Goal: Task Accomplishment & Management: Manage account settings

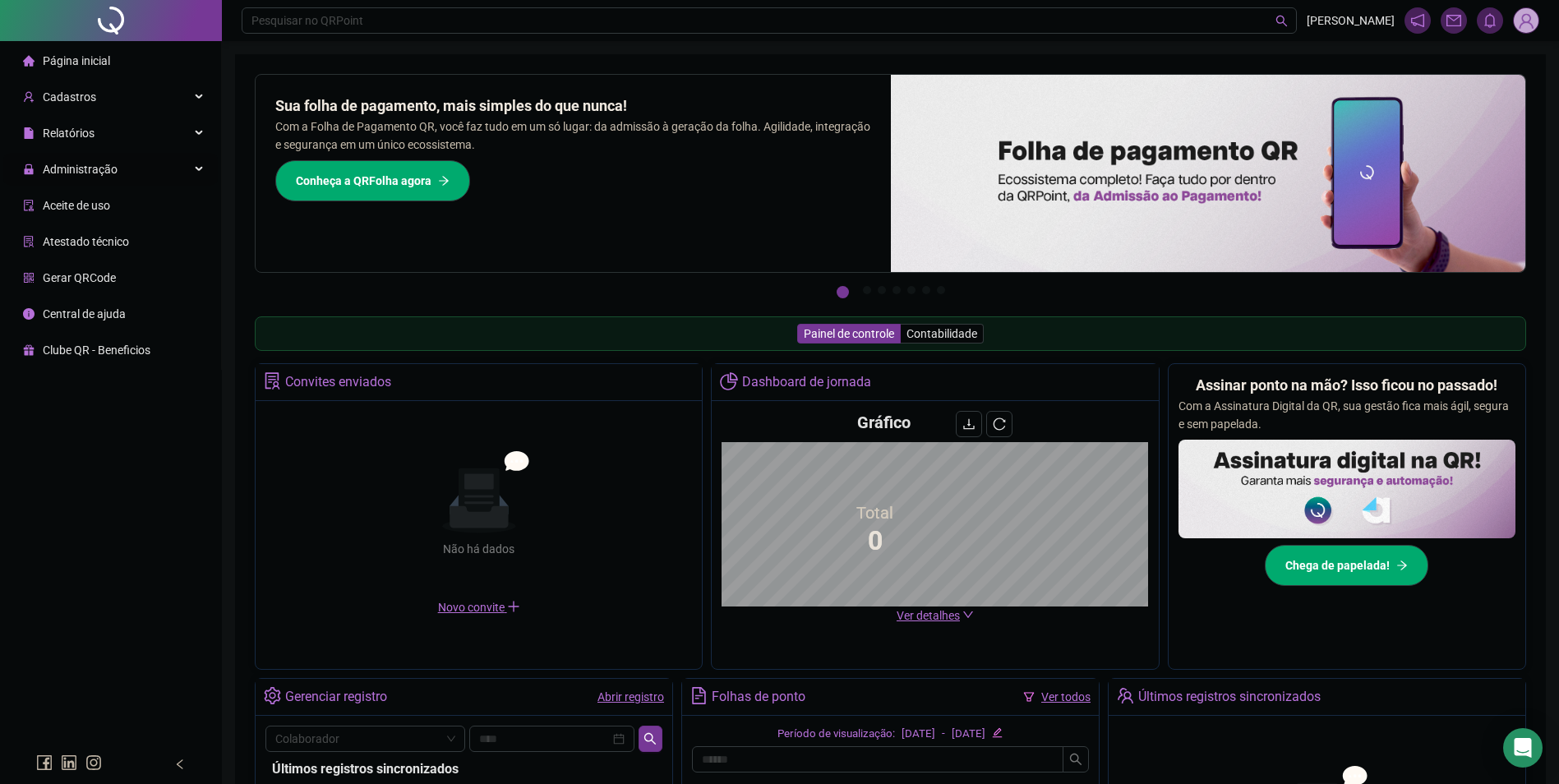
click at [182, 170] on div "Administração" at bounding box center [110, 169] width 214 height 33
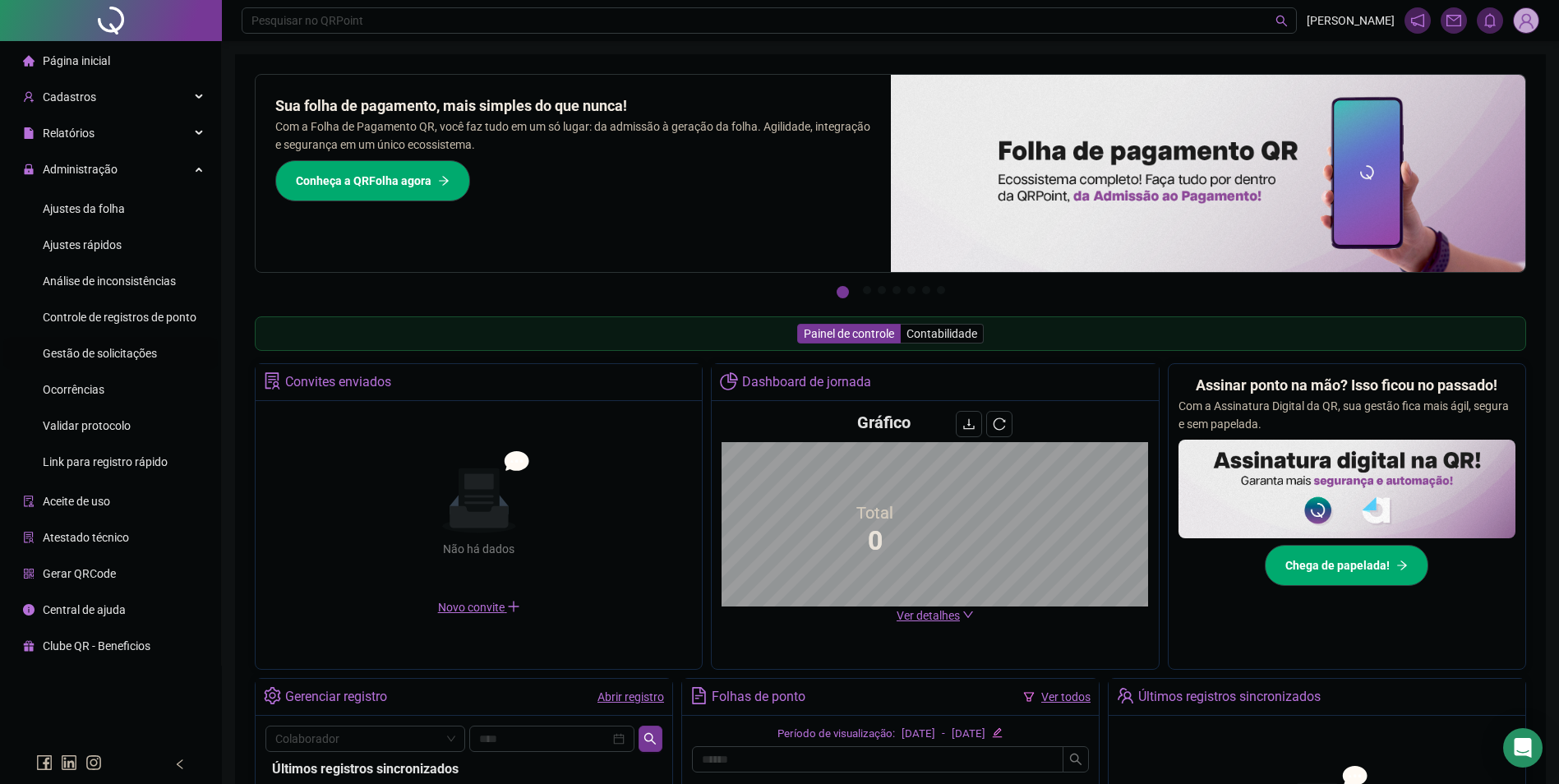
click at [127, 350] on span "Gestão de solicitações" at bounding box center [100, 353] width 114 height 13
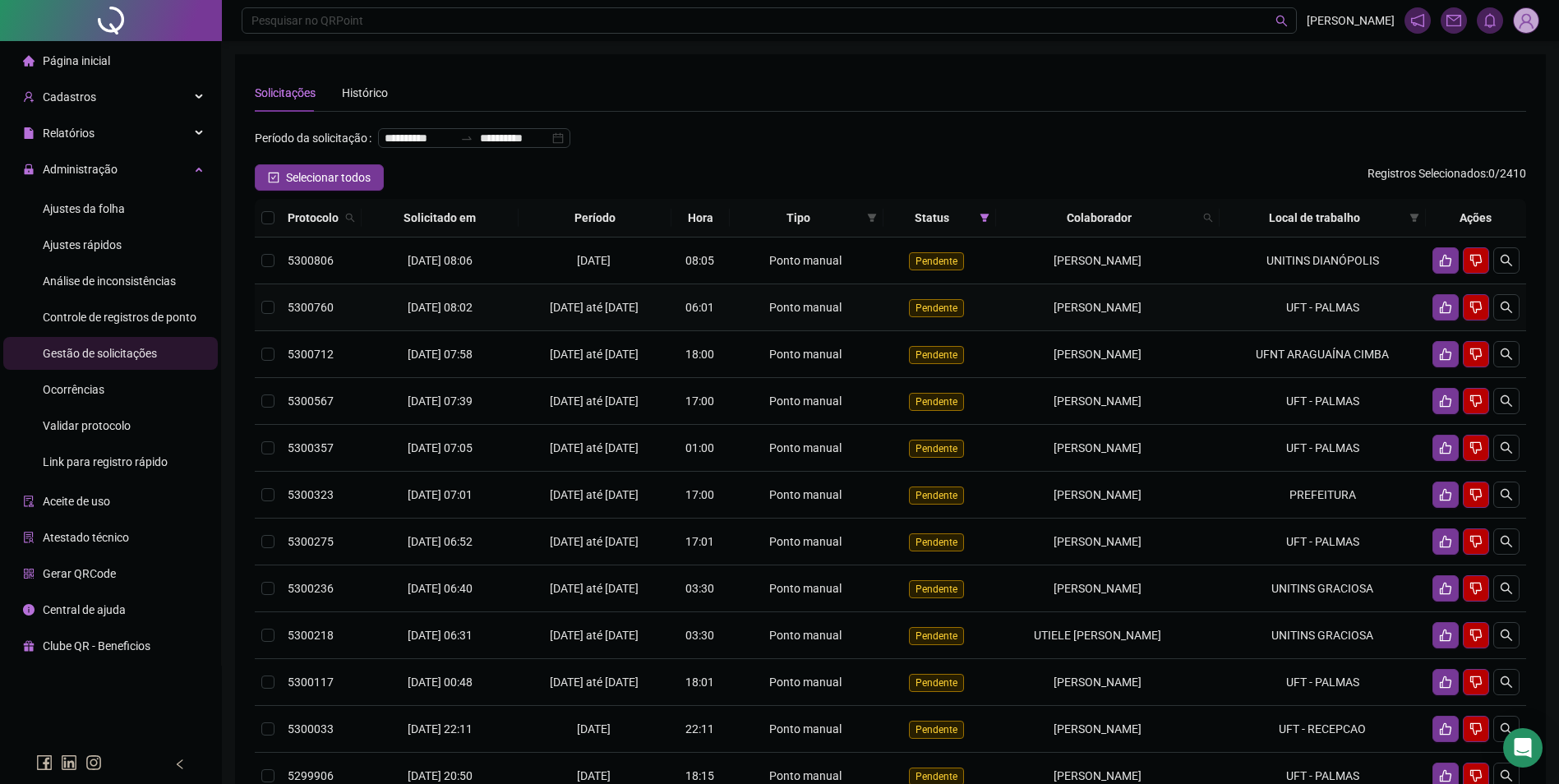
click at [1281, 331] on td "UFT - PALMAS" at bounding box center [1323, 307] width 207 height 47
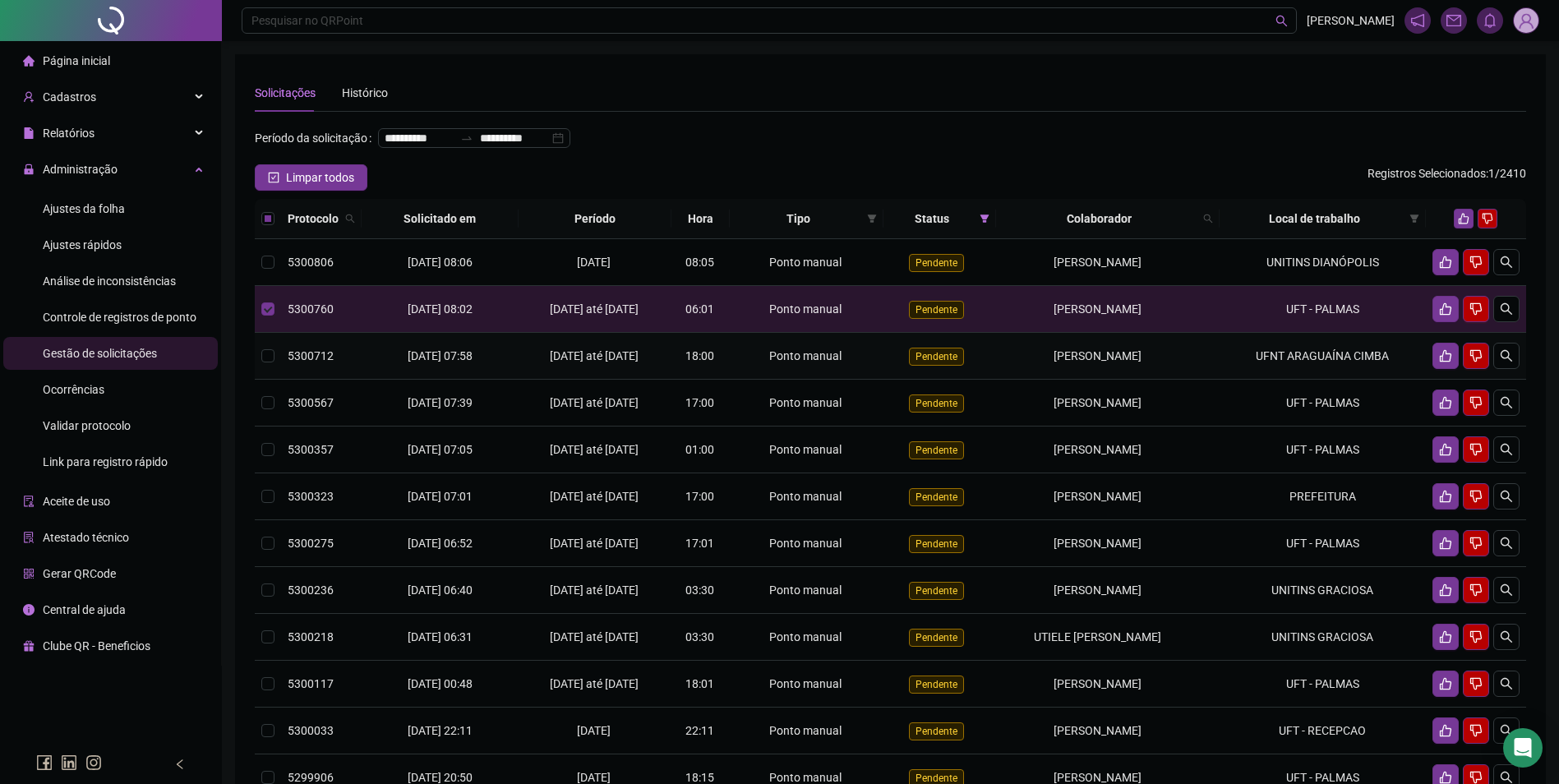
click at [1220, 379] on td "[PERSON_NAME]" at bounding box center [1107, 356] width 223 height 47
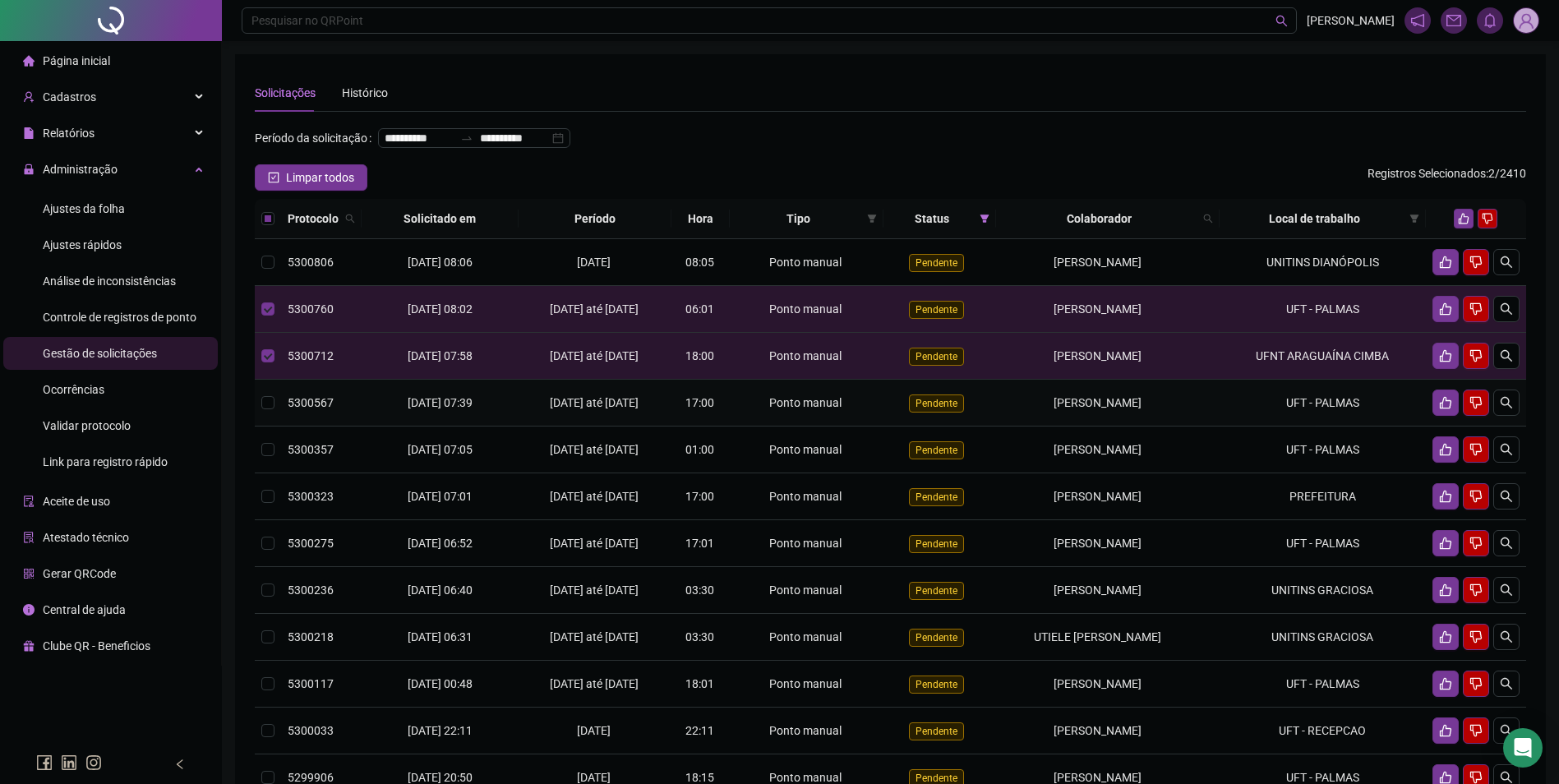
click at [1276, 426] on td "UFT - PALMAS" at bounding box center [1323, 403] width 207 height 47
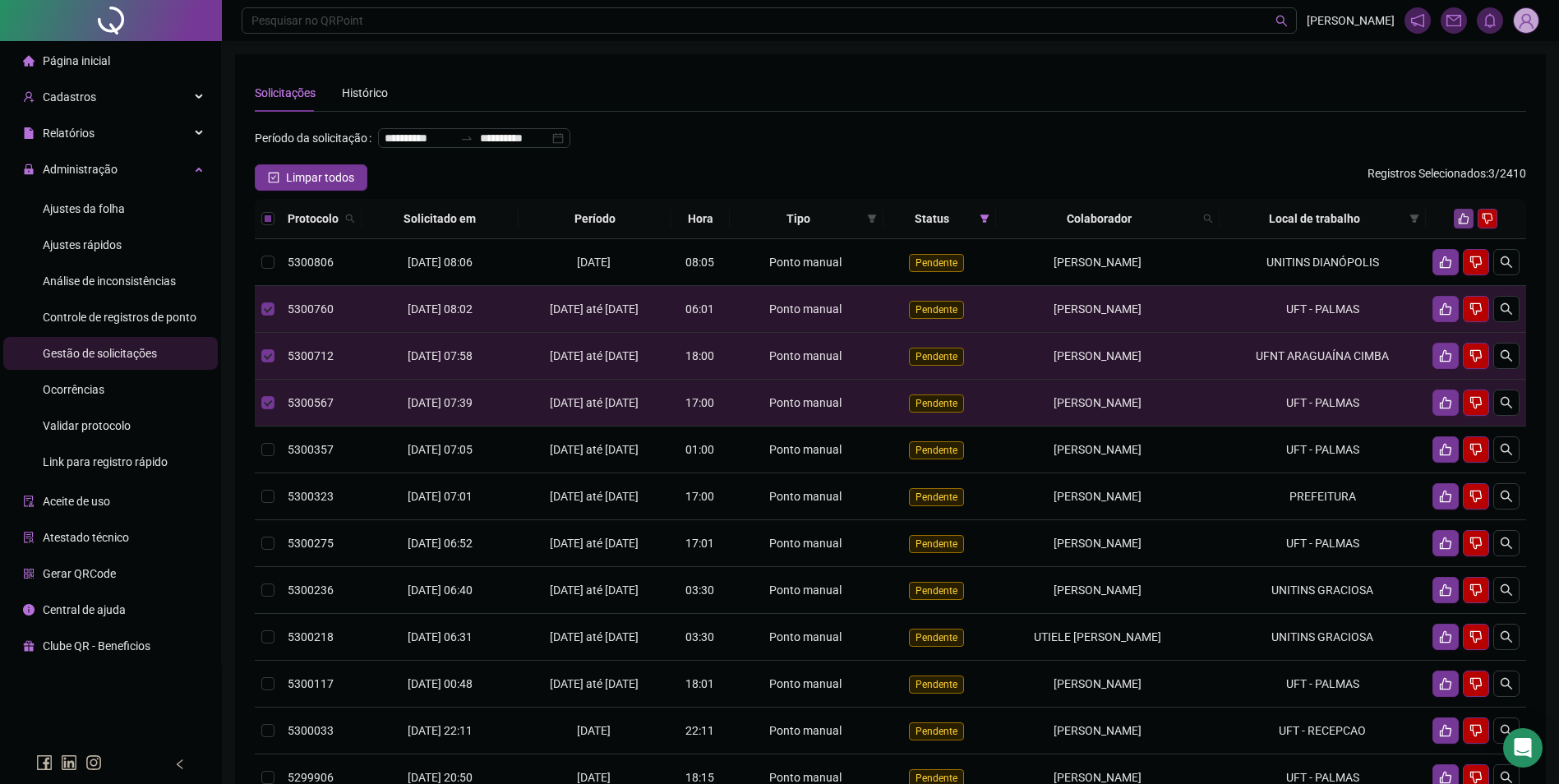
click at [1464, 224] on icon "like" at bounding box center [1464, 219] width 11 height 11
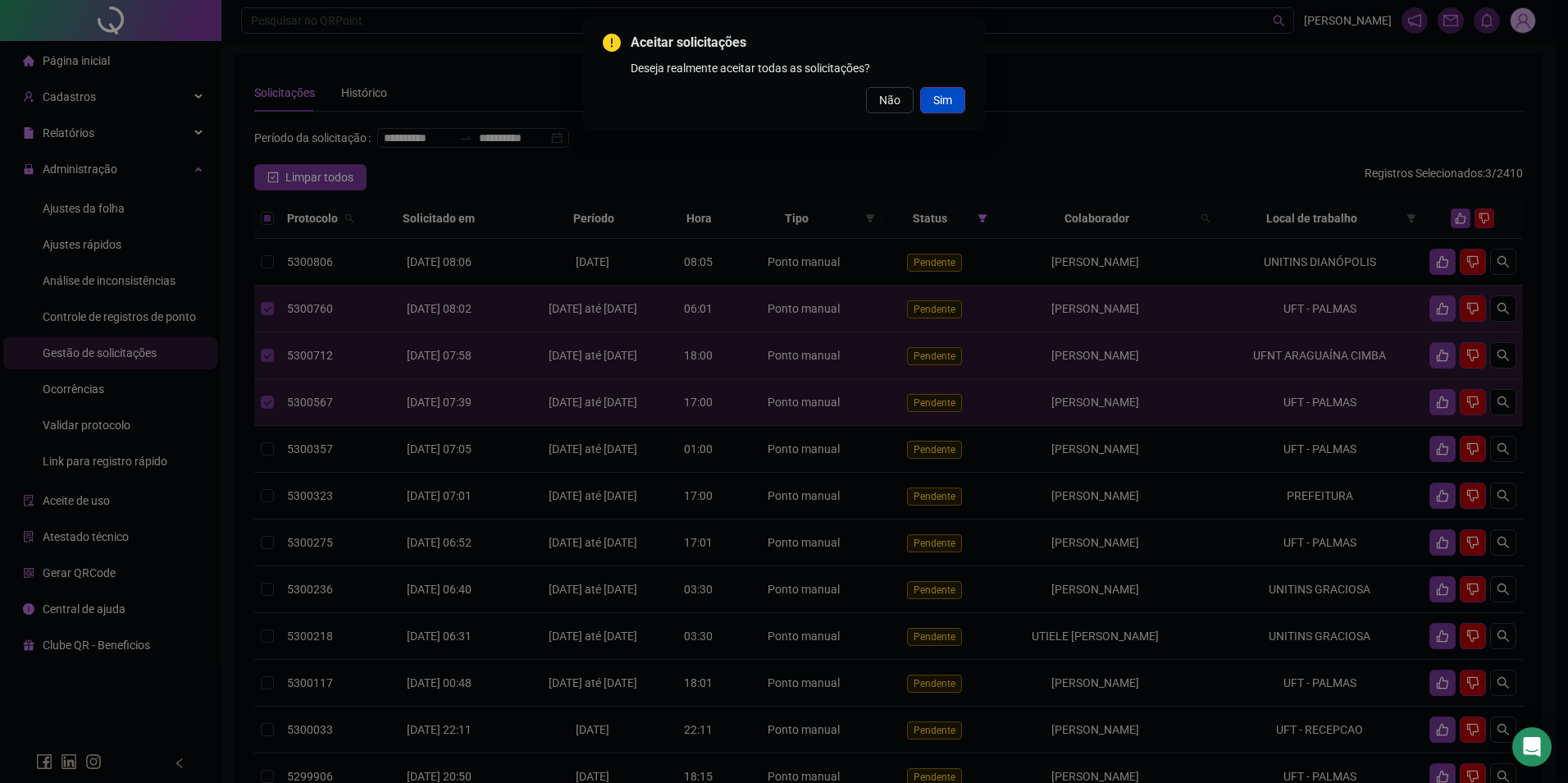
click at [953, 100] on button "Sim" at bounding box center [942, 100] width 45 height 26
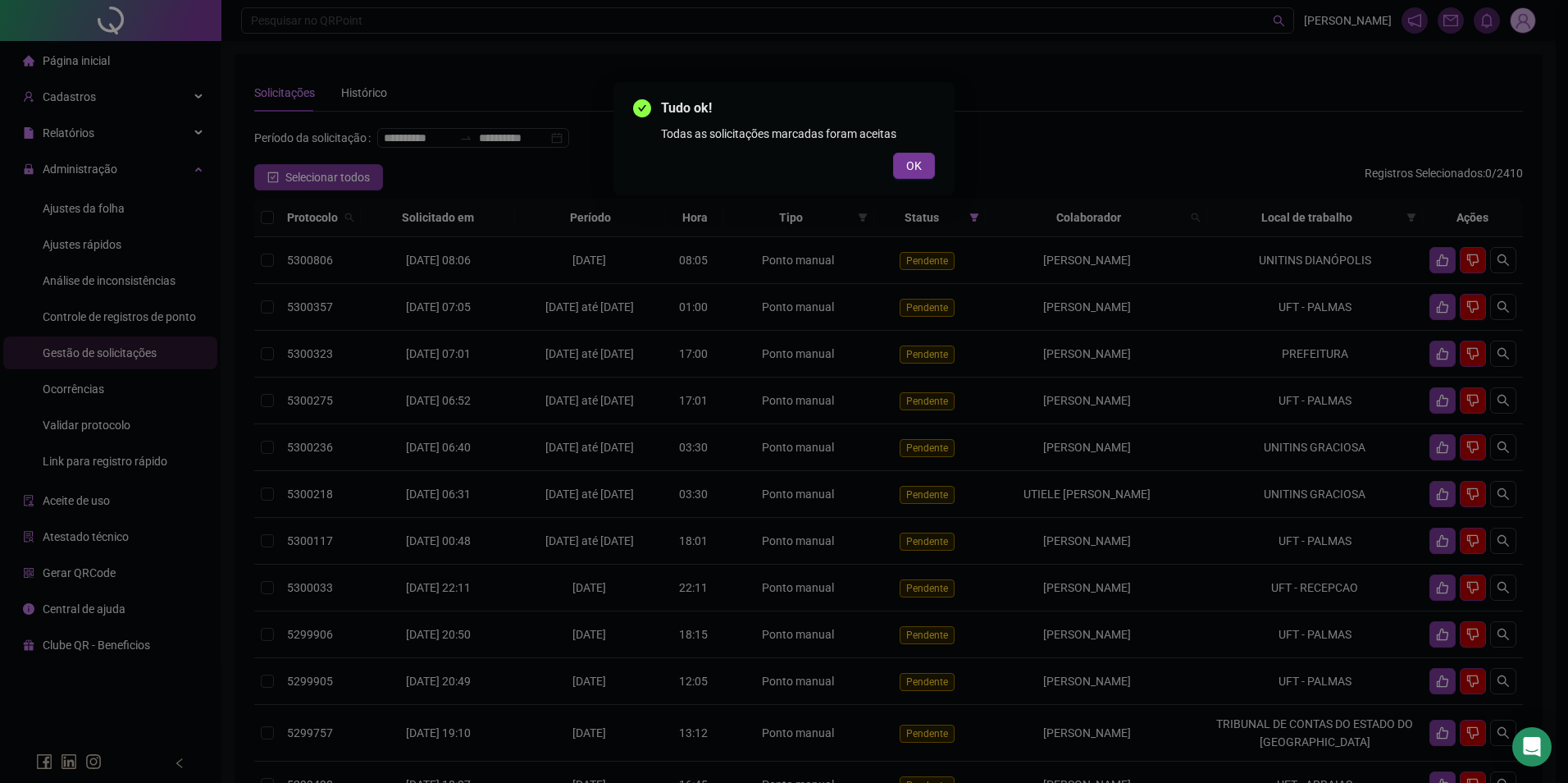
click at [893, 153] on button "OK" at bounding box center [913, 166] width 42 height 26
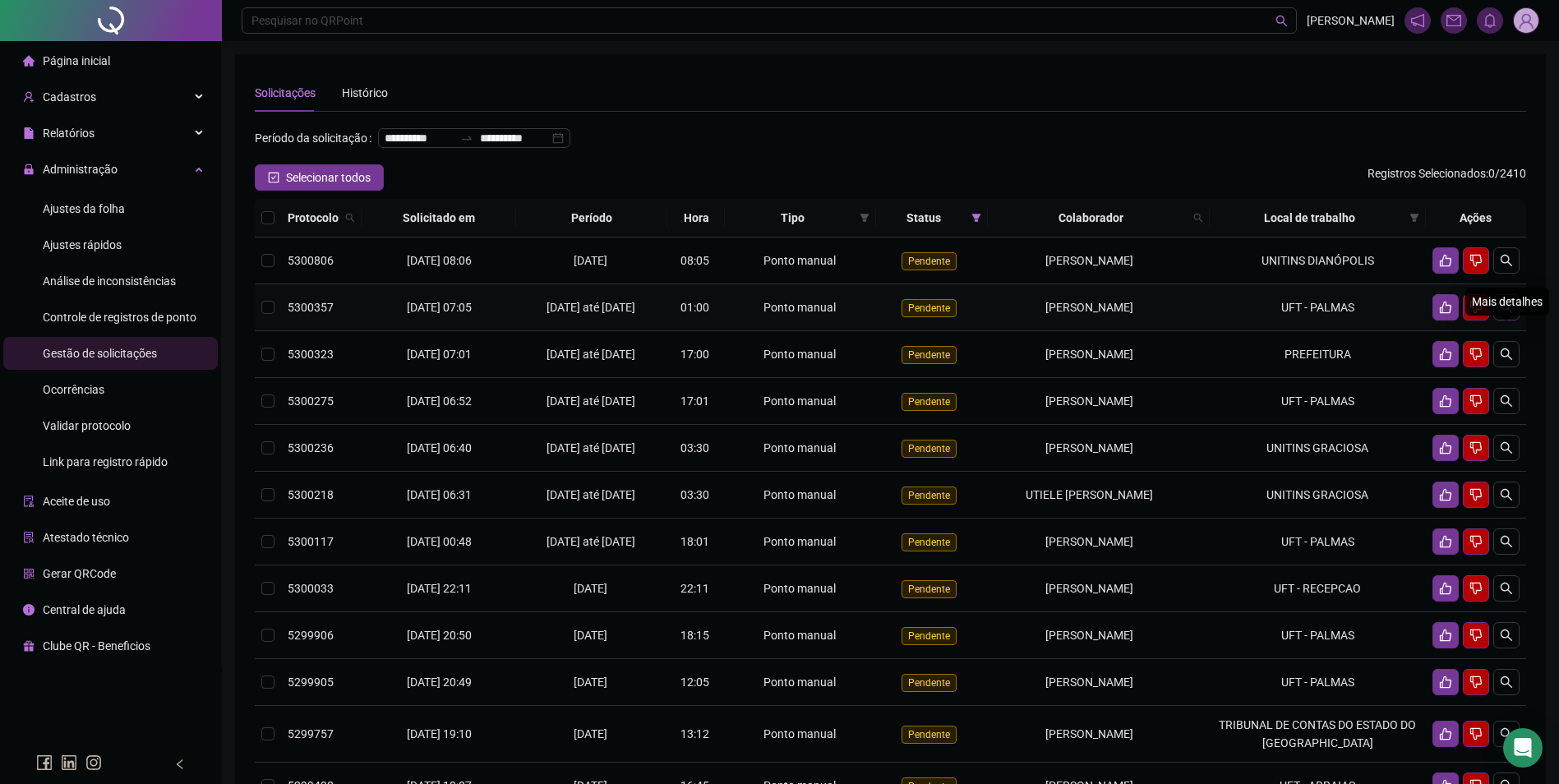
click at [1517, 321] on button "button" at bounding box center [1506, 307] width 26 height 26
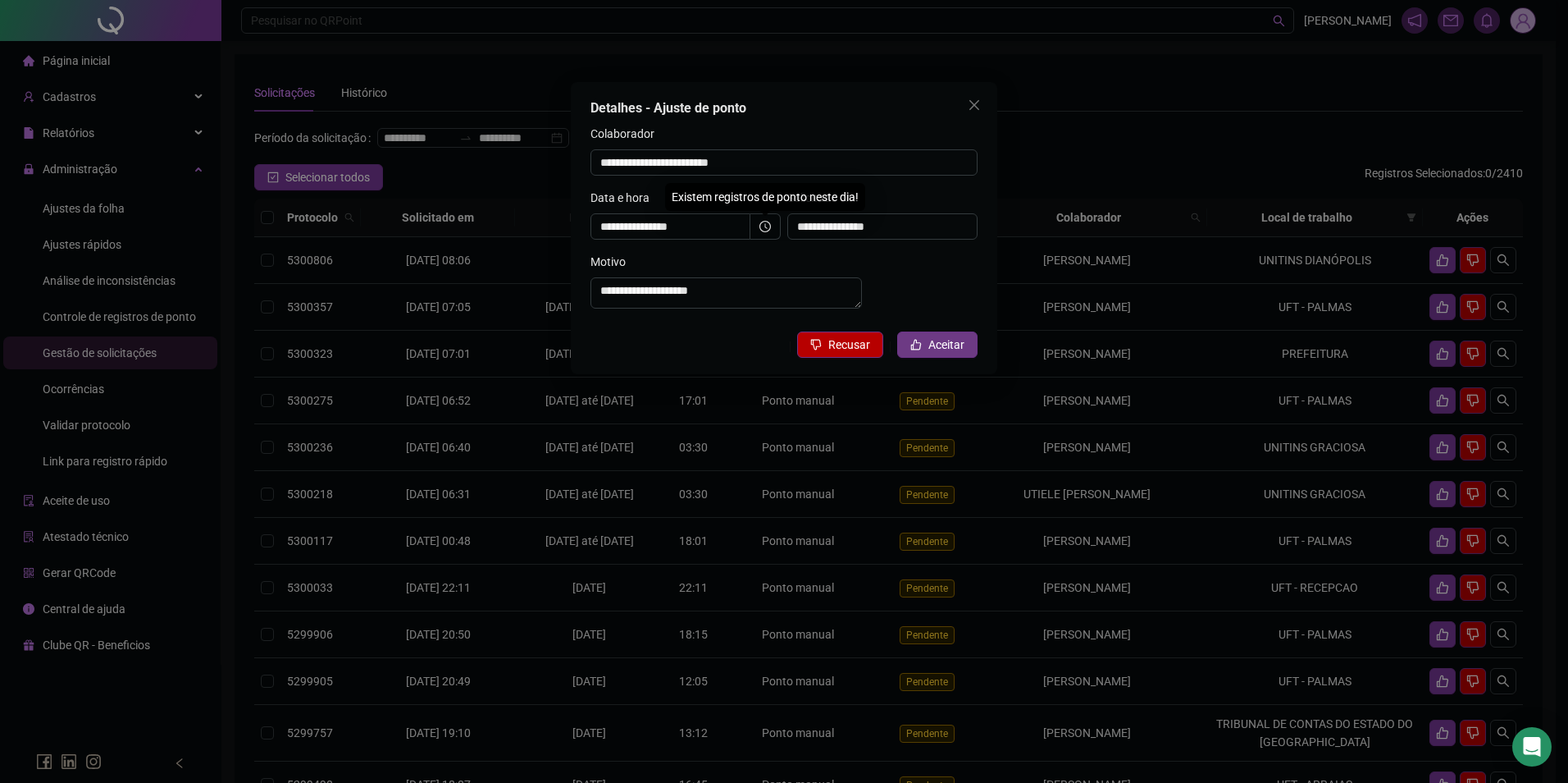
click at [947, 354] on span "Aceitar" at bounding box center [946, 344] width 36 height 18
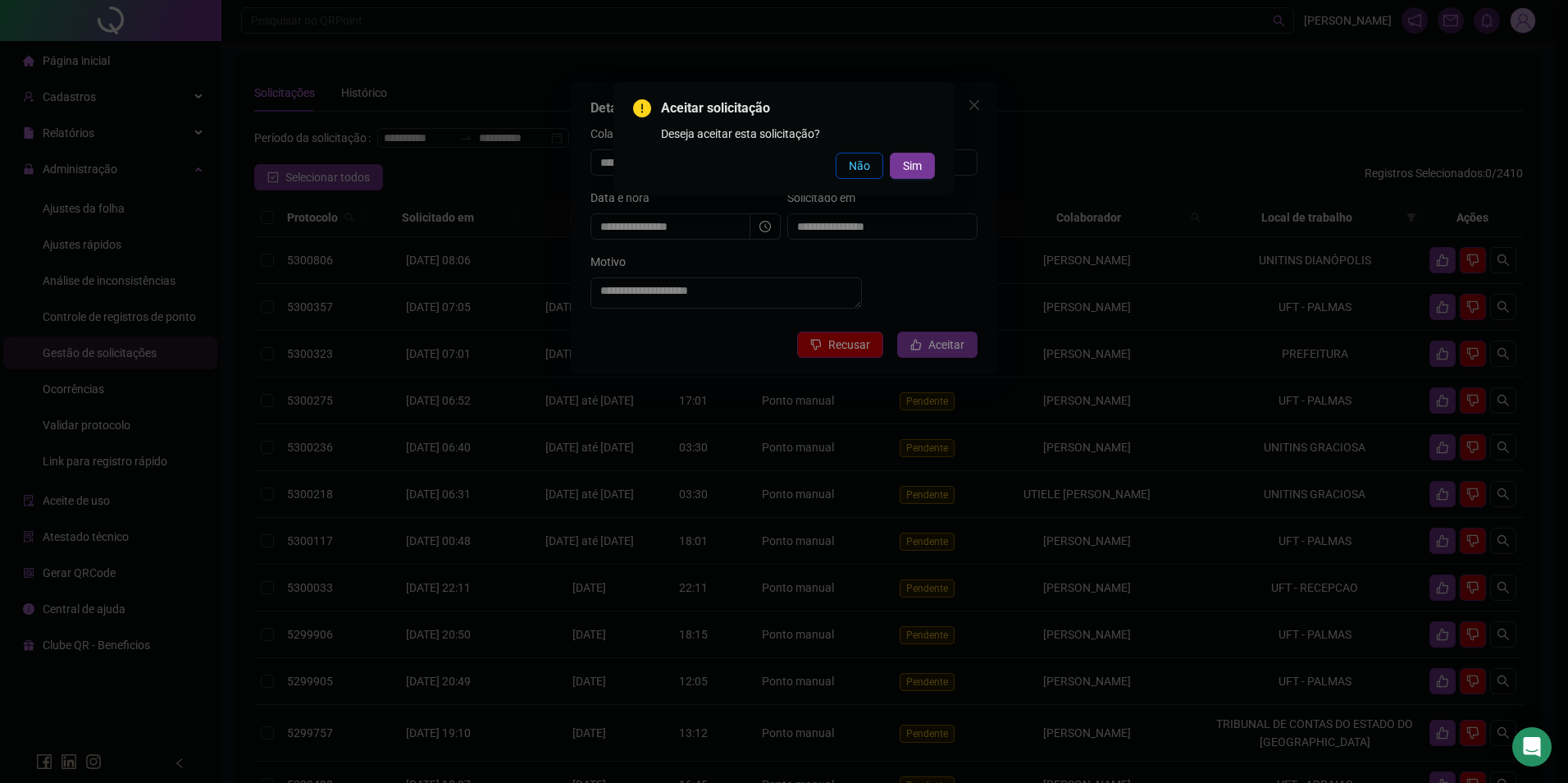
click at [847, 170] on button "Não" at bounding box center [859, 166] width 48 height 26
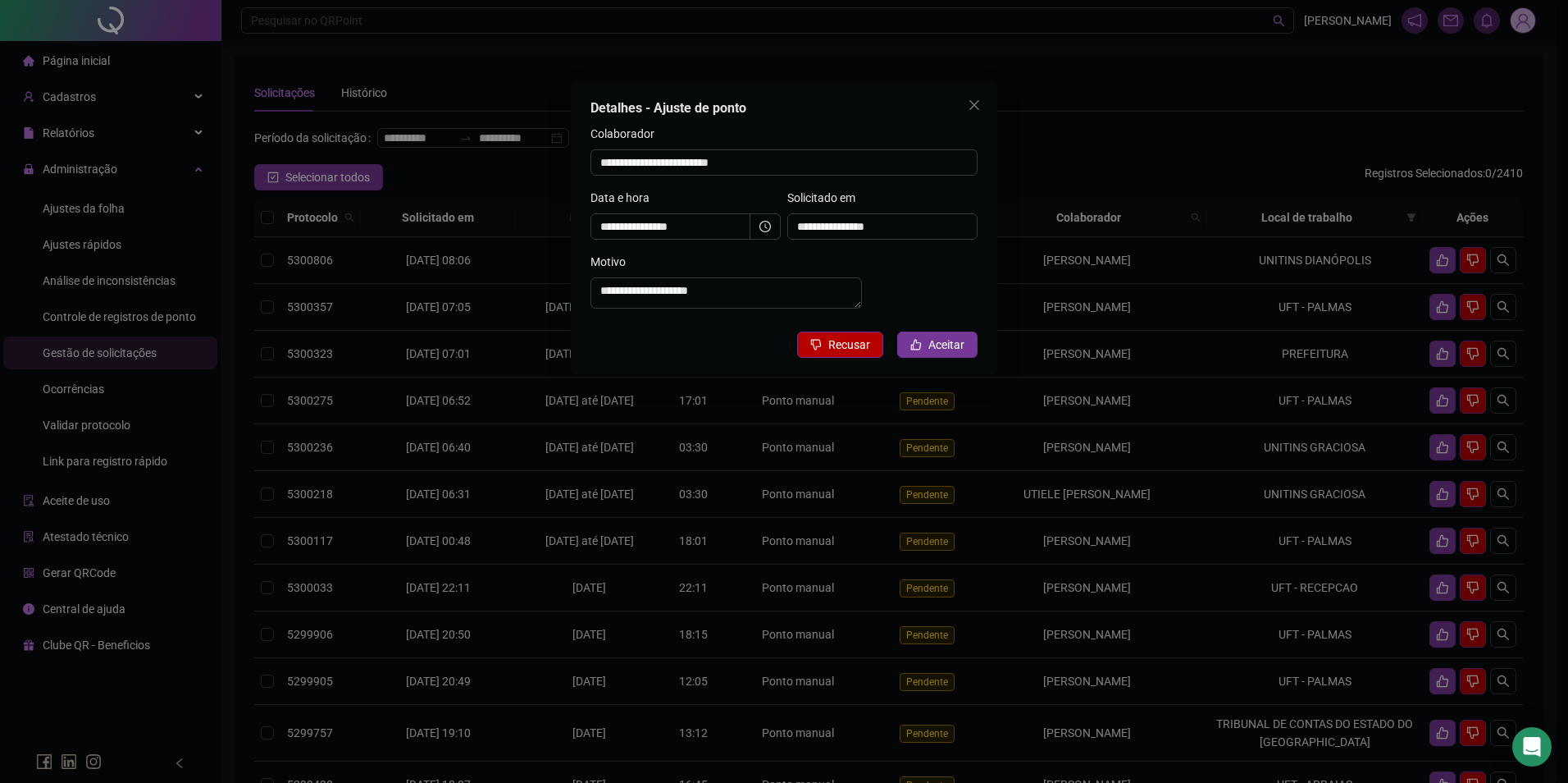
click at [774, 217] on span at bounding box center [765, 227] width 31 height 26
click at [840, 353] on span "Recusar" at bounding box center [849, 344] width 42 height 18
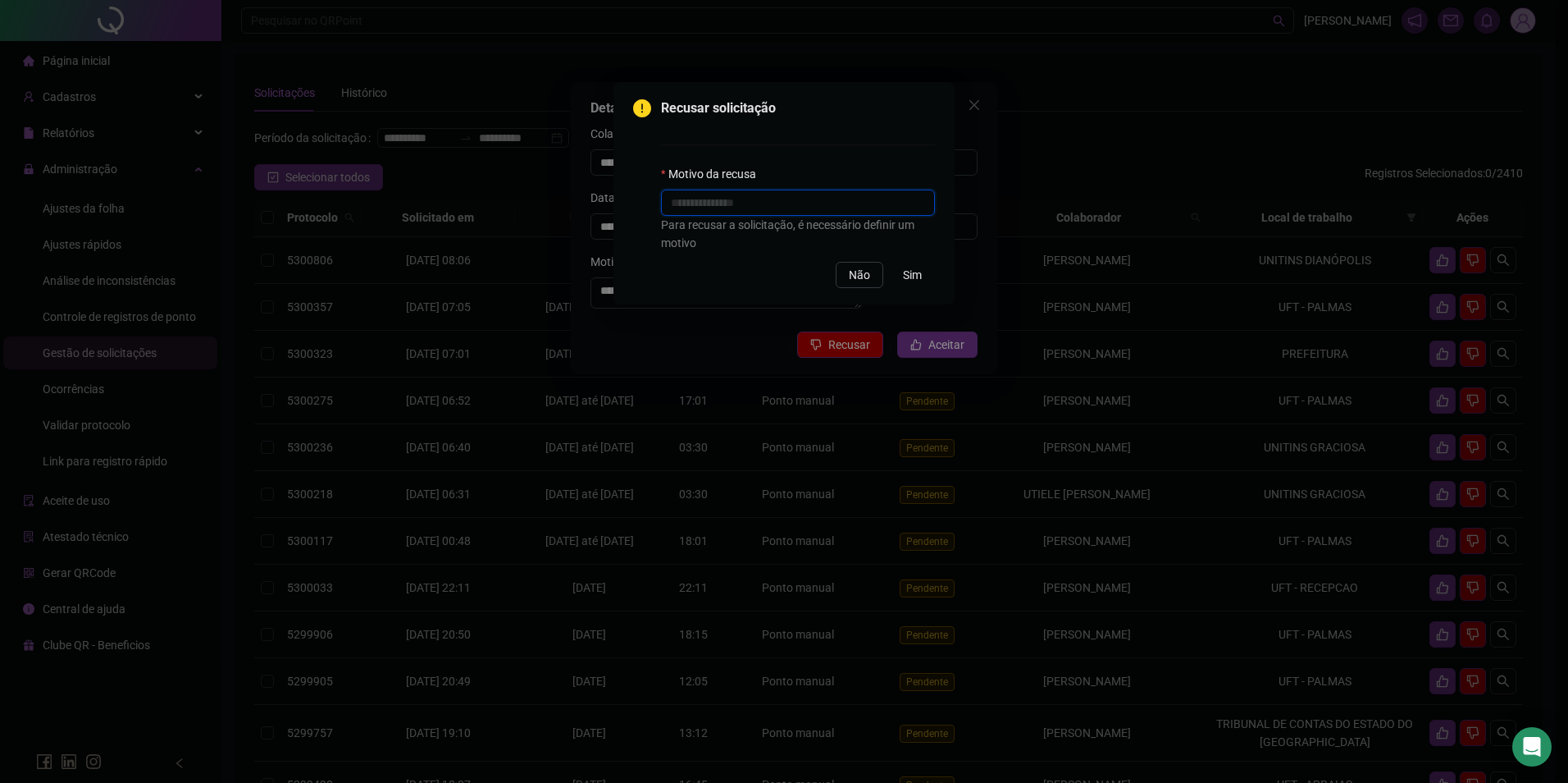
click at [826, 214] on input "text" at bounding box center [798, 203] width 274 height 26
type input "**********"
click at [912, 271] on span "Sim" at bounding box center [912, 274] width 19 height 18
click at [910, 275] on span "Sim" at bounding box center [912, 274] width 19 height 18
click at [837, 201] on input "**********" at bounding box center [798, 203] width 274 height 26
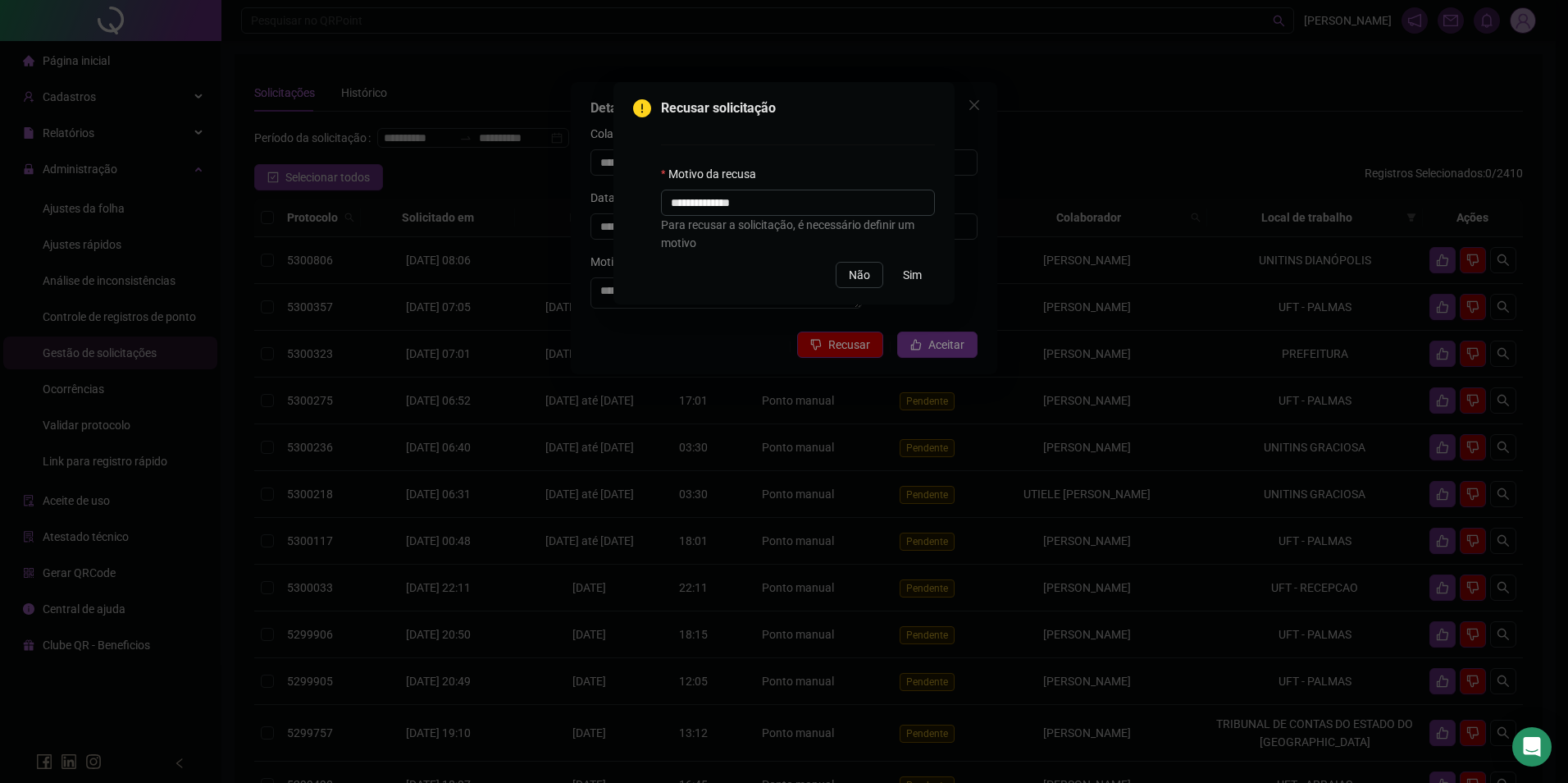
click at [909, 274] on span "Sim" at bounding box center [912, 274] width 19 height 18
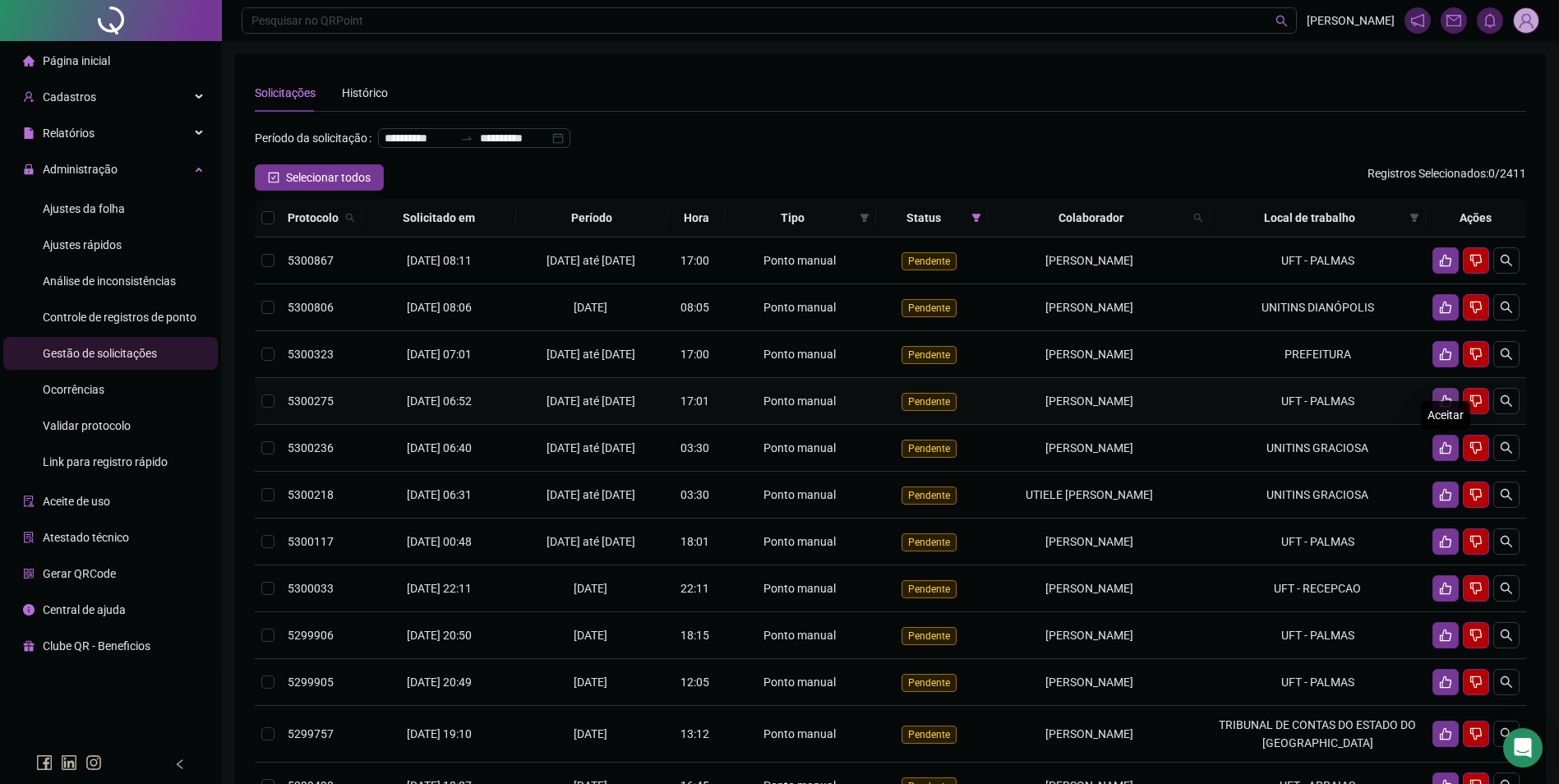
click at [1448, 414] on button "button" at bounding box center [1445, 401] width 26 height 26
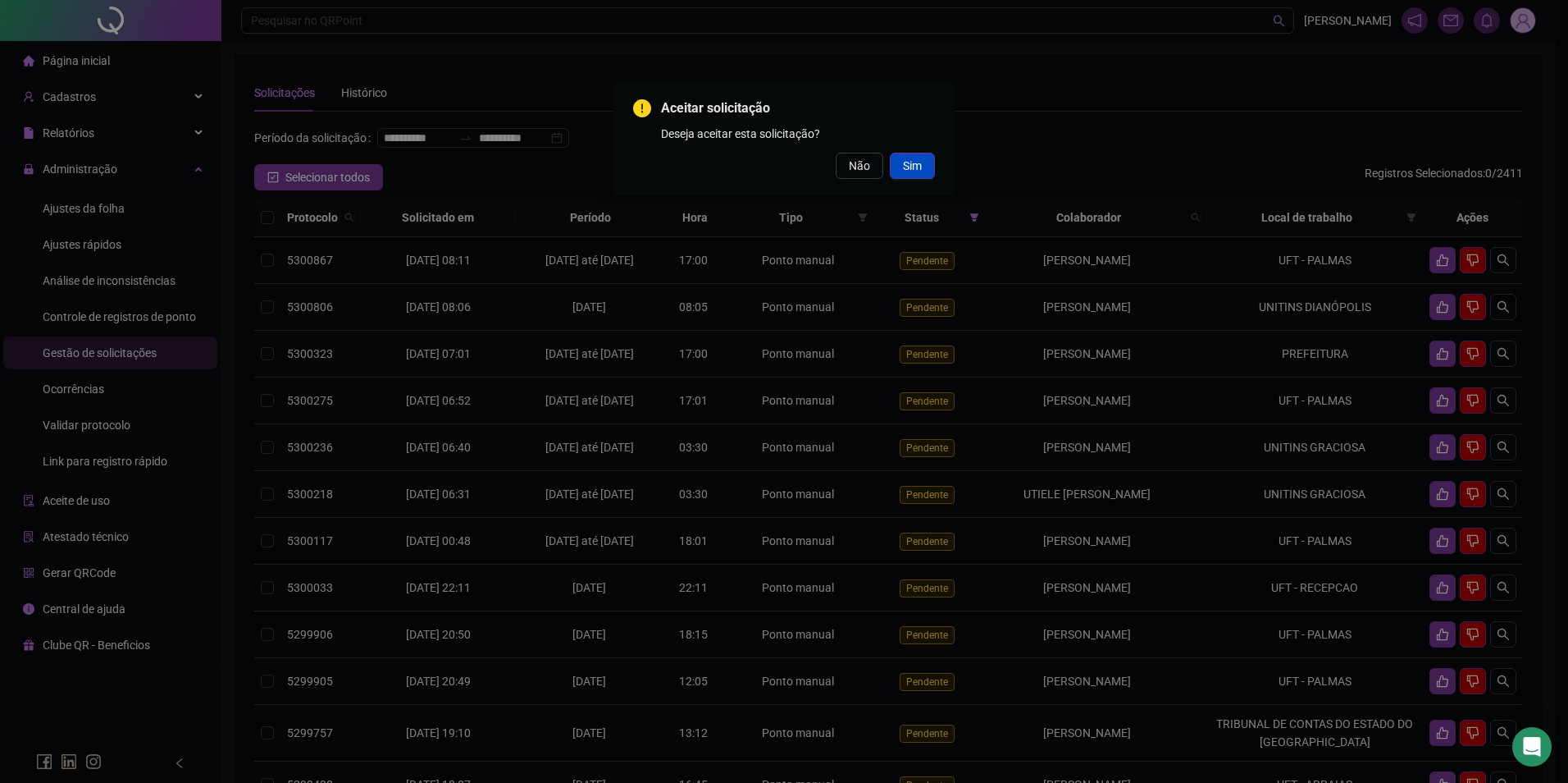
click at [899, 171] on button "Sim" at bounding box center [912, 166] width 45 height 26
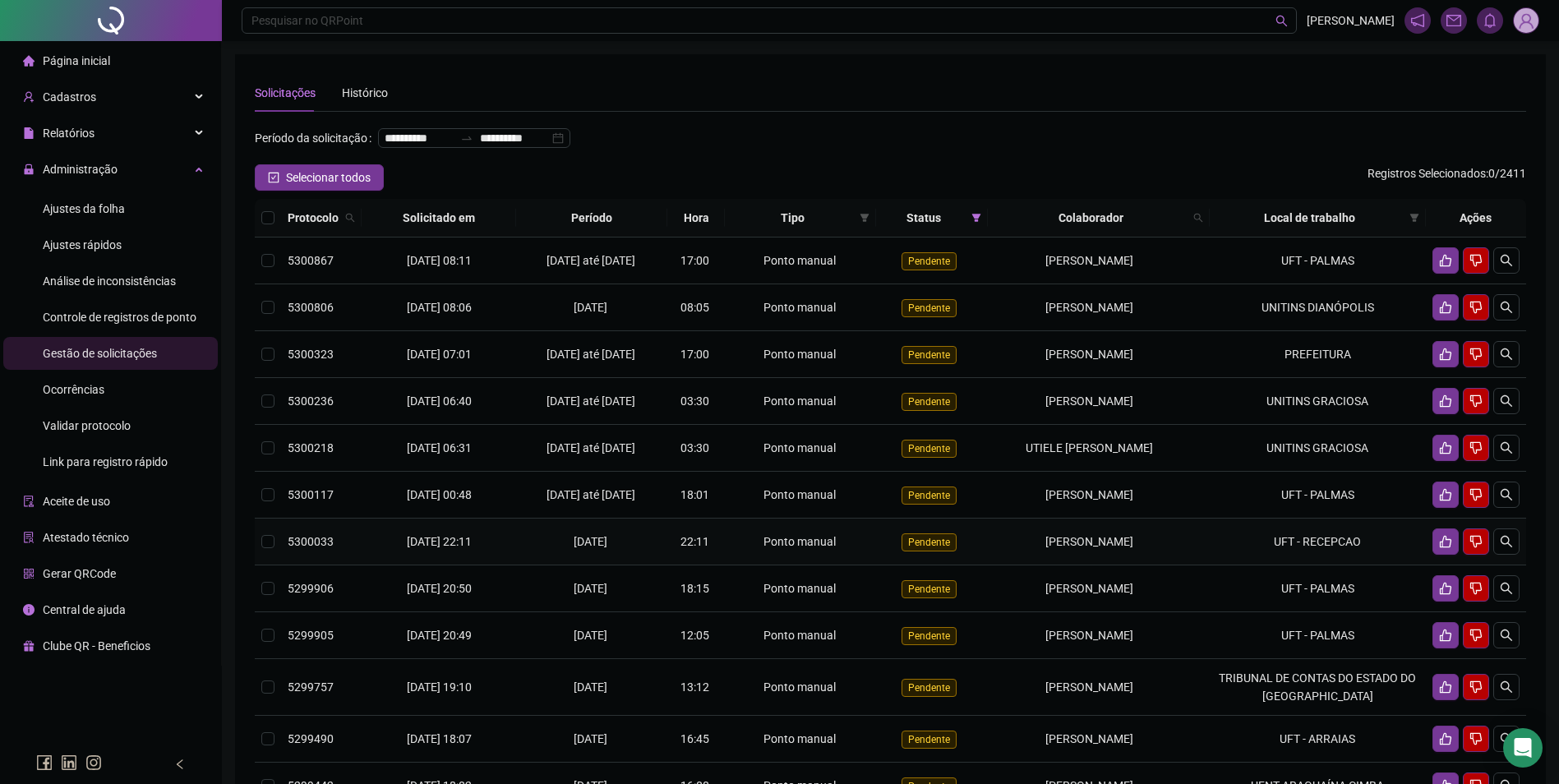
scroll to position [82, 0]
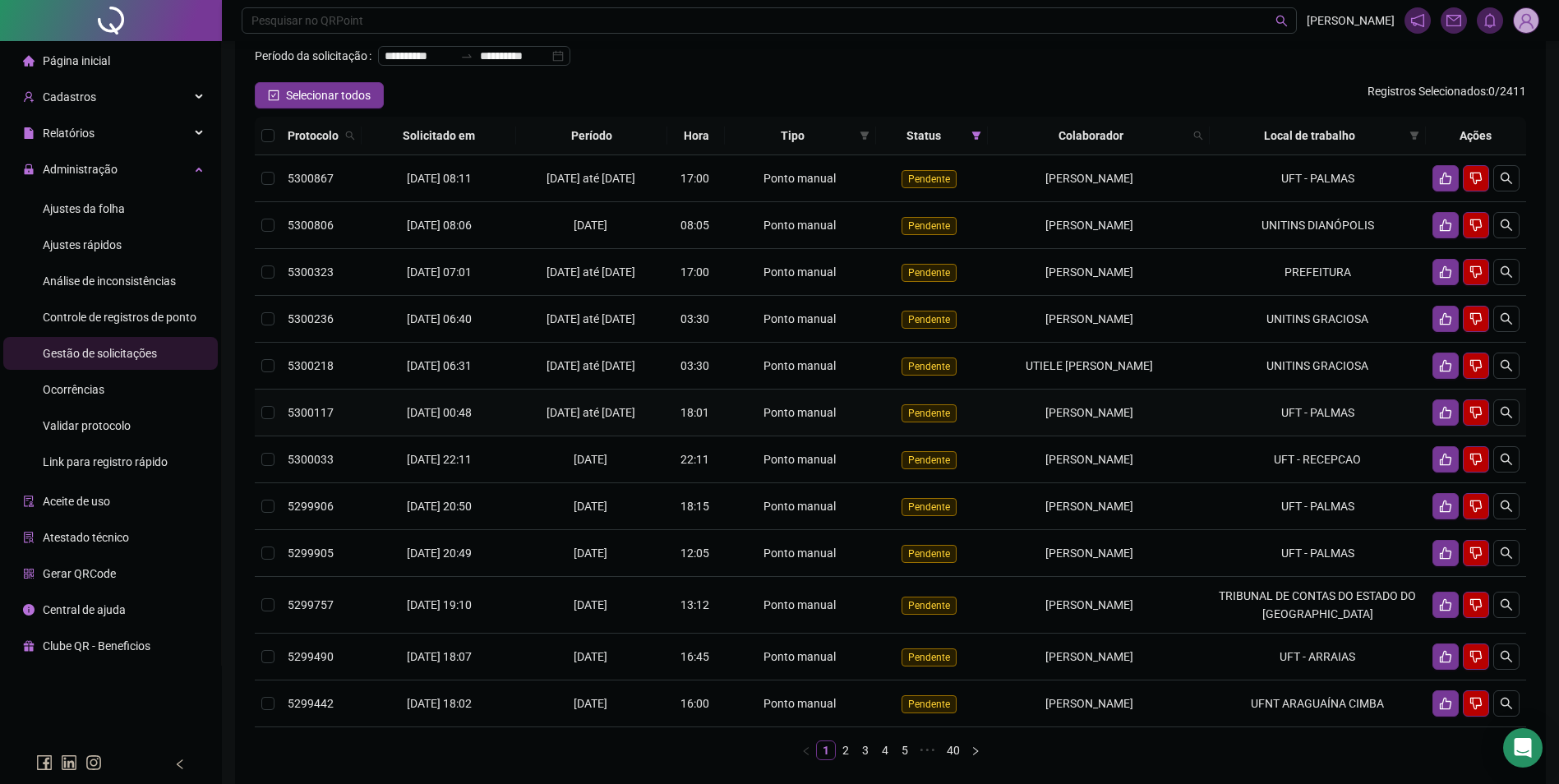
click at [1334, 436] on td "UFT - PALMAS" at bounding box center [1317, 413] width 216 height 47
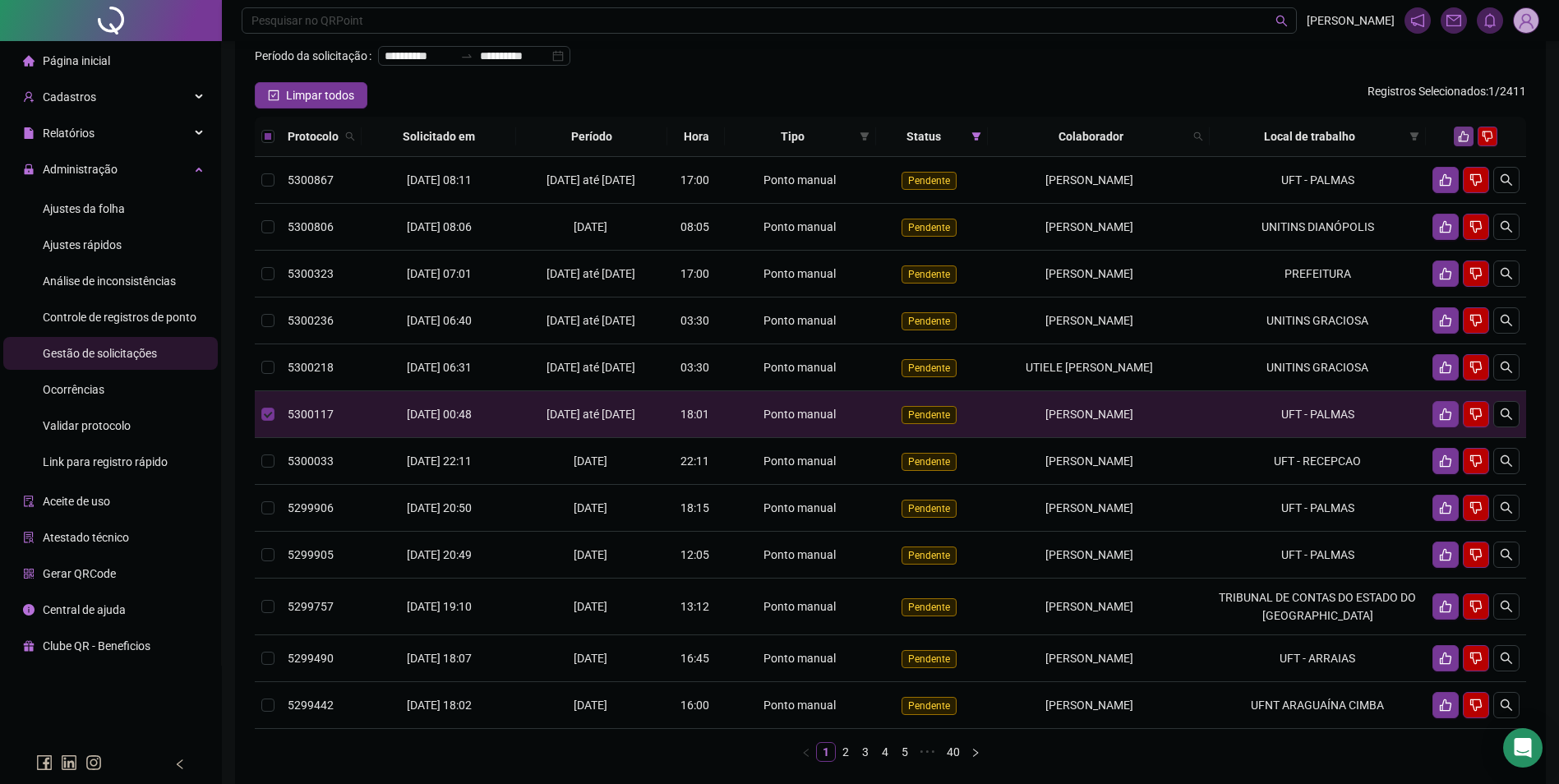
click at [1460, 142] on icon "like" at bounding box center [1464, 136] width 11 height 11
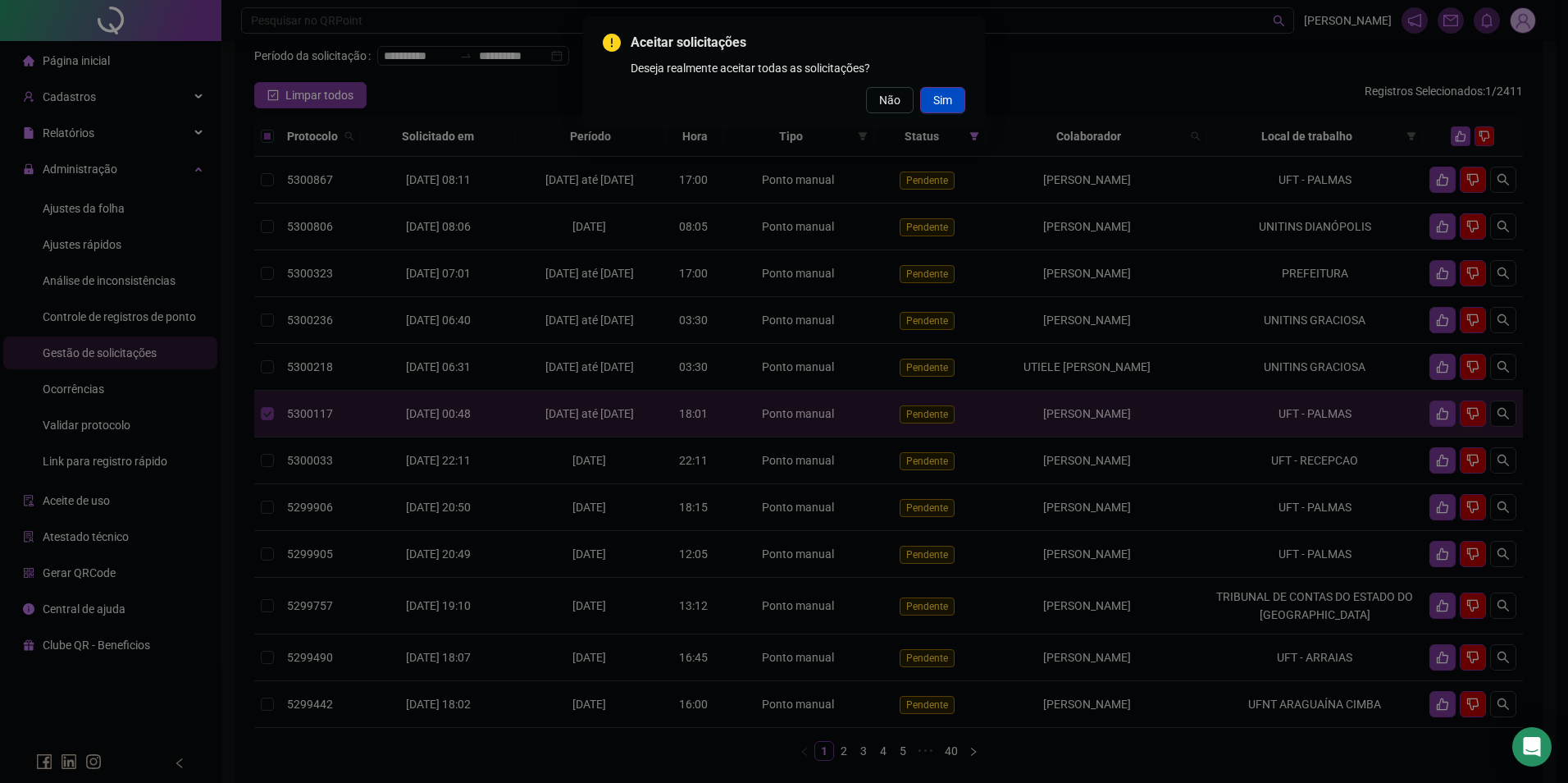
click at [929, 101] on button "Sim" at bounding box center [942, 100] width 45 height 26
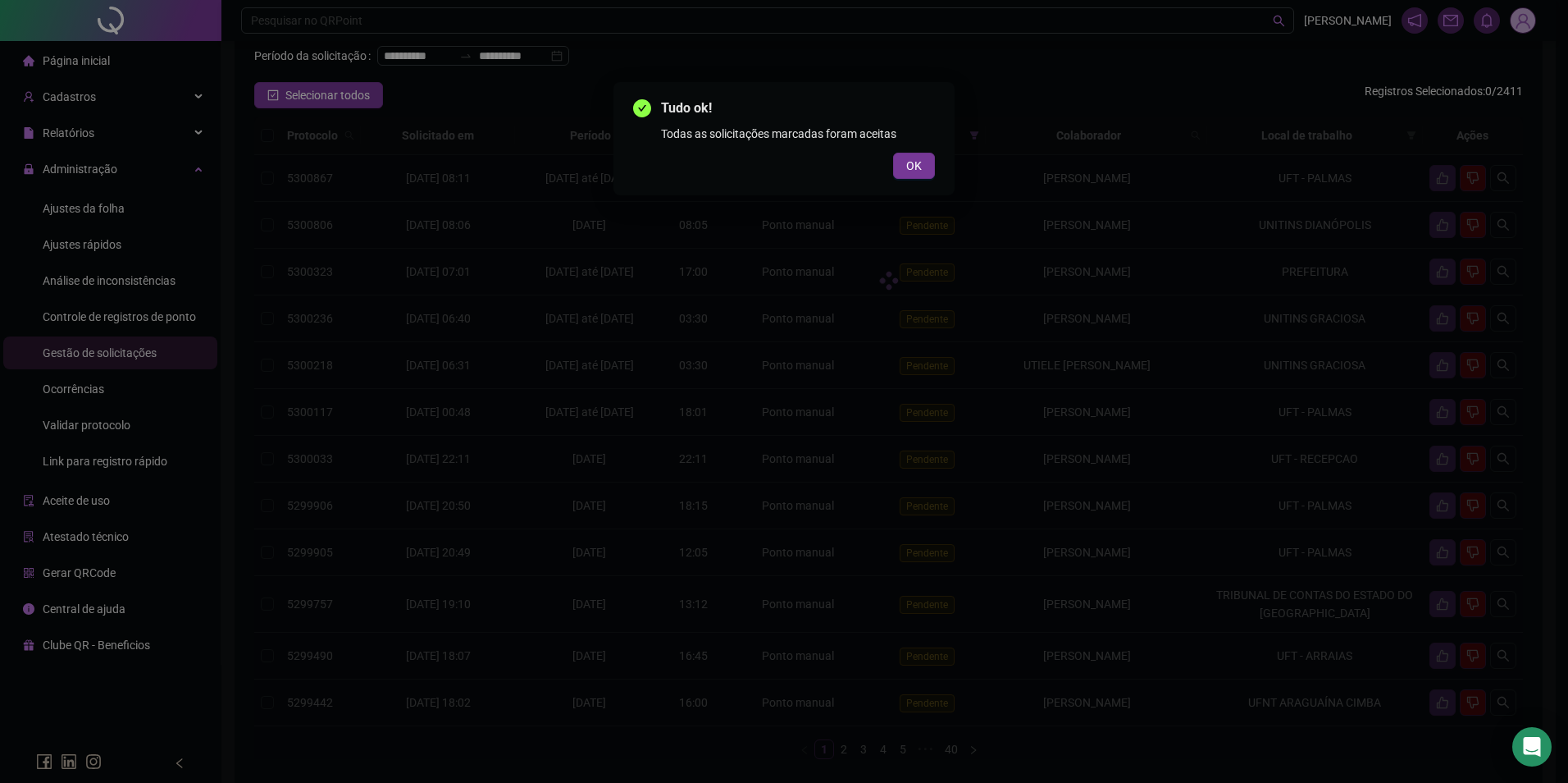
click at [1184, 552] on div "Tudo ok! Todas as solicitações marcadas foram aceitas OK" at bounding box center [784, 391] width 1568 height 783
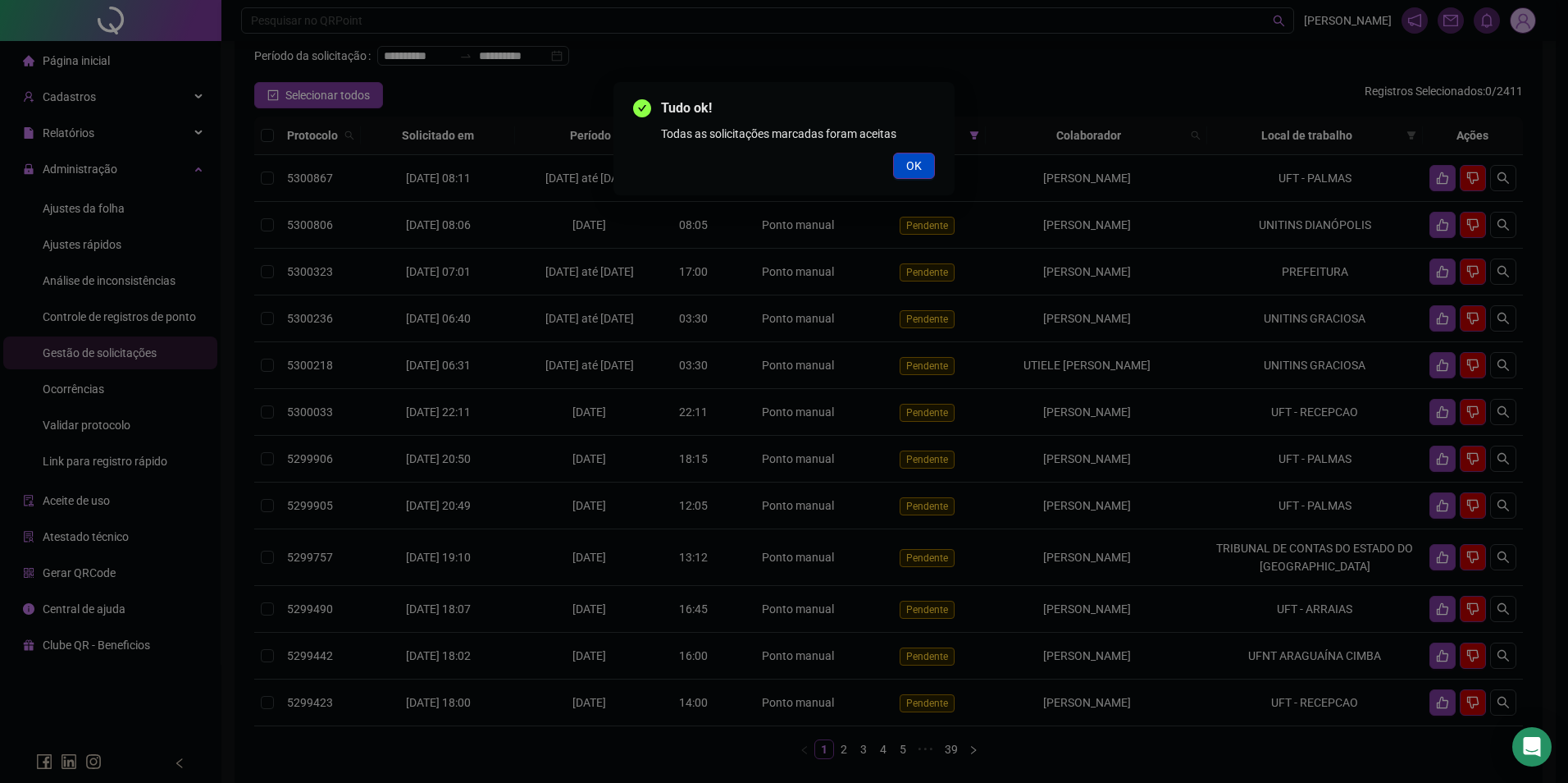
click at [903, 161] on button "OK" at bounding box center [913, 166] width 42 height 26
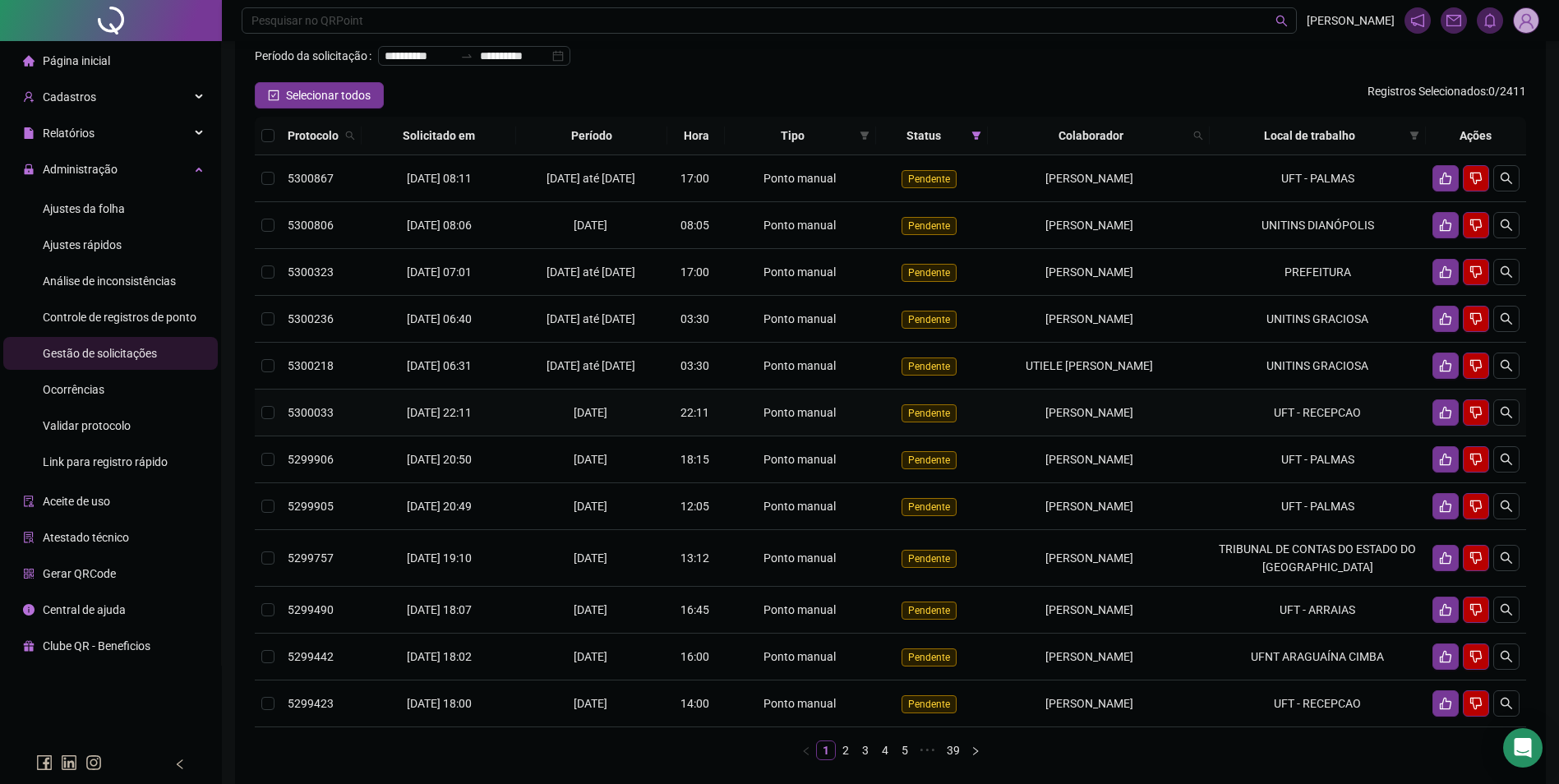
drag, startPoint x: 1164, startPoint y: 478, endPoint x: 1017, endPoint y: 478, distance: 147.0
click at [1017, 421] on div "[PERSON_NAME]" at bounding box center [1089, 412] width 189 height 18
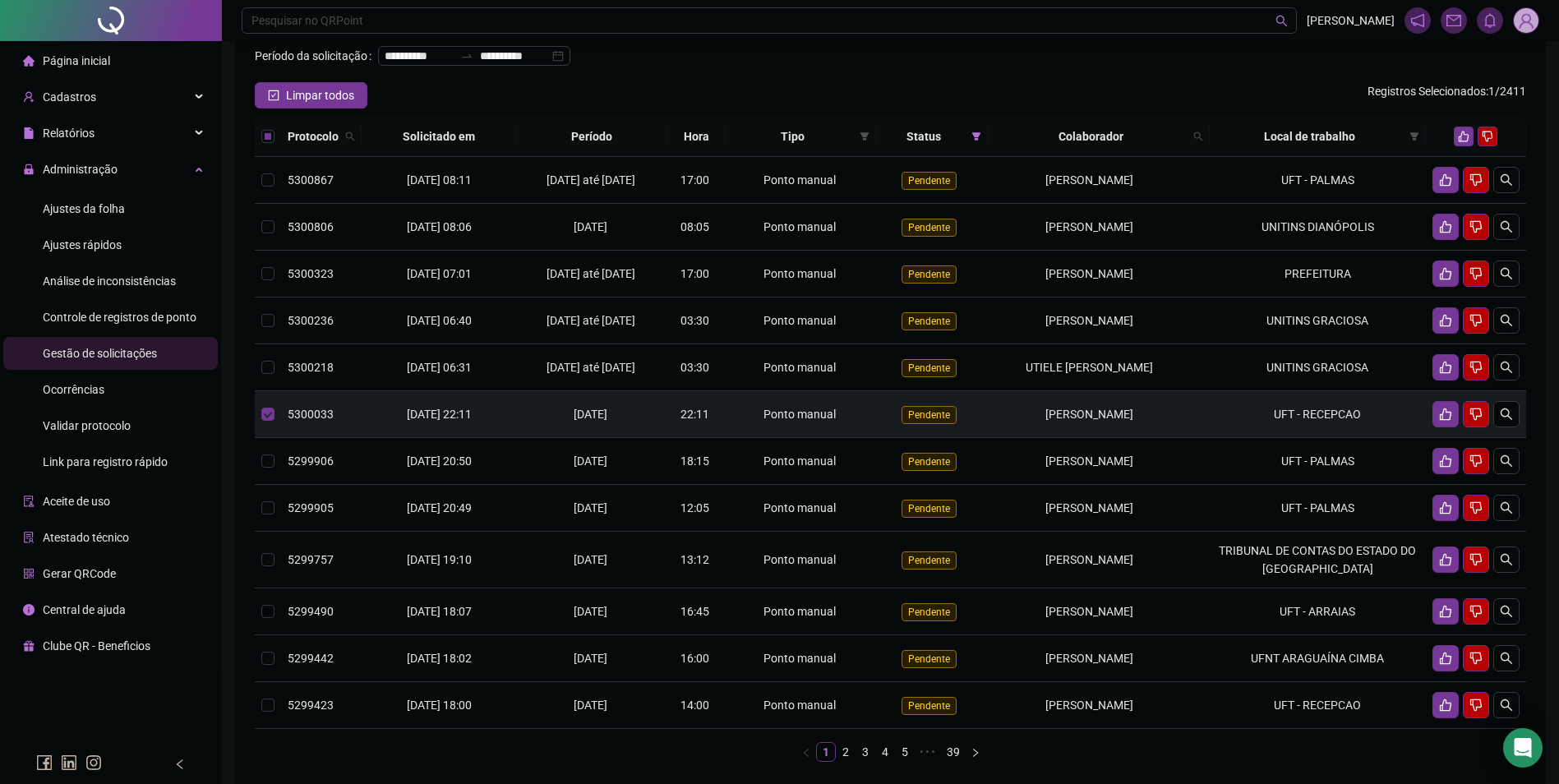
copy span "[PERSON_NAME]"
click at [1510, 420] on icon "search" at bounding box center [1506, 414] width 11 height 11
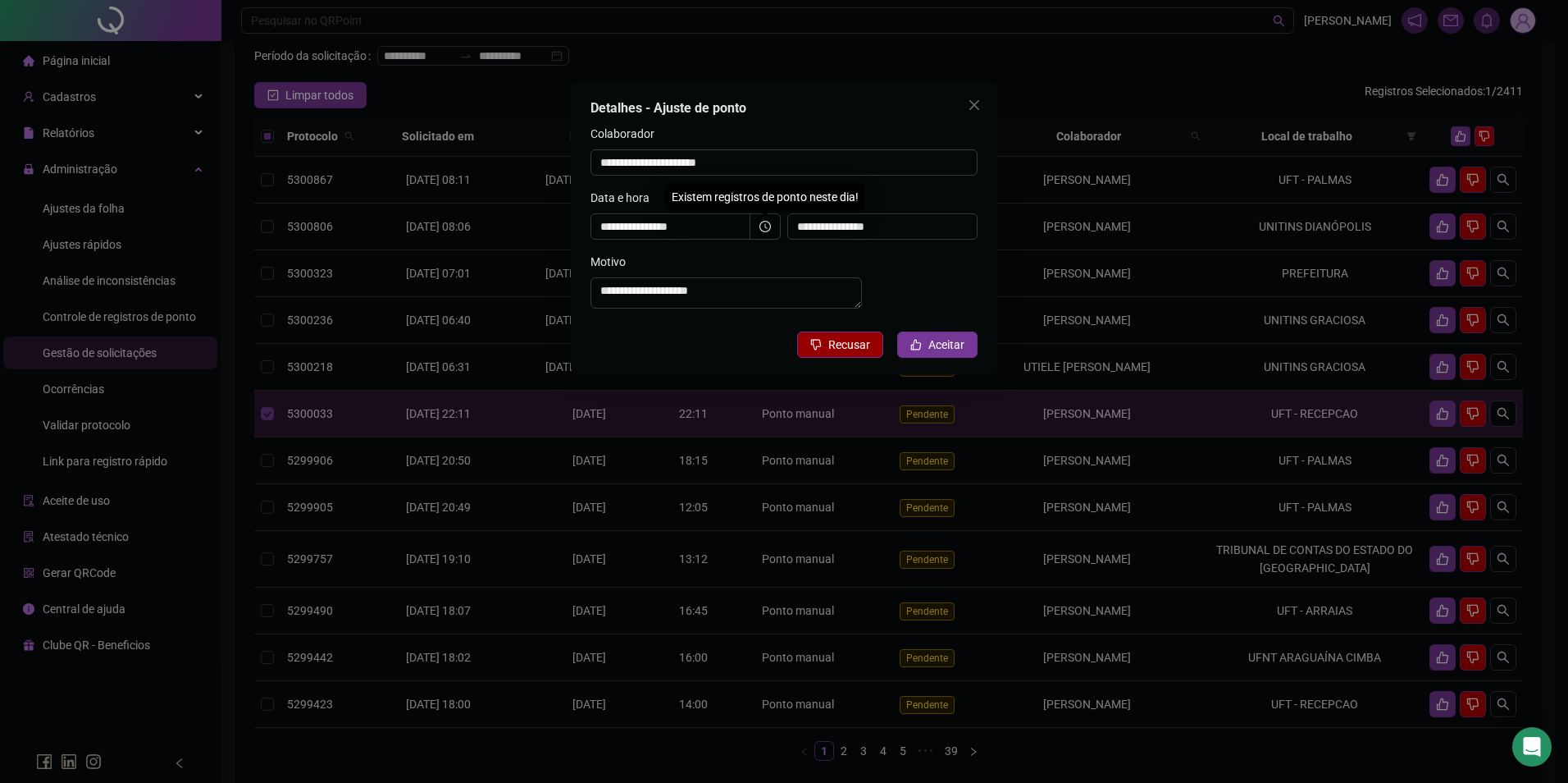
click at [825, 350] on button "Recusar" at bounding box center [840, 344] width 86 height 26
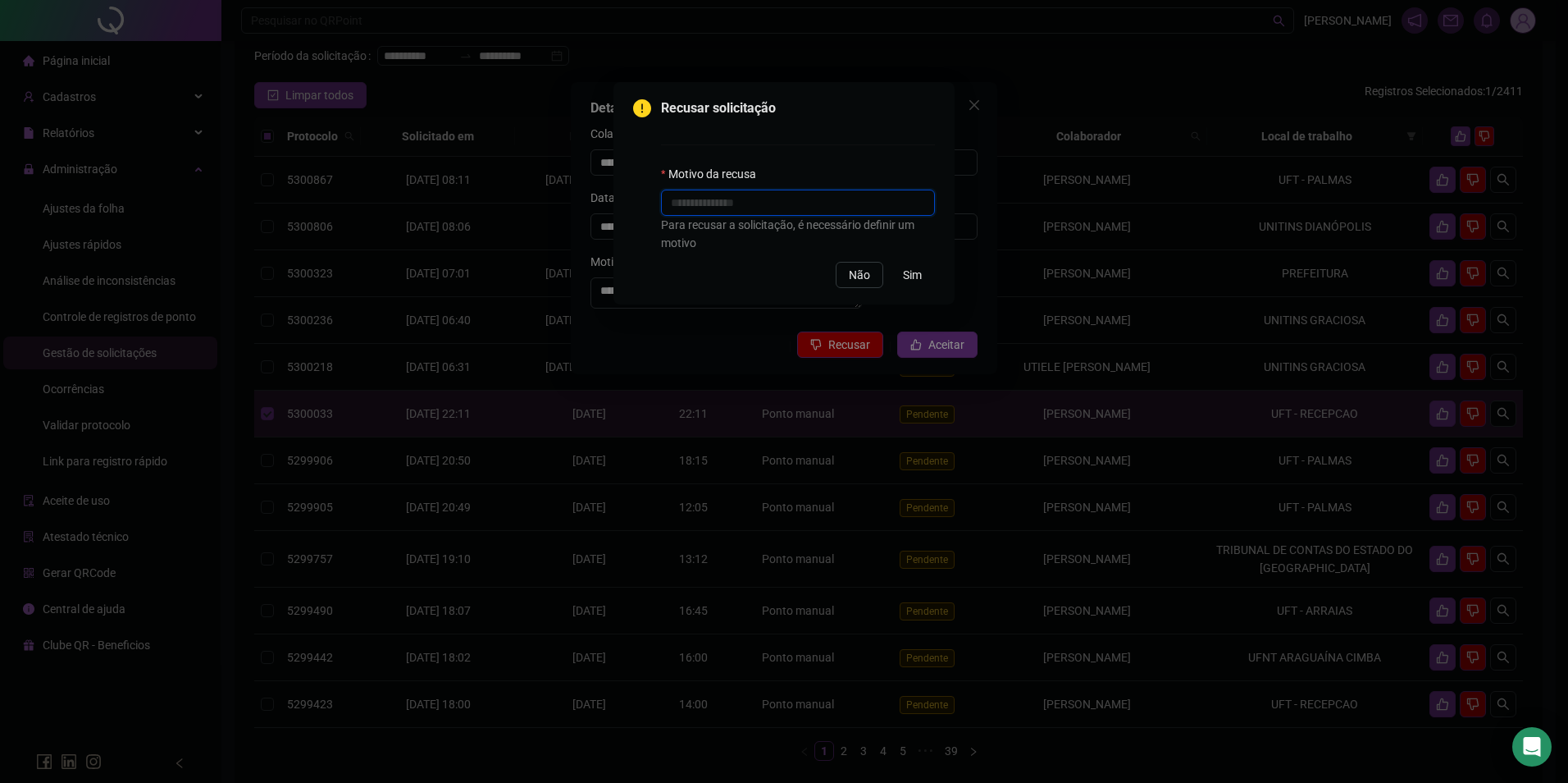
click at [775, 209] on input "text" at bounding box center [798, 203] width 274 height 26
click at [854, 277] on span "Não" at bounding box center [859, 274] width 21 height 18
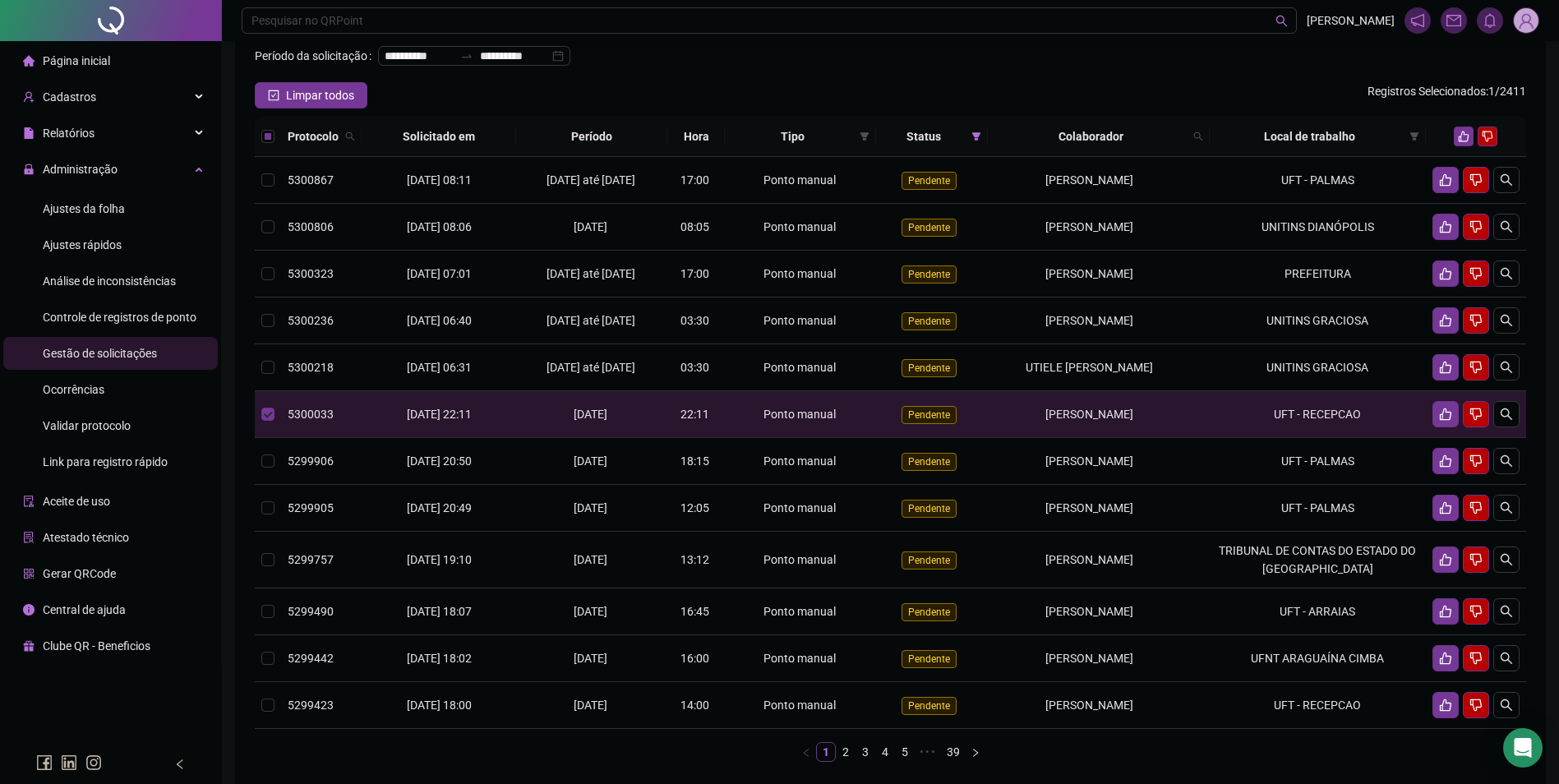
click at [99, 200] on div "Ajustes da folha" at bounding box center [84, 208] width 82 height 33
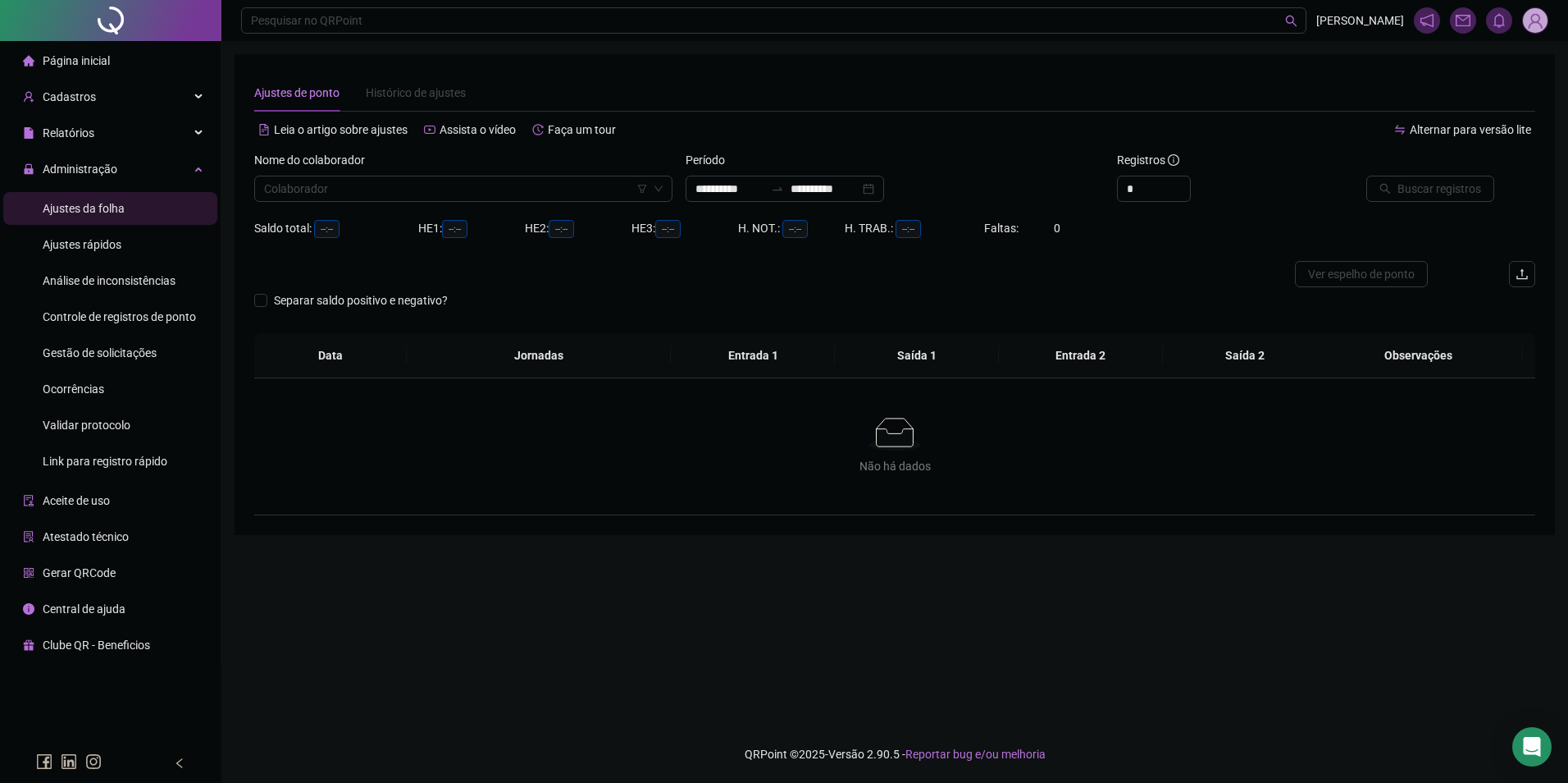
type input "**********"
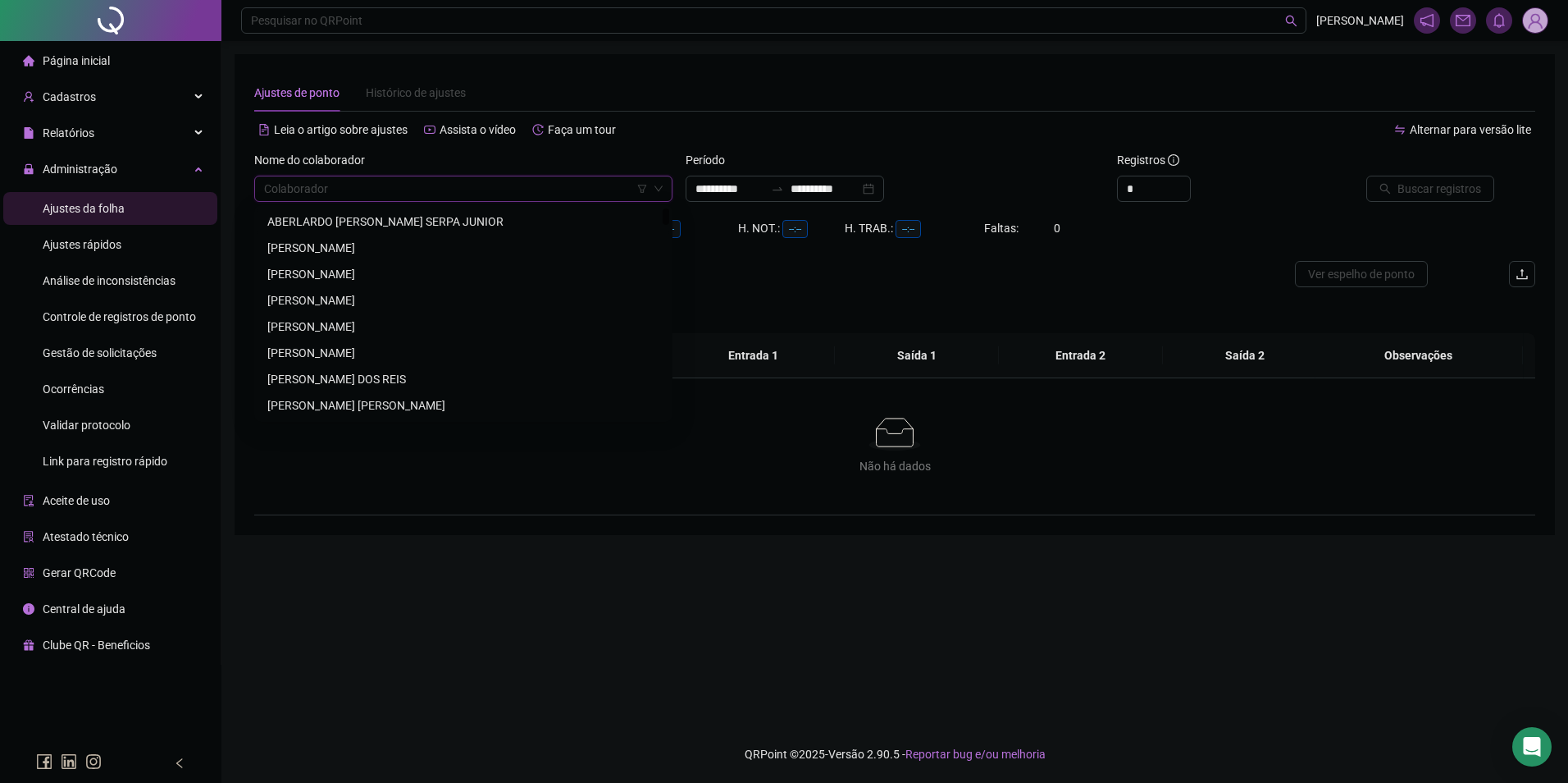
click at [377, 195] on input "search" at bounding box center [455, 189] width 383 height 24
paste input "**********"
type input "**********"
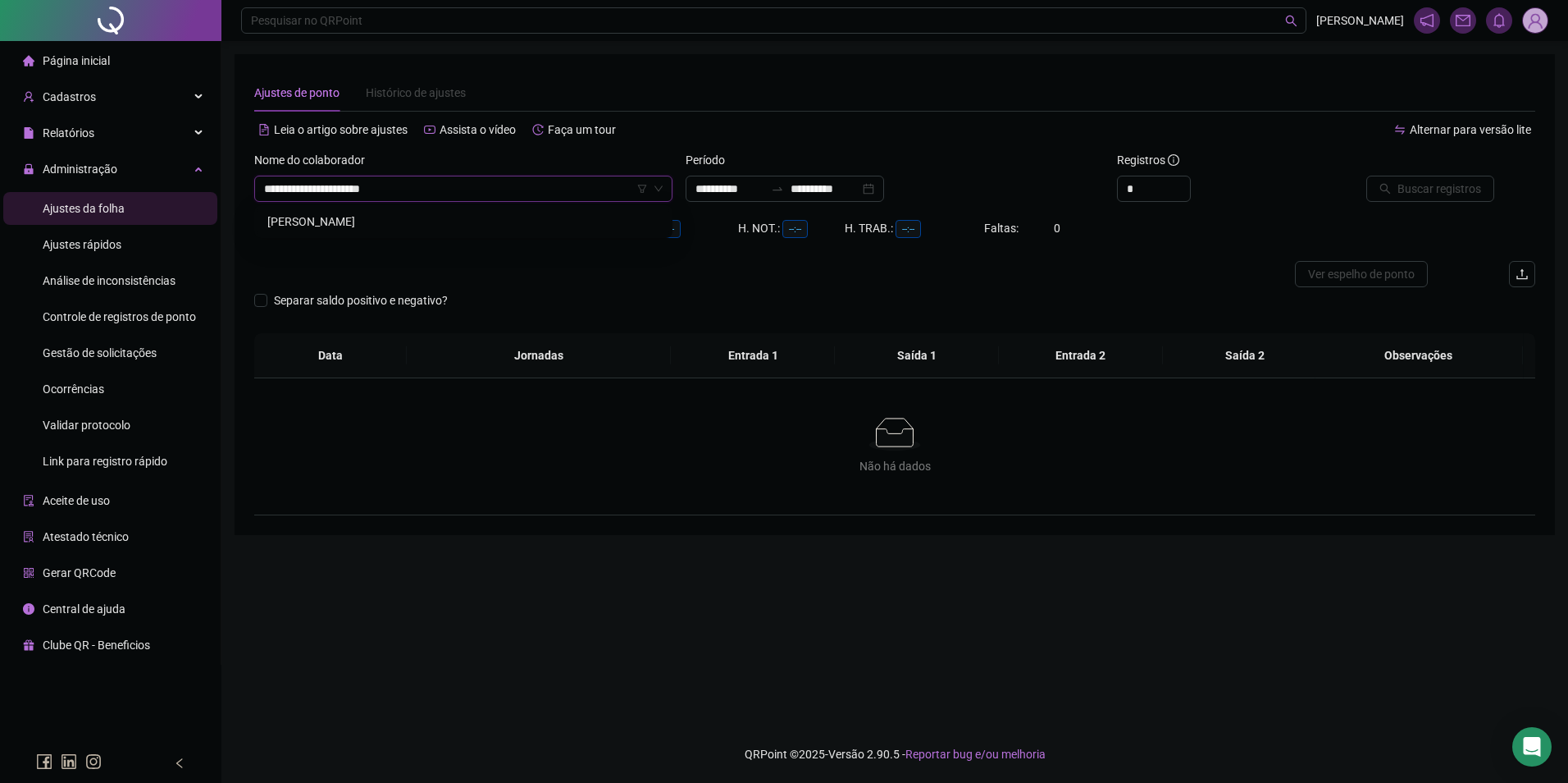
click at [389, 222] on div "[PERSON_NAME]" at bounding box center [464, 221] width 392 height 18
click at [764, 189] on input "**********" at bounding box center [729, 189] width 69 height 18
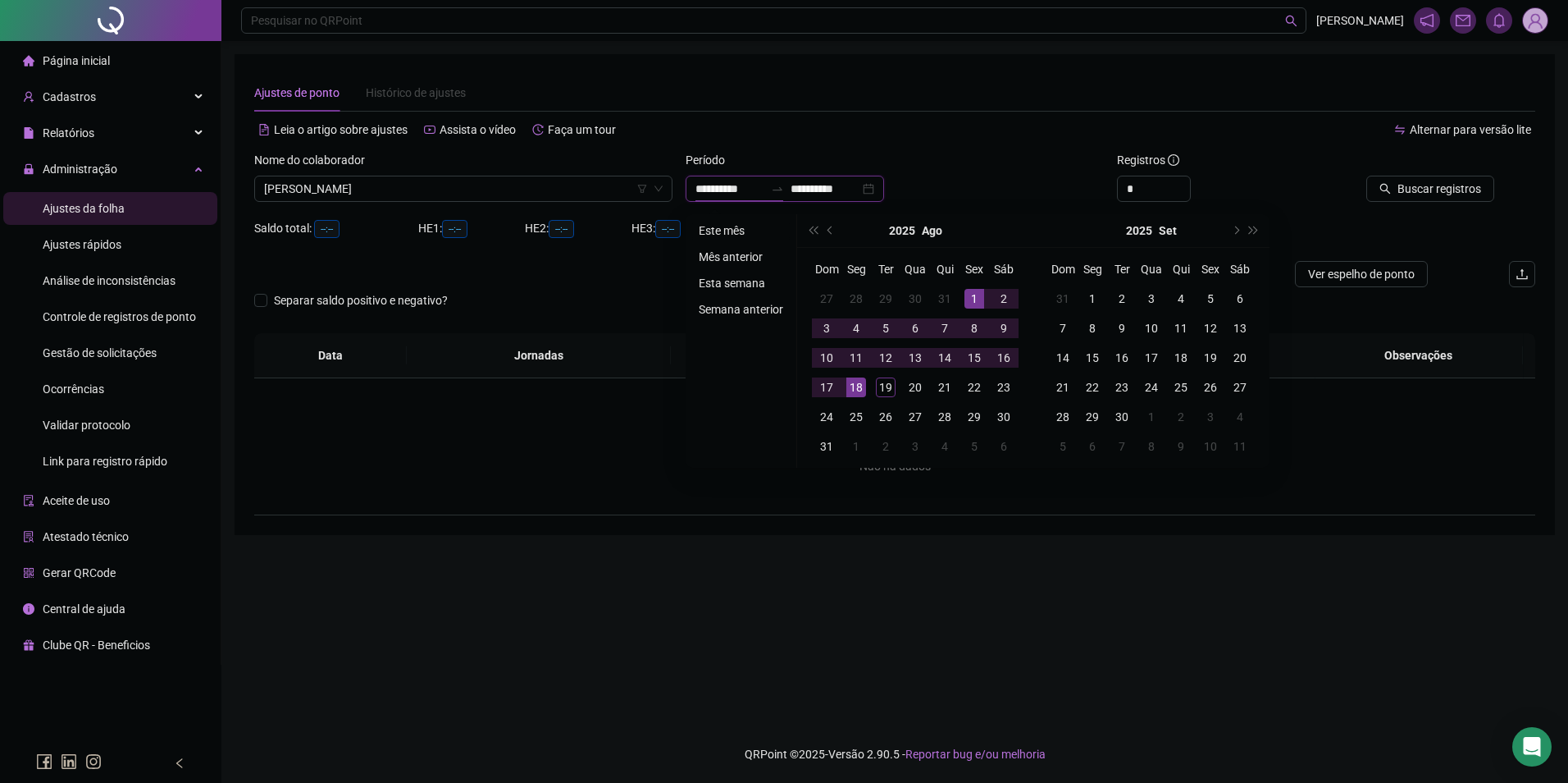
type input "**********"
click at [734, 227] on li "Este mês" at bounding box center [741, 230] width 98 height 20
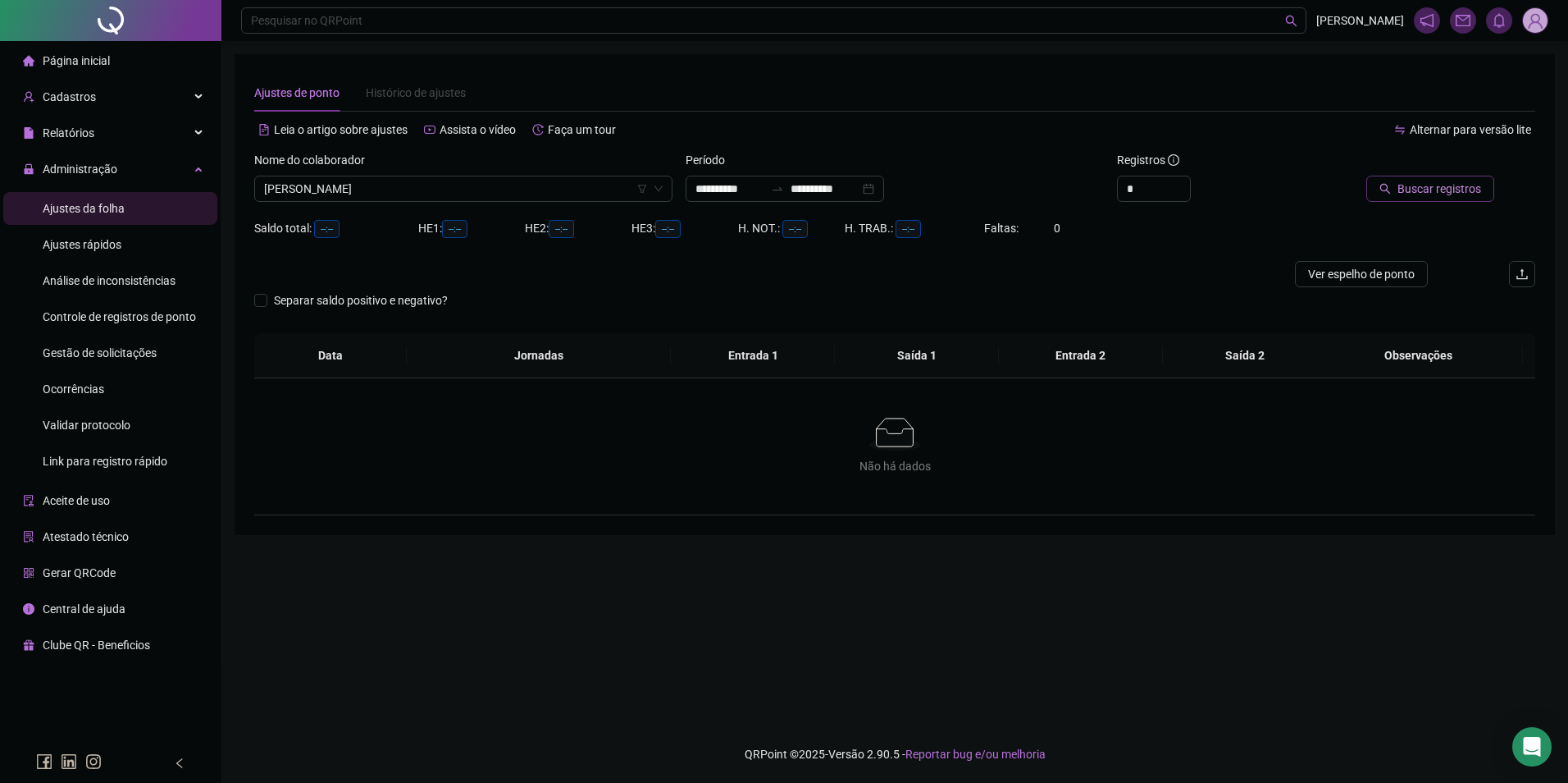
click at [1408, 189] on span "Buscar registros" at bounding box center [1439, 189] width 84 height 18
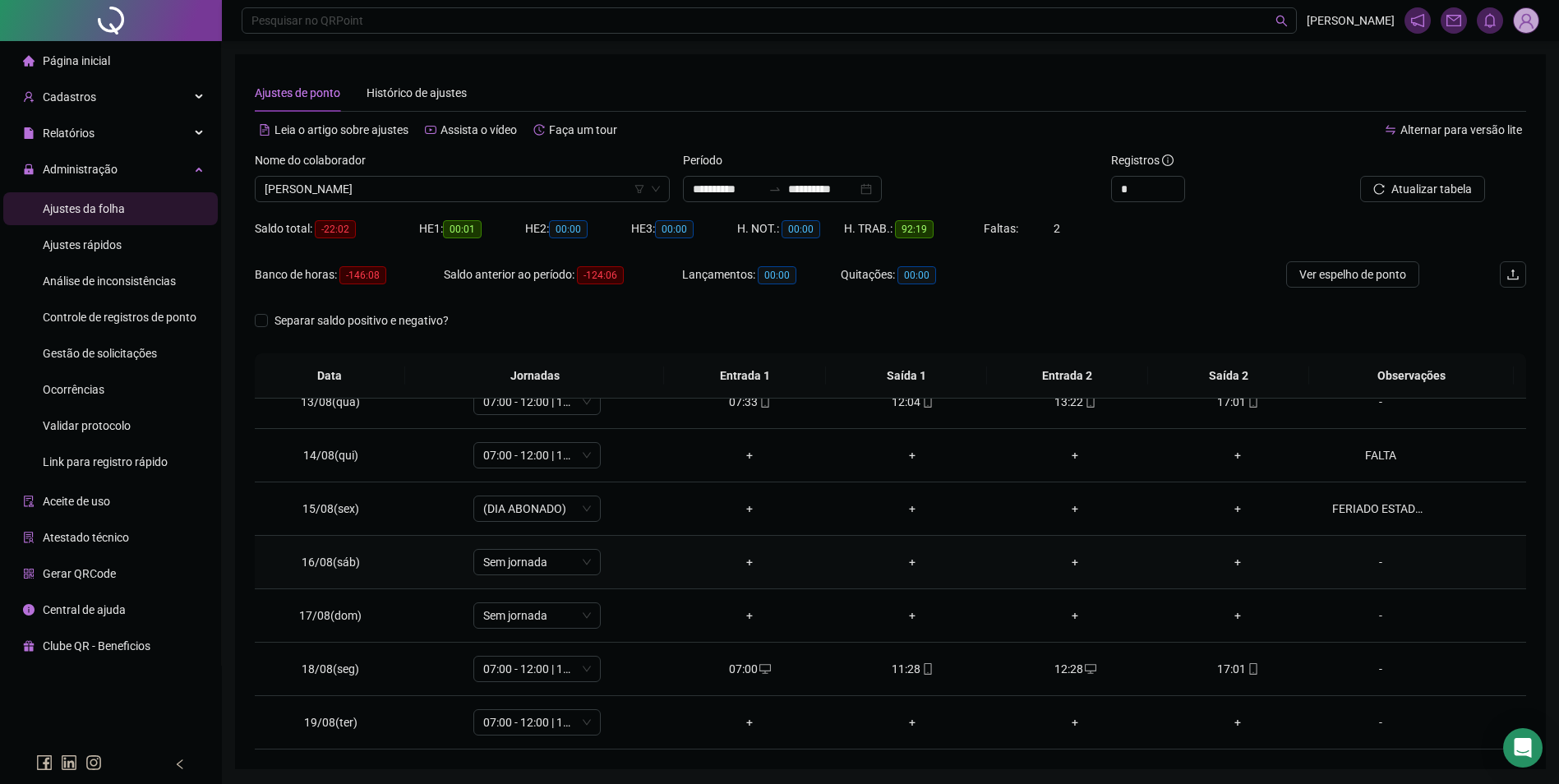
scroll to position [56, 0]
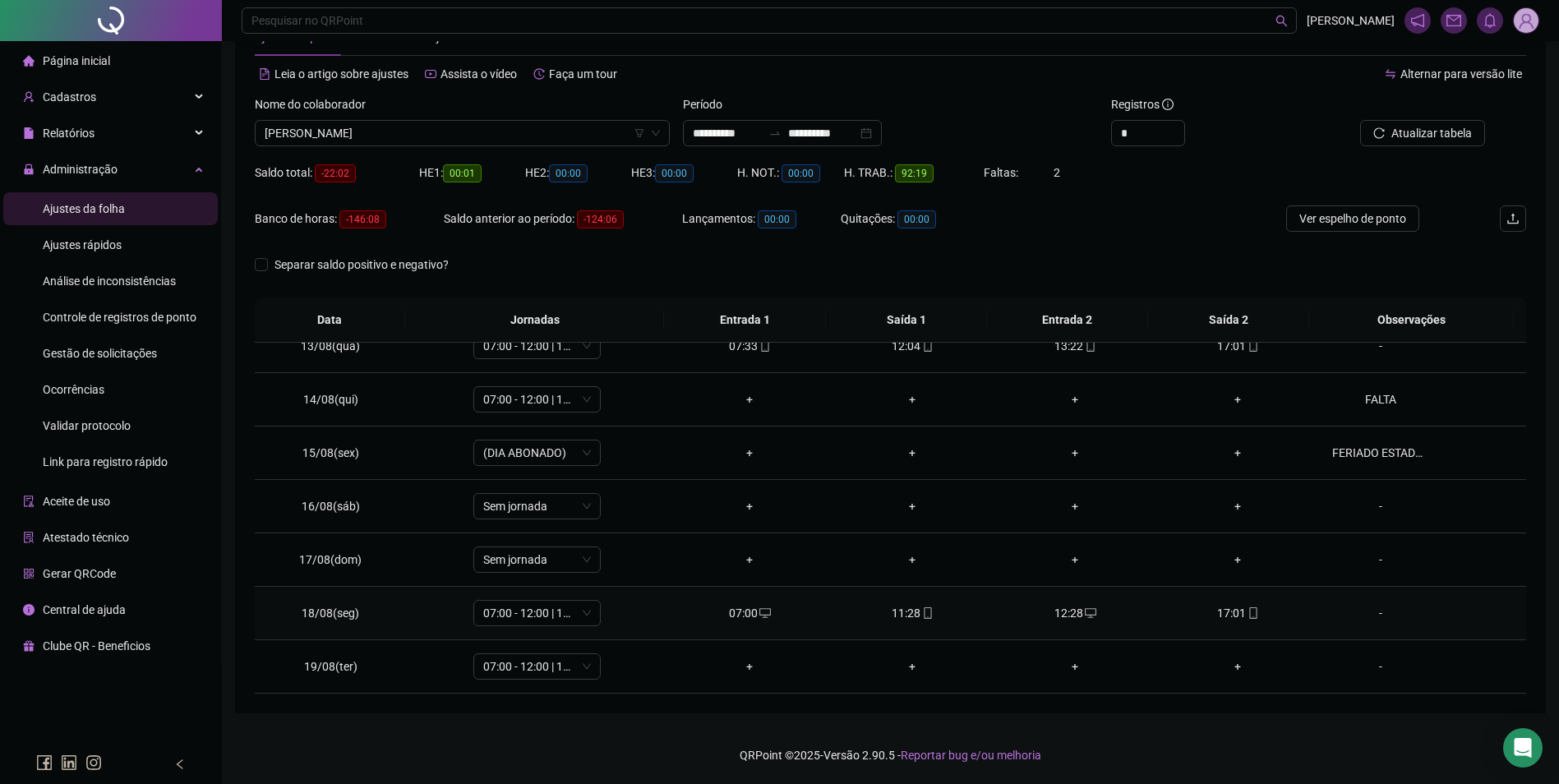
click at [1248, 610] on icon "mobile" at bounding box center [1253, 613] width 11 height 11
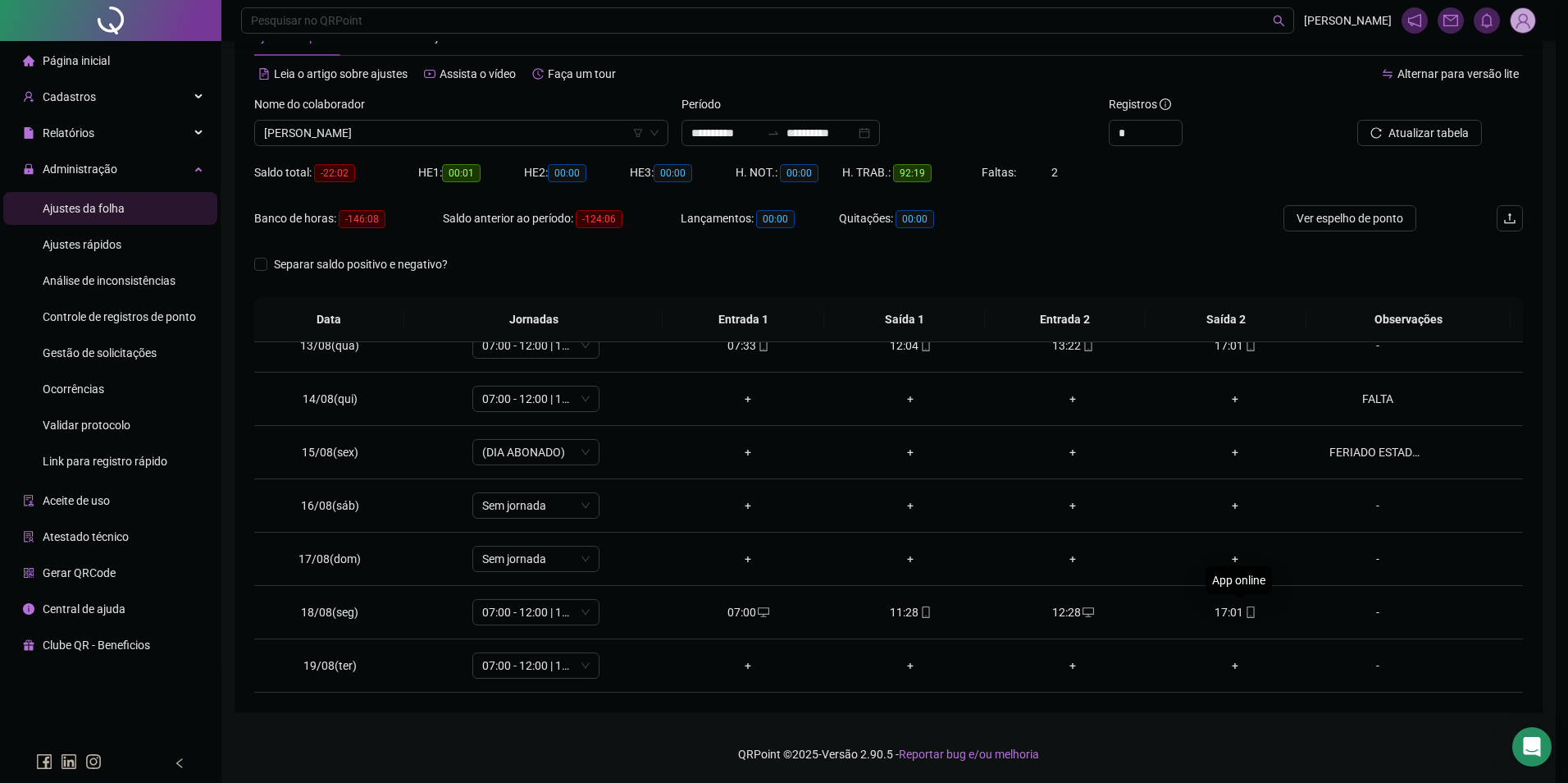
type input "**********"
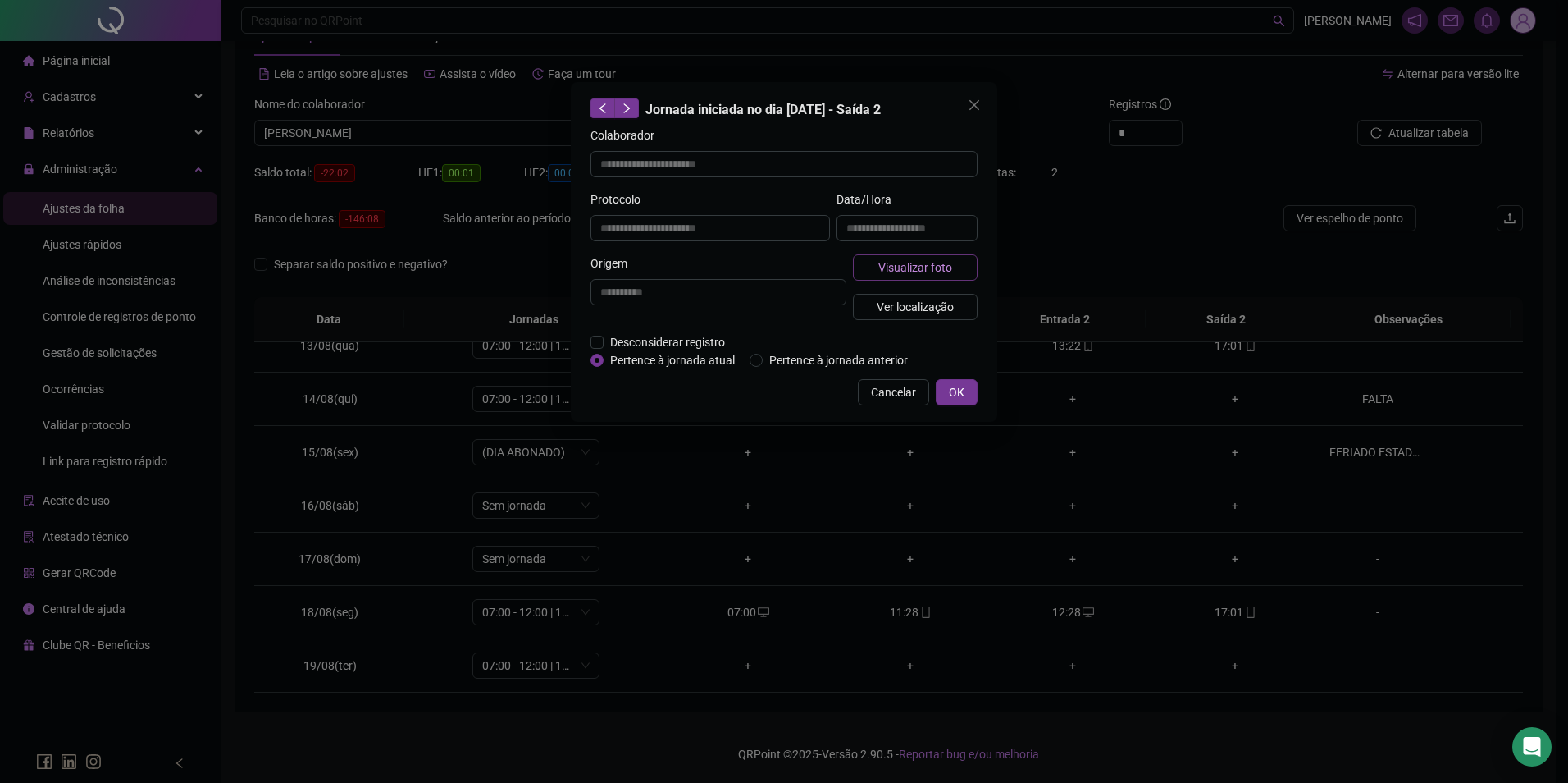
click at [925, 271] on span "Visualizar foto" at bounding box center [915, 267] width 74 height 18
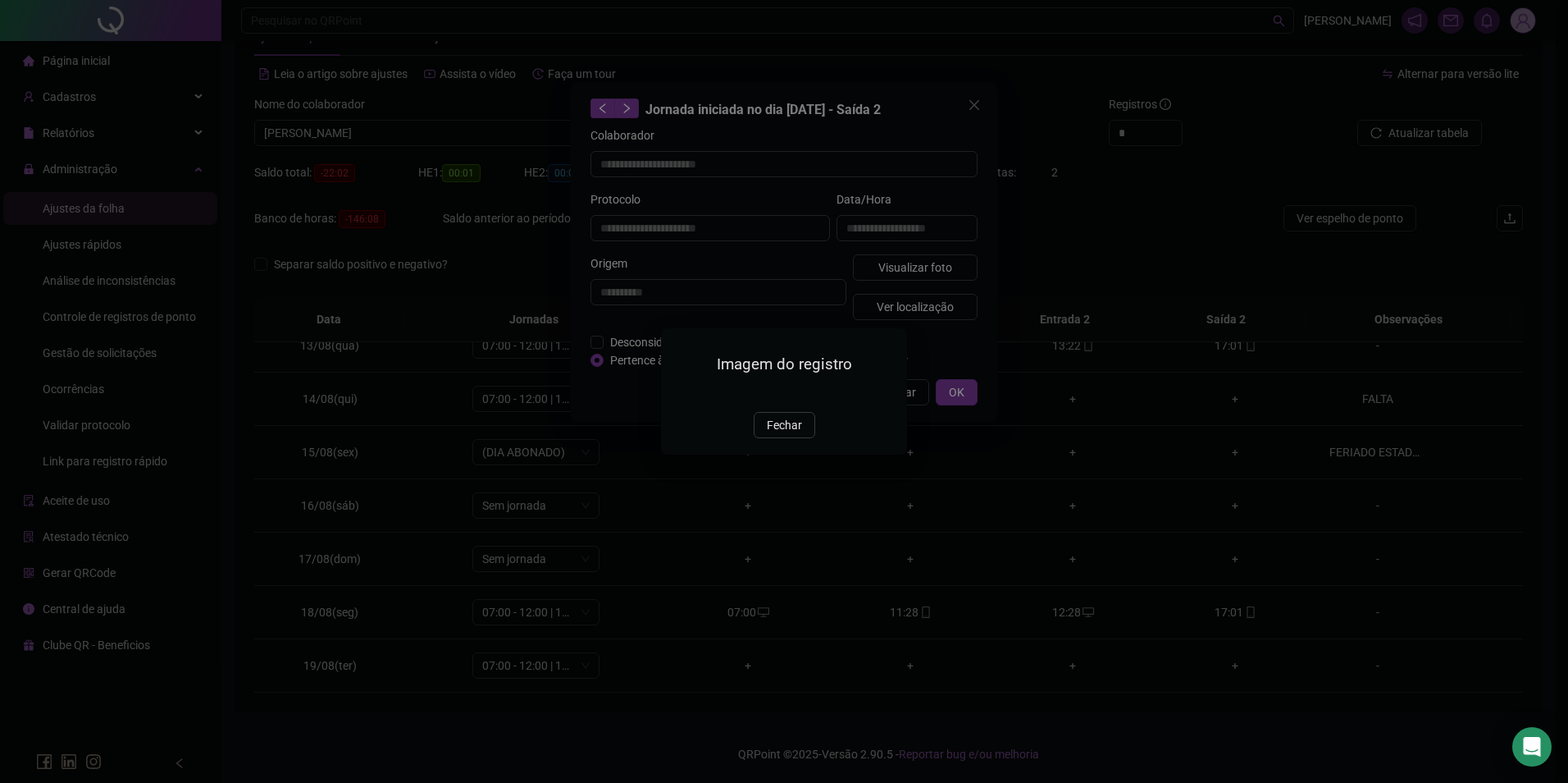
click at [681, 394] on img at bounding box center [681, 394] width 0 height 0
click at [804, 438] on button "Fechar" at bounding box center [784, 425] width 62 height 26
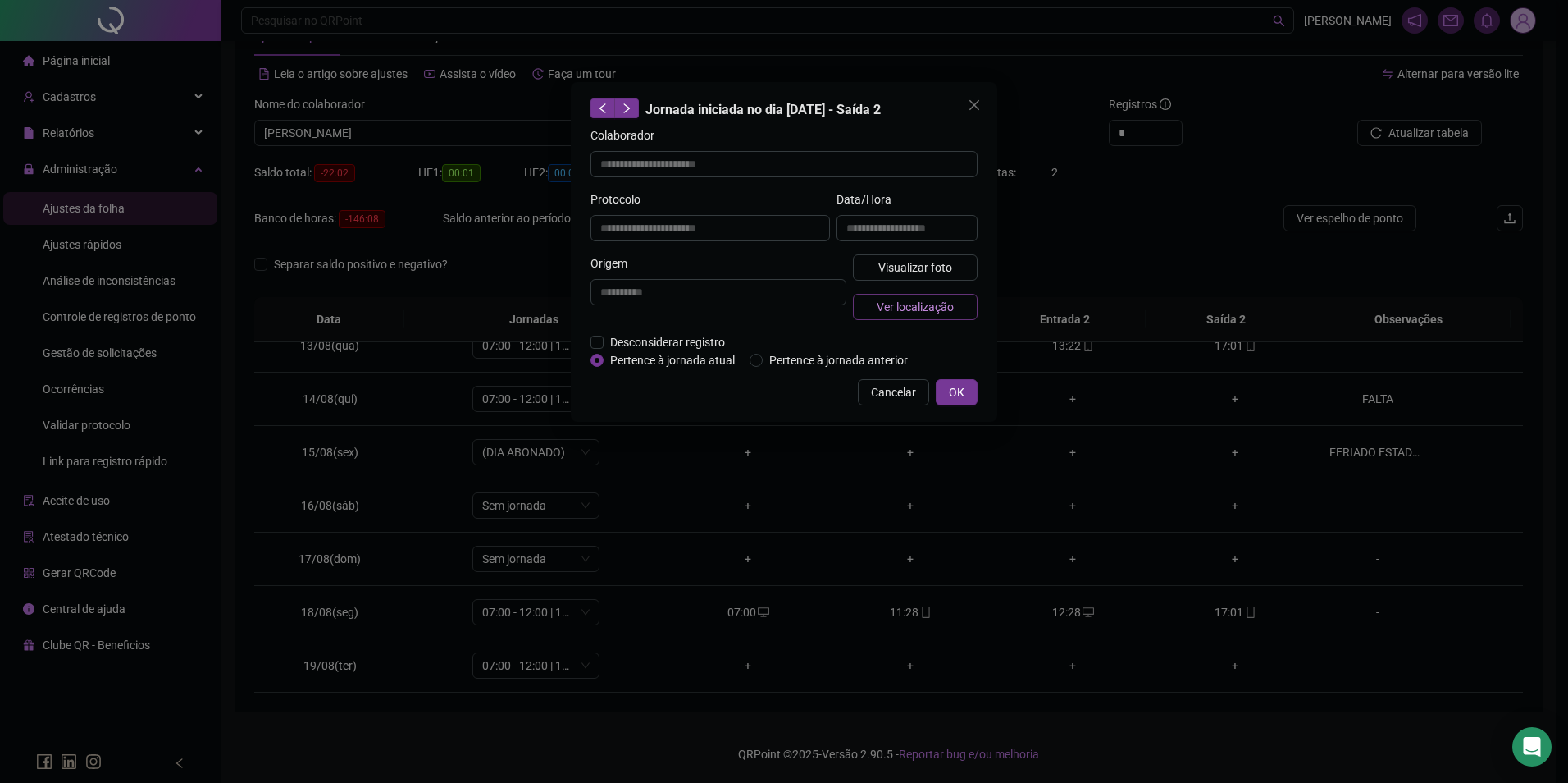
click at [947, 312] on span "Ver localização" at bounding box center [915, 306] width 77 height 18
click at [908, 267] on span "Visualizar foto" at bounding box center [915, 267] width 74 height 18
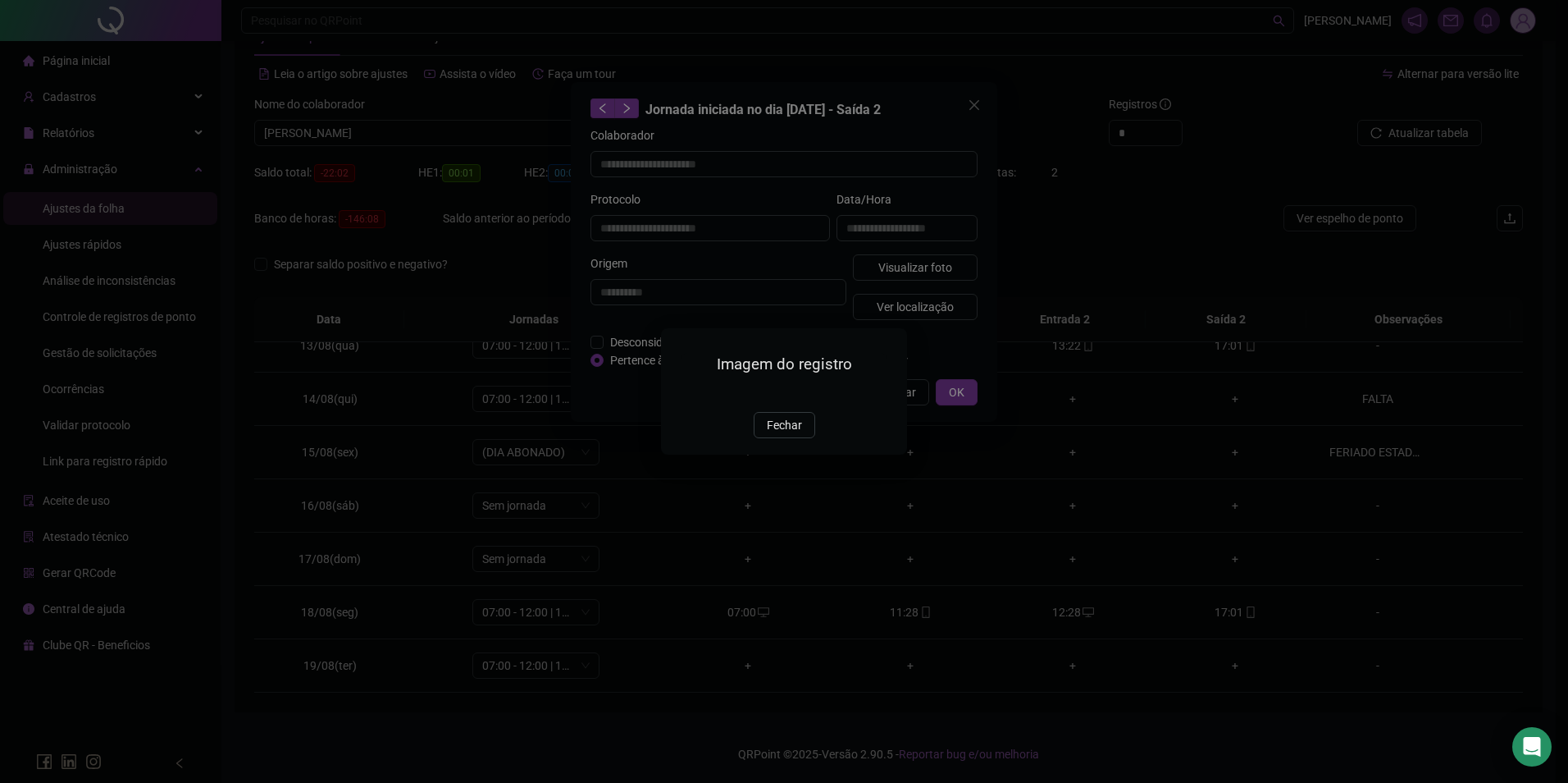
click at [681, 394] on img at bounding box center [681, 394] width 0 height 0
click at [770, 434] on span "Fechar" at bounding box center [784, 425] width 35 height 18
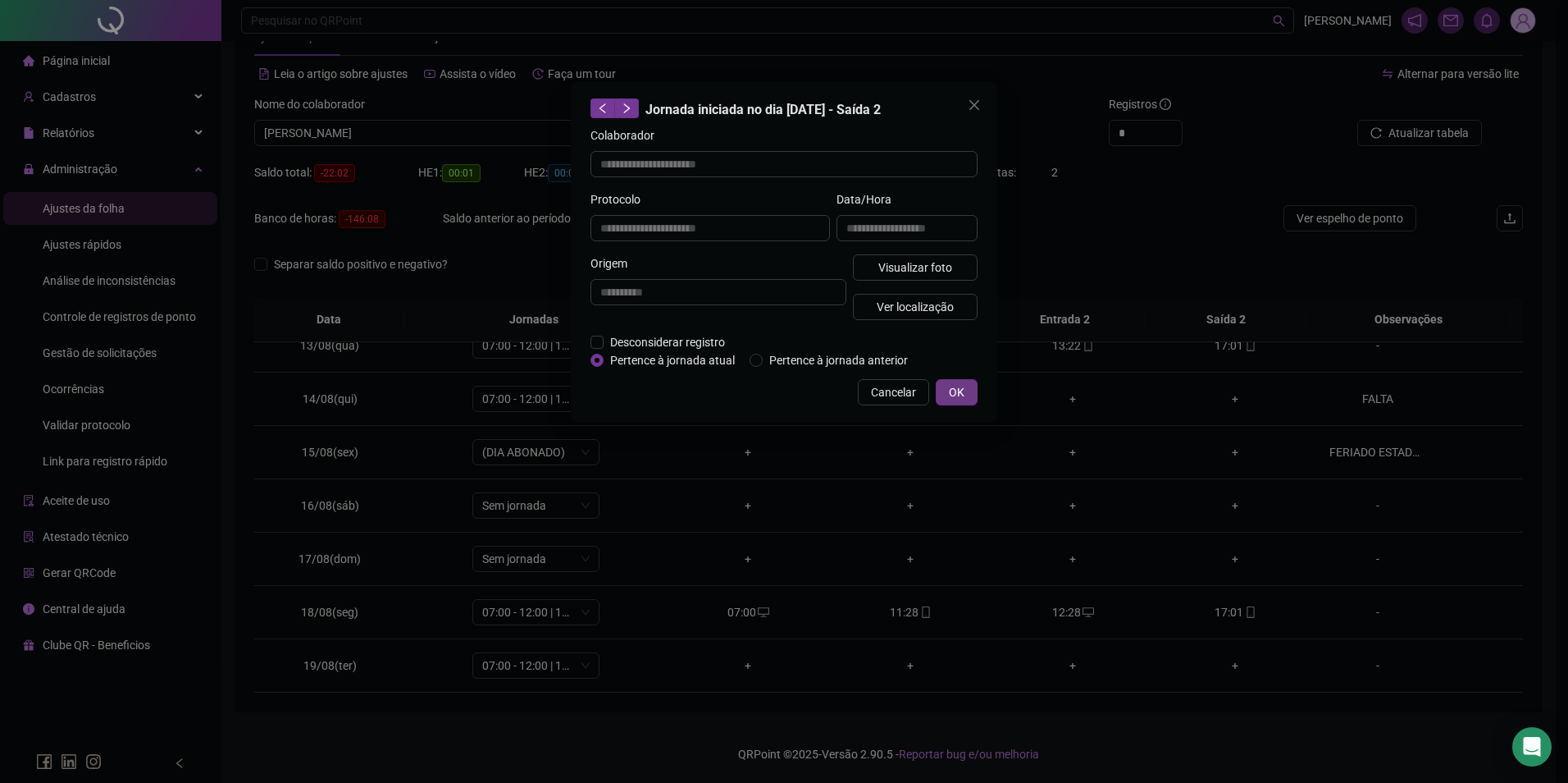
click at [968, 396] on button "OK" at bounding box center [956, 392] width 42 height 26
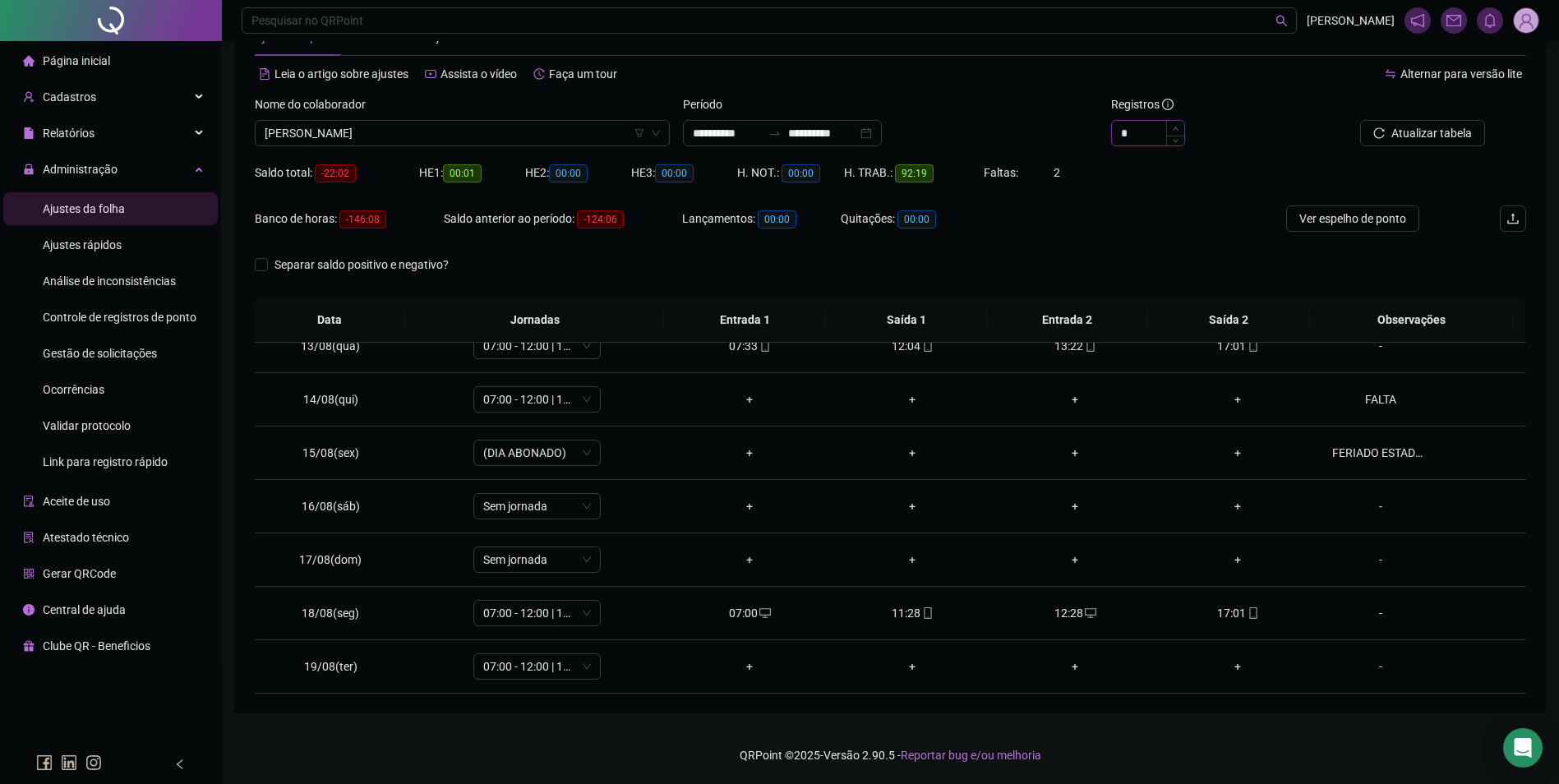
type input "*"
click at [1170, 122] on span "Increase Value" at bounding box center [1174, 128] width 18 height 15
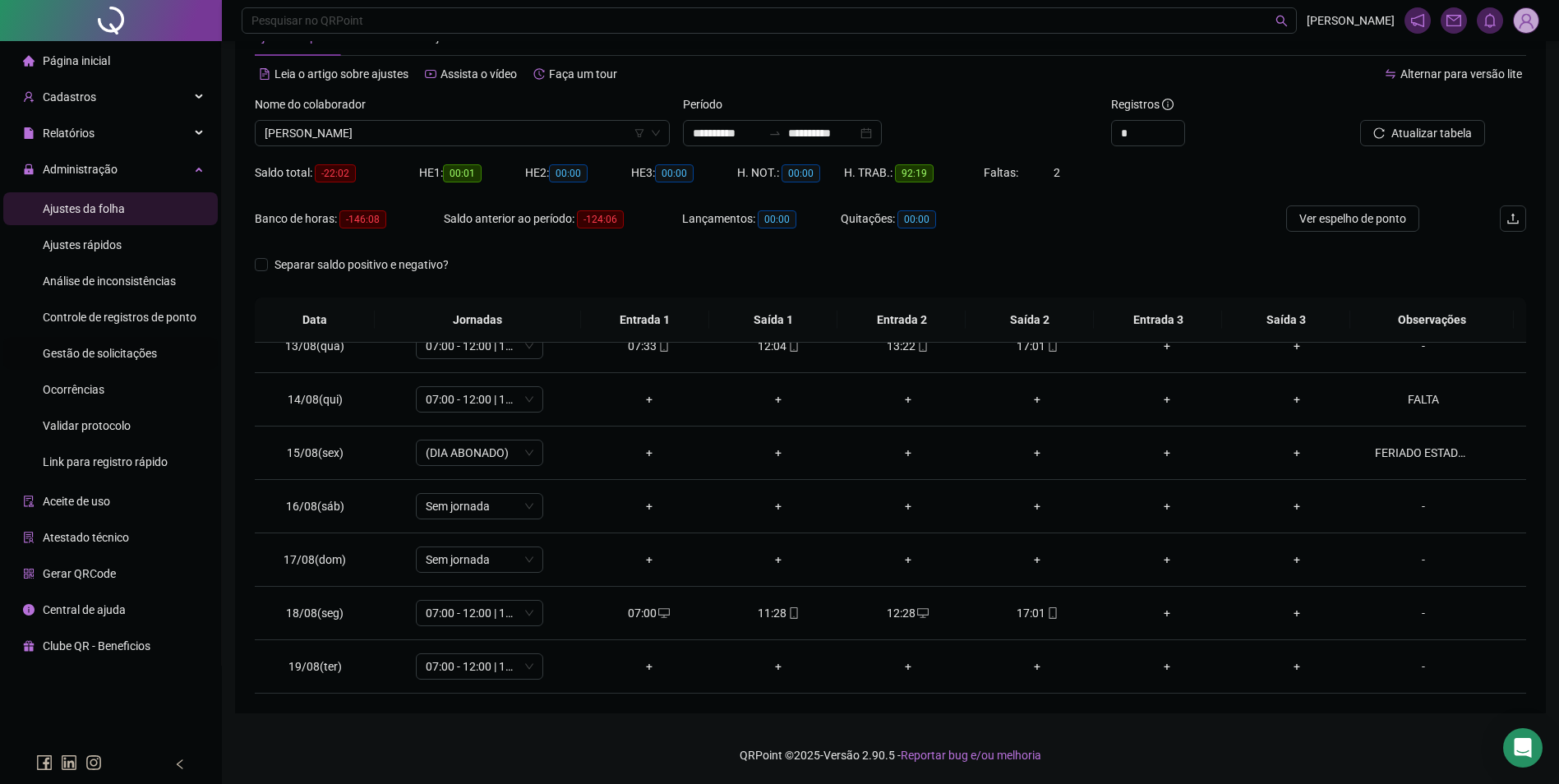
click at [107, 353] on span "Gestão de solicitações" at bounding box center [100, 353] width 114 height 13
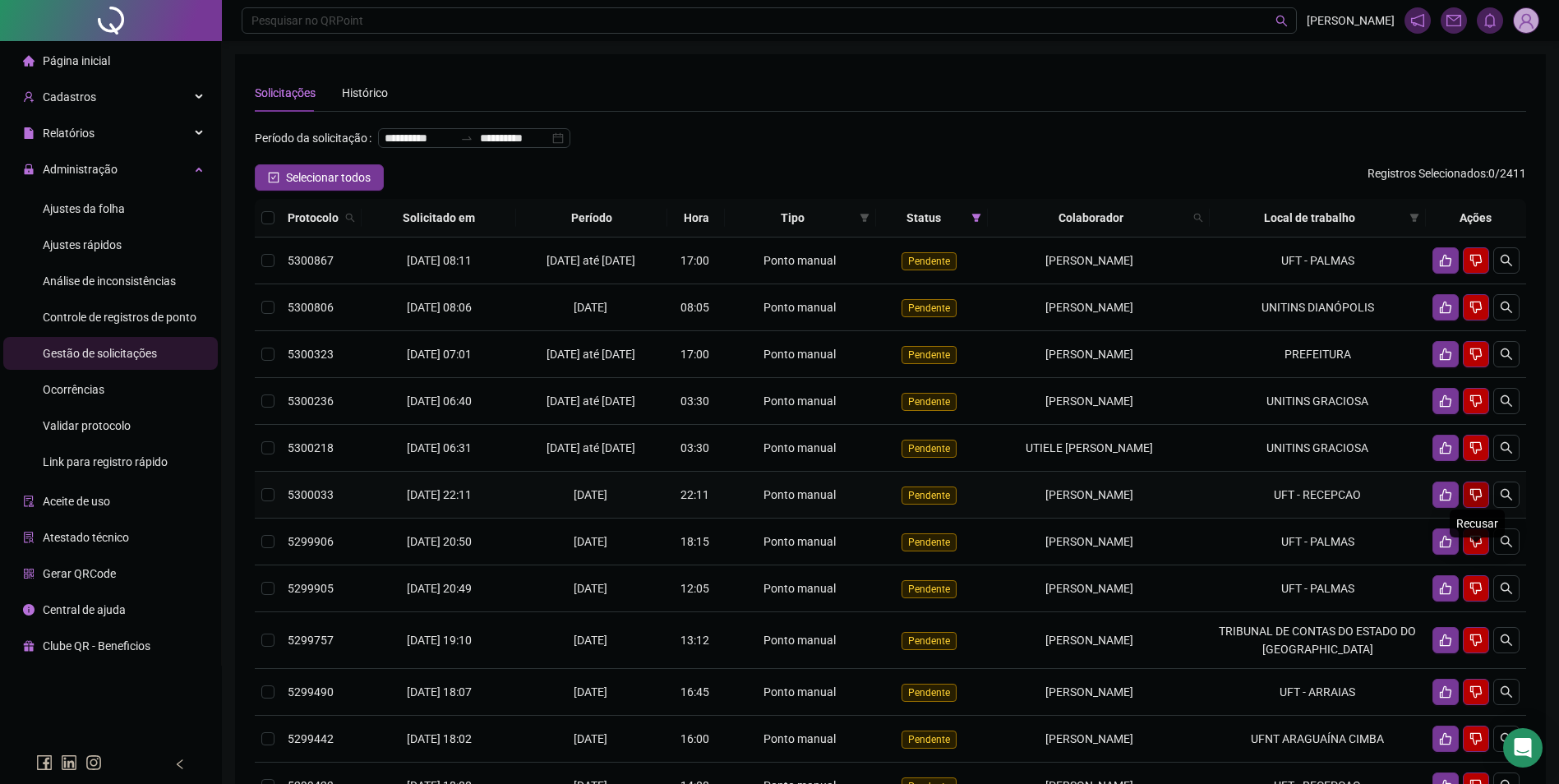
click at [1482, 507] on button "button" at bounding box center [1476, 494] width 26 height 26
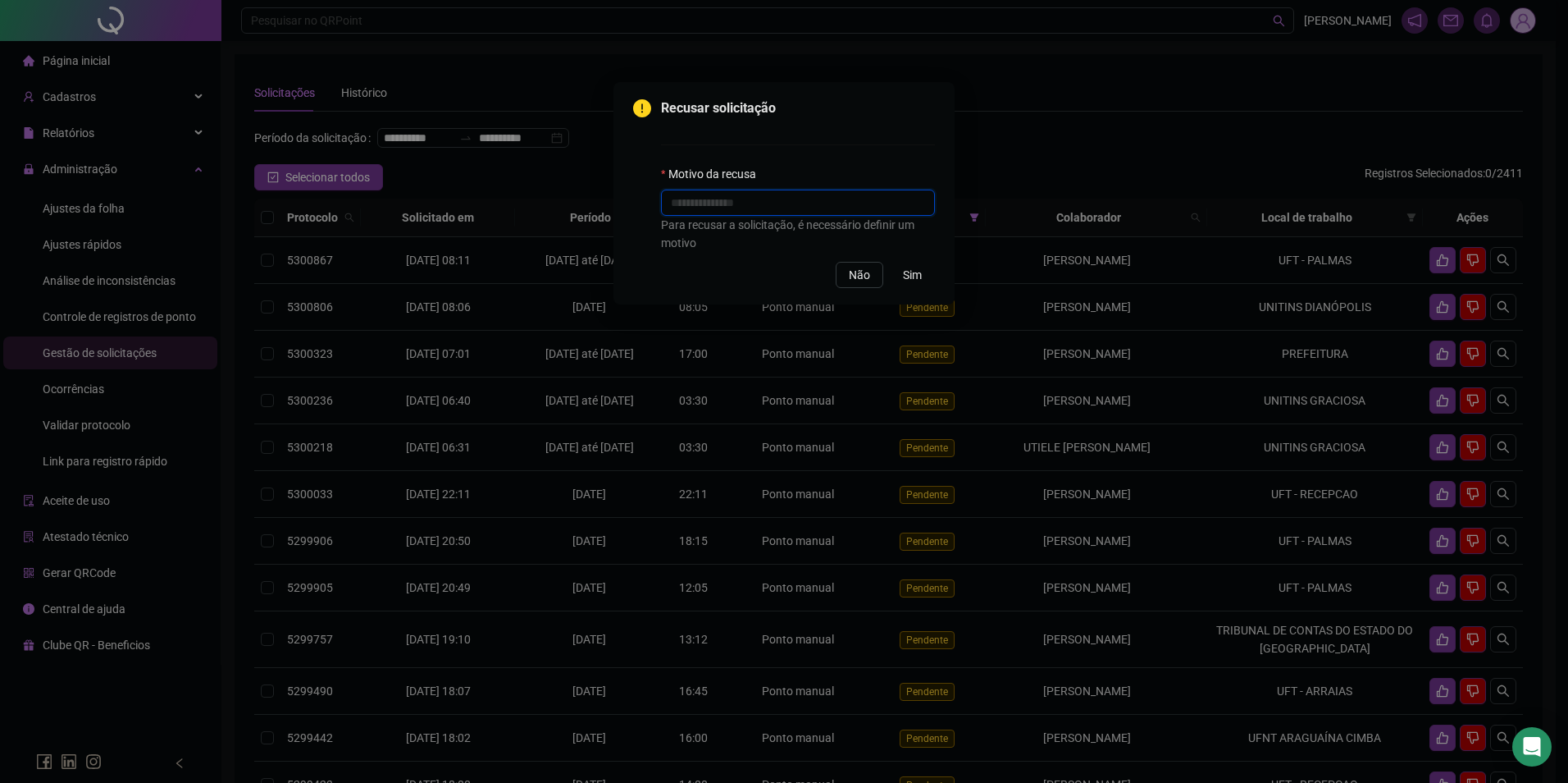
click at [818, 211] on input "text" at bounding box center [798, 203] width 274 height 26
type input "**********"
click at [911, 279] on span "Sim" at bounding box center [912, 274] width 19 height 18
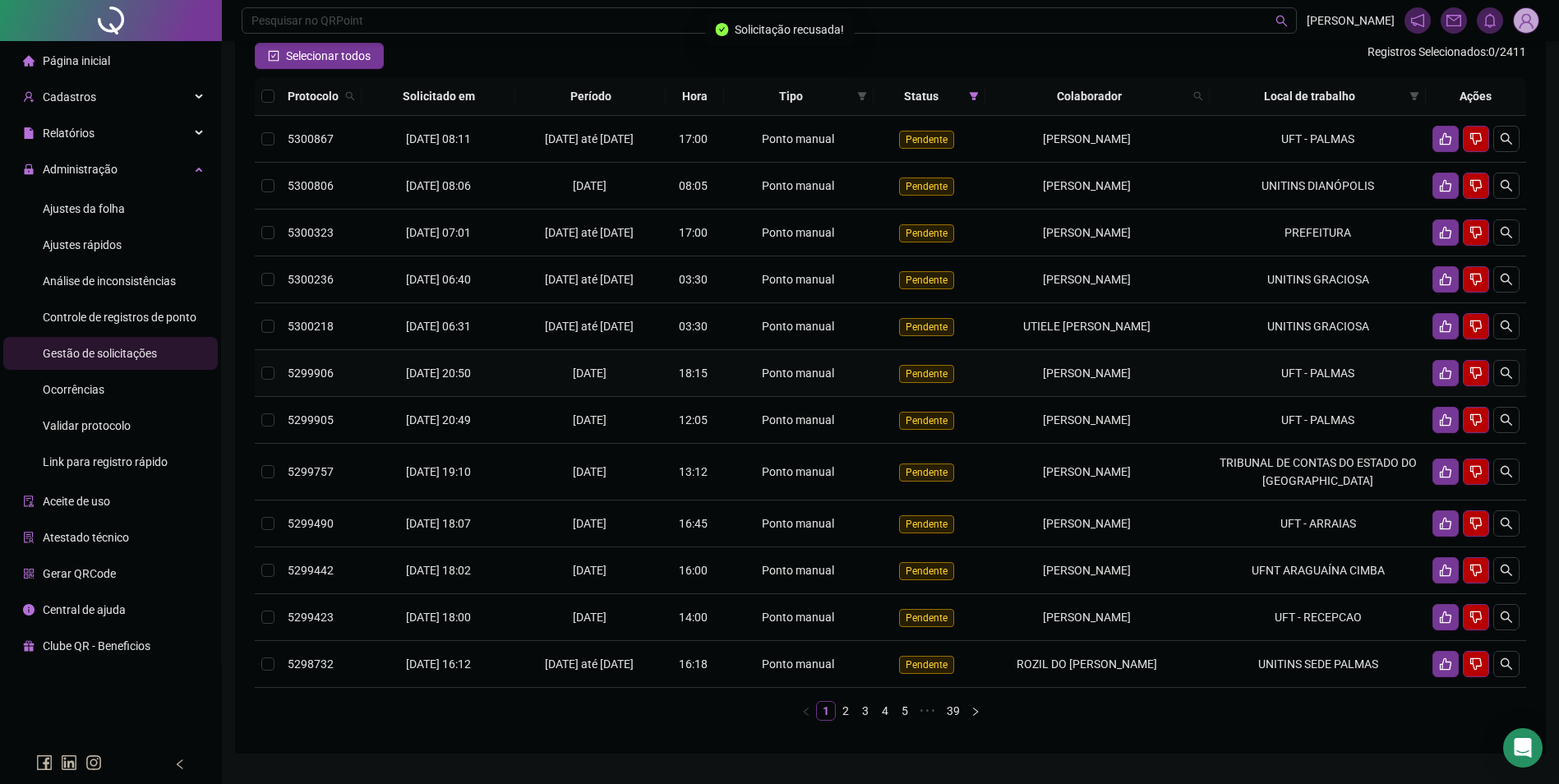
scroll to position [164, 0]
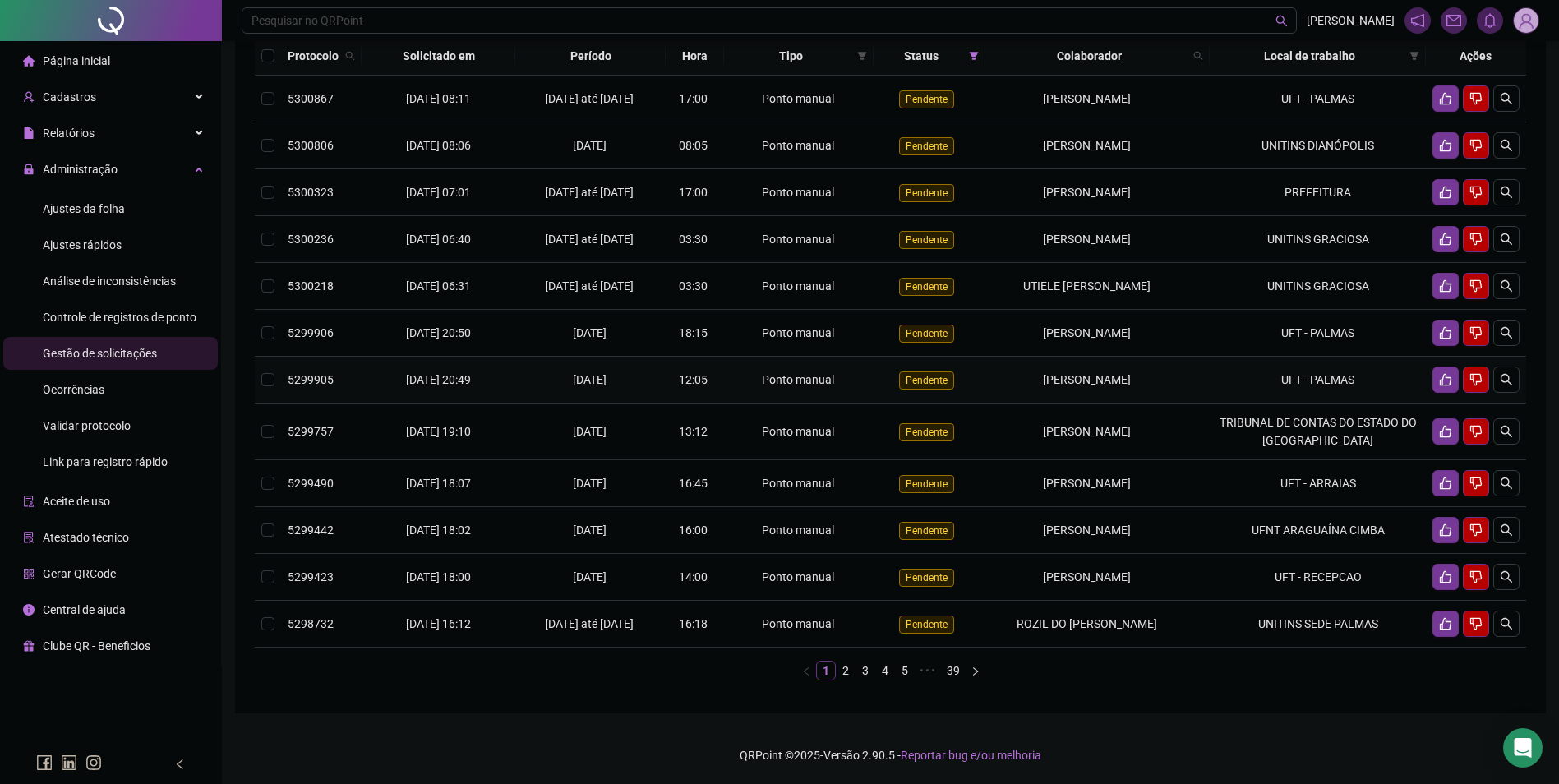
click at [1186, 404] on td "[PERSON_NAME]" at bounding box center [1097, 380] width 224 height 47
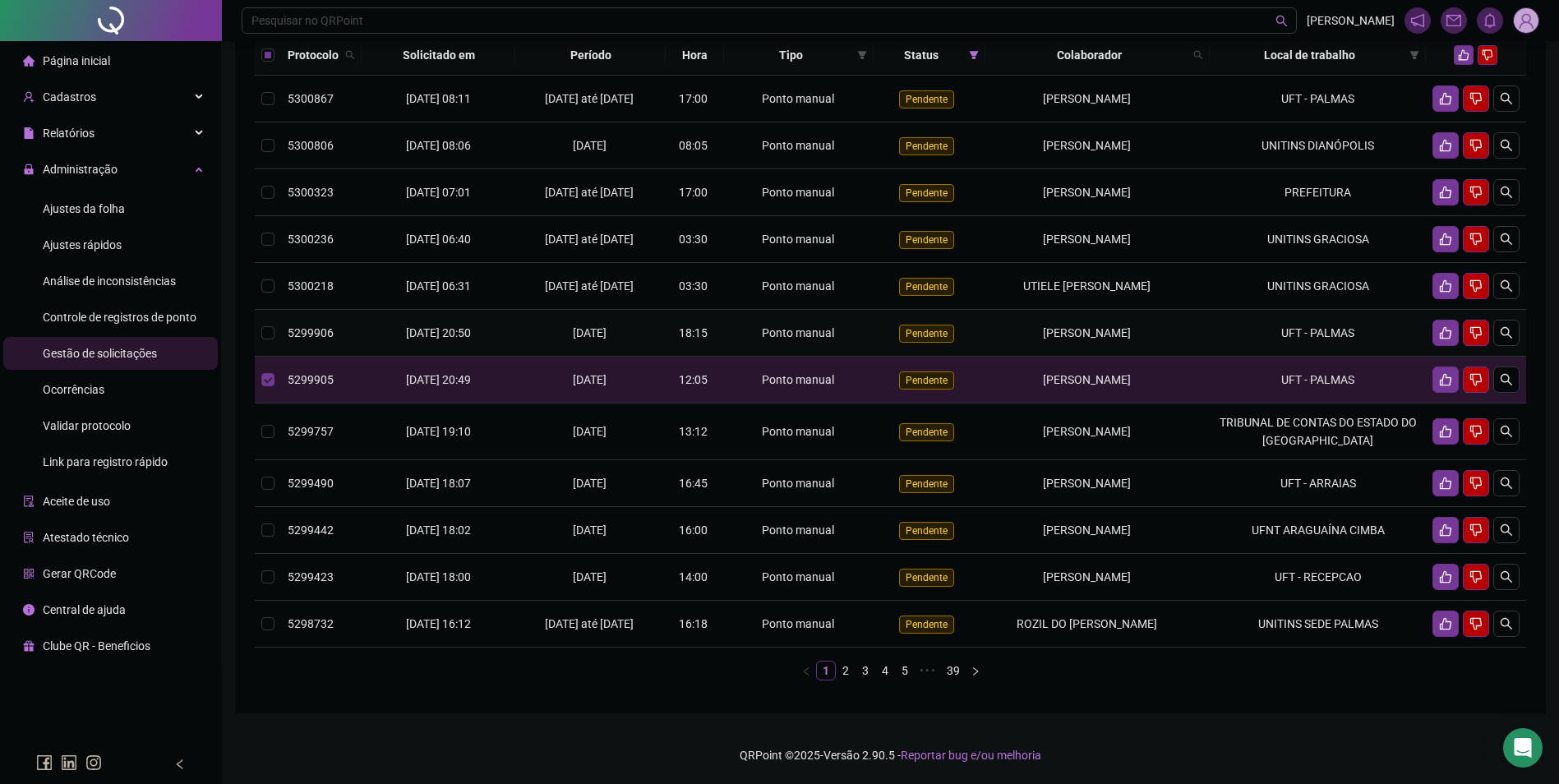
click at [1199, 357] on td "[PERSON_NAME]" at bounding box center [1097, 333] width 224 height 47
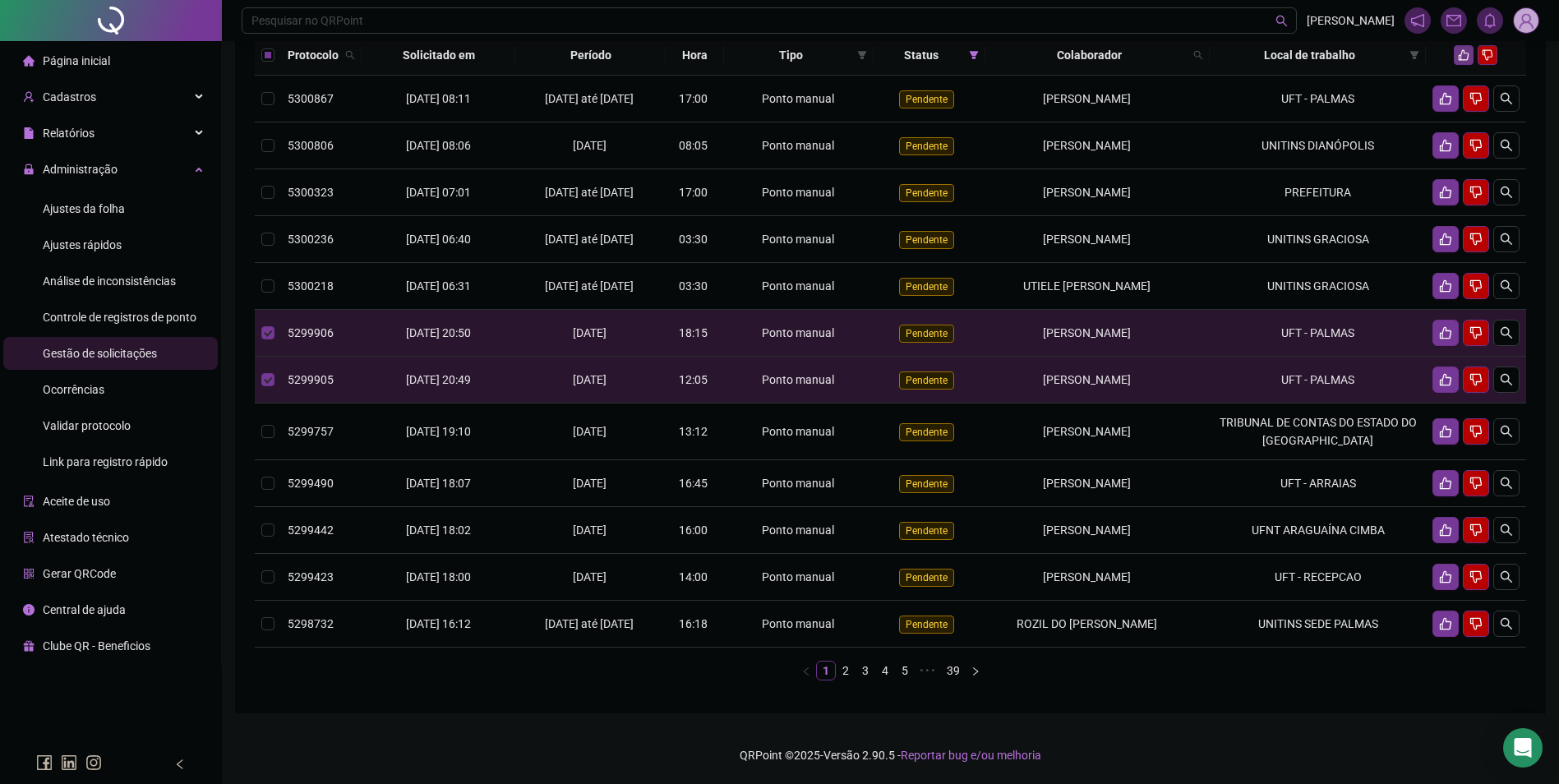
click at [1455, 64] on button "button" at bounding box center [1463, 54] width 20 height 20
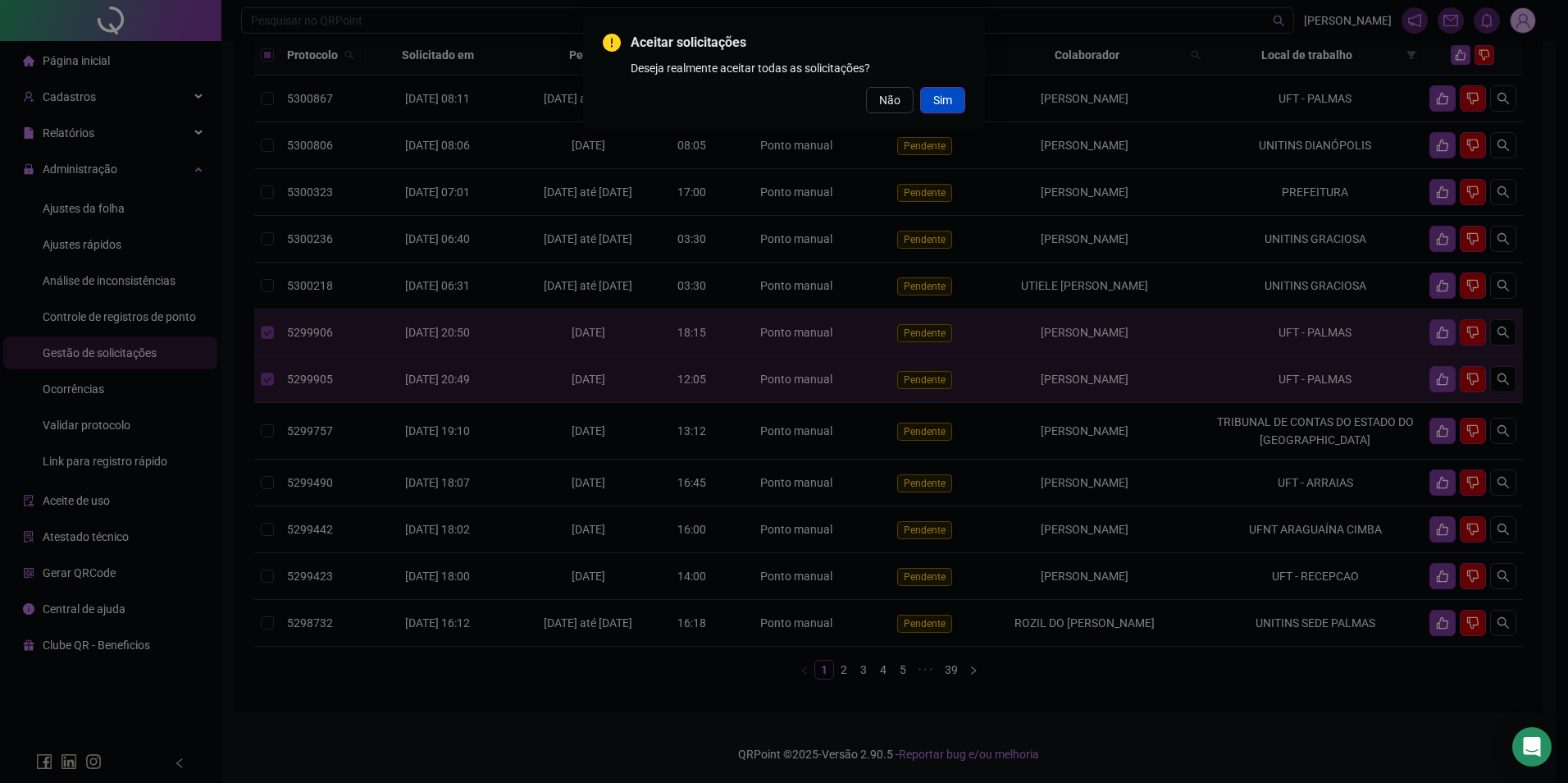
click at [952, 101] on button "Sim" at bounding box center [942, 100] width 45 height 26
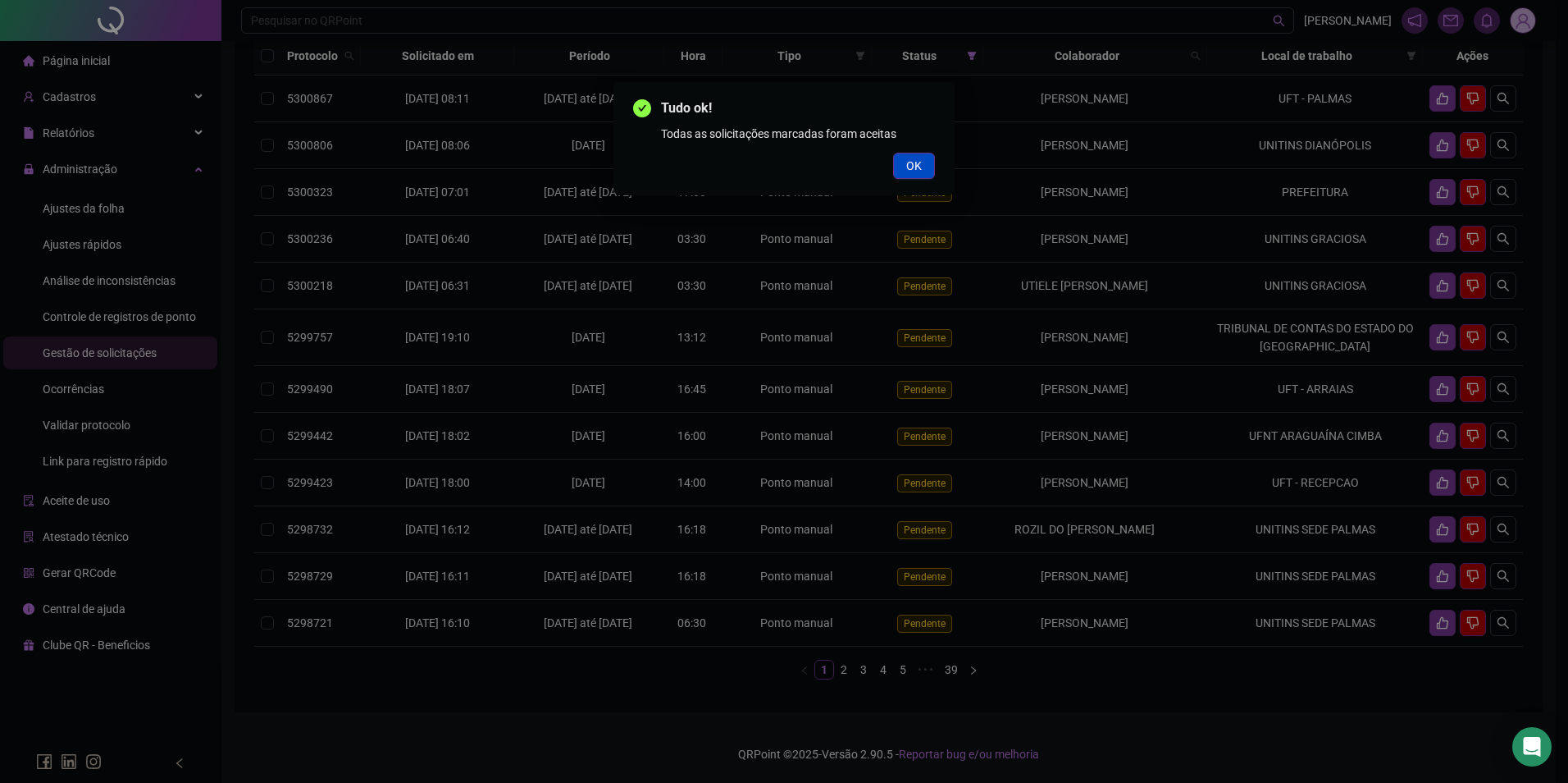
click at [934, 167] on button "OK" at bounding box center [913, 166] width 42 height 26
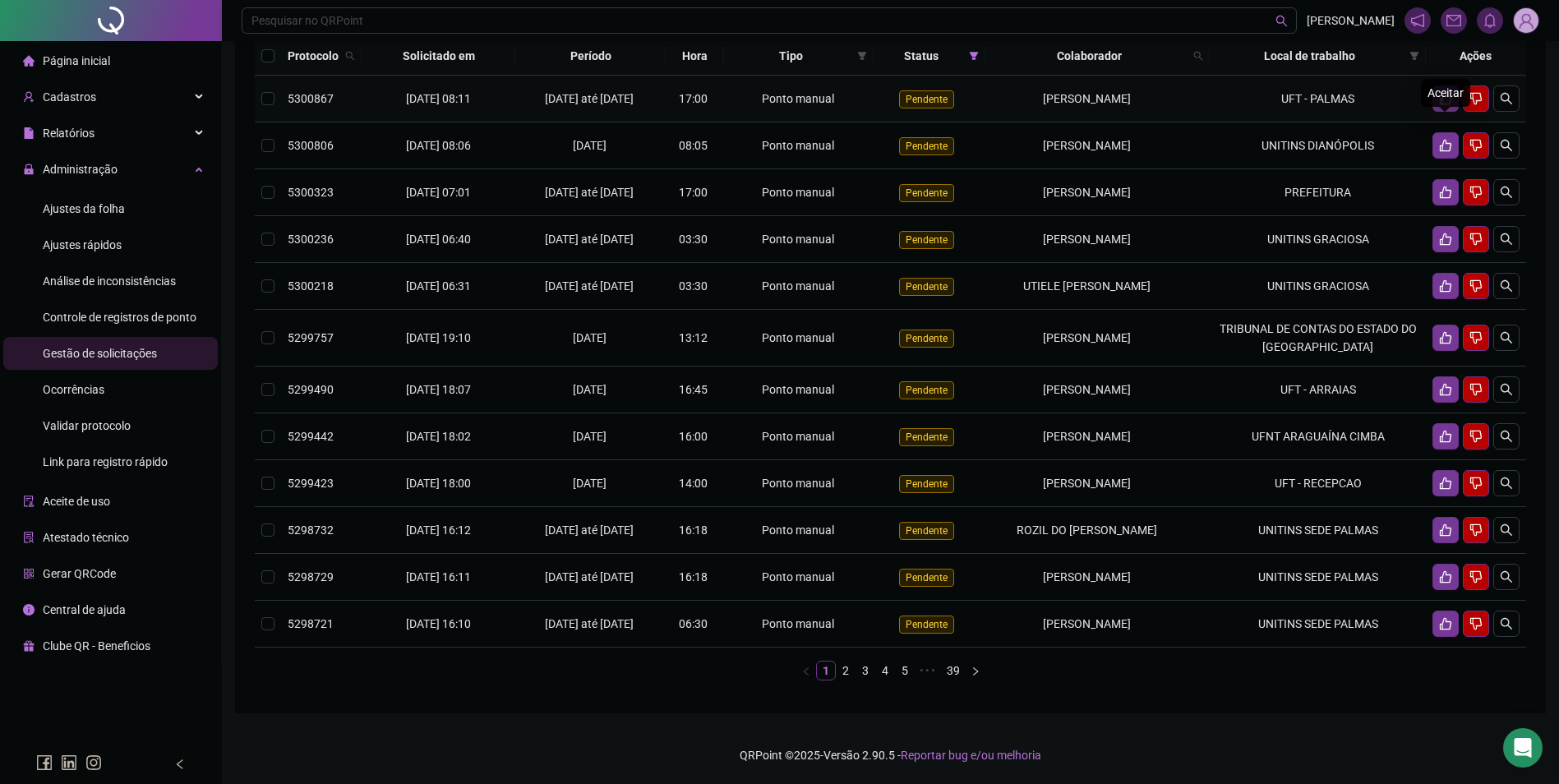
click at [1447, 112] on button "button" at bounding box center [1445, 98] width 26 height 26
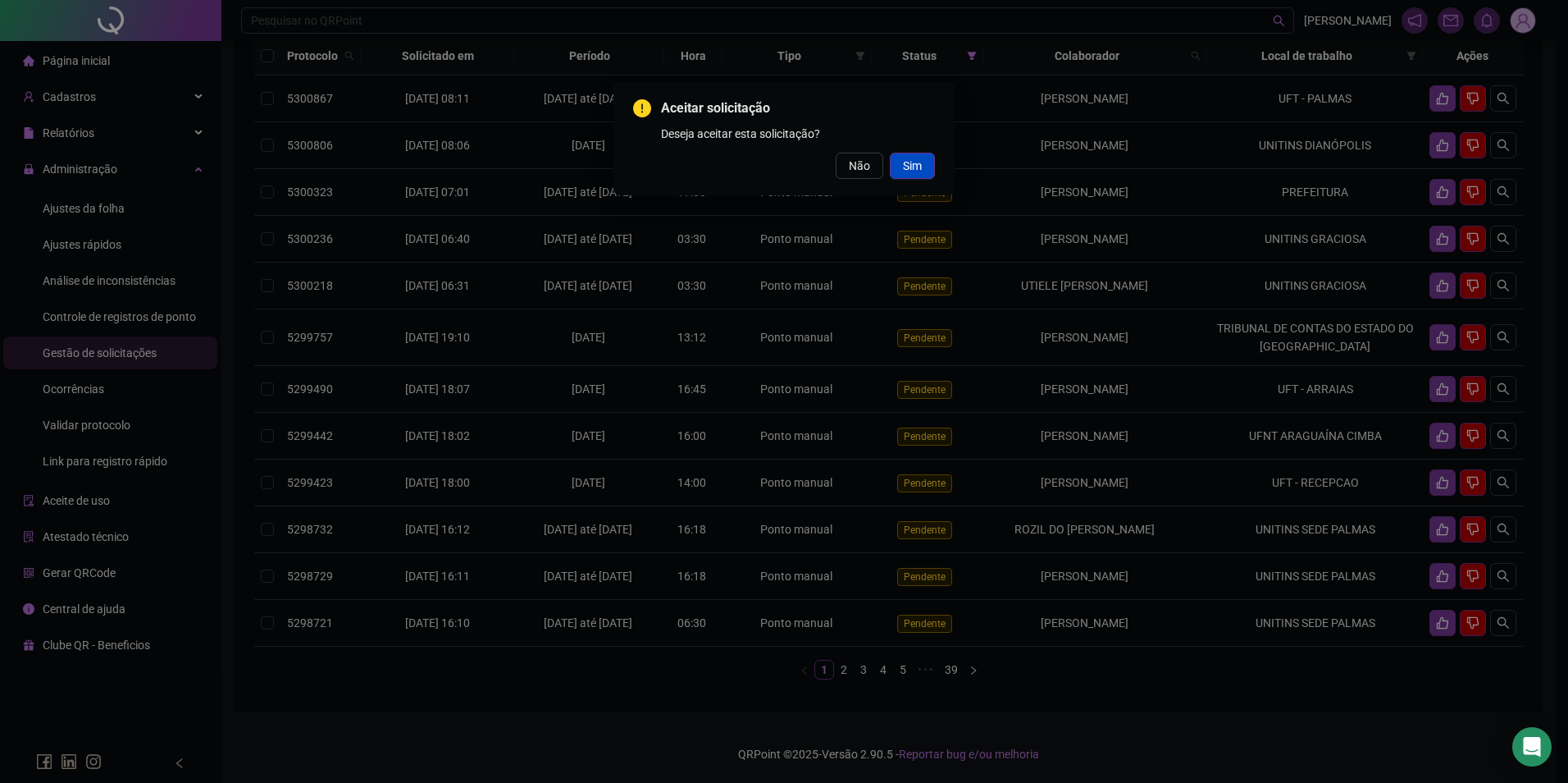
click at [920, 164] on span "Sim" at bounding box center [912, 165] width 19 height 18
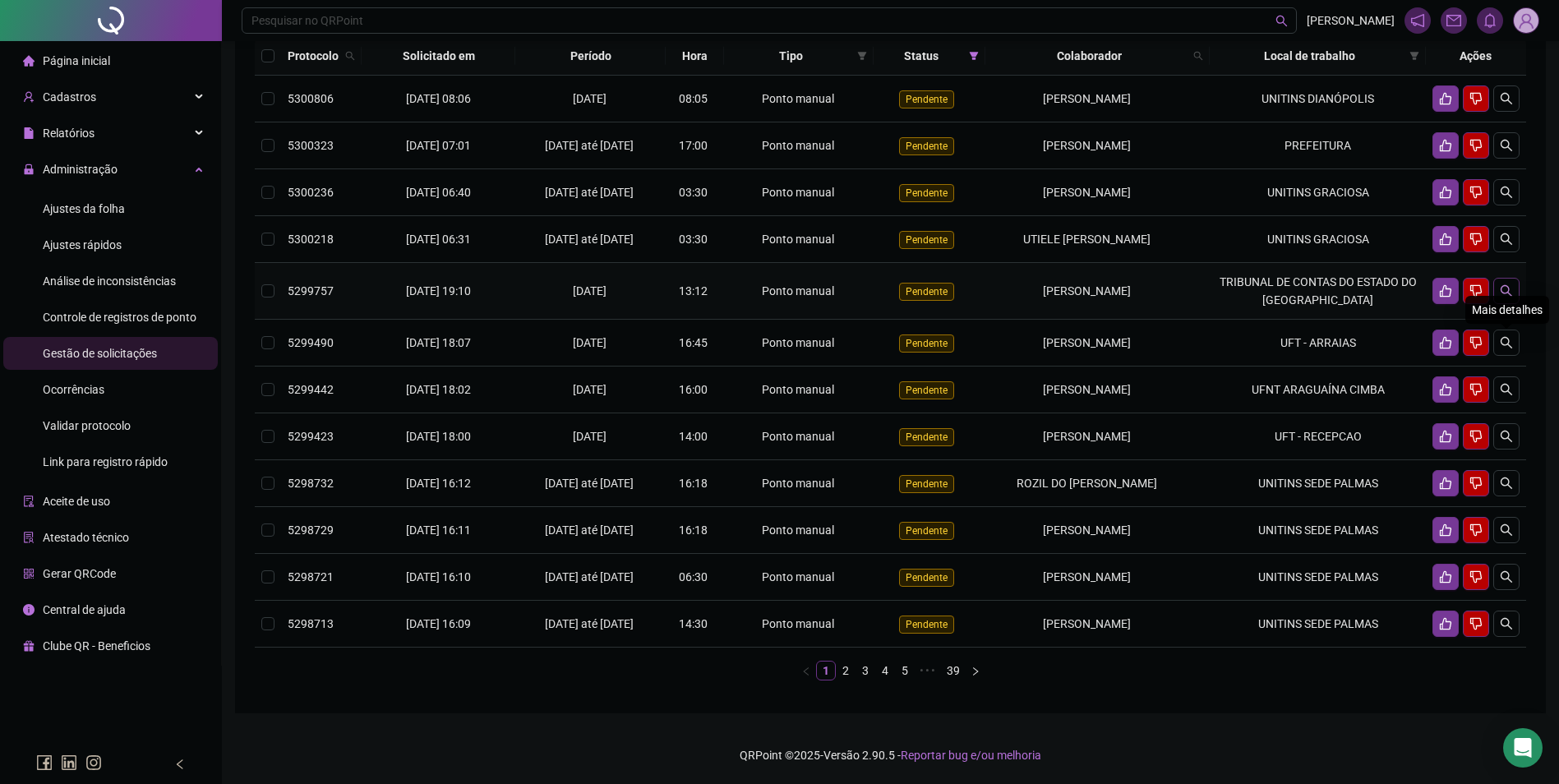
click at [1499, 297] on icon "search" at bounding box center [1506, 291] width 13 height 13
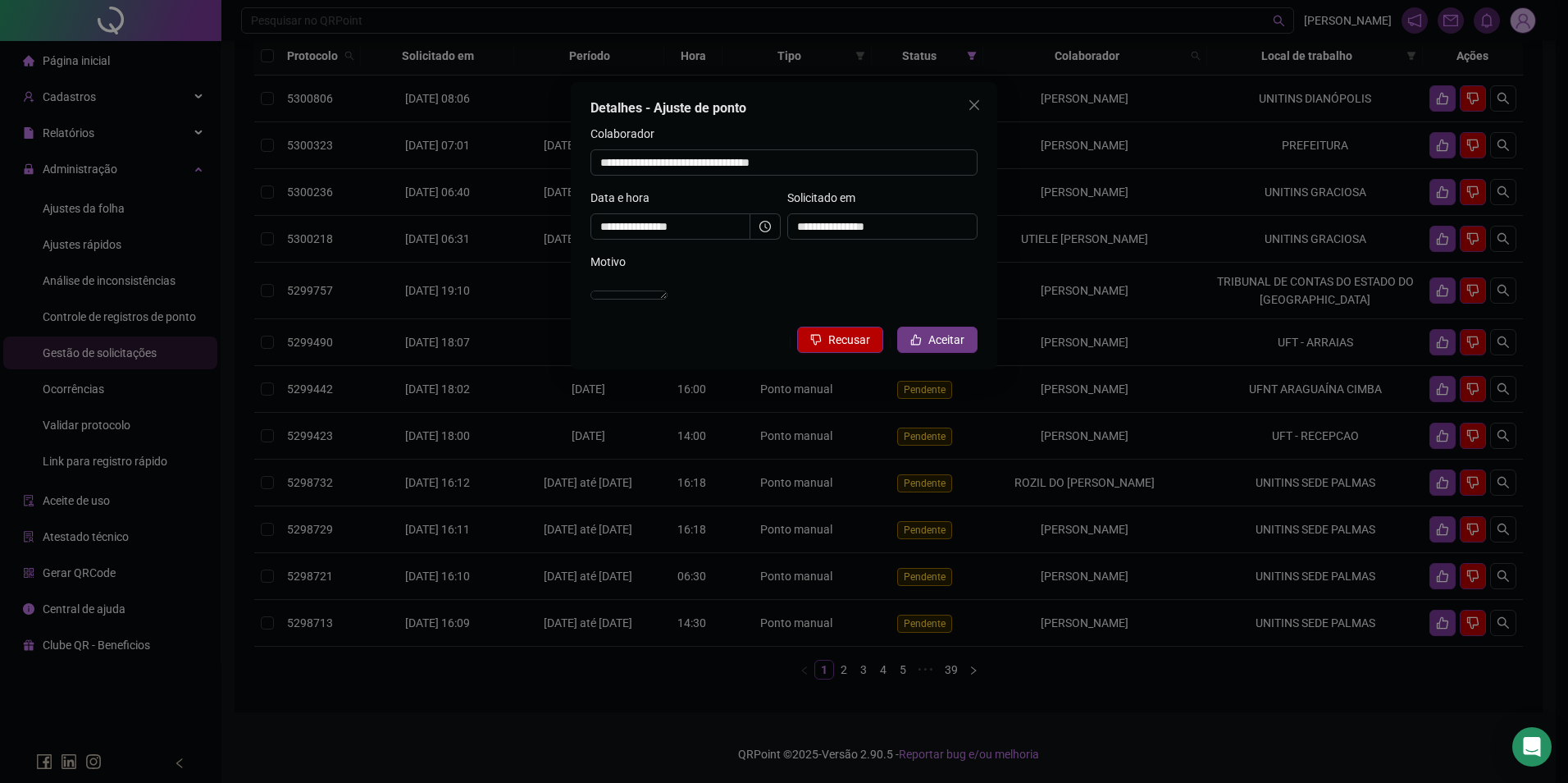
click at [936, 349] on span "Aceitar" at bounding box center [946, 339] width 36 height 18
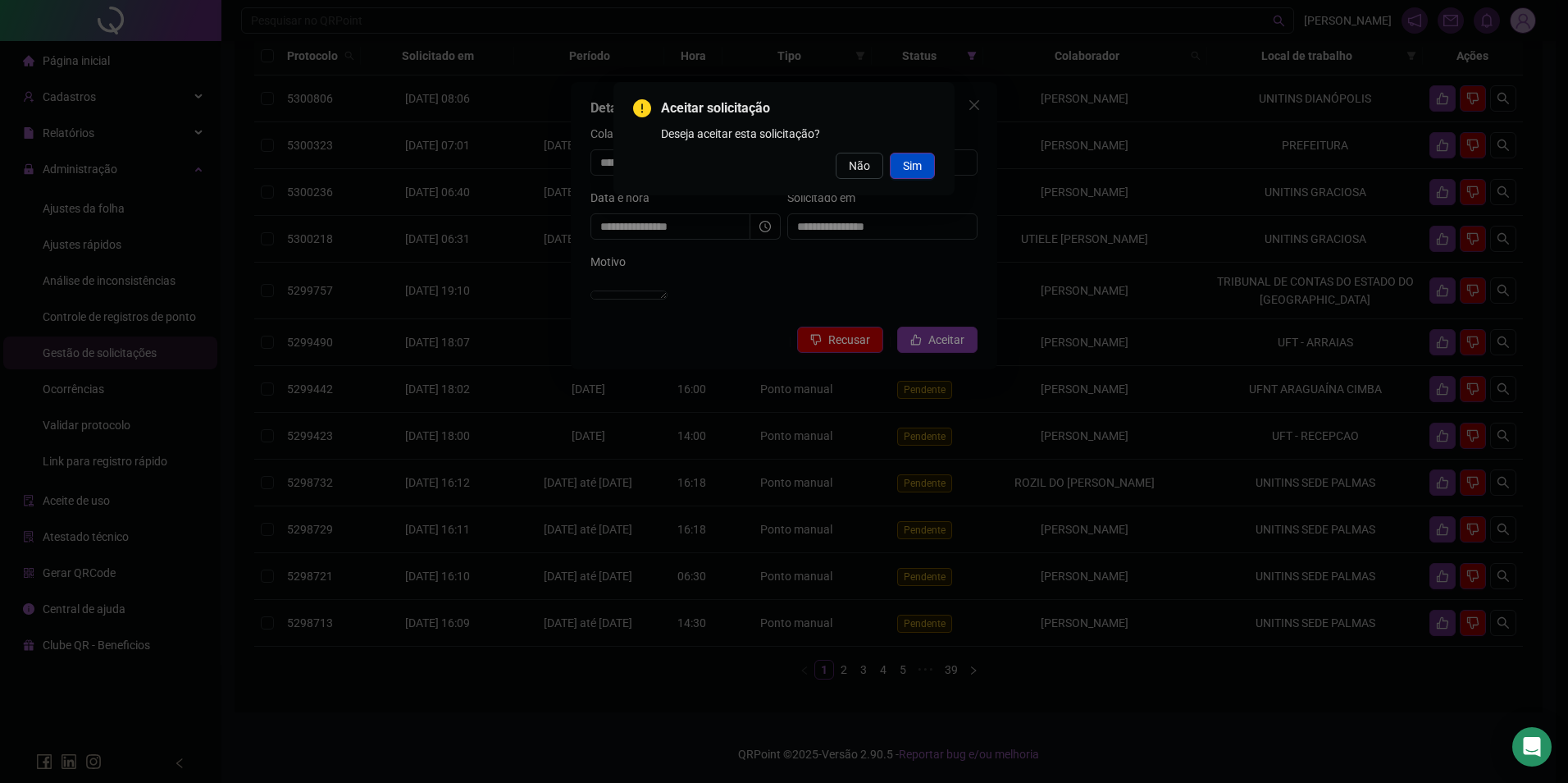
click at [910, 171] on span "Sim" at bounding box center [912, 165] width 19 height 18
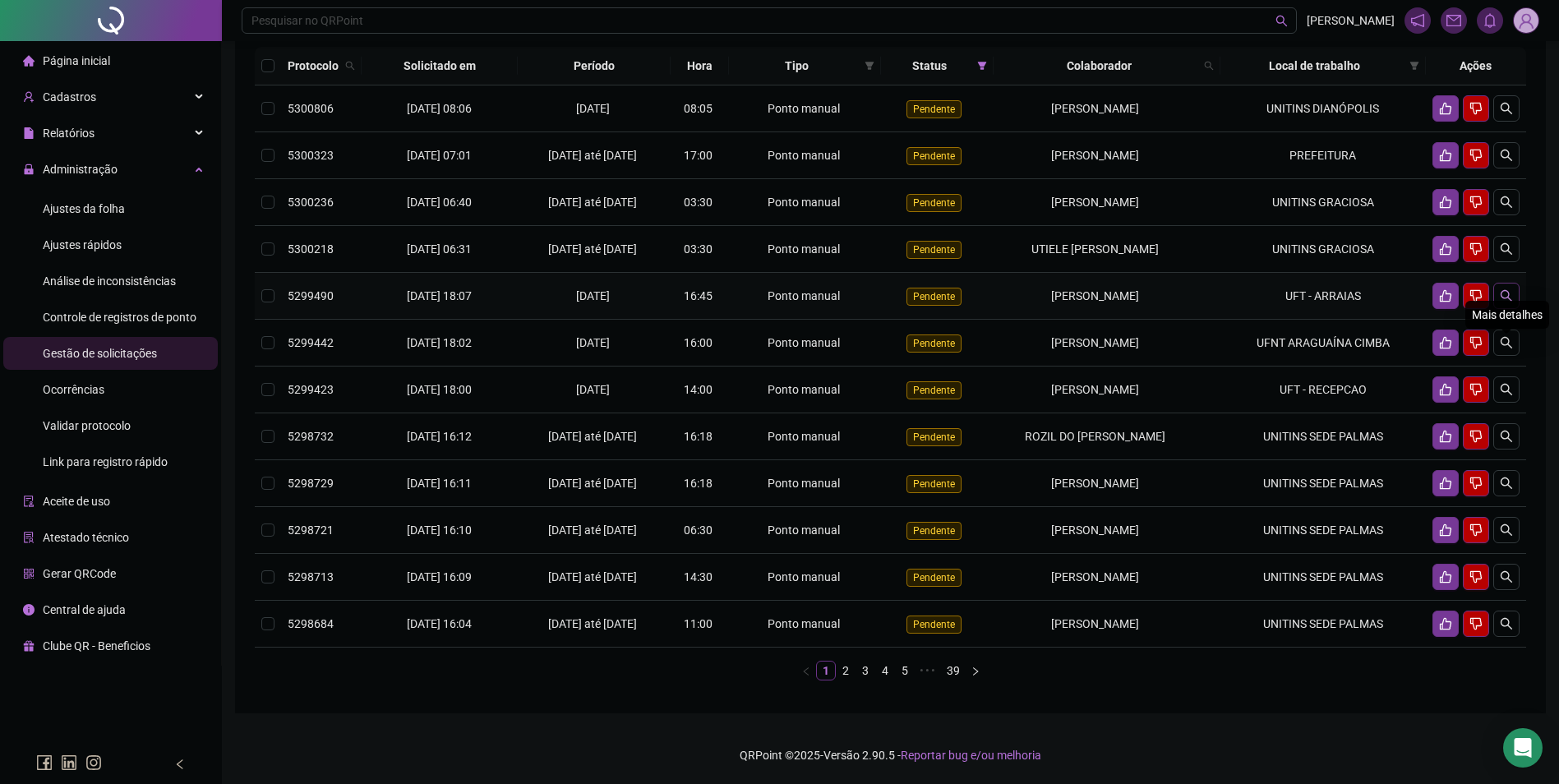
click at [1504, 309] on button "button" at bounding box center [1506, 295] width 26 height 26
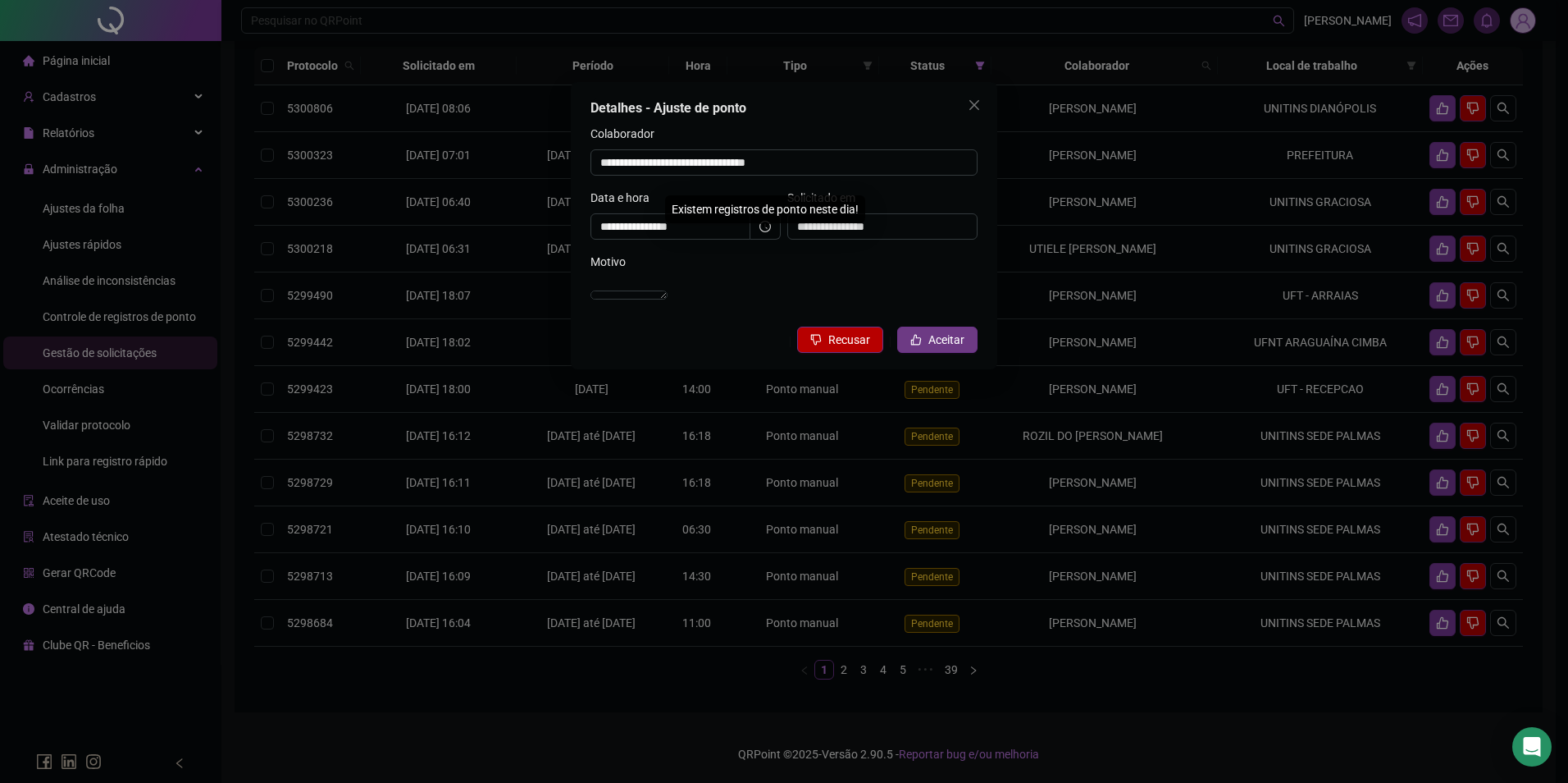
click at [956, 349] on span "Aceitar" at bounding box center [946, 339] width 36 height 18
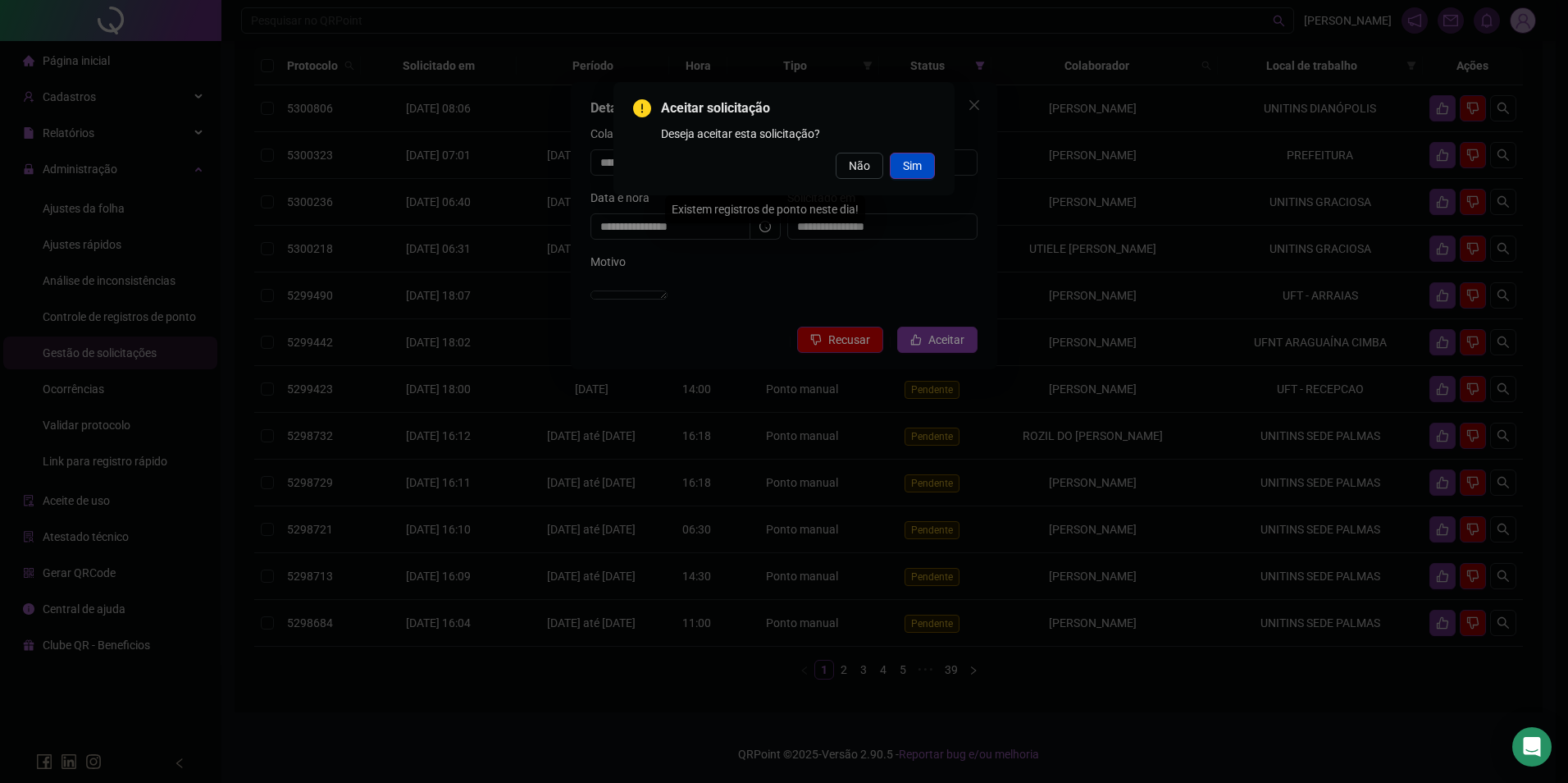
click at [902, 165] on button "Sim" at bounding box center [912, 166] width 45 height 26
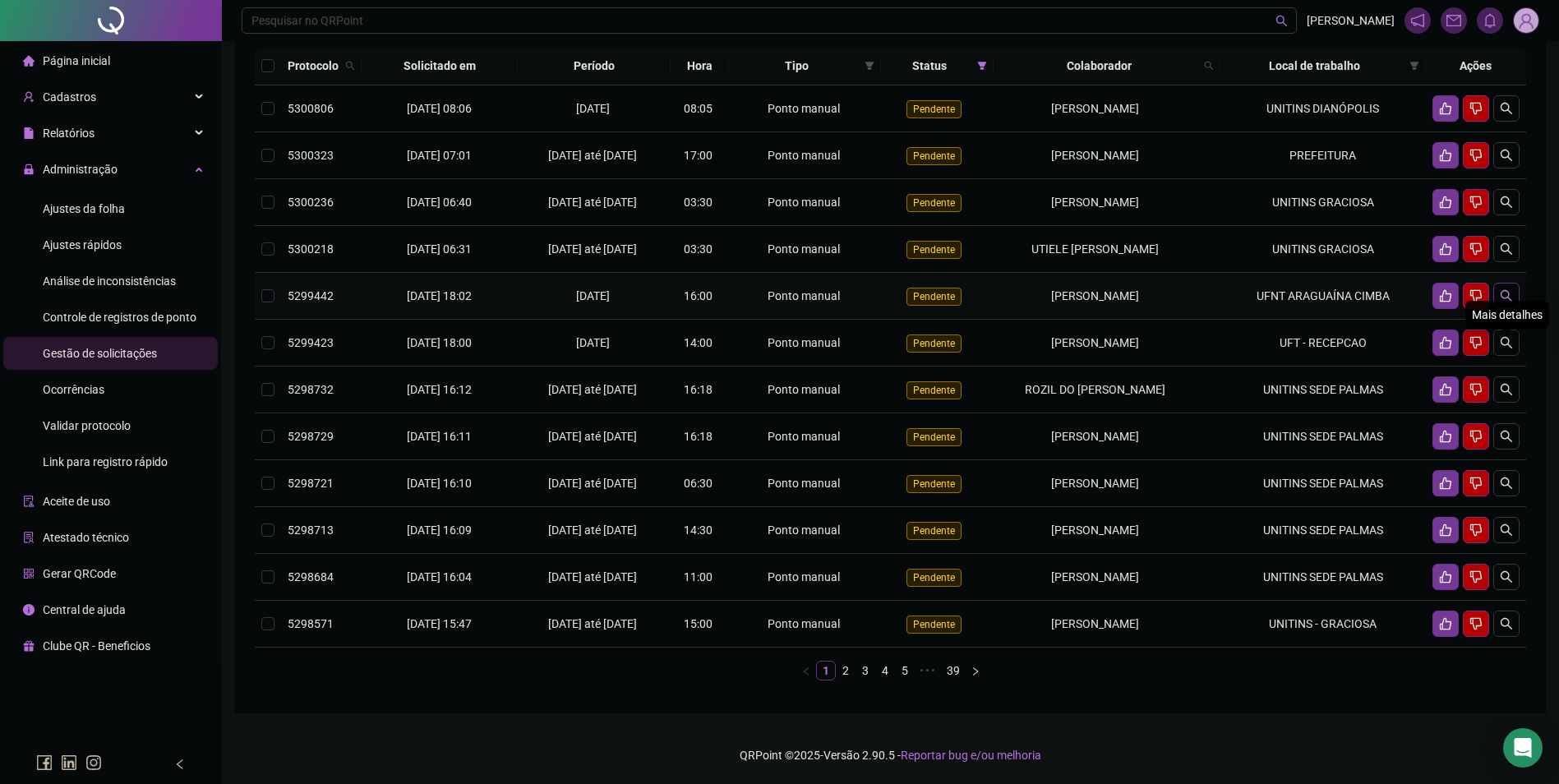
click at [1511, 303] on icon "search" at bounding box center [1506, 295] width 13 height 13
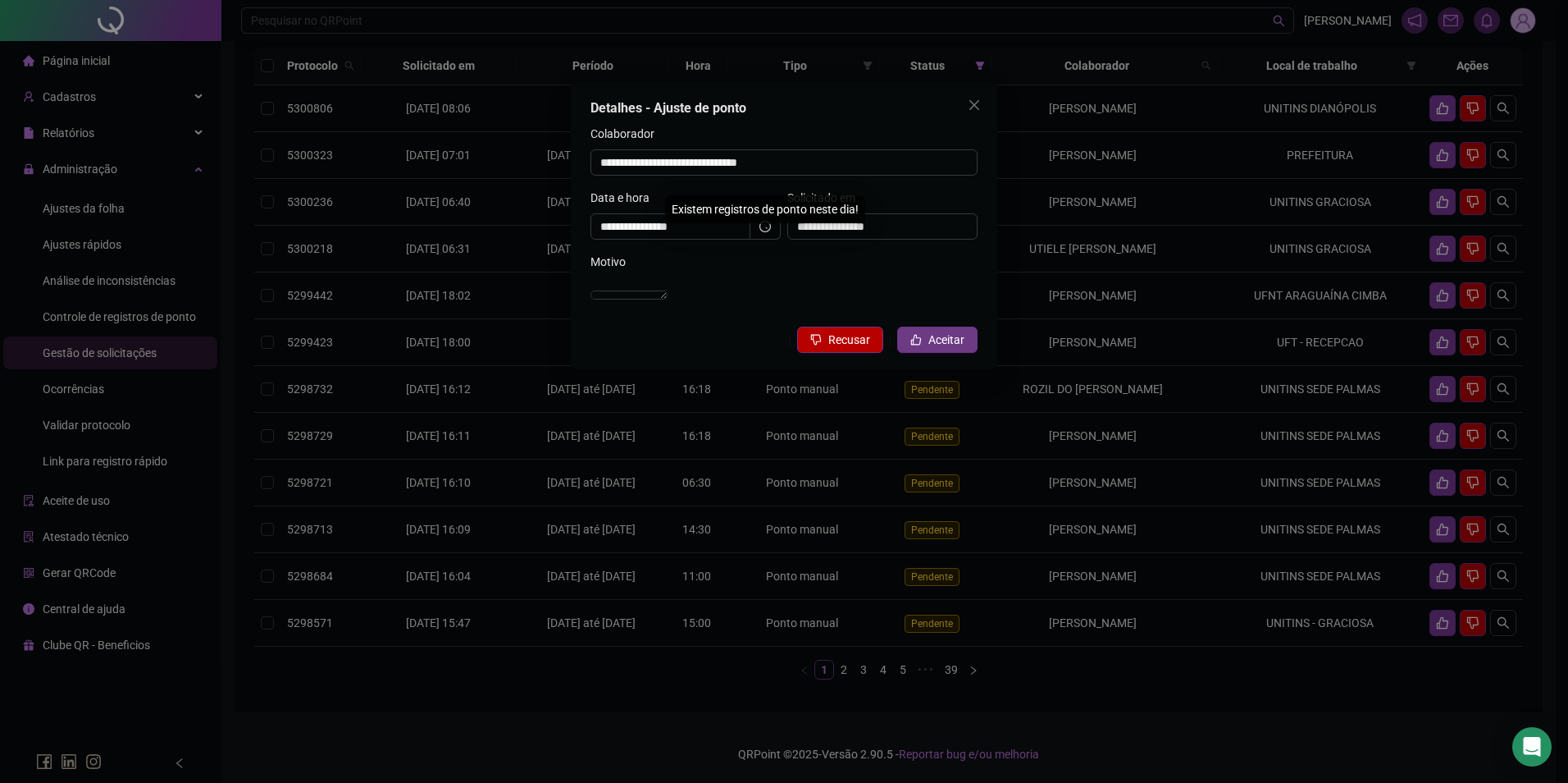
click at [953, 349] on span "Aceitar" at bounding box center [946, 339] width 36 height 18
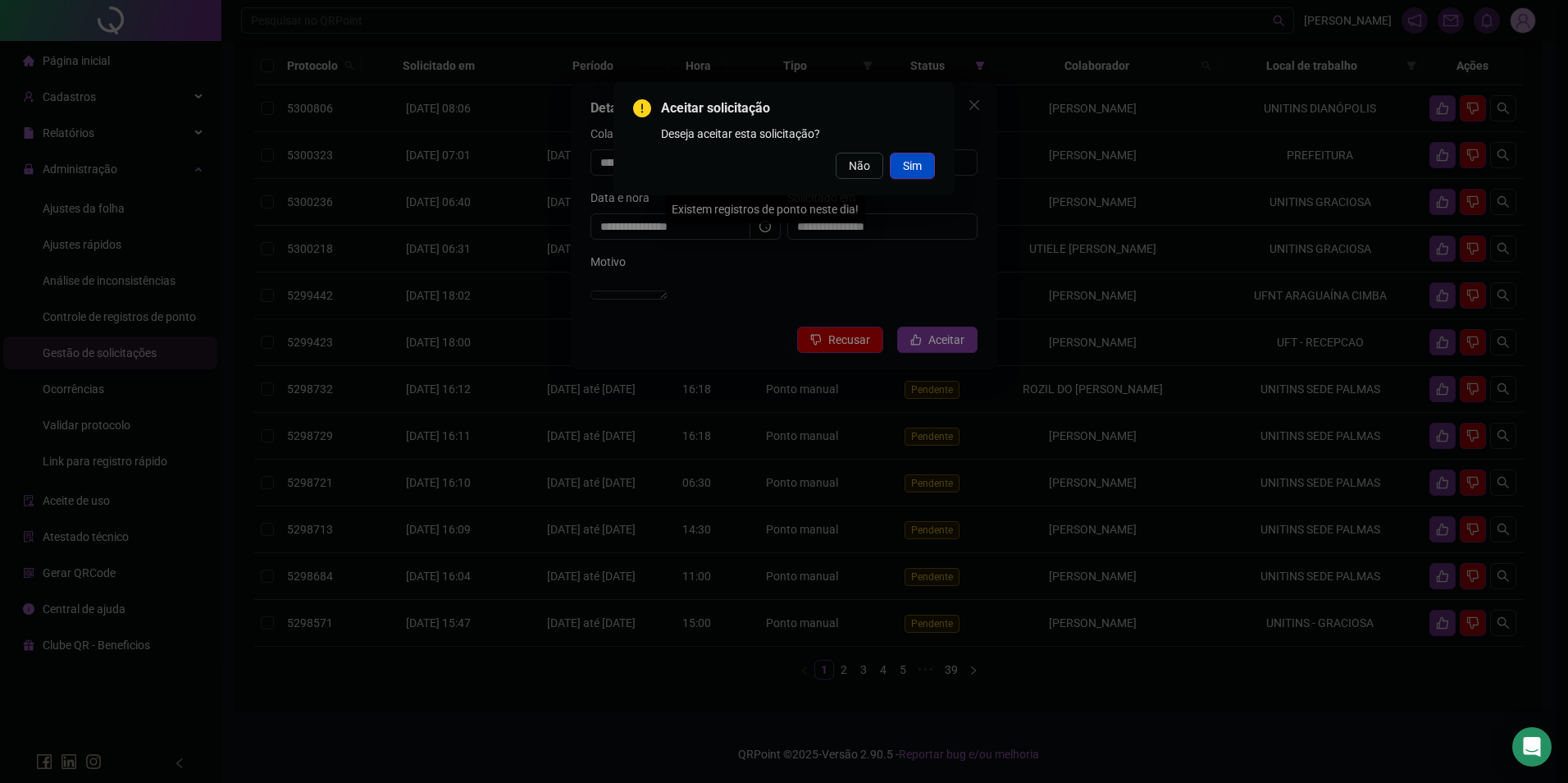
click at [909, 168] on span "Sim" at bounding box center [912, 165] width 19 height 18
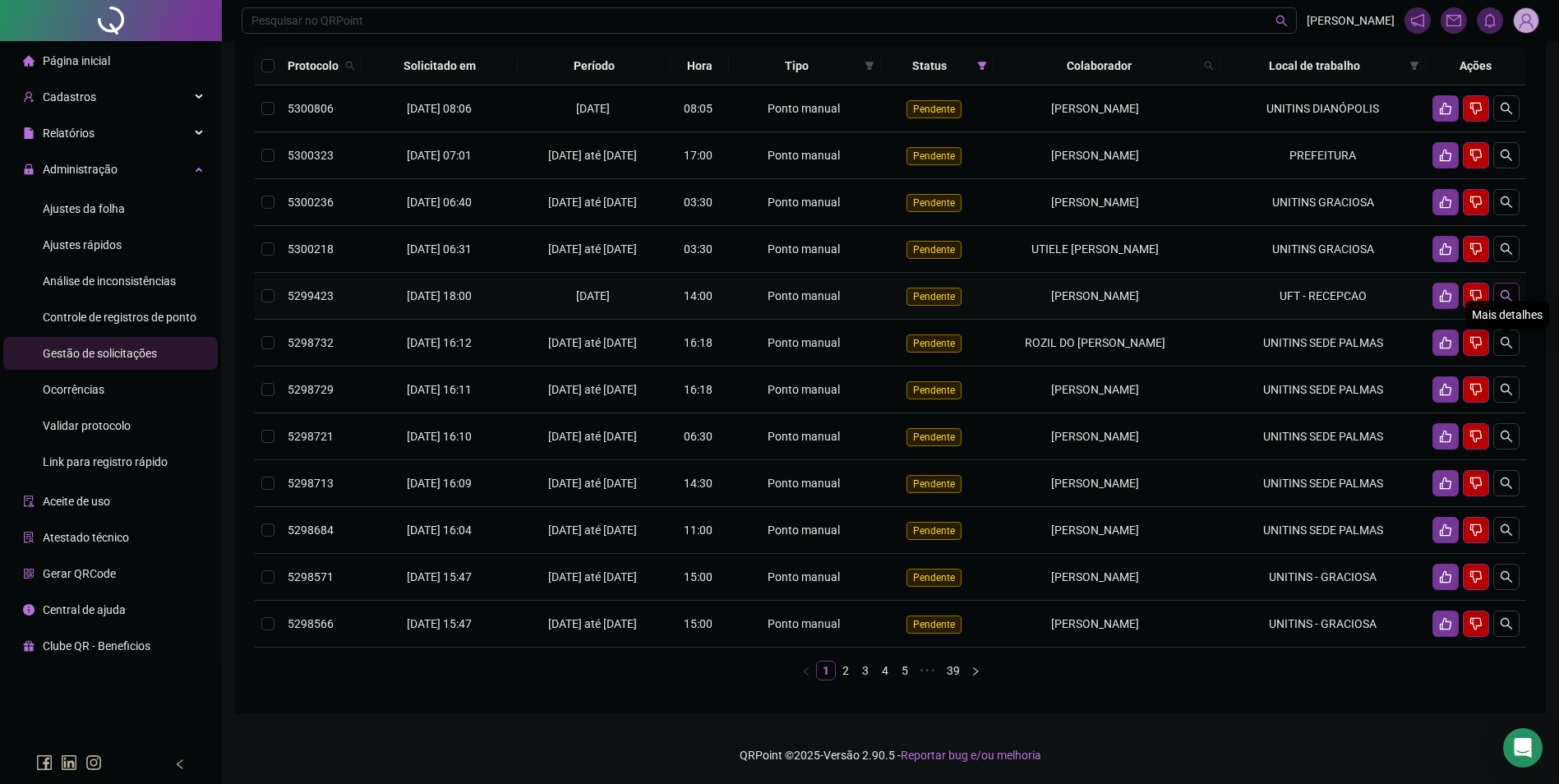
click at [1511, 303] on icon "search" at bounding box center [1506, 295] width 13 height 13
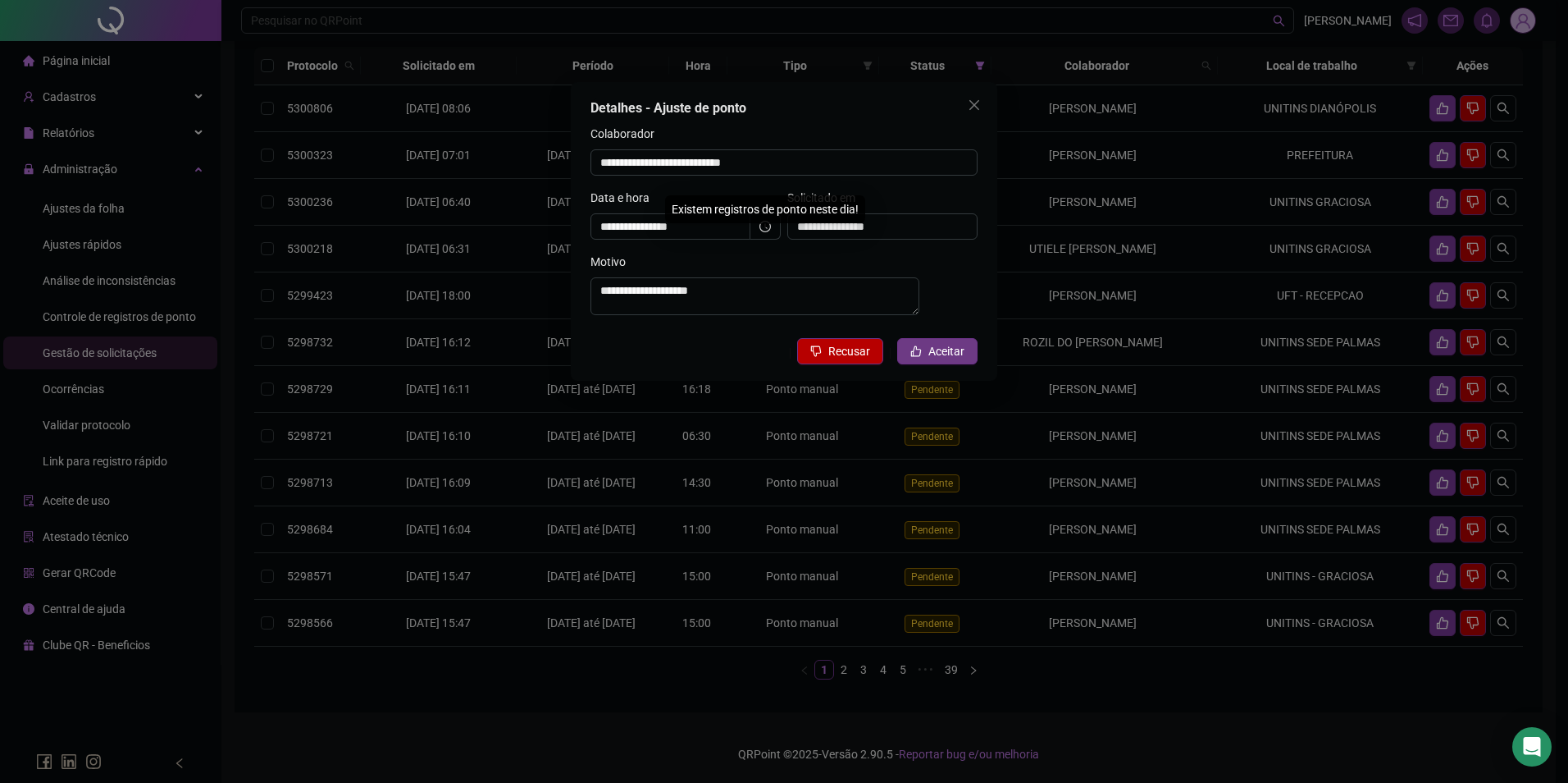
click at [964, 362] on button "Aceitar" at bounding box center [937, 351] width 80 height 26
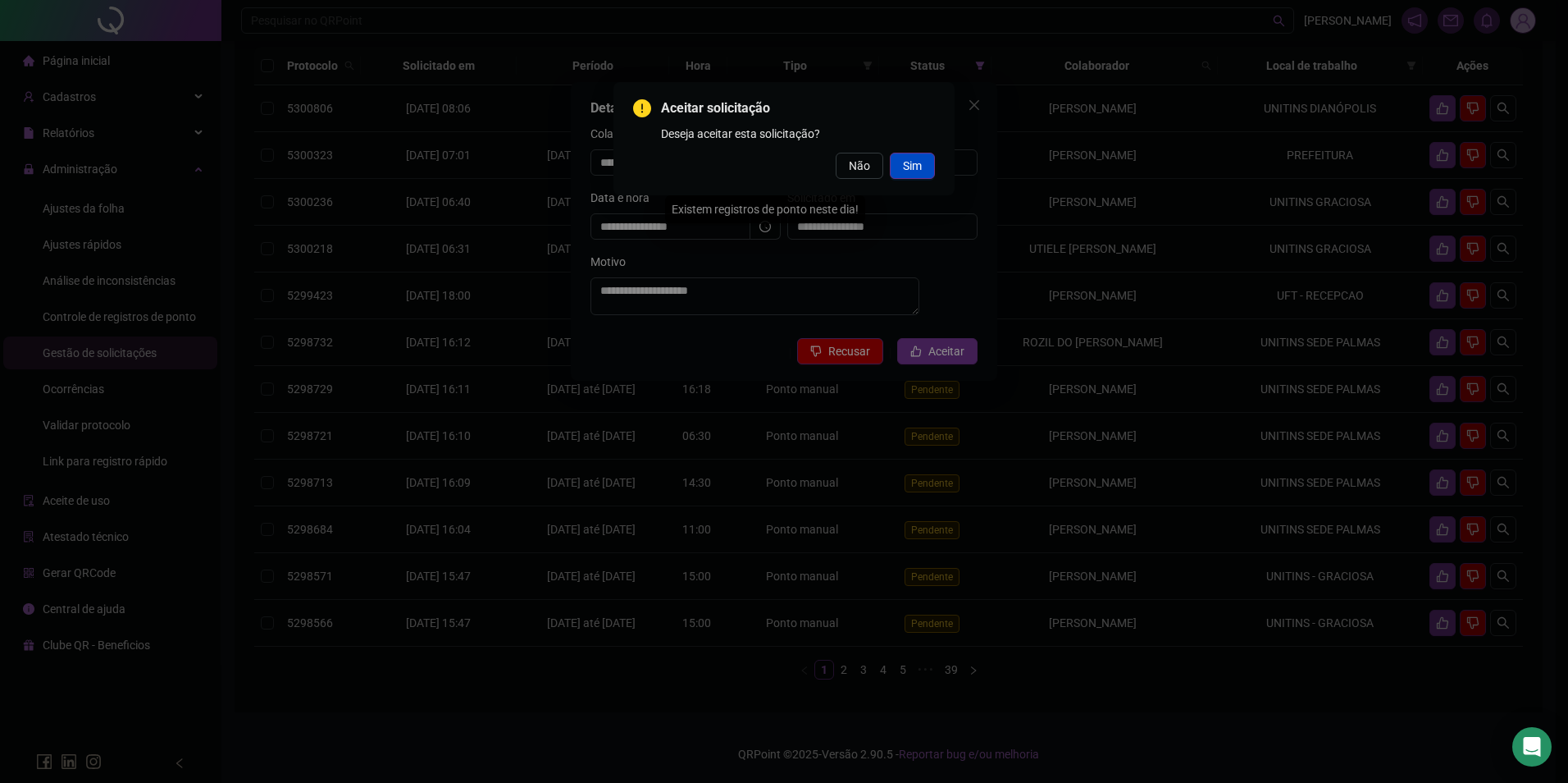
click at [912, 168] on span "Sim" at bounding box center [912, 165] width 19 height 18
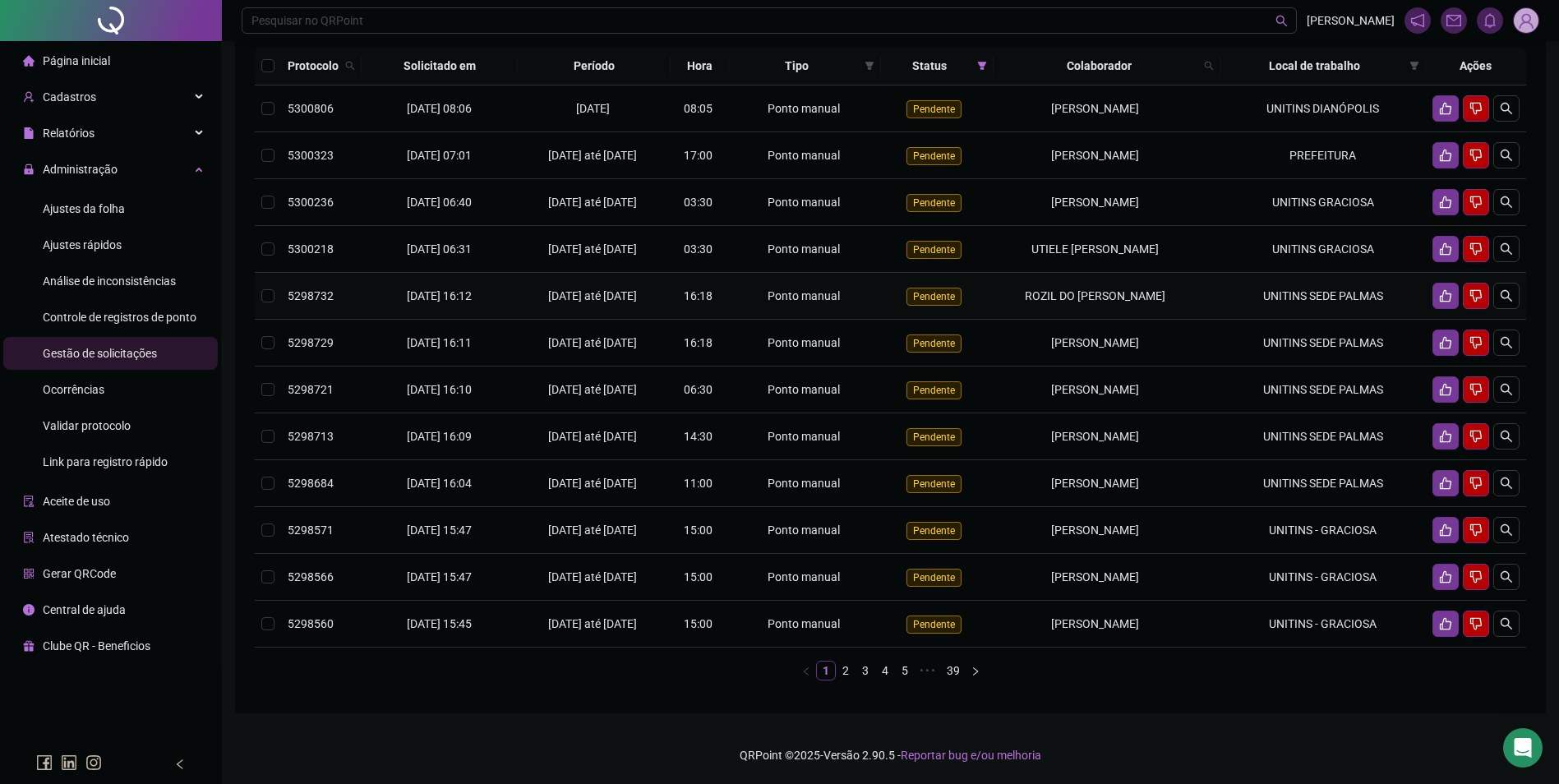
scroll to position [287, 0]
click at [842, 665] on link "2" at bounding box center [845, 670] width 18 height 18
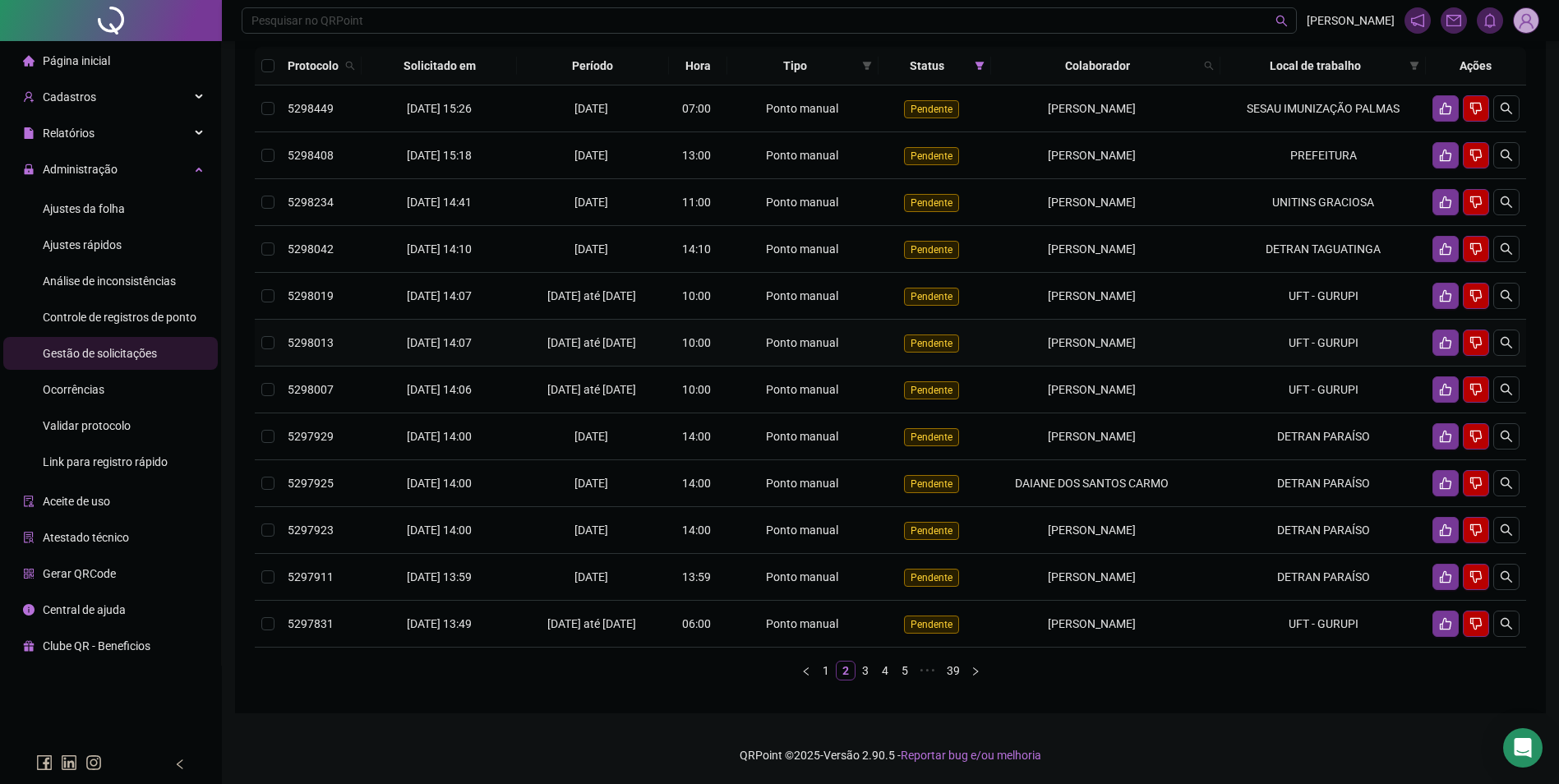
scroll to position [218, 0]
click at [827, 667] on link "1" at bounding box center [825, 670] width 18 height 18
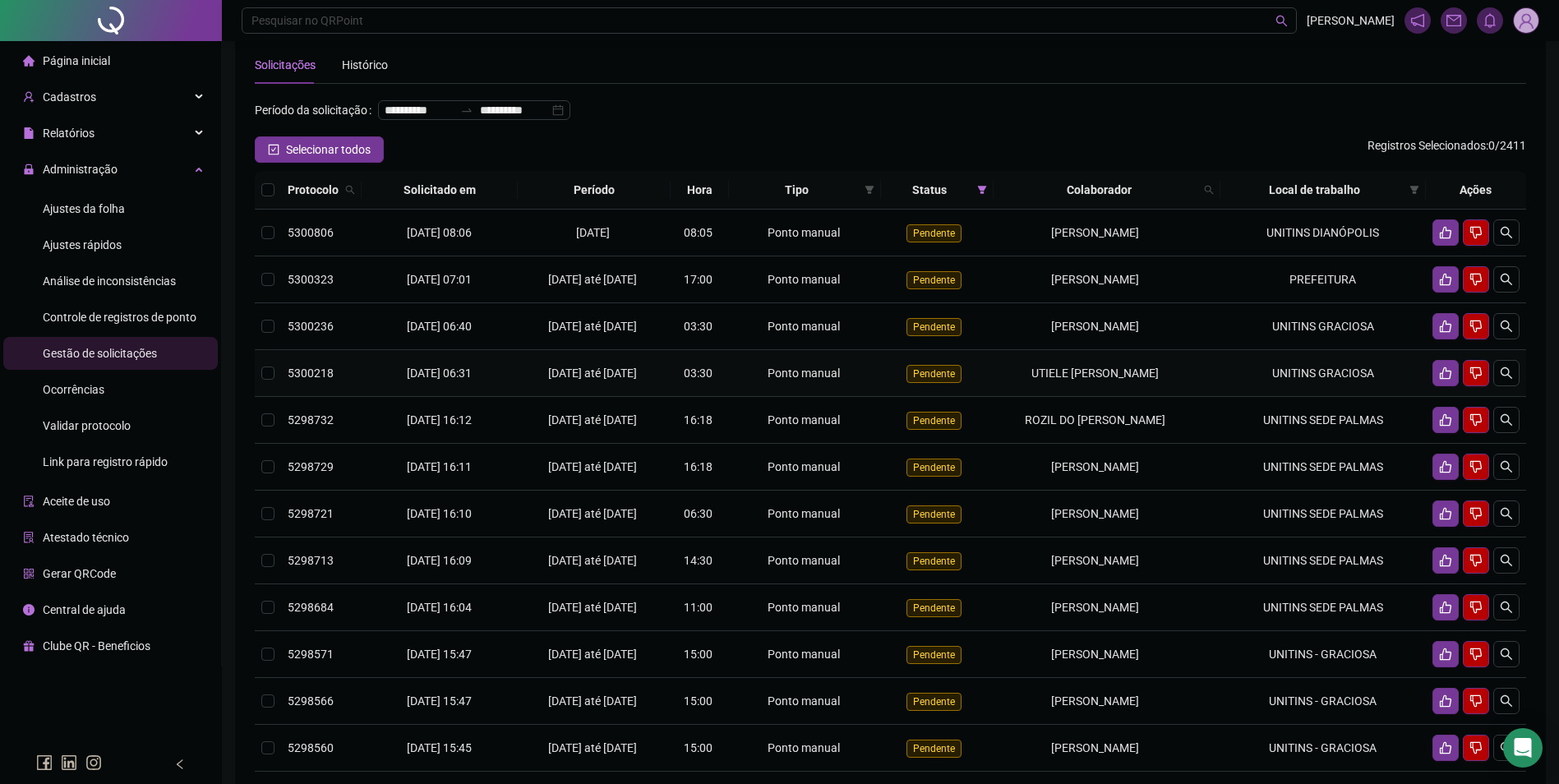
scroll to position [0, 0]
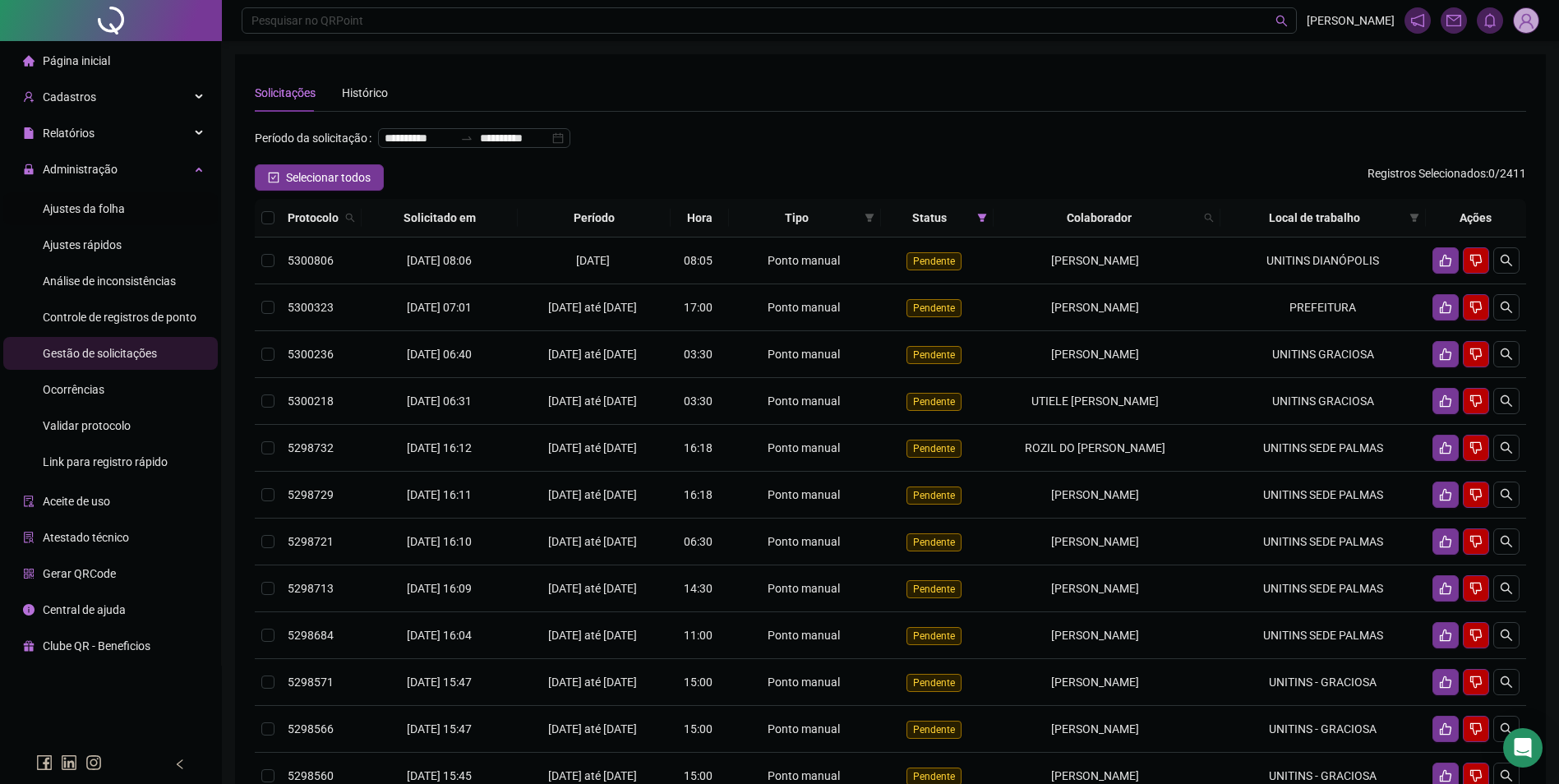
click at [93, 208] on span "Ajustes da folha" at bounding box center [84, 208] width 82 height 13
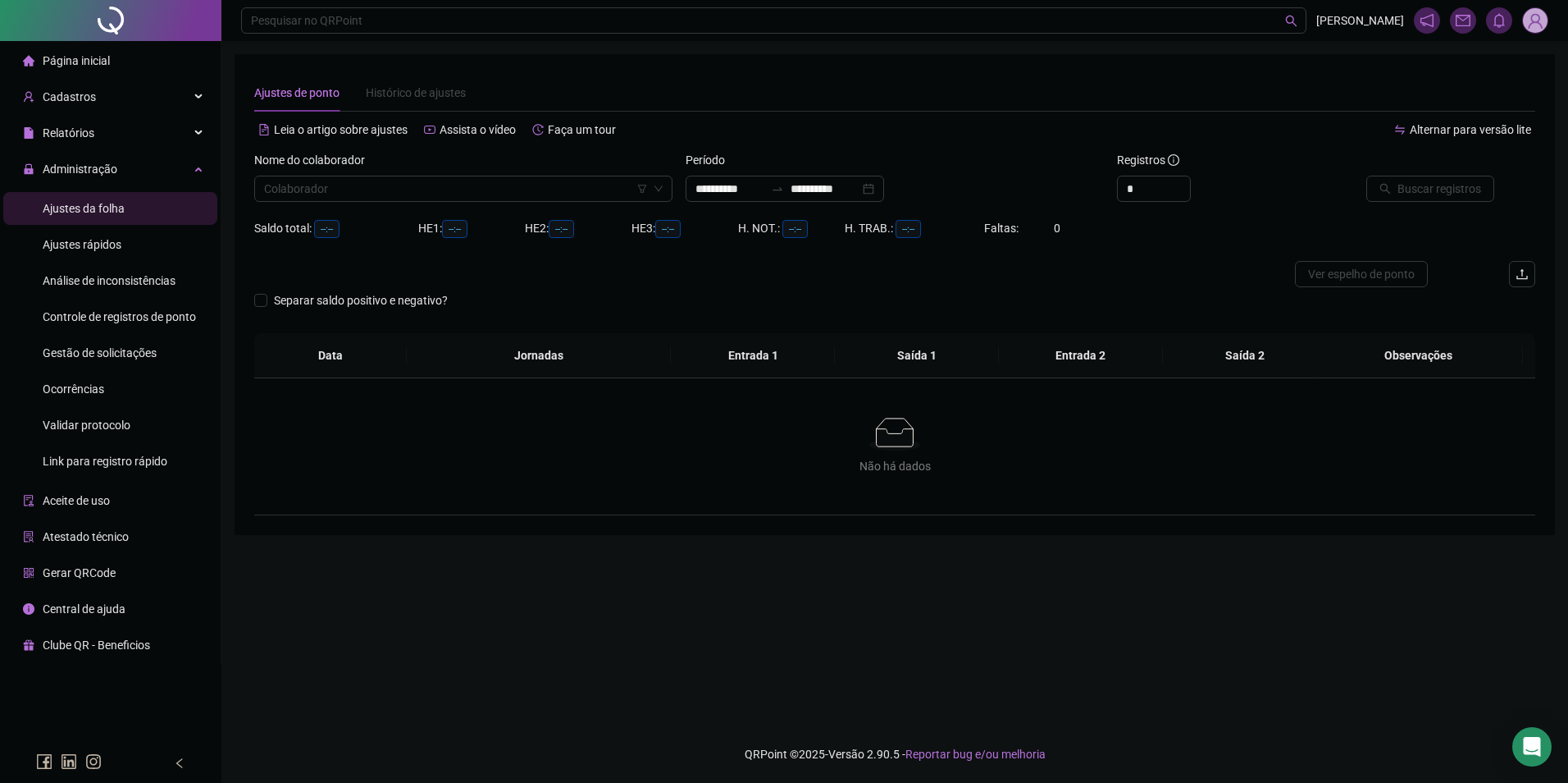
type input "**********"
click at [419, 189] on input "search" at bounding box center [455, 189] width 383 height 24
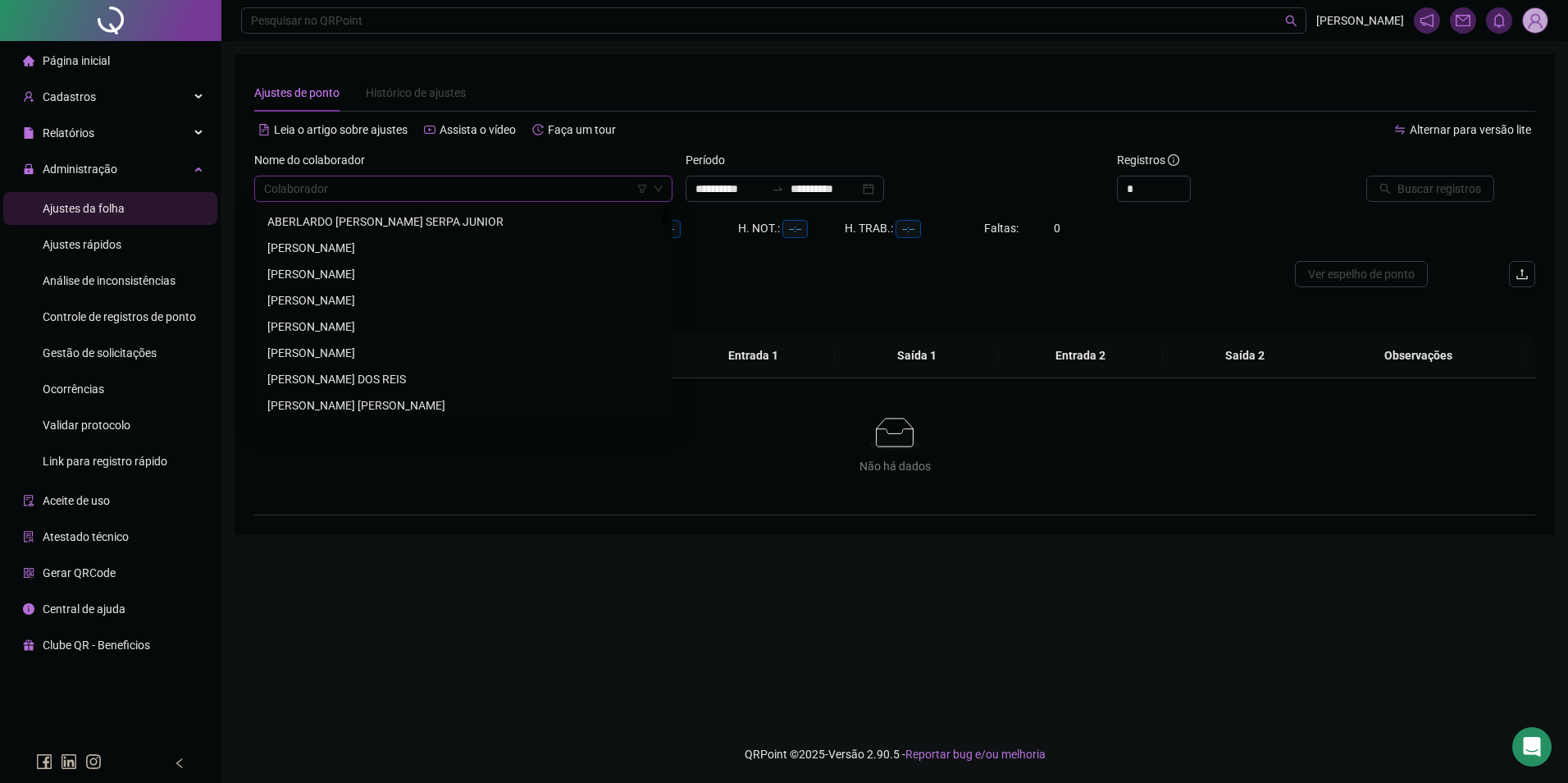
paste input "**********"
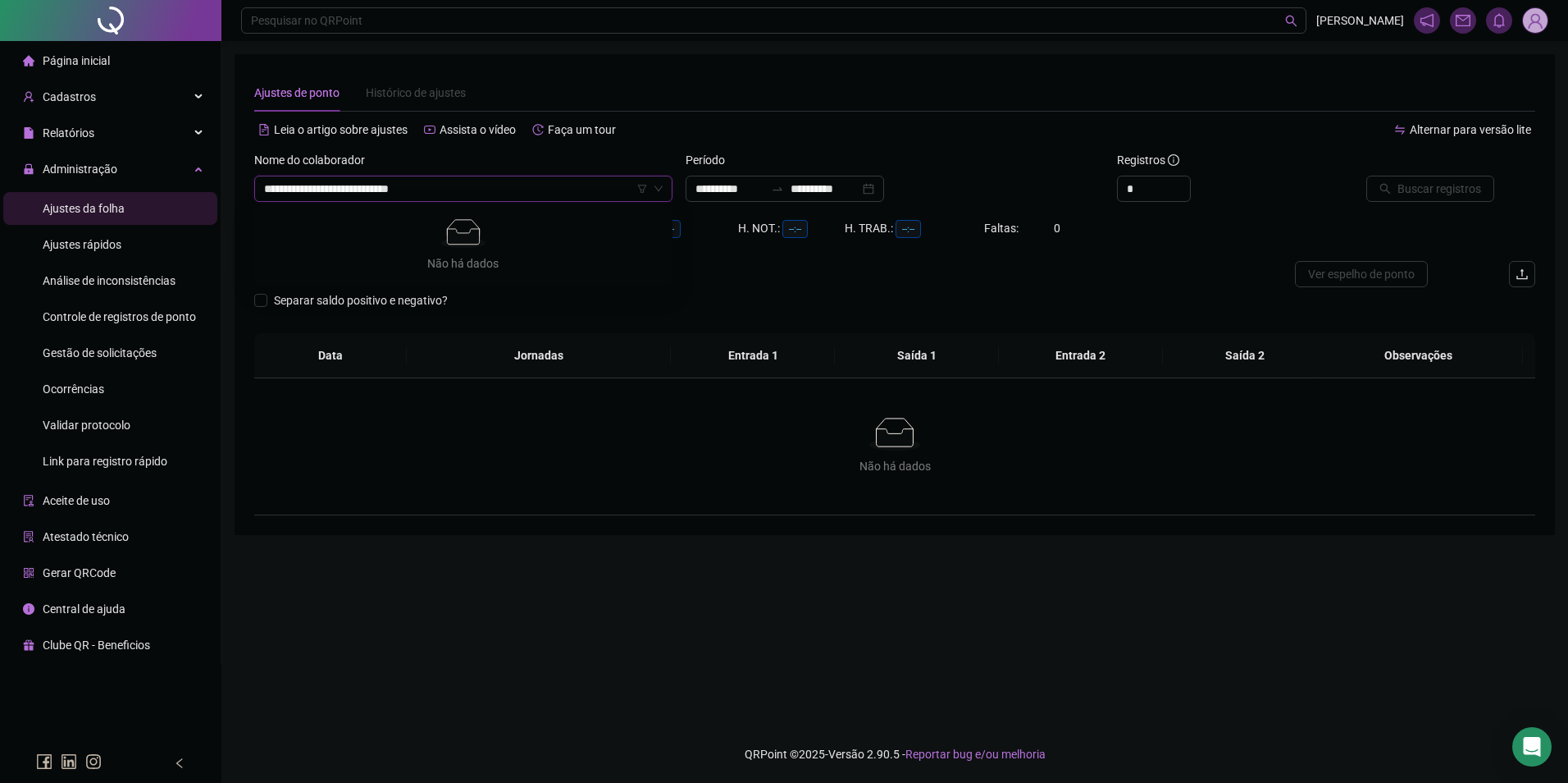
click at [270, 188] on input "**********" at bounding box center [455, 189] width 383 height 24
type input "**********"
click at [812, 195] on input "**********" at bounding box center [825, 189] width 69 height 18
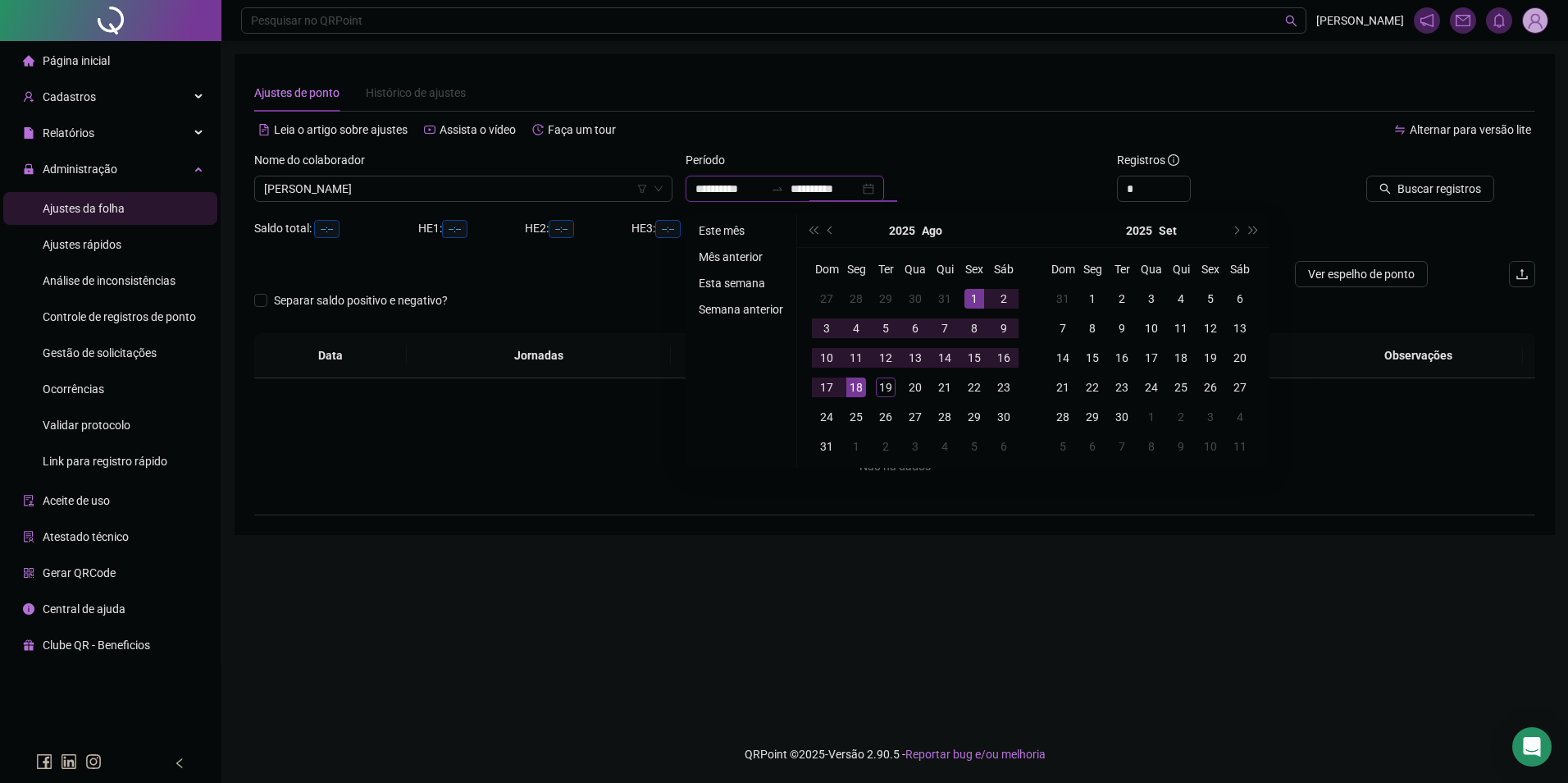
type input "**********"
click at [726, 232] on li "Este mês" at bounding box center [741, 230] width 98 height 20
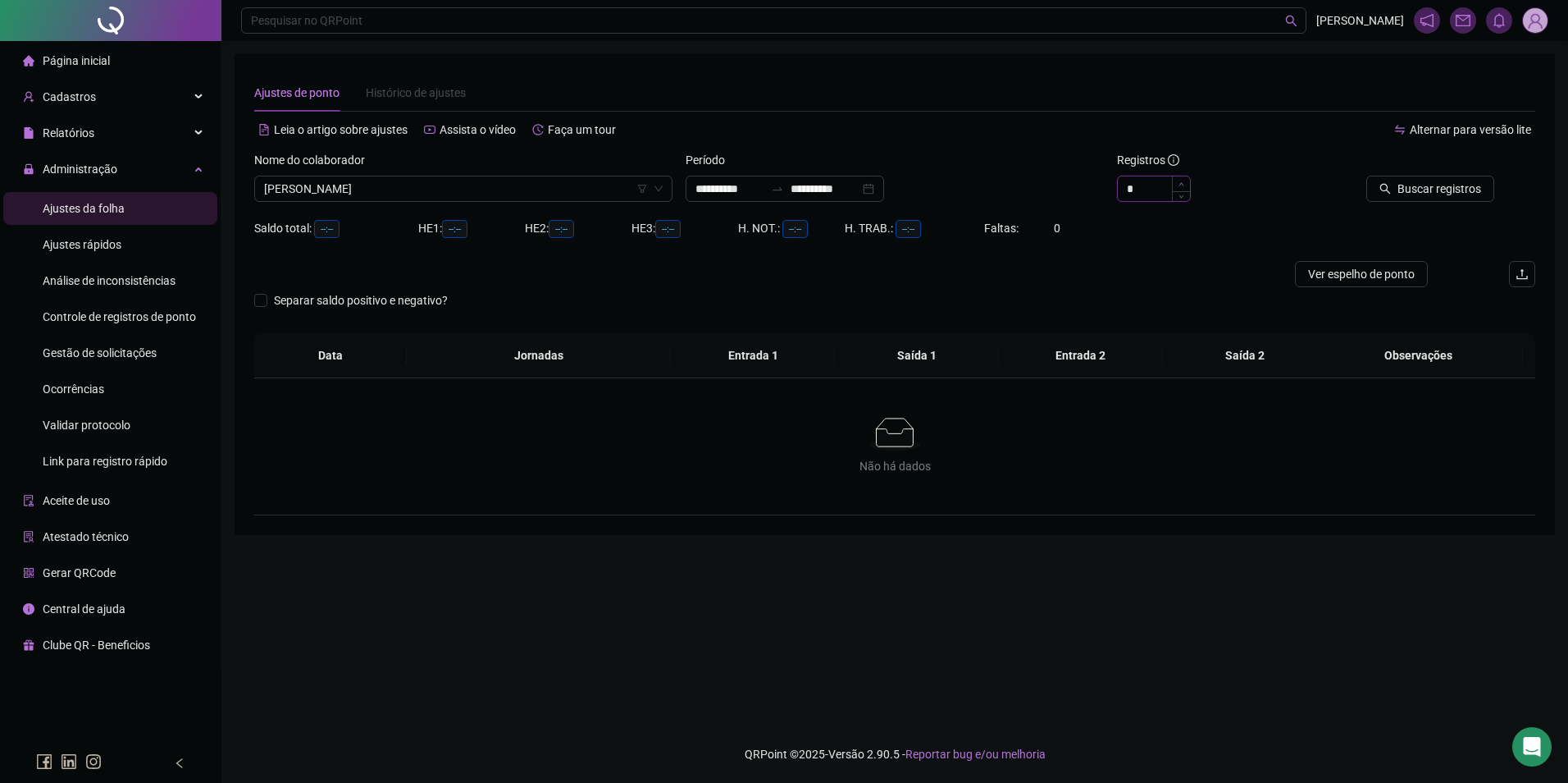
type input "*"
click at [1180, 181] on icon "up" at bounding box center [1181, 184] width 6 height 6
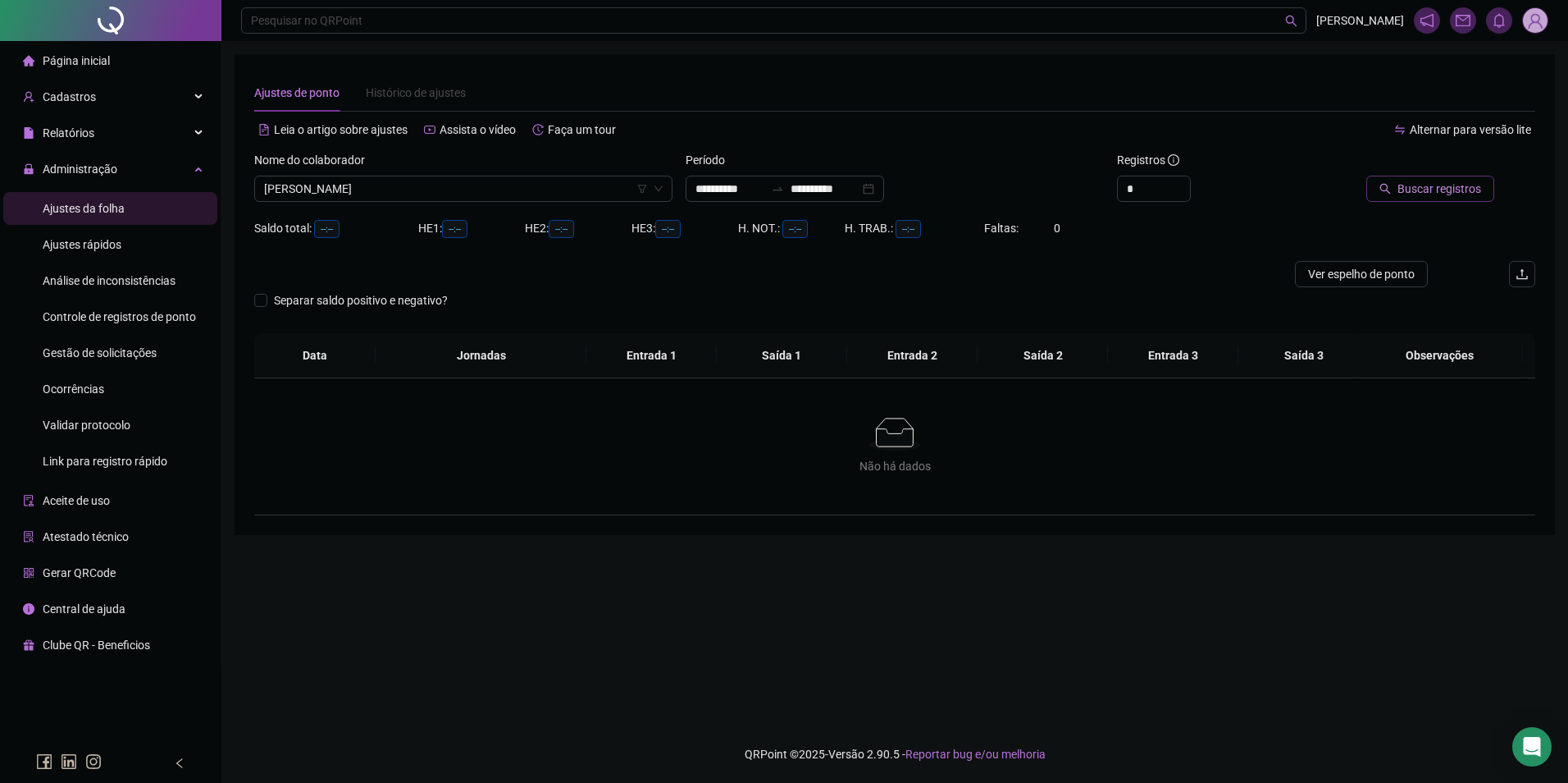
click at [1442, 193] on span "Buscar registros" at bounding box center [1439, 189] width 84 height 18
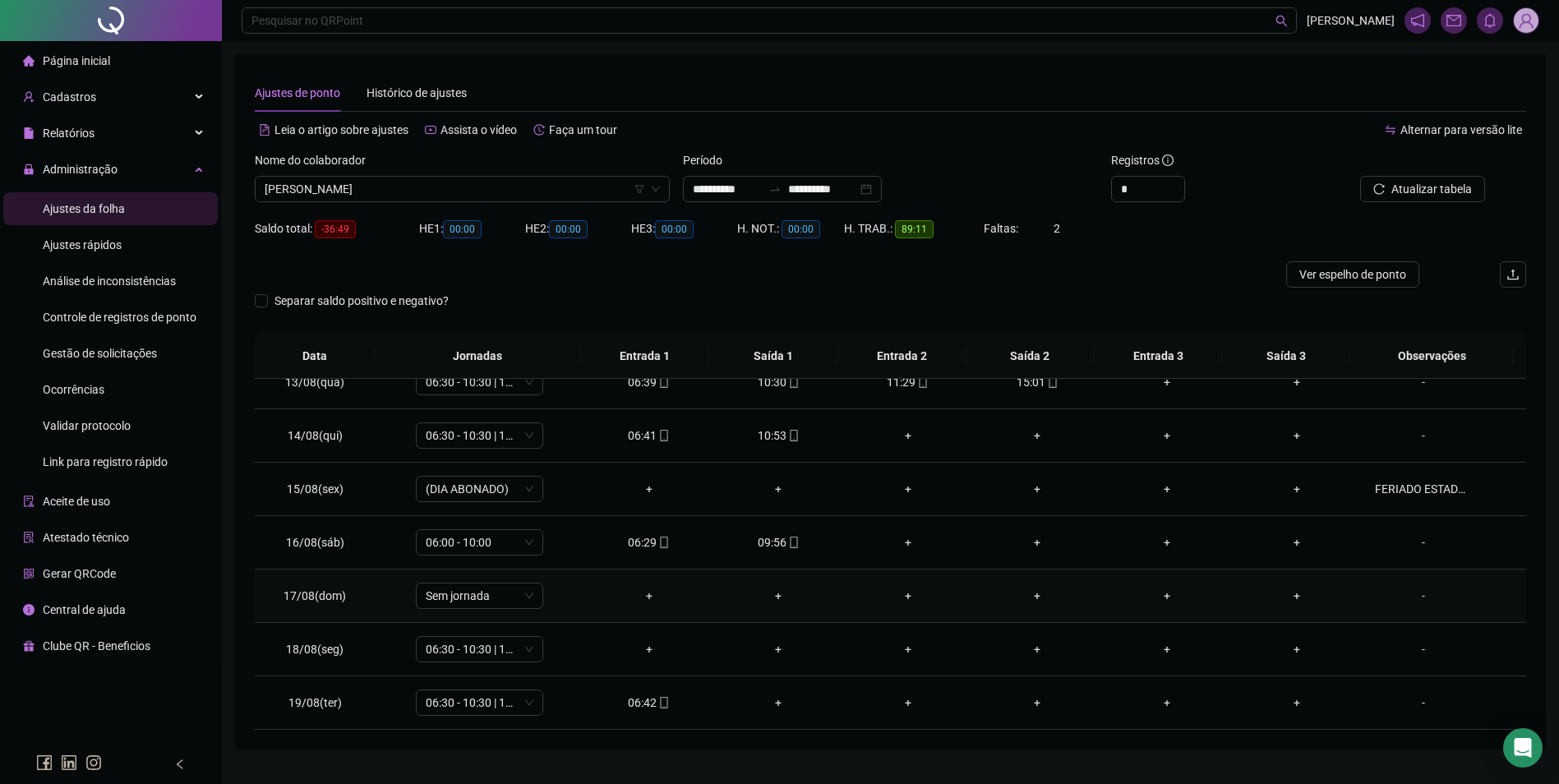
scroll to position [36, 0]
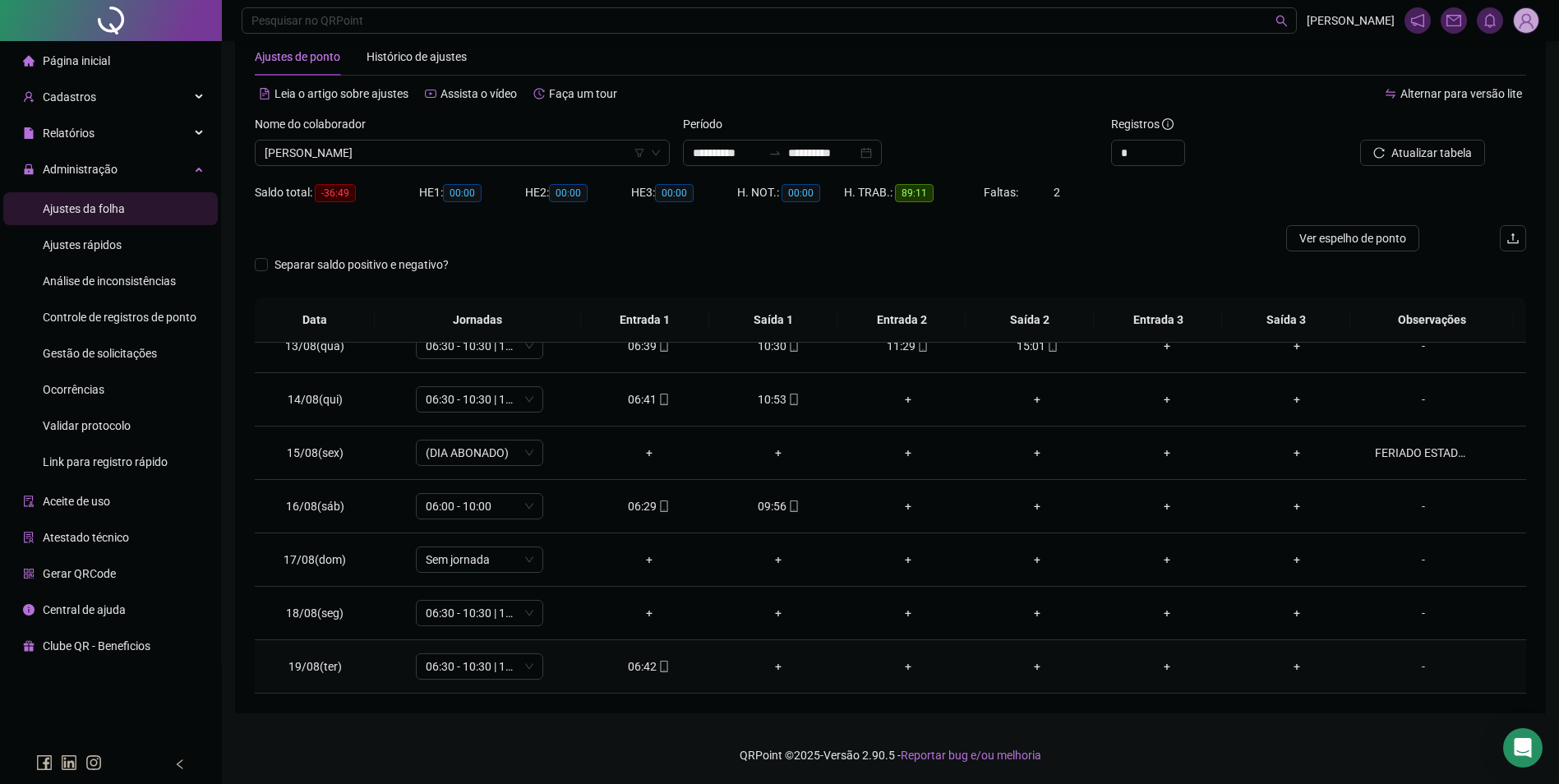
click at [658, 663] on icon "mobile" at bounding box center [664, 666] width 11 height 11
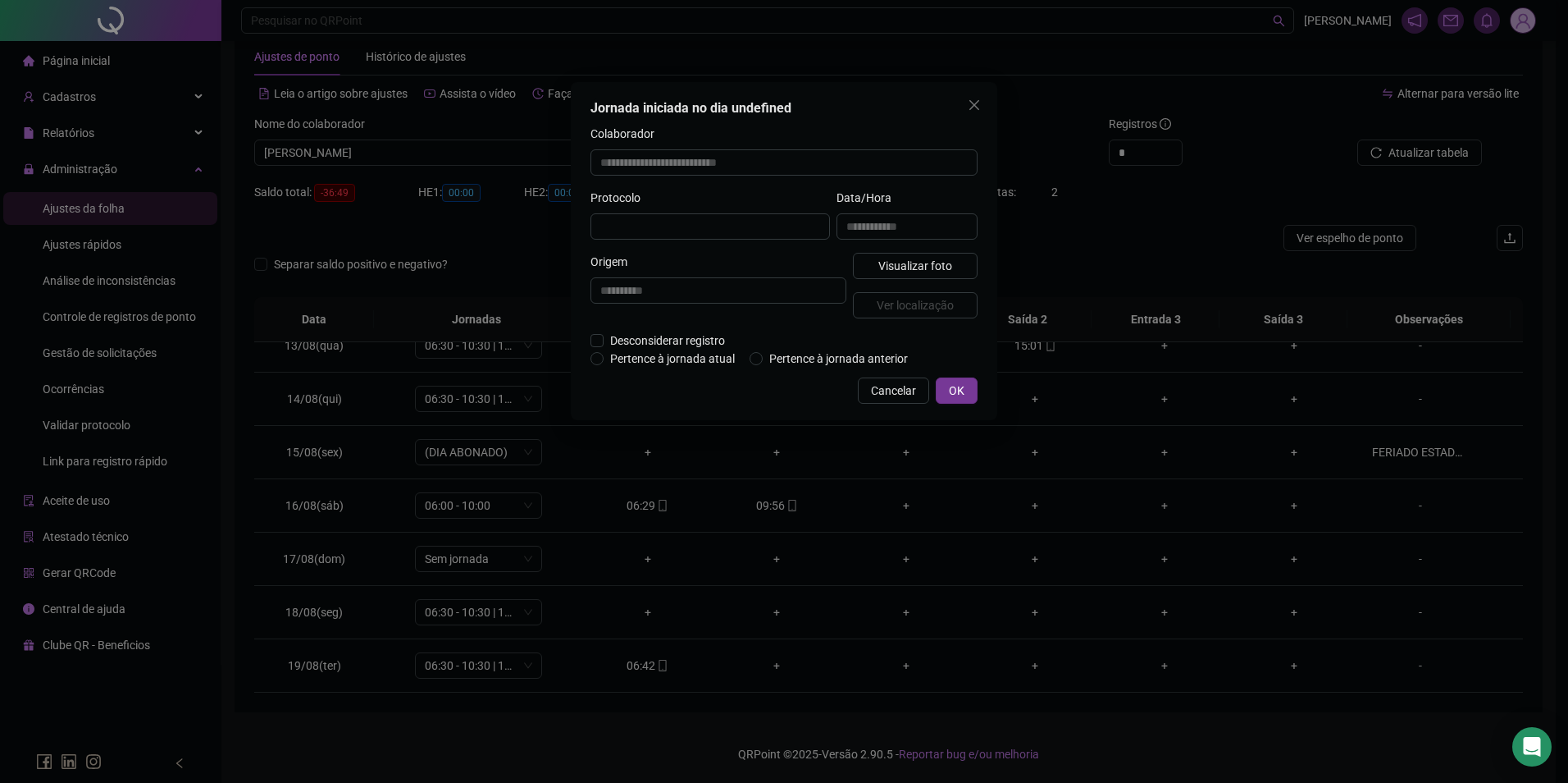
type input "**********"
click at [906, 263] on span "Visualizar foto" at bounding box center [915, 267] width 74 height 18
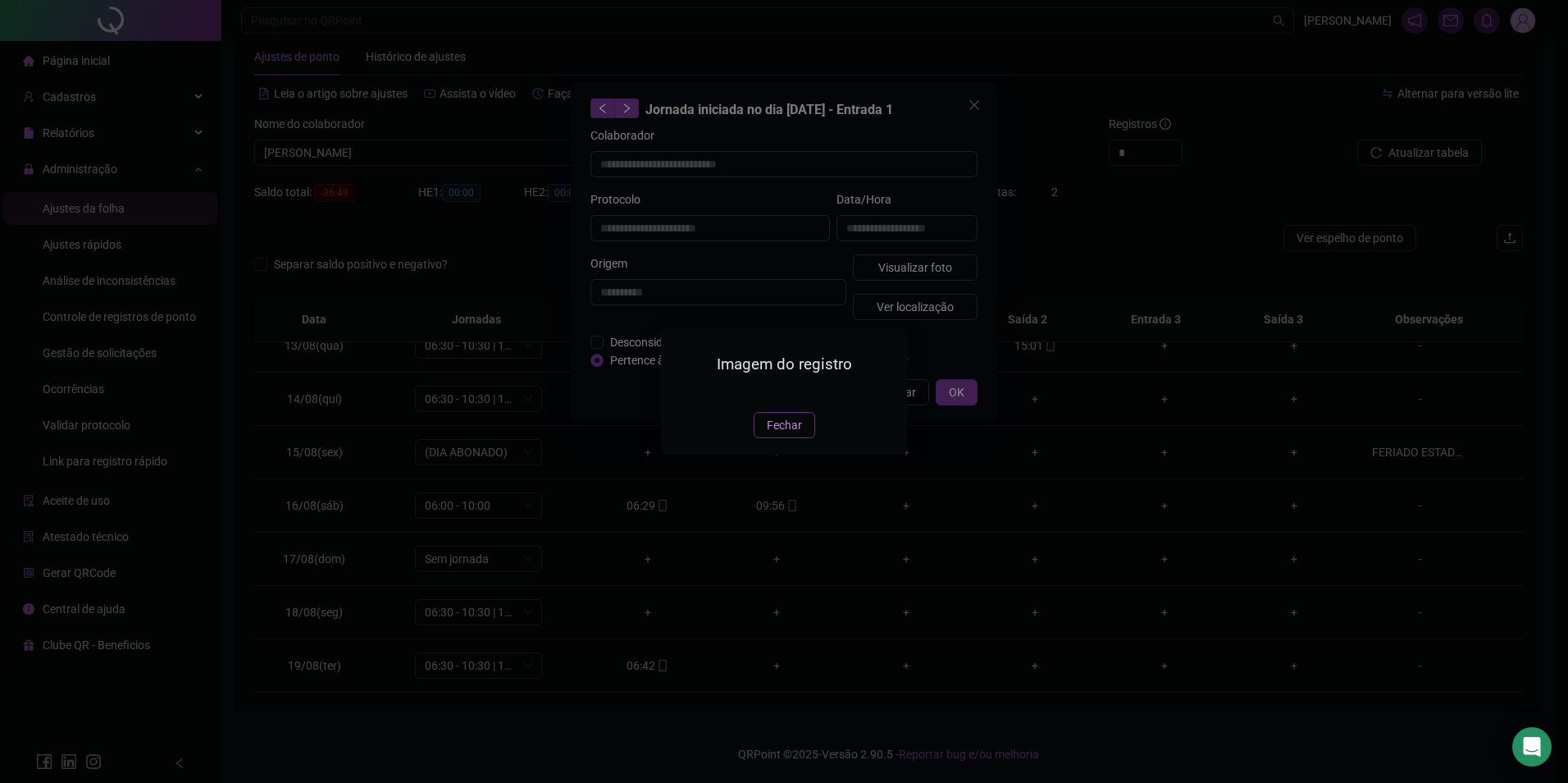
click at [792, 434] on span "Fechar" at bounding box center [784, 425] width 35 height 18
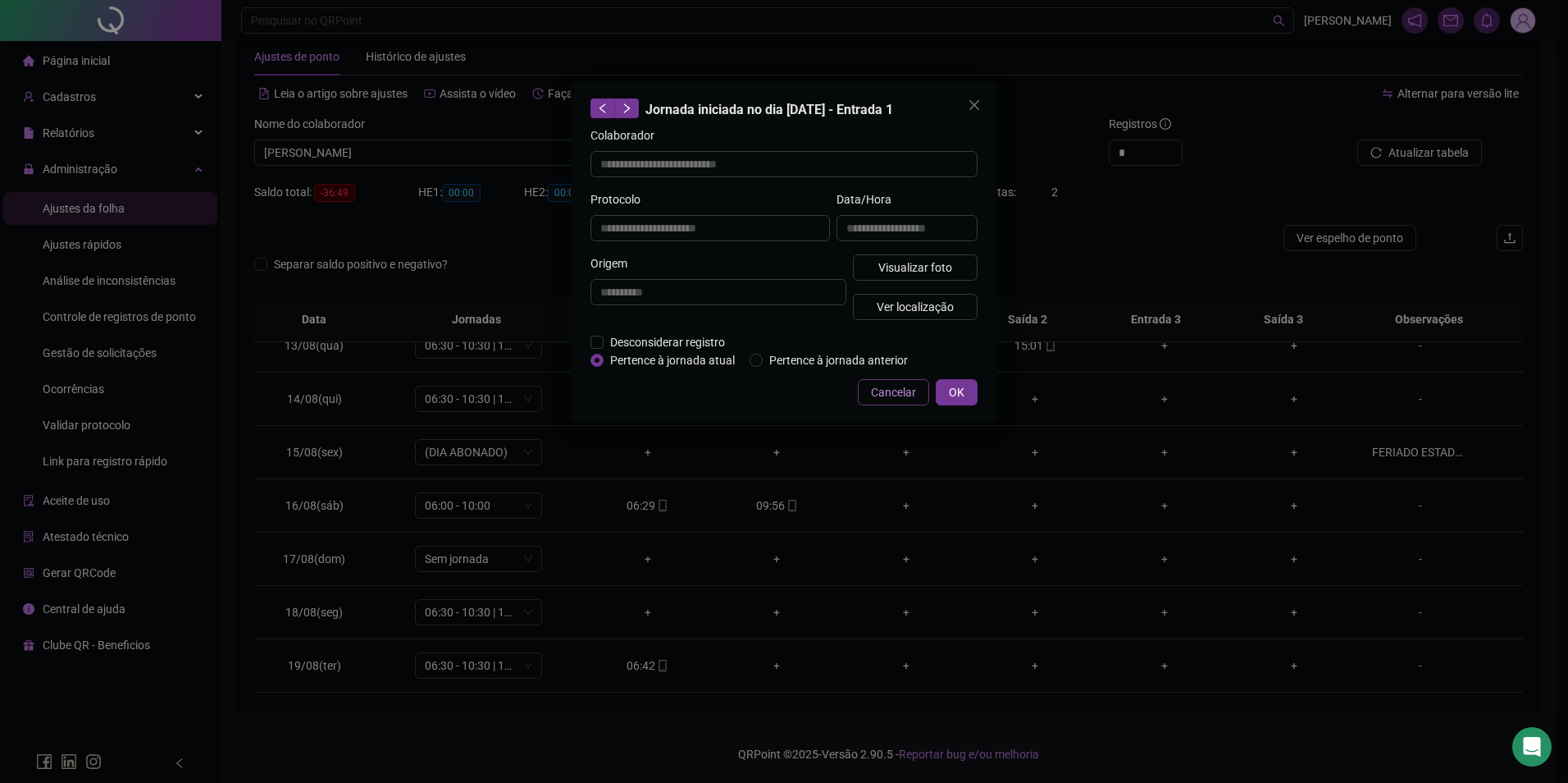
click at [888, 390] on span "Cancelar" at bounding box center [894, 392] width 45 height 18
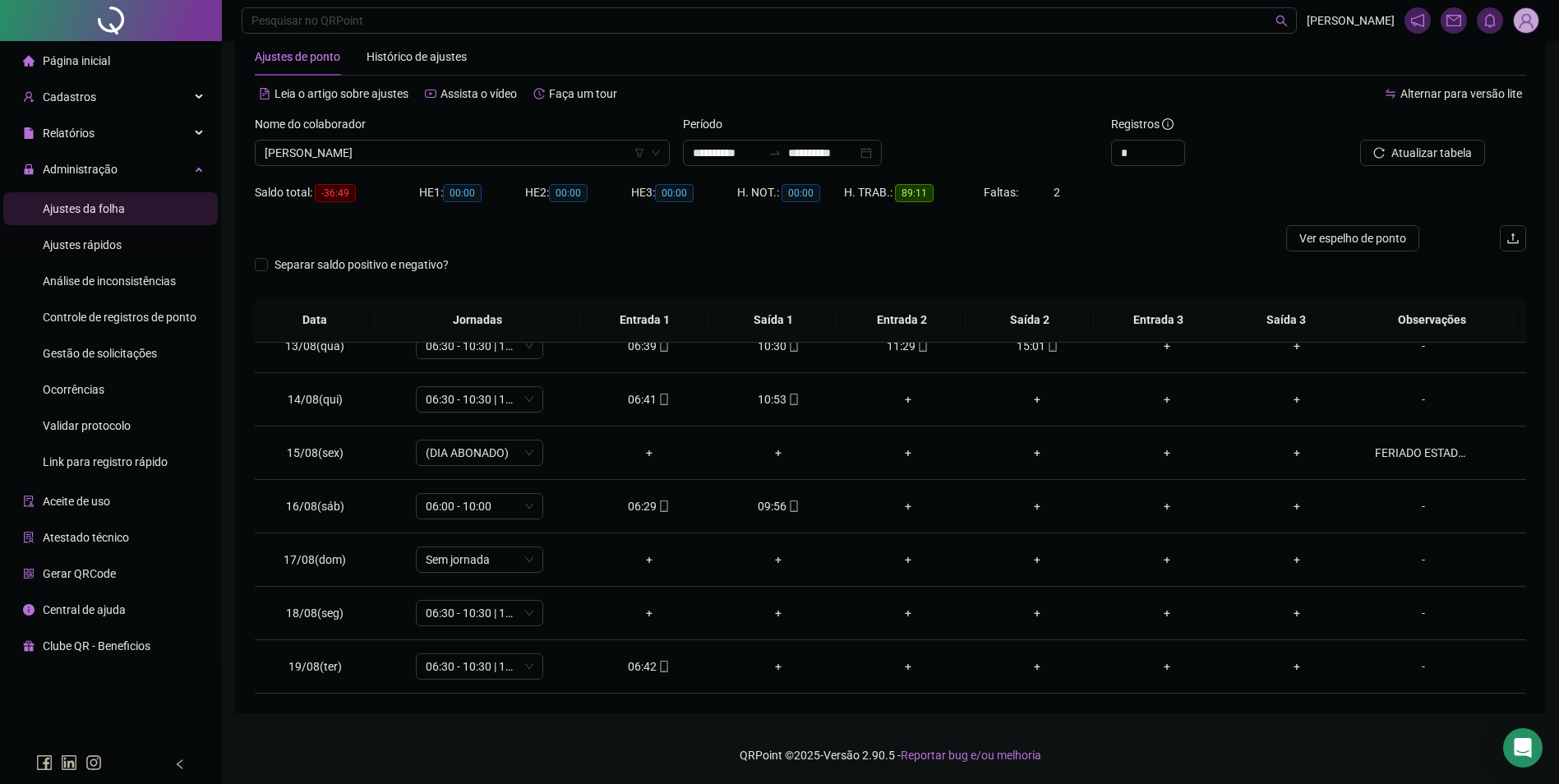
click at [120, 238] on span "Ajustes rápidos" at bounding box center [82, 245] width 79 height 13
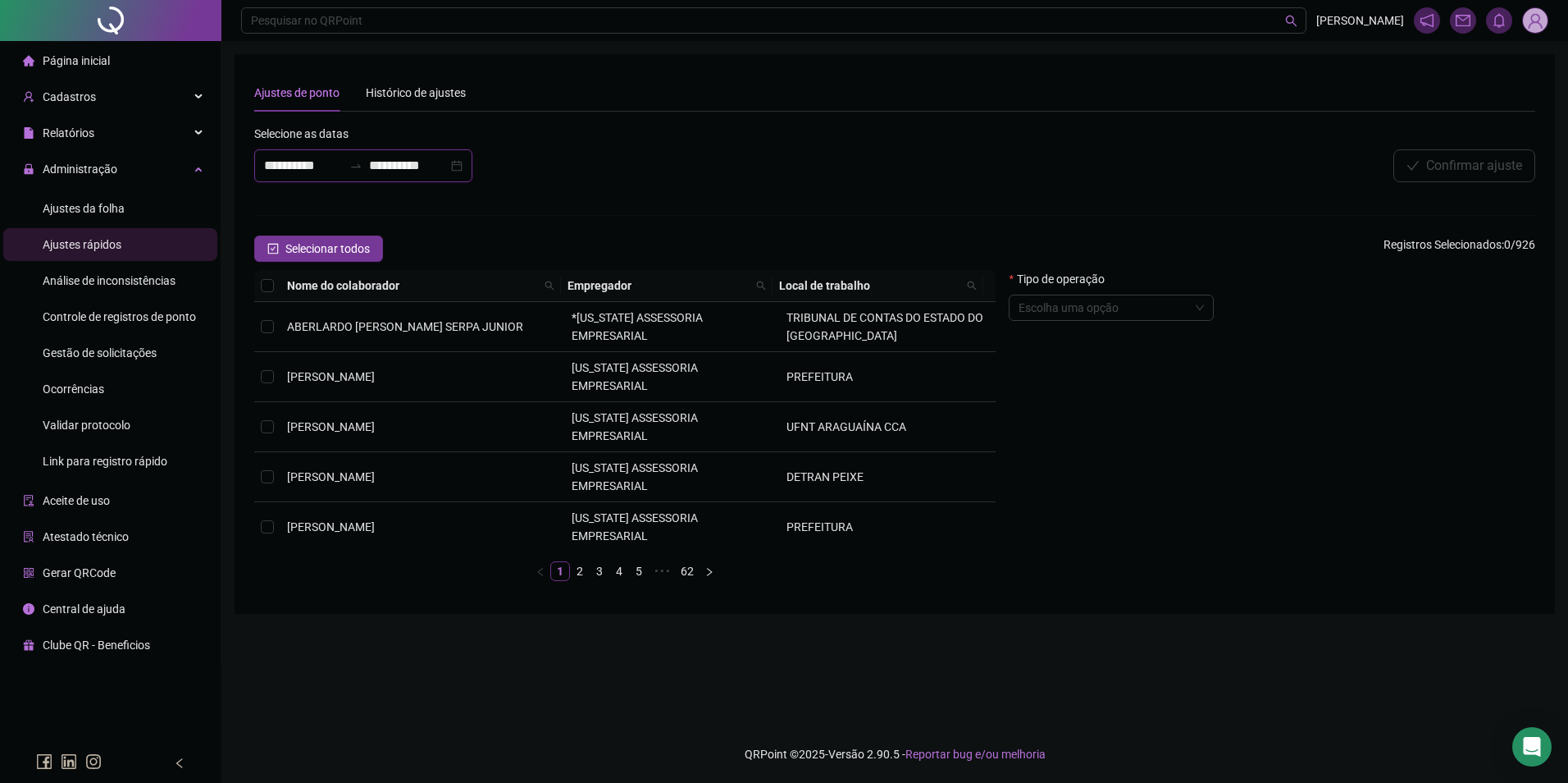
click at [398, 166] on input "**********" at bounding box center [409, 165] width 78 height 20
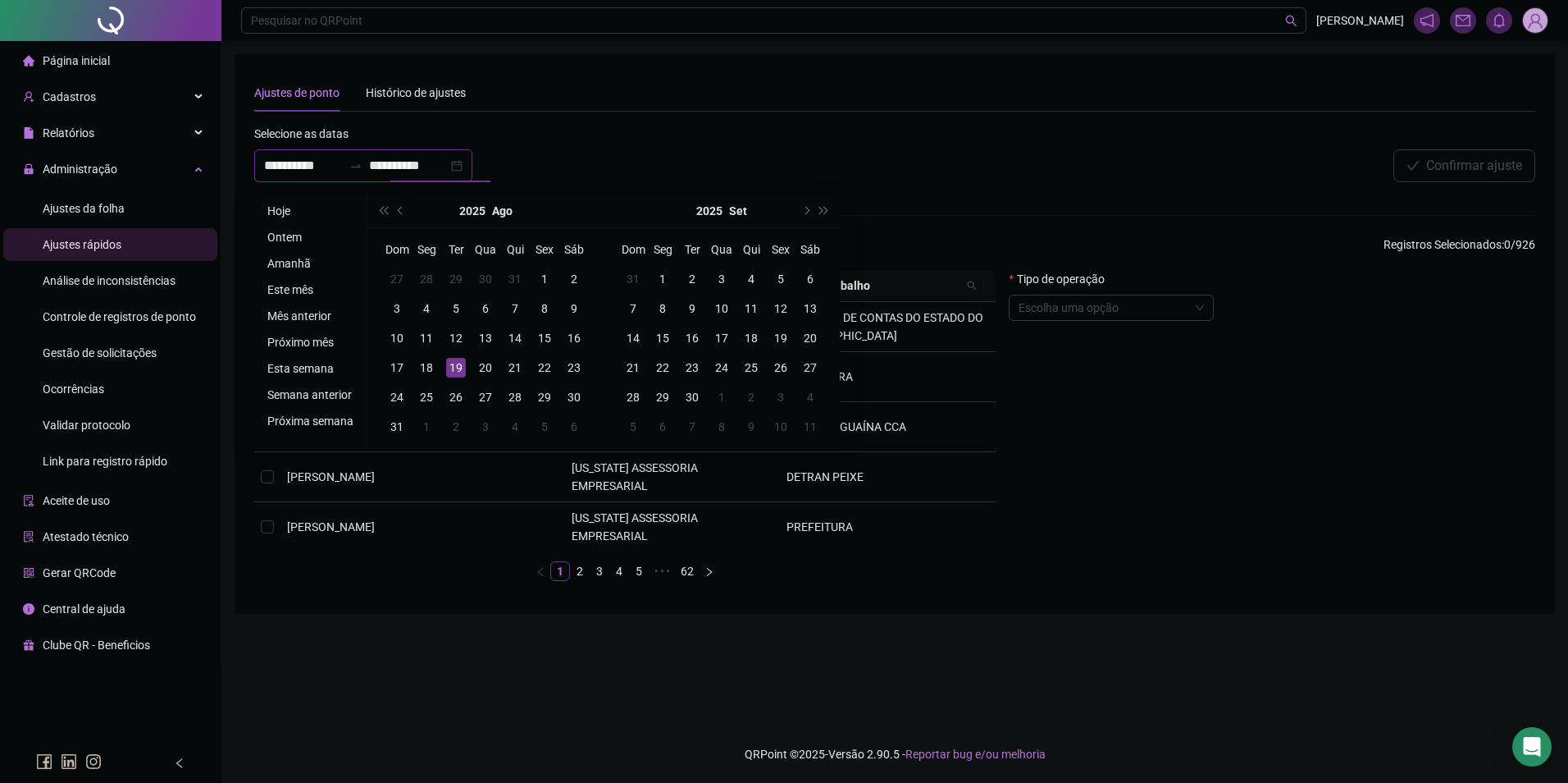
type input "**********"
click at [288, 232] on li "Ontem" at bounding box center [311, 237] width 99 height 20
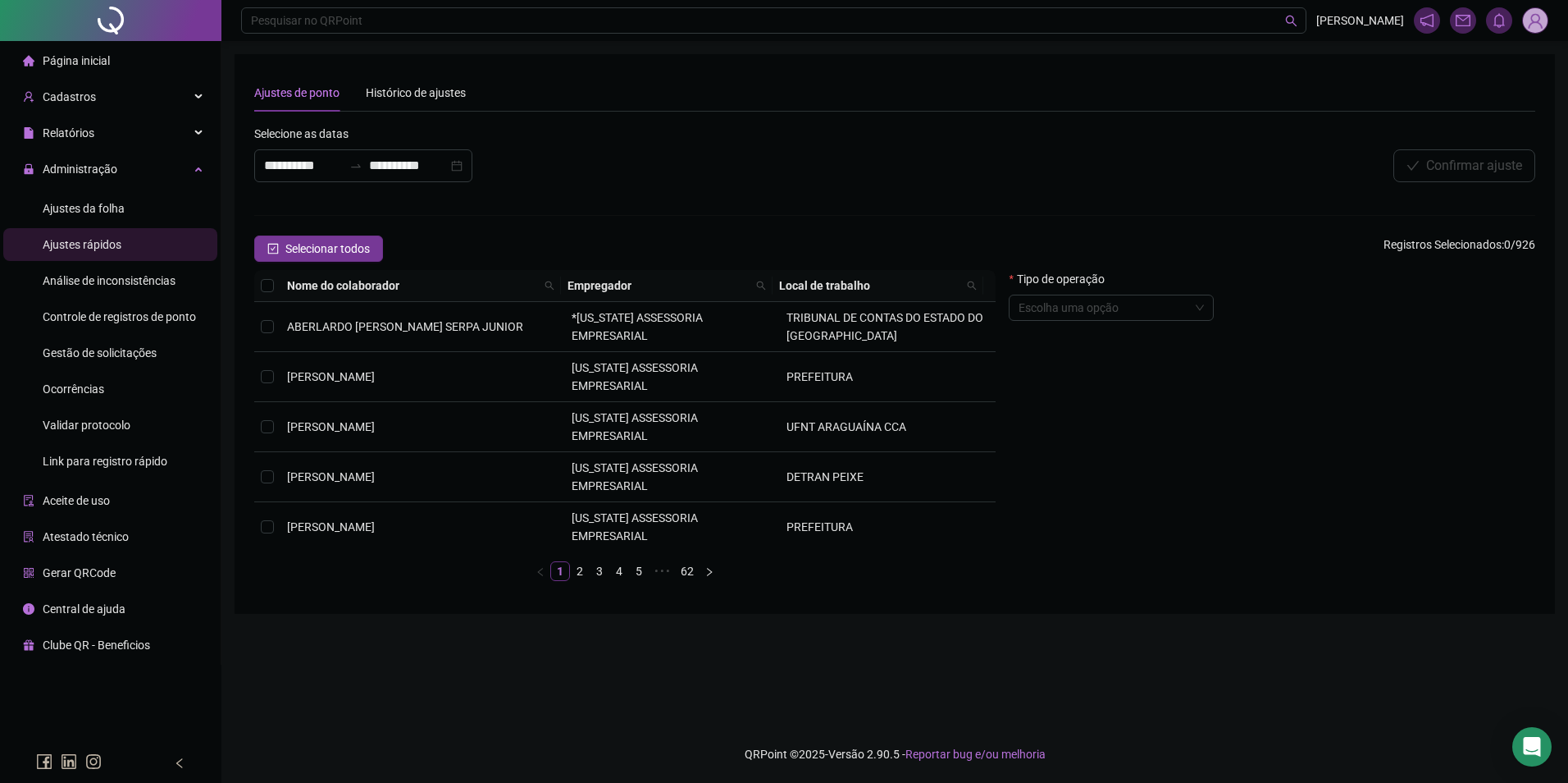
click at [288, 232] on form "**********" at bounding box center [895, 359] width 1281 height 469
click at [548, 284] on icon "search" at bounding box center [549, 286] width 10 height 10
type input "**********"
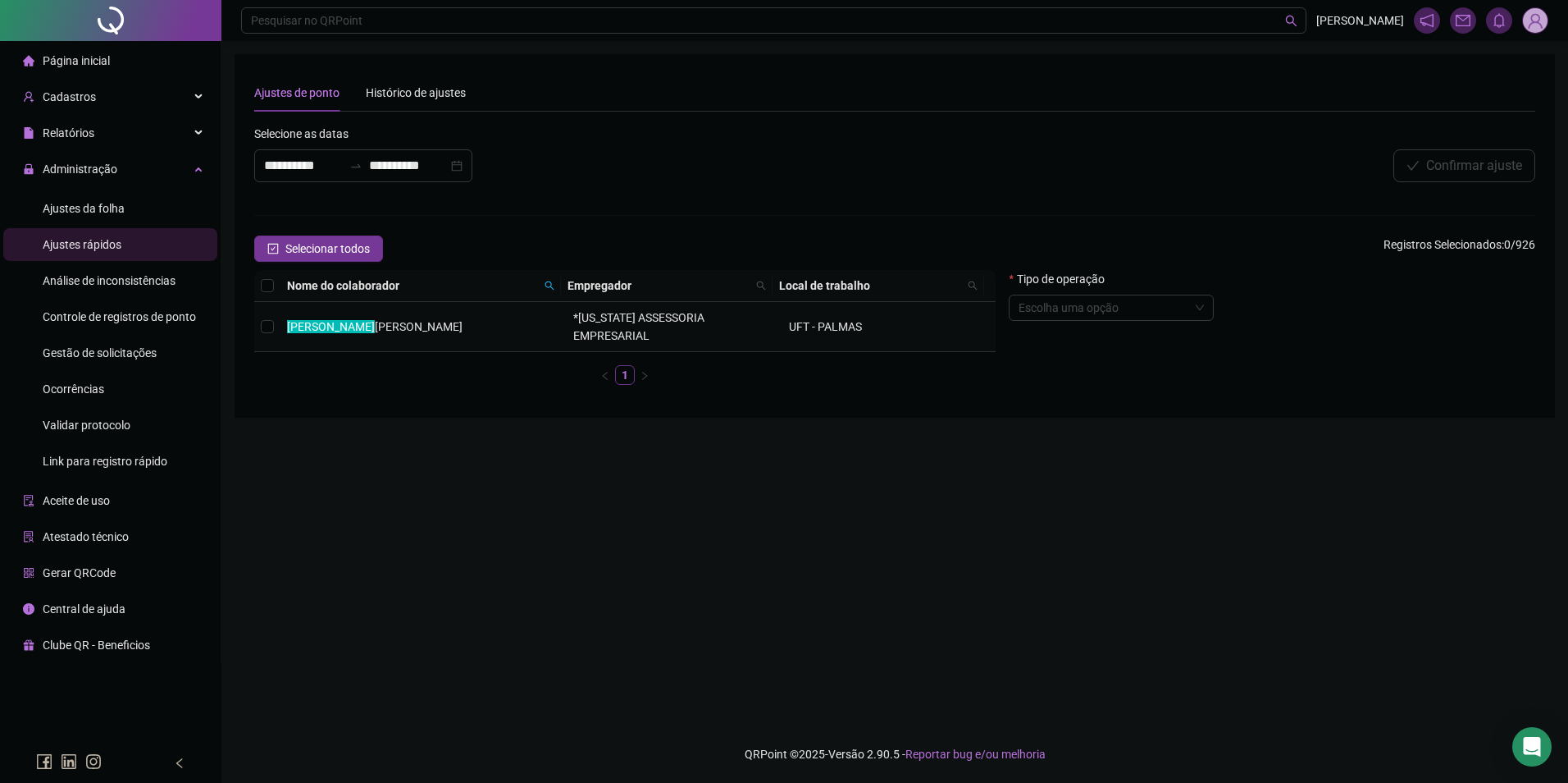
click at [586, 323] on span "*[US_STATE] ASSESSORIA EMPRESARIAL" at bounding box center [639, 326] width 132 height 31
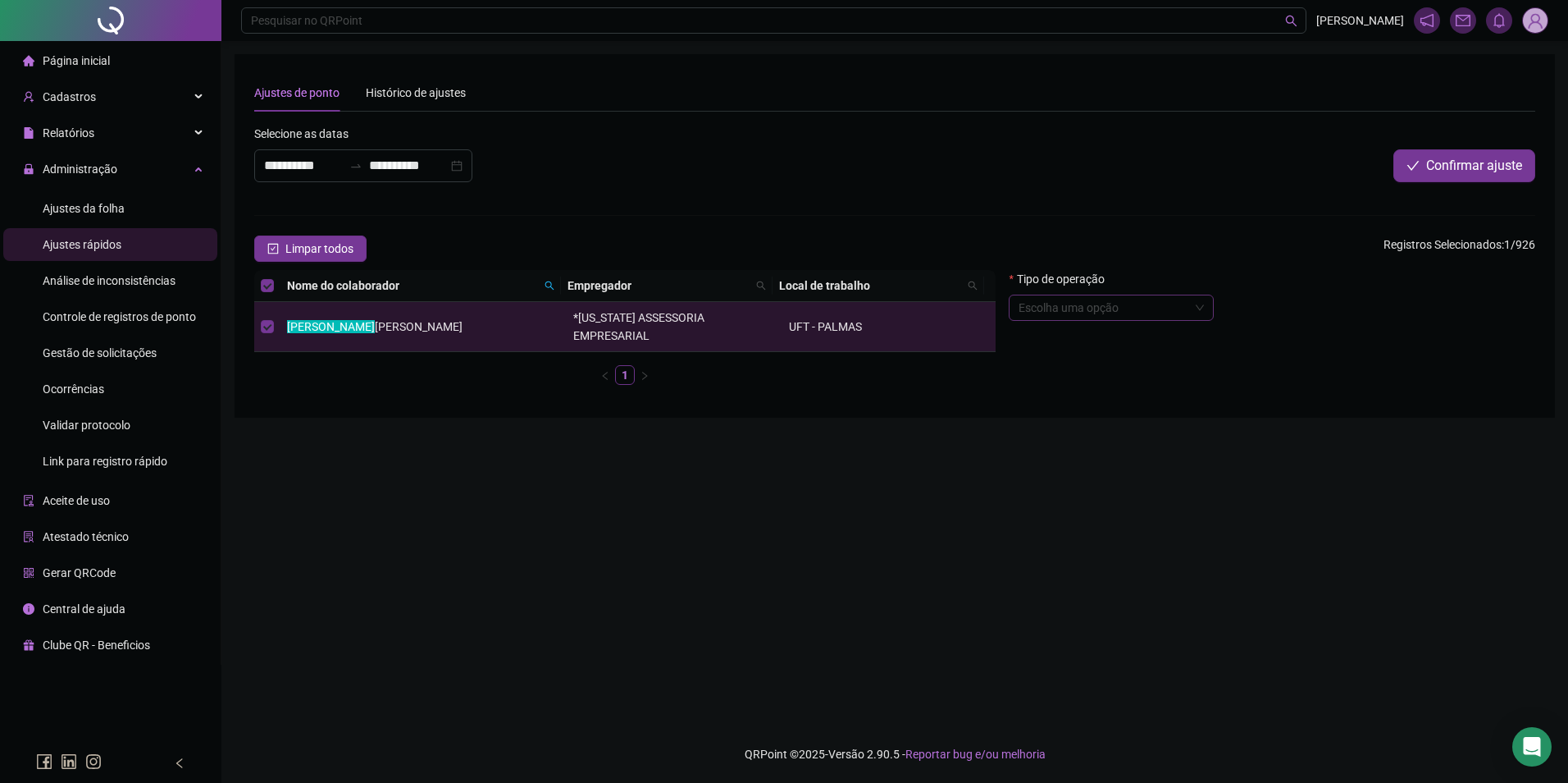
click at [1198, 310] on span at bounding box center [1111, 307] width 186 height 24
click at [1120, 527] on div "Abonar período ou dia" at bounding box center [1112, 524] width 179 height 18
click at [1312, 450] on textarea at bounding box center [1271, 445] width 526 height 44
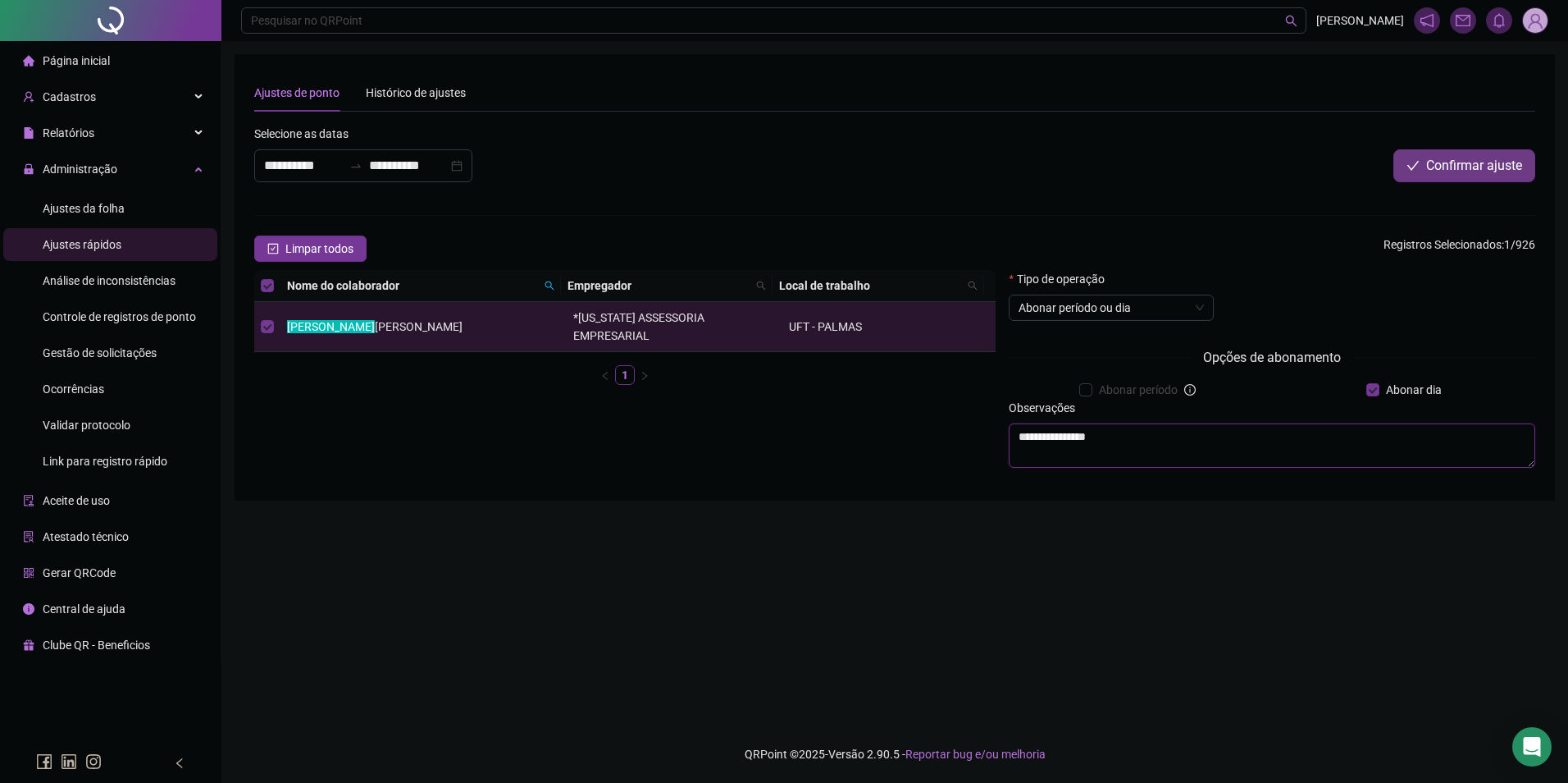
type textarea "**********"
click at [1473, 161] on span "Confirmar ajuste" at bounding box center [1474, 165] width 96 height 20
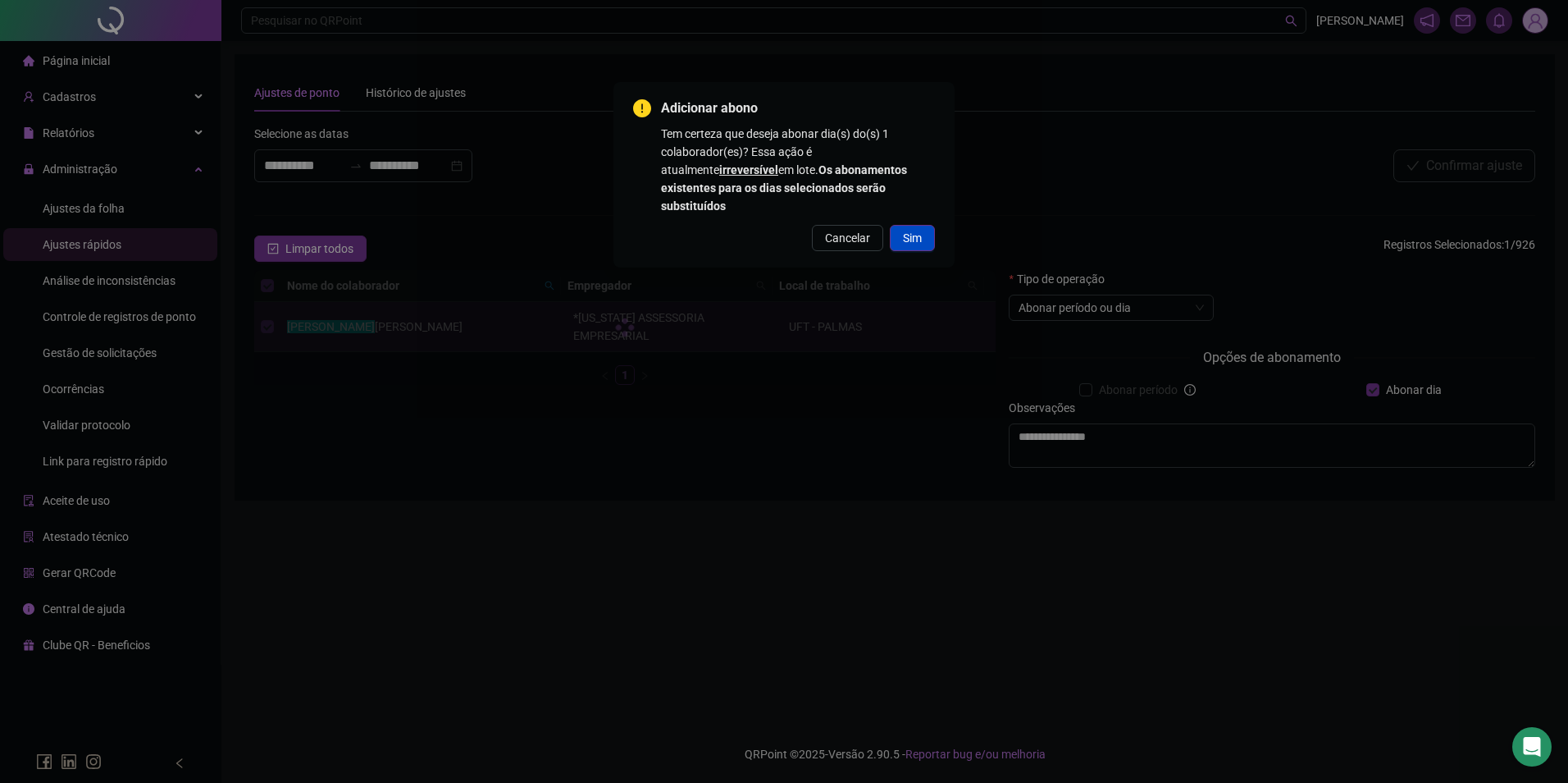
click at [926, 225] on button "Sim" at bounding box center [912, 238] width 45 height 26
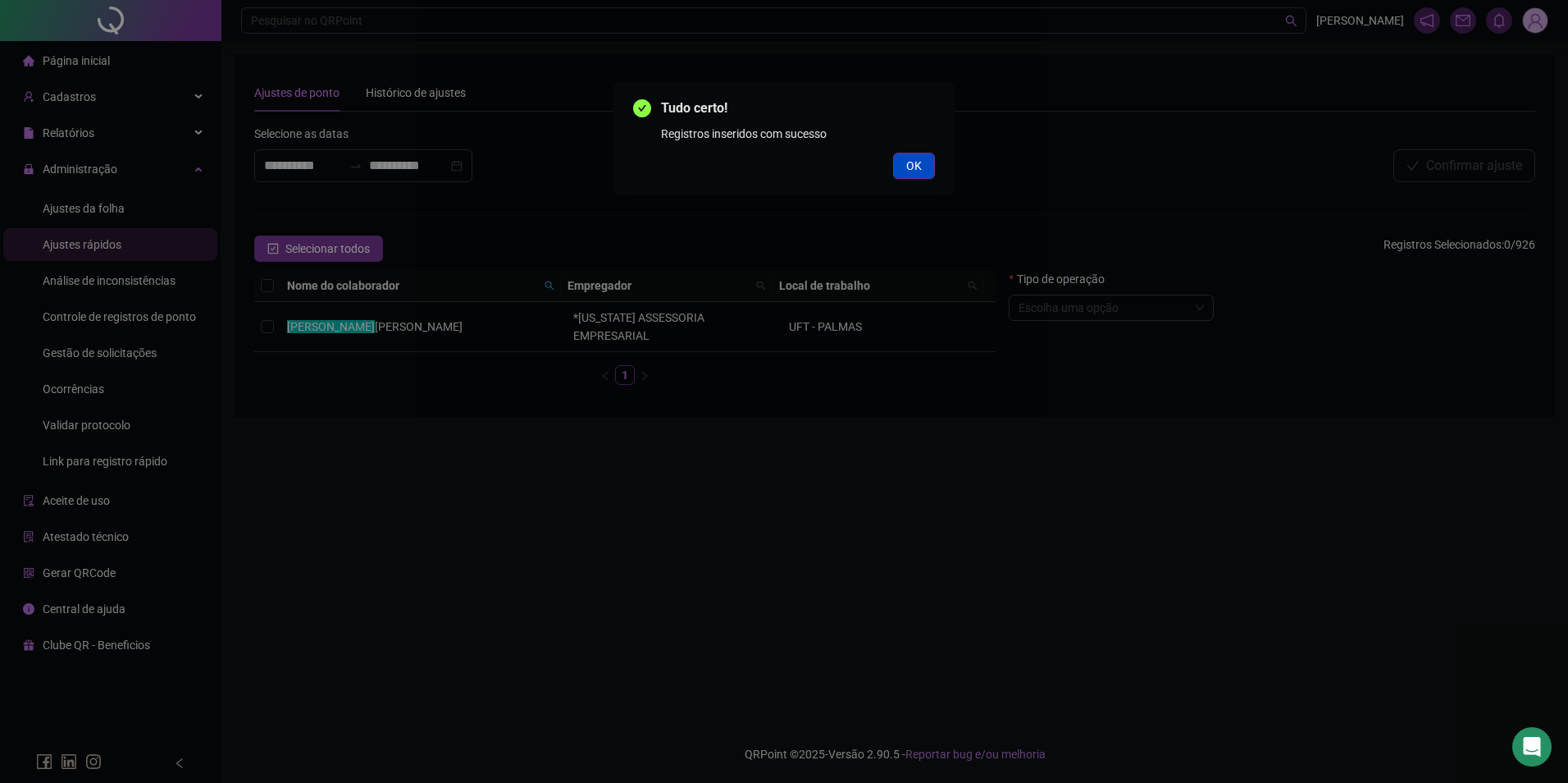
click at [917, 153] on button "OK" at bounding box center [913, 166] width 42 height 26
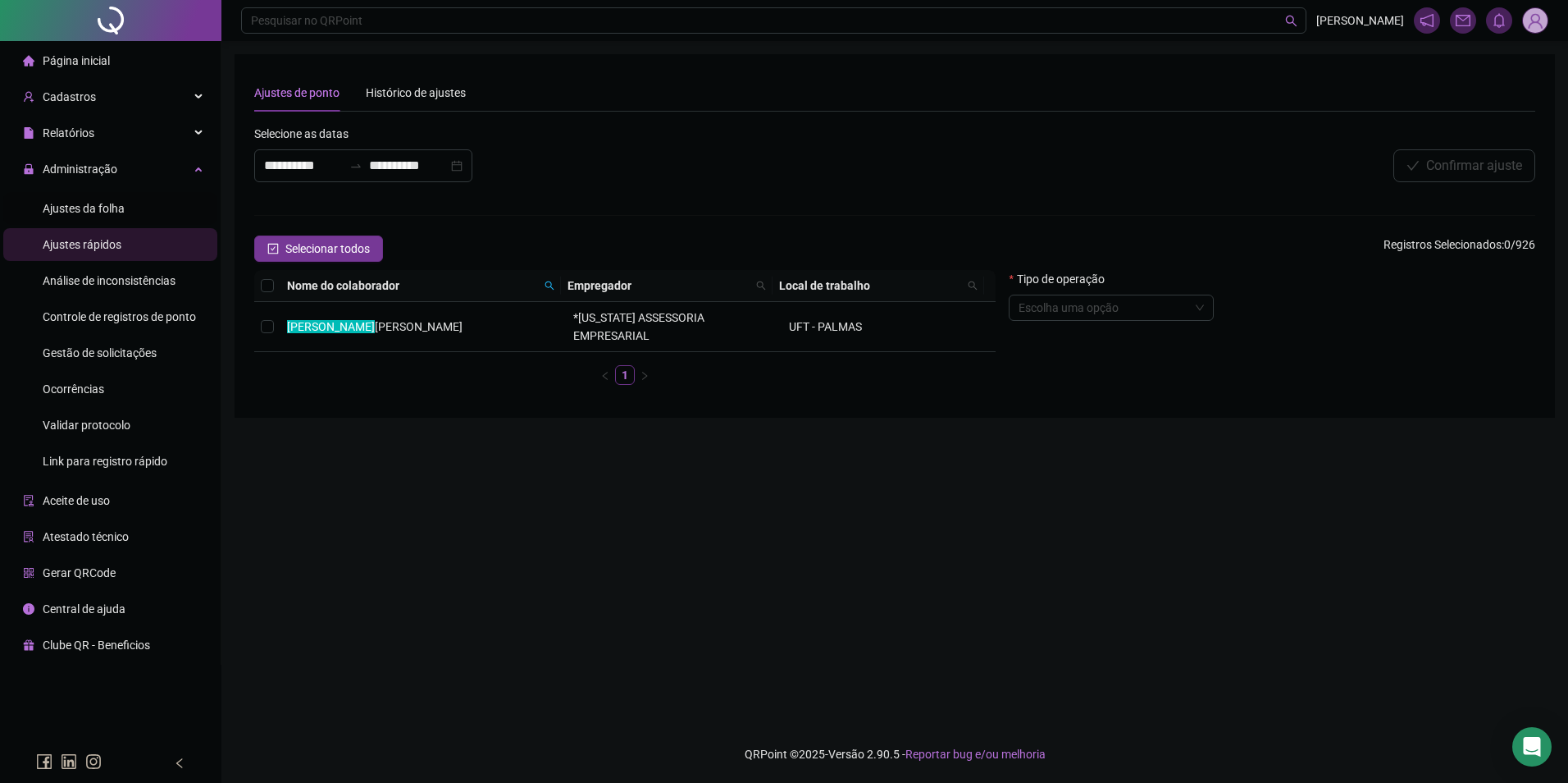
click at [84, 212] on span "Ajustes da folha" at bounding box center [84, 208] width 82 height 13
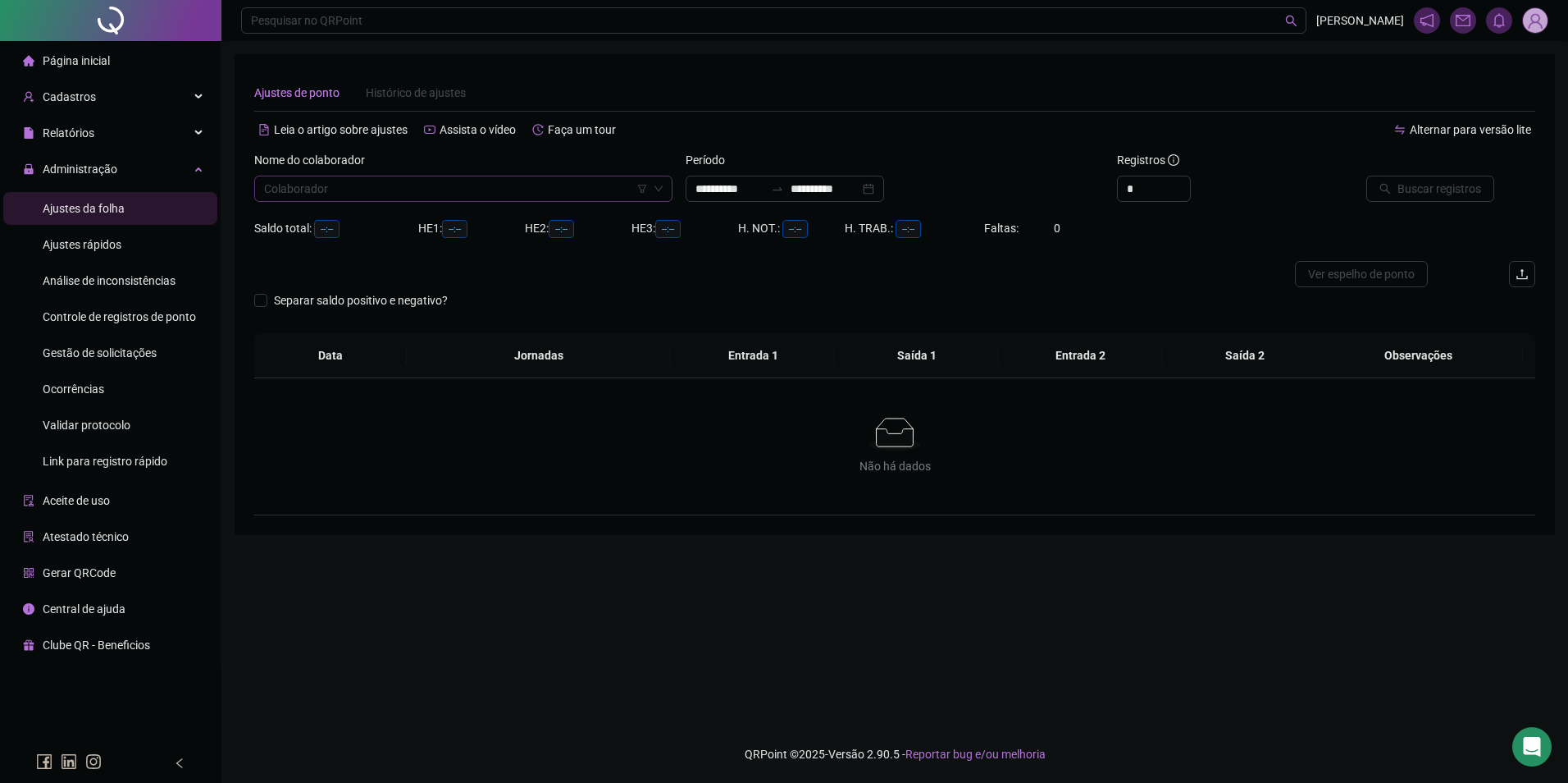
type input "**********"
click at [333, 192] on input "search" at bounding box center [455, 189] width 383 height 24
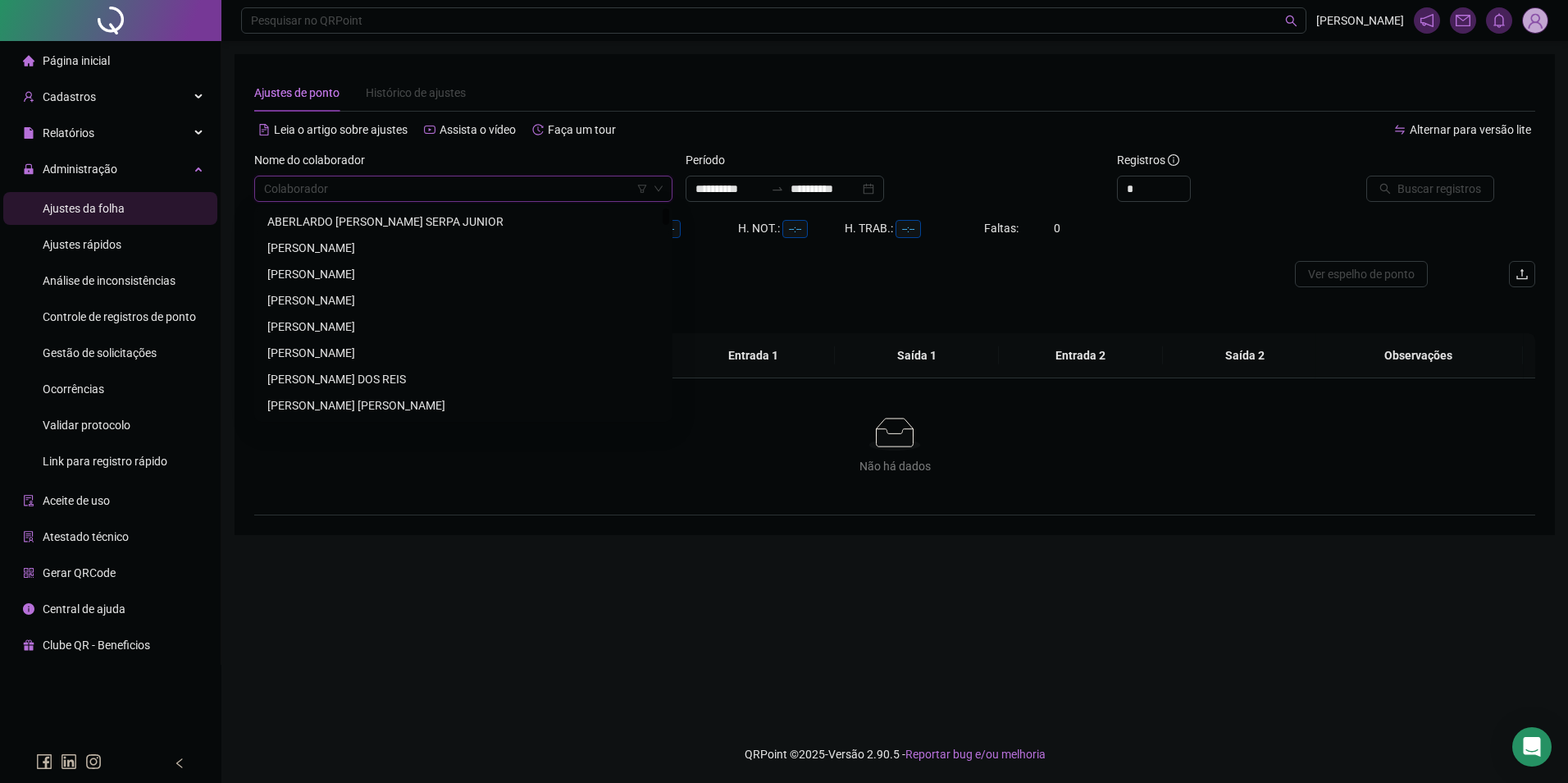
paste input "**********"
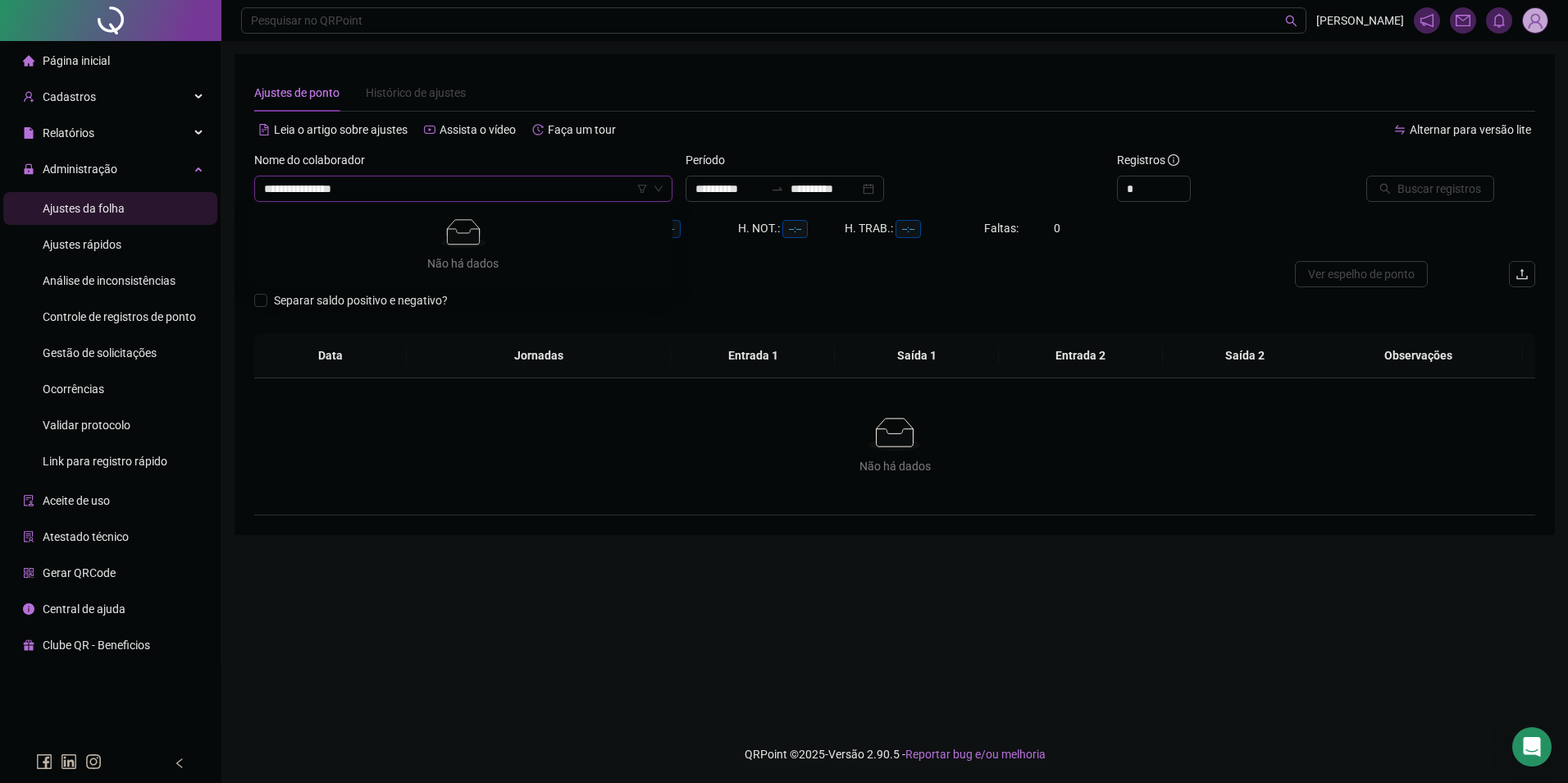
click at [292, 189] on input "**********" at bounding box center [455, 189] width 383 height 24
click at [289, 189] on input "**********" at bounding box center [455, 189] width 383 height 24
type input "**********"
click at [322, 216] on div "[PERSON_NAME]" at bounding box center [464, 221] width 392 height 18
click at [784, 183] on icon "swap-right" at bounding box center [777, 189] width 13 height 13
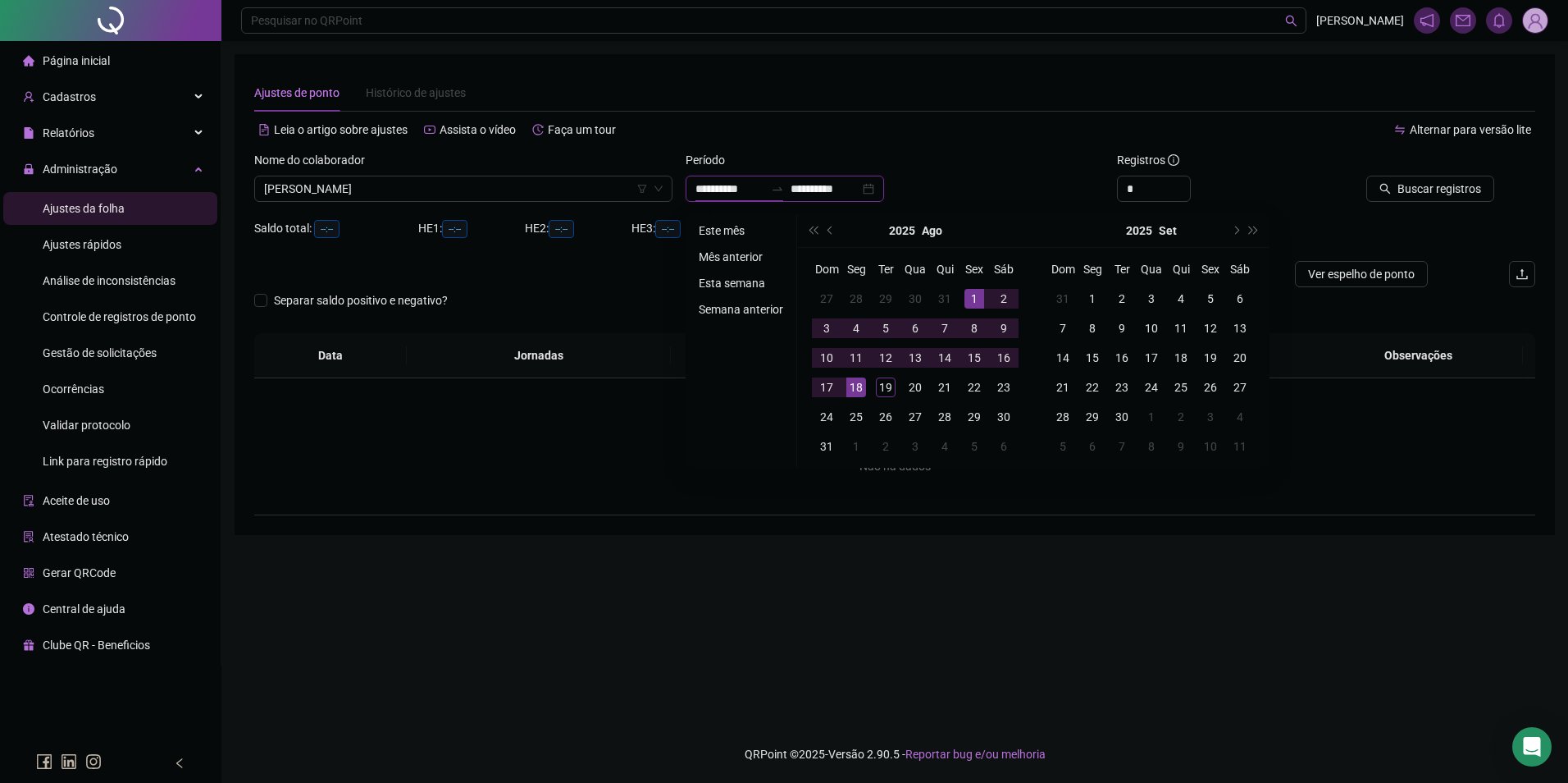
type input "**********"
click at [719, 231] on li "Este mês" at bounding box center [741, 230] width 98 height 20
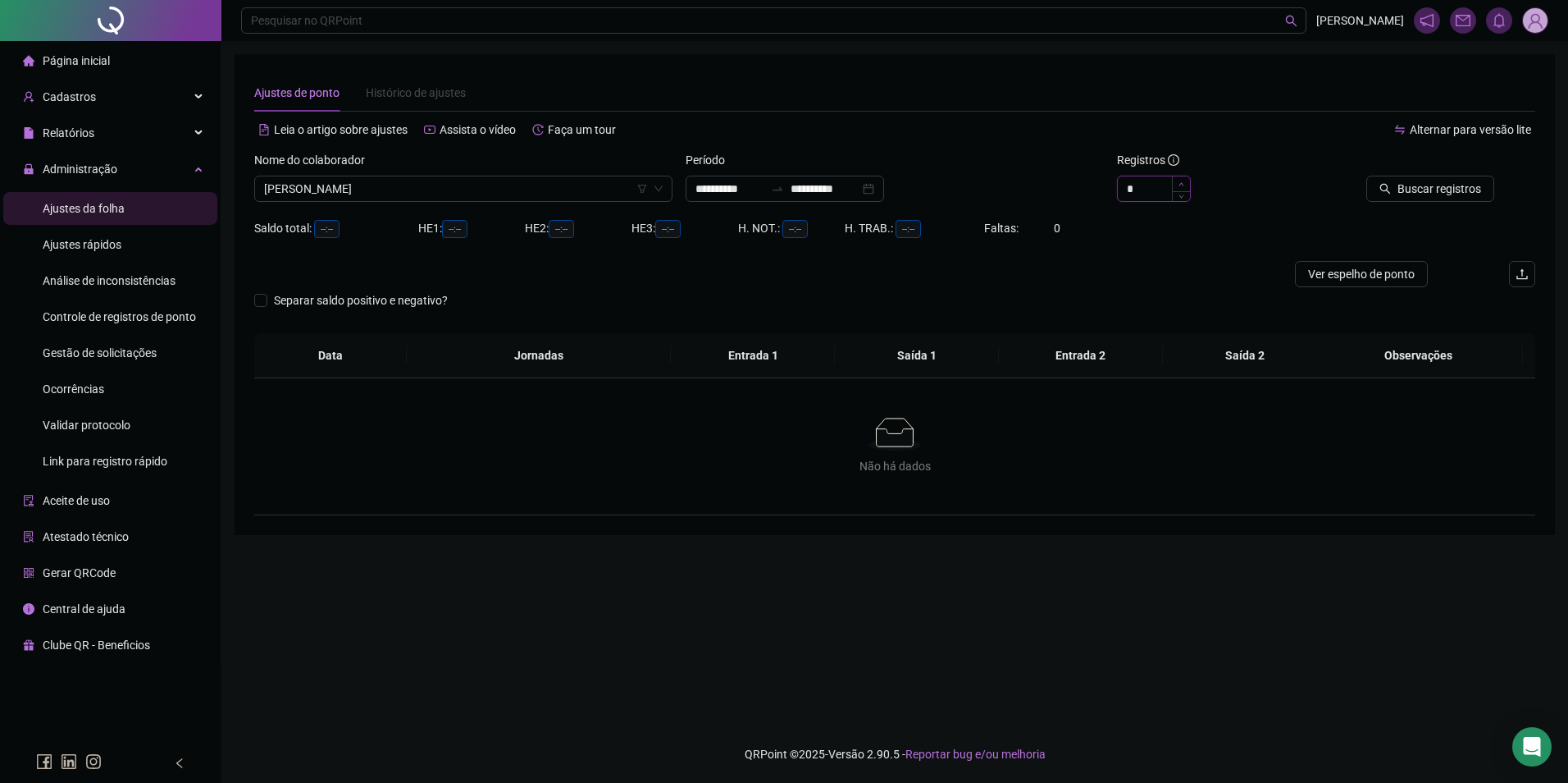
type input "*"
click at [1182, 182] on icon "up" at bounding box center [1181, 184] width 6 height 6
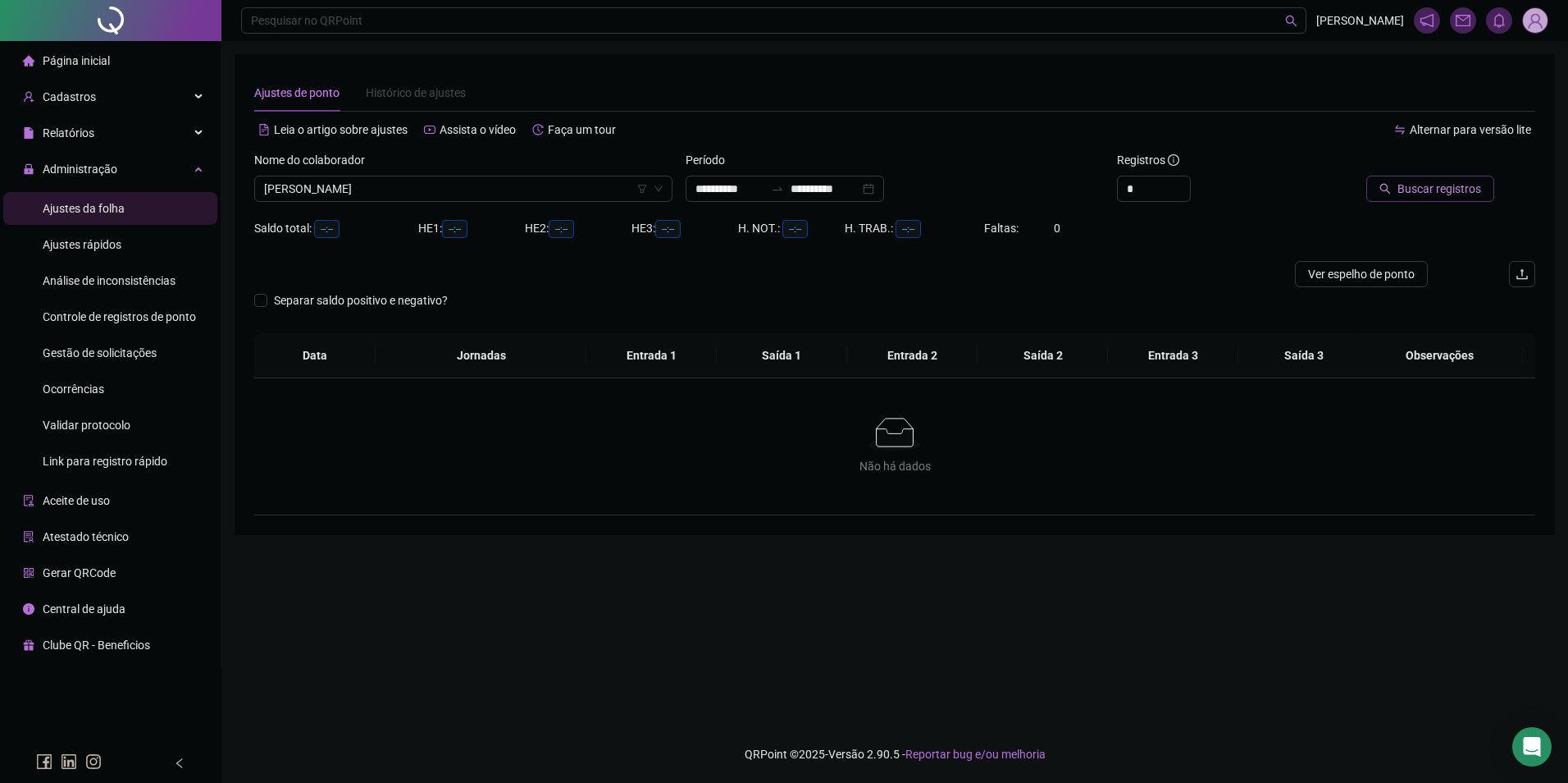
click at [1383, 190] on button "Buscar registros" at bounding box center [1430, 189] width 128 height 26
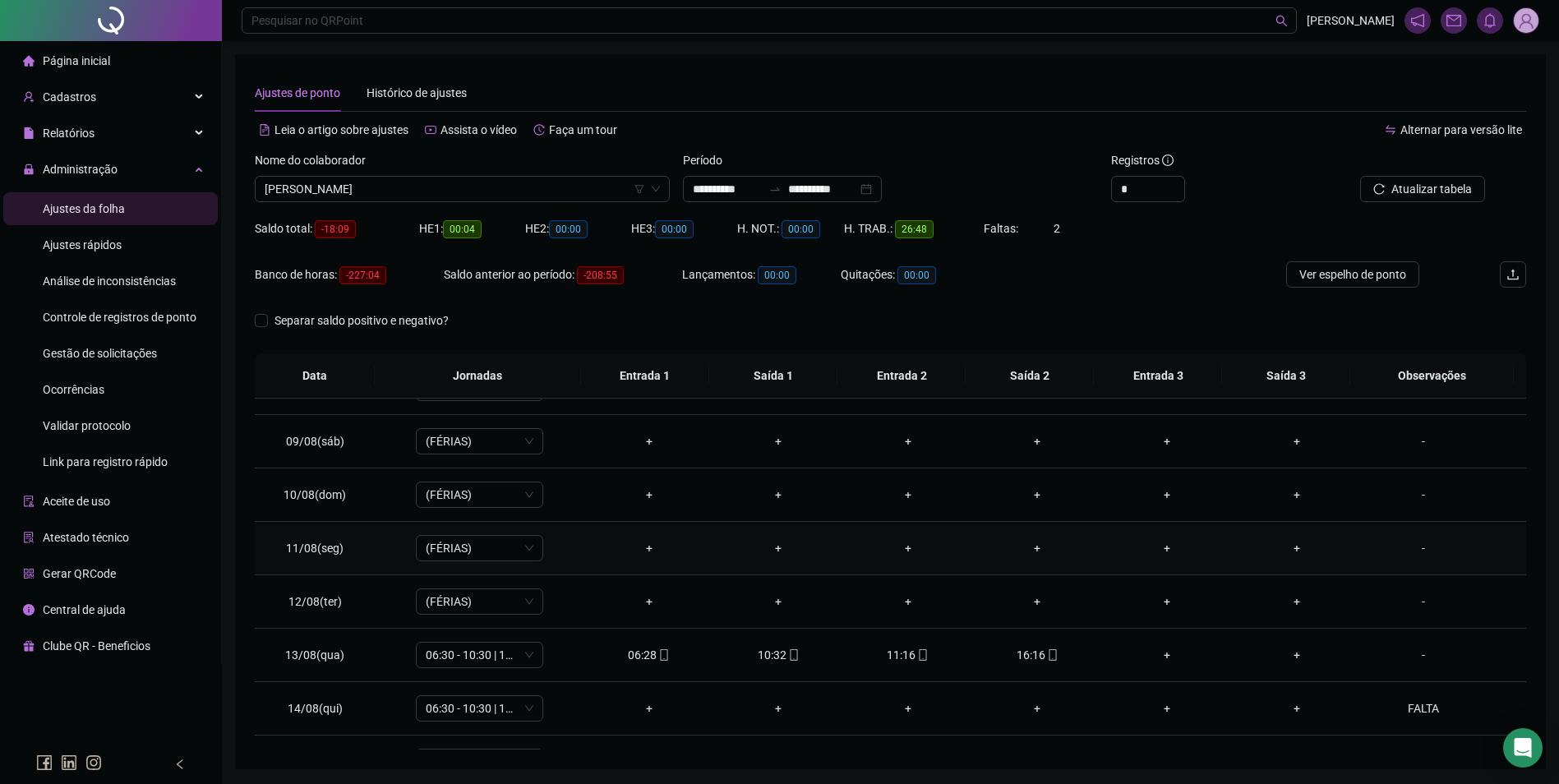
scroll to position [663, 0]
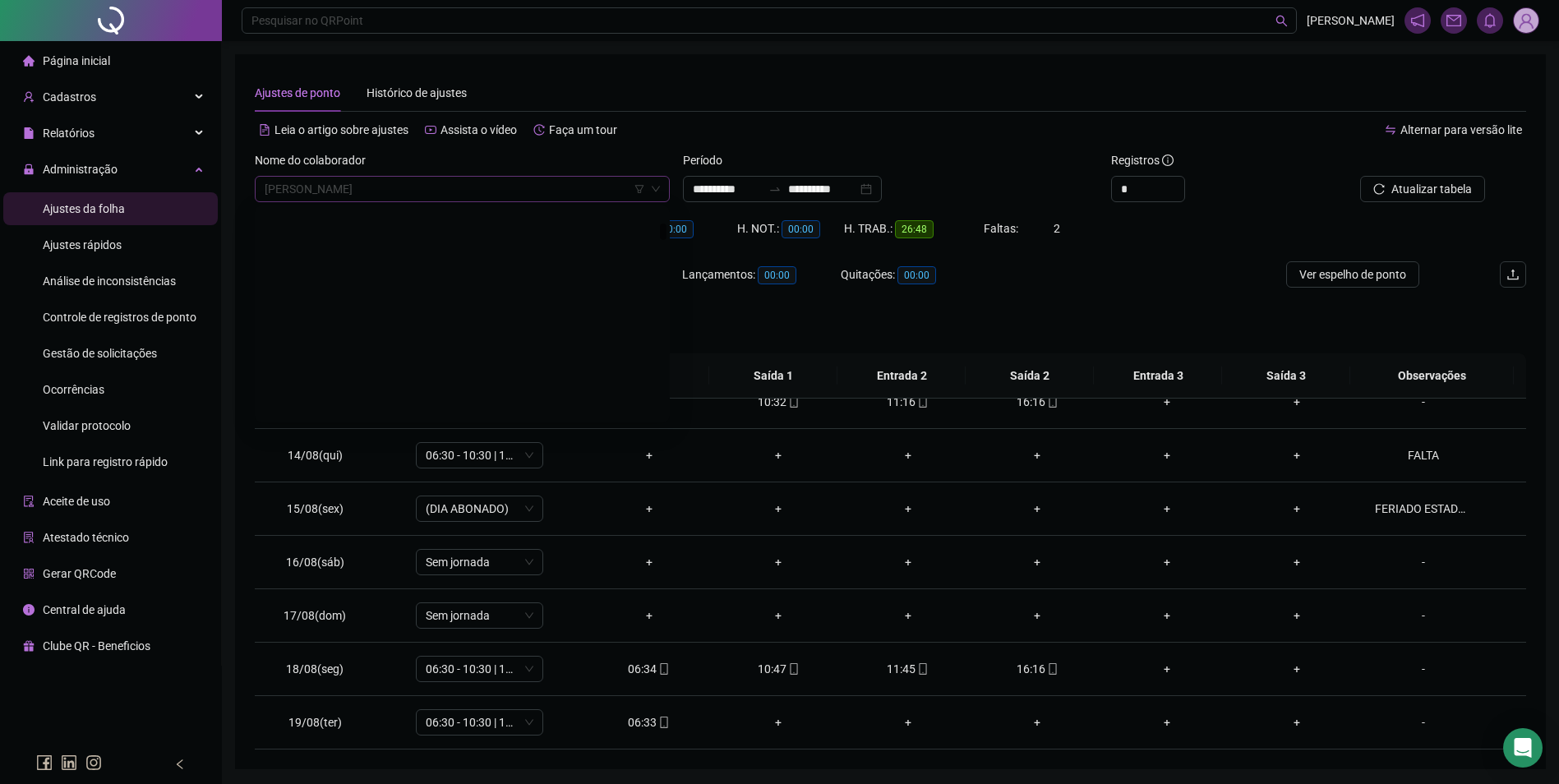
click at [547, 192] on span "[PERSON_NAME]" at bounding box center [462, 189] width 395 height 24
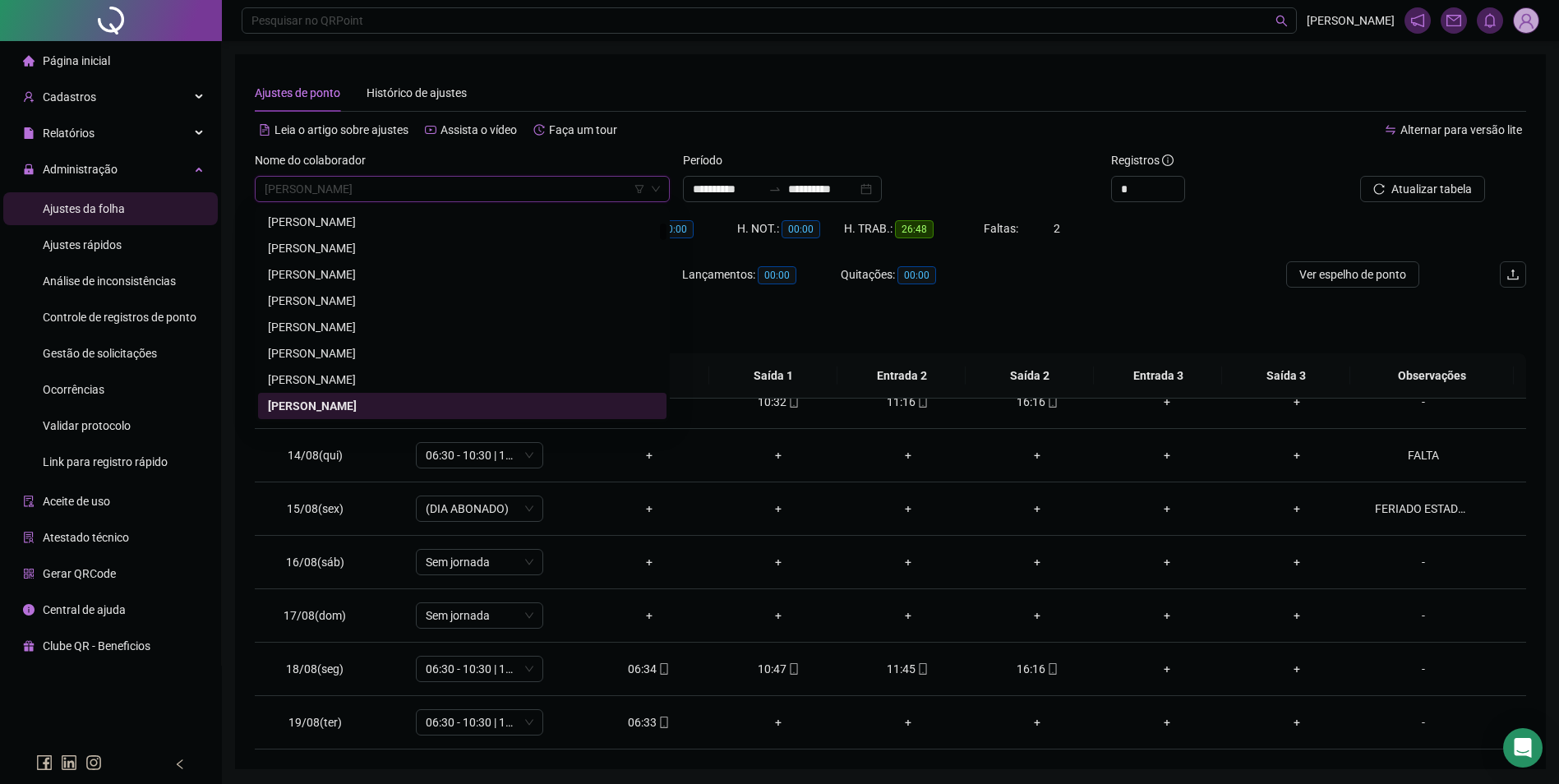
paste input "**********"
type input "**********"
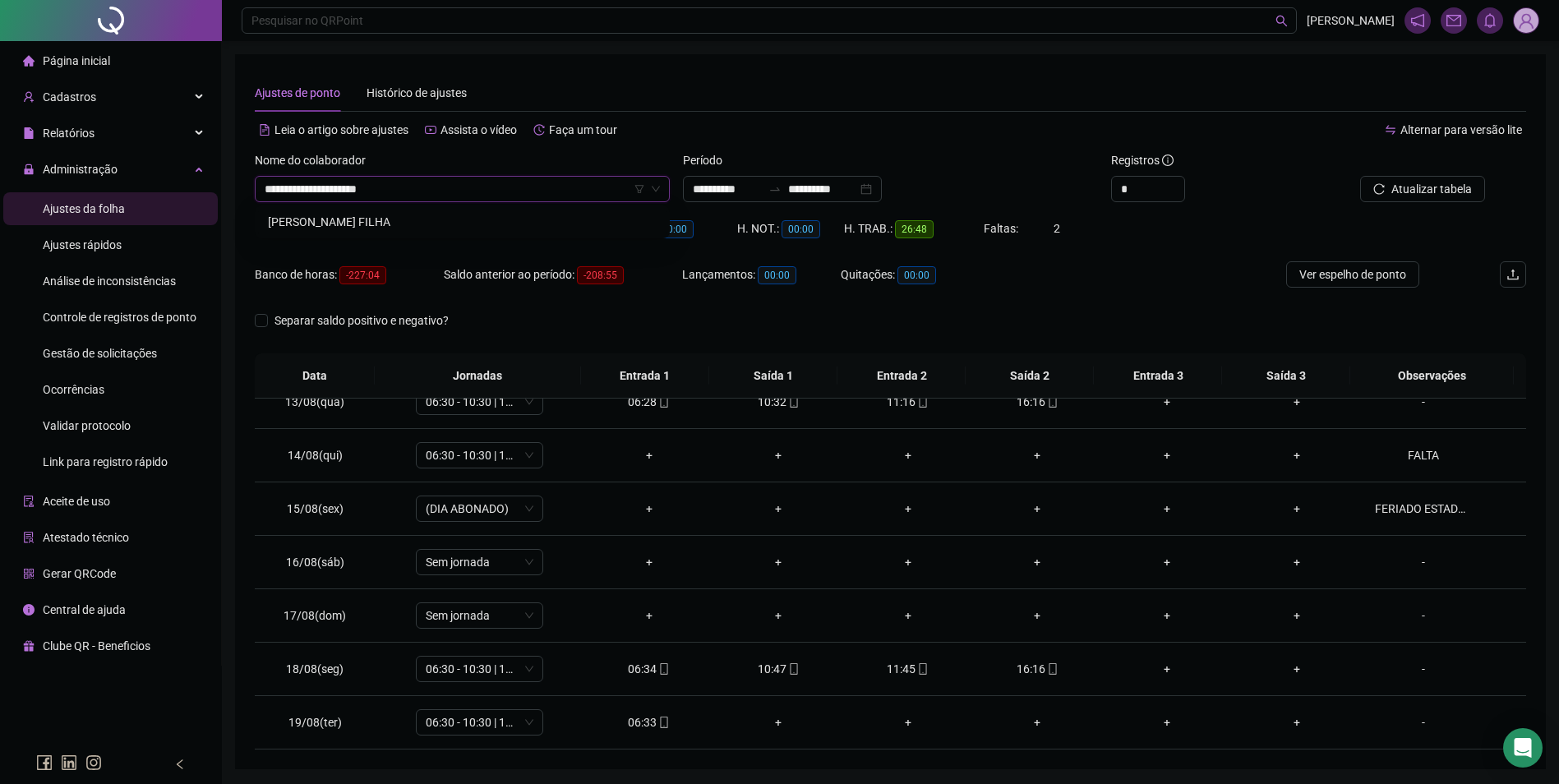
scroll to position [0, 0]
click at [482, 216] on div "[PERSON_NAME] FILHA" at bounding box center [463, 221] width 389 height 18
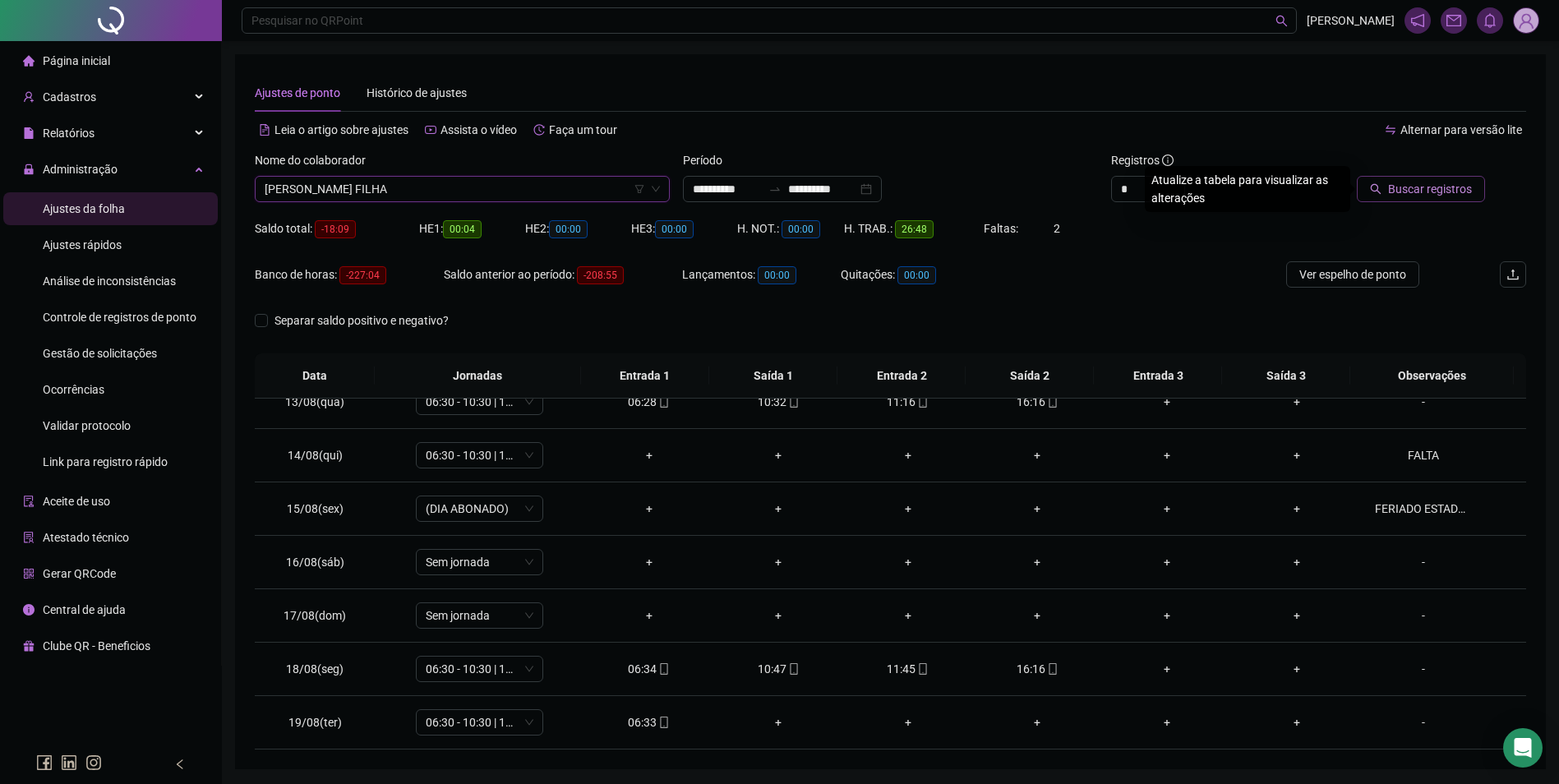
click at [1408, 188] on span "Buscar registros" at bounding box center [1430, 189] width 84 height 18
click at [1409, 455] on div "-" at bounding box center [1423, 454] width 97 height 18
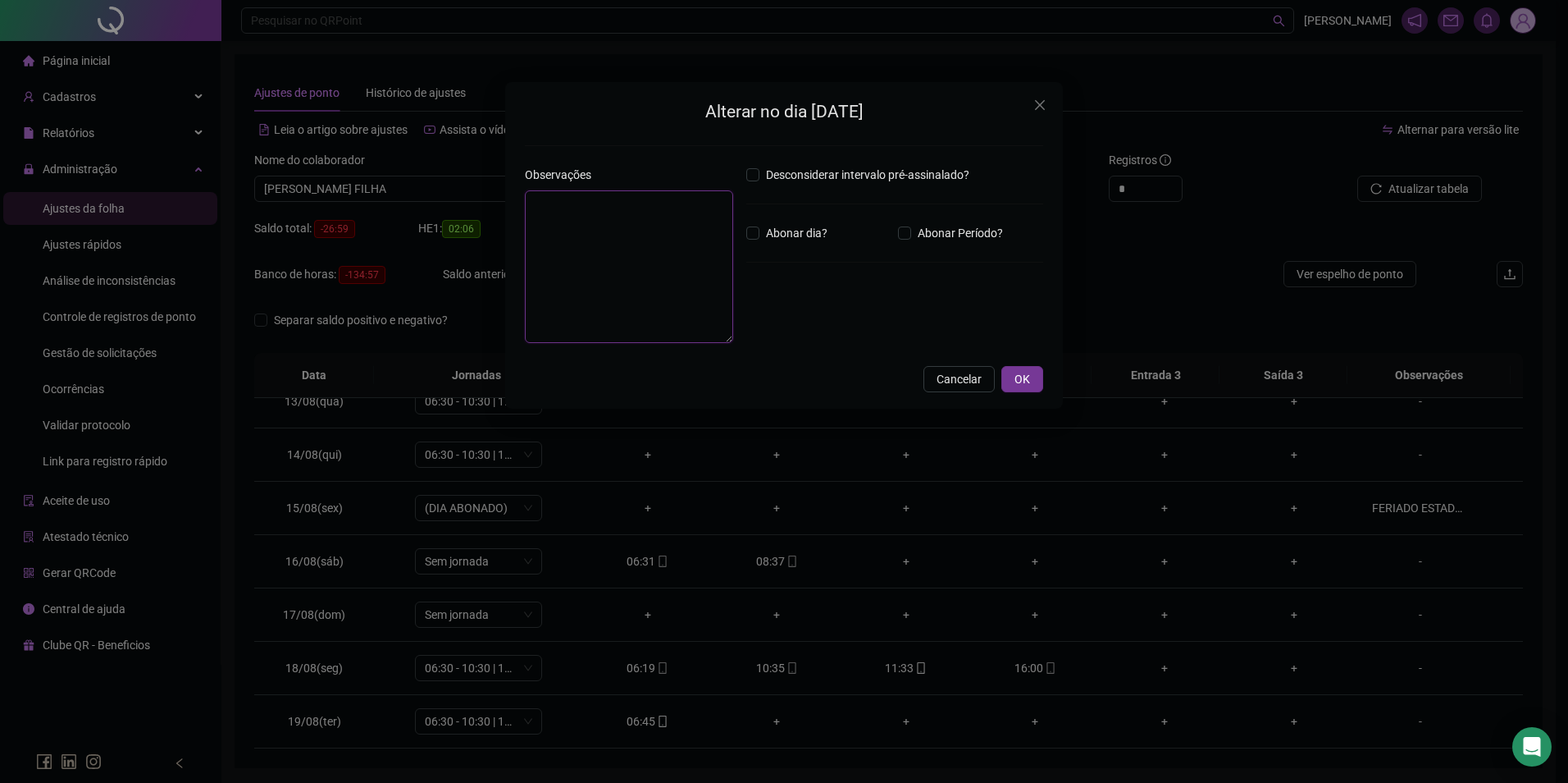
click at [604, 245] on textarea at bounding box center [629, 267] width 208 height 153
type textarea "*****"
click at [1007, 396] on div "Alterar no dia [DATE] Observações ***** Desconsiderar intervalo pré-assinalado?…" at bounding box center [784, 245] width 558 height 327
click at [1016, 384] on span "OK" at bounding box center [1021, 378] width 16 height 18
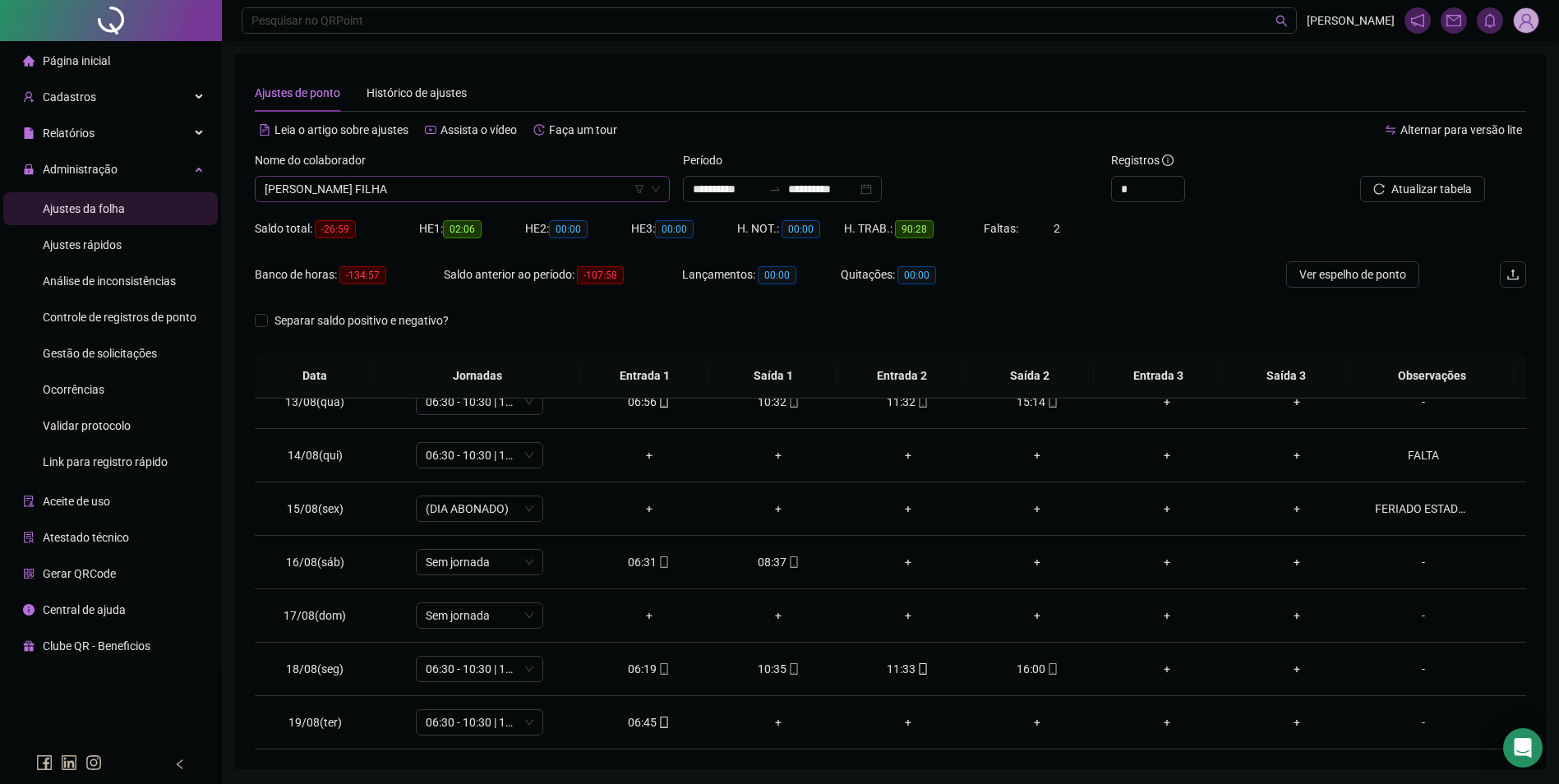
scroll to position [15825, 0]
click at [540, 187] on span "[PERSON_NAME] FILHA" at bounding box center [462, 189] width 395 height 24
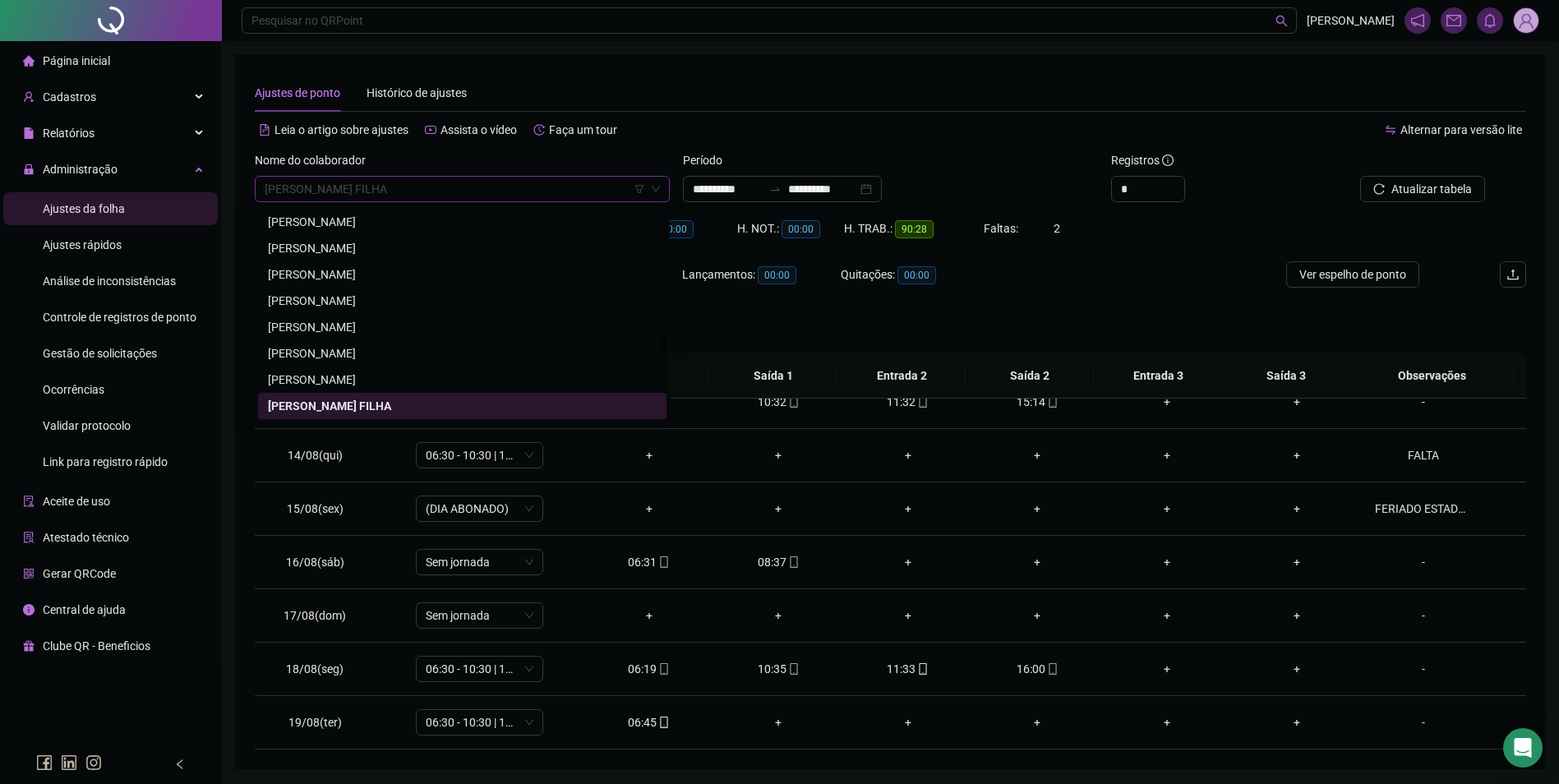
paste input "**********"
type input "**********"
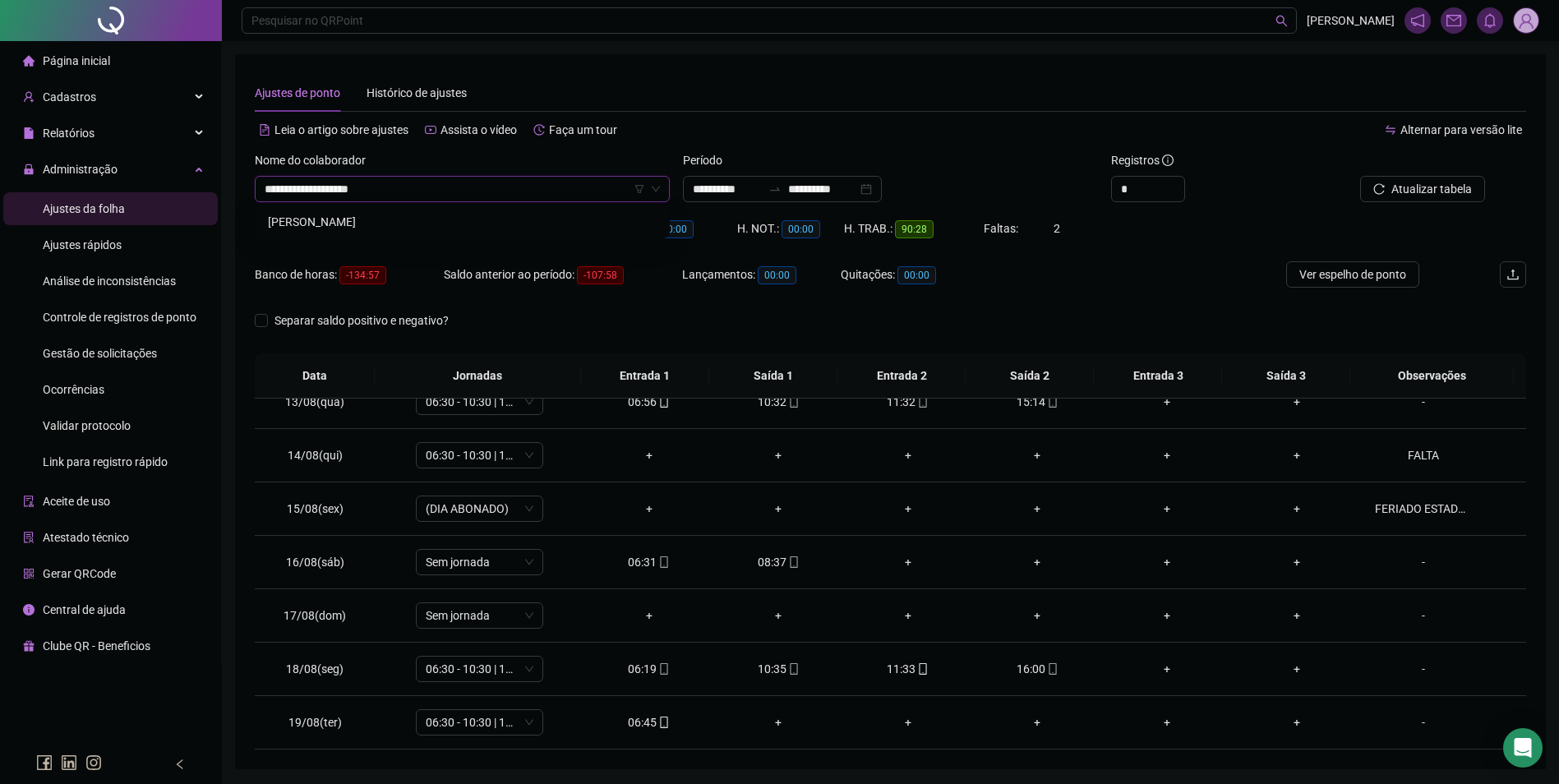
click at [439, 215] on div "[PERSON_NAME]" at bounding box center [463, 221] width 389 height 18
drag, startPoint x: 1343, startPoint y: 188, endPoint x: 1379, endPoint y: 185, distance: 36.1
click at [1355, 187] on body "**********" at bounding box center [780, 392] width 1559 height 784
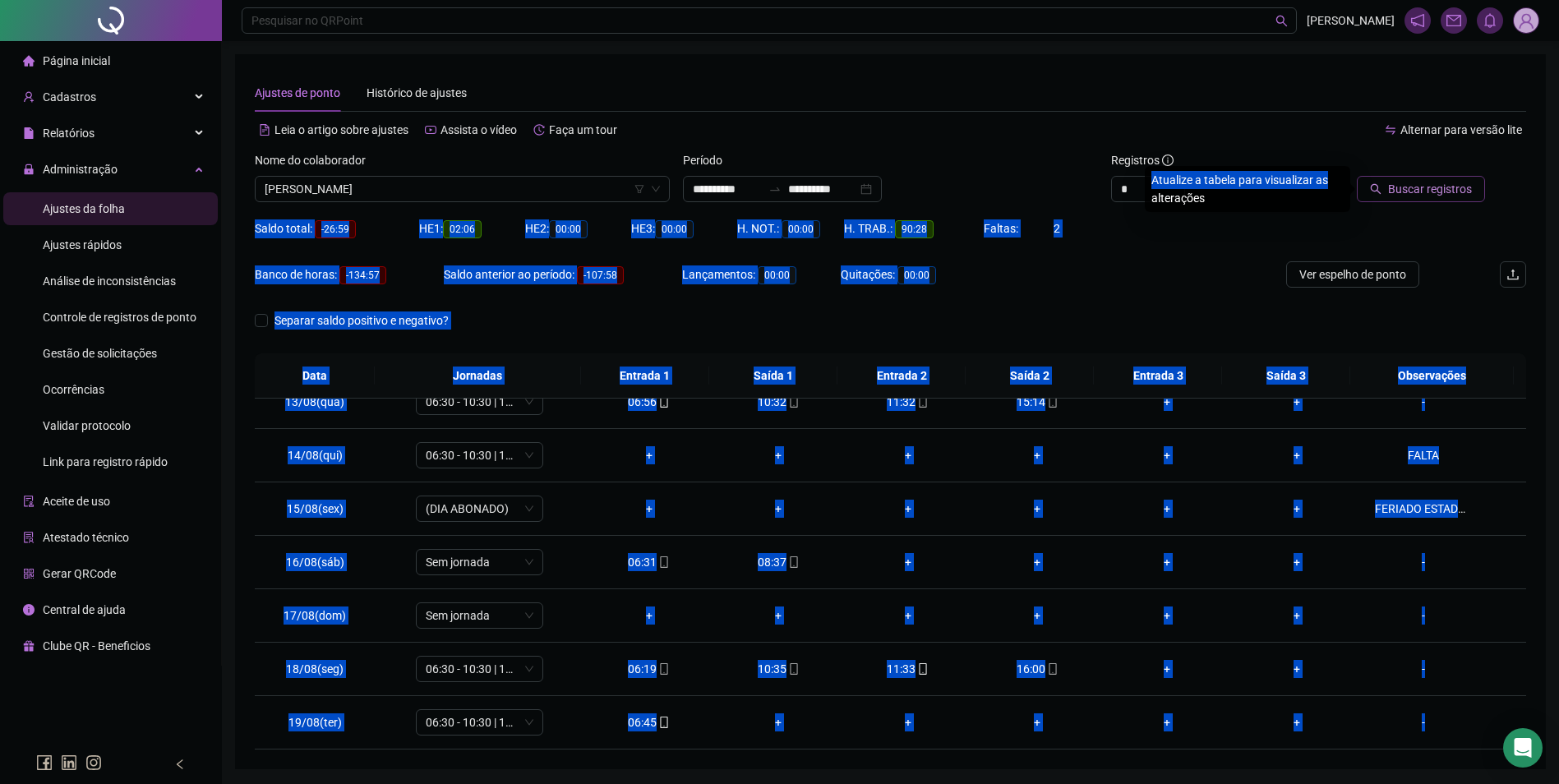
click at [1385, 185] on button "Buscar registros" at bounding box center [1420, 189] width 128 height 26
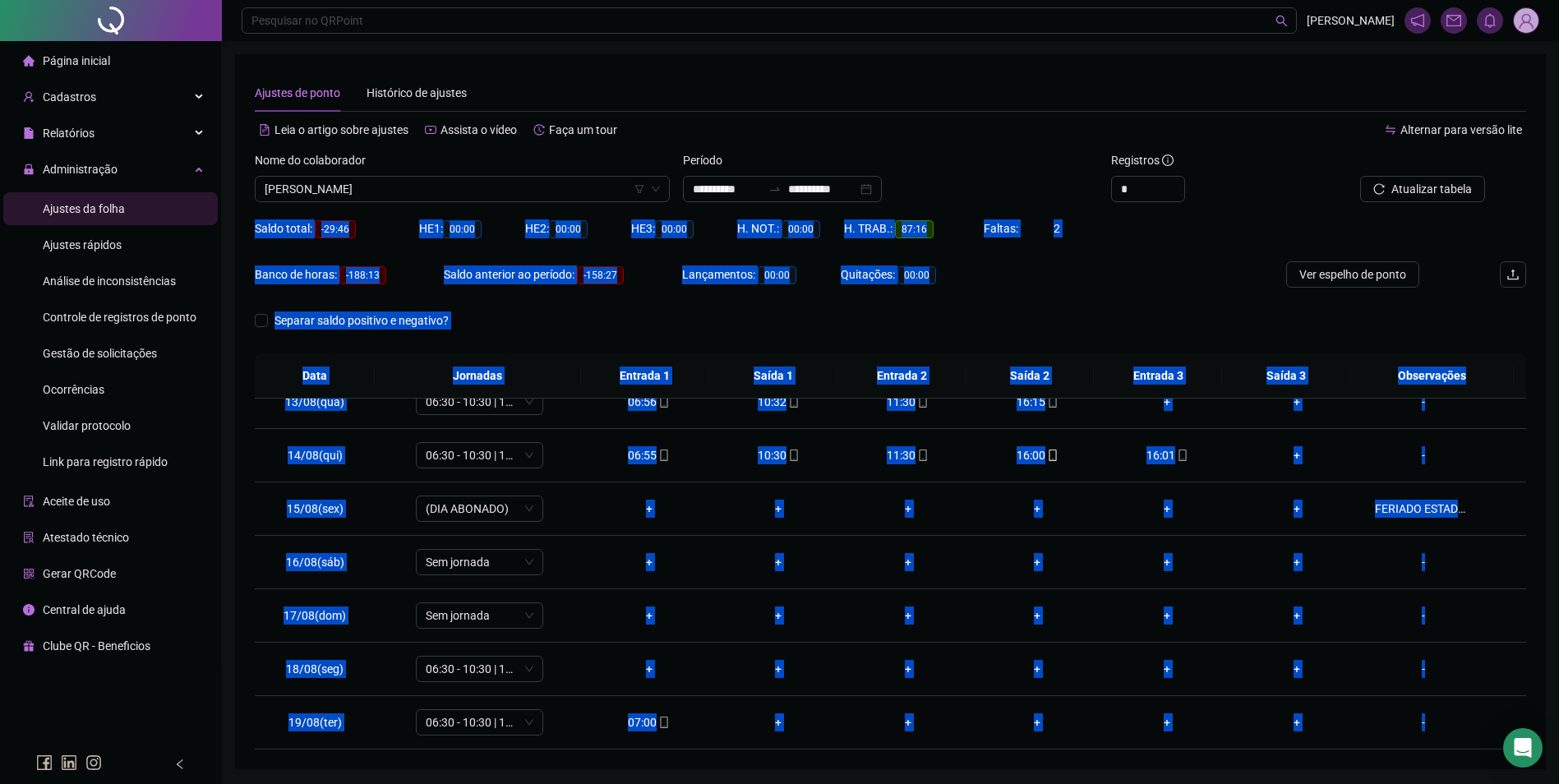
click at [1371, 219] on div "Saldo total: -29:46 HE 1: 00:00 HE 2: 00:00 HE 3: 00:00 H. NOT.: 00:00 H. TRAB.…" at bounding box center [891, 237] width 1271 height 46
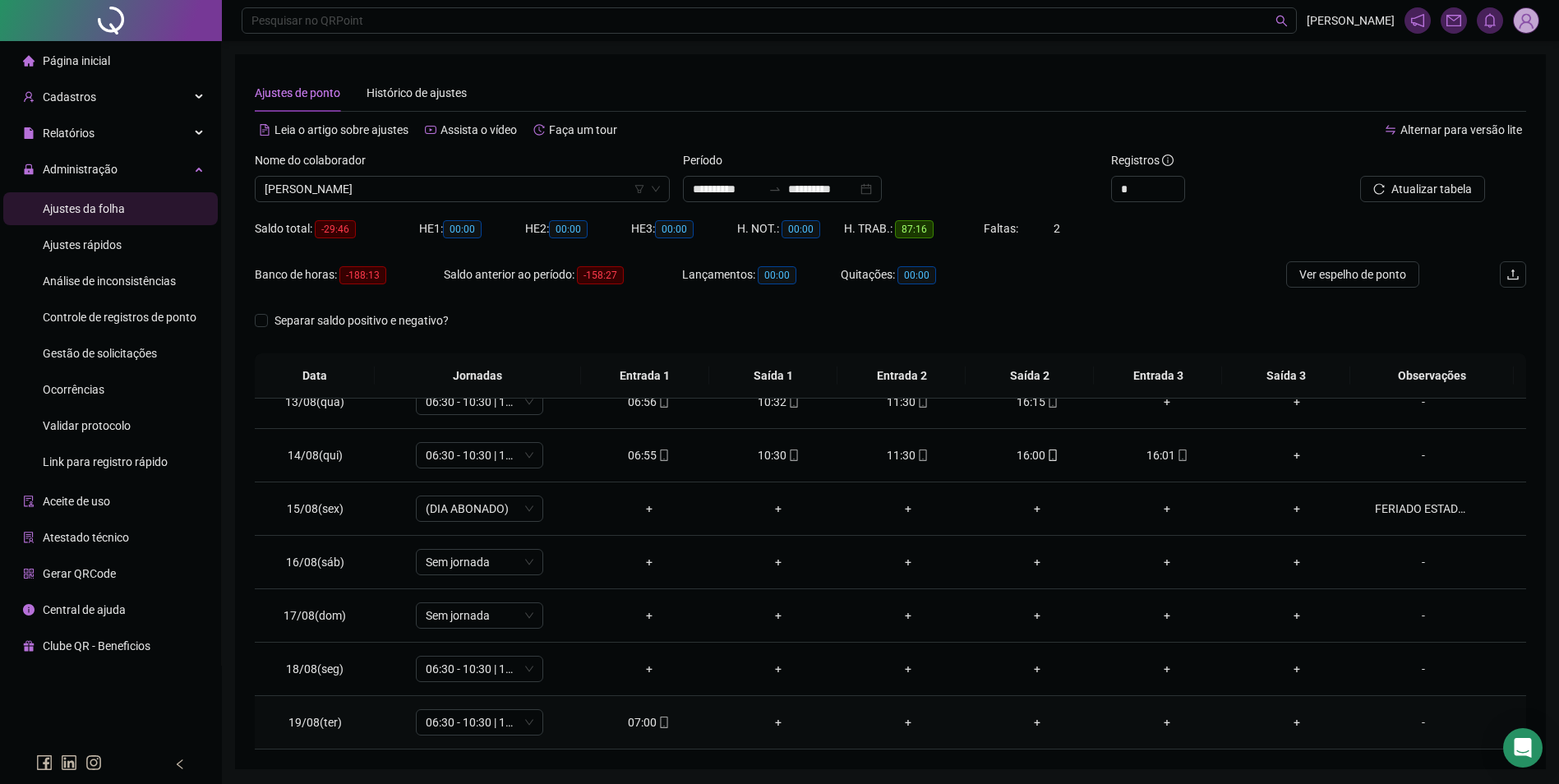
click at [658, 717] on icon "mobile" at bounding box center [664, 722] width 11 height 11
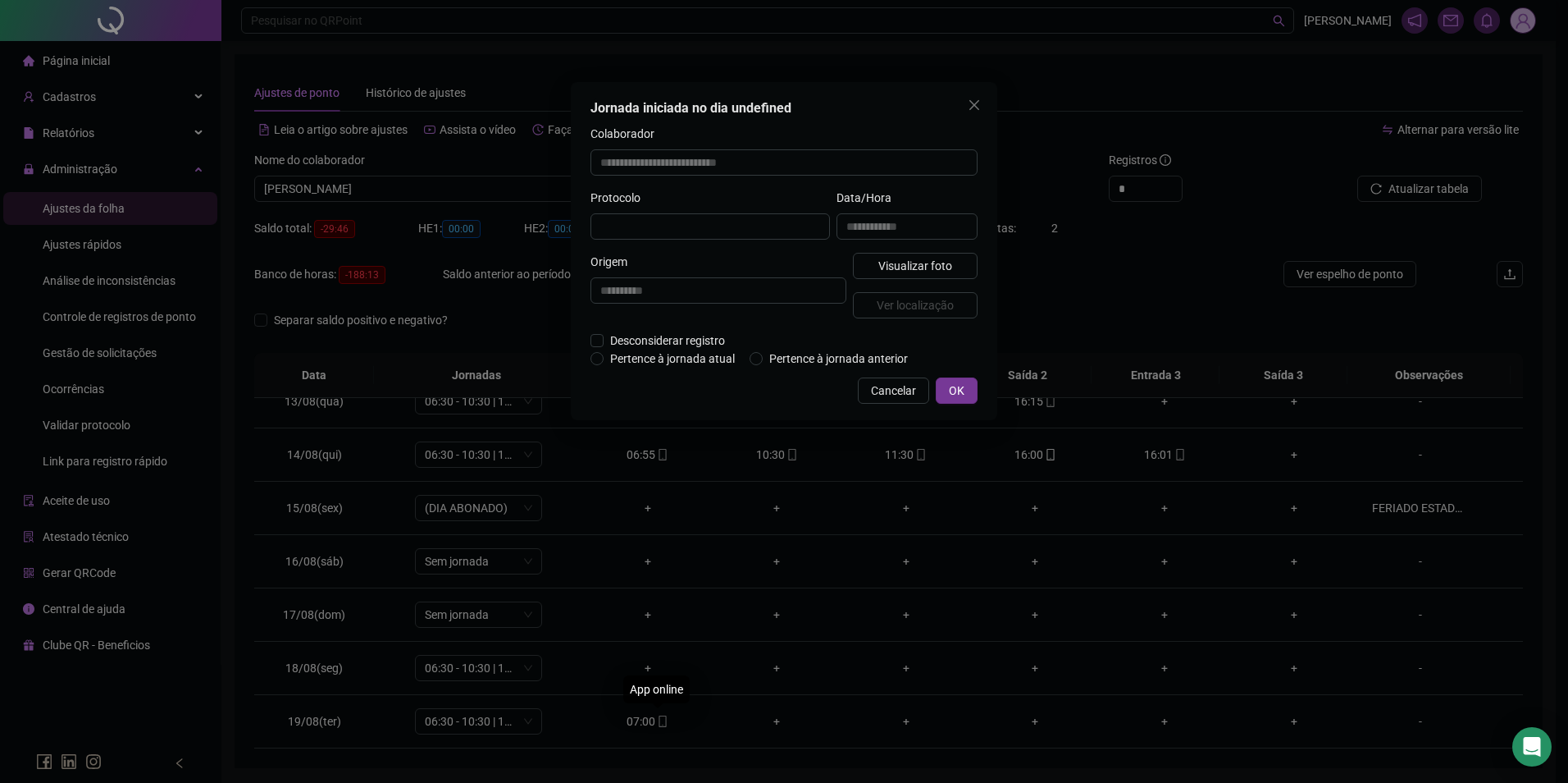
type input "**********"
click at [894, 275] on span "Visualizar foto" at bounding box center [915, 267] width 74 height 18
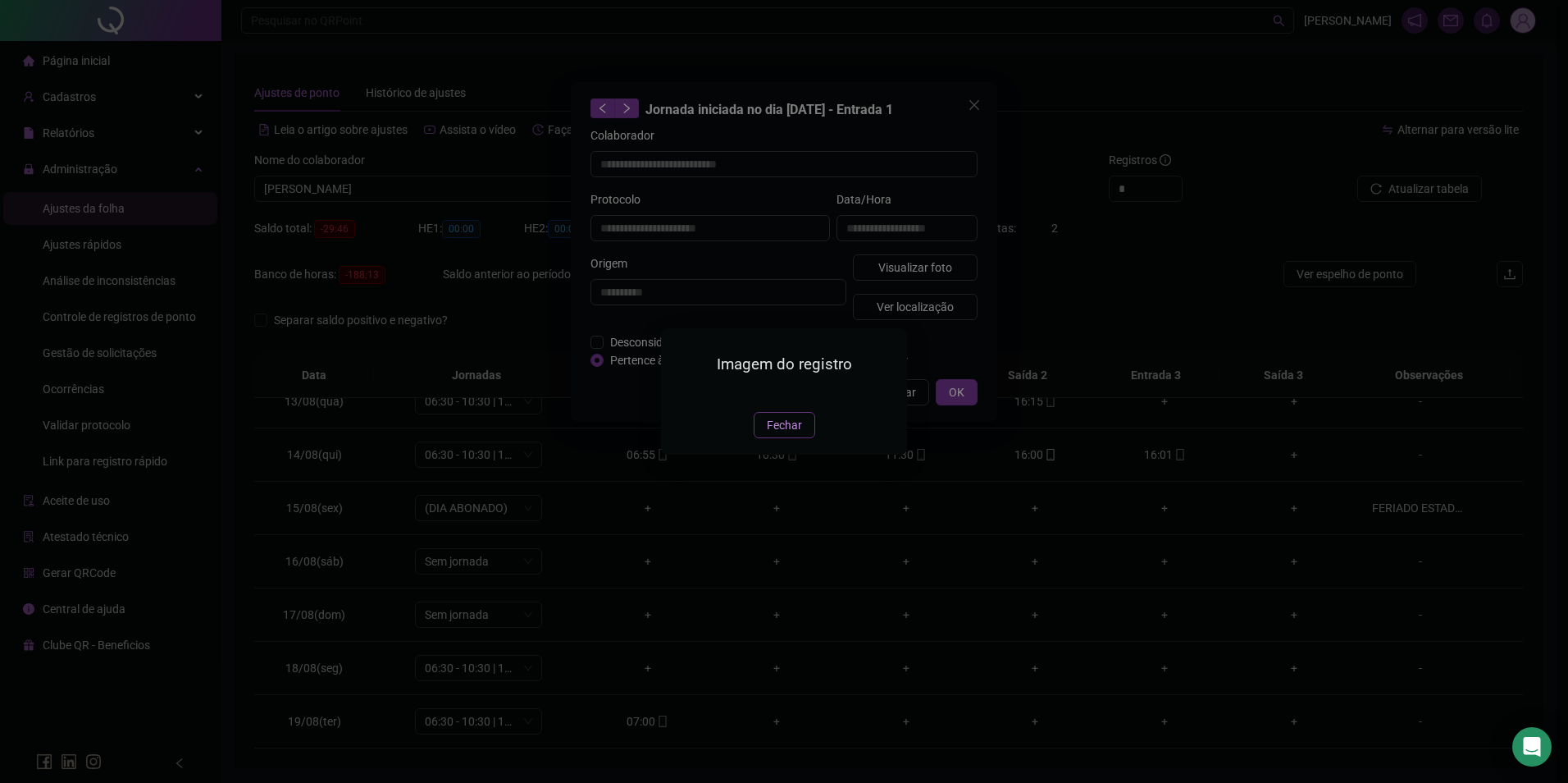
click at [789, 434] on span "Fechar" at bounding box center [784, 425] width 35 height 18
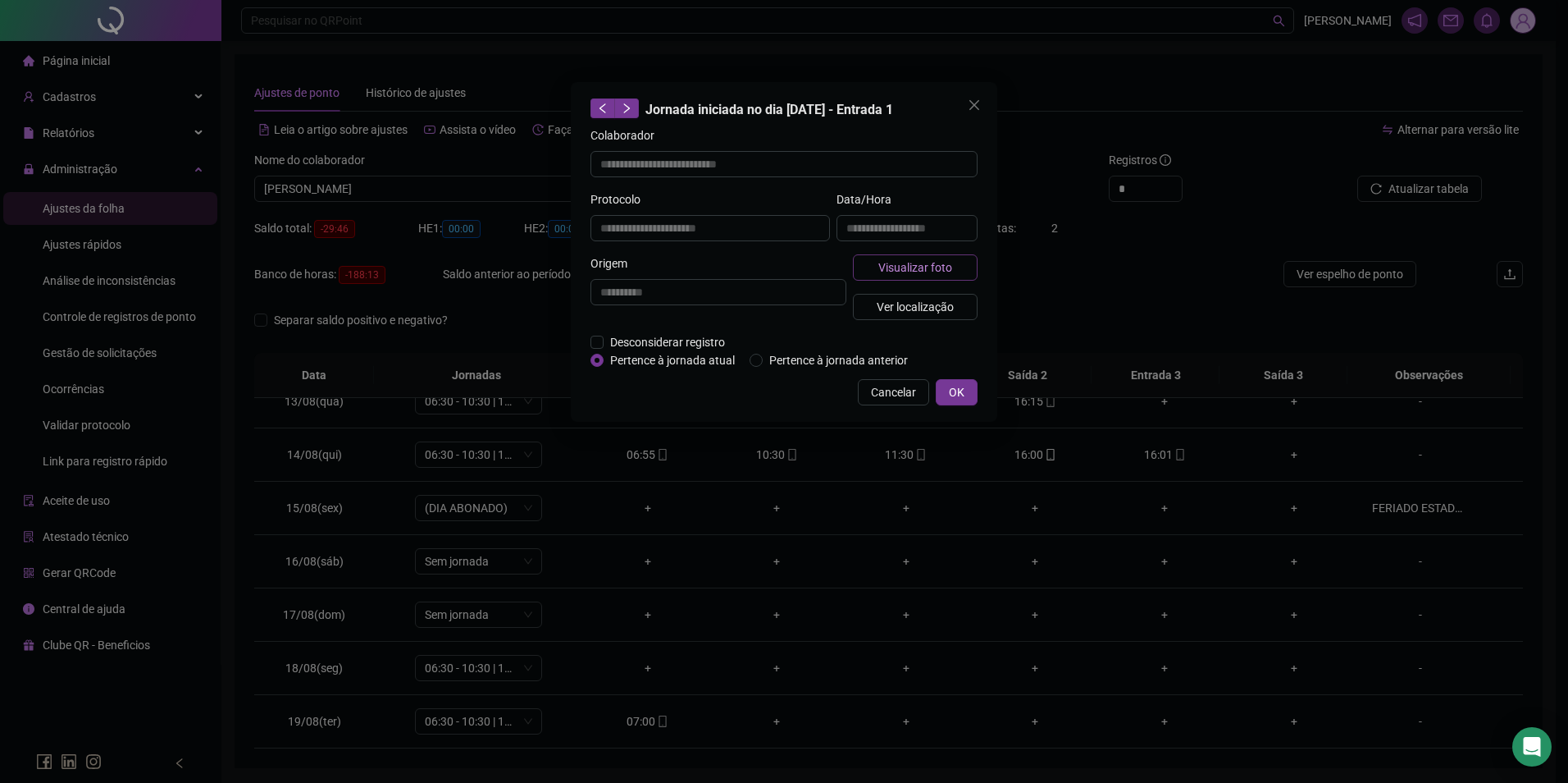
click at [910, 273] on span "Visualizar foto" at bounding box center [915, 267] width 74 height 18
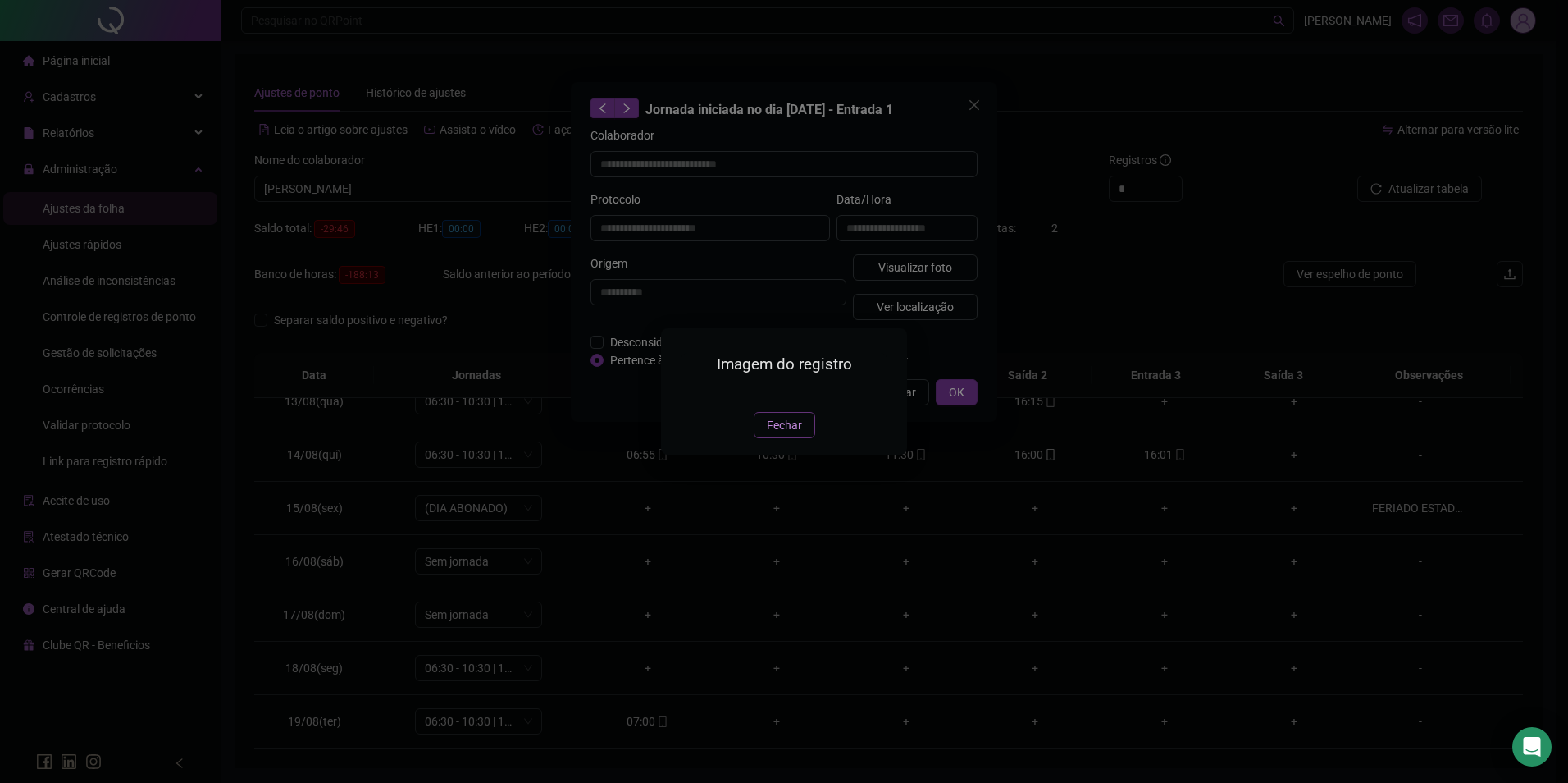
click at [784, 434] on span "Fechar" at bounding box center [784, 425] width 35 height 18
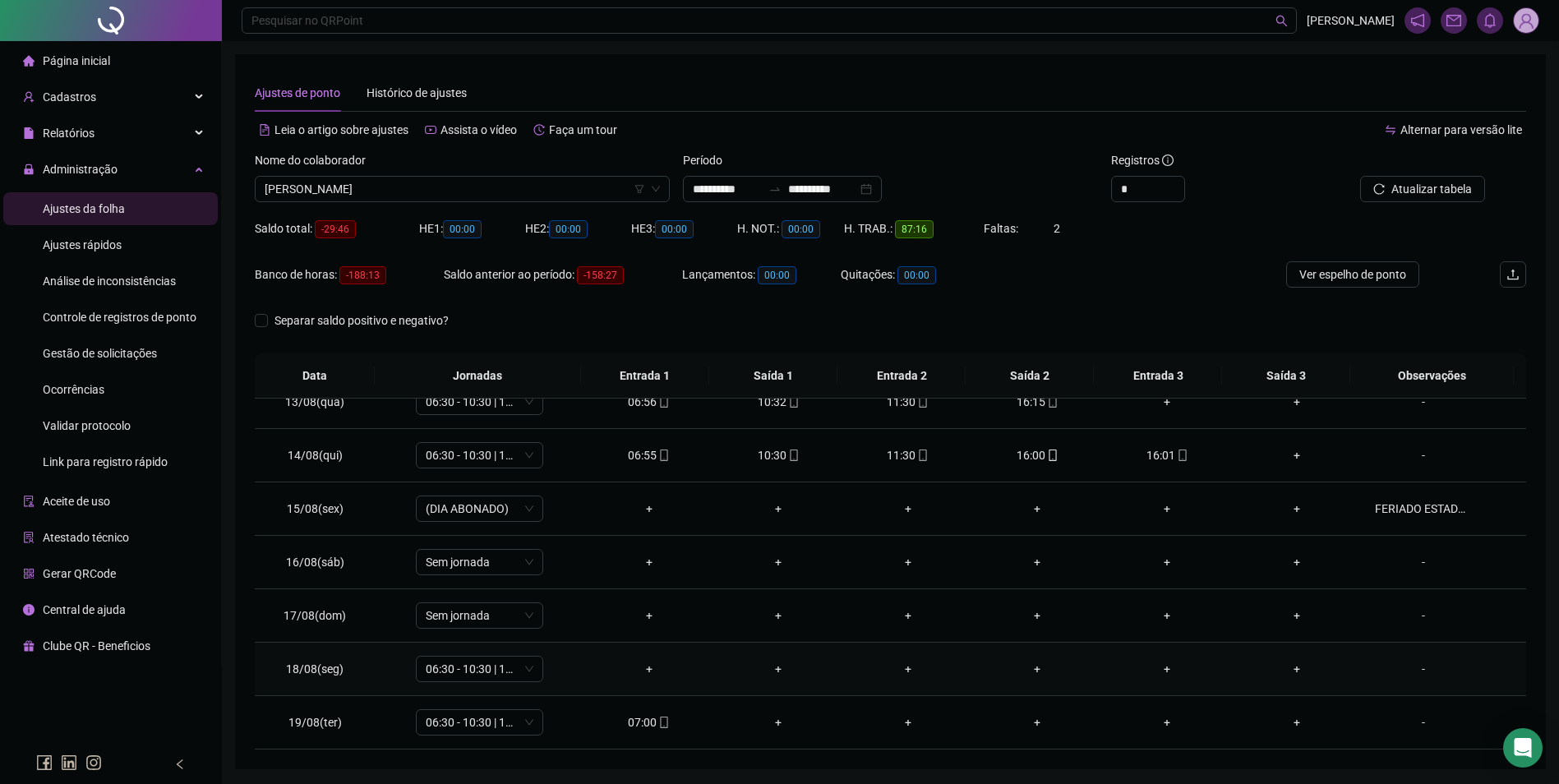
click at [1410, 672] on div "-" at bounding box center [1423, 668] width 97 height 18
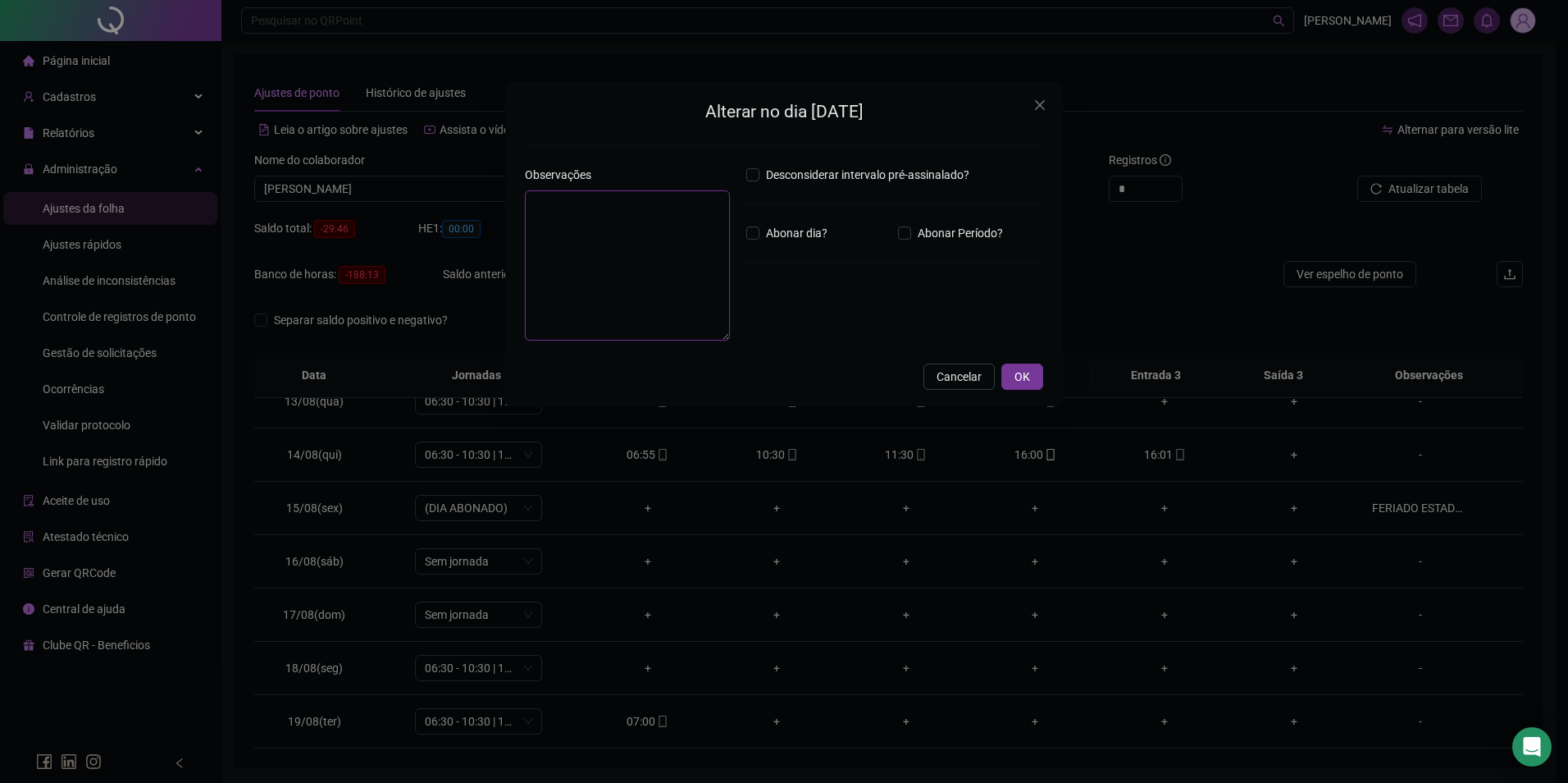
click at [578, 295] on textarea at bounding box center [628, 265] width 205 height 150
type textarea "*****"
click at [1033, 373] on button "OK" at bounding box center [1021, 379] width 42 height 26
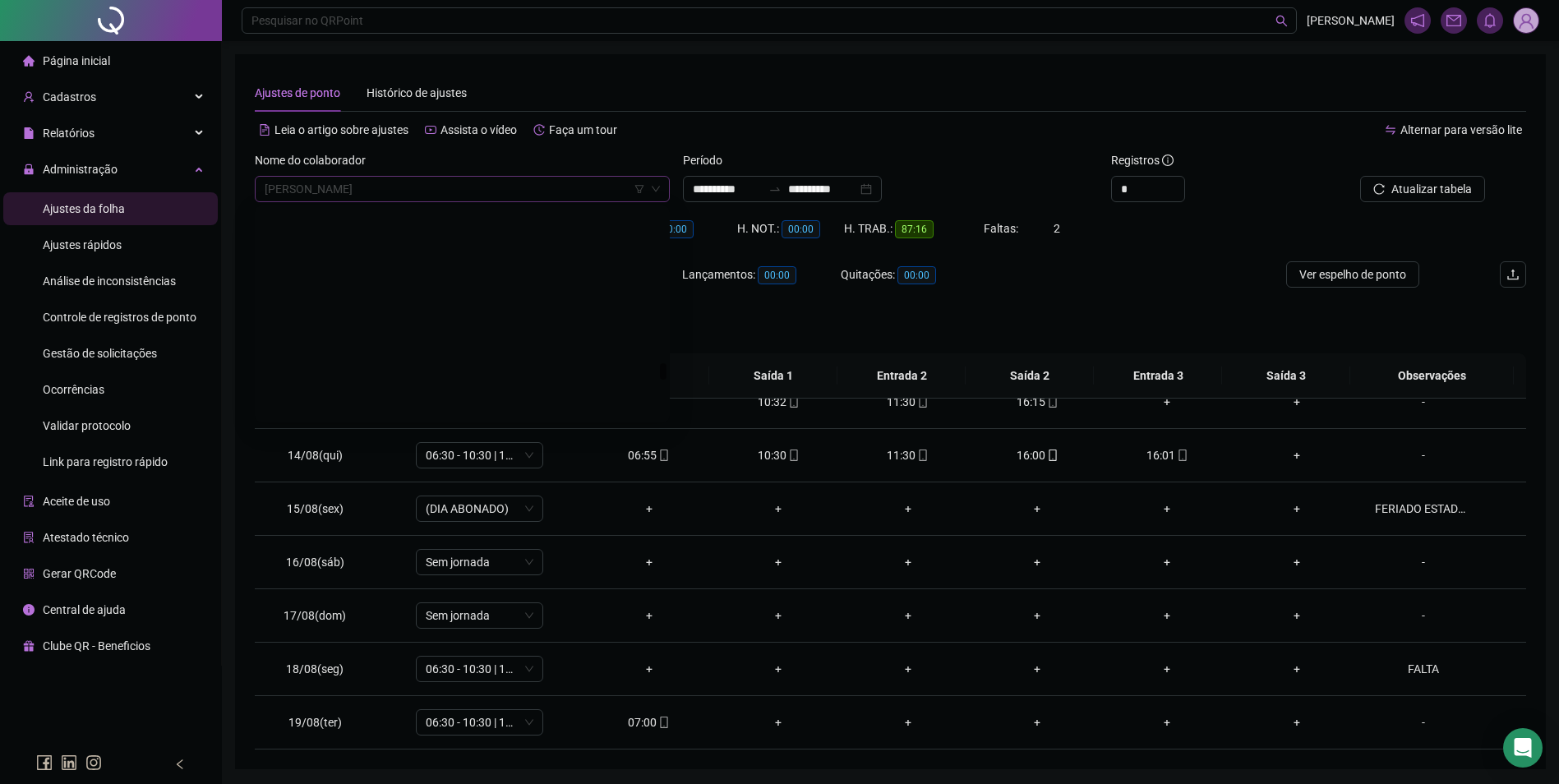
scroll to position [19190, 0]
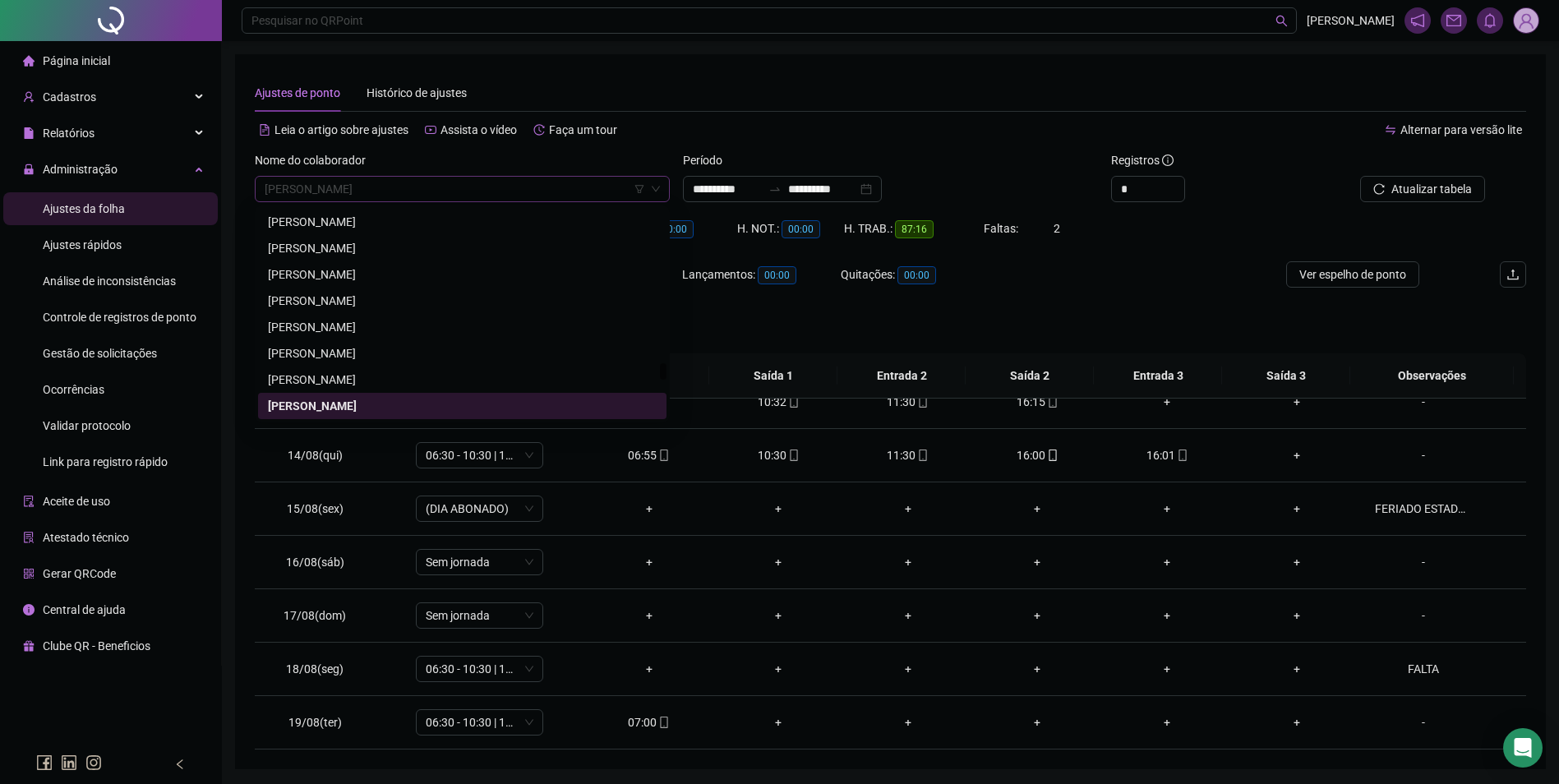
click at [472, 194] on span "[PERSON_NAME]" at bounding box center [462, 189] width 395 height 24
paste input "**********"
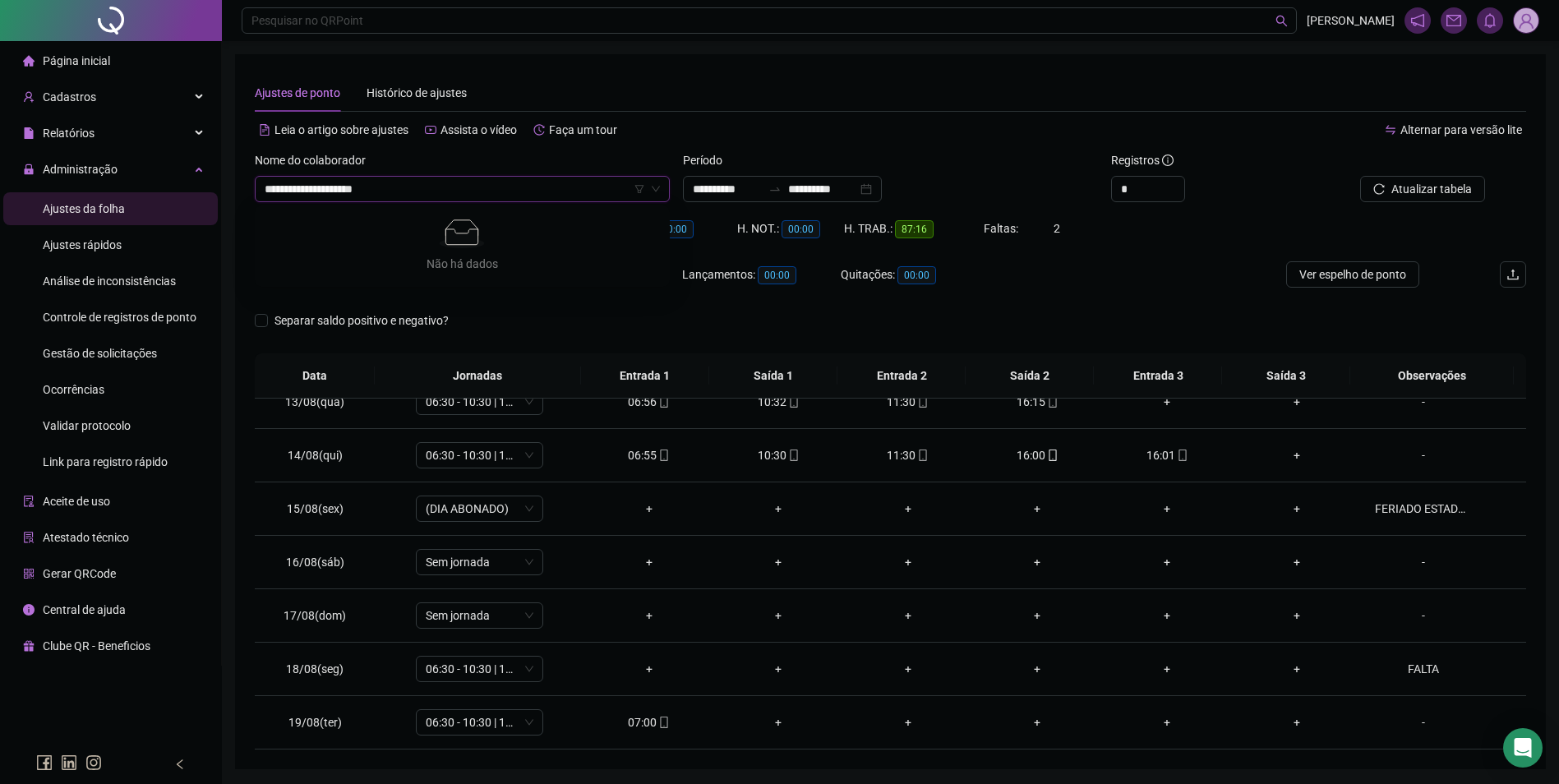
click at [271, 191] on input "**********" at bounding box center [454, 189] width 380 height 24
type input "**********"
click at [312, 221] on div "STFANNY [PERSON_NAME]" at bounding box center [463, 221] width 389 height 18
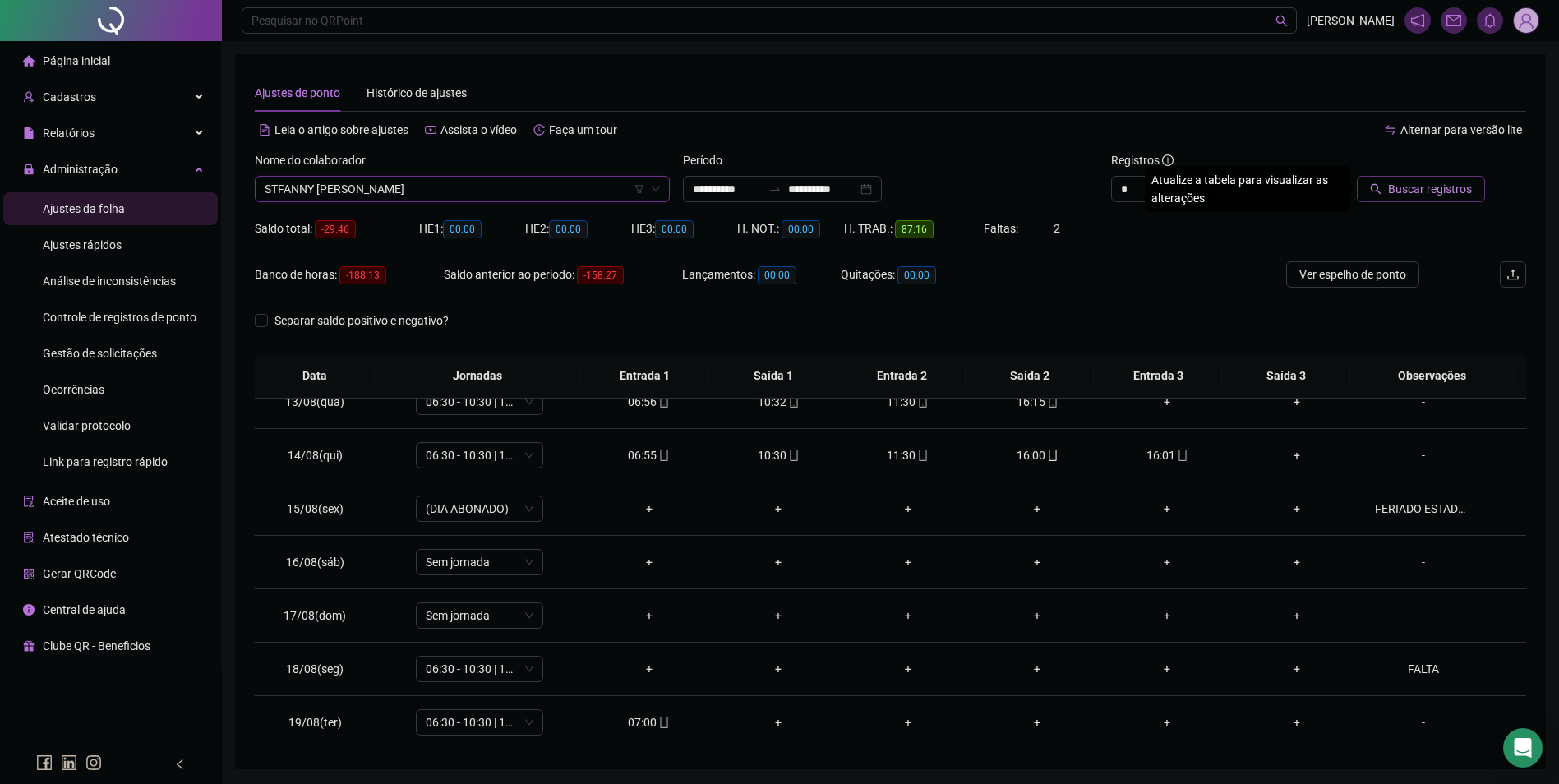
click at [1435, 189] on span "Buscar registros" at bounding box center [1430, 189] width 84 height 18
click at [1415, 661] on div "-" at bounding box center [1423, 668] width 97 height 18
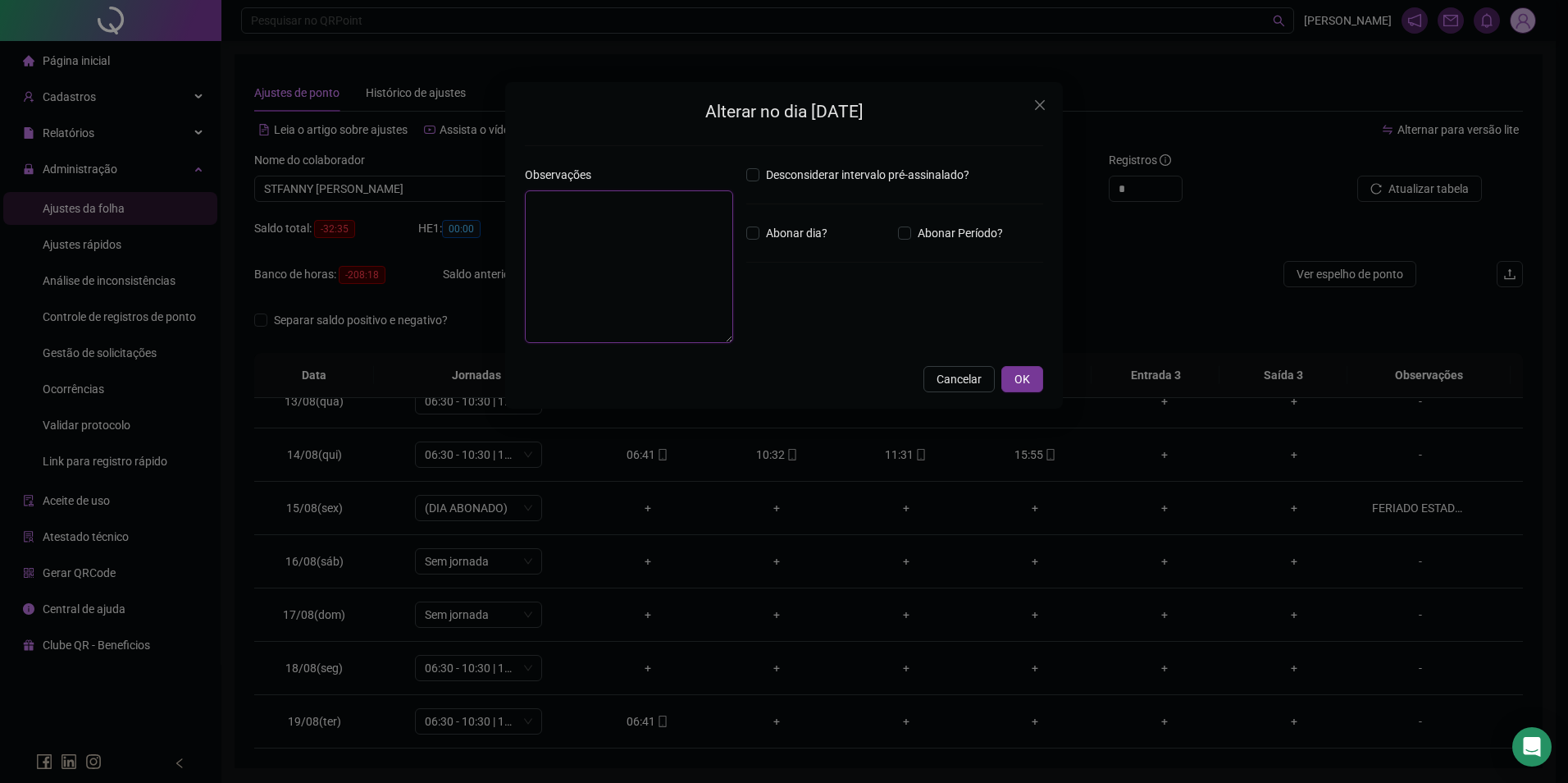
click at [590, 242] on textarea at bounding box center [629, 267] width 208 height 153
type textarea "*****"
click at [1036, 384] on button "OK" at bounding box center [1021, 379] width 42 height 26
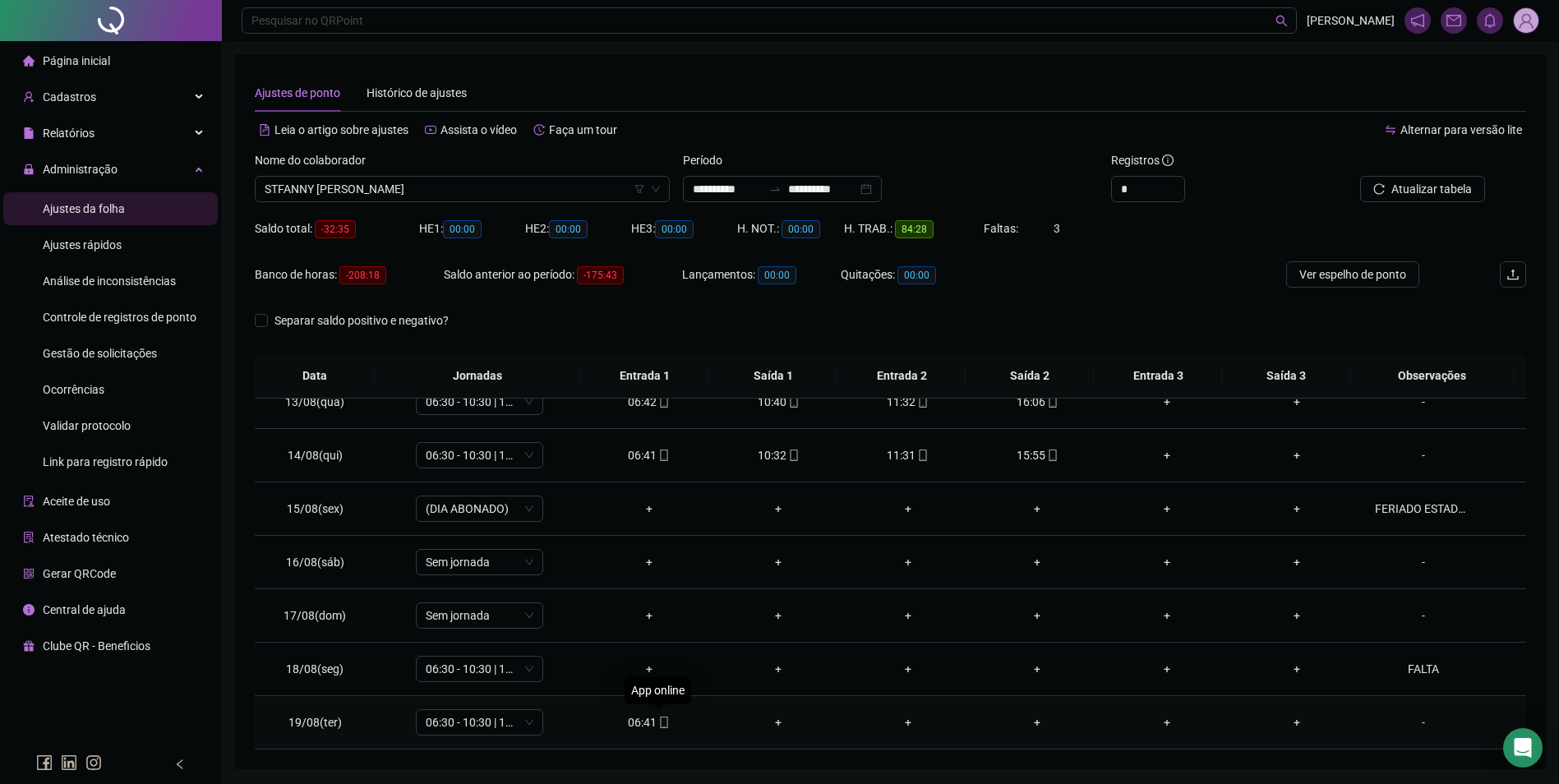
click at [656, 725] on span "mobile" at bounding box center [663, 722] width 13 height 11
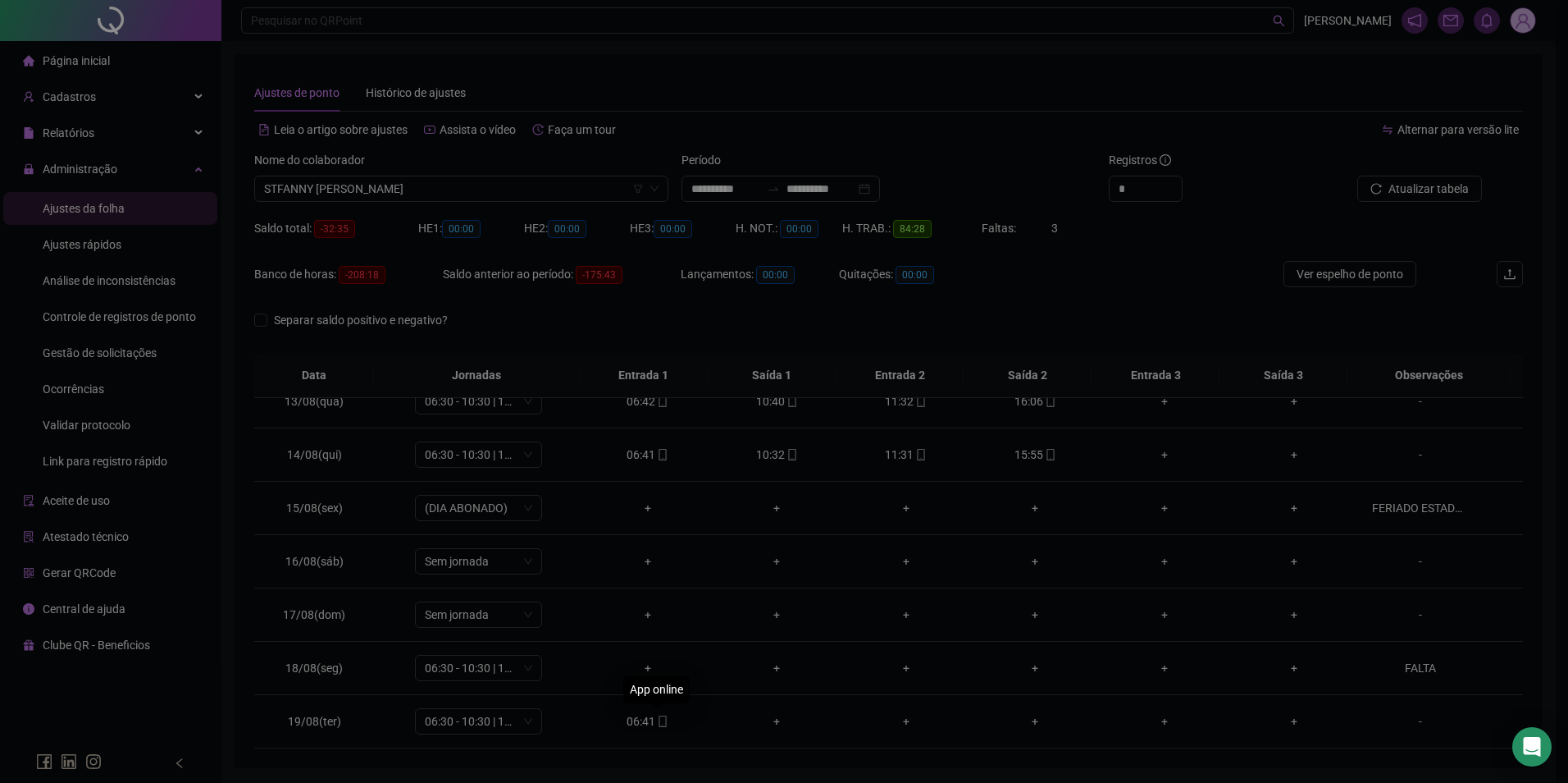
type input "**********"
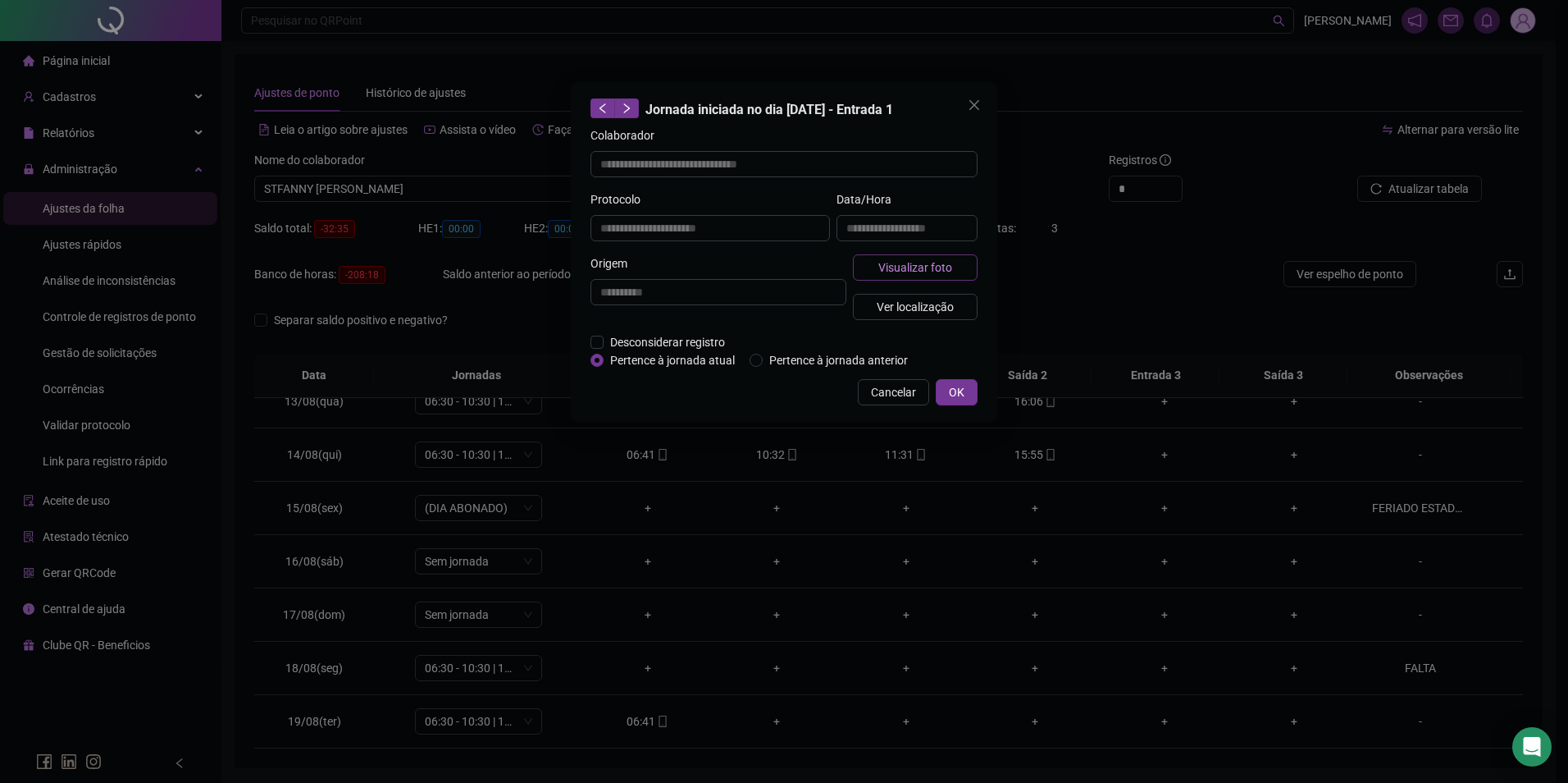
click at [937, 263] on span "Visualizar foto" at bounding box center [915, 267] width 74 height 18
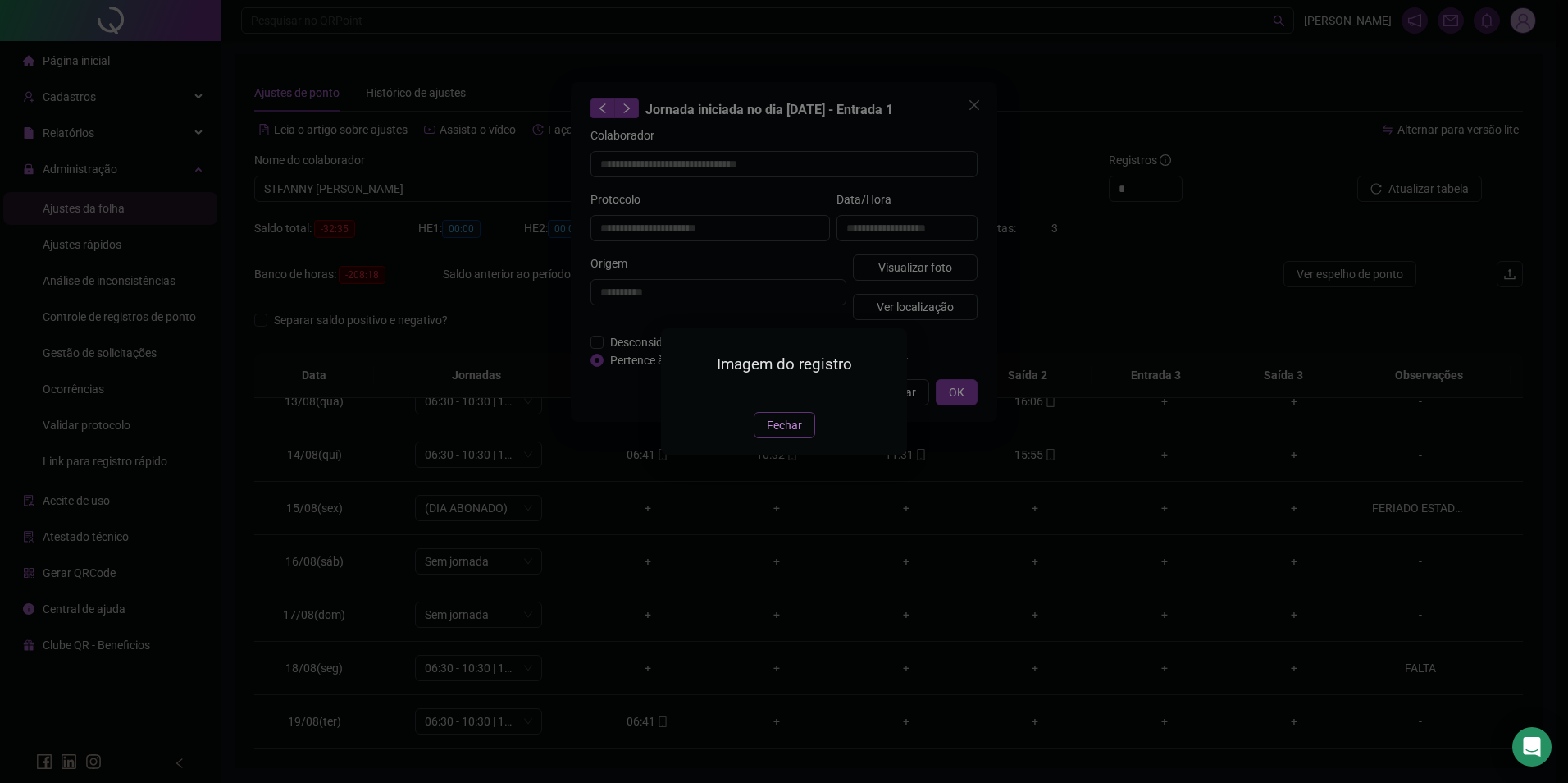
click at [797, 434] on span "Fechar" at bounding box center [784, 425] width 35 height 18
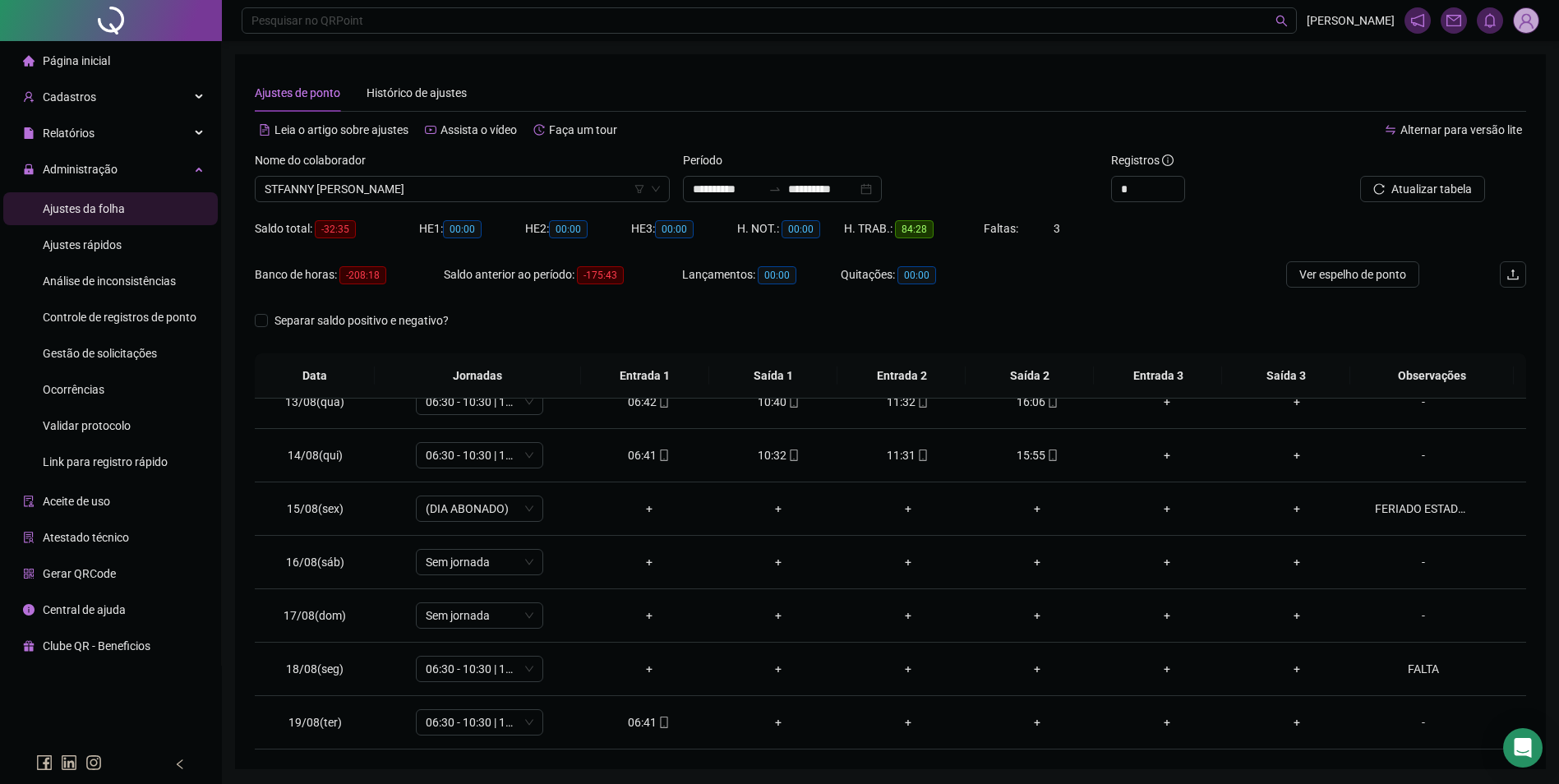
click at [1458, 190] on span "Atualizar tabela" at bounding box center [1431, 189] width 80 height 18
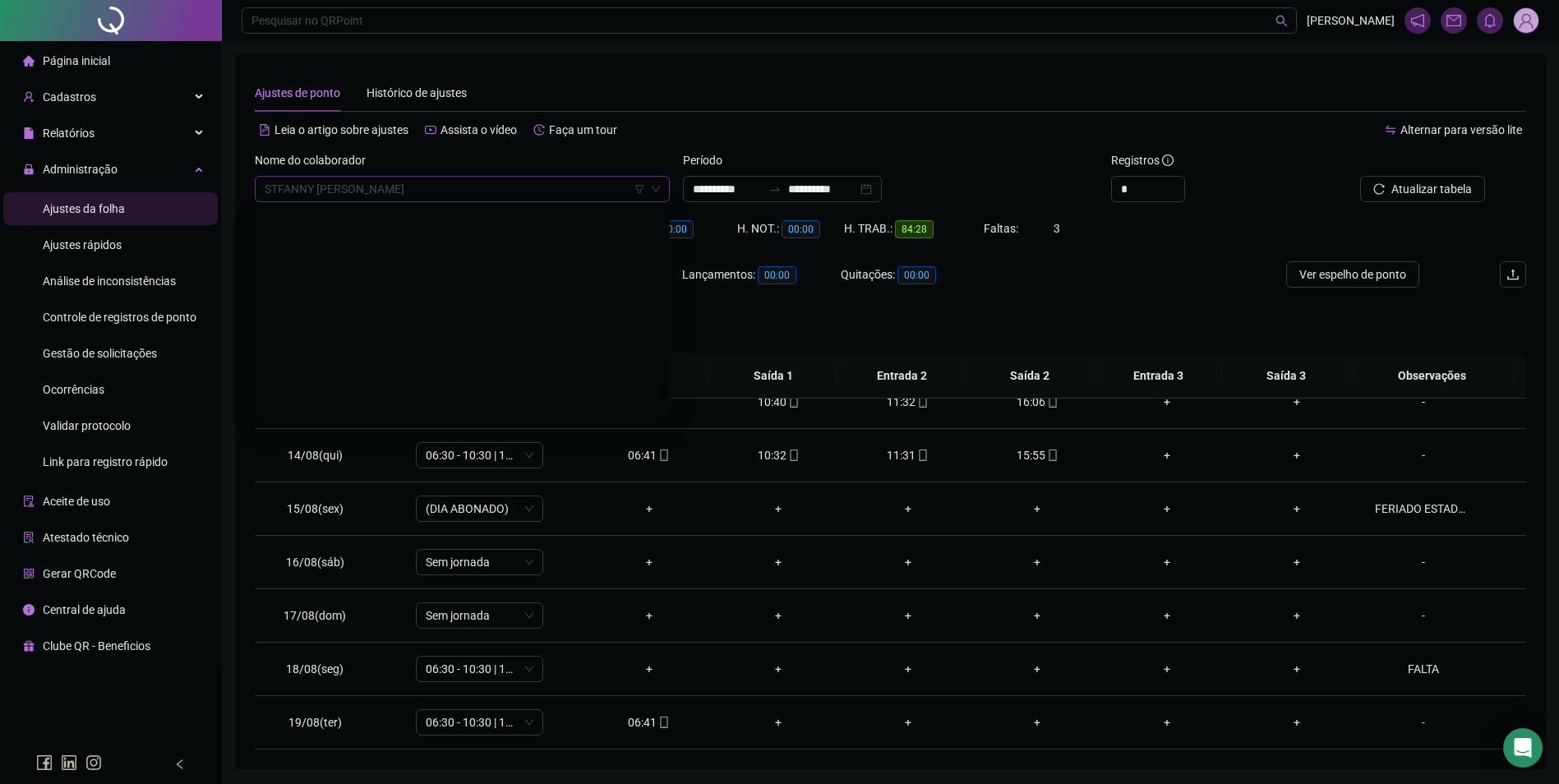
click at [517, 190] on span "STFANNY [PERSON_NAME]" at bounding box center [462, 189] width 395 height 24
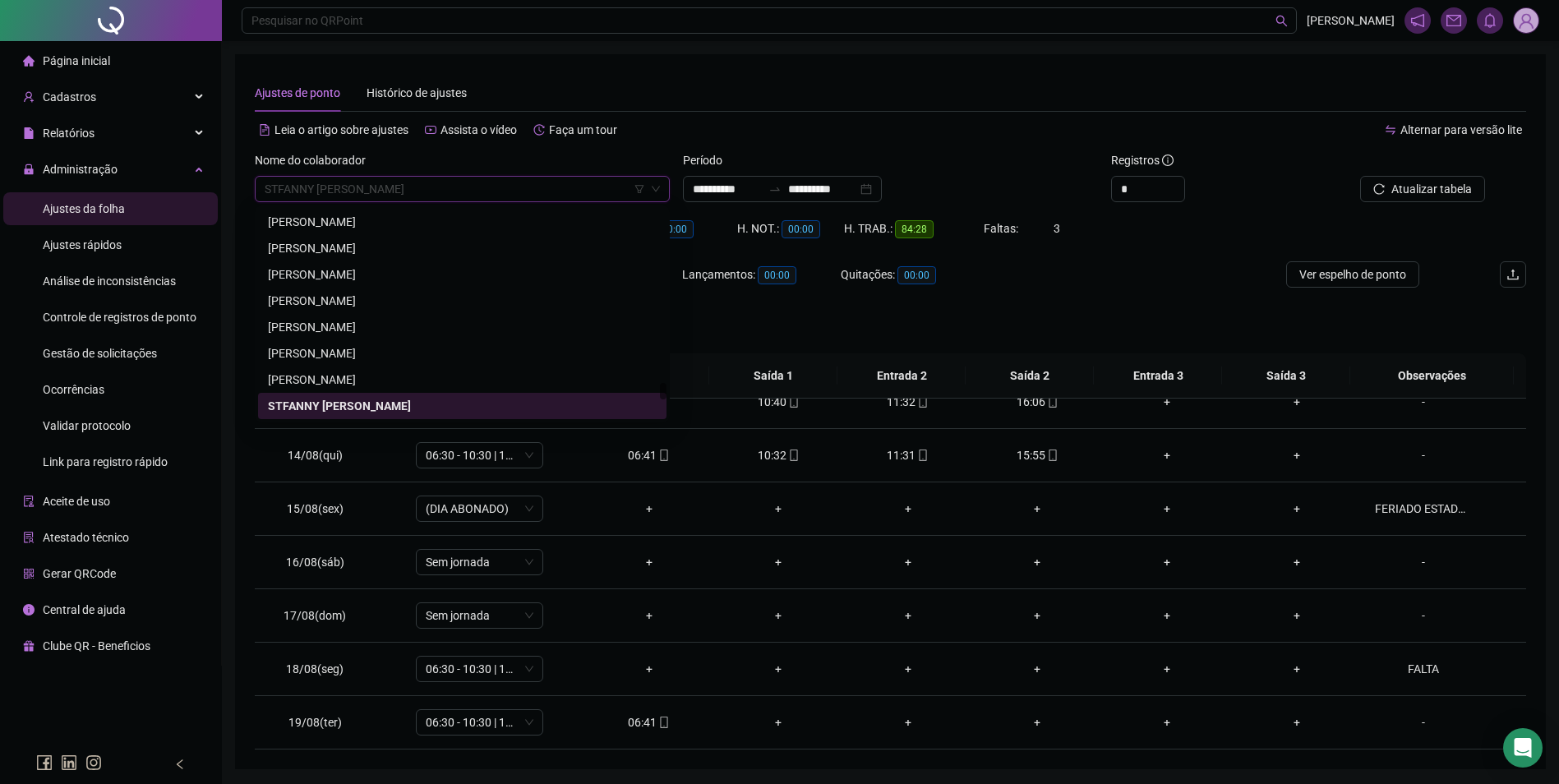
paste input "********"
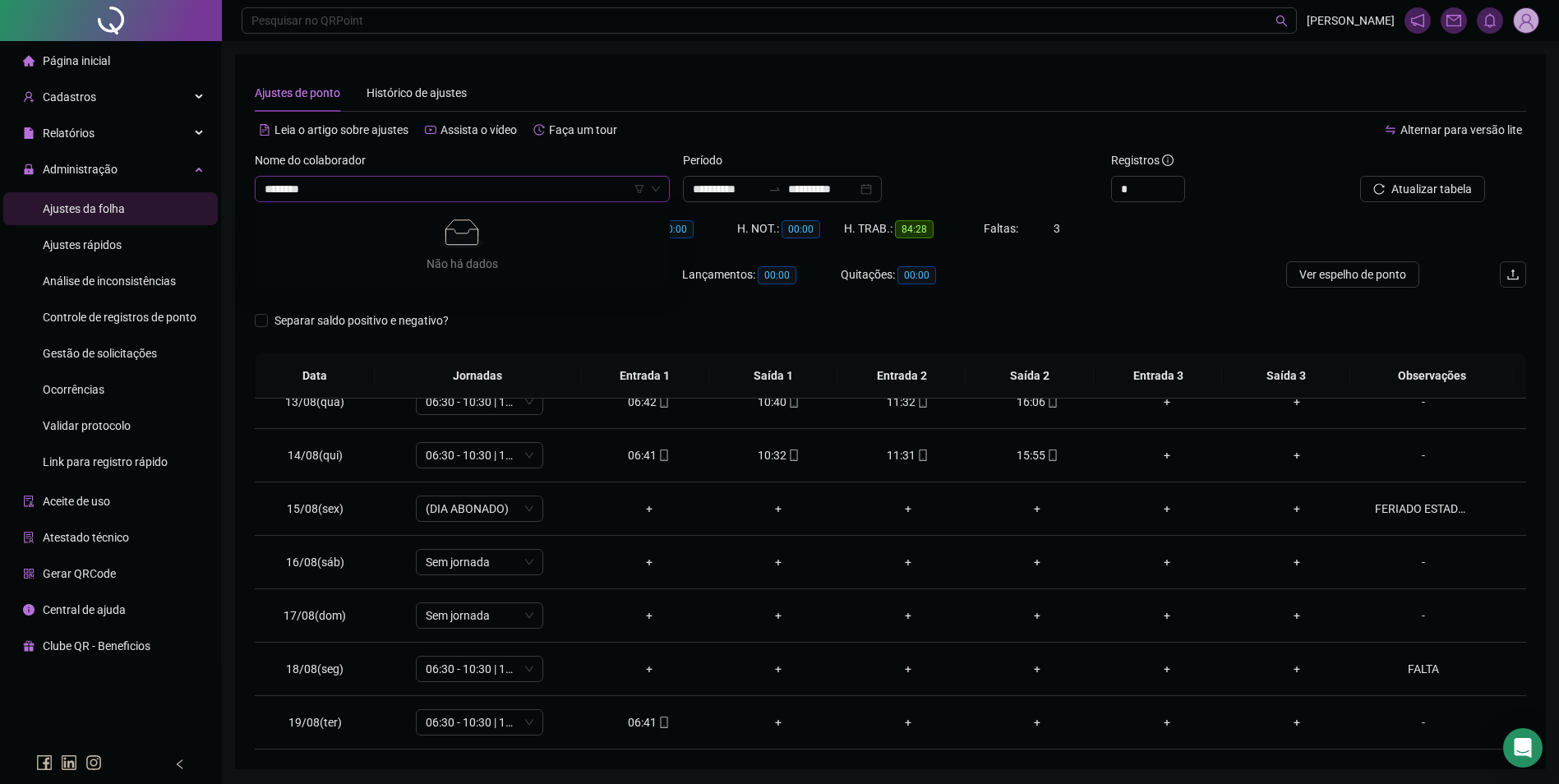
click at [376, 187] on input "********" at bounding box center [454, 189] width 380 height 24
type input "******"
click at [364, 224] on div "DEUZELINA [PERSON_NAME]" at bounding box center [463, 221] width 389 height 18
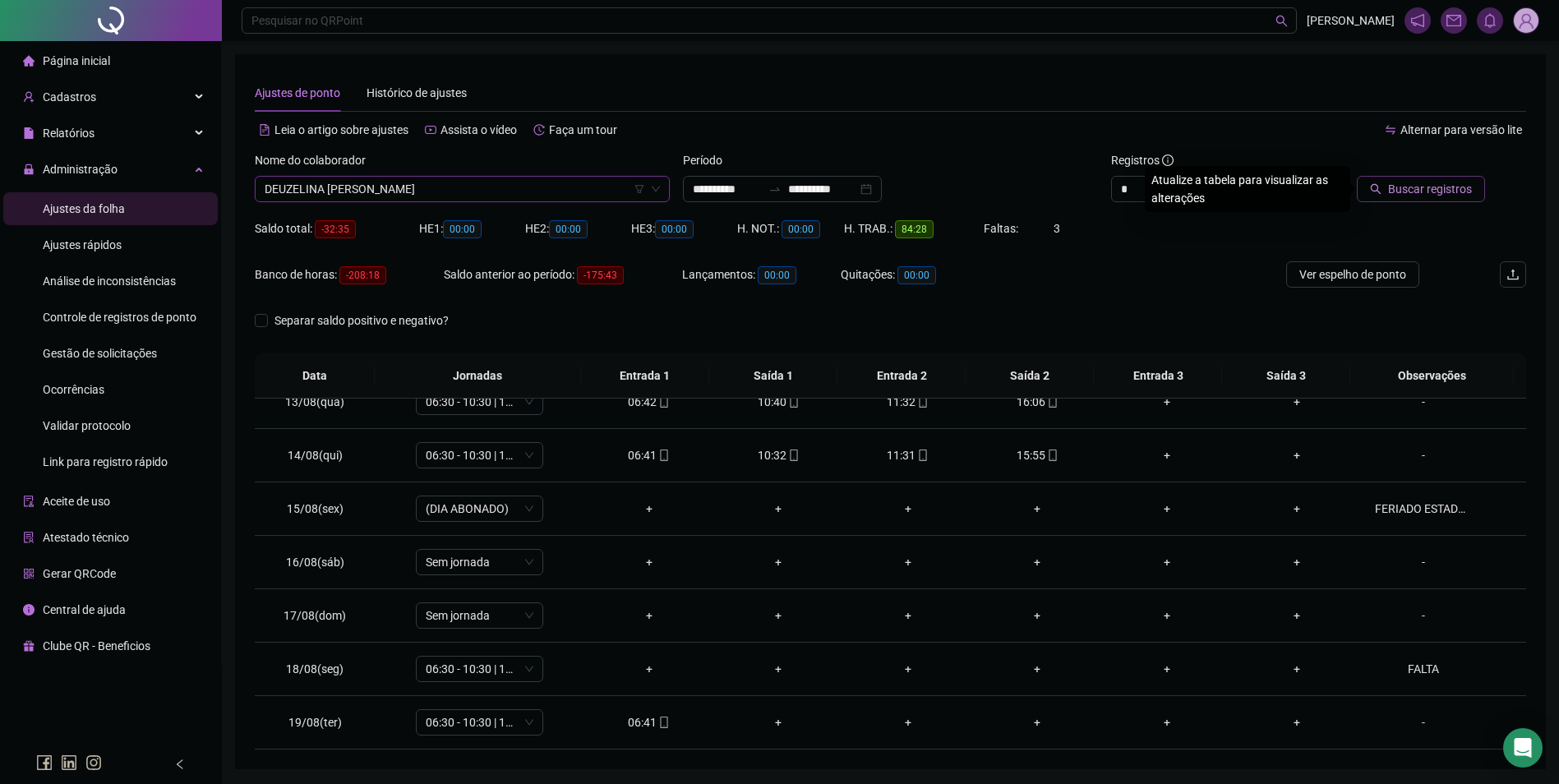
click at [1404, 187] on span "Buscar registros" at bounding box center [1430, 189] width 84 height 18
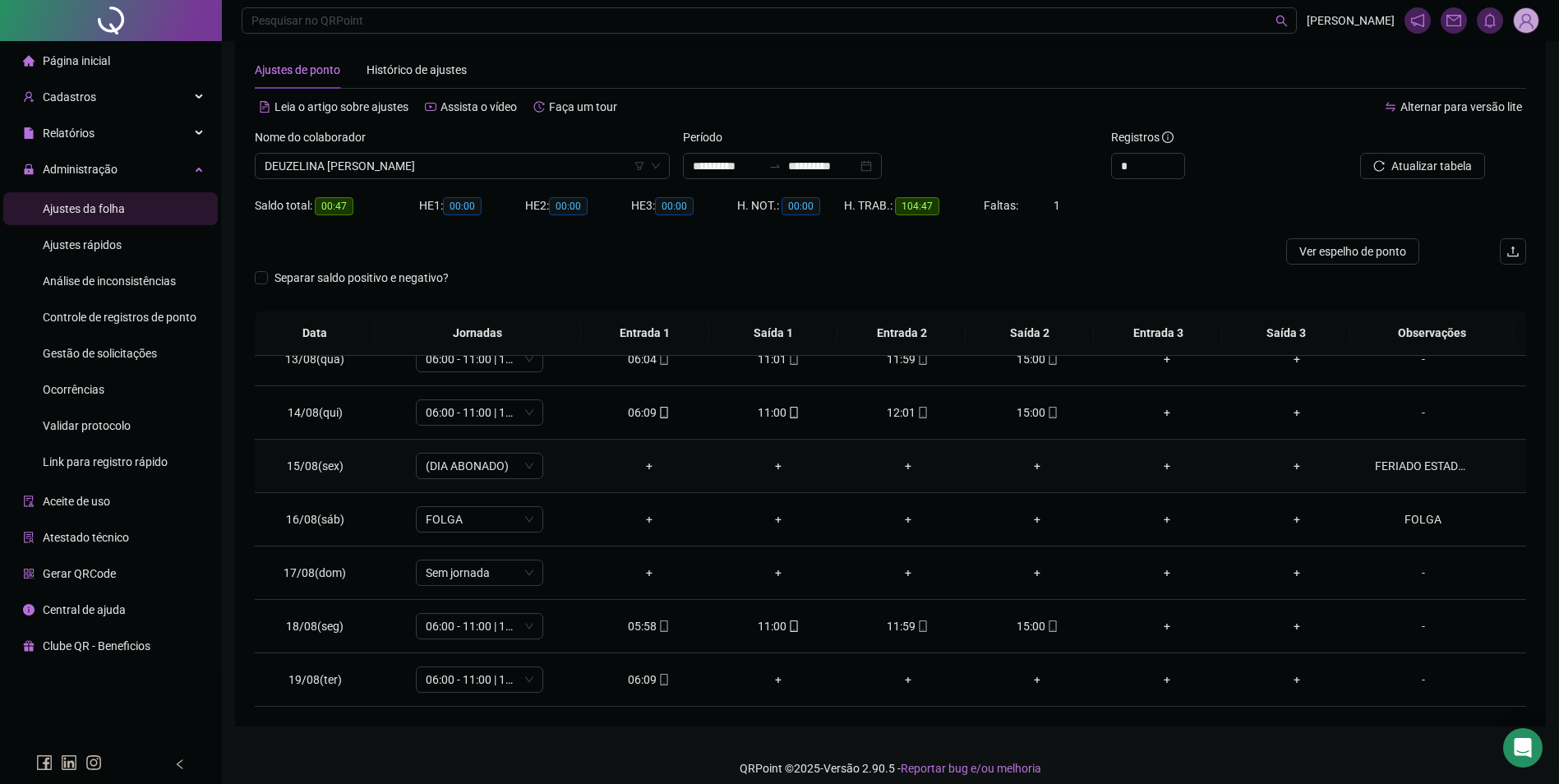
scroll to position [36, 0]
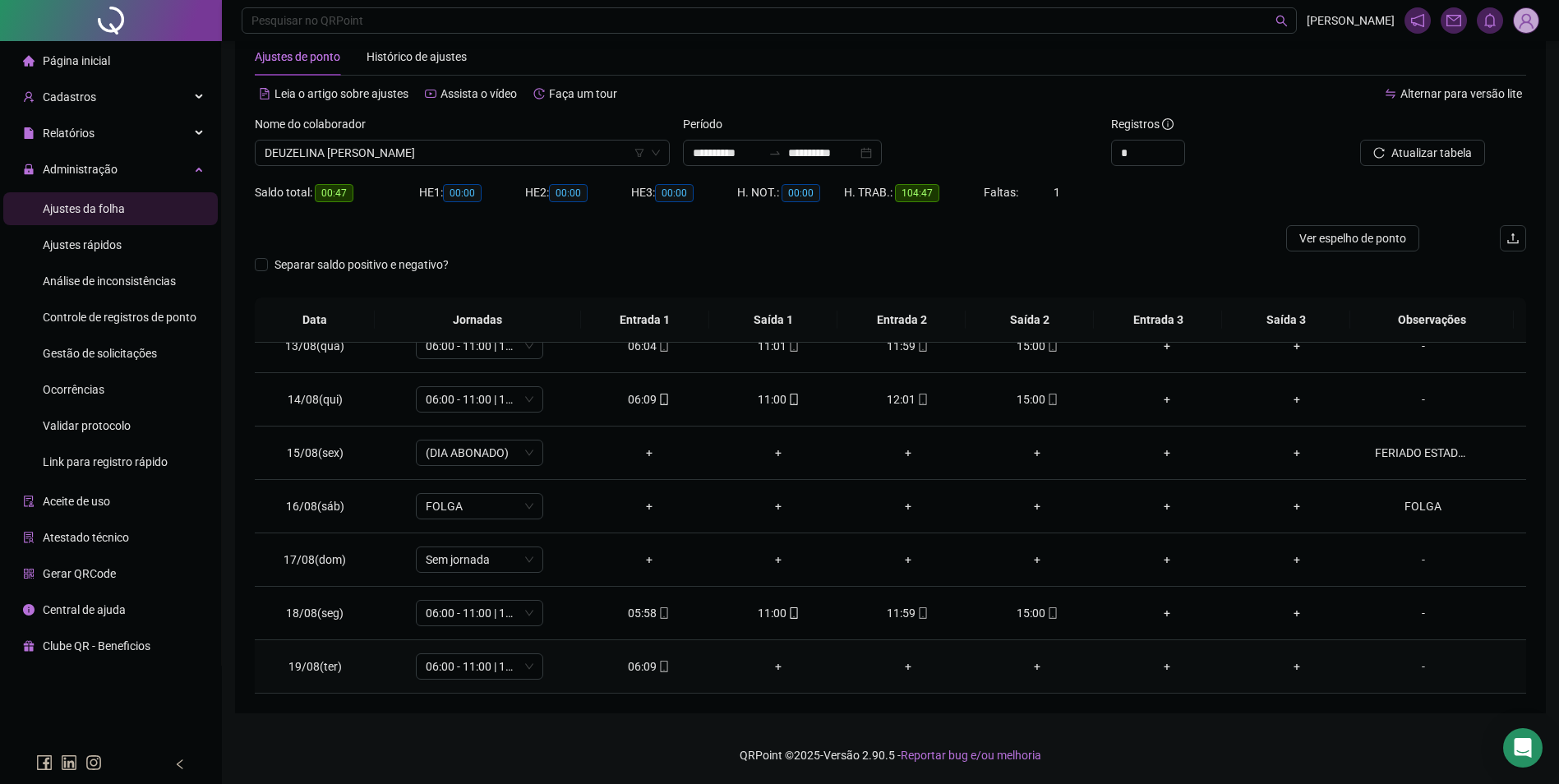
click at [662, 663] on icon "mobile" at bounding box center [664, 666] width 11 height 11
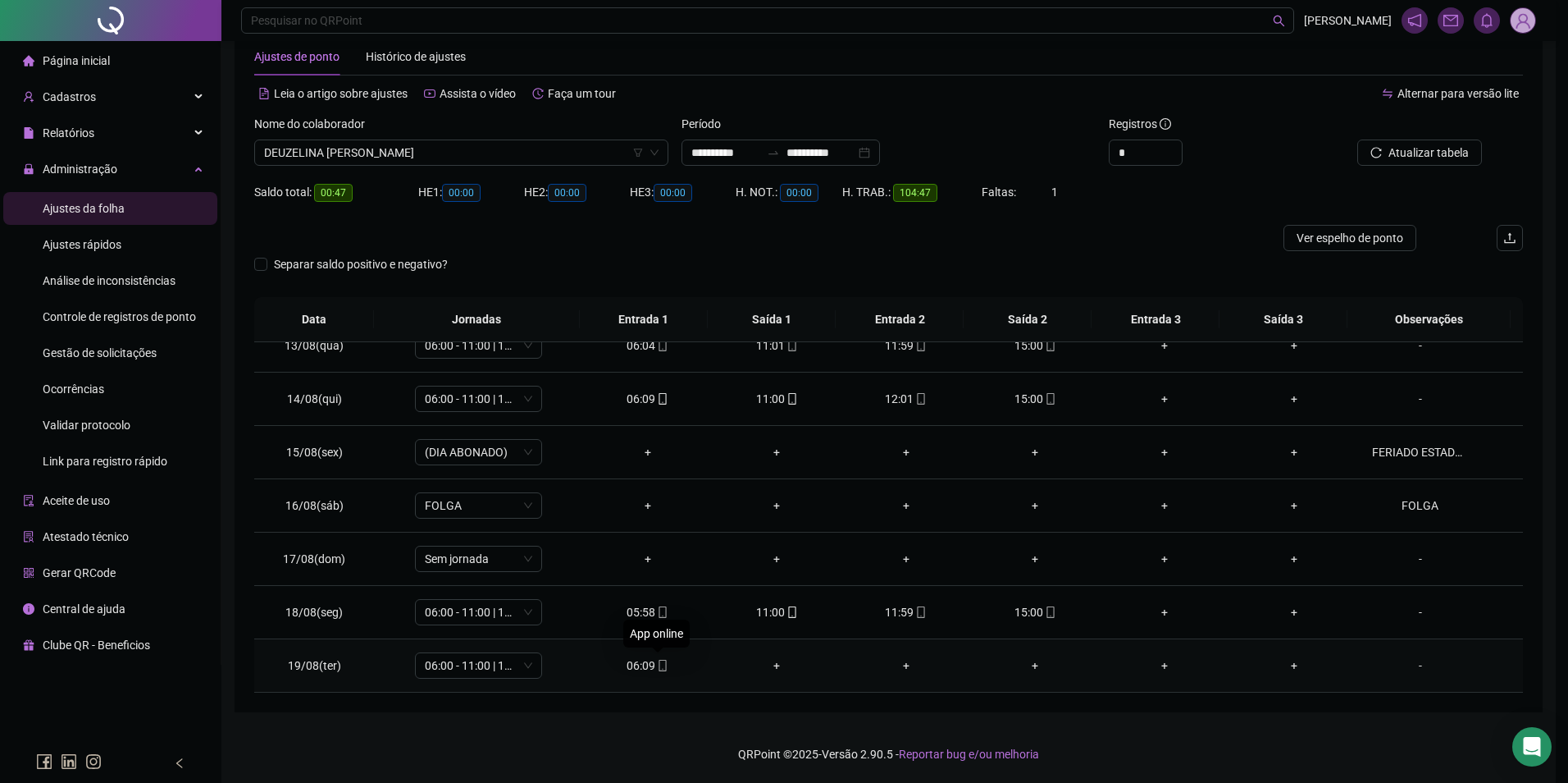
type input "**********"
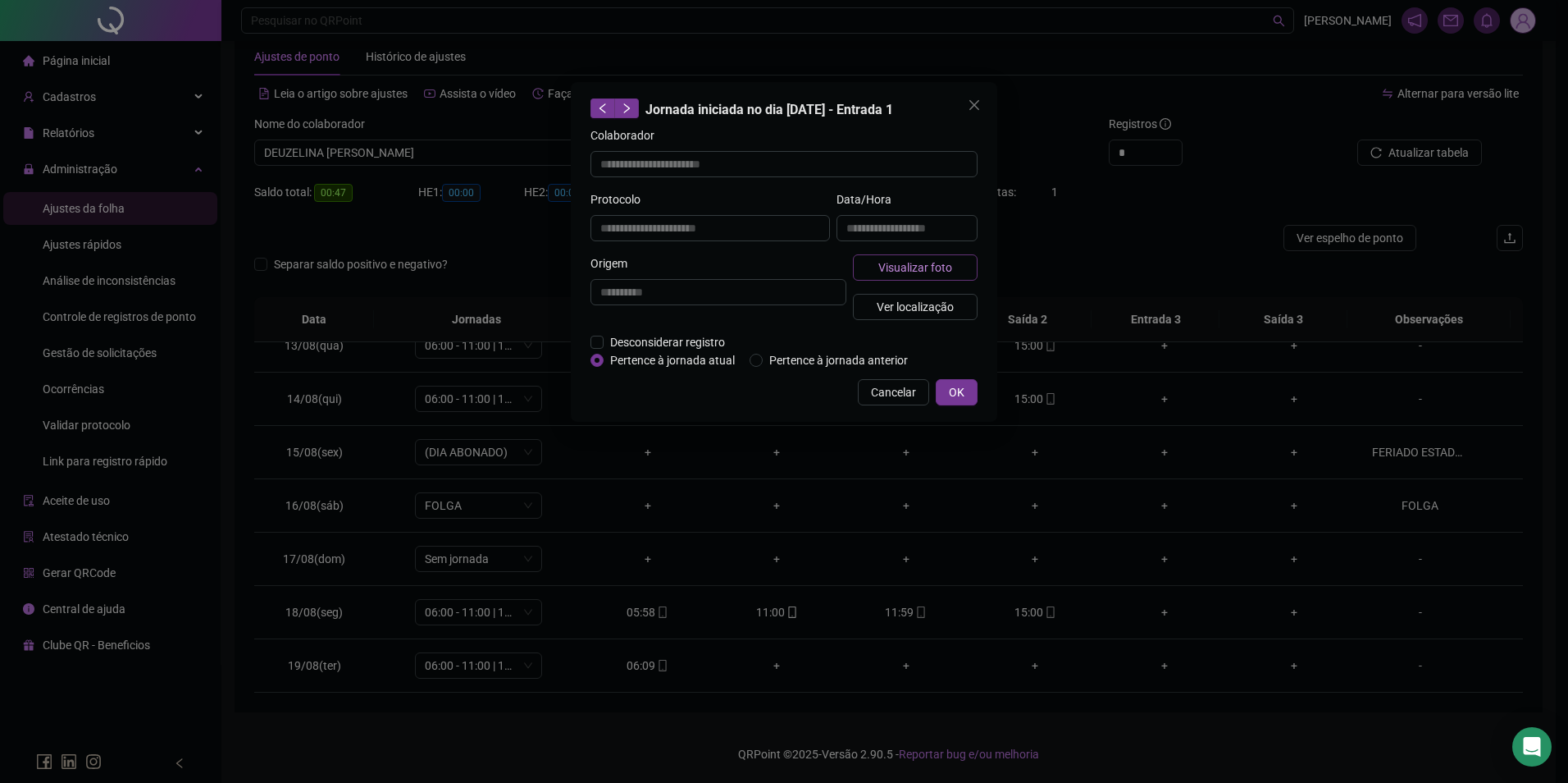
click at [931, 269] on span "Visualizar foto" at bounding box center [915, 267] width 74 height 18
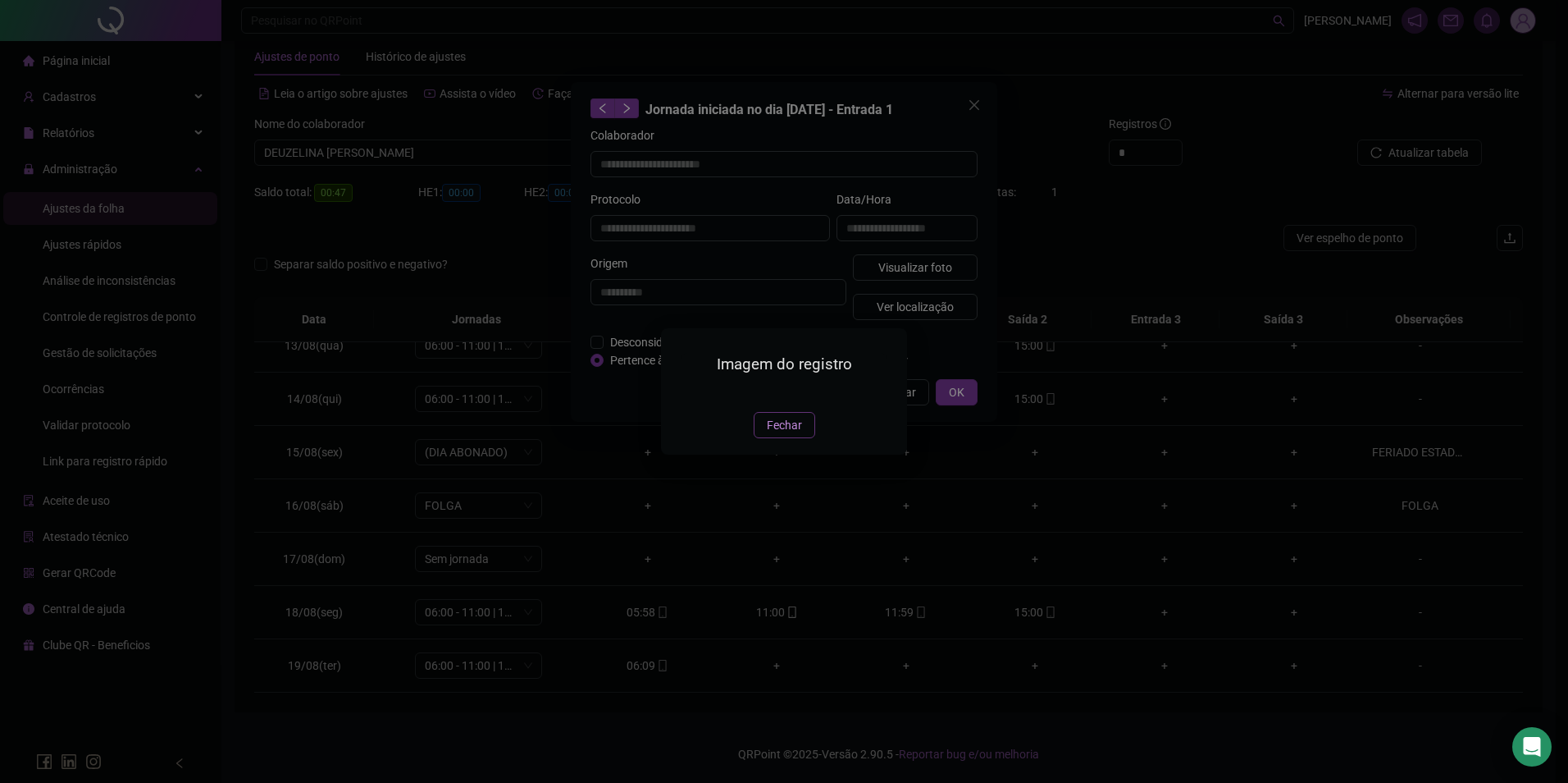
click at [786, 434] on span "Fechar" at bounding box center [784, 425] width 35 height 18
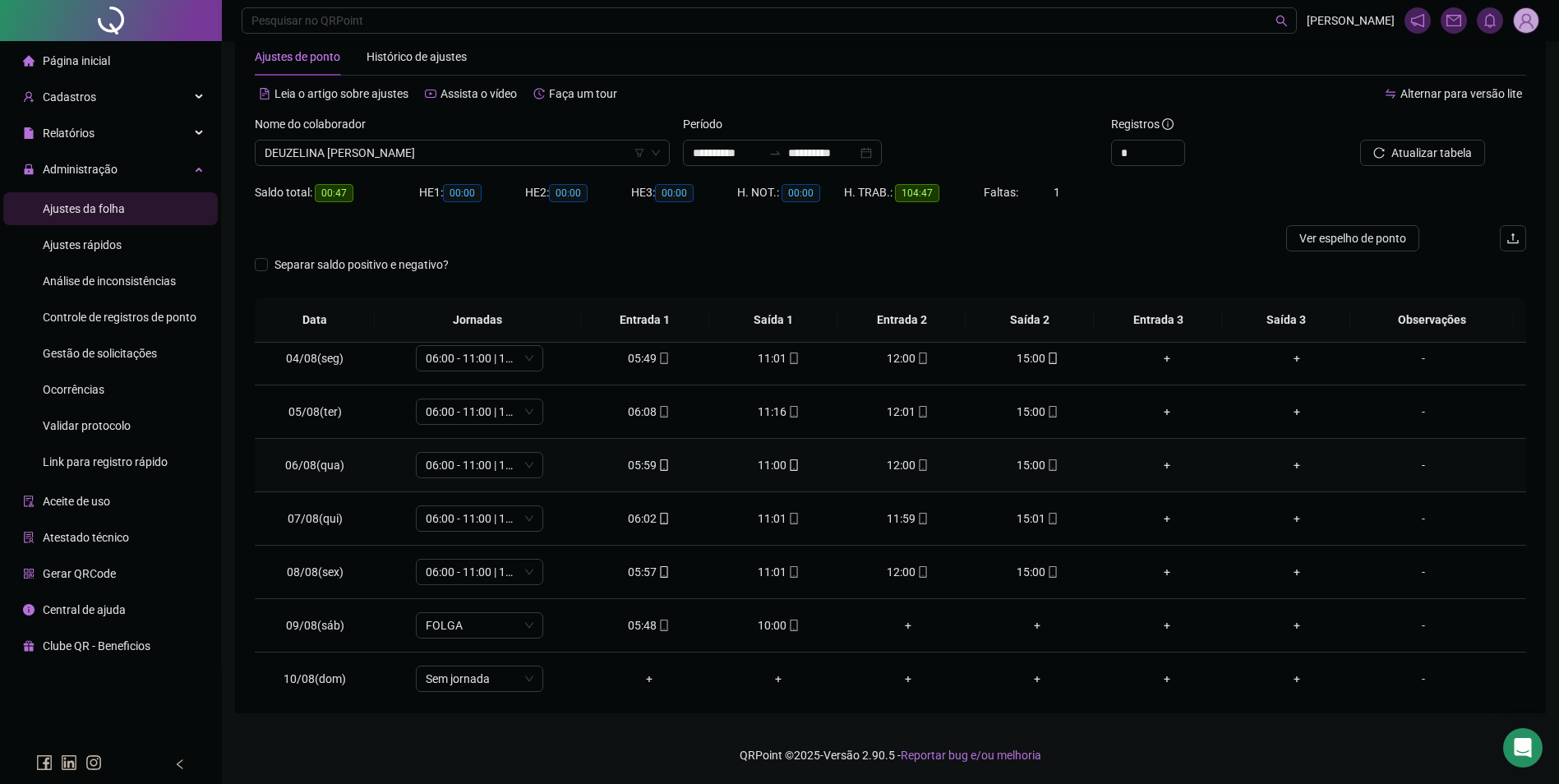
scroll to position [0, 0]
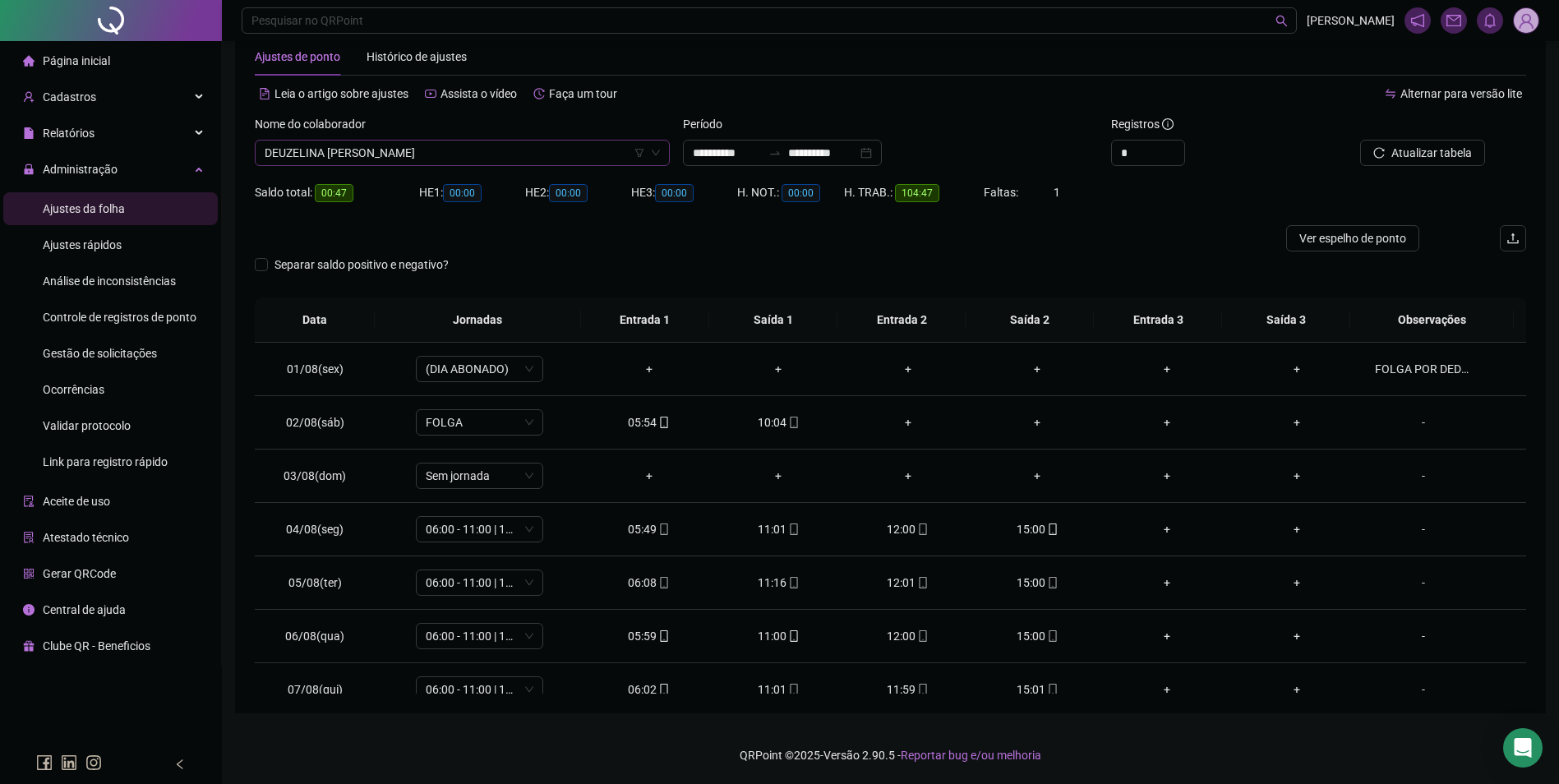
click at [590, 156] on span "DEUZELINA [PERSON_NAME]" at bounding box center [462, 152] width 395 height 24
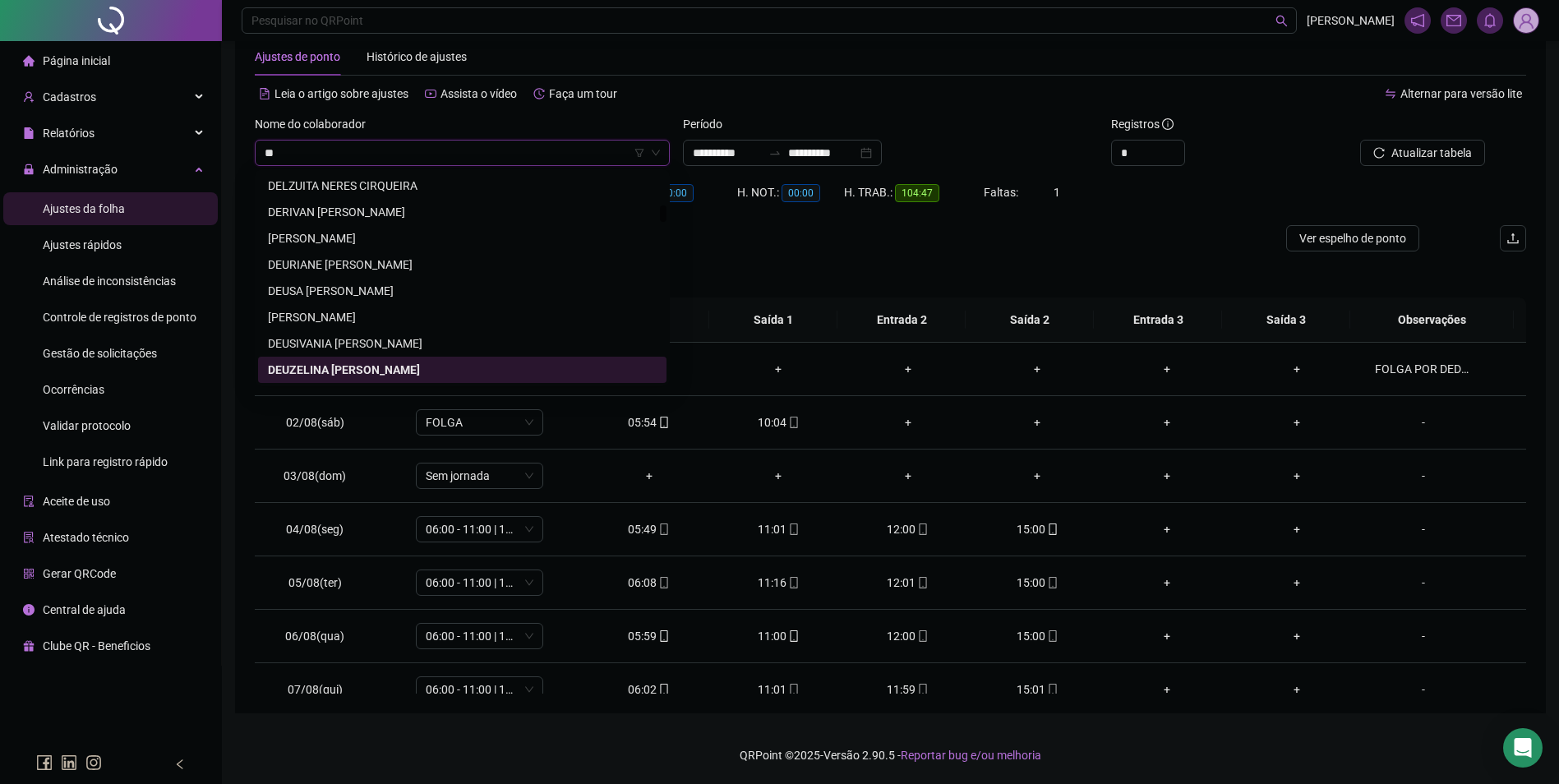
type input "*"
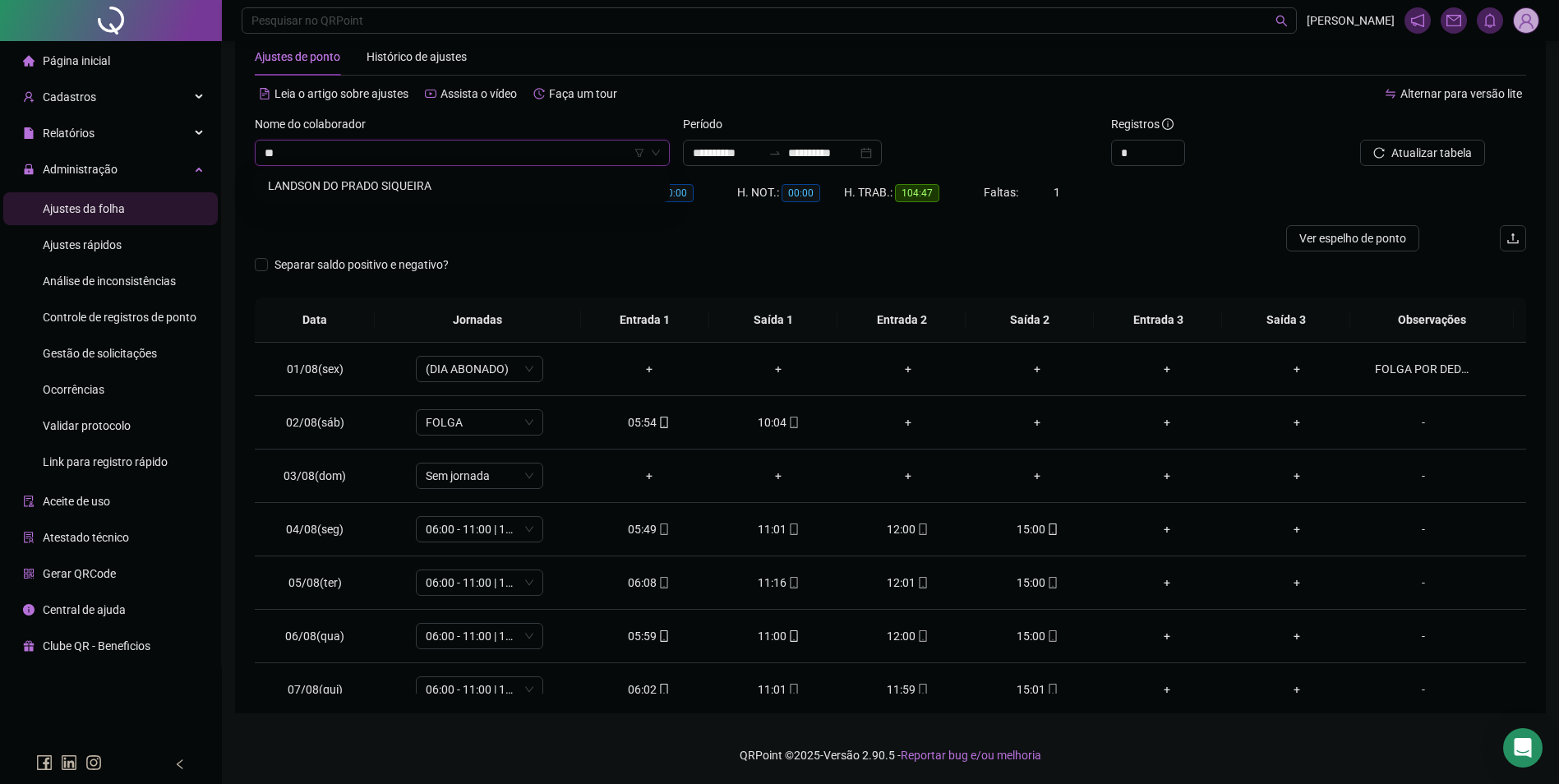
type input "*"
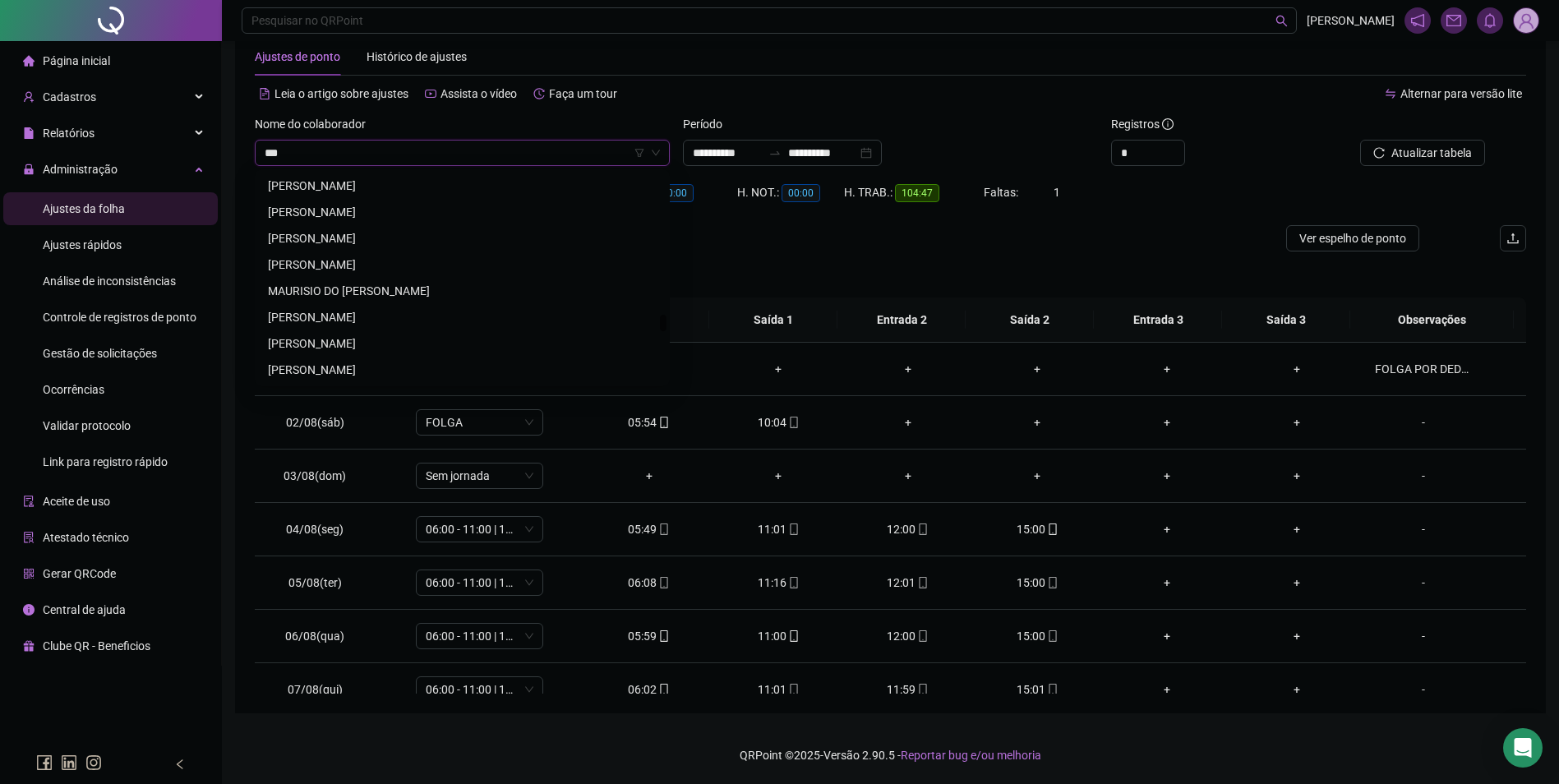
scroll to position [3838, 0]
type input "*"
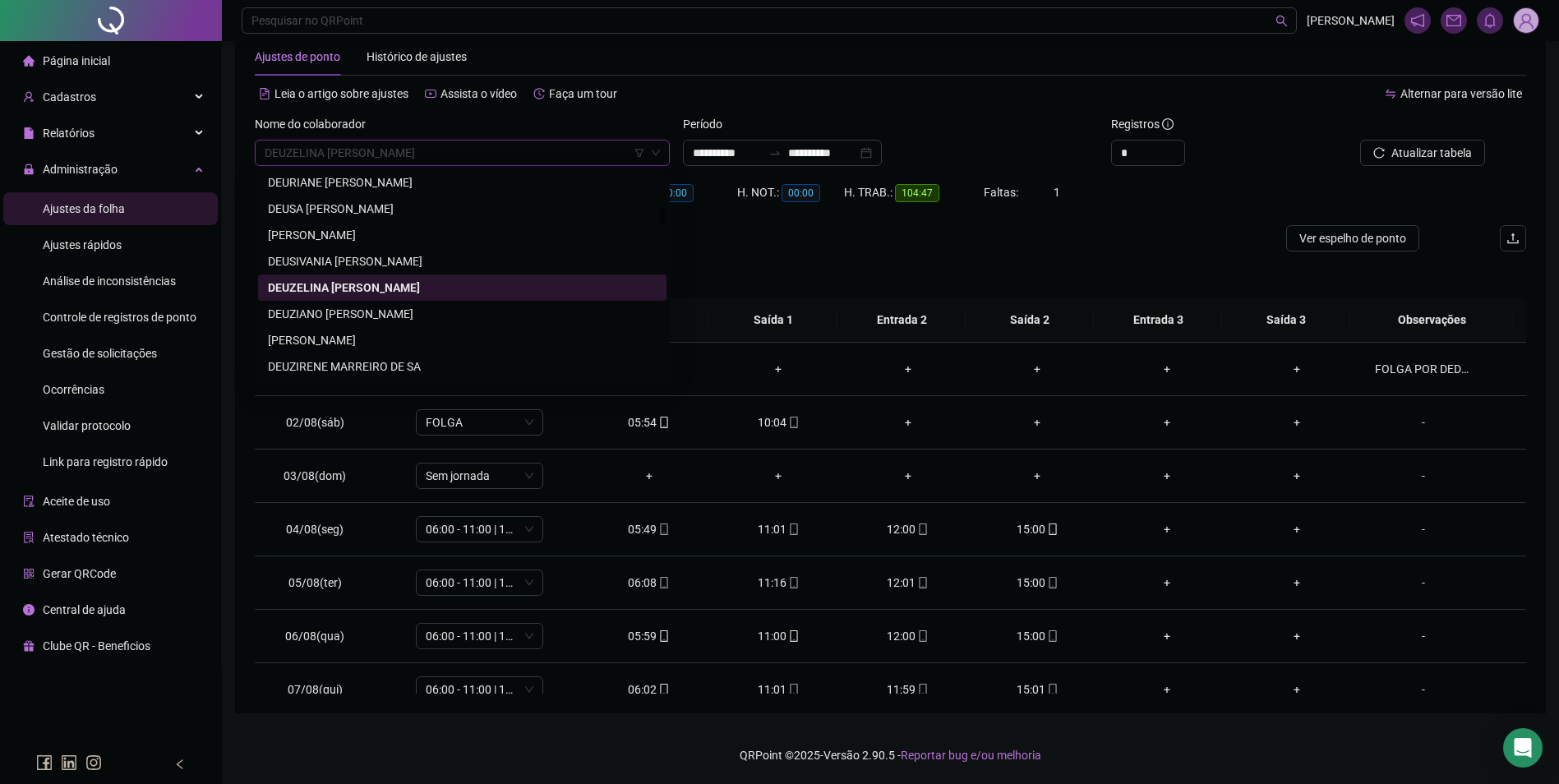
scroll to position [4502, 0]
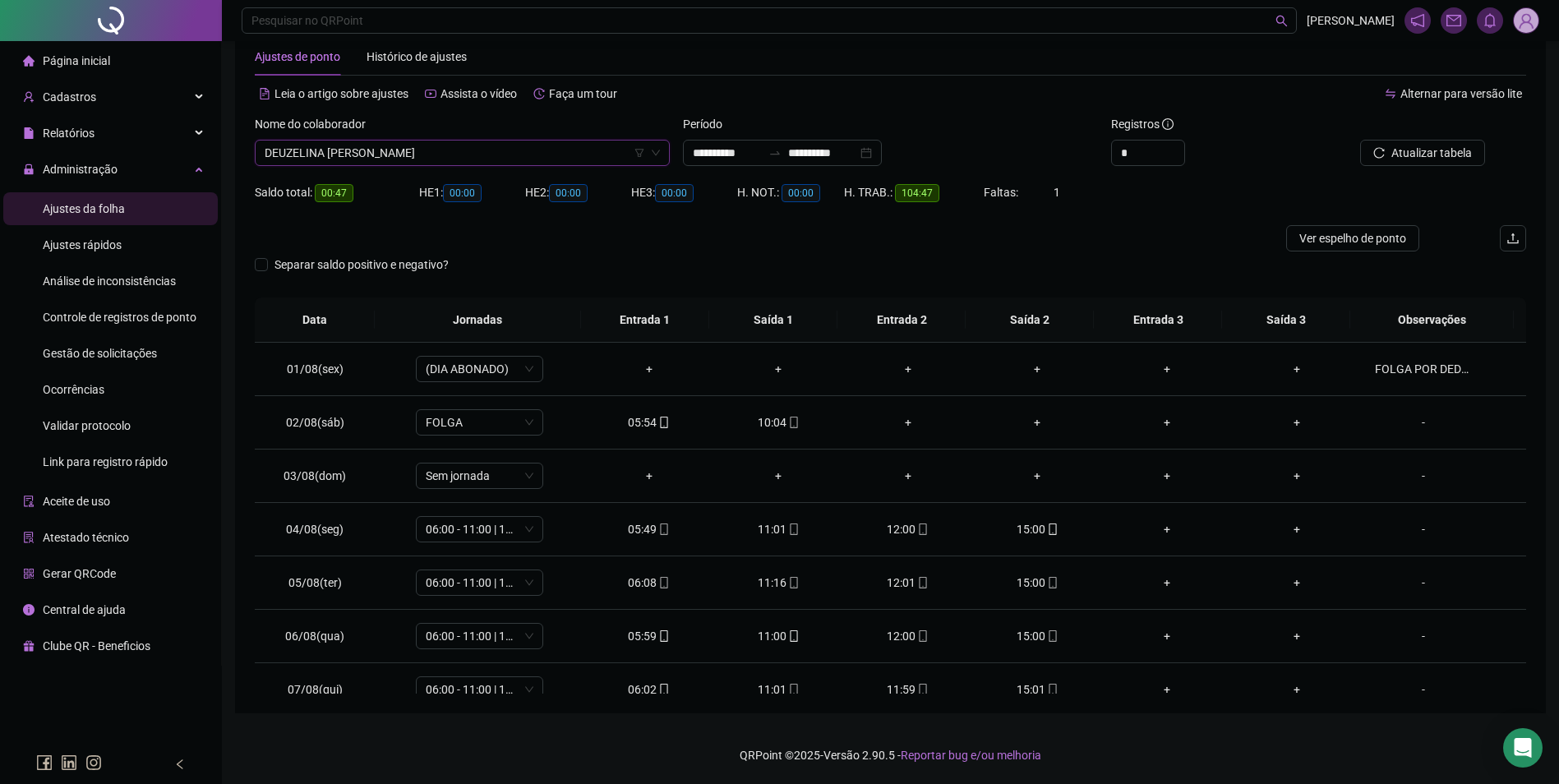
click at [551, 158] on span "DEUZELINA [PERSON_NAME]" at bounding box center [462, 152] width 395 height 24
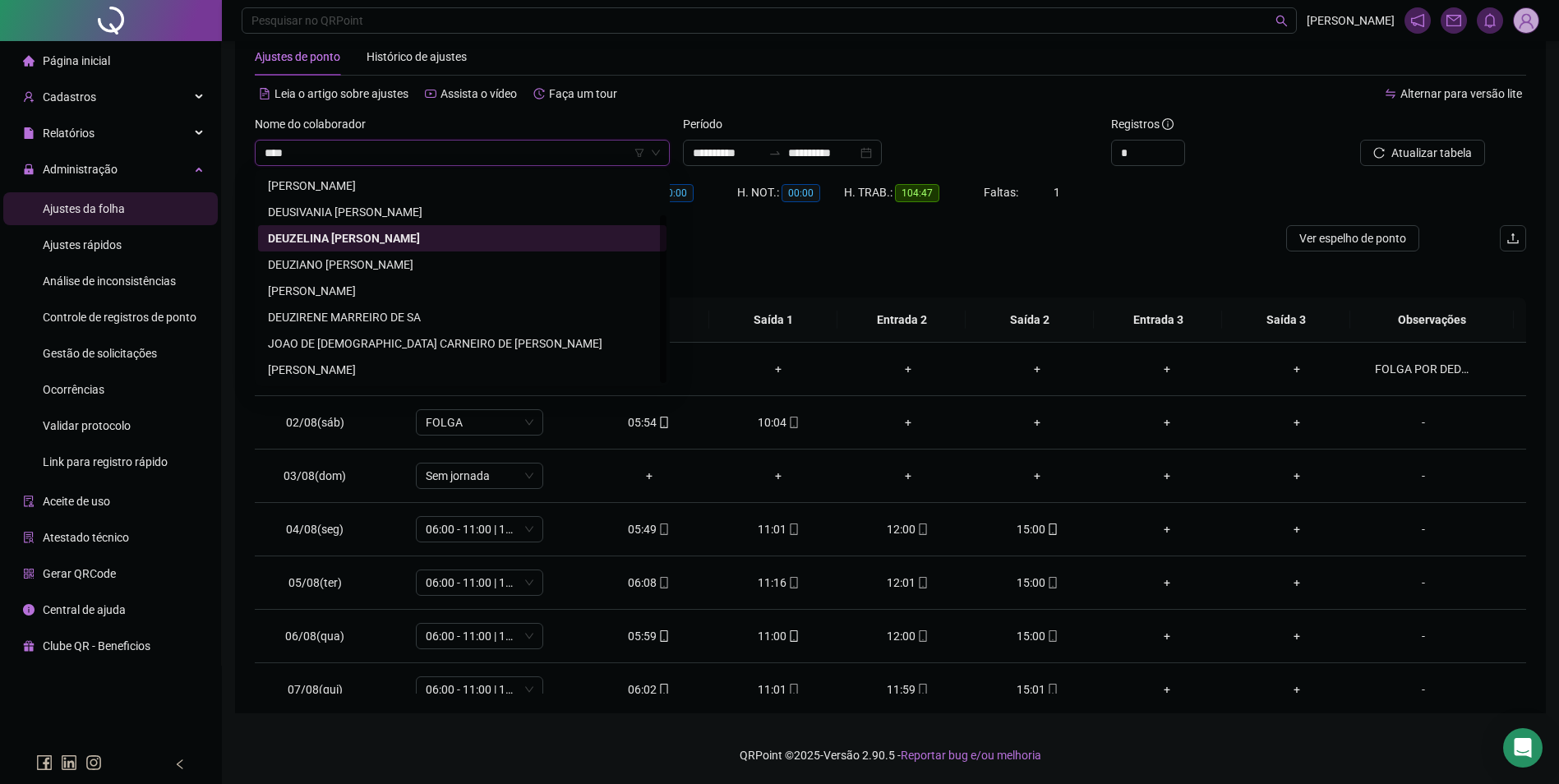
scroll to position [0, 0]
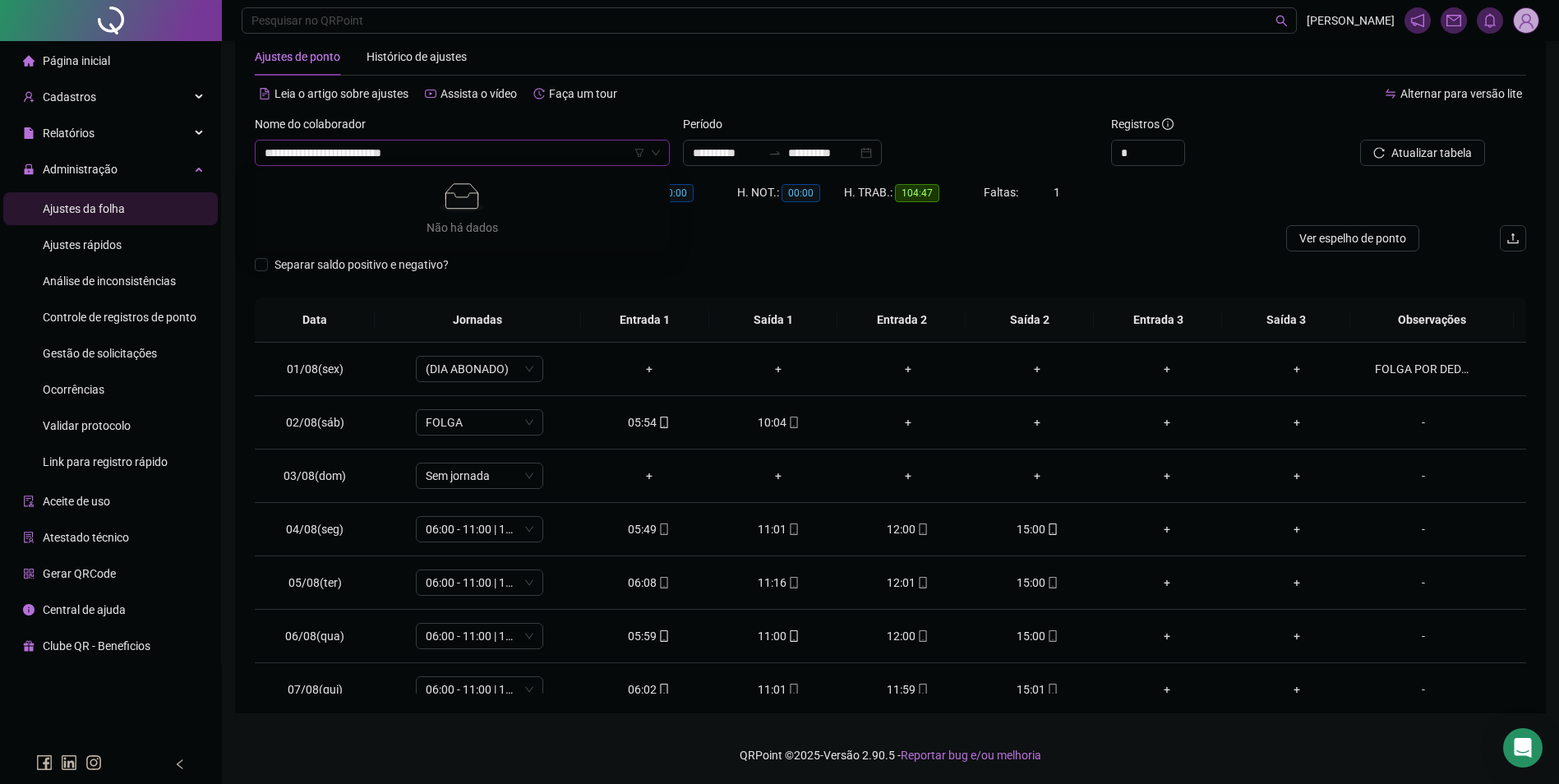
type input "**********"
click at [99, 99] on div "Cadastros" at bounding box center [110, 96] width 214 height 33
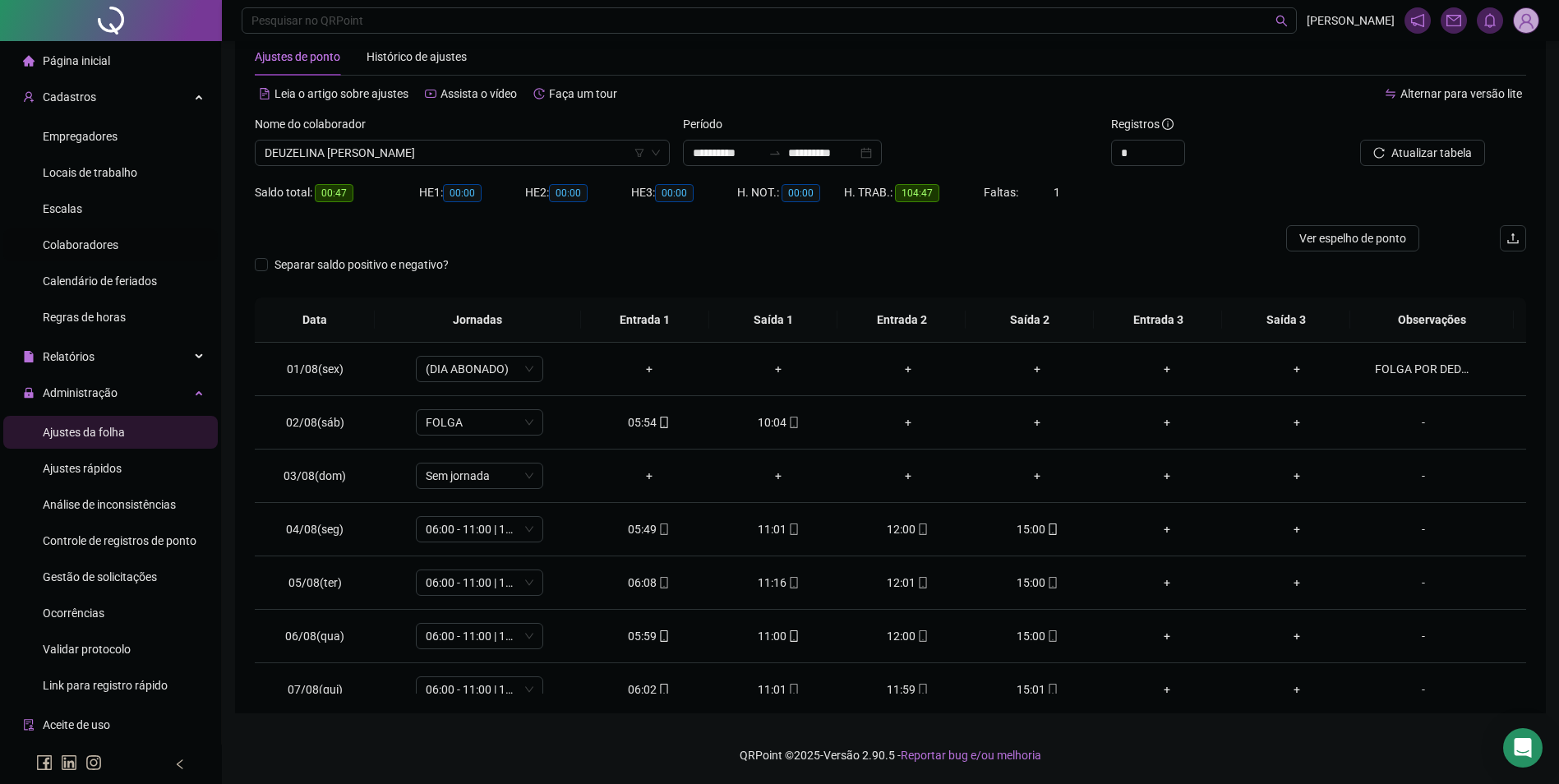
drag, startPoint x: 84, startPoint y: 244, endPoint x: 108, endPoint y: 242, distance: 24.1
click at [83, 247] on span "Colaboradores" at bounding box center [80, 245] width 76 height 13
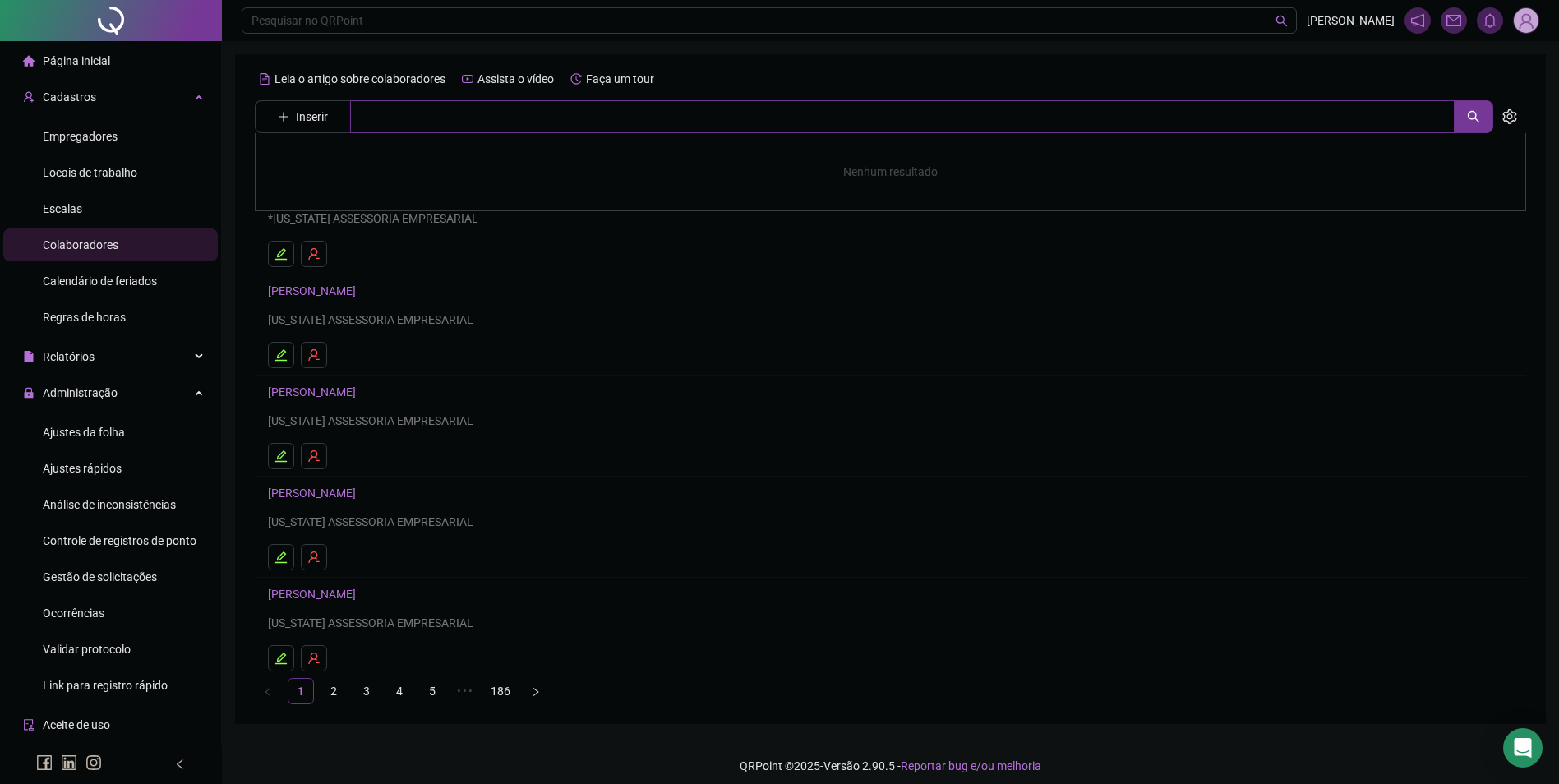
click at [380, 129] on input "text" at bounding box center [903, 116] width 1105 height 33
type input "*"
click at [92, 575] on span "Gestão de solicitações" at bounding box center [100, 577] width 114 height 13
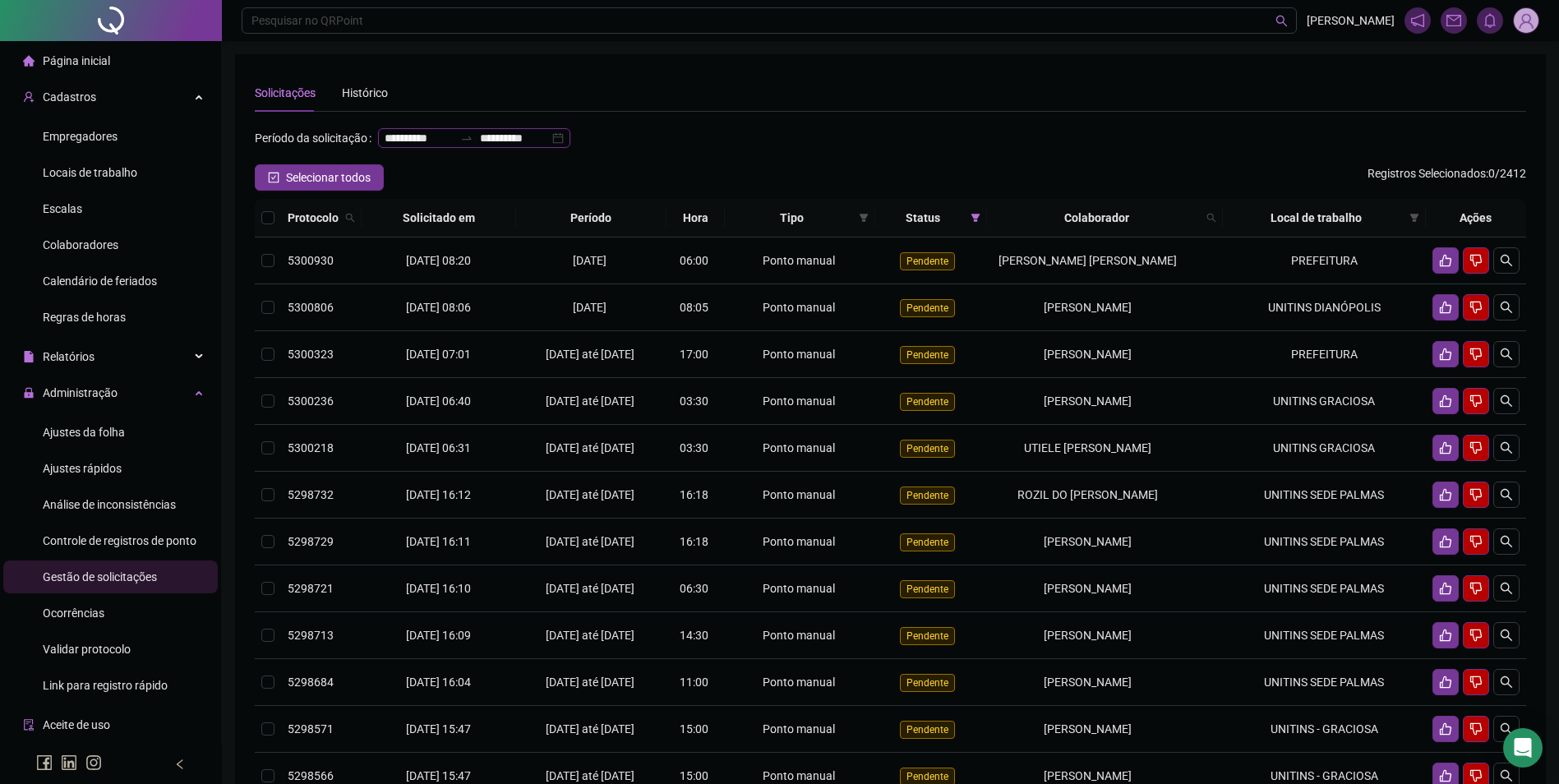
click at [479, 147] on input "**********" at bounding box center [514, 137] width 69 height 18
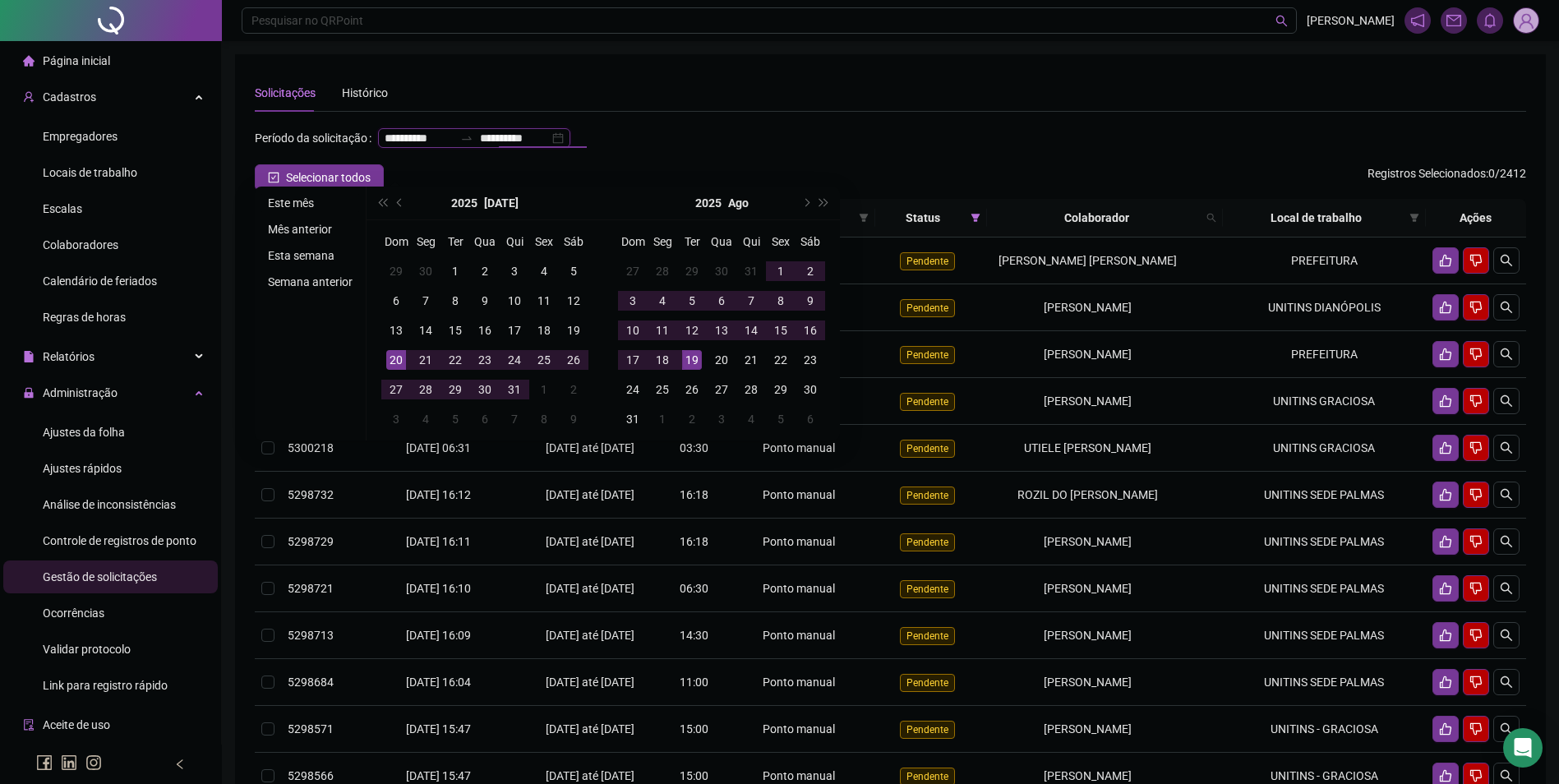
type input "**********"
click at [277, 198] on li "Este mês" at bounding box center [310, 203] width 98 height 20
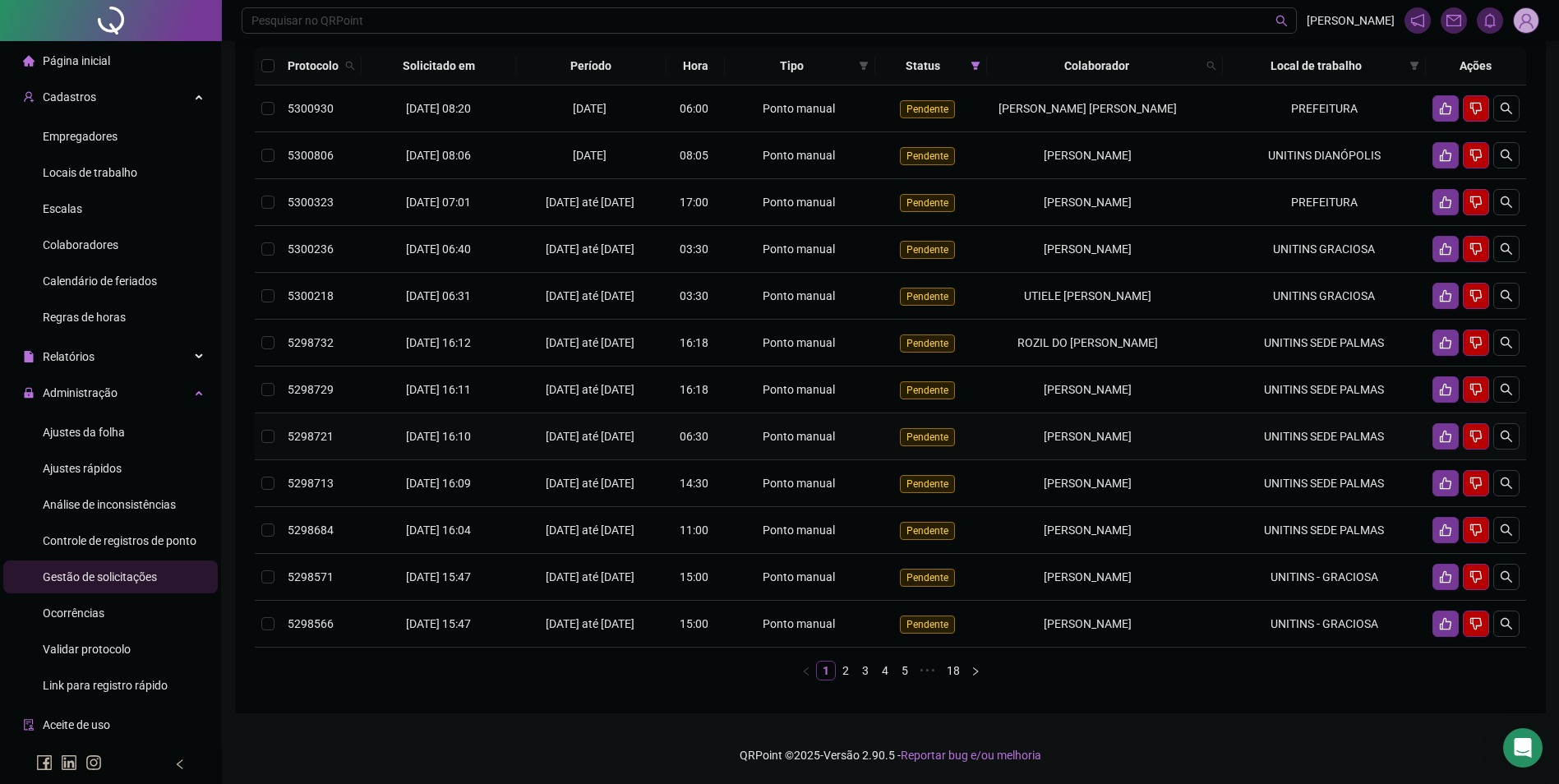
scroll to position [112, 0]
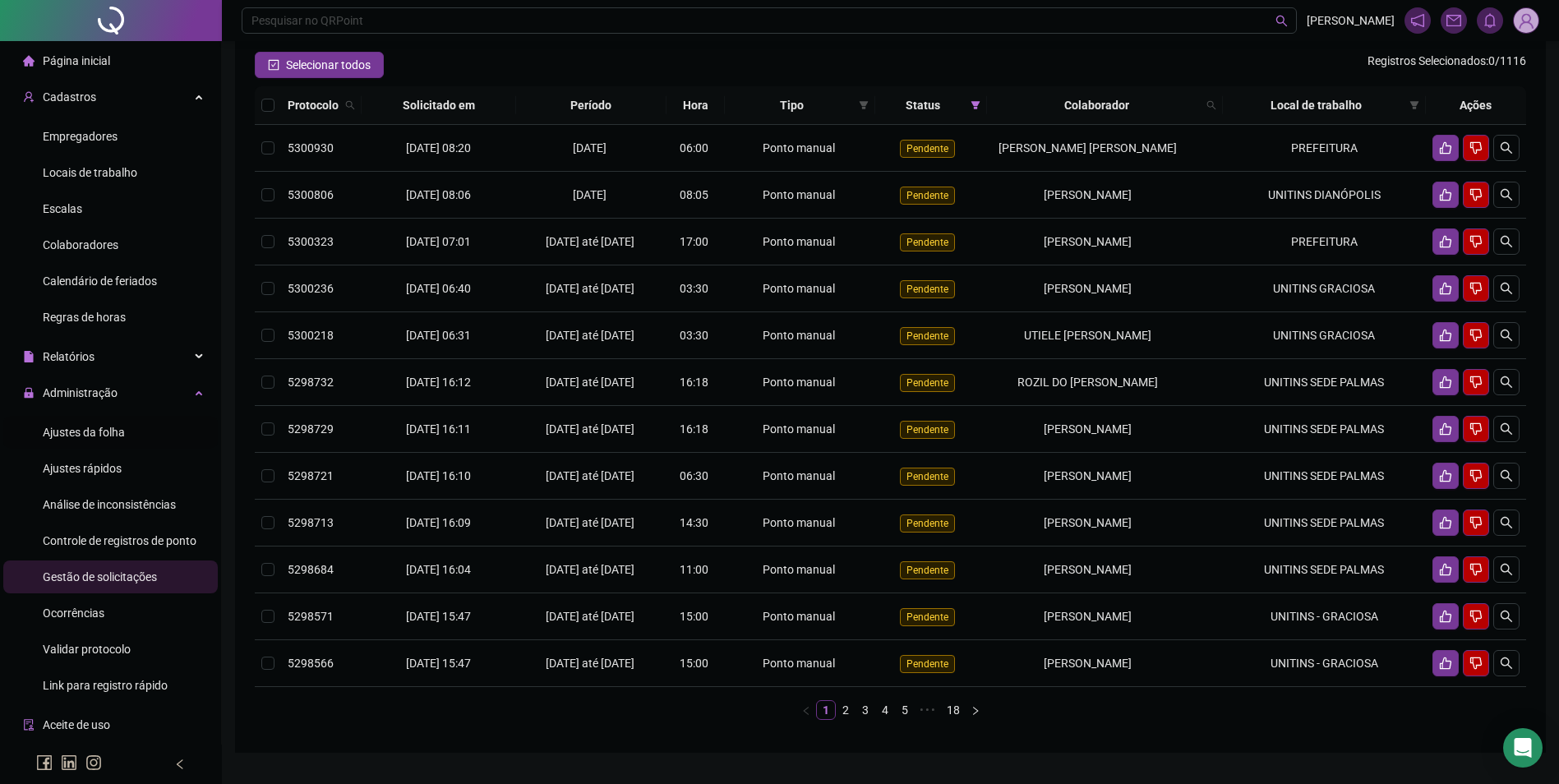
click at [92, 432] on span "Ajustes da folha" at bounding box center [84, 432] width 82 height 13
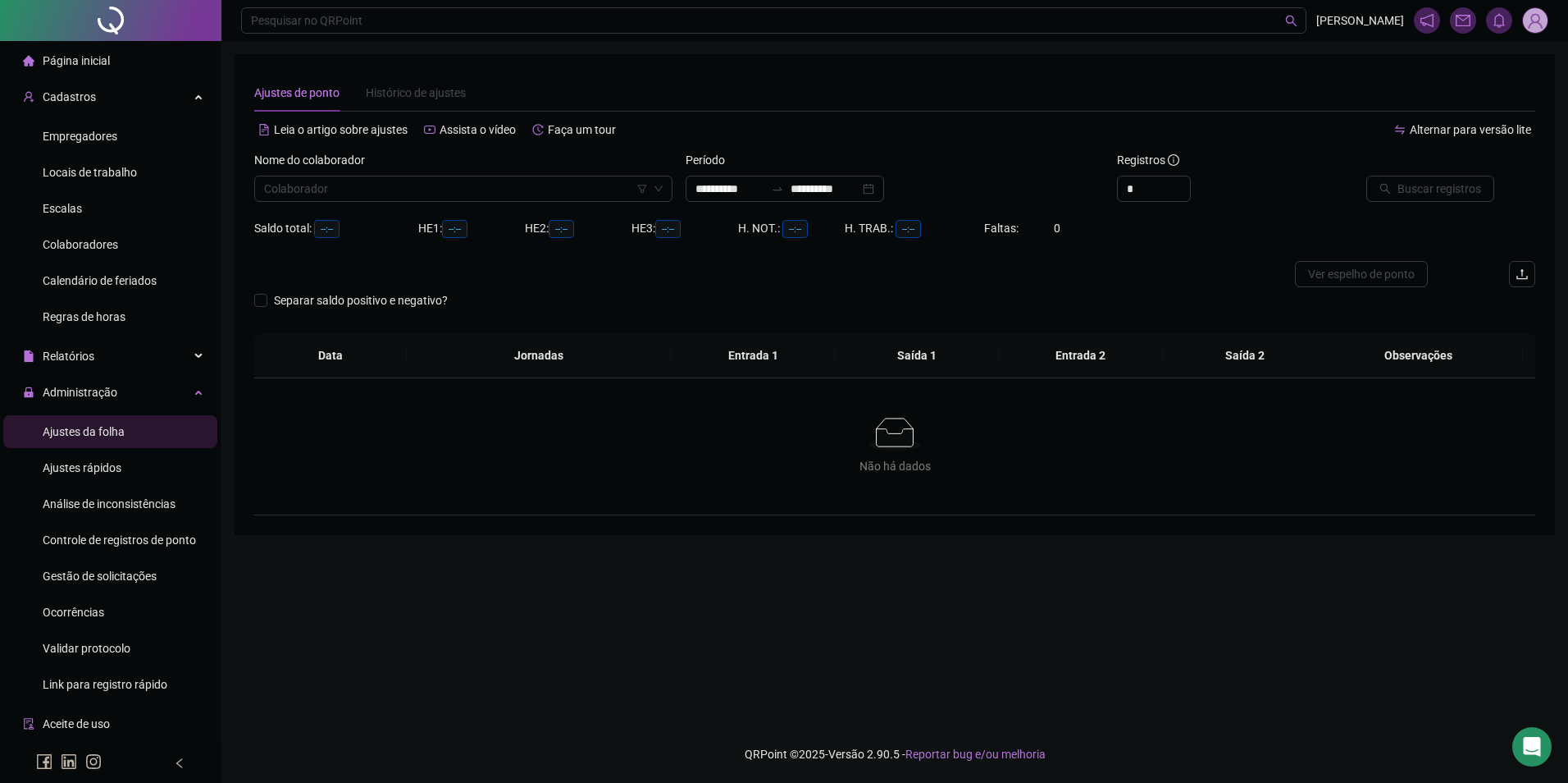
type input "**********"
click at [492, 179] on input "search" at bounding box center [455, 189] width 383 height 24
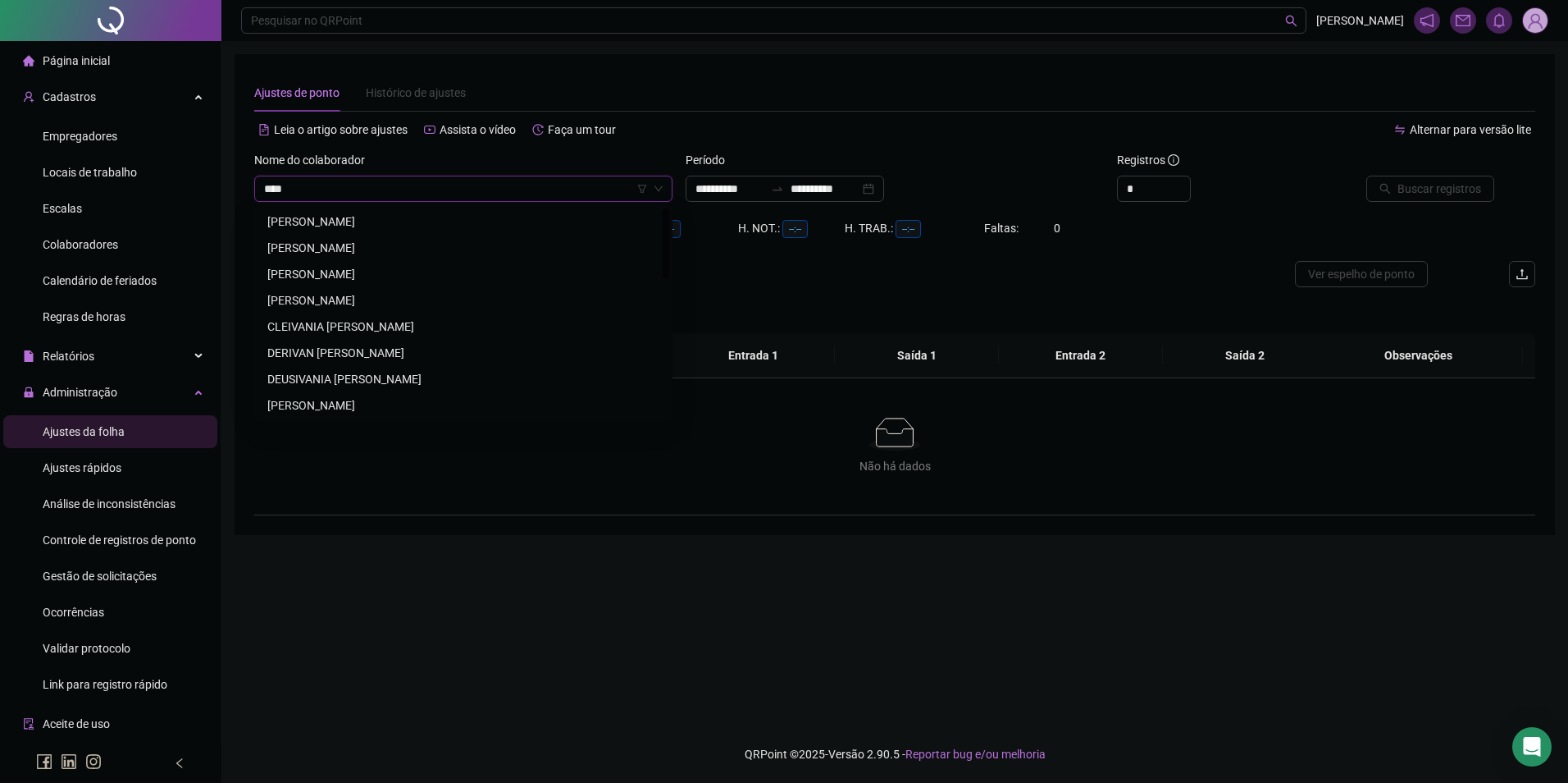
type input "****"
click at [382, 328] on div "[PERSON_NAME]" at bounding box center [464, 326] width 392 height 18
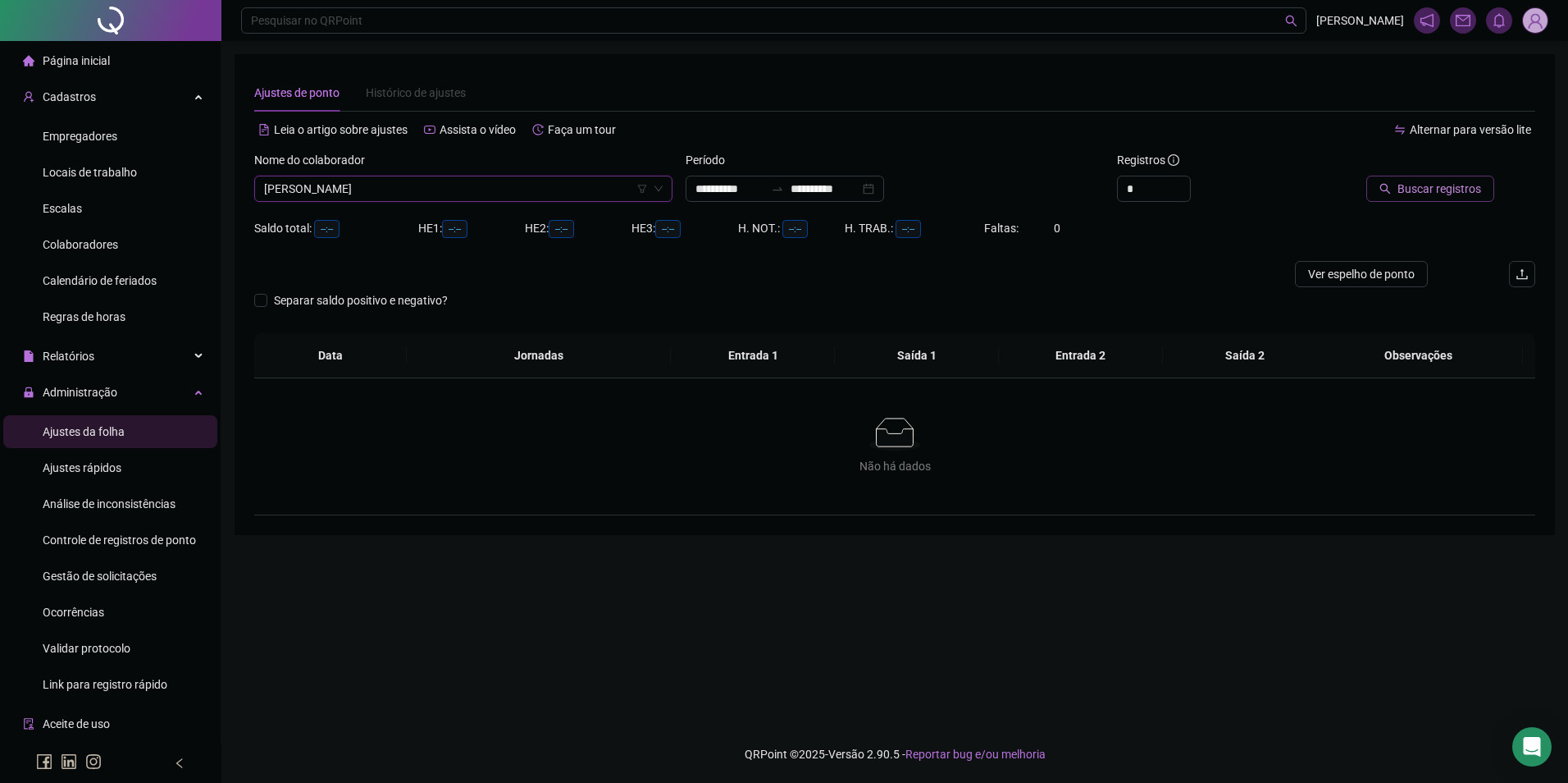
click at [1441, 191] on span "Buscar registros" at bounding box center [1439, 189] width 84 height 18
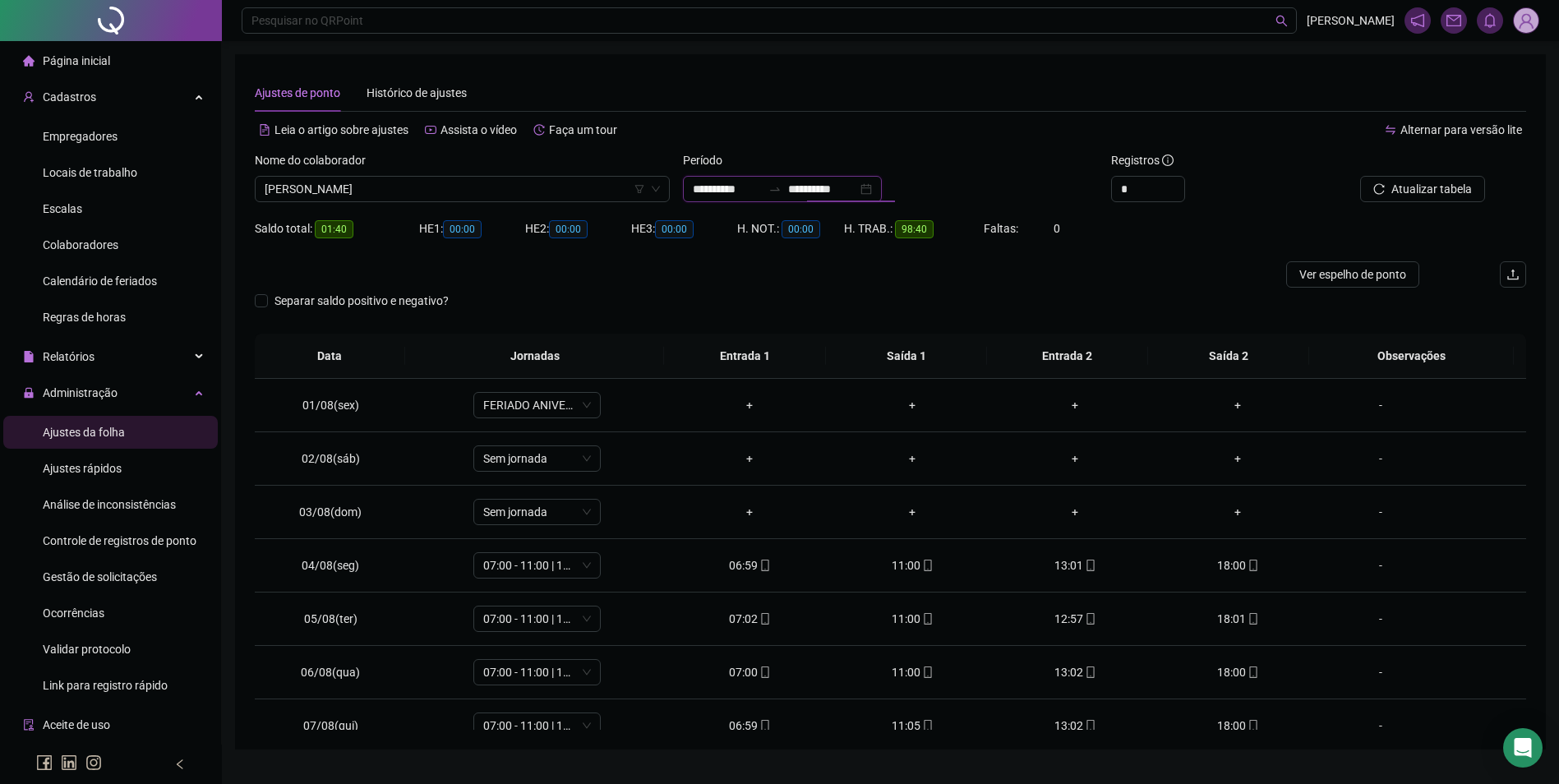
click at [857, 191] on input "**********" at bounding box center [822, 189] width 69 height 18
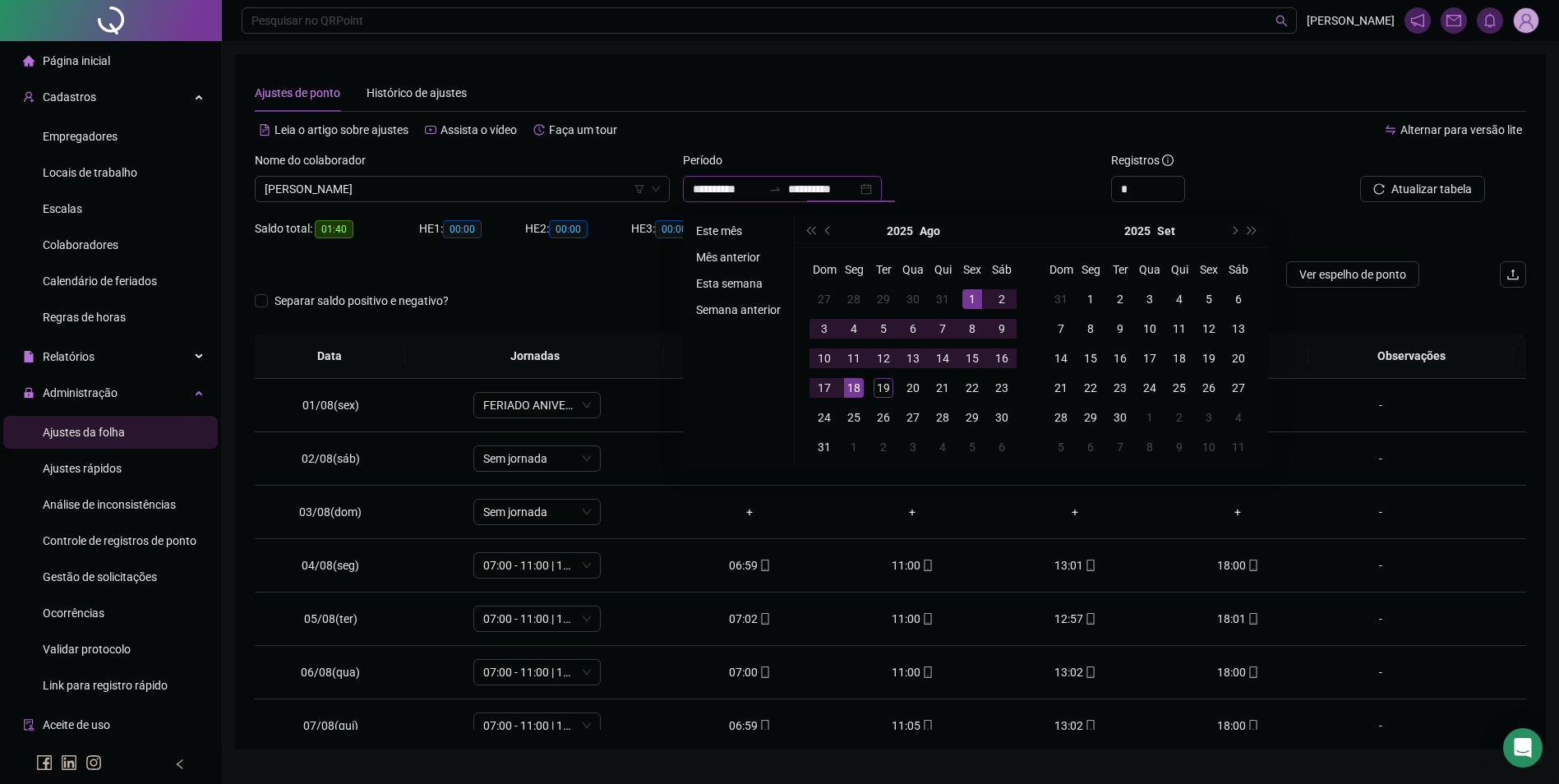
type input "**********"
click at [720, 223] on li "Este mês" at bounding box center [738, 230] width 98 height 20
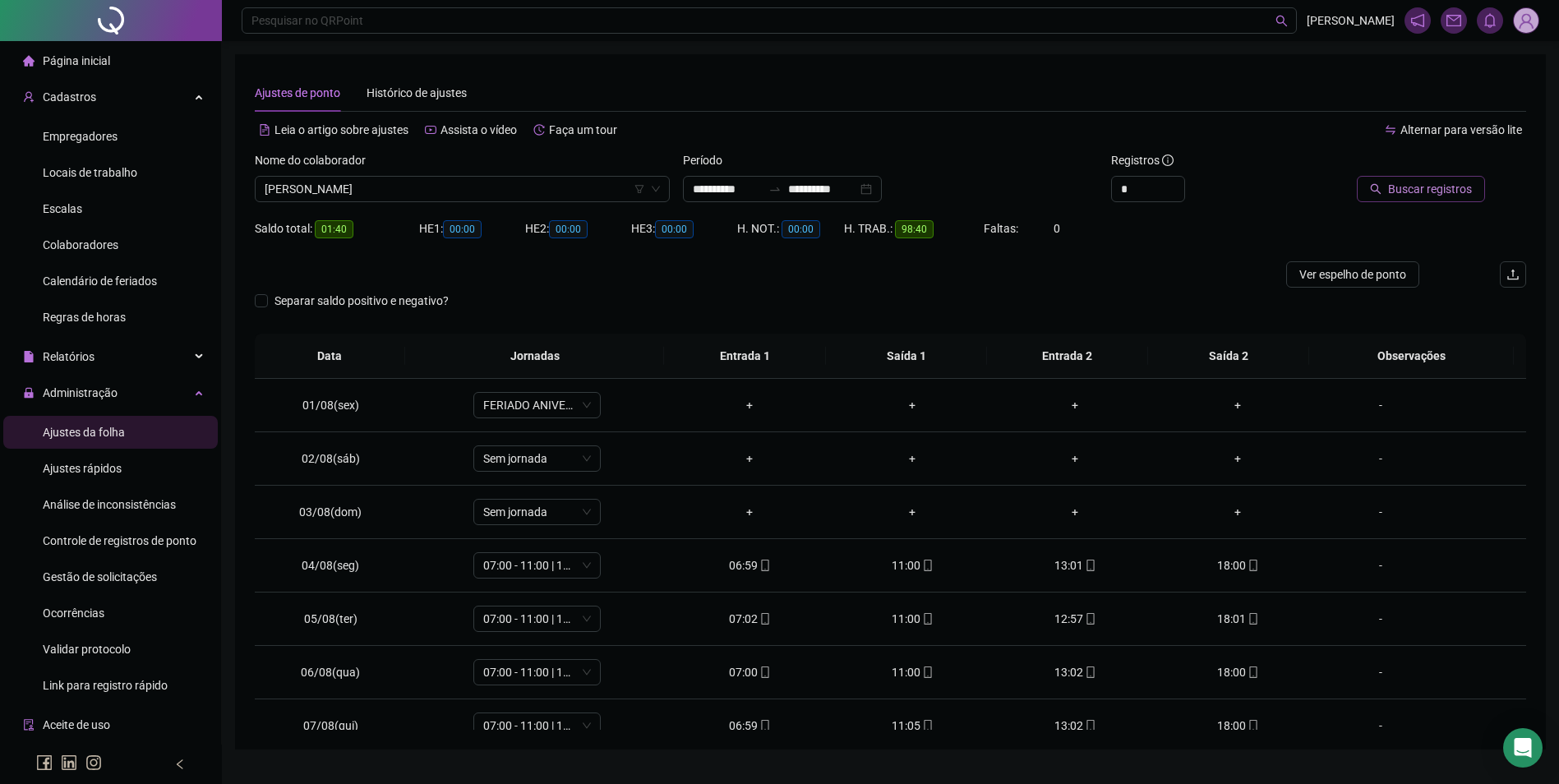
click at [1405, 192] on span "Buscar registros" at bounding box center [1430, 189] width 84 height 18
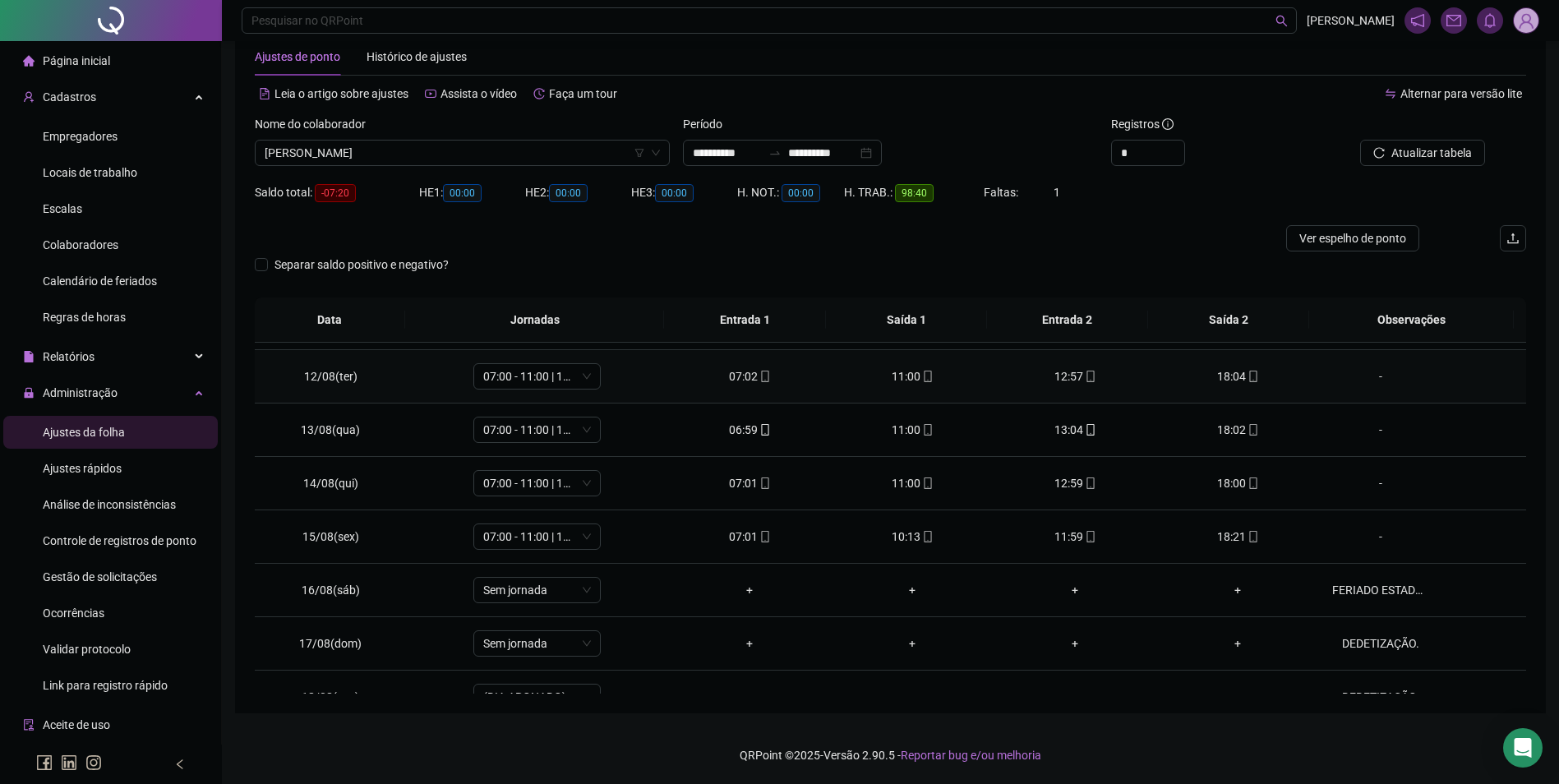
scroll to position [663, 0]
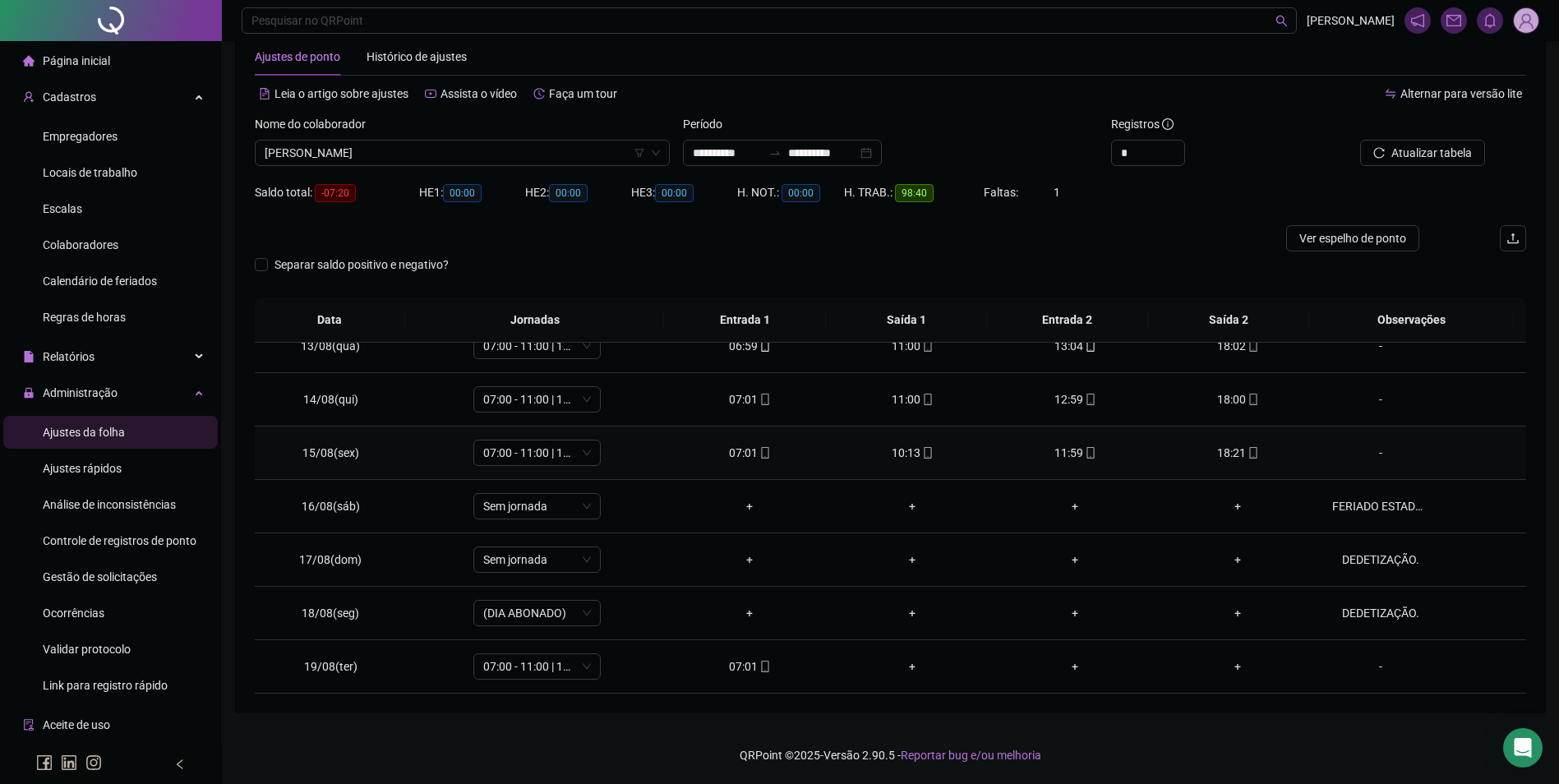
click at [1248, 453] on icon "mobile" at bounding box center [1253, 452] width 11 height 11
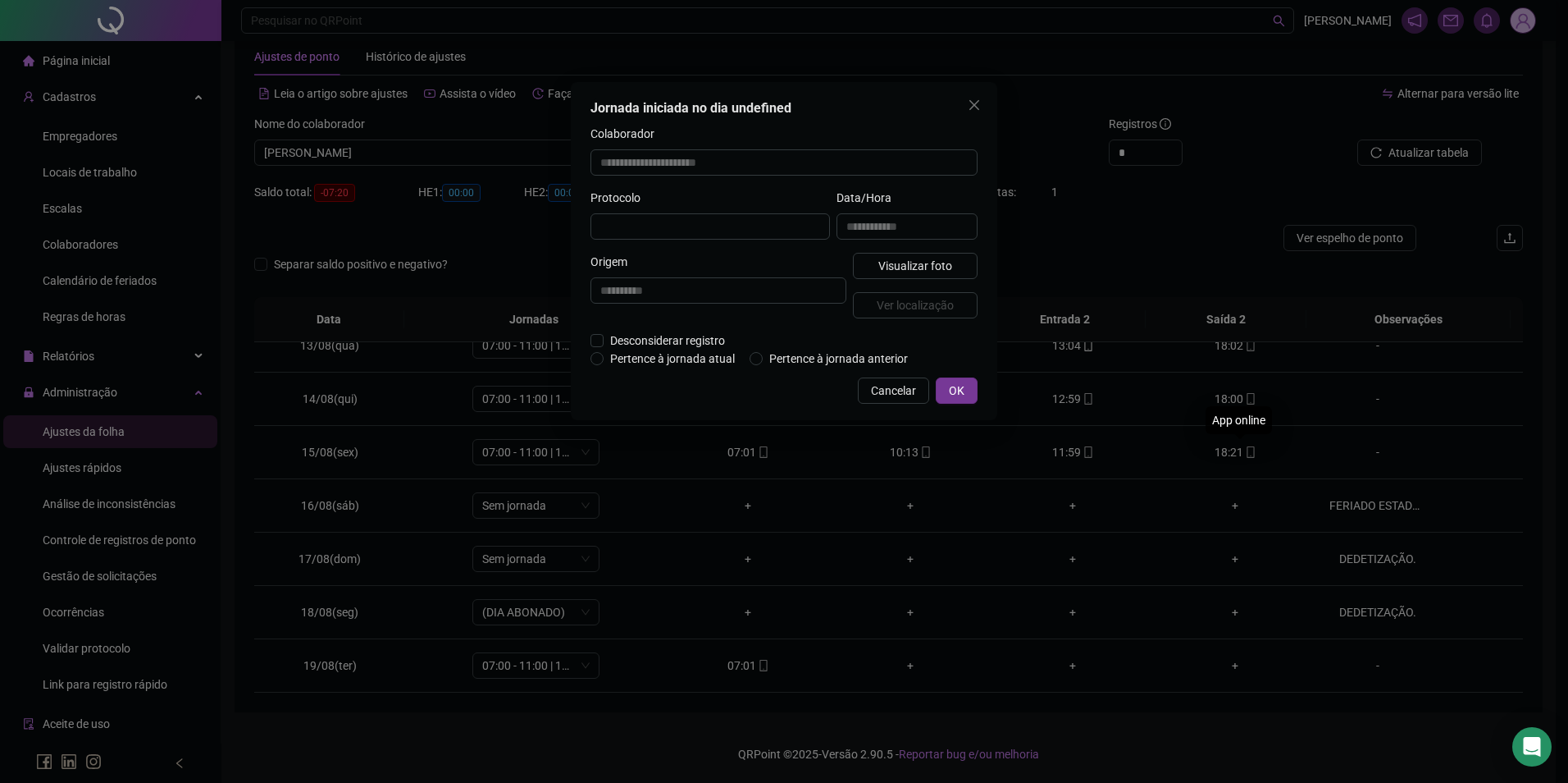
type input "**********"
click at [909, 261] on span "Visualizar foto" at bounding box center [915, 267] width 74 height 18
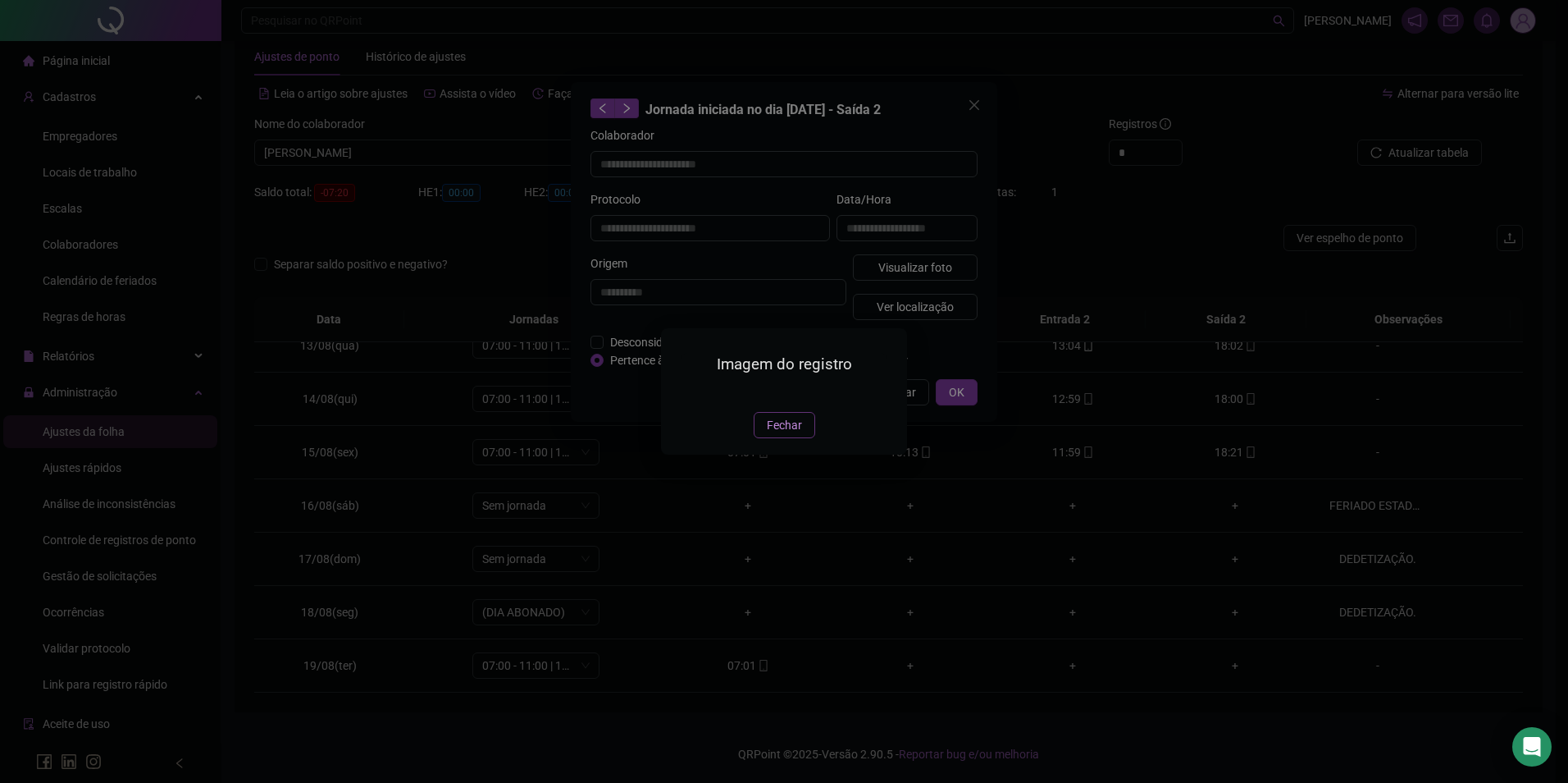
click at [785, 434] on span "Fechar" at bounding box center [784, 425] width 35 height 18
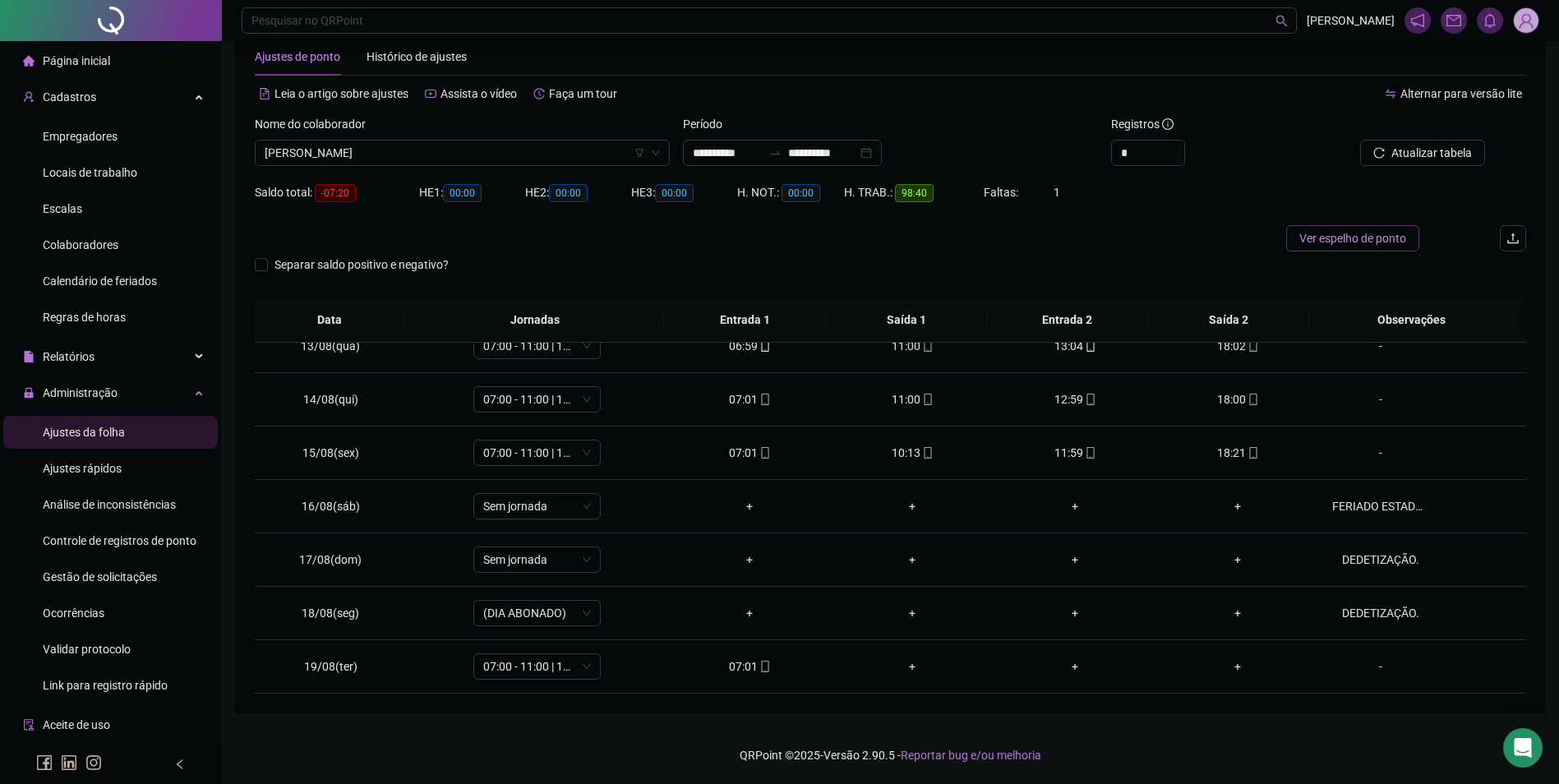
click at [1363, 248] on button "Ver espelho de ponto" at bounding box center [1352, 238] width 133 height 26
click at [751, 665] on div "07:01" at bounding box center [750, 665] width 136 height 18
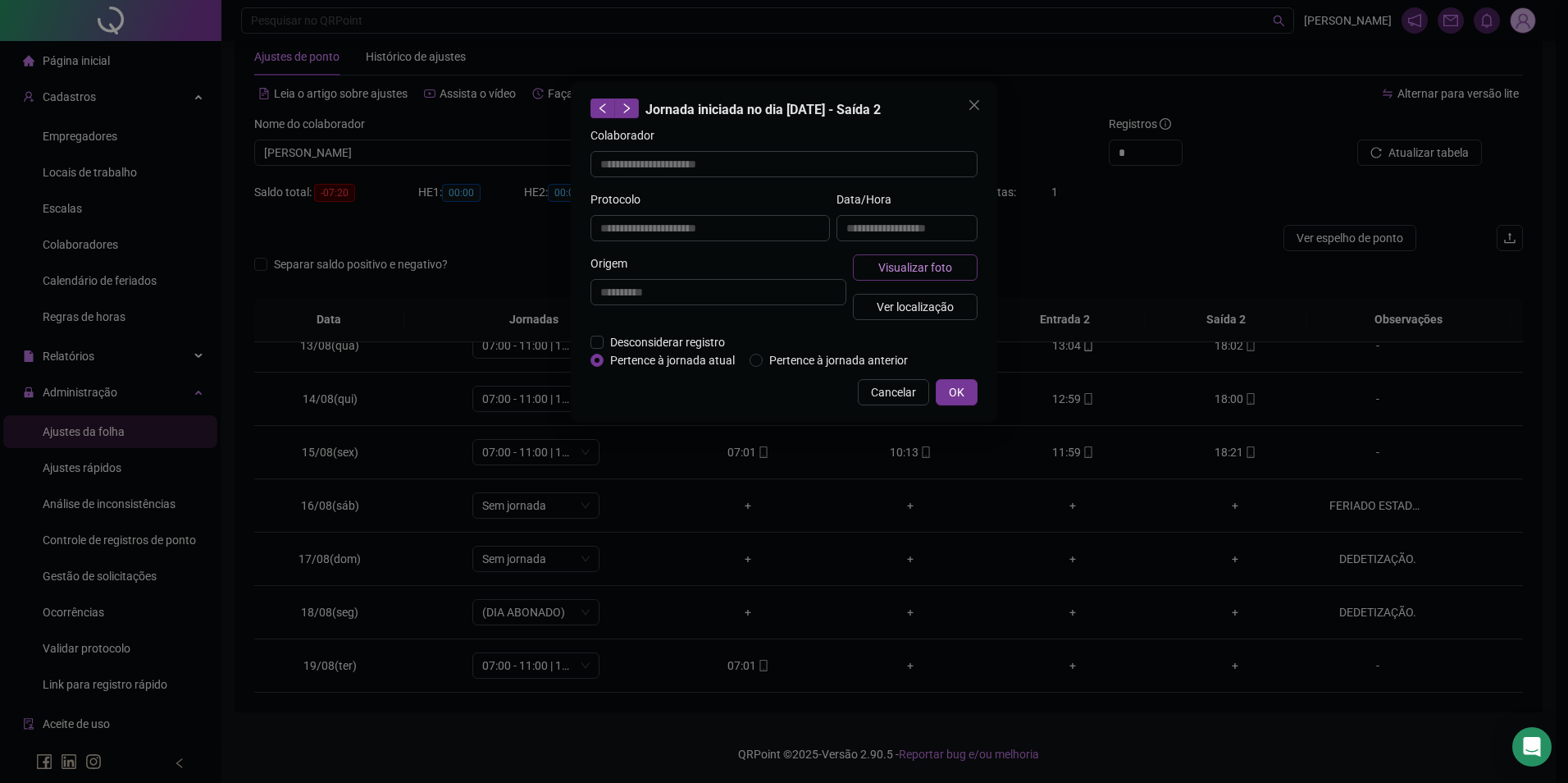
click at [901, 259] on span "Visualizar foto" at bounding box center [915, 267] width 74 height 18
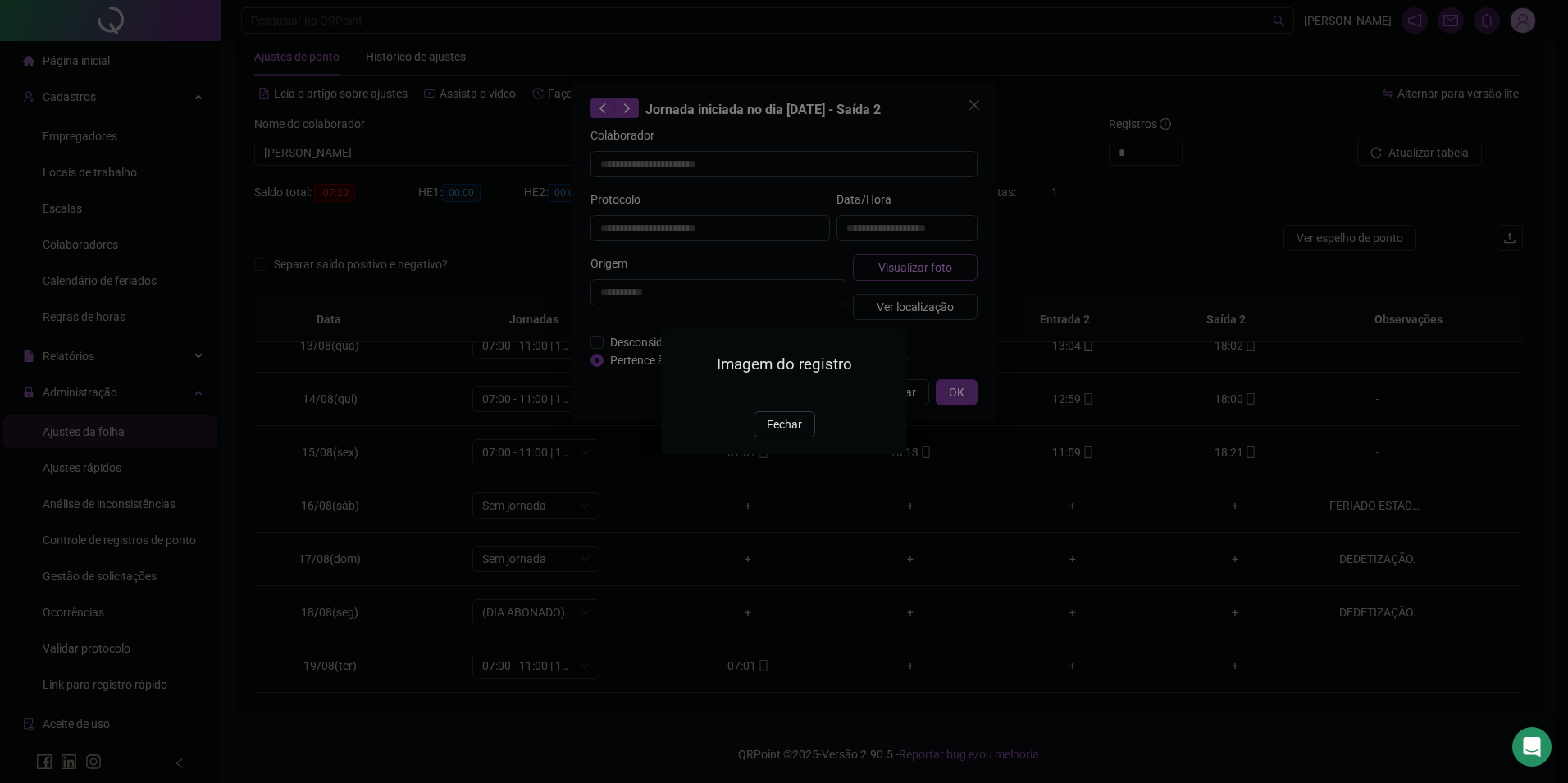
type input "**********"
click at [778, 438] on button "Fechar" at bounding box center [784, 425] width 62 height 26
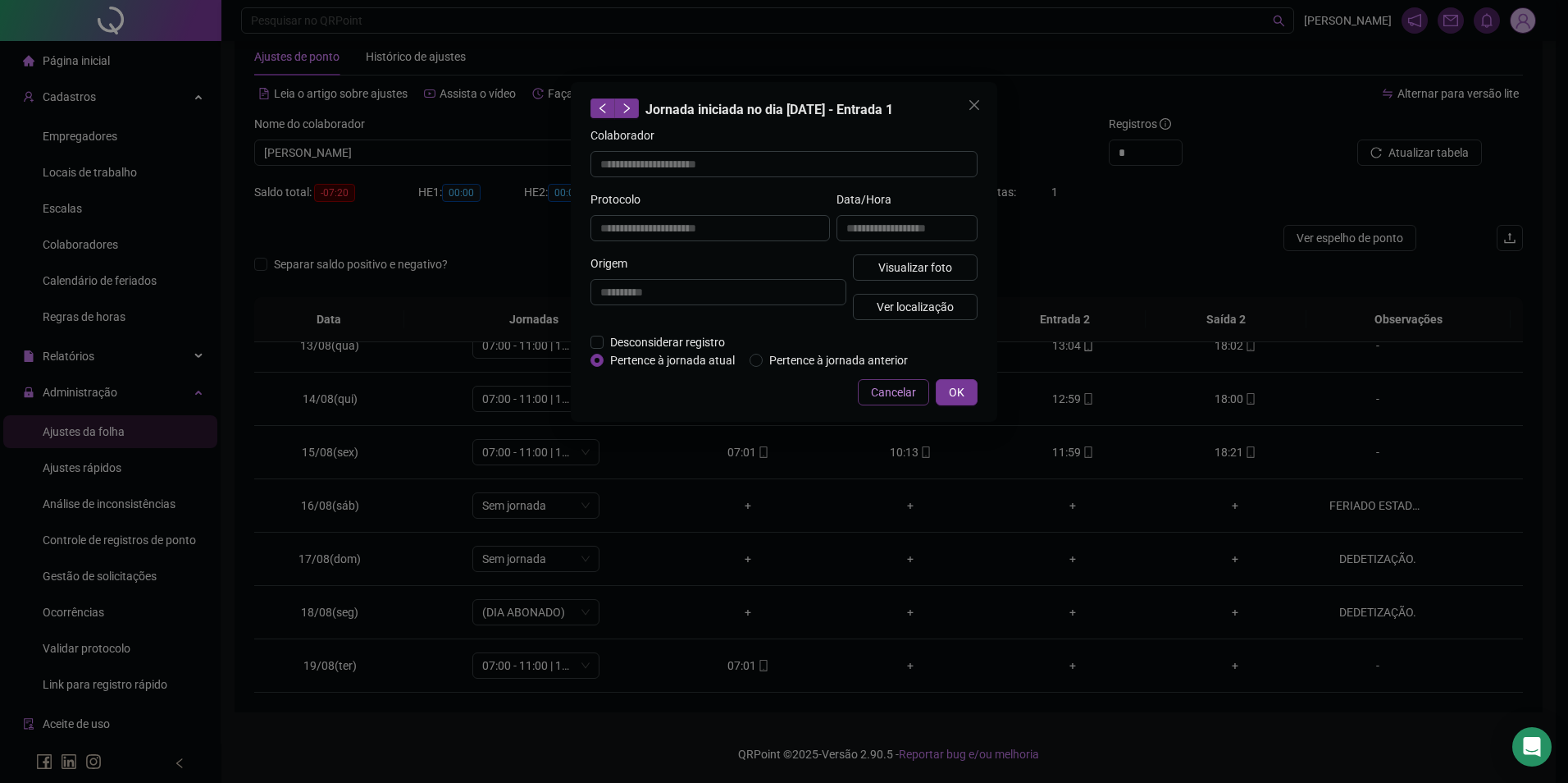
click at [905, 385] on span "Cancelar" at bounding box center [894, 392] width 45 height 18
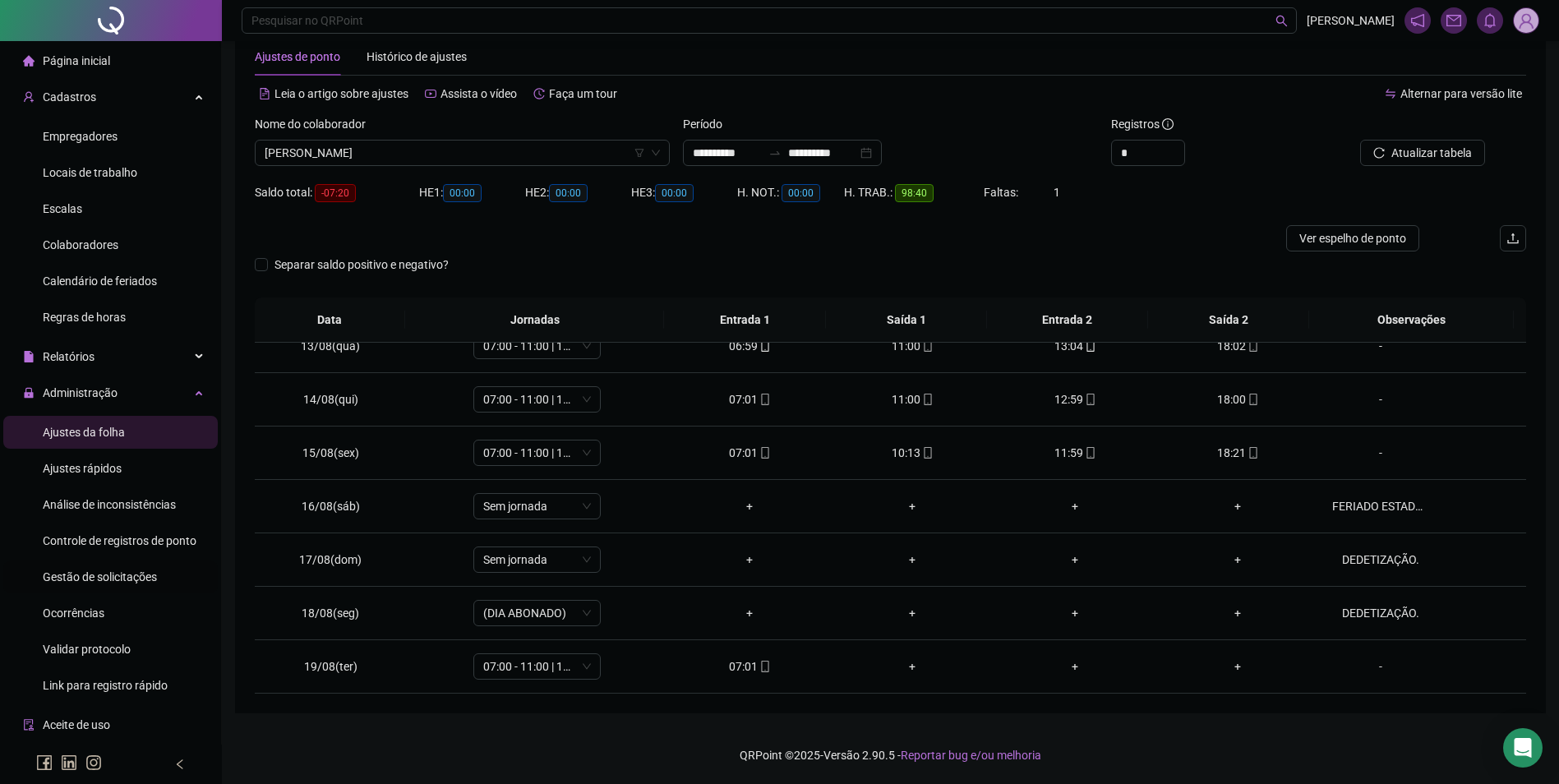
click at [95, 579] on span "Gestão de solicitações" at bounding box center [100, 577] width 114 height 13
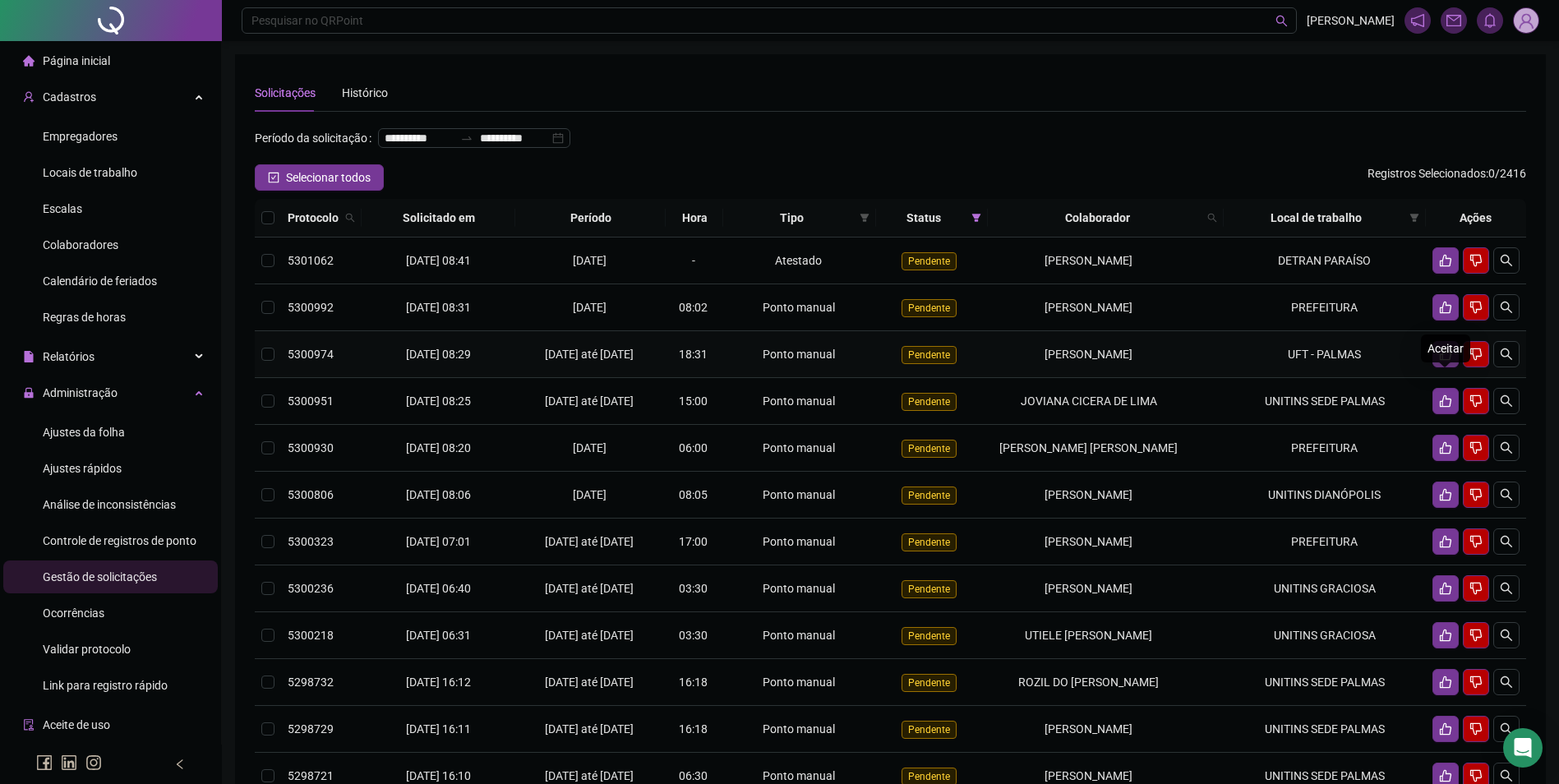
click at [1444, 361] on icon "like" at bounding box center [1445, 354] width 13 height 13
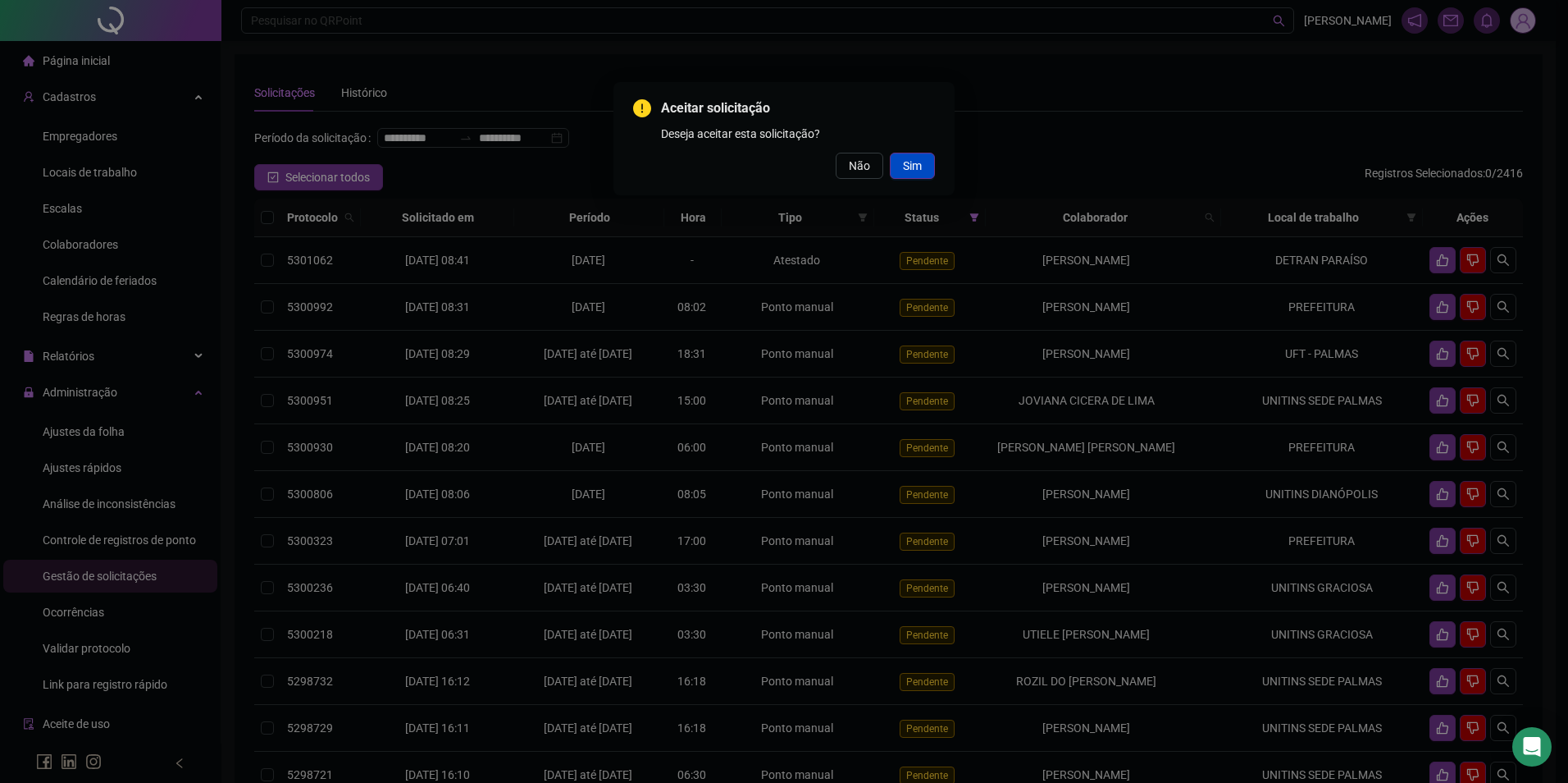
click at [926, 166] on button "Sim" at bounding box center [912, 166] width 45 height 26
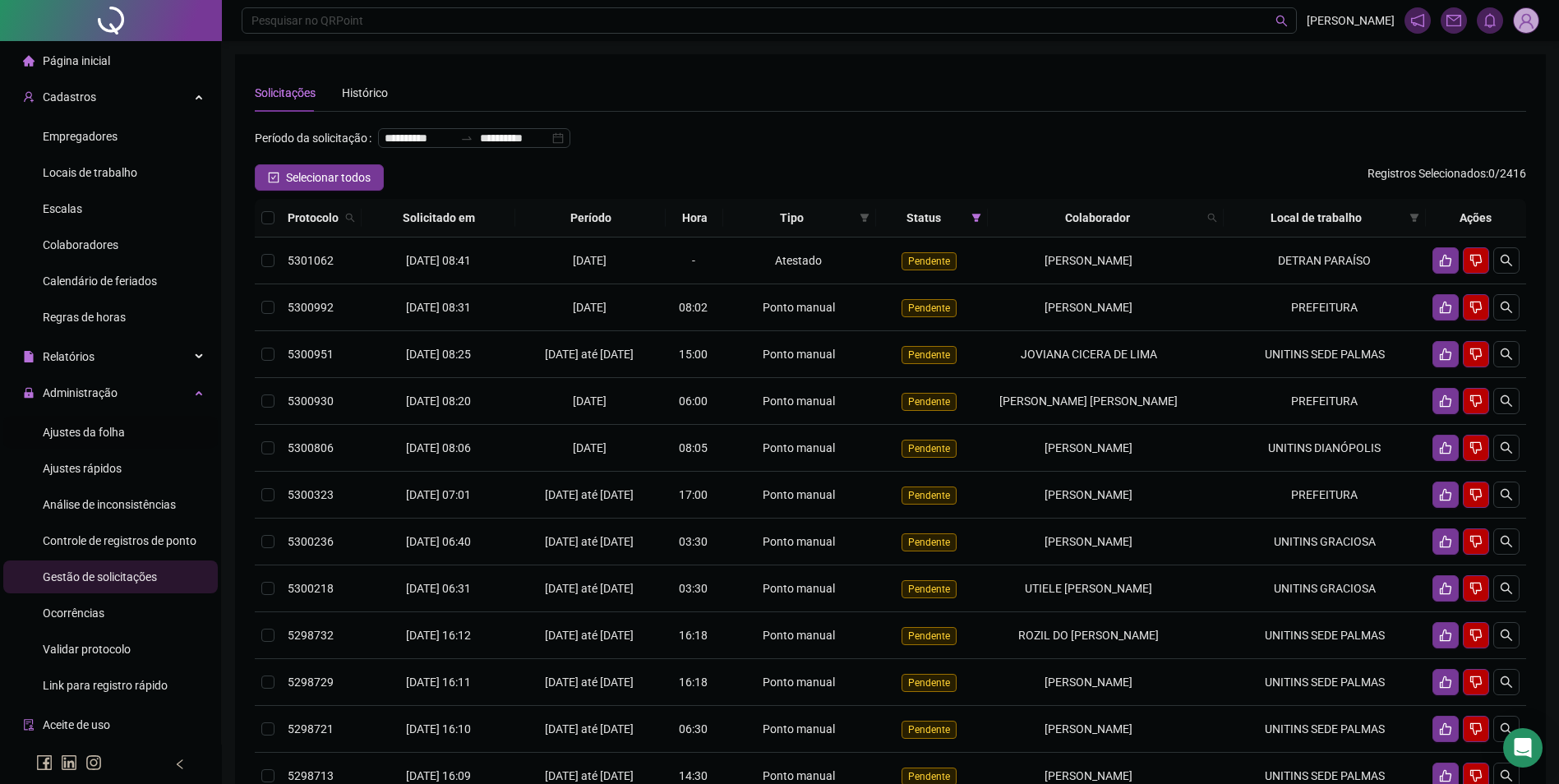
click at [107, 436] on span "Ajustes da folha" at bounding box center [84, 432] width 82 height 13
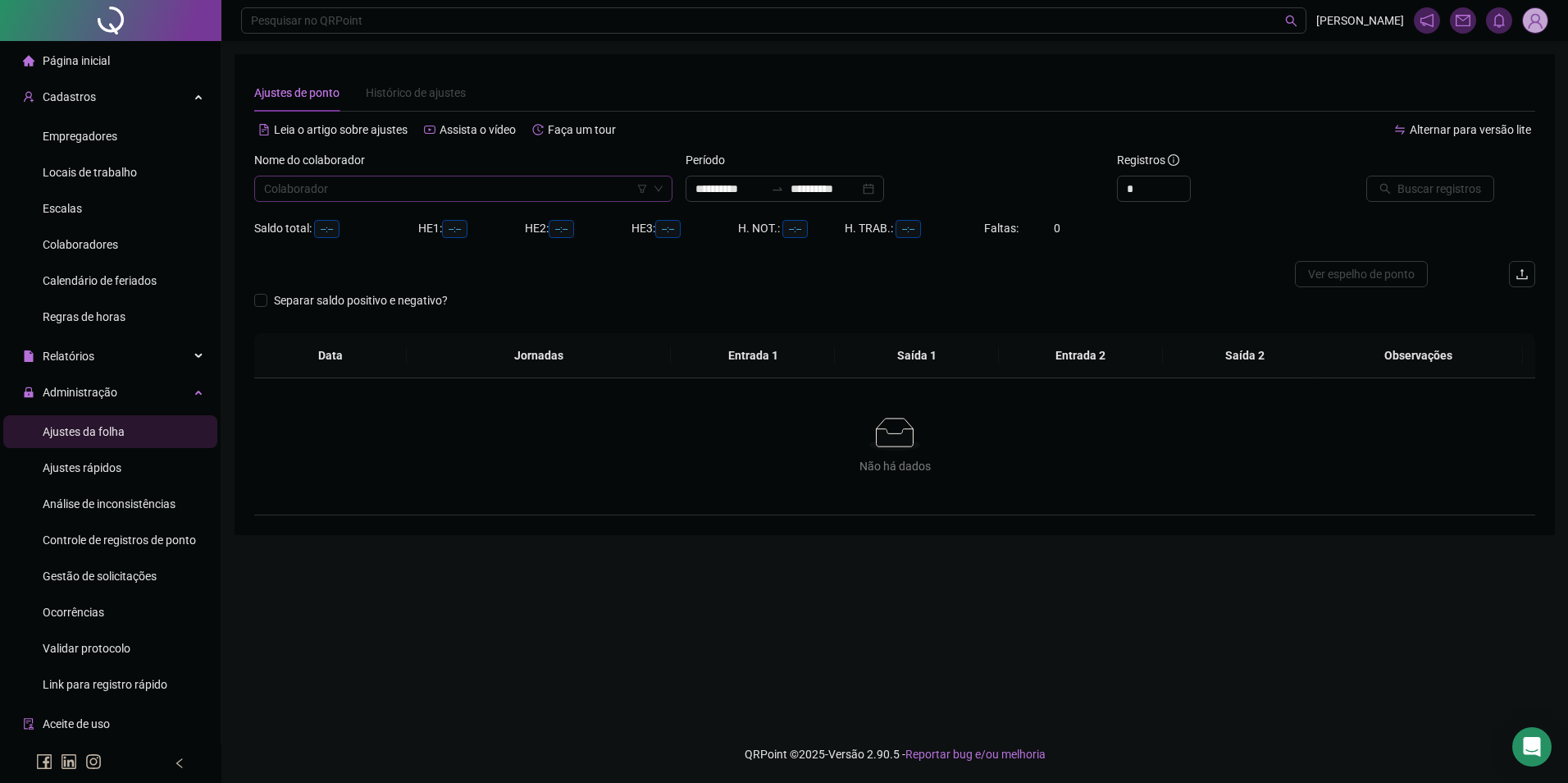
type input "**********"
click at [428, 193] on input "search" at bounding box center [455, 189] width 383 height 24
type input "*******"
click at [1367, 175] on button "Buscar registros" at bounding box center [1430, 189] width 128 height 26
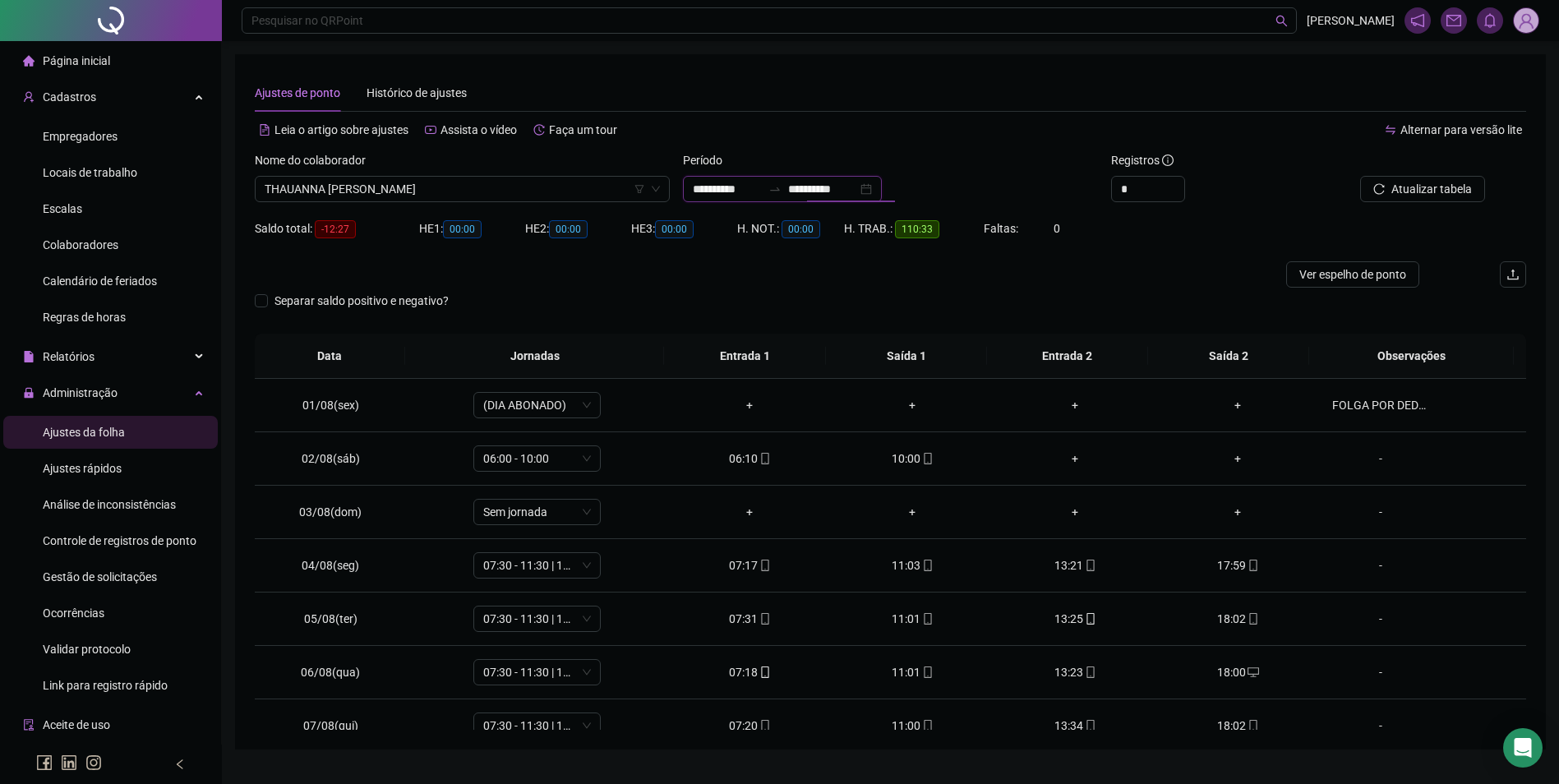
click at [857, 189] on input "**********" at bounding box center [822, 189] width 69 height 18
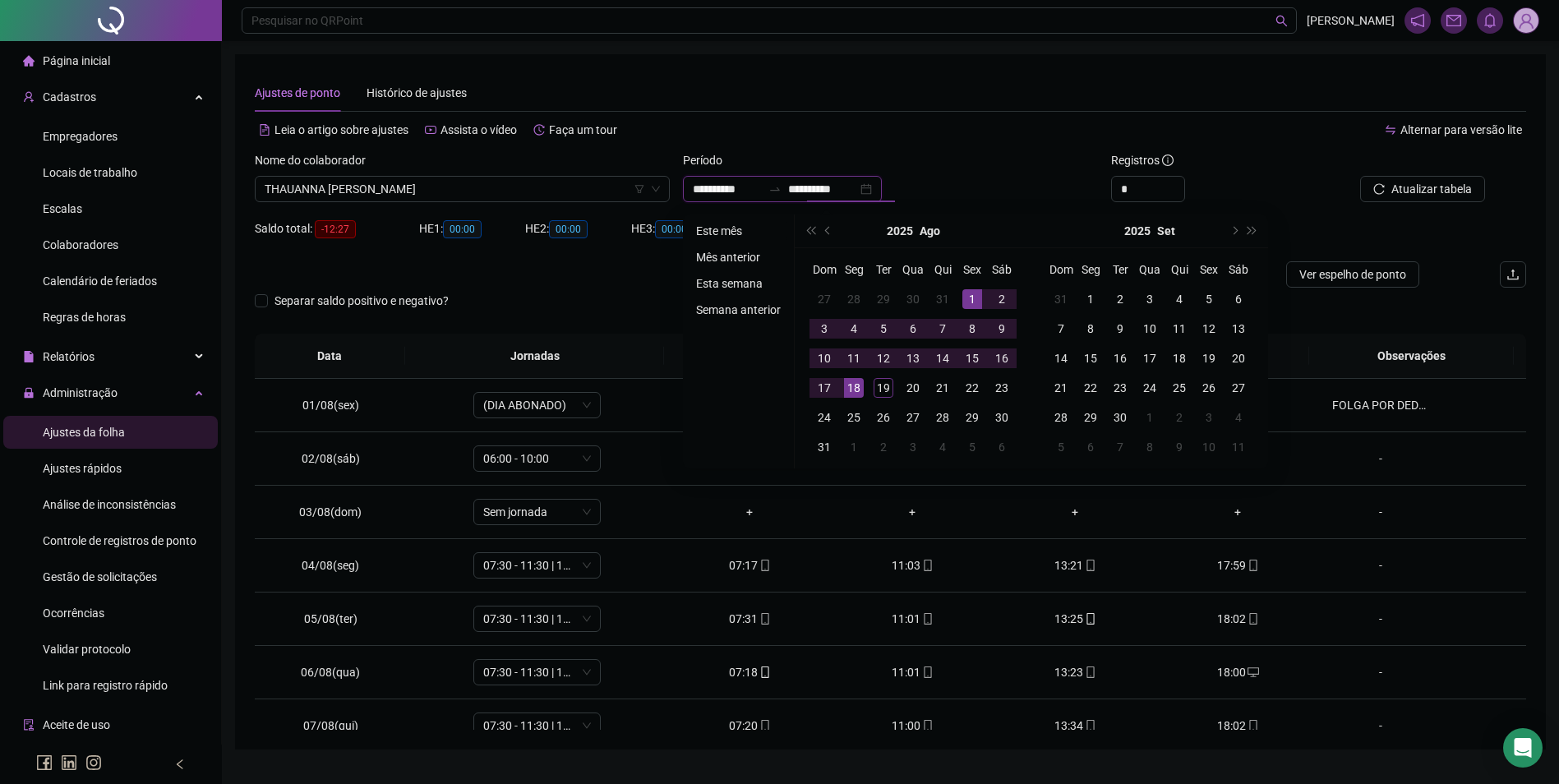
type input "**********"
click at [738, 236] on li "Este mês" at bounding box center [738, 230] width 98 height 20
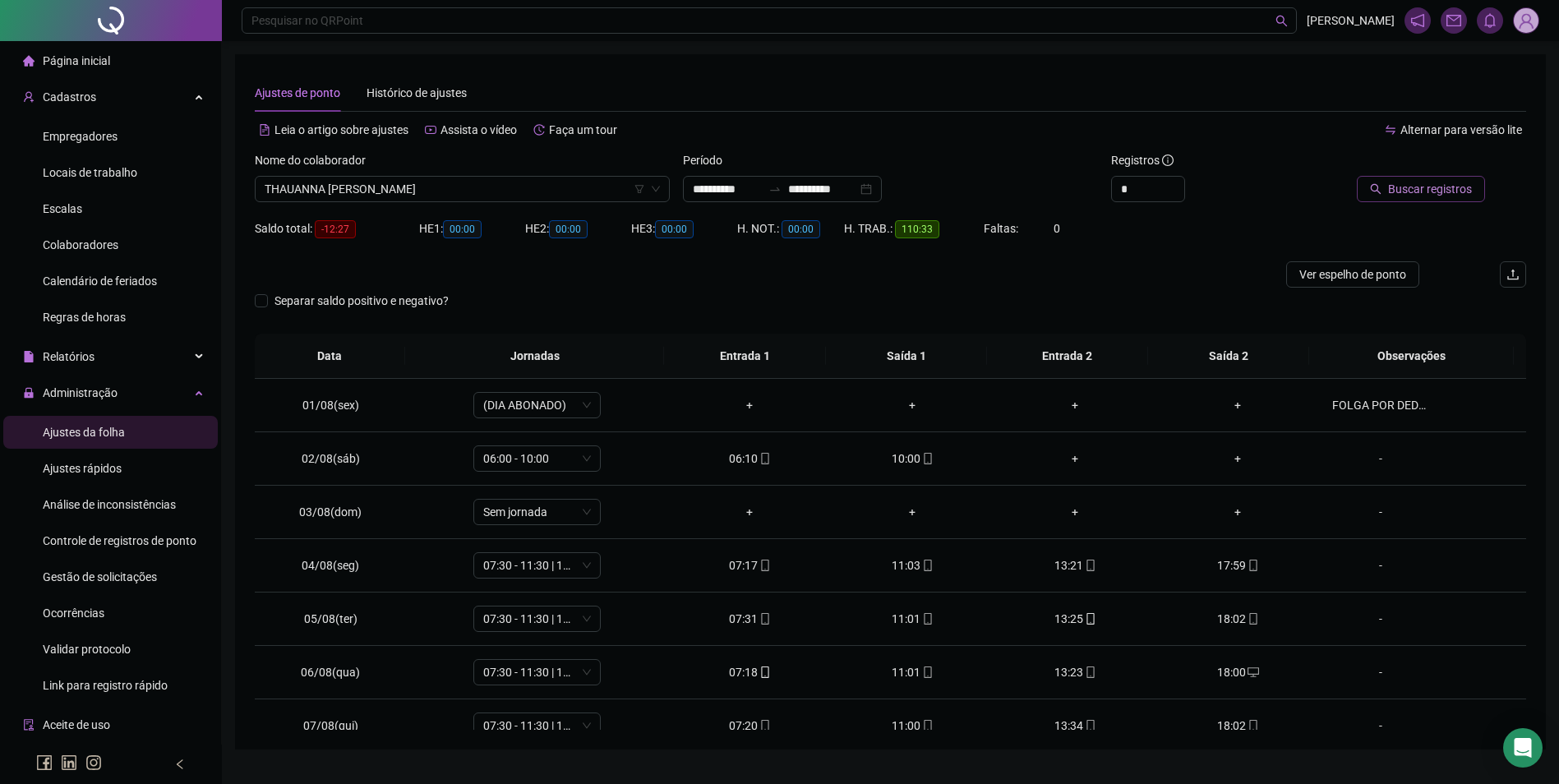
click at [1446, 187] on span "Buscar registros" at bounding box center [1430, 189] width 84 height 18
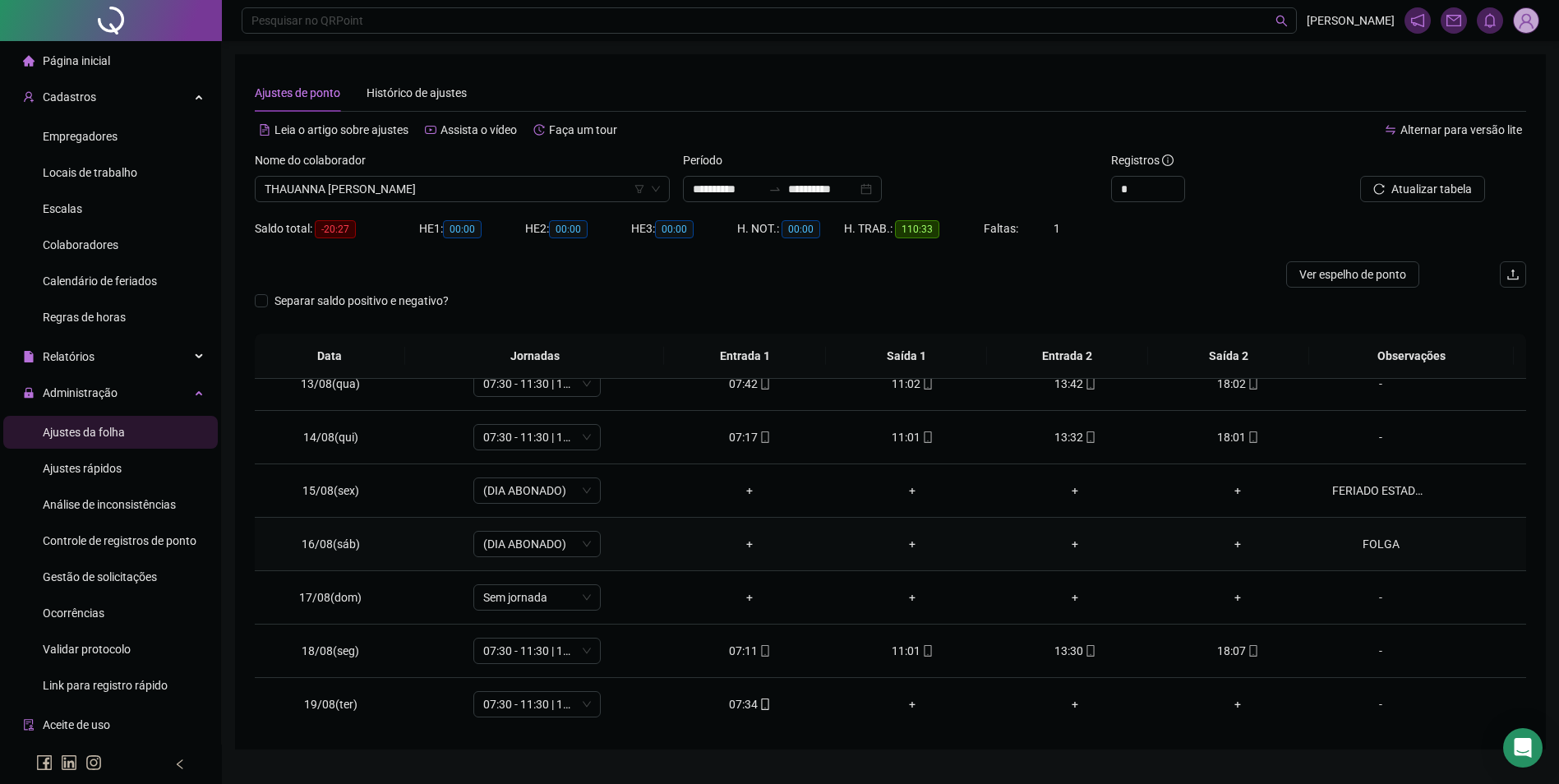
scroll to position [663, 0]
click at [761, 706] on icon "mobile" at bounding box center [765, 702] width 7 height 11
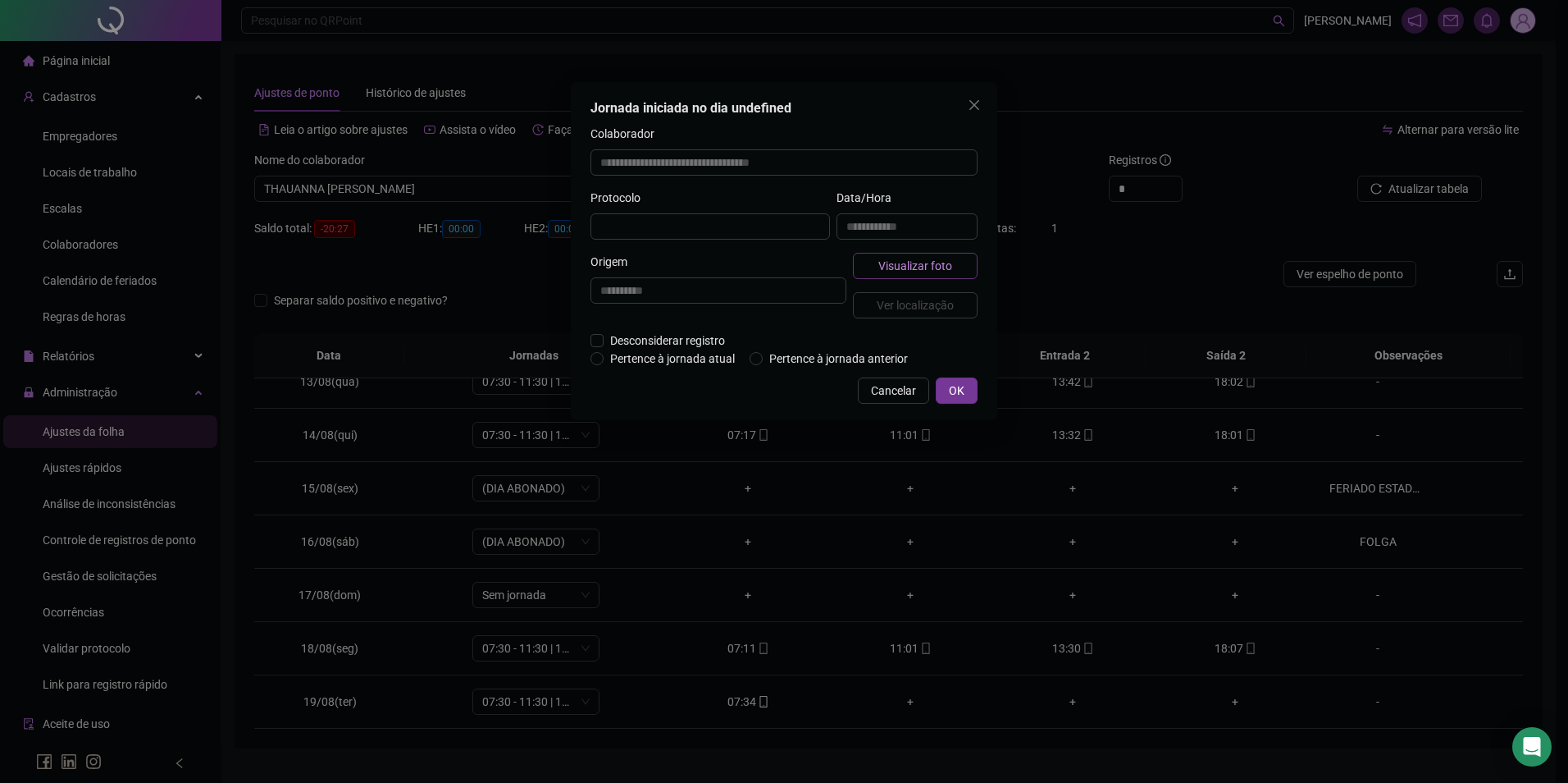
click at [920, 269] on span "Visualizar foto" at bounding box center [915, 265] width 74 height 18
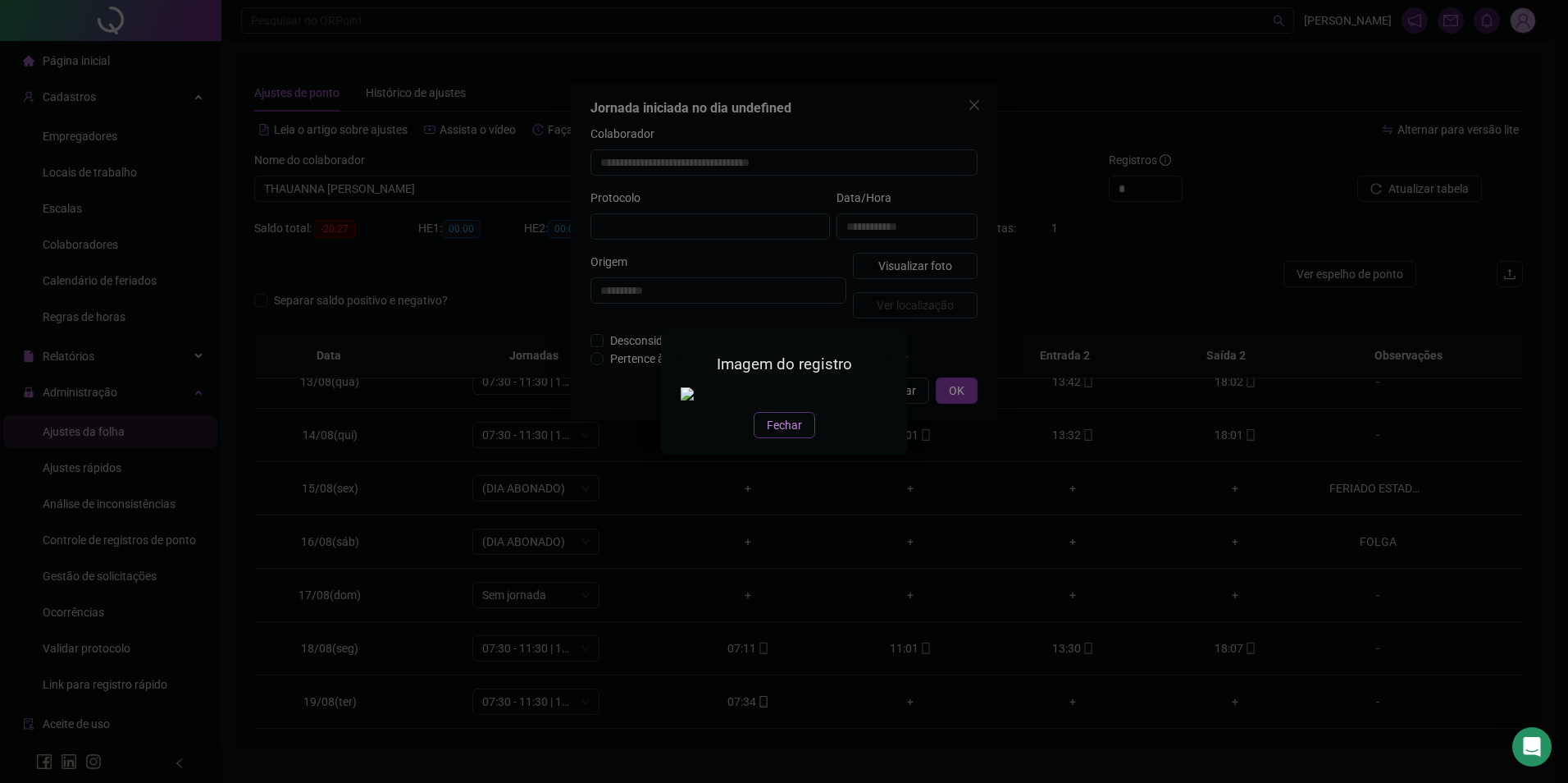
type input "**********"
click at [790, 434] on span "Fechar" at bounding box center [784, 425] width 35 height 18
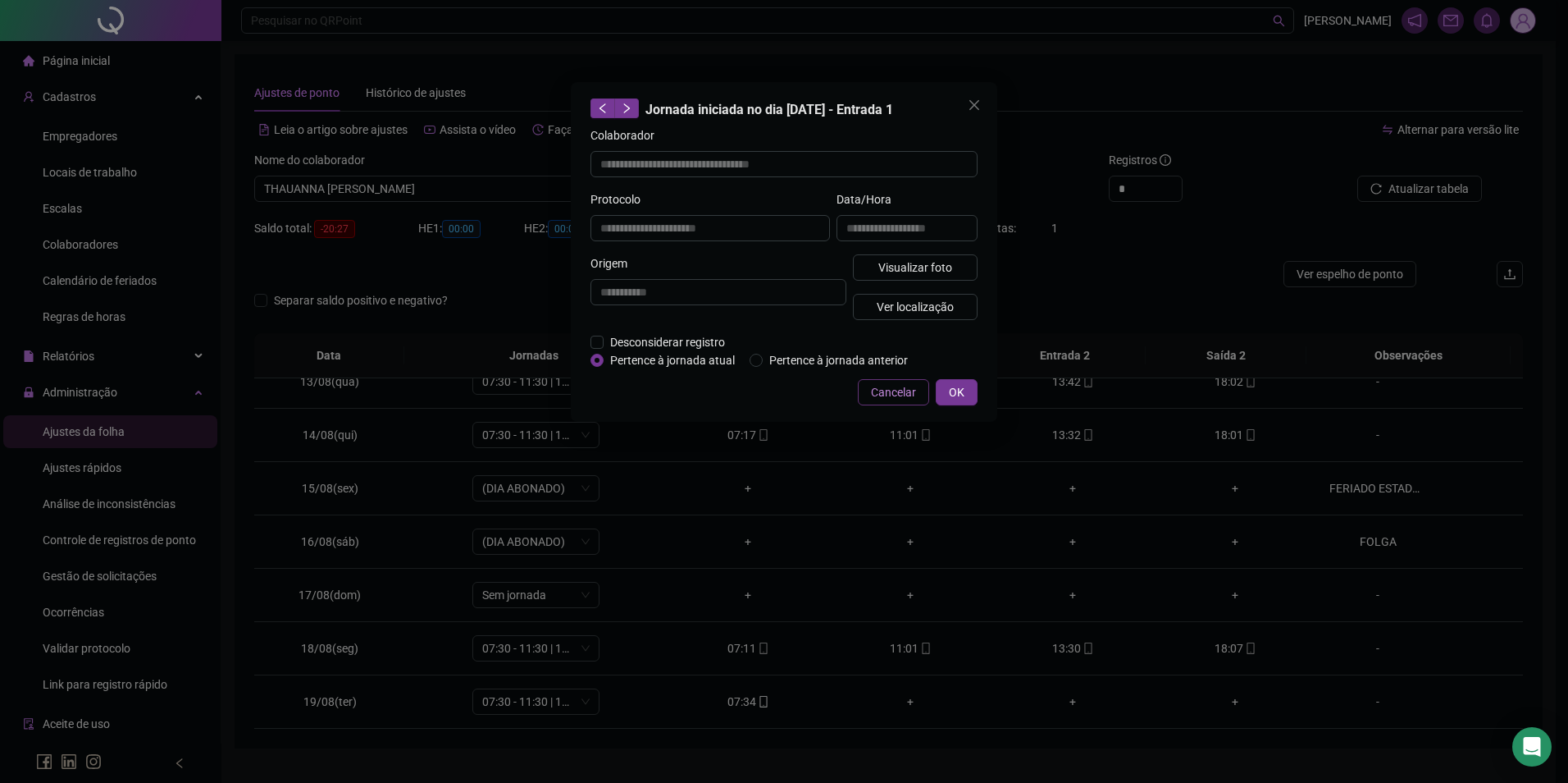
click at [895, 384] on span "Cancelar" at bounding box center [894, 392] width 45 height 18
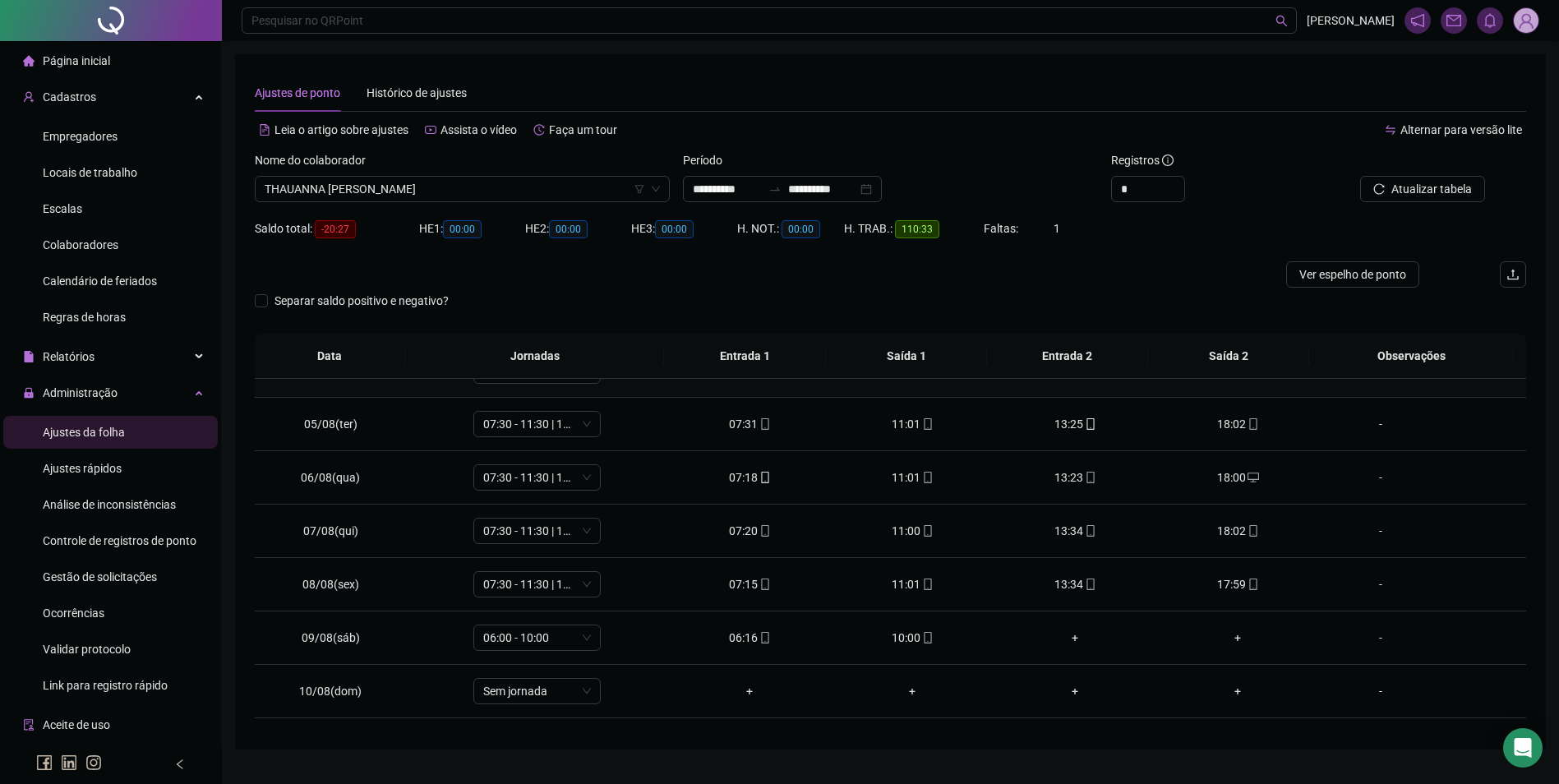
scroll to position [329, 0]
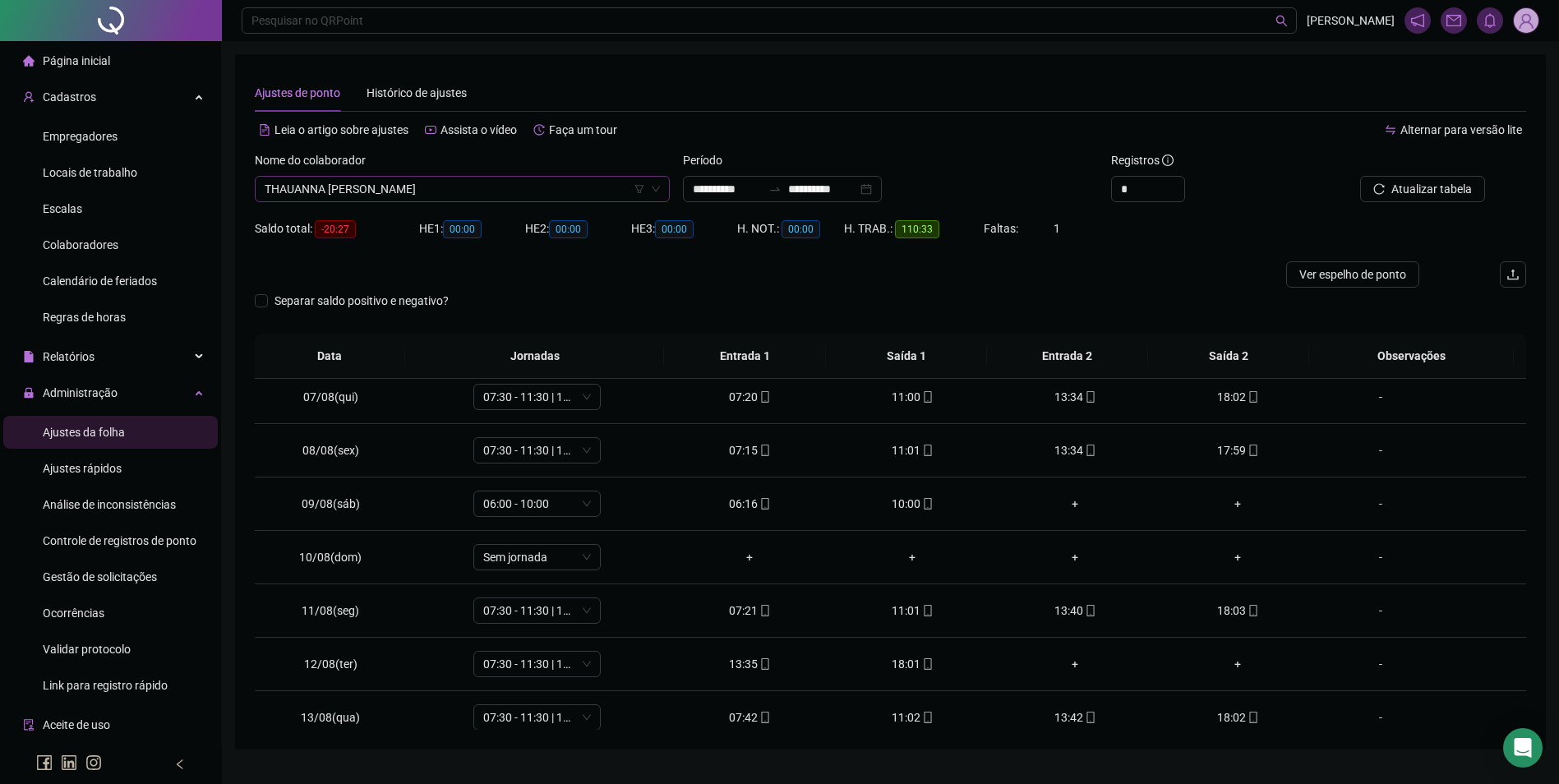
click at [558, 193] on span "THAUANNA [PERSON_NAME]" at bounding box center [462, 189] width 395 height 24
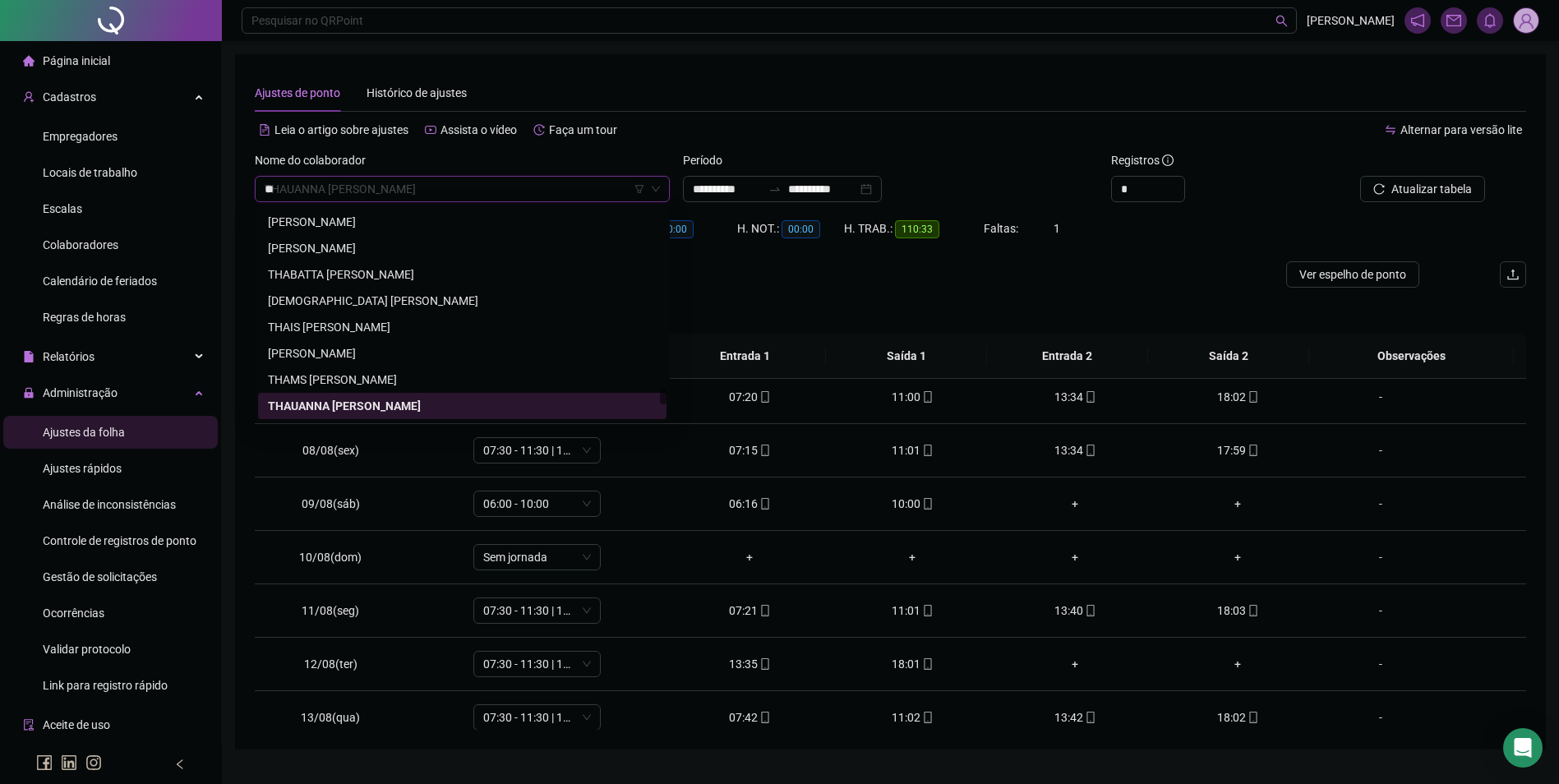
scroll to position [0, 0]
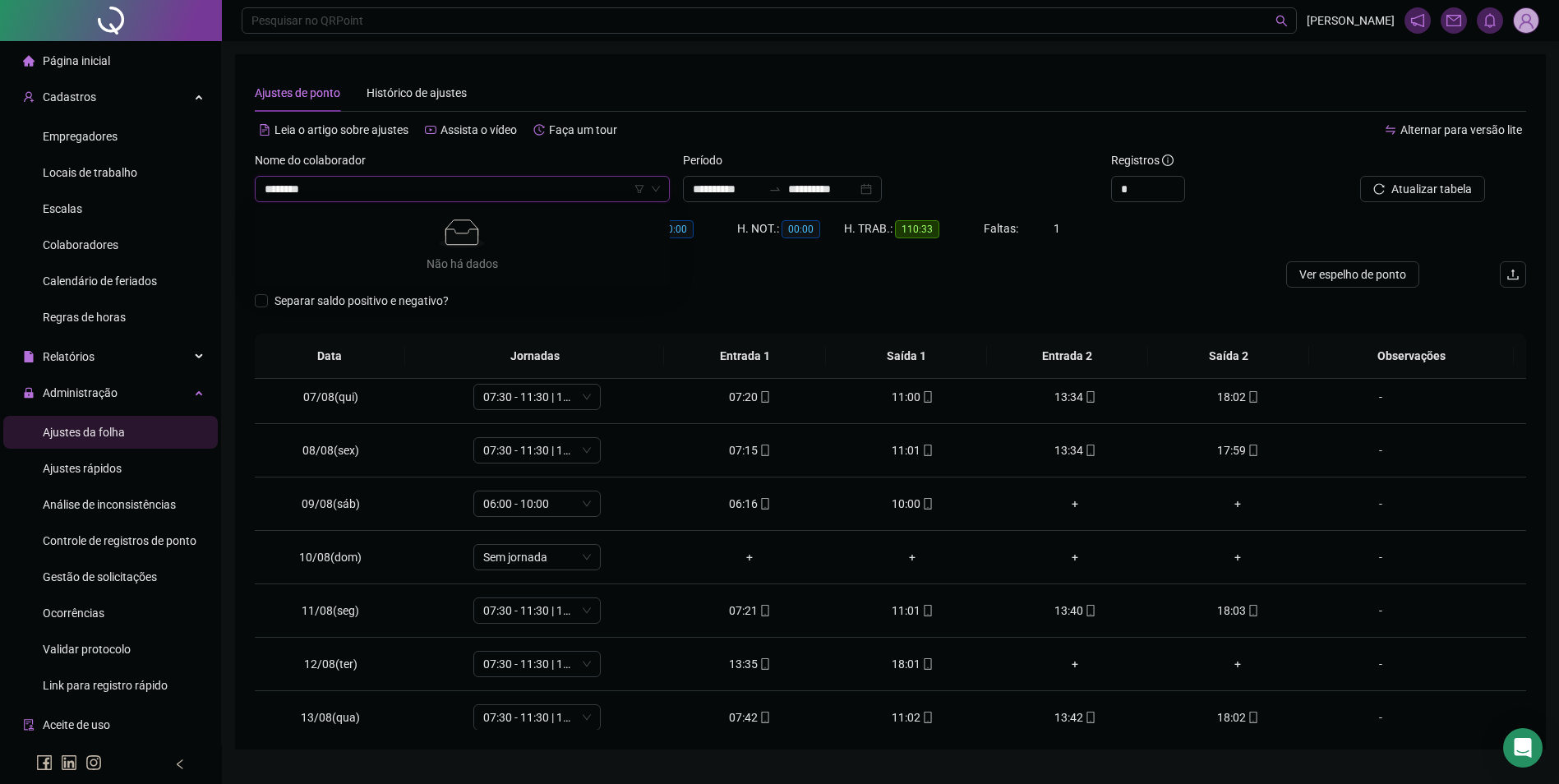
type input "*******"
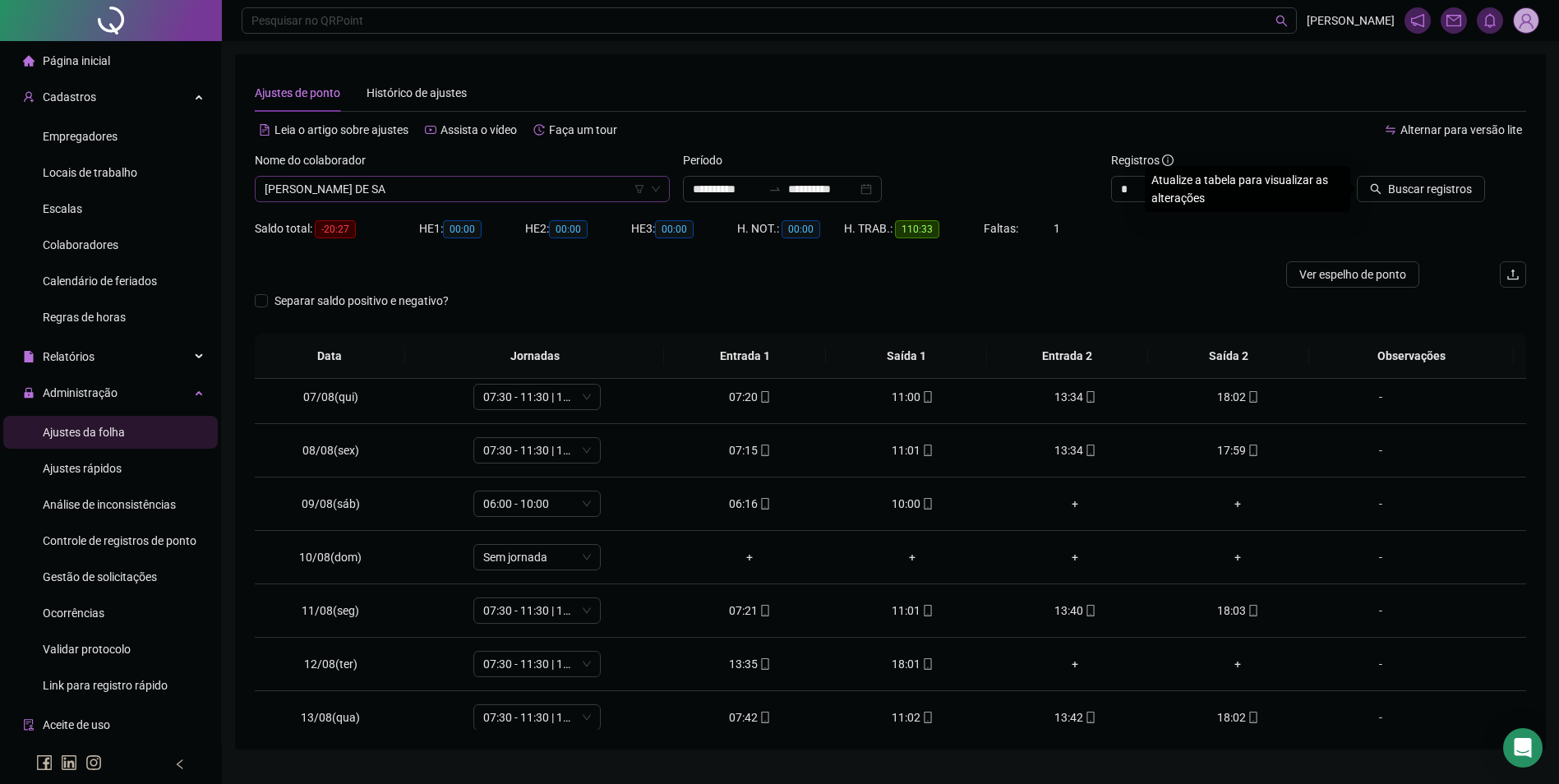
click at [1356, 176] on button "Buscar registros" at bounding box center [1420, 189] width 128 height 26
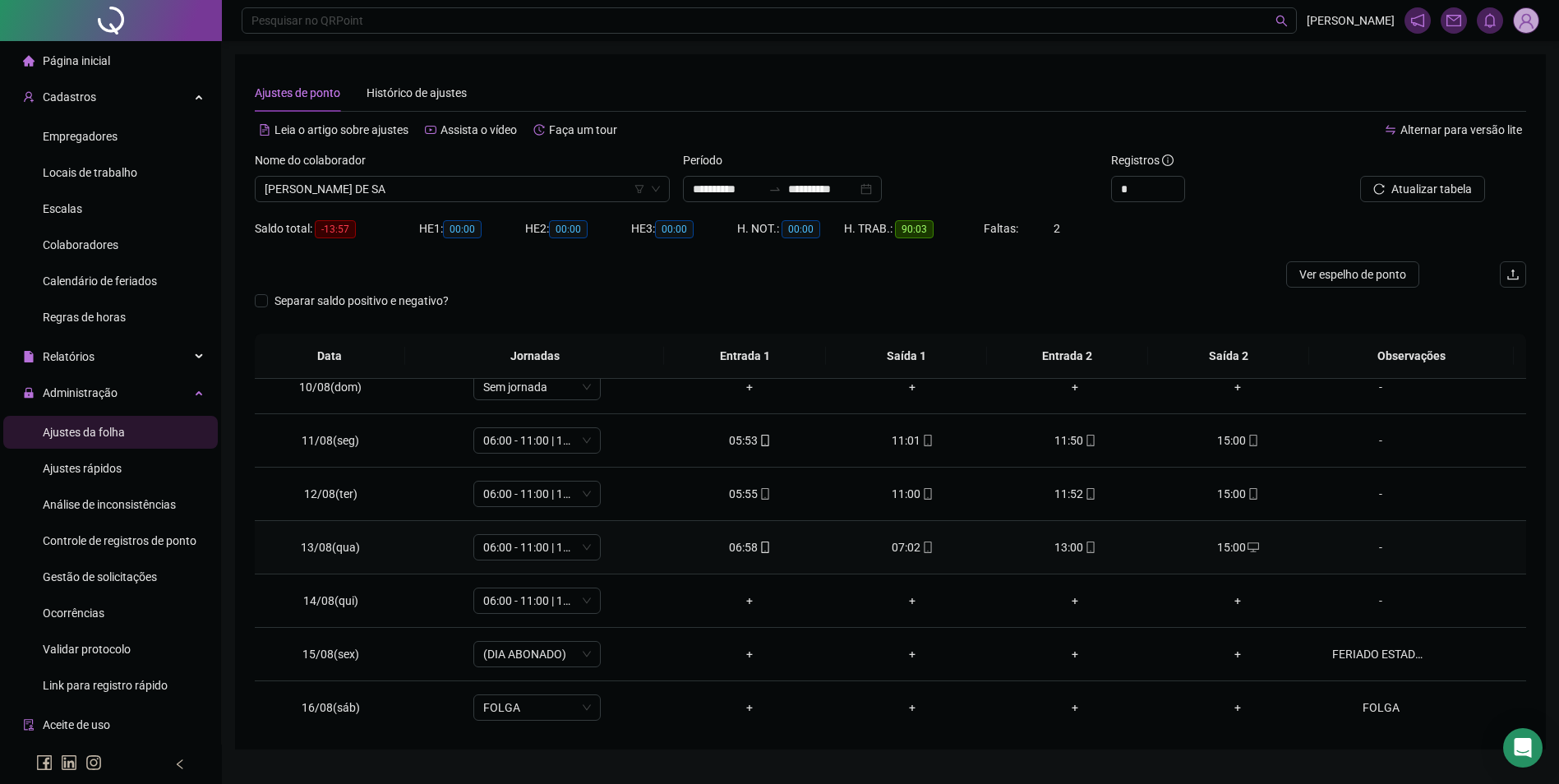
scroll to position [500, 0]
click at [520, 180] on span "[PERSON_NAME] DE SA" at bounding box center [462, 189] width 395 height 24
type input "********"
click at [1356, 176] on button "Buscar registros" at bounding box center [1420, 189] width 128 height 26
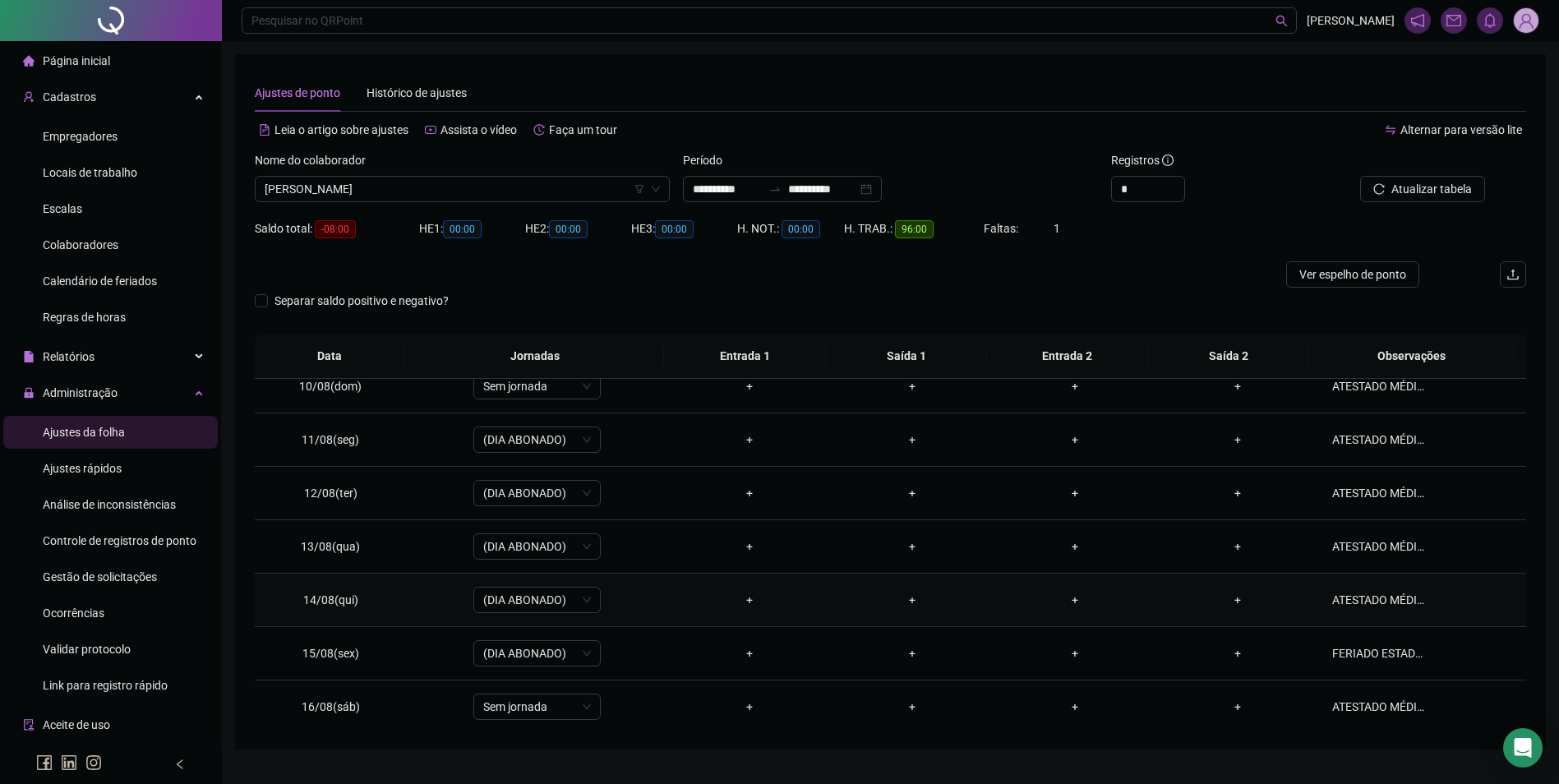
scroll to position [663, 0]
click at [109, 468] on span "Ajustes rápidos" at bounding box center [82, 468] width 79 height 13
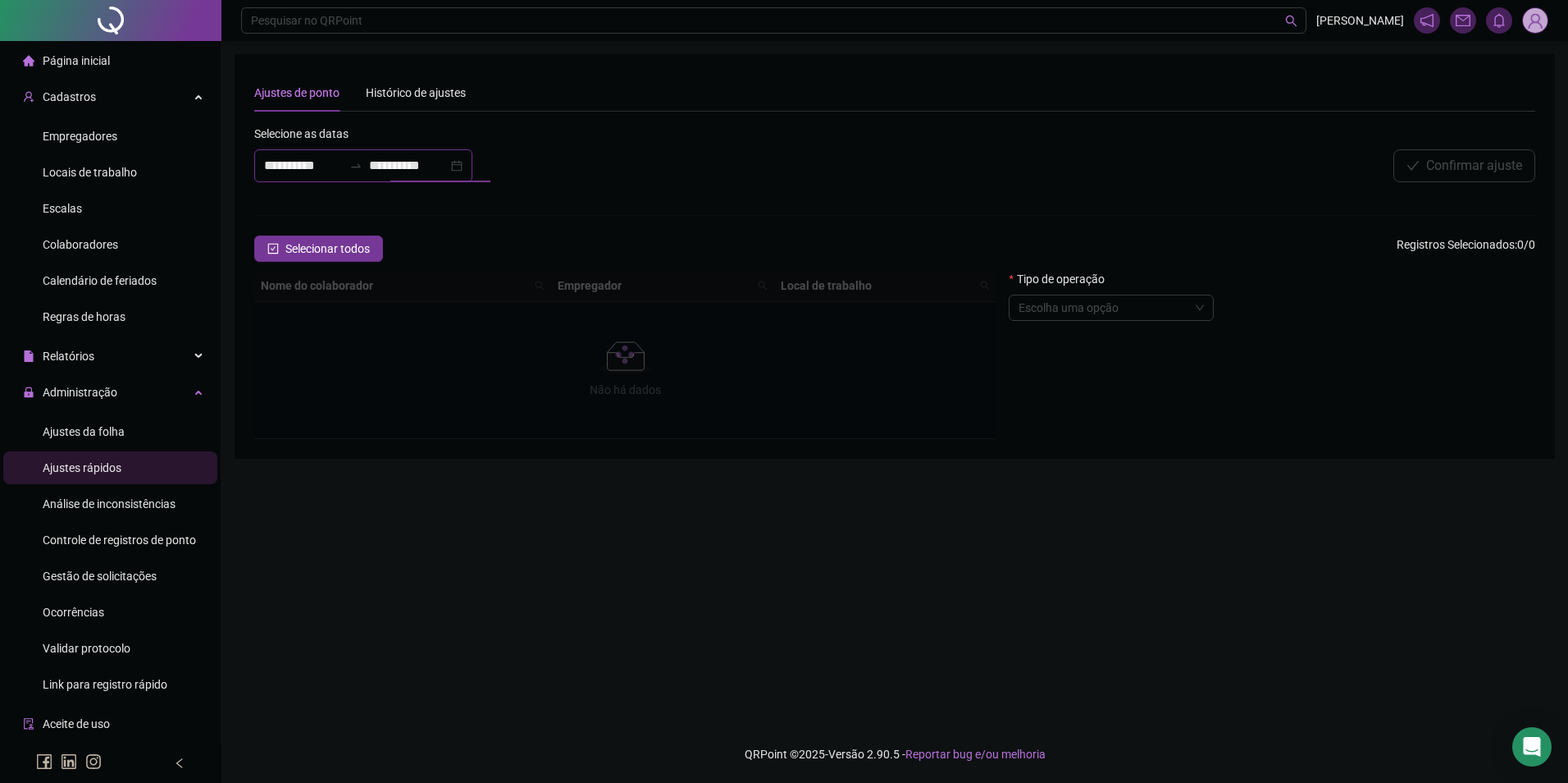
click at [418, 164] on input "**********" at bounding box center [409, 165] width 78 height 20
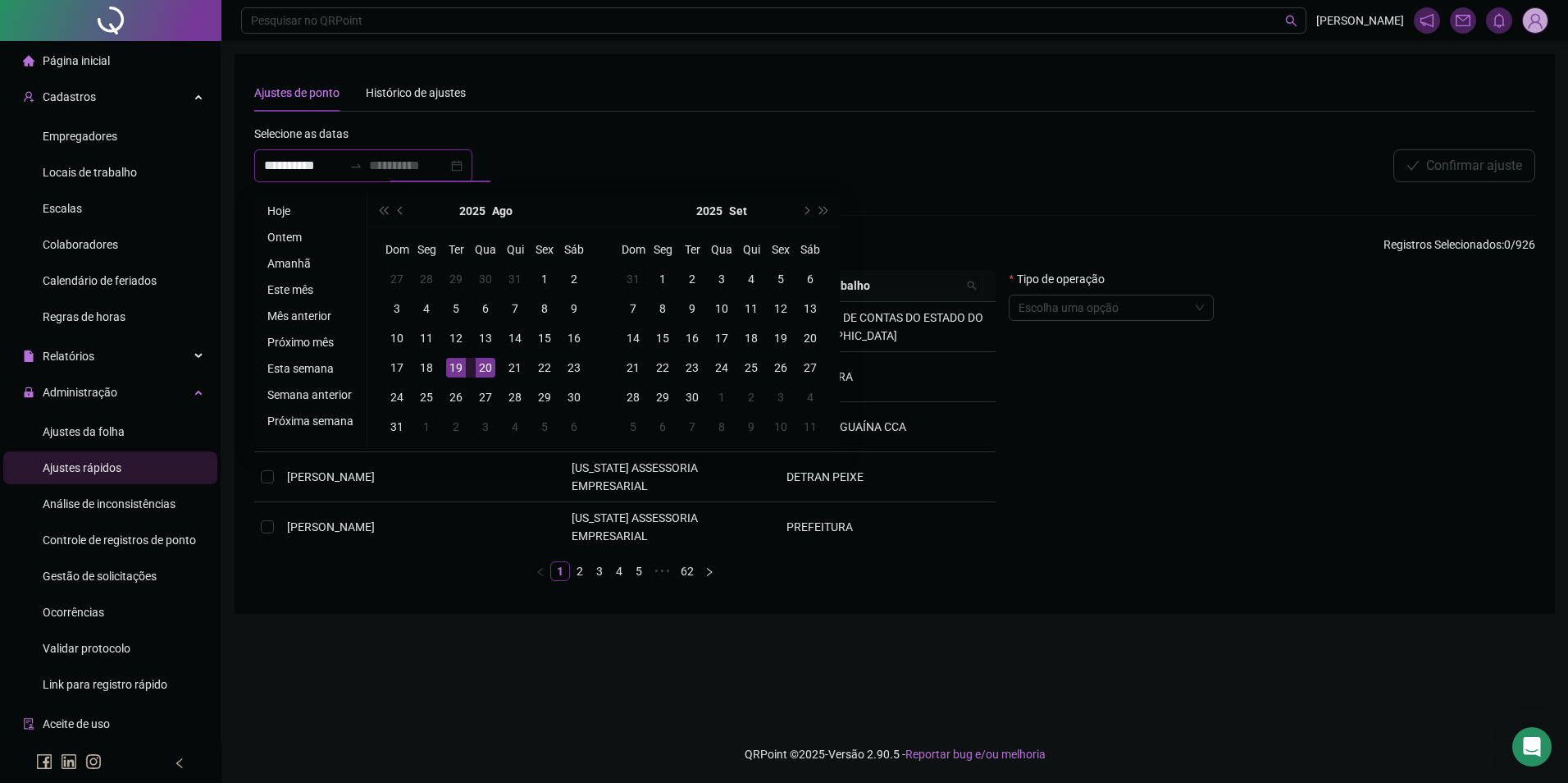
type input "**********"
click at [451, 365] on div "19" at bounding box center [455, 367] width 20 height 20
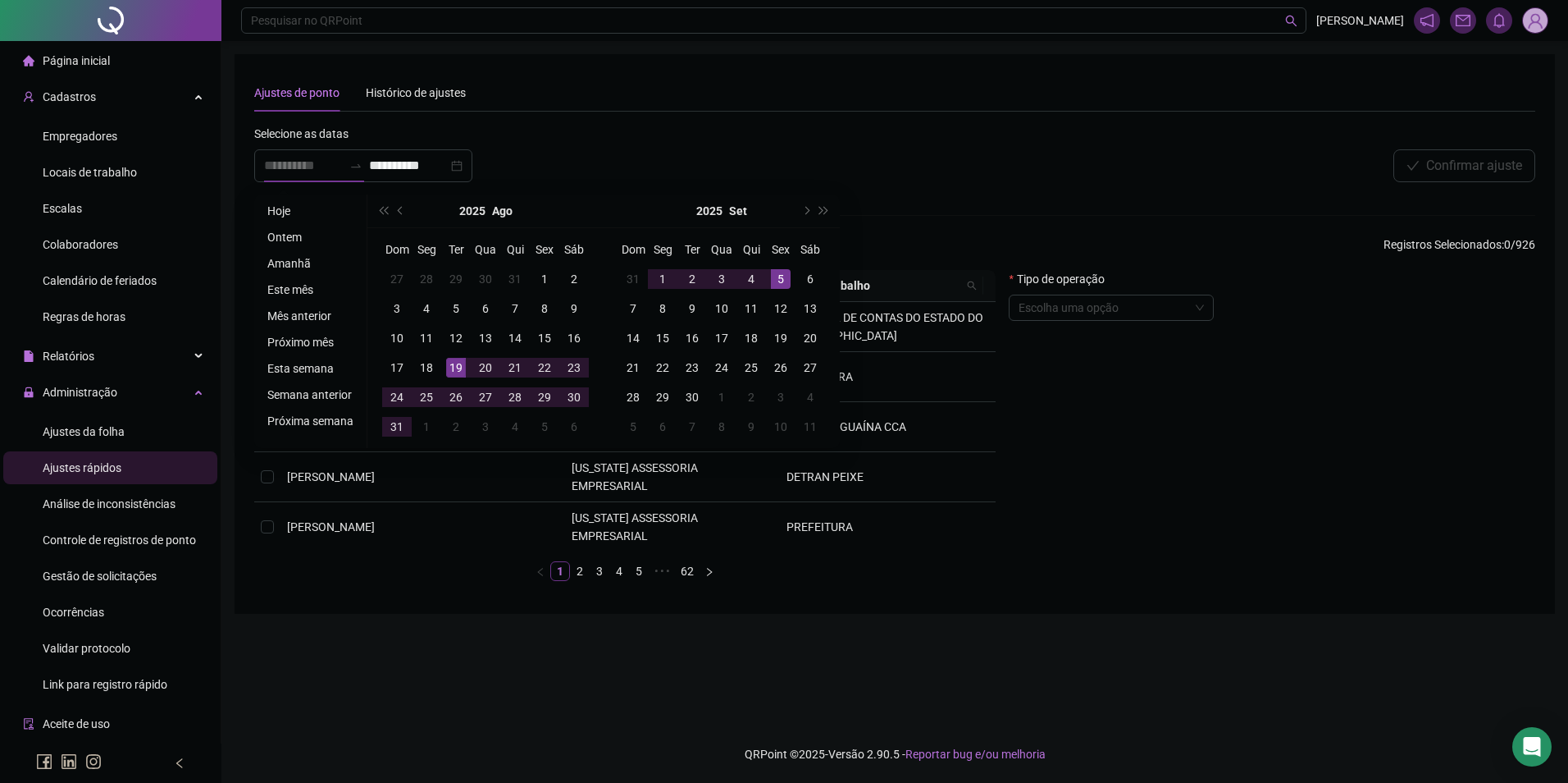
click at [779, 275] on div "5" at bounding box center [780, 278] width 20 height 20
type input "**********"
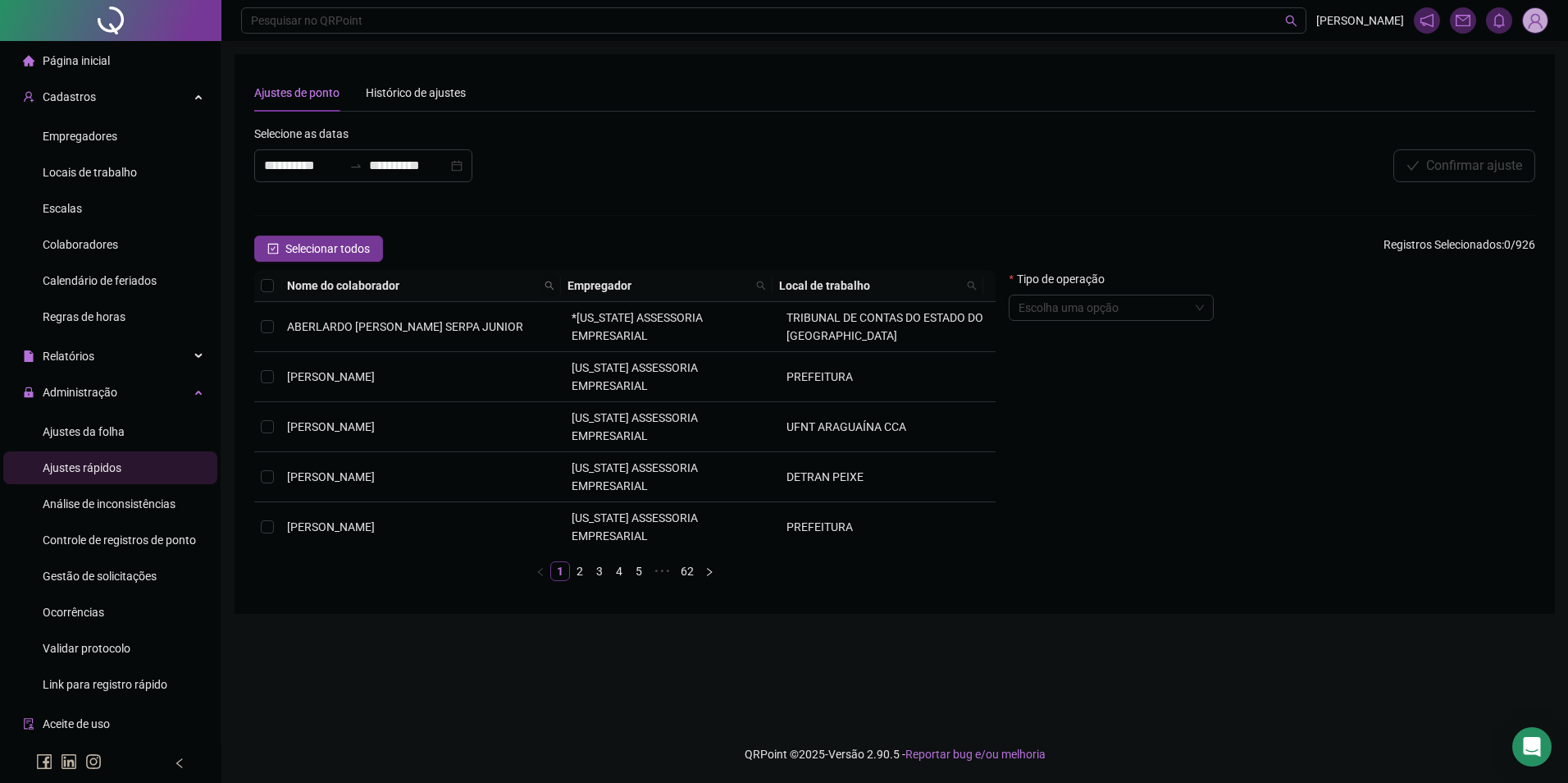
click at [552, 282] on icon "search" at bounding box center [549, 286] width 10 height 10
click at [536, 309] on input "text" at bounding box center [480, 315] width 154 height 26
type input "********"
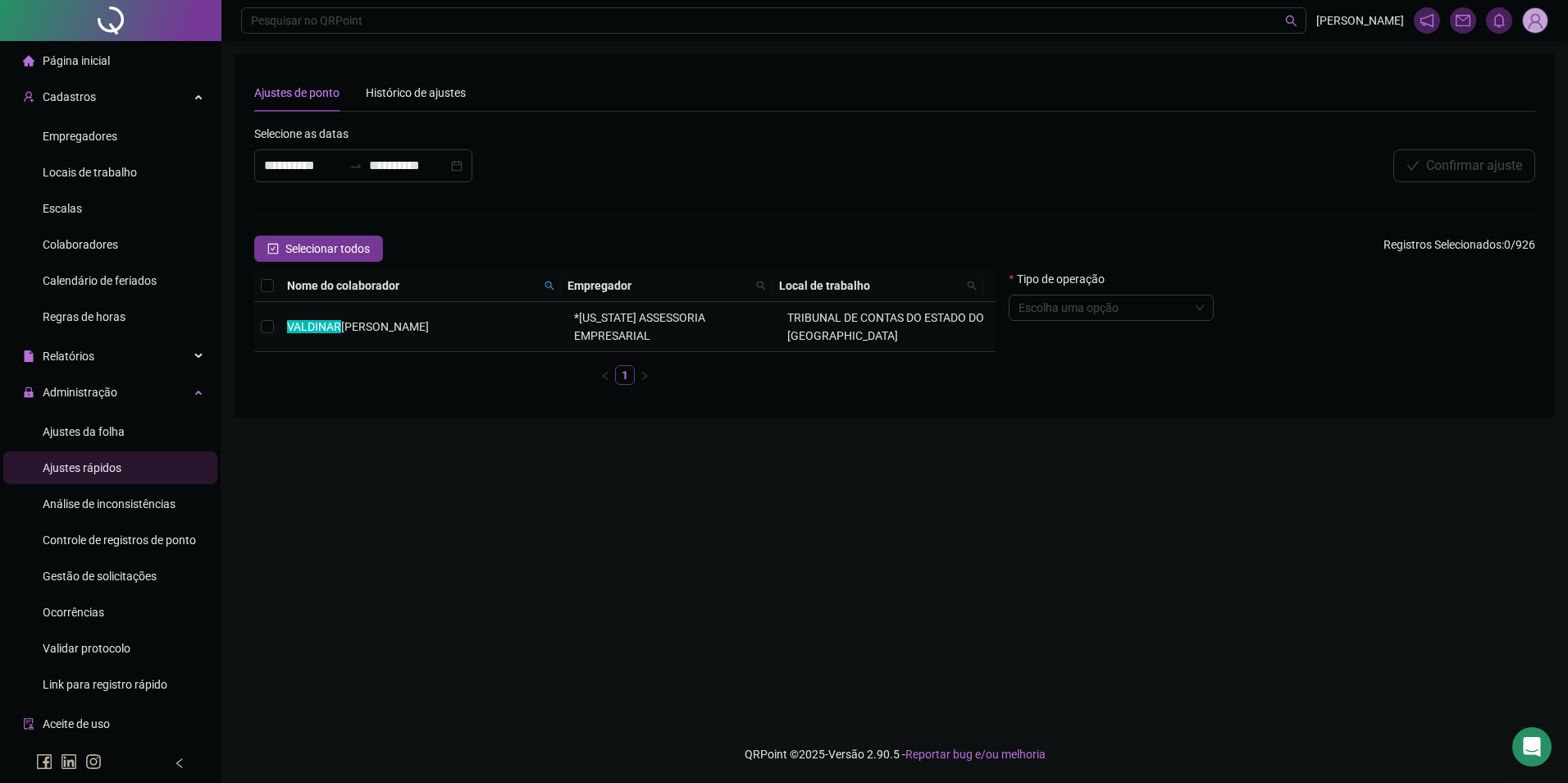
click at [557, 331] on td "[PERSON_NAME]" at bounding box center [424, 328] width 287 height 50
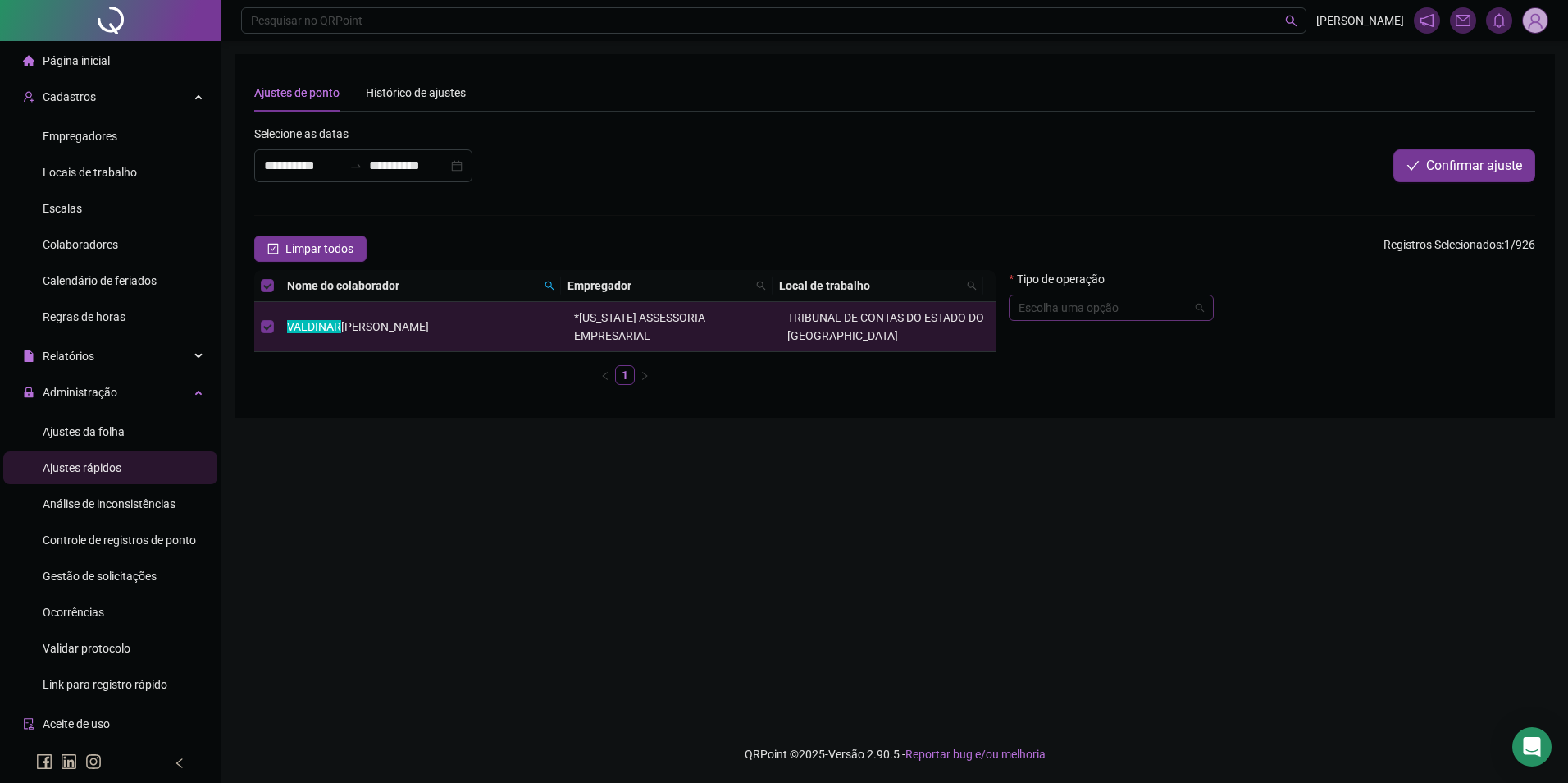
click at [1102, 308] on input "search" at bounding box center [1103, 307] width 171 height 24
click at [1108, 524] on div "Abonar período ou dia" at bounding box center [1112, 524] width 179 height 18
click at [1103, 306] on span "Abonar período ou dia" at bounding box center [1111, 307] width 186 height 24
click at [1310, 418] on div "Observações" at bounding box center [1271, 411] width 526 height 24
click at [1304, 431] on textarea at bounding box center [1271, 445] width 526 height 44
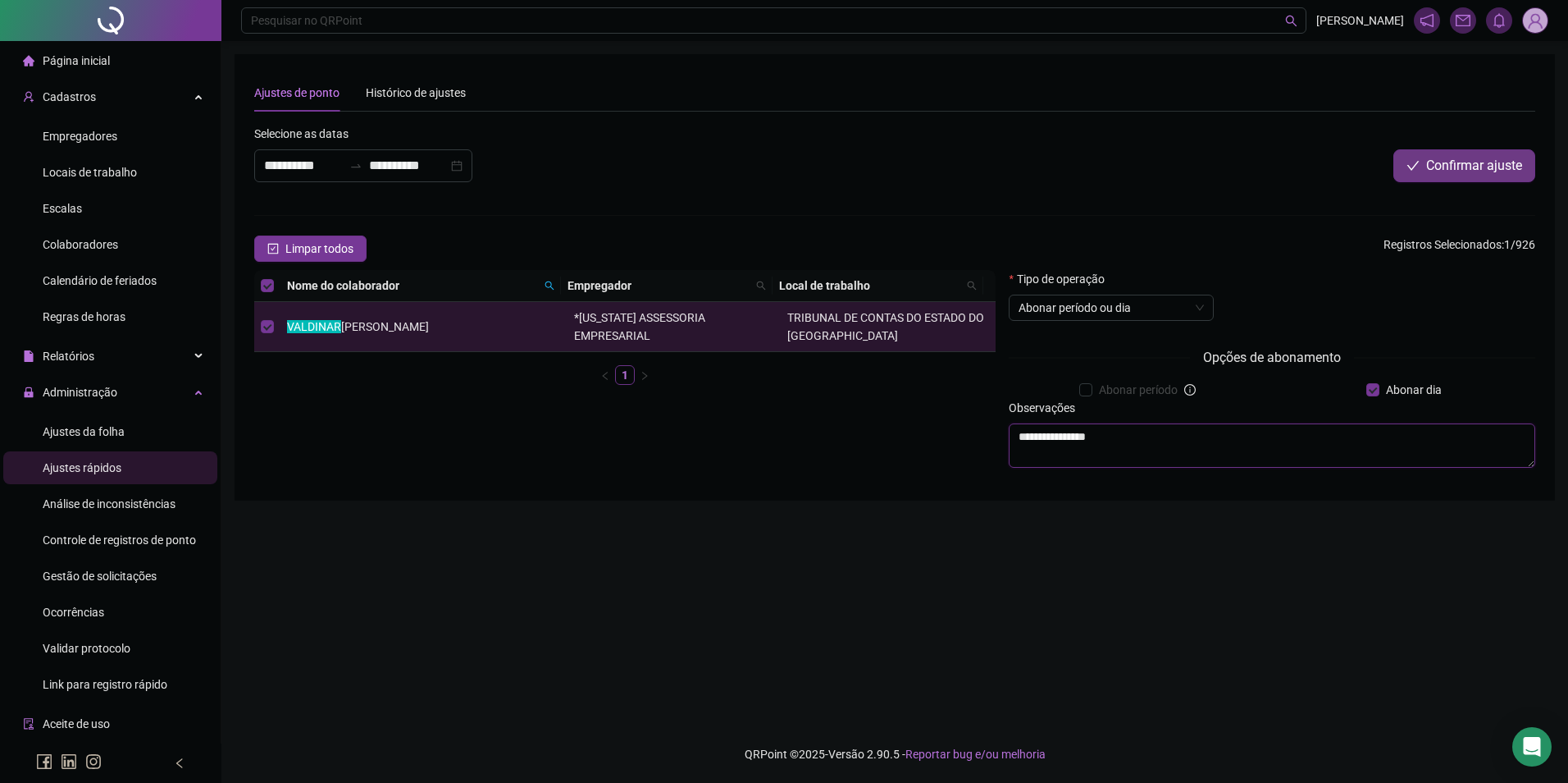
type textarea "**********"
click at [1444, 163] on span "Confirmar ajuste" at bounding box center [1474, 165] width 96 height 20
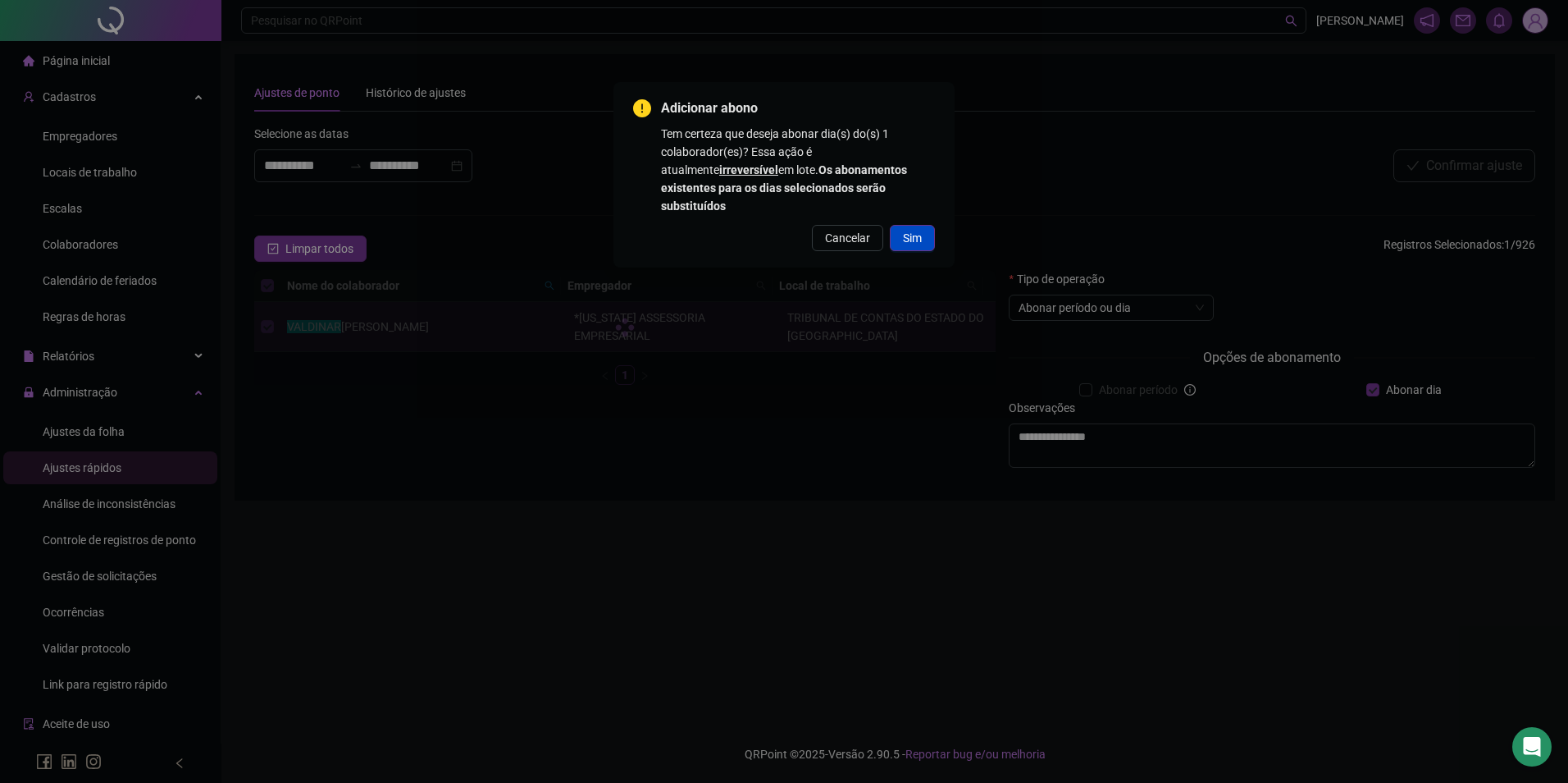
click at [912, 229] on span "Sim" at bounding box center [912, 237] width 19 height 18
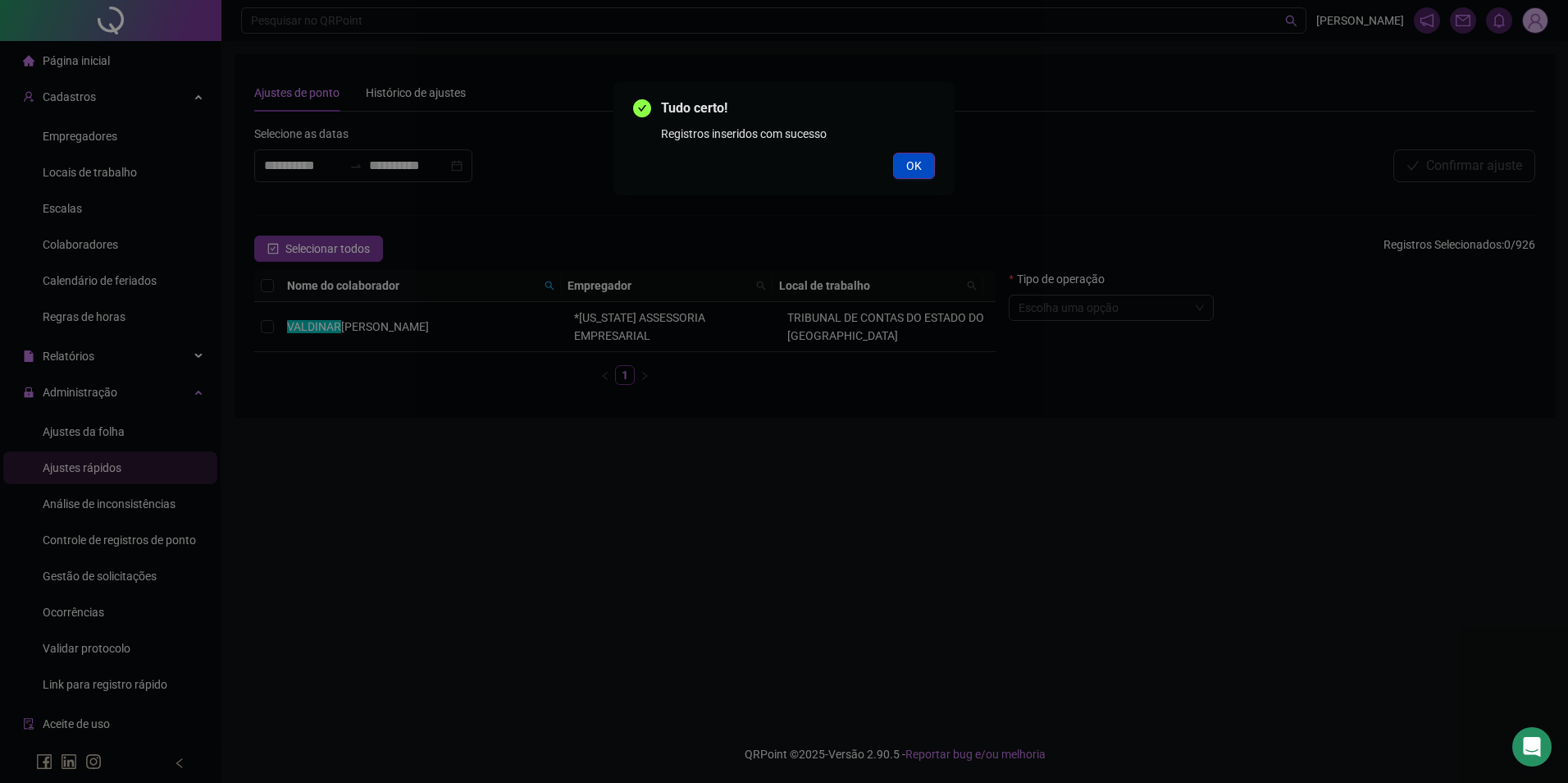
drag, startPoint x: 928, startPoint y: 169, endPoint x: 905, endPoint y: 183, distance: 26.9
click at [926, 170] on button "OK" at bounding box center [913, 166] width 42 height 26
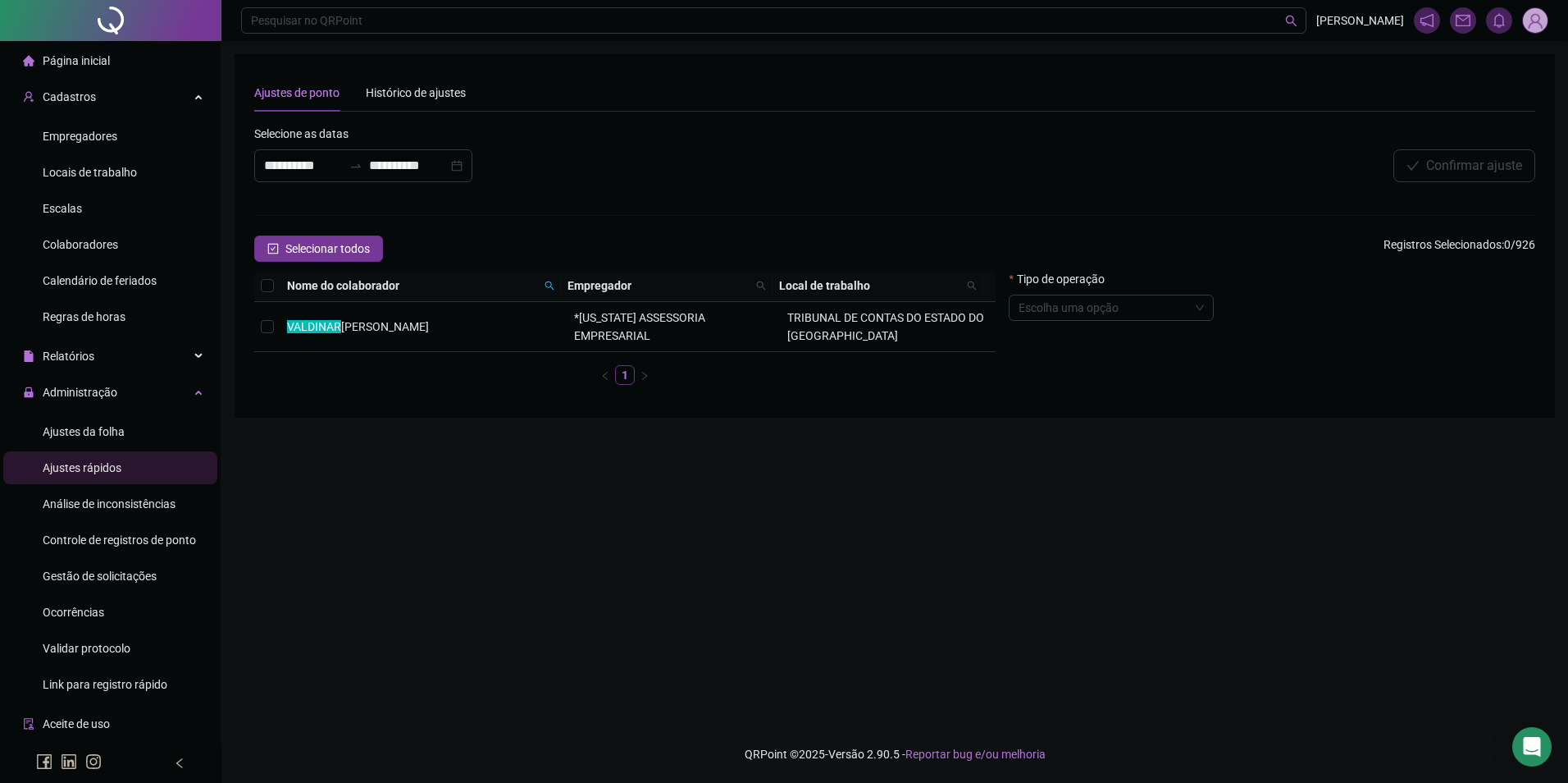
click at [113, 428] on span "Ajustes da folha" at bounding box center [84, 431] width 82 height 13
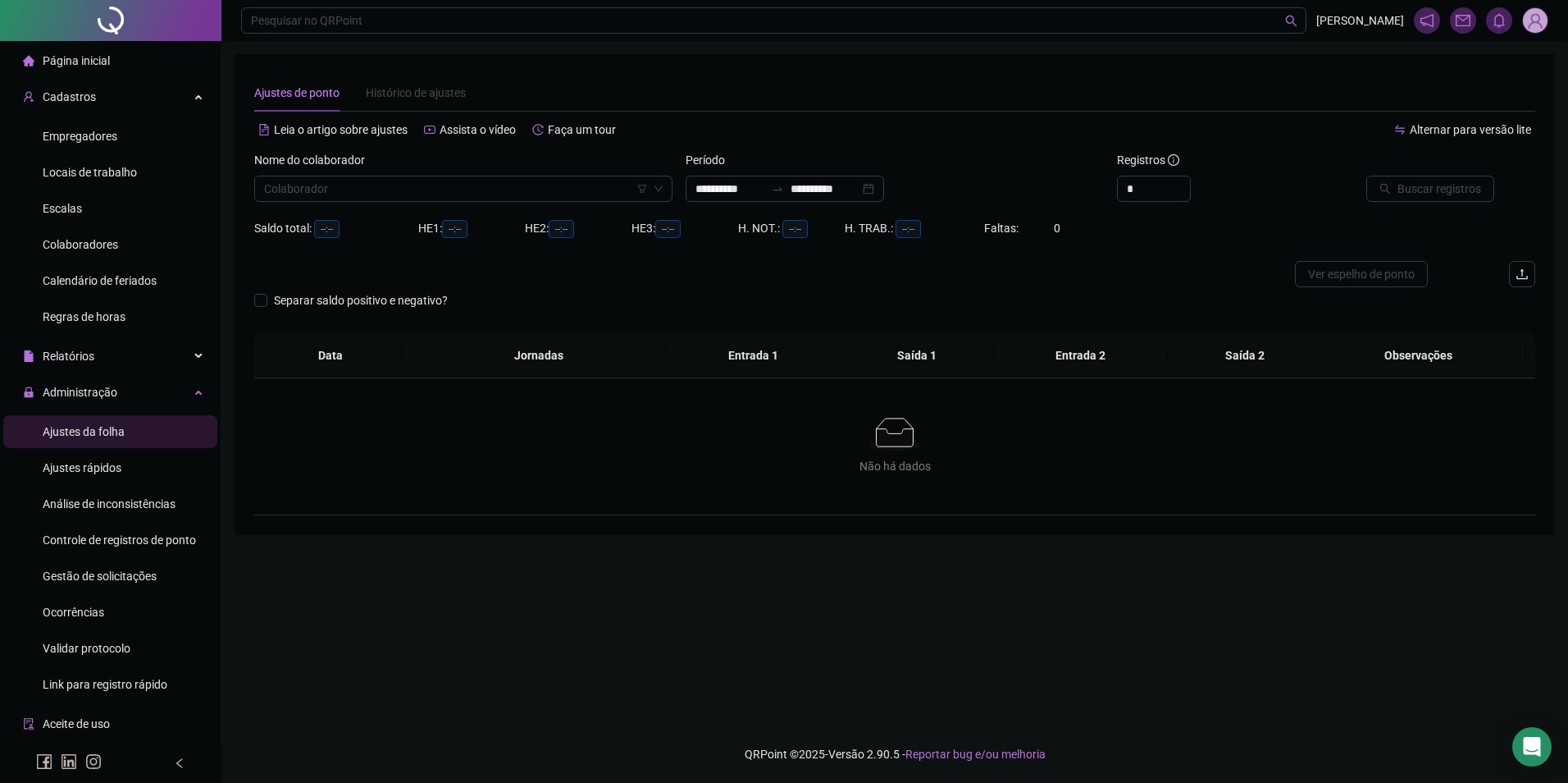
type input "**********"
click at [549, 198] on input "search" at bounding box center [455, 189] width 383 height 24
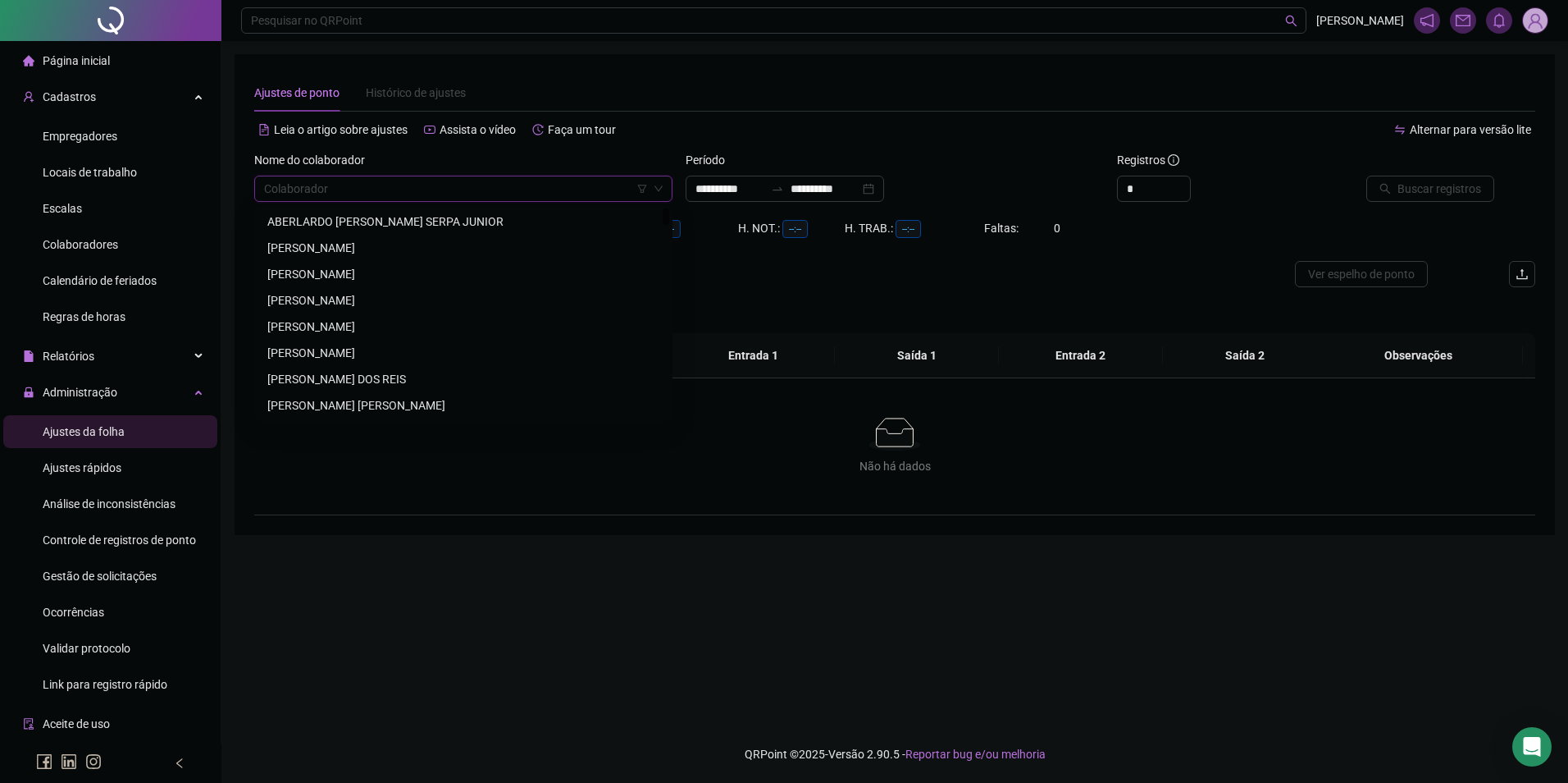
type input "*"
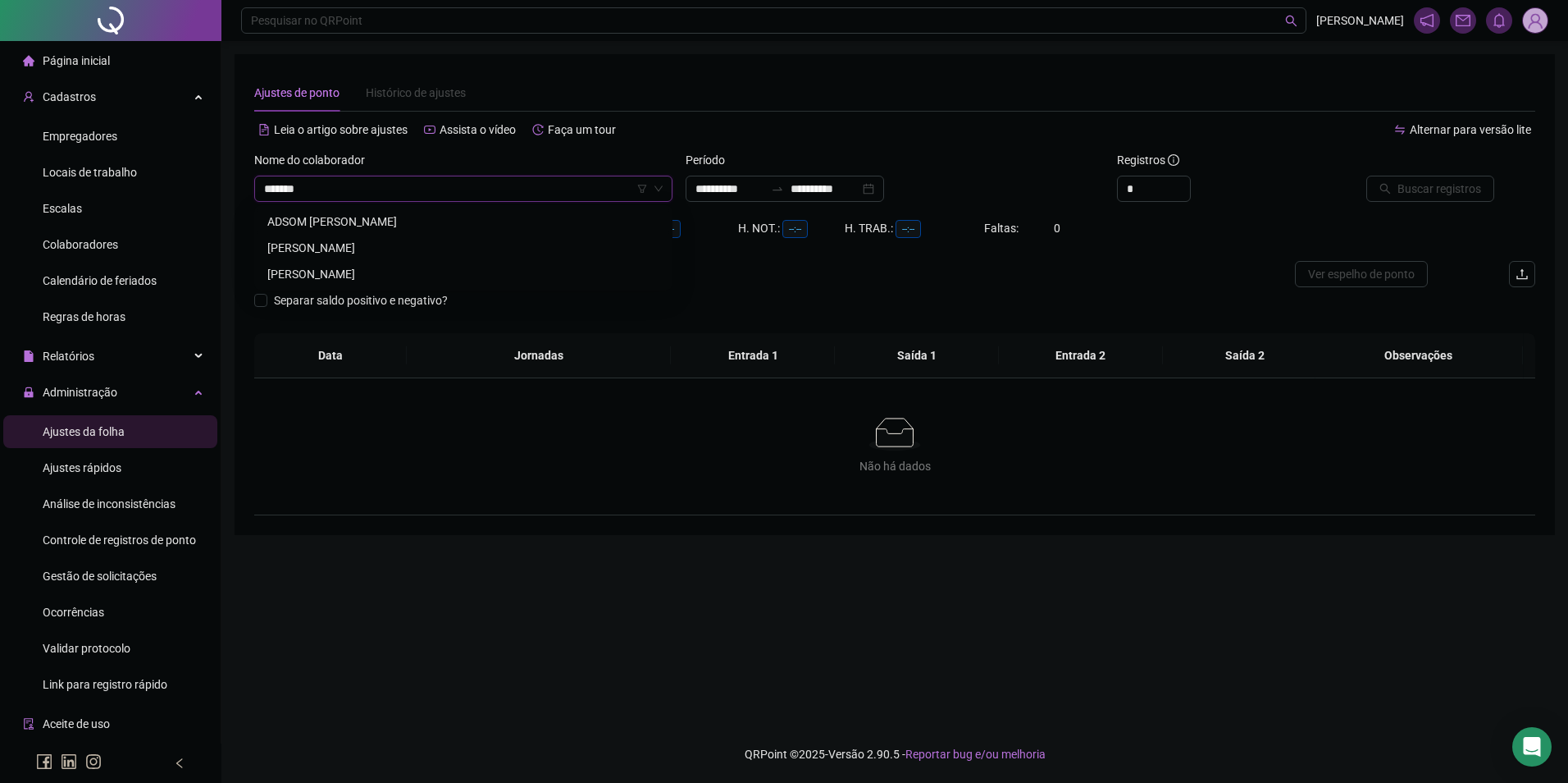
type input "*******"
click at [375, 269] on div "[PERSON_NAME]" at bounding box center [464, 273] width 392 height 18
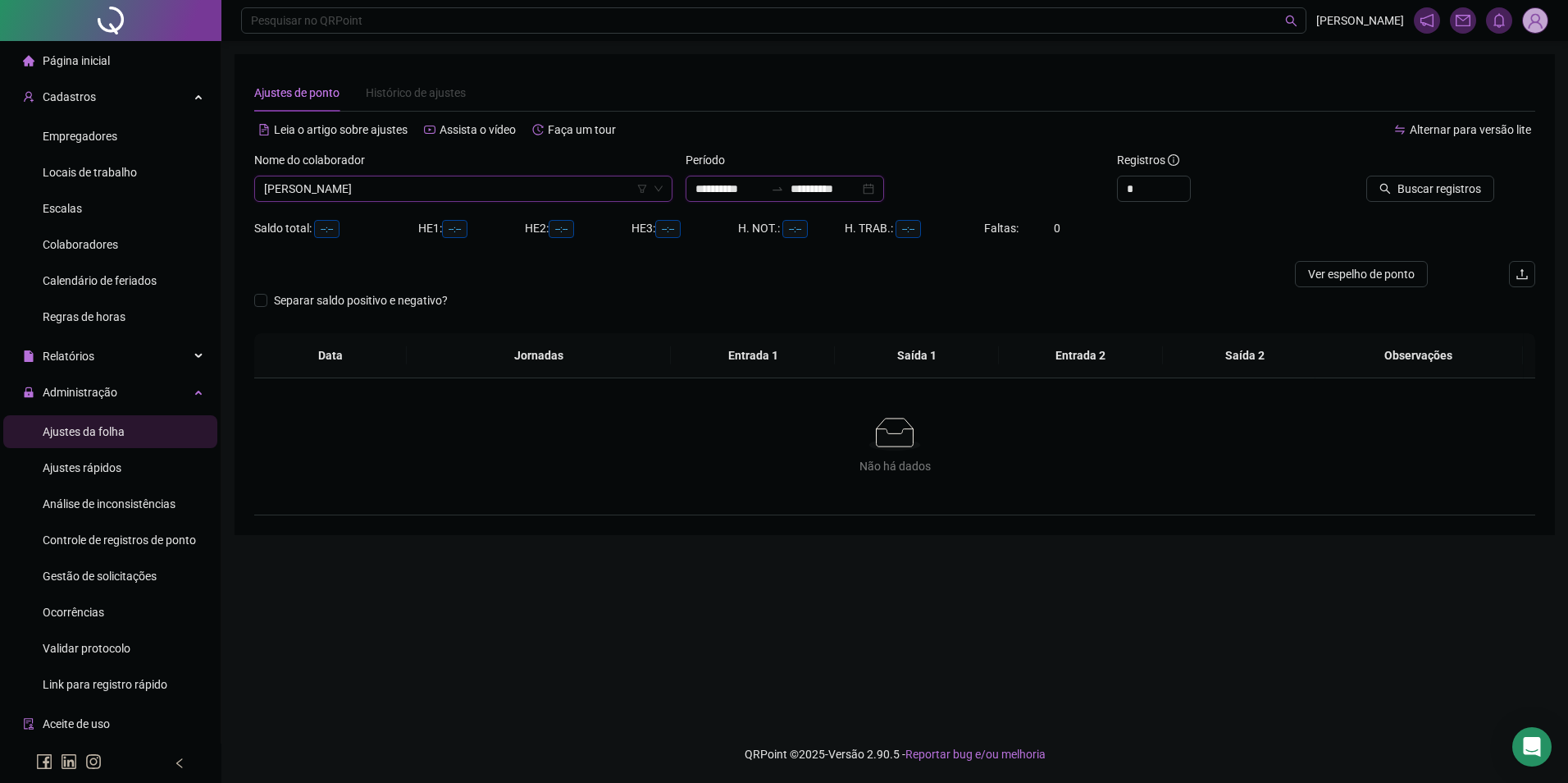
click at [859, 191] on input "**********" at bounding box center [825, 189] width 69 height 18
type input "**********"
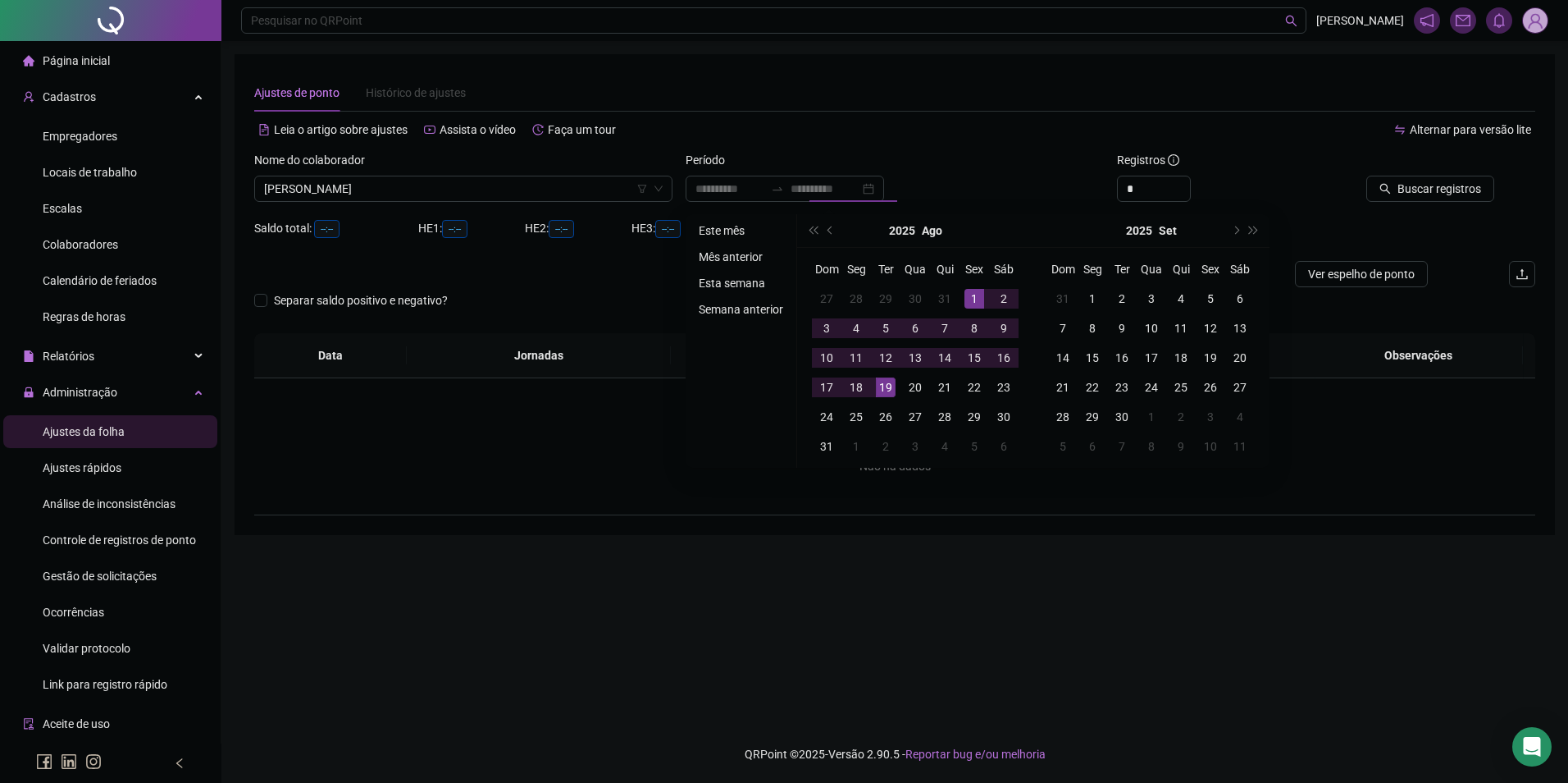
drag, startPoint x: 728, startPoint y: 230, endPoint x: 755, endPoint y: 229, distance: 27.0
click at [736, 230] on li "Este mês" at bounding box center [741, 230] width 98 height 20
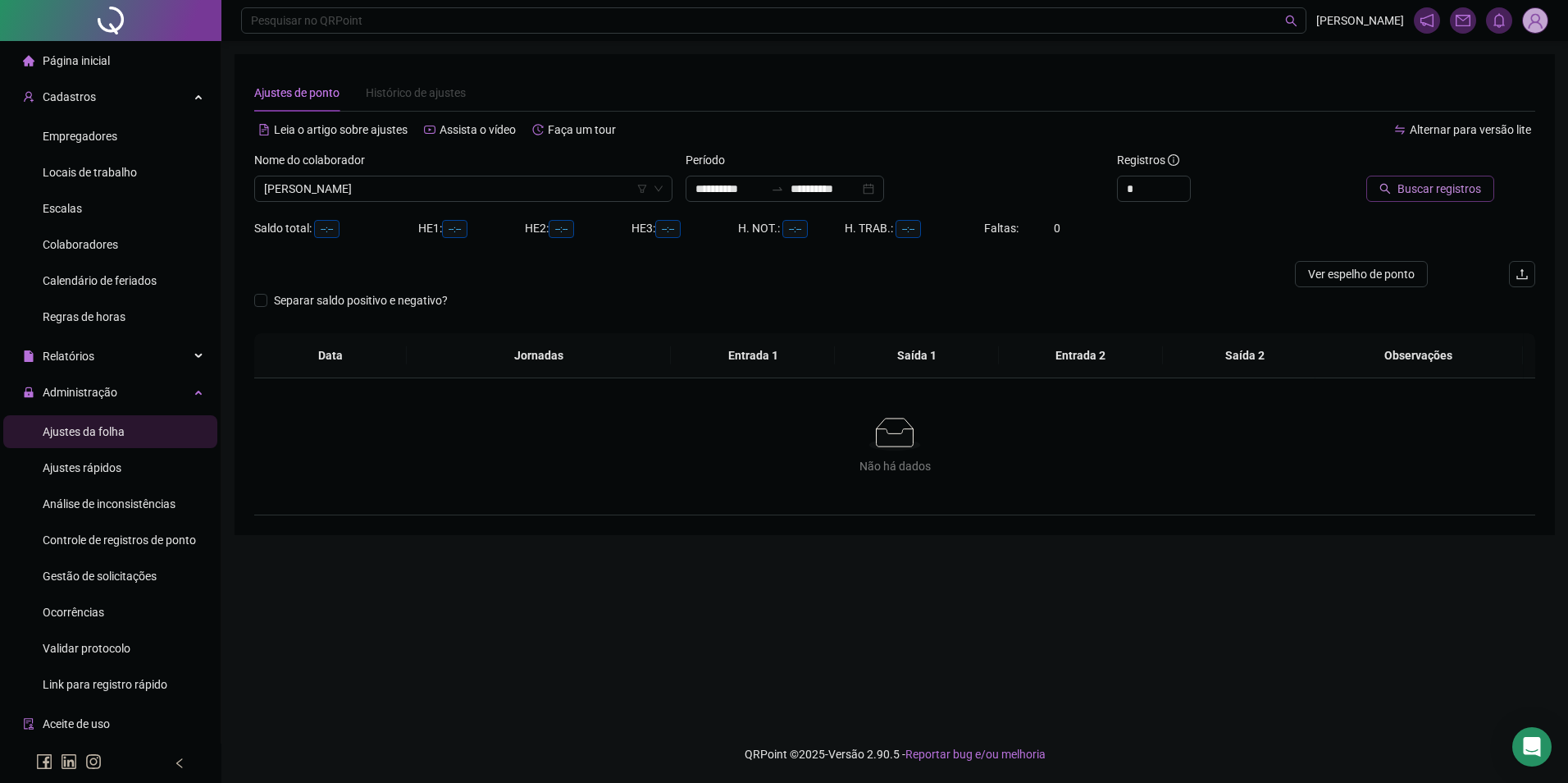
click at [1441, 194] on span "Buscar registros" at bounding box center [1439, 189] width 84 height 18
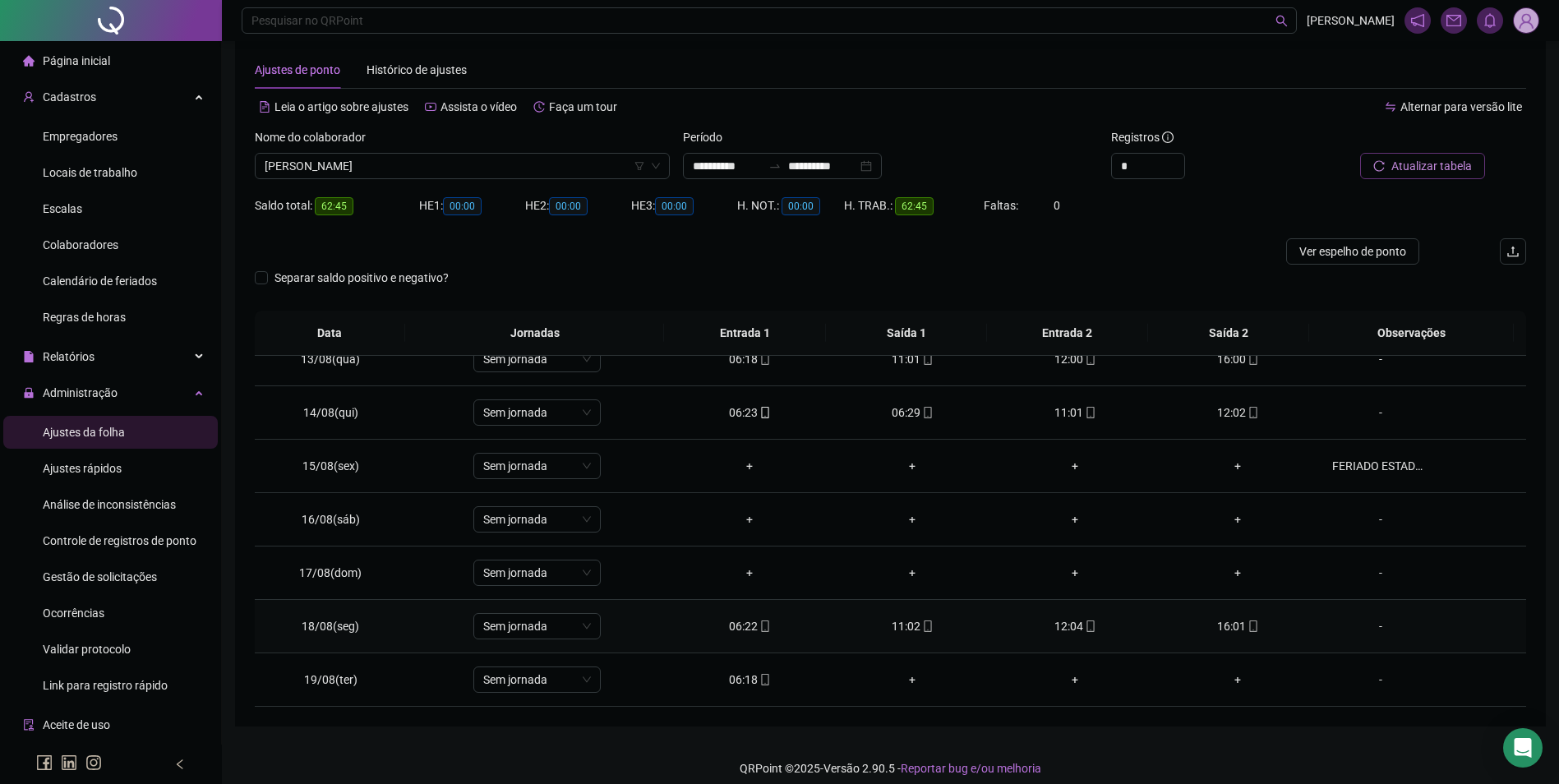
scroll to position [36, 0]
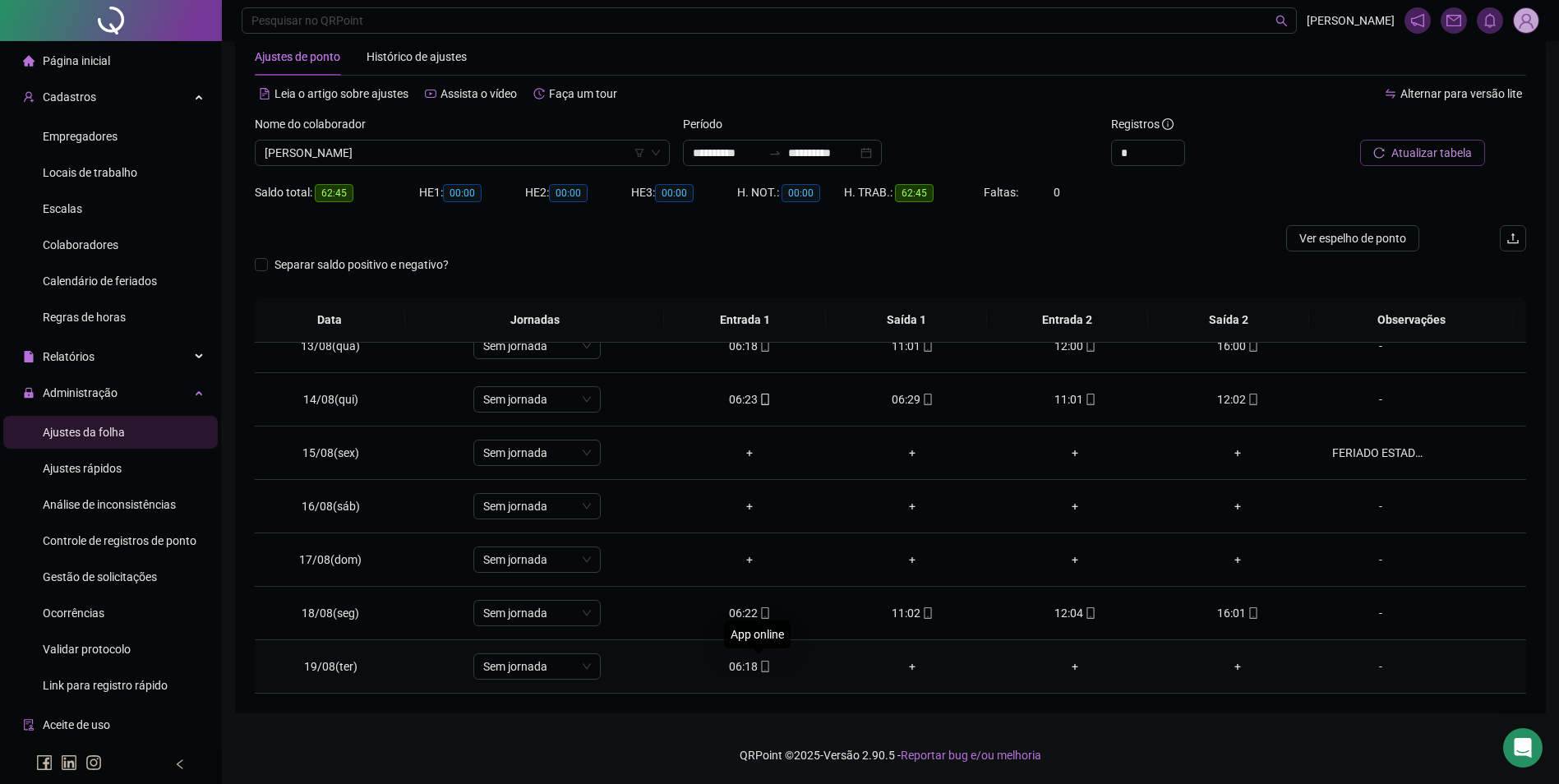
click at [761, 669] on icon "mobile" at bounding box center [765, 666] width 7 height 11
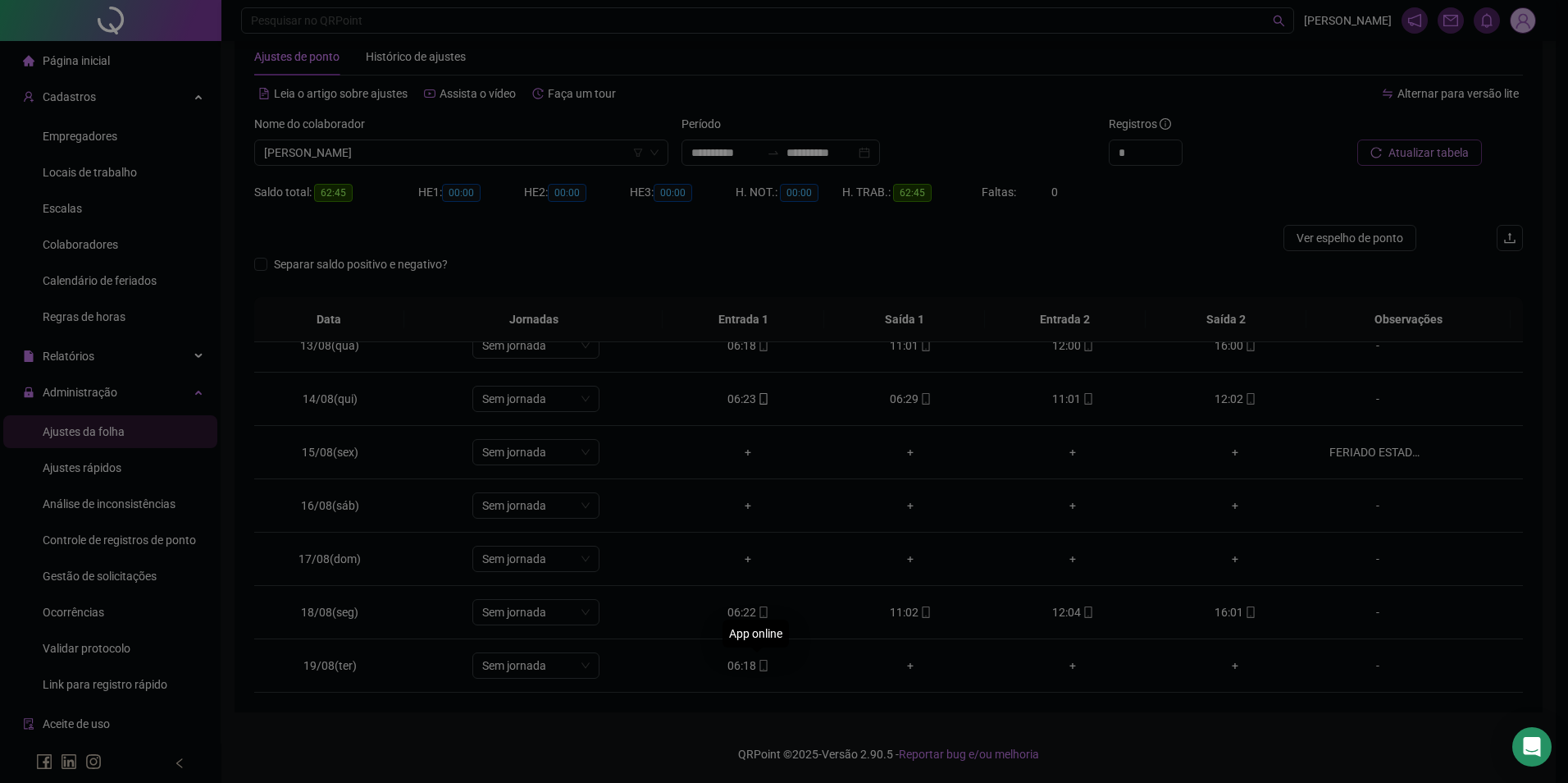
type input "**********"
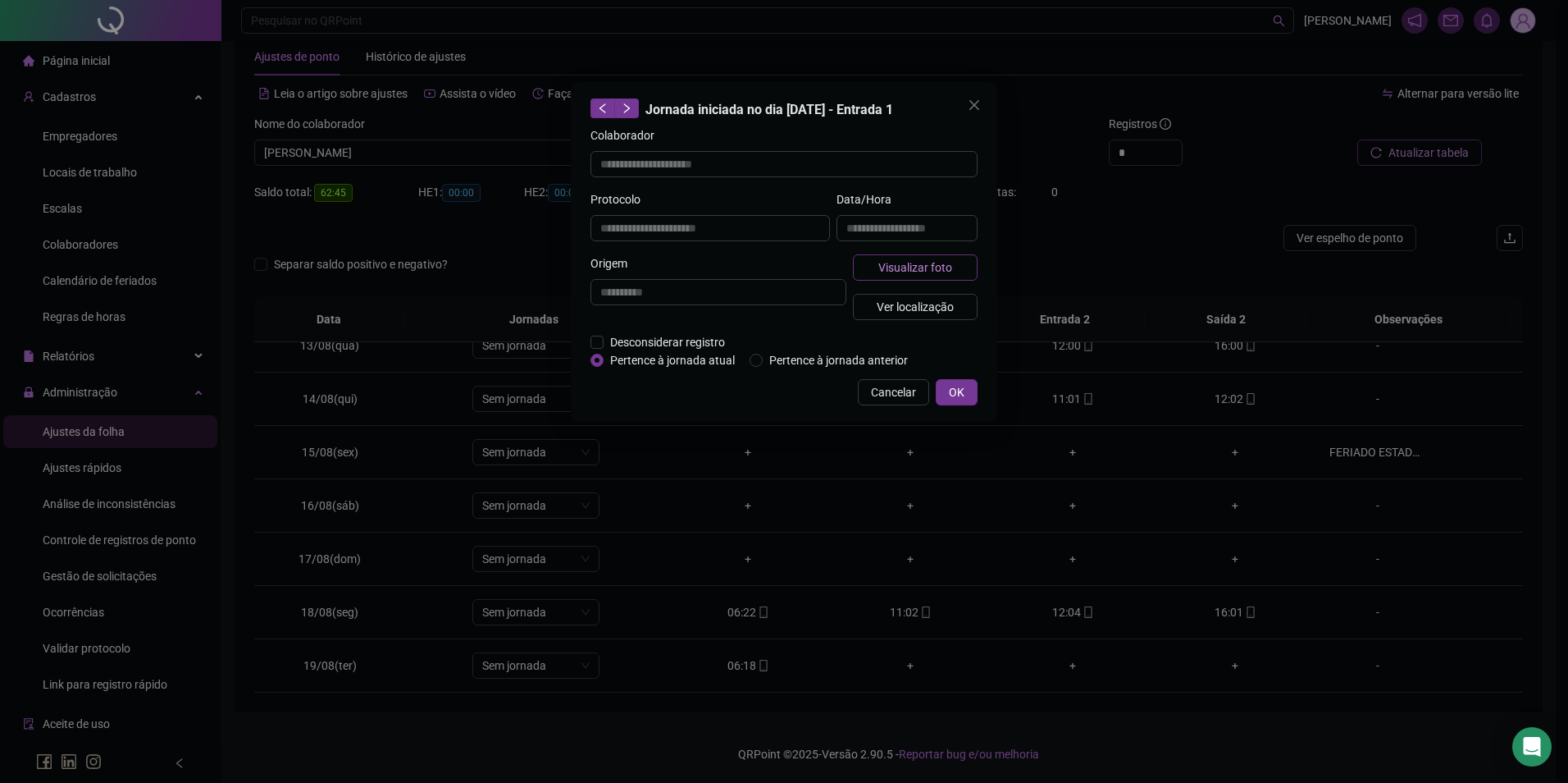
click at [932, 273] on span "Visualizar foto" at bounding box center [915, 267] width 74 height 18
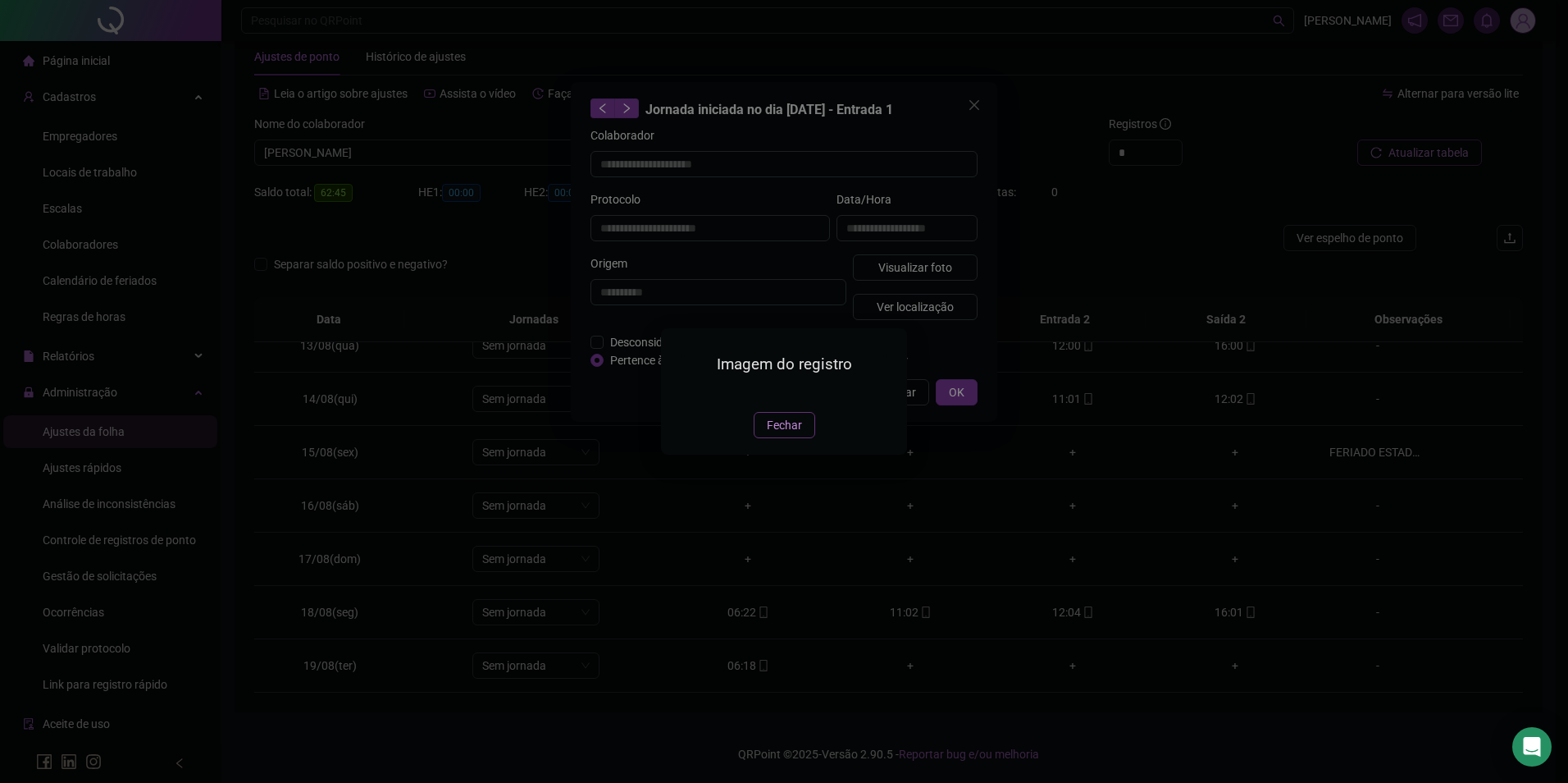
click at [794, 434] on span "Fechar" at bounding box center [784, 425] width 35 height 18
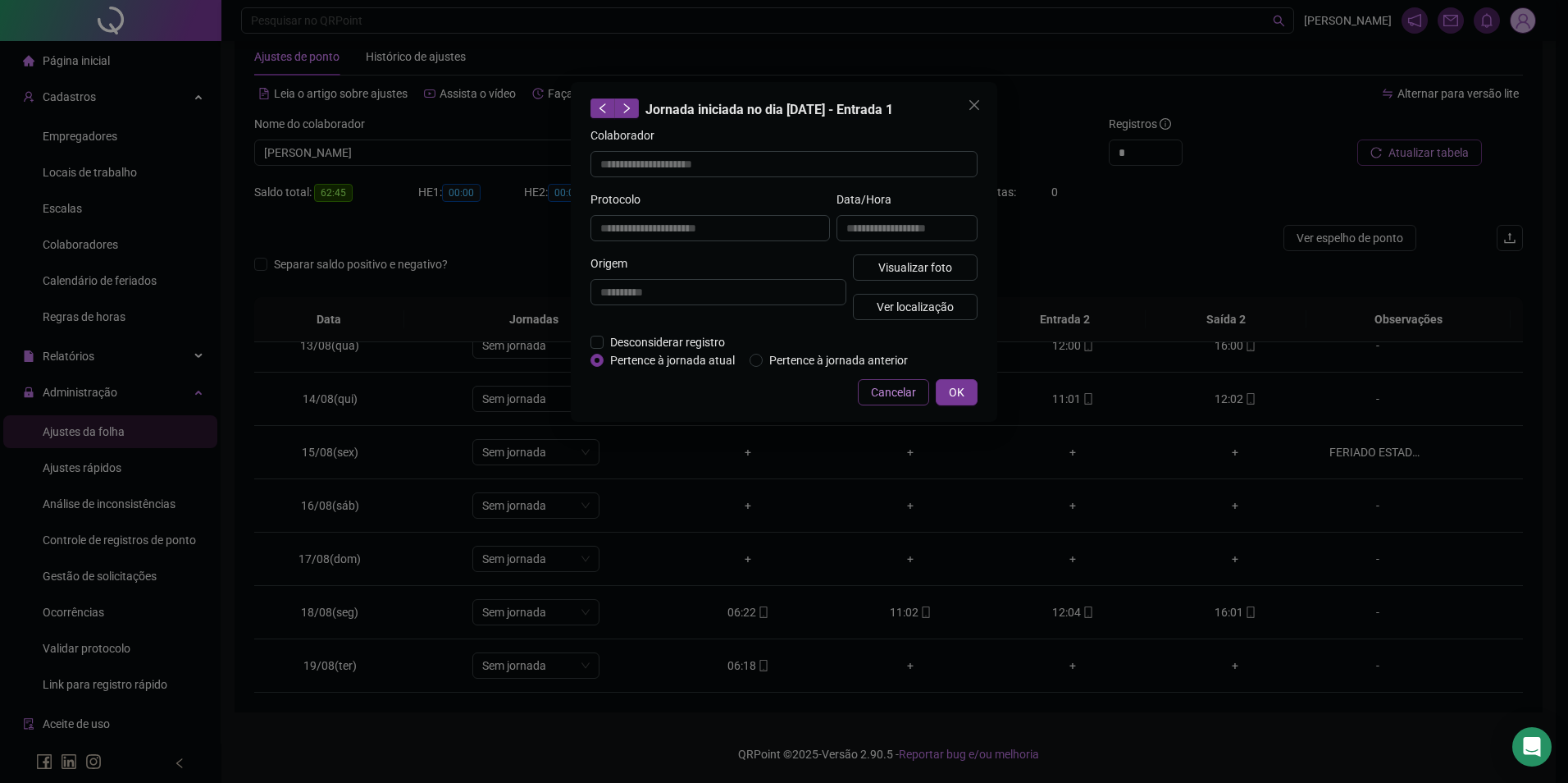
click at [889, 396] on span "Cancelar" at bounding box center [894, 392] width 45 height 18
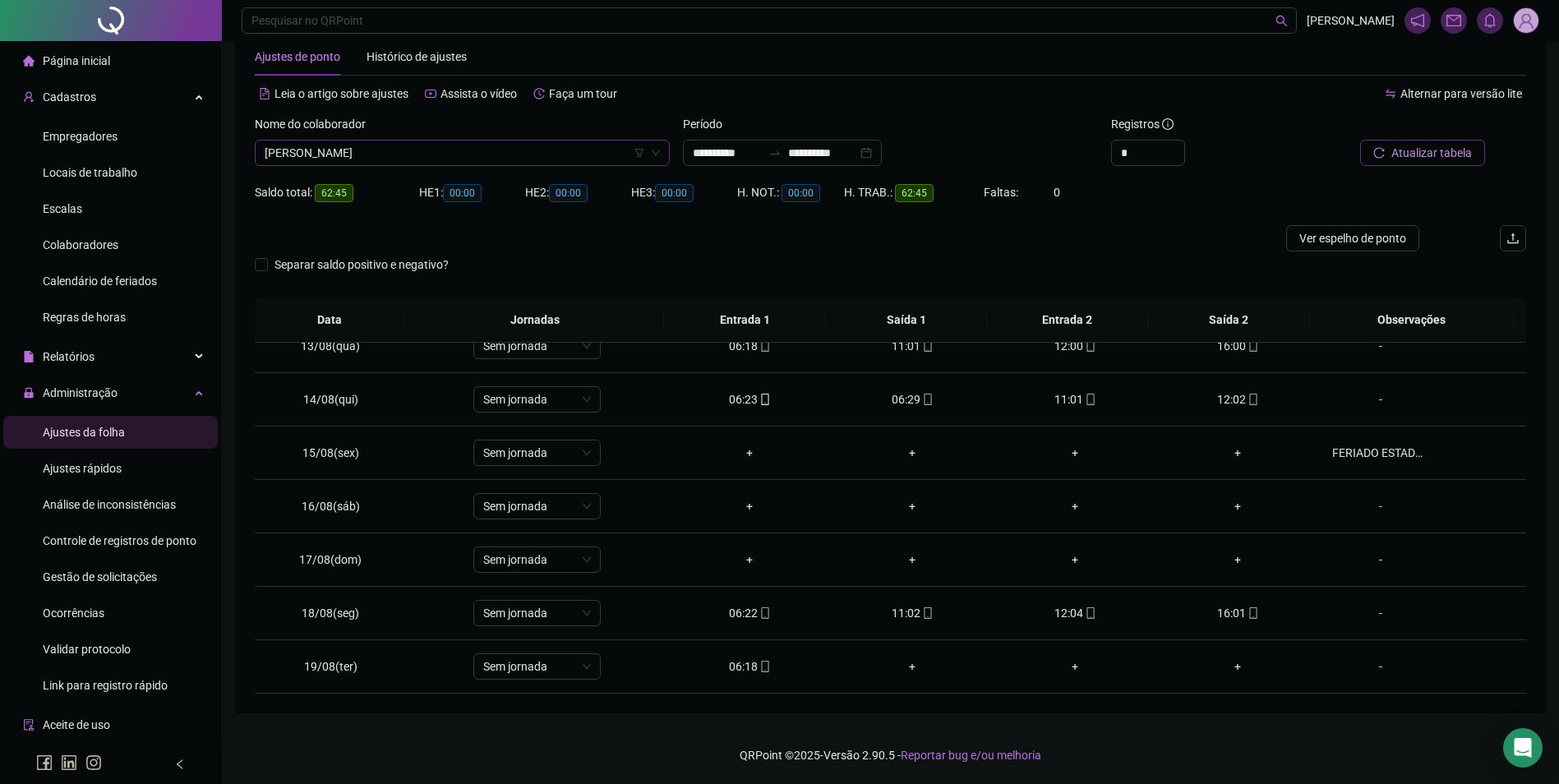
scroll to position [17350, 0]
click at [380, 143] on span "[PERSON_NAME]" at bounding box center [462, 152] width 395 height 24
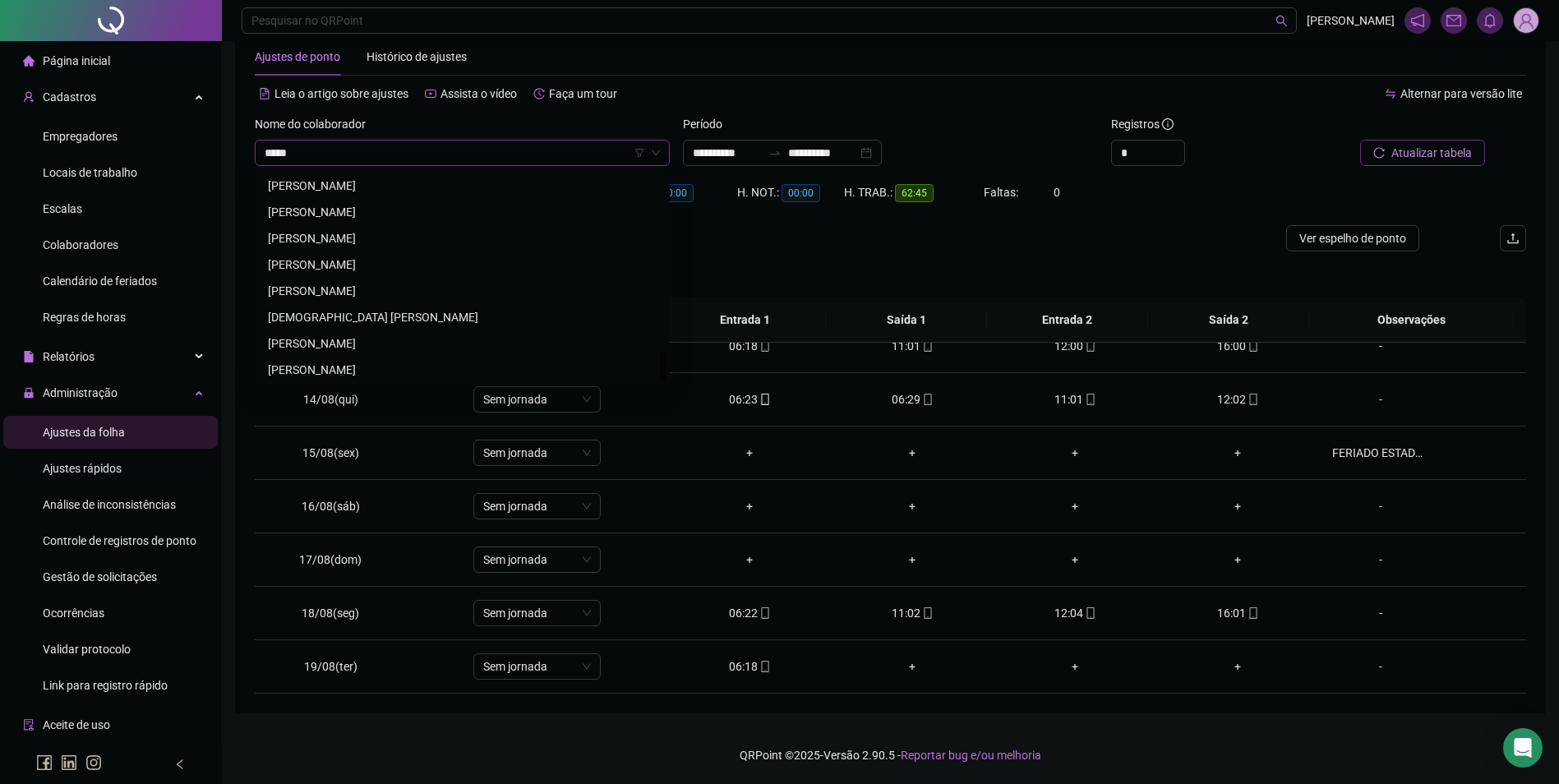
scroll to position [0, 0]
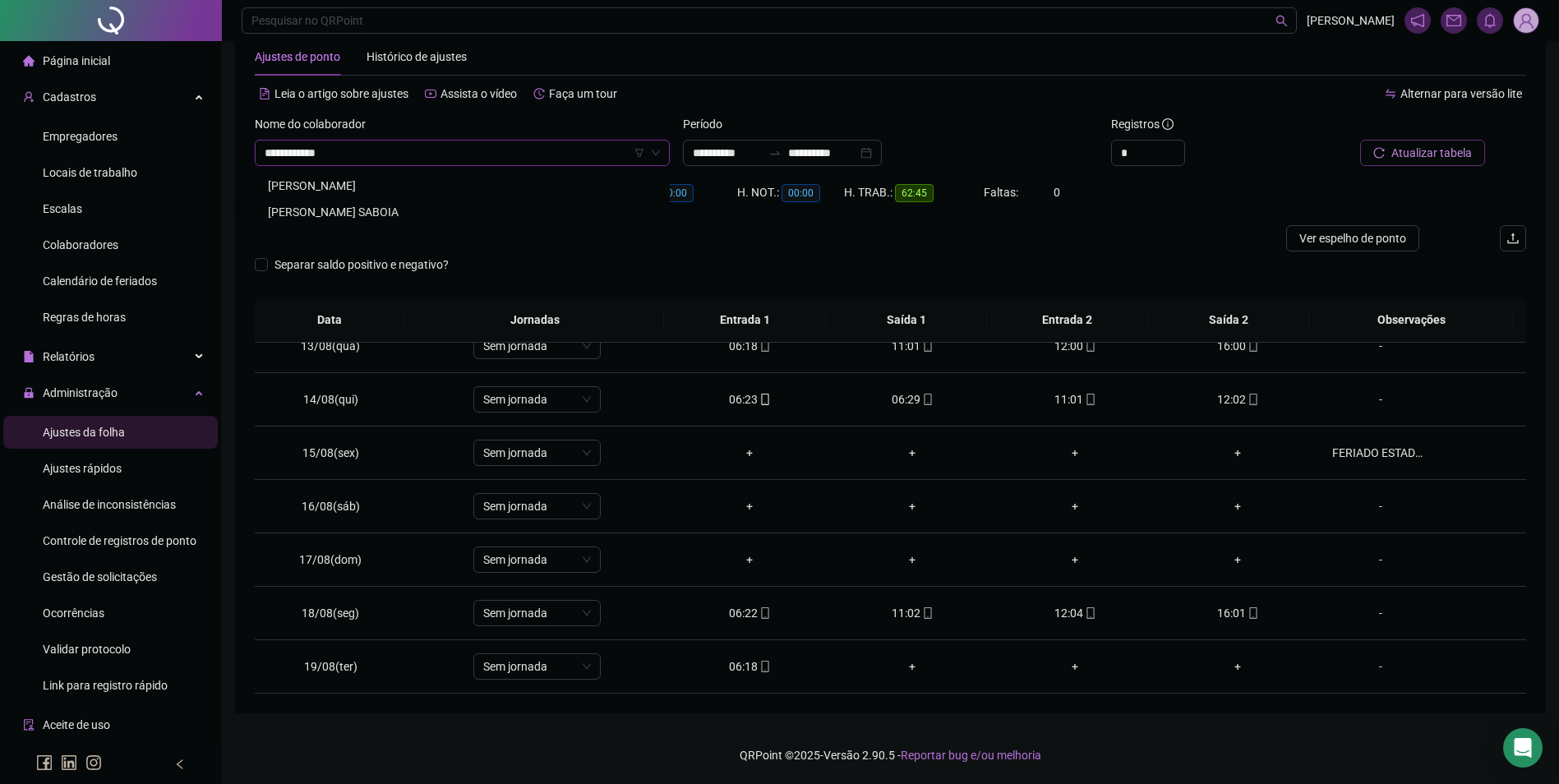
type input "**********"
click at [385, 180] on div "[PERSON_NAME]" at bounding box center [463, 185] width 389 height 18
click at [1454, 150] on span "Buscar registros" at bounding box center [1430, 152] width 84 height 18
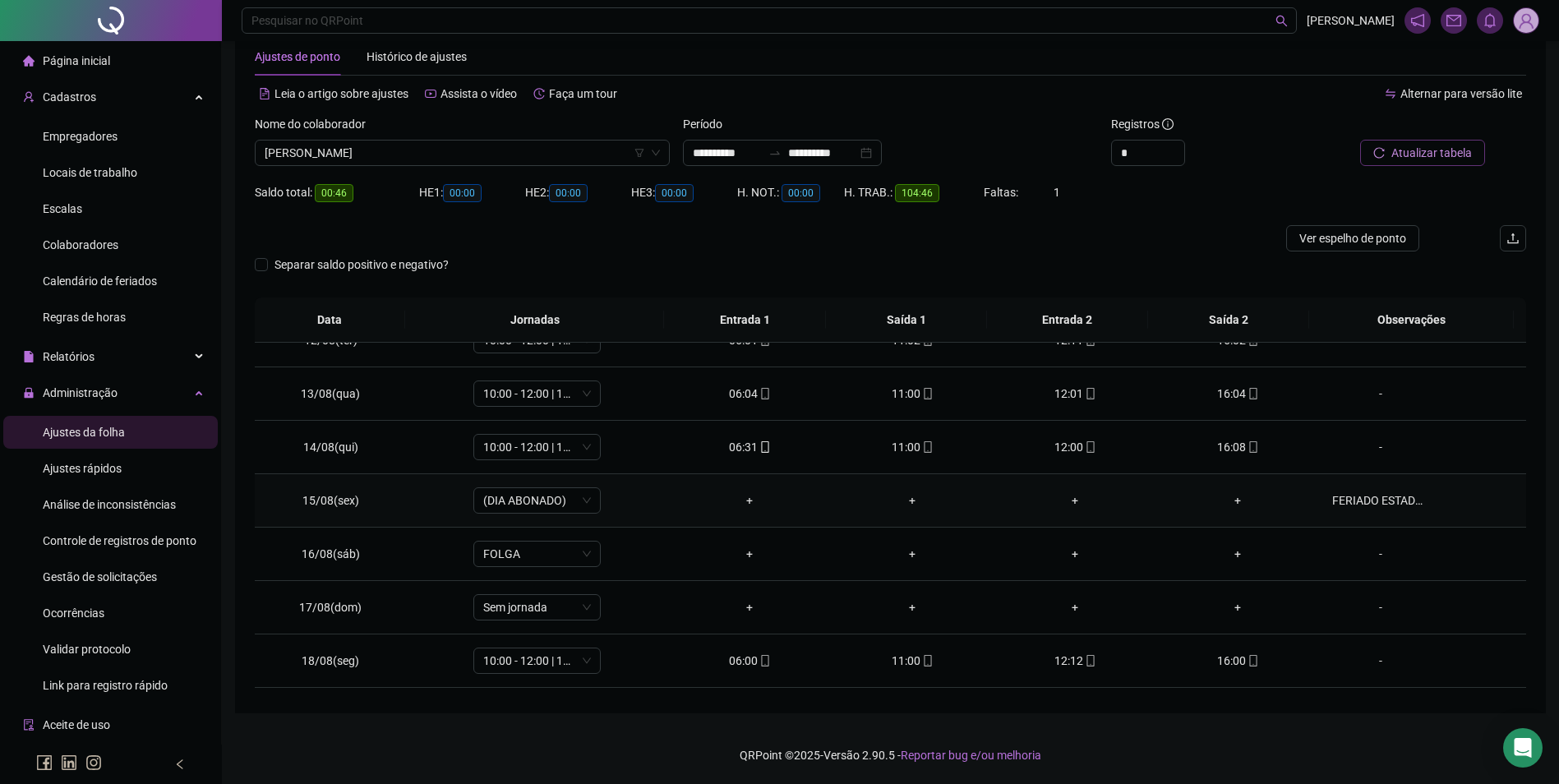
scroll to position [663, 0]
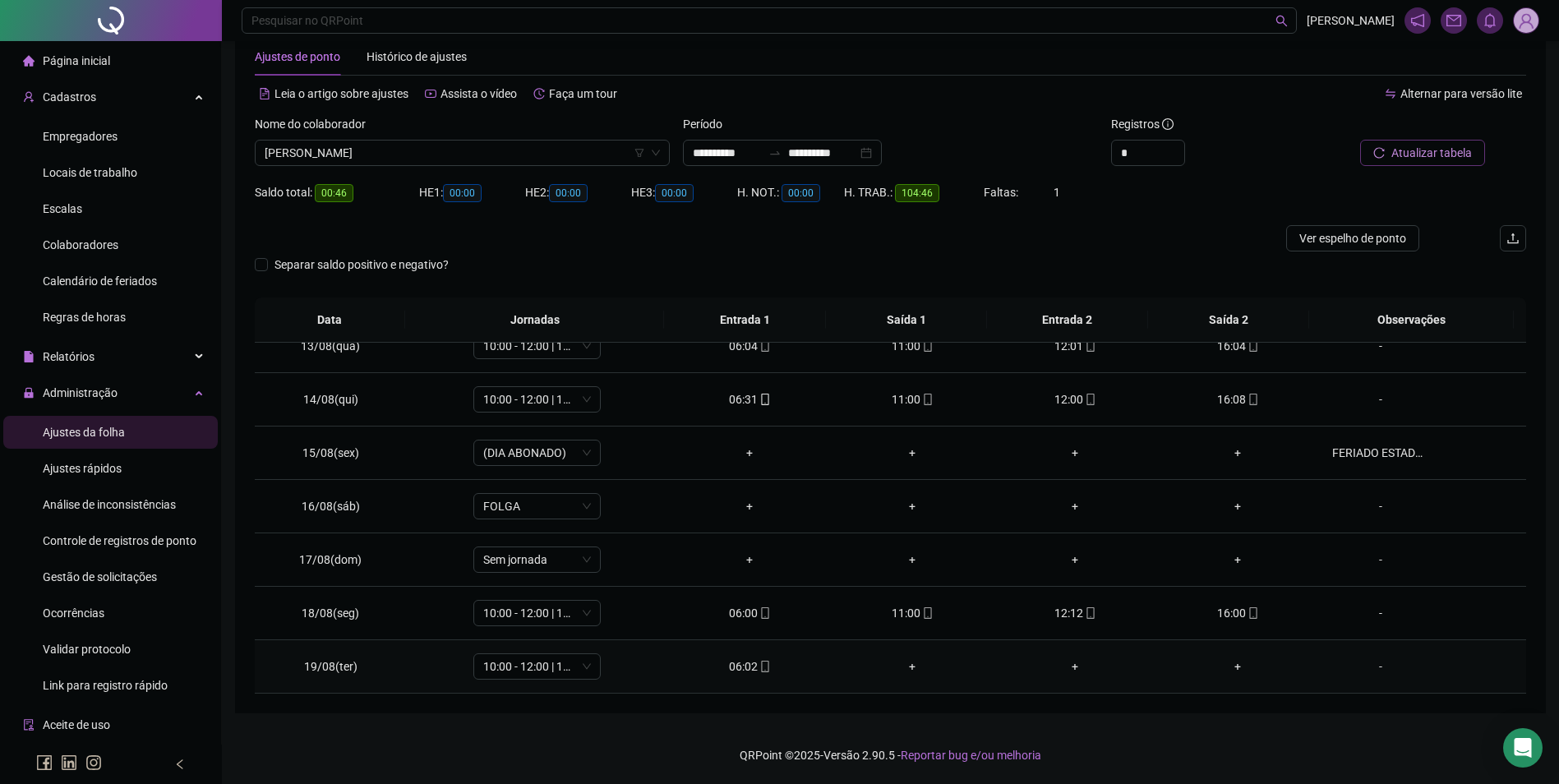
click at [759, 668] on icon "mobile" at bounding box center [765, 666] width 11 height 11
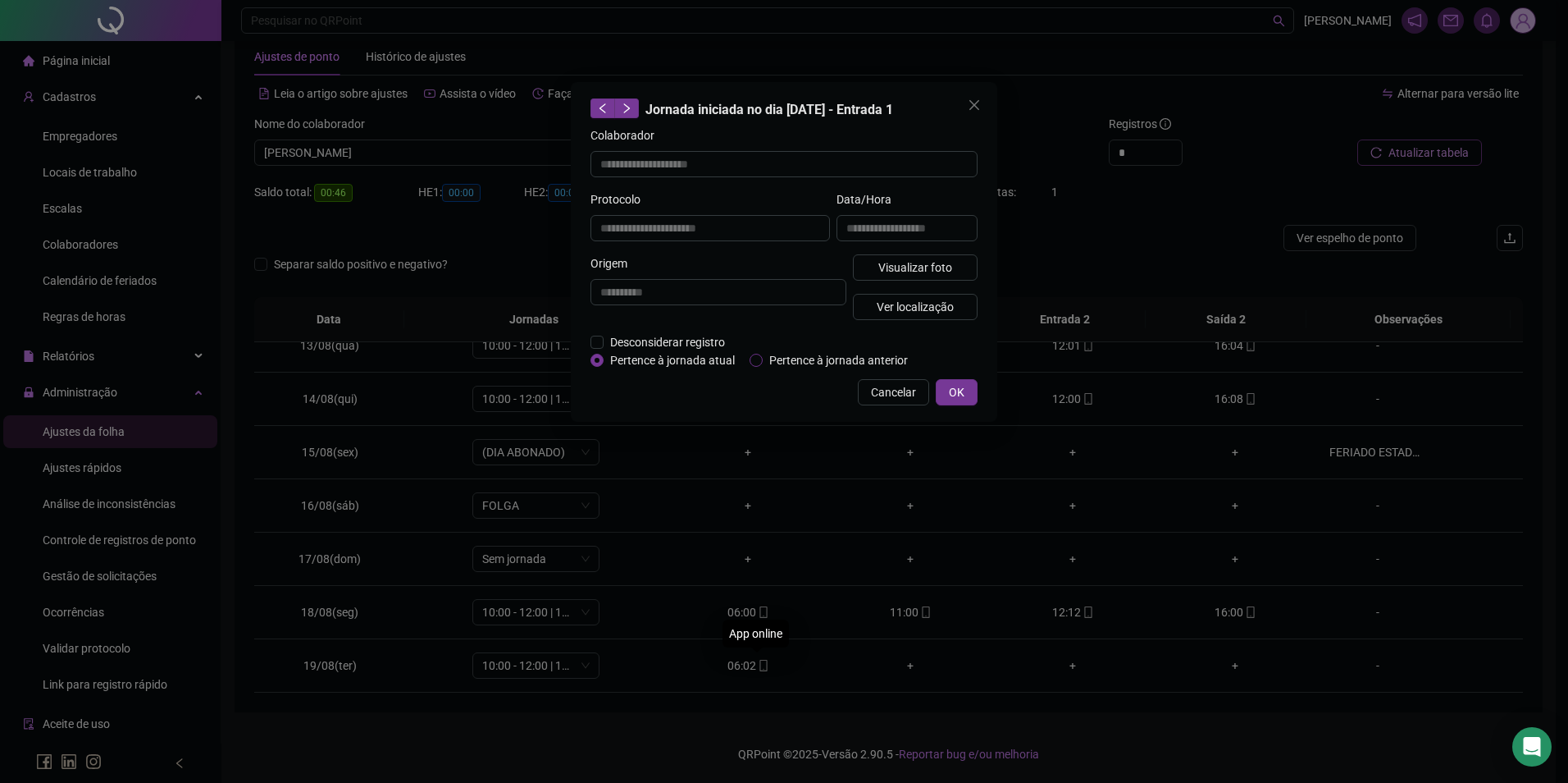
type input "**********"
click at [932, 255] on button "Visualizar foto" at bounding box center [915, 268] width 125 height 26
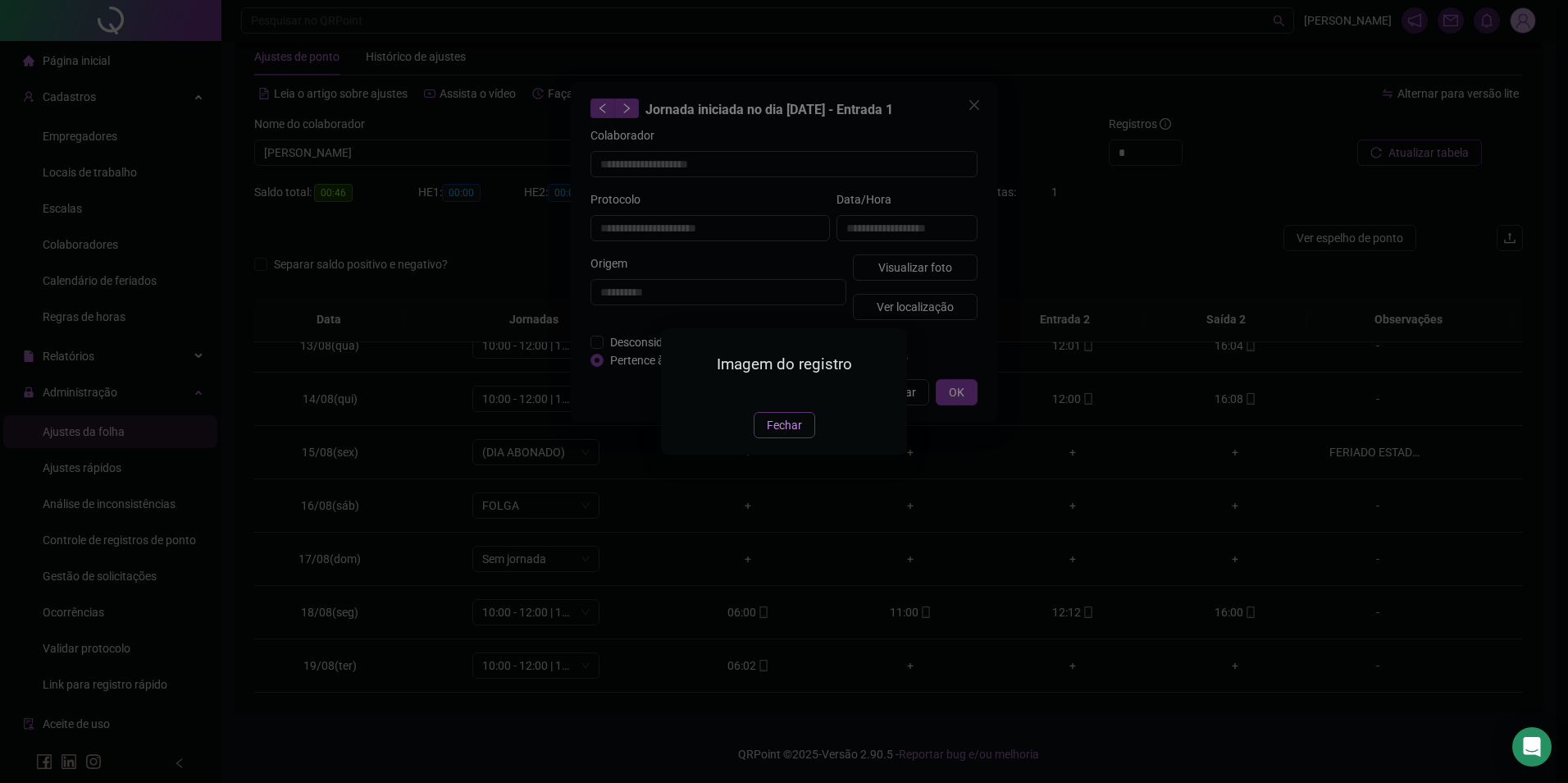
click at [788, 434] on span "Fechar" at bounding box center [784, 425] width 35 height 18
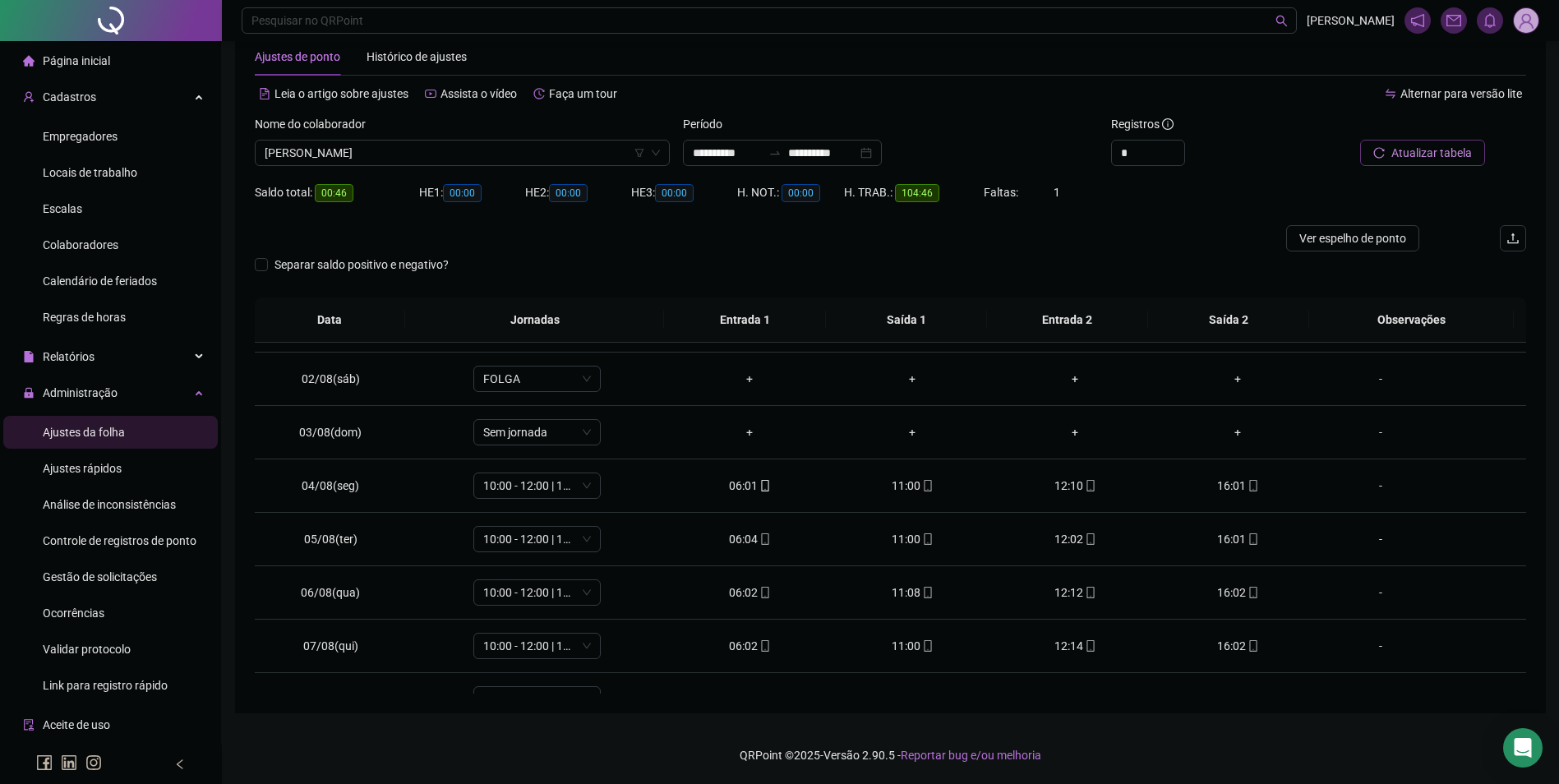
scroll to position [0, 0]
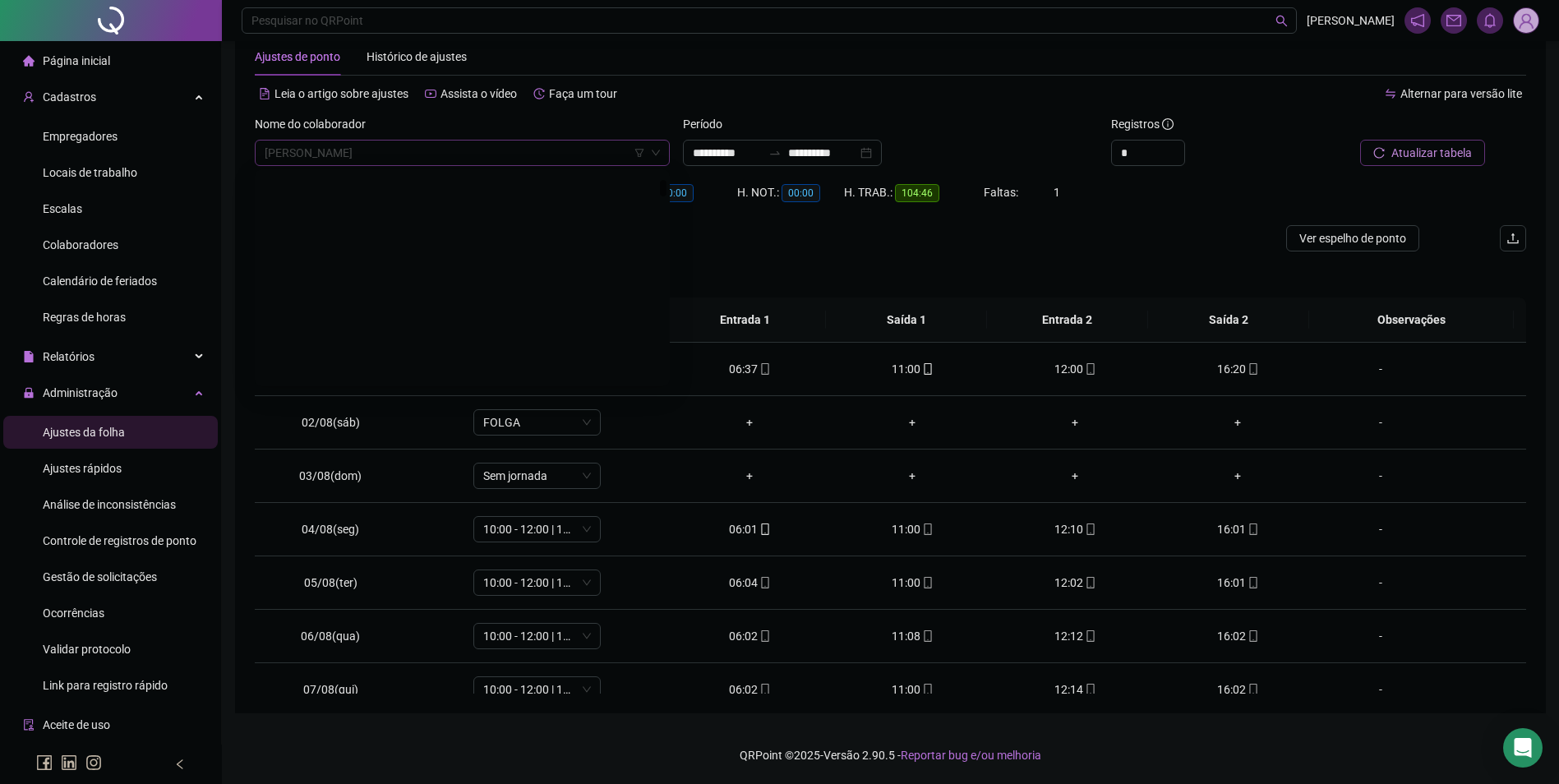
click at [539, 155] on span "[PERSON_NAME]" at bounding box center [462, 152] width 395 height 24
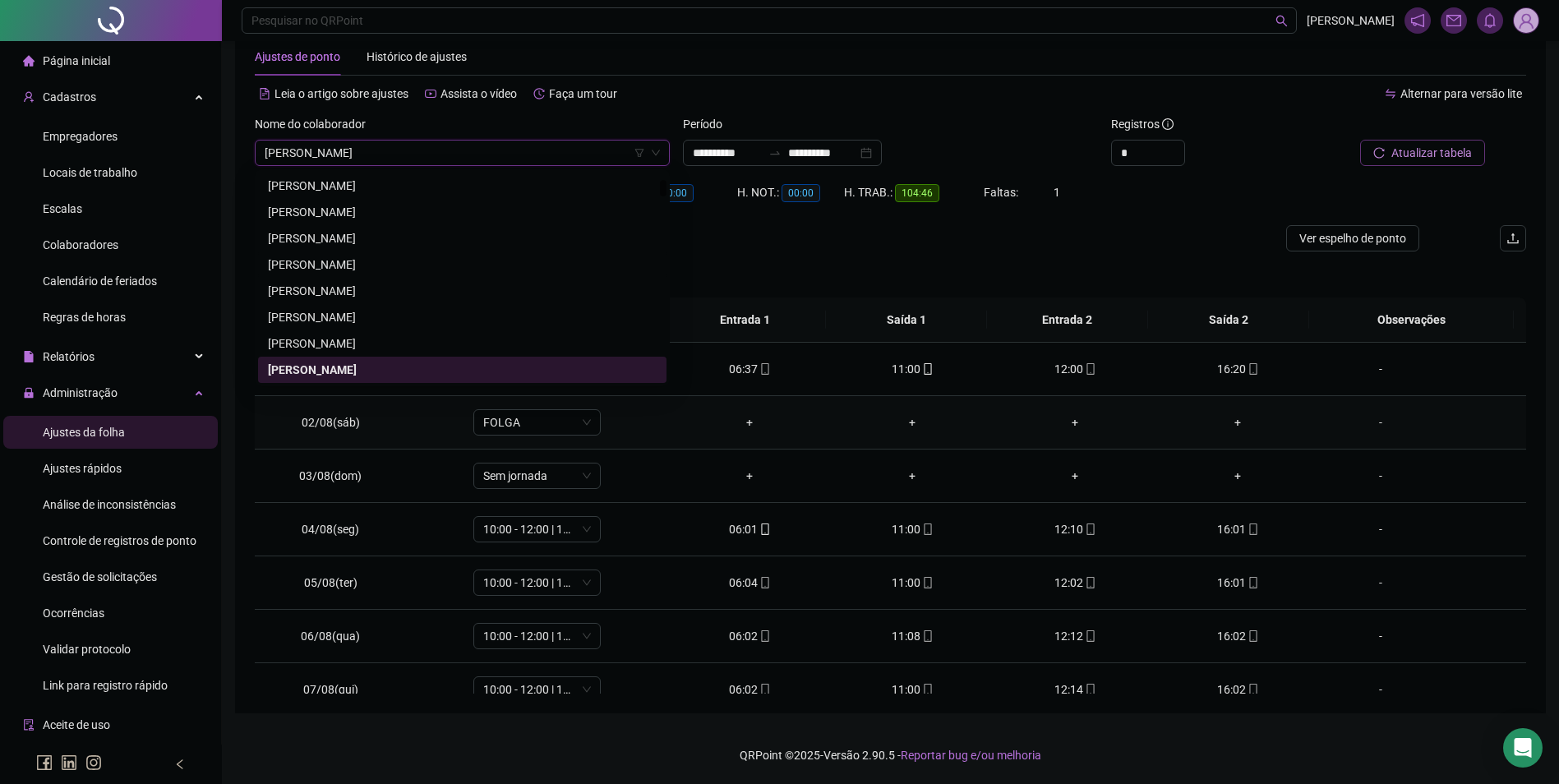
click at [1009, 437] on td "+" at bounding box center [1075, 422] width 163 height 53
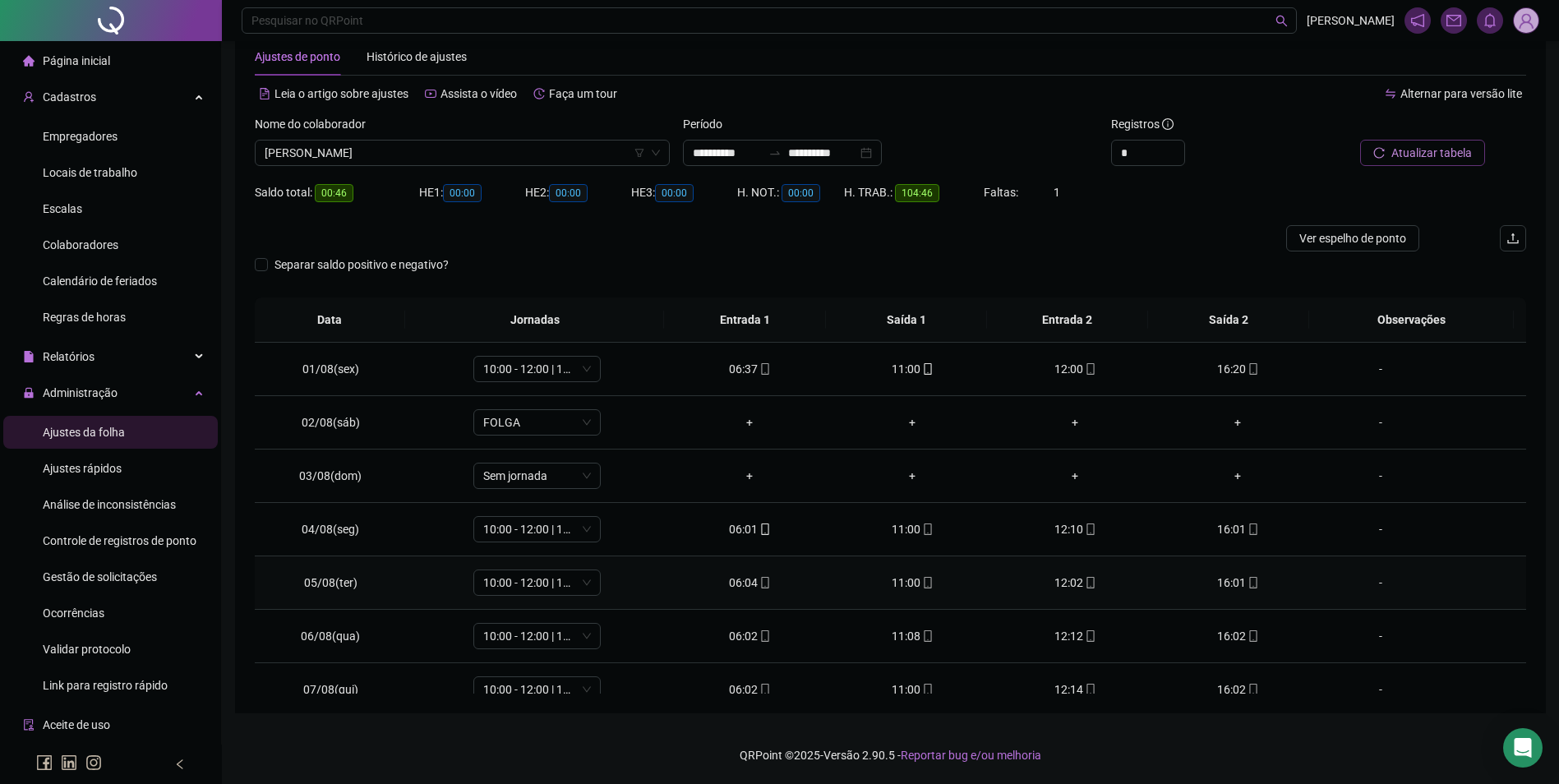
click at [1085, 588] on icon "mobile" at bounding box center [1090, 582] width 11 height 11
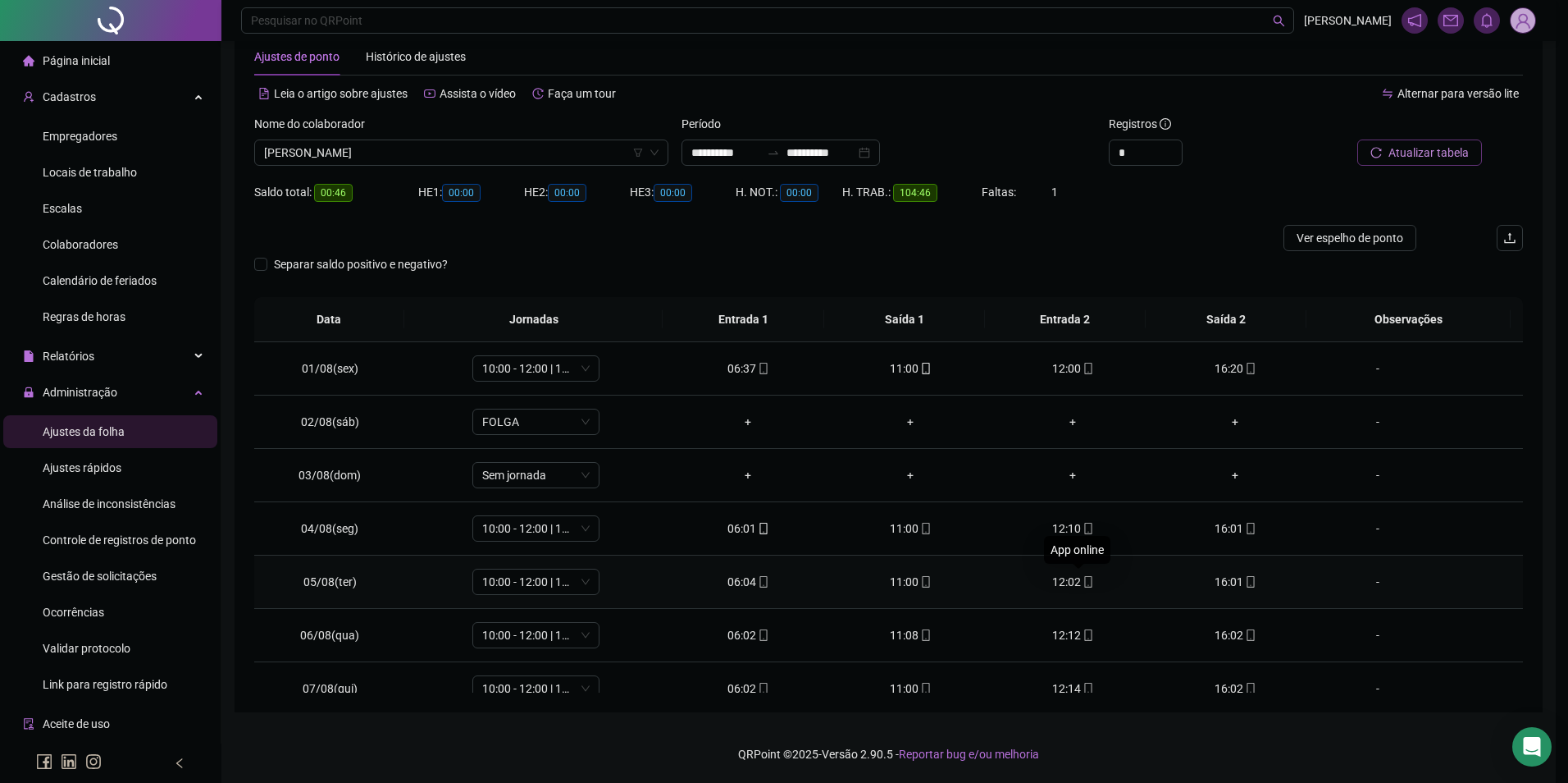
type input "**********"
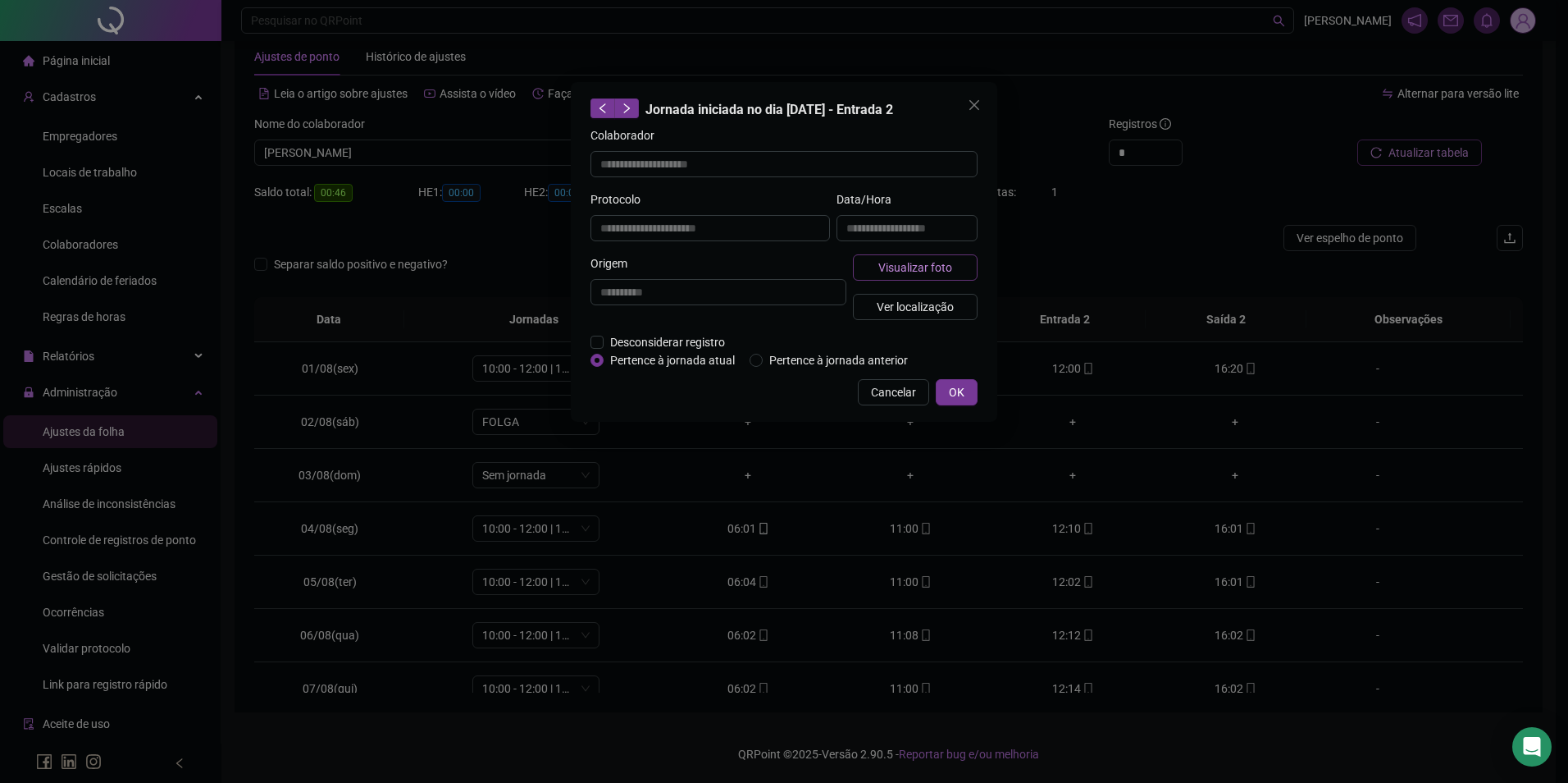
click at [944, 261] on span "Visualizar foto" at bounding box center [915, 267] width 74 height 18
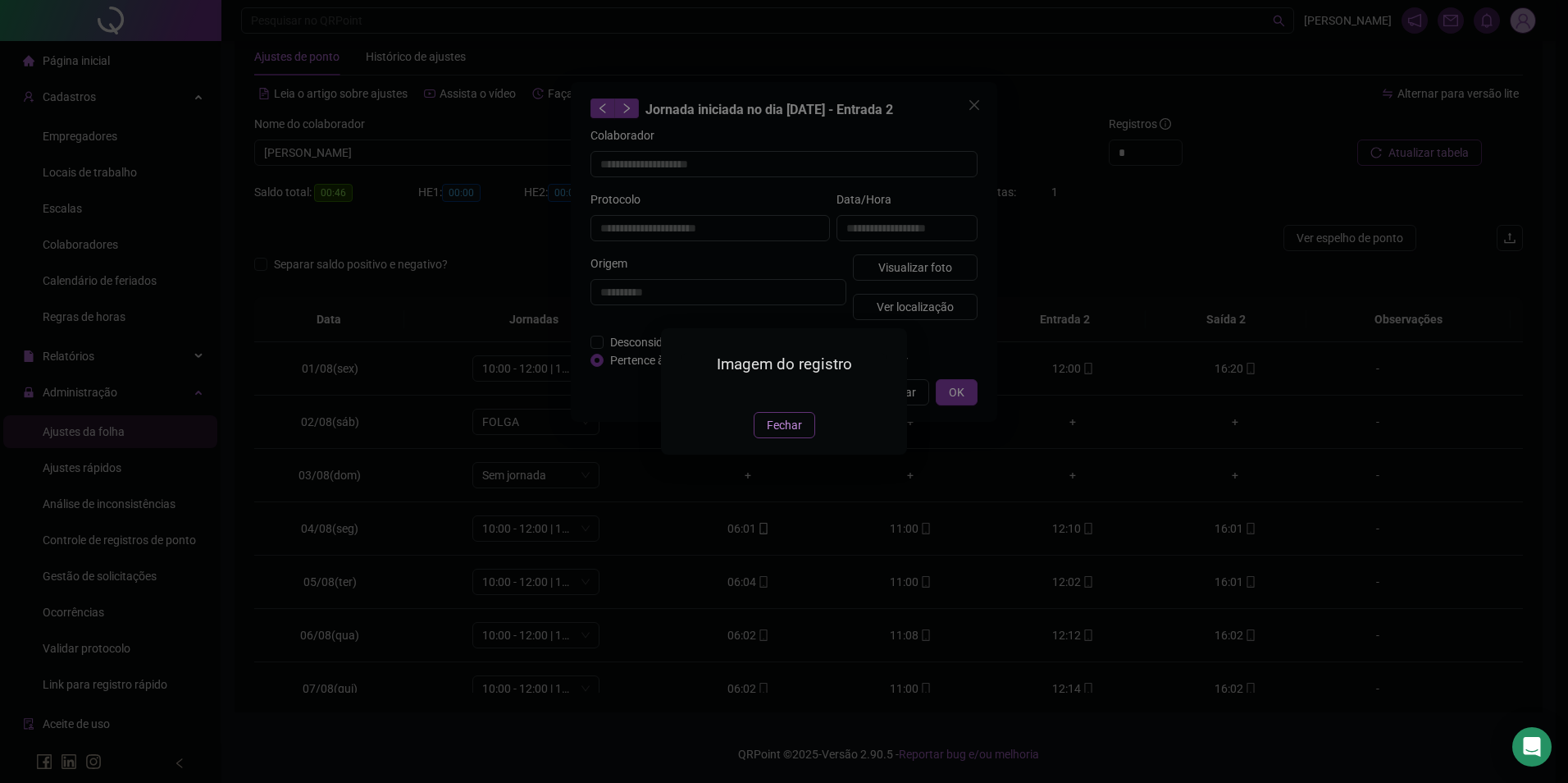
click at [776, 434] on span "Fechar" at bounding box center [784, 425] width 35 height 18
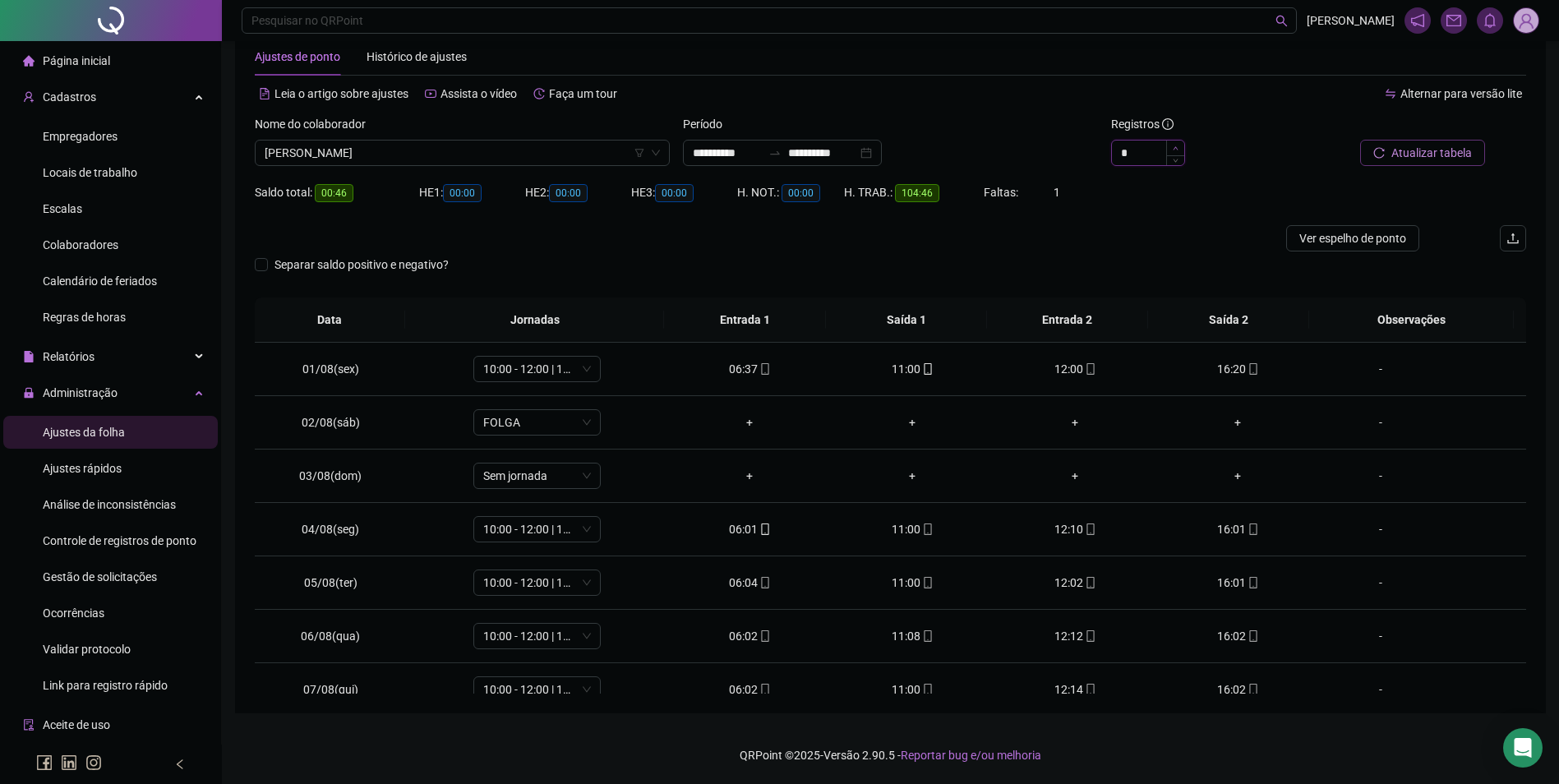
click at [1175, 146] on icon "up" at bounding box center [1176, 149] width 6 height 6
type input "*"
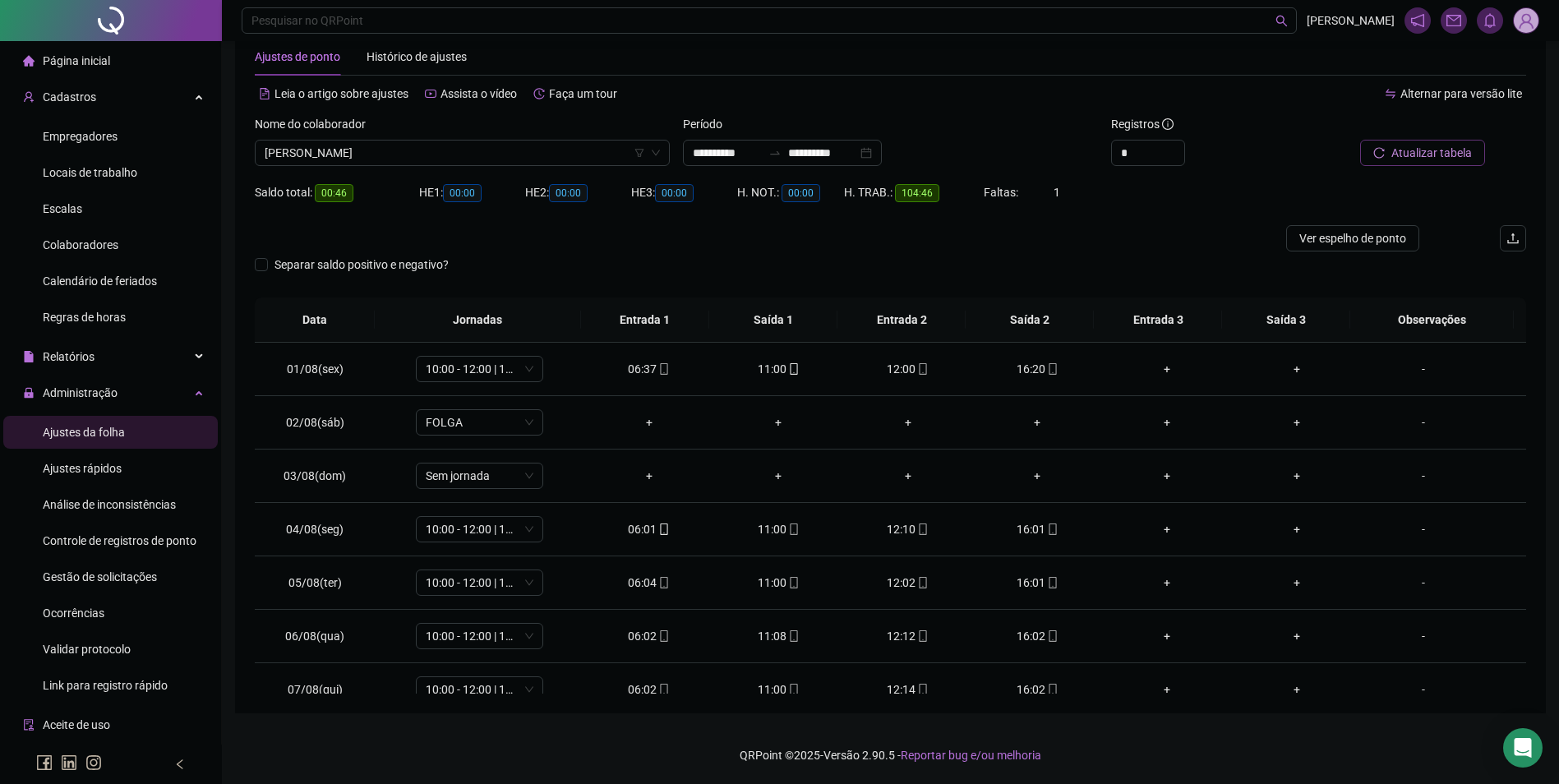
click at [1404, 161] on span "Atualizar tabela" at bounding box center [1431, 152] width 80 height 18
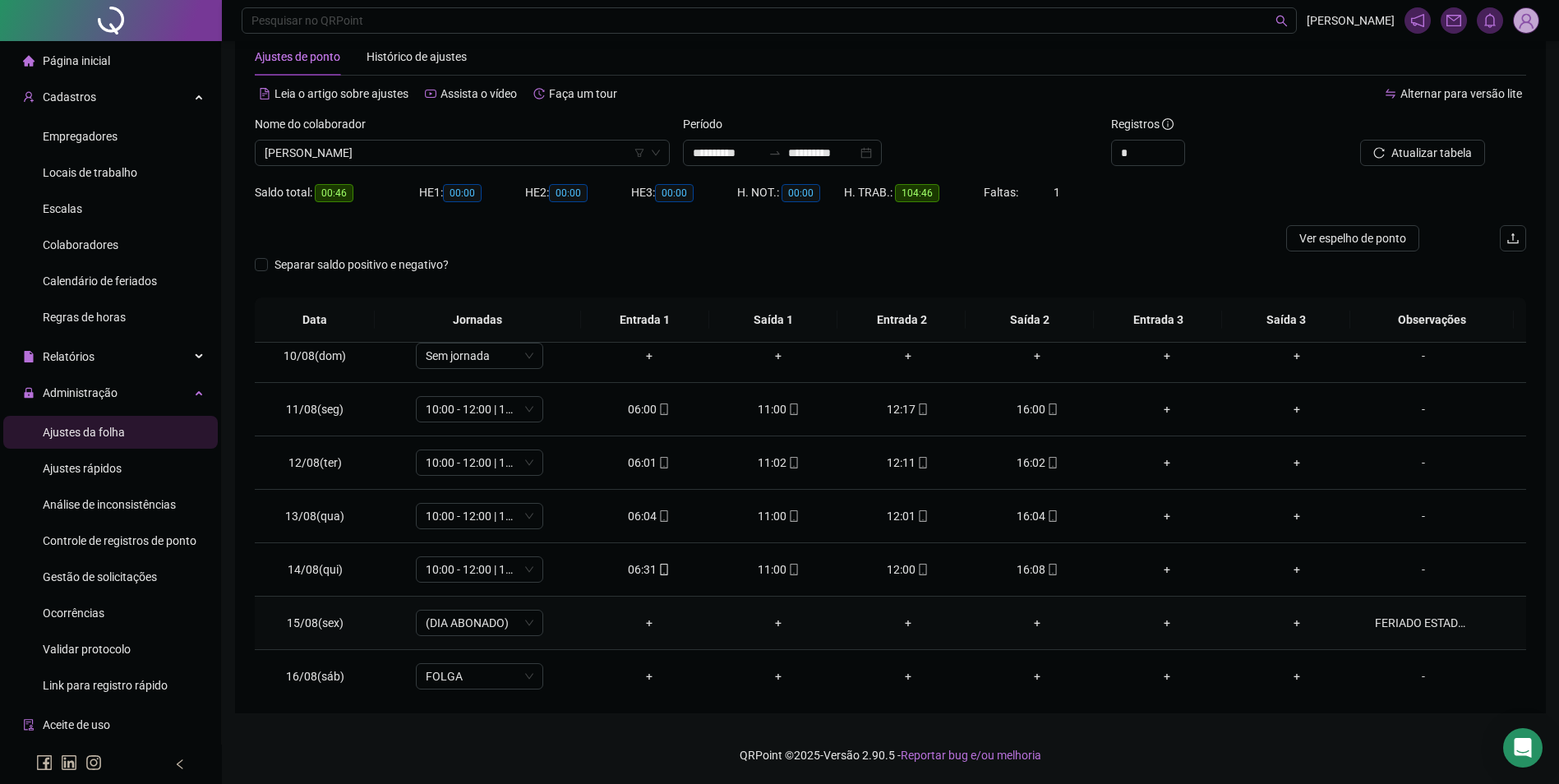
scroll to position [663, 0]
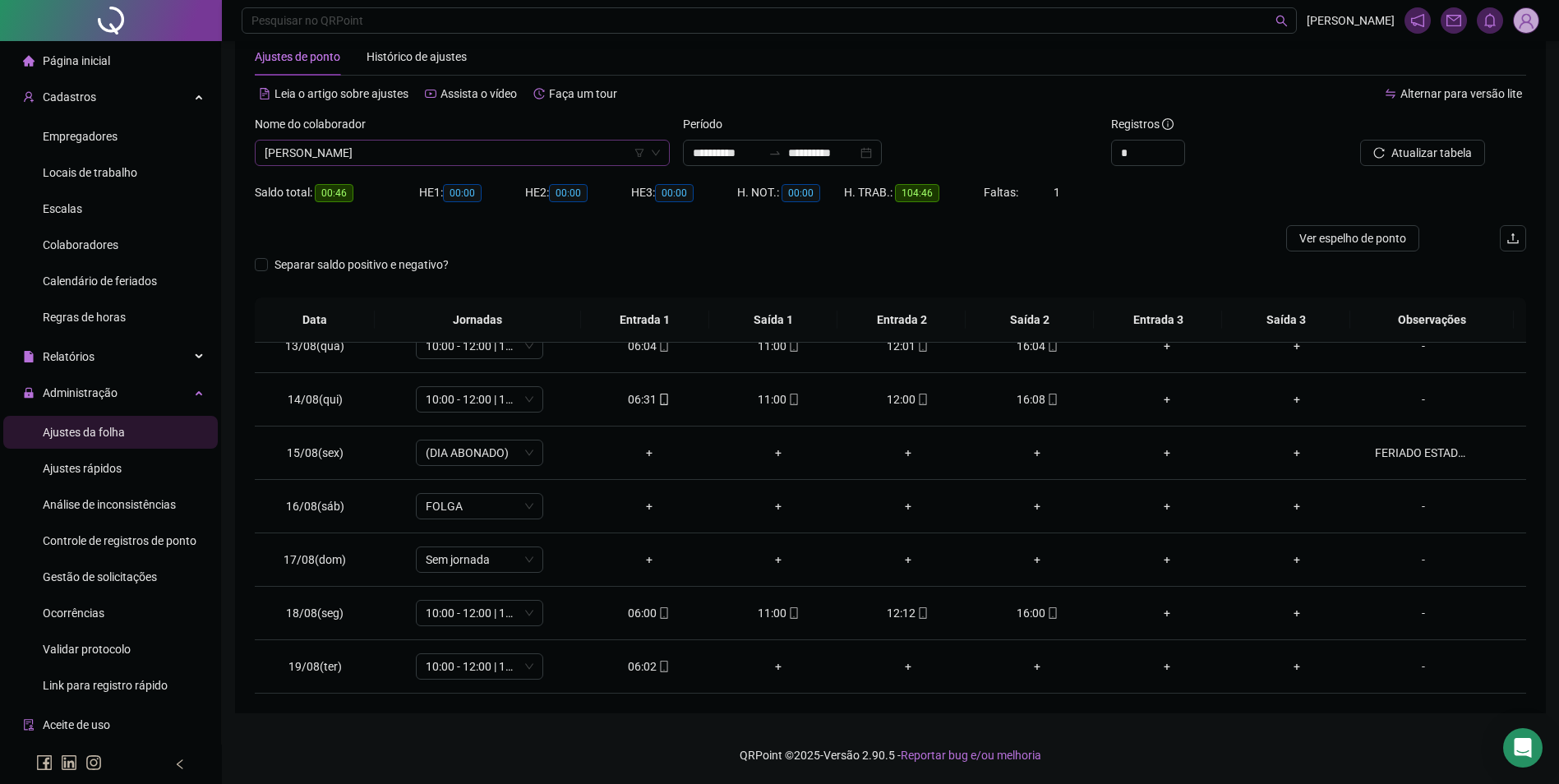
click at [487, 158] on span "[PERSON_NAME]" at bounding box center [462, 152] width 395 height 24
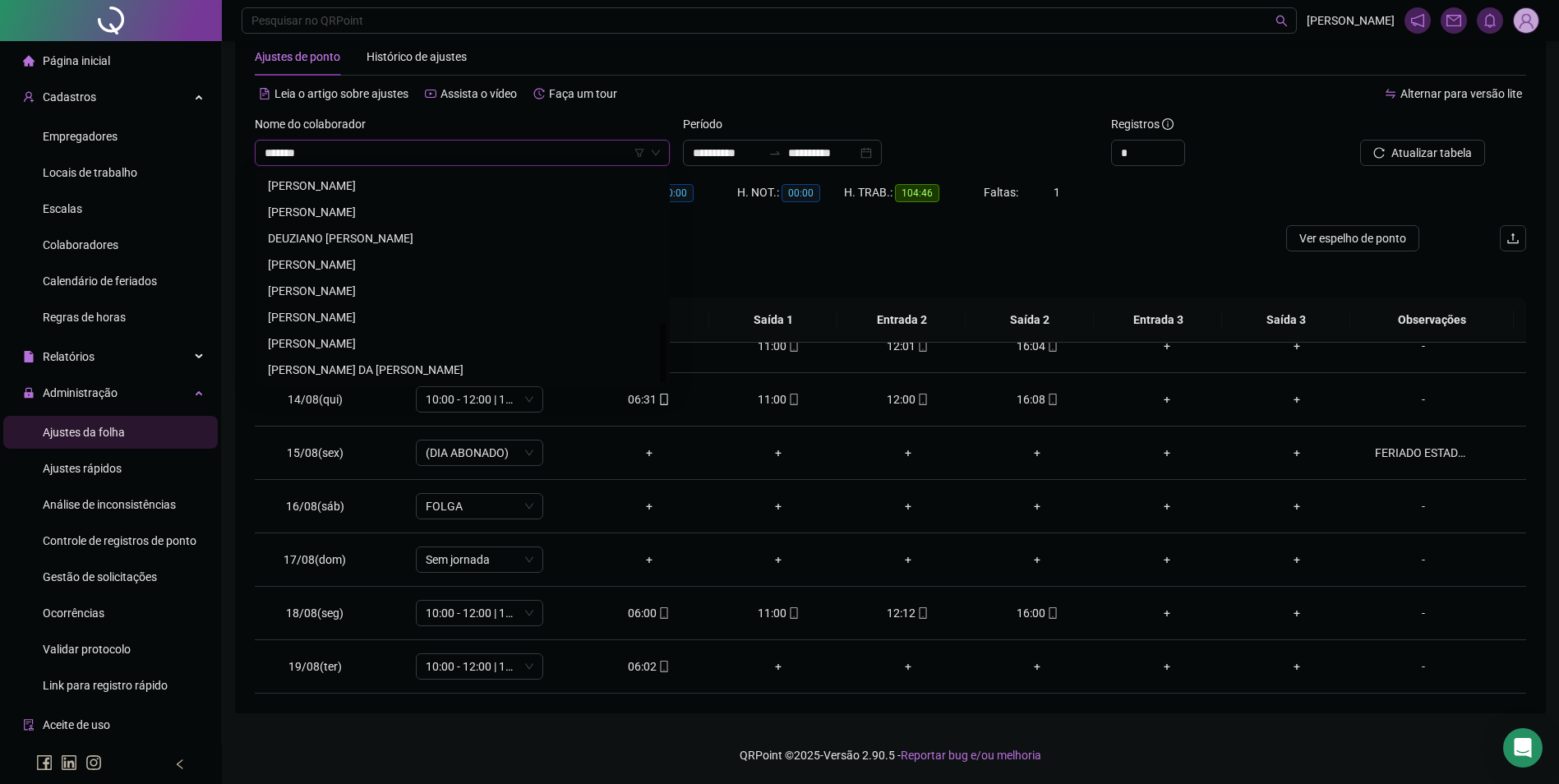
scroll to position [0, 0]
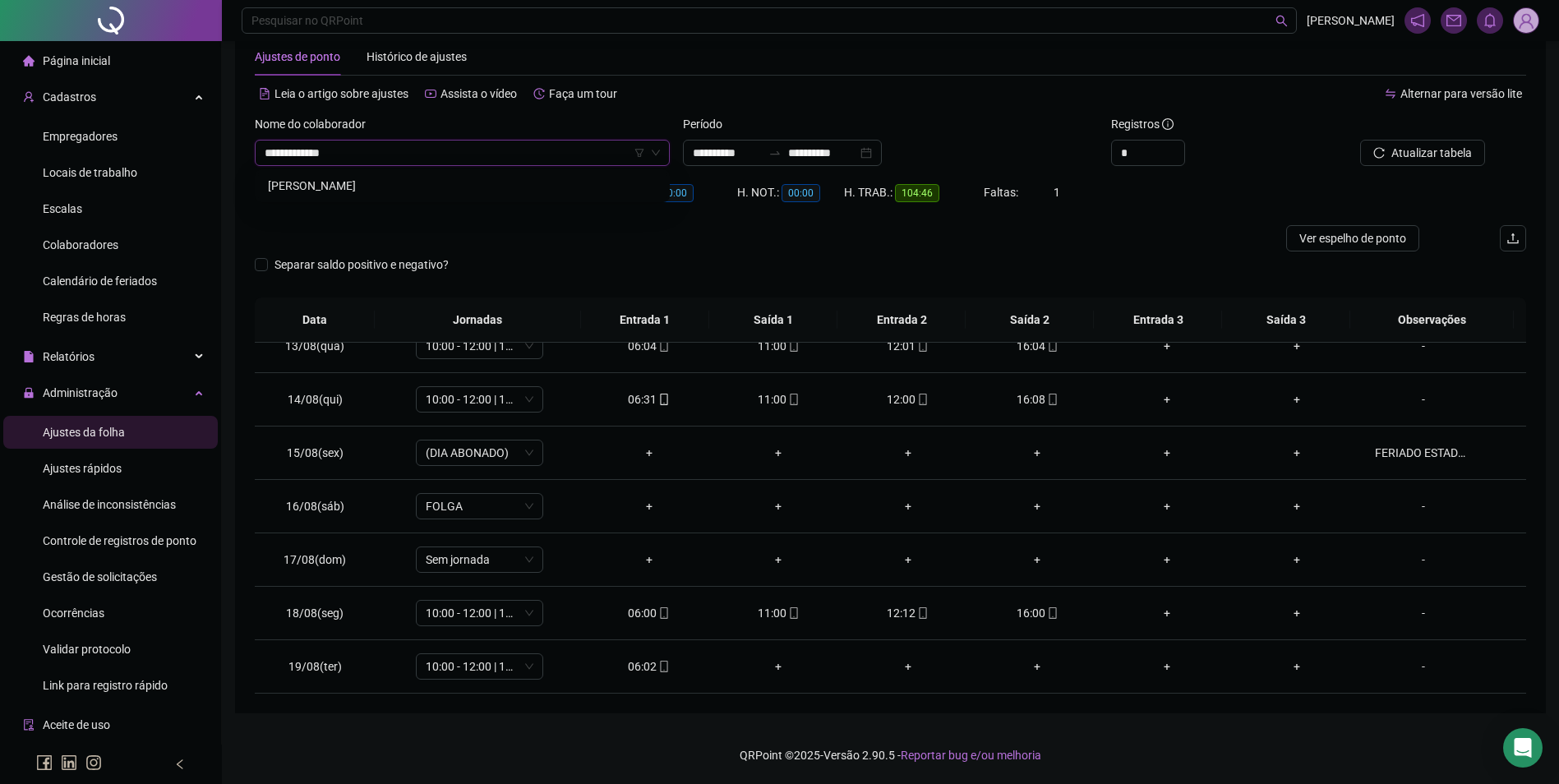
type input "**********"
click at [1356, 139] on button "Buscar registros" at bounding box center [1420, 152] width 128 height 26
click at [1035, 608] on div "14:54" at bounding box center [1037, 612] width 104 height 18
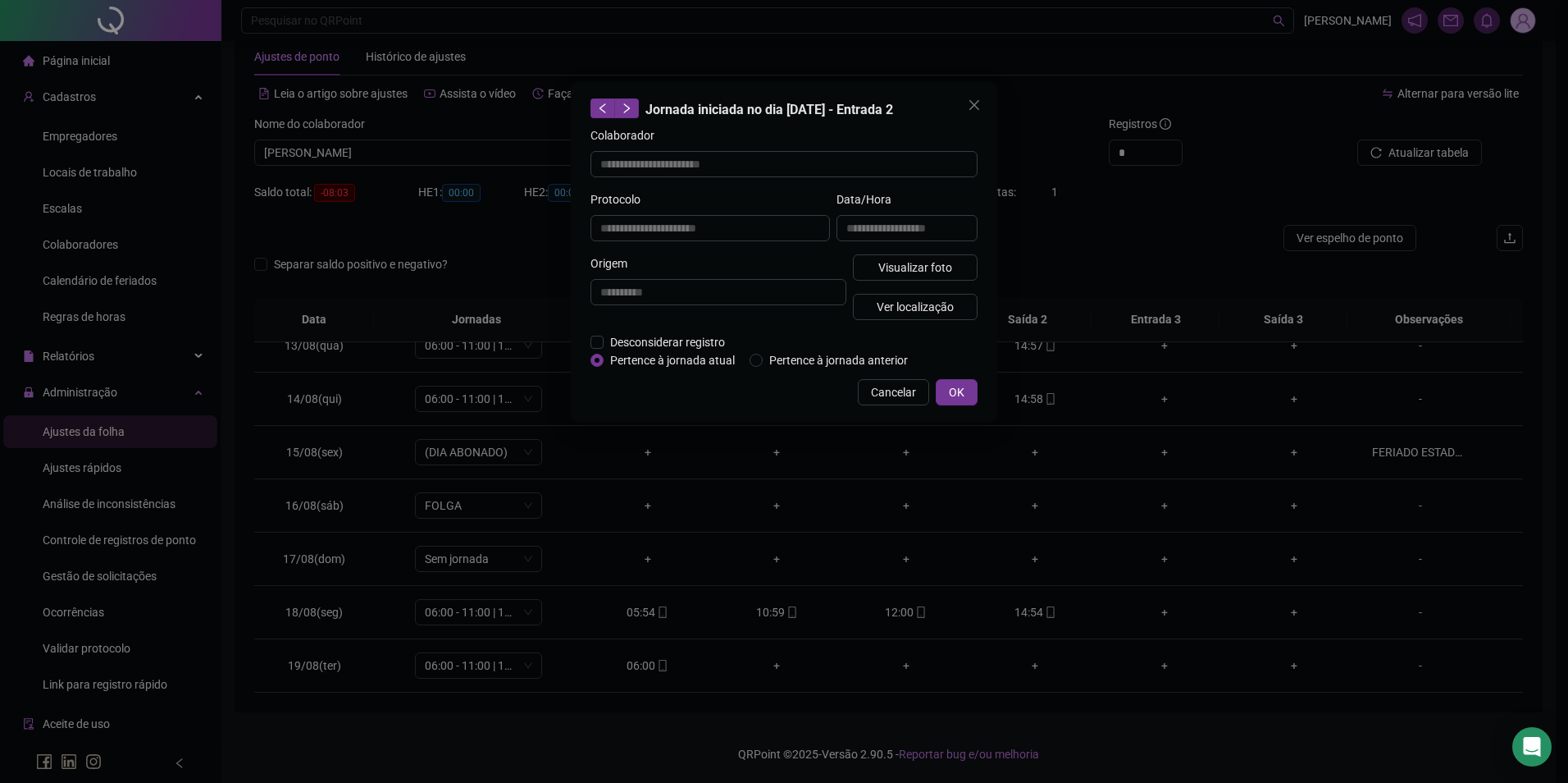
type input "**********"
click at [928, 264] on span "Visualizar foto" at bounding box center [915, 267] width 74 height 18
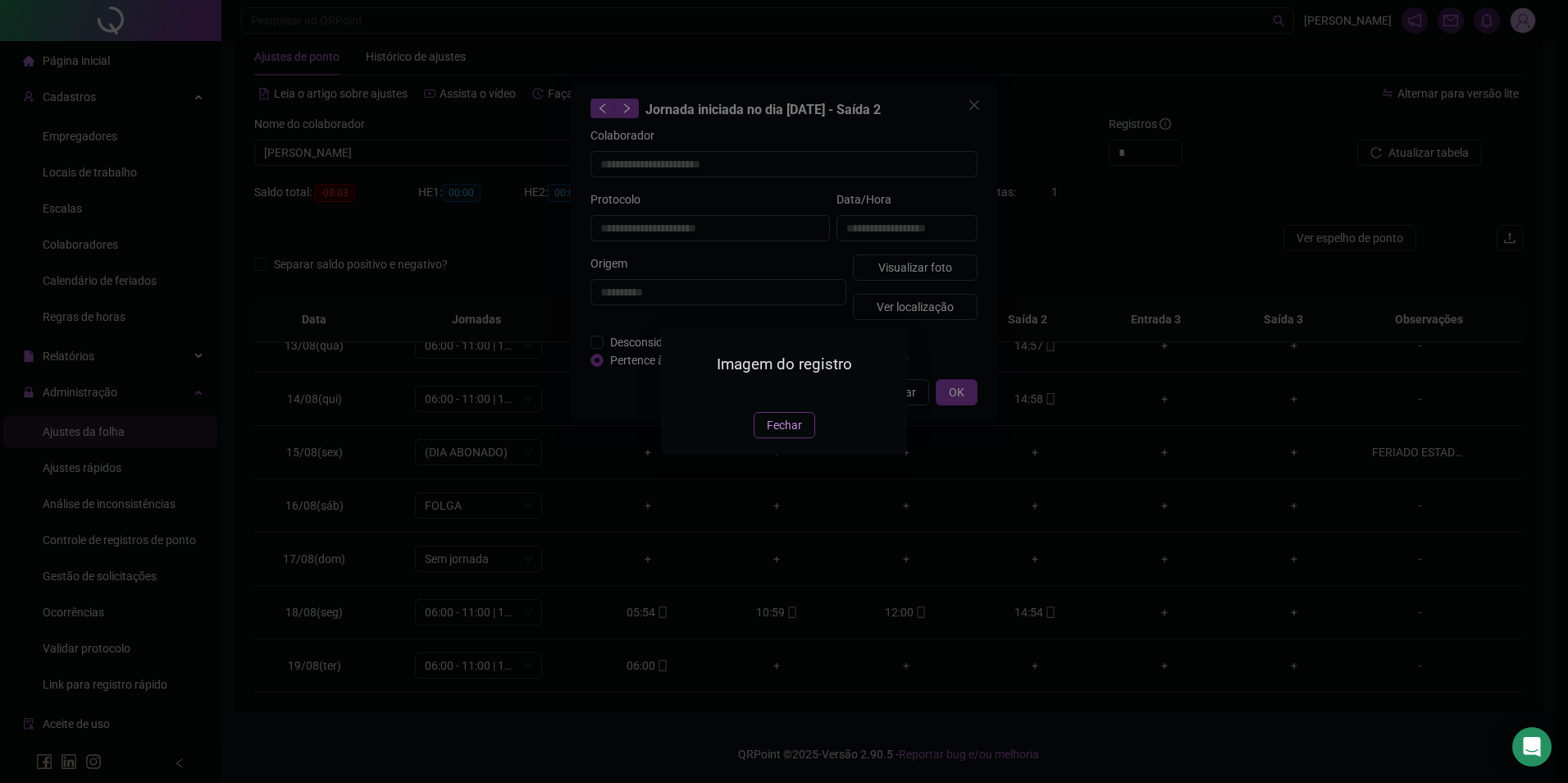
click at [798, 434] on span "Fechar" at bounding box center [784, 425] width 35 height 18
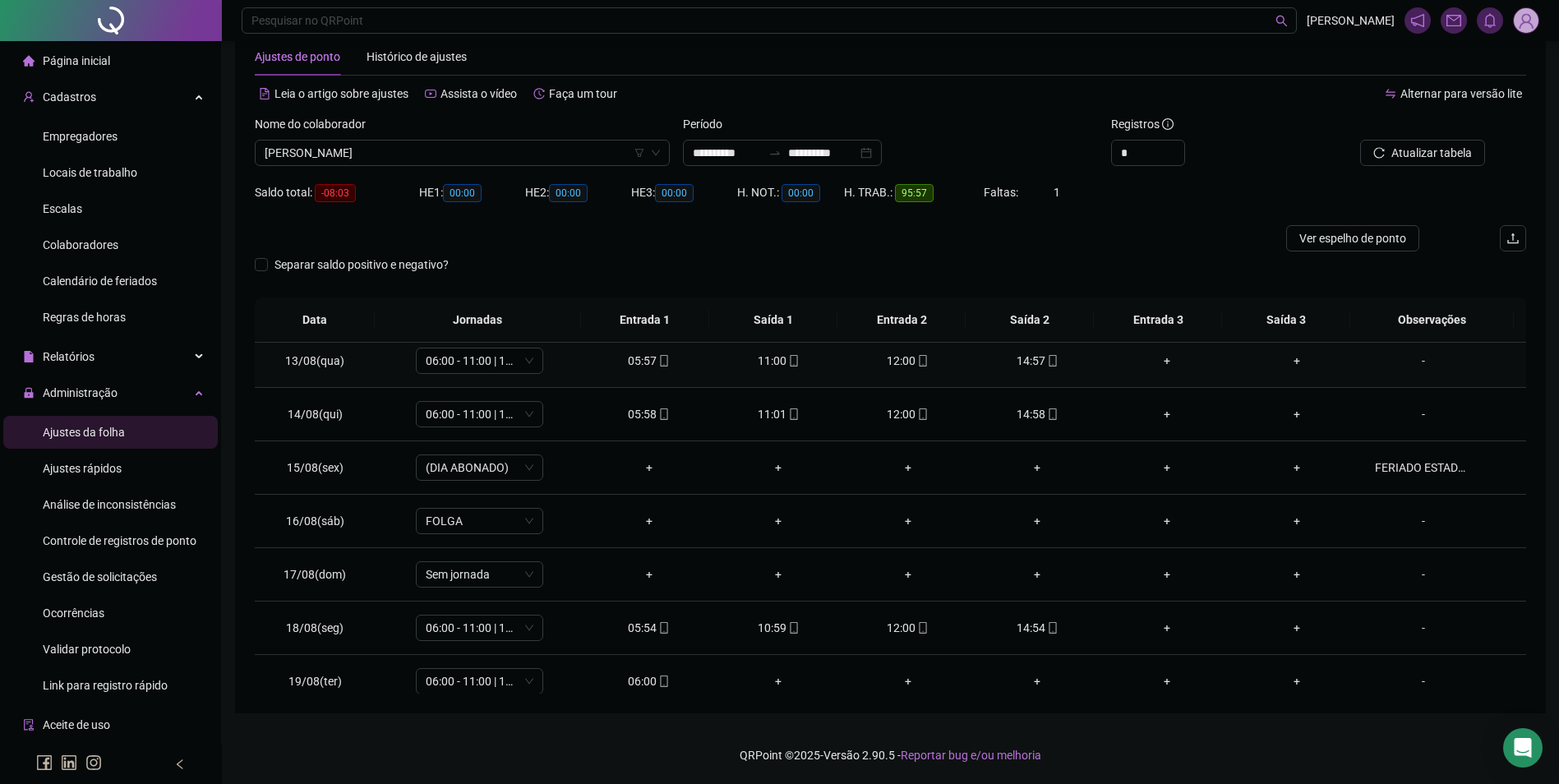
scroll to position [663, 0]
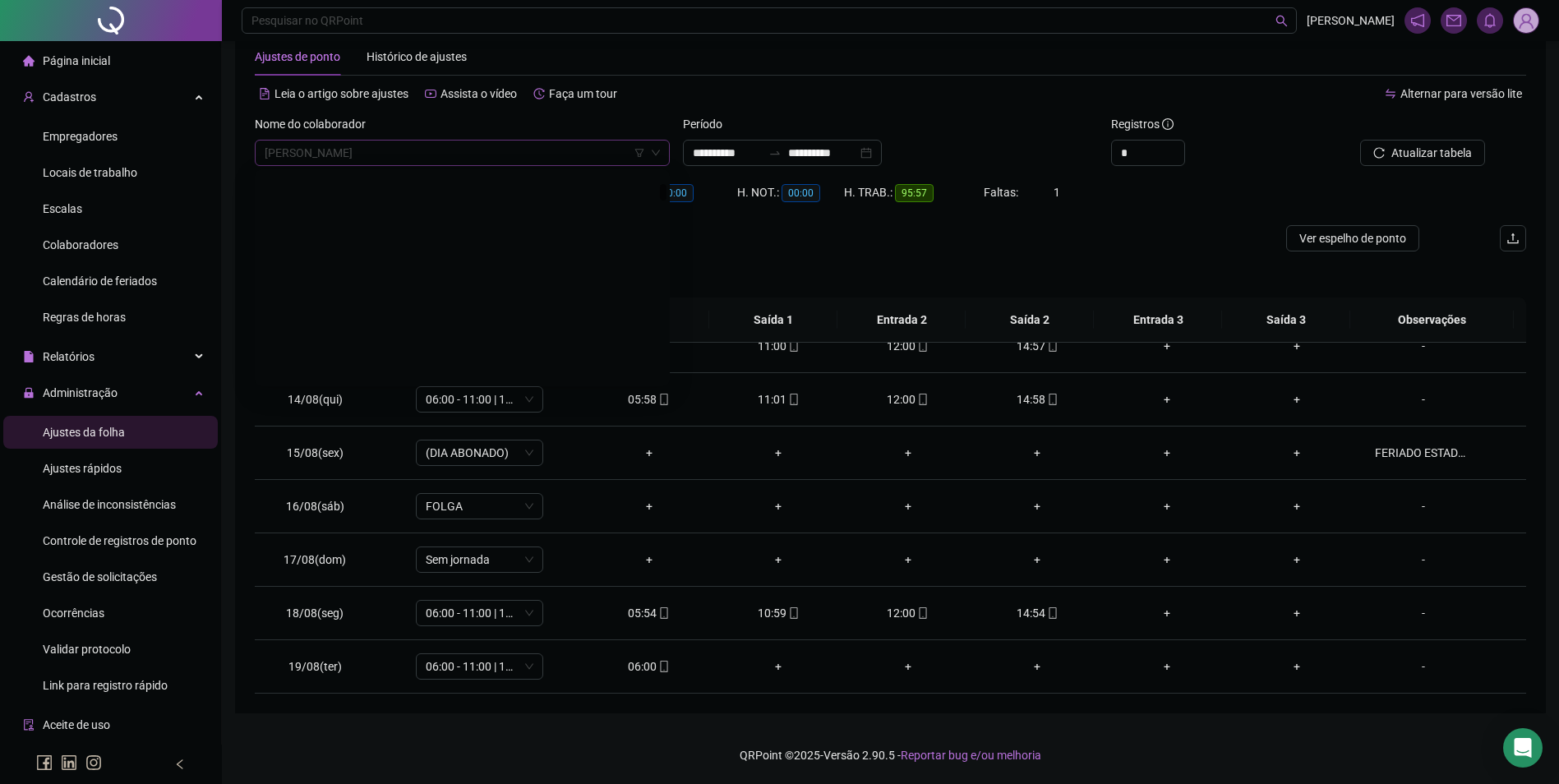
click at [540, 161] on span "[PERSON_NAME]" at bounding box center [462, 152] width 395 height 24
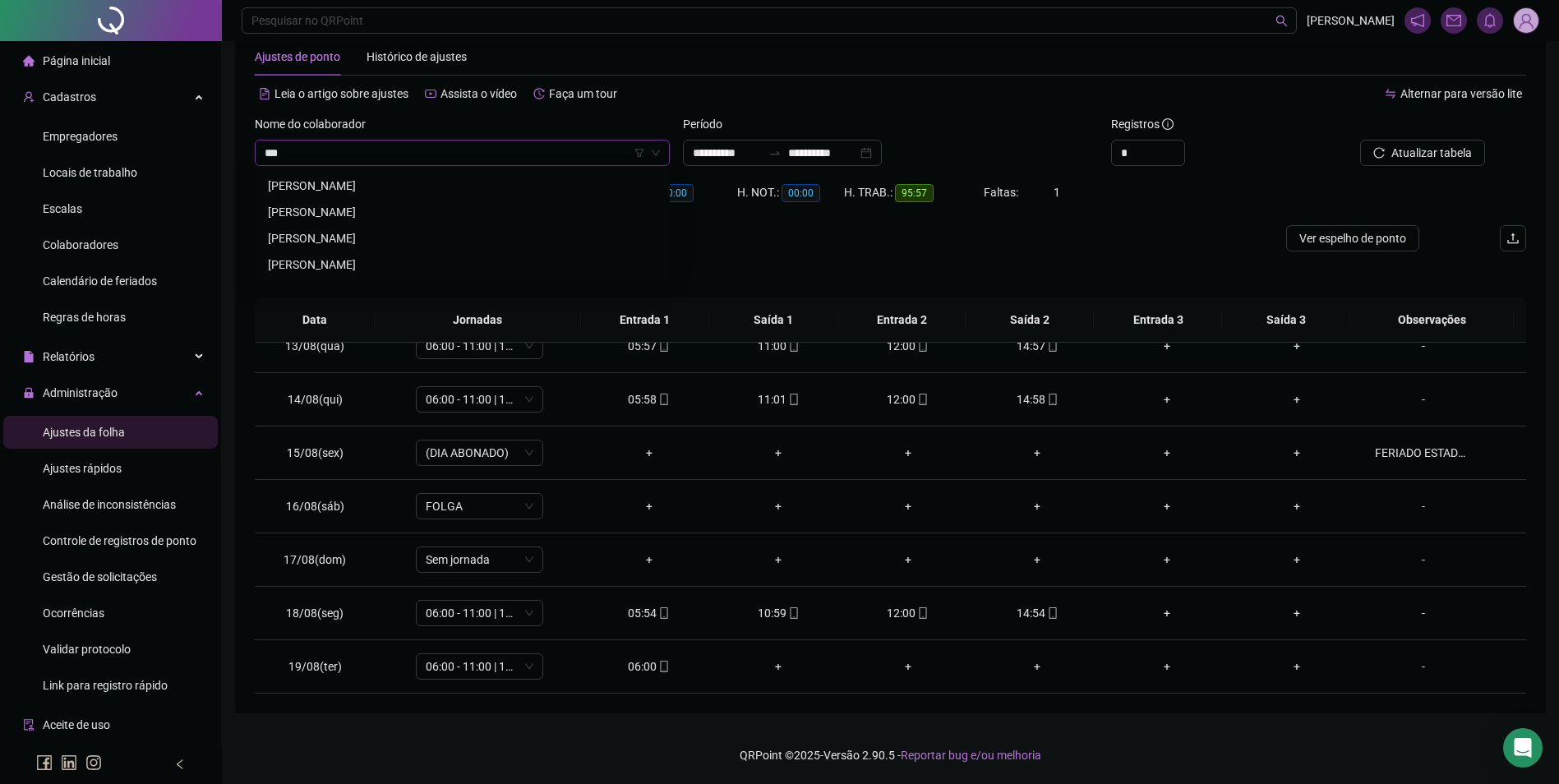
scroll to position [0, 0]
type input "*********"
type input "****"
click at [526, 174] on div "[PERSON_NAME]" at bounding box center [462, 186] width 408 height 26
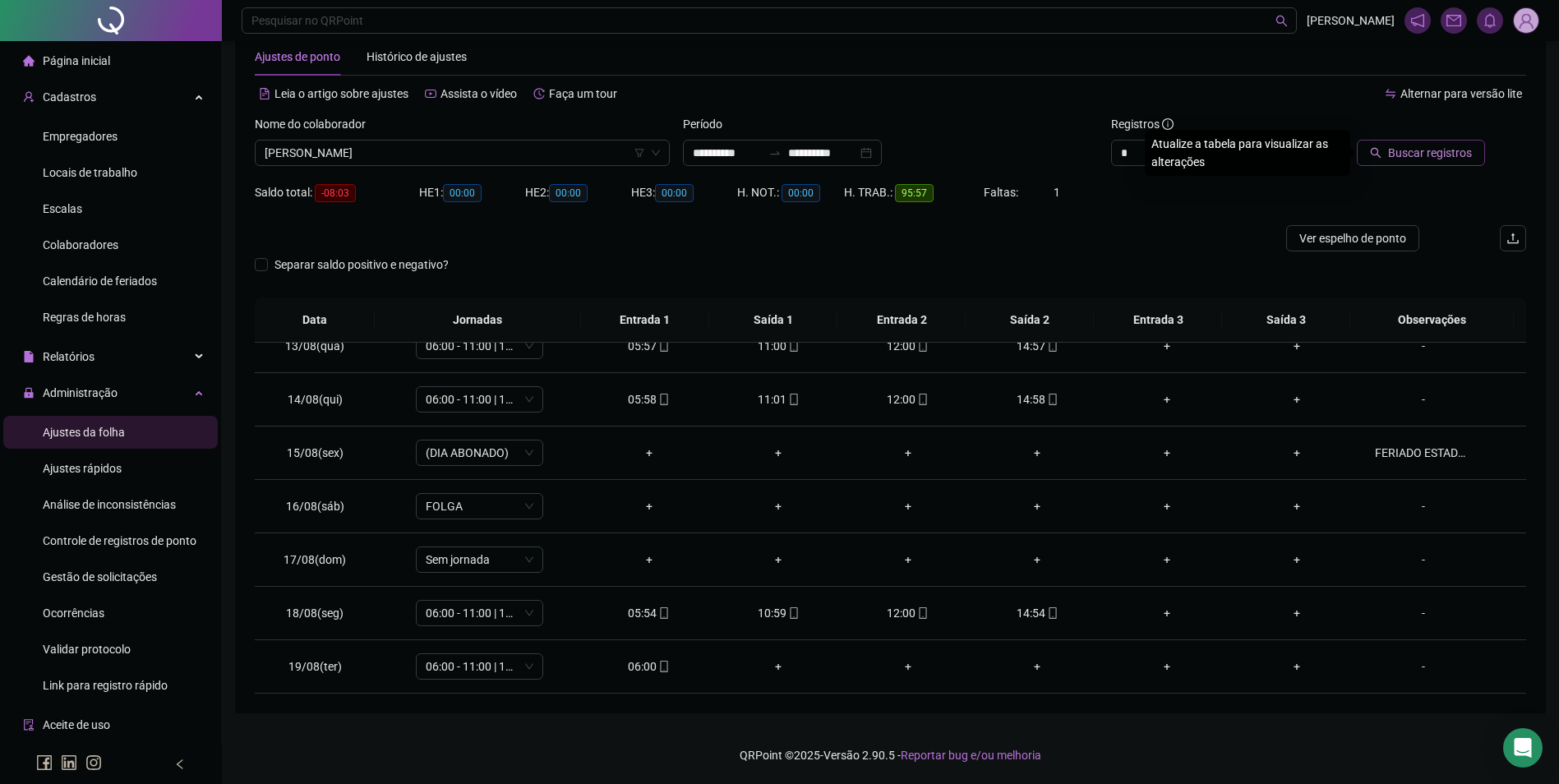
click at [1406, 160] on span "Buscar registros" at bounding box center [1430, 152] width 84 height 18
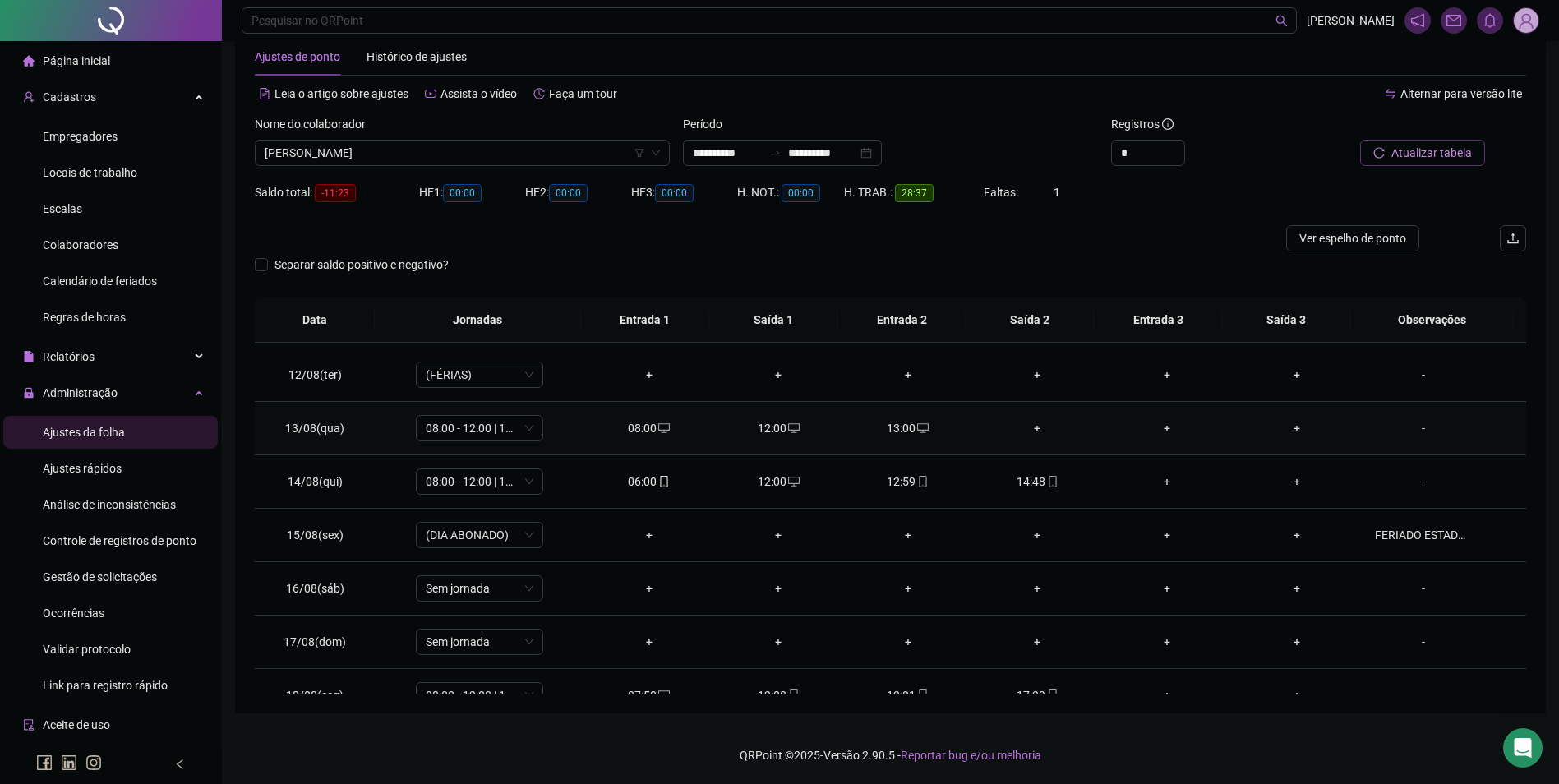
click at [1030, 423] on div "+" at bounding box center [1037, 427] width 104 height 18
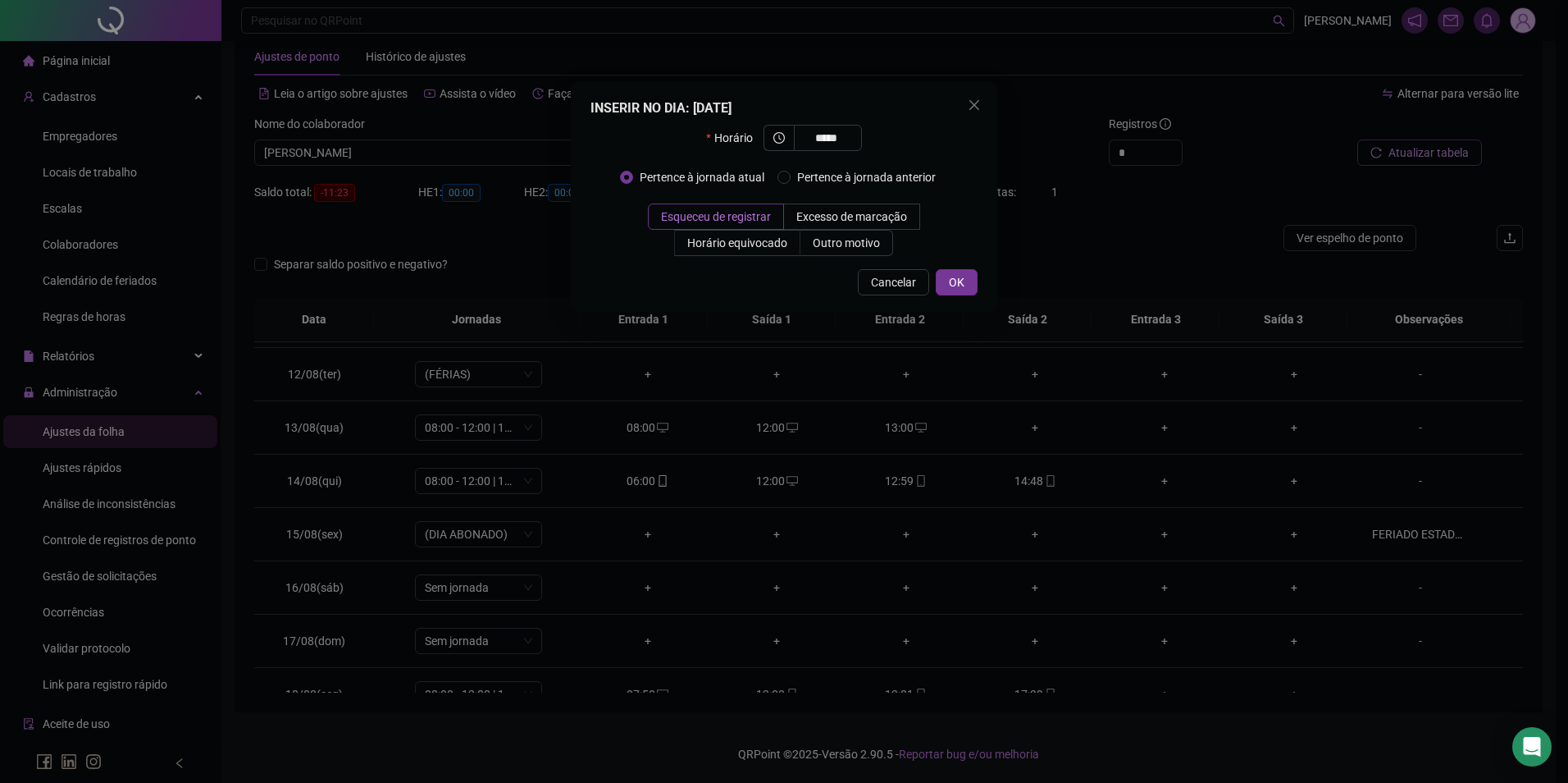
type input "*****"
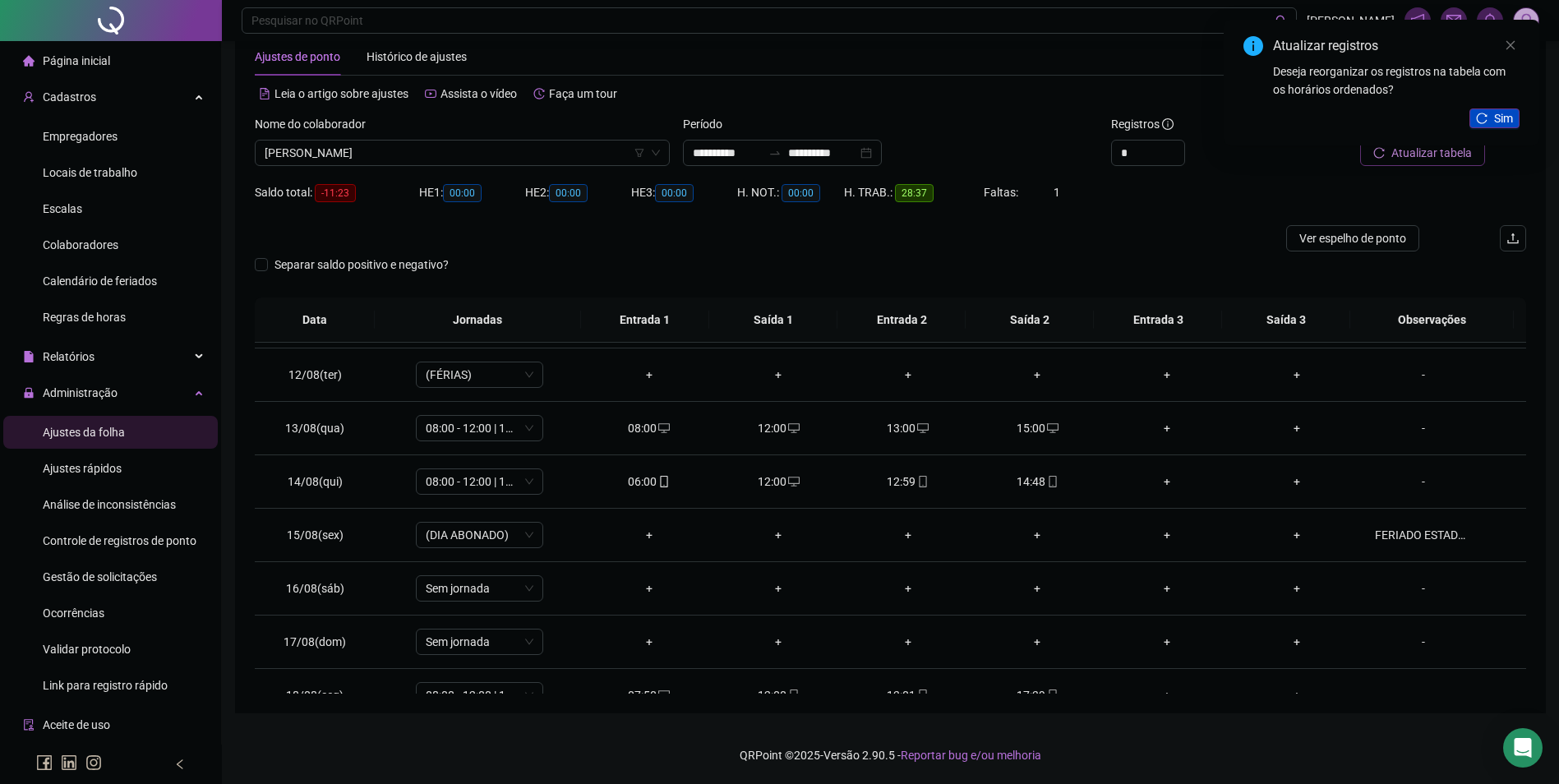
click at [1495, 115] on span "Sim" at bounding box center [1503, 118] width 19 height 18
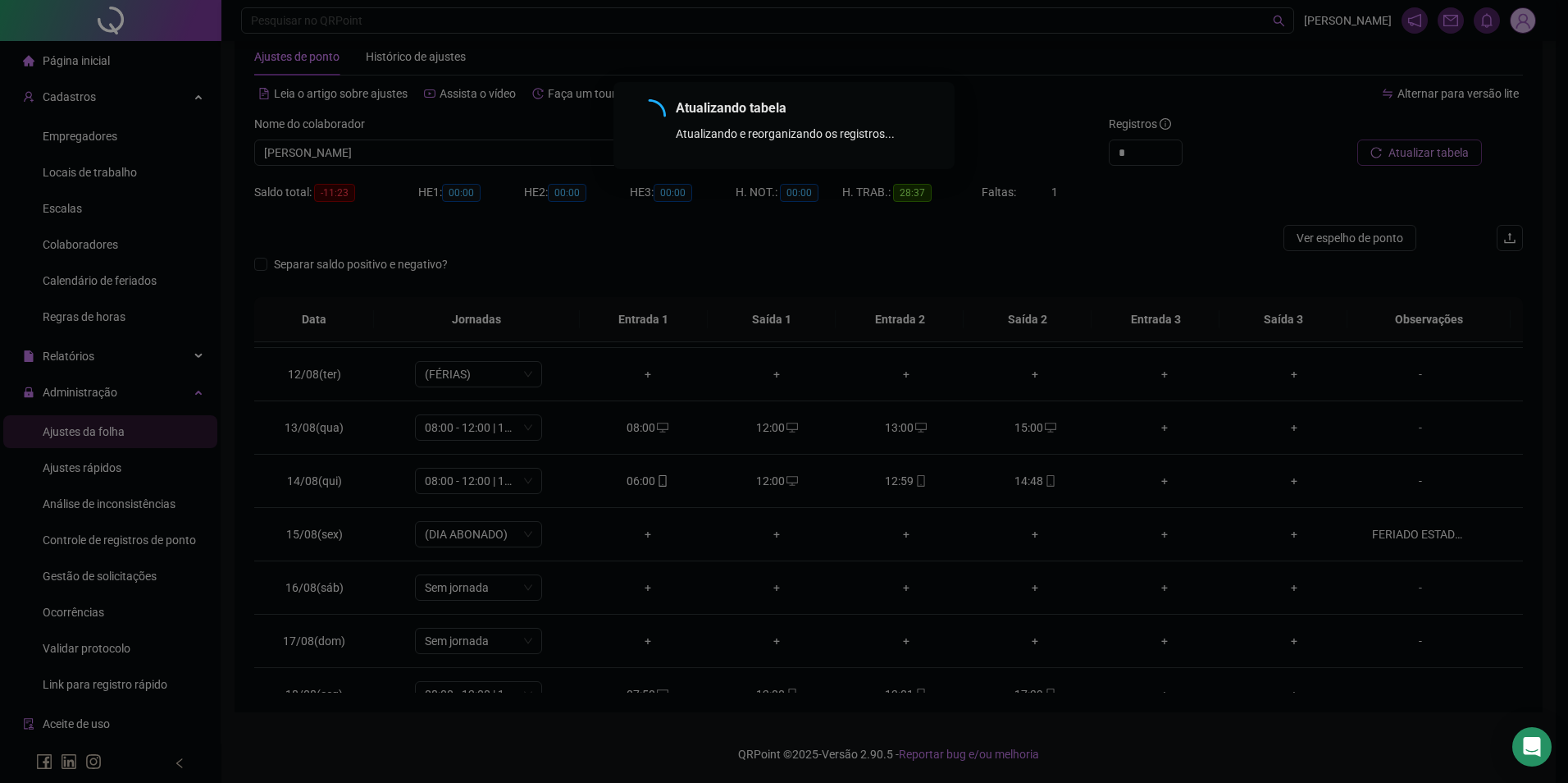
click at [466, 425] on div "Atualizando tabela Atualizando e reorganizando os registros... OK" at bounding box center [784, 391] width 1568 height 783
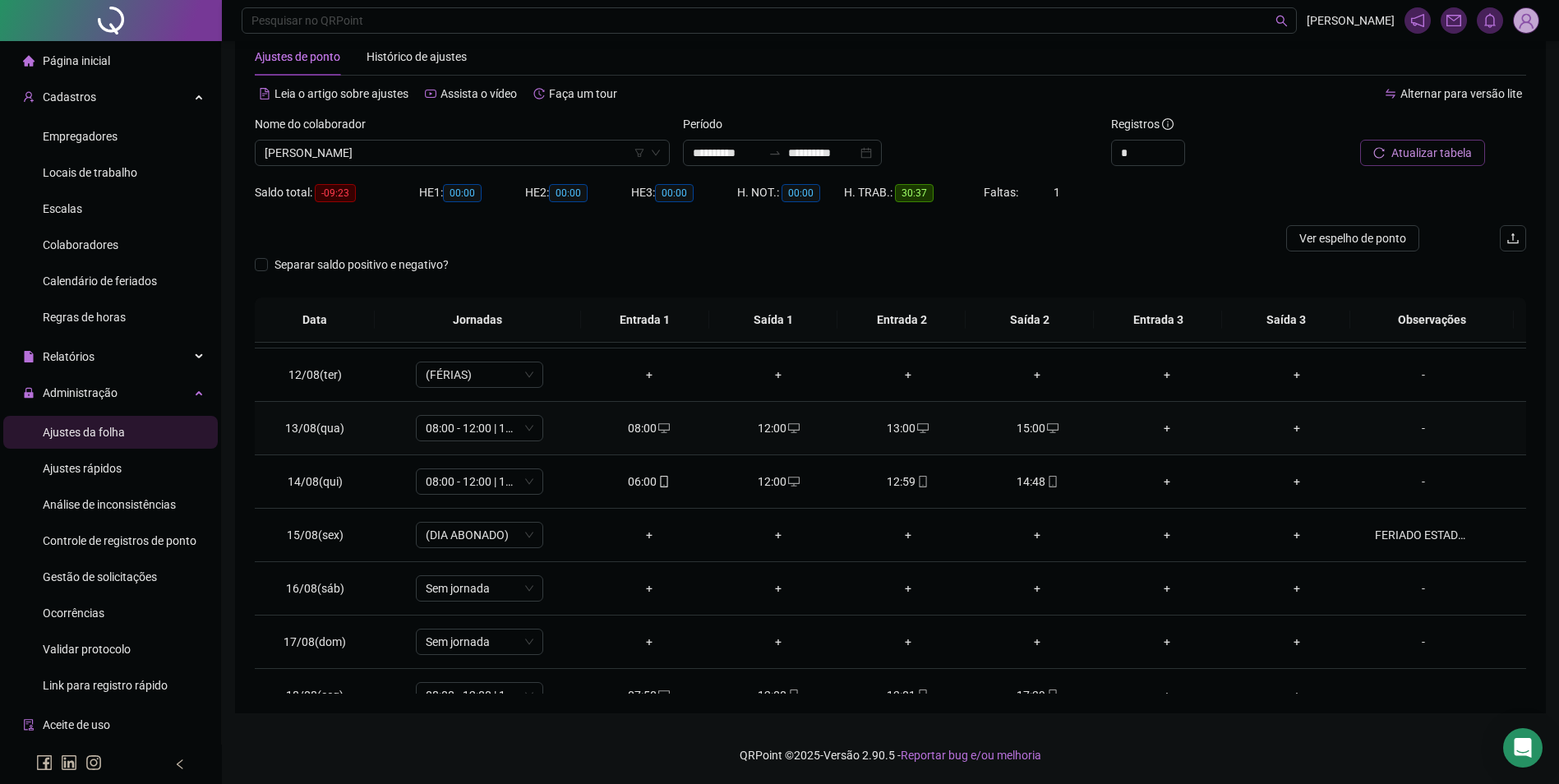
click at [1034, 429] on div "15:00" at bounding box center [1037, 427] width 104 height 18
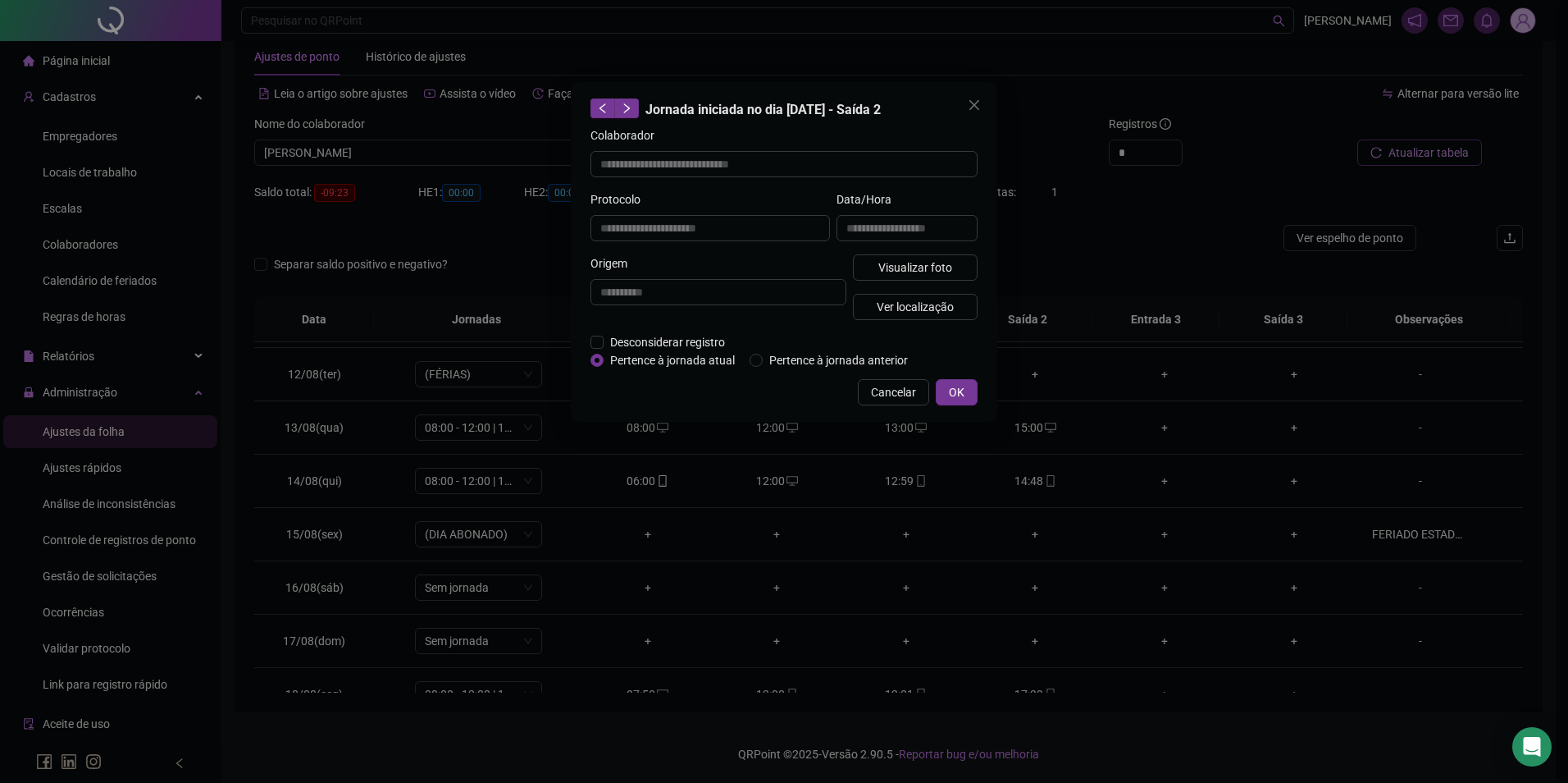
type input "**********"
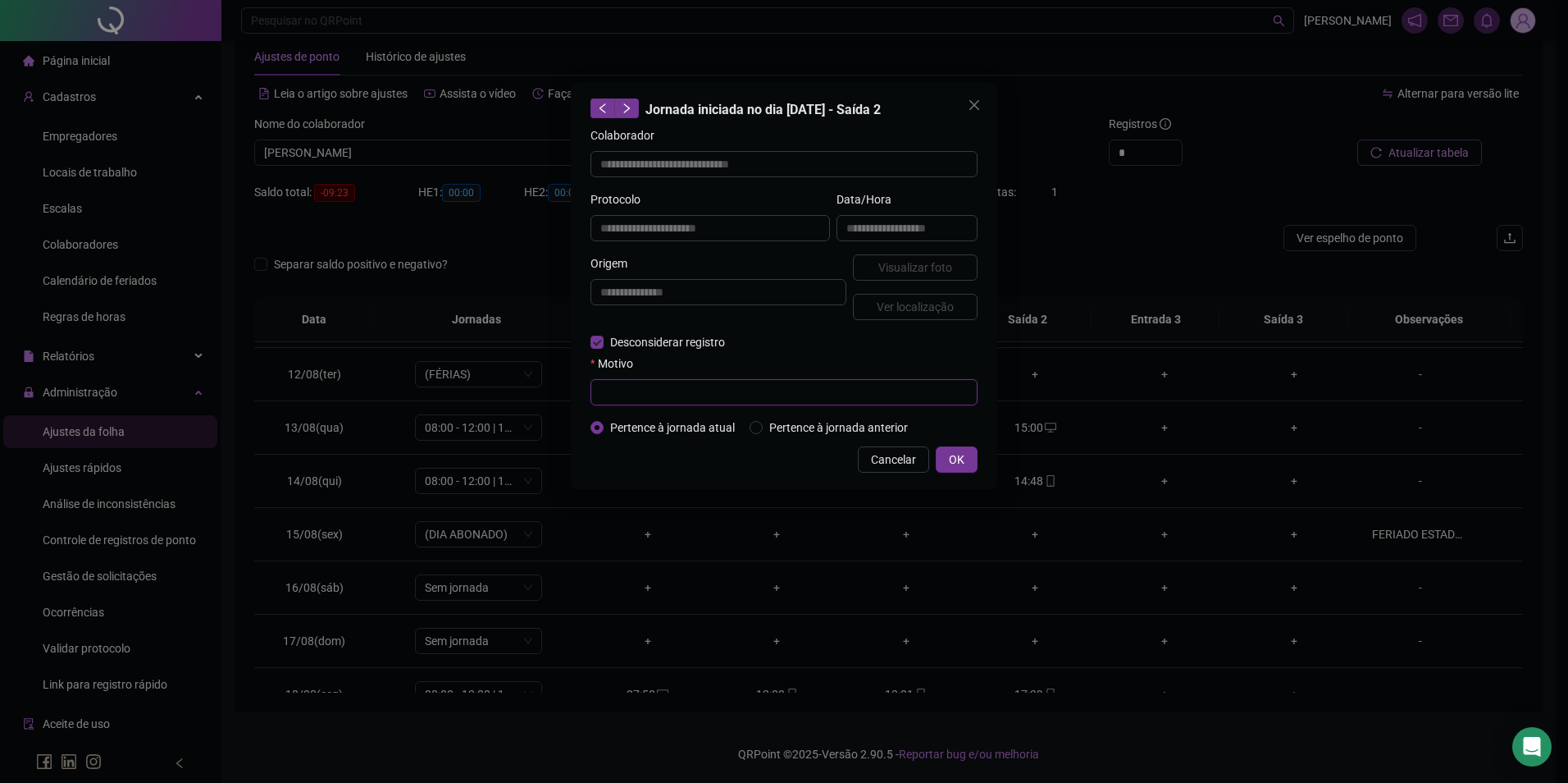
click at [651, 386] on input "text" at bounding box center [784, 392] width 387 height 26
type input "**********"
click at [951, 449] on button "OK" at bounding box center [956, 459] width 42 height 26
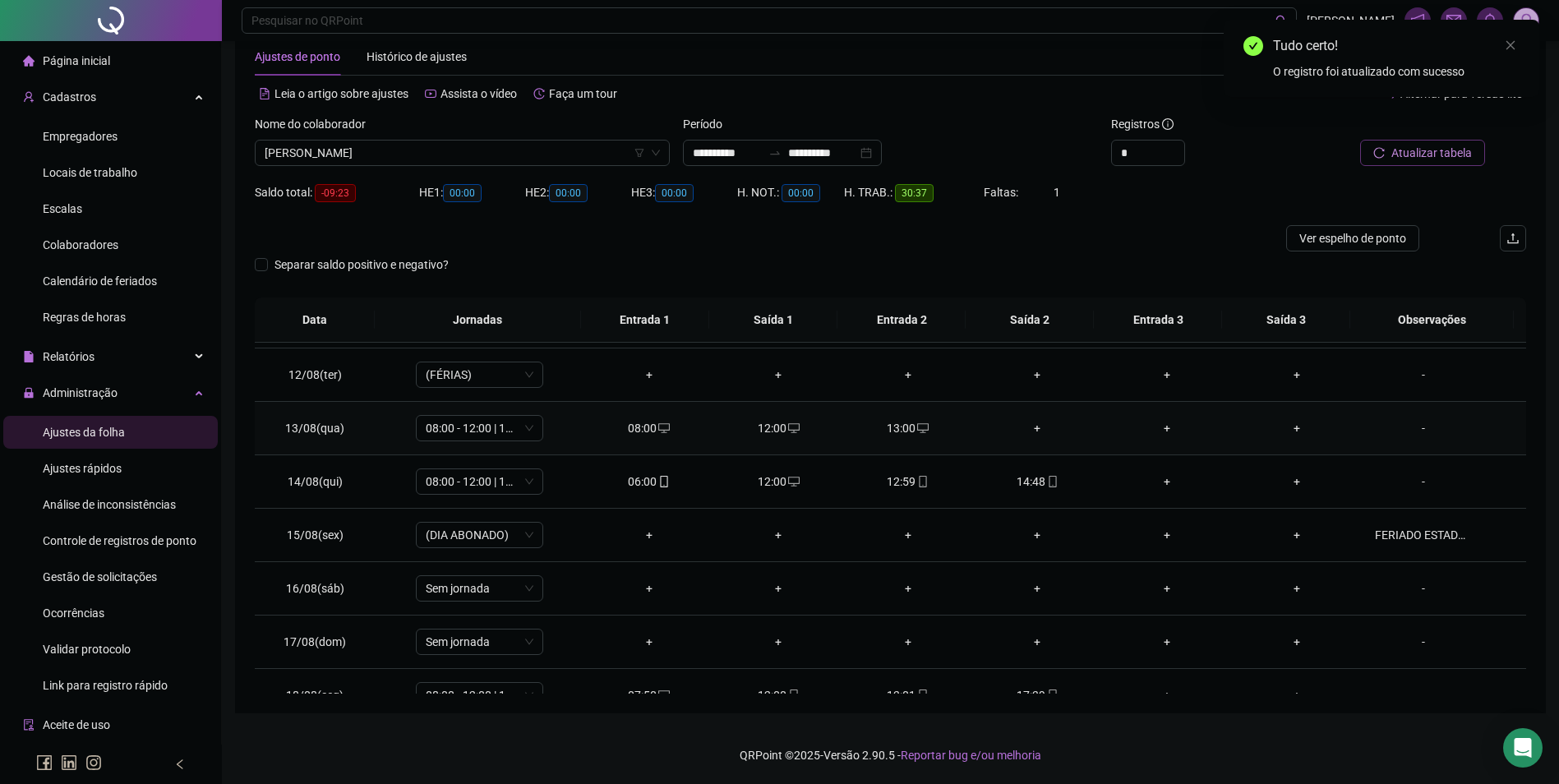
click at [1030, 432] on div "+" at bounding box center [1037, 427] width 104 height 18
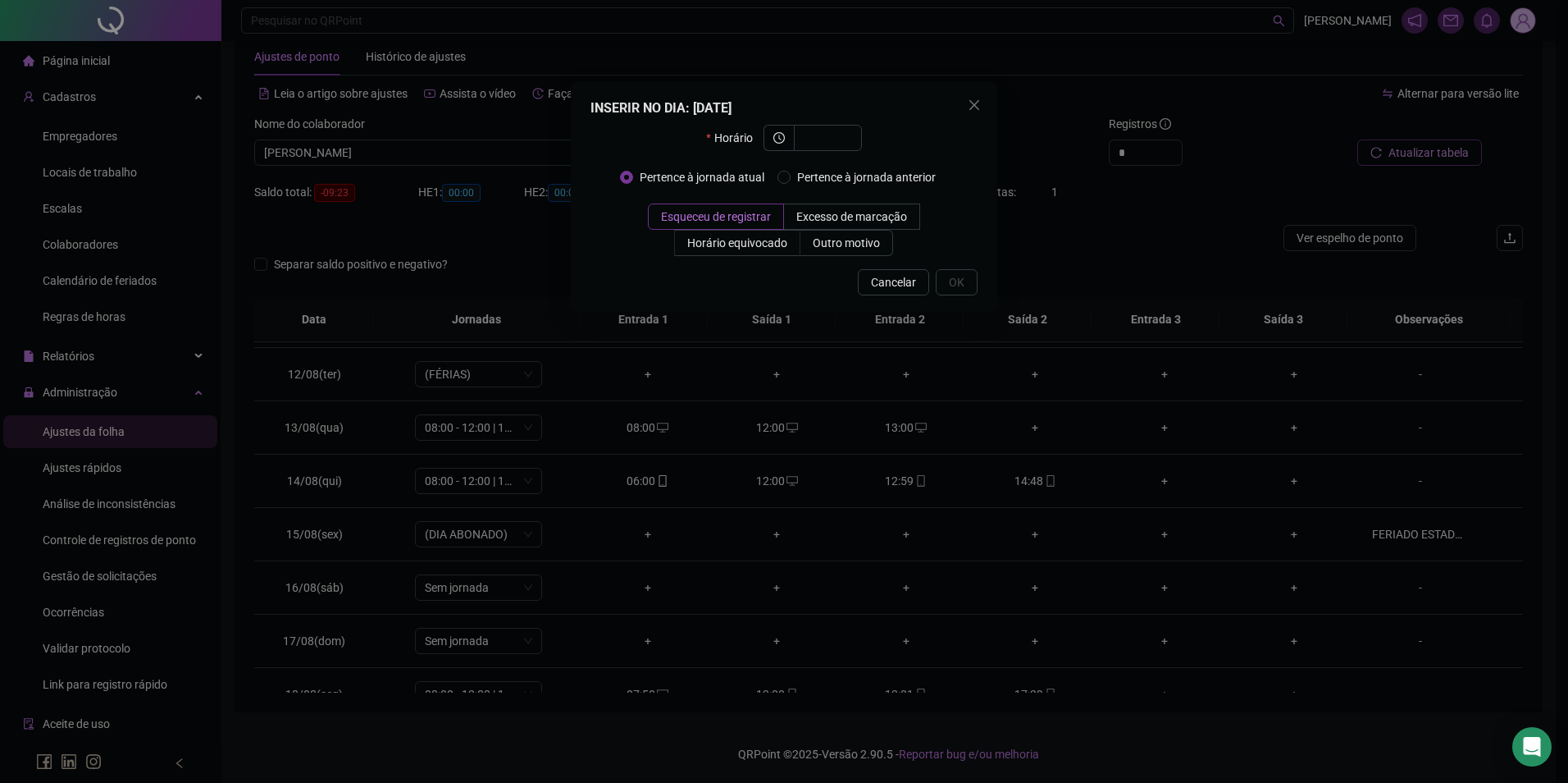
click at [544, 454] on div "INSERIR NO DIA : [DATE] Horário Pertence à jornada atual Pertence à jornada ant…" at bounding box center [784, 391] width 1568 height 783
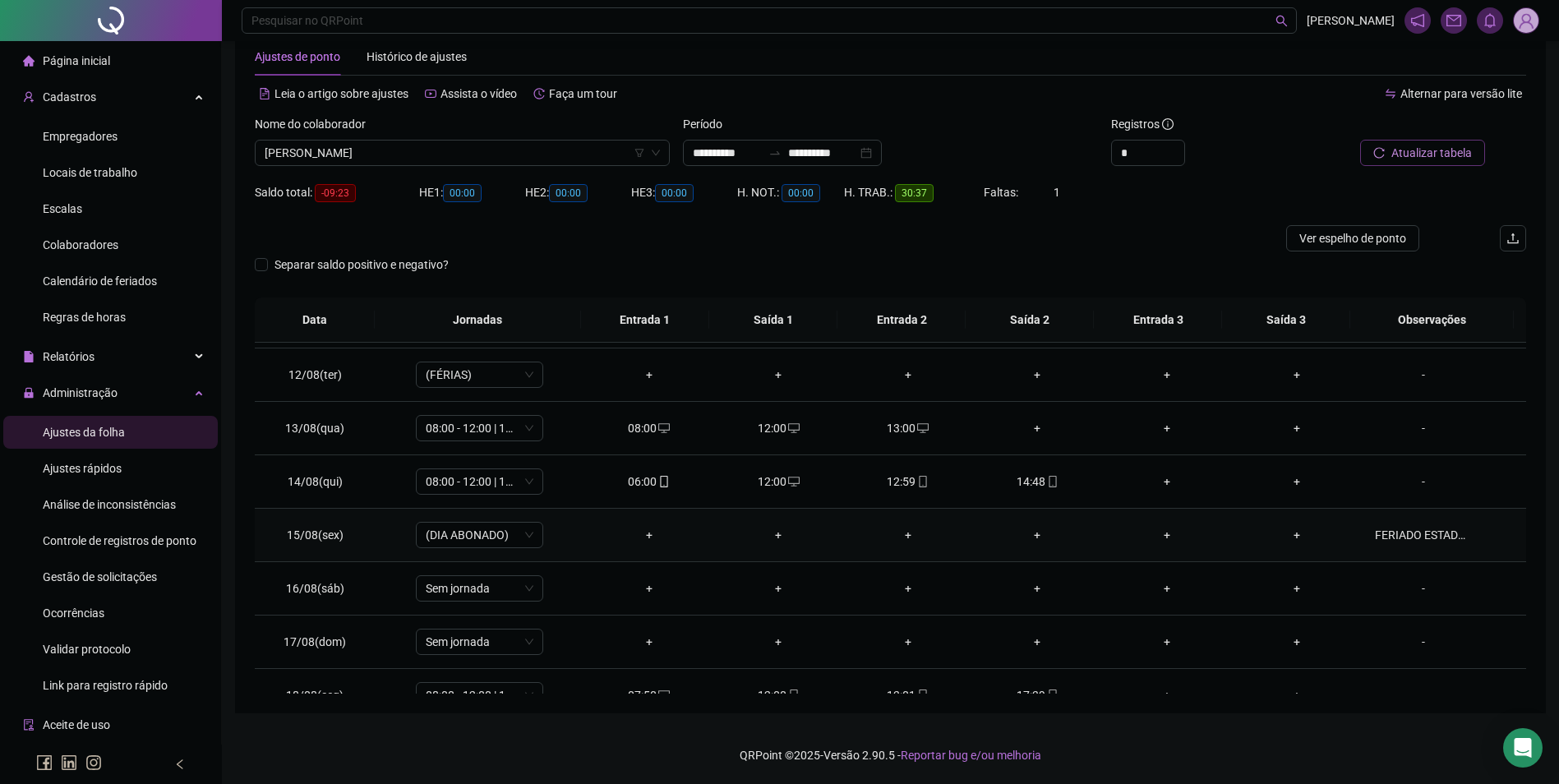
scroll to position [663, 0]
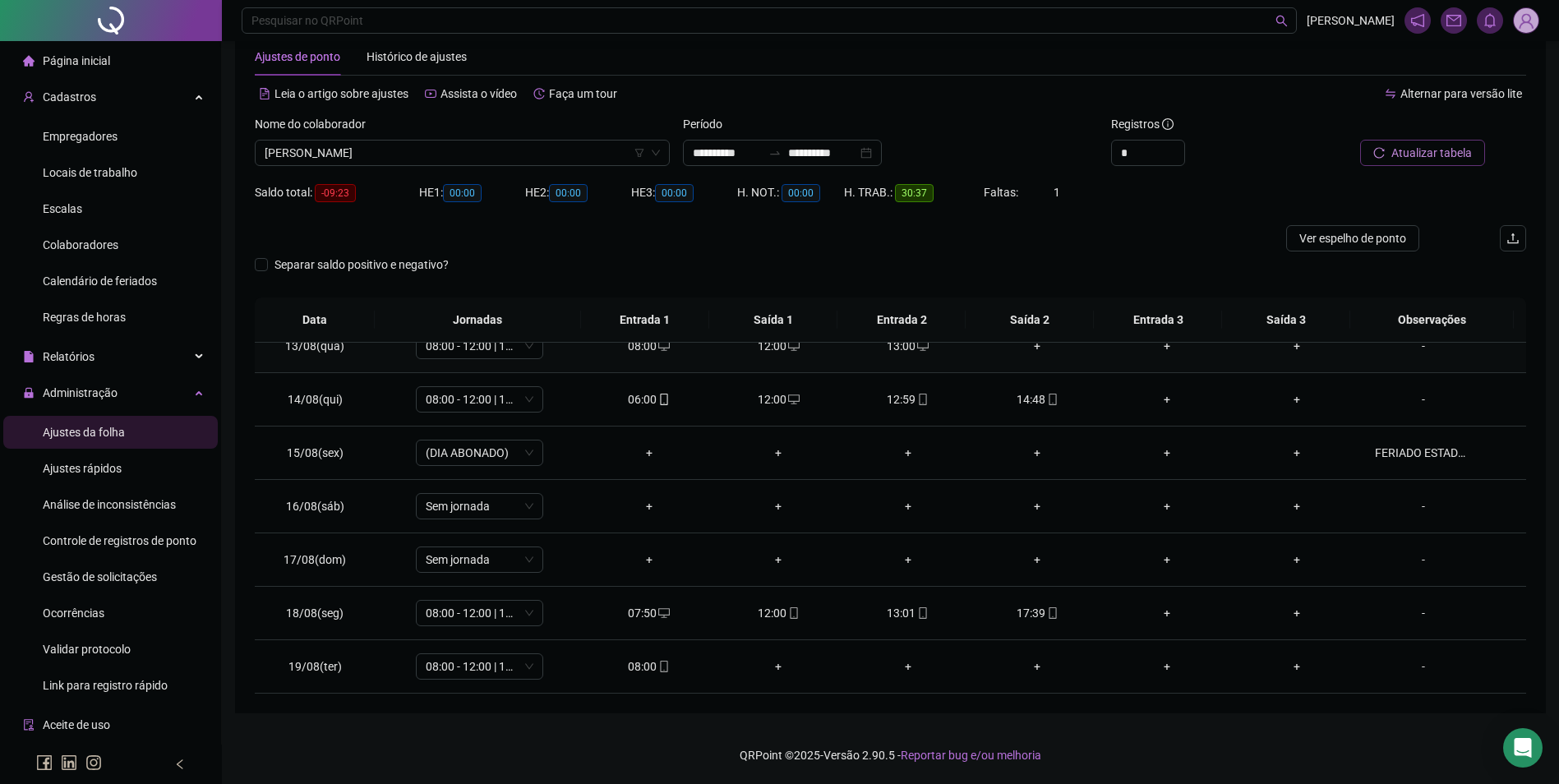
click at [1027, 350] on div "+" at bounding box center [1037, 345] width 104 height 18
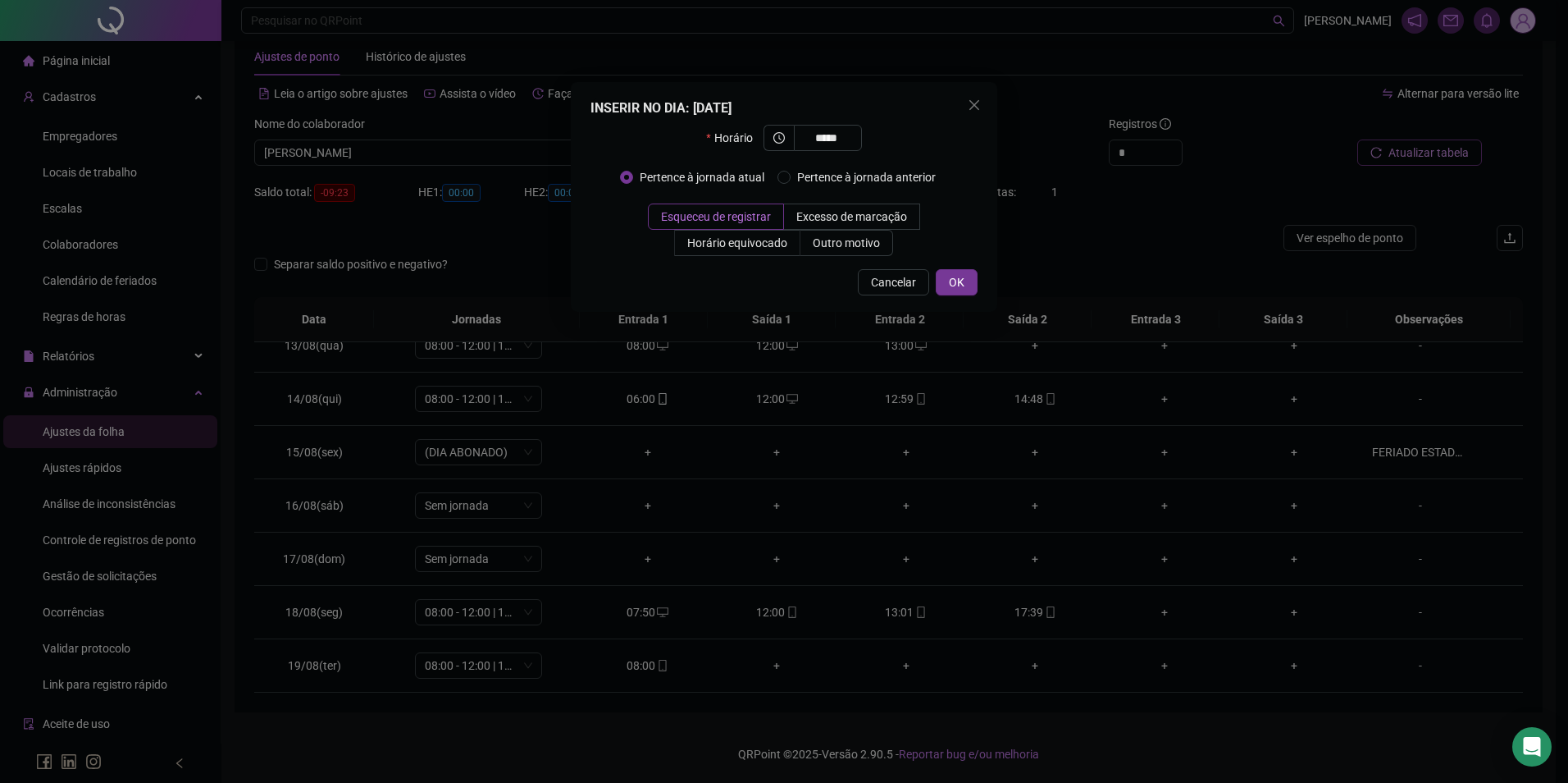
type input "*****"
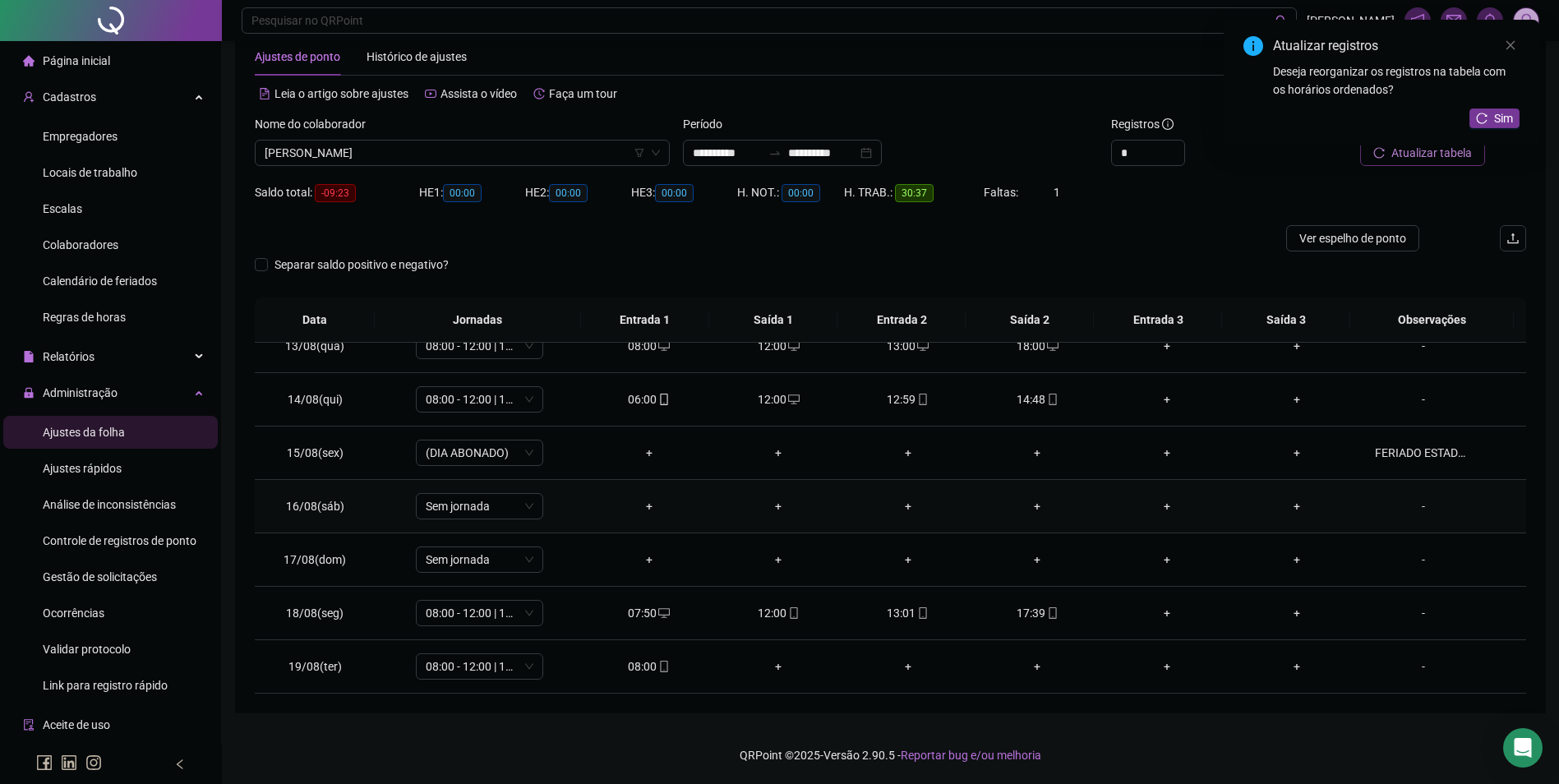
scroll to position [581, 0]
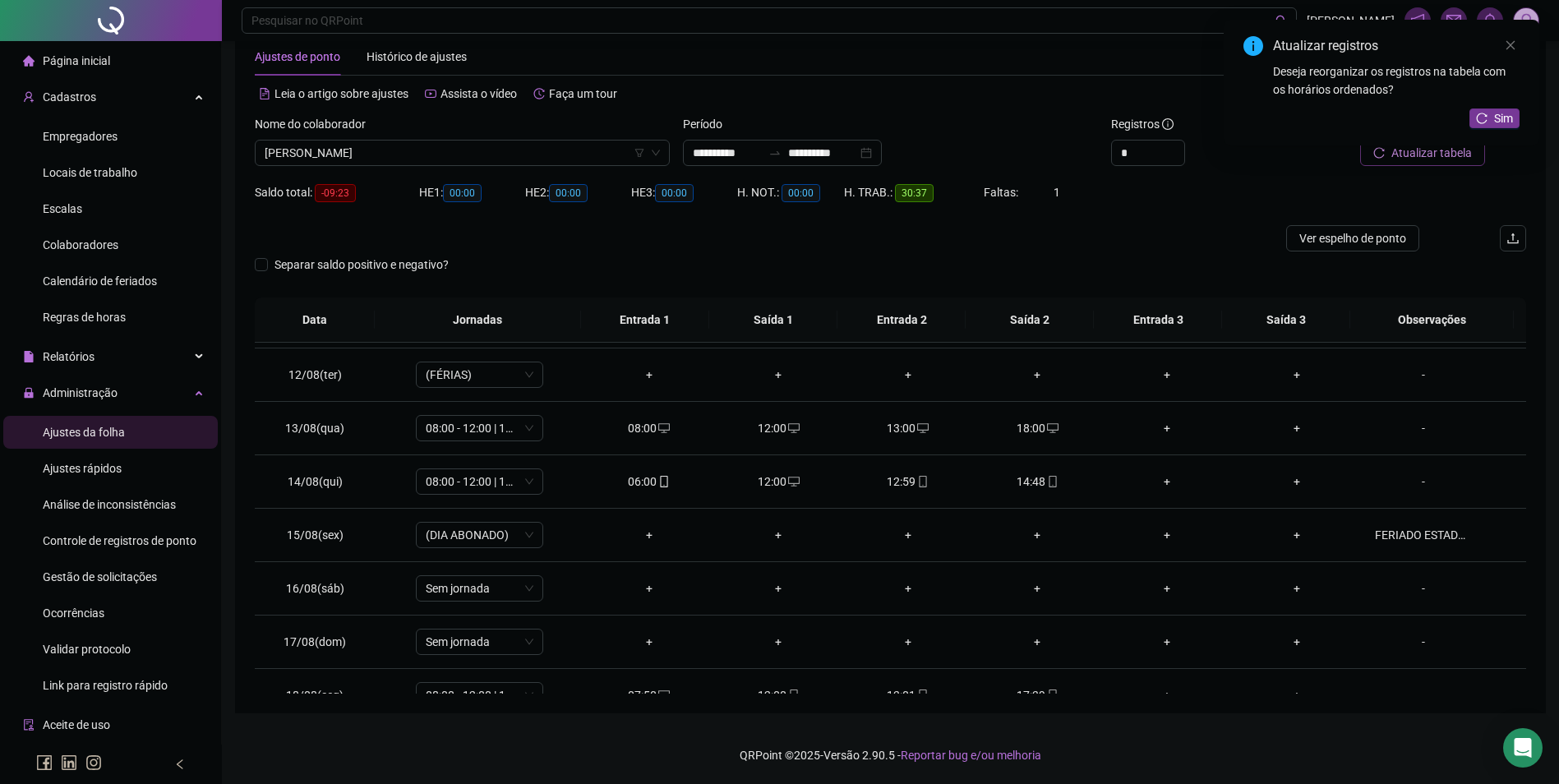
click at [1418, 146] on div "Atualizar registros Deseja reorganizar os registros na tabela com os horários o…" at bounding box center [1381, 82] width 316 height 126
click at [1416, 146] on div "Atualizar registros Deseja reorganizar os registros na tabela com os horários o…" at bounding box center [1381, 82] width 316 height 126
click at [1480, 118] on icon "reload" at bounding box center [1481, 118] width 11 height 11
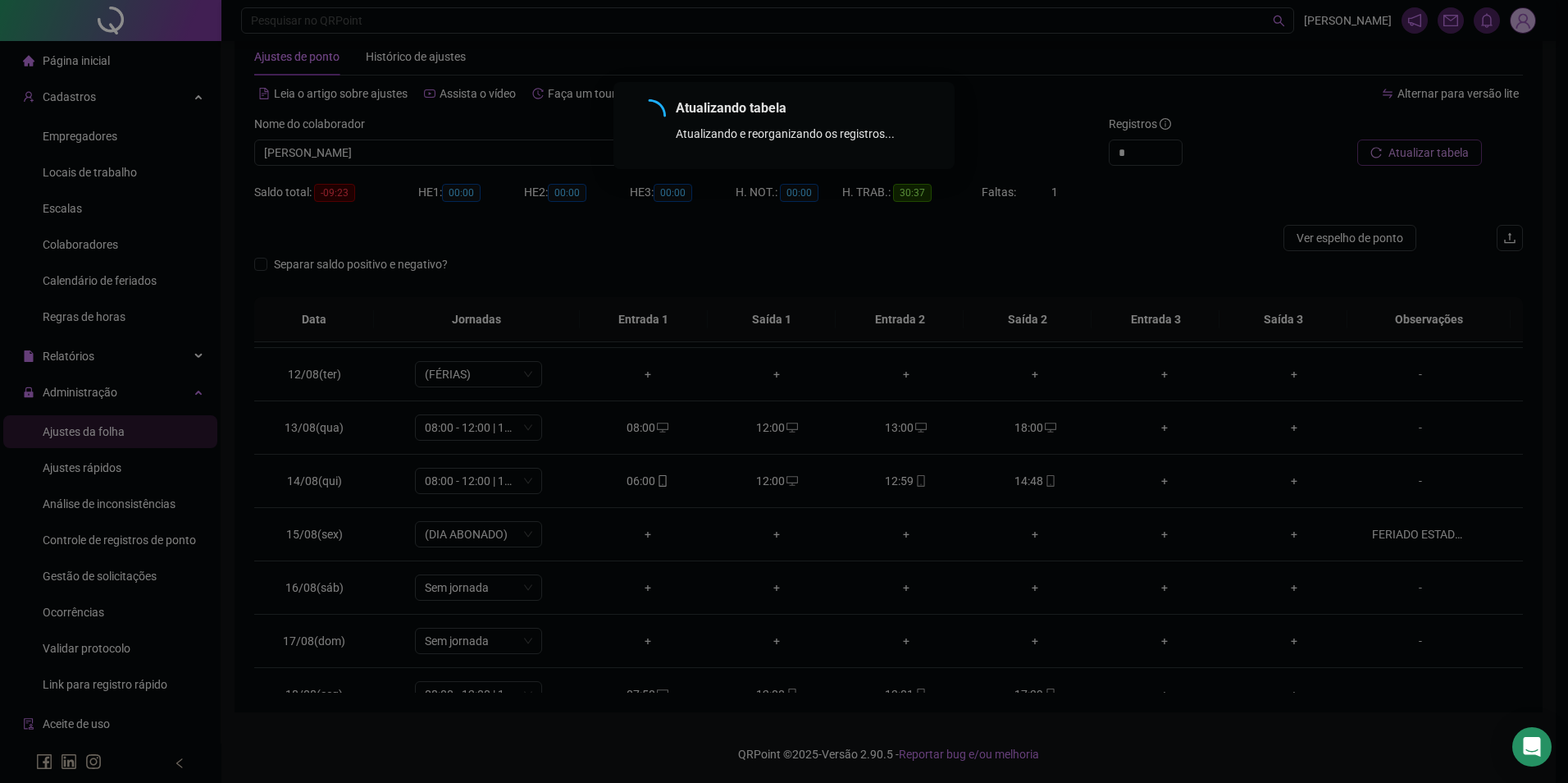
click at [1422, 153] on div "Atualizando tabela Atualizando e reorganizando os registros... OK" at bounding box center [784, 391] width 1568 height 783
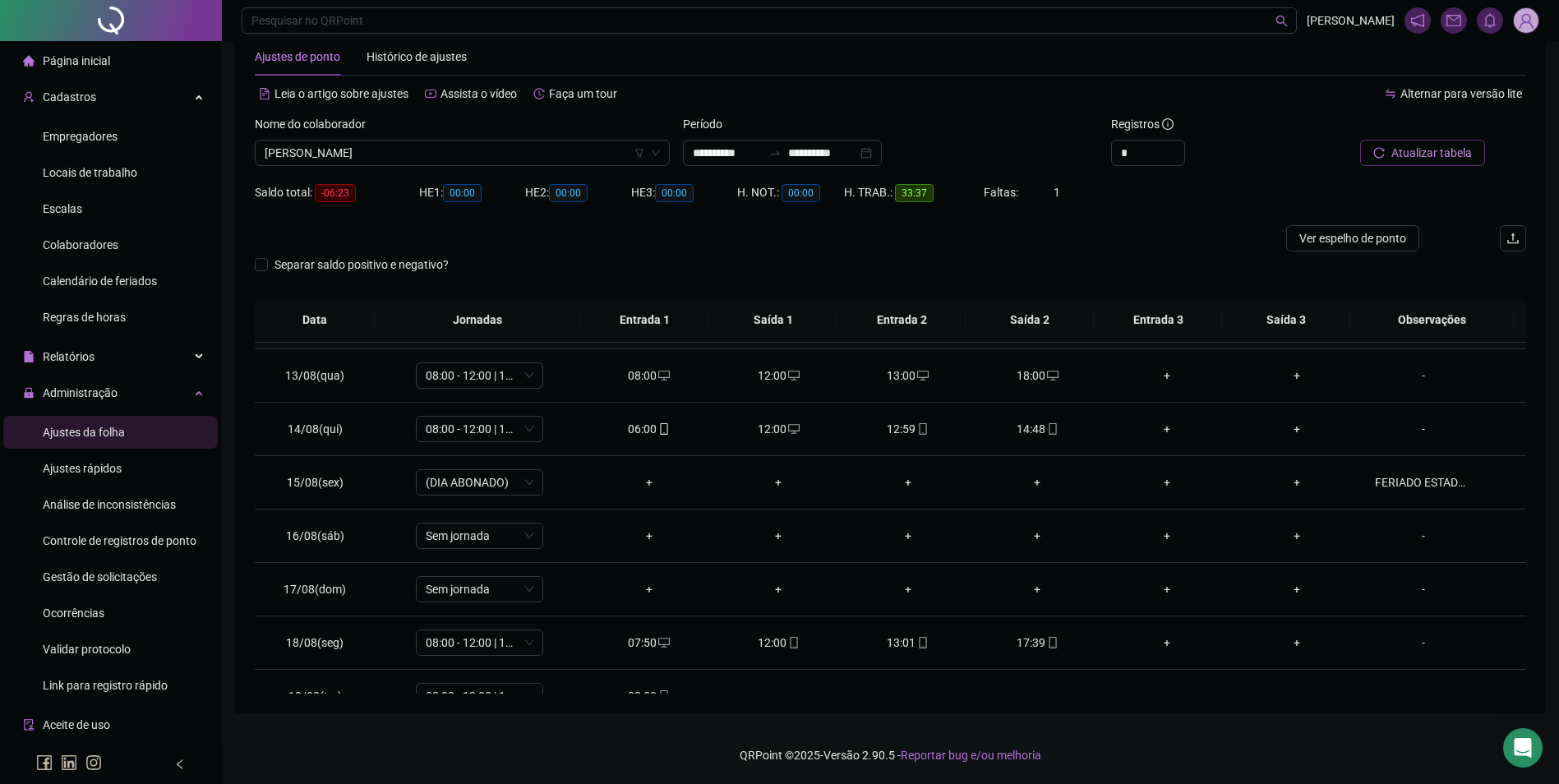
scroll to position [663, 0]
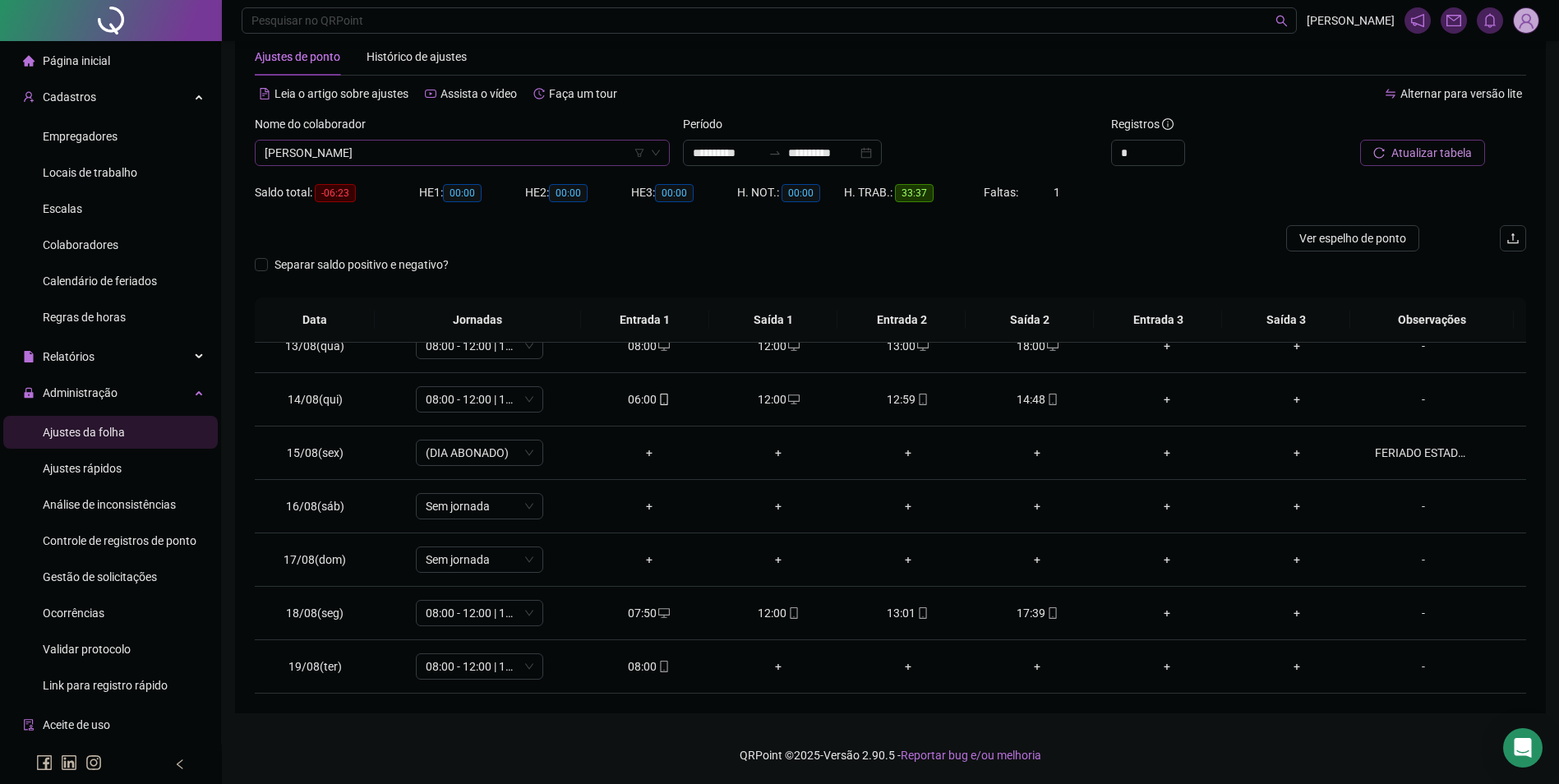
click at [511, 158] on span "[PERSON_NAME]" at bounding box center [462, 152] width 395 height 24
type input "*********"
type input "*"
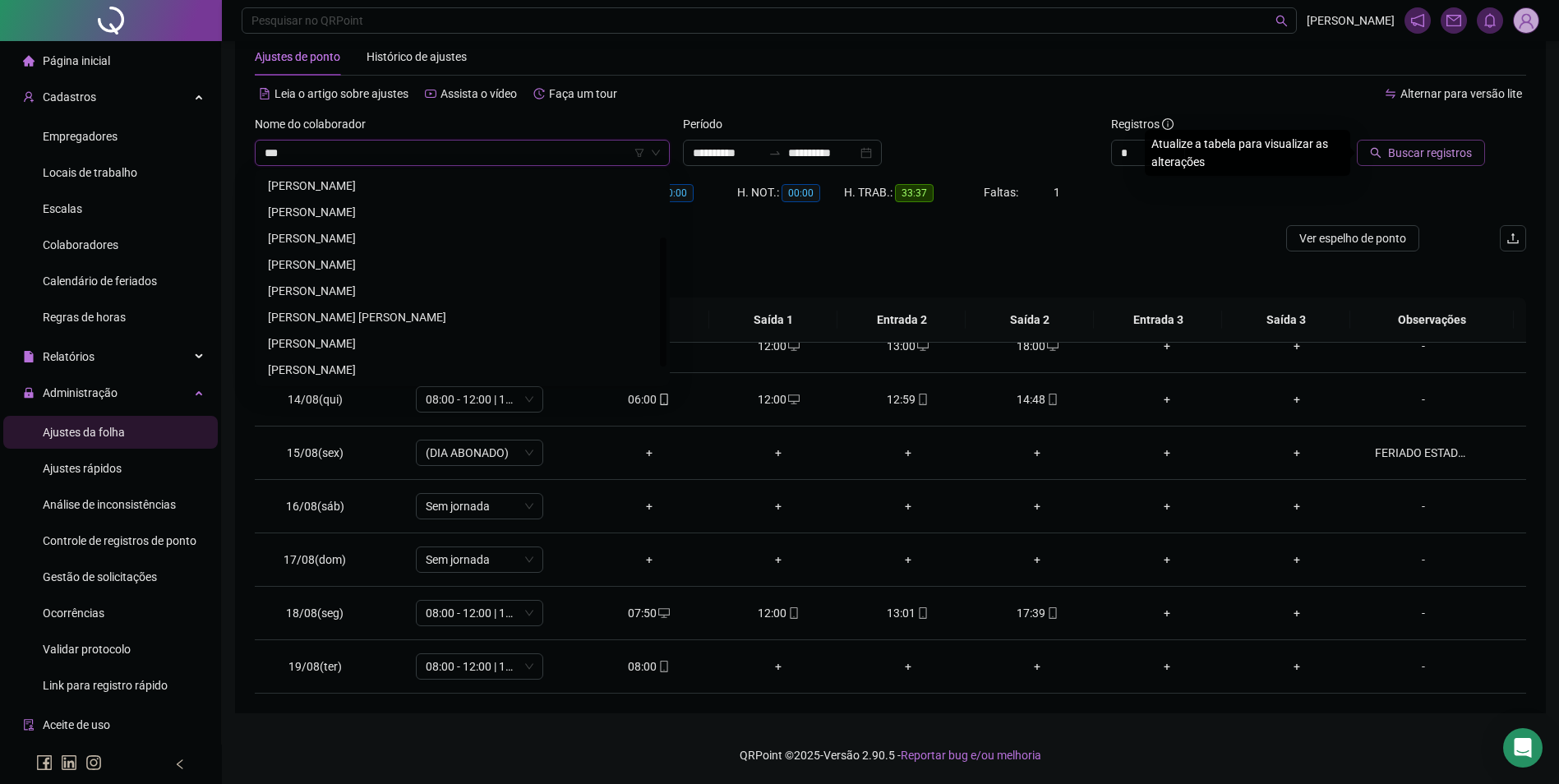
scroll to position [26, 0]
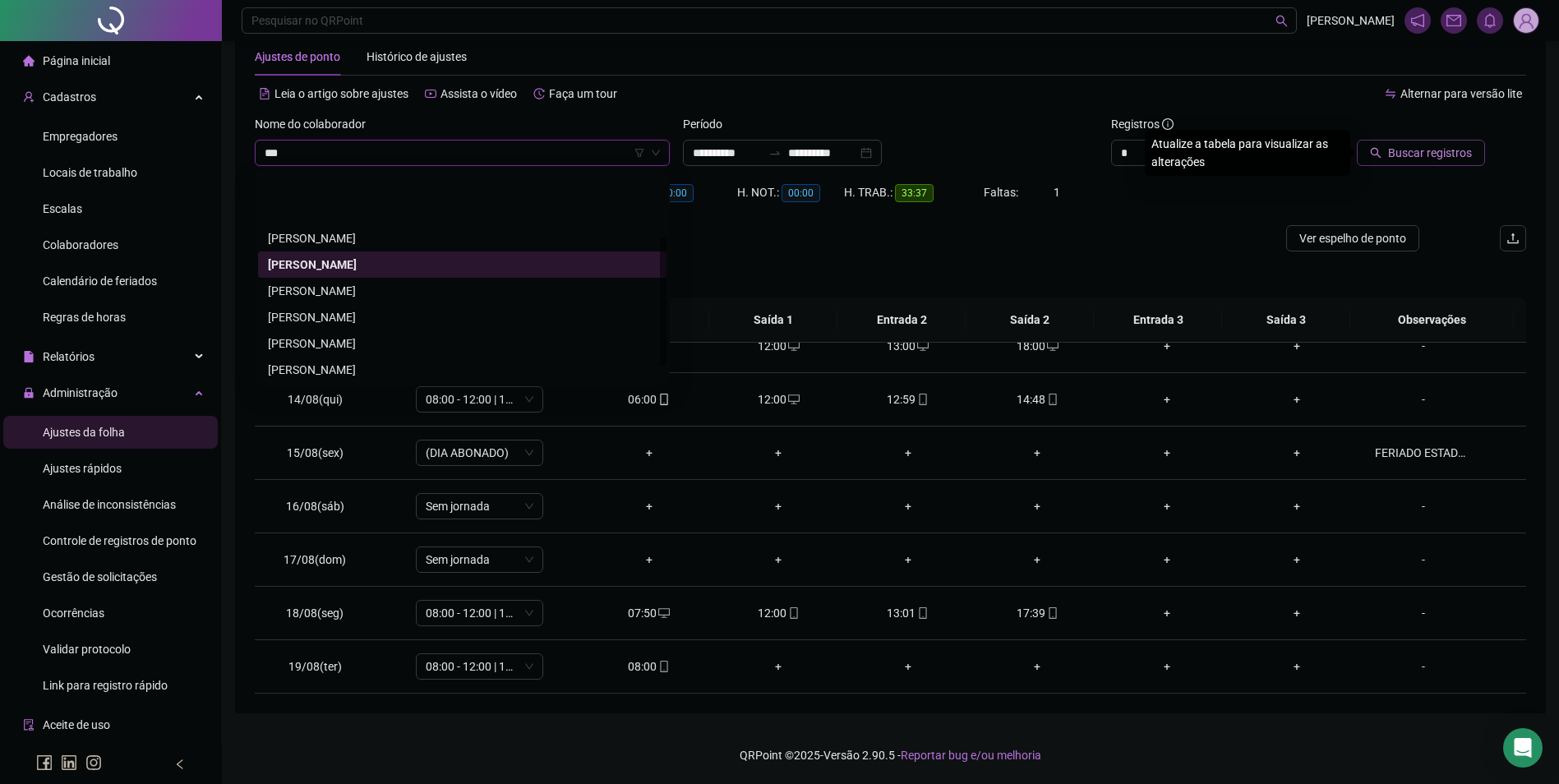
type input "****"
click at [396, 258] on div "[PERSON_NAME]" at bounding box center [463, 264] width 389 height 18
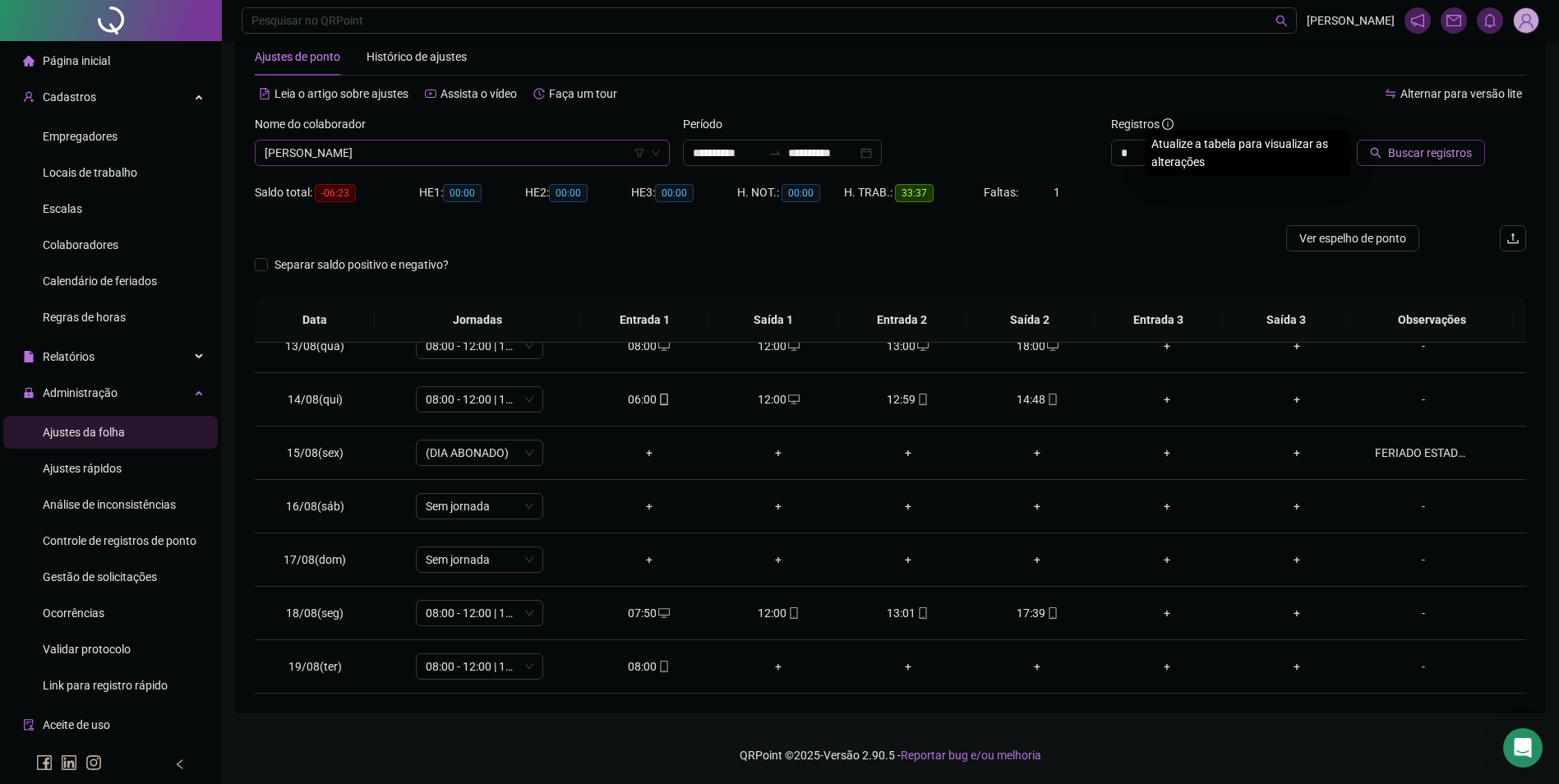
click at [1409, 146] on span "Buscar registros" at bounding box center [1430, 152] width 84 height 18
click at [1045, 613] on span "mobile" at bounding box center [1051, 613] width 13 height 11
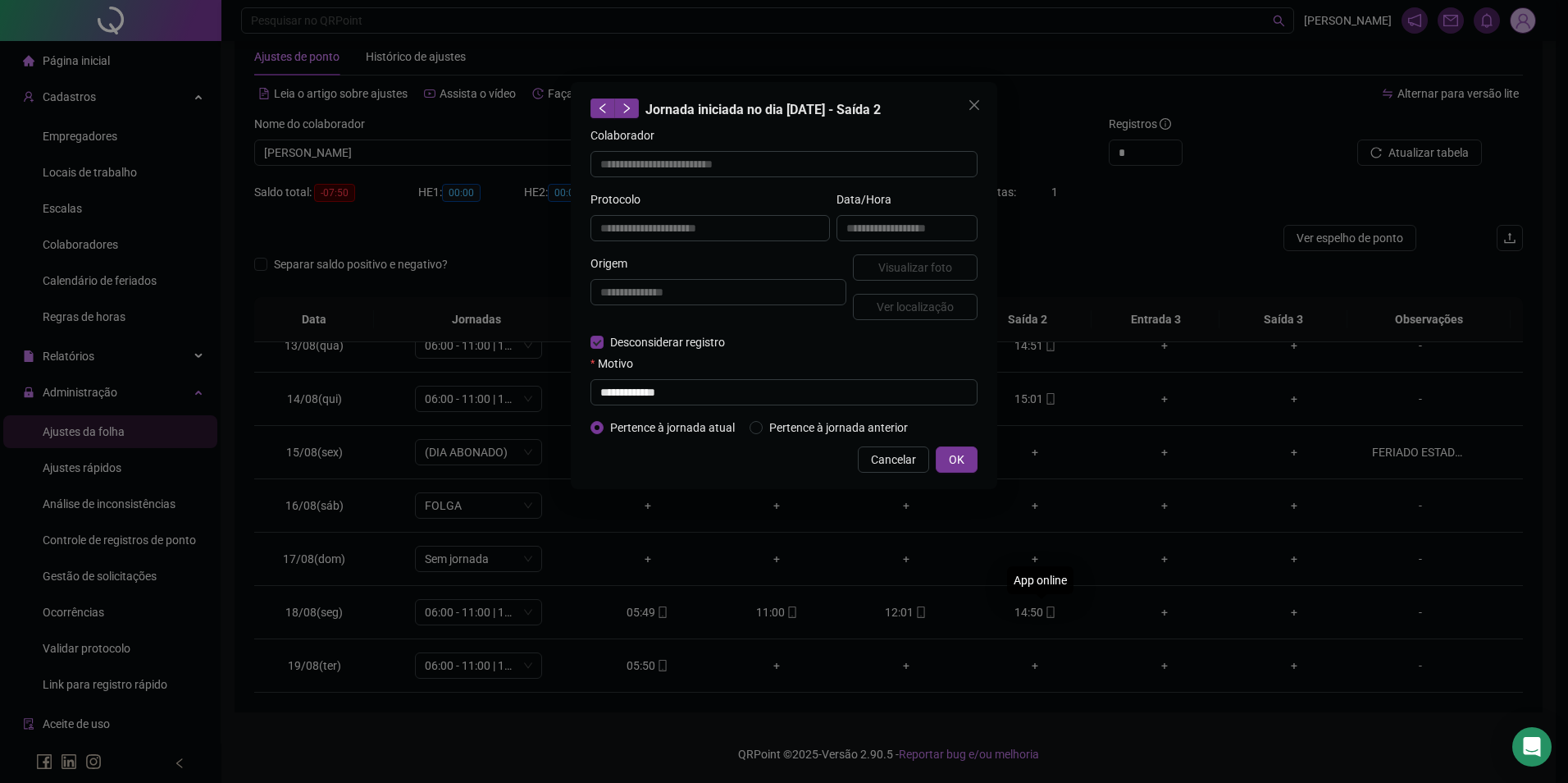
type input "**********"
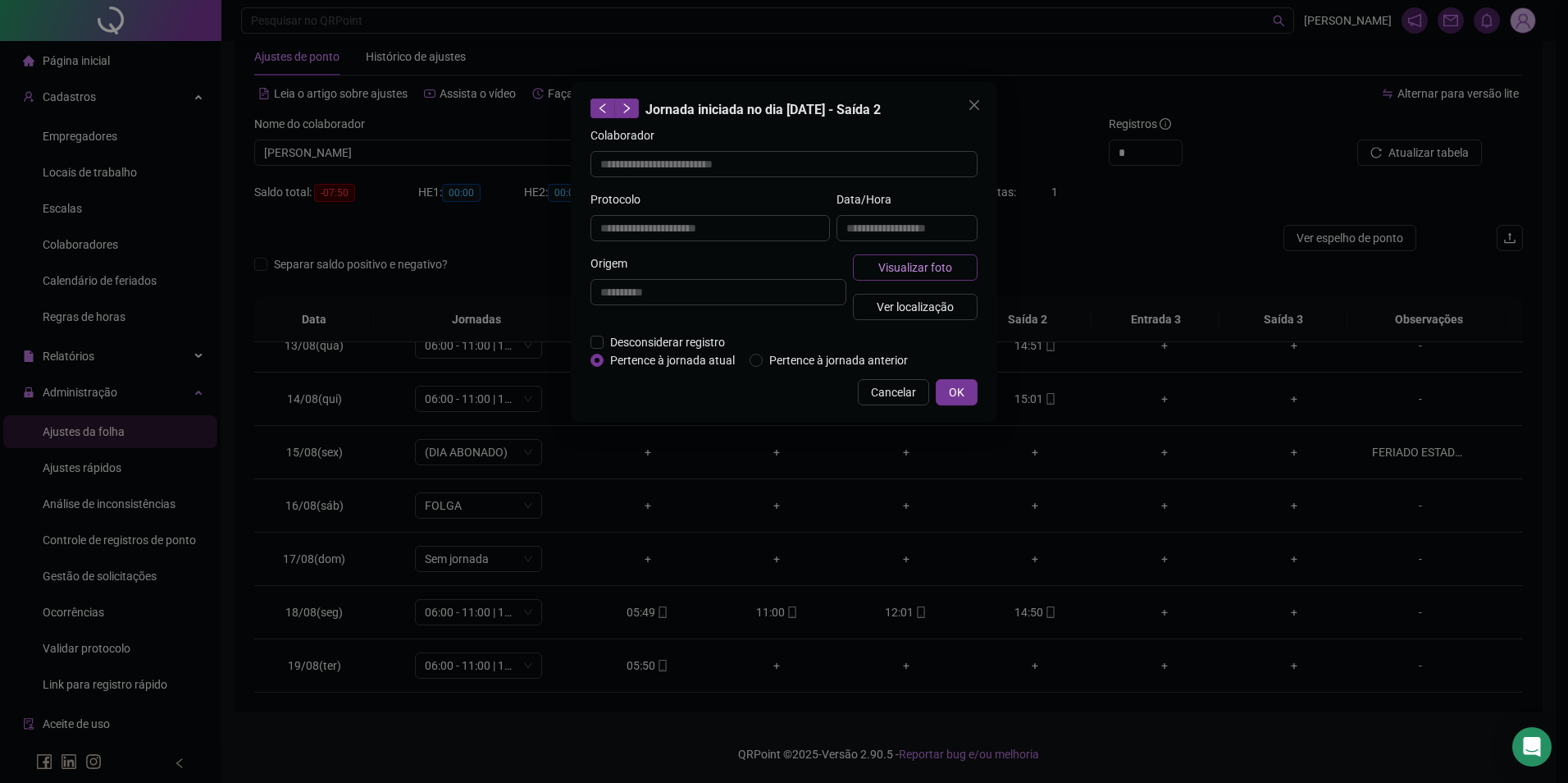
click at [949, 270] on span "Visualizar foto" at bounding box center [915, 267] width 74 height 18
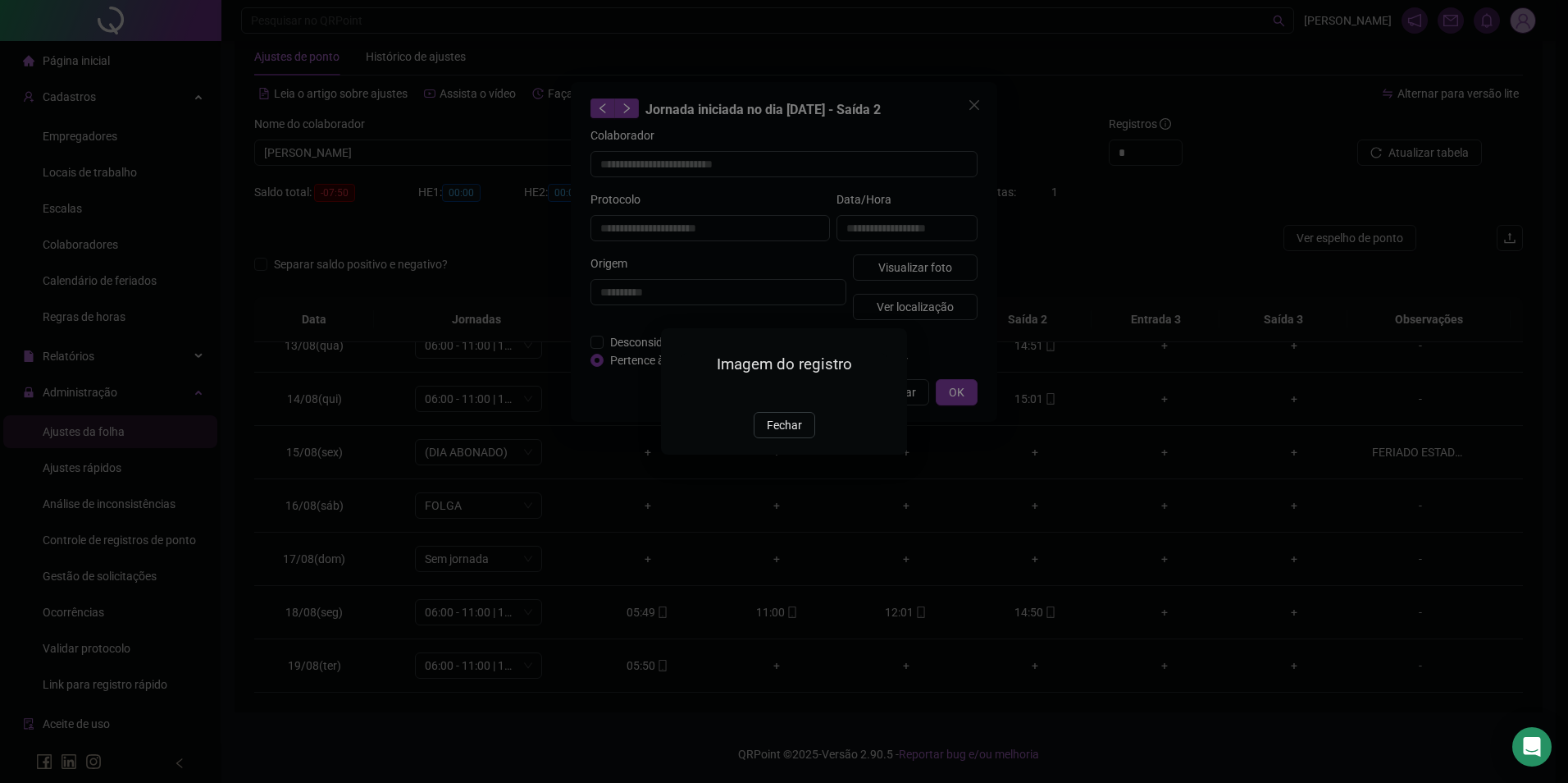
click at [681, 394] on img at bounding box center [681, 394] width 0 height 0
click at [784, 434] on span "Fechar" at bounding box center [784, 425] width 35 height 18
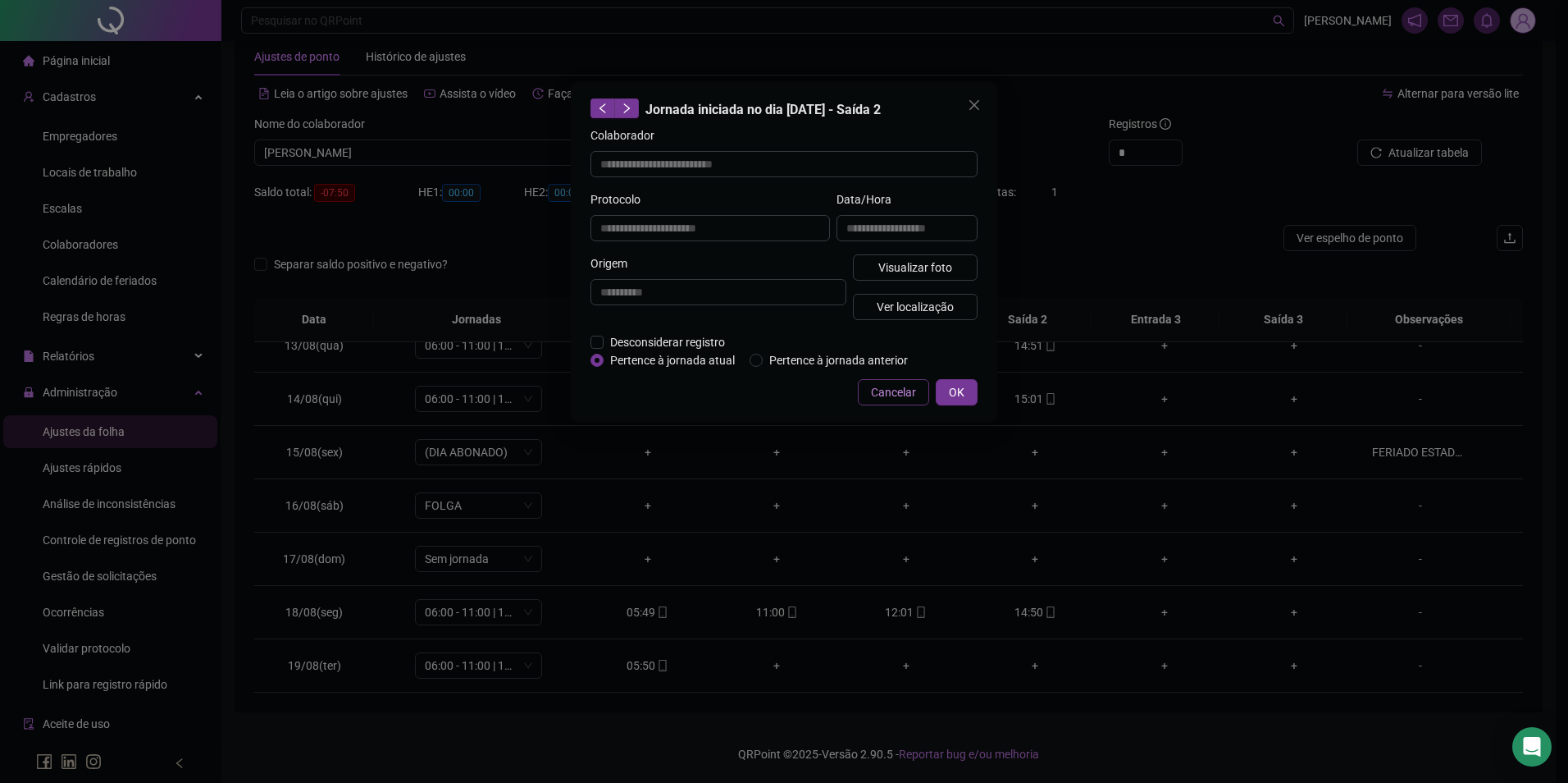
click at [900, 387] on span "Cancelar" at bounding box center [894, 392] width 45 height 18
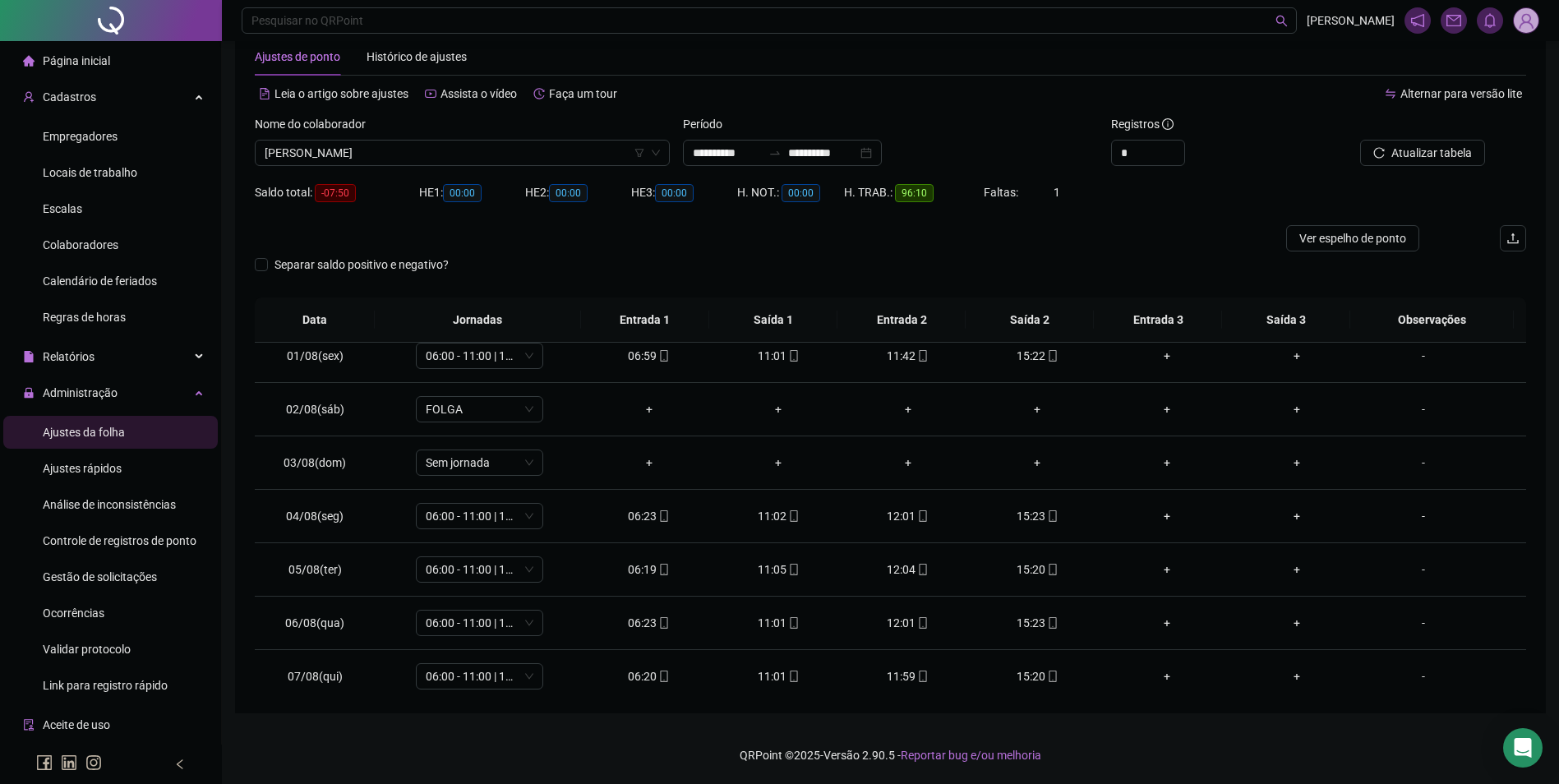
scroll to position [7, 0]
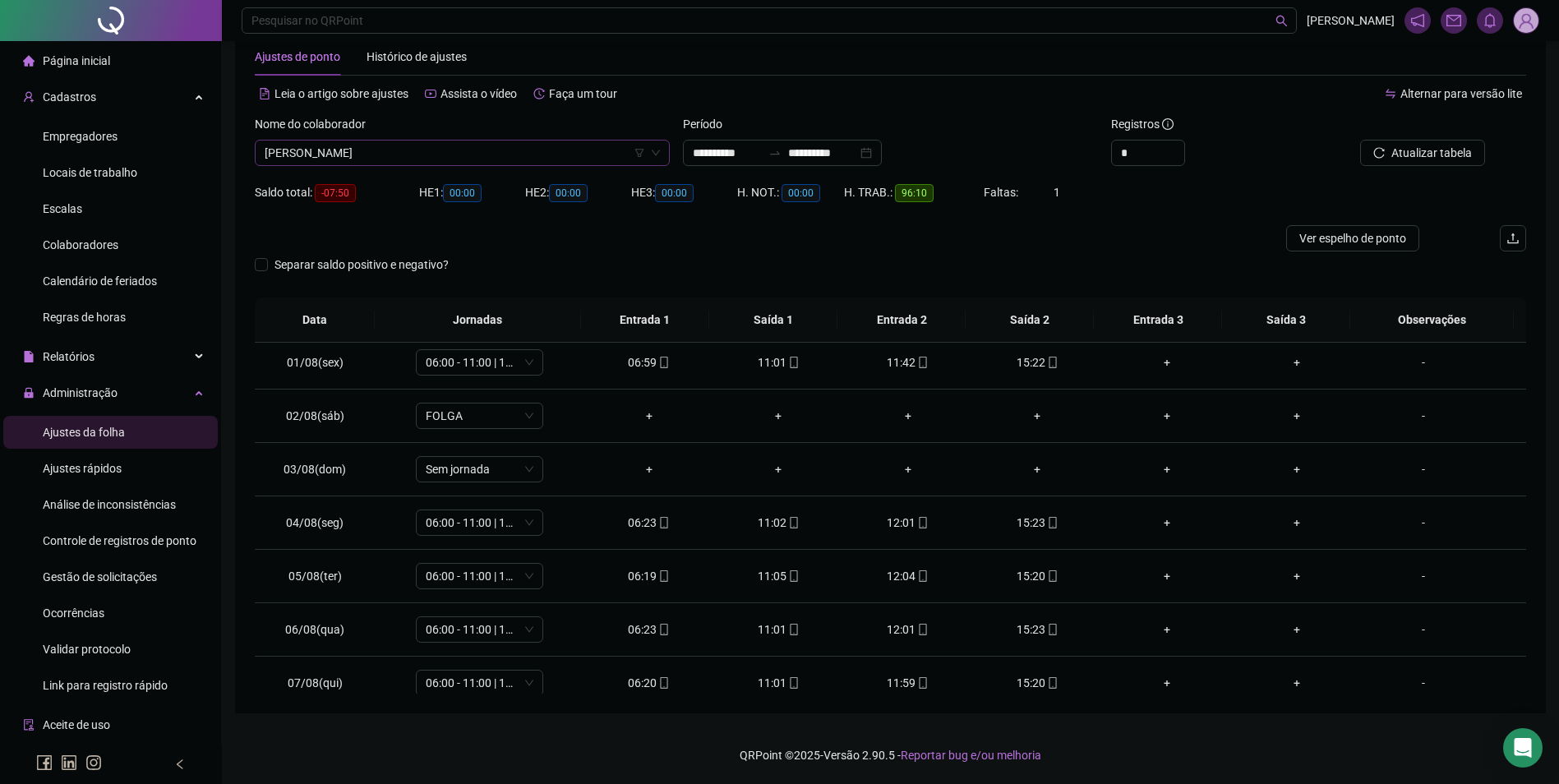
click at [502, 146] on span "[PERSON_NAME]" at bounding box center [462, 152] width 395 height 24
type input "********"
click at [1356, 139] on button "Buscar registros" at bounding box center [1420, 152] width 128 height 26
click at [499, 150] on span "DURCILEIDE [PERSON_NAME]" at bounding box center [462, 152] width 395 height 24
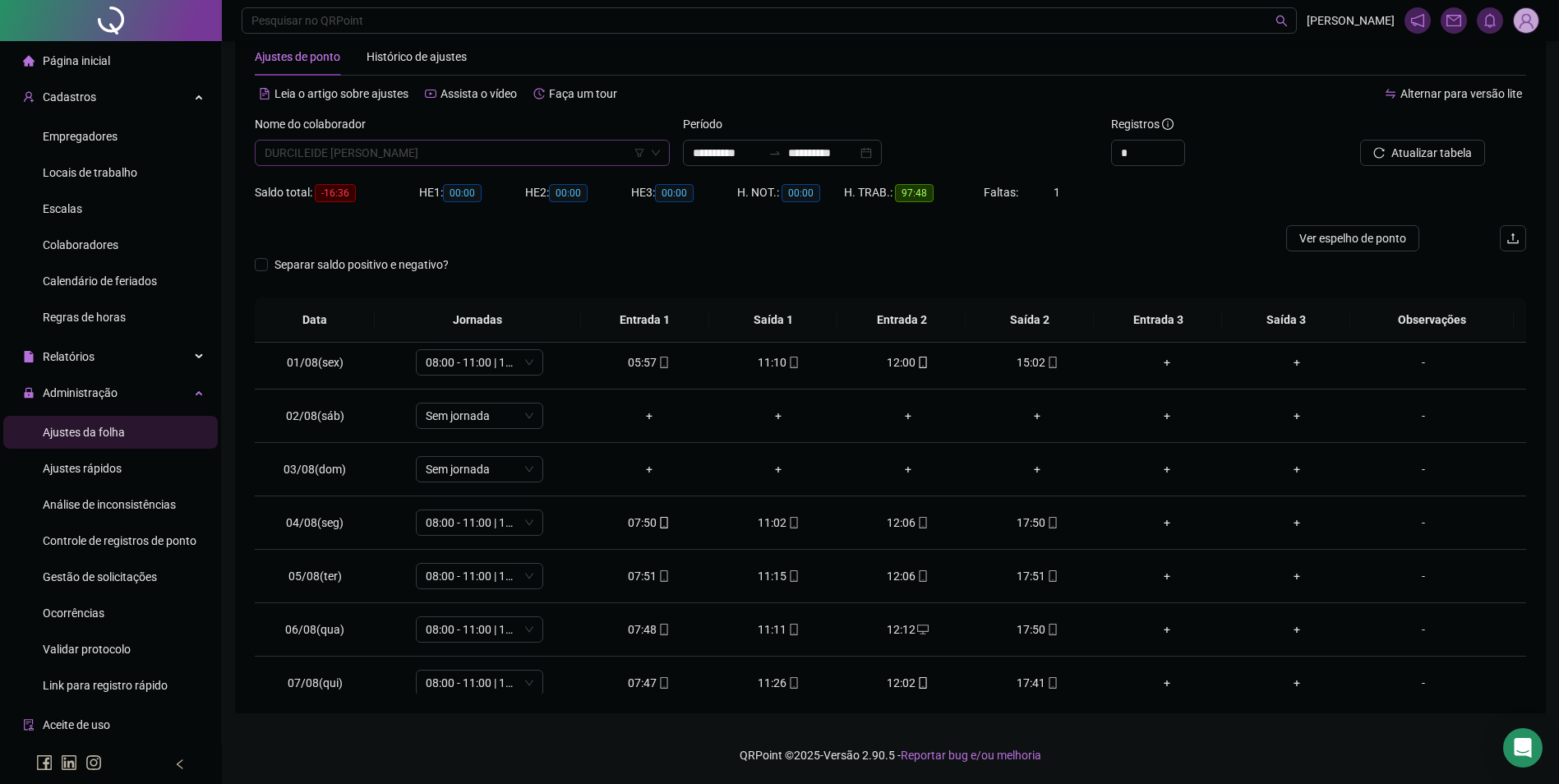
scroll to position [4968, 0]
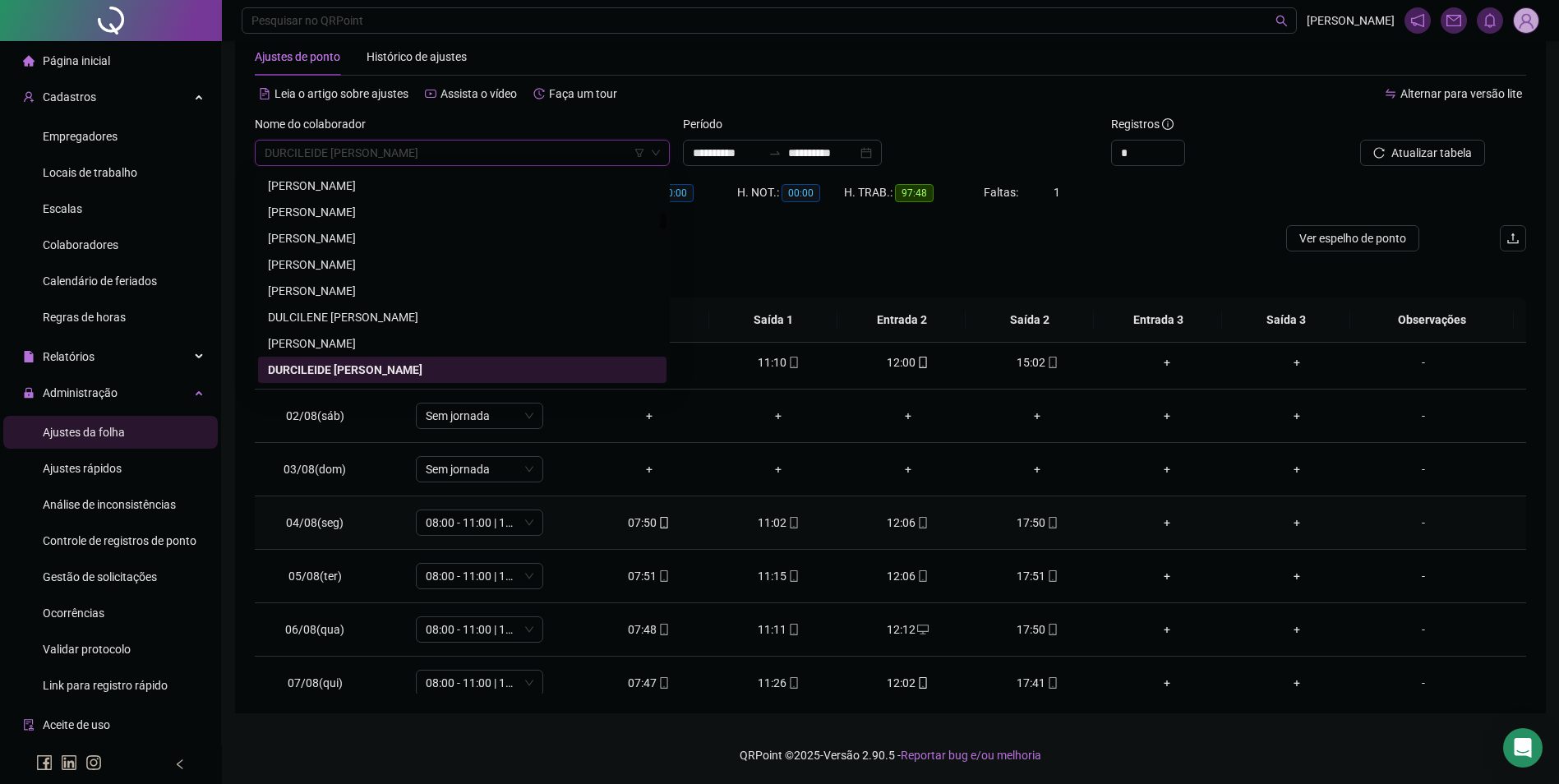
click at [1217, 507] on td "+" at bounding box center [1166, 522] width 130 height 53
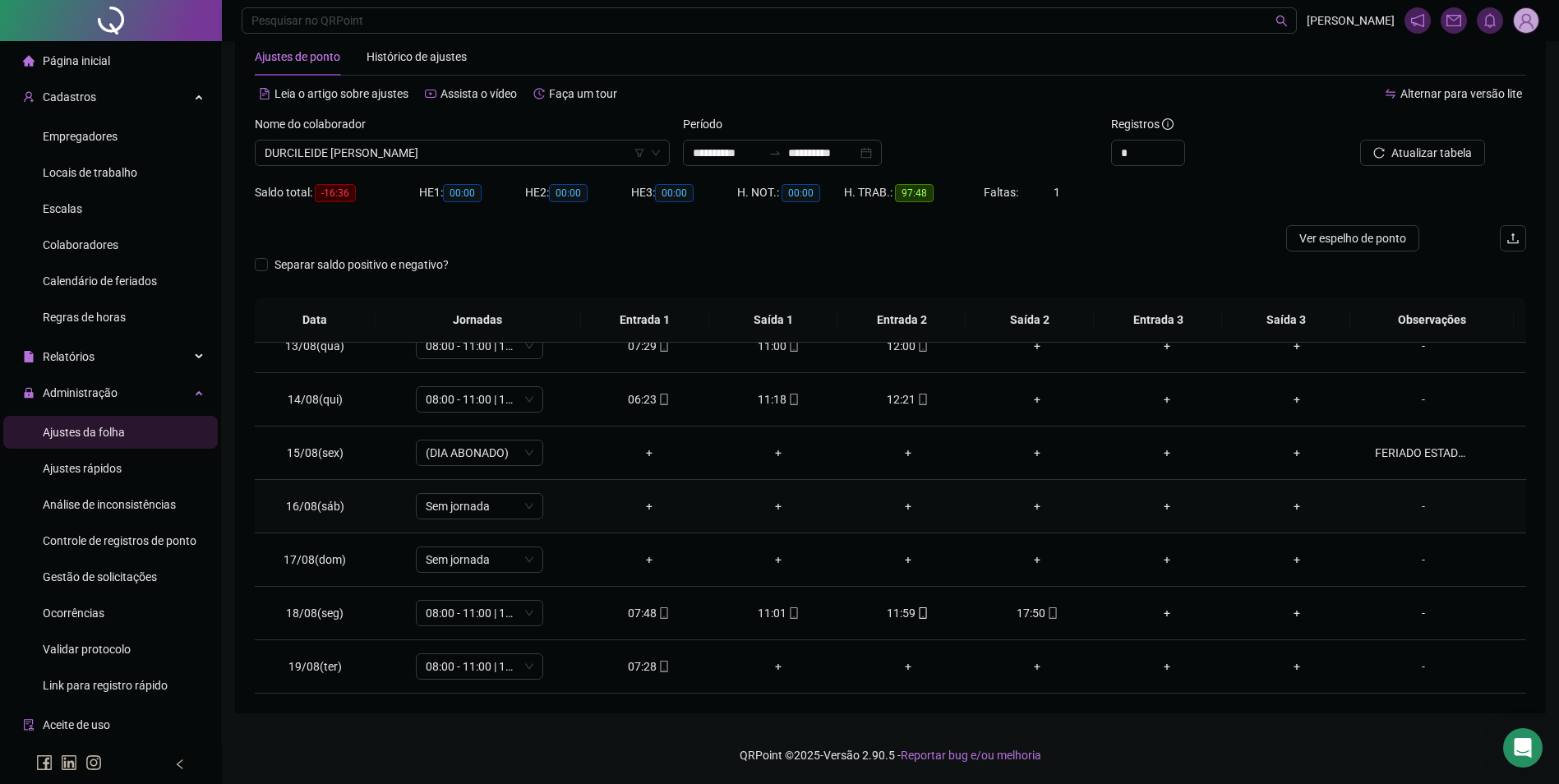
scroll to position [581, 0]
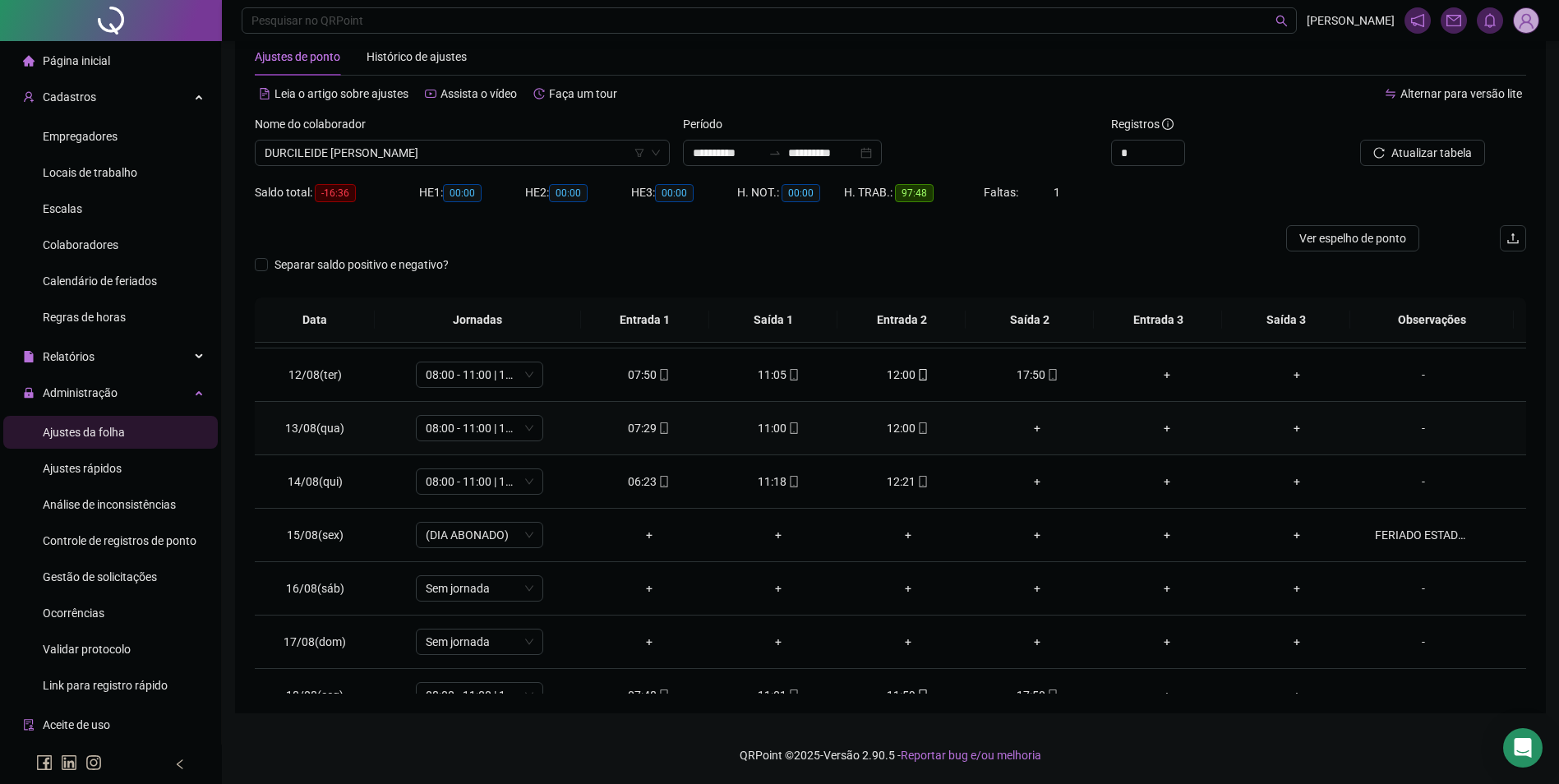
click at [1028, 428] on div "+" at bounding box center [1037, 427] width 104 height 18
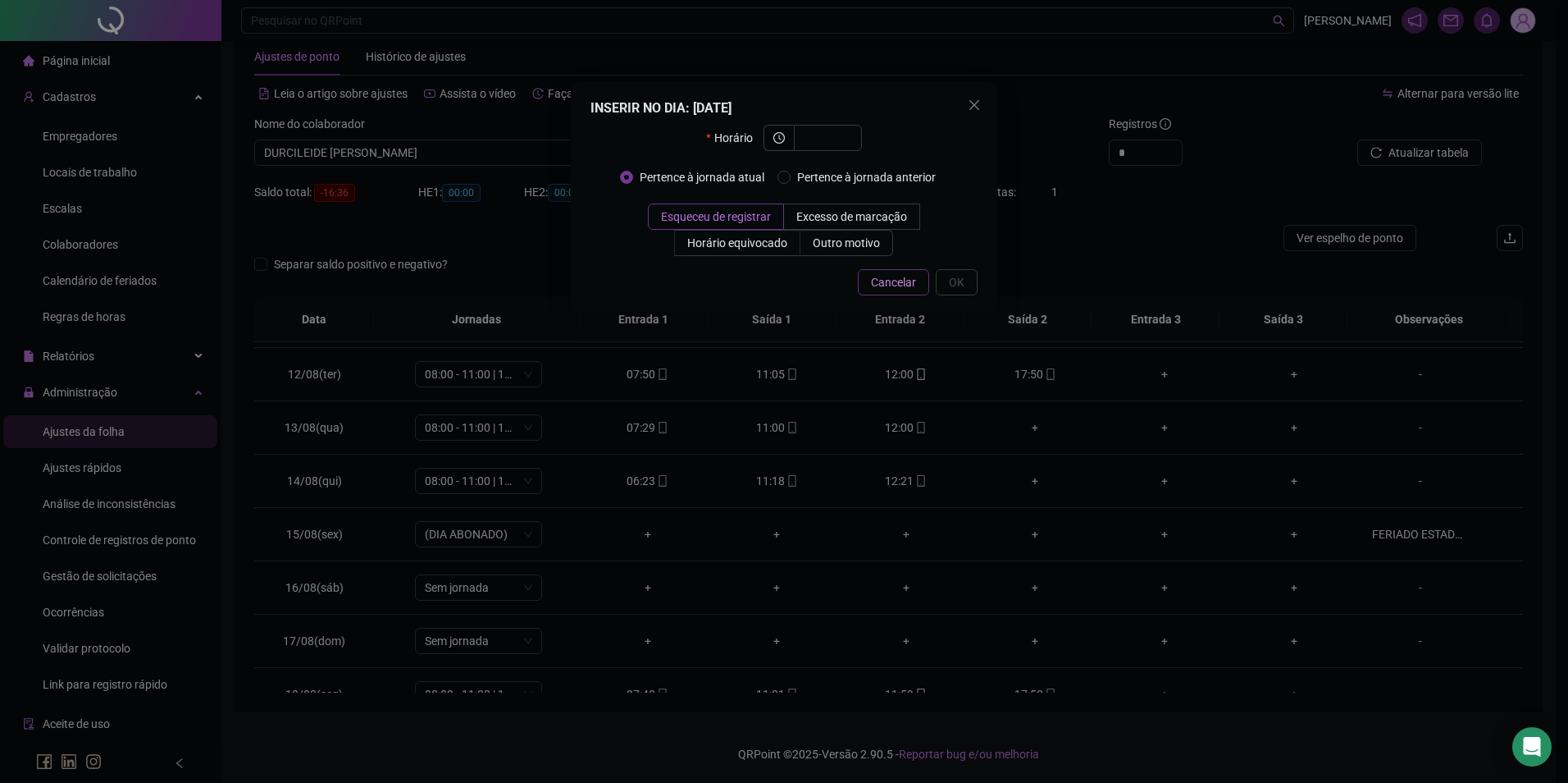
click at [891, 286] on span "Cancelar" at bounding box center [894, 282] width 45 height 18
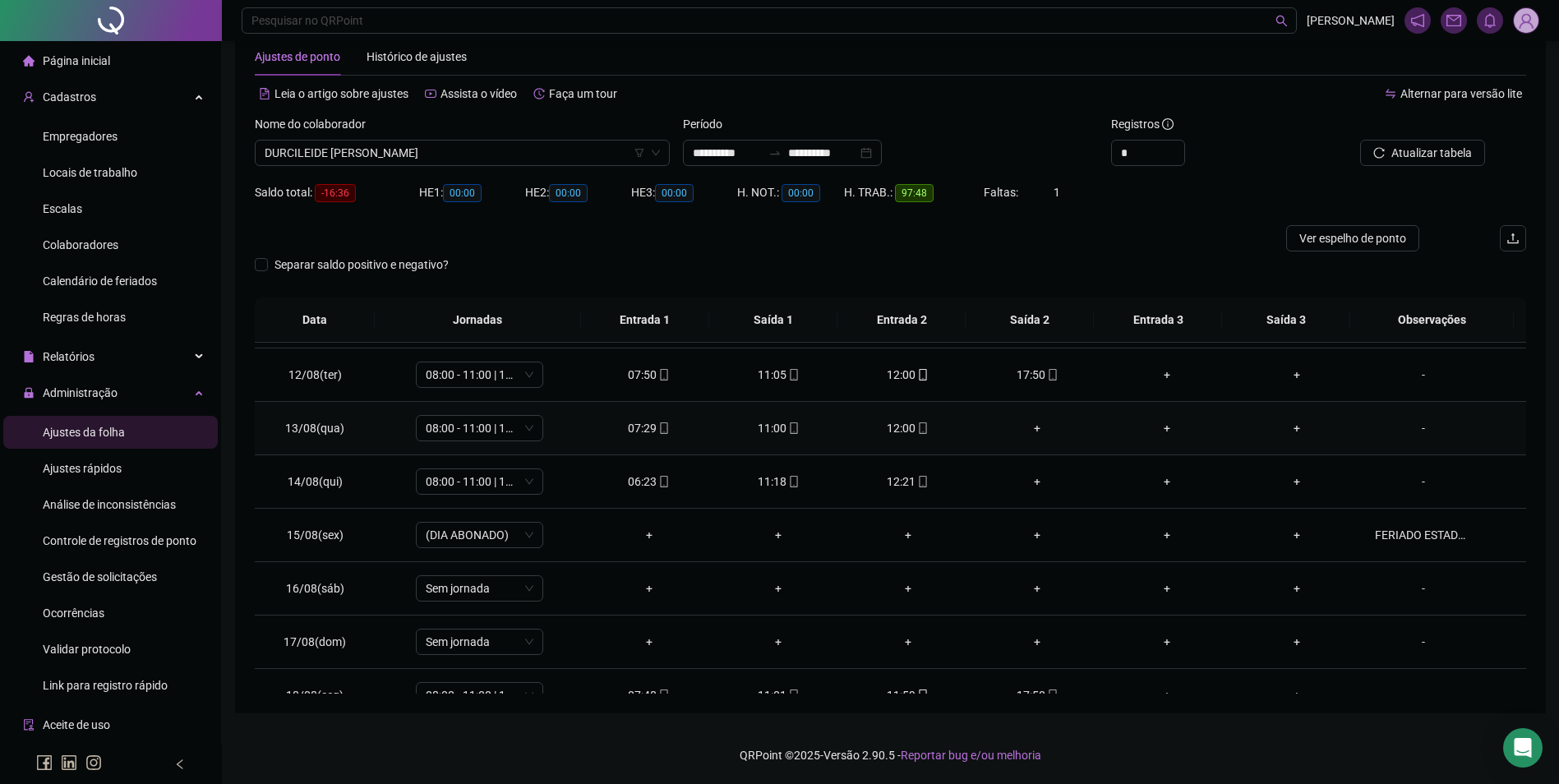
click at [1024, 429] on div "+" at bounding box center [1037, 427] width 104 height 18
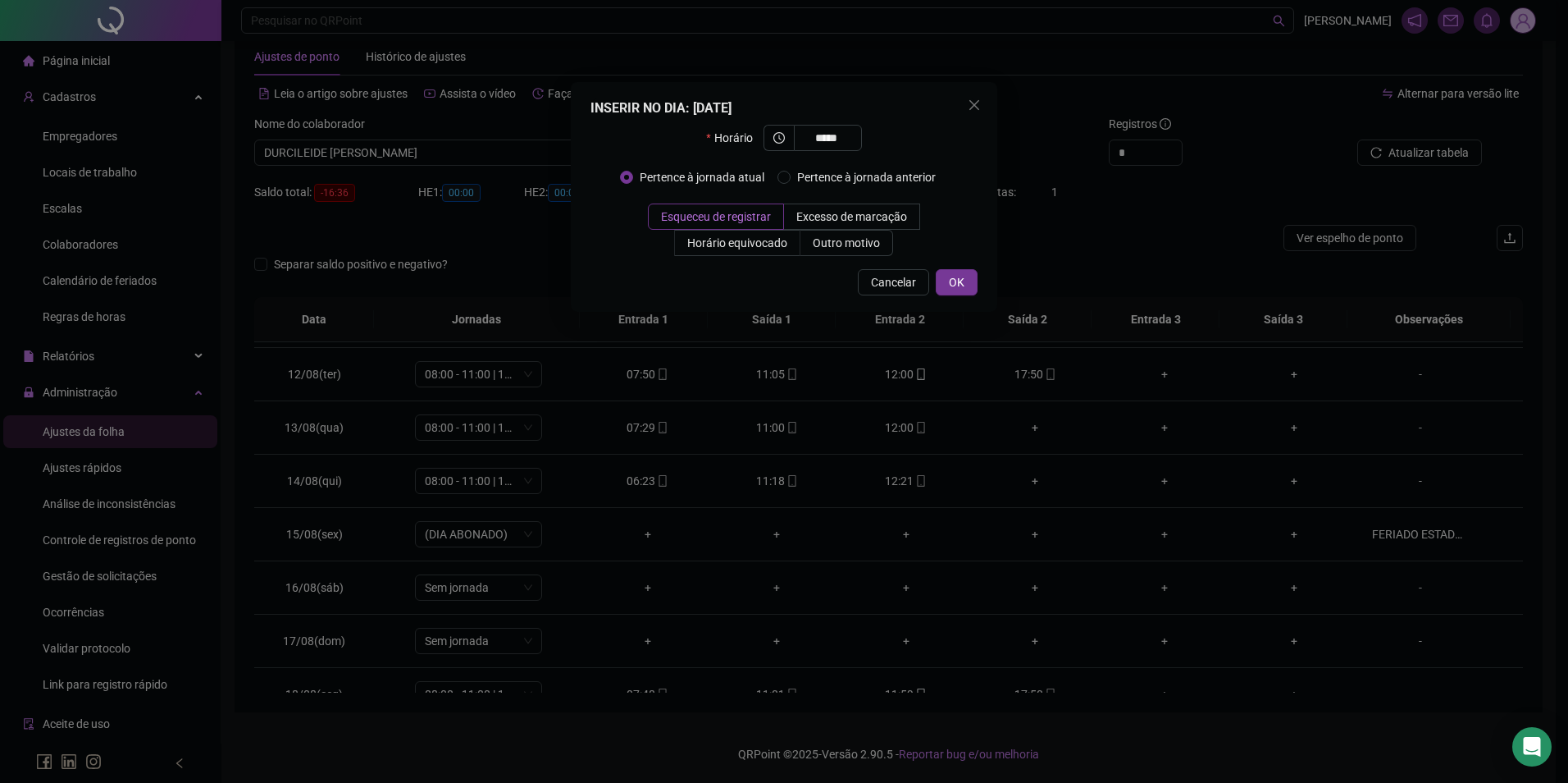
type input "*****"
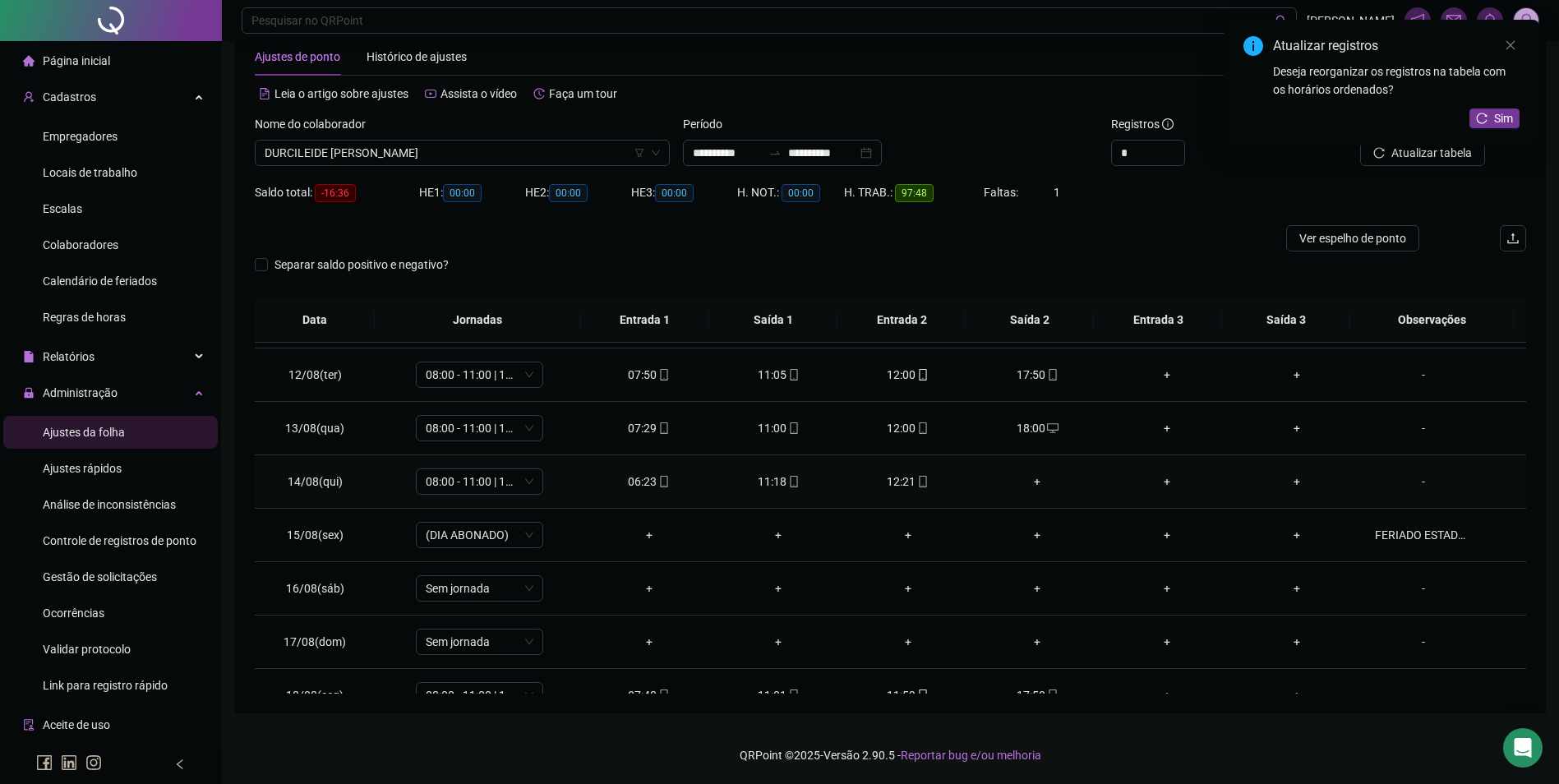
click at [1034, 479] on div "+" at bounding box center [1037, 480] width 104 height 18
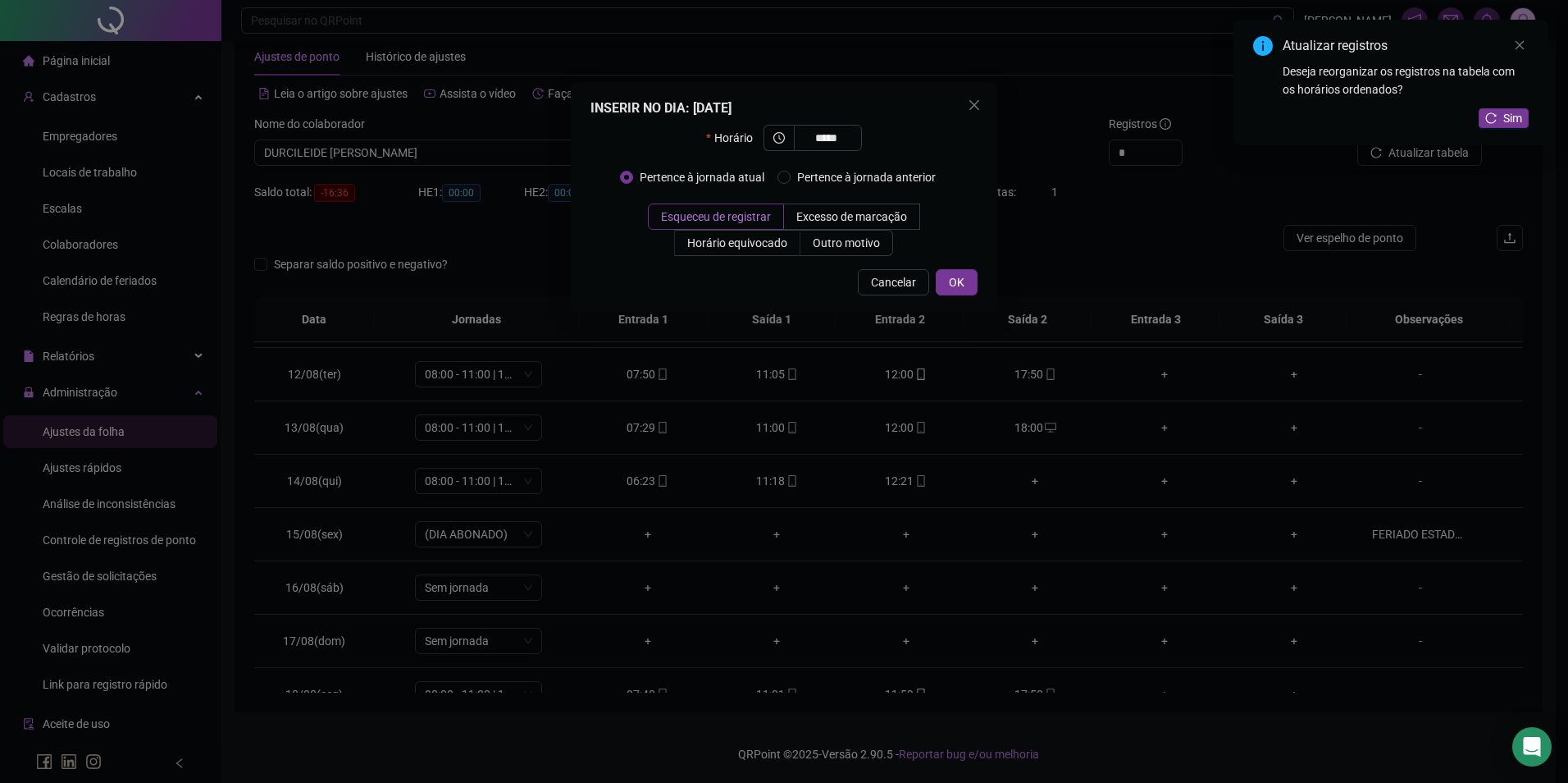
type input "*****"
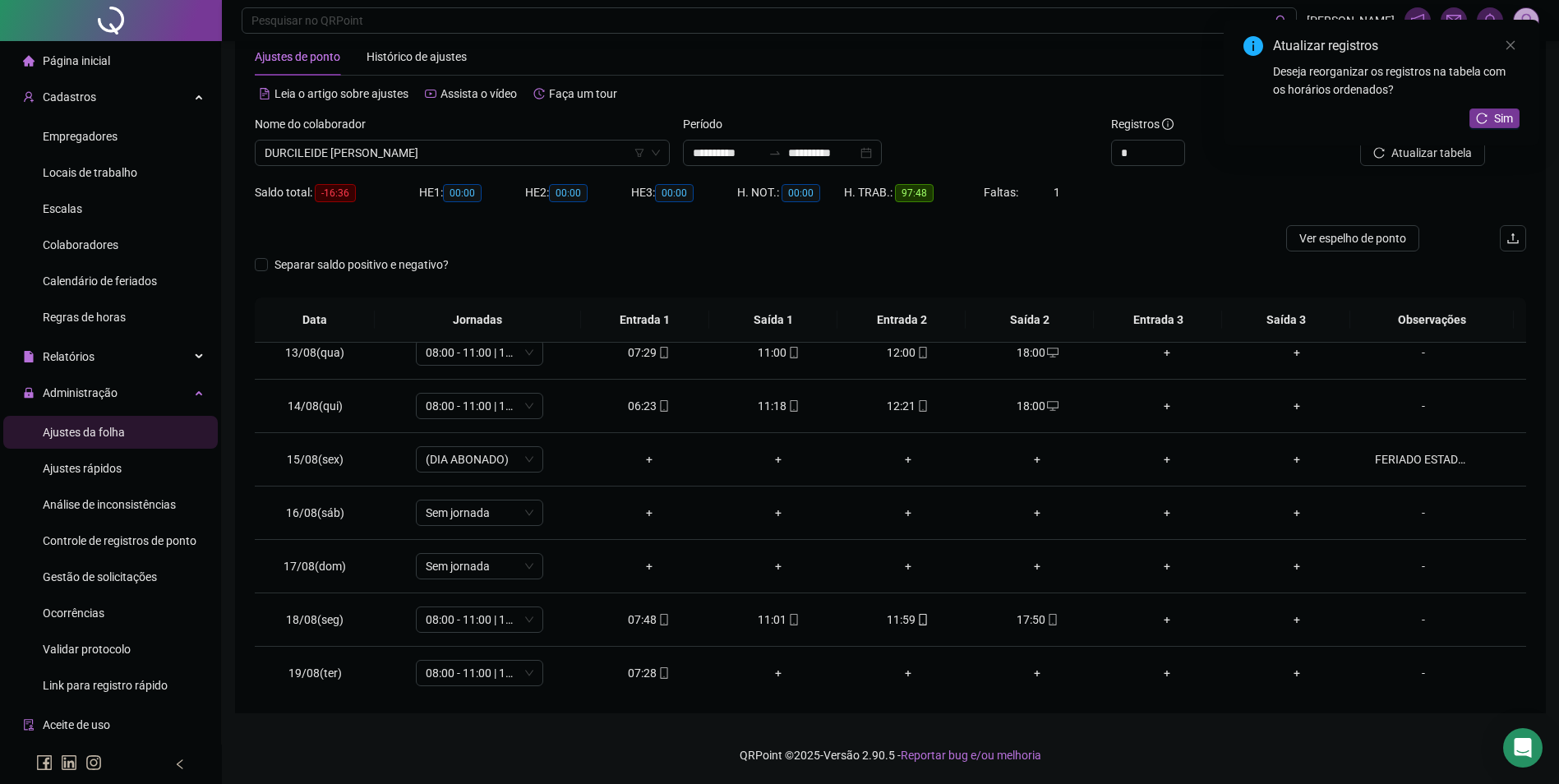
scroll to position [663, 0]
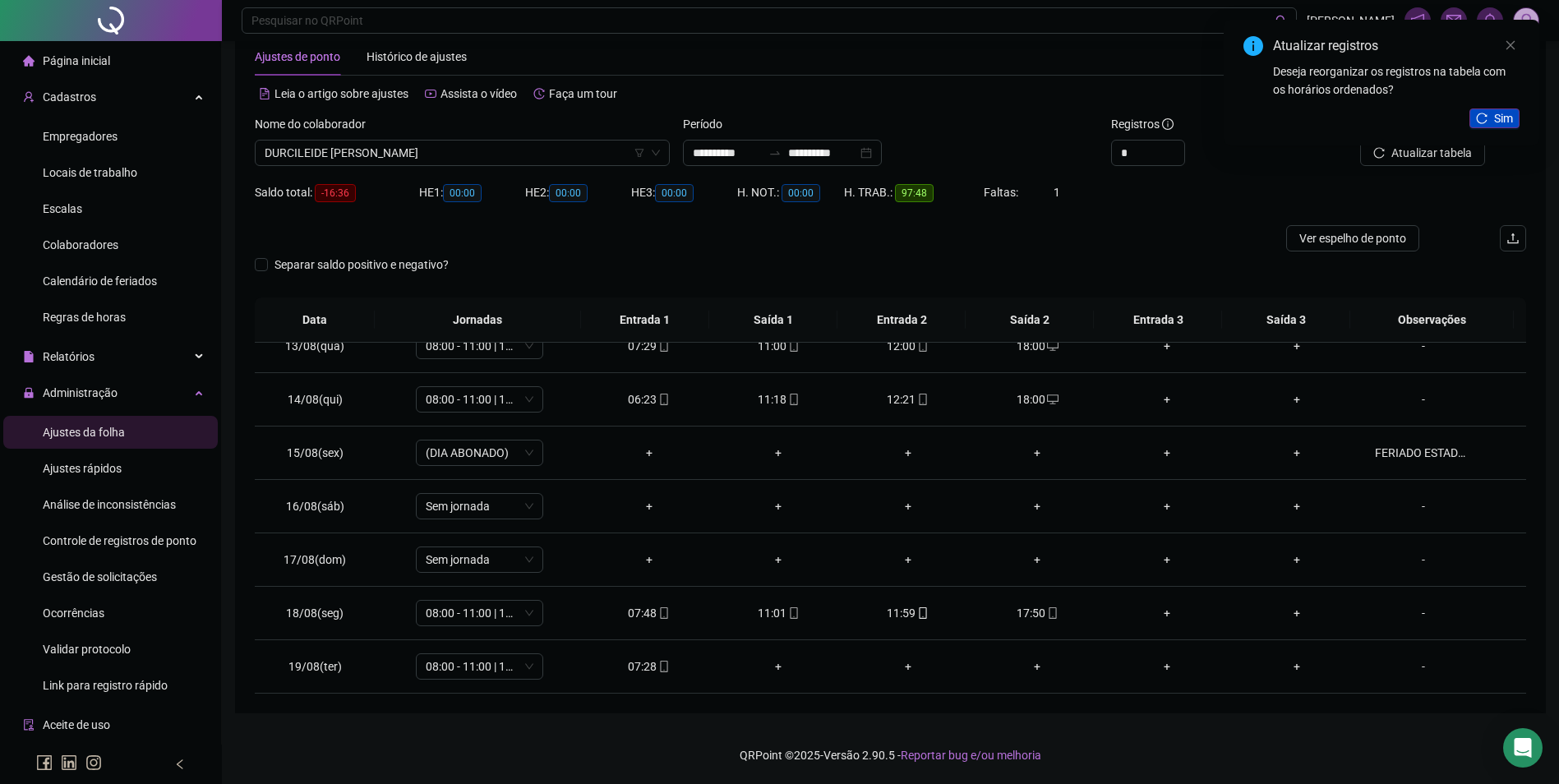
click at [1491, 117] on button "Sim" at bounding box center [1495, 118] width 50 height 20
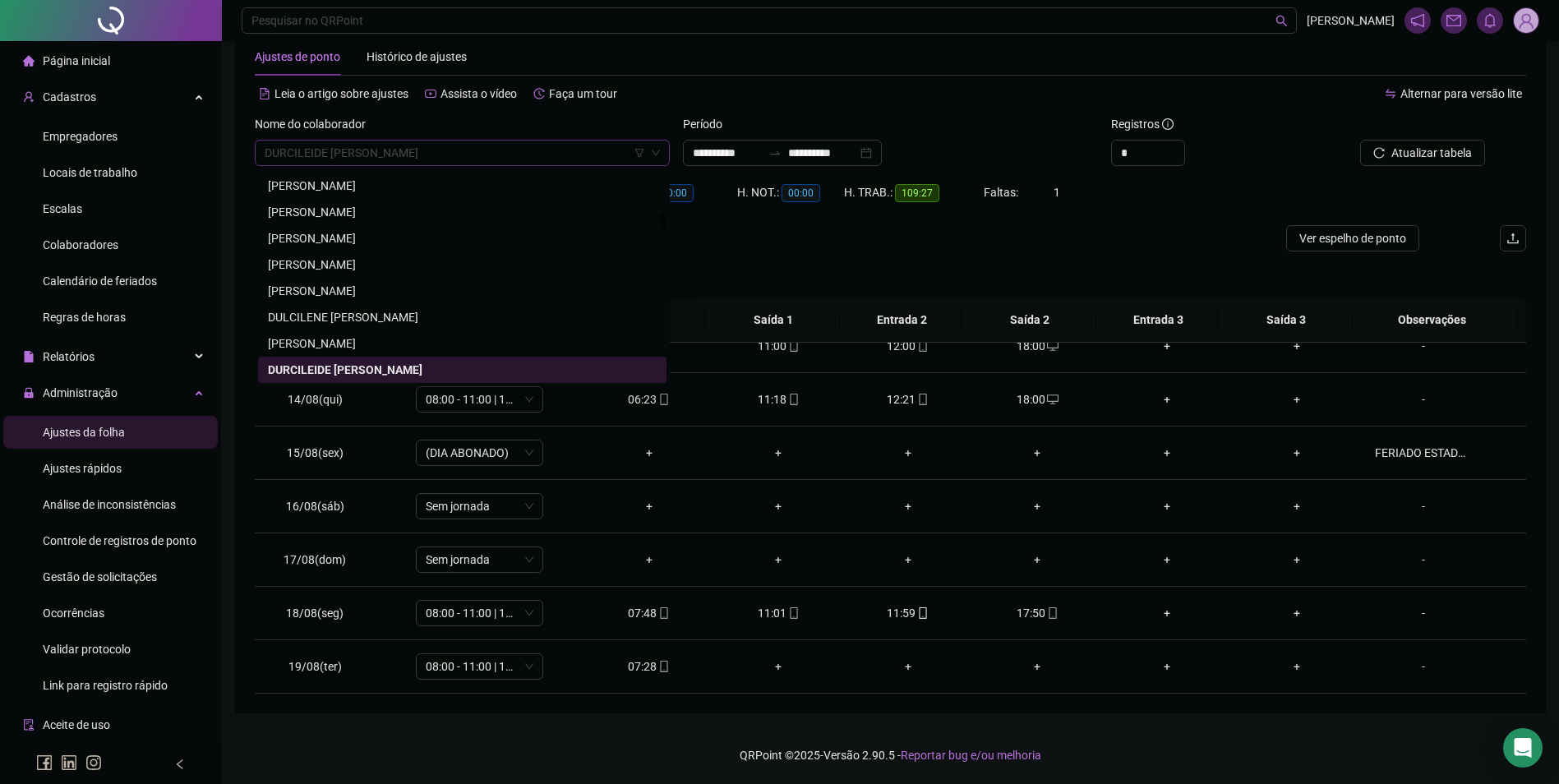
click at [480, 156] on span "DURCILEIDE [PERSON_NAME]" at bounding box center [462, 152] width 395 height 24
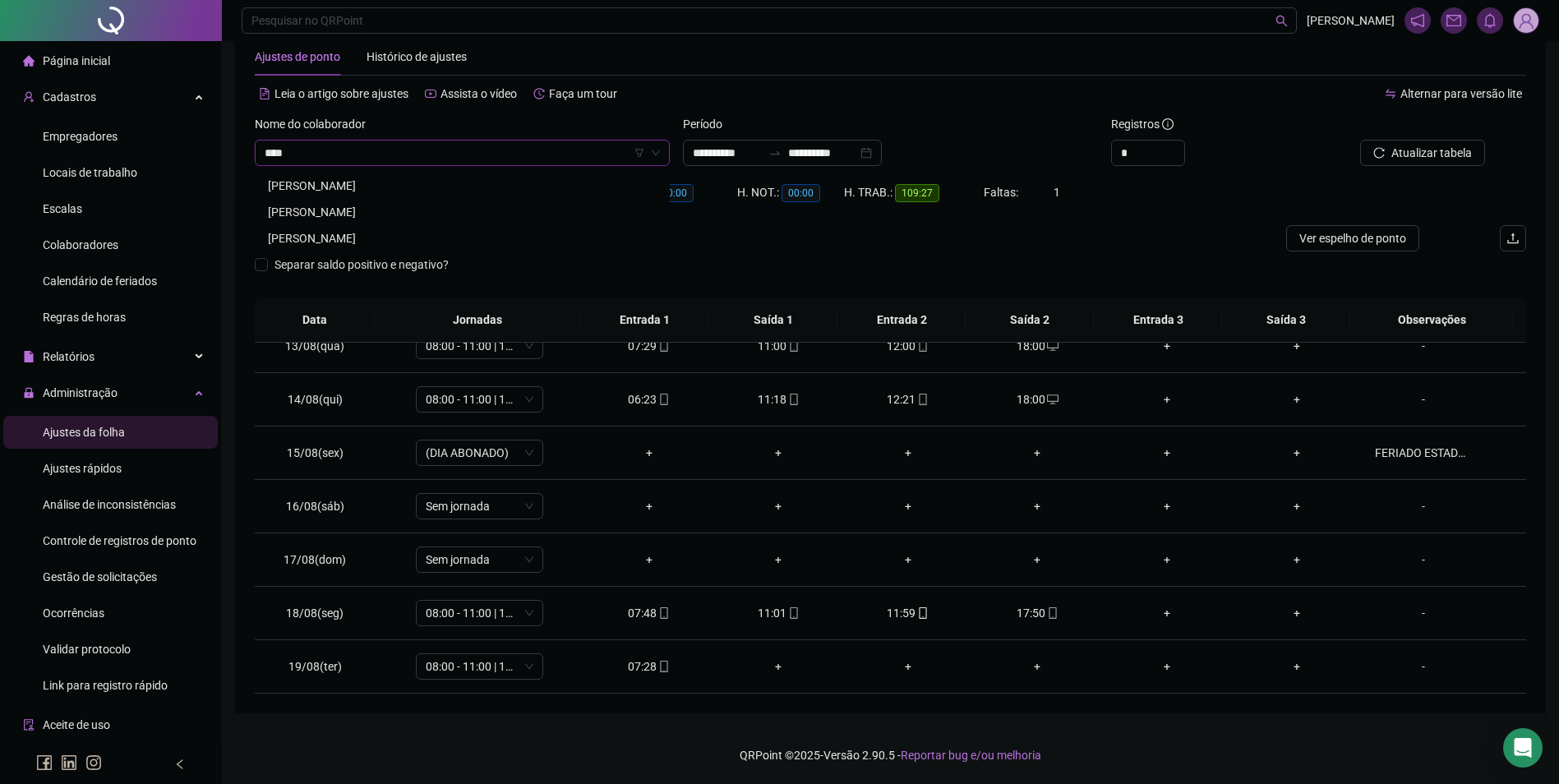
scroll to position [0, 0]
type input "******"
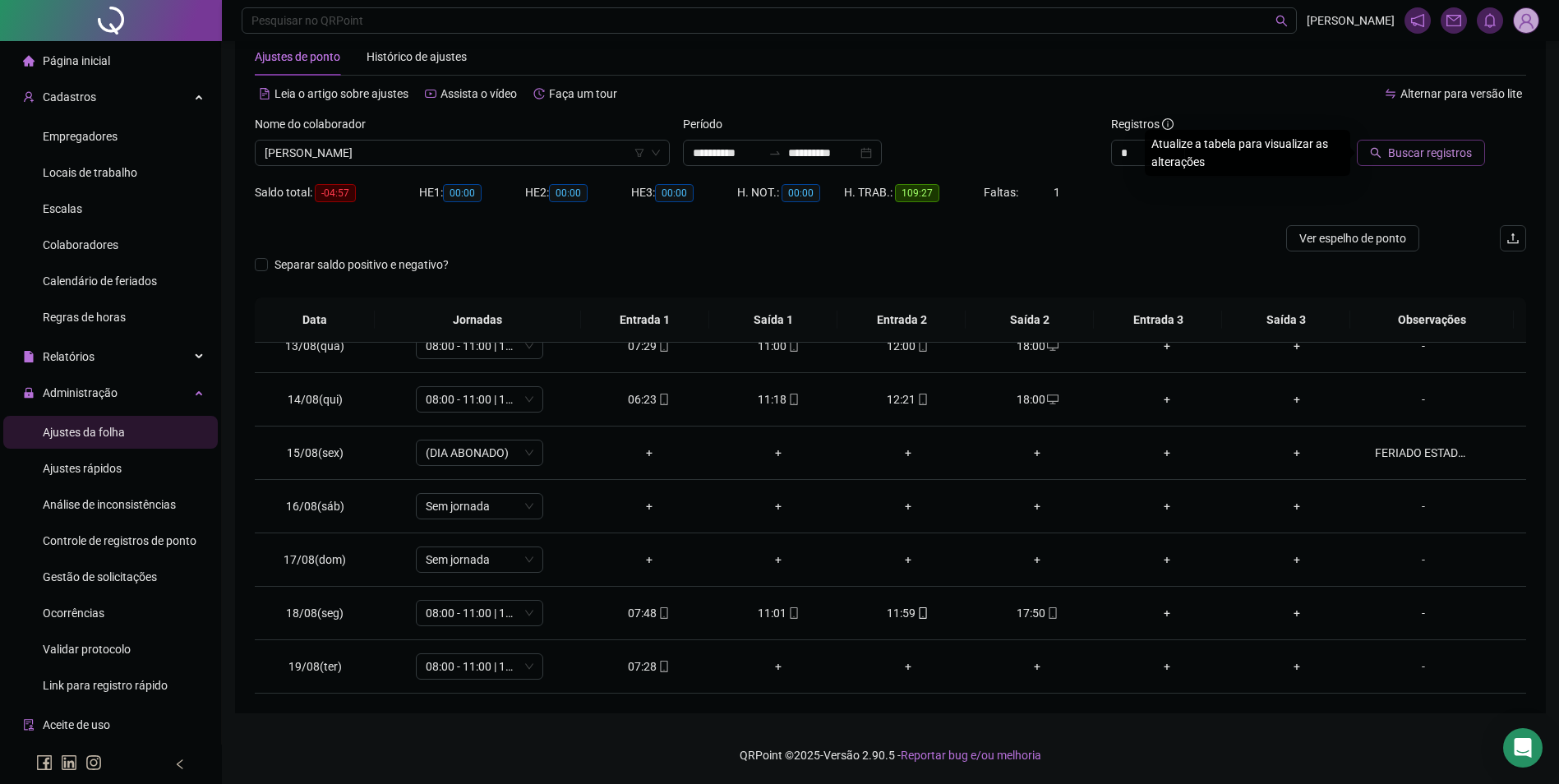
click at [1381, 148] on icon "search" at bounding box center [1375, 152] width 11 height 11
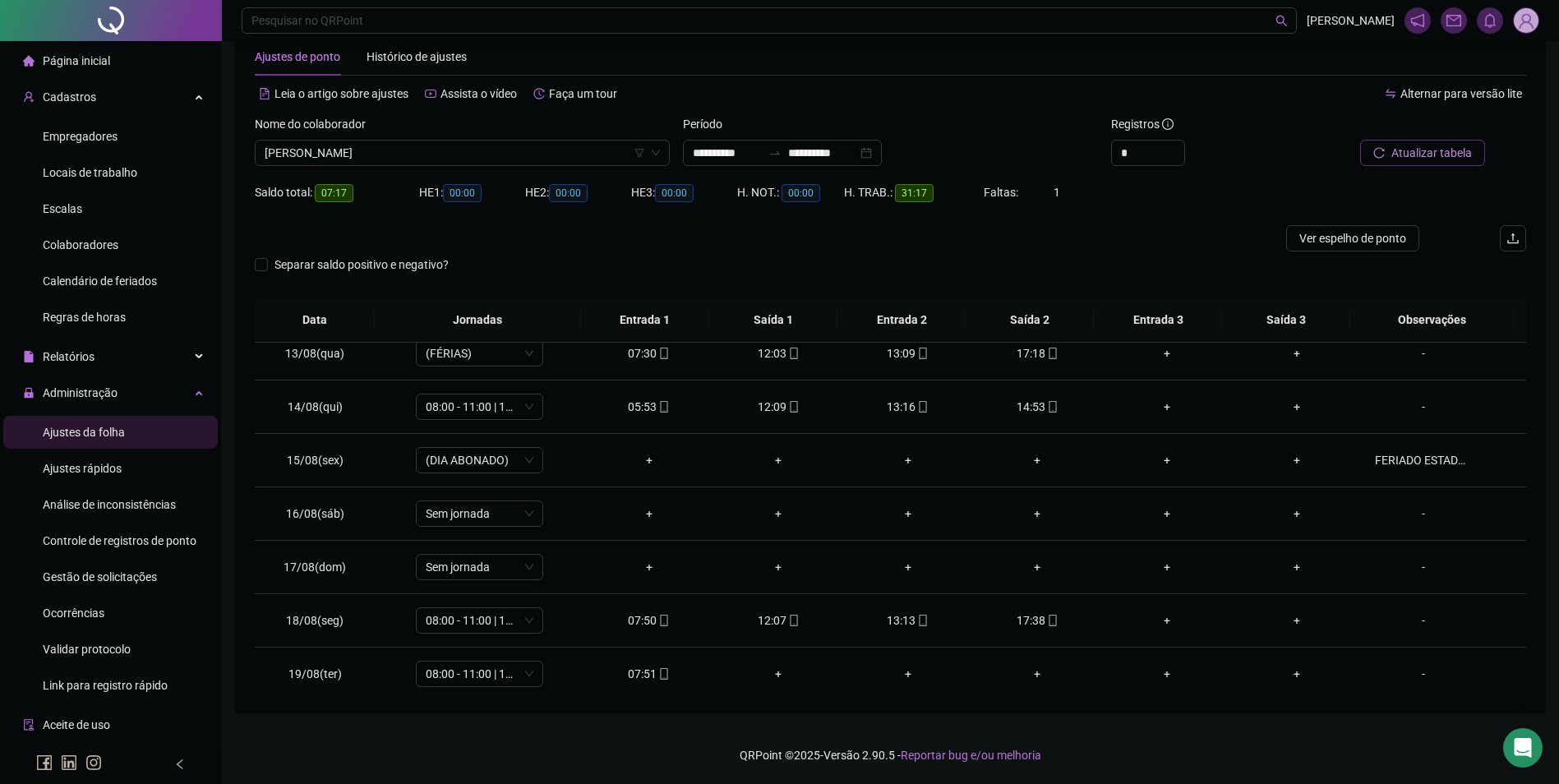
scroll to position [663, 0]
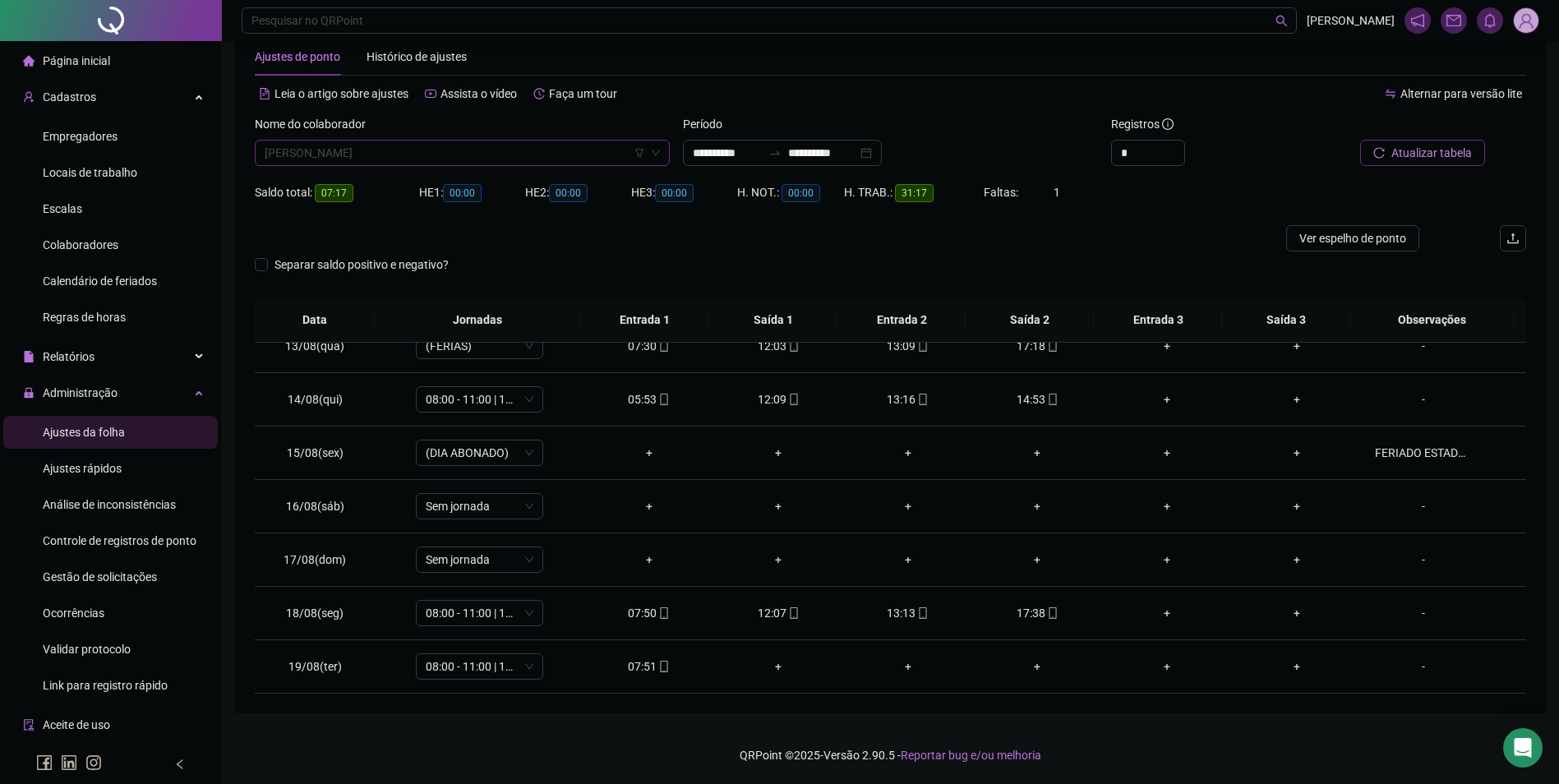
click at [479, 139] on div "[PERSON_NAME]" at bounding box center [463, 152] width 415 height 26
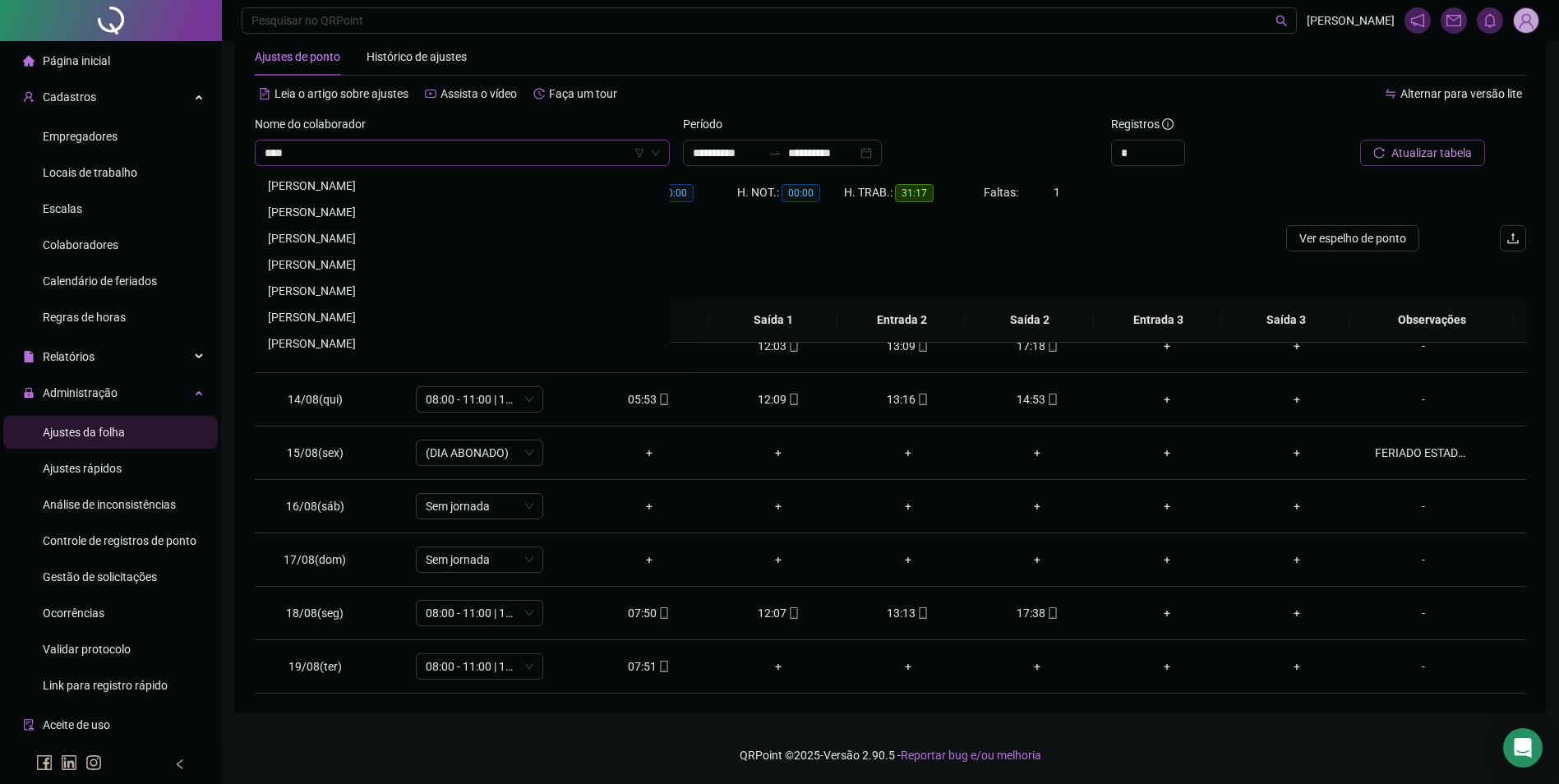
scroll to position [0, 0]
type input "*****"
click at [376, 179] on div "[PERSON_NAME]" at bounding box center [463, 185] width 389 height 18
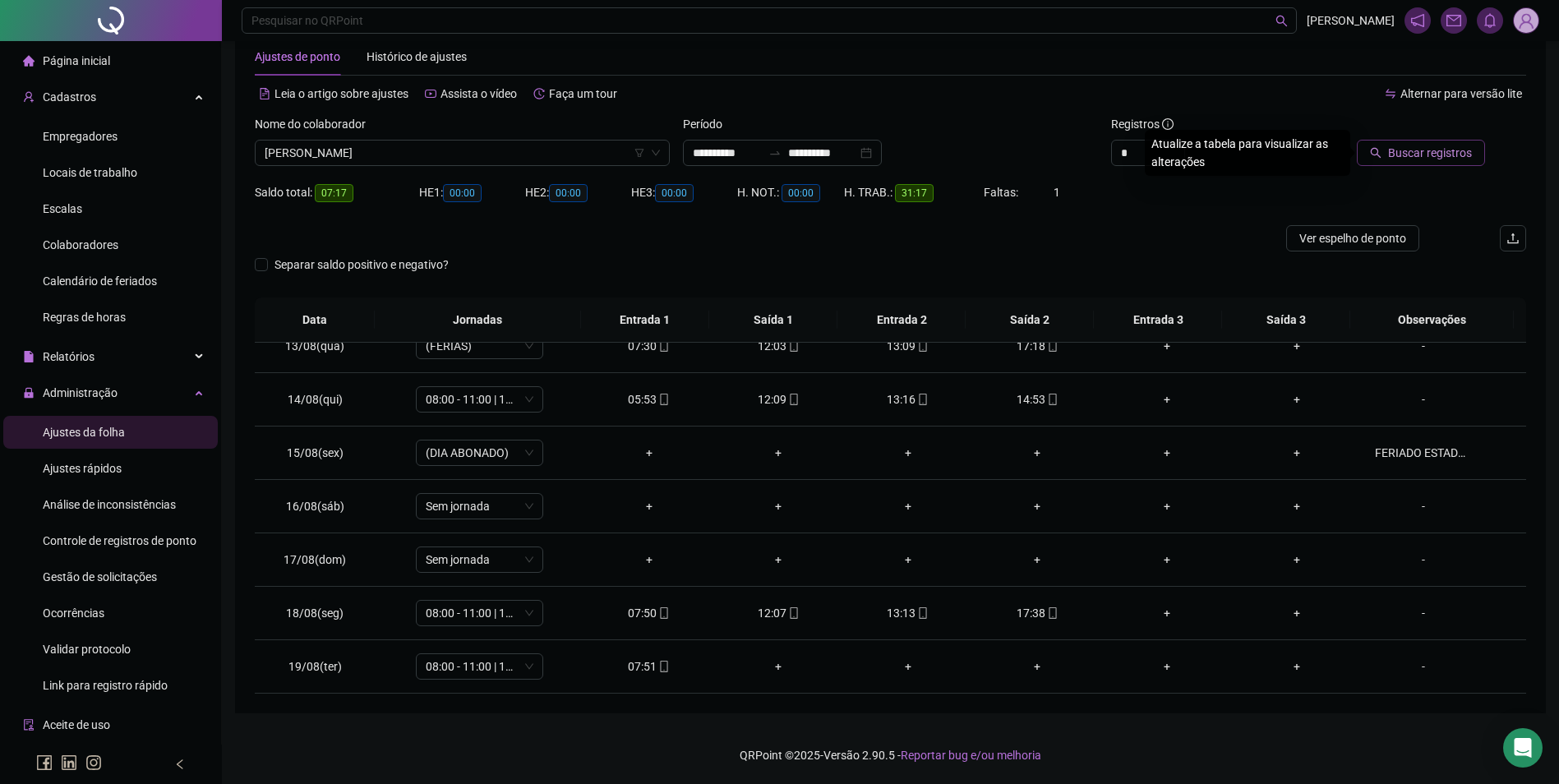
click at [1433, 152] on span "Buscar registros" at bounding box center [1430, 152] width 84 height 18
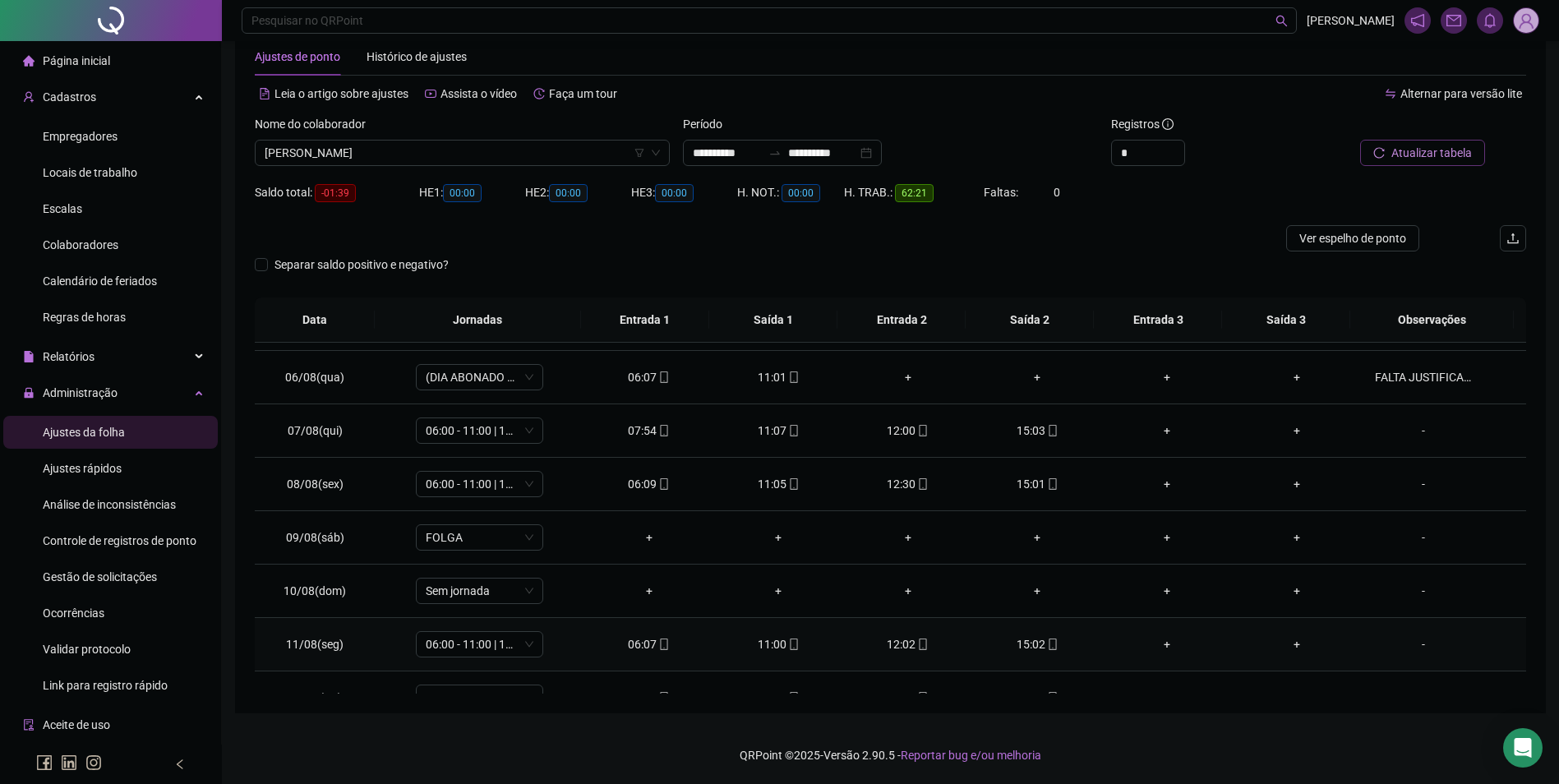
scroll to position [171, 0]
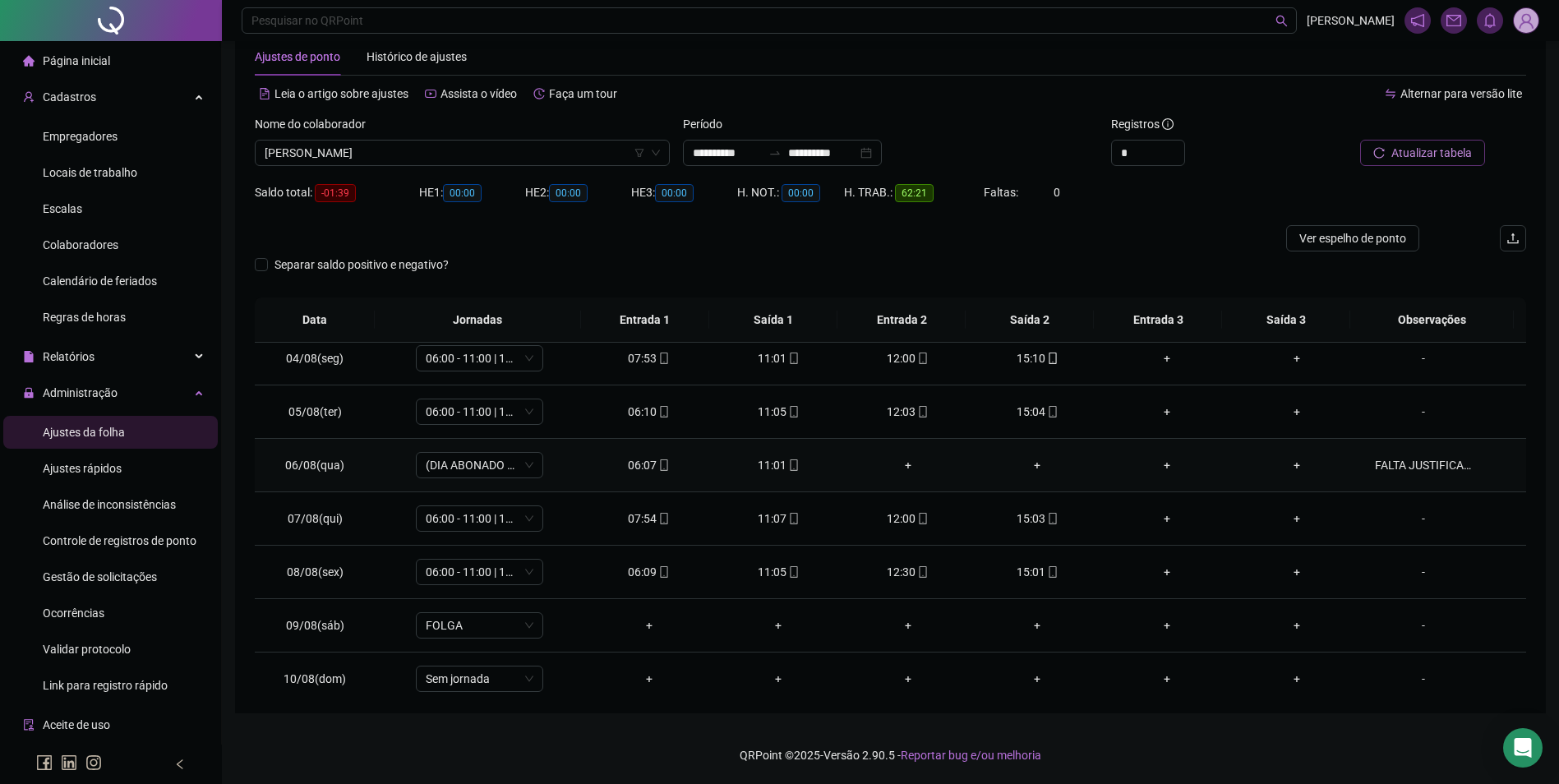
click at [1416, 470] on div "FALTA JUSTIFICADA" at bounding box center [1423, 464] width 97 height 18
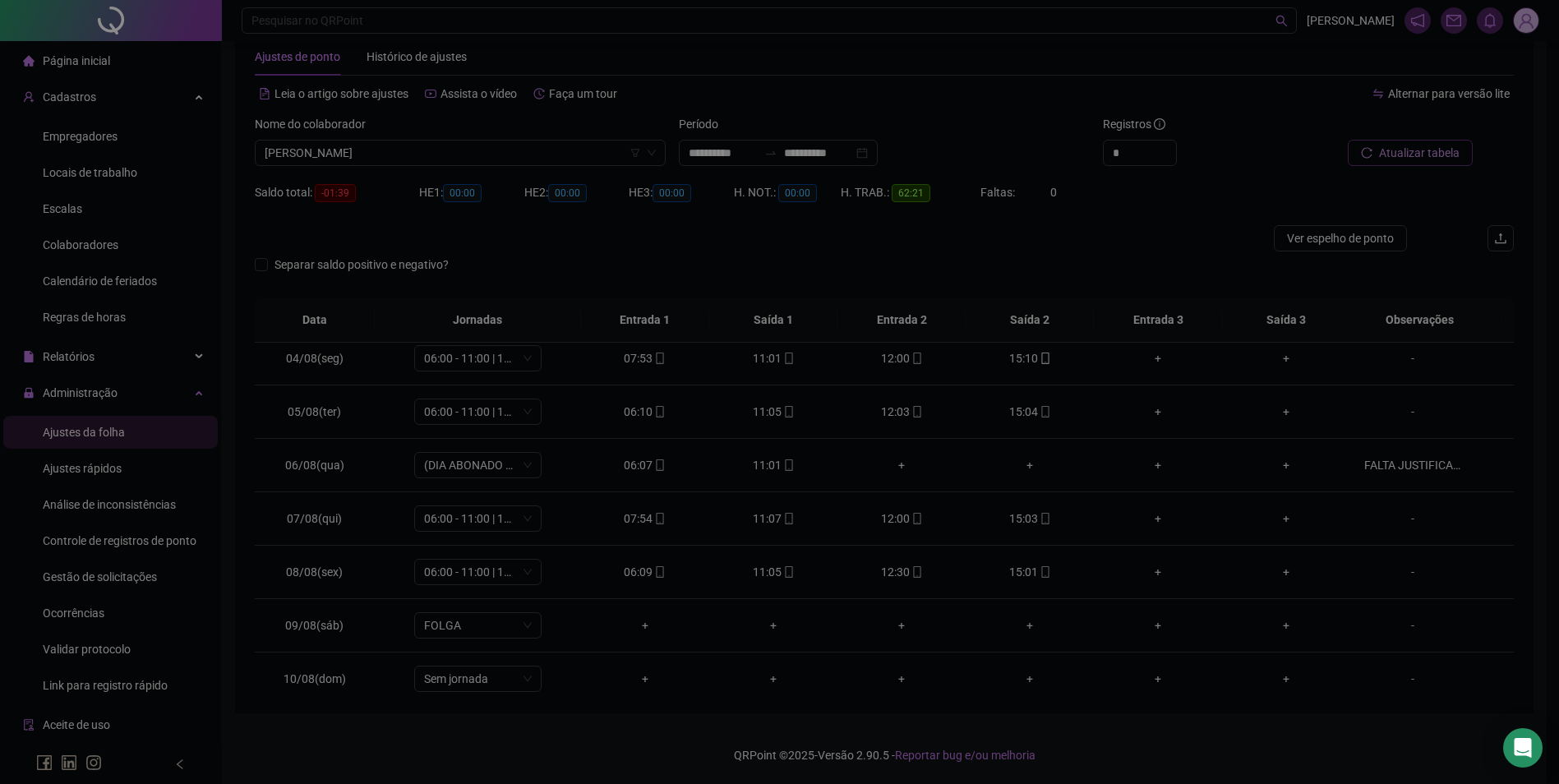
type textarea "**********"
type input "*****"
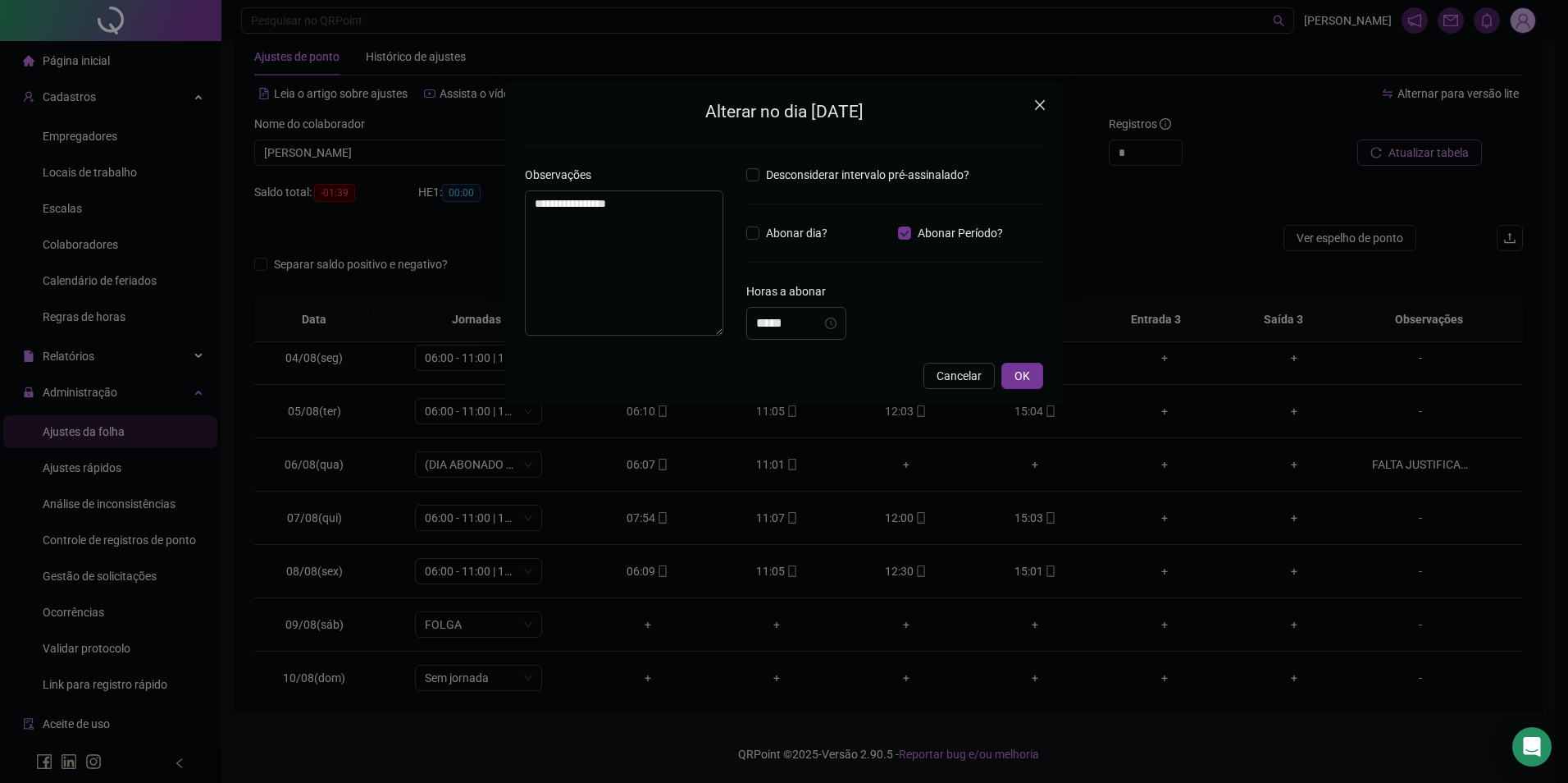
click at [1045, 104] on icon "close" at bounding box center [1040, 105] width 13 height 13
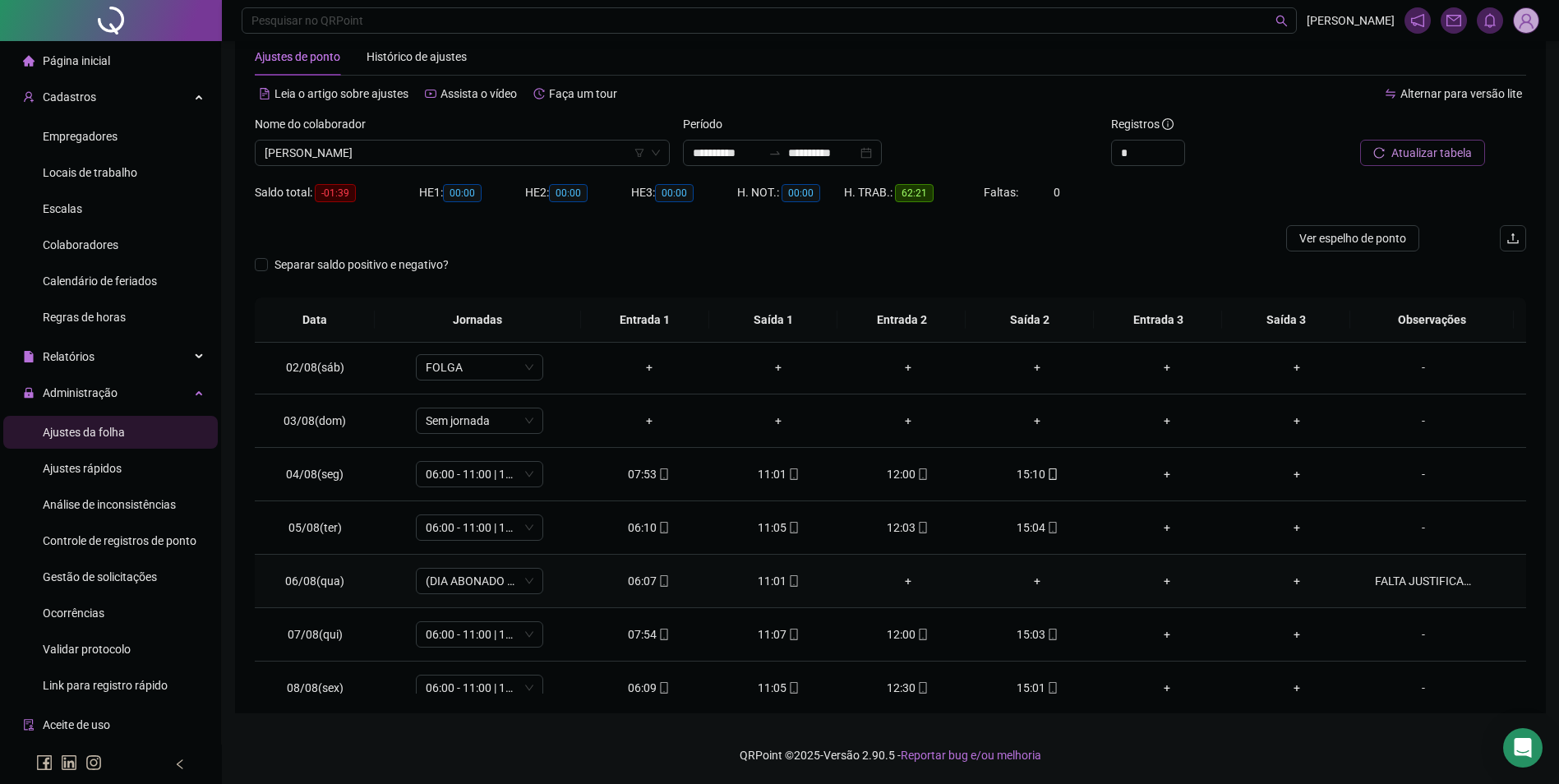
scroll to position [0, 0]
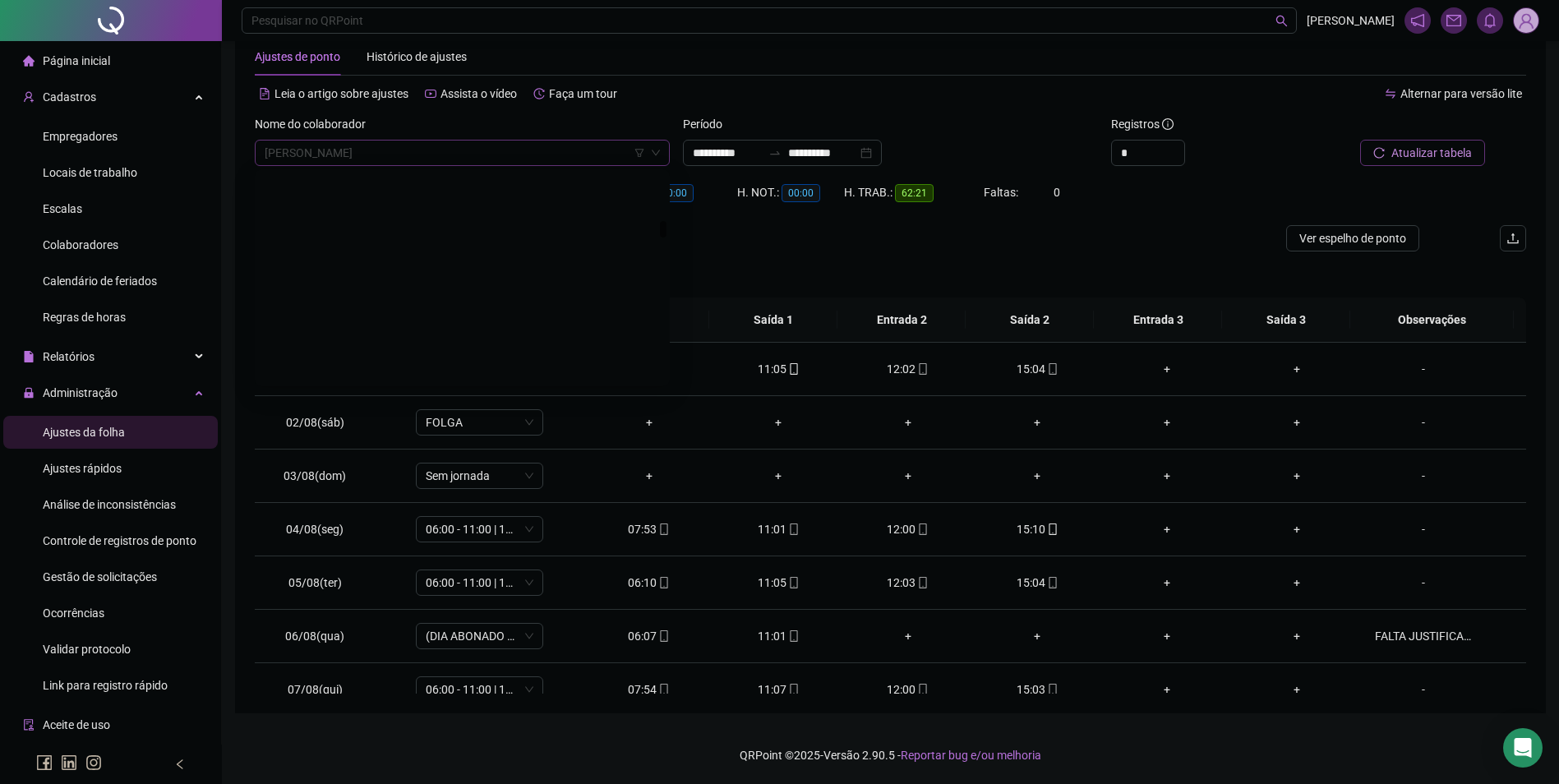
click at [520, 155] on span "[PERSON_NAME]" at bounding box center [462, 152] width 395 height 24
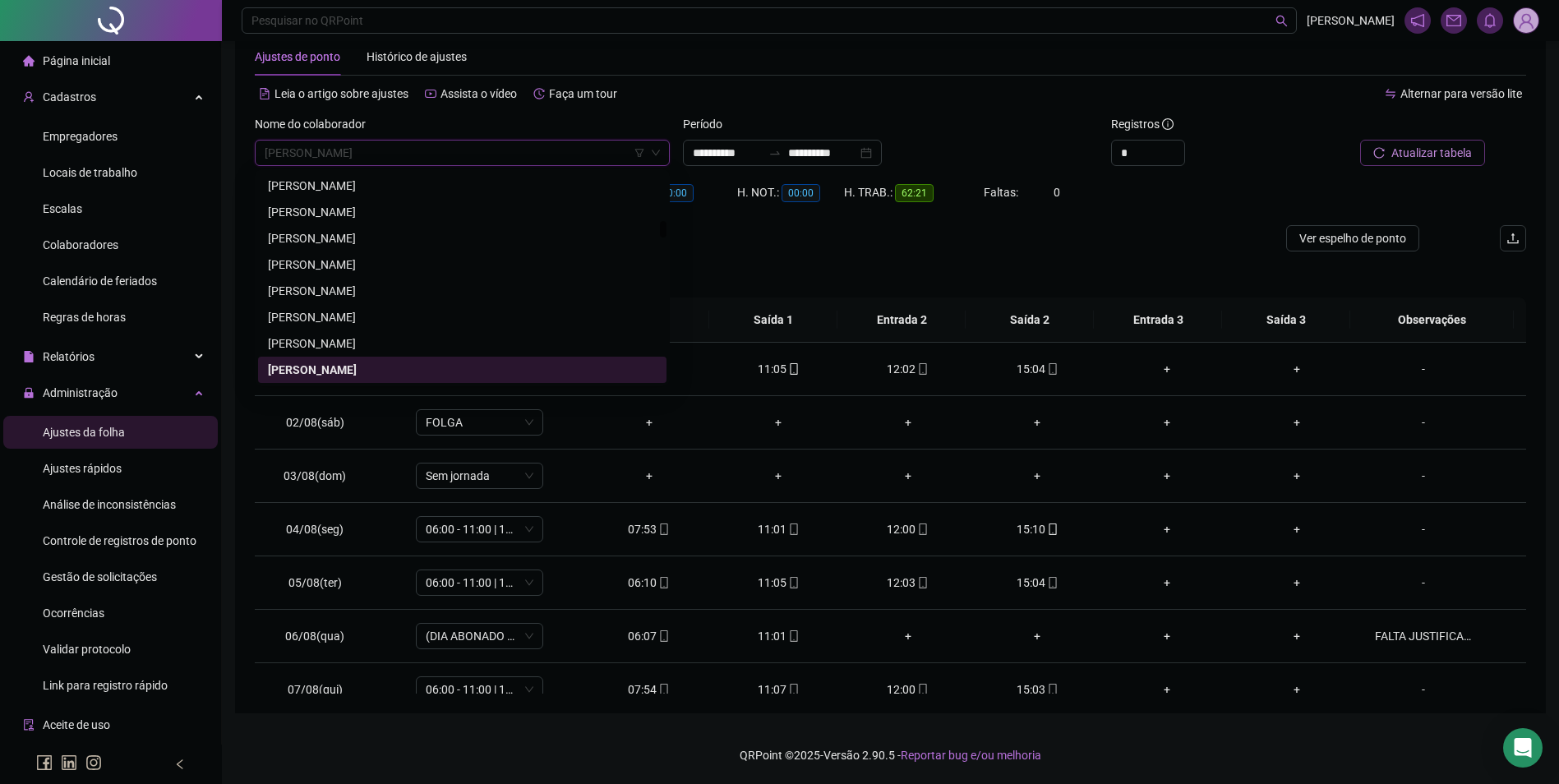
click at [413, 150] on span "[PERSON_NAME]" at bounding box center [462, 152] width 395 height 24
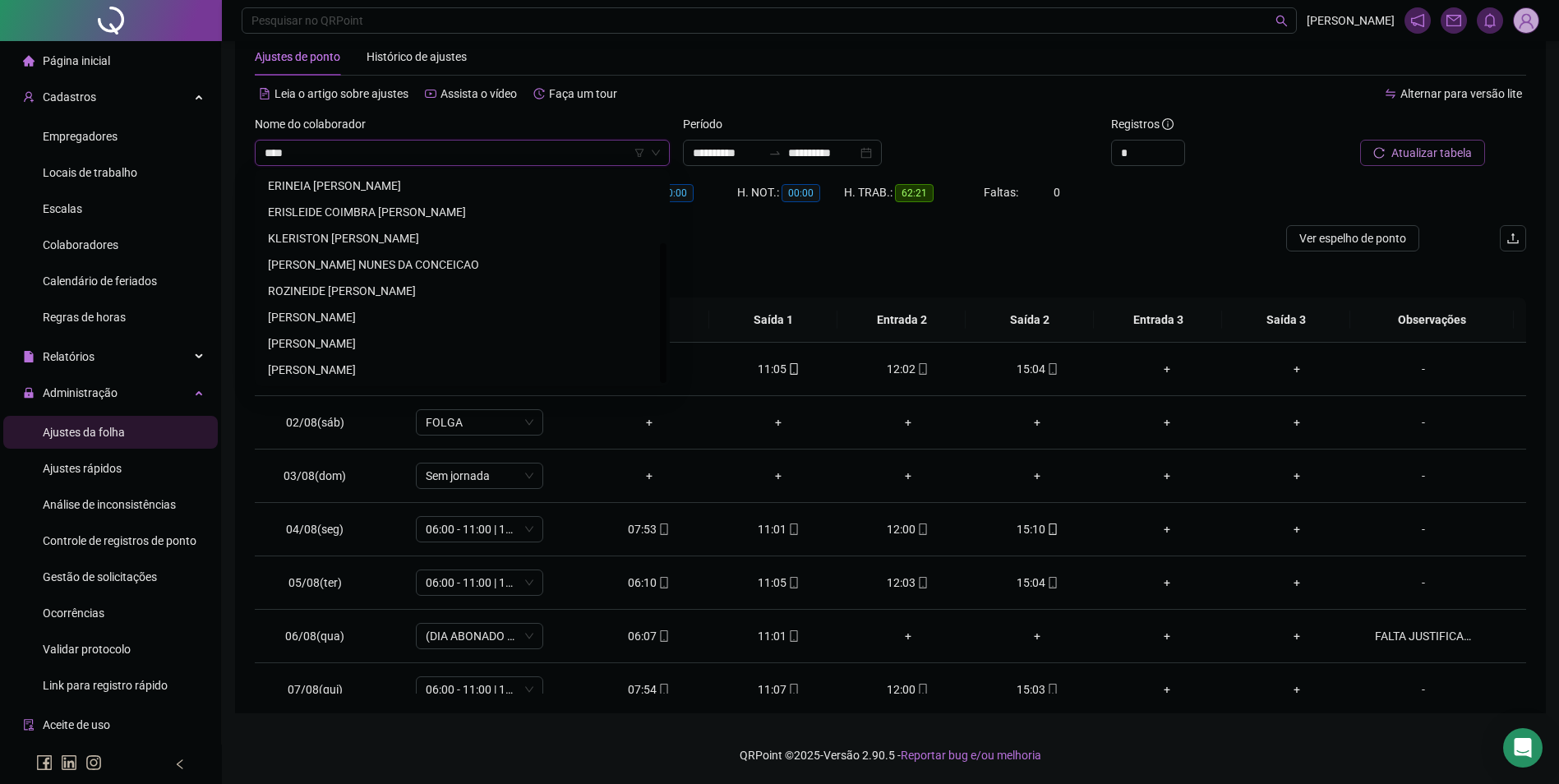
scroll to position [0, 0]
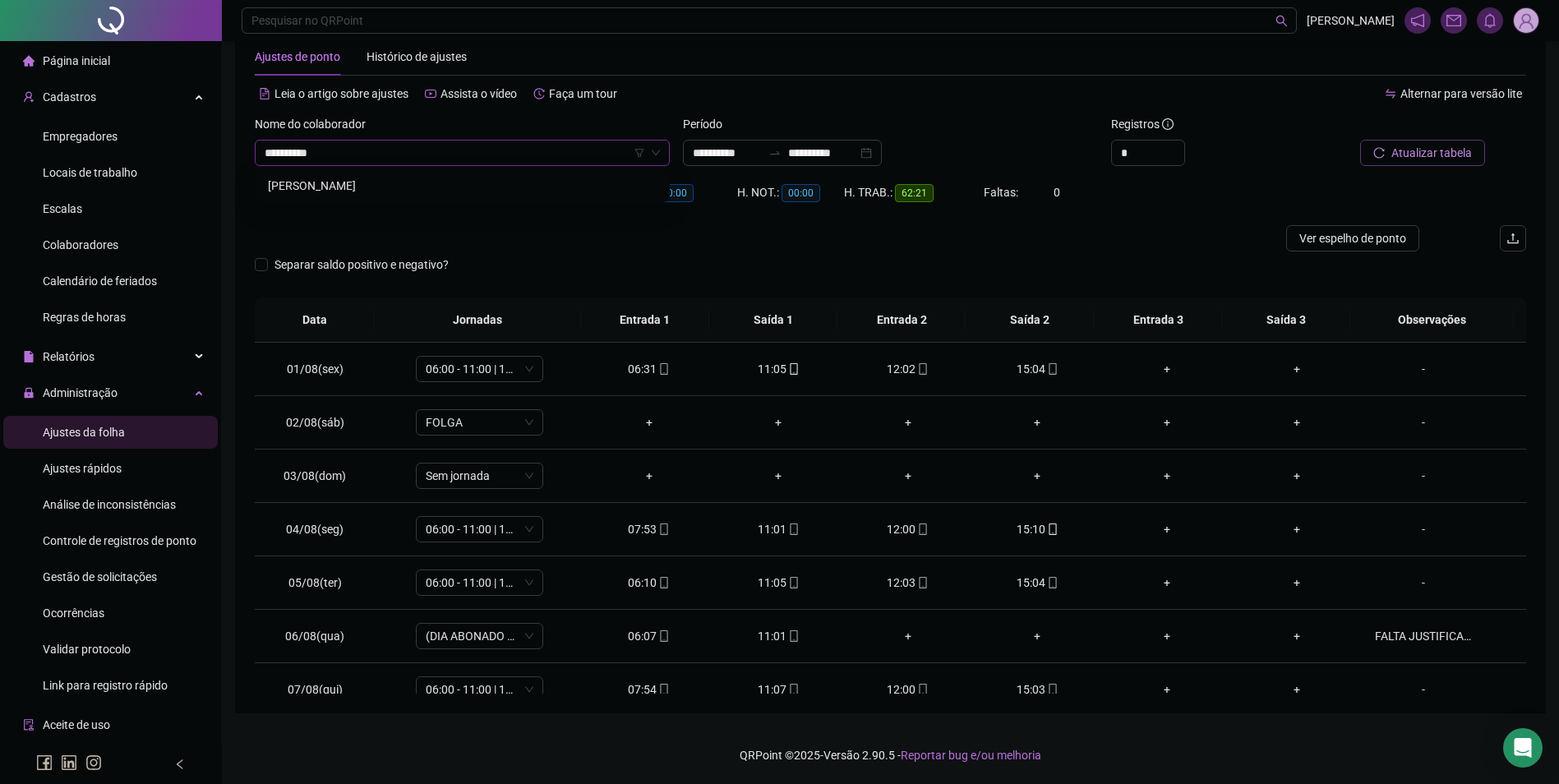
type input "**********"
click at [1356, 139] on button "Buscar registros" at bounding box center [1420, 152] width 128 height 26
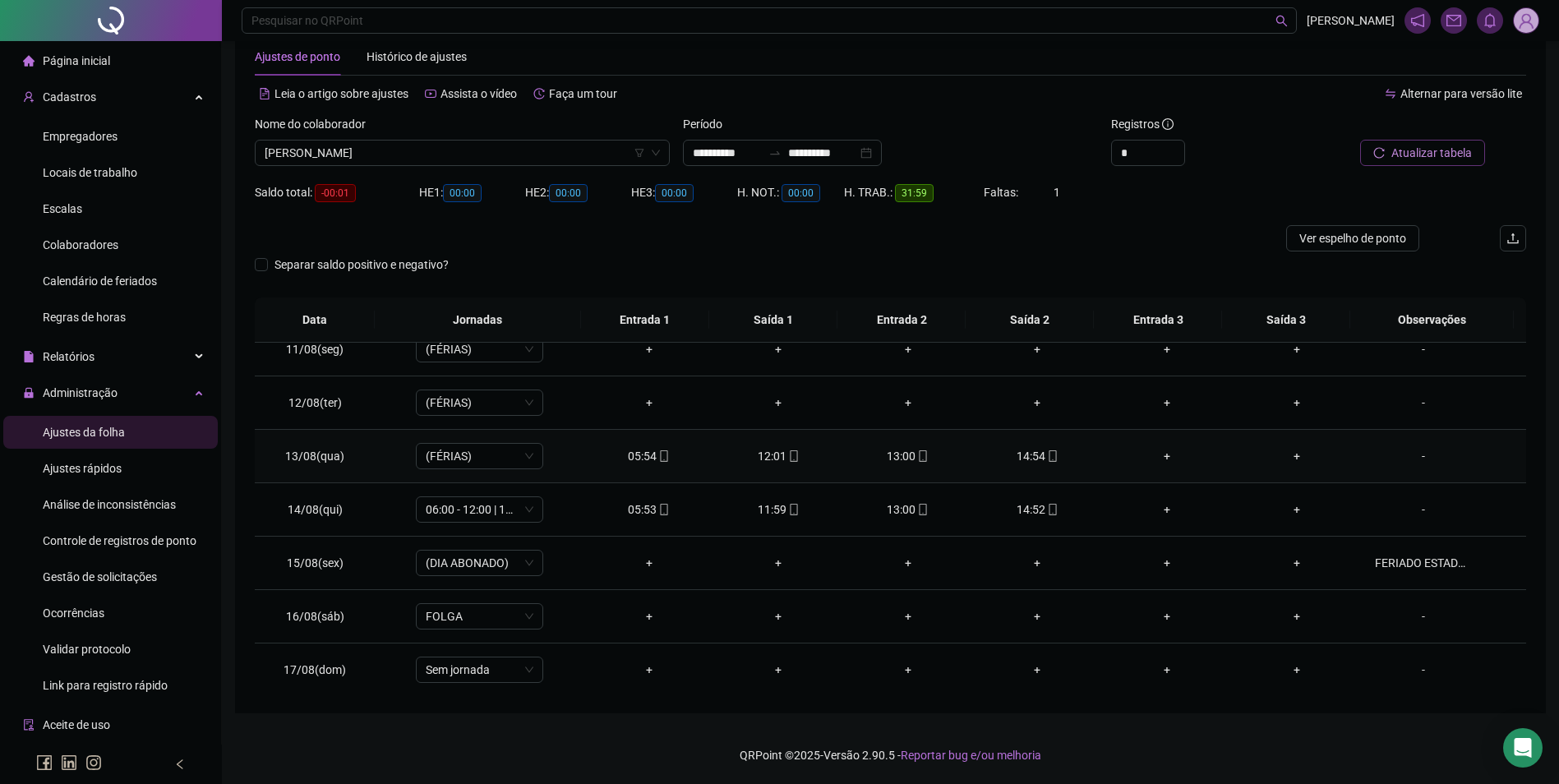
scroll to position [663, 0]
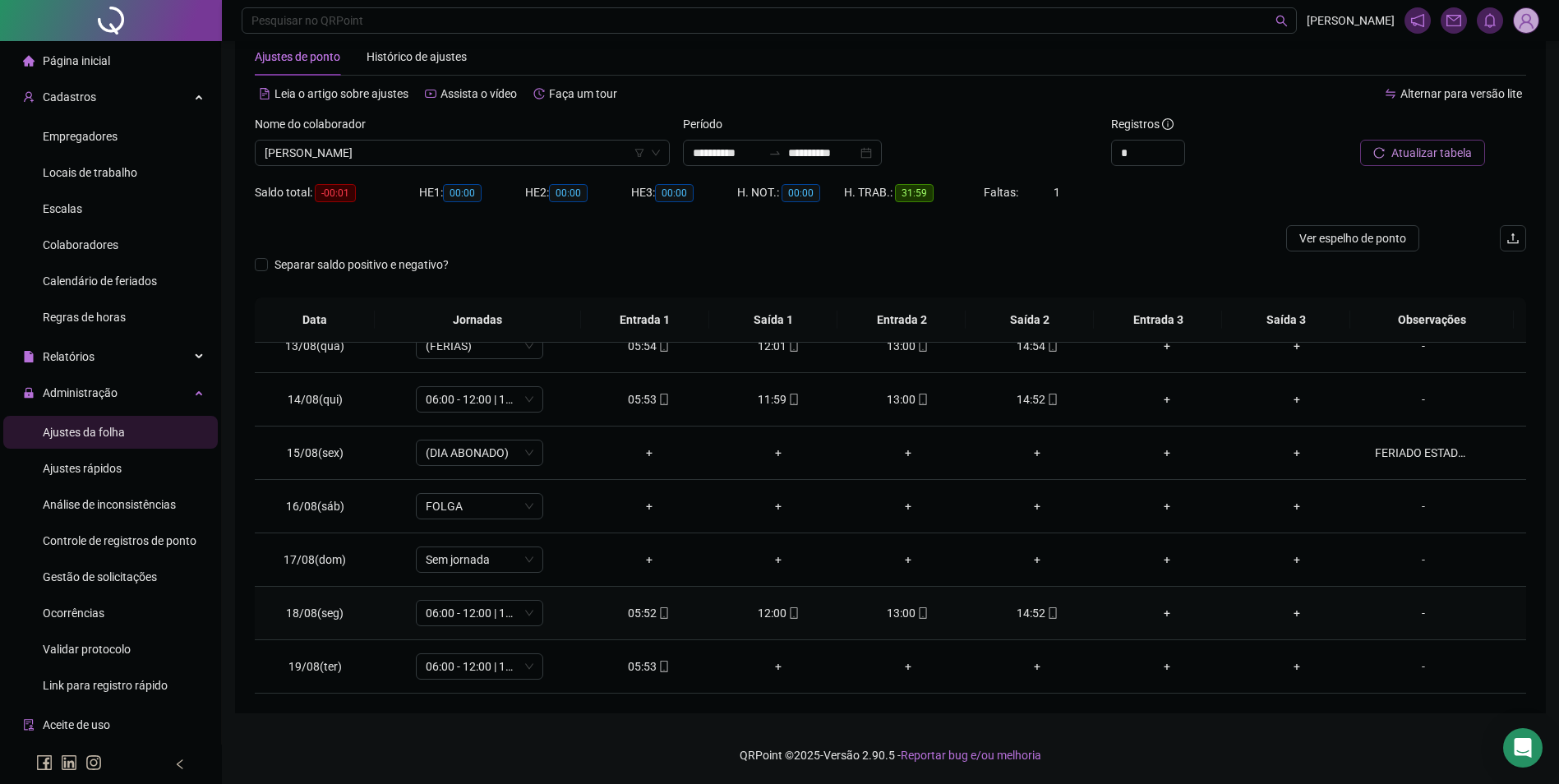
click at [1047, 615] on icon "mobile" at bounding box center [1052, 613] width 11 height 11
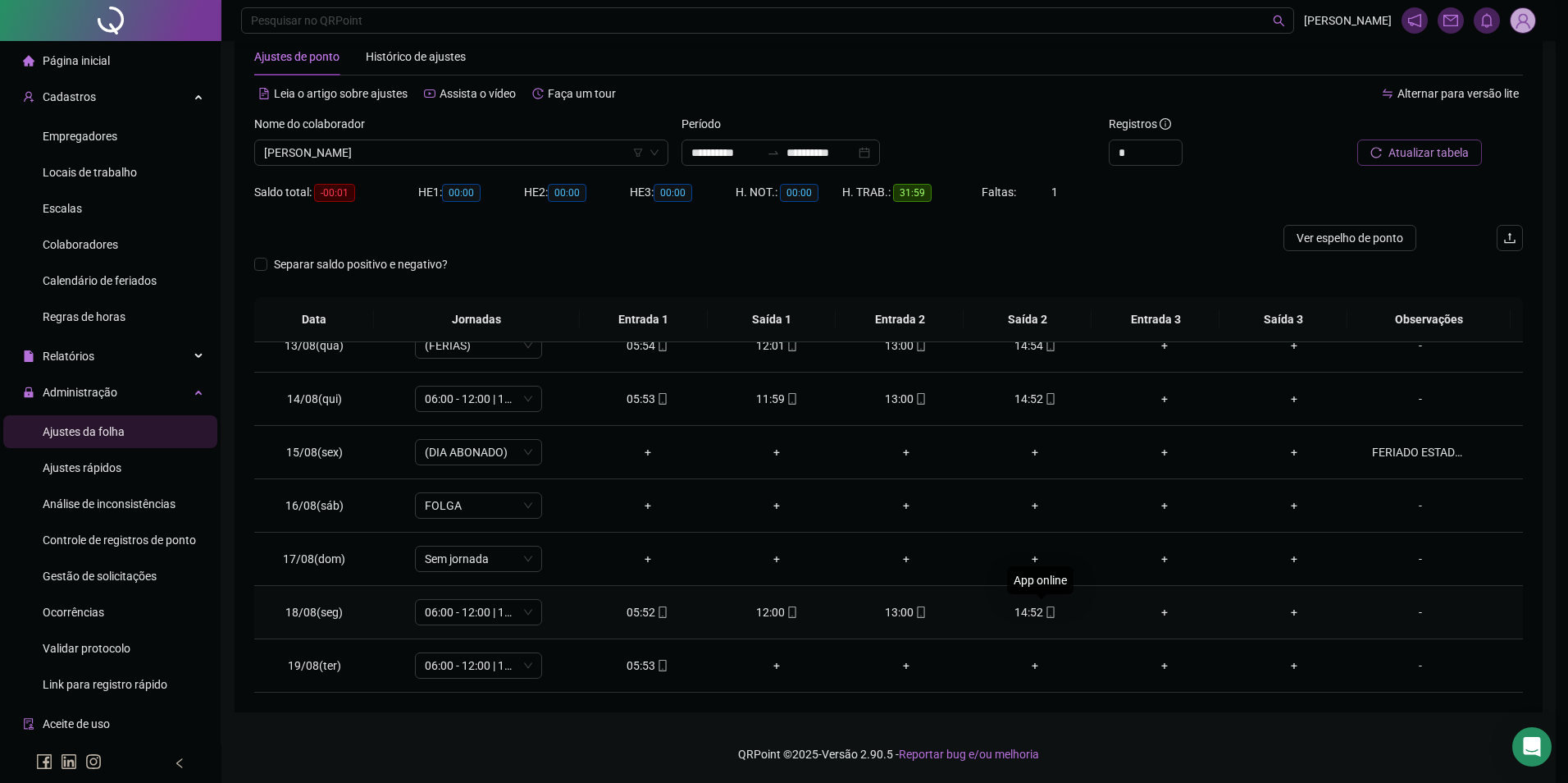
type input "**********"
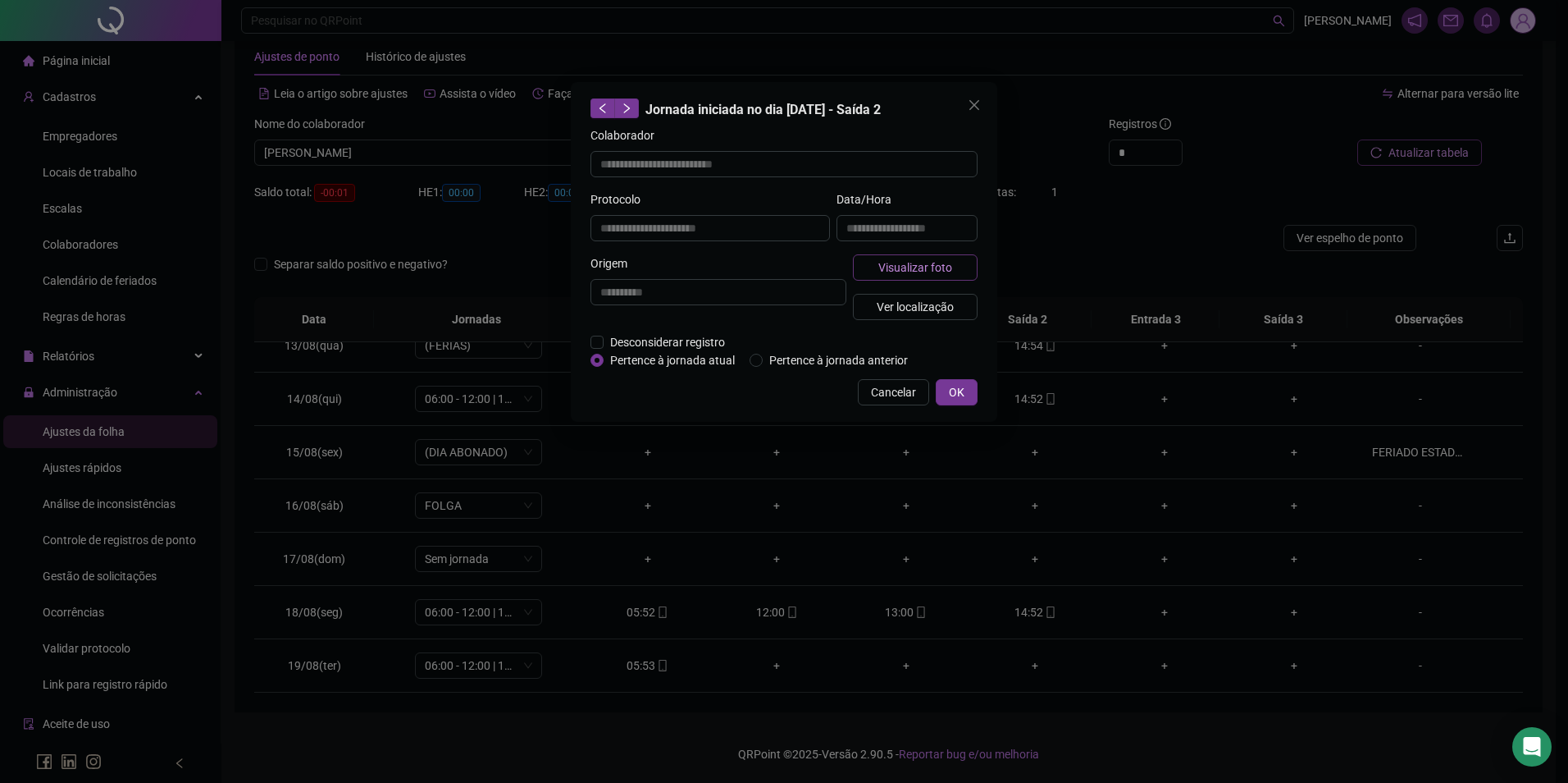
click at [913, 262] on span "Visualizar foto" at bounding box center [915, 267] width 74 height 18
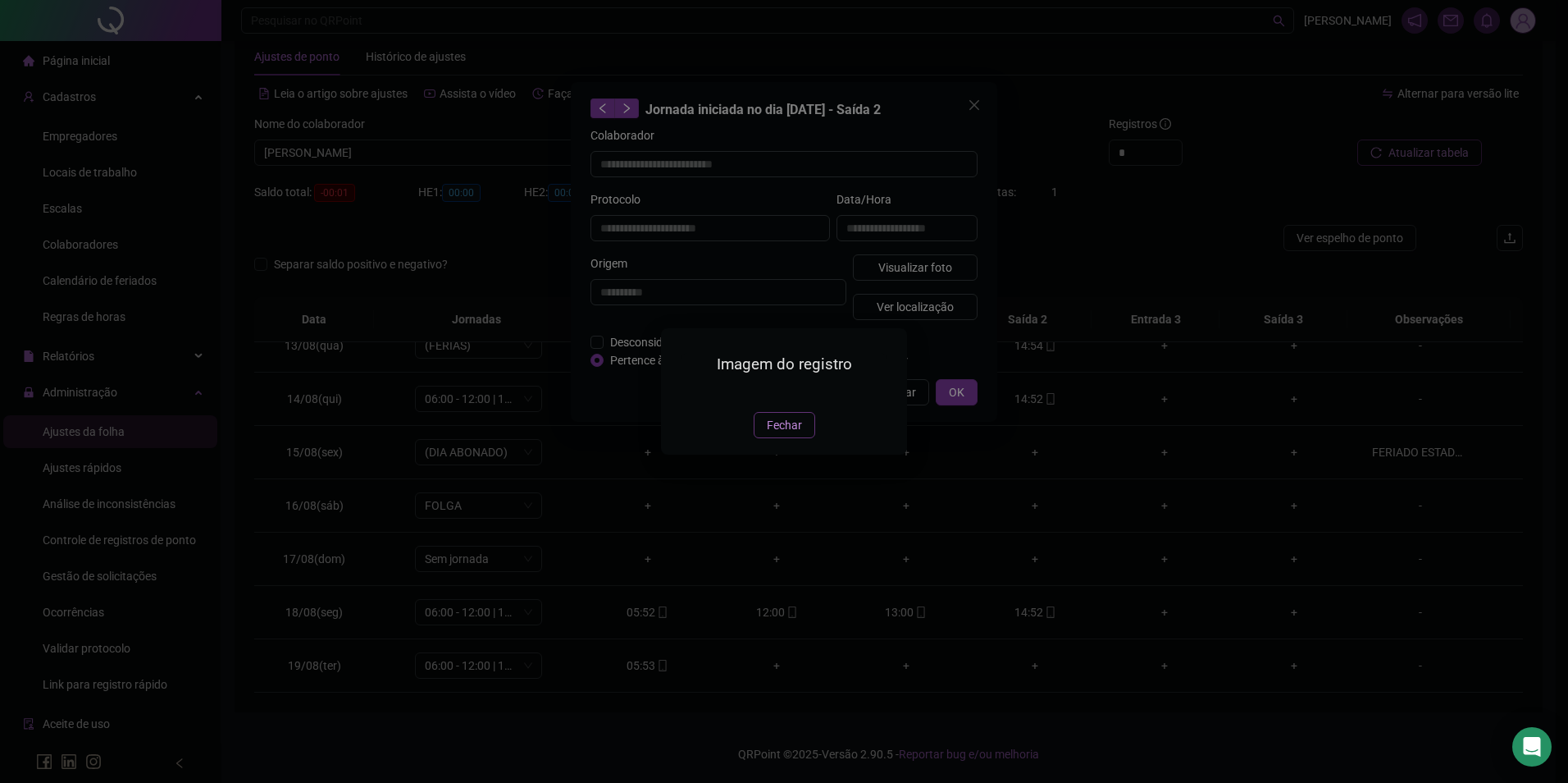
click at [783, 438] on button "Fechar" at bounding box center [784, 425] width 62 height 26
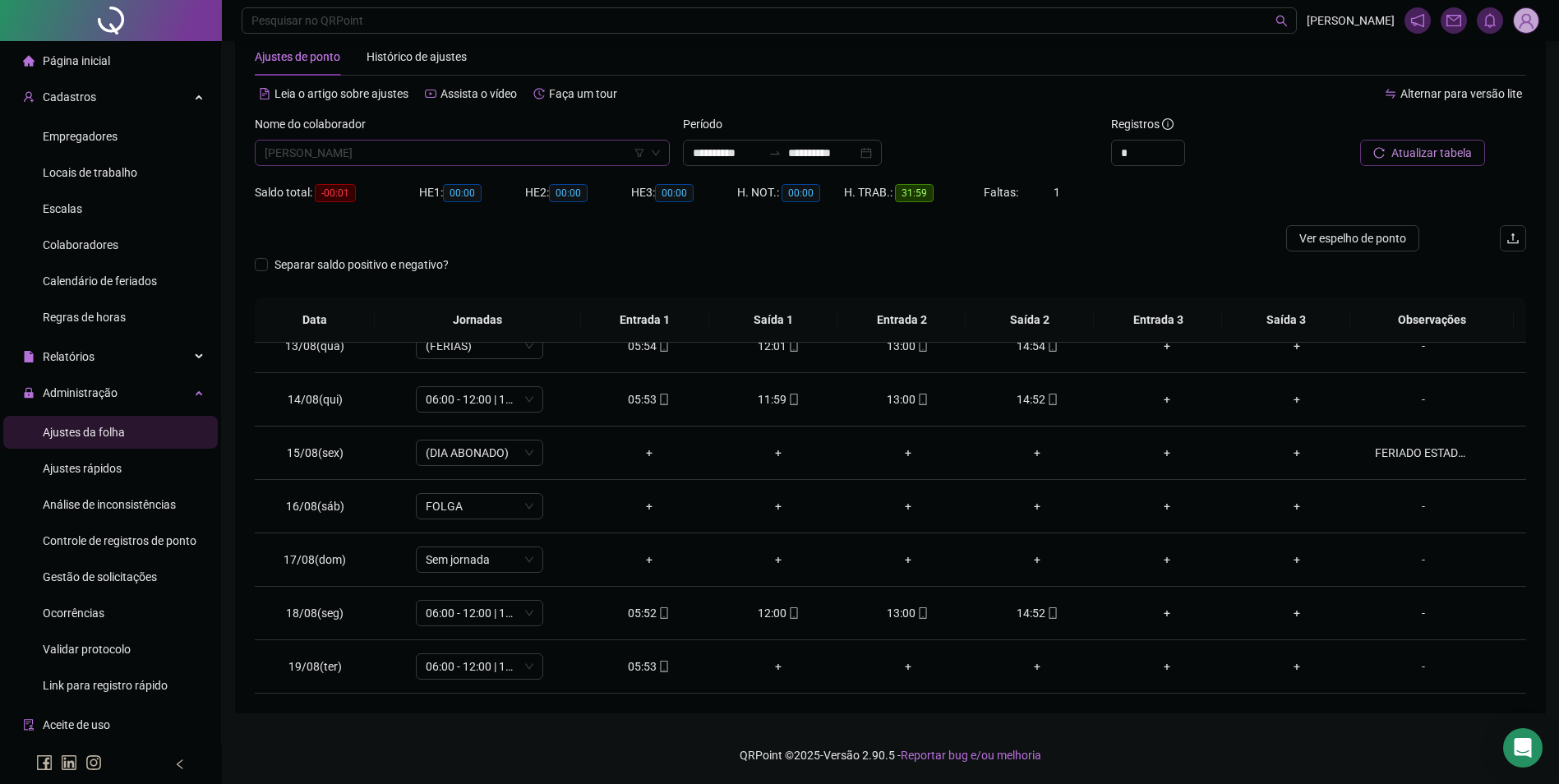
scroll to position [6598, 0]
click at [583, 154] on span "[PERSON_NAME]" at bounding box center [462, 152] width 395 height 24
type input "******"
type input "***"
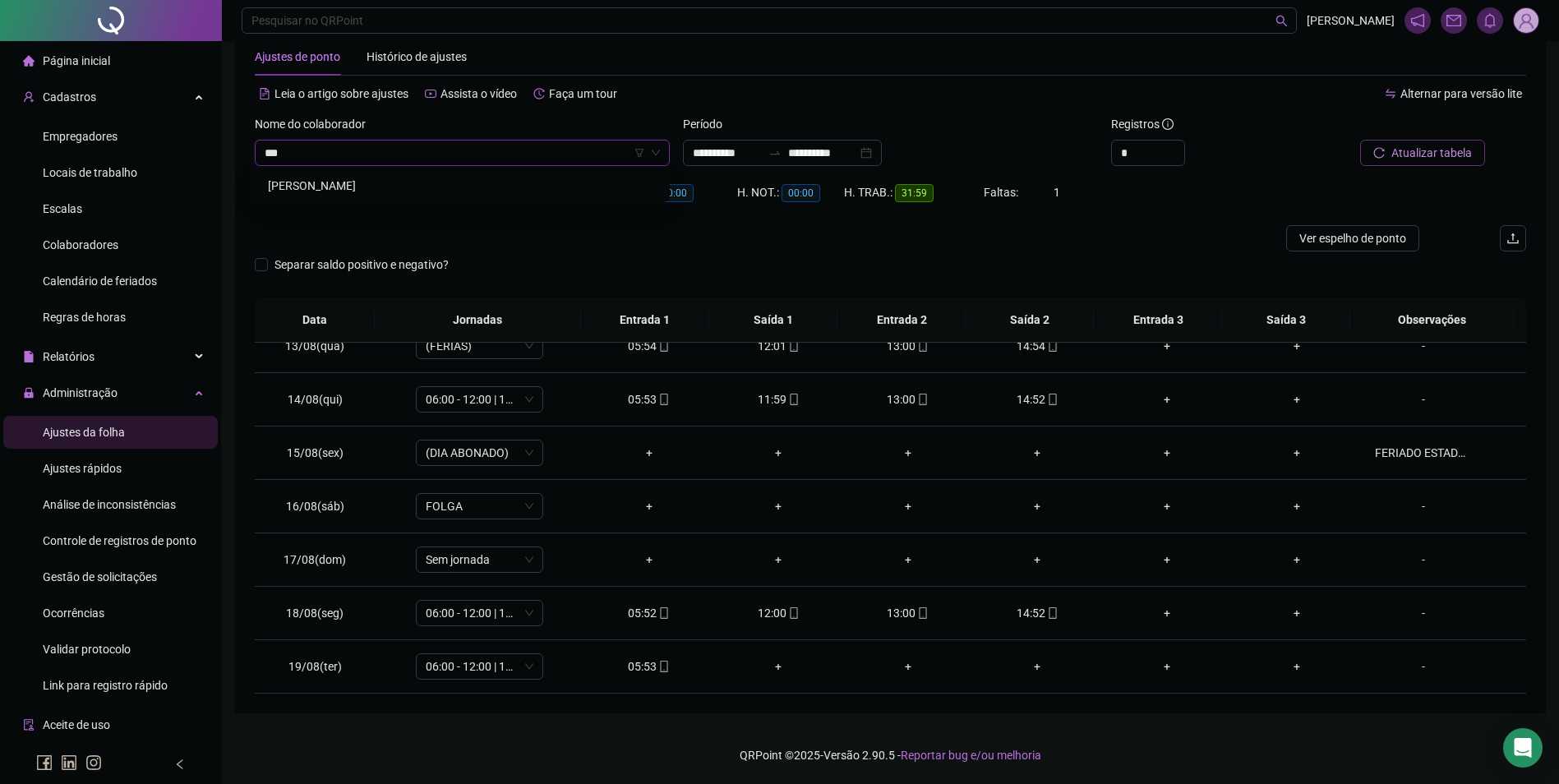
click at [392, 180] on div "[PERSON_NAME]" at bounding box center [463, 185] width 389 height 18
click at [1415, 146] on span "Buscar registros" at bounding box center [1430, 152] width 84 height 18
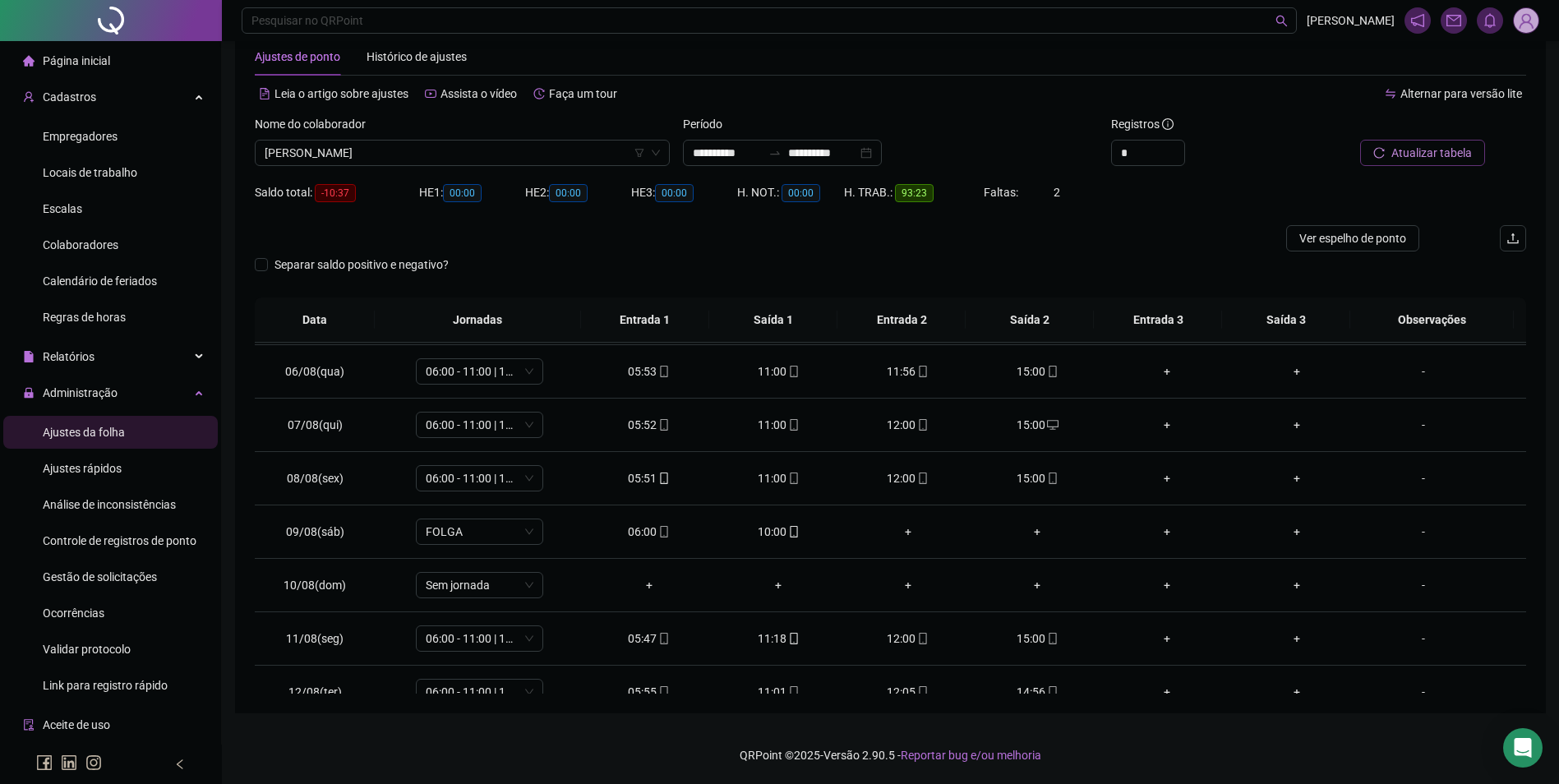
scroll to position [329, 0]
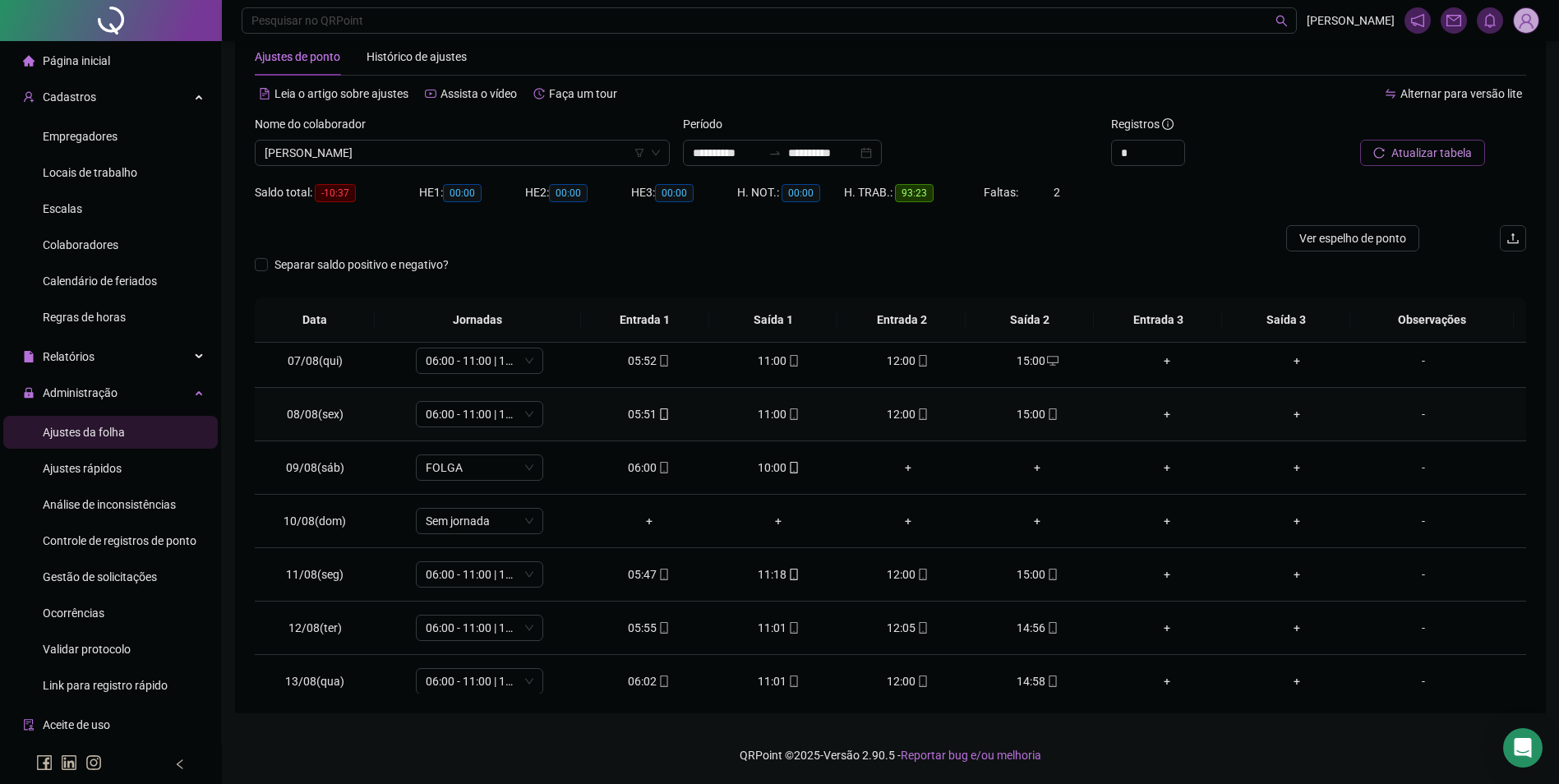
click at [1069, 415] on div "15:00" at bounding box center [1037, 413] width 104 height 18
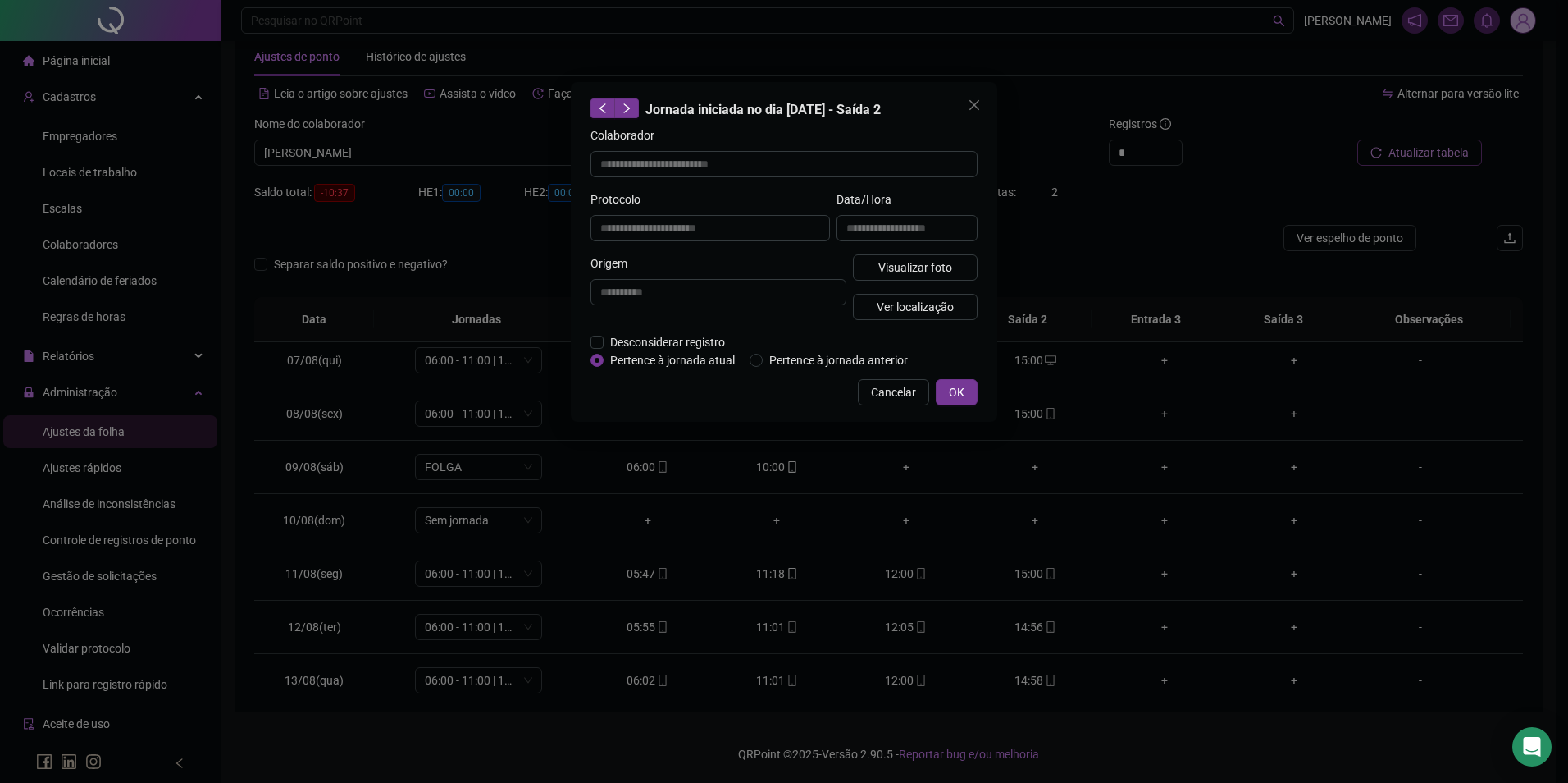
type input "**********"
click at [1024, 409] on div "**********" at bounding box center [784, 391] width 1568 height 783
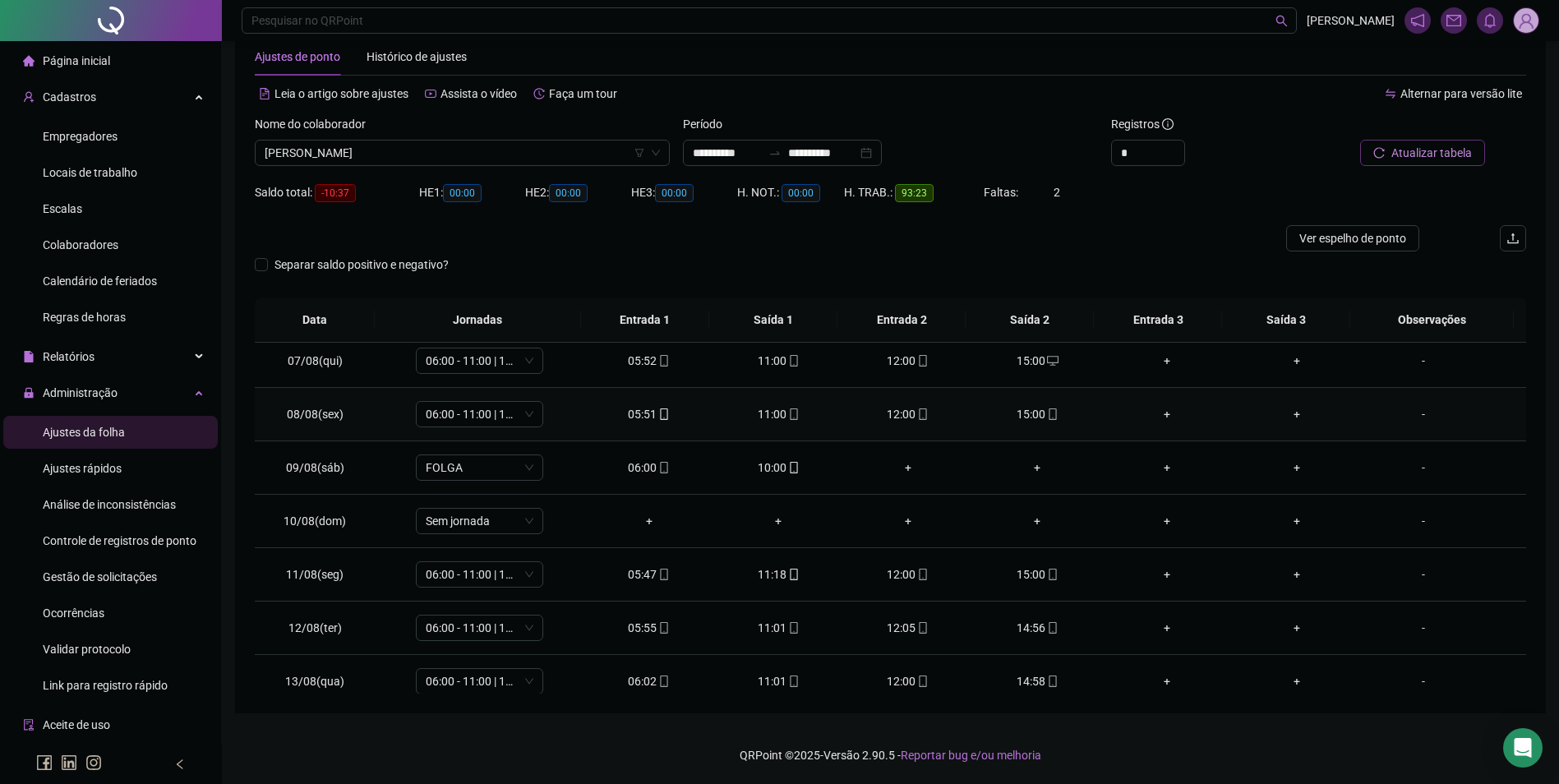
click at [1028, 418] on div "15:00" at bounding box center [1037, 413] width 104 height 18
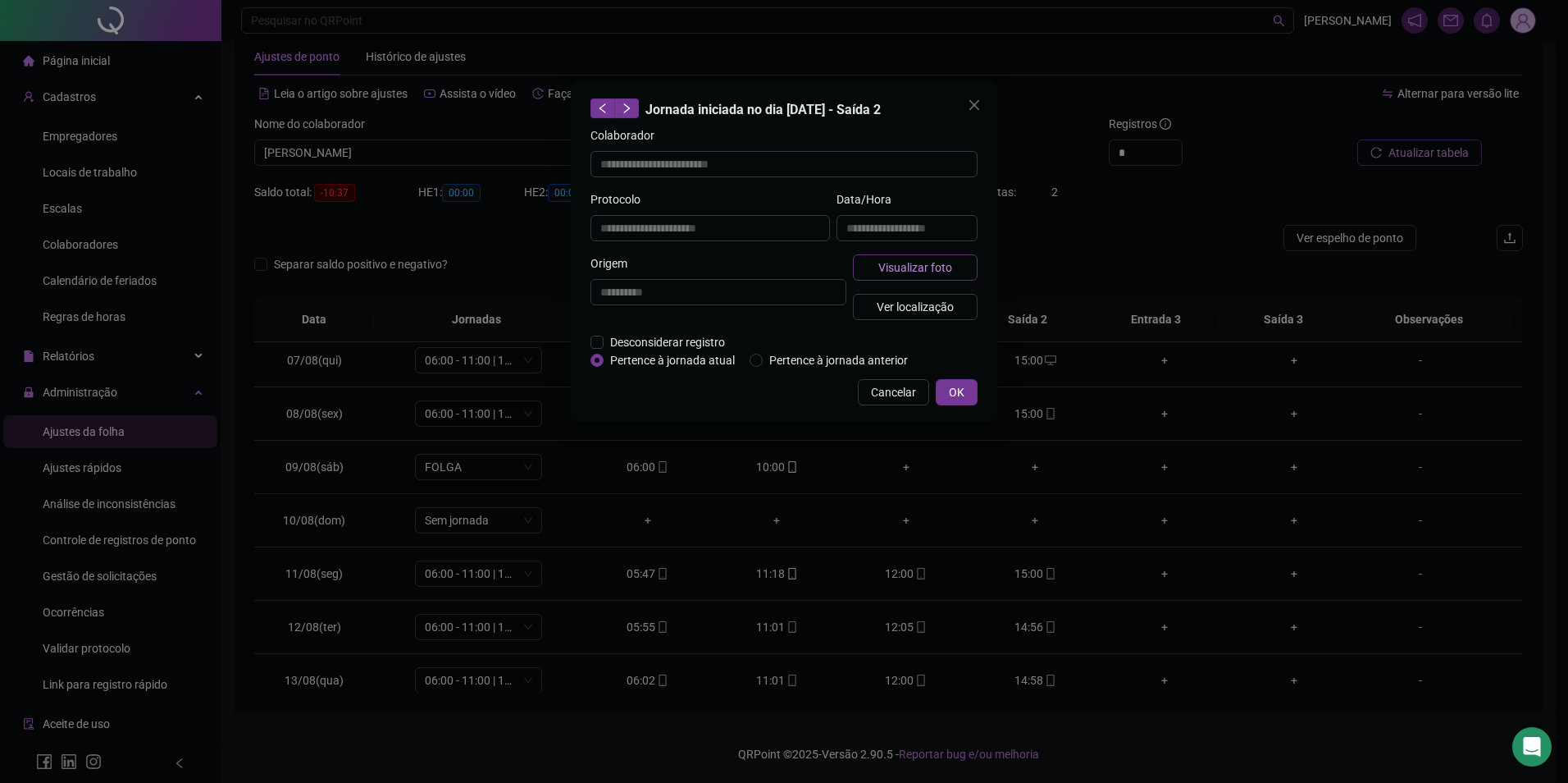
click at [914, 262] on span "Visualizar foto" at bounding box center [915, 267] width 74 height 18
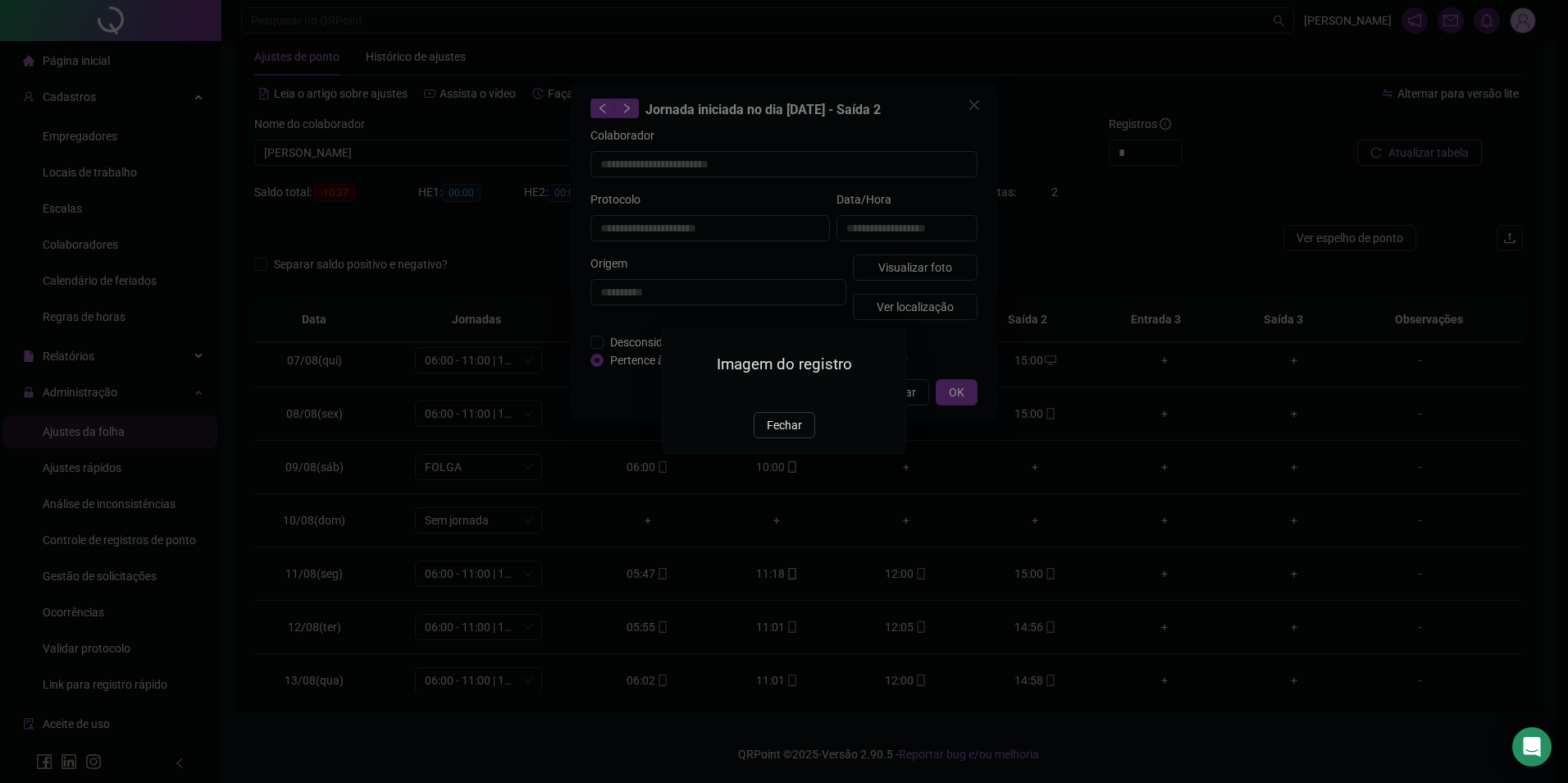
click at [767, 438] on button "Fechar" at bounding box center [784, 425] width 62 height 26
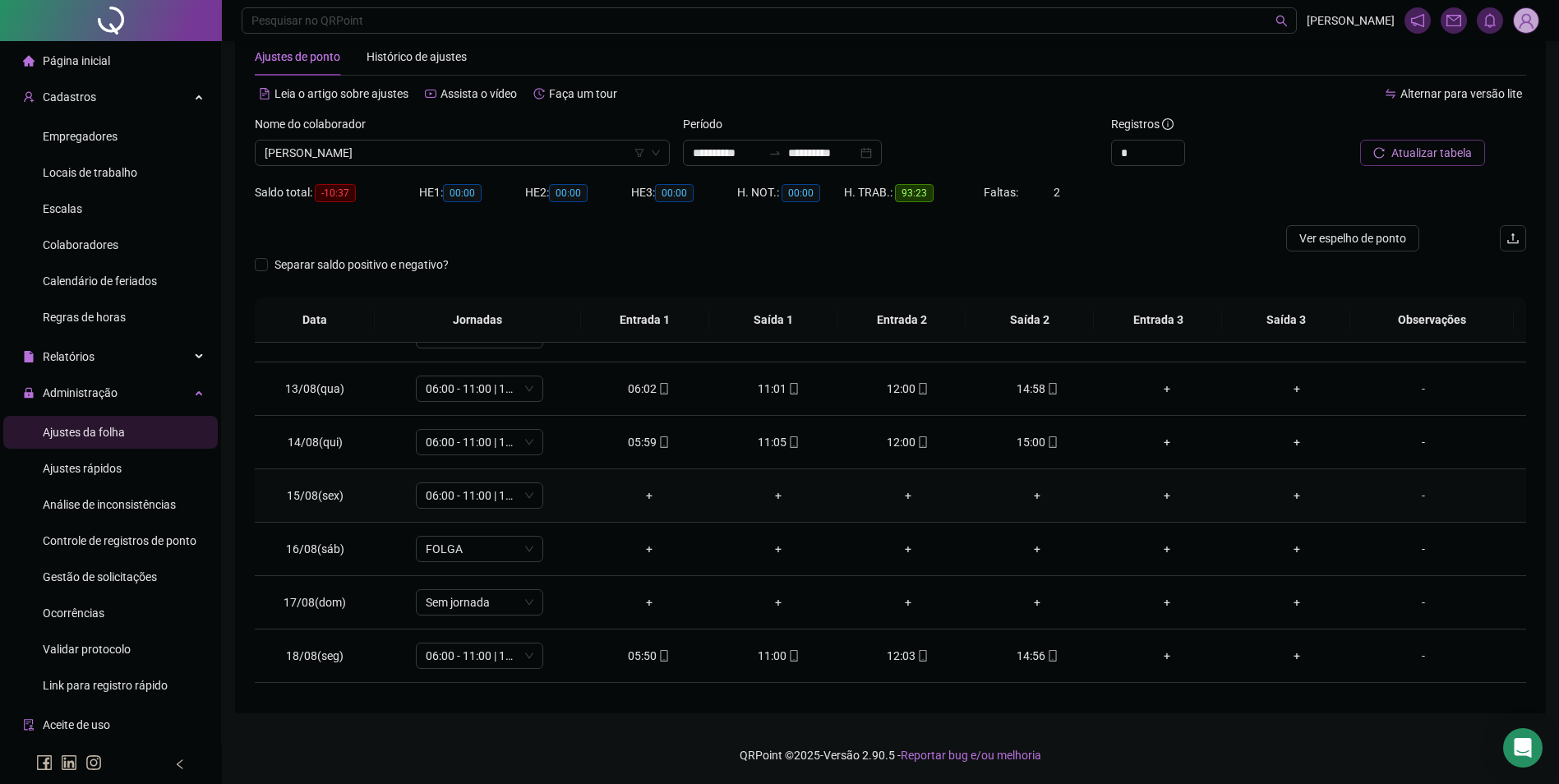
scroll to position [663, 0]
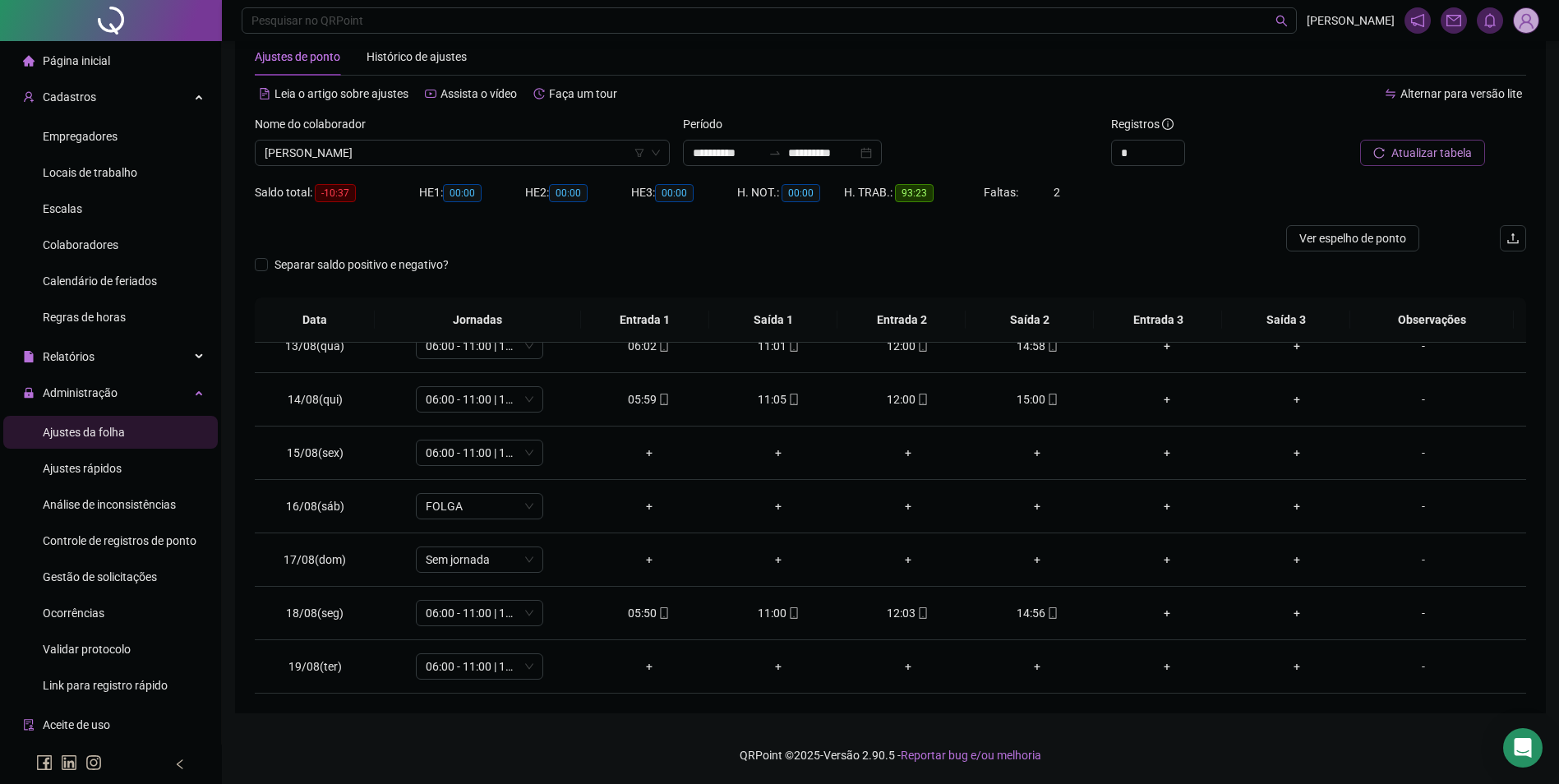
click at [131, 438] on li "Ajustes da folha" at bounding box center [110, 432] width 214 height 33
click at [486, 142] on span "[PERSON_NAME]" at bounding box center [462, 152] width 395 height 24
type input "********"
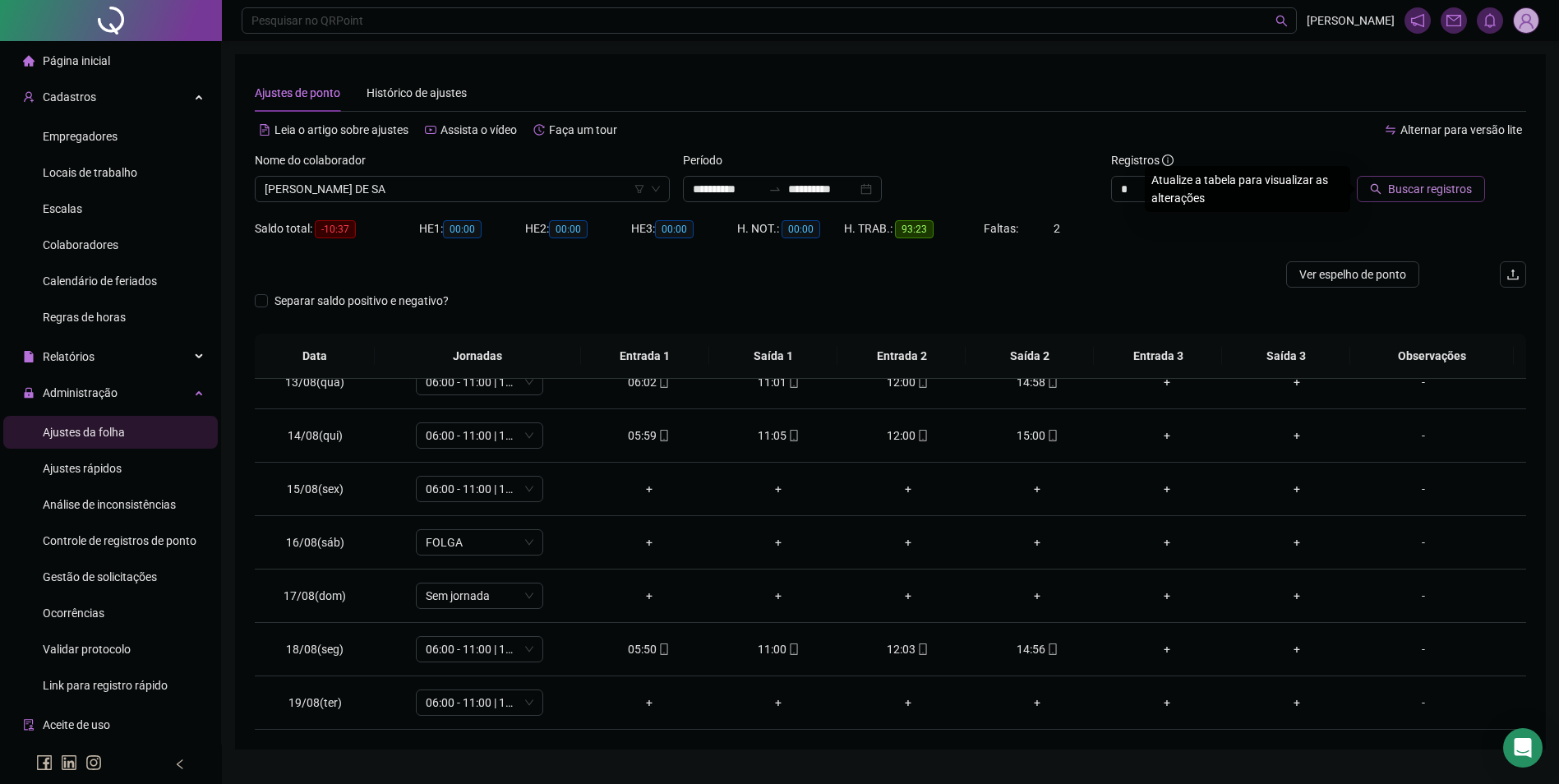
click at [1460, 192] on span "Buscar registros" at bounding box center [1430, 189] width 84 height 18
click at [1417, 434] on div "-" at bounding box center [1423, 435] width 97 height 18
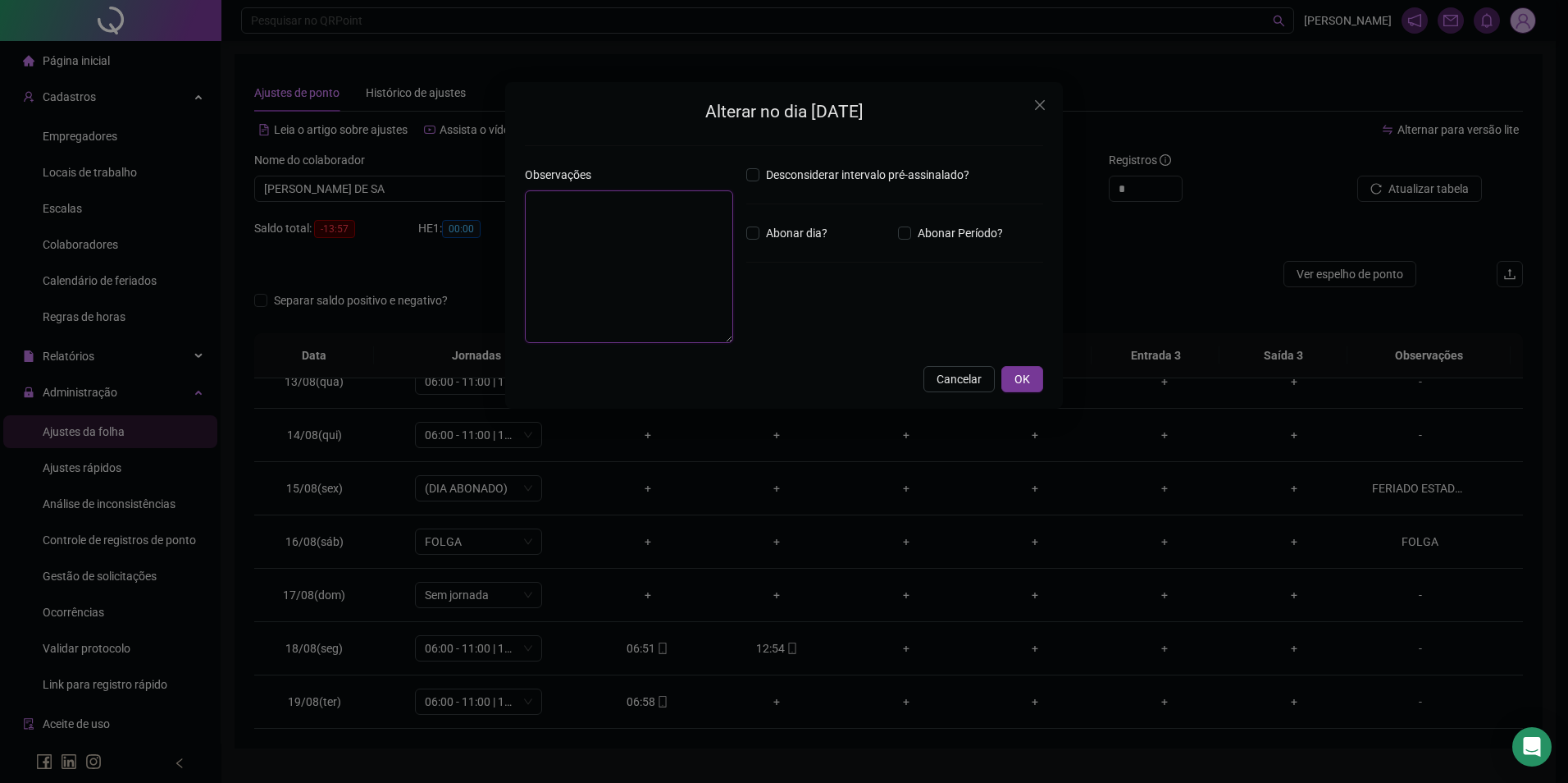
click at [583, 248] on textarea at bounding box center [629, 267] width 208 height 153
type textarea "*"
type textarea "***** *"
click at [1001, 366] on button "OK" at bounding box center [1021, 379] width 42 height 26
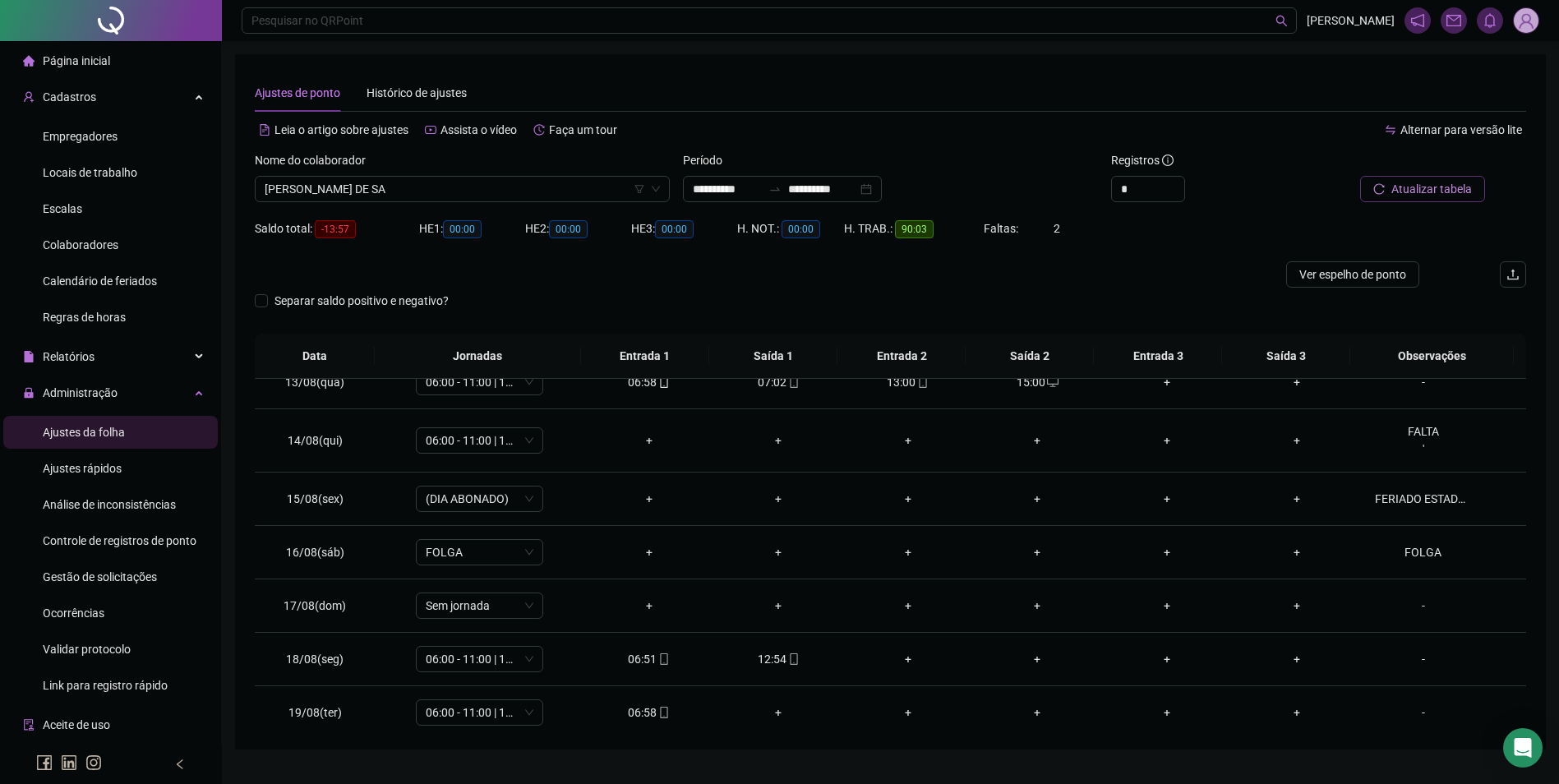
click at [1444, 189] on span "Atualizar tabela" at bounding box center [1431, 189] width 80 height 18
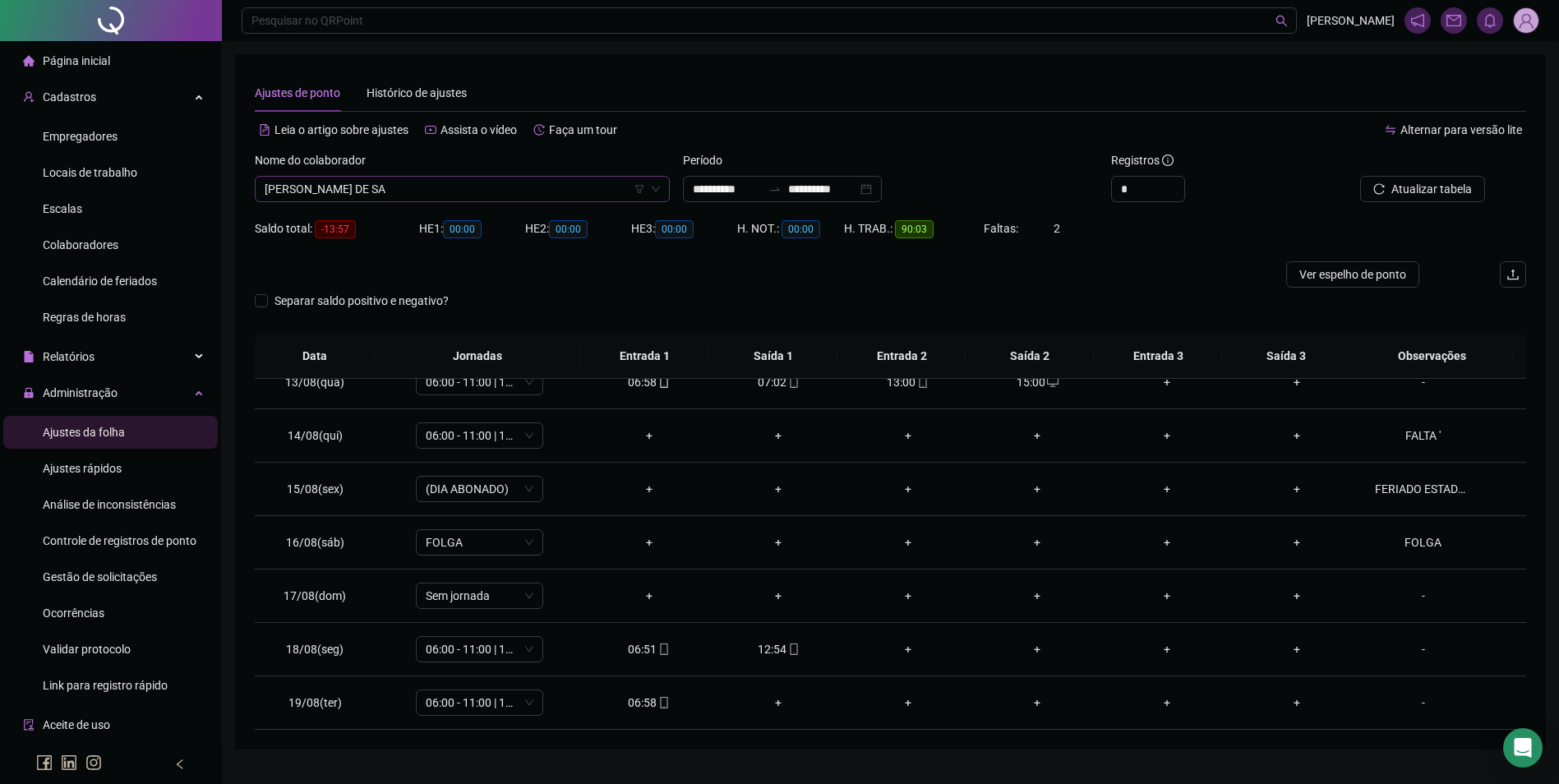
click at [438, 193] on span "[PERSON_NAME] DE SA" at bounding box center [462, 189] width 395 height 24
type input "*********"
click at [427, 207] on div "291651 285349 [PERSON_NAME]" at bounding box center [463, 235] width 415 height 59
click at [1386, 178] on button "Atualizar tabela" at bounding box center [1423, 189] width 125 height 26
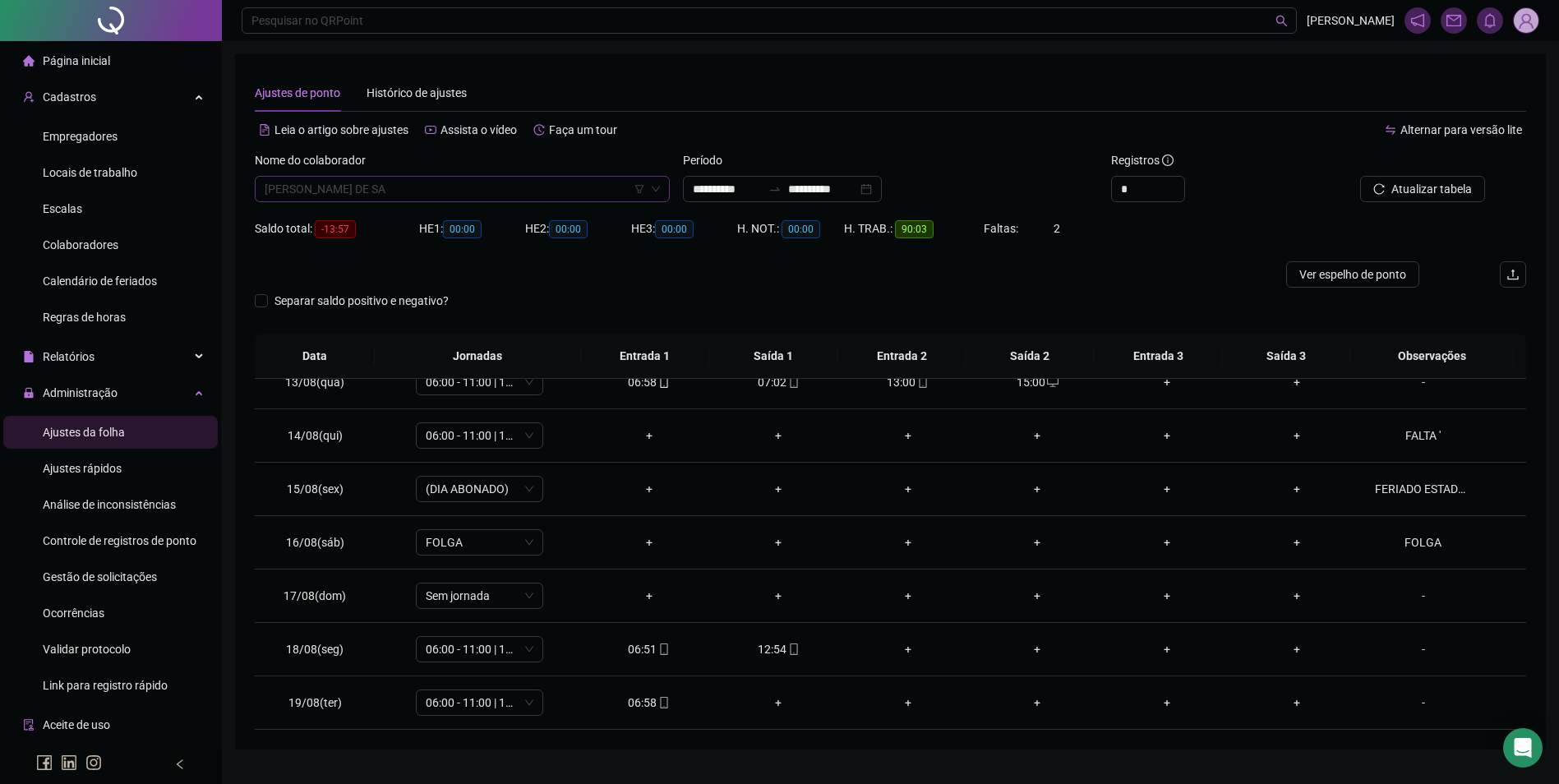
click at [397, 187] on span "[PERSON_NAME] DE SA" at bounding box center [462, 189] width 395 height 24
type input "*********"
click at [428, 222] on div "[PERSON_NAME]" at bounding box center [463, 221] width 389 height 18
click at [1411, 183] on span "Buscar registros" at bounding box center [1430, 189] width 84 height 18
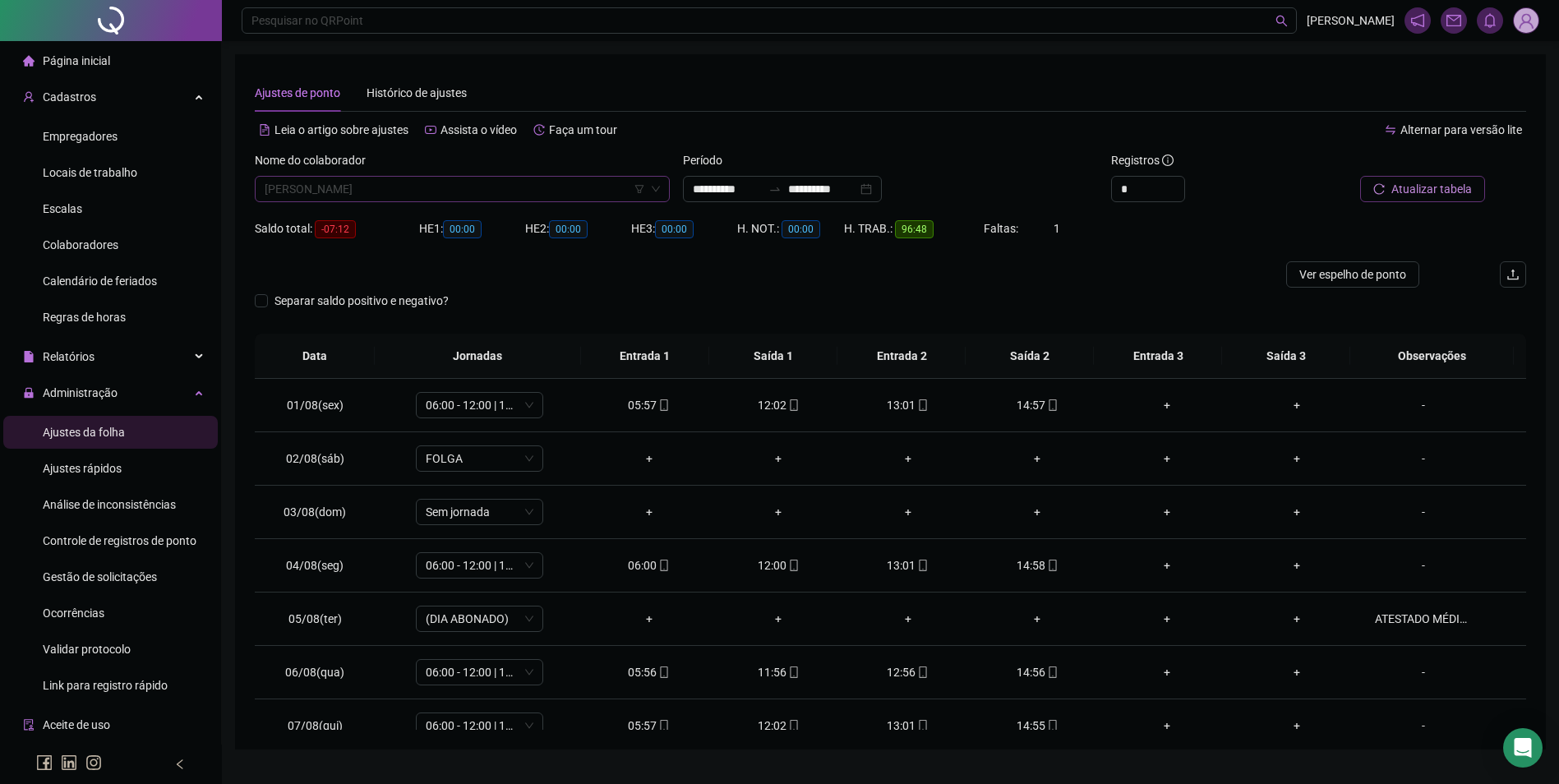
scroll to position [7282, 0]
click at [556, 194] on span "[PERSON_NAME]" at bounding box center [462, 189] width 395 height 24
click at [1200, 669] on div "+" at bounding box center [1166, 671] width 104 height 18
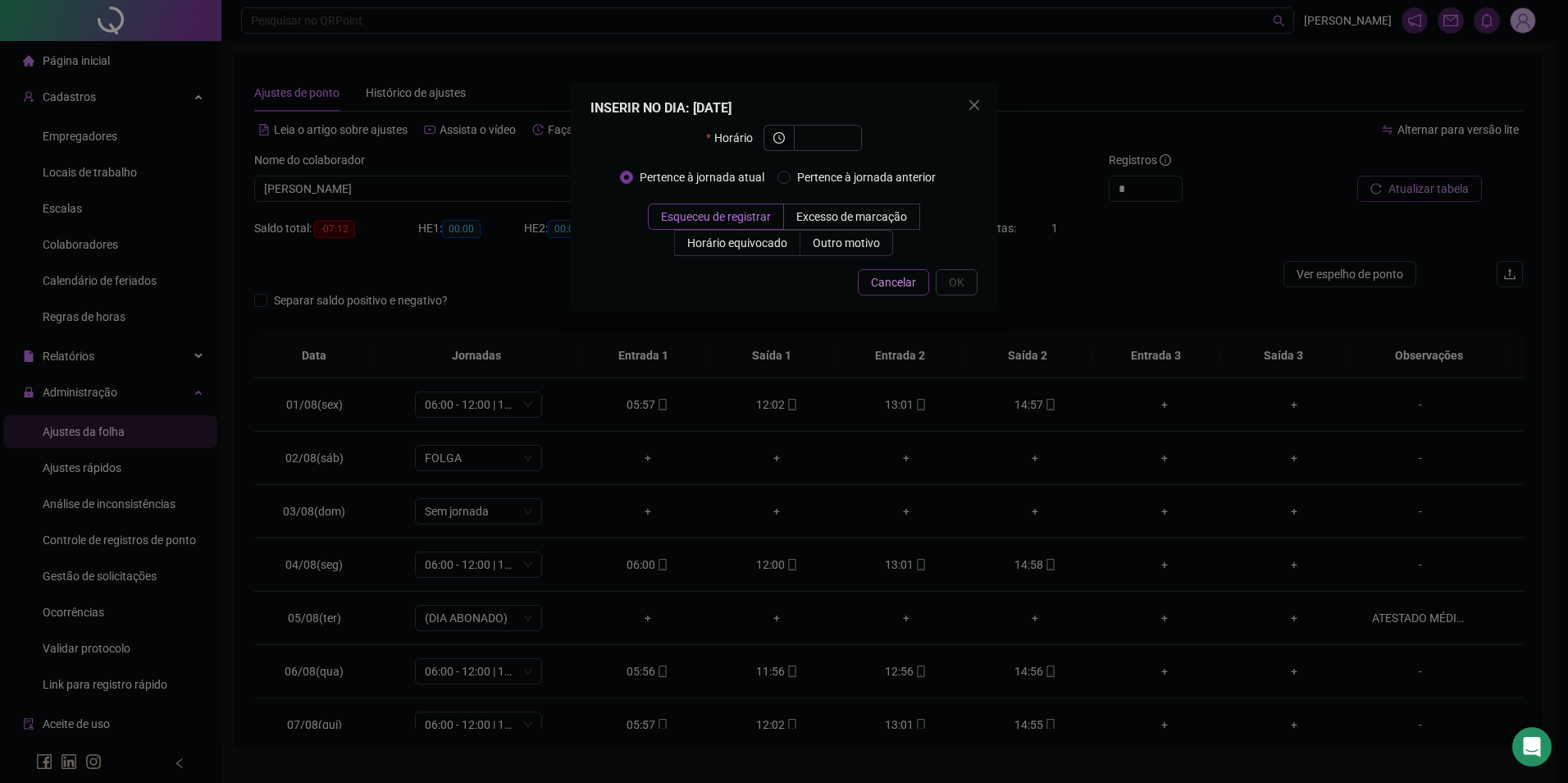
click at [906, 285] on span "Cancelar" at bounding box center [894, 282] width 45 height 18
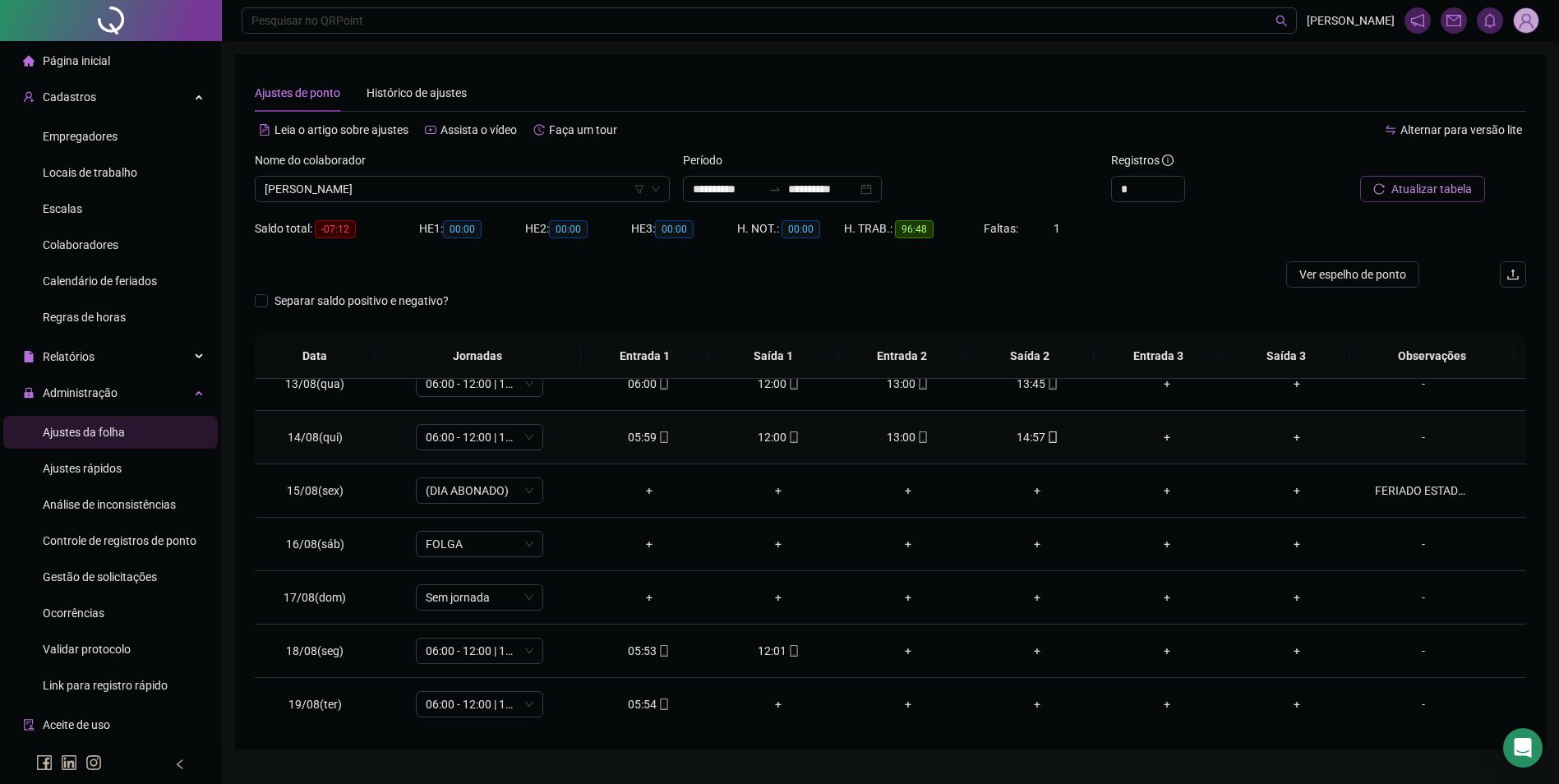
scroll to position [663, 0]
click at [778, 649] on div "12:01" at bounding box center [778, 649] width 104 height 18
type input "**********"
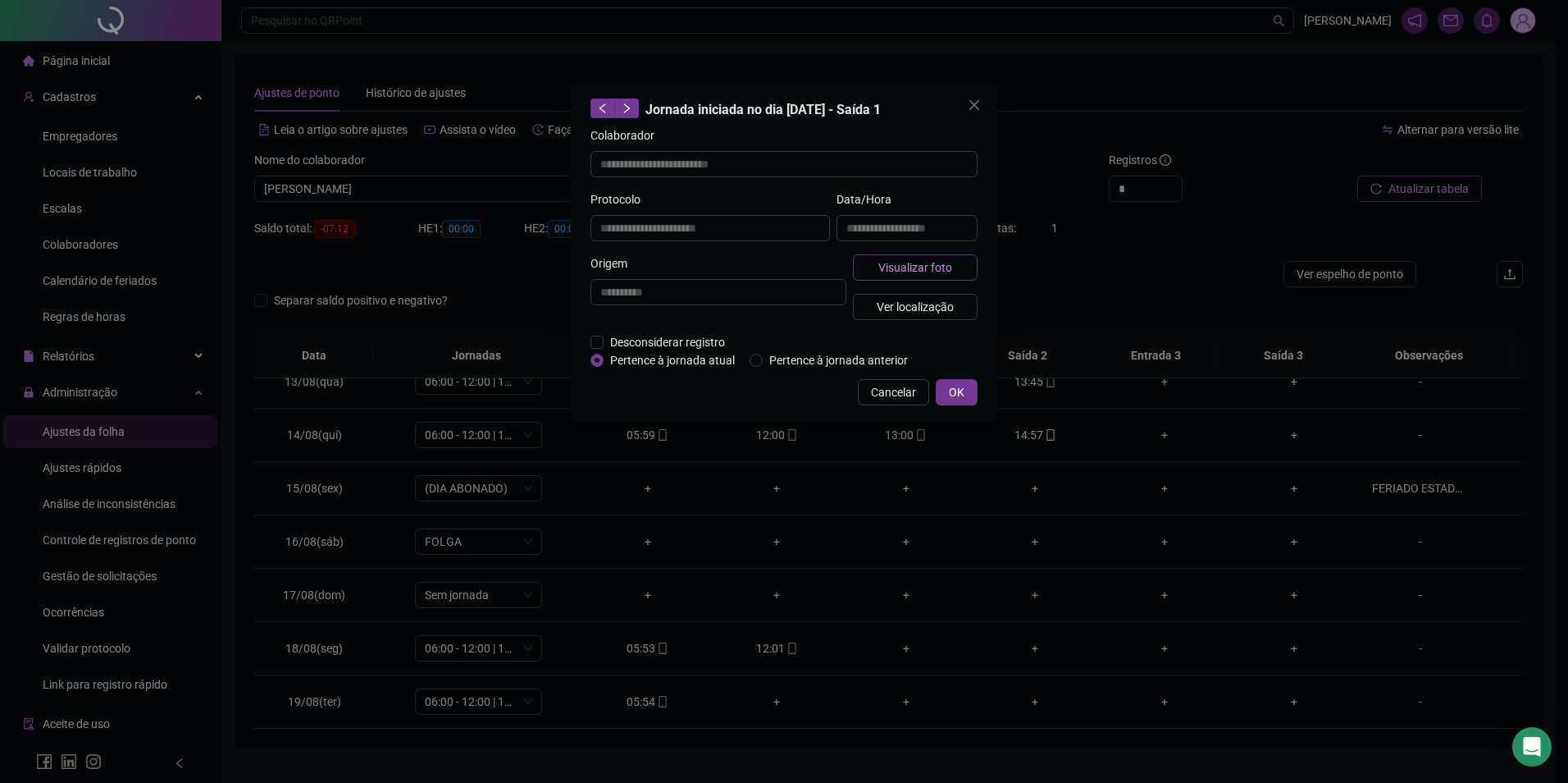
click at [947, 275] on span "Visualizar foto" at bounding box center [915, 267] width 74 height 18
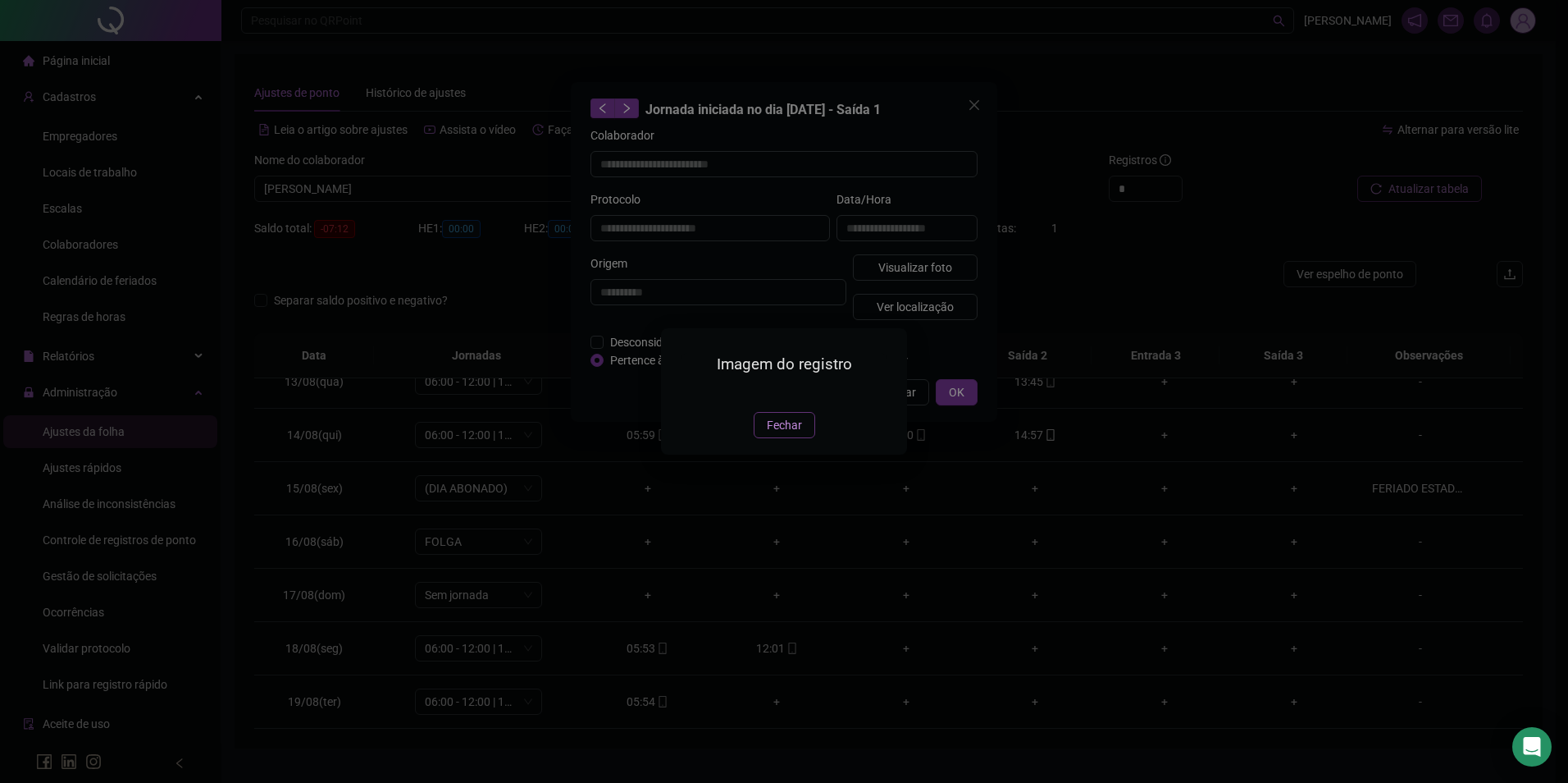
click at [788, 434] on span "Fechar" at bounding box center [784, 425] width 35 height 18
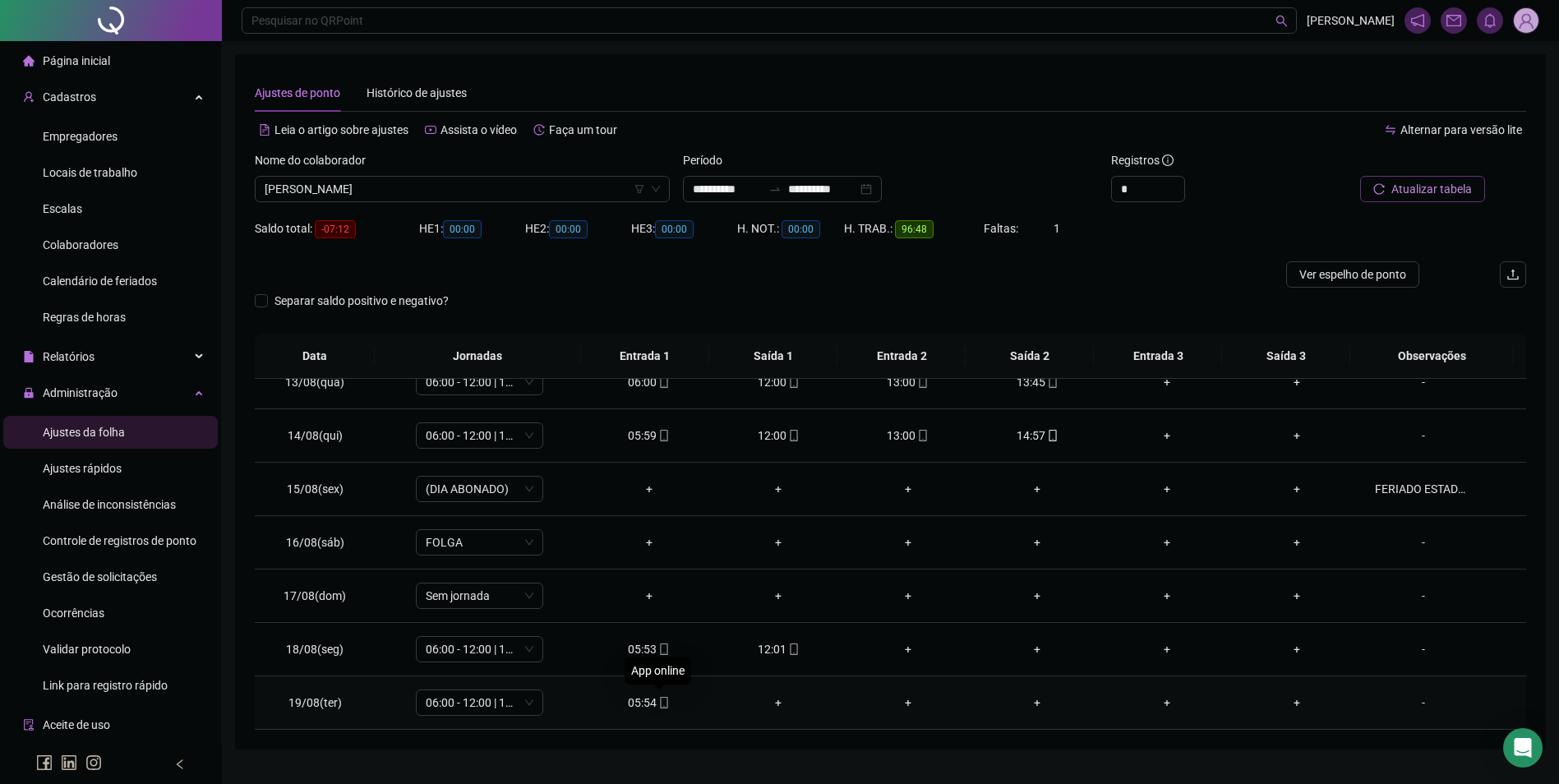
click at [660, 702] on icon "mobile" at bounding box center [664, 702] width 7 height 11
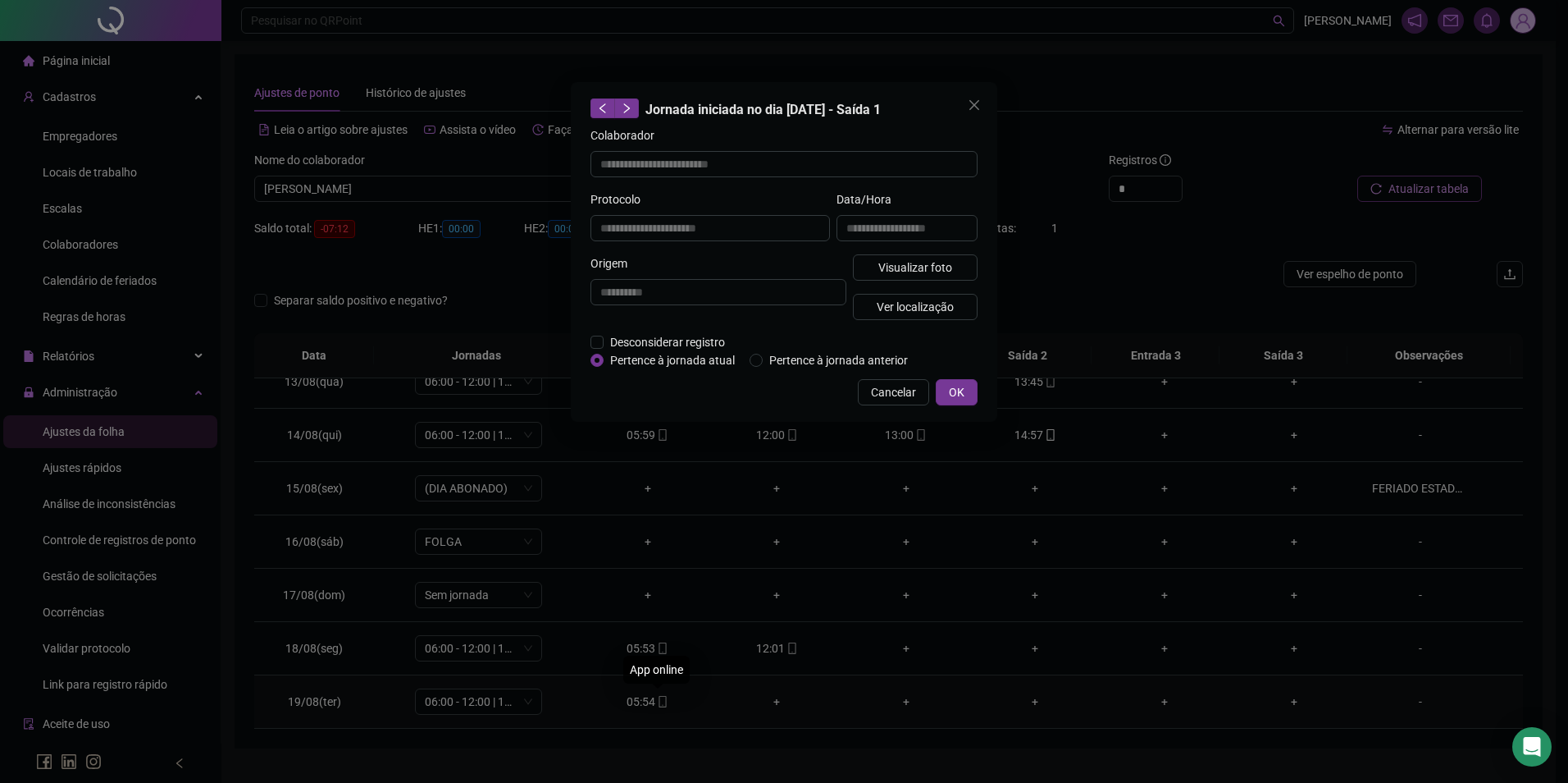
type input "**********"
click at [921, 271] on span "Visualizar foto" at bounding box center [915, 267] width 74 height 18
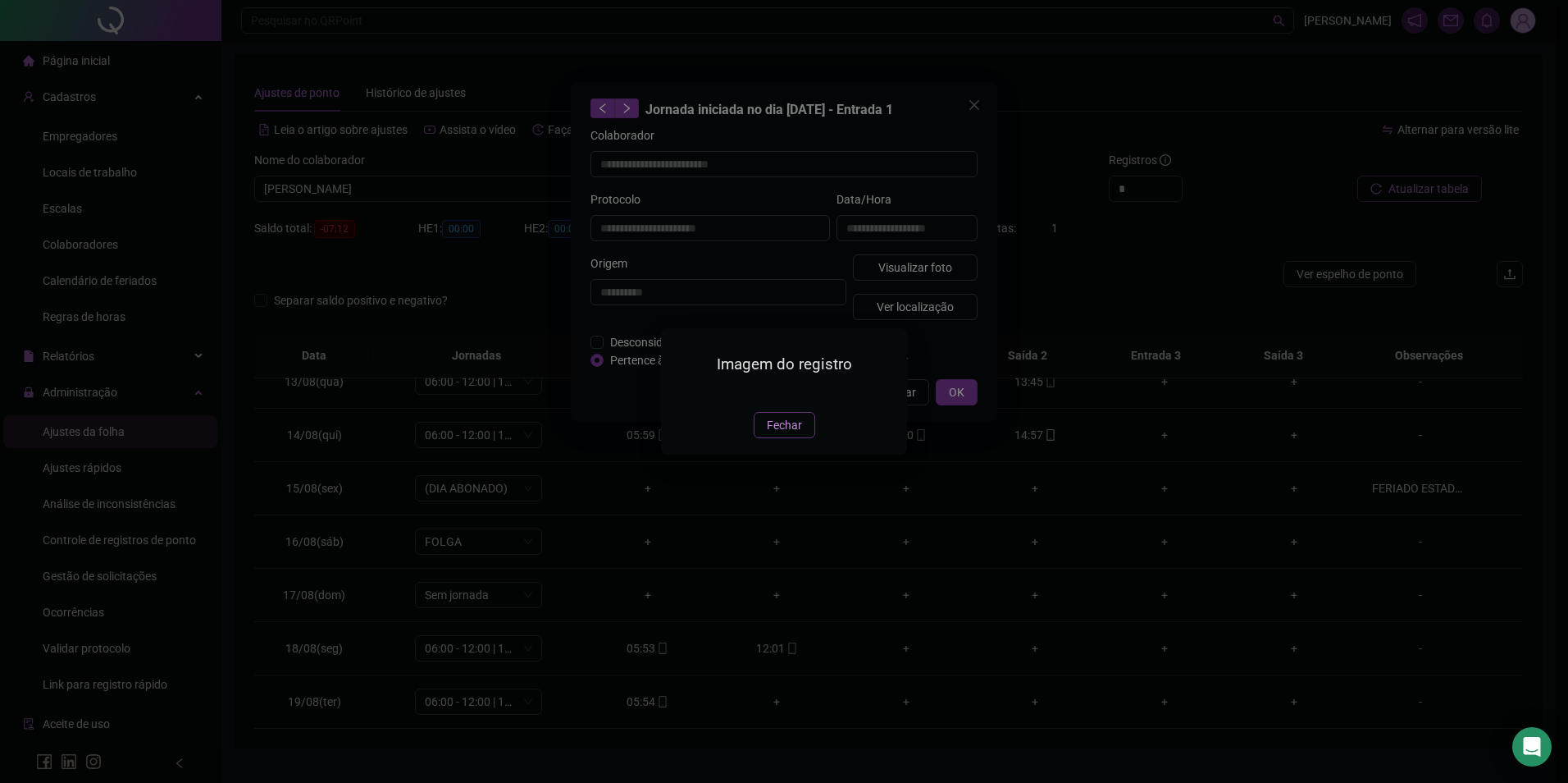
drag, startPoint x: 767, startPoint y: 519, endPoint x: 689, endPoint y: 350, distance: 186.1
click at [766, 438] on button "Fechar" at bounding box center [784, 425] width 62 height 26
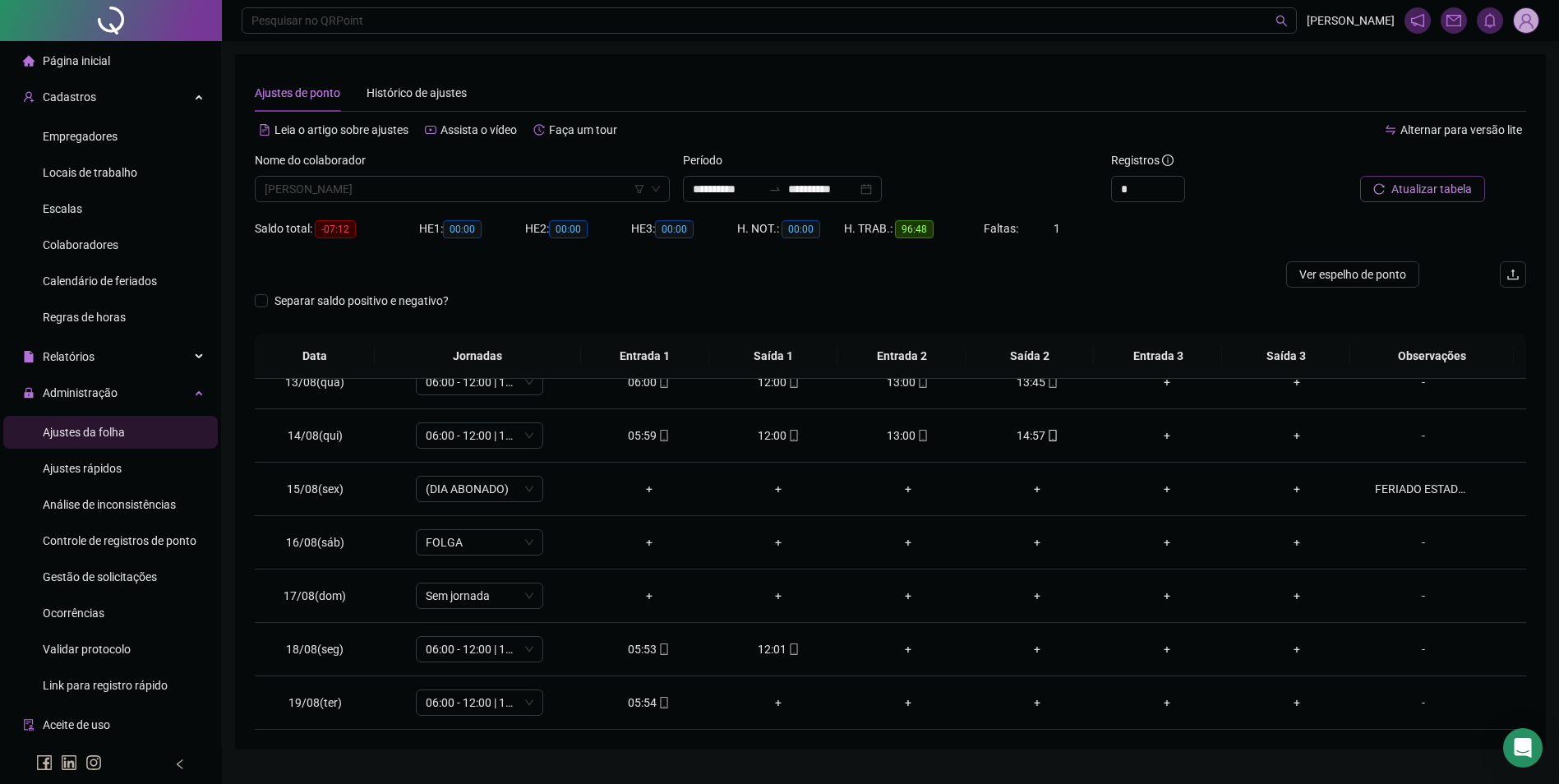
click at [459, 191] on span "[PERSON_NAME]" at bounding box center [462, 189] width 395 height 24
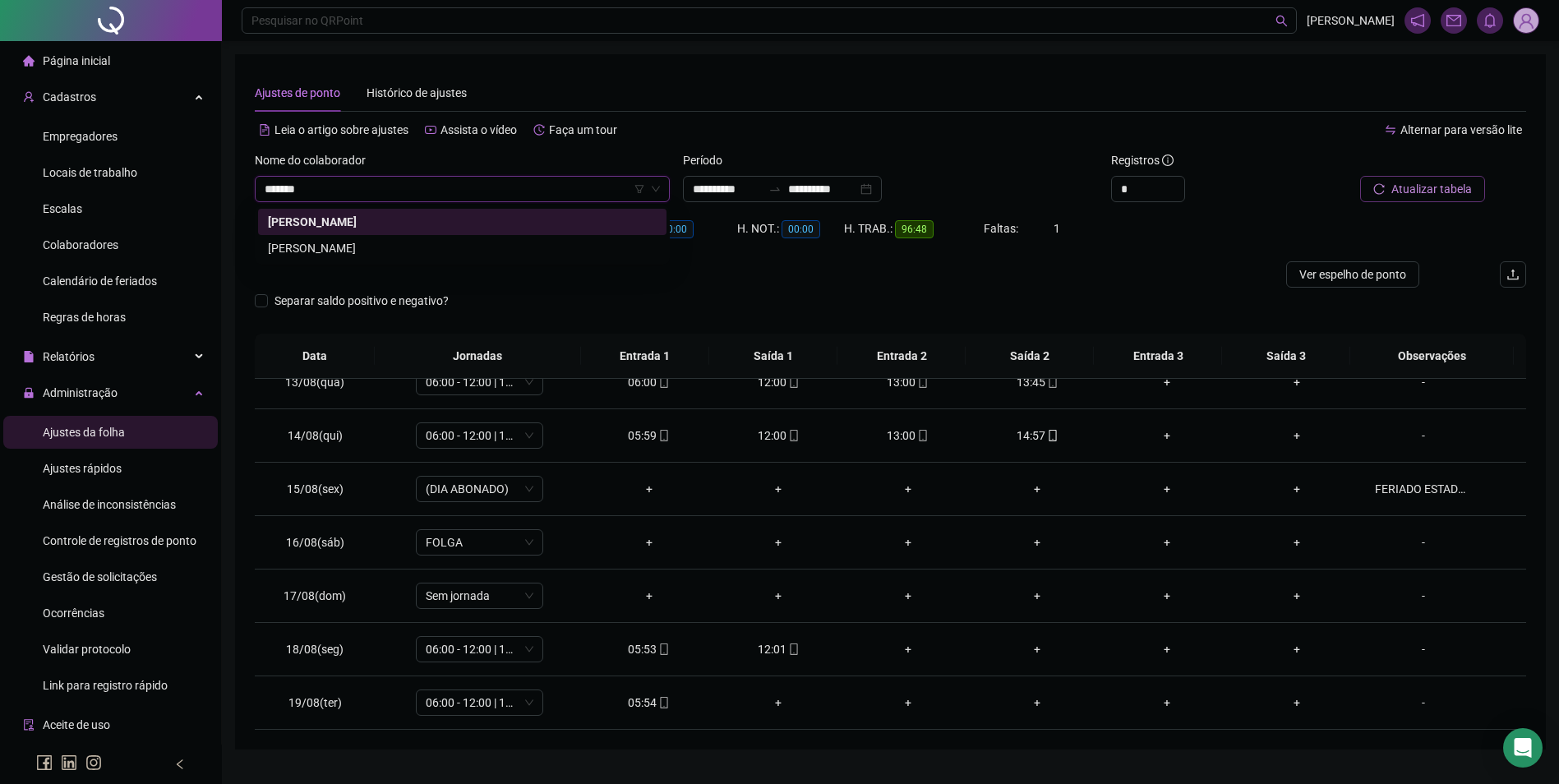
scroll to position [0, 0]
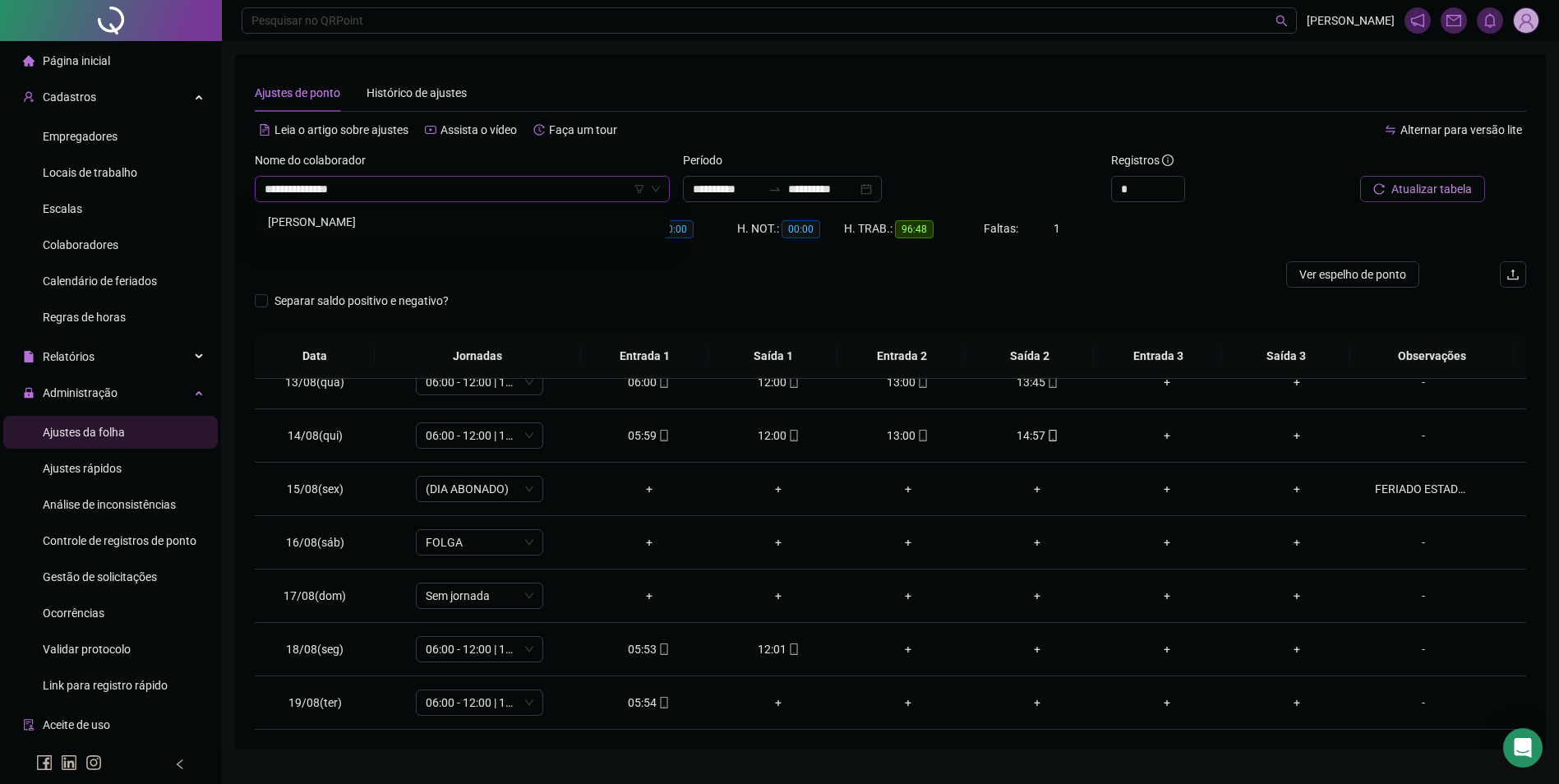
type input "**********"
click at [1356, 176] on button "Buscar registros" at bounding box center [1420, 189] width 128 height 26
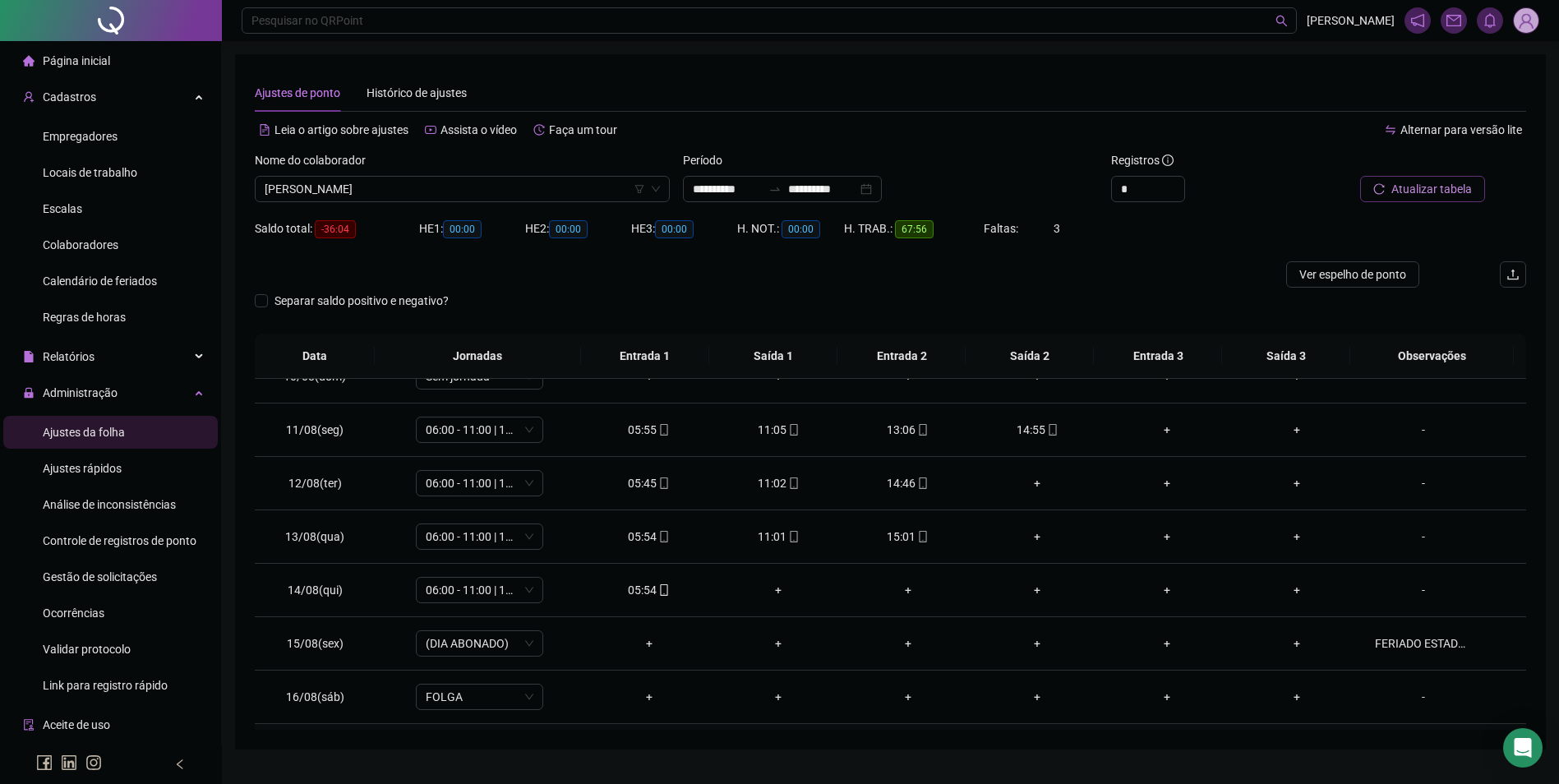
scroll to position [500, 0]
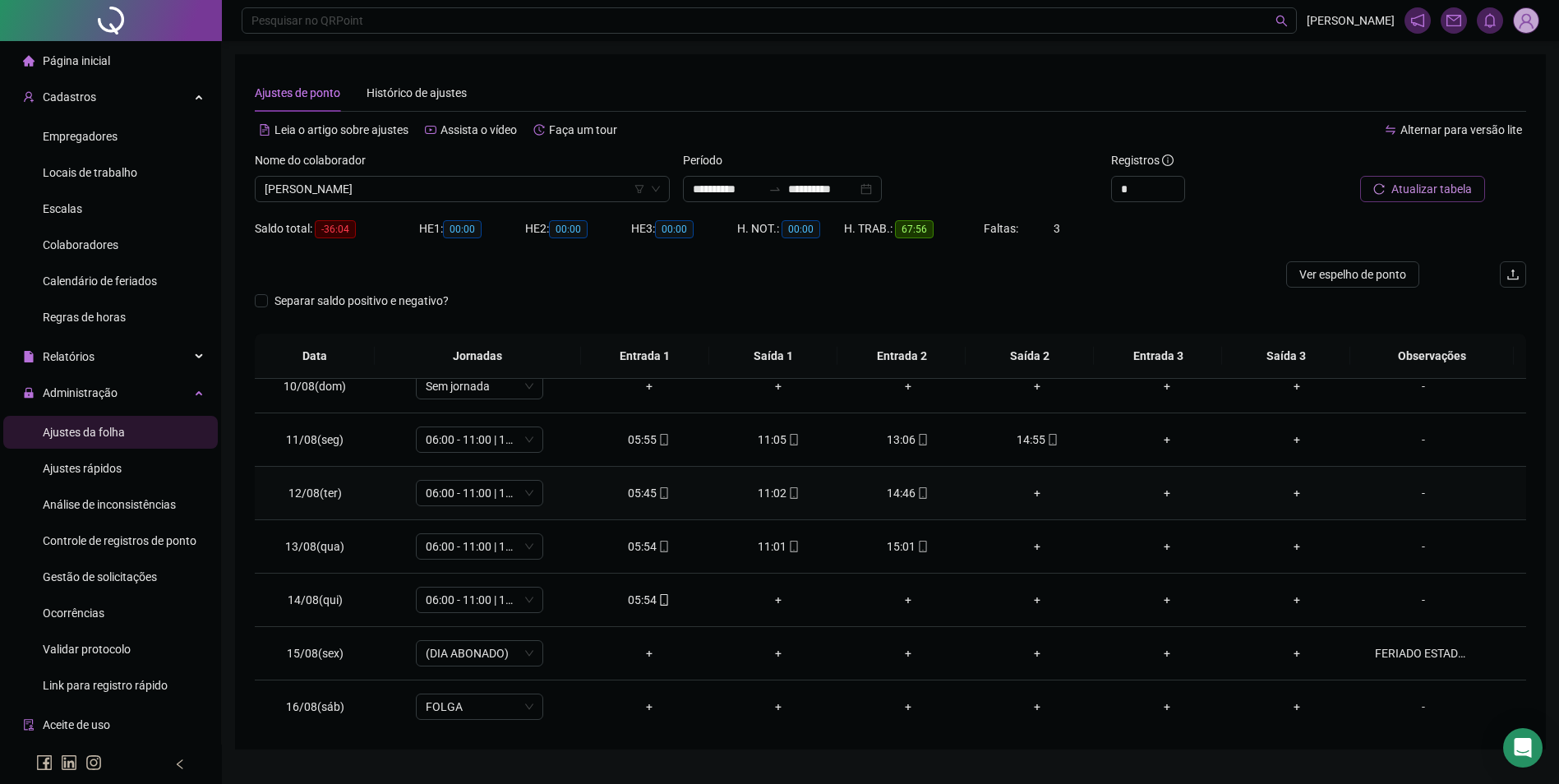
click at [1028, 489] on div "+" at bounding box center [1037, 492] width 104 height 18
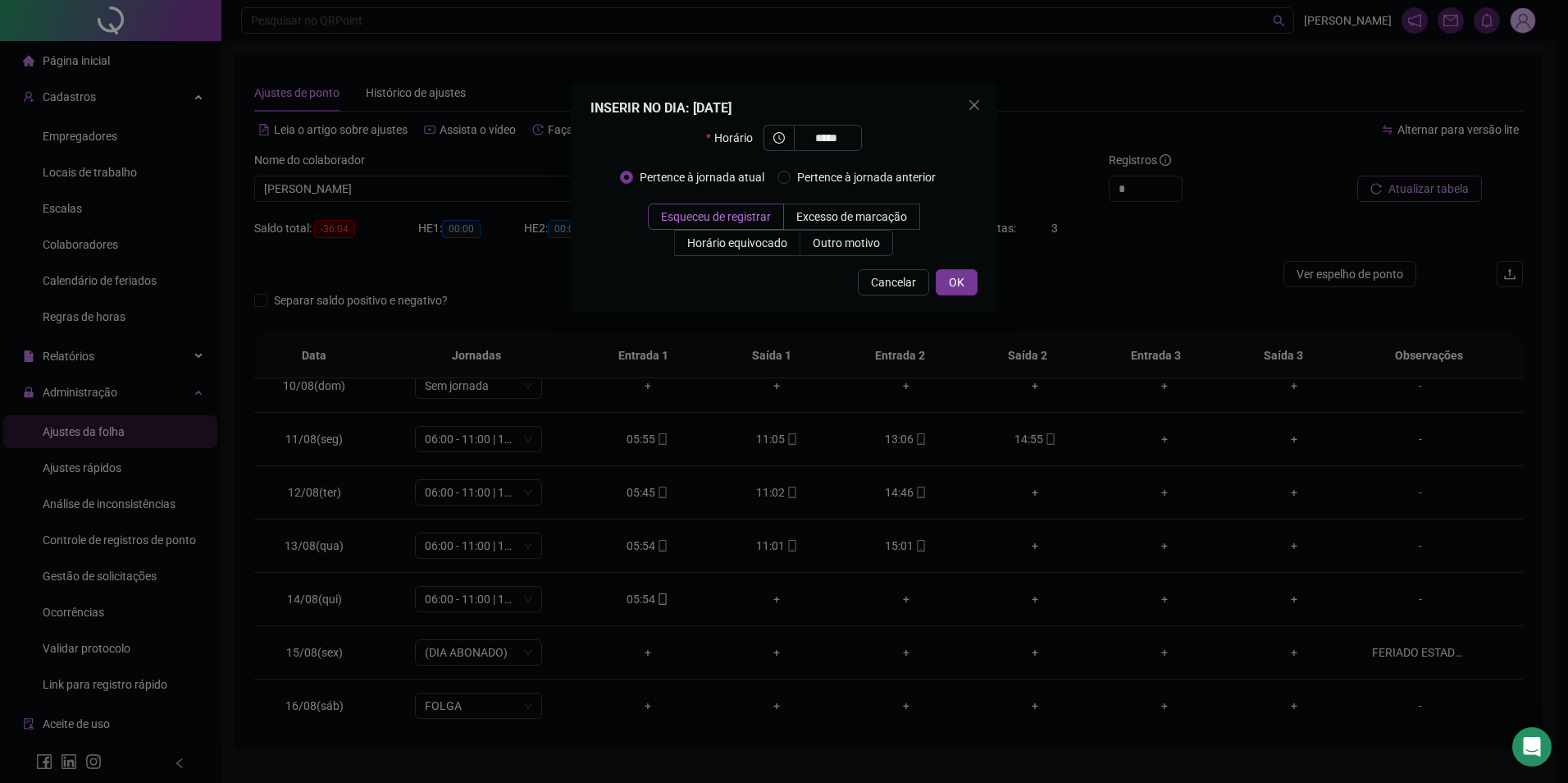
type input "*****"
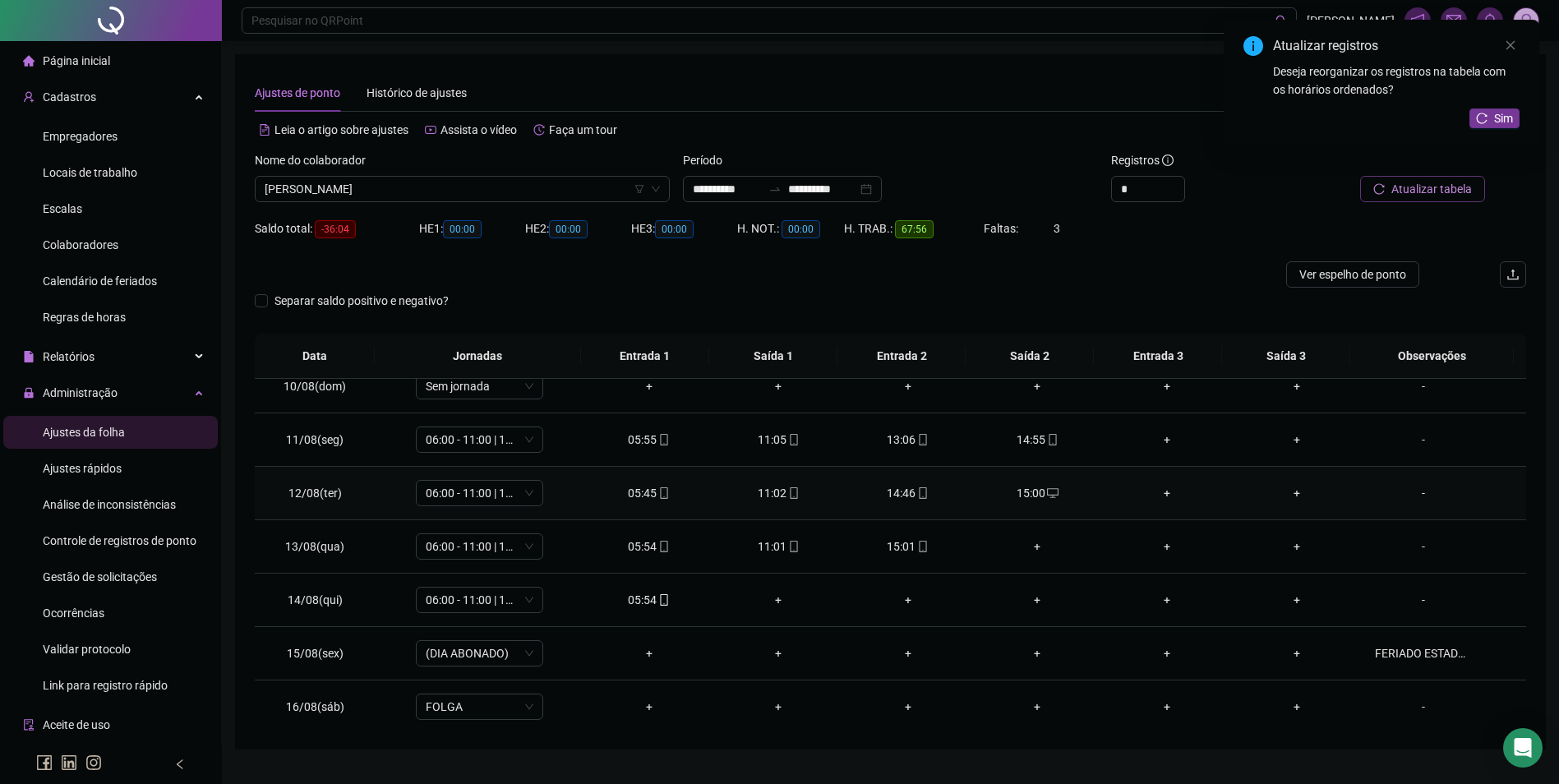
click at [1035, 500] on div "15:00" at bounding box center [1037, 492] width 104 height 18
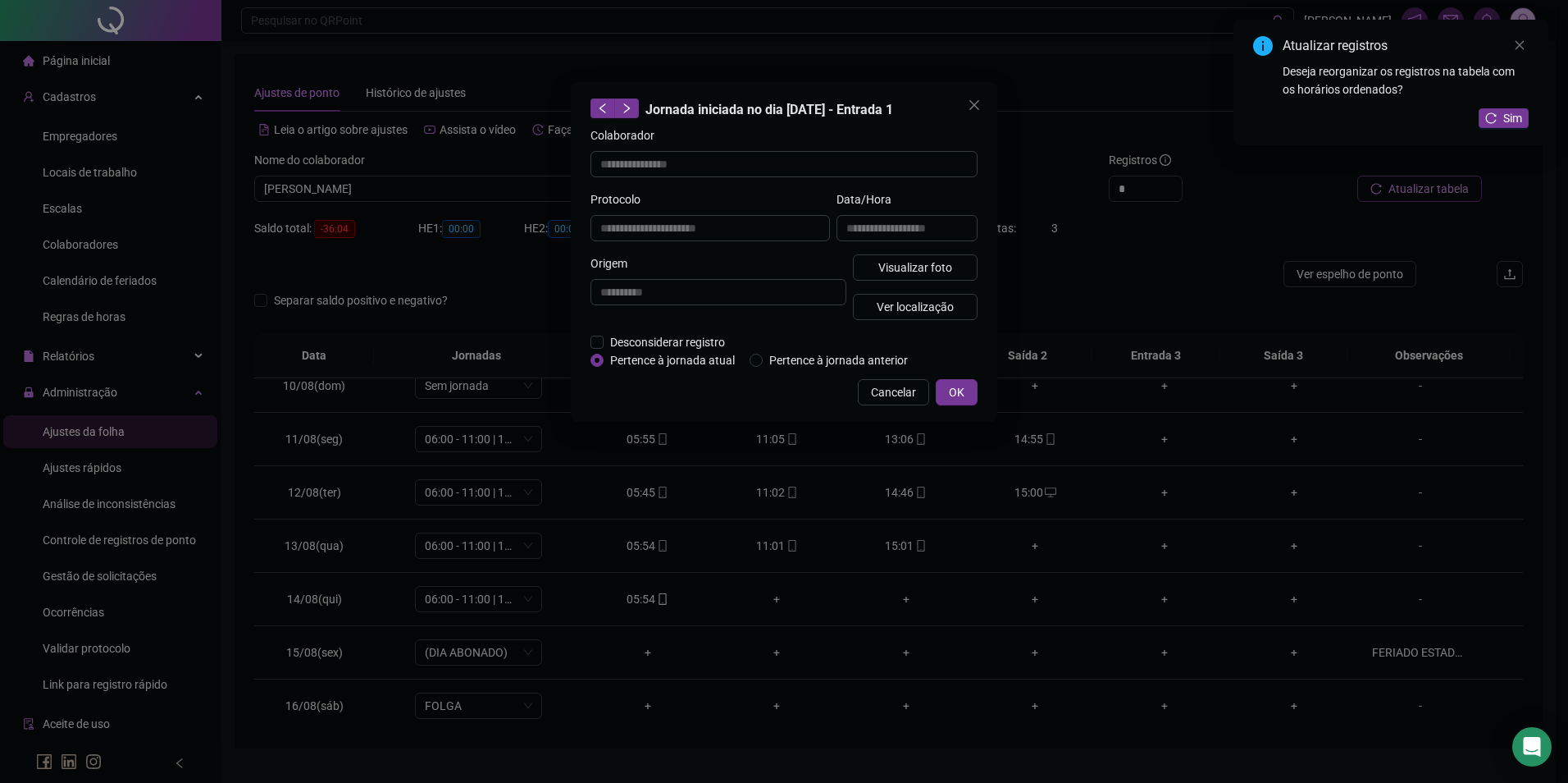
type input "**********"
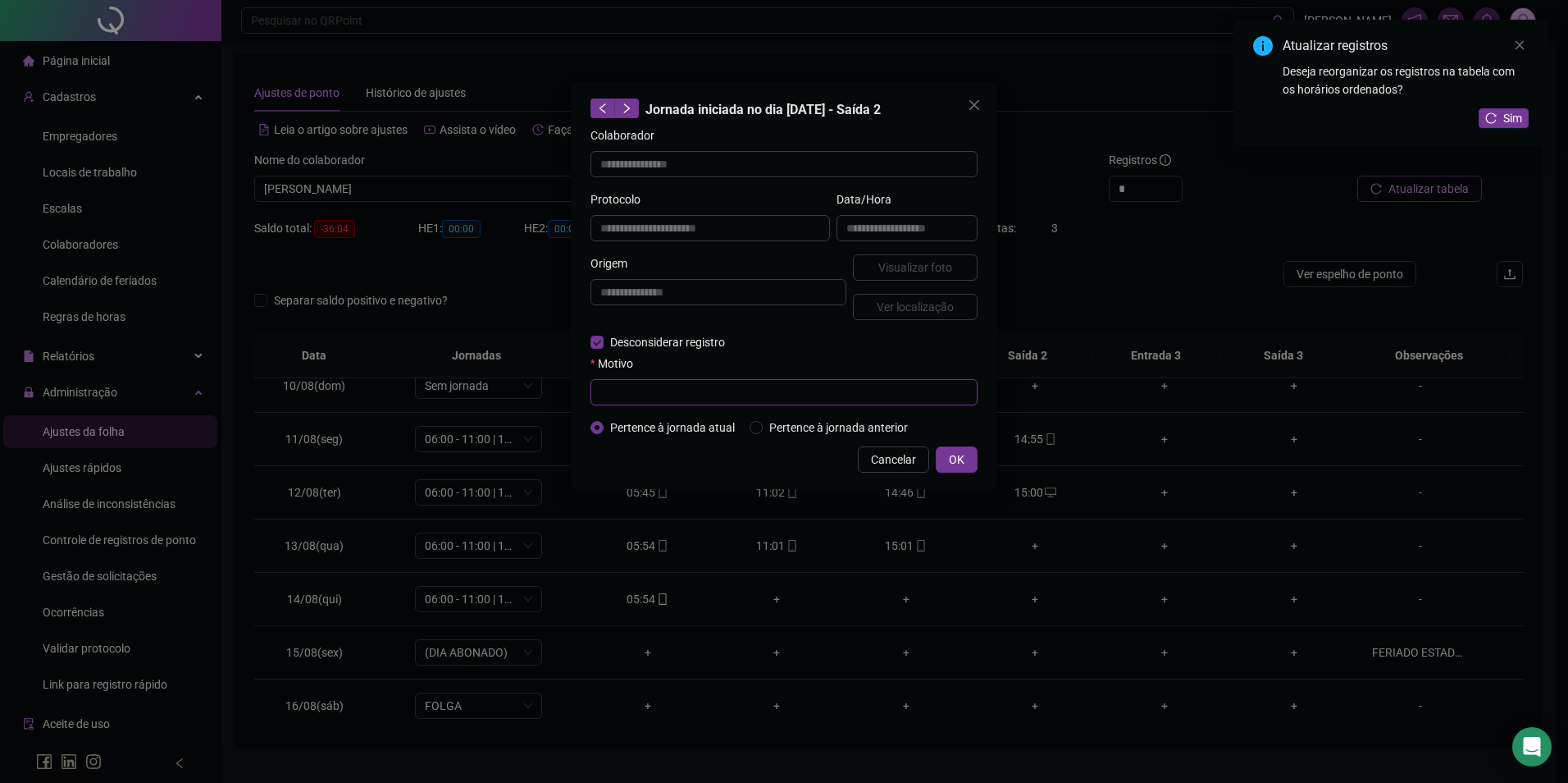
click at [642, 388] on input "text" at bounding box center [784, 392] width 387 height 26
type input "**********"
click at [950, 452] on span "OK" at bounding box center [956, 459] width 16 height 18
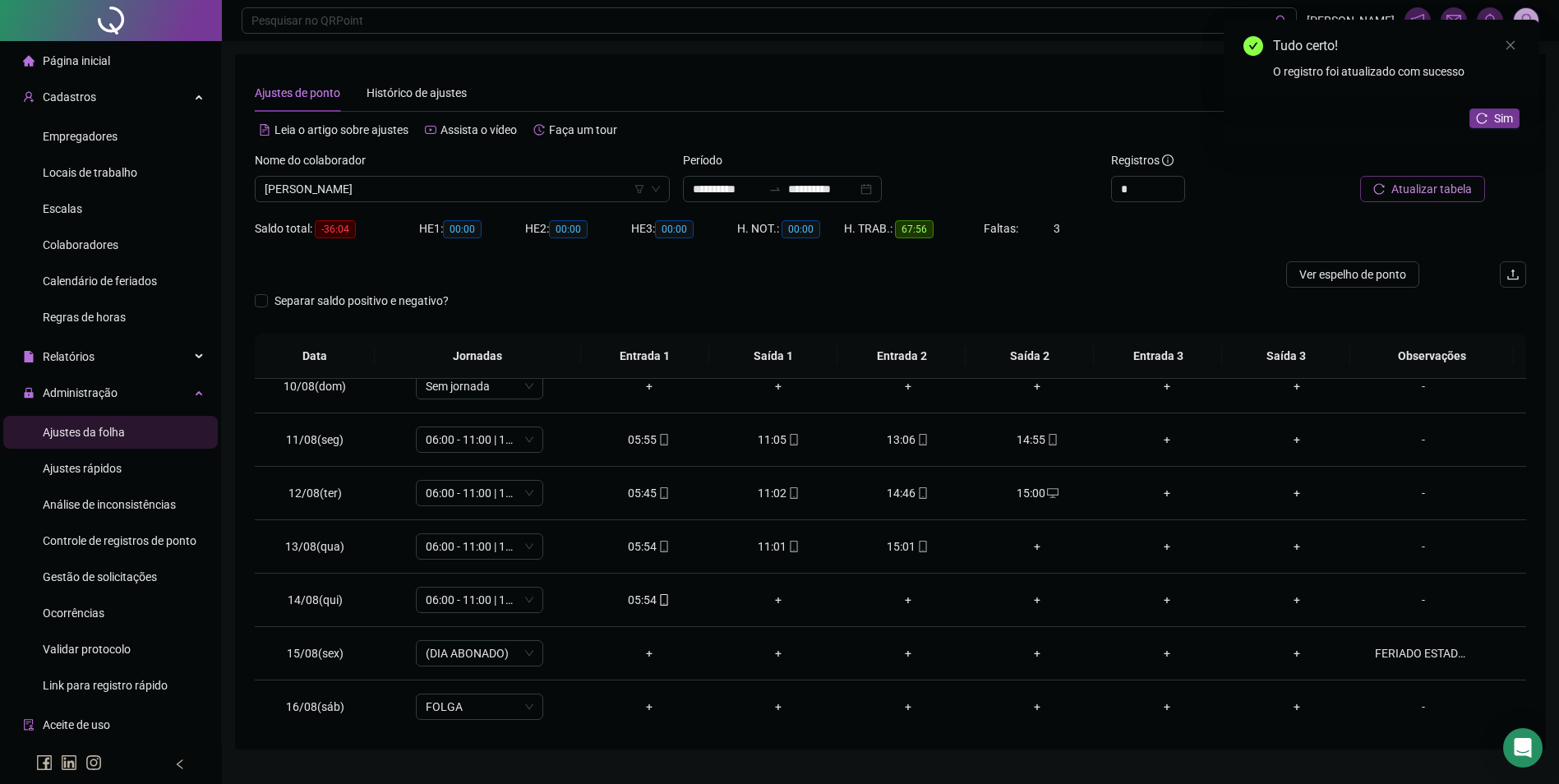
click at [1444, 181] on span "Atualizar tabela" at bounding box center [1431, 189] width 80 height 18
click at [1026, 495] on div "+" at bounding box center [1037, 492] width 104 height 18
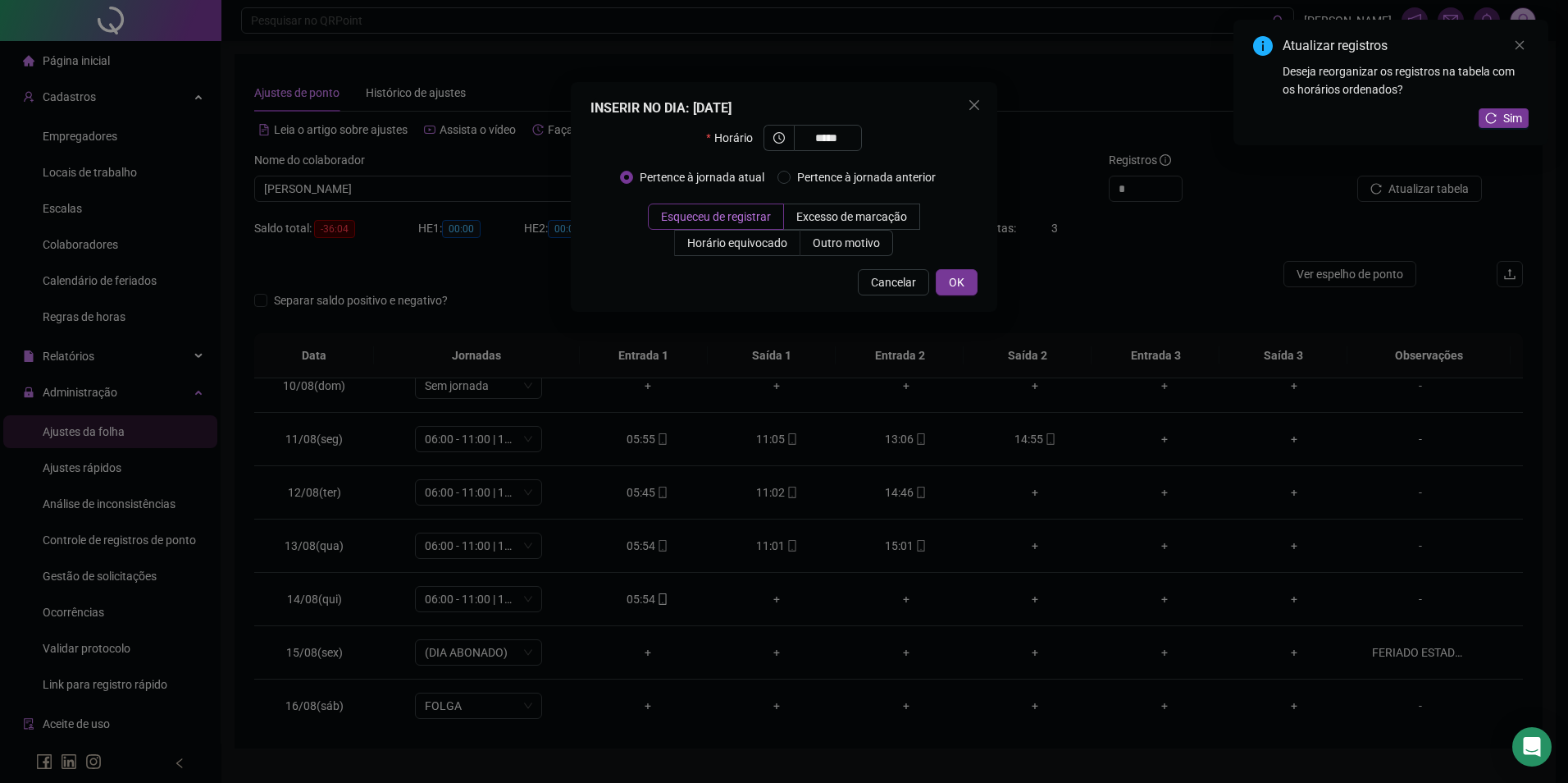
type input "*****"
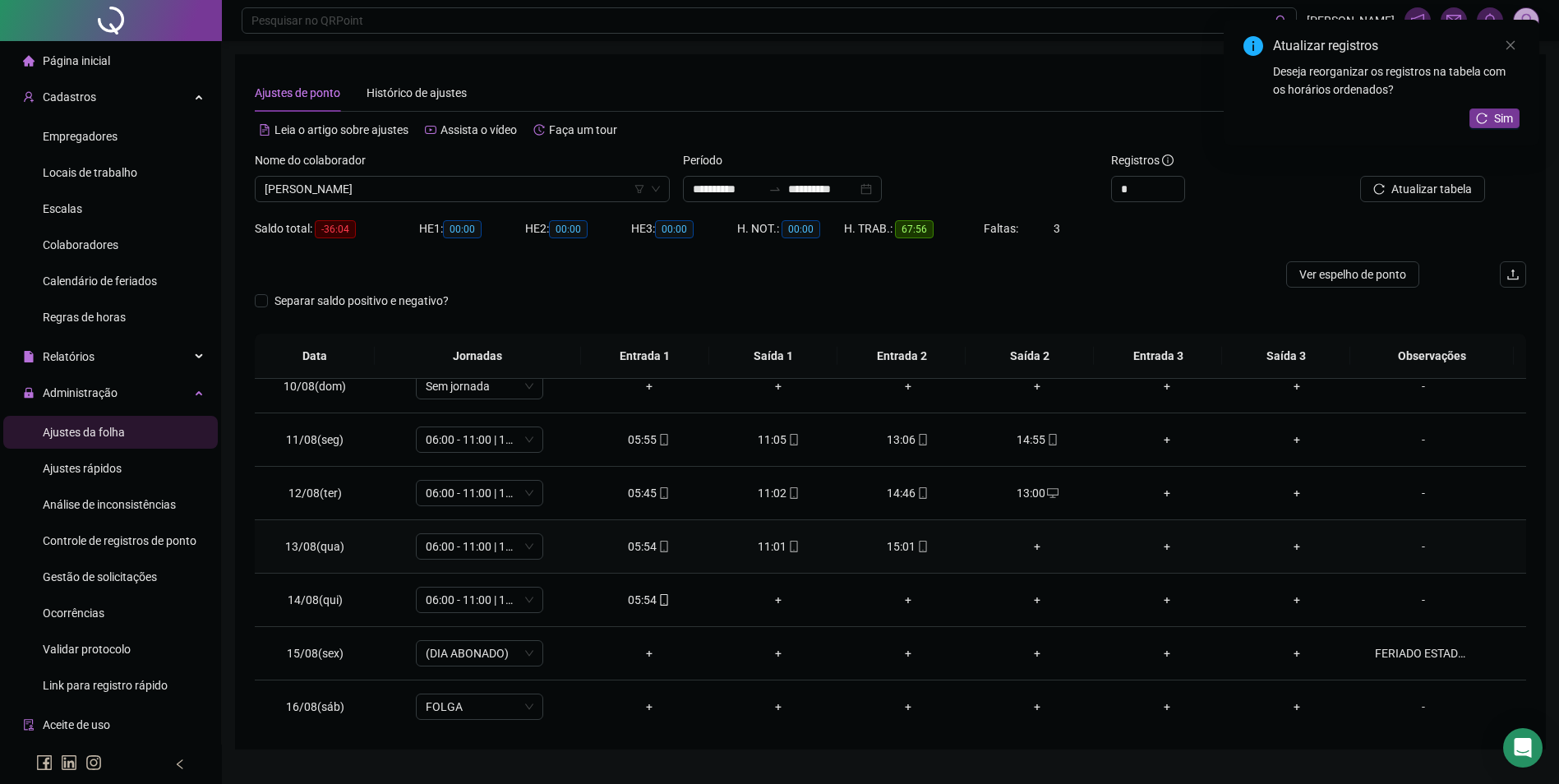
click at [1028, 544] on div "+" at bounding box center [1037, 546] width 104 height 18
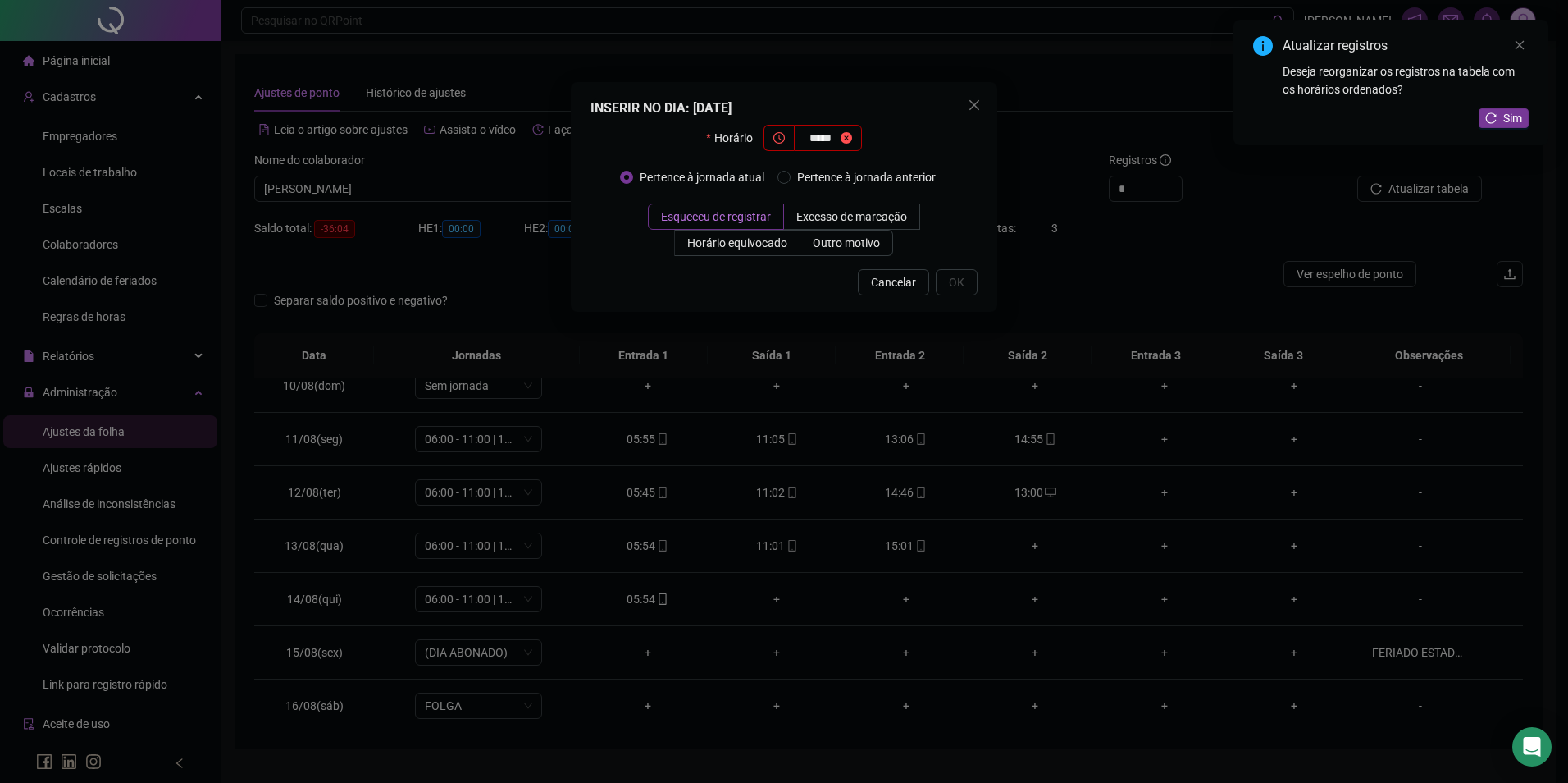
type input "*****"
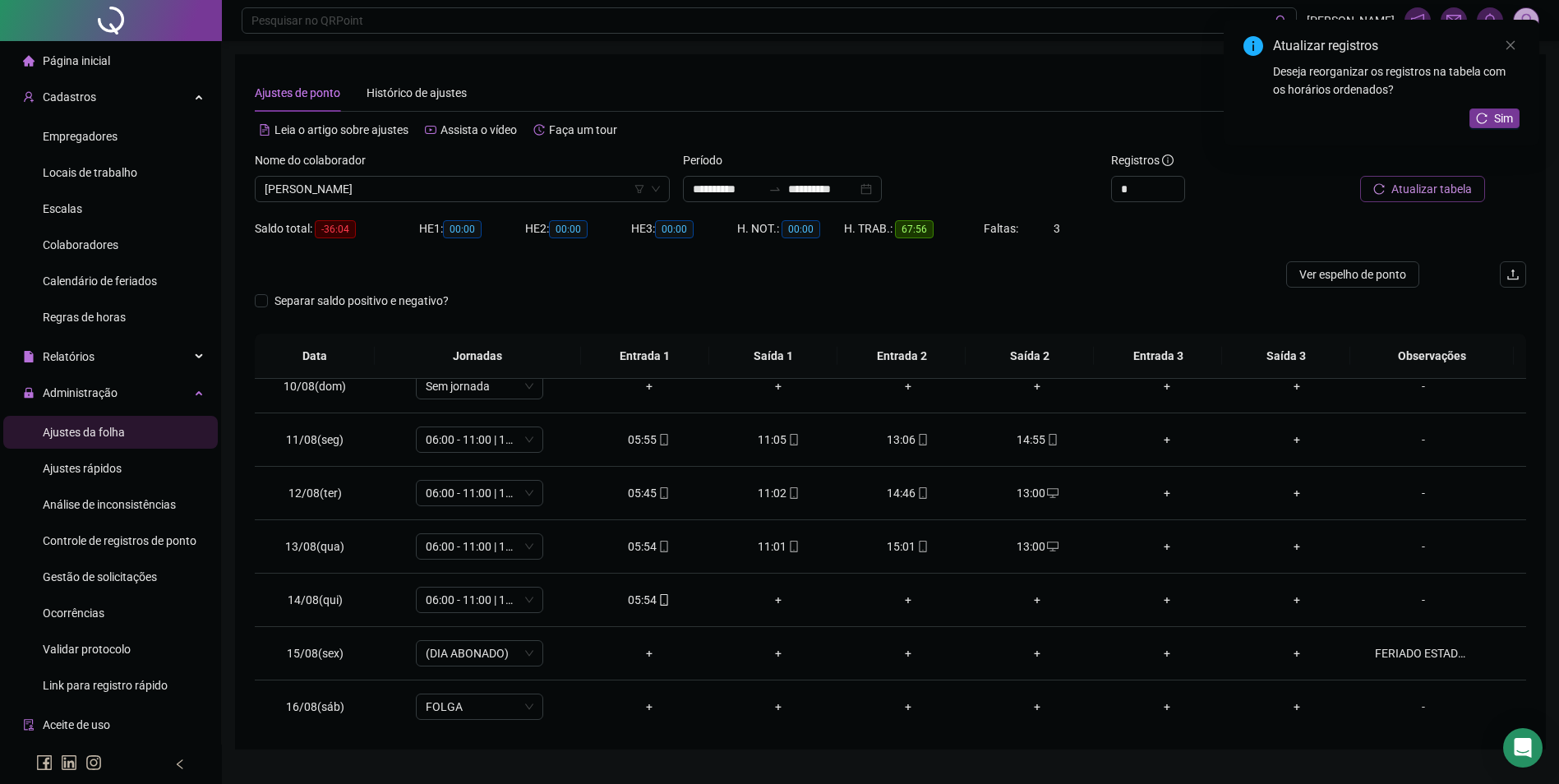
click at [1474, 183] on button "Atualizar tabela" at bounding box center [1423, 189] width 125 height 26
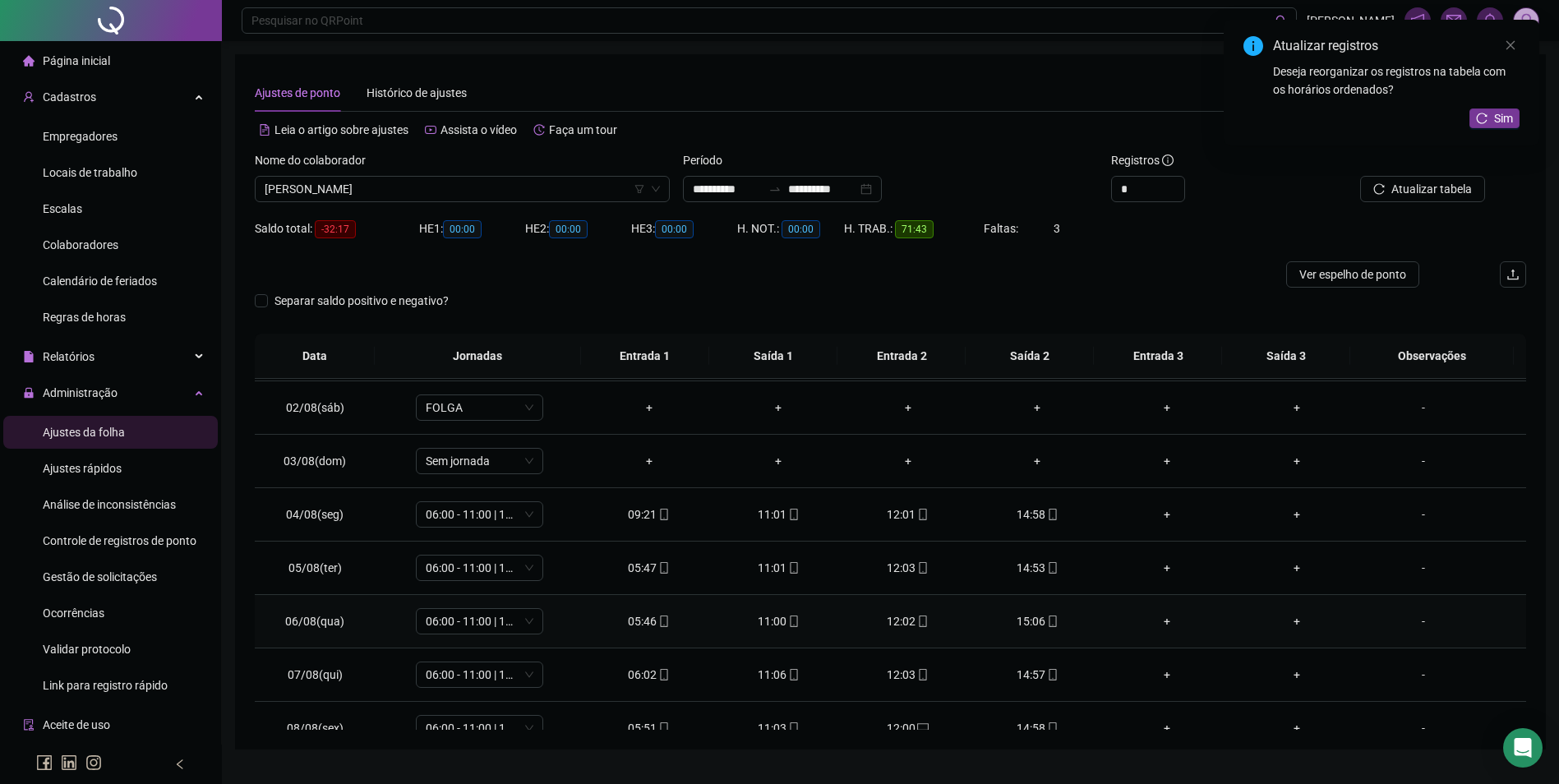
scroll to position [0, 0]
click at [901, 407] on div "+" at bounding box center [908, 405] width 104 height 18
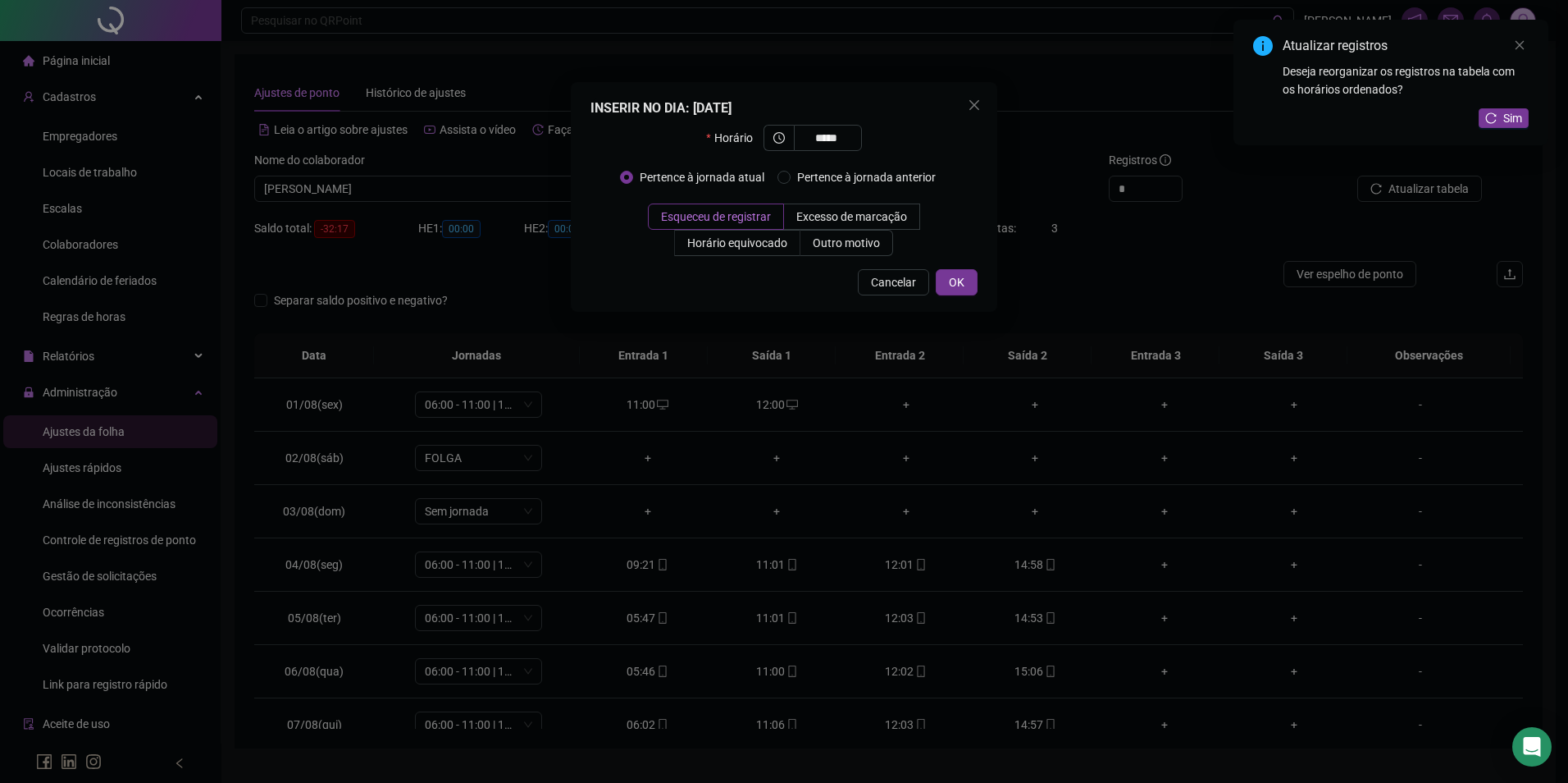
type input "*****"
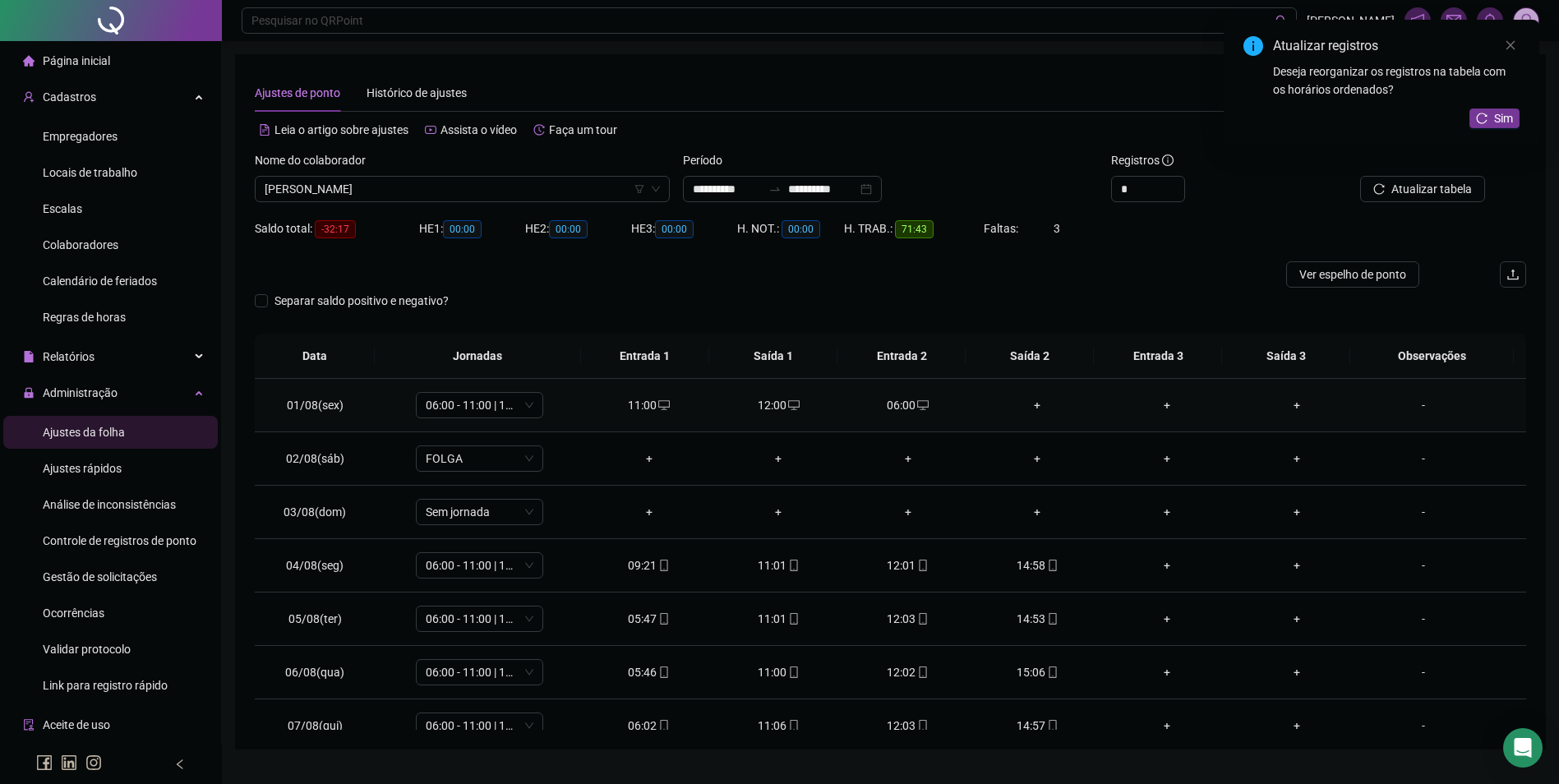
click at [1037, 401] on div "+" at bounding box center [1037, 405] width 104 height 18
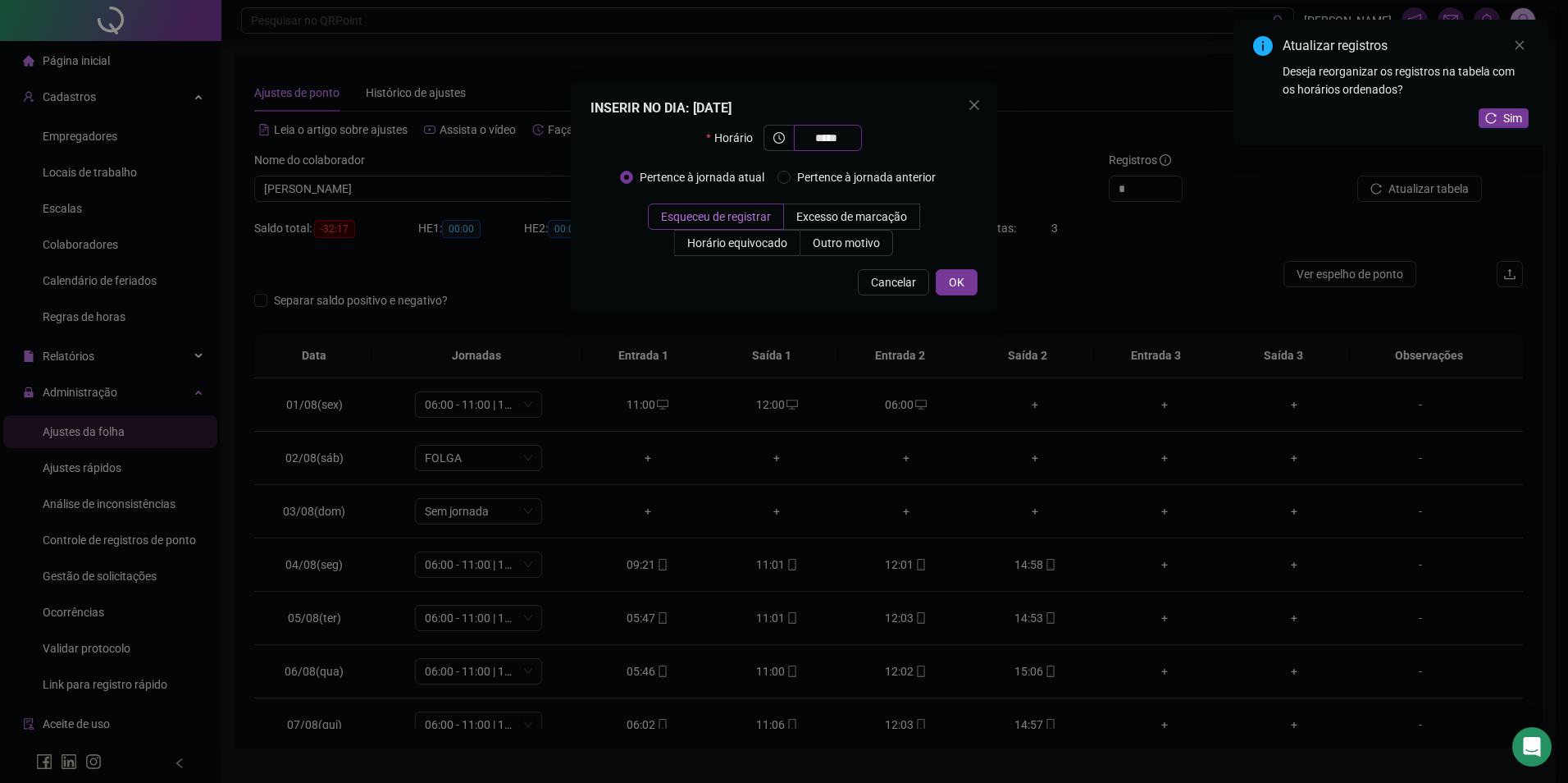
type input "*****"
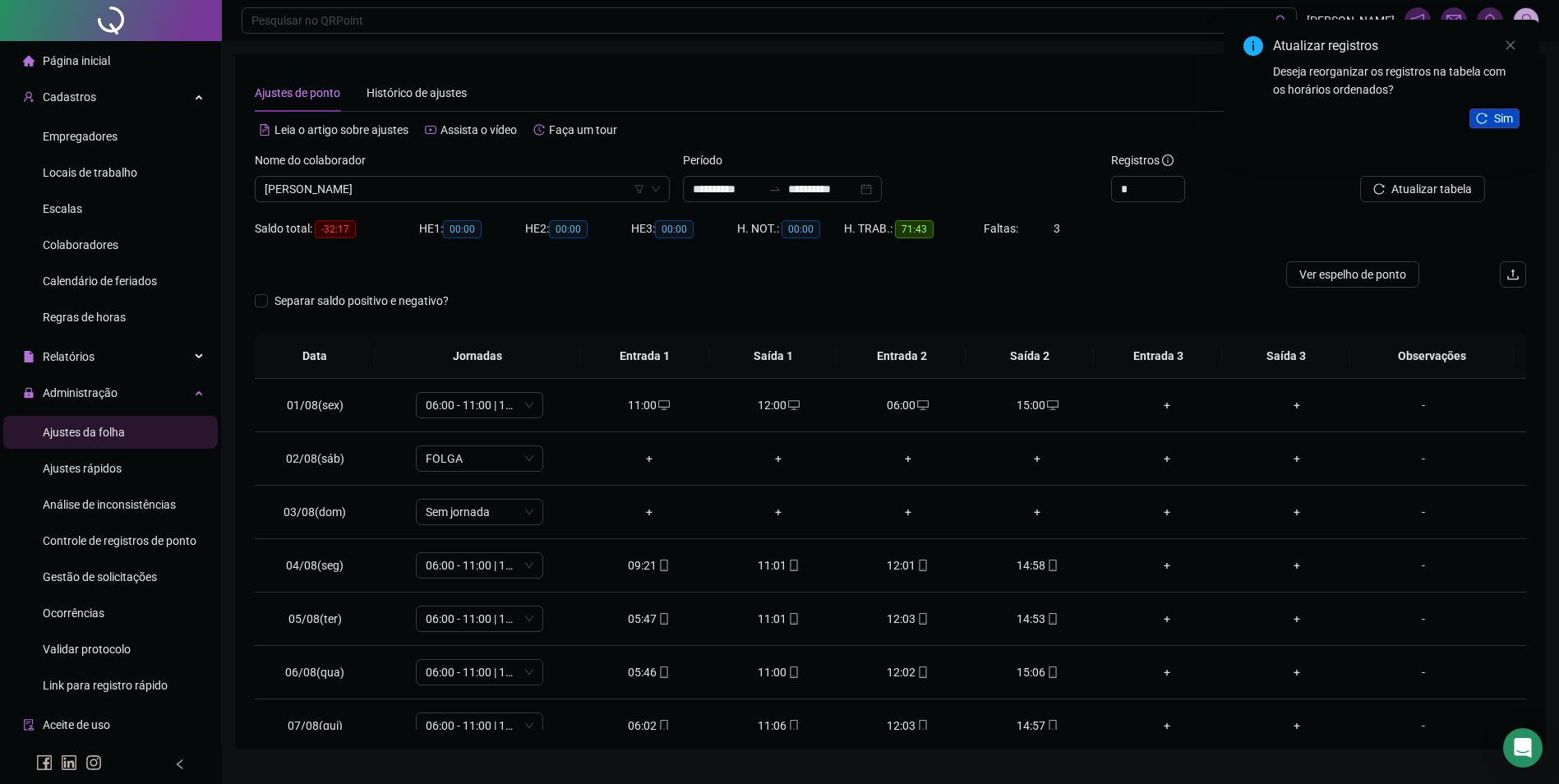
click at [1497, 121] on span "Sim" at bounding box center [1503, 118] width 19 height 18
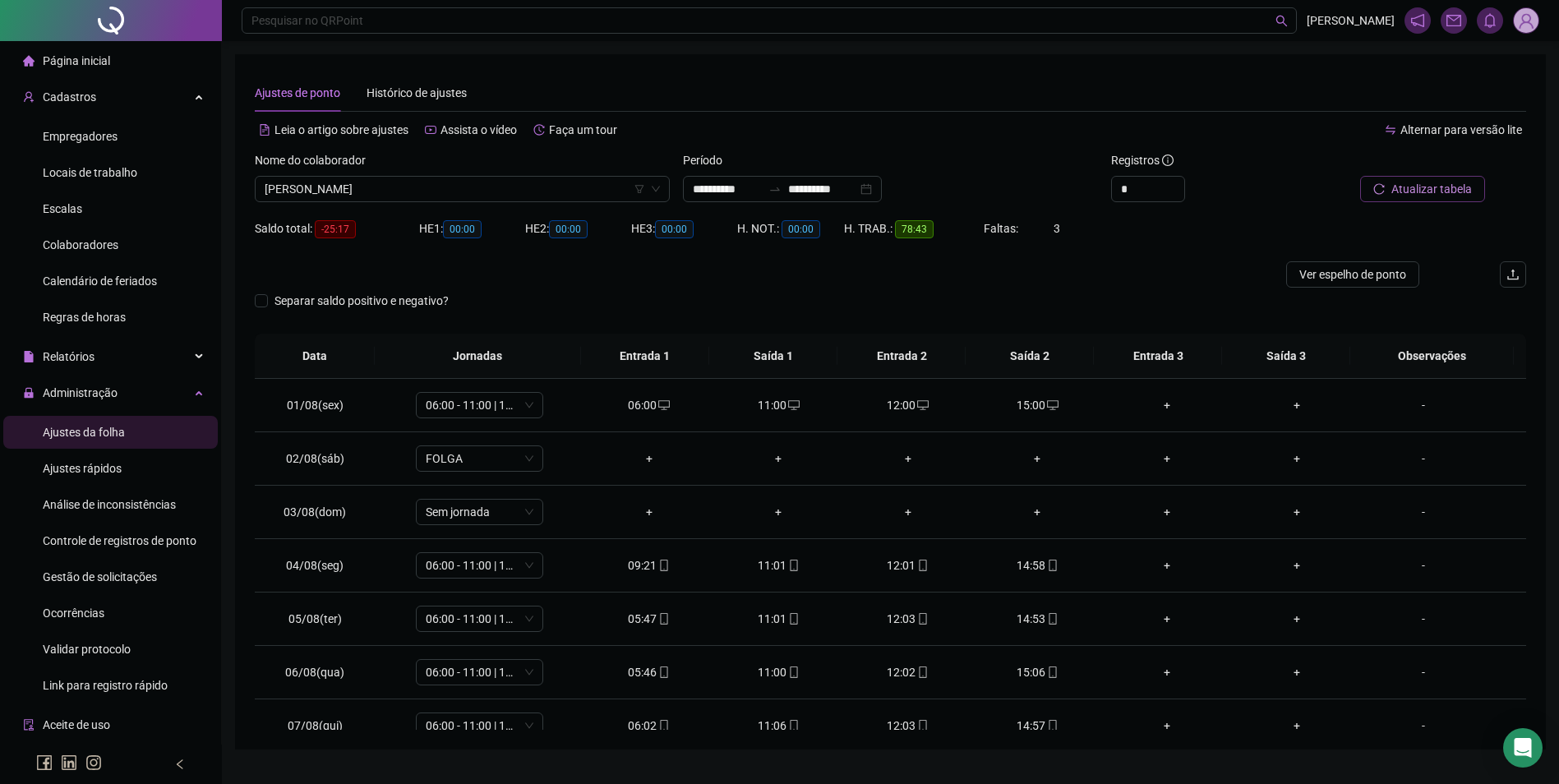
click at [1415, 193] on span "Atualizar tabela" at bounding box center [1431, 189] width 80 height 18
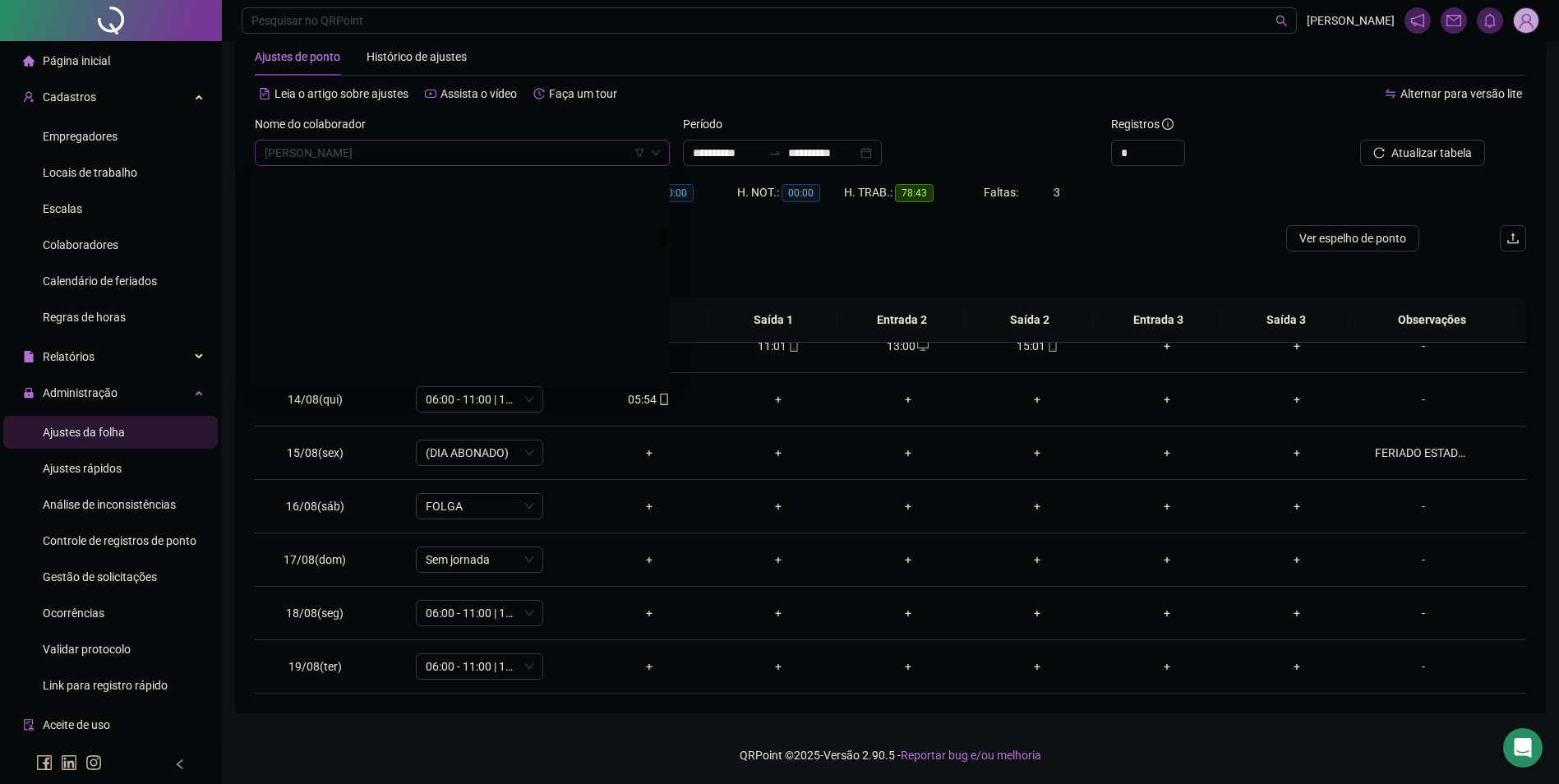
scroll to position [7308, 0]
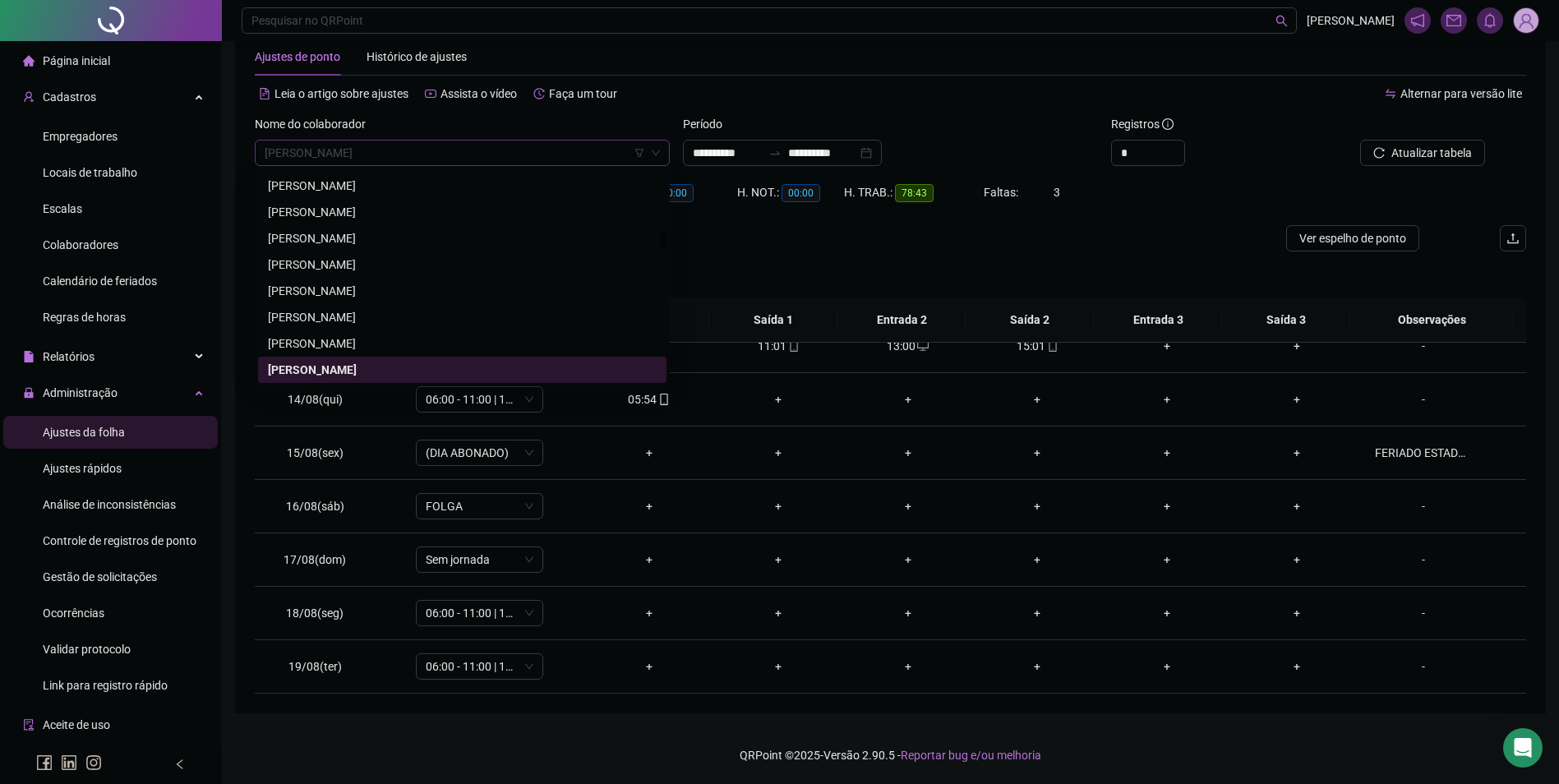
click at [496, 146] on span "[PERSON_NAME]" at bounding box center [462, 152] width 395 height 24
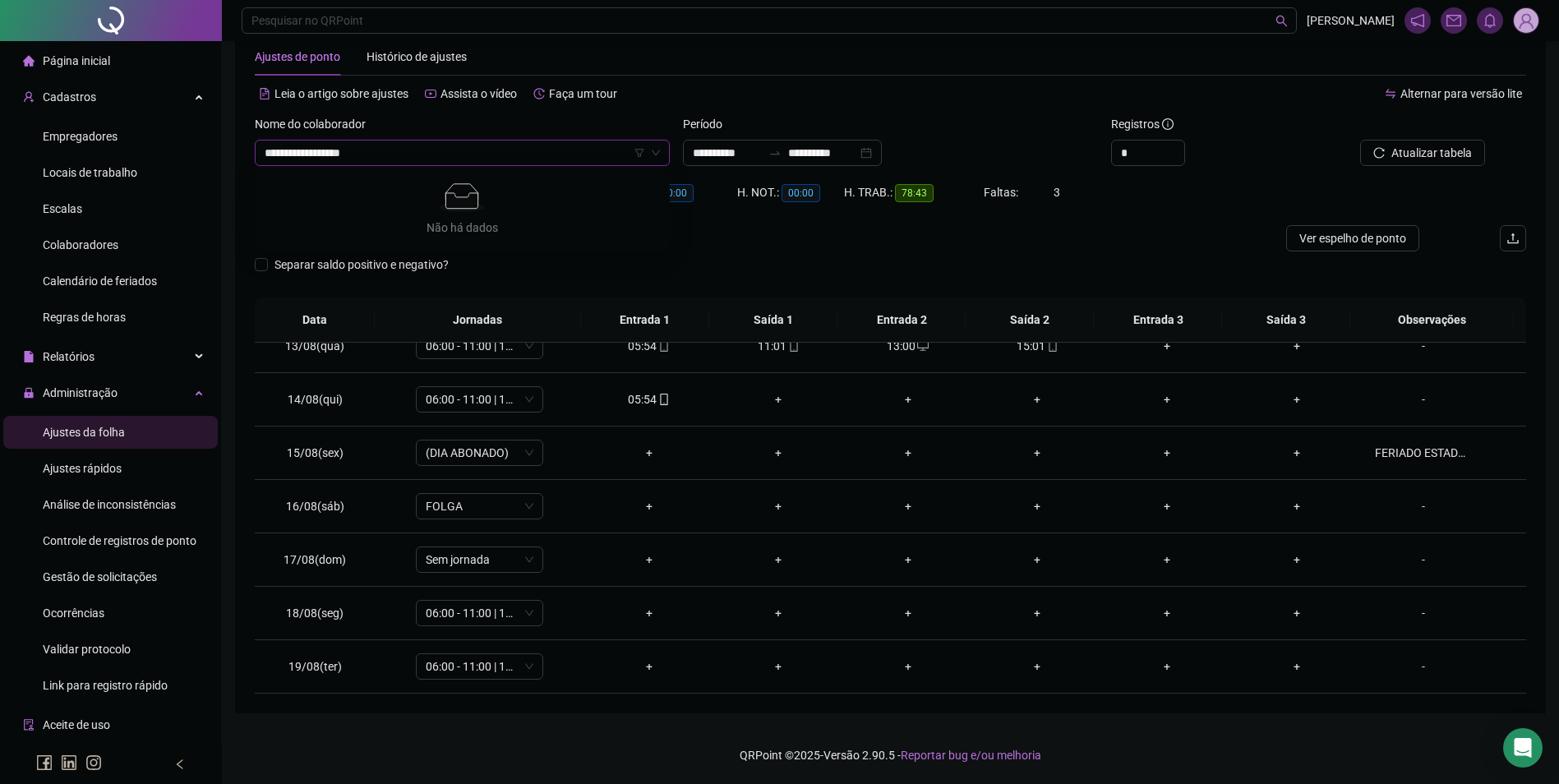
type input "**********"
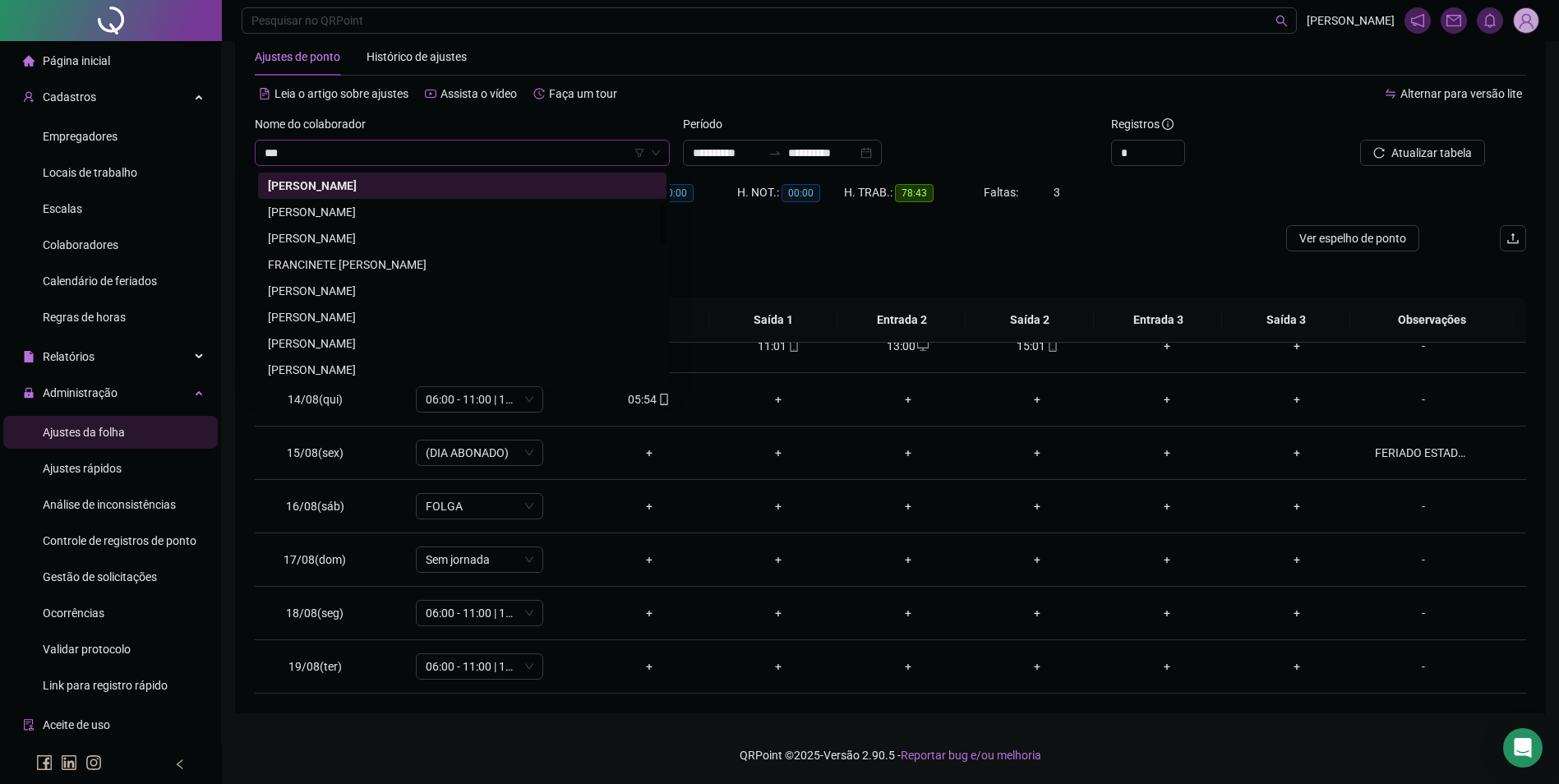
scroll to position [158, 0]
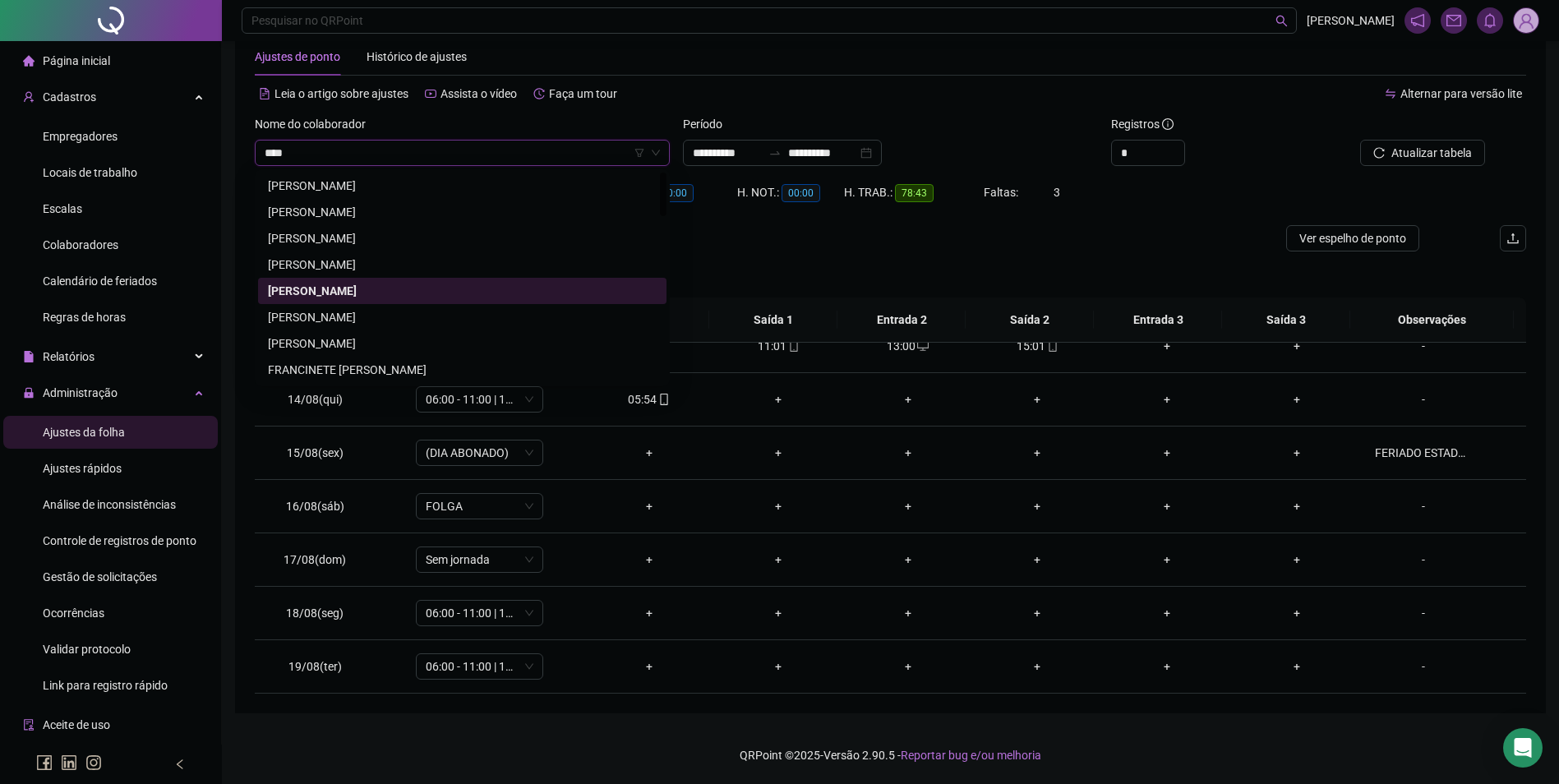
type input "*****"
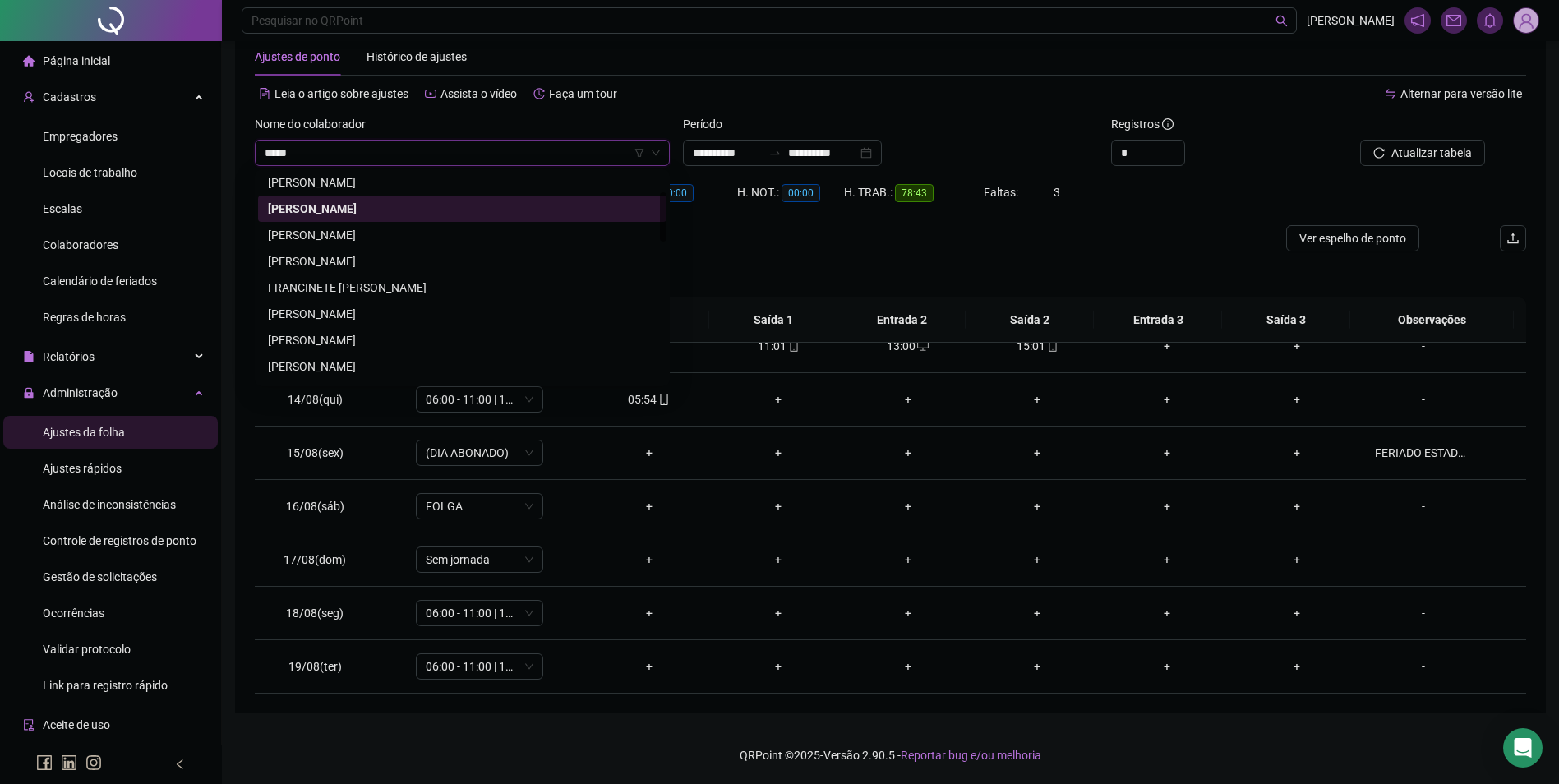
scroll to position [164, 0]
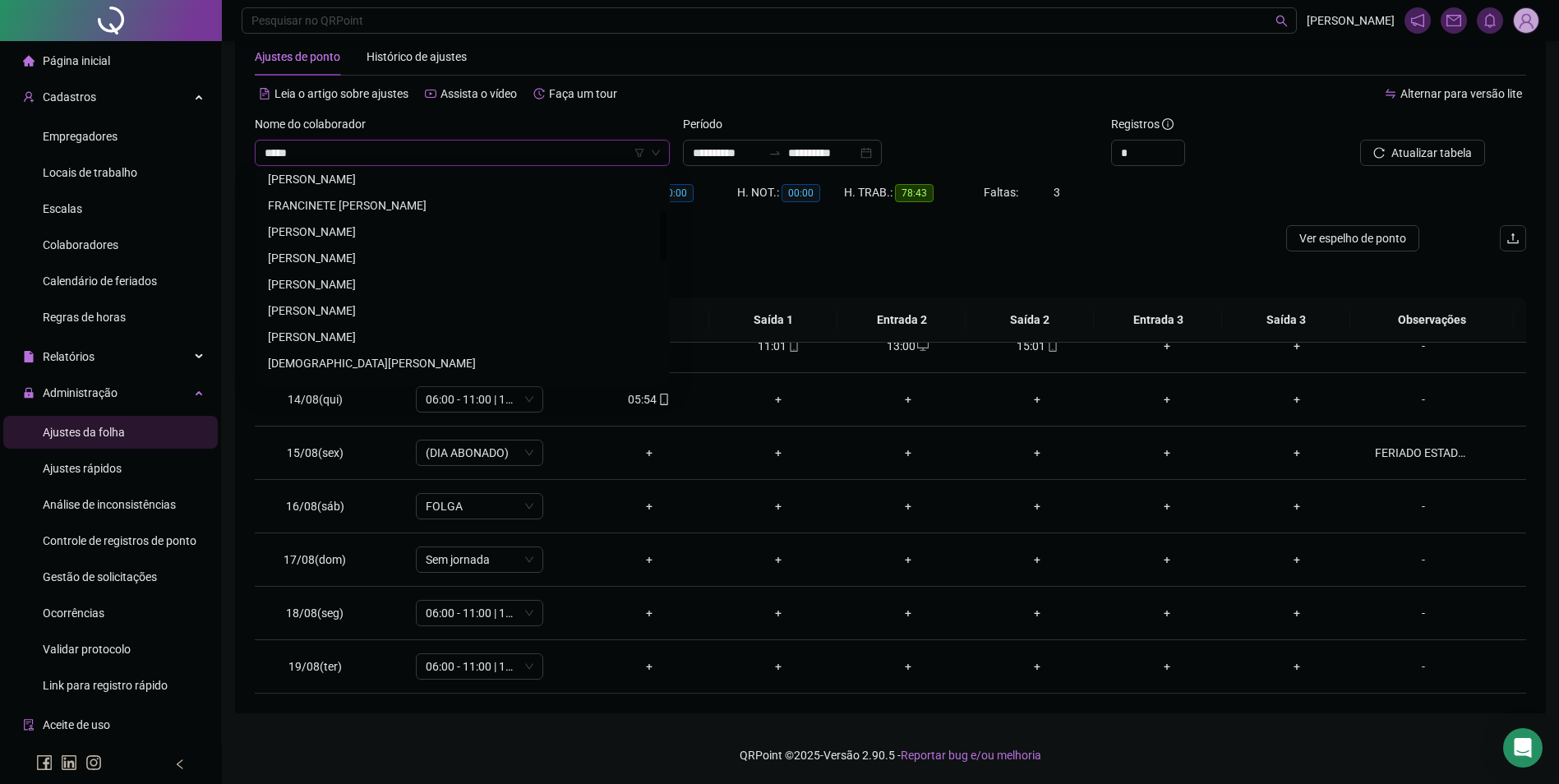
click at [367, 336] on div "[PERSON_NAME]" at bounding box center [463, 336] width 389 height 18
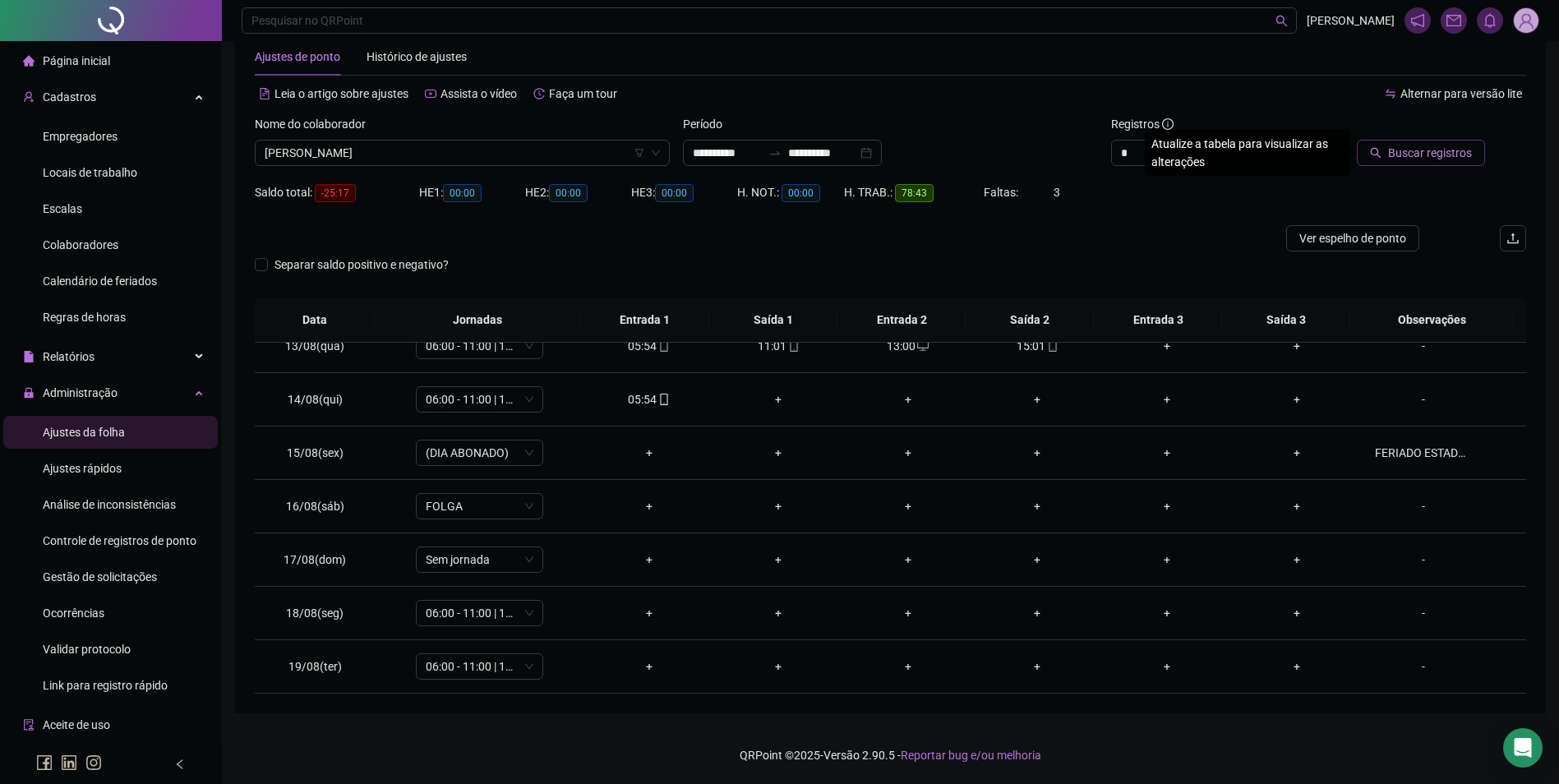
click at [1448, 150] on span "Buscar registros" at bounding box center [1430, 152] width 84 height 18
click at [1026, 405] on div "+" at bounding box center [1037, 399] width 104 height 18
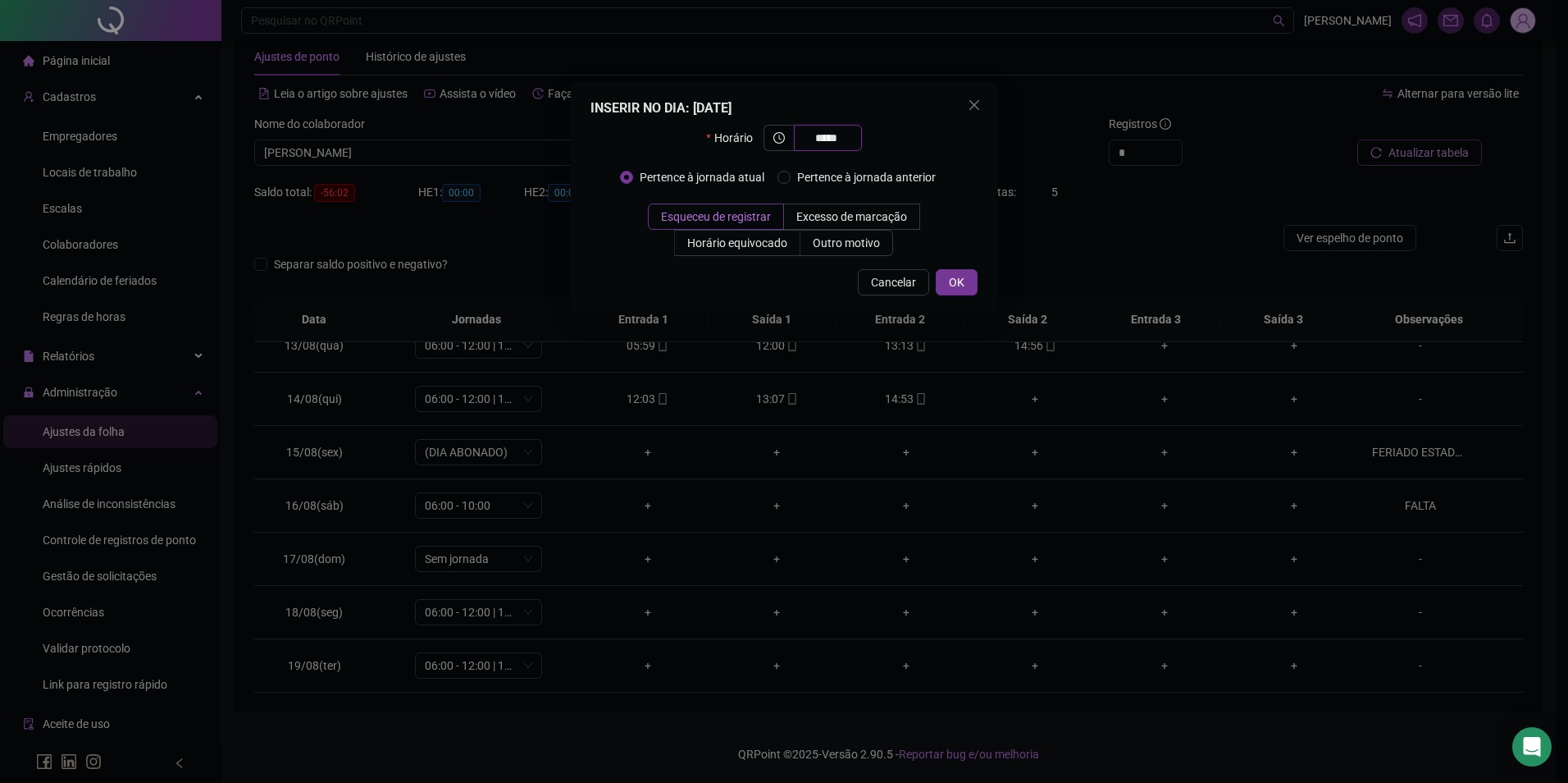
type input "*****"
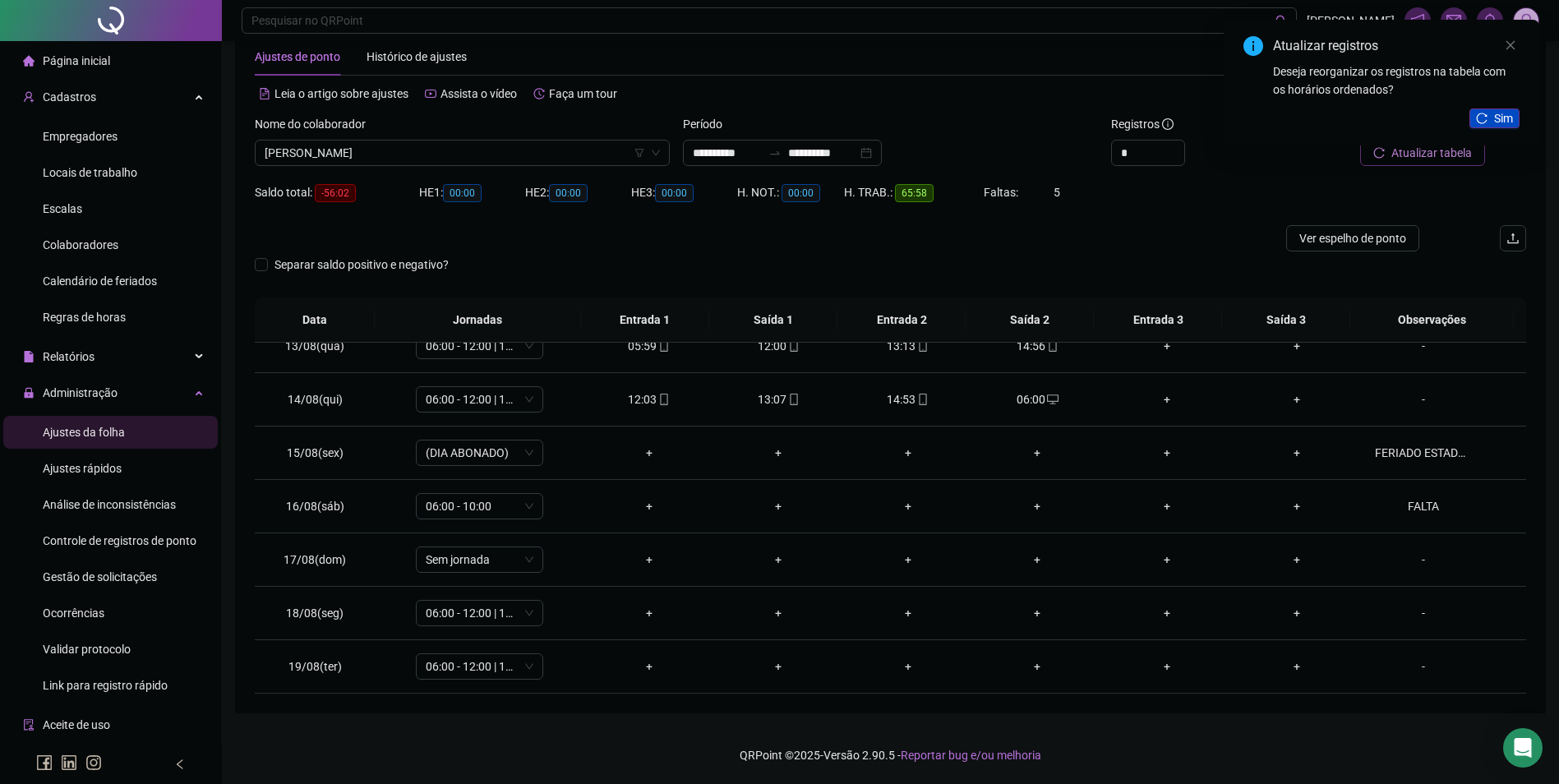
click at [1490, 120] on button "Sim" at bounding box center [1495, 118] width 50 height 20
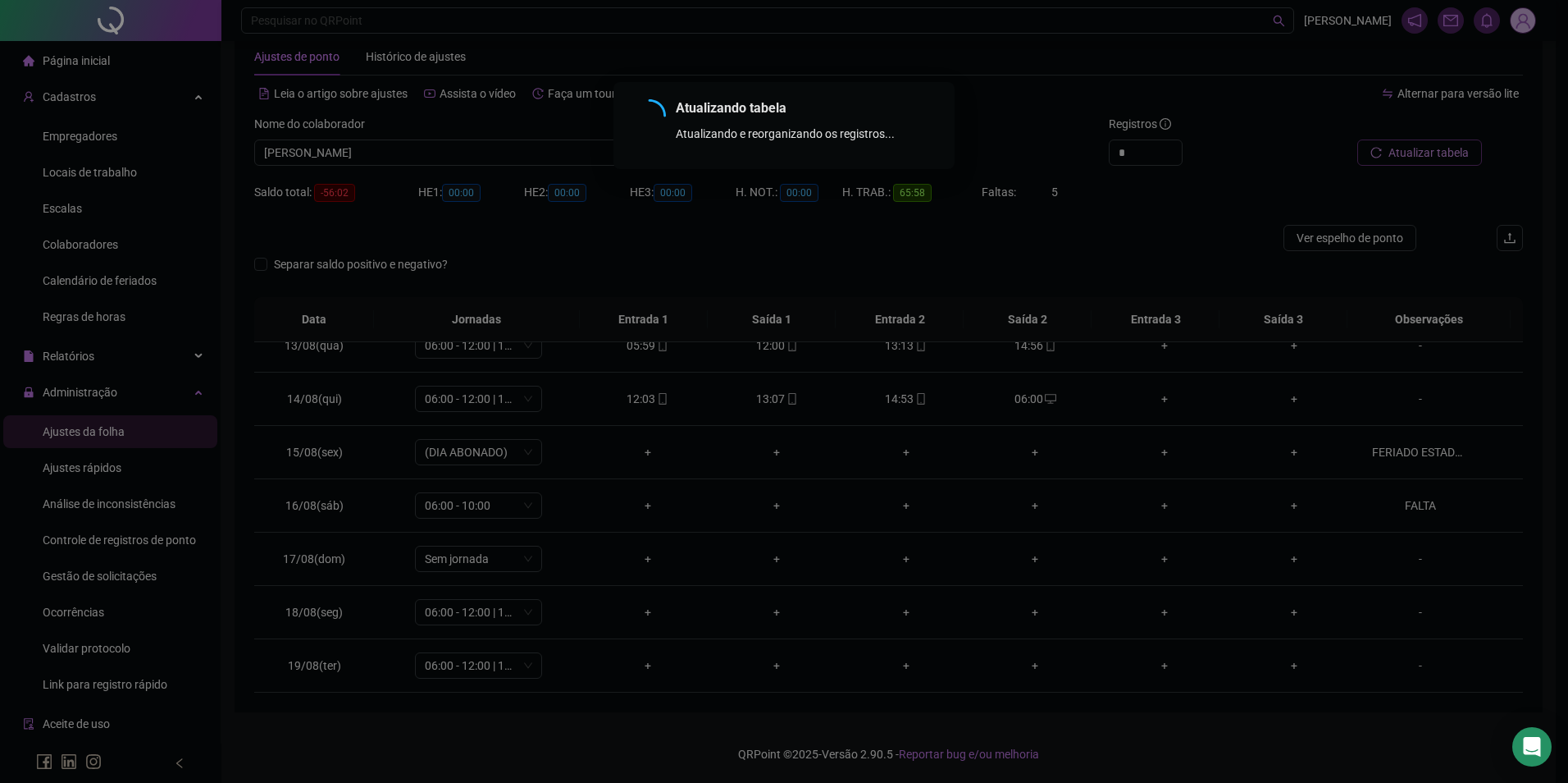
click at [1462, 147] on div "Atualizando tabela Atualizando e reorganizando os registros... OK" at bounding box center [784, 391] width 1568 height 783
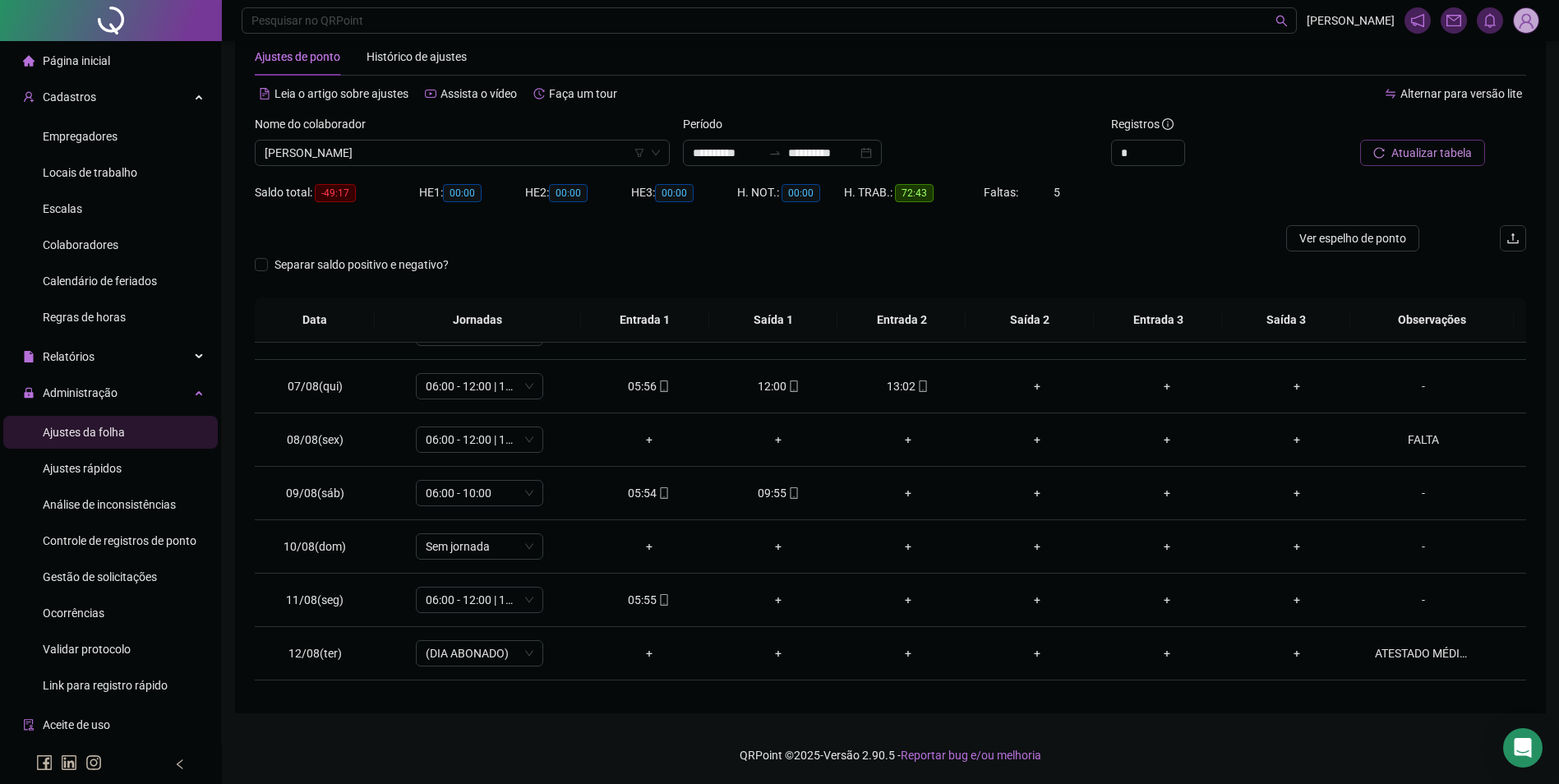
scroll to position [253, 0]
click at [1025, 439] on div "+" at bounding box center [1037, 435] width 104 height 18
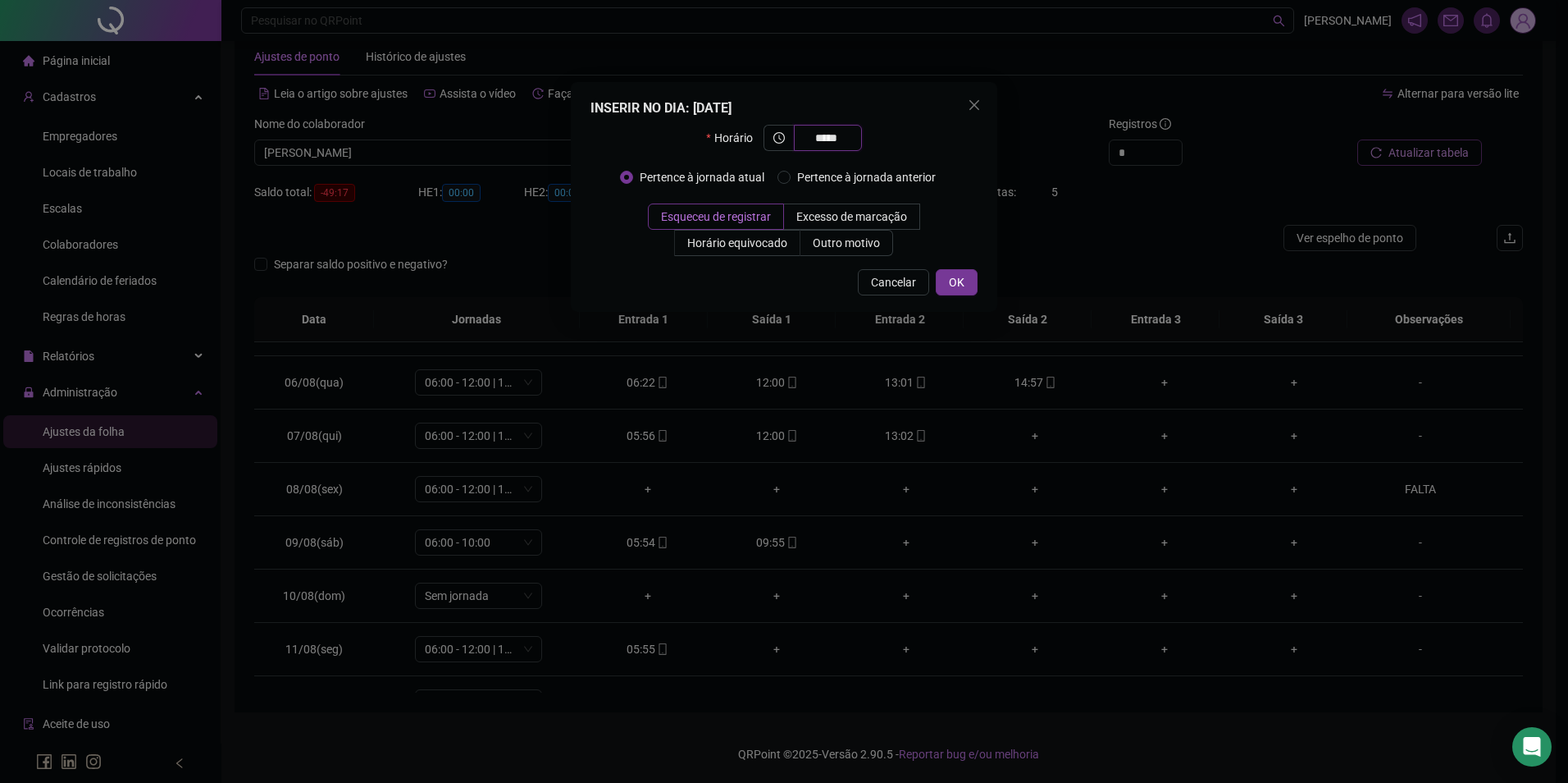
type input "*****"
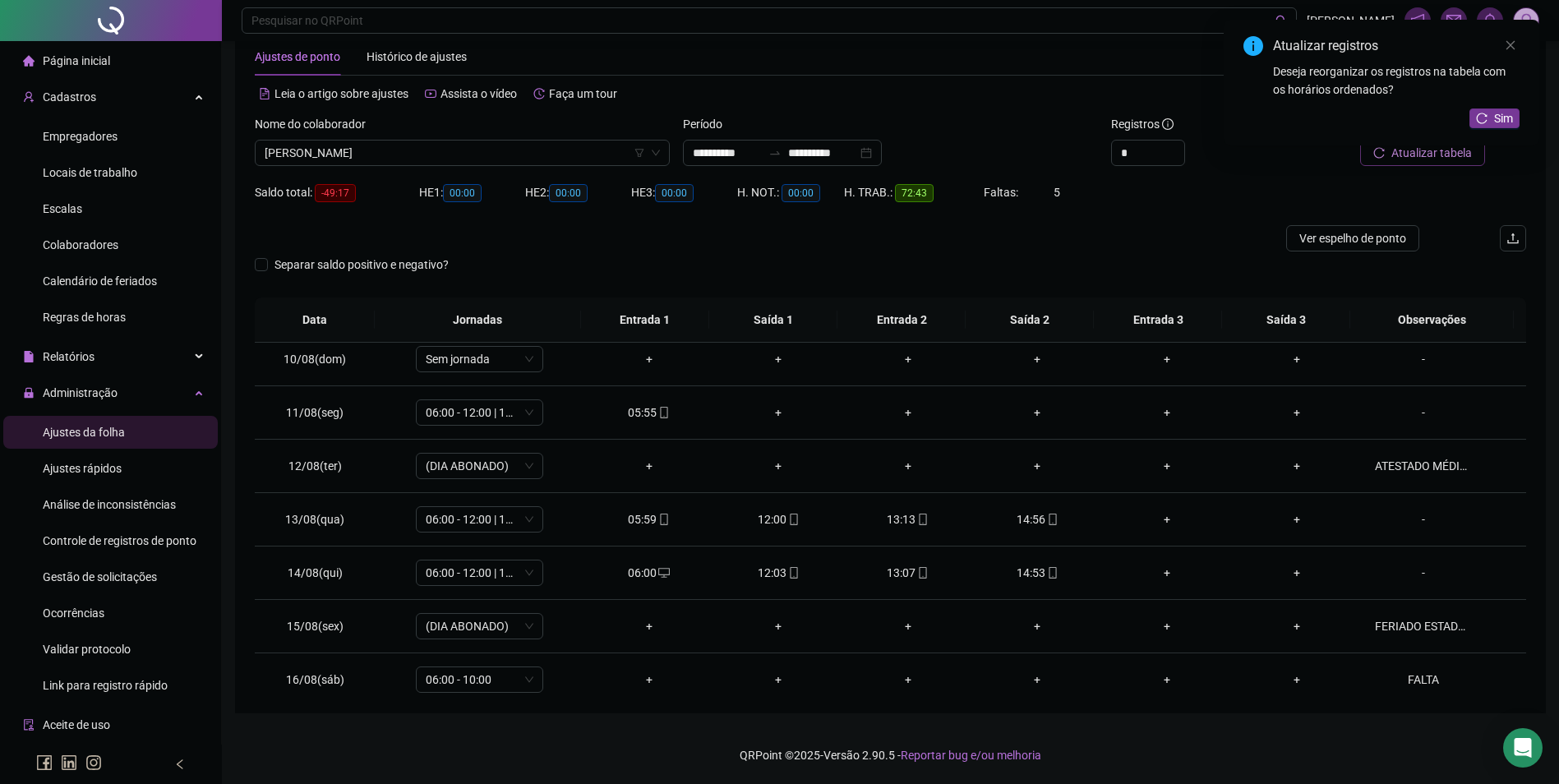
scroll to position [500, 0]
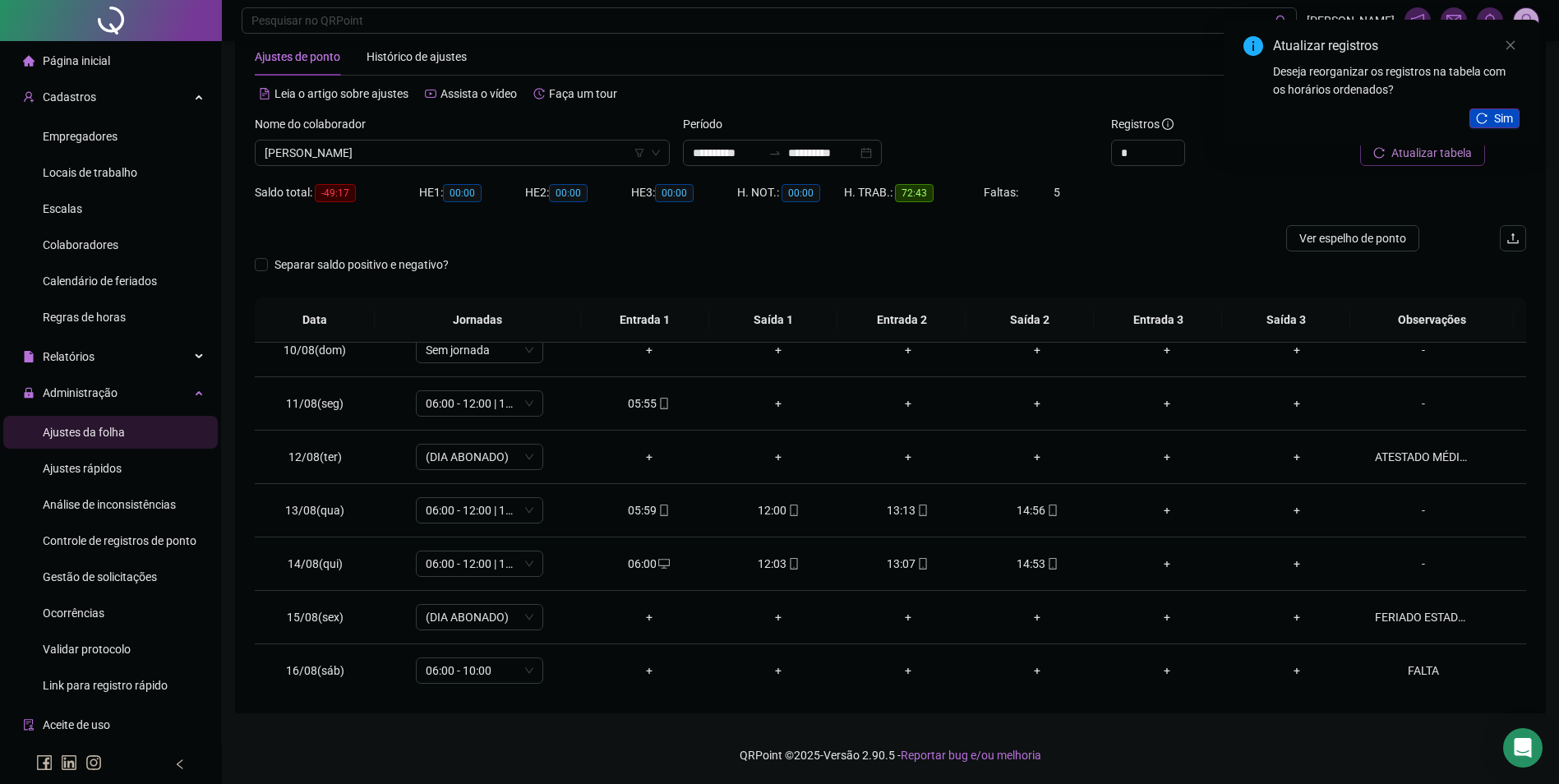
click at [1485, 112] on button "Sim" at bounding box center [1495, 118] width 50 height 20
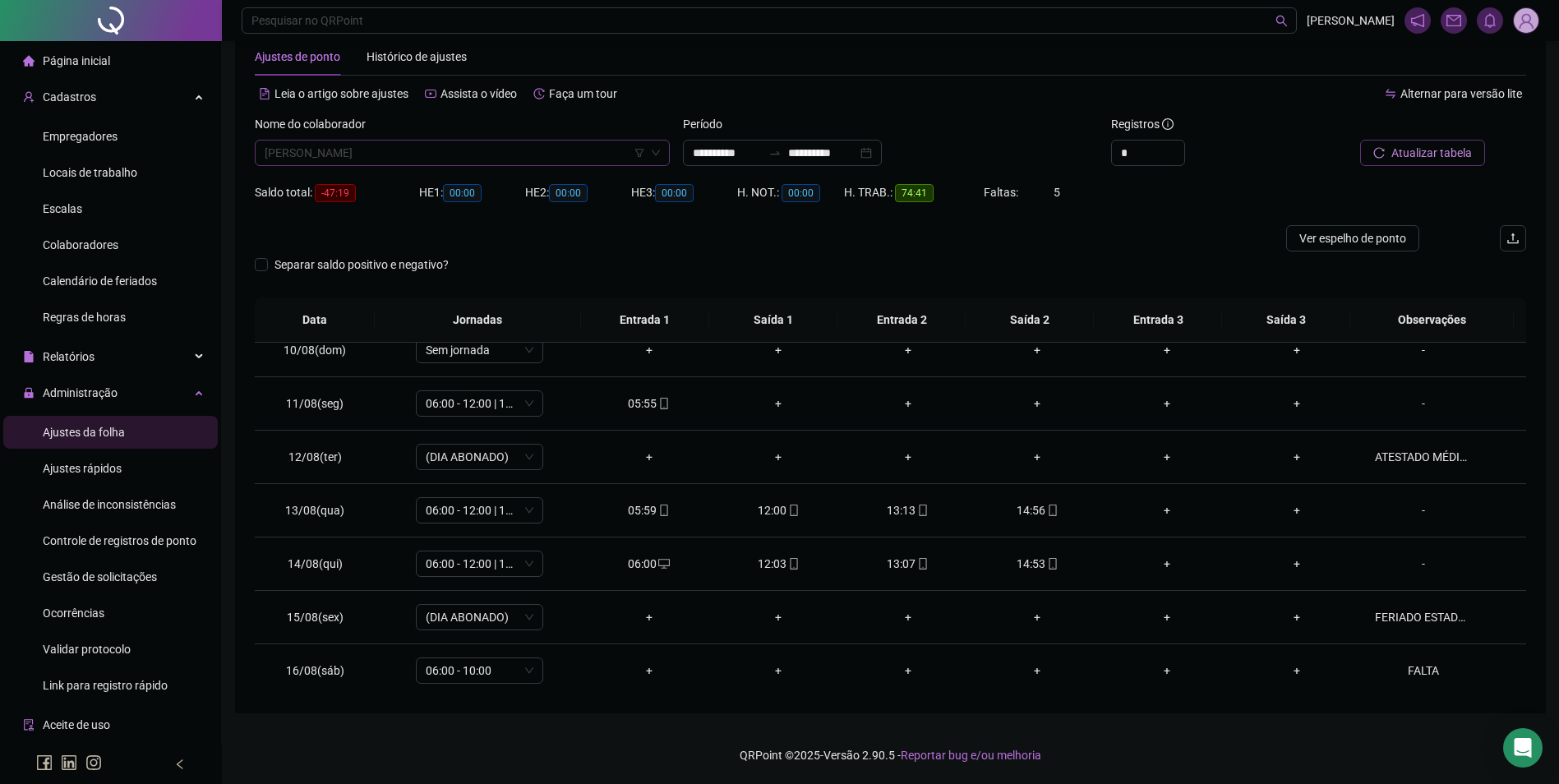
click at [490, 153] on span "[PERSON_NAME]" at bounding box center [462, 152] width 395 height 24
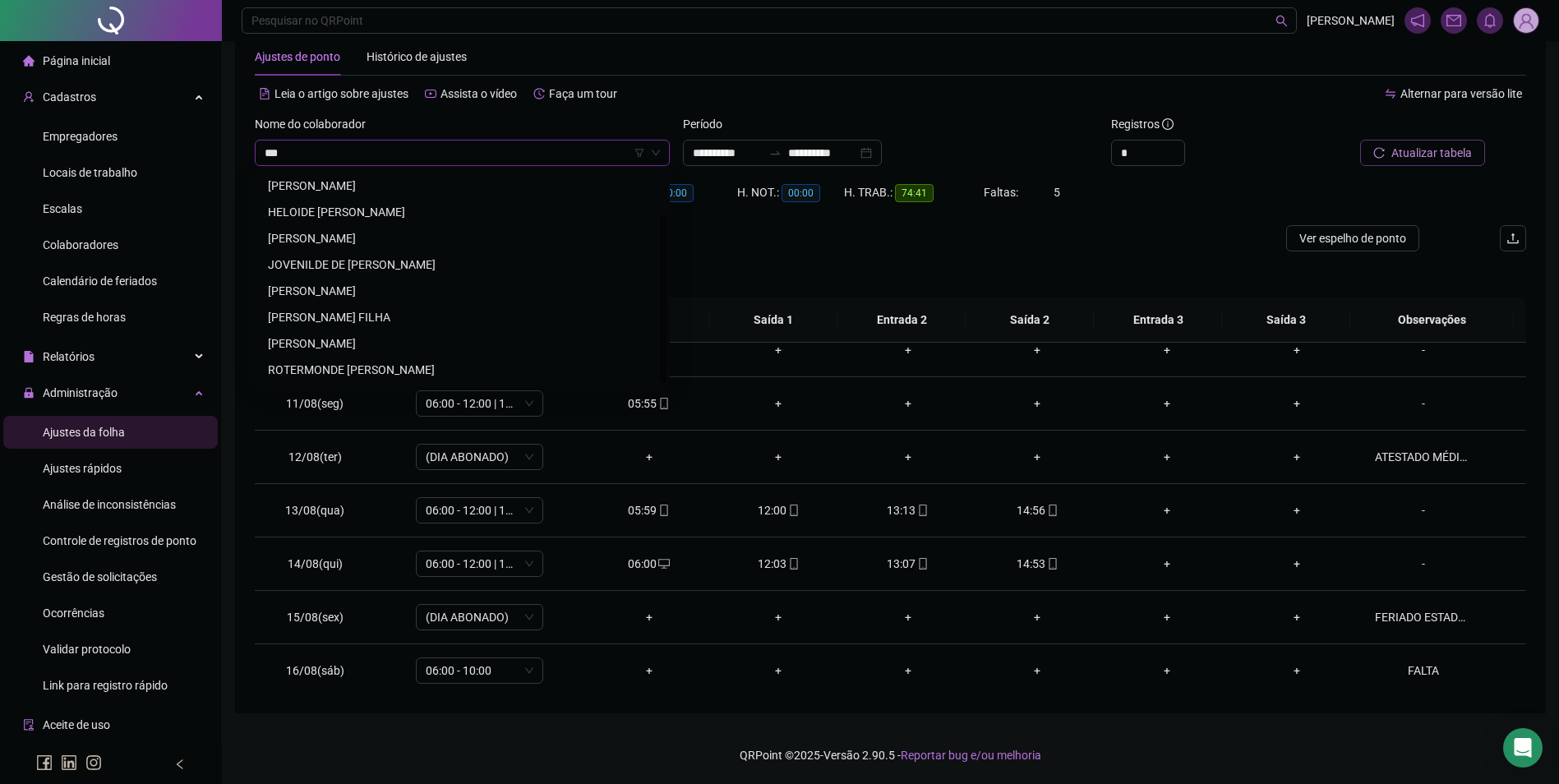
scroll to position [0, 0]
type input "*"
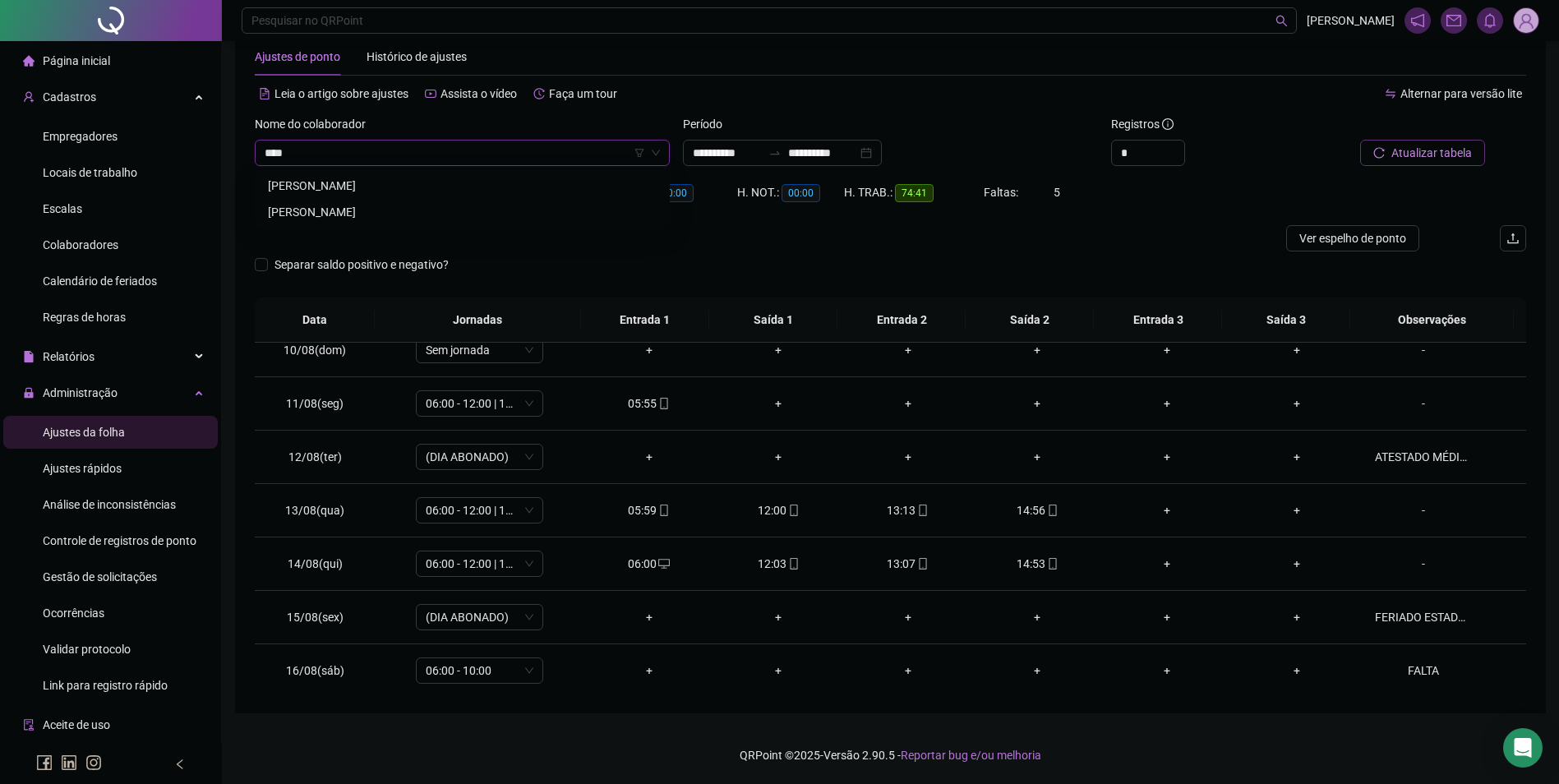
type input "*****"
click at [332, 211] on div "[PERSON_NAME]" at bounding box center [463, 211] width 389 height 18
click at [1442, 153] on span "Buscar registros" at bounding box center [1430, 152] width 84 height 18
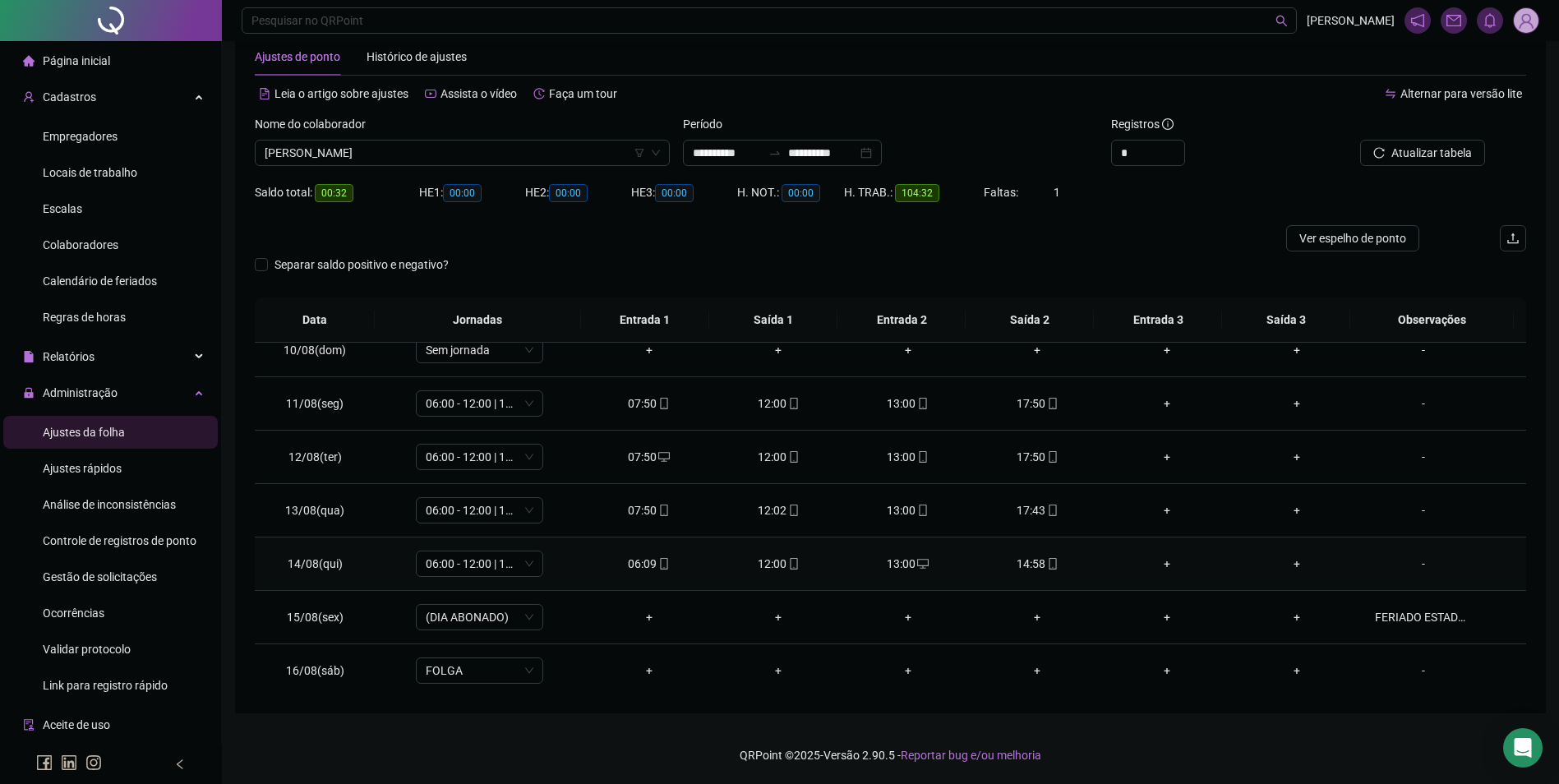
click at [1047, 561] on icon "mobile" at bounding box center [1052, 563] width 11 height 11
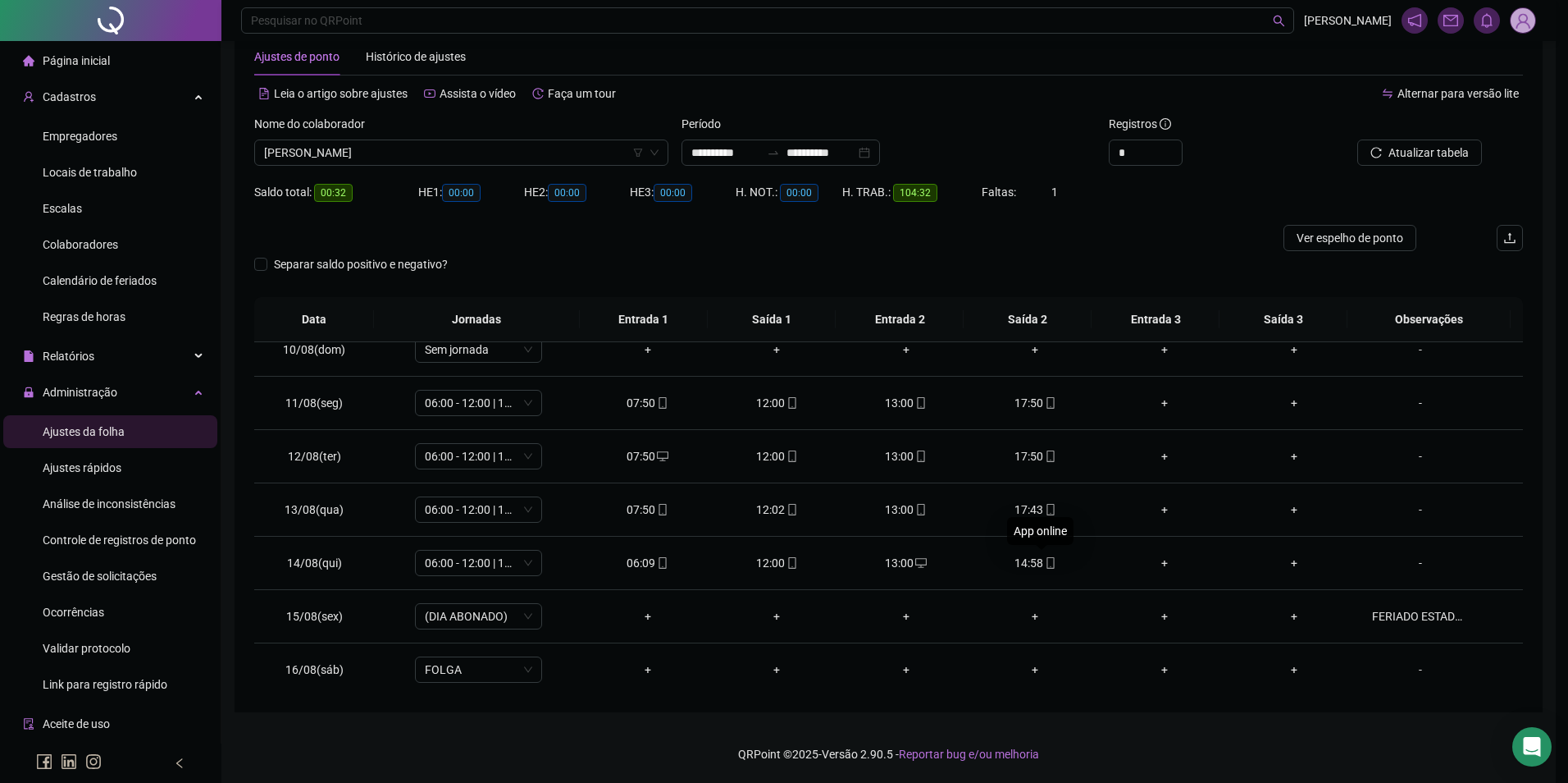
type input "**********"
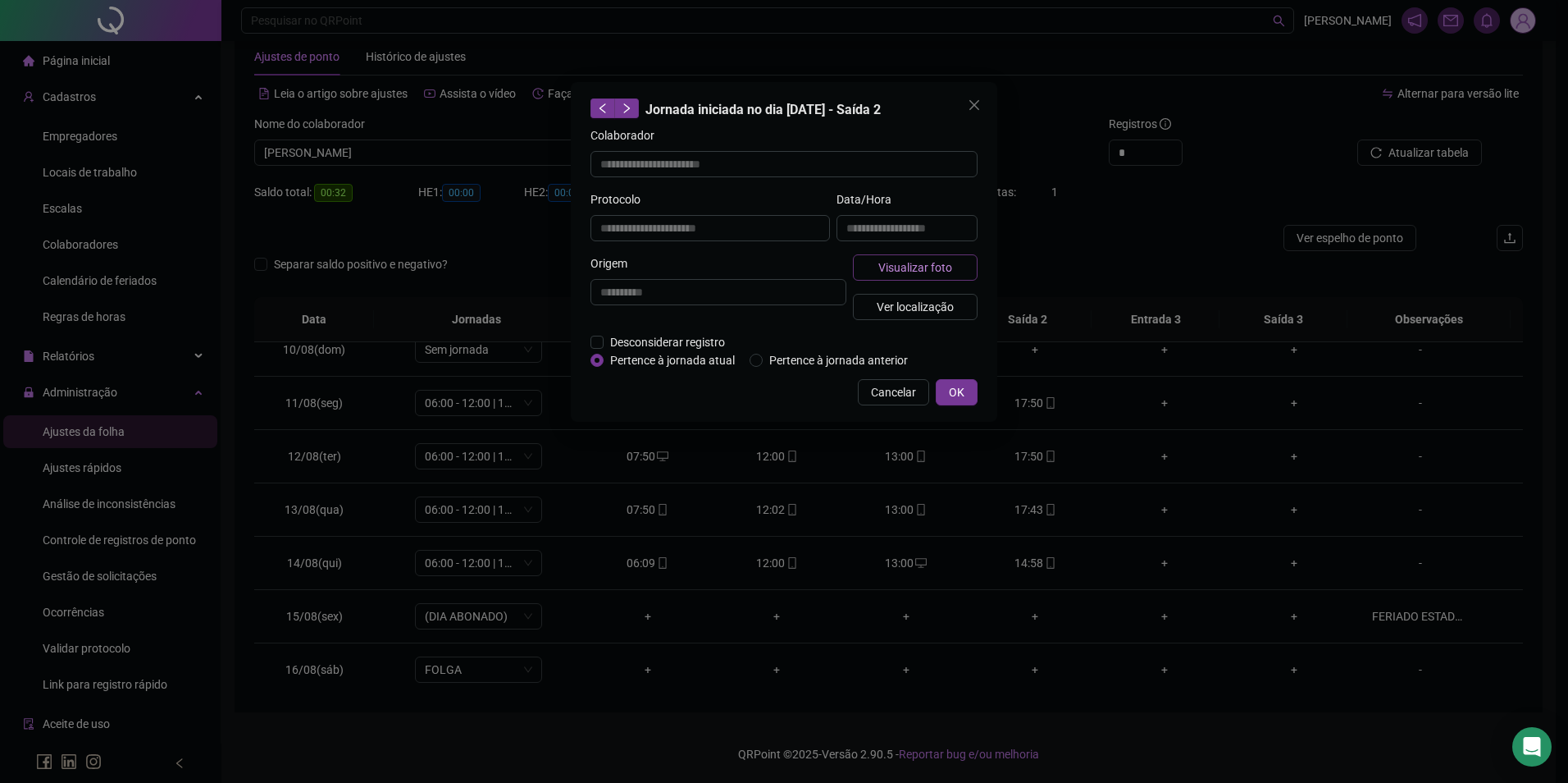
click at [926, 265] on span "Visualizar foto" at bounding box center [915, 267] width 74 height 18
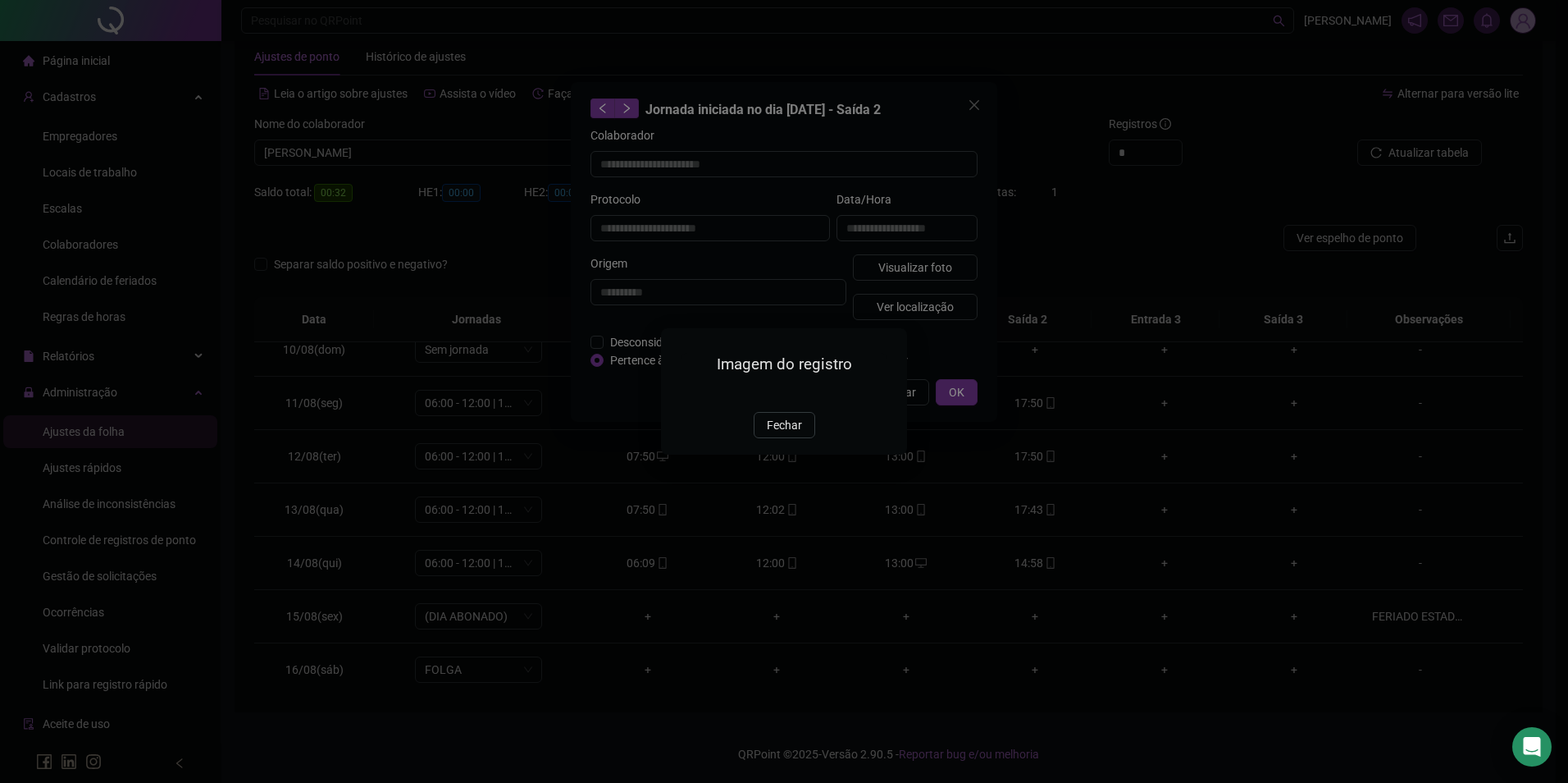
click at [681, 394] on img at bounding box center [681, 394] width 0 height 0
click at [784, 434] on span "Fechar" at bounding box center [784, 425] width 35 height 18
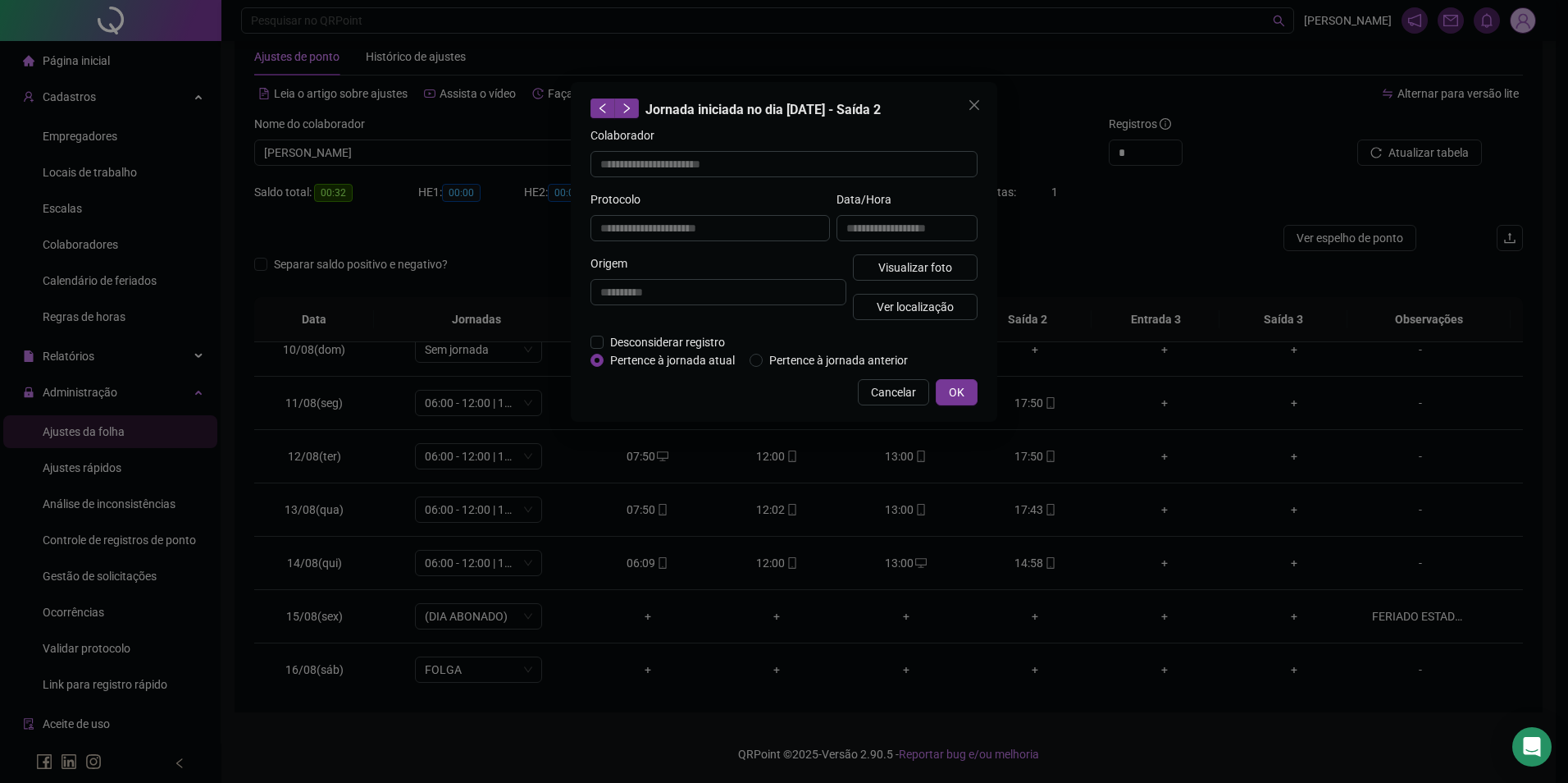
click at [896, 405] on div "**********" at bounding box center [784, 252] width 426 height 340
click at [897, 380] on button "Cancelar" at bounding box center [894, 392] width 71 height 26
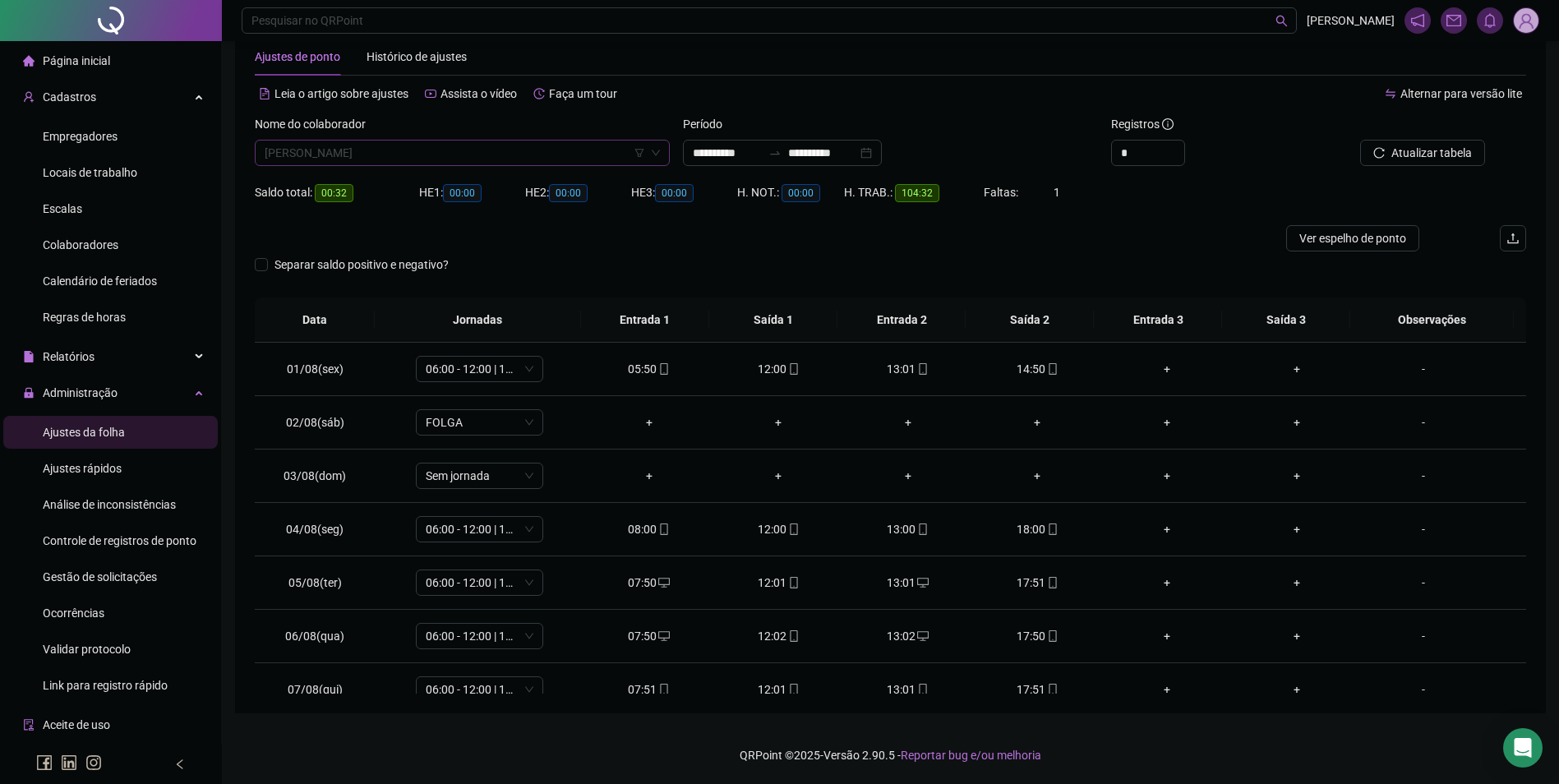
click at [492, 152] on span "[PERSON_NAME]" at bounding box center [462, 152] width 395 height 24
type input "******"
click at [1356, 139] on button "Buscar registros" at bounding box center [1420, 152] width 128 height 26
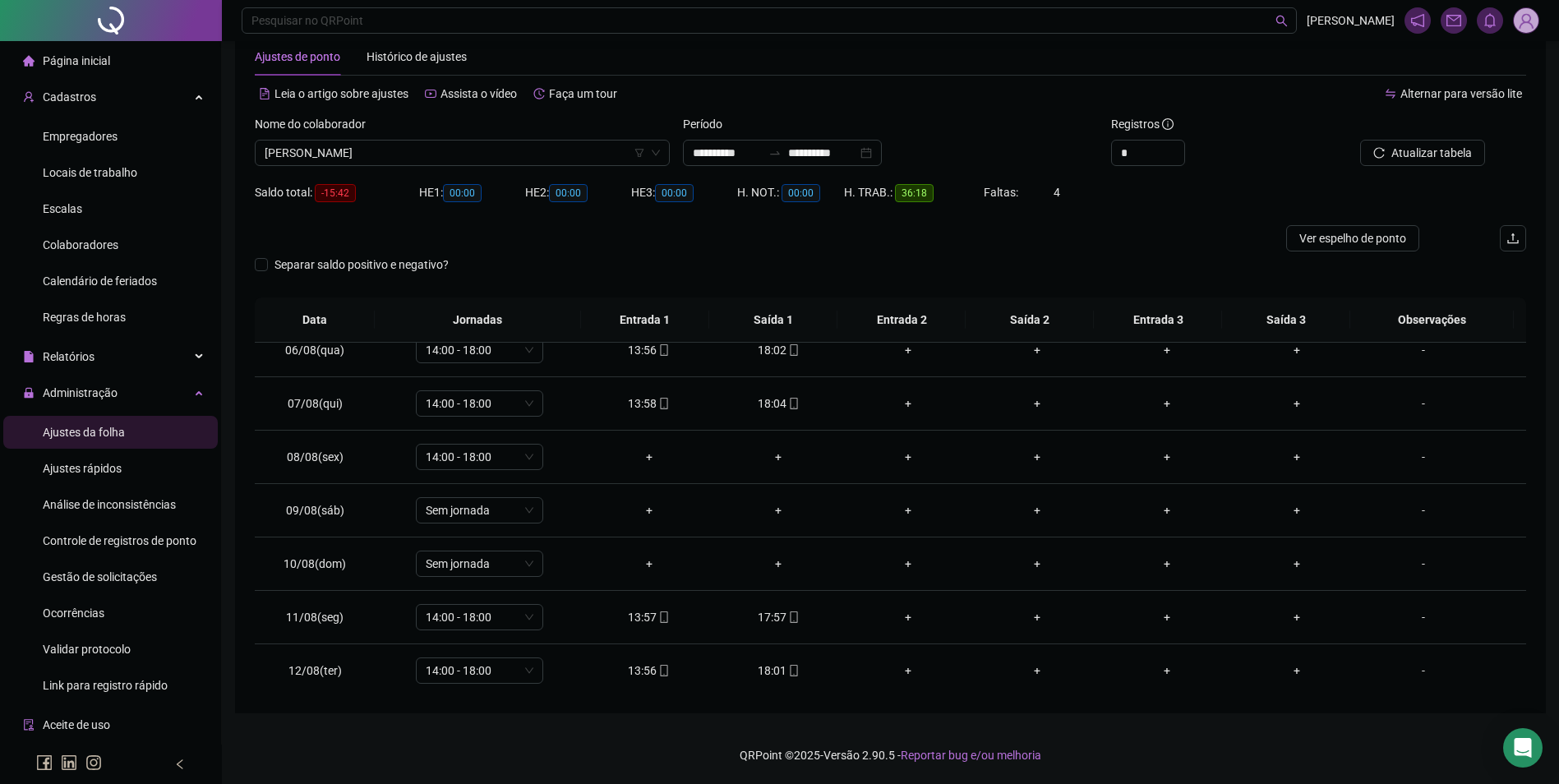
scroll to position [253, 0]
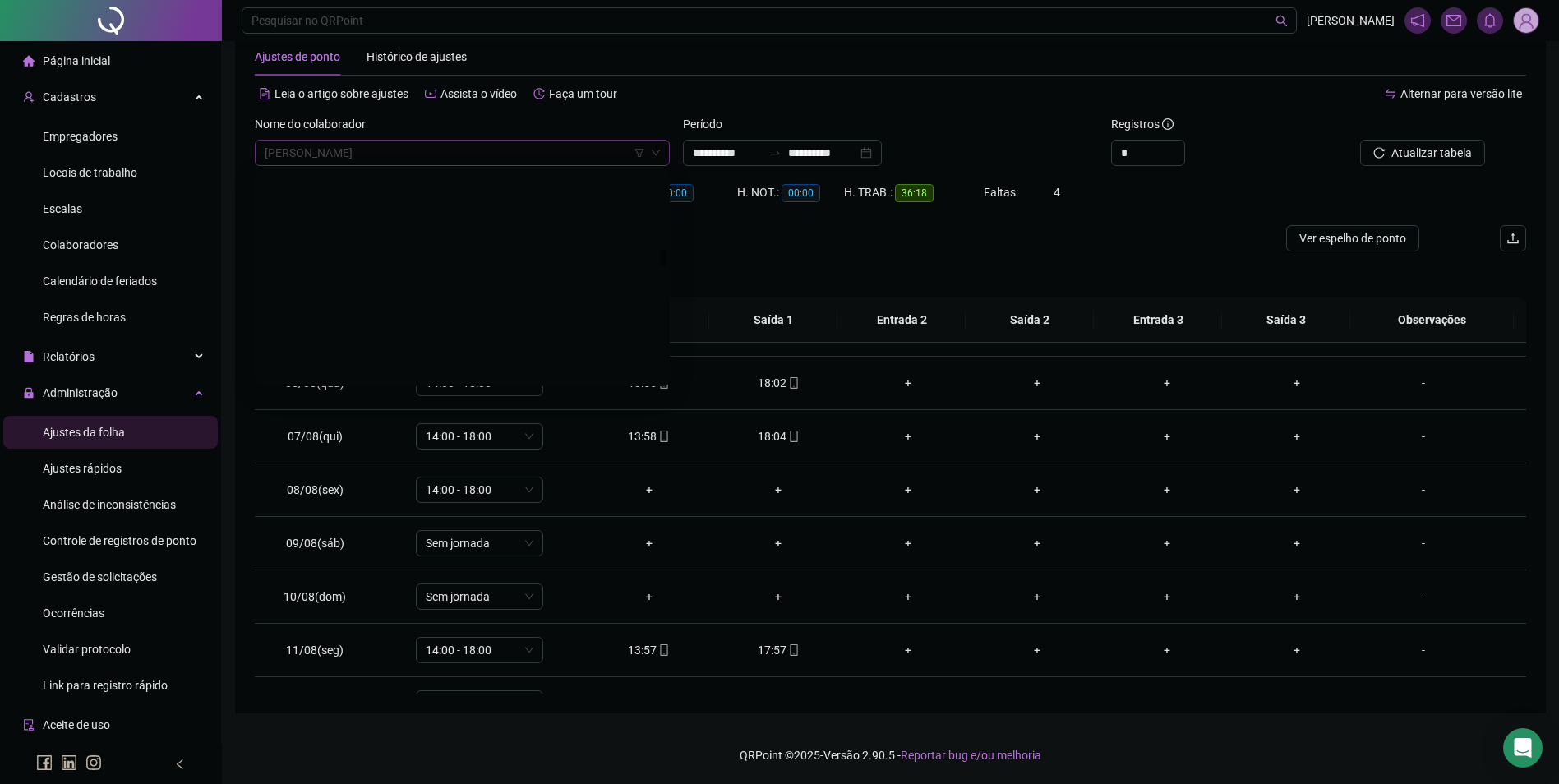
click at [531, 147] on span "[PERSON_NAME]" at bounding box center [462, 152] width 395 height 24
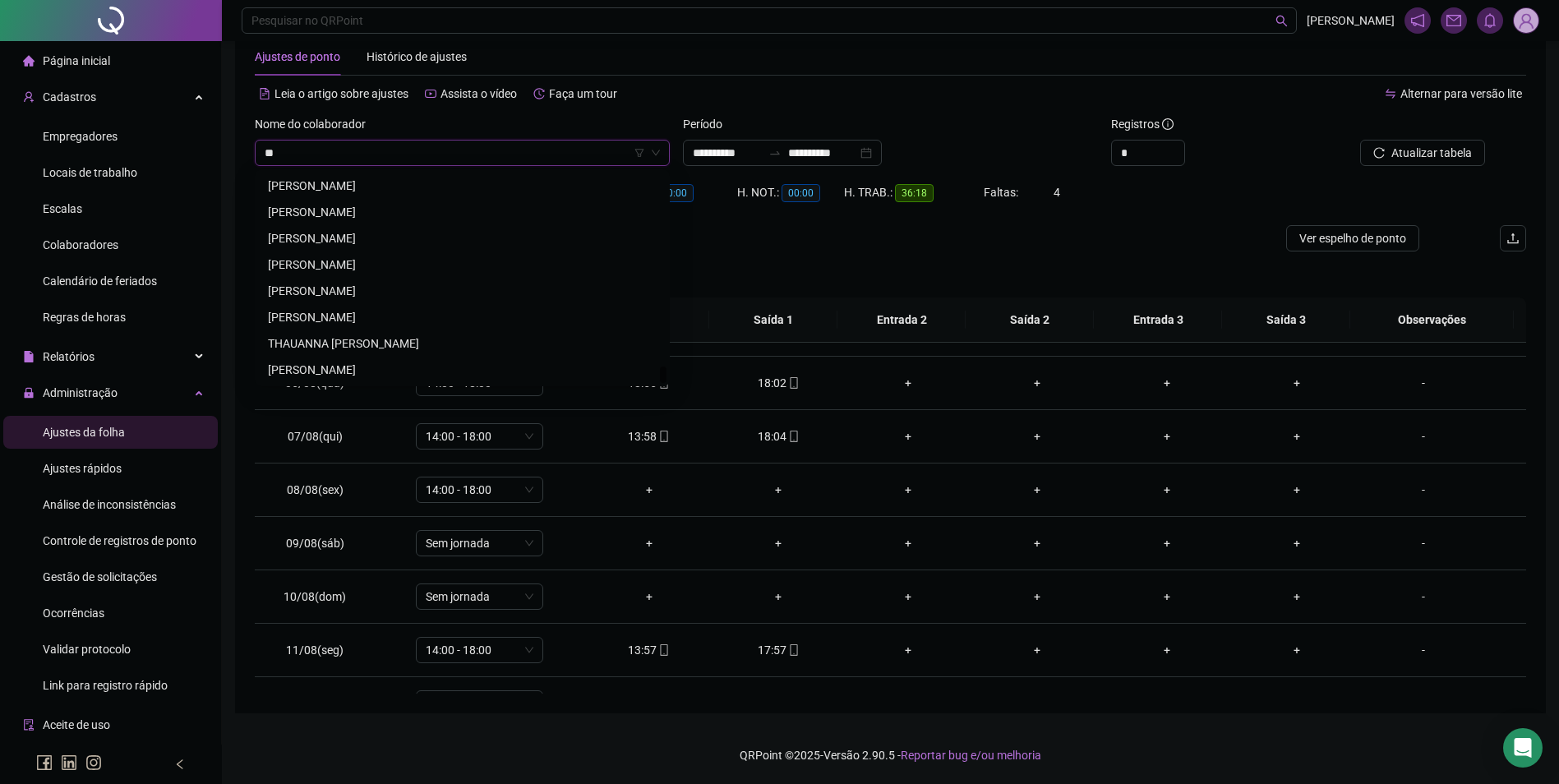
scroll to position [2445, 0]
type input "*"
type input "*****"
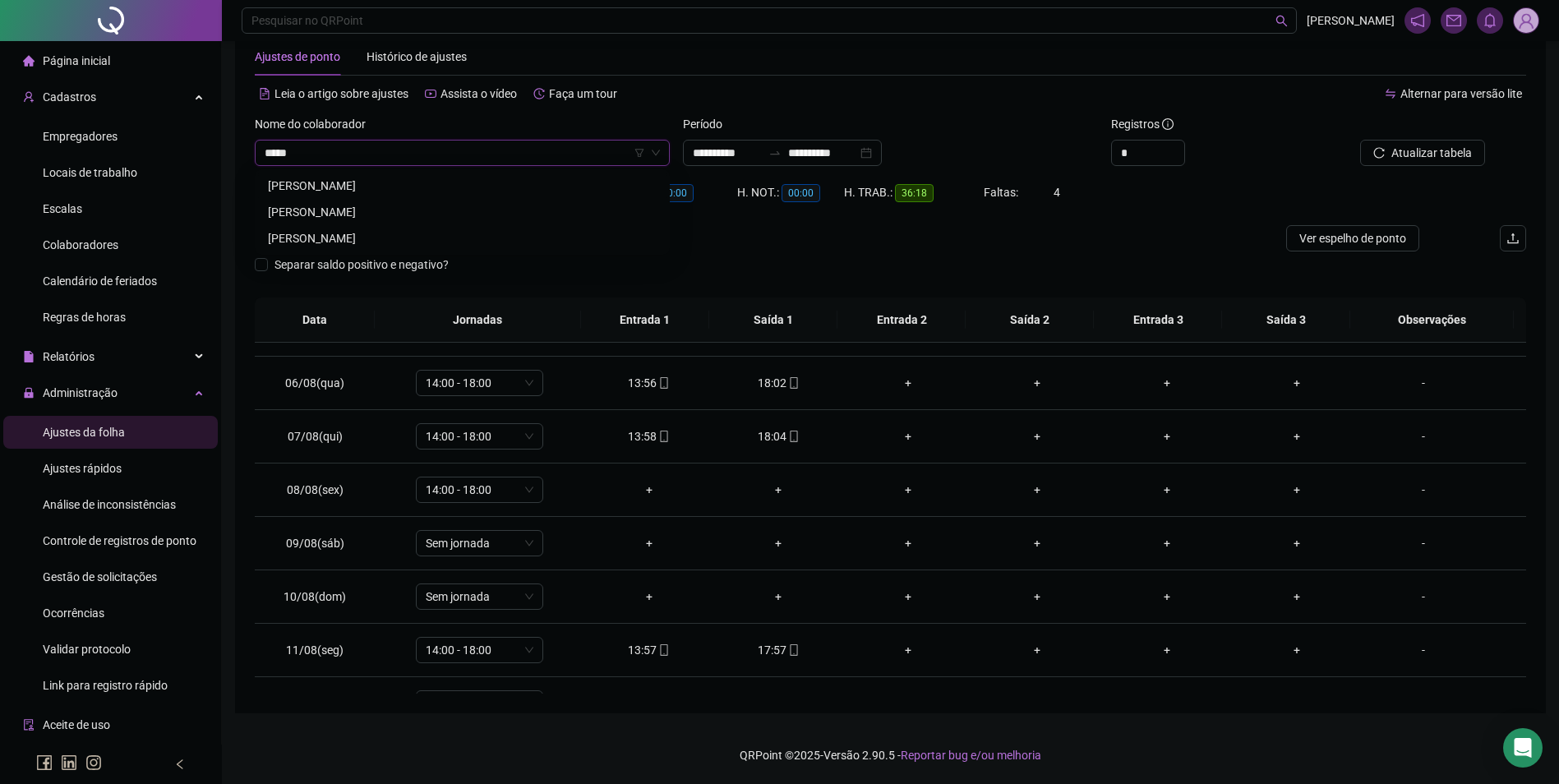
click at [351, 188] on div "[PERSON_NAME]" at bounding box center [463, 185] width 389 height 18
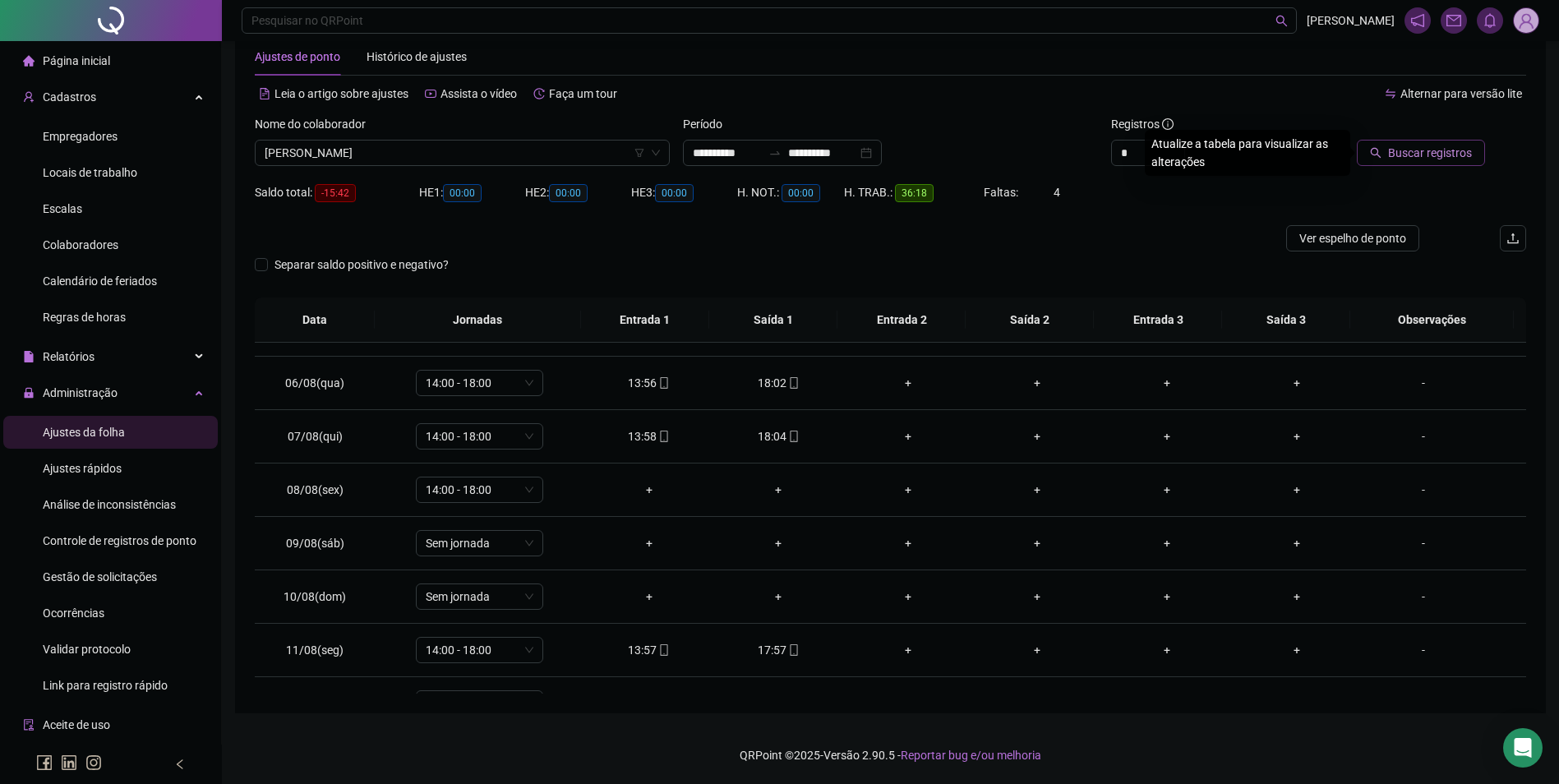
click at [1419, 158] on span "Buscar registros" at bounding box center [1430, 152] width 84 height 18
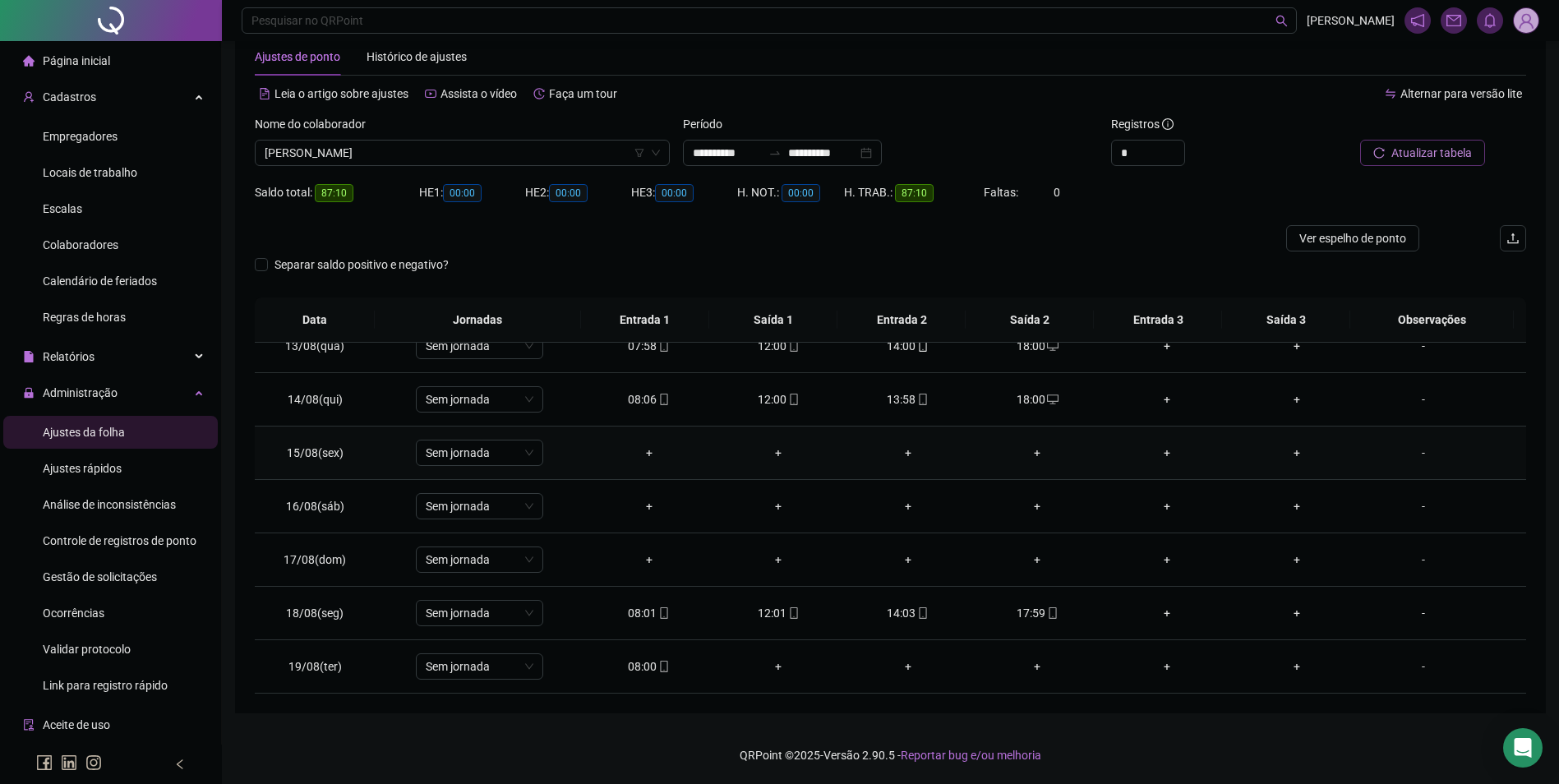
click at [1417, 451] on div "-" at bounding box center [1423, 452] width 97 height 18
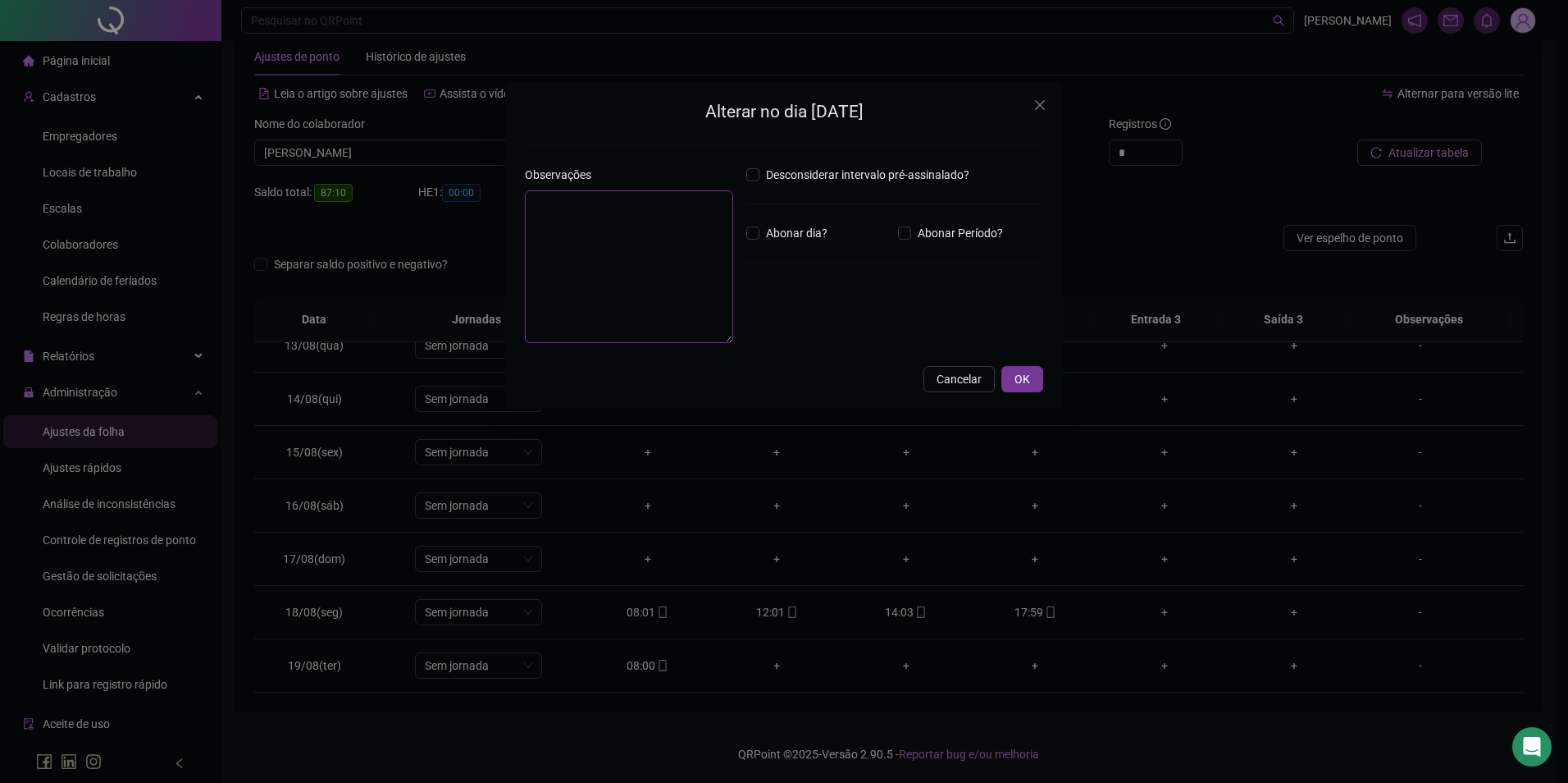
click at [699, 256] on textarea at bounding box center [629, 267] width 208 height 153
type textarea "**********"
click at [1022, 379] on span "OK" at bounding box center [1021, 378] width 16 height 18
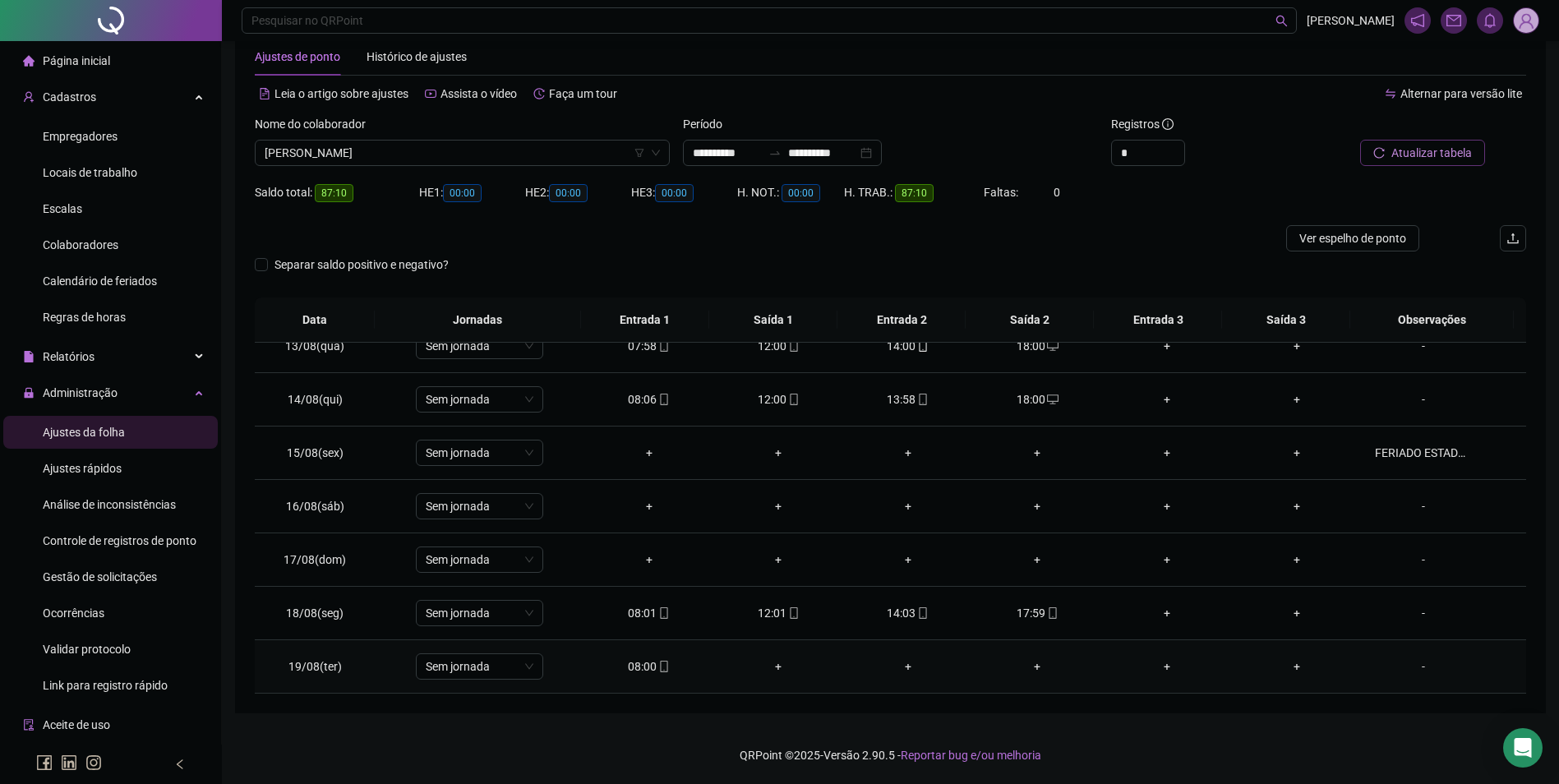
click at [642, 668] on div "08:00" at bounding box center [649, 665] width 104 height 18
type input "**********"
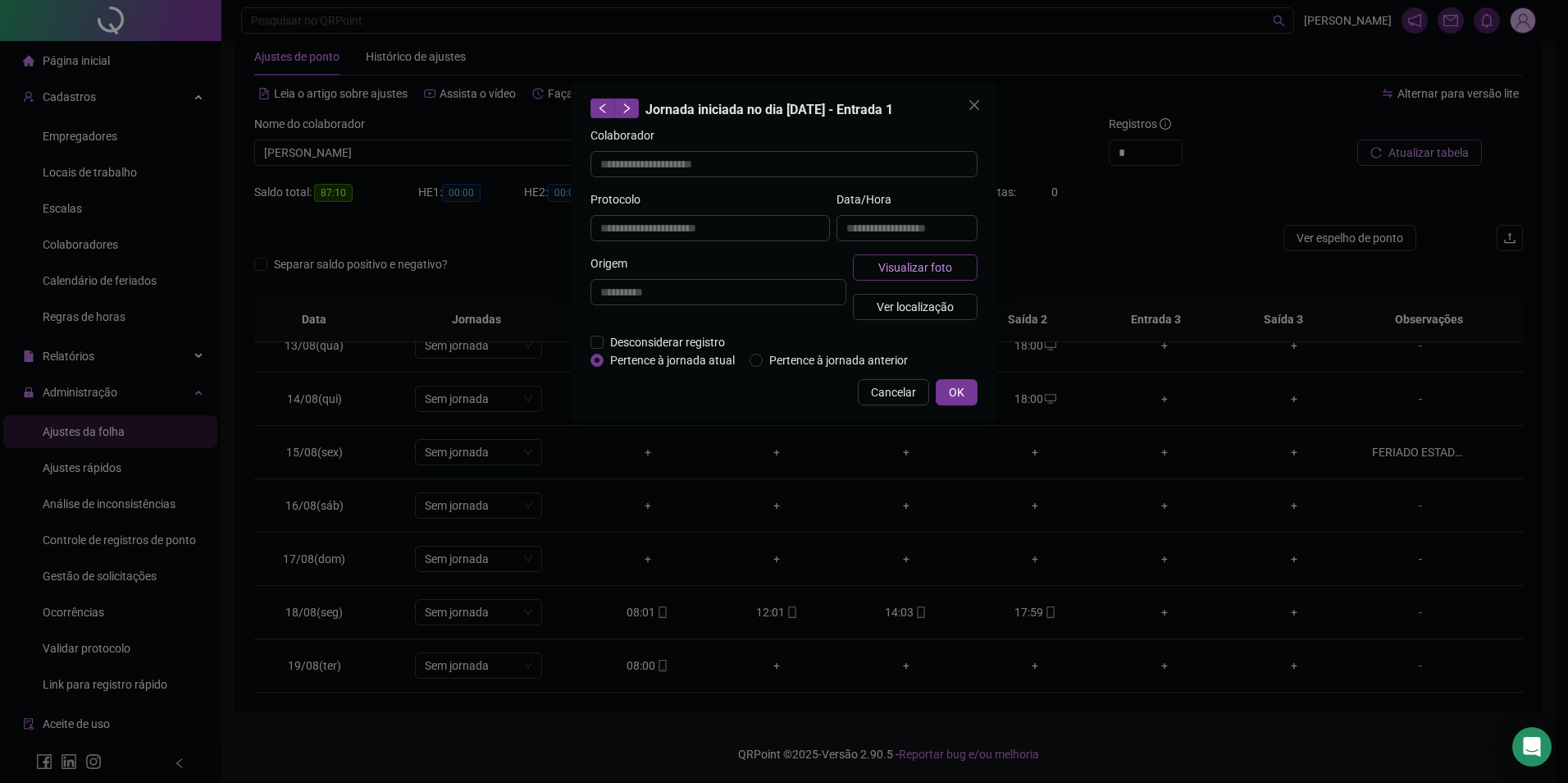
click at [900, 263] on span "Visualizar foto" at bounding box center [915, 267] width 74 height 18
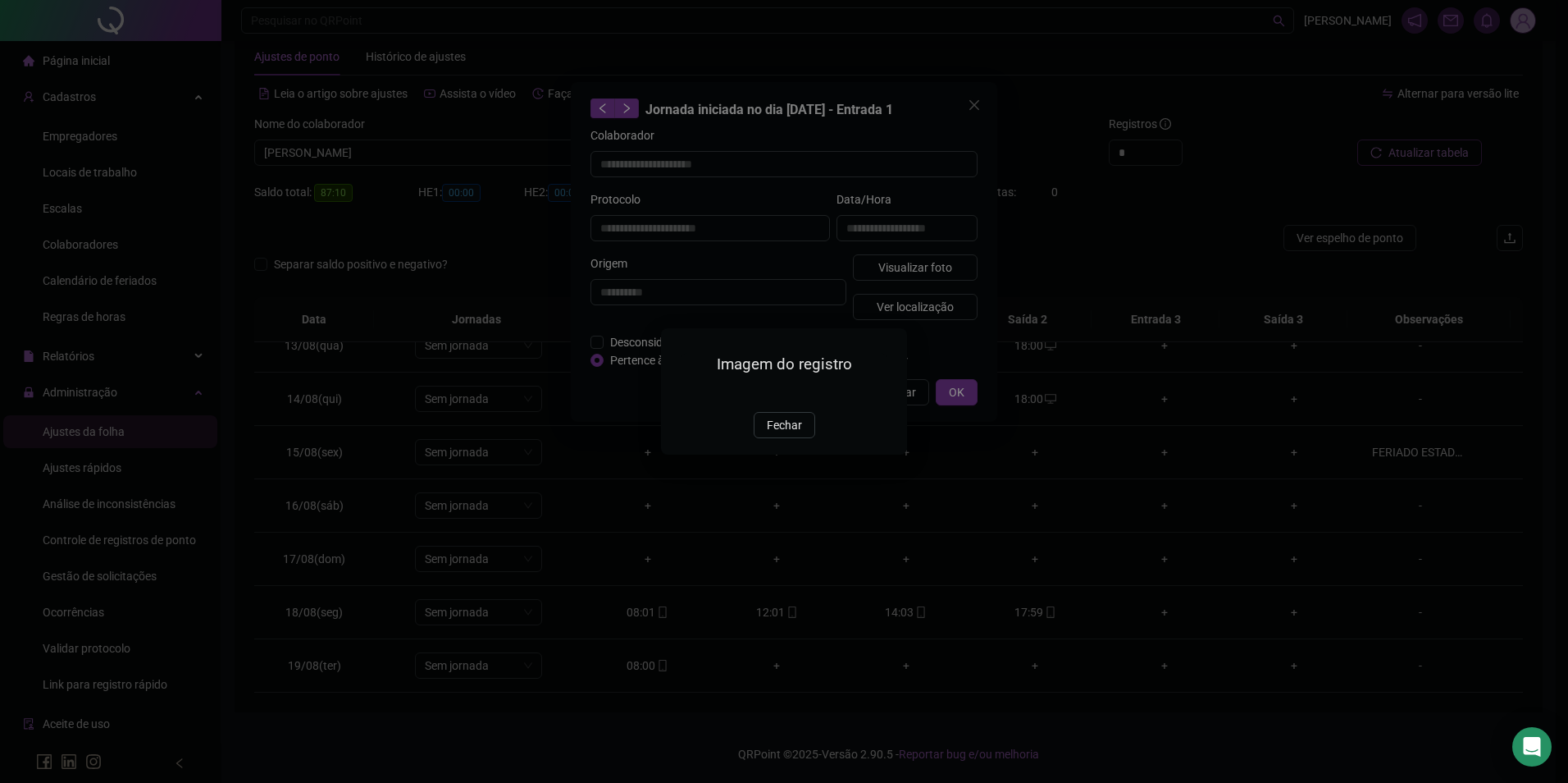
click at [681, 394] on img at bounding box center [681, 394] width 0 height 0
click at [788, 434] on span "Fechar" at bounding box center [784, 425] width 35 height 18
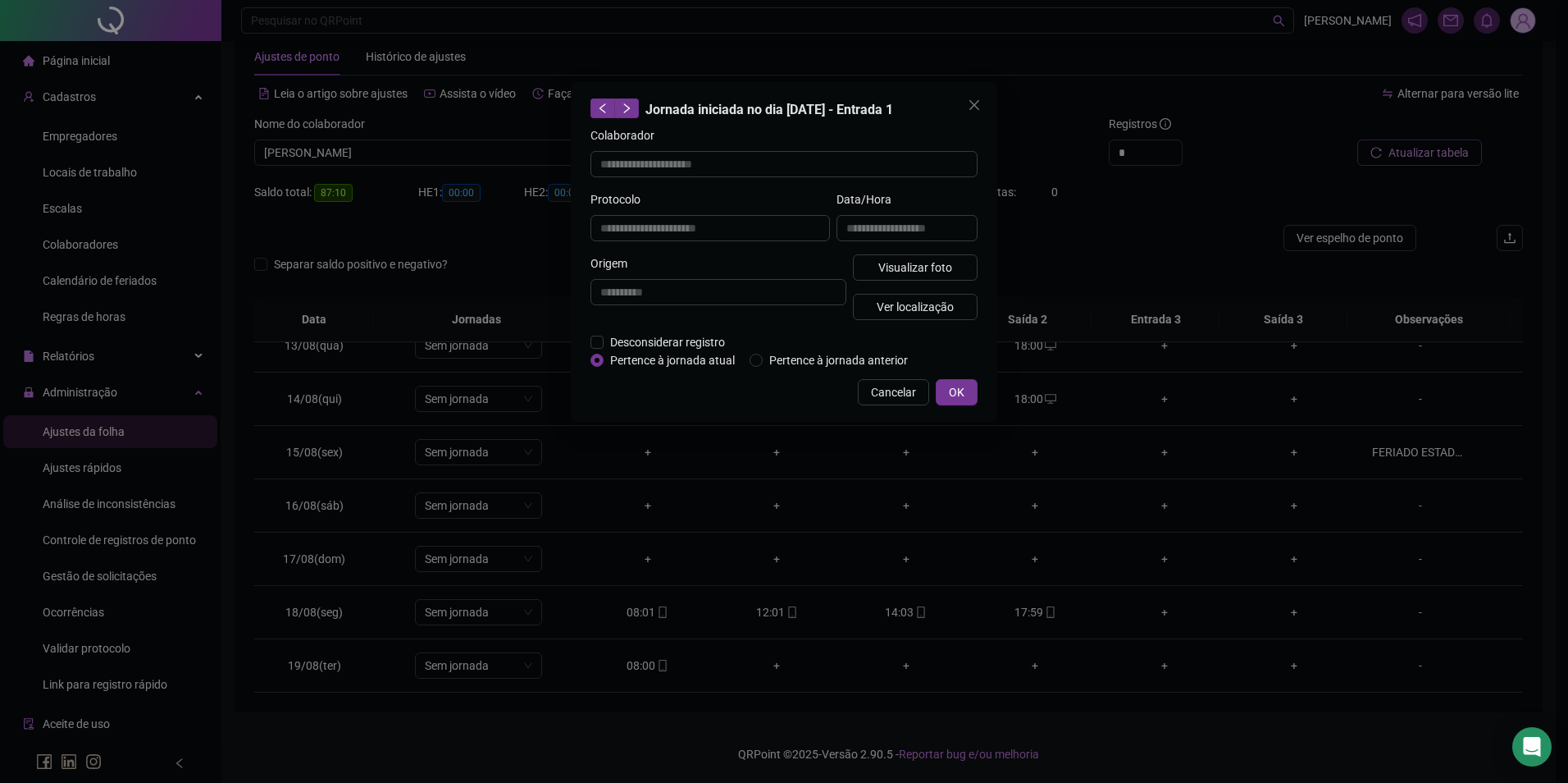
click at [1074, 518] on div "**********" at bounding box center [784, 391] width 1568 height 783
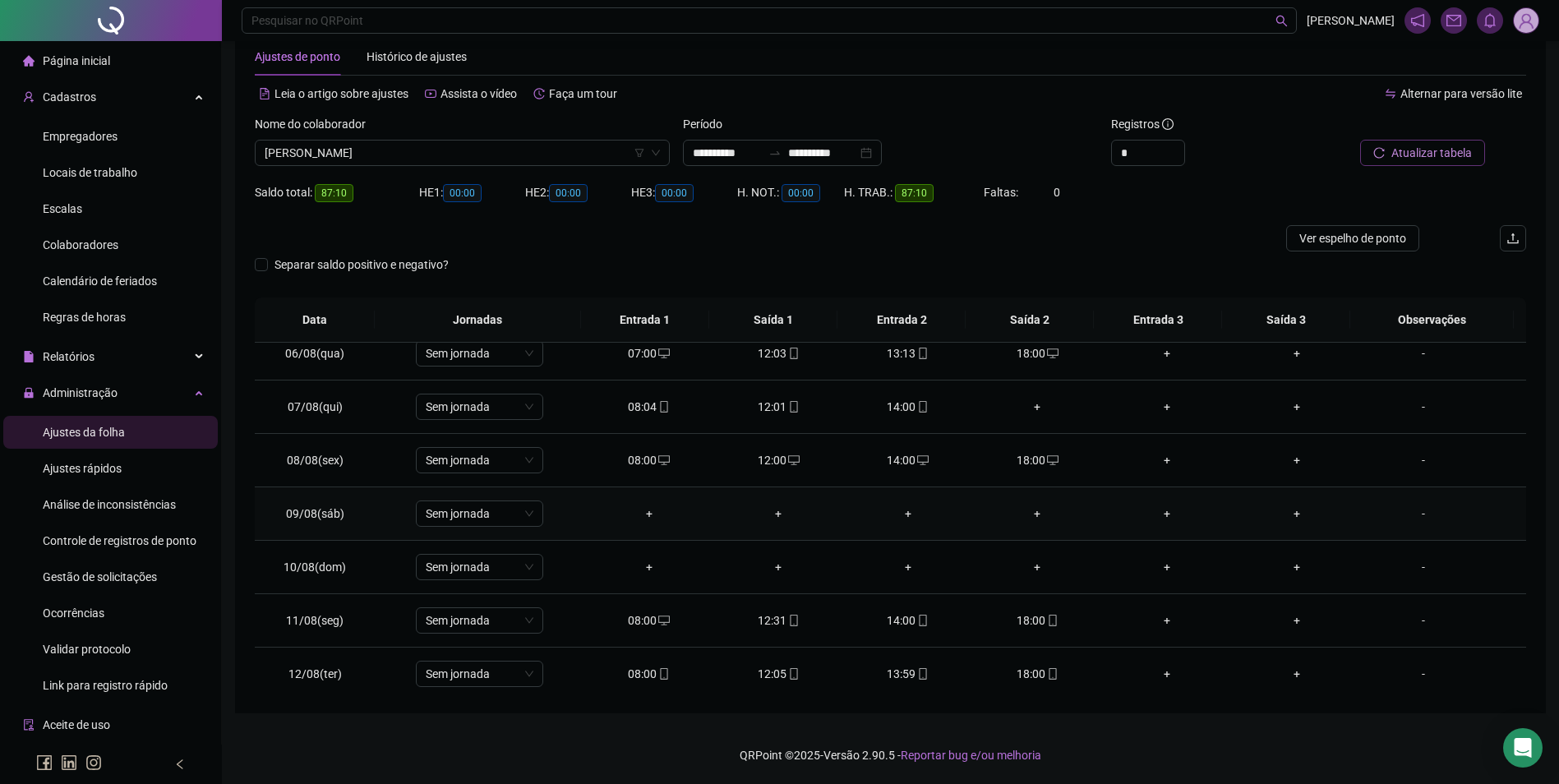
scroll to position [253, 0]
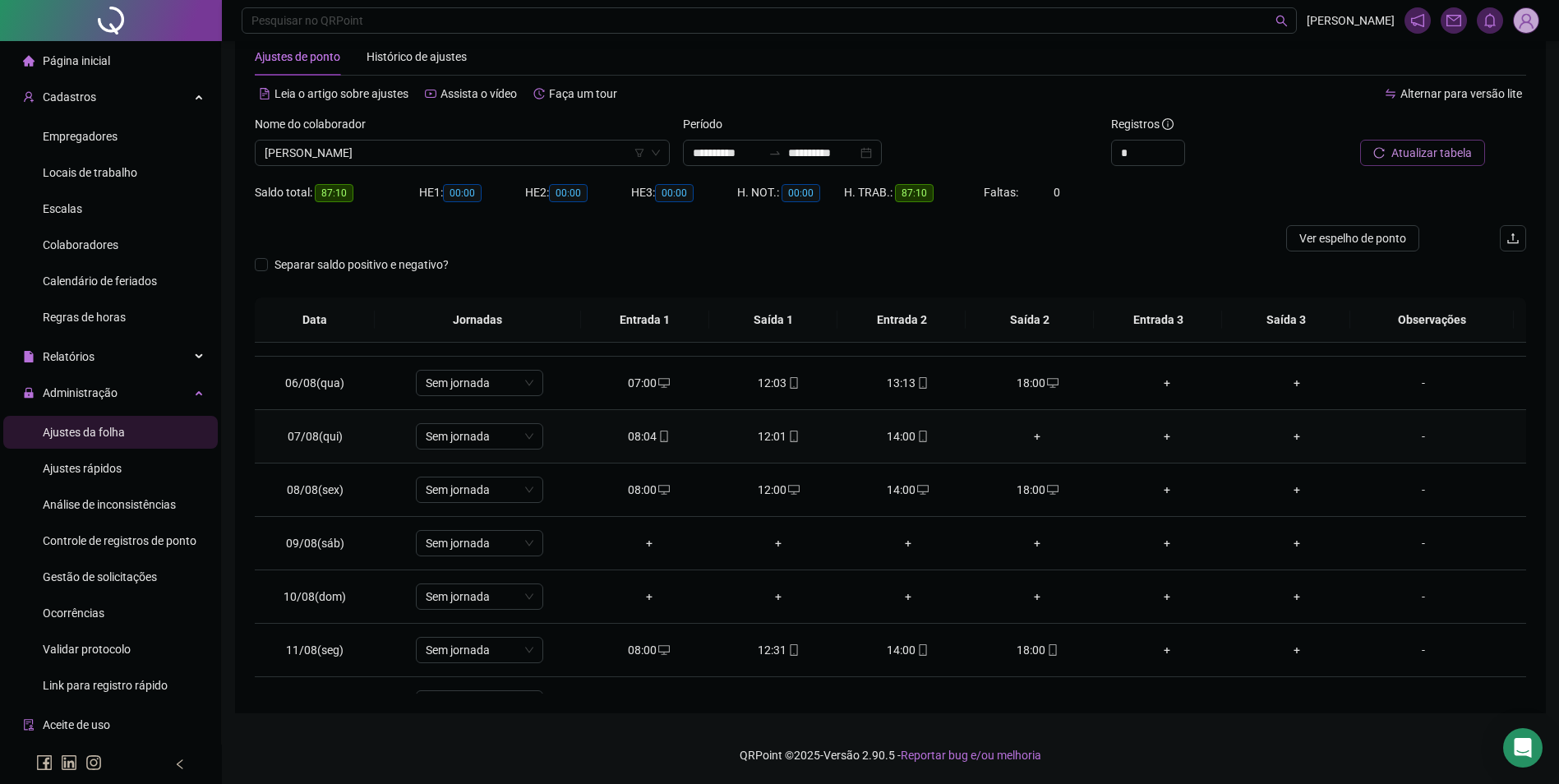
click at [1026, 432] on div "+" at bounding box center [1037, 435] width 104 height 18
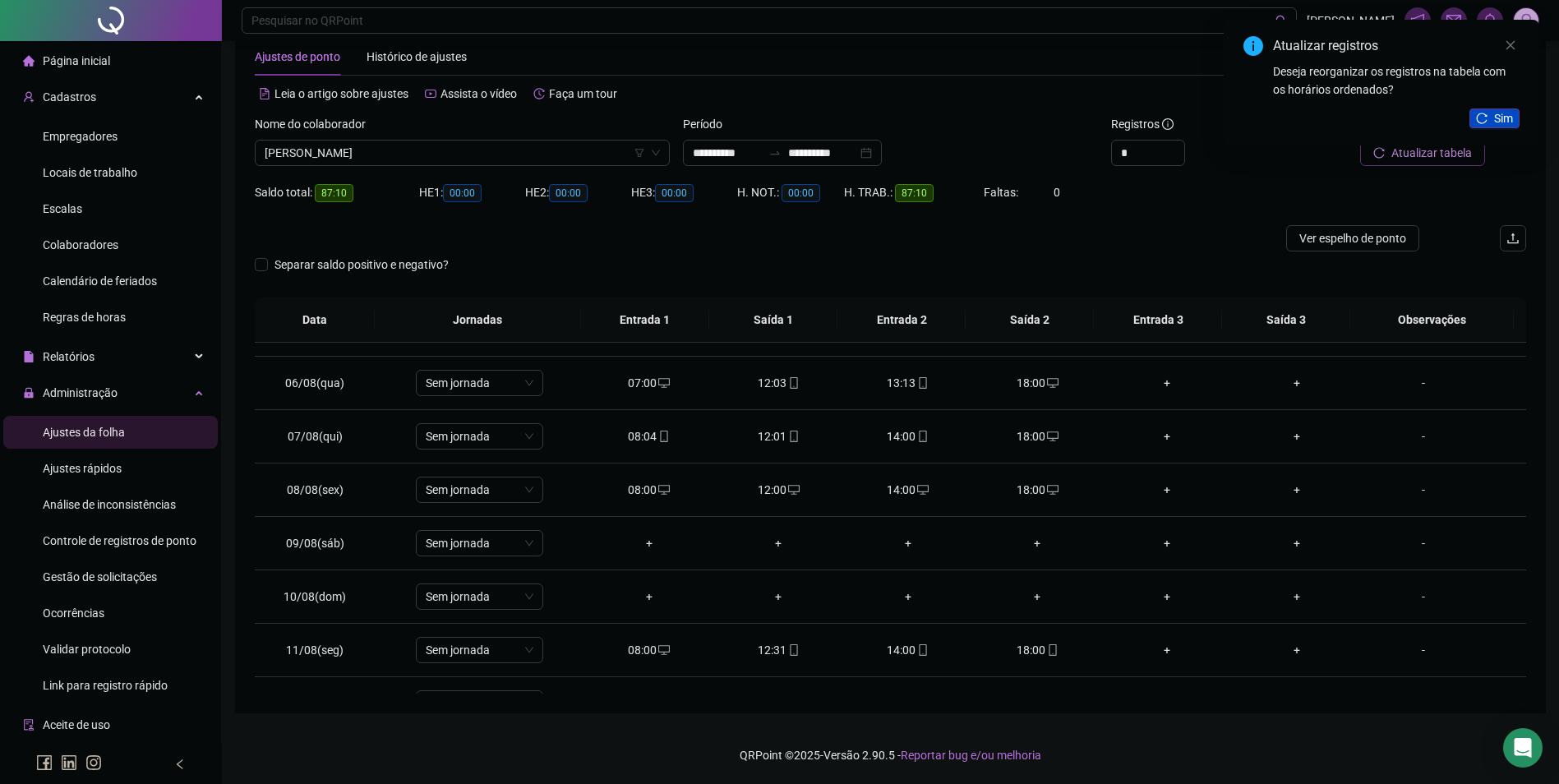
click at [1493, 114] on button "Sim" at bounding box center [1495, 118] width 50 height 20
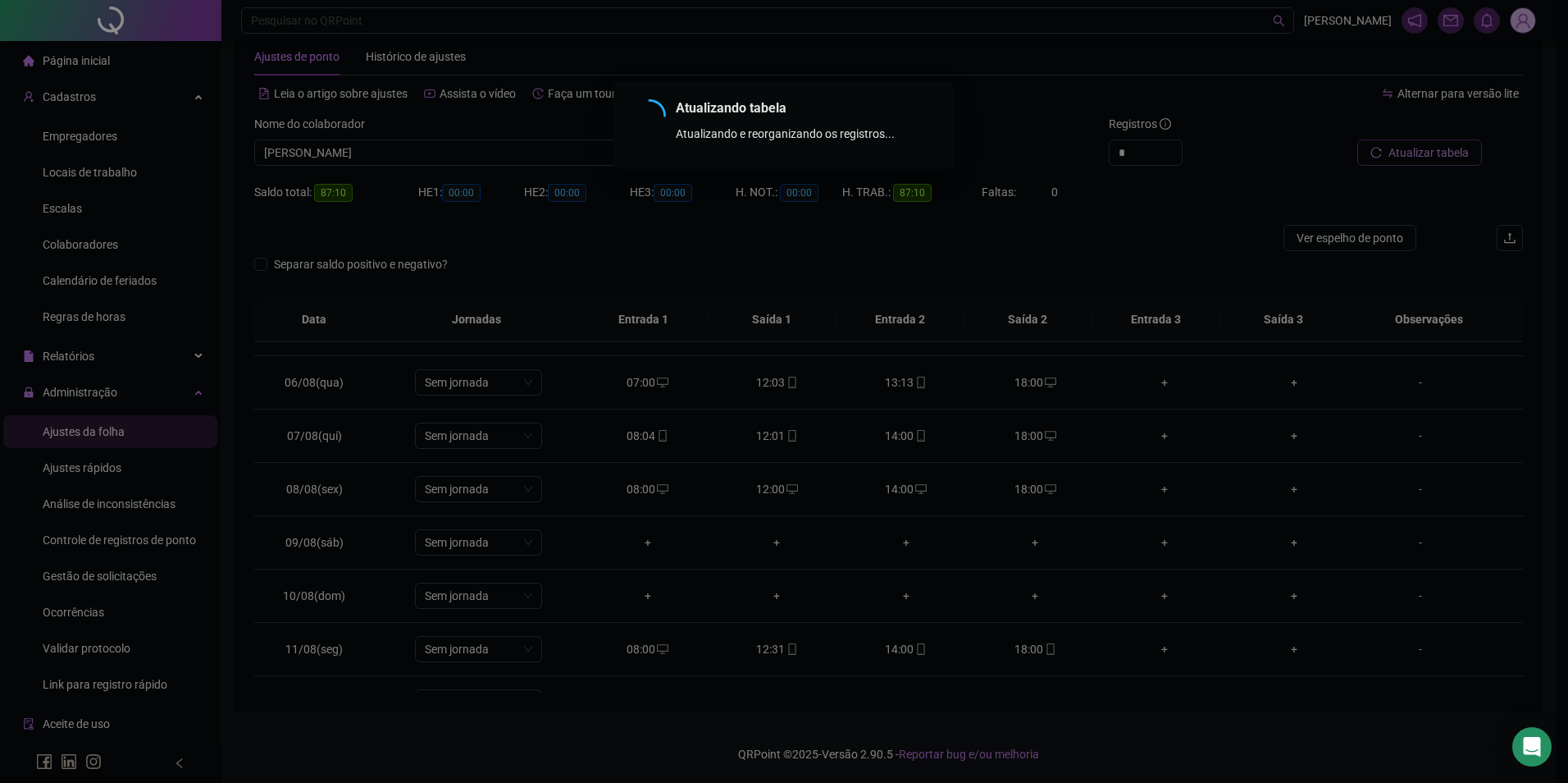
click at [1447, 147] on div "Atualizando tabela Atualizando e reorganizando os registros... OK" at bounding box center [784, 391] width 1568 height 783
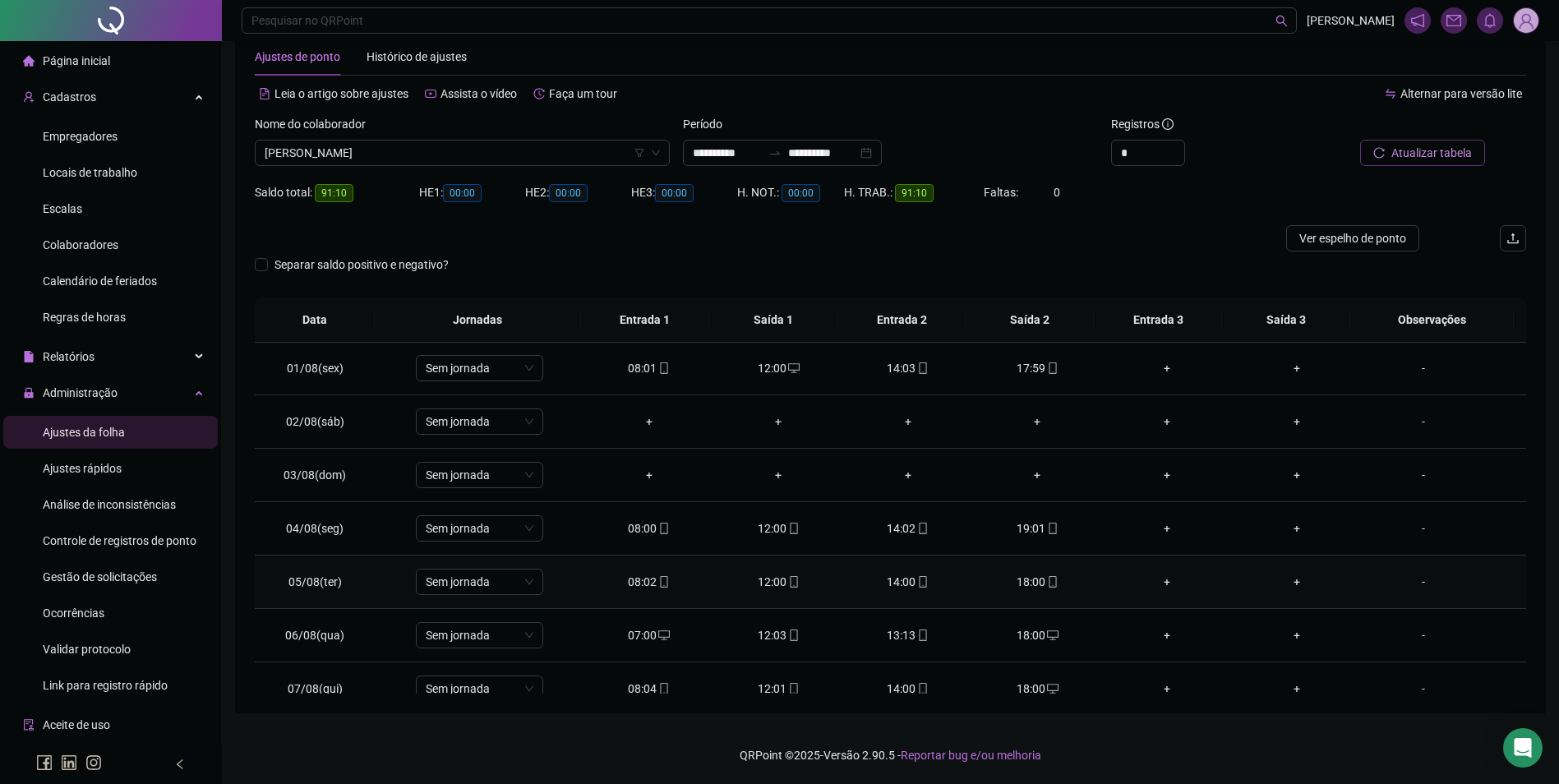
scroll to position [0, 0]
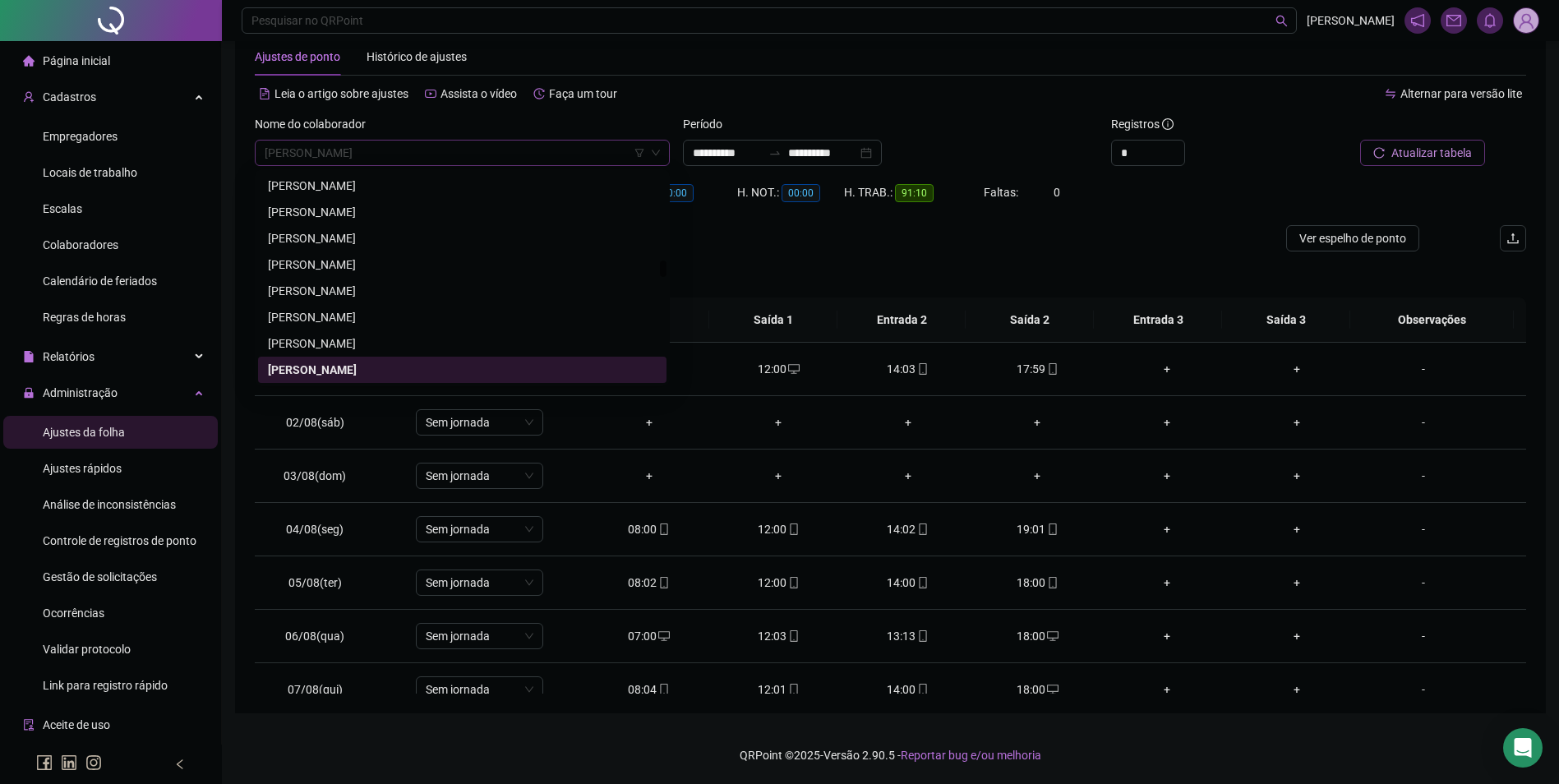
click at [571, 152] on span "[PERSON_NAME]" at bounding box center [462, 152] width 395 height 24
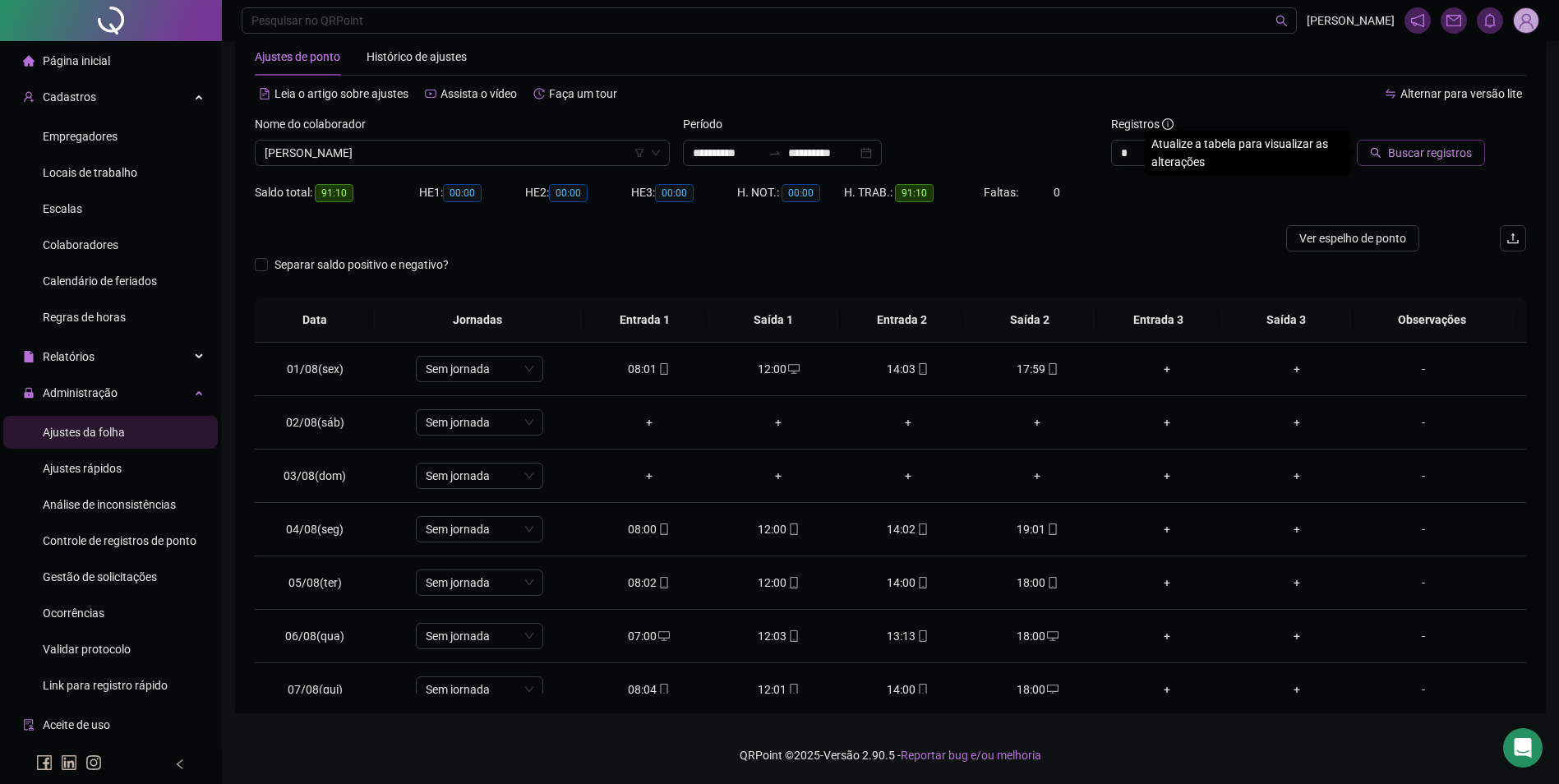
click at [1455, 151] on span "Buscar registros" at bounding box center [1430, 152] width 84 height 18
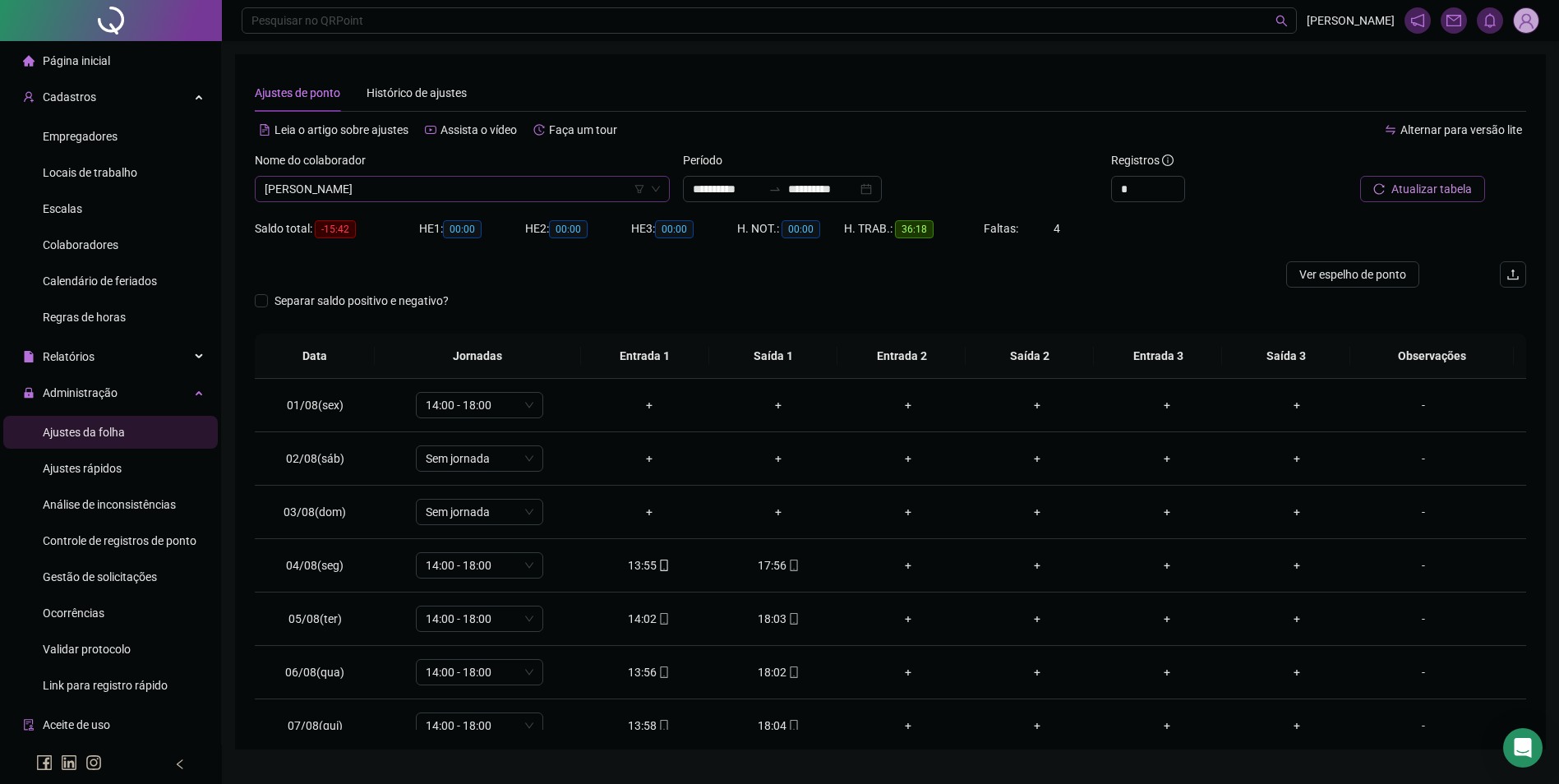
click at [486, 192] on span "[PERSON_NAME]" at bounding box center [462, 189] width 395 height 24
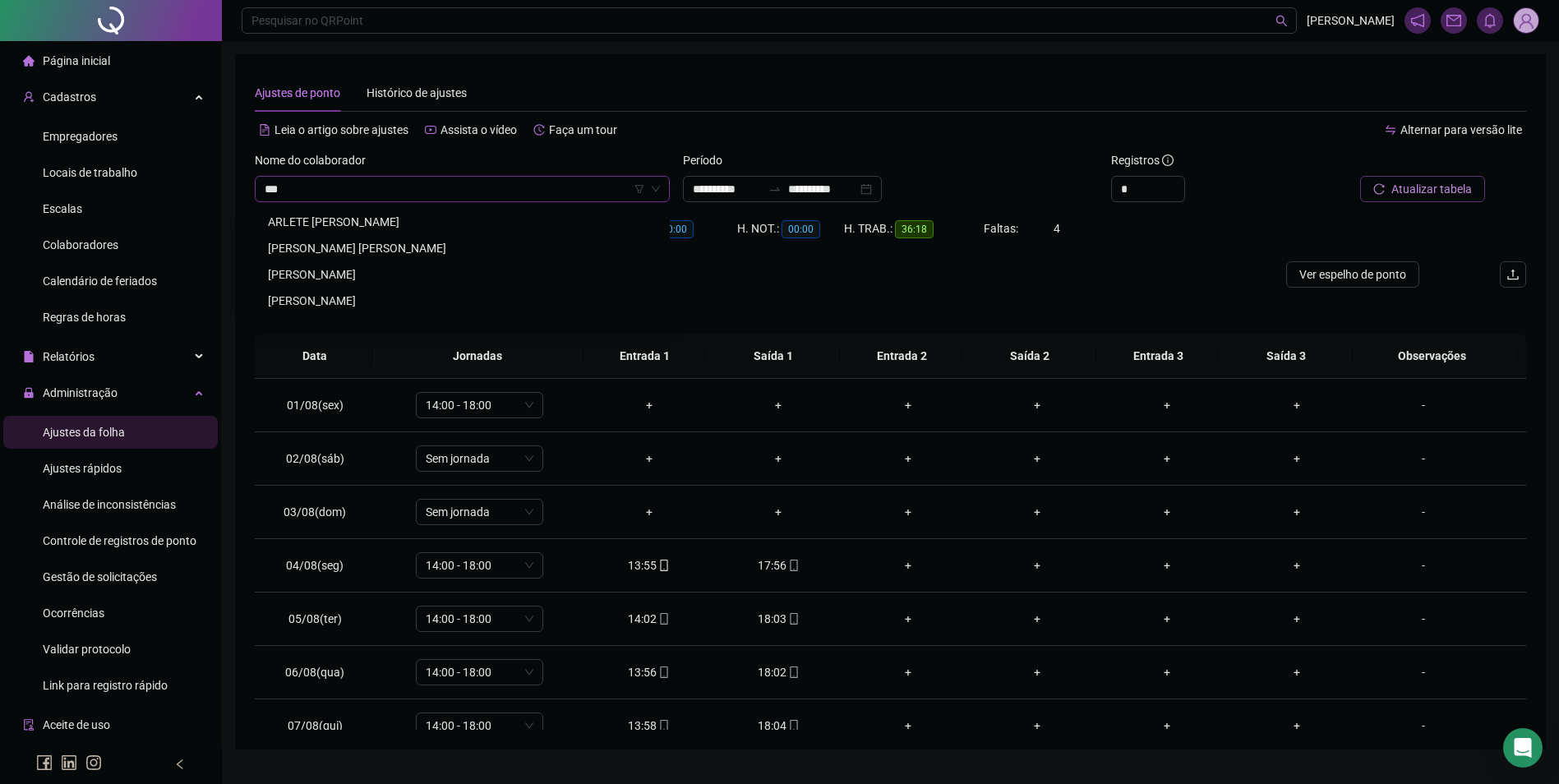
click at [413, 245] on div "[PERSON_NAME] [PERSON_NAME]" at bounding box center [463, 248] width 389 height 18
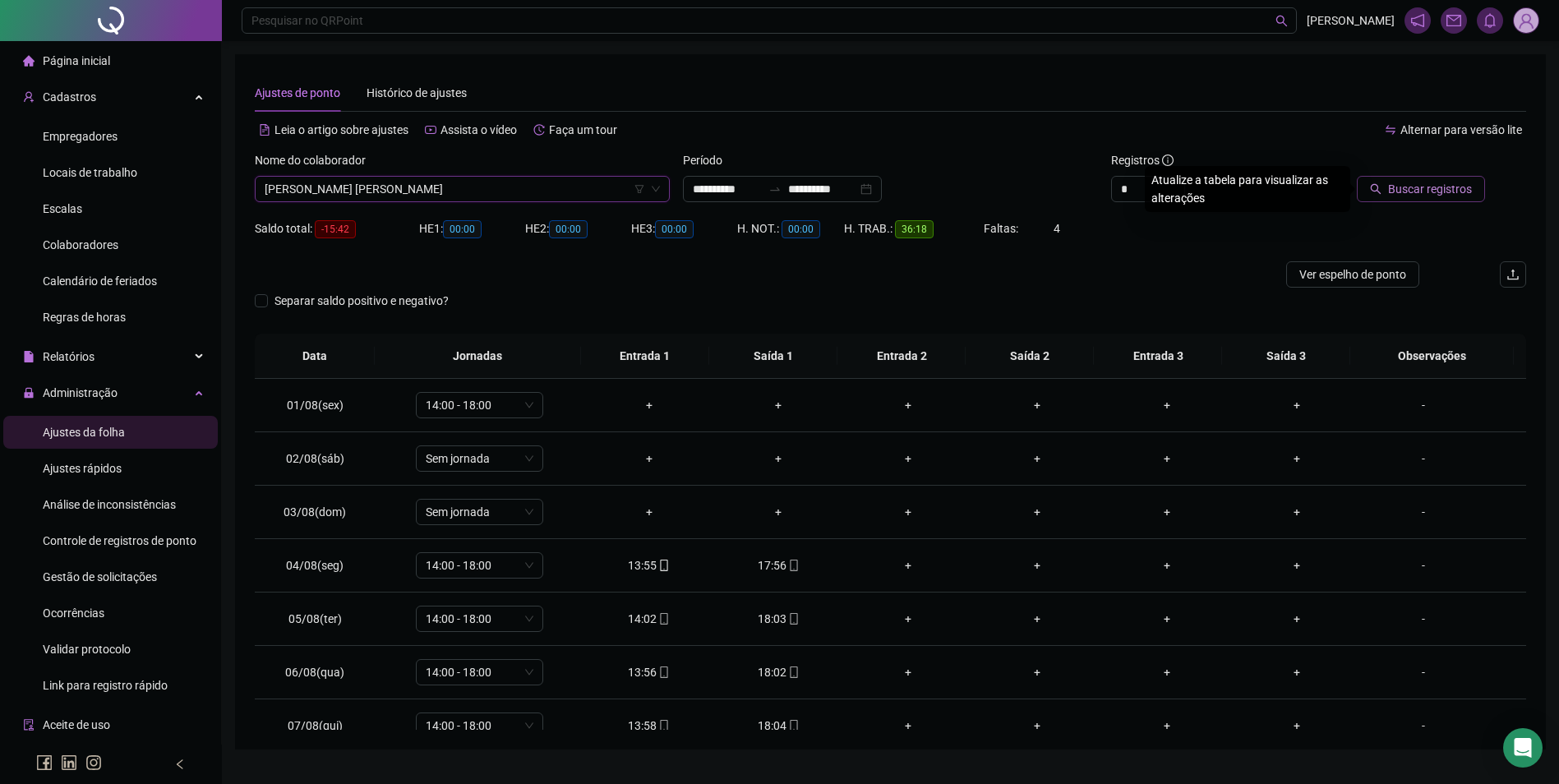
click at [1416, 193] on span "Buscar registros" at bounding box center [1430, 189] width 84 height 18
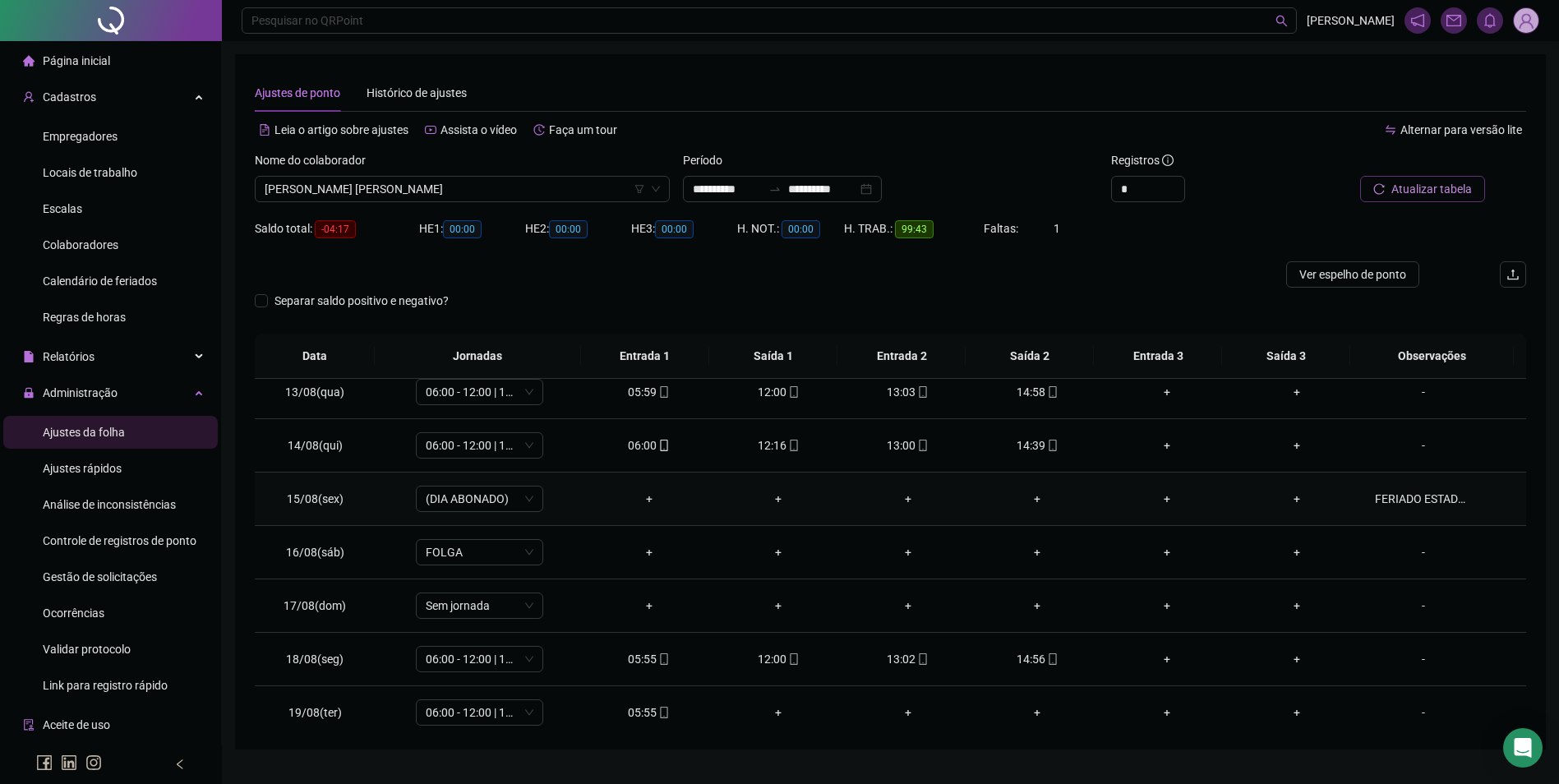
scroll to position [663, 0]
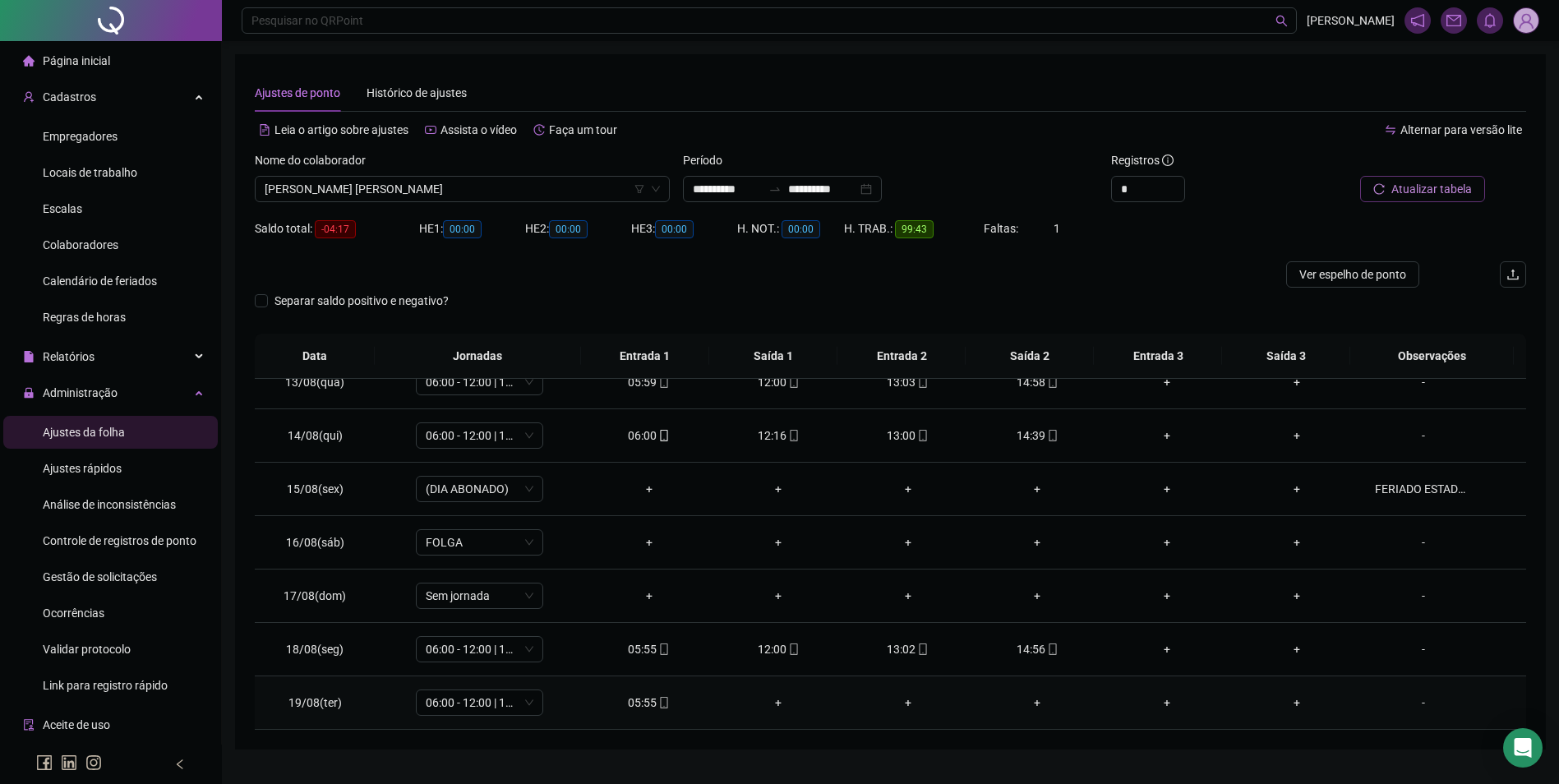
click at [658, 701] on icon "mobile" at bounding box center [664, 702] width 11 height 11
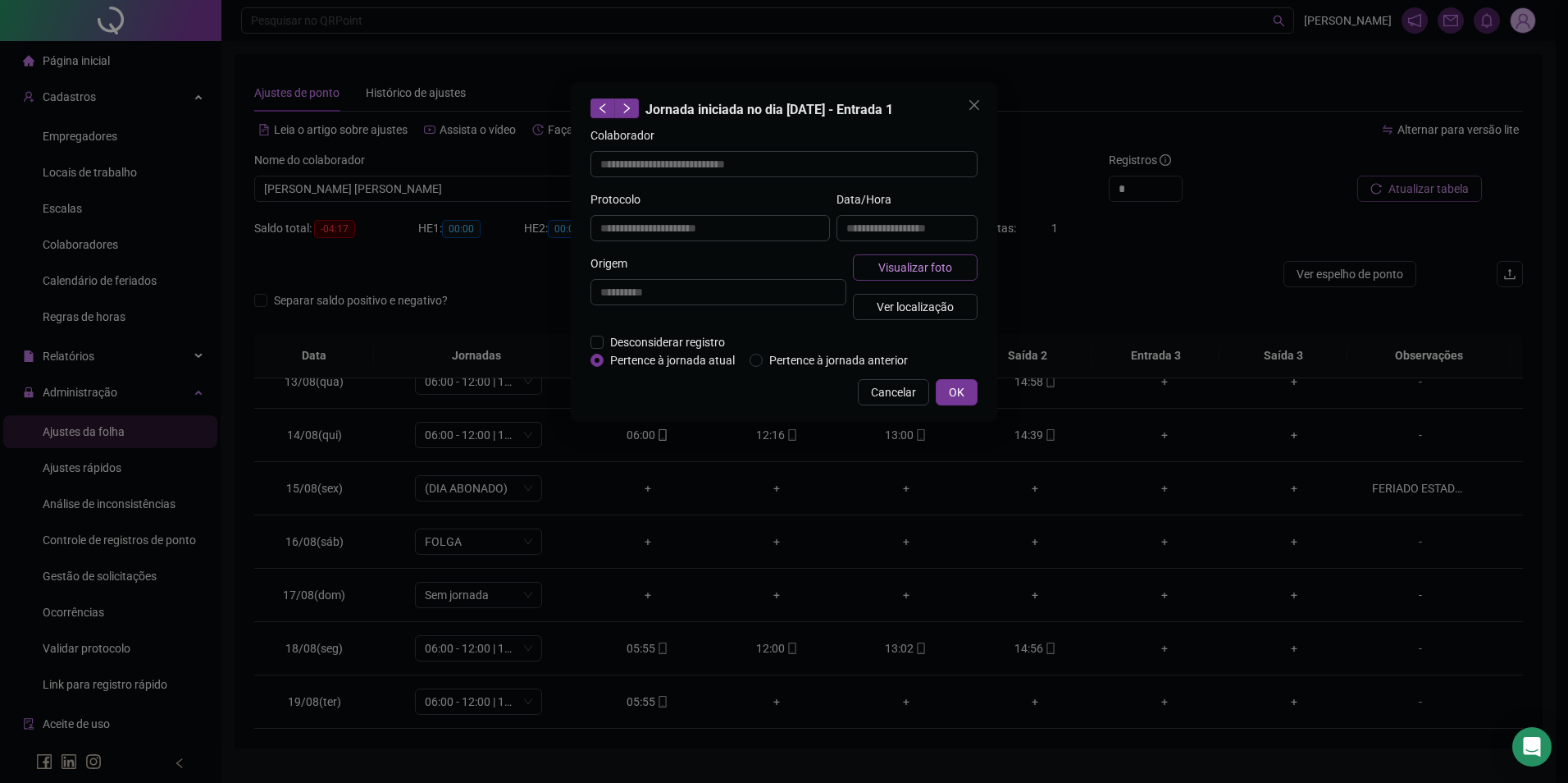
click at [893, 273] on span "Visualizar foto" at bounding box center [915, 267] width 74 height 18
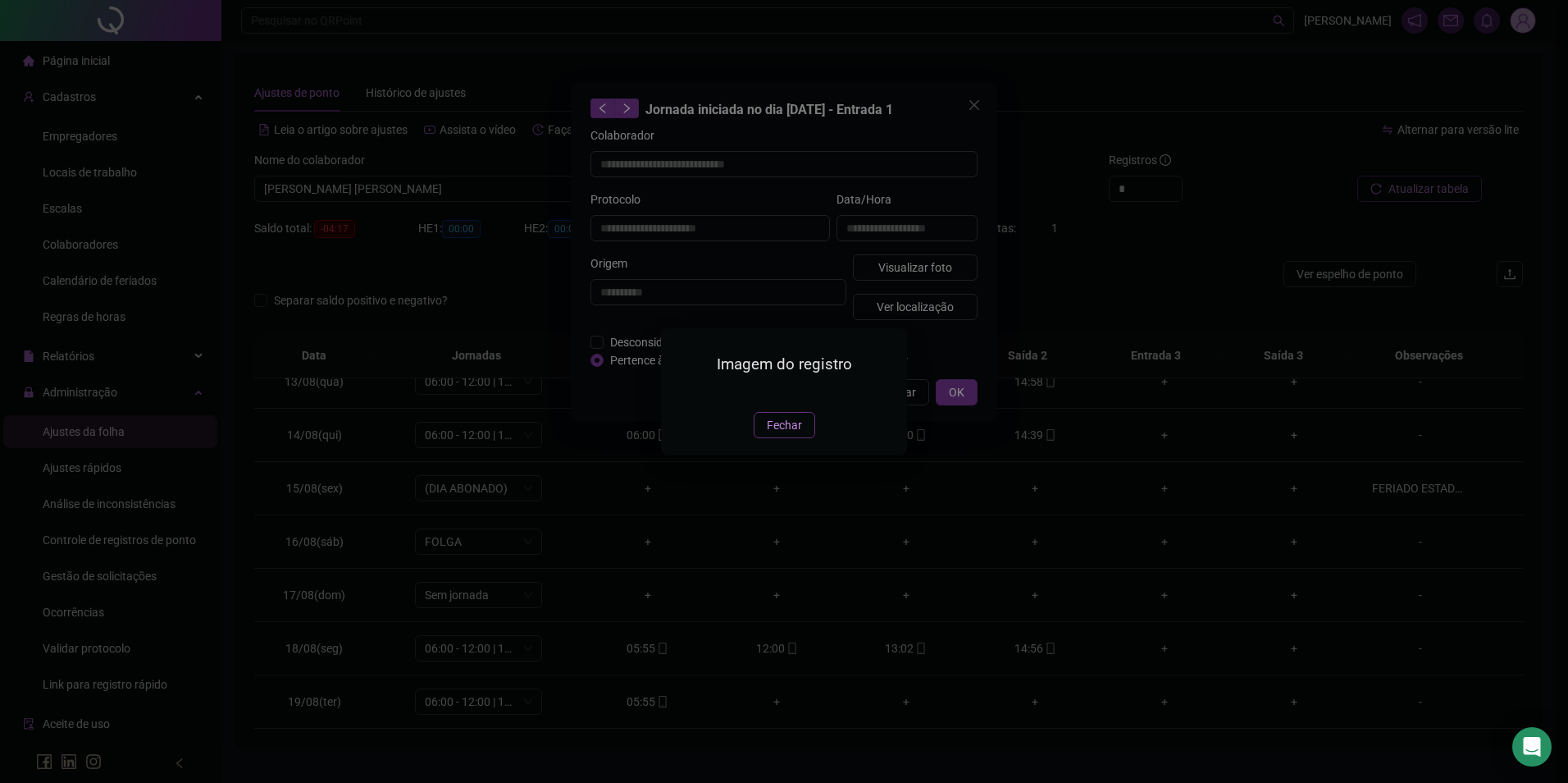
click at [778, 434] on span "Fechar" at bounding box center [784, 425] width 35 height 18
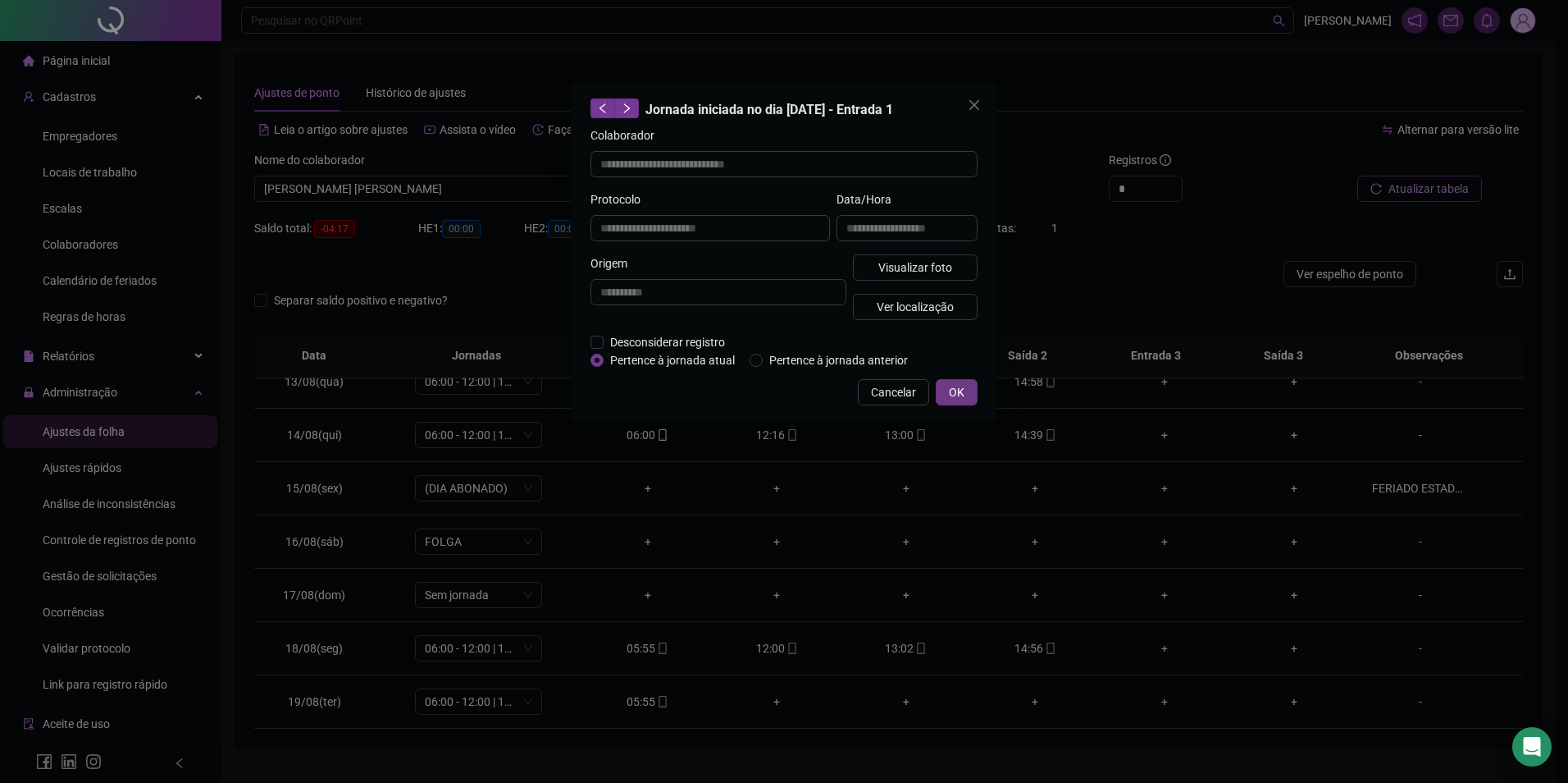
click at [950, 391] on span "OK" at bounding box center [956, 392] width 16 height 18
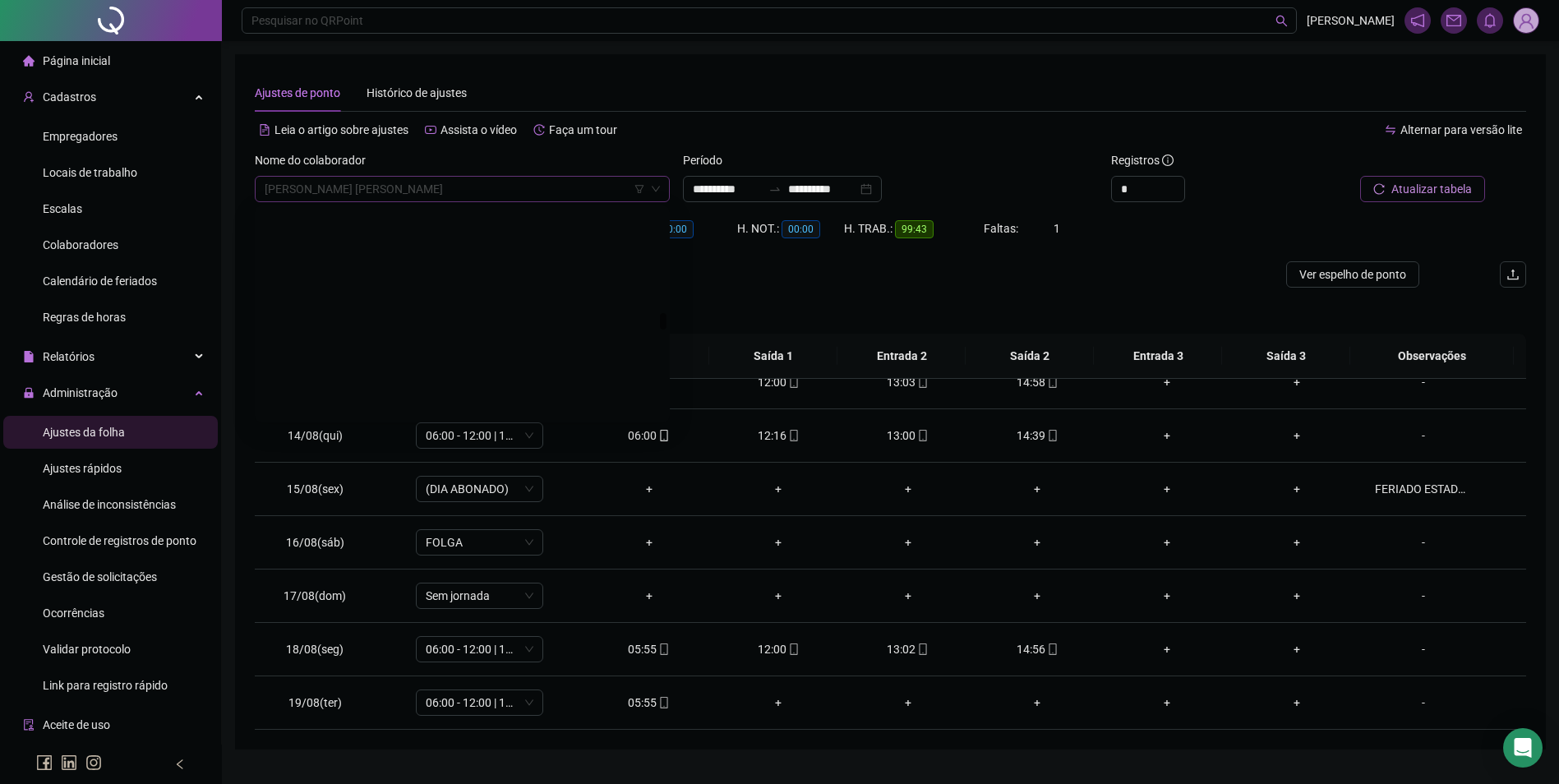
scroll to position [12986, 0]
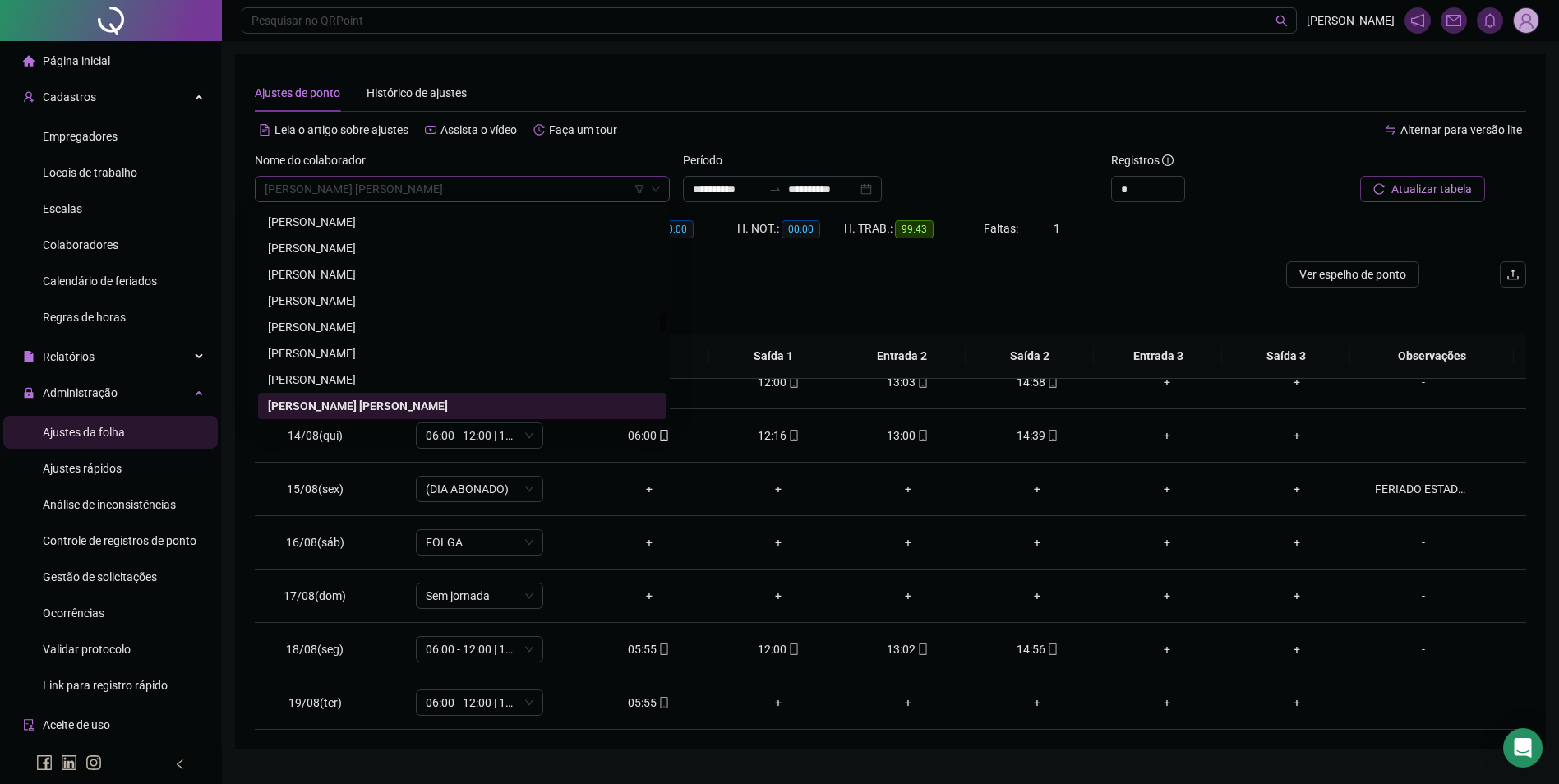
click at [498, 187] on span "[PERSON_NAME] [PERSON_NAME]" at bounding box center [462, 189] width 395 height 24
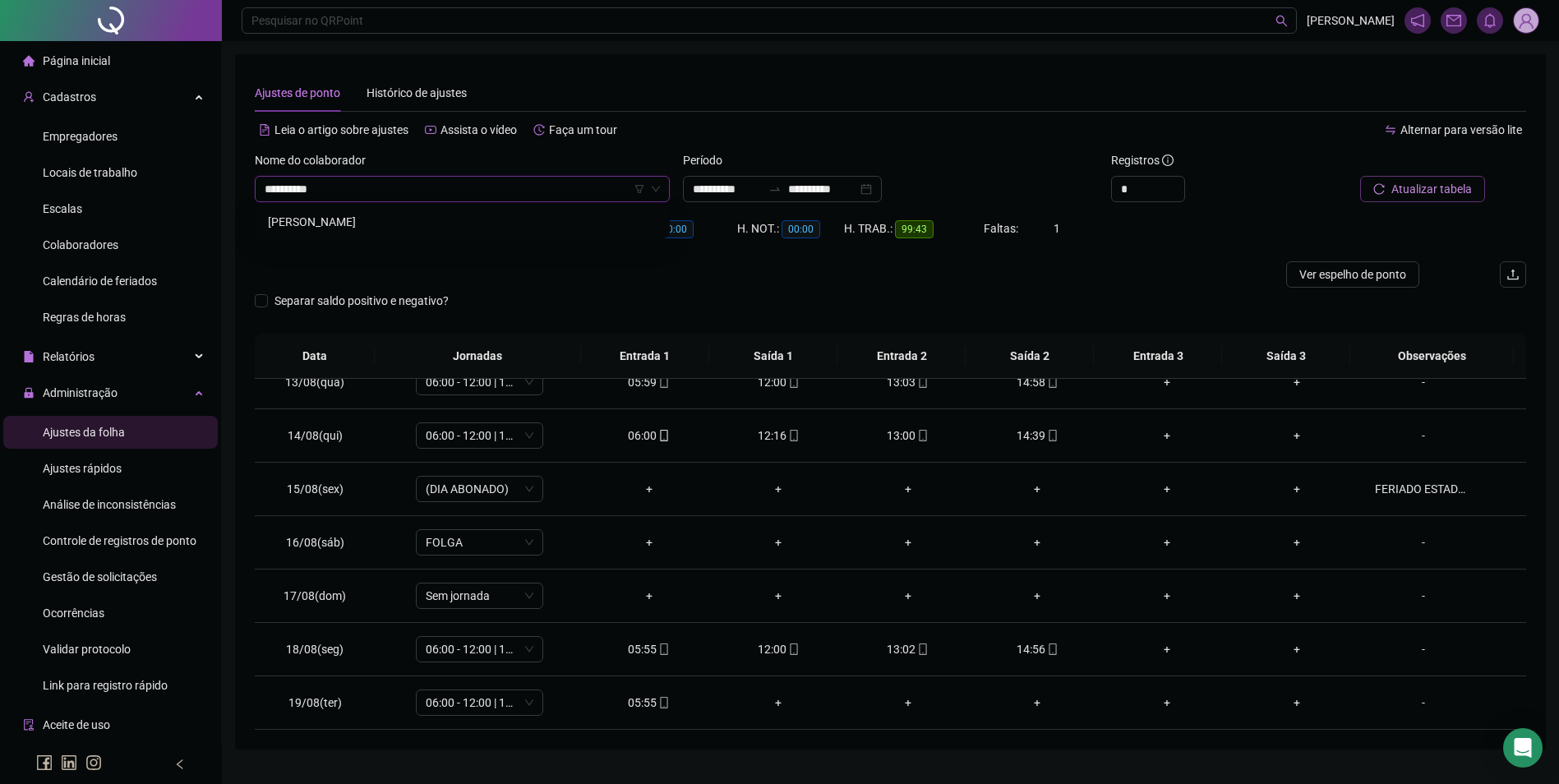
click at [411, 221] on div "[PERSON_NAME]" at bounding box center [463, 221] width 389 height 18
click at [1466, 192] on span "Buscar registros" at bounding box center [1430, 189] width 84 height 18
click at [786, 435] on span "mobile" at bounding box center [793, 435] width 13 height 11
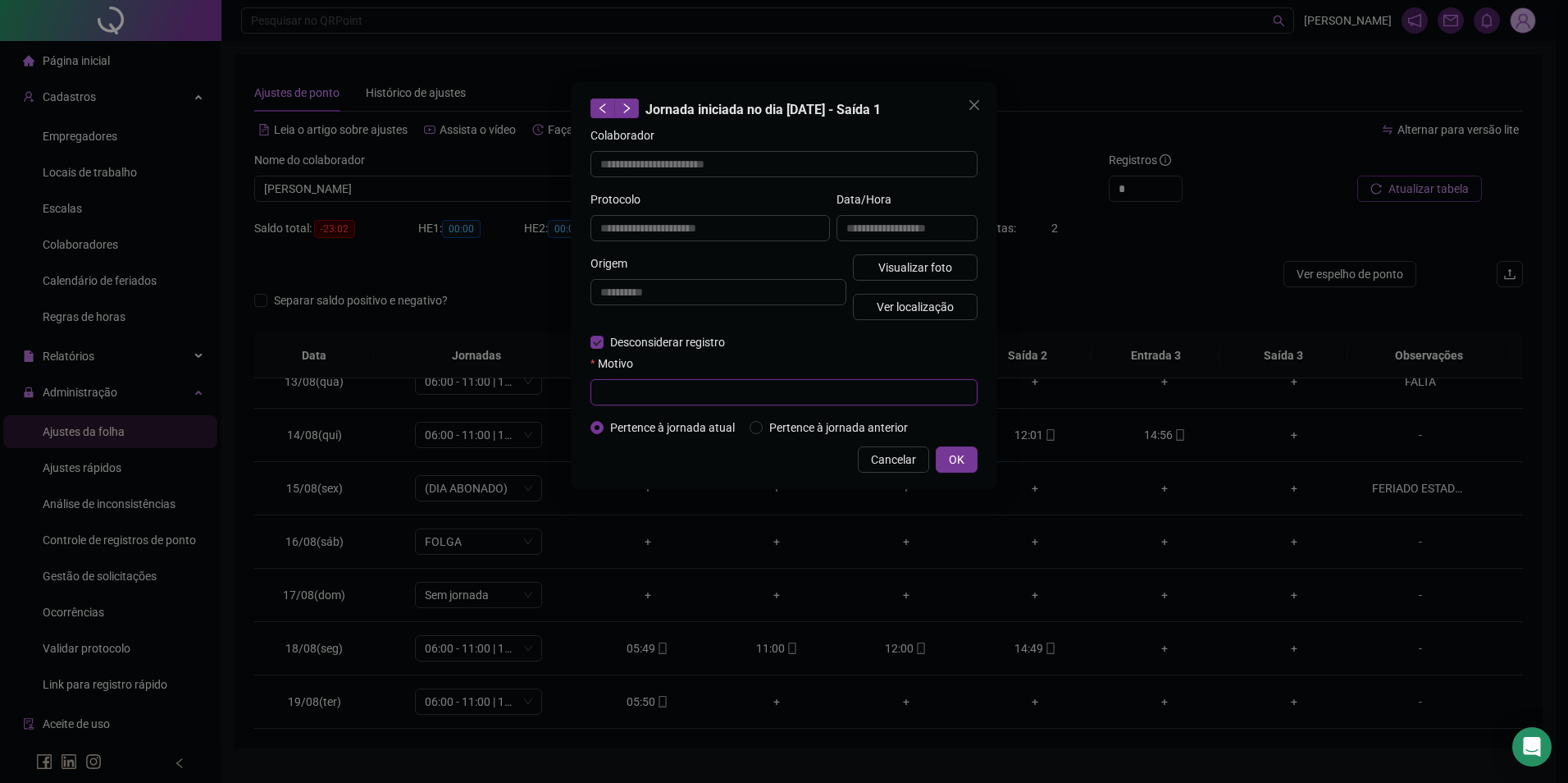
click at [648, 386] on input "text" at bounding box center [784, 392] width 387 height 26
click at [947, 457] on button "OK" at bounding box center [956, 459] width 42 height 26
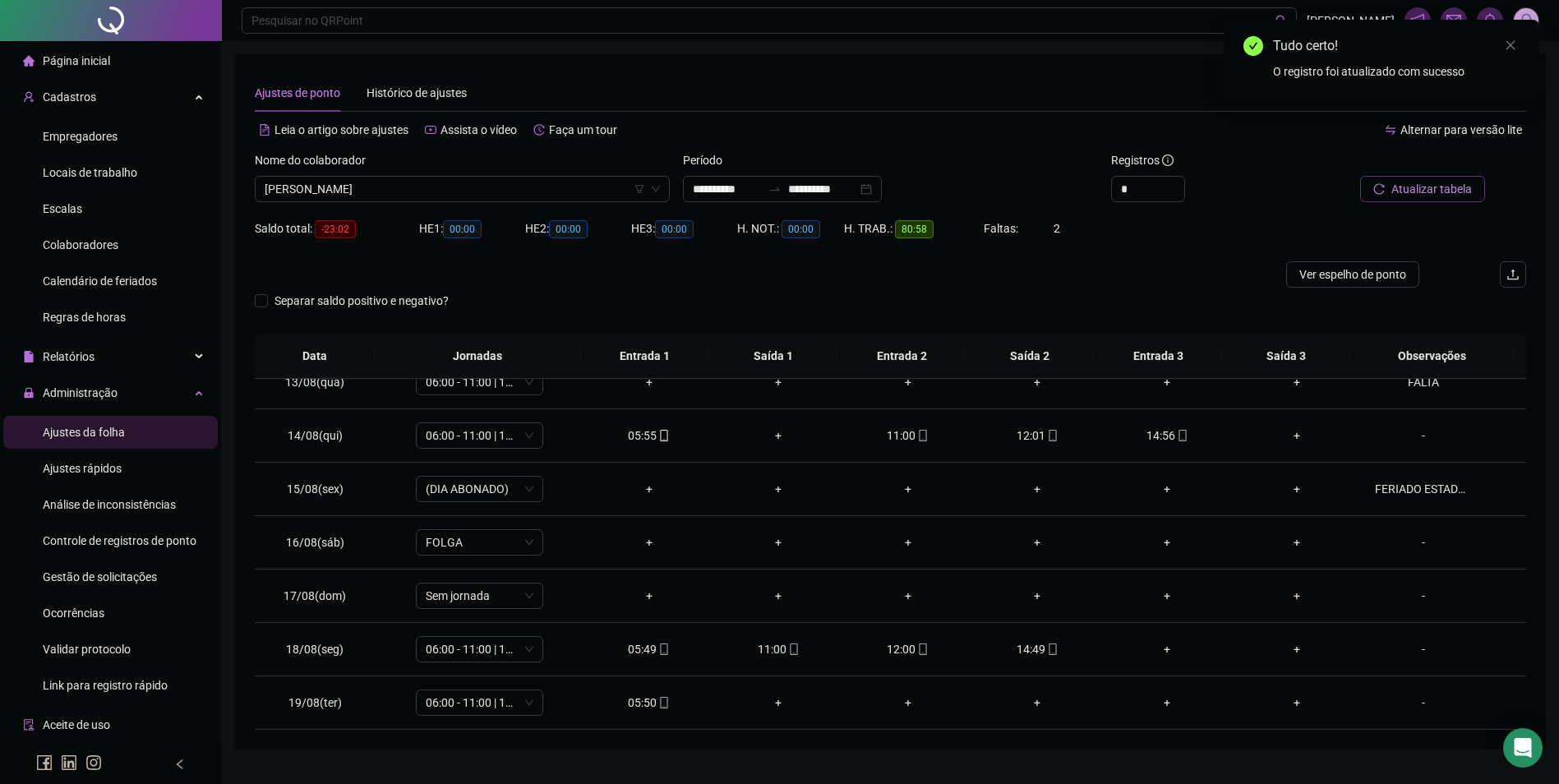
click at [1440, 189] on span "Atualizar tabela" at bounding box center [1431, 189] width 80 height 18
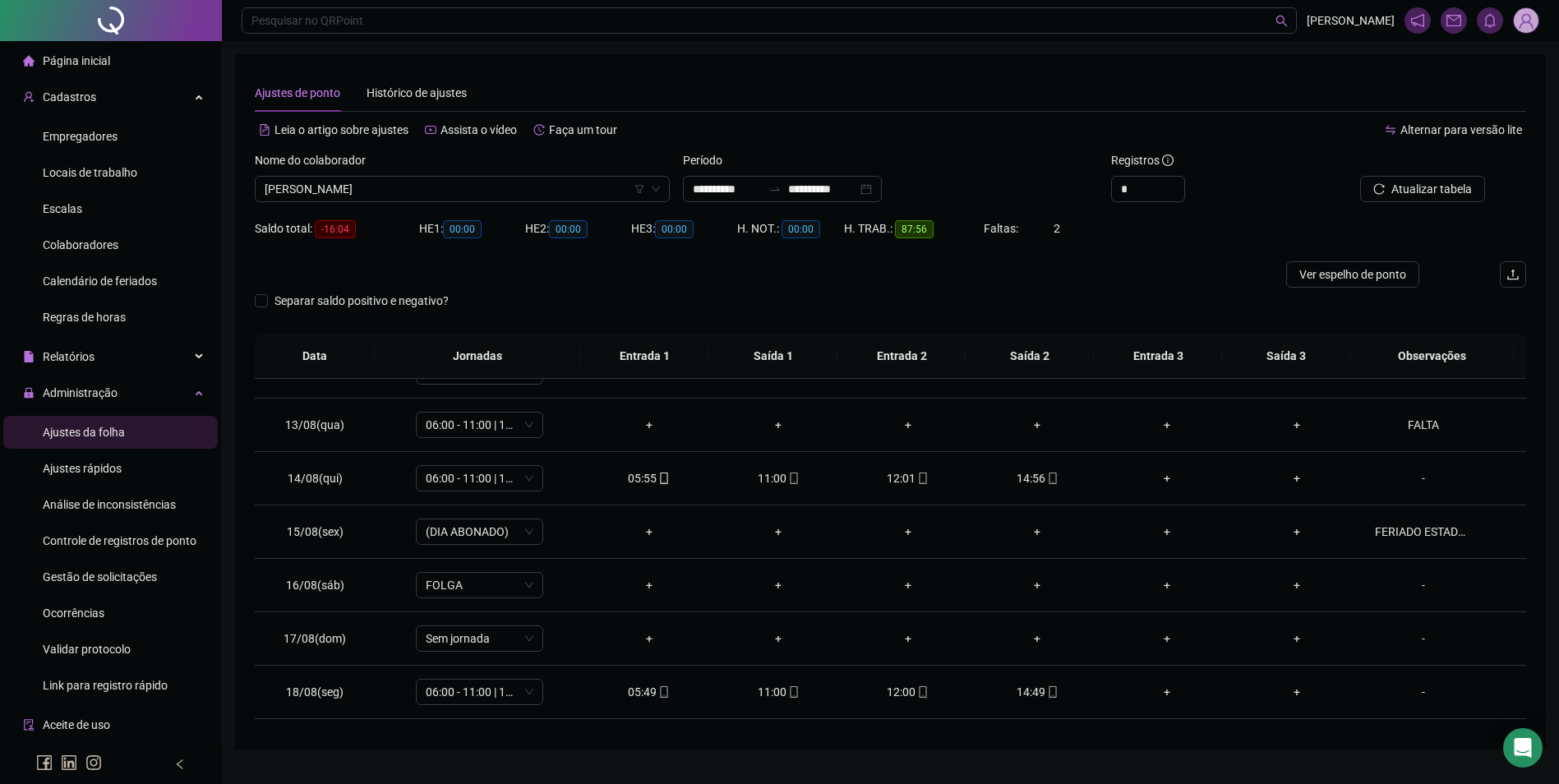
scroll to position [663, 0]
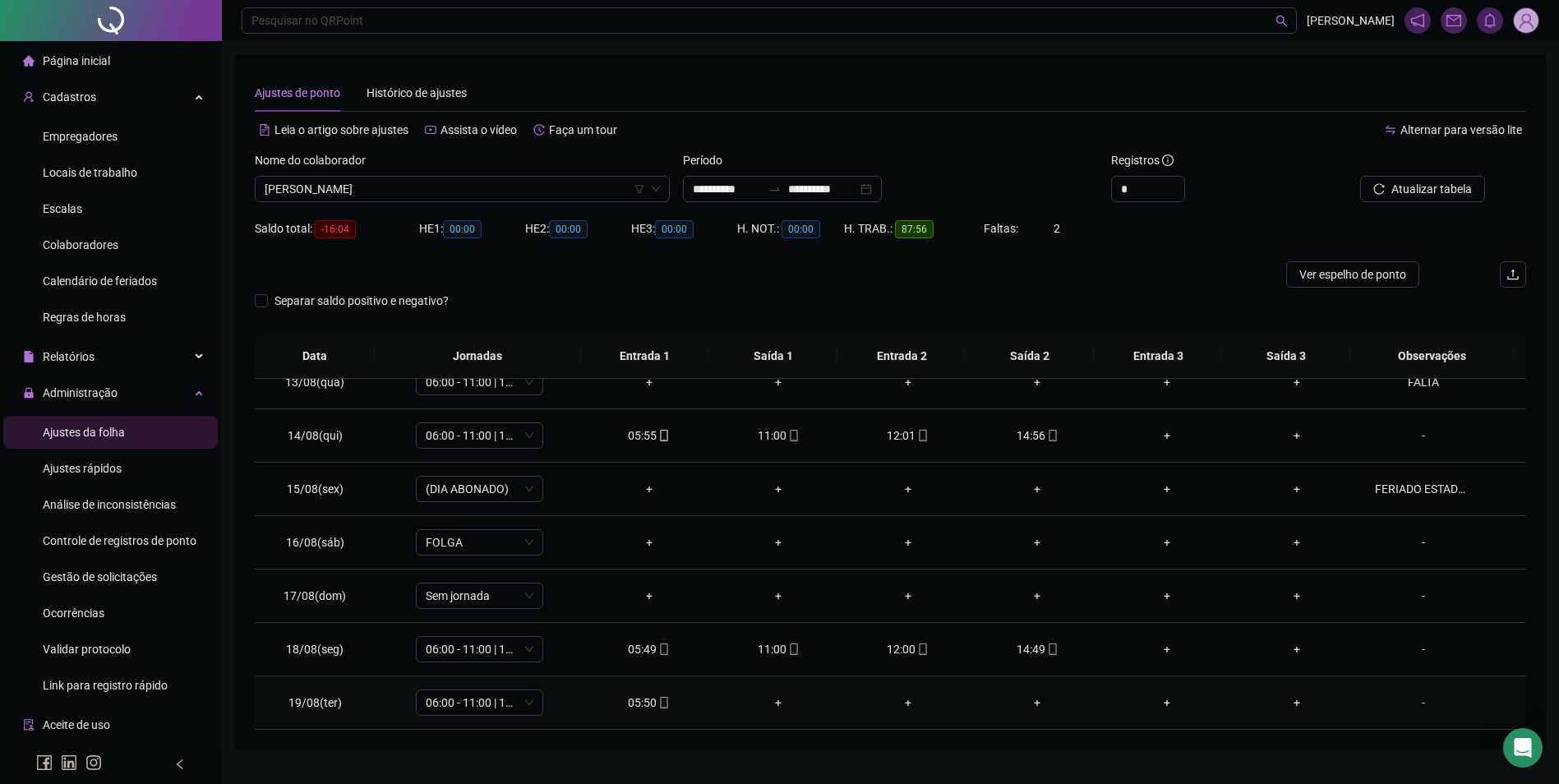
click at [659, 704] on icon "mobile" at bounding box center [664, 702] width 11 height 11
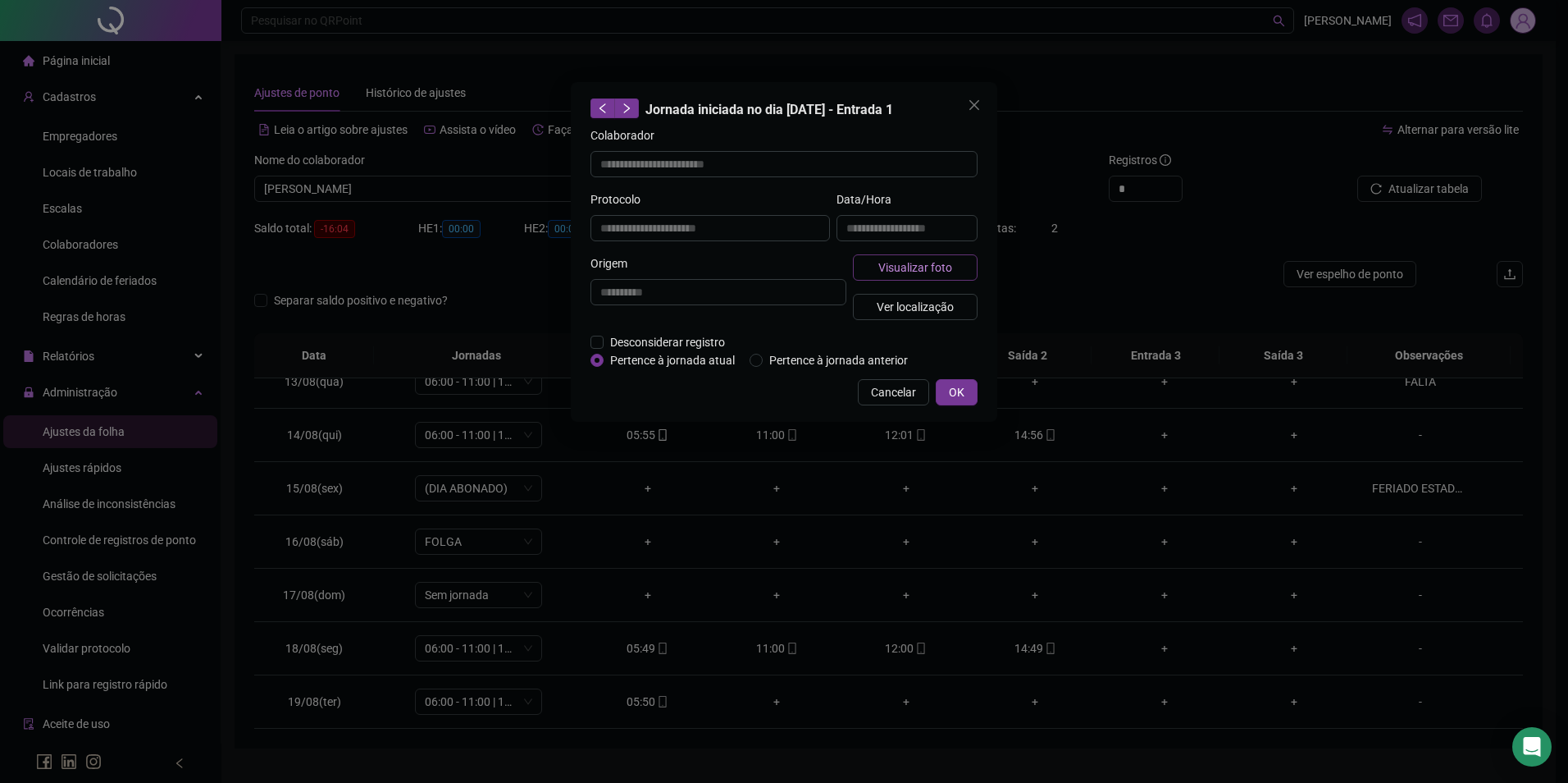
click at [916, 272] on span "Visualizar foto" at bounding box center [915, 267] width 74 height 18
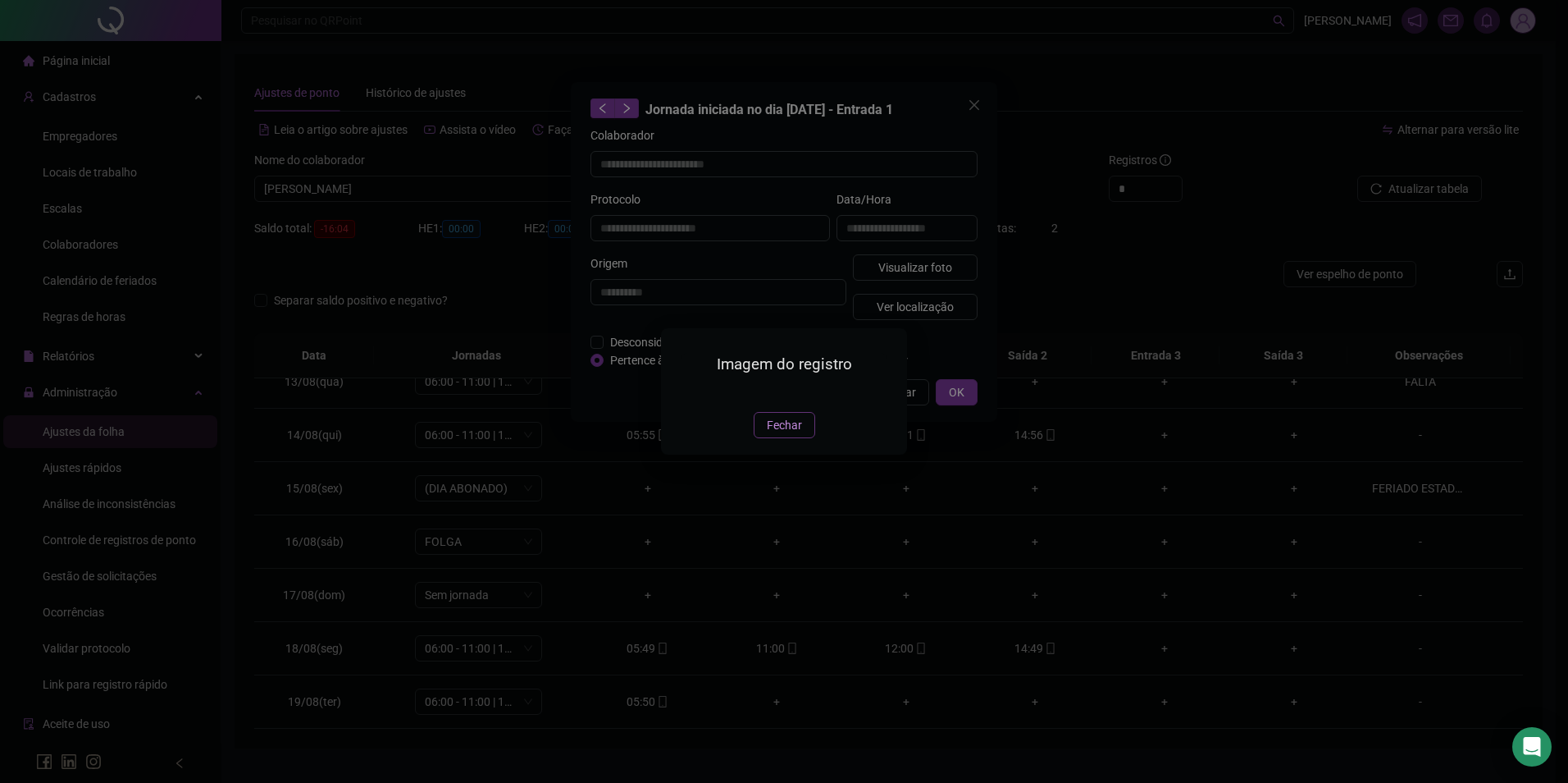
click at [774, 438] on button "Fechar" at bounding box center [784, 425] width 62 height 26
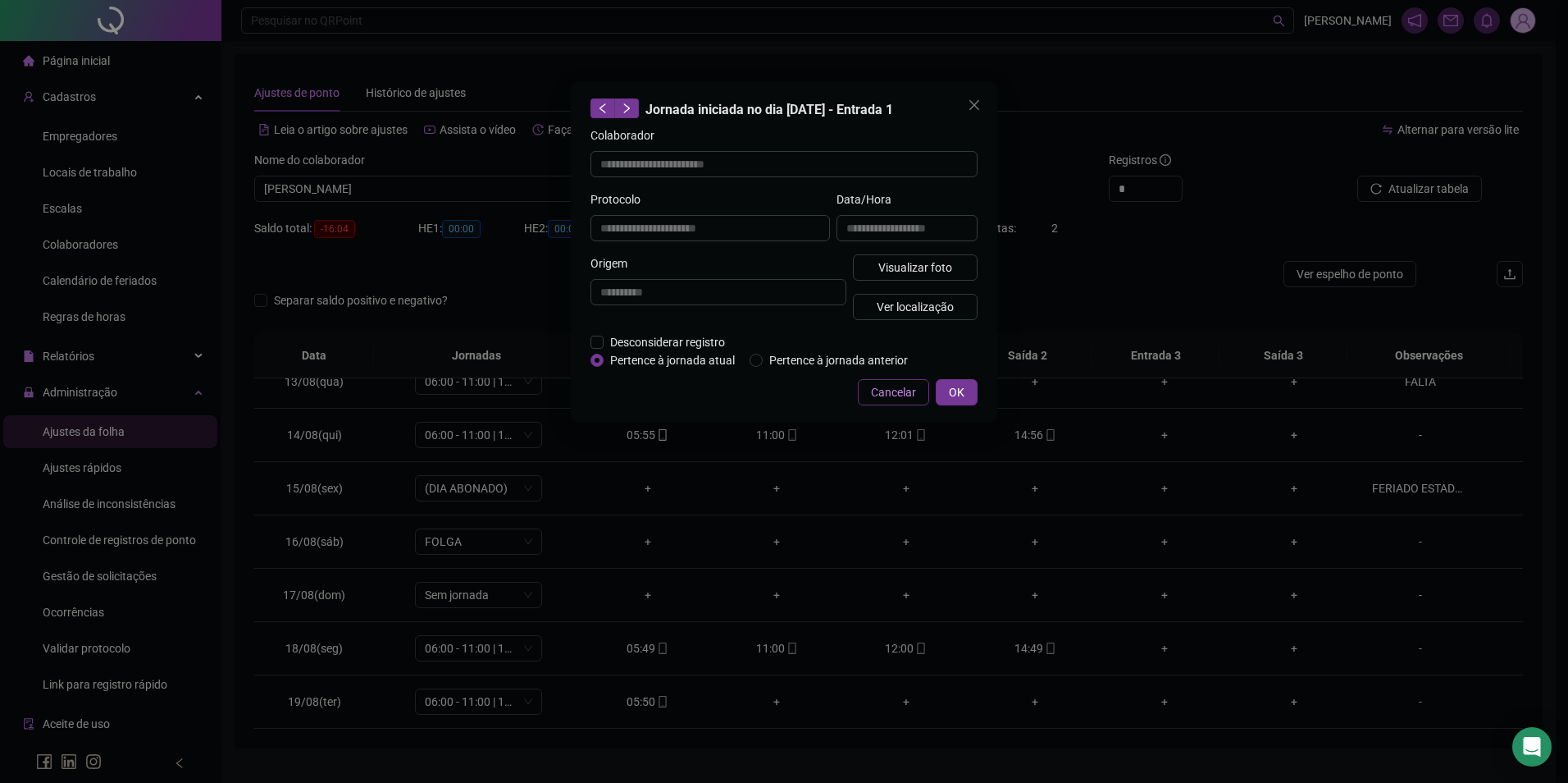
click at [883, 391] on span "Cancelar" at bounding box center [894, 392] width 45 height 18
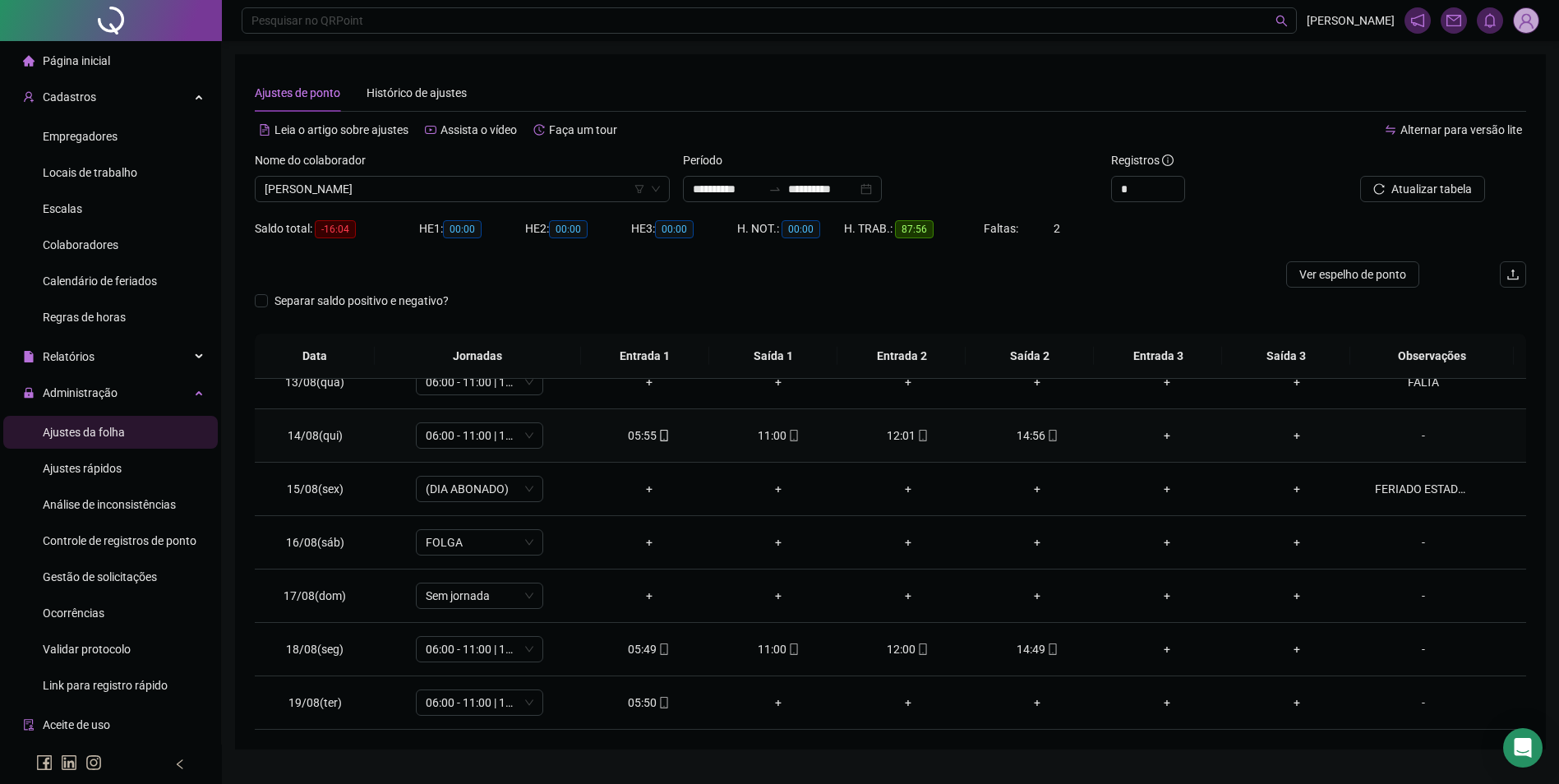
click at [1047, 438] on icon "mobile" at bounding box center [1052, 435] width 11 height 11
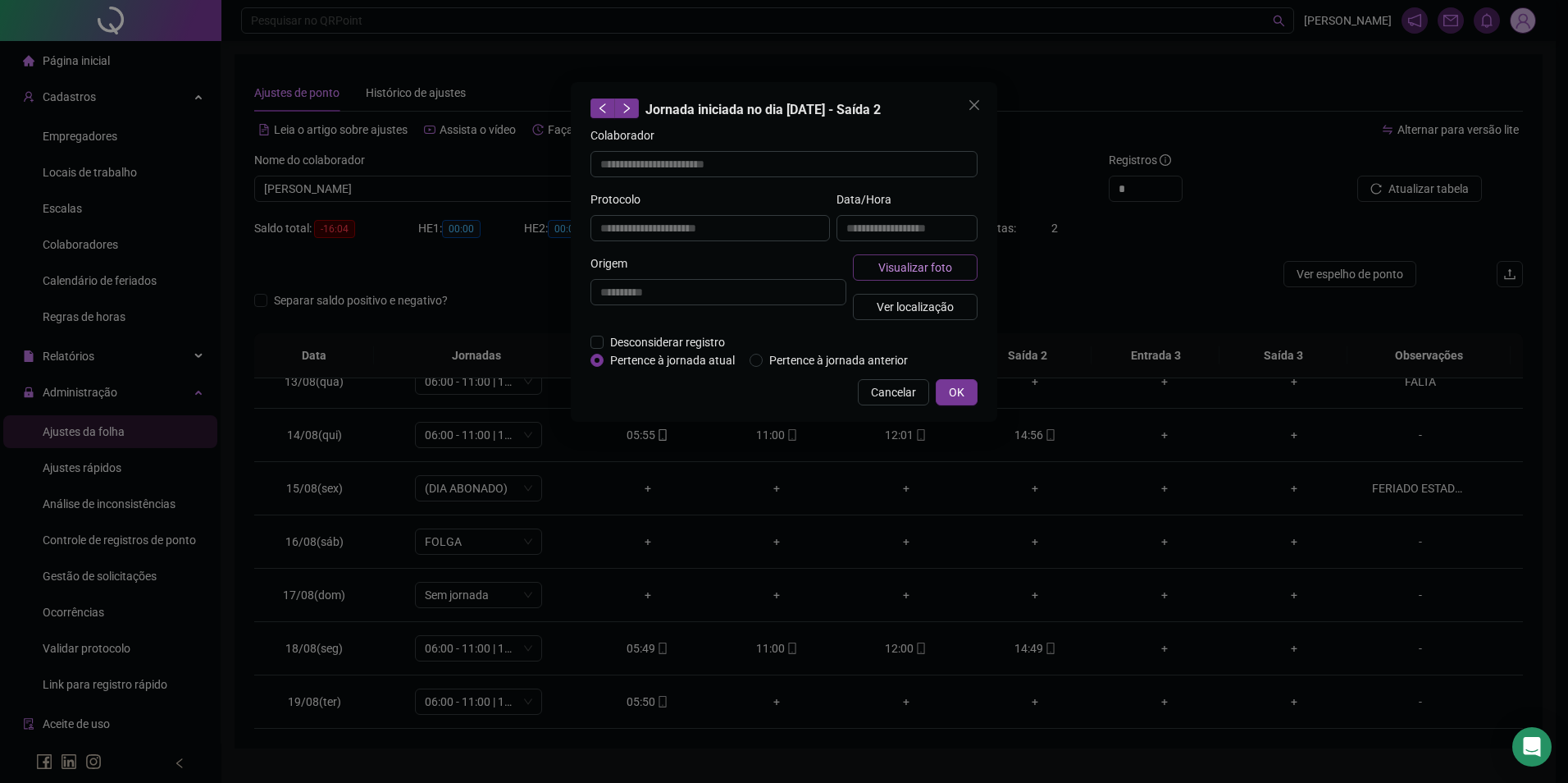
click at [932, 272] on span "Visualizar foto" at bounding box center [915, 267] width 74 height 18
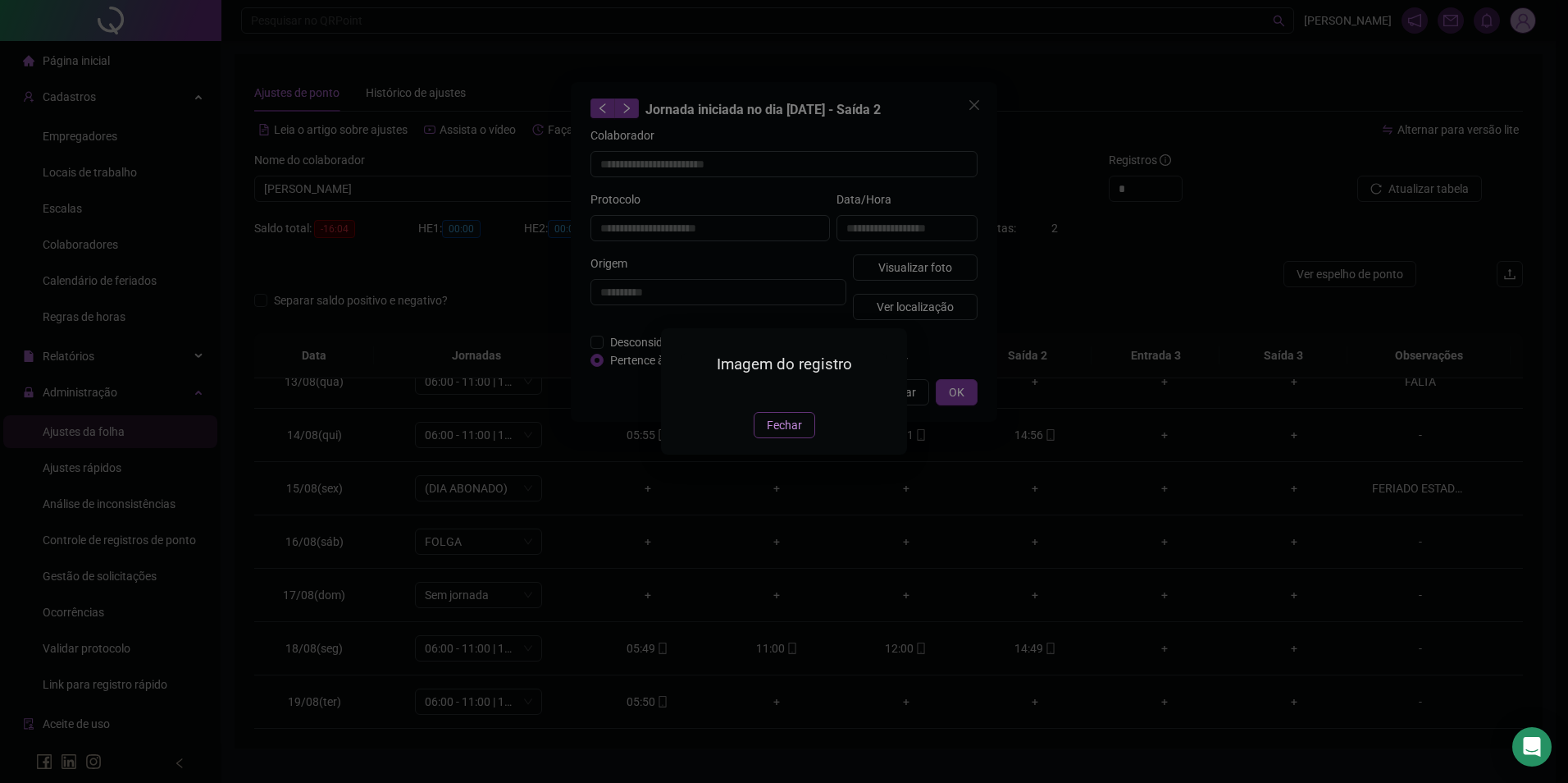
click at [793, 434] on span "Fechar" at bounding box center [784, 425] width 35 height 18
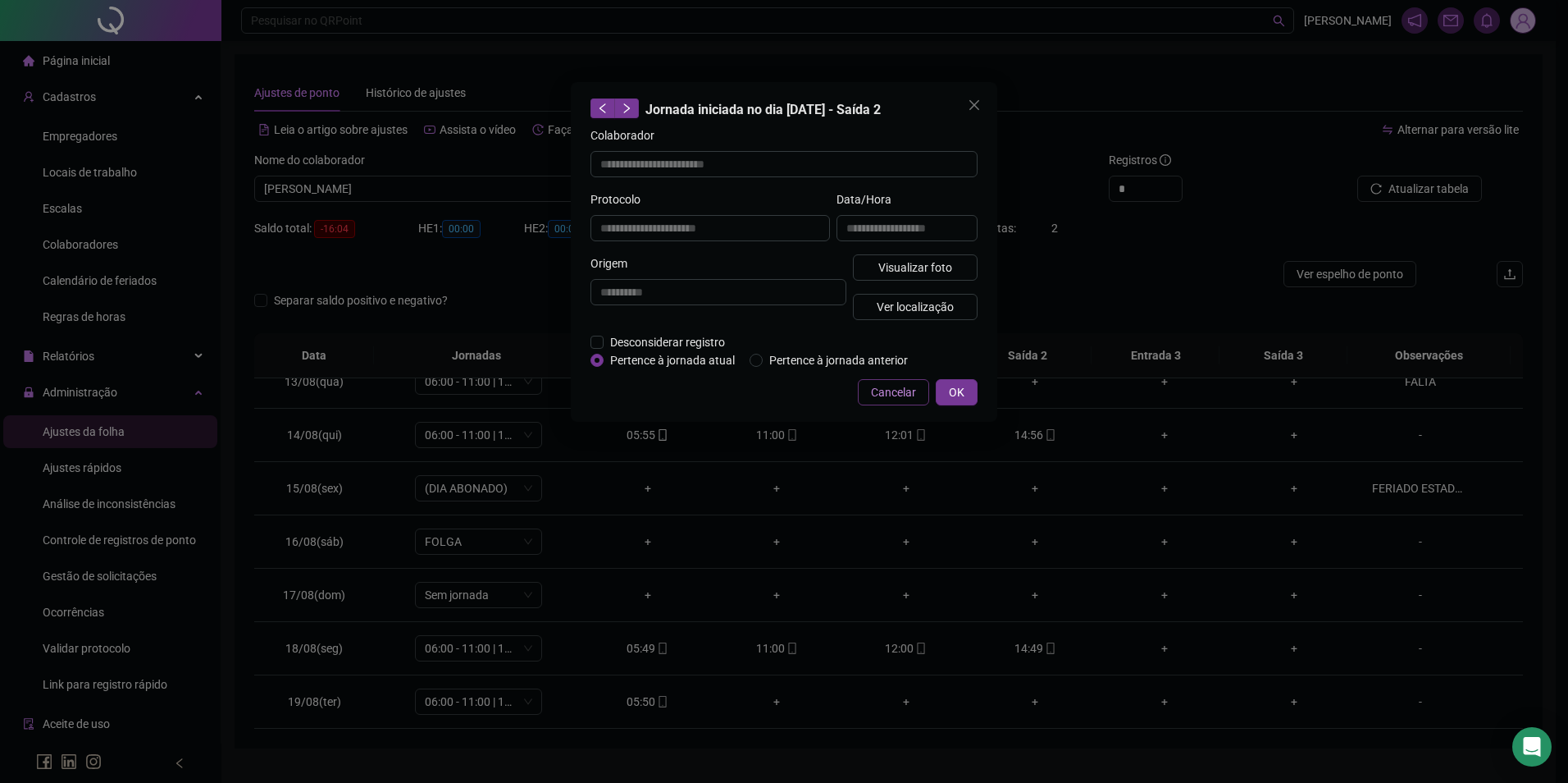
click at [878, 392] on span "Cancelar" at bounding box center [894, 392] width 45 height 18
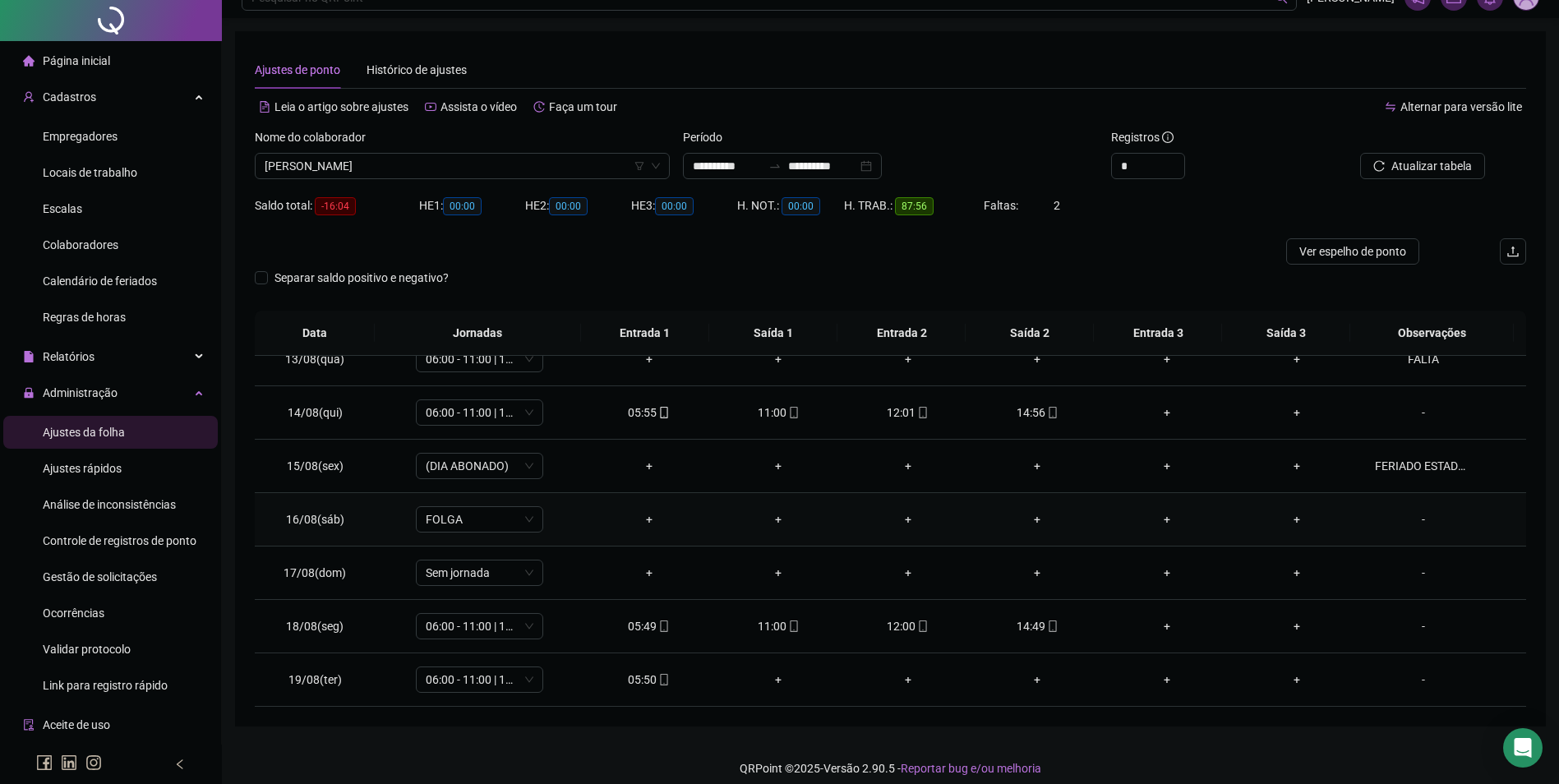
scroll to position [36, 0]
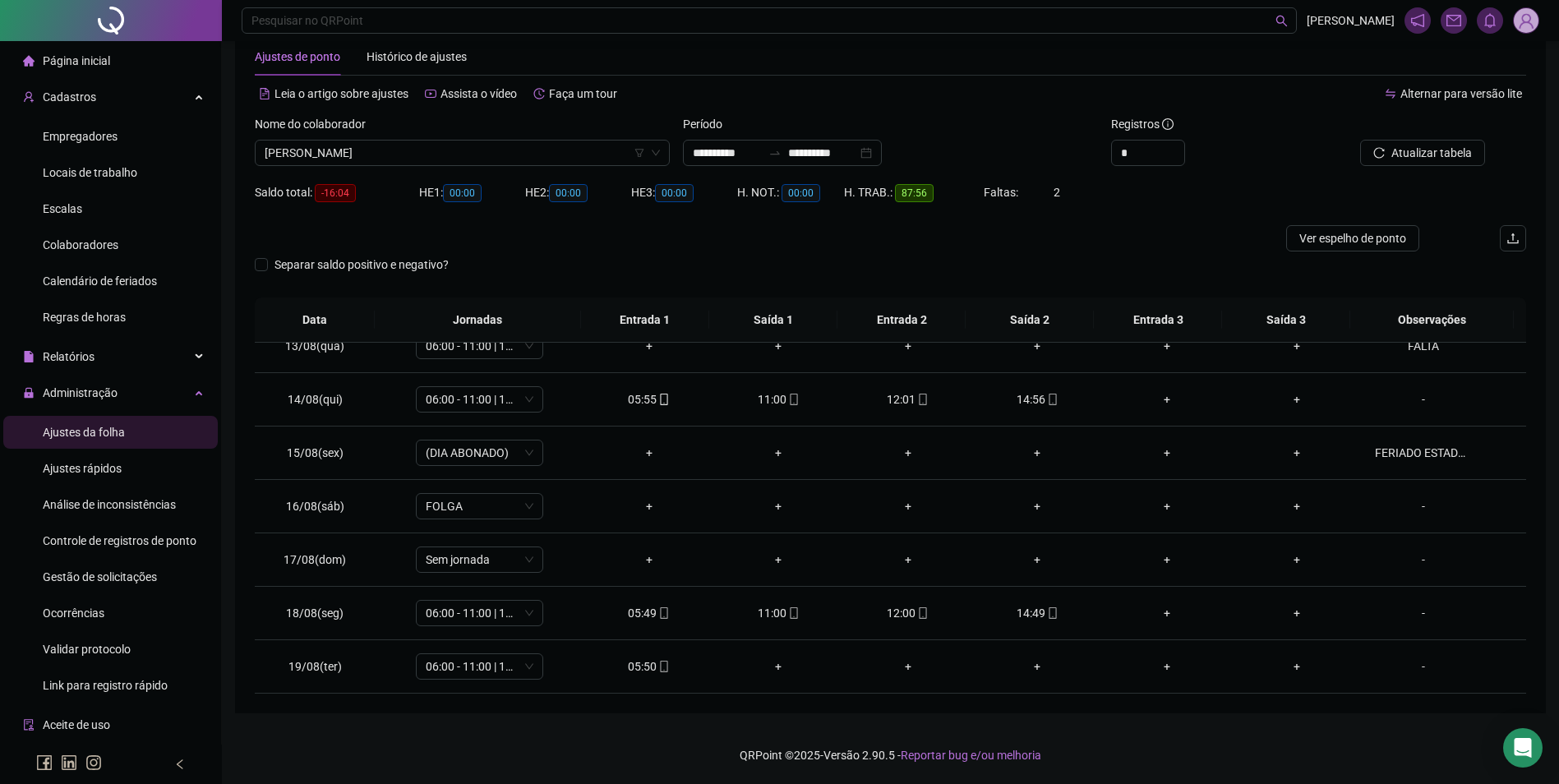
click at [551, 166] on div "Nome do colaborador [PERSON_NAME]" at bounding box center [462, 147] width 428 height 64
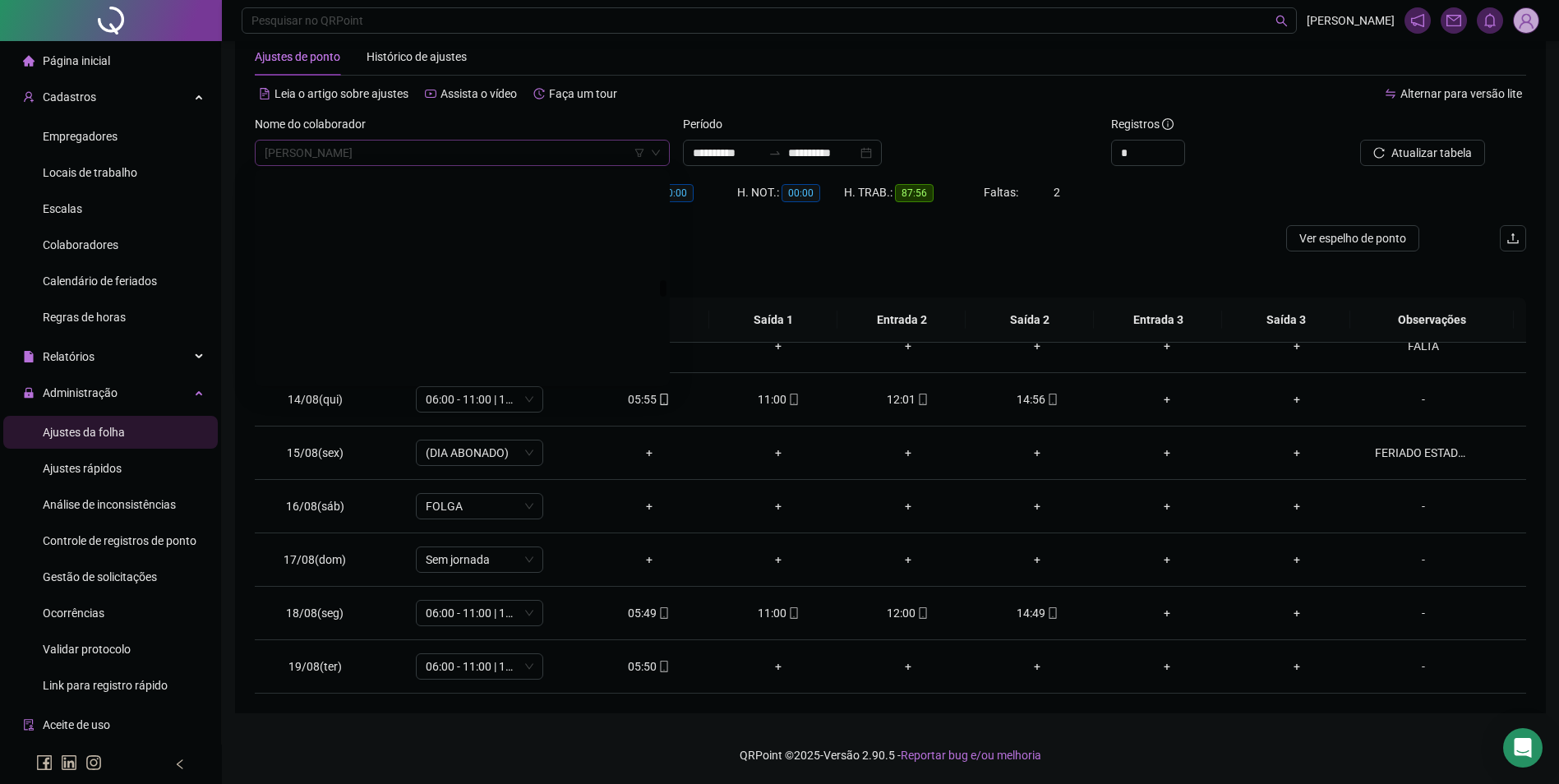
click at [554, 160] on span "[PERSON_NAME]" at bounding box center [462, 152] width 395 height 24
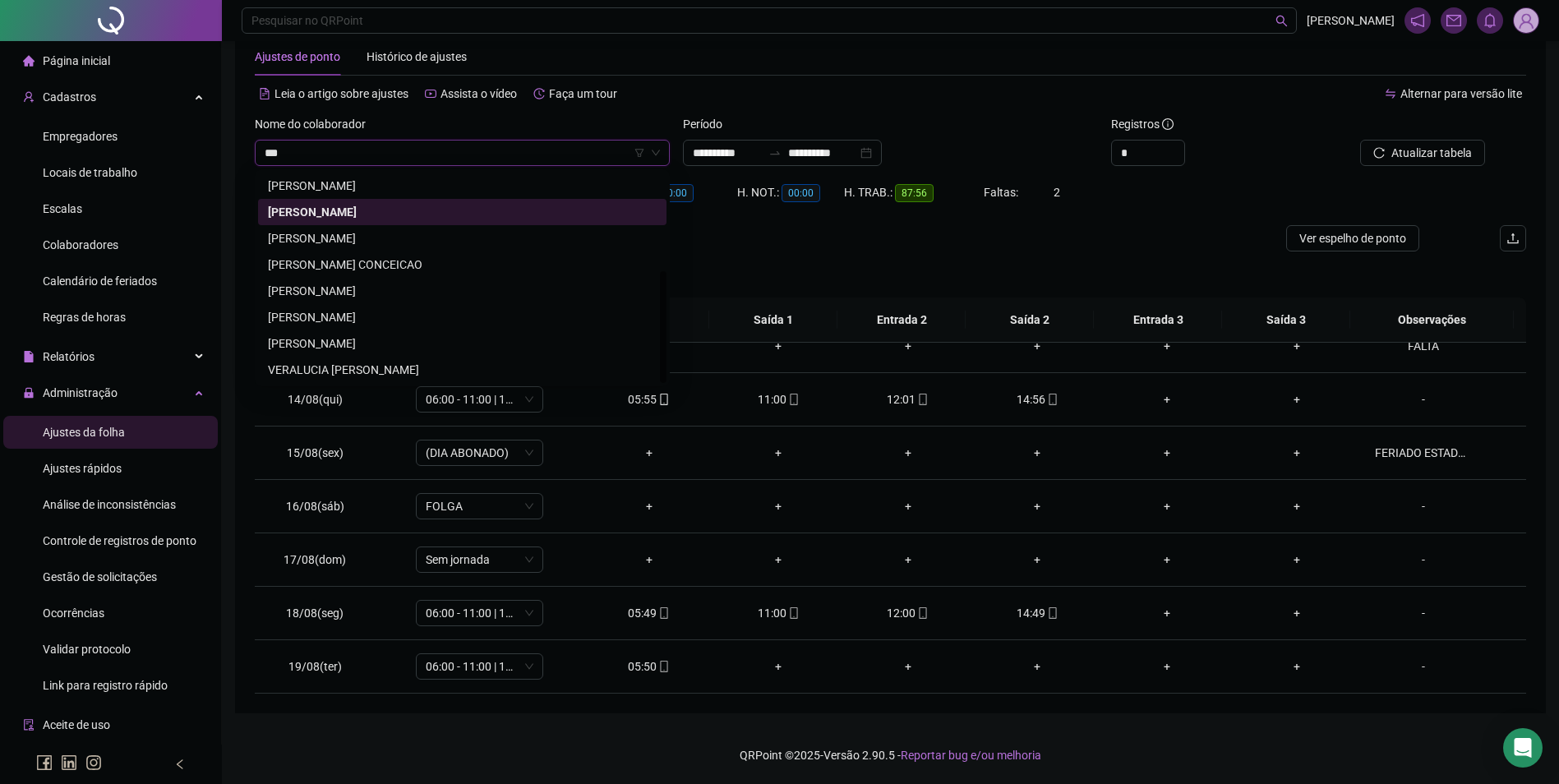
scroll to position [0, 0]
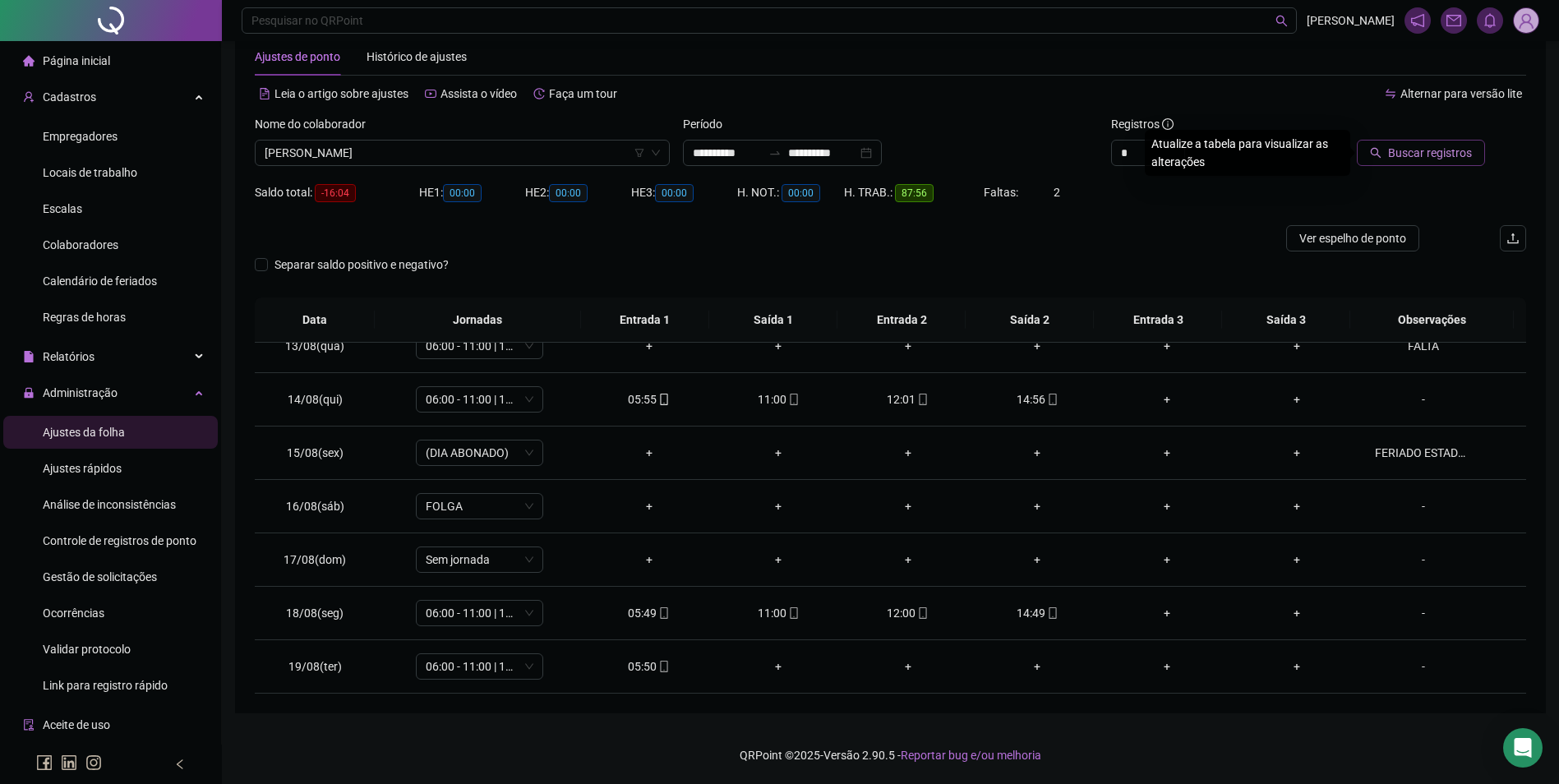
click at [1408, 151] on span "Buscar registros" at bounding box center [1430, 152] width 84 height 18
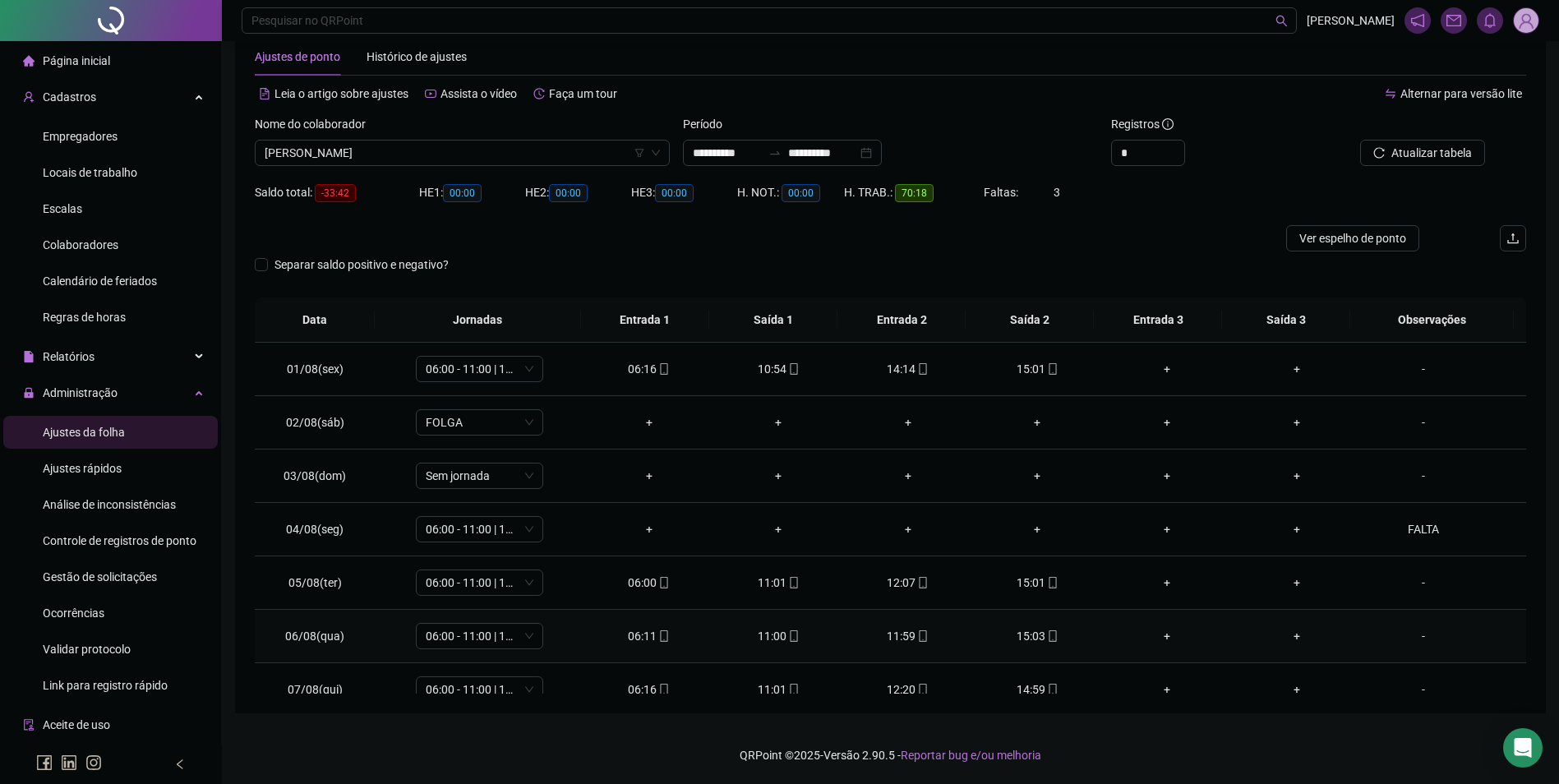
click at [1047, 631] on icon "mobile" at bounding box center [1052, 635] width 11 height 11
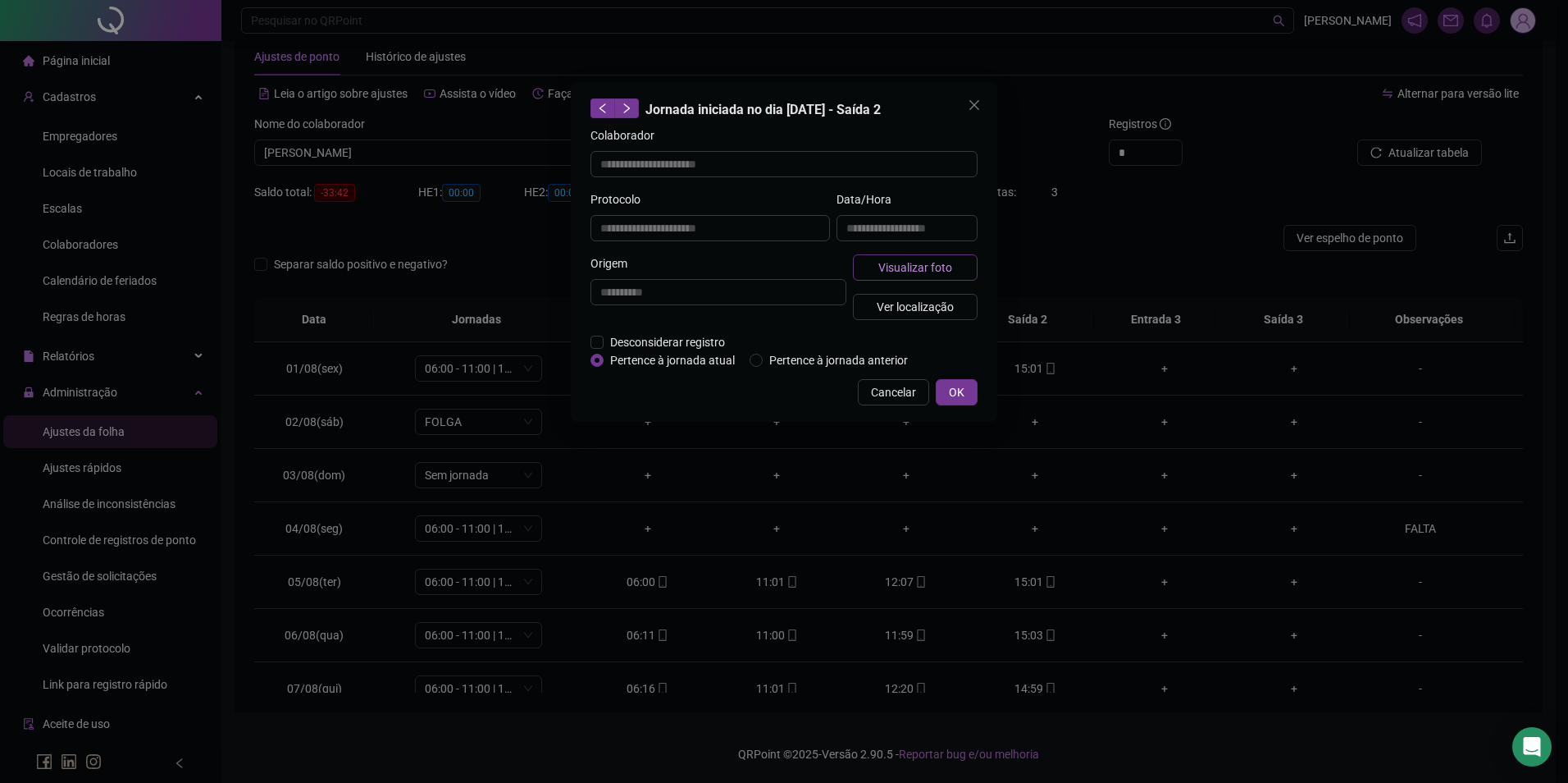
click at [939, 269] on span "Visualizar foto" at bounding box center [915, 267] width 74 height 18
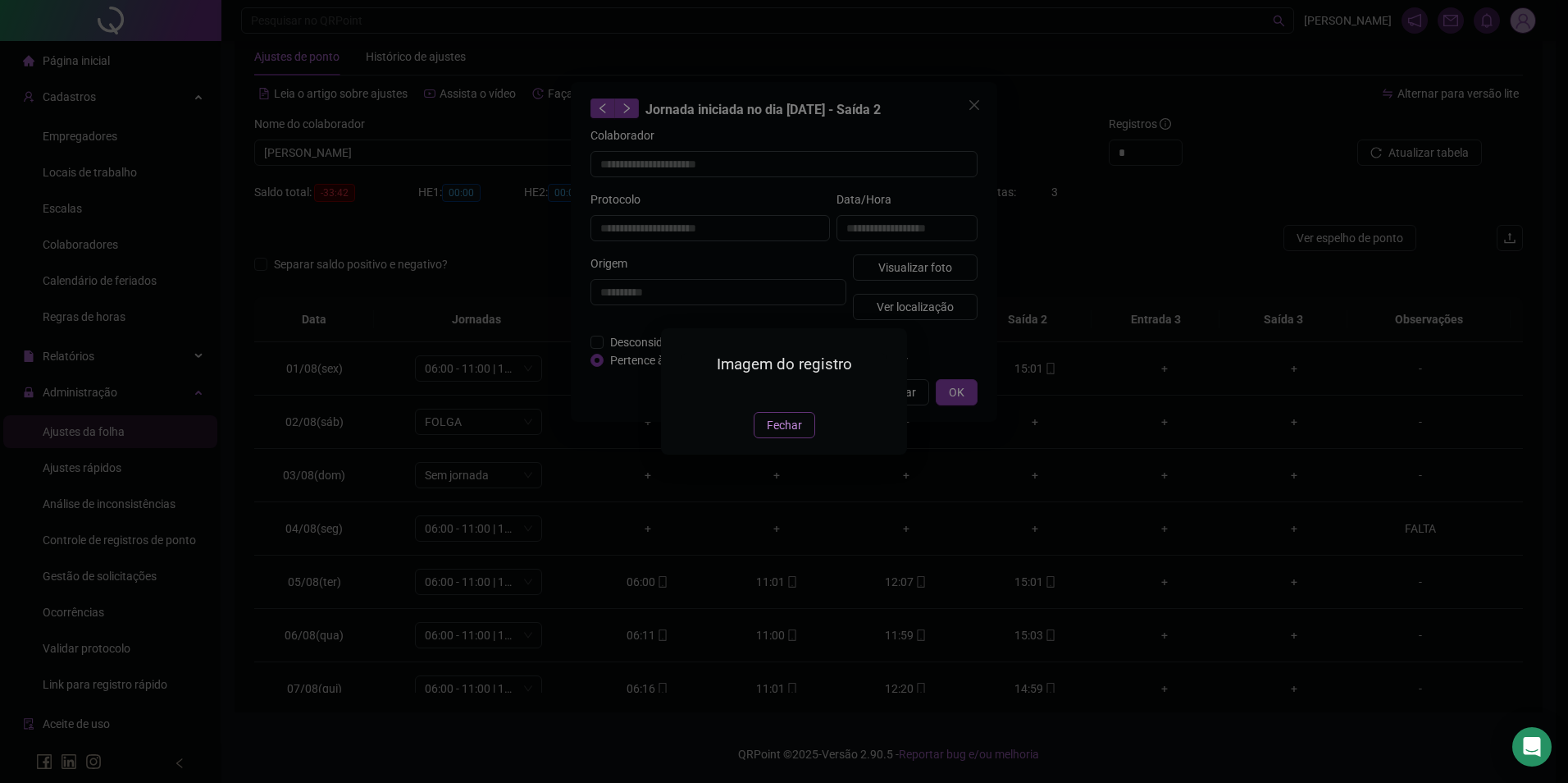
click at [778, 434] on span "Fechar" at bounding box center [784, 425] width 35 height 18
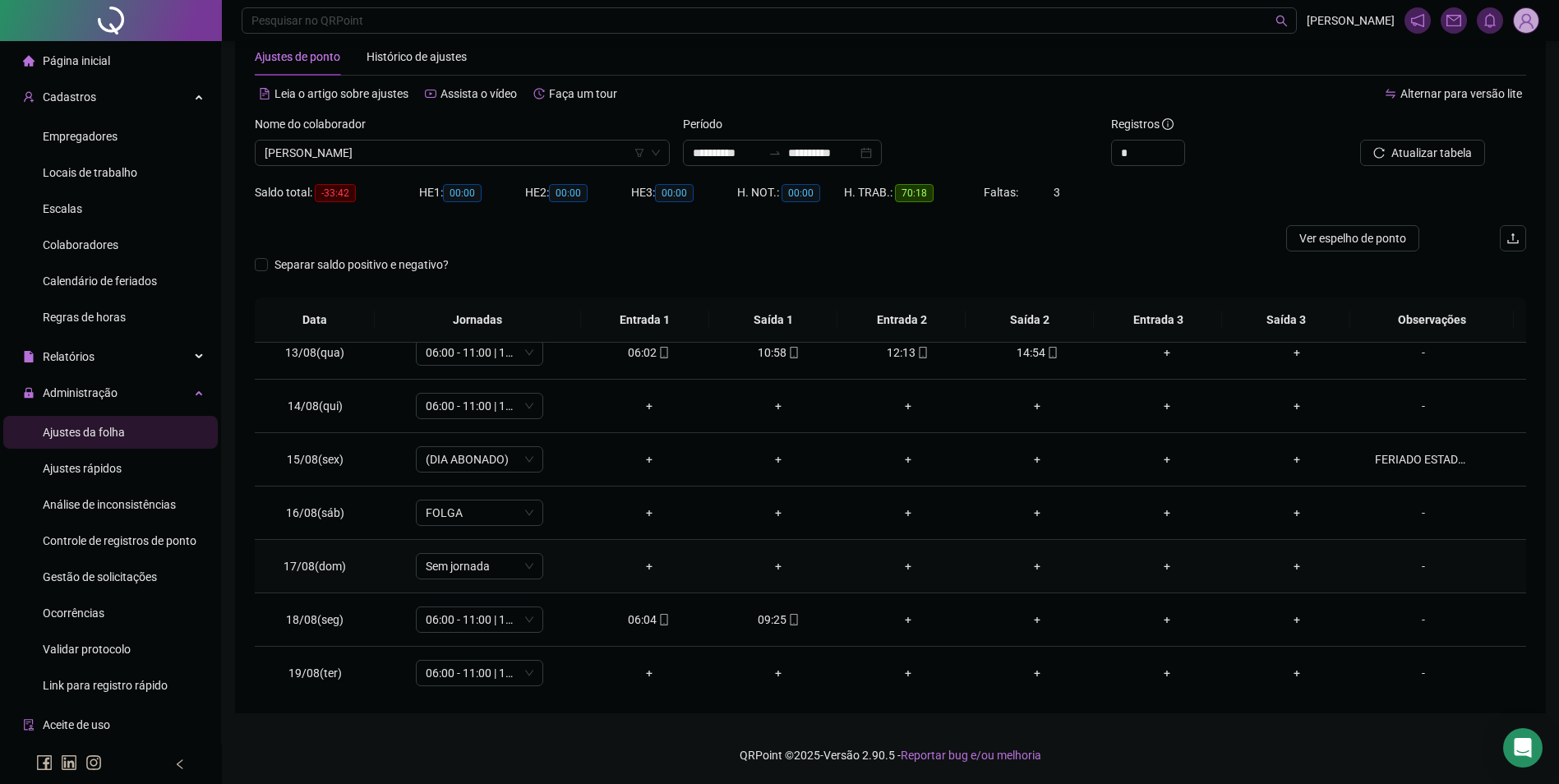
scroll to position [663, 0]
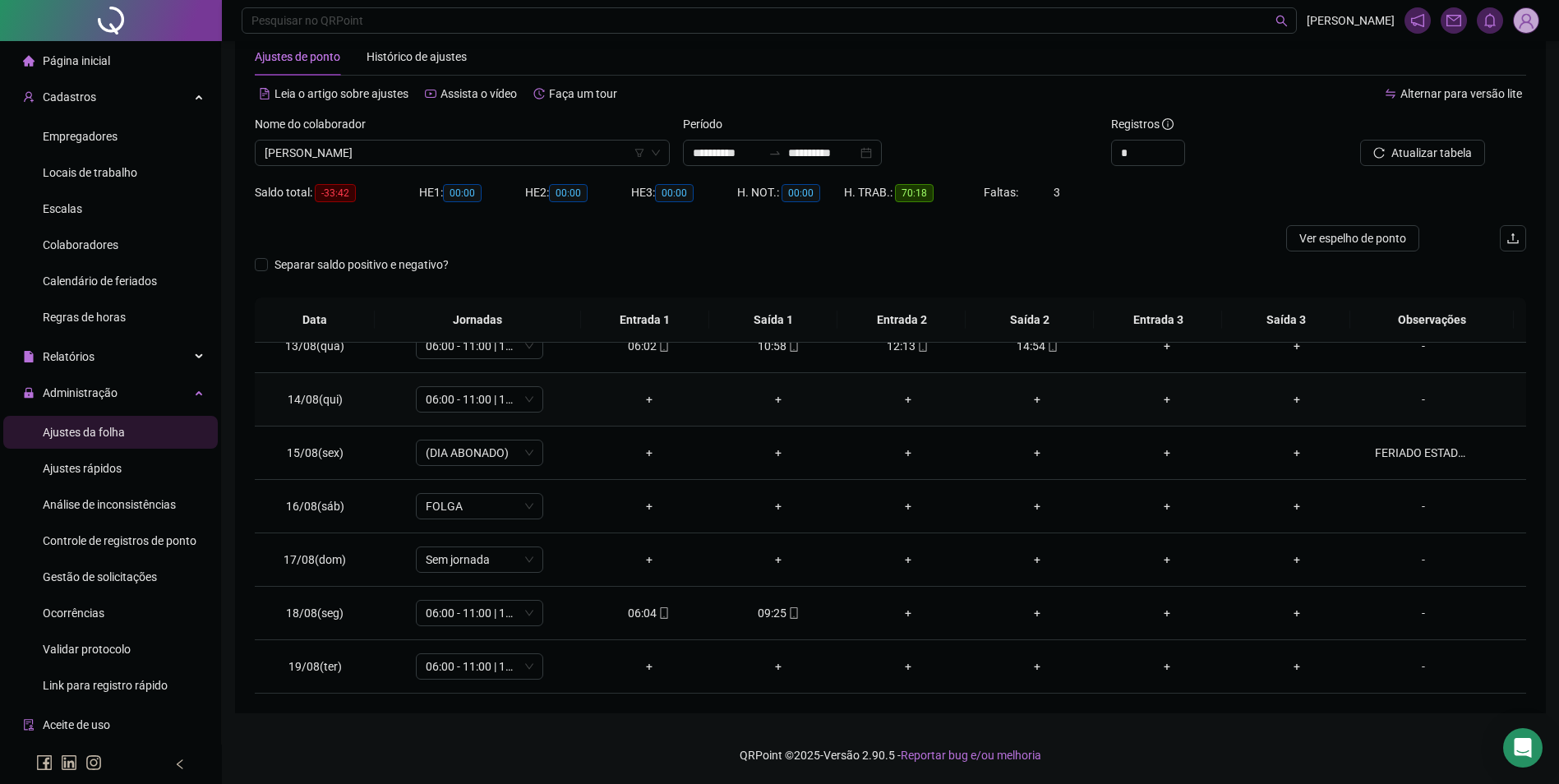
click at [1405, 401] on div "-" at bounding box center [1423, 399] width 97 height 18
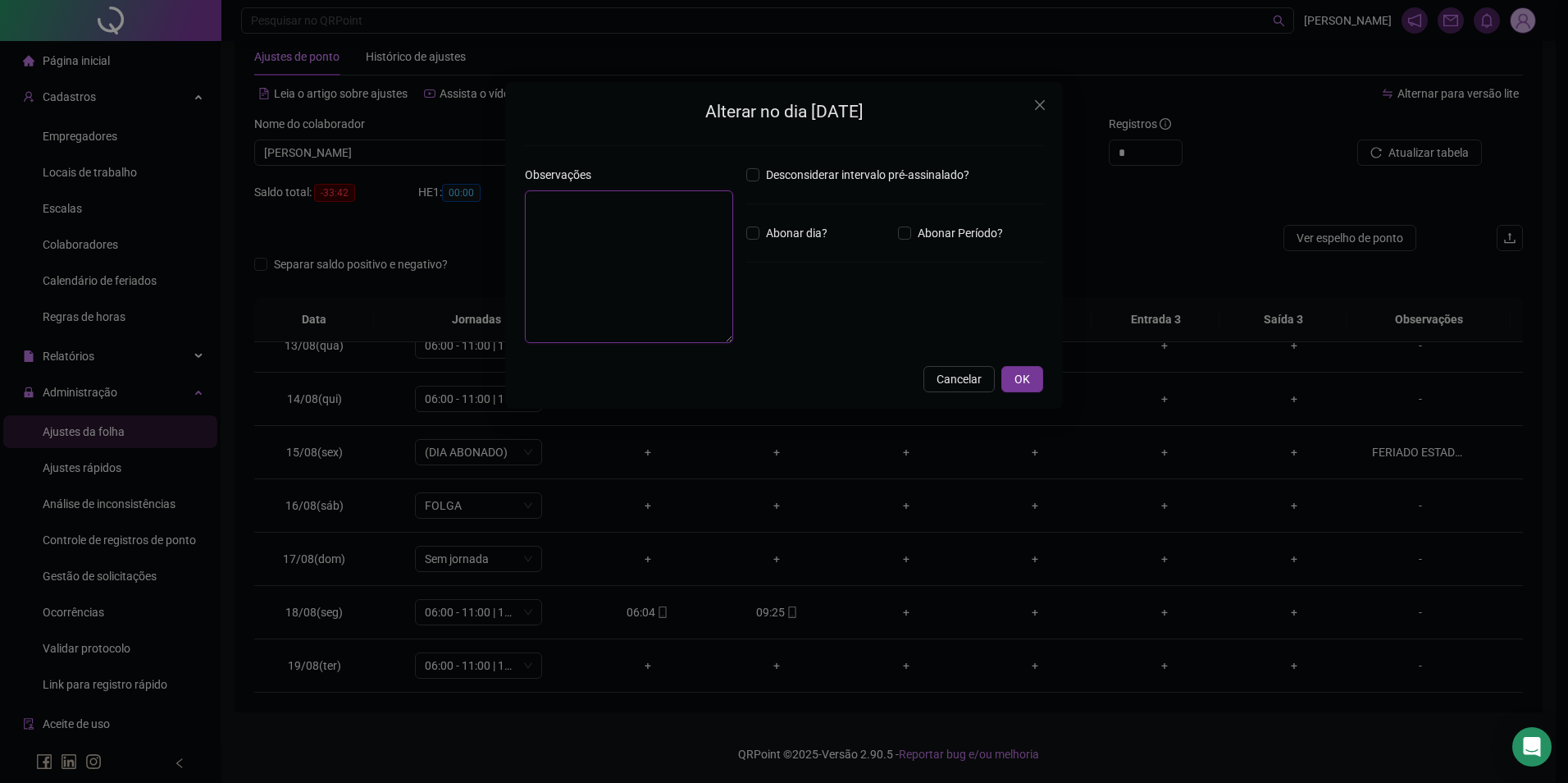
click at [709, 289] on textarea at bounding box center [629, 267] width 208 height 153
click at [1021, 383] on span "OK" at bounding box center [1021, 378] width 16 height 18
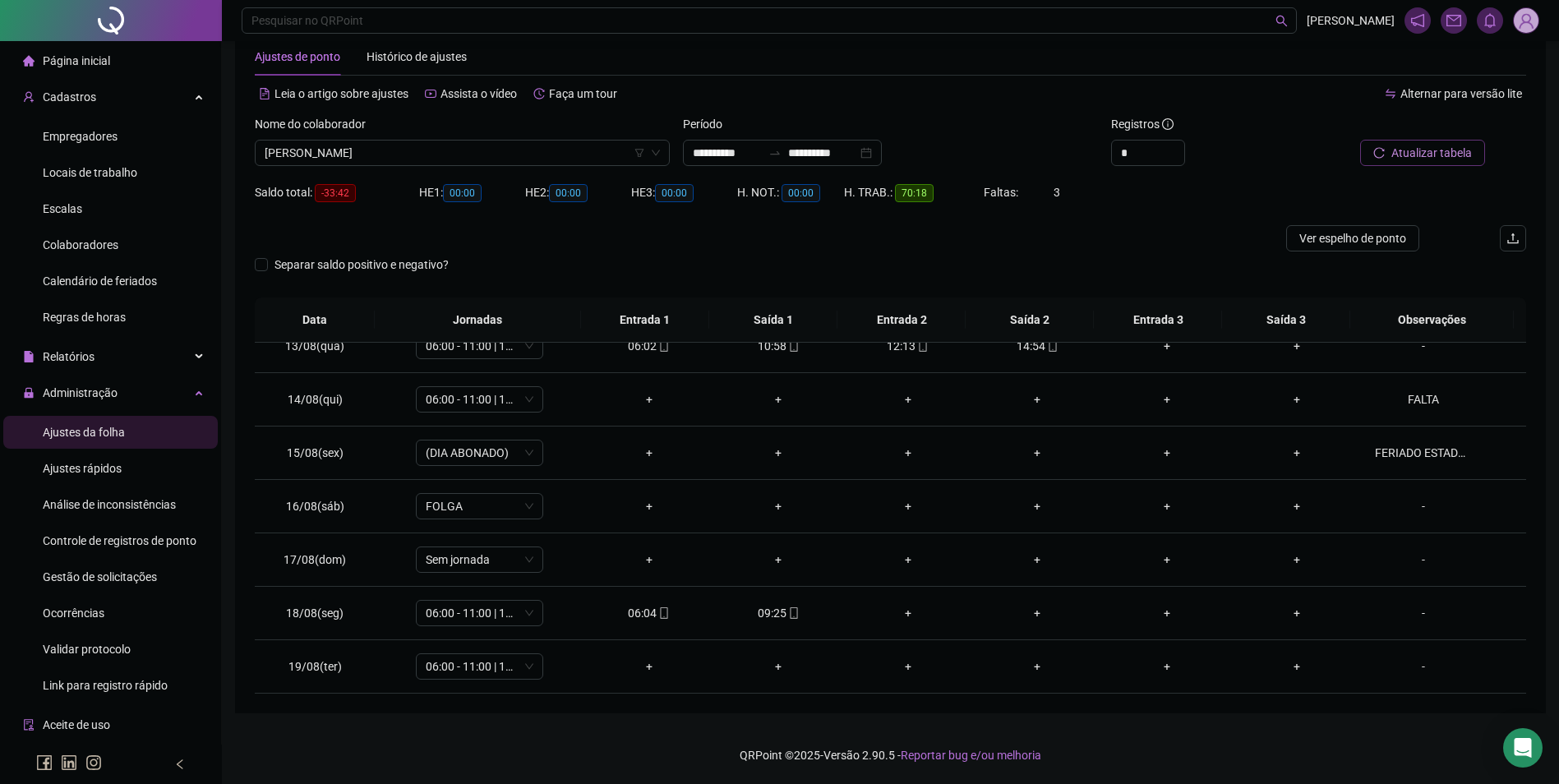
click at [1413, 147] on span "Atualizar tabela" at bounding box center [1431, 152] width 80 height 18
click at [788, 615] on icon "mobile" at bounding box center [794, 613] width 11 height 11
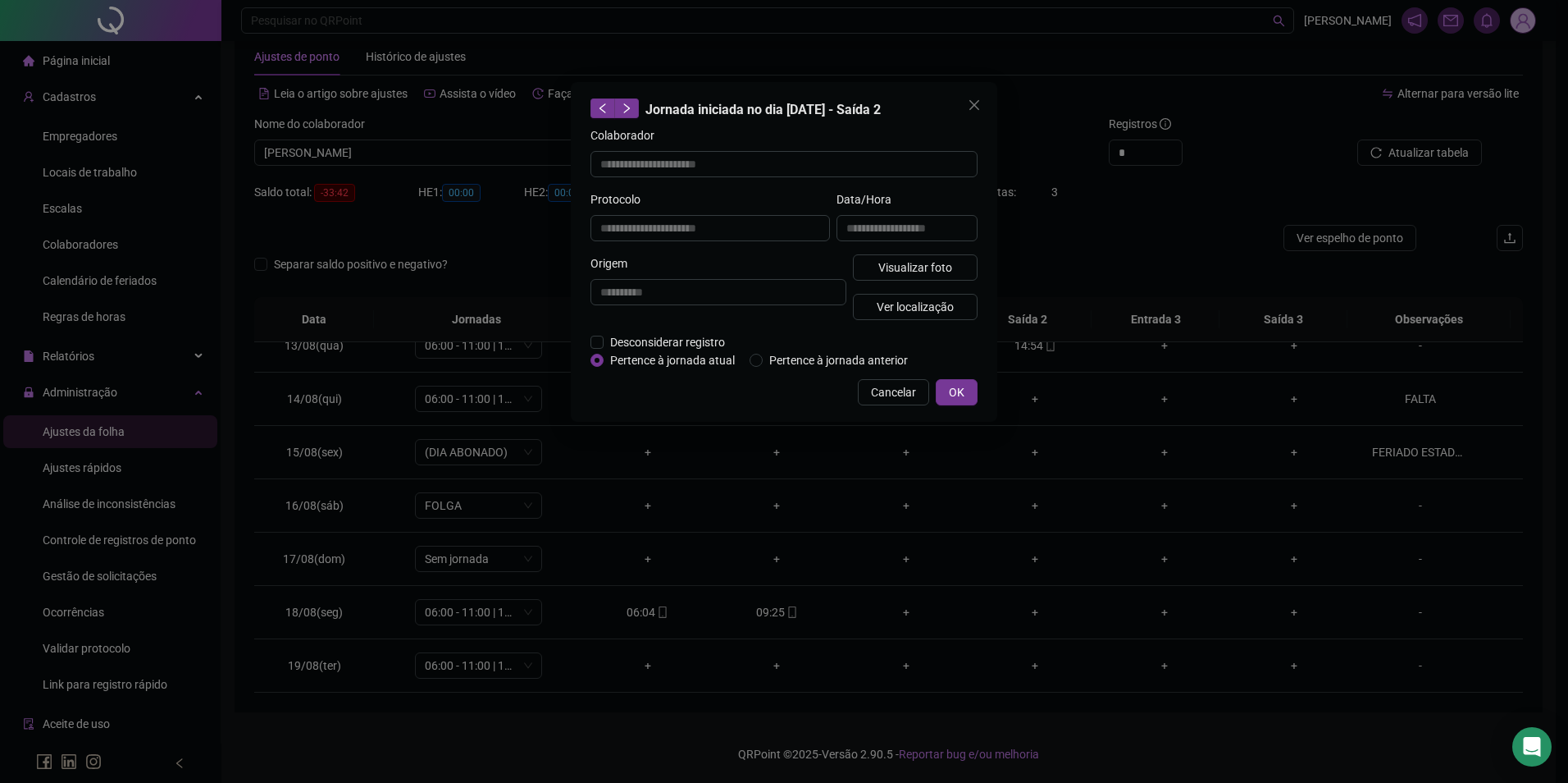
click at [888, 284] on div "Visualizar foto Ver localização" at bounding box center [915, 294] width 132 height 78
click at [888, 273] on span "Visualizar foto" at bounding box center [915, 267] width 74 height 18
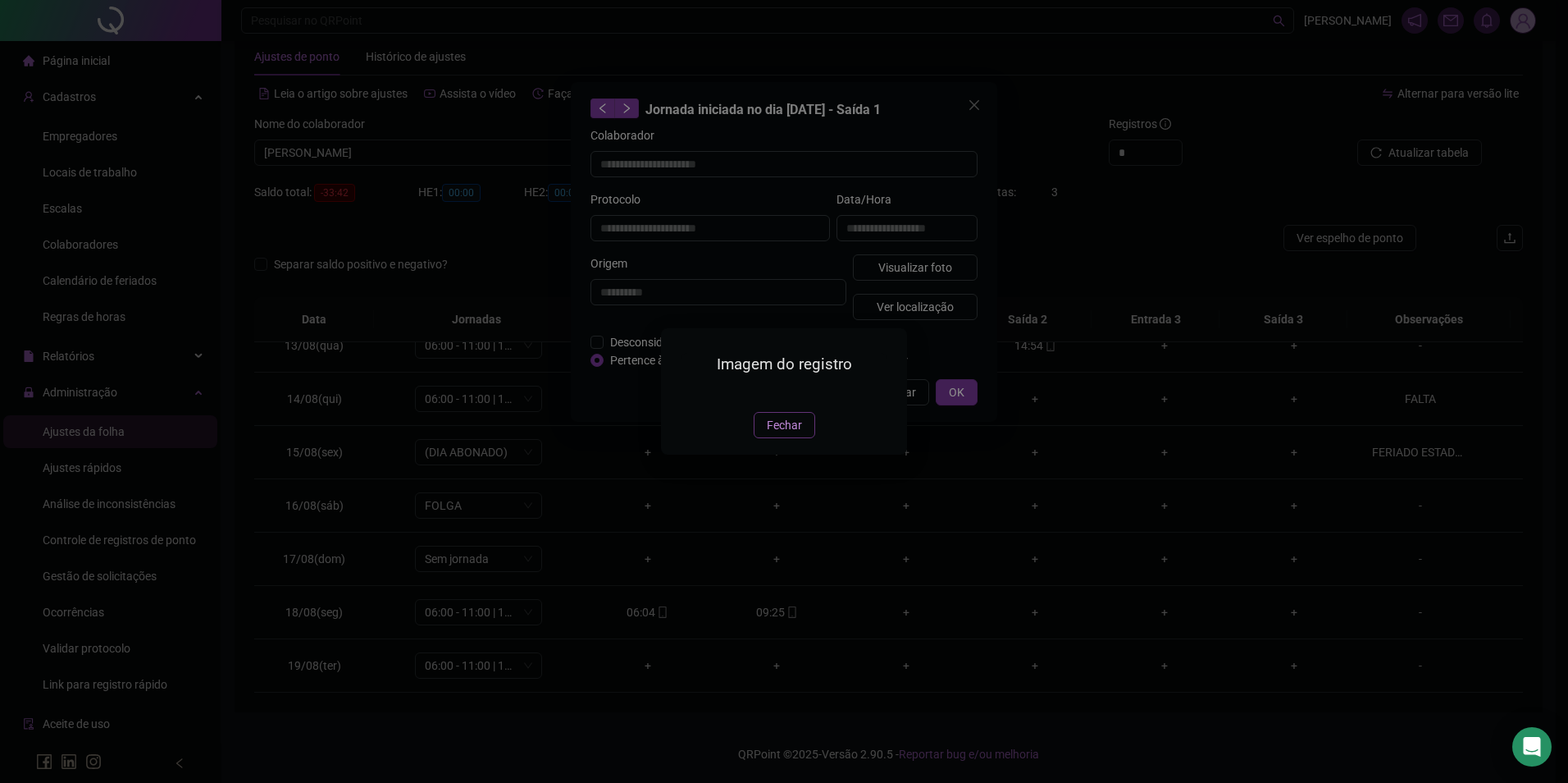
click at [795, 434] on span "Fechar" at bounding box center [784, 425] width 35 height 18
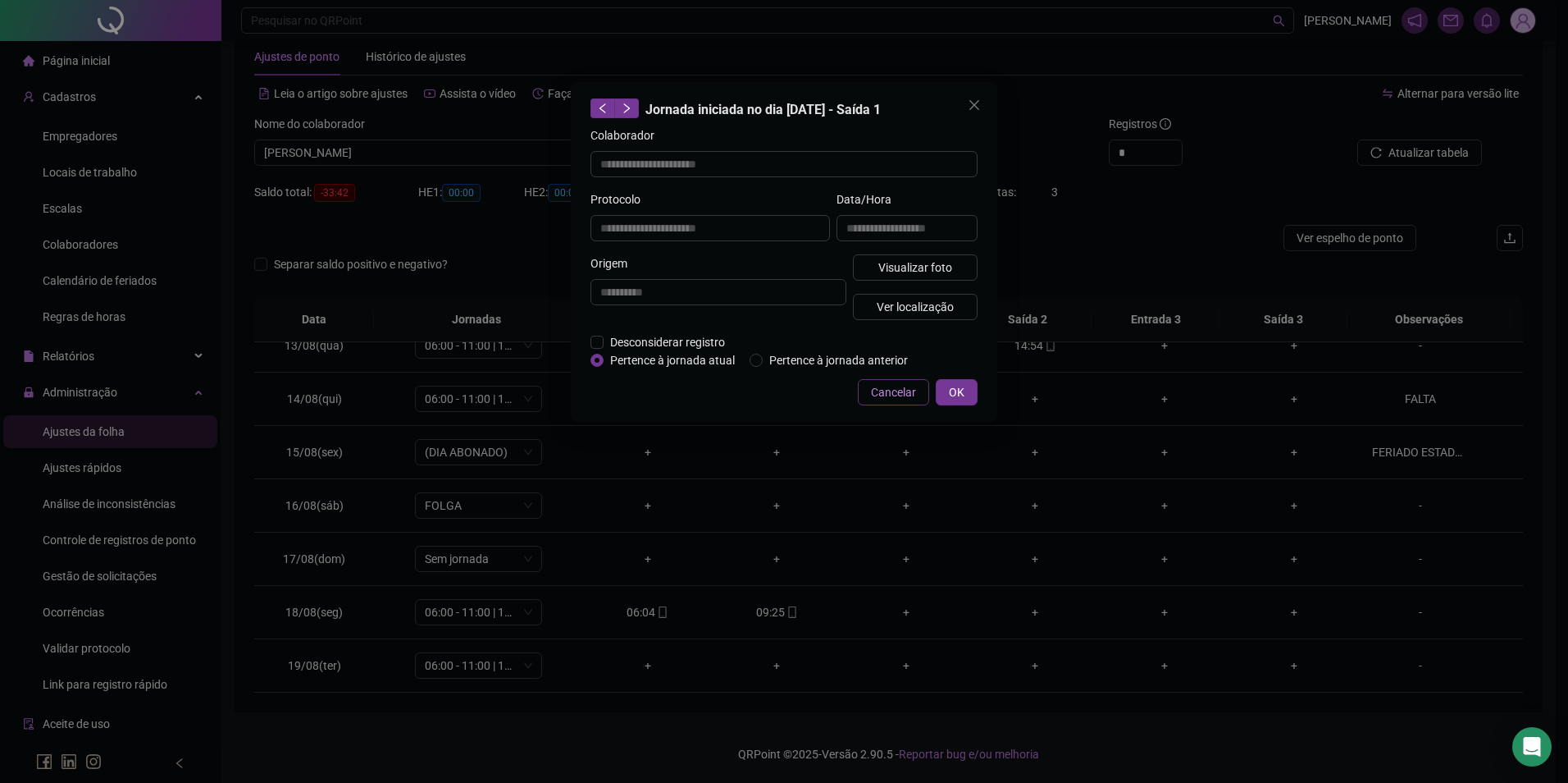
click at [895, 396] on span "Cancelar" at bounding box center [894, 392] width 45 height 18
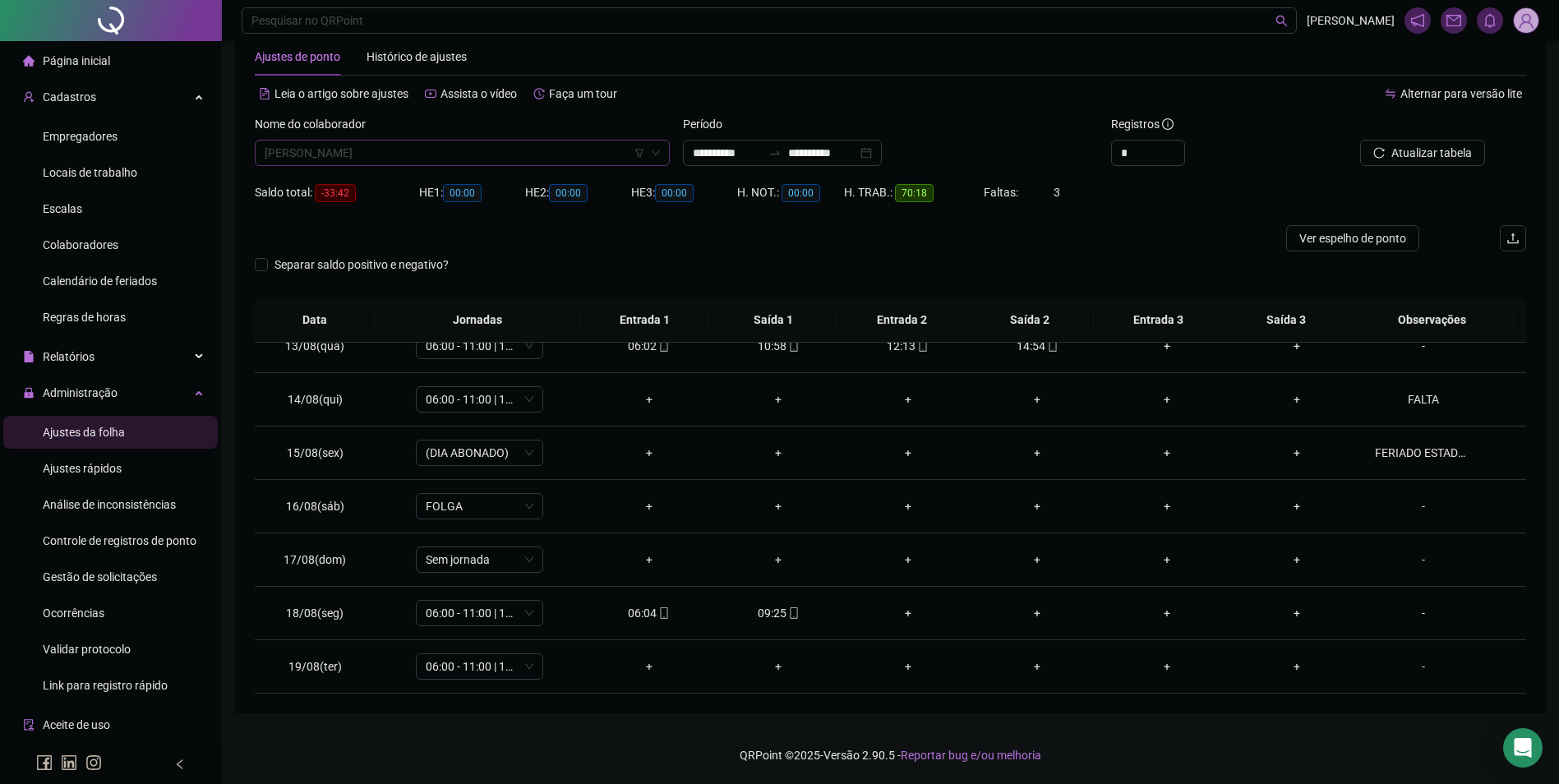
scroll to position [13276, 0]
click at [432, 159] on span "[PERSON_NAME]" at bounding box center [462, 152] width 395 height 24
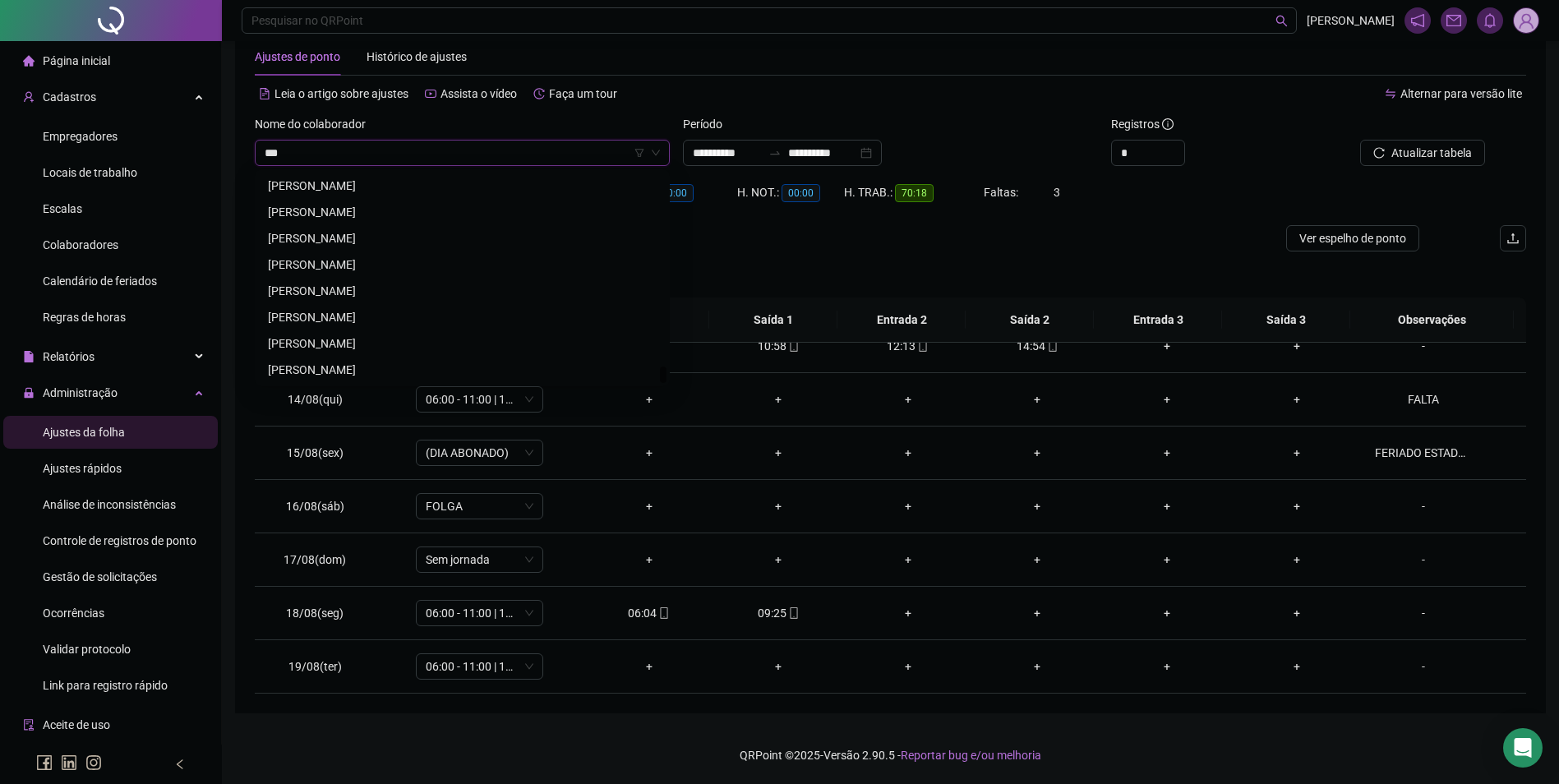
scroll to position [0, 0]
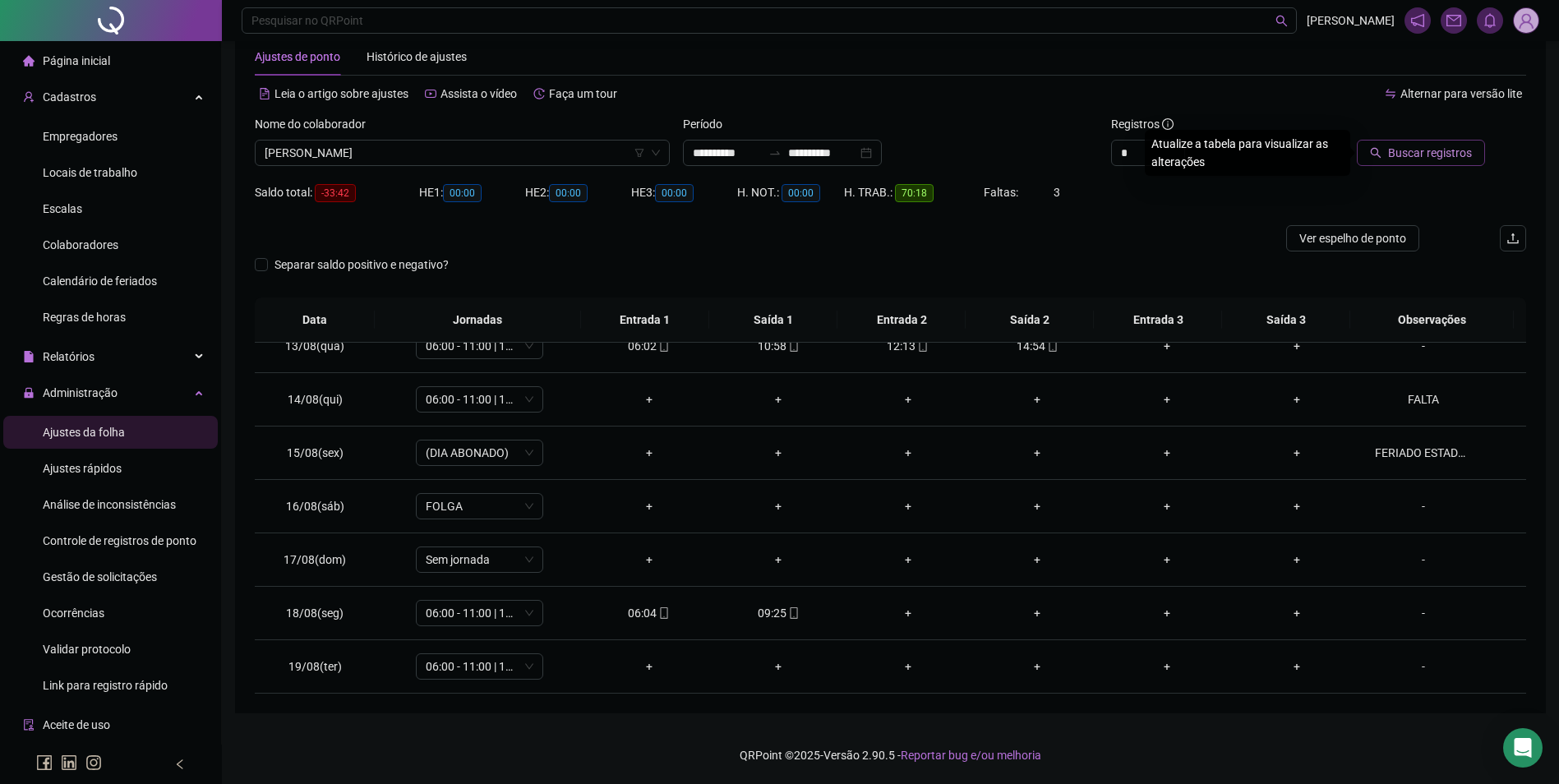
click at [1410, 153] on span "Buscar registros" at bounding box center [1430, 152] width 84 height 18
click at [788, 618] on icon "mobile" at bounding box center [794, 613] width 11 height 11
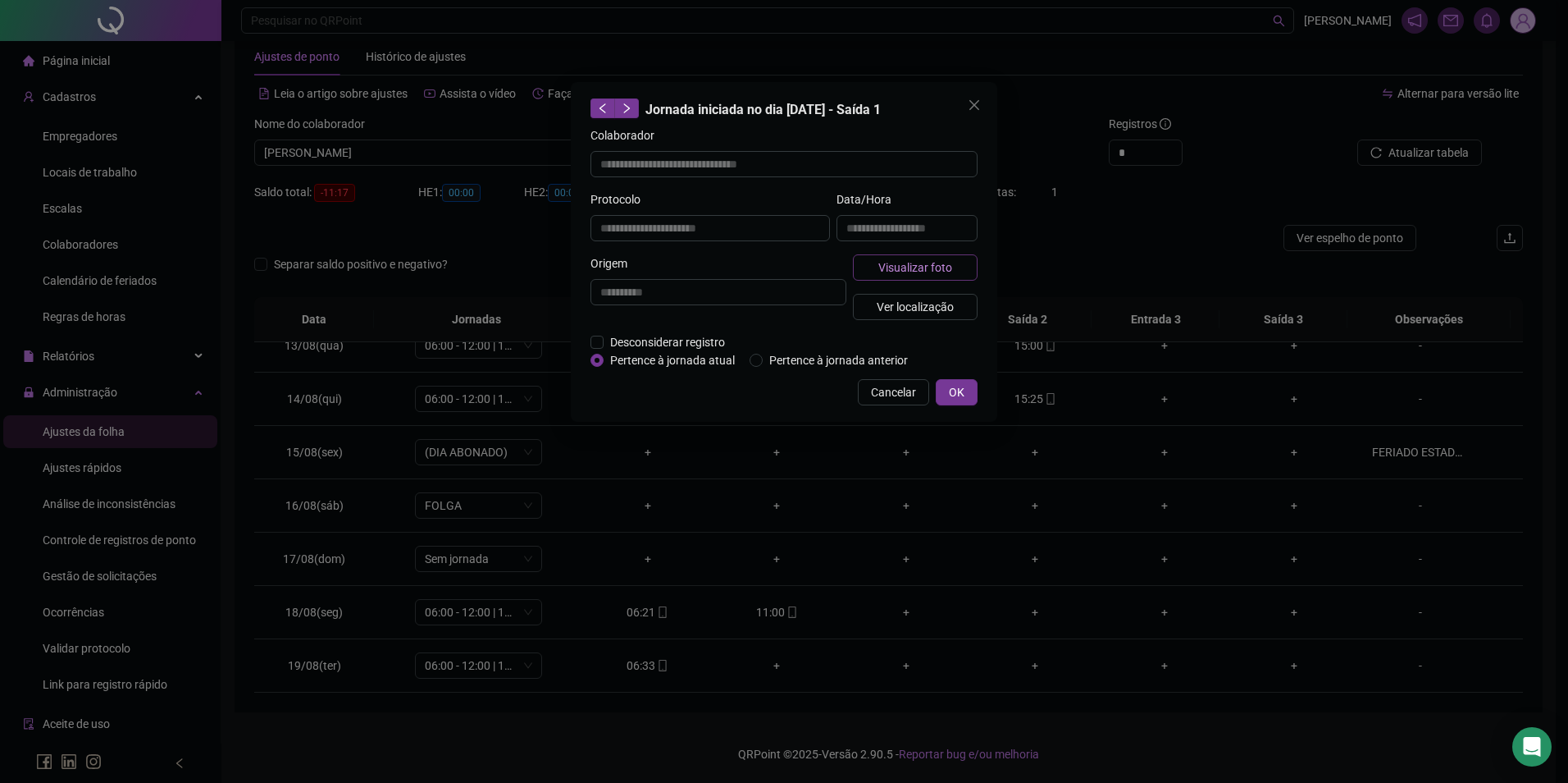
click at [919, 268] on span "Visualizar foto" at bounding box center [915, 267] width 74 height 18
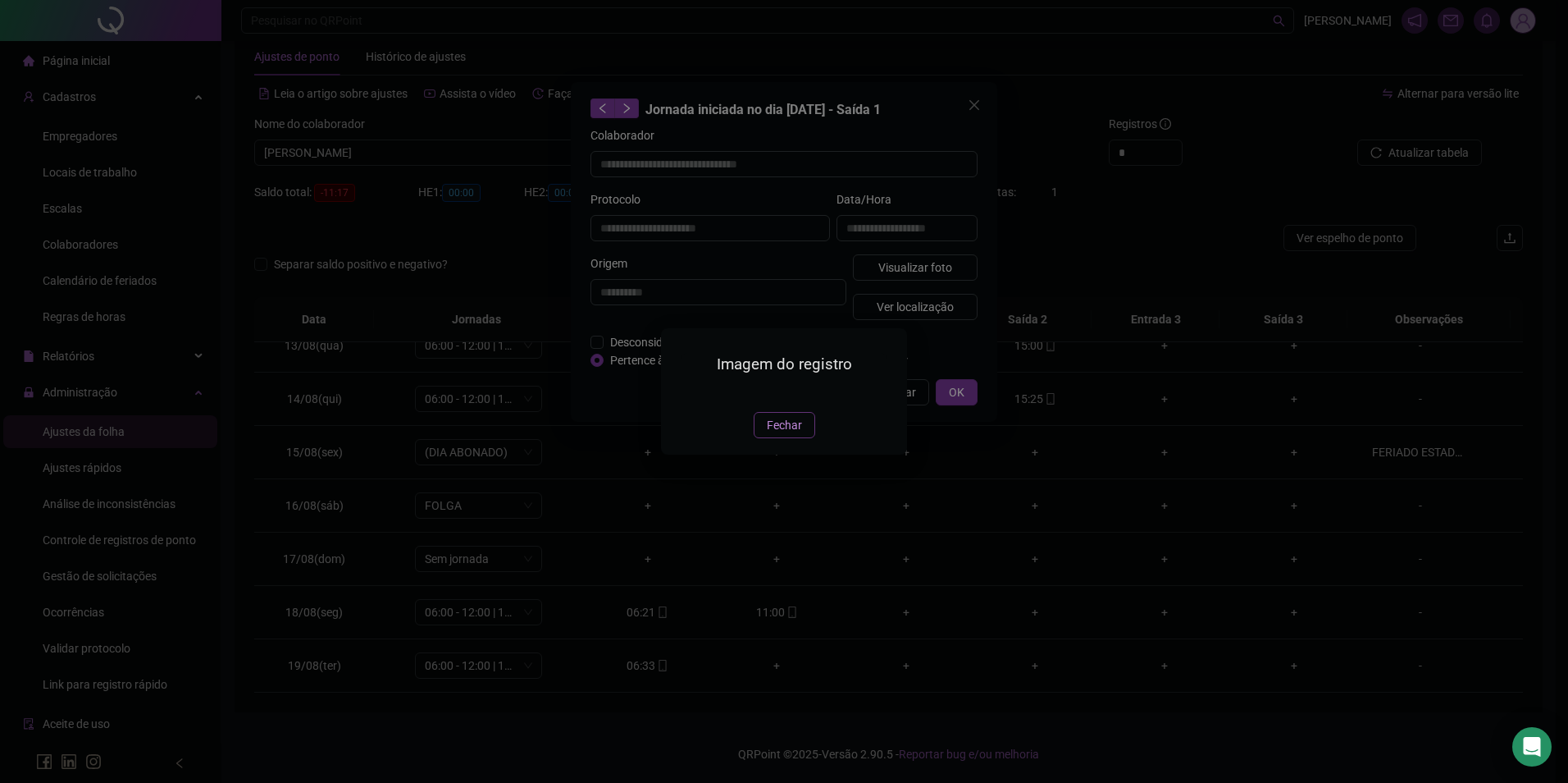
click at [781, 434] on span "Fechar" at bounding box center [784, 425] width 35 height 18
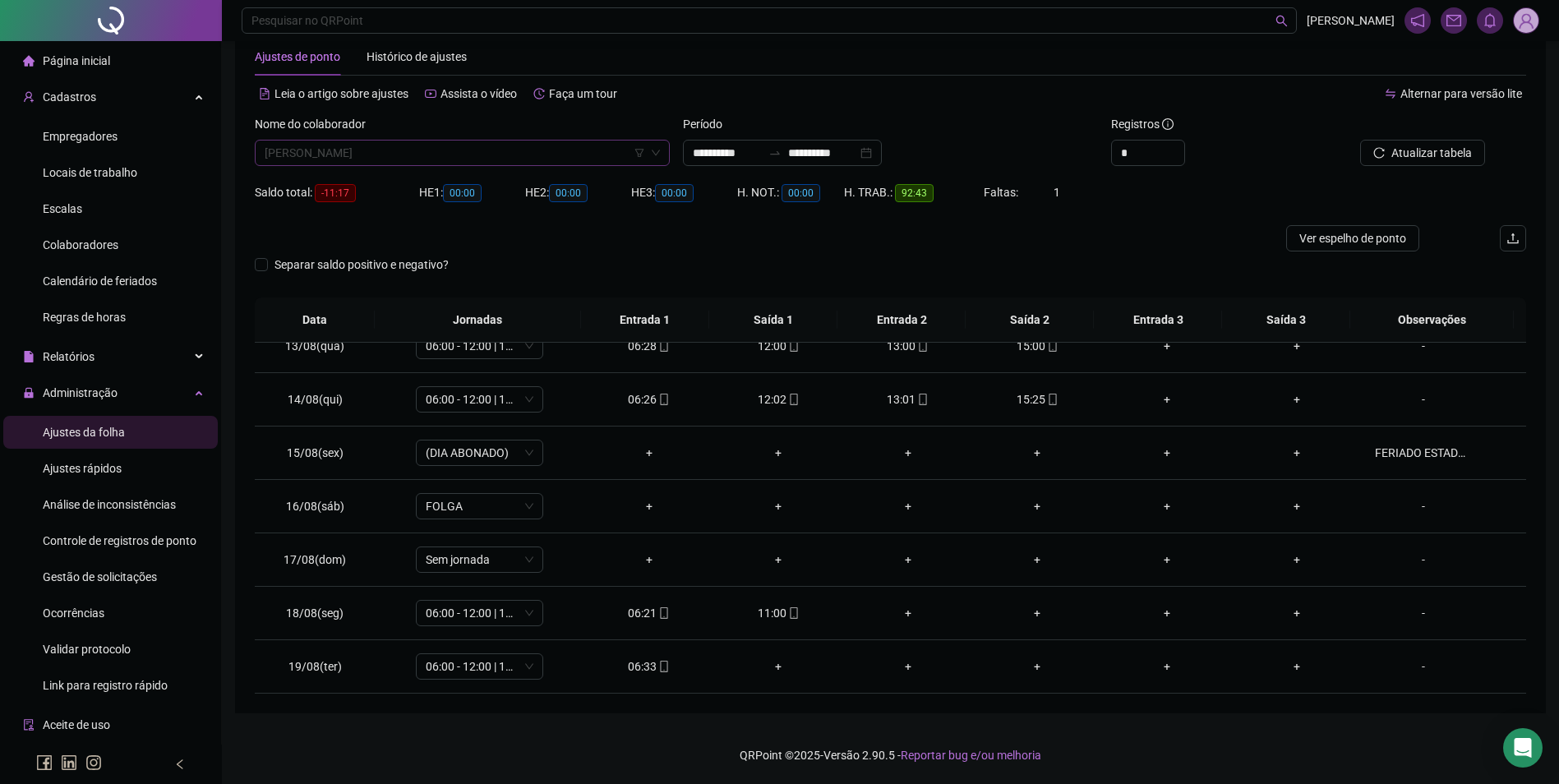
scroll to position [17586, 0]
click at [536, 144] on span "[PERSON_NAME]" at bounding box center [462, 152] width 395 height 24
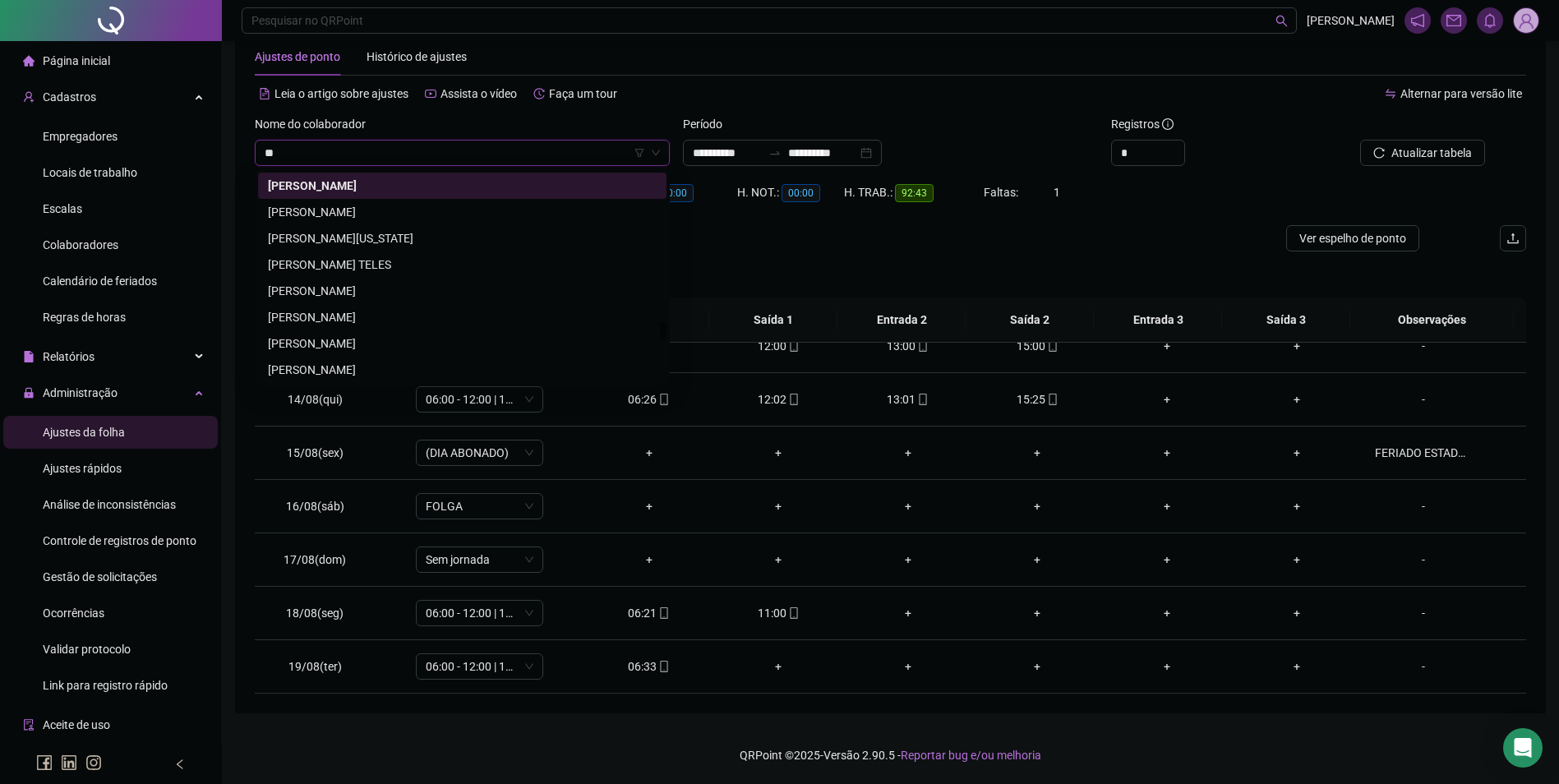
scroll to position [0, 0]
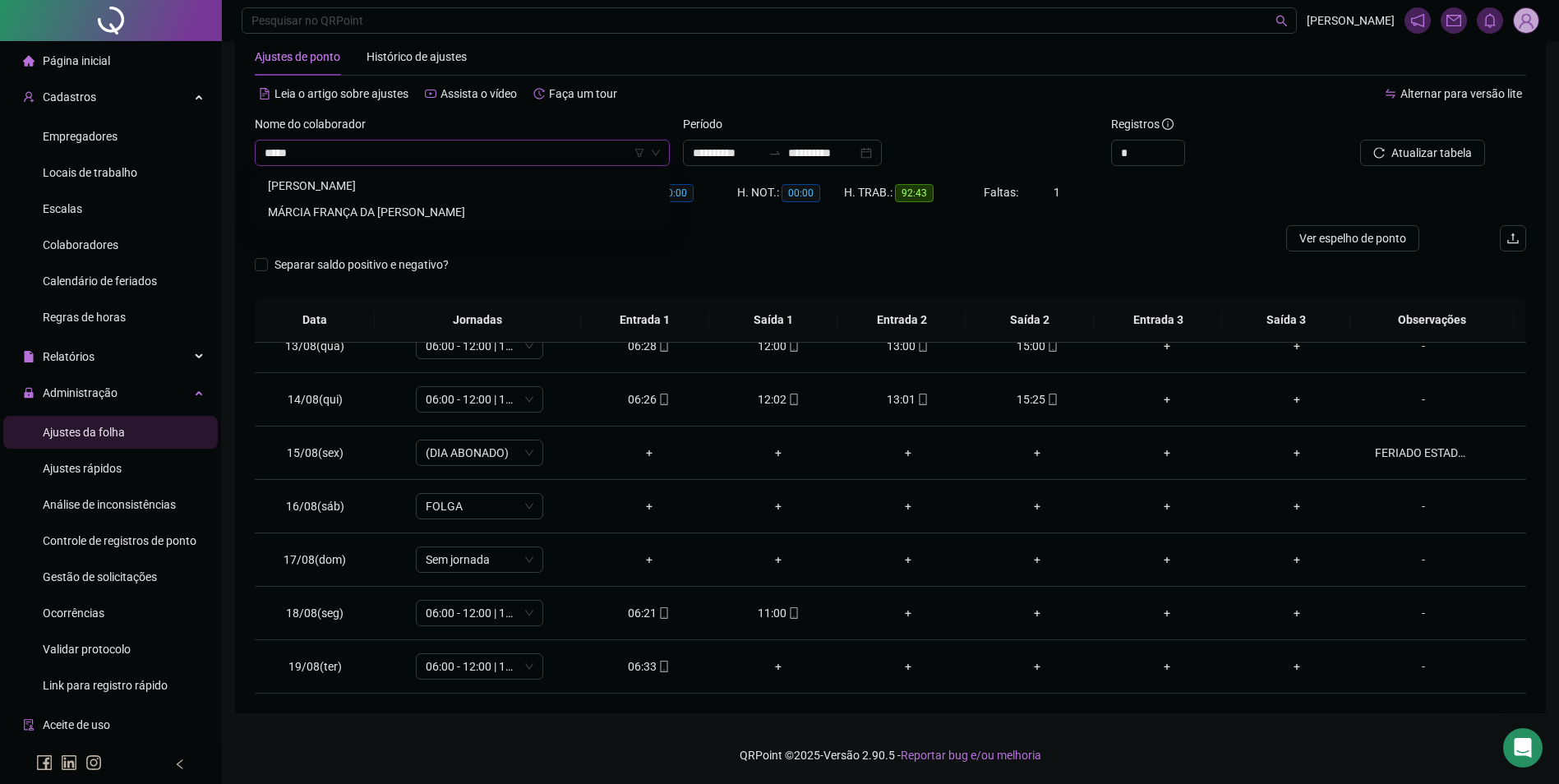
drag, startPoint x: 382, startPoint y: 184, endPoint x: 391, endPoint y: 180, distance: 9.8
click at [382, 184] on div "[PERSON_NAME]" at bounding box center [463, 185] width 389 height 18
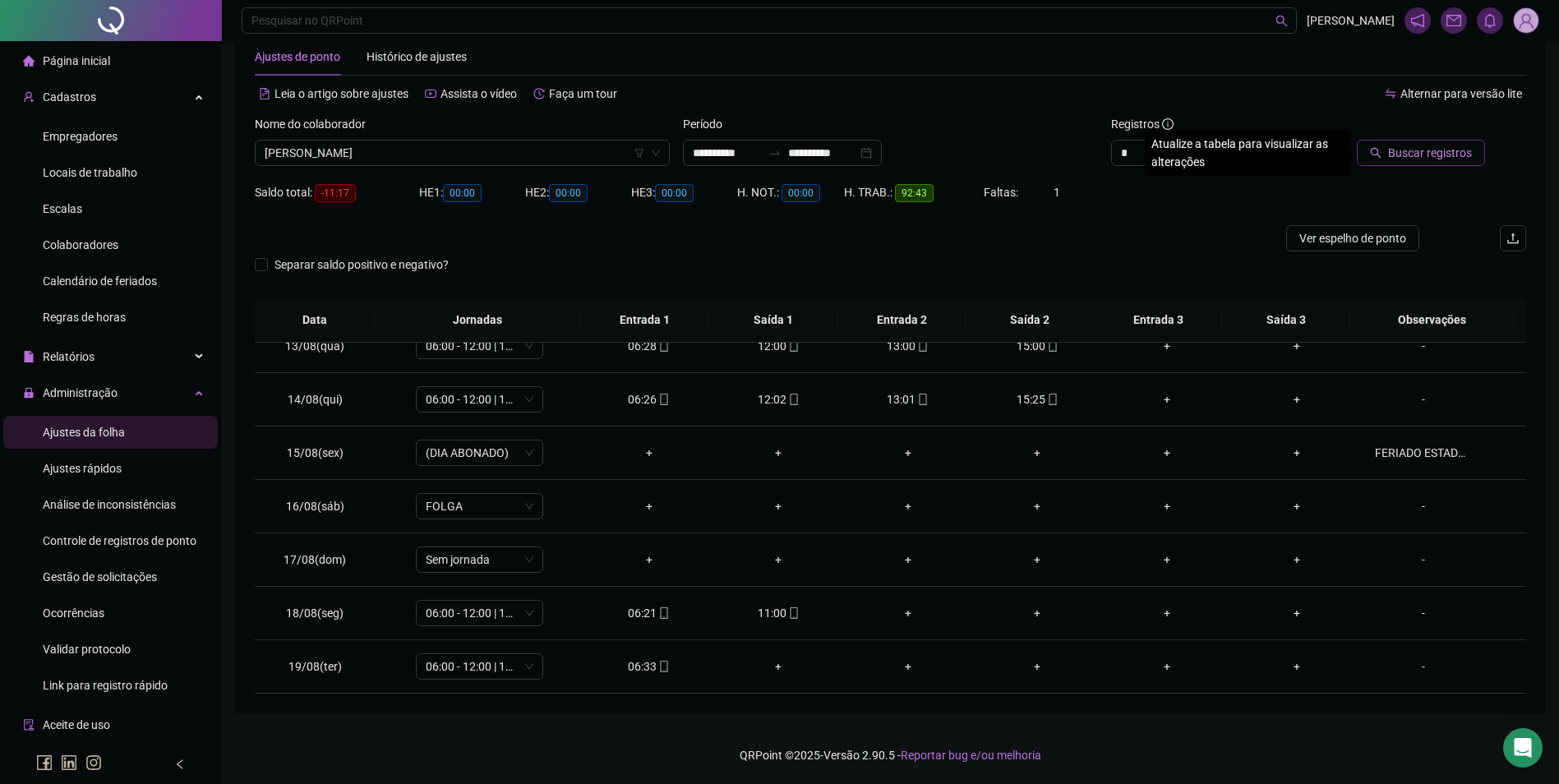
click at [1424, 153] on span "Buscar registros" at bounding box center [1430, 152] width 84 height 18
click at [1049, 614] on icon "mobile" at bounding box center [1052, 613] width 11 height 11
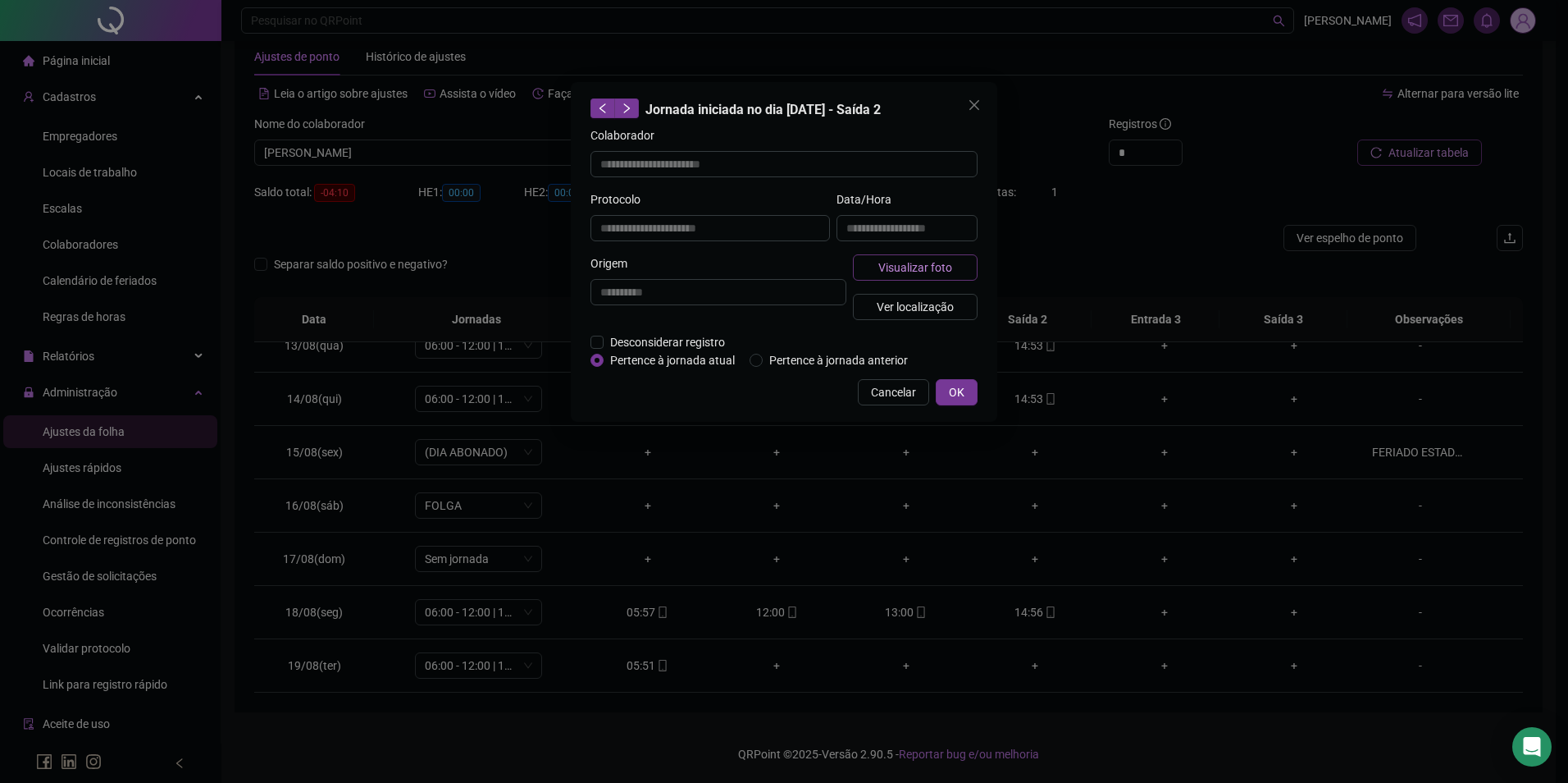
click at [947, 259] on span "Visualizar foto" at bounding box center [915, 267] width 74 height 18
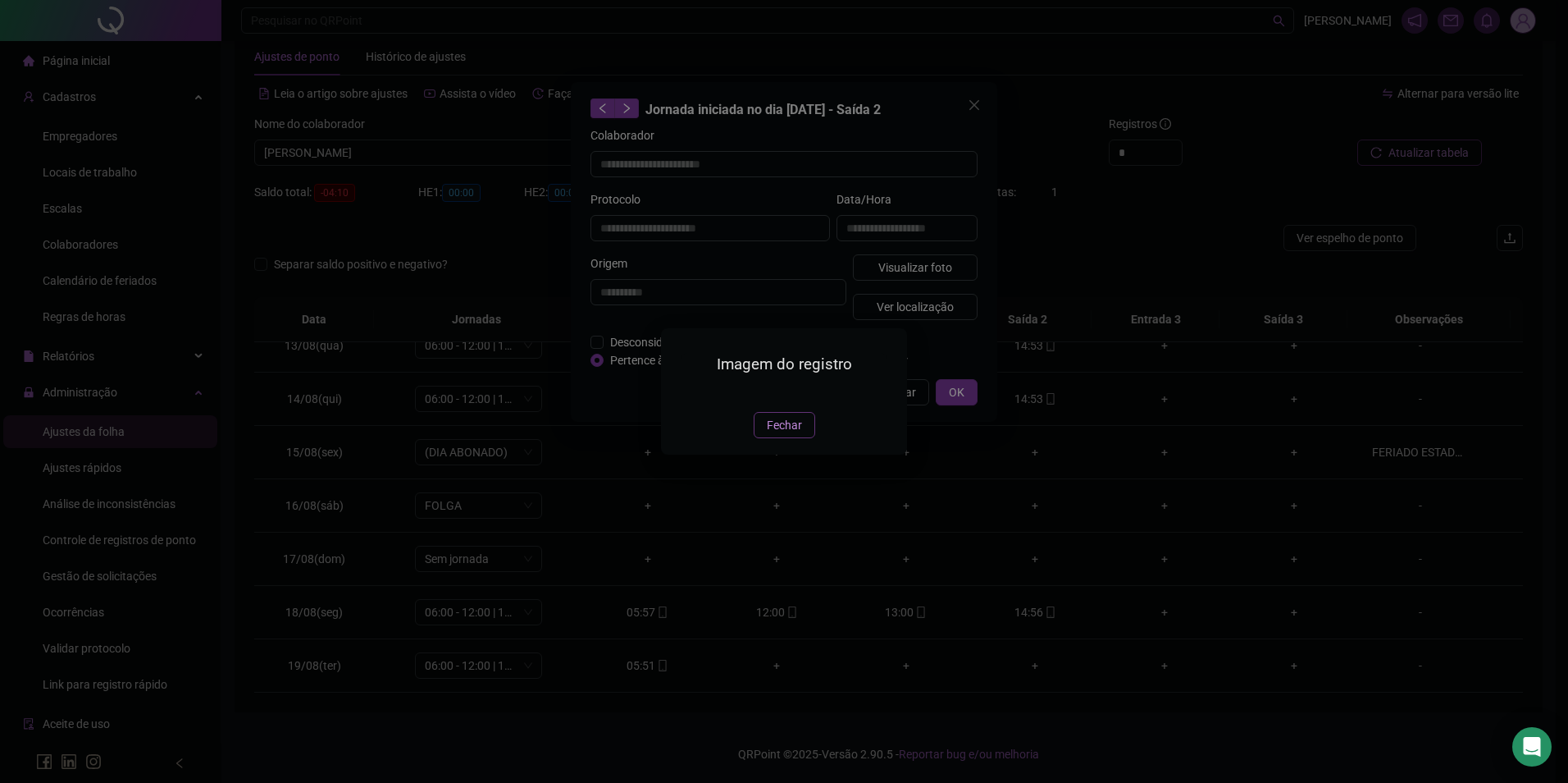
click at [777, 434] on span "Fechar" at bounding box center [784, 425] width 35 height 18
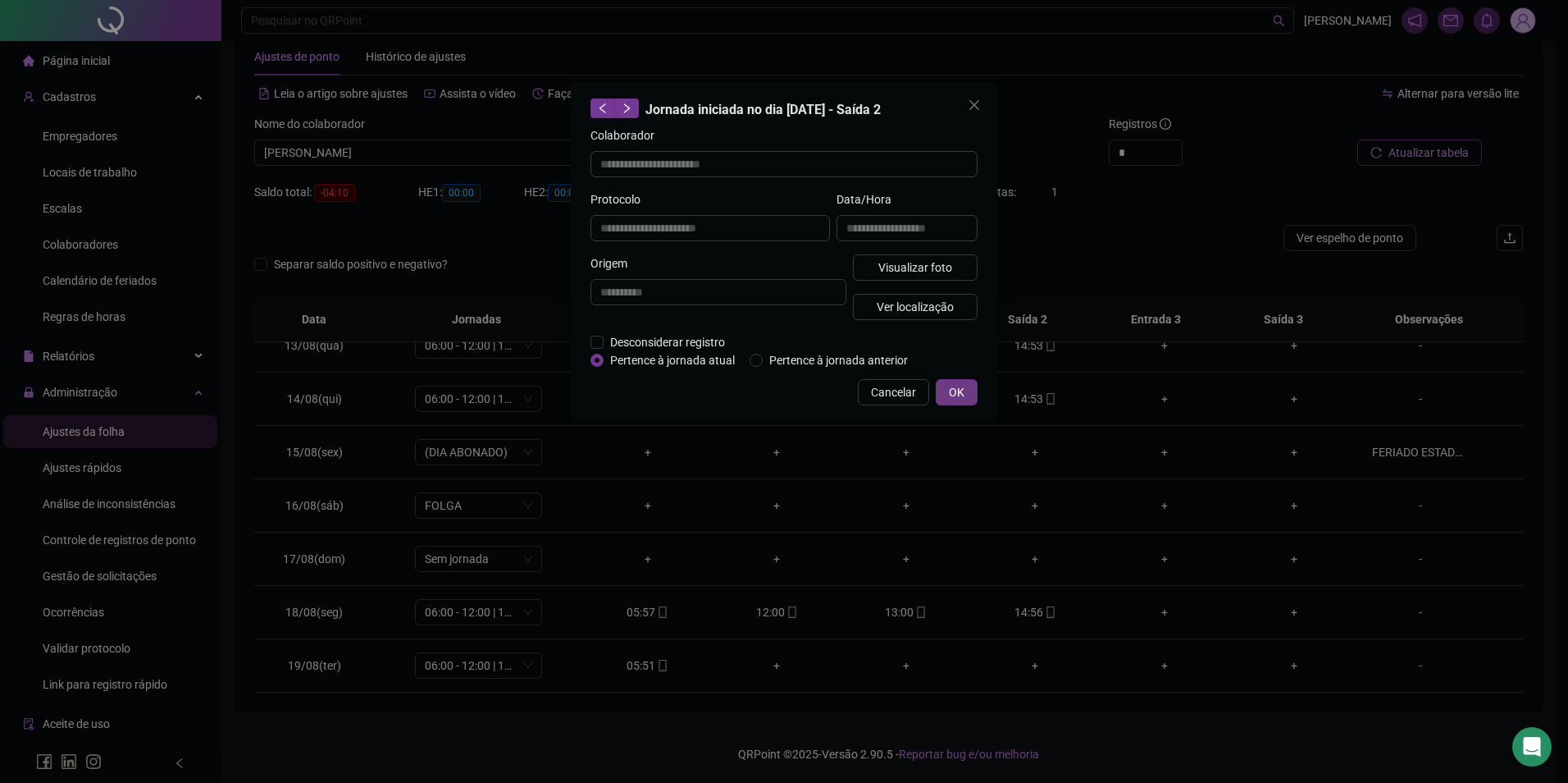
click at [956, 389] on span "OK" at bounding box center [956, 392] width 16 height 18
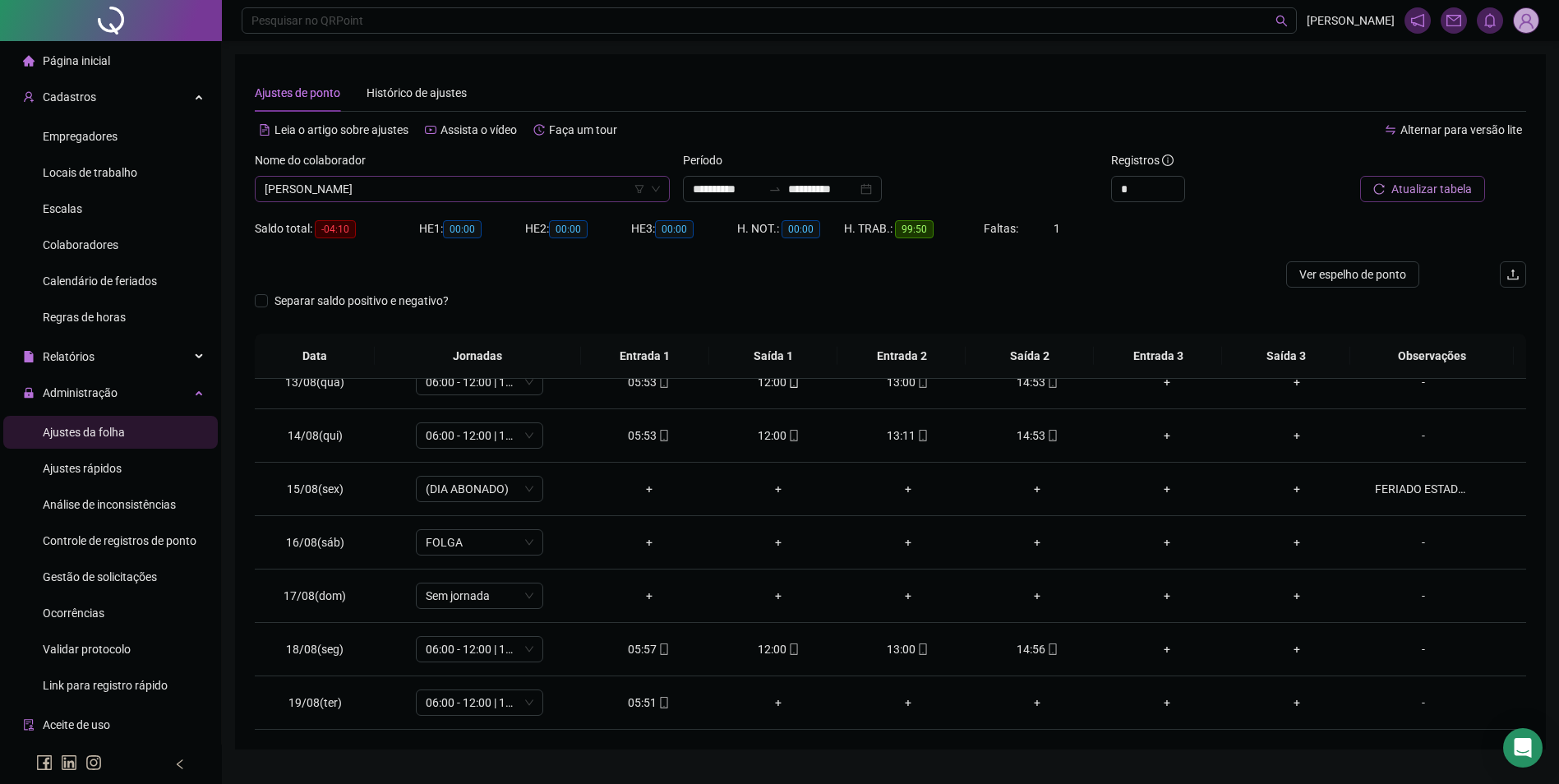
scroll to position [14247, 0]
click at [515, 188] on span "[PERSON_NAME]" at bounding box center [462, 189] width 395 height 24
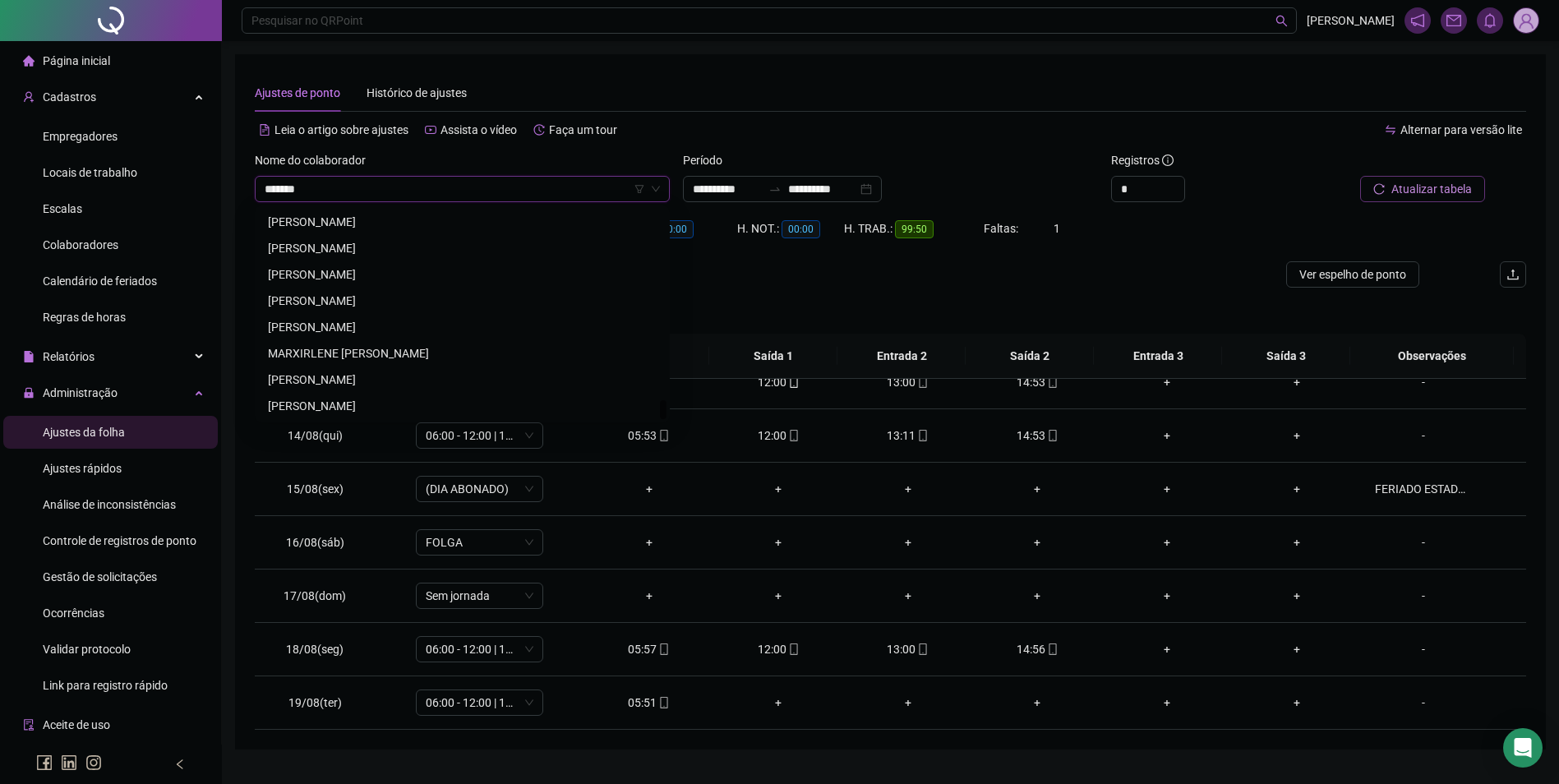
scroll to position [0, 0]
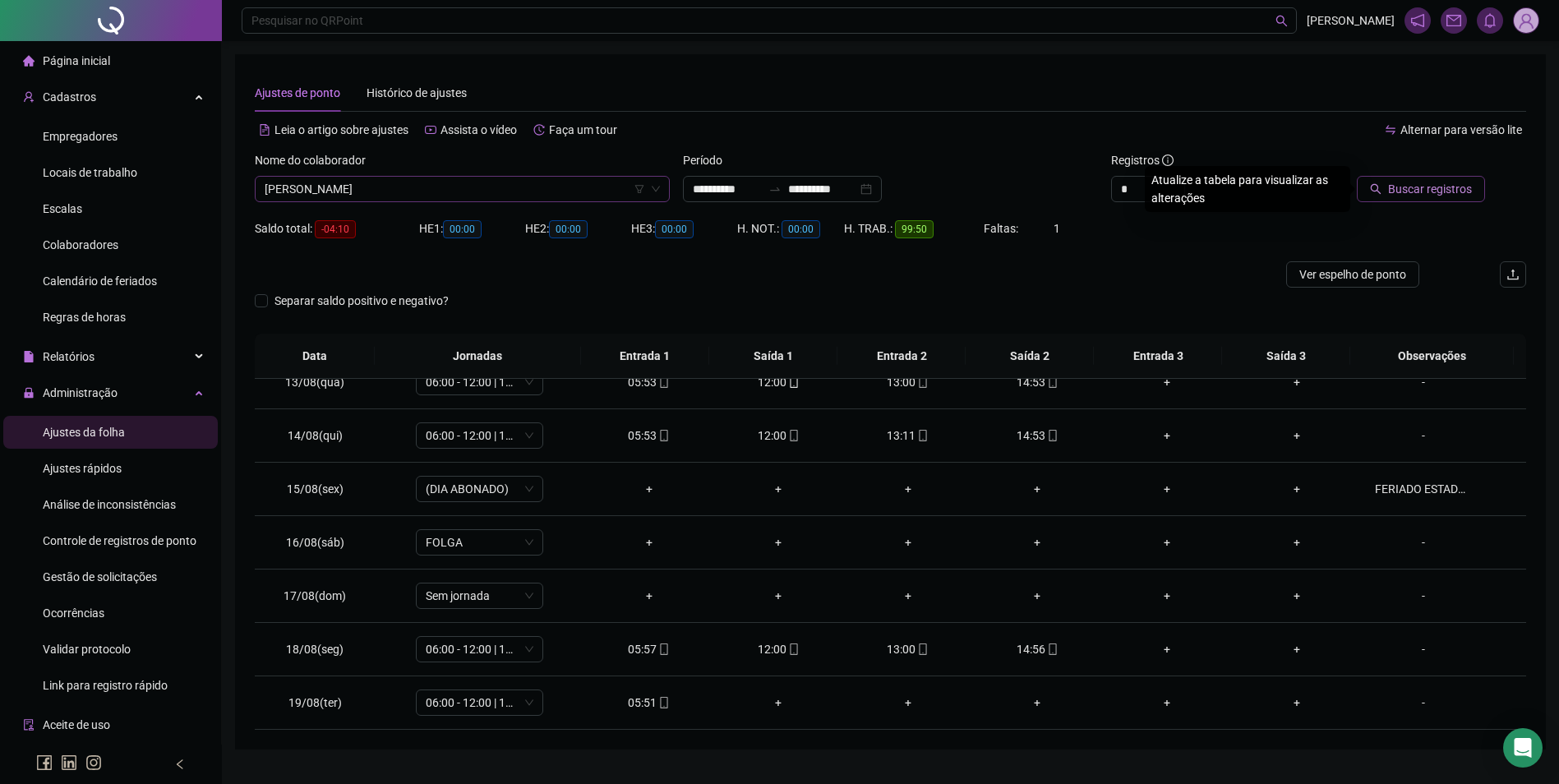
click at [1356, 176] on button "Buscar registros" at bounding box center [1420, 189] width 128 height 26
click at [778, 432] on div "05:55" at bounding box center [778, 435] width 104 height 18
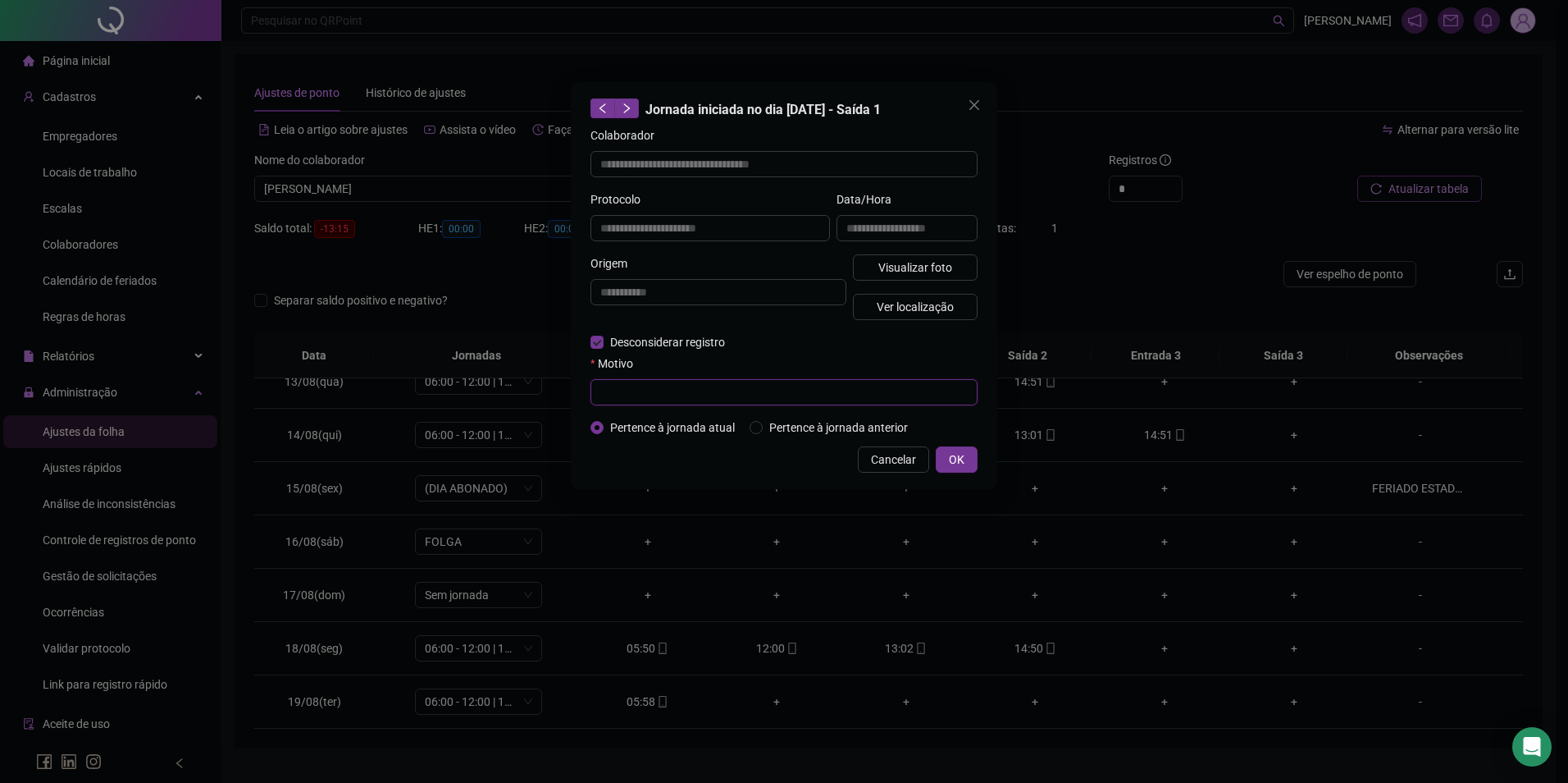
click at [716, 395] on input "text" at bounding box center [784, 392] width 387 height 26
click at [949, 456] on span "OK" at bounding box center [956, 459] width 16 height 18
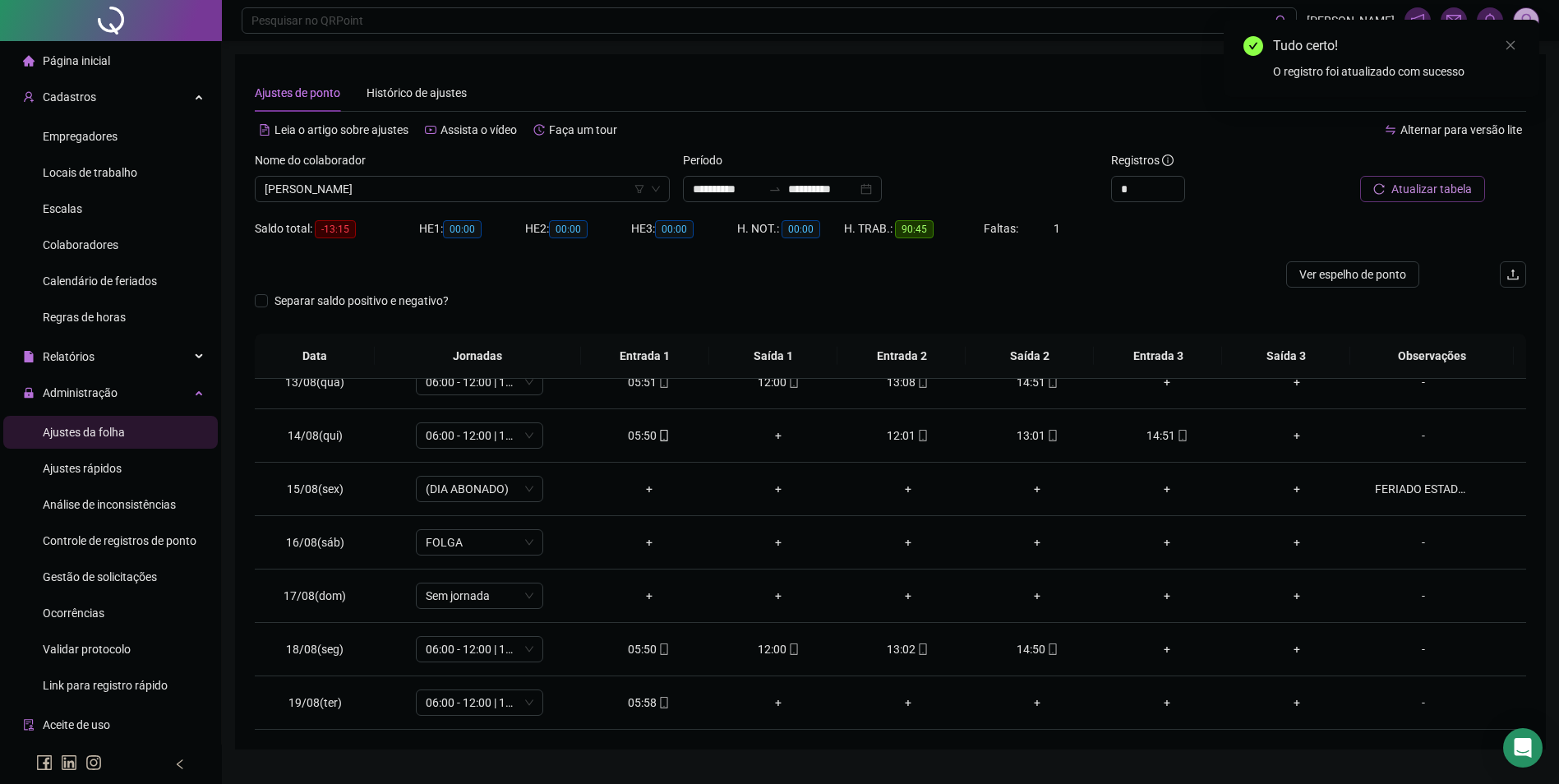
click at [1437, 188] on span "Atualizar tabela" at bounding box center [1431, 189] width 80 height 18
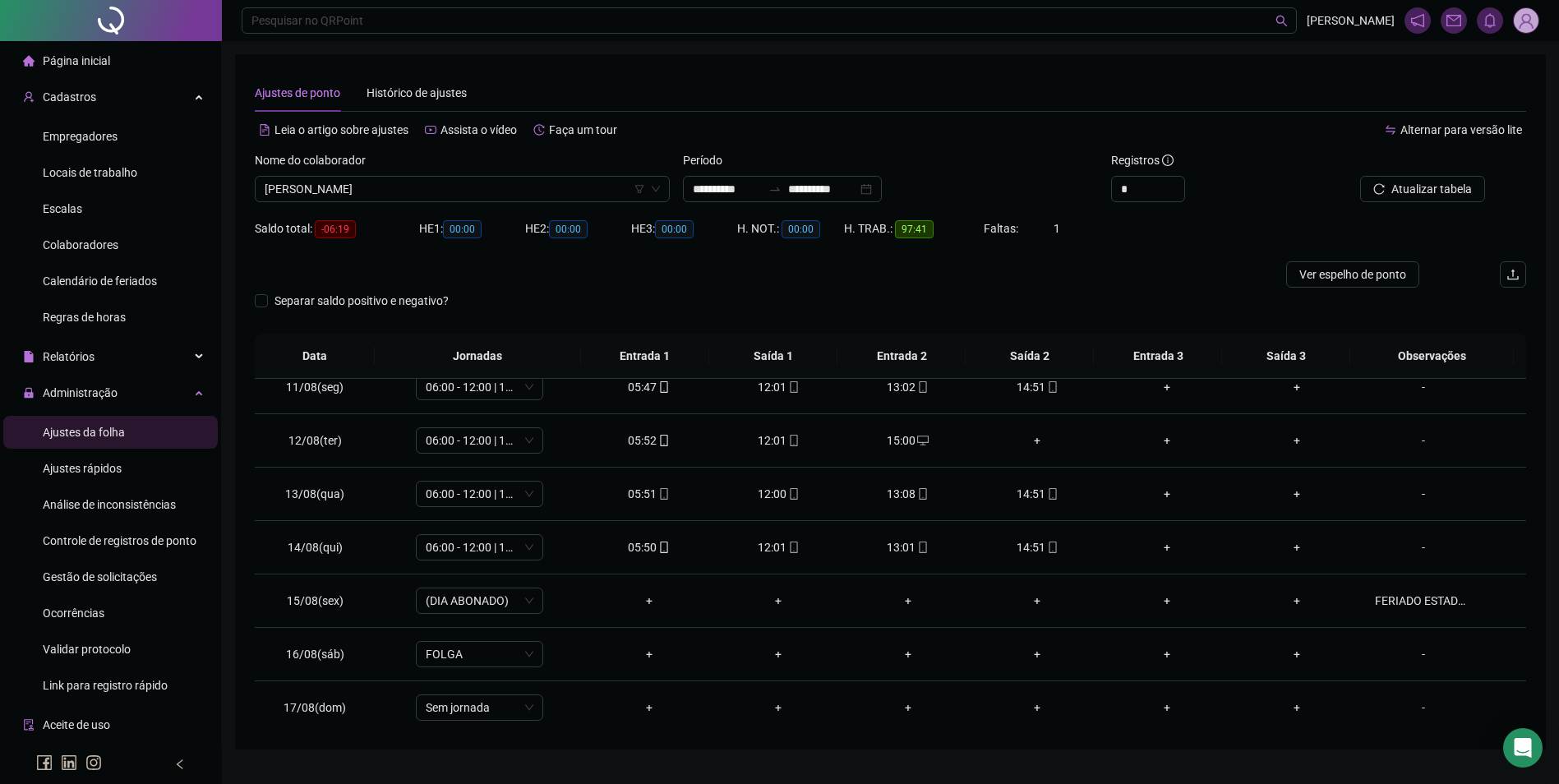
scroll to position [575, 0]
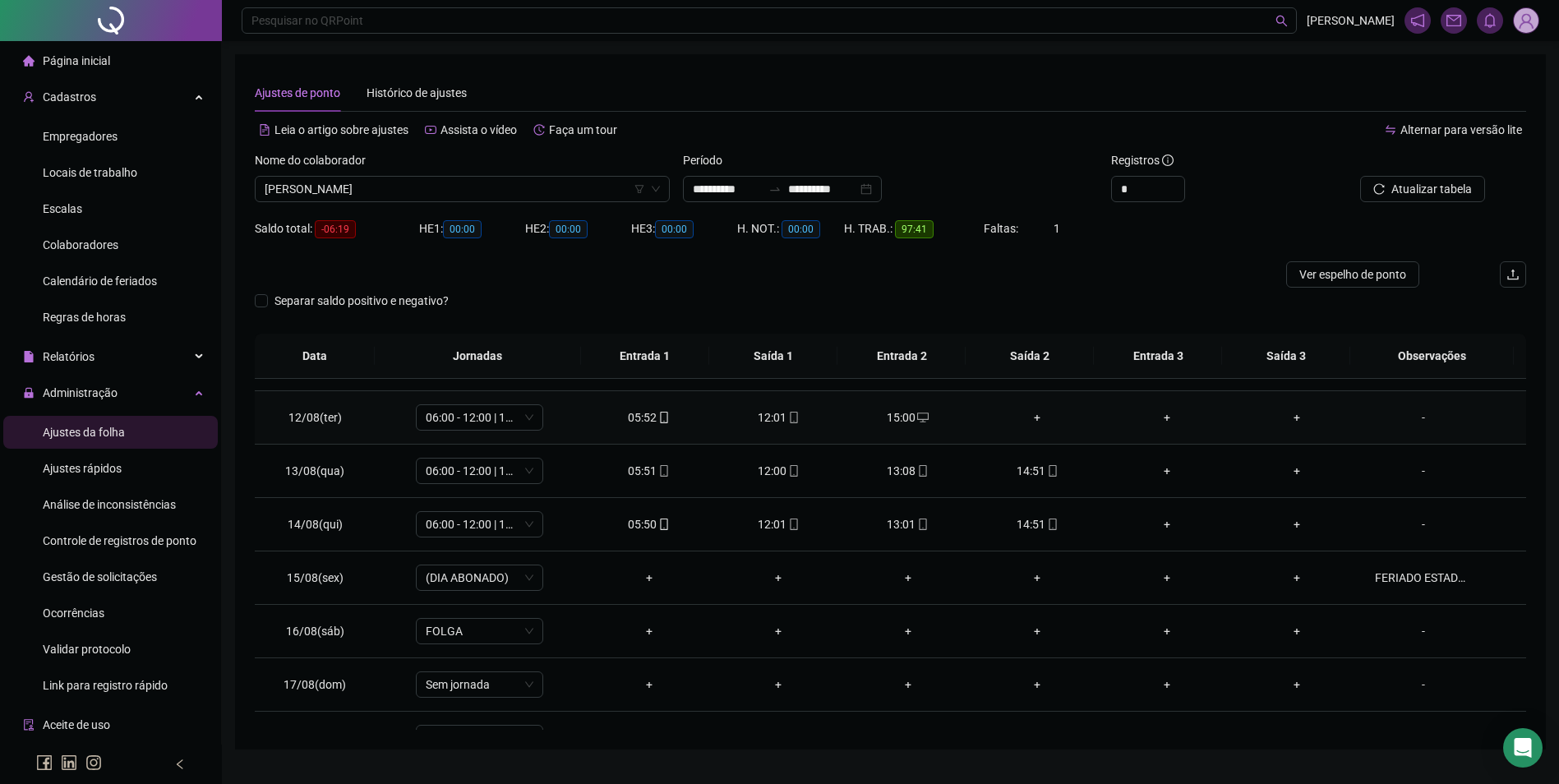
click at [1026, 414] on div "+" at bounding box center [1037, 417] width 104 height 18
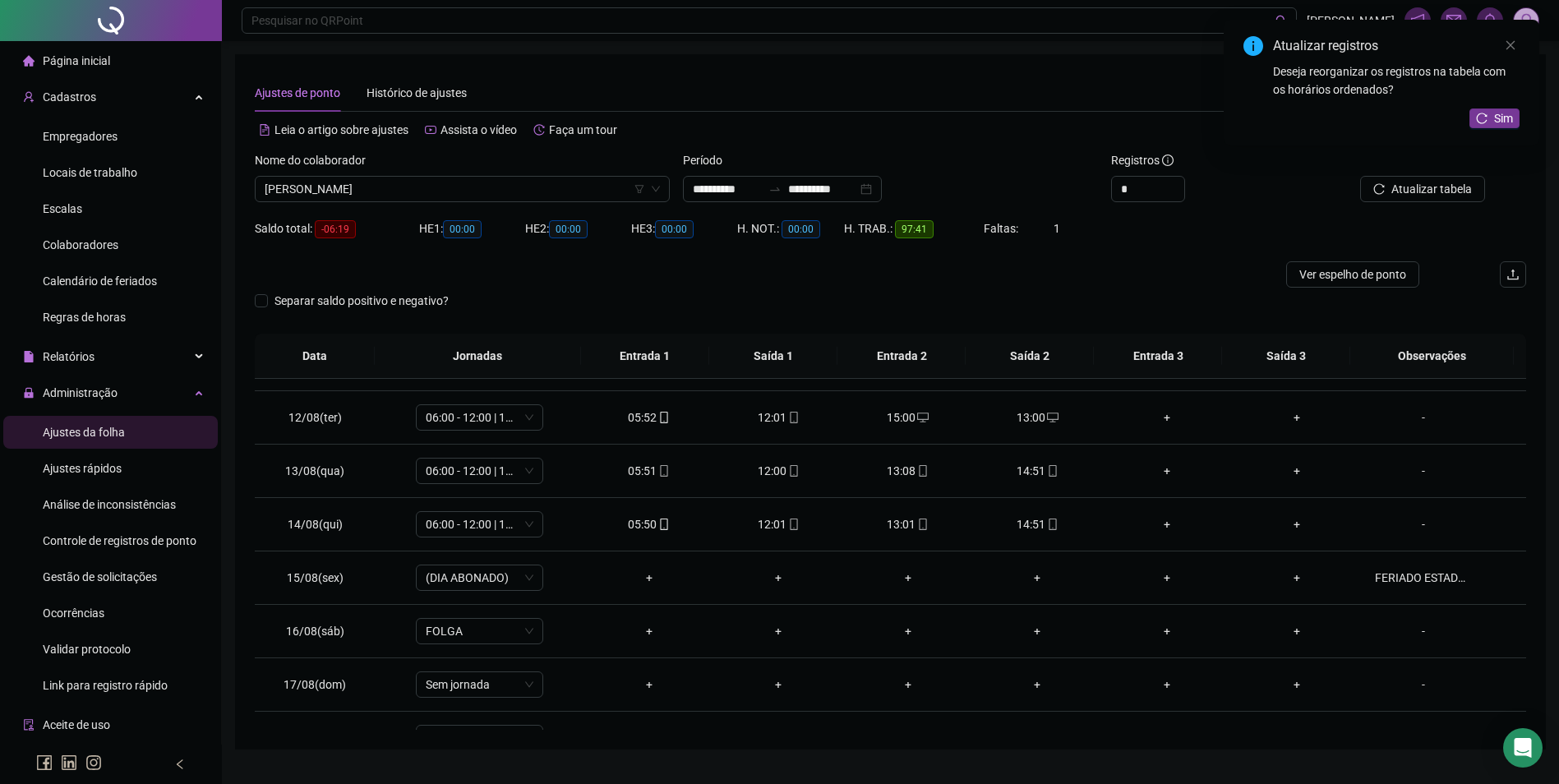
click at [1448, 188] on span "Atualizar tabela" at bounding box center [1431, 189] width 80 height 18
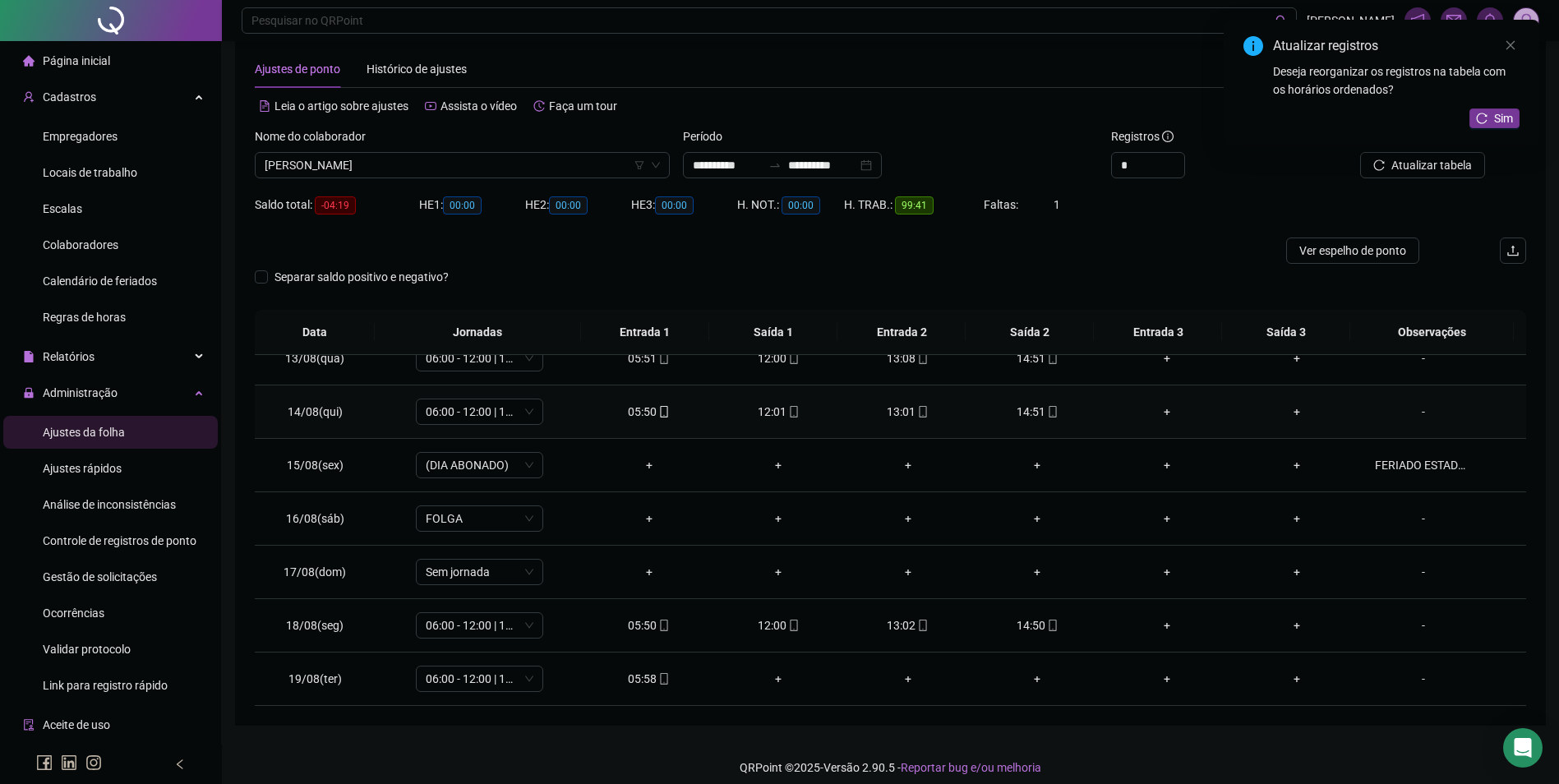
scroll to position [36, 0]
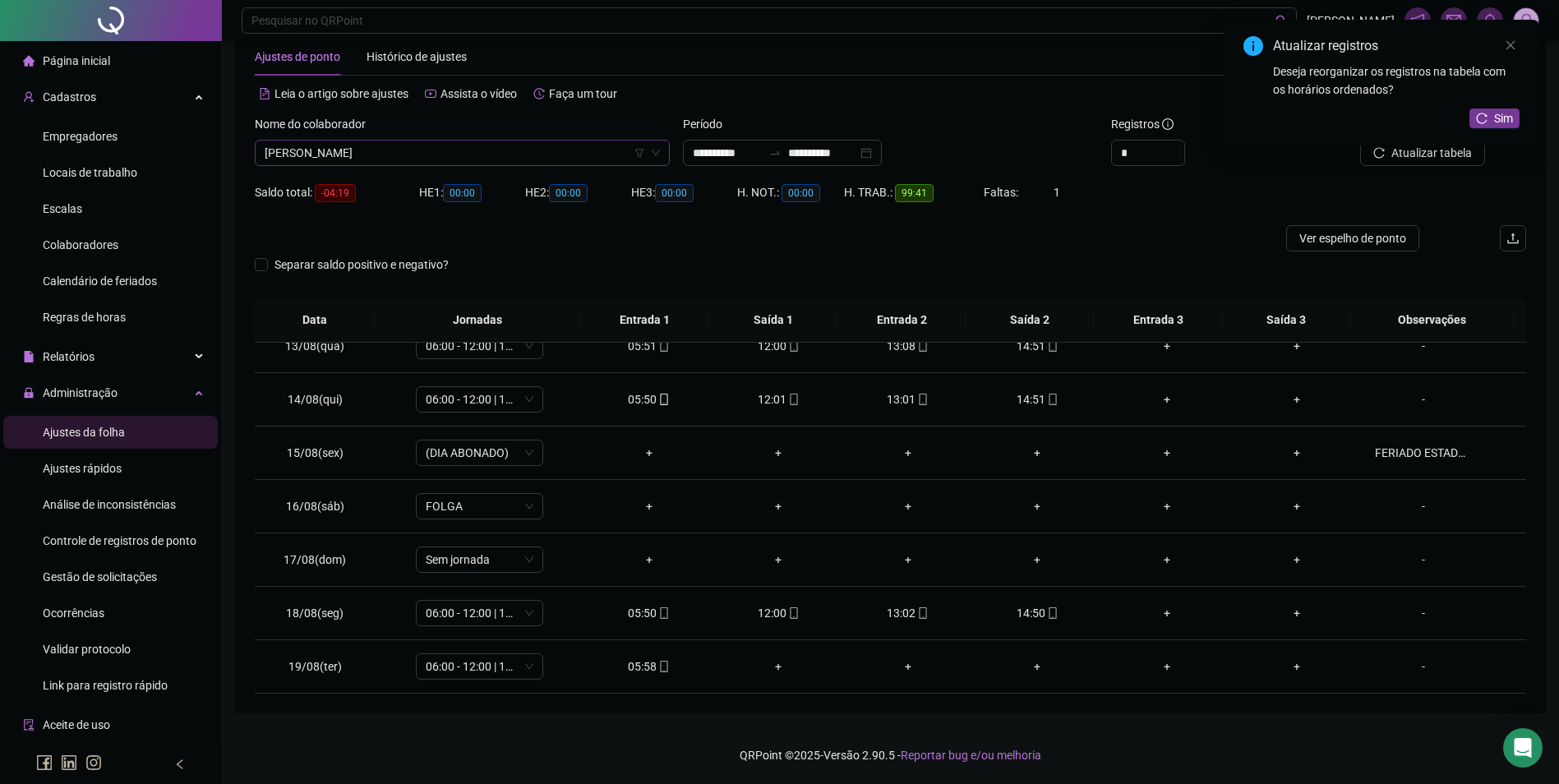
click at [604, 150] on span "[PERSON_NAME]" at bounding box center [462, 152] width 395 height 24
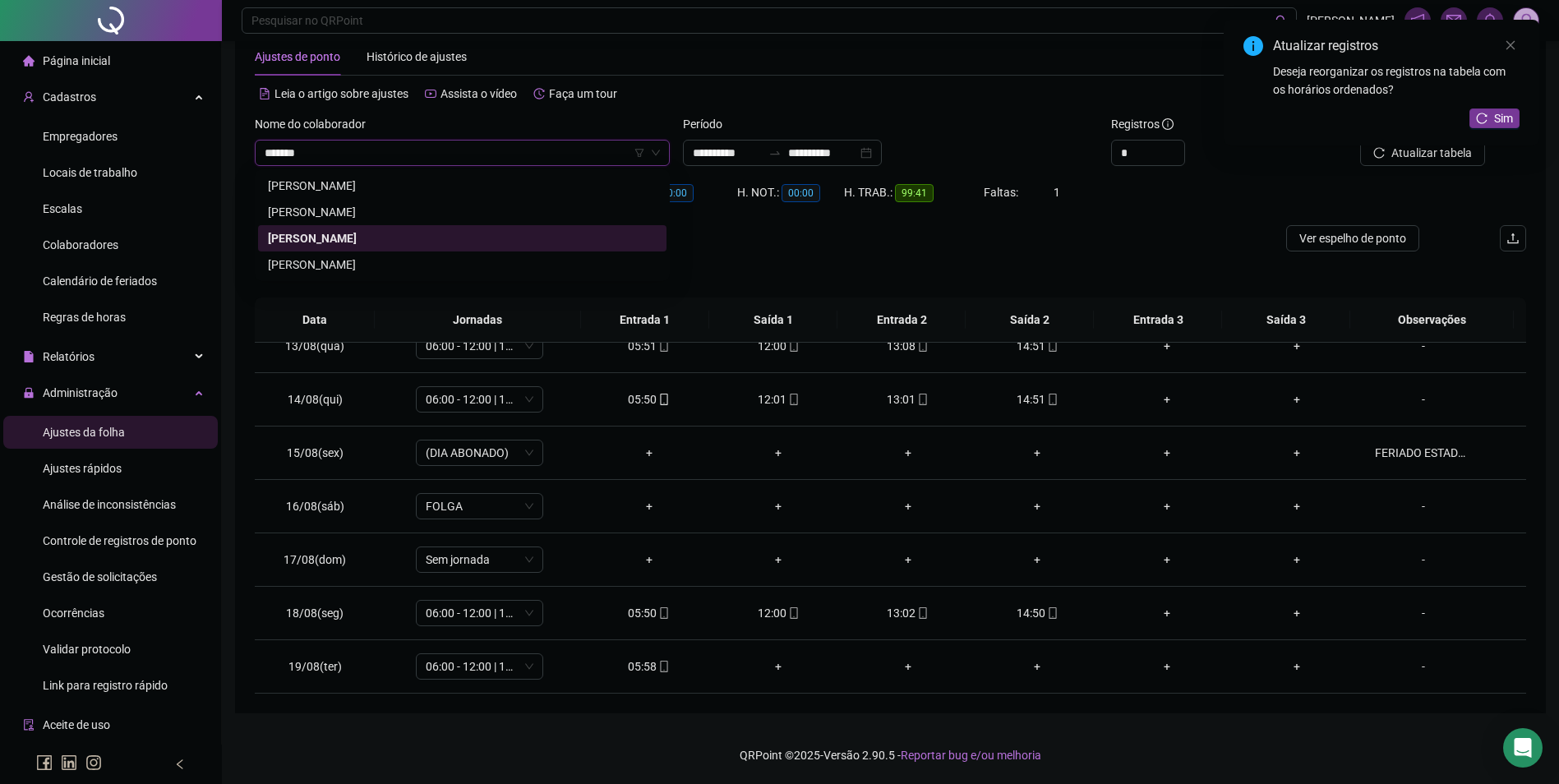
scroll to position [0, 0]
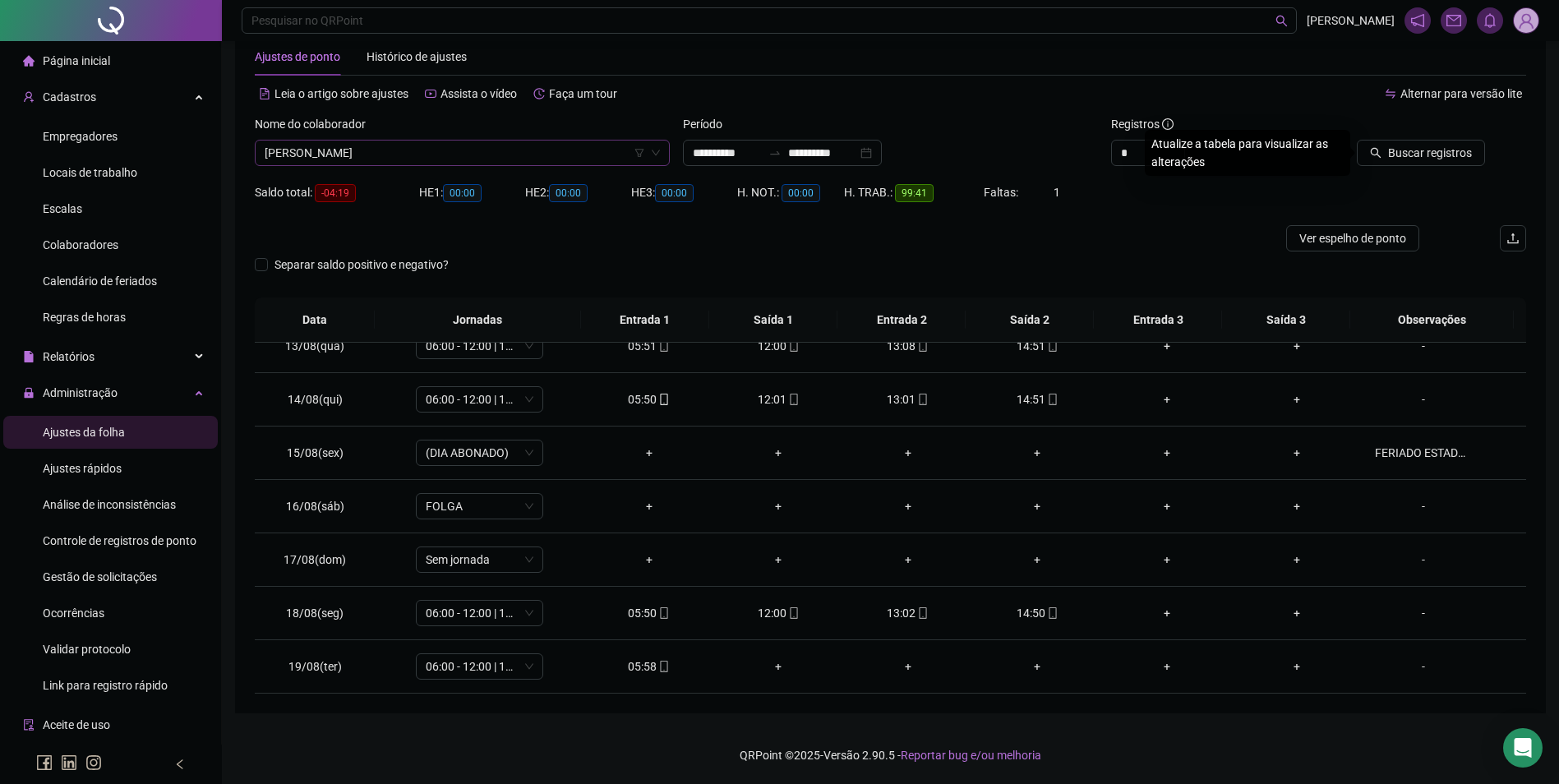
click at [1356, 139] on button "Buscar registros" at bounding box center [1420, 152] width 128 height 26
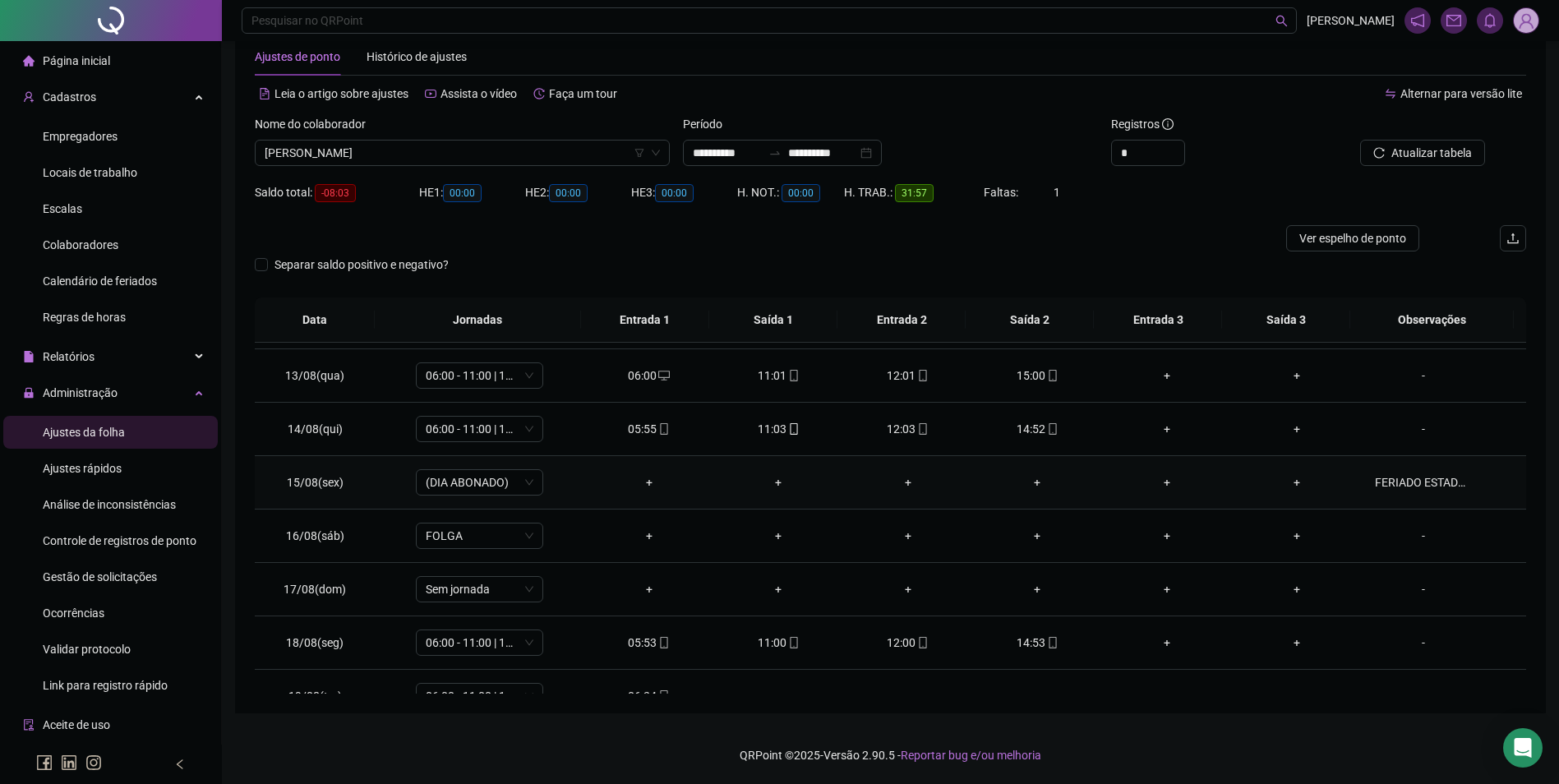
scroll to position [663, 0]
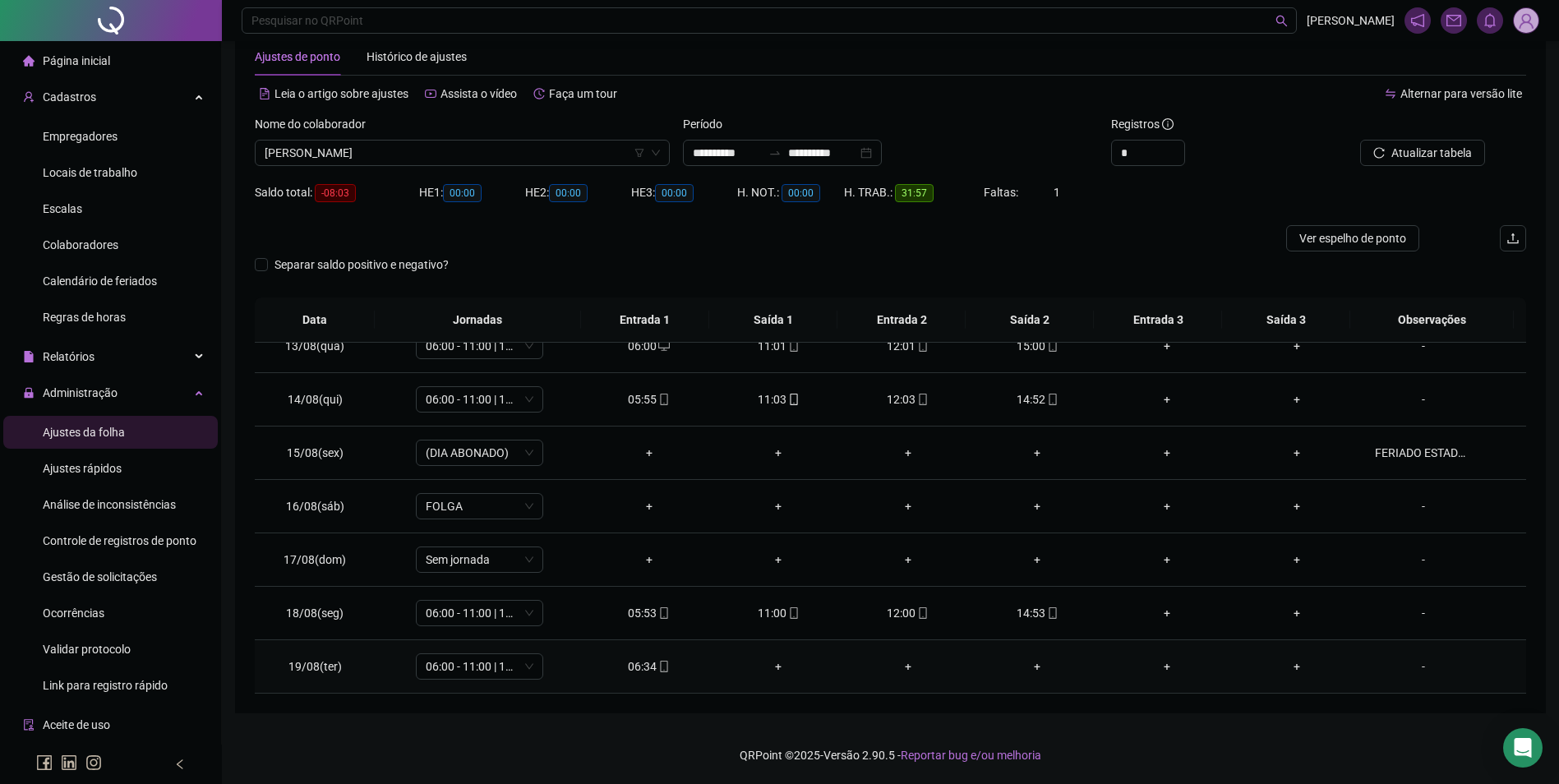
click at [671, 664] on div "06:34" at bounding box center [649, 665] width 104 height 18
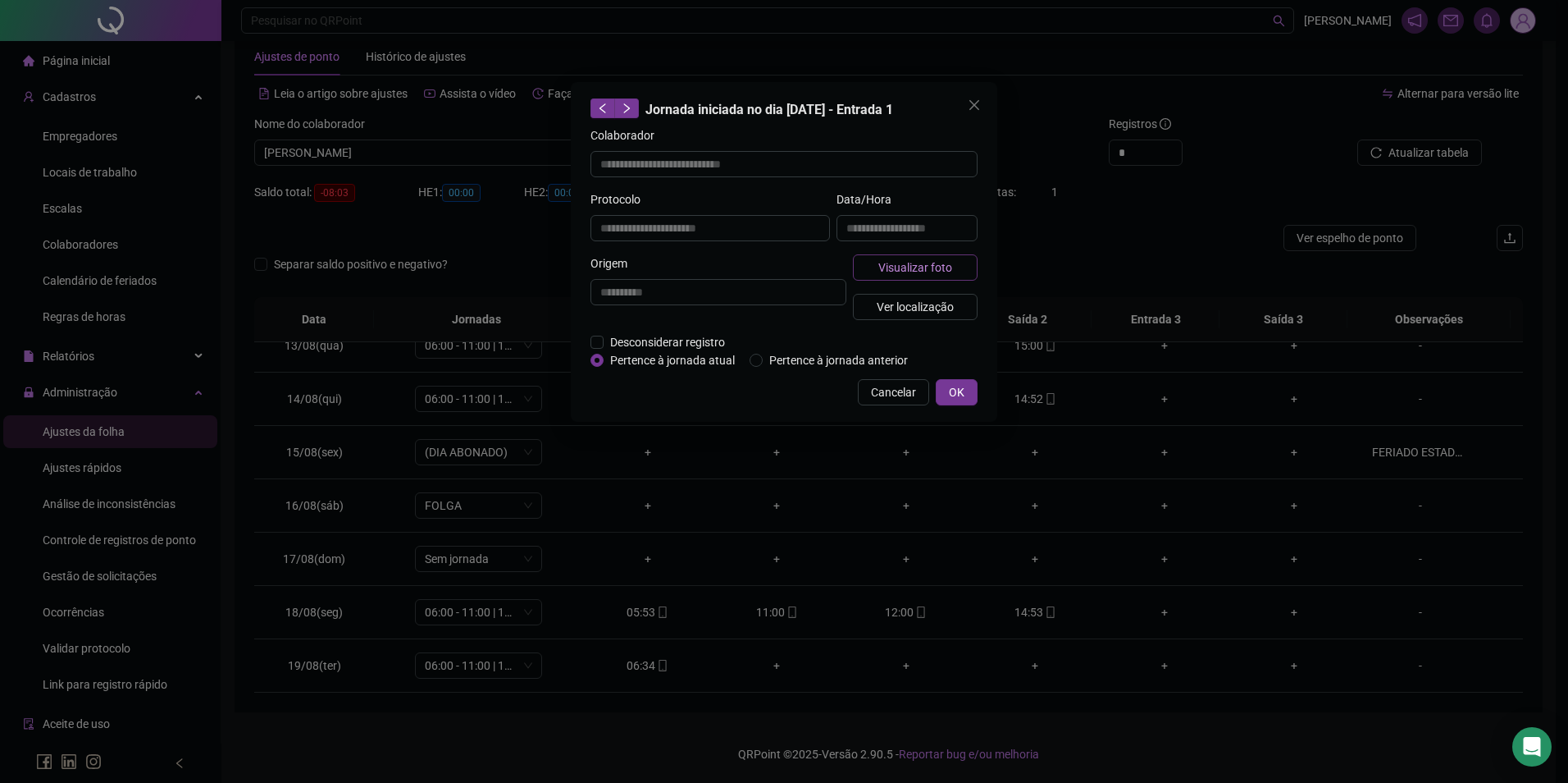
click at [934, 272] on span "Visualizar foto" at bounding box center [915, 267] width 74 height 18
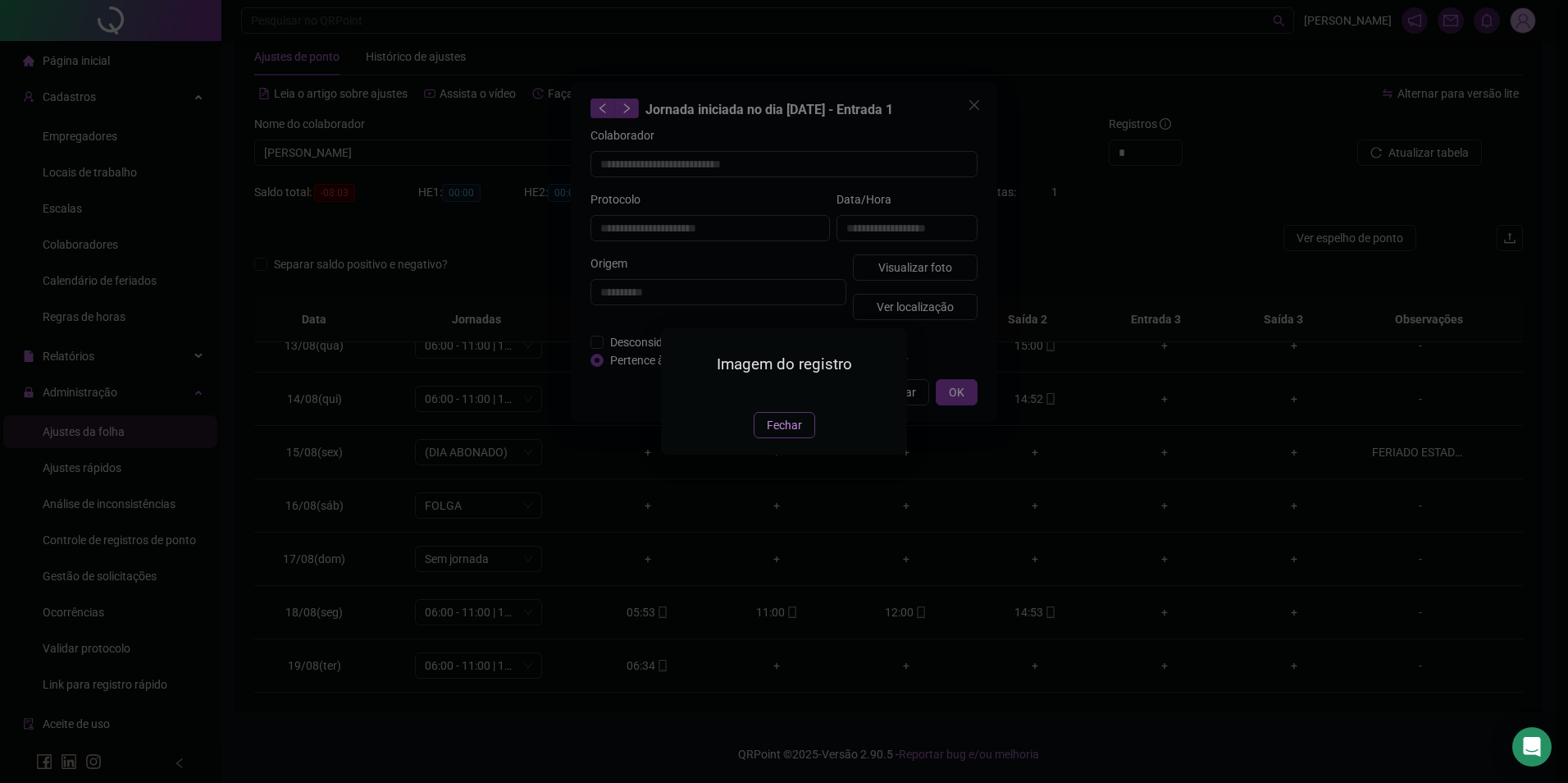
click at [763, 438] on button "Fechar" at bounding box center [784, 425] width 62 height 26
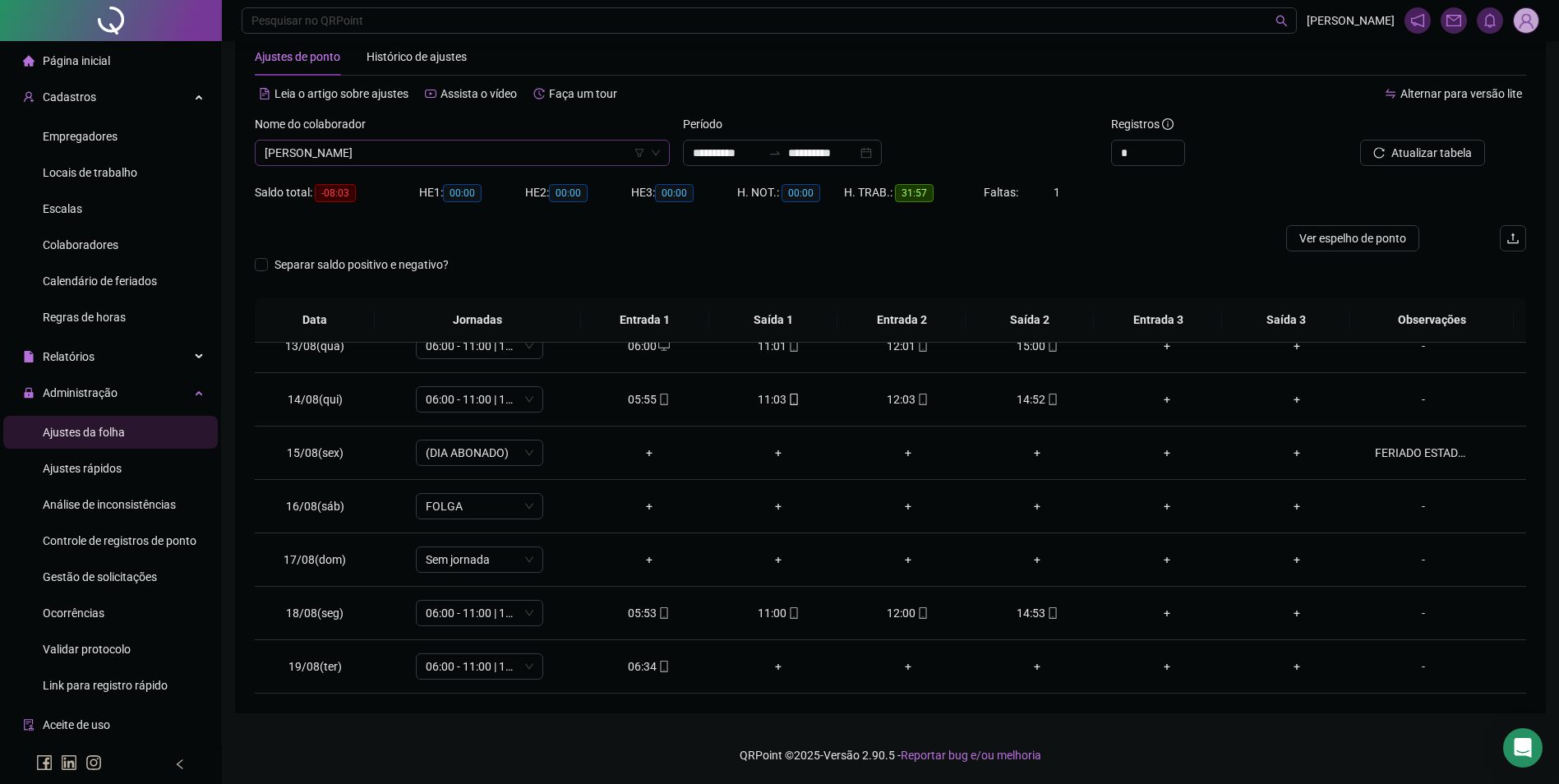
click at [547, 149] on span "[PERSON_NAME]" at bounding box center [462, 152] width 395 height 24
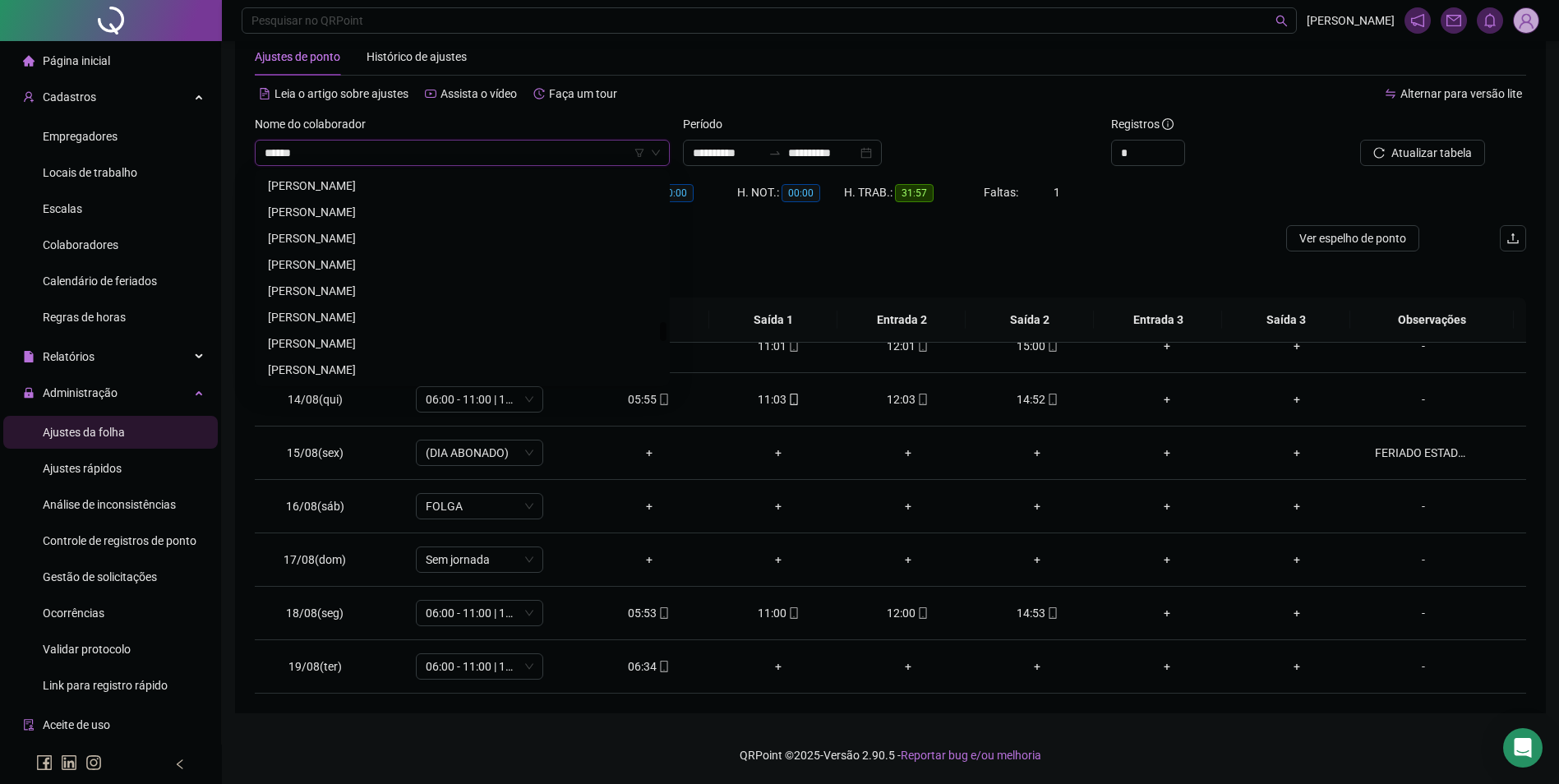
scroll to position [0, 0]
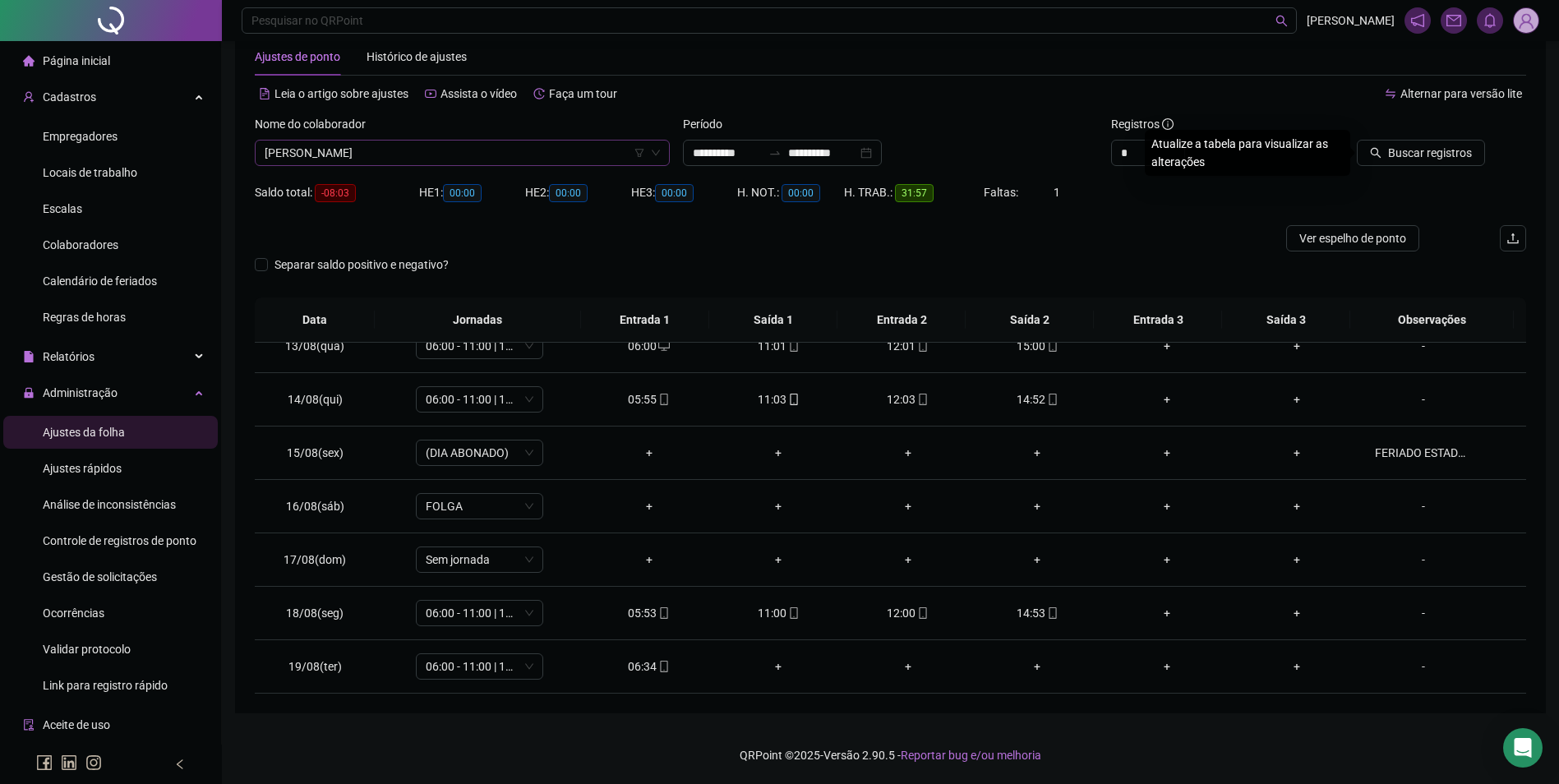
click at [1356, 139] on button "Buscar registros" at bounding box center [1420, 152] width 128 height 26
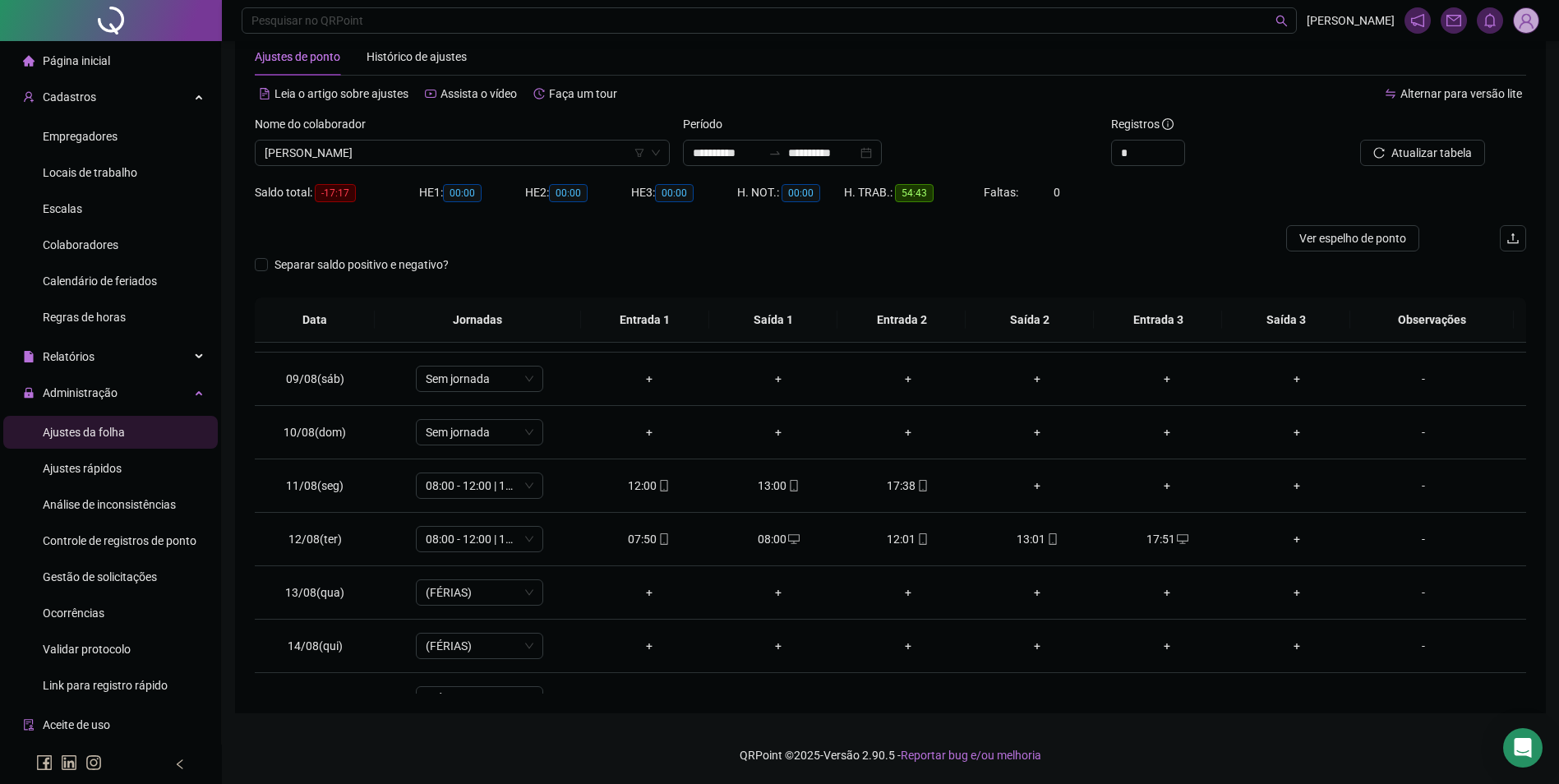
scroll to position [500, 0]
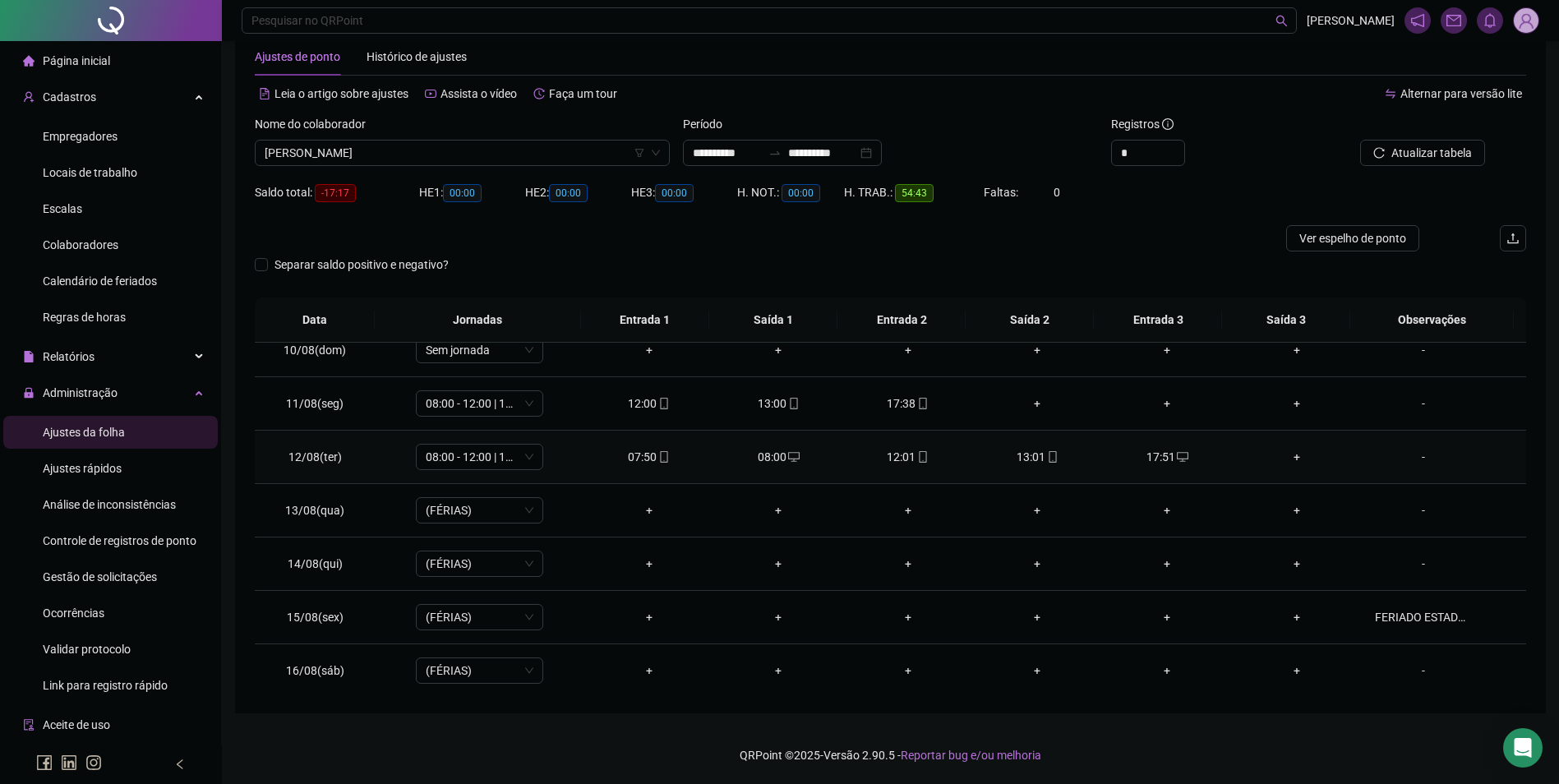
click at [764, 455] on div "08:00" at bounding box center [778, 456] width 104 height 18
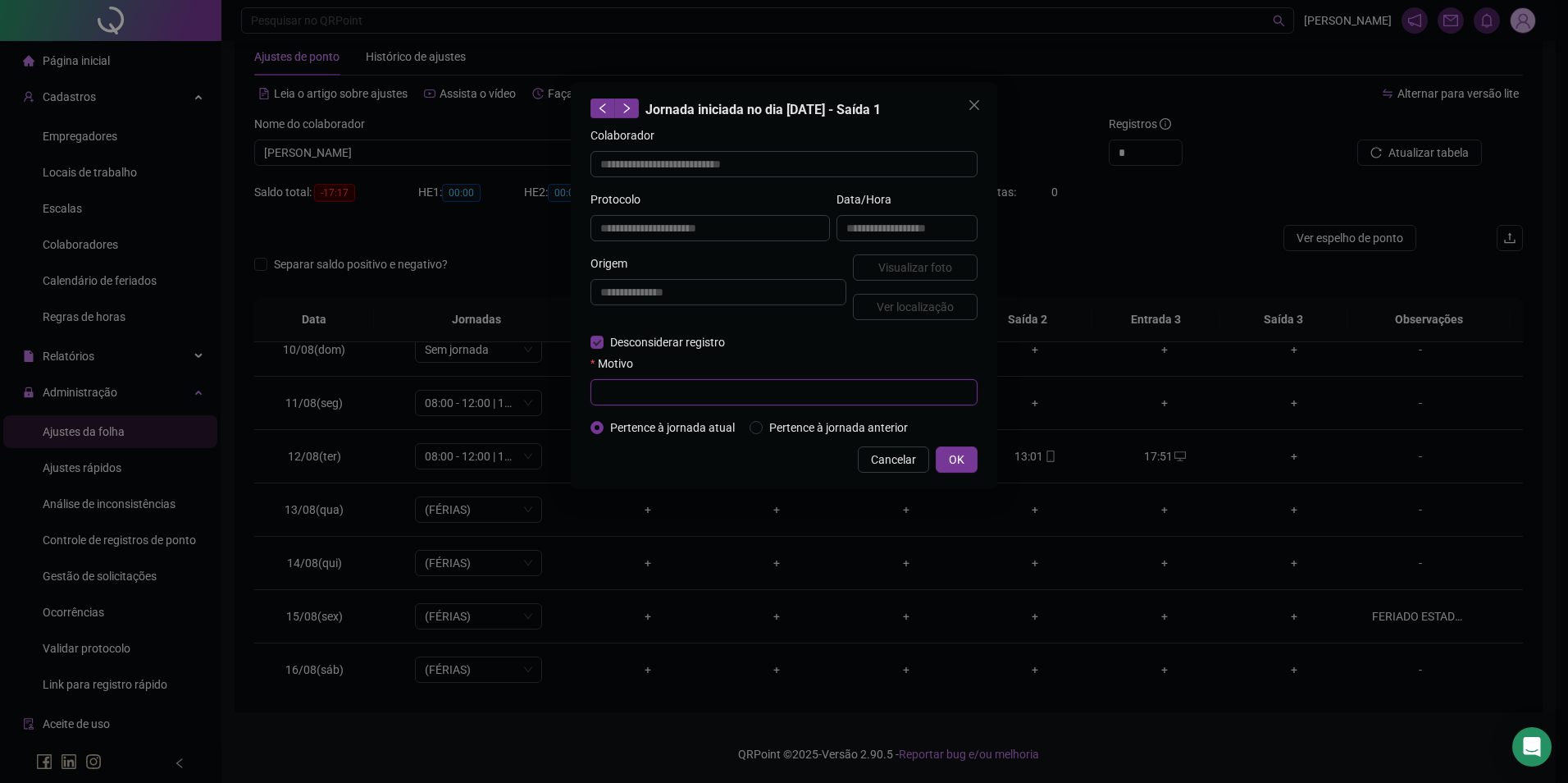
click at [648, 385] on input "text" at bounding box center [784, 392] width 387 height 26
click at [936, 446] on button "OK" at bounding box center [956, 459] width 42 height 26
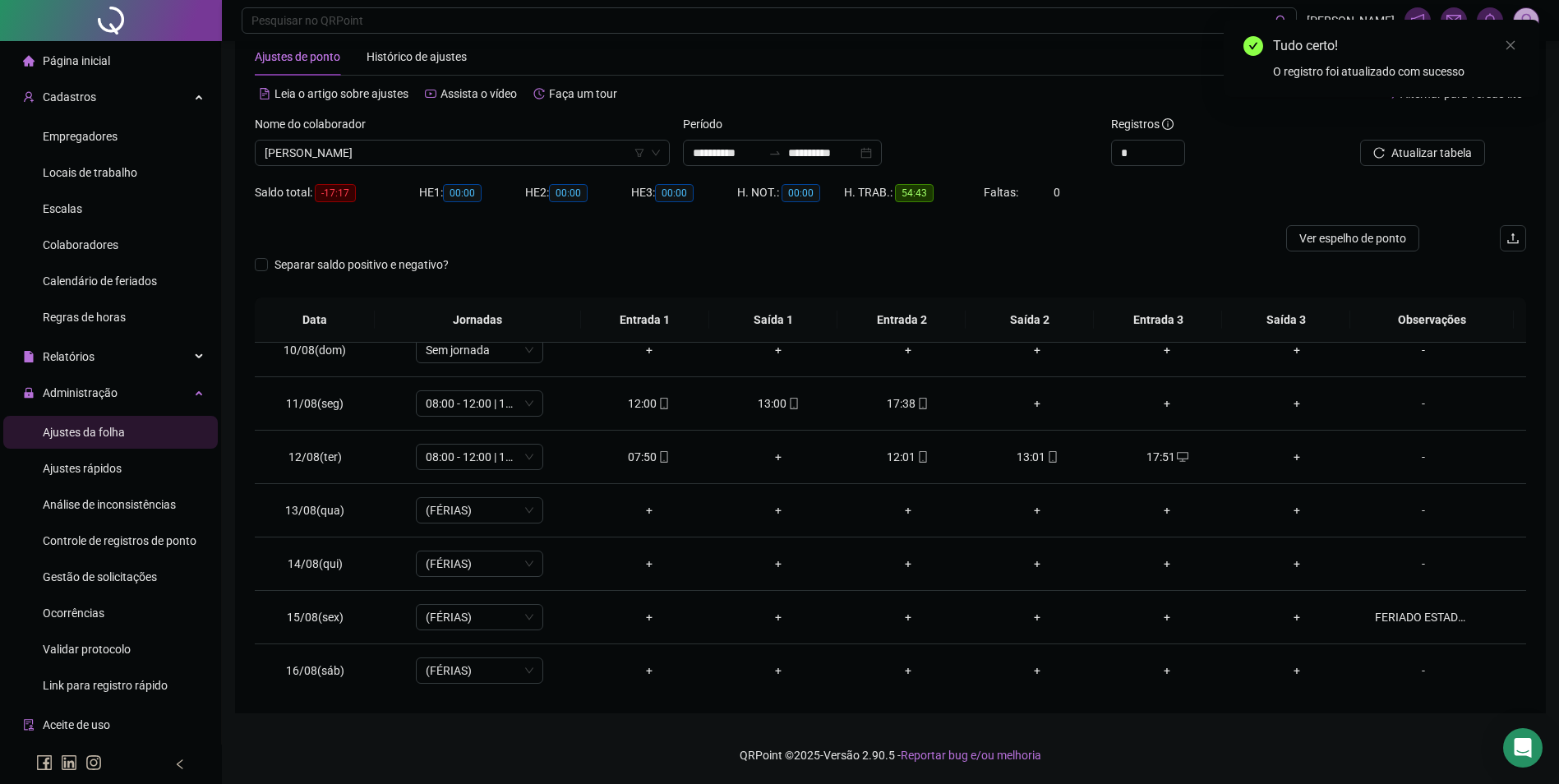
click at [1461, 138] on div at bounding box center [1404, 127] width 160 height 24
click at [1458, 145] on span "Atualizar tabela" at bounding box center [1431, 152] width 80 height 18
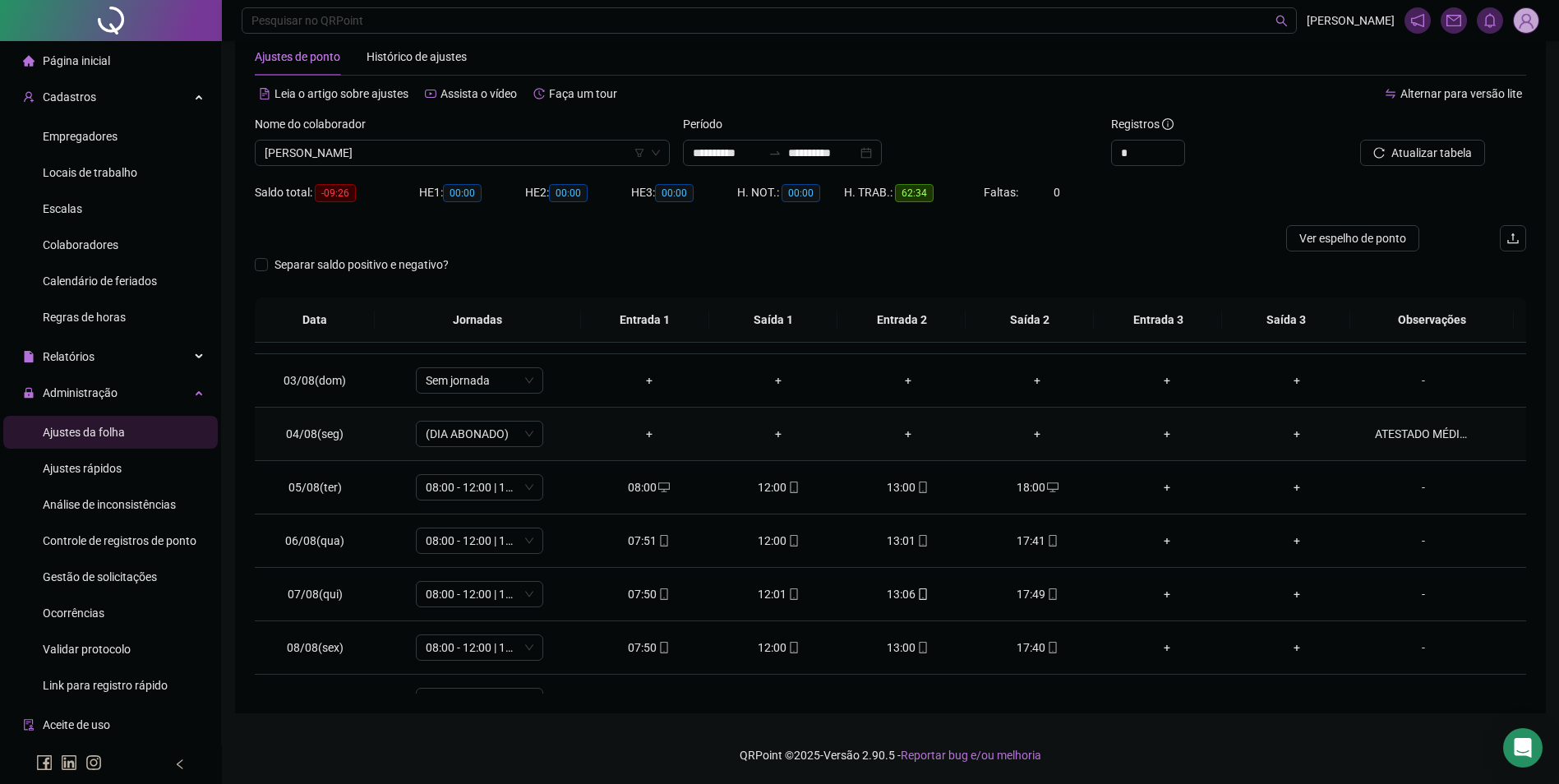
scroll to position [411, 0]
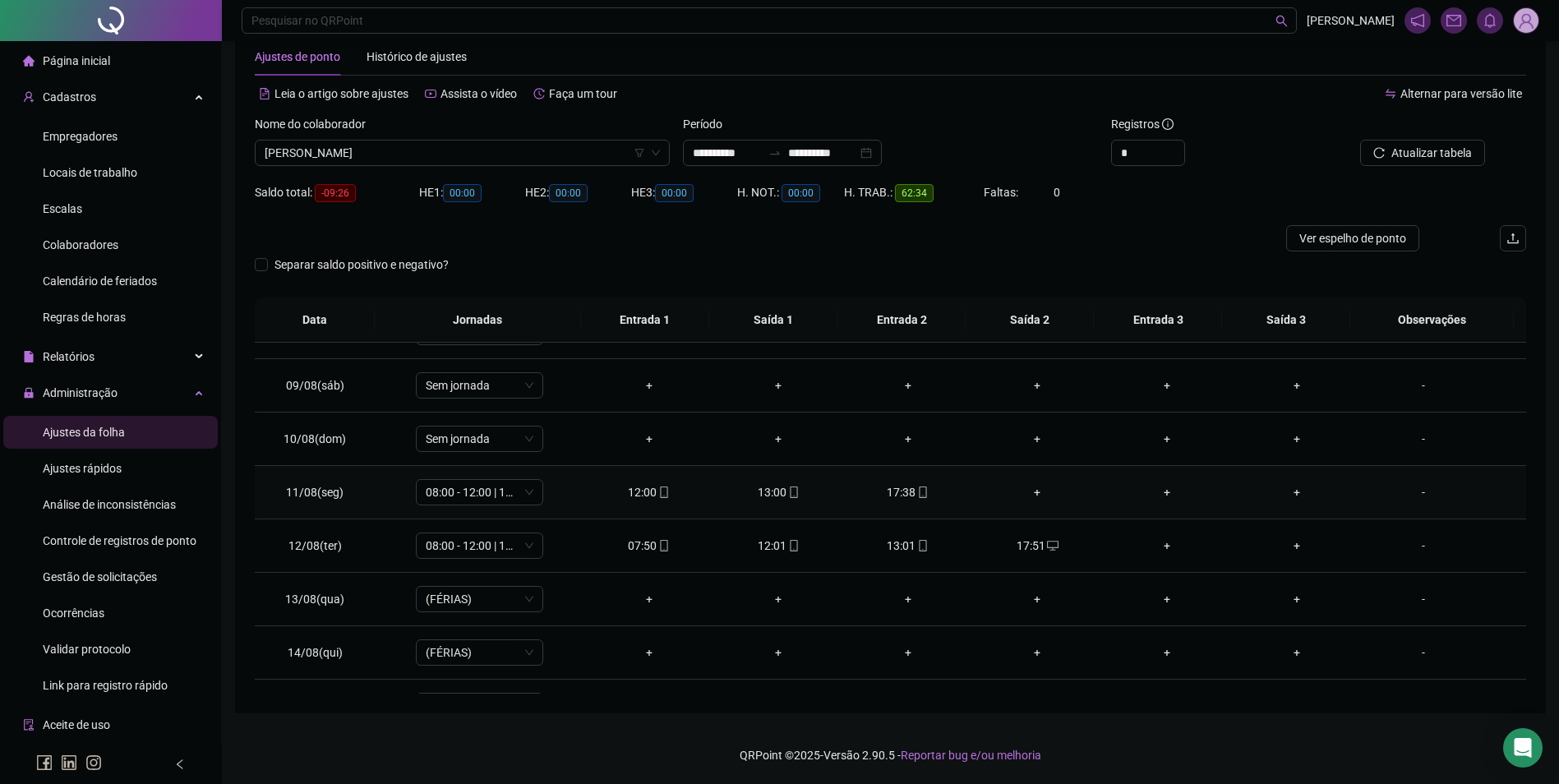
click at [1025, 492] on div "+" at bounding box center [1037, 492] width 104 height 18
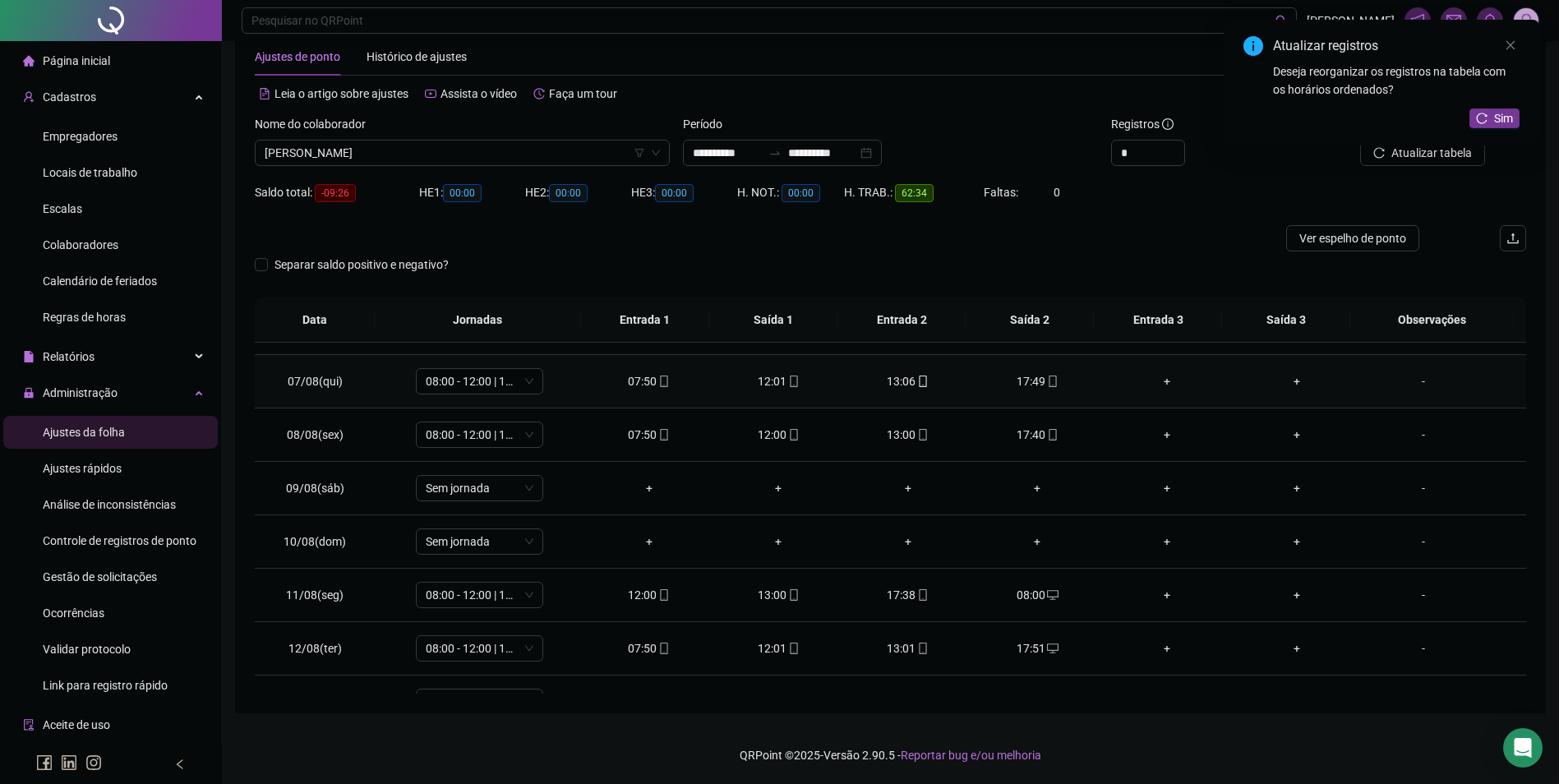
scroll to position [247, 0]
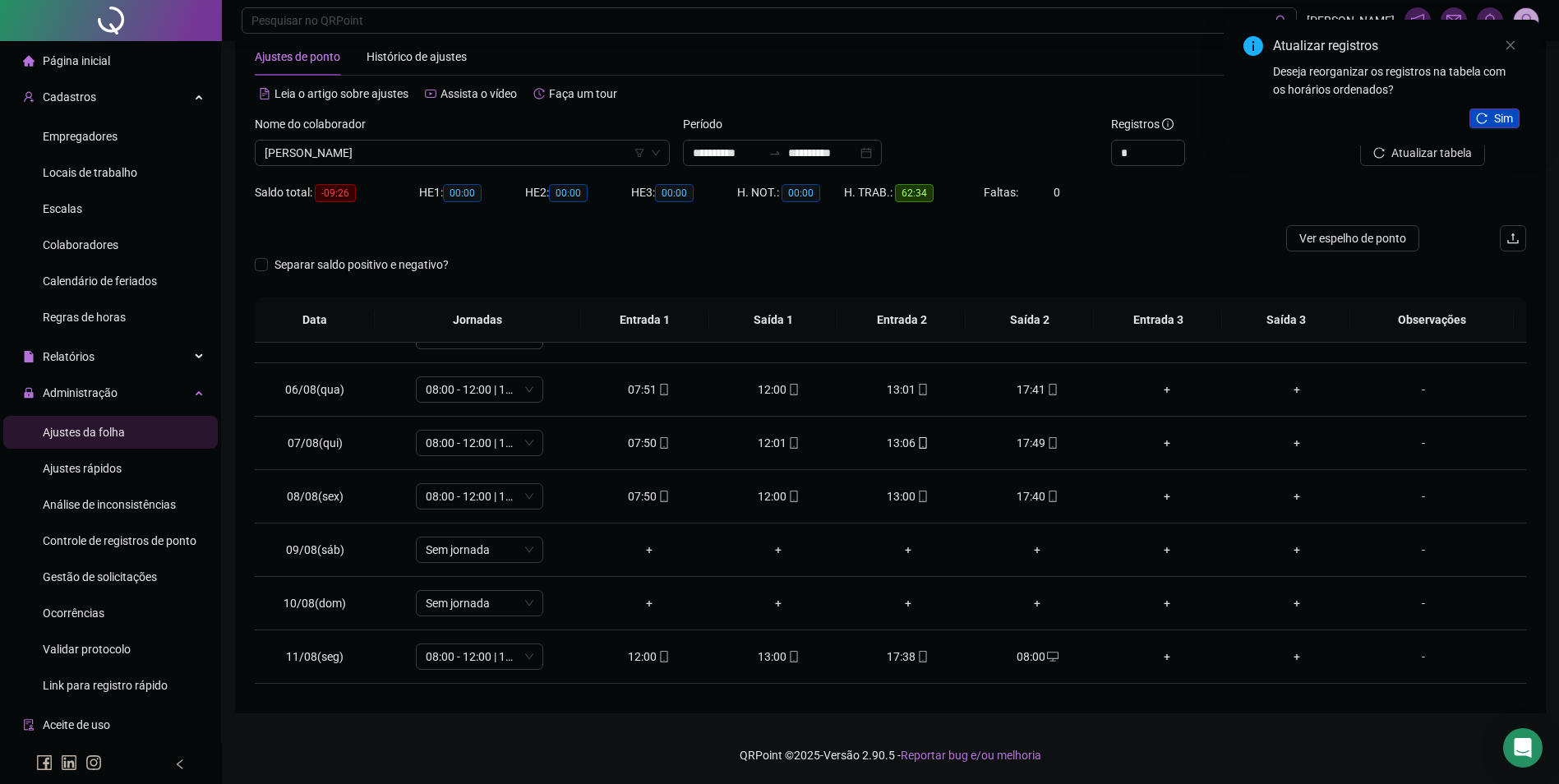
click at [1511, 112] on span "Sim" at bounding box center [1503, 118] width 19 height 18
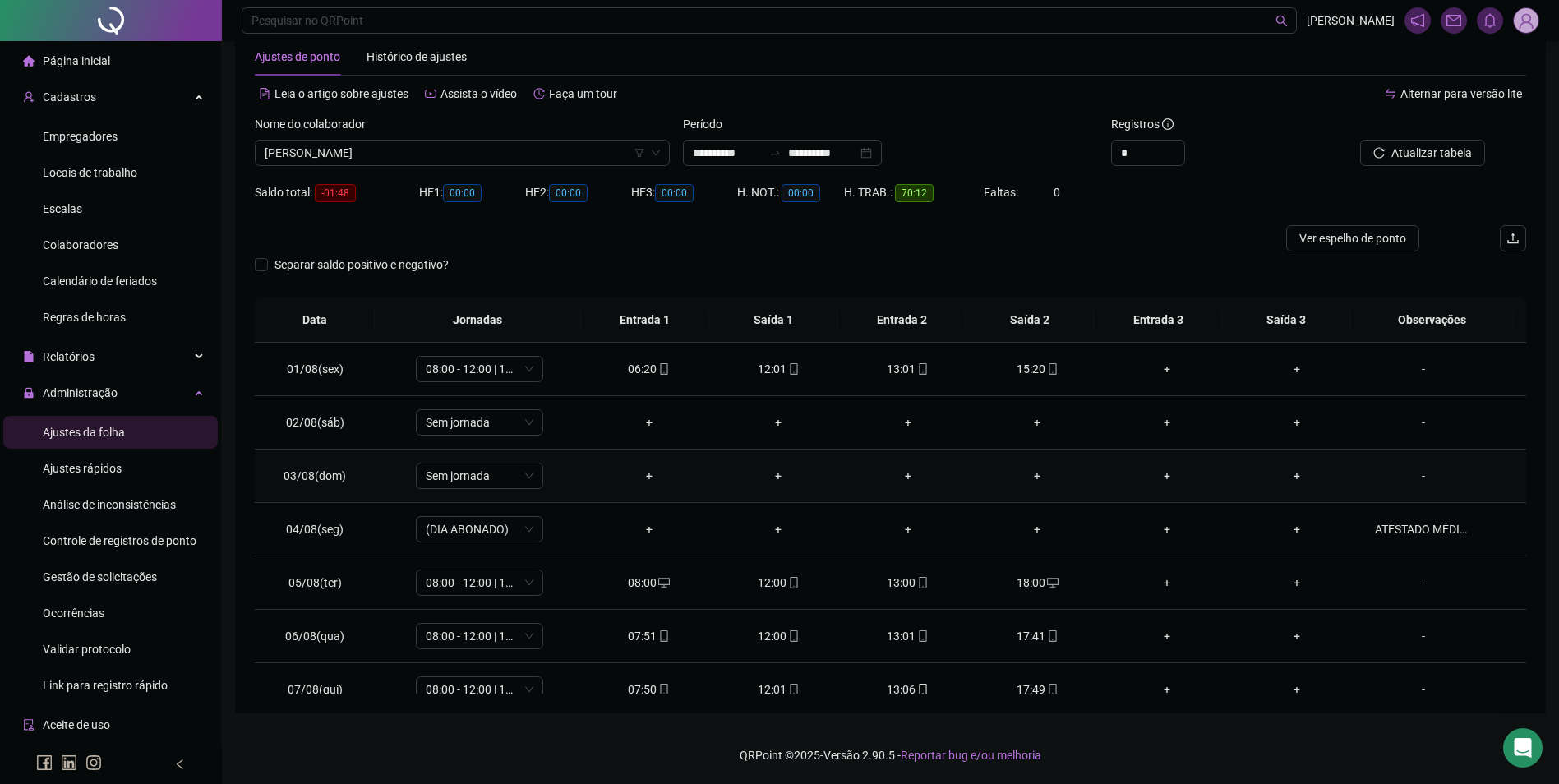
scroll to position [0, 0]
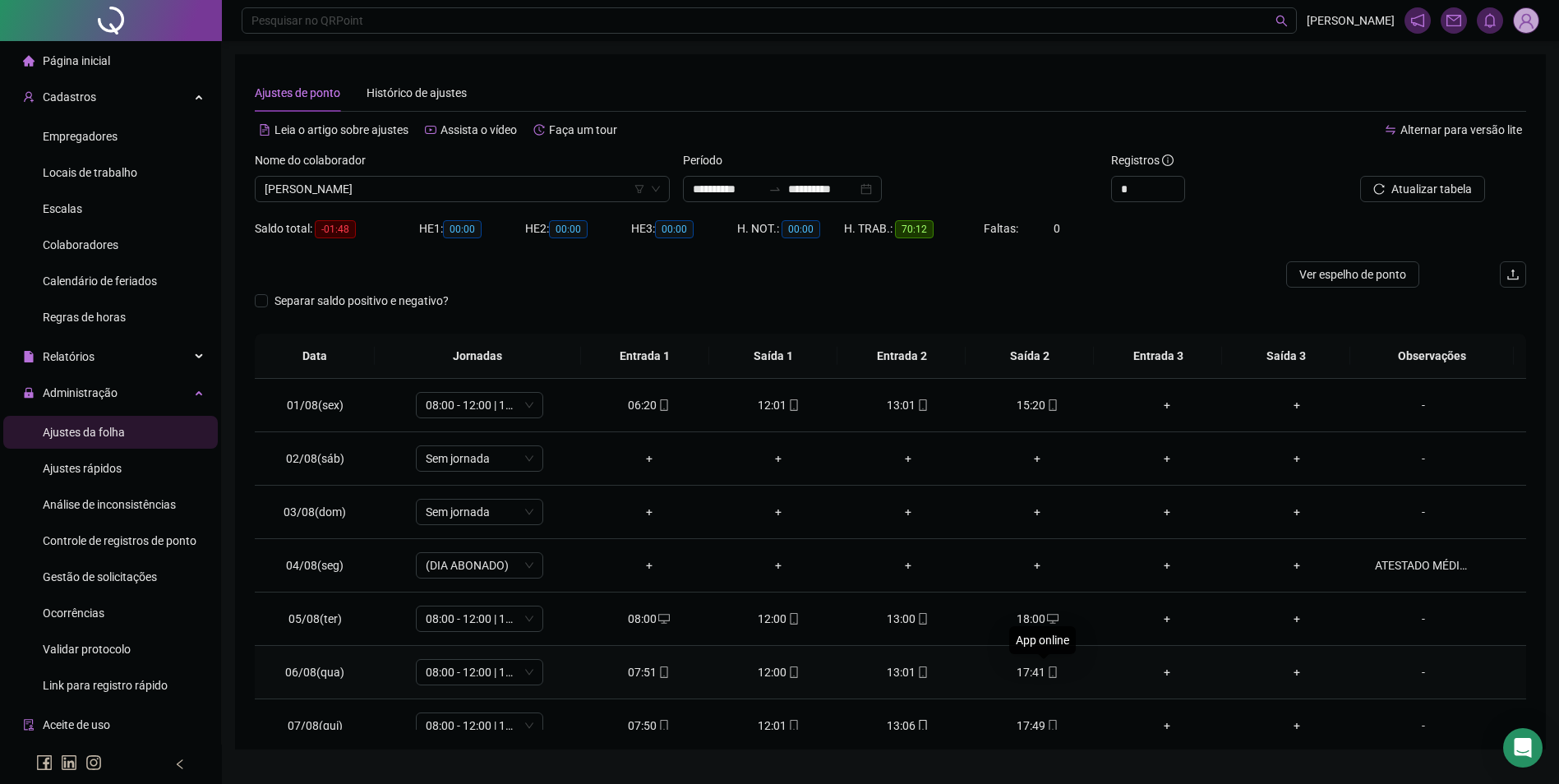
click at [1047, 673] on icon "mobile" at bounding box center [1052, 672] width 11 height 11
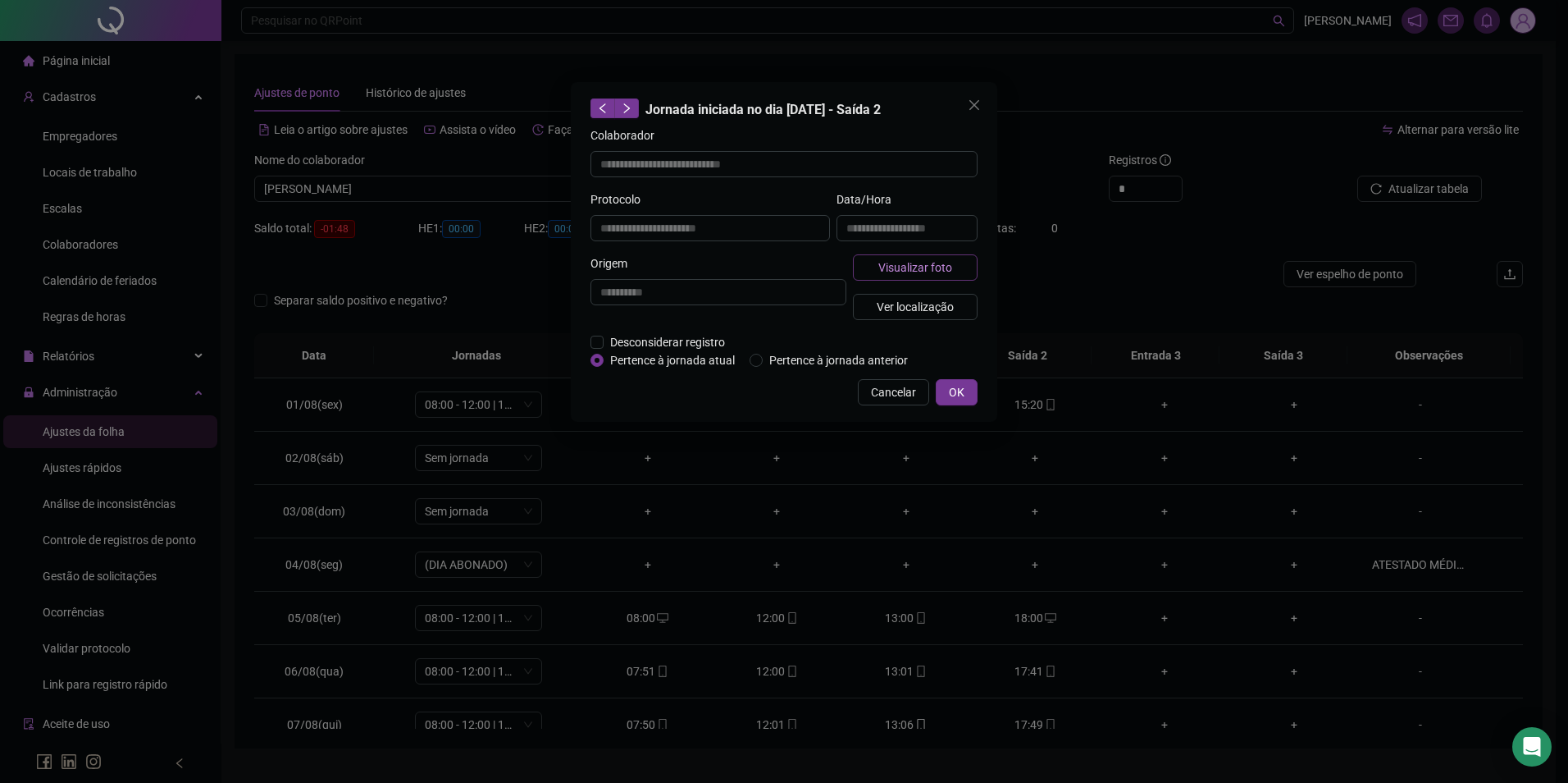
click at [920, 268] on span "Visualizar foto" at bounding box center [915, 267] width 74 height 18
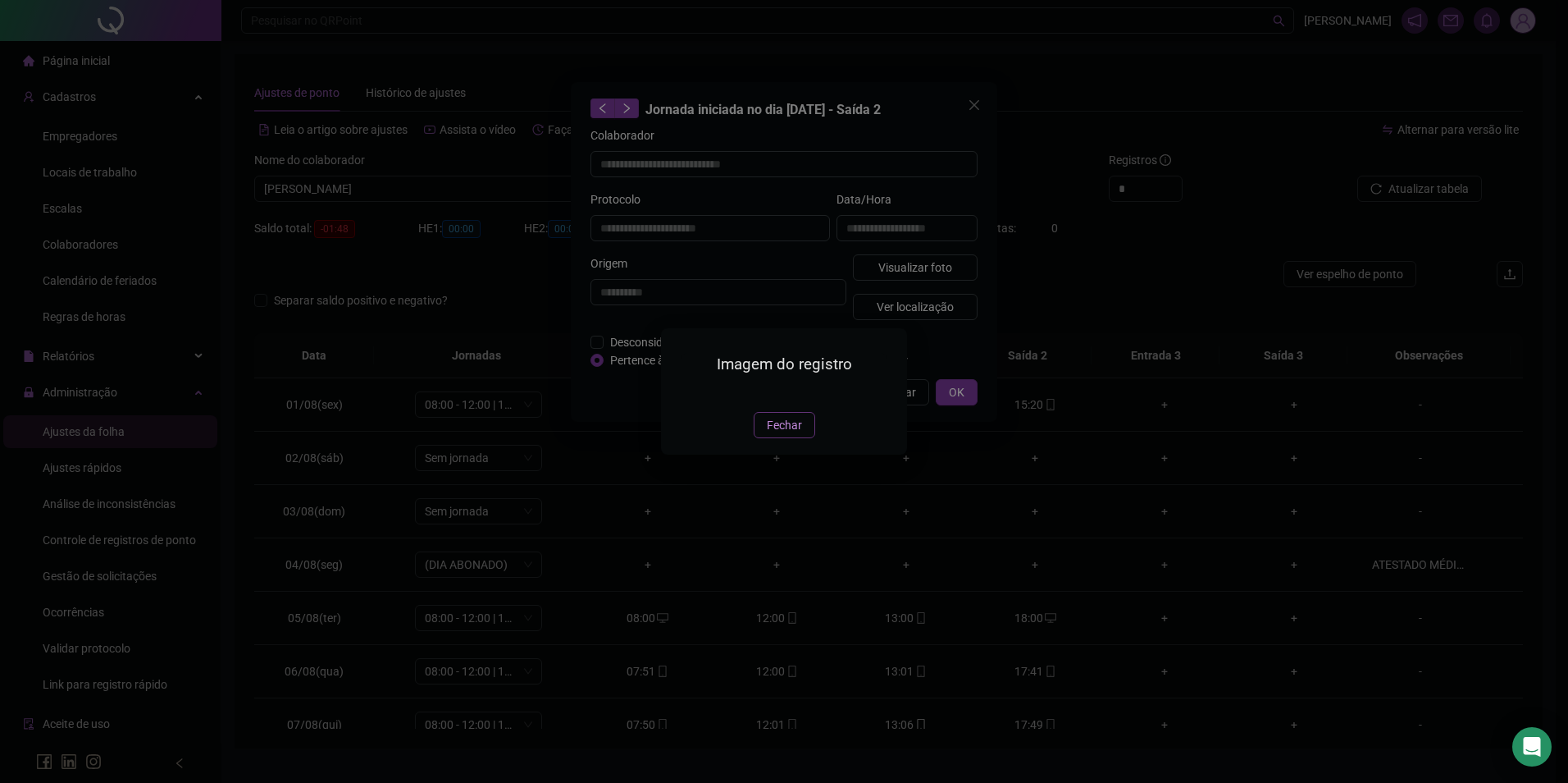
drag, startPoint x: 793, startPoint y: 535, endPoint x: 790, endPoint y: 526, distance: 9.5
click at [791, 454] on div "Imagem do registro Fechar" at bounding box center [784, 391] width 246 height 126
click at [787, 434] on span "Fechar" at bounding box center [784, 425] width 35 height 18
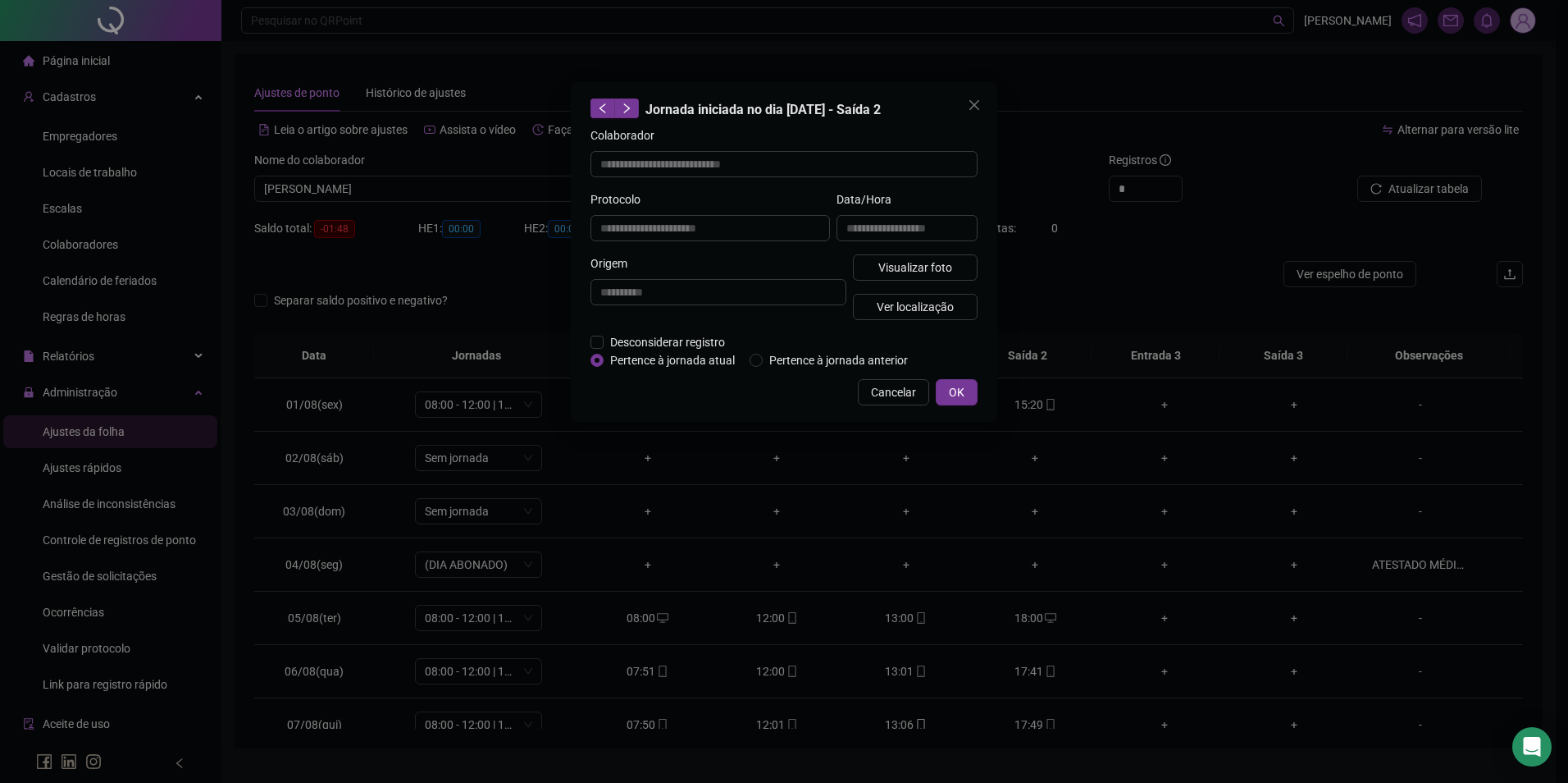
click at [962, 376] on div "**********" at bounding box center [784, 252] width 426 height 340
click at [917, 397] on button "Cancelar" at bounding box center [894, 392] width 71 height 26
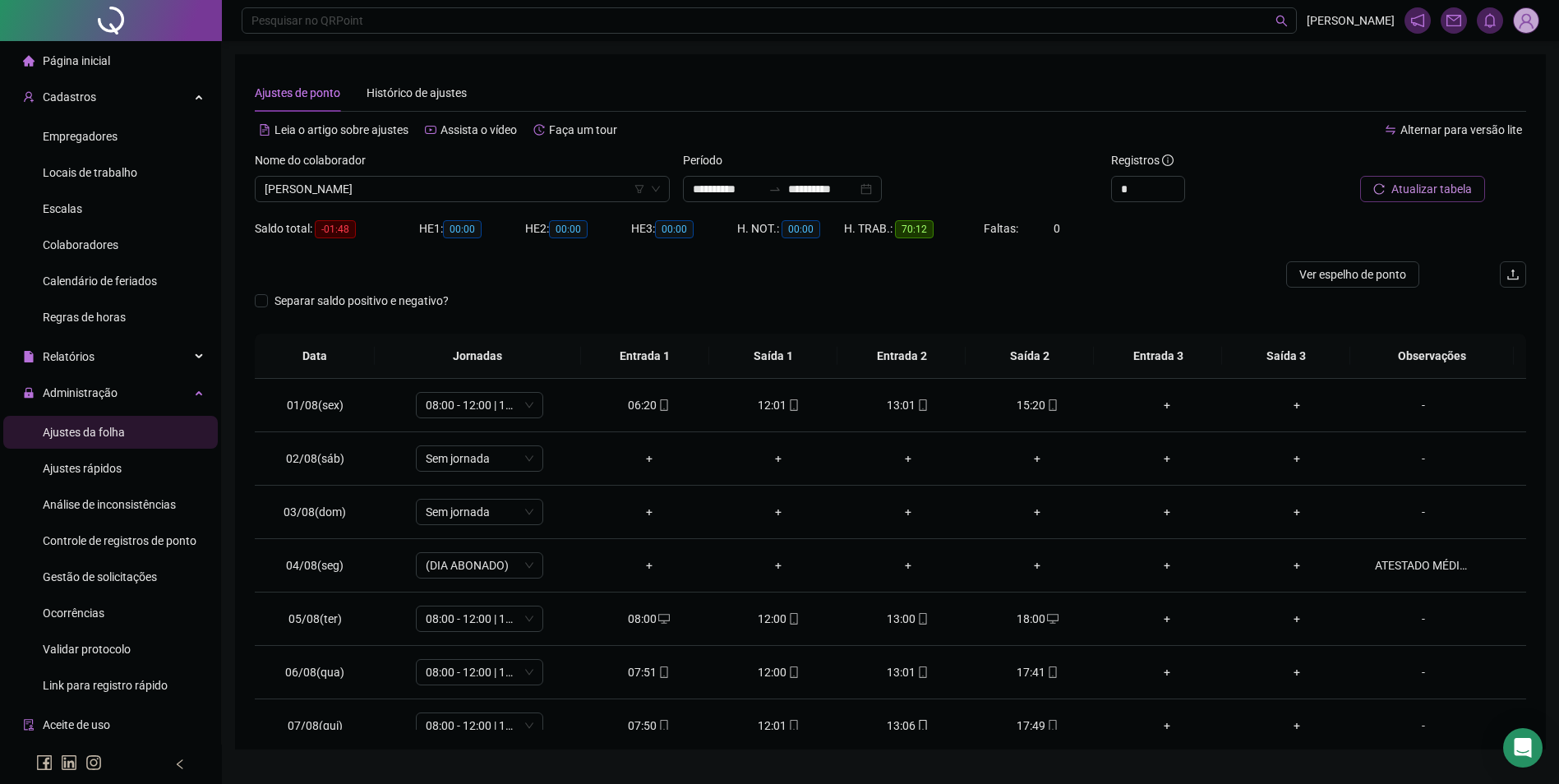
click at [1440, 177] on button "Atualizar tabela" at bounding box center [1423, 189] width 125 height 26
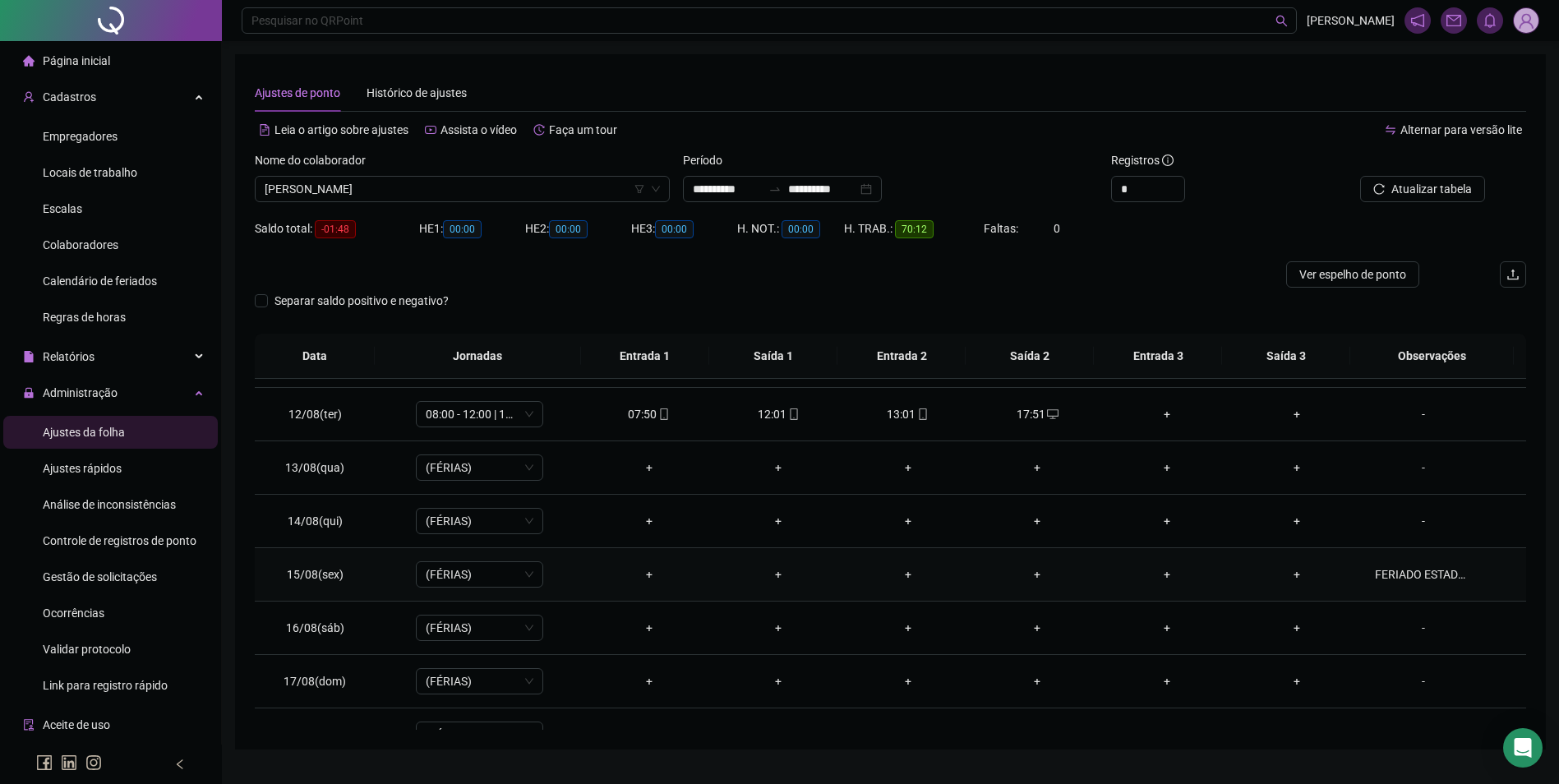
scroll to position [663, 0]
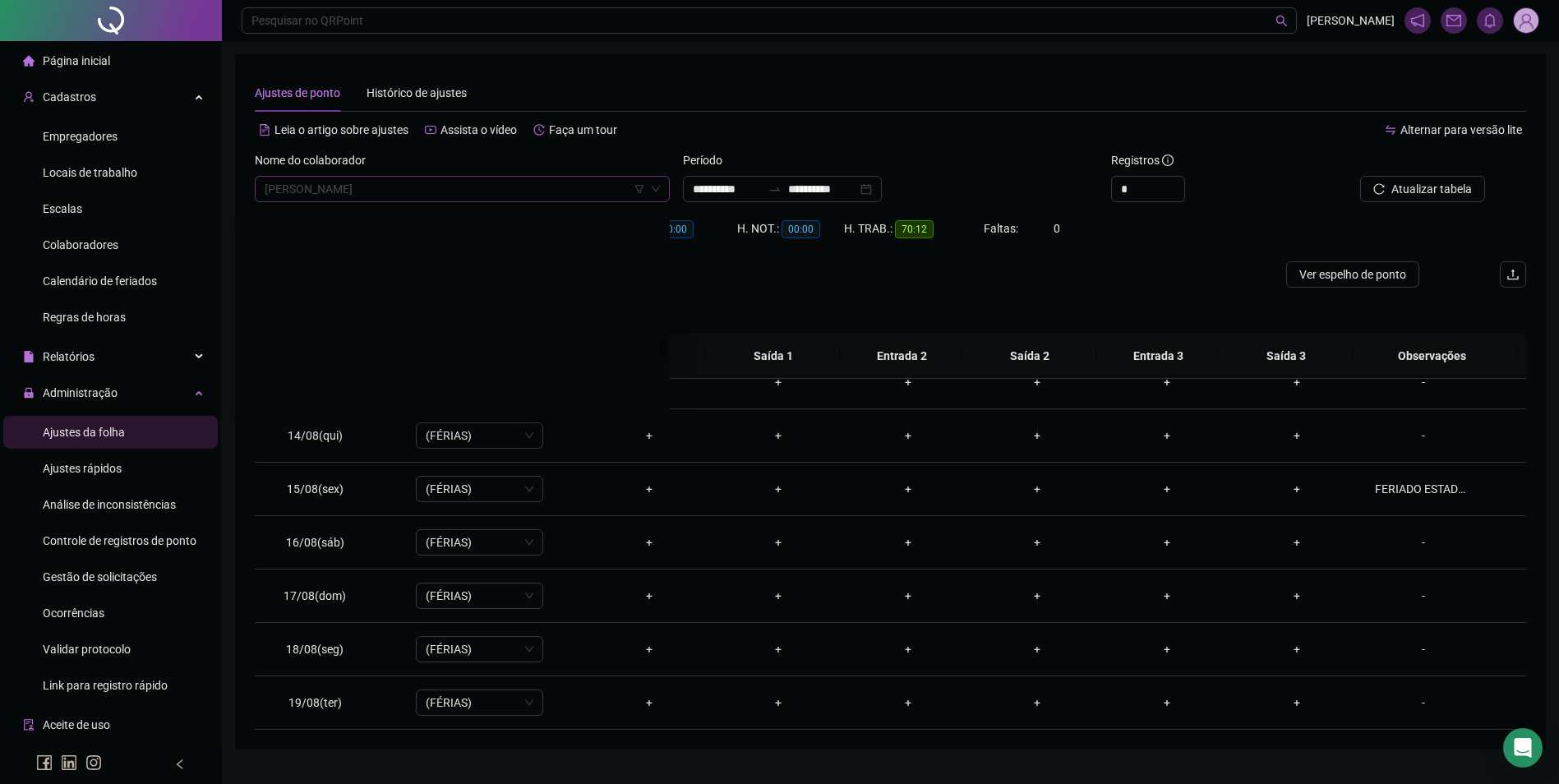
click at [473, 180] on span "[PERSON_NAME]" at bounding box center [462, 189] width 395 height 24
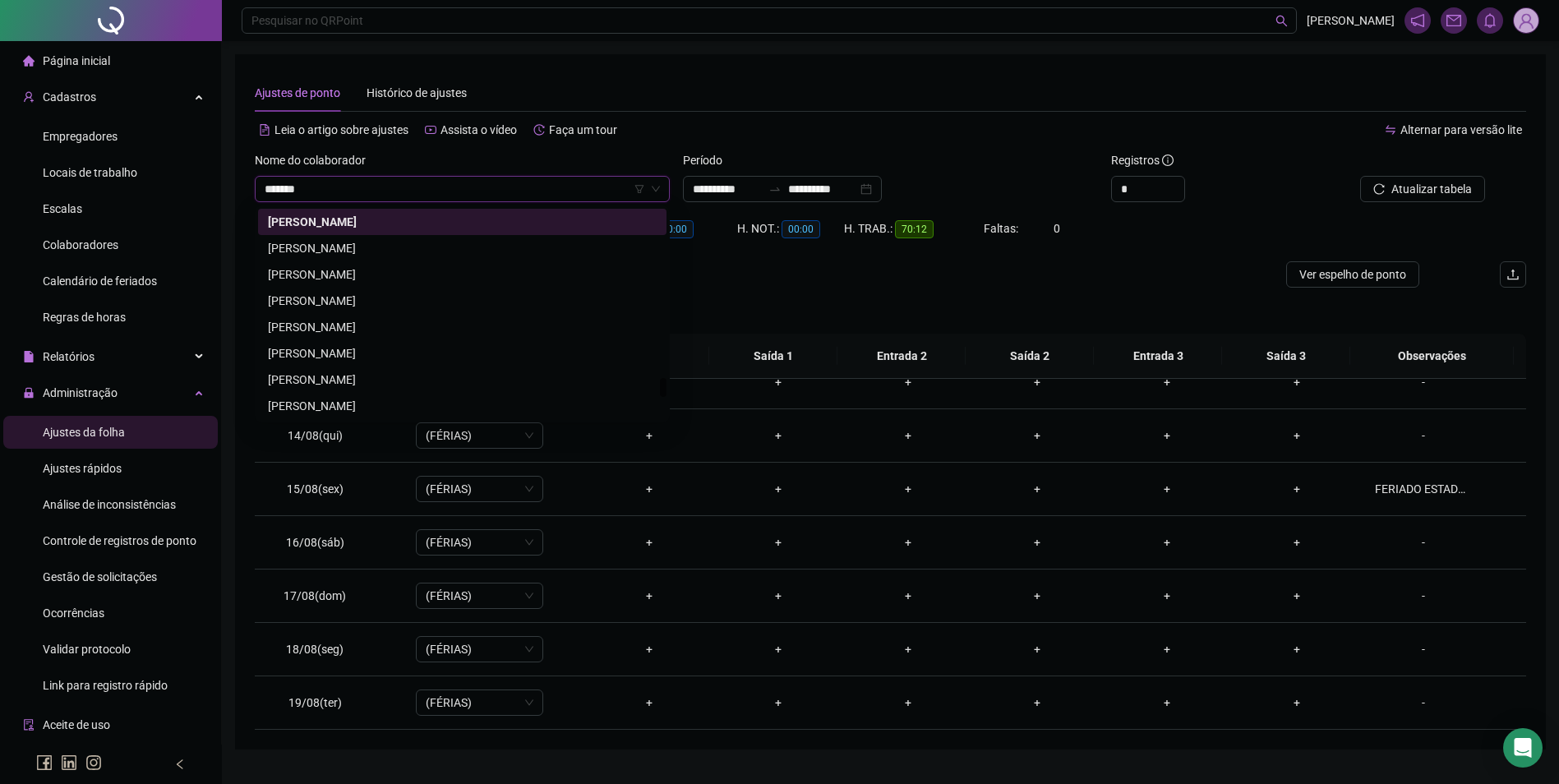
scroll to position [0, 0]
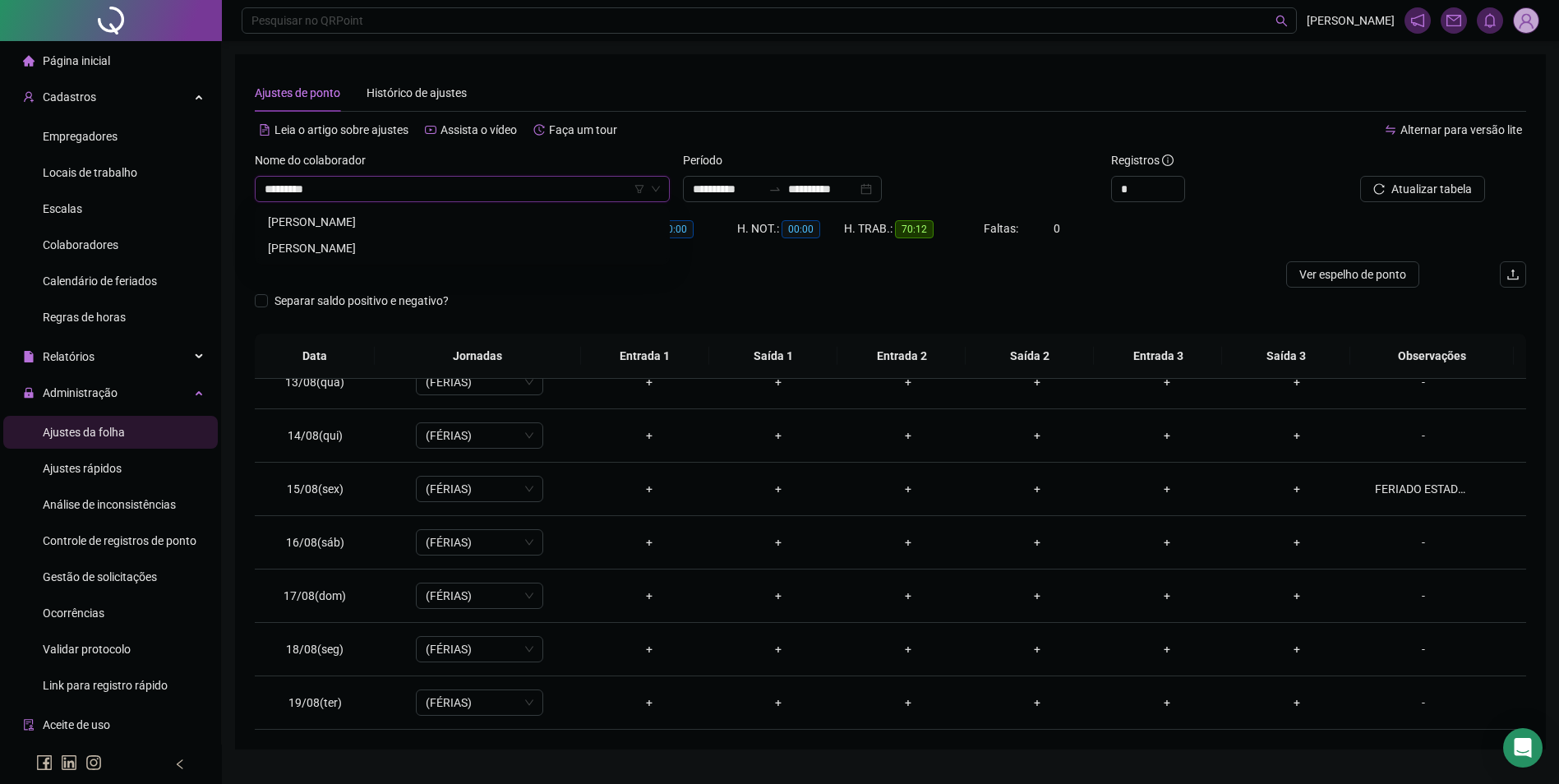
click at [430, 237] on div "[PERSON_NAME]" at bounding box center [462, 248] width 408 height 26
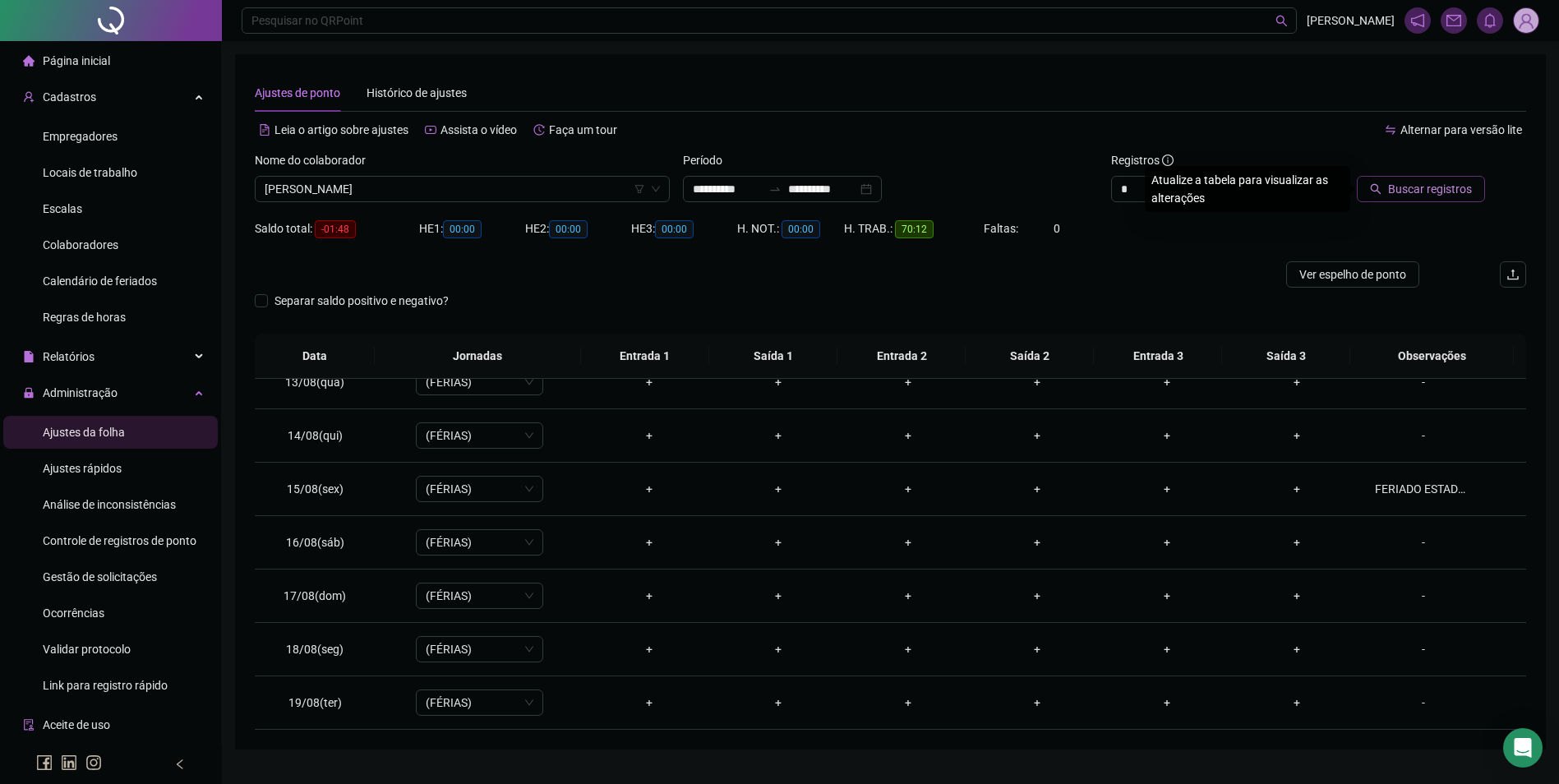
click at [1413, 179] on button "Buscar registros" at bounding box center [1420, 189] width 128 height 26
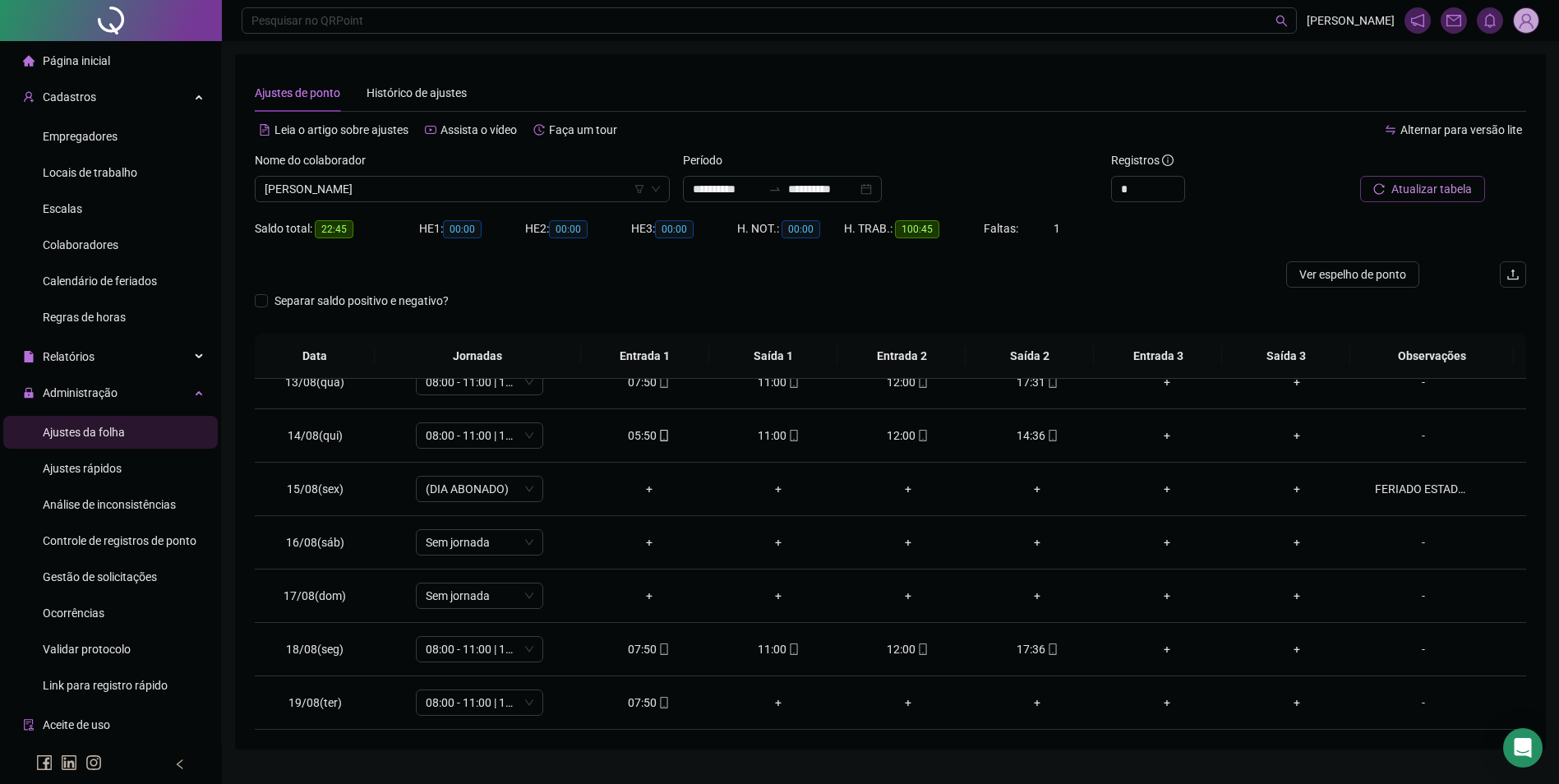
click at [1376, 199] on button "Atualizar tabela" at bounding box center [1423, 189] width 125 height 26
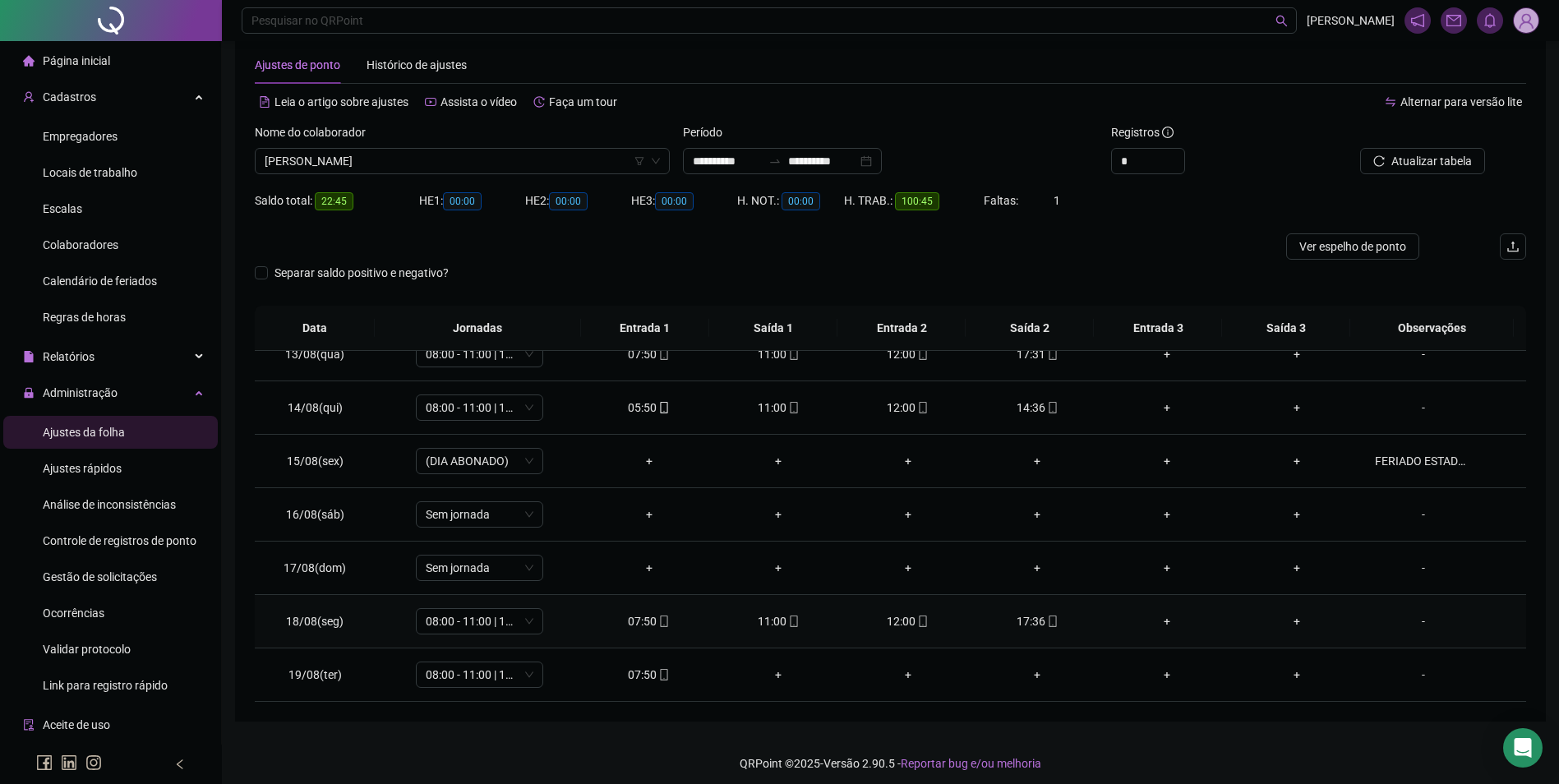
scroll to position [36, 0]
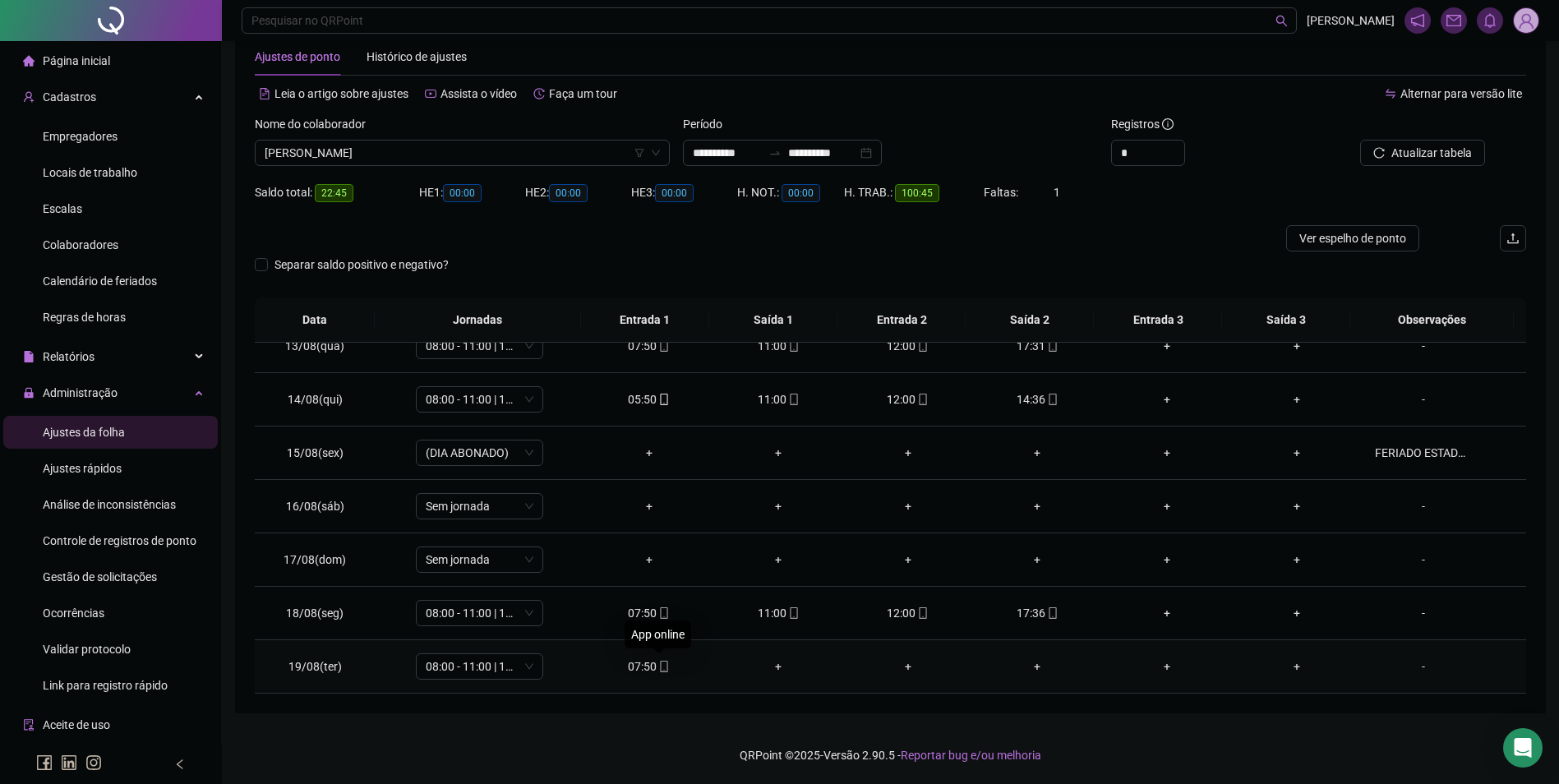
click at [660, 668] on icon "mobile" at bounding box center [664, 666] width 7 height 11
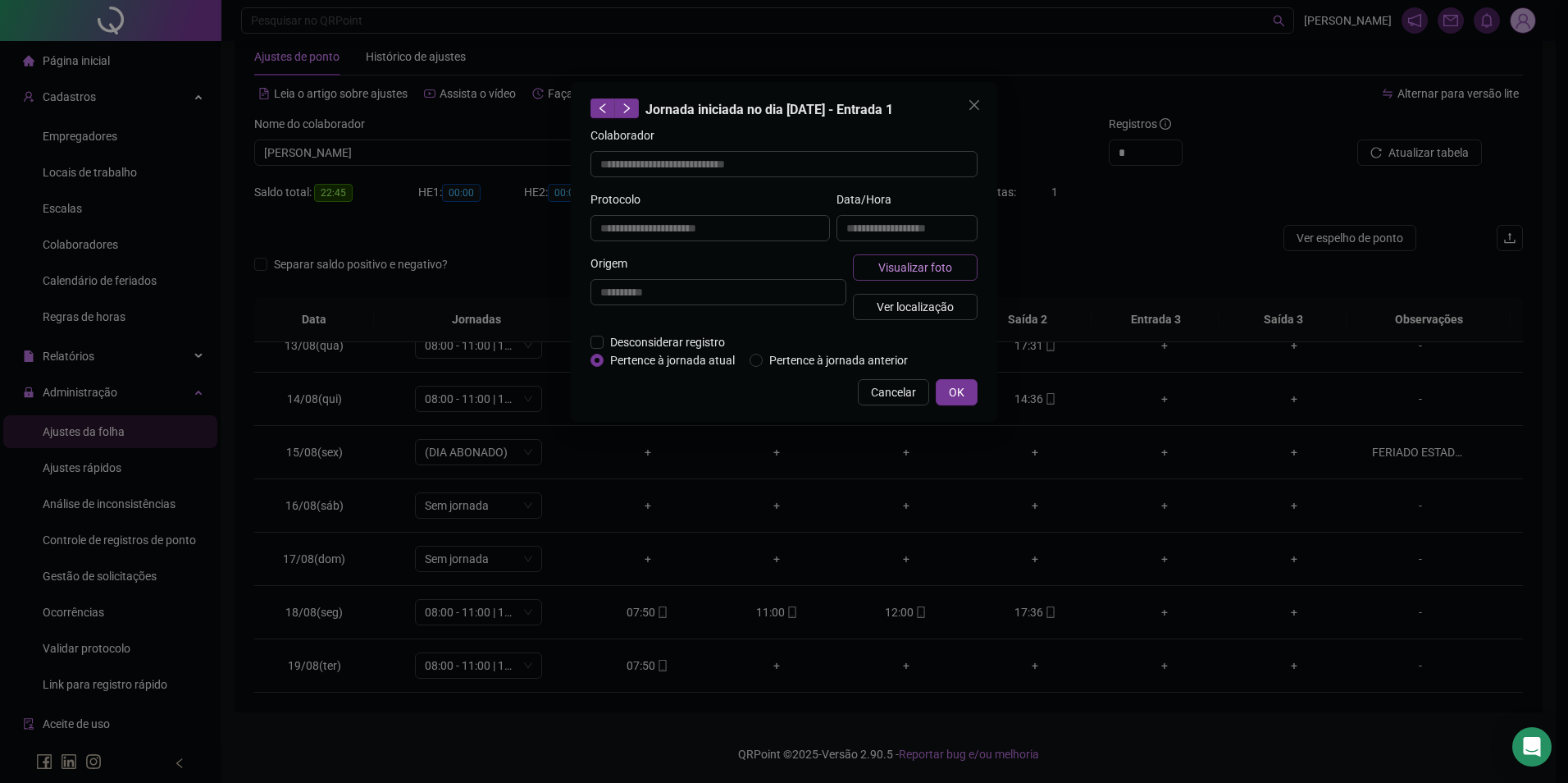
click at [903, 255] on button "Visualizar foto" at bounding box center [915, 268] width 125 height 26
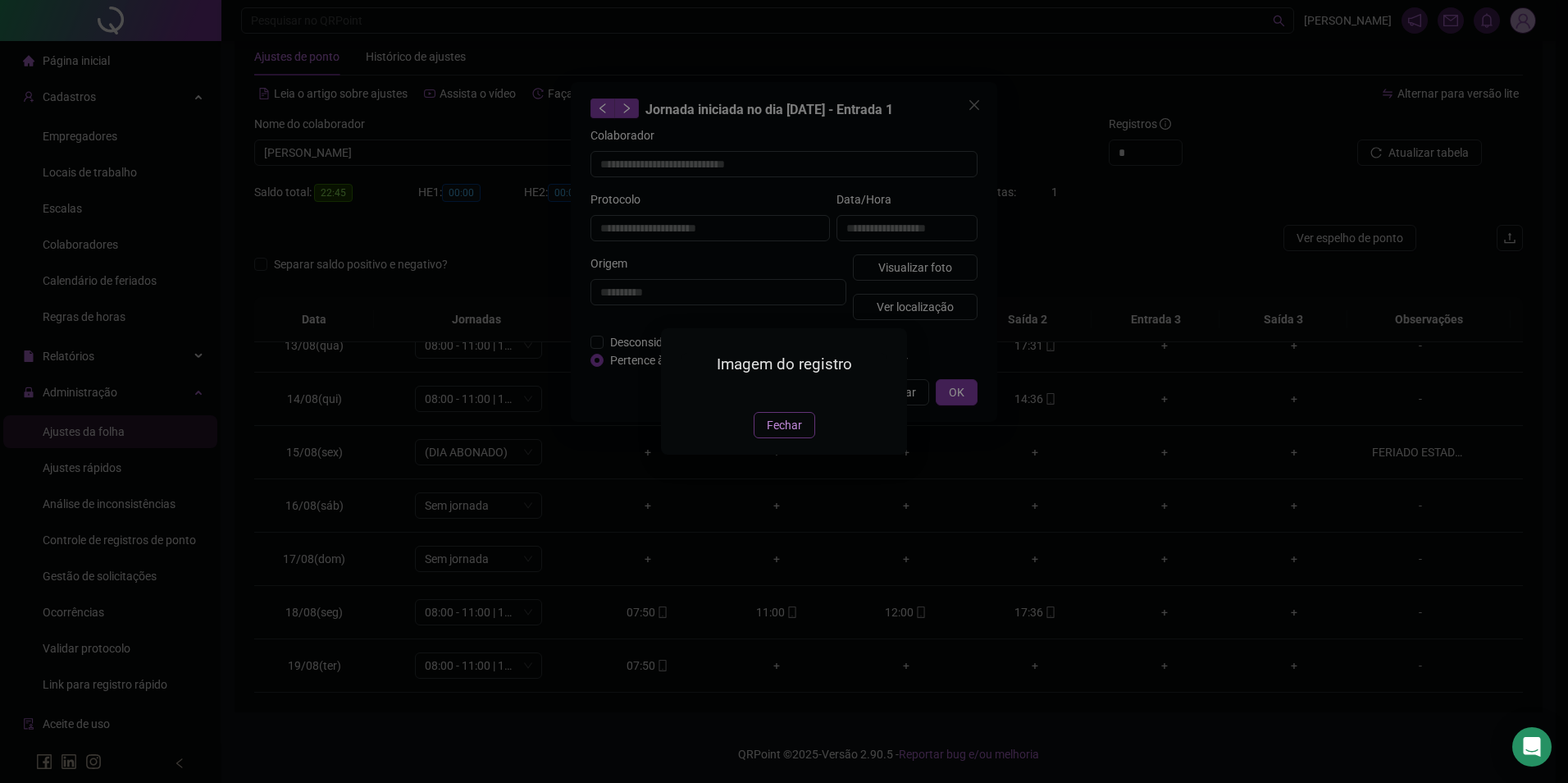
click at [784, 434] on span "Fechar" at bounding box center [784, 425] width 35 height 18
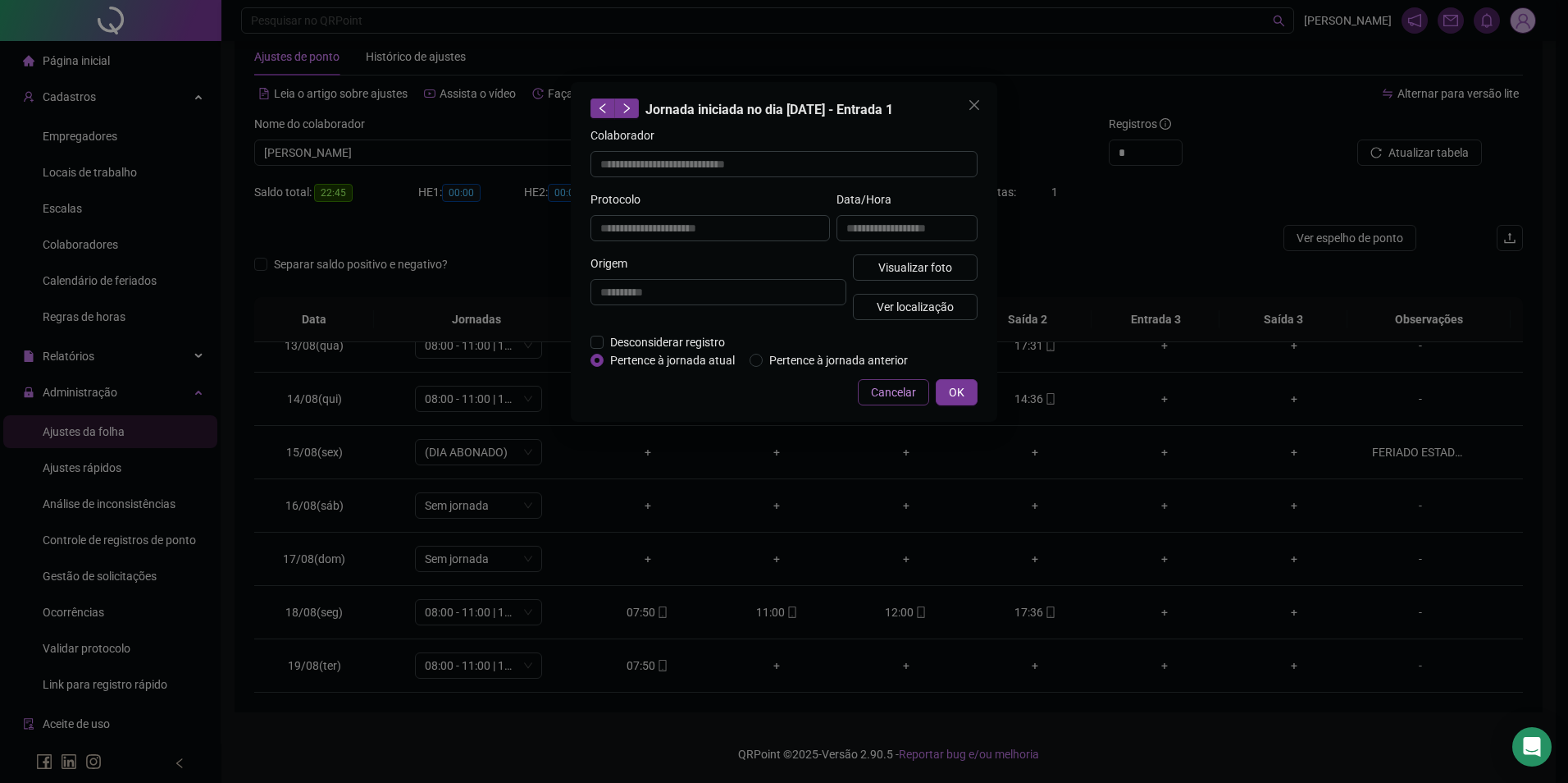
click at [893, 389] on span "Cancelar" at bounding box center [894, 392] width 45 height 18
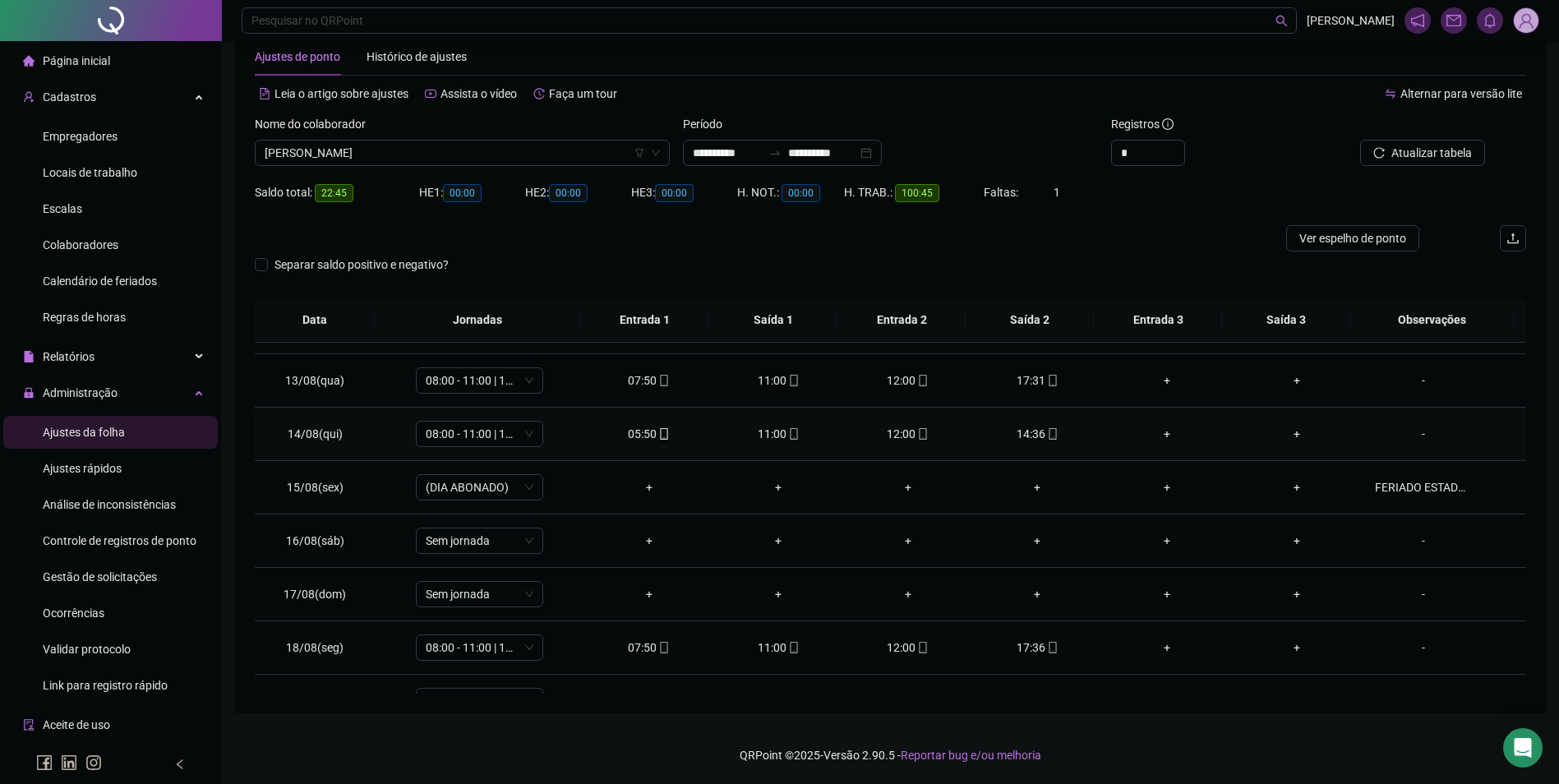
scroll to position [663, 0]
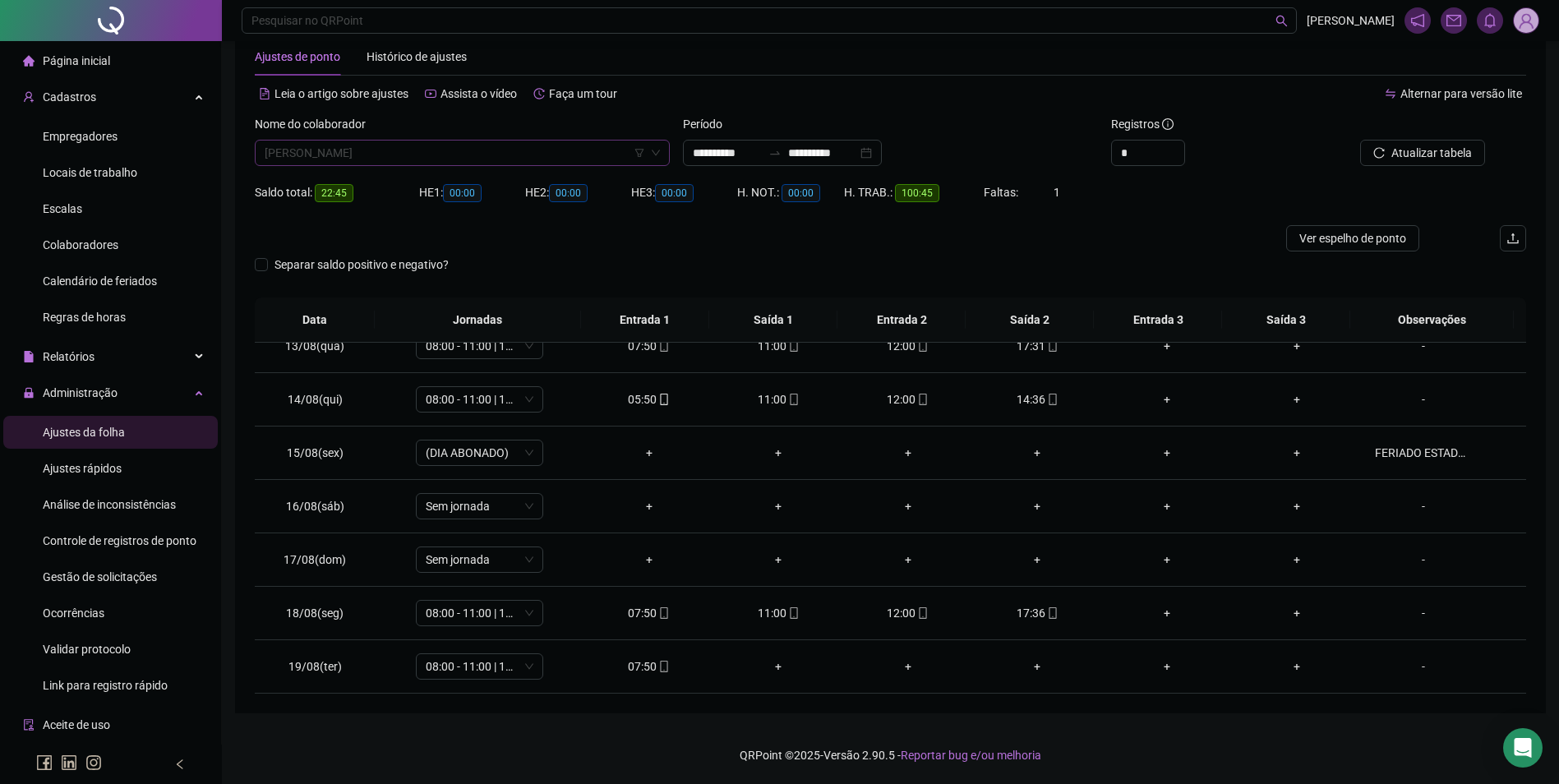
click at [538, 152] on span "[PERSON_NAME]" at bounding box center [462, 152] width 395 height 24
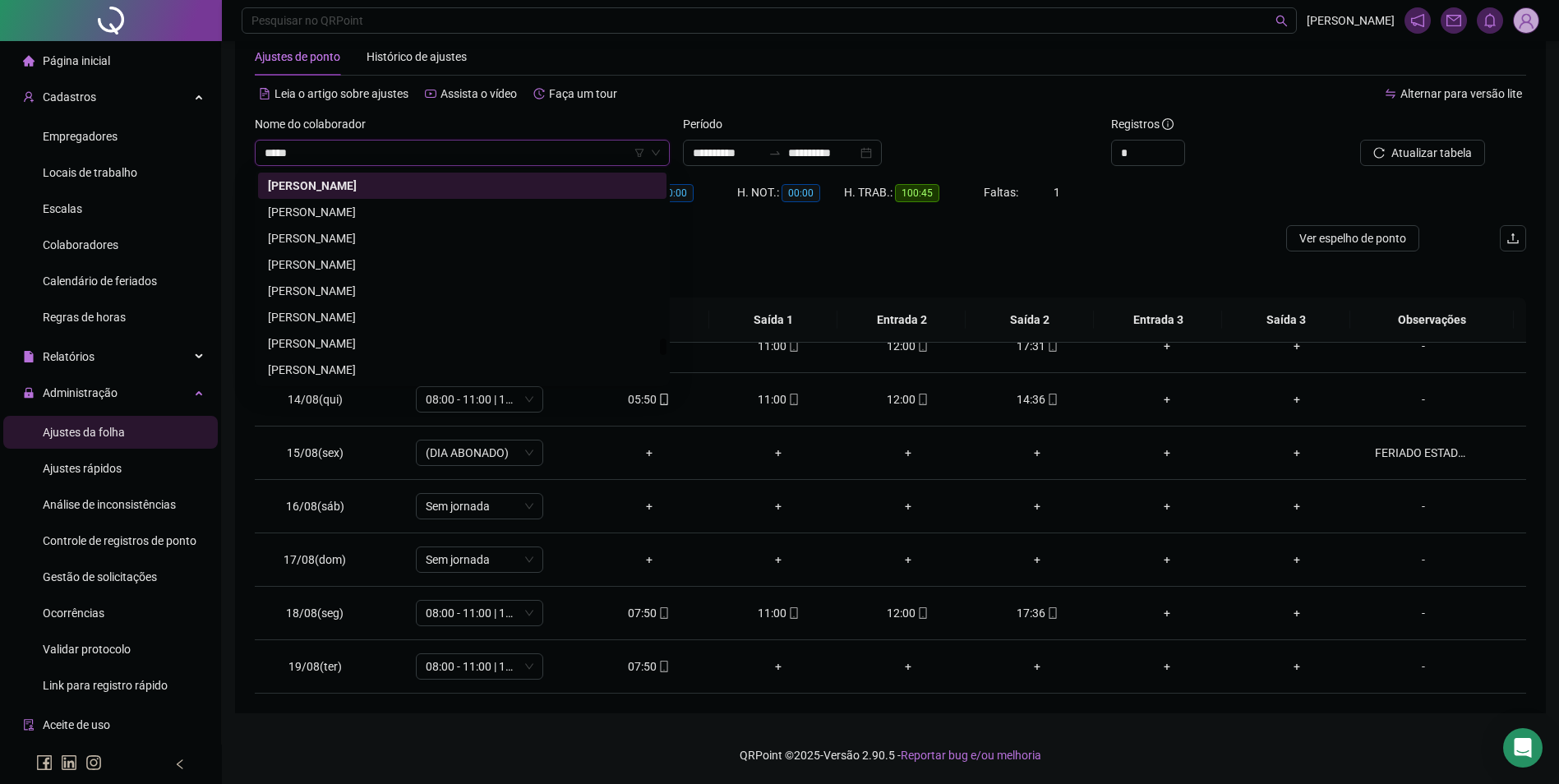
scroll to position [0, 0]
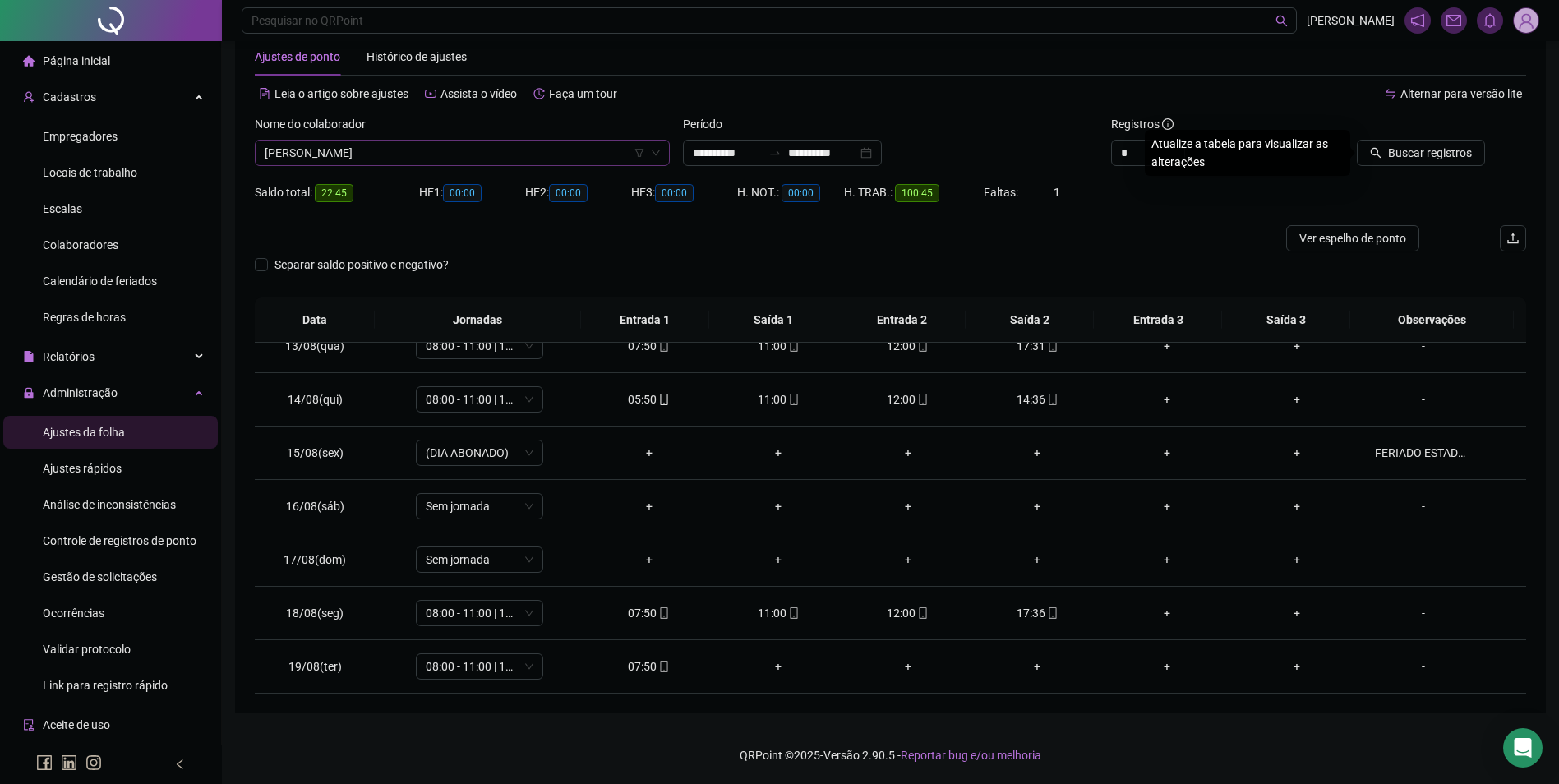
click at [1356, 139] on button "Buscar registros" at bounding box center [1420, 152] width 128 height 26
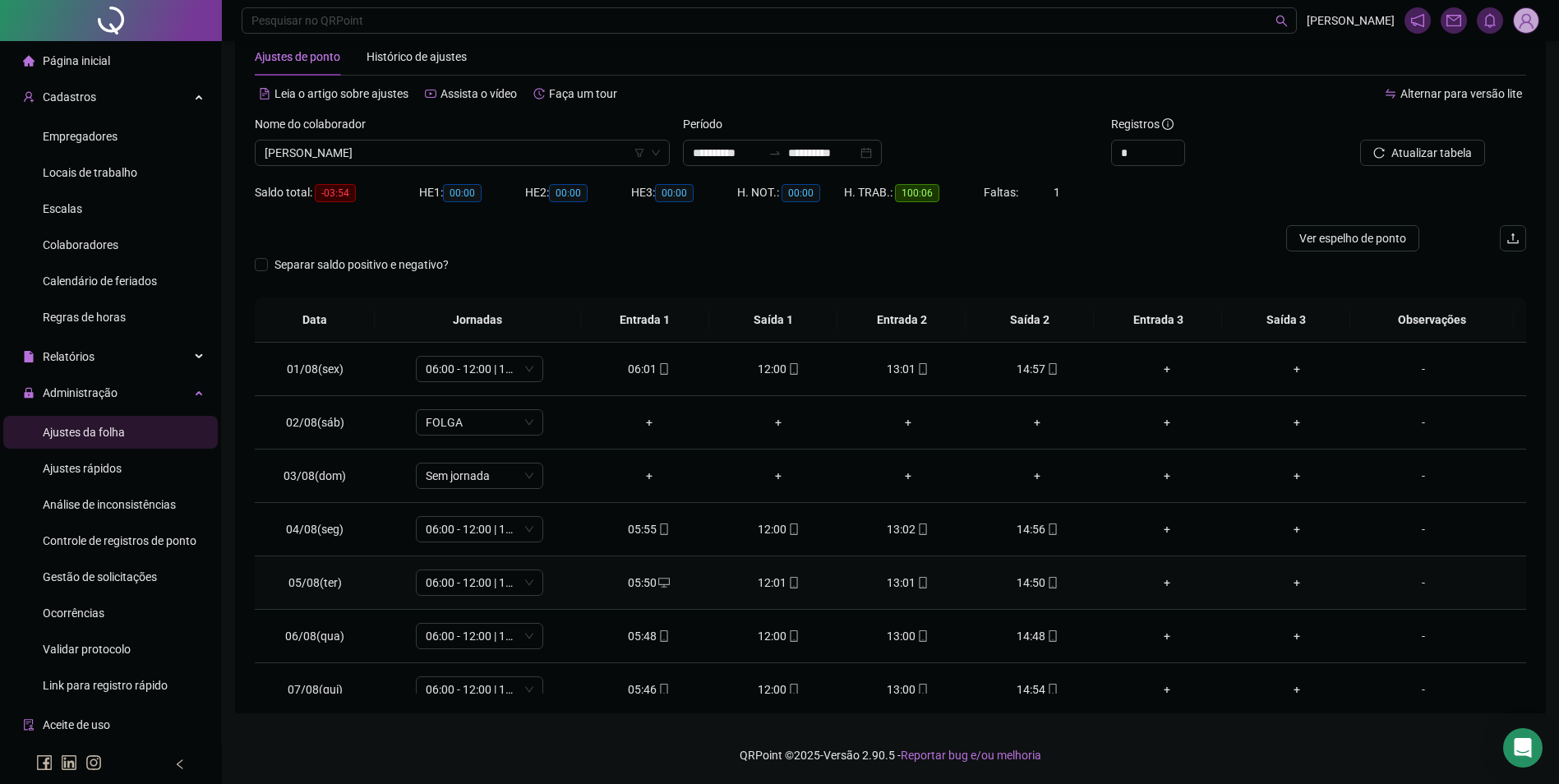
click at [1050, 588] on span at bounding box center [1051, 582] width 13 height 13
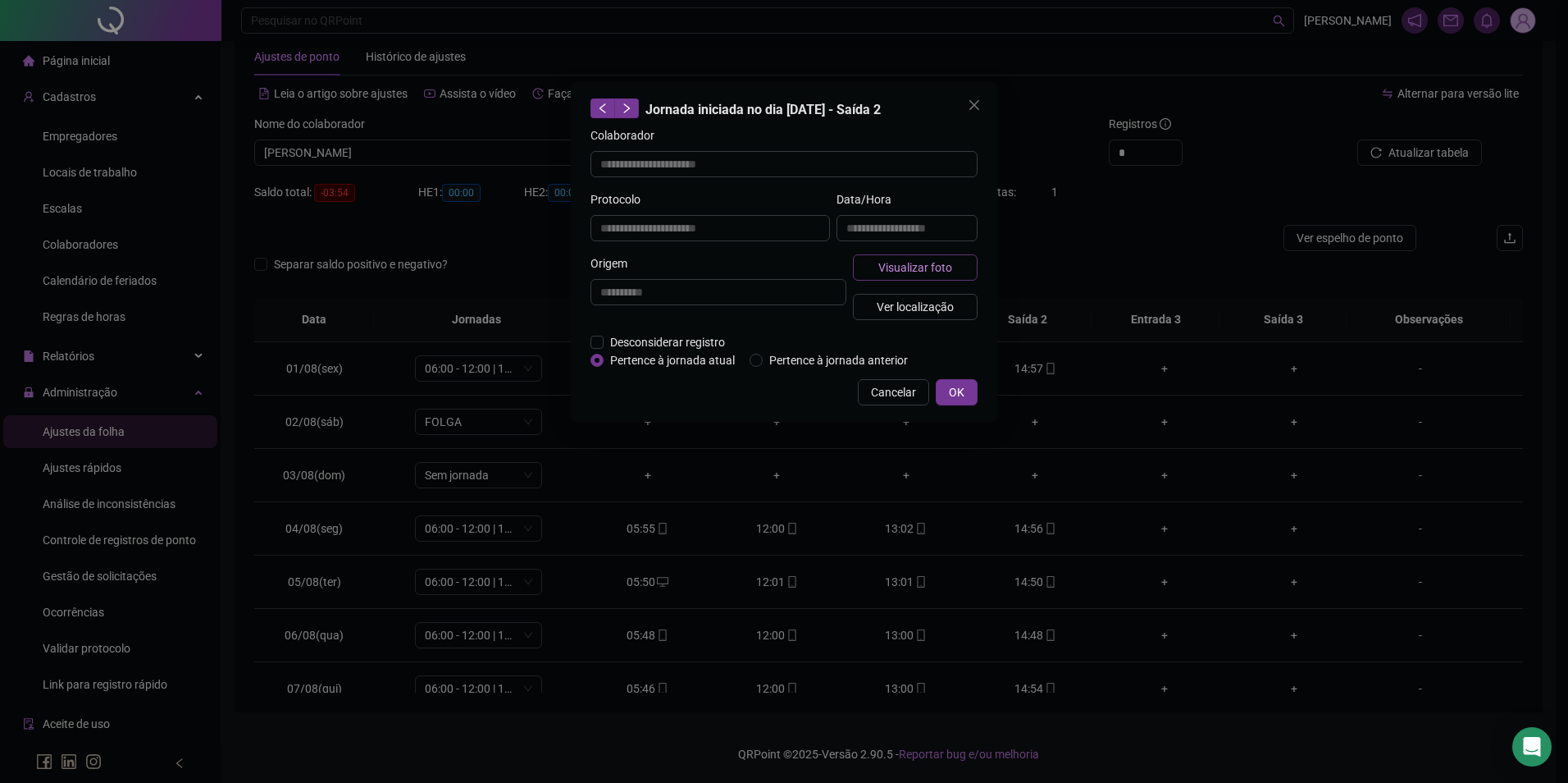
click at [928, 270] on span "Visualizar foto" at bounding box center [915, 267] width 74 height 18
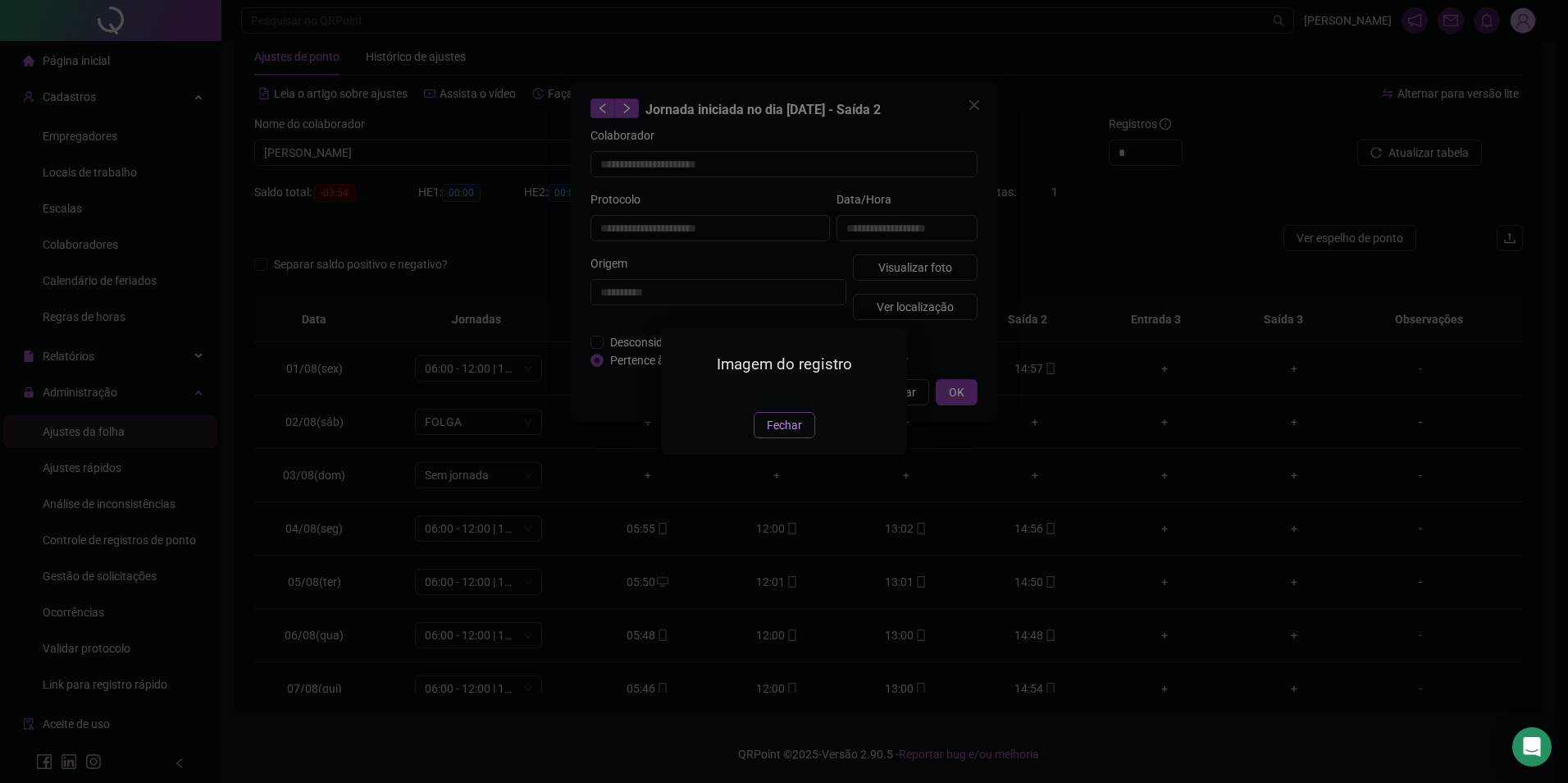
click at [798, 434] on span "Fechar" at bounding box center [784, 425] width 35 height 18
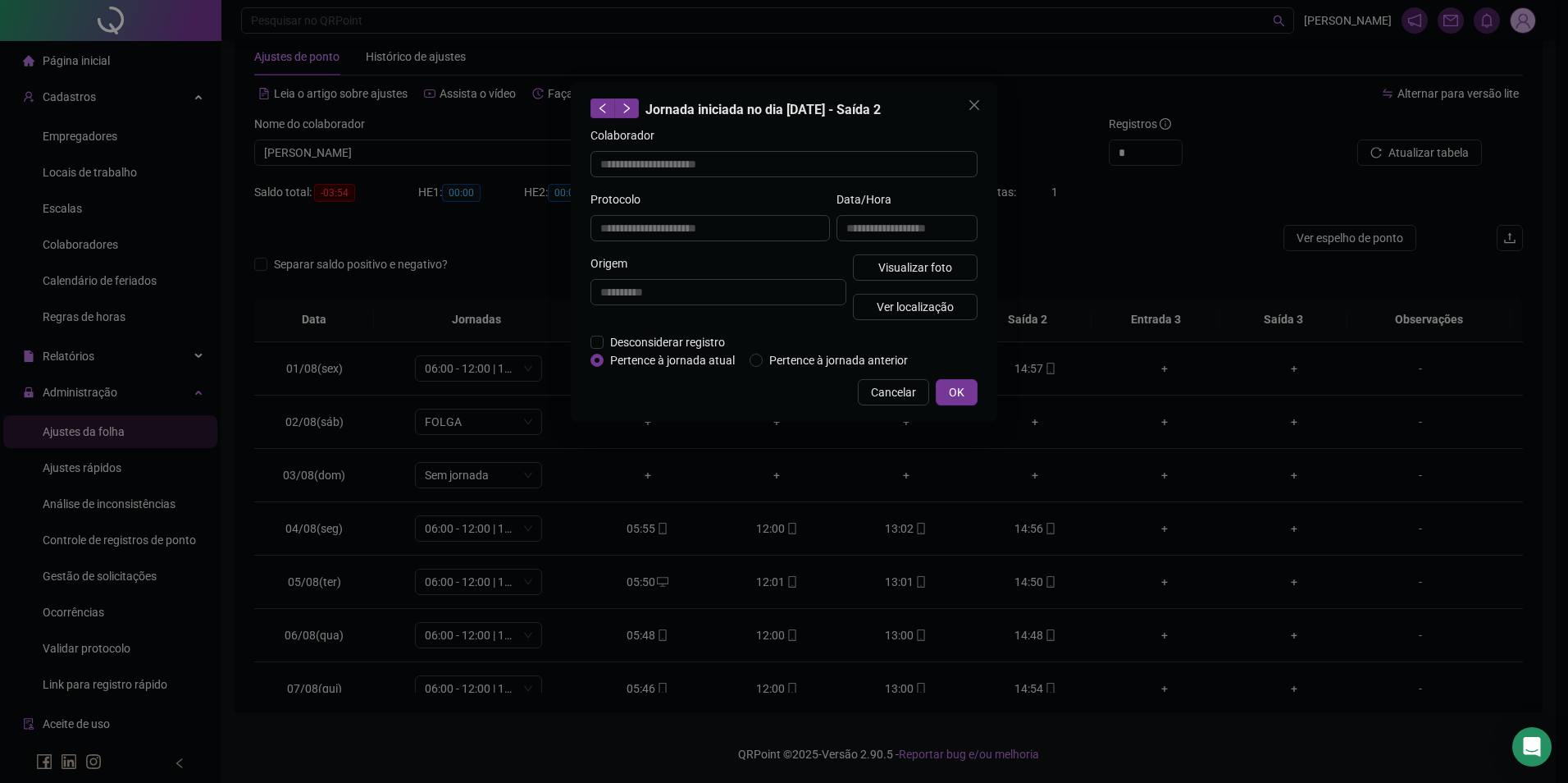
click at [971, 387] on button "OK" at bounding box center [956, 392] width 42 height 26
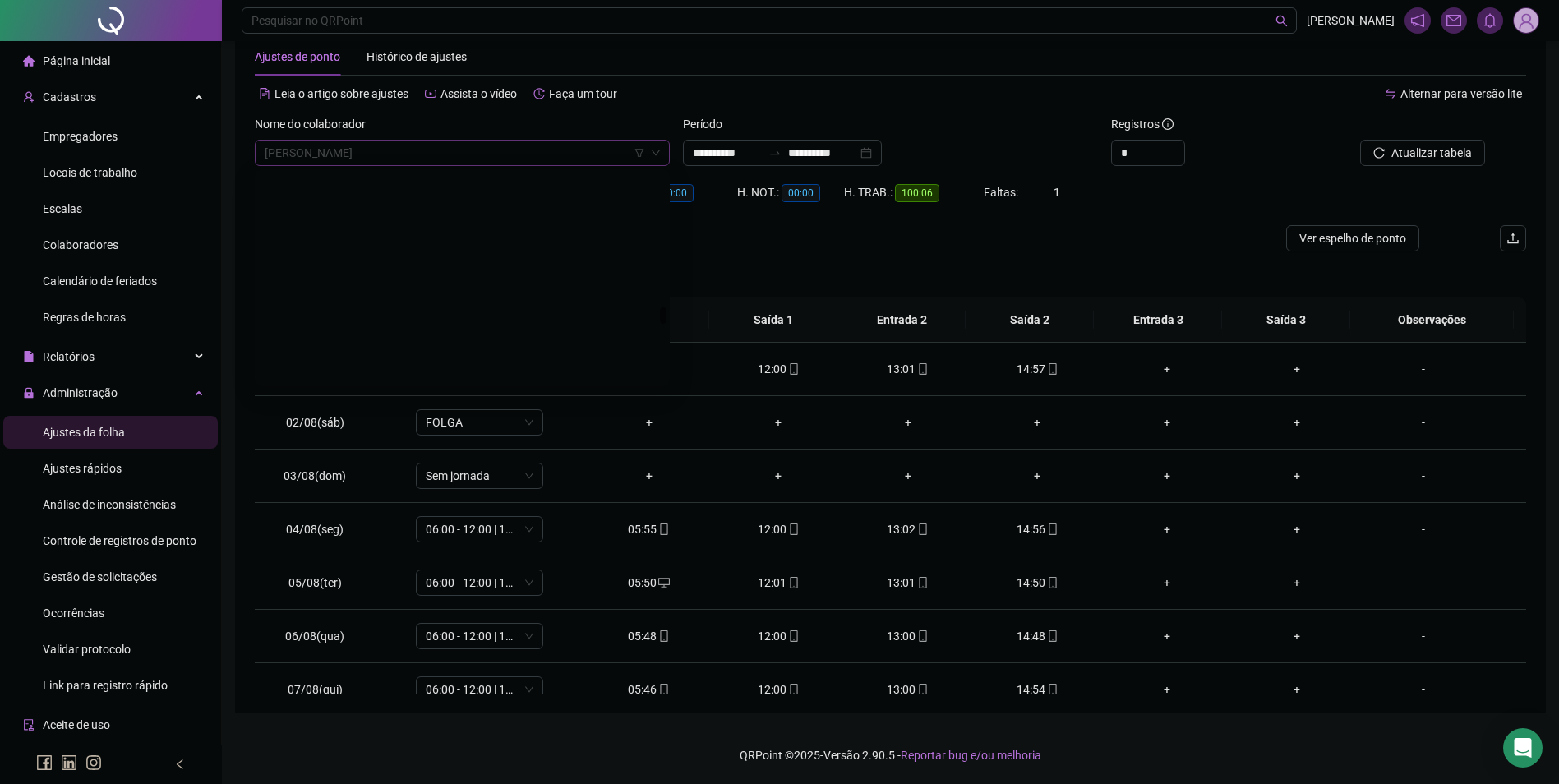
scroll to position [16798, 0]
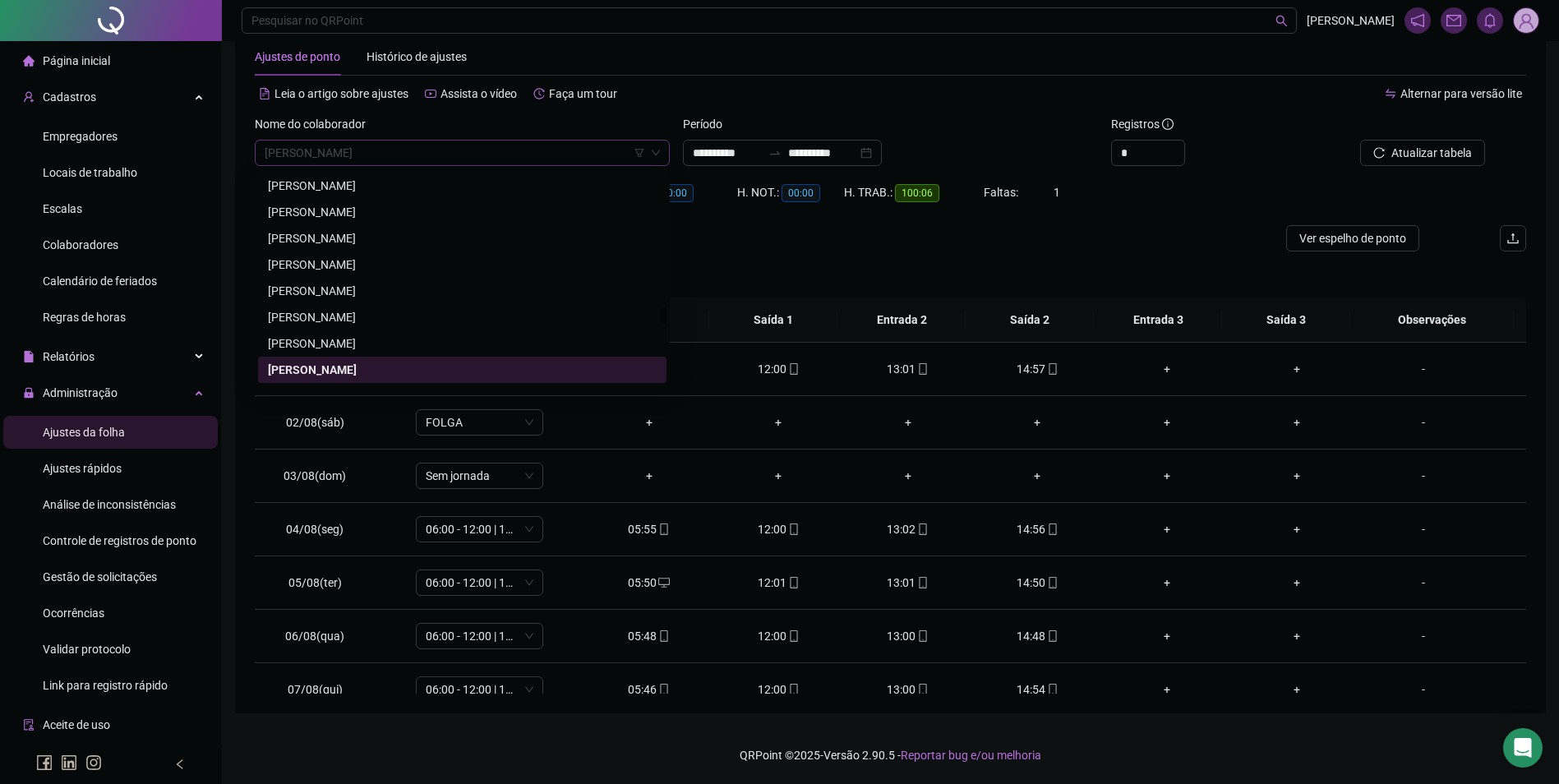
click at [446, 141] on span "[PERSON_NAME]" at bounding box center [462, 152] width 395 height 24
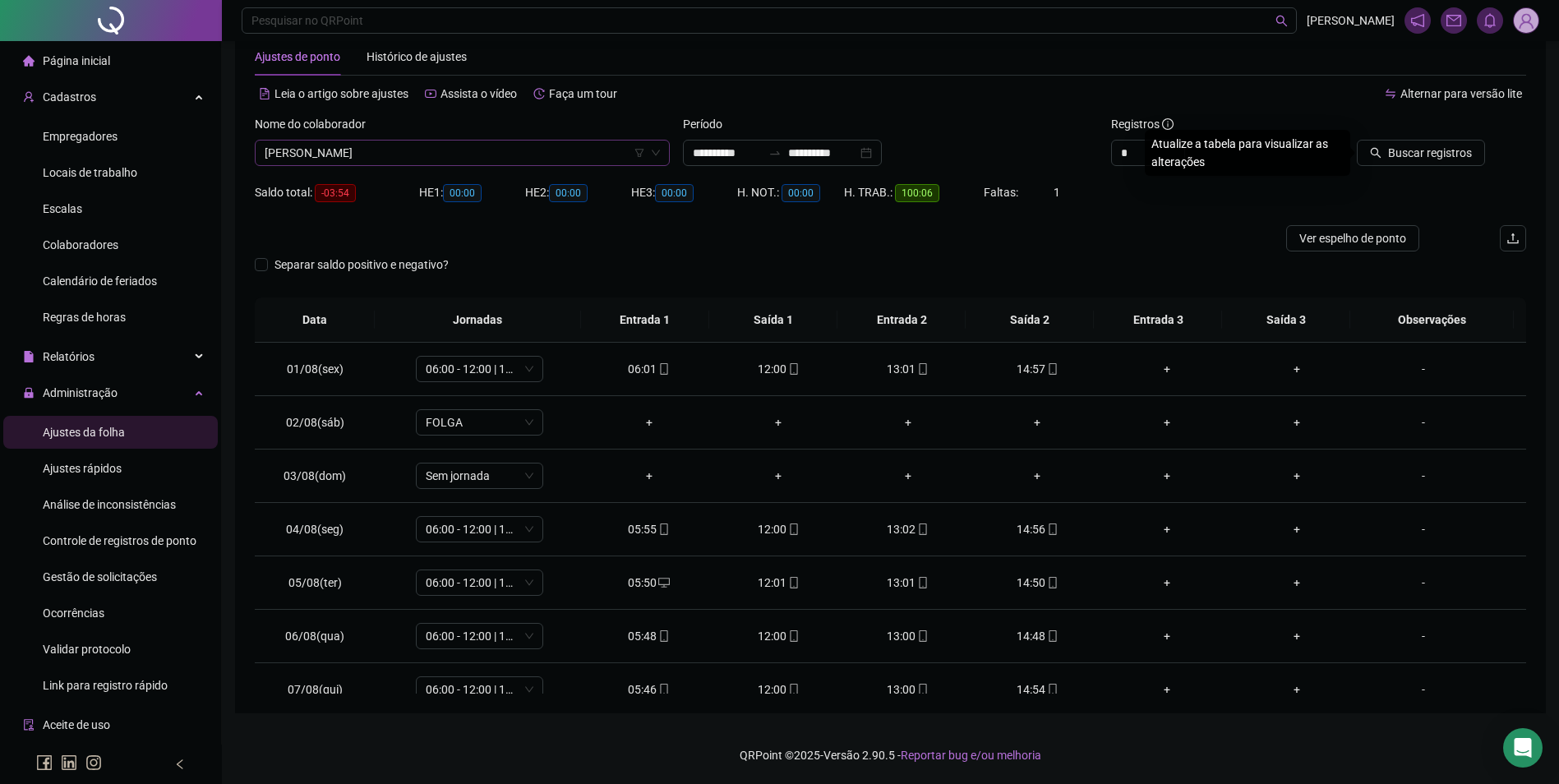
click at [1356, 139] on button "Buscar registros" at bounding box center [1420, 152] width 128 height 26
click at [1404, 153] on span "Atualizar tabela" at bounding box center [1431, 152] width 80 height 18
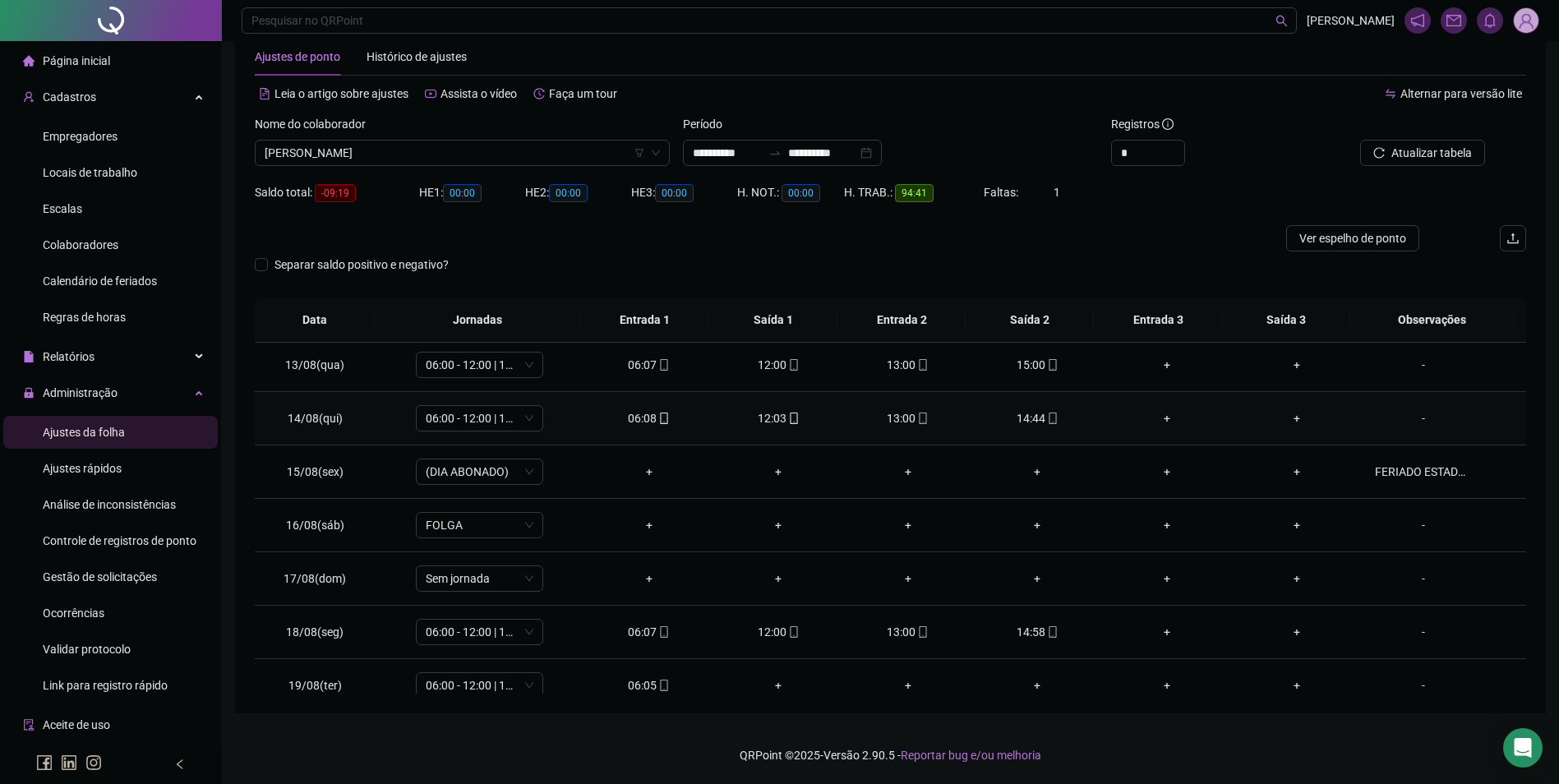
scroll to position [663, 0]
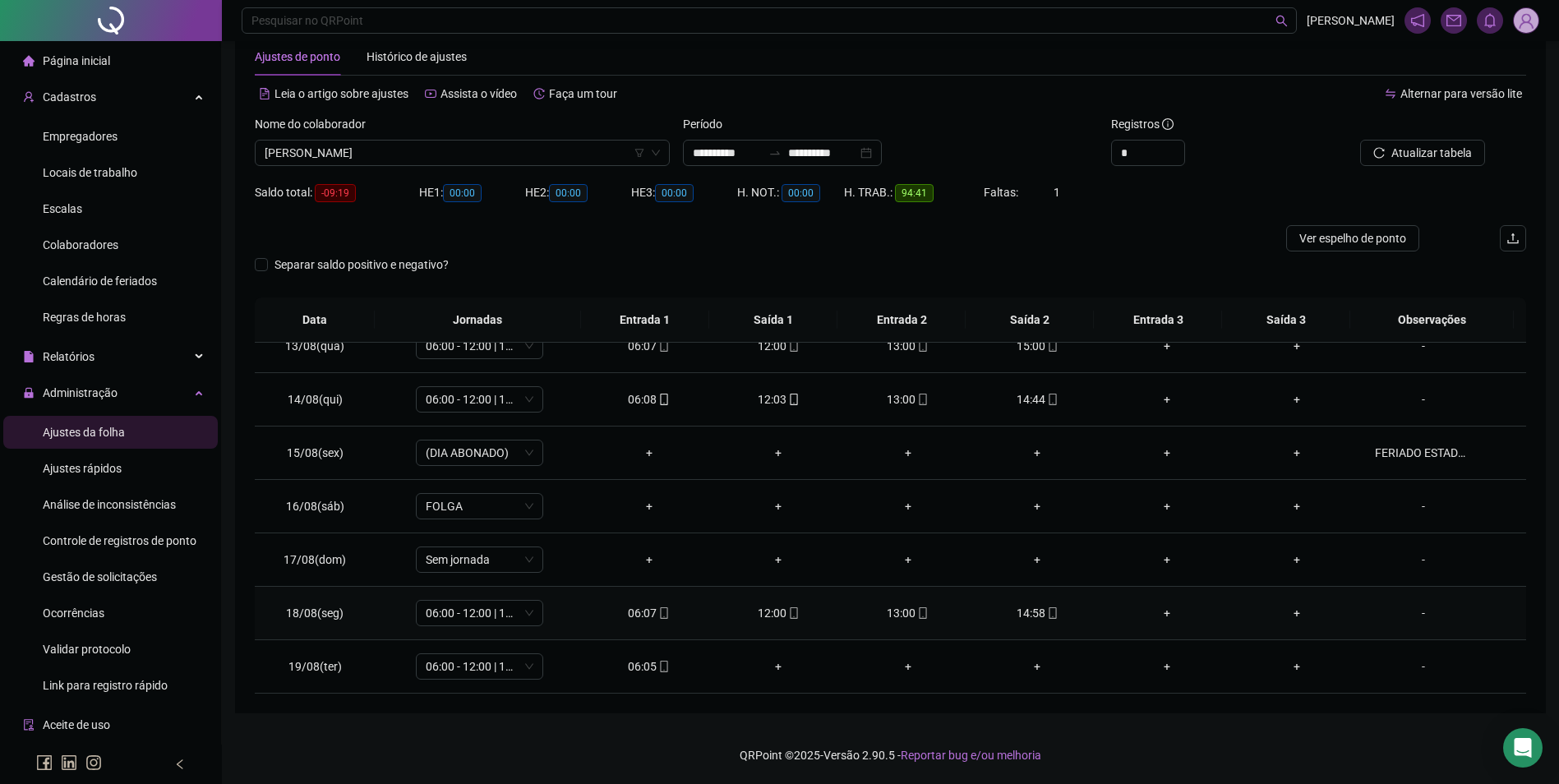
click at [1049, 608] on icon "mobile" at bounding box center [1052, 613] width 7 height 11
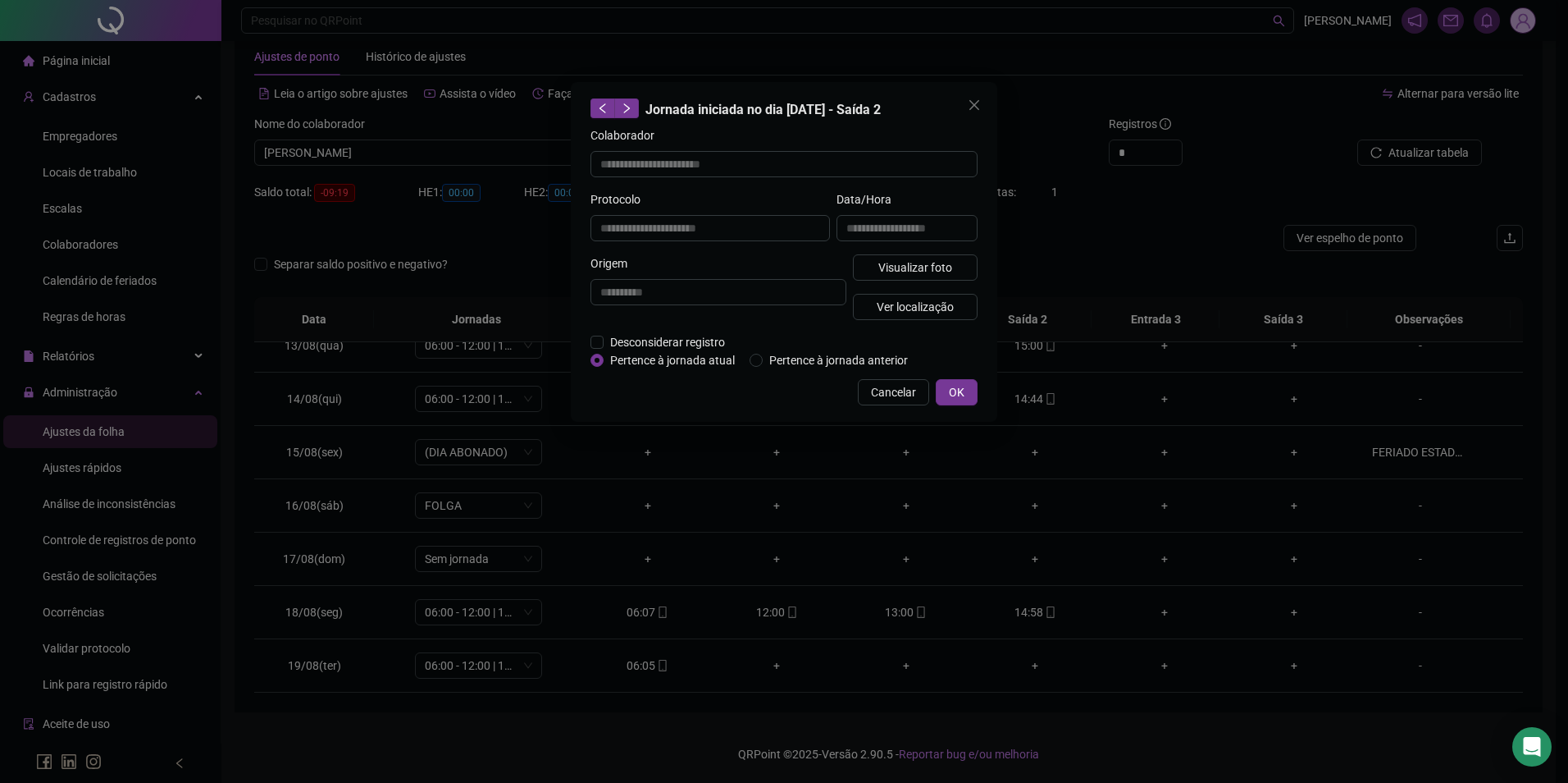
click at [909, 253] on div "**********" at bounding box center [907, 222] width 147 height 64
click at [910, 259] on span "Visualizar foto" at bounding box center [915, 267] width 74 height 18
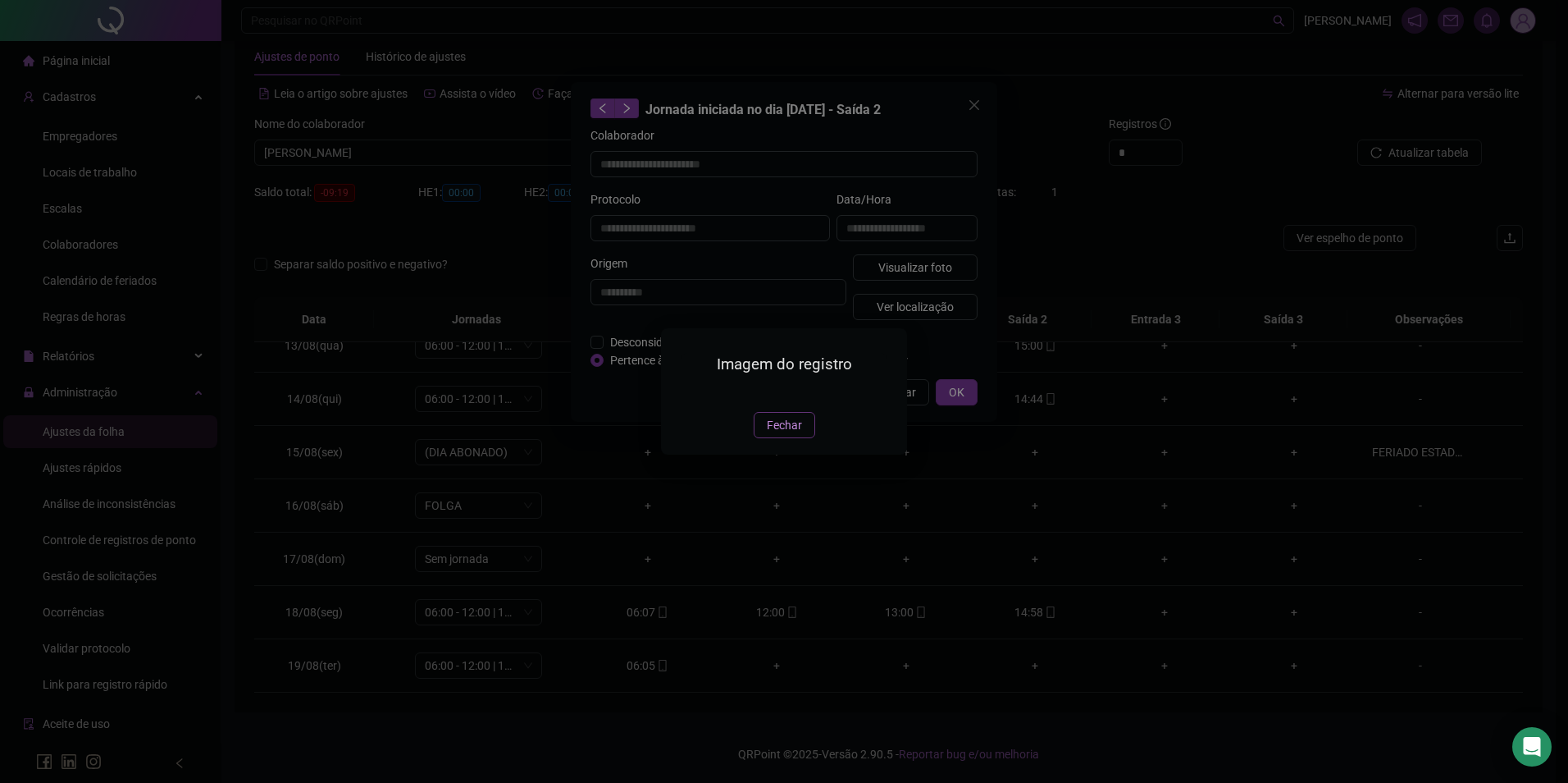
drag, startPoint x: 773, startPoint y: 518, endPoint x: 886, endPoint y: 463, distance: 125.7
click at [772, 434] on span "Fechar" at bounding box center [784, 425] width 35 height 18
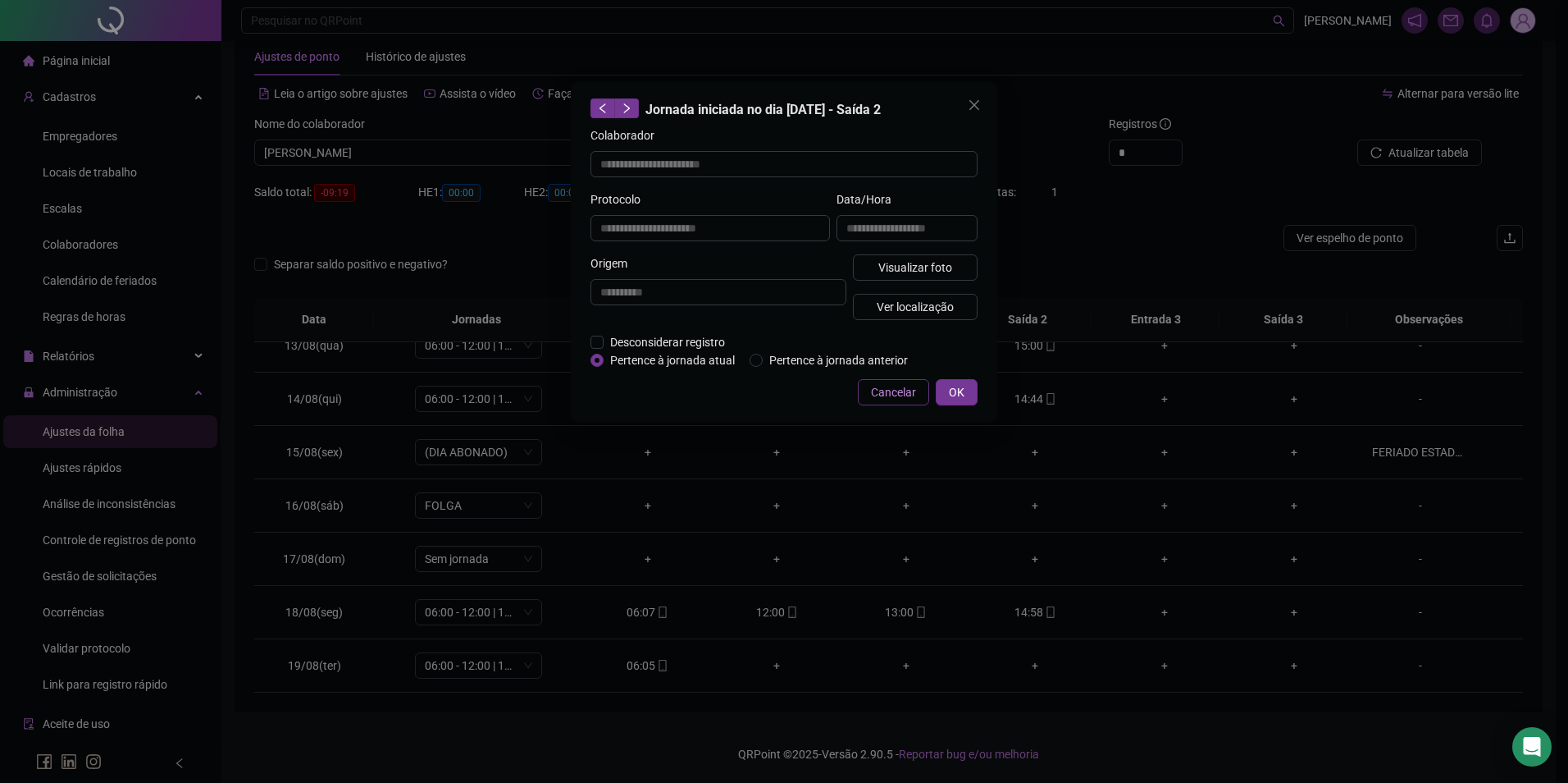
click at [892, 390] on span "Cancelar" at bounding box center [894, 392] width 45 height 18
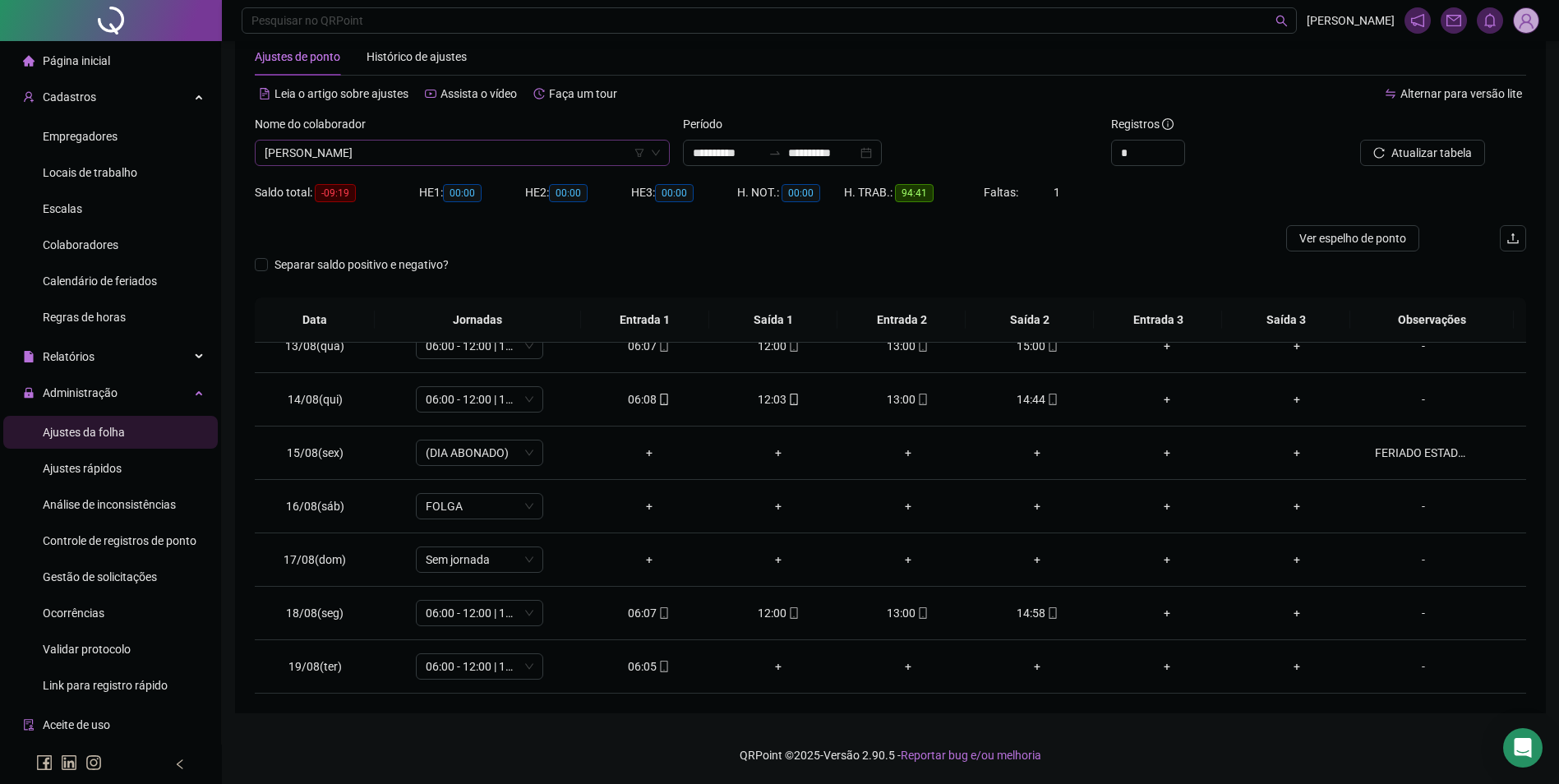
click at [522, 146] on span "[PERSON_NAME]" at bounding box center [462, 152] width 395 height 24
click at [1356, 139] on button "Buscar registros" at bounding box center [1420, 152] width 128 height 26
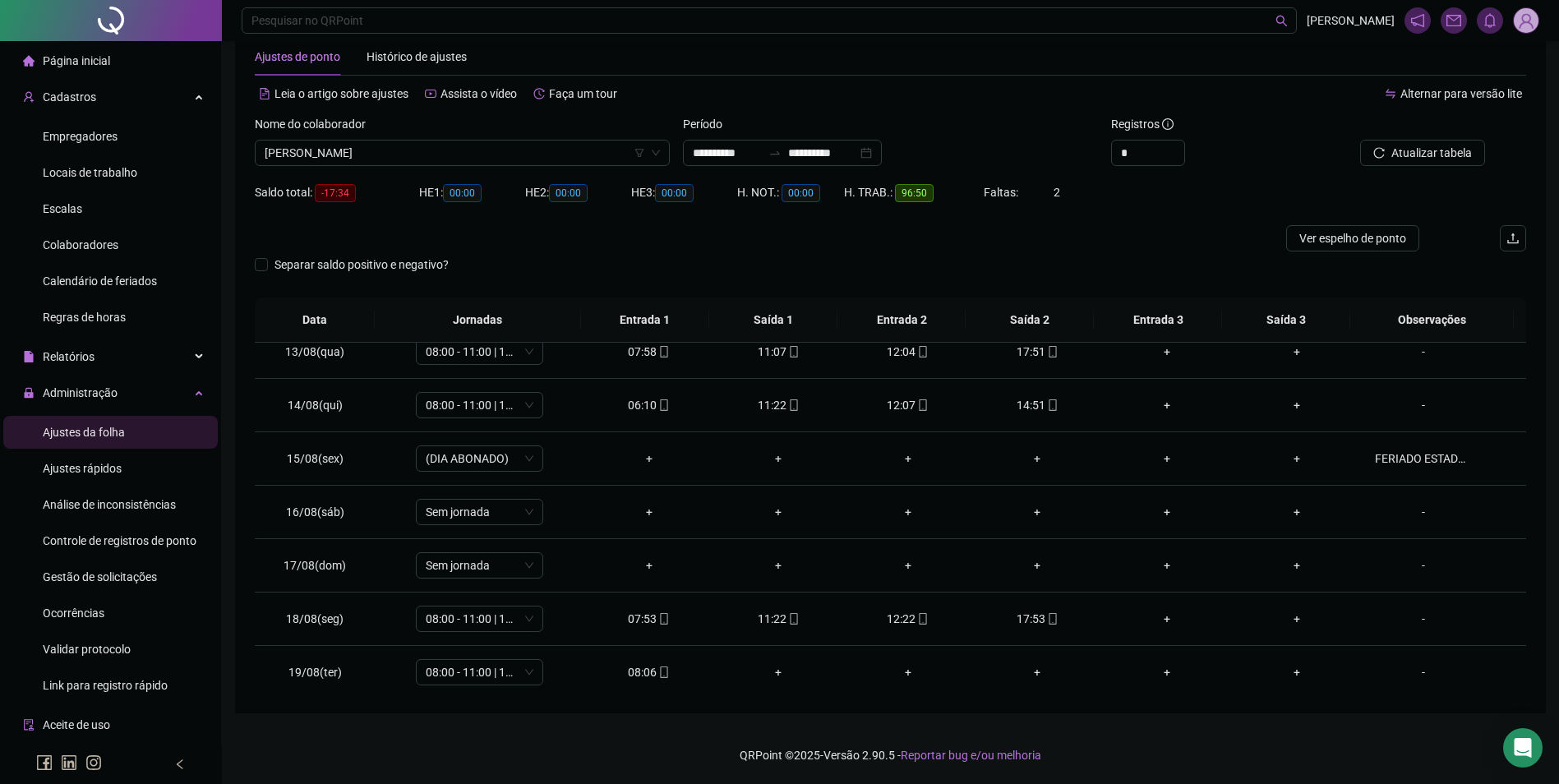
scroll to position [663, 0]
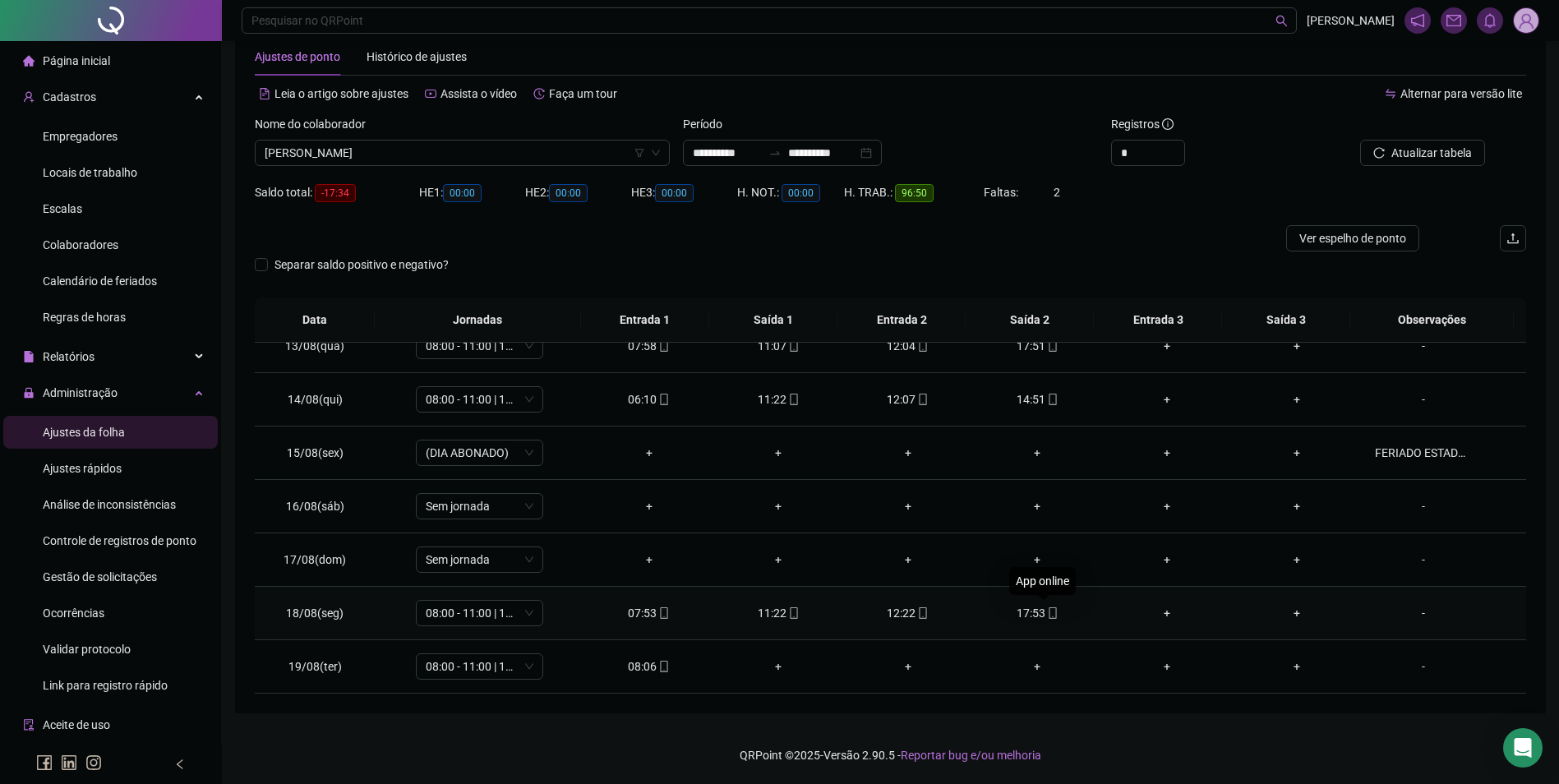
click at [1045, 611] on span "mobile" at bounding box center [1051, 613] width 13 height 11
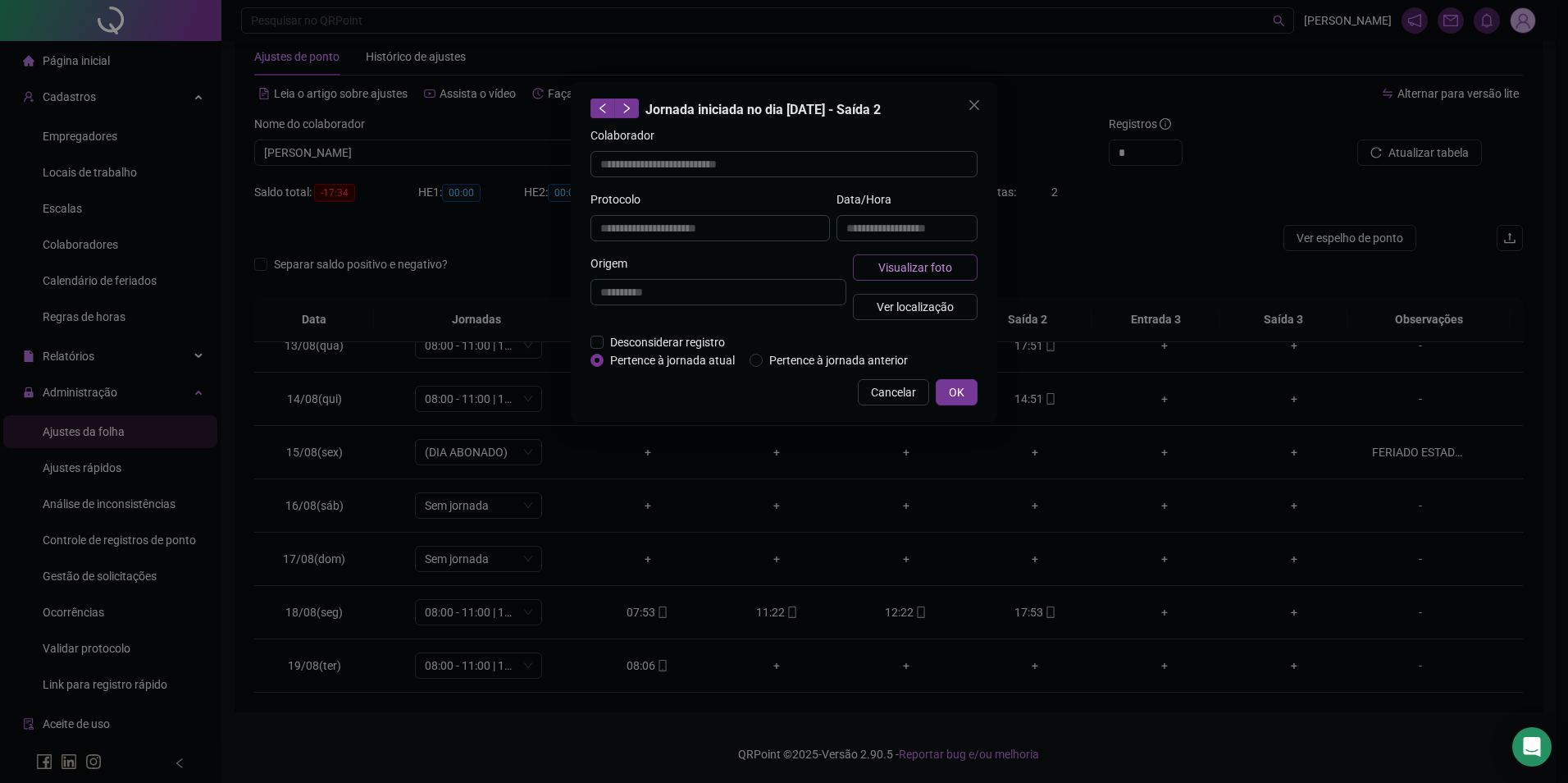
click at [935, 261] on span "Visualizar foto" at bounding box center [915, 267] width 74 height 18
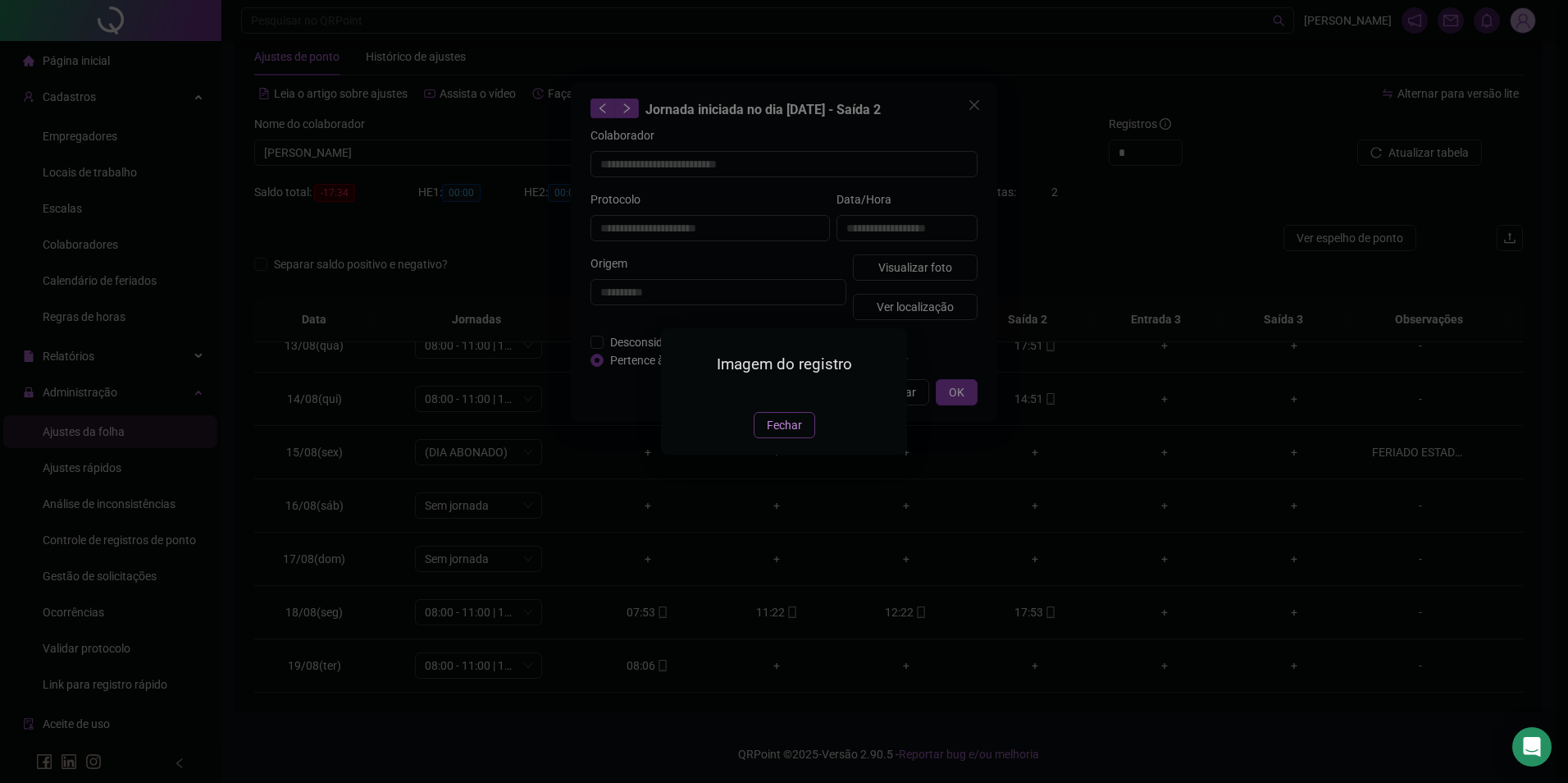
click at [787, 434] on span "Fechar" at bounding box center [784, 425] width 35 height 18
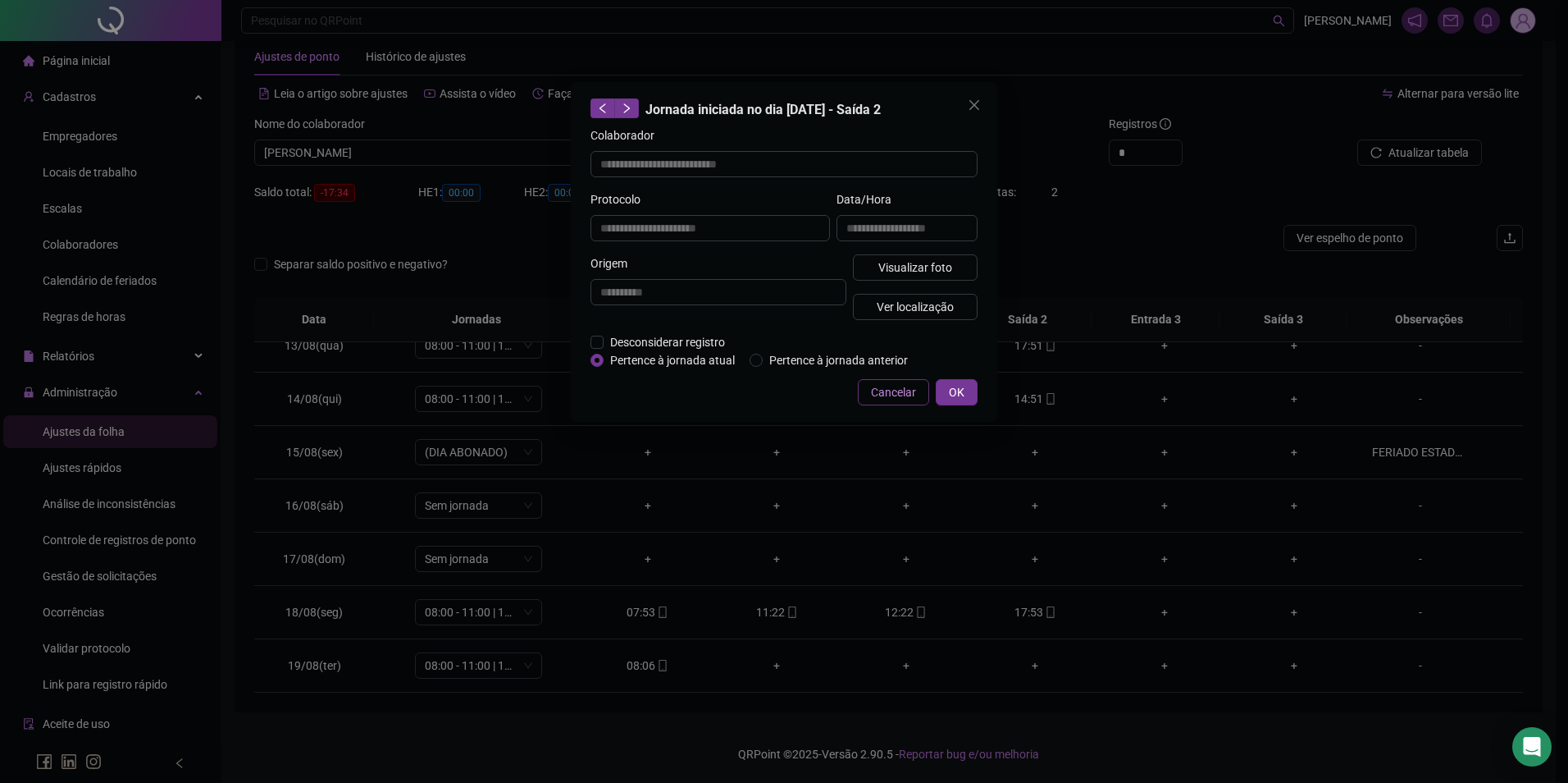
click at [906, 385] on span "Cancelar" at bounding box center [894, 392] width 45 height 18
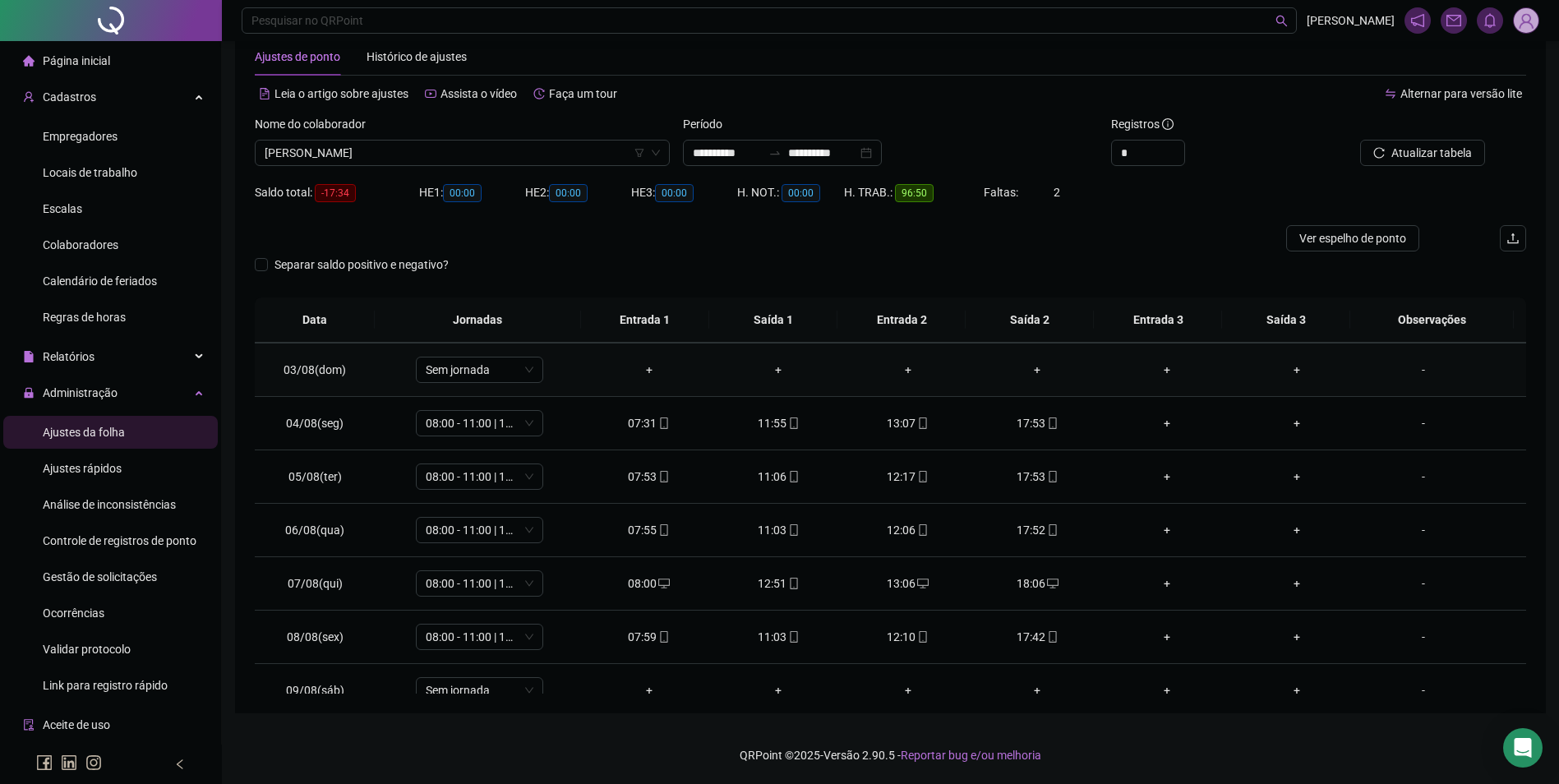
scroll to position [329, 0]
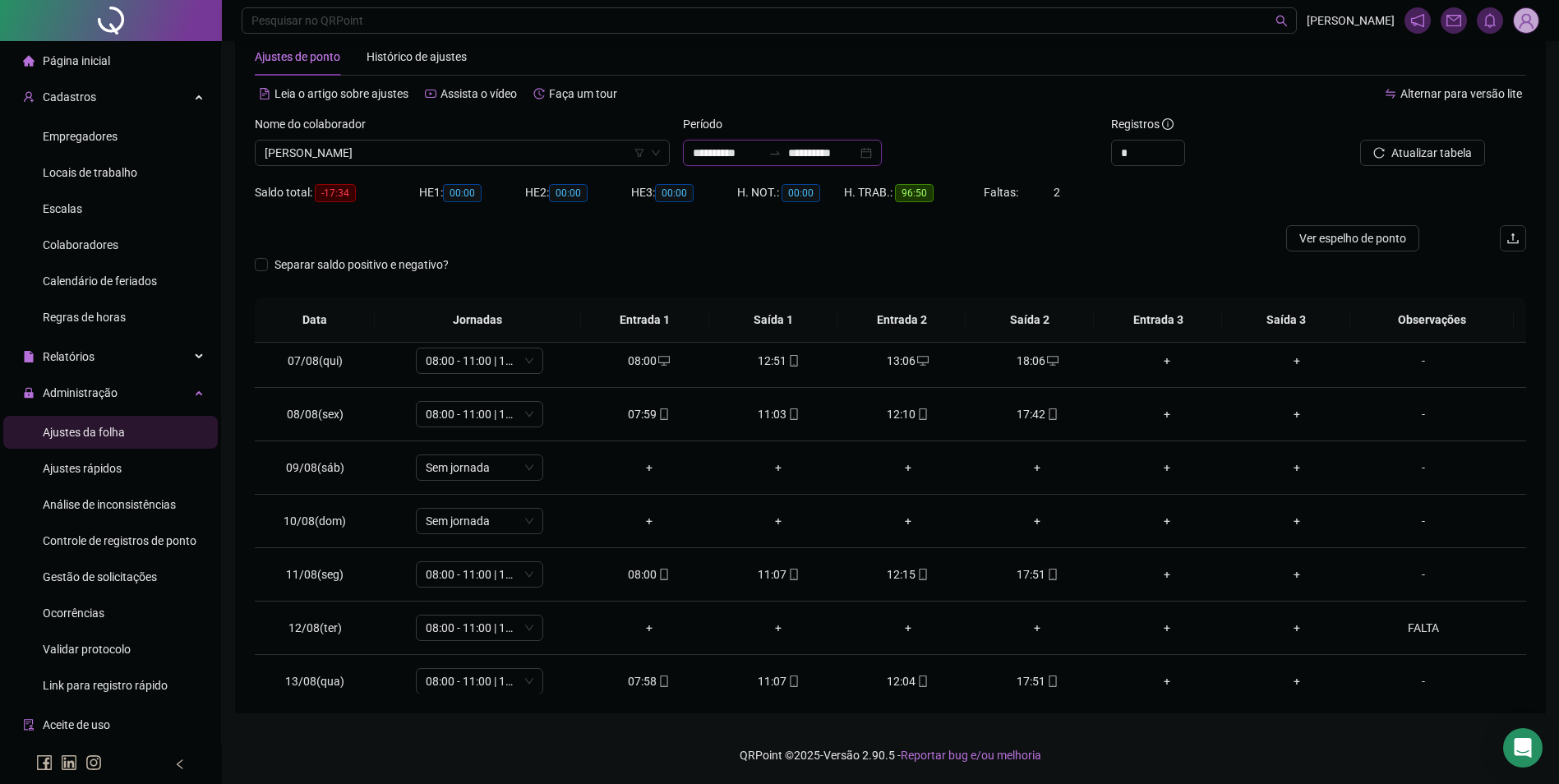
click at [748, 154] on input "**********" at bounding box center [727, 152] width 69 height 18
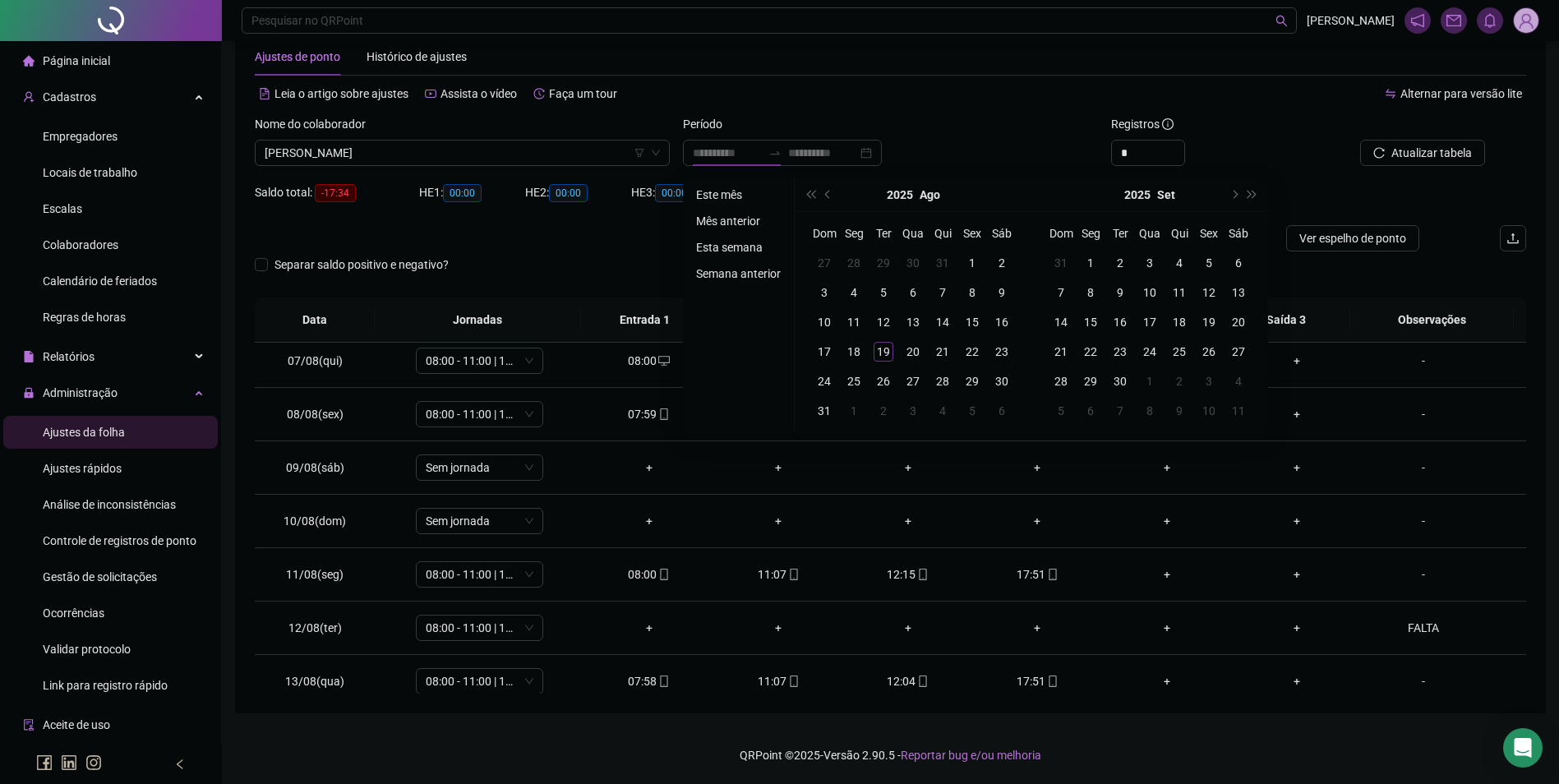
click at [722, 216] on li "Mês anterior" at bounding box center [738, 221] width 98 height 20
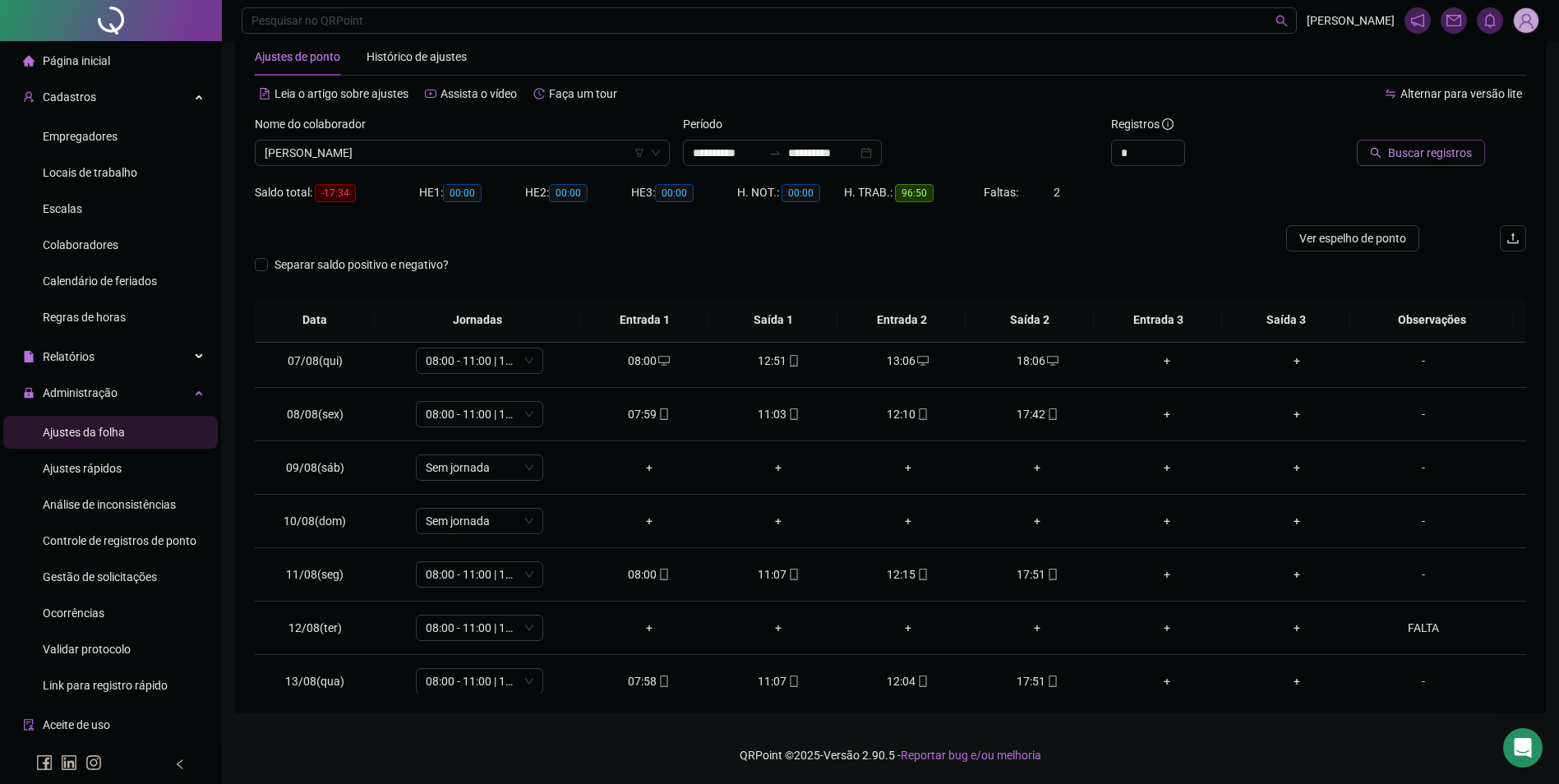
click at [1414, 154] on span "Buscar registros" at bounding box center [1430, 152] width 84 height 18
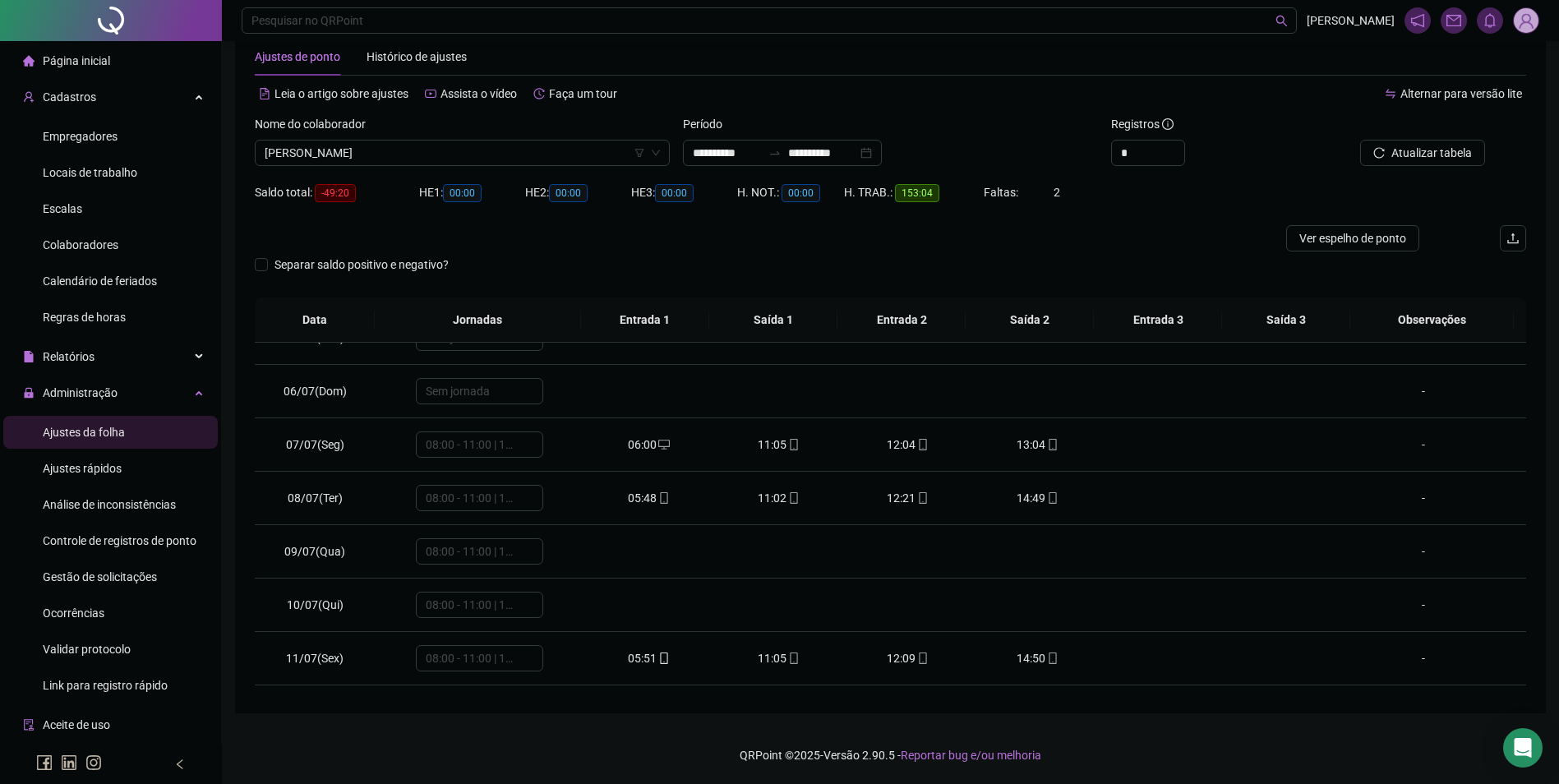
scroll to position [0, 0]
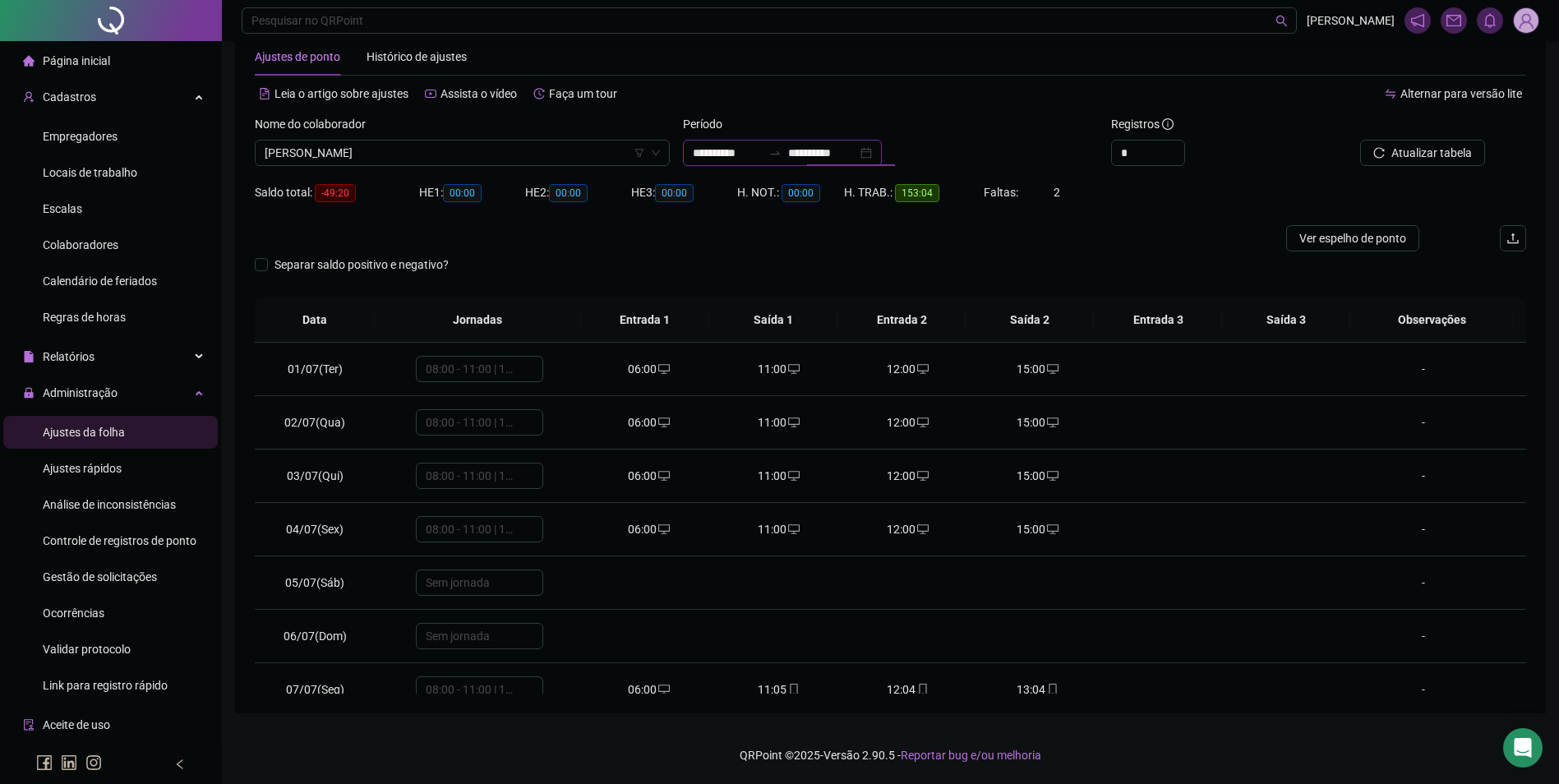
click at [850, 154] on input "**********" at bounding box center [822, 152] width 69 height 18
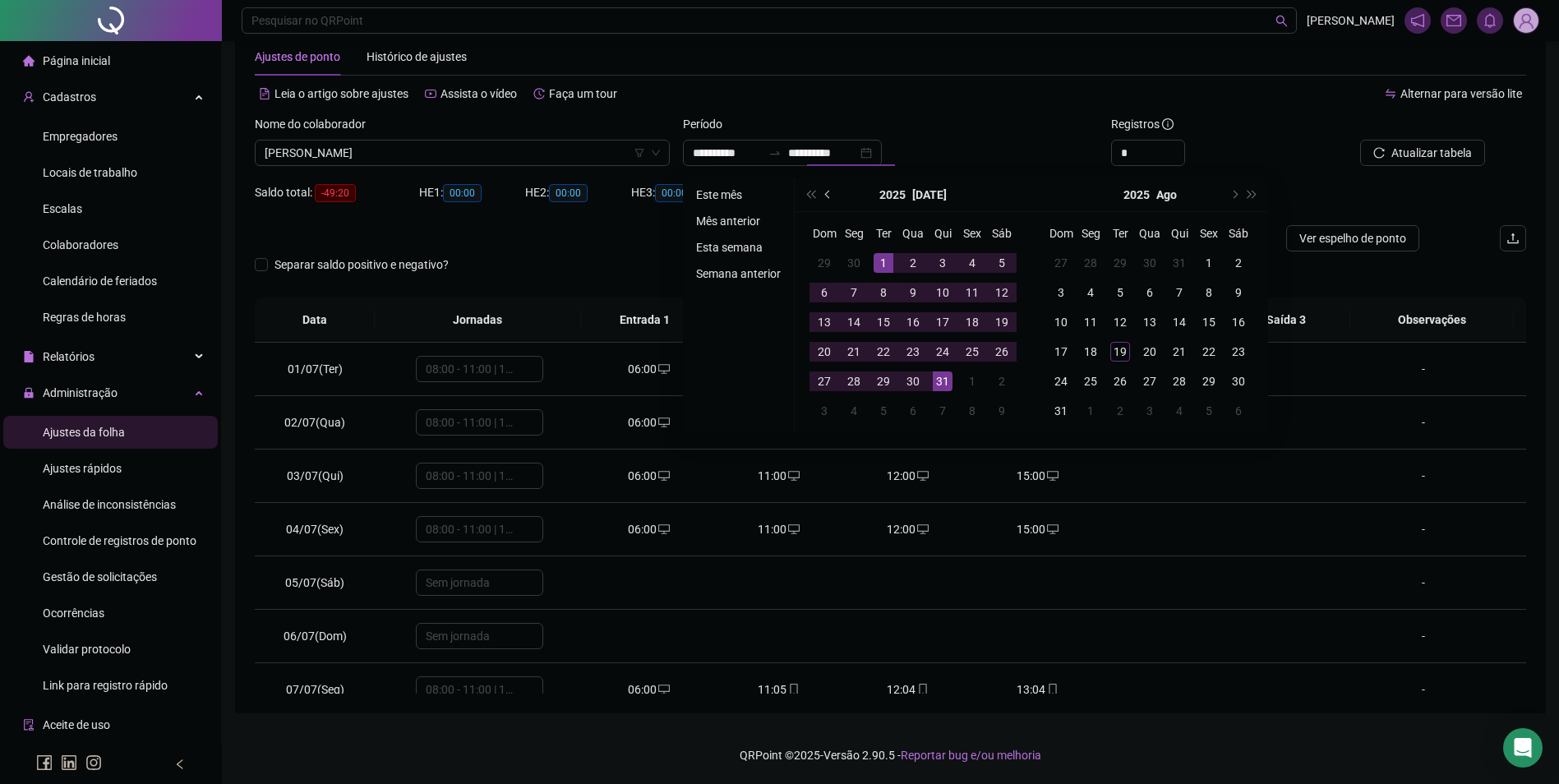
click at [827, 192] on span "prev-year" at bounding box center [829, 194] width 8 height 8
click at [819, 262] on div "1" at bounding box center [823, 263] width 20 height 20
drag, startPoint x: 853, startPoint y: 378, endPoint x: 1110, endPoint y: 275, distance: 276.9
click at [855, 378] on div "30" at bounding box center [853, 380] width 20 height 20
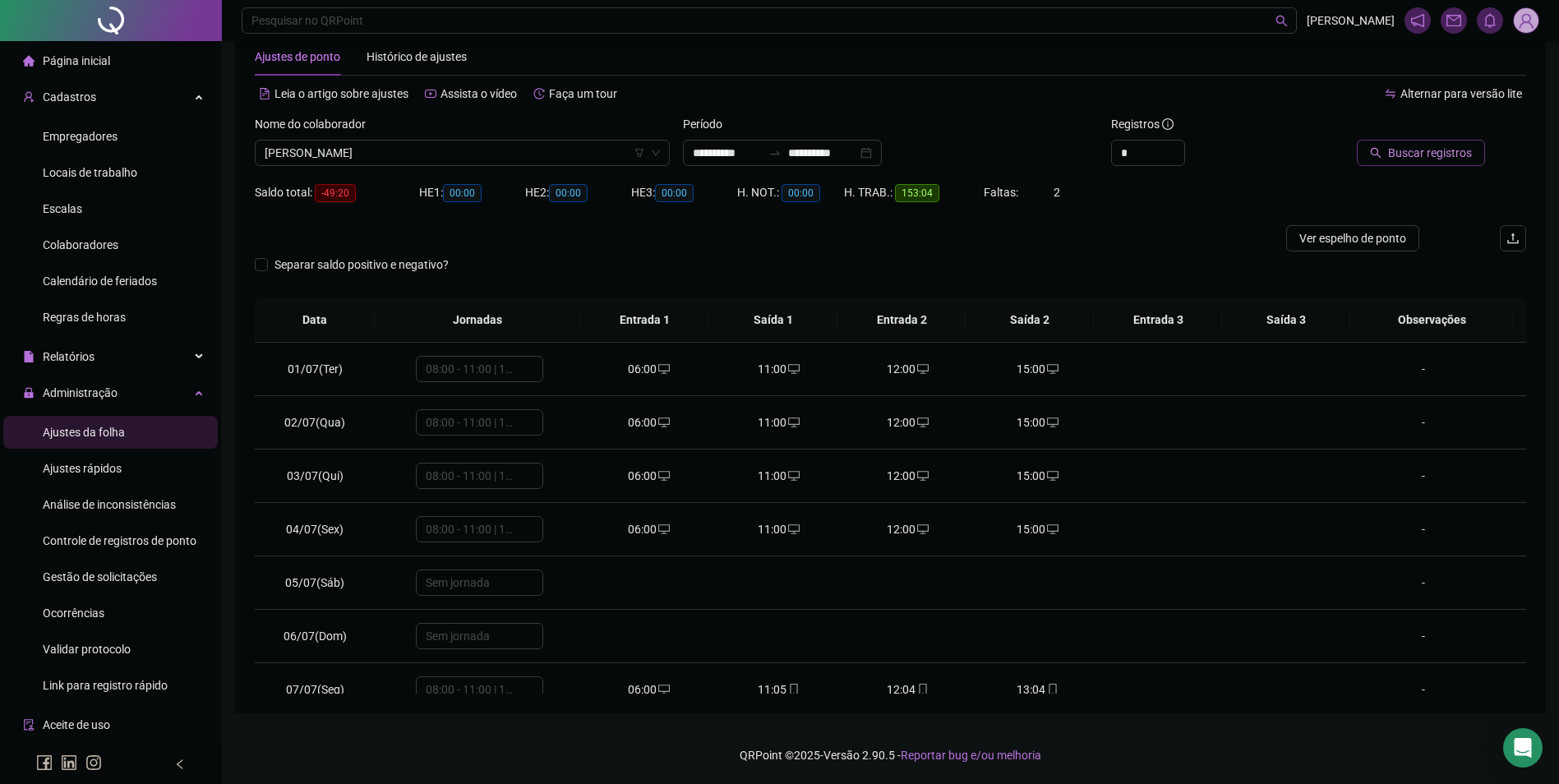
click at [1427, 153] on span "Buscar registros" at bounding box center [1430, 152] width 84 height 18
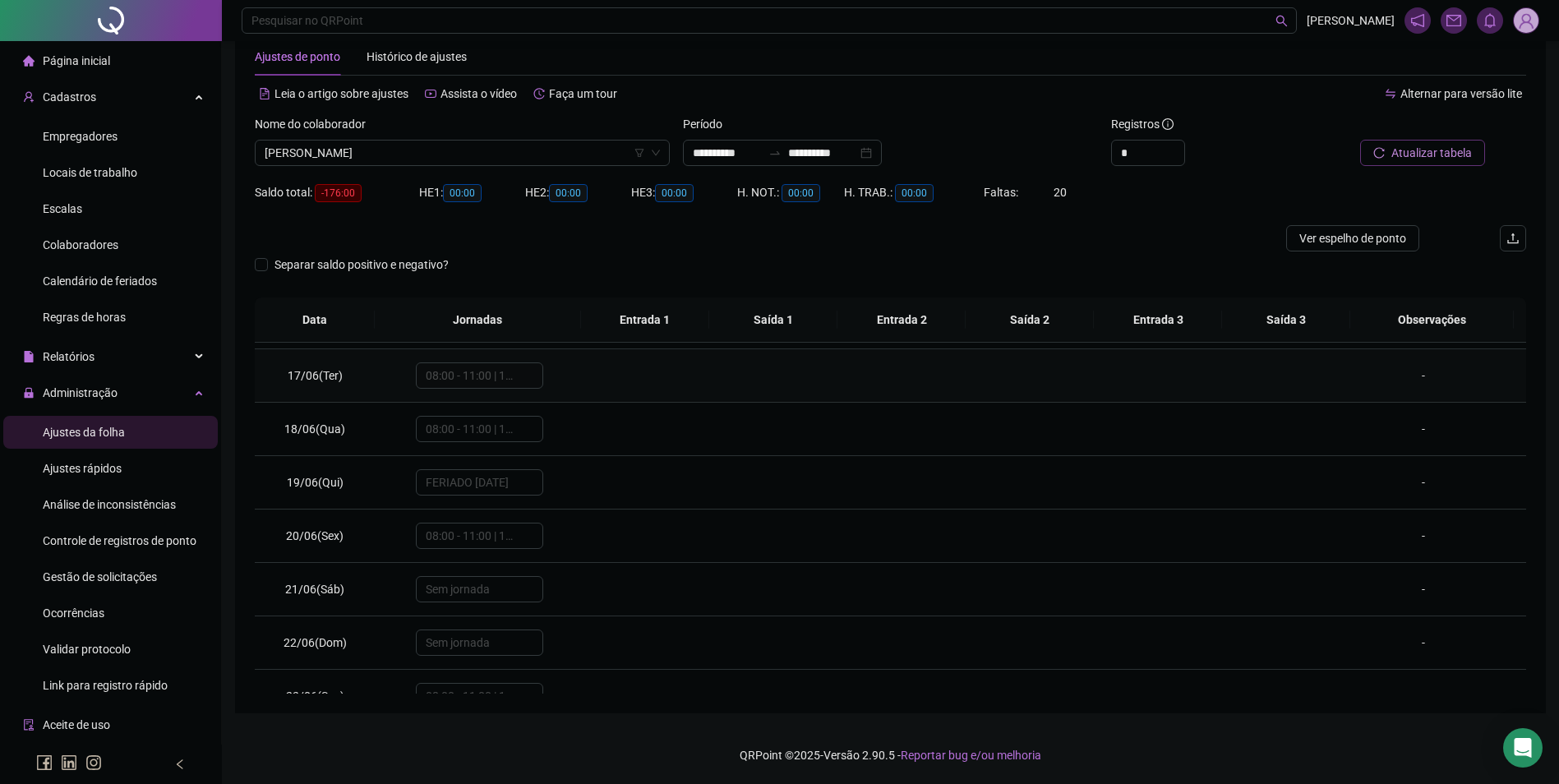
scroll to position [904, 0]
click at [490, 150] on span "[PERSON_NAME]" at bounding box center [462, 152] width 395 height 24
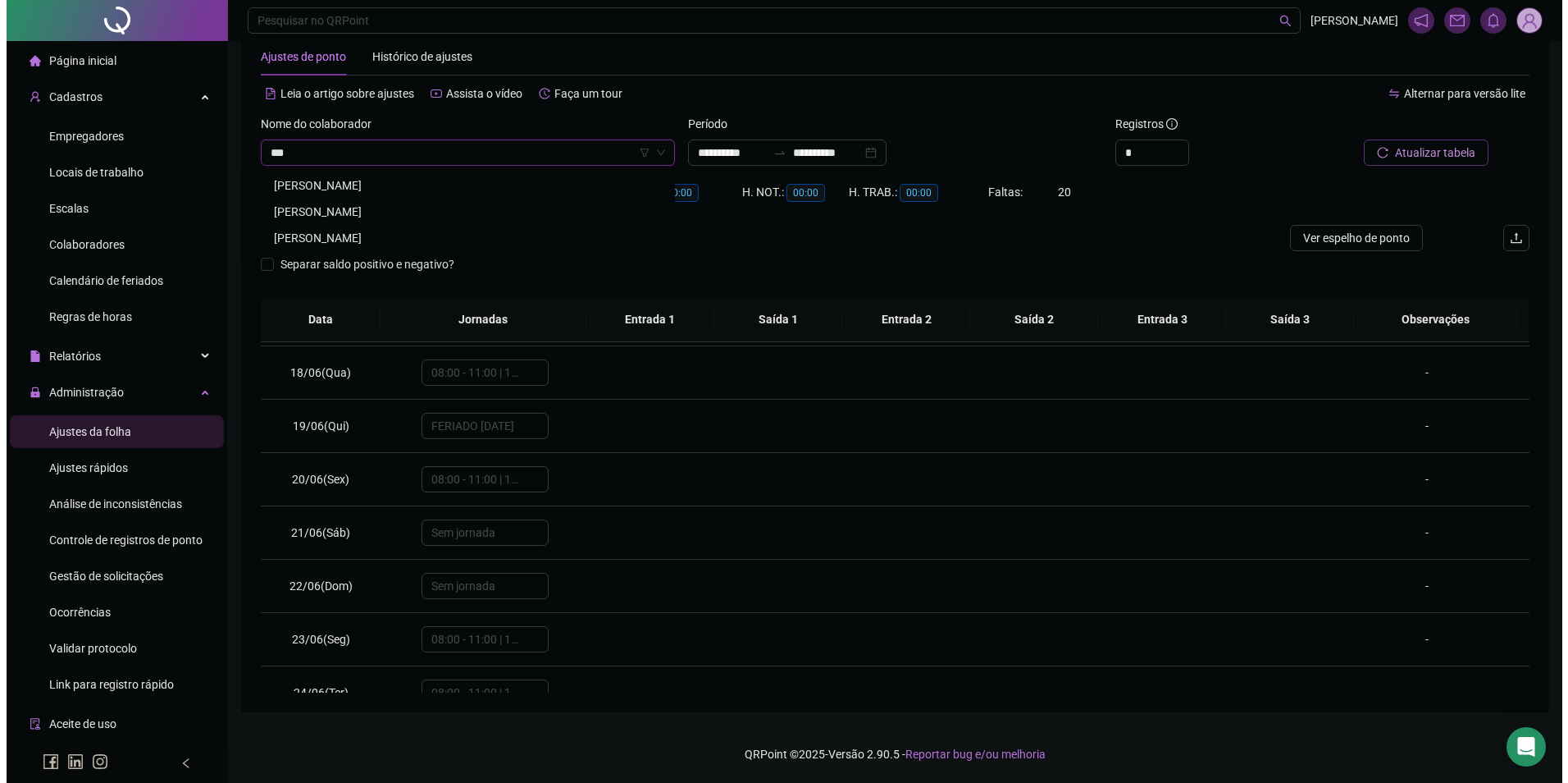
scroll to position [0, 0]
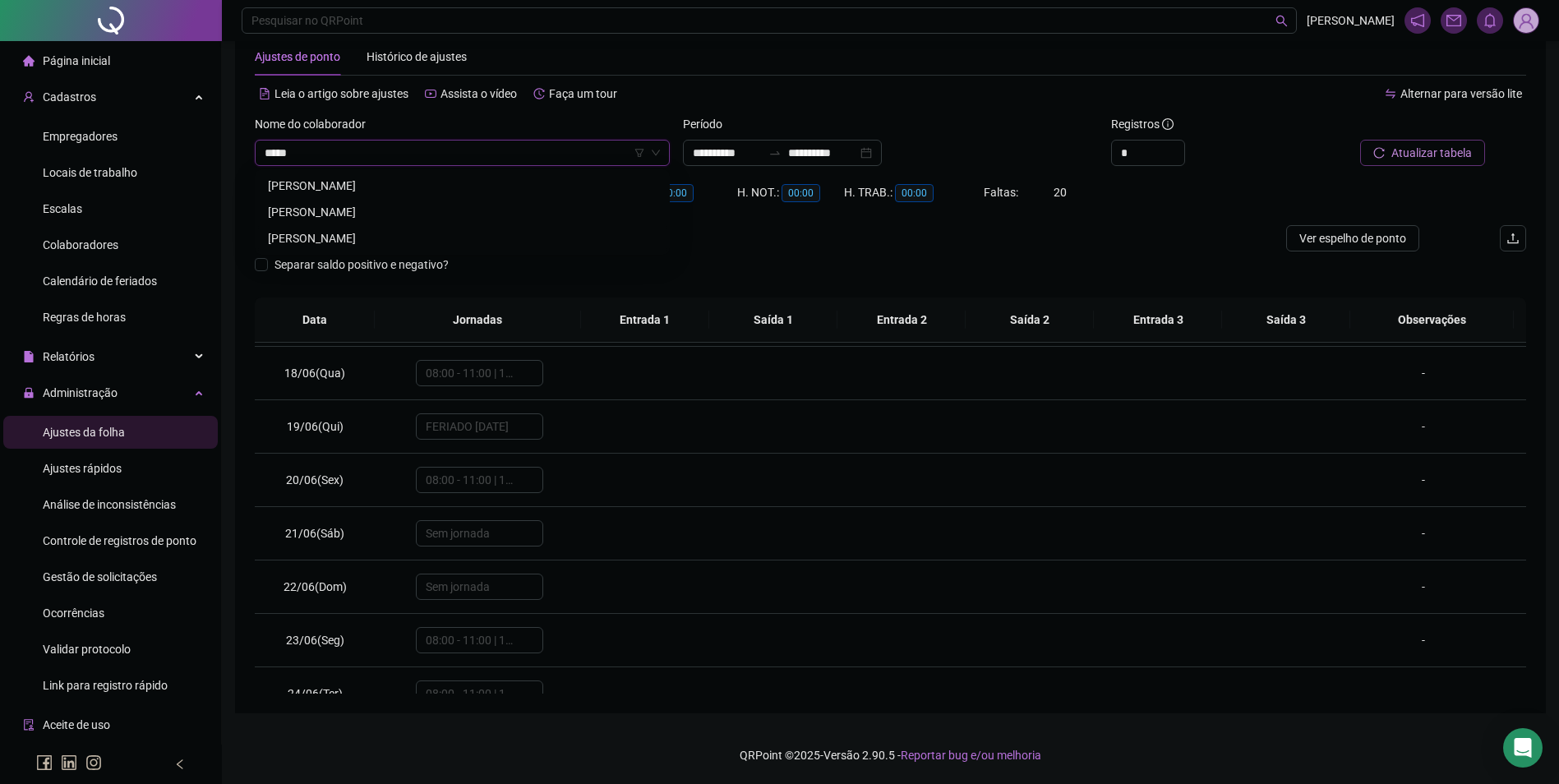
click at [359, 236] on div "[PERSON_NAME]" at bounding box center [463, 237] width 389 height 18
click at [1392, 158] on span "Buscar registros" at bounding box center [1430, 152] width 84 height 18
click at [813, 150] on input "**********" at bounding box center [822, 152] width 69 height 18
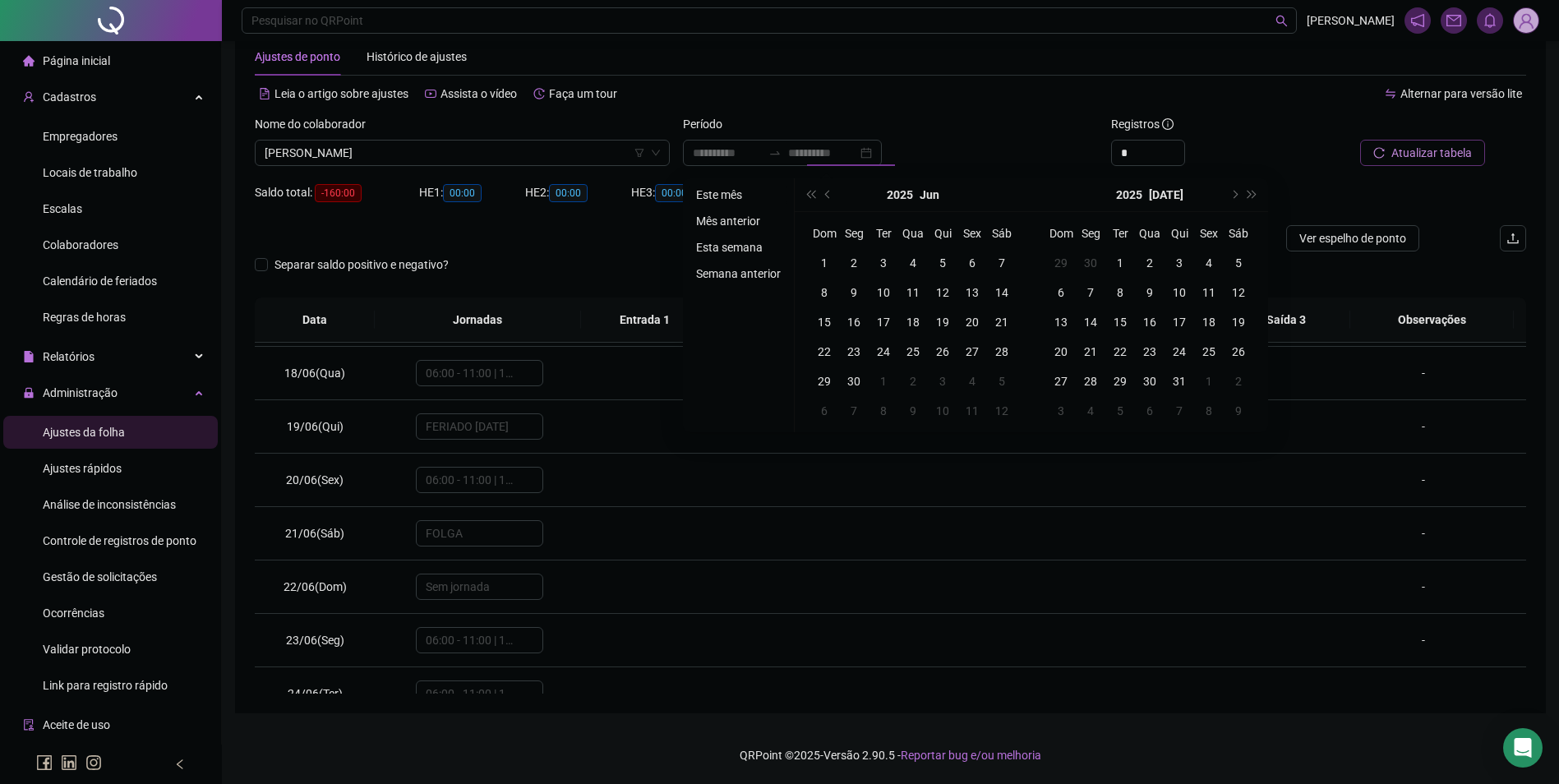
click at [731, 192] on li "Este mês" at bounding box center [738, 194] width 98 height 20
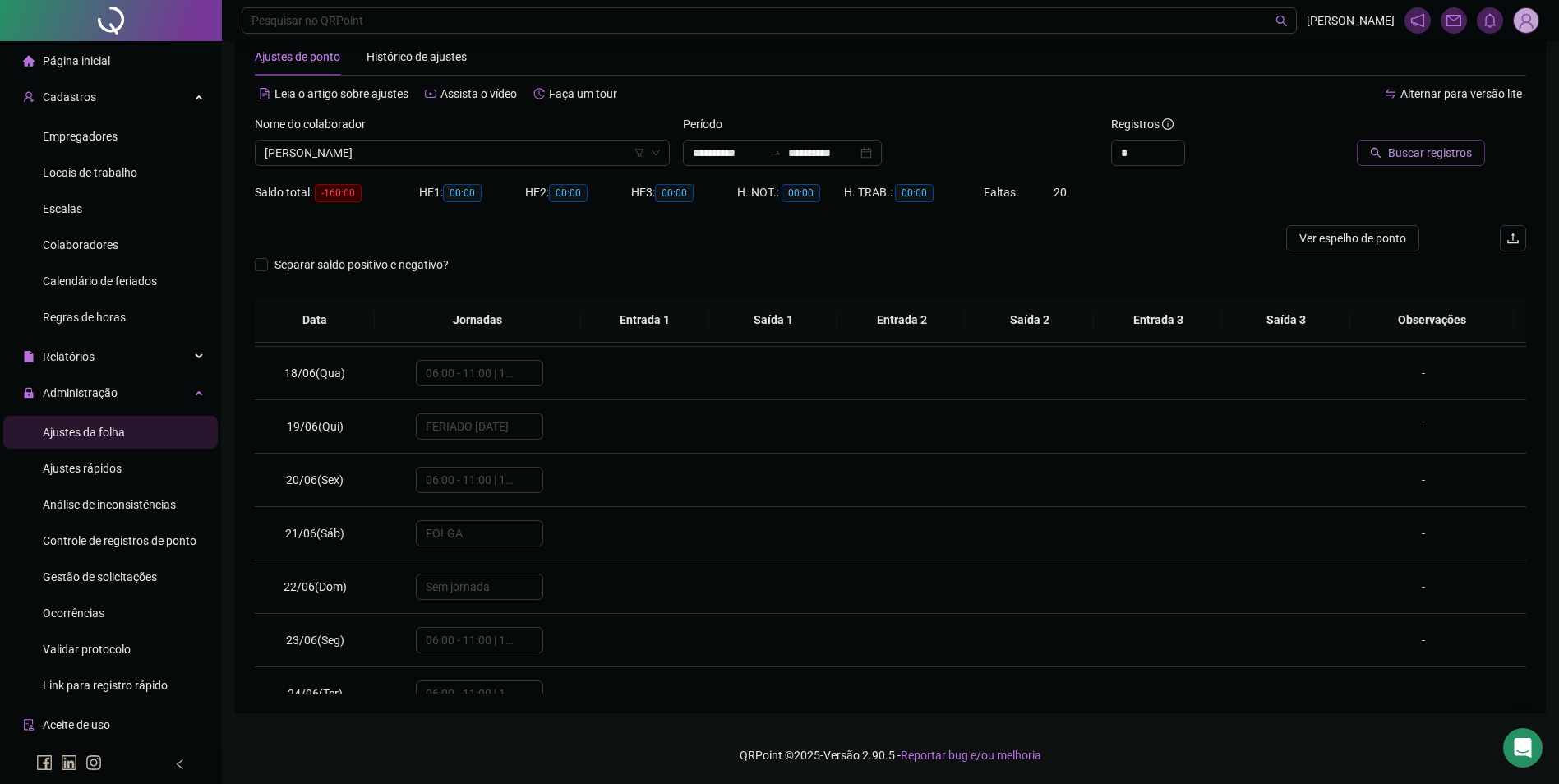
click at [1388, 153] on button "Buscar registros" at bounding box center [1420, 152] width 128 height 26
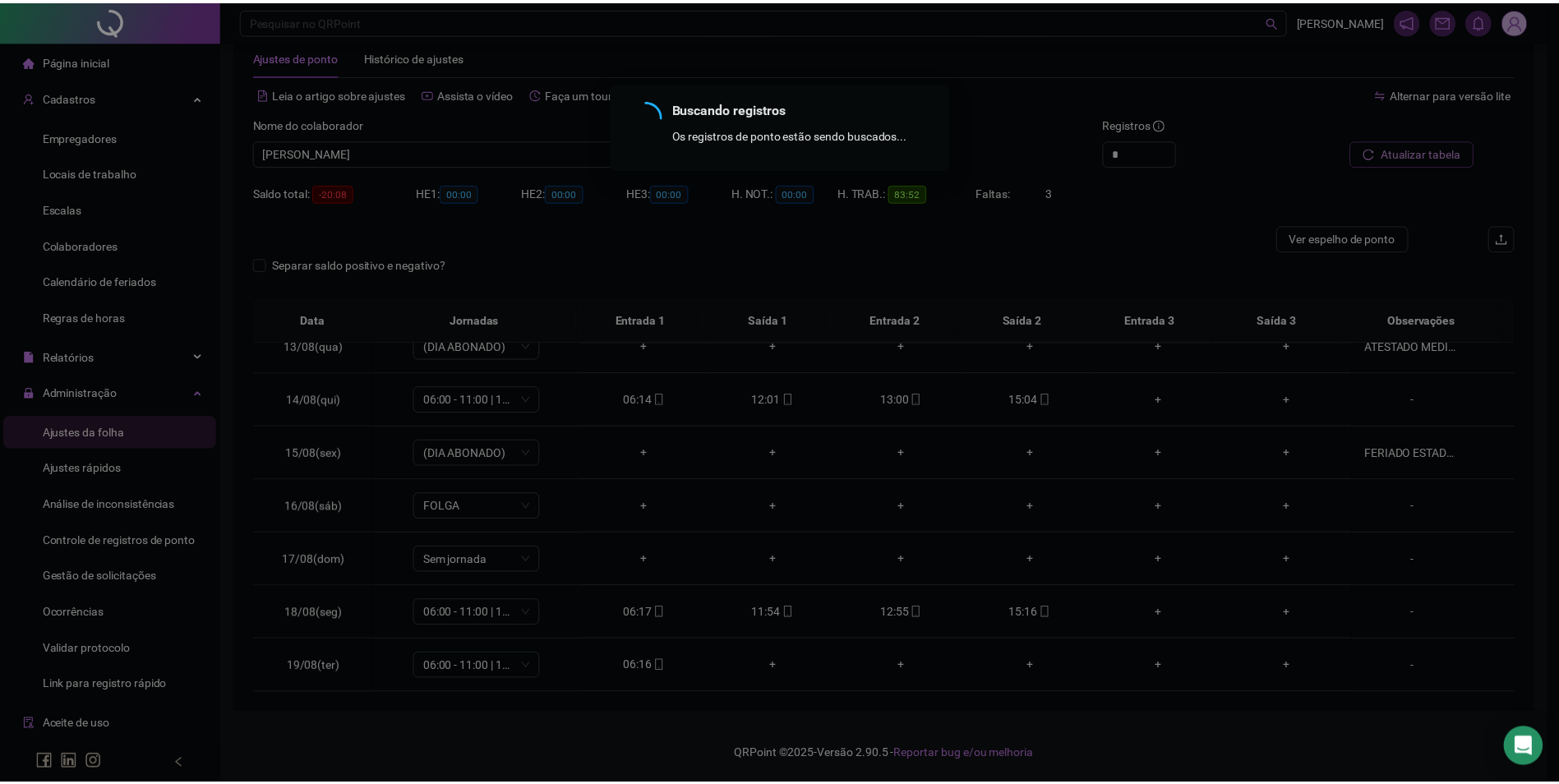
scroll to position [663, 0]
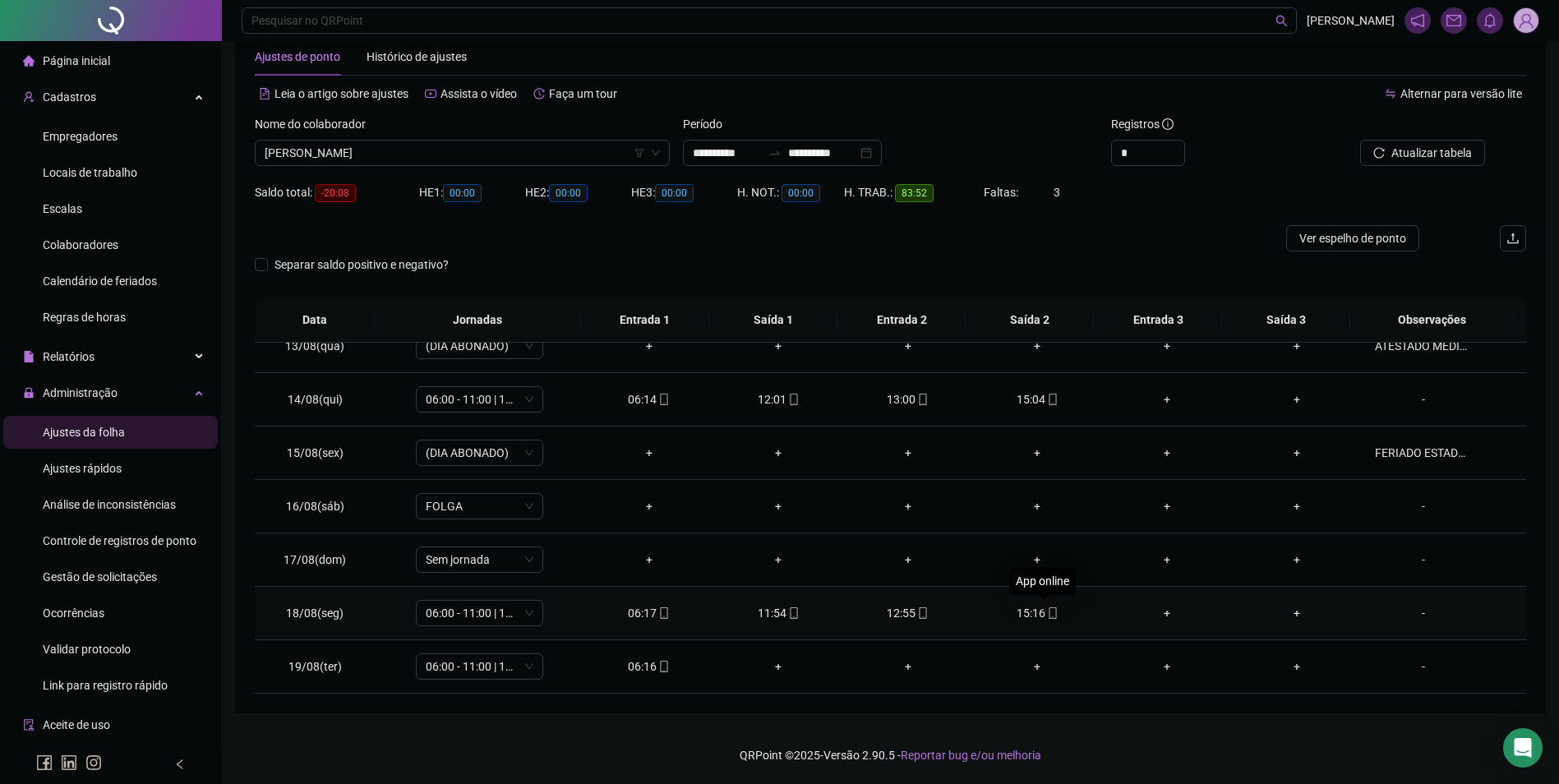
click at [1049, 611] on icon "mobile" at bounding box center [1052, 613] width 11 height 11
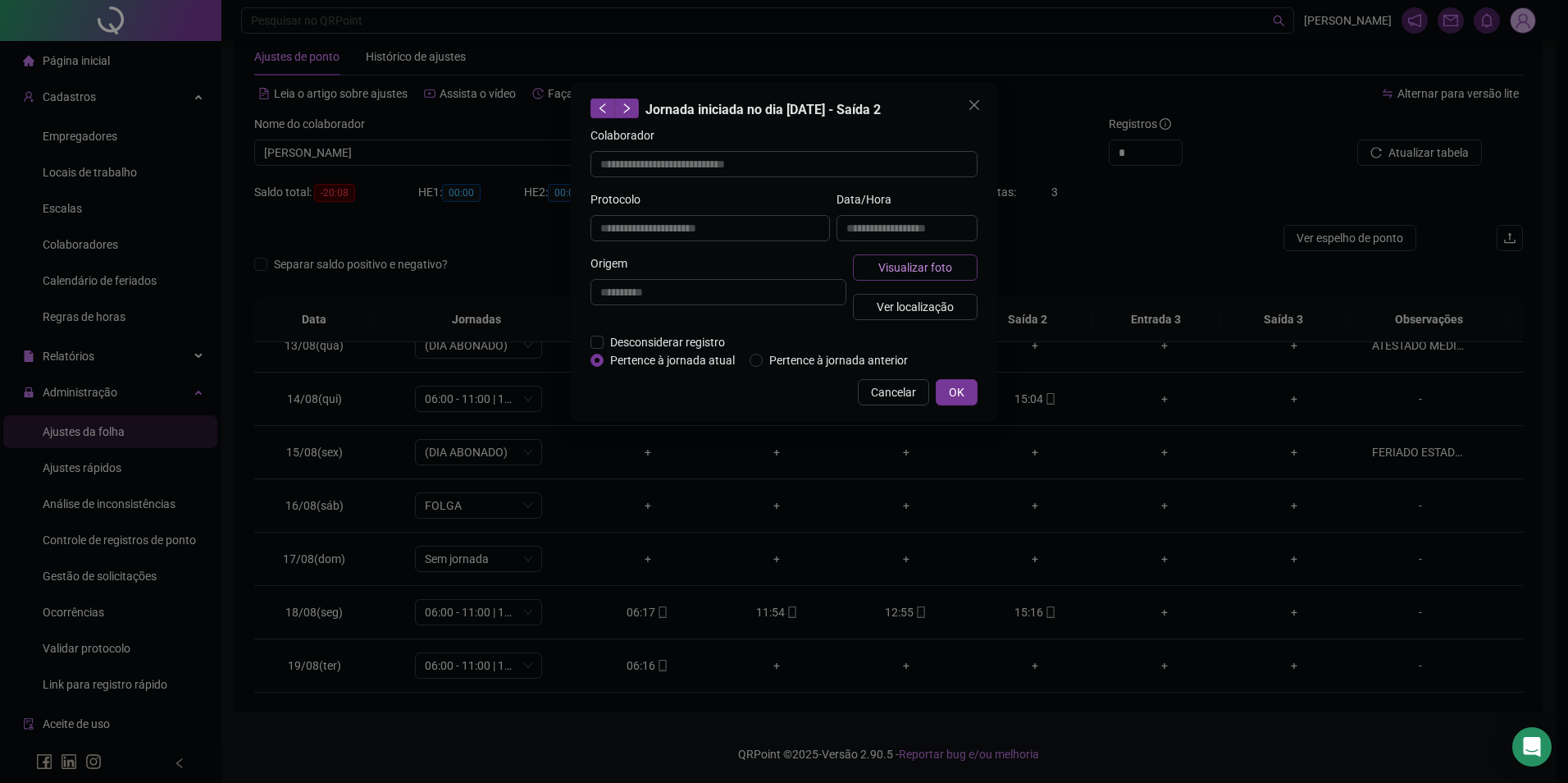
click at [952, 269] on button "Visualizar foto" at bounding box center [915, 268] width 125 height 26
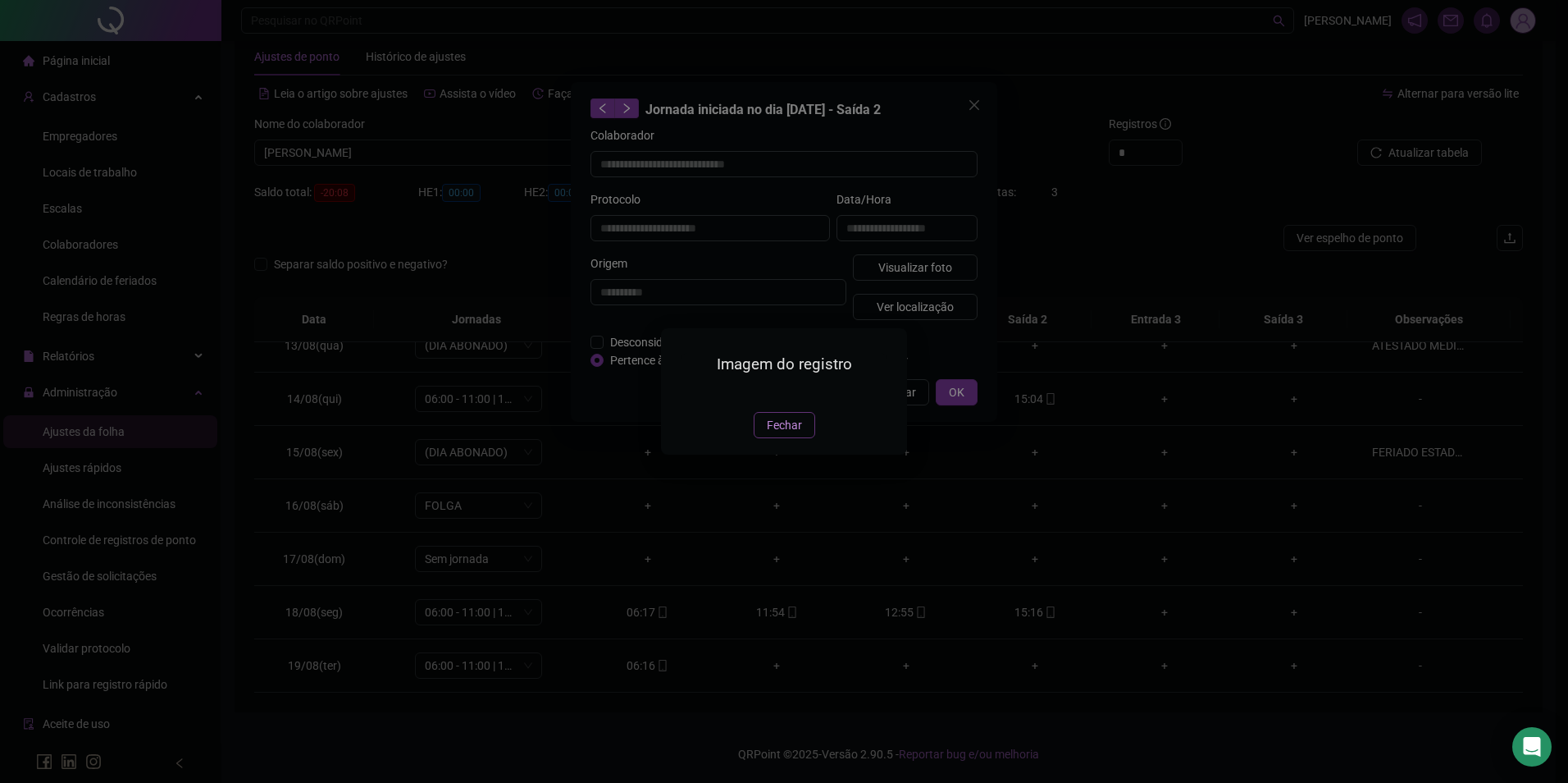
click at [784, 434] on span "Fechar" at bounding box center [784, 425] width 35 height 18
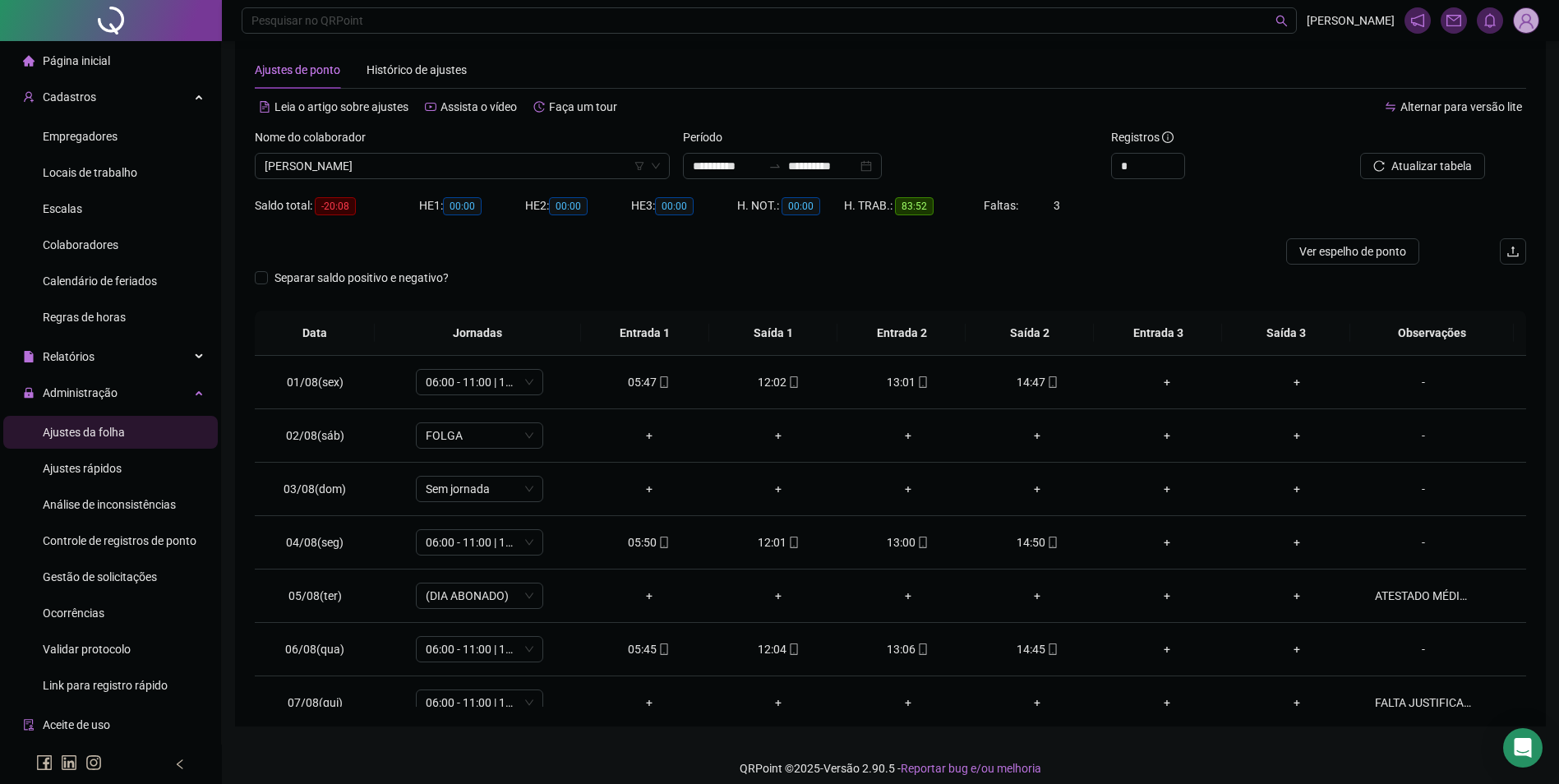
scroll to position [36, 0]
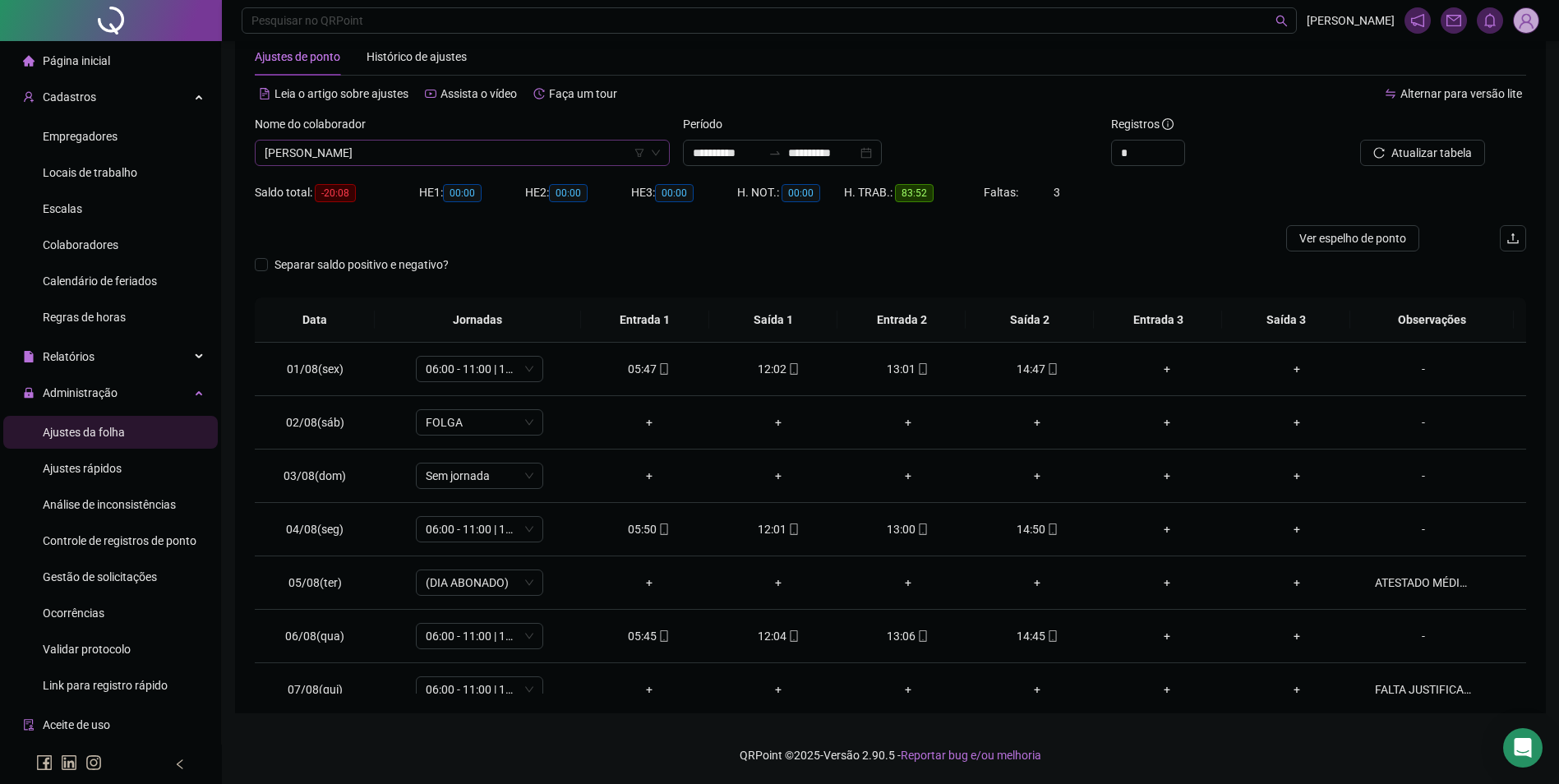
click at [575, 154] on span "[PERSON_NAME]" at bounding box center [462, 152] width 395 height 24
click at [1356, 139] on button "Buscar registros" at bounding box center [1420, 152] width 128 height 26
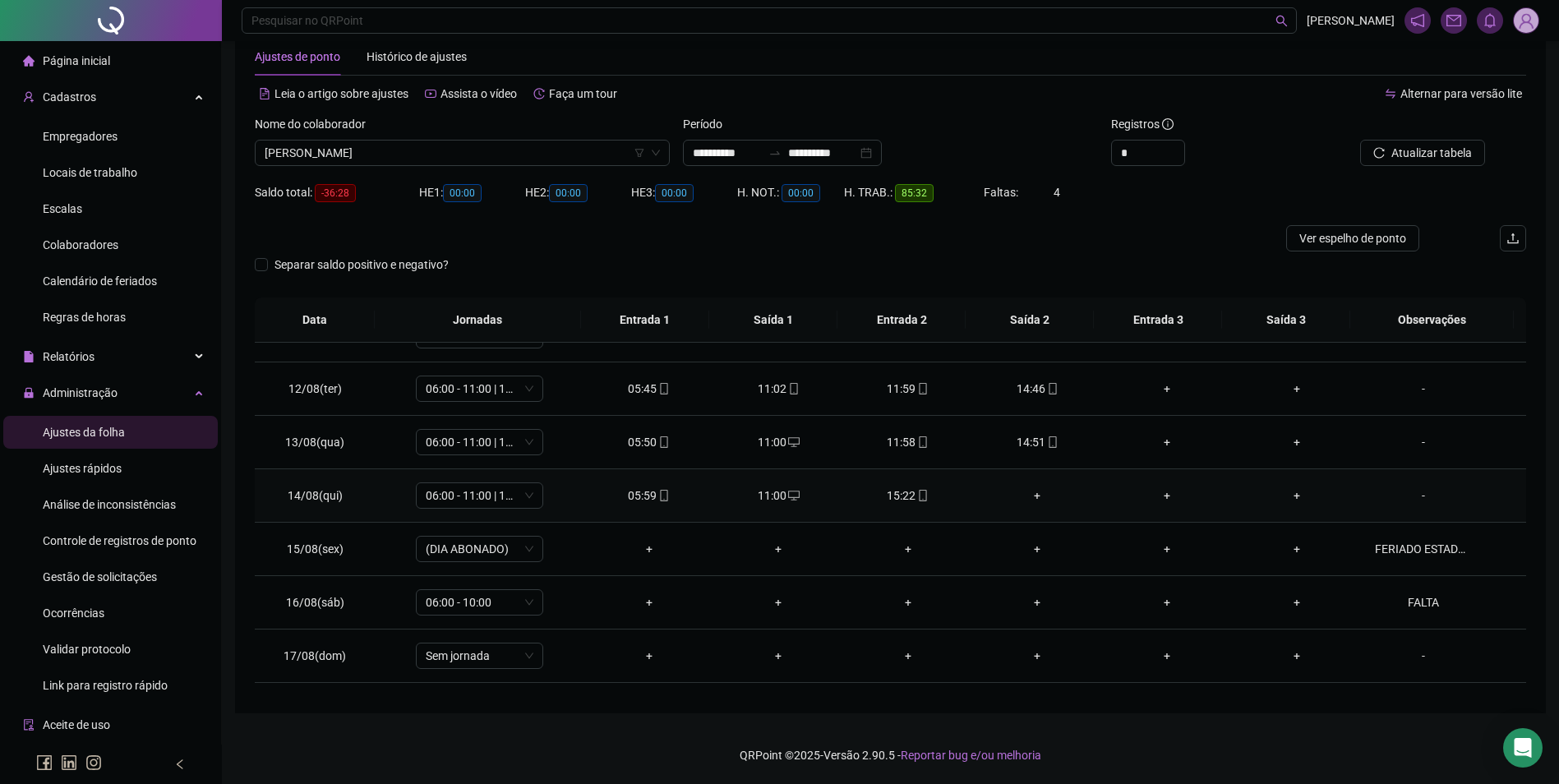
scroll to position [575, 0]
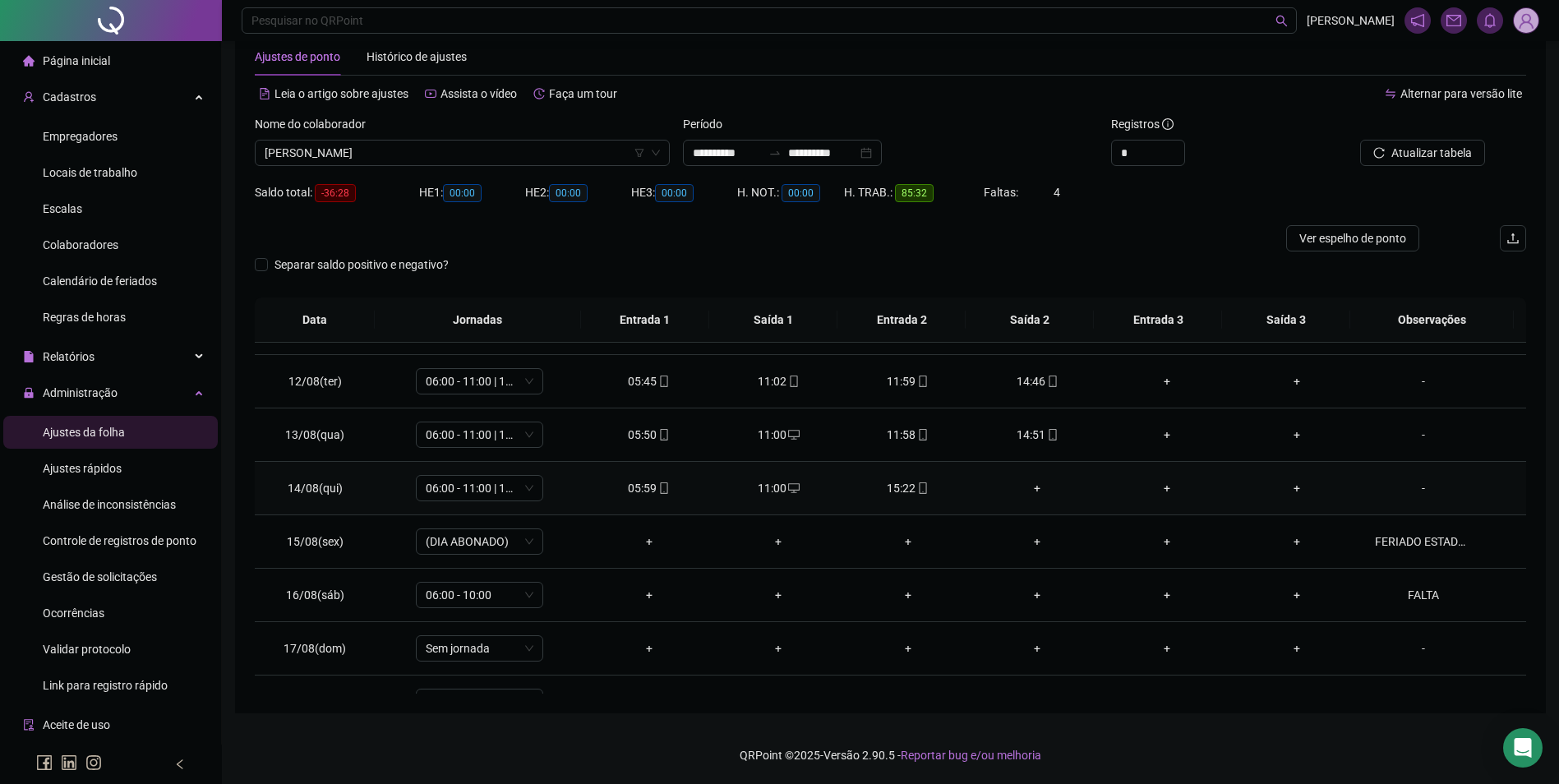
click at [1030, 491] on div "+" at bounding box center [1037, 488] width 104 height 18
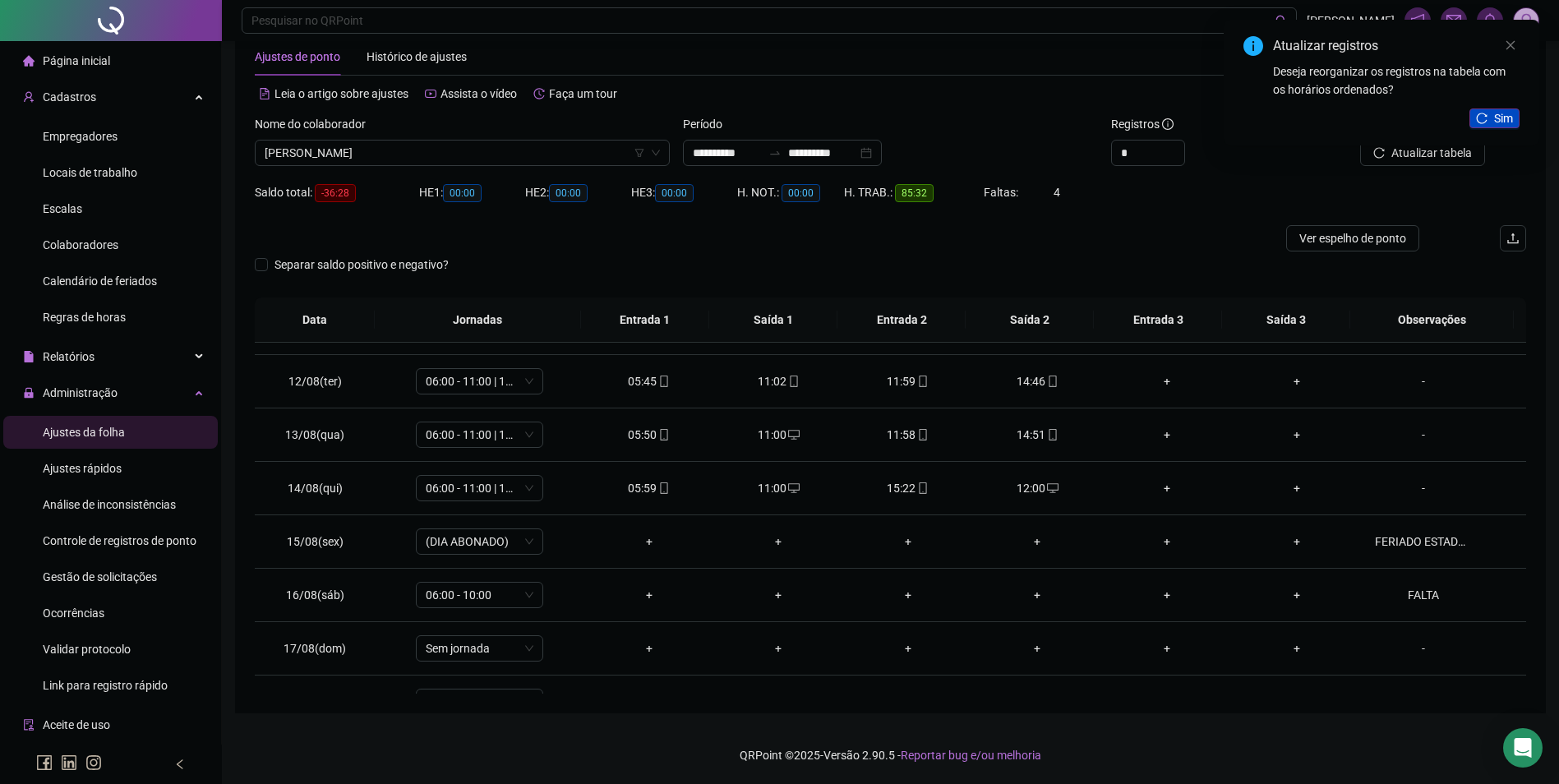
click at [1487, 117] on icon "reload" at bounding box center [1481, 118] width 11 height 11
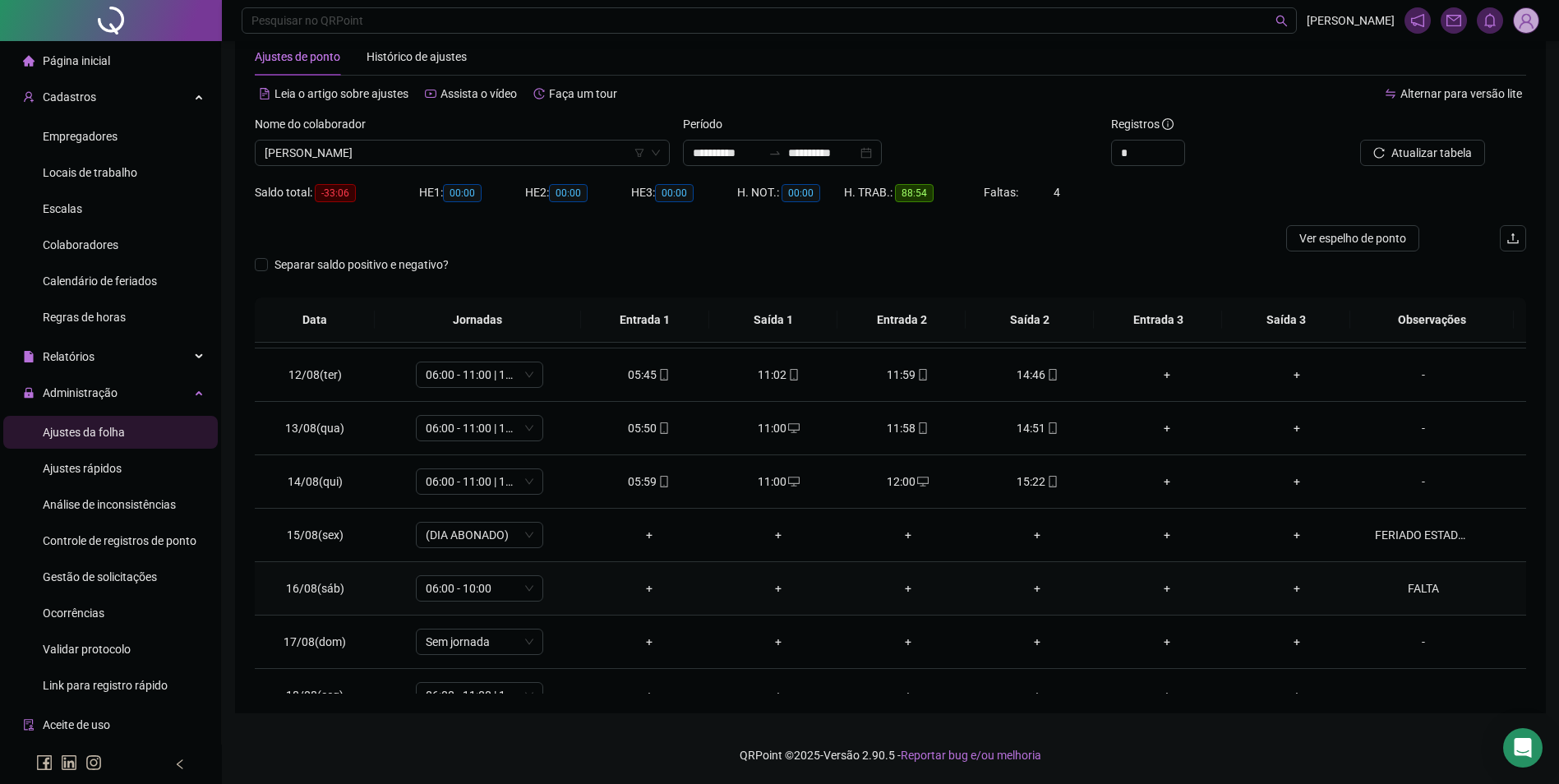
scroll to position [663, 0]
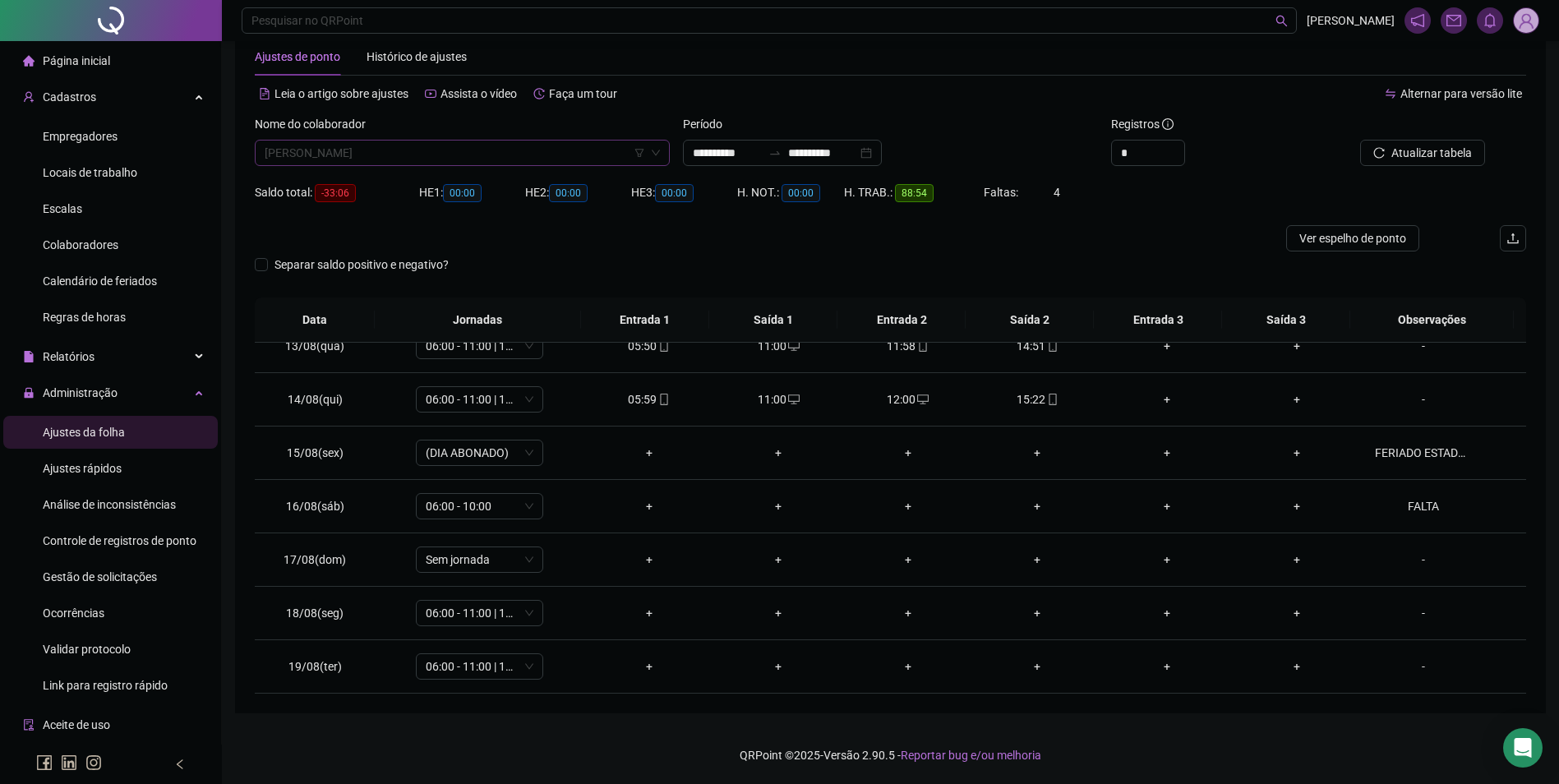
click at [579, 152] on span "[PERSON_NAME]" at bounding box center [462, 152] width 395 height 24
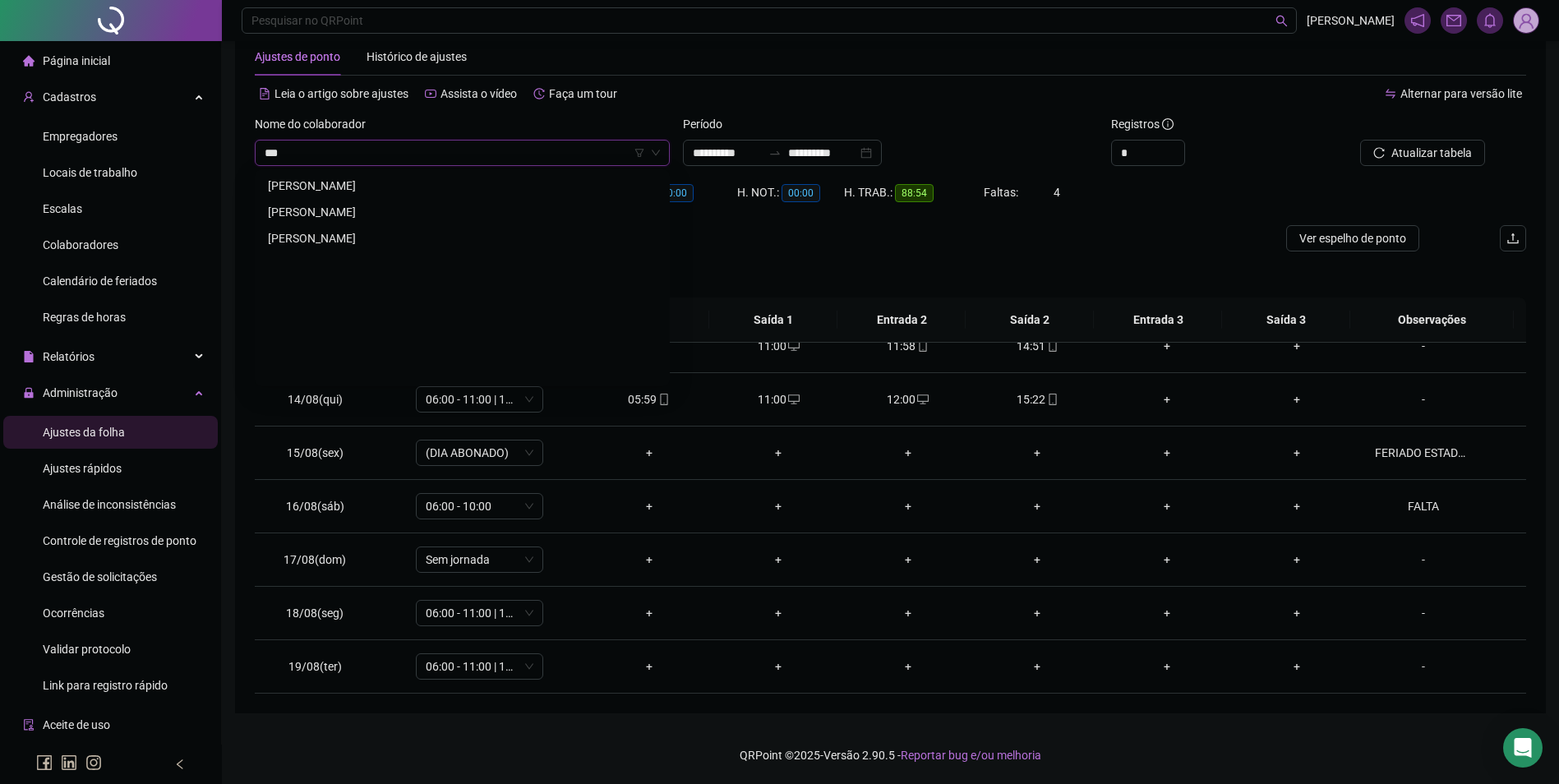
scroll to position [0, 0]
click at [369, 201] on div "[PERSON_NAME]" at bounding box center [462, 212] width 408 height 26
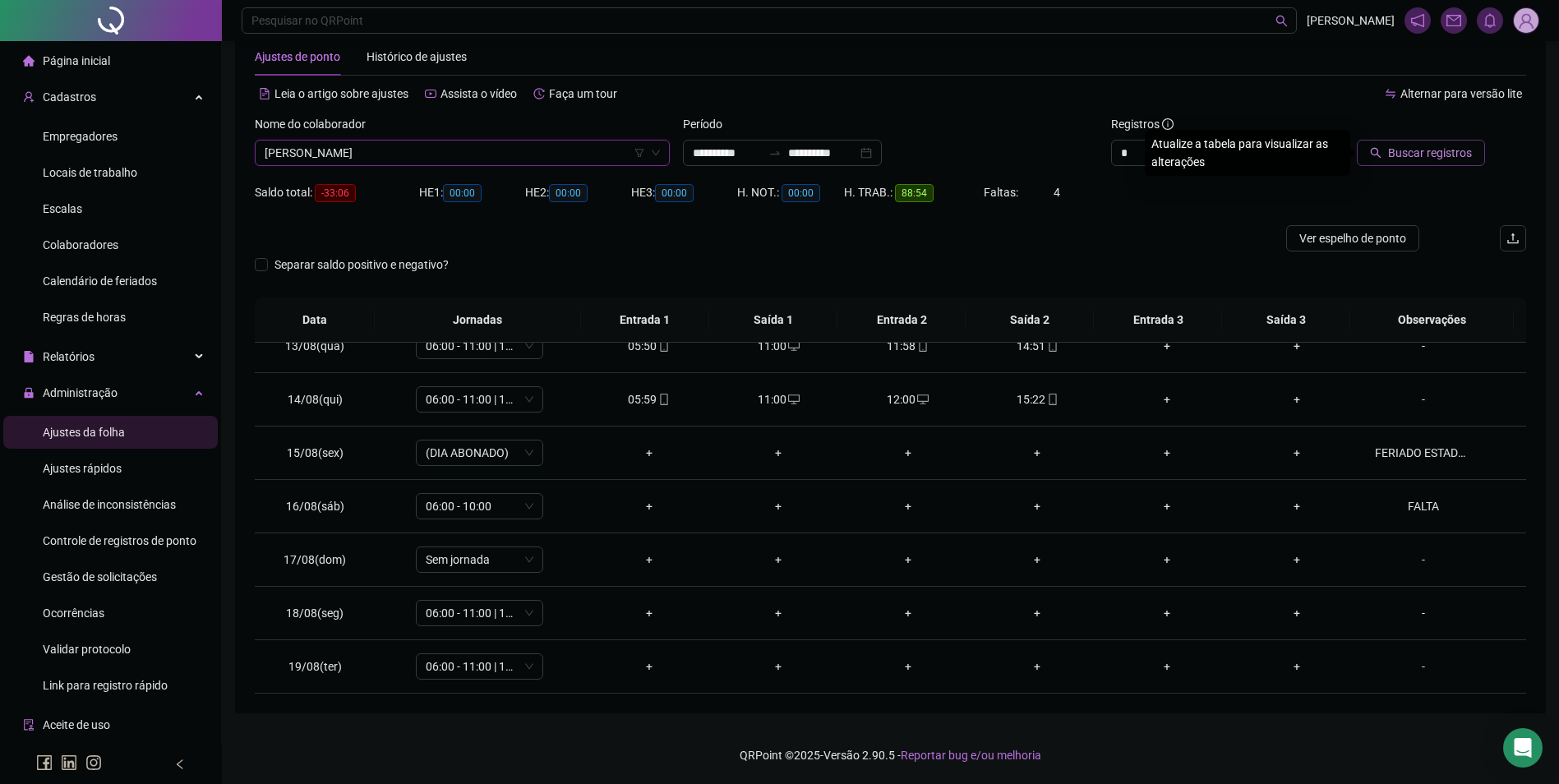
click at [1397, 156] on span "Buscar registros" at bounding box center [1430, 152] width 84 height 18
click at [788, 615] on icon "mobile" at bounding box center [794, 613] width 11 height 11
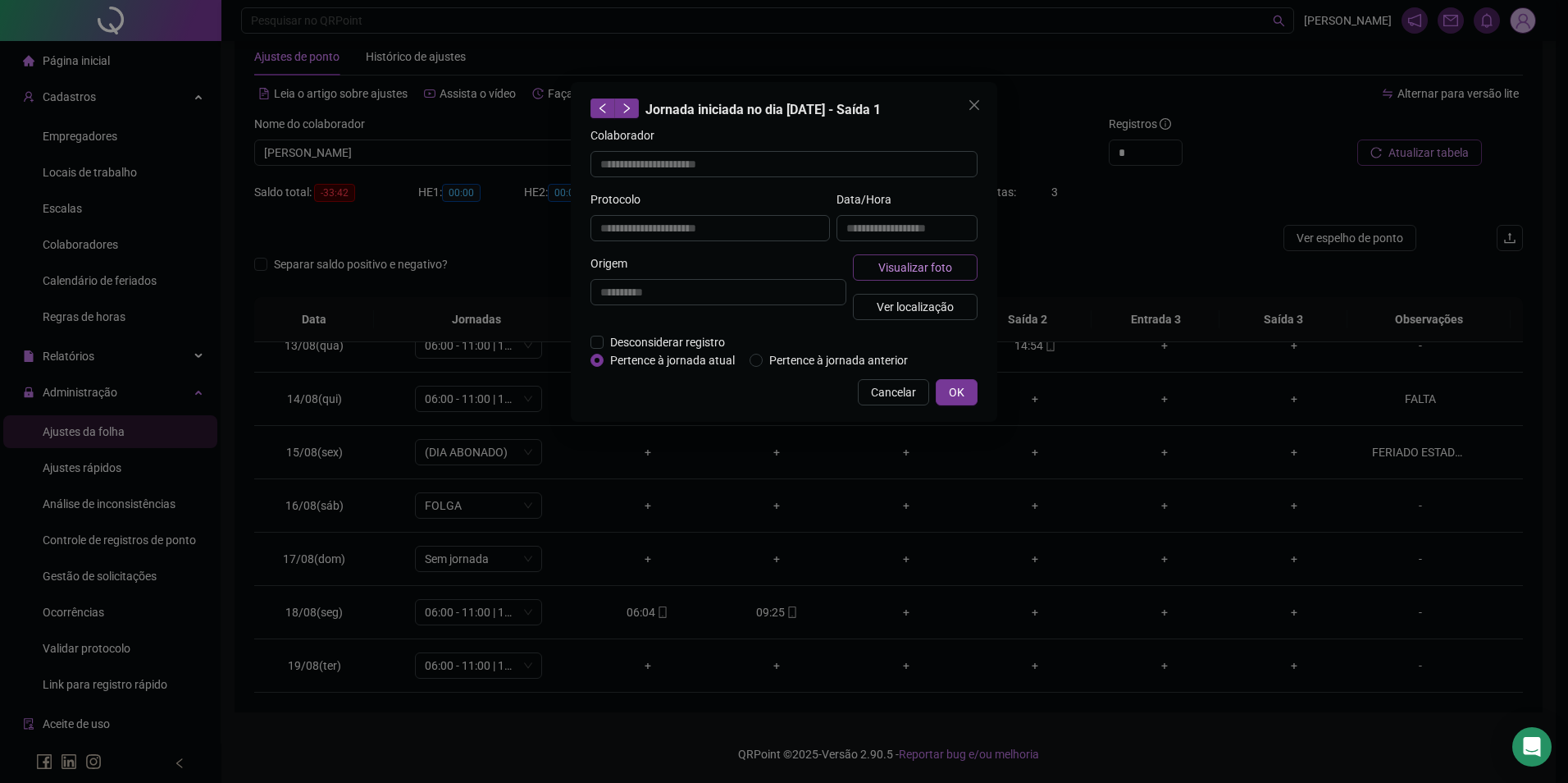
click at [945, 271] on span "Visualizar foto" at bounding box center [915, 267] width 74 height 18
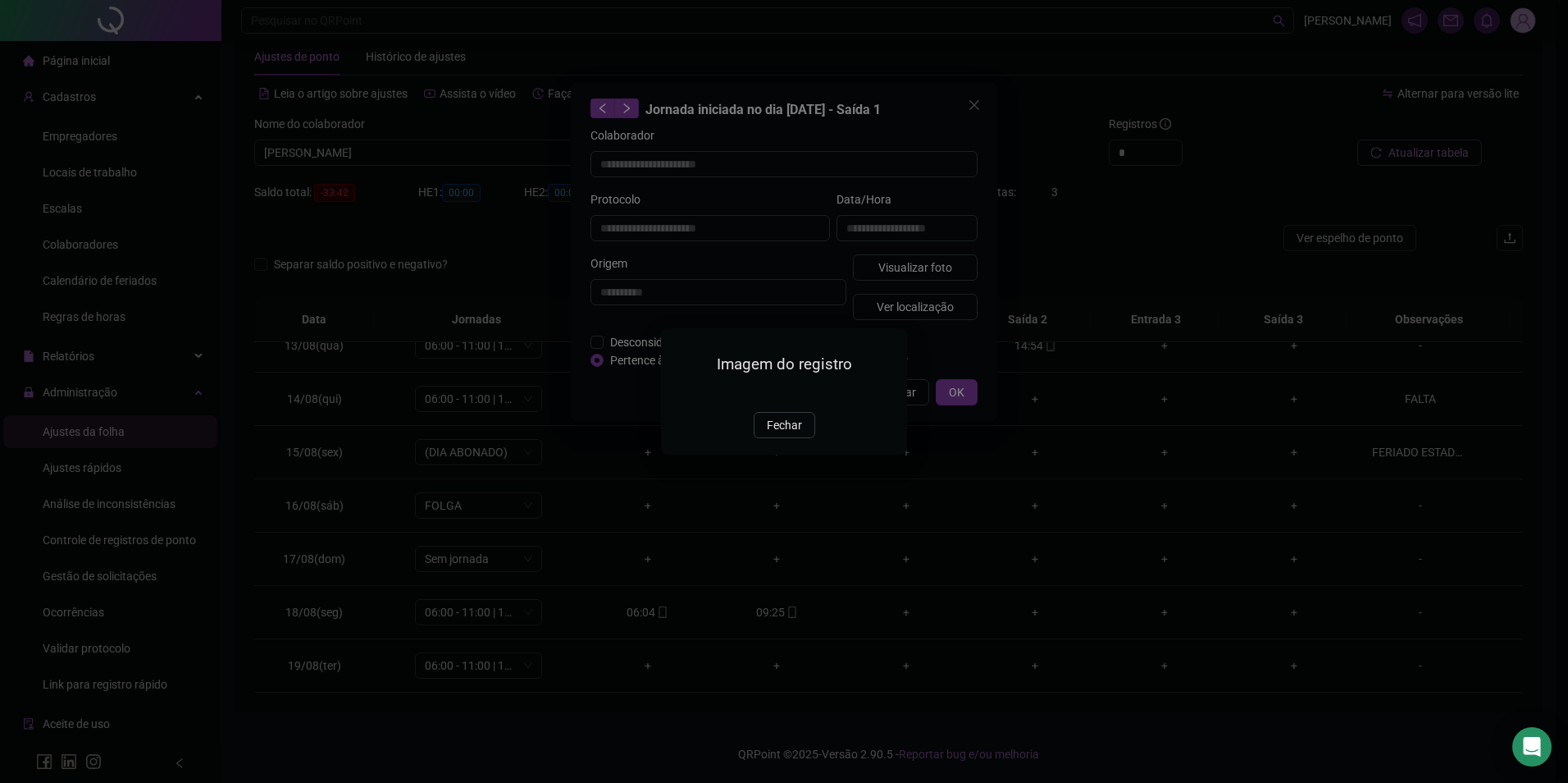
drag, startPoint x: 790, startPoint y: 522, endPoint x: 844, endPoint y: 493, distance: 61.3
click at [790, 434] on span "Fechar" at bounding box center [784, 425] width 35 height 18
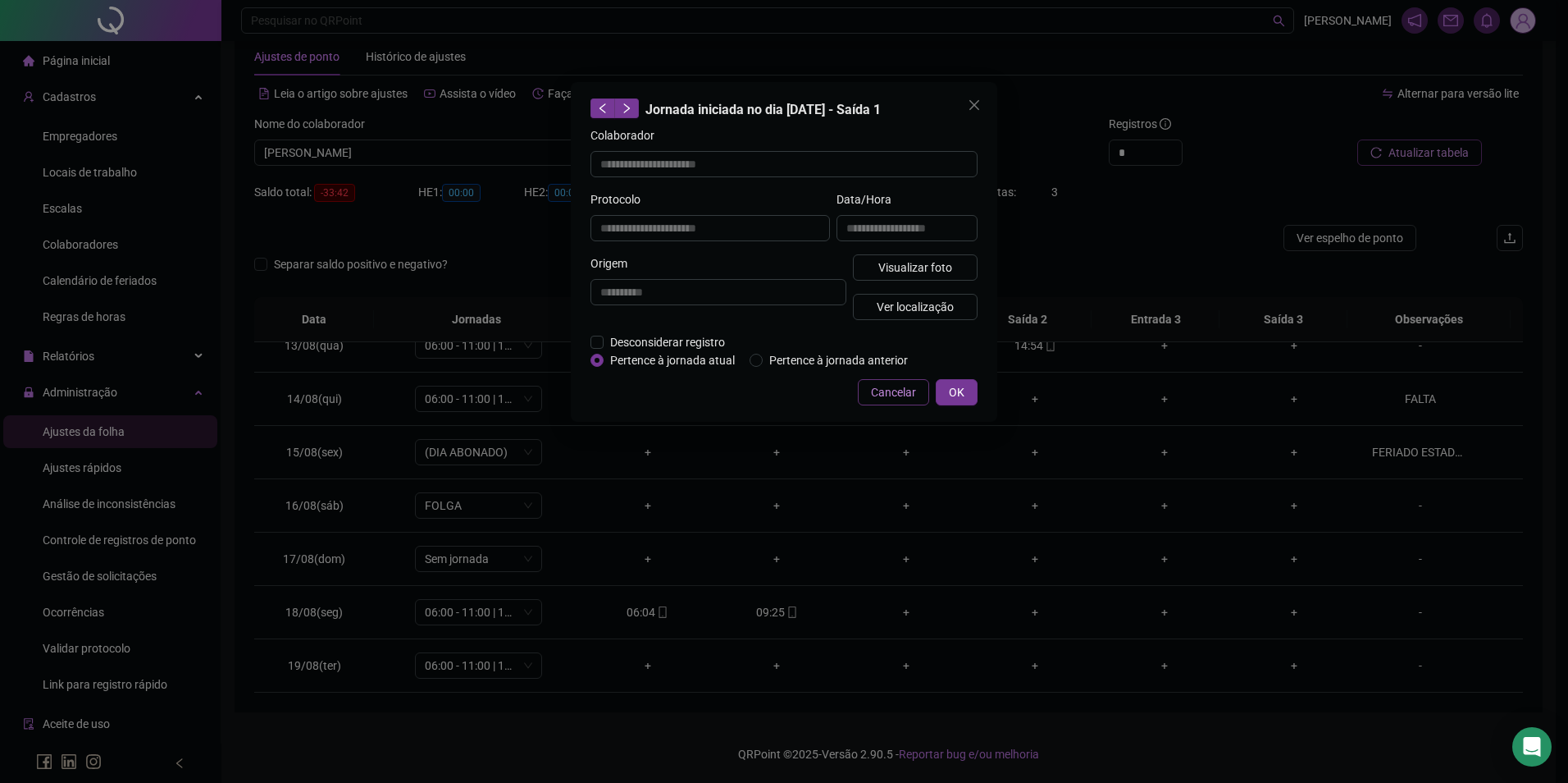
click at [898, 395] on span "Cancelar" at bounding box center [894, 392] width 45 height 18
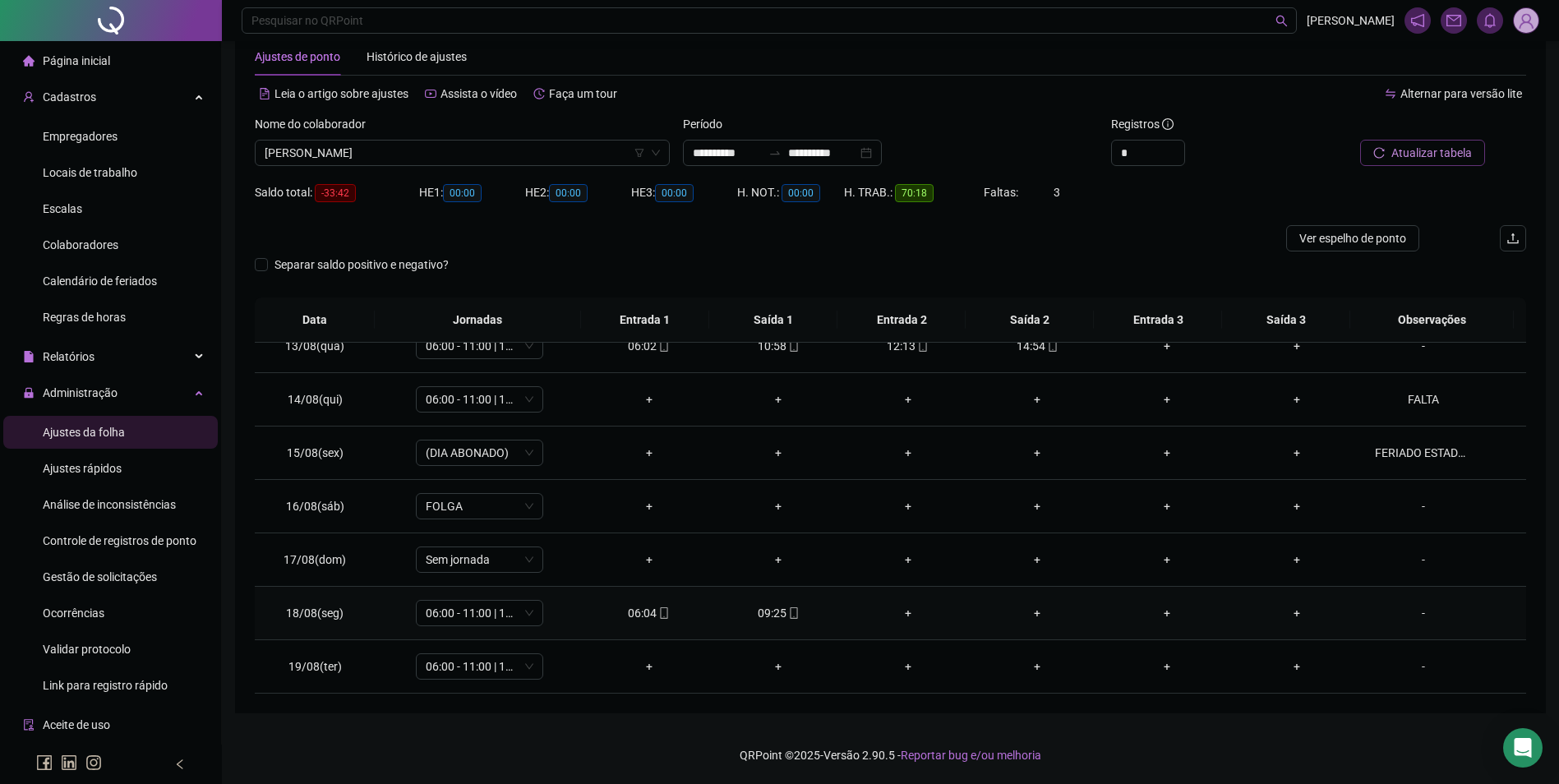
click at [1409, 614] on div "-" at bounding box center [1423, 612] width 97 height 18
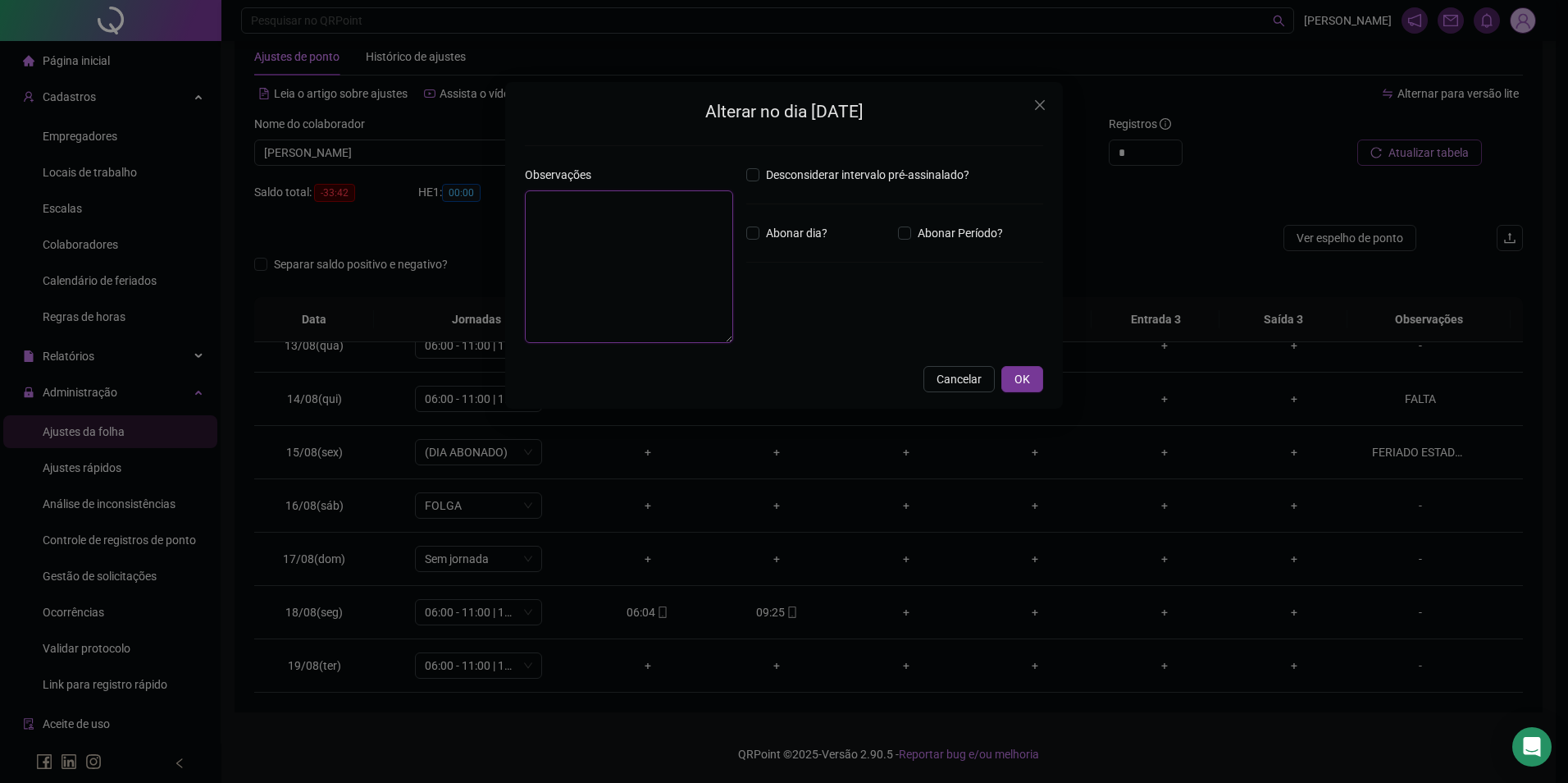
click at [653, 263] on textarea at bounding box center [629, 267] width 208 height 153
click at [1033, 383] on button "OK" at bounding box center [1021, 379] width 42 height 26
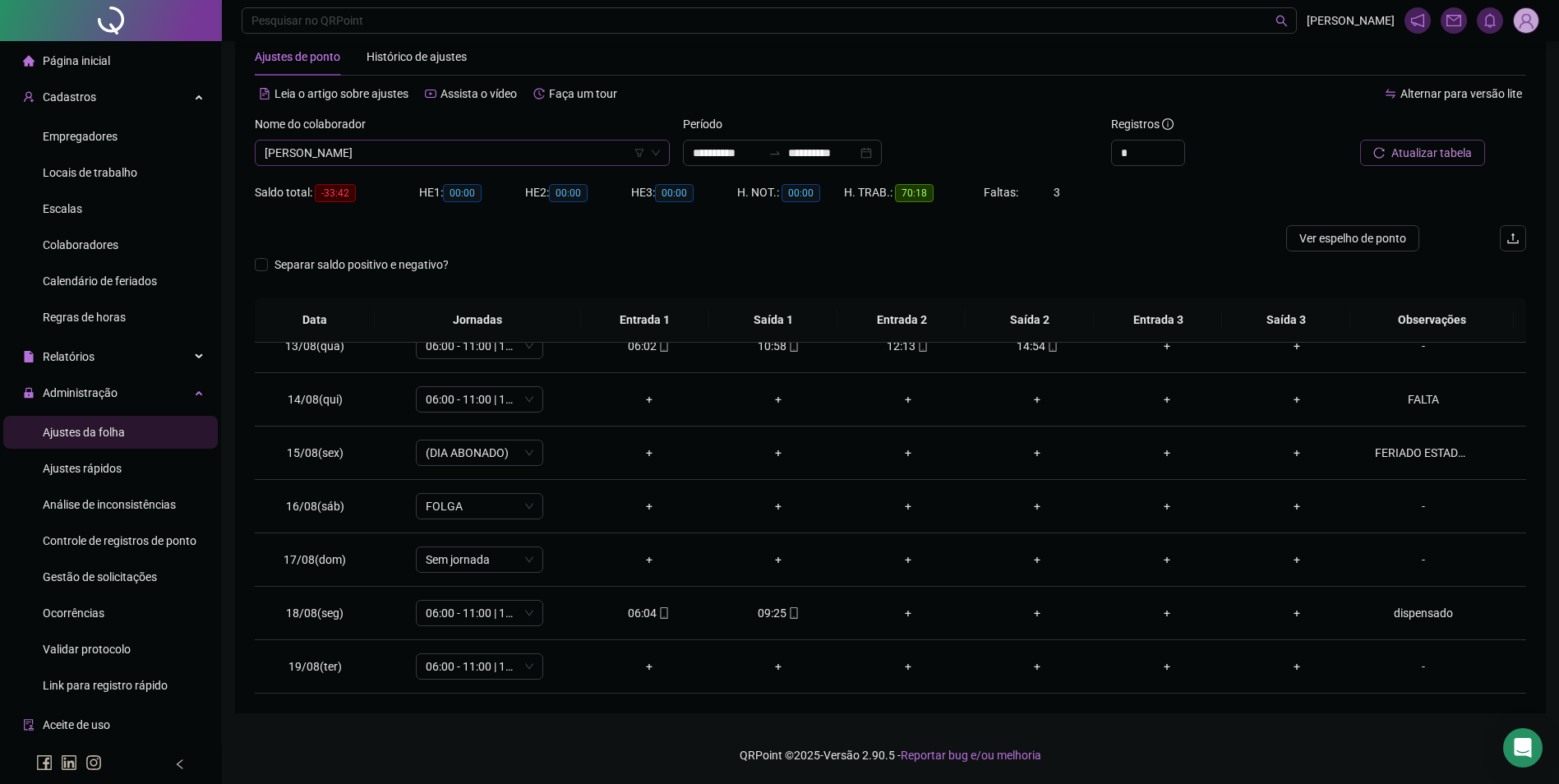
click at [502, 153] on span "[PERSON_NAME]" at bounding box center [462, 152] width 395 height 24
click at [469, 210] on div "[PERSON_NAME]" at bounding box center [463, 211] width 389 height 18
click at [1419, 158] on span "Buscar registros" at bounding box center [1430, 152] width 84 height 18
click at [1412, 615] on div "-" at bounding box center [1423, 612] width 97 height 18
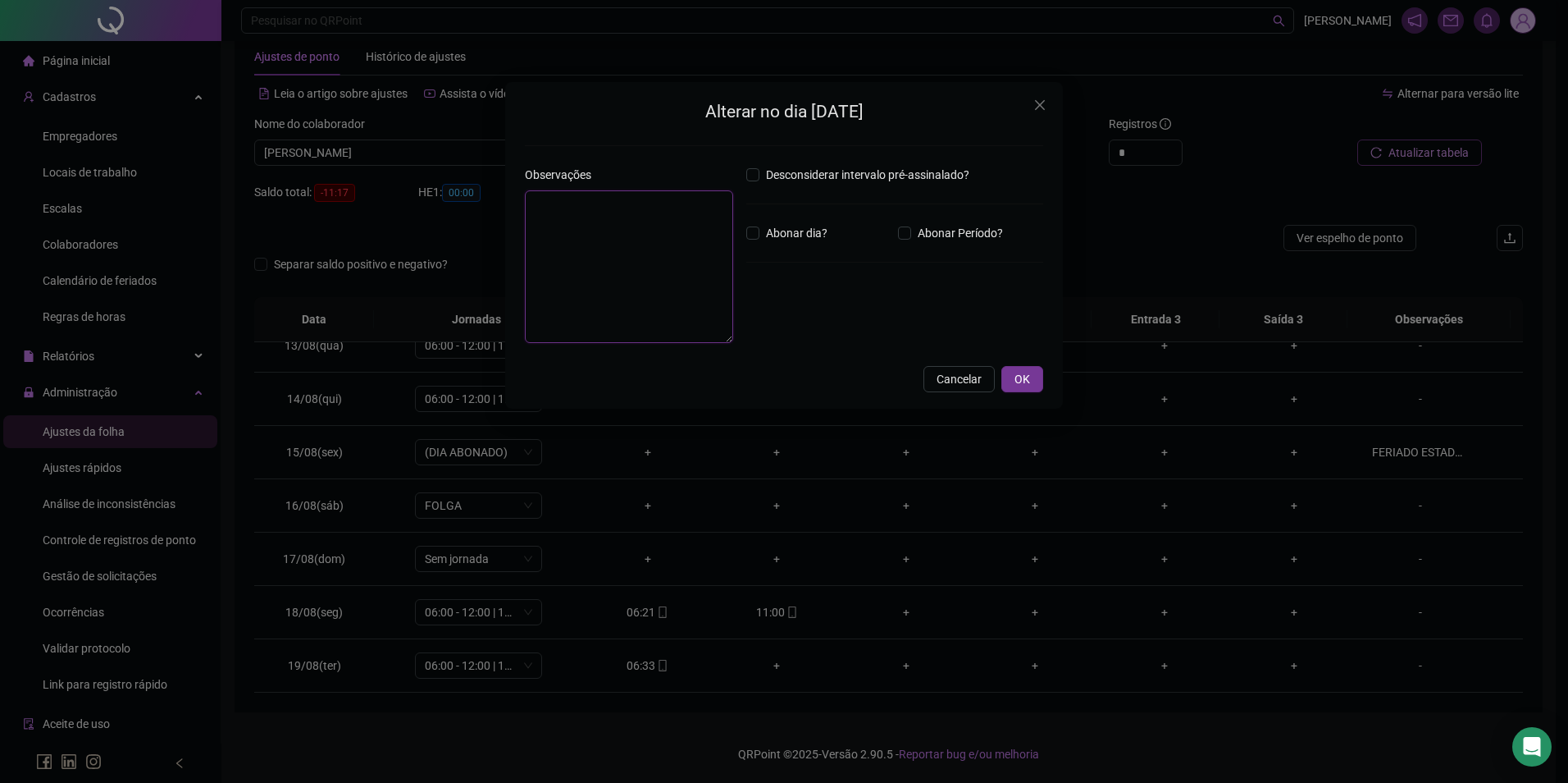
click at [657, 217] on textarea at bounding box center [629, 267] width 208 height 153
click at [1015, 381] on span "OK" at bounding box center [1021, 378] width 16 height 18
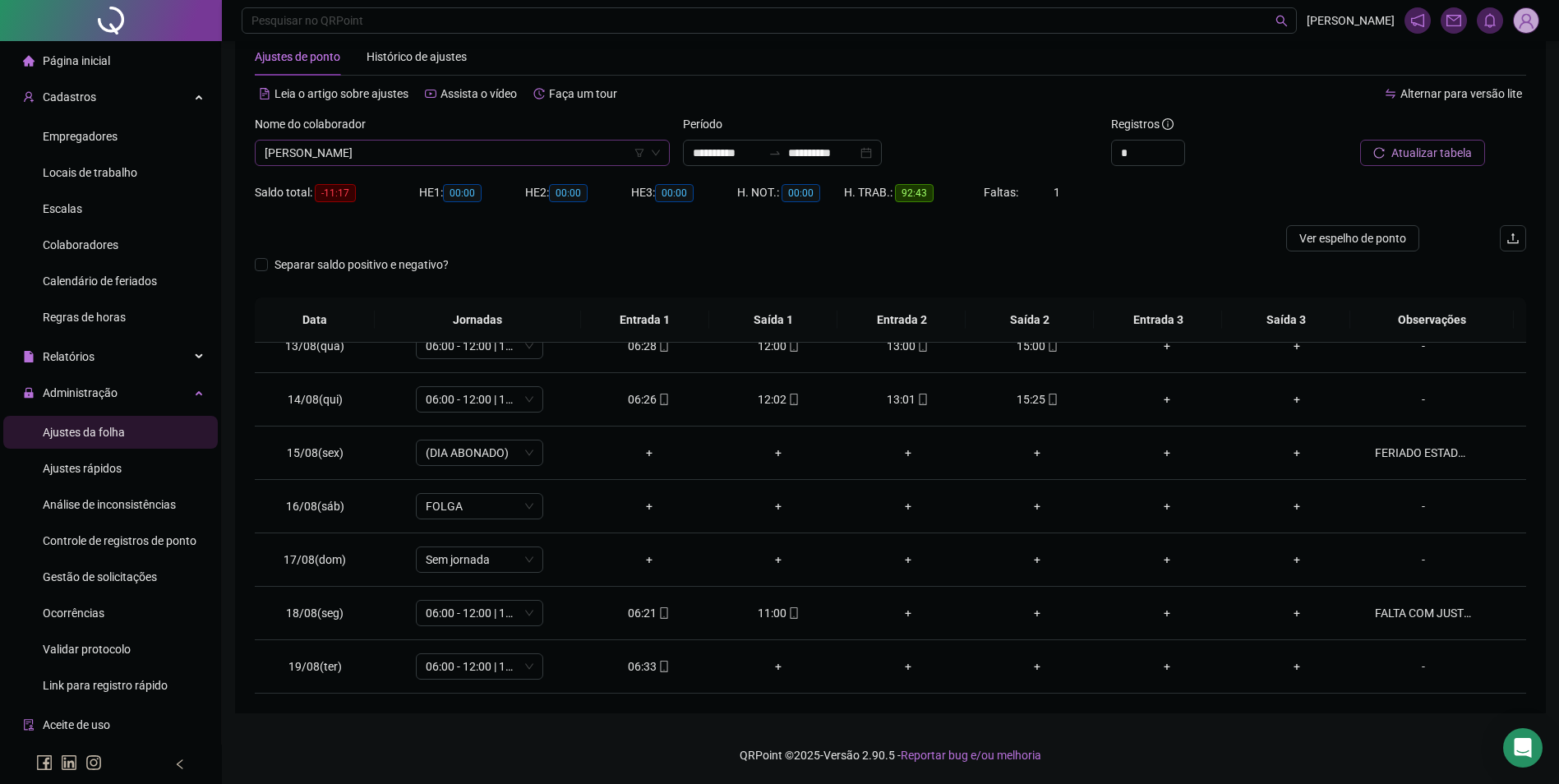
click at [565, 146] on span "[PERSON_NAME]" at bounding box center [462, 152] width 395 height 24
click at [500, 144] on span "[PERSON_NAME]" at bounding box center [462, 152] width 395 height 24
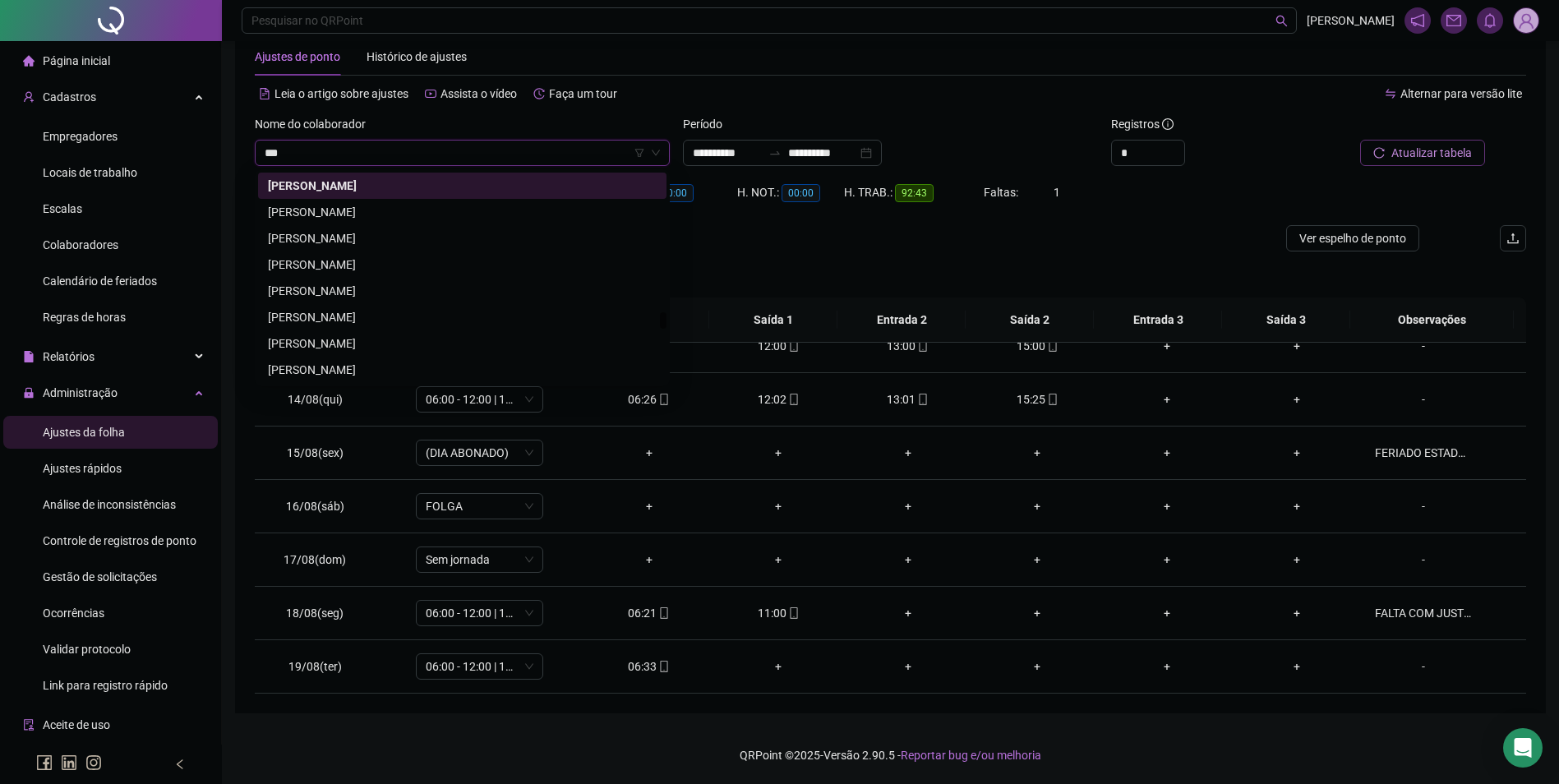
scroll to position [0, 0]
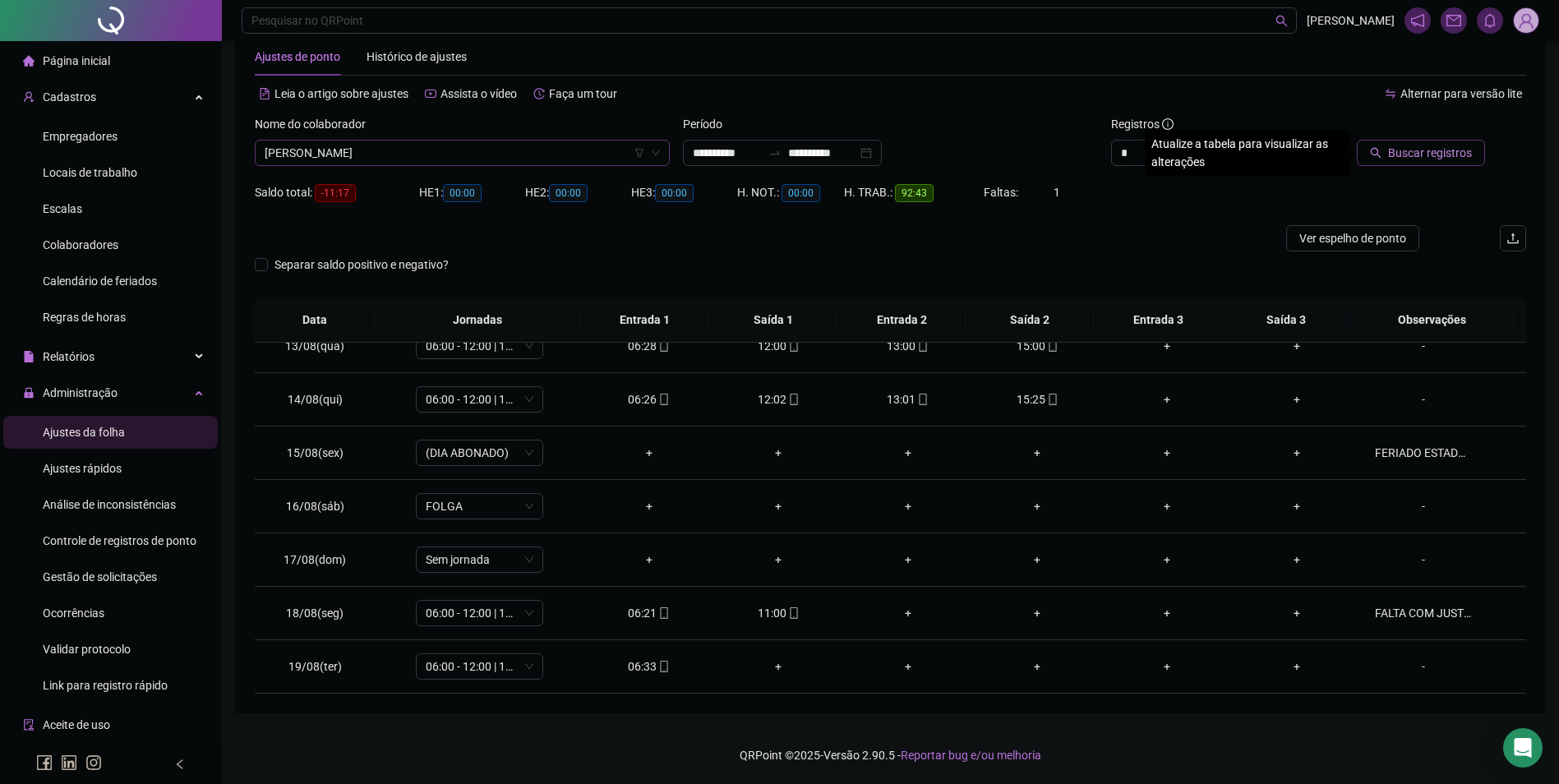
click at [1356, 139] on button "Buscar registros" at bounding box center [1420, 152] width 128 height 26
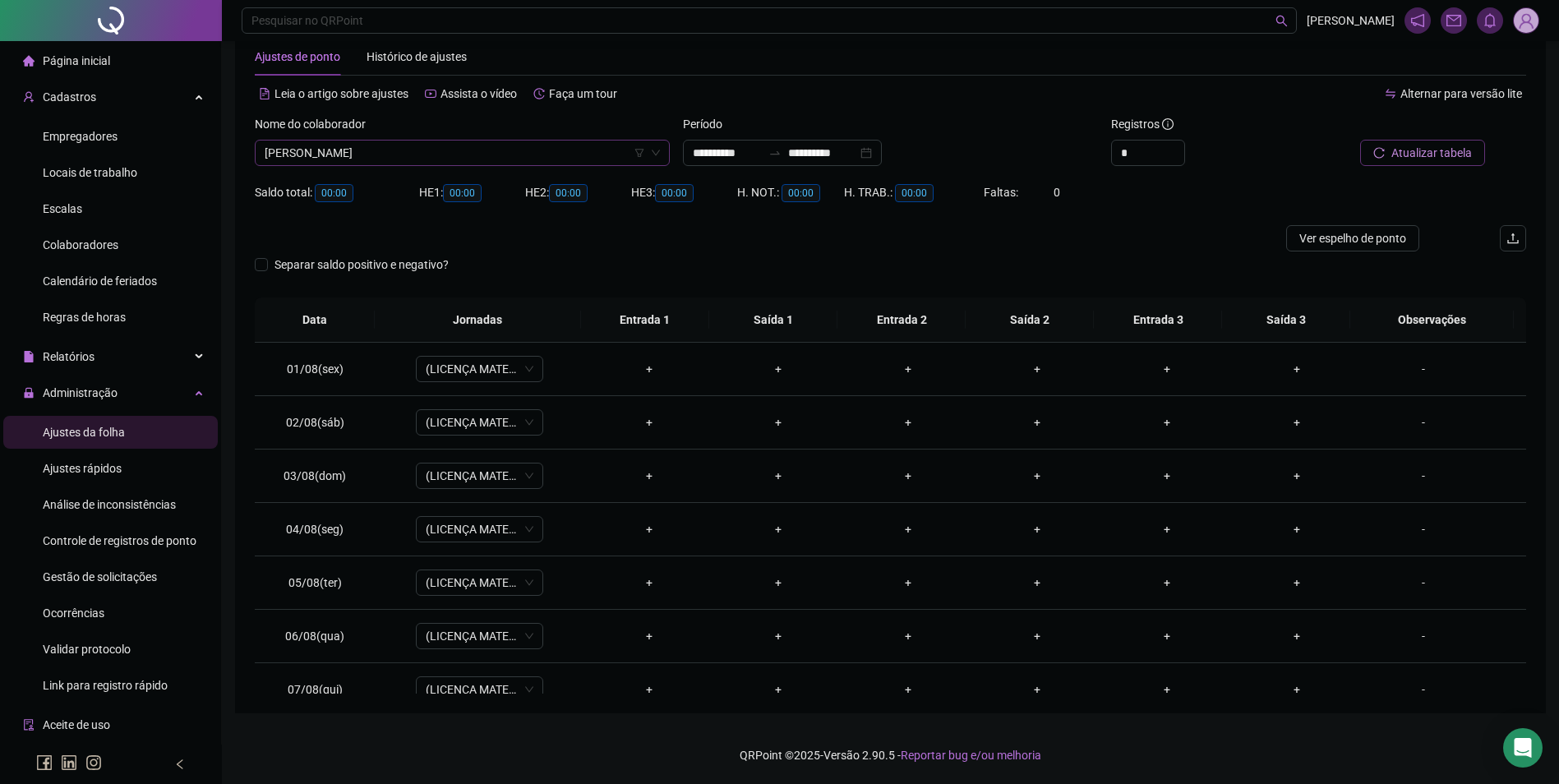
click at [465, 156] on span "[PERSON_NAME]" at bounding box center [462, 152] width 395 height 24
click at [365, 203] on div "[PERSON_NAME]" at bounding box center [463, 211] width 389 height 18
click at [1444, 157] on span "Buscar registros" at bounding box center [1430, 152] width 84 height 18
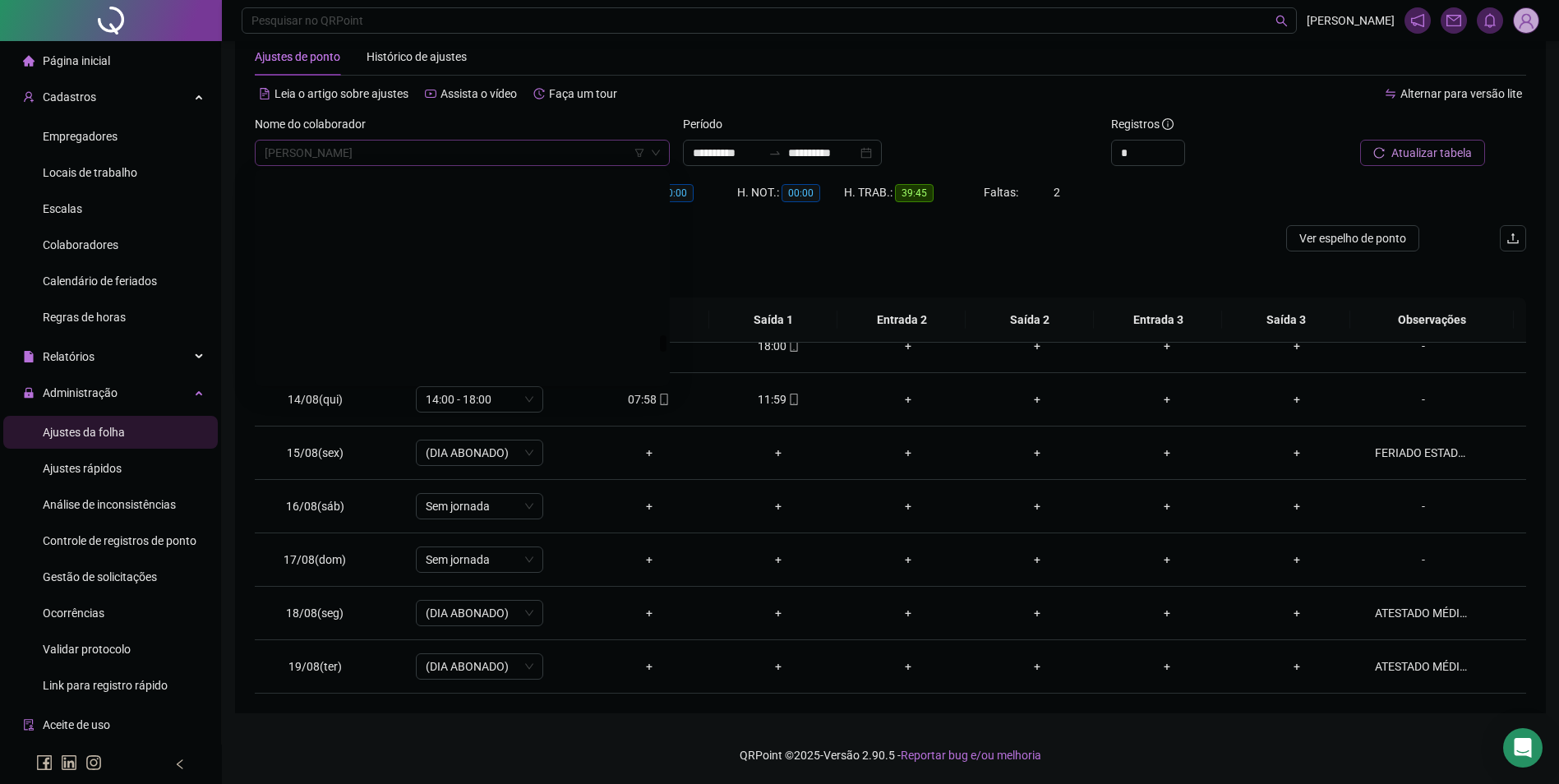
scroll to position [20215, 0]
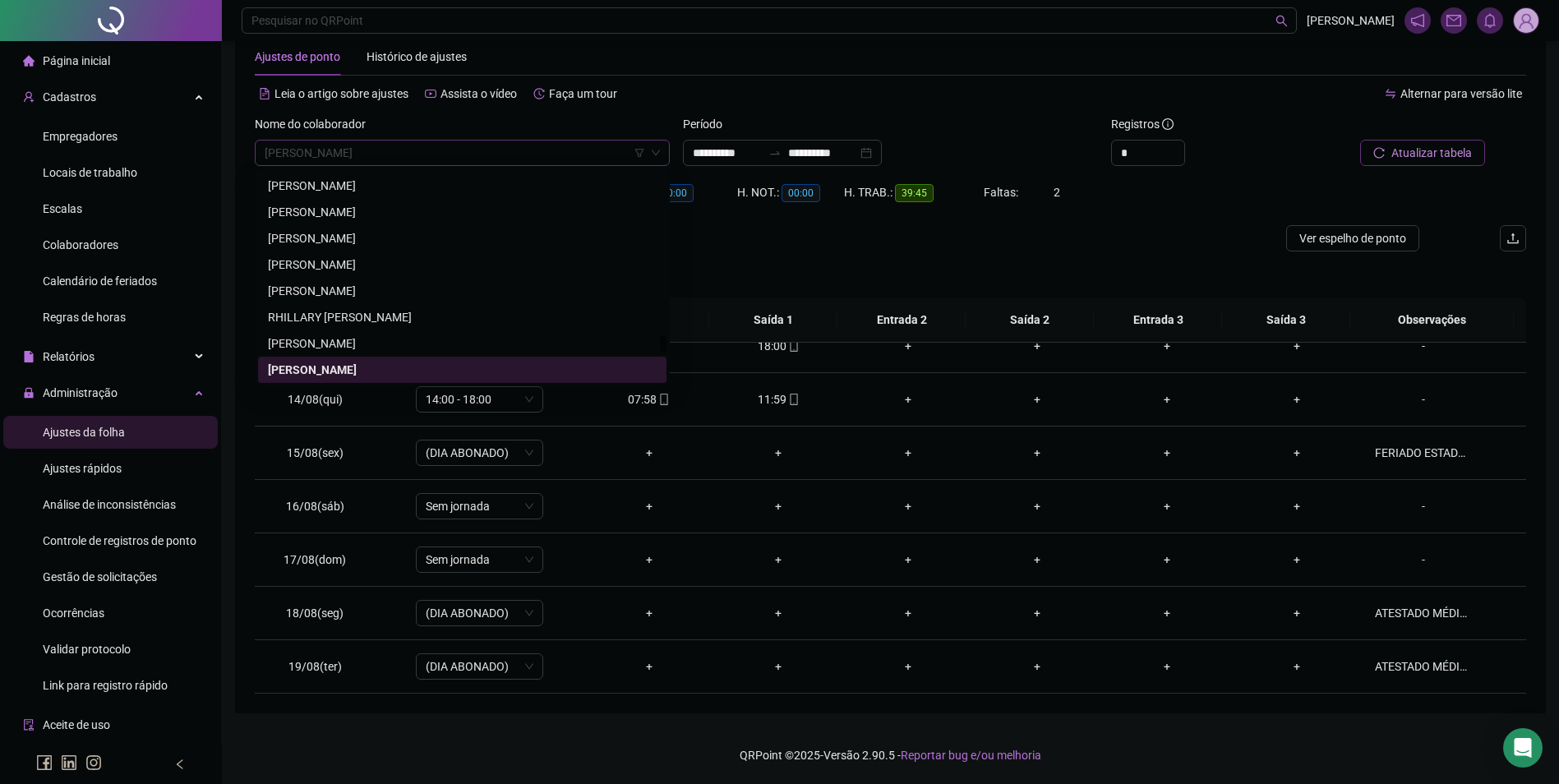
click at [512, 153] on span "[PERSON_NAME]" at bounding box center [462, 152] width 395 height 24
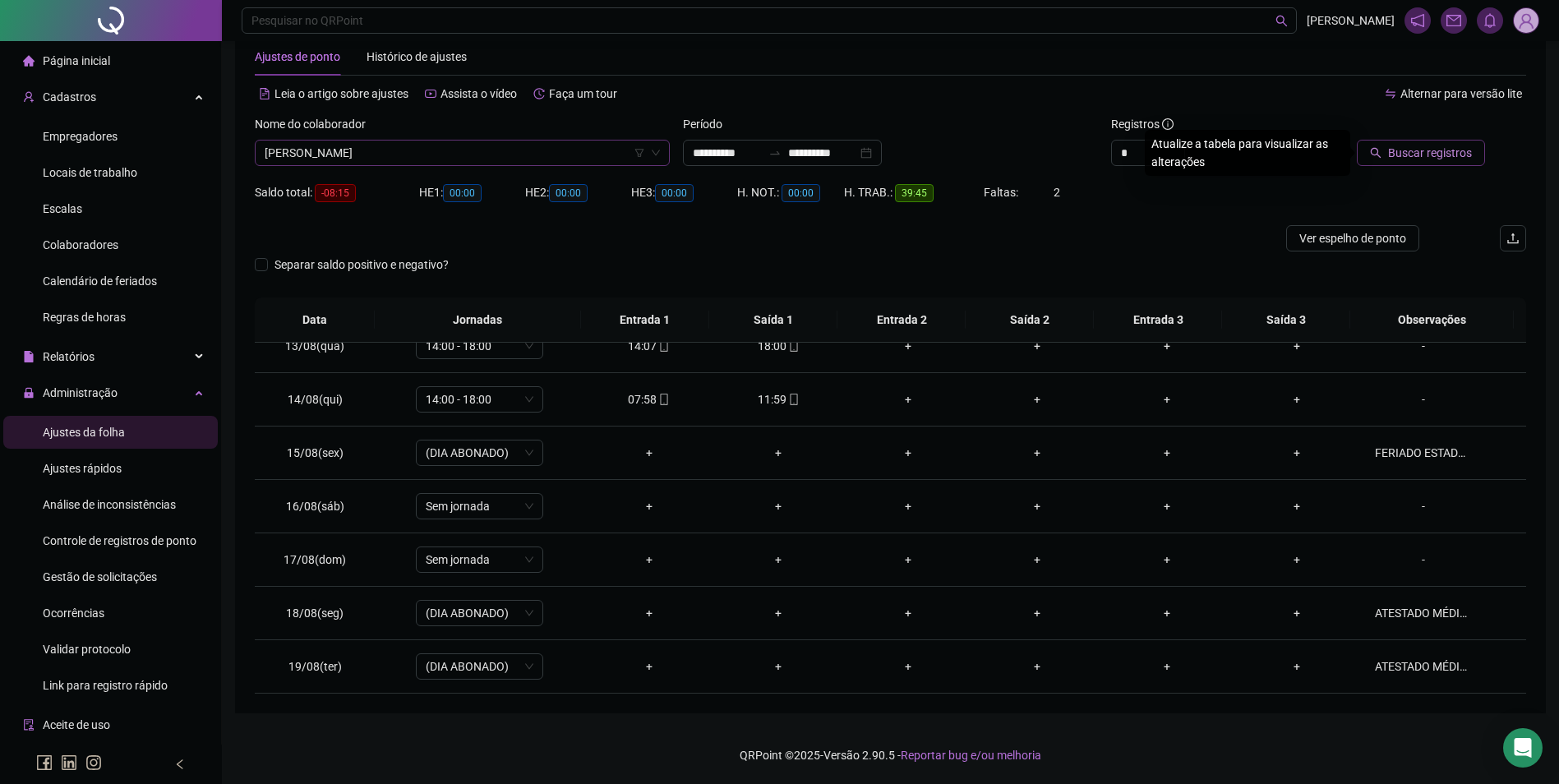
click at [1356, 139] on button "Buscar registros" at bounding box center [1420, 152] width 128 height 26
click at [1047, 615] on icon "mobile" at bounding box center [1052, 613] width 11 height 11
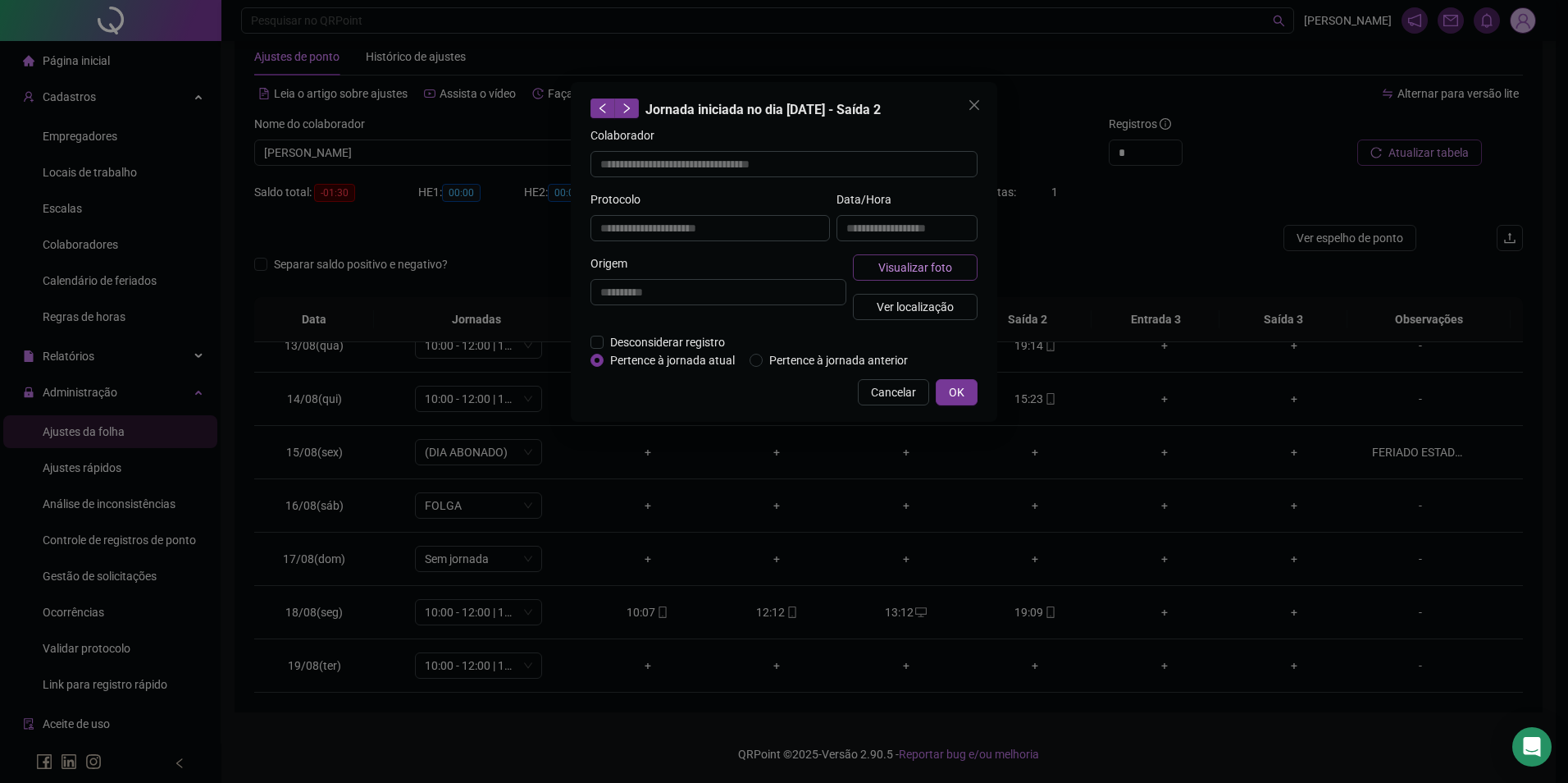
click at [913, 259] on span "Visualizar foto" at bounding box center [915, 267] width 74 height 18
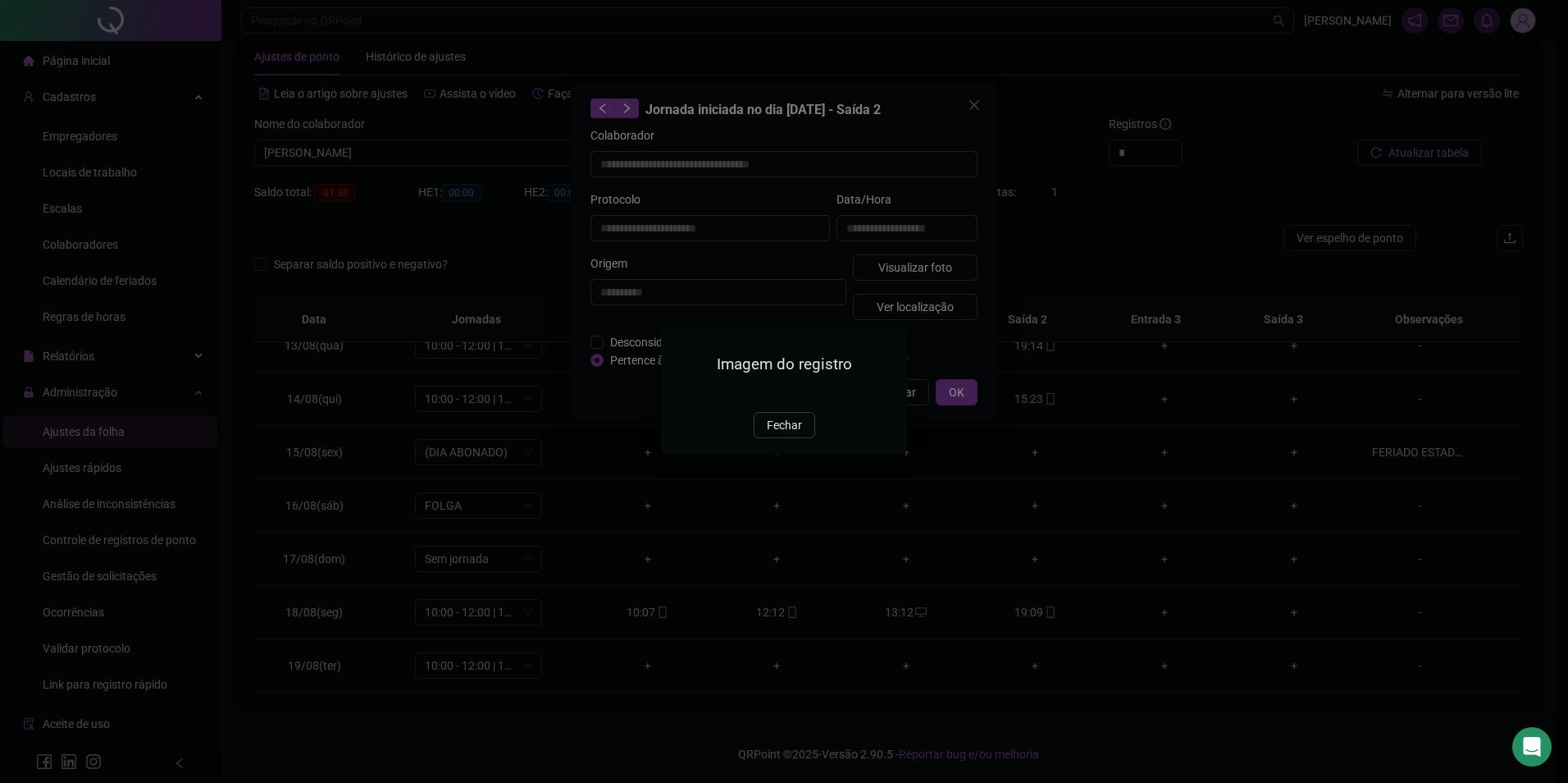
click at [681, 394] on img at bounding box center [681, 394] width 0 height 0
click at [792, 438] on button "Fechar" at bounding box center [784, 425] width 62 height 26
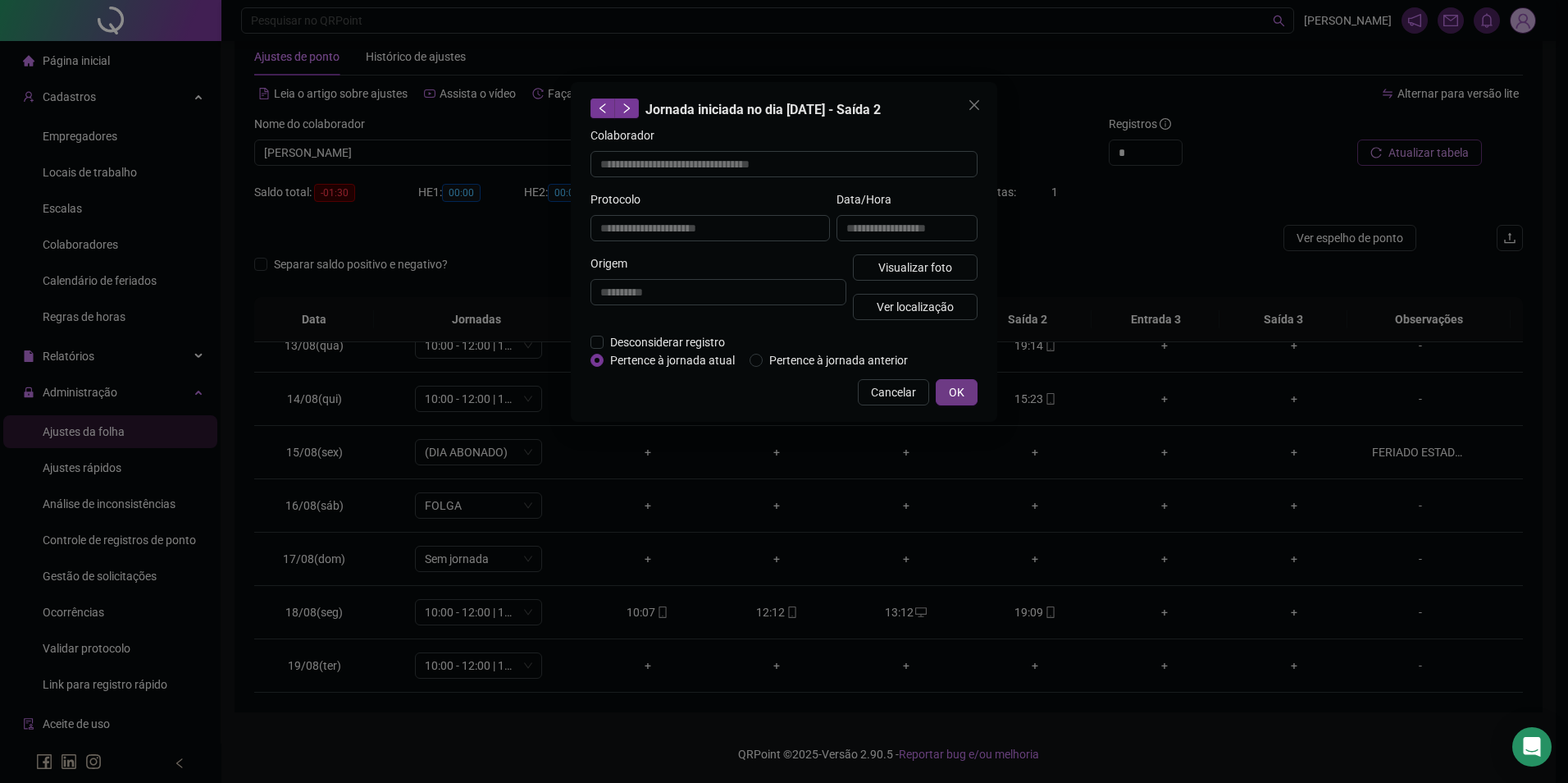
click at [966, 397] on button "OK" at bounding box center [956, 392] width 42 height 26
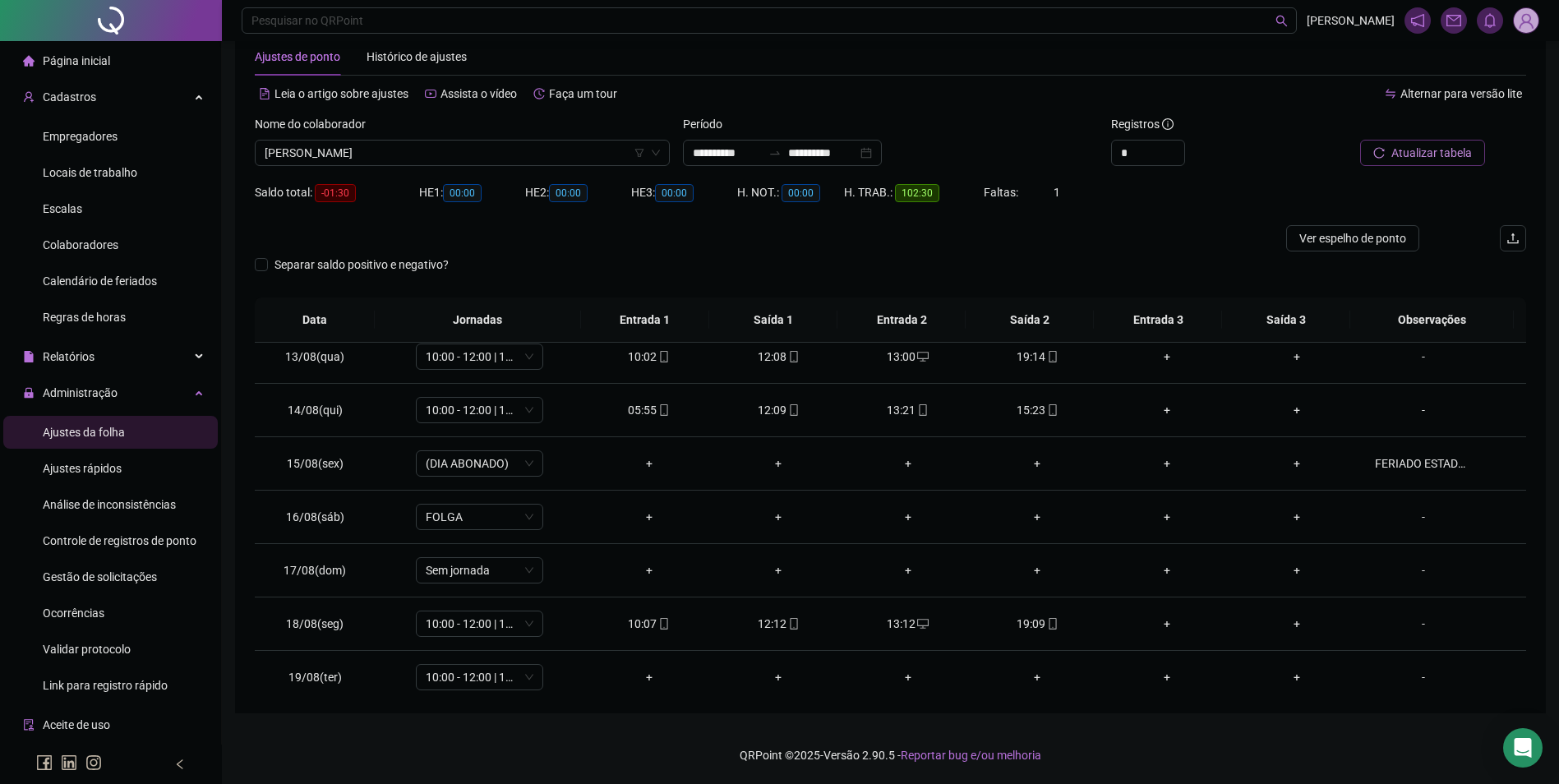
scroll to position [663, 0]
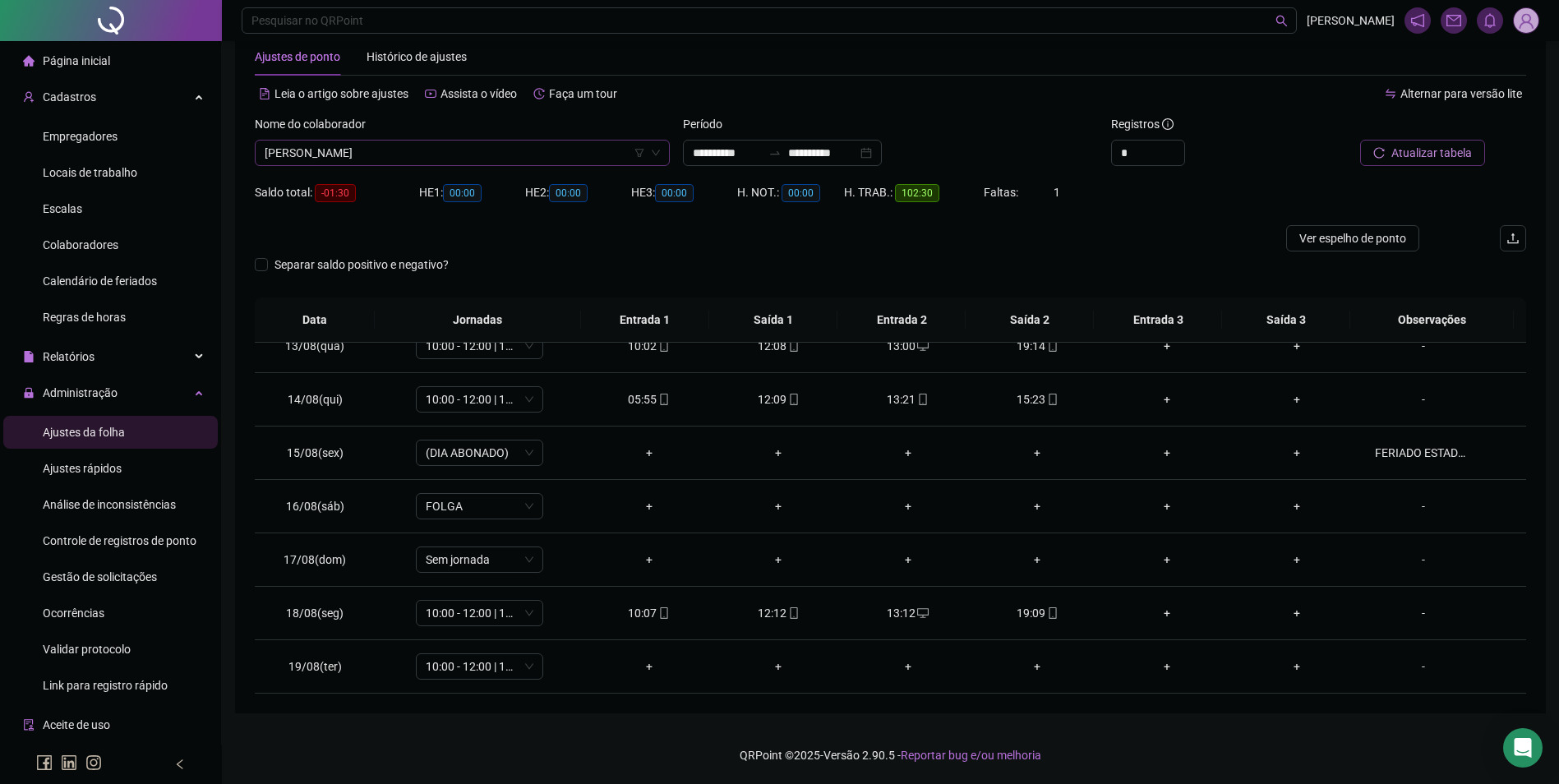
click at [527, 160] on span "[PERSON_NAME]" at bounding box center [462, 152] width 395 height 24
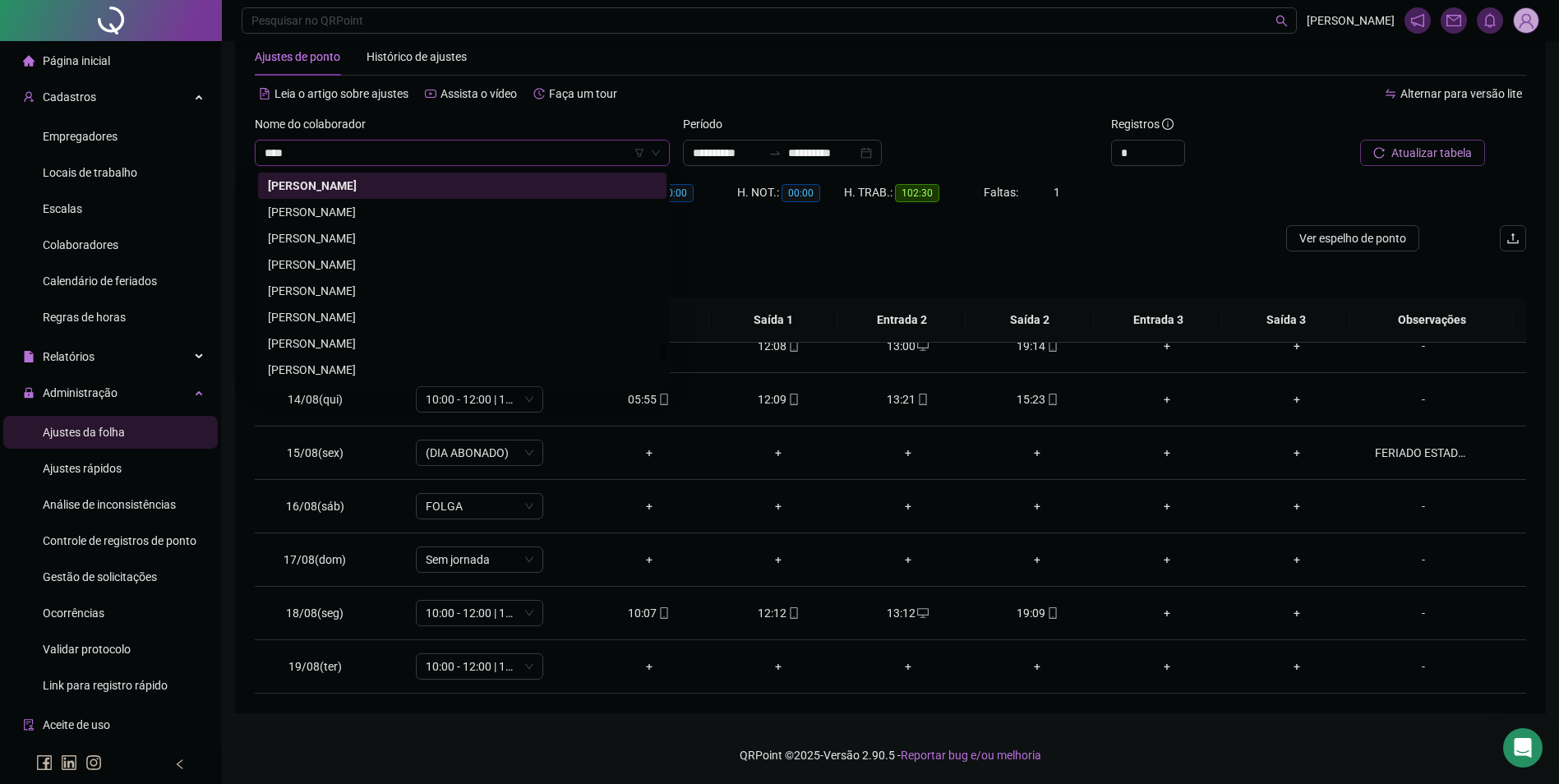
scroll to position [0, 0]
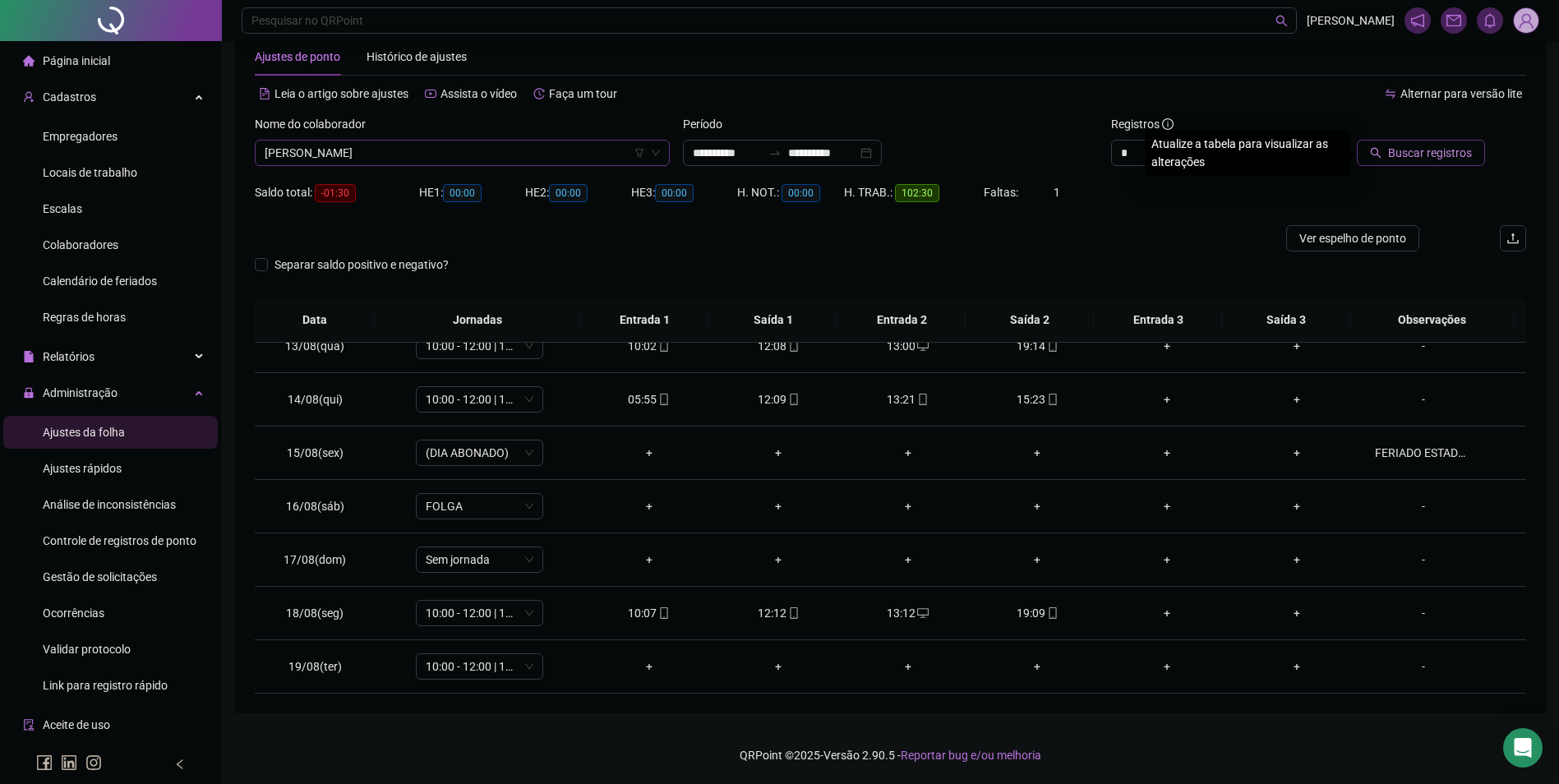
click at [1356, 139] on button "Buscar registros" at bounding box center [1420, 152] width 128 height 26
click at [661, 666] on icon "mobile" at bounding box center [664, 666] width 11 height 11
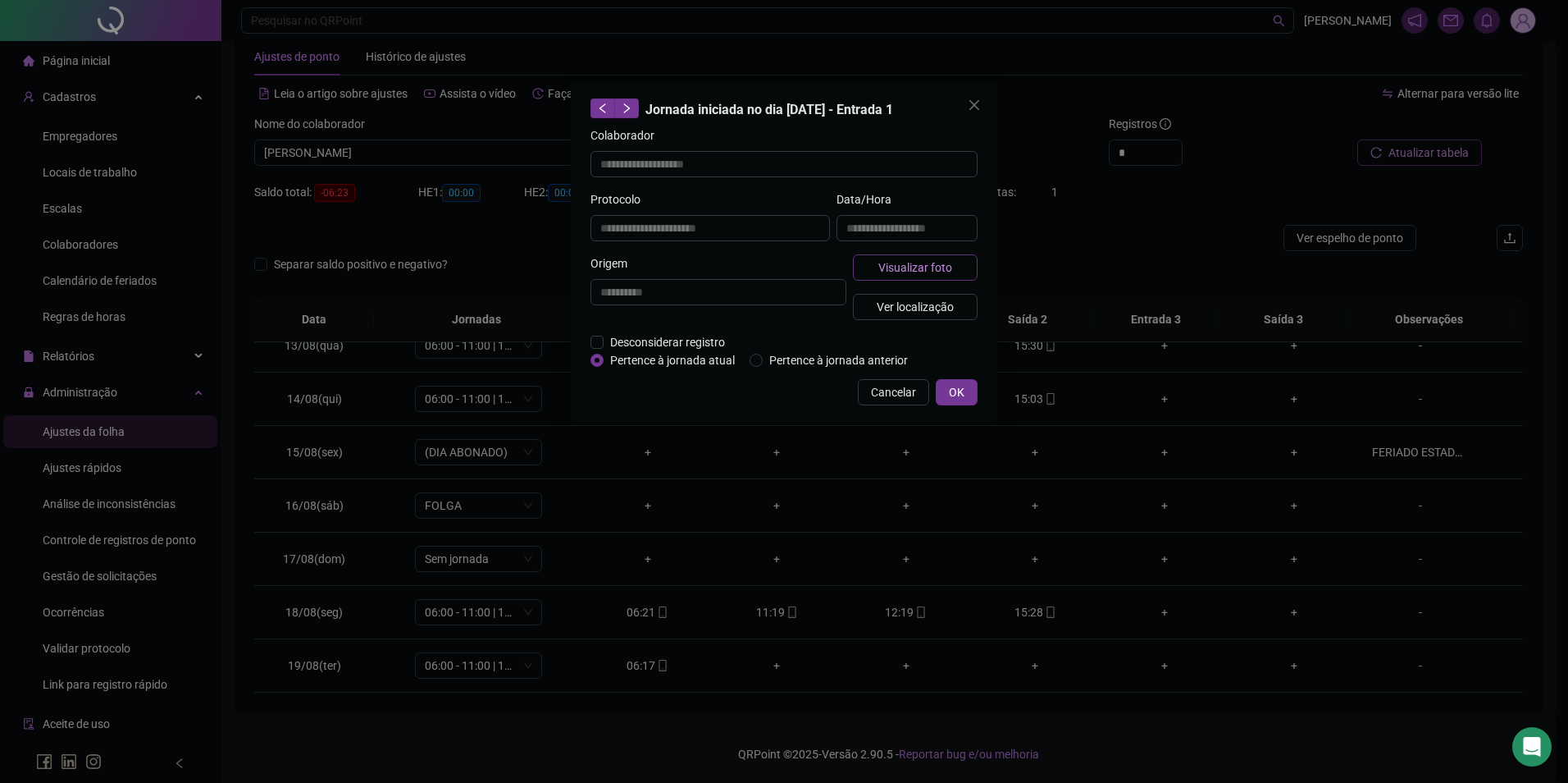
click at [906, 268] on span "Visualizar foto" at bounding box center [915, 267] width 74 height 18
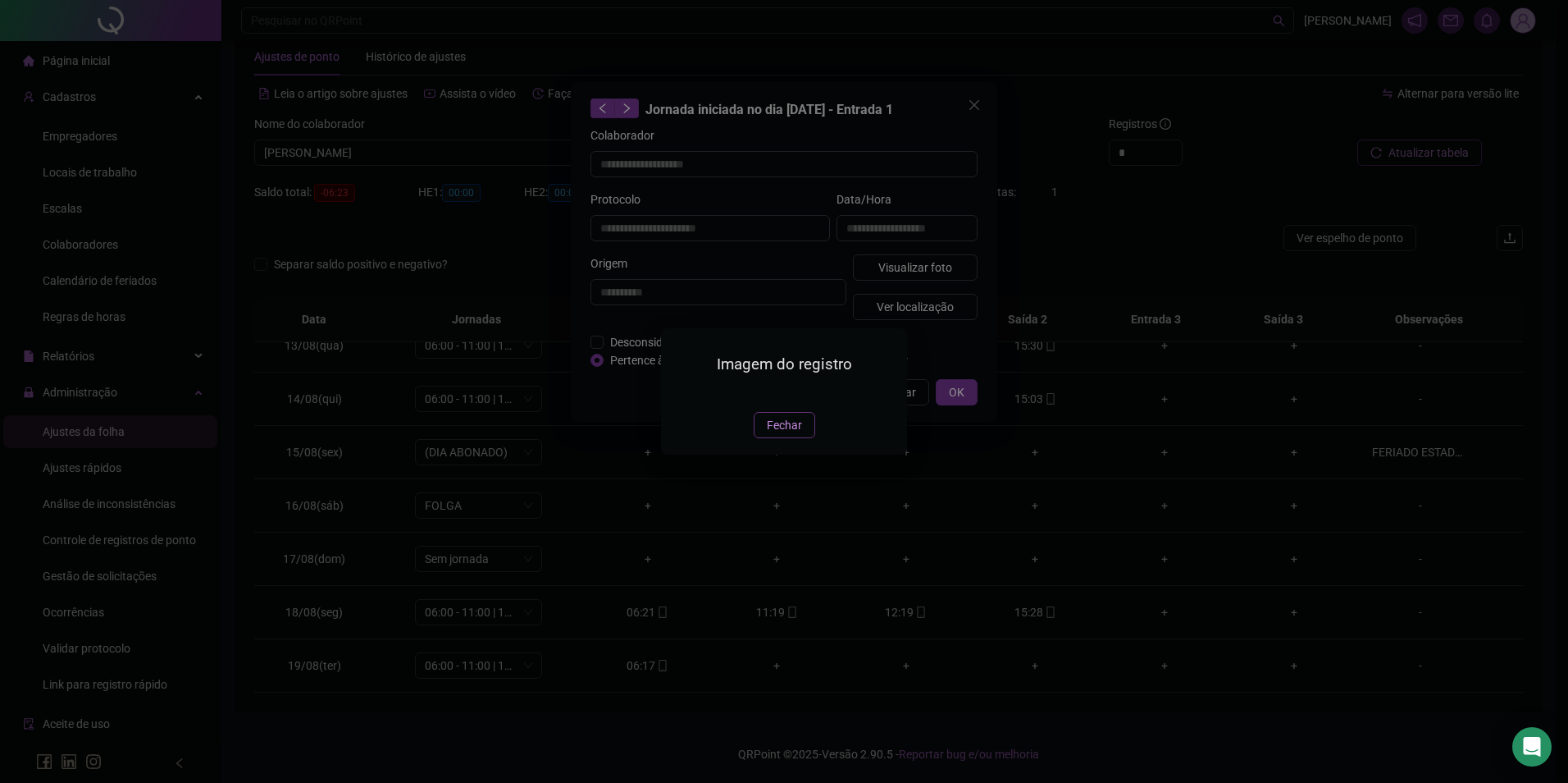
click at [789, 434] on span "Fechar" at bounding box center [784, 425] width 35 height 18
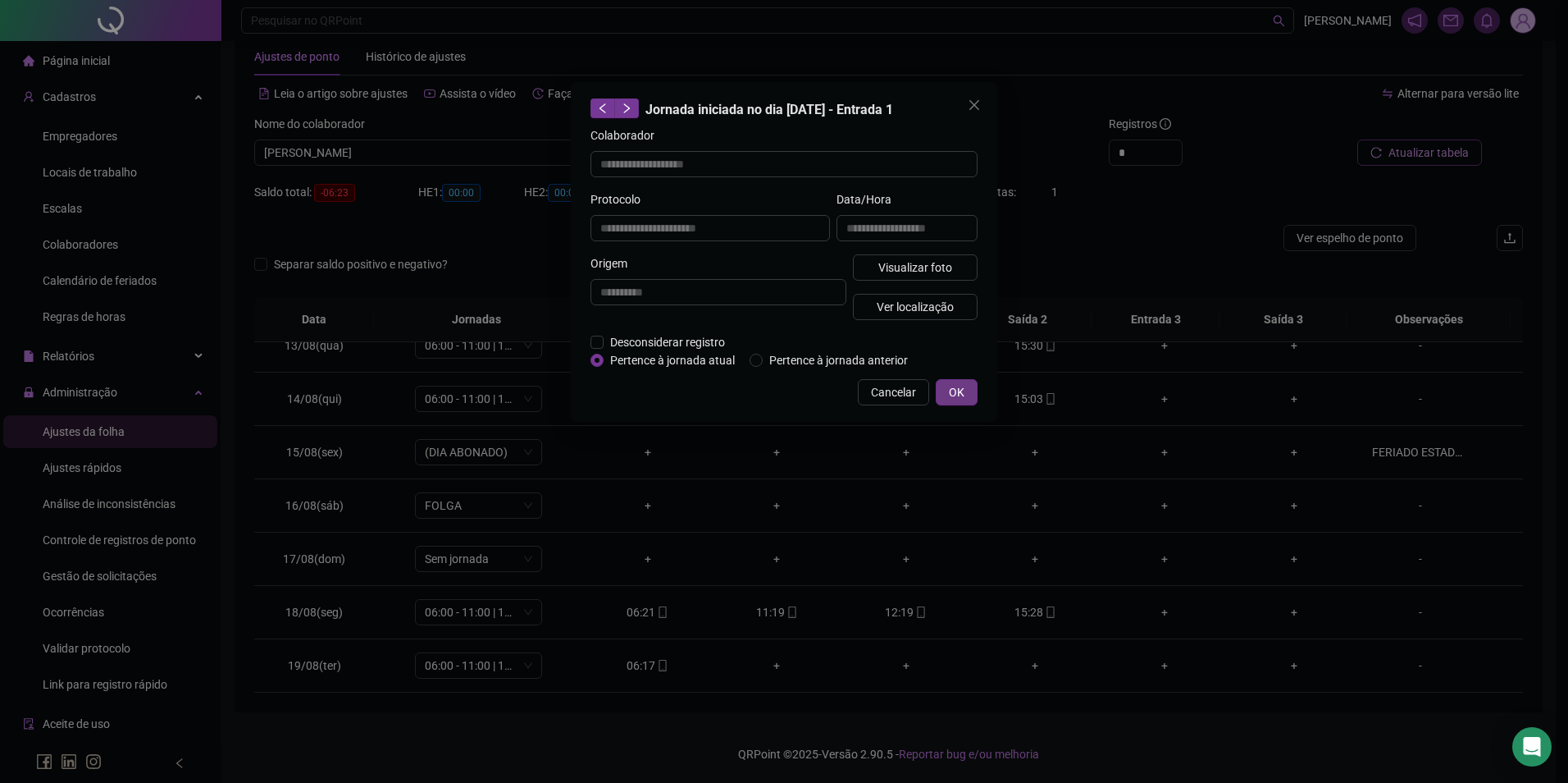
click at [957, 380] on button "OK" at bounding box center [956, 392] width 42 height 26
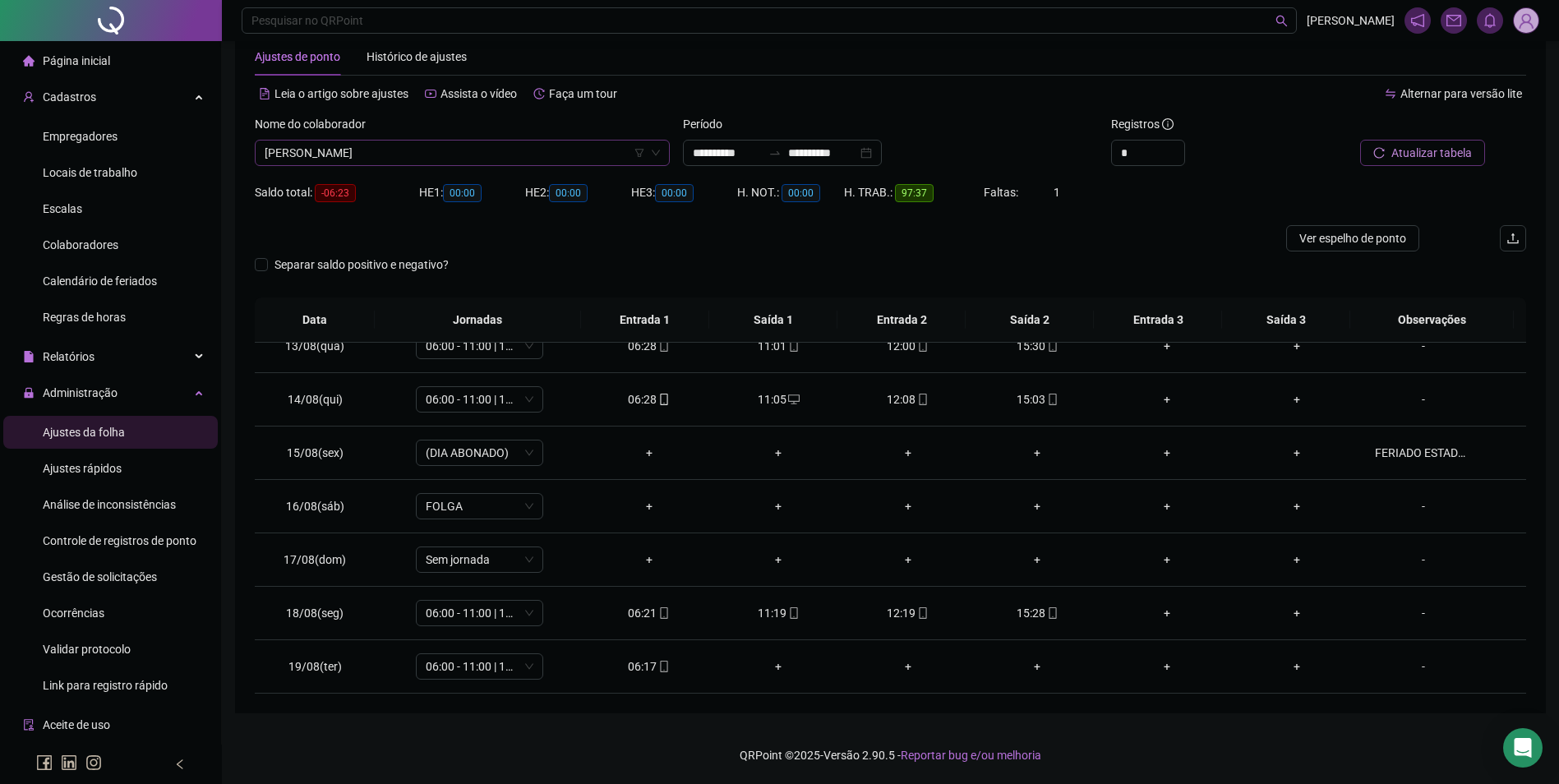
scroll to position [21109, 0]
click at [425, 159] on span "[PERSON_NAME]" at bounding box center [462, 152] width 395 height 24
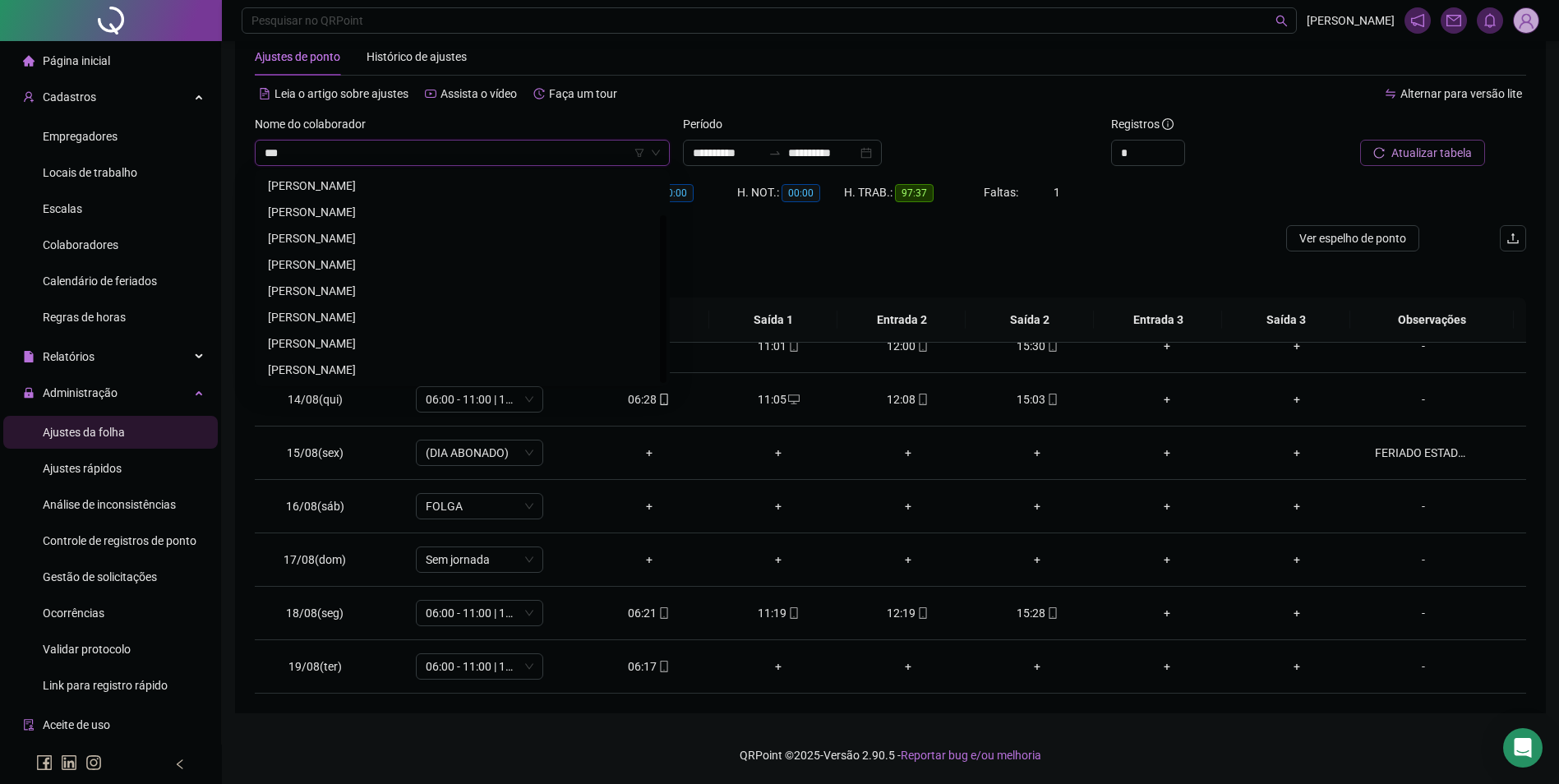
scroll to position [0, 0]
click at [378, 217] on div "[PERSON_NAME]" at bounding box center [463, 211] width 389 height 18
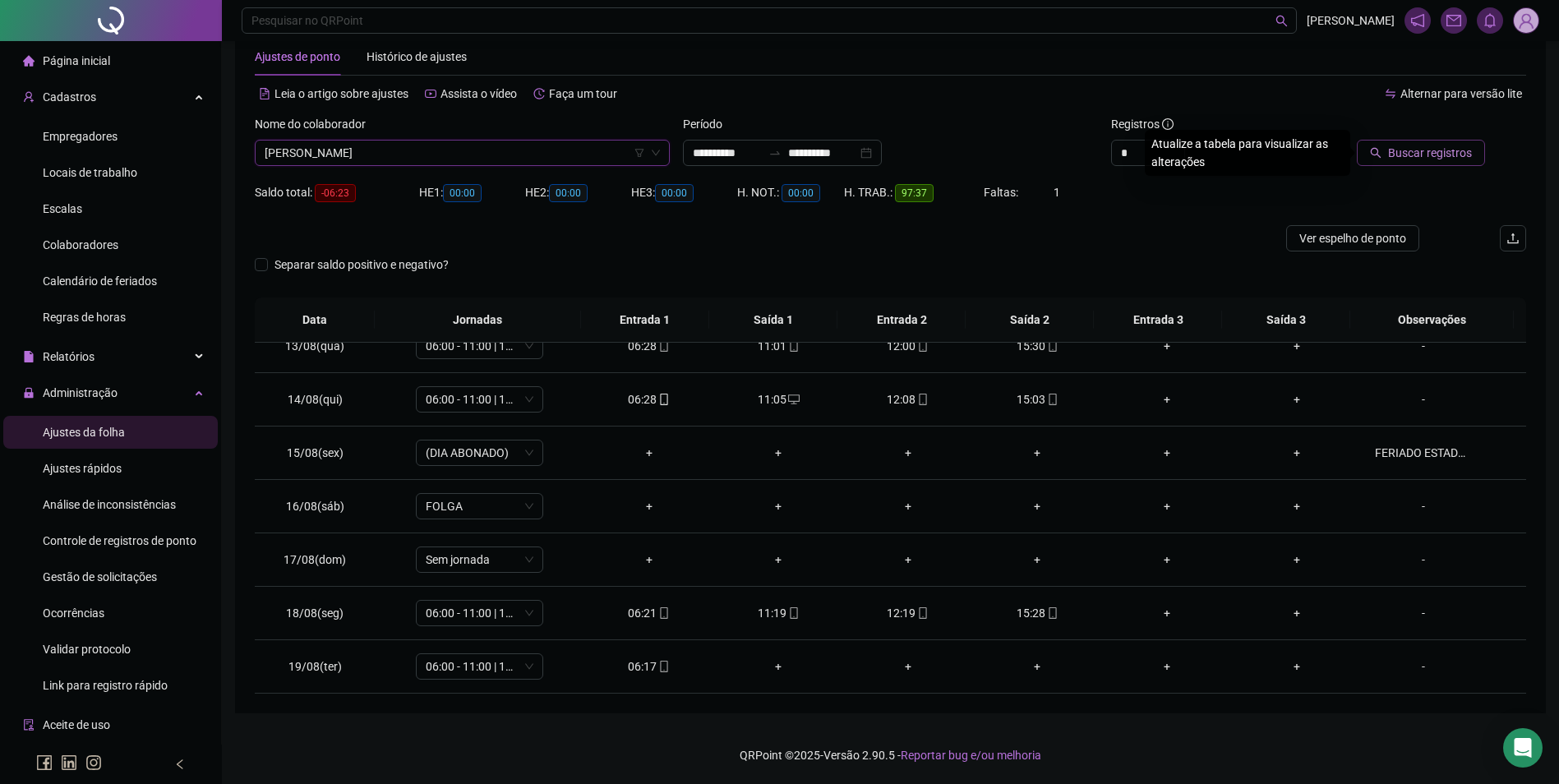
click at [1449, 160] on span "Buscar registros" at bounding box center [1430, 152] width 84 height 18
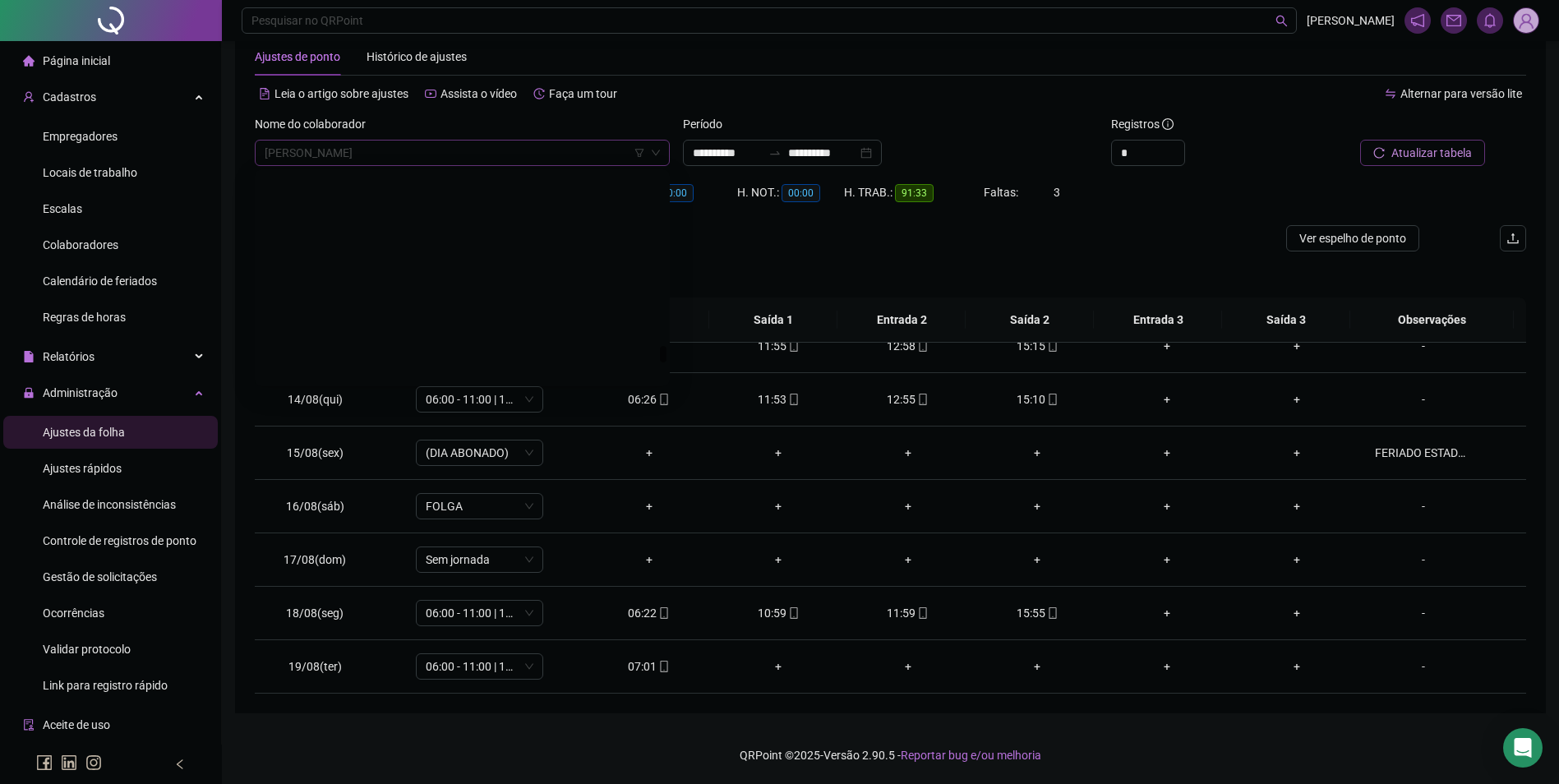
scroll to position [21582, 0]
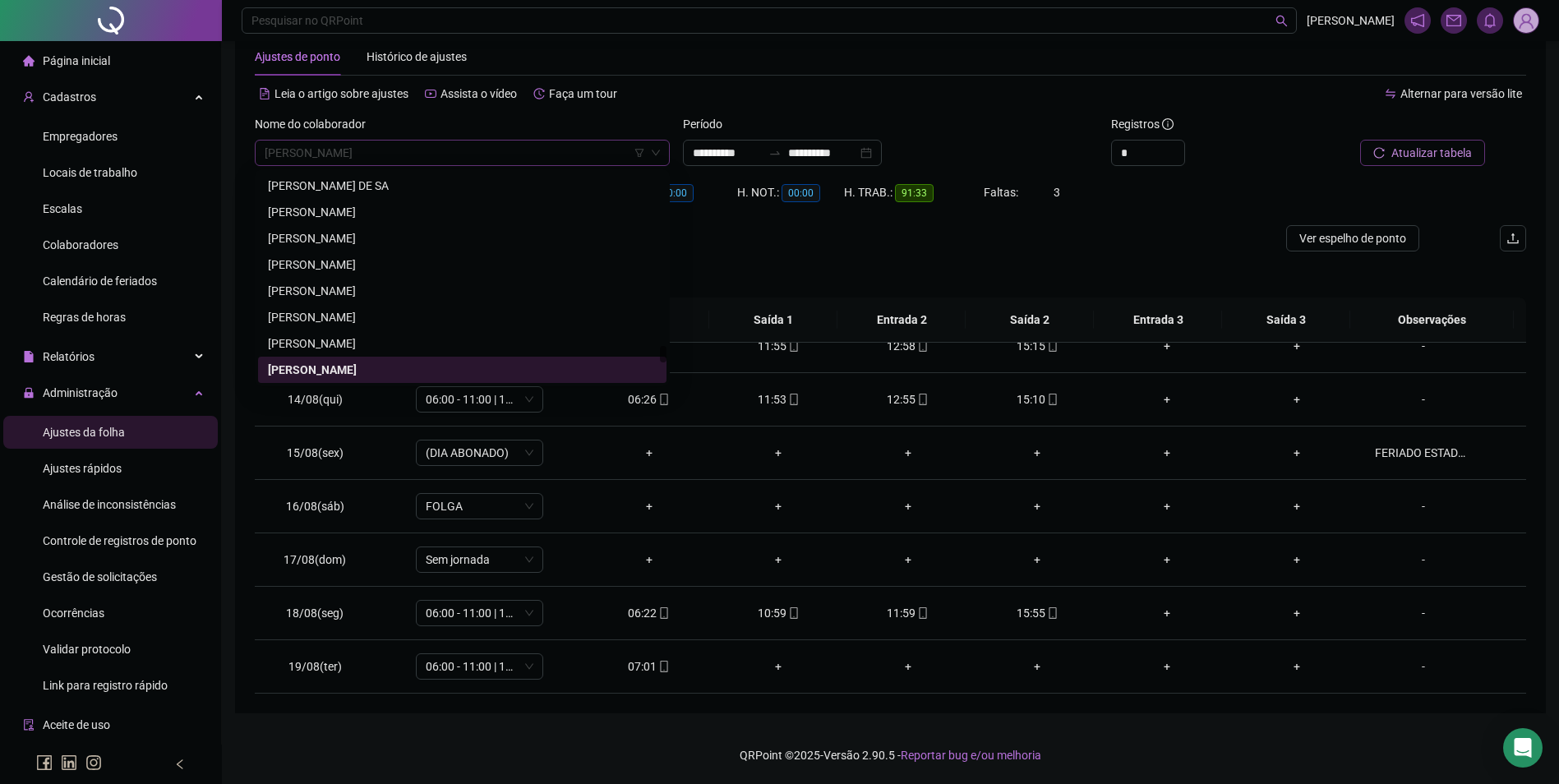
click at [436, 156] on span "[PERSON_NAME]" at bounding box center [462, 152] width 395 height 24
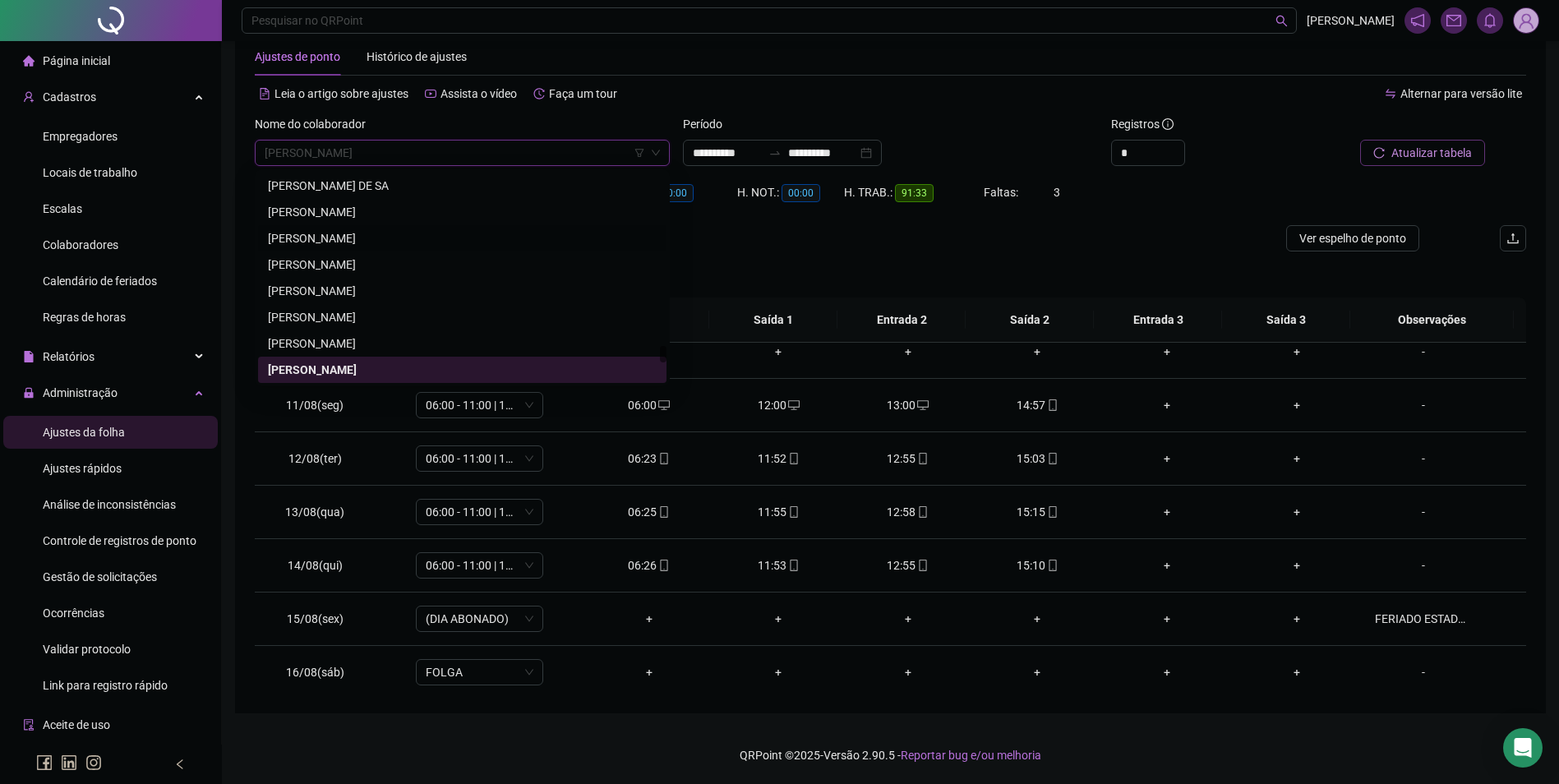
scroll to position [663, 0]
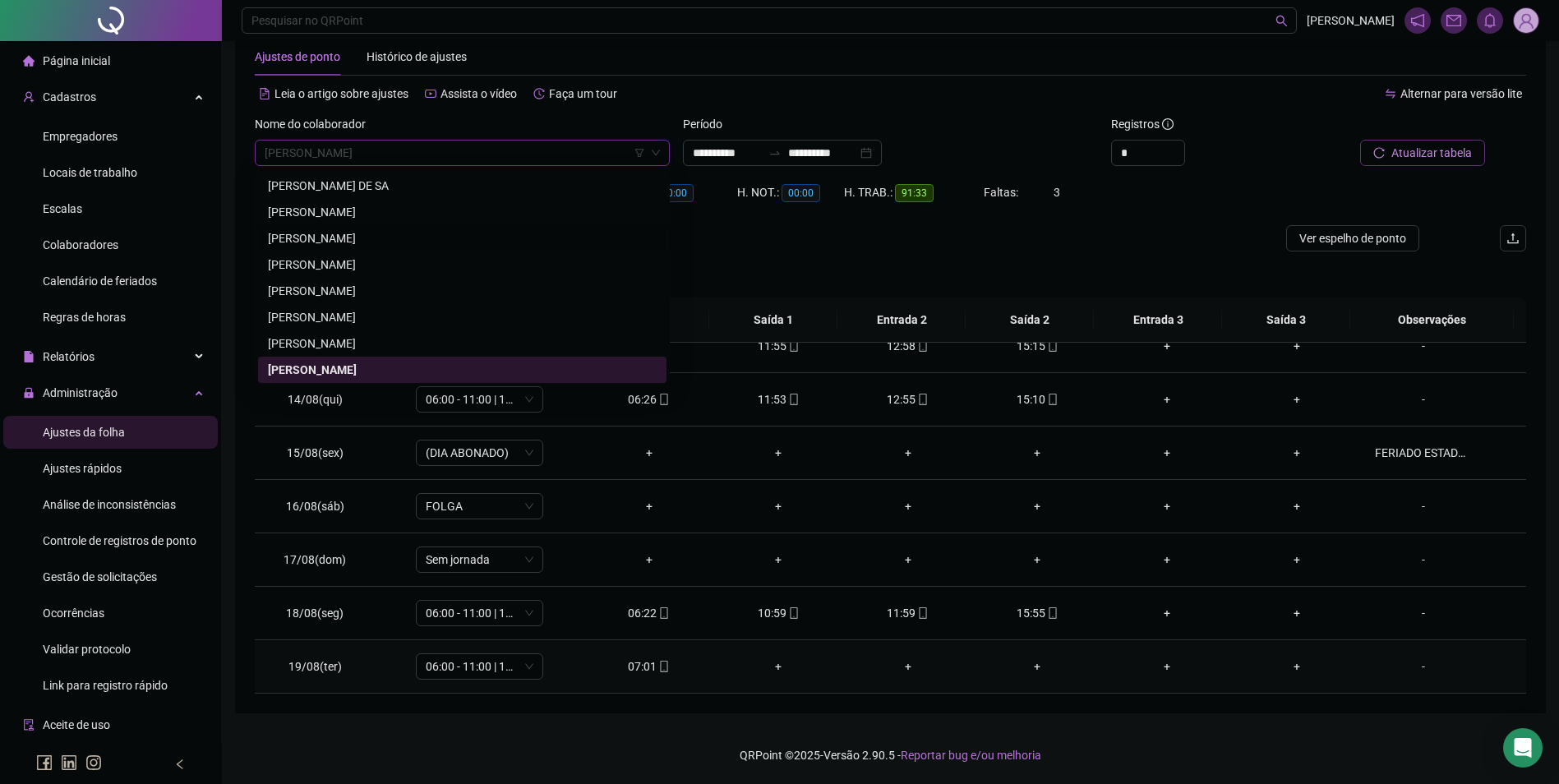
drag, startPoint x: 658, startPoint y: 667, endPoint x: 662, endPoint y: 656, distance: 11.7
click at [658, 667] on icon "mobile" at bounding box center [664, 666] width 11 height 11
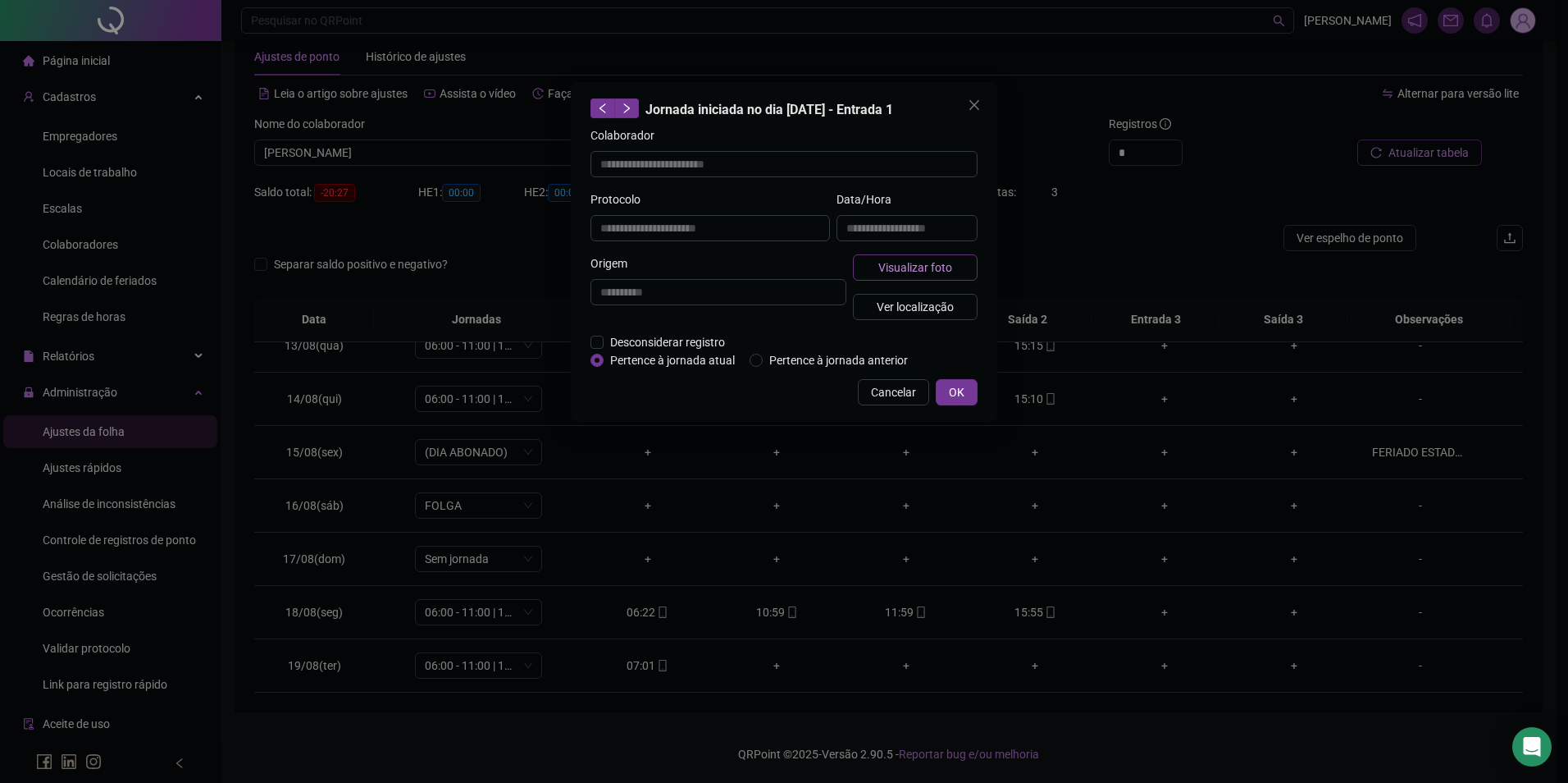
click at [900, 257] on button "Visualizar foto" at bounding box center [915, 268] width 125 height 26
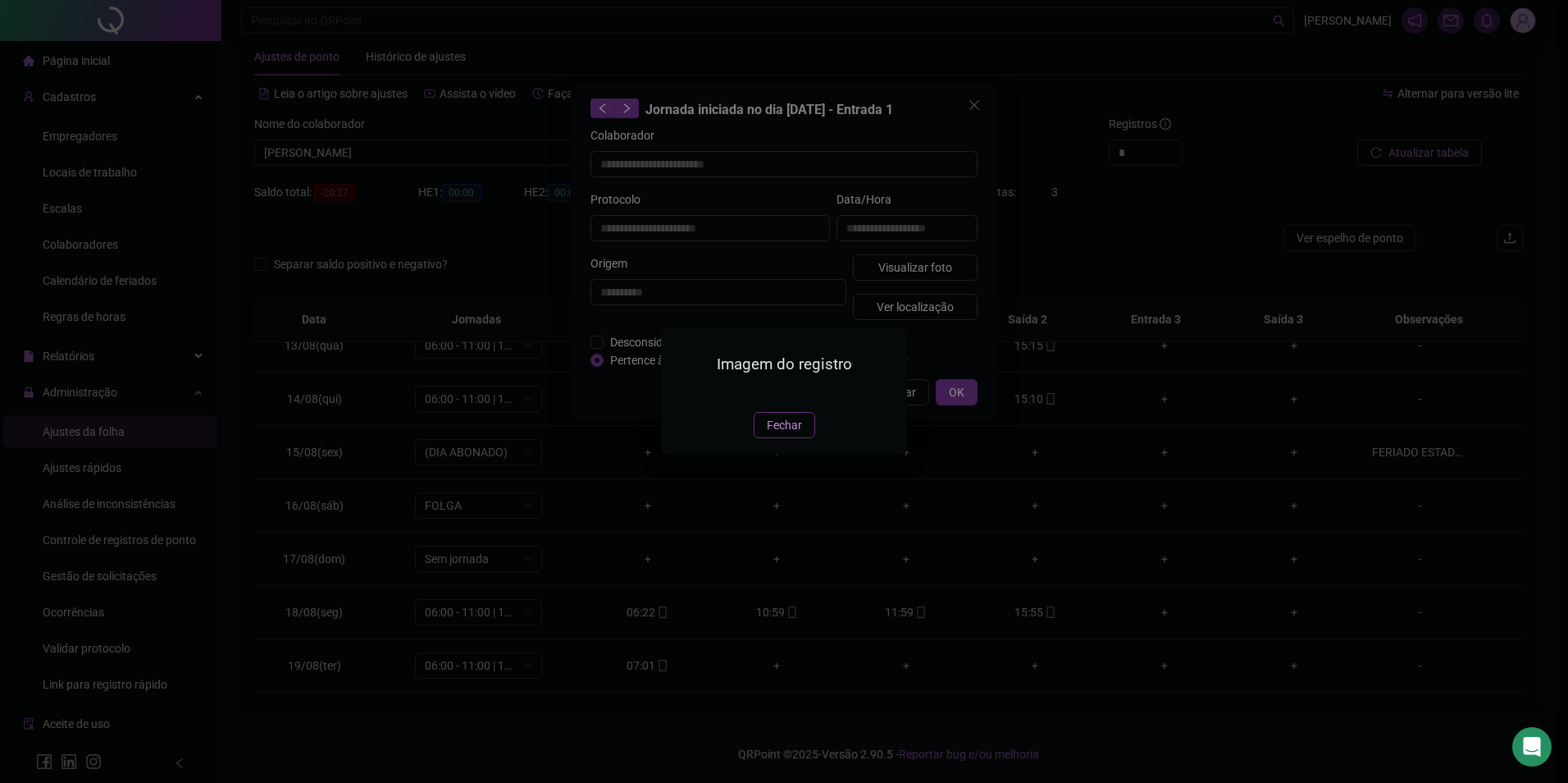
click at [783, 434] on span "Fechar" at bounding box center [784, 425] width 35 height 18
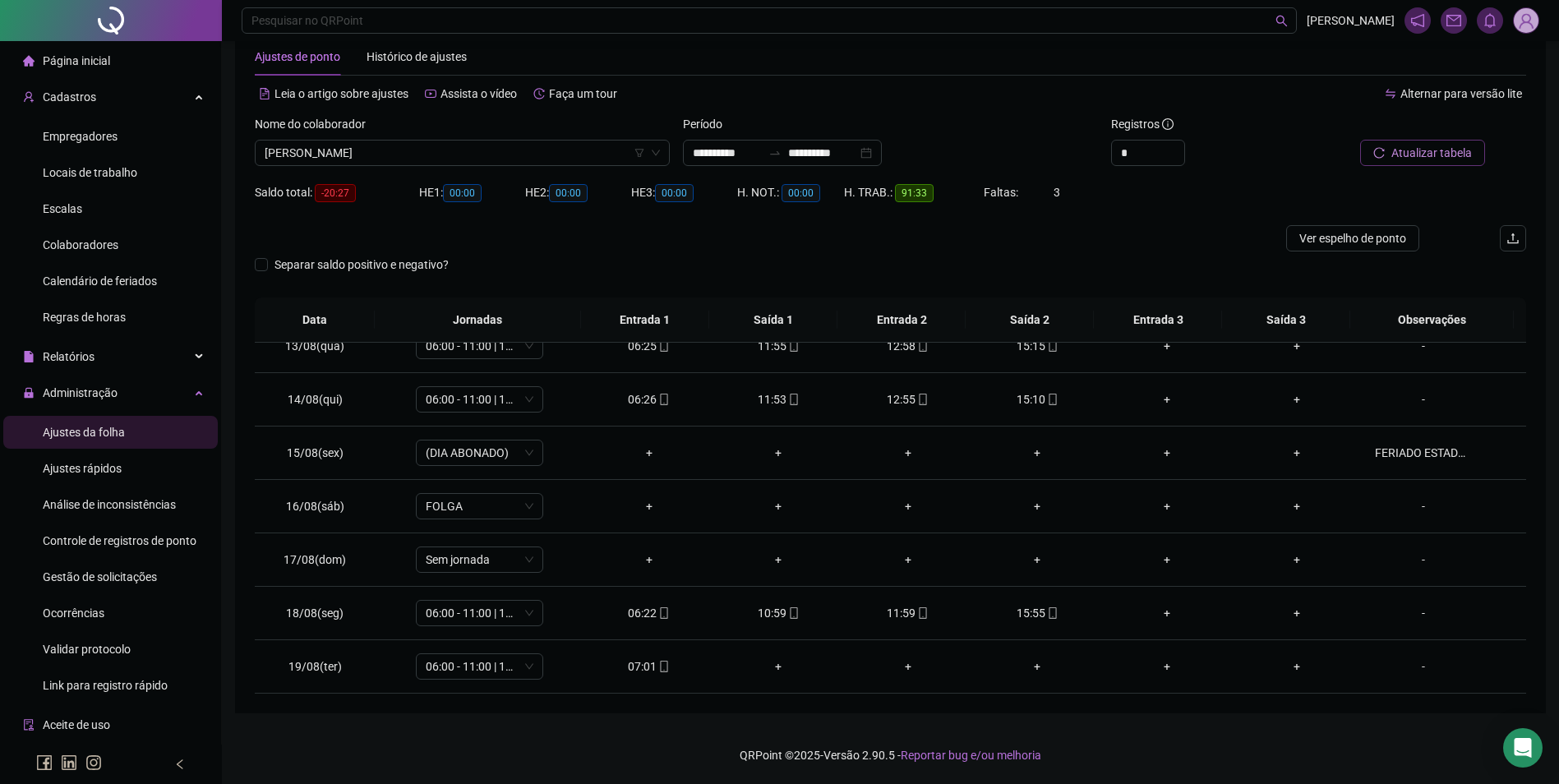
click at [479, 153] on span "[PERSON_NAME]" at bounding box center [462, 152] width 395 height 24
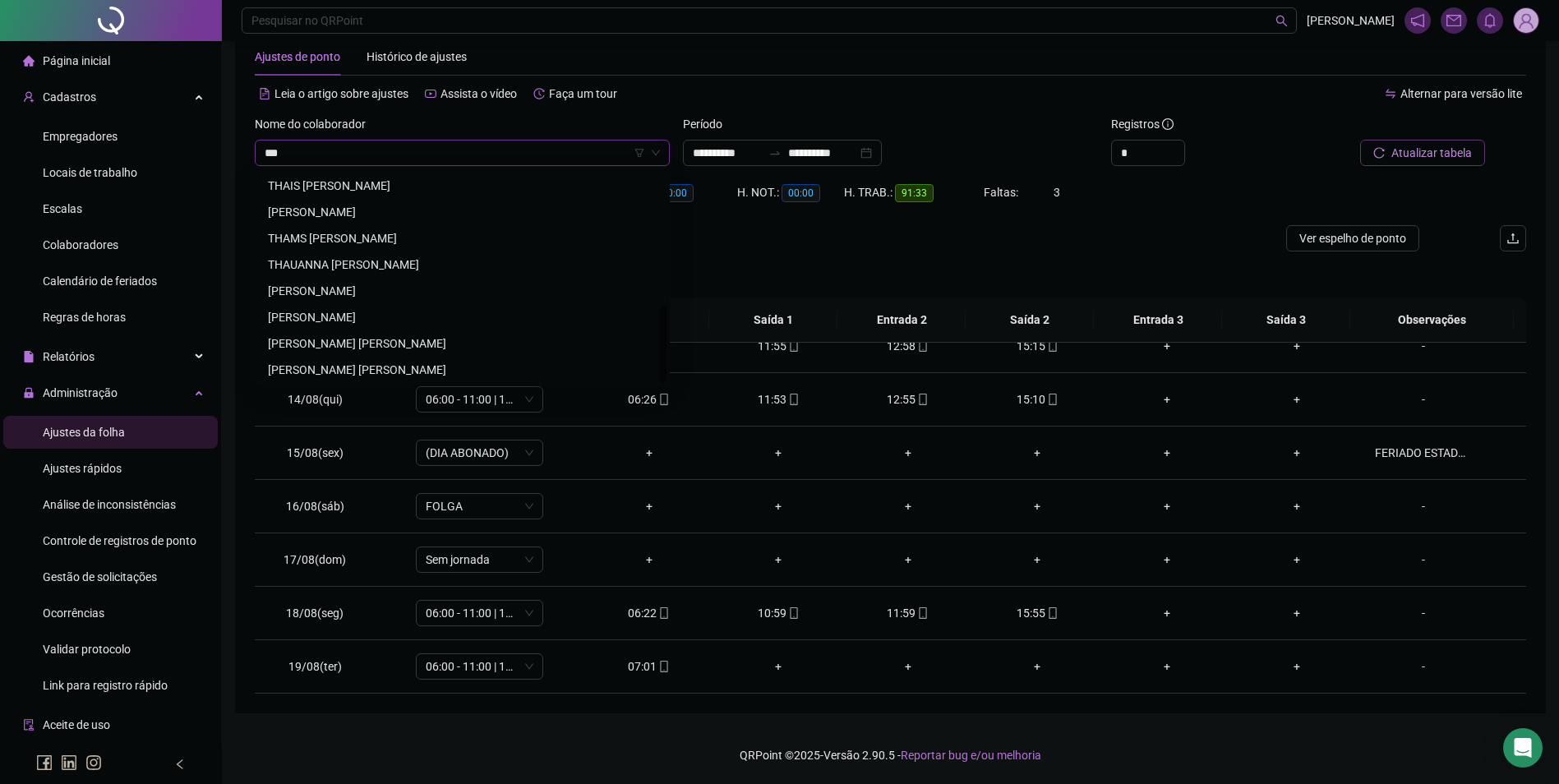
scroll to position [0, 0]
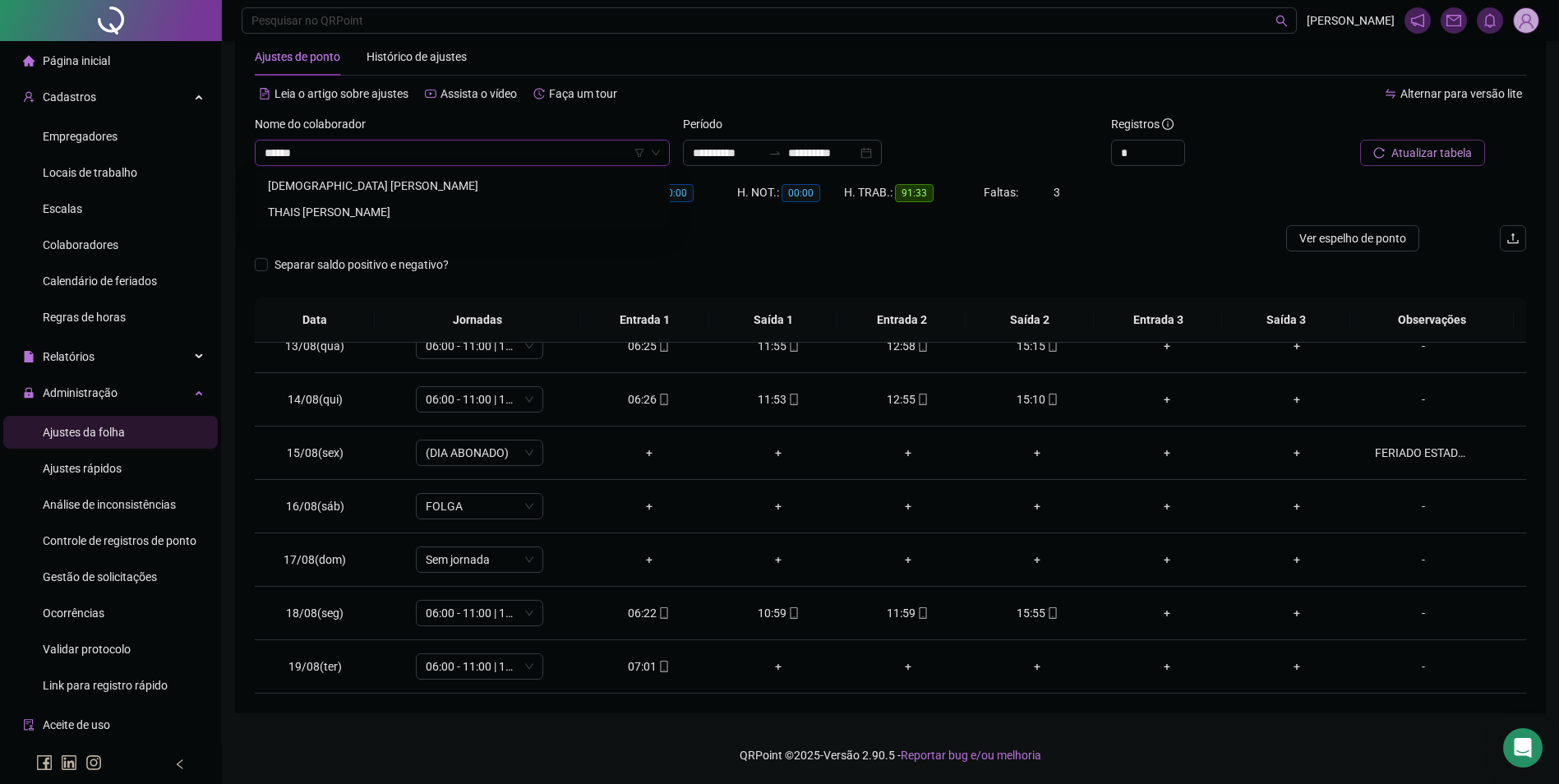
click at [413, 210] on div "THAIS [PERSON_NAME]" at bounding box center [463, 211] width 389 height 18
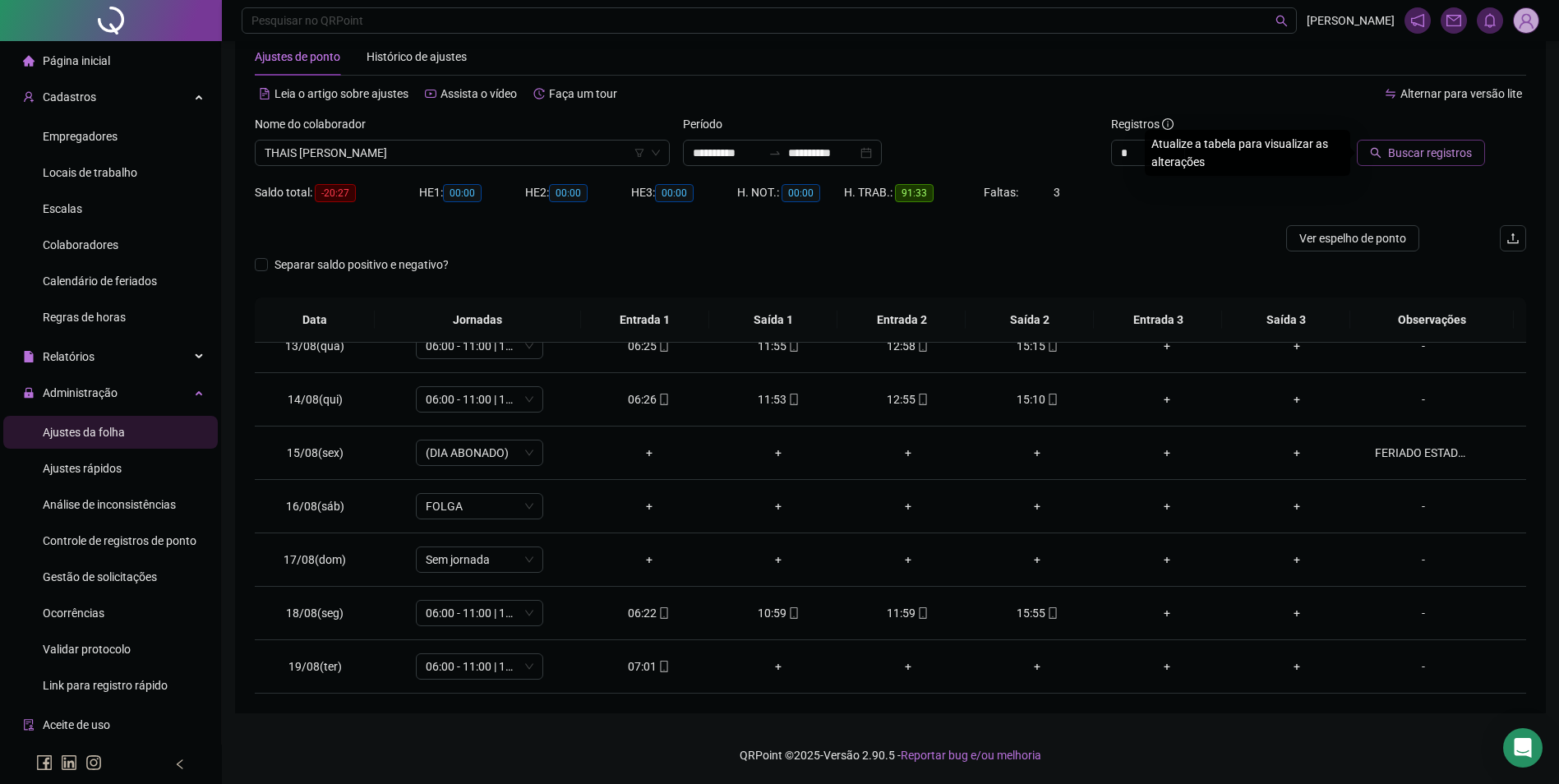
click at [1430, 150] on span "Buscar registros" at bounding box center [1430, 152] width 84 height 18
click at [658, 665] on icon "mobile" at bounding box center [664, 666] width 11 height 11
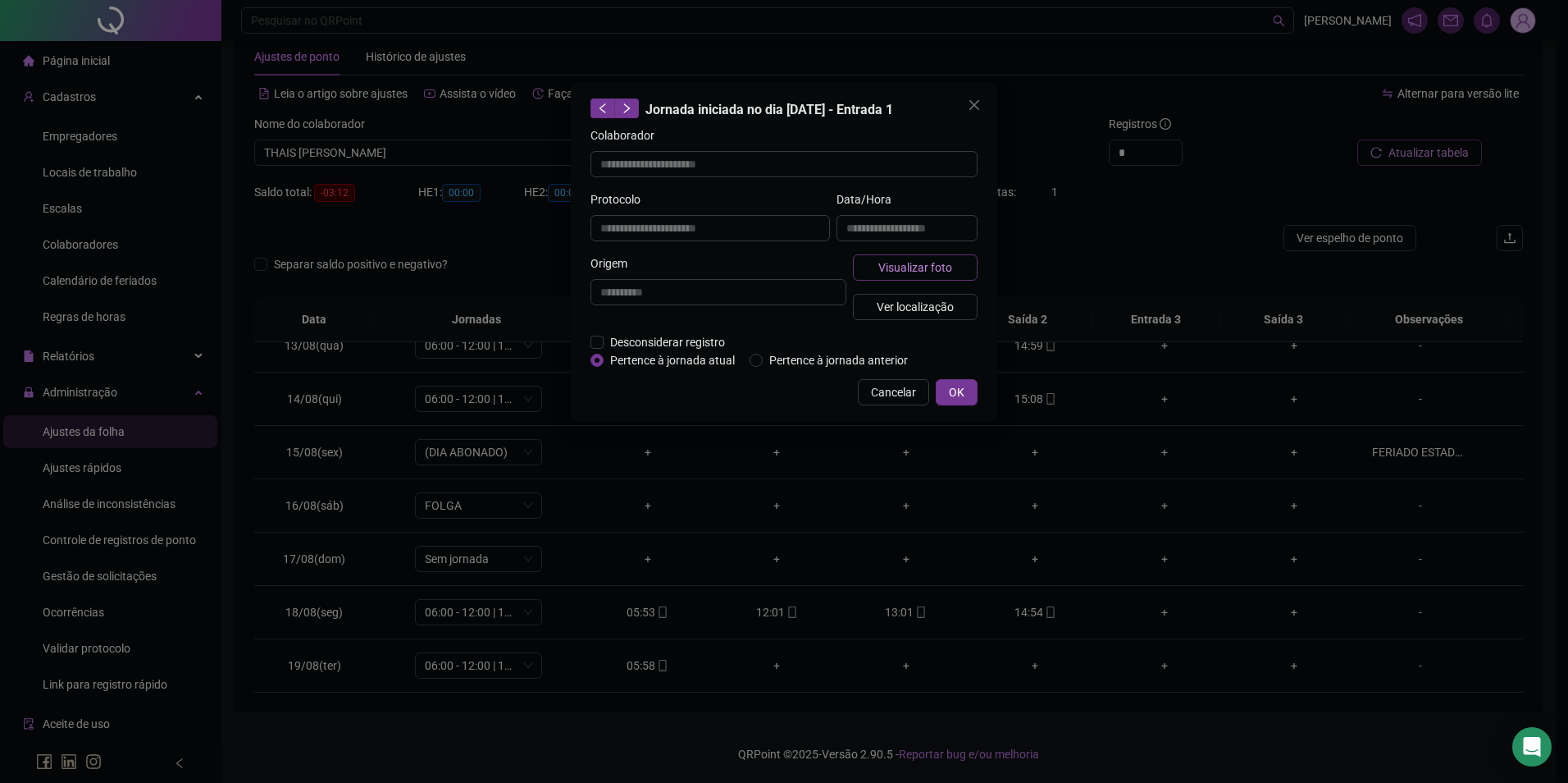
click at [930, 267] on span "Visualizar foto" at bounding box center [915, 267] width 74 height 18
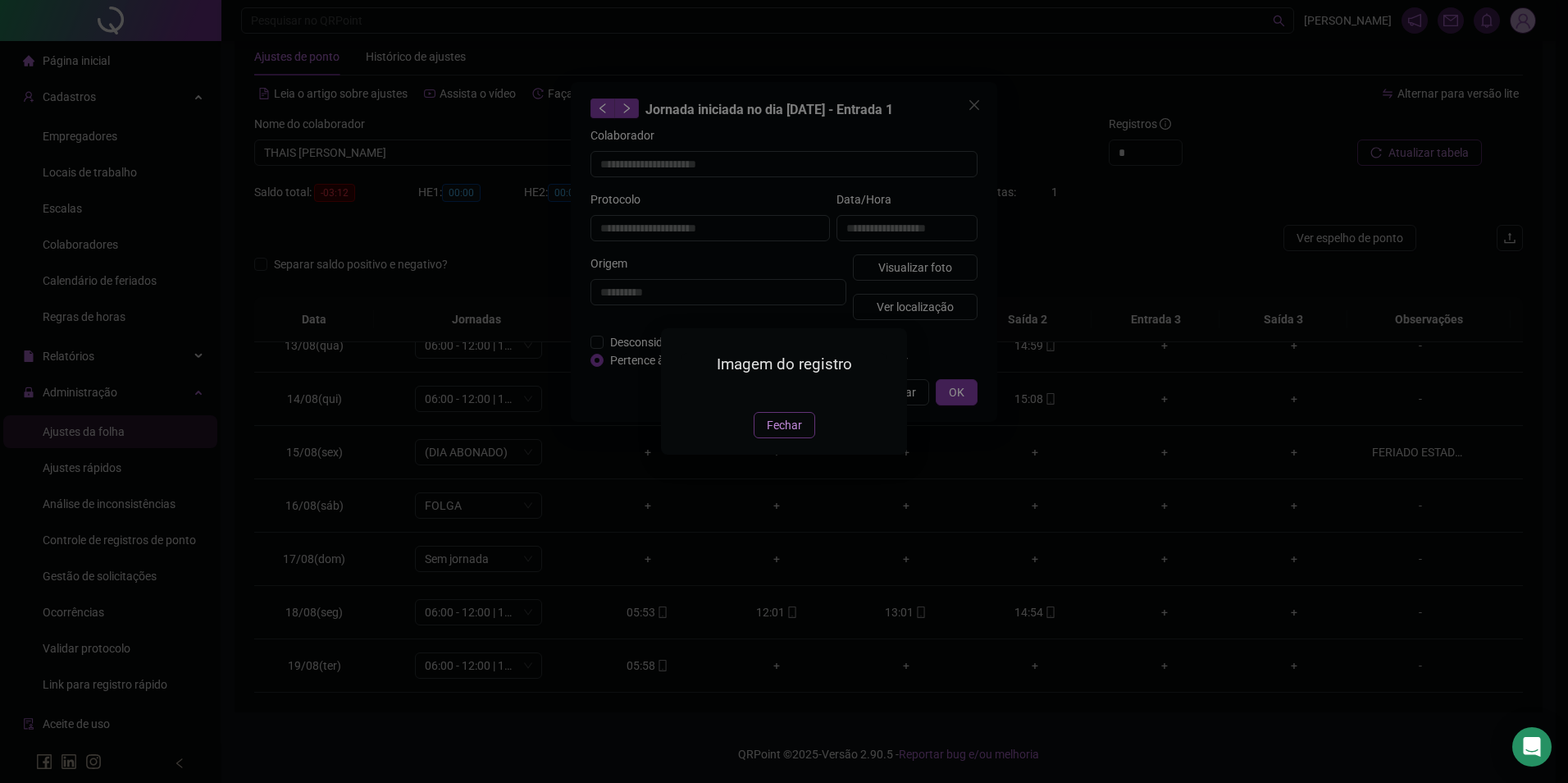
click at [798, 434] on span "Fechar" at bounding box center [784, 425] width 35 height 18
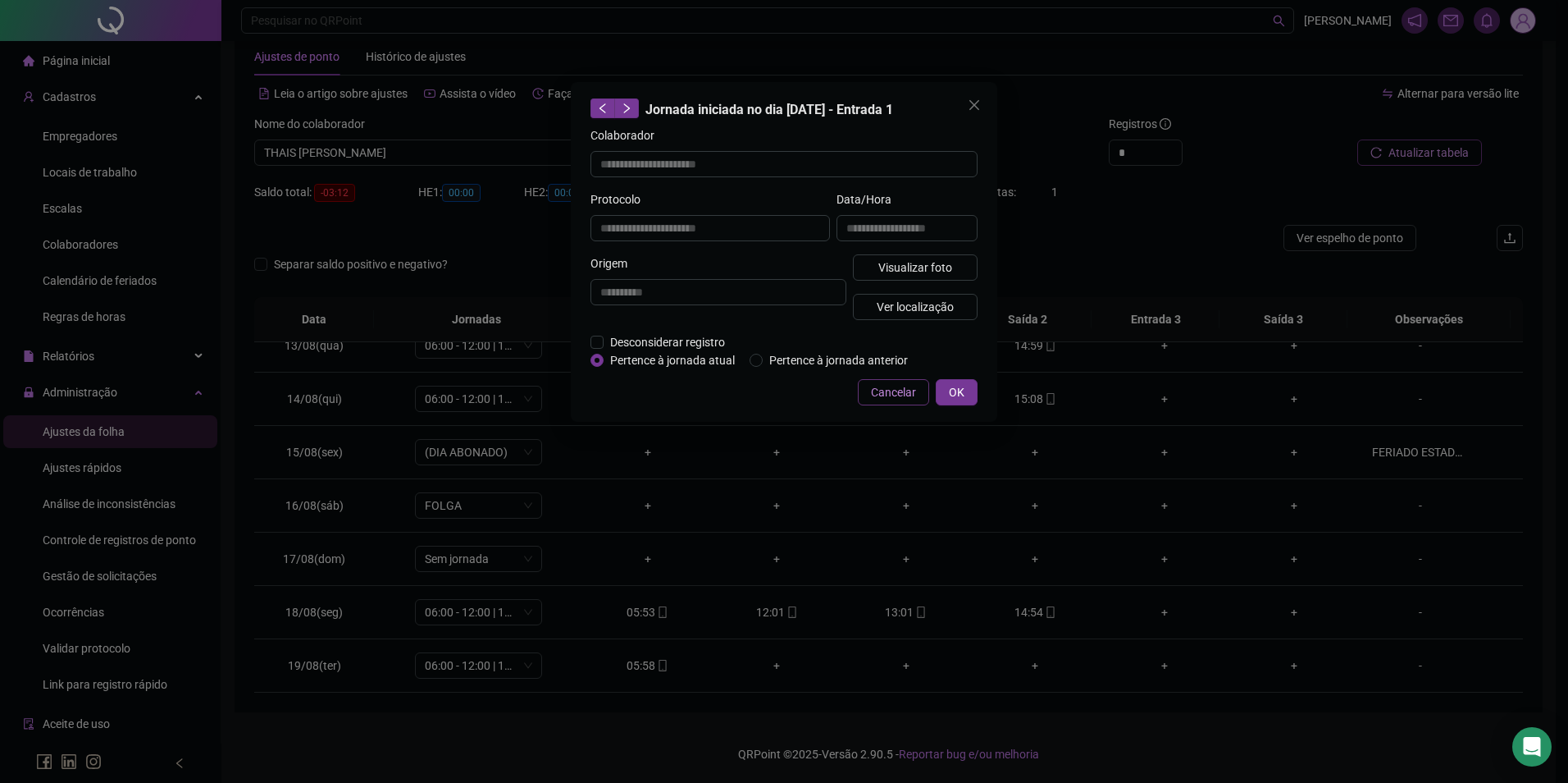
click at [892, 406] on div "**********" at bounding box center [784, 252] width 426 height 340
click at [896, 394] on span "Cancelar" at bounding box center [894, 392] width 45 height 18
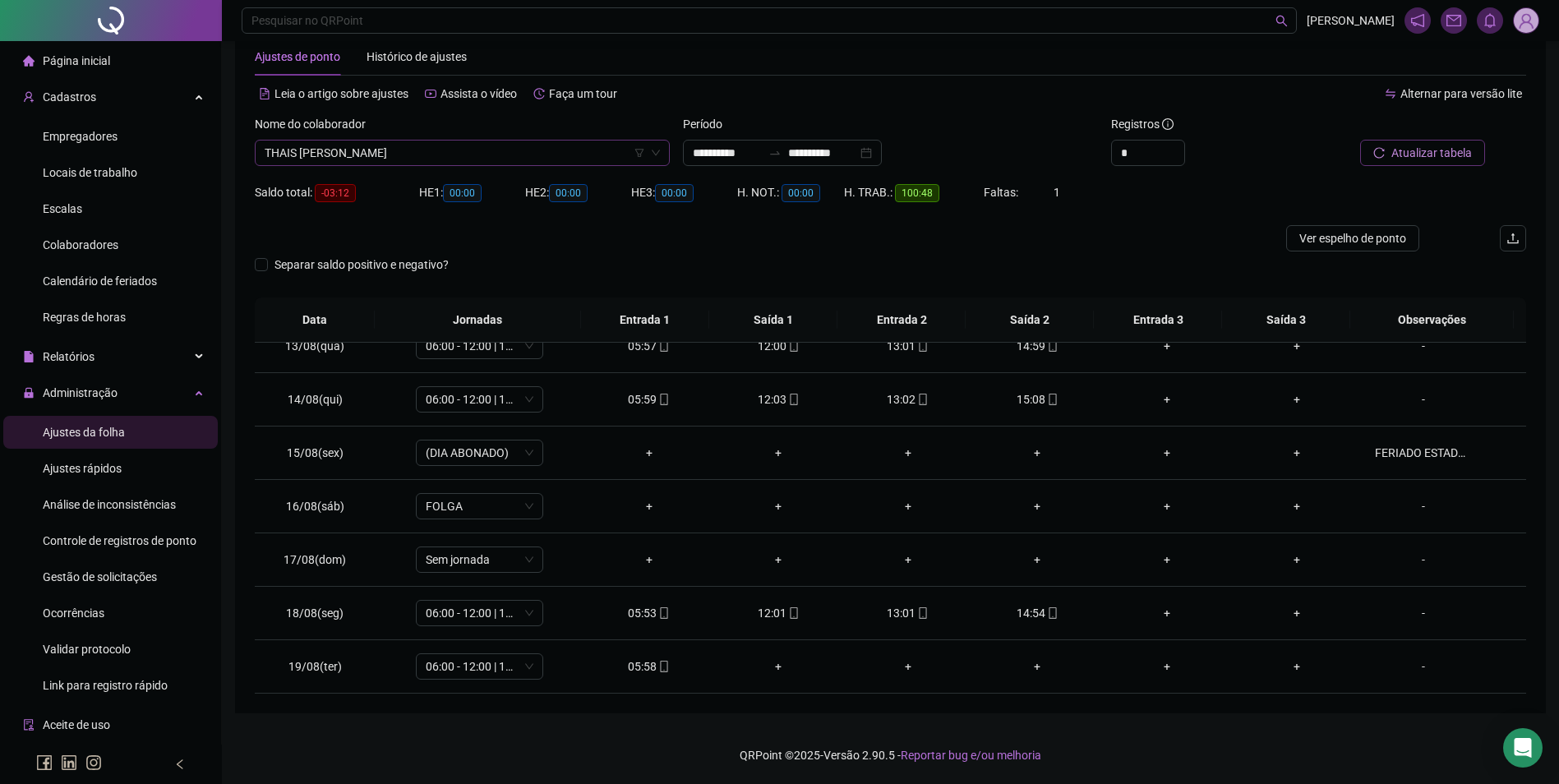
click at [502, 155] on span "THAIS [PERSON_NAME]" at bounding box center [462, 152] width 395 height 24
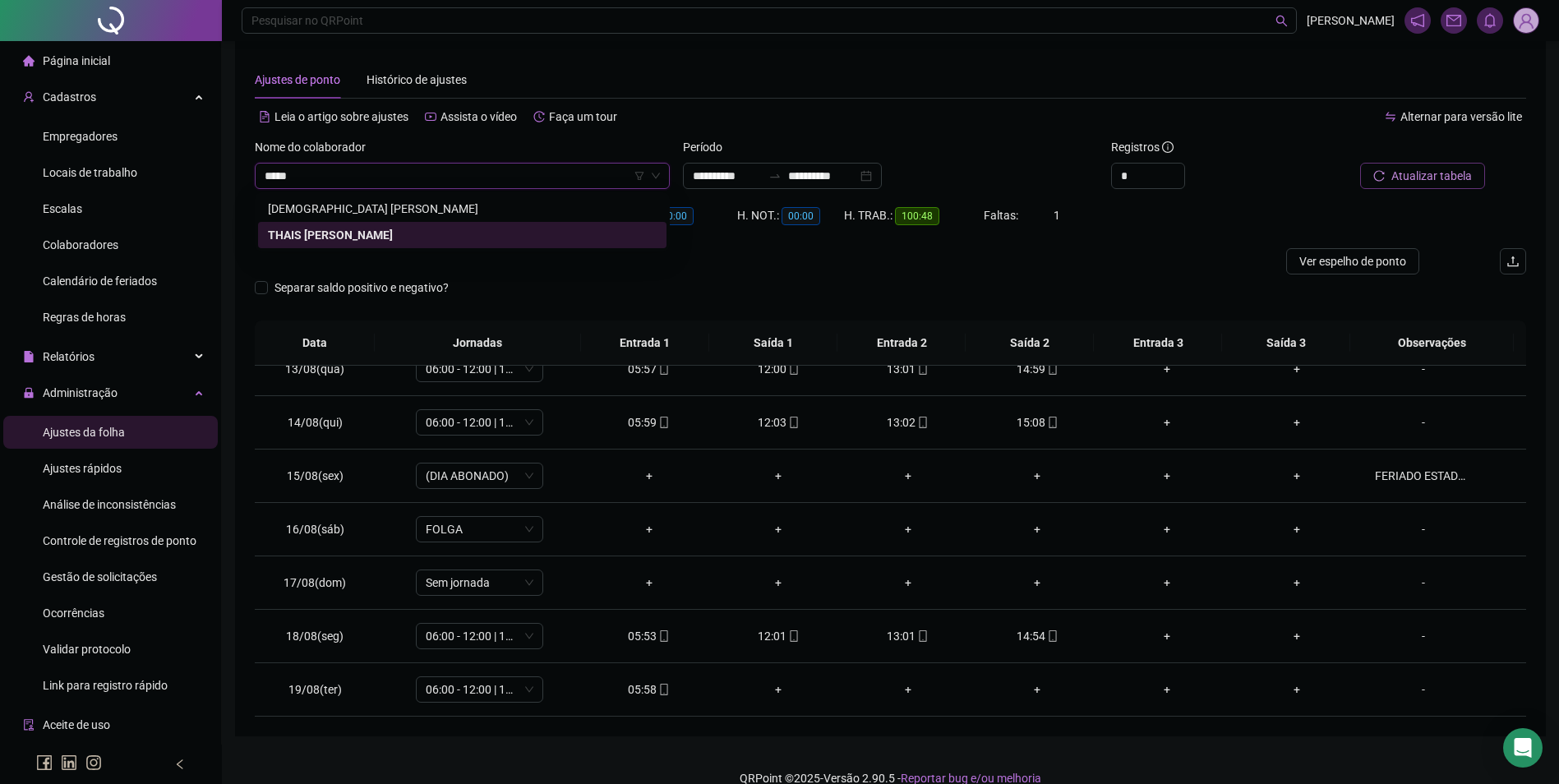
scroll to position [0, 0]
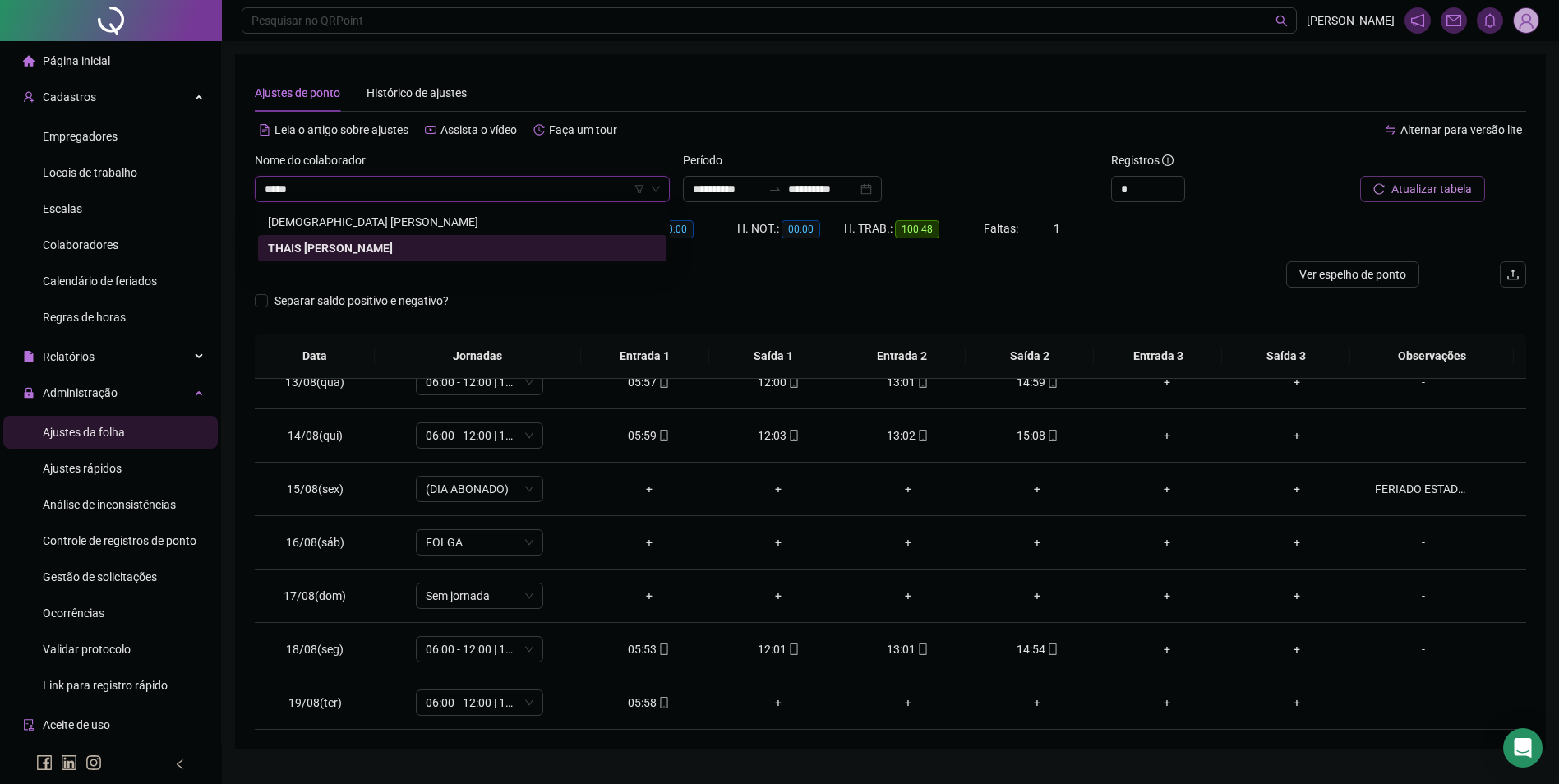
click at [406, 226] on div "[DEMOGRAPHIC_DATA] [PERSON_NAME]" at bounding box center [463, 221] width 389 height 18
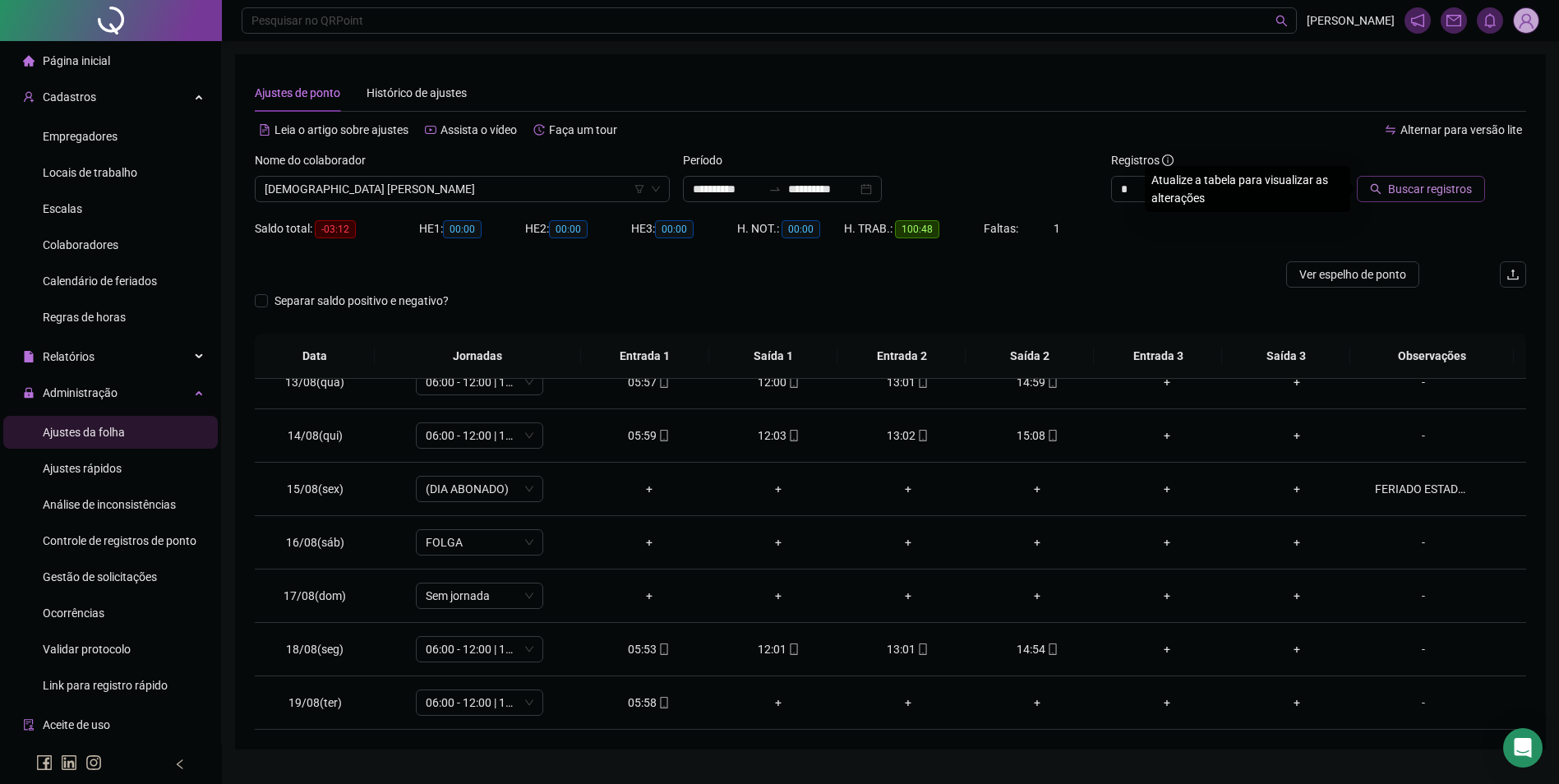
click at [1387, 196] on button "Buscar registros" at bounding box center [1420, 189] width 128 height 26
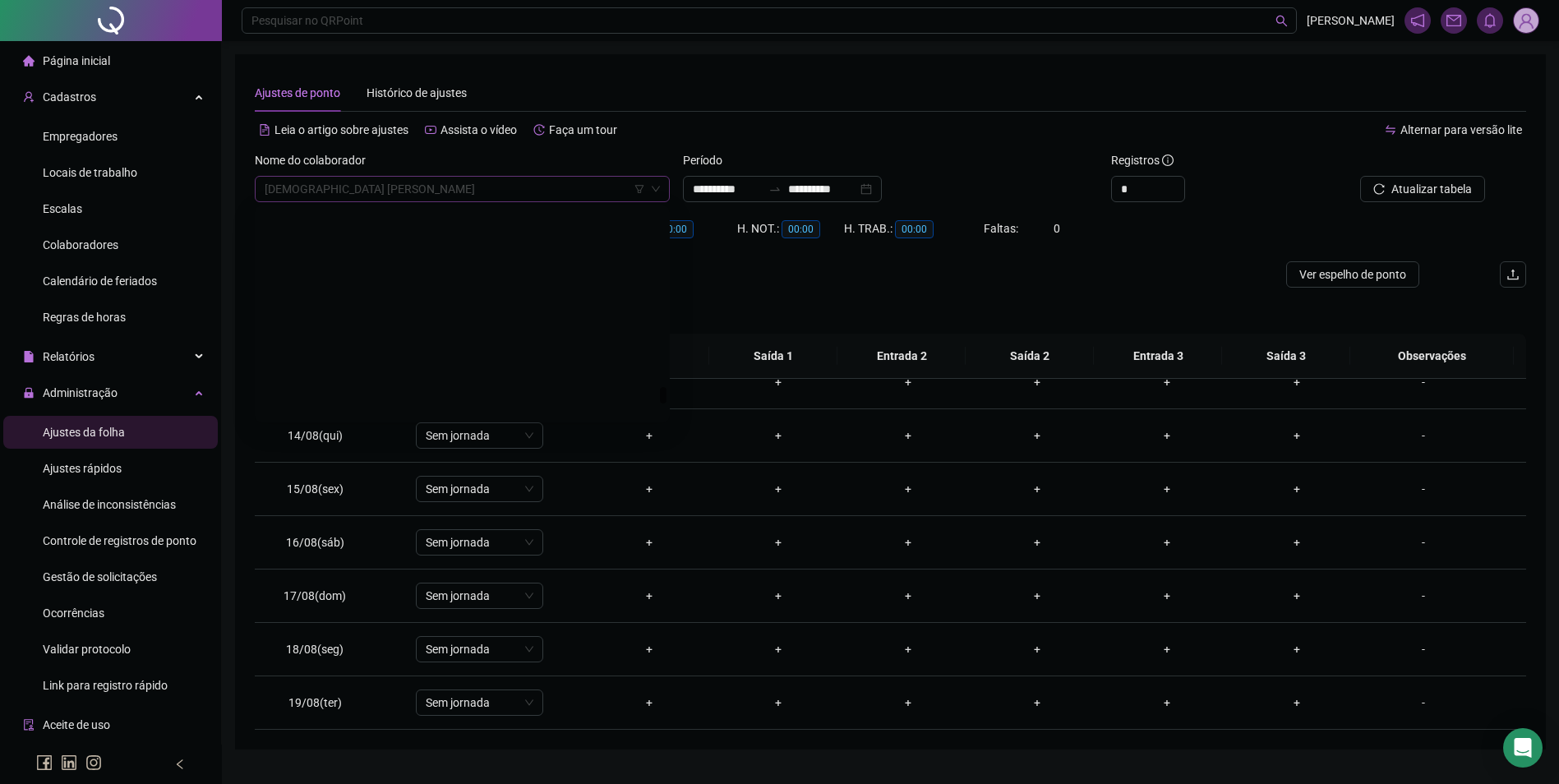
scroll to position [22187, 0]
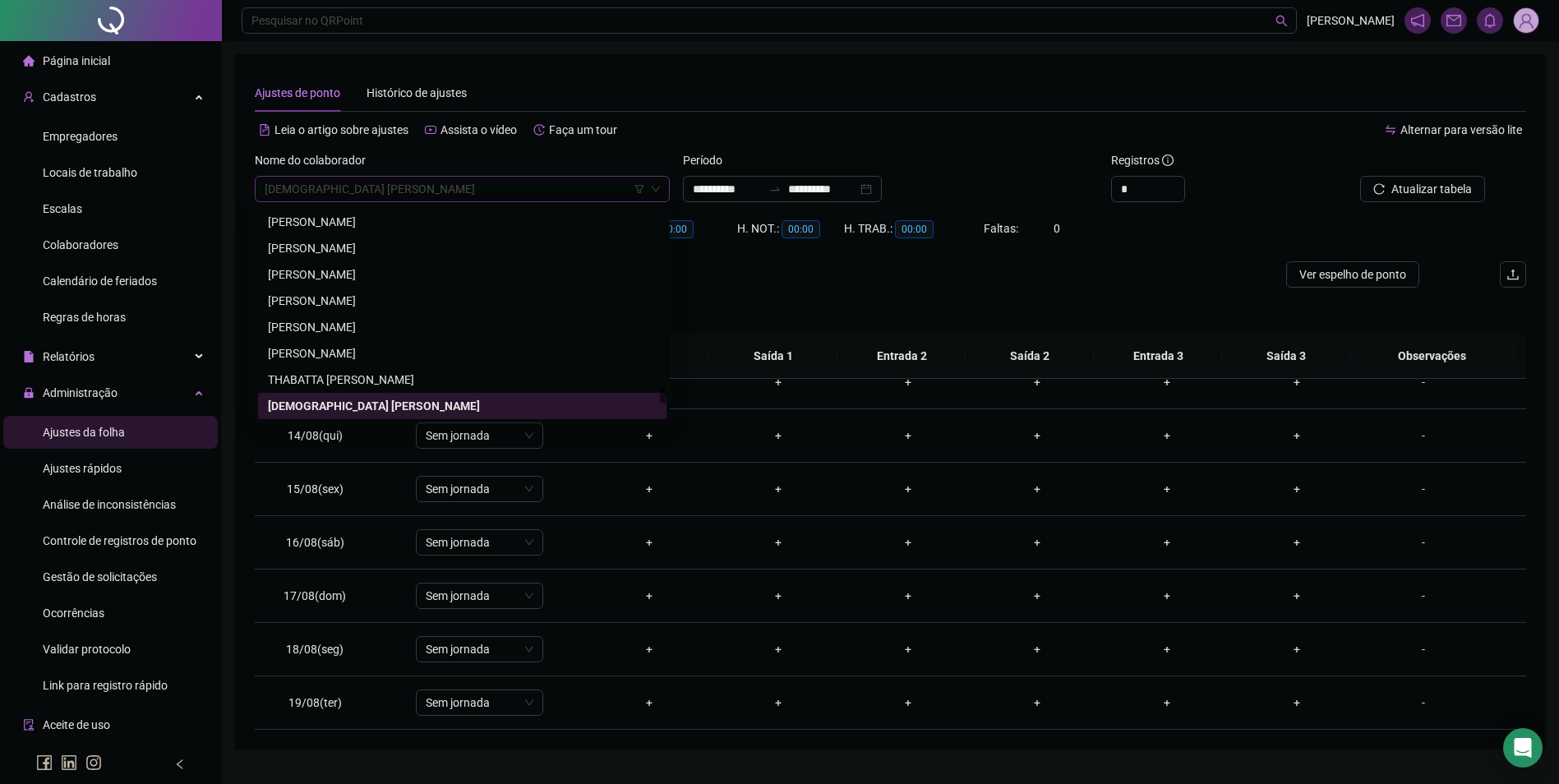
click at [460, 190] on span "[DEMOGRAPHIC_DATA] [PERSON_NAME]" at bounding box center [462, 189] width 395 height 24
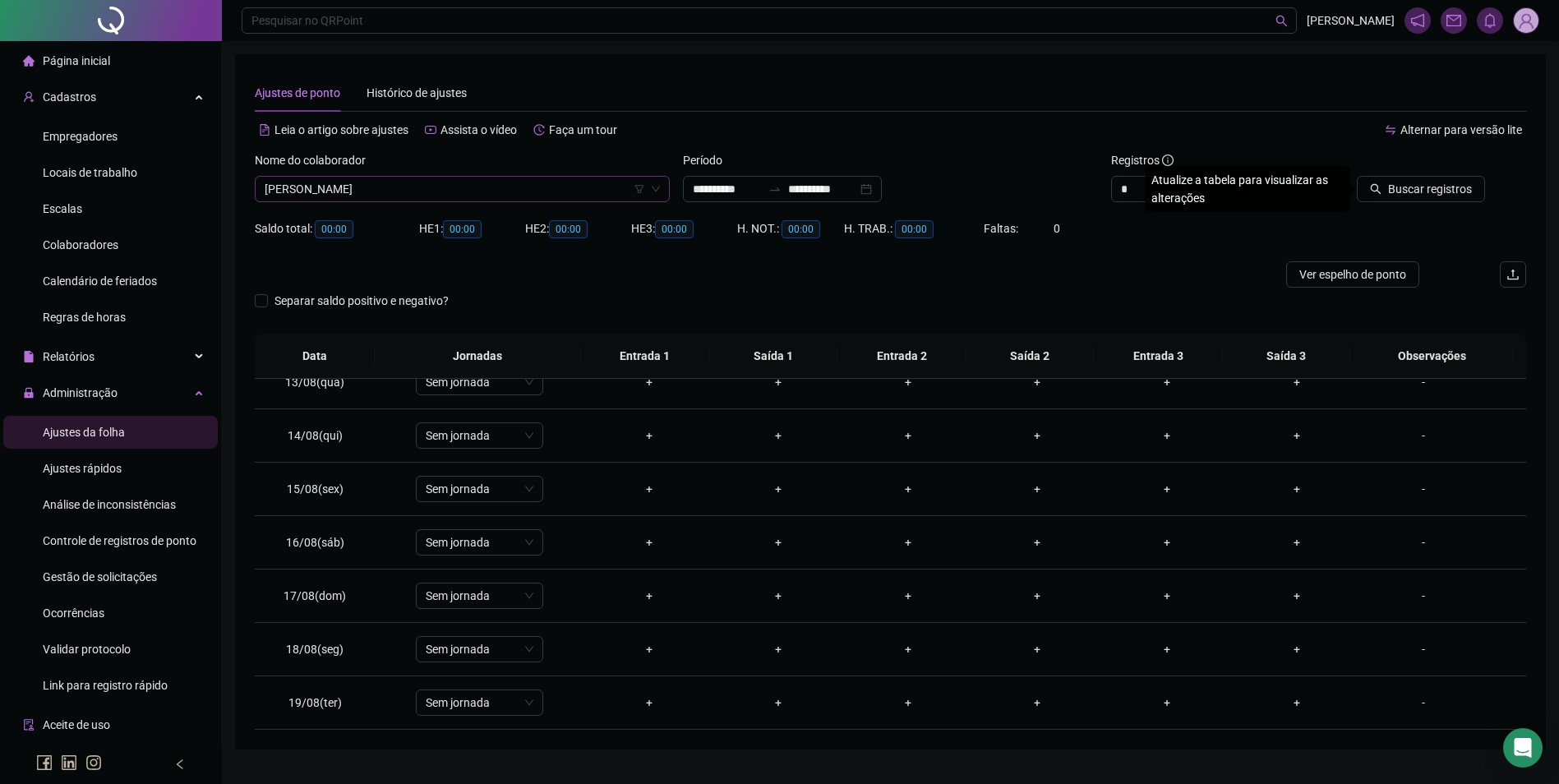
click at [1356, 176] on button "Buscar registros" at bounding box center [1420, 189] width 128 height 26
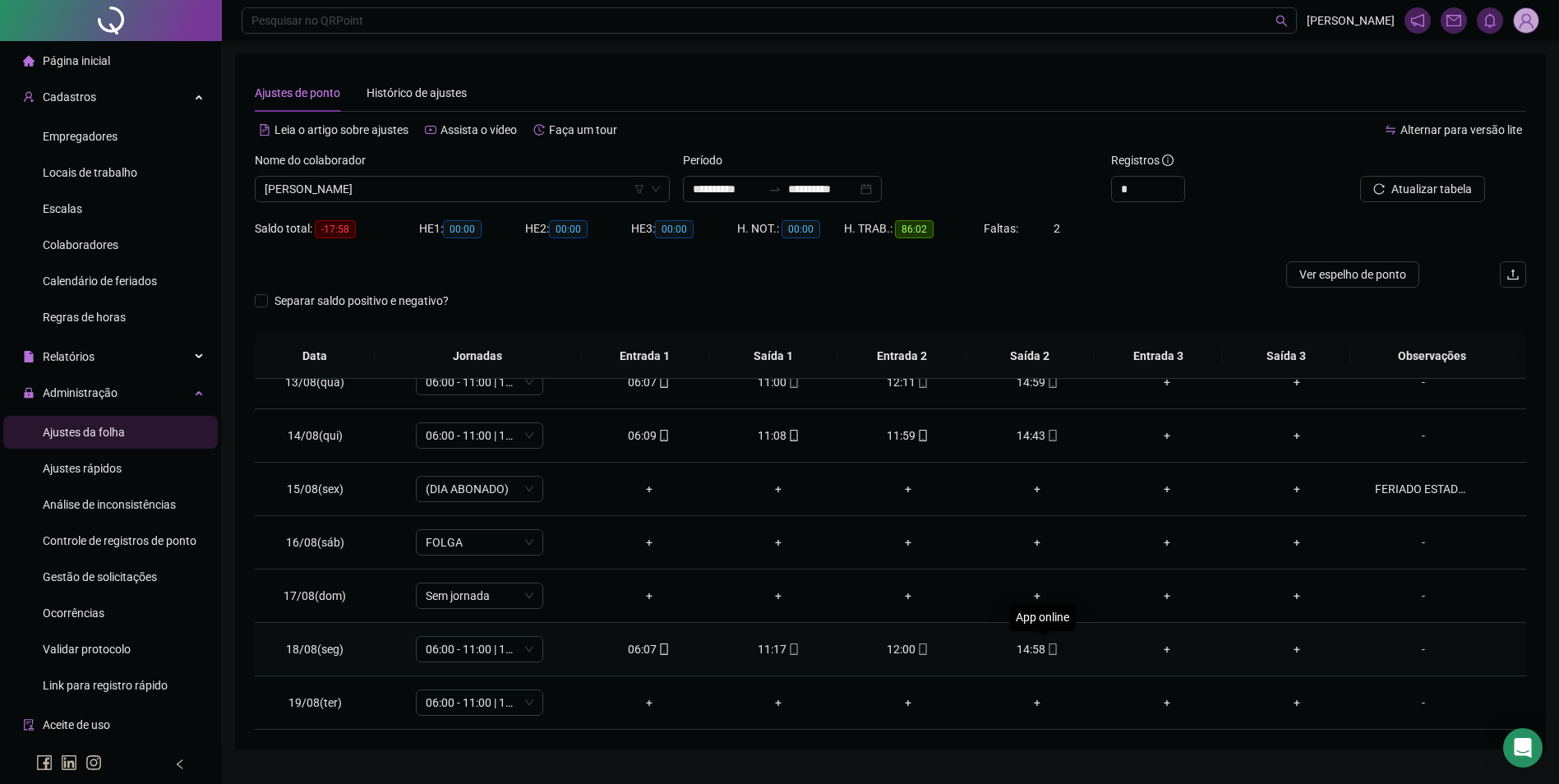
click at [1047, 653] on icon "mobile" at bounding box center [1052, 649] width 11 height 11
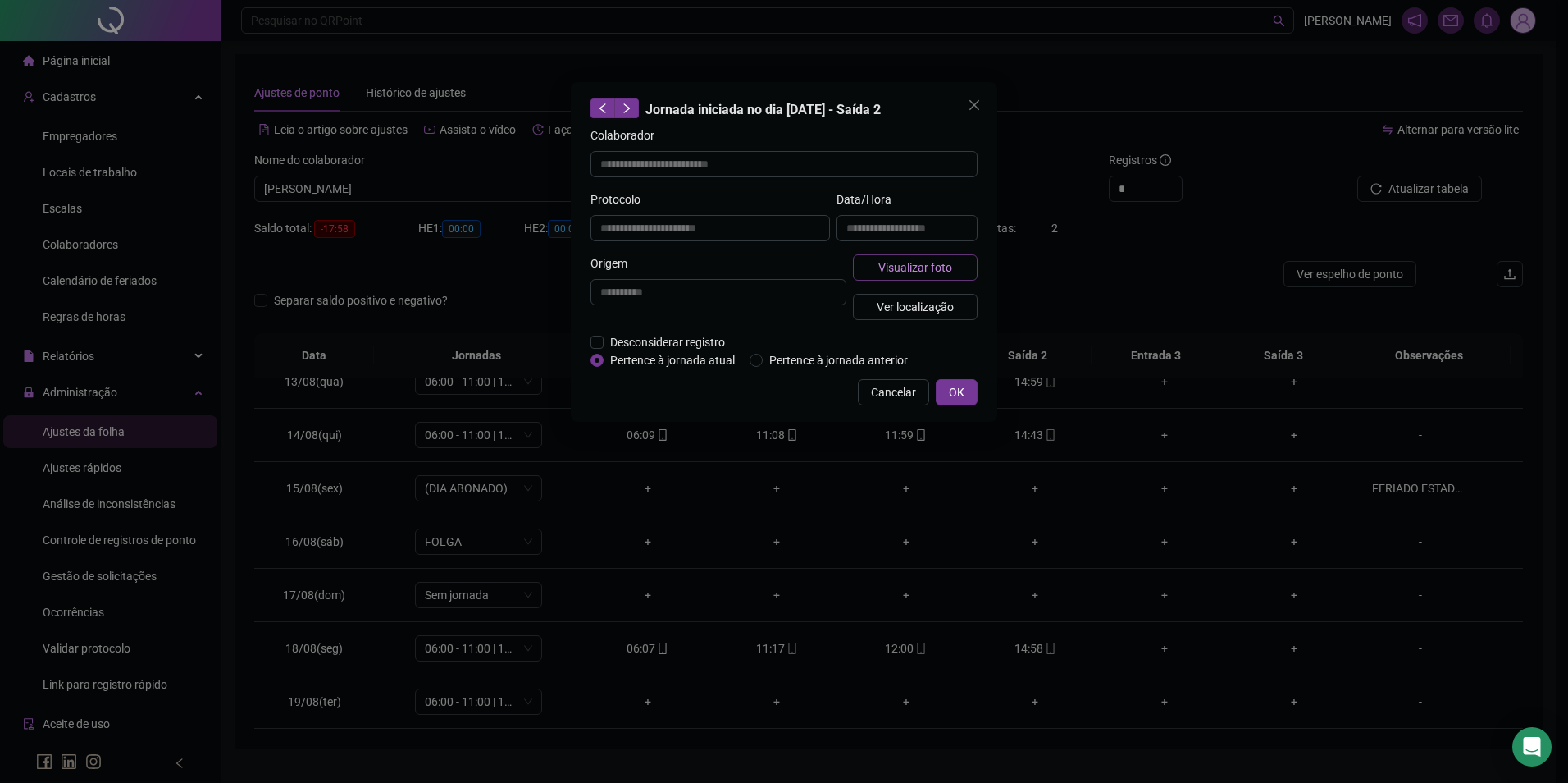
click at [951, 261] on button "Visualizar foto" at bounding box center [915, 268] width 125 height 26
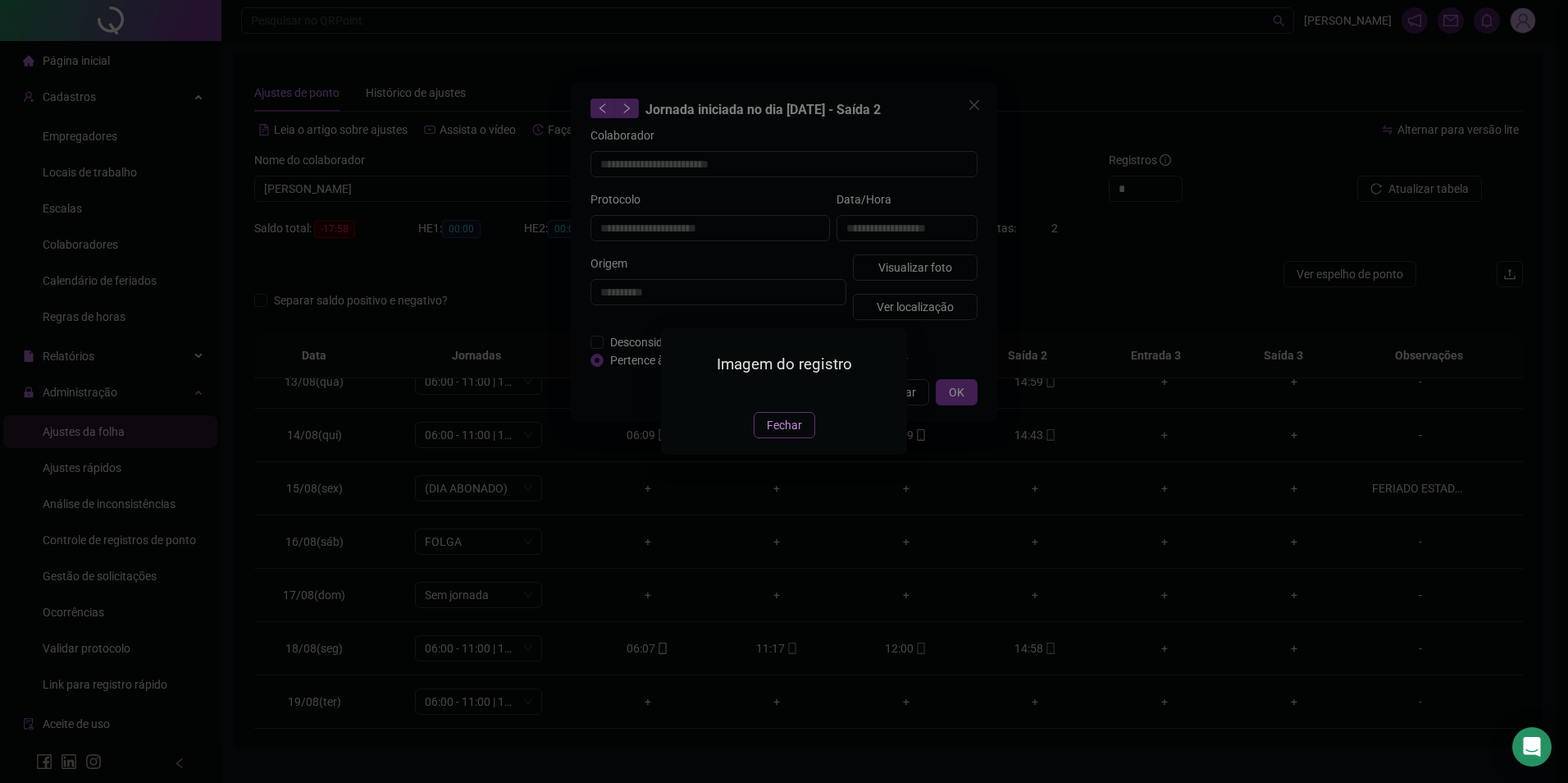
click at [789, 434] on span "Fechar" at bounding box center [784, 425] width 35 height 18
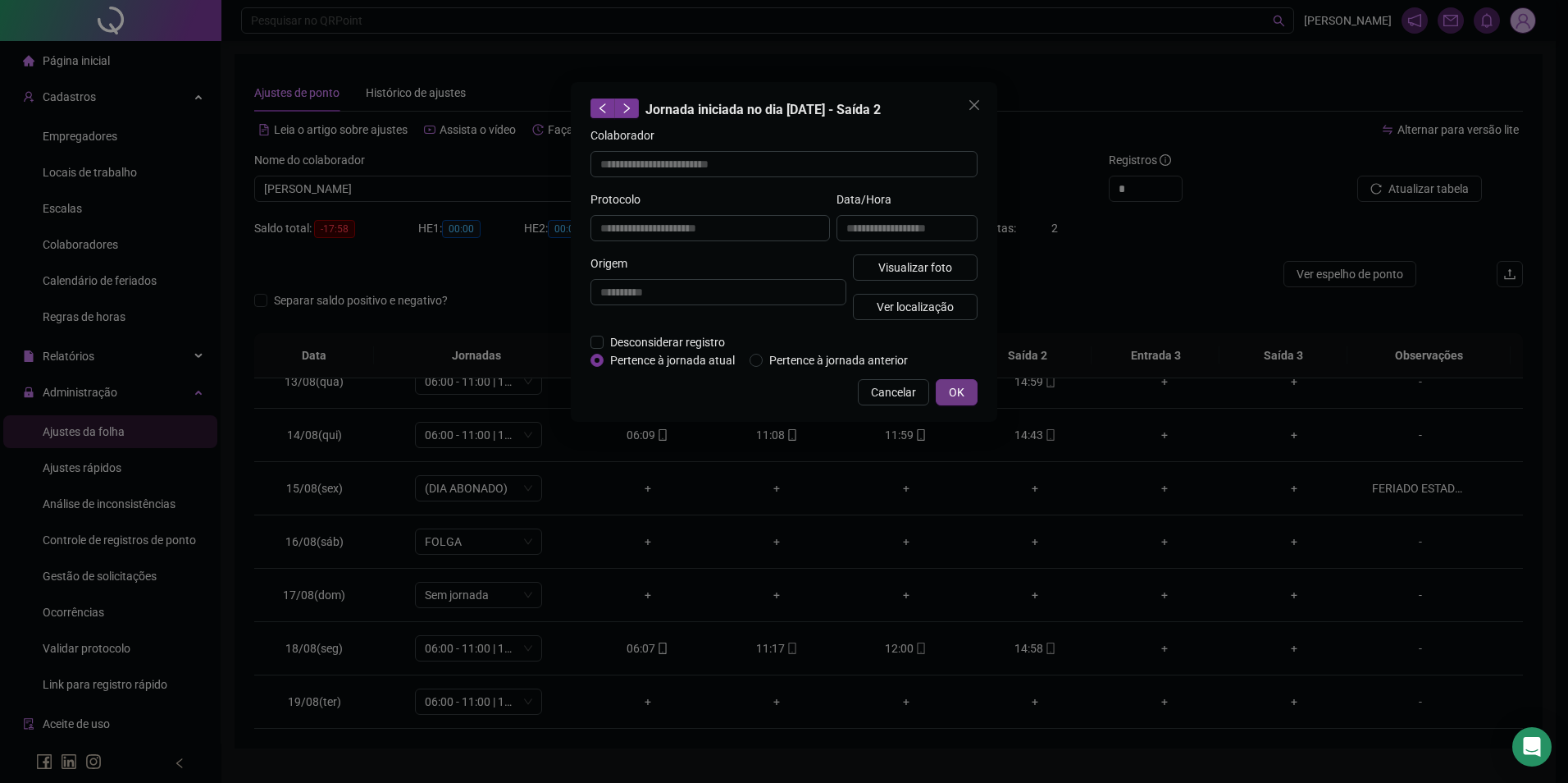
click at [938, 393] on button "OK" at bounding box center [956, 392] width 42 height 26
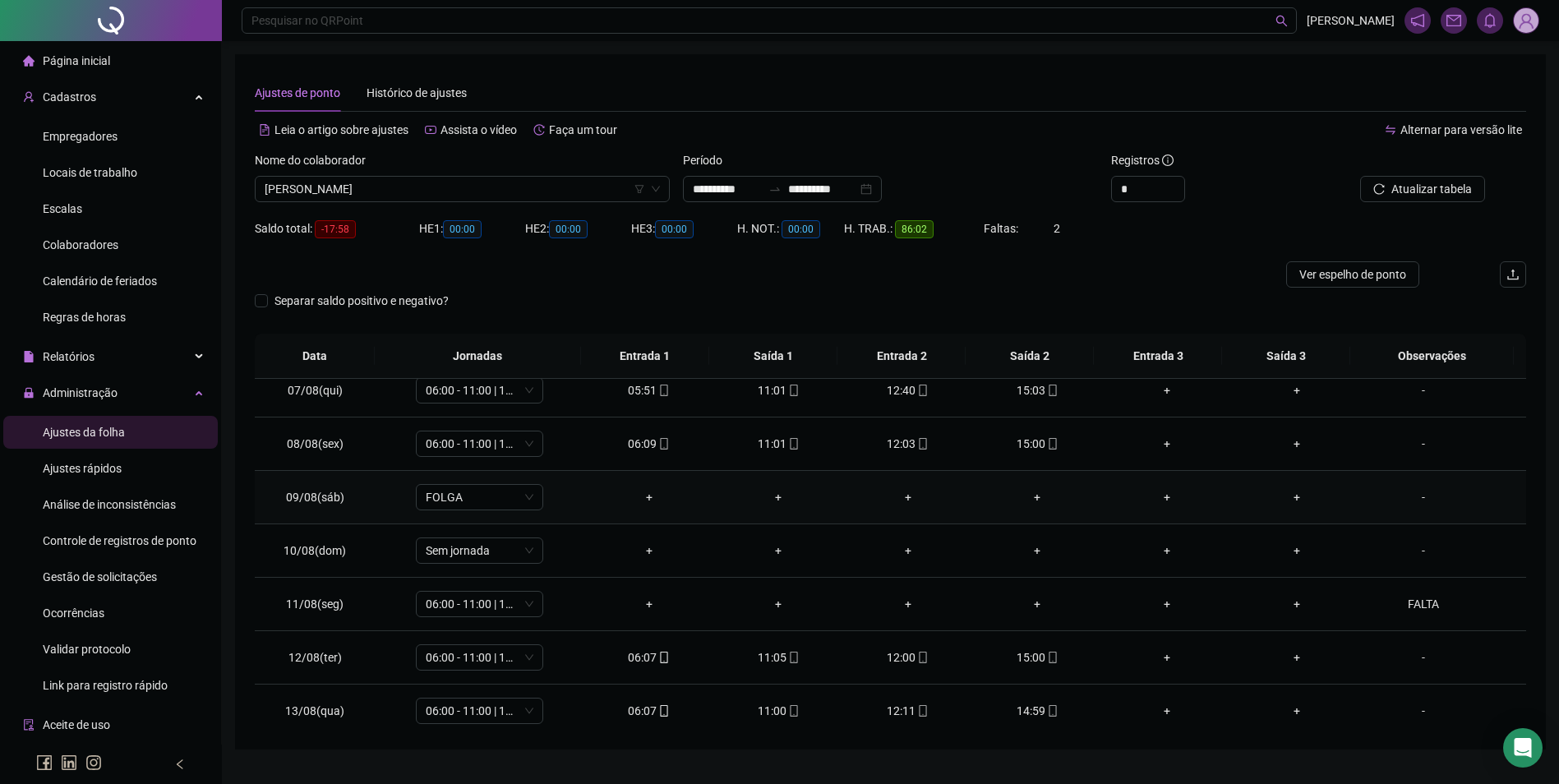
scroll to position [171, 0]
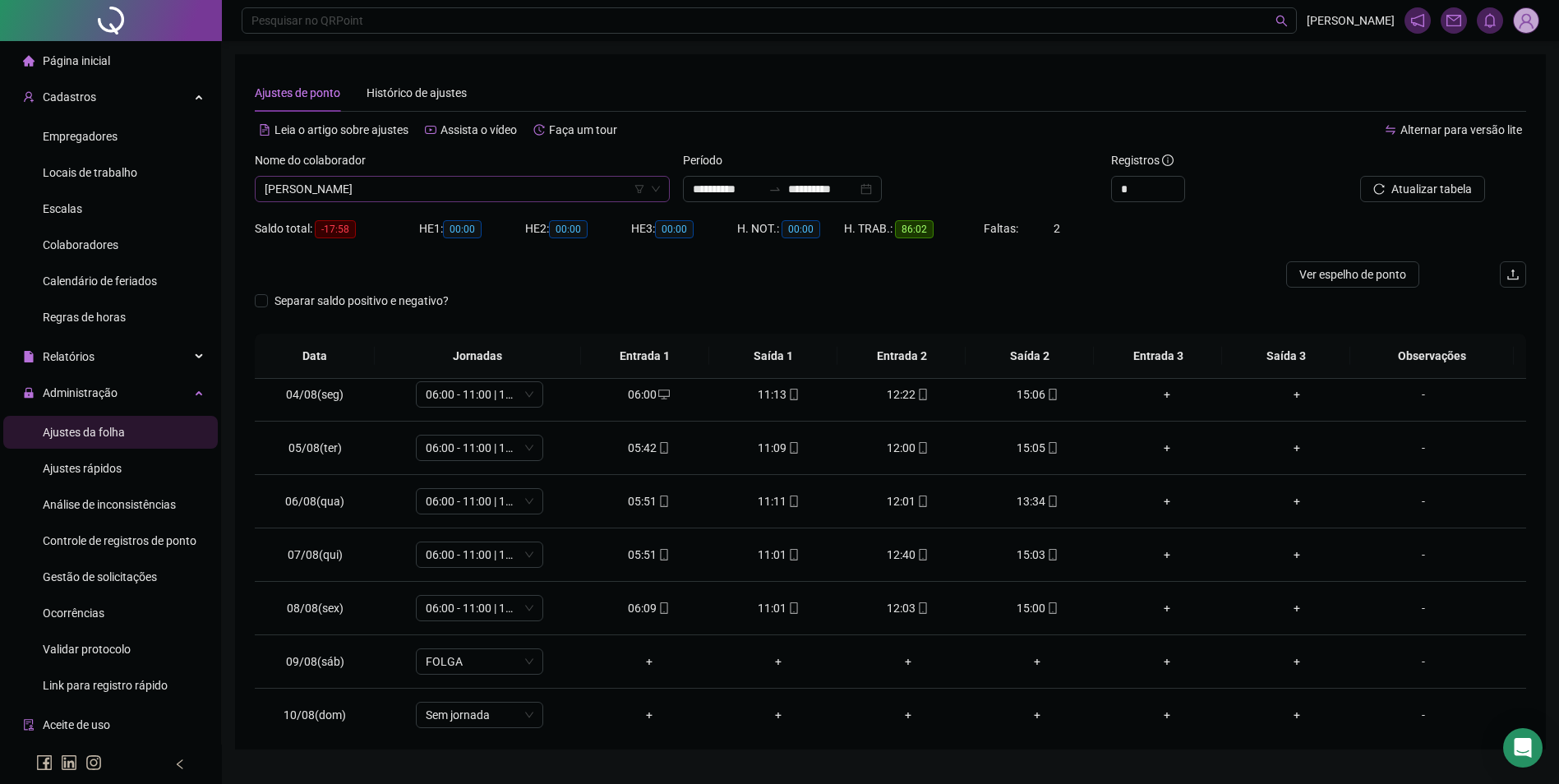
click at [444, 193] on span "[PERSON_NAME]" at bounding box center [462, 189] width 395 height 24
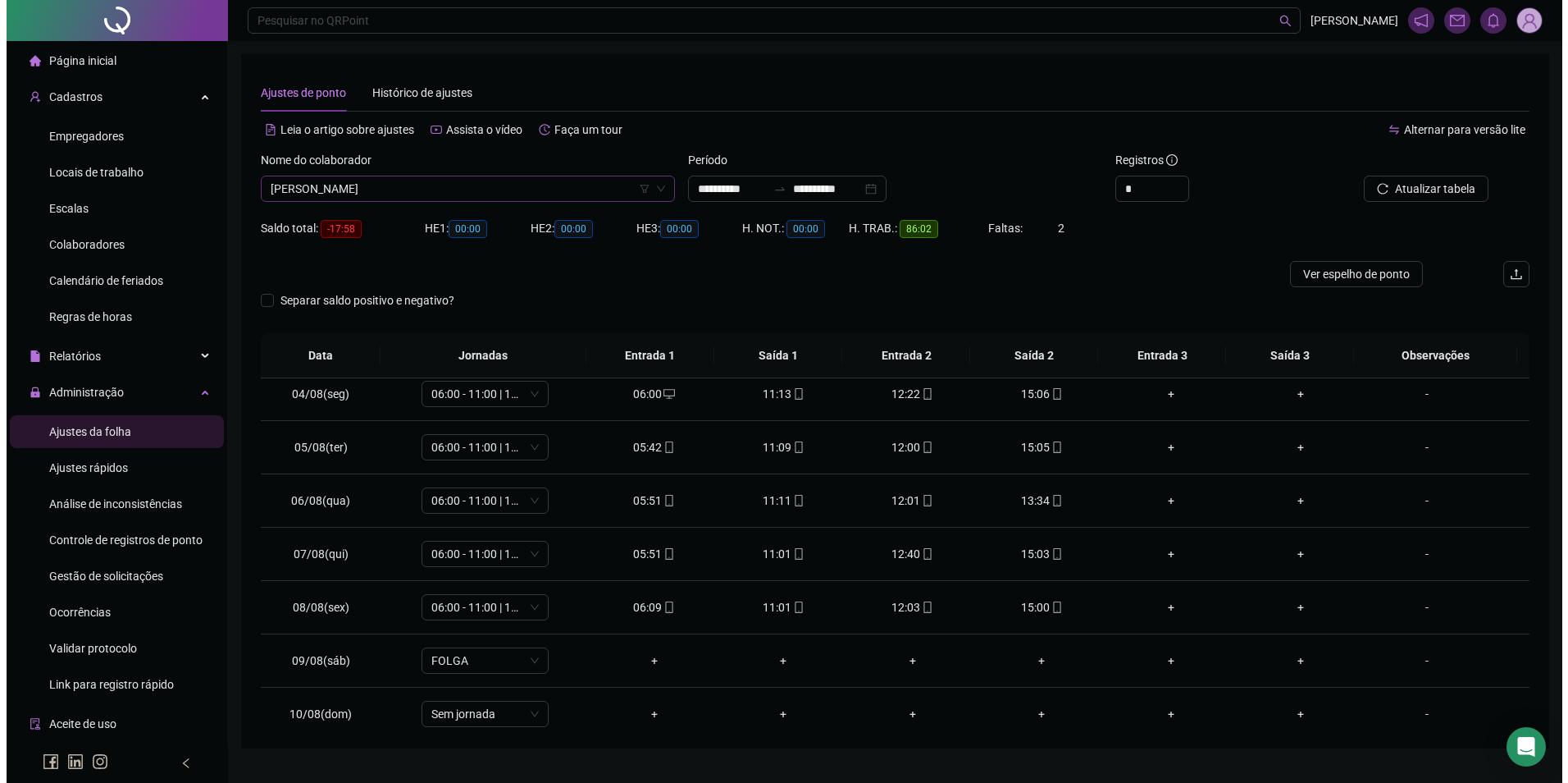
scroll to position [22631, 0]
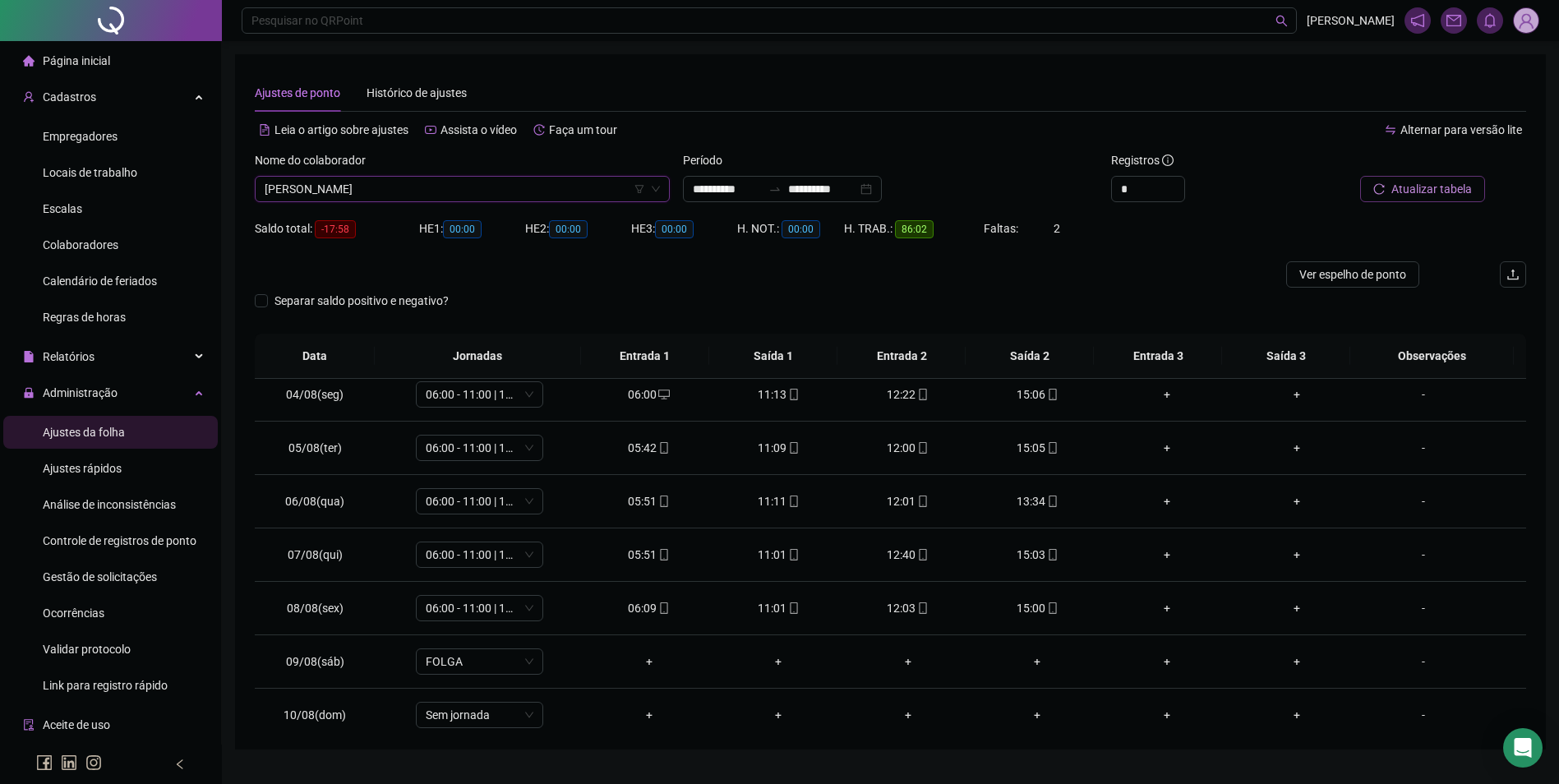
click at [1438, 191] on span "Atualizar tabela" at bounding box center [1431, 189] width 80 height 18
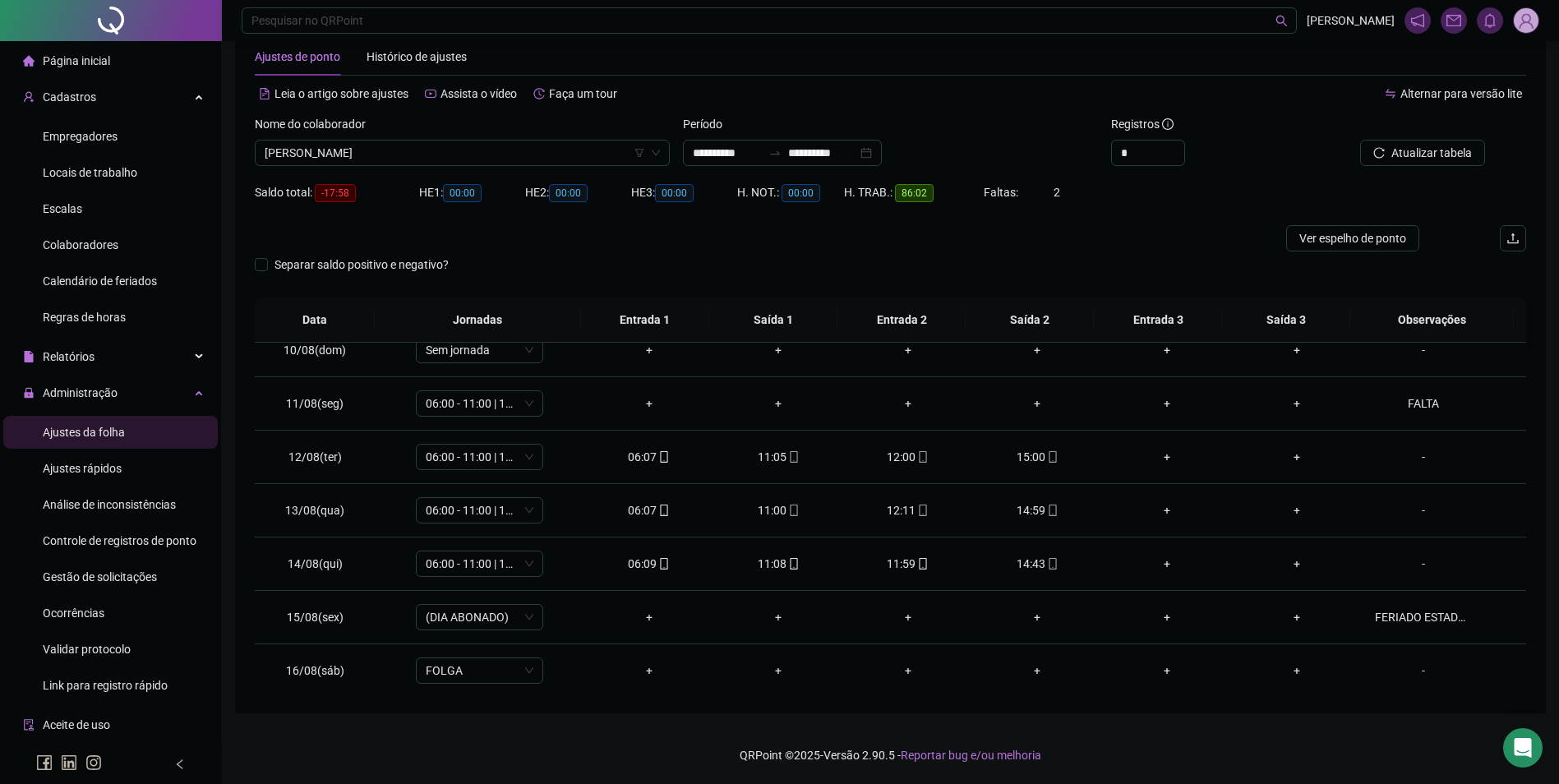
scroll to position [663, 0]
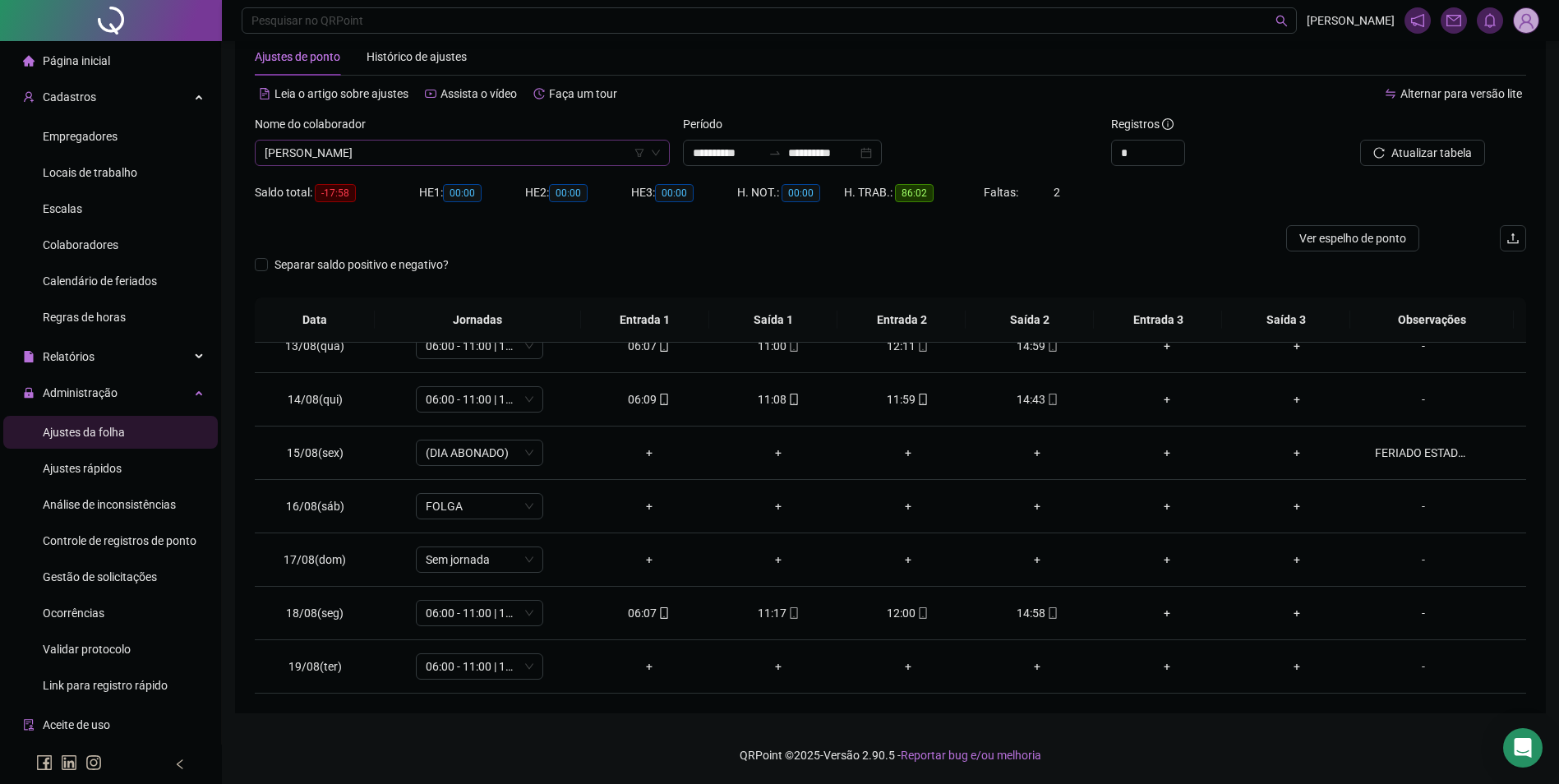
click at [486, 160] on span "[PERSON_NAME]" at bounding box center [462, 152] width 395 height 24
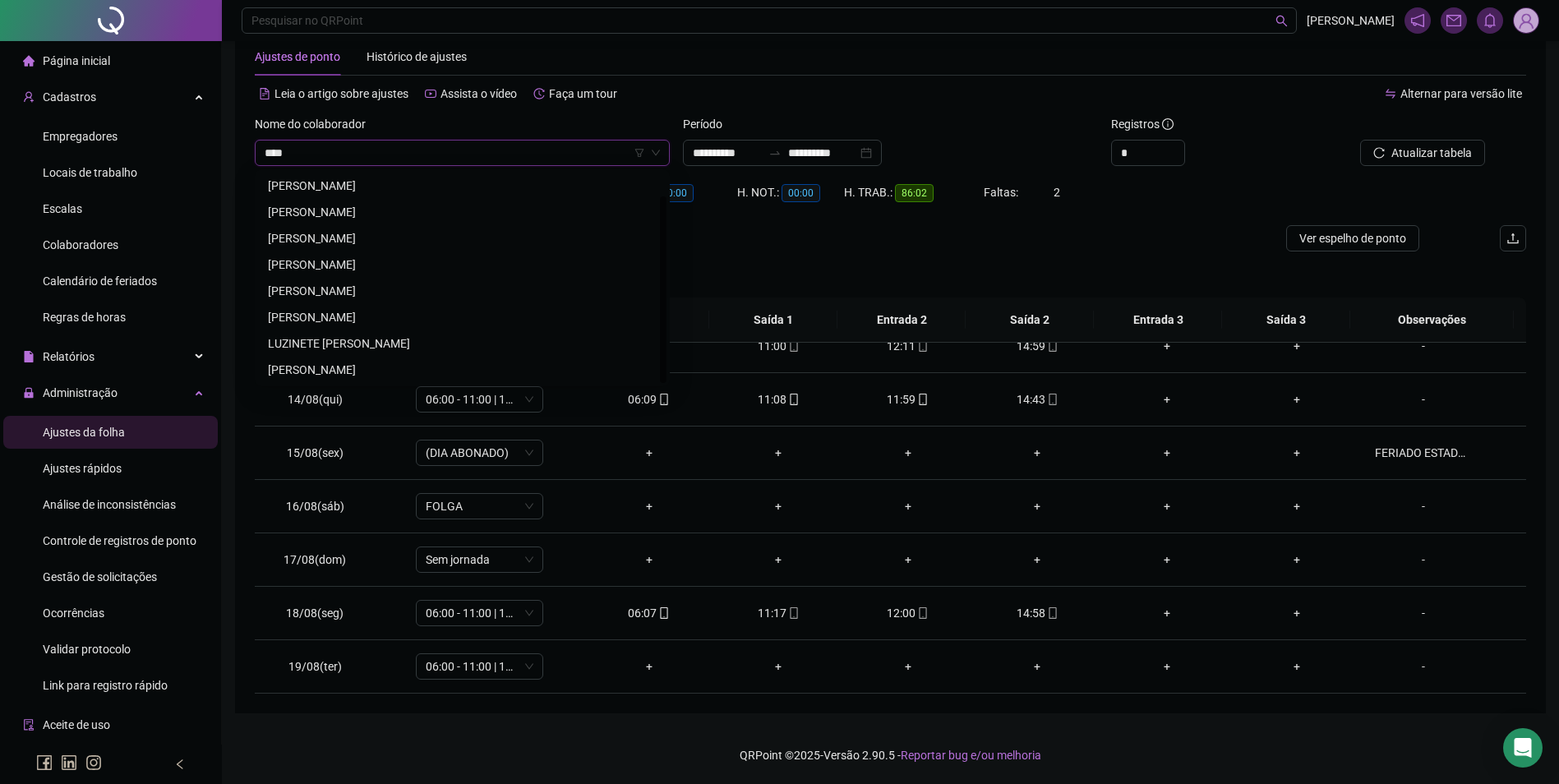
scroll to position [0, 0]
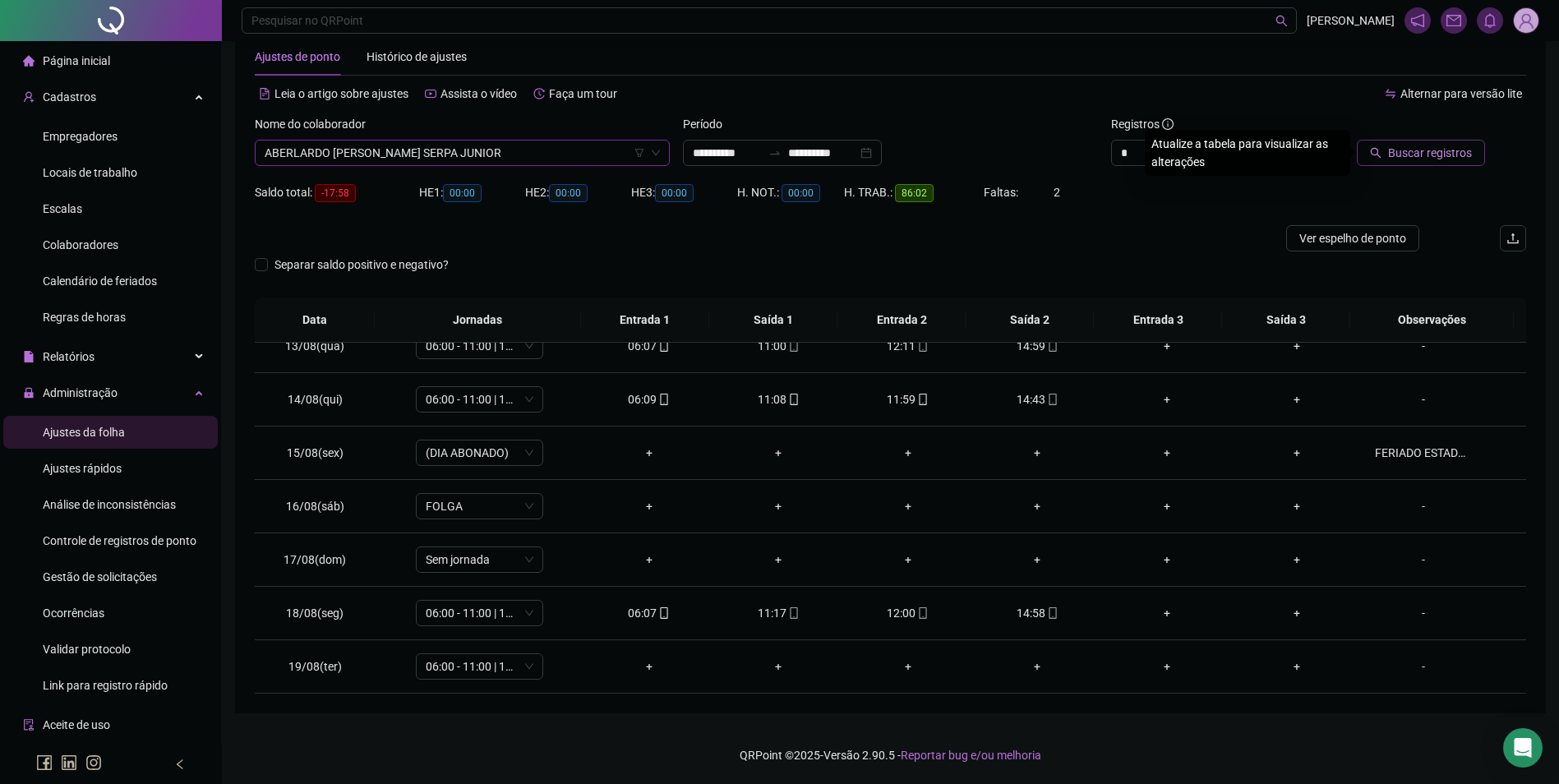
click at [1388, 151] on button "Buscar registros" at bounding box center [1420, 152] width 128 height 26
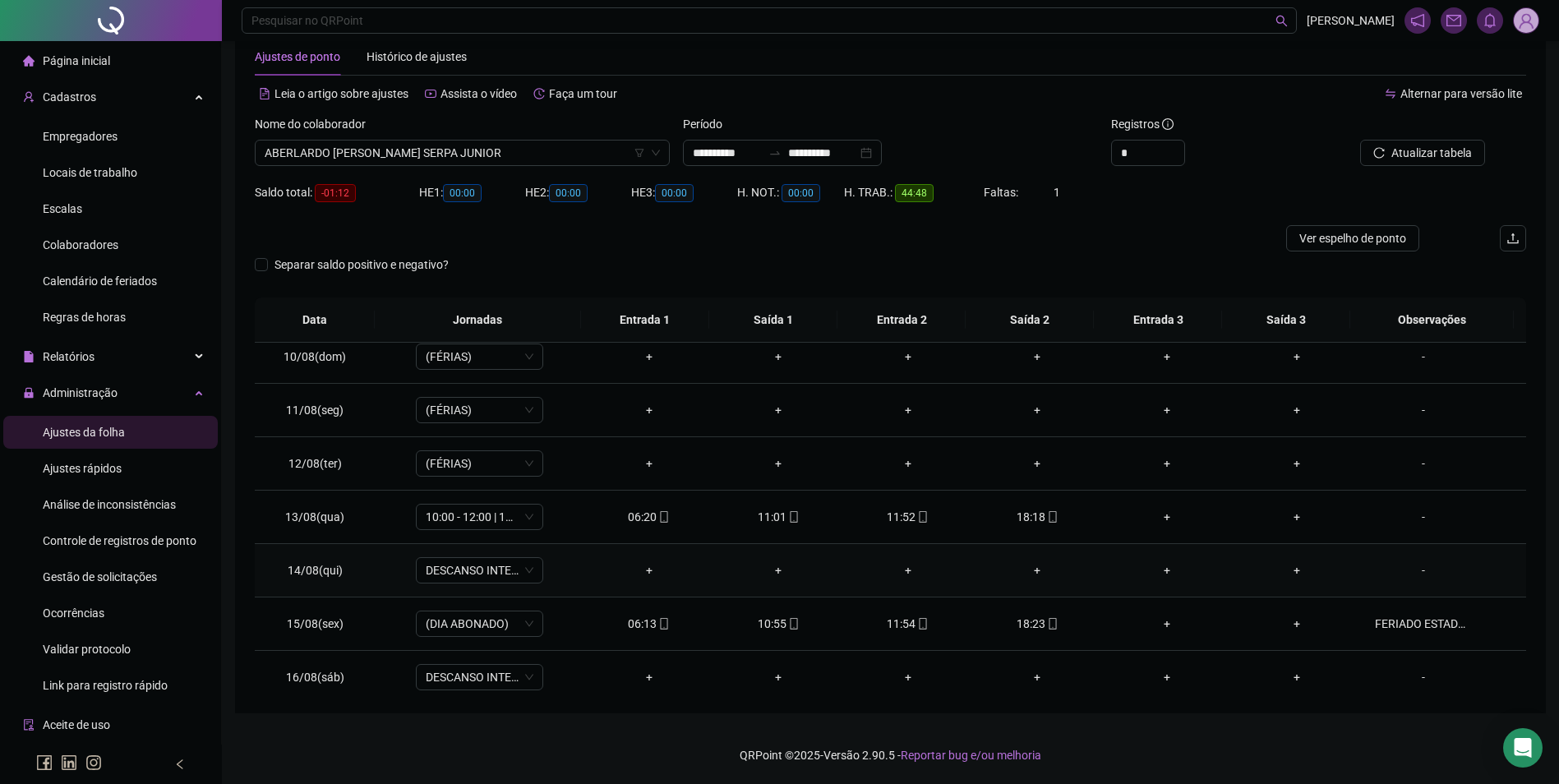
scroll to position [663, 0]
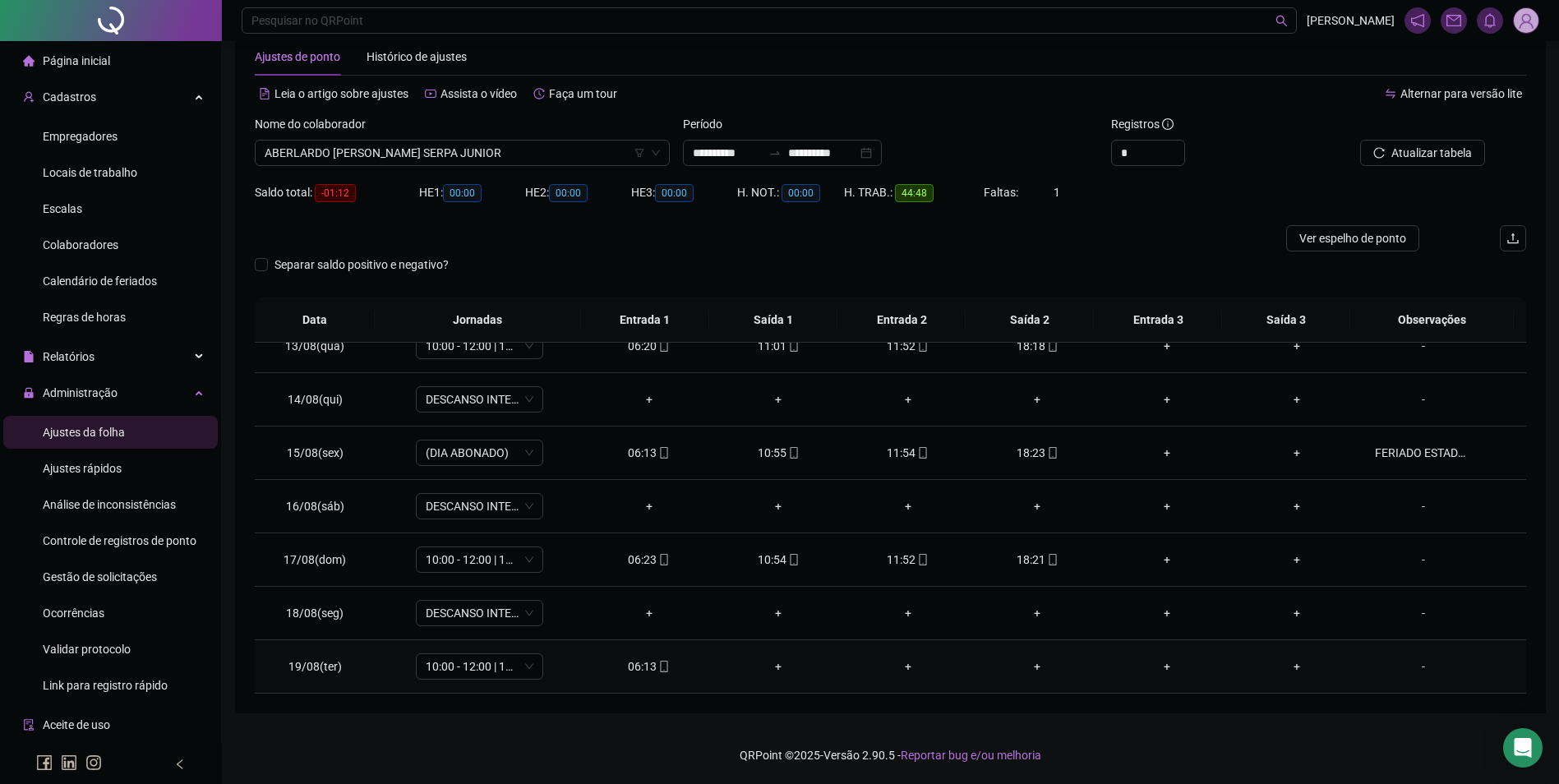
click at [660, 666] on icon "mobile" at bounding box center [664, 666] width 7 height 11
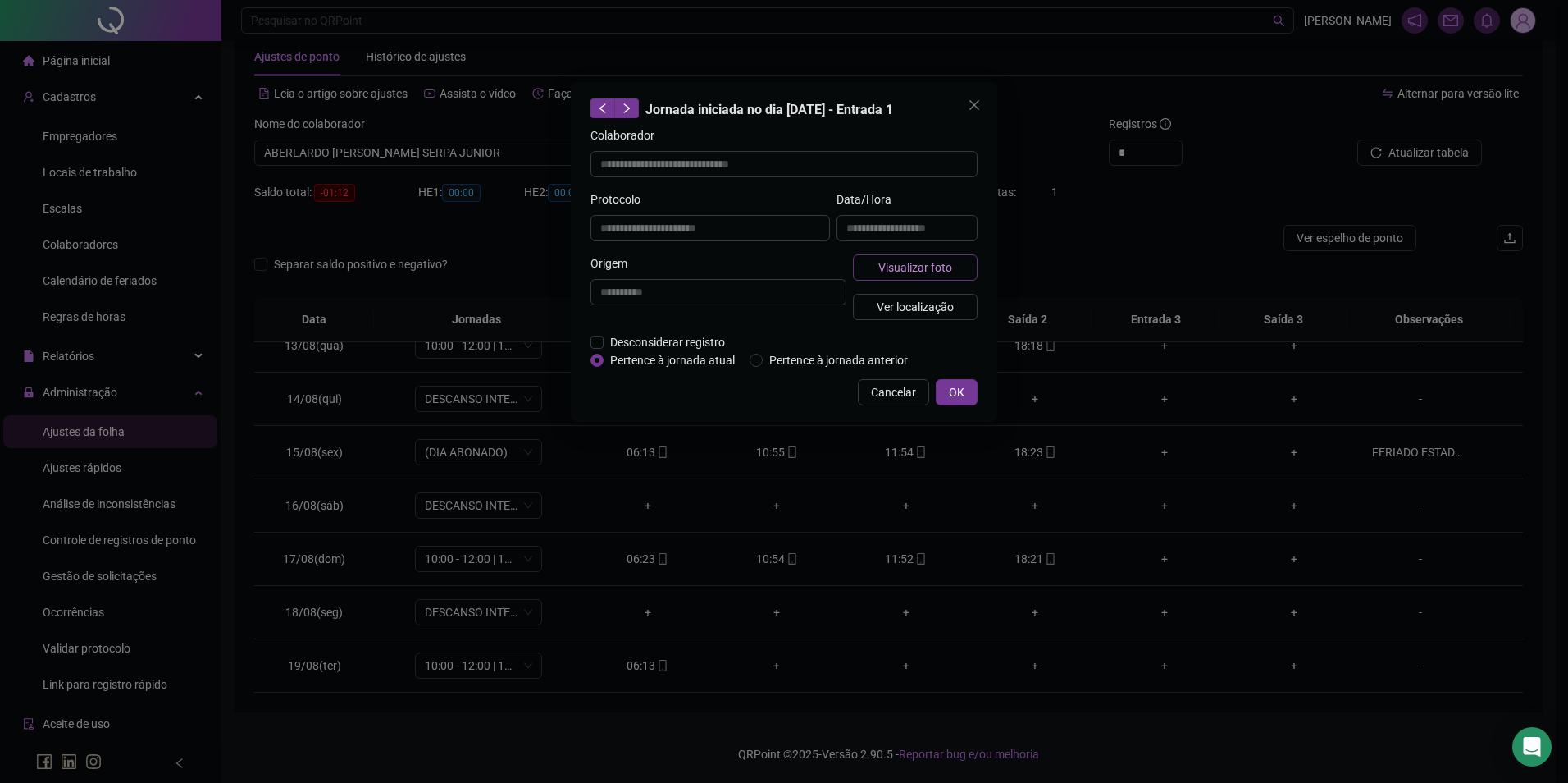
click at [867, 262] on button "Visualizar foto" at bounding box center [915, 268] width 125 height 26
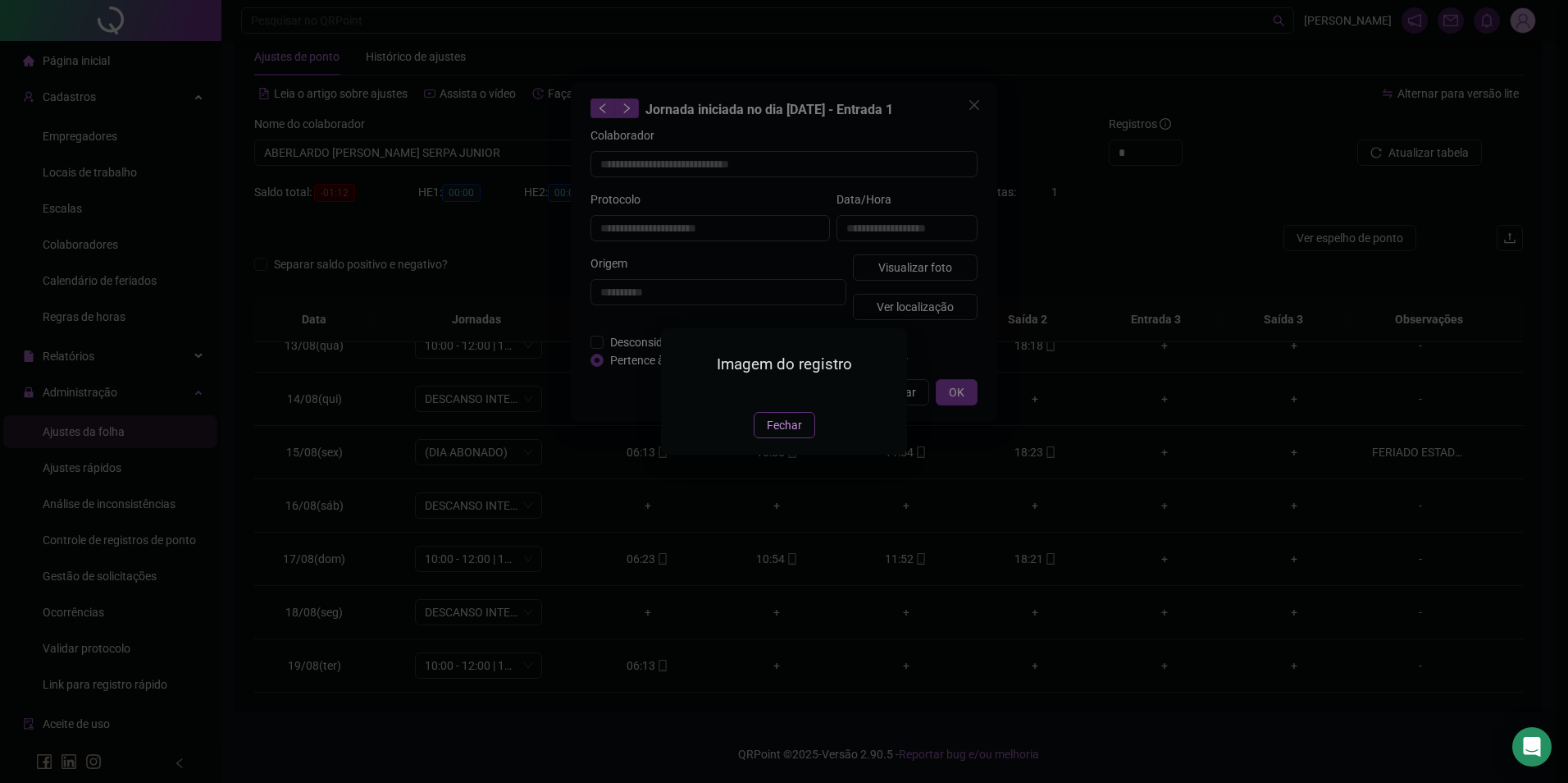
click at [777, 434] on span "Fechar" at bounding box center [784, 425] width 35 height 18
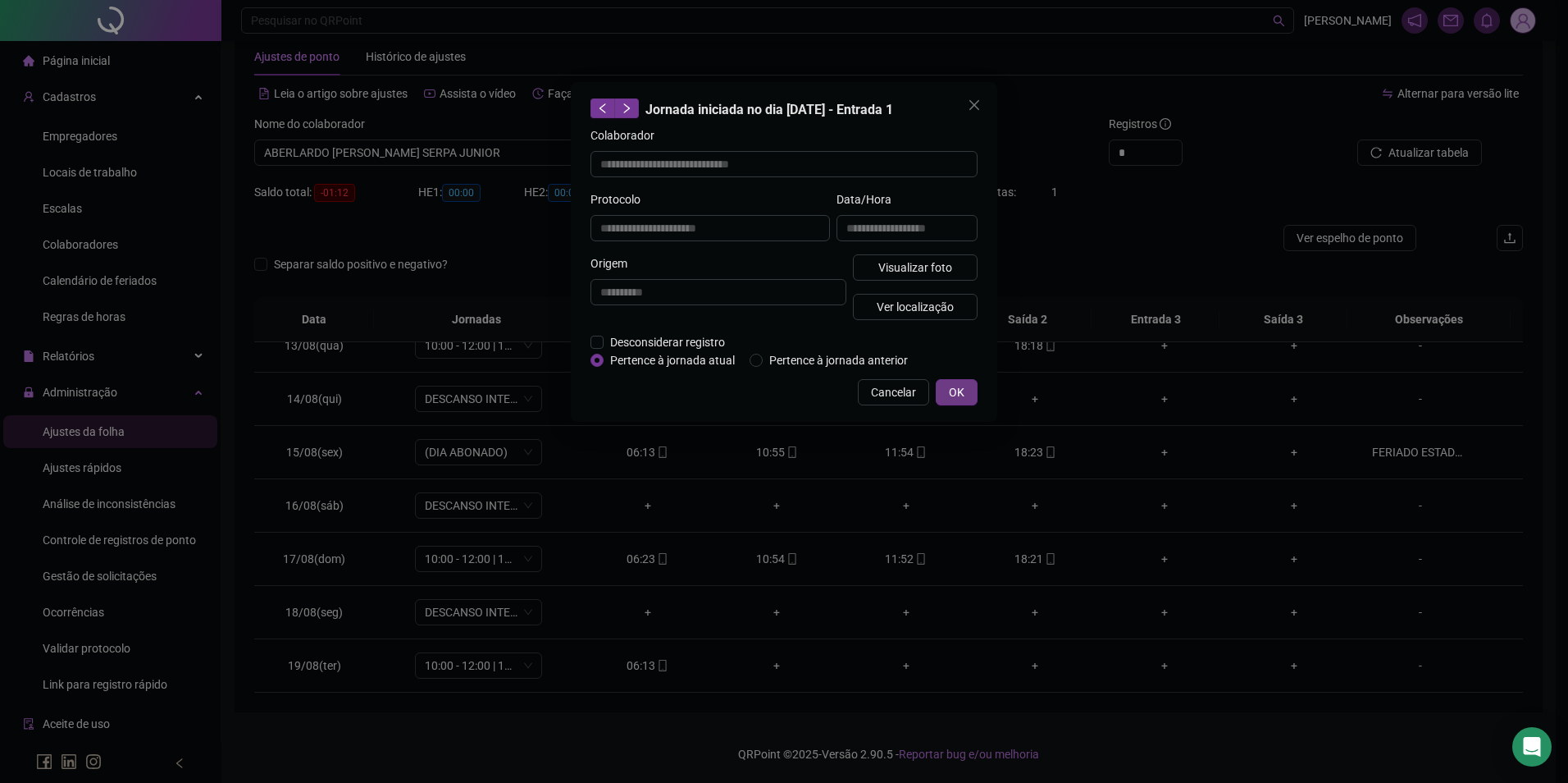
click at [950, 393] on span "OK" at bounding box center [956, 392] width 16 height 18
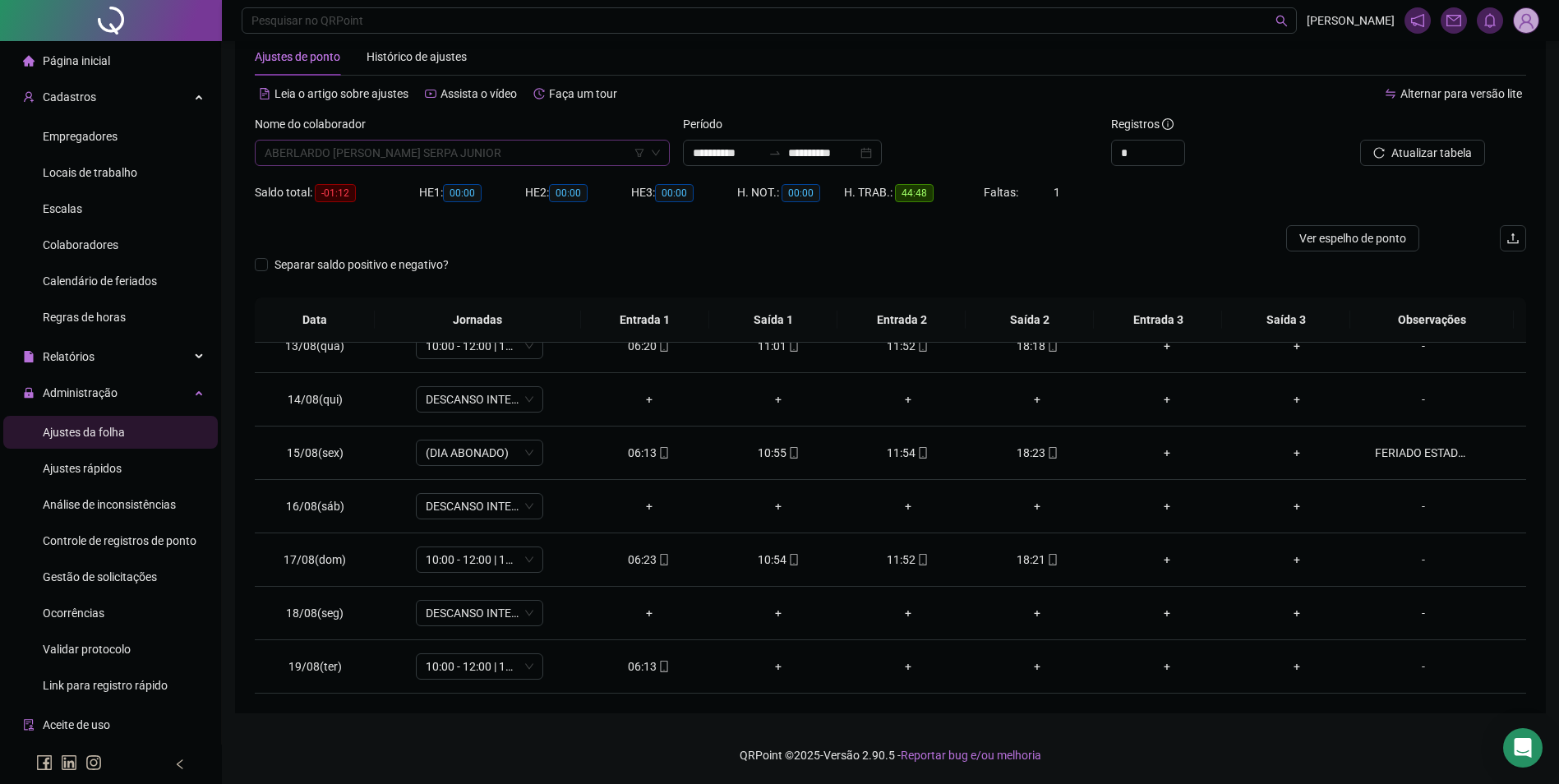
click at [468, 156] on span "ABERLARDO [PERSON_NAME] SERPA JUNIOR" at bounding box center [462, 152] width 395 height 24
click at [361, 175] on div "[PERSON_NAME]" at bounding box center [462, 186] width 408 height 26
click at [1414, 154] on span "Buscar registros" at bounding box center [1430, 152] width 84 height 18
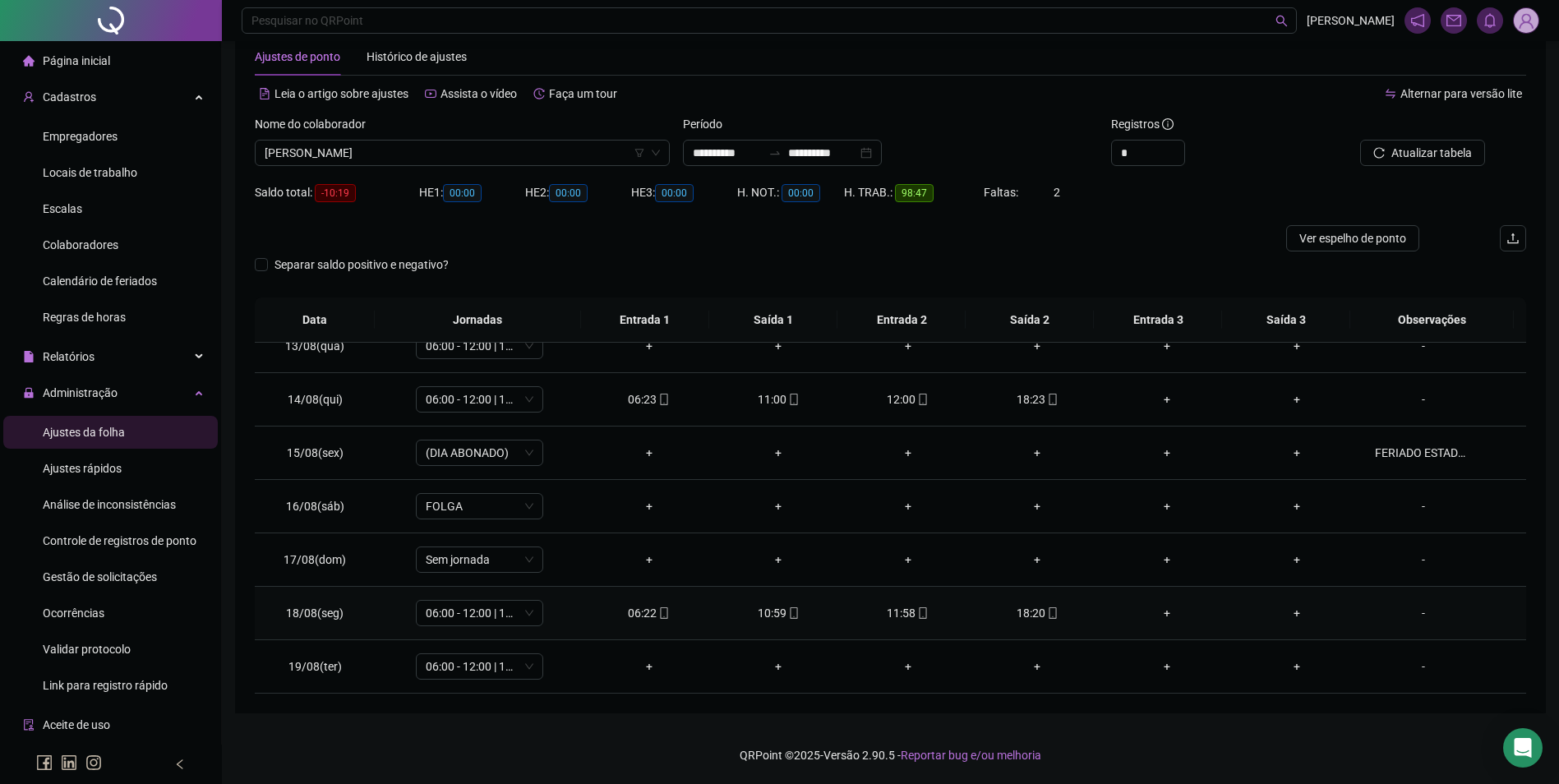
click at [1032, 612] on div "18:20" at bounding box center [1037, 612] width 104 height 18
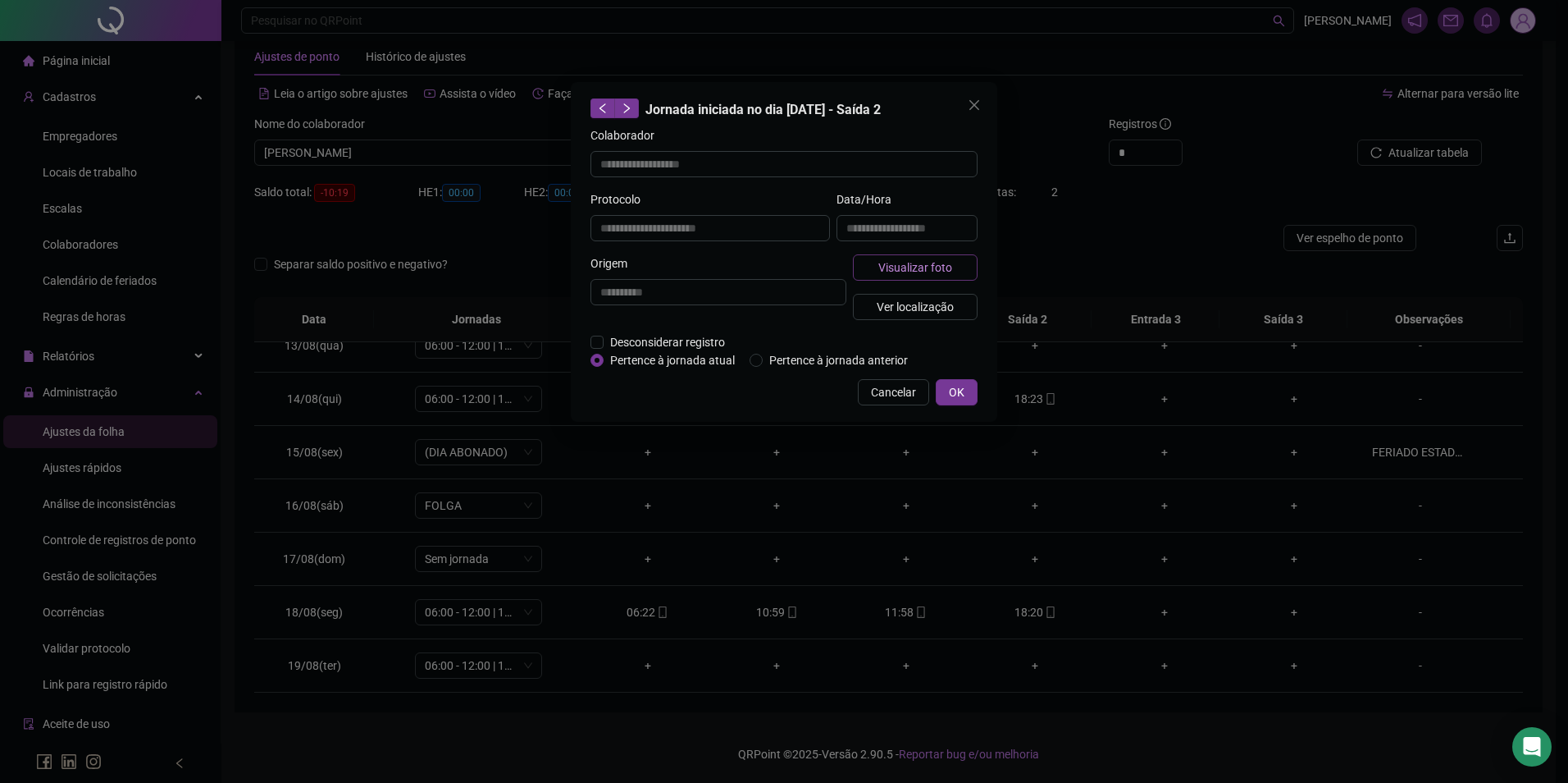
click at [937, 270] on span "Visualizar foto" at bounding box center [915, 267] width 74 height 18
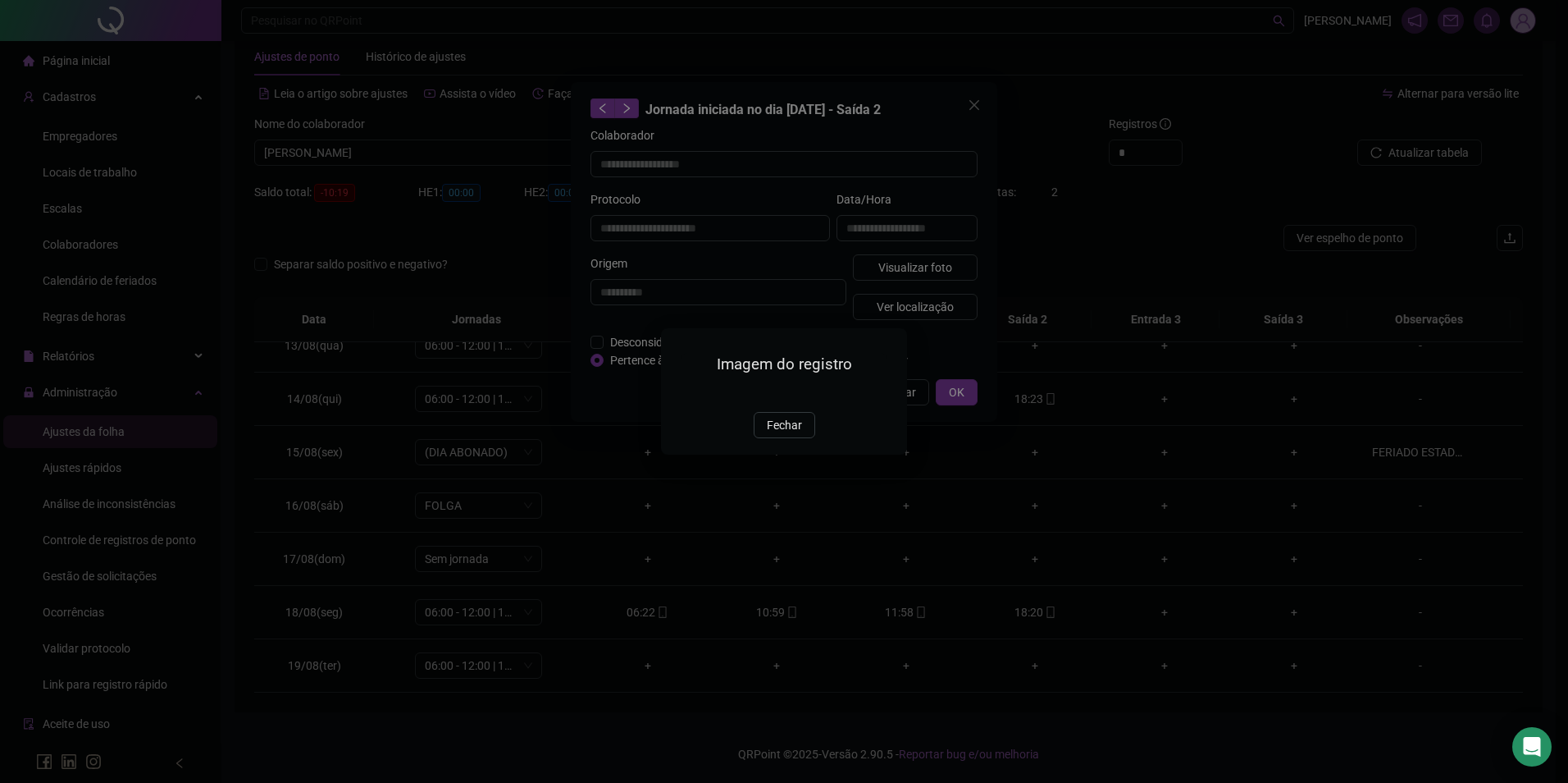
drag, startPoint x: 775, startPoint y: 517, endPoint x: 897, endPoint y: 443, distance: 142.7
click at [777, 434] on span "Fechar" at bounding box center [784, 425] width 35 height 18
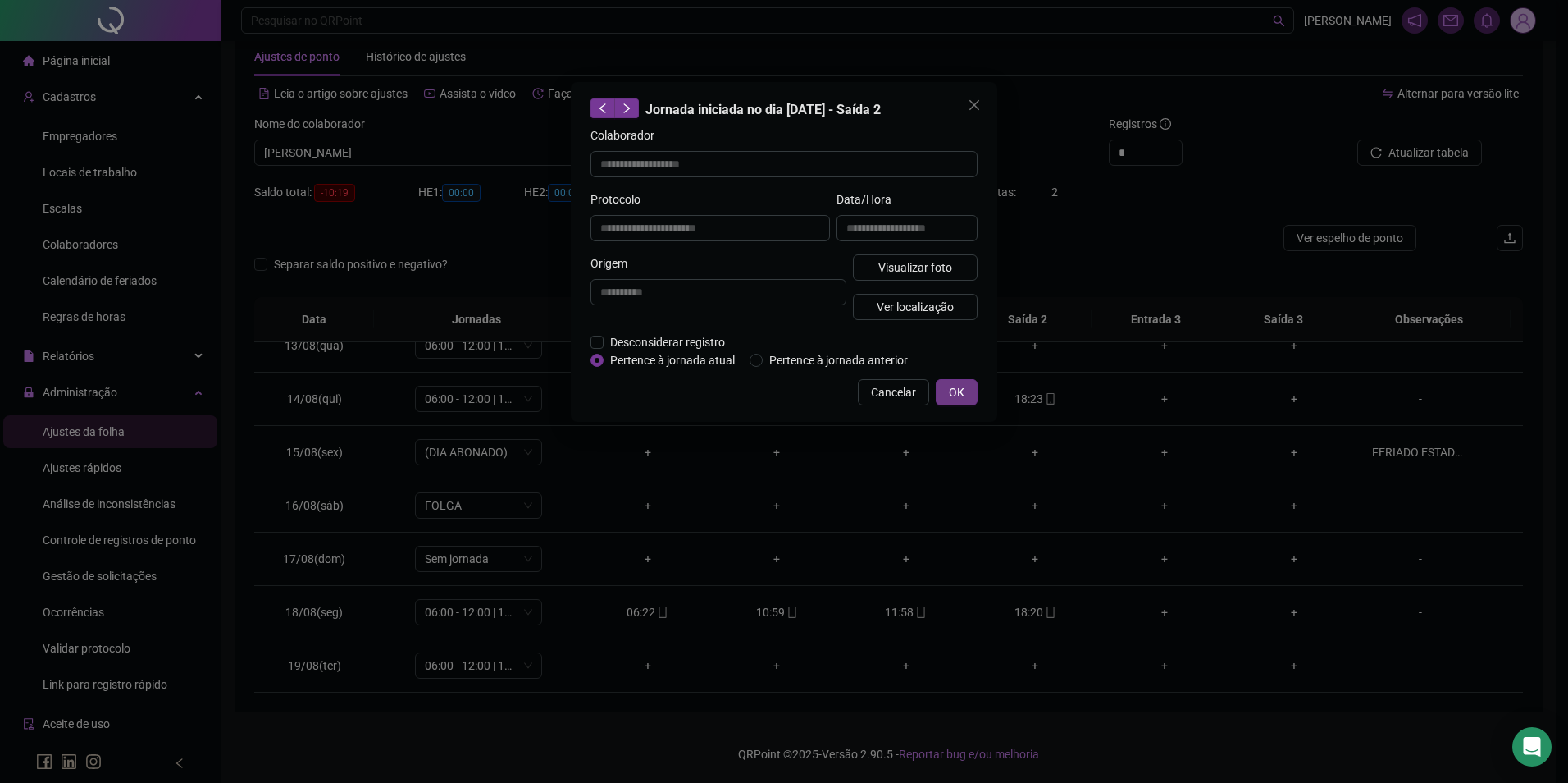
click at [948, 393] on button "OK" at bounding box center [956, 392] width 42 height 26
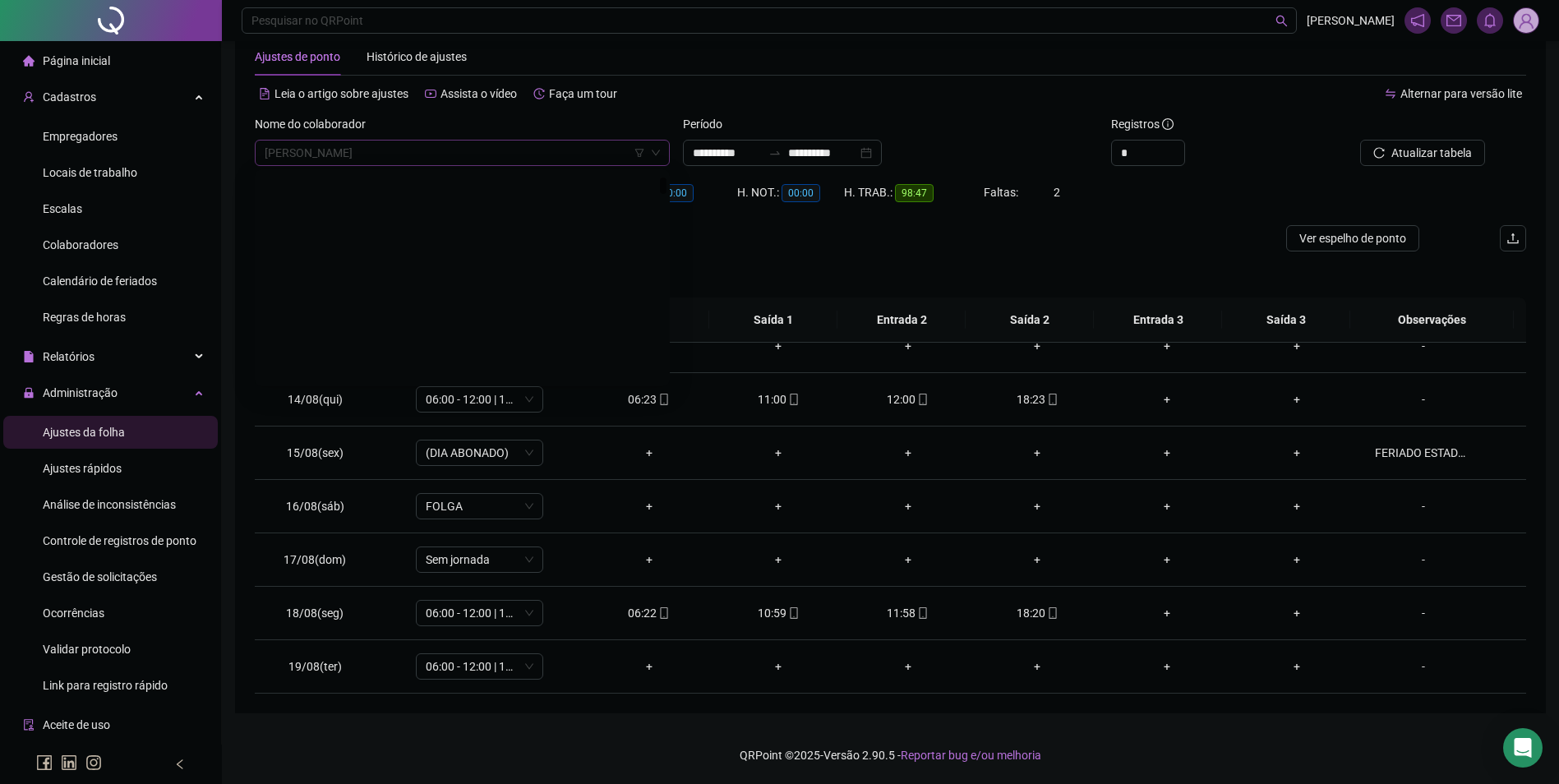
scroll to position [657, 0]
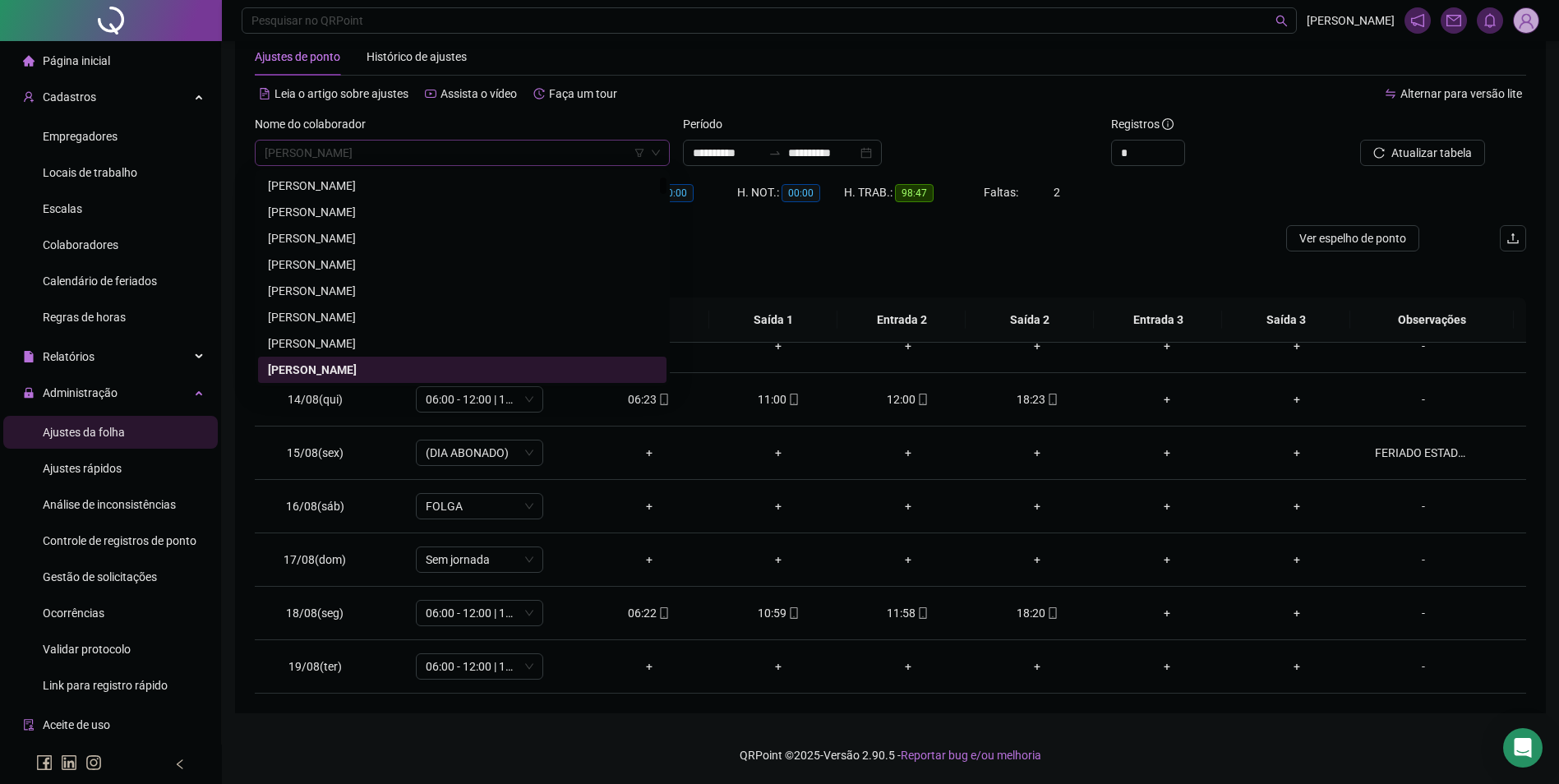
click at [508, 142] on span "[PERSON_NAME]" at bounding box center [462, 152] width 395 height 24
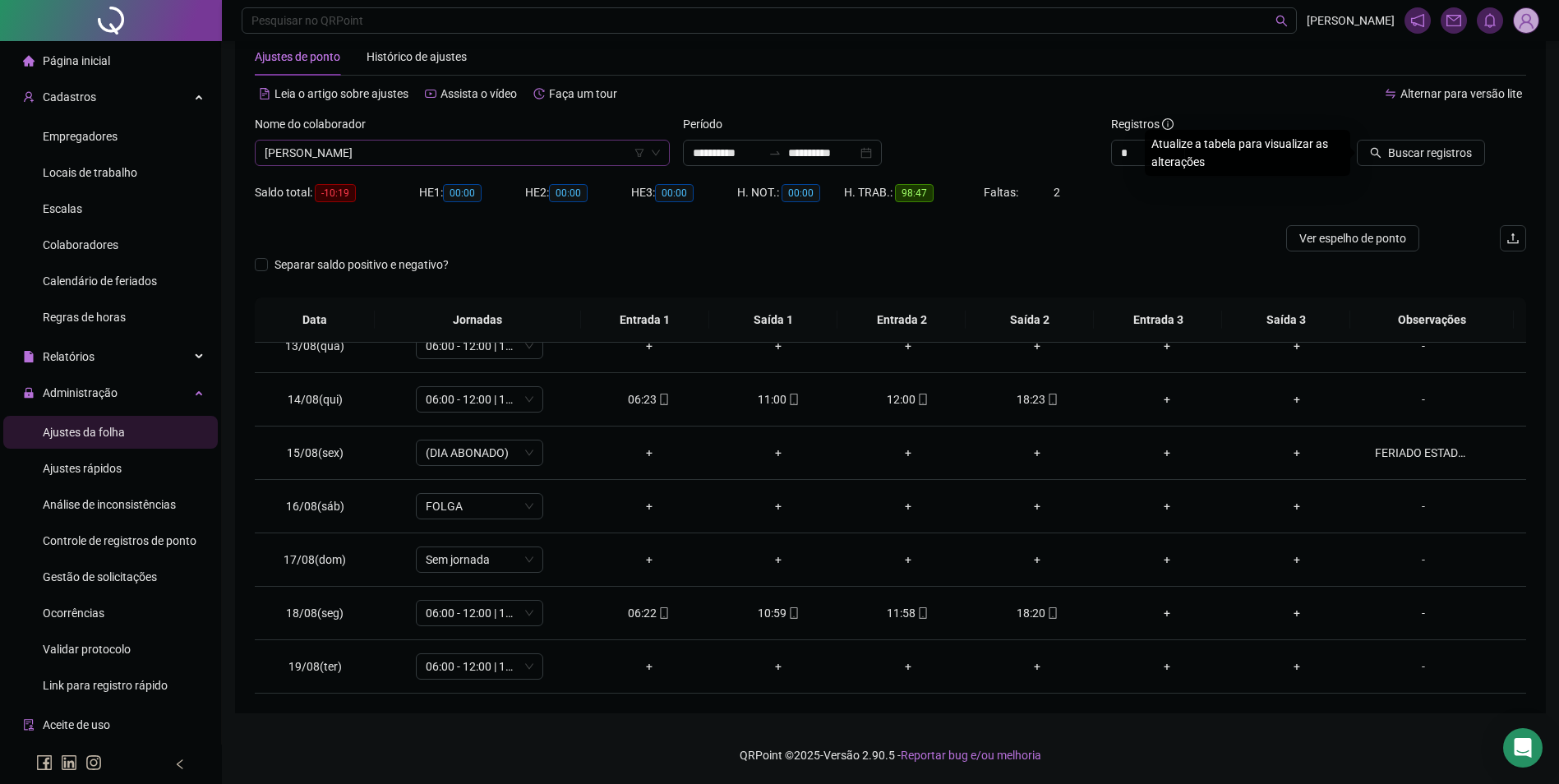
click at [1356, 139] on button "Buscar registros" at bounding box center [1420, 152] width 128 height 26
click at [1033, 617] on div "15:48" at bounding box center [1037, 612] width 104 height 18
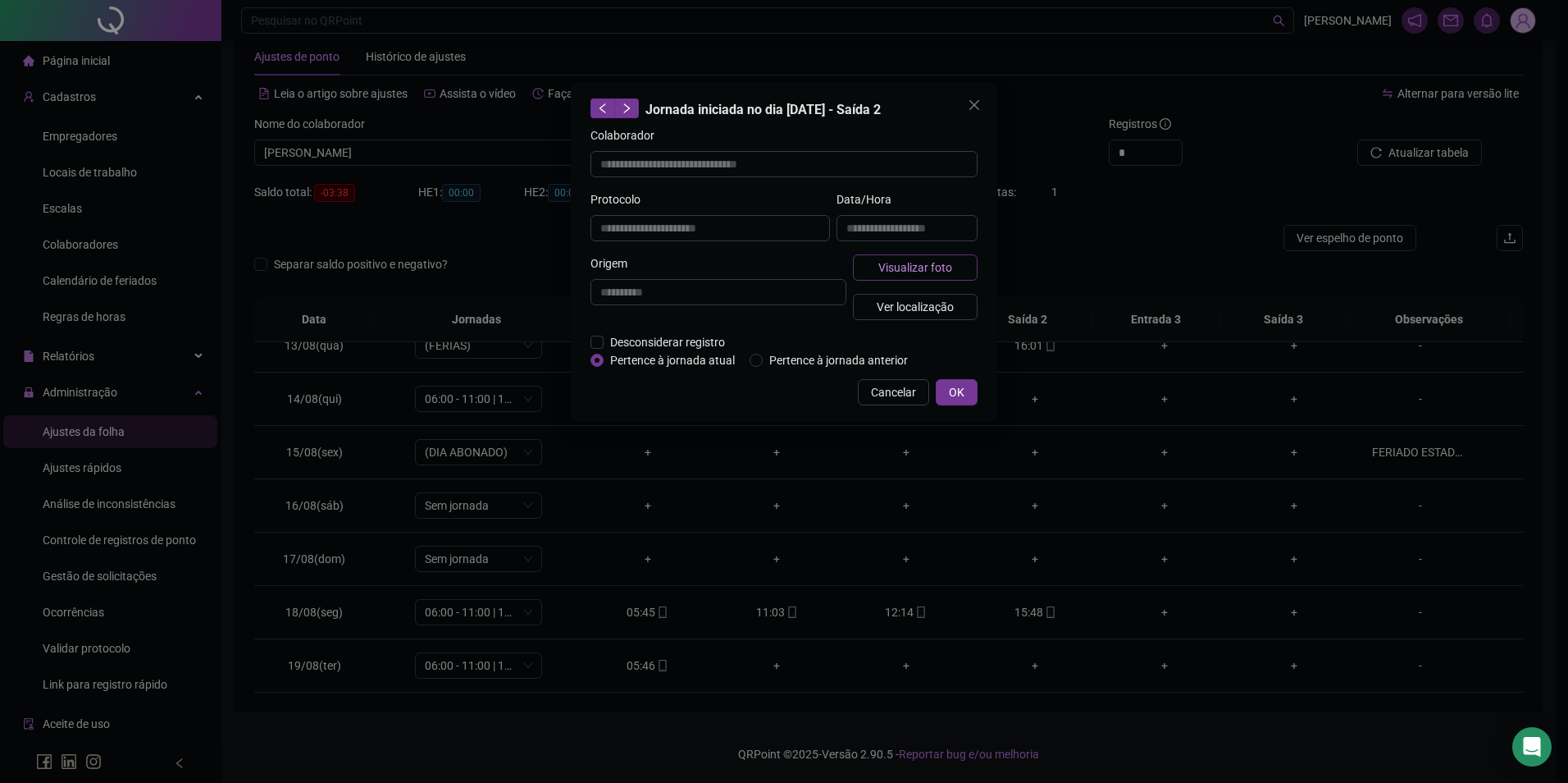
click at [896, 263] on span "Visualizar foto" at bounding box center [915, 267] width 74 height 18
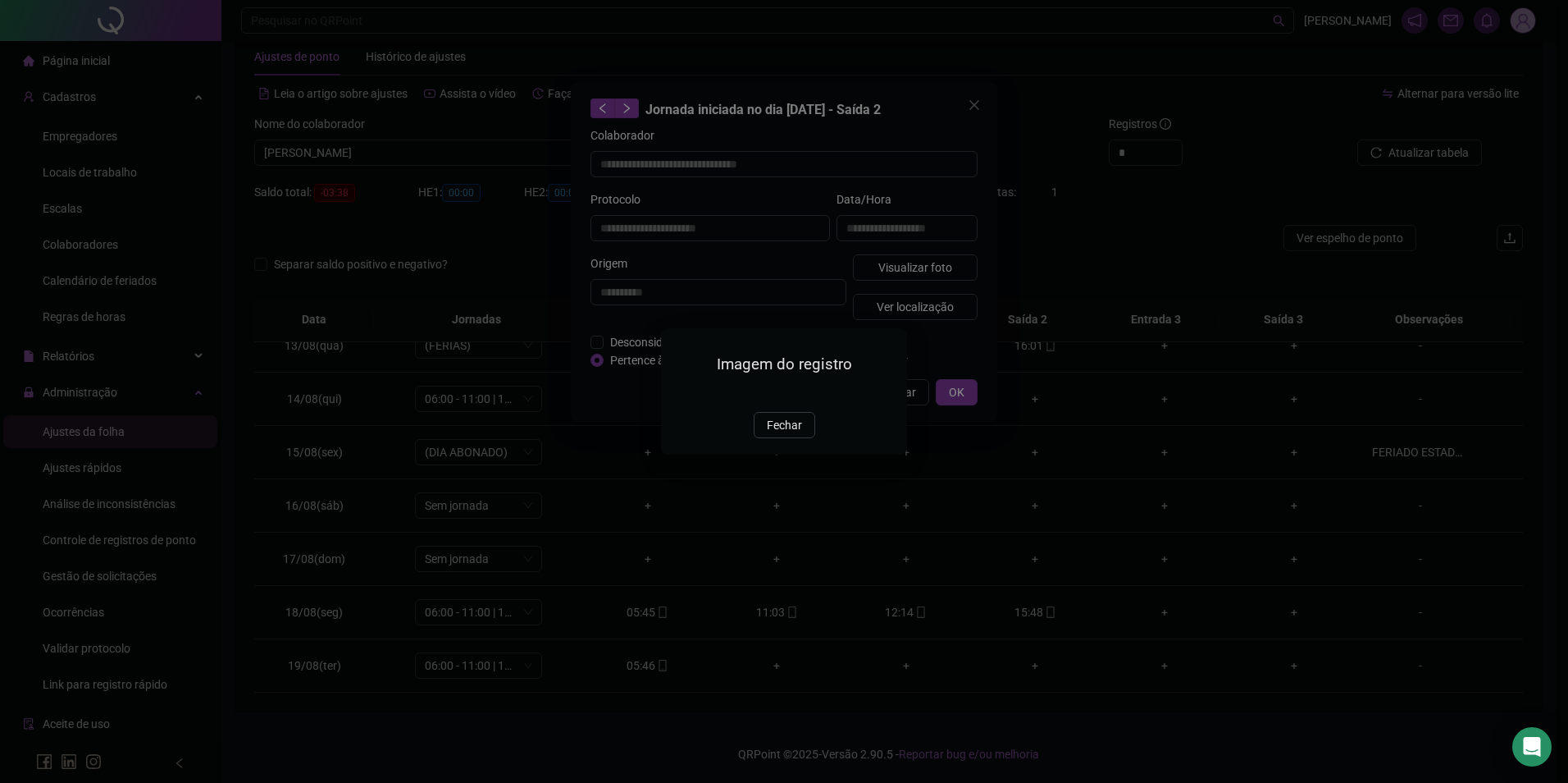
drag, startPoint x: 782, startPoint y: 508, endPoint x: 858, endPoint y: 454, distance: 93.2
click at [784, 454] on div "Imagem do registro Fechar" at bounding box center [784, 391] width 246 height 126
drag, startPoint x: 770, startPoint y: 524, endPoint x: 861, endPoint y: 432, distance: 129.4
click at [772, 434] on span "Fechar" at bounding box center [784, 425] width 35 height 18
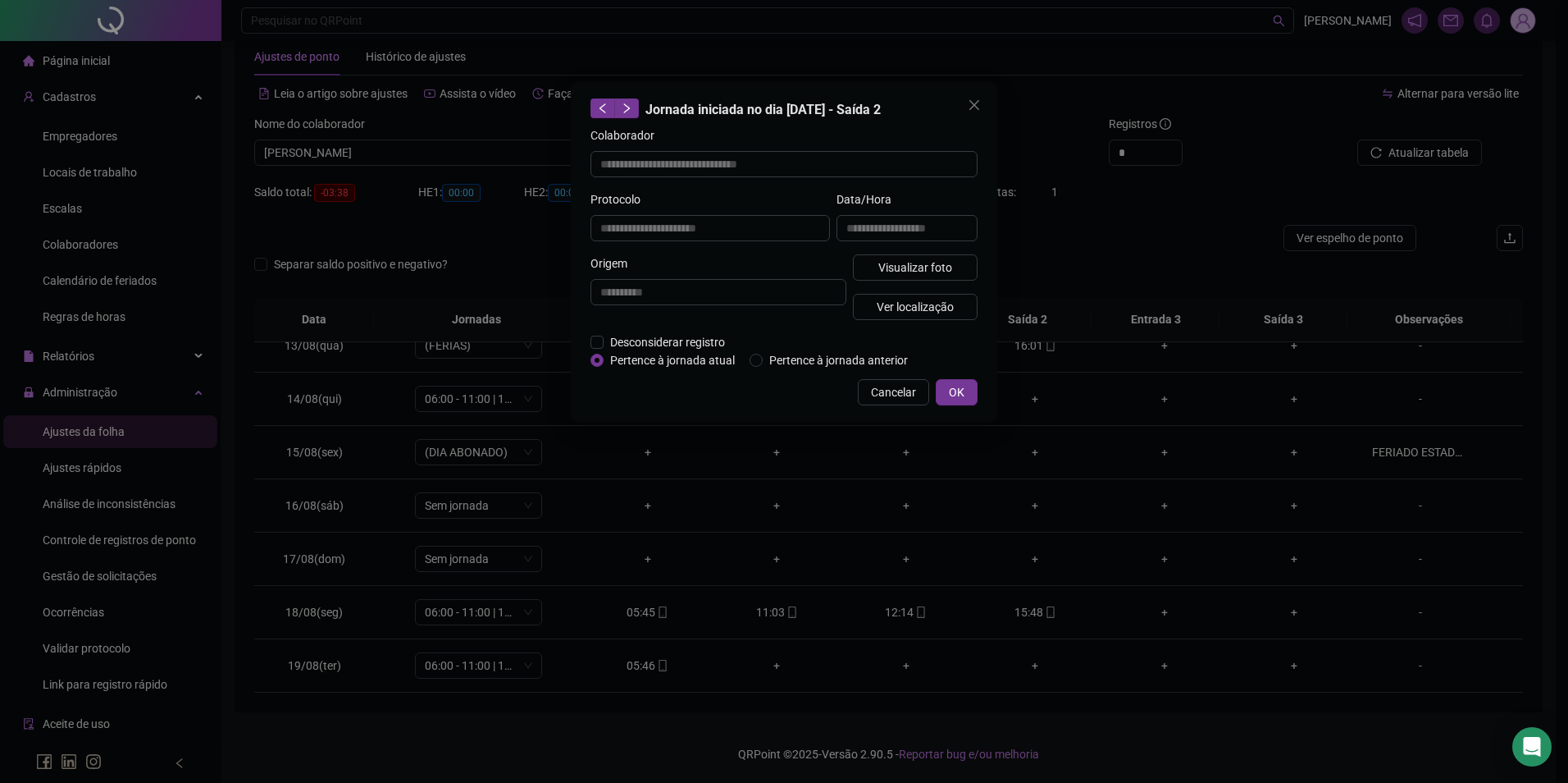
click at [953, 407] on div "**********" at bounding box center [784, 252] width 426 height 340
click at [964, 392] on span "OK" at bounding box center [956, 392] width 16 height 18
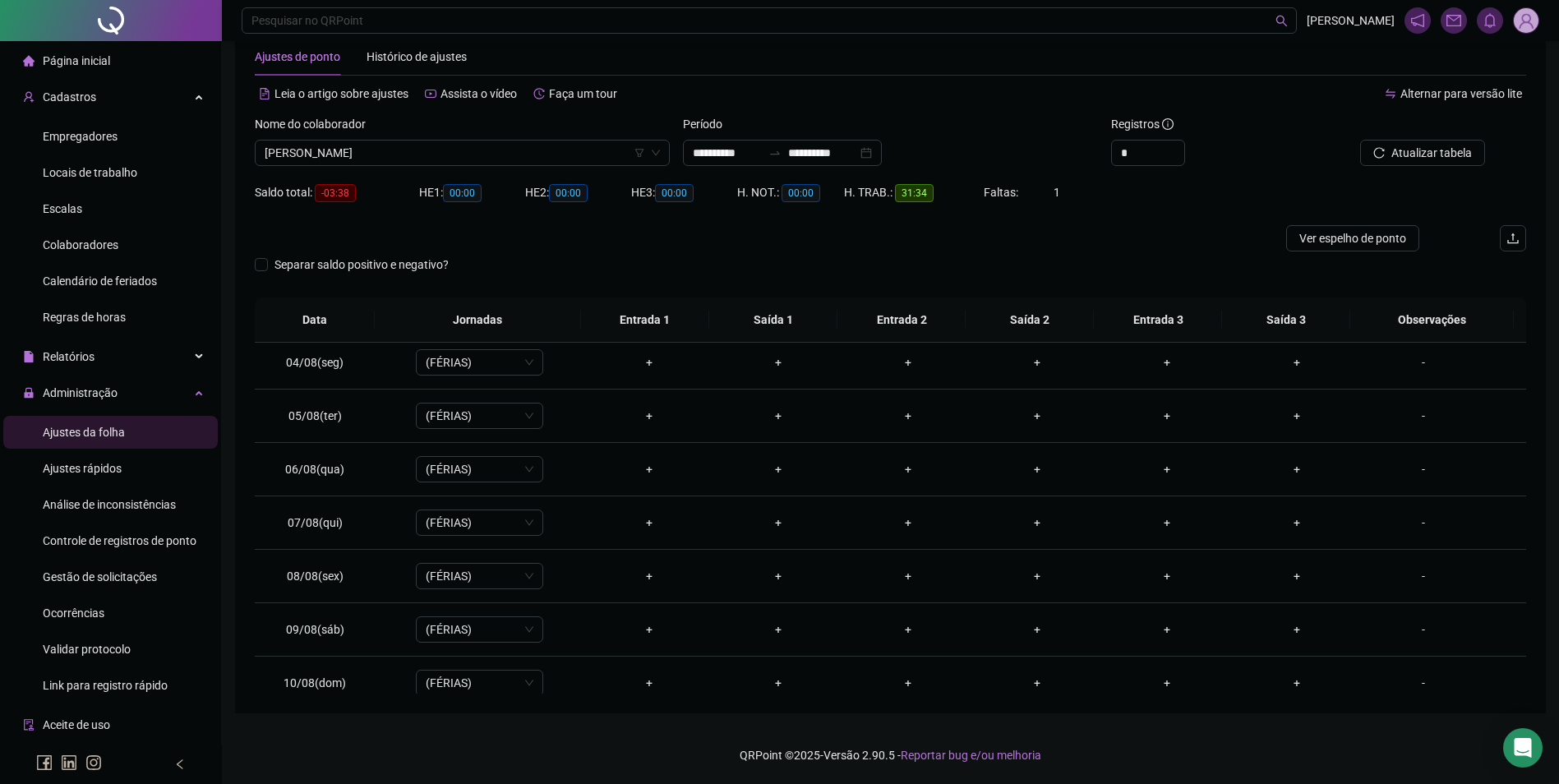
scroll to position [89, 0]
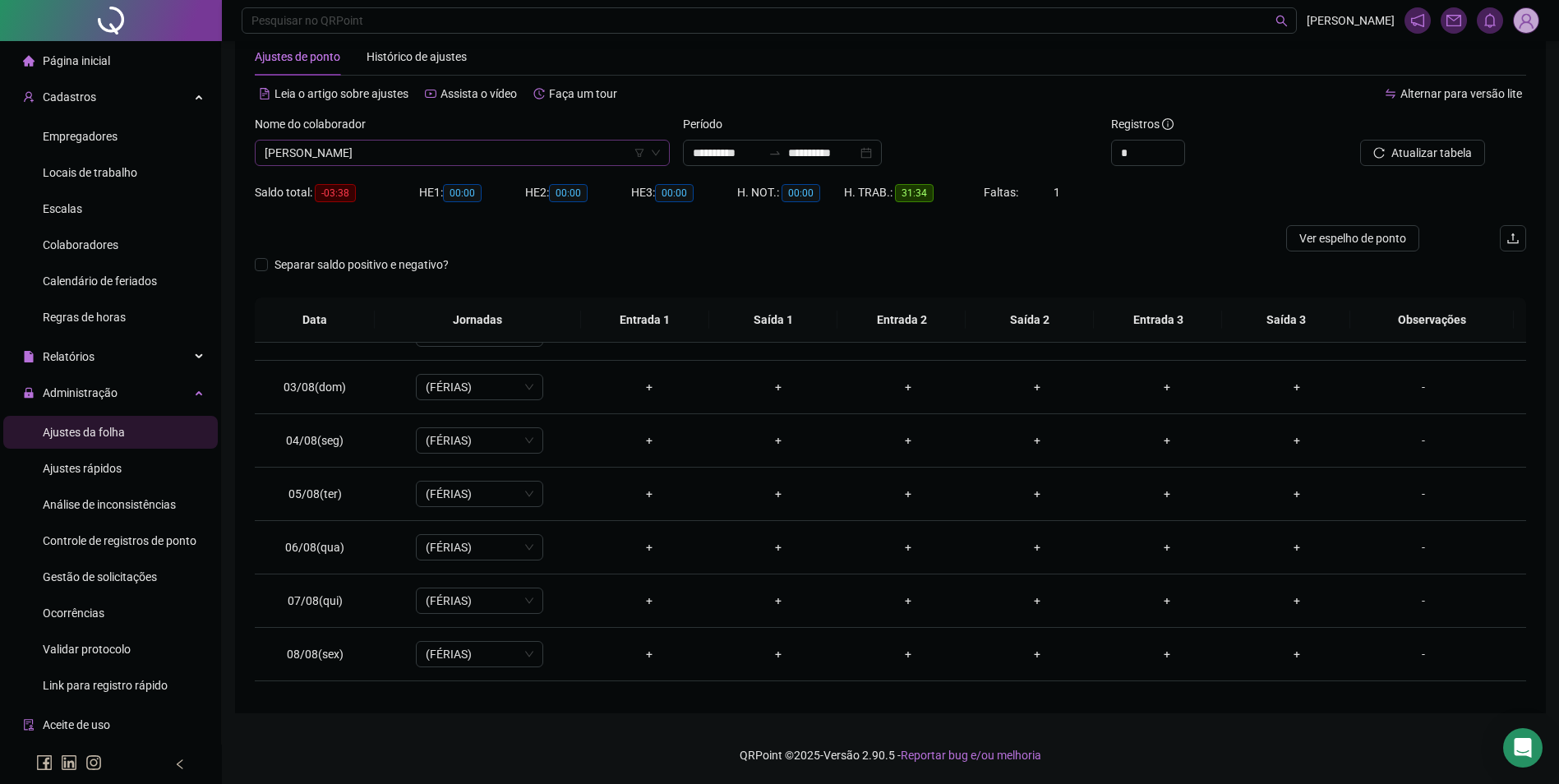
click at [483, 154] on span "[PERSON_NAME]" at bounding box center [462, 152] width 395 height 24
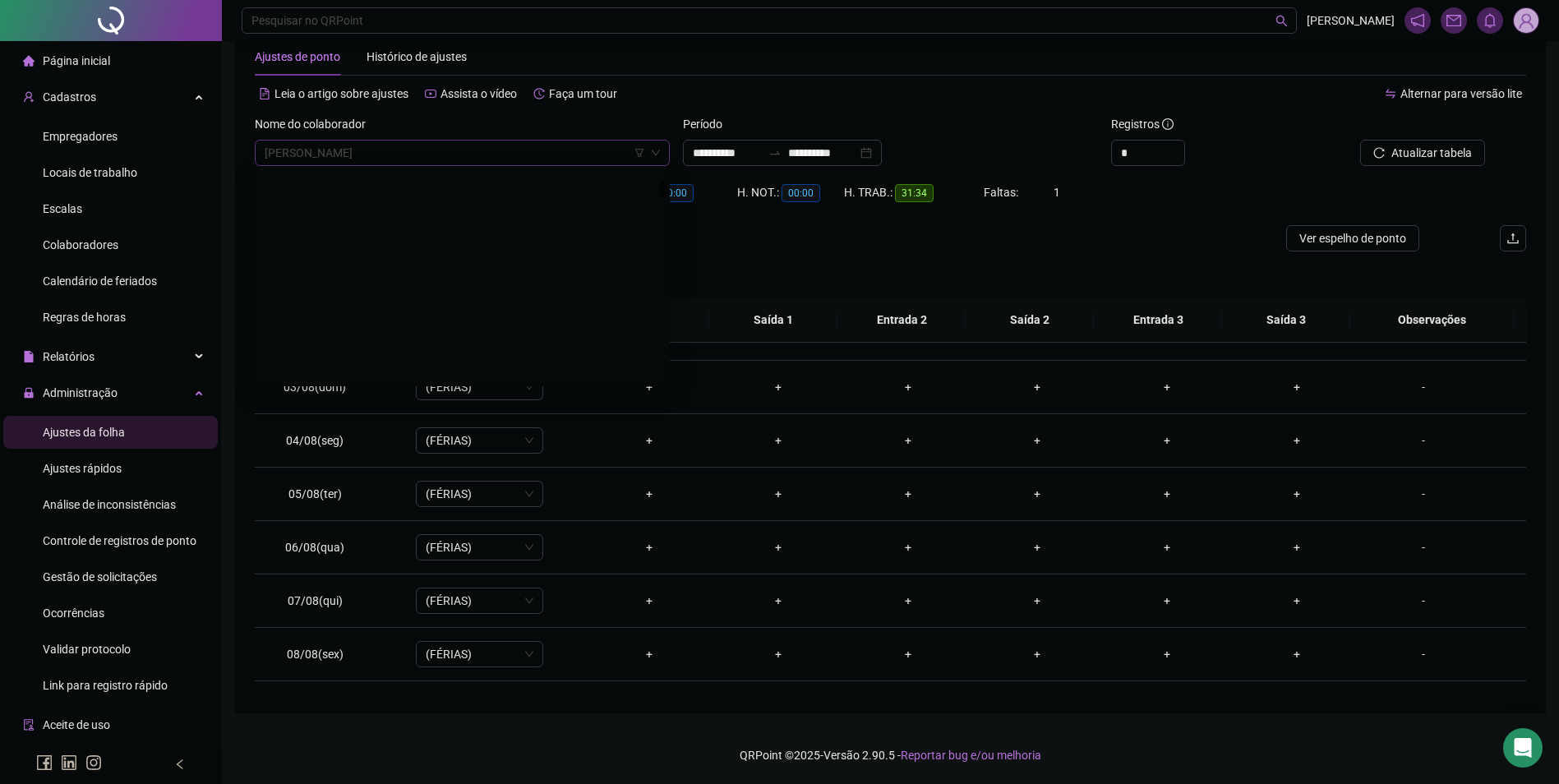
scroll to position [1051, 0]
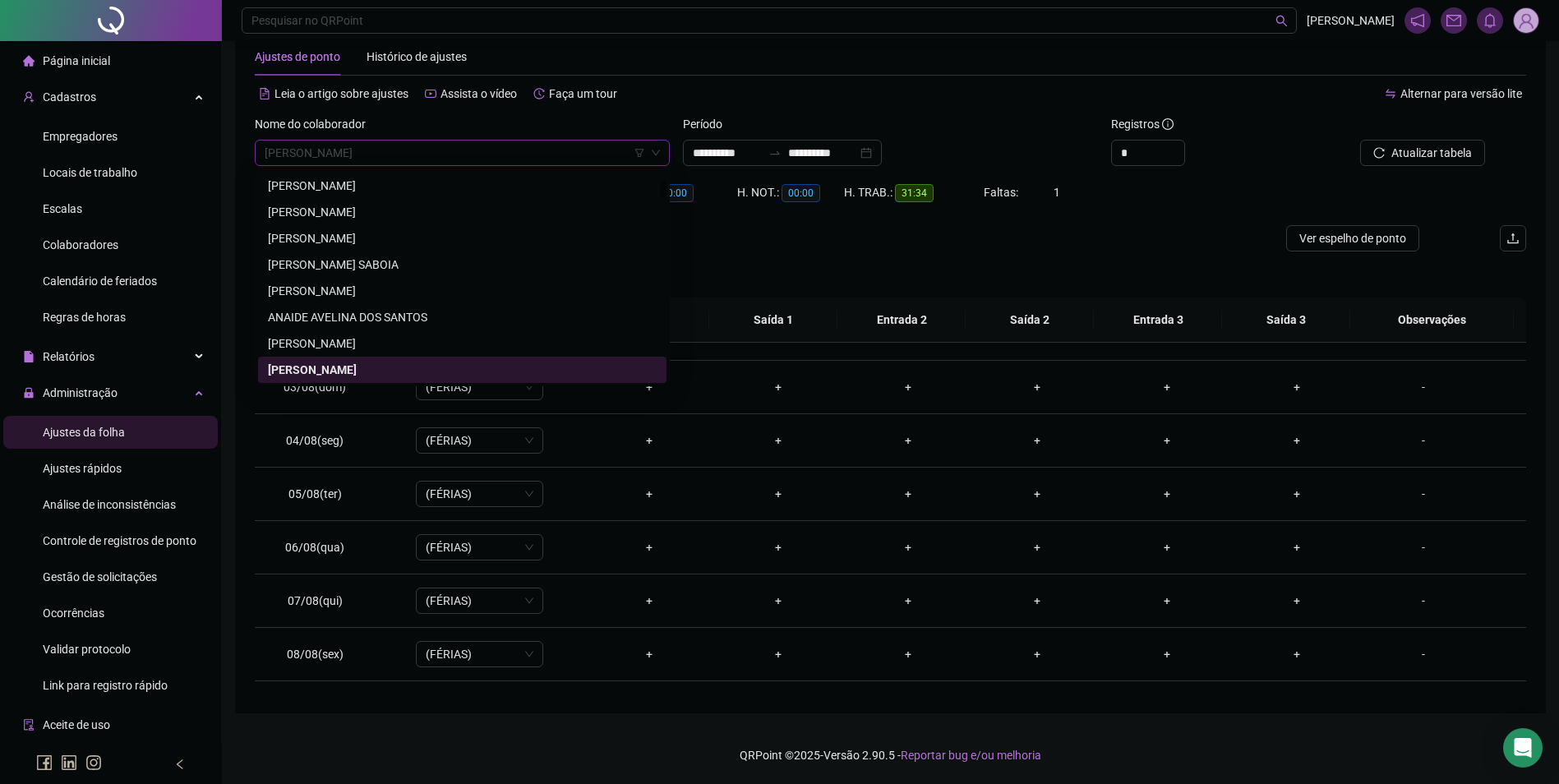
click at [459, 146] on span "[PERSON_NAME]" at bounding box center [462, 152] width 395 height 24
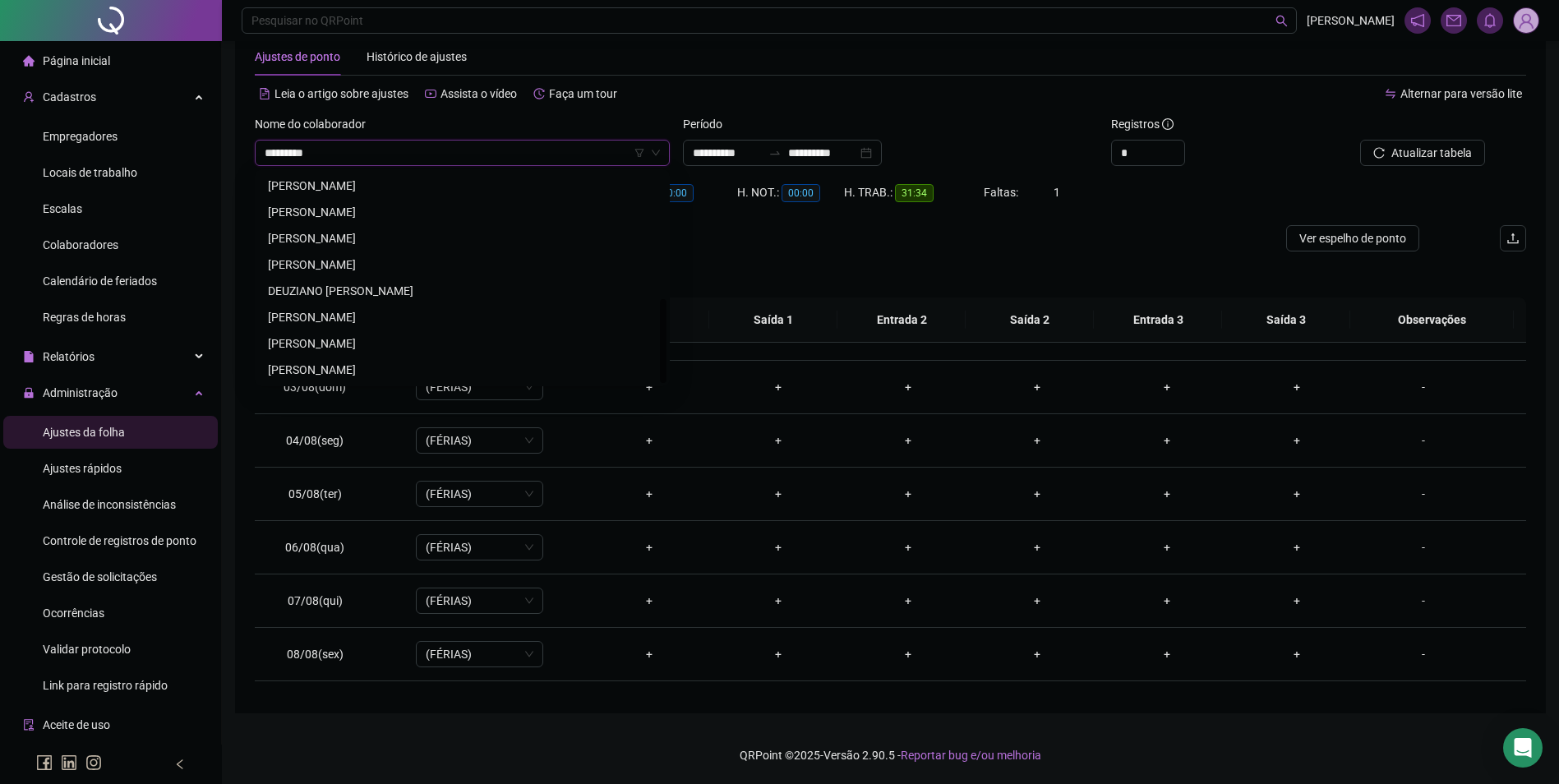
scroll to position [0, 0]
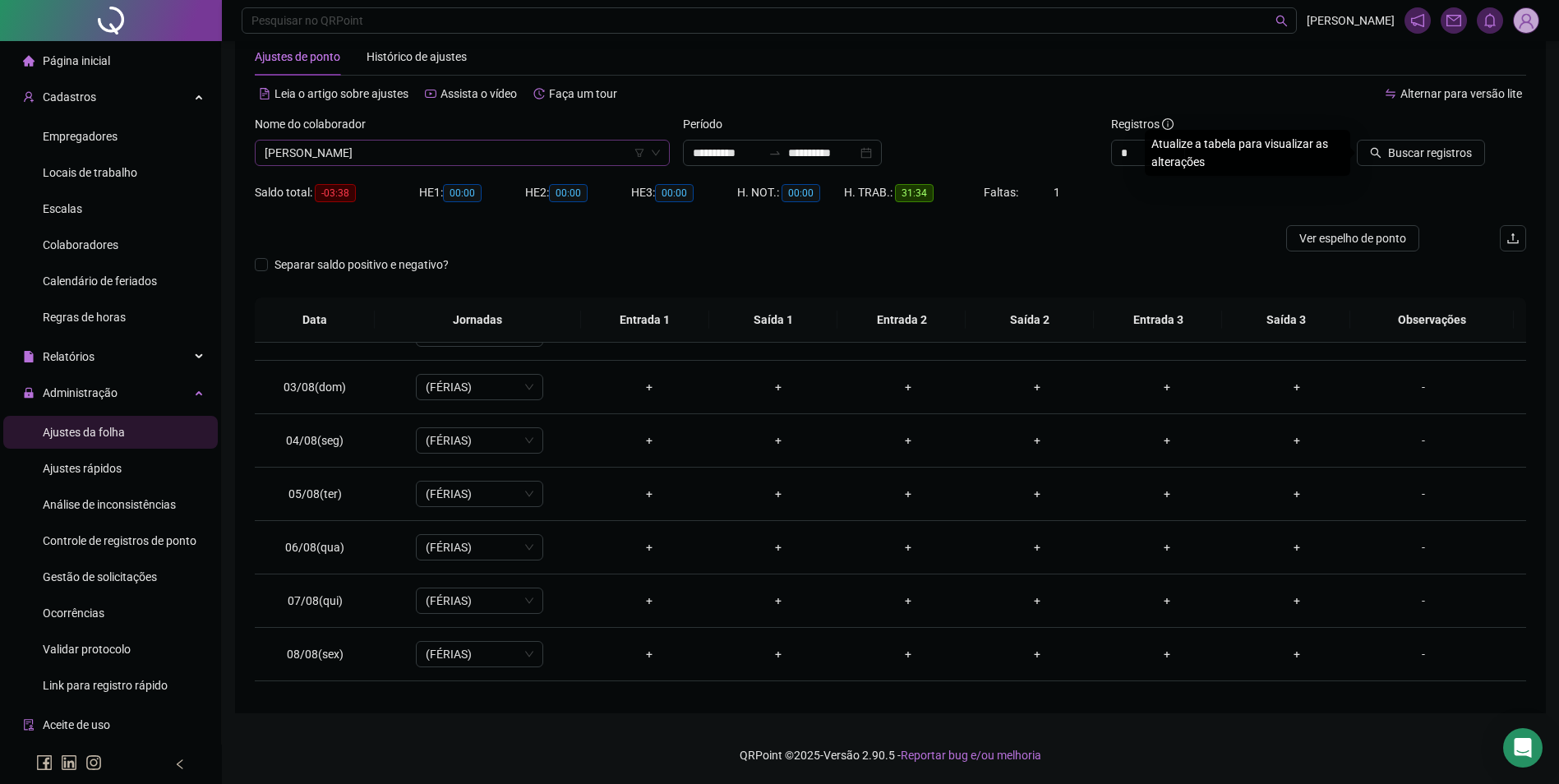
click at [1356, 139] on button "Buscar registros" at bounding box center [1420, 152] width 128 height 26
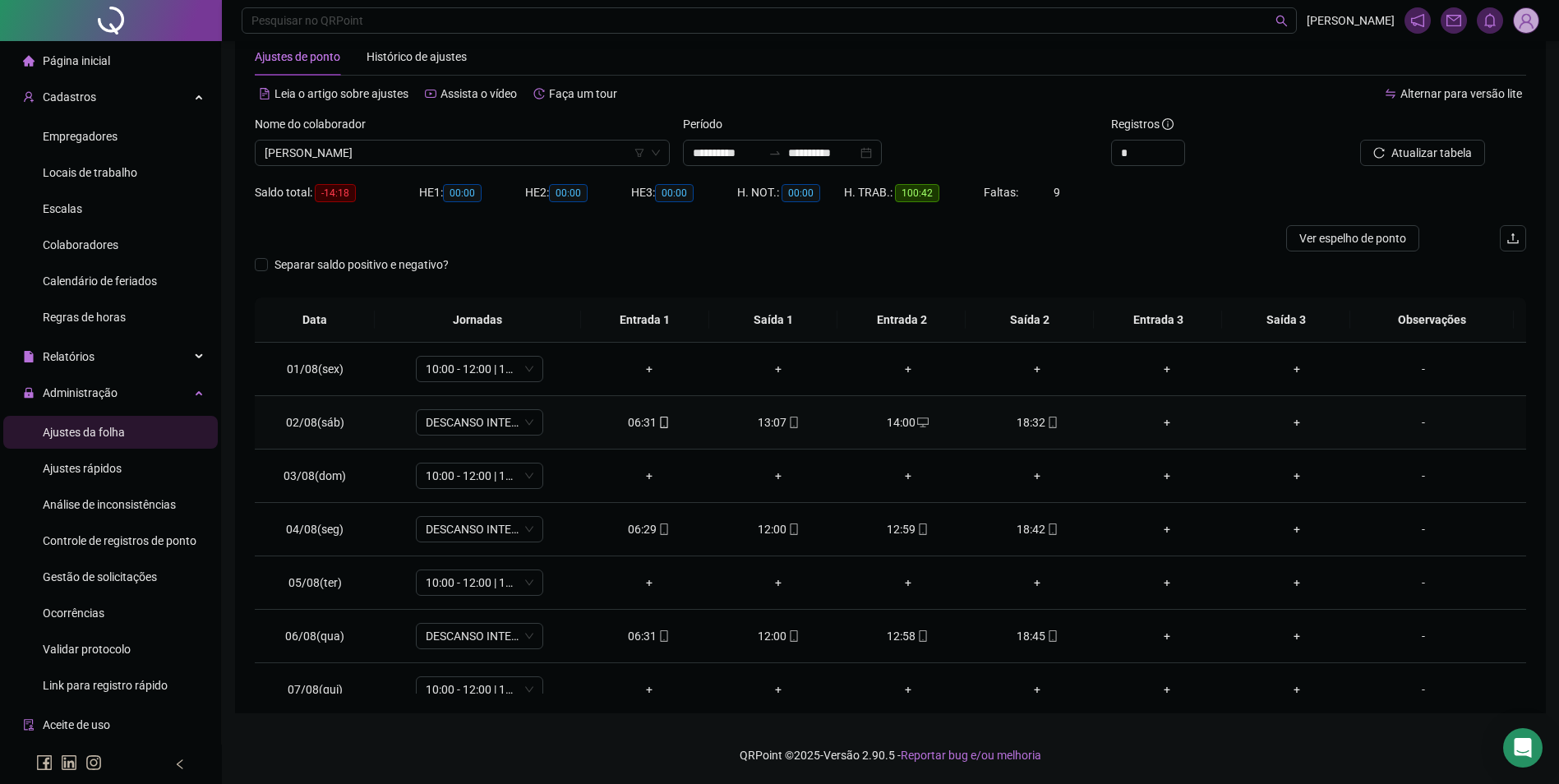
click at [1049, 421] on icon "mobile" at bounding box center [1052, 422] width 7 height 11
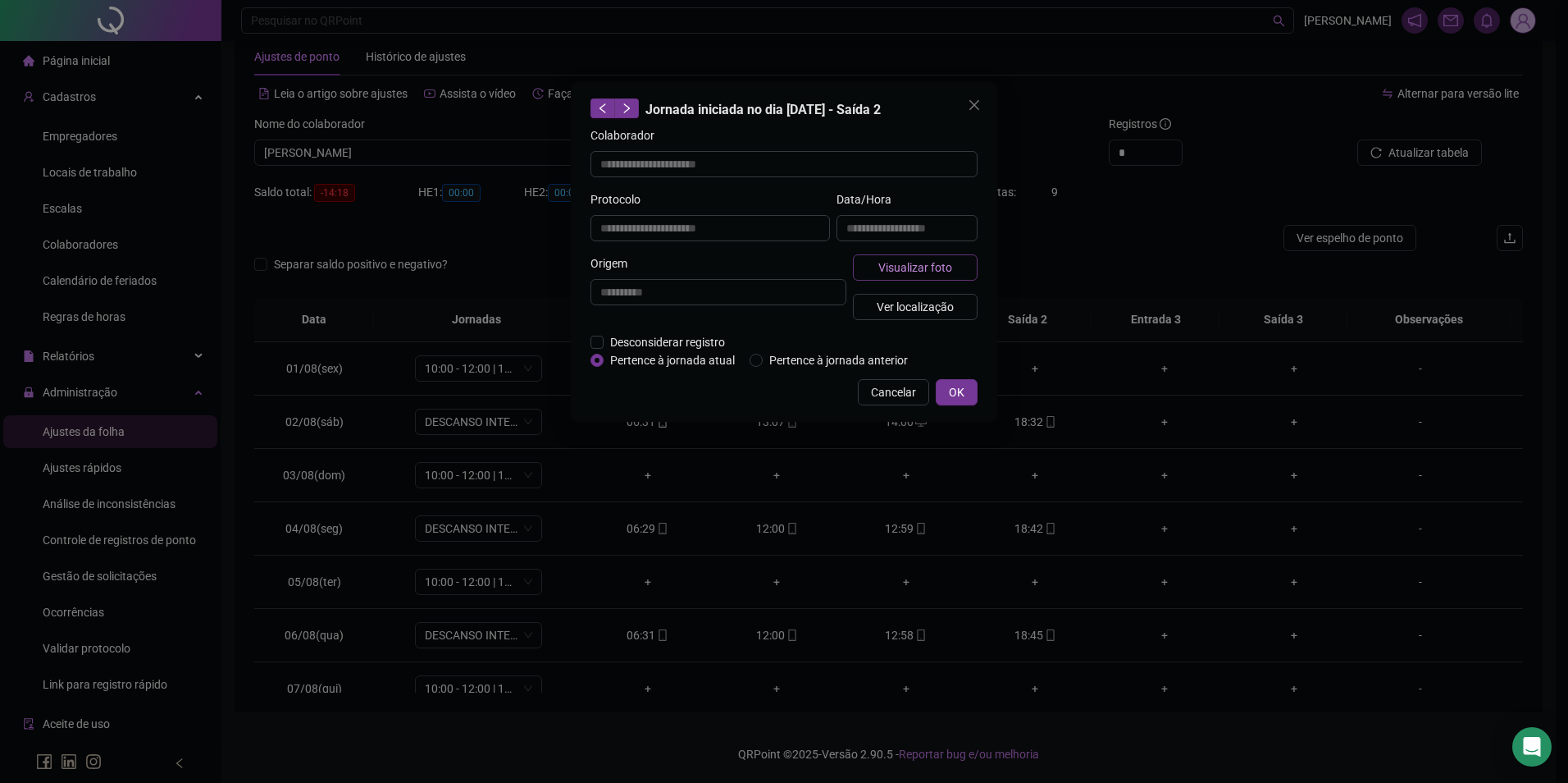
click at [923, 269] on span "Visualizar foto" at bounding box center [915, 267] width 74 height 18
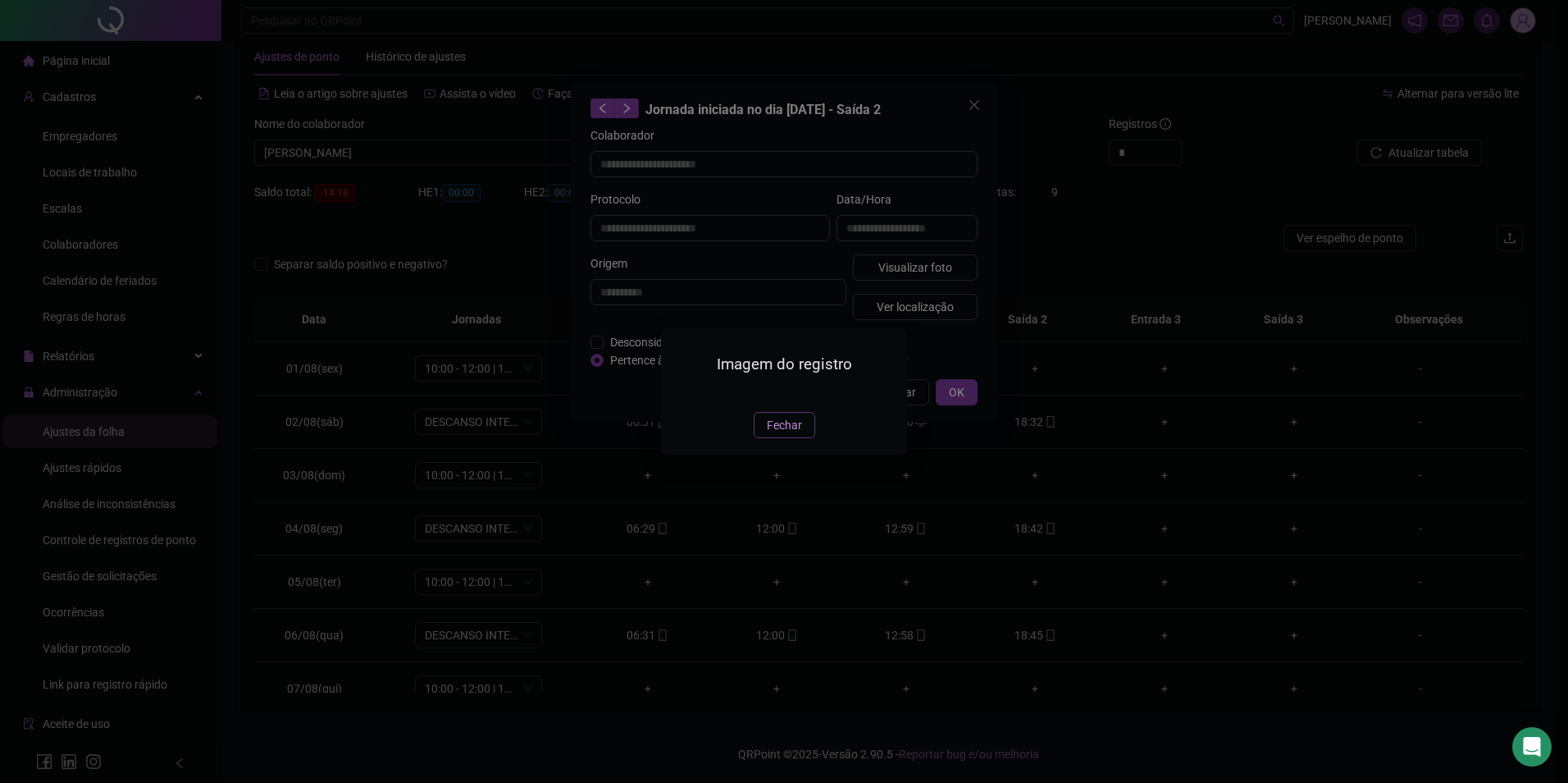
click at [798, 434] on span "Fechar" at bounding box center [784, 425] width 35 height 18
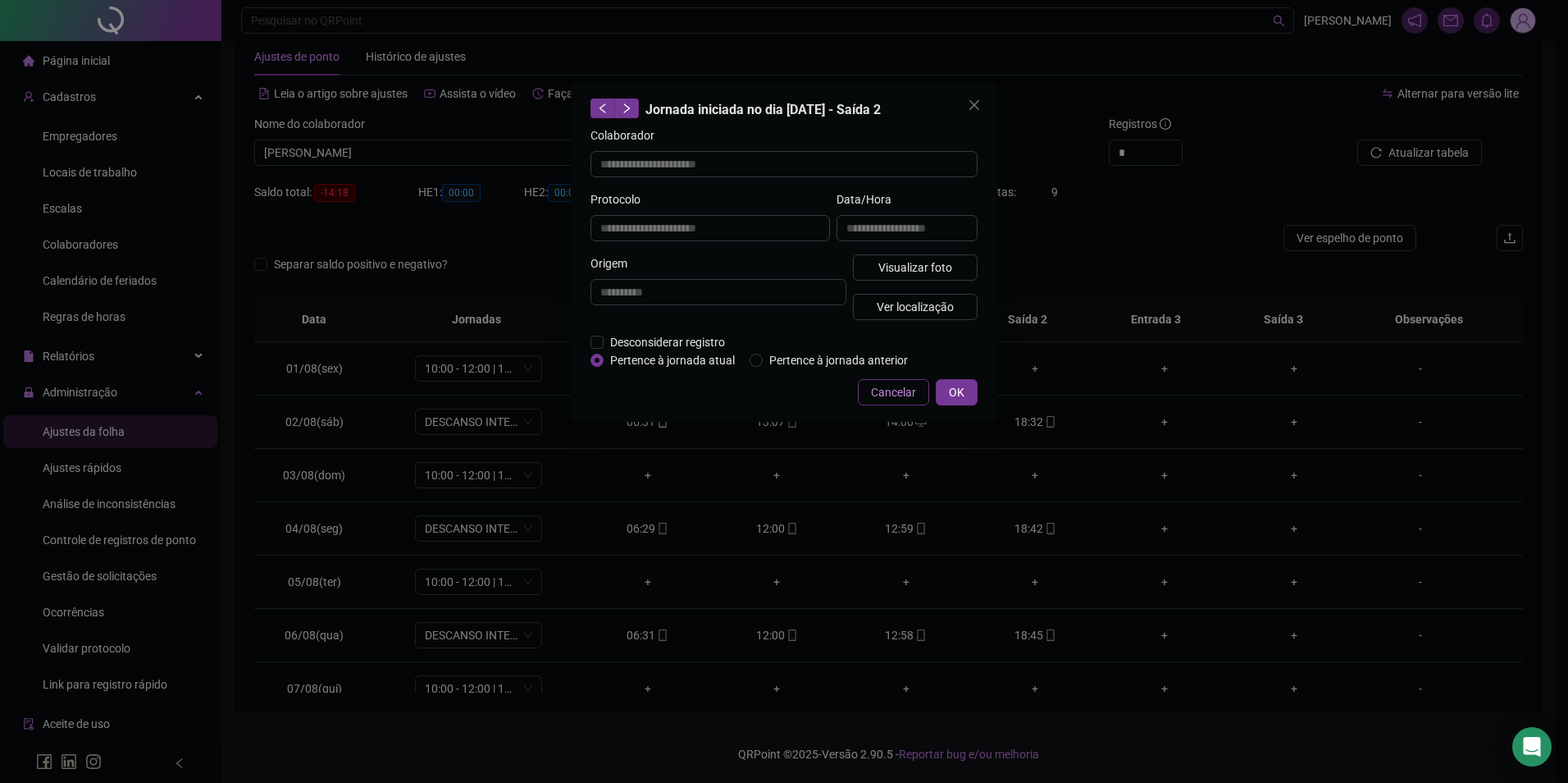
click at [870, 398] on button "Cancelar" at bounding box center [894, 392] width 71 height 26
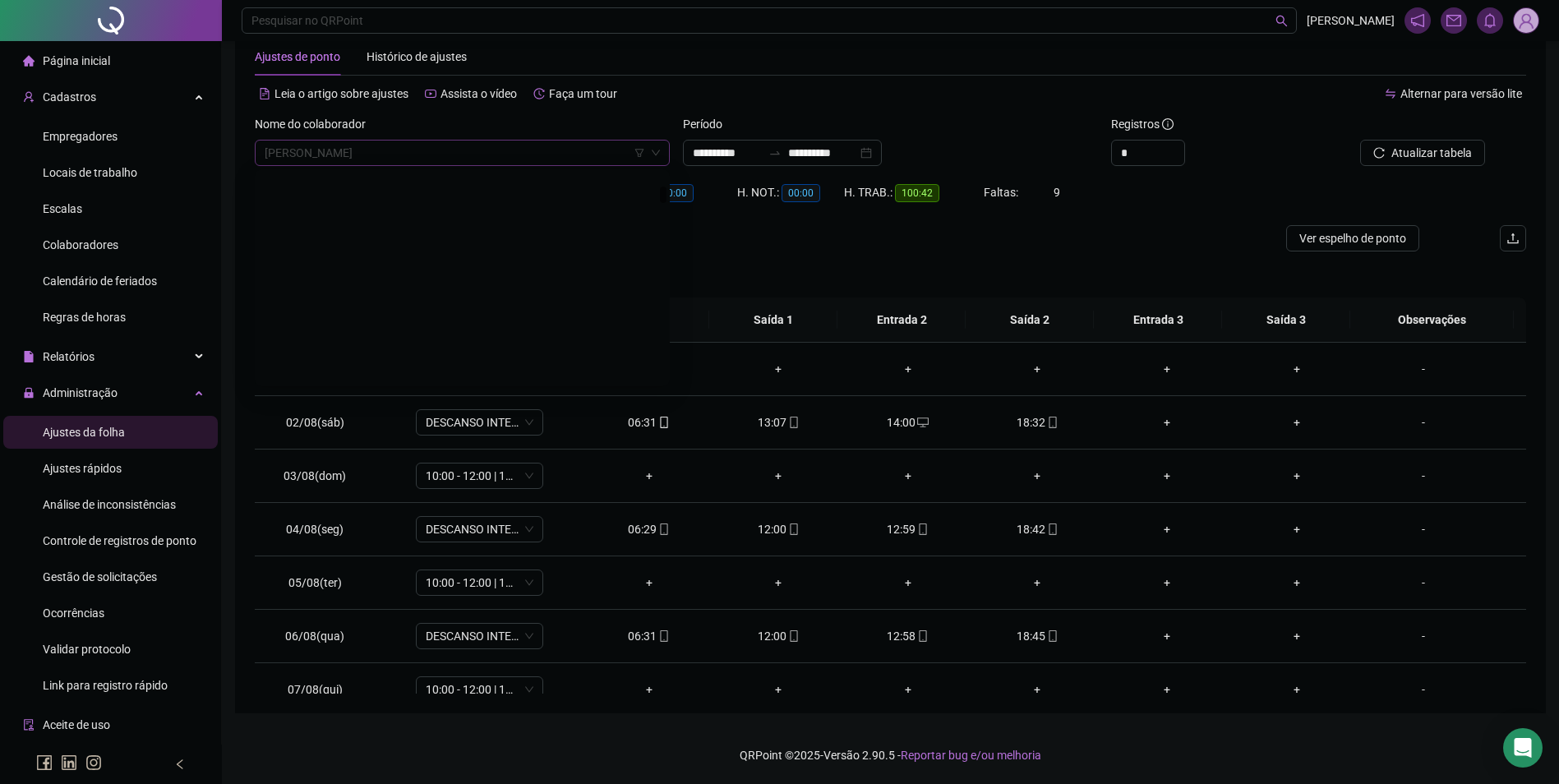
scroll to position [1735, 0]
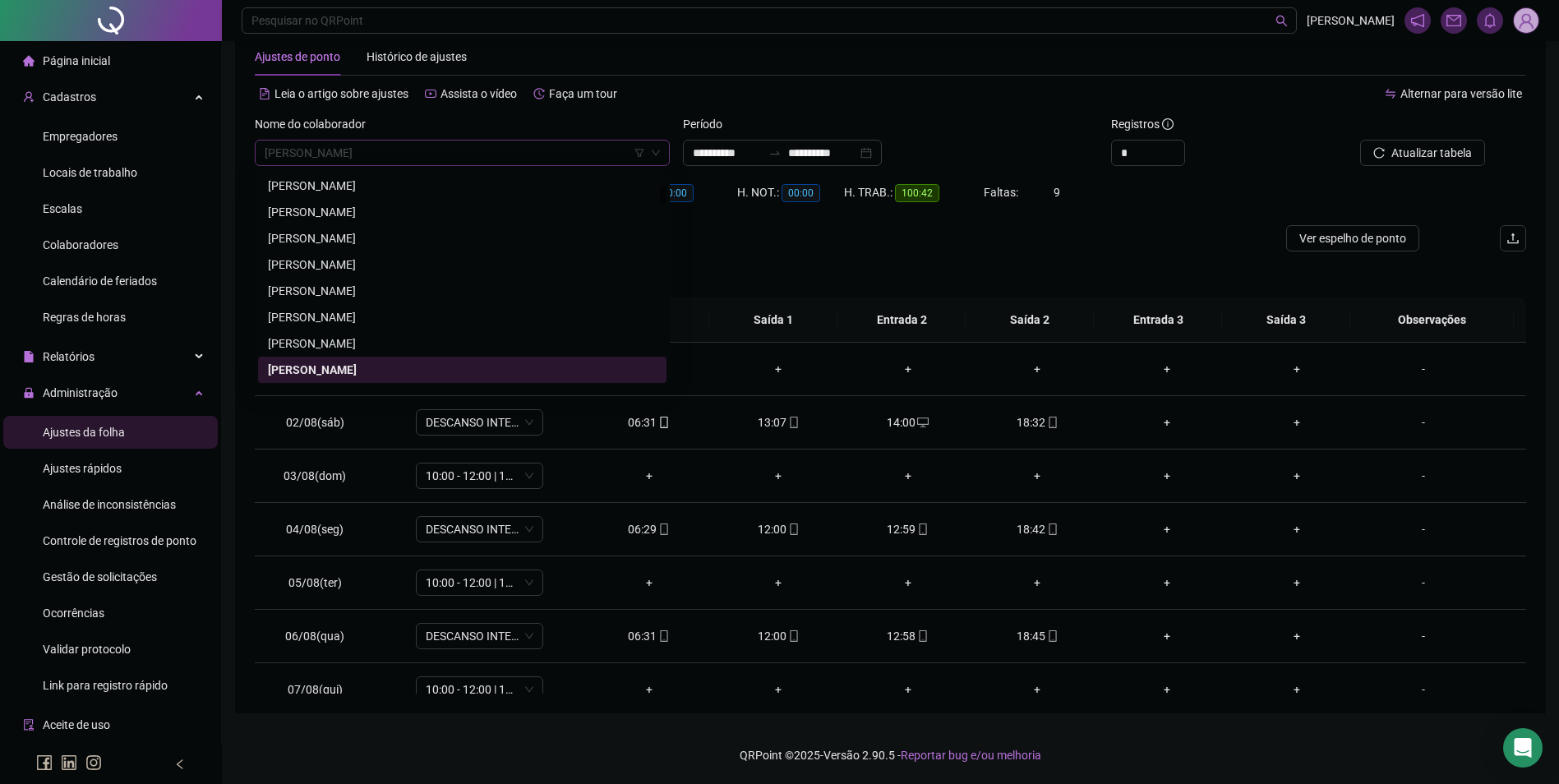
click at [494, 157] on span "[PERSON_NAME]" at bounding box center [462, 152] width 395 height 24
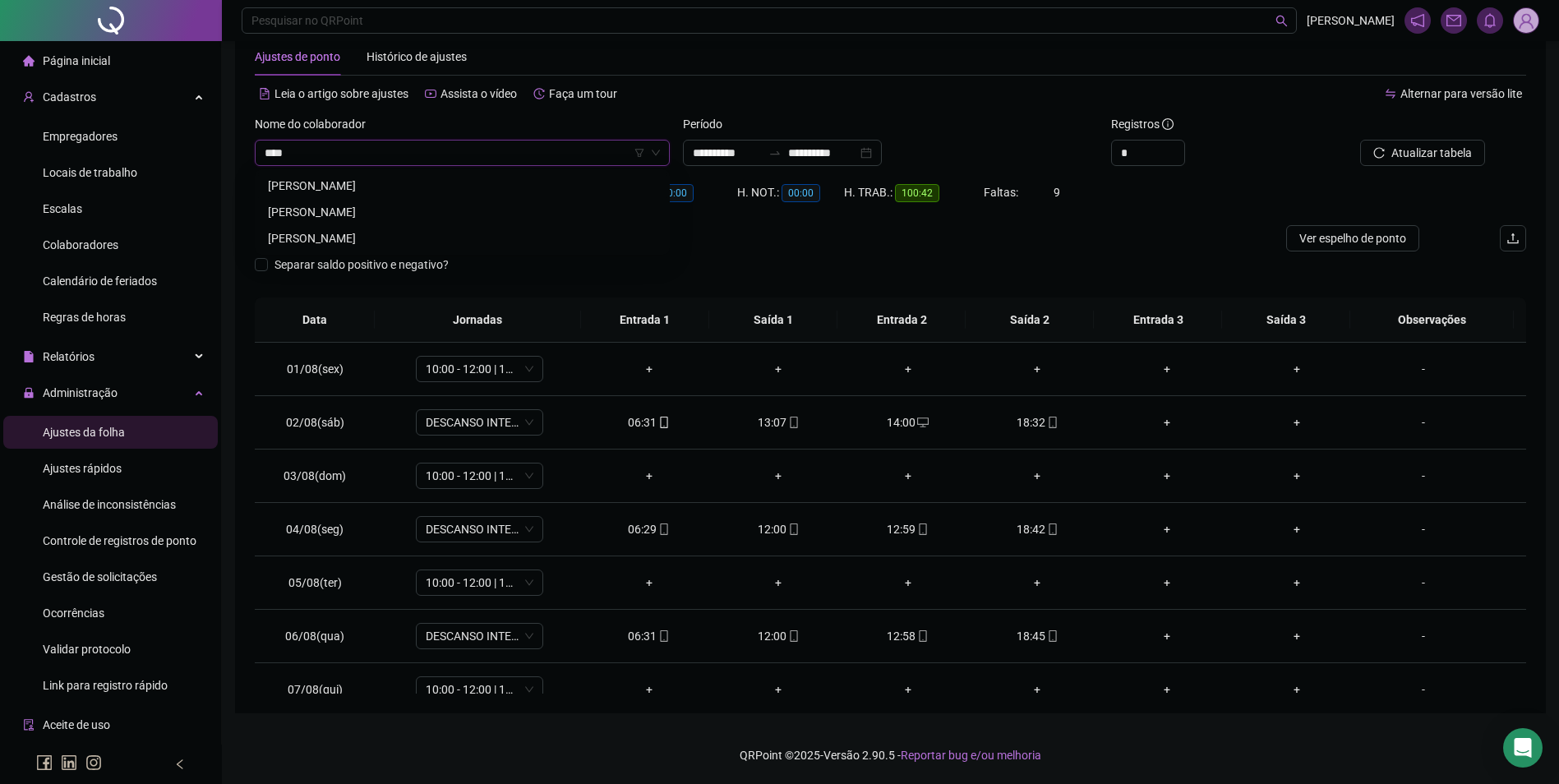
scroll to position [0, 0]
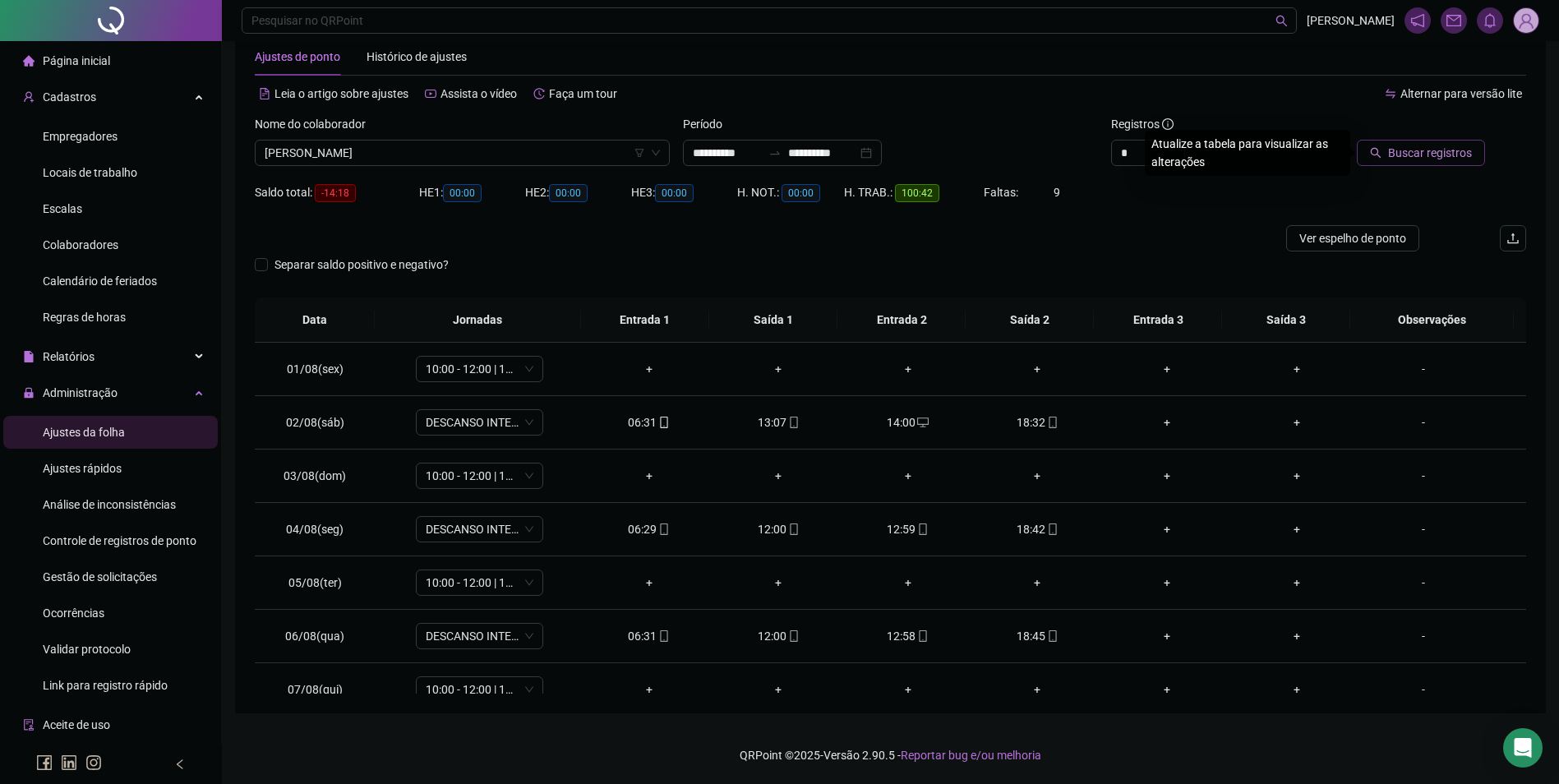
click at [1458, 154] on span "Buscar registros" at bounding box center [1430, 152] width 84 height 18
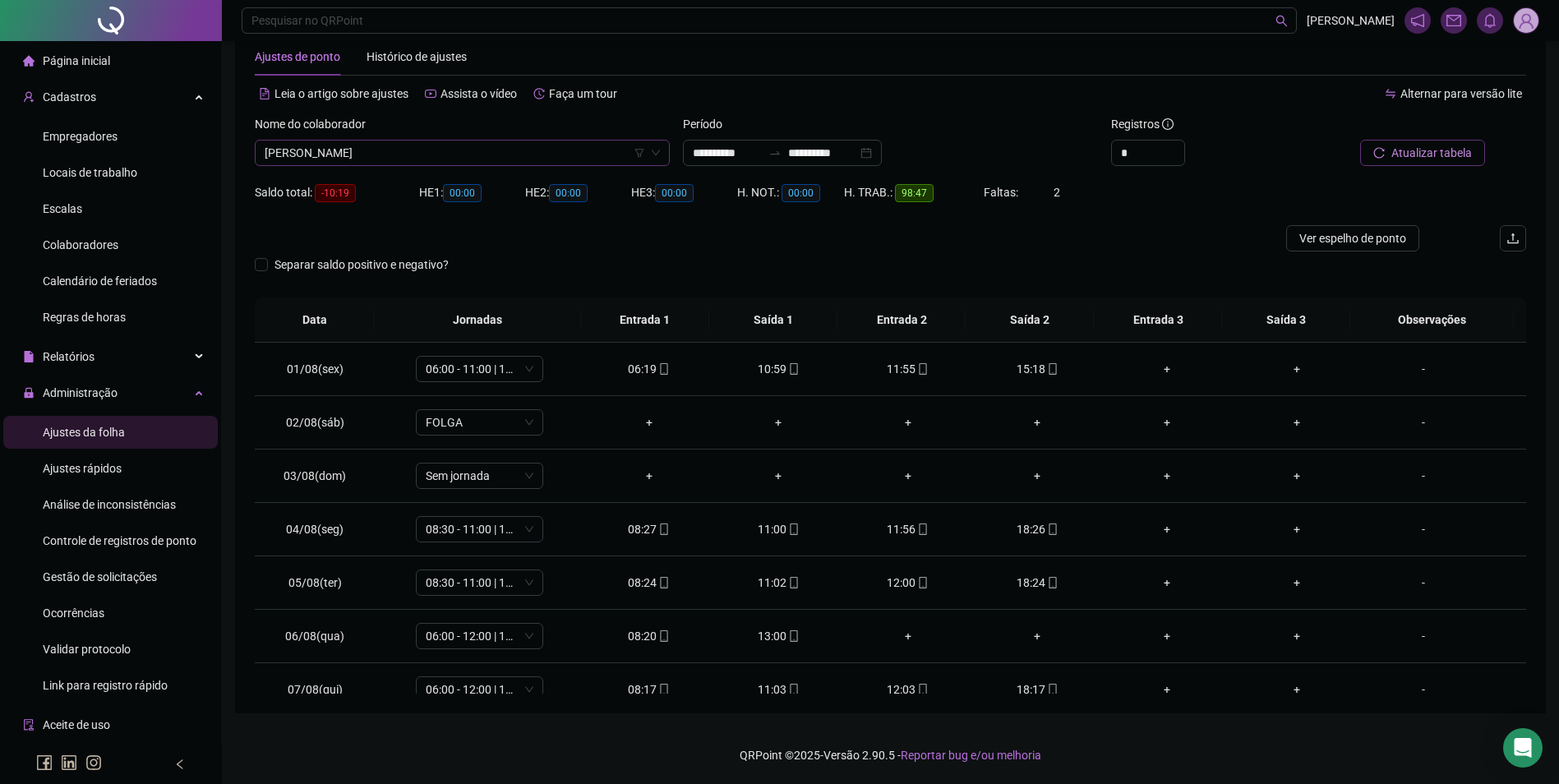
scroll to position [657, 0]
click at [508, 149] on span "[PERSON_NAME]" at bounding box center [462, 152] width 395 height 24
click at [1356, 139] on button "Buscar registros" at bounding box center [1420, 152] width 128 height 26
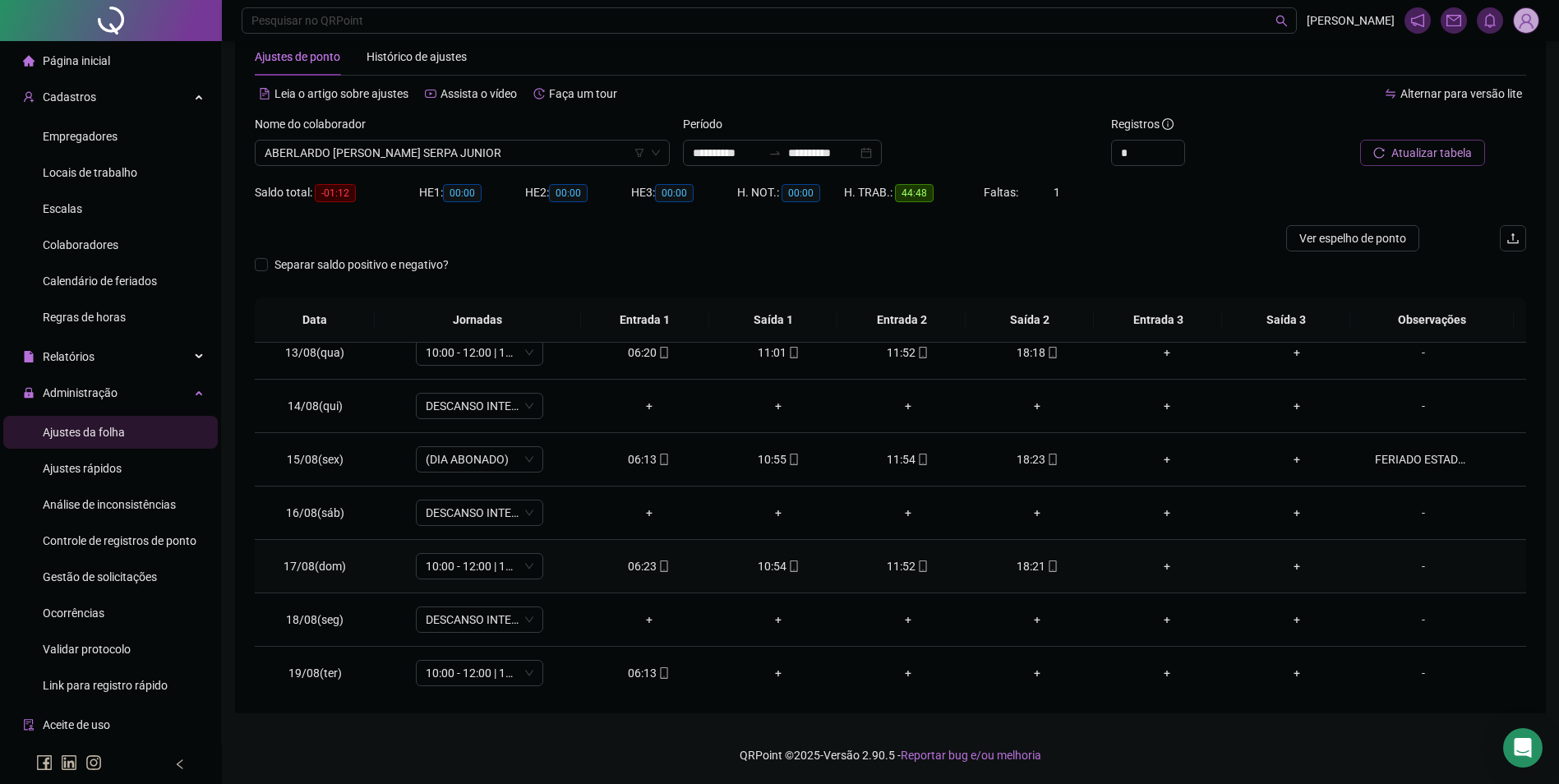
scroll to position [663, 0]
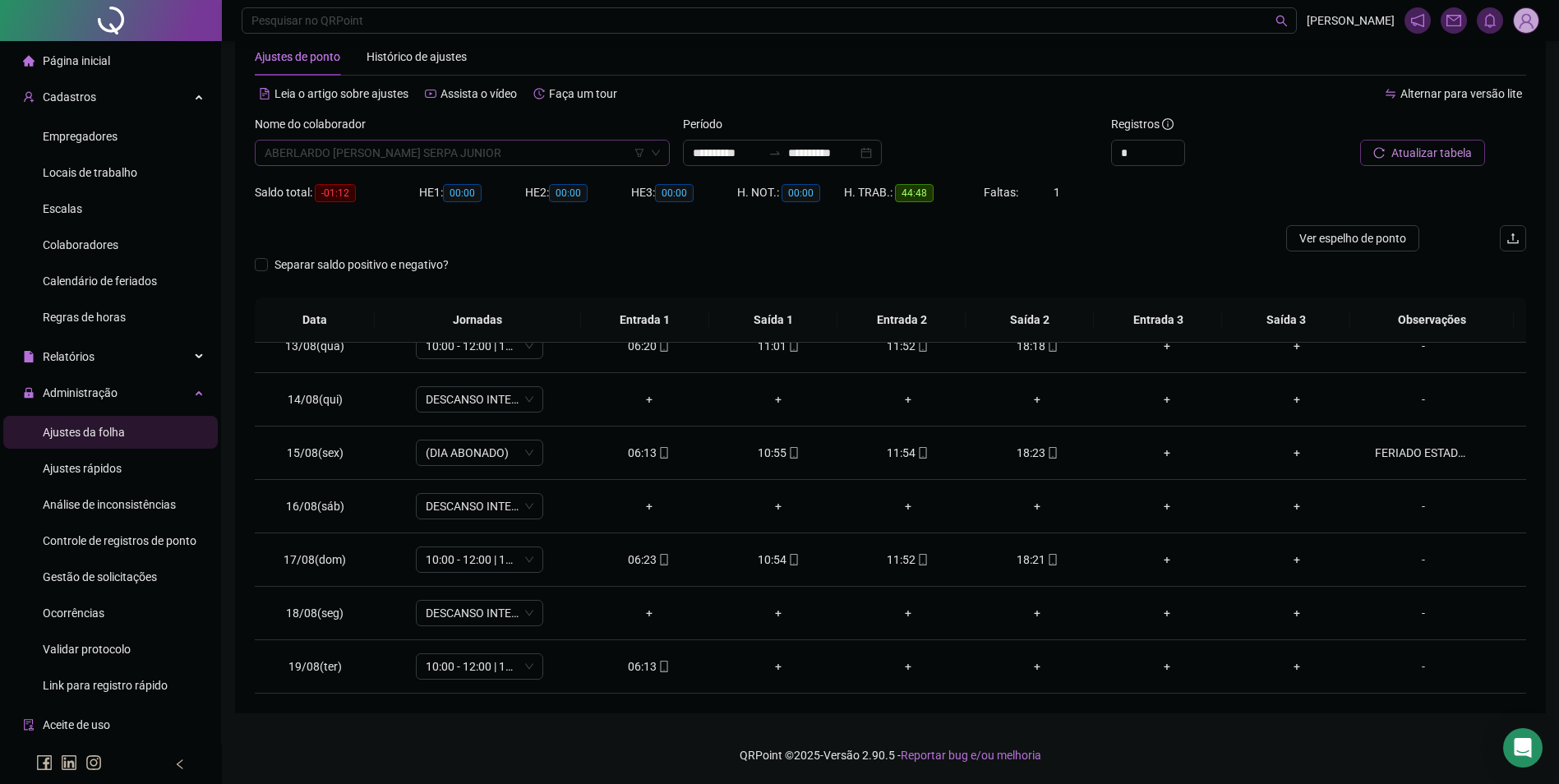
click at [464, 146] on span "ABERLARDO [PERSON_NAME] SERPA JUNIOR" at bounding box center [462, 152] width 395 height 24
click at [465, 190] on div "[PERSON_NAME]" at bounding box center [463, 185] width 389 height 18
click at [1457, 165] on button "Buscar registros" at bounding box center [1420, 152] width 128 height 26
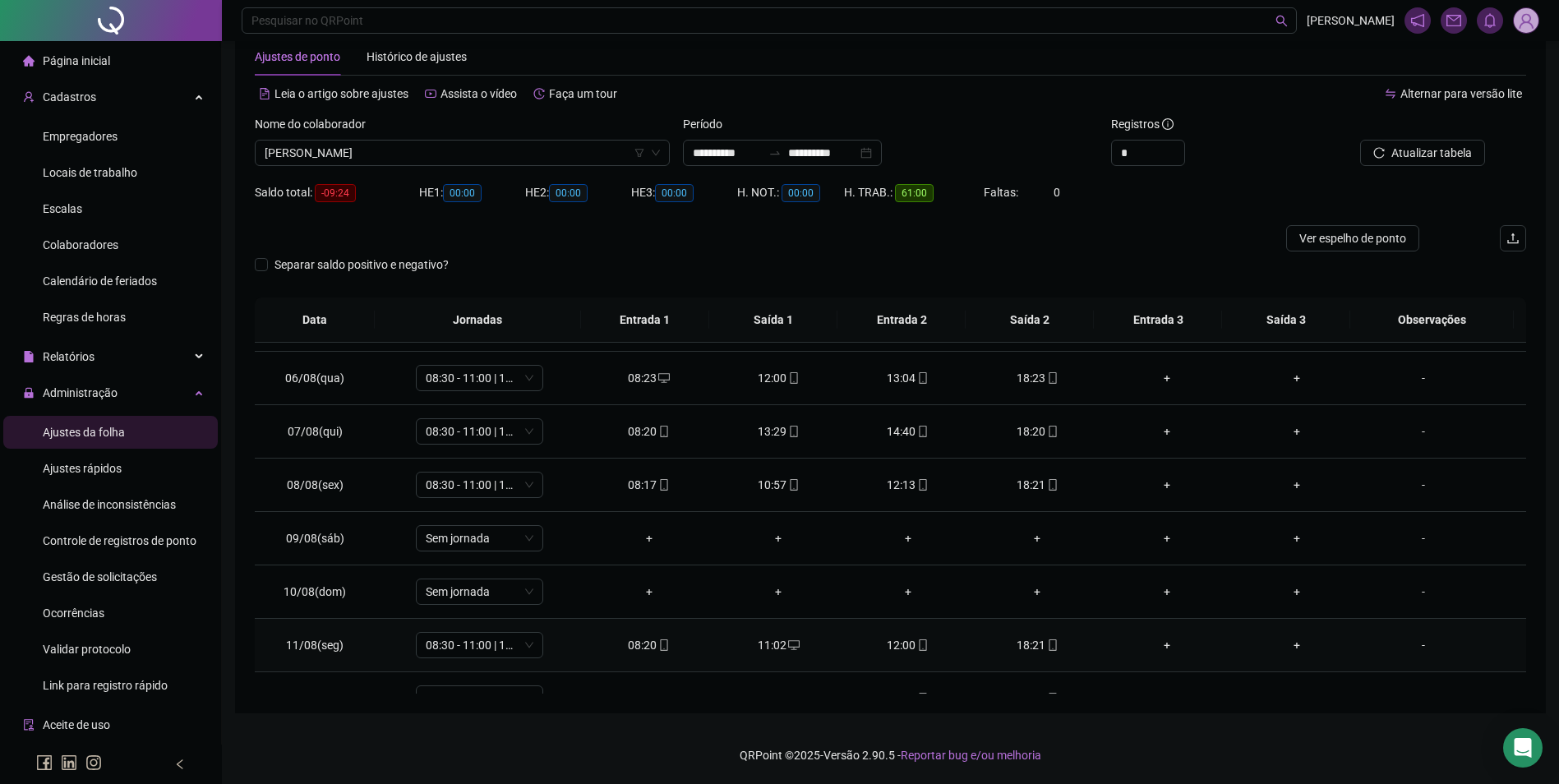
scroll to position [418, 0]
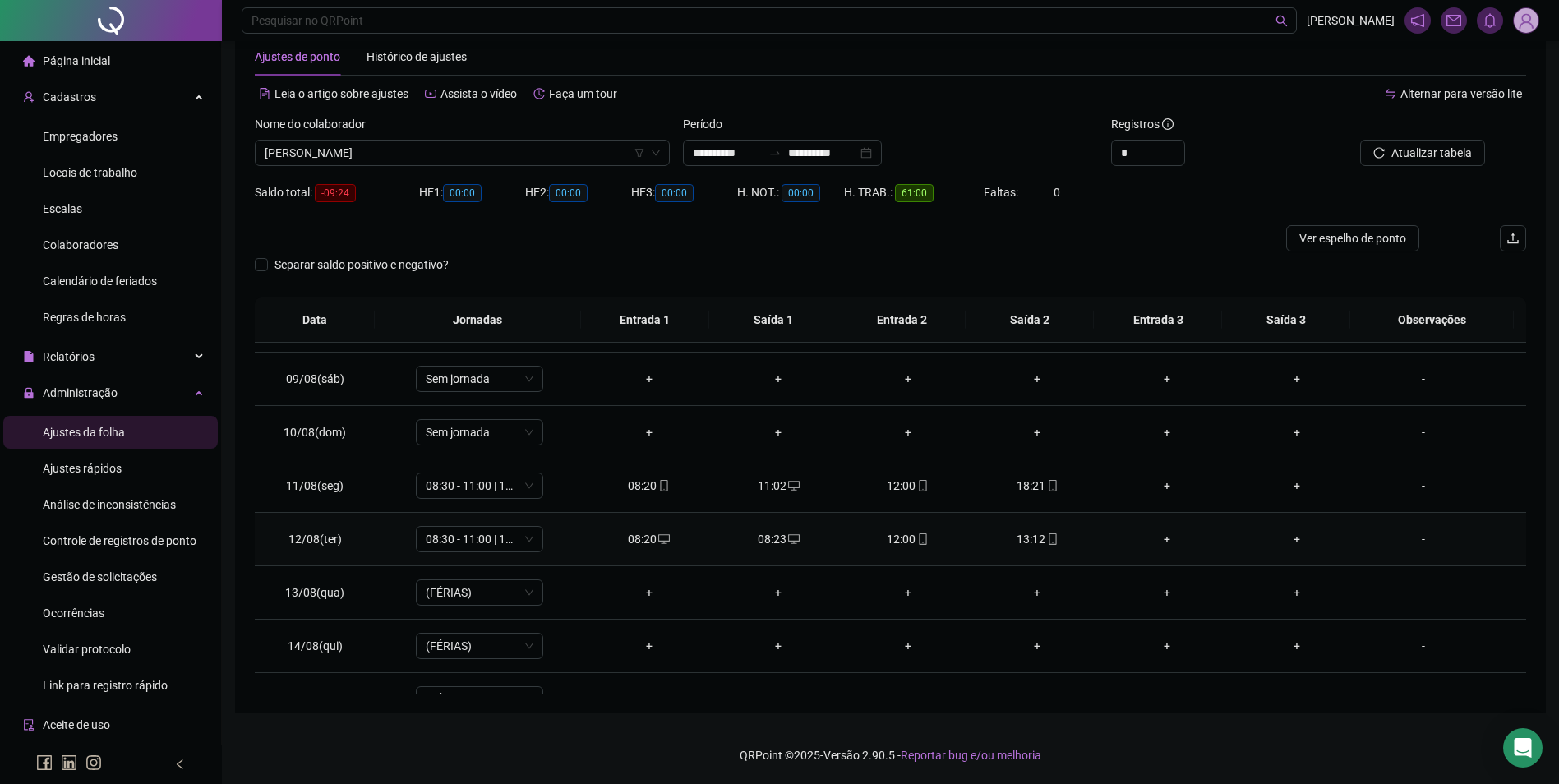
click at [1047, 539] on icon "mobile" at bounding box center [1052, 539] width 11 height 11
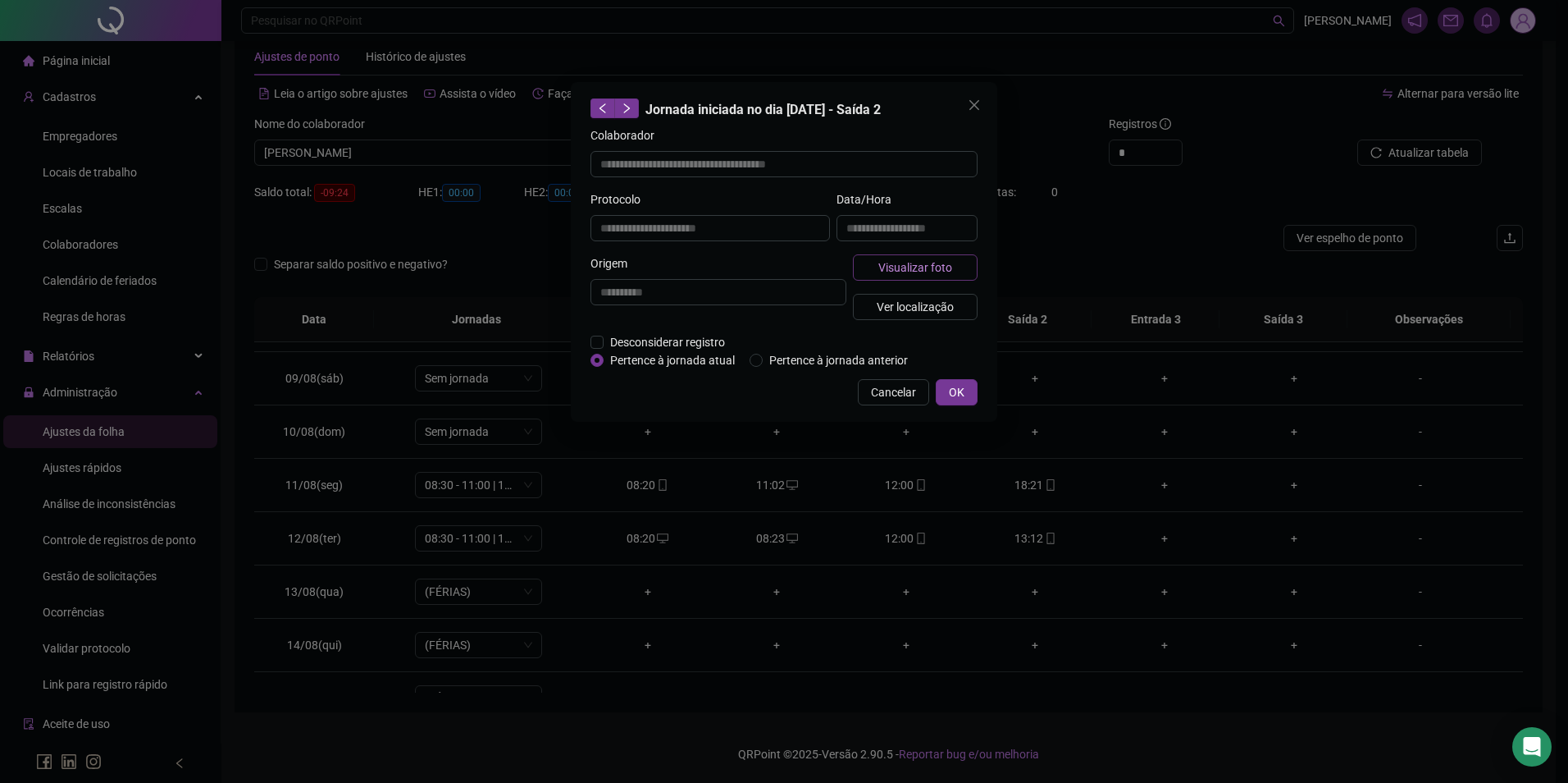
click at [942, 268] on span "Visualizar foto" at bounding box center [915, 267] width 74 height 18
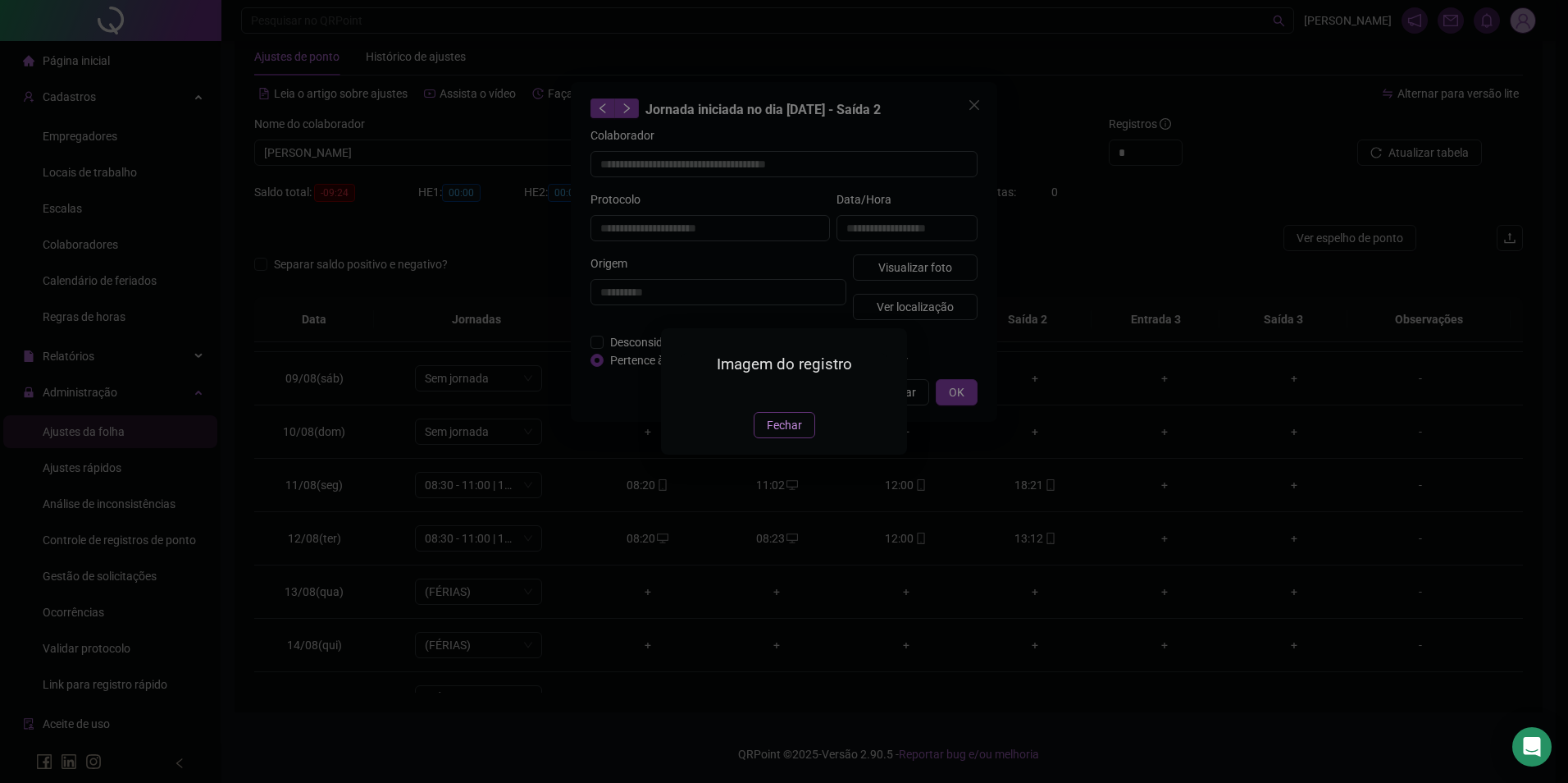
click at [781, 434] on span "Fechar" at bounding box center [784, 425] width 35 height 18
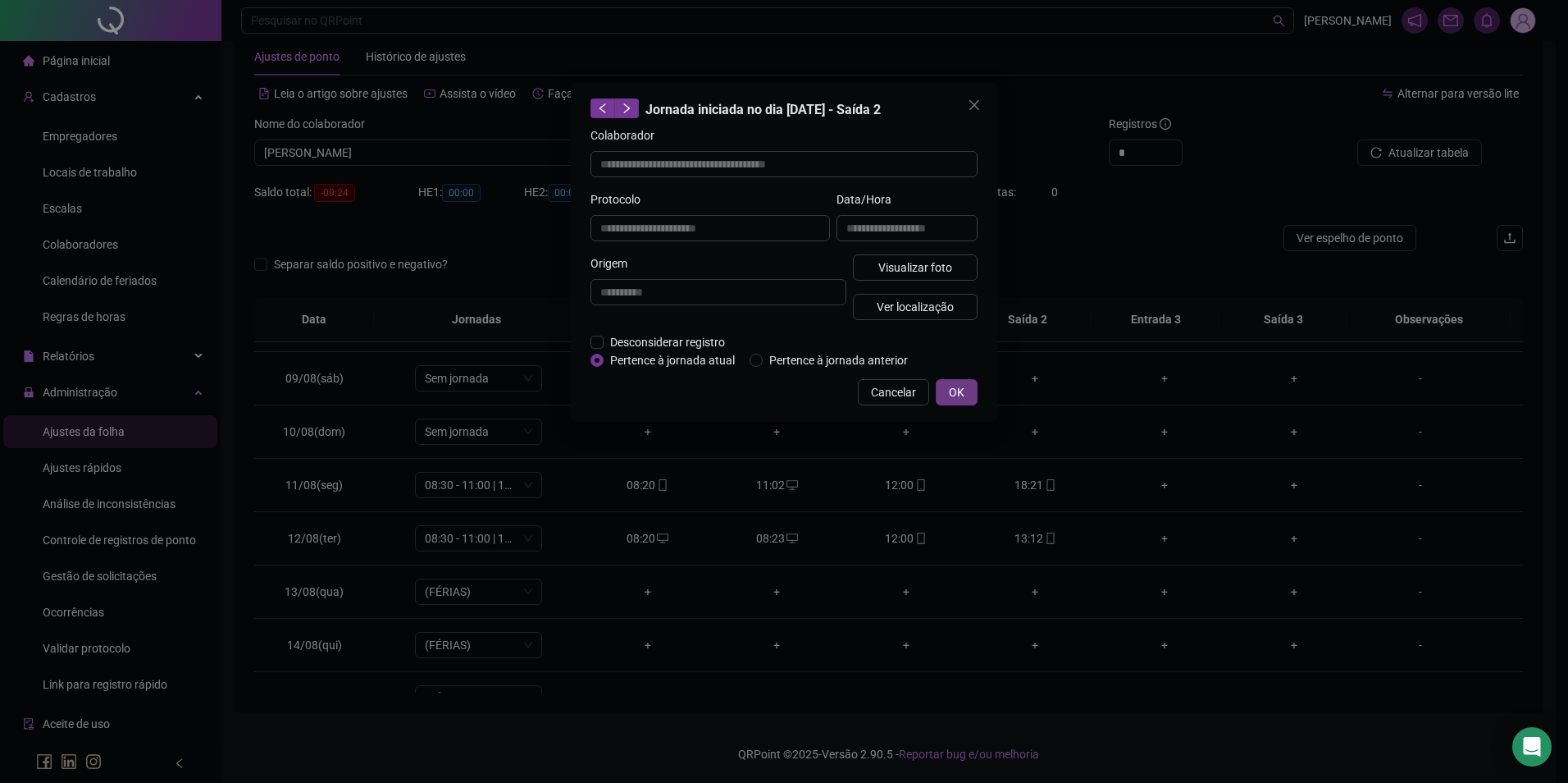
click at [965, 394] on button "OK" at bounding box center [956, 392] width 42 height 26
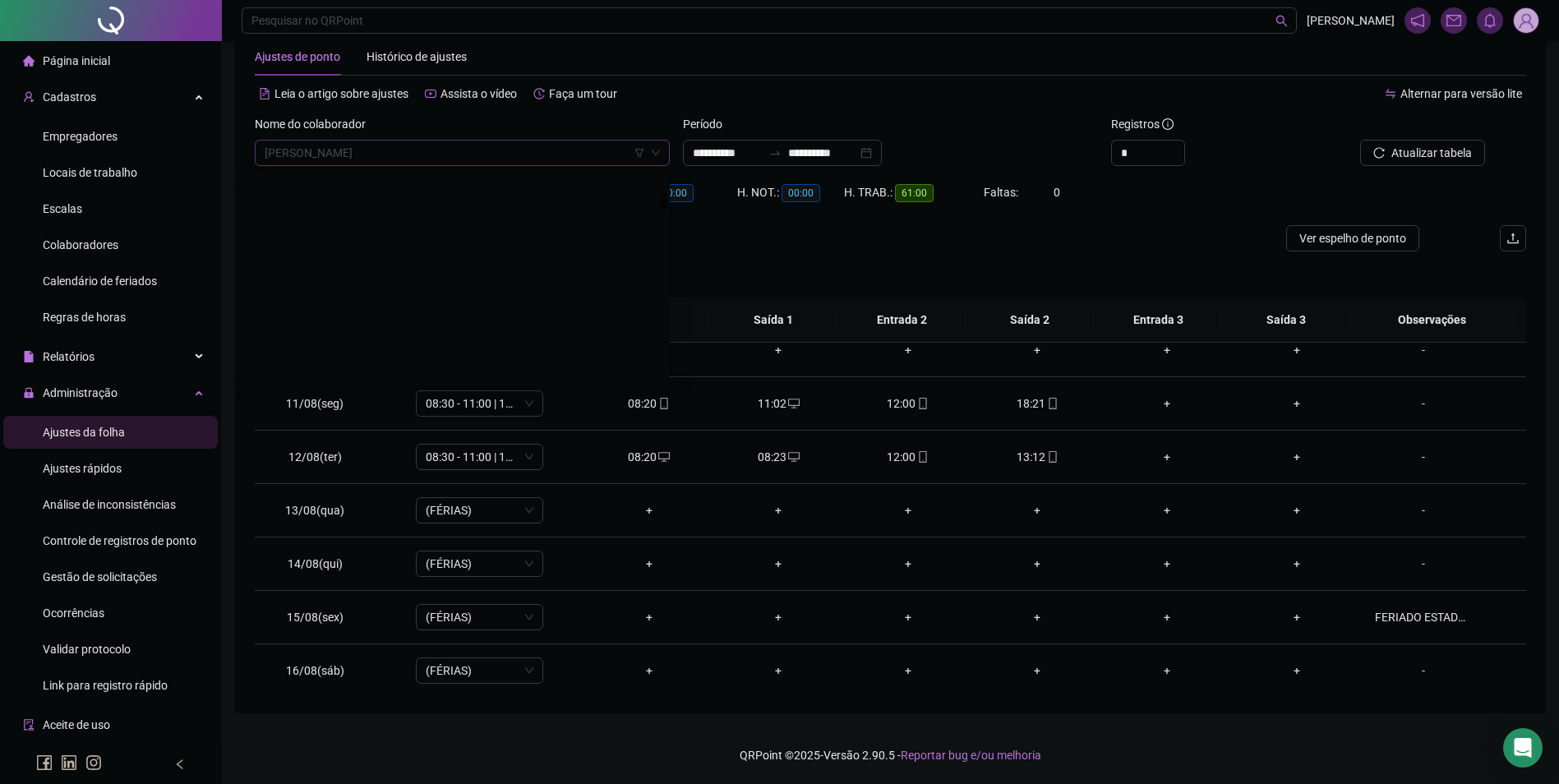
scroll to position [2418, 0]
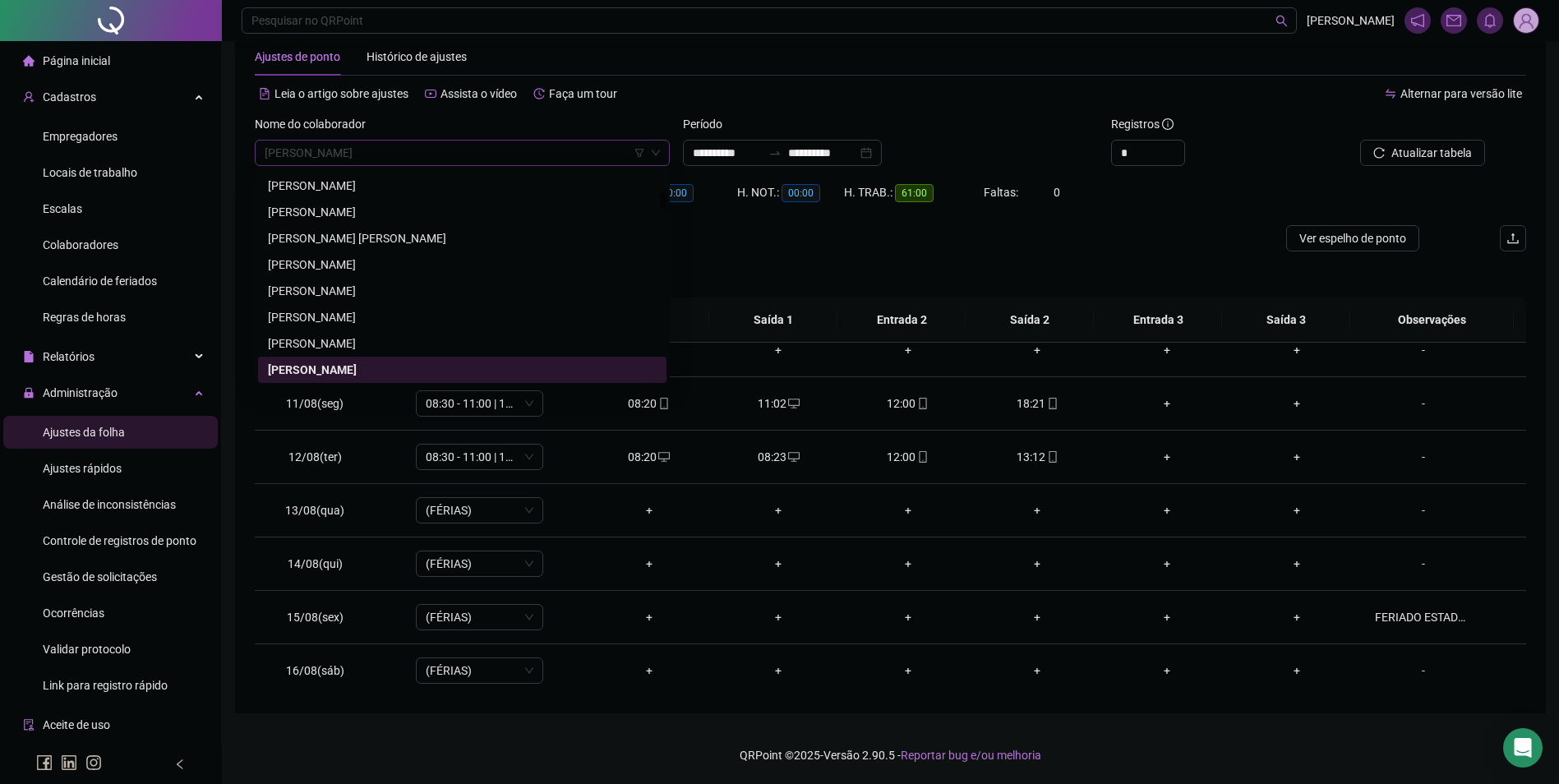
click at [593, 164] on span "[PERSON_NAME]" at bounding box center [462, 152] width 395 height 24
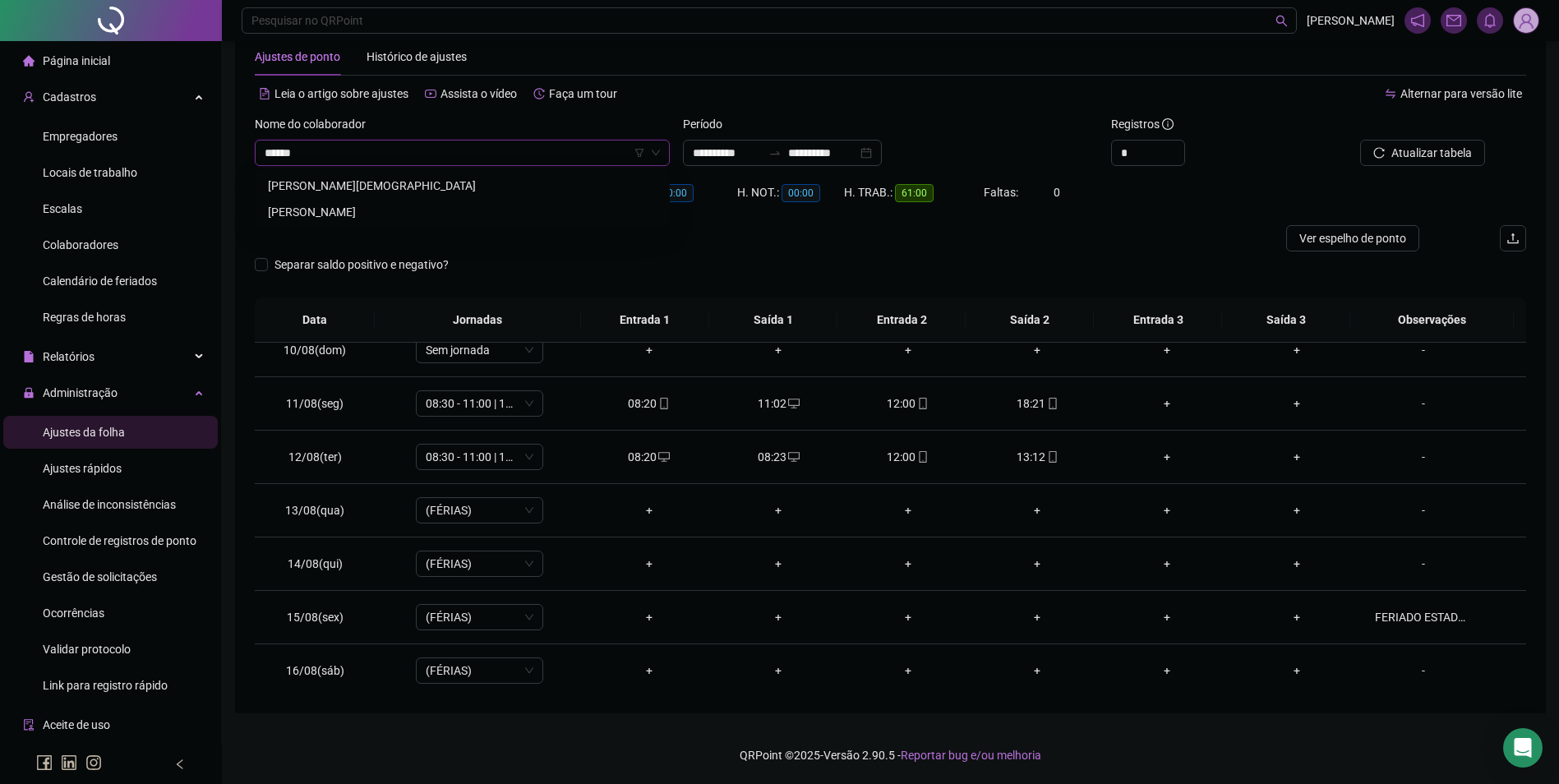
click at [405, 183] on div "[PERSON_NAME][DEMOGRAPHIC_DATA]" at bounding box center [463, 185] width 389 height 18
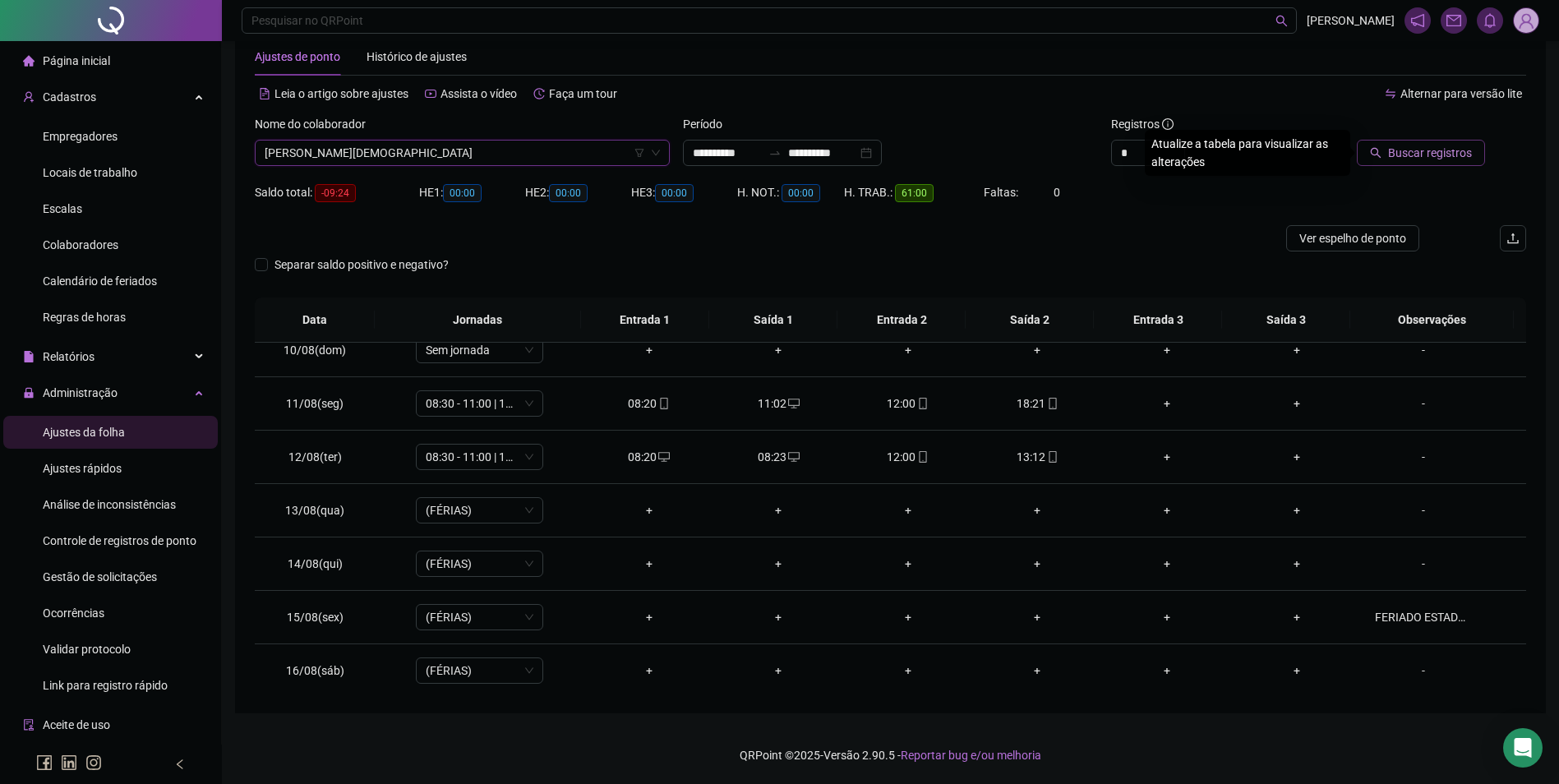
click at [1399, 158] on span "Buscar registros" at bounding box center [1430, 152] width 84 height 18
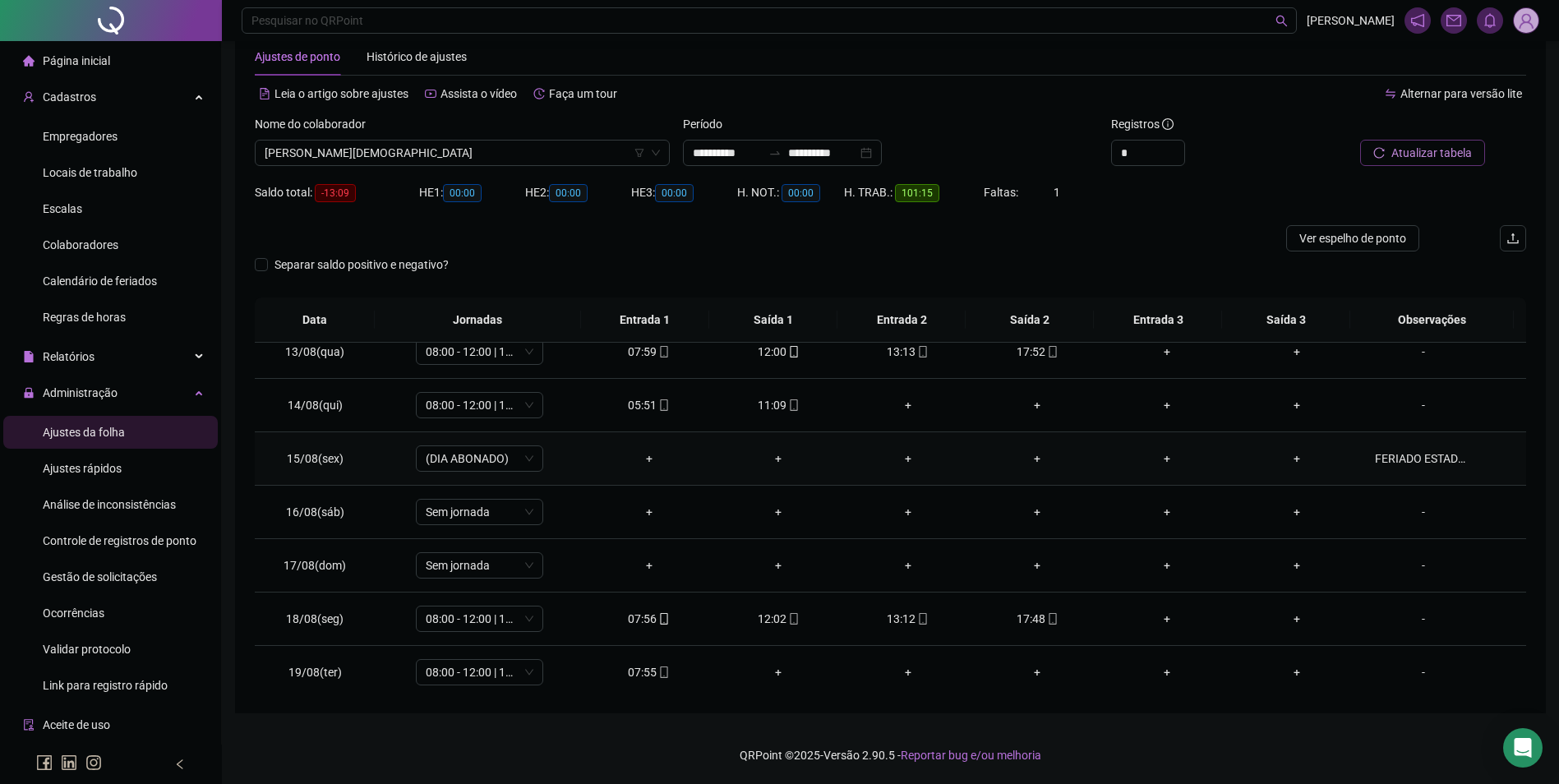
scroll to position [663, 0]
click at [1049, 609] on icon "mobile" at bounding box center [1052, 613] width 7 height 11
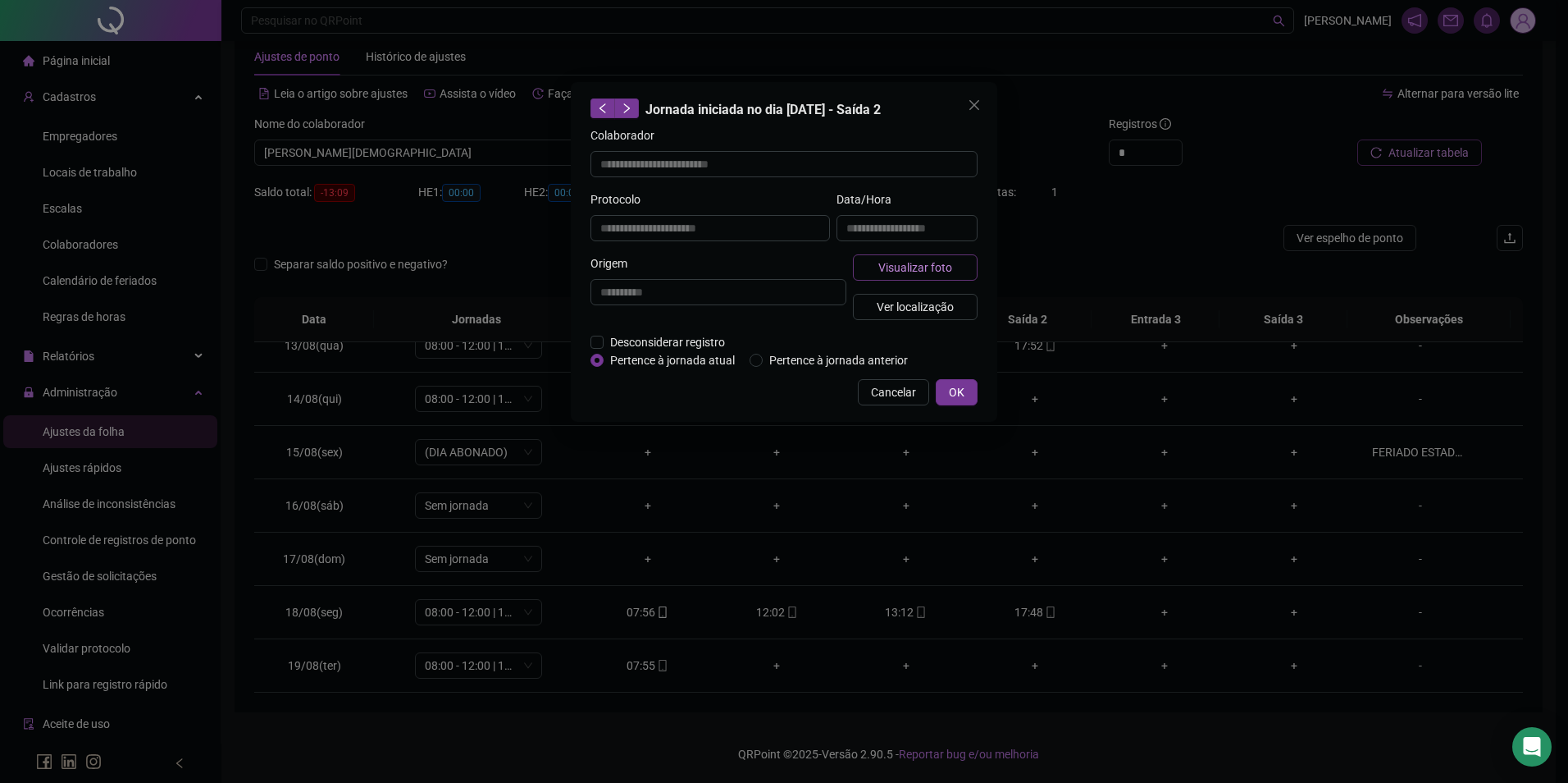
click at [906, 263] on span "Visualizar foto" at bounding box center [915, 267] width 74 height 18
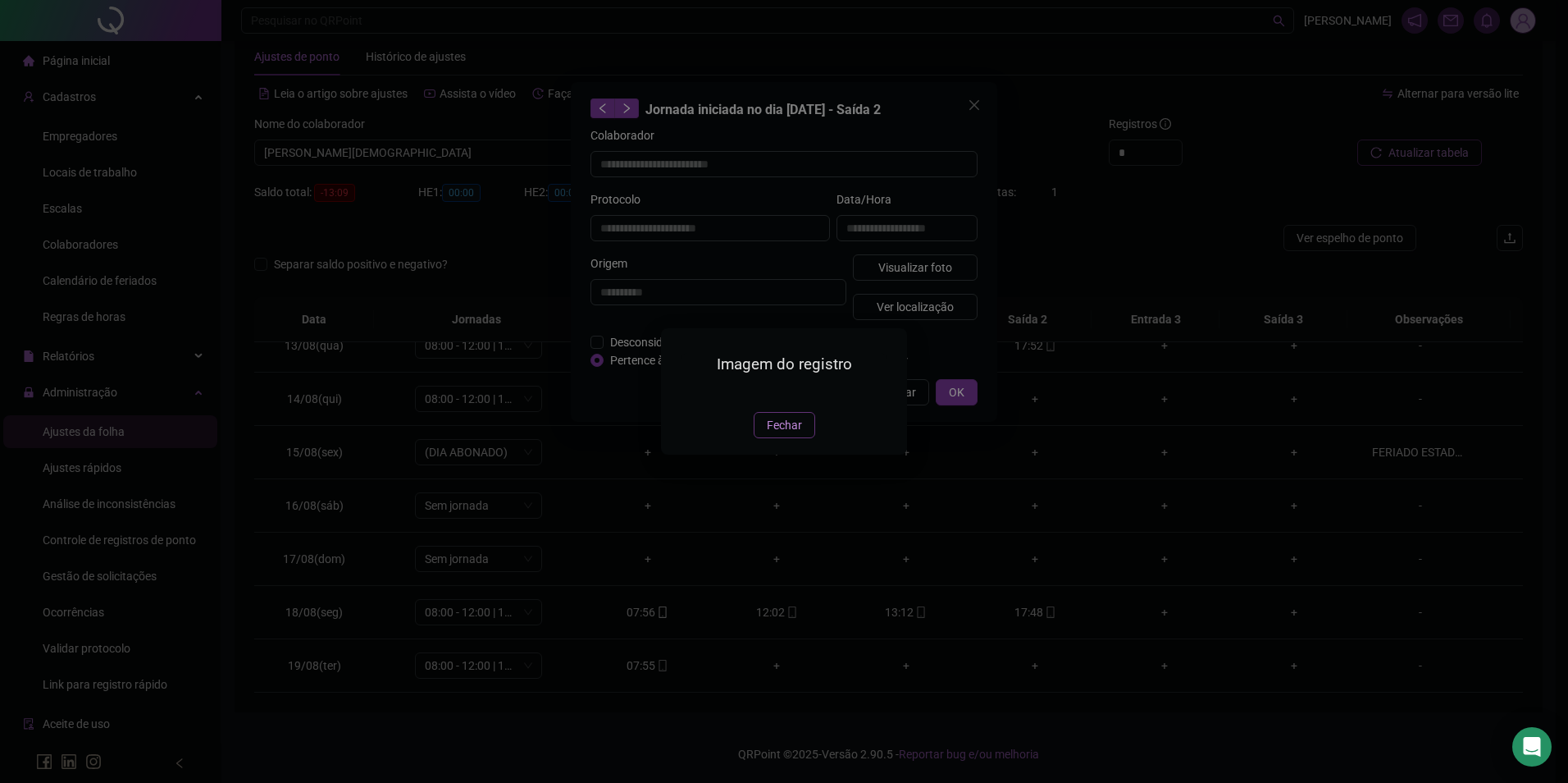
click at [791, 434] on span "Fechar" at bounding box center [784, 425] width 35 height 18
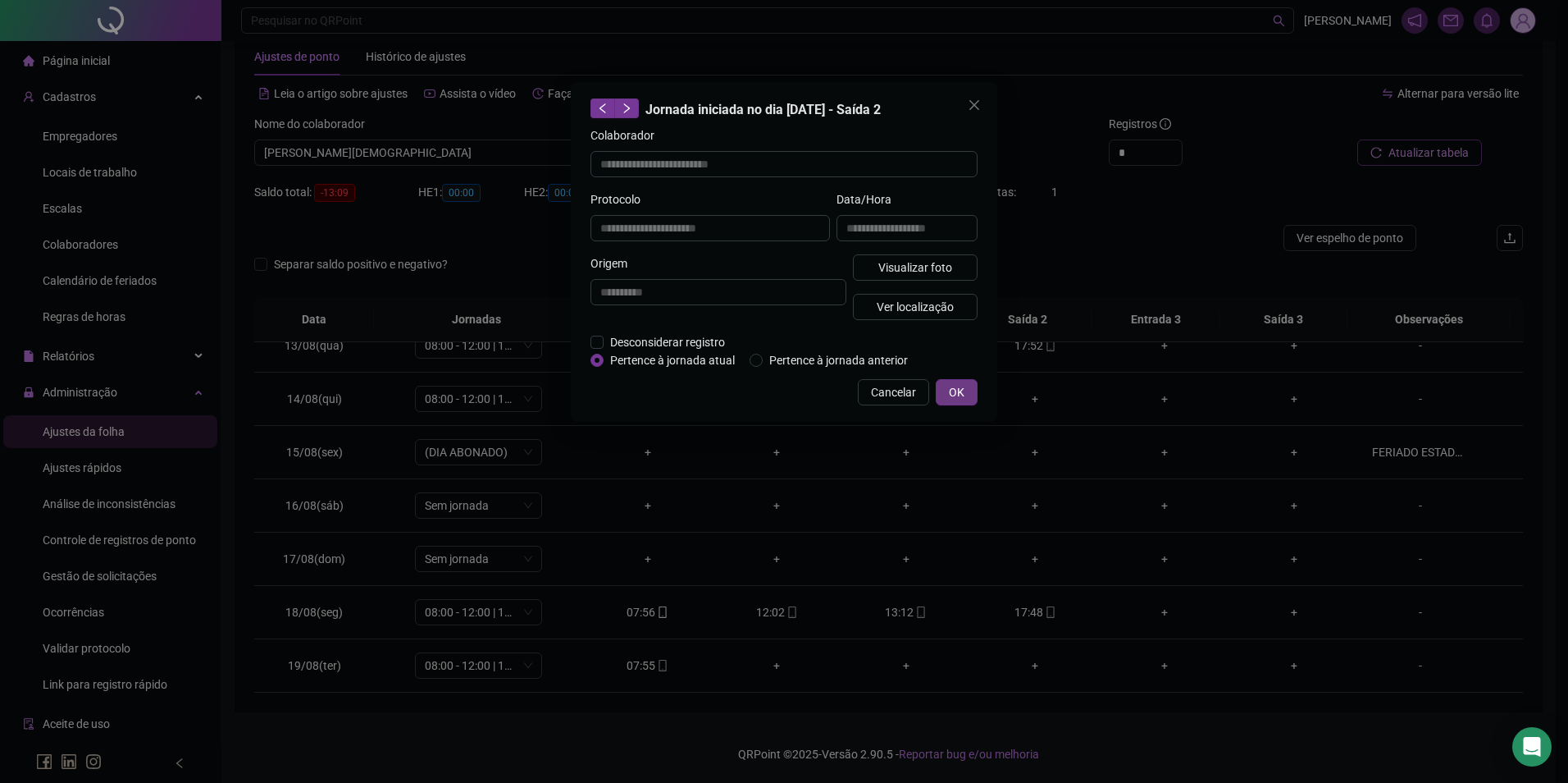
click at [960, 385] on span "OK" at bounding box center [956, 392] width 16 height 18
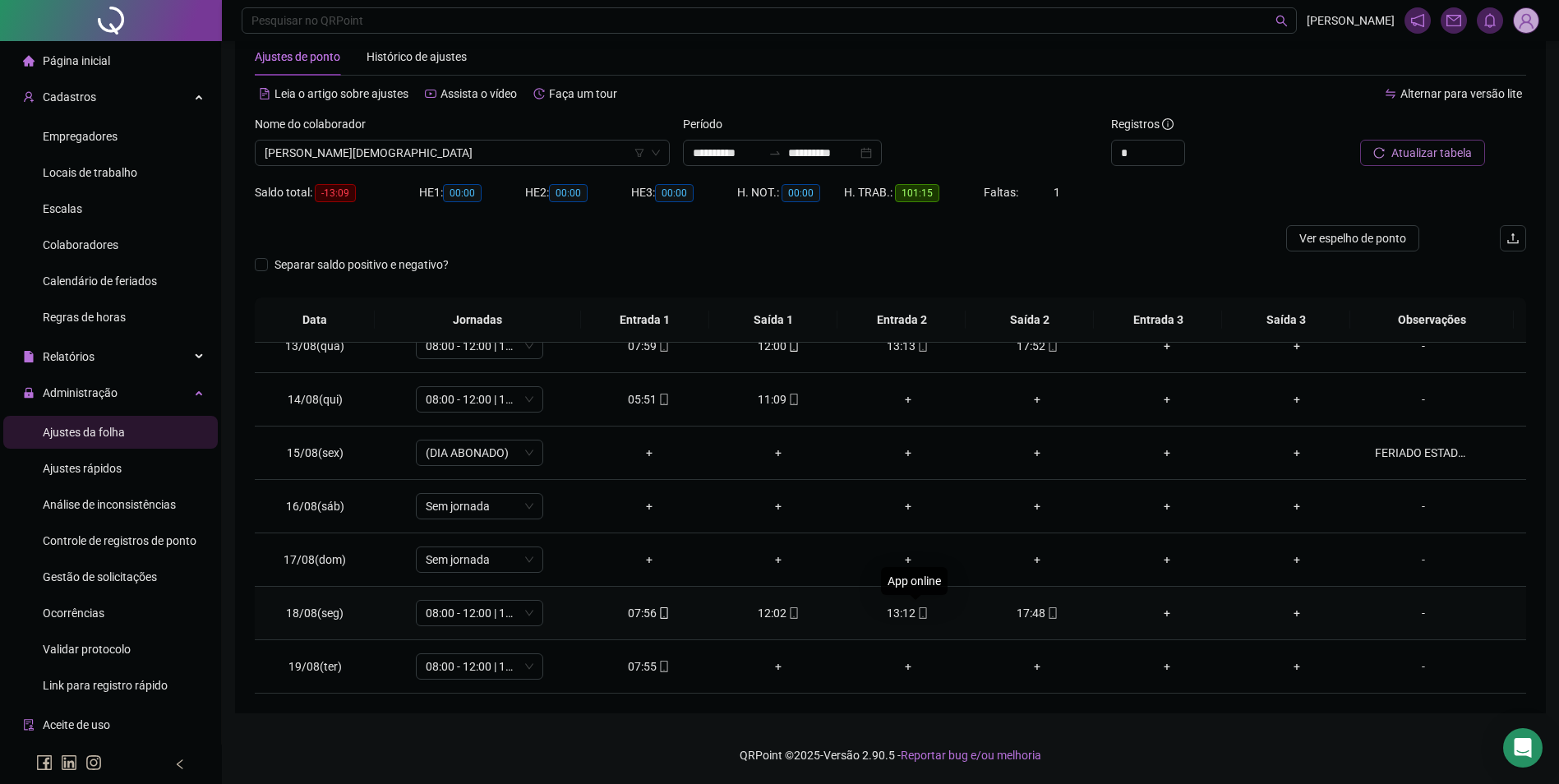
click at [917, 607] on icon "mobile" at bounding box center [923, 613] width 11 height 11
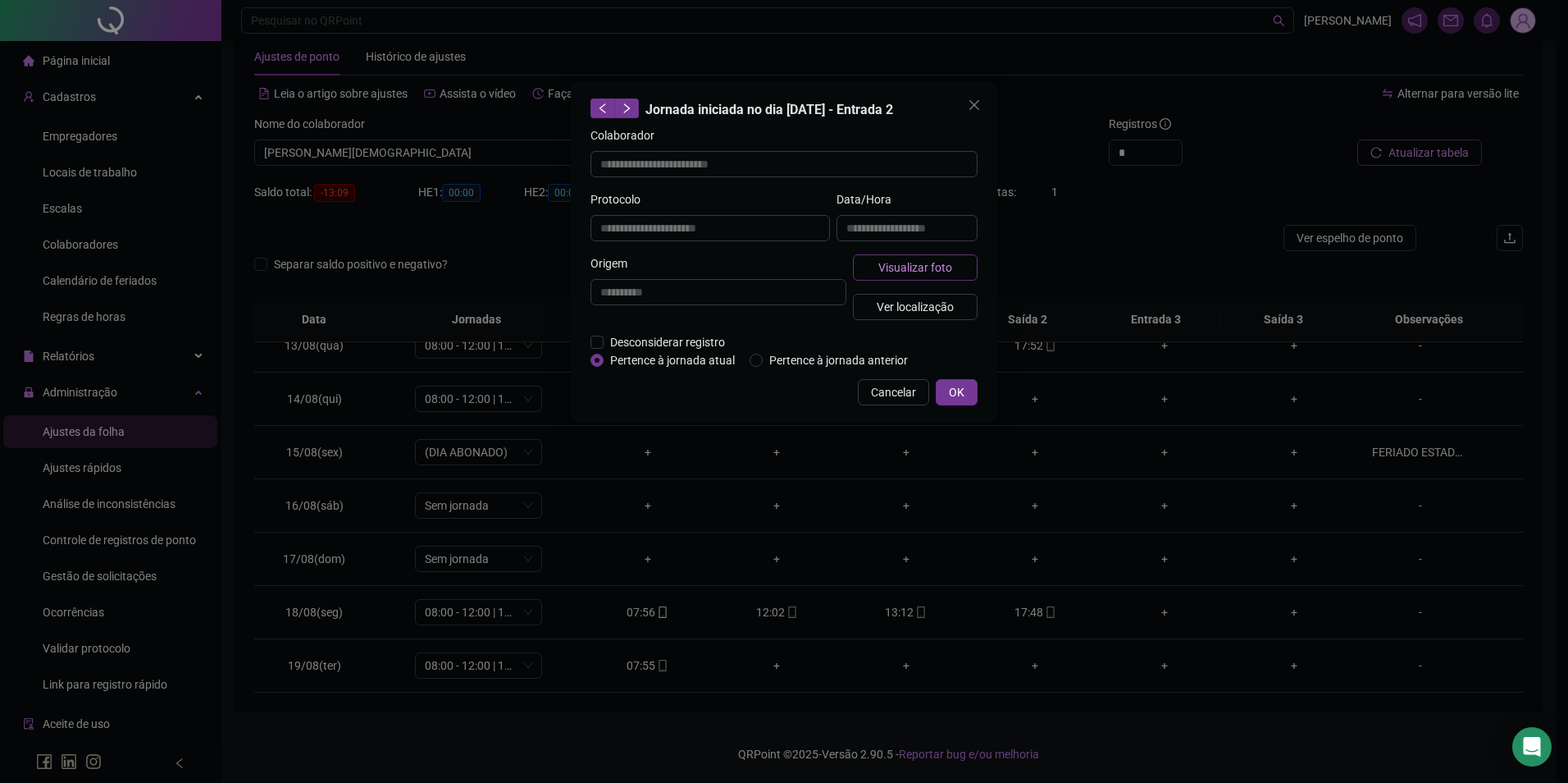
click at [944, 266] on span "Visualizar foto" at bounding box center [915, 267] width 74 height 18
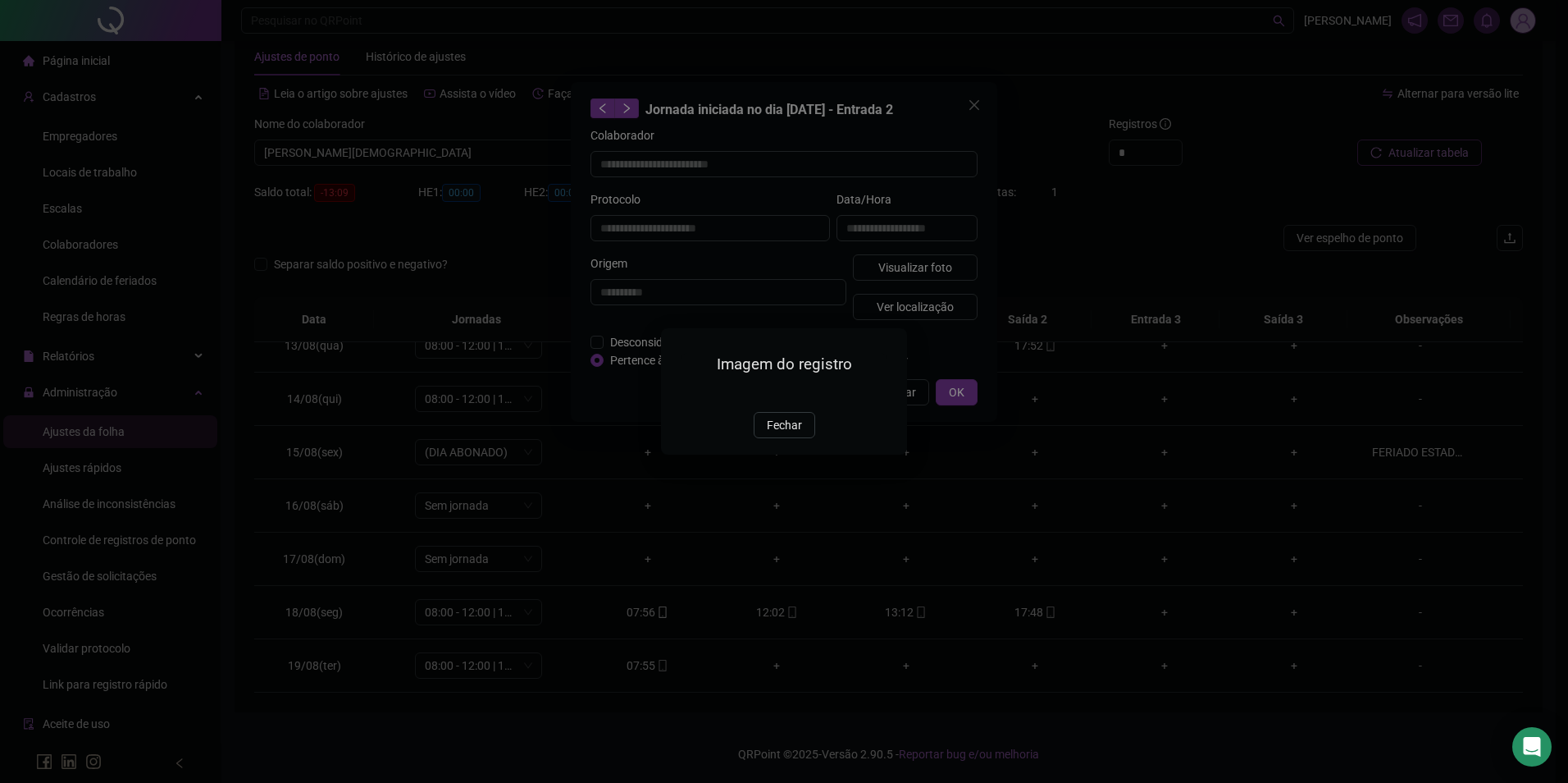
click at [681, 394] on img at bounding box center [681, 394] width 0 height 0
click at [770, 434] on span "Fechar" at bounding box center [784, 425] width 35 height 18
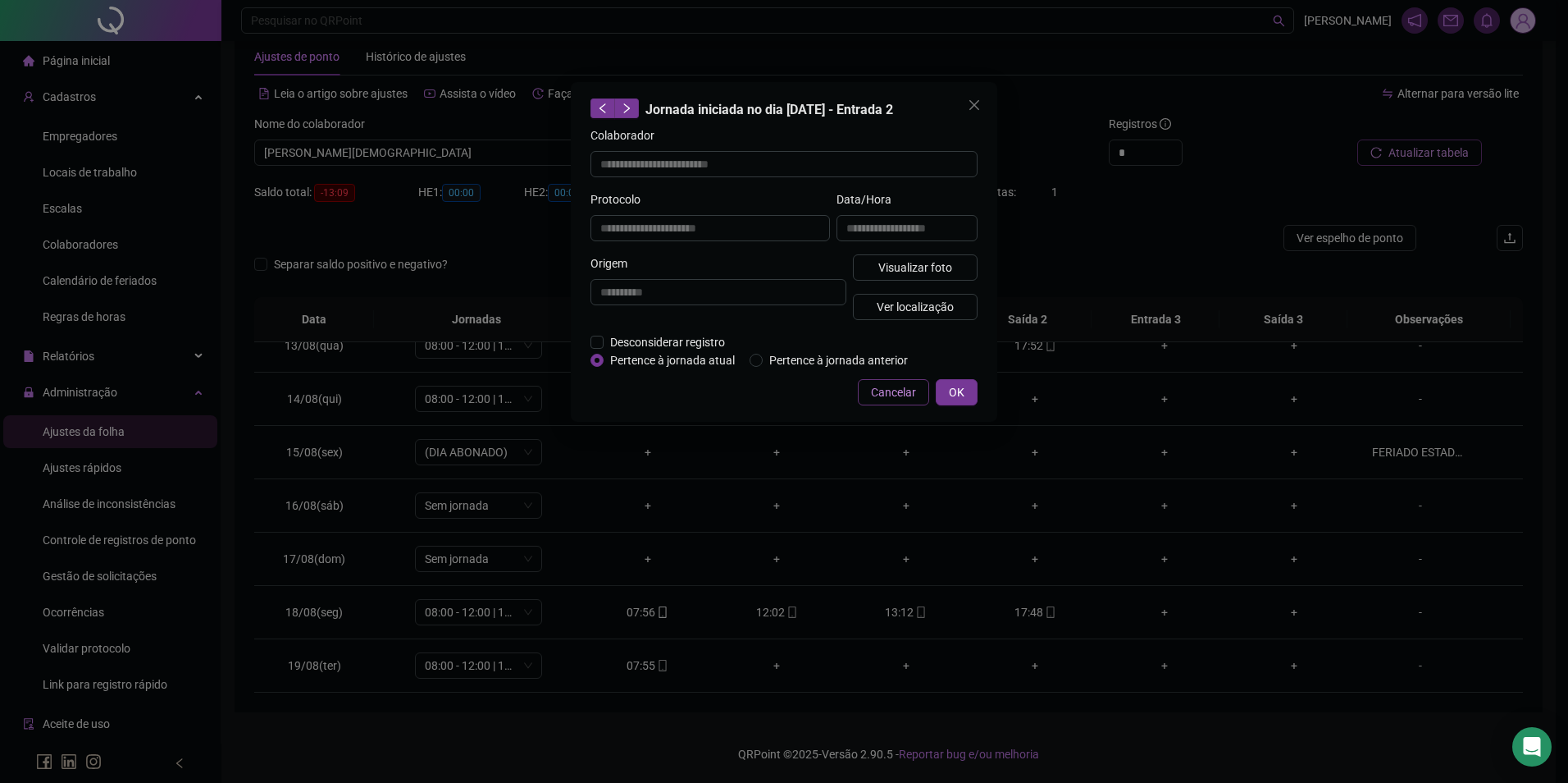
click at [905, 384] on span "Cancelar" at bounding box center [894, 392] width 45 height 18
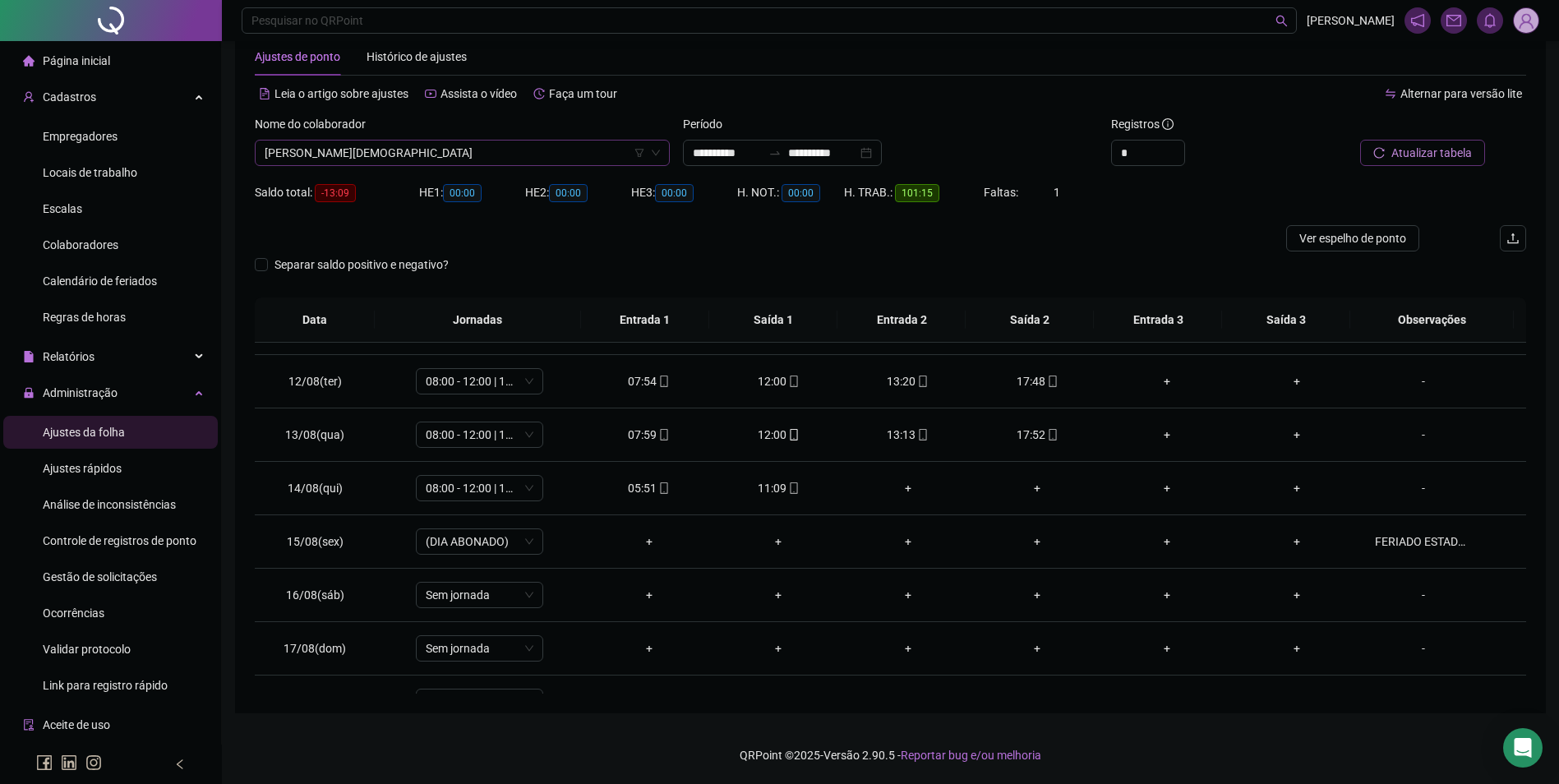
scroll to position [6230, 0]
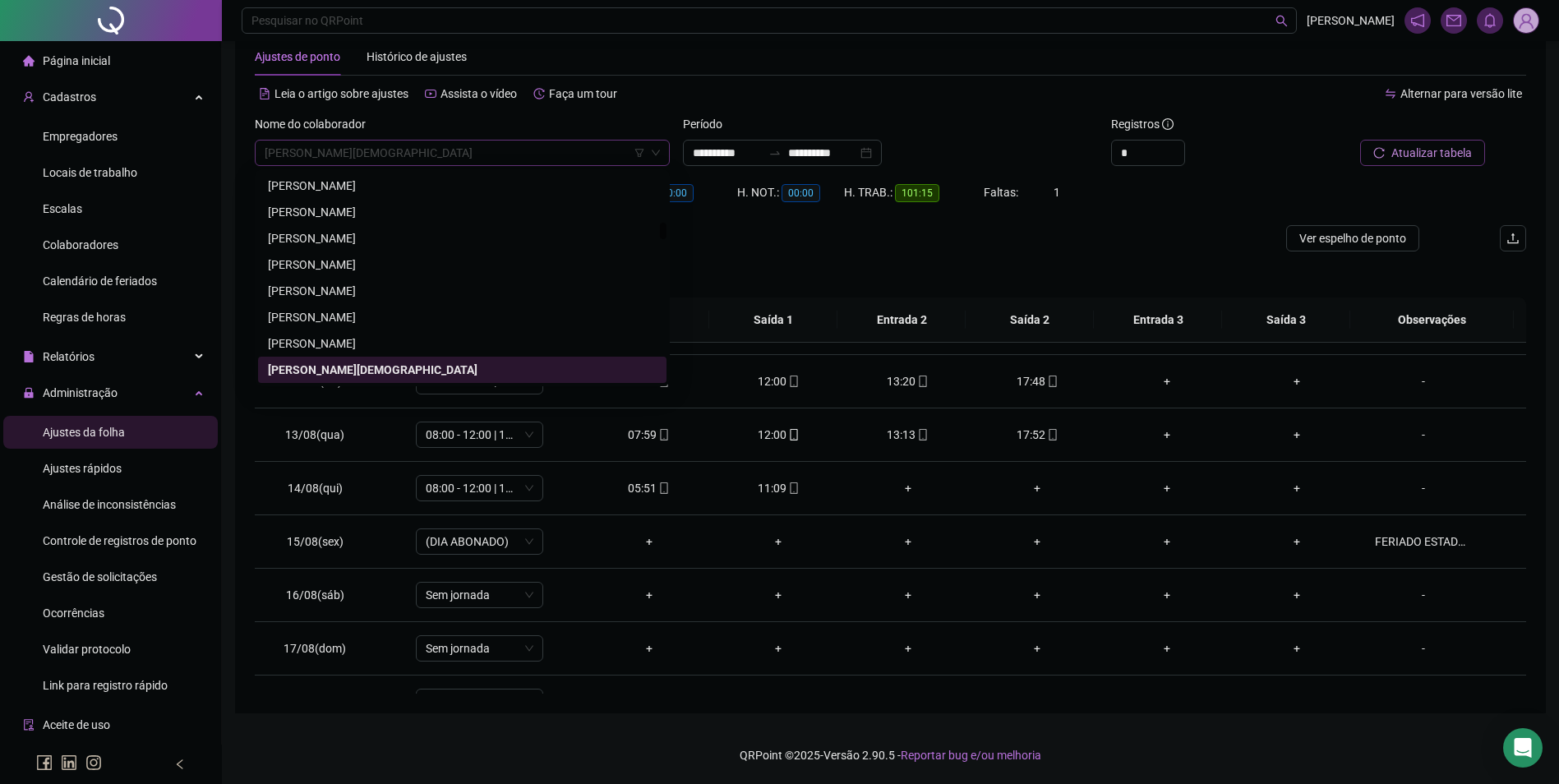
click at [498, 147] on span "[PERSON_NAME][DEMOGRAPHIC_DATA]" at bounding box center [462, 152] width 395 height 24
click at [1028, 288] on div "Separar saldo positivo e negativo?" at bounding box center [891, 274] width 1271 height 46
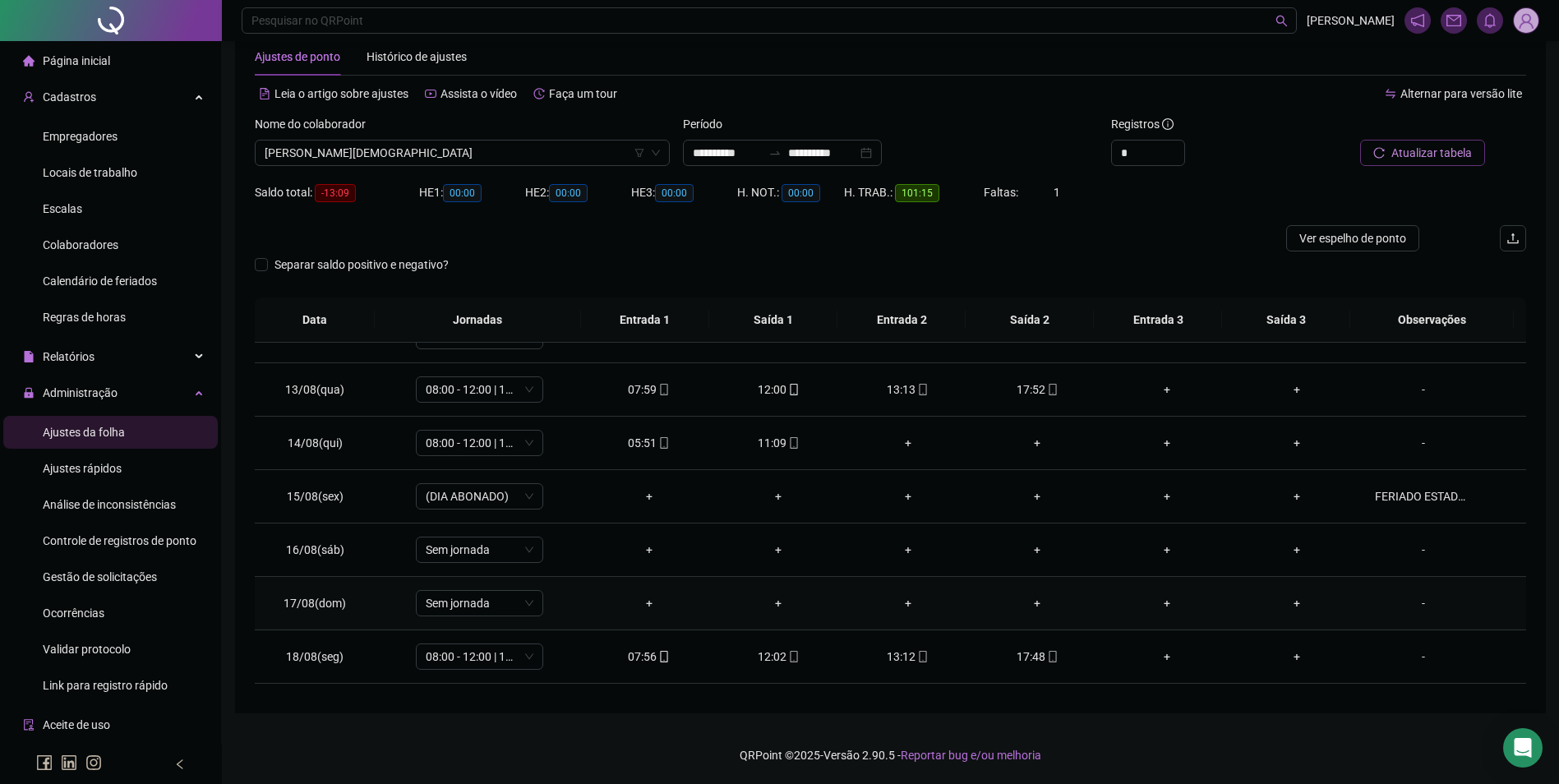
scroll to position [663, 0]
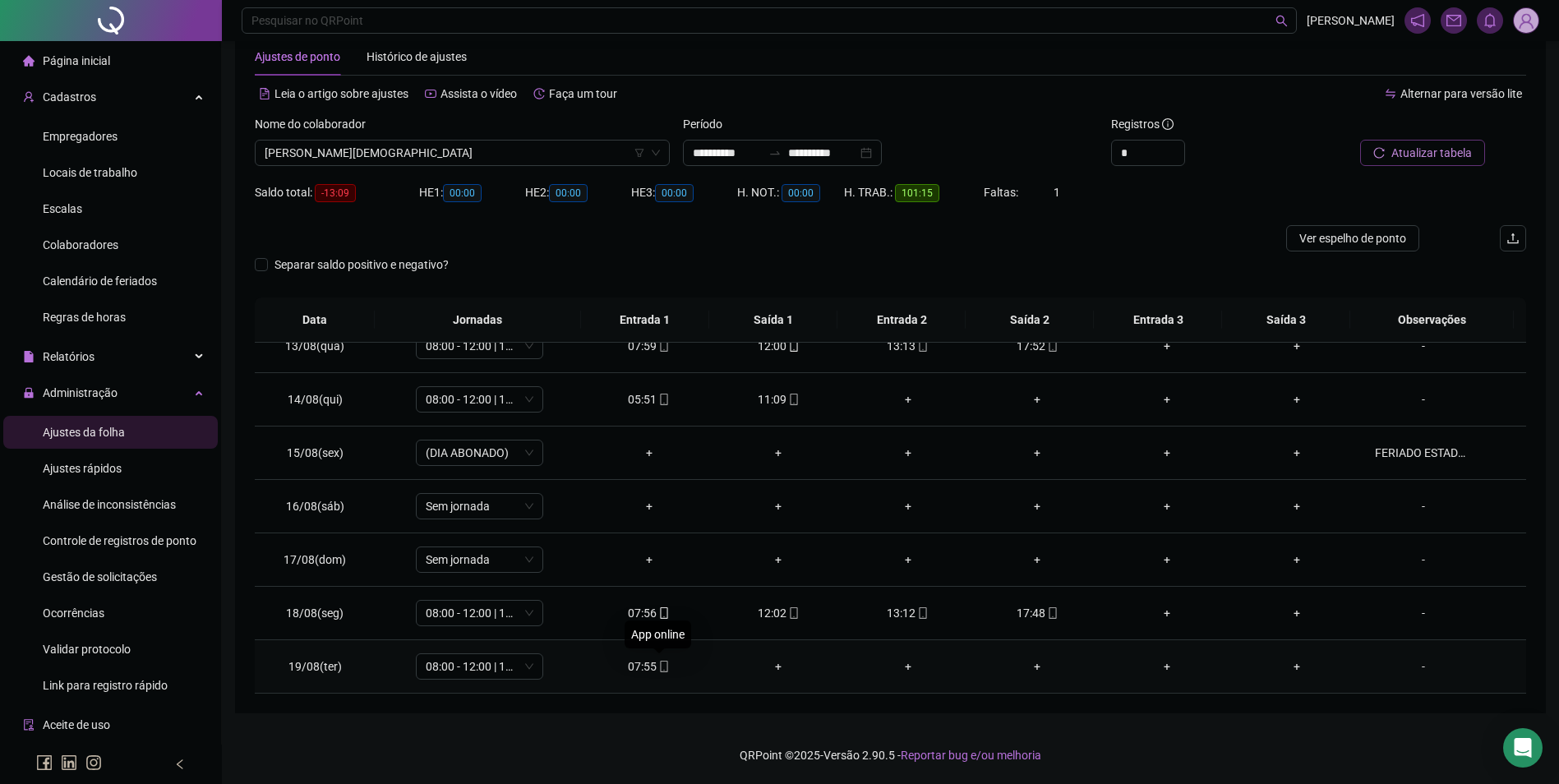
click at [663, 663] on icon "mobile" at bounding box center [664, 666] width 11 height 11
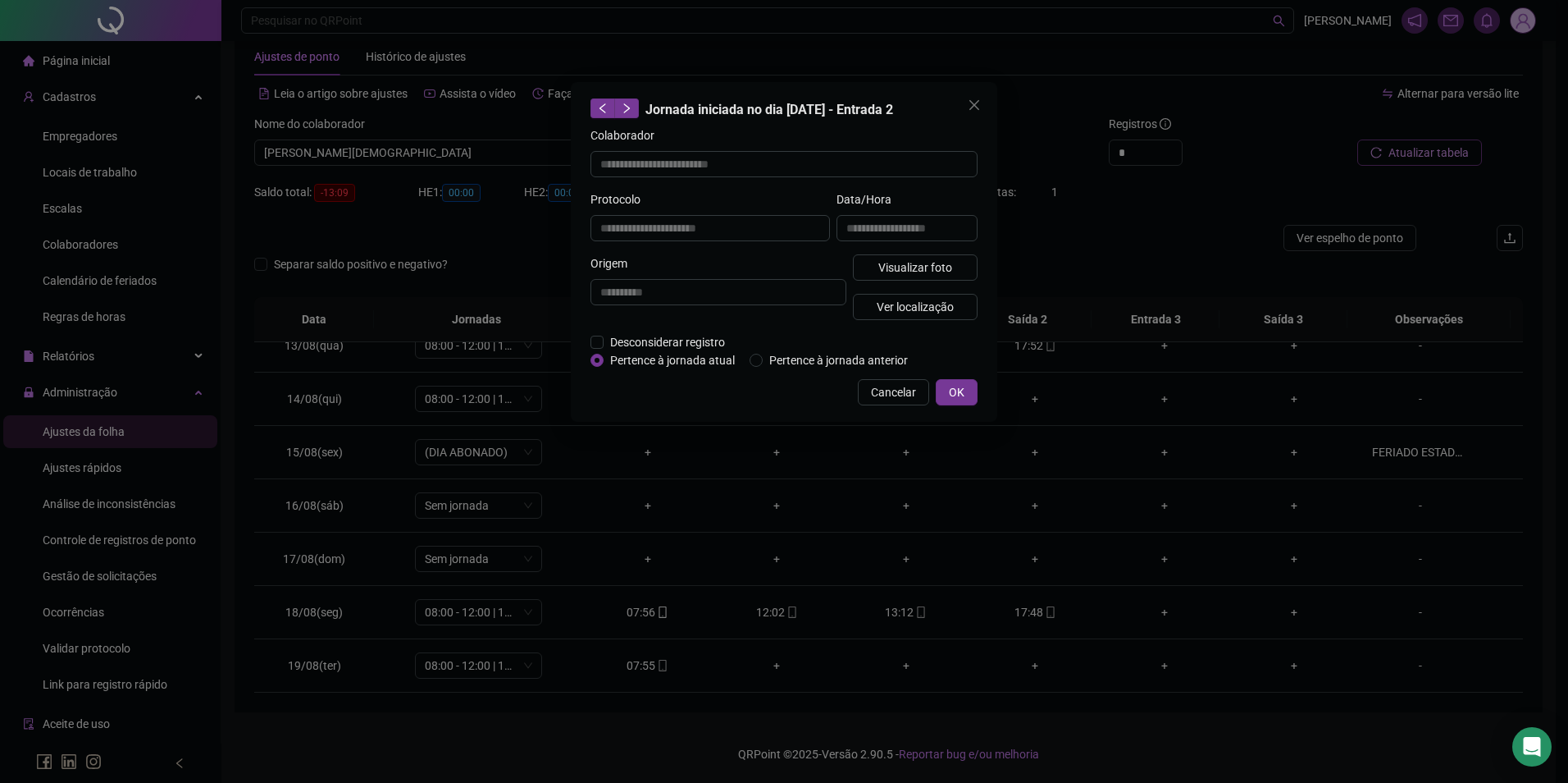
click at [870, 281] on div "Visualizar foto Ver localização" at bounding box center [915, 294] width 132 height 78
click at [872, 275] on button "Visualizar foto" at bounding box center [915, 268] width 125 height 26
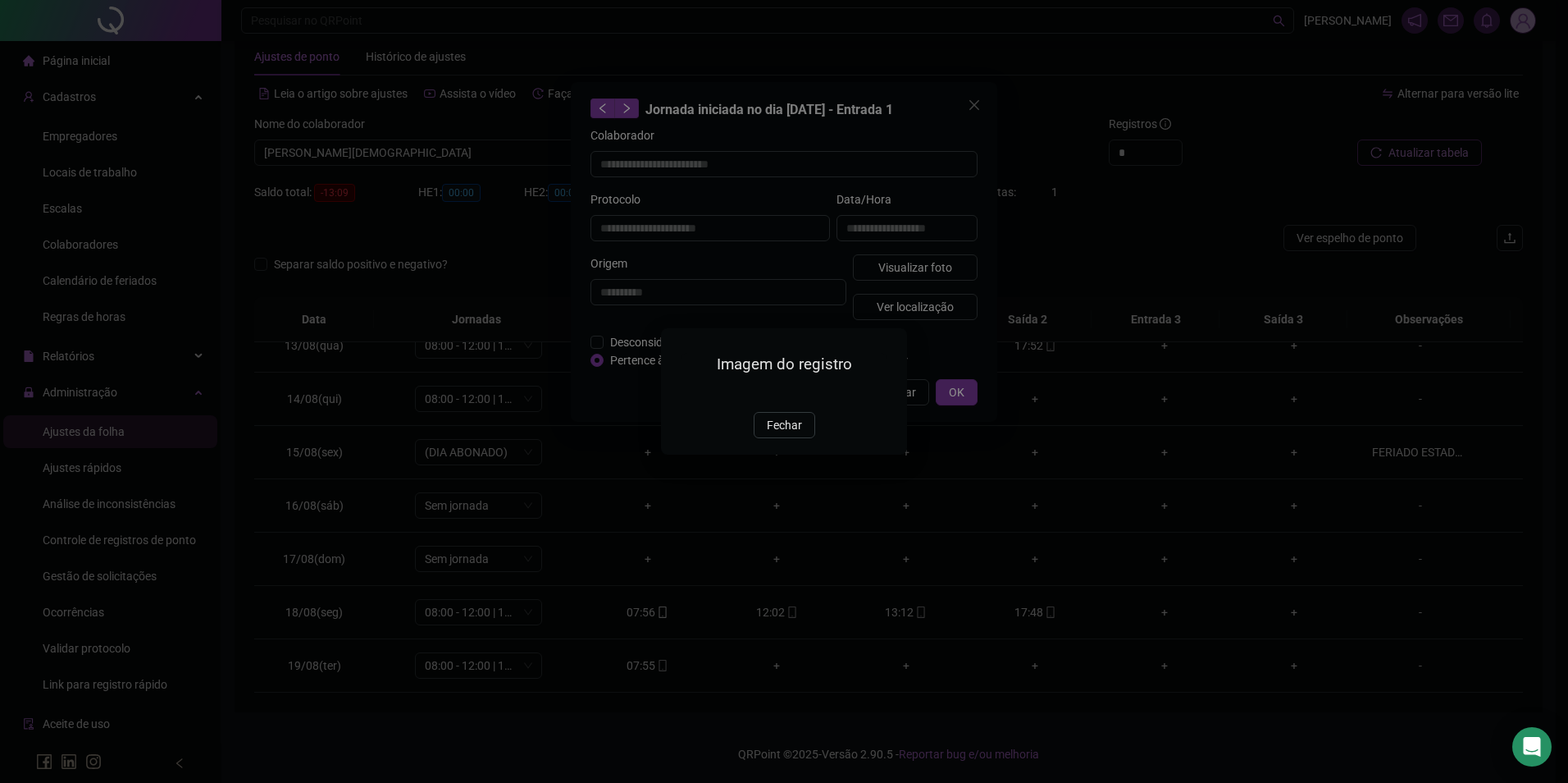
click at [783, 434] on span "Fechar" at bounding box center [784, 425] width 35 height 18
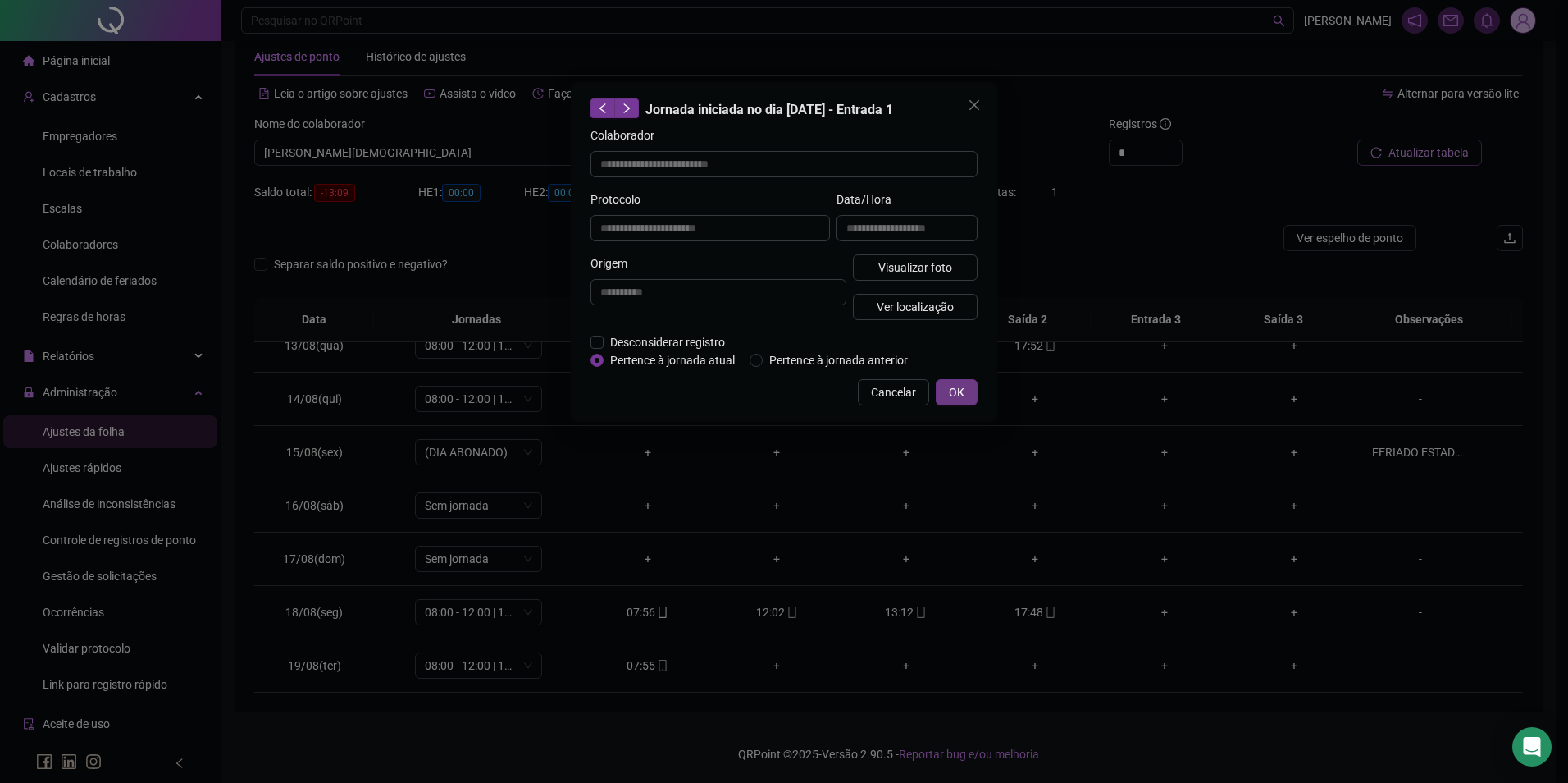
click at [973, 396] on button "OK" at bounding box center [956, 392] width 42 height 26
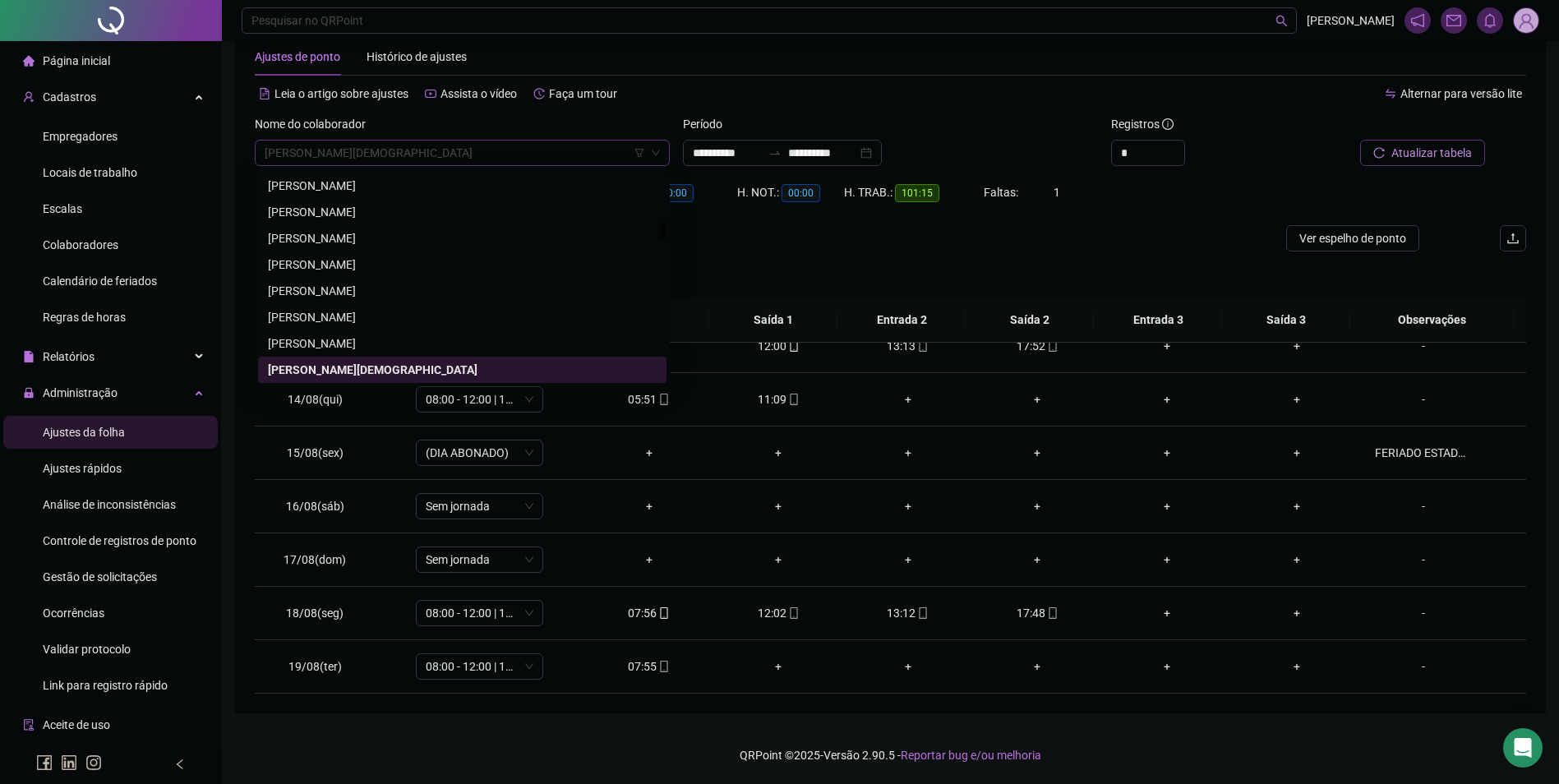
click at [527, 147] on span "[PERSON_NAME][DEMOGRAPHIC_DATA]" at bounding box center [462, 152] width 395 height 24
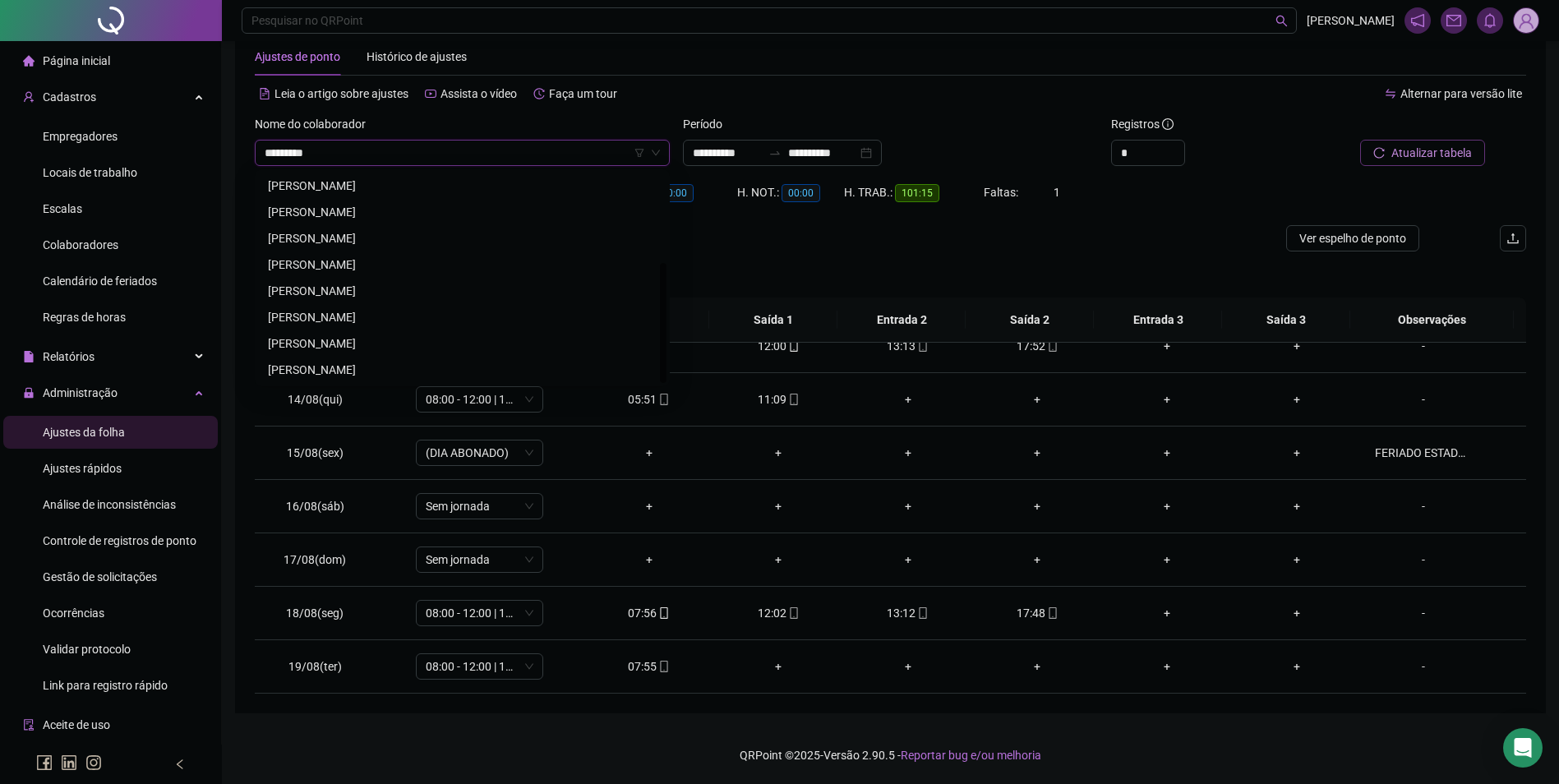
scroll to position [158, 0]
click at [417, 311] on div "[PERSON_NAME]" at bounding box center [463, 317] width 389 height 18
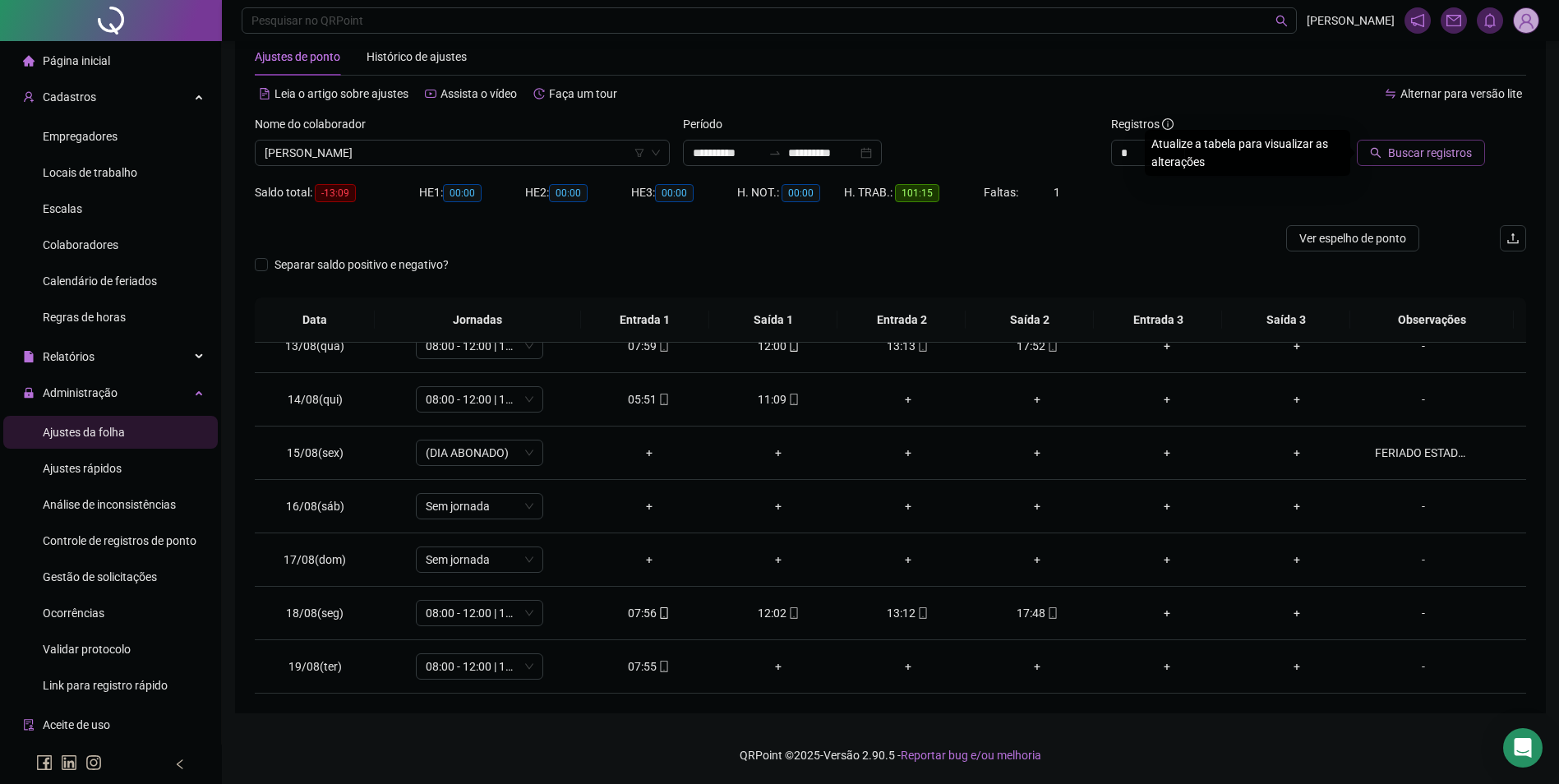
click at [1394, 151] on span "Buscar registros" at bounding box center [1430, 152] width 84 height 18
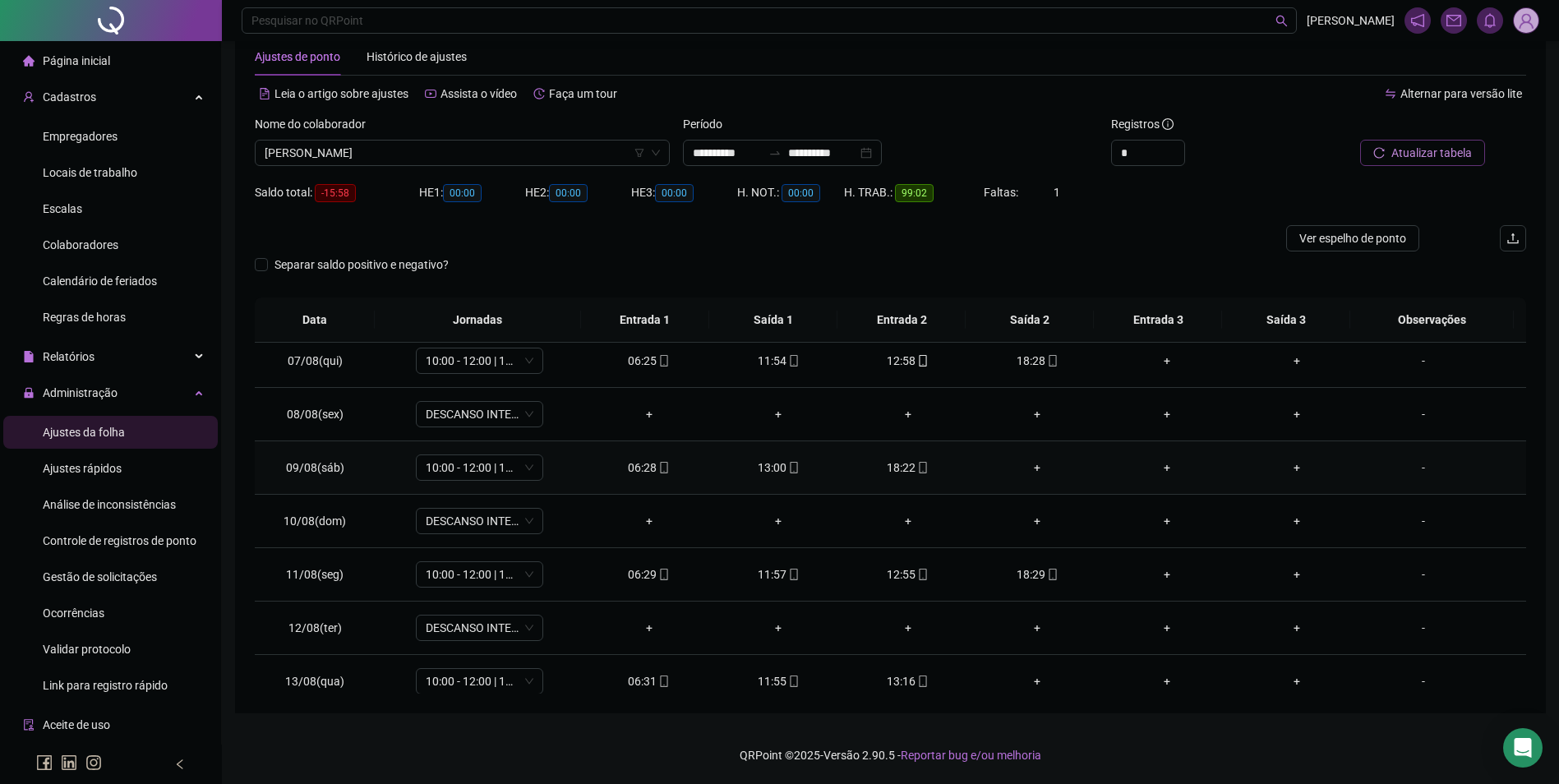
click at [1032, 467] on div "+" at bounding box center [1037, 467] width 104 height 18
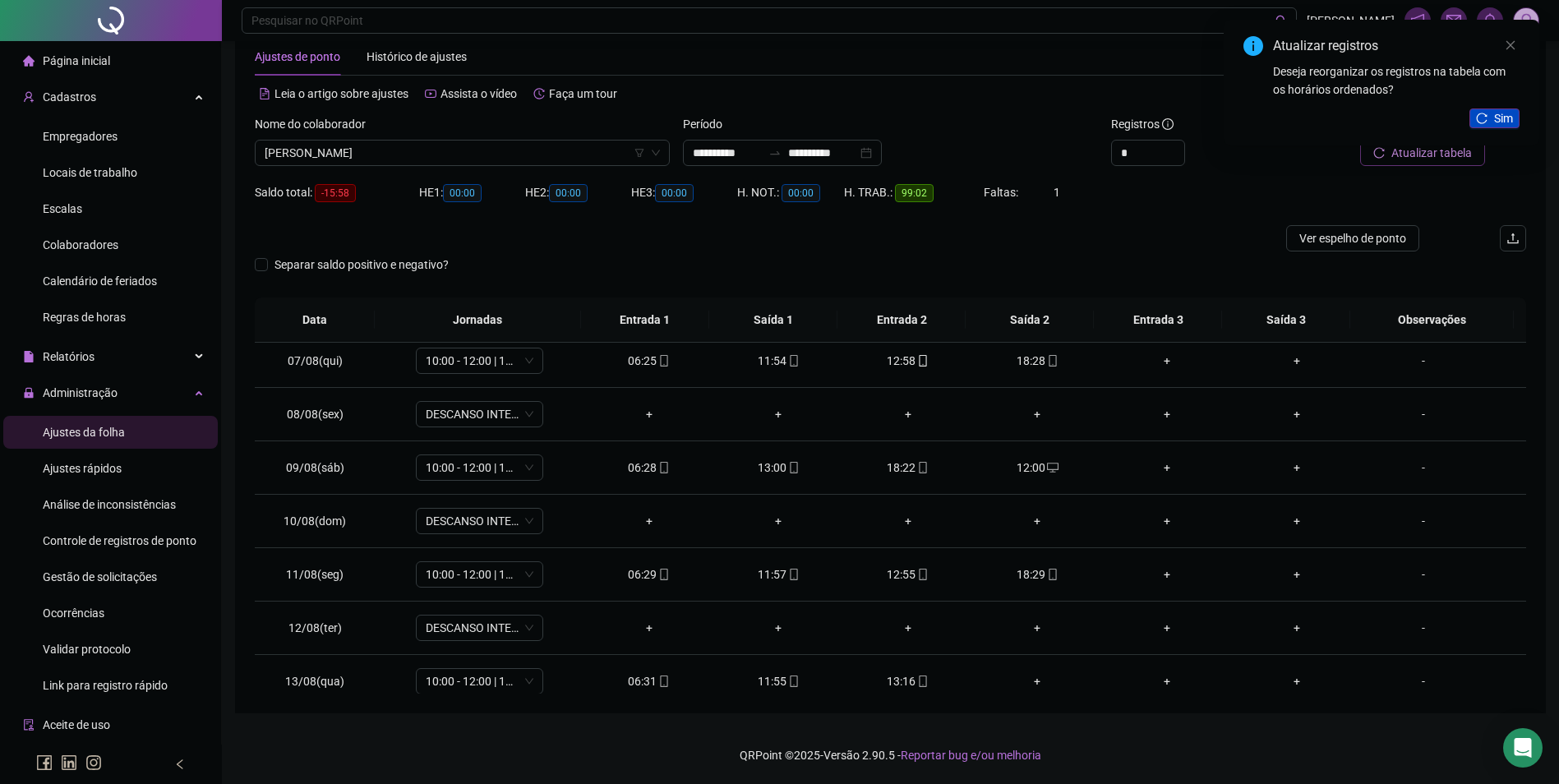
click at [1498, 112] on span "Sim" at bounding box center [1503, 118] width 19 height 18
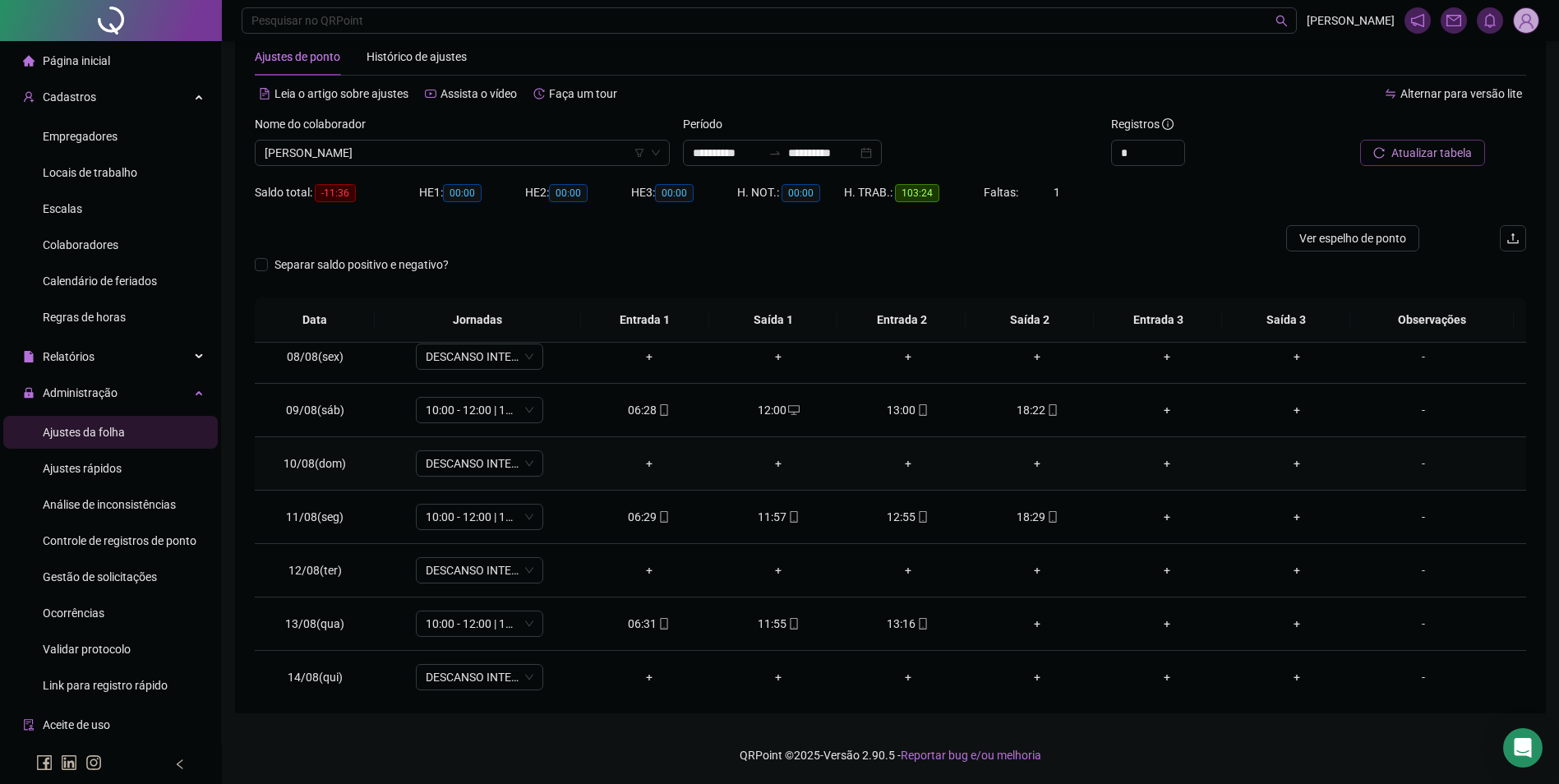
scroll to position [492, 0]
click at [1030, 513] on div "+" at bounding box center [1037, 516] width 104 height 18
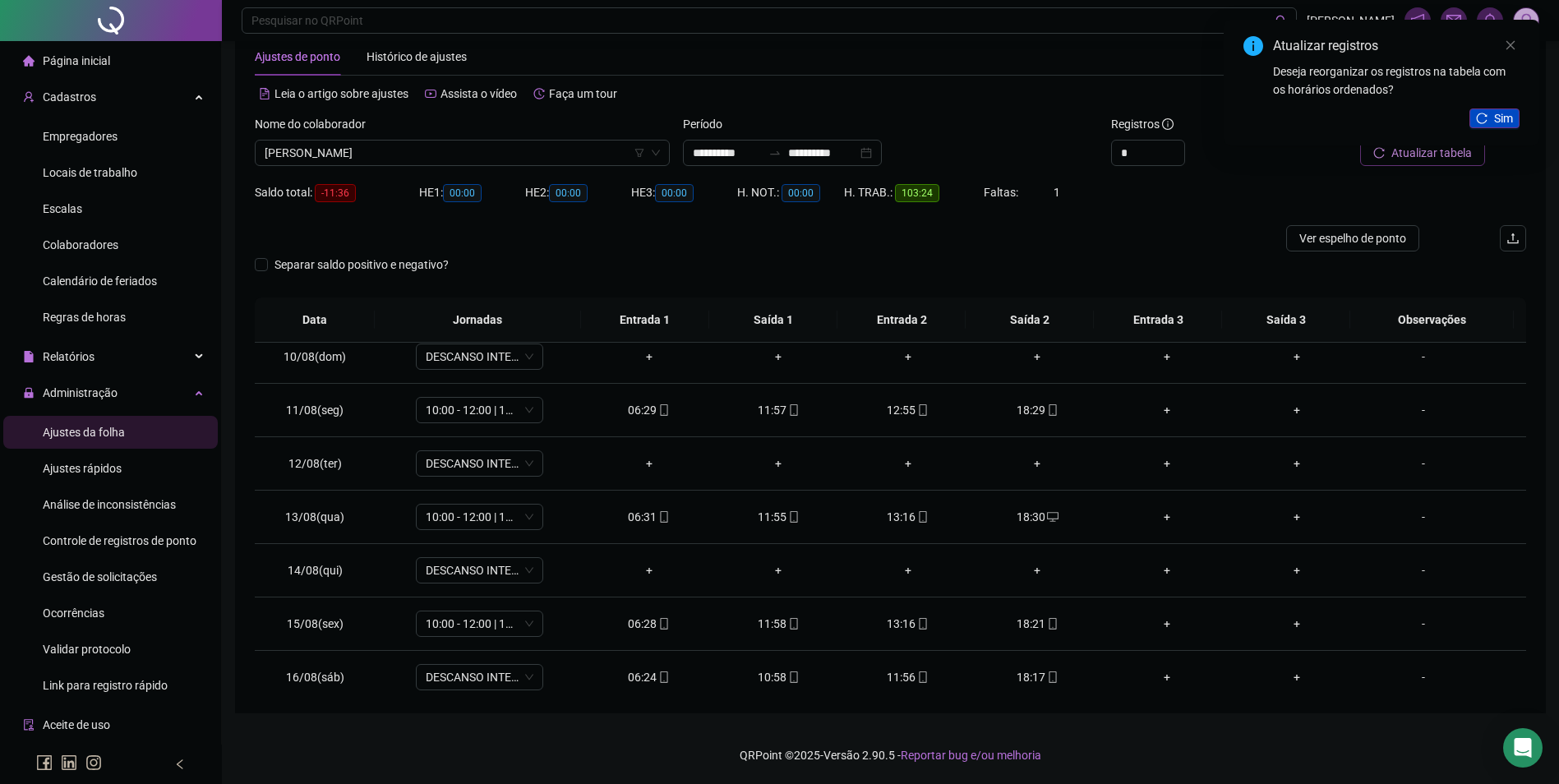
click at [1495, 113] on span "Sim" at bounding box center [1503, 118] width 19 height 18
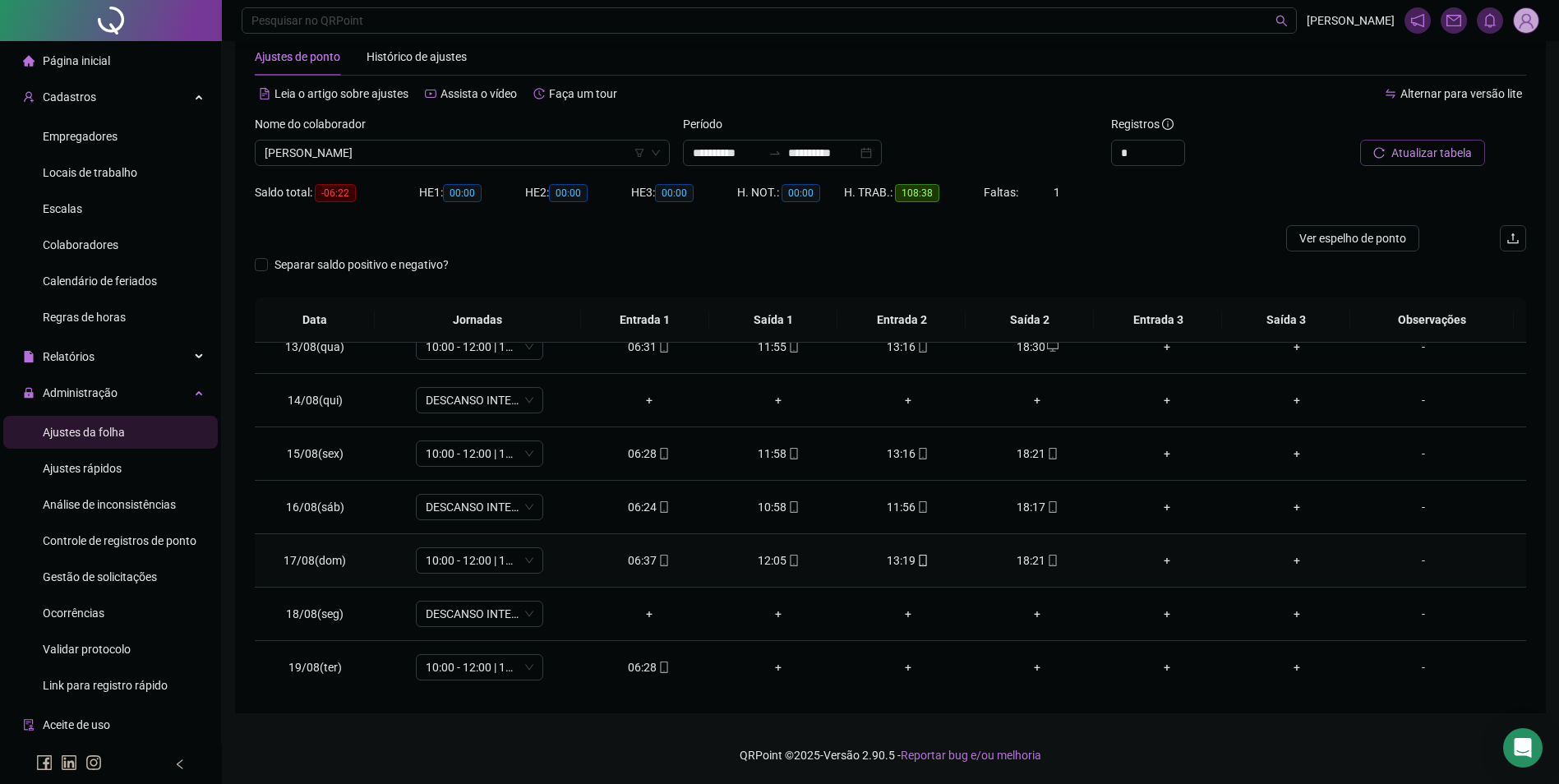
scroll to position [663, 0]
click at [658, 667] on icon "mobile" at bounding box center [664, 666] width 11 height 11
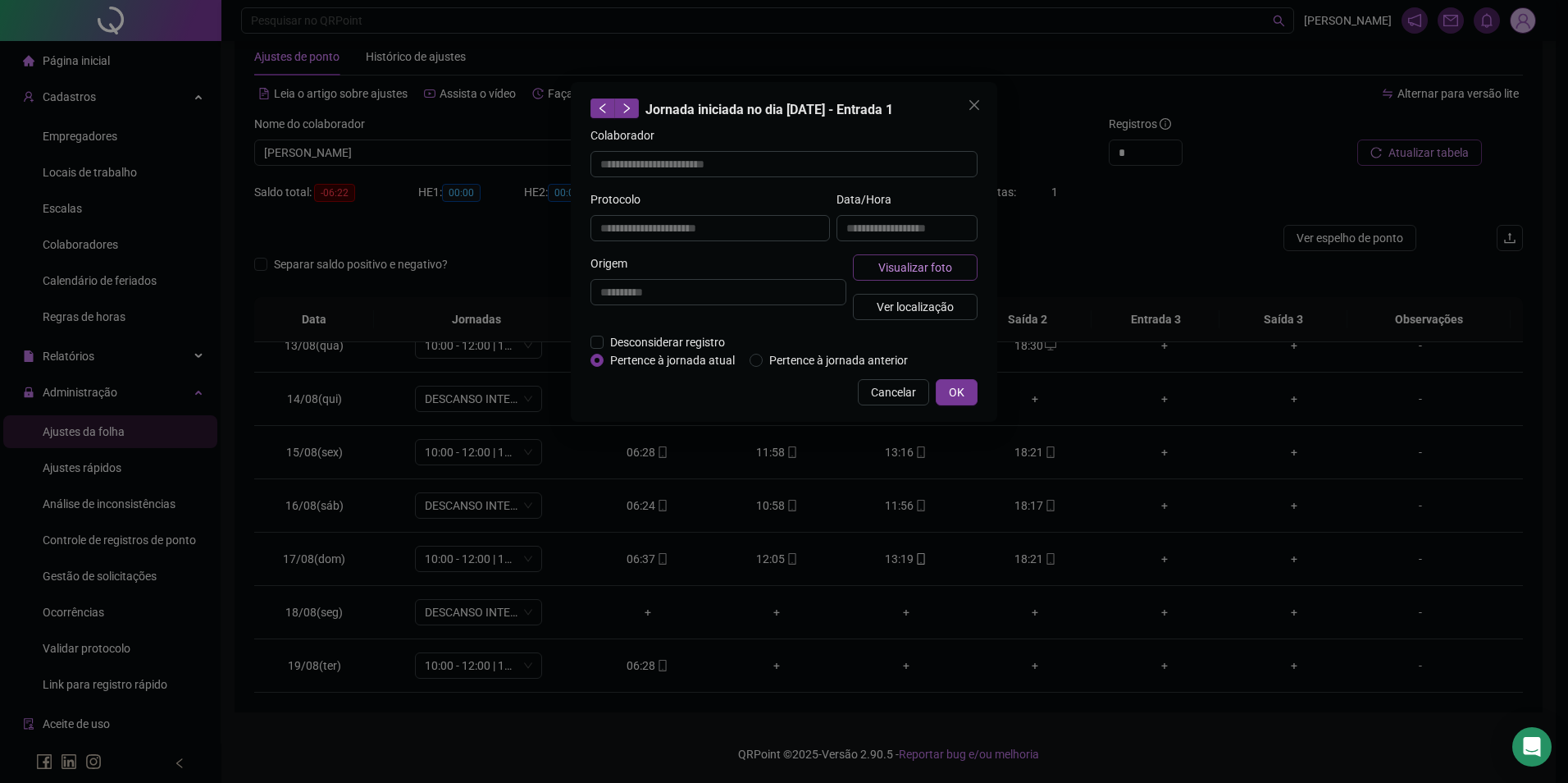
click at [966, 275] on button "Visualizar foto" at bounding box center [915, 268] width 125 height 26
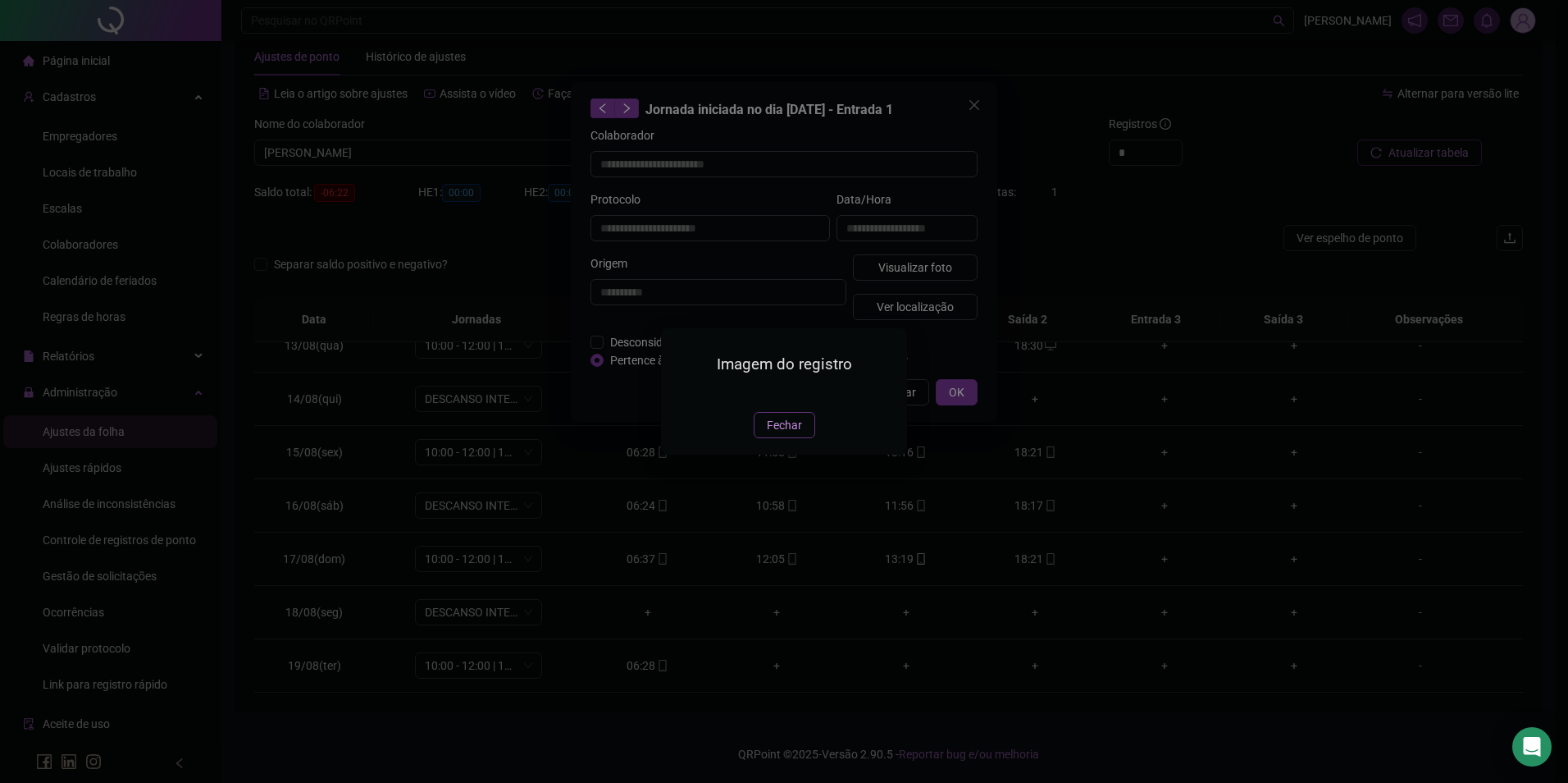
click at [777, 434] on span "Fechar" at bounding box center [784, 425] width 35 height 18
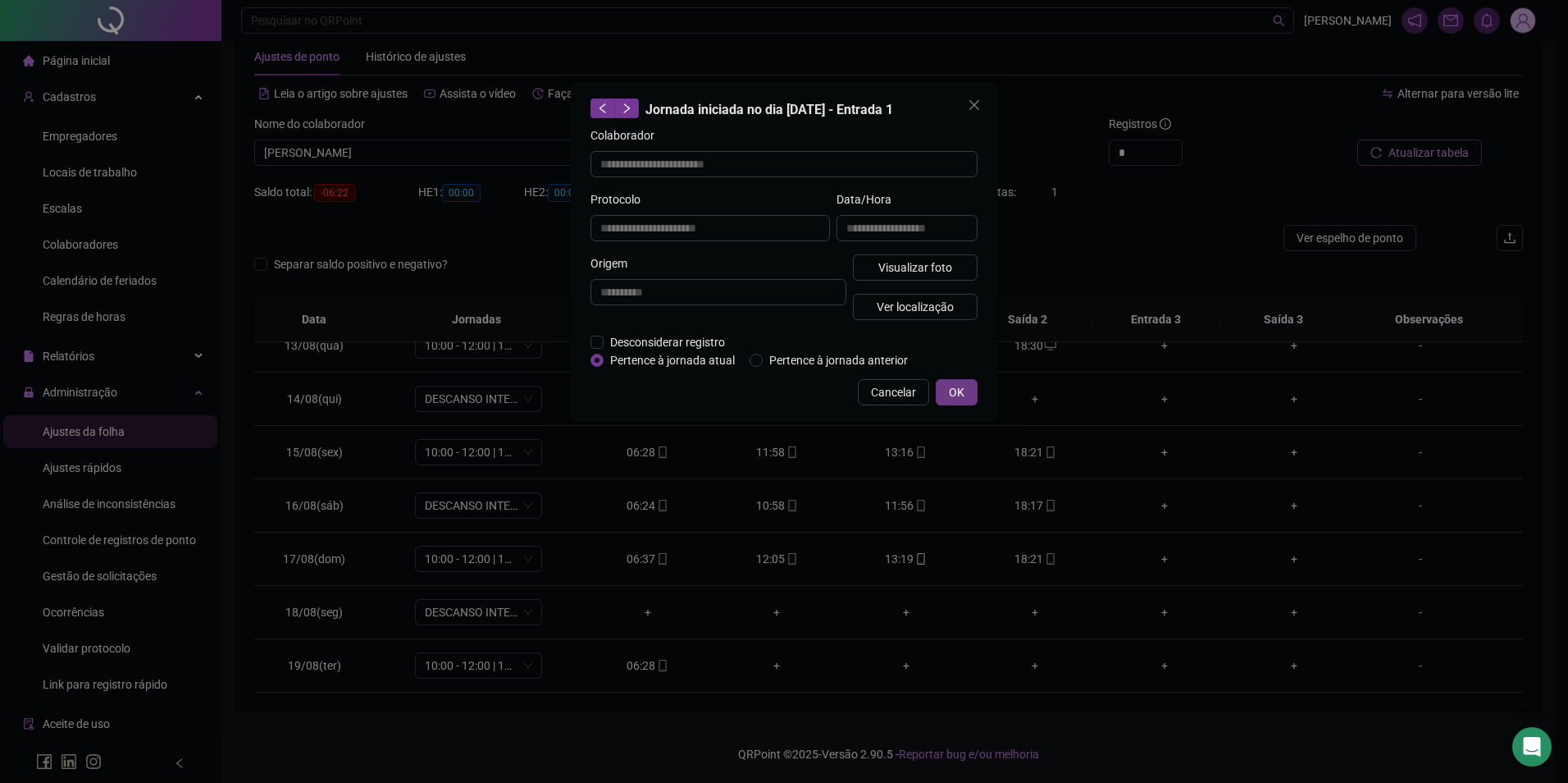
click at [946, 384] on button "OK" at bounding box center [956, 392] width 42 height 26
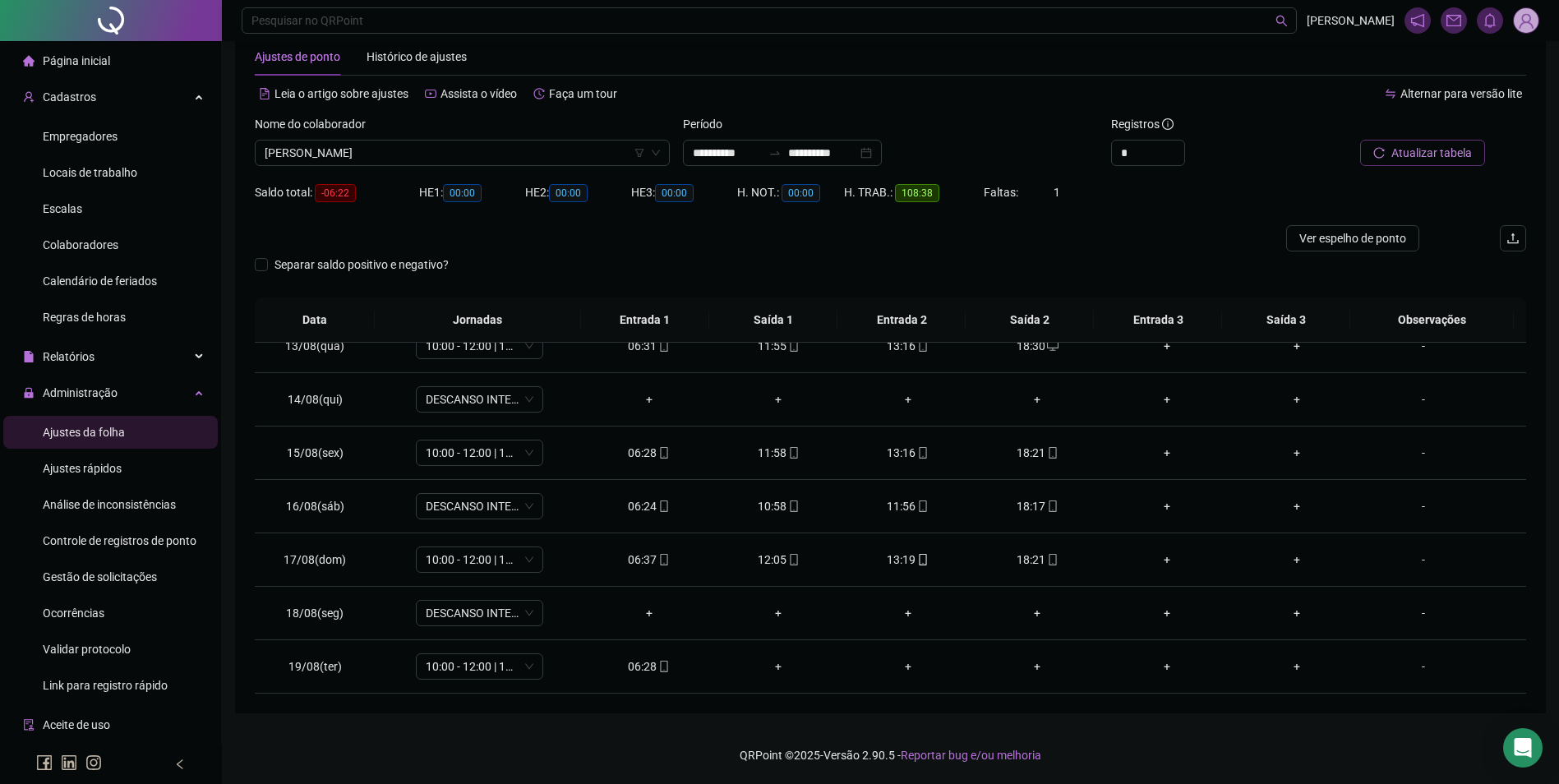
click at [1391, 154] on button "Atualizar tabela" at bounding box center [1423, 152] width 125 height 26
click at [1413, 506] on div "-" at bounding box center [1423, 506] width 97 height 18
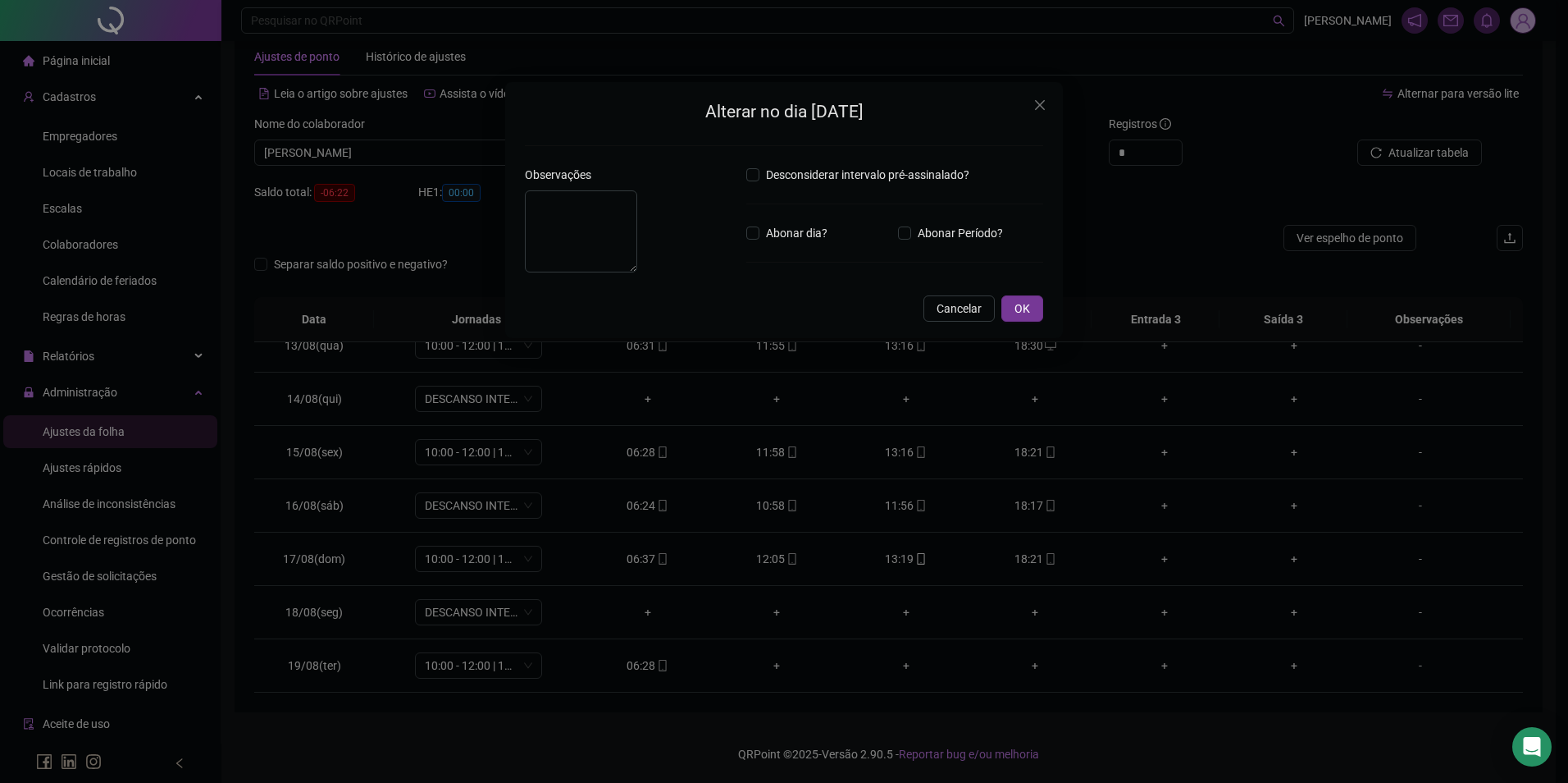
click at [1274, 489] on div "Alterar no dia [DATE] Observações Desconsiderar intervalo pré-assinalado? Abona…" at bounding box center [784, 391] width 1568 height 783
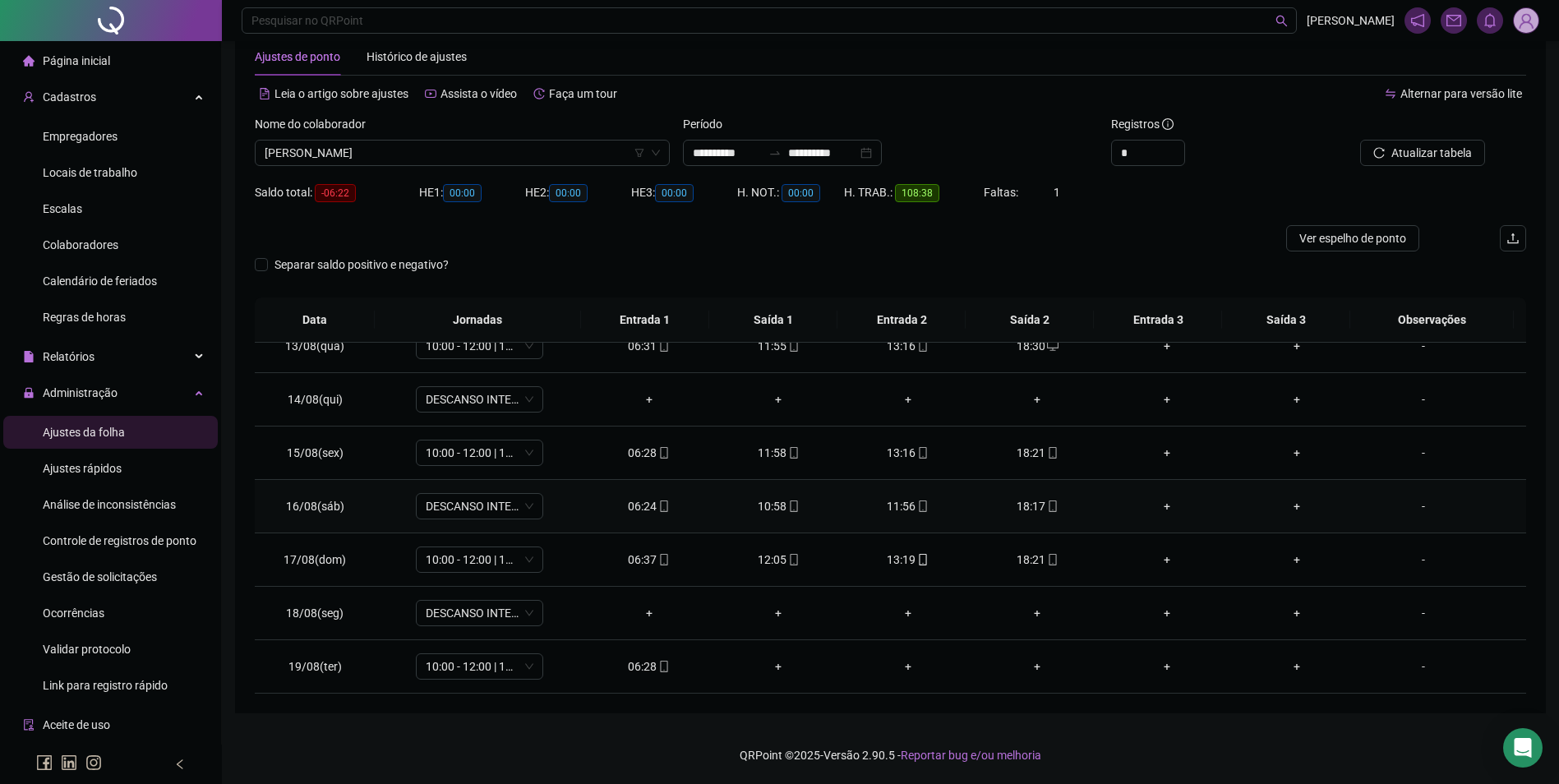
click at [1407, 506] on div "-" at bounding box center [1423, 506] width 97 height 18
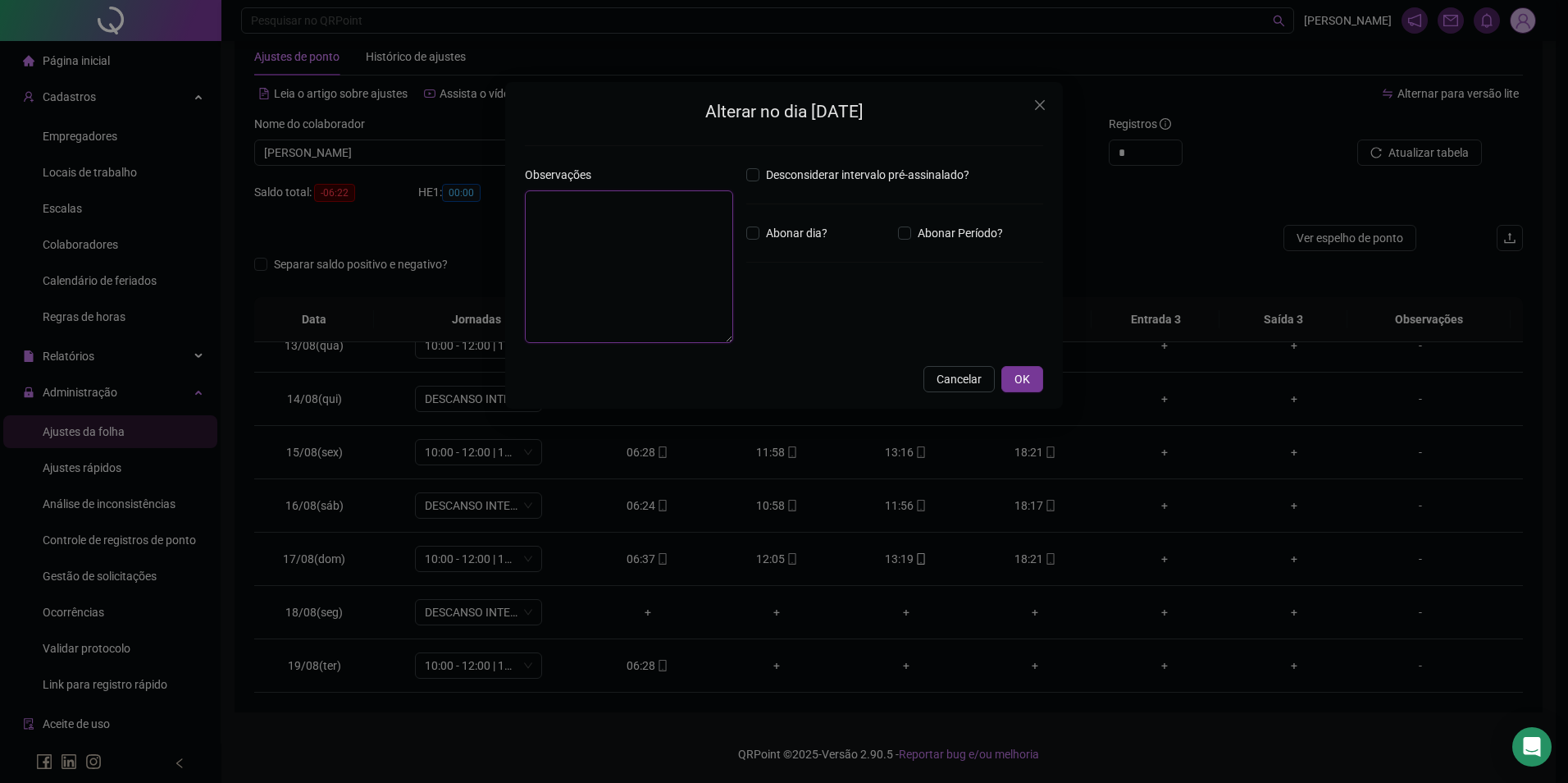
click at [601, 199] on textarea at bounding box center [629, 267] width 208 height 153
click at [1025, 380] on span "OK" at bounding box center [1021, 378] width 16 height 18
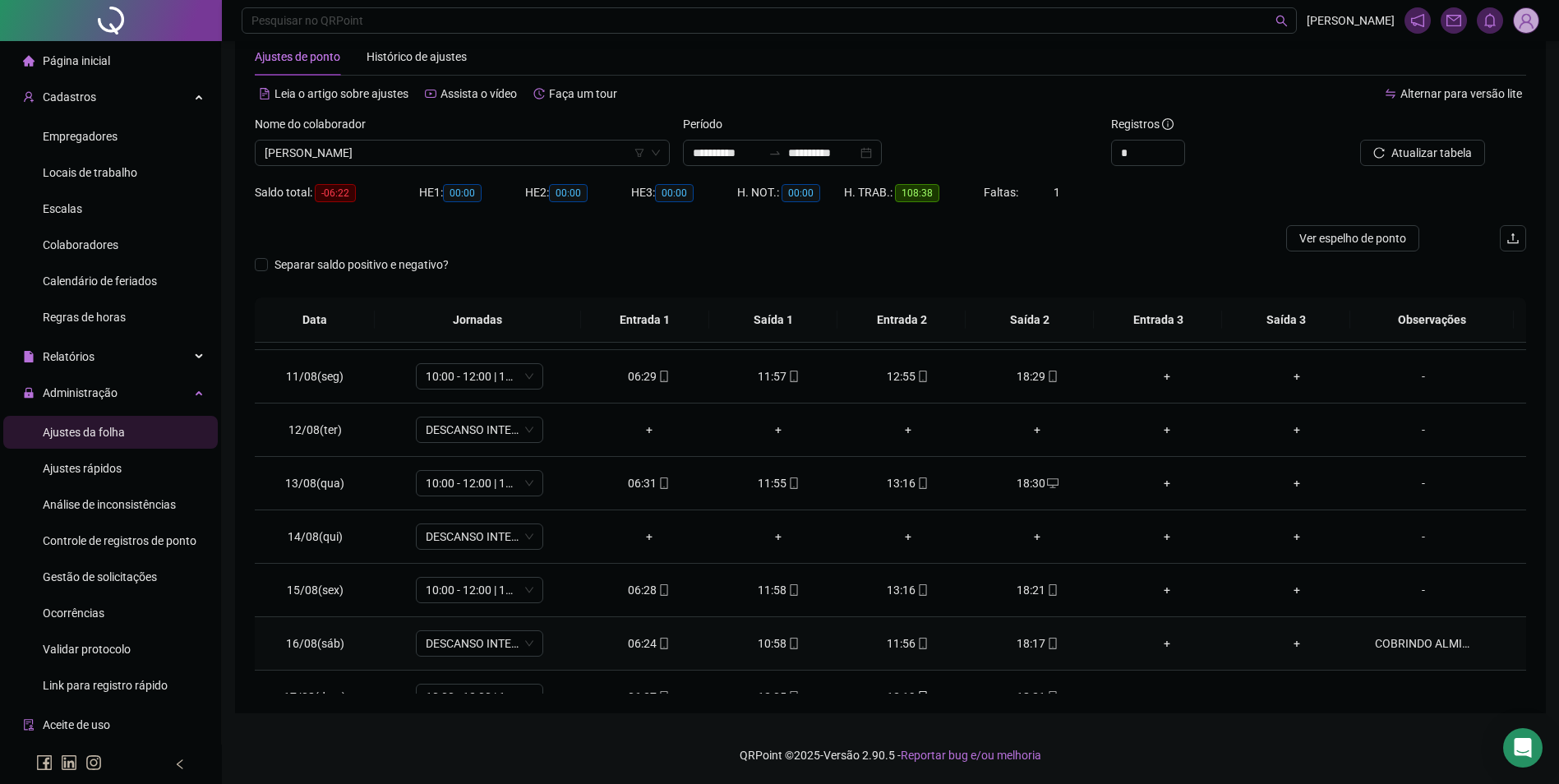
scroll to position [500, 0]
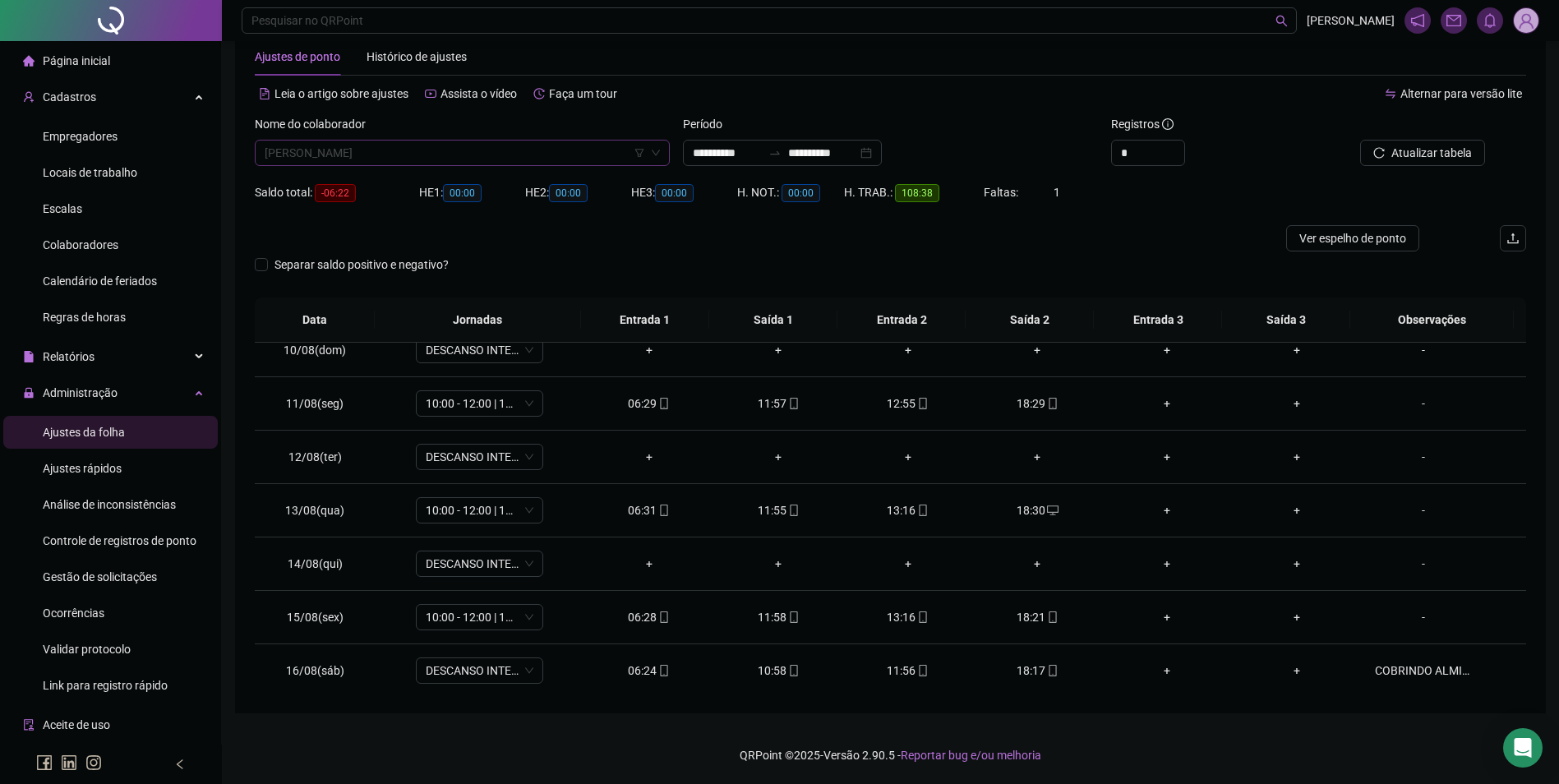
click at [410, 160] on span "[PERSON_NAME]" at bounding box center [462, 152] width 395 height 24
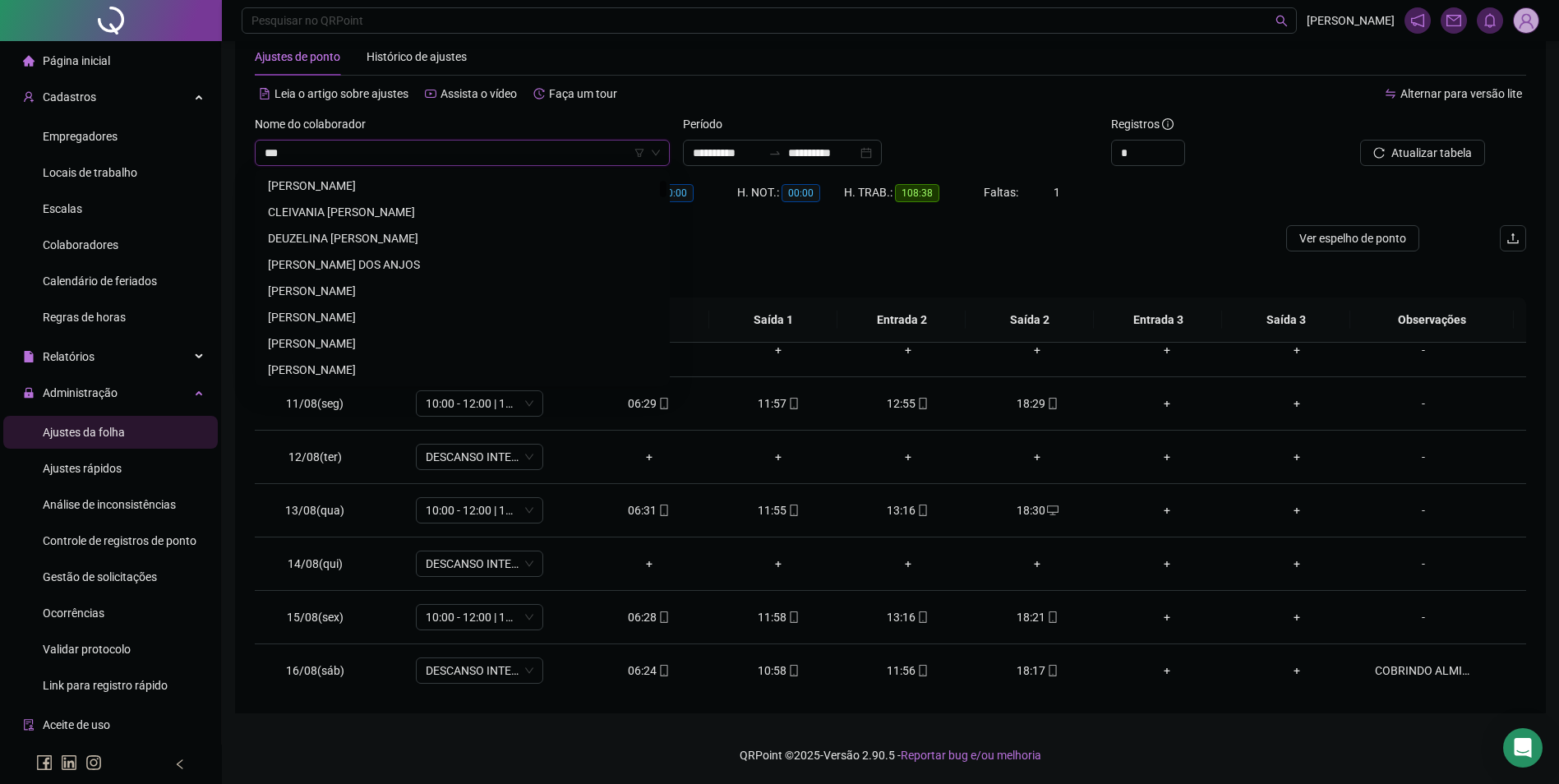
scroll to position [0, 0]
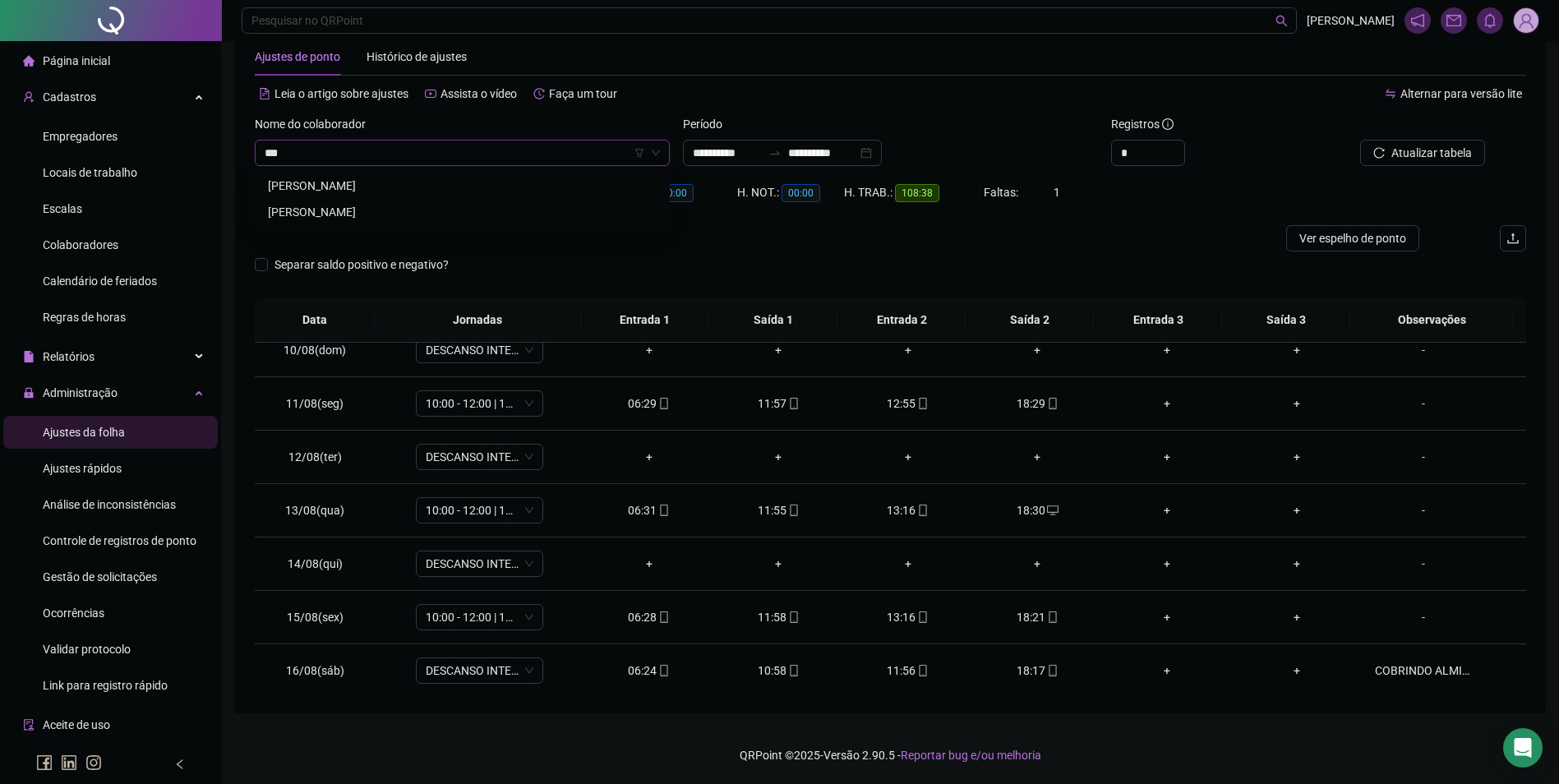
click at [365, 188] on div "[PERSON_NAME]" at bounding box center [463, 185] width 389 height 18
click at [1395, 152] on span "Buscar registros" at bounding box center [1430, 152] width 84 height 18
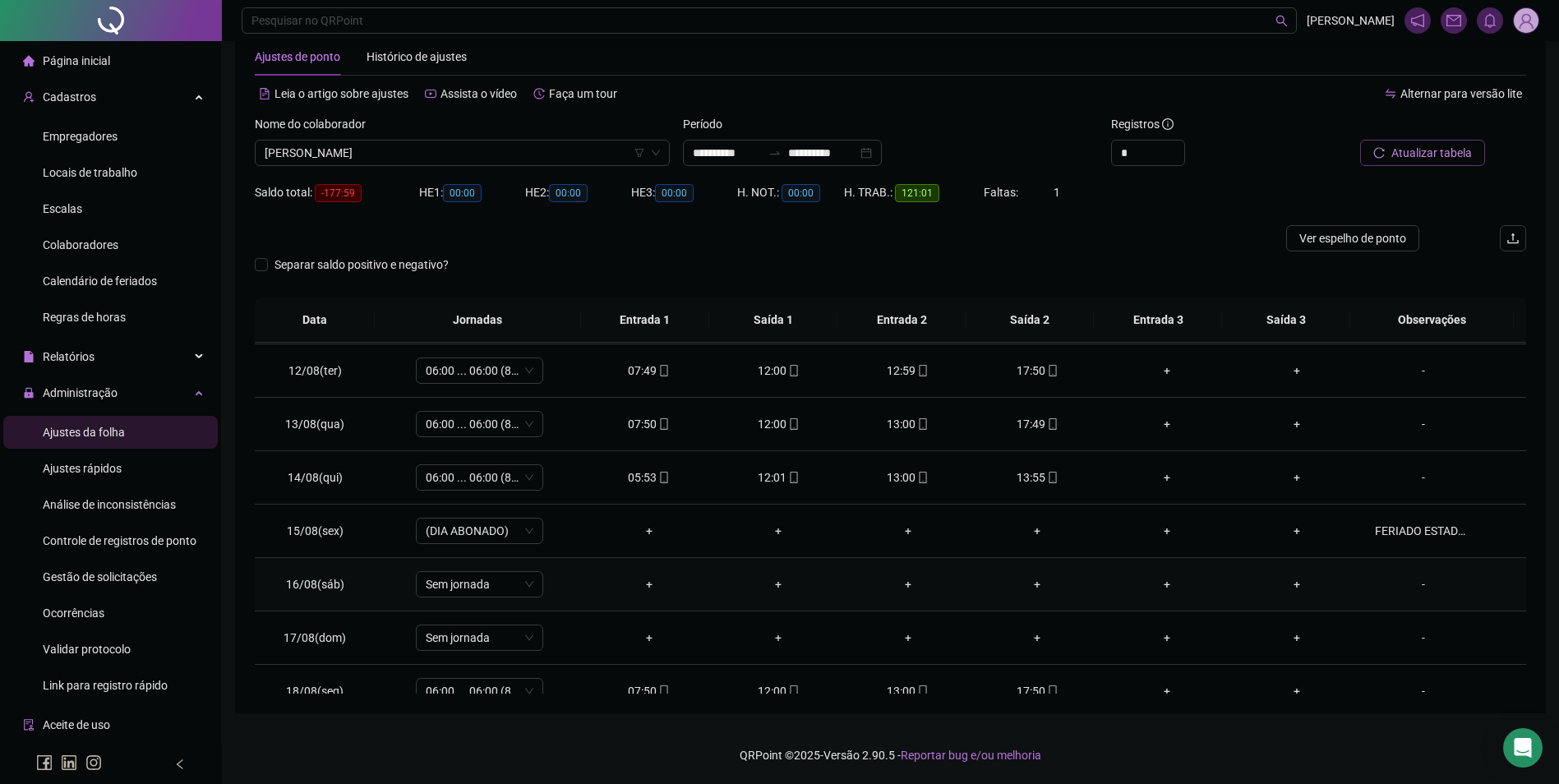
scroll to position [663, 0]
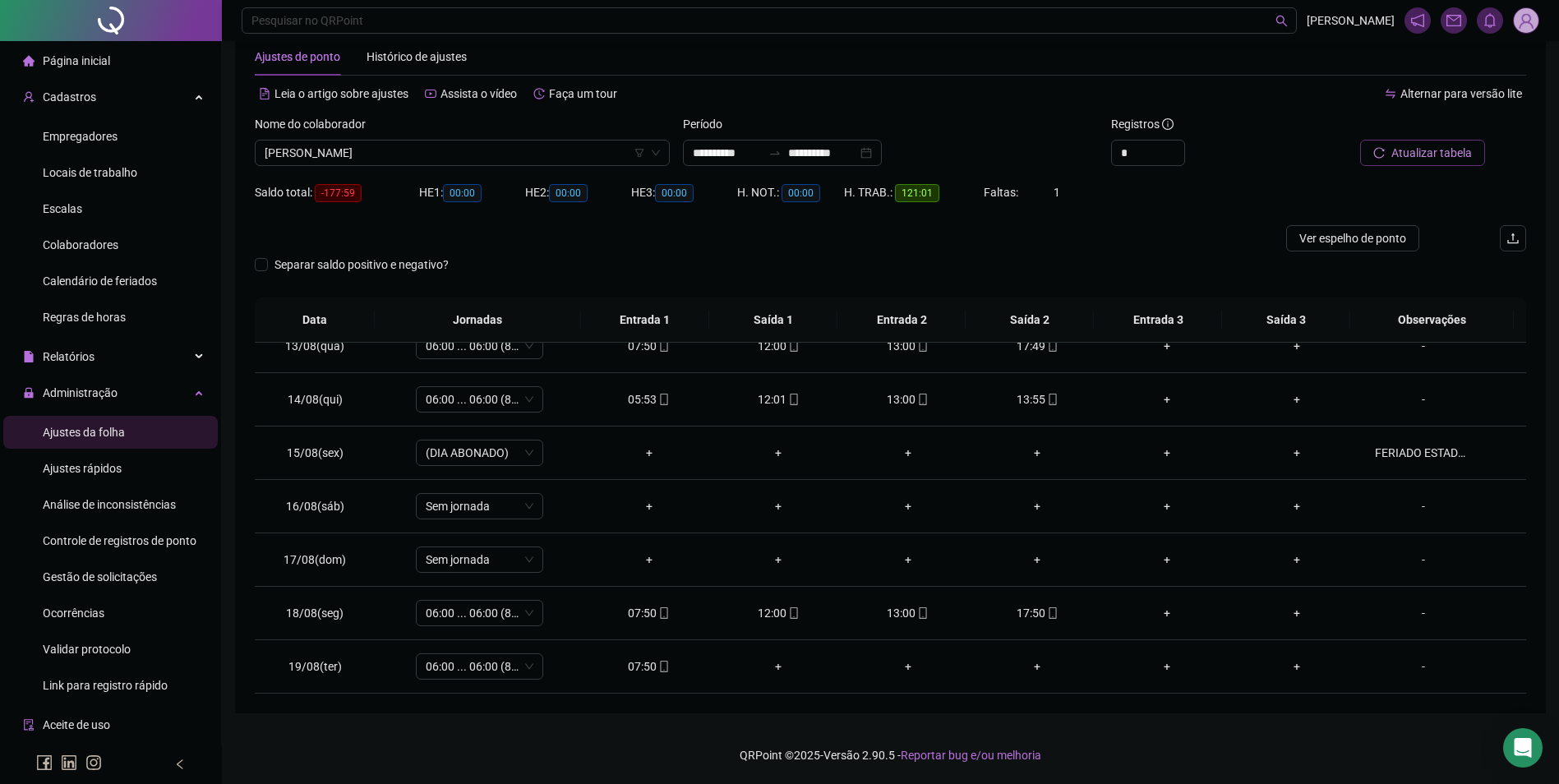
click at [1417, 163] on button "Atualizar tabela" at bounding box center [1423, 152] width 125 height 26
click at [663, 664] on icon "mobile" at bounding box center [664, 666] width 7 height 11
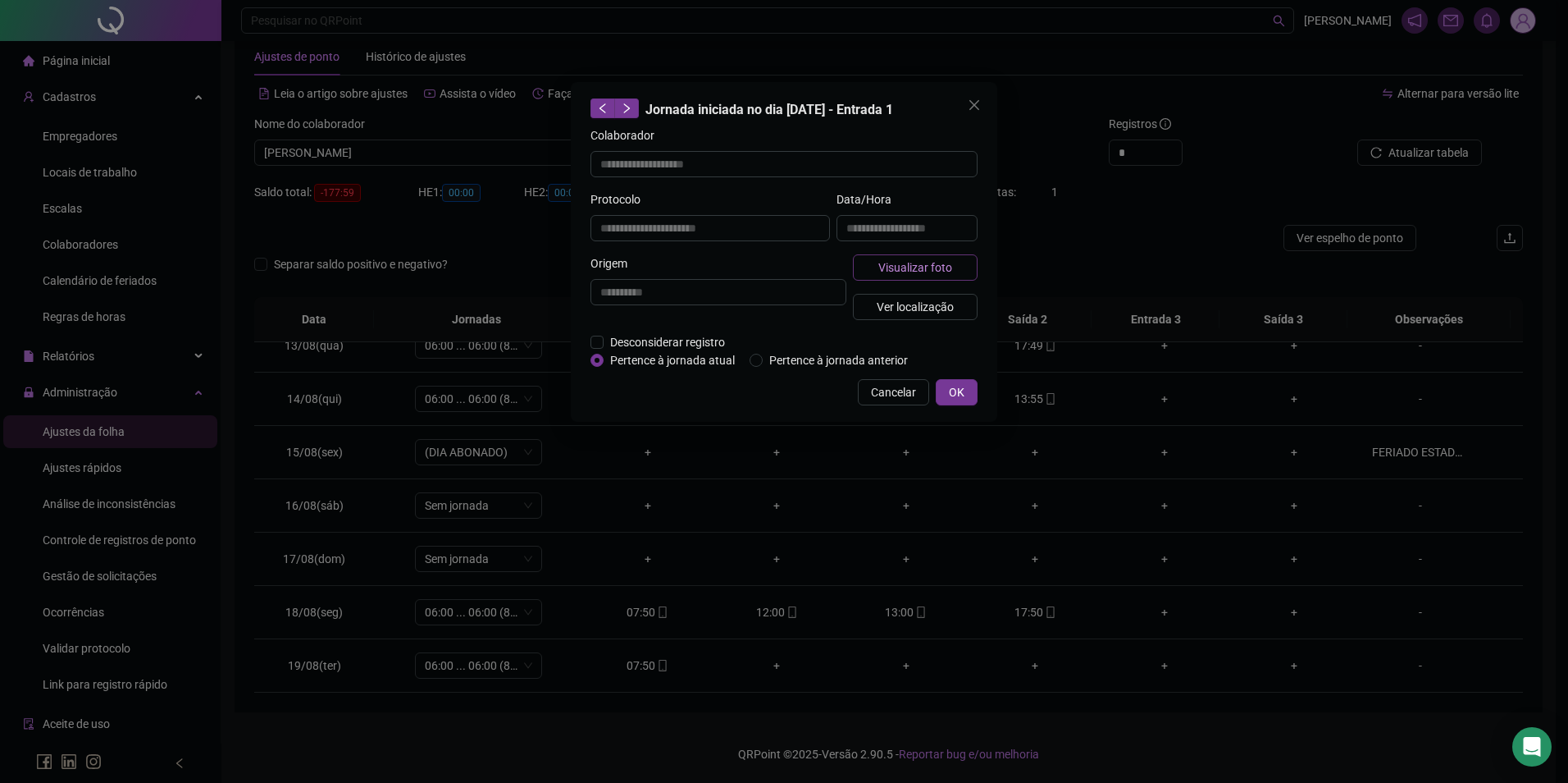
click at [903, 268] on span "Visualizar foto" at bounding box center [915, 267] width 74 height 18
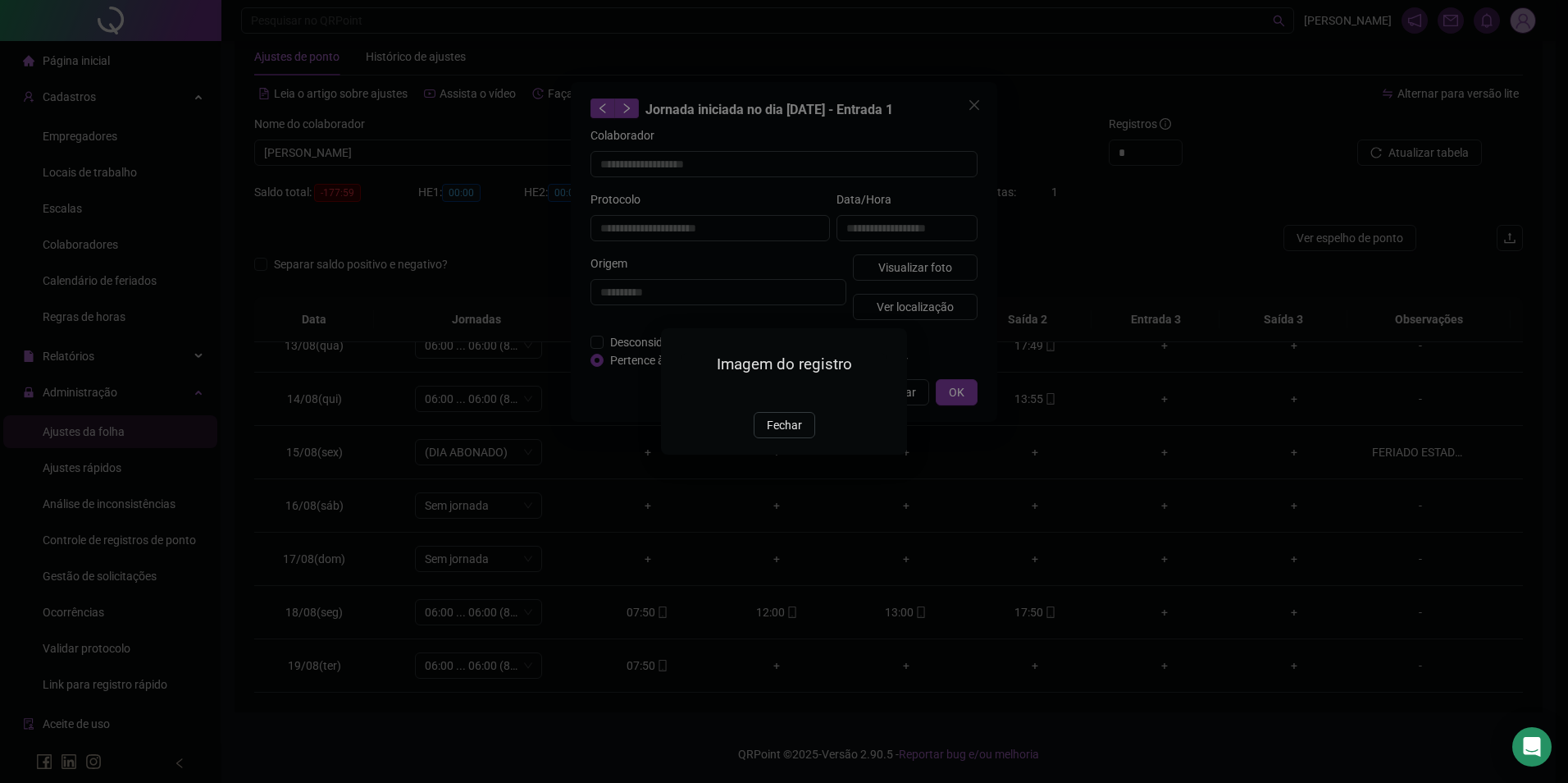
click at [681, 394] on img at bounding box center [681, 394] width 0 height 0
click at [774, 434] on span "Fechar" at bounding box center [784, 425] width 35 height 18
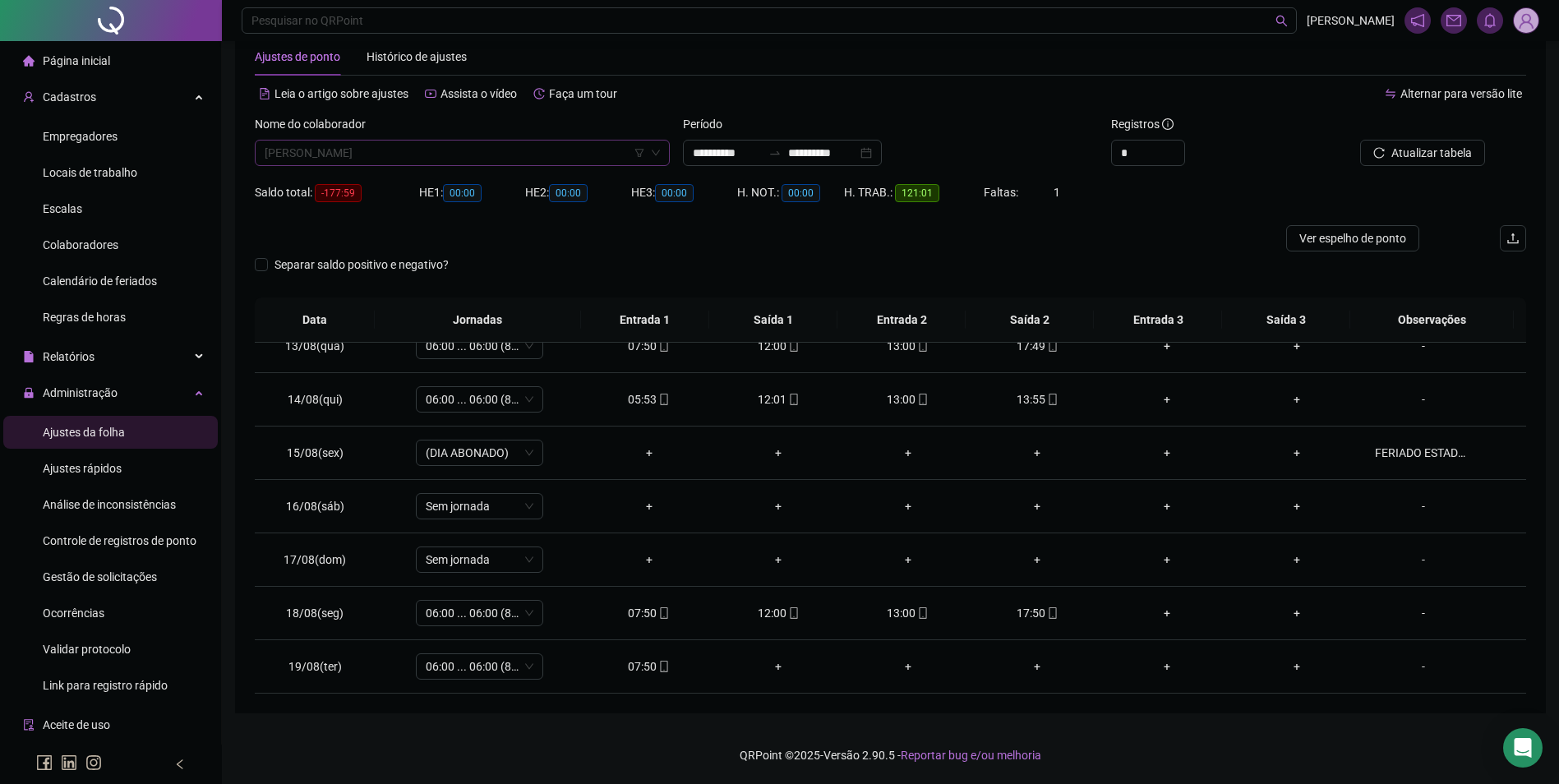
click at [529, 157] on span "[PERSON_NAME]" at bounding box center [462, 152] width 395 height 24
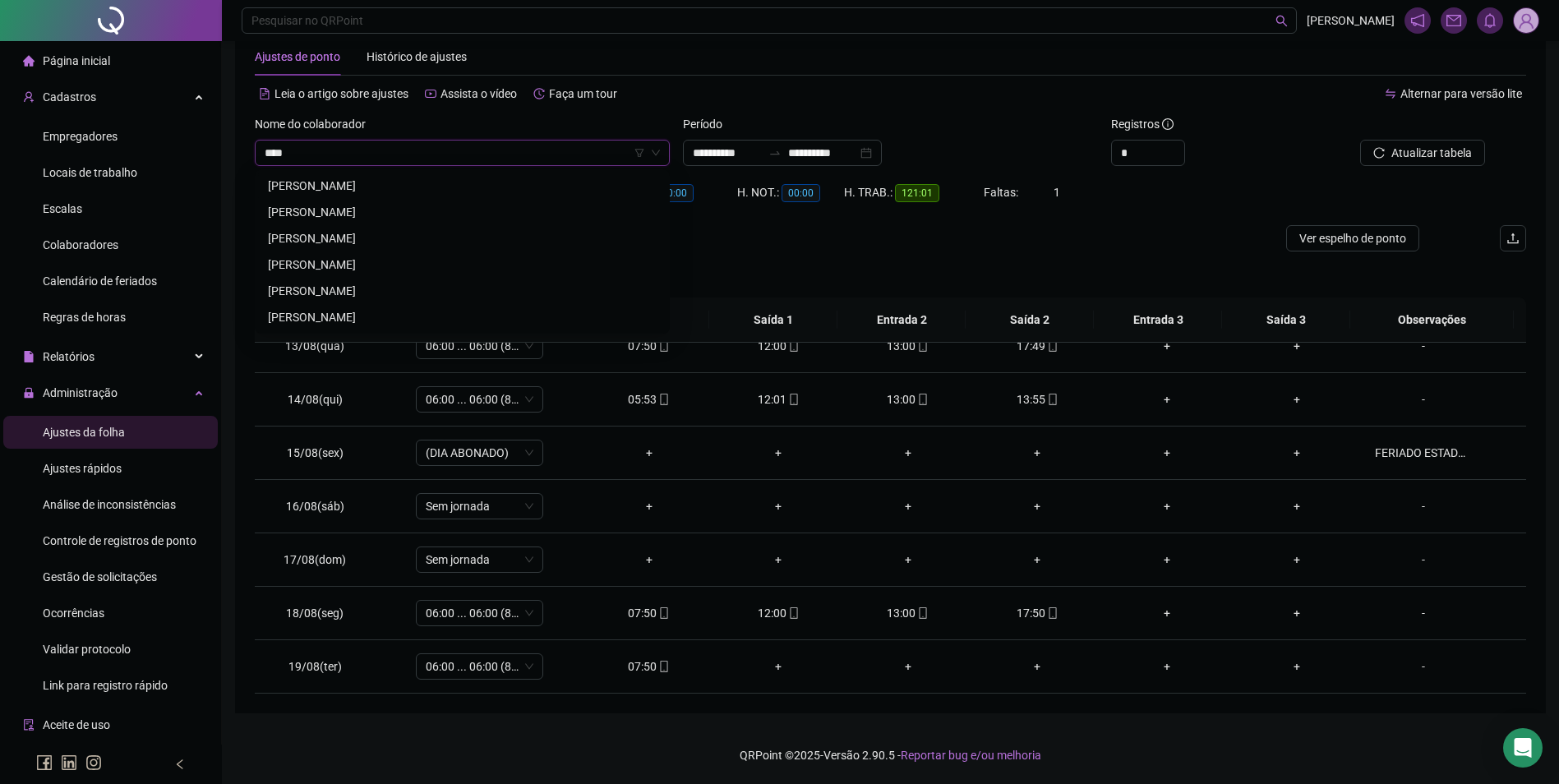
scroll to position [0, 0]
click at [337, 187] on div "[PERSON_NAME]" at bounding box center [463, 185] width 389 height 18
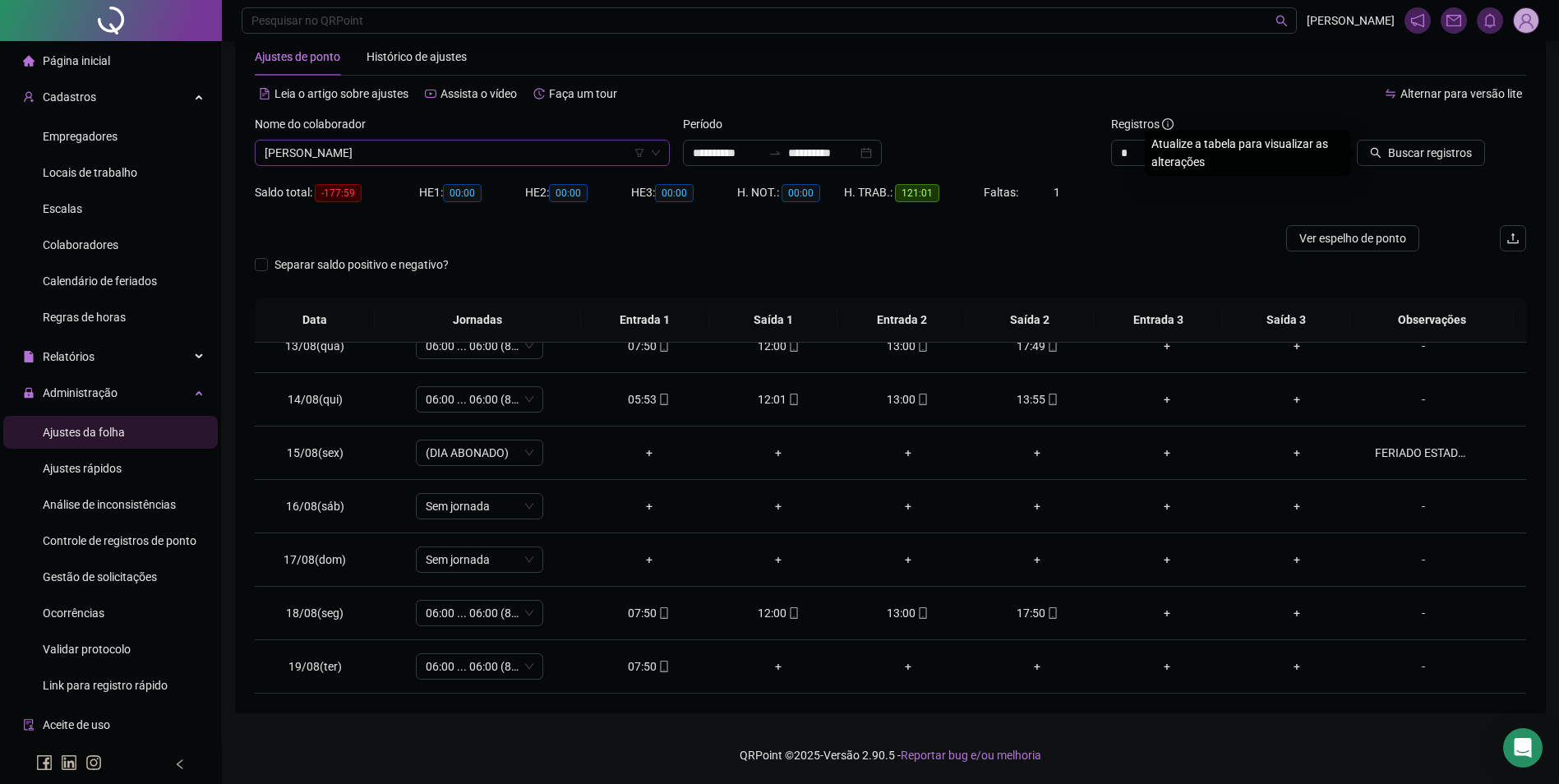
click at [493, 155] on span "[PERSON_NAME]" at bounding box center [462, 152] width 395 height 24
click at [1433, 149] on span "Buscar registros" at bounding box center [1430, 152] width 84 height 18
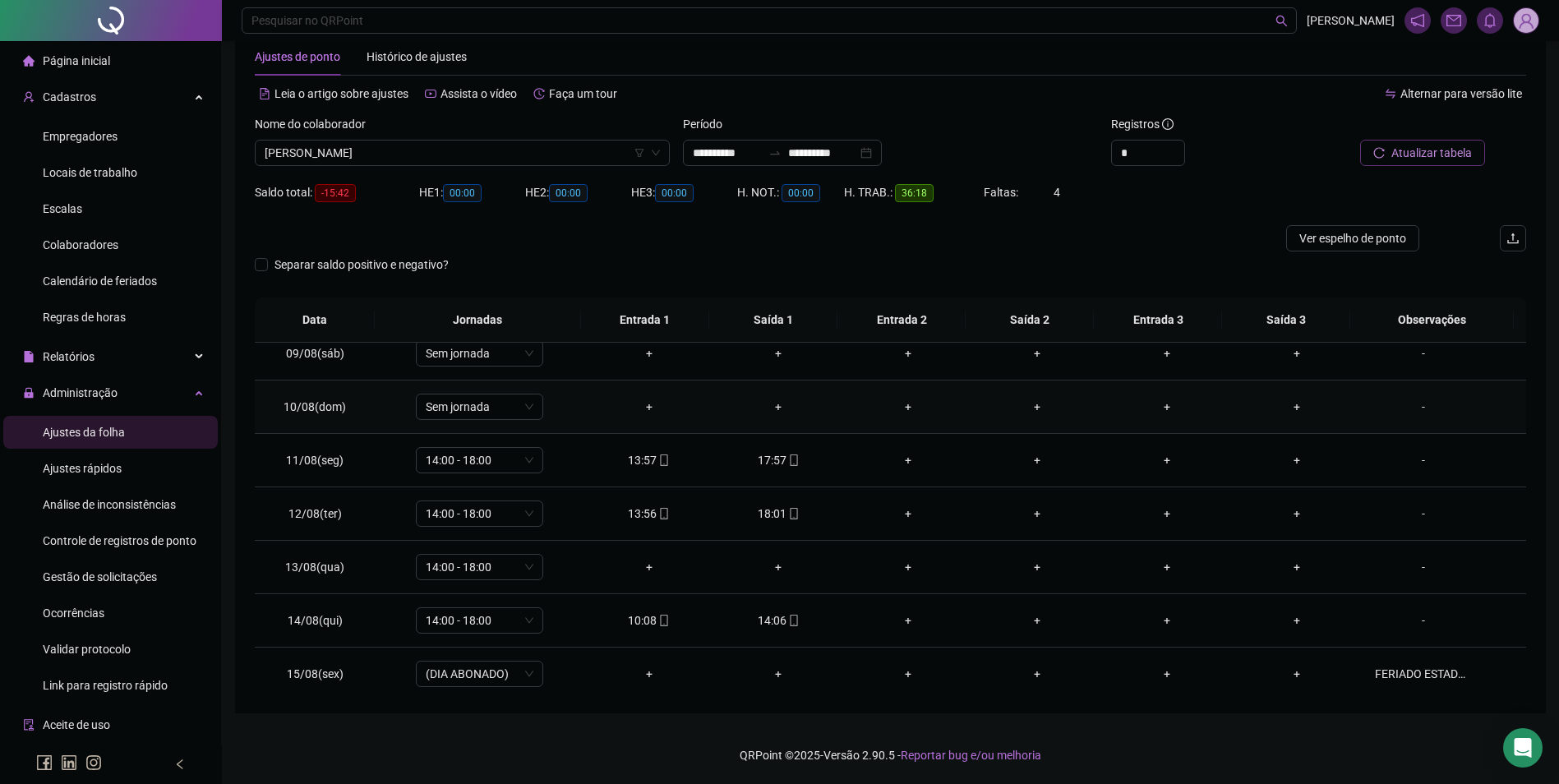
scroll to position [575, 0]
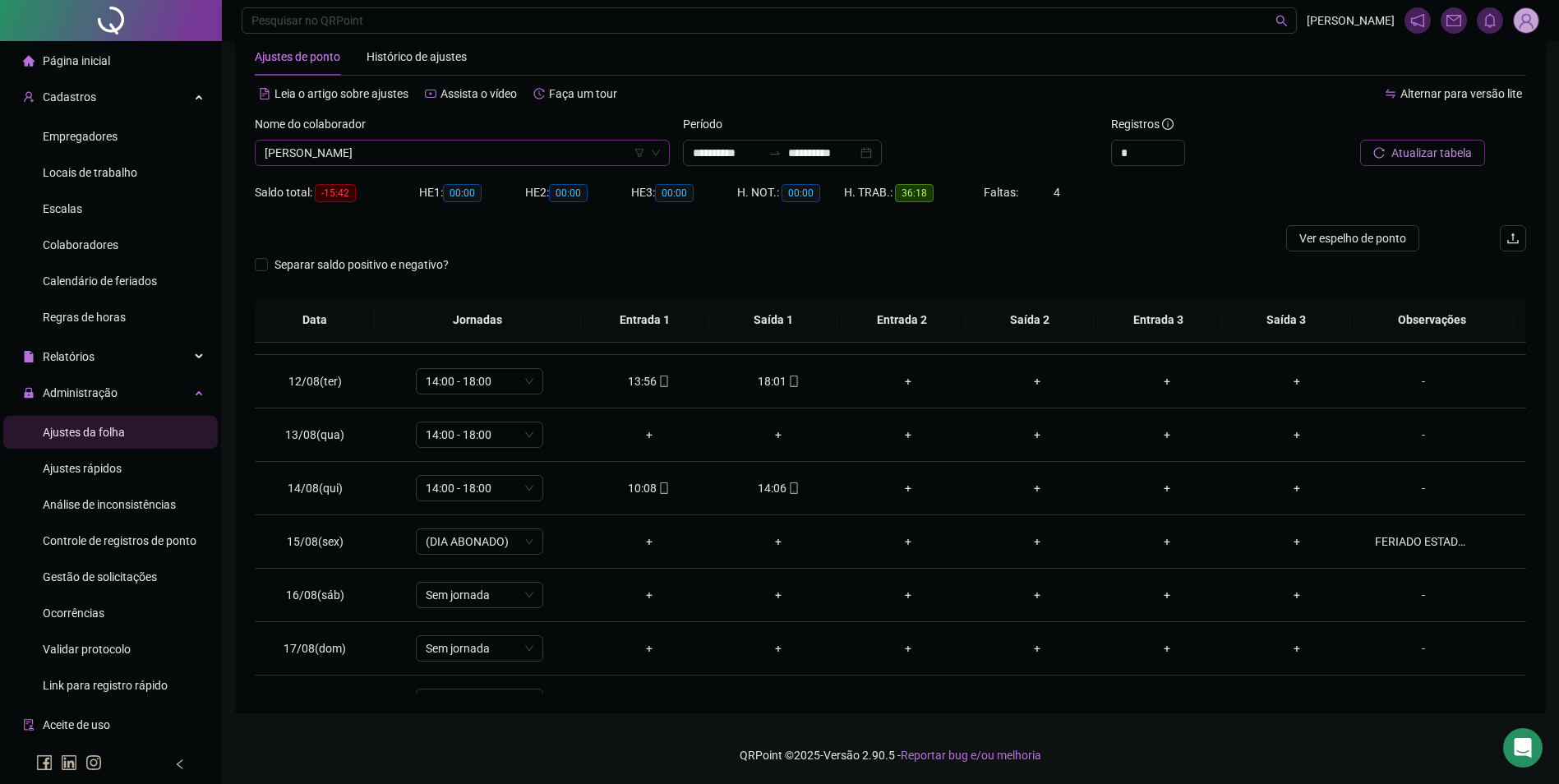
click at [488, 160] on span "[PERSON_NAME]" at bounding box center [462, 152] width 395 height 24
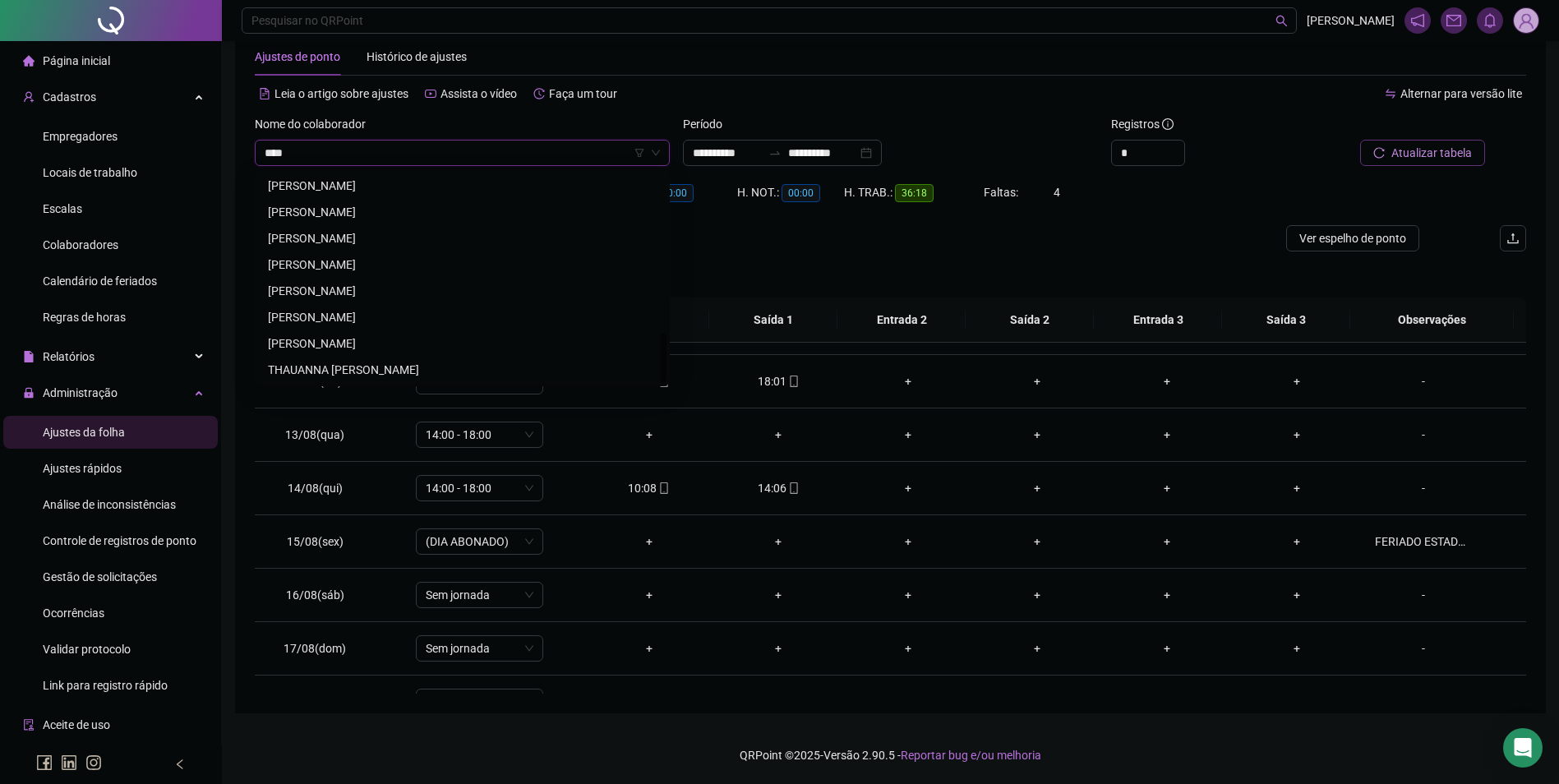
scroll to position [0, 0]
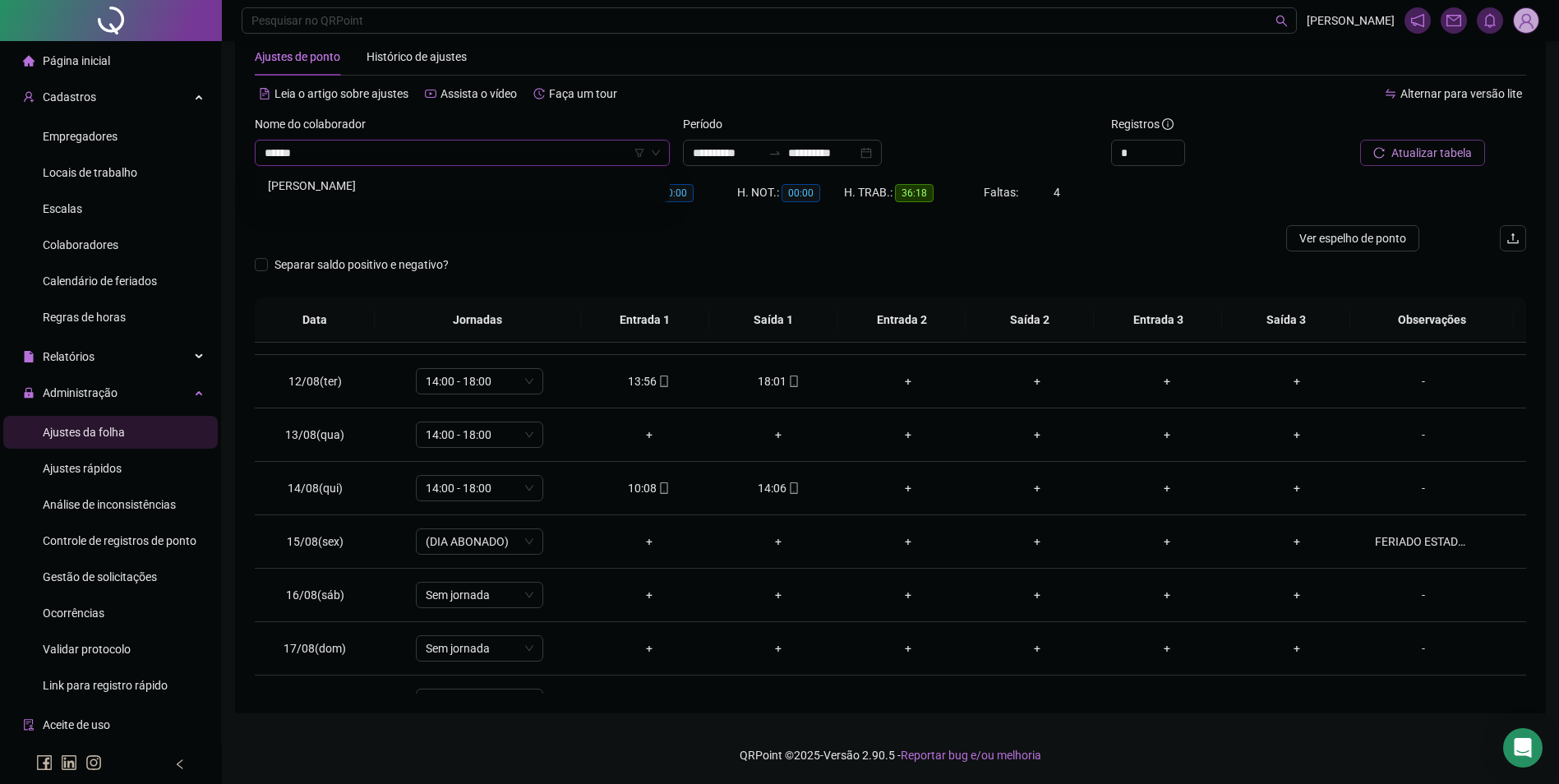
click at [378, 177] on div "[PERSON_NAME]" at bounding box center [463, 185] width 389 height 18
click at [1452, 155] on span "Buscar registros" at bounding box center [1430, 152] width 84 height 18
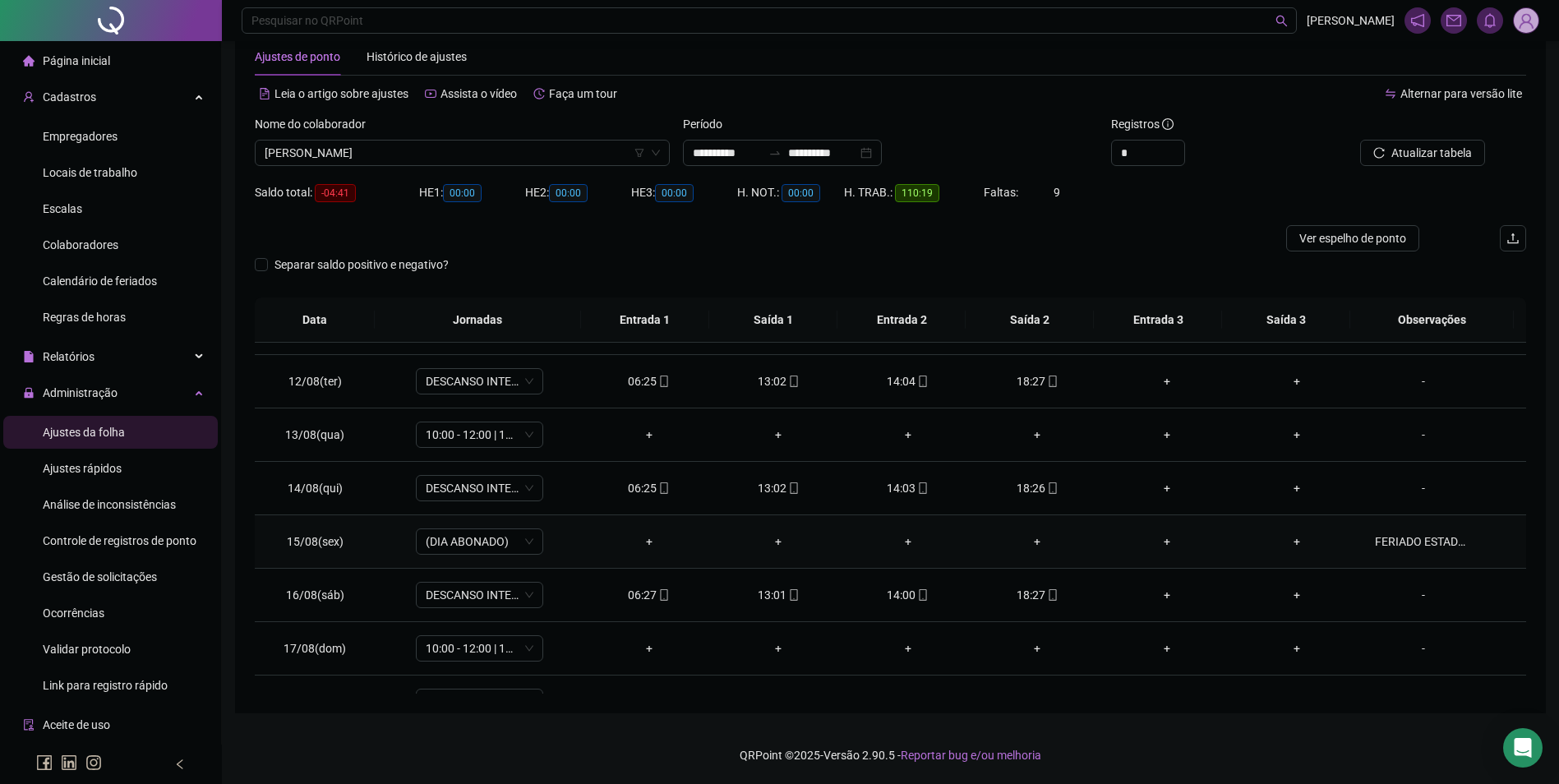
scroll to position [663, 0]
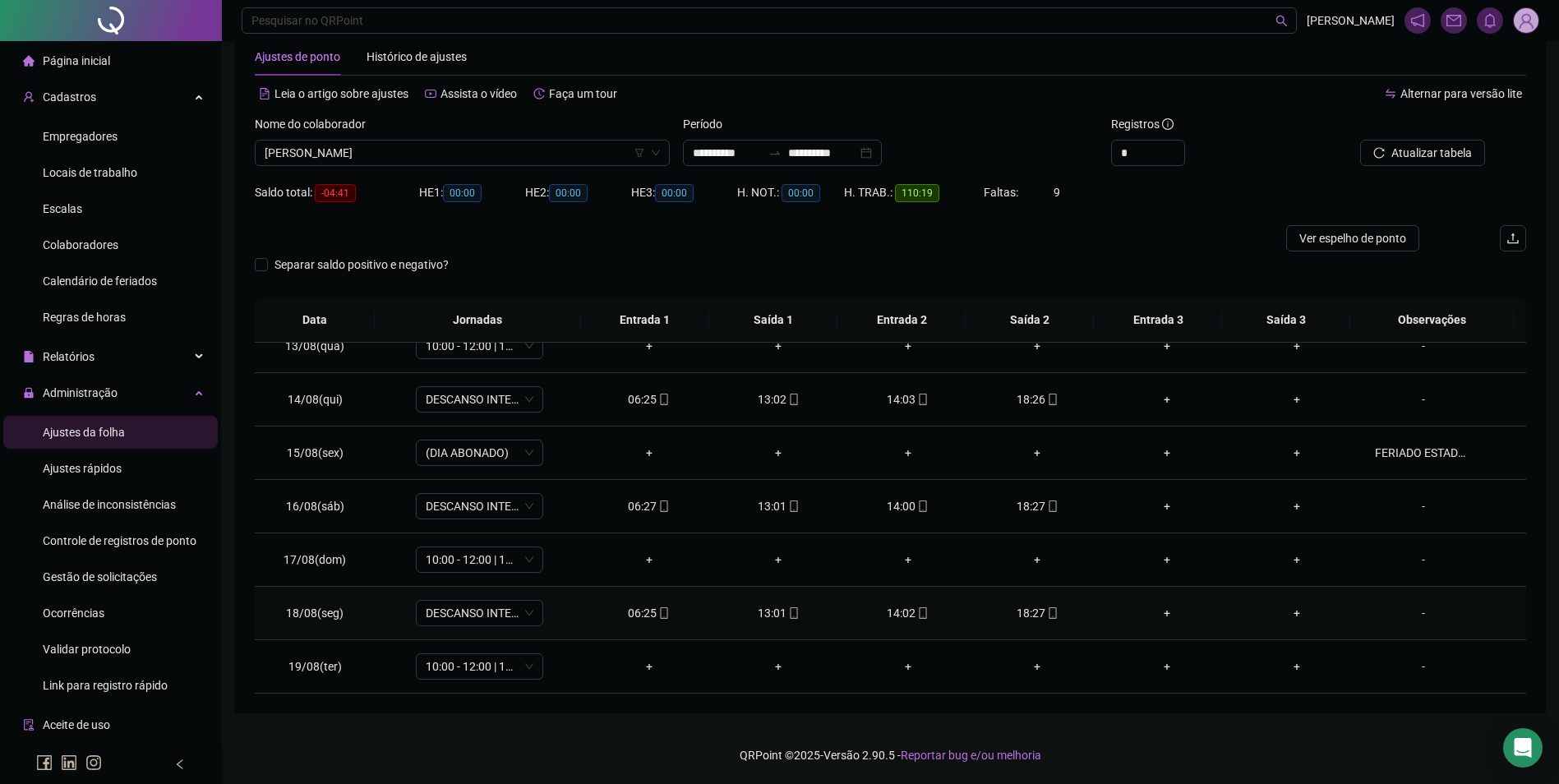
click at [1048, 621] on div "18:27" at bounding box center [1037, 612] width 104 height 18
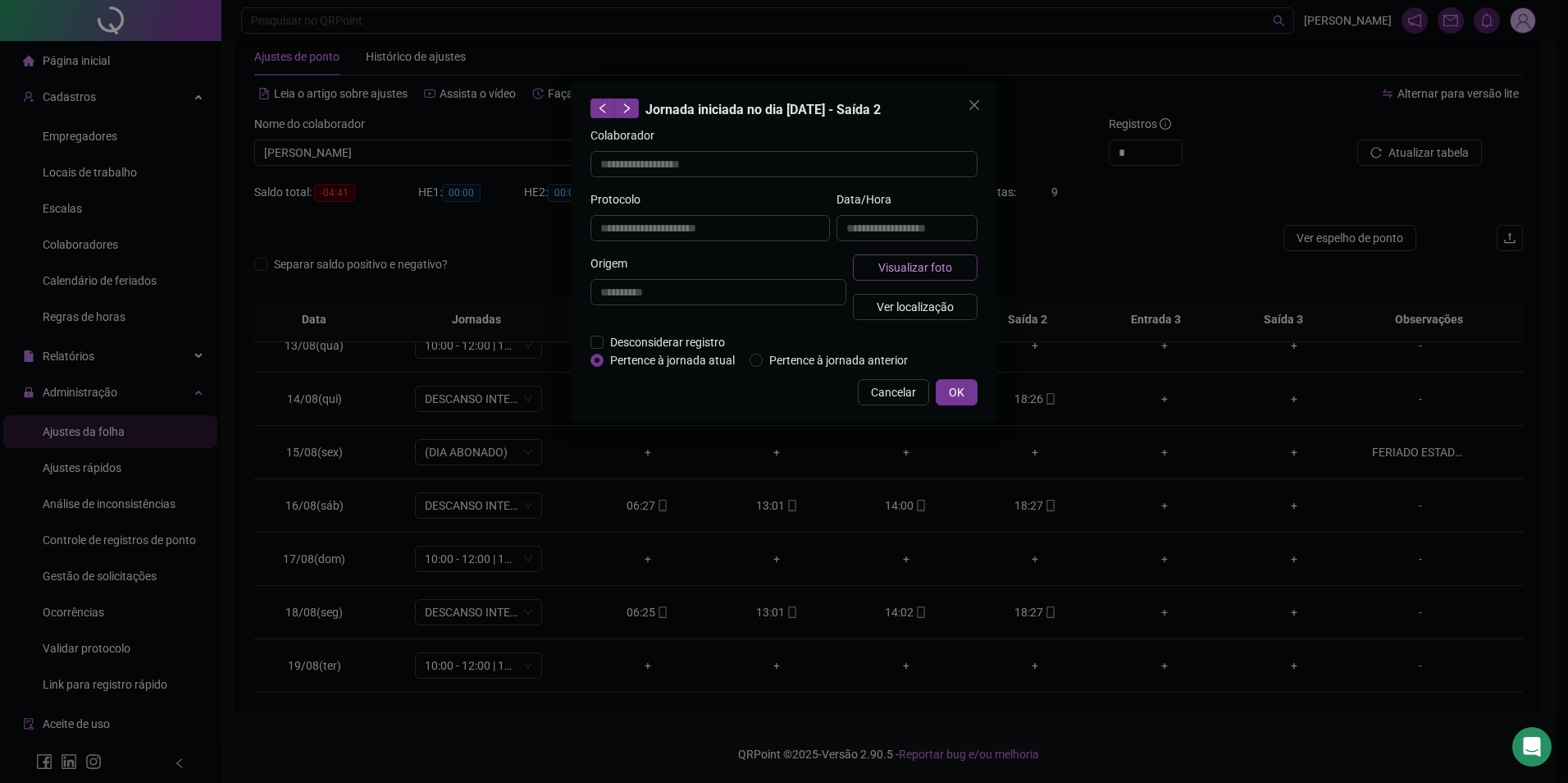
click at [922, 279] on button "Visualizar foto" at bounding box center [915, 268] width 125 height 26
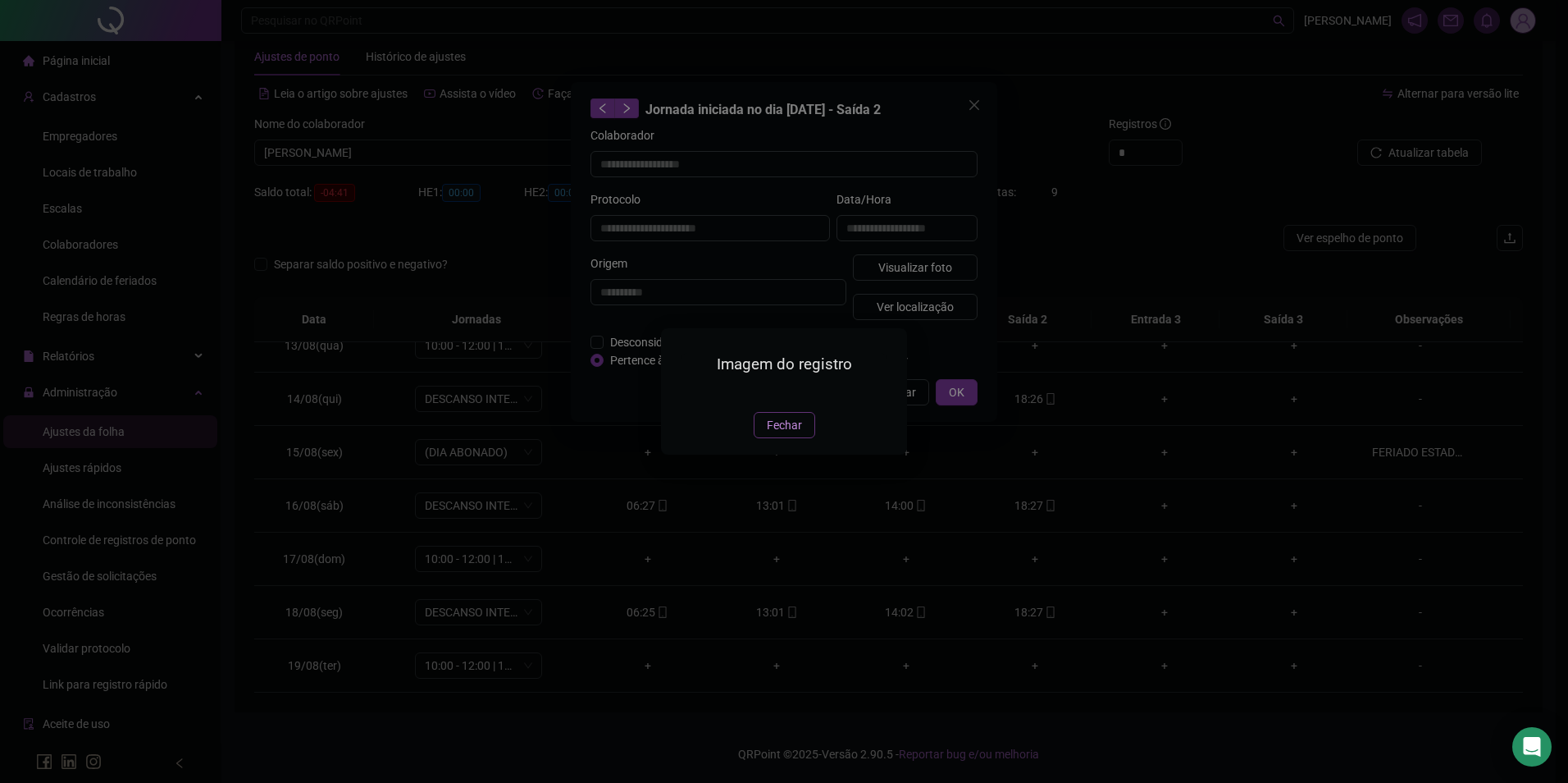
click at [777, 434] on span "Fechar" at bounding box center [784, 425] width 35 height 18
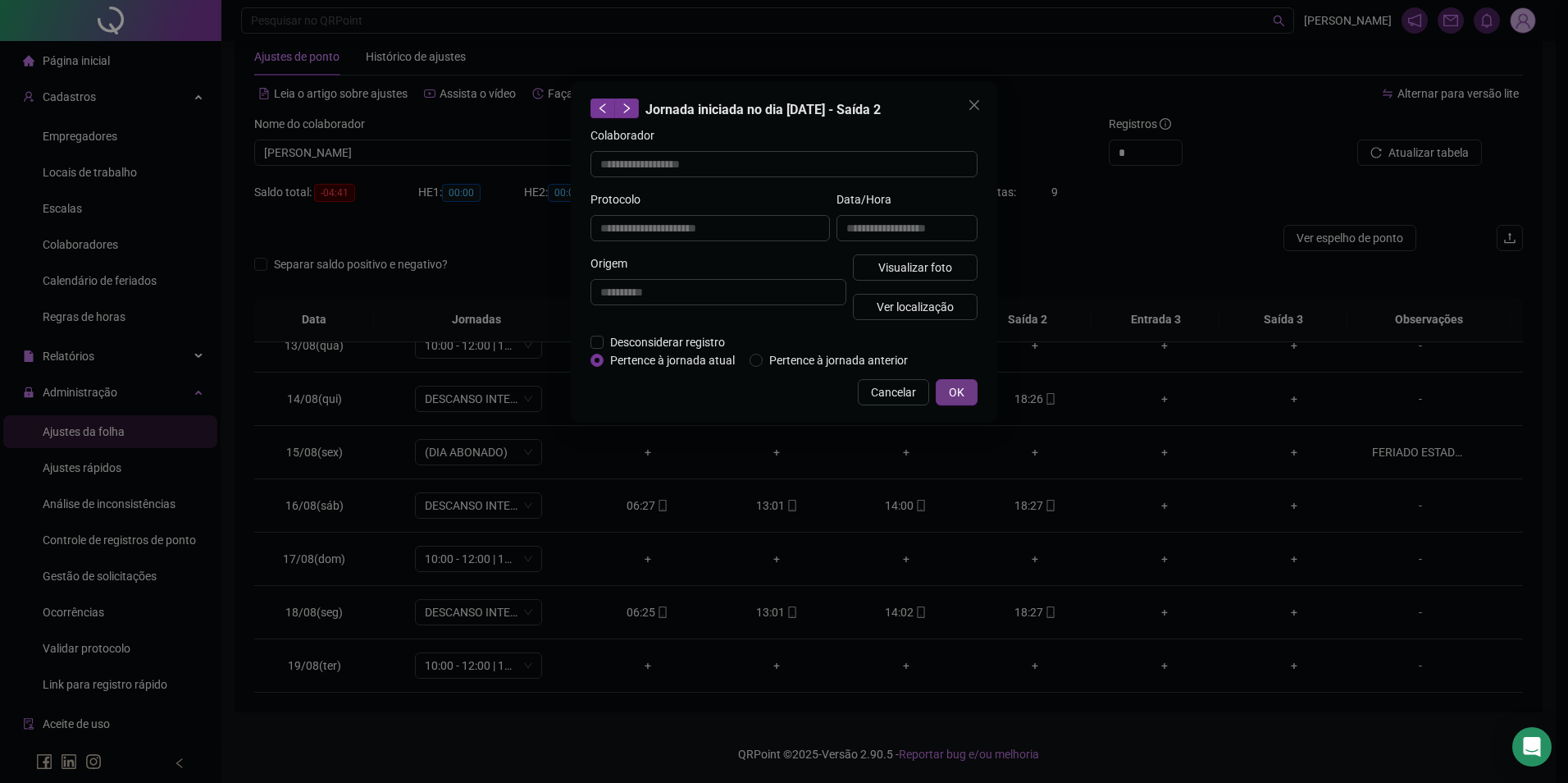
click at [955, 385] on span "OK" at bounding box center [956, 392] width 16 height 18
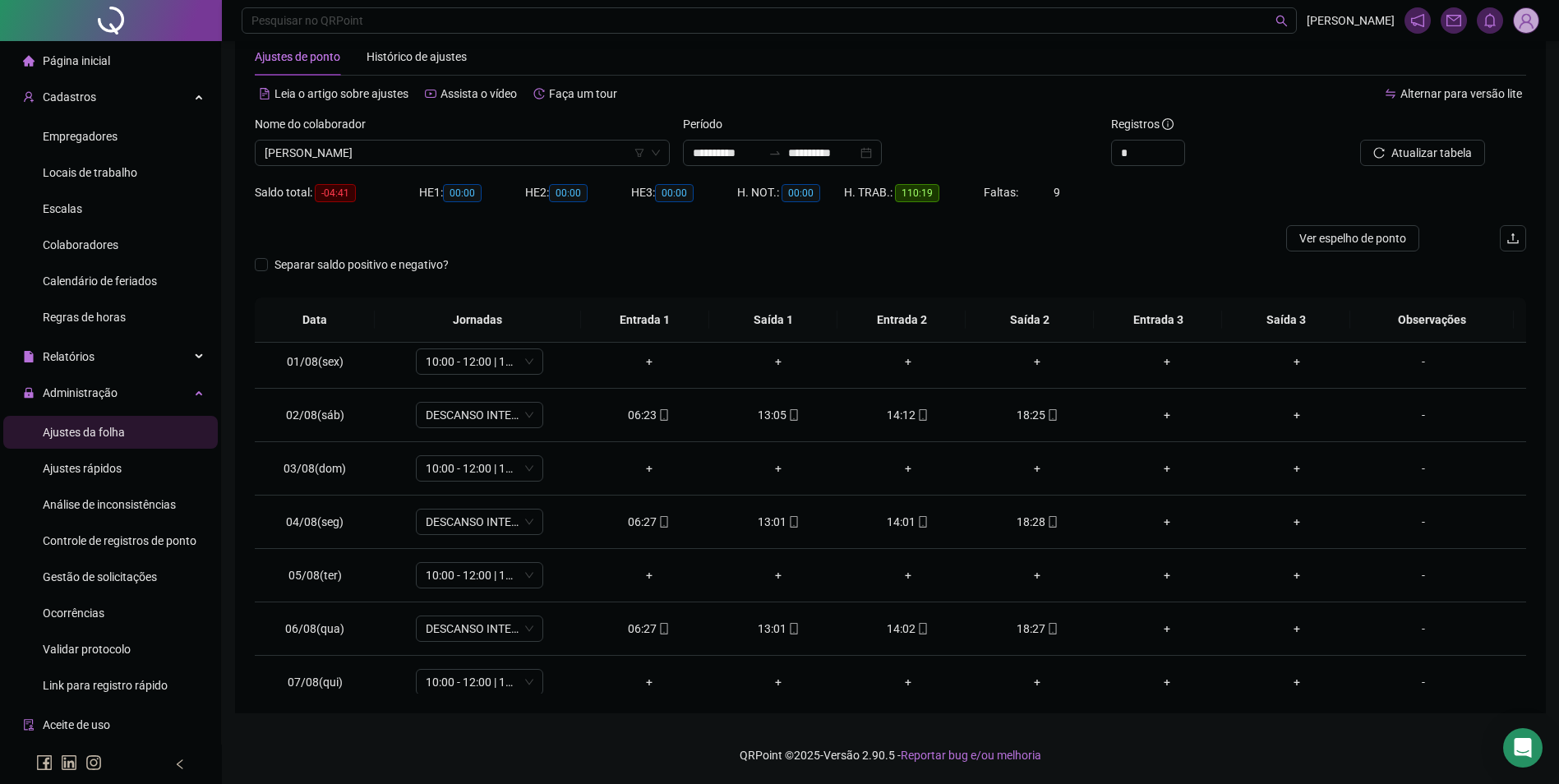
scroll to position [0, 0]
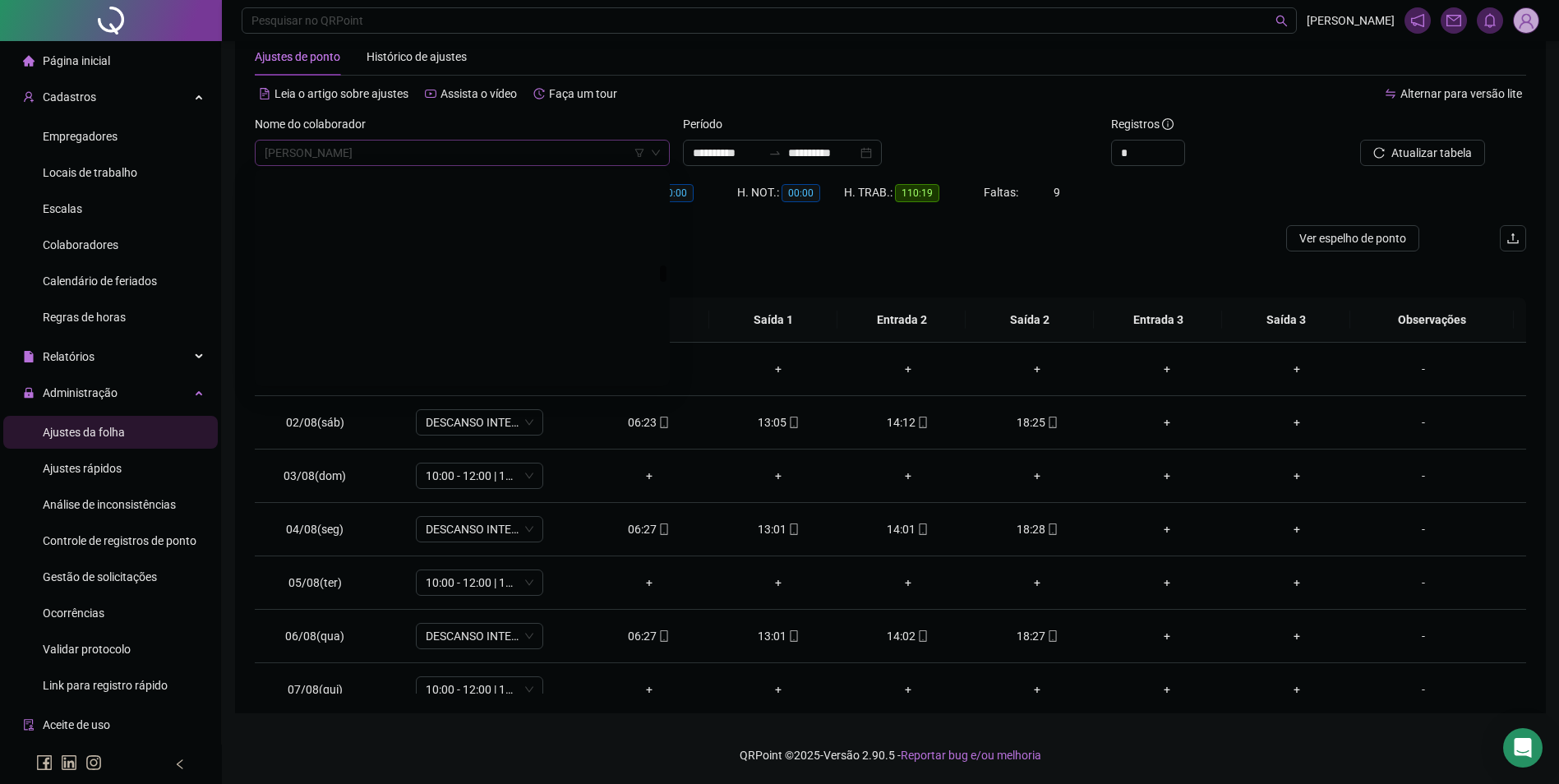
click at [552, 157] on span "[PERSON_NAME]" at bounding box center [462, 152] width 395 height 24
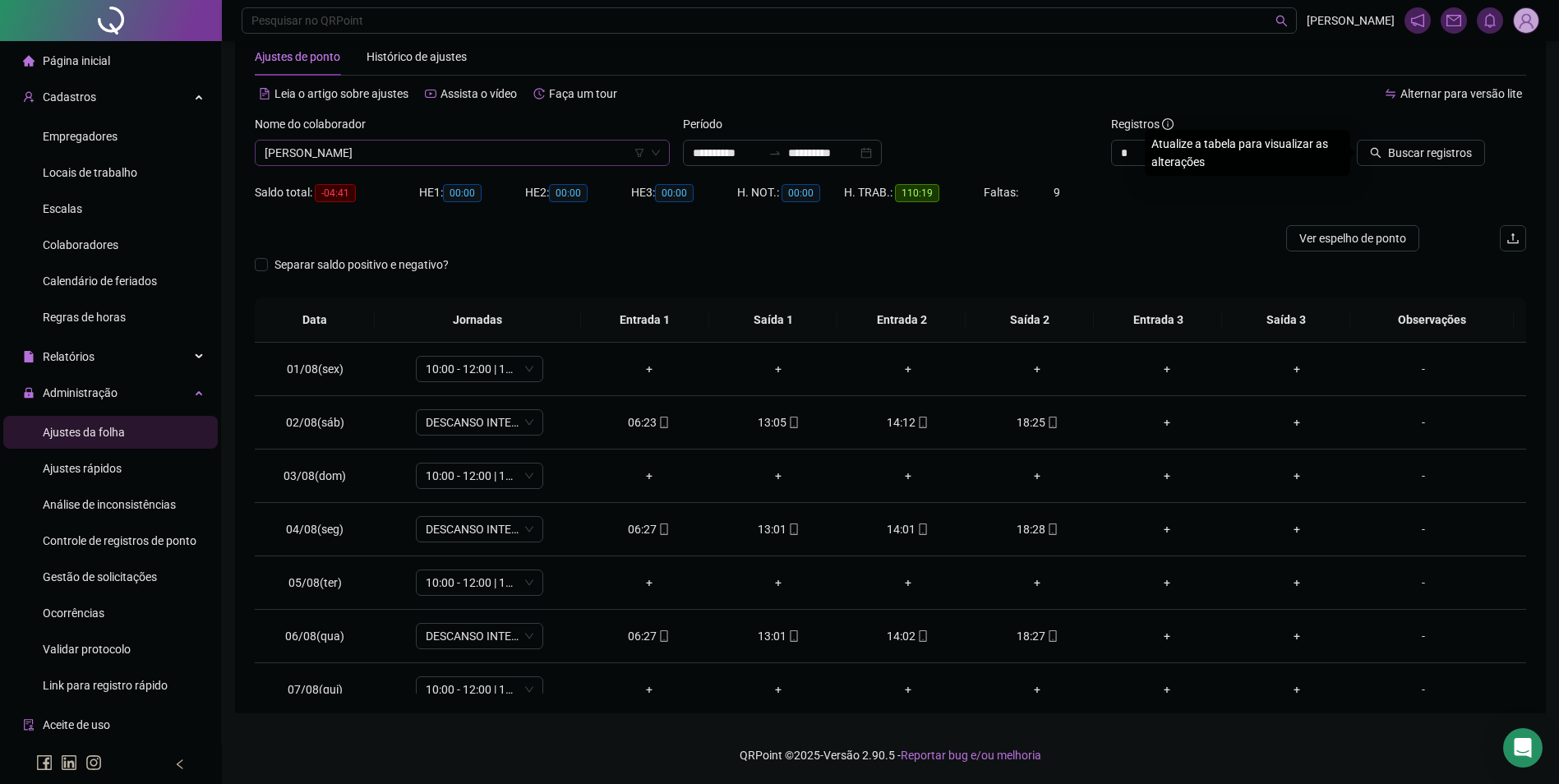
click at [1356, 139] on button "Buscar registros" at bounding box center [1420, 152] width 128 height 26
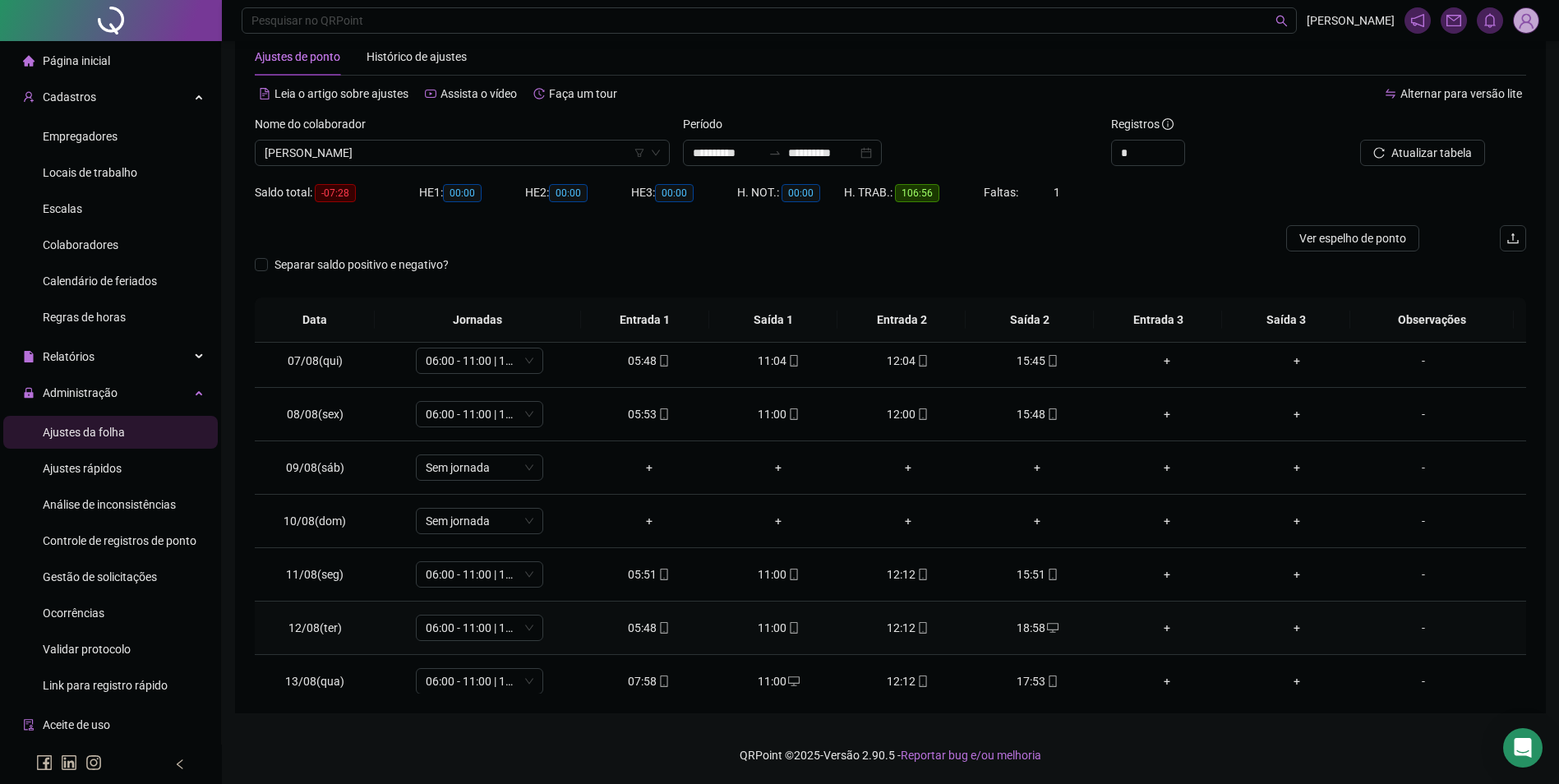
scroll to position [411, 0]
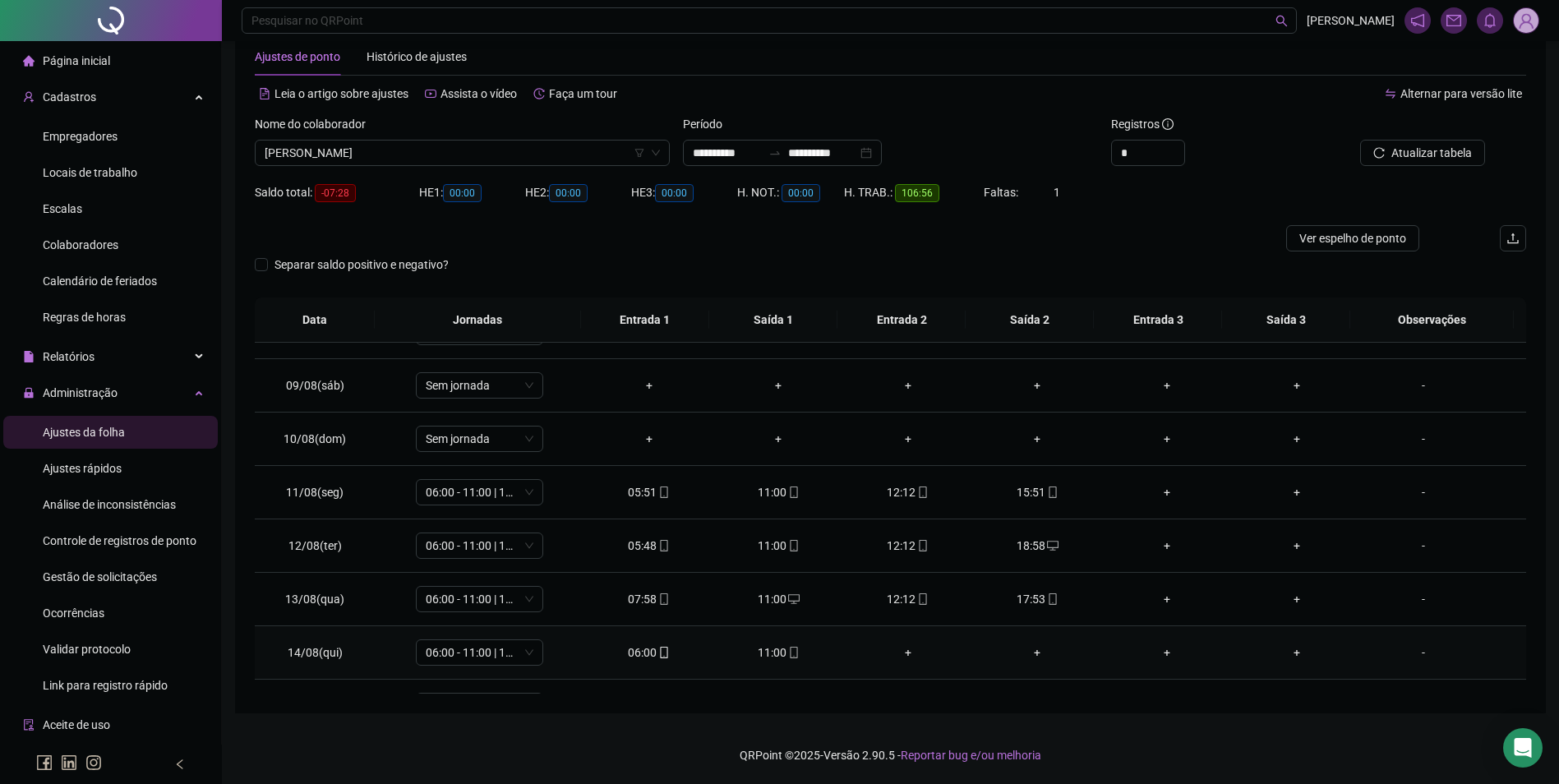
click at [772, 649] on div "11:00" at bounding box center [778, 651] width 104 height 18
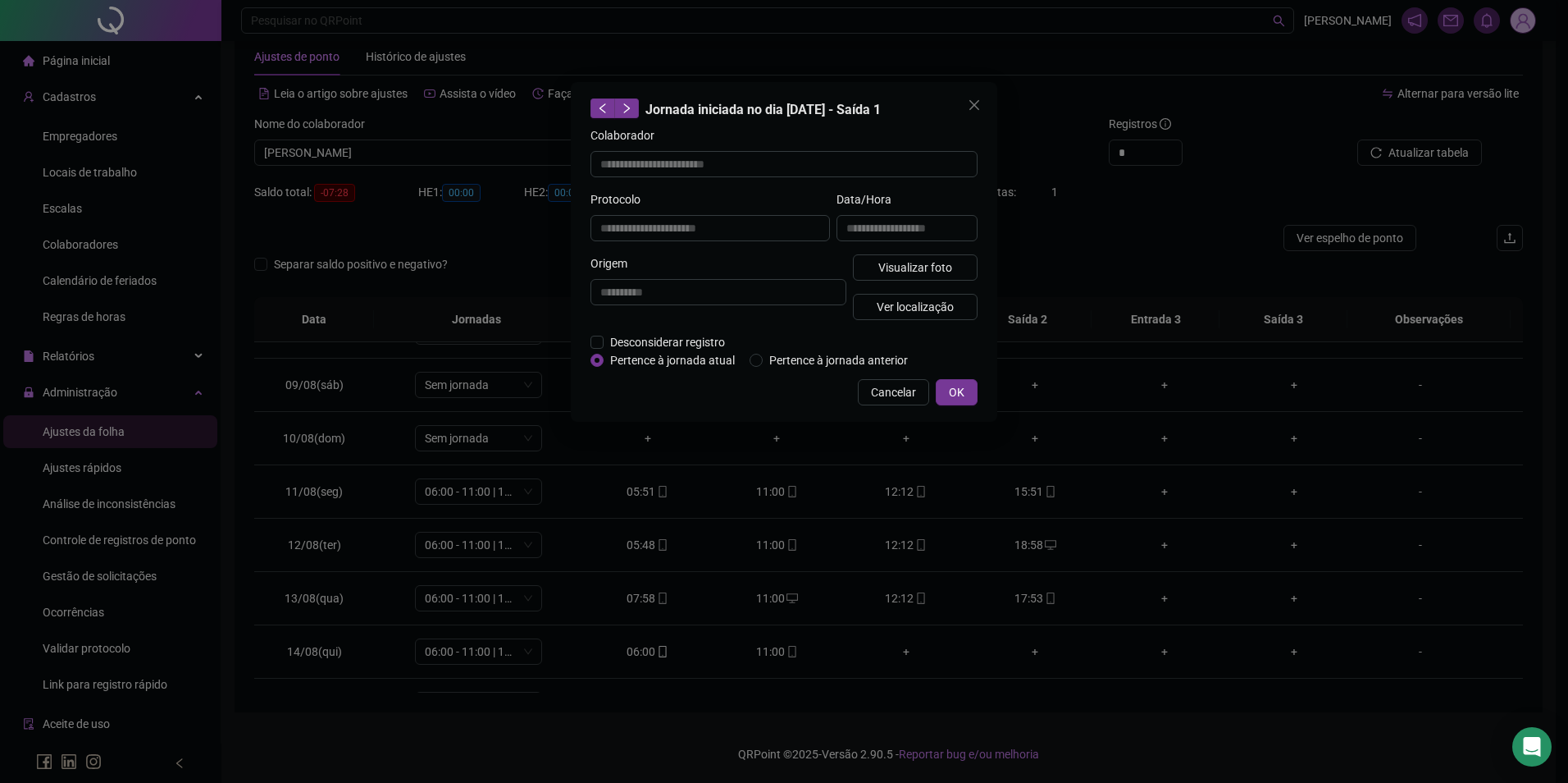
click at [933, 253] on div "**********" at bounding box center [907, 222] width 147 height 64
click at [933, 265] on span "Visualizar foto" at bounding box center [915, 267] width 74 height 18
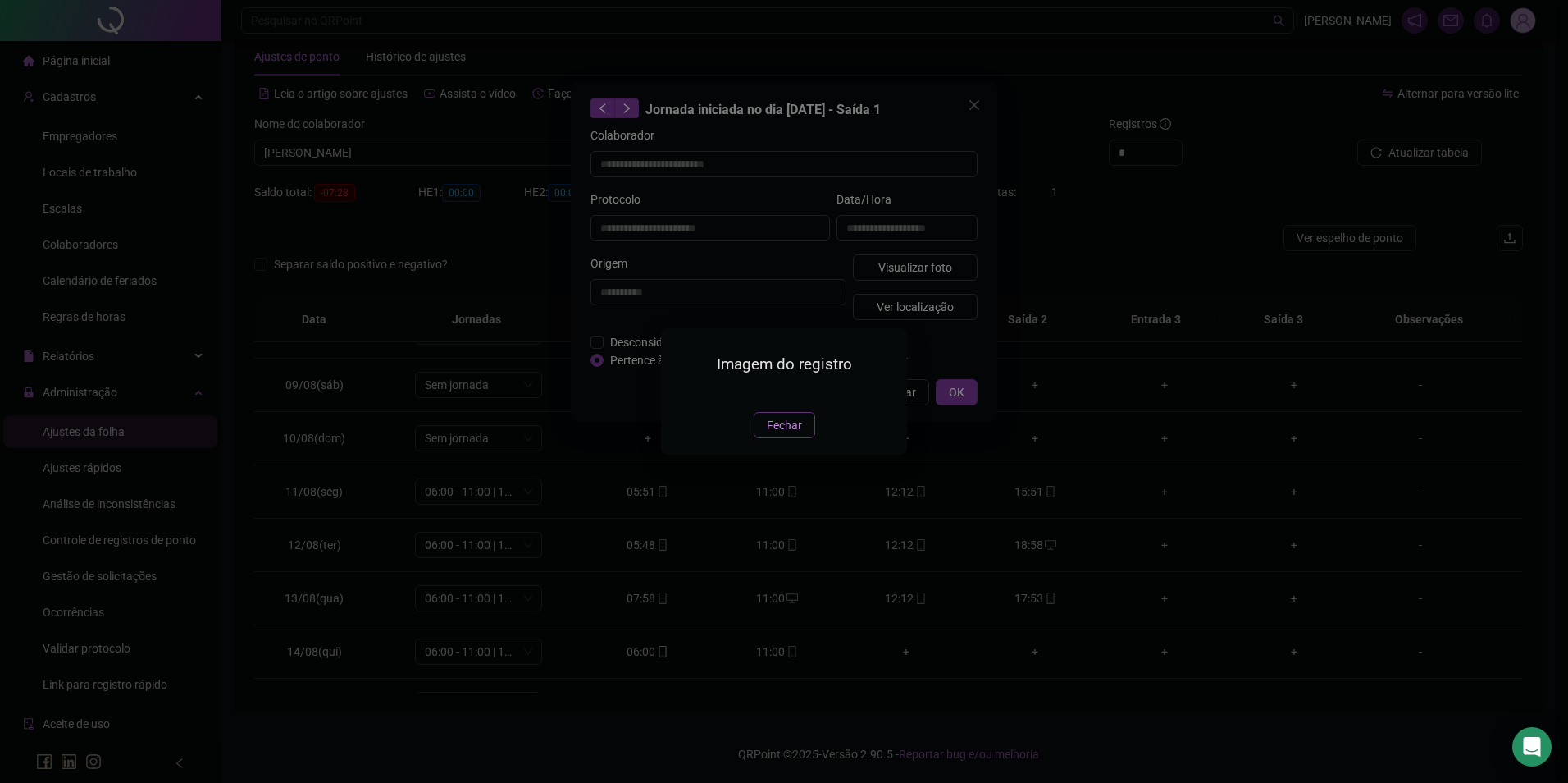
click at [783, 434] on span "Fechar" at bounding box center [784, 425] width 35 height 18
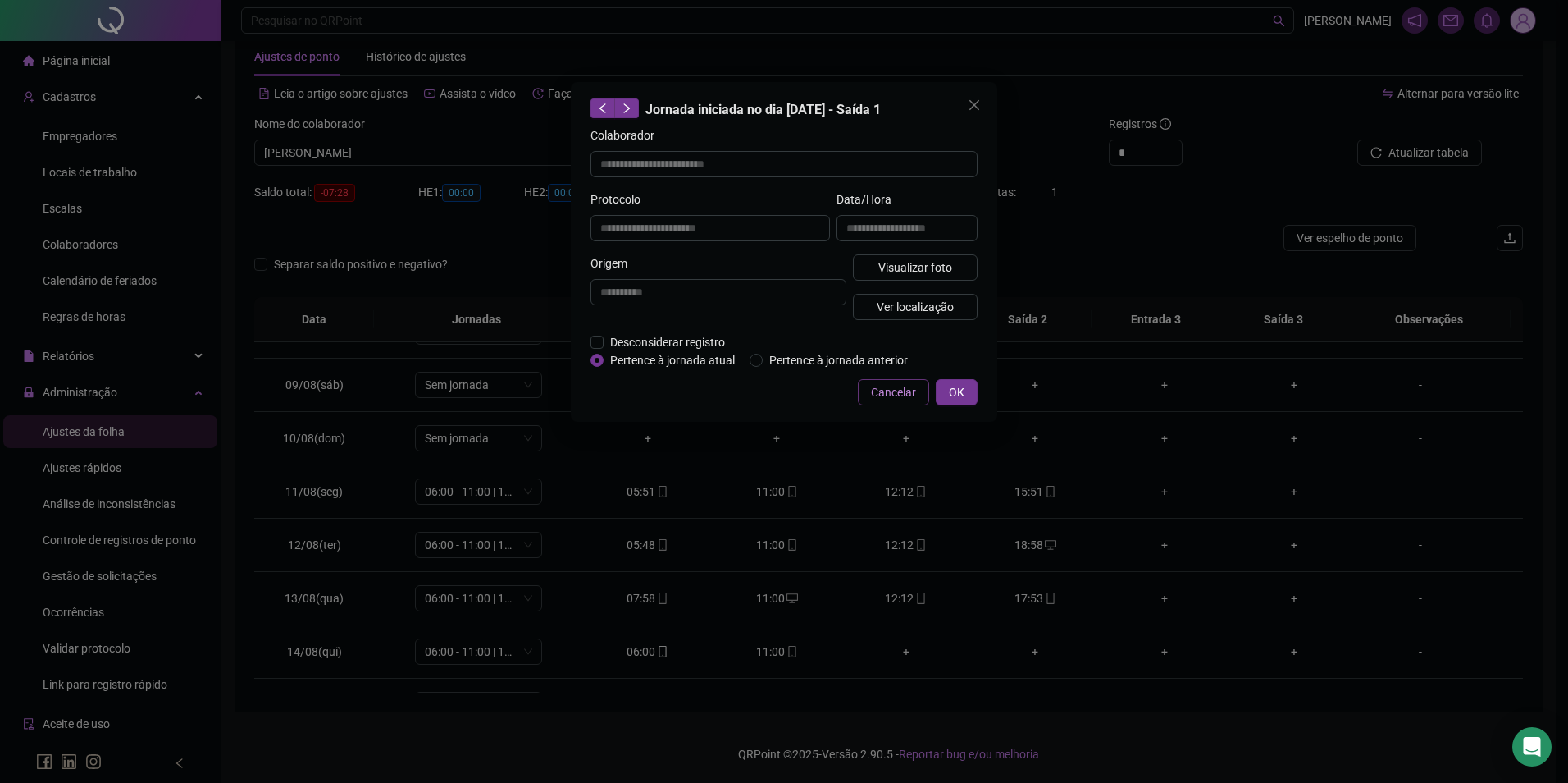
click at [896, 386] on span "Cancelar" at bounding box center [894, 392] width 45 height 18
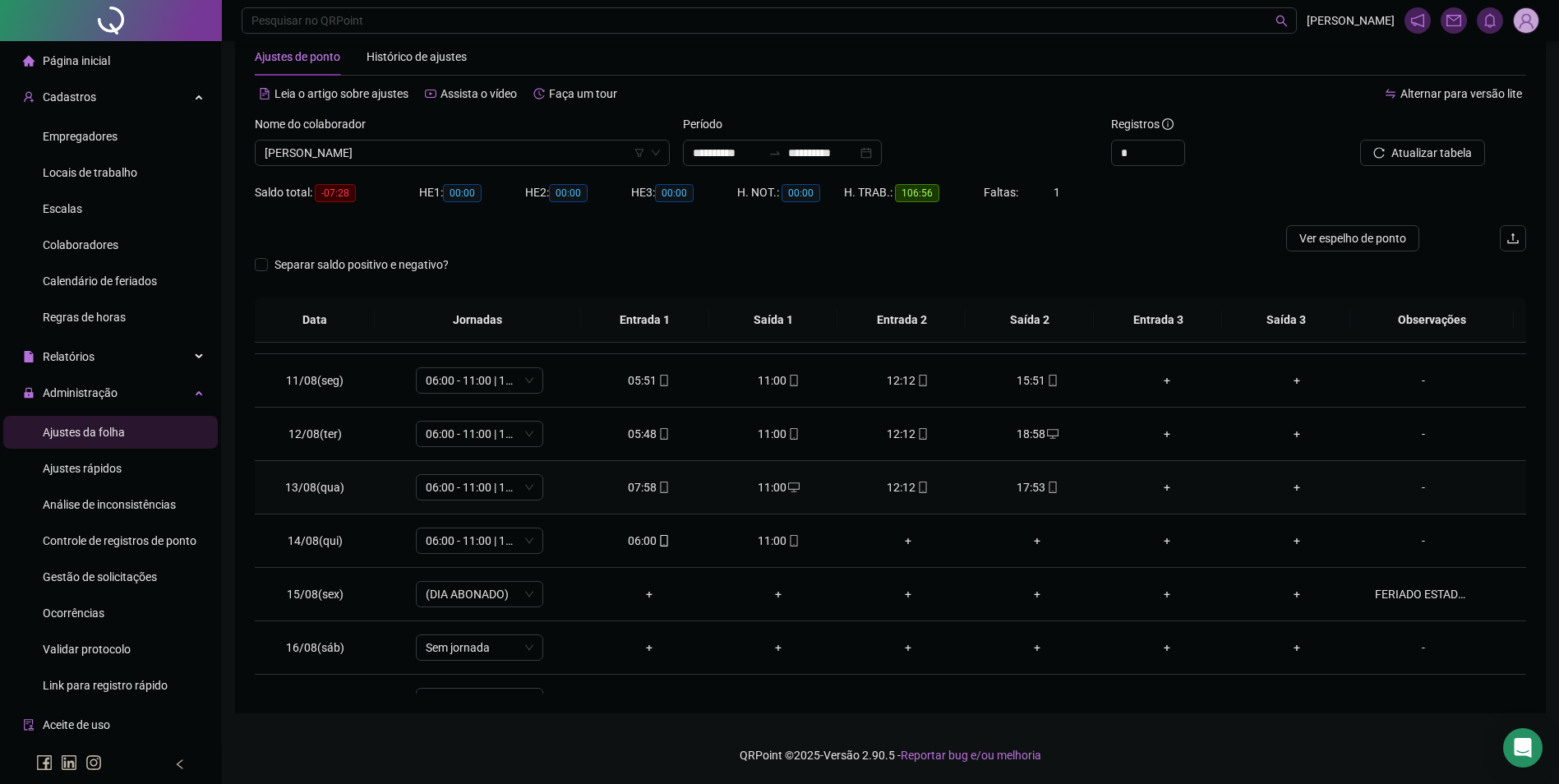
scroll to position [663, 0]
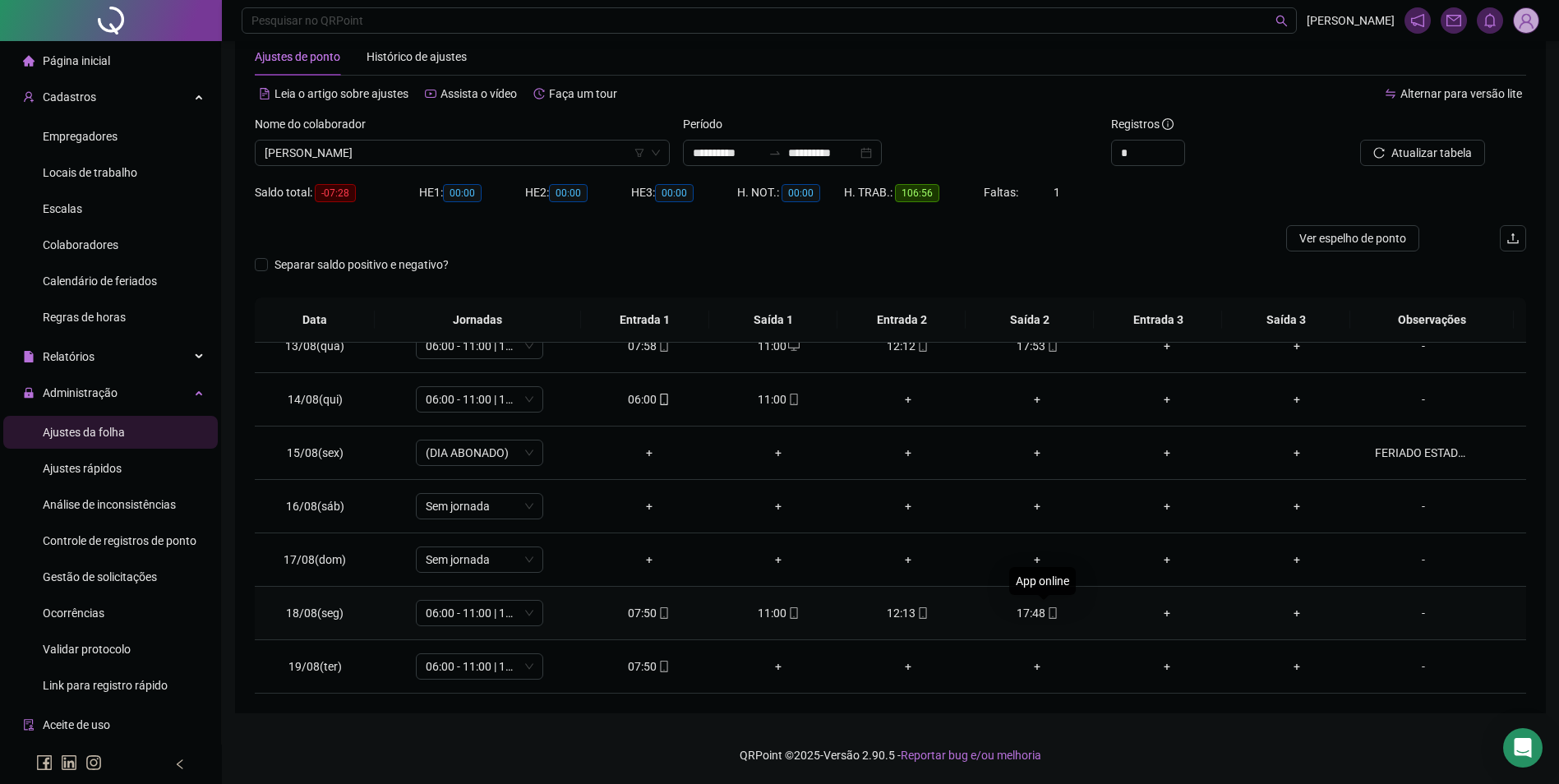
click at [1049, 608] on icon "mobile" at bounding box center [1052, 613] width 7 height 11
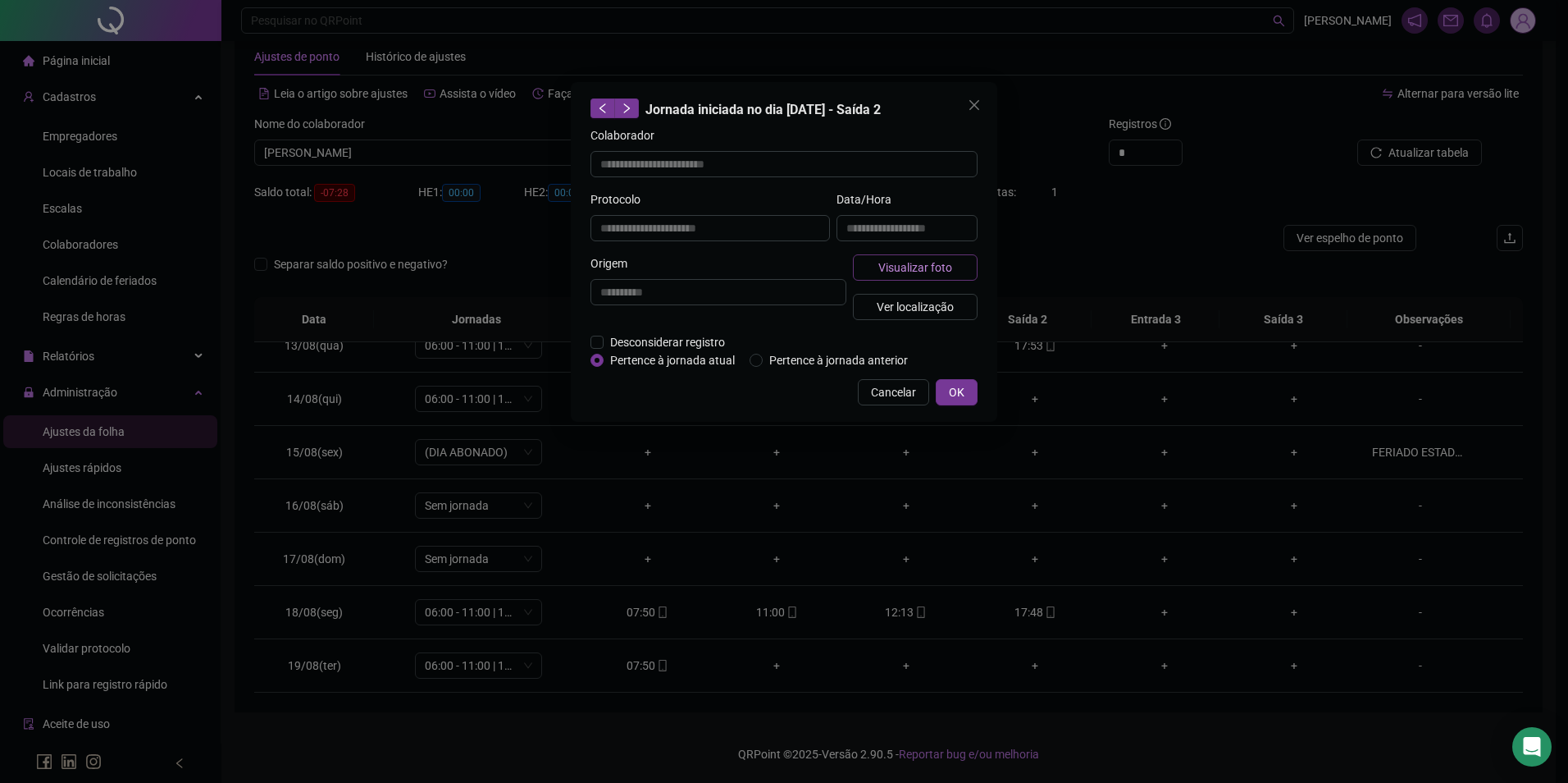
click at [945, 270] on span "Visualizar foto" at bounding box center [915, 267] width 74 height 18
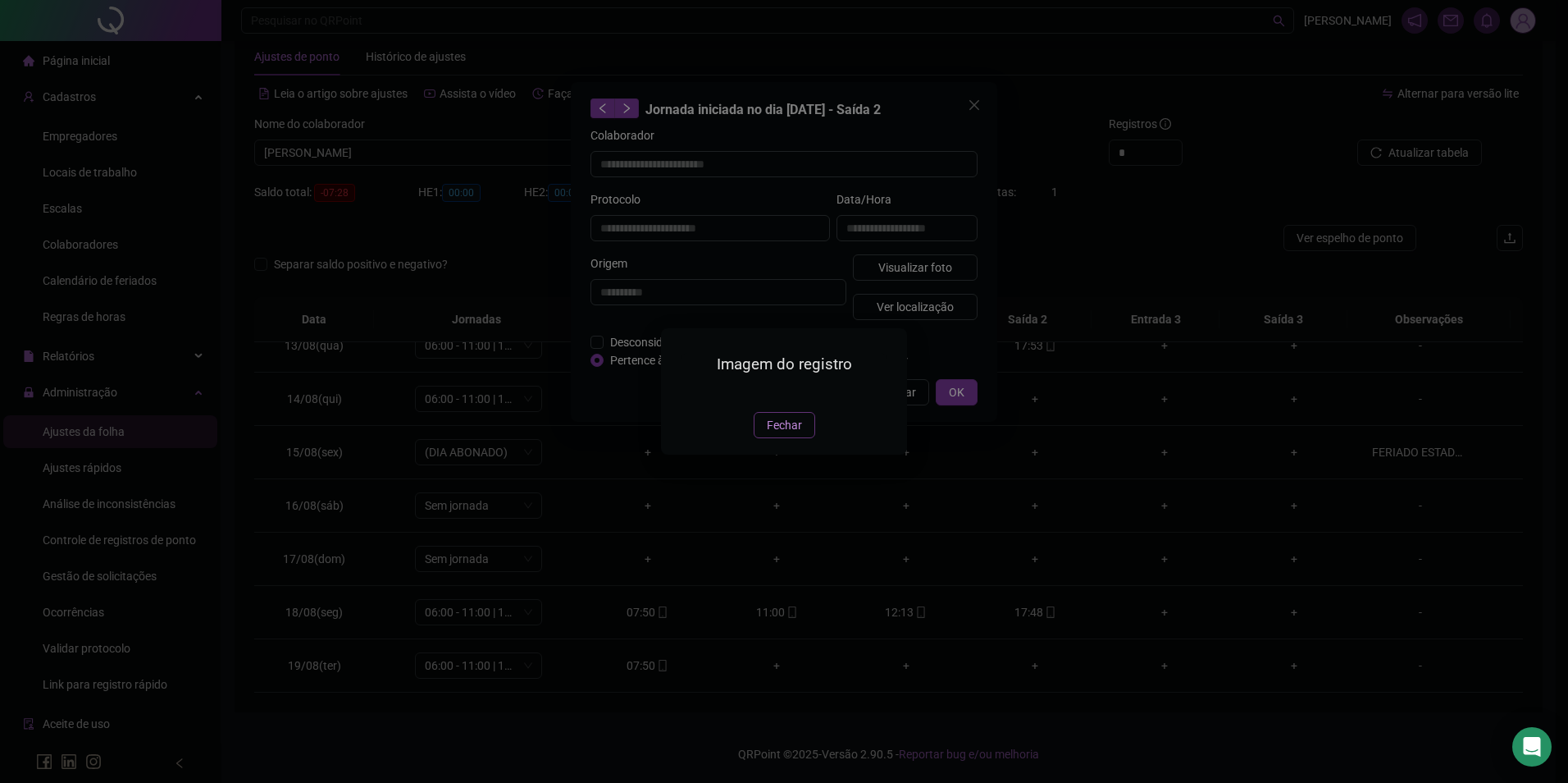
click at [779, 434] on span "Fechar" at bounding box center [784, 425] width 35 height 18
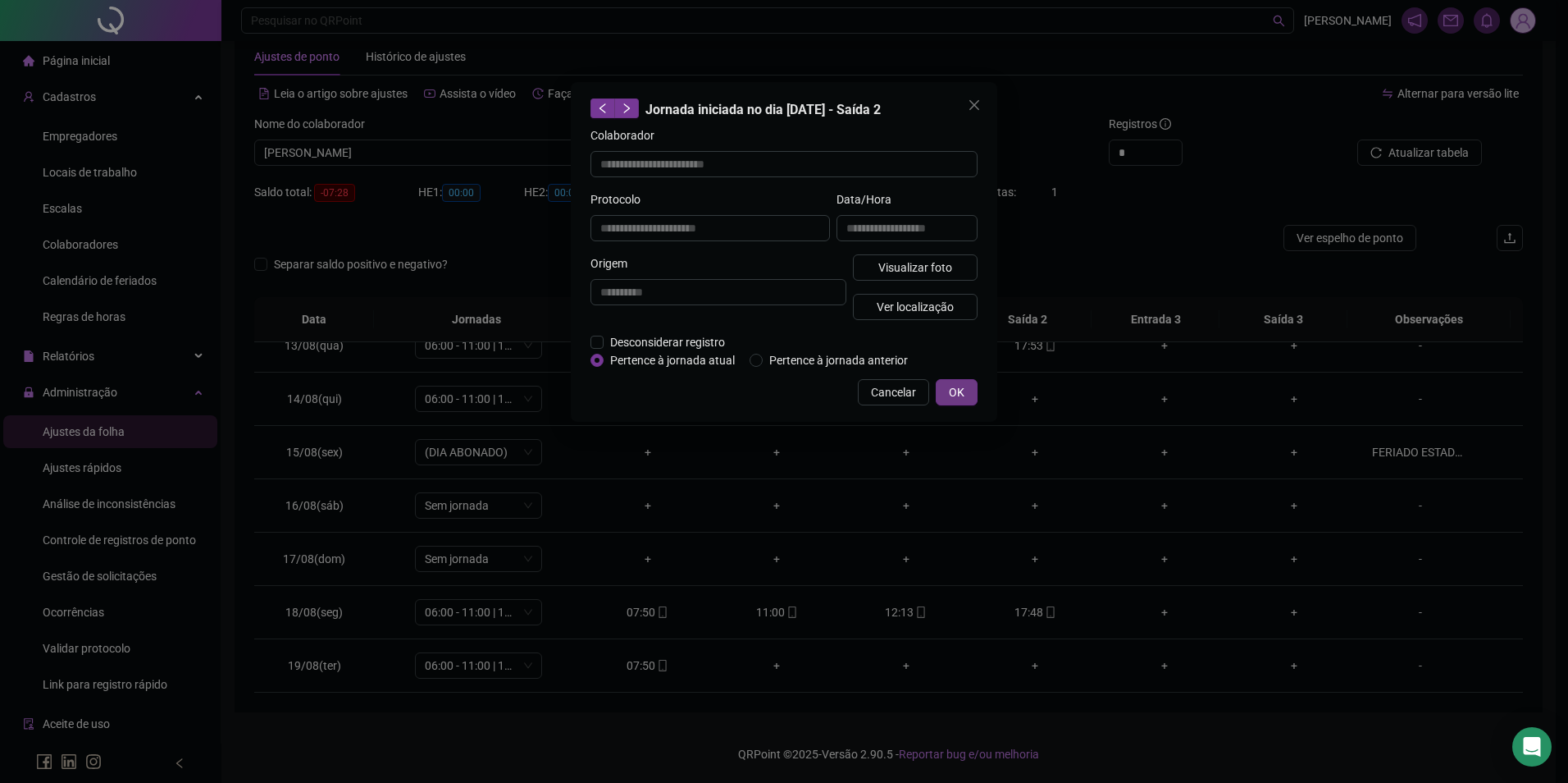
click at [951, 390] on span "OK" at bounding box center [956, 392] width 16 height 18
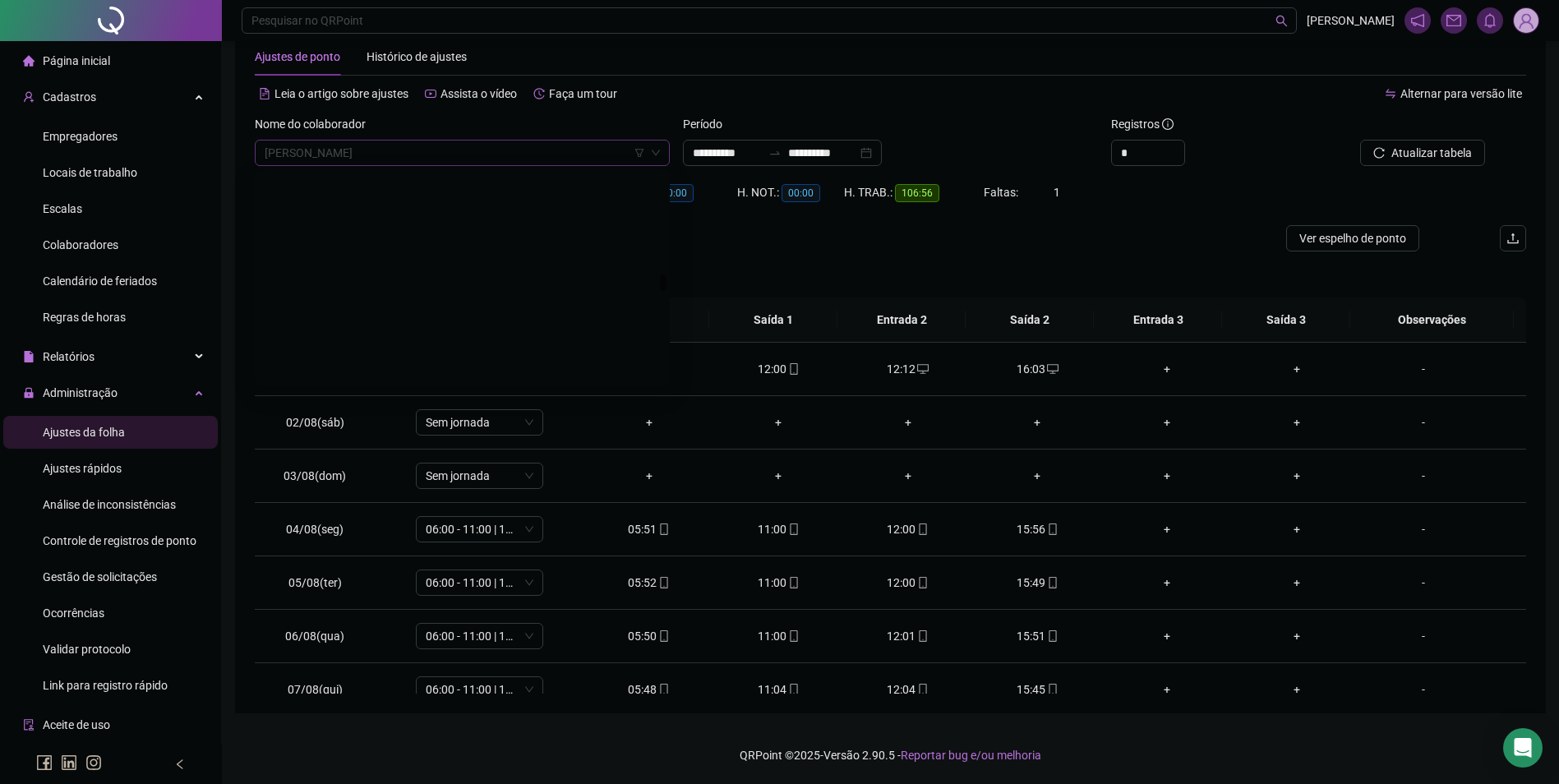
scroll to position [12723, 0]
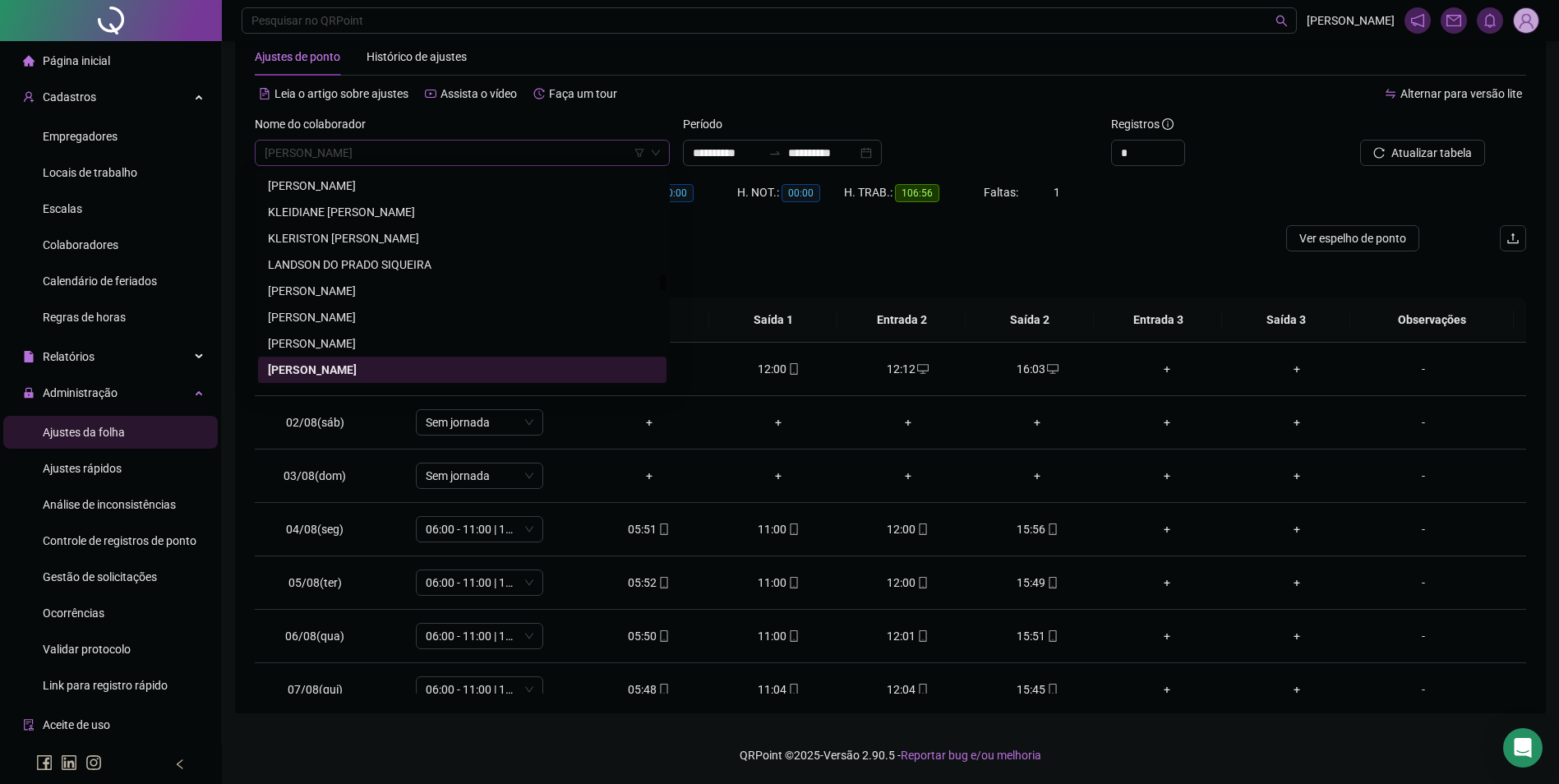
click at [583, 146] on span "[PERSON_NAME]" at bounding box center [462, 152] width 395 height 24
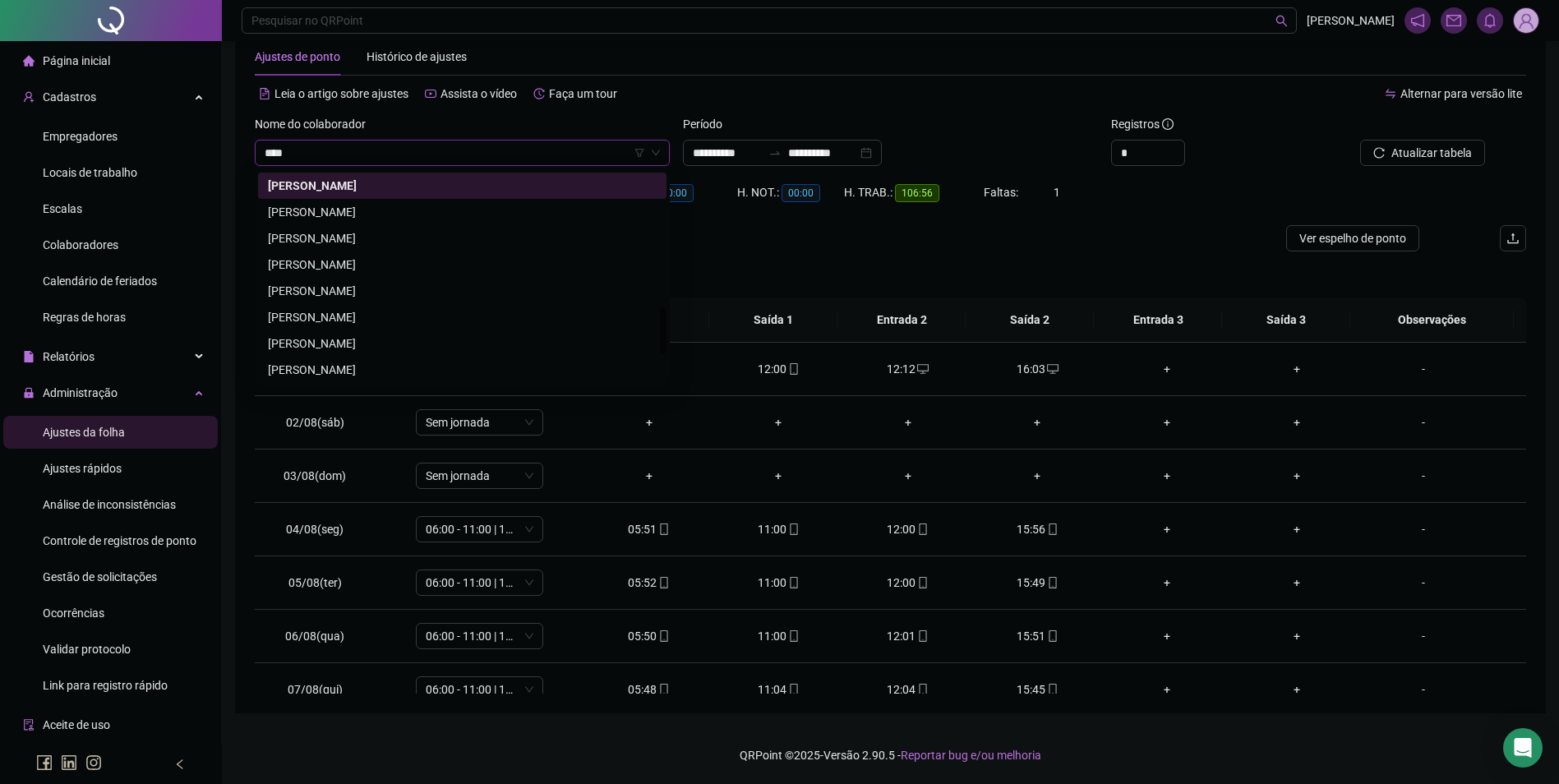
scroll to position [0, 0]
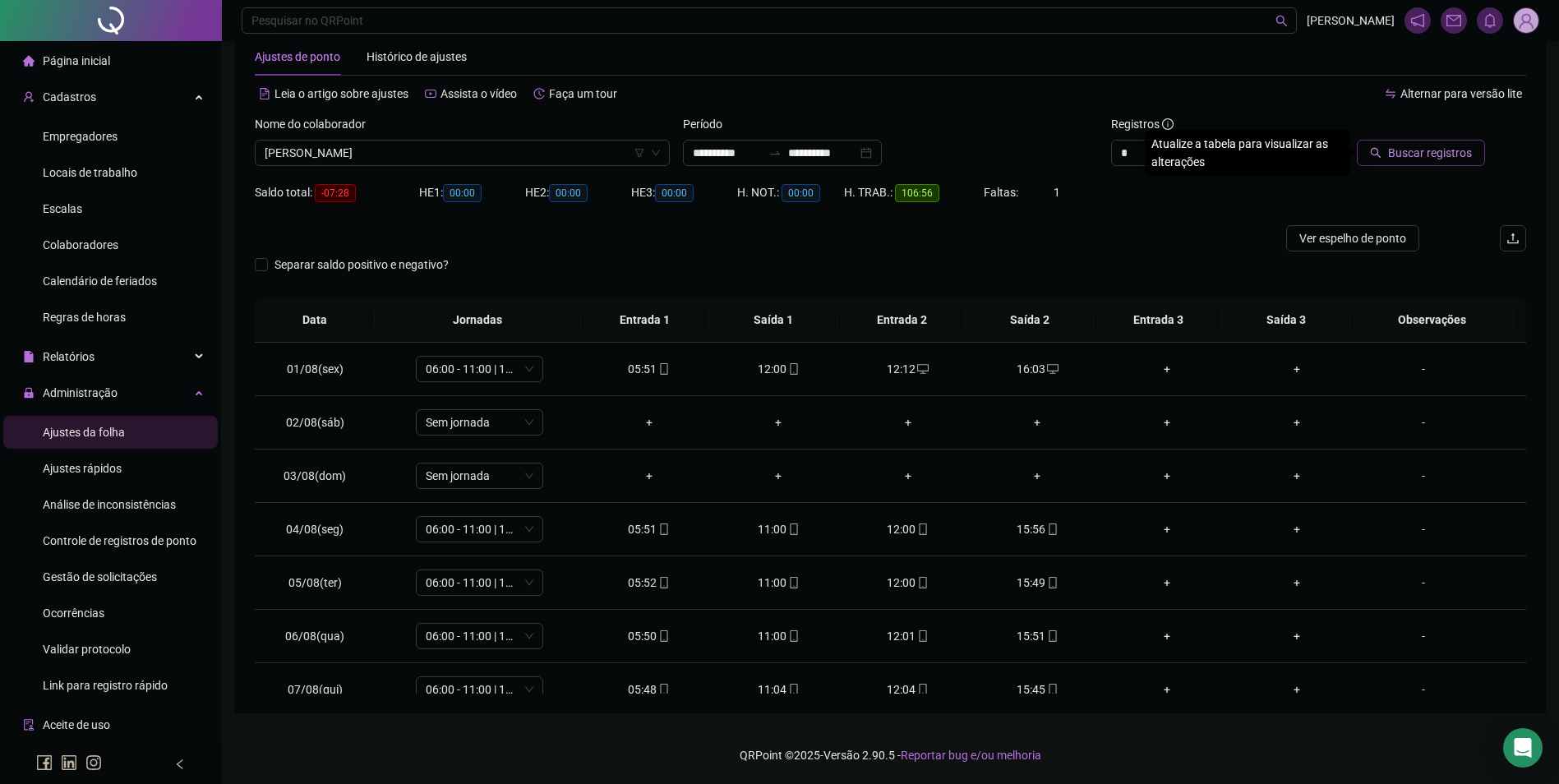
click at [1408, 146] on span "Buscar registros" at bounding box center [1430, 152] width 84 height 18
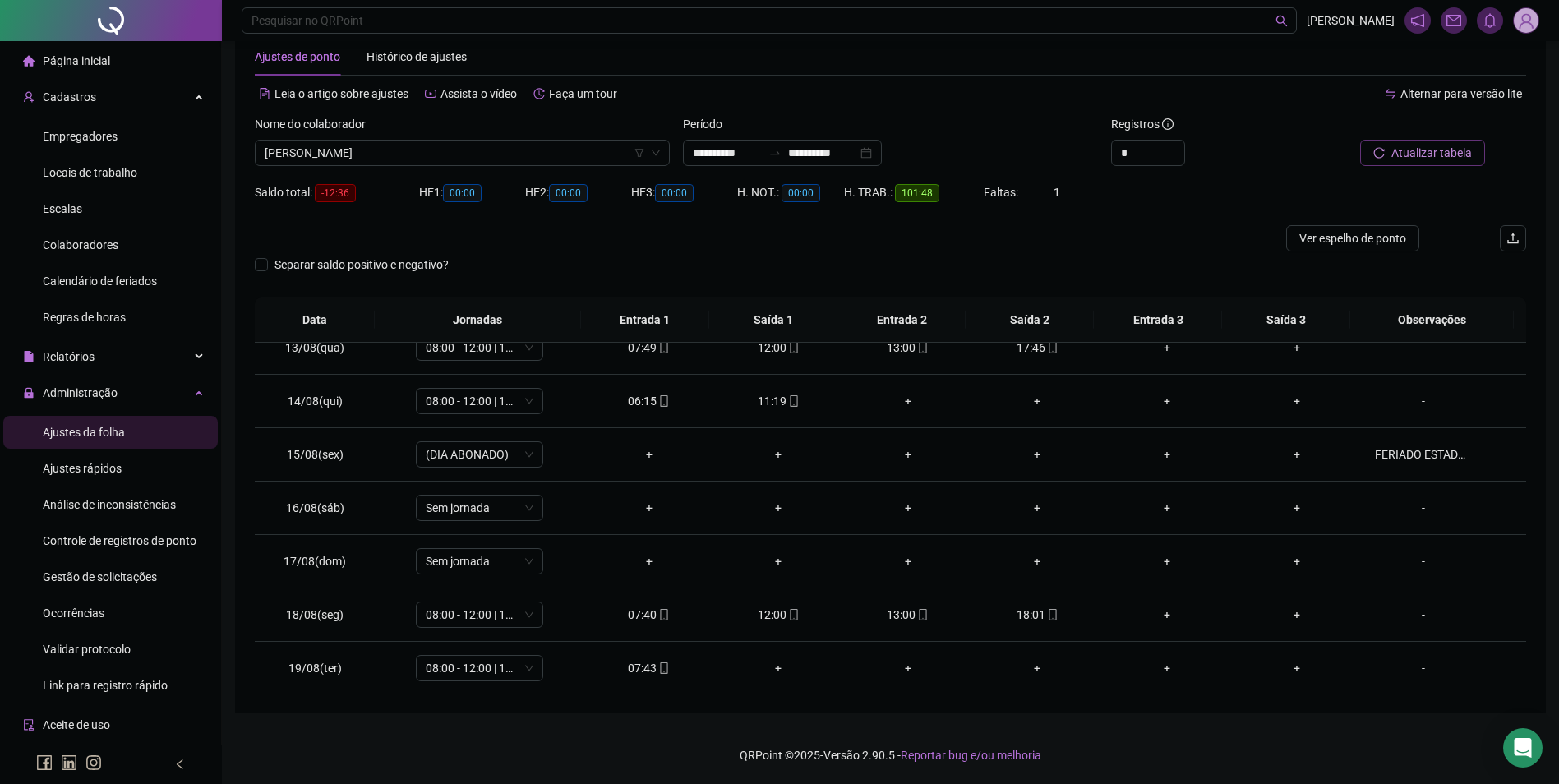
scroll to position [663, 0]
click at [1034, 615] on div "18:01" at bounding box center [1037, 612] width 104 height 18
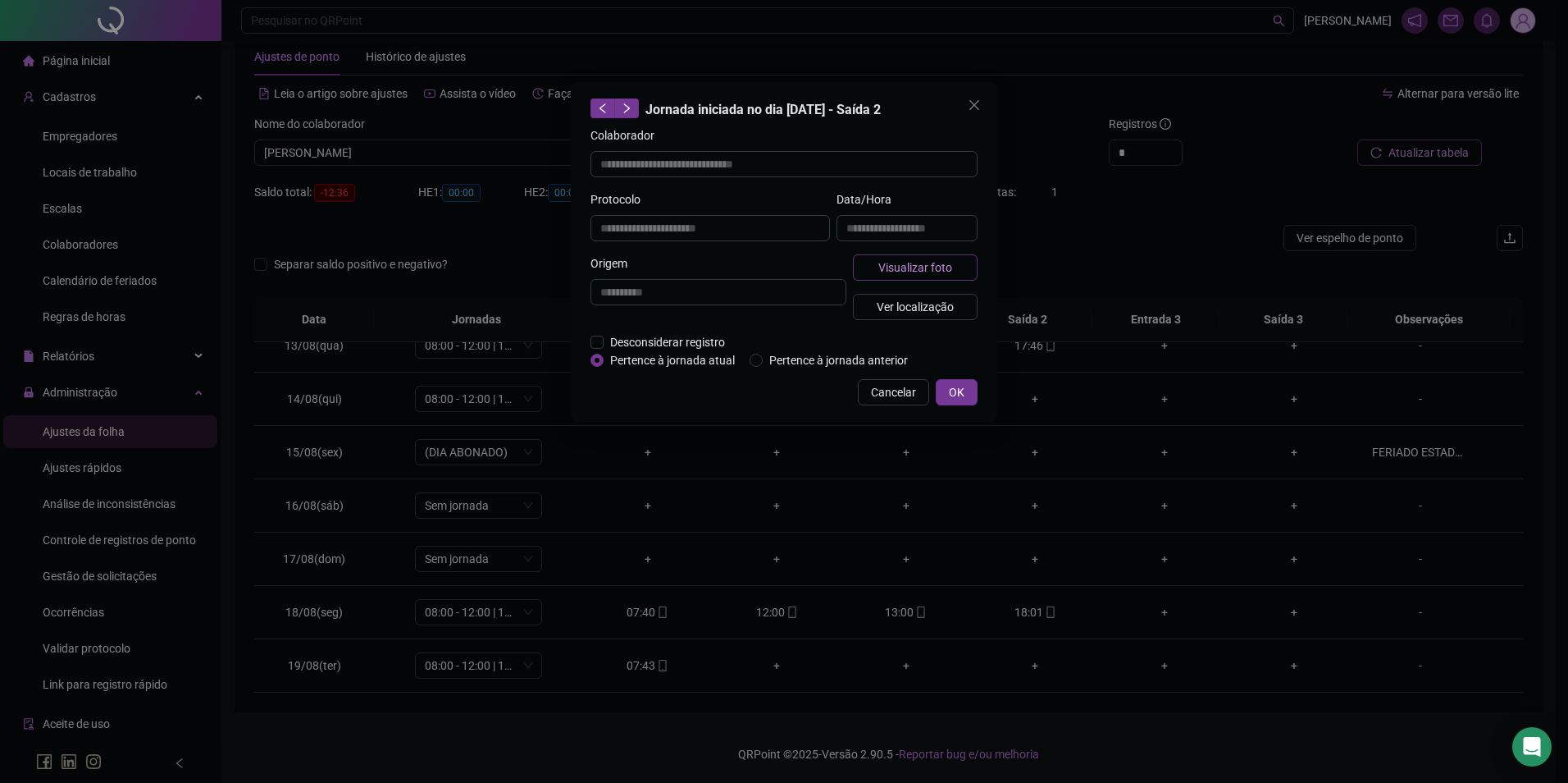
click at [926, 260] on span "Visualizar foto" at bounding box center [915, 267] width 74 height 18
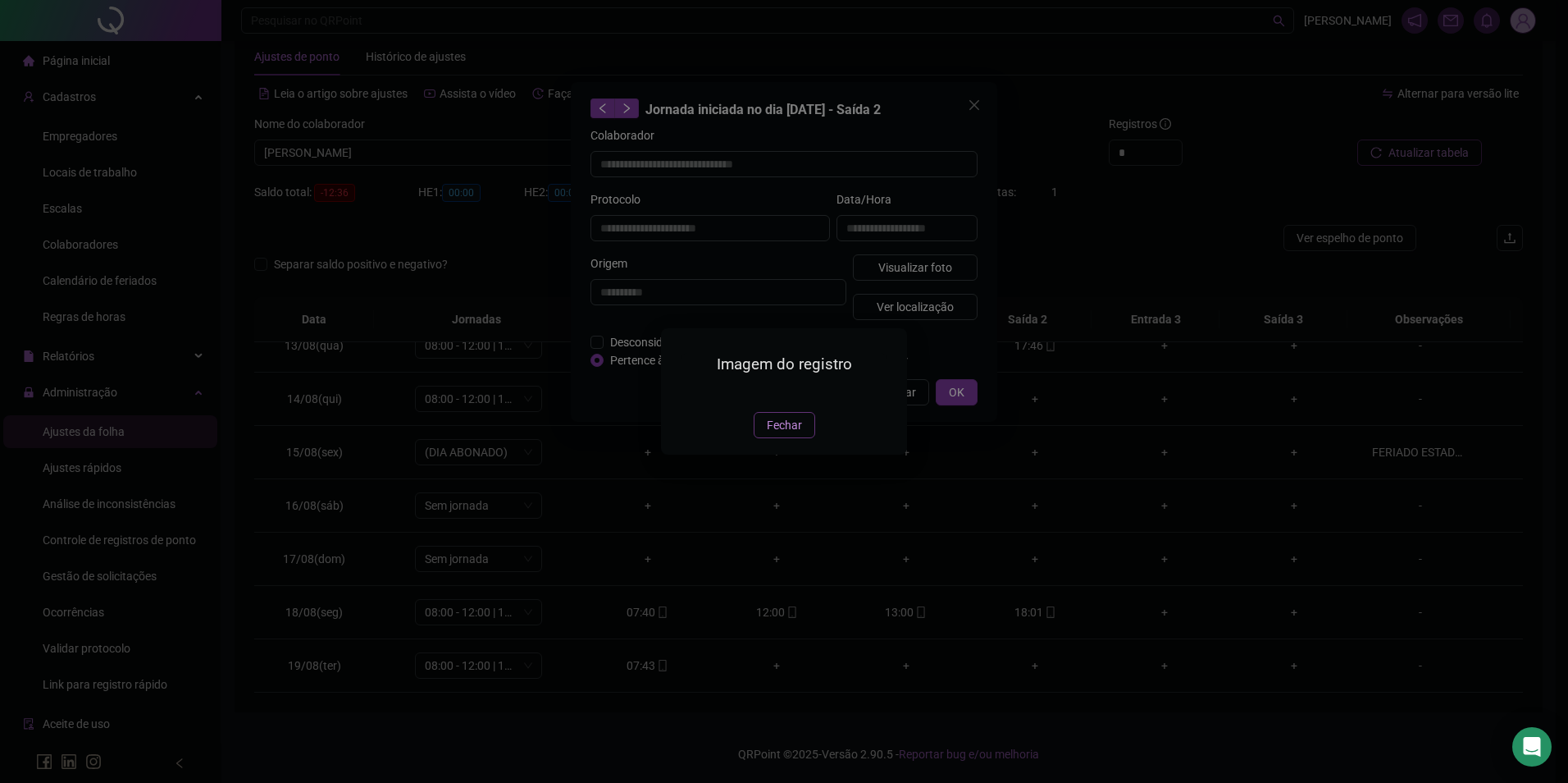
click at [783, 434] on span "Fechar" at bounding box center [784, 425] width 35 height 18
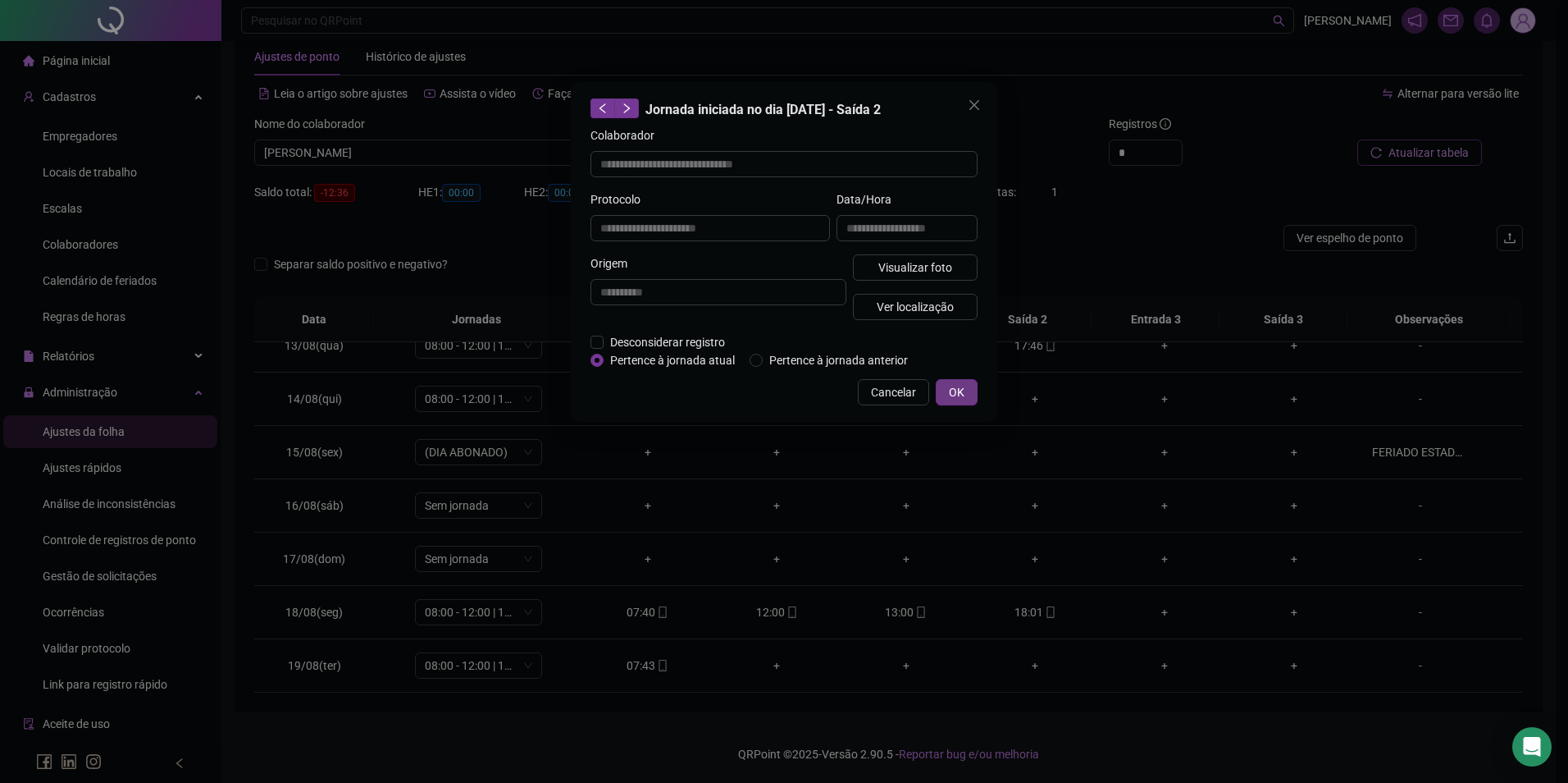
click at [963, 392] on span "OK" at bounding box center [956, 392] width 16 height 18
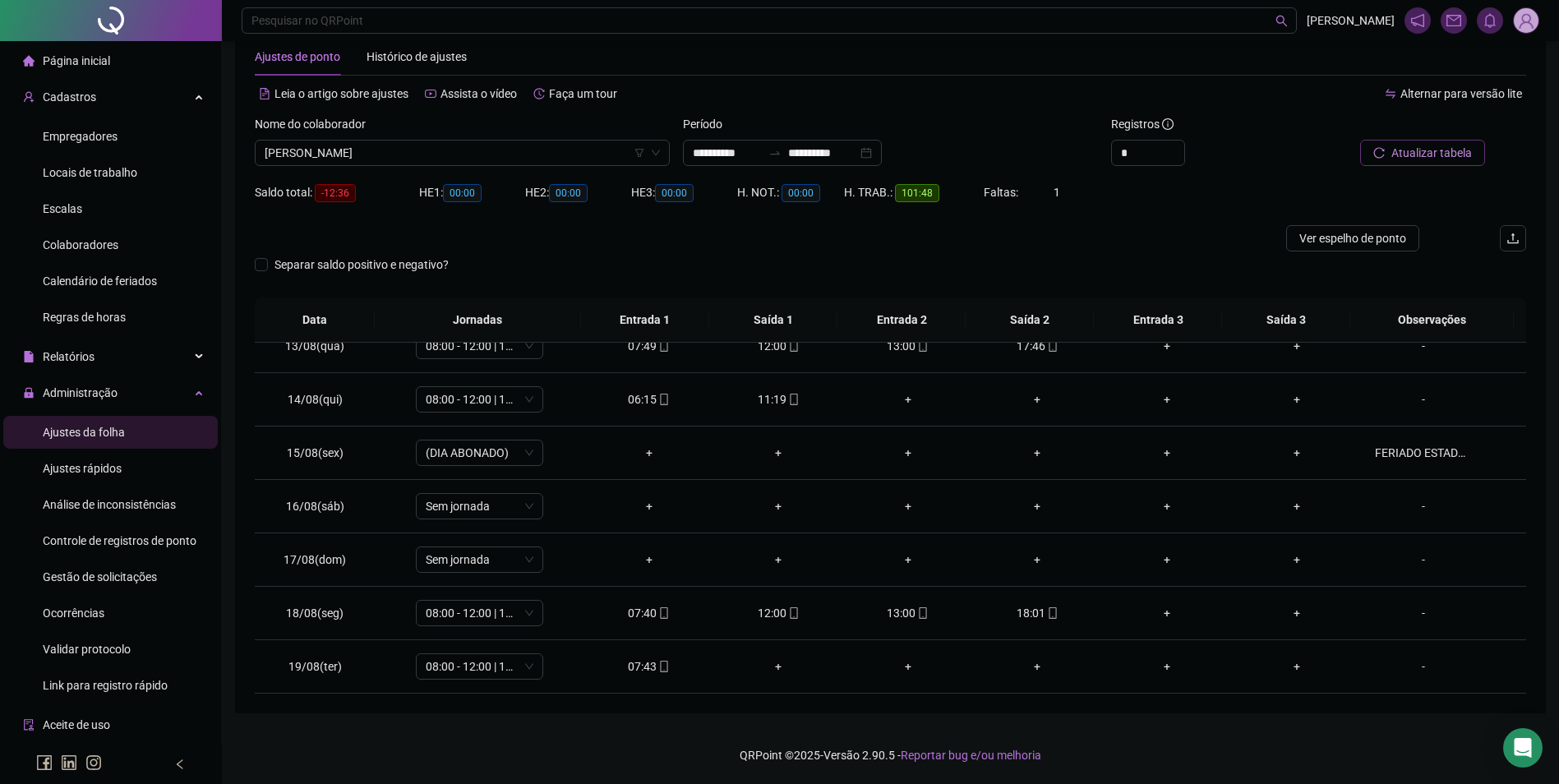
click at [541, 169] on div "Nome do colaborador [PERSON_NAME]" at bounding box center [462, 147] width 428 height 64
click at [548, 154] on span "[PERSON_NAME]" at bounding box center [462, 152] width 395 height 24
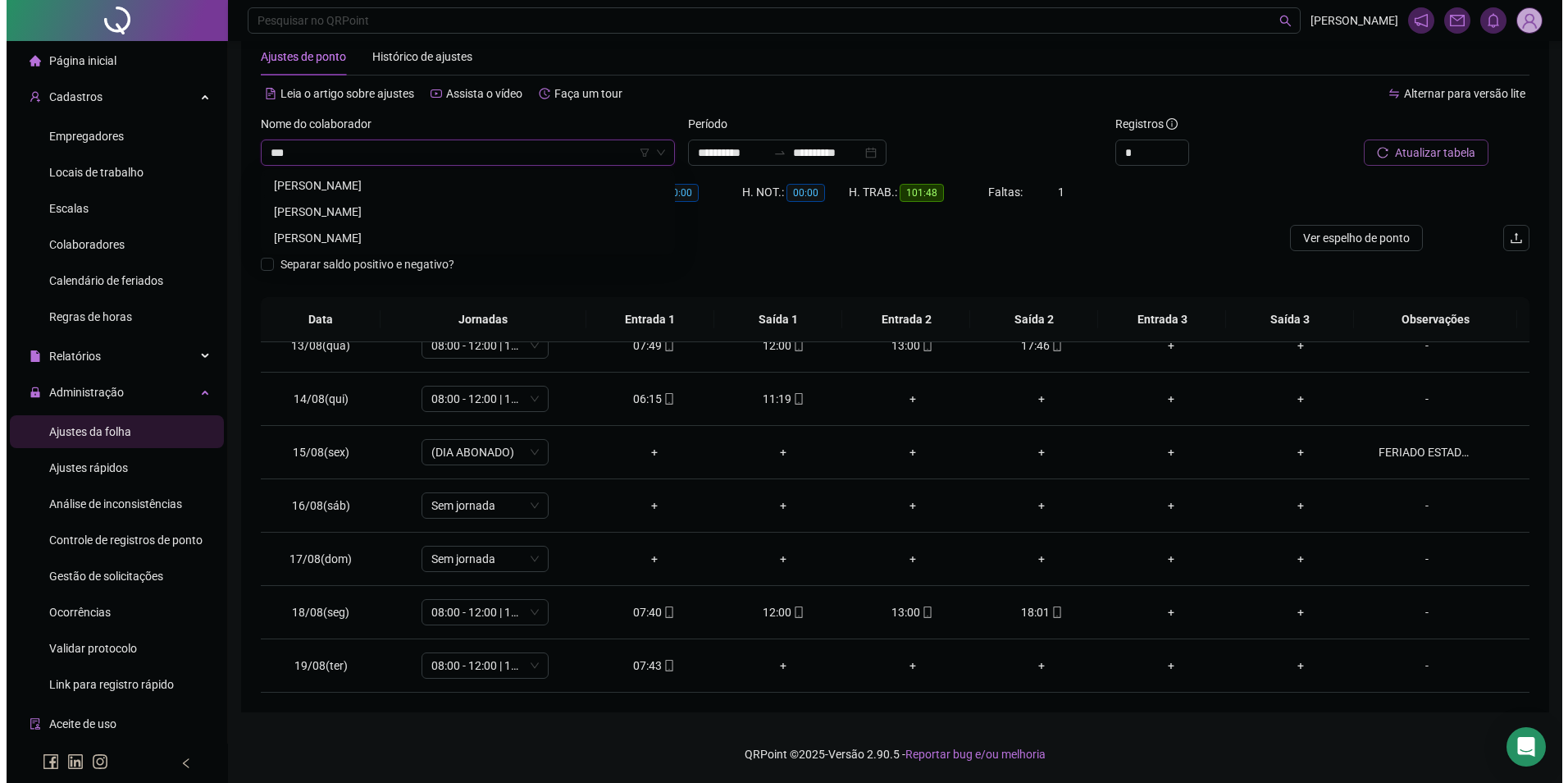
scroll to position [0, 0]
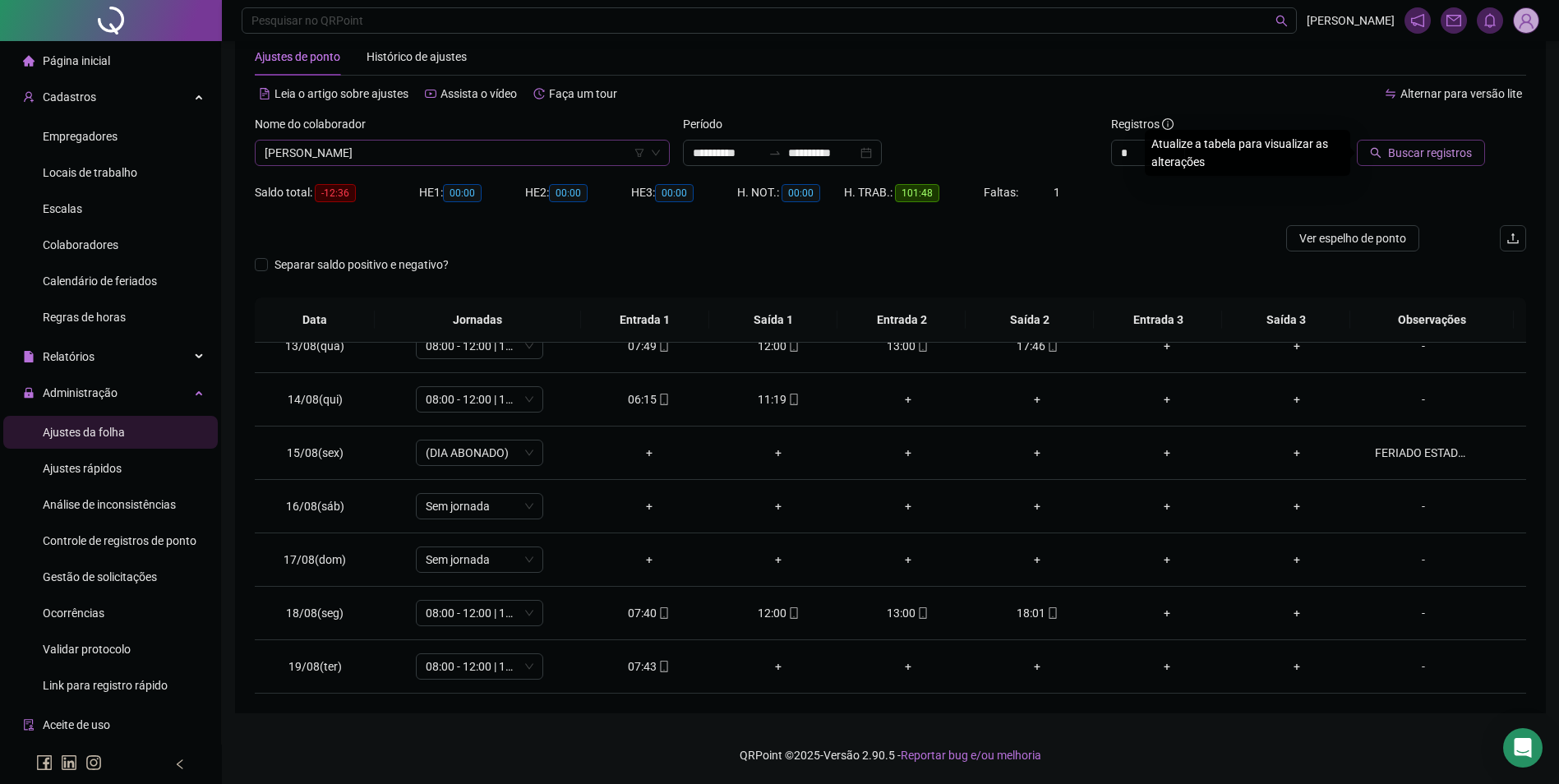
click at [1356, 139] on button "Buscar registros" at bounding box center [1420, 152] width 128 height 26
click at [660, 661] on icon "mobile" at bounding box center [664, 666] width 7 height 11
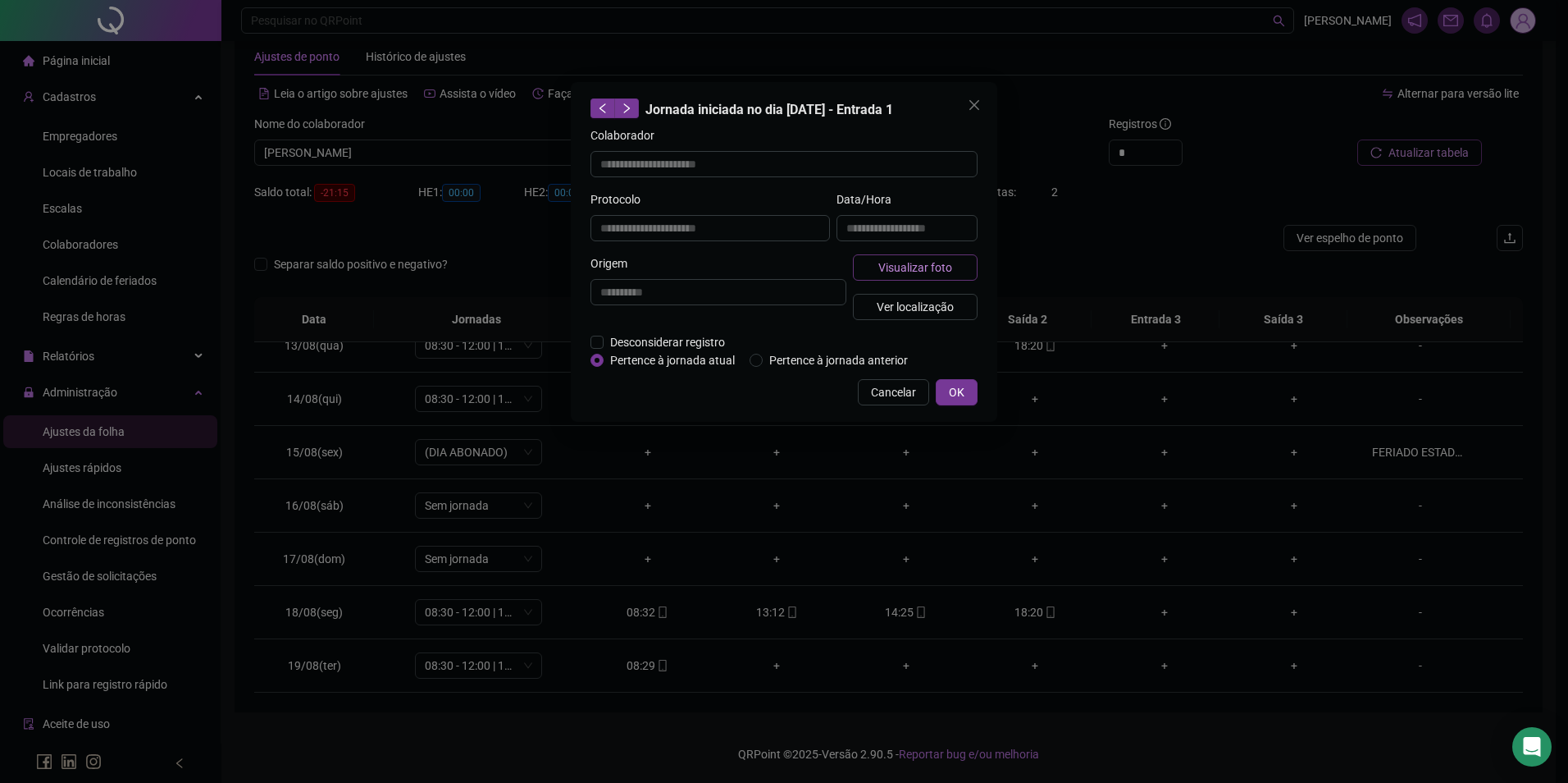
click at [876, 262] on button "Visualizar foto" at bounding box center [915, 268] width 125 height 26
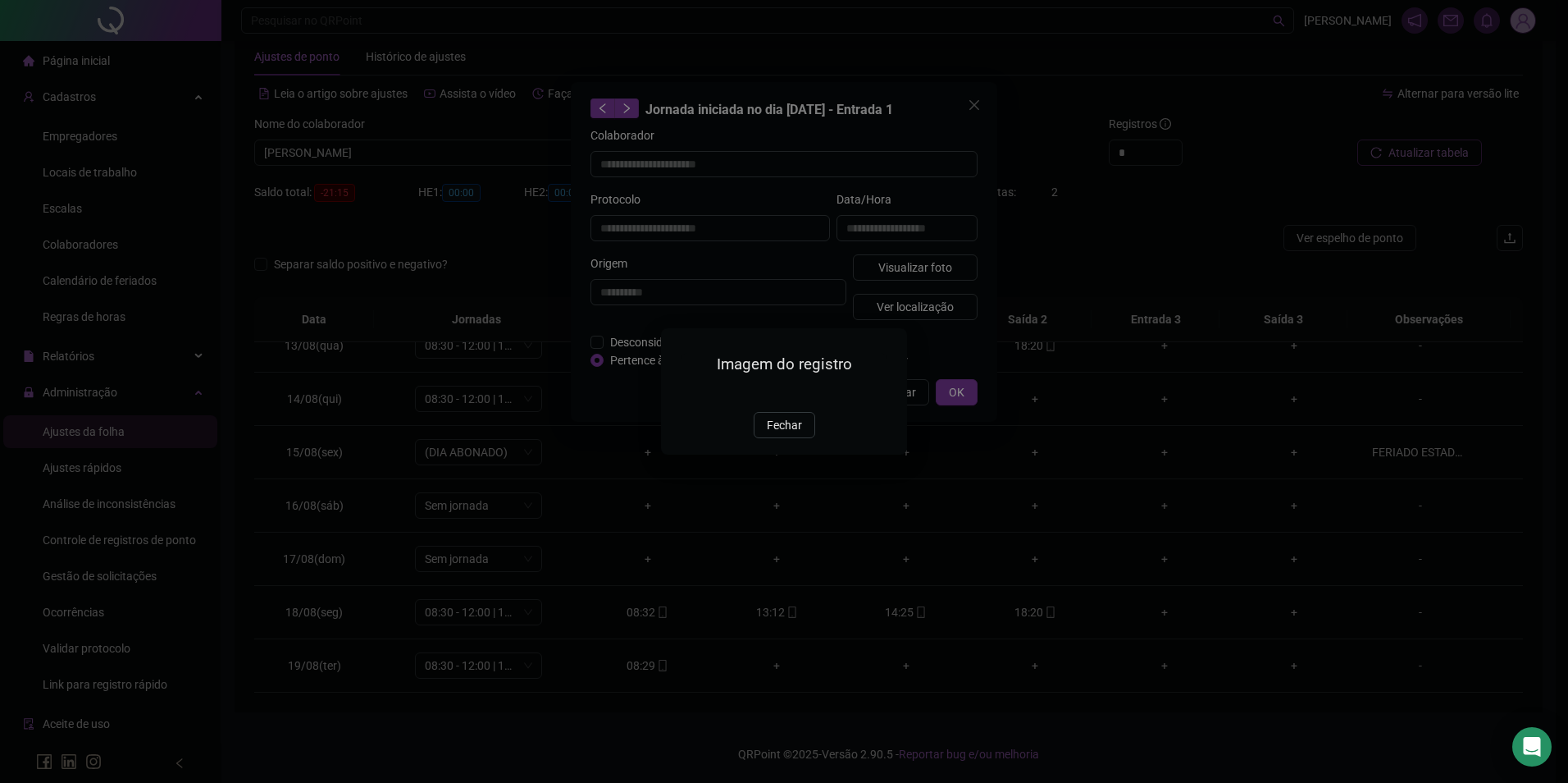
click at [681, 394] on img at bounding box center [681, 394] width 0 height 0
click at [789, 434] on span "Fechar" at bounding box center [784, 425] width 35 height 18
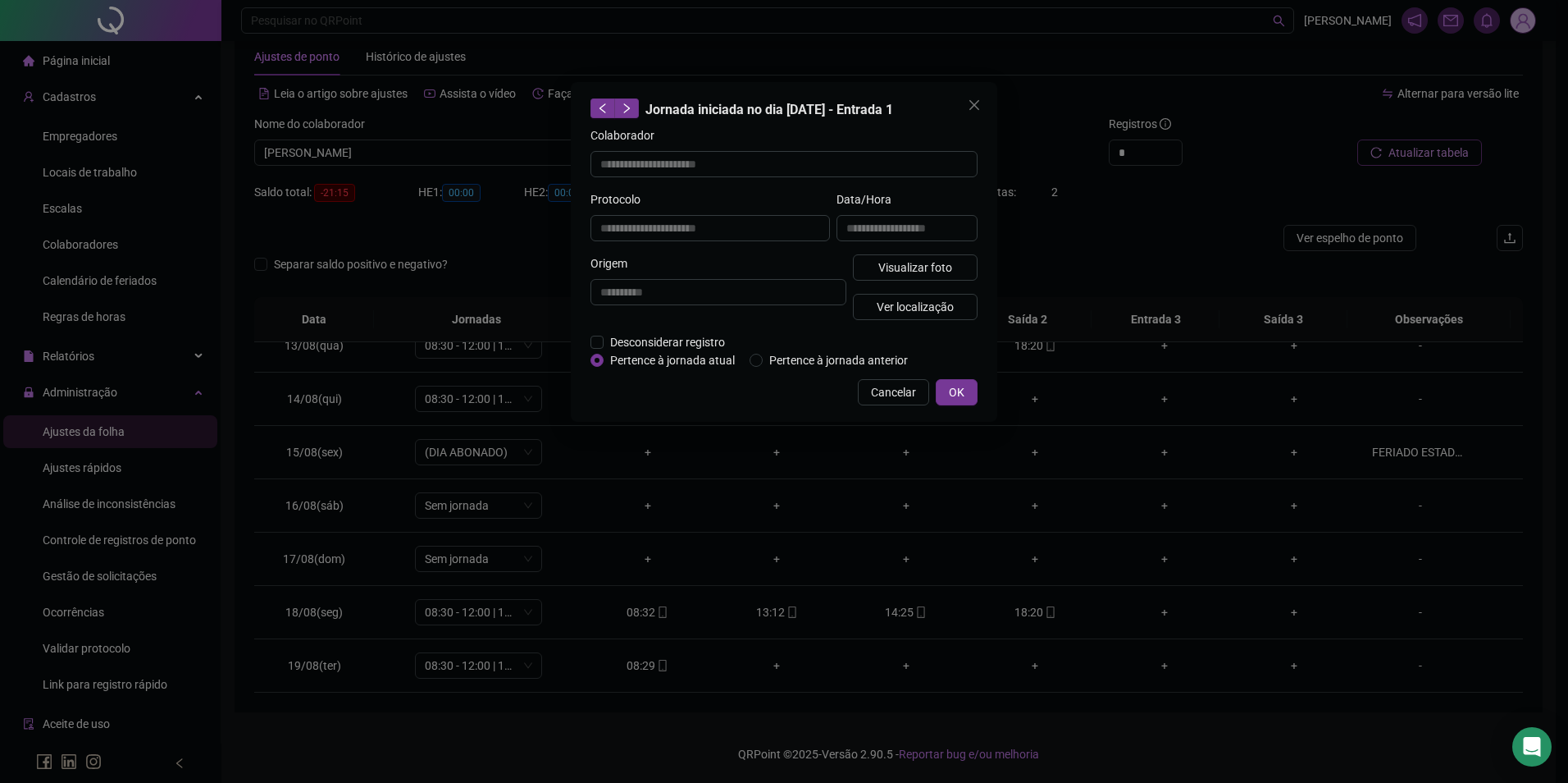
click at [1051, 605] on div "**********" at bounding box center [784, 391] width 1568 height 783
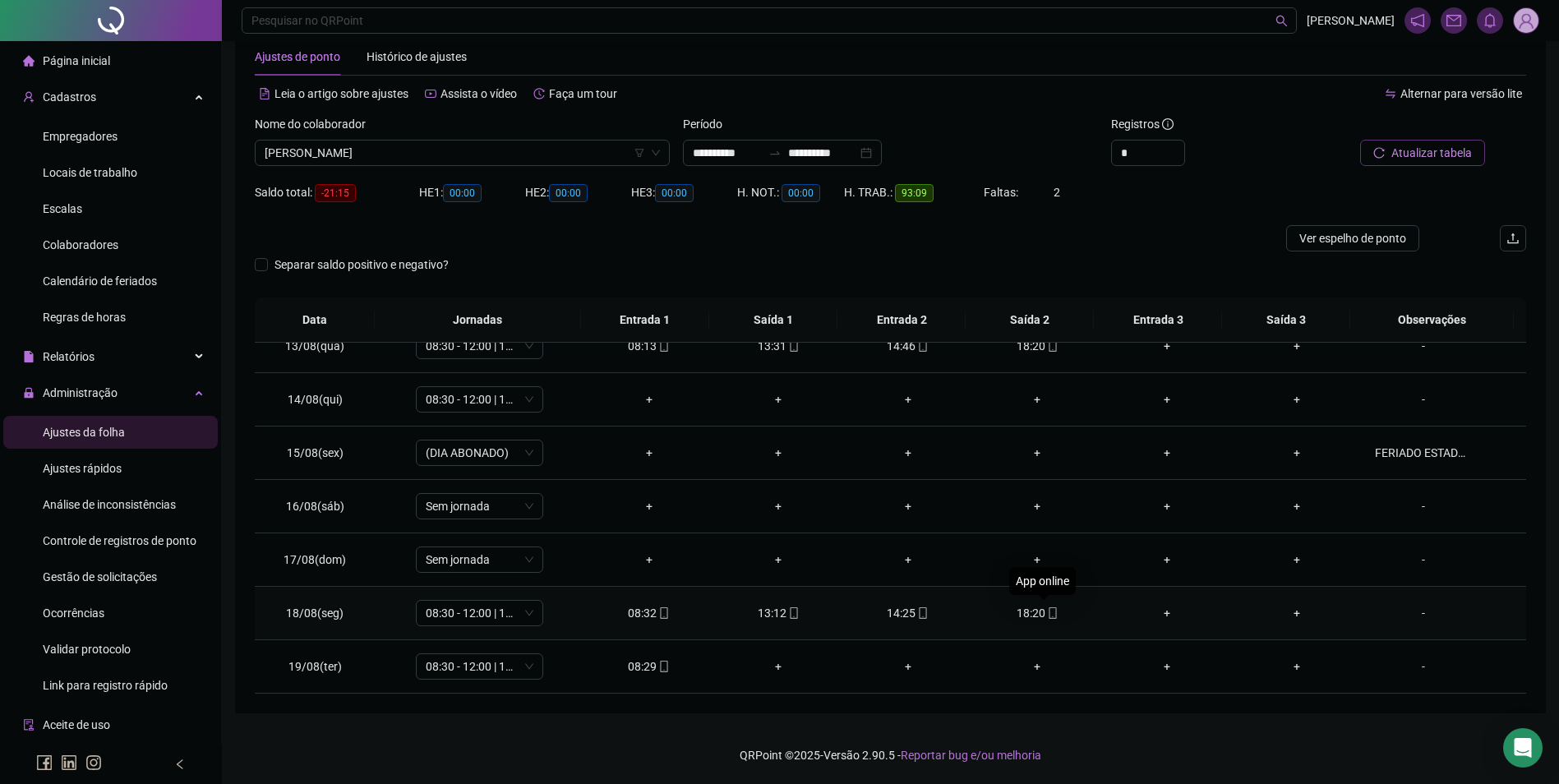
click at [1047, 612] on icon "mobile" at bounding box center [1052, 613] width 11 height 11
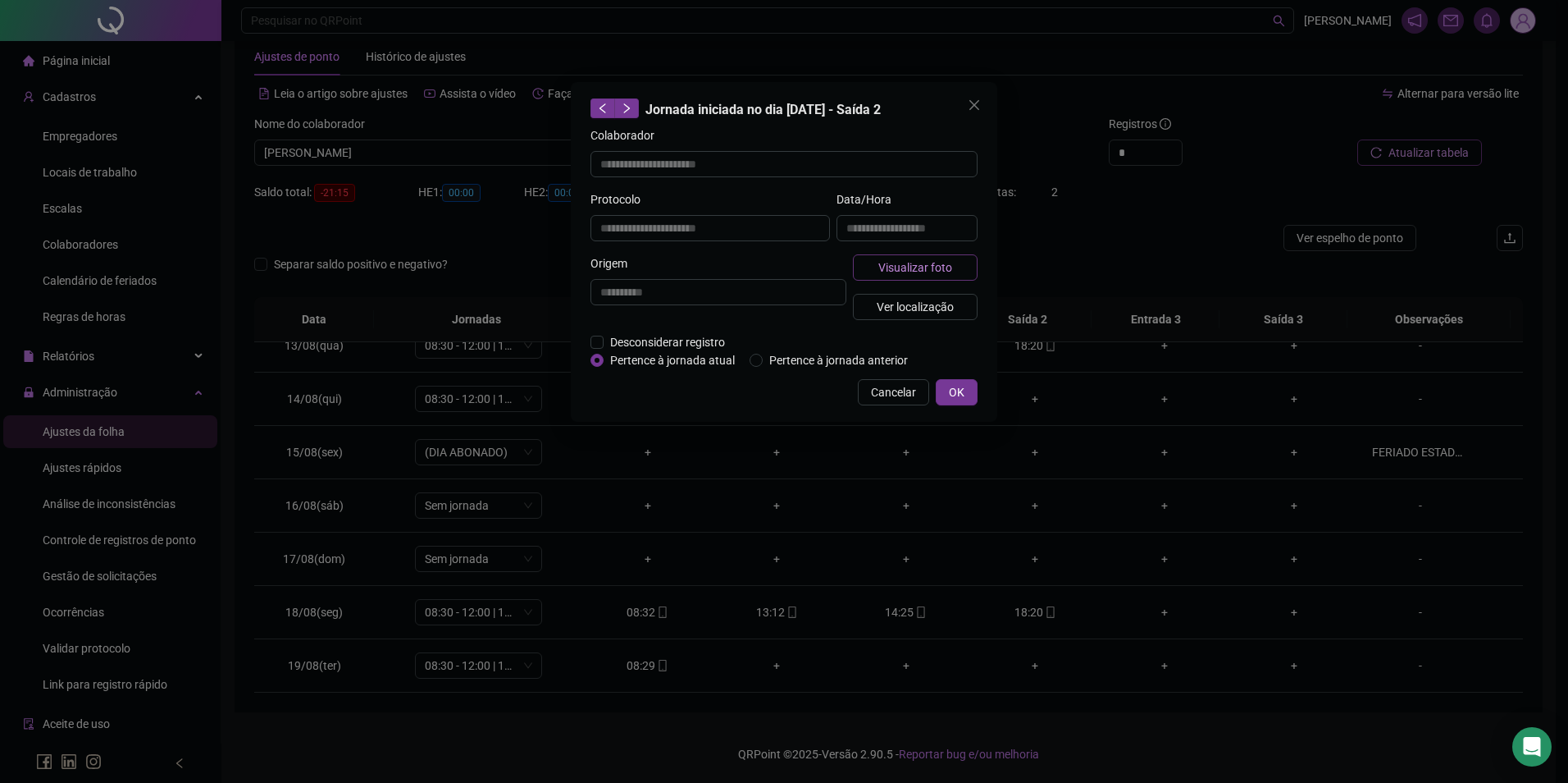
click at [932, 265] on span "Visualizar foto" at bounding box center [915, 267] width 74 height 18
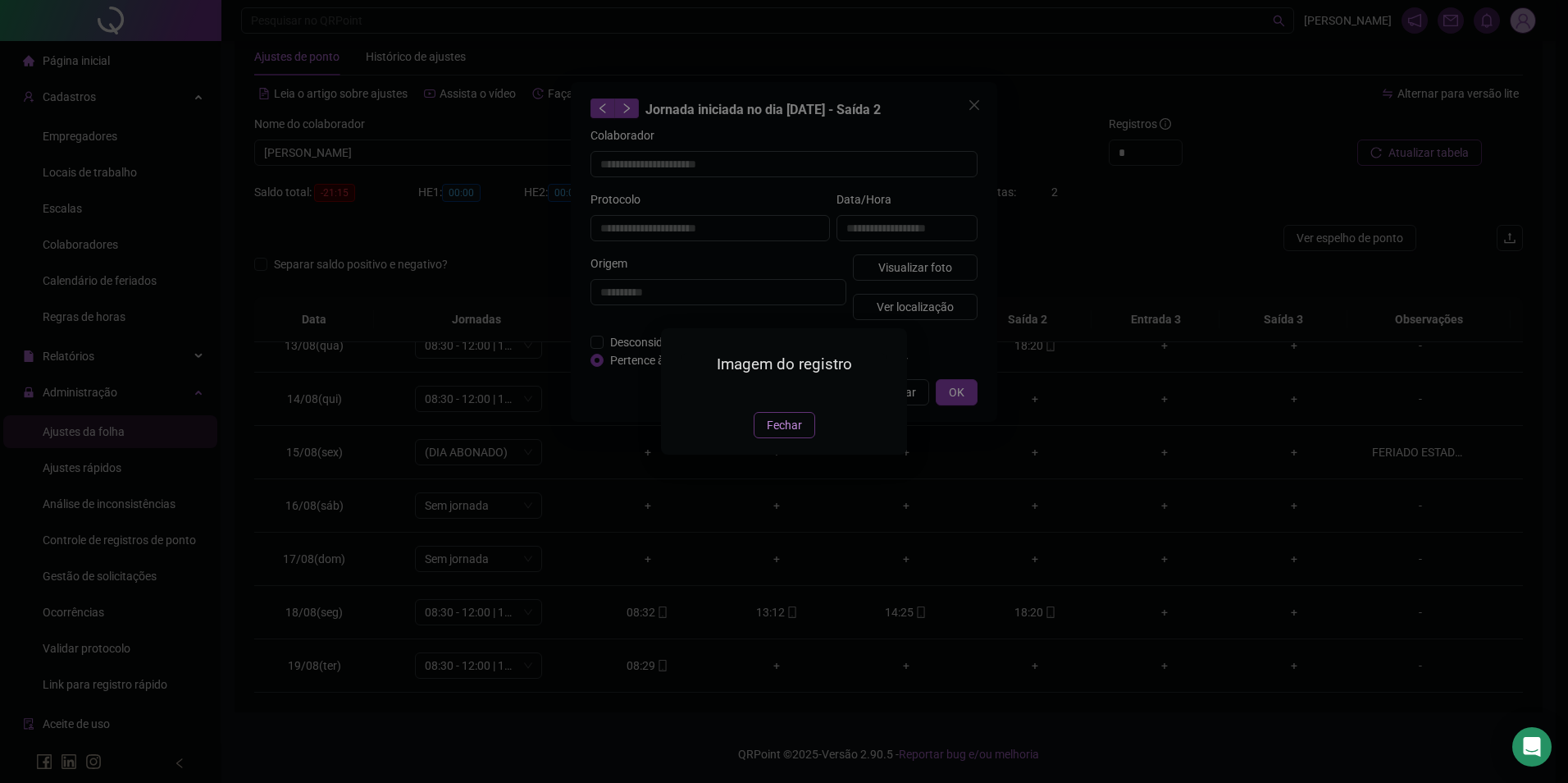
click at [773, 434] on span "Fechar" at bounding box center [784, 425] width 35 height 18
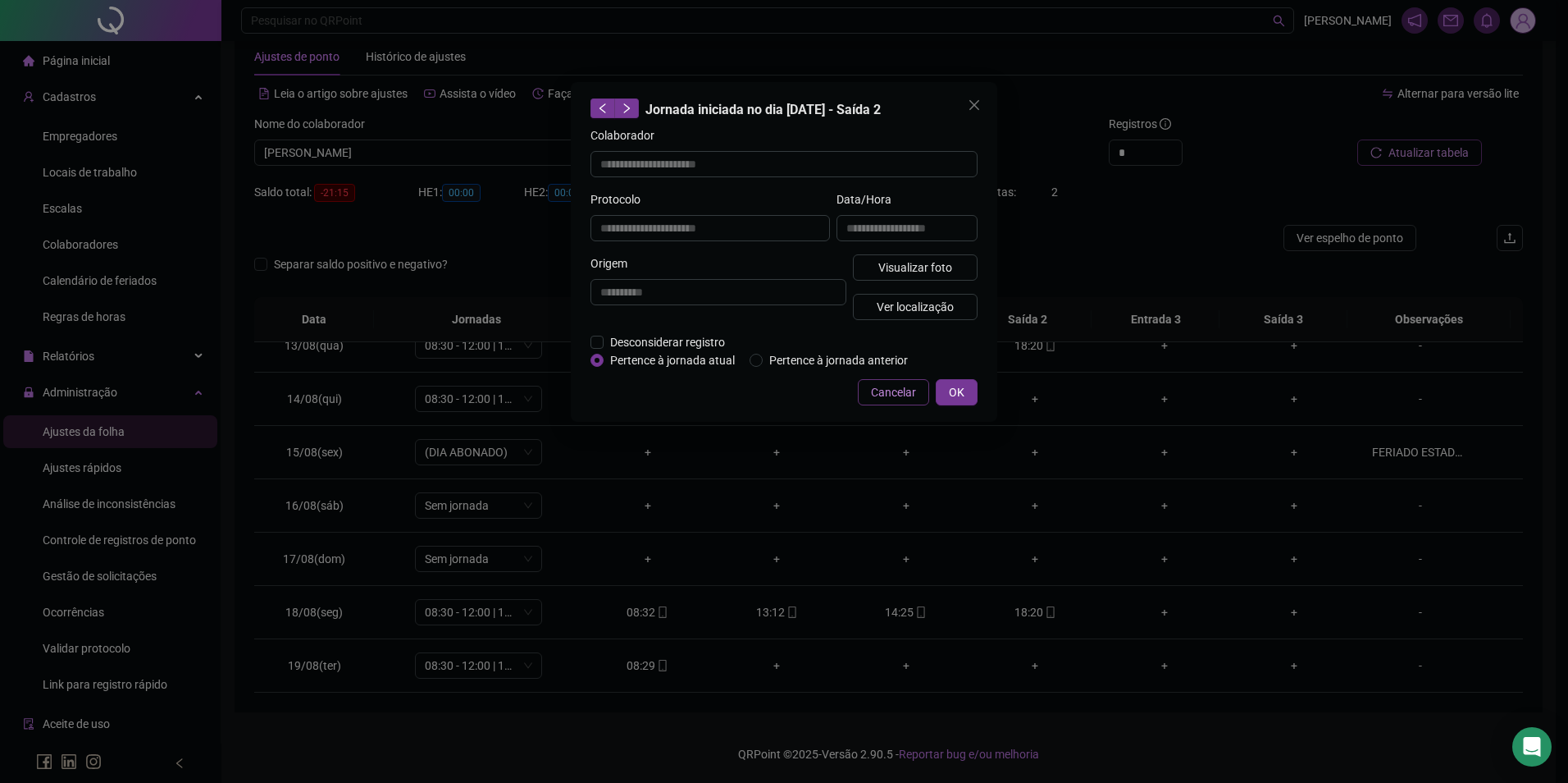
click at [895, 386] on span "Cancelar" at bounding box center [894, 392] width 45 height 18
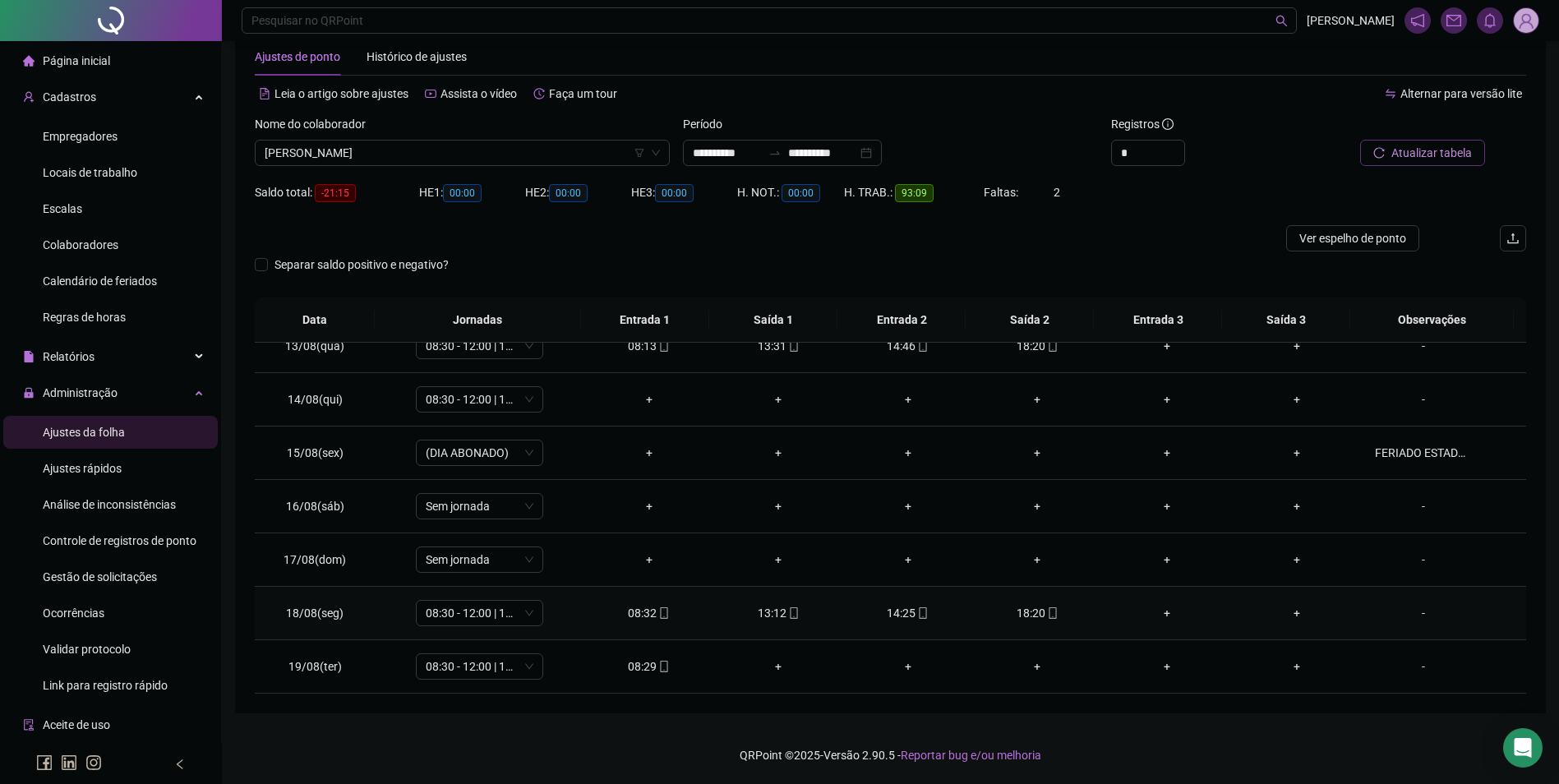
click at [917, 609] on icon "mobile" at bounding box center [923, 613] width 11 height 11
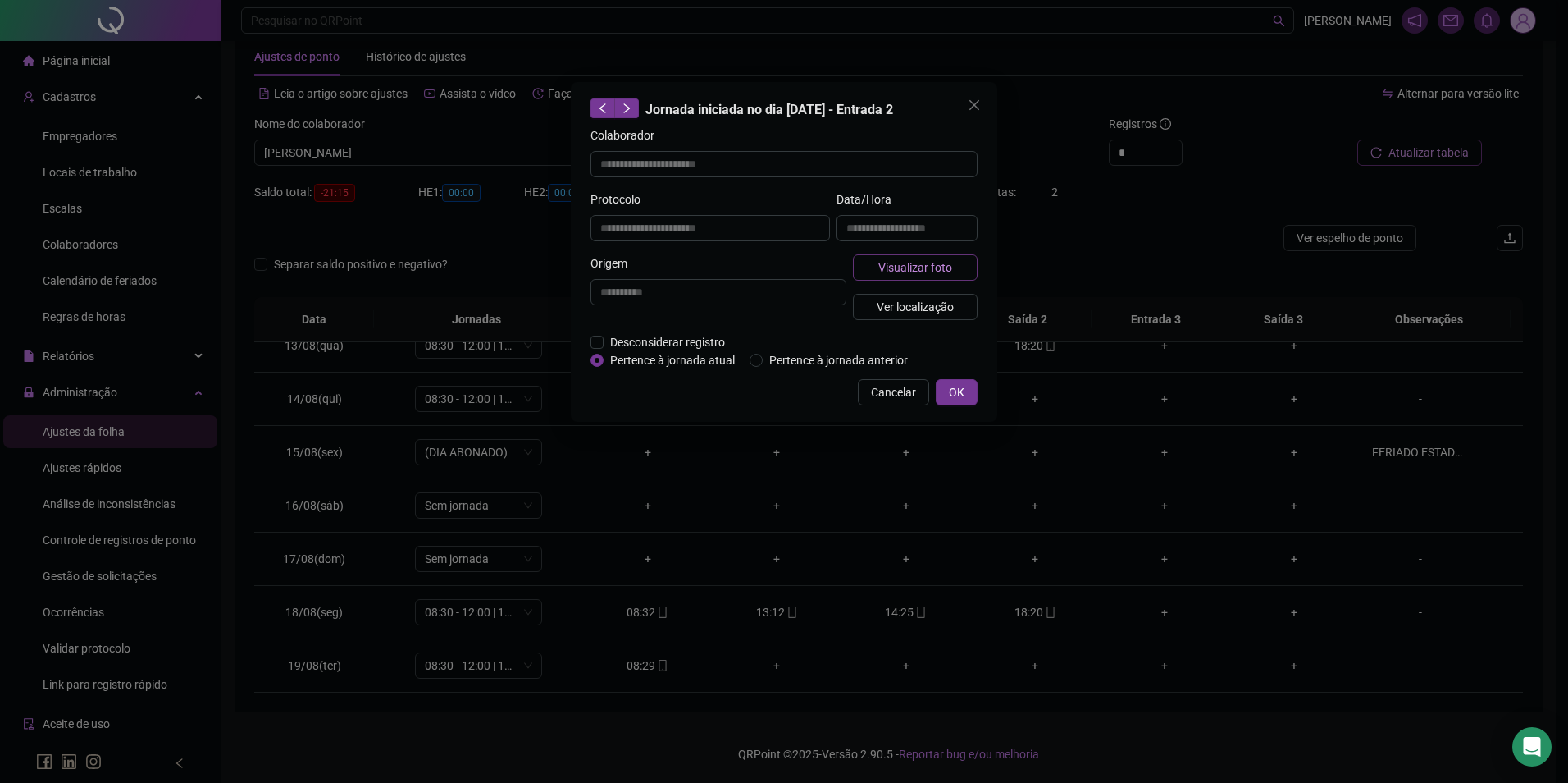
click at [895, 265] on span "Visualizar foto" at bounding box center [915, 267] width 74 height 18
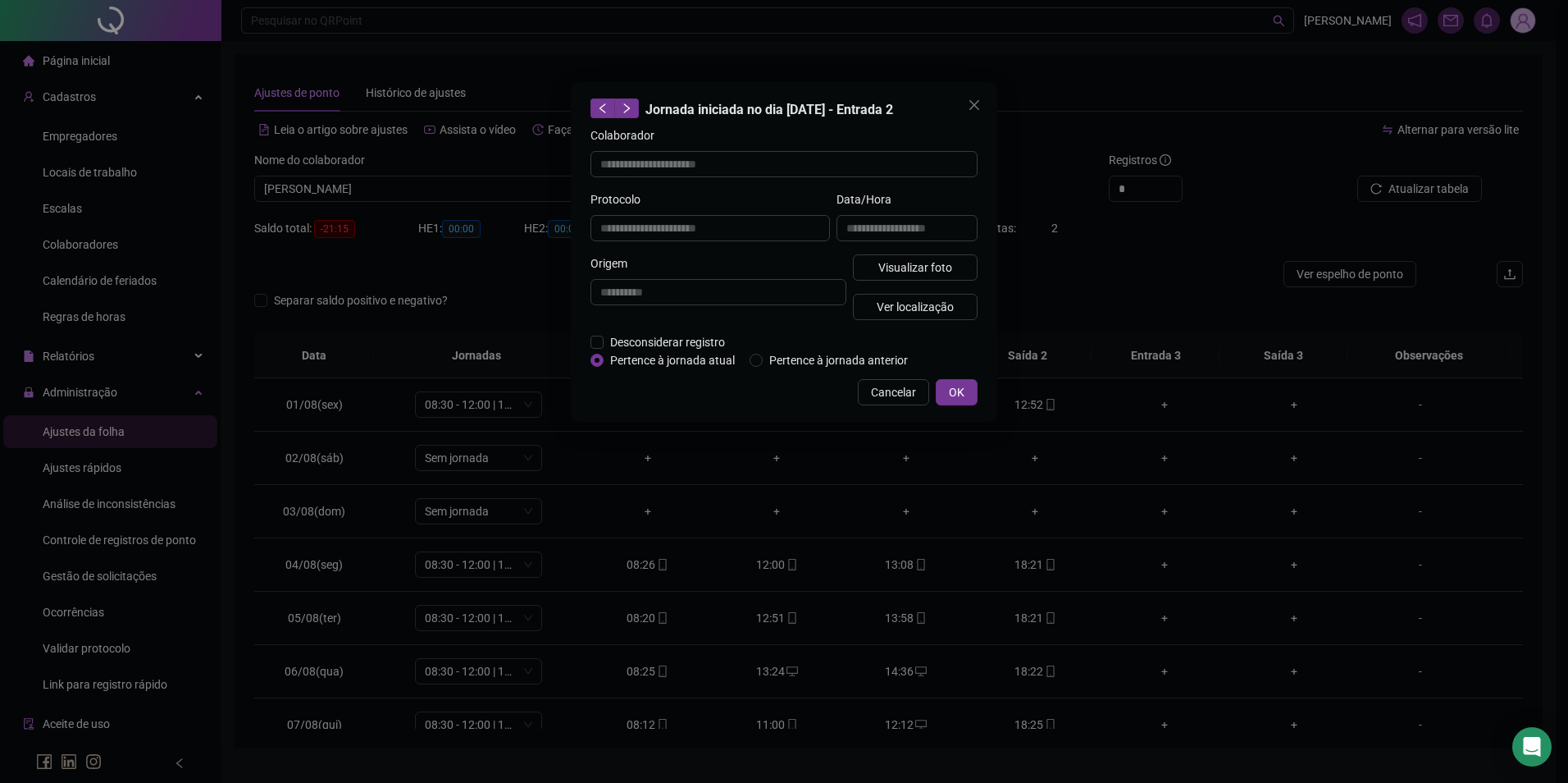
click at [798, 509] on div "Imagem do registro Fechar" at bounding box center [784, 391] width 1568 height 783
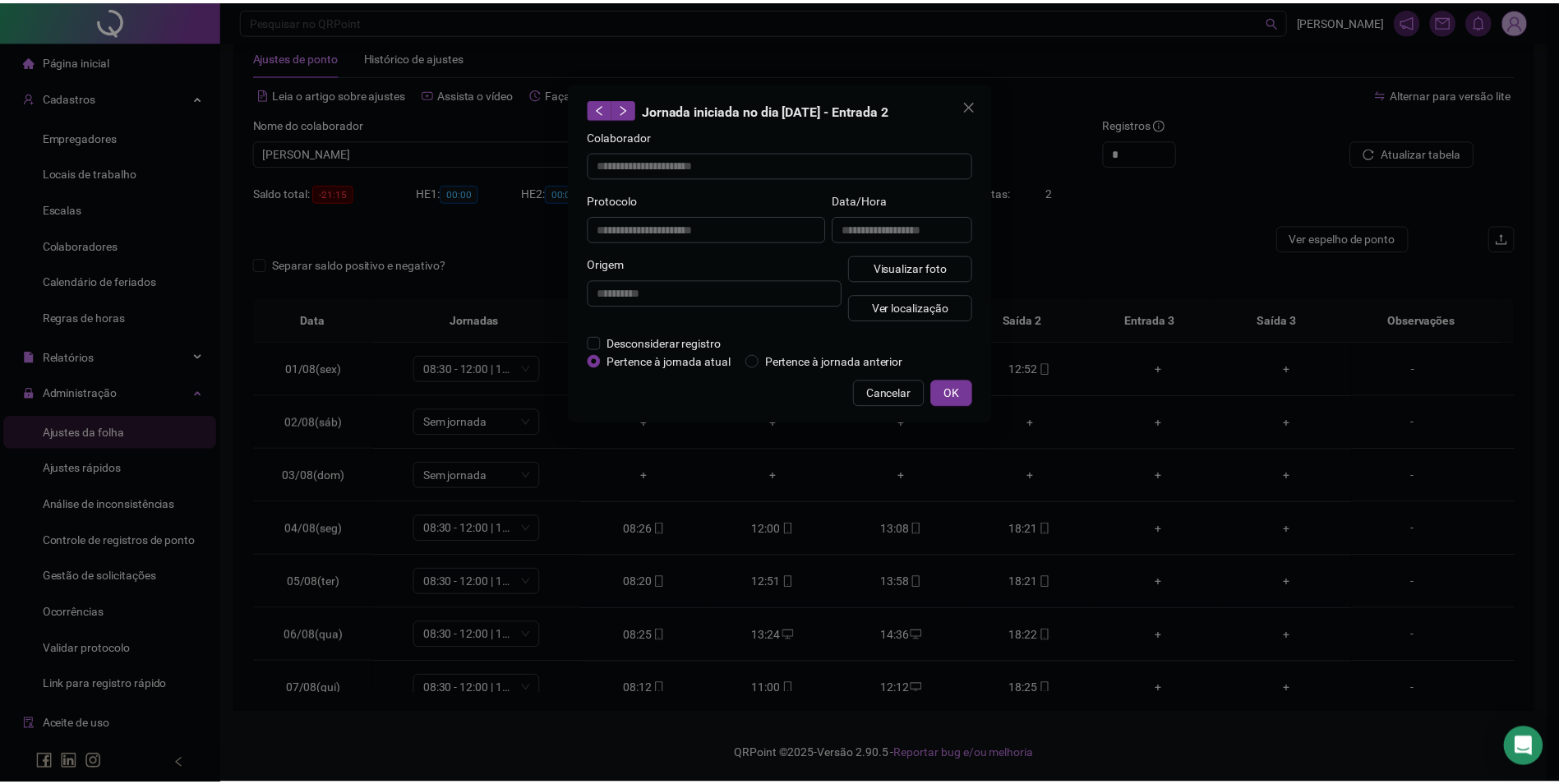
scroll to position [663, 0]
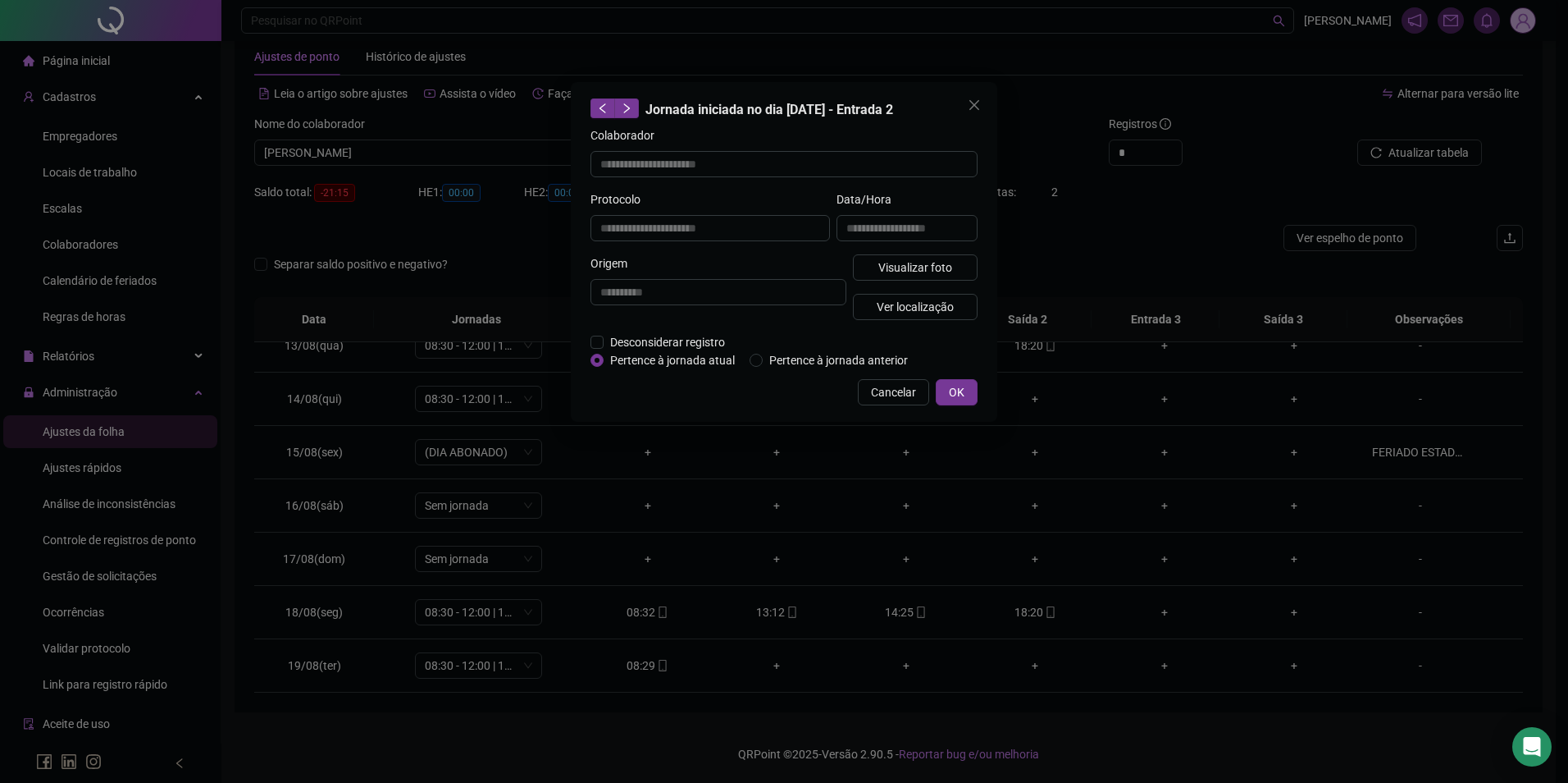
click at [957, 376] on div "**********" at bounding box center [784, 252] width 426 height 340
click at [960, 407] on div "**********" at bounding box center [784, 252] width 426 height 340
click at [960, 392] on span "OK" at bounding box center [956, 392] width 16 height 18
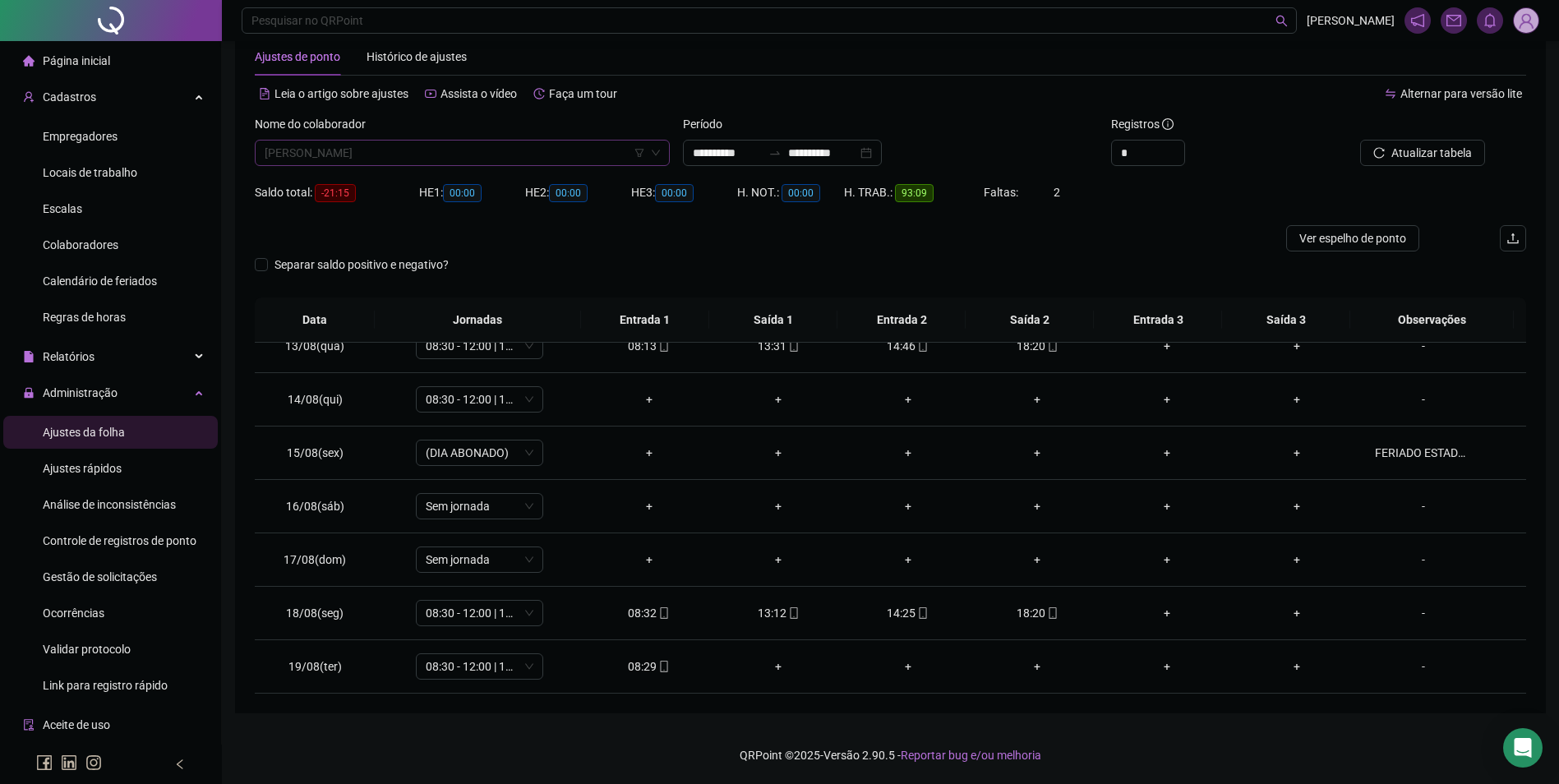
click at [478, 153] on span "[PERSON_NAME]" at bounding box center [462, 152] width 395 height 24
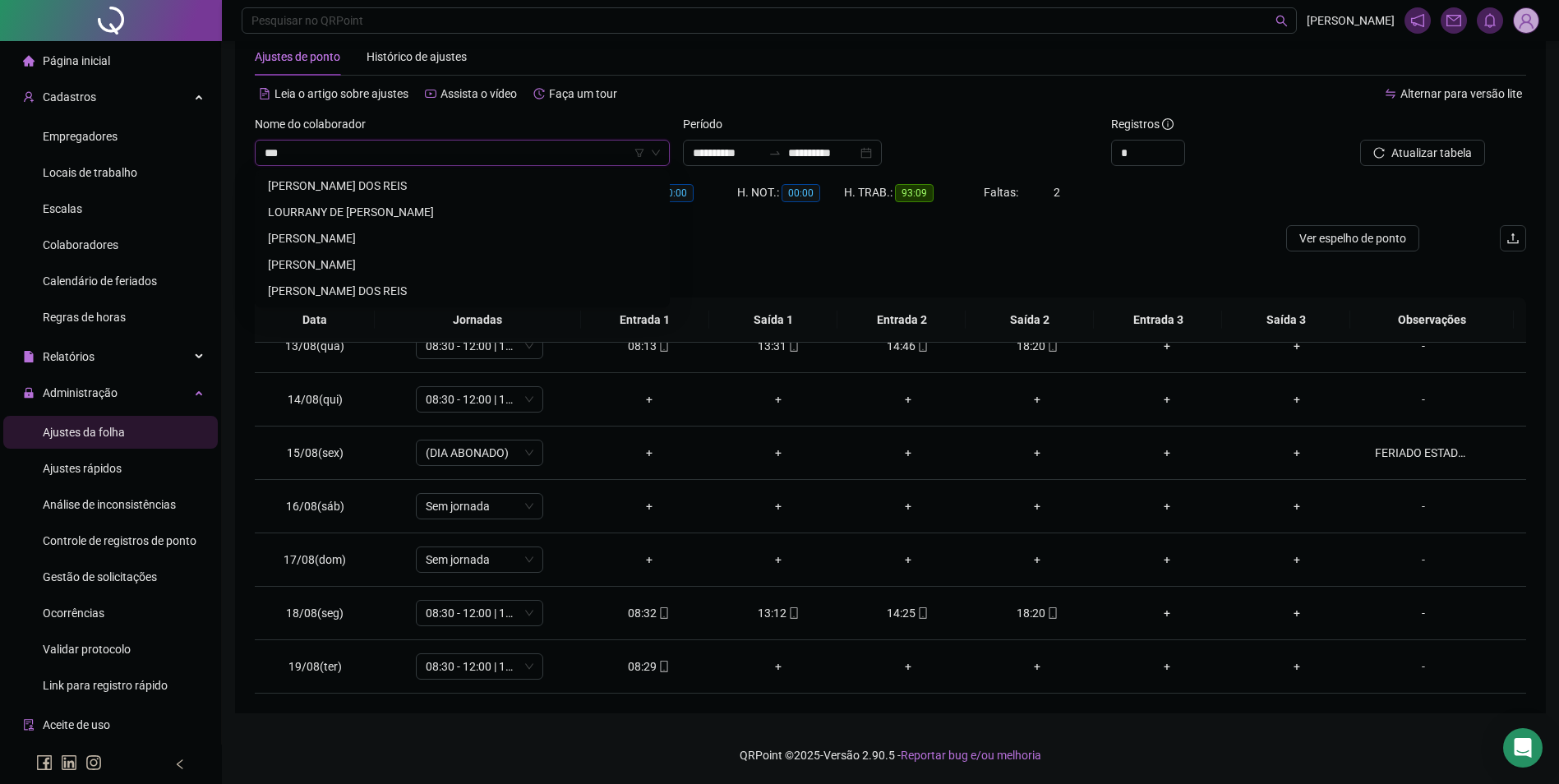
scroll to position [0, 0]
type input "********"
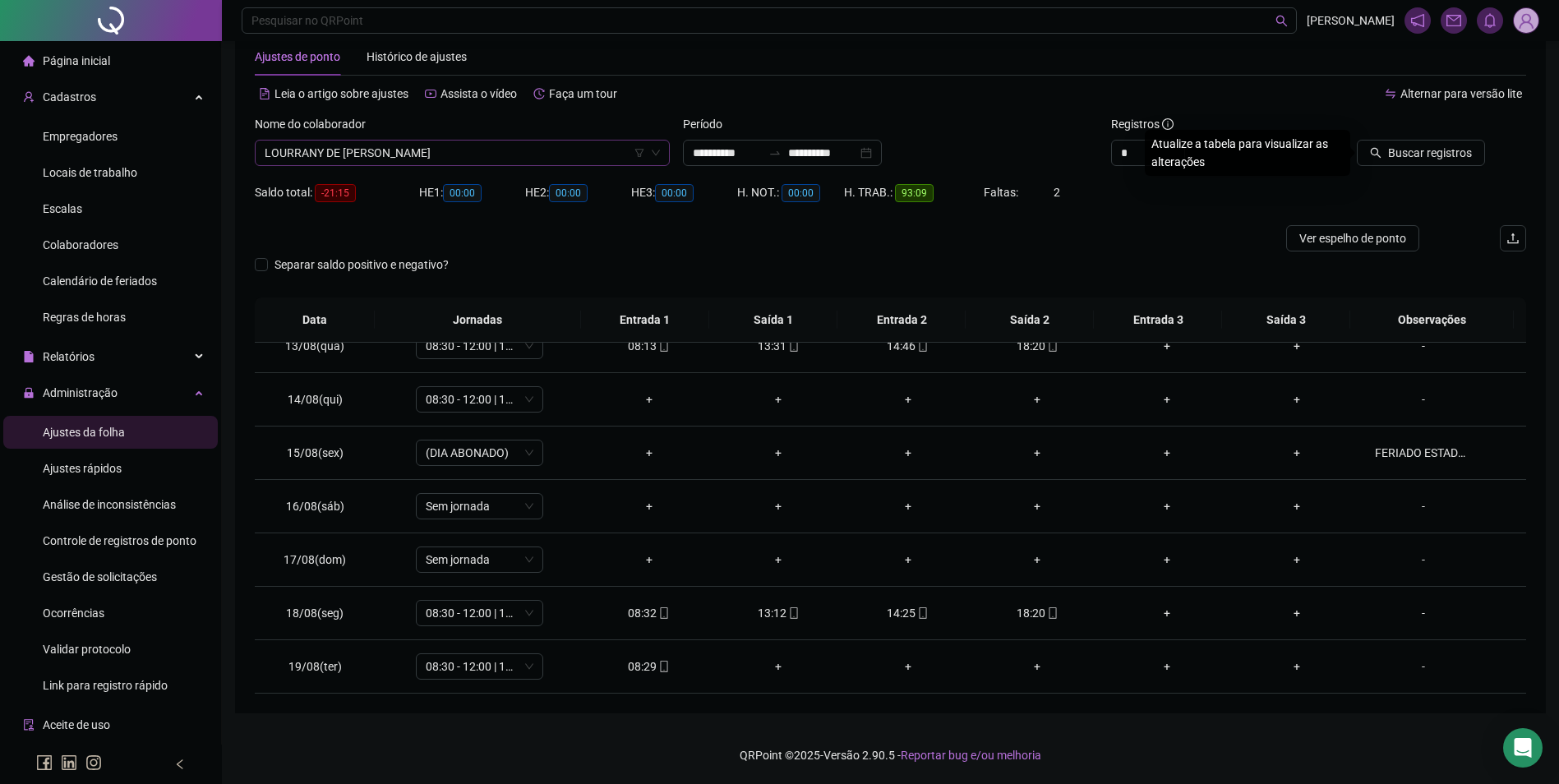
click at [1356, 139] on button "Buscar registros" at bounding box center [1420, 152] width 128 height 26
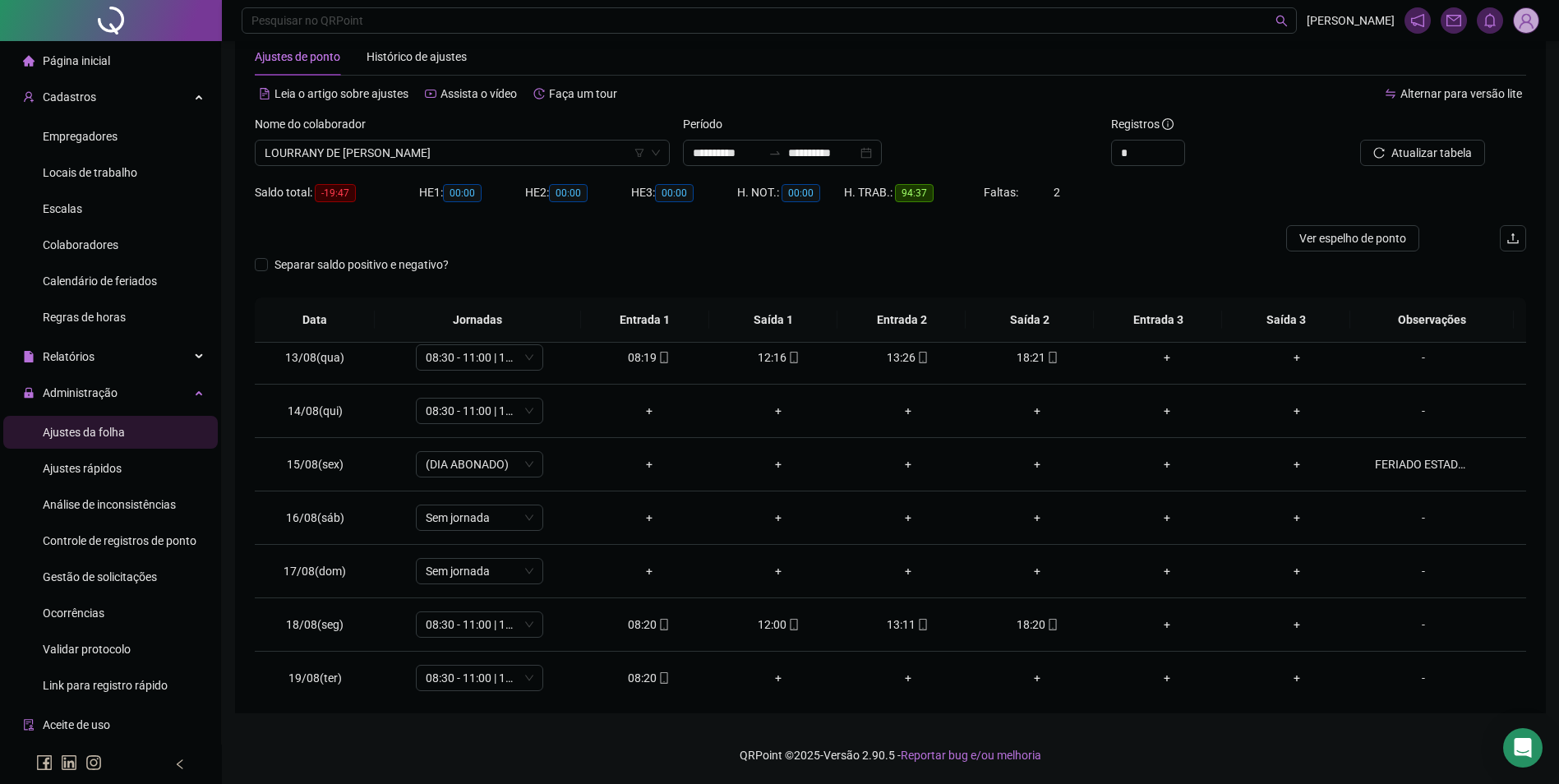
scroll to position [663, 0]
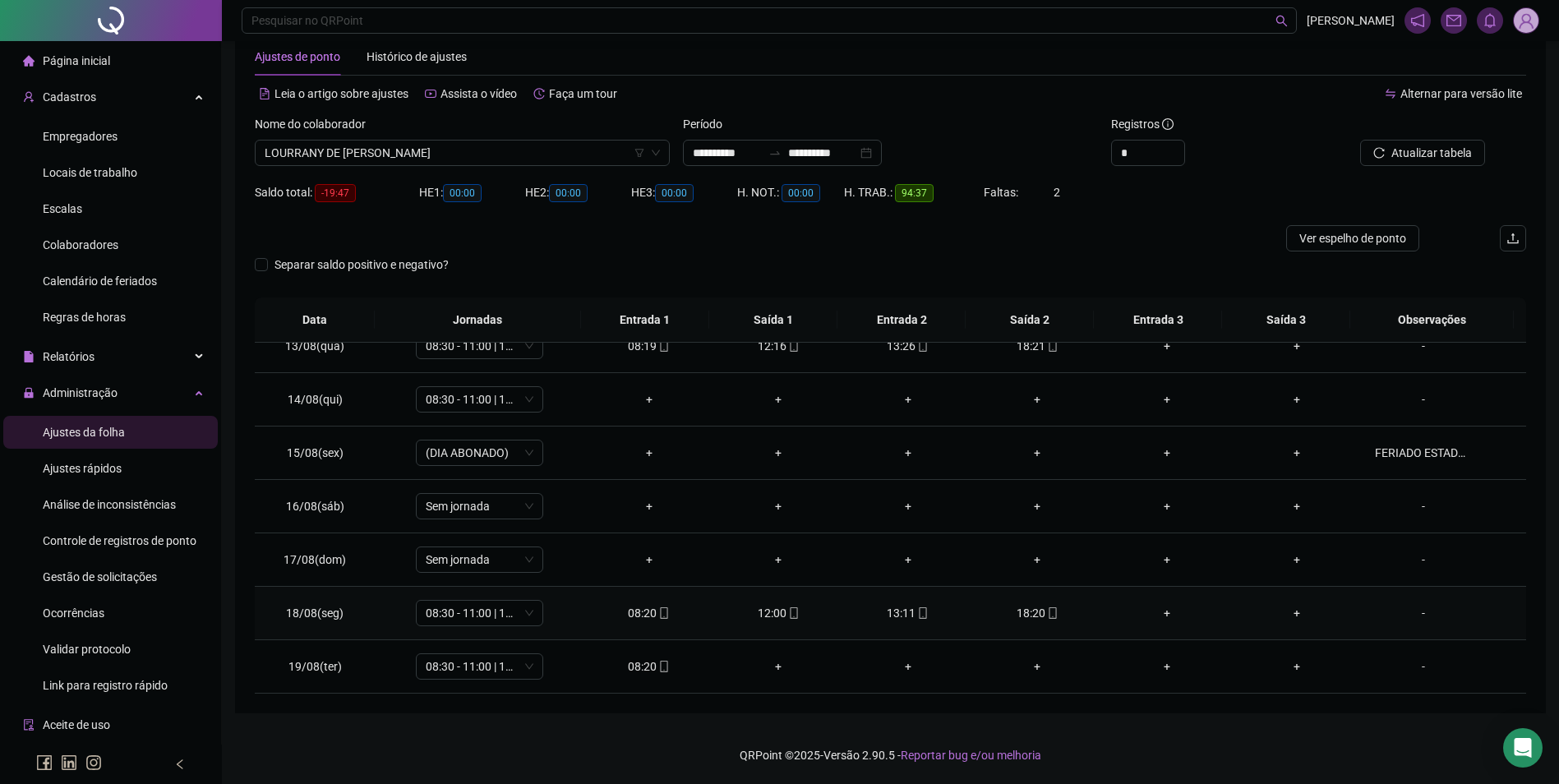
click at [1047, 612] on icon "mobile" at bounding box center [1052, 613] width 11 height 11
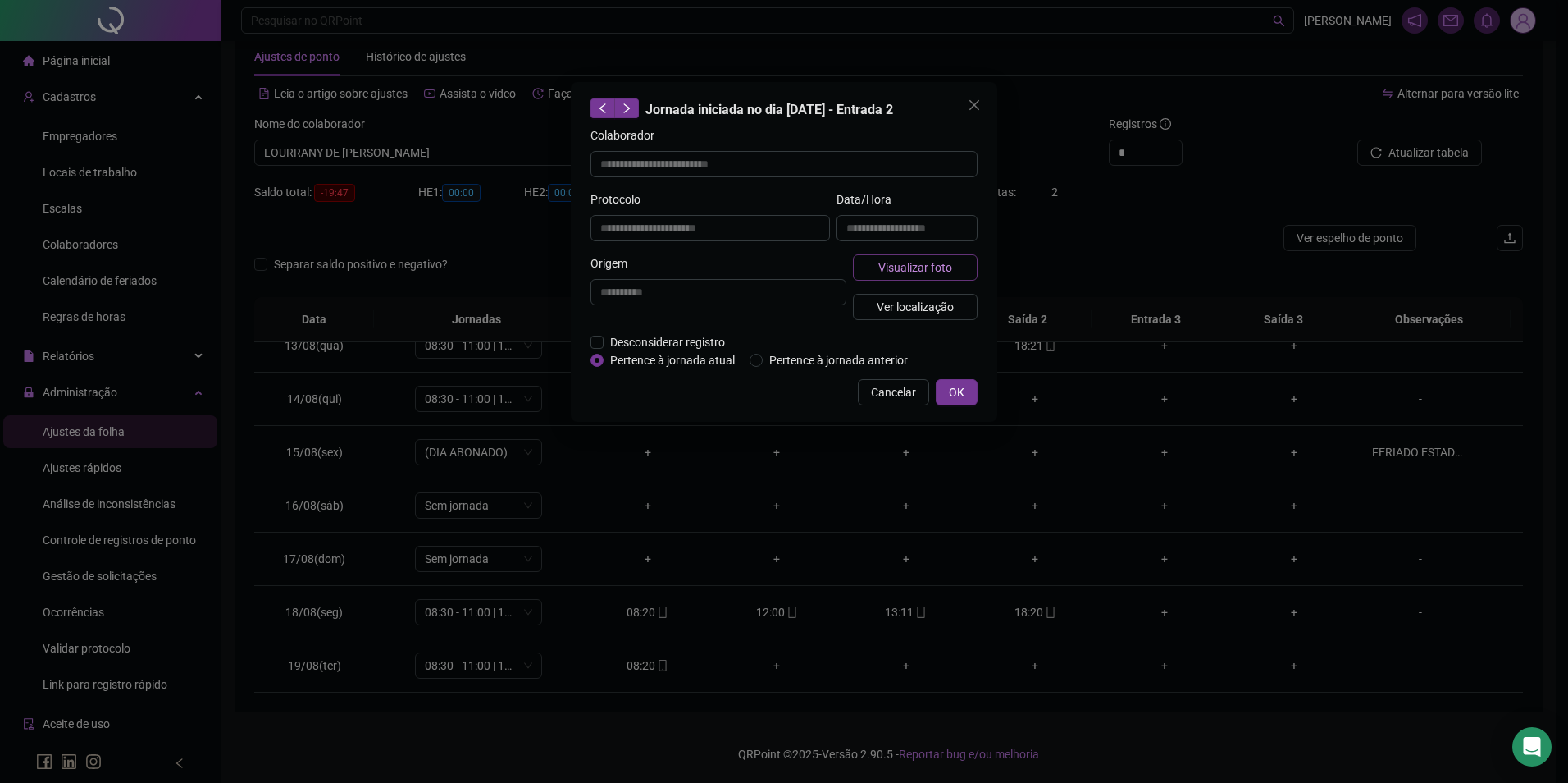
click at [939, 265] on span "Visualizar foto" at bounding box center [915, 267] width 74 height 18
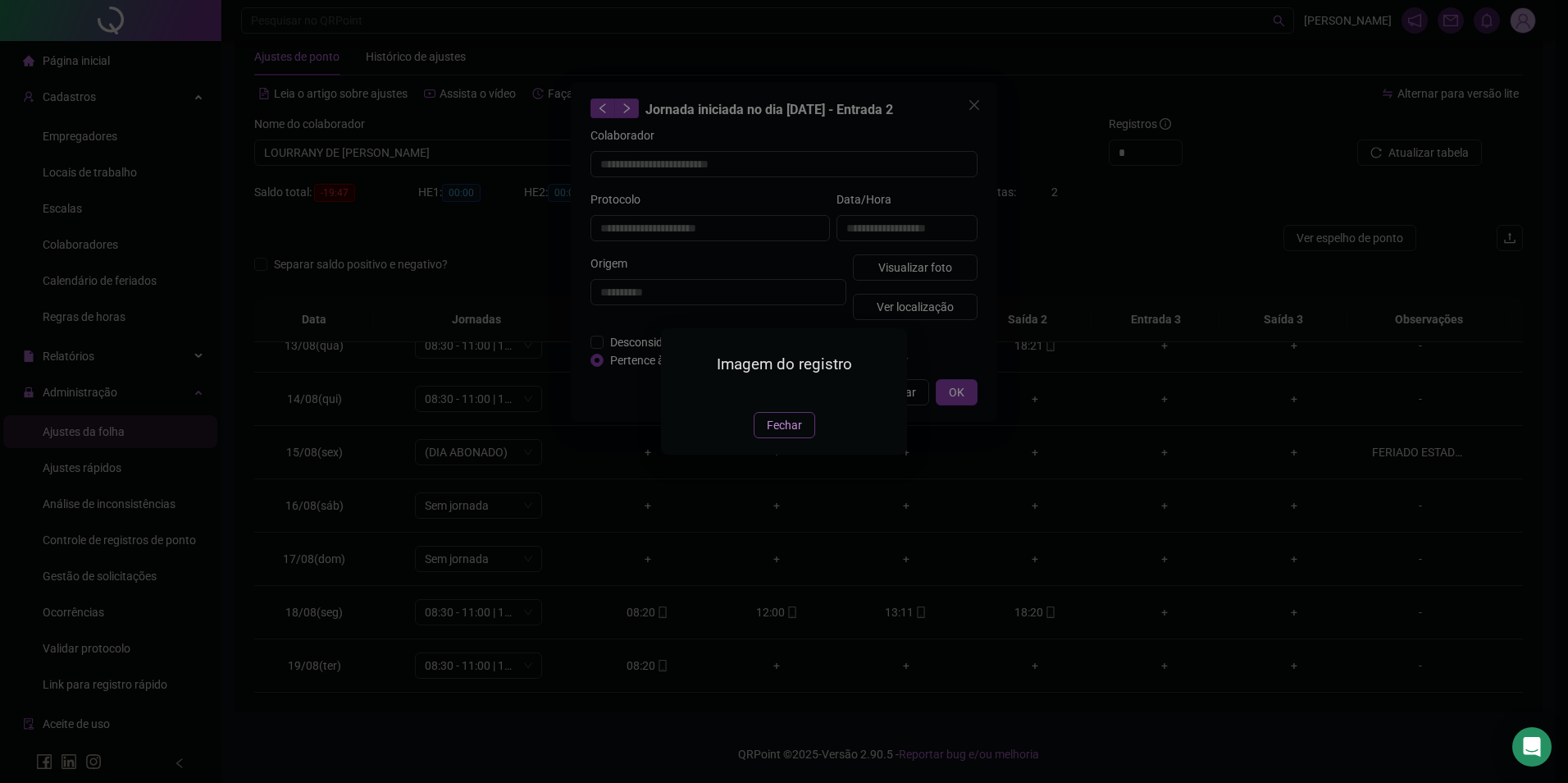
click at [790, 434] on span "Fechar" at bounding box center [784, 425] width 35 height 18
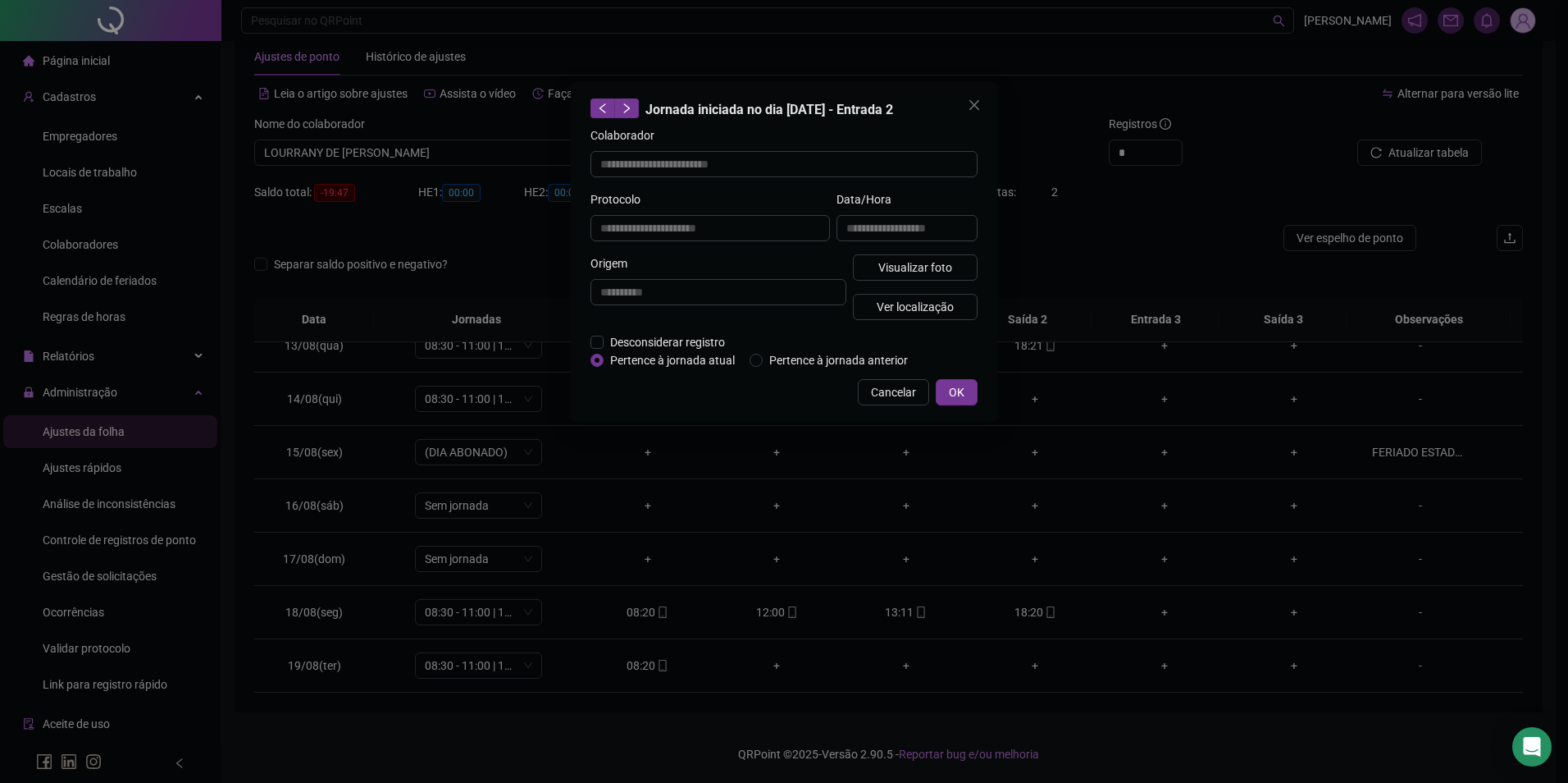
type input "**********"
drag, startPoint x: 1367, startPoint y: 134, endPoint x: 1428, endPoint y: 158, distance: 65.6
click at [1368, 134] on div "**********" at bounding box center [784, 391] width 1568 height 783
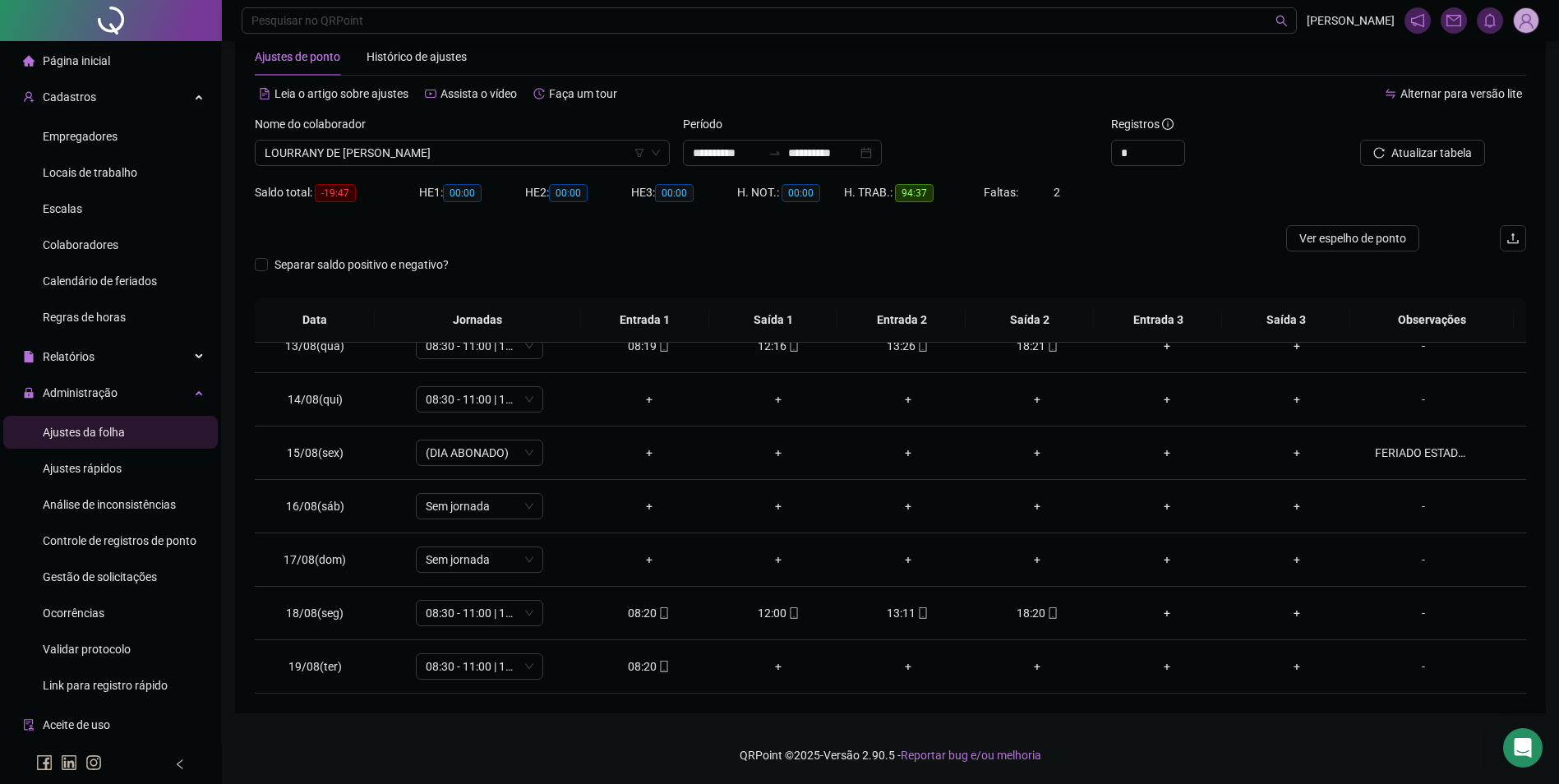
click at [1431, 158] on span "Atualizar tabela" at bounding box center [1431, 152] width 80 height 18
click at [1047, 615] on icon "mobile" at bounding box center [1052, 613] width 11 height 11
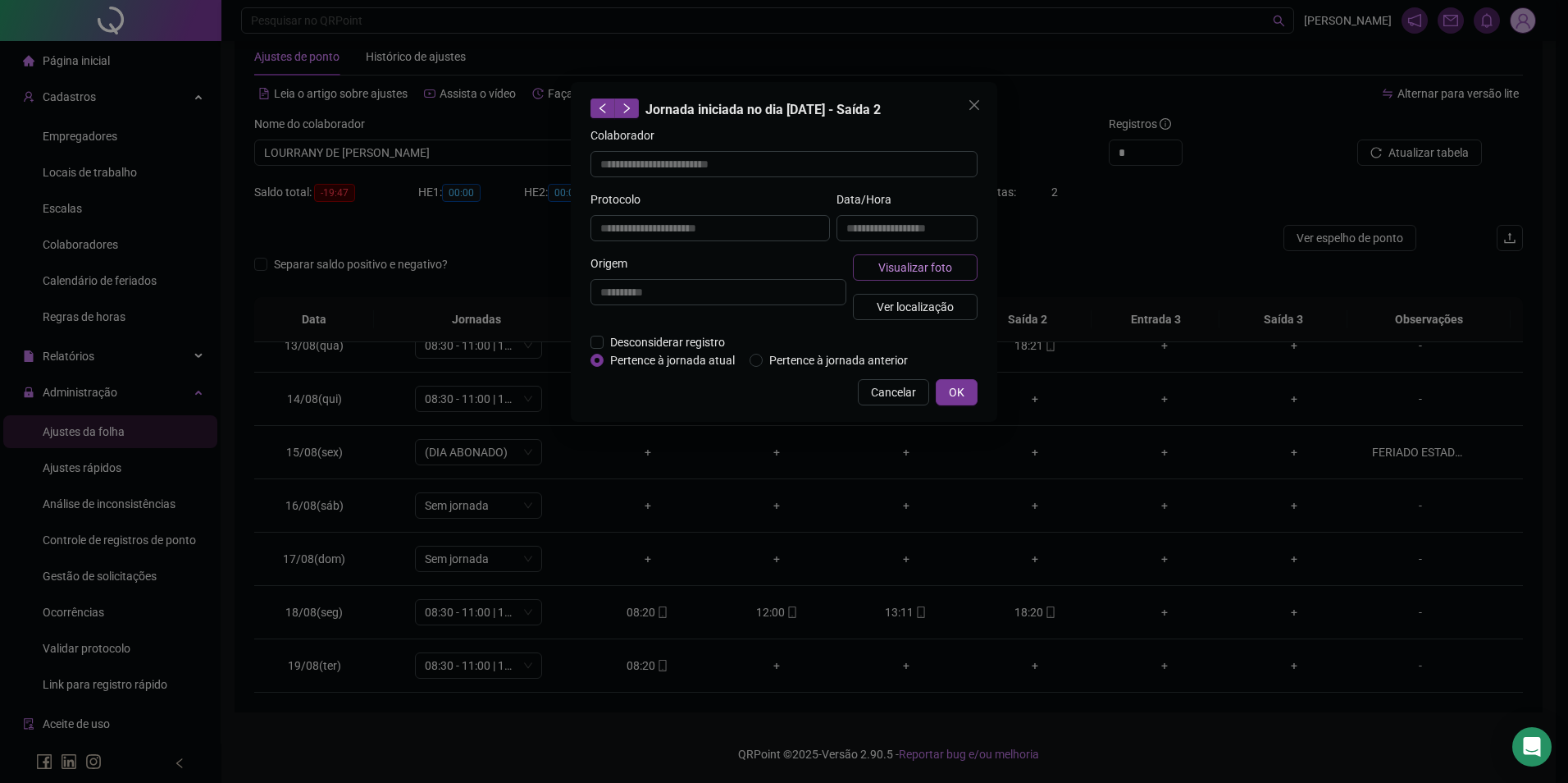
click at [952, 263] on button "Visualizar foto" at bounding box center [915, 268] width 125 height 26
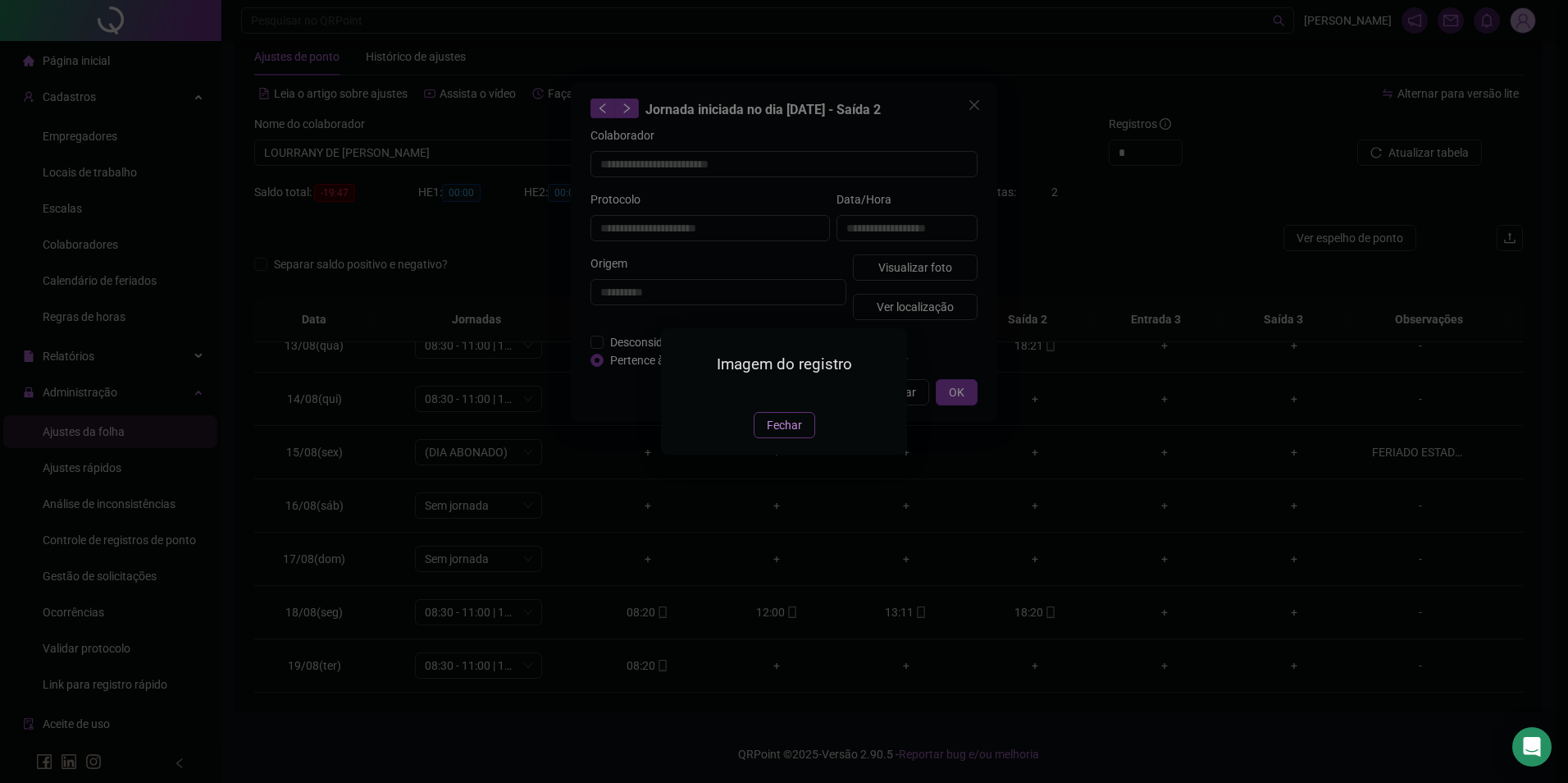
click at [782, 434] on span "Fechar" at bounding box center [784, 425] width 35 height 18
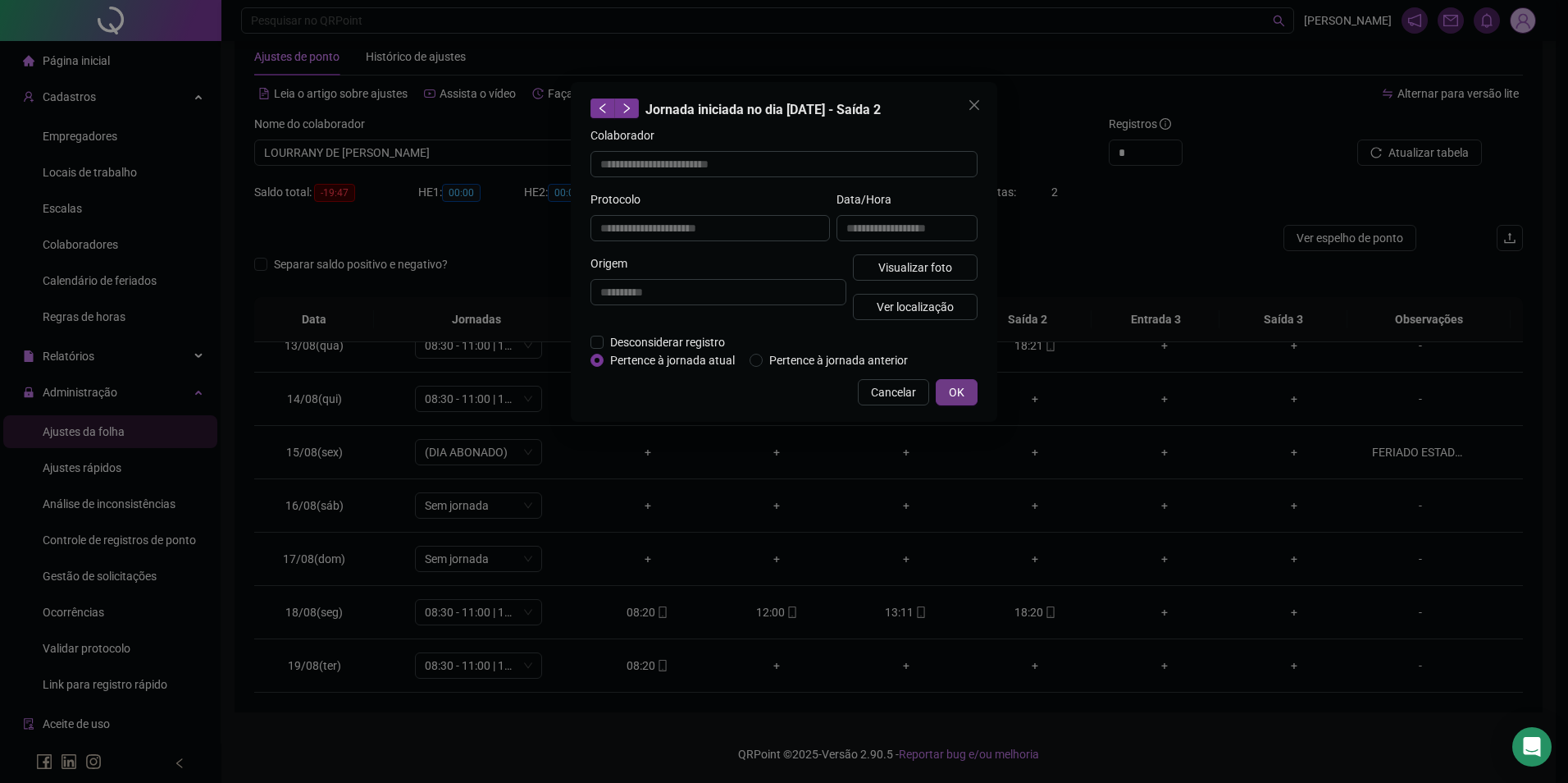
click at [948, 401] on button "OK" at bounding box center [956, 392] width 42 height 26
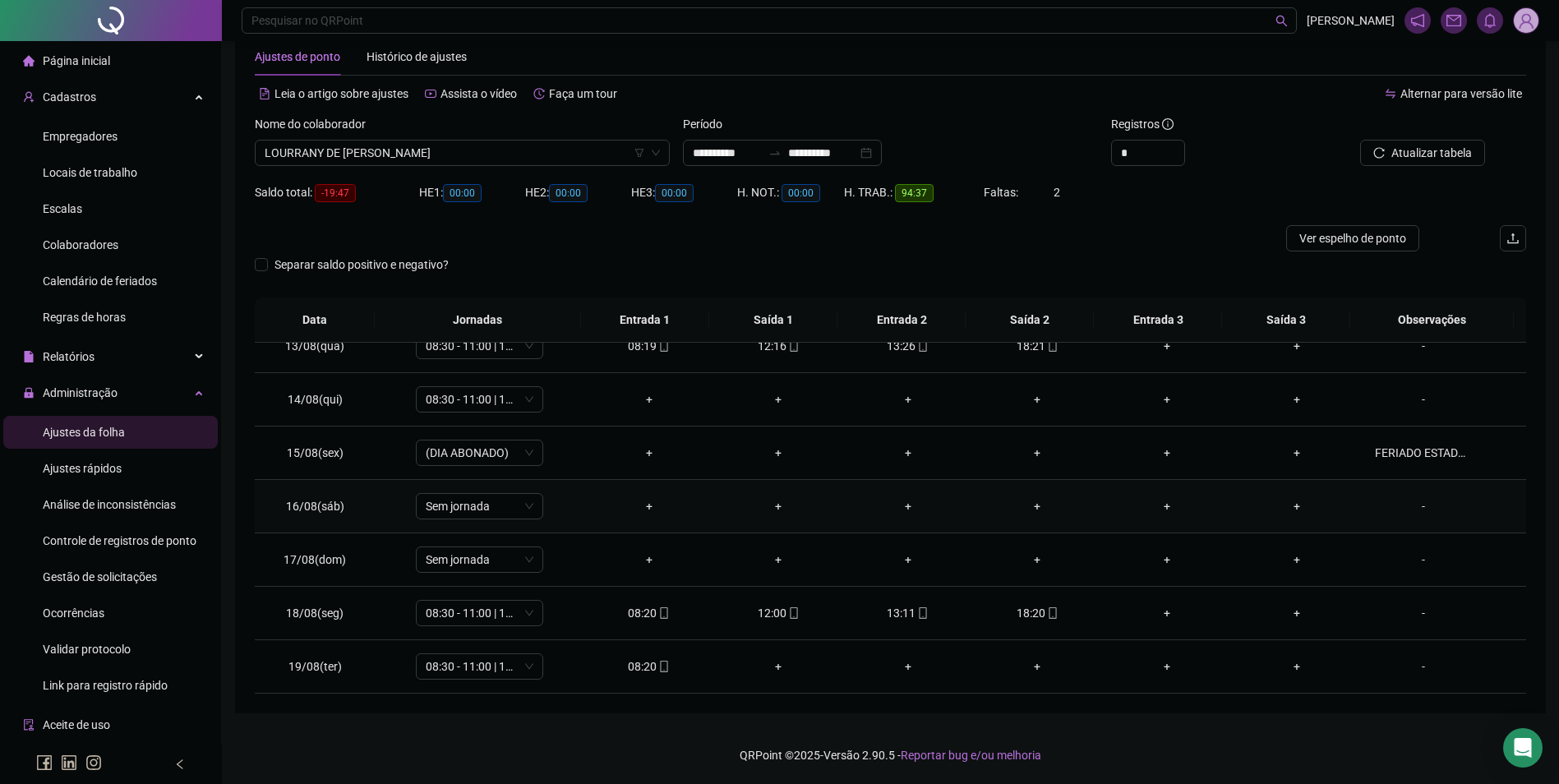
scroll to position [418, 0]
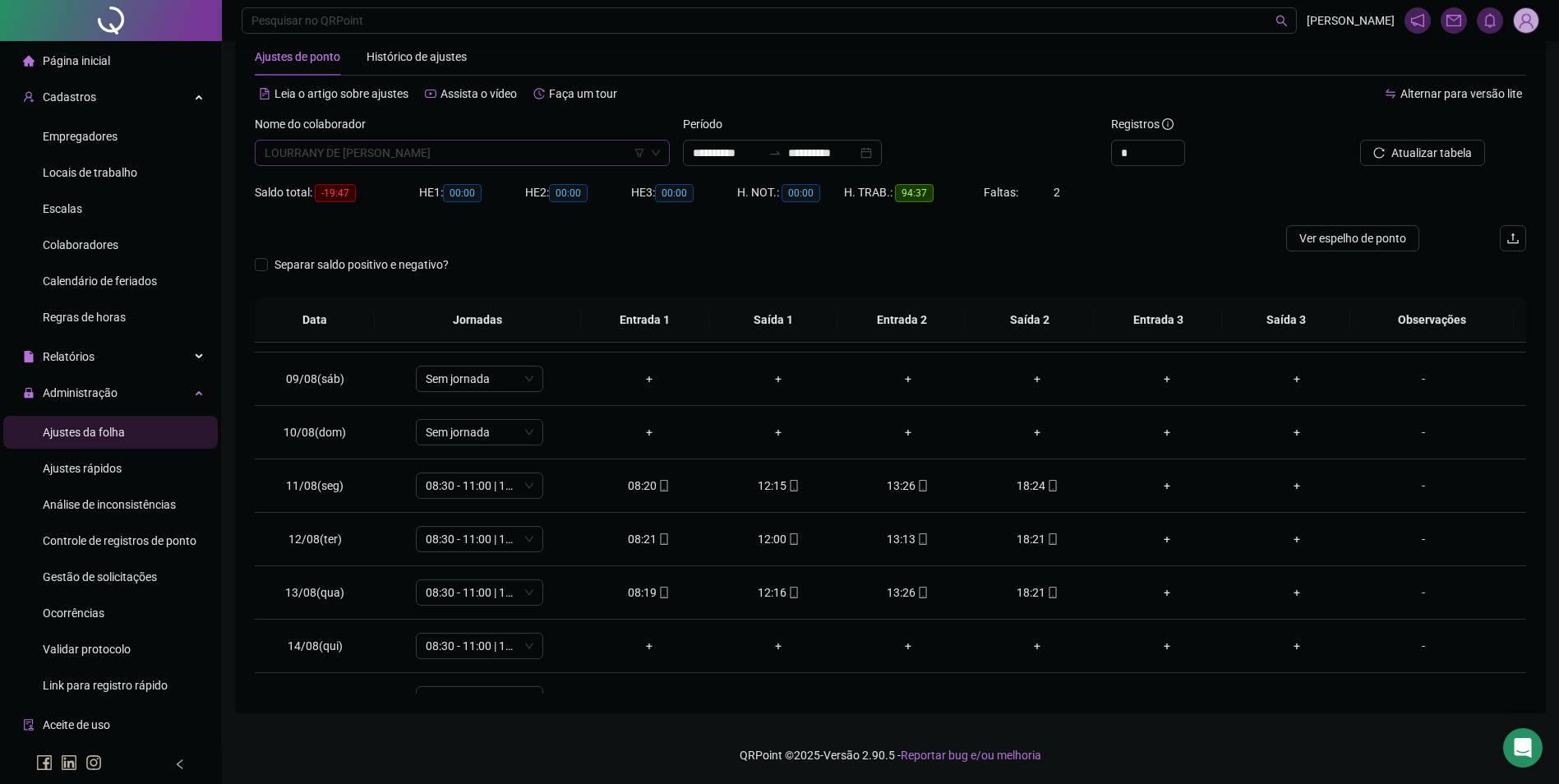
click at [543, 149] on span "LOURRANY DE [PERSON_NAME]" at bounding box center [462, 152] width 395 height 24
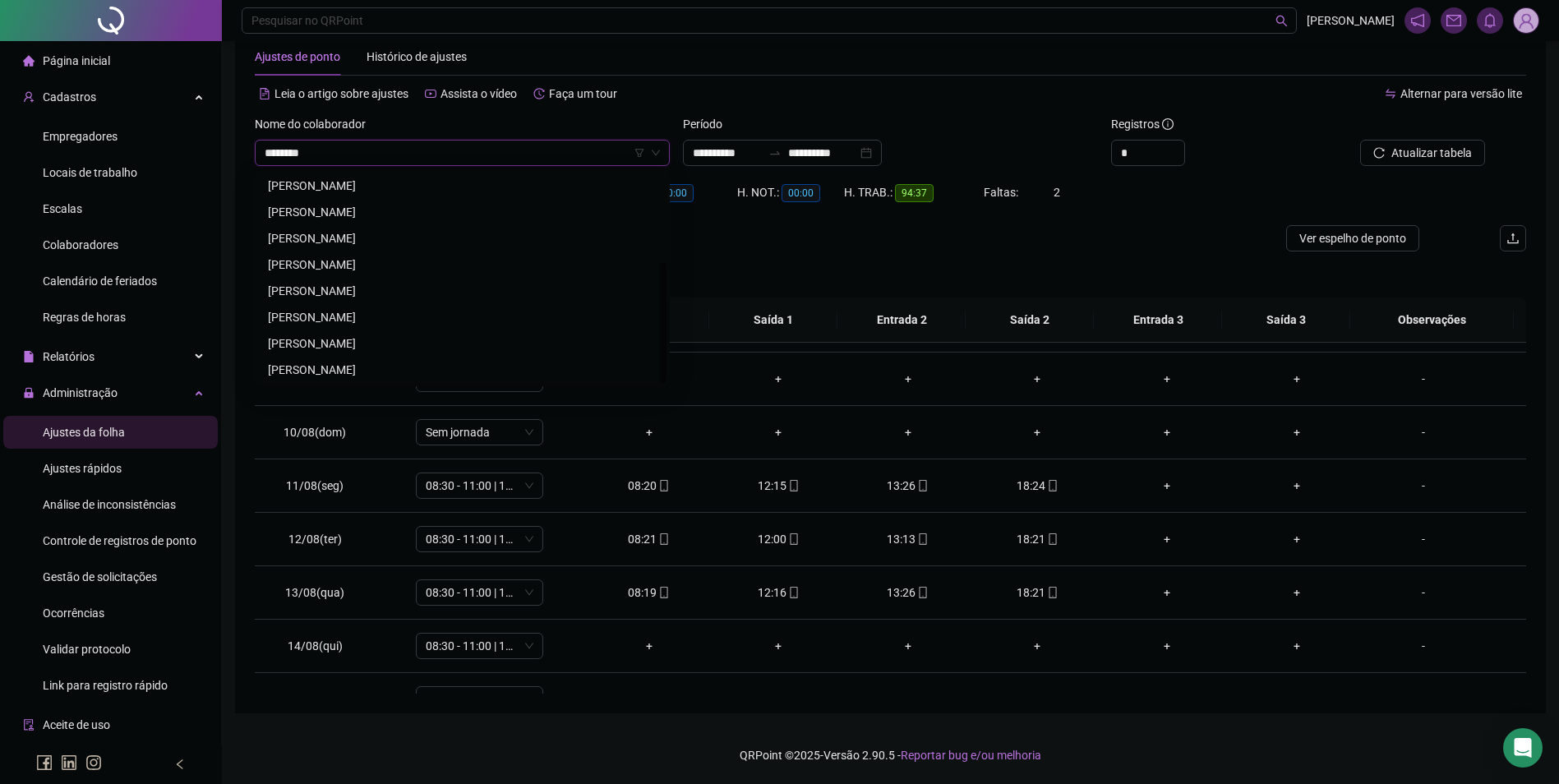
scroll to position [0, 0]
type input "*********"
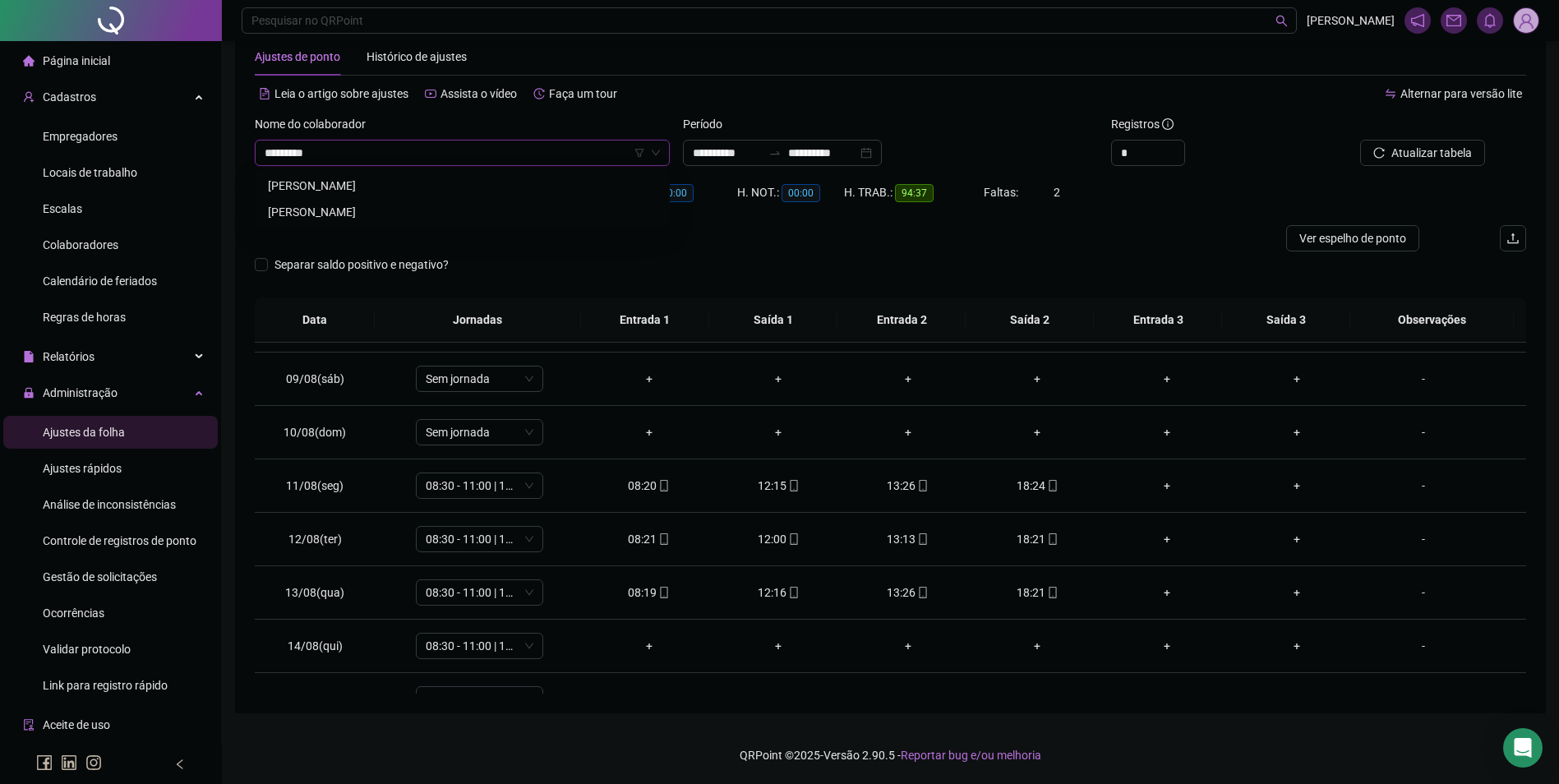
click at [422, 213] on div "[PERSON_NAME]" at bounding box center [463, 211] width 389 height 18
click at [1409, 150] on span "Buscar registros" at bounding box center [1430, 152] width 84 height 18
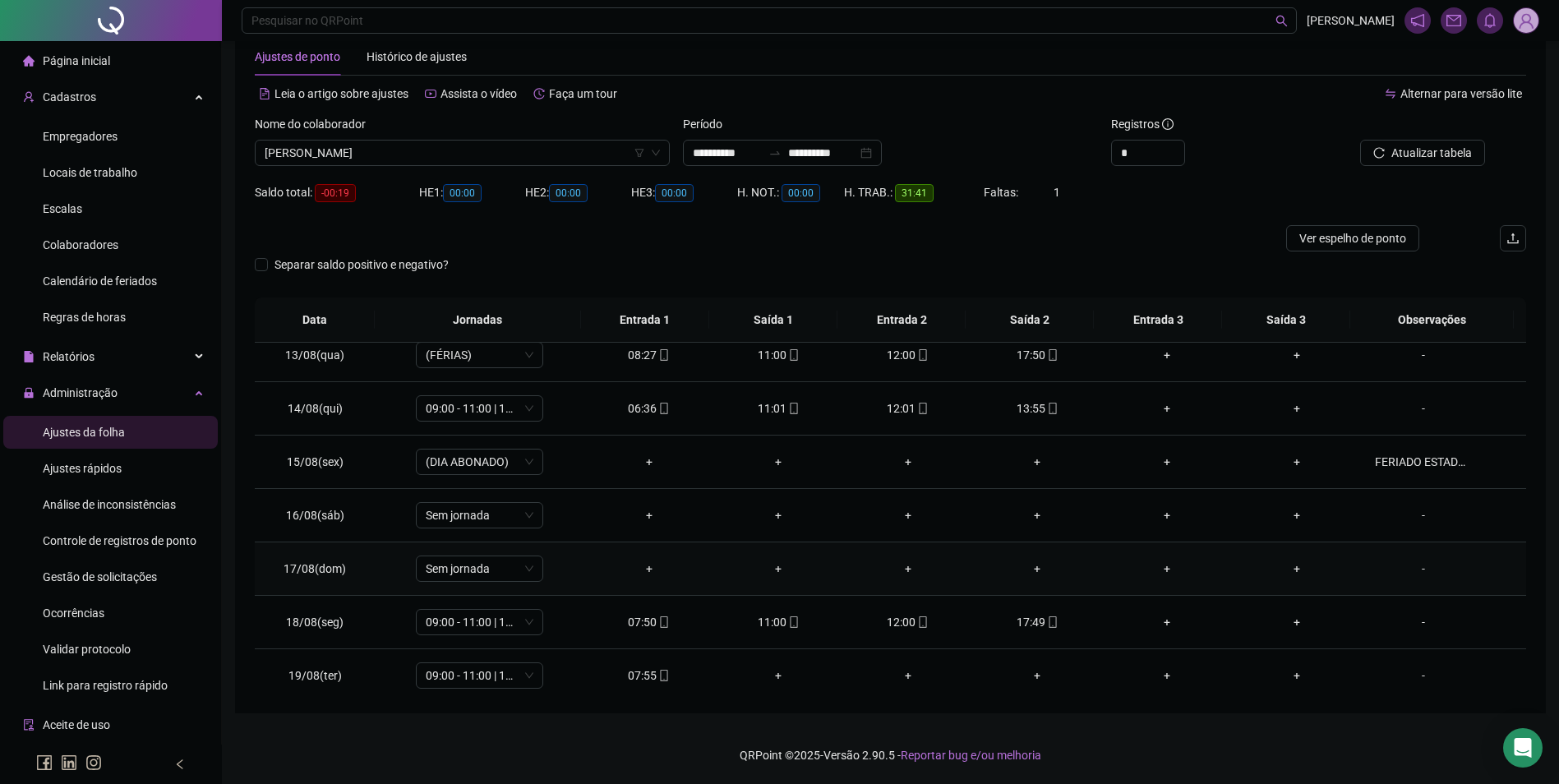
scroll to position [663, 0]
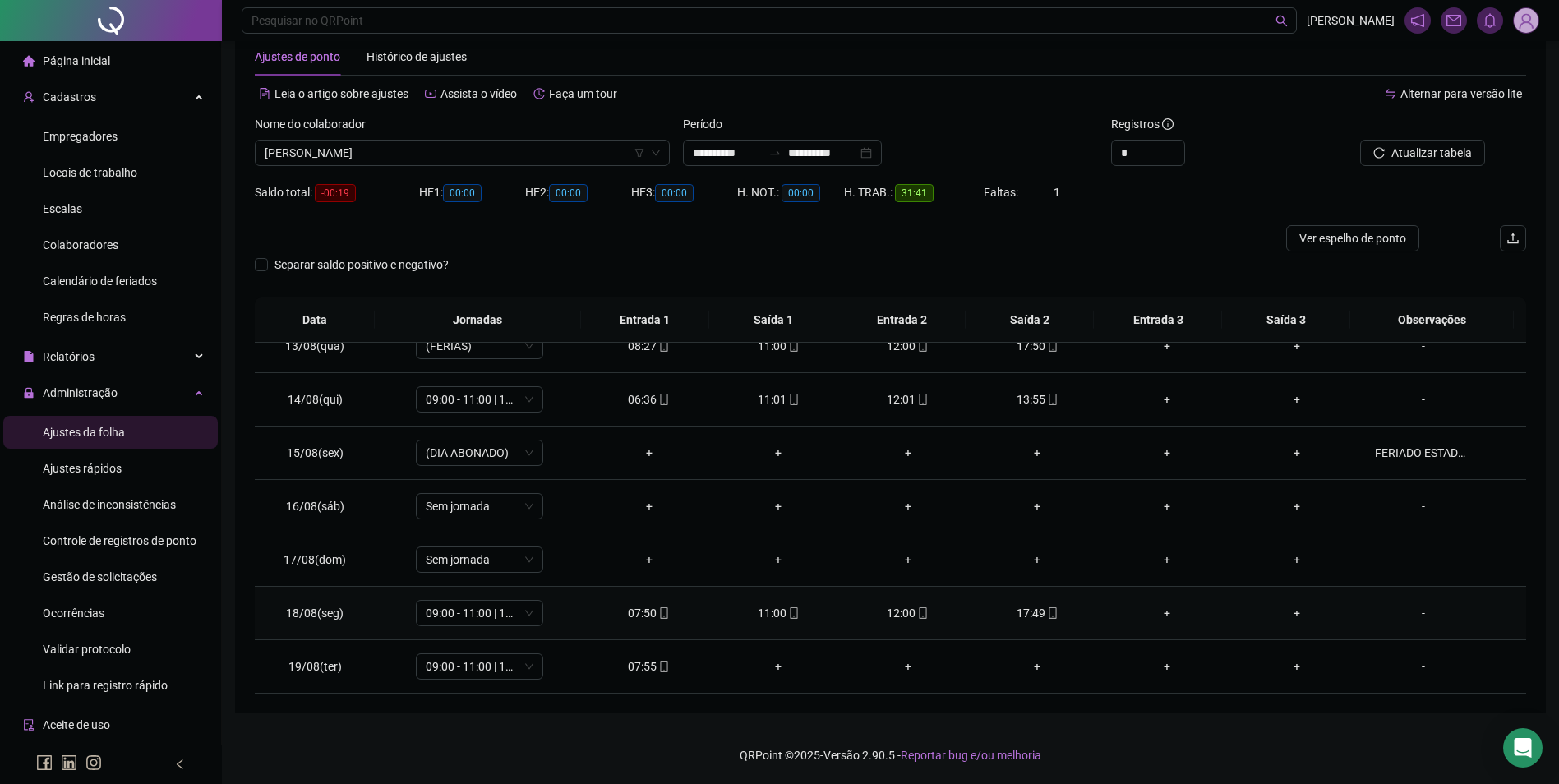
click at [1036, 619] on div "17:49" at bounding box center [1037, 612] width 104 height 18
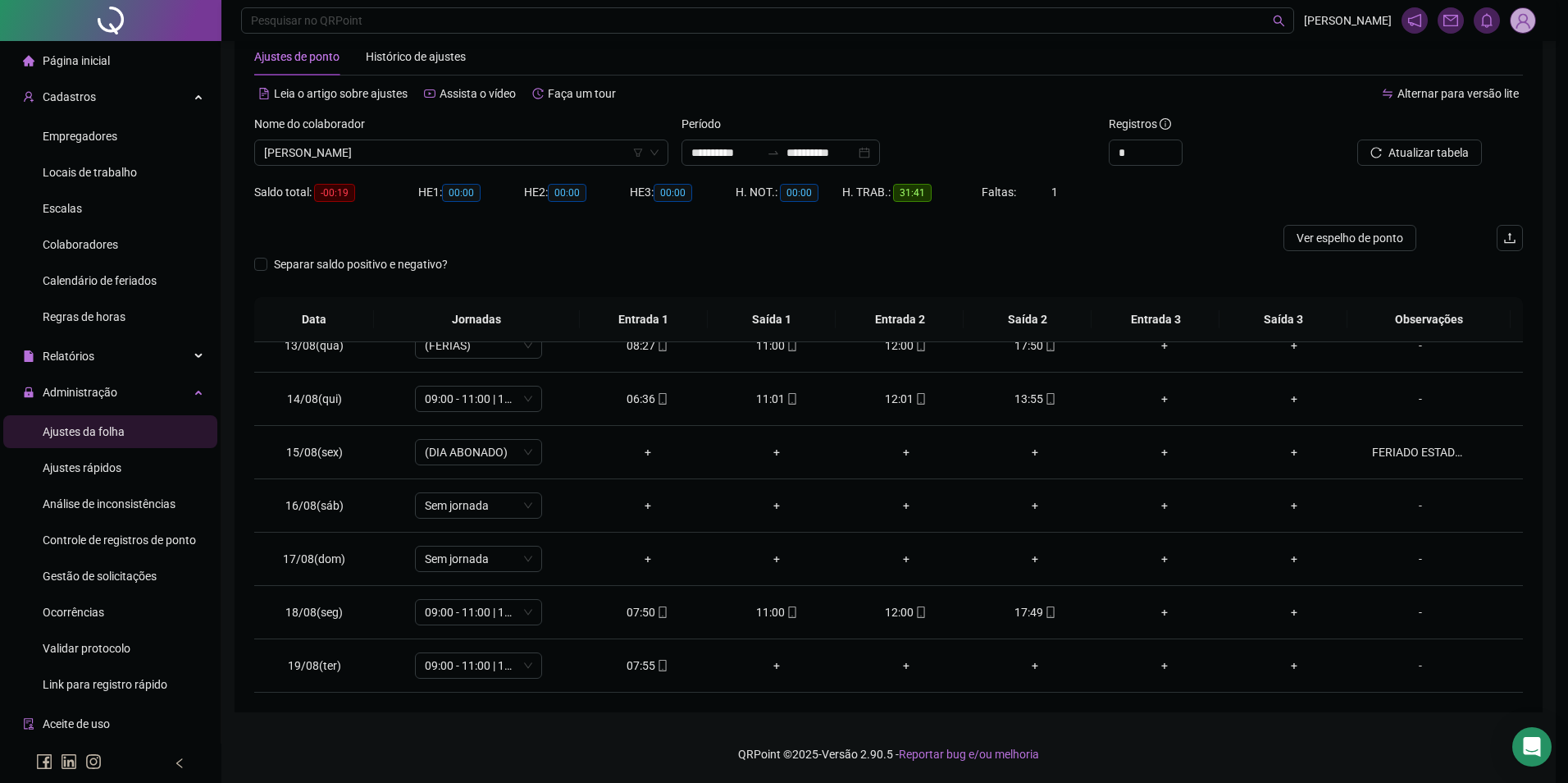
type input "**********"
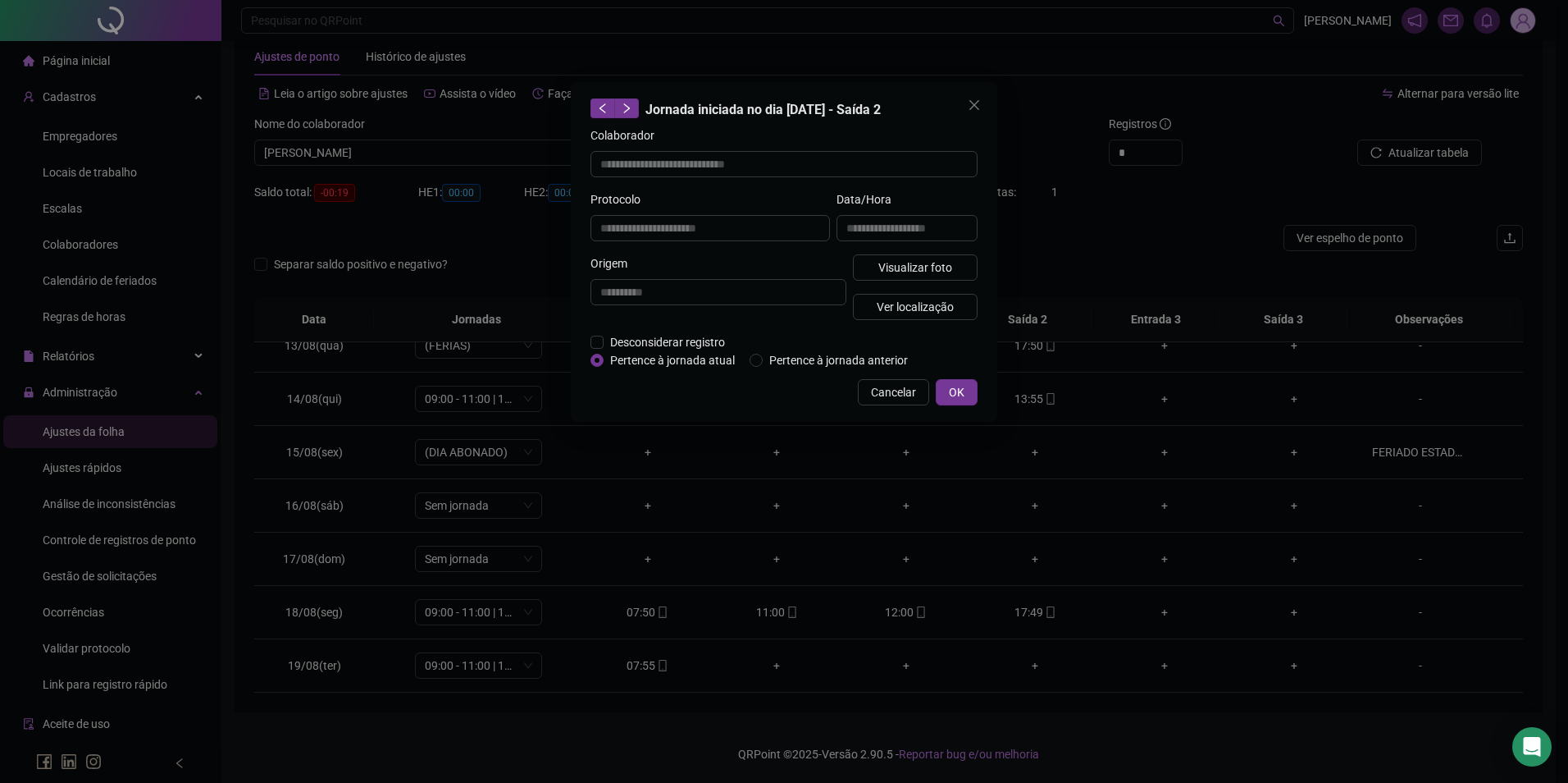
click at [947, 247] on div "**********" at bounding box center [907, 222] width 147 height 64
click at [947, 255] on button "Visualizar foto" at bounding box center [915, 268] width 125 height 26
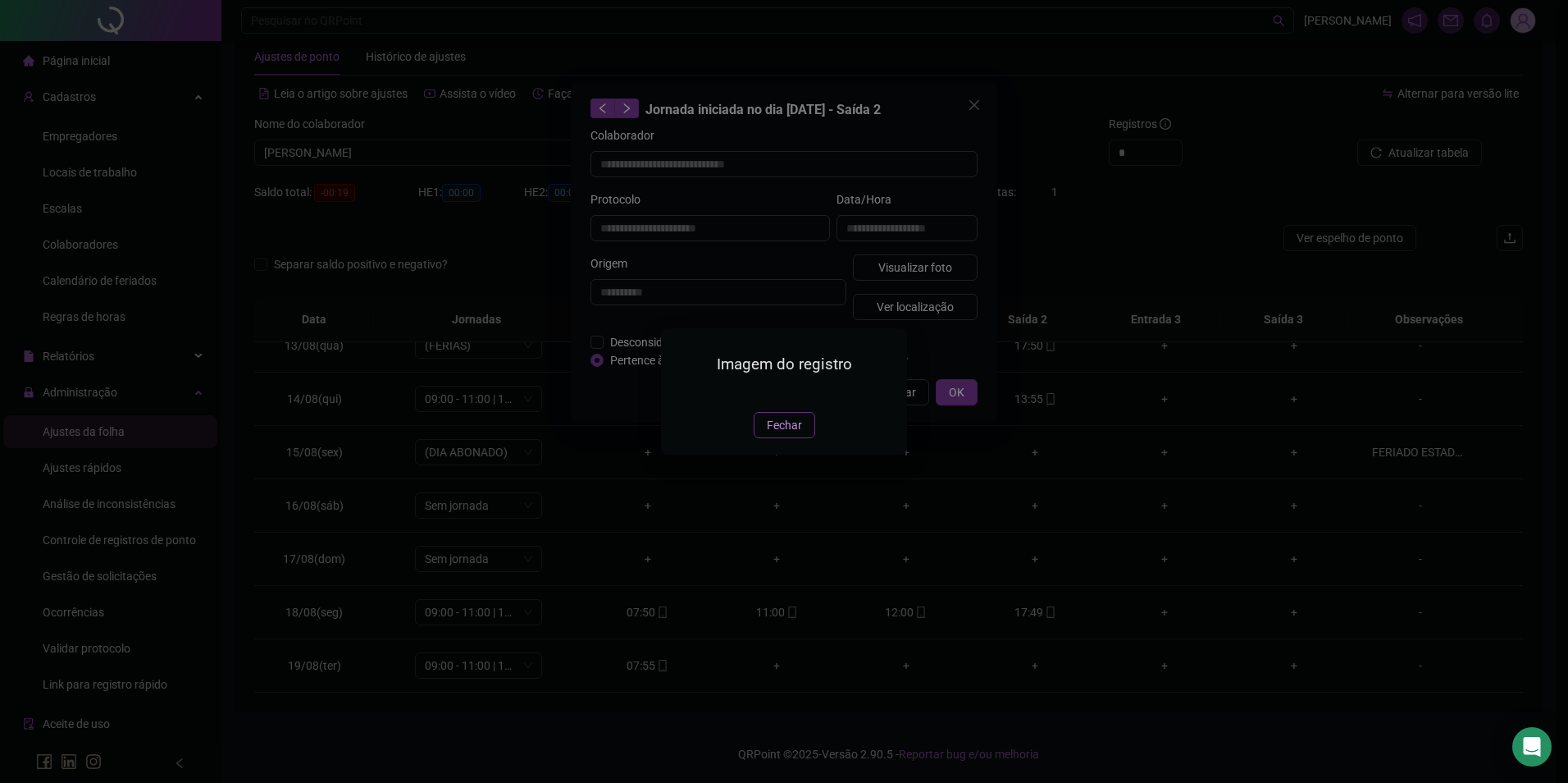
click at [786, 434] on span "Fechar" at bounding box center [784, 425] width 35 height 18
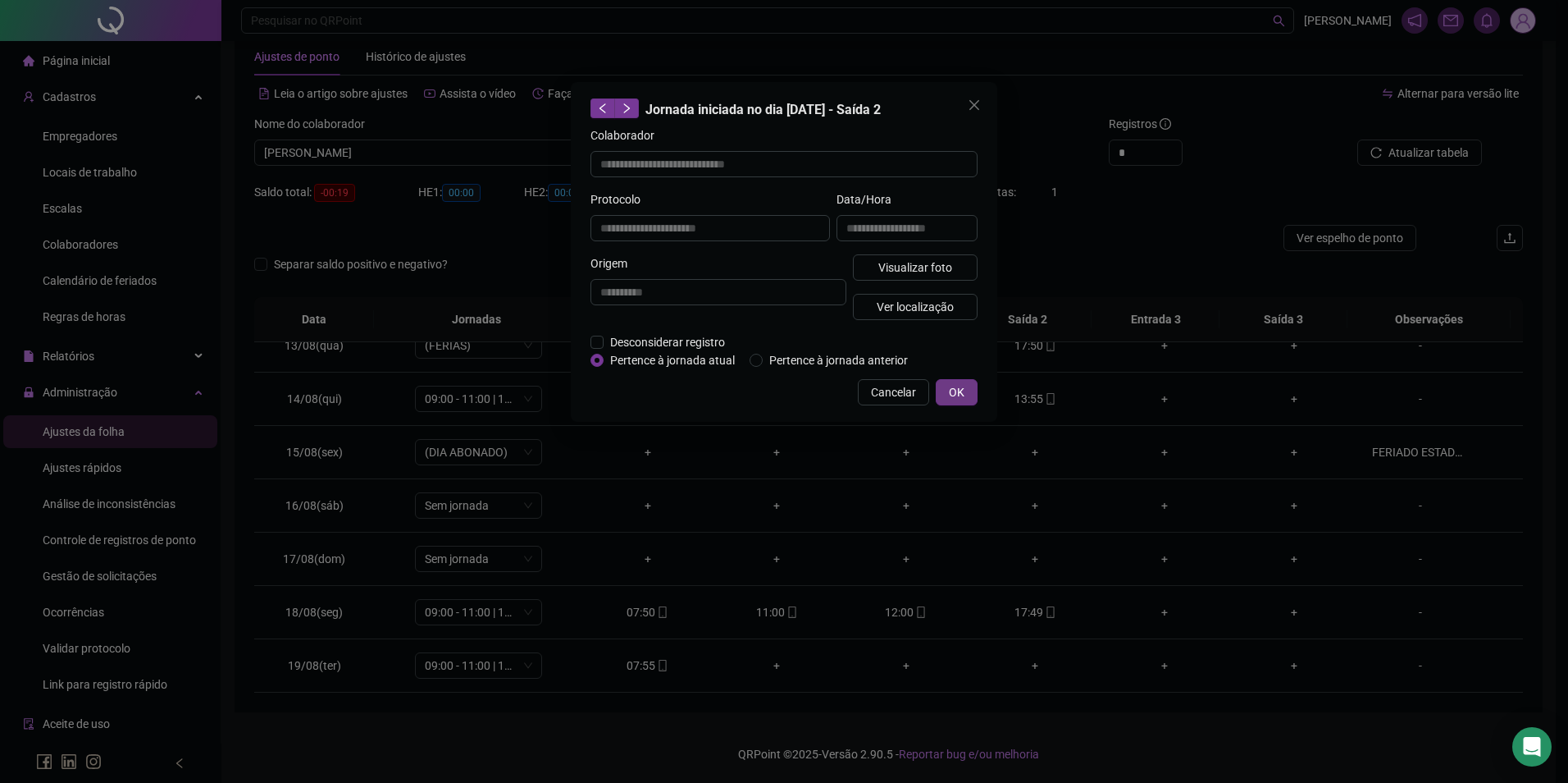
click at [942, 389] on button "OK" at bounding box center [956, 392] width 42 height 26
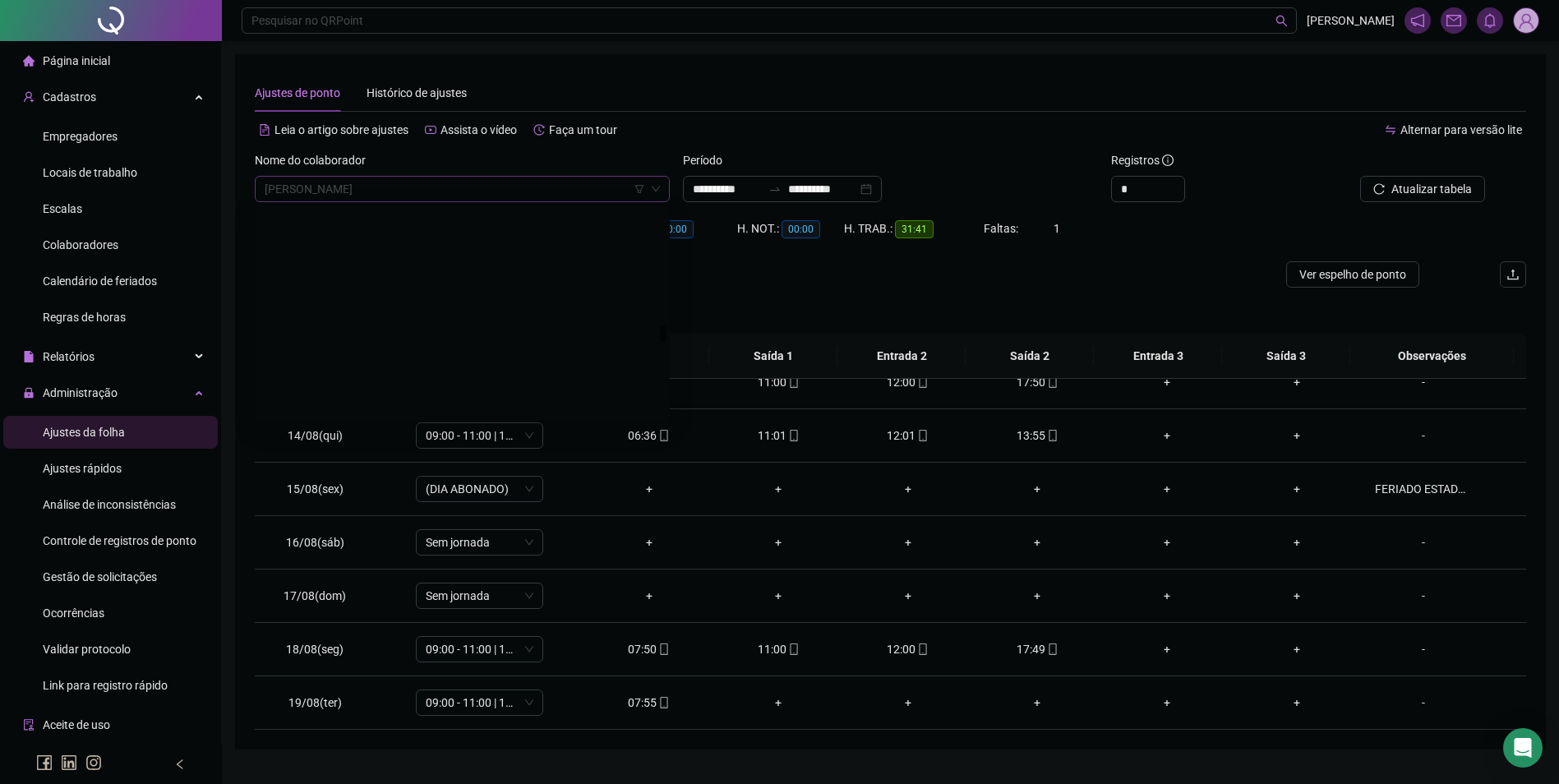
scroll to position [14537, 0]
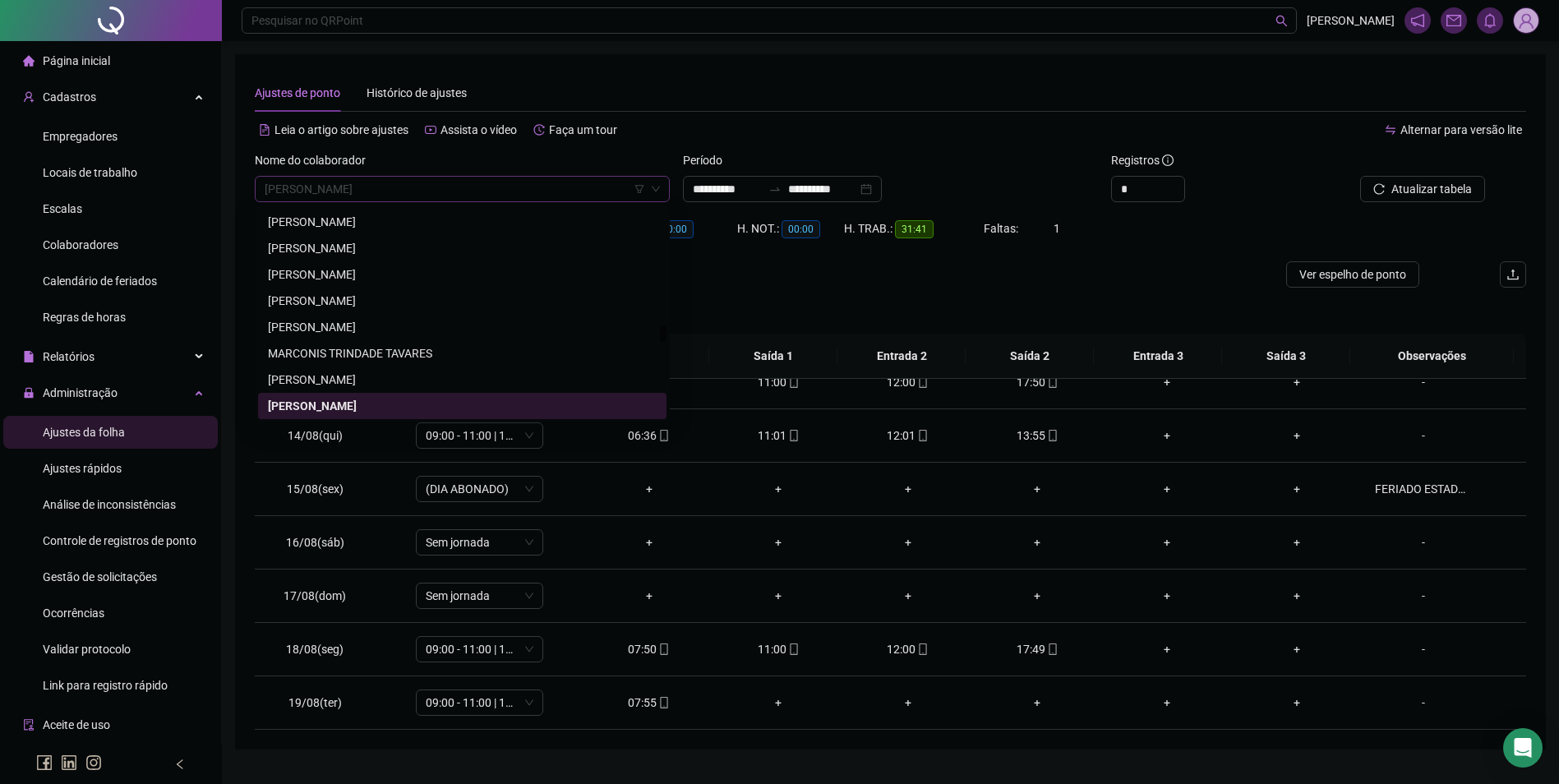
click at [510, 183] on span "[PERSON_NAME]" at bounding box center [462, 189] width 395 height 24
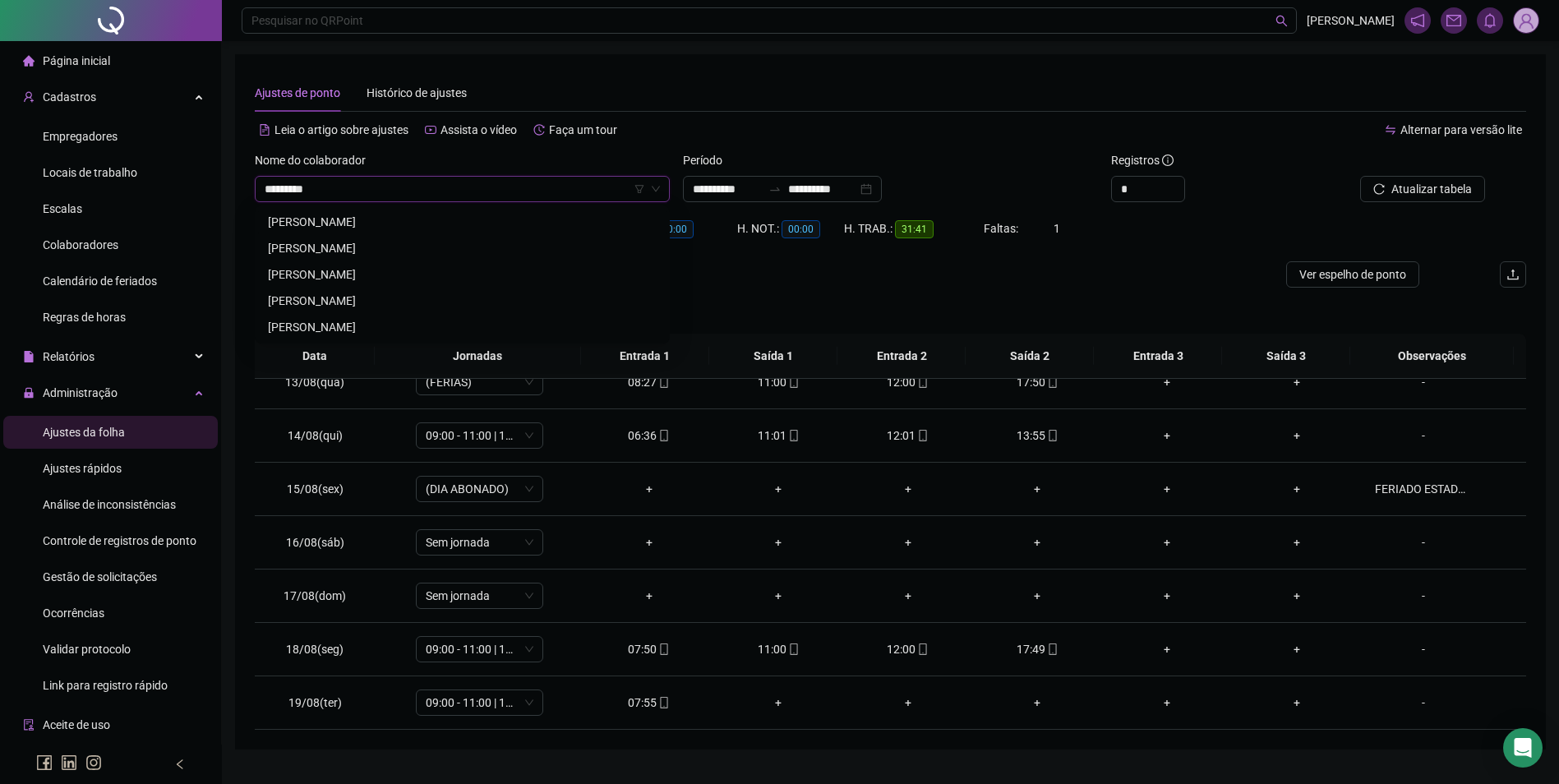
type input "**********"
click at [378, 221] on div "[PERSON_NAME]" at bounding box center [463, 221] width 389 height 18
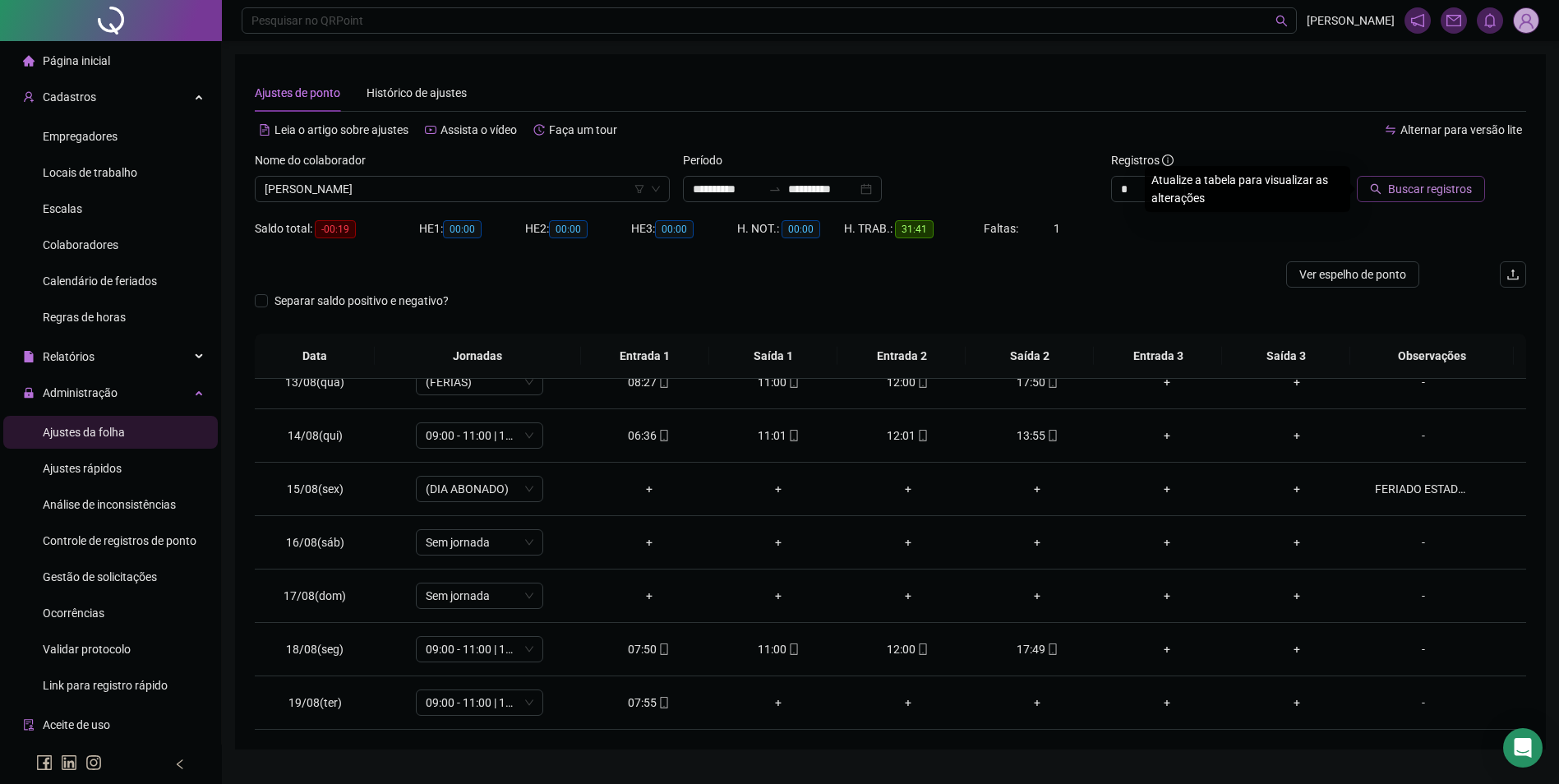
click at [1412, 194] on span "Buscar registros" at bounding box center [1430, 189] width 84 height 18
click at [461, 181] on span "[PERSON_NAME]" at bounding box center [462, 189] width 395 height 24
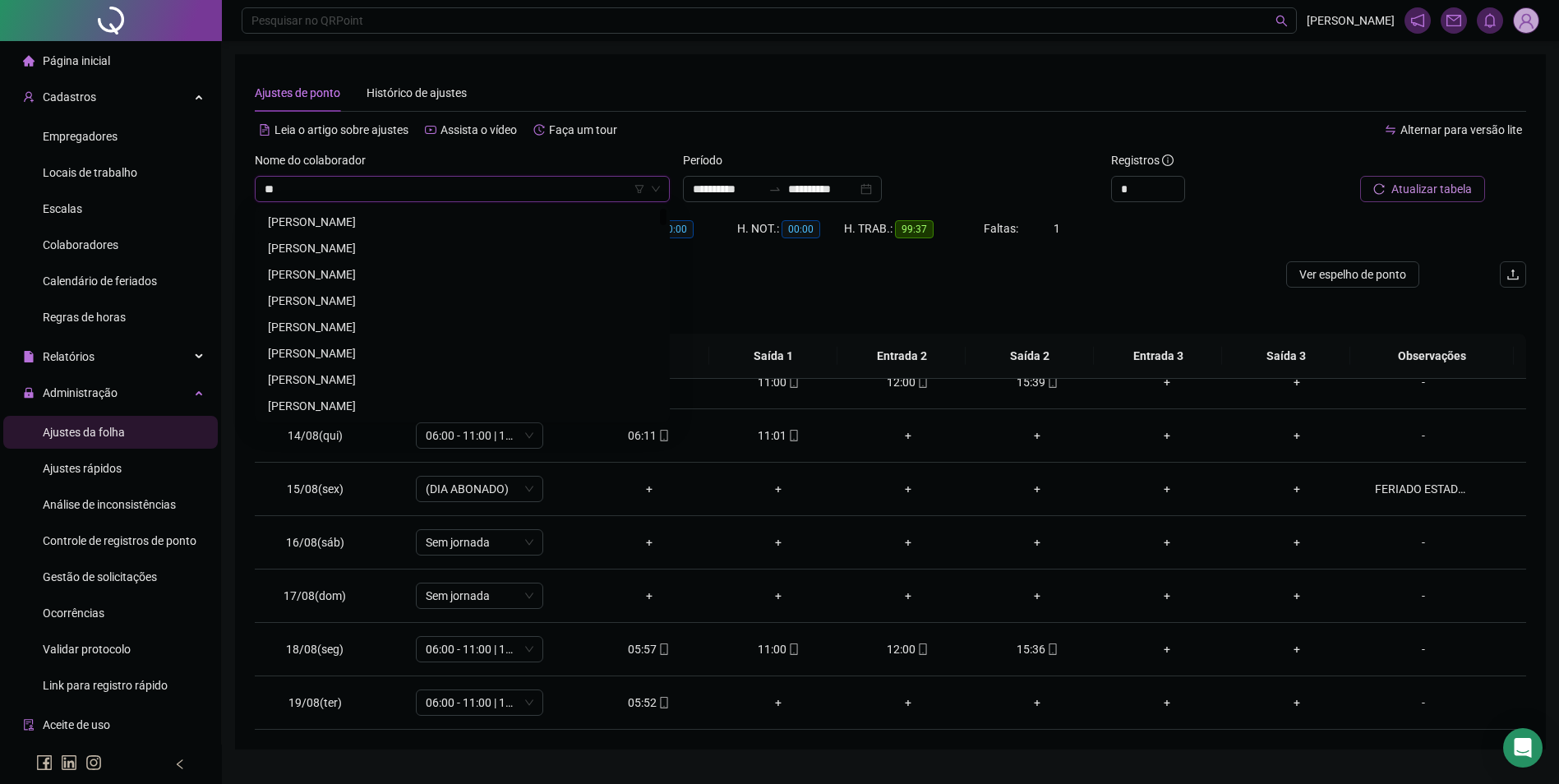
type input "*"
type input "******"
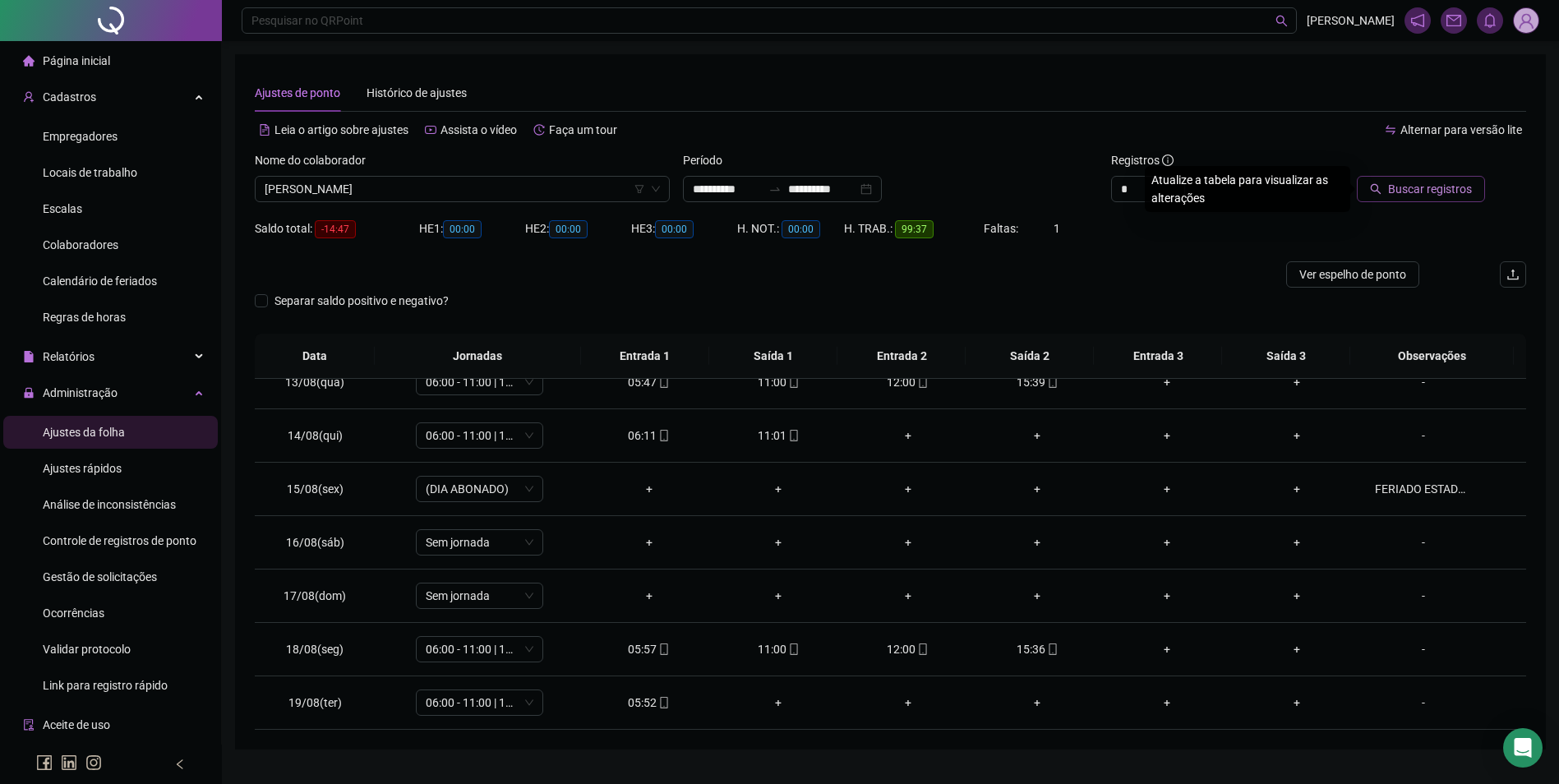
click at [1445, 187] on span "Buscar registros" at bounding box center [1430, 189] width 84 height 18
click at [1421, 435] on div "-" at bounding box center [1423, 435] width 97 height 18
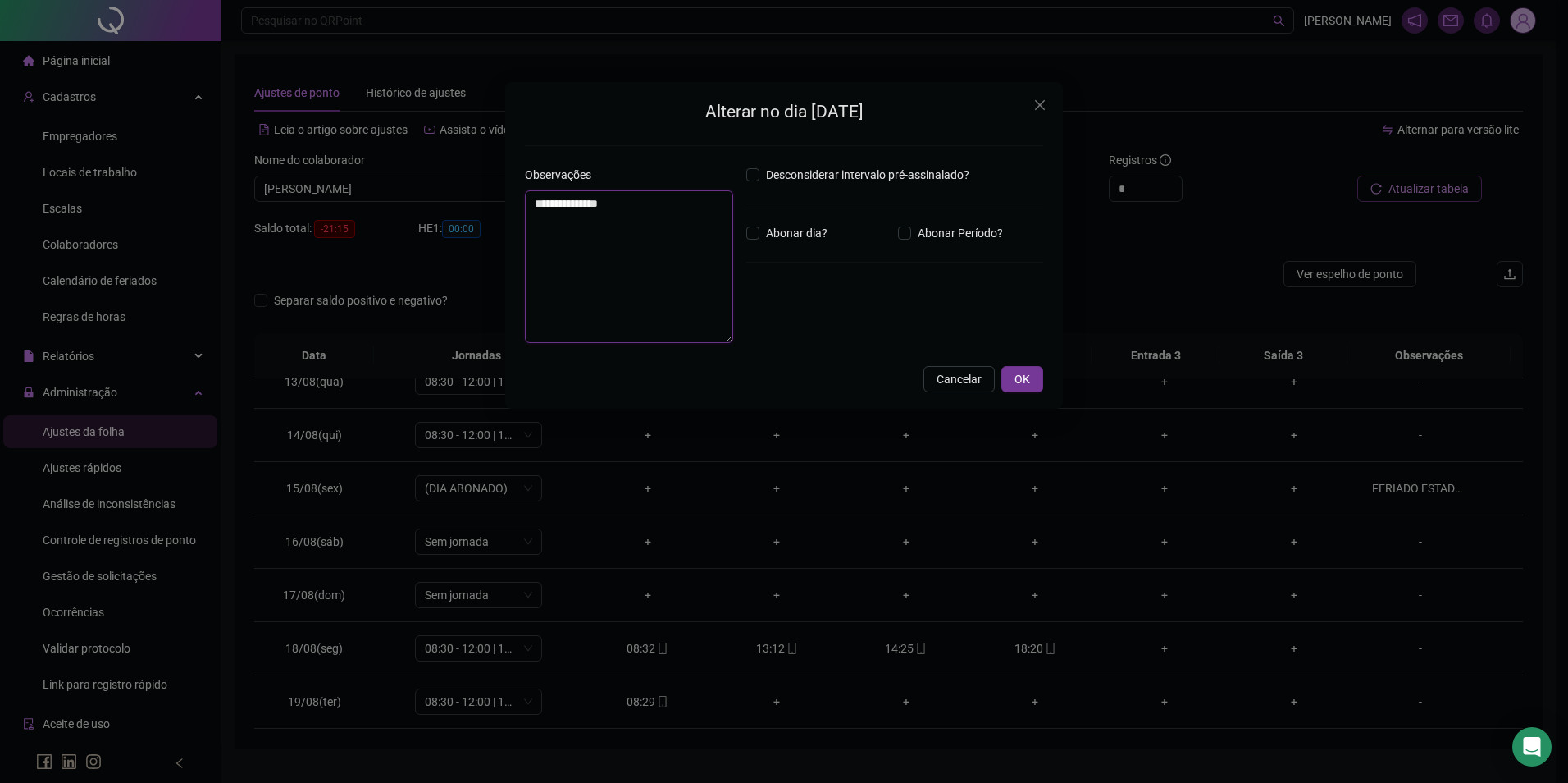
click at [675, 220] on textarea "**********" at bounding box center [629, 267] width 208 height 153
type textarea "*"
type textarea "*****"
click at [1011, 371] on button "OK" at bounding box center [1021, 379] width 42 height 26
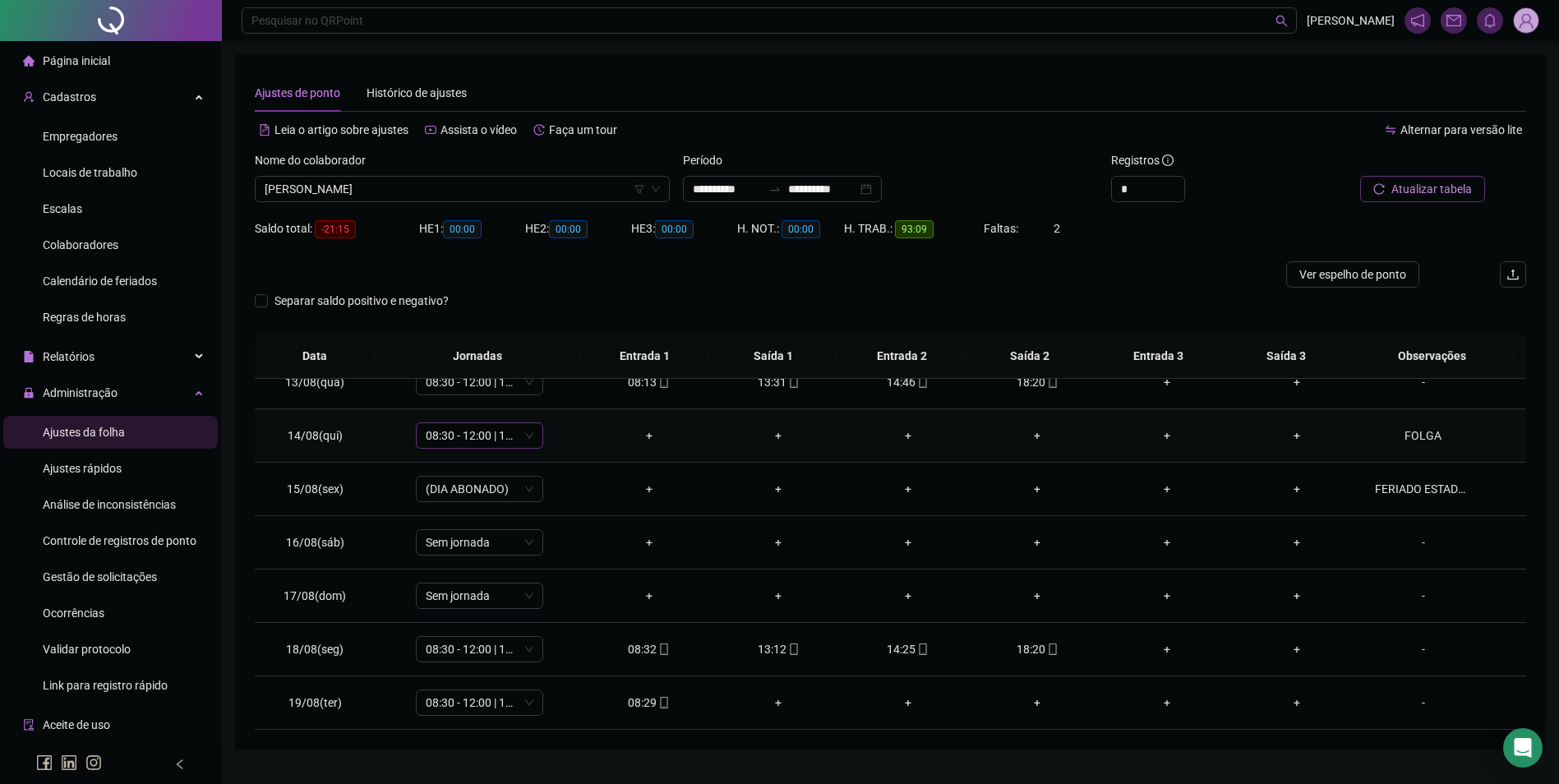
click at [519, 433] on span "08:30 - 12:00 | 13:12 - 18:30" at bounding box center [479, 435] width 107 height 24
type input "*"
click at [461, 548] on div "Folga" at bounding box center [492, 548] width 108 height 18
click at [559, 392] on span "Sim" at bounding box center [555, 392] width 19 height 18
click at [1448, 189] on span "Atualizar tabela" at bounding box center [1431, 189] width 80 height 18
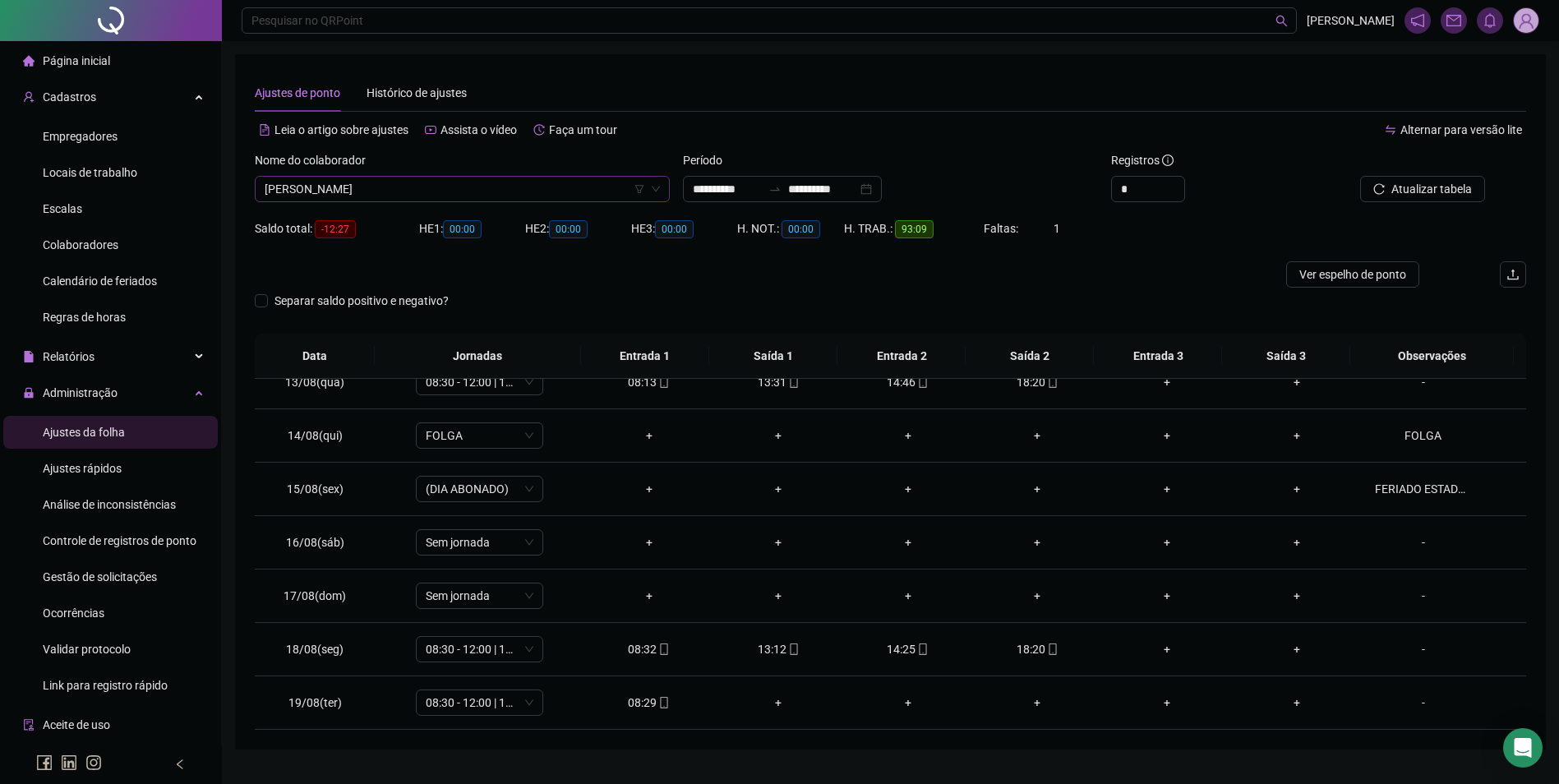
click at [357, 193] on span "[PERSON_NAME]" at bounding box center [462, 189] width 395 height 24
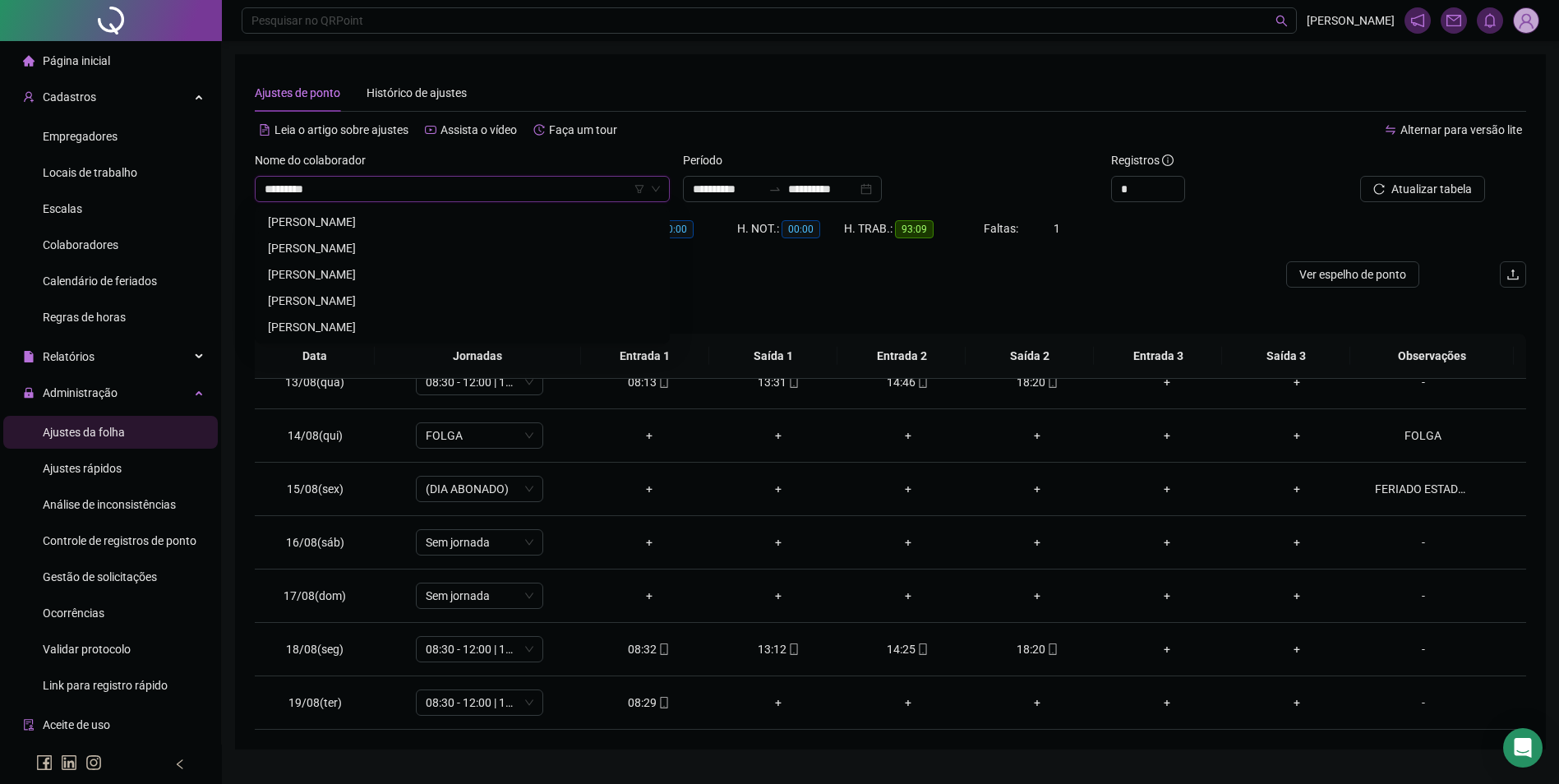
type input "**********"
click at [366, 214] on div "[PERSON_NAME]" at bounding box center [463, 221] width 389 height 18
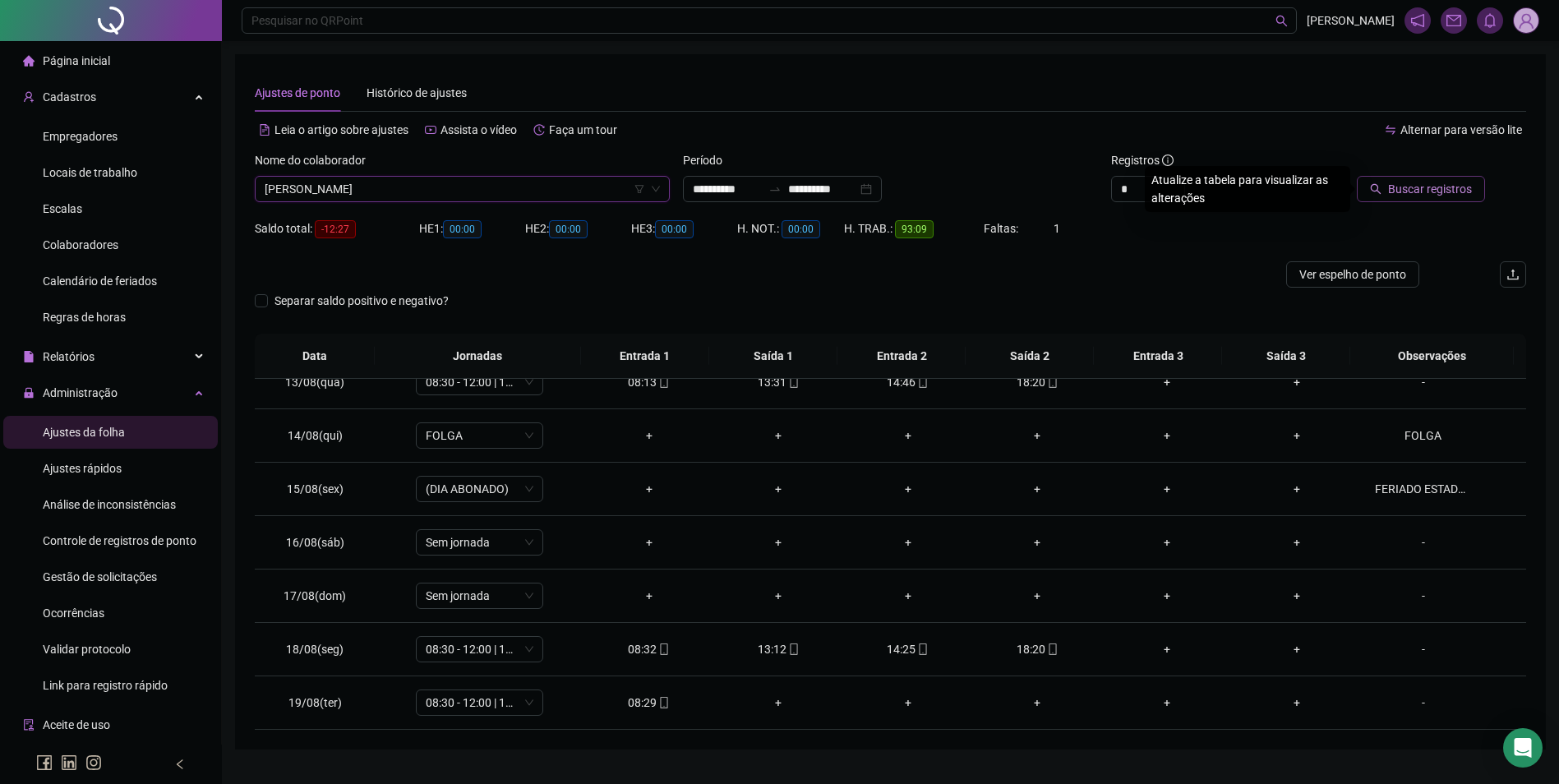
click at [1381, 192] on icon "search" at bounding box center [1375, 189] width 10 height 10
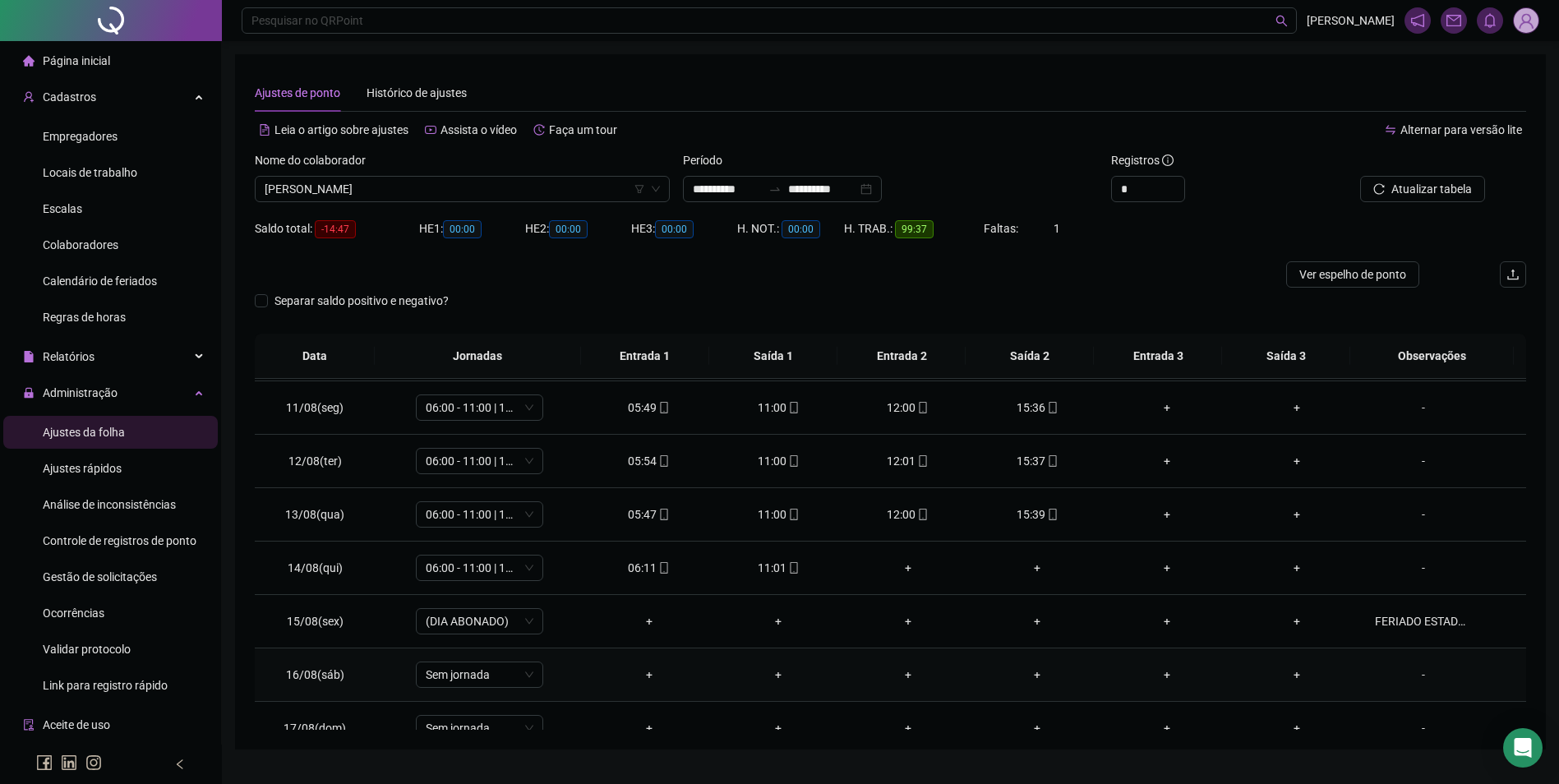
scroll to position [663, 0]
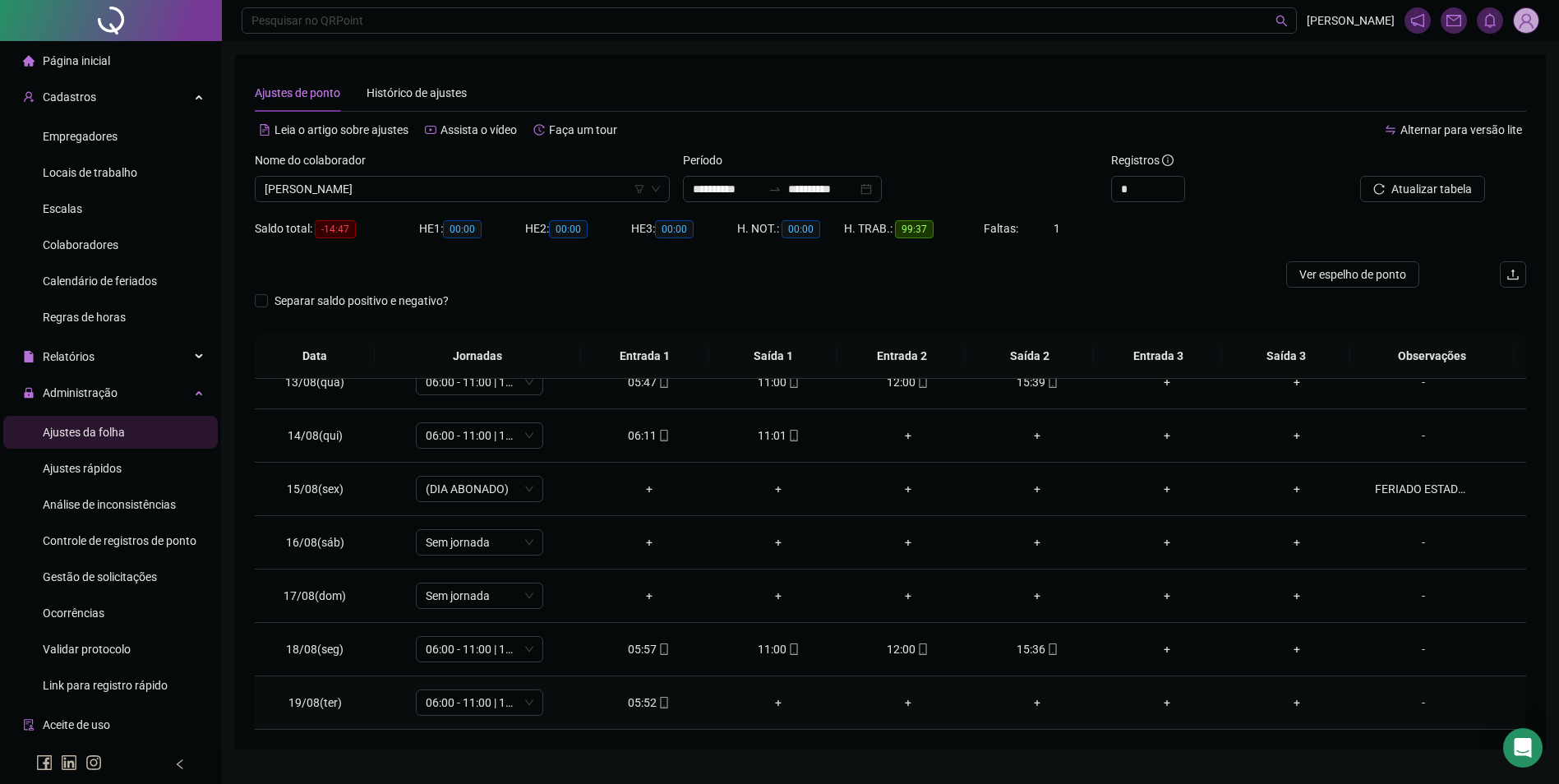
click at [648, 702] on div "05:52" at bounding box center [649, 702] width 104 height 18
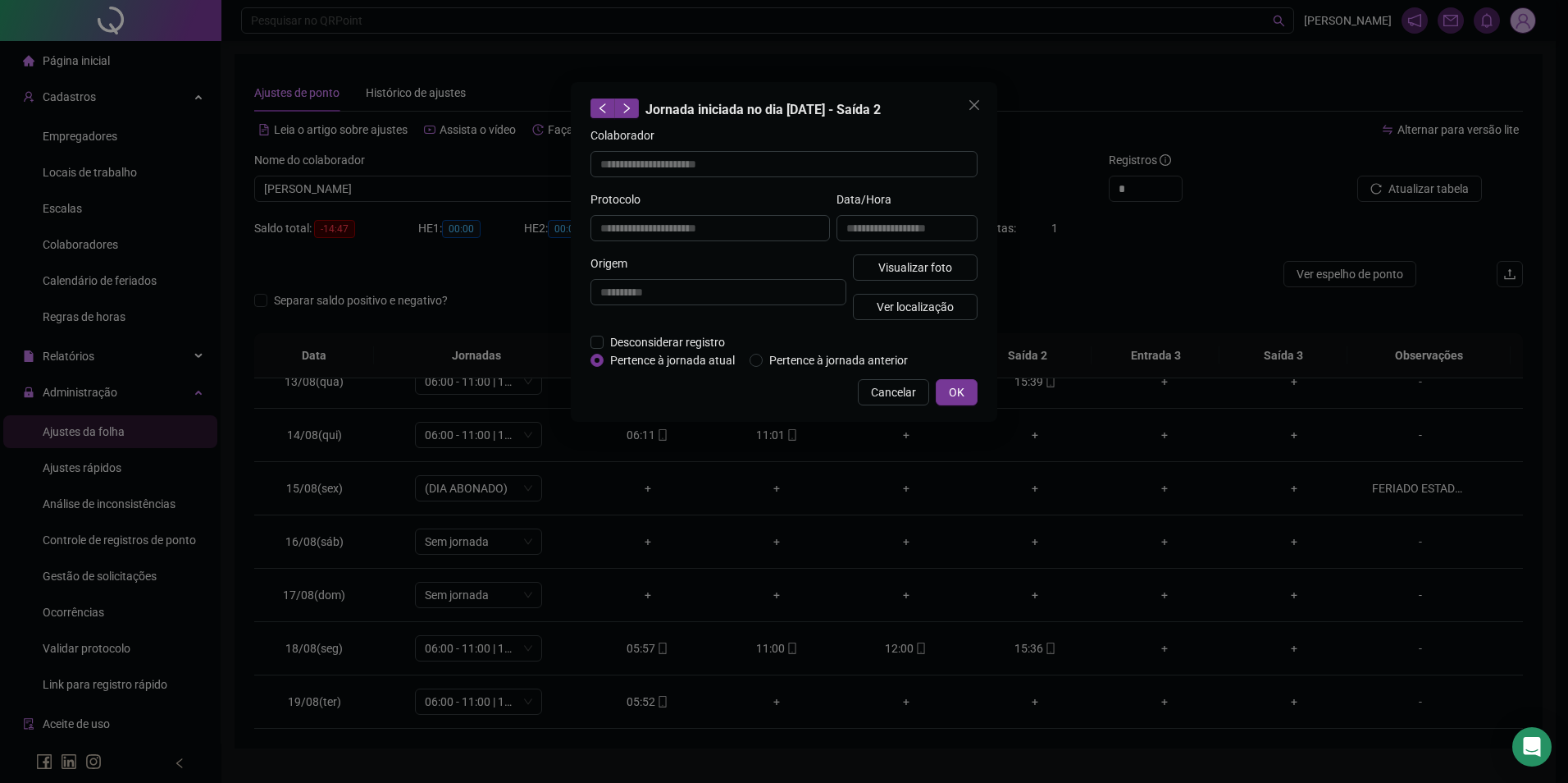
type input "**********"
click at [878, 276] on button "Visualizar foto" at bounding box center [915, 268] width 125 height 26
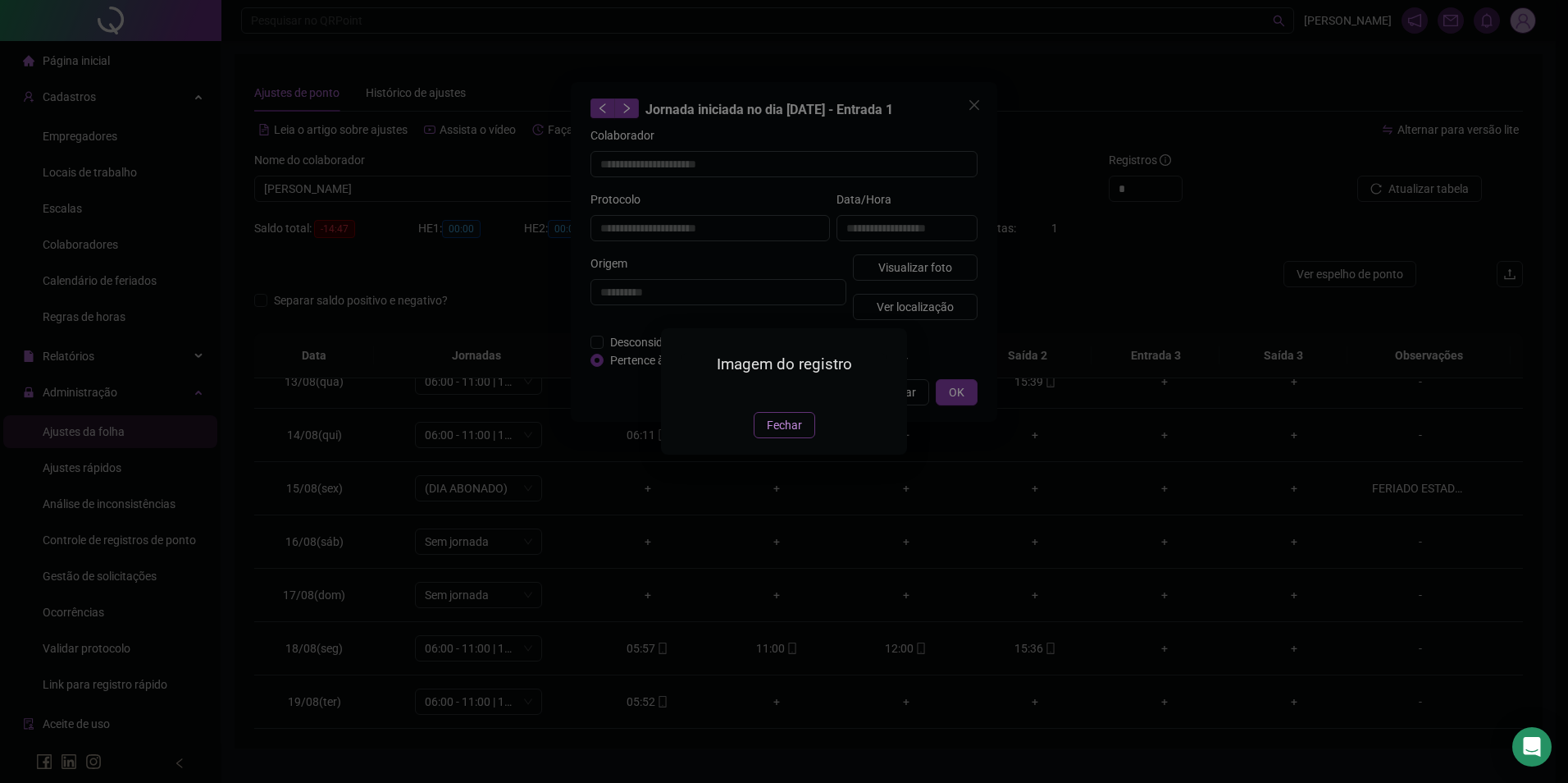
click at [778, 438] on button "Fechar" at bounding box center [784, 425] width 62 height 26
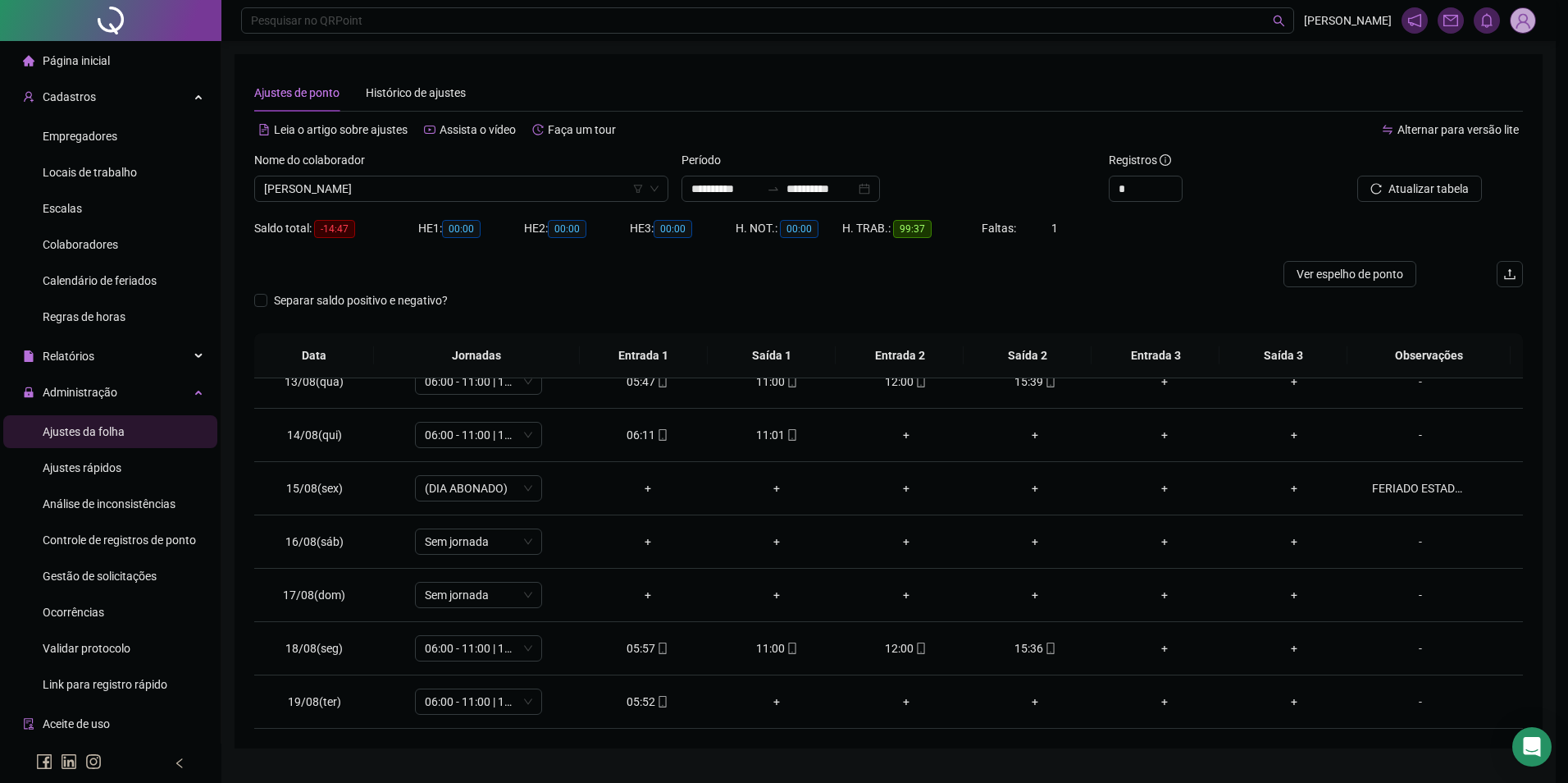
click at [894, 393] on div "**********" at bounding box center [784, 391] width 1568 height 783
click at [486, 175] on div "Nome do colaborador" at bounding box center [462, 163] width 414 height 24
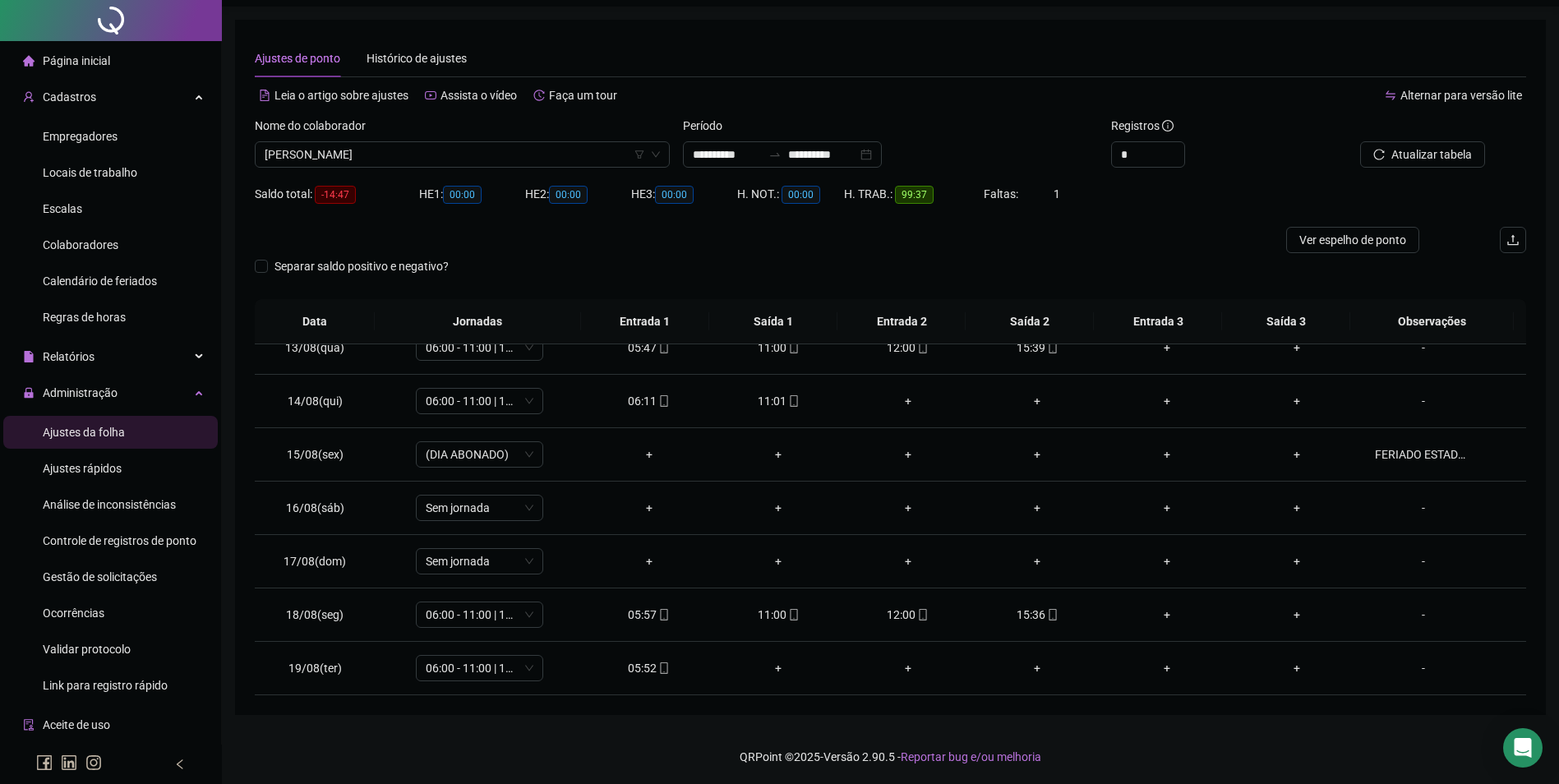
scroll to position [36, 0]
click at [508, 153] on span "[PERSON_NAME]" at bounding box center [462, 152] width 395 height 24
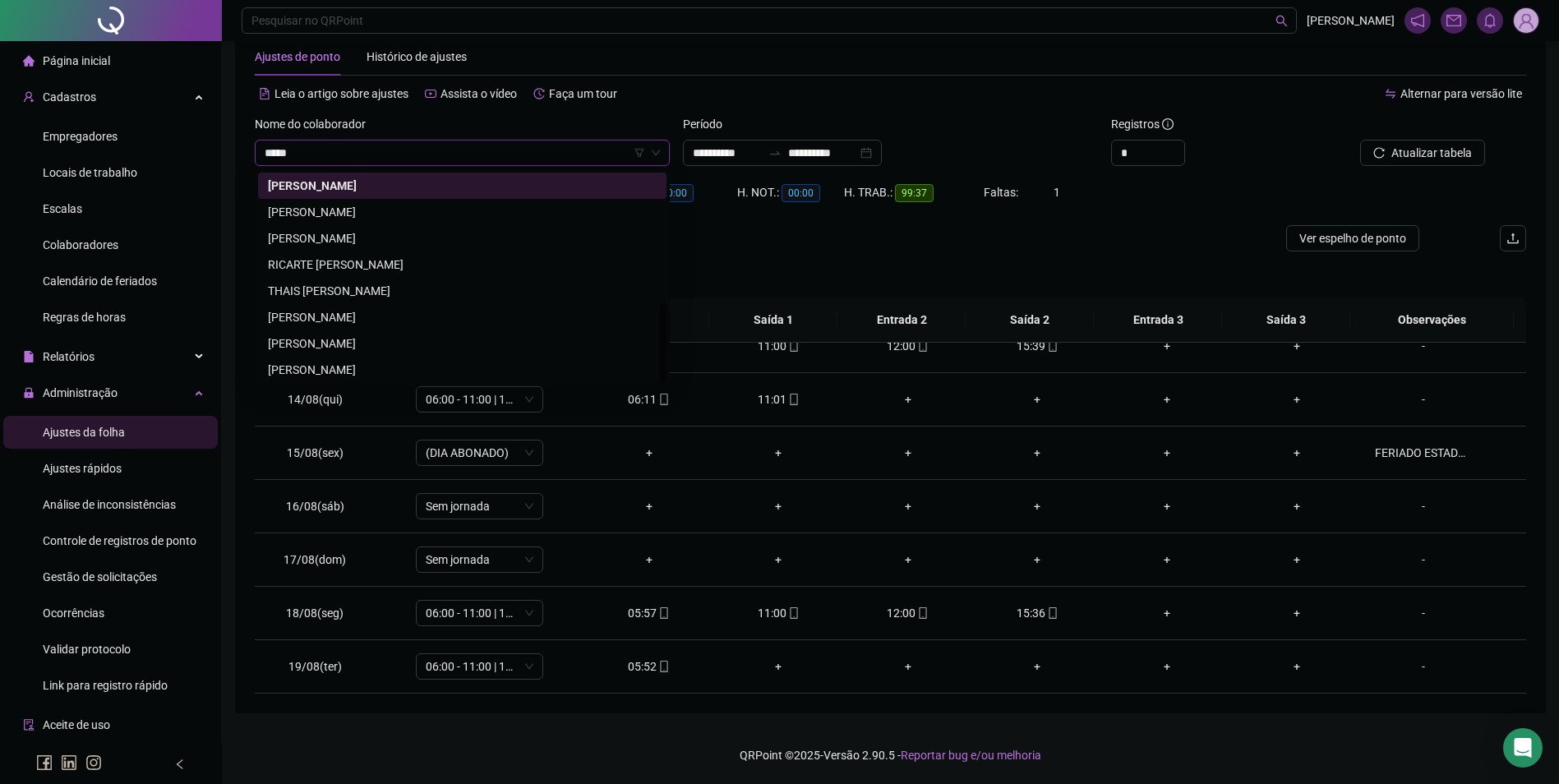
scroll to position [263, 0]
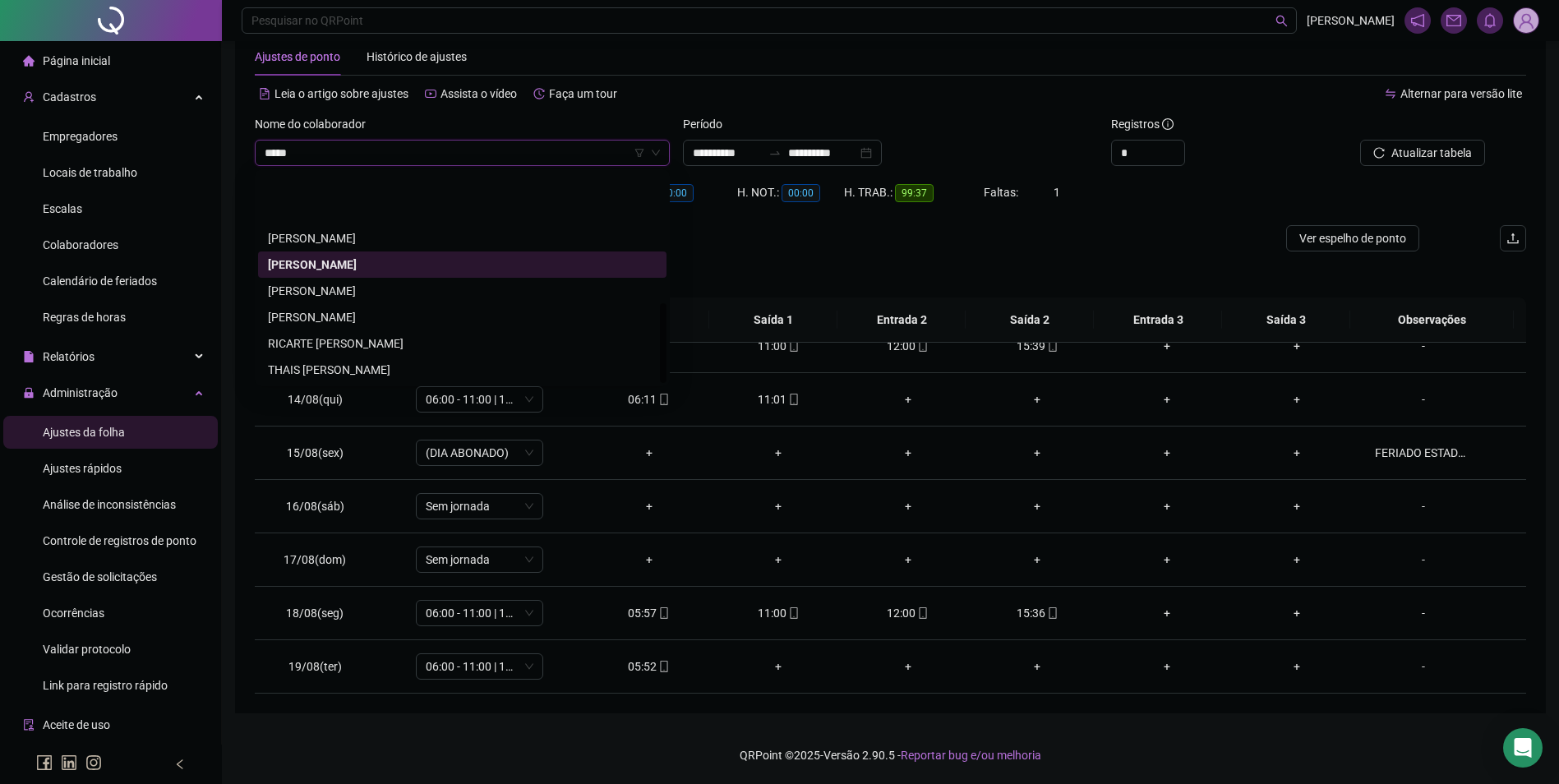
type input "******"
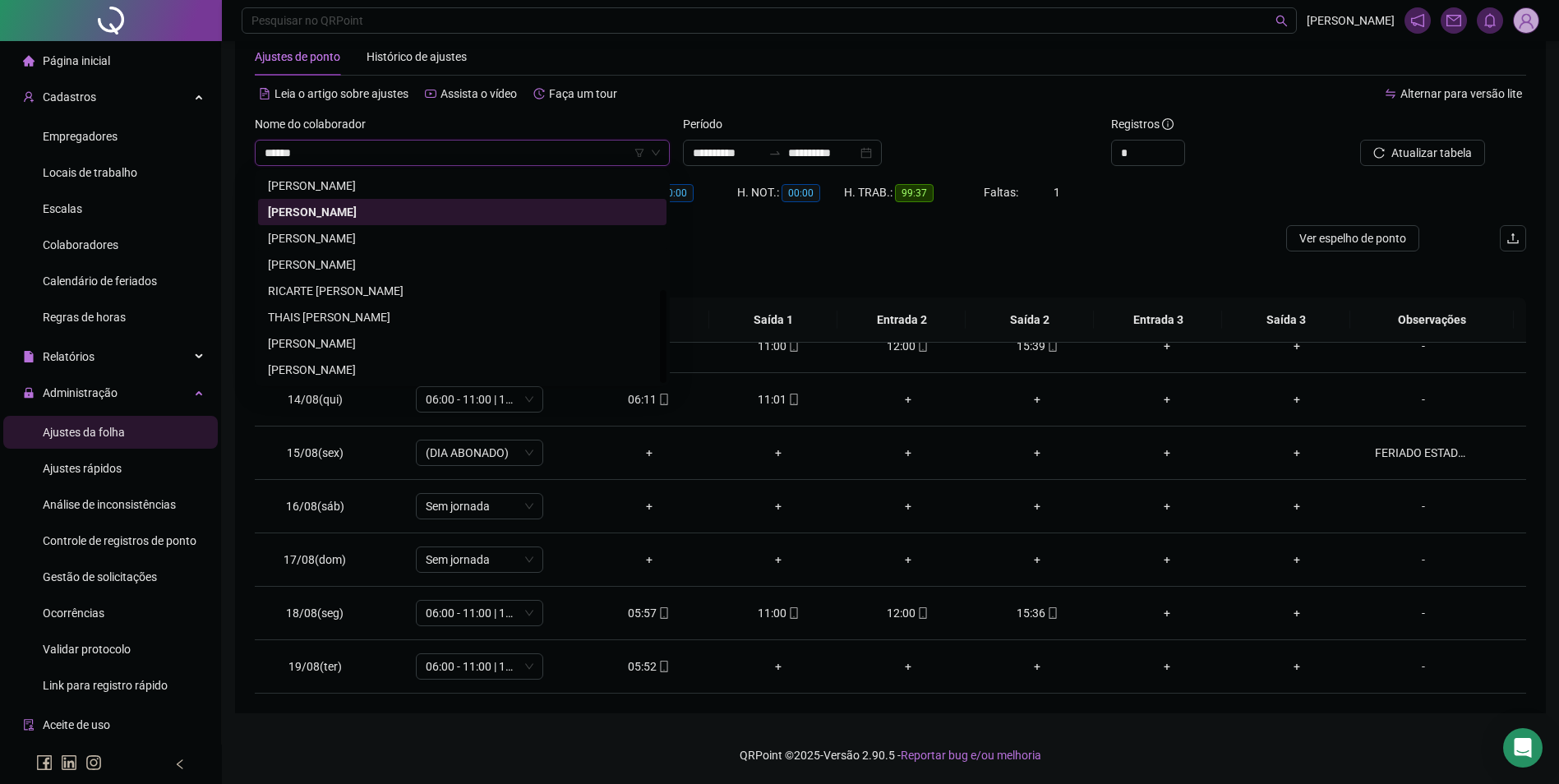
click at [359, 234] on div "[PERSON_NAME]" at bounding box center [463, 237] width 389 height 18
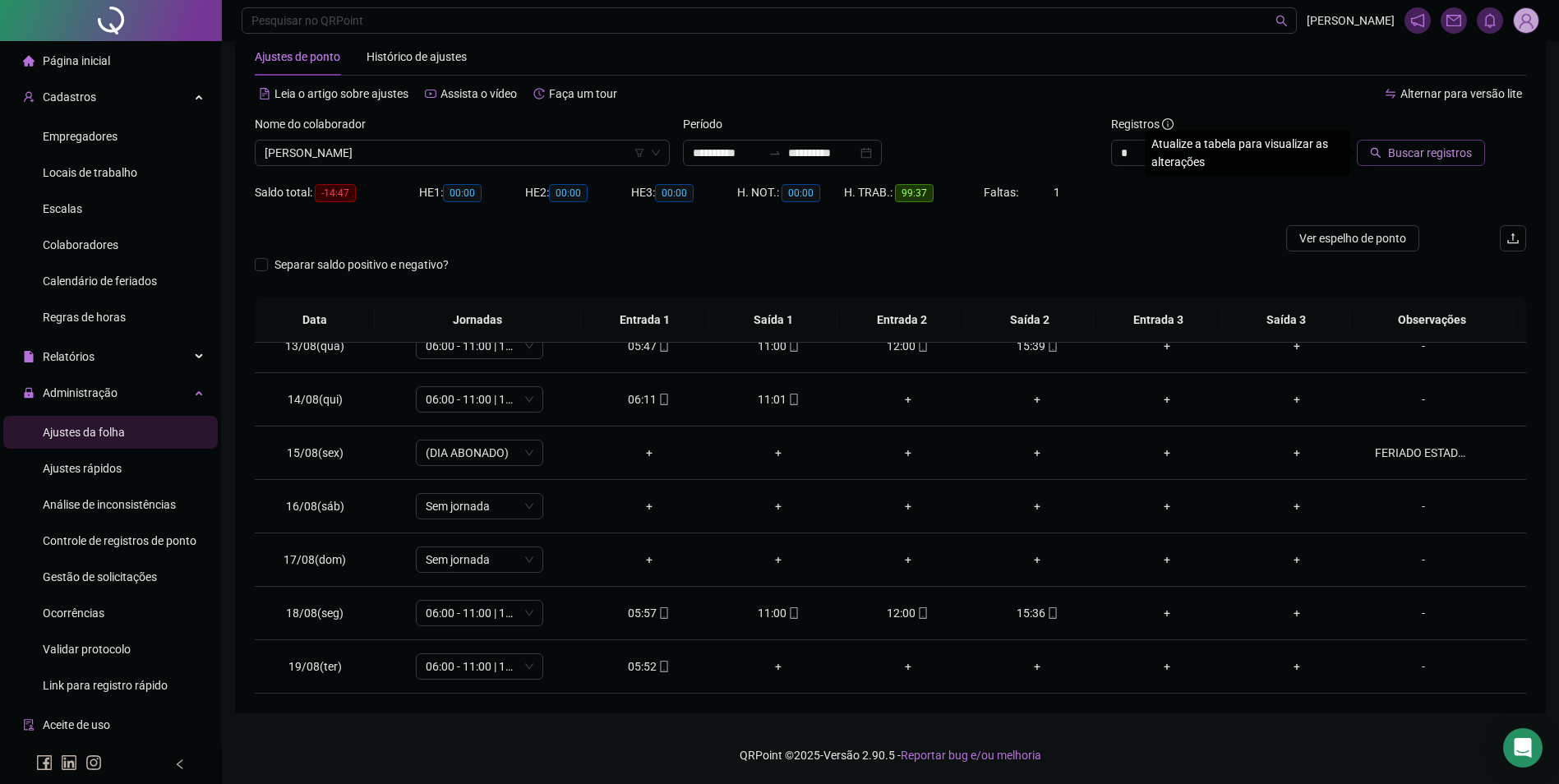
click at [1414, 154] on span "Buscar registros" at bounding box center [1430, 152] width 84 height 18
click at [659, 662] on icon "mobile" at bounding box center [664, 666] width 11 height 11
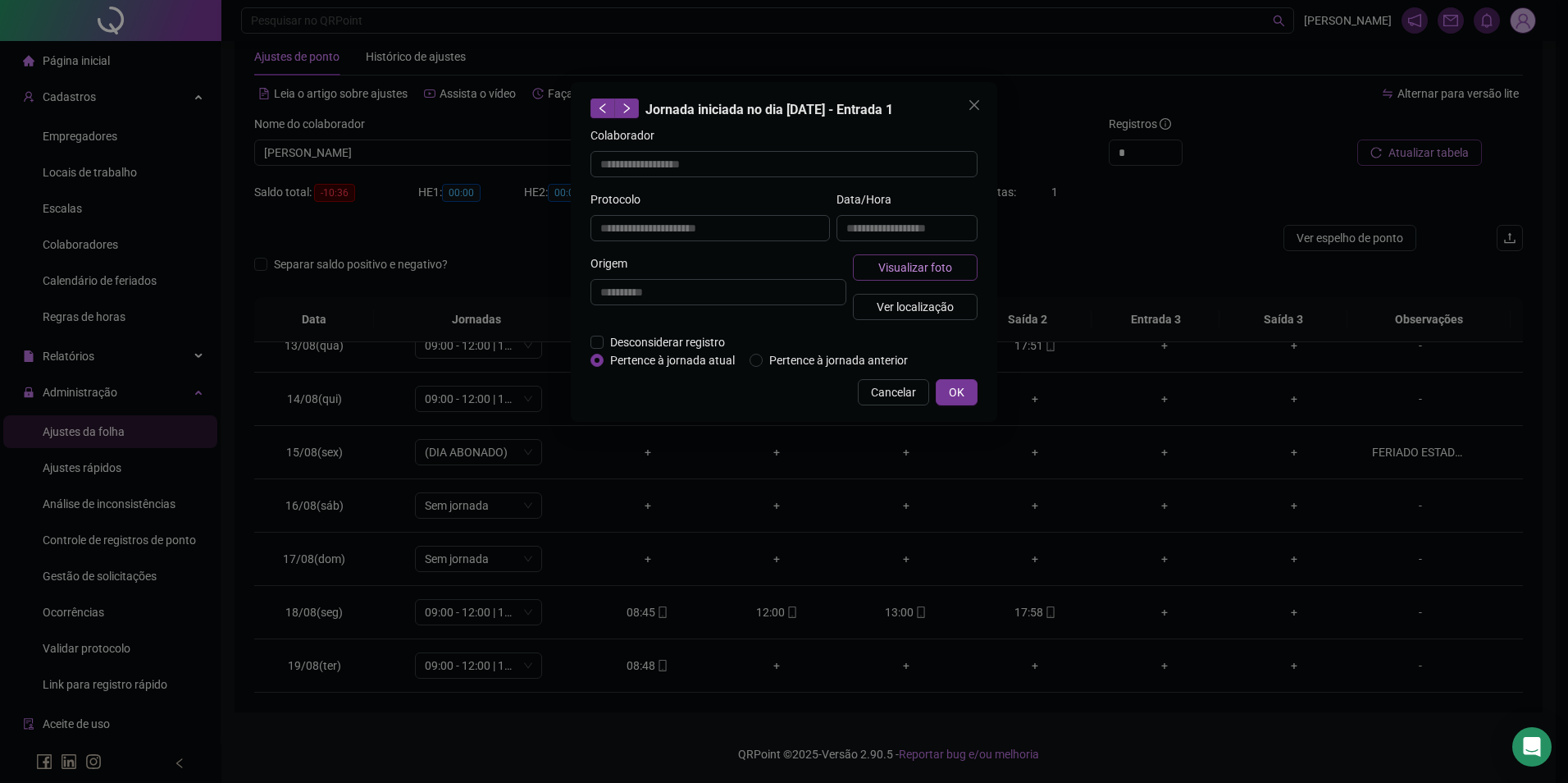
type input "**********"
click at [886, 266] on span "Visualizar foto" at bounding box center [915, 267] width 74 height 18
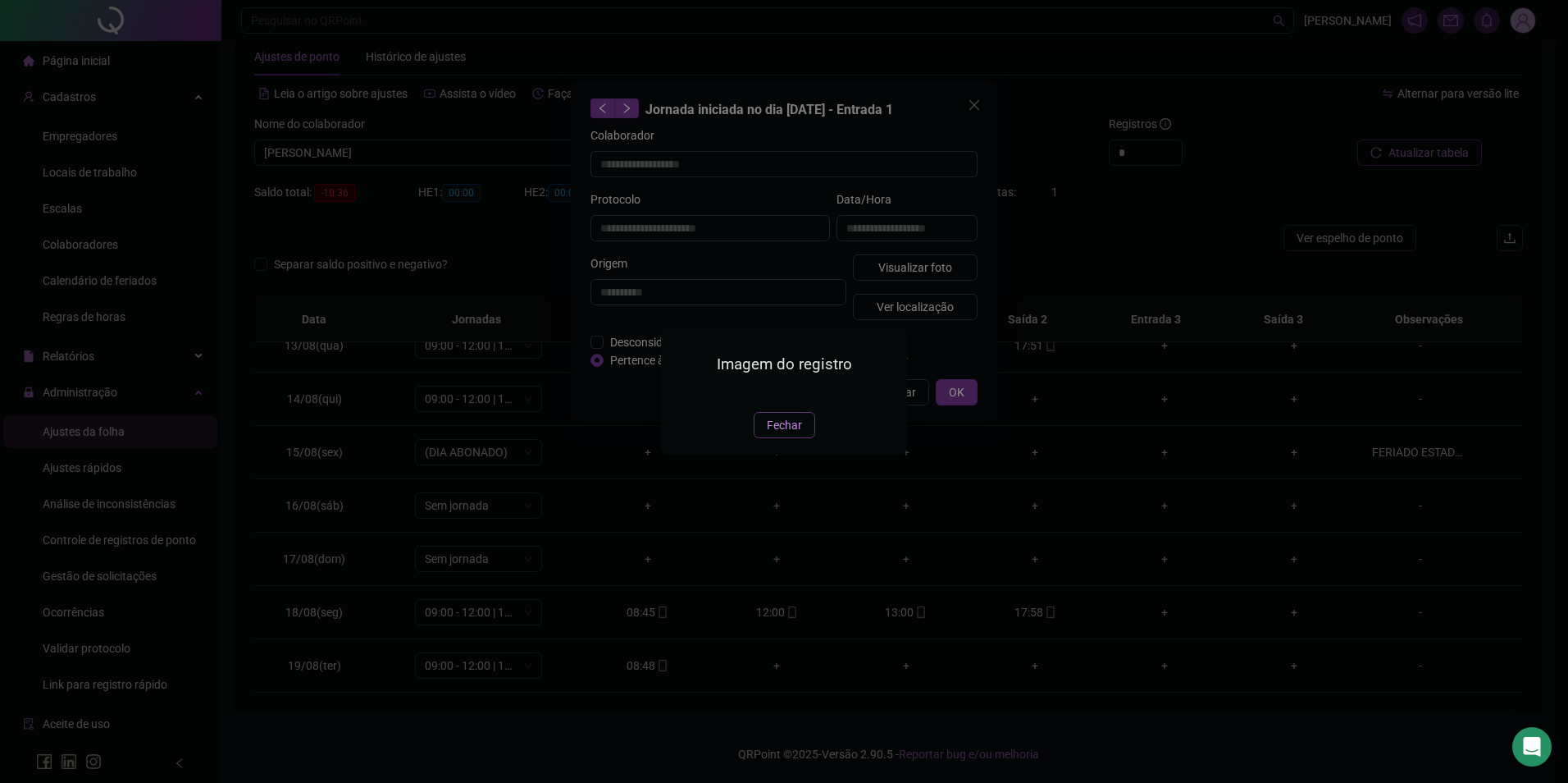
click at [779, 434] on span "Fechar" at bounding box center [784, 425] width 35 height 18
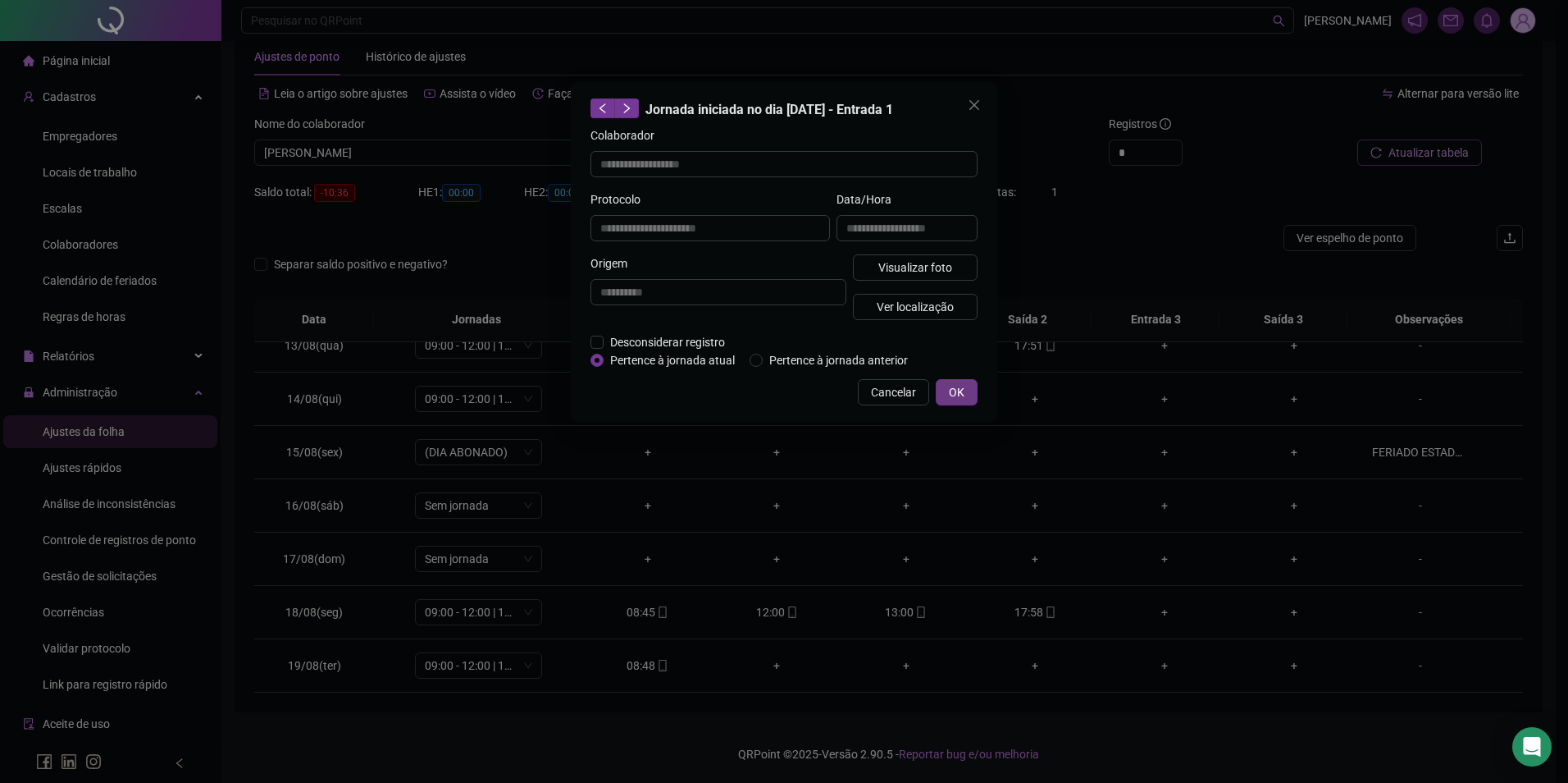
click at [950, 390] on span "OK" at bounding box center [956, 392] width 16 height 18
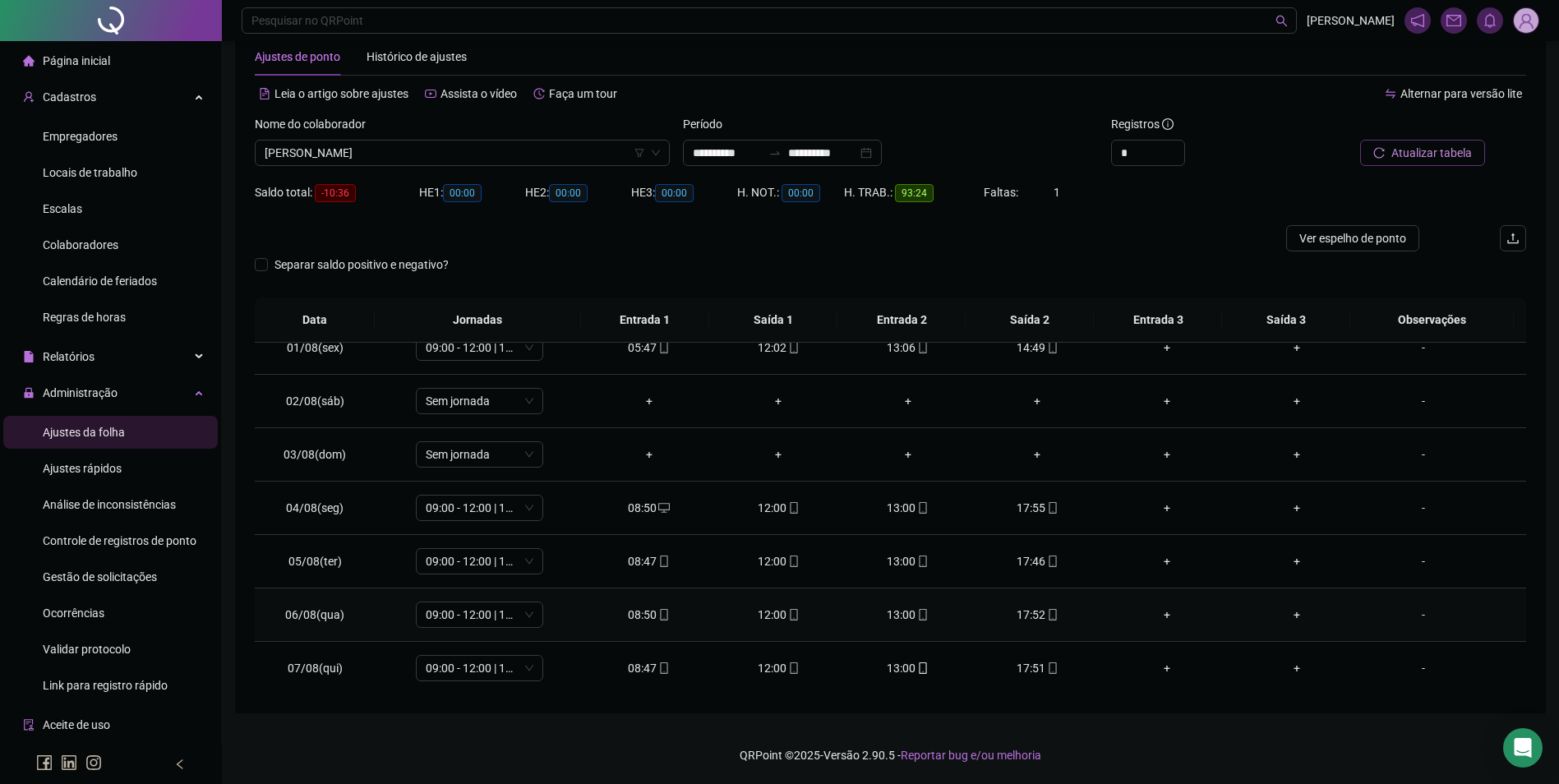
scroll to position [0, 0]
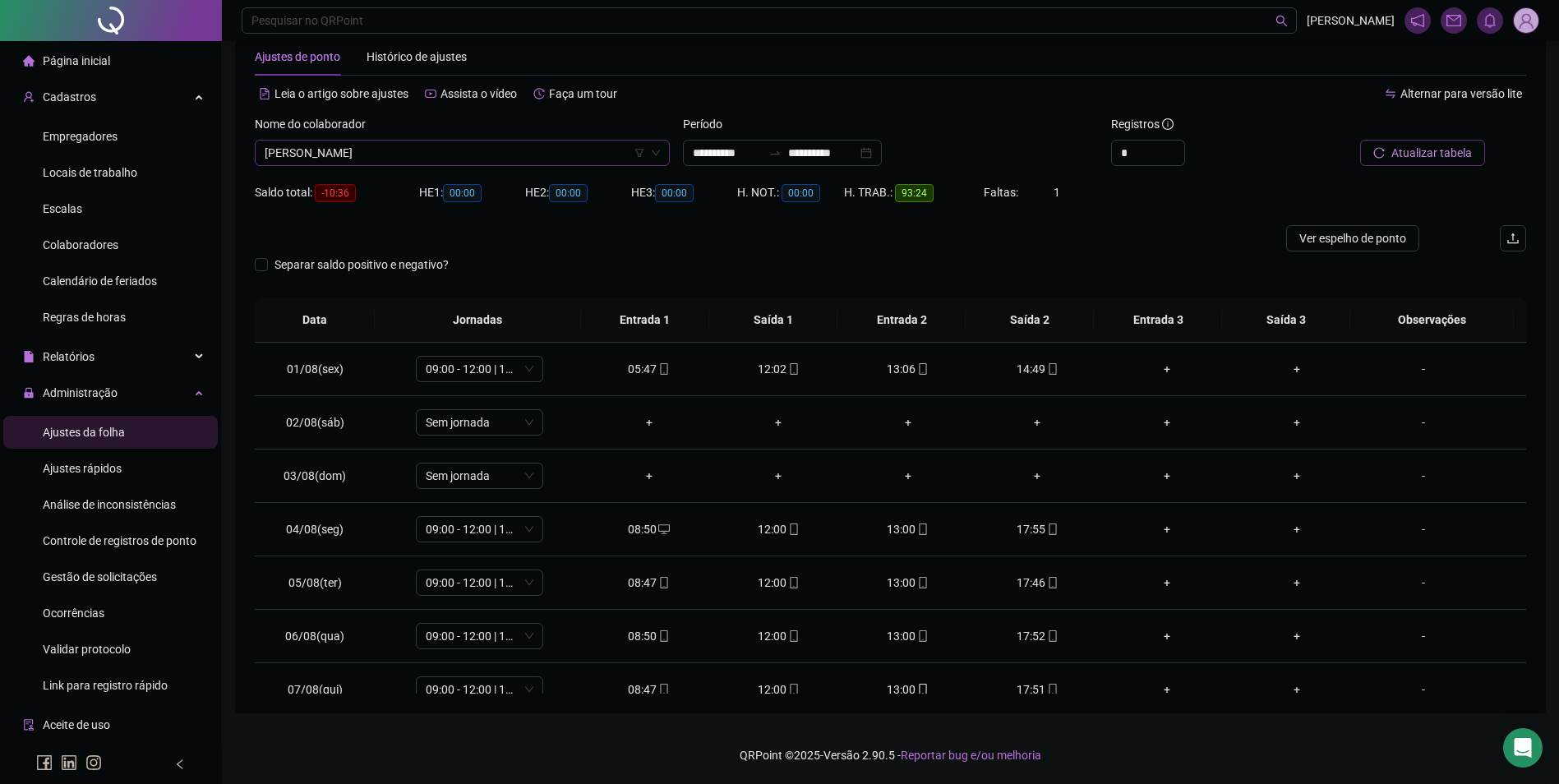
click at [522, 161] on span "[PERSON_NAME]" at bounding box center [462, 152] width 395 height 24
type input "*********"
click at [1356, 139] on button "Buscar registros" at bounding box center [1420, 152] width 128 height 26
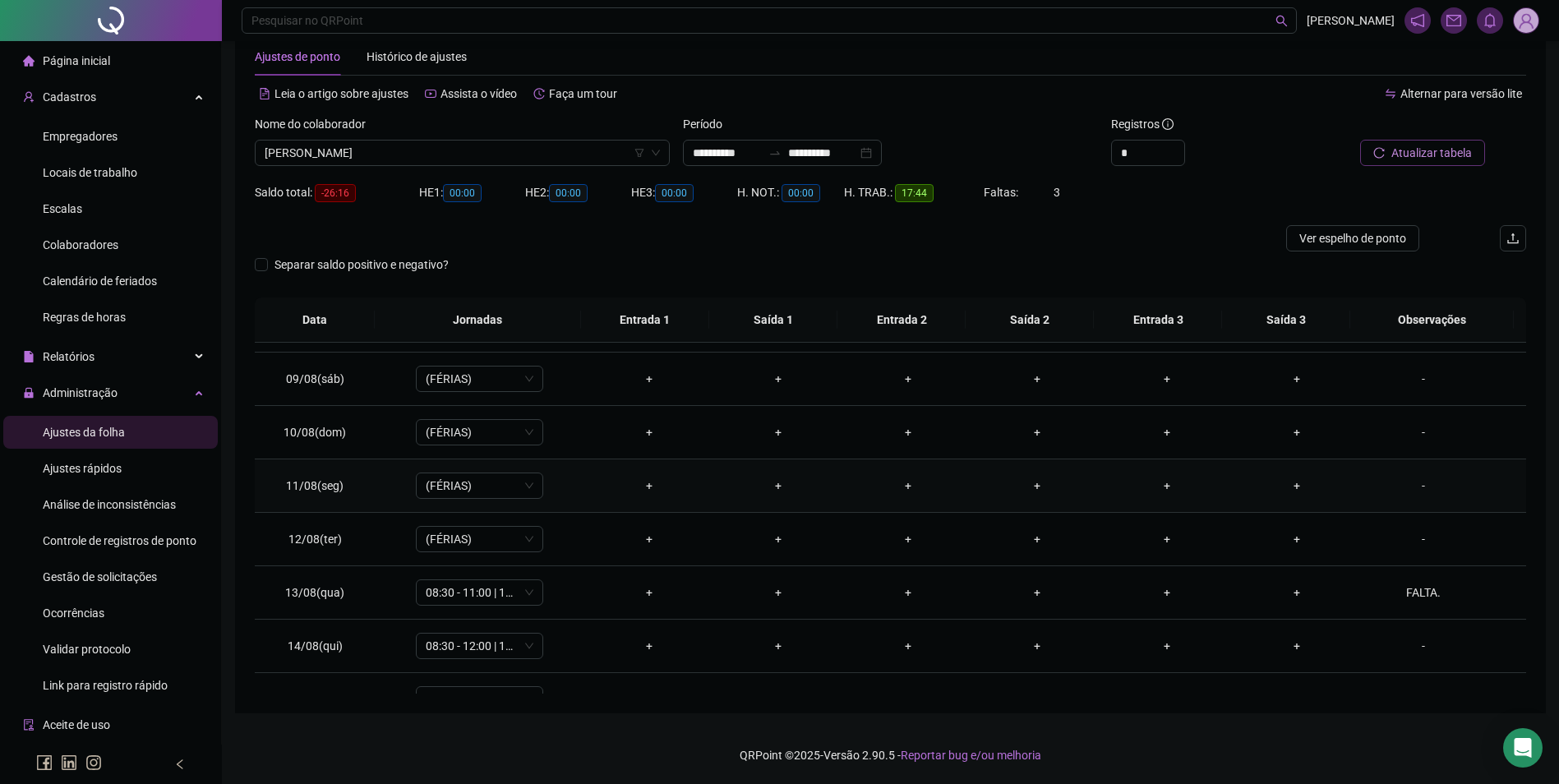
scroll to position [500, 0]
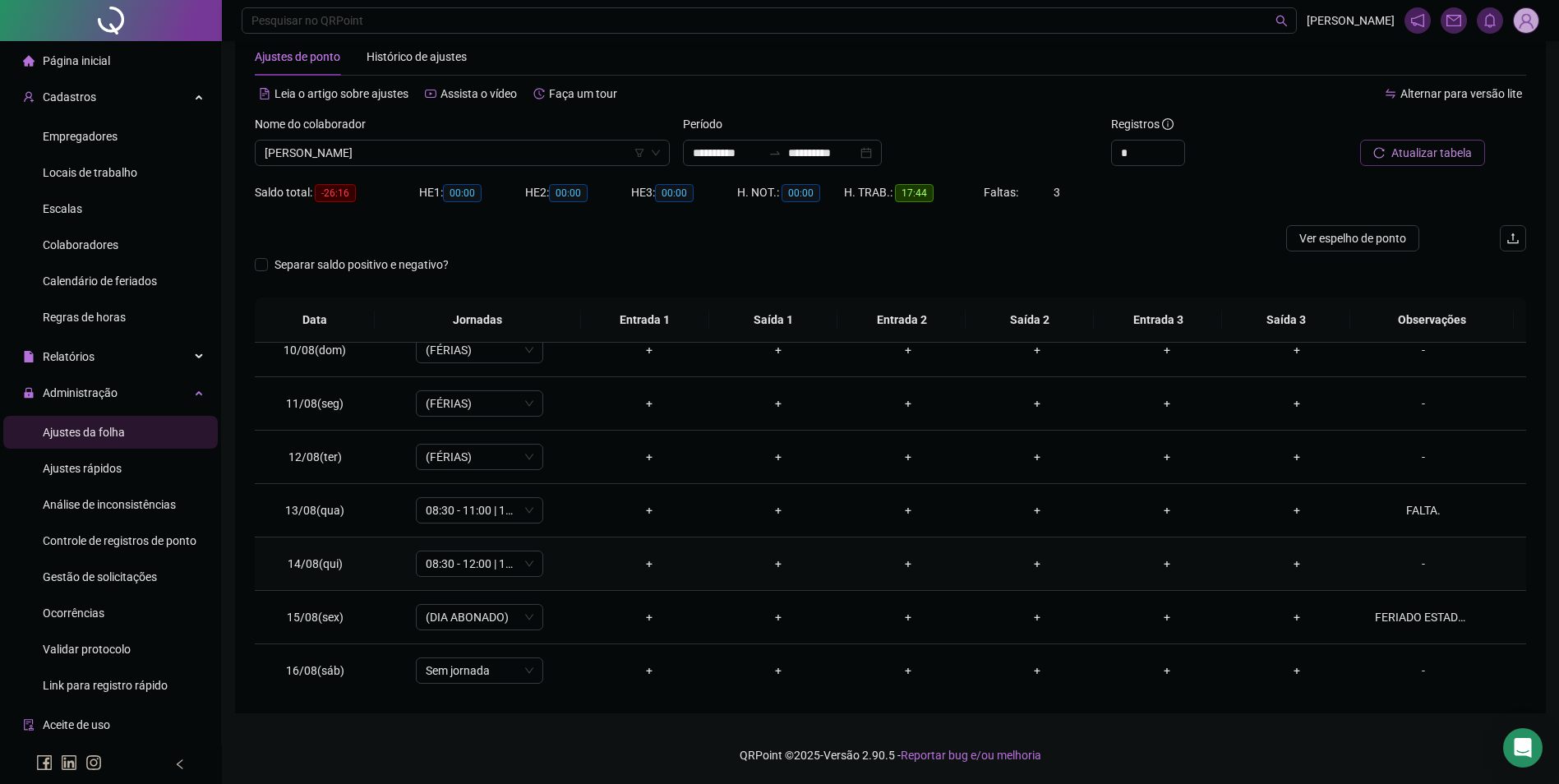
click at [1410, 566] on div "-" at bounding box center [1423, 563] width 97 height 18
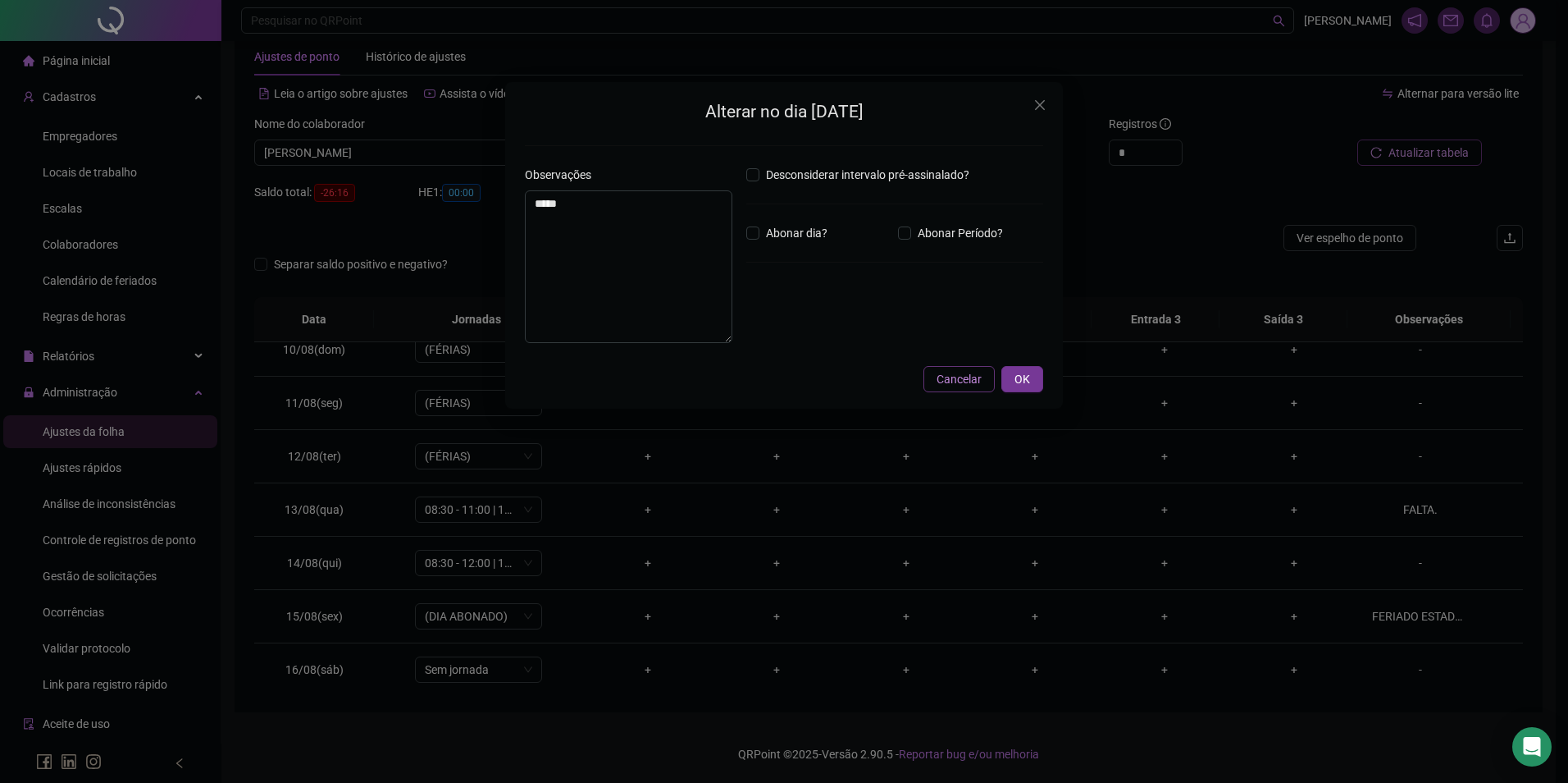
click at [965, 377] on span "Cancelar" at bounding box center [959, 378] width 45 height 18
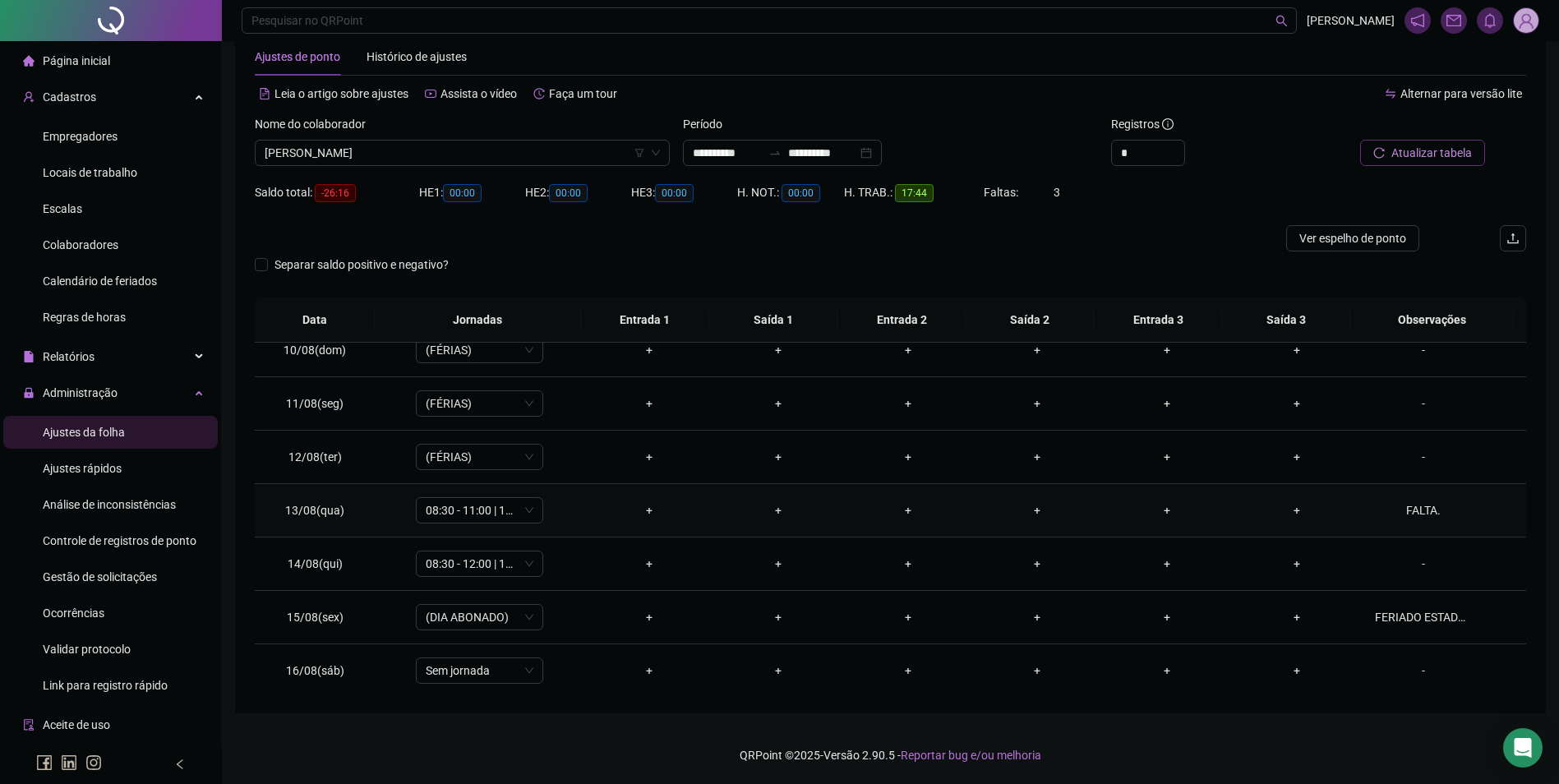
click at [514, 494] on td "08:30 - 11:00 | 12:12 - 18:30" at bounding box center [479, 510] width 208 height 53
click at [517, 506] on span "08:30 - 11:00 | 12:12 - 18:30" at bounding box center [479, 510] width 107 height 24
type input "*"
click at [465, 621] on div "Folga" at bounding box center [492, 622] width 108 height 18
click at [558, 468] on span "Sim" at bounding box center [555, 467] width 19 height 18
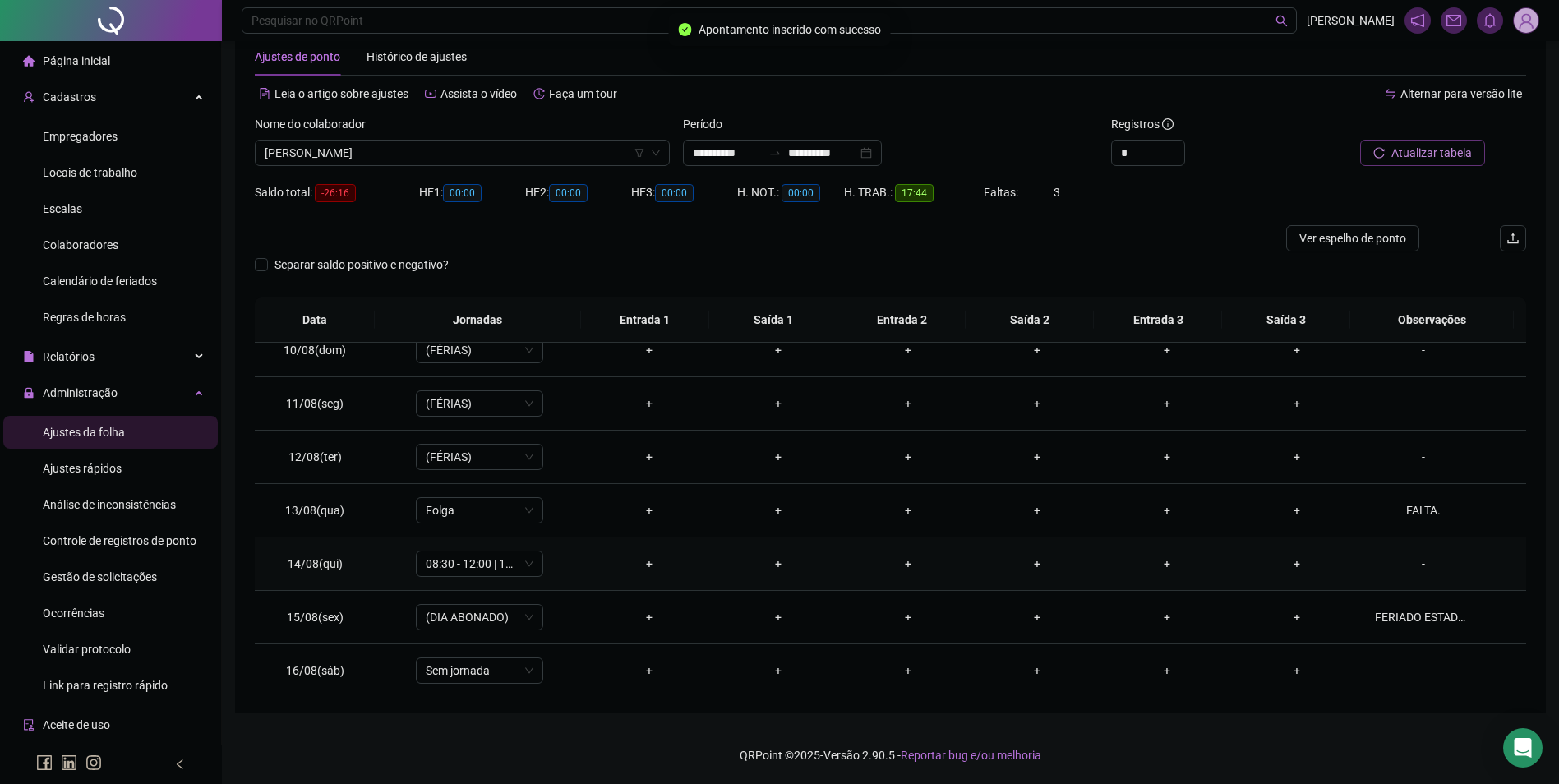
click at [1405, 558] on div "-" at bounding box center [1423, 563] width 97 height 18
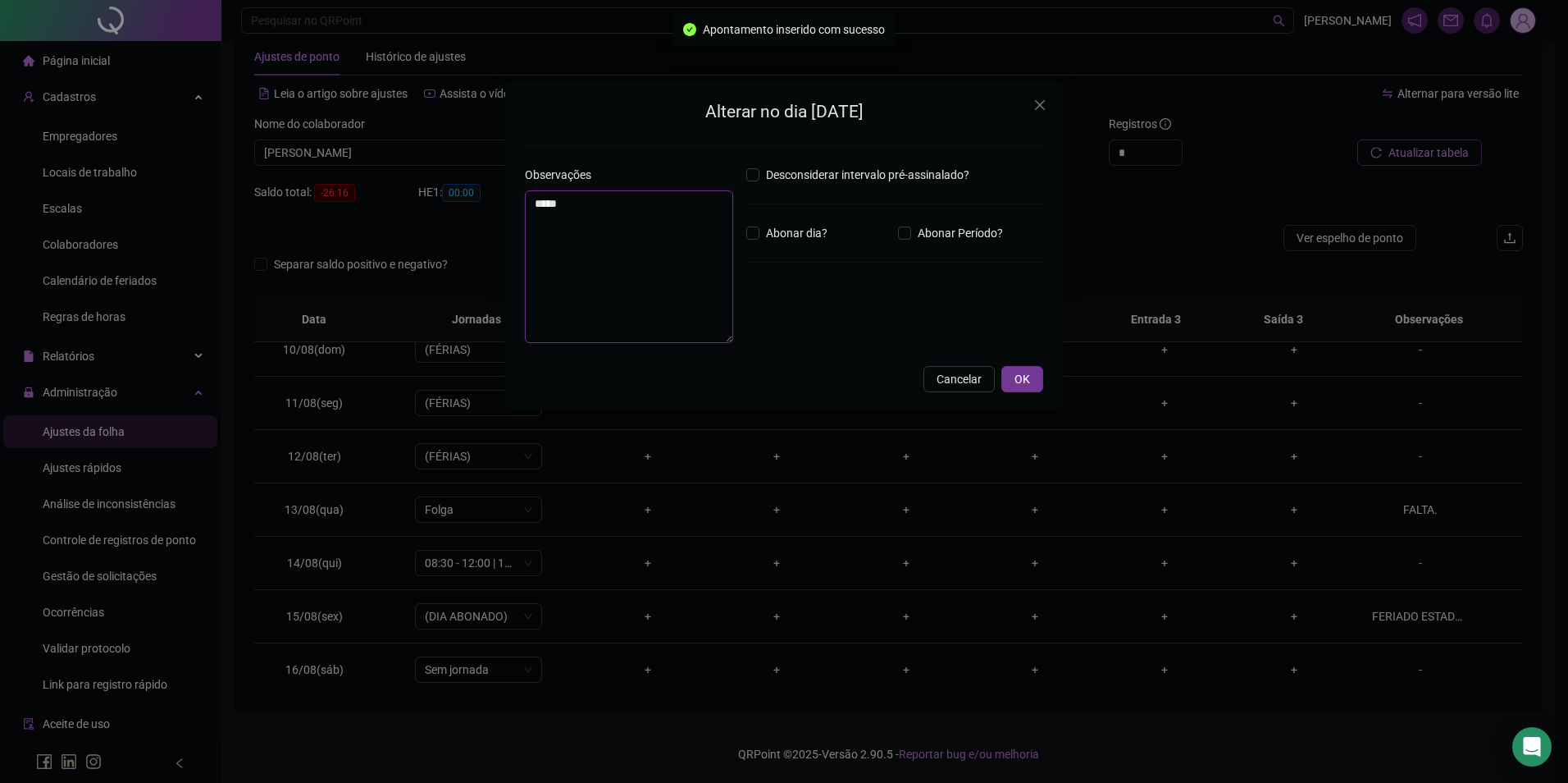
click at [686, 264] on textarea "*****" at bounding box center [629, 267] width 208 height 153
type textarea "**********"
click at [1021, 384] on span "OK" at bounding box center [1021, 378] width 16 height 18
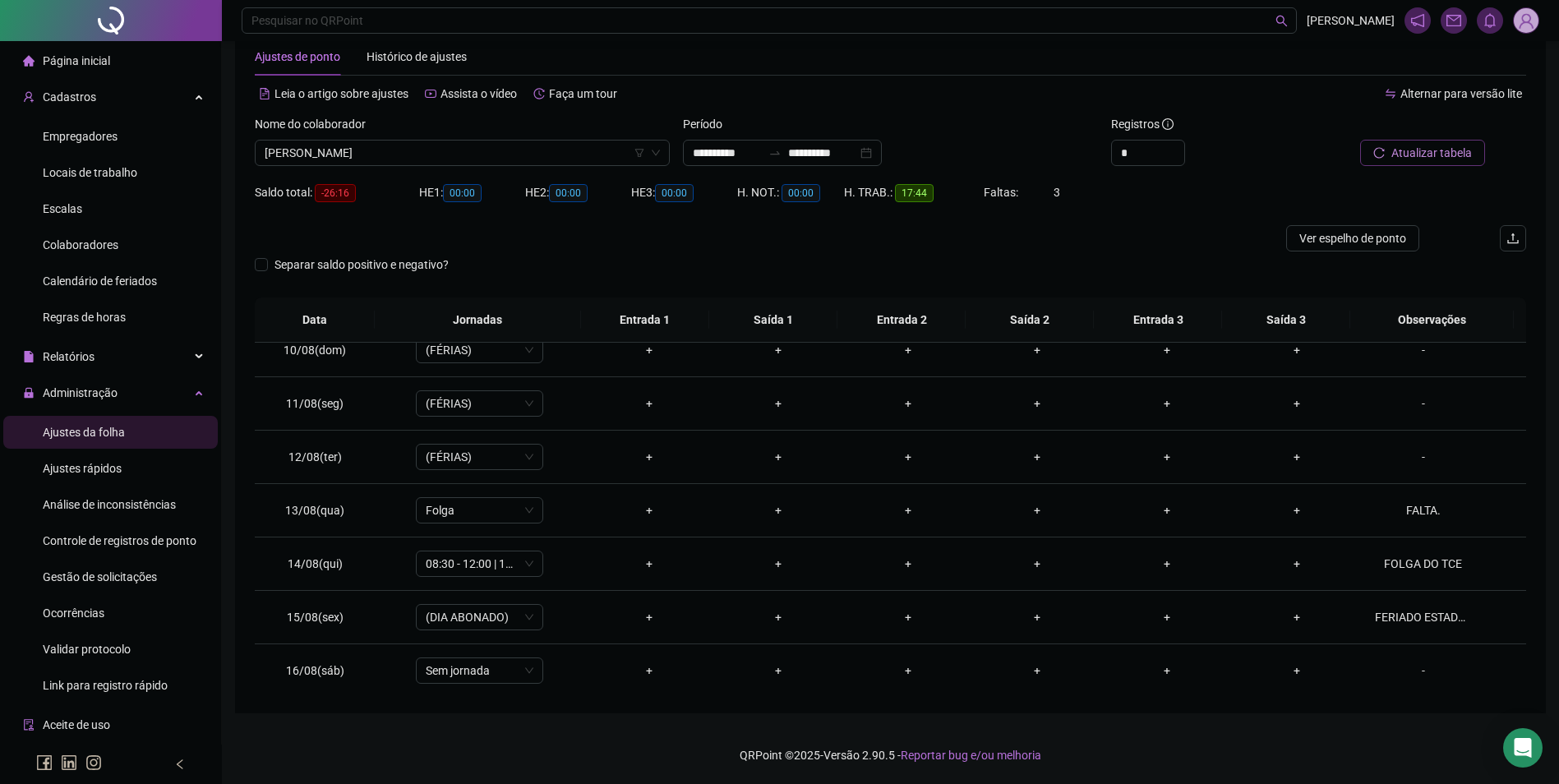
click at [1450, 159] on span "Atualizar tabela" at bounding box center [1431, 152] width 80 height 18
click at [484, 564] on span "08:30 - 12:00 | 13:12 - 18:30" at bounding box center [479, 563] width 107 height 24
type input "*"
click at [478, 479] on div "Folga" at bounding box center [492, 476] width 108 height 18
click at [546, 522] on span "Sim" at bounding box center [555, 520] width 19 height 18
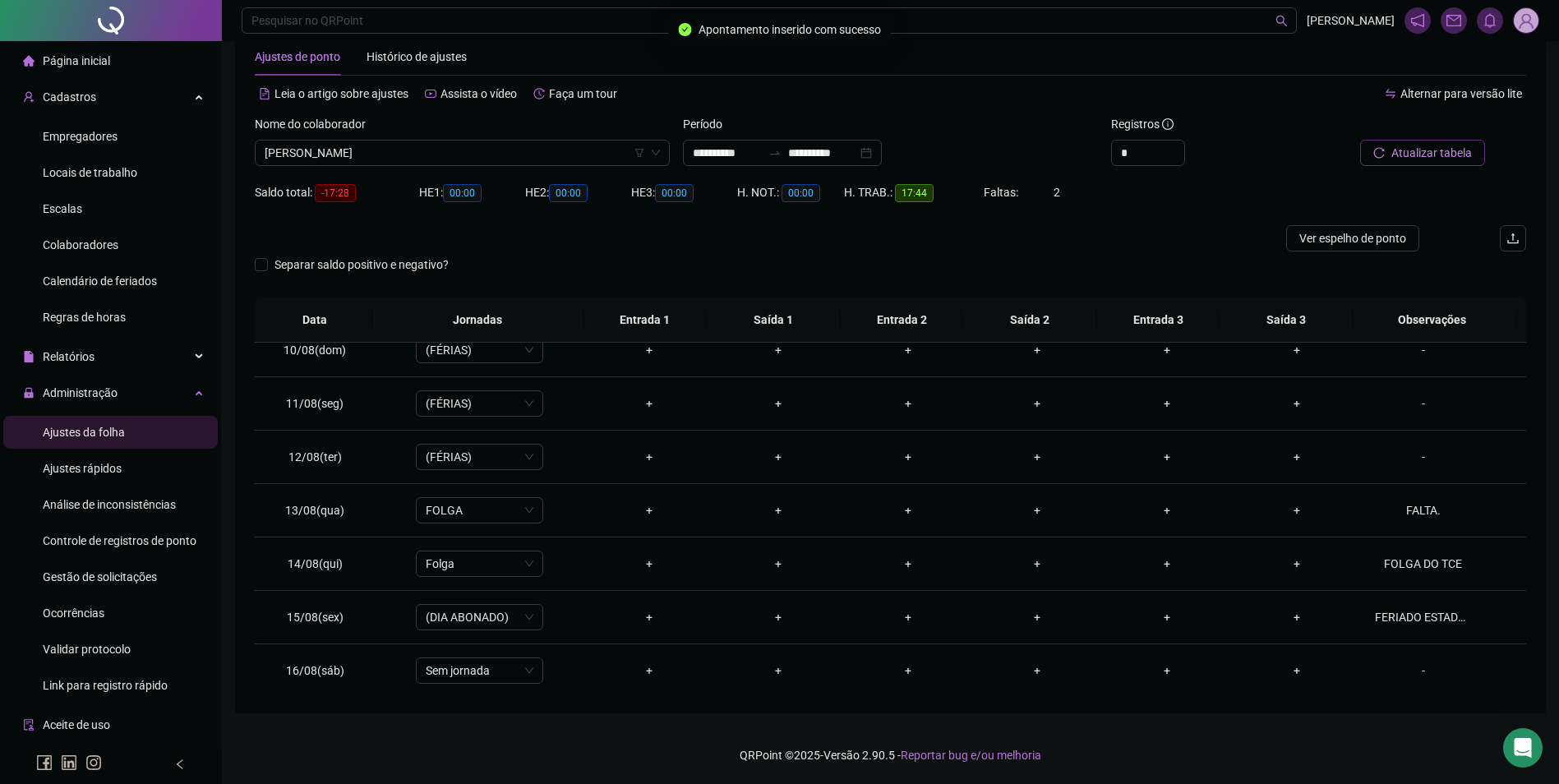
click at [1408, 154] on span "Atualizar tabela" at bounding box center [1431, 152] width 80 height 18
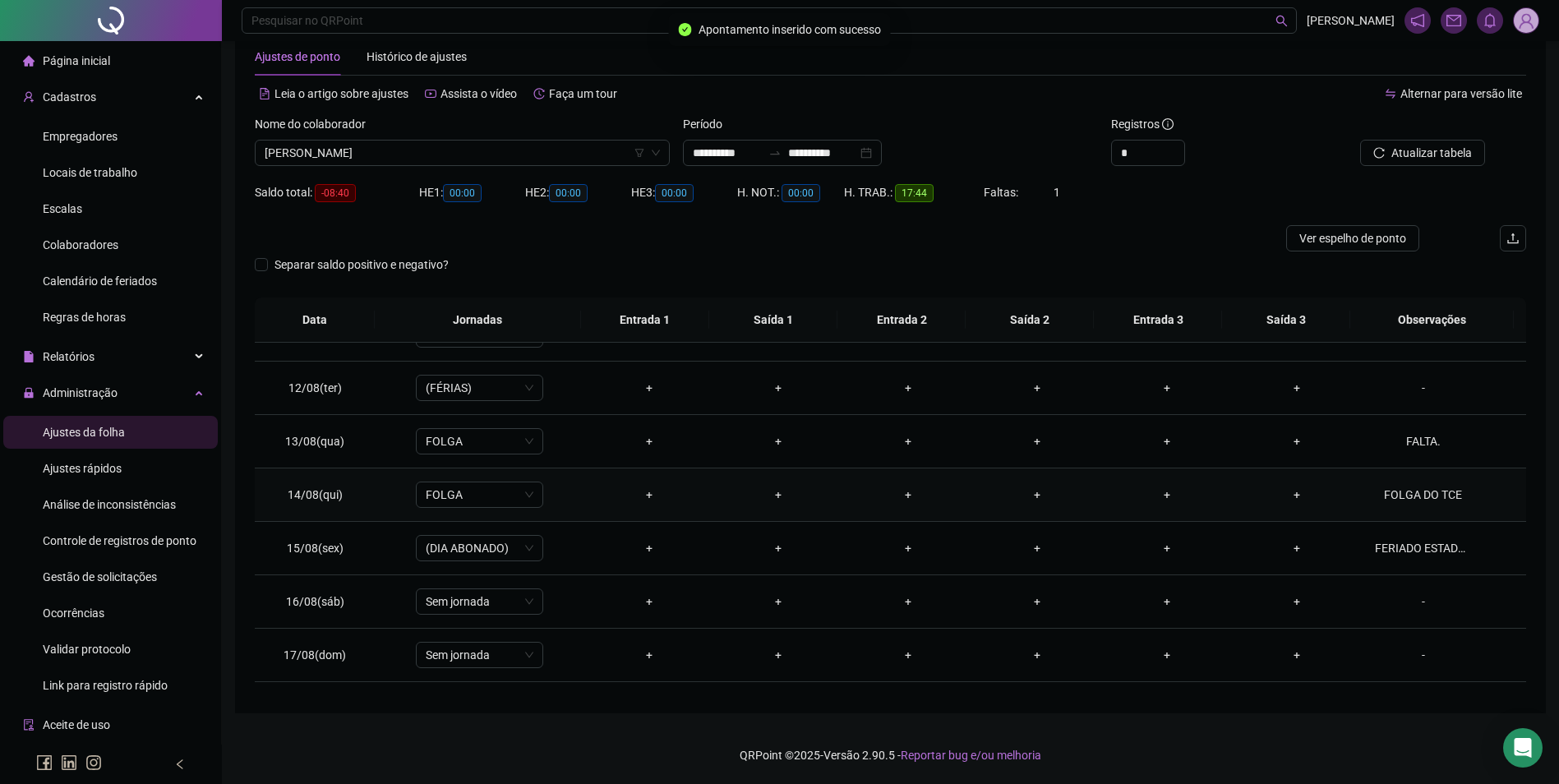
scroll to position [663, 0]
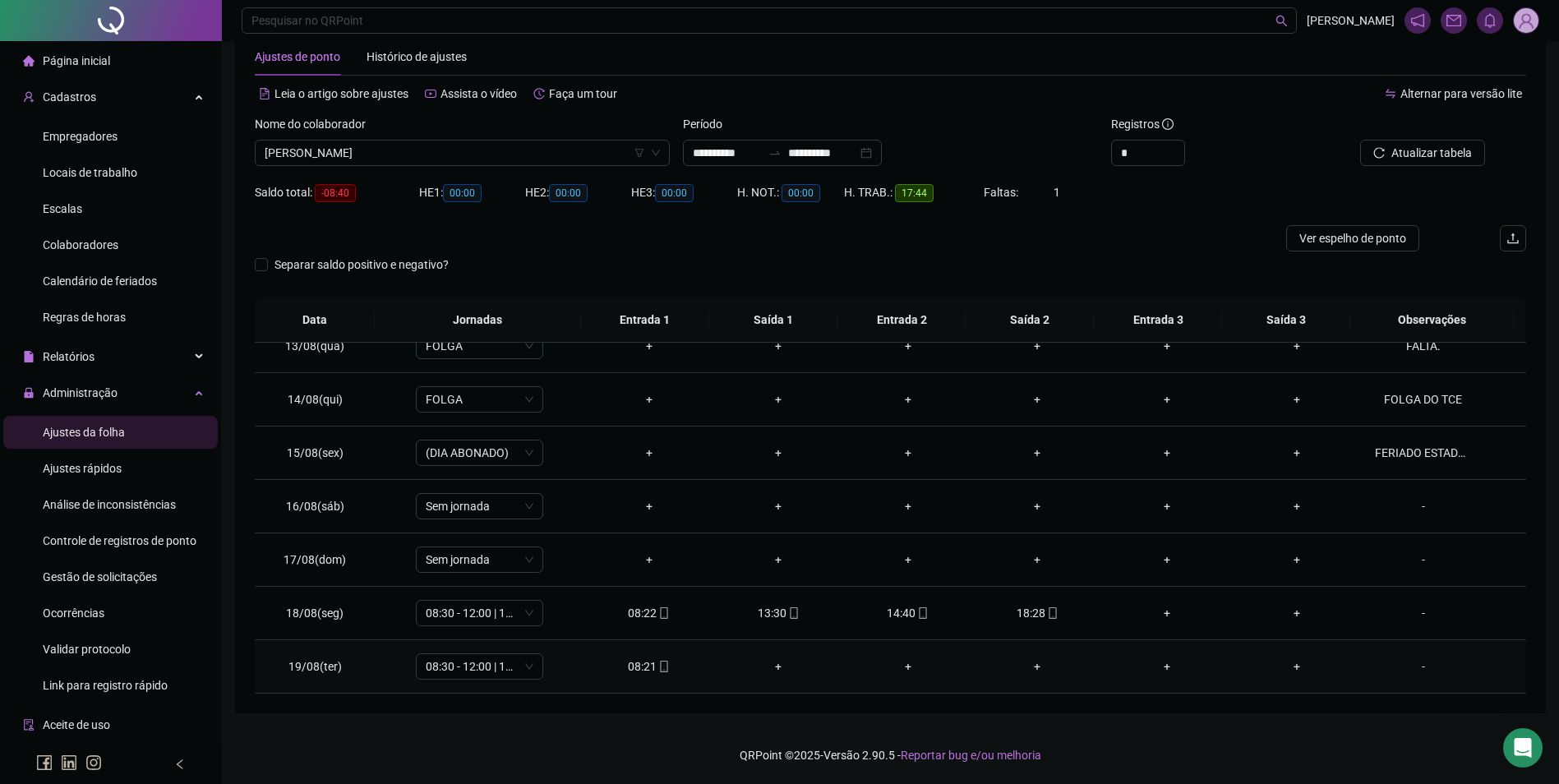
click at [660, 667] on icon "mobile" at bounding box center [664, 666] width 7 height 11
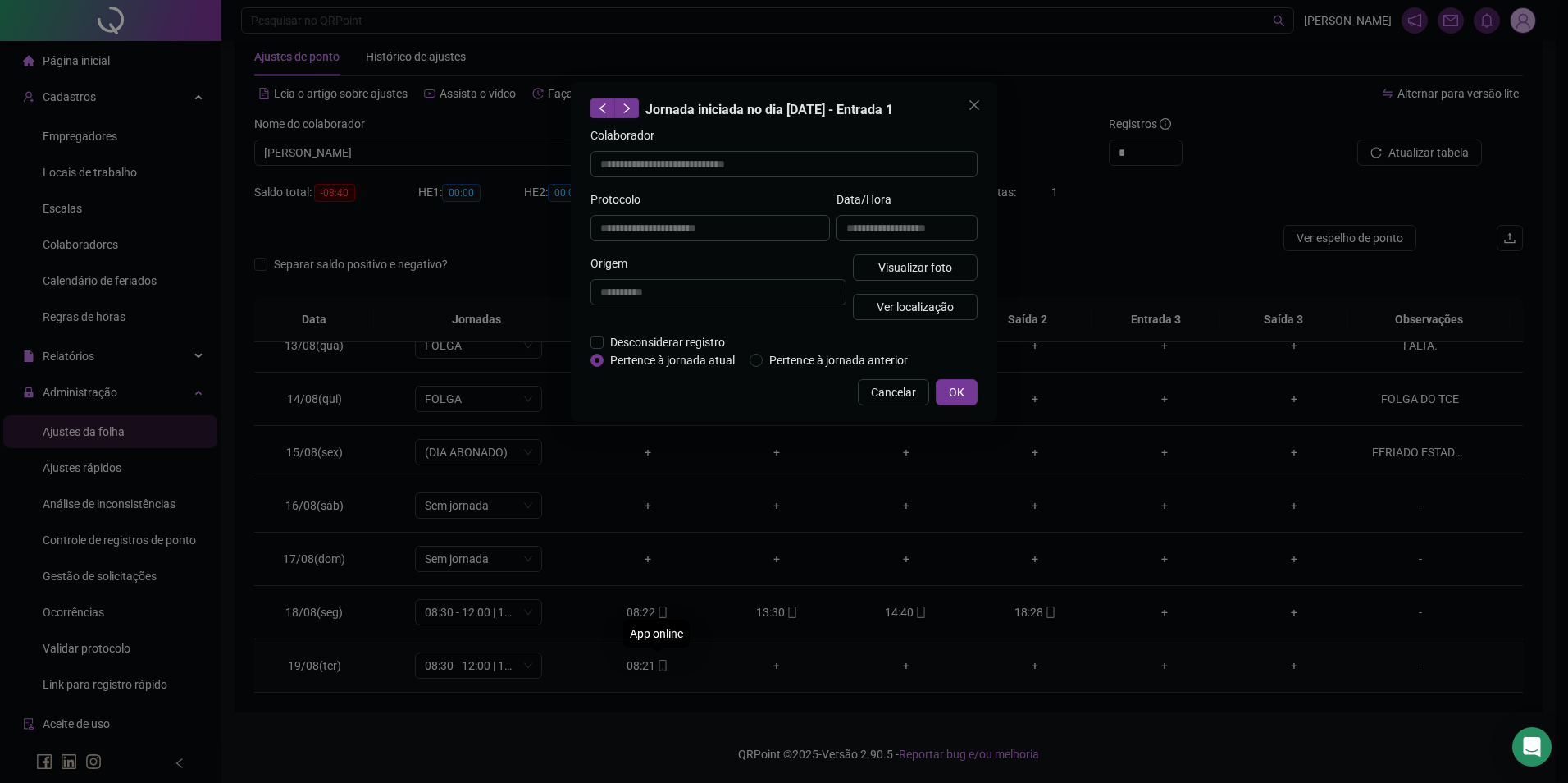
type input "**********"
click at [901, 260] on span "Visualizar foto" at bounding box center [915, 267] width 74 height 18
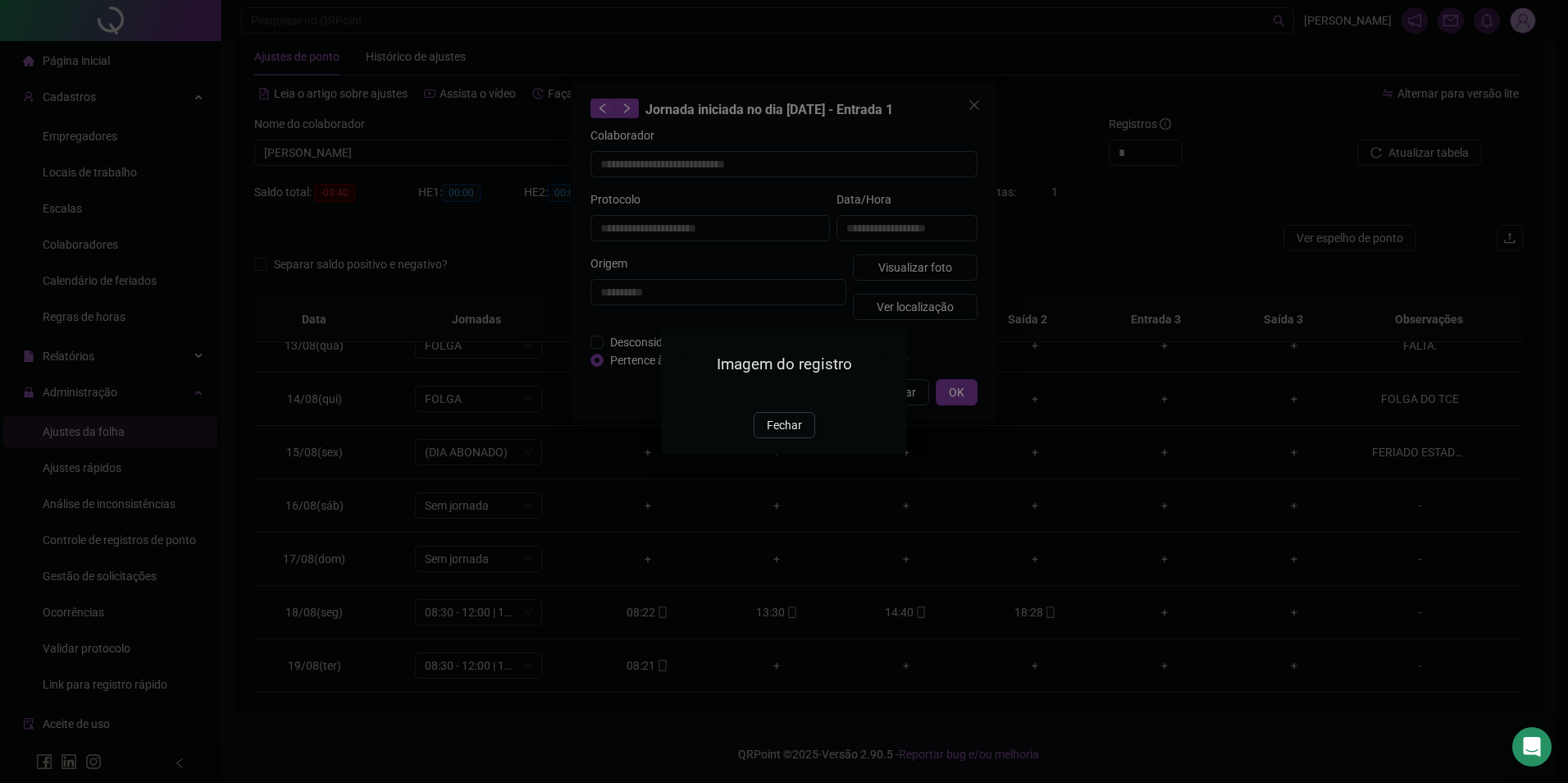
drag, startPoint x: 793, startPoint y: 509, endPoint x: 796, endPoint y: 500, distance: 9.5
click at [791, 438] on button "Fechar" at bounding box center [784, 425] width 62 height 26
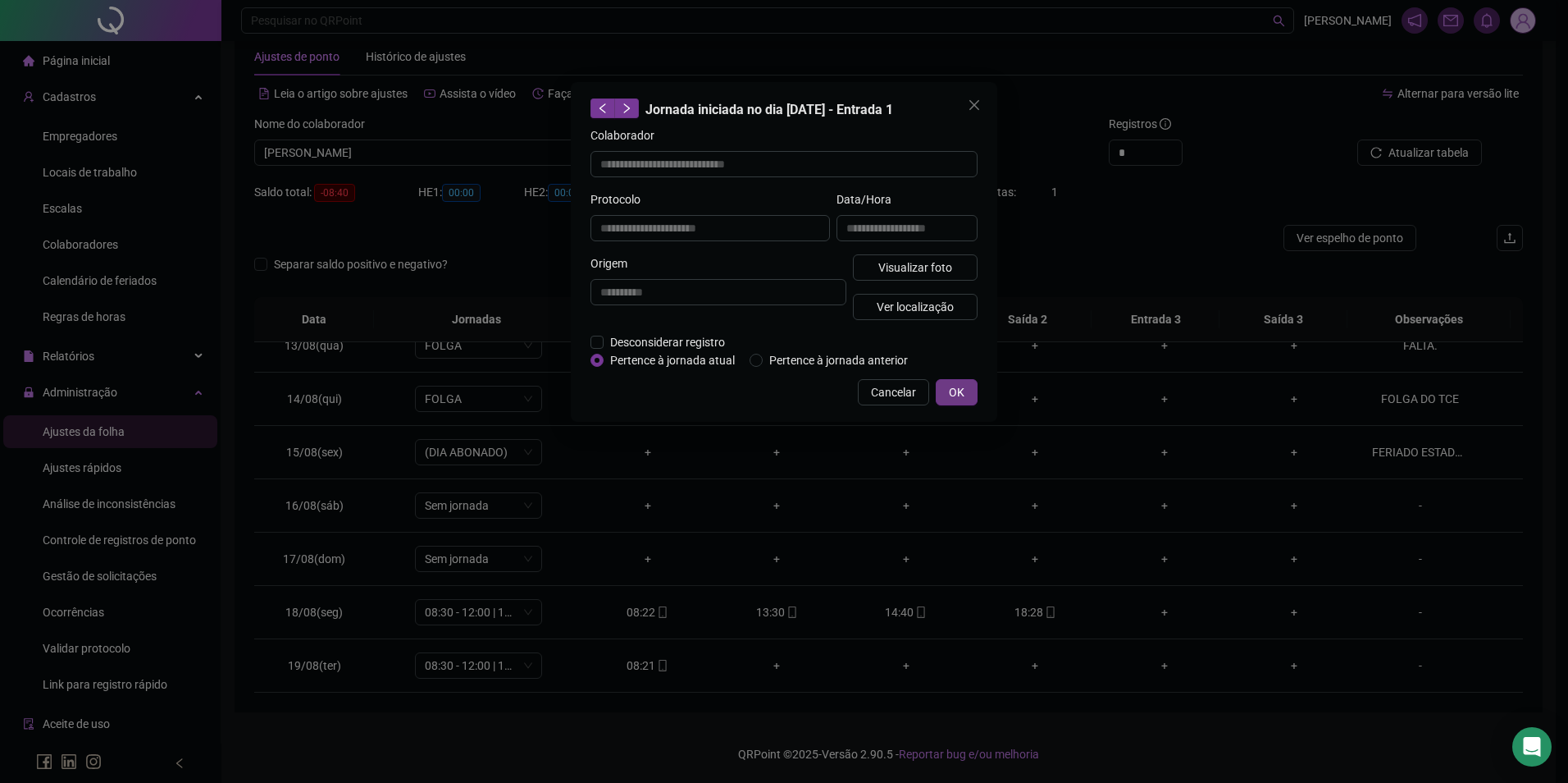
click at [947, 384] on button "OK" at bounding box center [956, 392] width 42 height 26
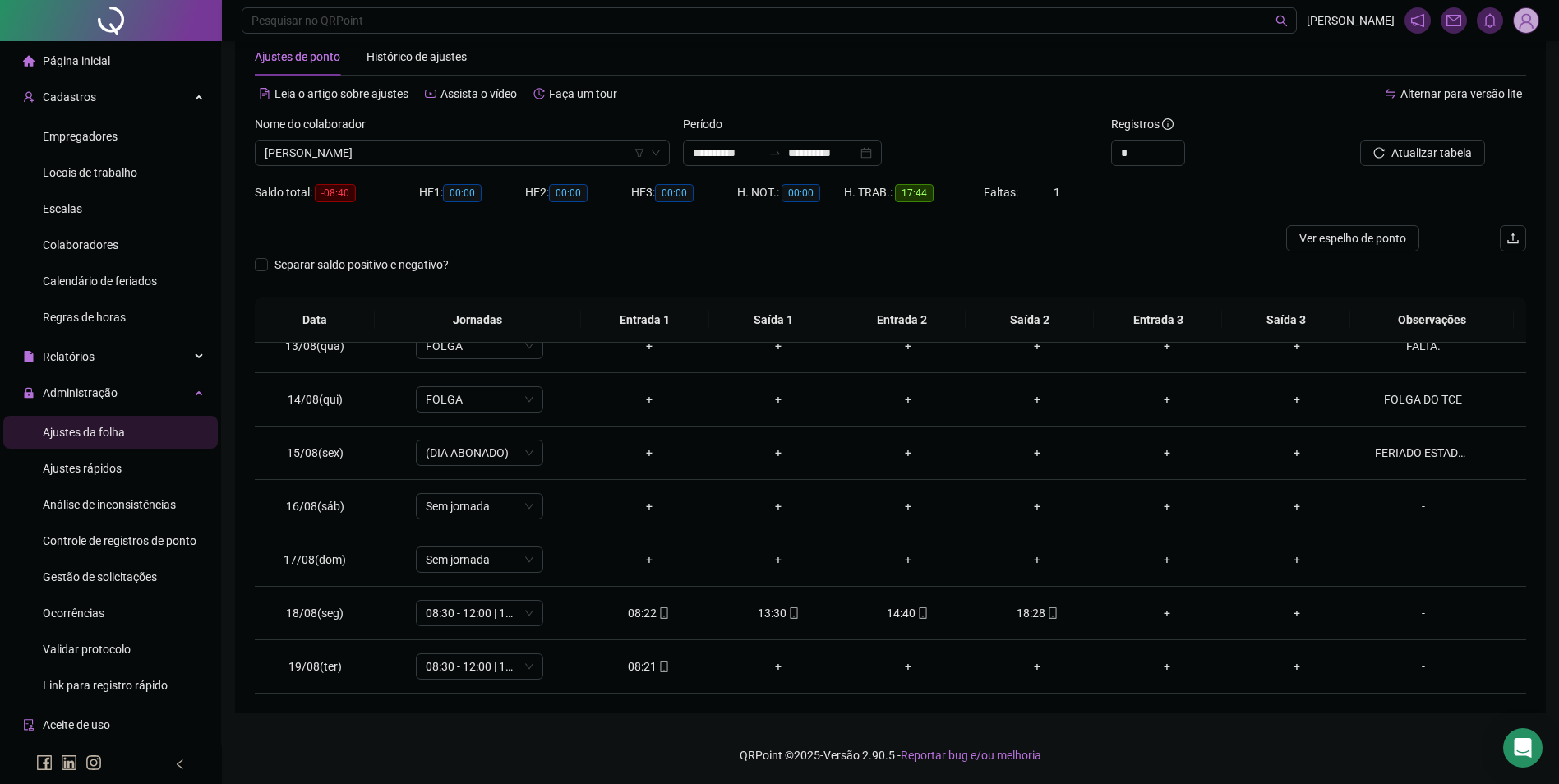
click at [481, 133] on div "Nome do colaborador" at bounding box center [463, 127] width 415 height 24
click at [477, 153] on span "[PERSON_NAME]" at bounding box center [462, 152] width 395 height 24
type input "*"
type input "*****"
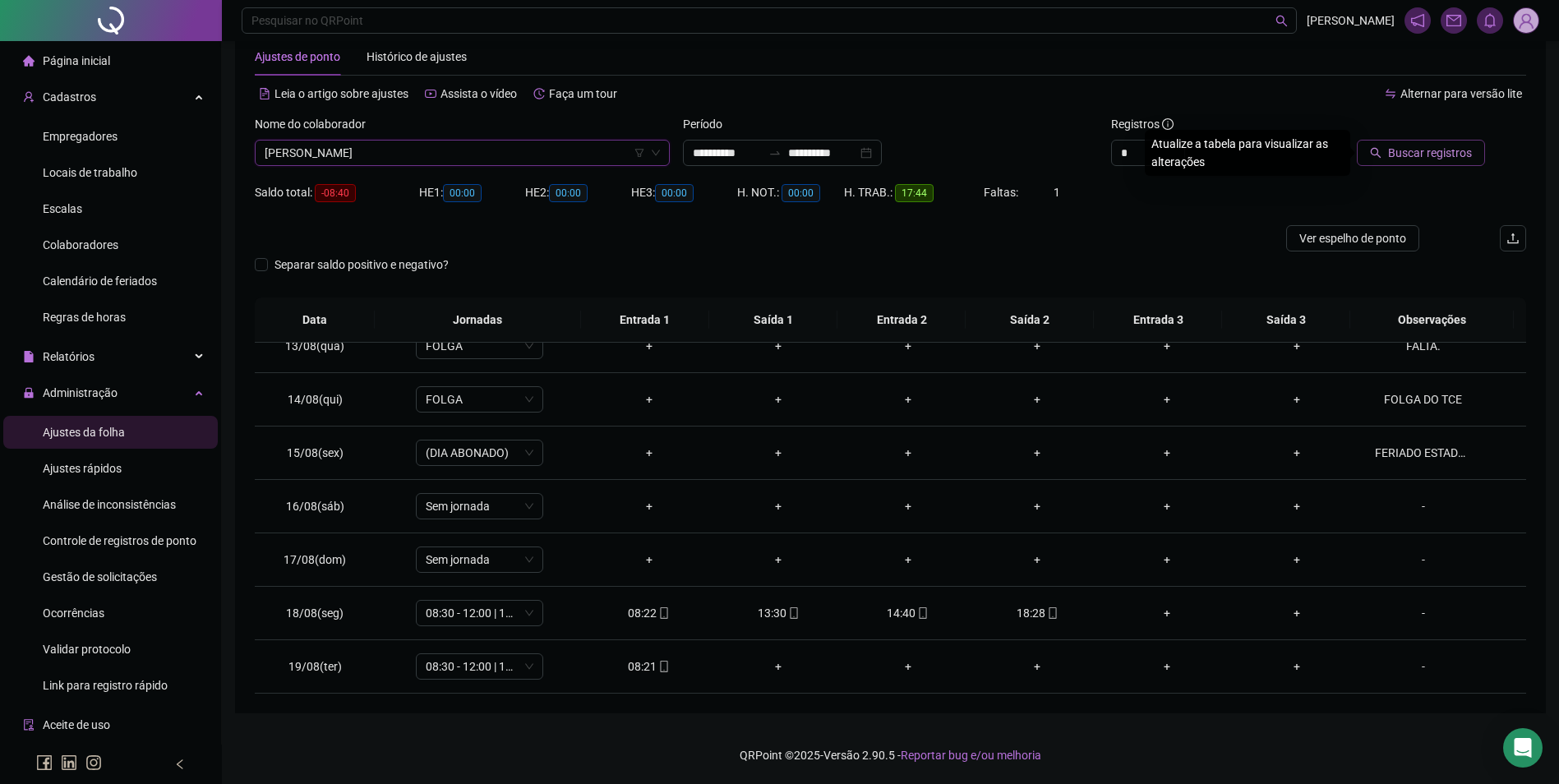
click at [1423, 156] on span "Buscar registros" at bounding box center [1430, 152] width 84 height 18
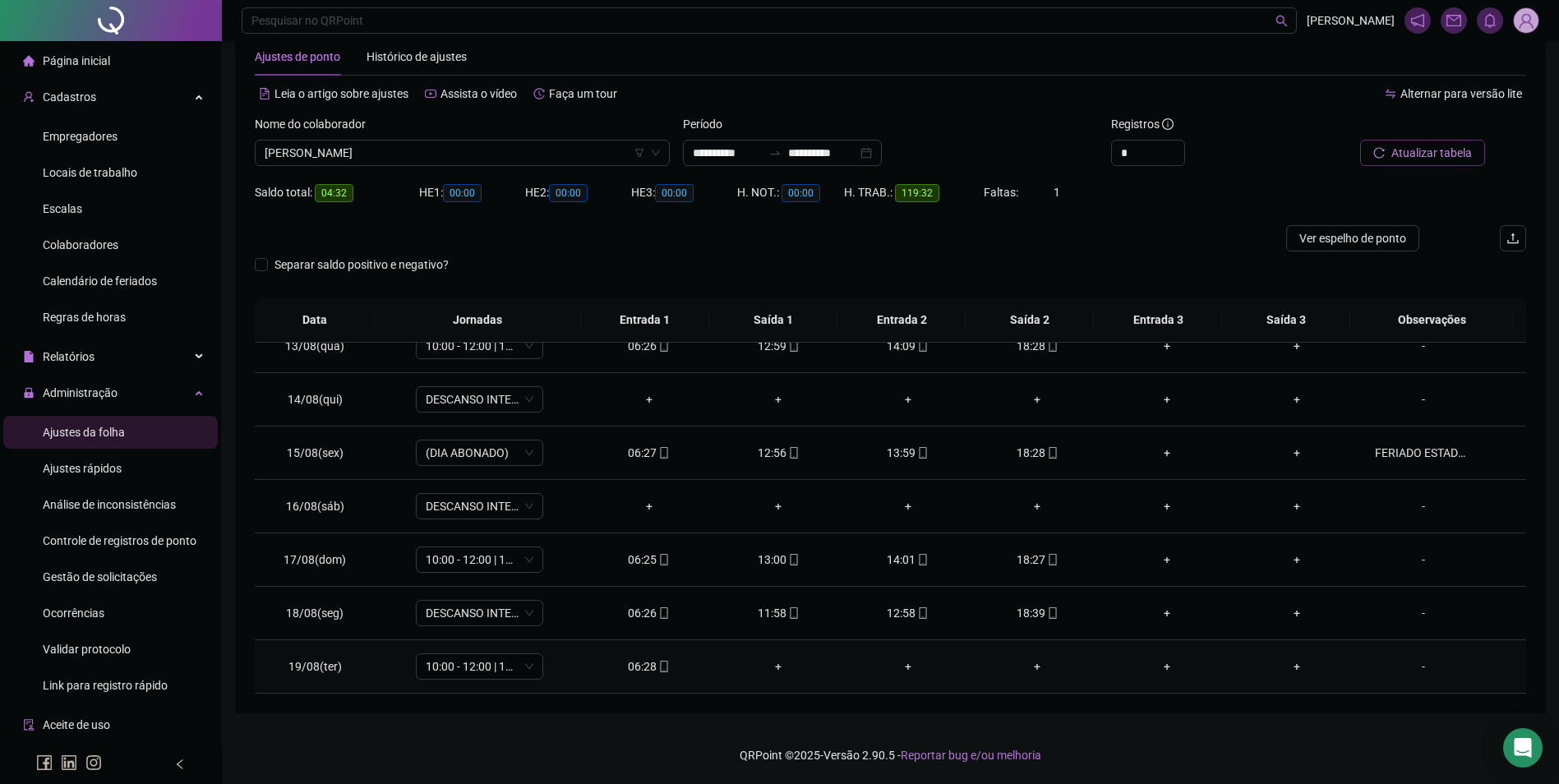
click at [660, 666] on icon "mobile" at bounding box center [664, 666] width 7 height 11
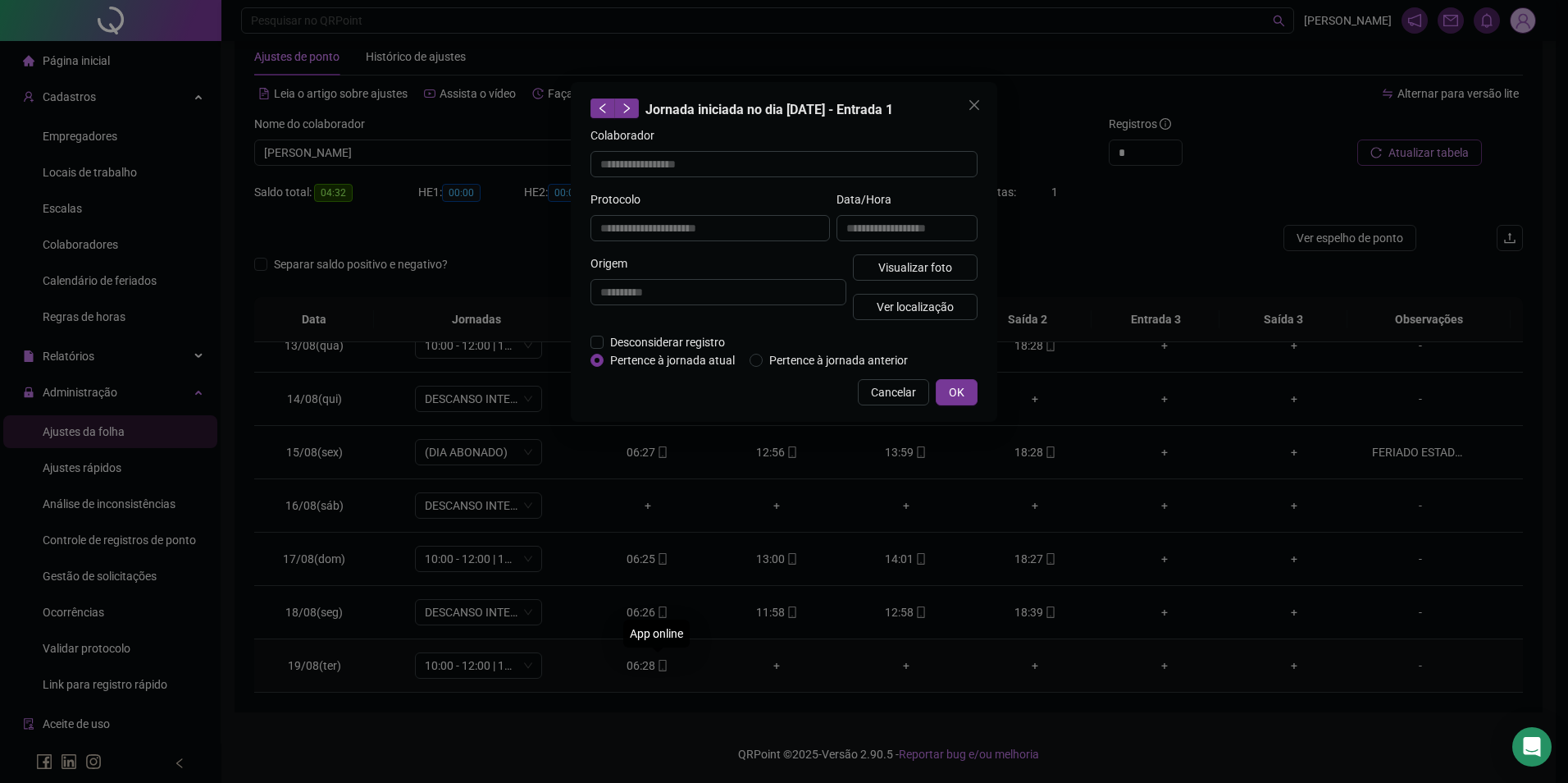
type input "**********"
click at [919, 262] on span "Visualizar foto" at bounding box center [915, 267] width 74 height 18
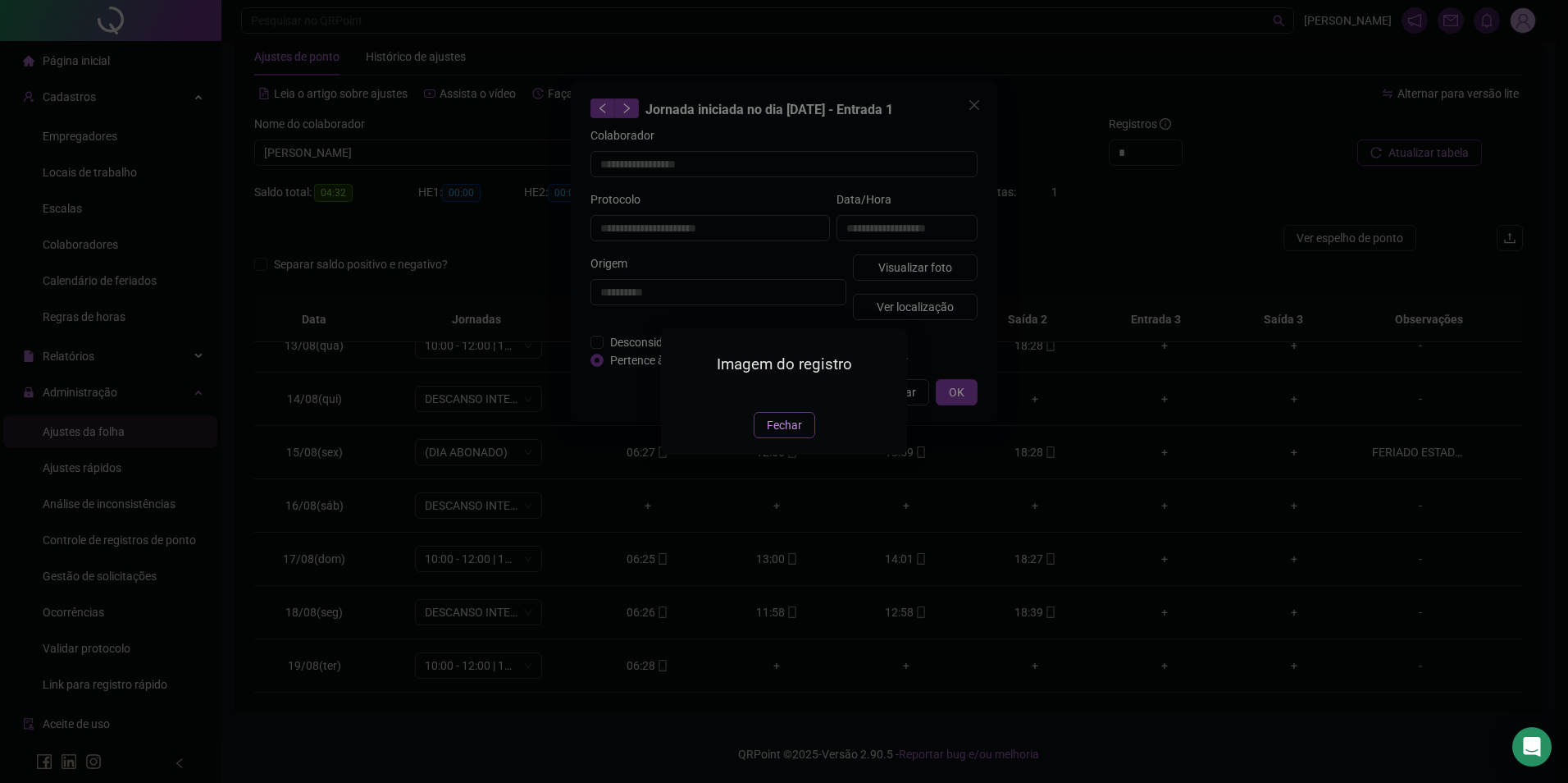
click at [777, 434] on span "Fechar" at bounding box center [784, 425] width 35 height 18
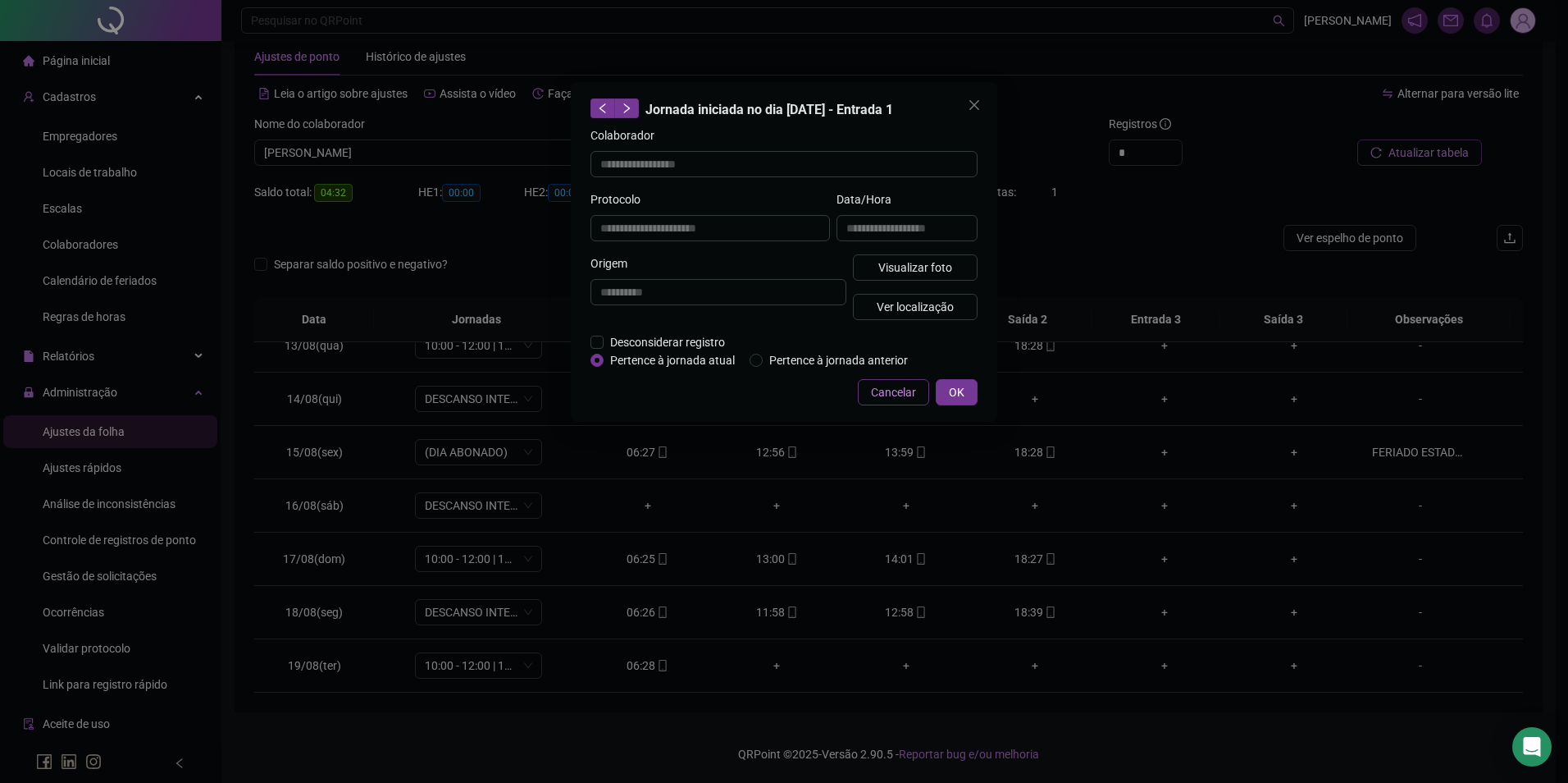
click at [902, 390] on span "Cancelar" at bounding box center [894, 392] width 45 height 18
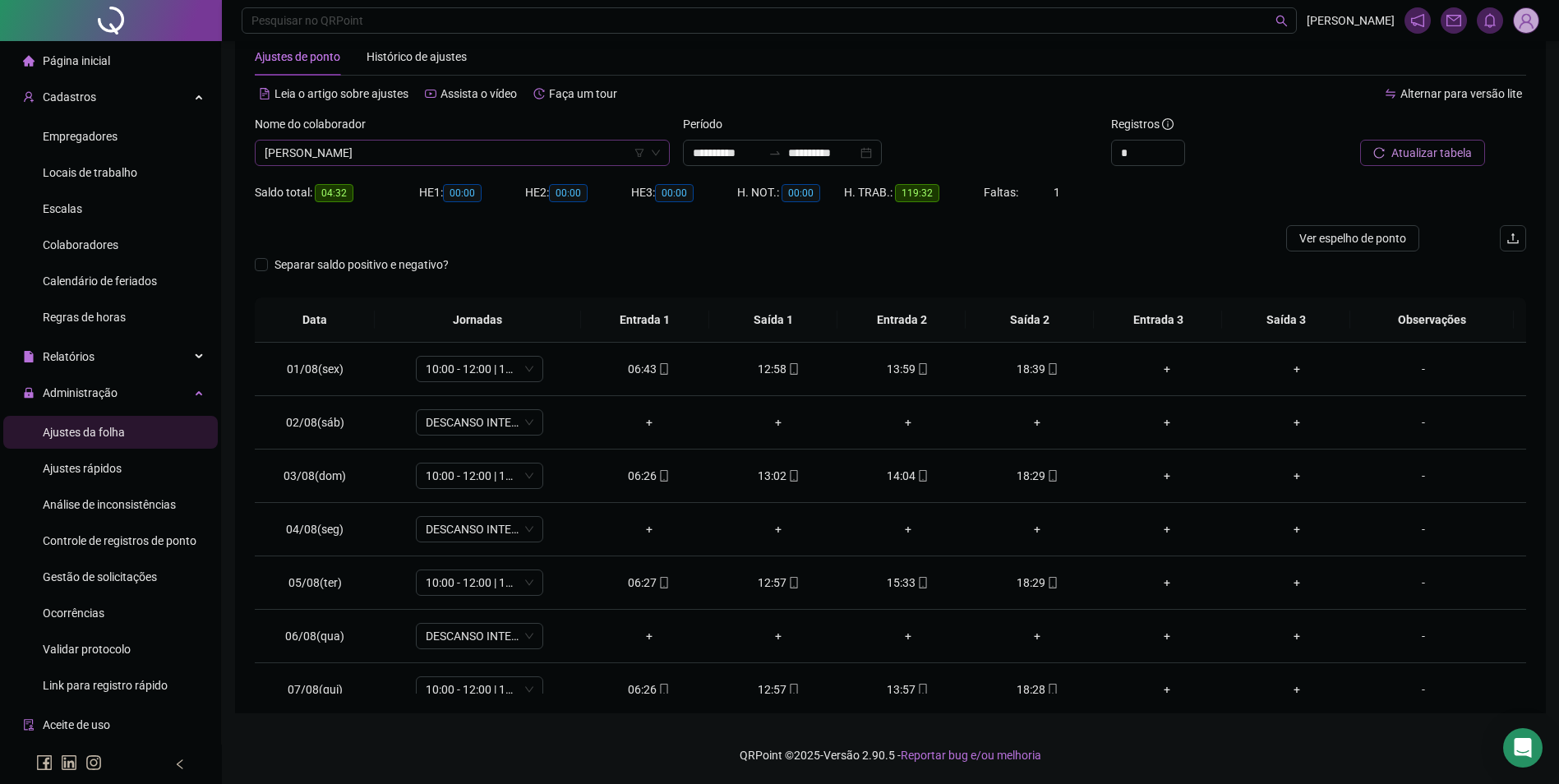
scroll to position [18427, 0]
click at [472, 154] on span "[PERSON_NAME]" at bounding box center [462, 152] width 395 height 24
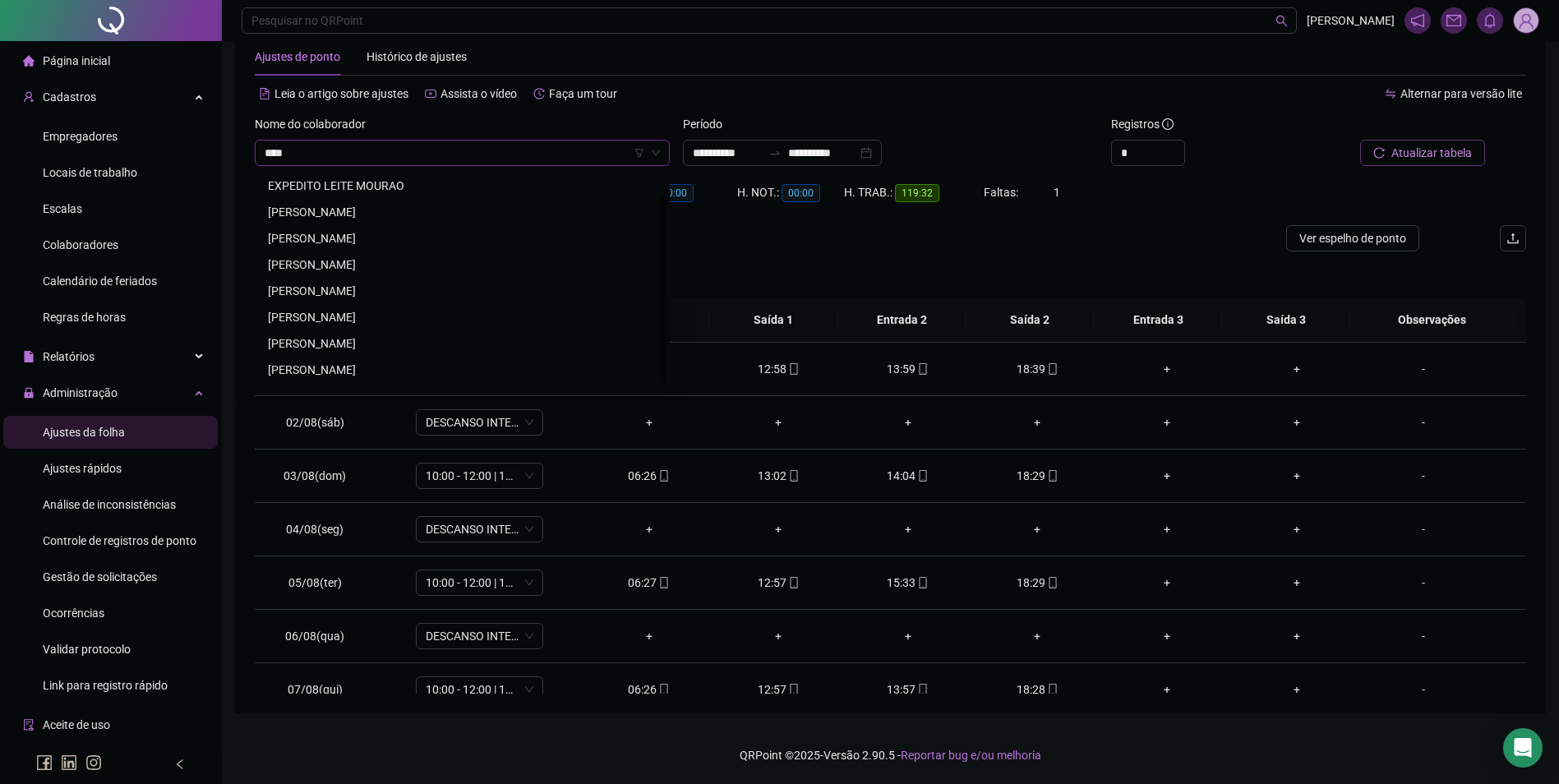
scroll to position [0, 0]
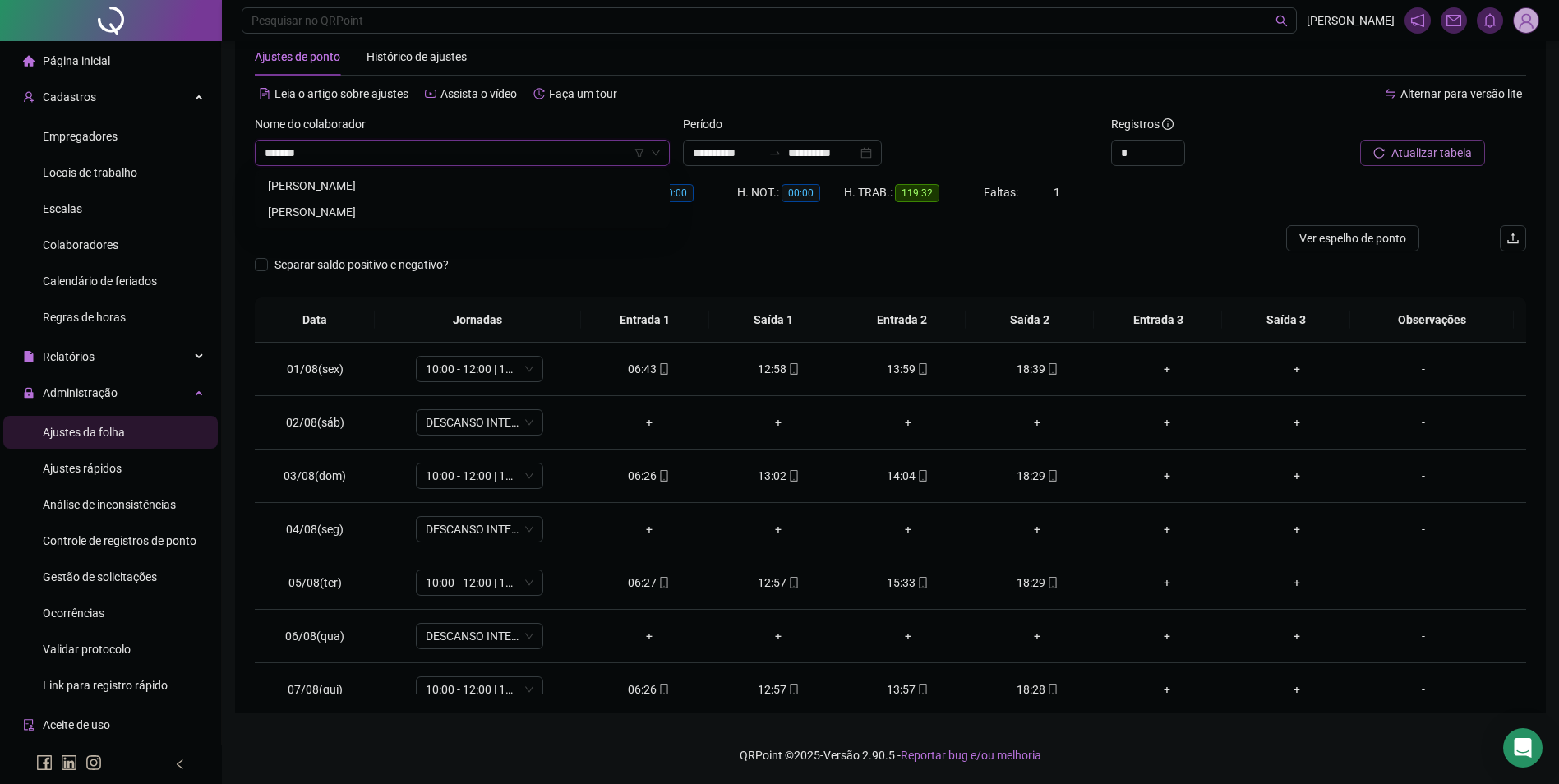
type input "********"
click at [363, 190] on div "[PERSON_NAME]" at bounding box center [463, 185] width 389 height 18
click at [1417, 159] on span "Buscar registros" at bounding box center [1430, 152] width 84 height 18
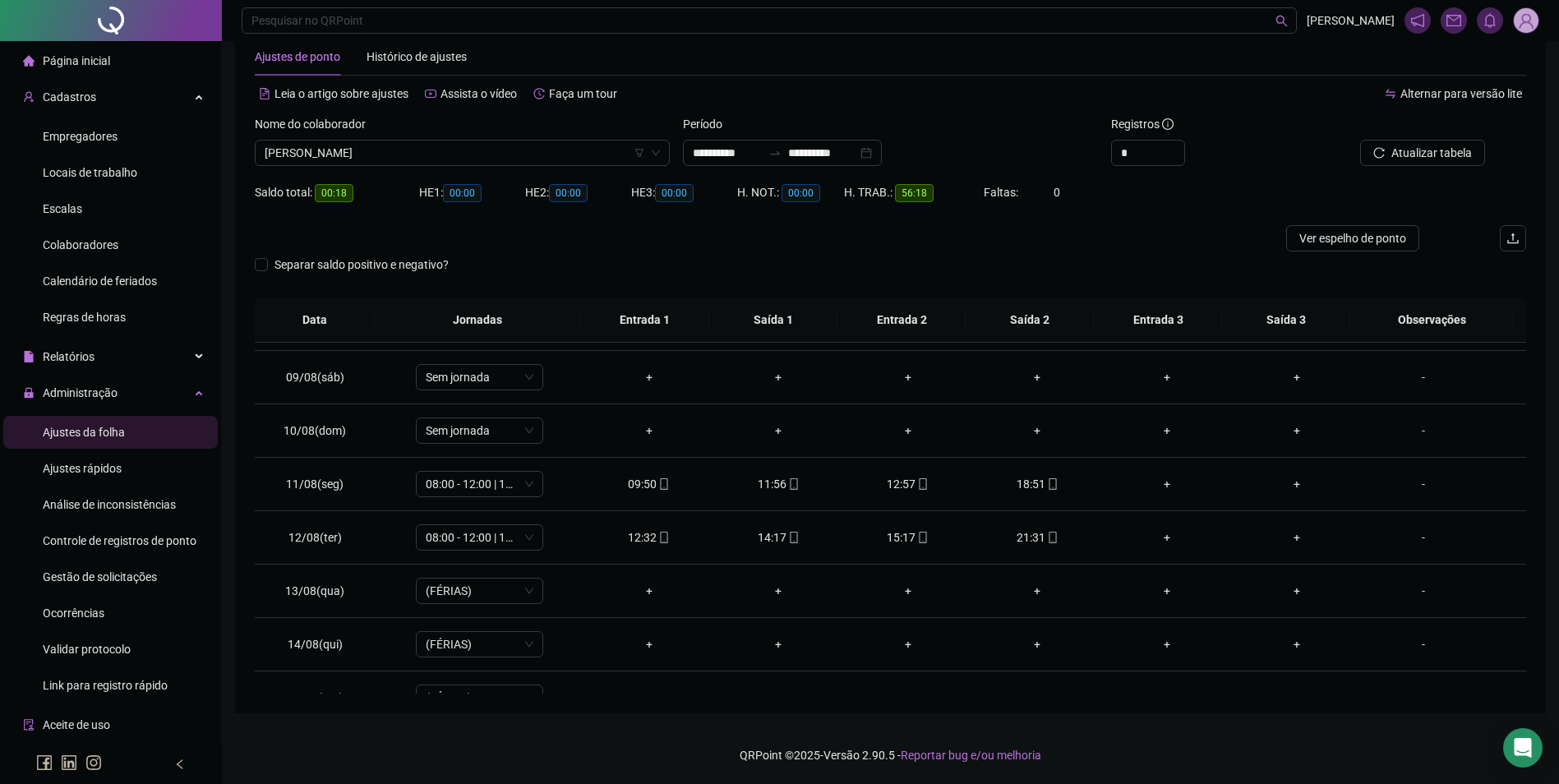
scroll to position [418, 0]
click at [1034, 536] on div "21:31" at bounding box center [1037, 538] width 104 height 18
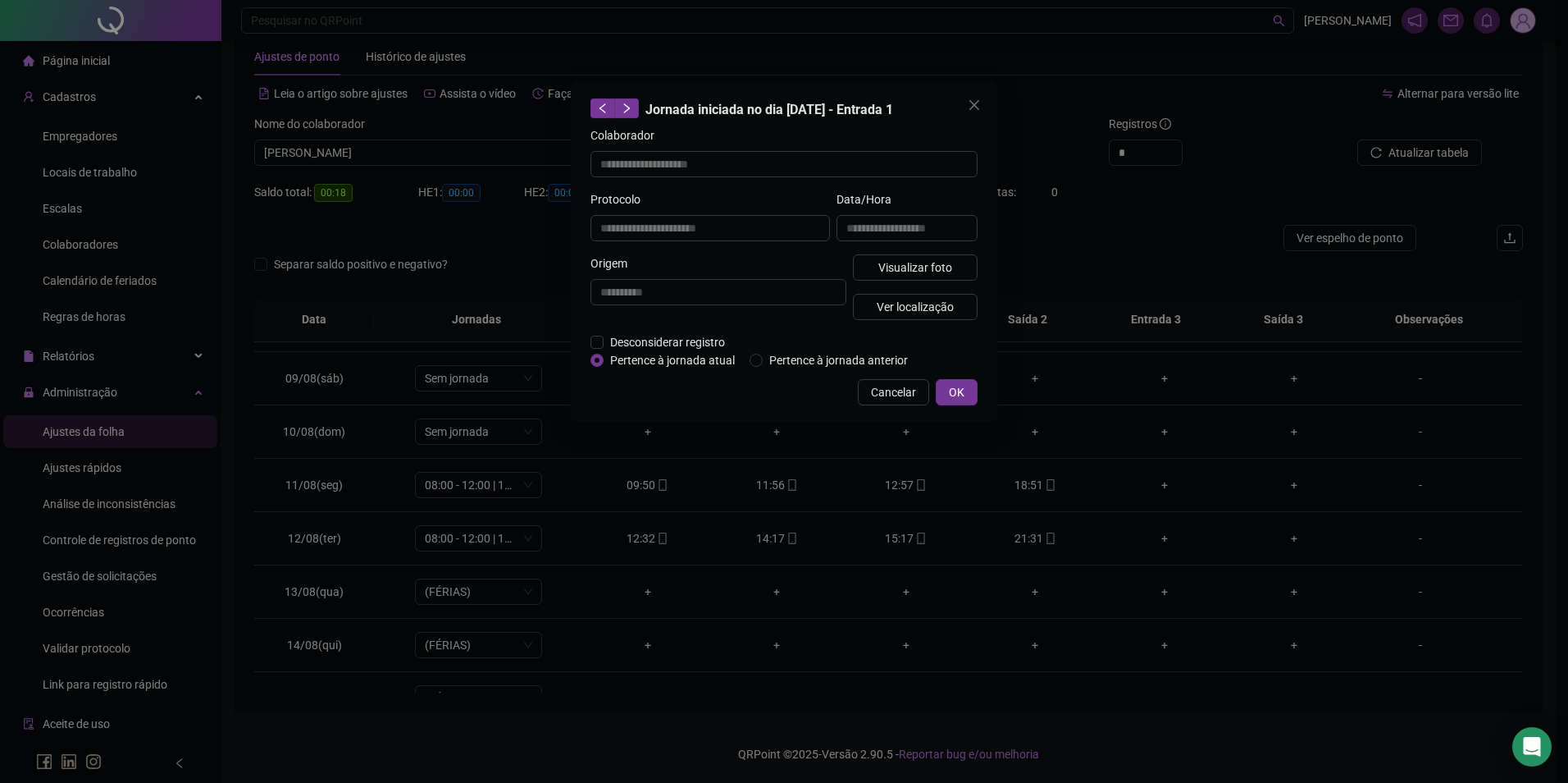
type input "**********"
click at [945, 267] on span "Visualizar foto" at bounding box center [915, 267] width 74 height 18
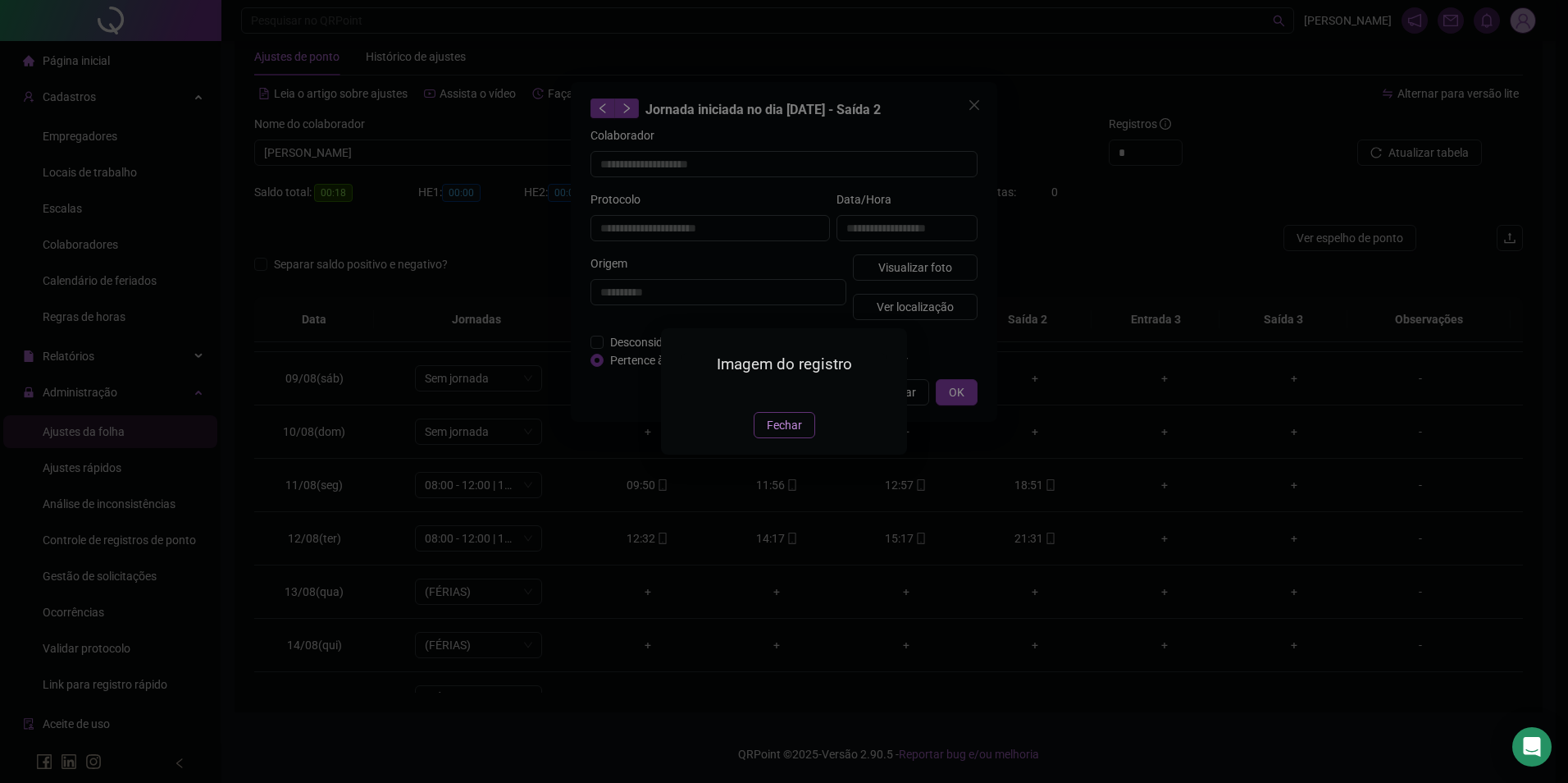
click at [765, 438] on button "Fechar" at bounding box center [784, 425] width 62 height 26
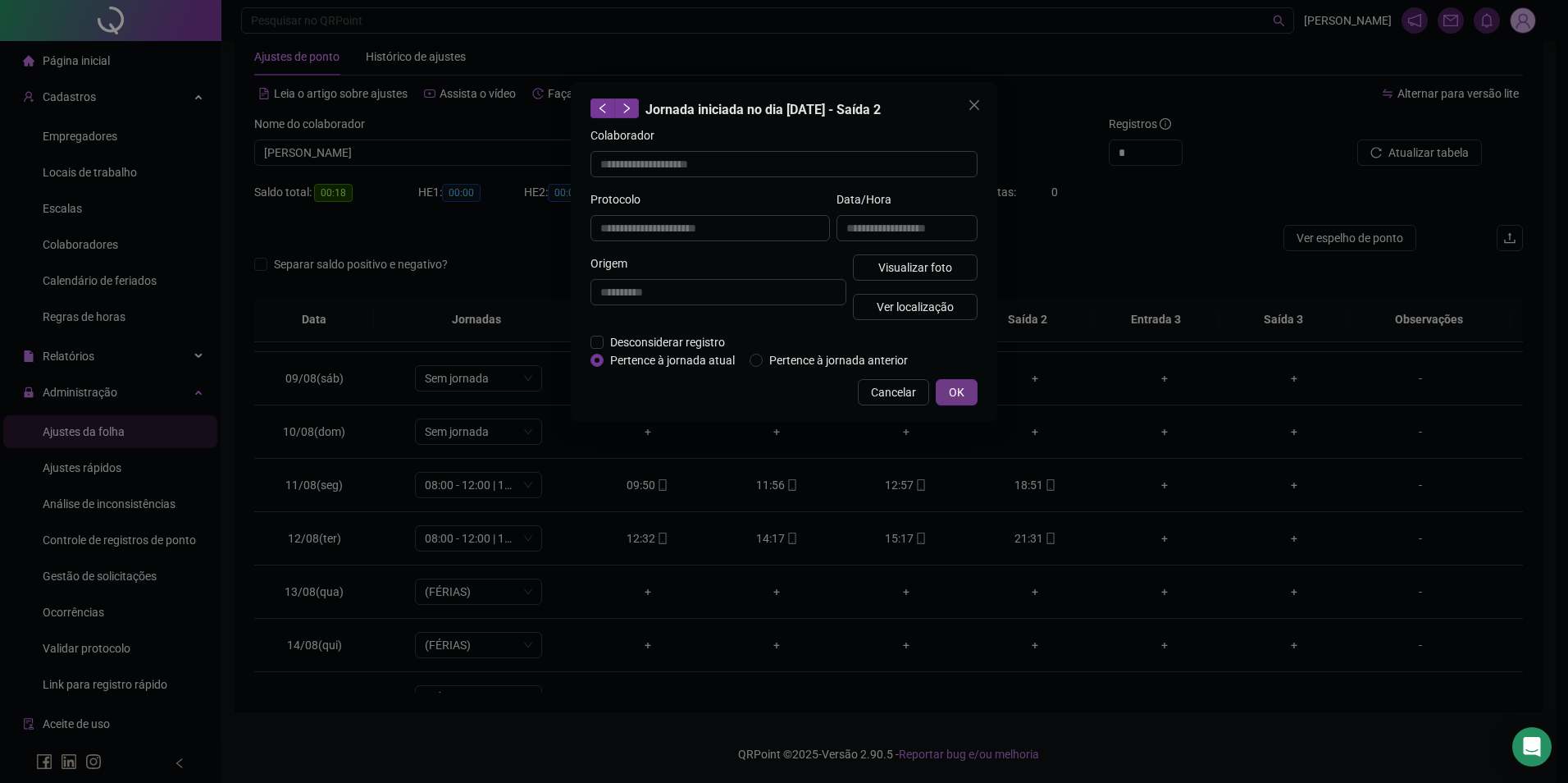
click at [964, 391] on button "OK" at bounding box center [956, 392] width 42 height 26
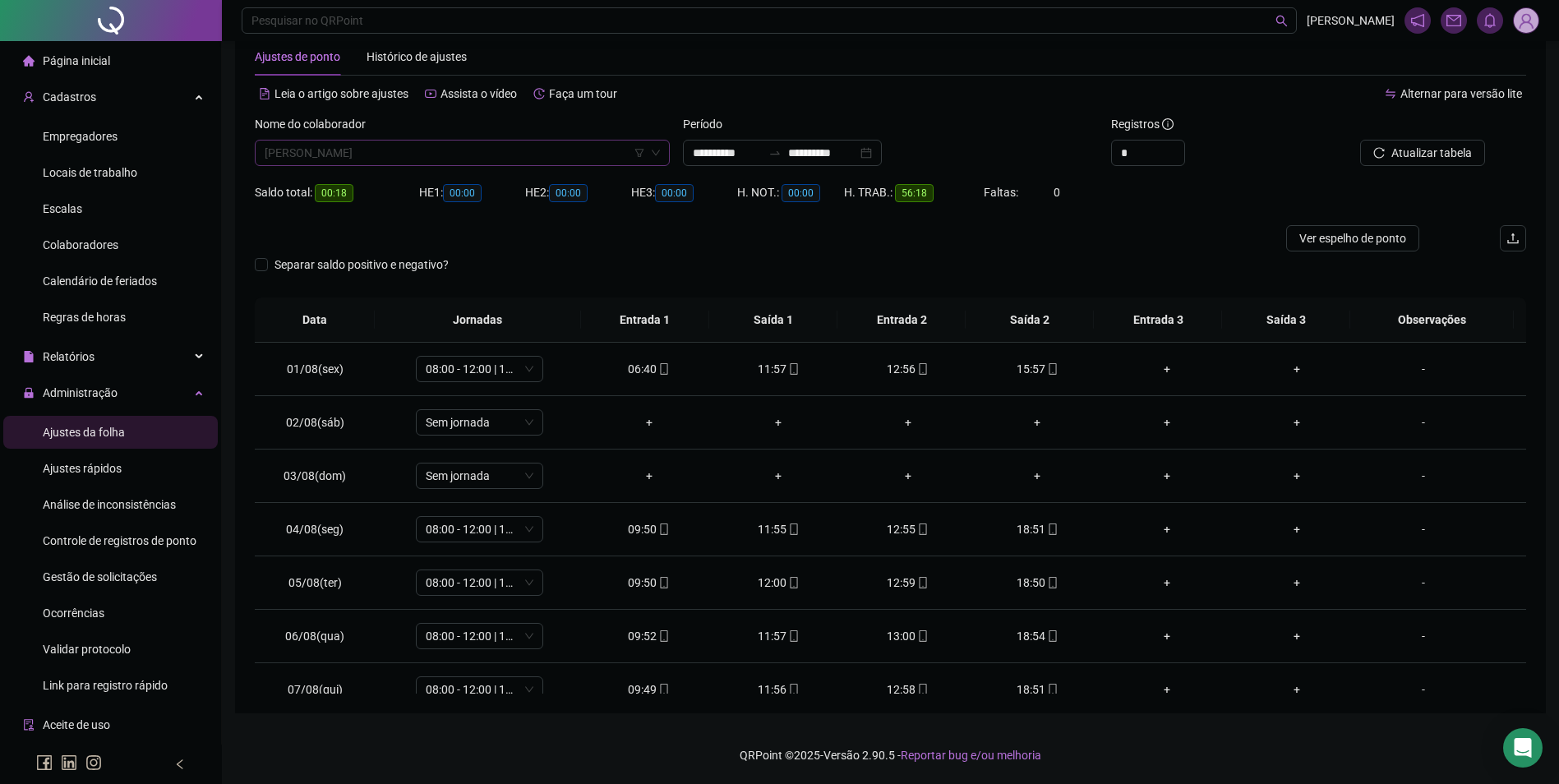
scroll to position [19137, 0]
click at [493, 165] on div "[PERSON_NAME]" at bounding box center [463, 152] width 415 height 26
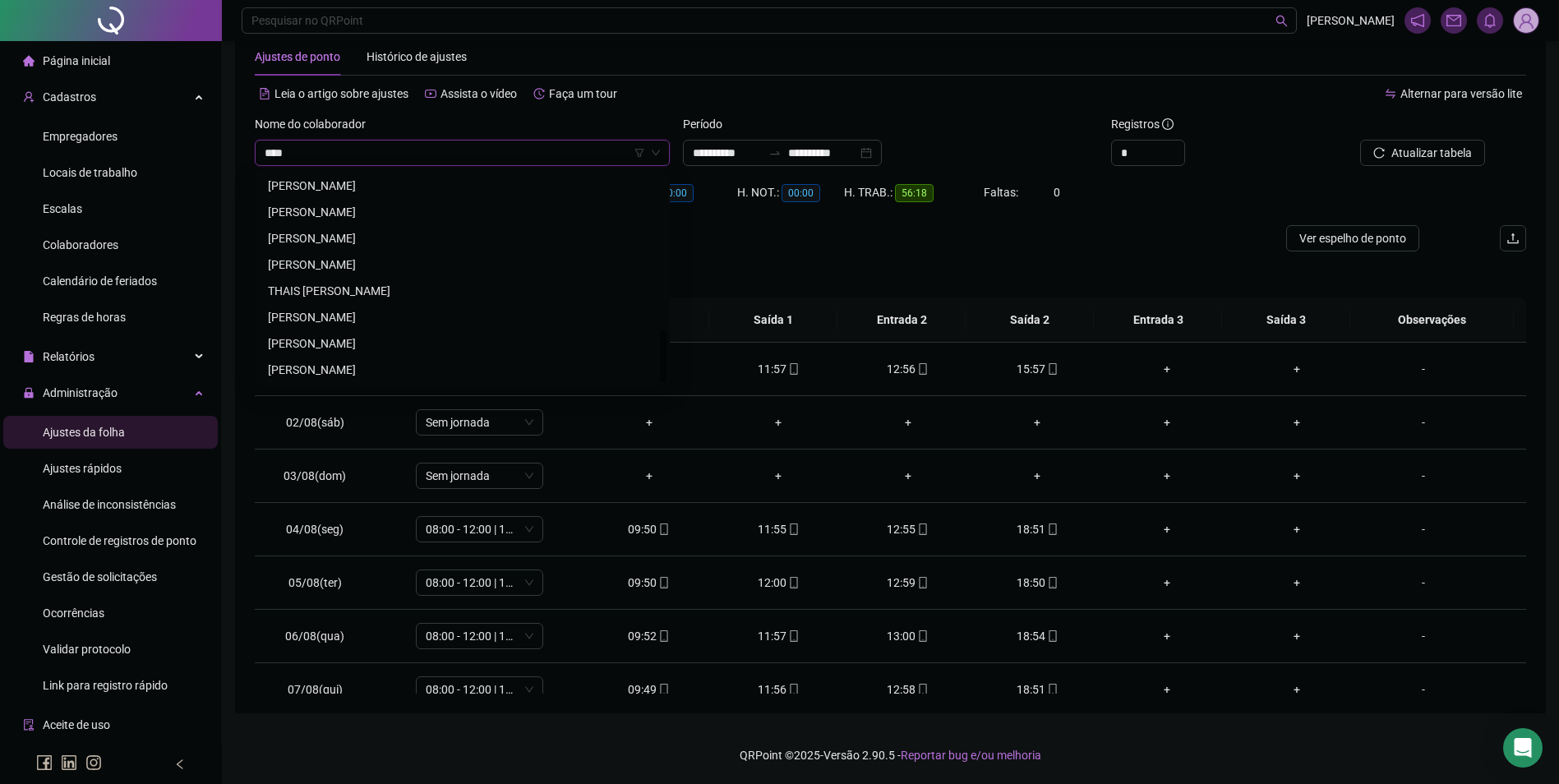
scroll to position [0, 0]
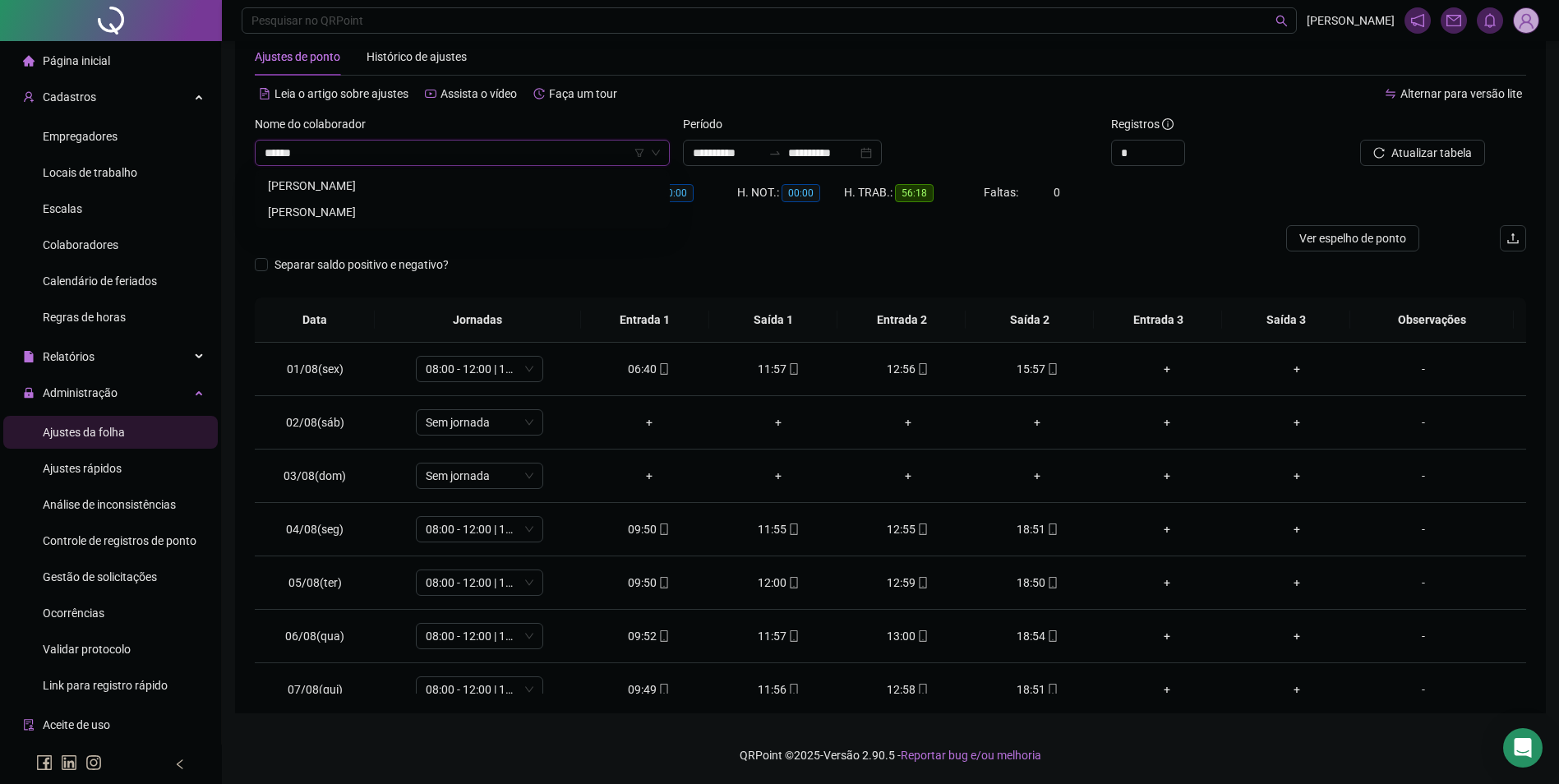
type input "*******"
click at [423, 189] on div "[PERSON_NAME]" at bounding box center [463, 185] width 389 height 18
click at [1424, 148] on span "Buscar registros" at bounding box center [1430, 152] width 84 height 18
click at [1035, 584] on div "+" at bounding box center [1037, 582] width 104 height 18
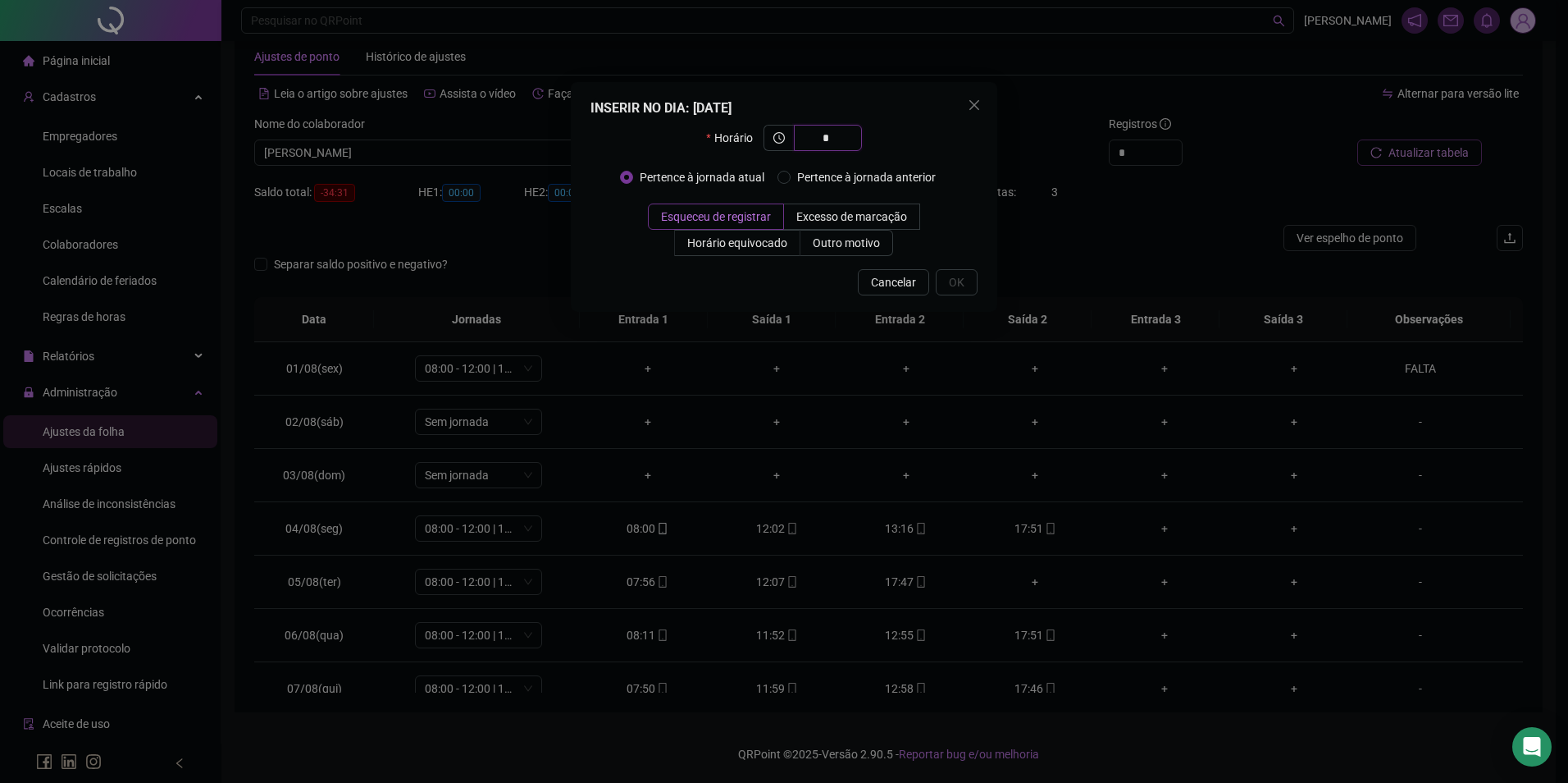
type input "**"
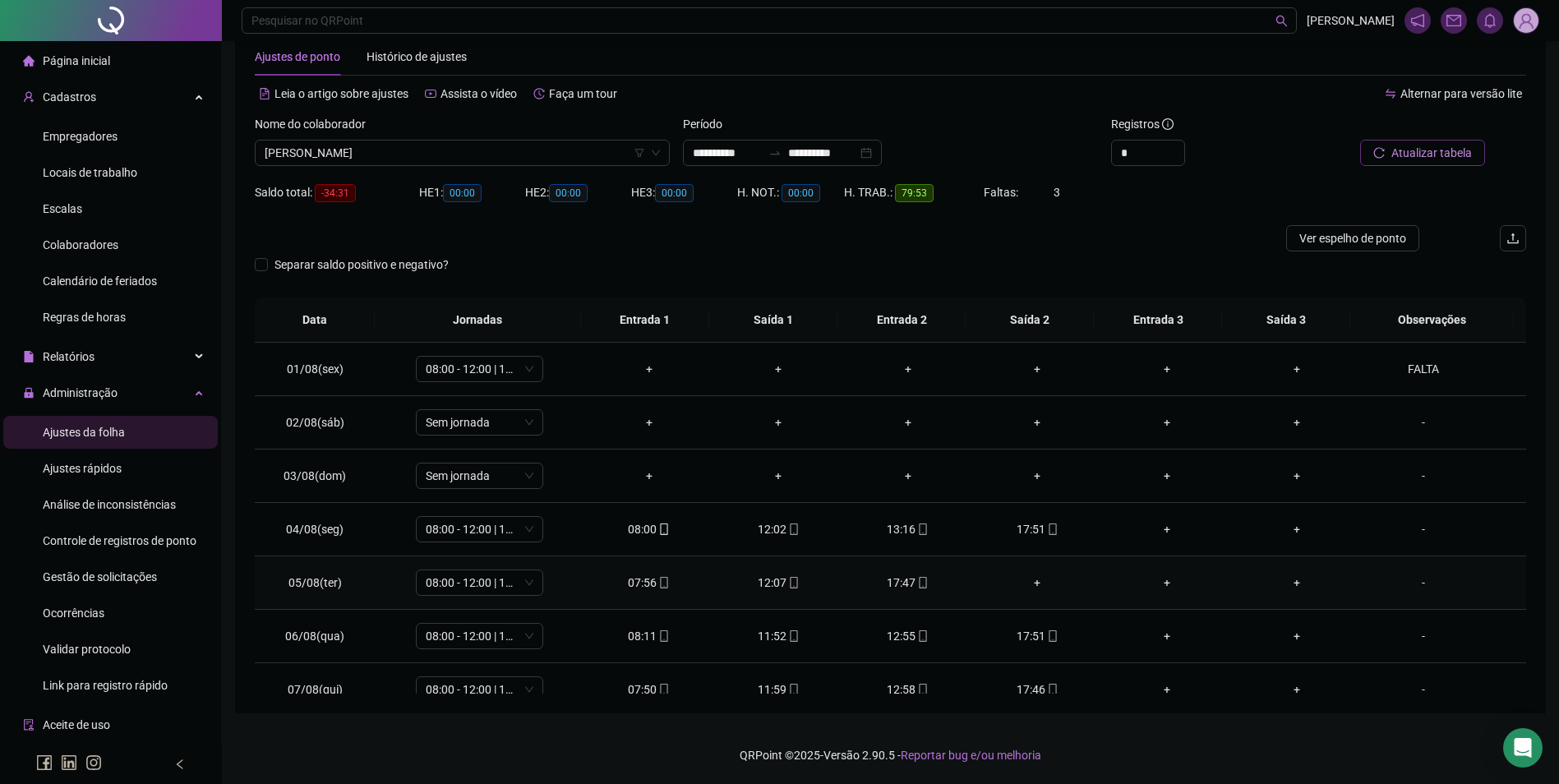
click at [1029, 578] on div "+" at bounding box center [1037, 582] width 104 height 18
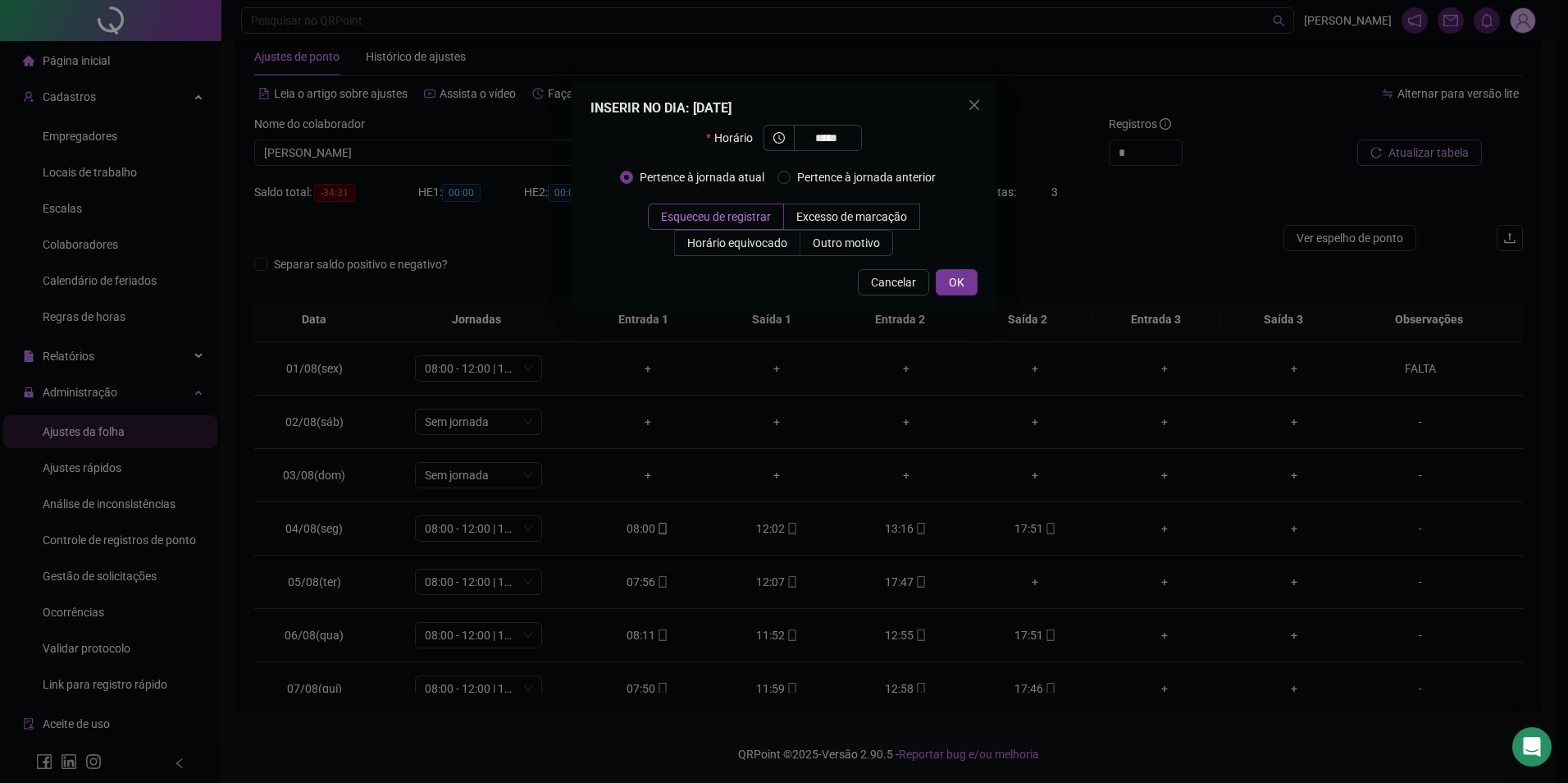
type input "*****"
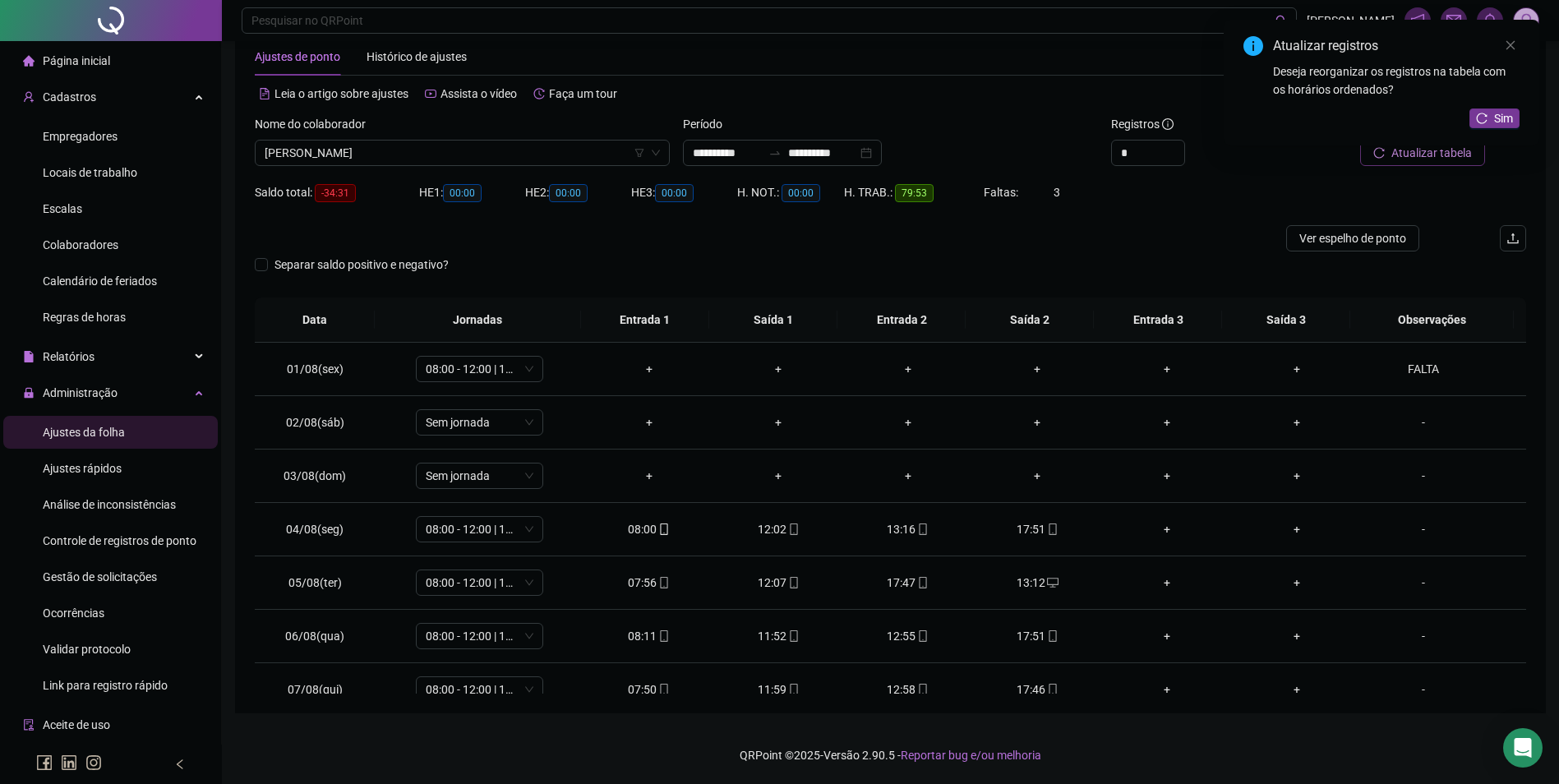
click at [1423, 146] on div "Atualizar registros Deseja reorganizar os registros na tabela com os horários o…" at bounding box center [1381, 82] width 316 height 126
click at [1497, 116] on span "Sim" at bounding box center [1503, 118] width 19 height 18
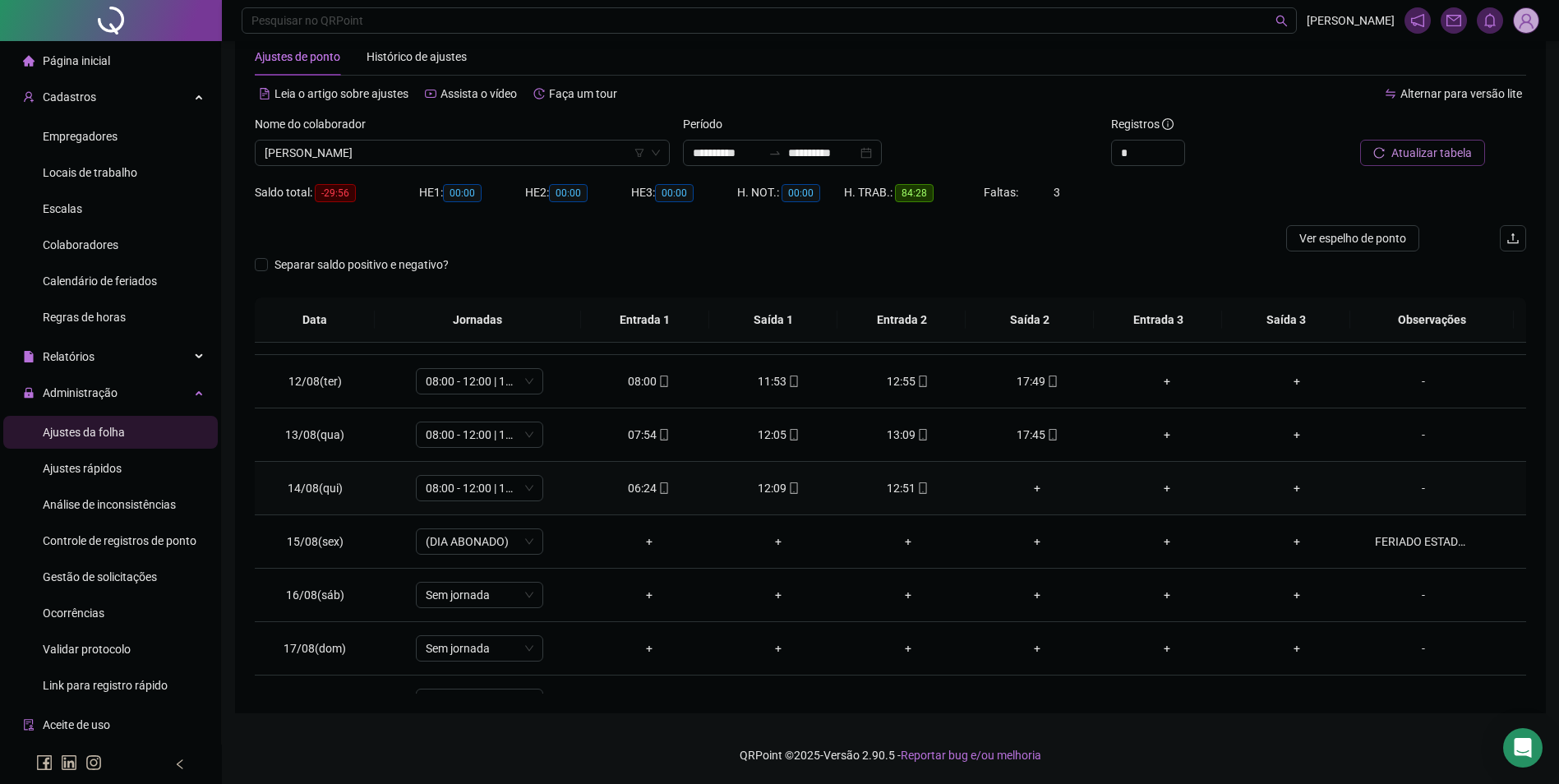
scroll to position [492, 0]
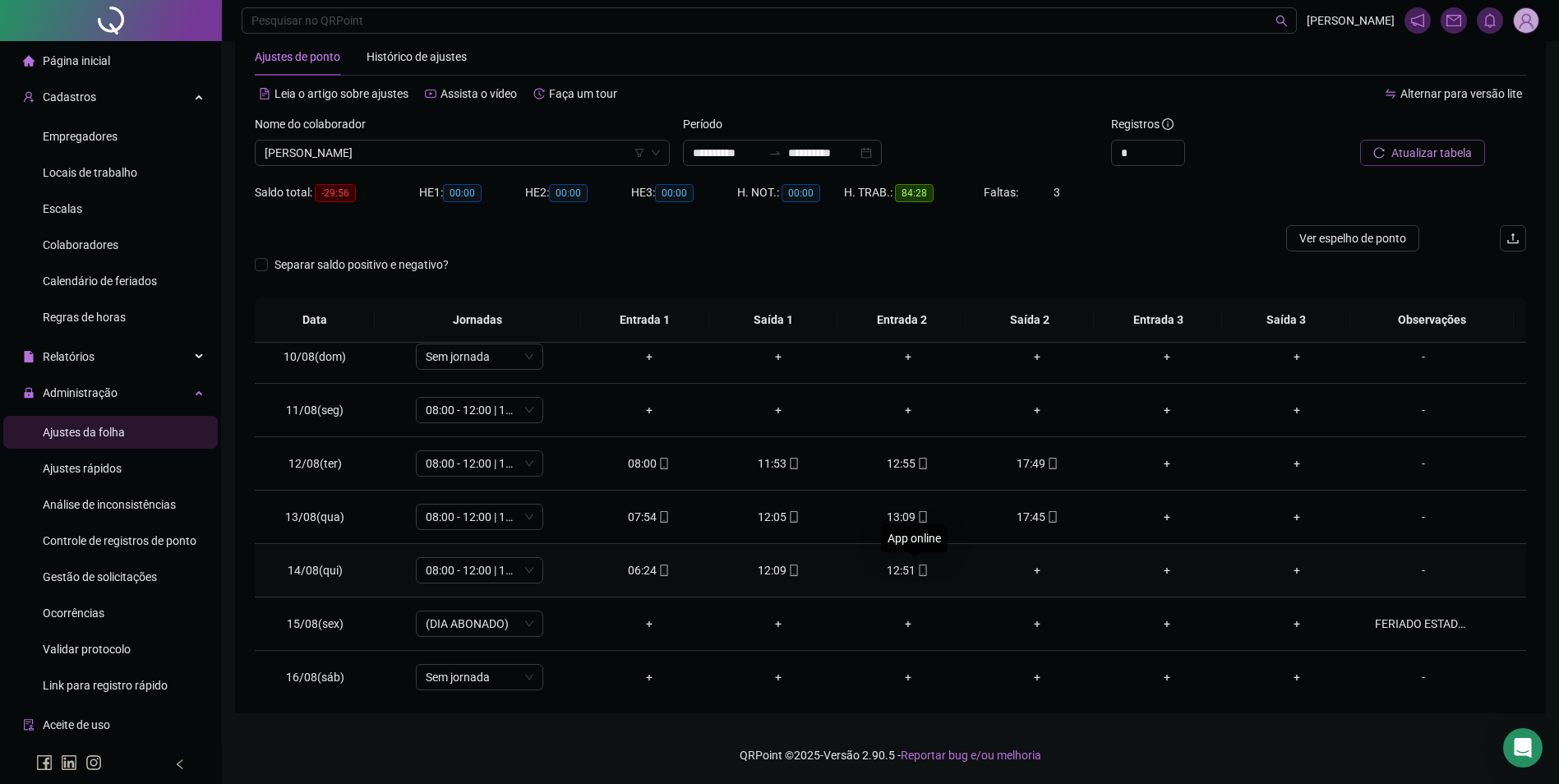
click at [917, 566] on icon "mobile" at bounding box center [923, 570] width 11 height 11
type input "**********"
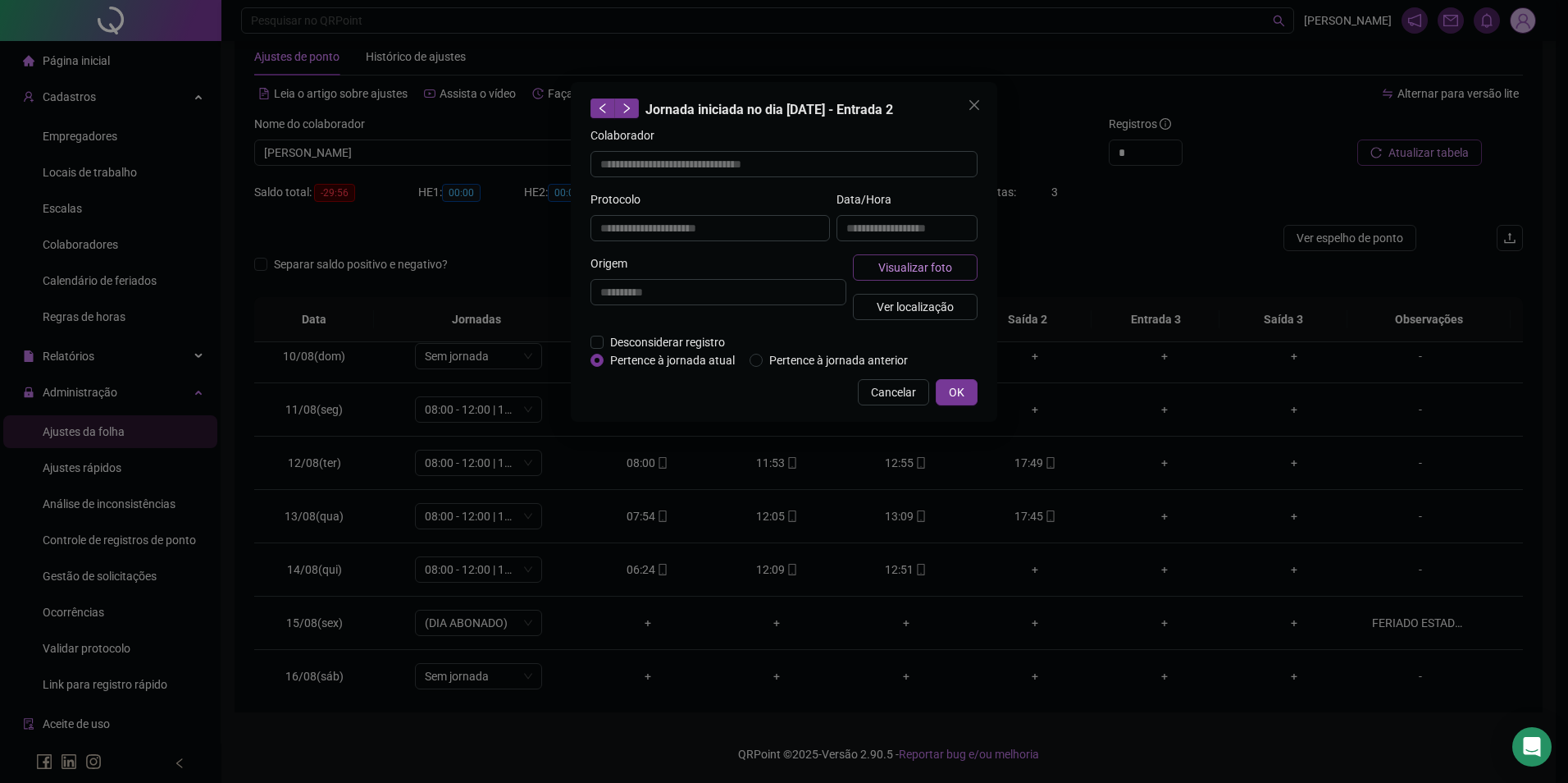
click at [956, 269] on button "Visualizar foto" at bounding box center [915, 268] width 125 height 26
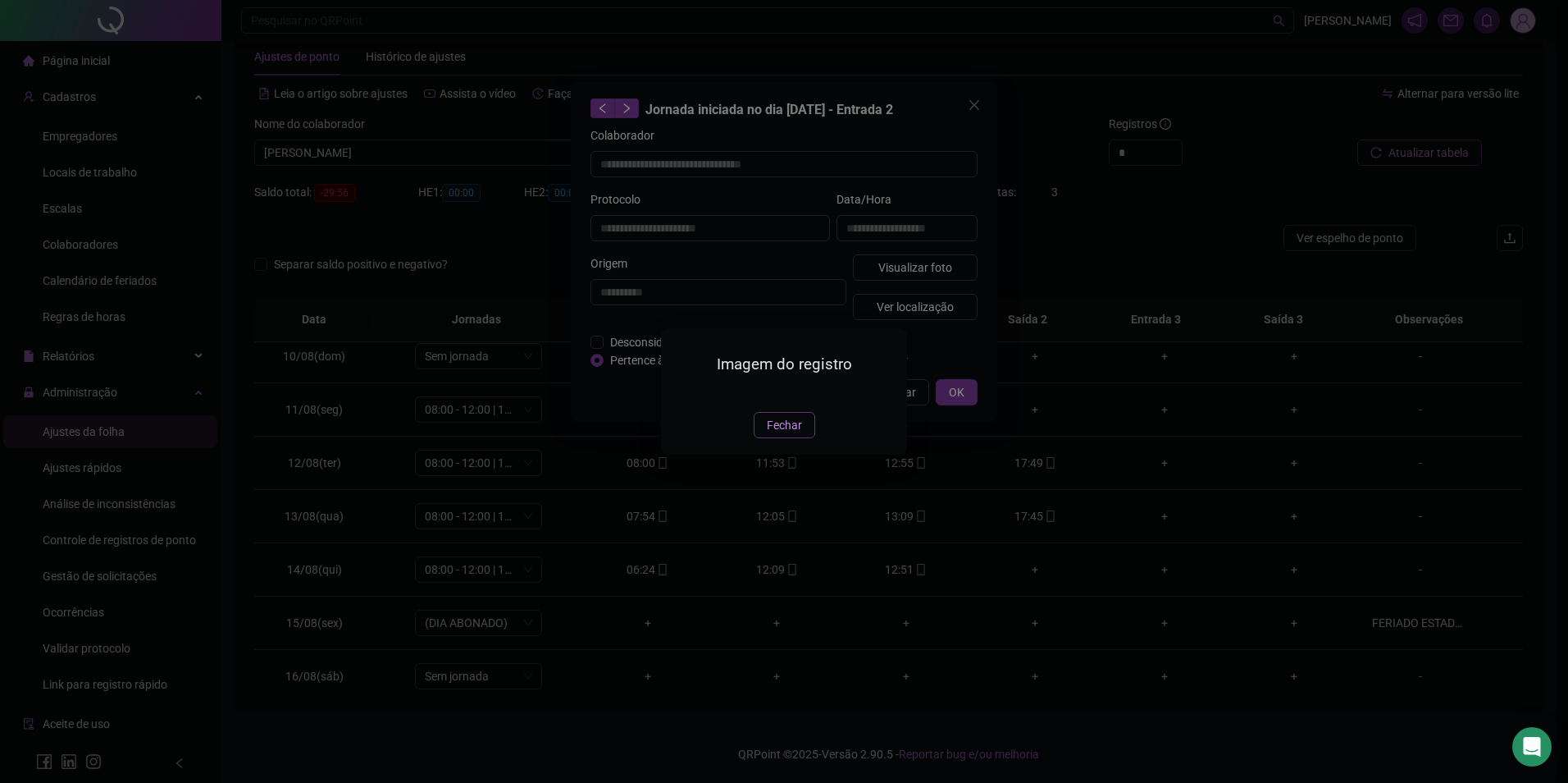
click at [771, 434] on span "Fechar" at bounding box center [784, 425] width 35 height 18
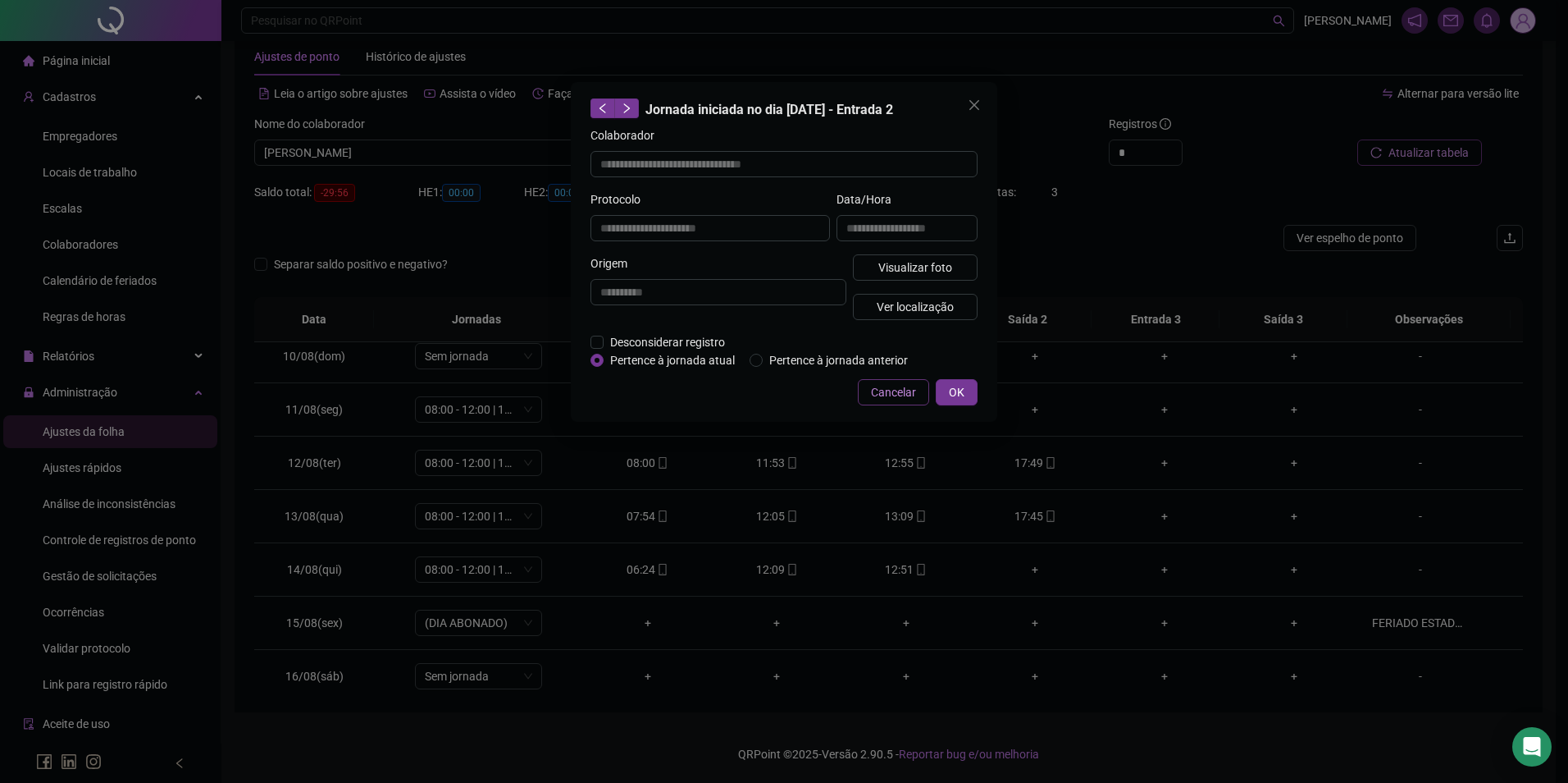
click at [904, 384] on span "Cancelar" at bounding box center [894, 392] width 45 height 18
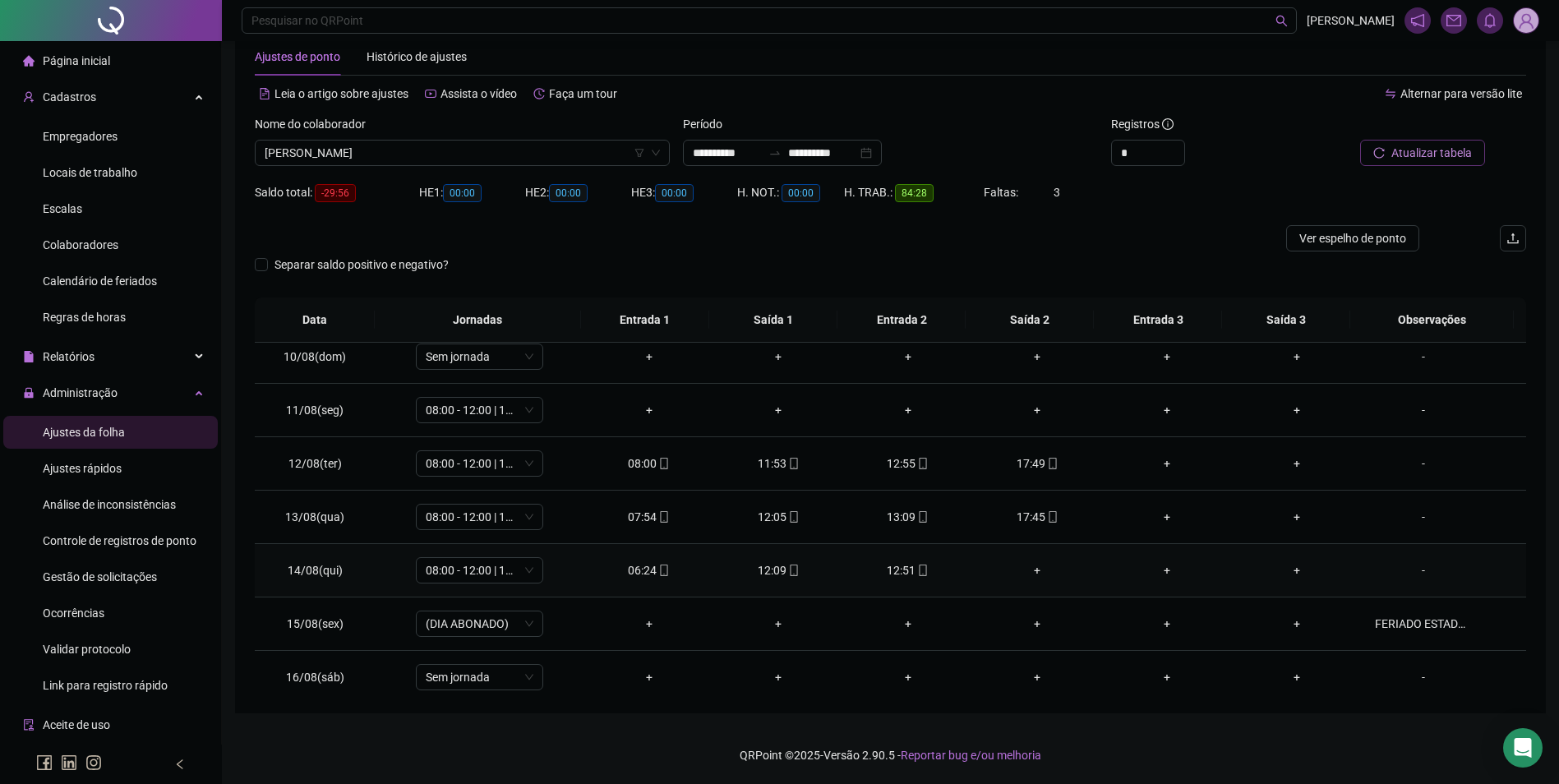
click at [773, 568] on div "12:09" at bounding box center [778, 569] width 104 height 18
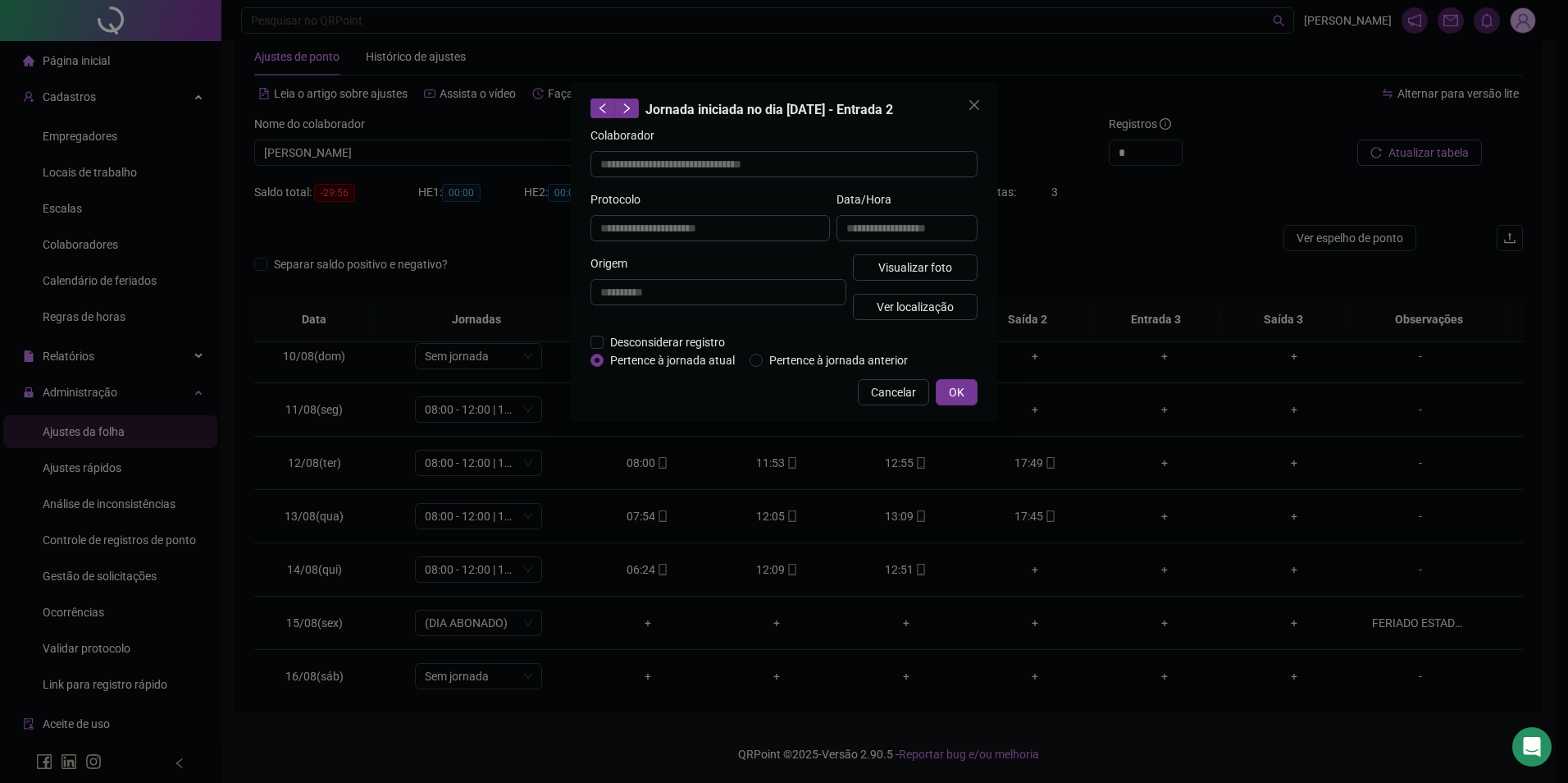
type input "**********"
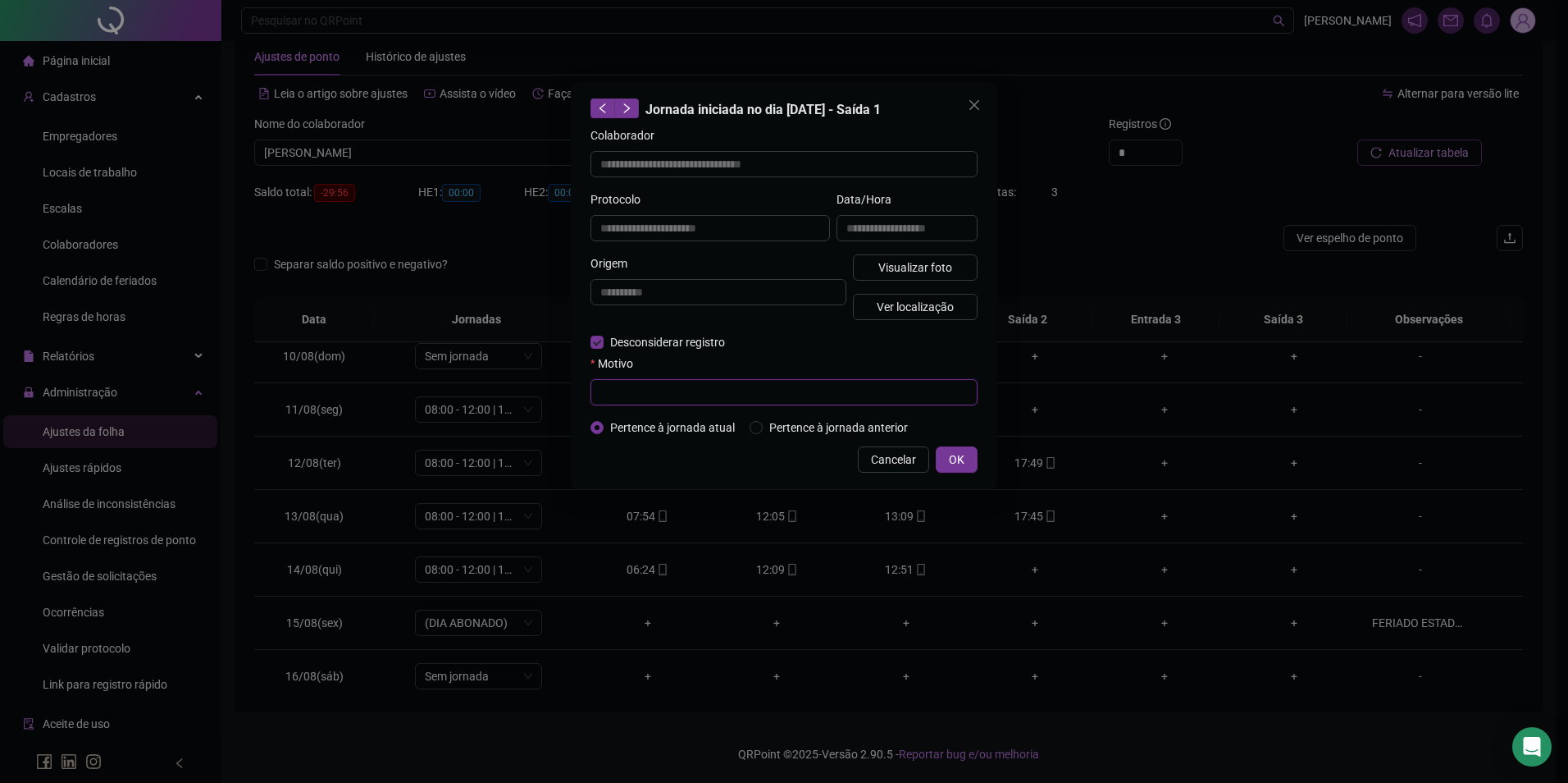
click at [757, 396] on input "text" at bounding box center [784, 392] width 387 height 26
click at [880, 457] on span "Cancelar" at bounding box center [894, 459] width 45 height 18
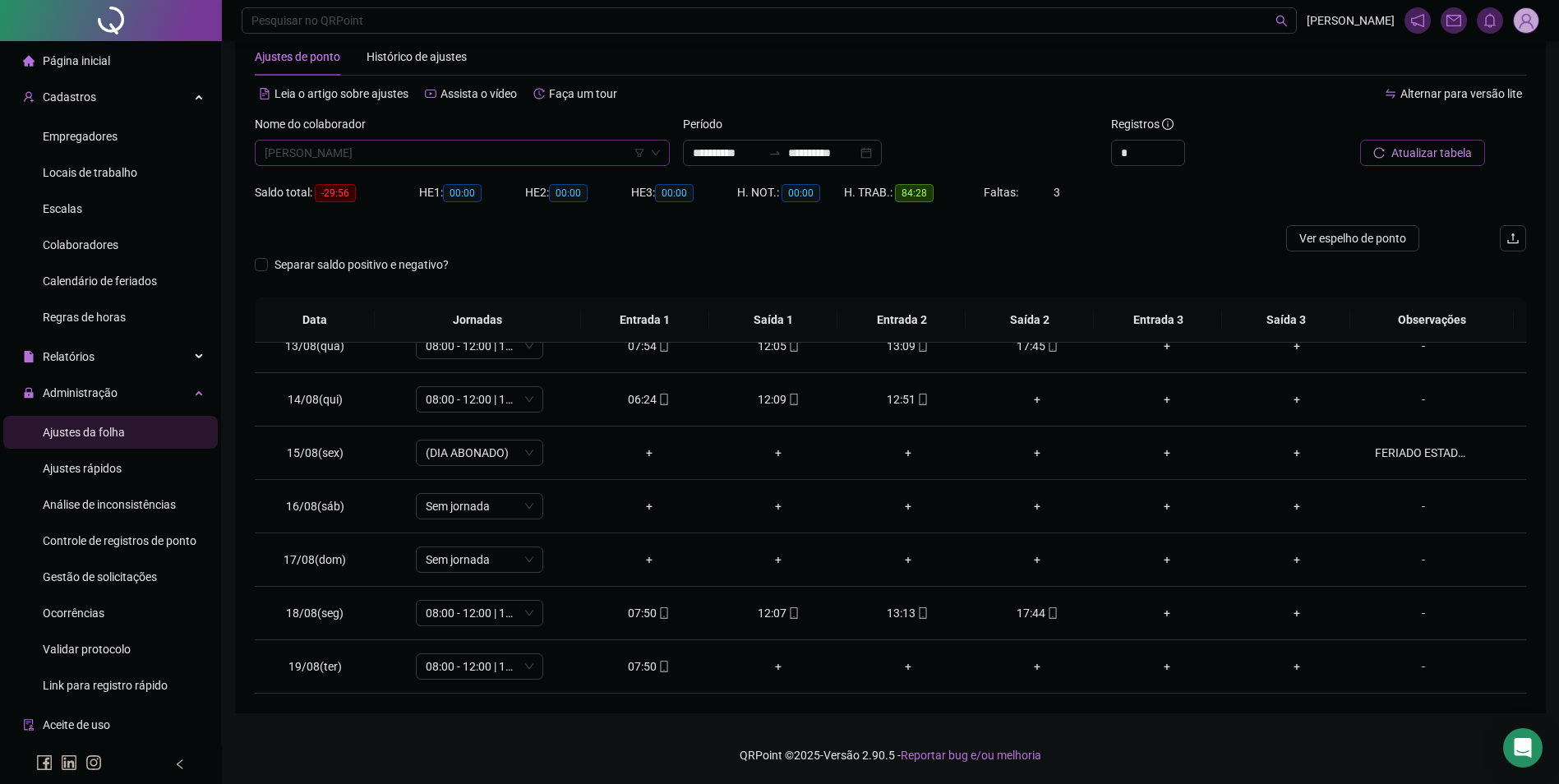
scroll to position [20793, 0]
click at [488, 157] on span "[PERSON_NAME]" at bounding box center [462, 152] width 395 height 24
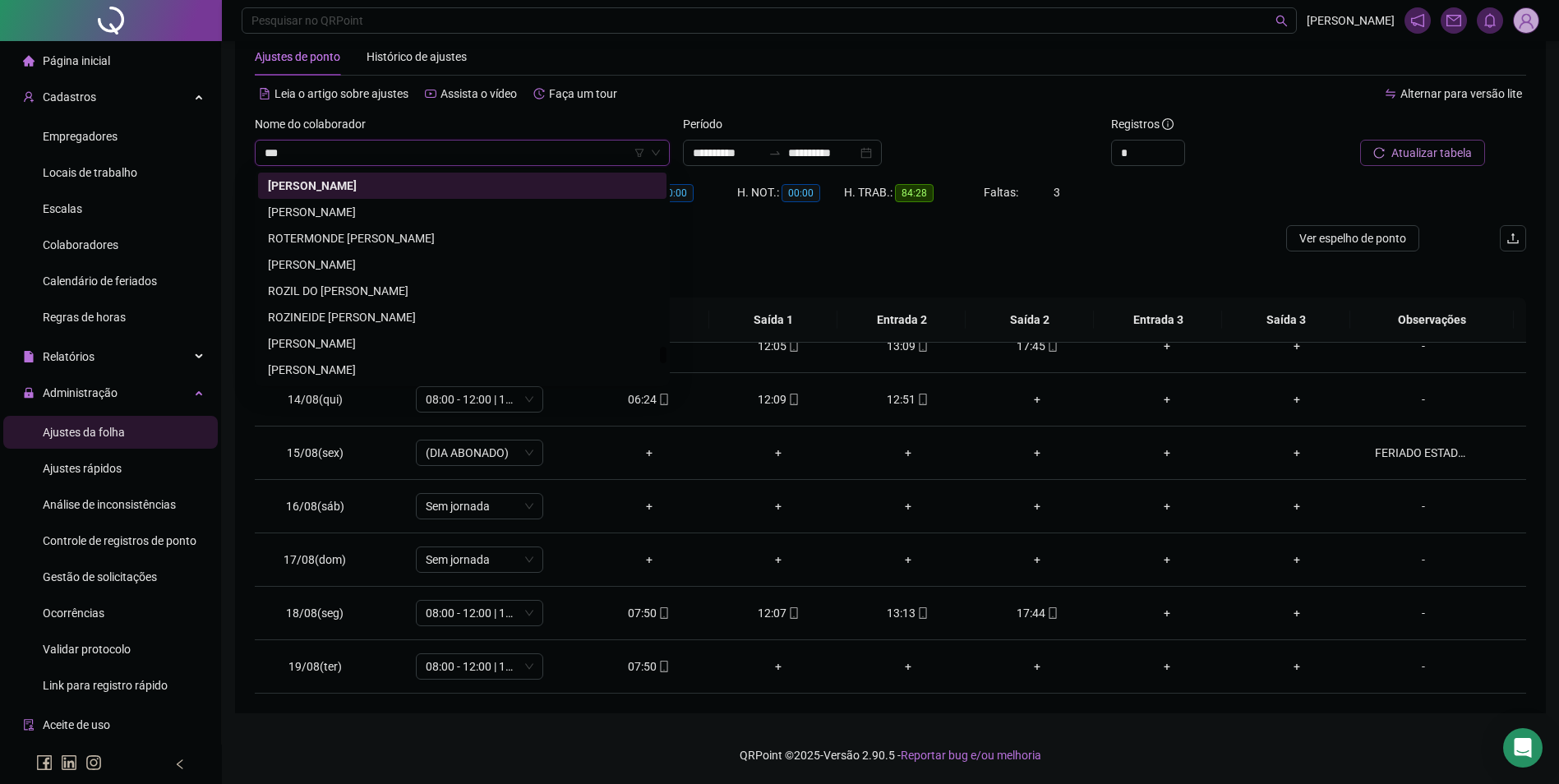
scroll to position [0, 0]
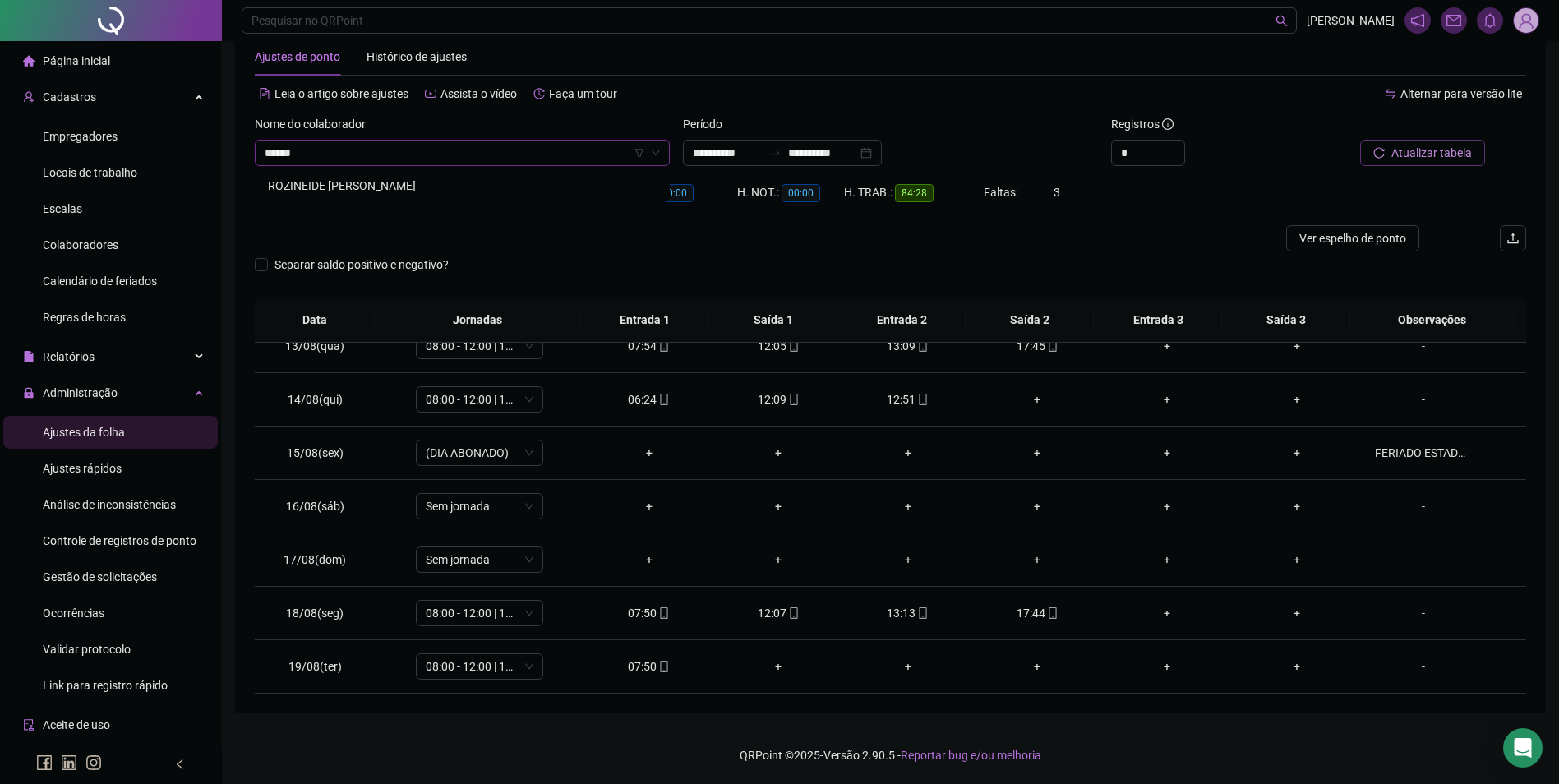
type input "*******"
click at [1356, 139] on button "Buscar registros" at bounding box center [1420, 152] width 128 height 26
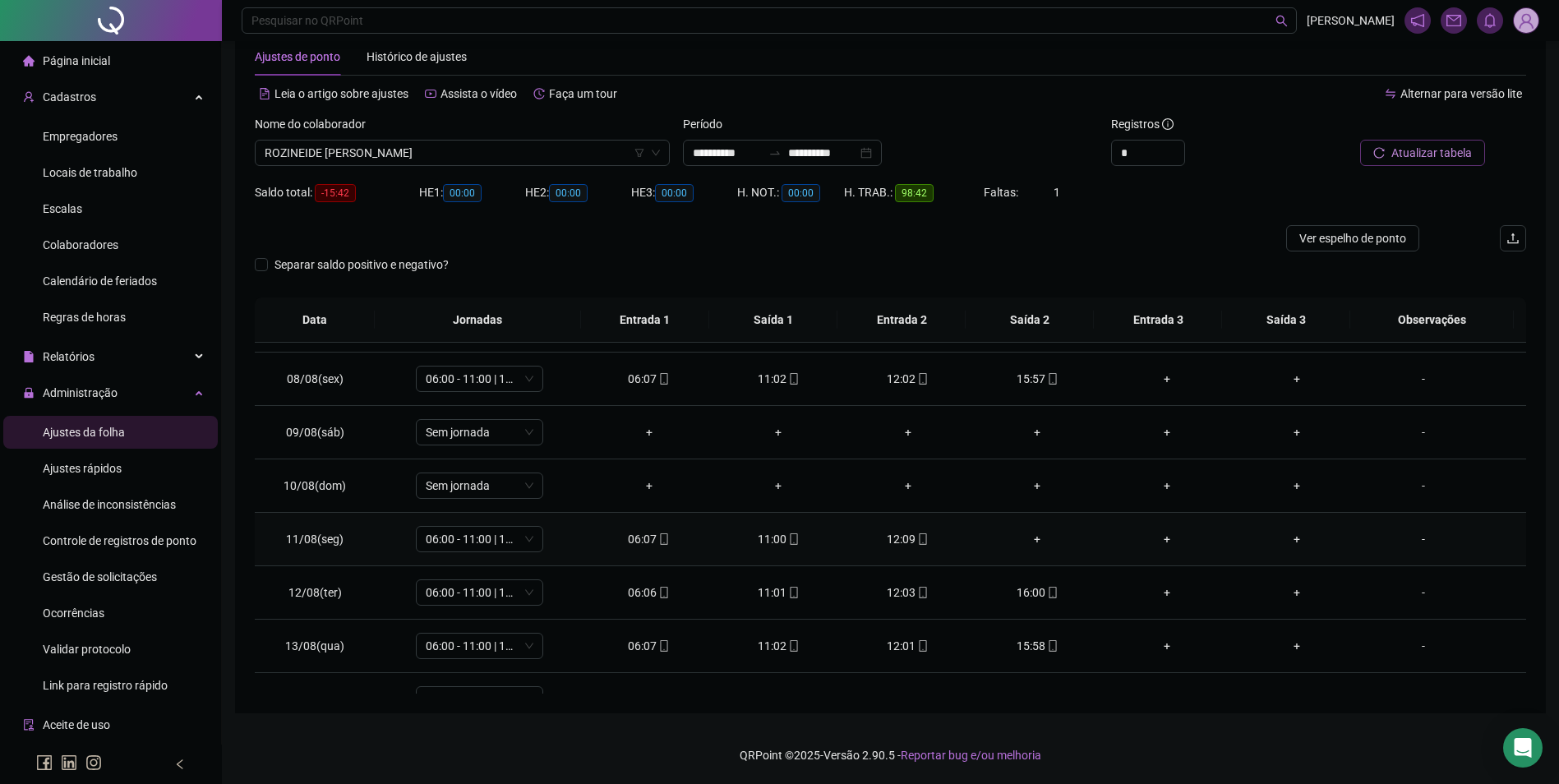
scroll to position [335, 0]
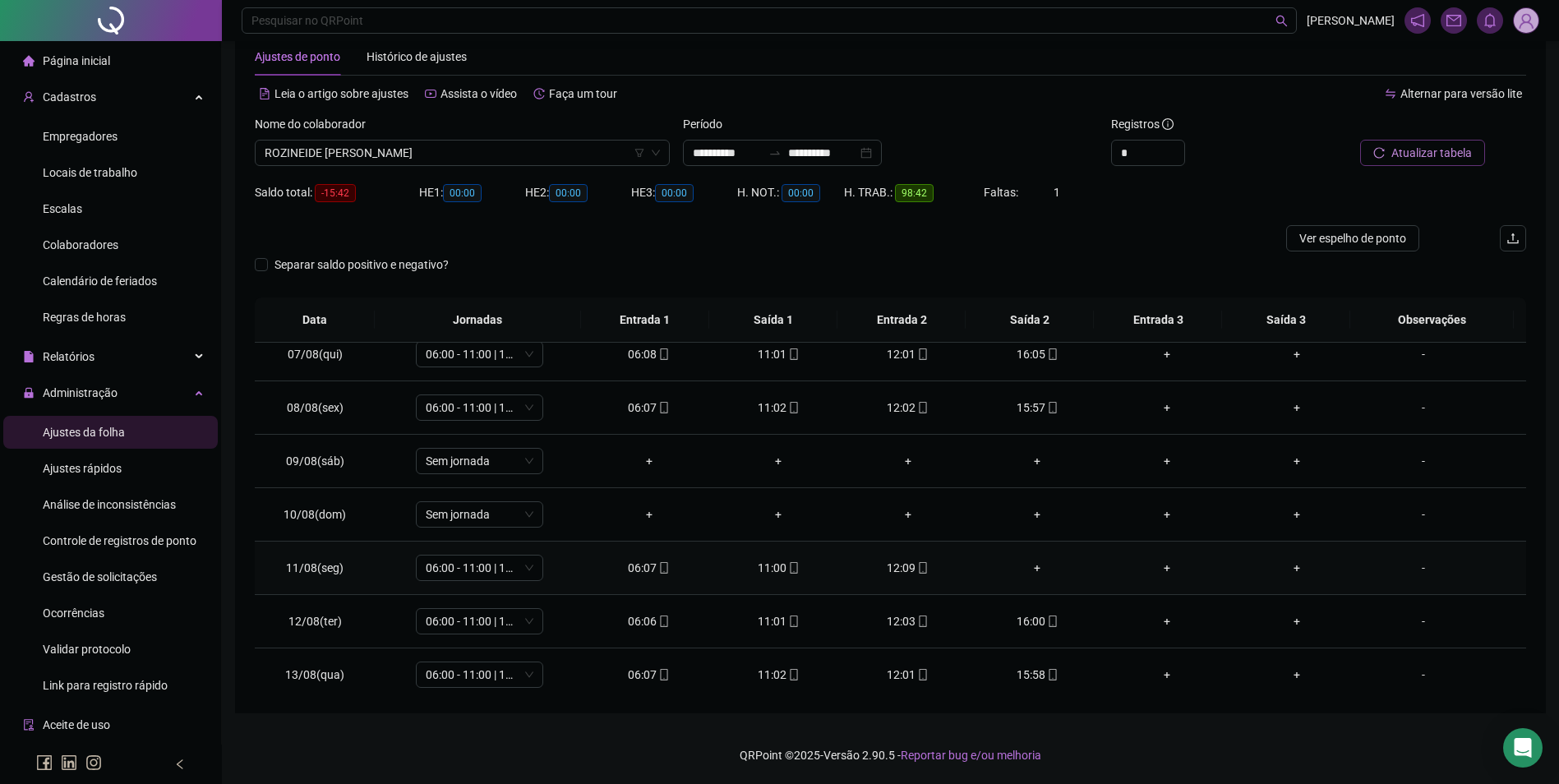
click at [1030, 568] on div "+" at bounding box center [1037, 567] width 104 height 18
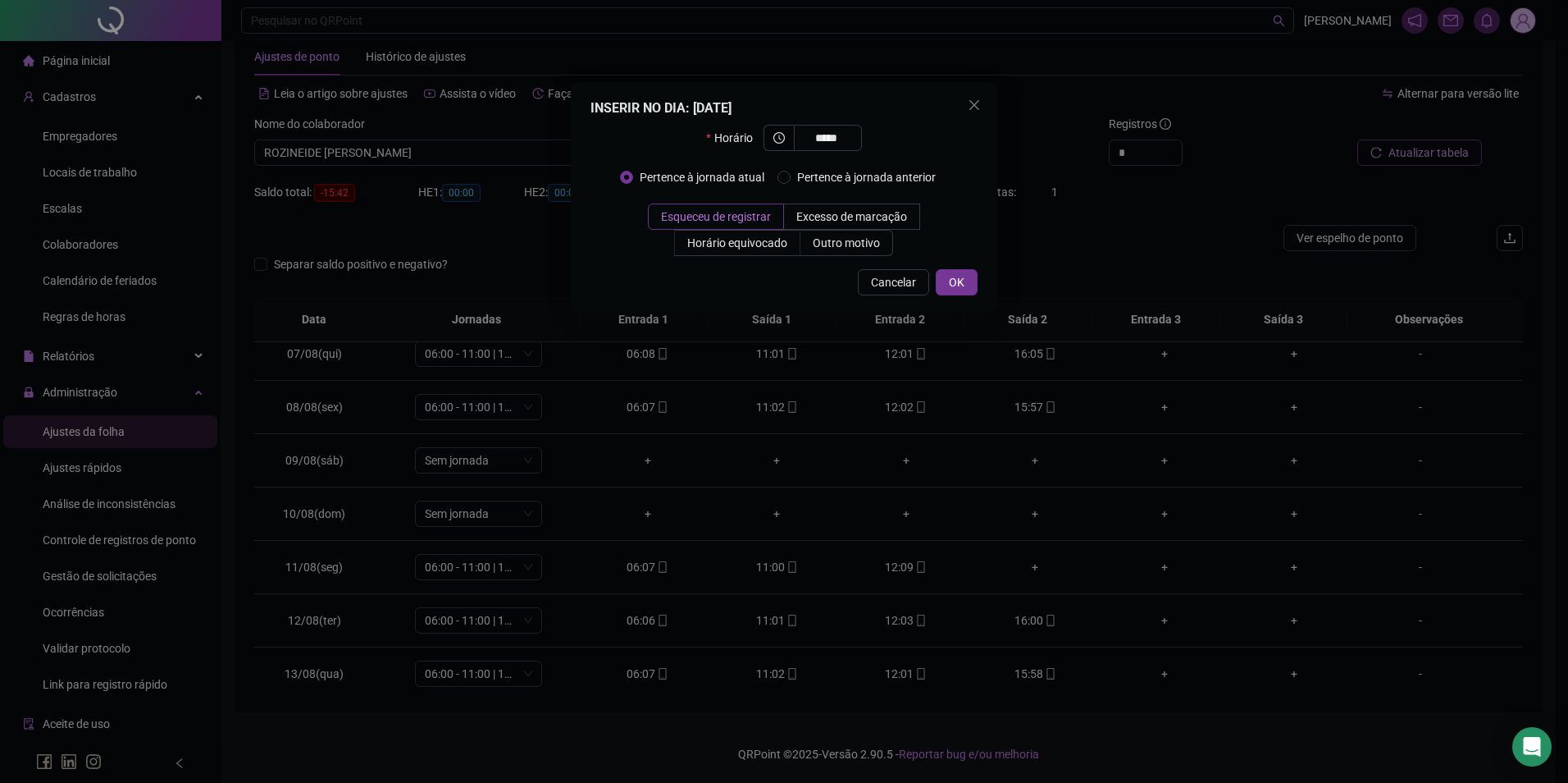
type input "*****"
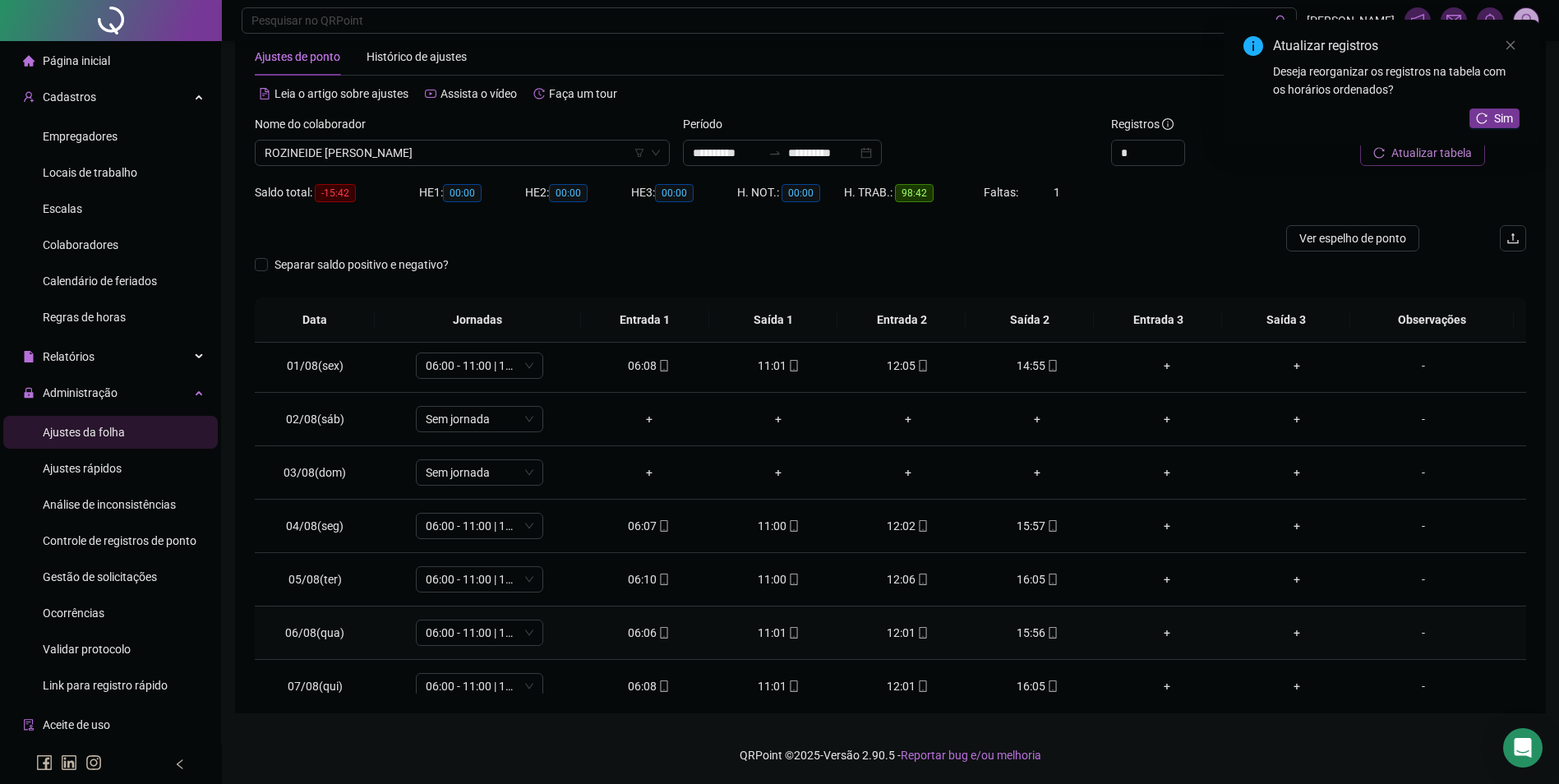
scroll to position [0, 0]
click at [1493, 112] on button "Sim" at bounding box center [1495, 118] width 50 height 20
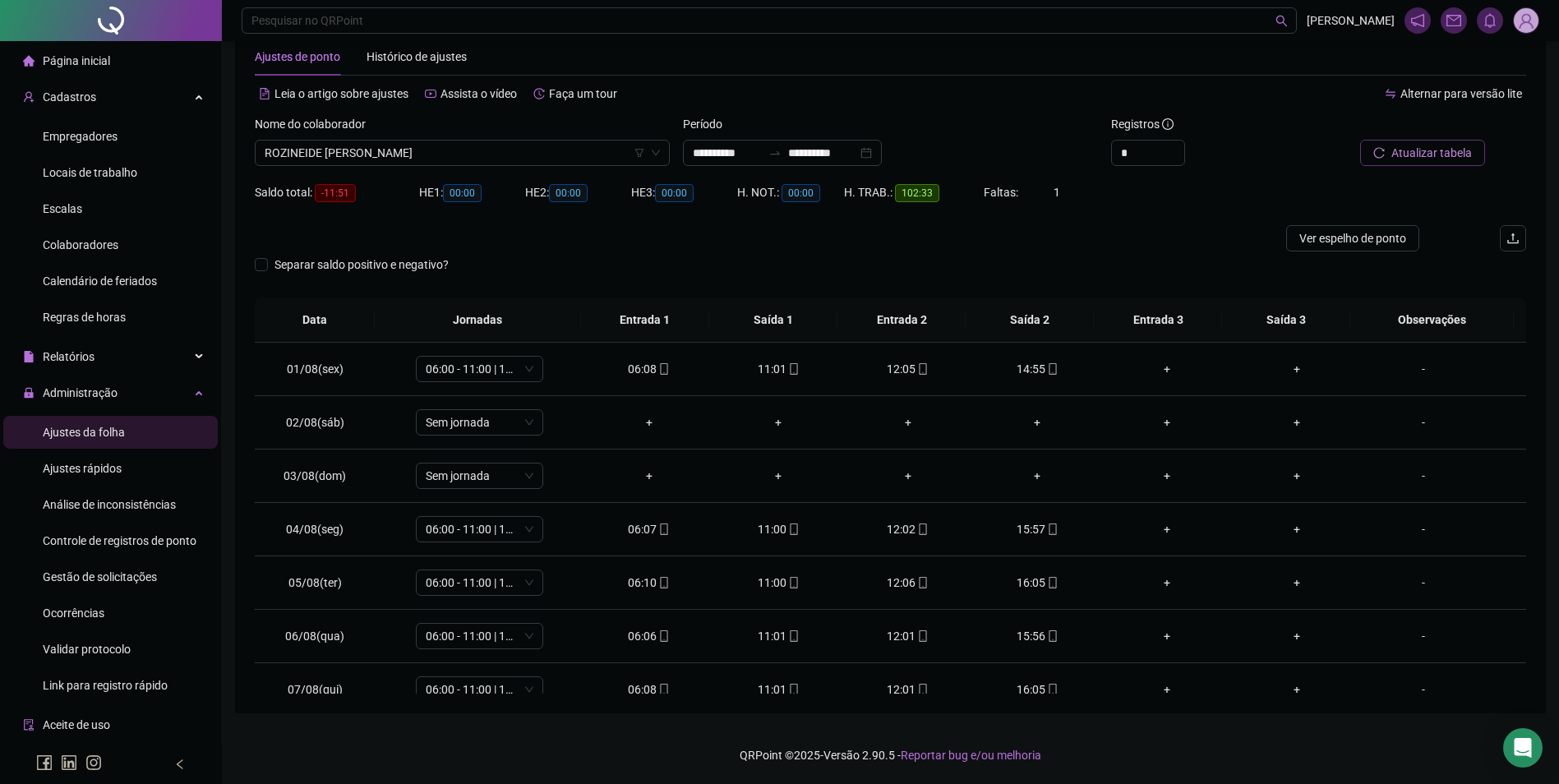
click at [1425, 152] on span "Atualizar tabela" at bounding box center [1431, 152] width 80 height 18
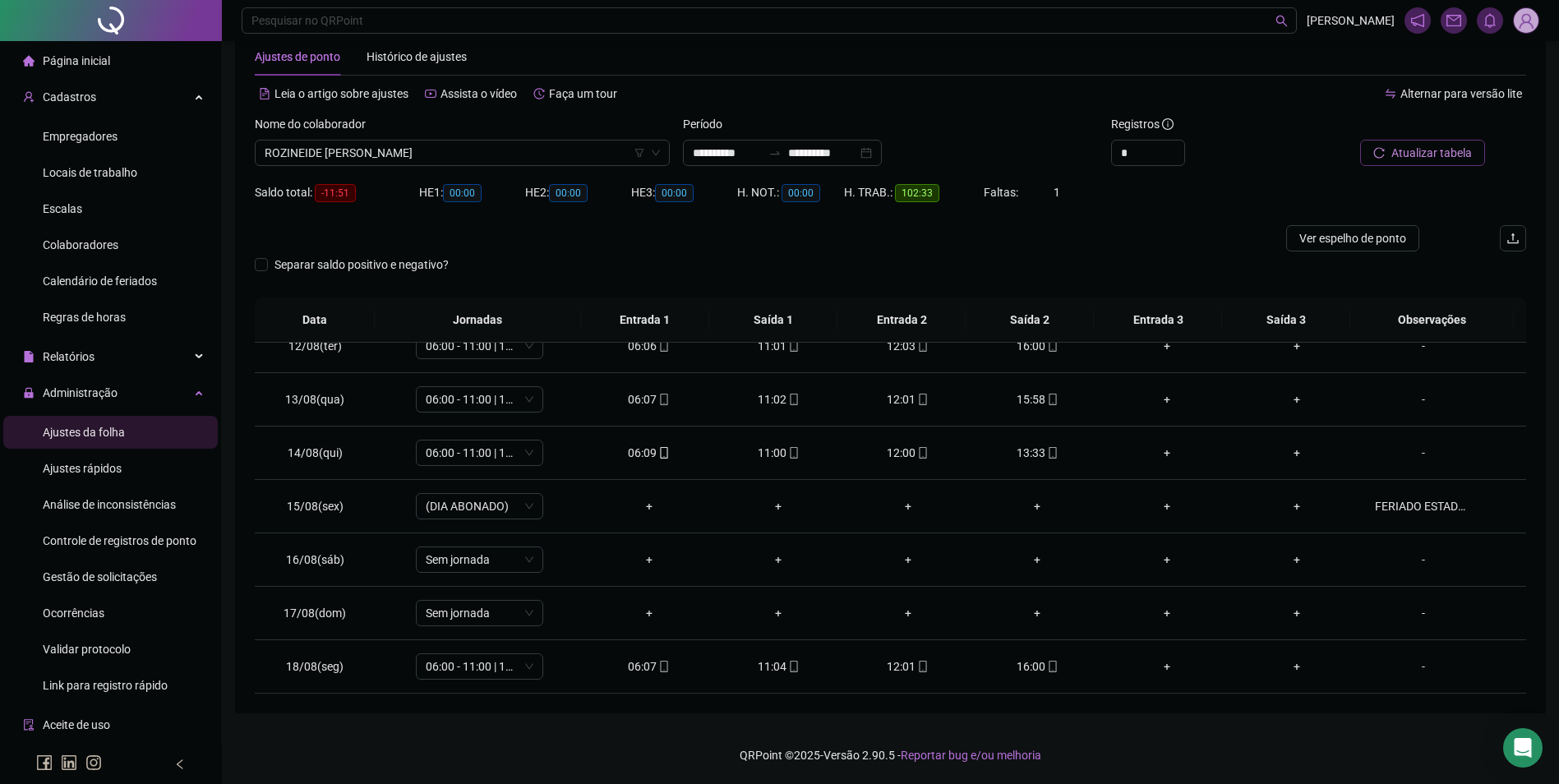
scroll to position [663, 0]
click at [656, 665] on span "mobile" at bounding box center [663, 666] width 13 height 11
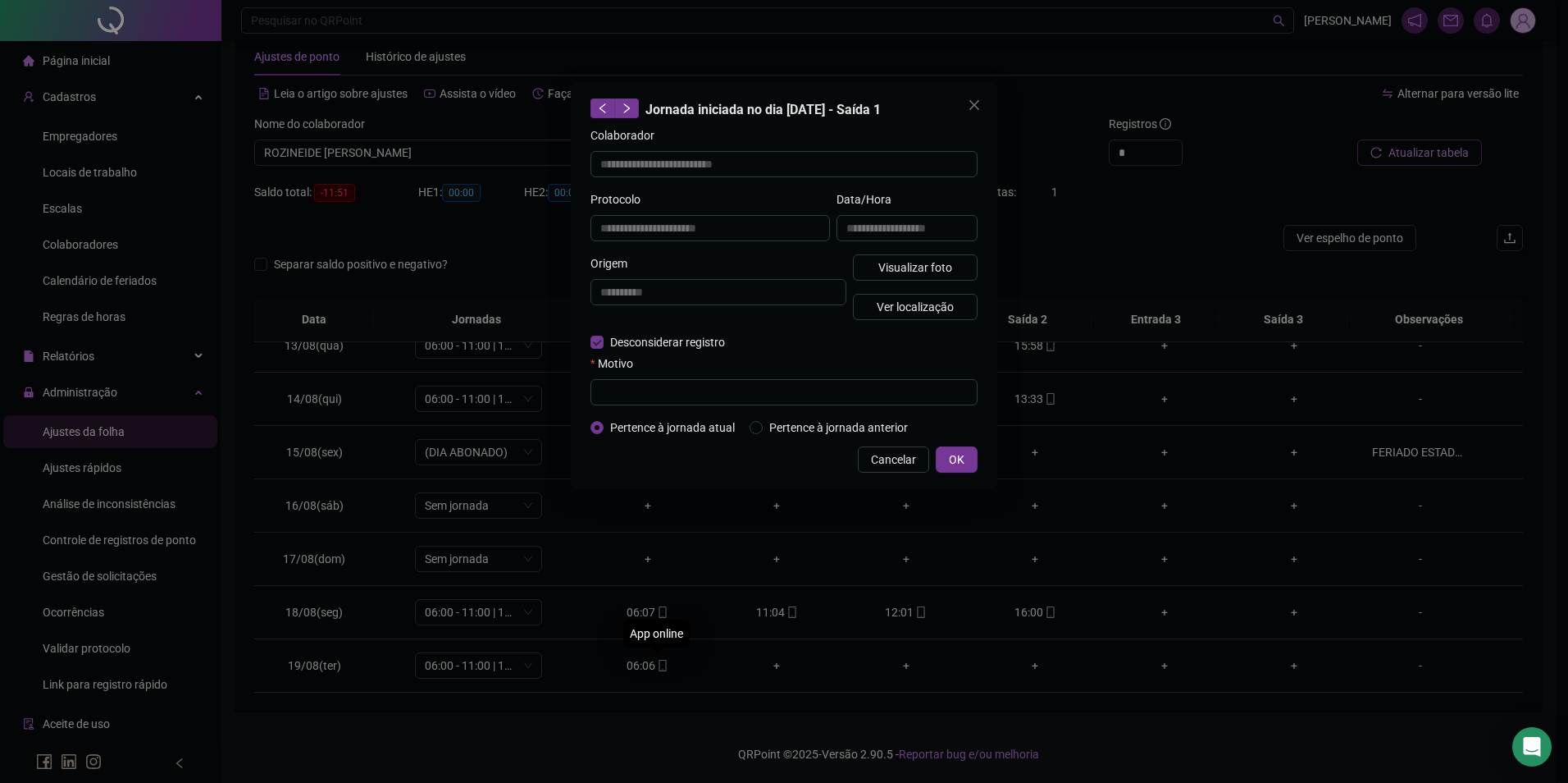
type input "**********"
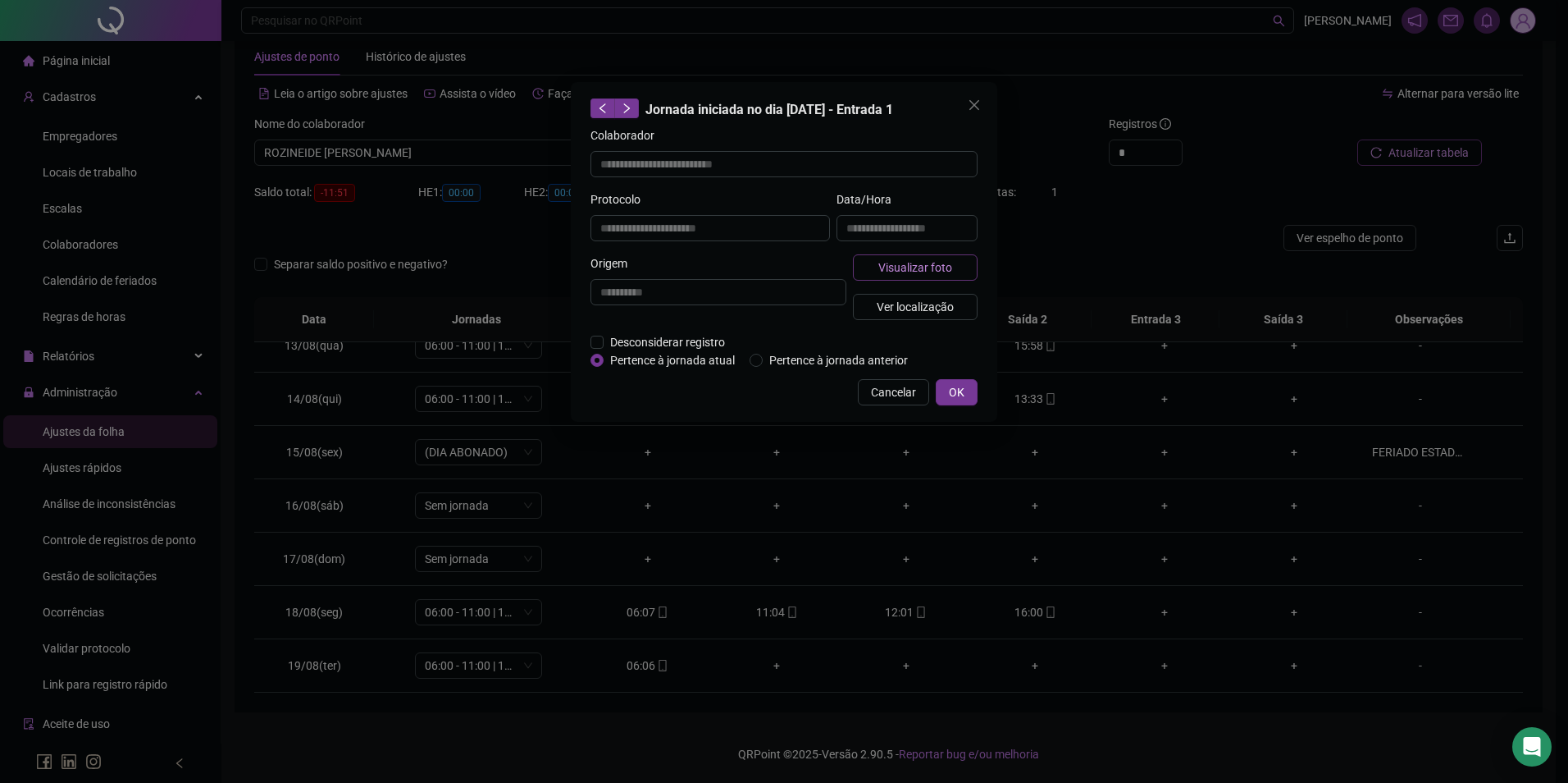
click at [882, 272] on span "Visualizar foto" at bounding box center [915, 267] width 74 height 18
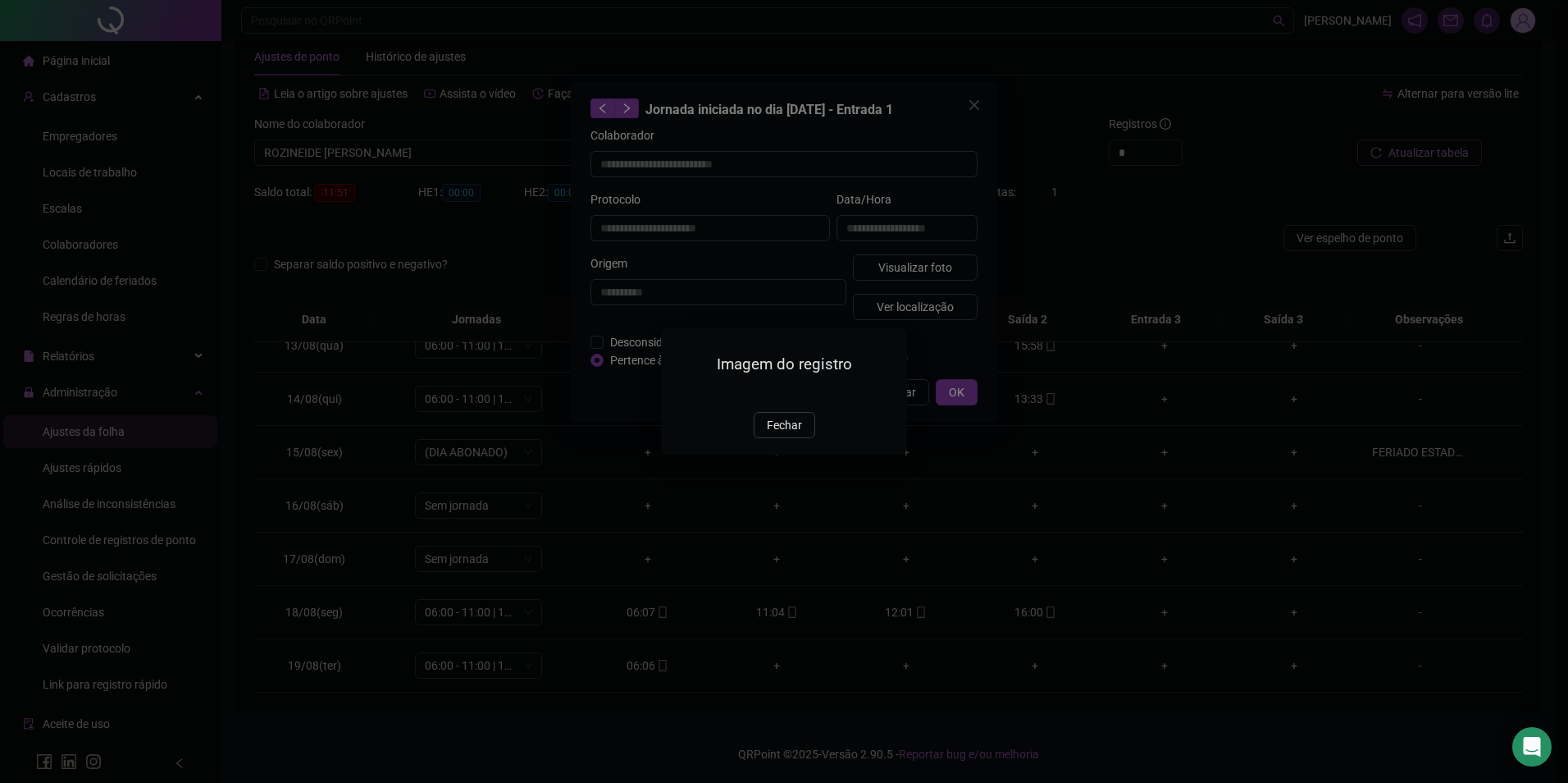
click at [789, 454] on div "Imagem do registro Fechar" at bounding box center [784, 391] width 246 height 126
click at [798, 438] on button "Fechar" at bounding box center [784, 425] width 62 height 26
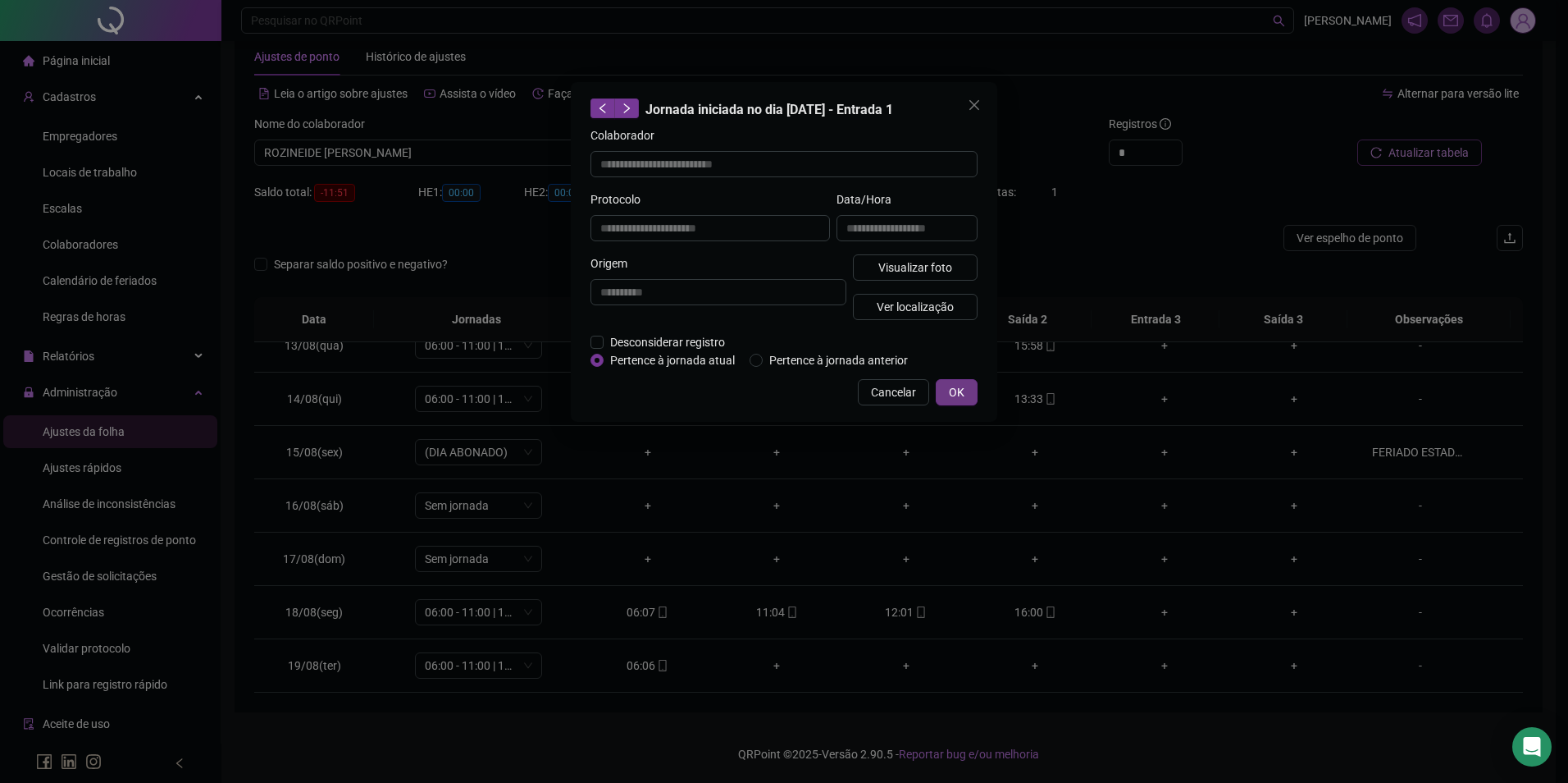
click at [958, 395] on span "OK" at bounding box center [956, 392] width 16 height 18
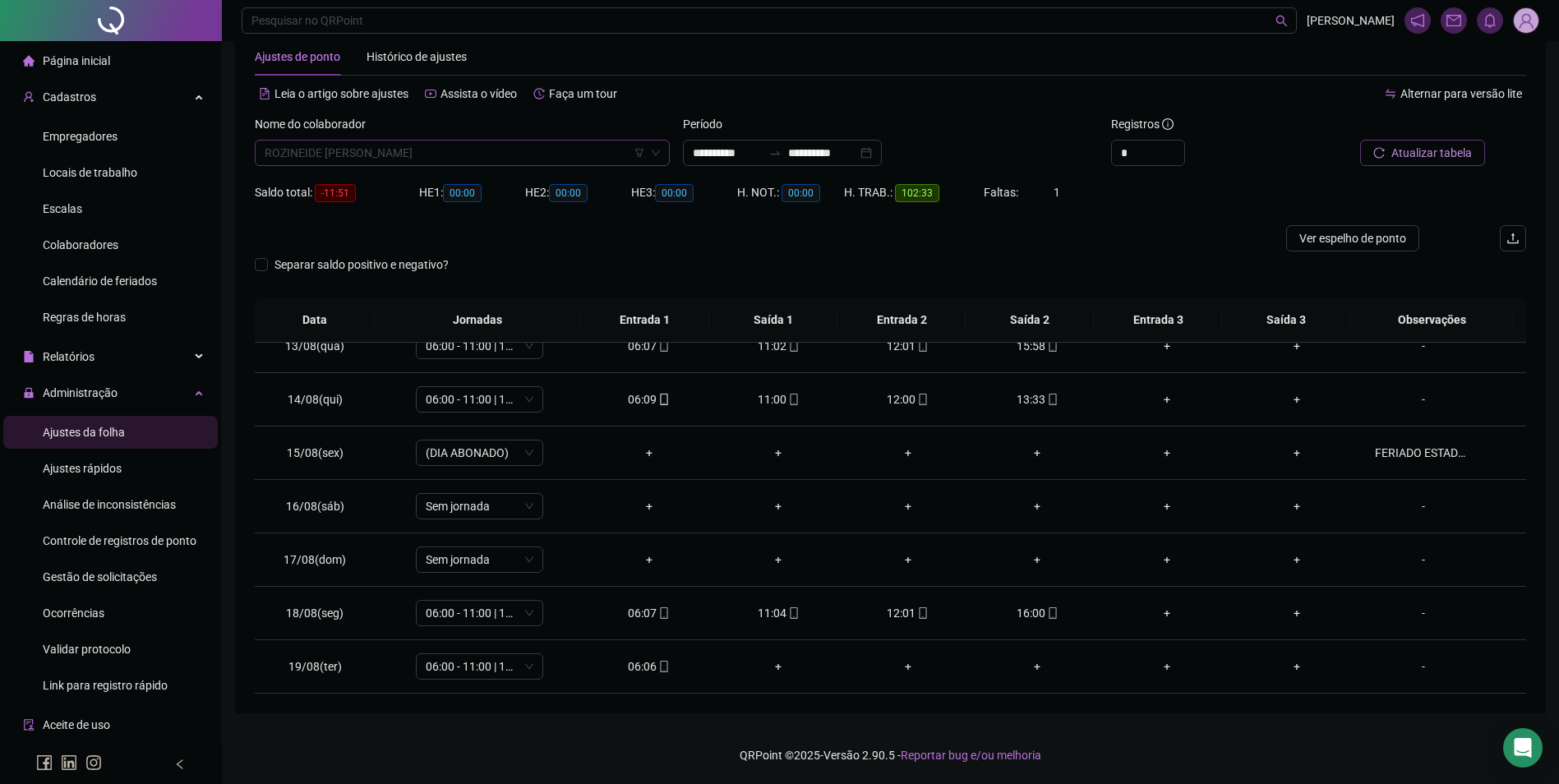
scroll to position [20925, 0]
click at [457, 140] on span "ROZINEIDE [PERSON_NAME]" at bounding box center [462, 152] width 395 height 24
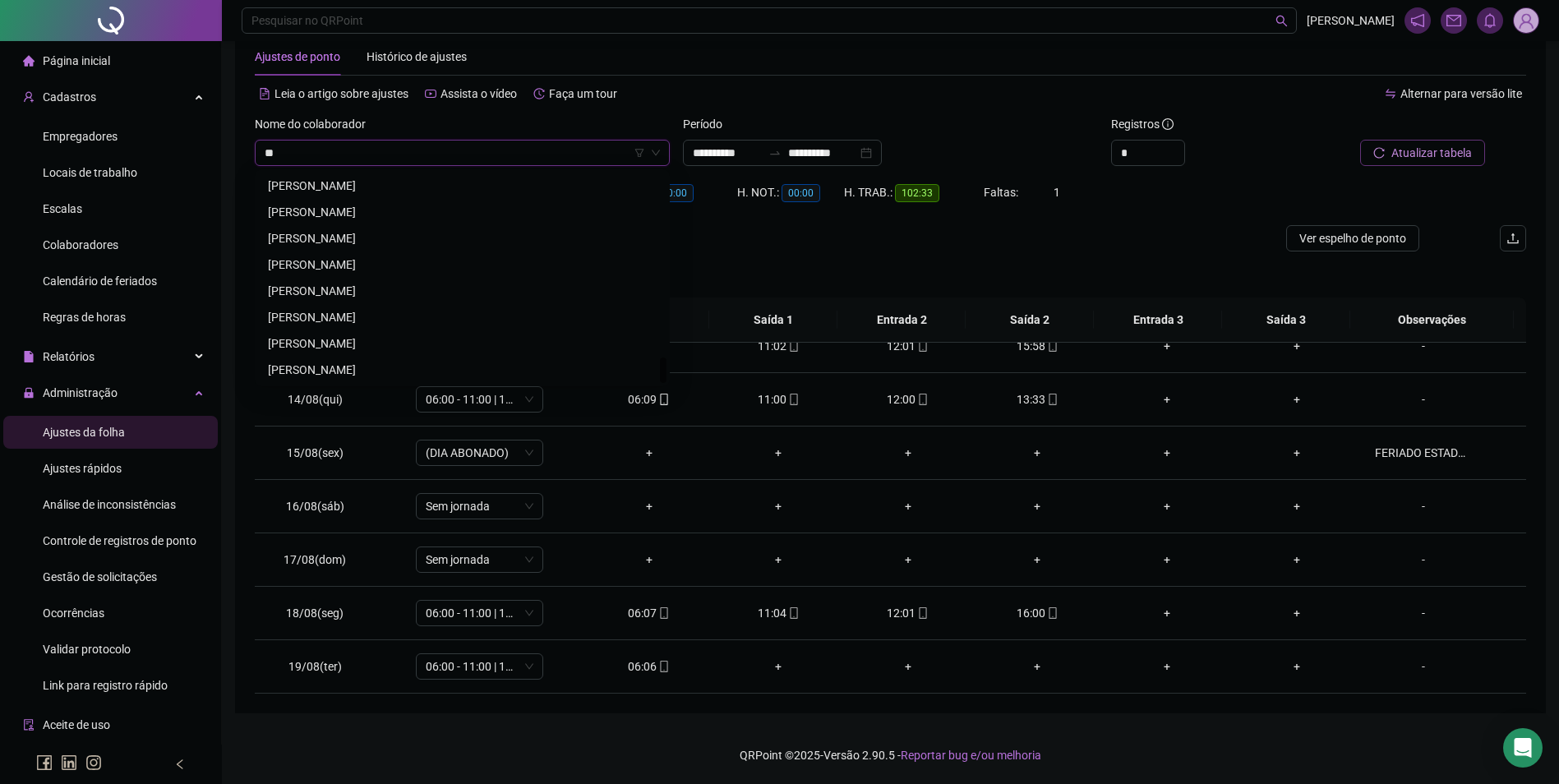
scroll to position [0, 0]
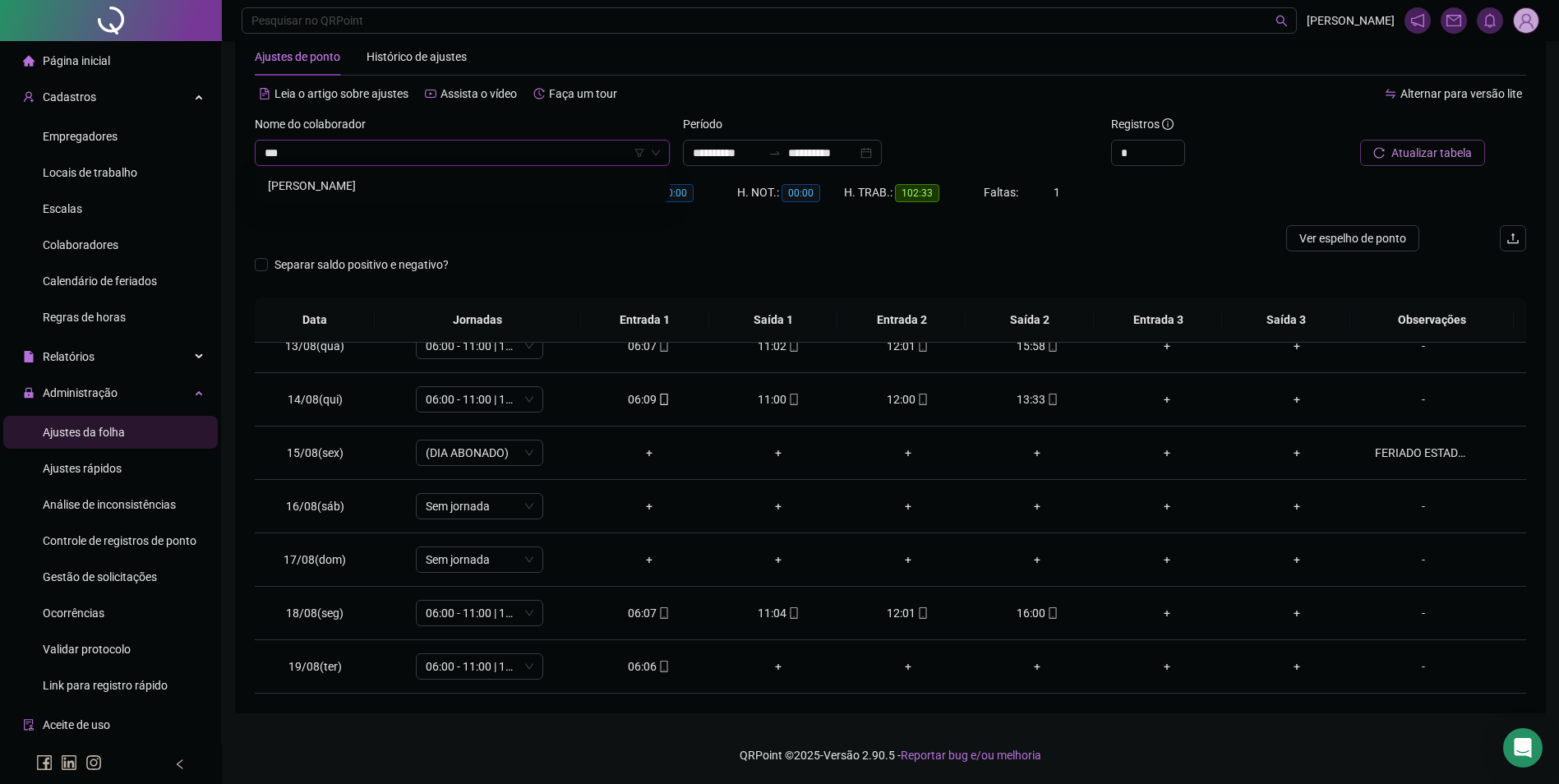
type input "****"
click at [395, 186] on div "YURI RENAN TARGINO AGUIAR" at bounding box center [463, 185] width 389 height 18
click at [1380, 148] on icon "search" at bounding box center [1375, 152] width 11 height 11
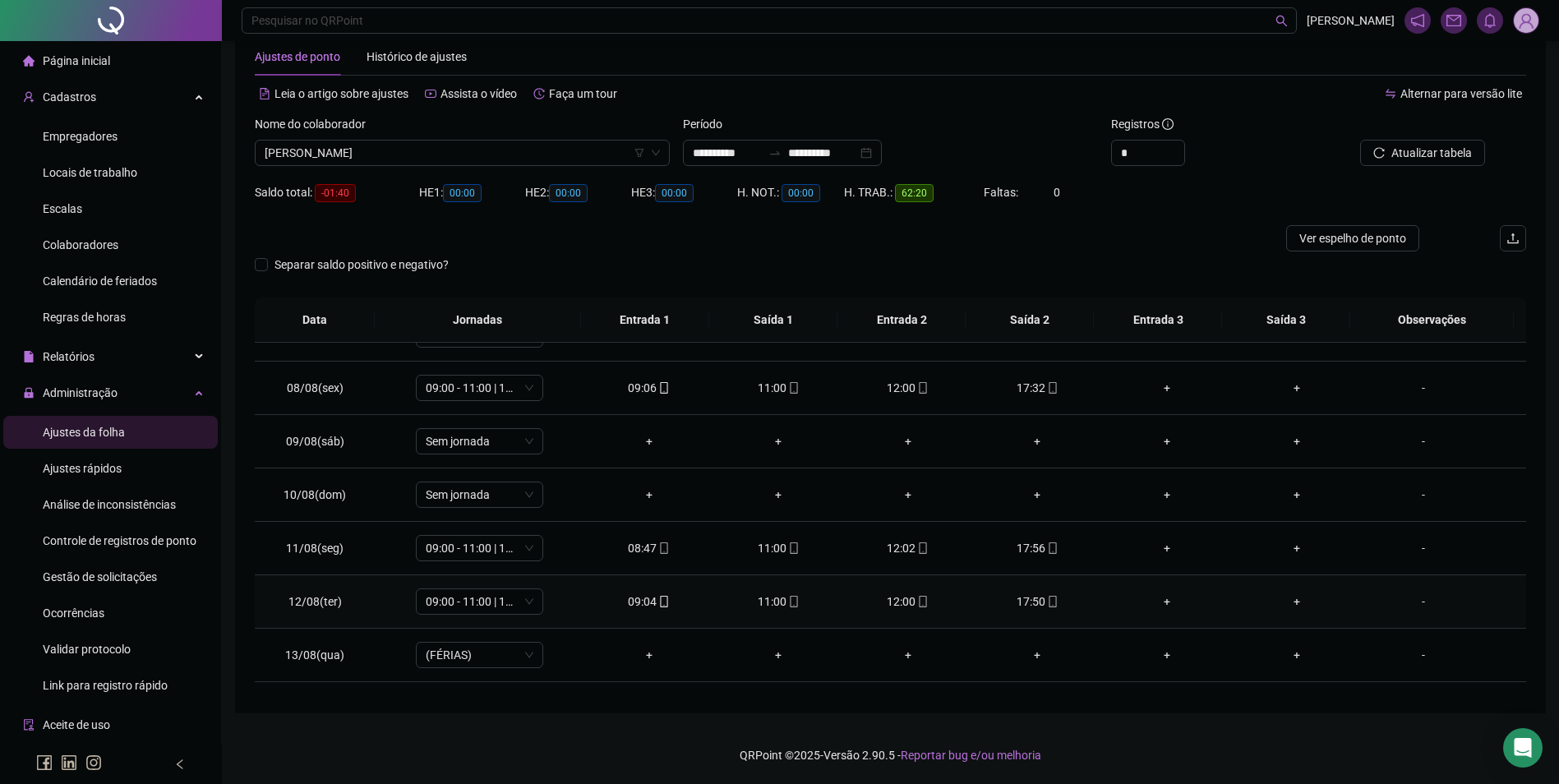
scroll to position [418, 0]
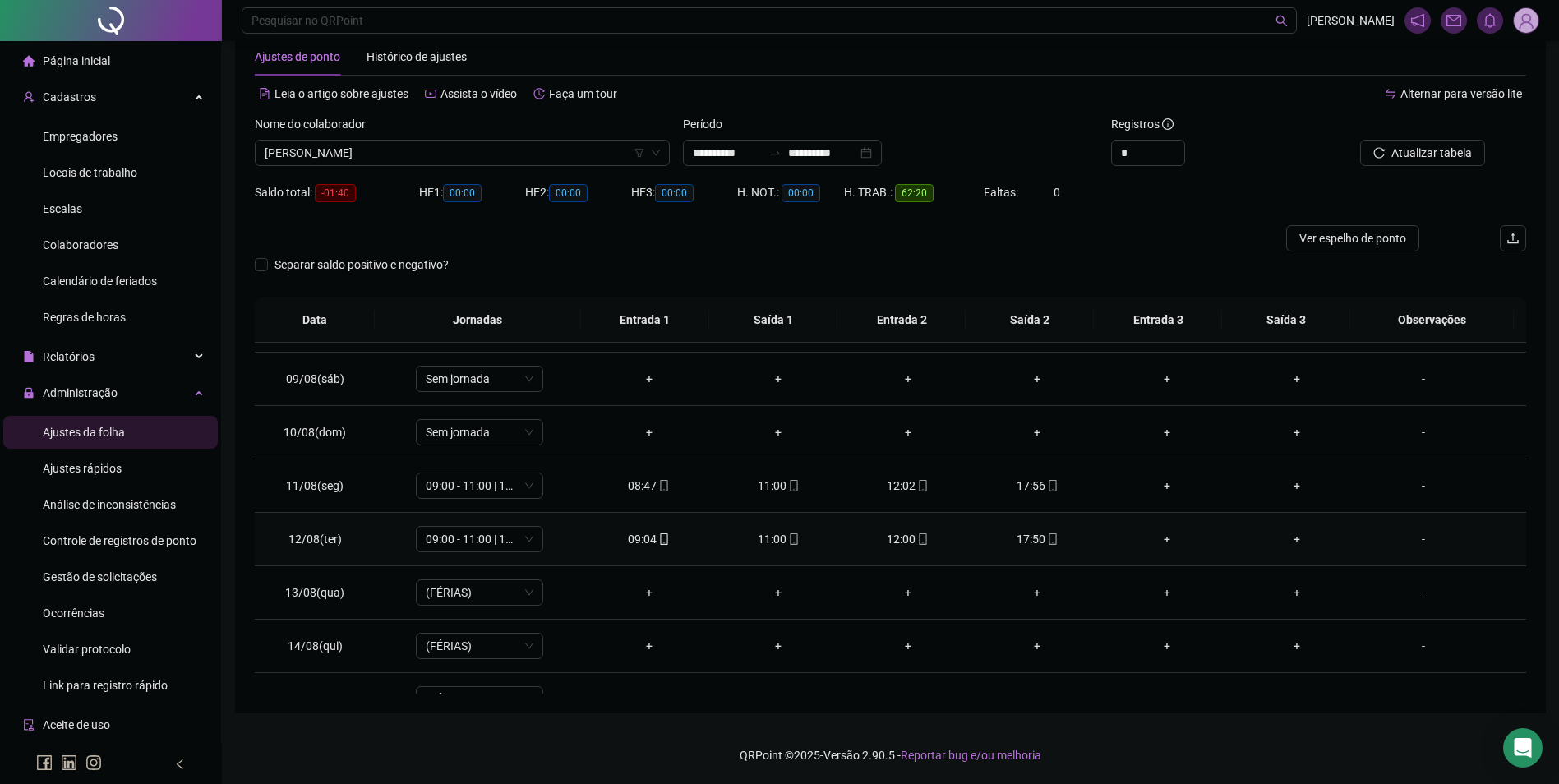
click at [1051, 542] on div "17:50" at bounding box center [1037, 538] width 104 height 18
type input "**********"
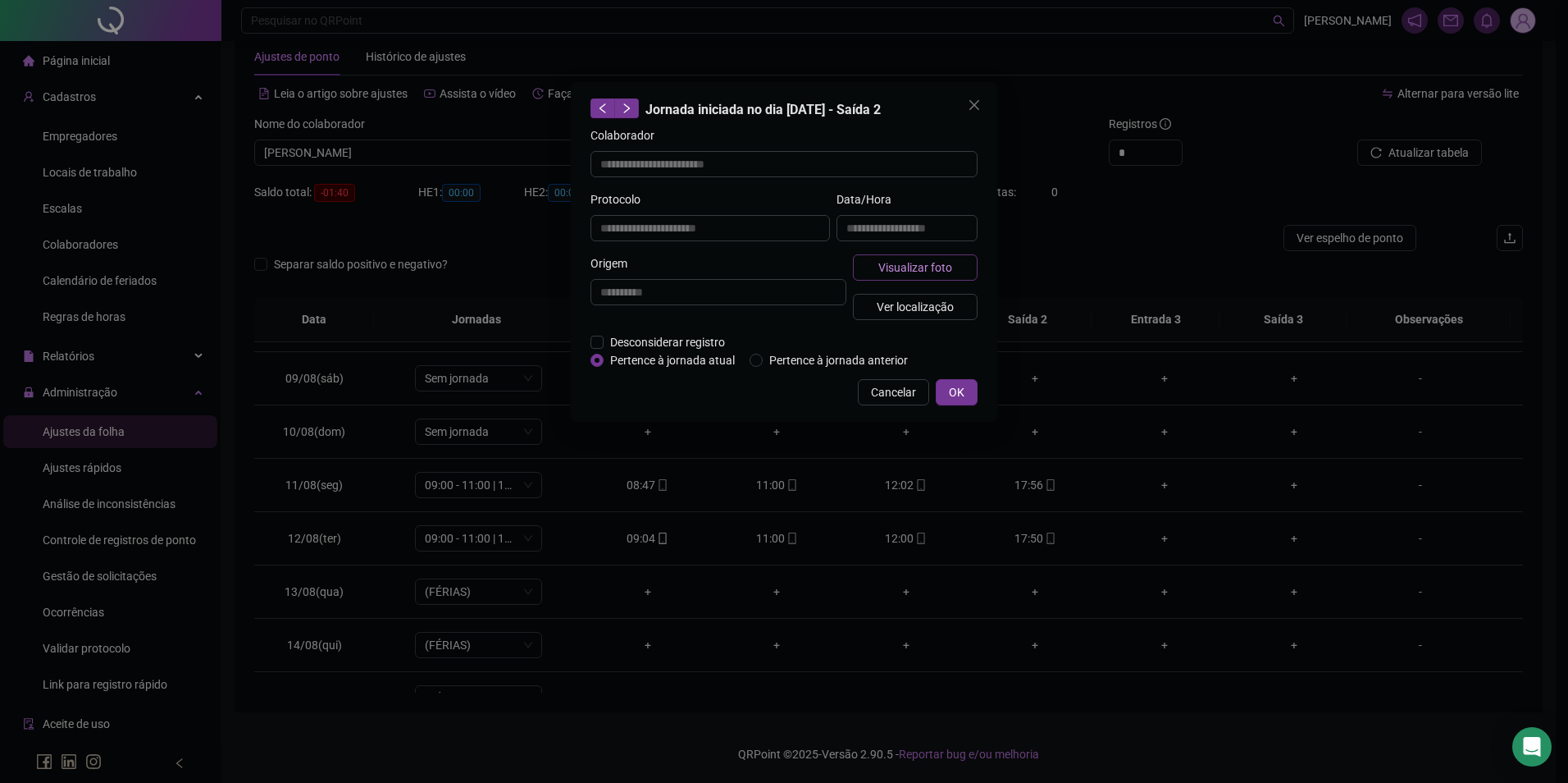
click at [917, 267] on span "Visualizar foto" at bounding box center [915, 267] width 74 height 18
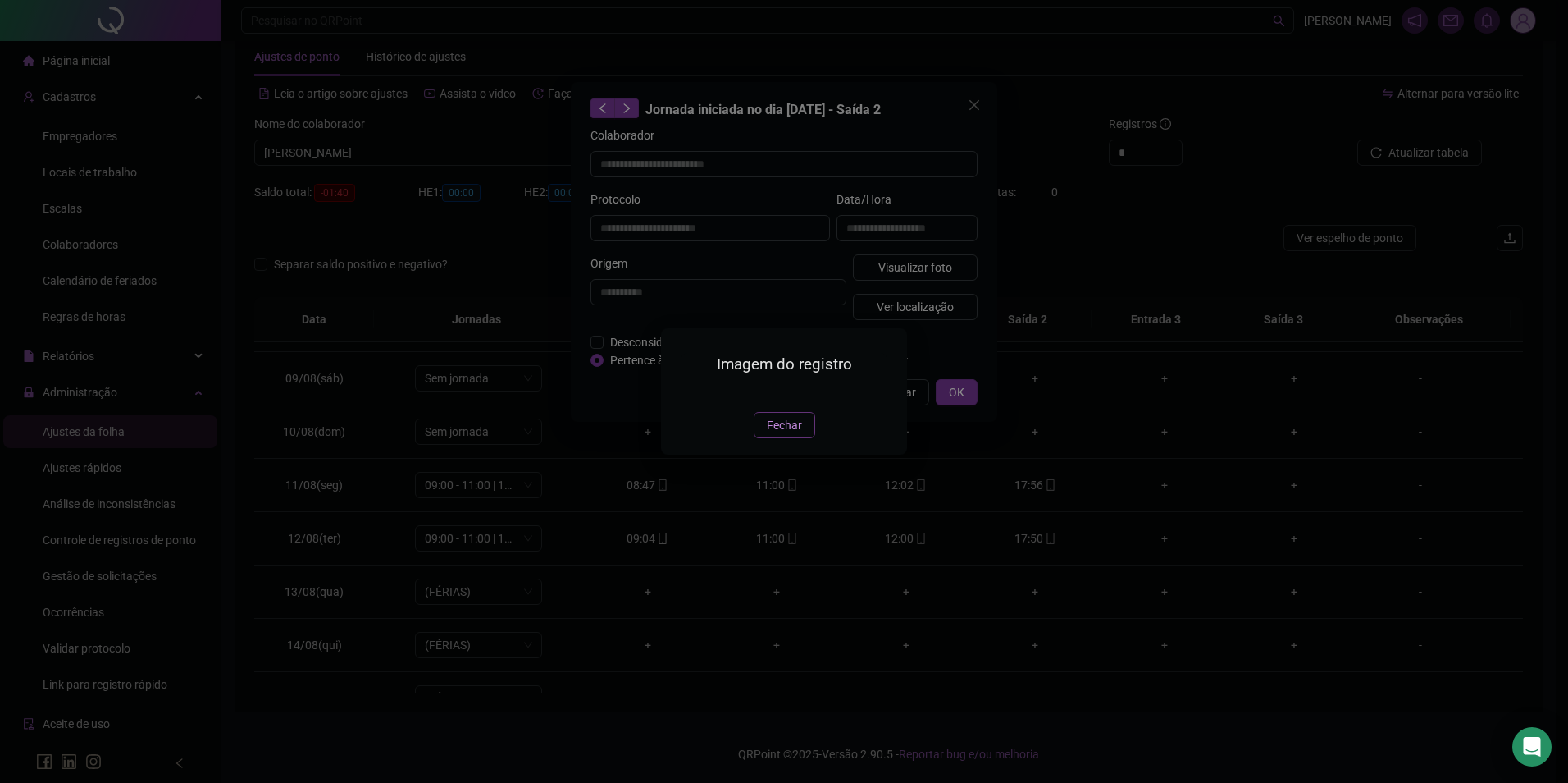
click at [790, 438] on button "Fechar" at bounding box center [784, 425] width 62 height 26
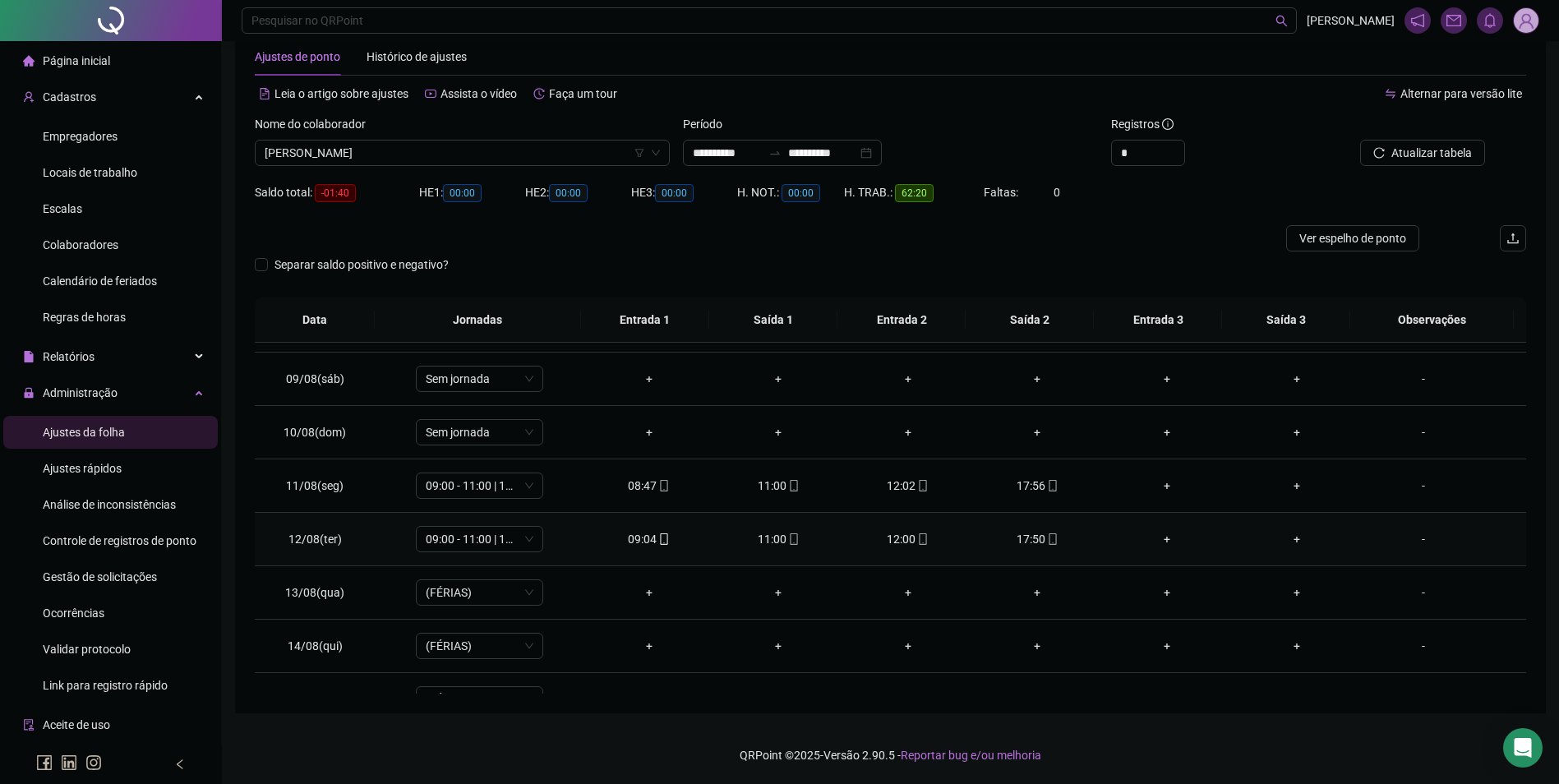
click at [904, 545] on div "12:00" at bounding box center [908, 538] width 104 height 18
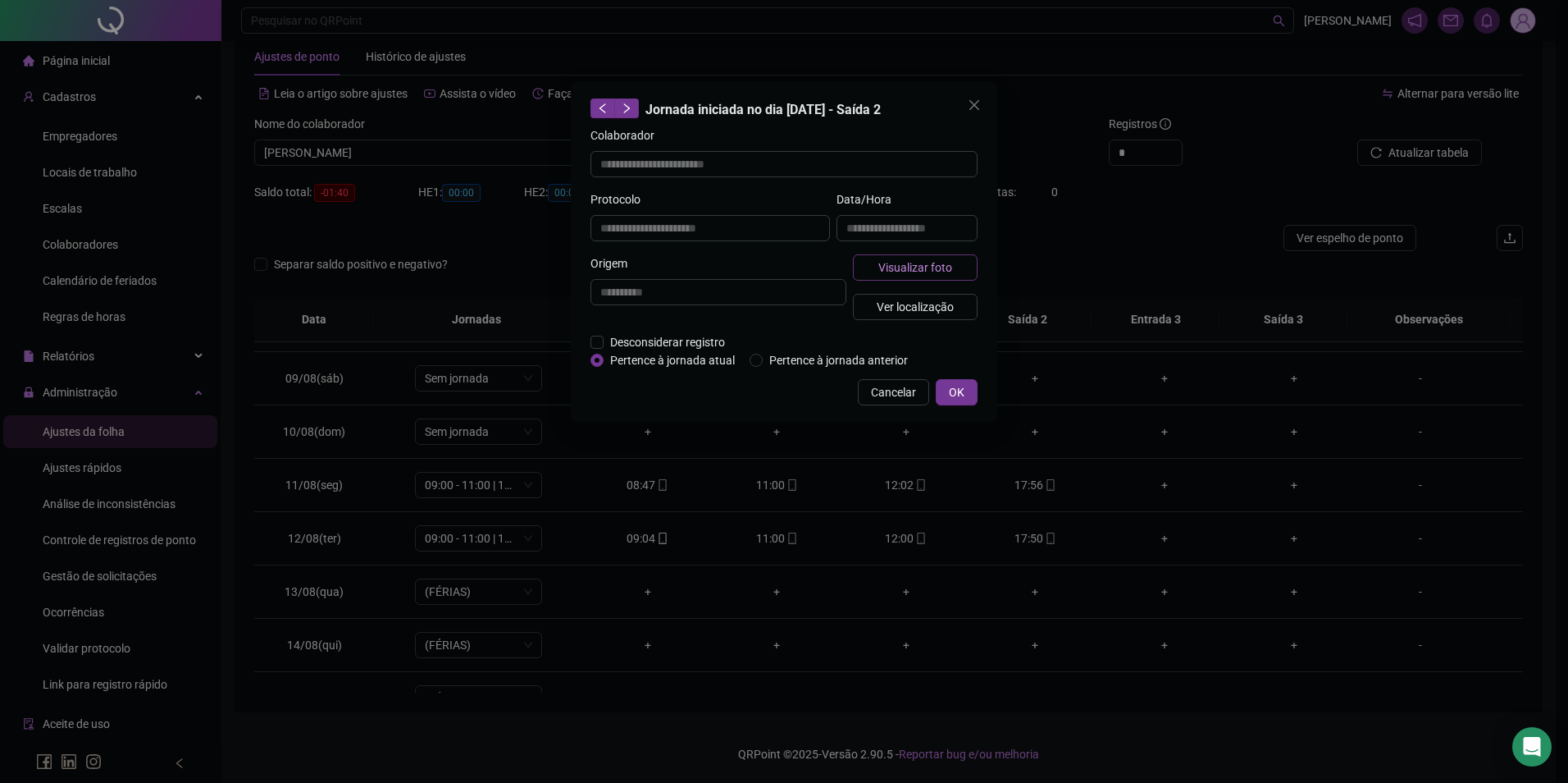
type input "**********"
click at [885, 275] on span "Visualizar foto" at bounding box center [915, 267] width 74 height 18
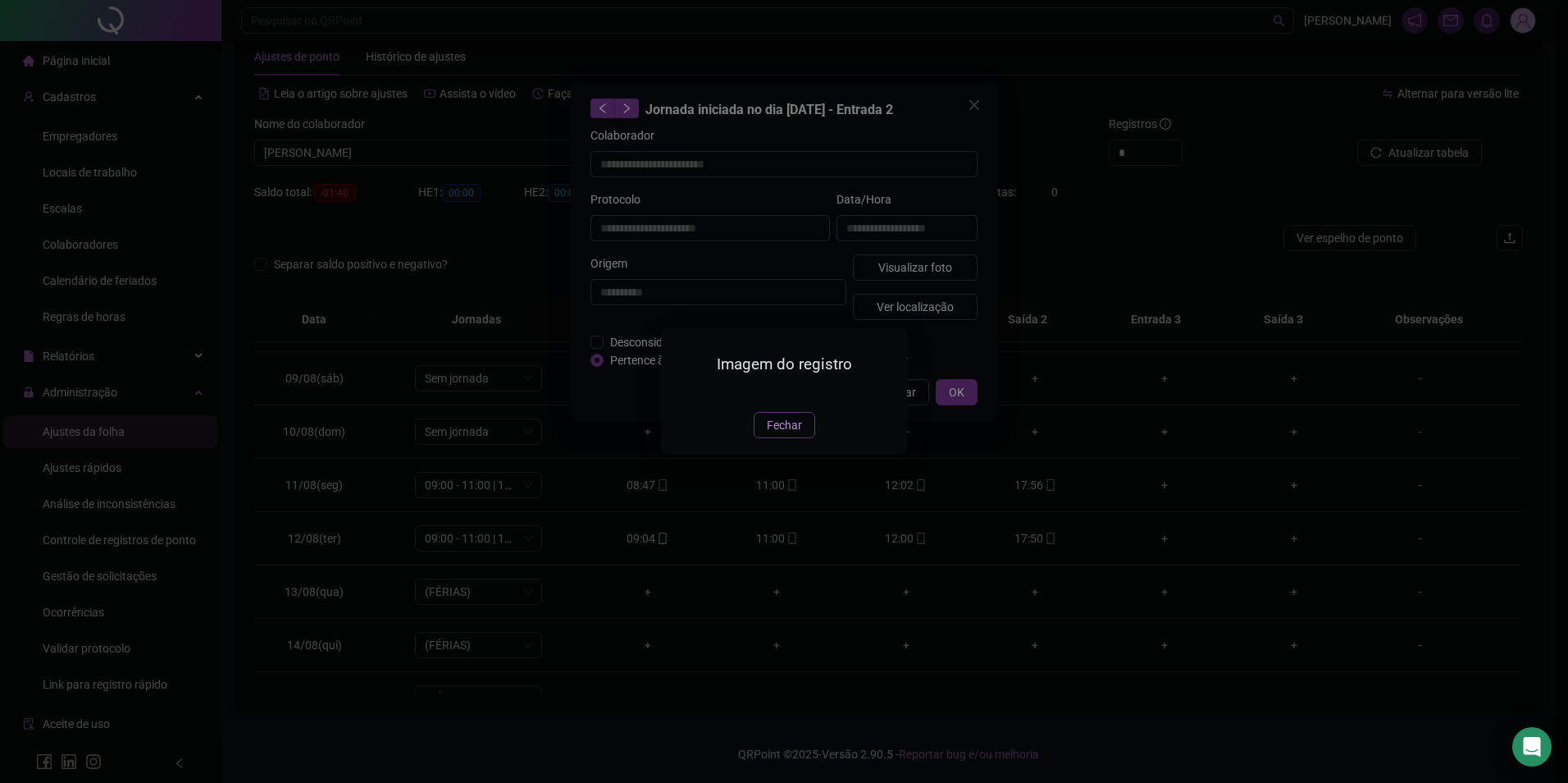
click at [798, 434] on span "Fechar" at bounding box center [784, 425] width 35 height 18
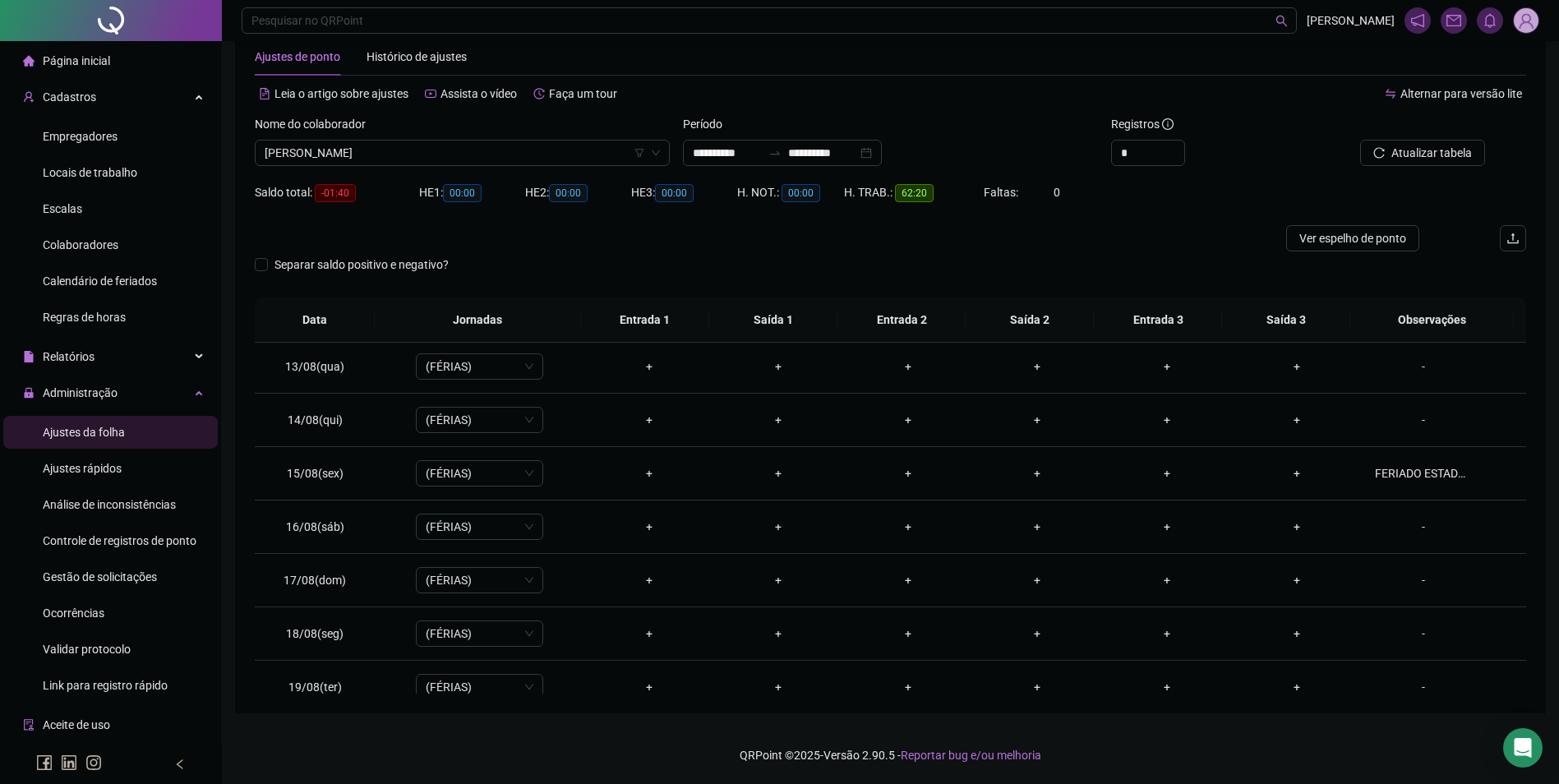
scroll to position [663, 0]
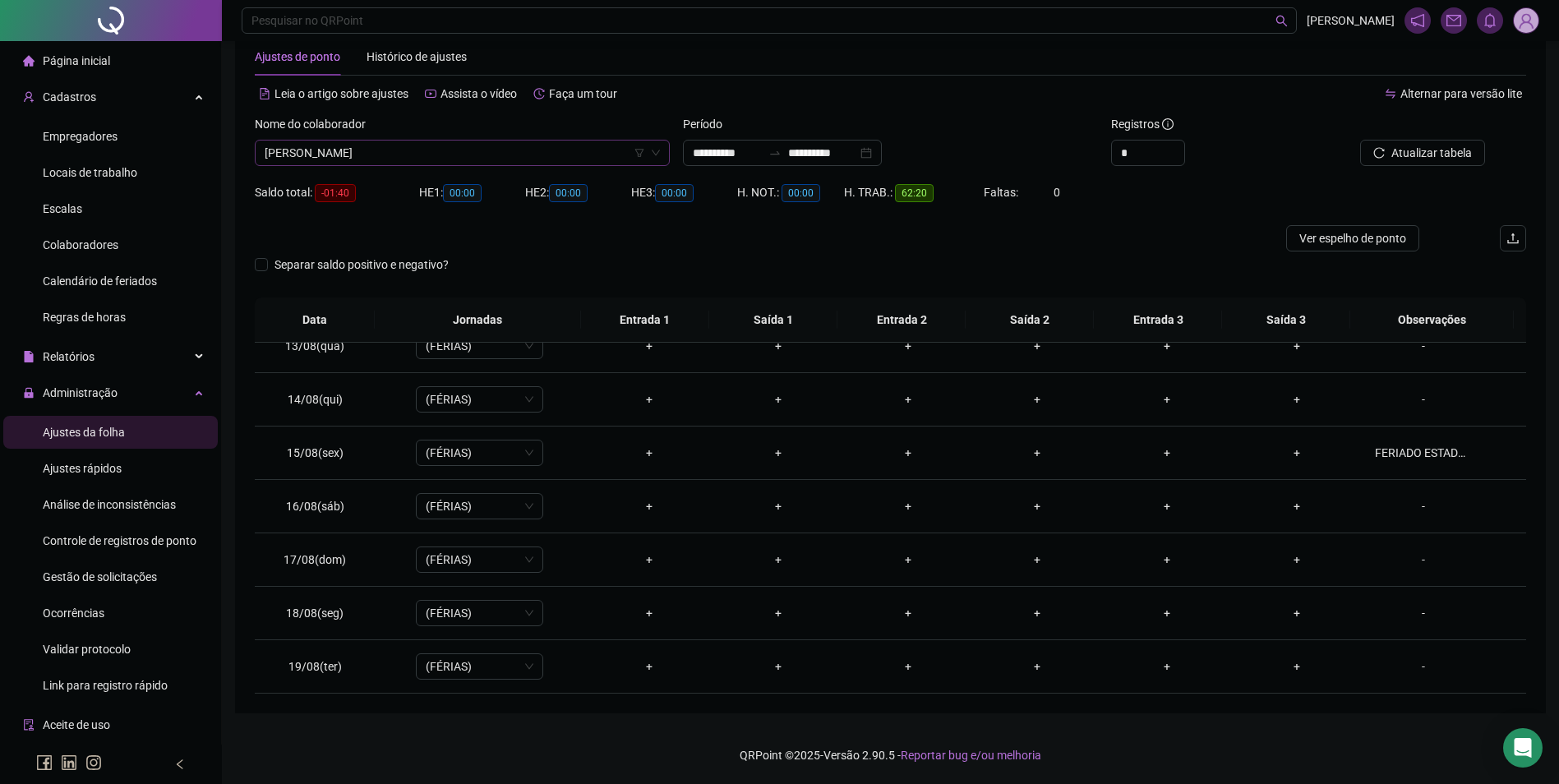
click at [442, 158] on span "YURI RENAN TARGINO AGUIAR" at bounding box center [462, 152] width 395 height 24
type input "*******"
click at [397, 178] on div "[PERSON_NAME]" at bounding box center [463, 185] width 389 height 18
click at [1390, 159] on button "Buscar registros" at bounding box center [1420, 152] width 128 height 26
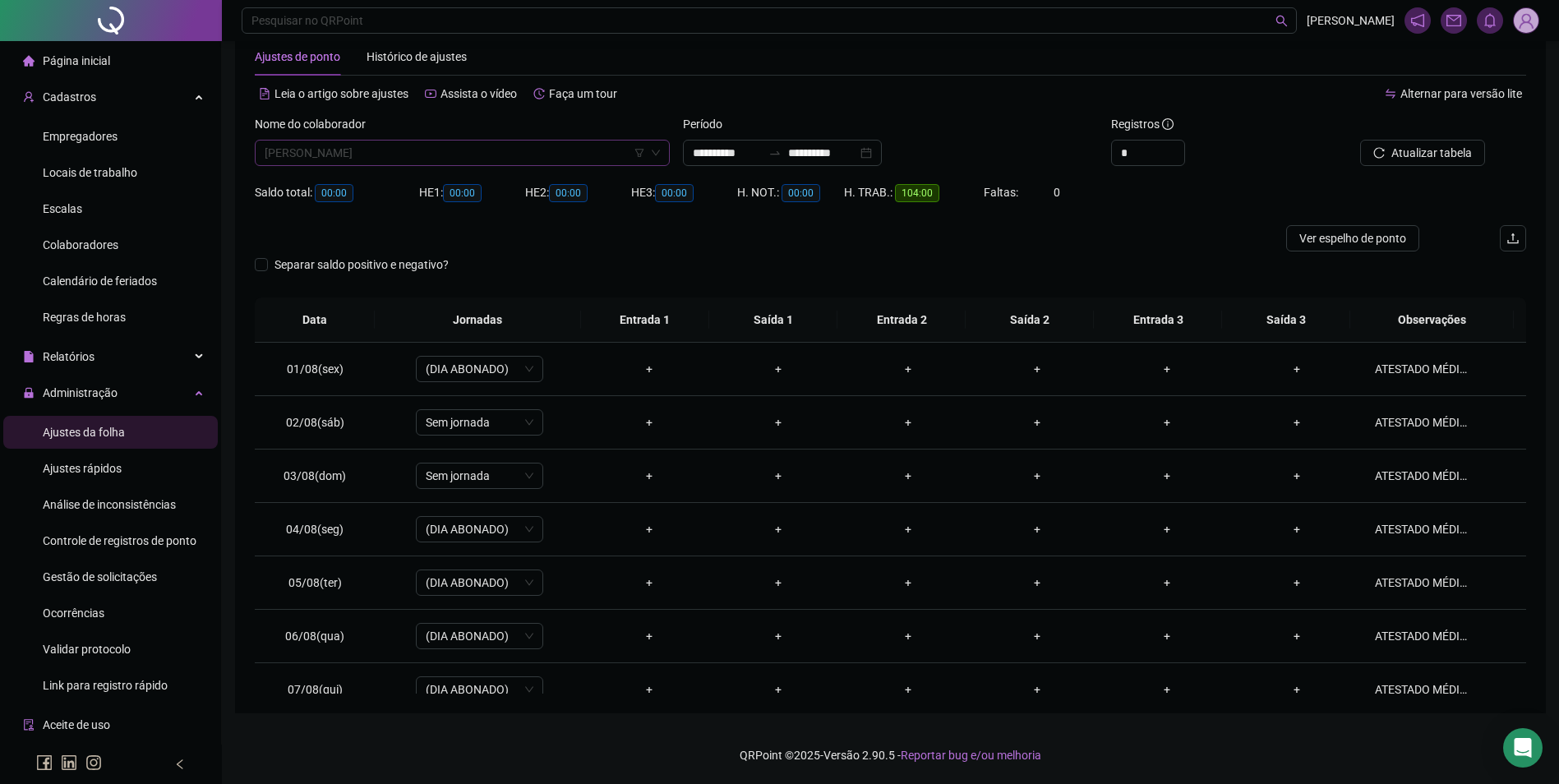
click at [554, 156] on span "[PERSON_NAME]" at bounding box center [462, 152] width 395 height 24
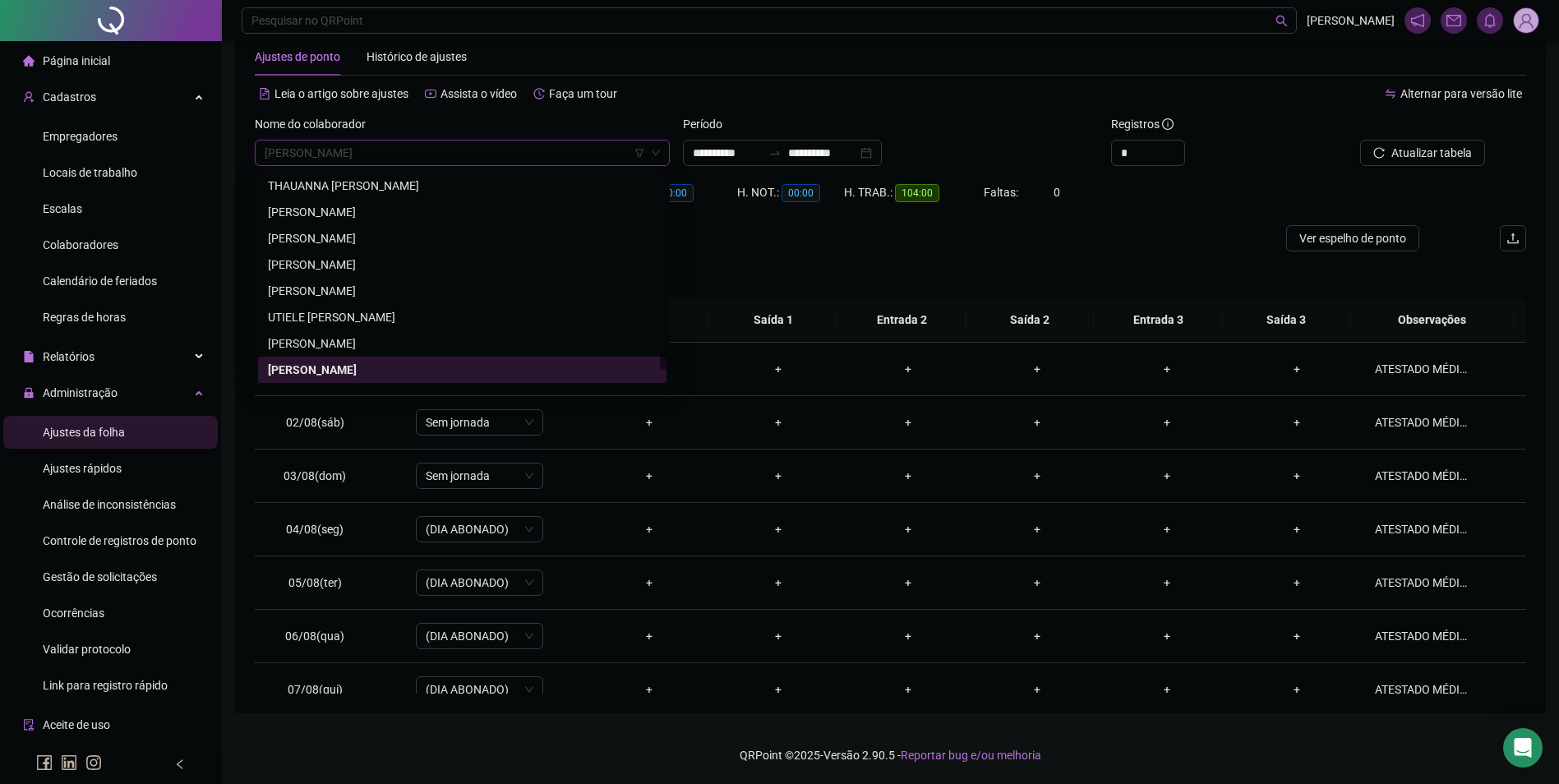
paste input "**********"
type input "**********"
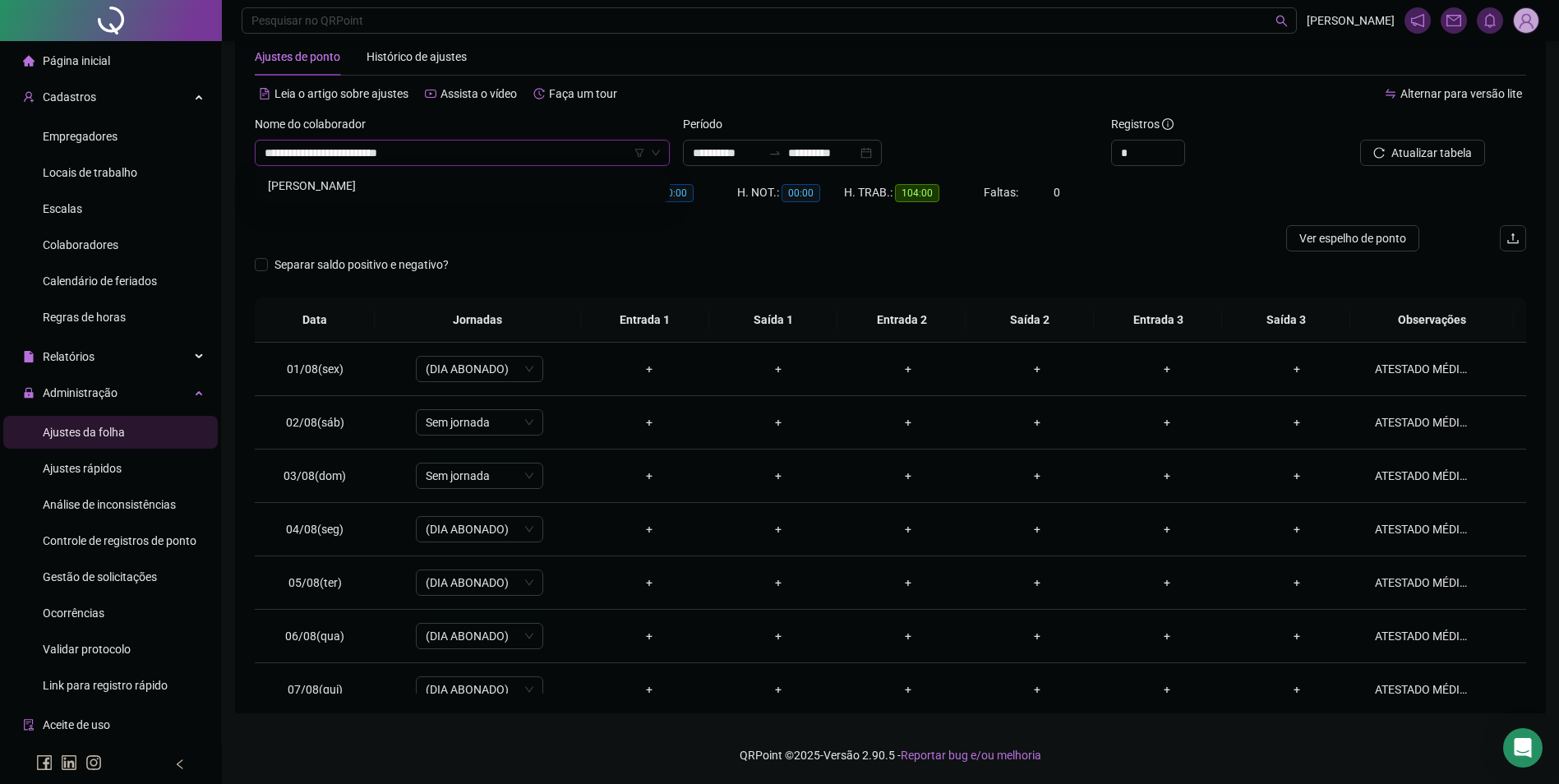
scroll to position [0, 0]
click at [420, 181] on div "[PERSON_NAME]" at bounding box center [463, 185] width 389 height 18
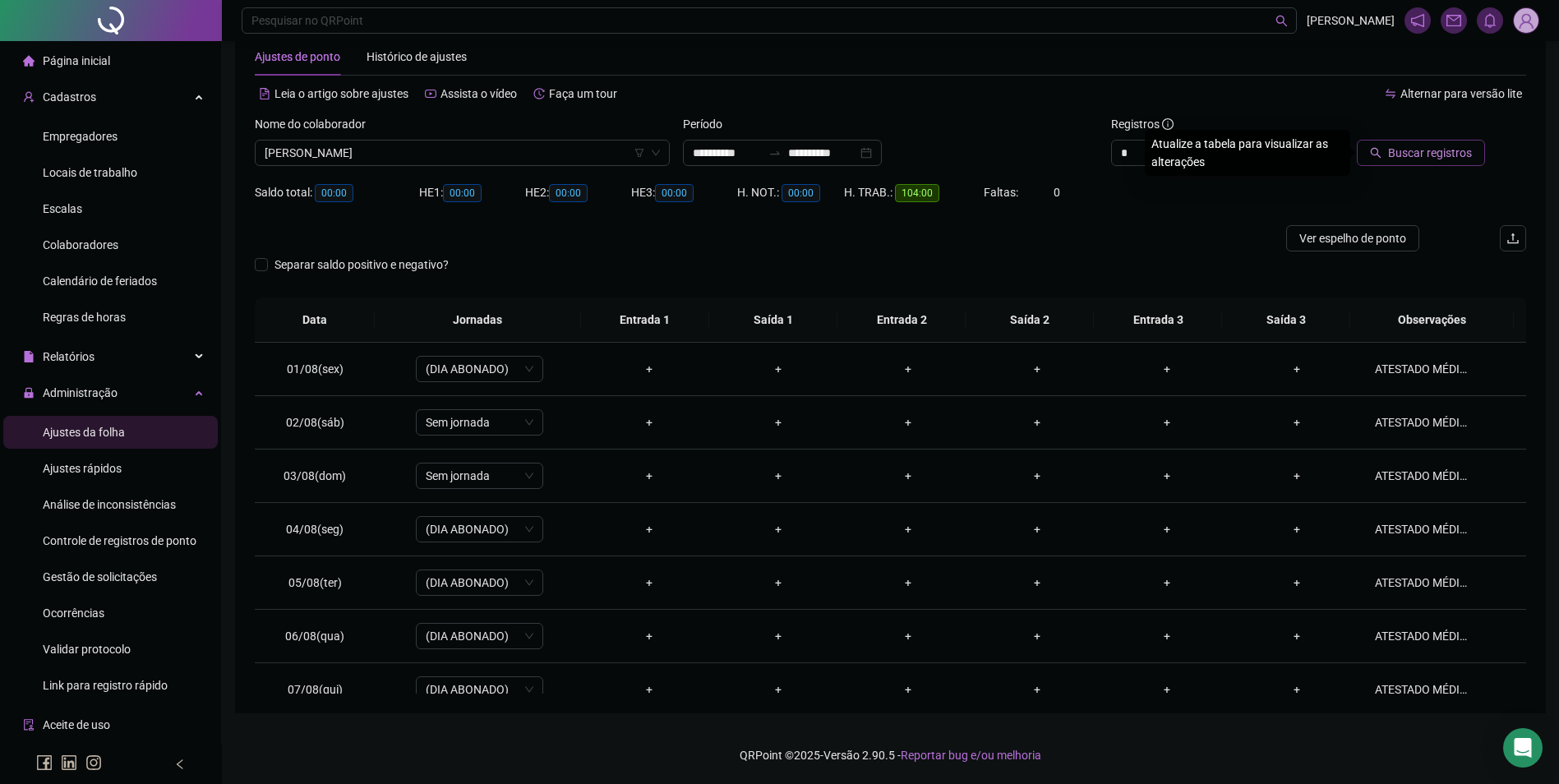
click at [1397, 146] on span "Buscar registros" at bounding box center [1430, 152] width 84 height 18
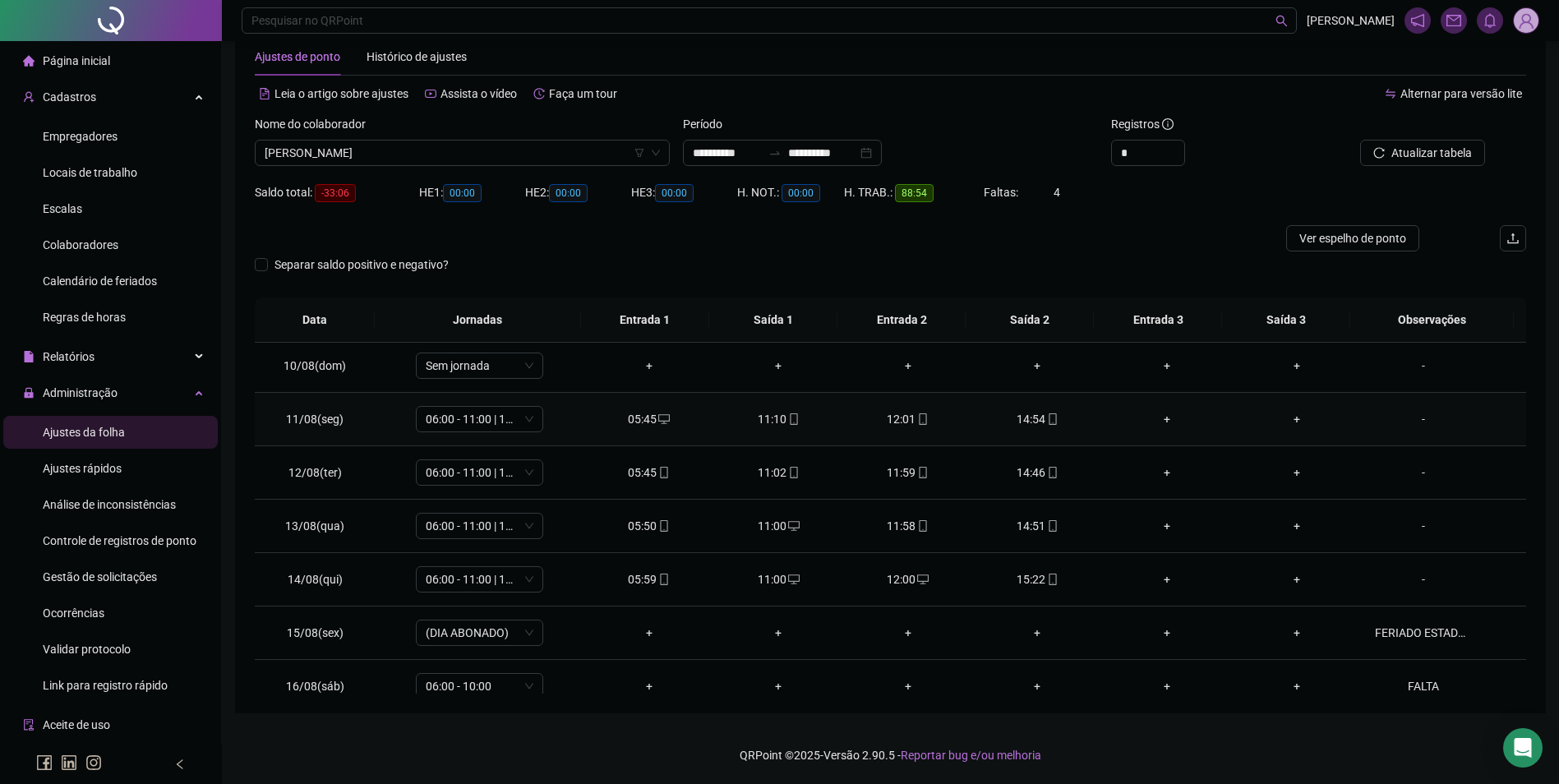
scroll to position [663, 0]
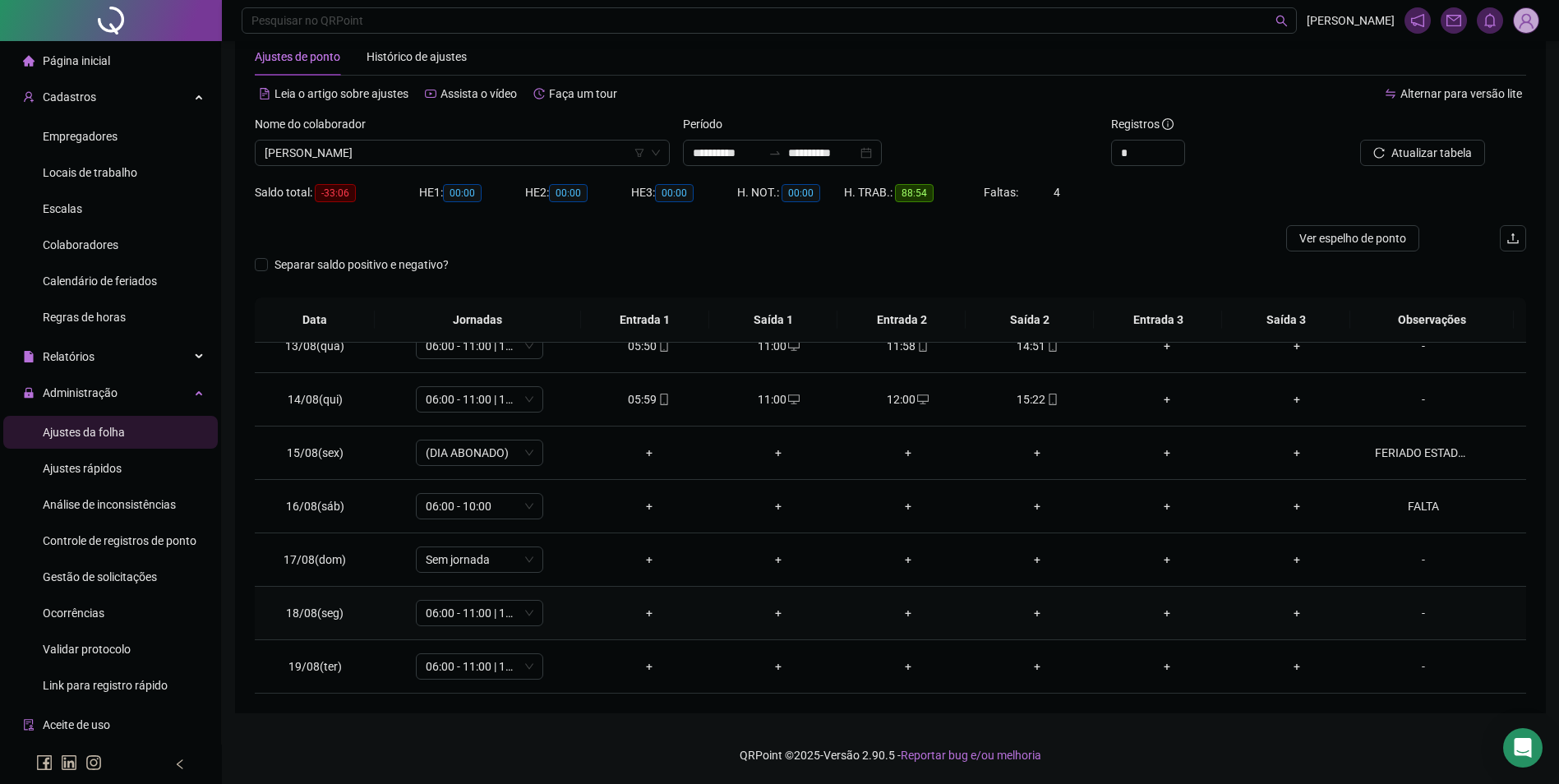
click at [1411, 613] on div "-" at bounding box center [1423, 612] width 97 height 18
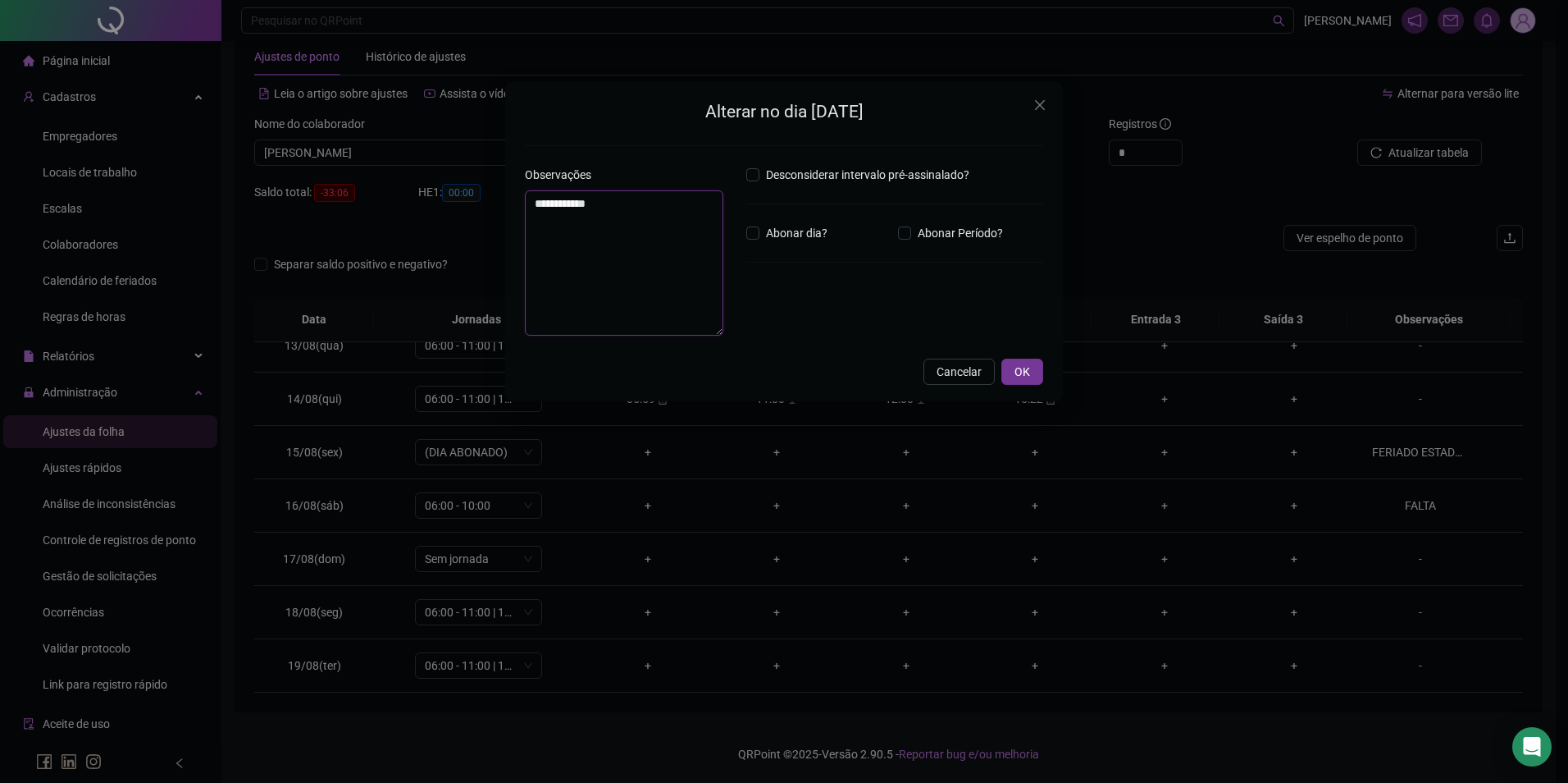
click at [659, 225] on textarea "**********" at bounding box center [624, 263] width 199 height 146
type textarea "*"
type textarea "*****"
click at [1031, 377] on button "OK" at bounding box center [1021, 379] width 42 height 26
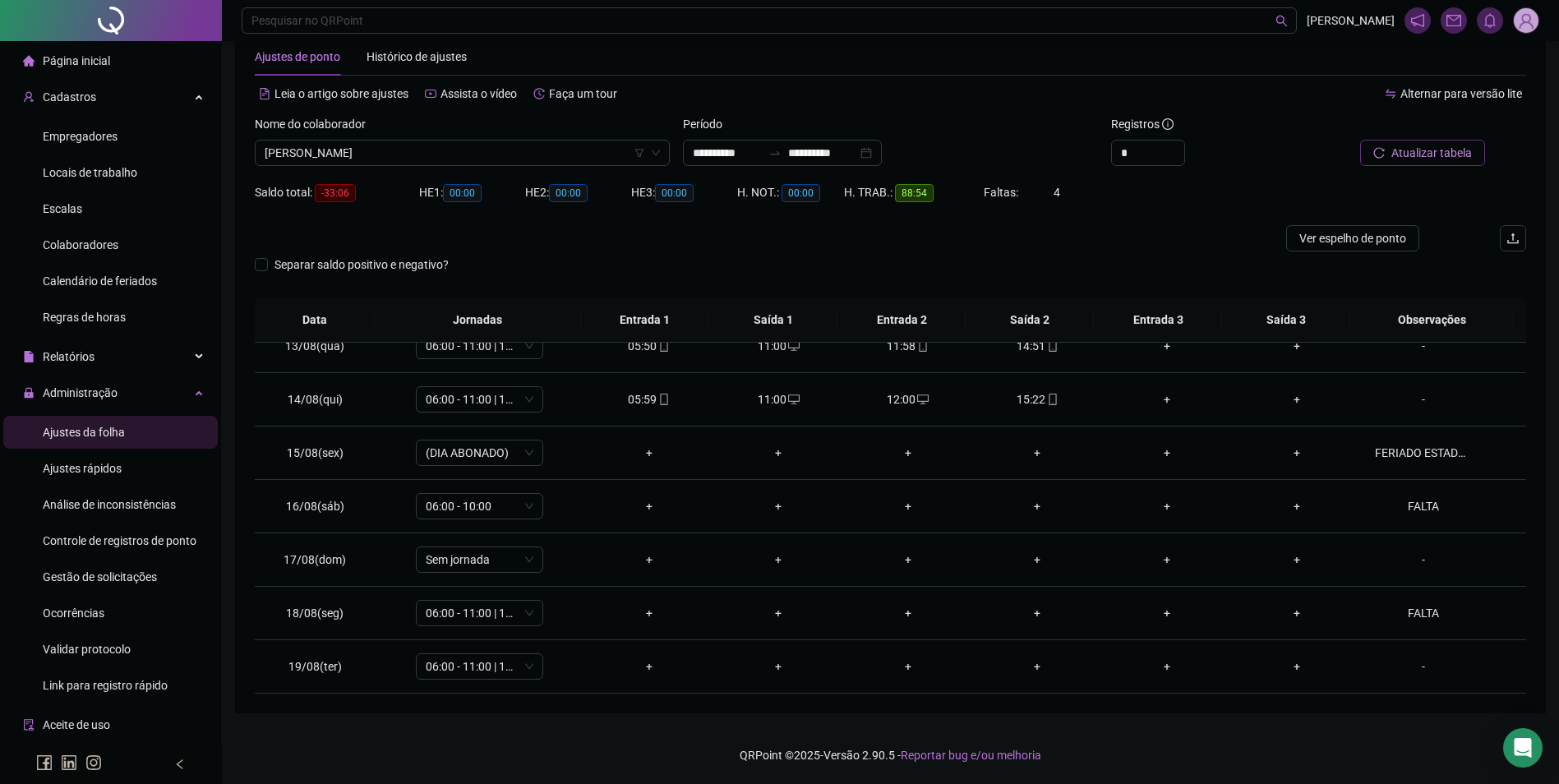
click at [1403, 165] on button "Atualizar tabela" at bounding box center [1423, 152] width 125 height 26
click at [450, 140] on span "[PERSON_NAME]" at bounding box center [462, 152] width 395 height 24
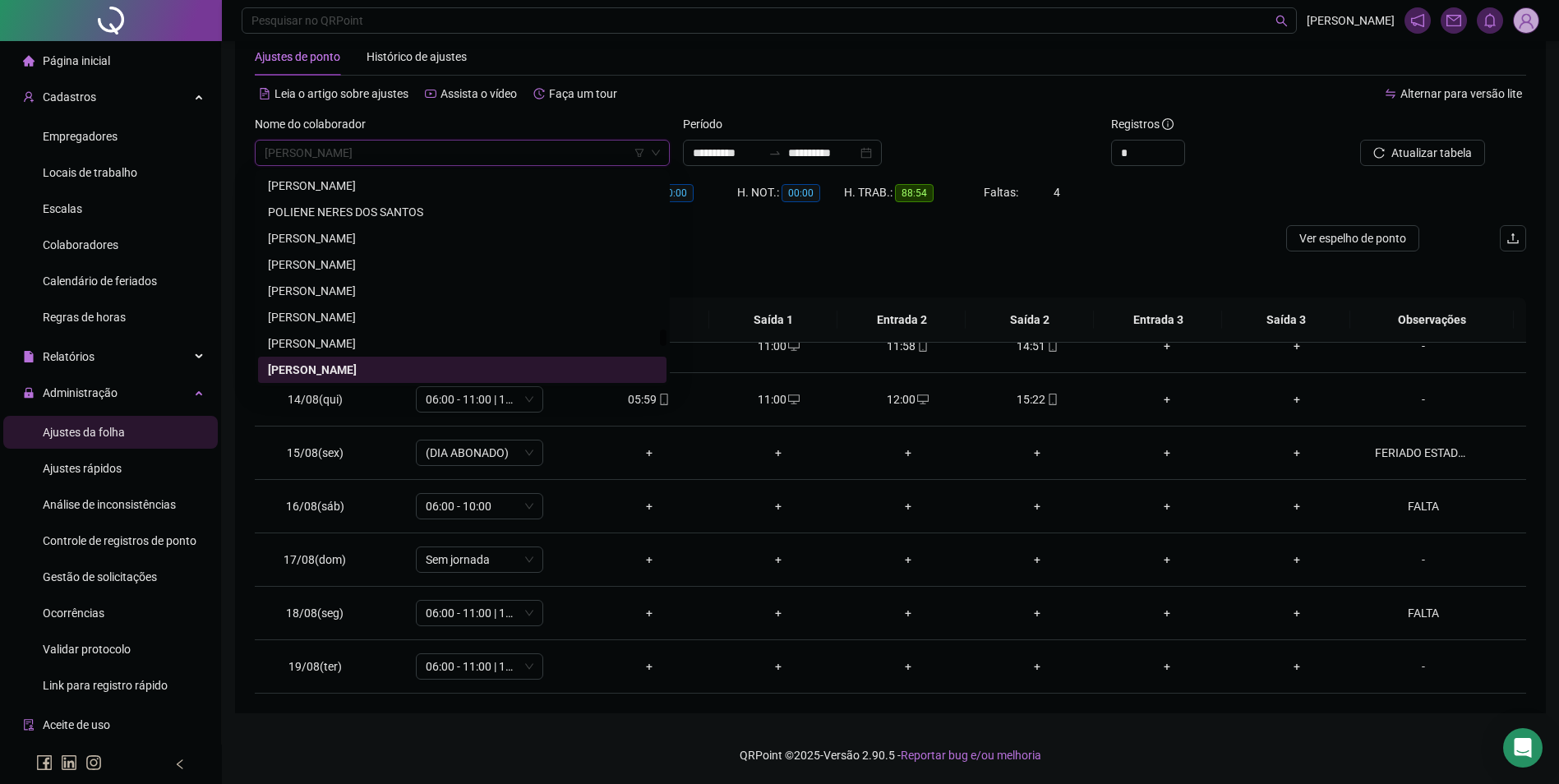
paste input "**********"
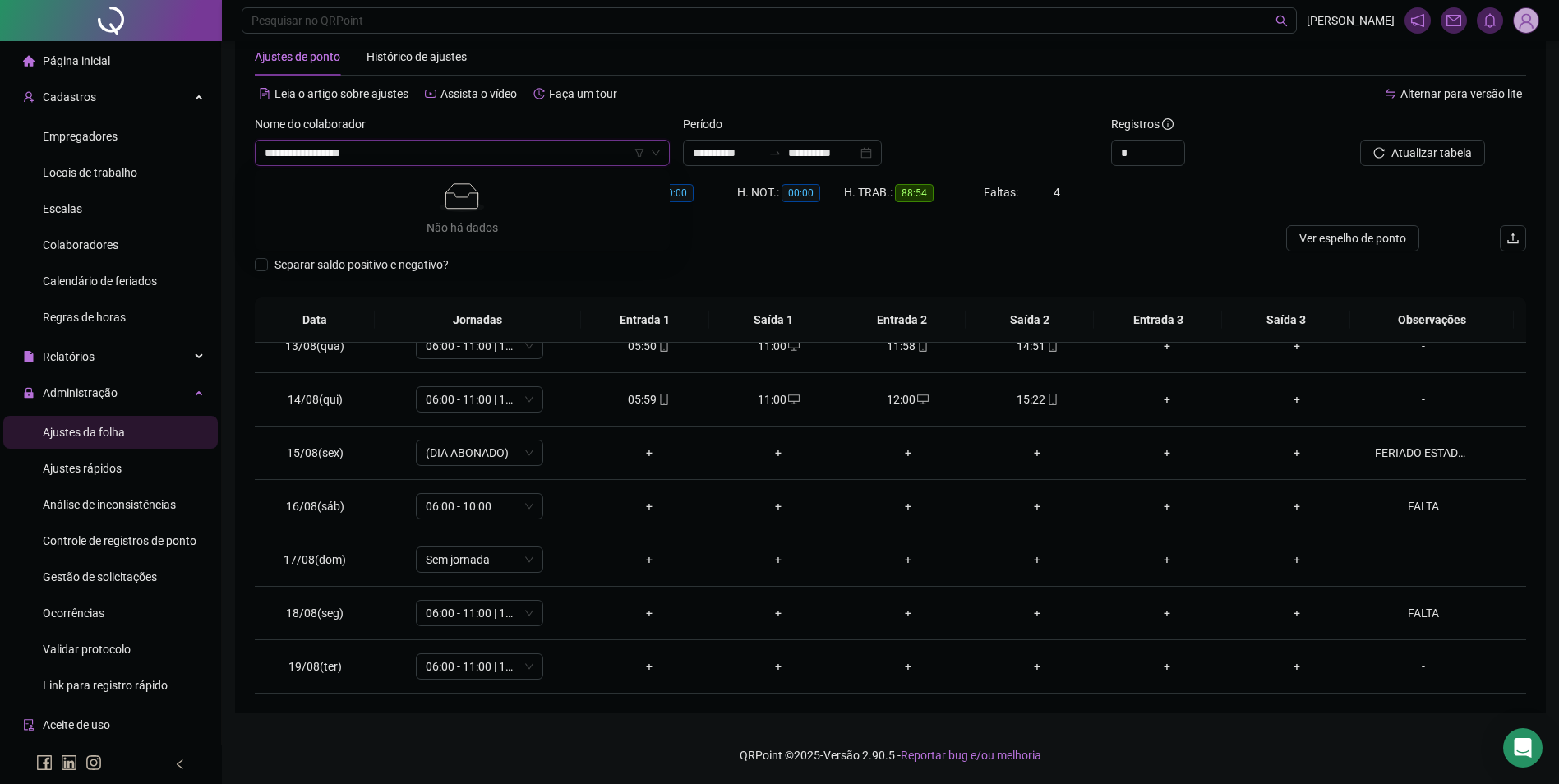
click at [318, 154] on input "**********" at bounding box center [454, 152] width 380 height 24
type input "**********"
click at [434, 180] on div "[PERSON_NAME]" at bounding box center [463, 185] width 389 height 18
click at [1419, 150] on span "Buscar registros" at bounding box center [1430, 152] width 84 height 18
click at [1416, 606] on div "-" at bounding box center [1423, 612] width 97 height 18
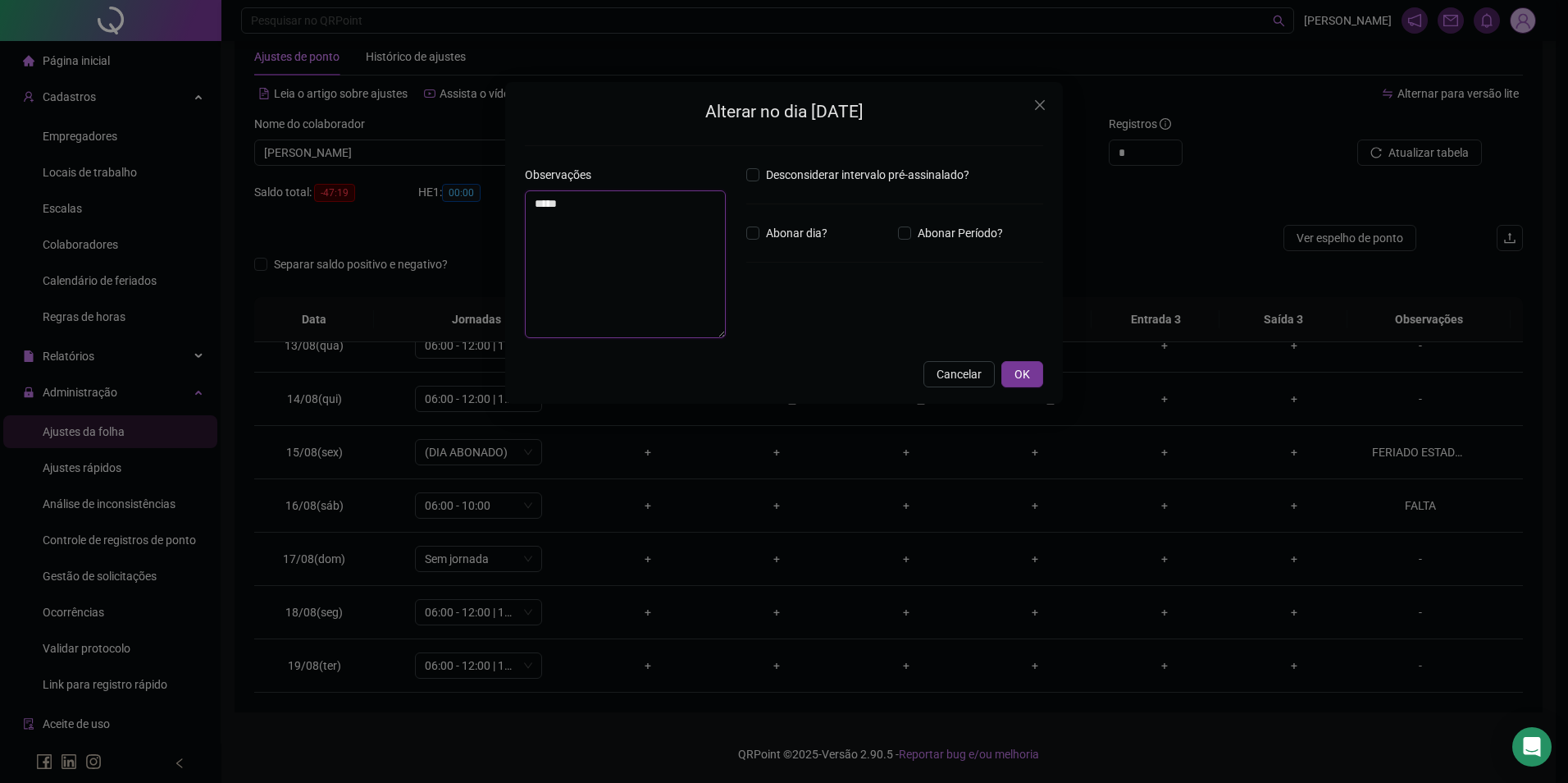
click at [711, 253] on textarea "*****" at bounding box center [625, 264] width 201 height 147
type textarea "*****"
click at [1021, 370] on button "OK" at bounding box center [1021, 379] width 42 height 26
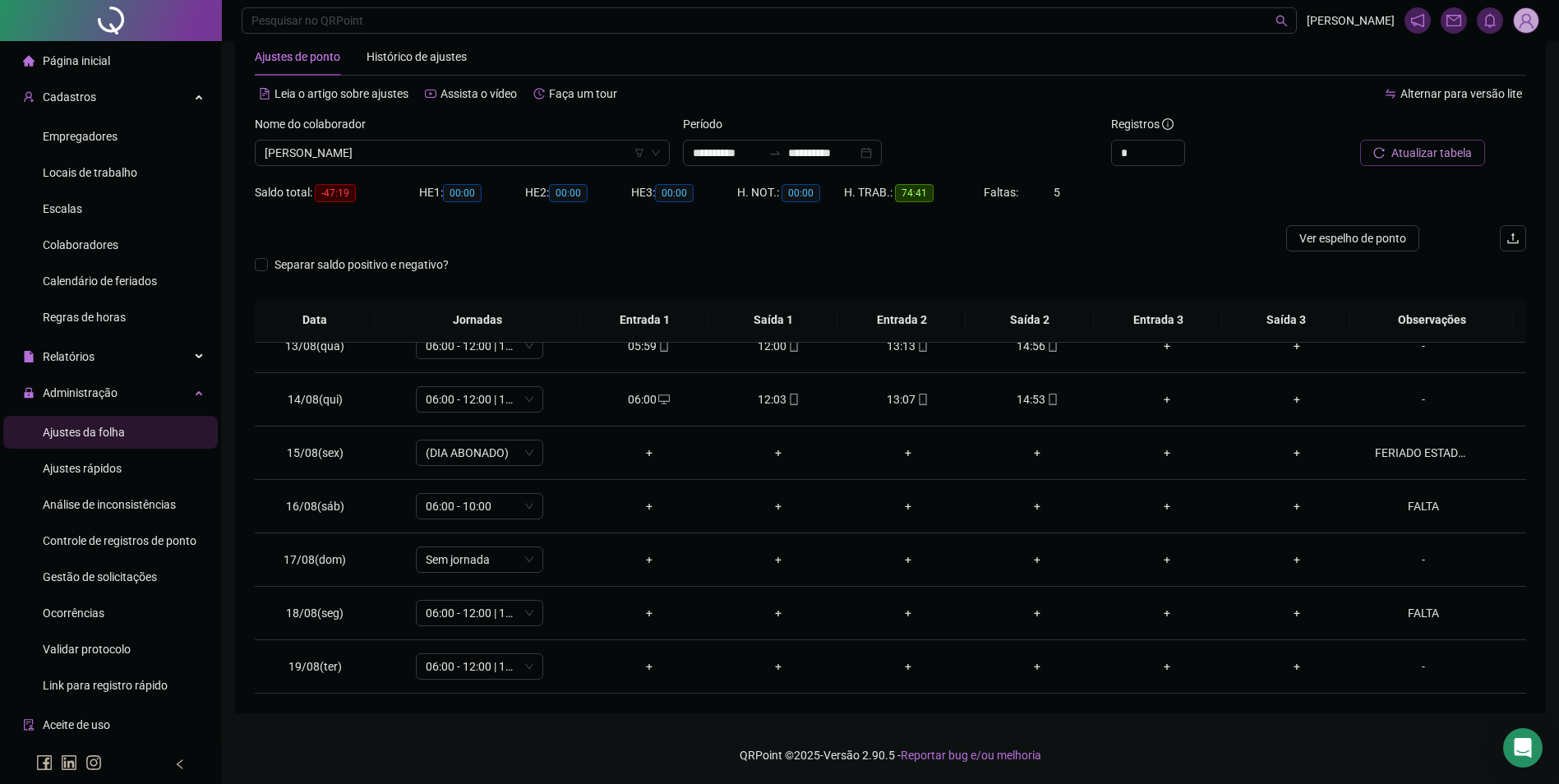
click at [1397, 146] on span "Atualizar tabela" at bounding box center [1431, 152] width 80 height 18
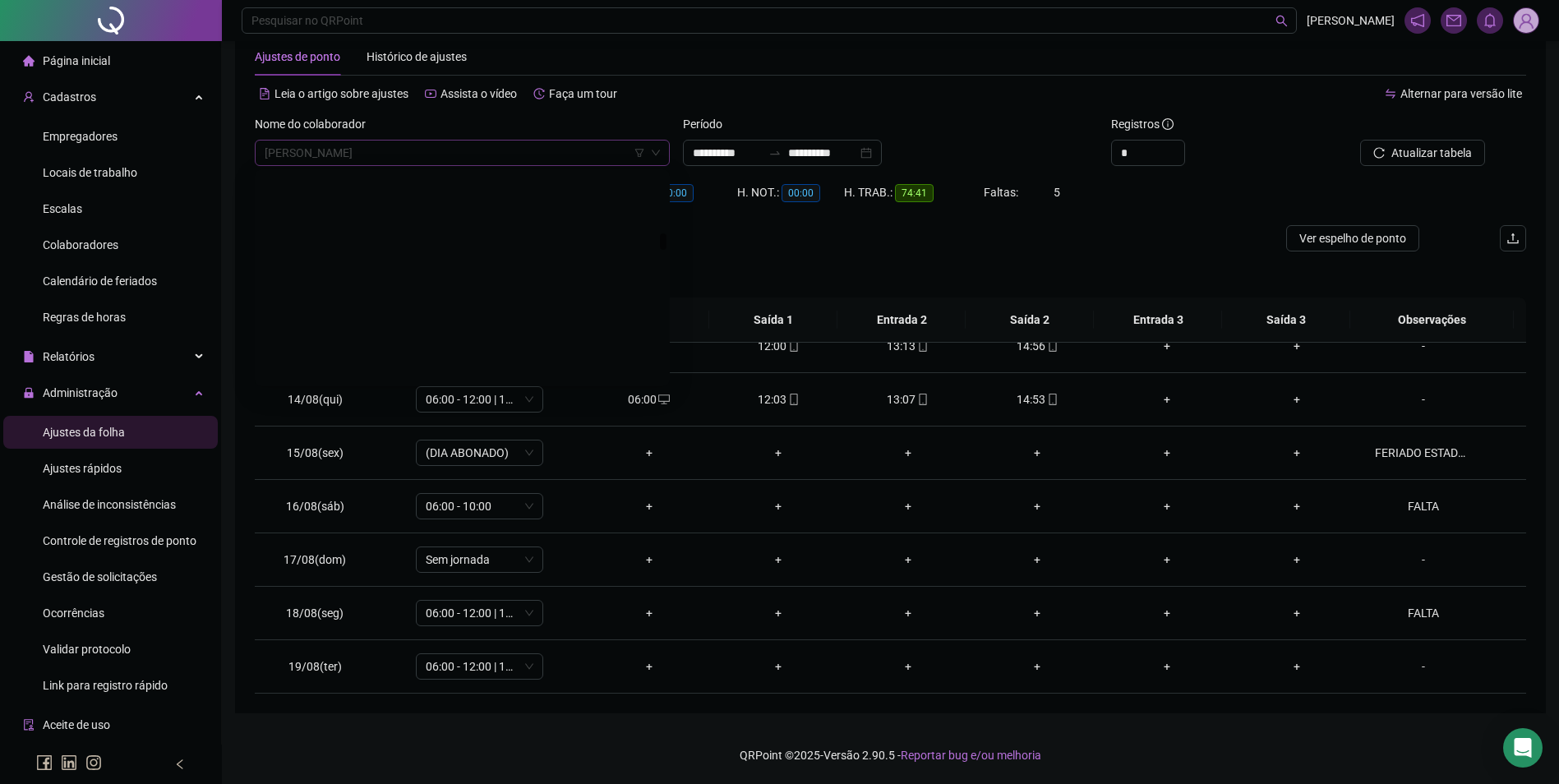
scroll to position [7519, 0]
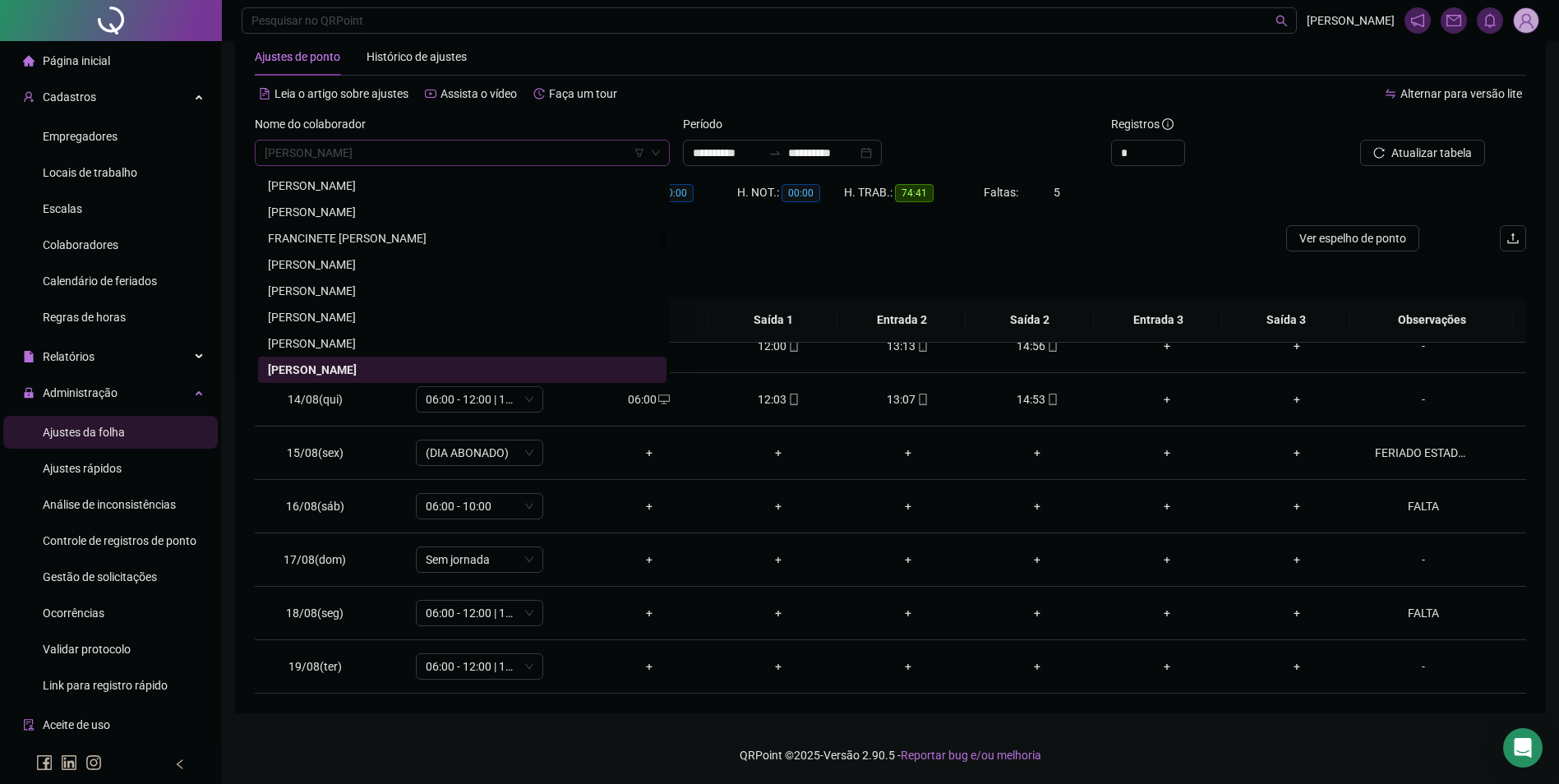
click at [530, 158] on span "[PERSON_NAME]" at bounding box center [462, 152] width 395 height 24
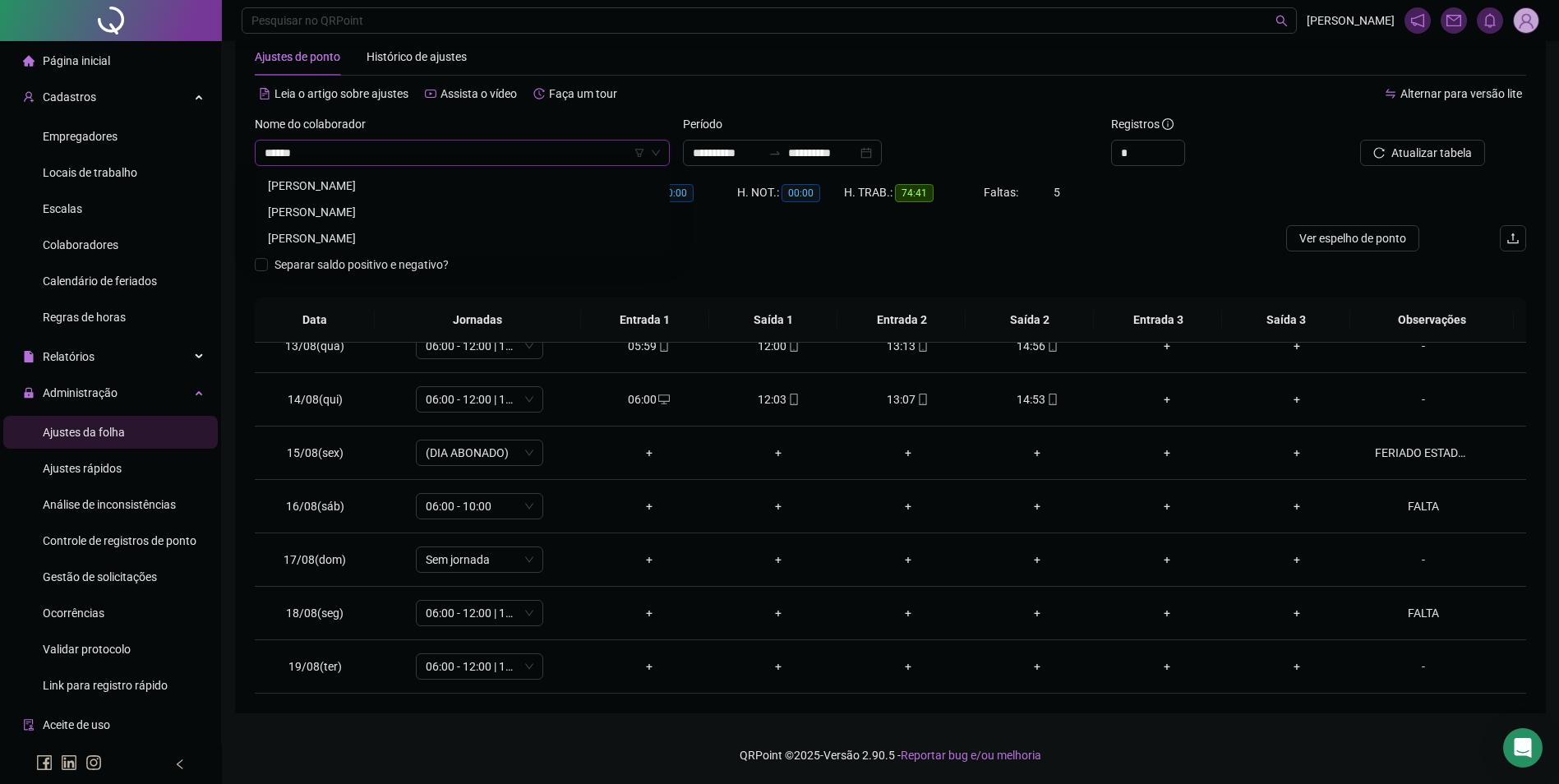
type input "******"
click at [415, 178] on div "[PERSON_NAME]" at bounding box center [463, 185] width 389 height 18
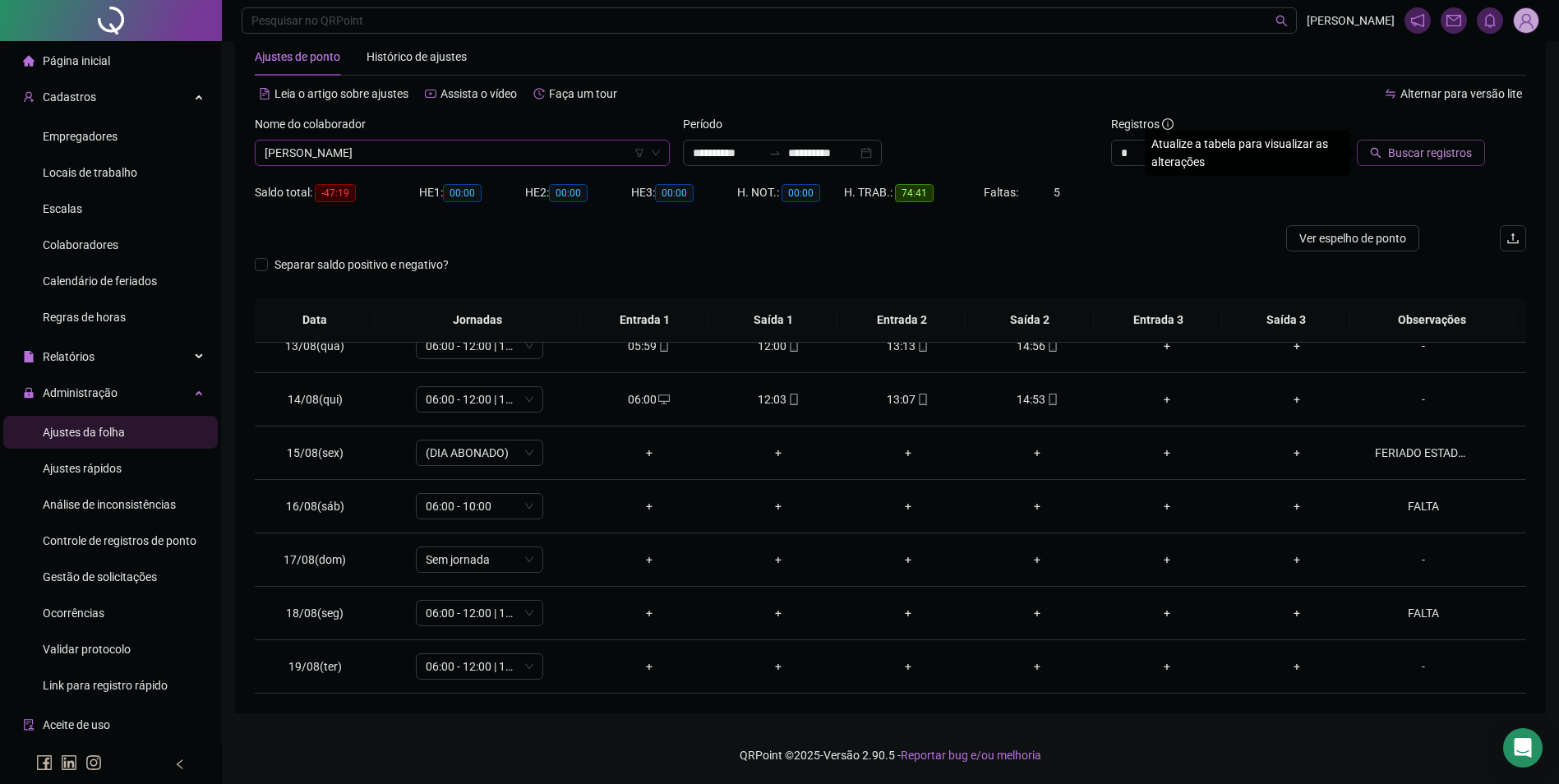
click at [1406, 146] on span "Buscar registros" at bounding box center [1430, 152] width 84 height 18
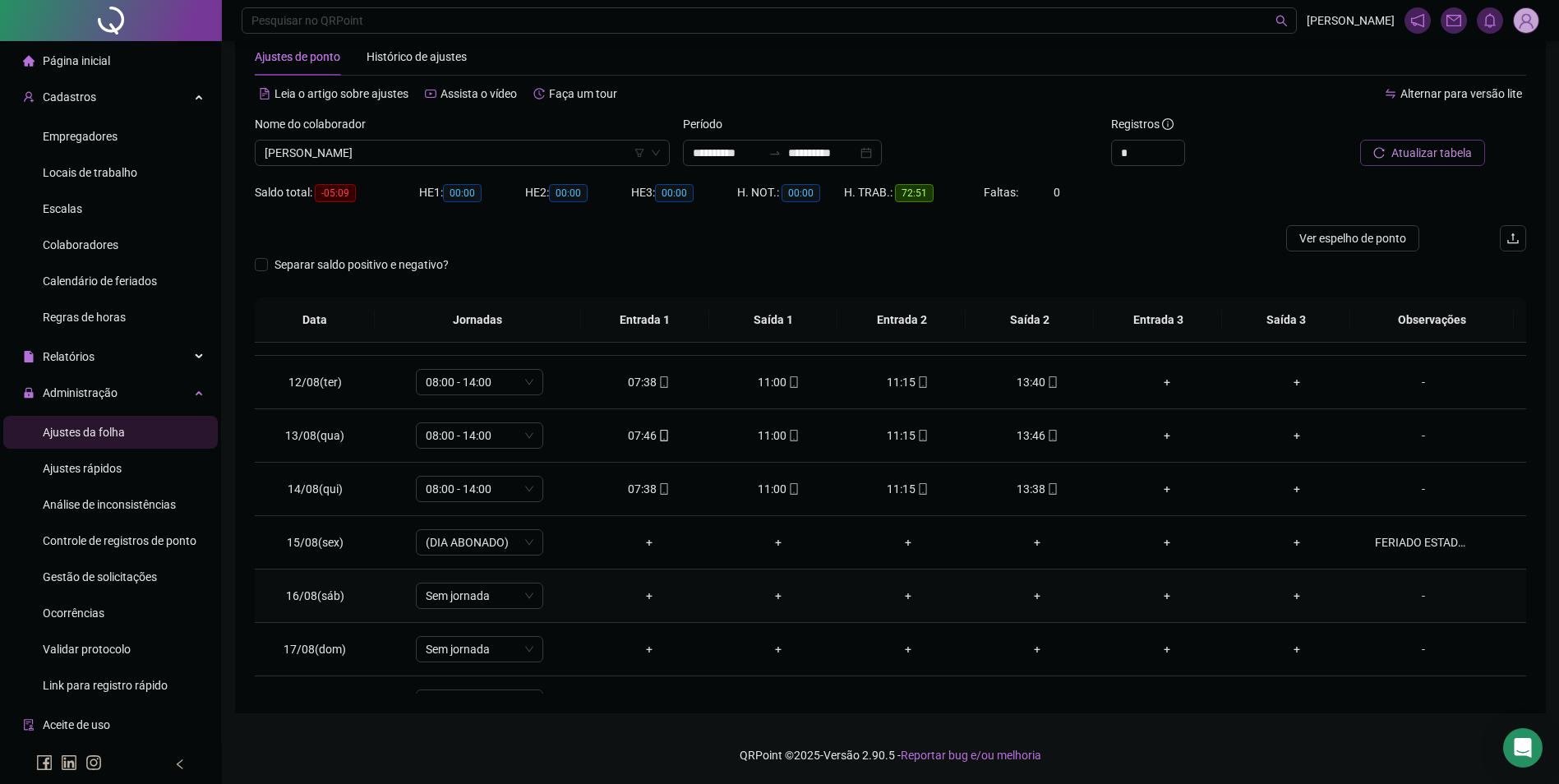
scroll to position [663, 0]
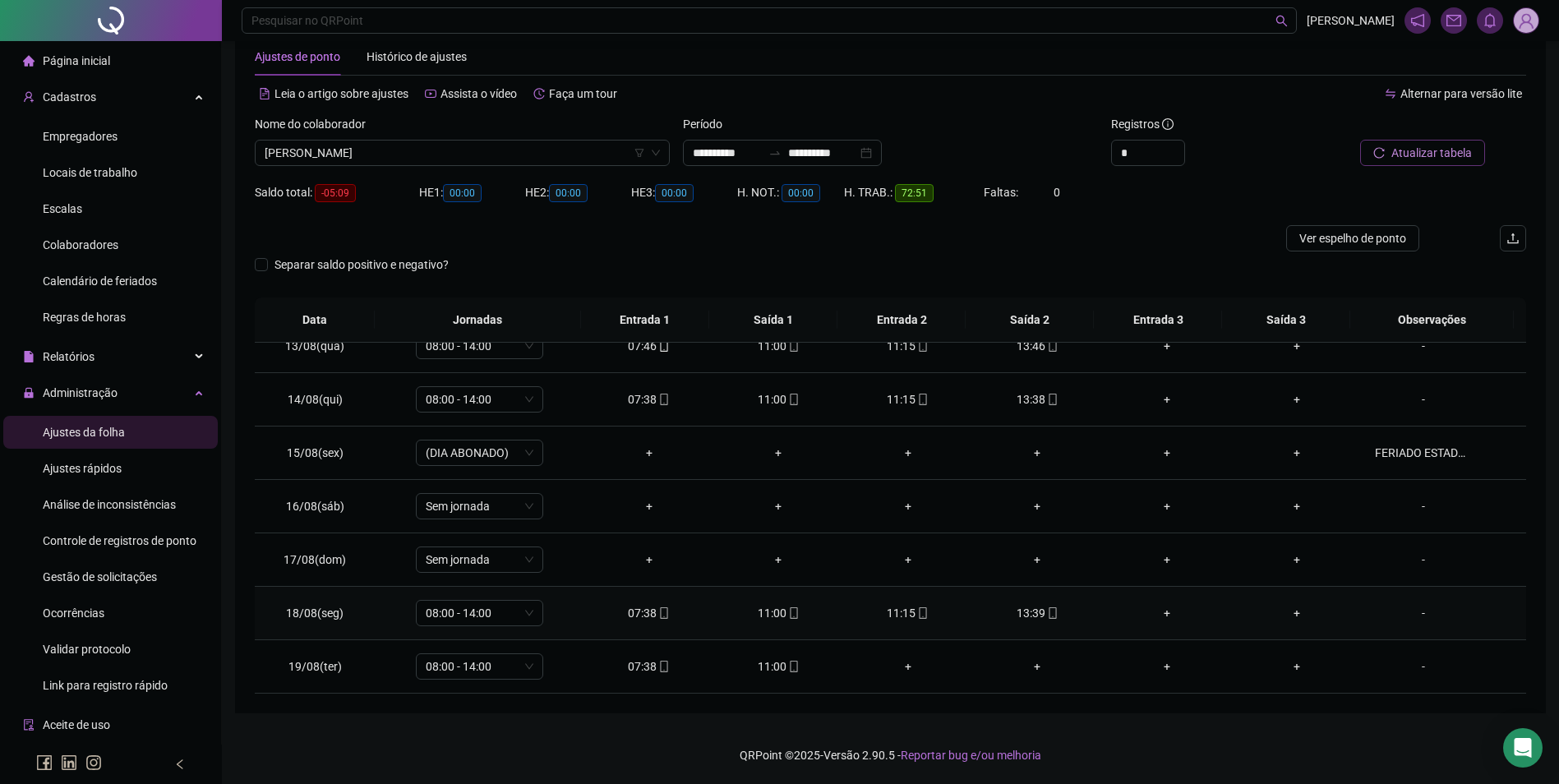
click at [1050, 622] on td "13:39" at bounding box center [1037, 613] width 130 height 53
click at [1032, 617] on div "13:39" at bounding box center [1037, 612] width 104 height 18
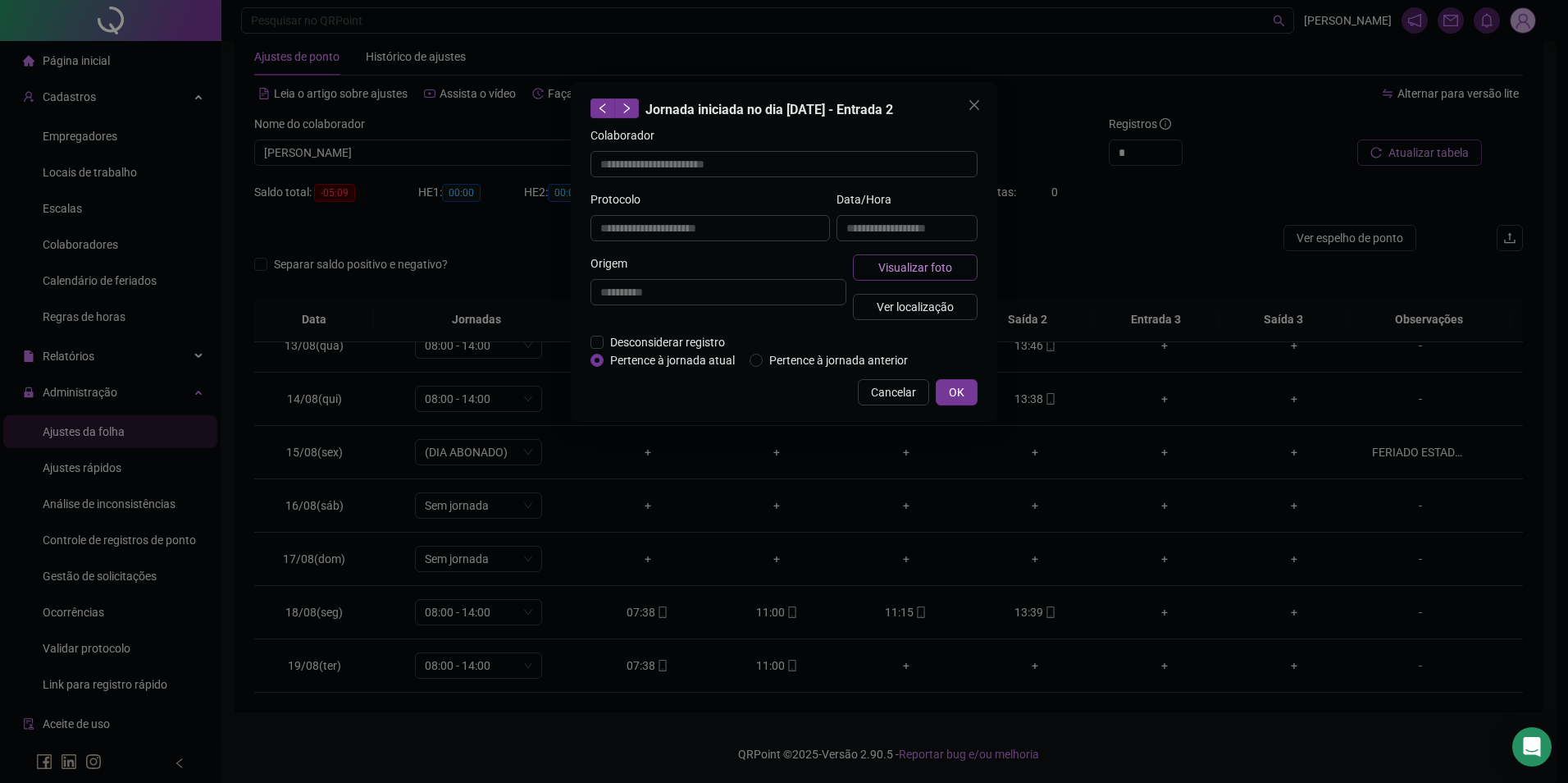
type input "**********"
click at [933, 273] on span "Visualizar foto" at bounding box center [915, 267] width 74 height 18
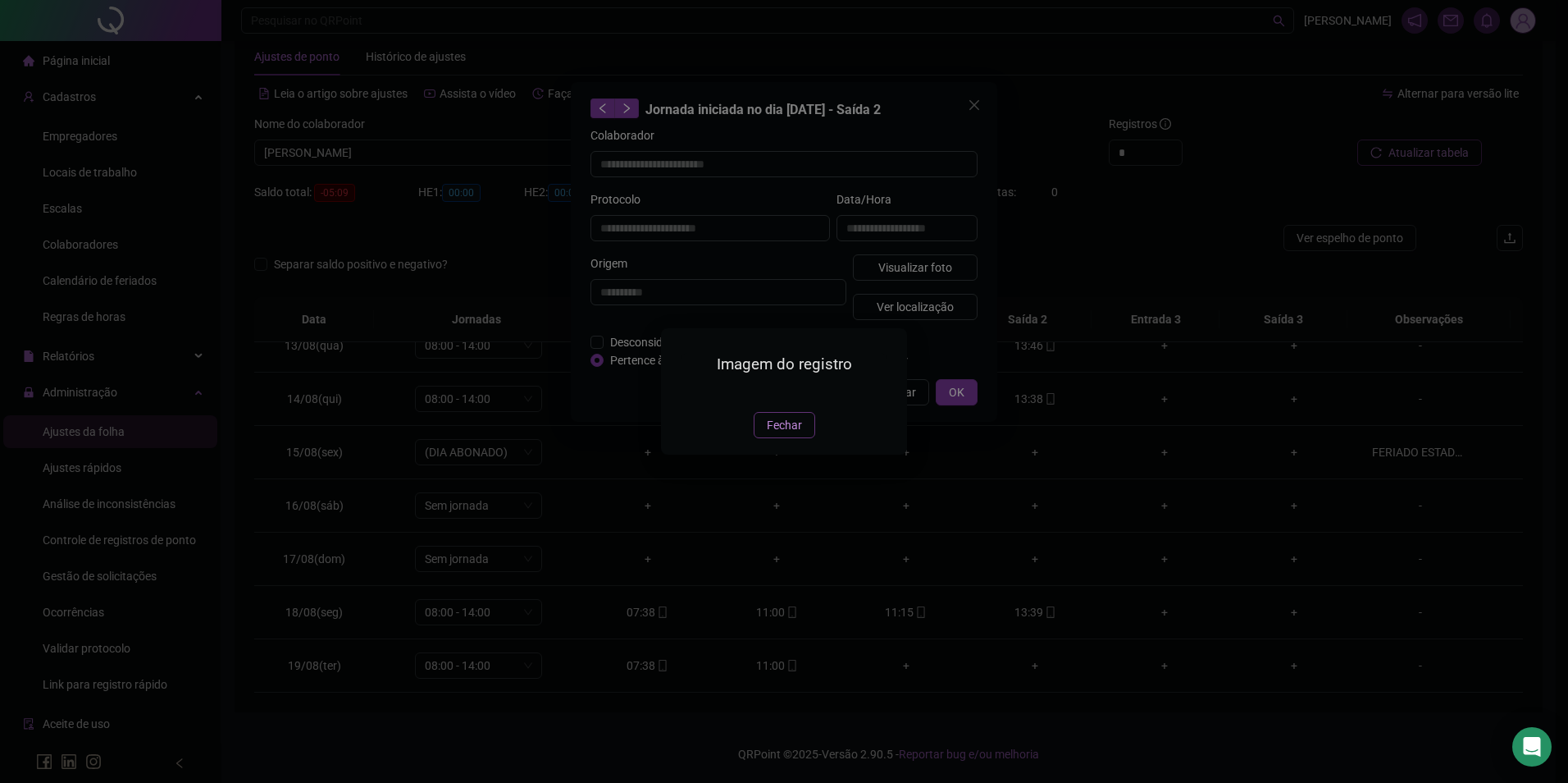
click at [810, 438] on button "Fechar" at bounding box center [784, 425] width 62 height 26
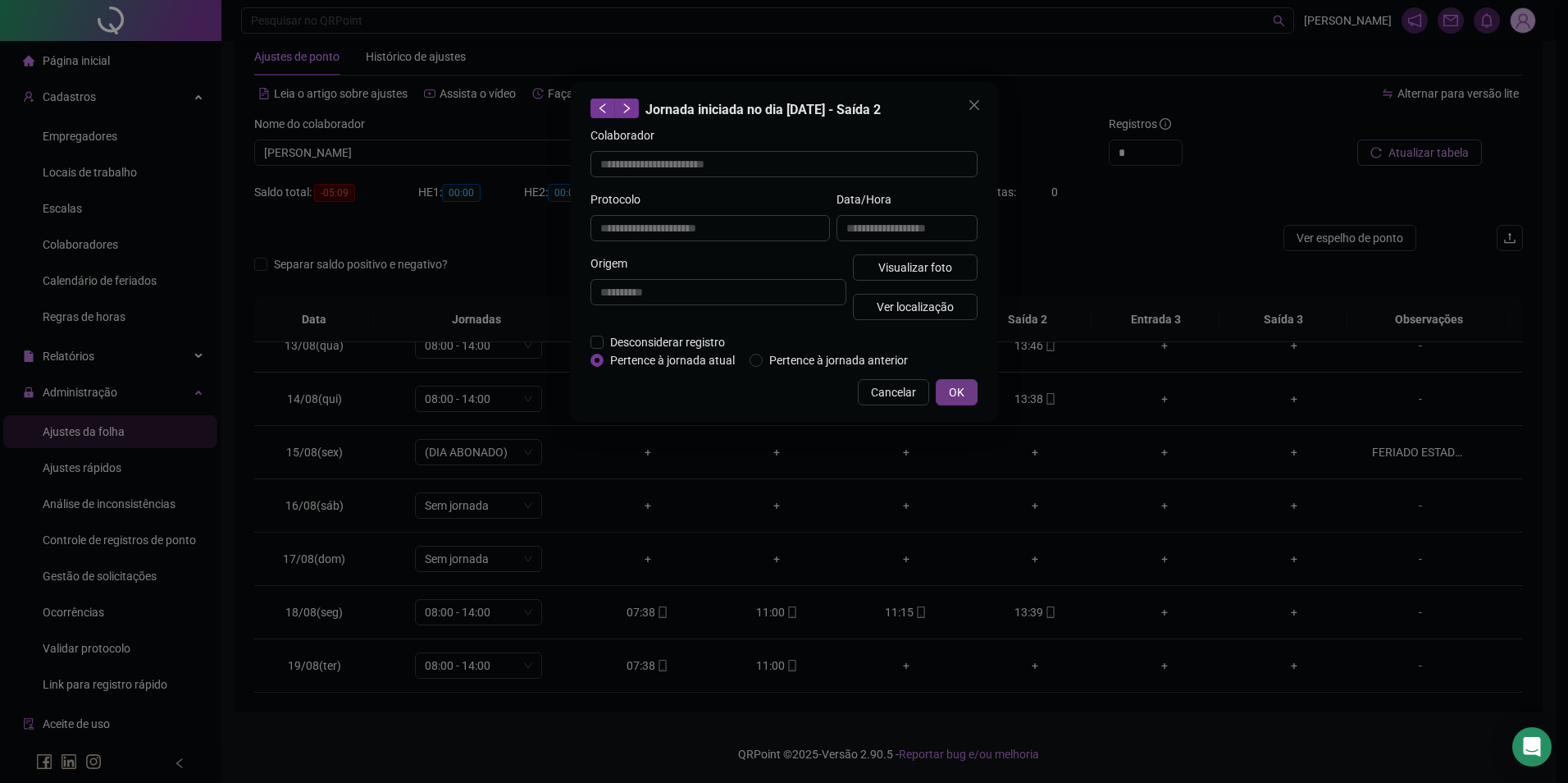
click at [949, 389] on span "OK" at bounding box center [956, 392] width 16 height 18
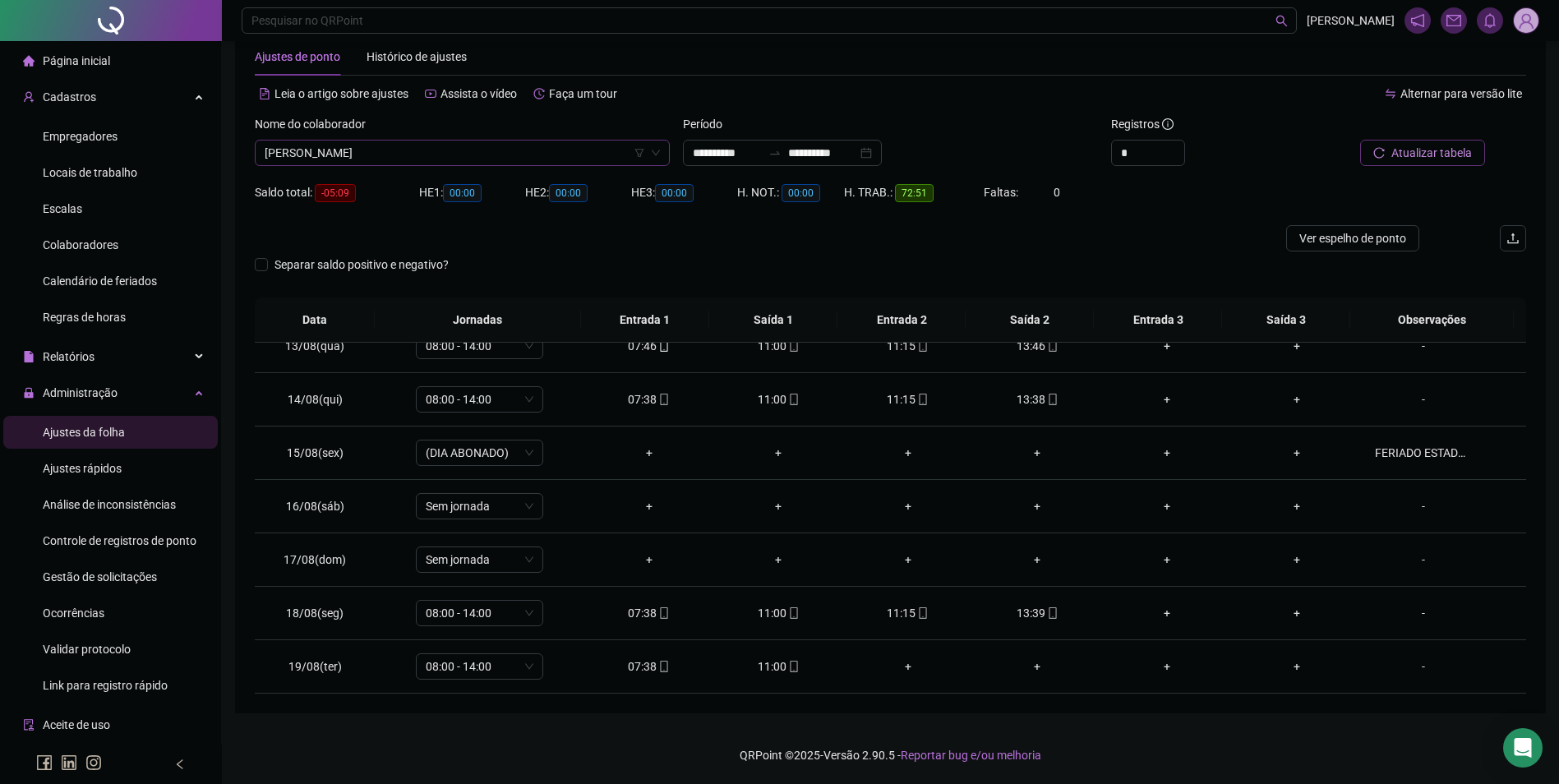
click at [515, 160] on span "[PERSON_NAME]" at bounding box center [462, 152] width 395 height 24
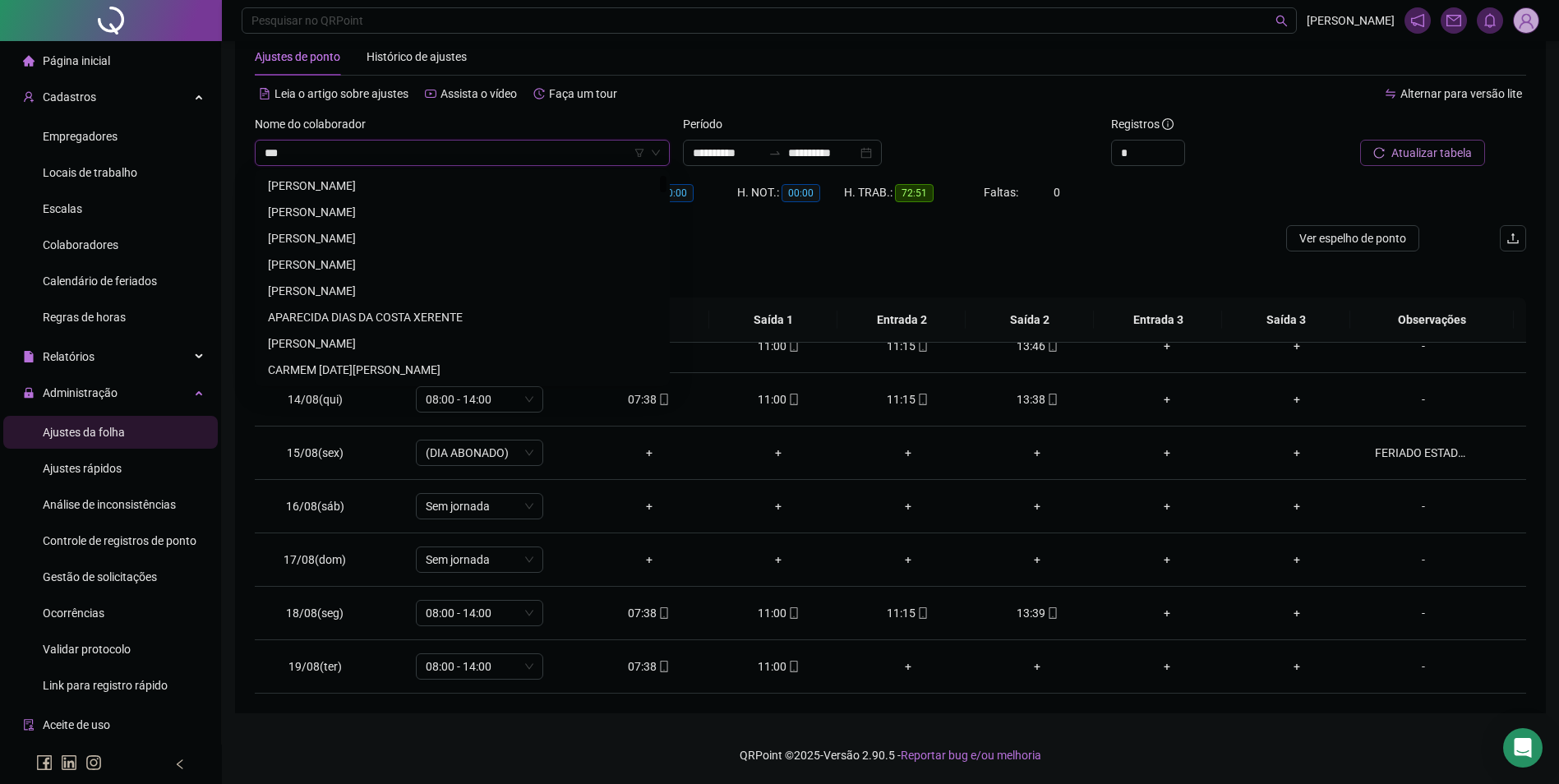
scroll to position [0, 0]
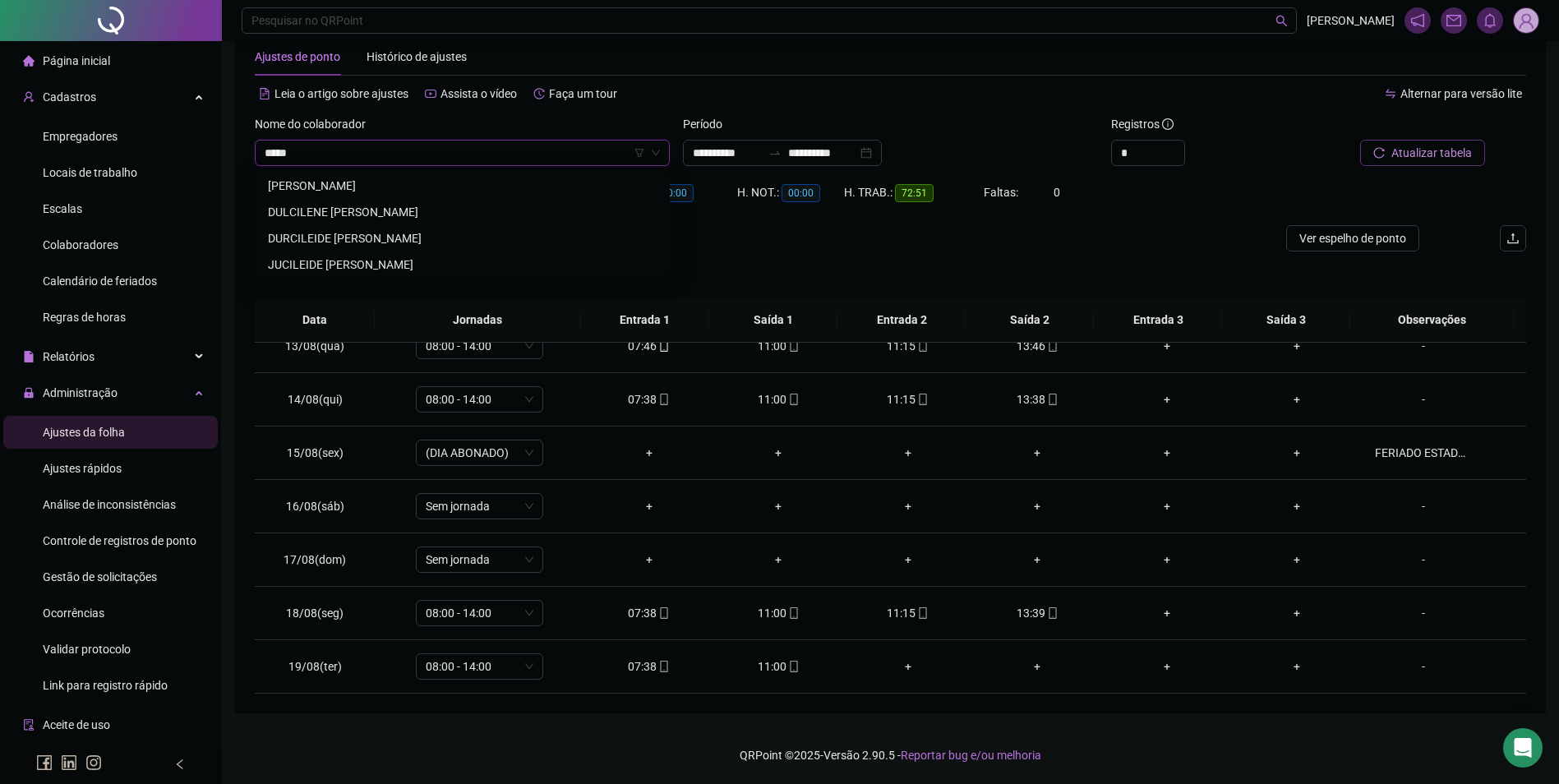
type input "******"
click at [366, 185] on div "CILENE DE SOUSA ALVES" at bounding box center [463, 185] width 389 height 18
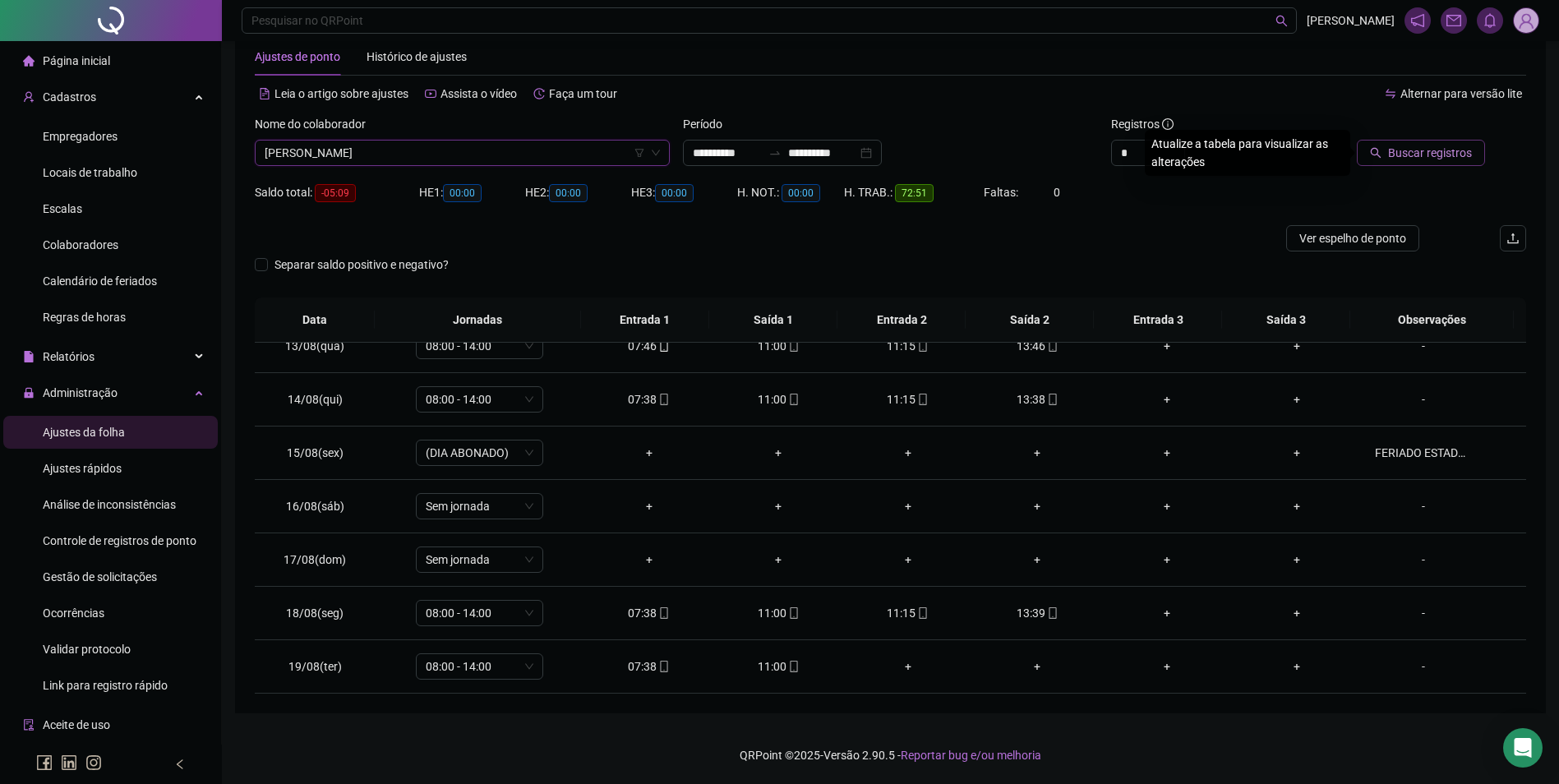
click at [1437, 150] on span "Buscar registros" at bounding box center [1430, 152] width 84 height 18
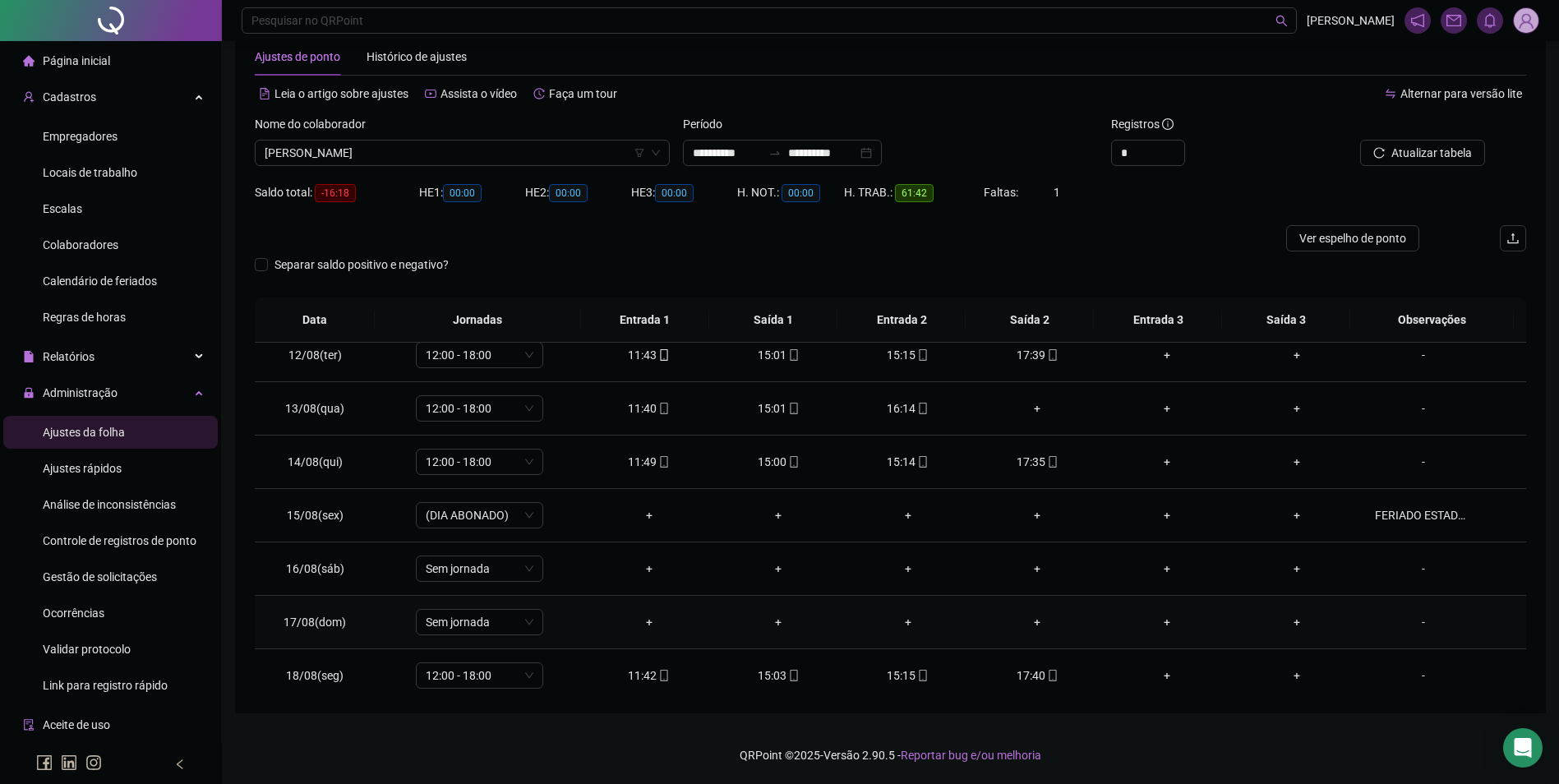
scroll to position [500, 0]
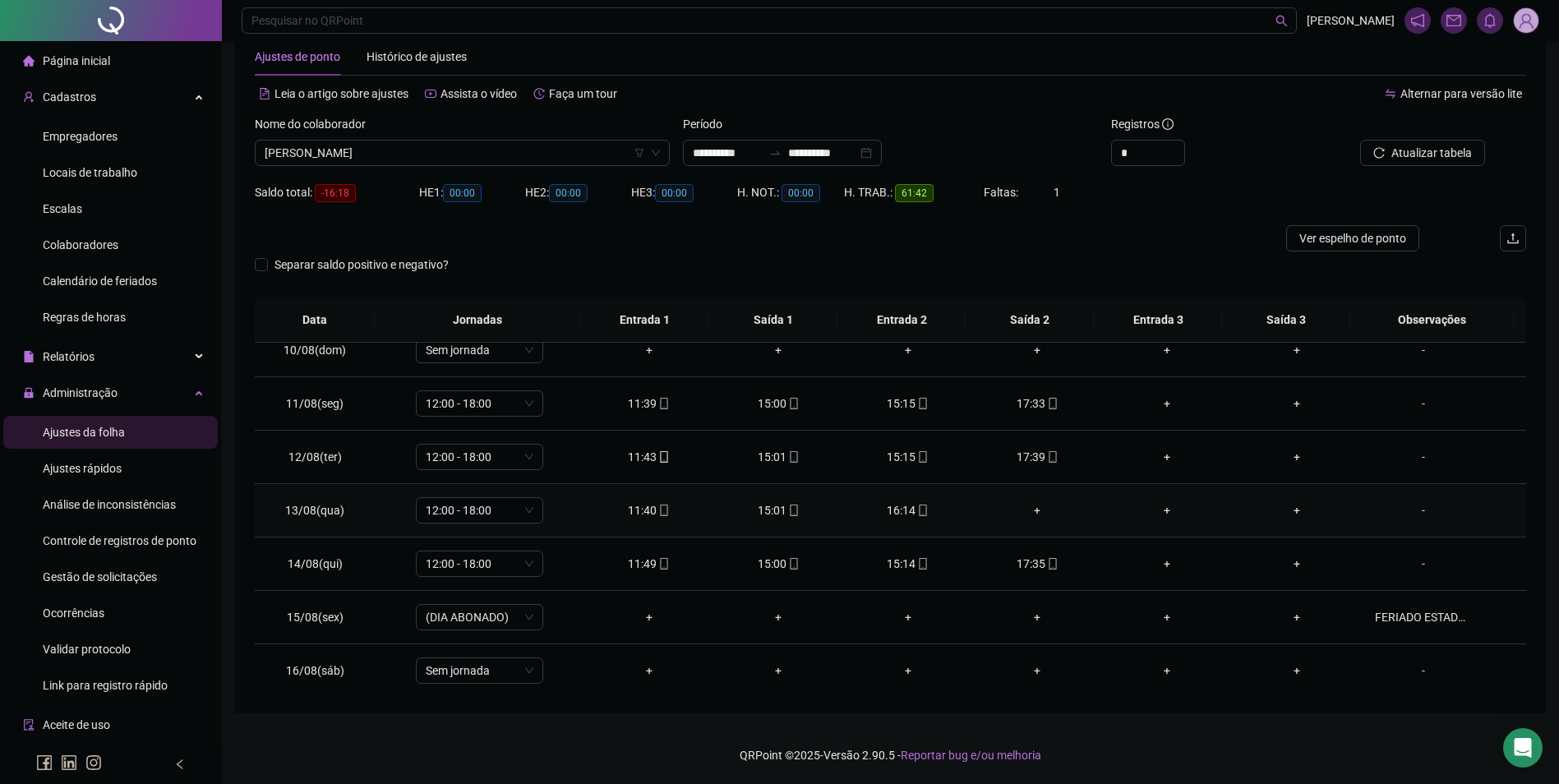
click at [1029, 506] on div "+" at bounding box center [1037, 509] width 104 height 18
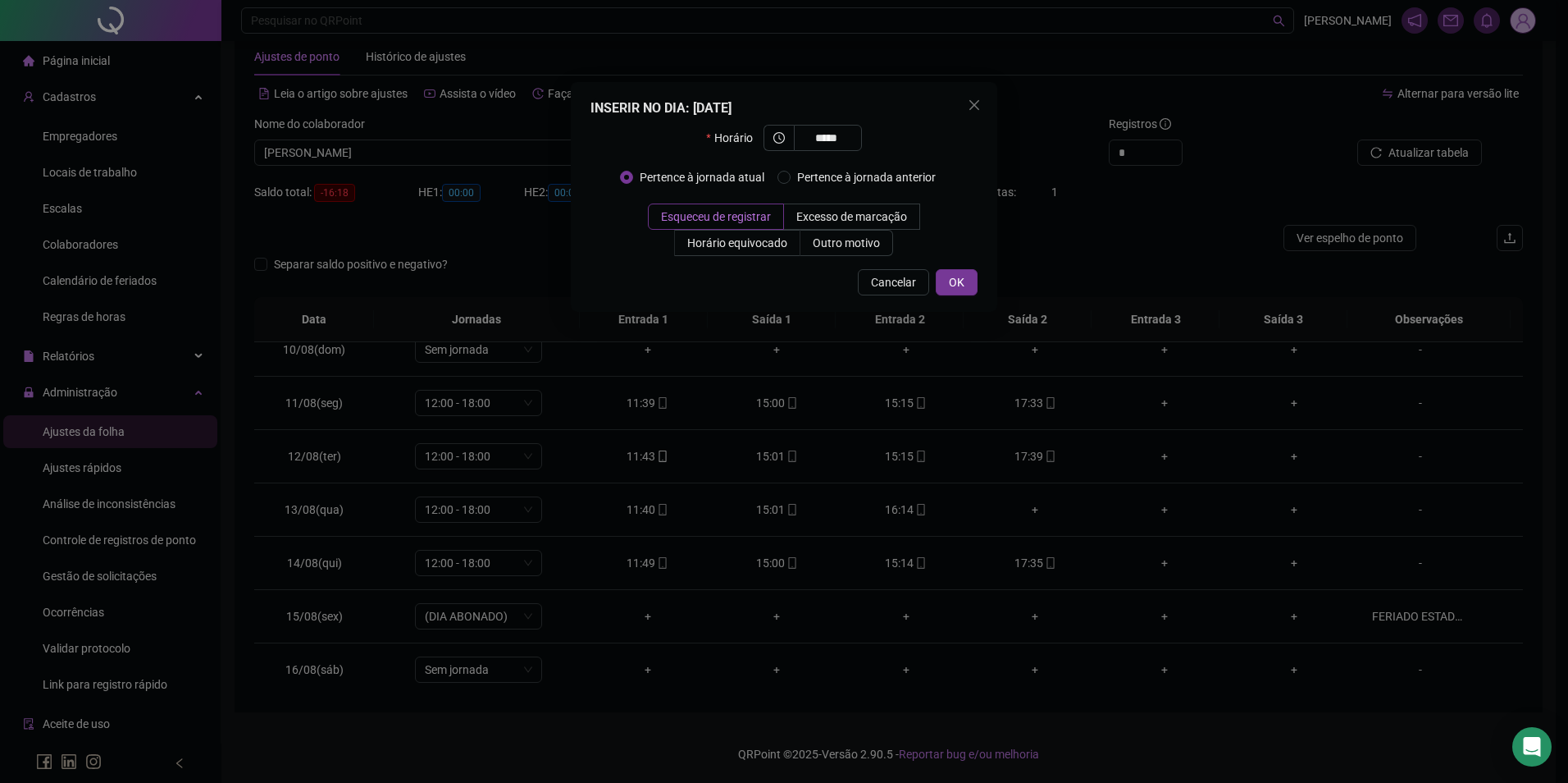
type input "*****"
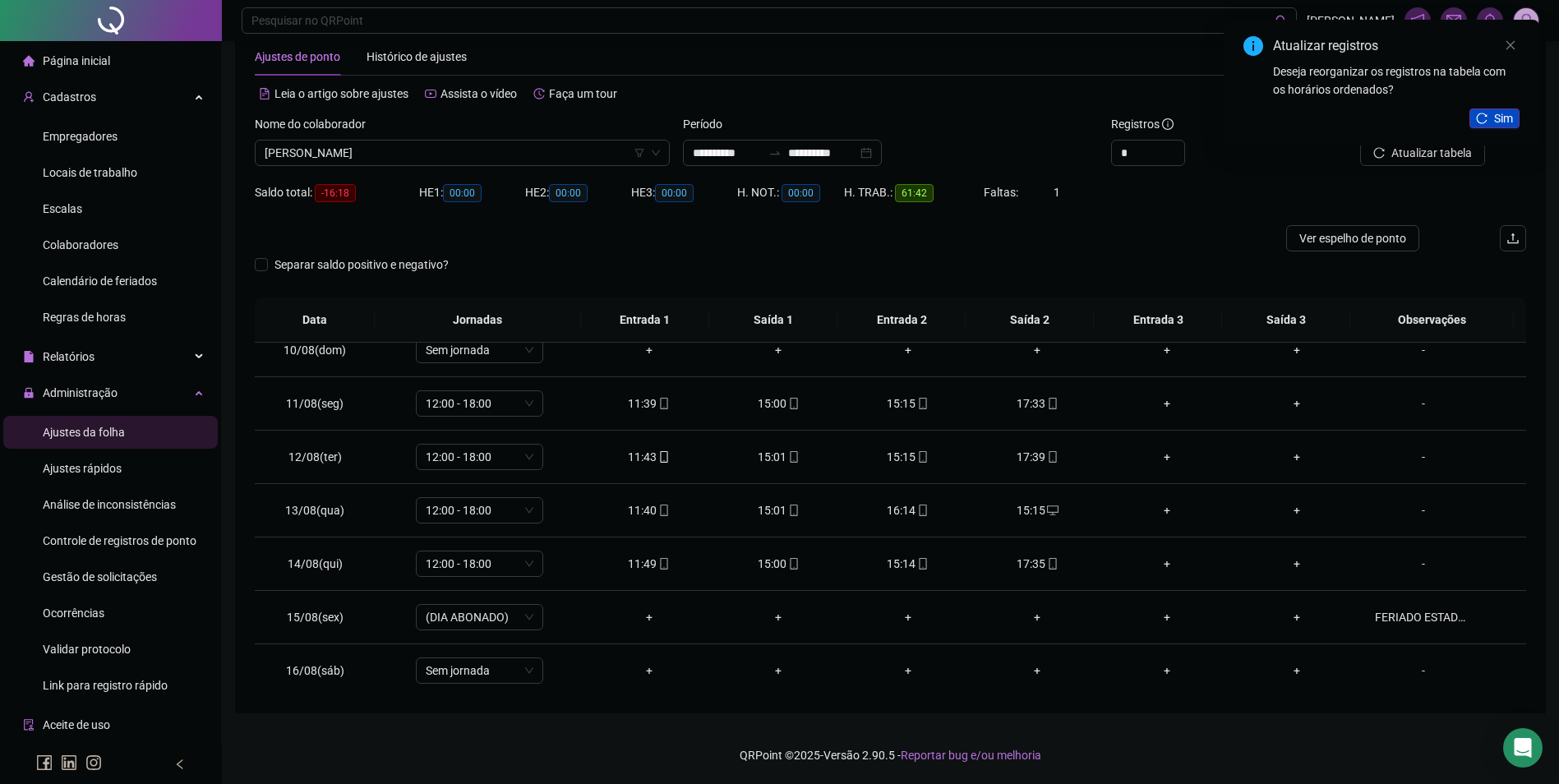
click at [1482, 124] on button "Sim" at bounding box center [1495, 118] width 50 height 20
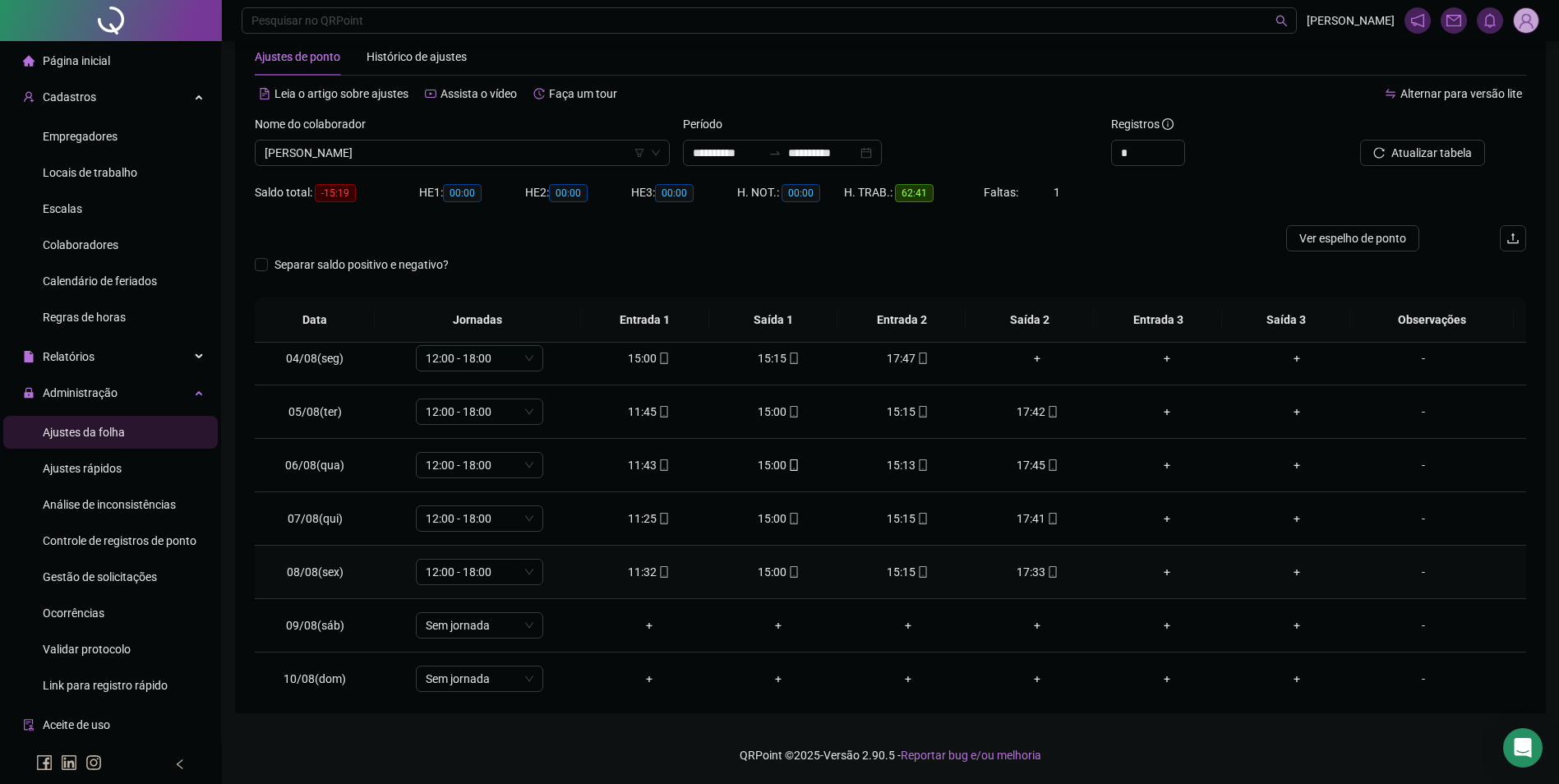
scroll to position [89, 0]
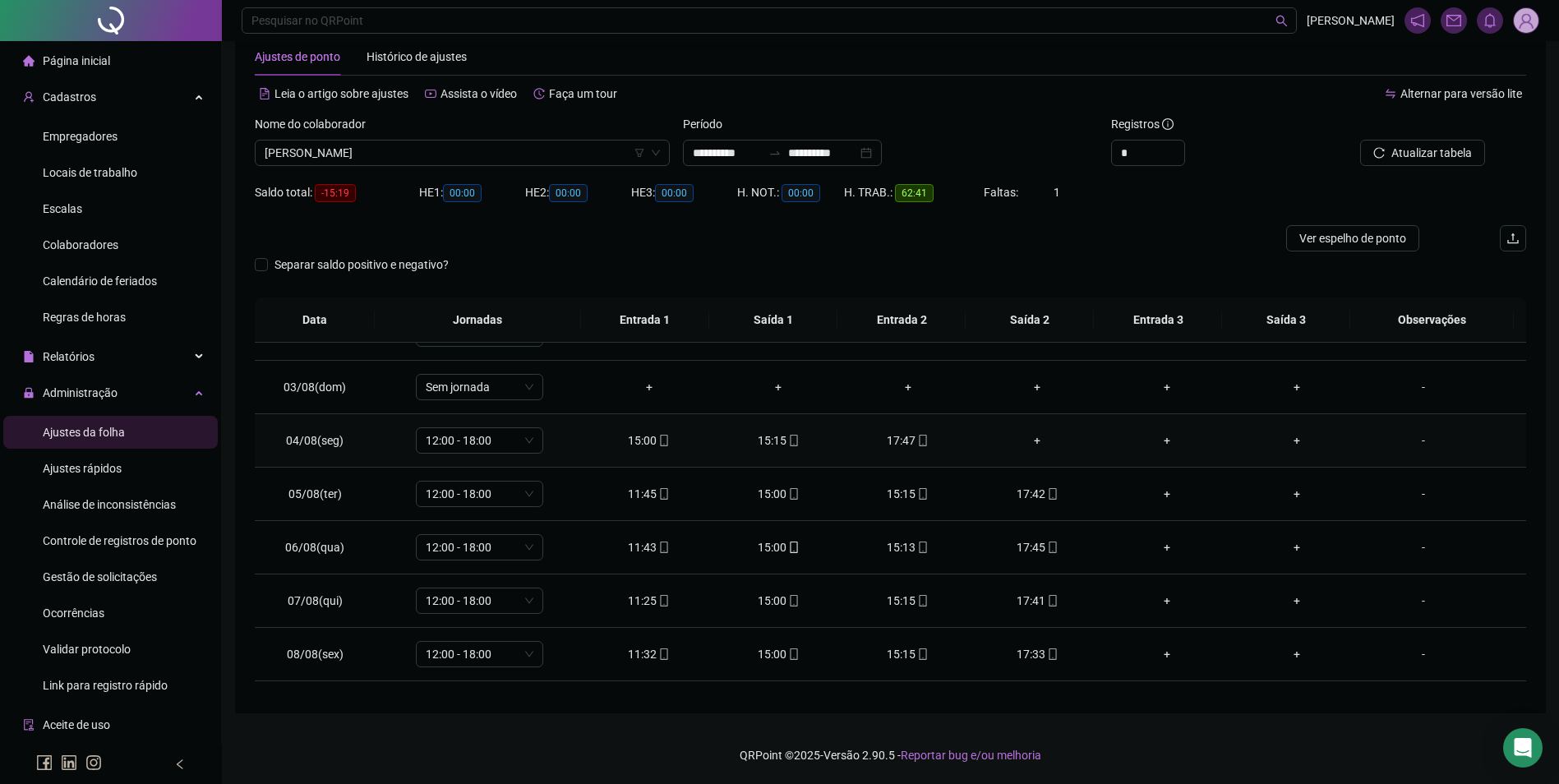
click at [1034, 441] on div "+" at bounding box center [1037, 440] width 104 height 18
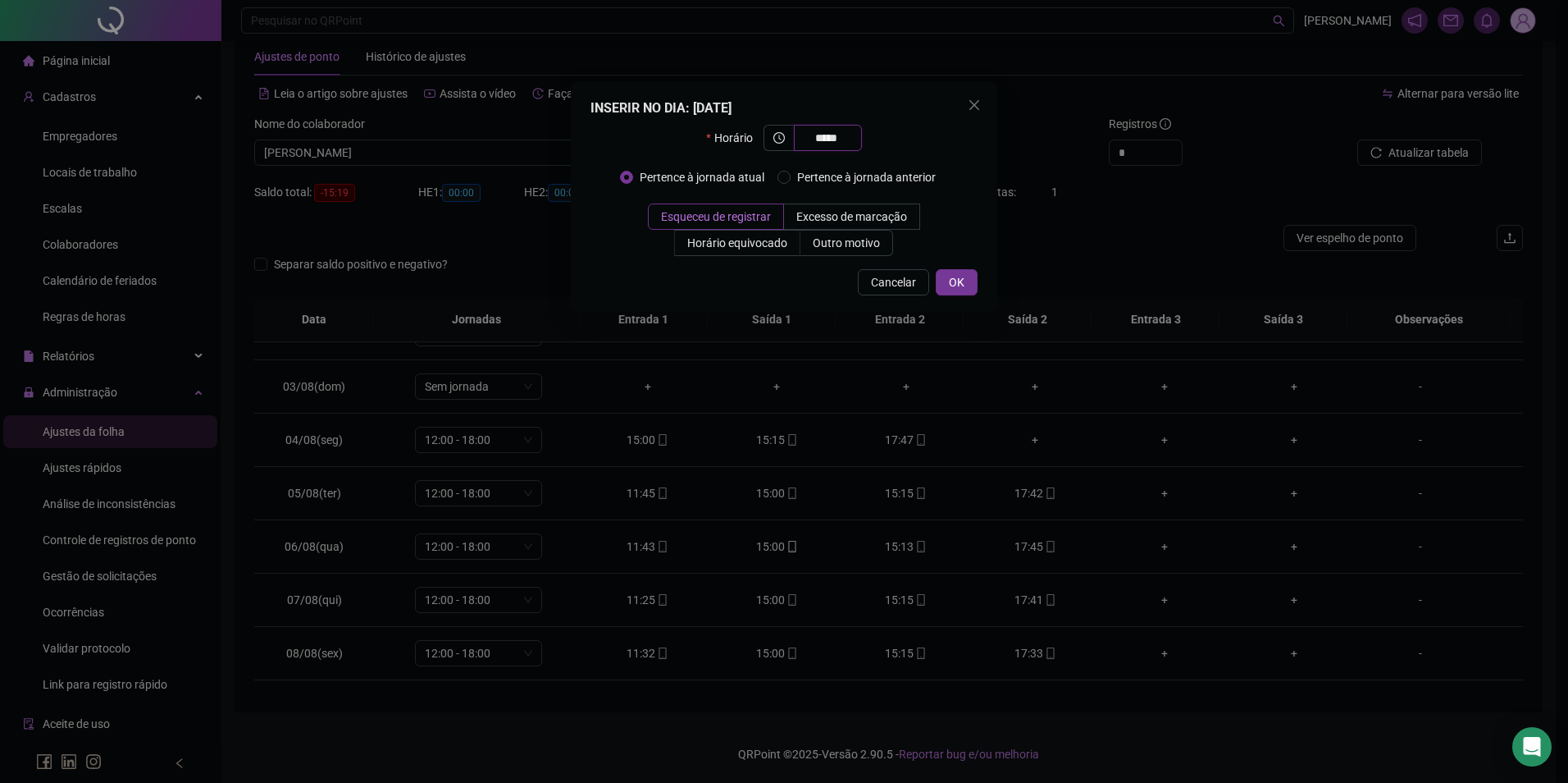
type input "*****"
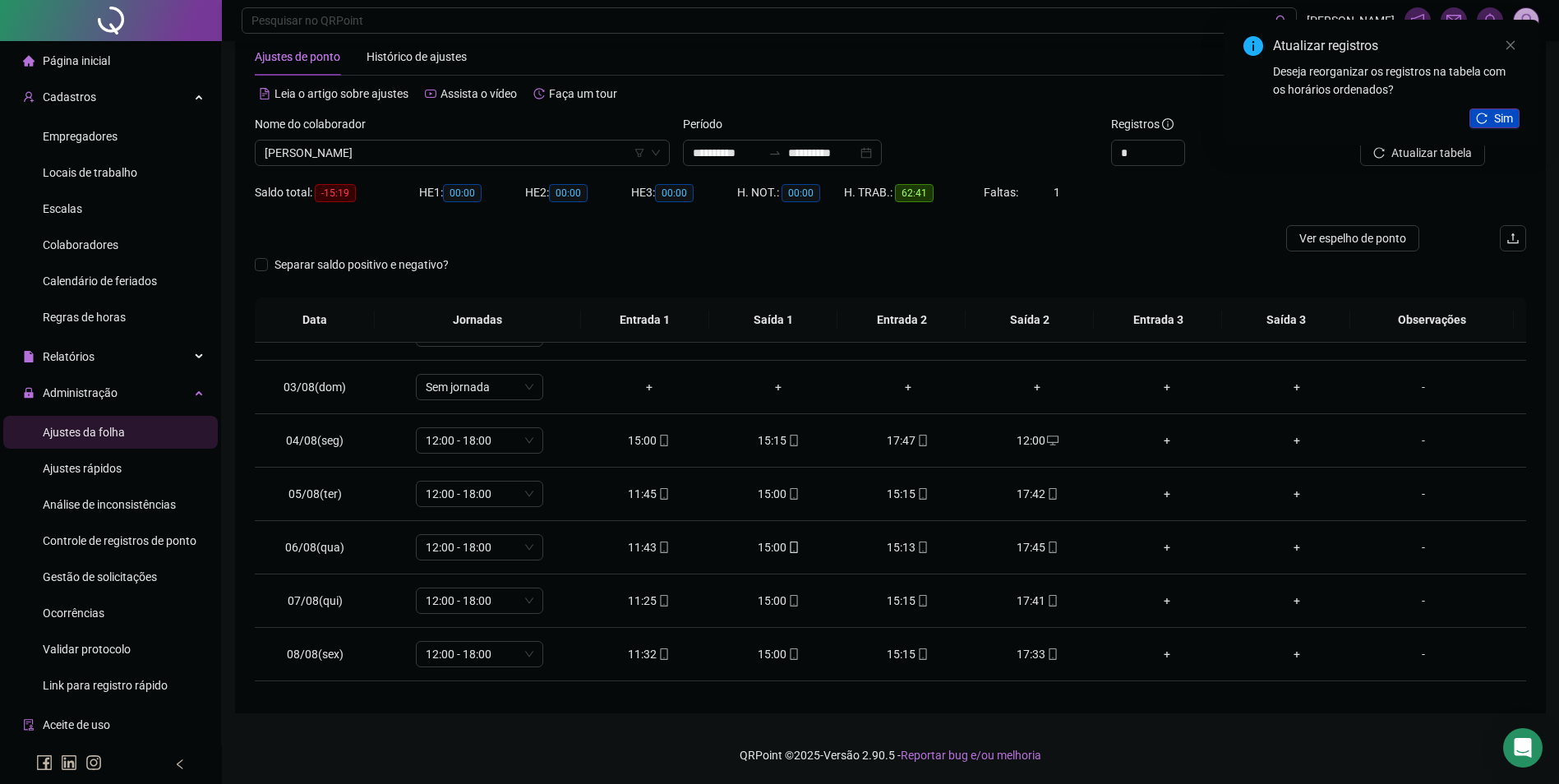
click at [1500, 119] on span "Sim" at bounding box center [1503, 118] width 19 height 18
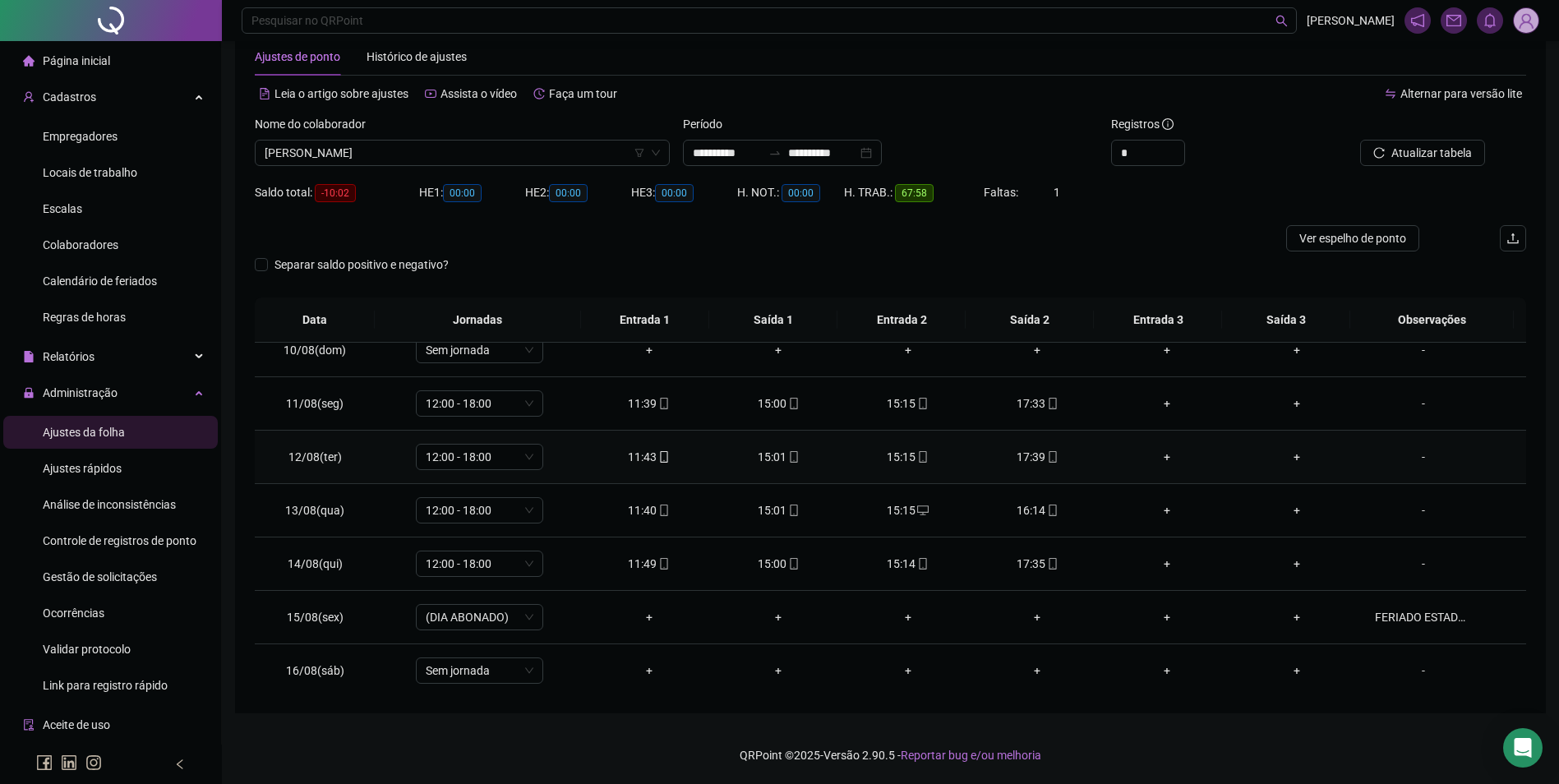
scroll to position [663, 0]
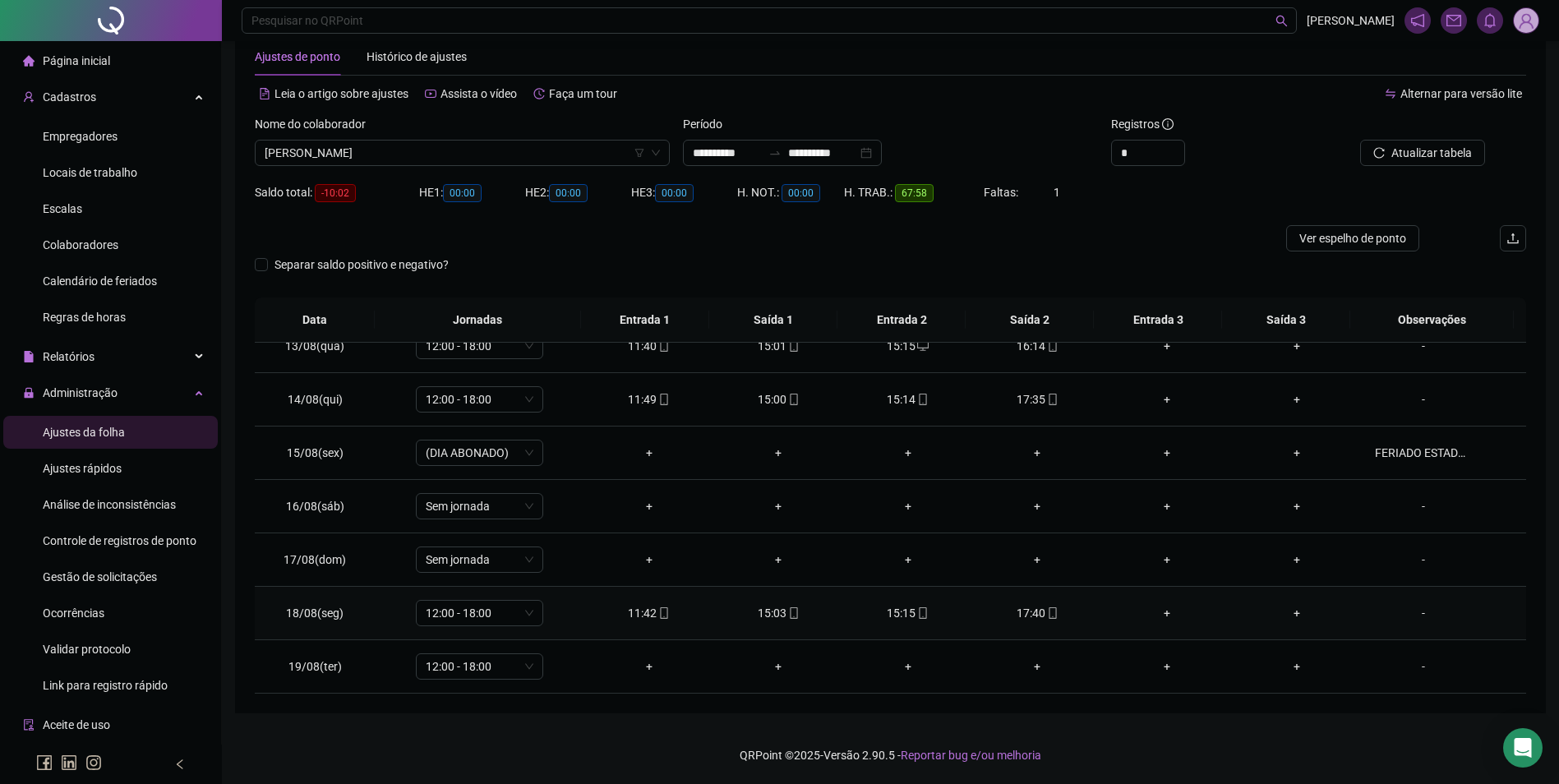
click at [1037, 621] on div "17:40" at bounding box center [1037, 612] width 104 height 18
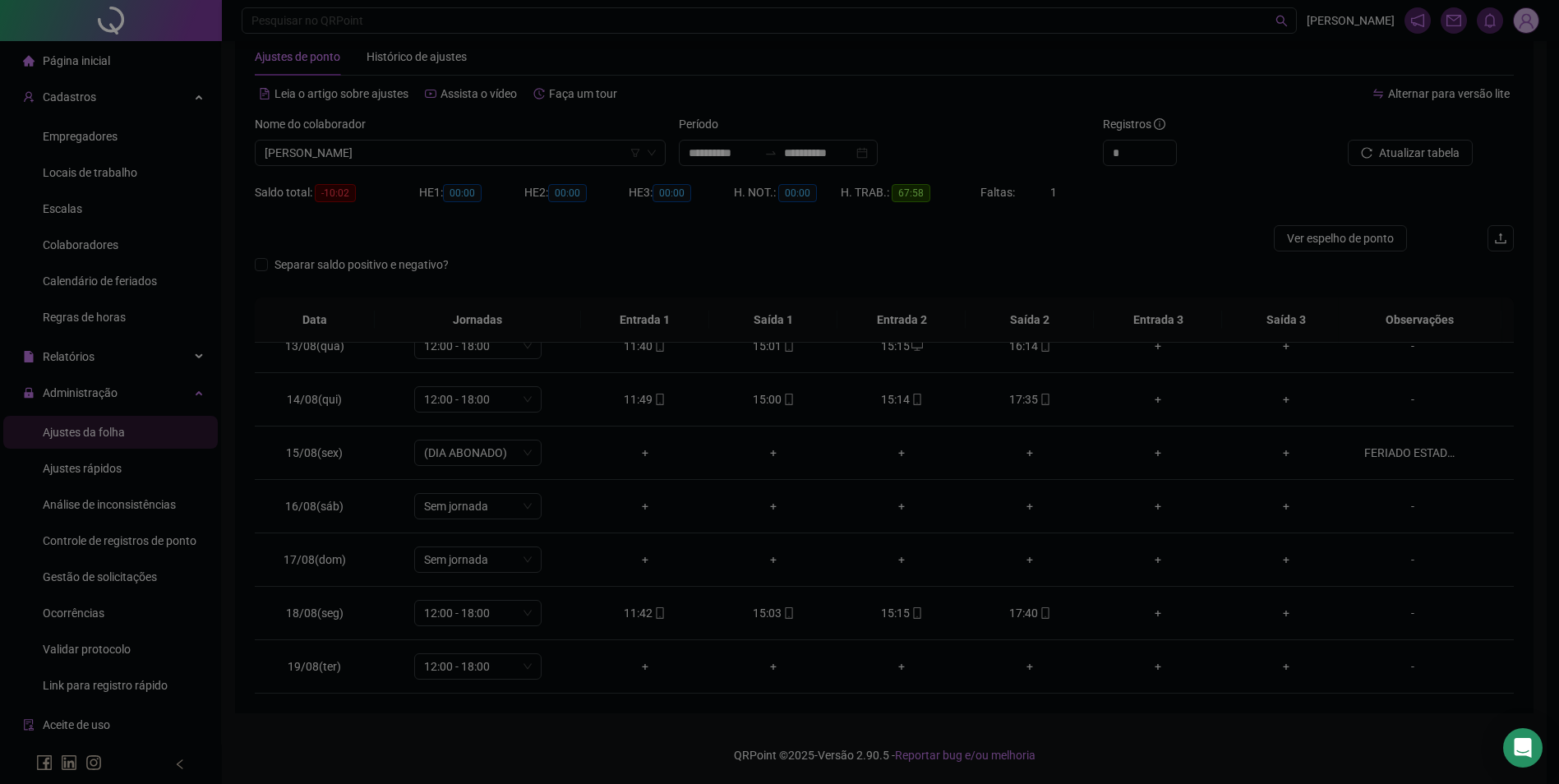
type input "**********"
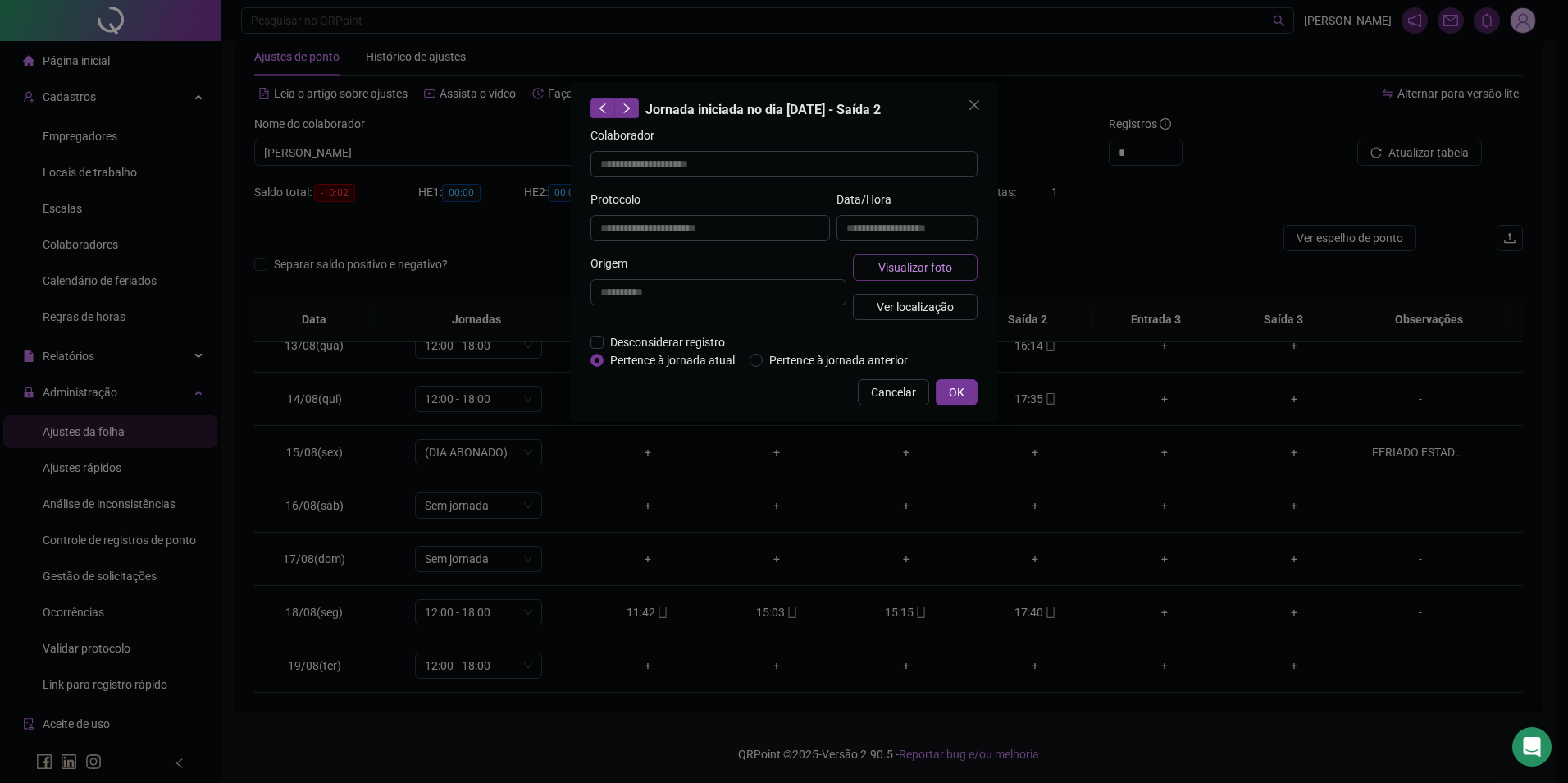
click at [960, 261] on button "Visualizar foto" at bounding box center [915, 268] width 125 height 26
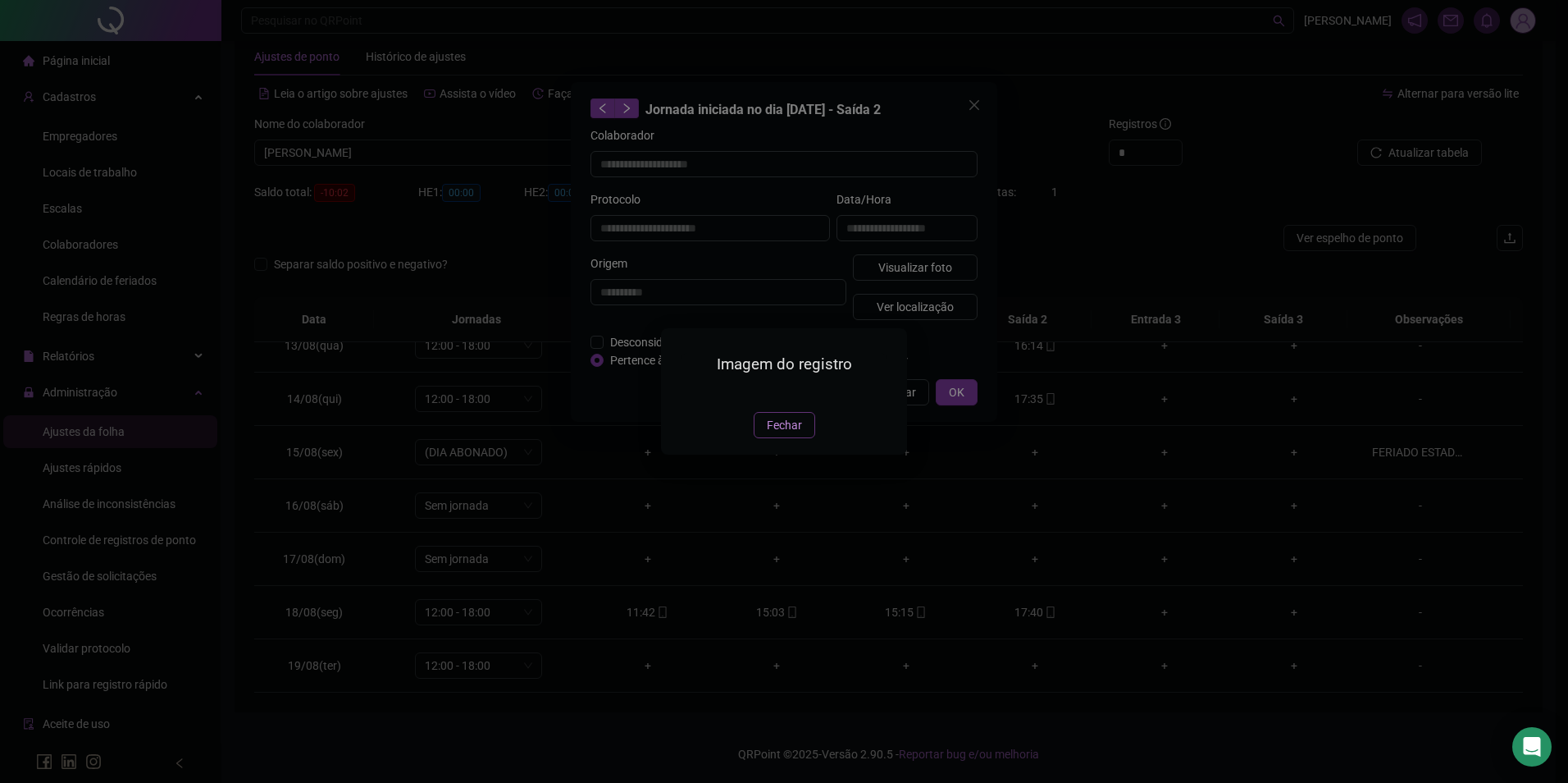
click at [787, 434] on span "Fechar" at bounding box center [784, 425] width 35 height 18
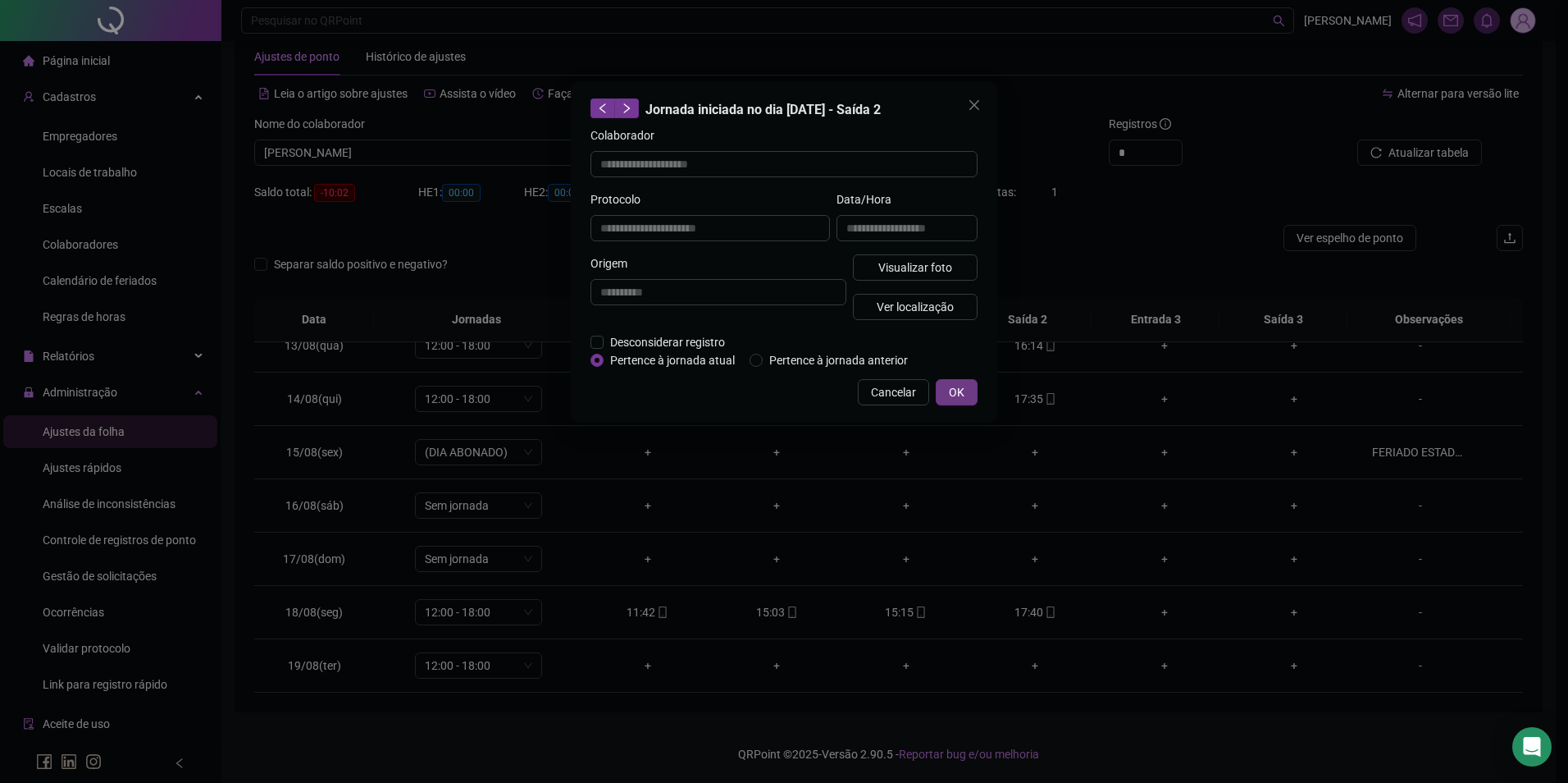
click at [951, 399] on span "OK" at bounding box center [956, 392] width 16 height 18
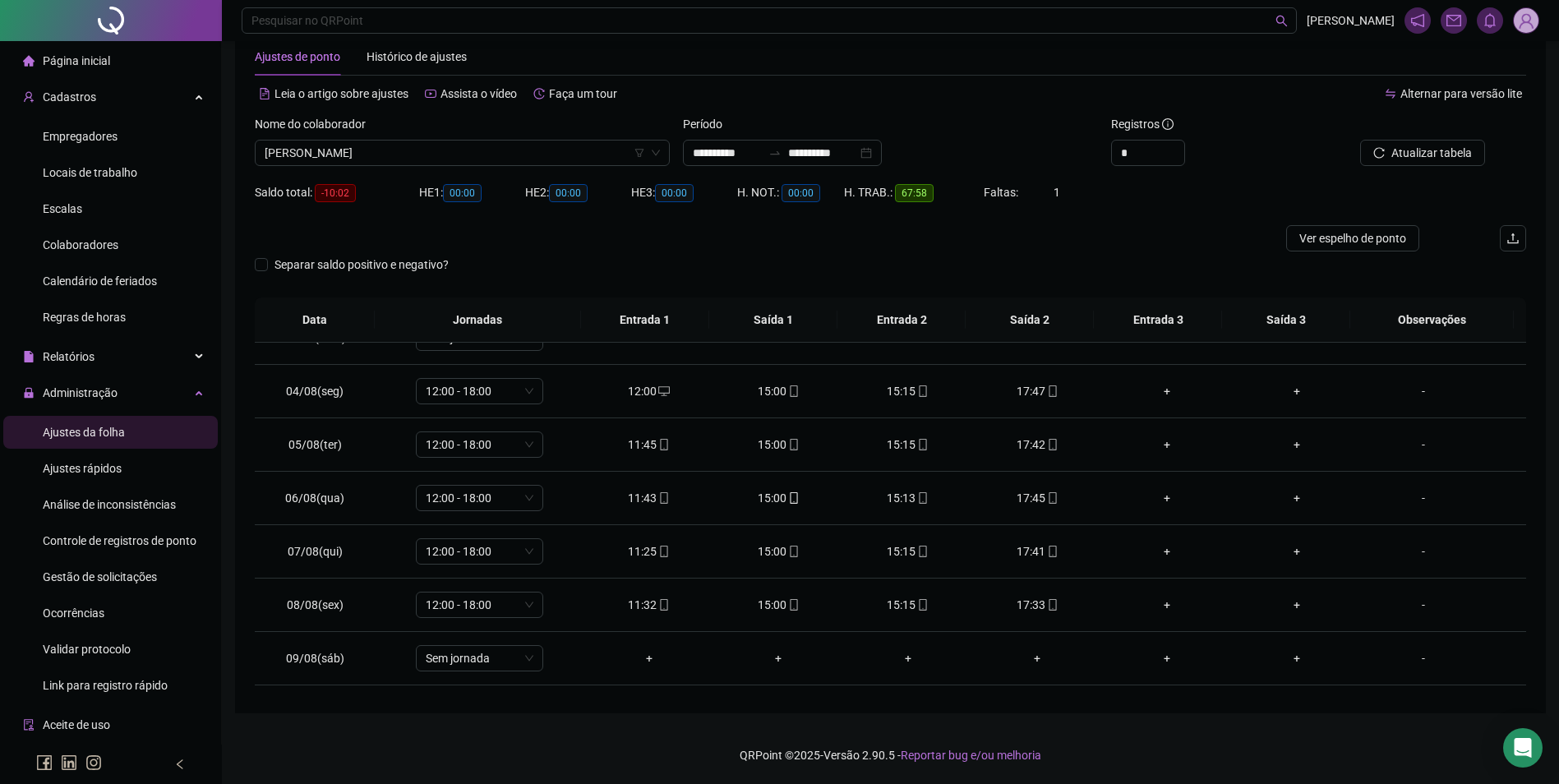
scroll to position [0, 0]
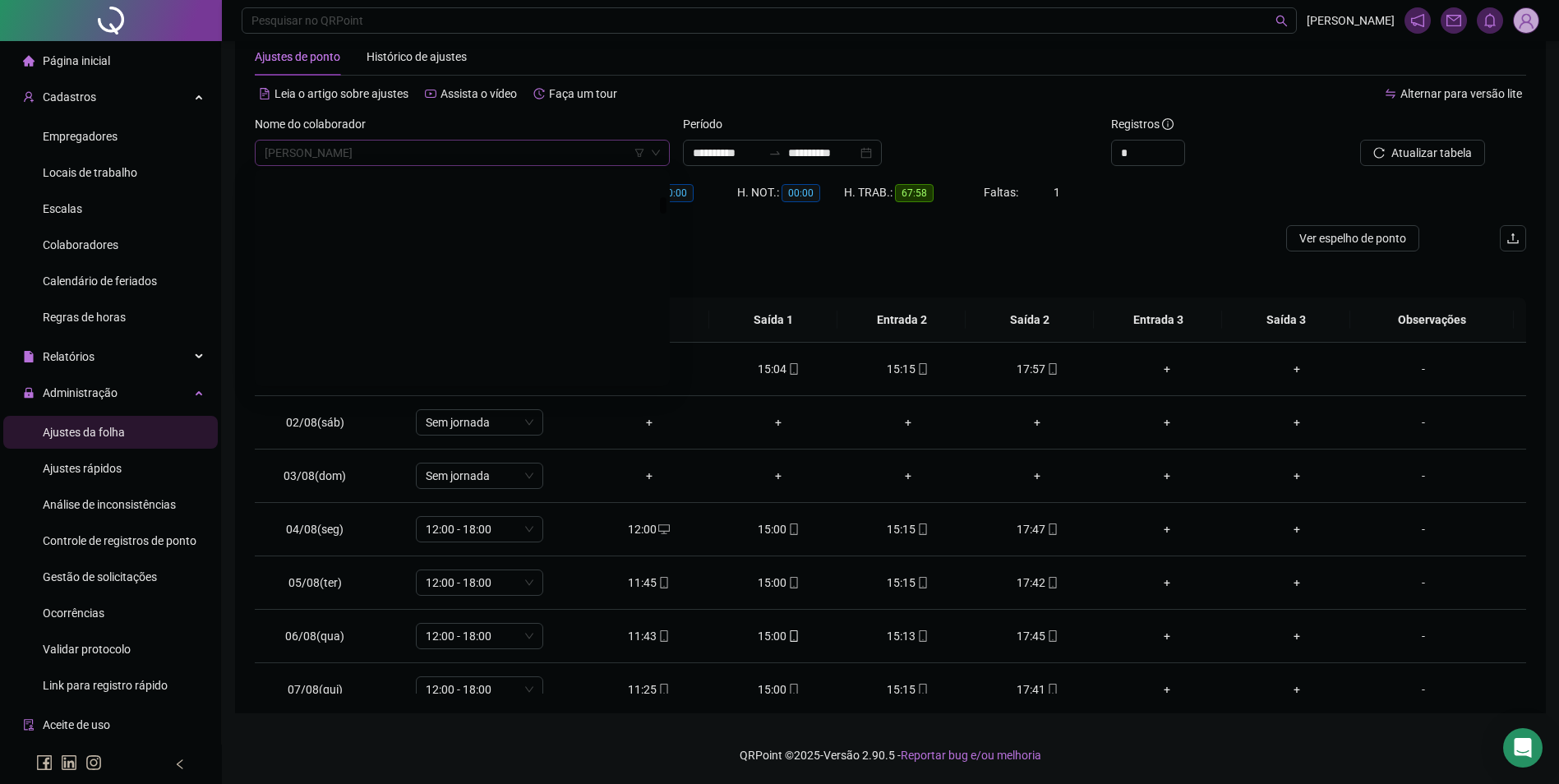
click at [543, 150] on span "CILENE DE SOUSA ALVES" at bounding box center [462, 152] width 395 height 24
type input "****"
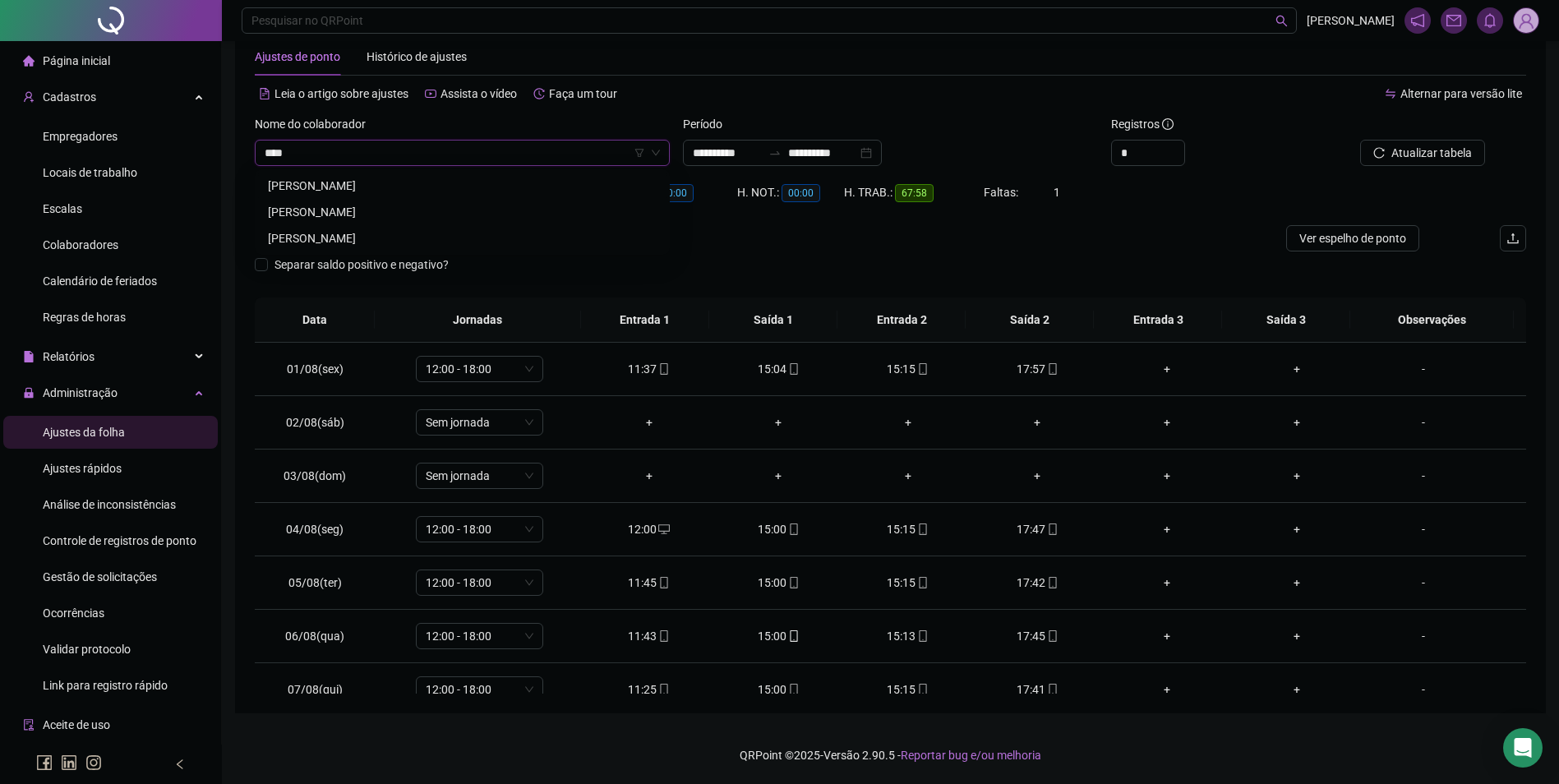
click at [399, 188] on div "[PERSON_NAME]" at bounding box center [463, 185] width 389 height 18
click at [1420, 133] on div at bounding box center [1404, 127] width 160 height 24
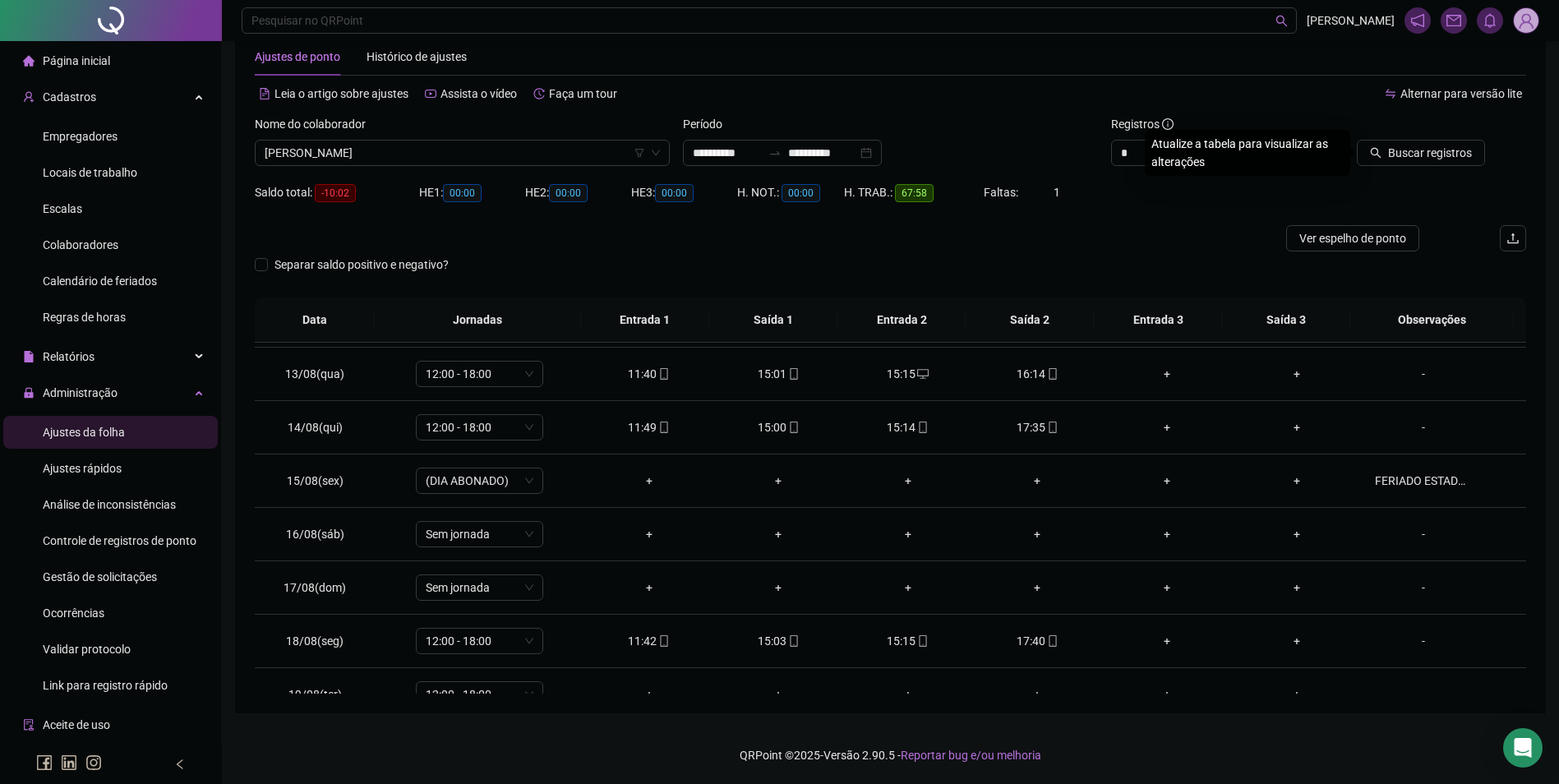
scroll to position [663, 0]
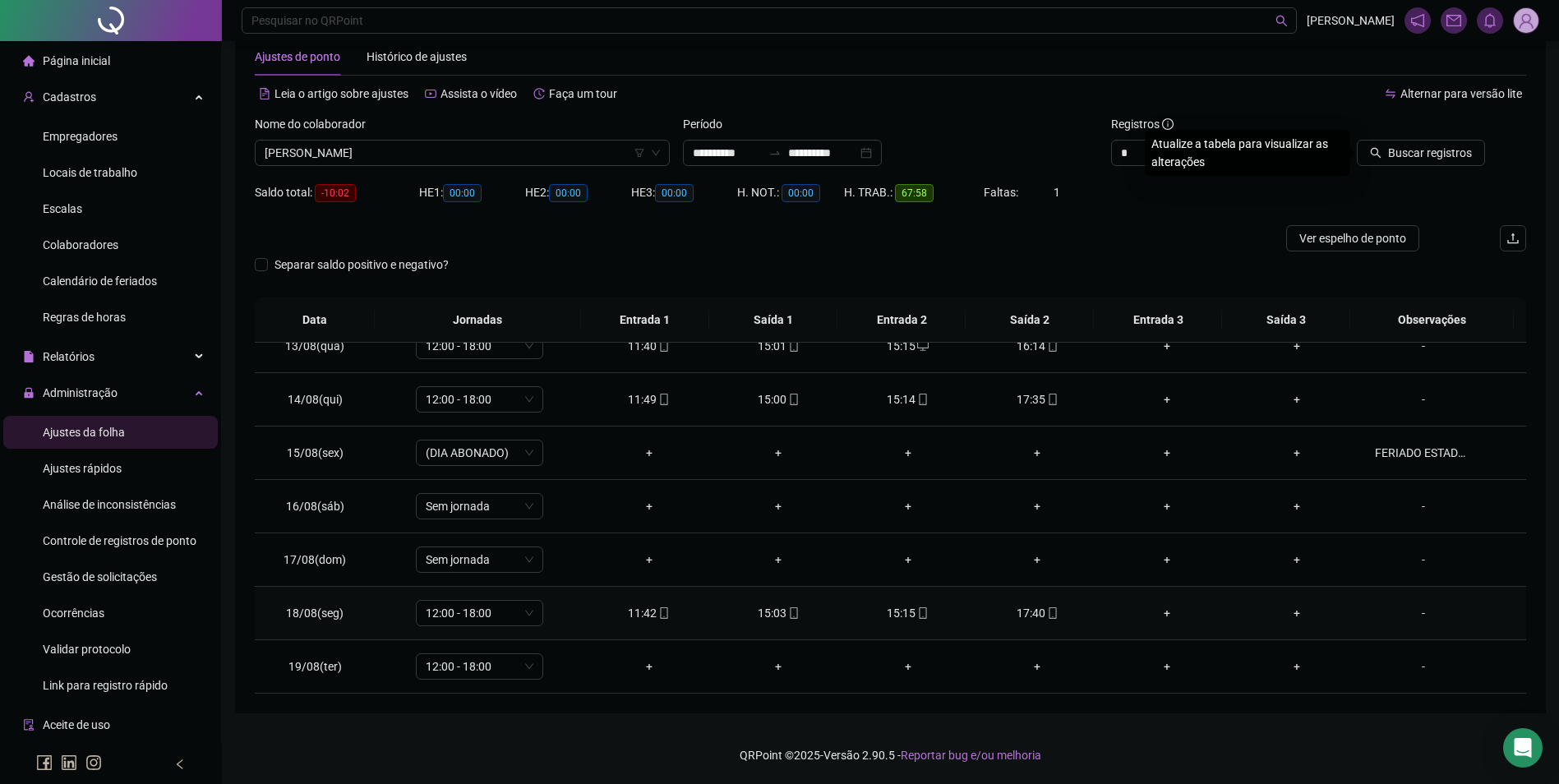
click at [1035, 613] on div "17:40" at bounding box center [1037, 612] width 104 height 18
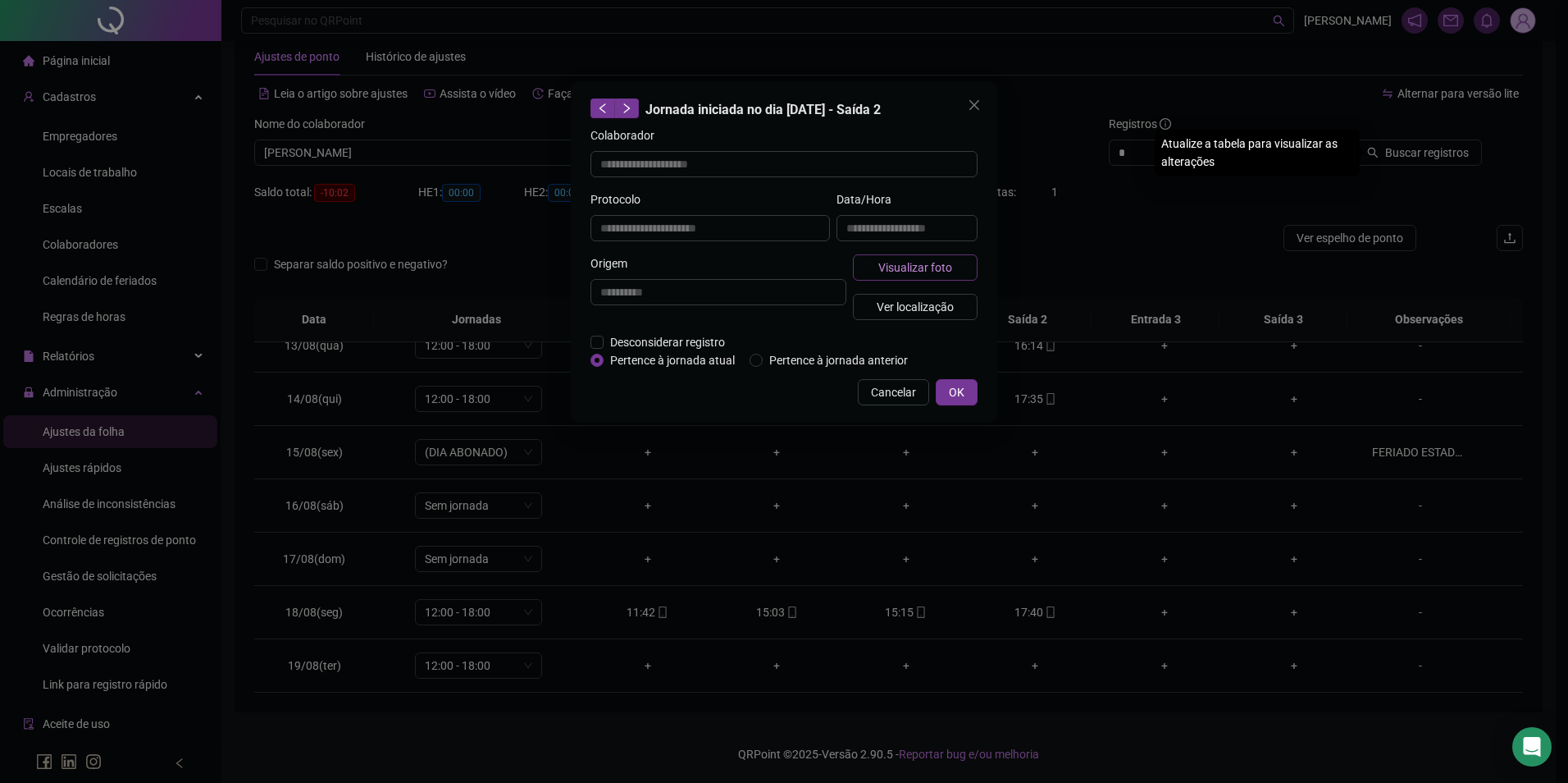
click at [918, 267] on span "Visualizar foto" at bounding box center [915, 267] width 74 height 18
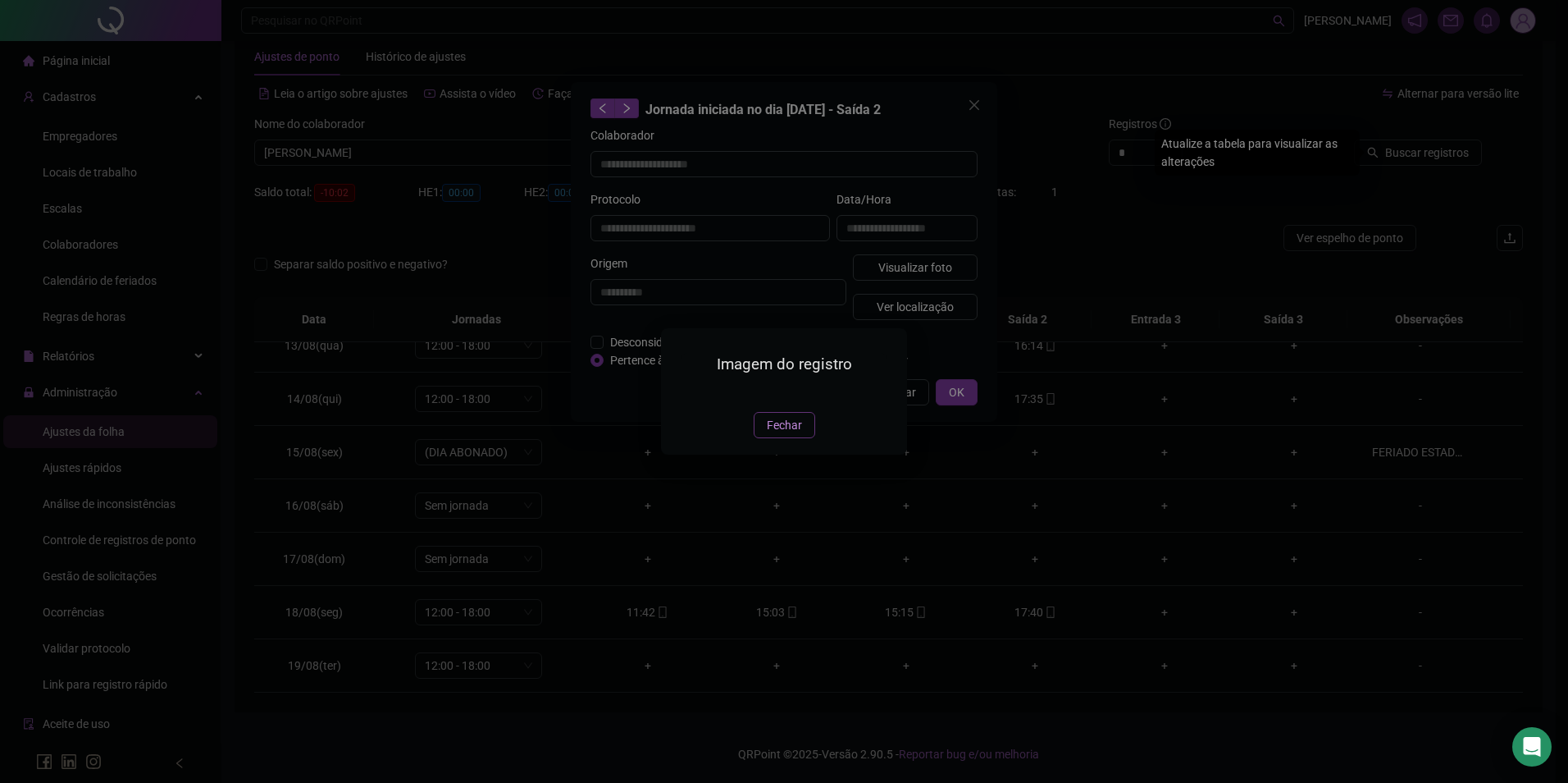
click at [783, 434] on span "Fechar" at bounding box center [784, 425] width 35 height 18
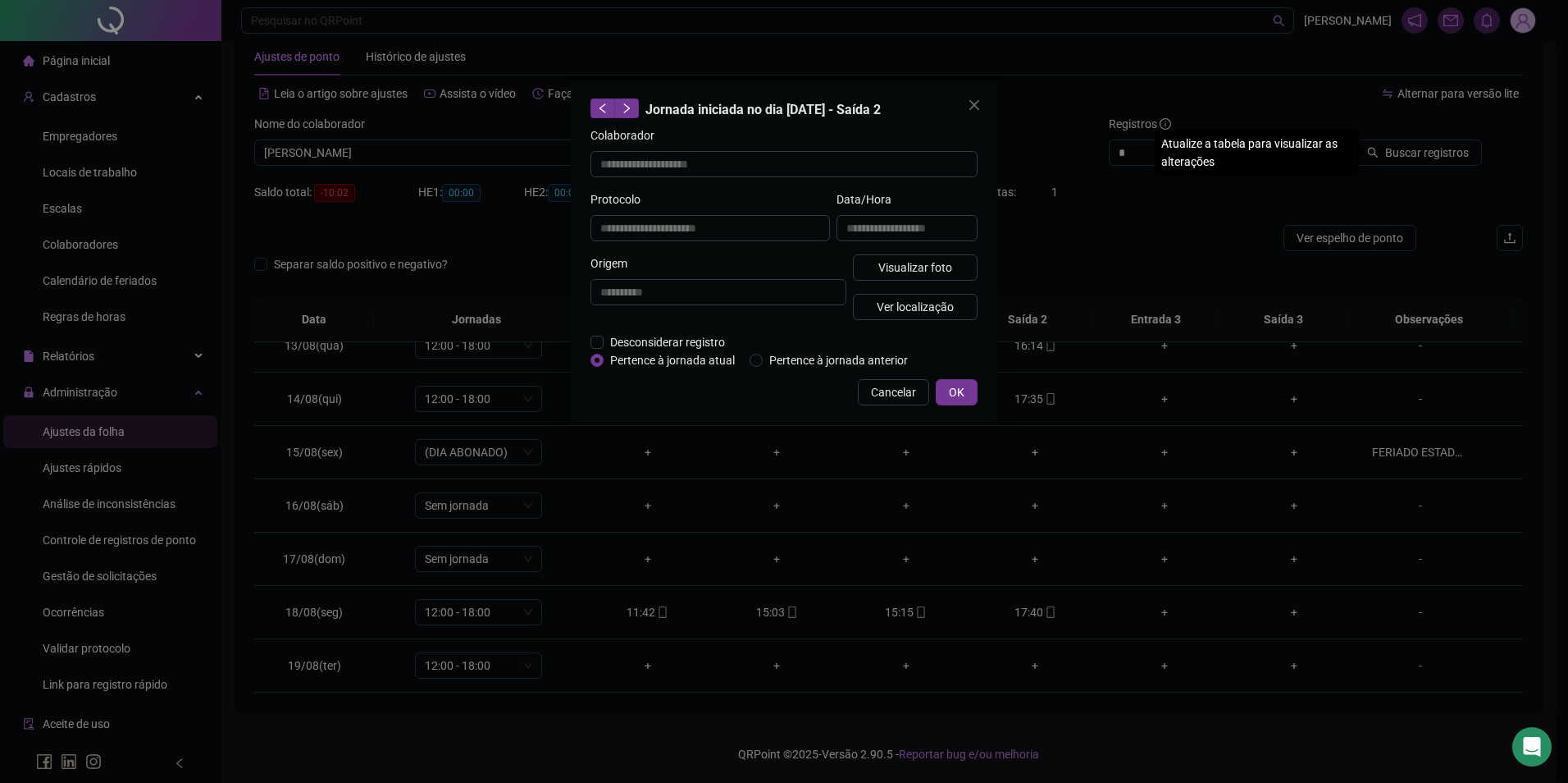
click at [1455, 188] on div "**********" at bounding box center [784, 391] width 1568 height 783
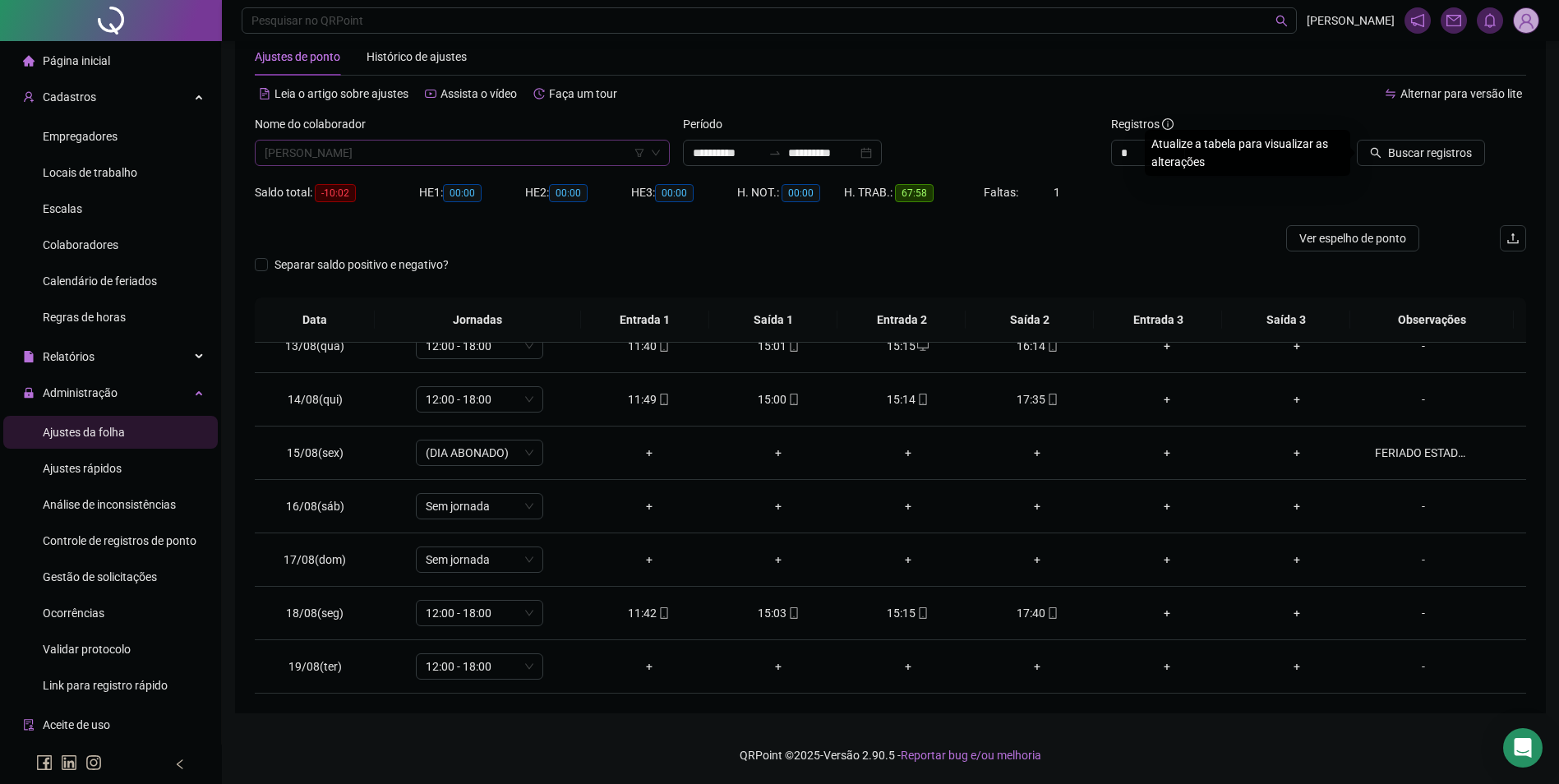
click at [479, 159] on span "[PERSON_NAME]" at bounding box center [462, 152] width 395 height 24
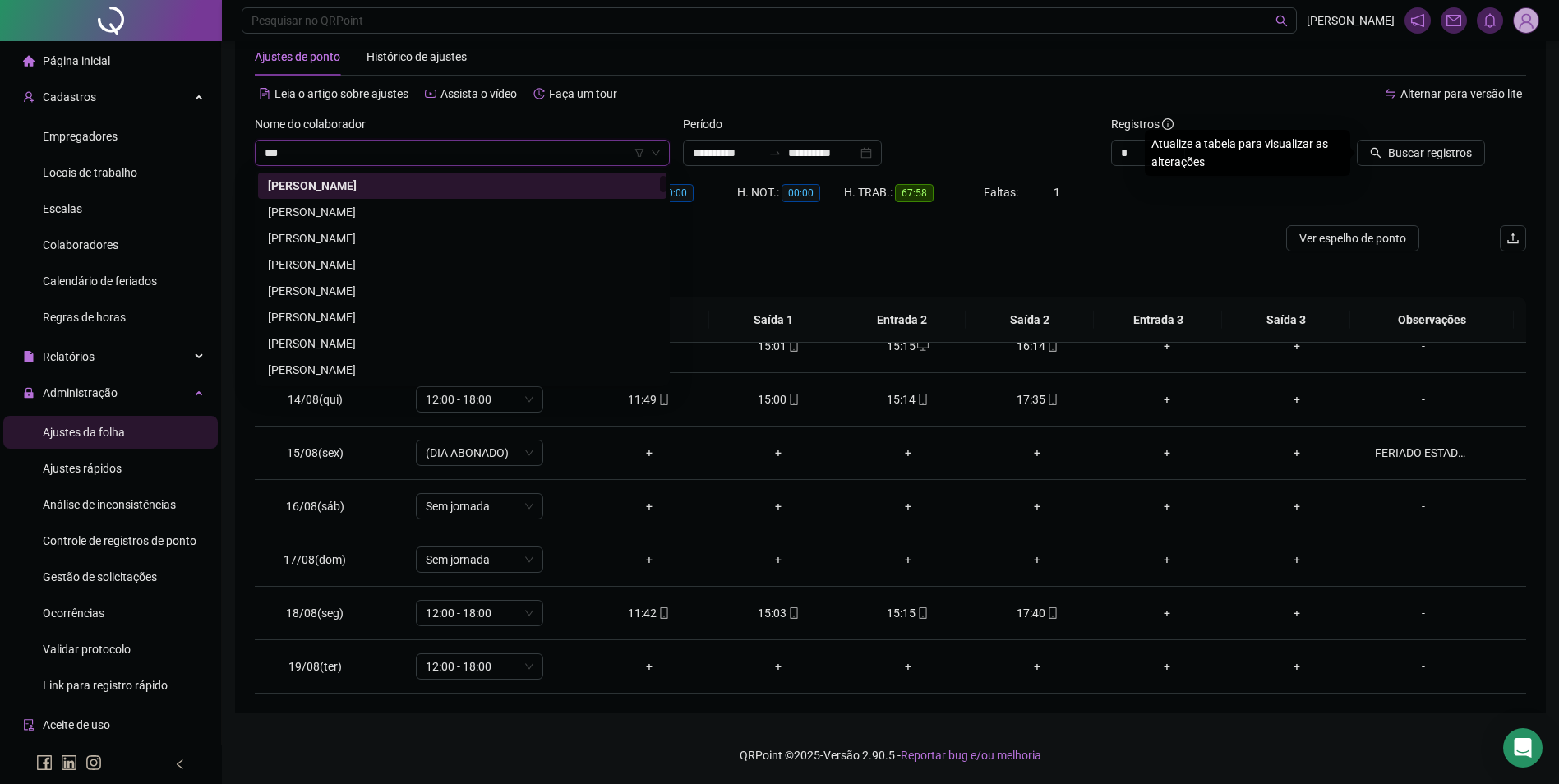
scroll to position [0, 0]
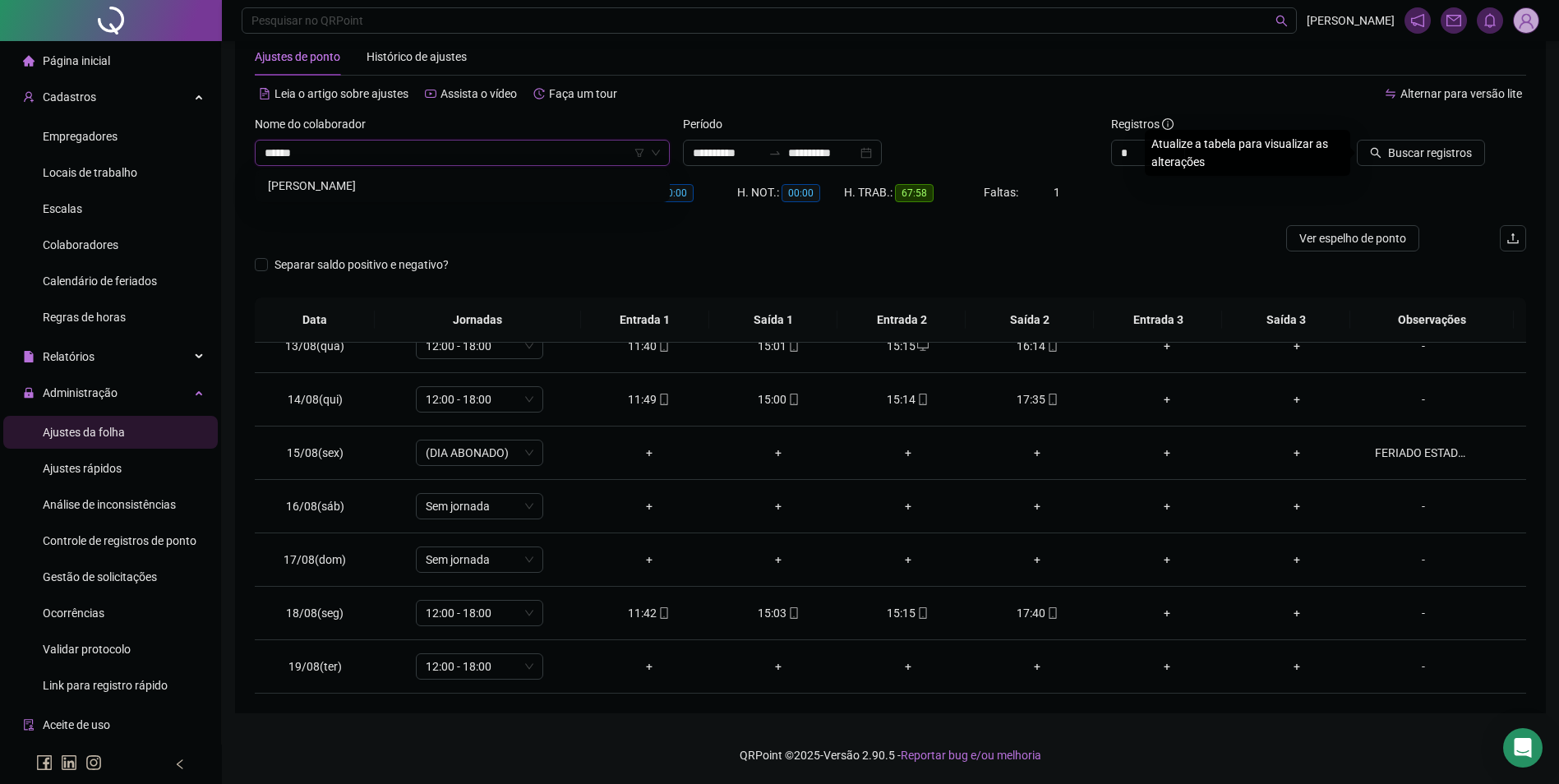
type input "*******"
click at [426, 180] on div "MAISA SOUSA BENICE DA SILVA" at bounding box center [463, 185] width 389 height 18
click at [1454, 152] on span "Buscar registros" at bounding box center [1430, 152] width 84 height 18
click at [1047, 615] on icon "mobile" at bounding box center [1052, 613] width 11 height 11
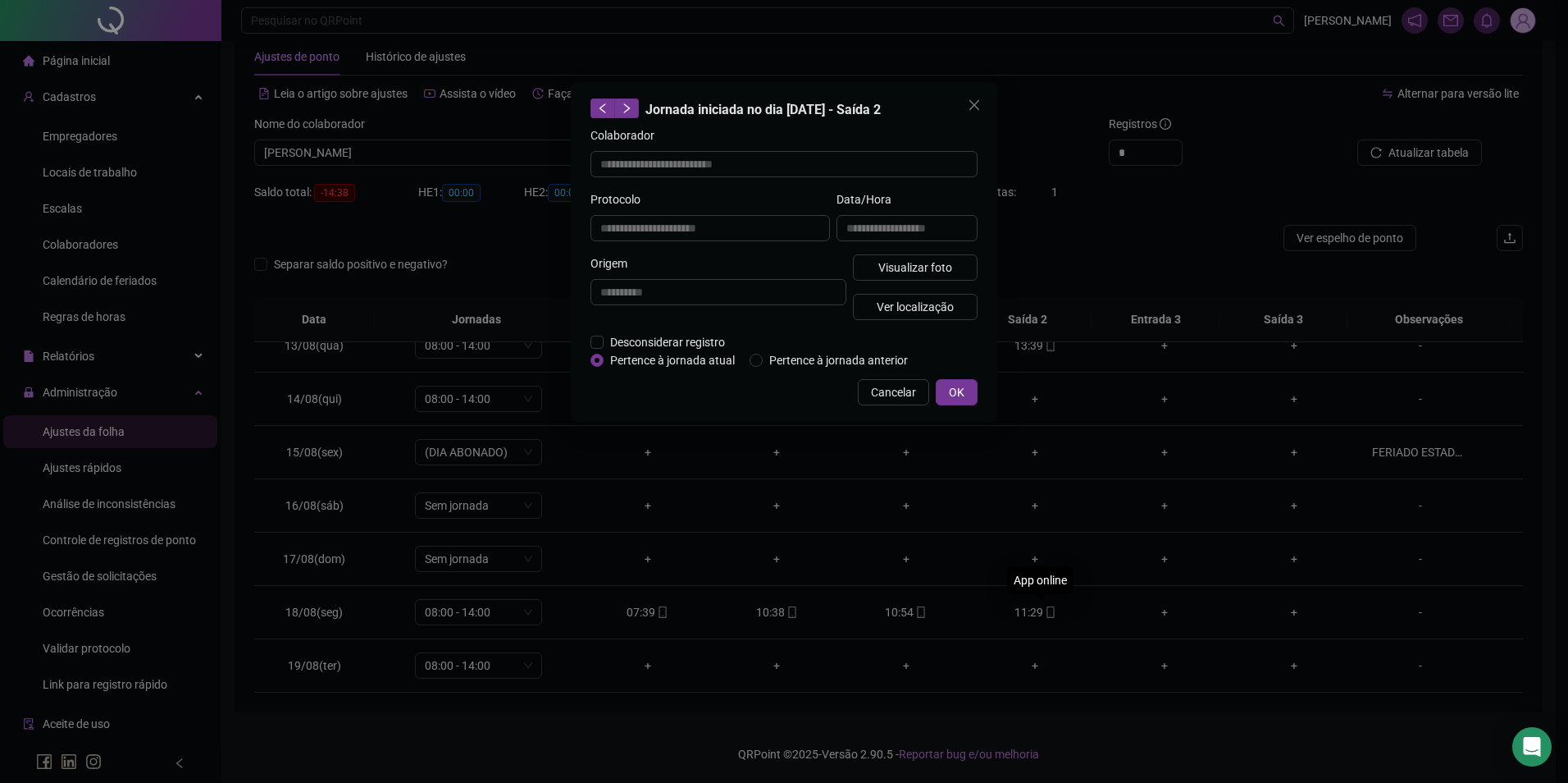
type input "**********"
click at [934, 263] on span "Visualizar foto" at bounding box center [915, 267] width 74 height 18
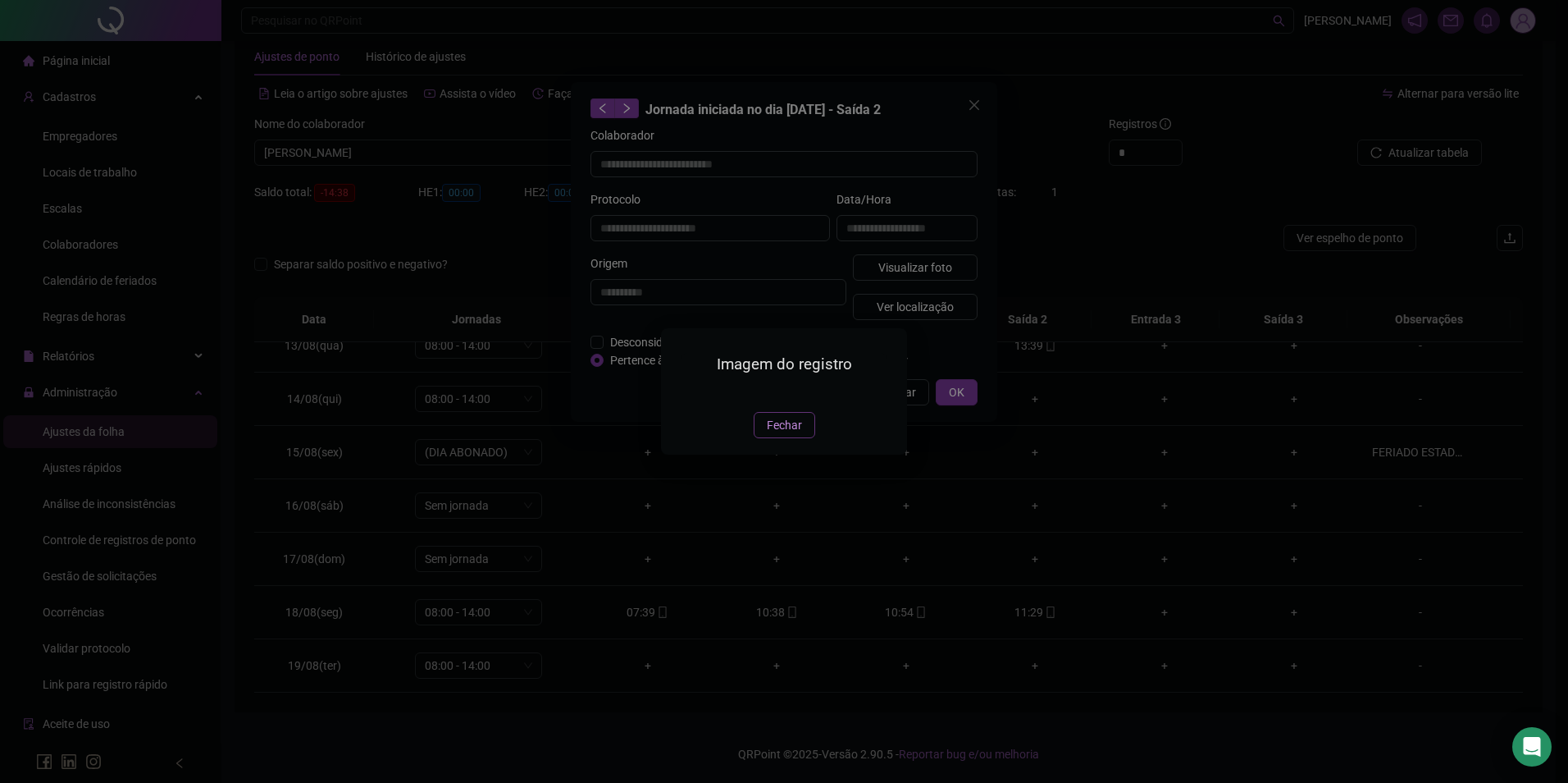
click at [763, 438] on button "Fechar" at bounding box center [784, 425] width 62 height 26
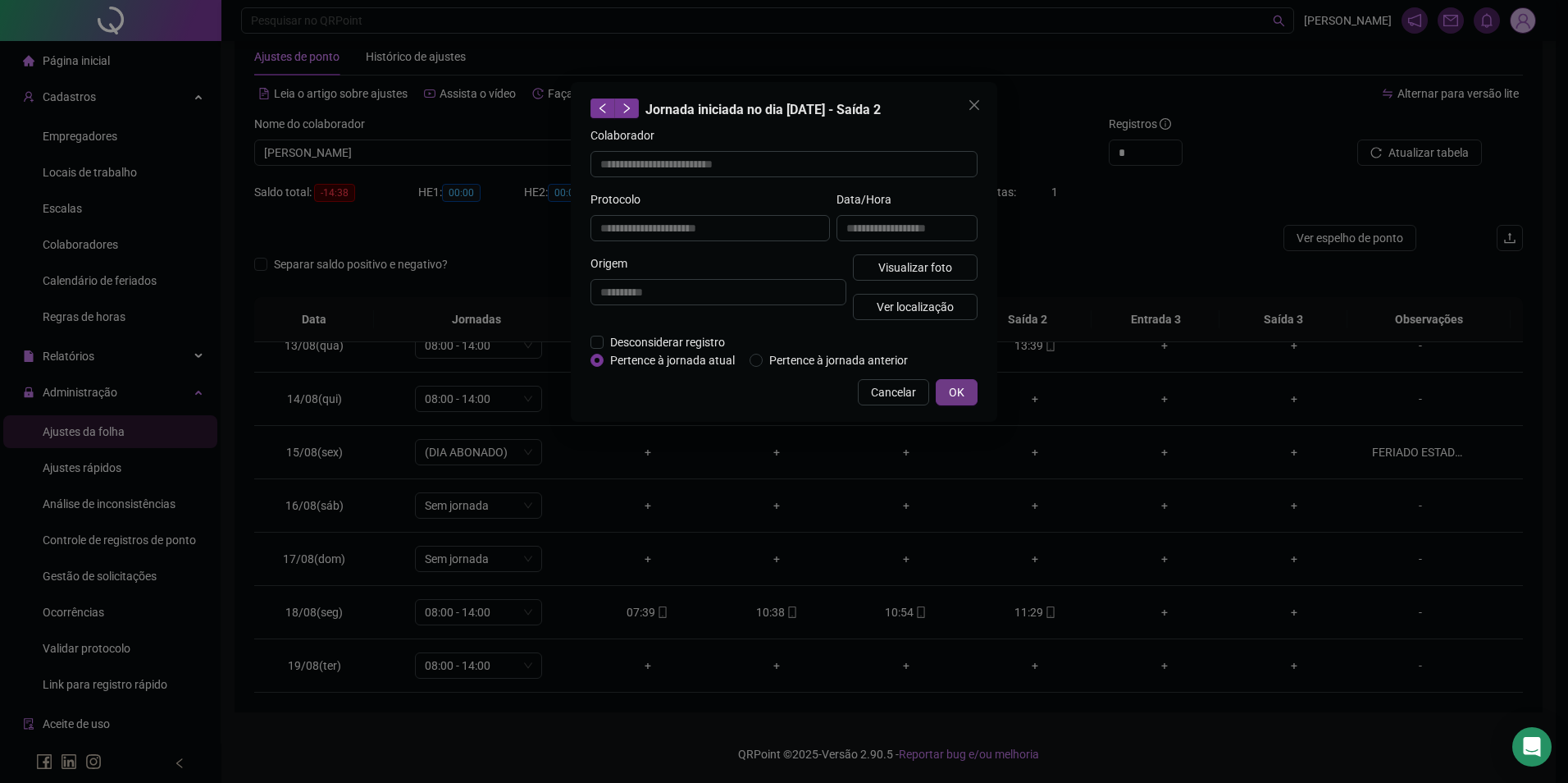
click at [957, 386] on span "OK" at bounding box center [956, 392] width 16 height 18
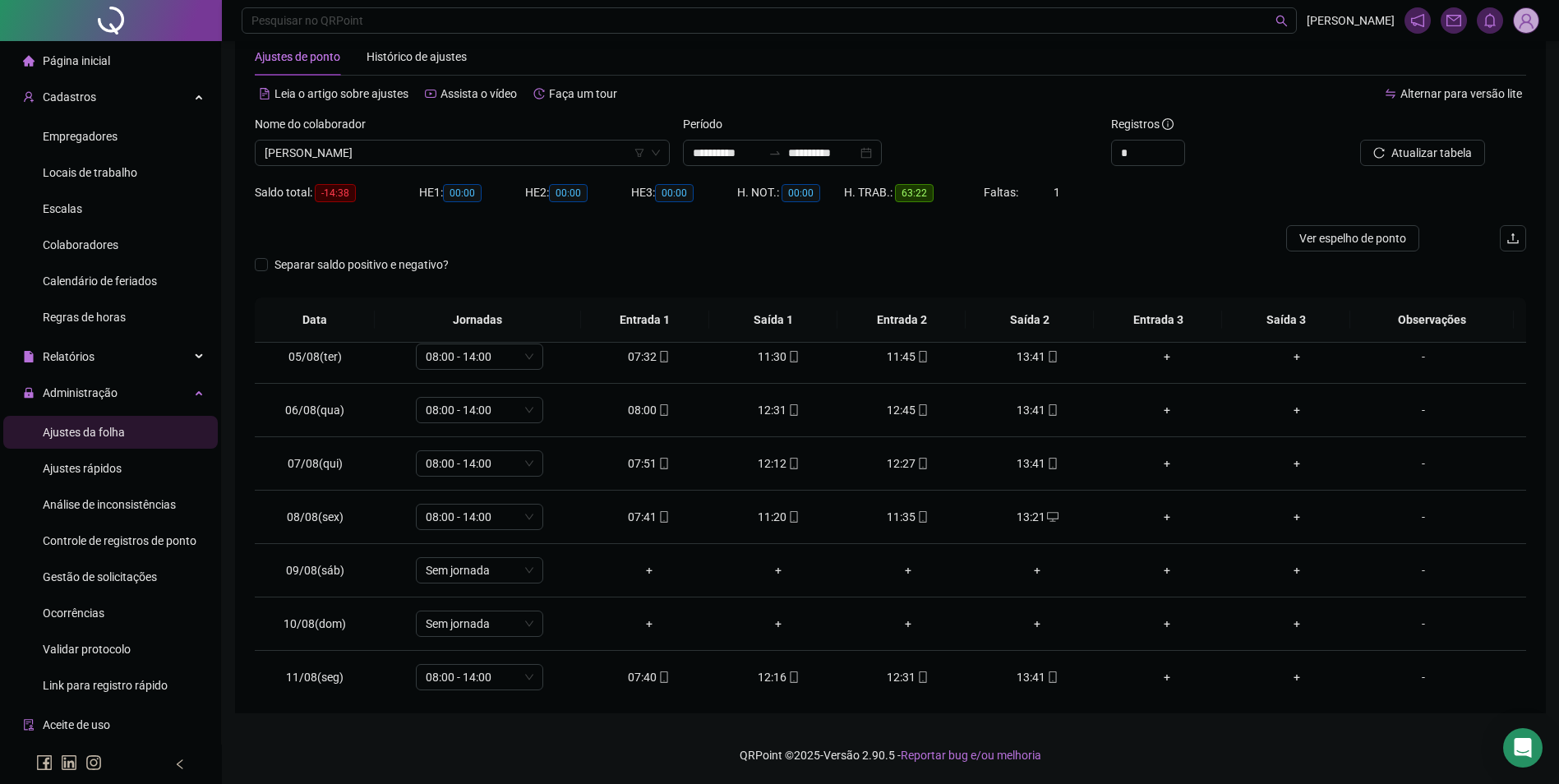
scroll to position [171, 0]
click at [1045, 423] on td "13:41" at bounding box center [1037, 411] width 130 height 53
click at [1045, 421] on td "13:41" at bounding box center [1037, 411] width 130 height 53
click at [1049, 409] on icon "mobile" at bounding box center [1052, 411] width 7 height 11
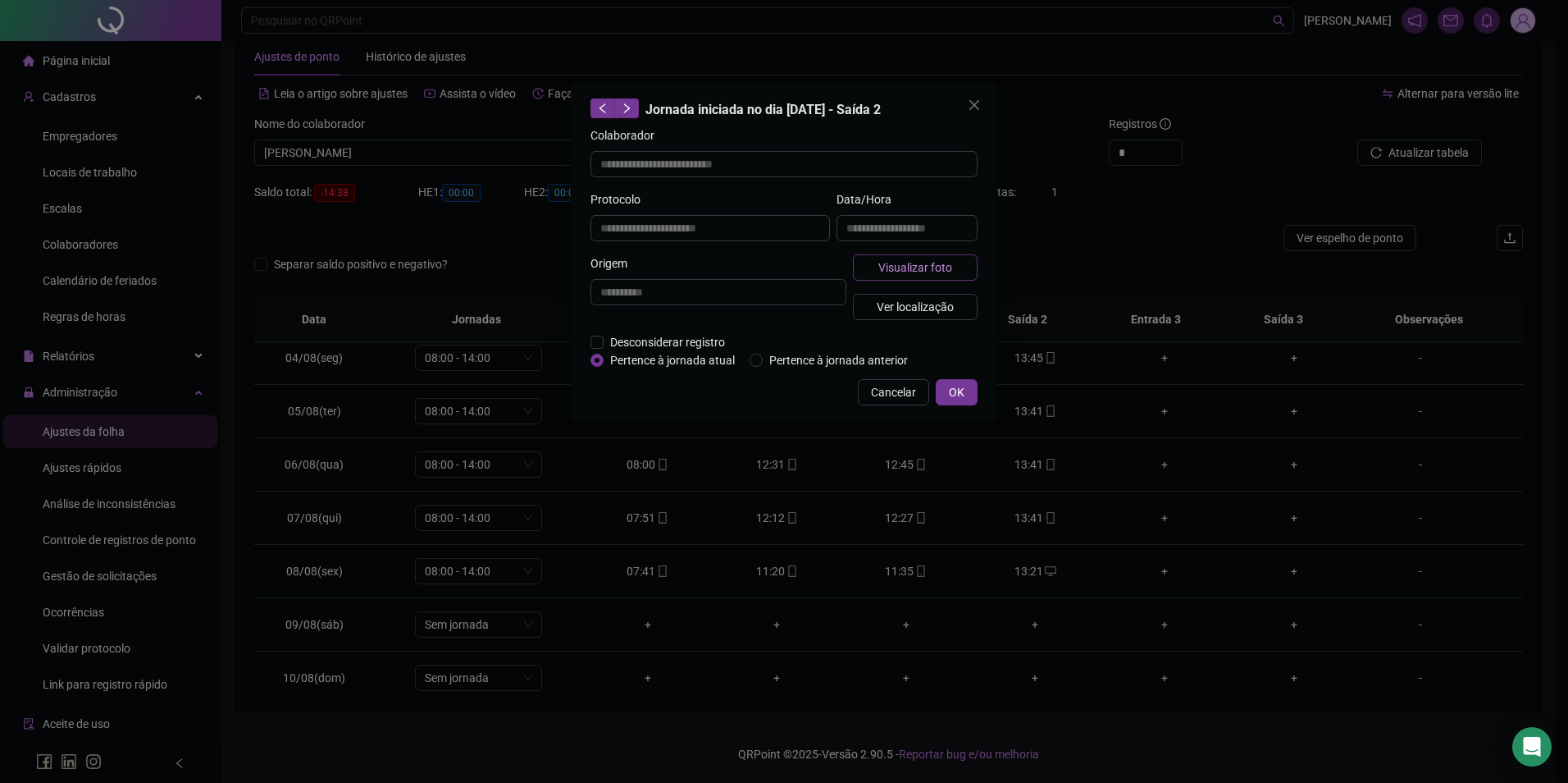
type input "**********"
click at [926, 261] on span "Visualizar foto" at bounding box center [915, 267] width 74 height 18
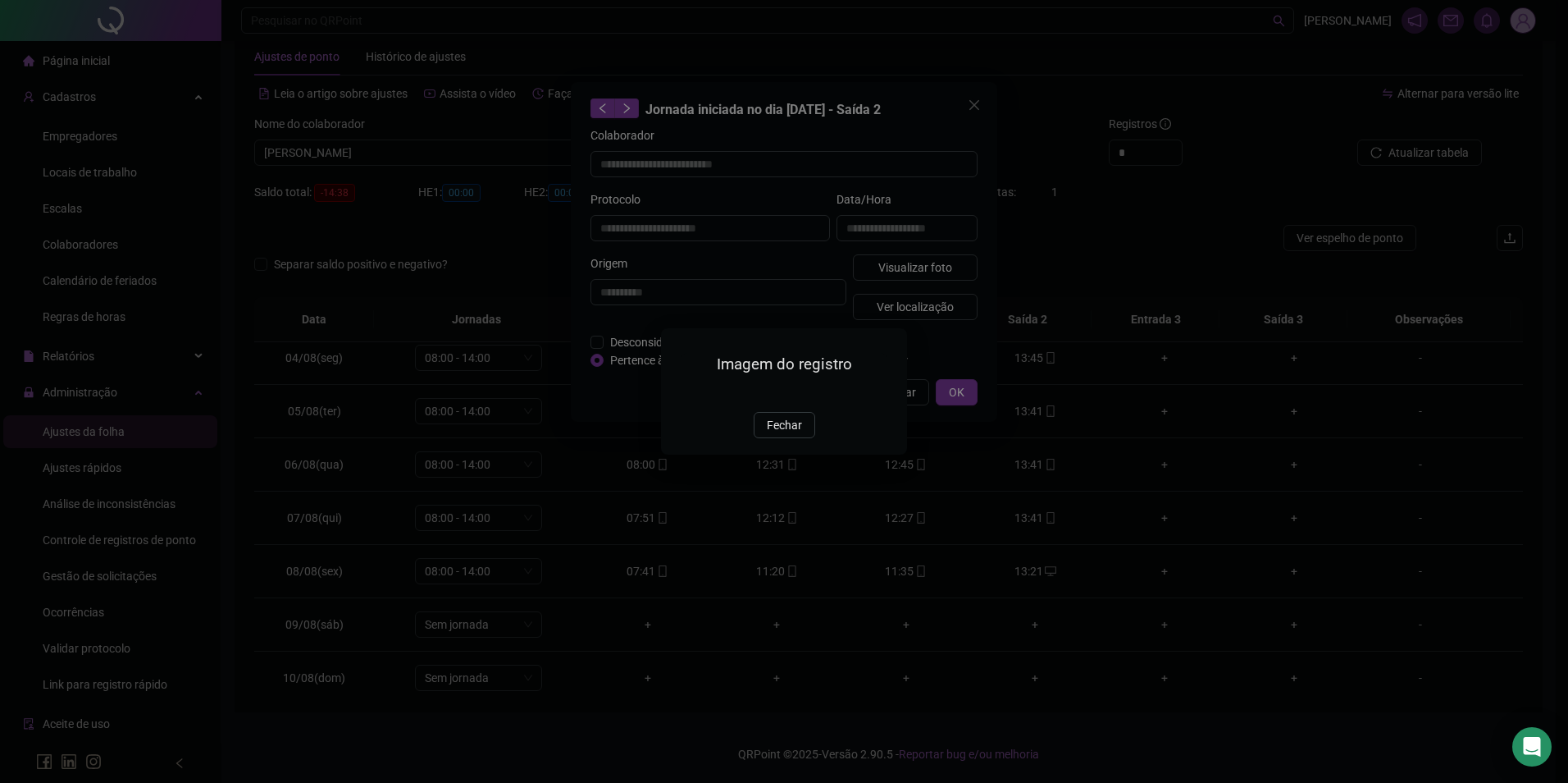
drag, startPoint x: 781, startPoint y: 510, endPoint x: 908, endPoint y: 434, distance: 148.0
click at [782, 434] on span "Fechar" at bounding box center [784, 425] width 35 height 18
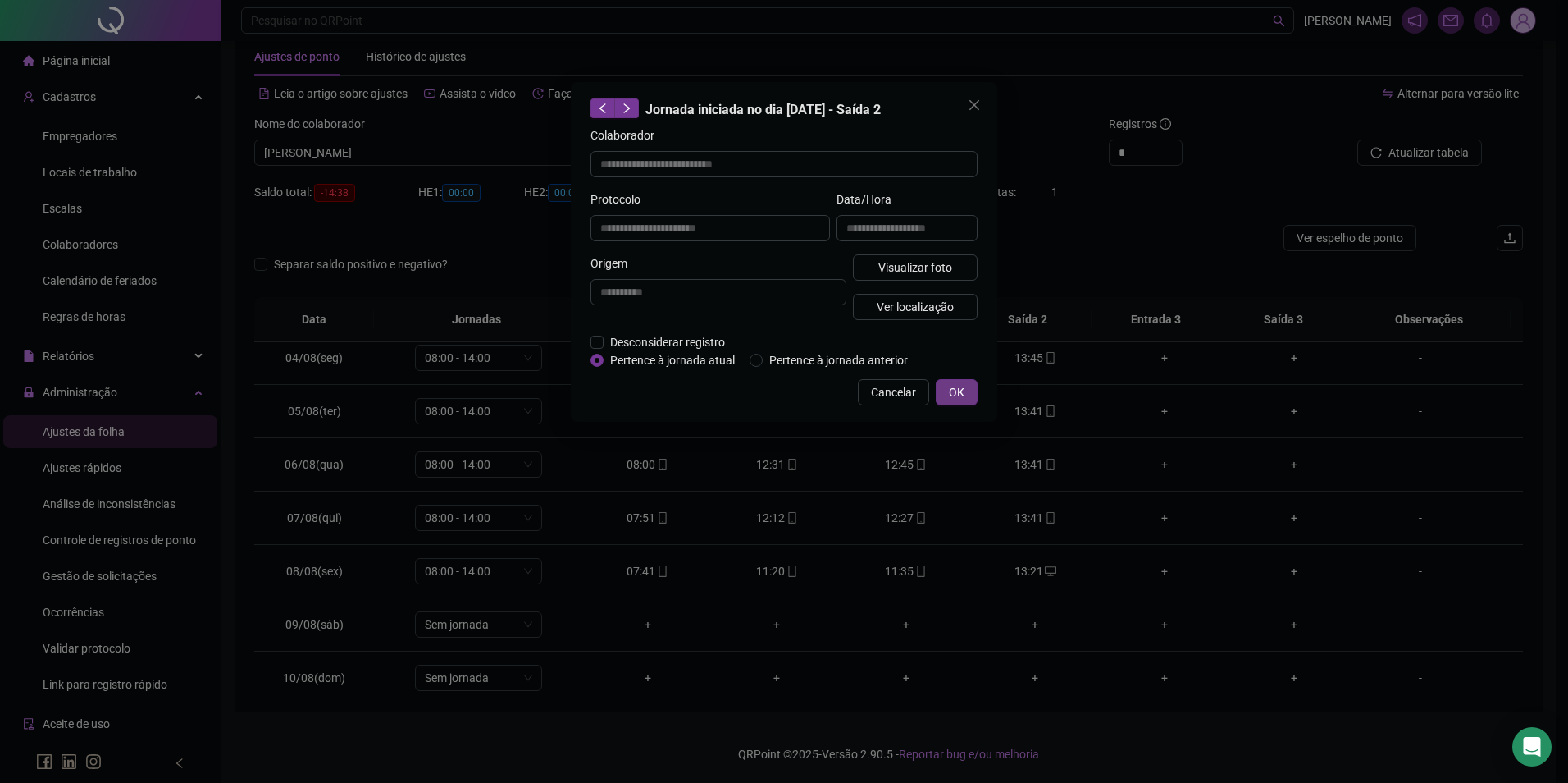
click at [971, 385] on button "OK" at bounding box center [956, 392] width 42 height 26
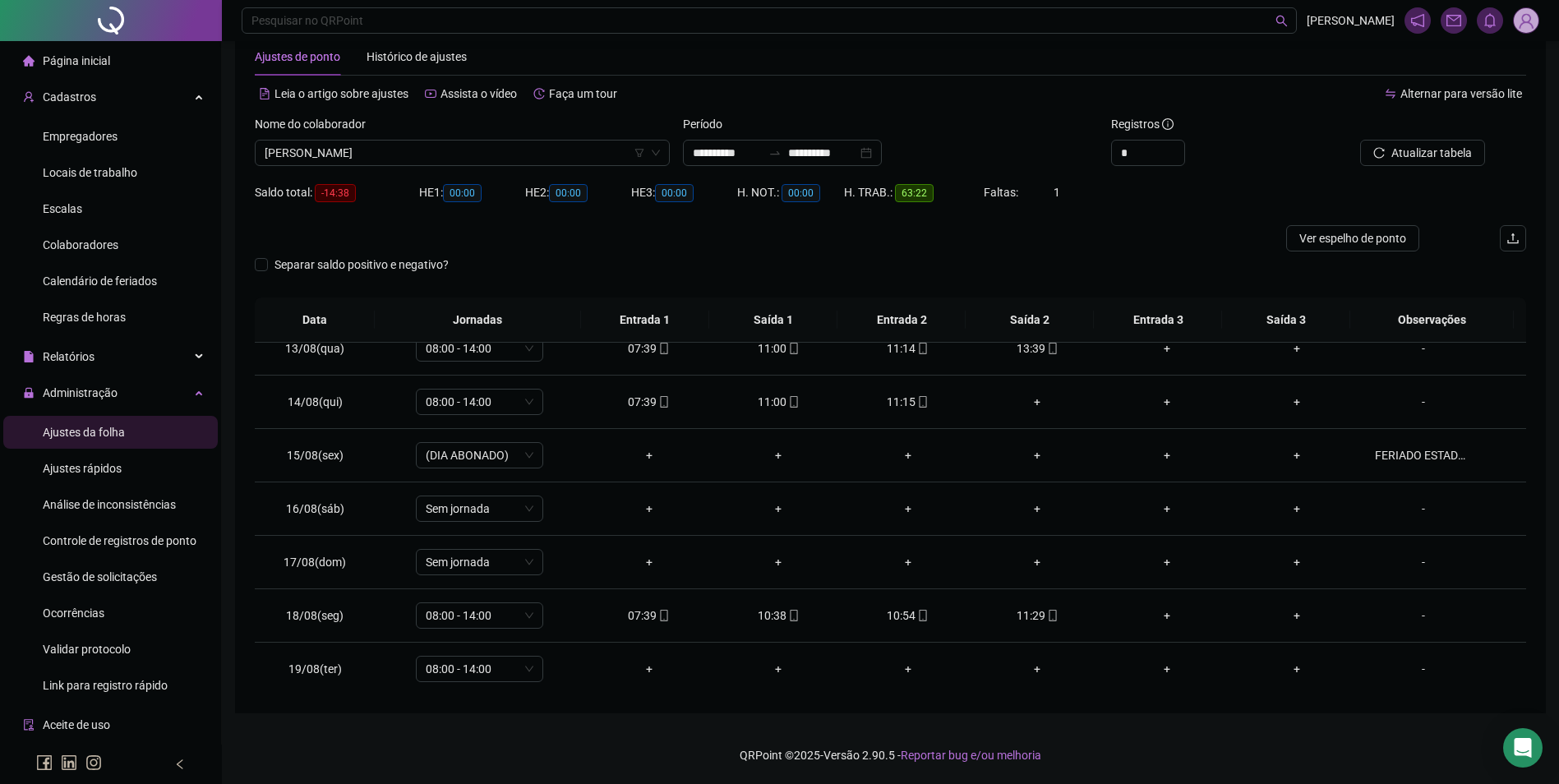
scroll to position [663, 0]
click at [1032, 400] on div "+" at bounding box center [1037, 399] width 104 height 18
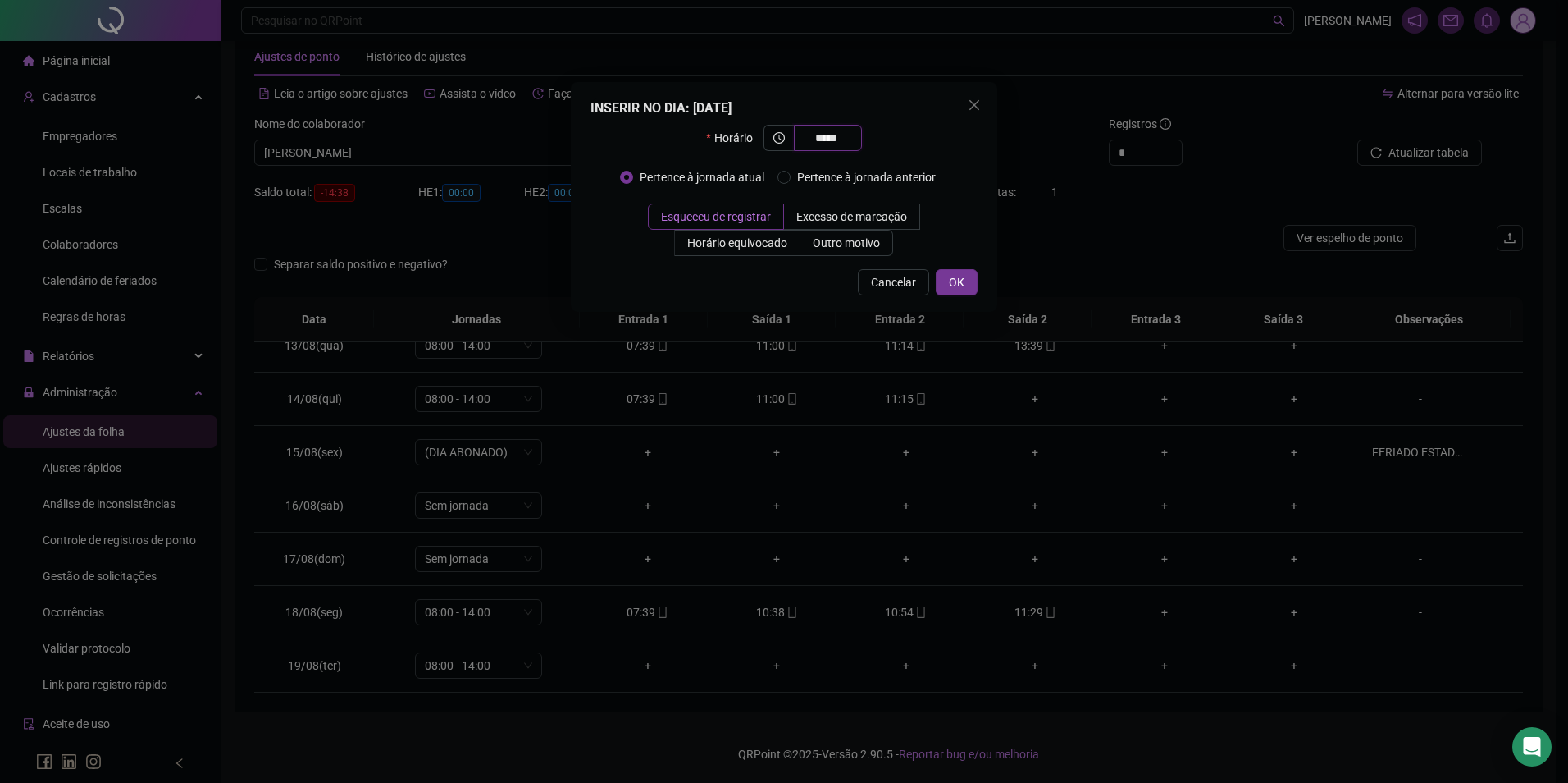
type input "*****"
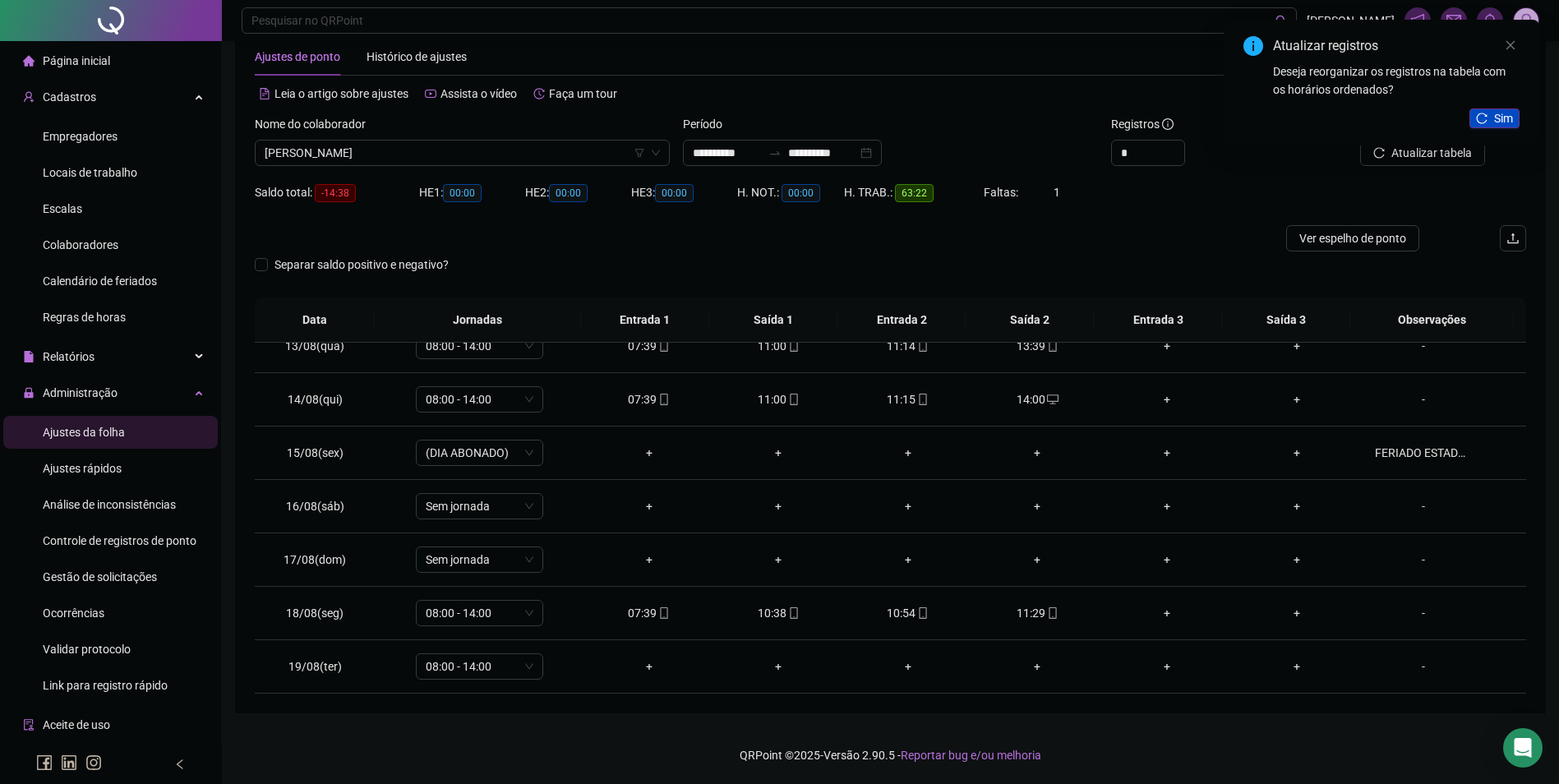
click at [1512, 116] on button "Sim" at bounding box center [1495, 118] width 50 height 20
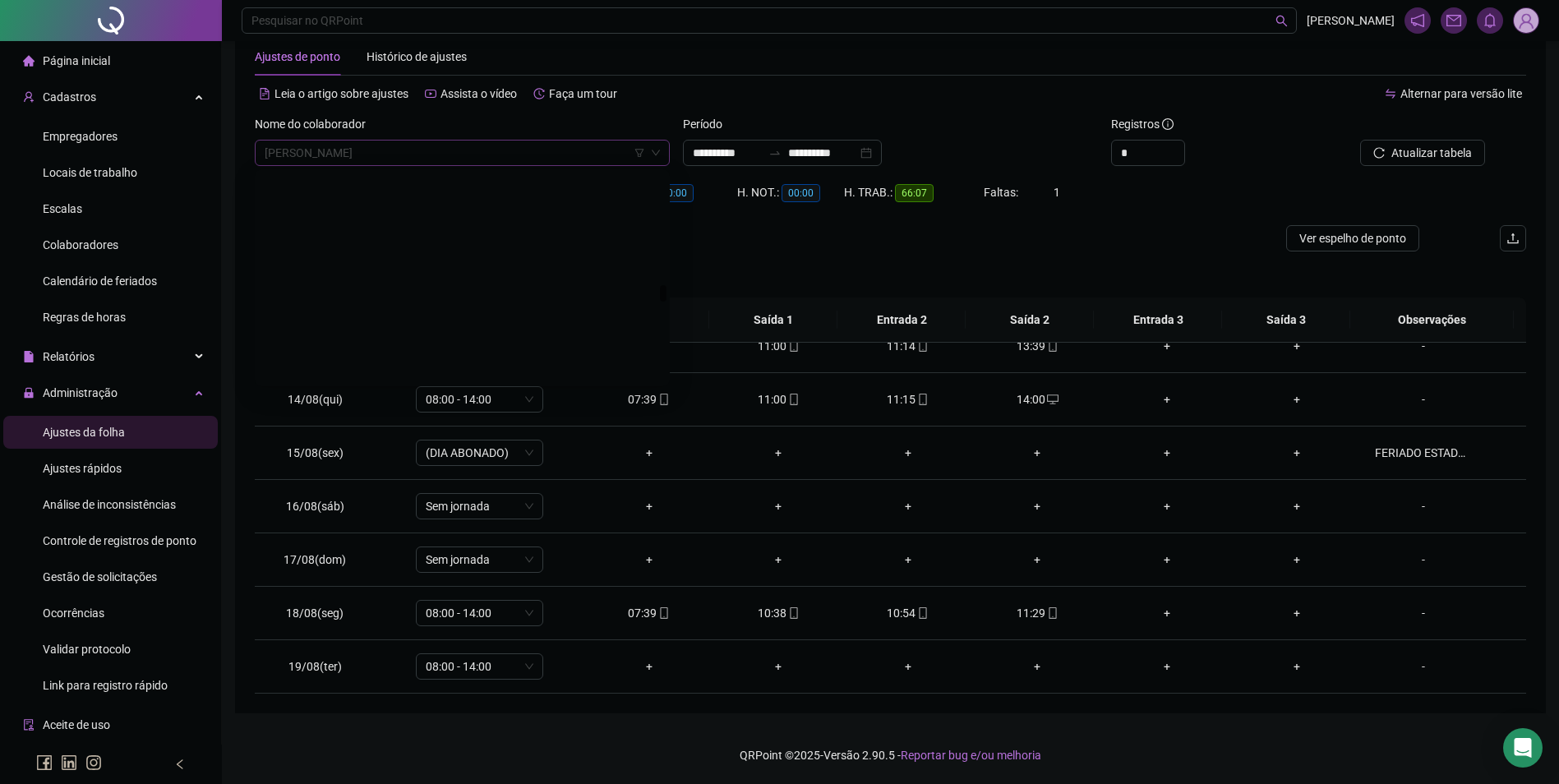
scroll to position [13985, 0]
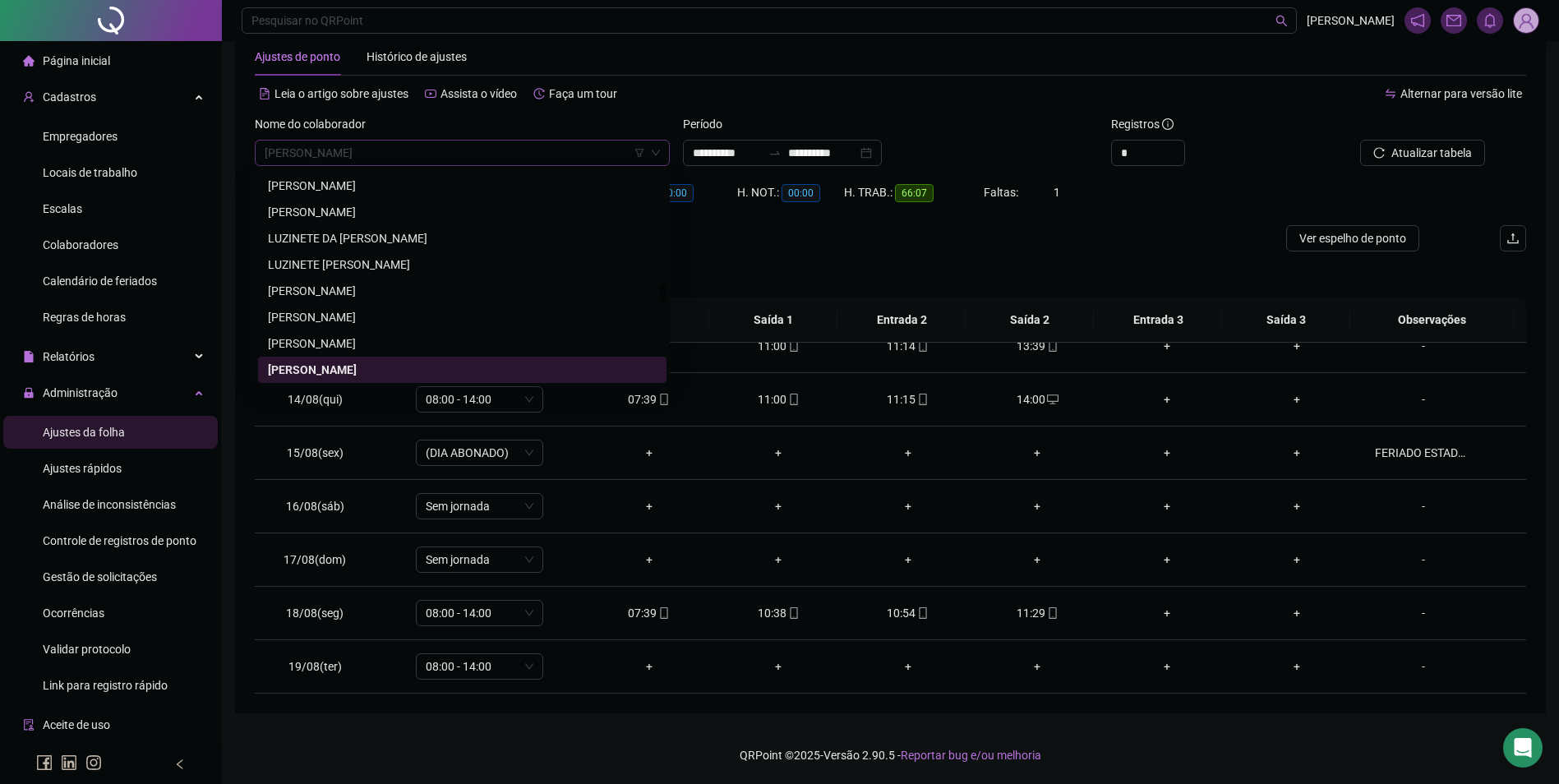
click at [514, 160] on span "MAISA SOUSA BENICE DA SILVA" at bounding box center [462, 152] width 395 height 24
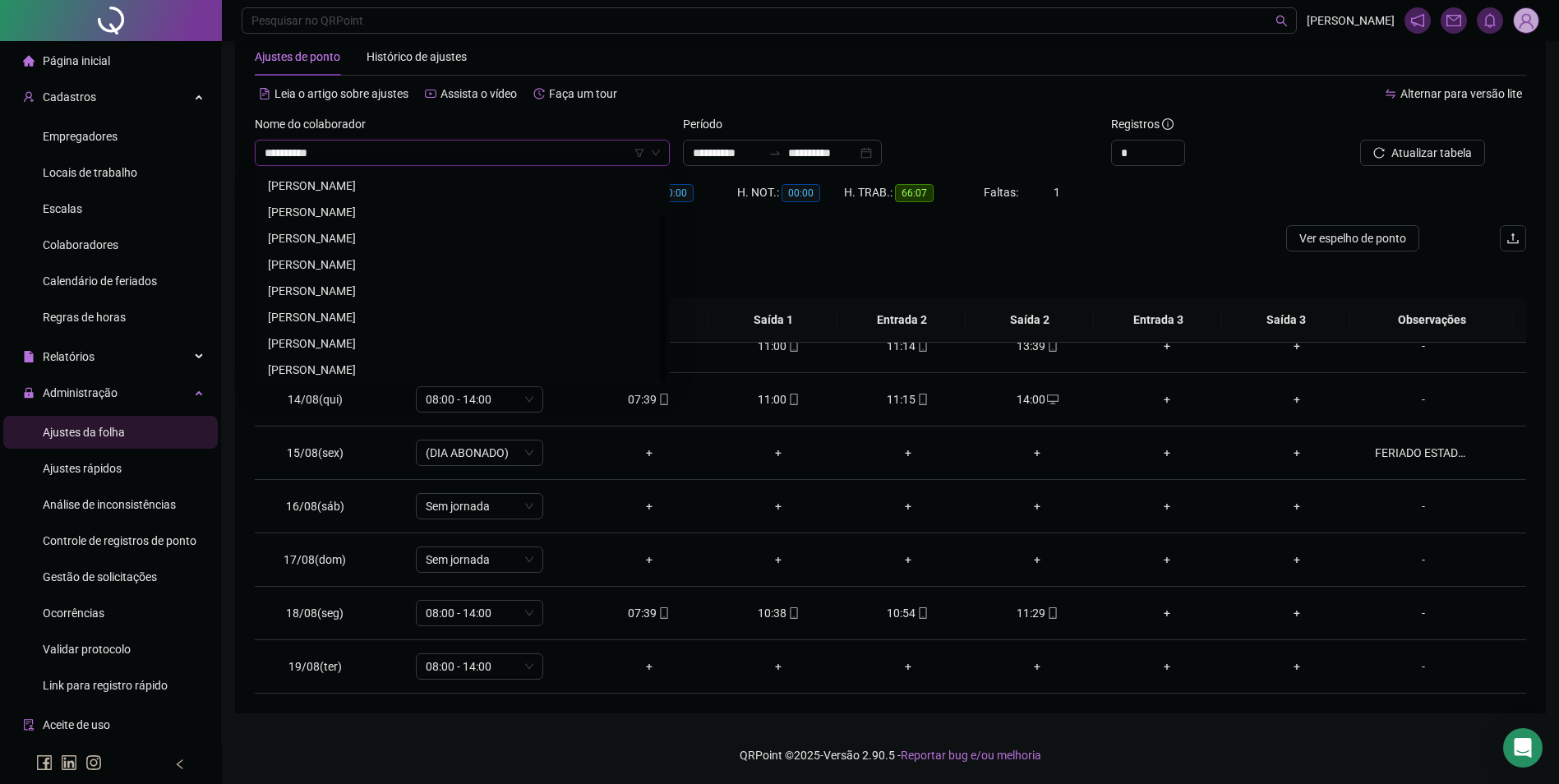
scroll to position [0, 0]
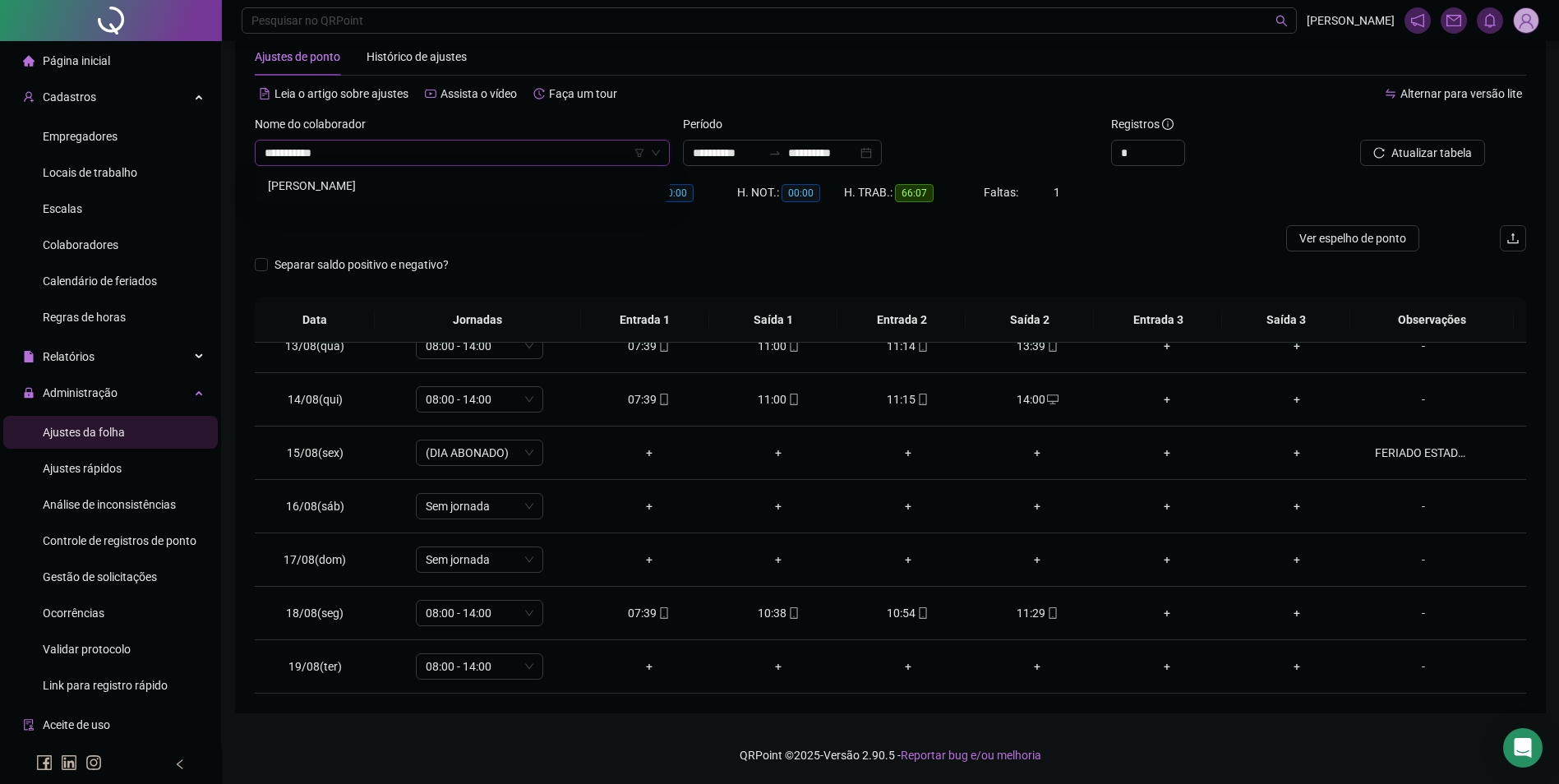
type input "**********"
click at [1356, 139] on button "Buscar registros" at bounding box center [1420, 152] width 128 height 26
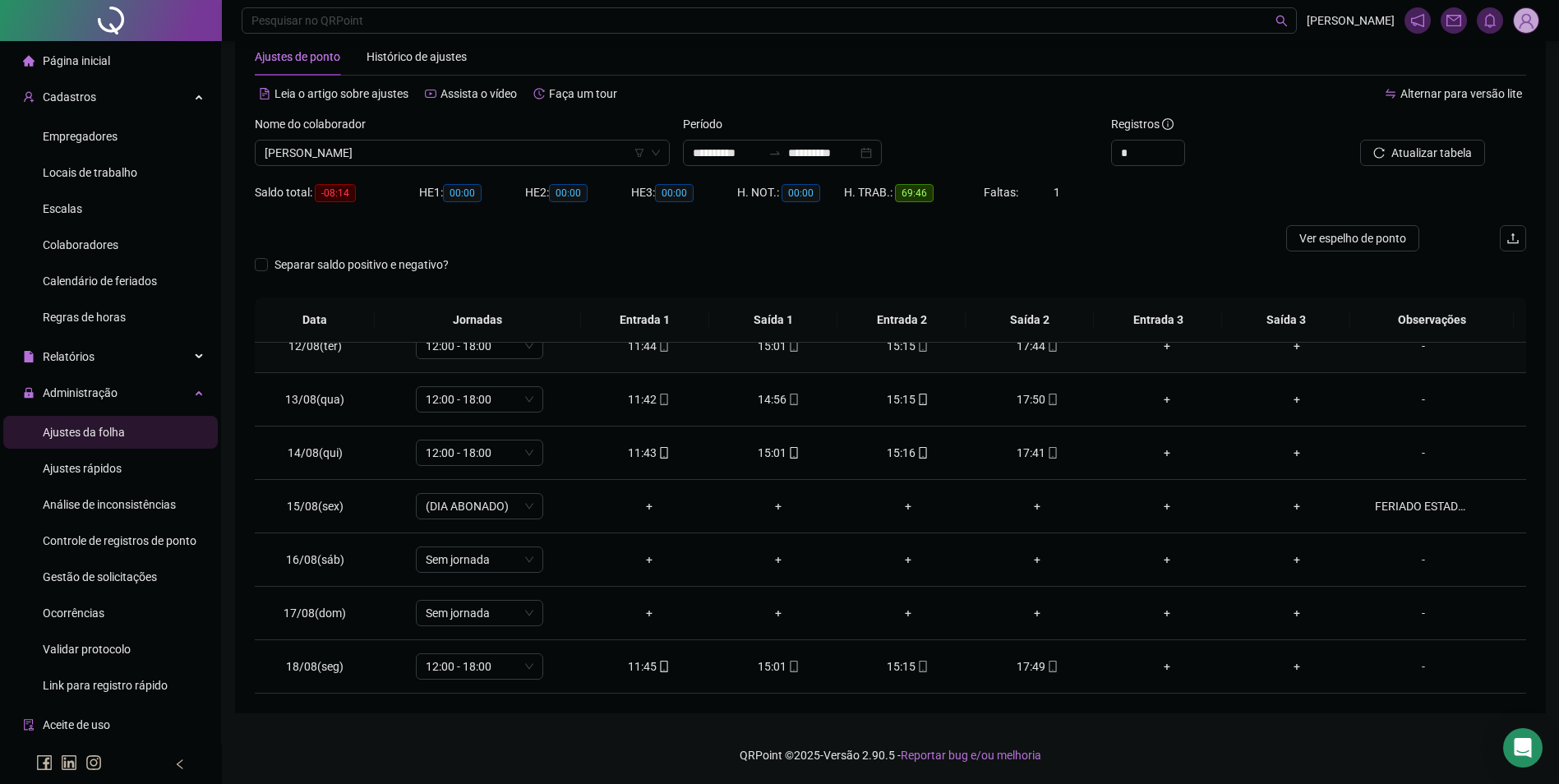
scroll to position [581, 0]
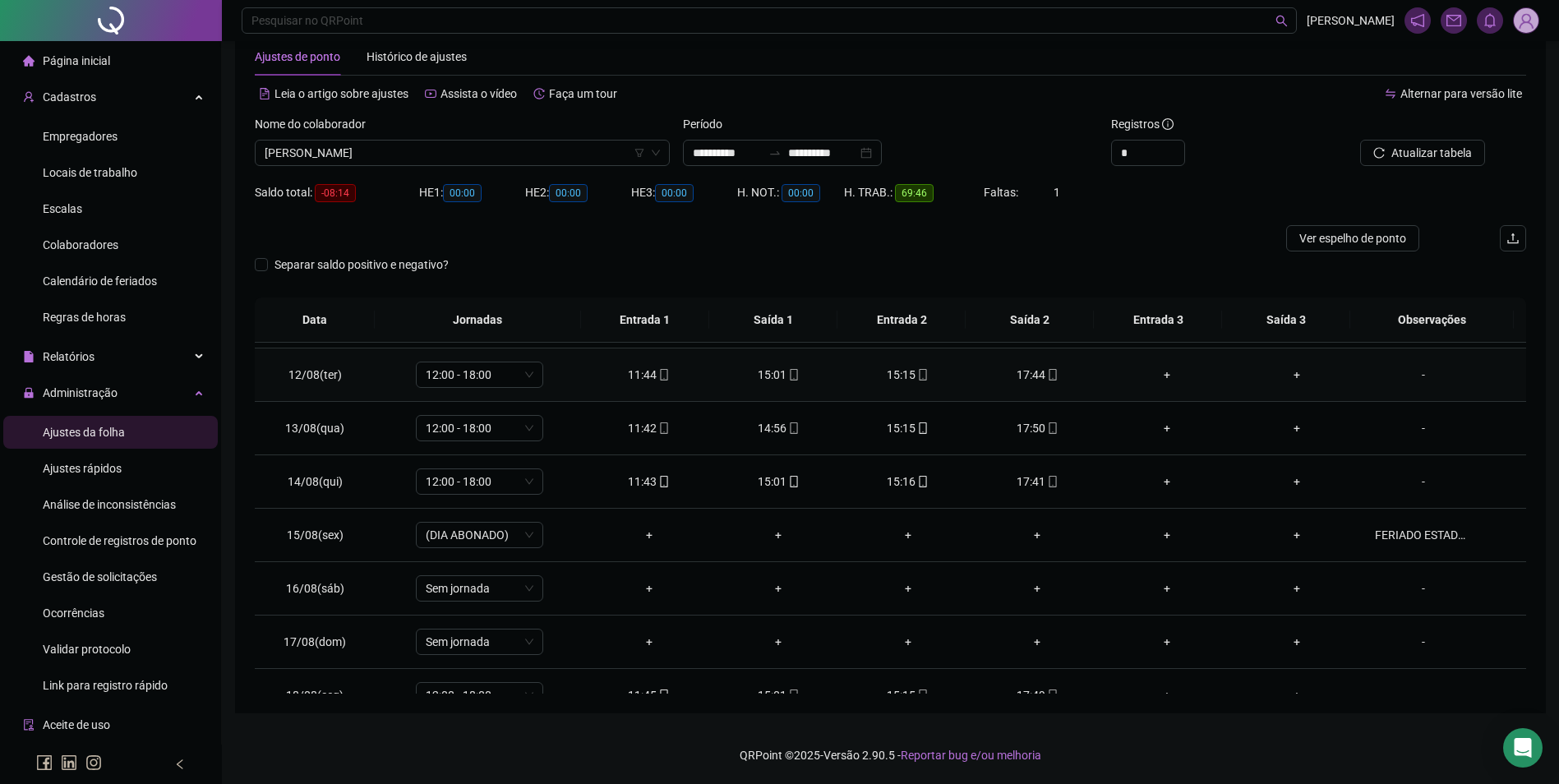
click at [1047, 377] on icon "mobile" at bounding box center [1052, 375] width 11 height 11
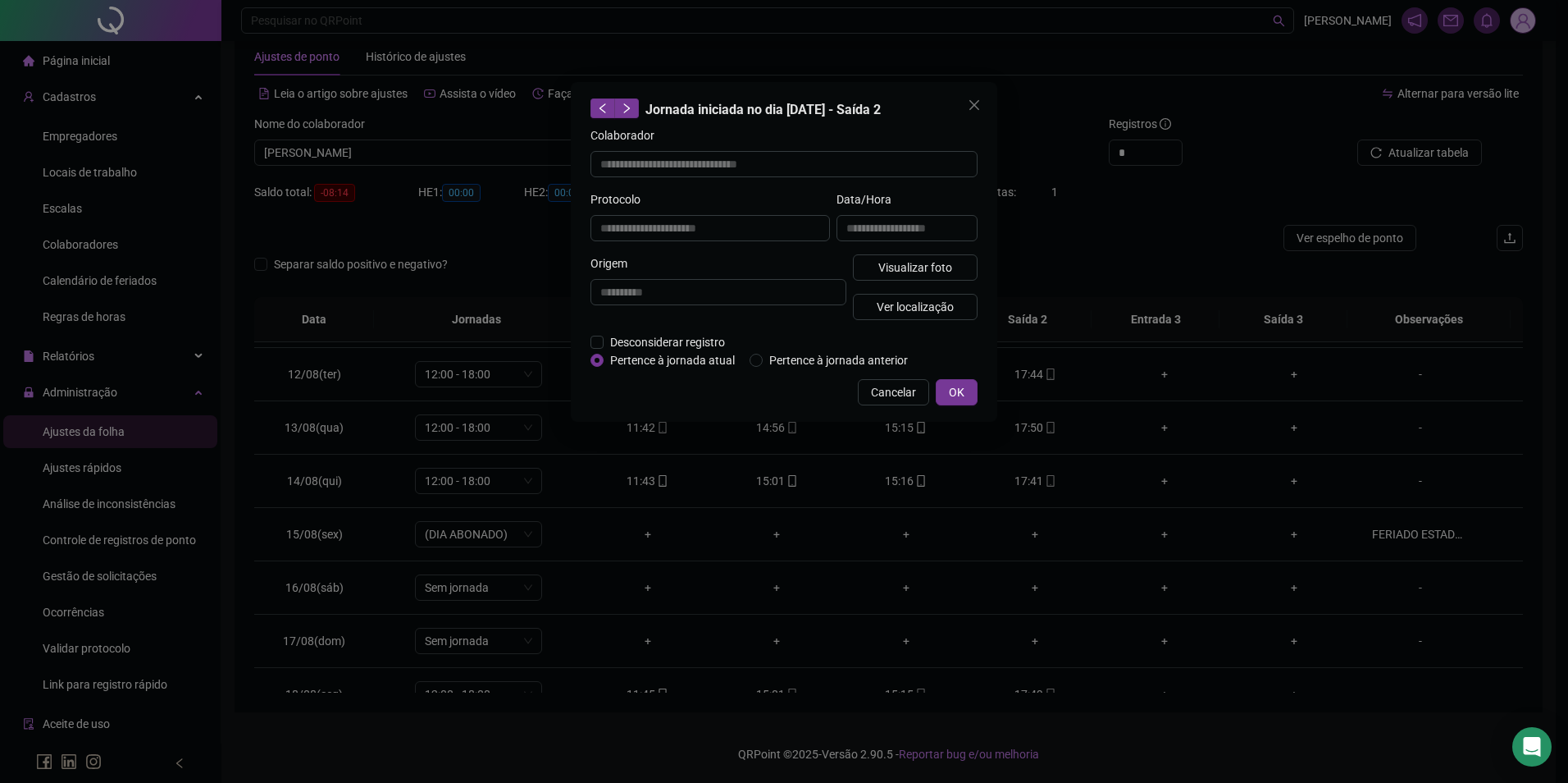
type input "**********"
click at [932, 255] on button "Visualizar foto" at bounding box center [915, 268] width 125 height 26
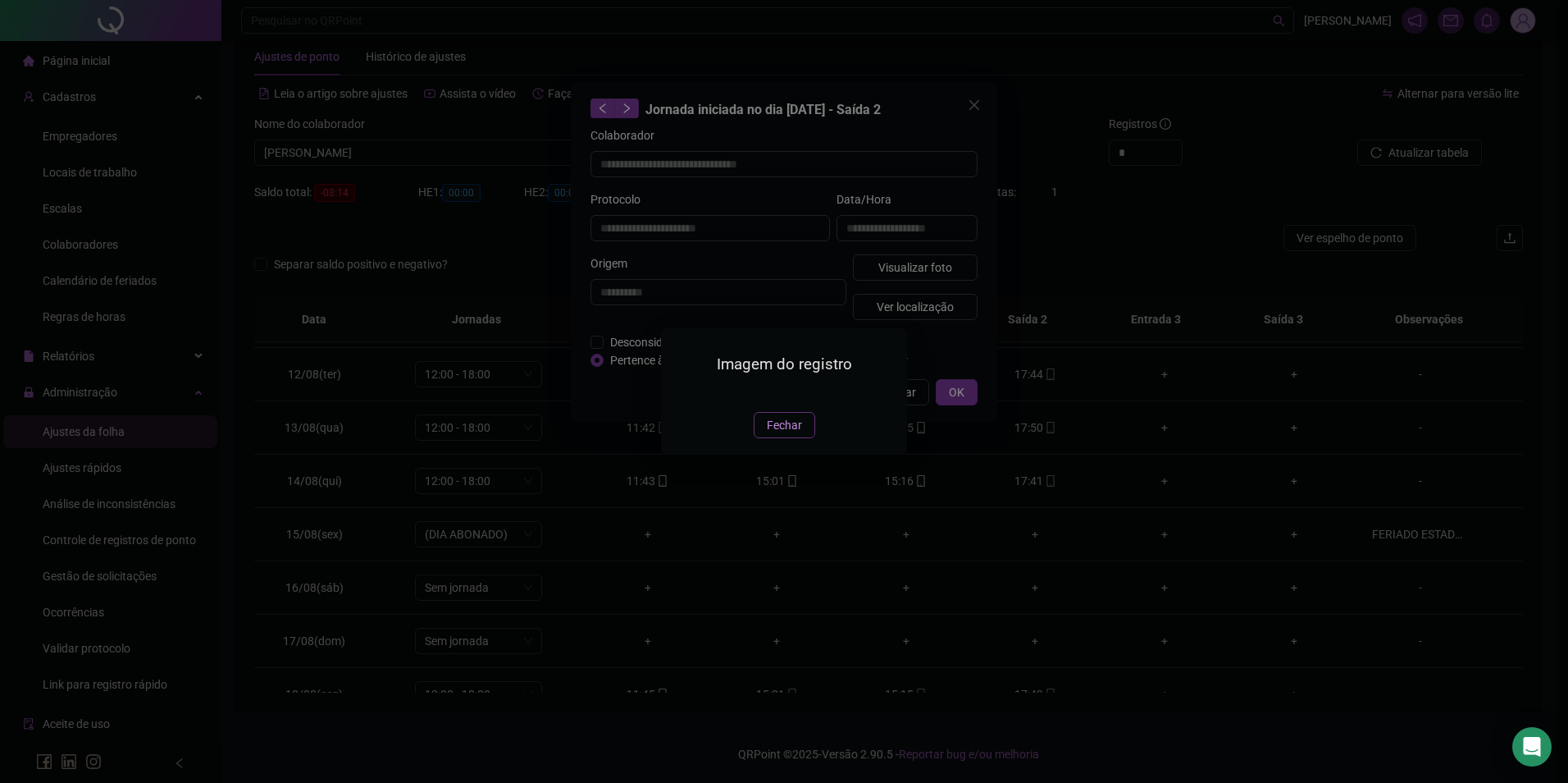
click at [784, 434] on span "Fechar" at bounding box center [784, 425] width 35 height 18
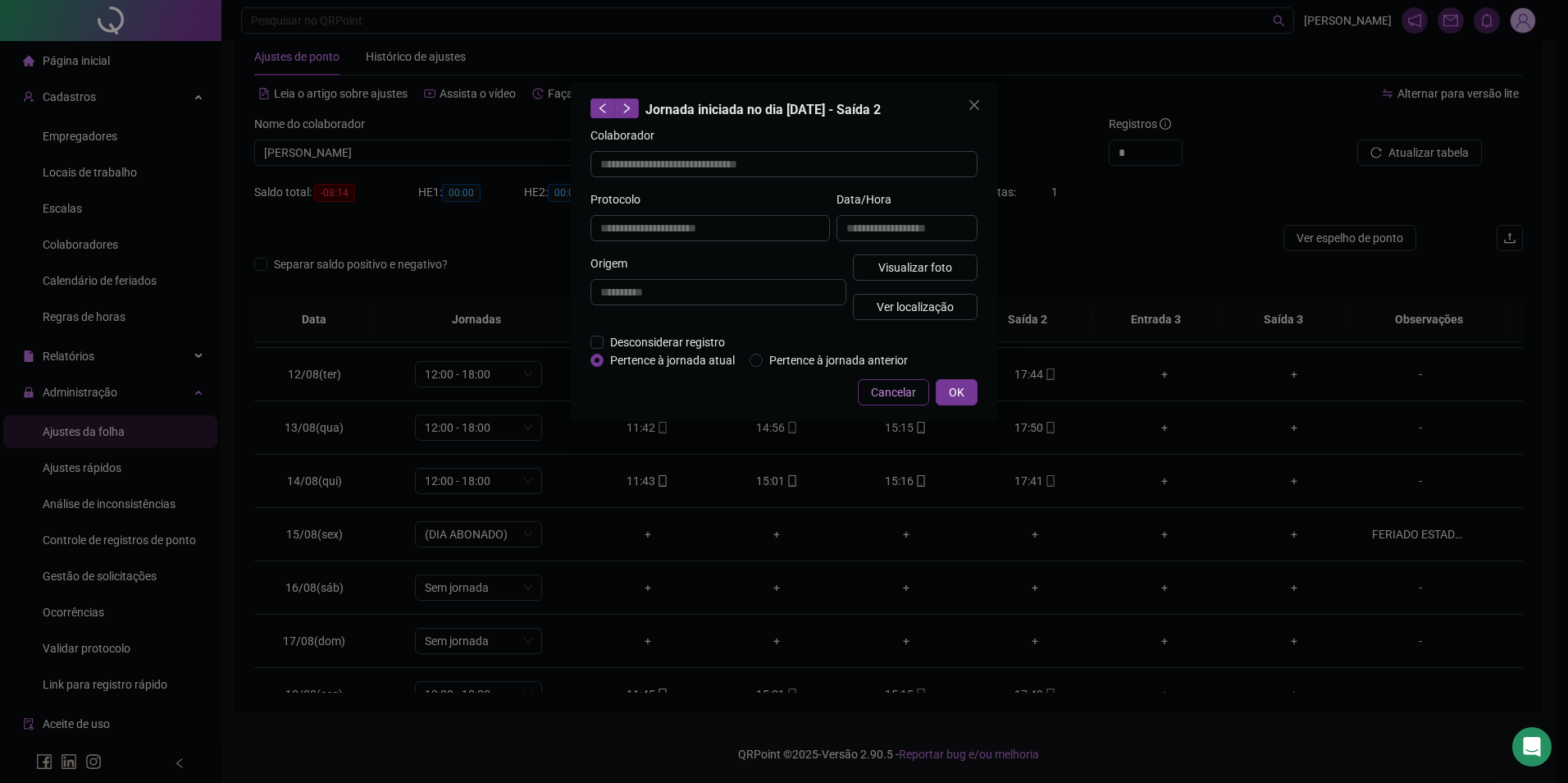
click at [889, 385] on span "Cancelar" at bounding box center [894, 392] width 45 height 18
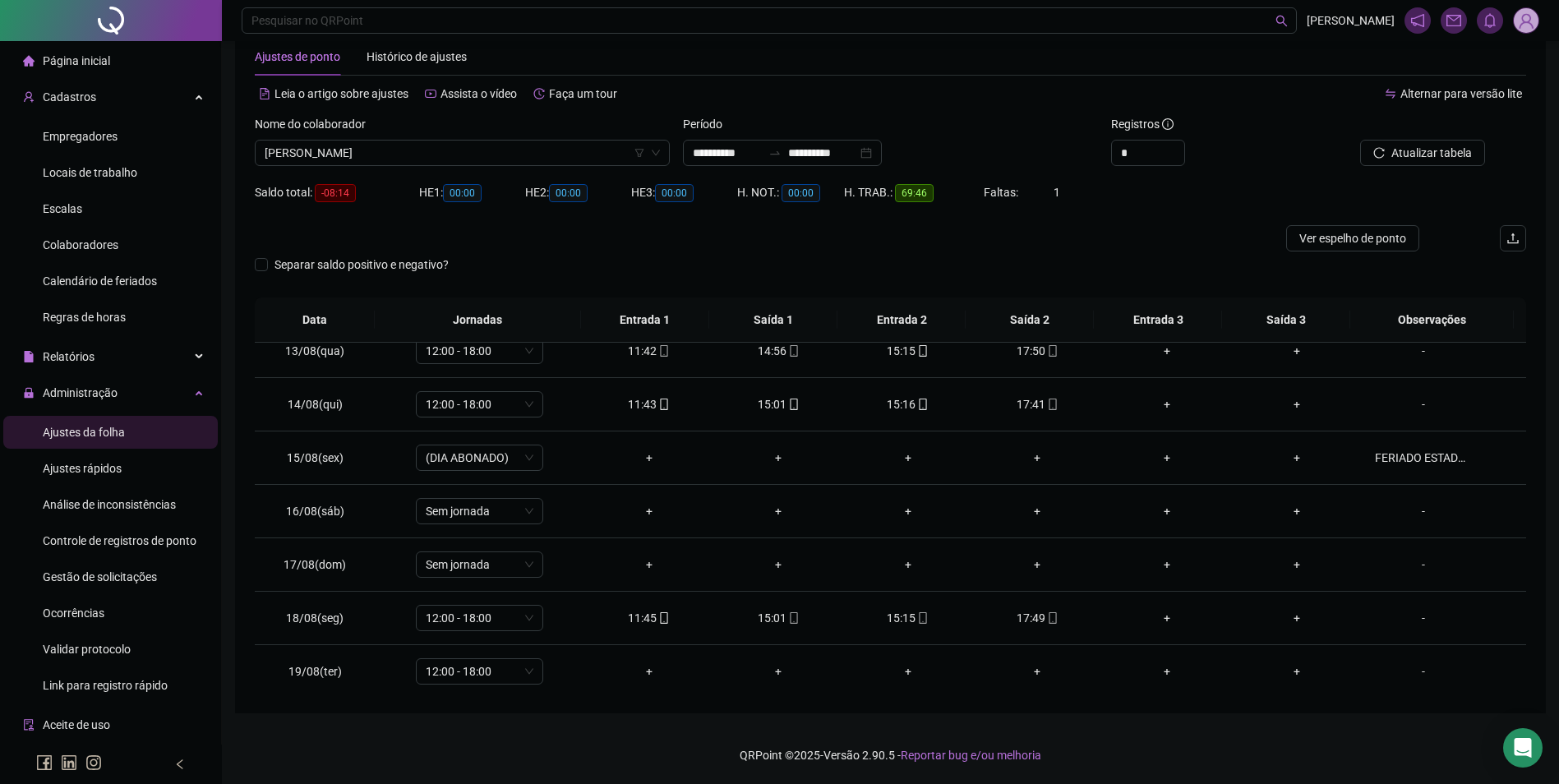
scroll to position [663, 0]
click at [500, 158] on span "[PERSON_NAME]" at bounding box center [462, 152] width 395 height 24
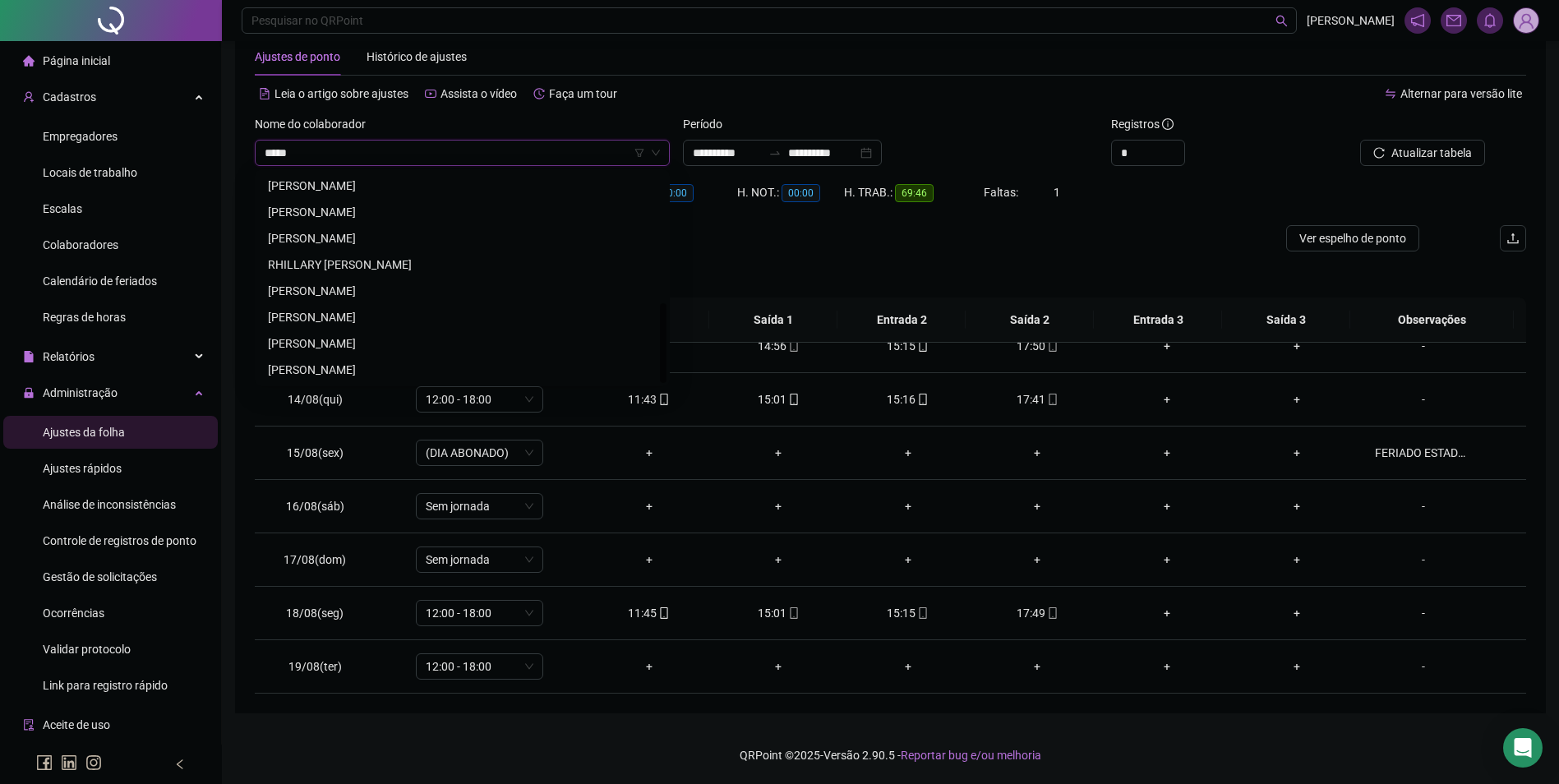
scroll to position [0, 0]
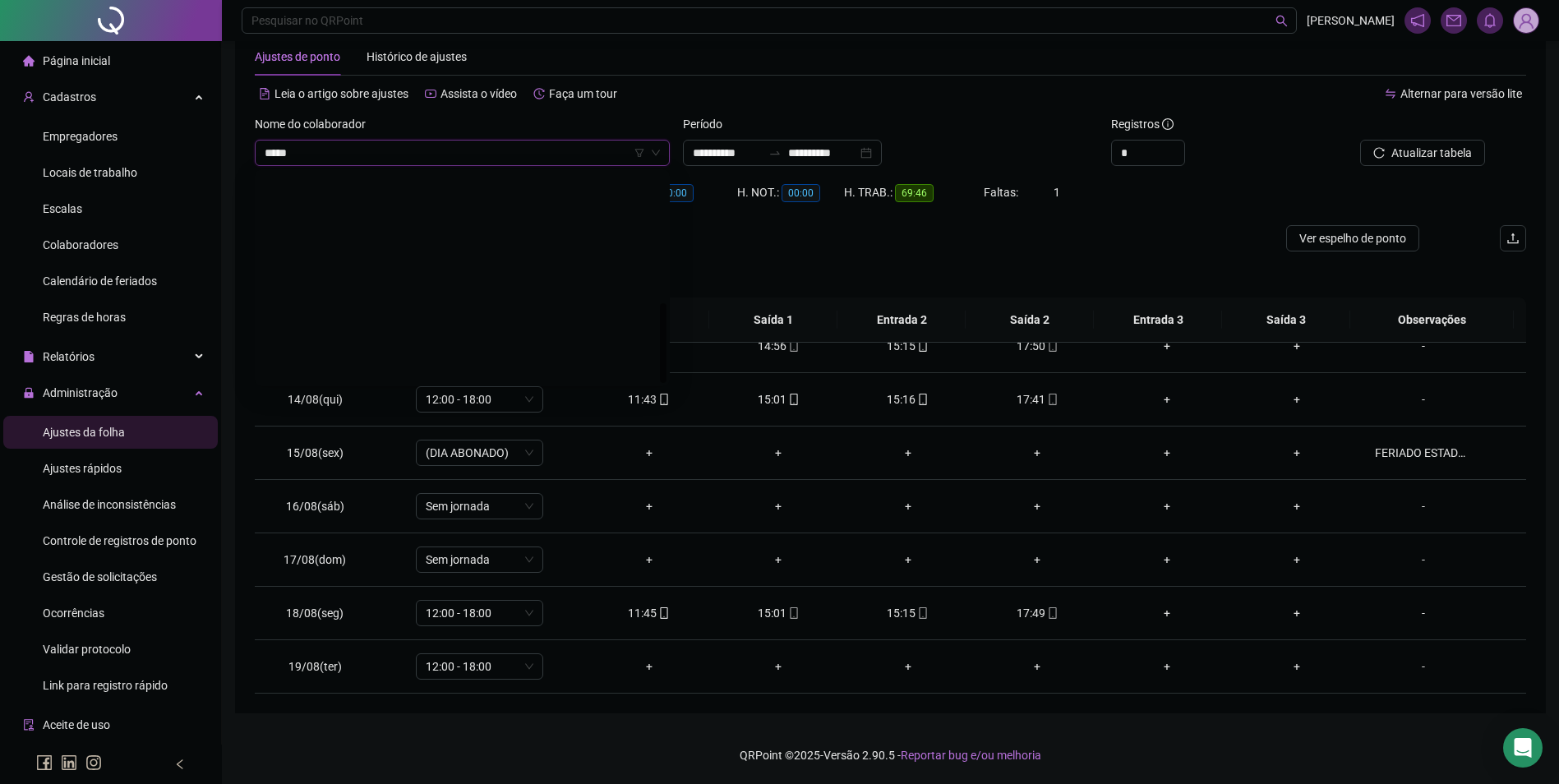
type input "******"
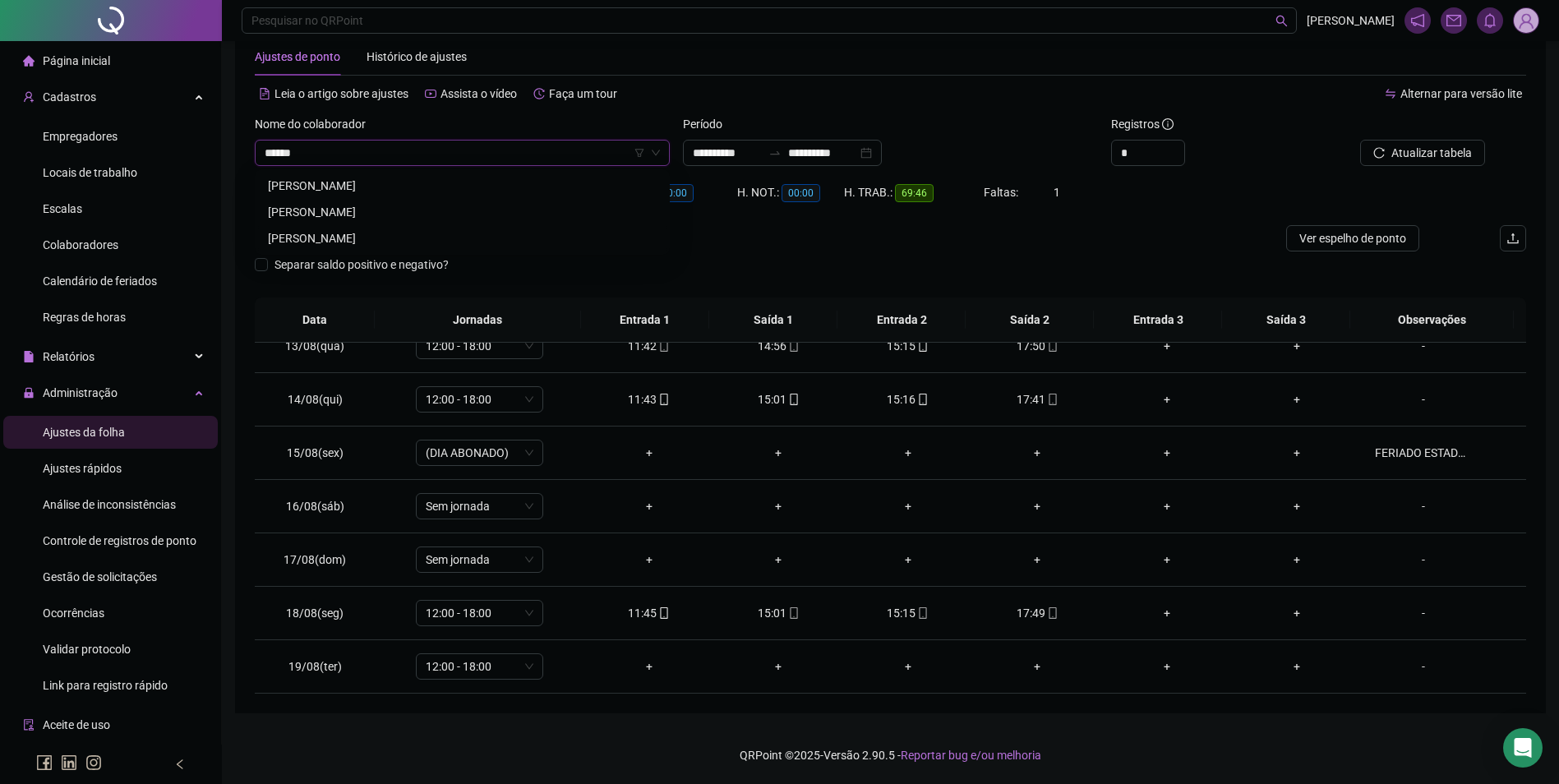
click at [383, 232] on div "[PERSON_NAME]" at bounding box center [463, 237] width 389 height 18
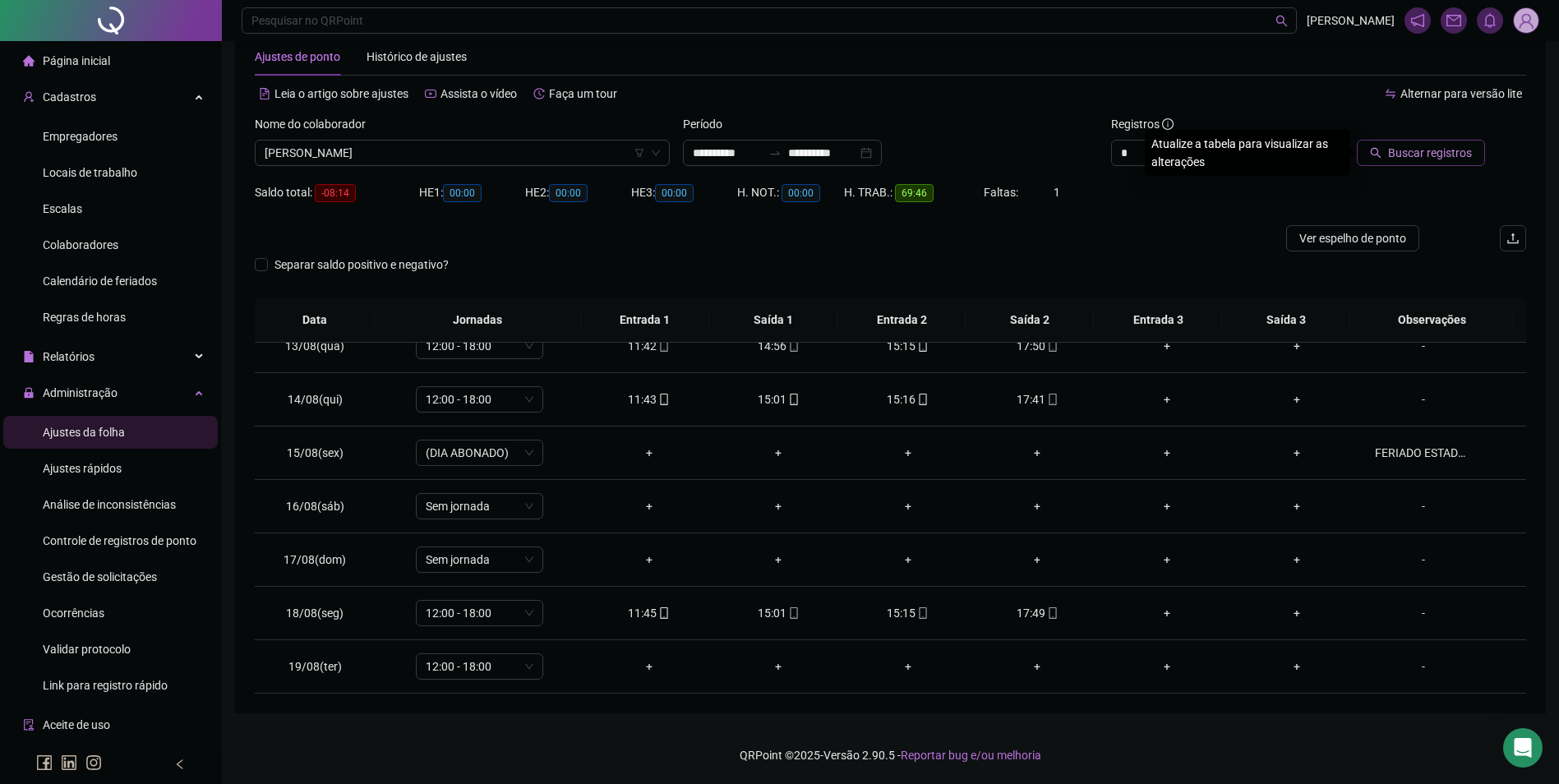
click at [1419, 150] on span "Buscar registros" at bounding box center [1430, 152] width 84 height 18
click at [788, 667] on icon "mobile" at bounding box center [794, 666] width 11 height 11
type input "**********"
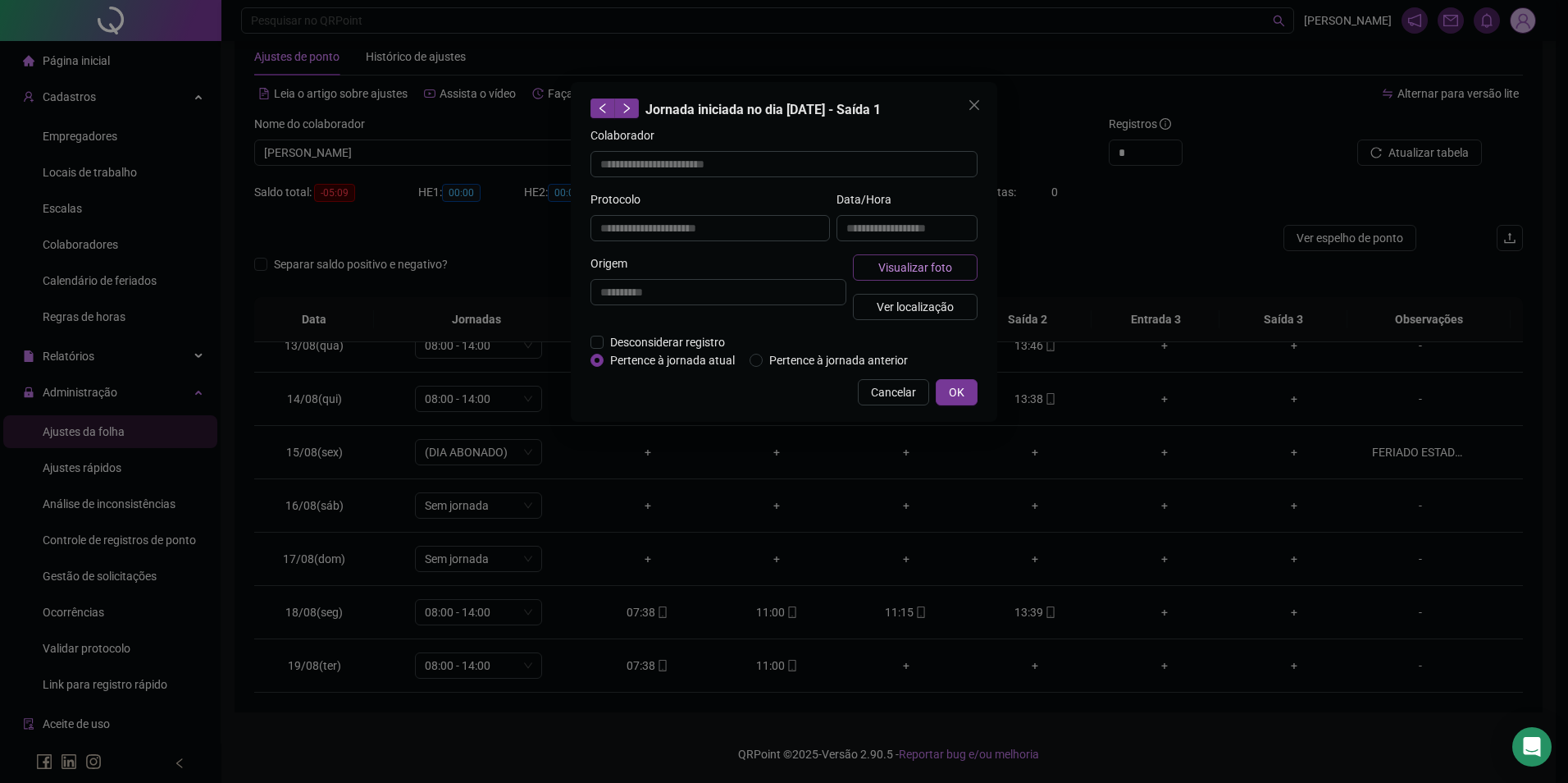
click at [936, 269] on span "Visualizar foto" at bounding box center [915, 267] width 74 height 18
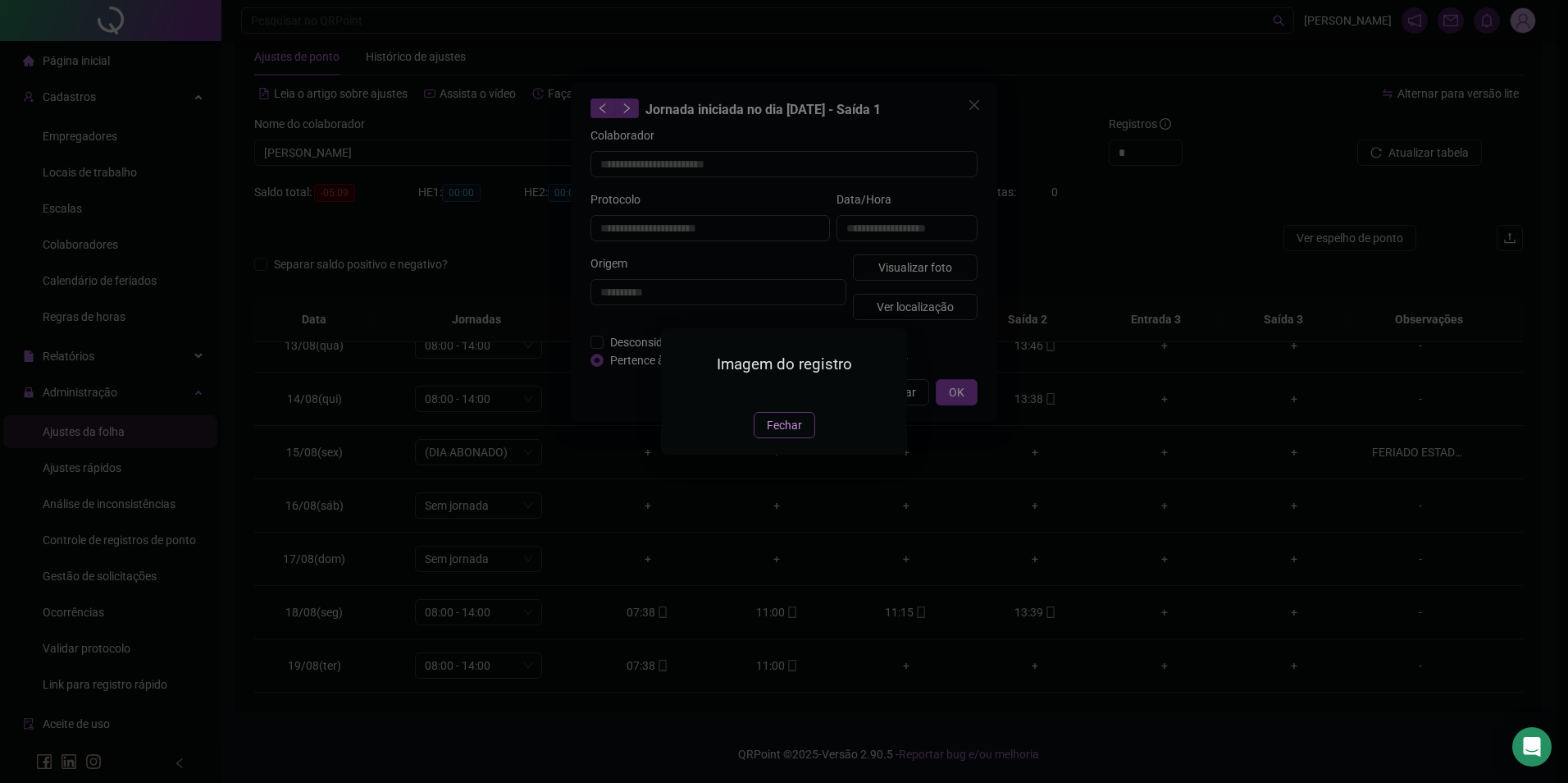
click at [765, 438] on button "Fechar" at bounding box center [784, 425] width 62 height 26
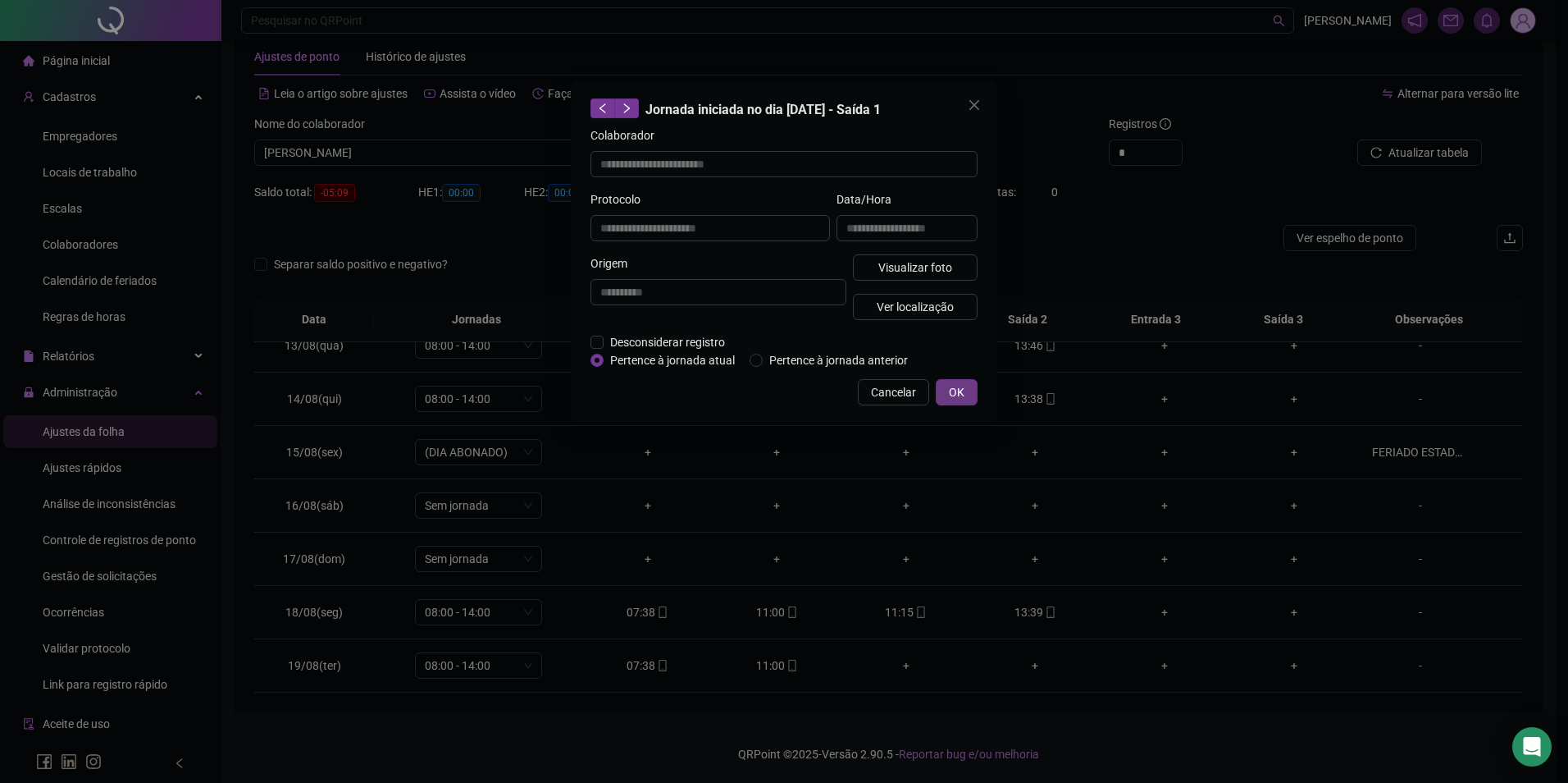
click at [963, 387] on span "OK" at bounding box center [956, 392] width 16 height 18
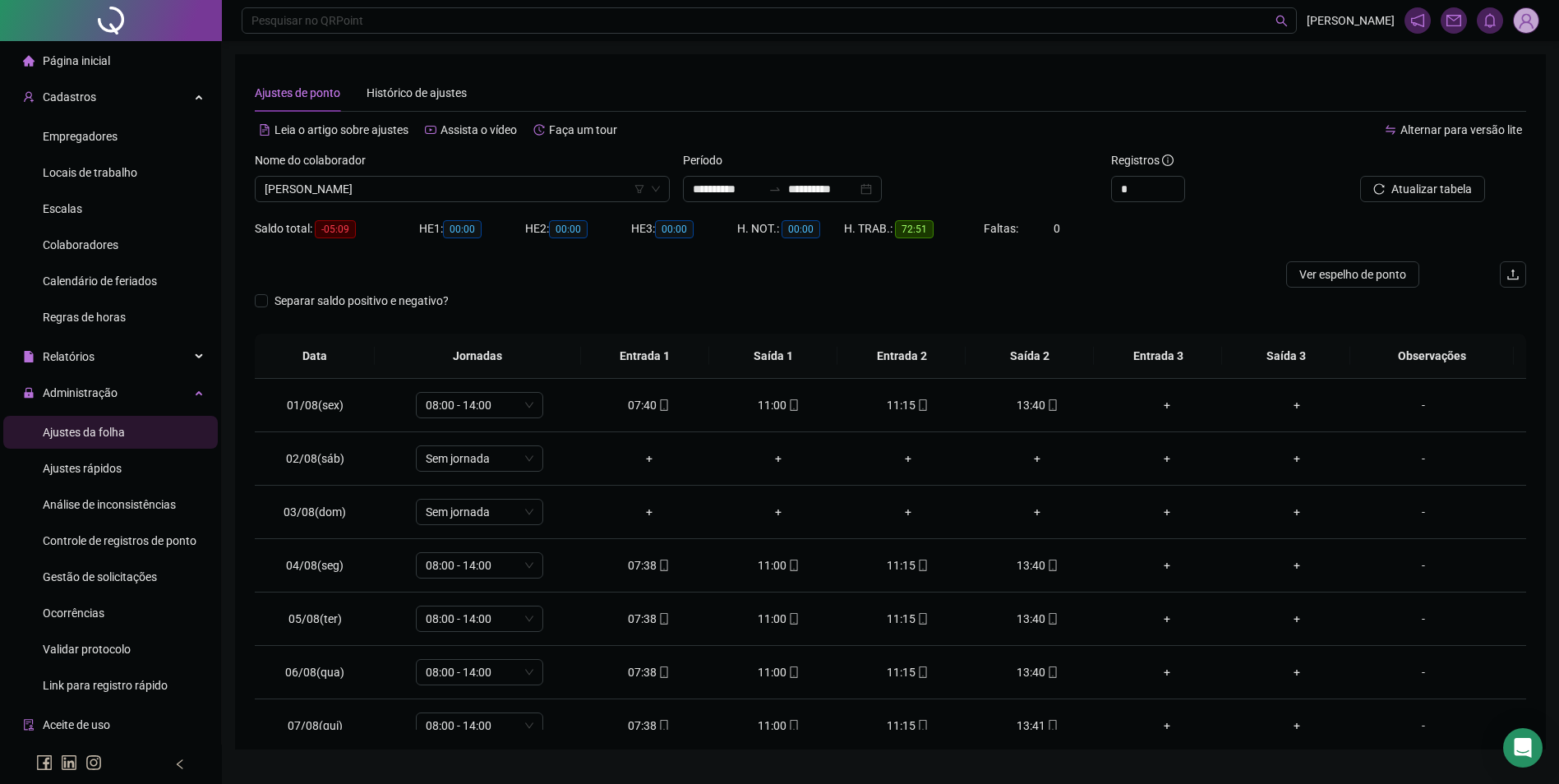
click at [347, 233] on span "-05:09" at bounding box center [336, 229] width 41 height 18
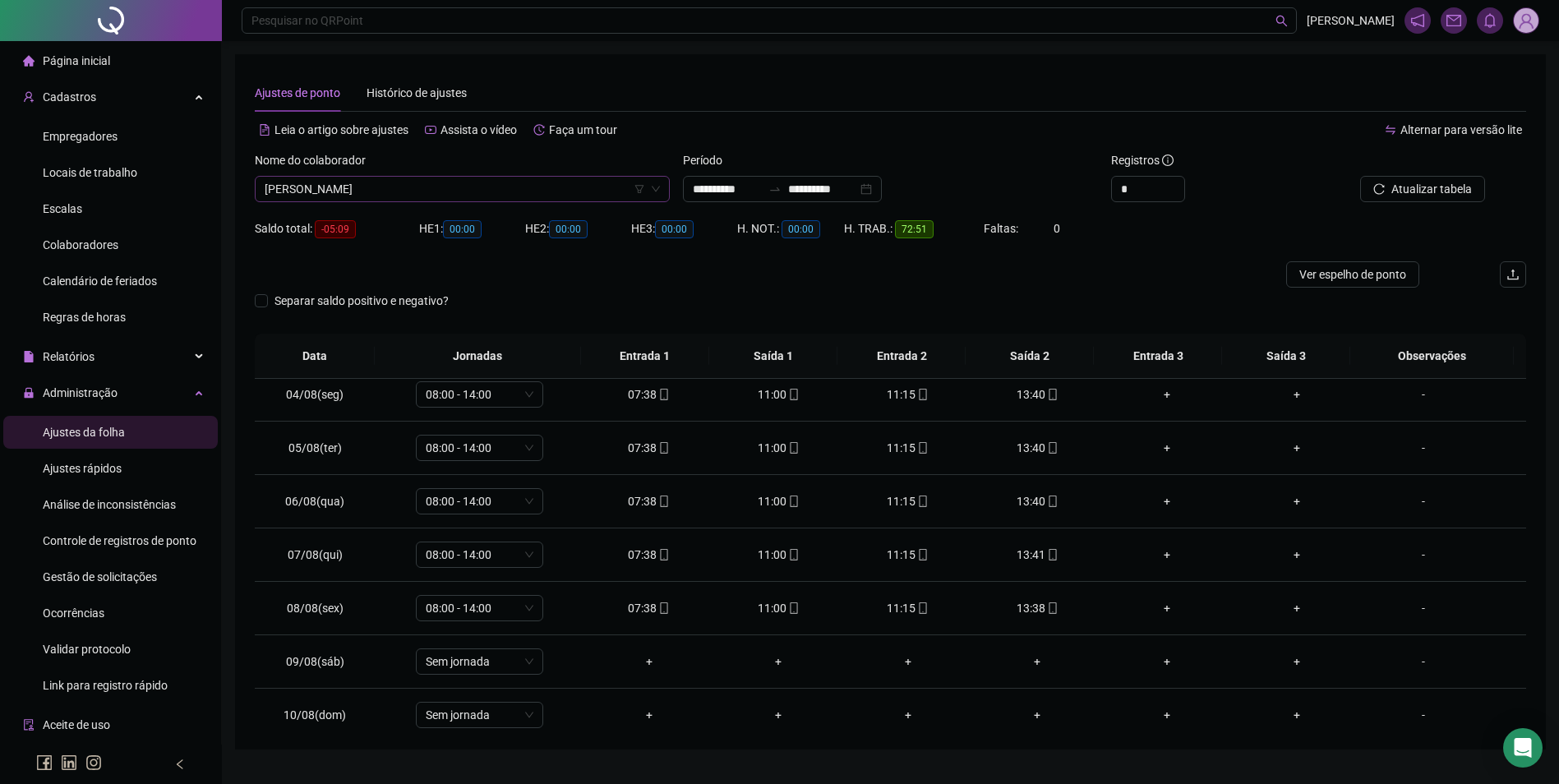
scroll to position [1262, 0]
click at [541, 190] on span "[PERSON_NAME]" at bounding box center [462, 189] width 395 height 24
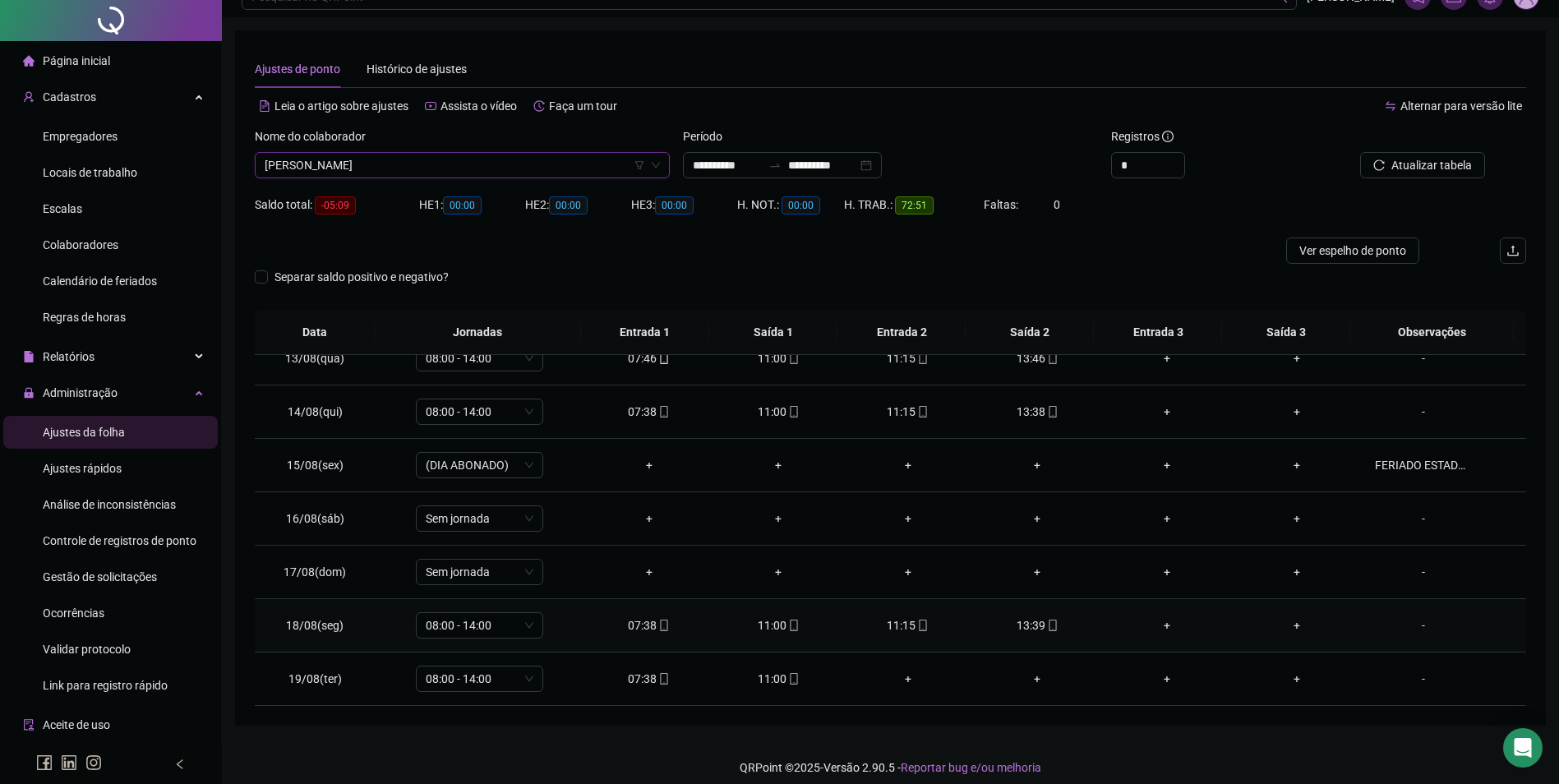
scroll to position [36, 0]
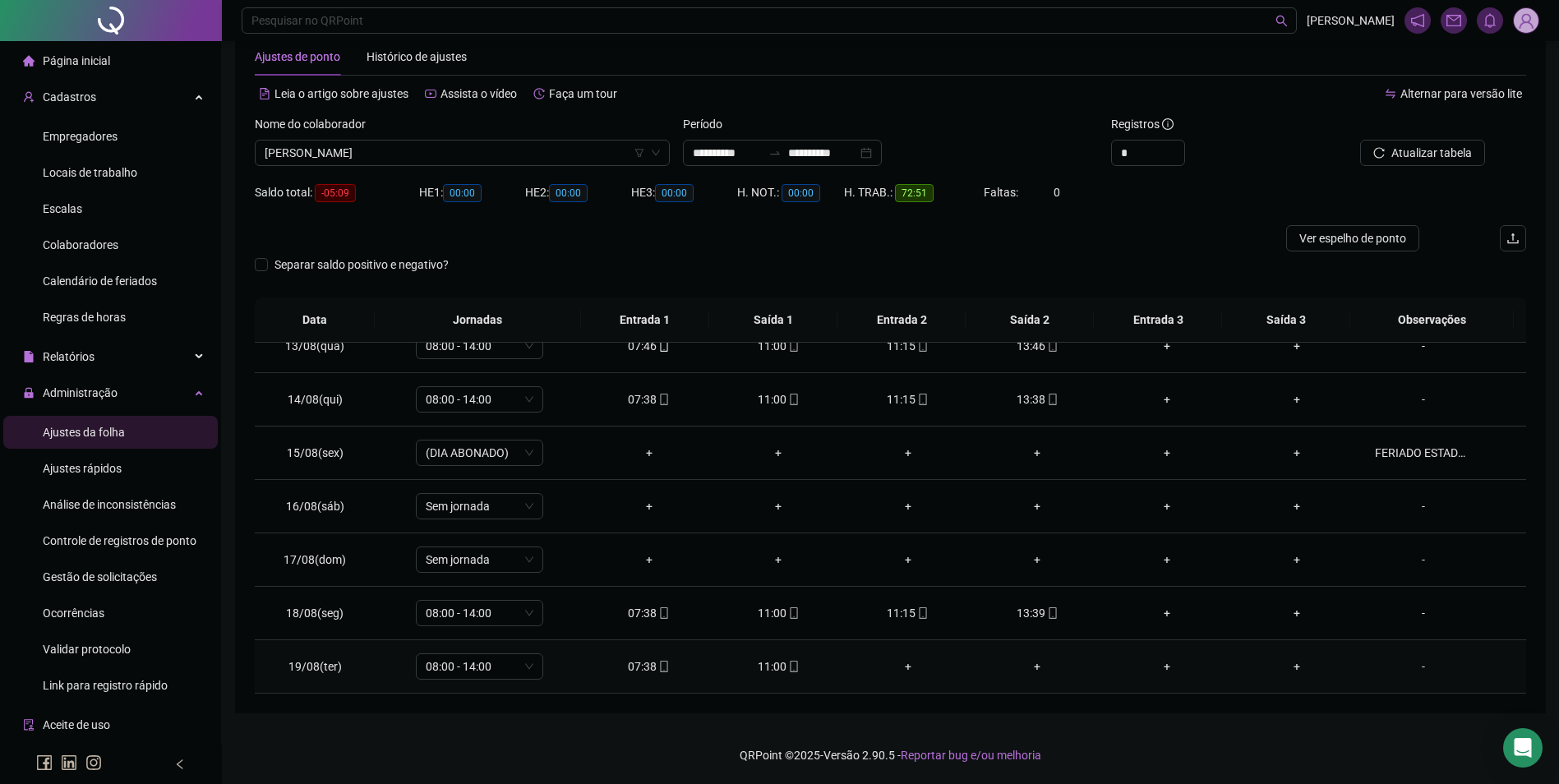
click at [794, 665] on div "11:00" at bounding box center [778, 665] width 104 height 18
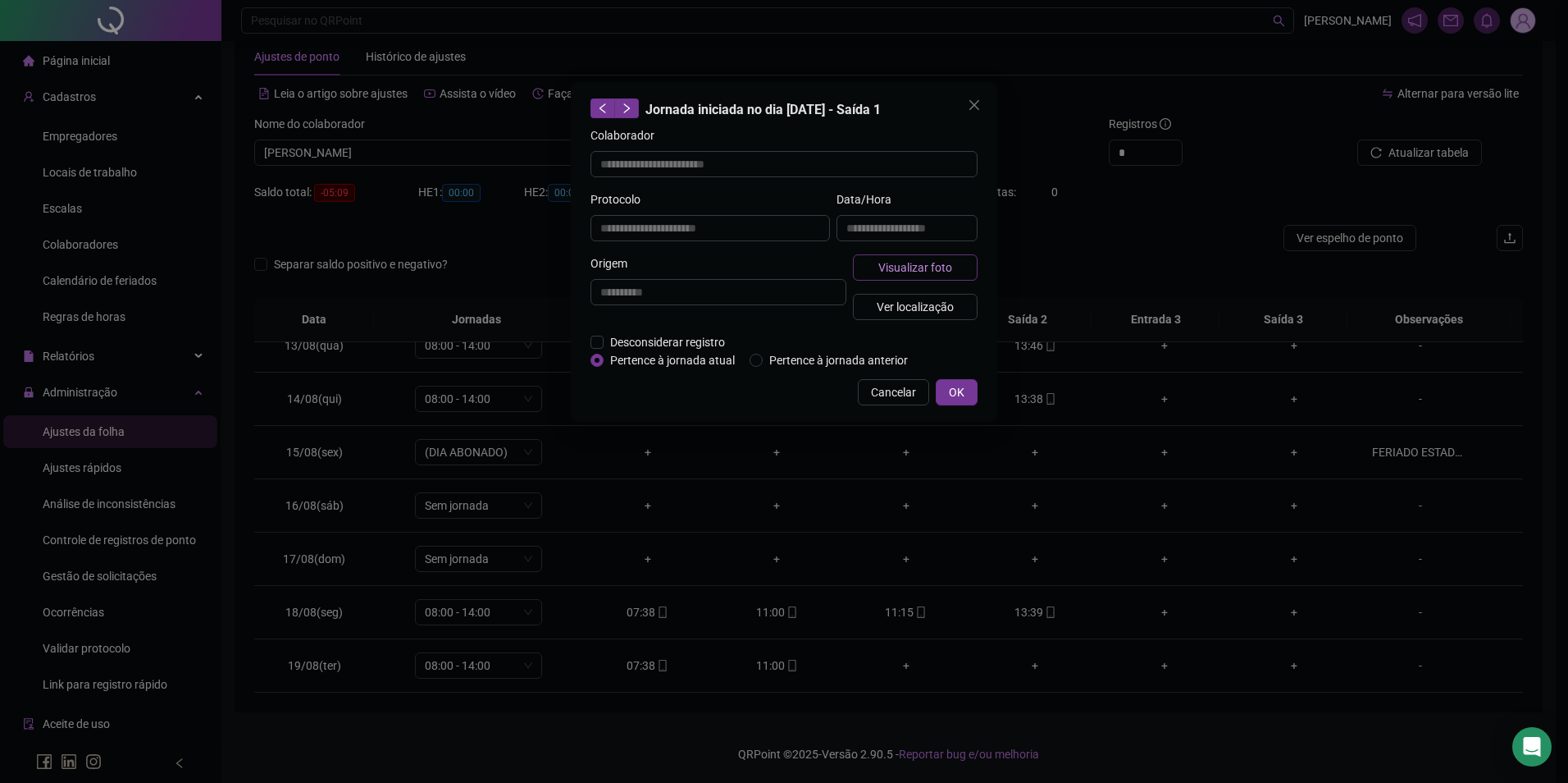
click at [912, 262] on span "Visualizar foto" at bounding box center [915, 267] width 74 height 18
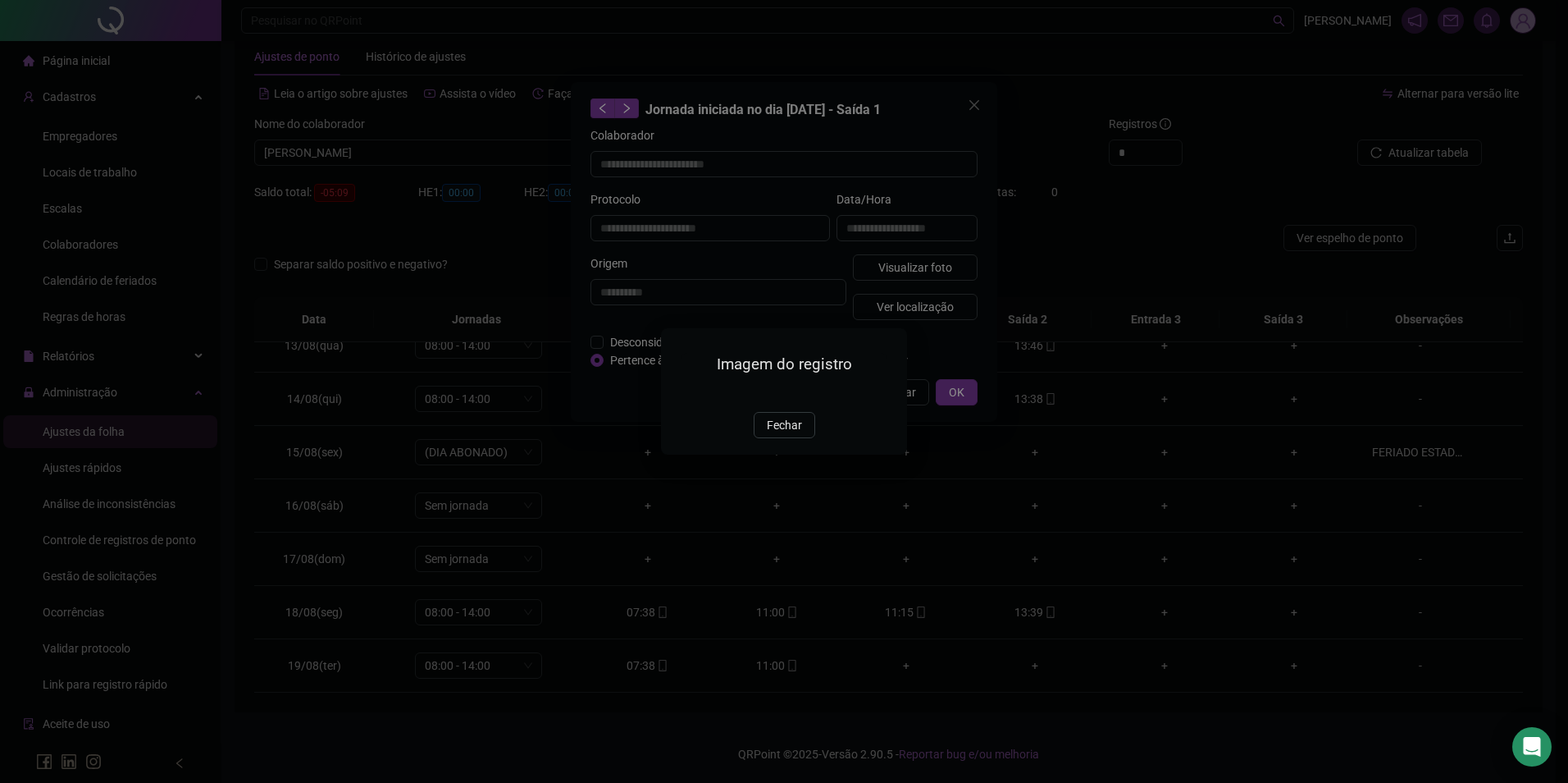
click at [1282, 262] on div "Imagem do registro Fechar" at bounding box center [784, 391] width 1568 height 783
click at [1422, 147] on div "Imagem do registro Fechar" at bounding box center [784, 391] width 1568 height 783
drag, startPoint x: 787, startPoint y: 519, endPoint x: 840, endPoint y: 477, distance: 67.6
click at [788, 434] on span "Fechar" at bounding box center [784, 425] width 35 height 18
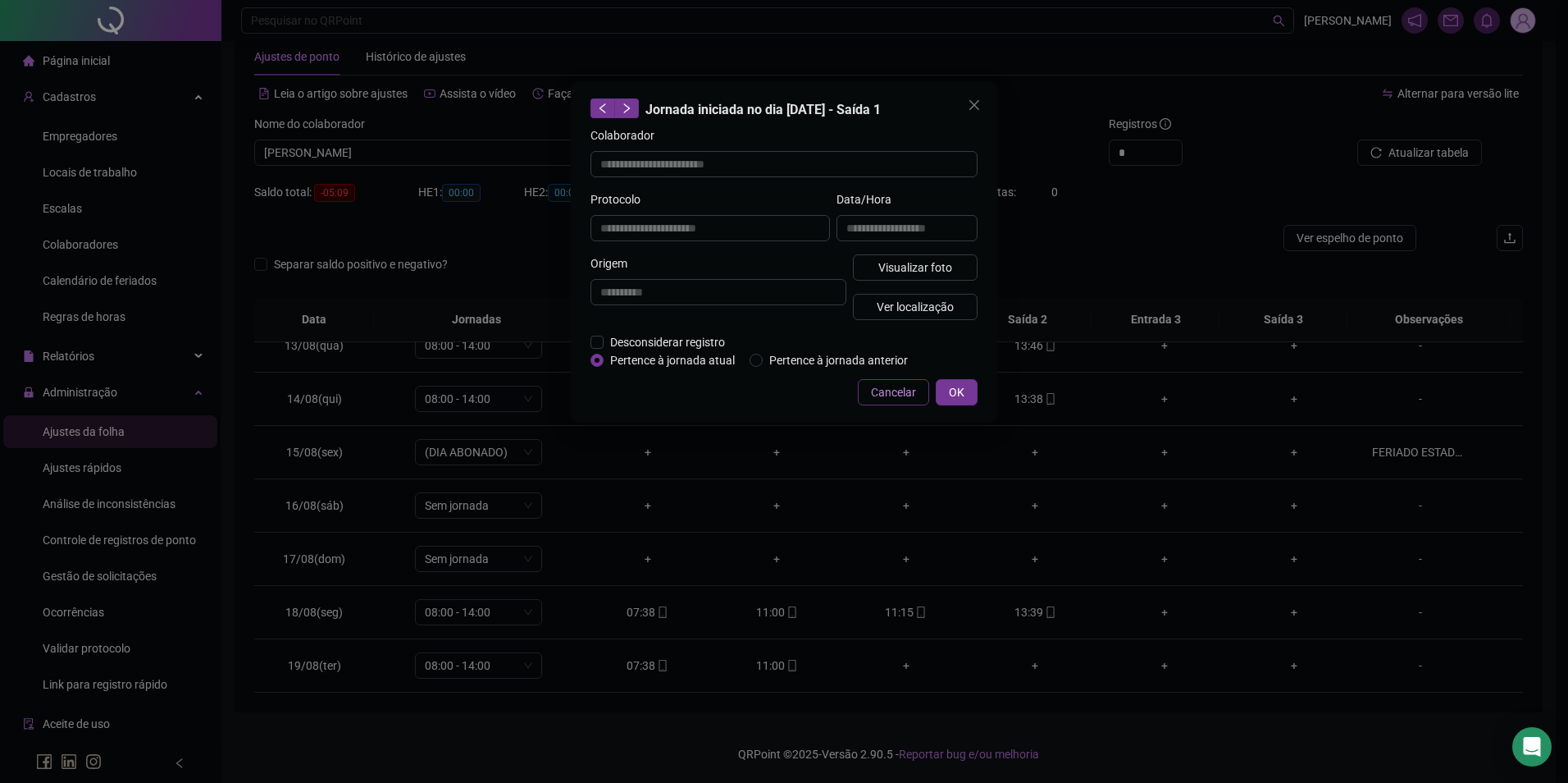
click at [904, 387] on span "Cancelar" at bounding box center [894, 392] width 45 height 18
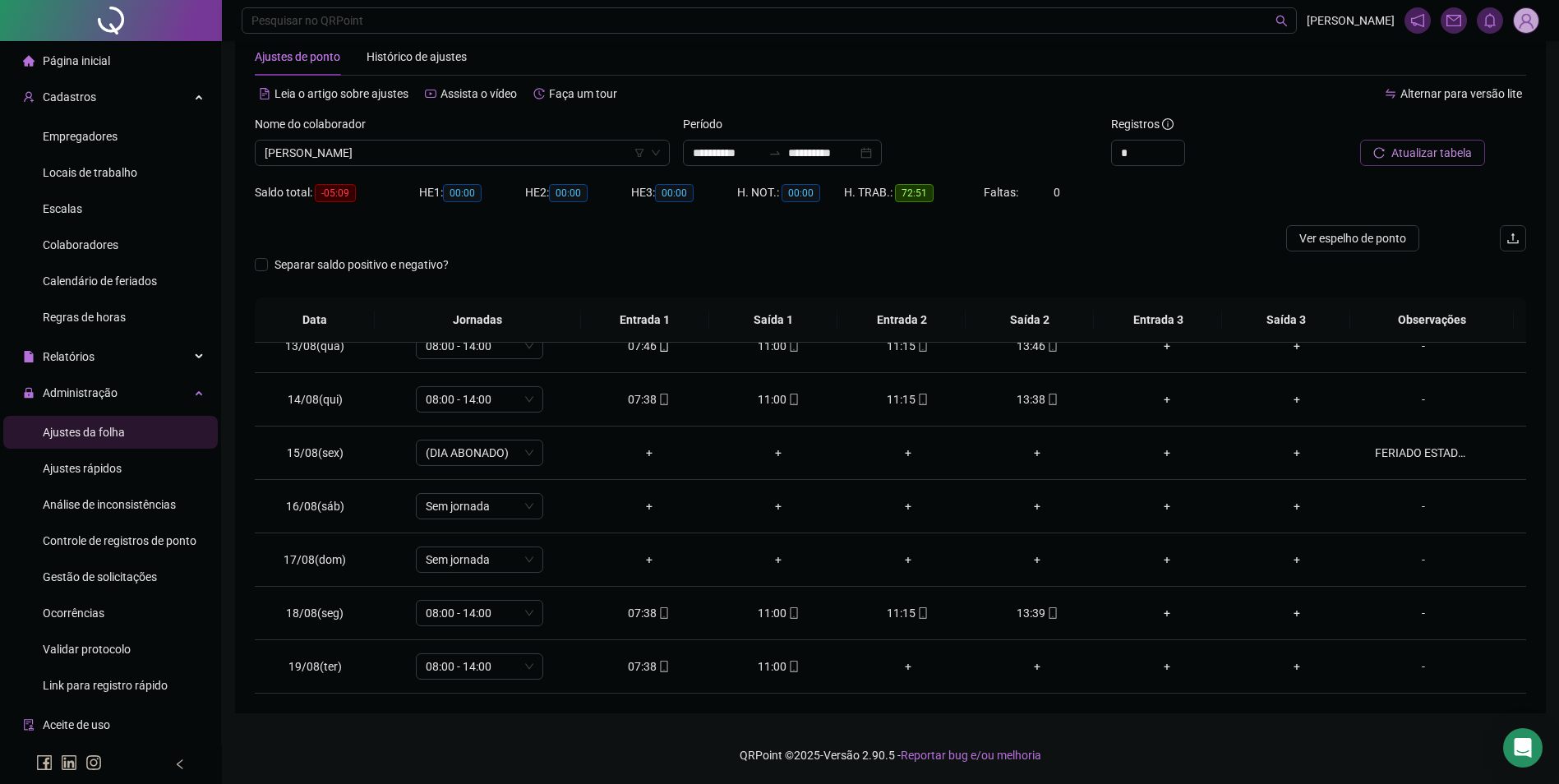
click at [1424, 160] on span "Atualizar tabela" at bounding box center [1431, 152] width 80 height 18
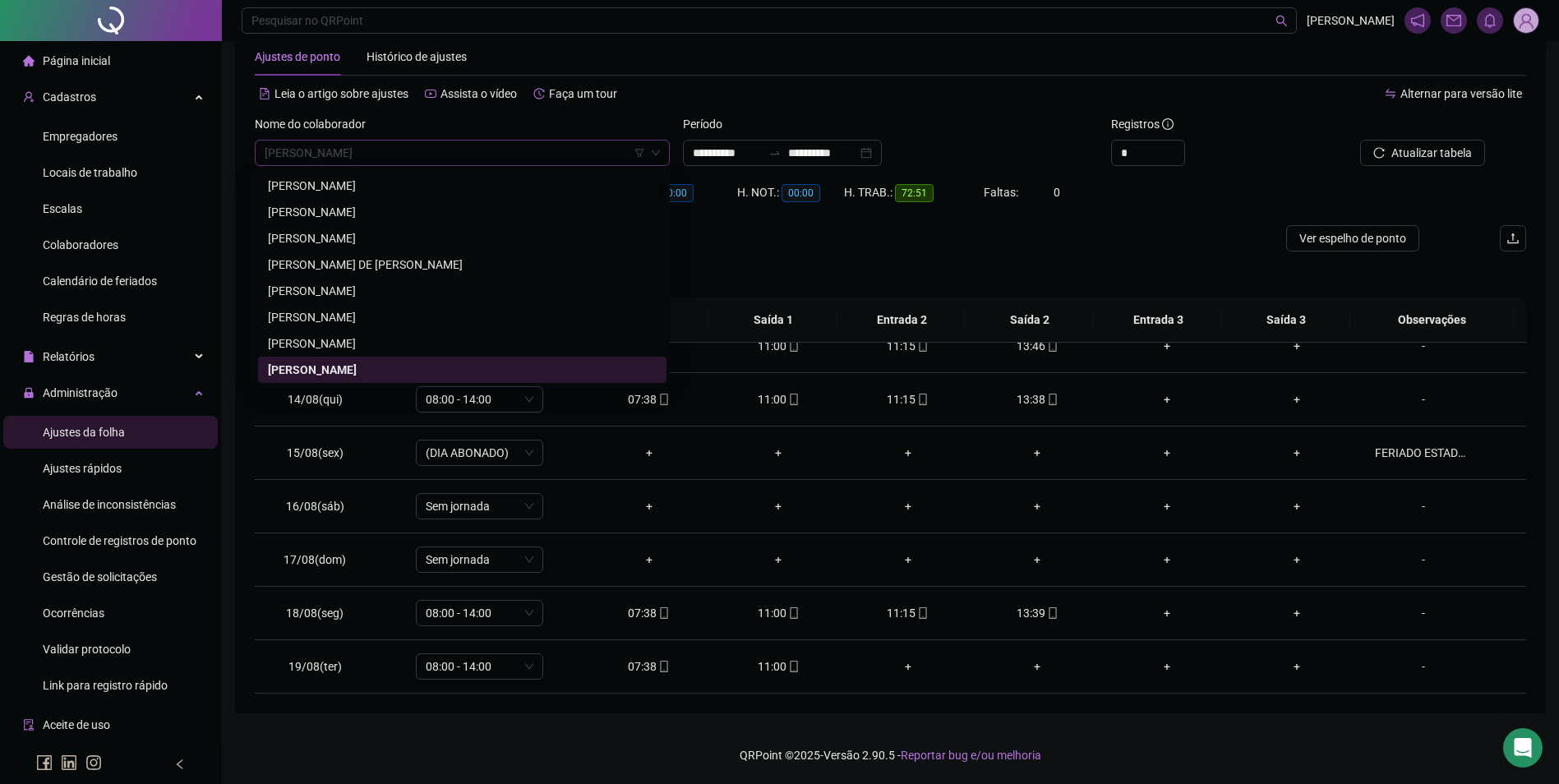
click at [500, 157] on span "[PERSON_NAME]" at bounding box center [462, 152] width 395 height 24
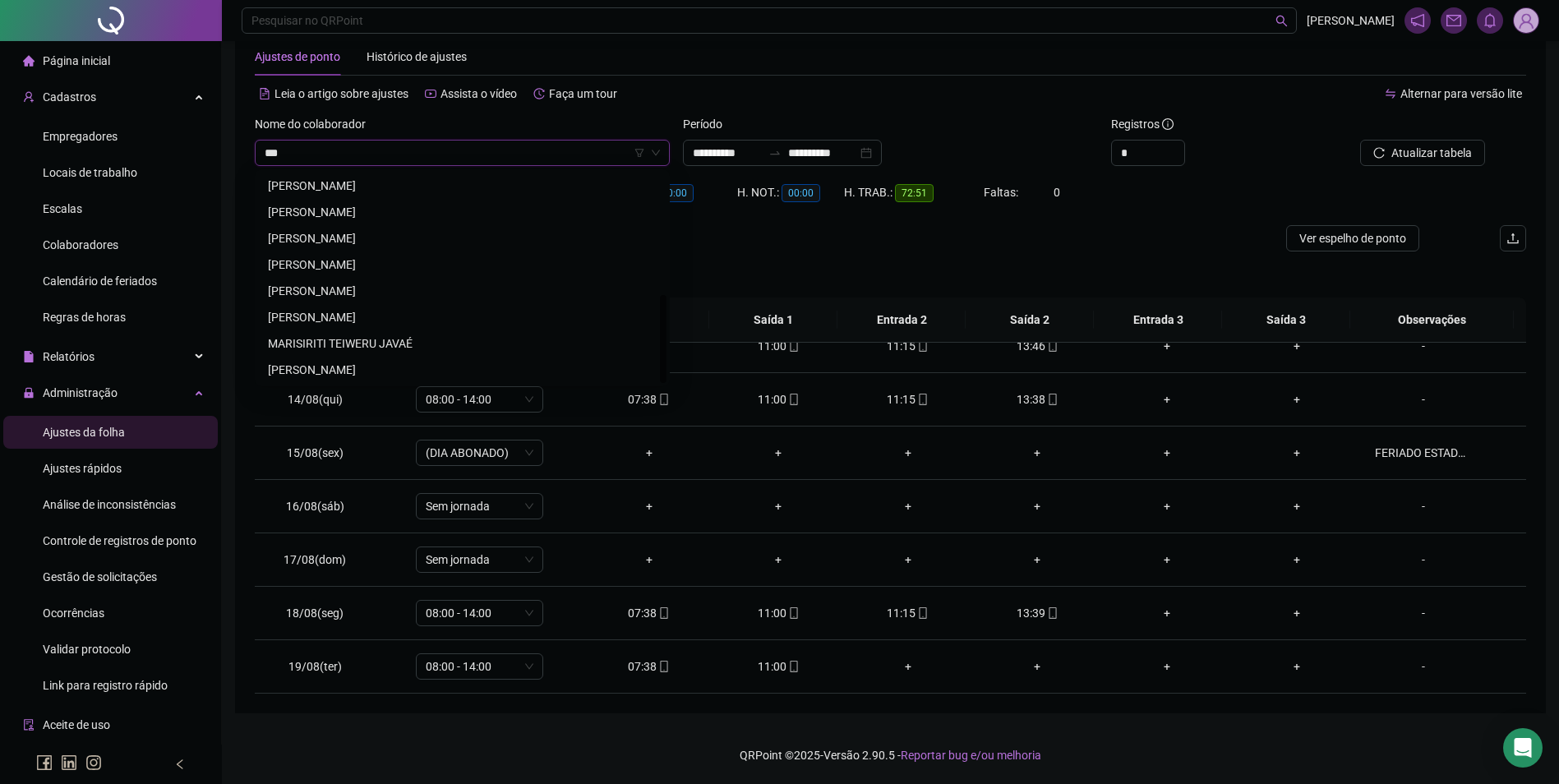
scroll to position [0, 0]
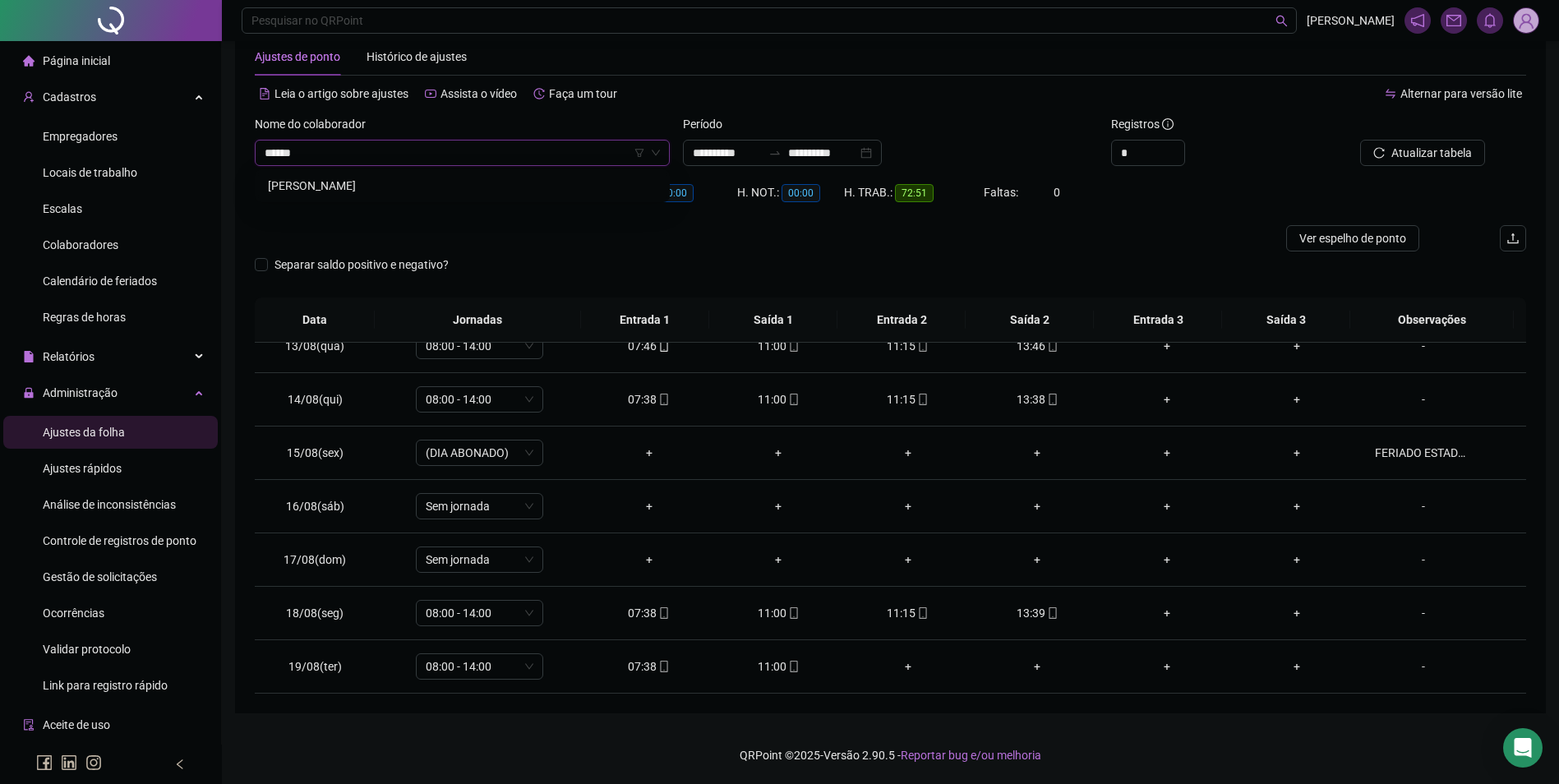
type input "*******"
click at [395, 186] on div "[PERSON_NAME]" at bounding box center [463, 185] width 389 height 18
click at [1427, 159] on span "Buscar registros" at bounding box center [1430, 152] width 84 height 18
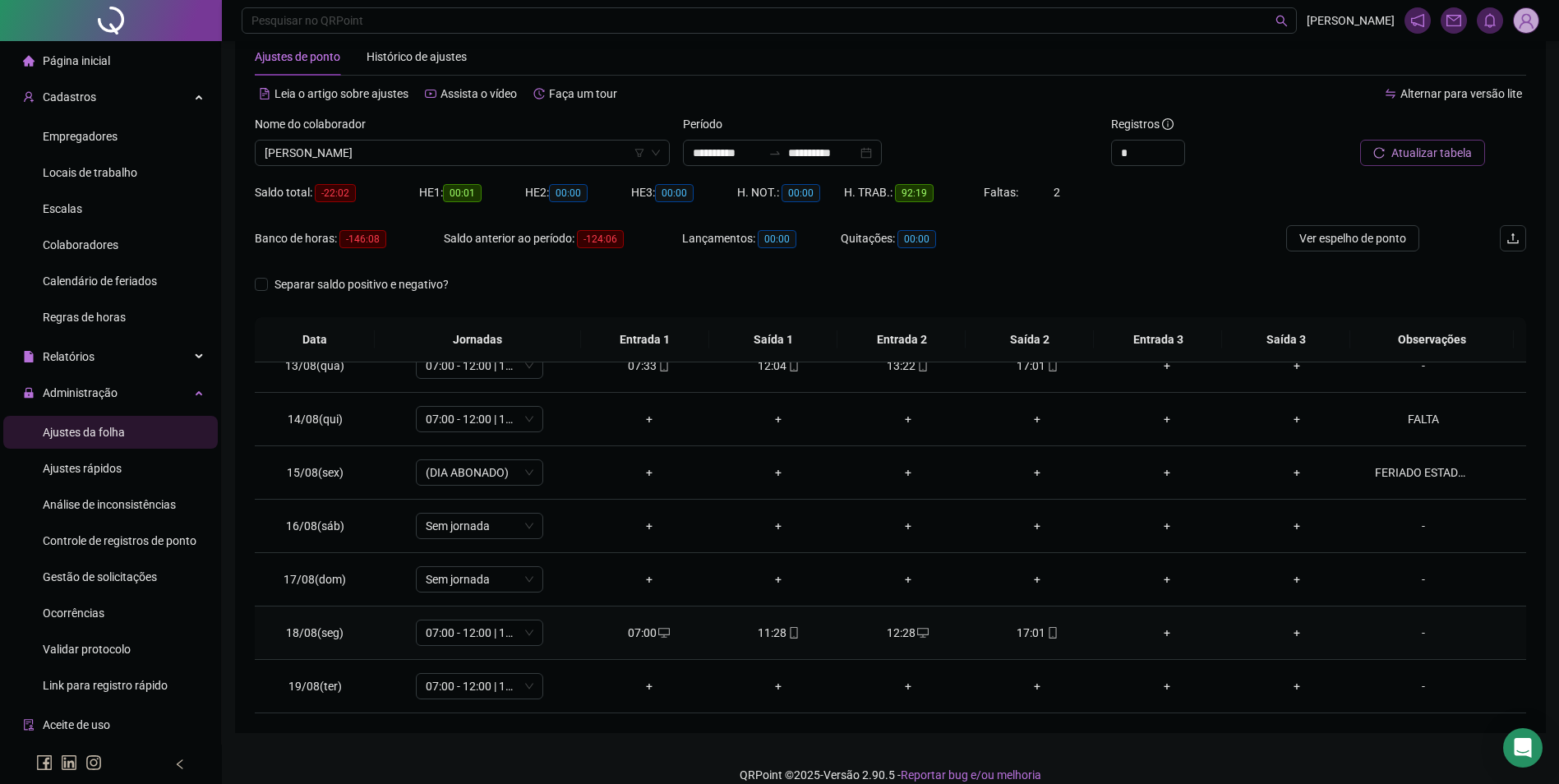
click at [1047, 632] on icon "mobile" at bounding box center [1052, 633] width 11 height 11
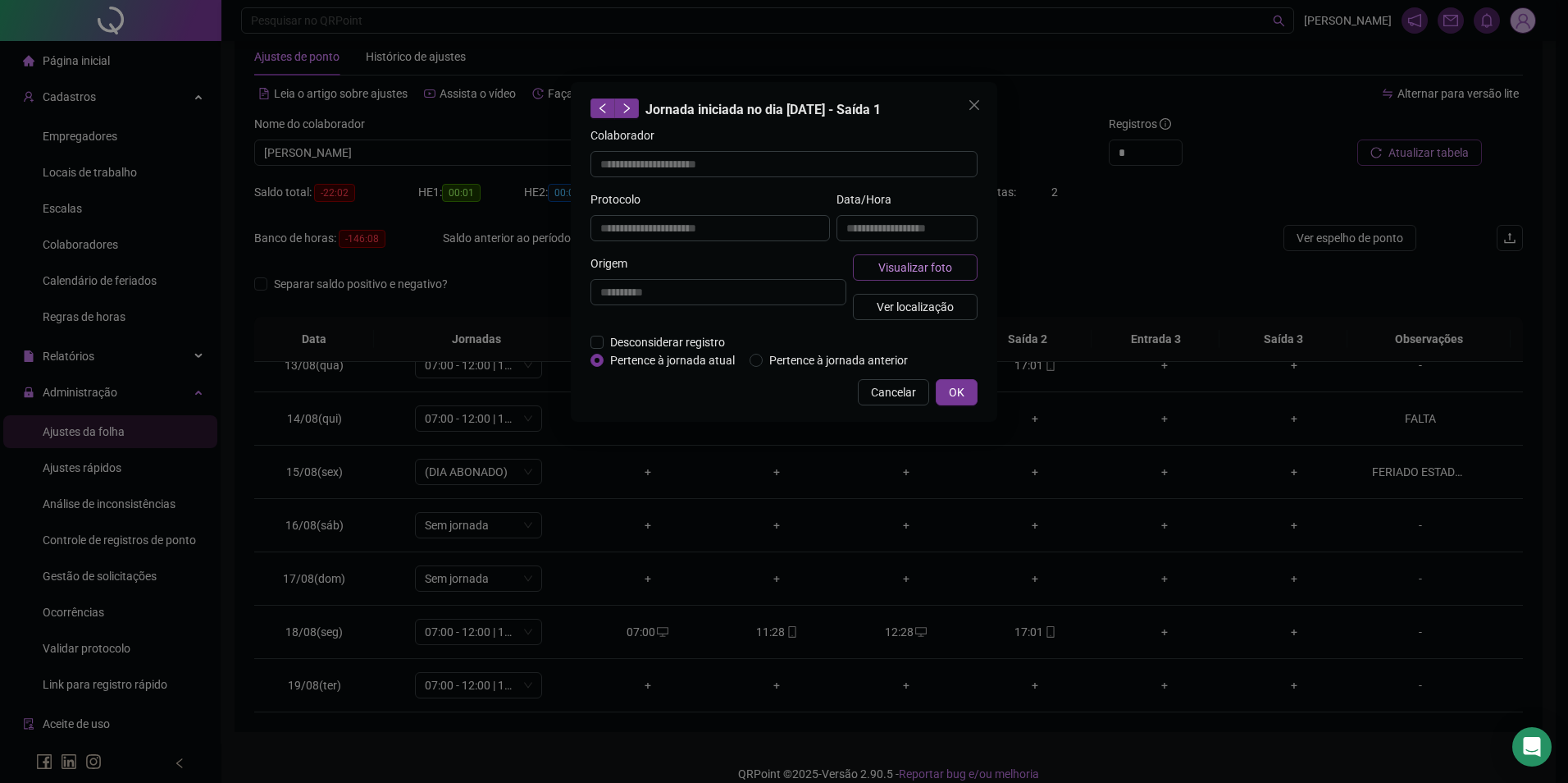
type input "**********"
click at [902, 261] on span "Visualizar foto" at bounding box center [915, 267] width 74 height 18
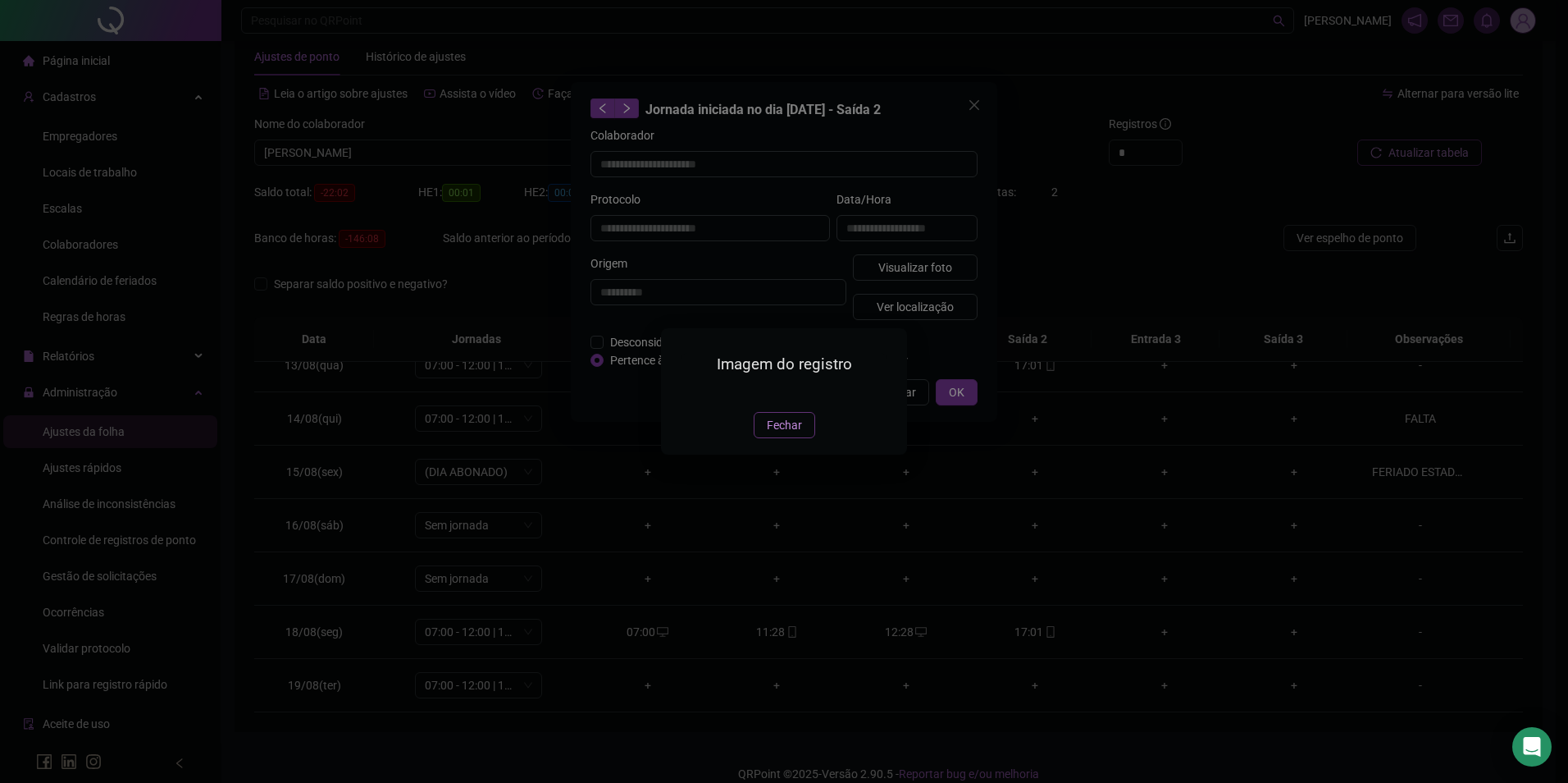
click at [794, 434] on span "Fechar" at bounding box center [784, 425] width 35 height 18
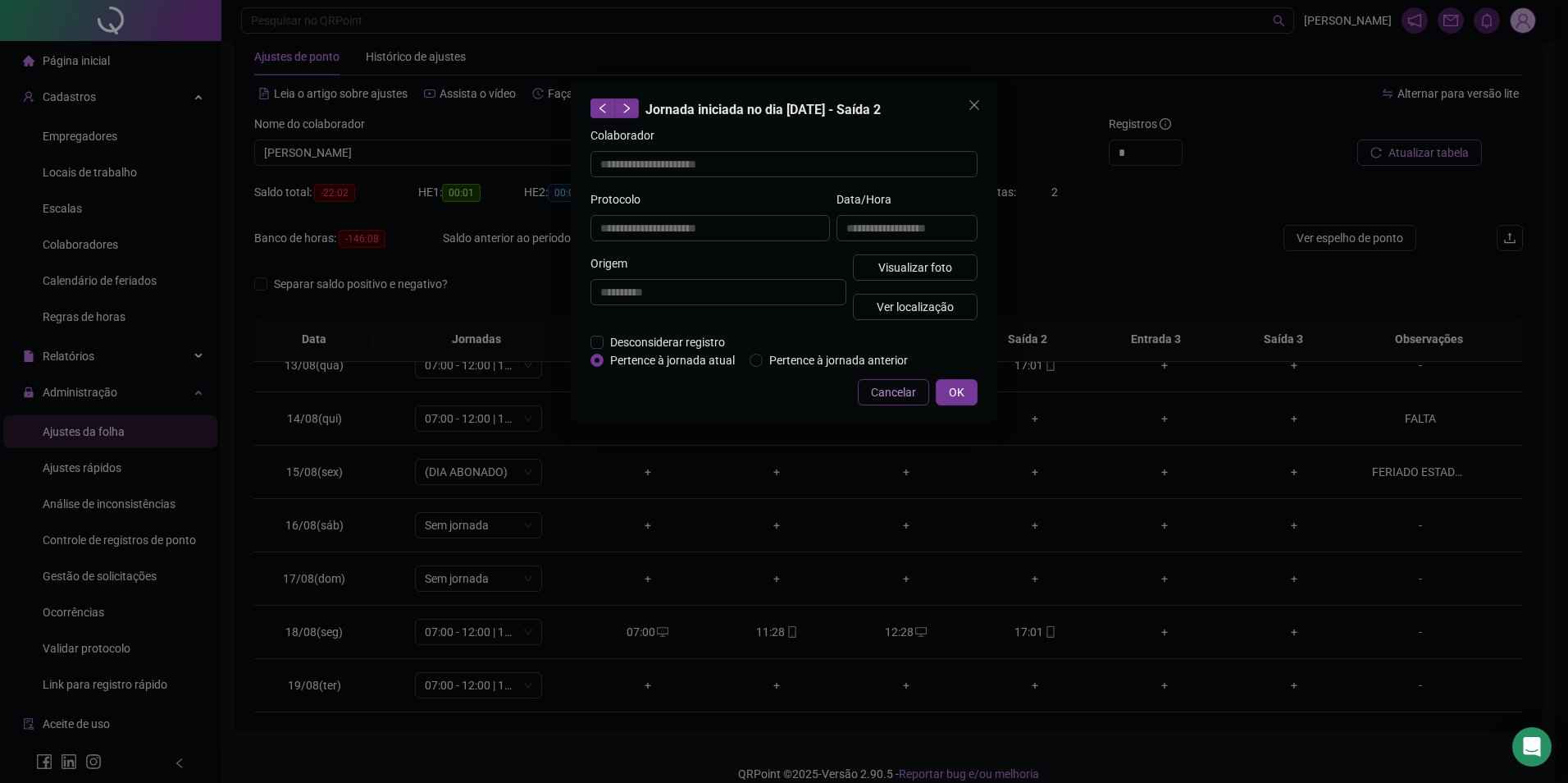
click at [893, 385] on span "Cancelar" at bounding box center [894, 392] width 45 height 18
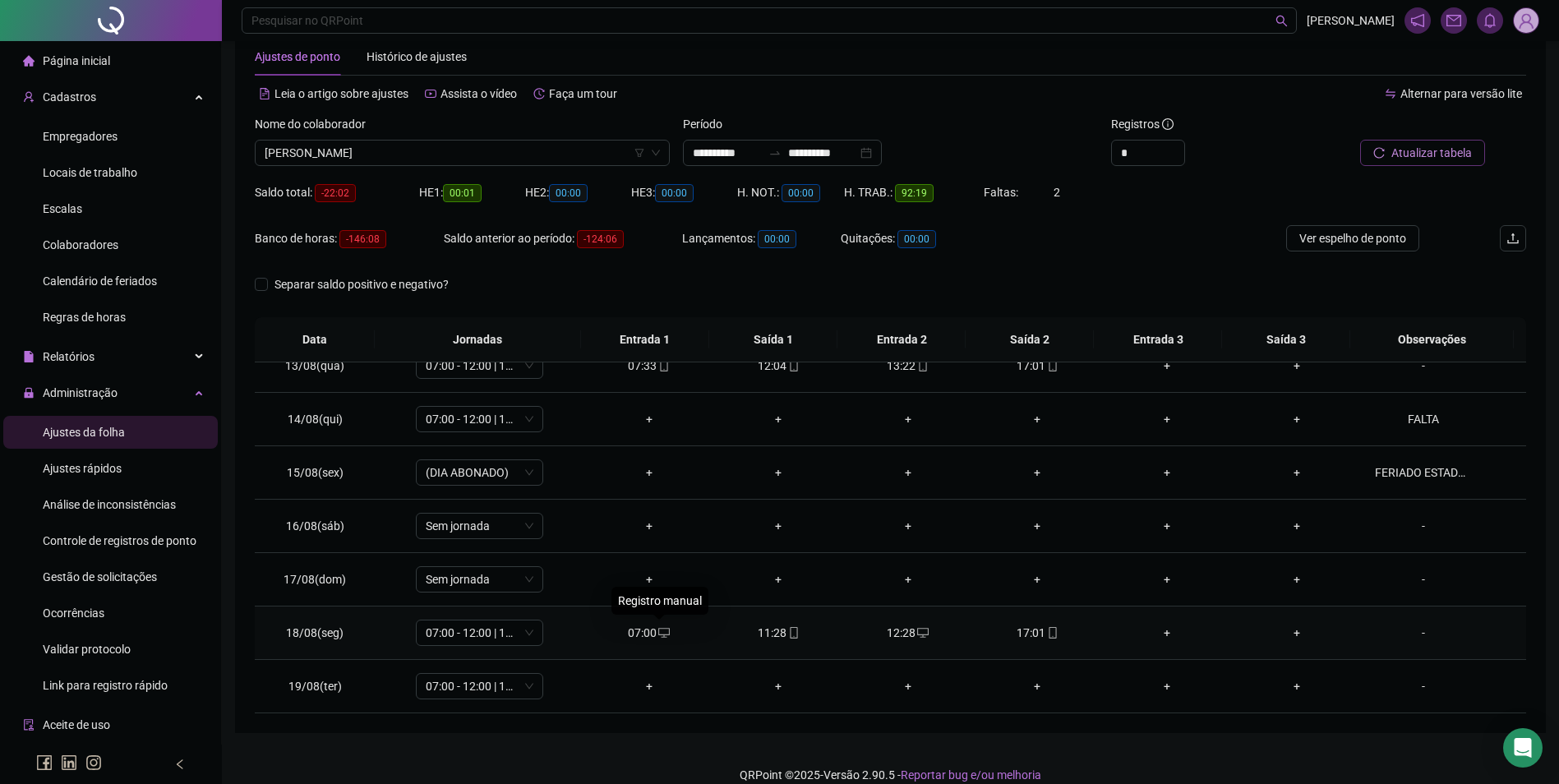
click at [663, 631] on icon "desktop" at bounding box center [664, 633] width 11 height 11
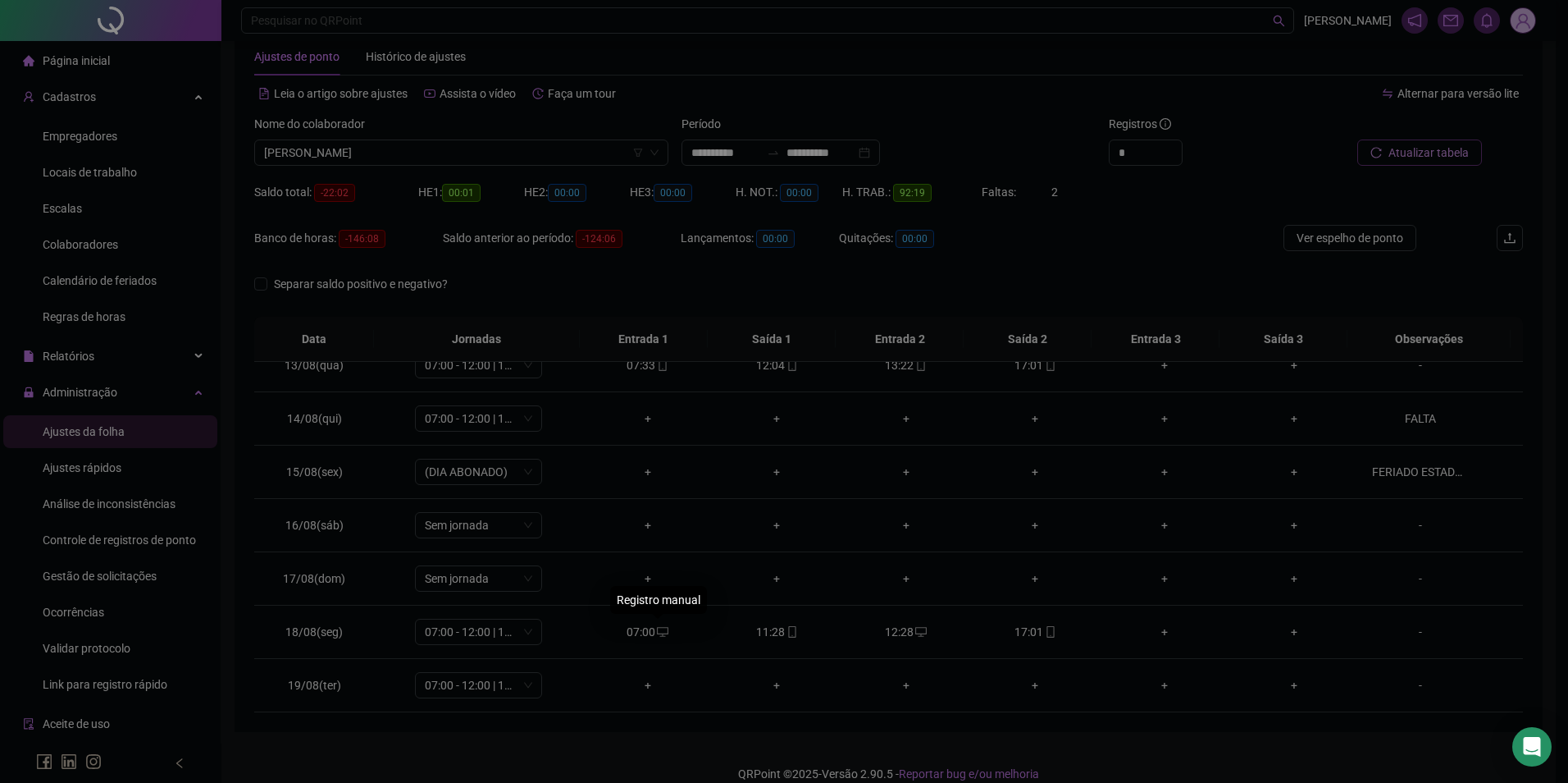
type input "**********"
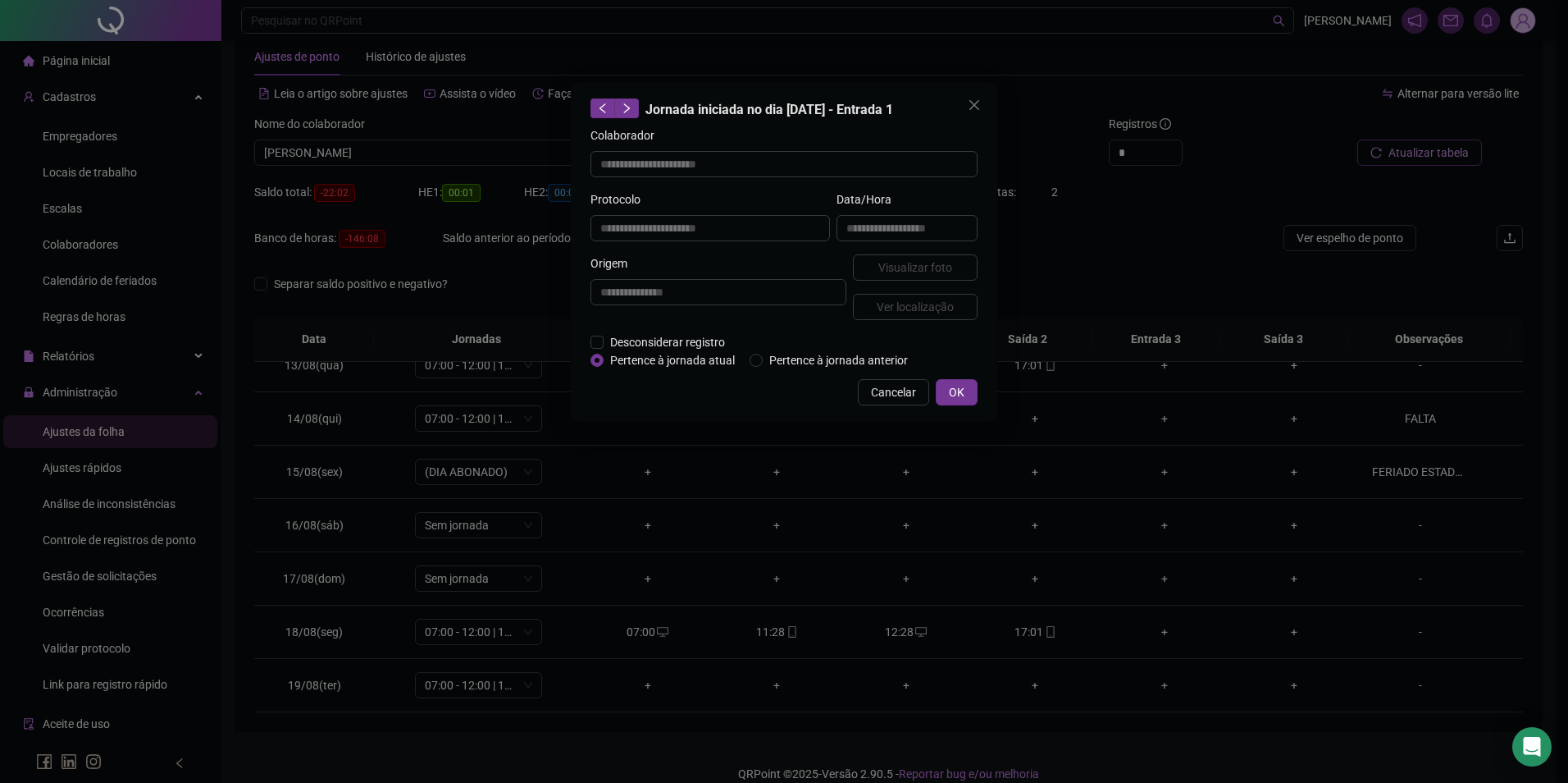
click at [745, 621] on div "**********" at bounding box center [784, 391] width 1568 height 783
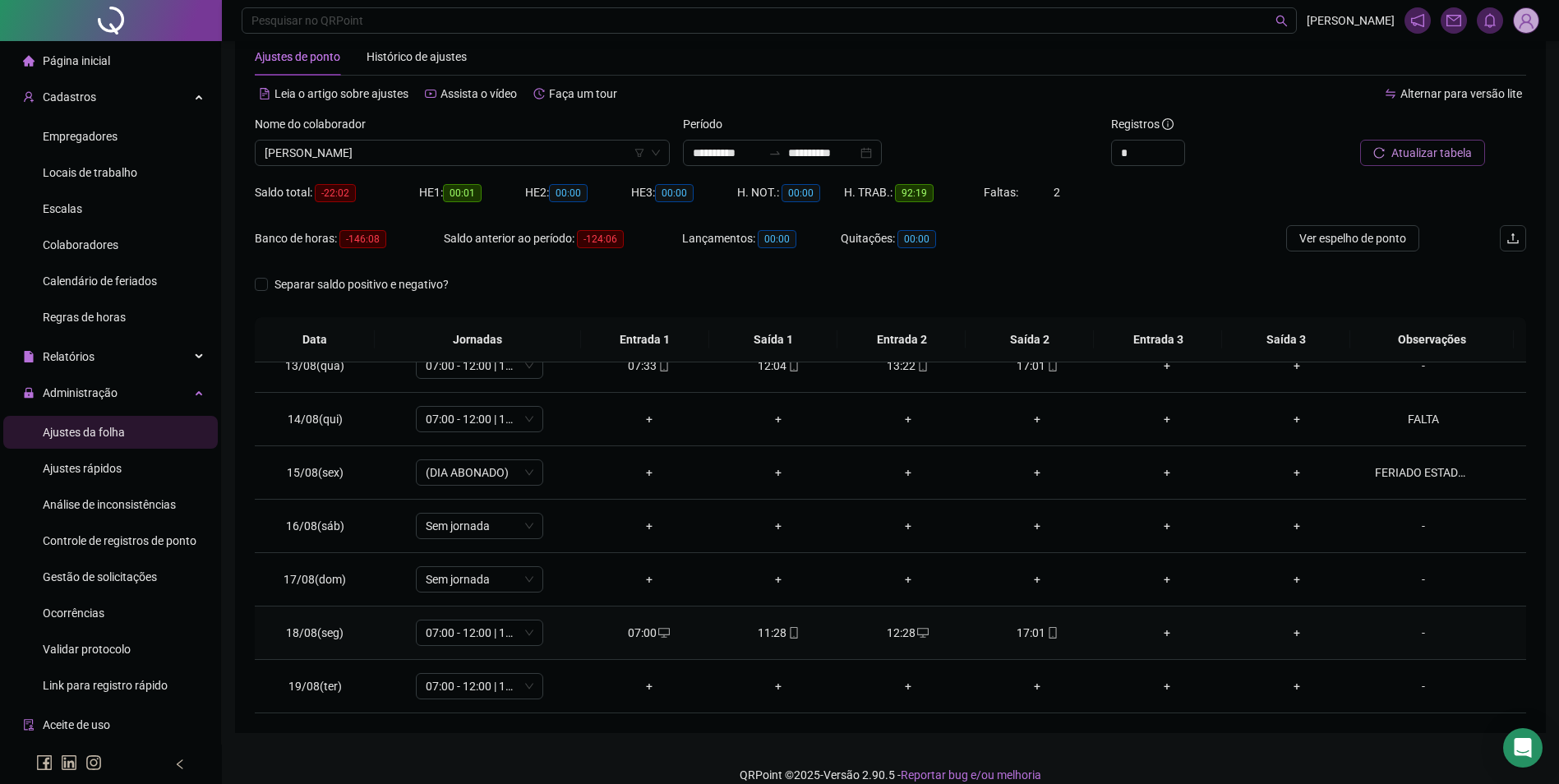
click at [778, 632] on div "11:28" at bounding box center [778, 632] width 104 height 18
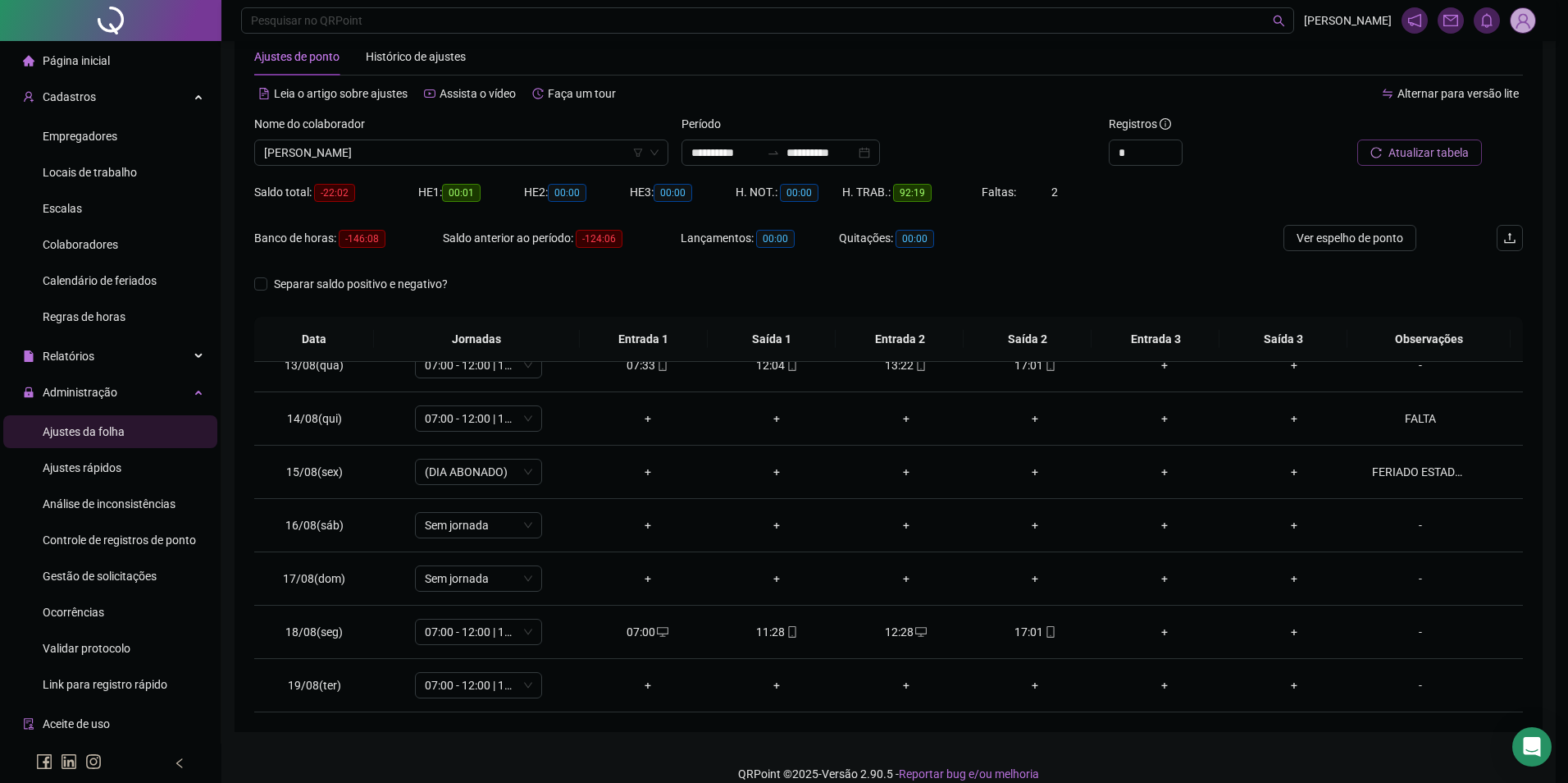
type input "**********"
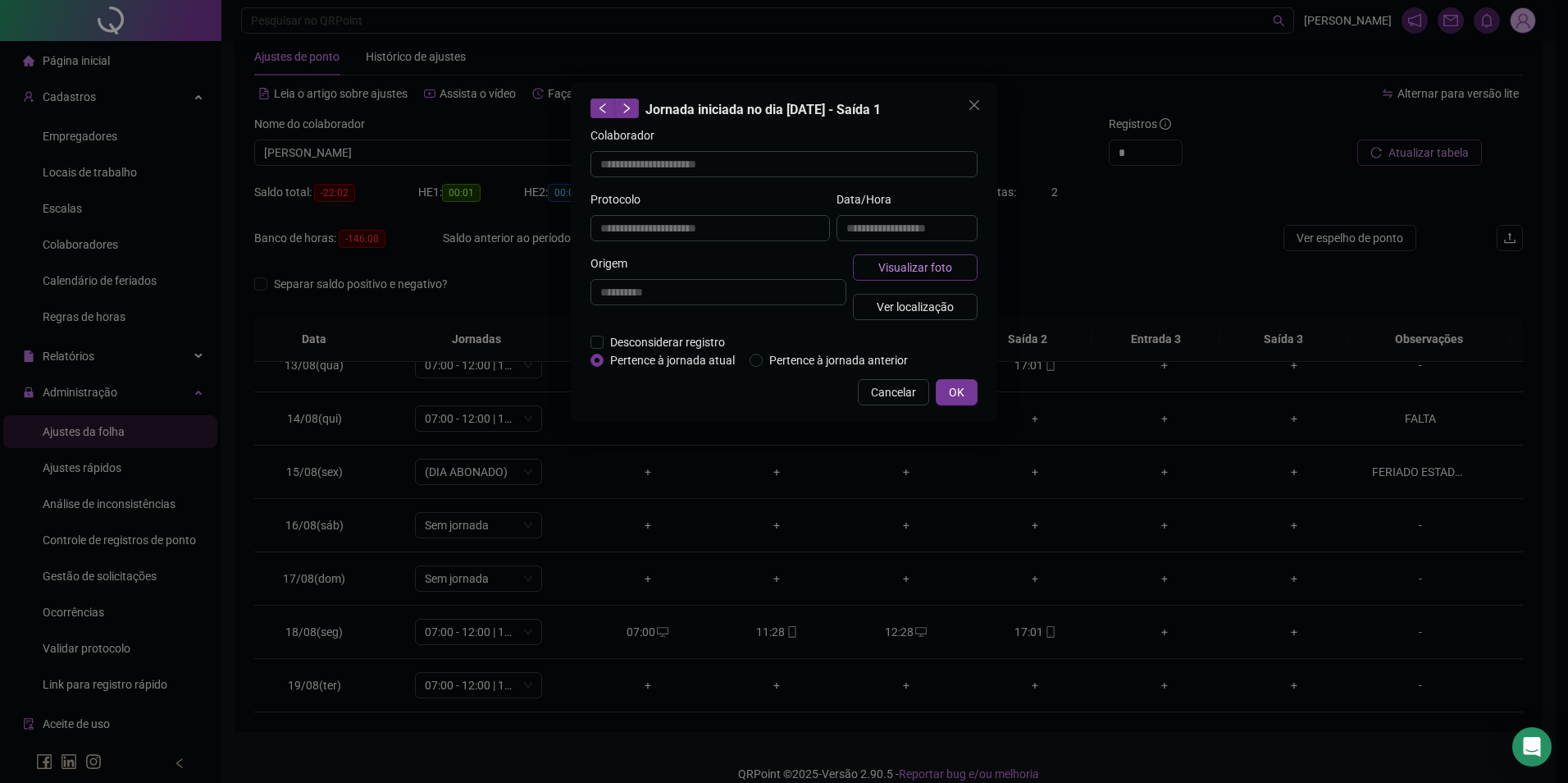
click at [907, 271] on span "Visualizar foto" at bounding box center [915, 267] width 74 height 18
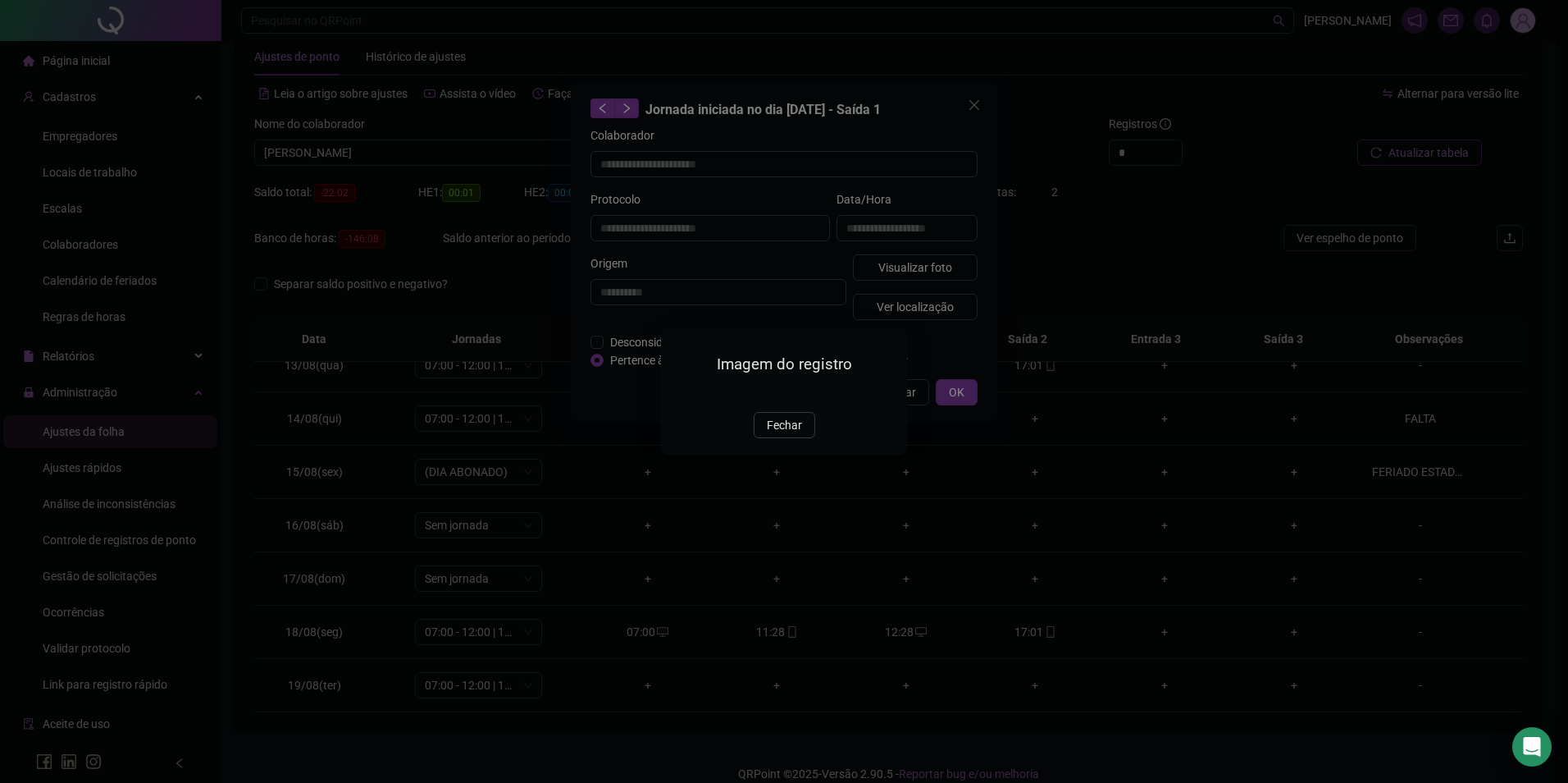
click at [681, 394] on img at bounding box center [681, 394] width 0 height 0
click at [763, 438] on button "Fechar" at bounding box center [784, 425] width 62 height 26
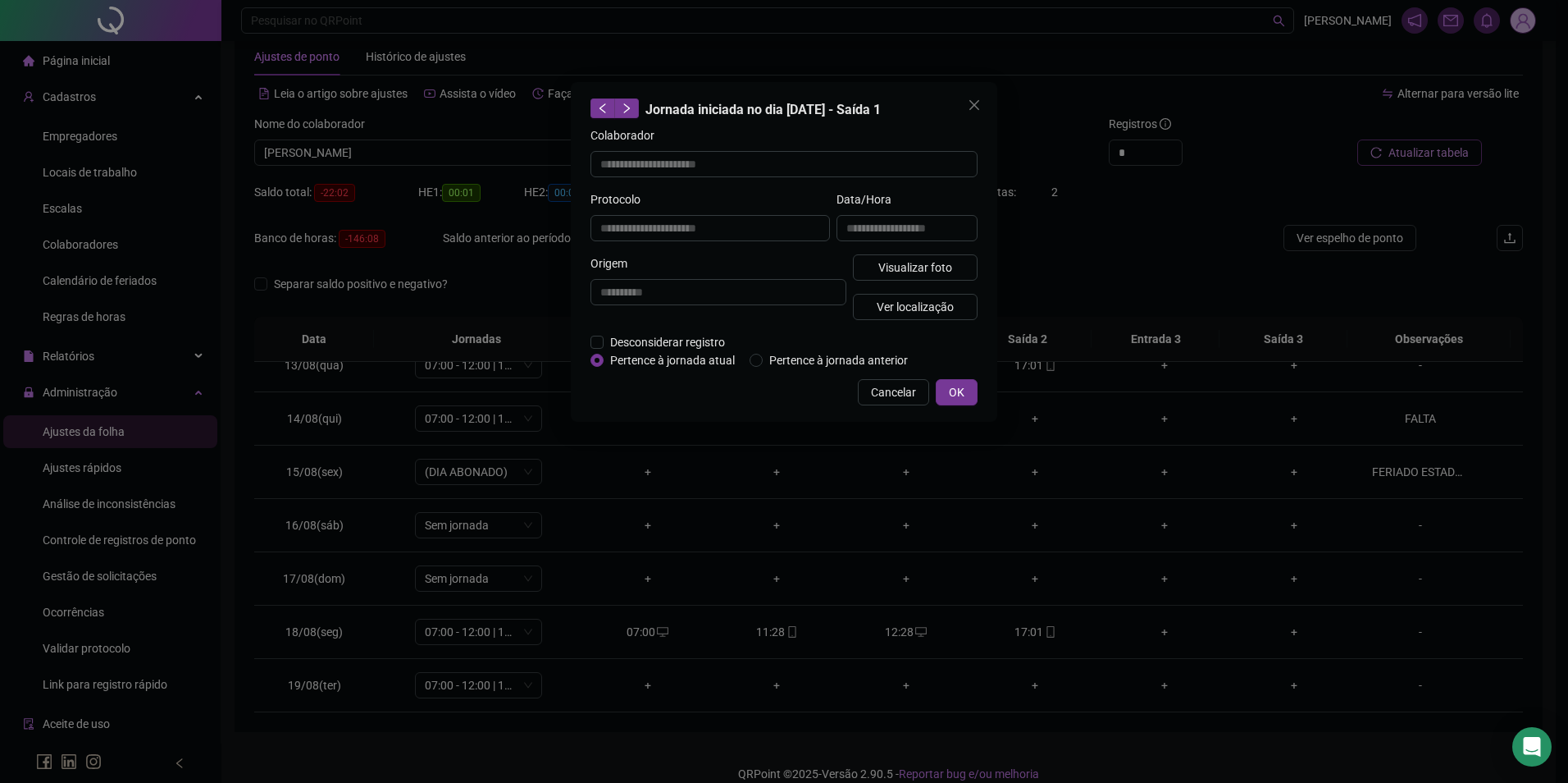
click at [973, 539] on div "**********" at bounding box center [784, 391] width 1568 height 783
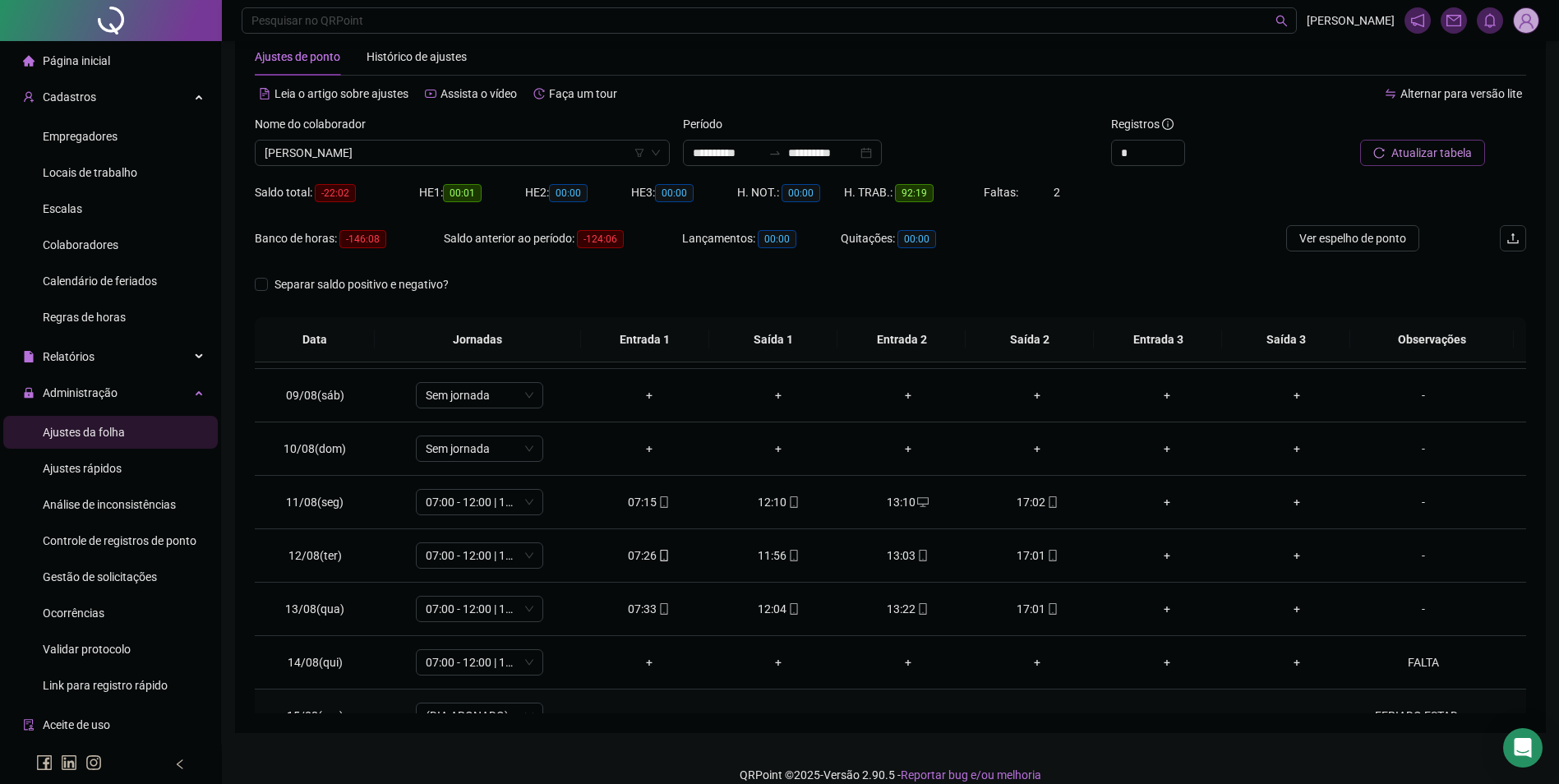
scroll to position [418, 0]
click at [663, 561] on icon "mobile" at bounding box center [664, 559] width 11 height 11
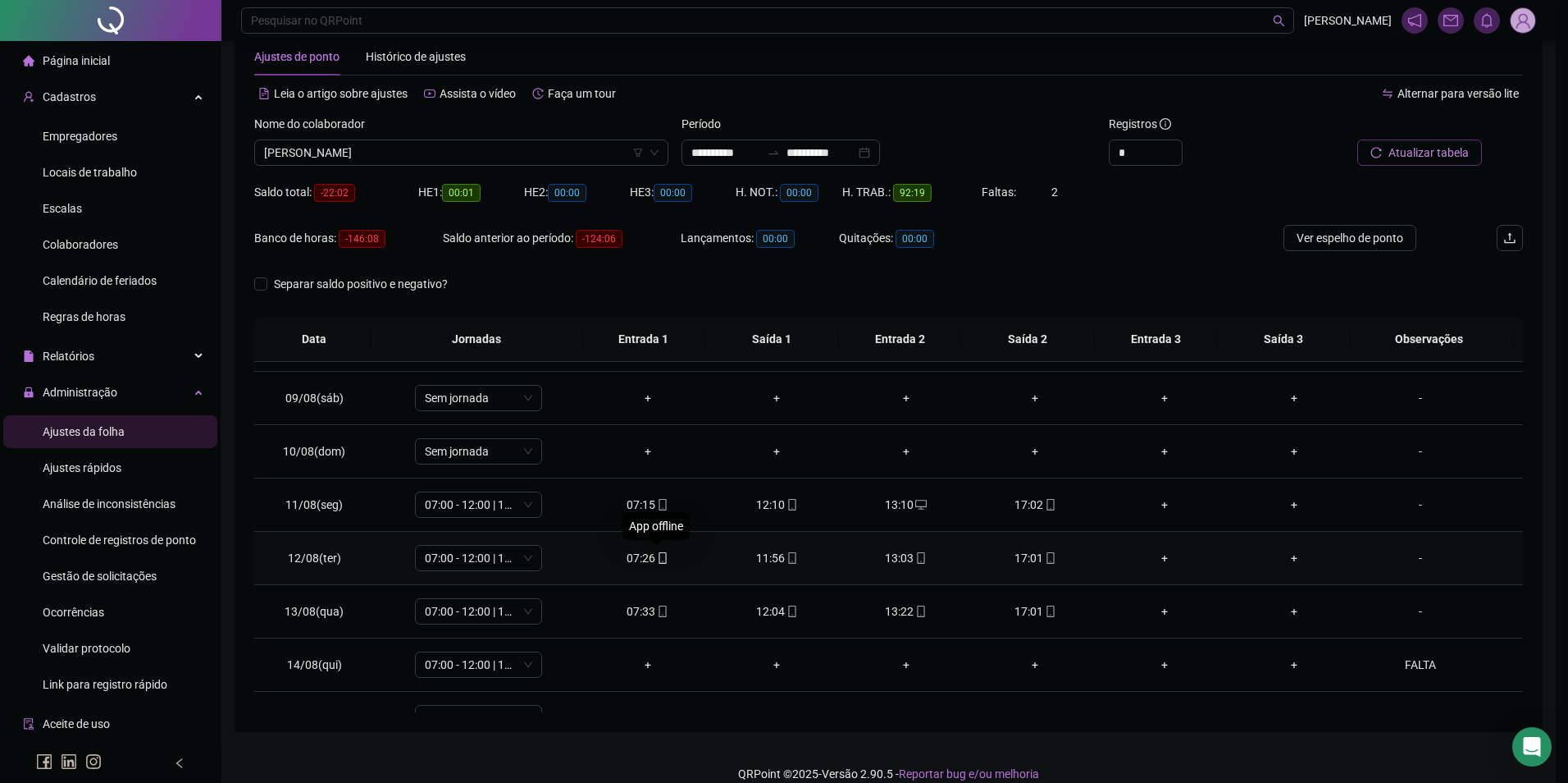
type input "**********"
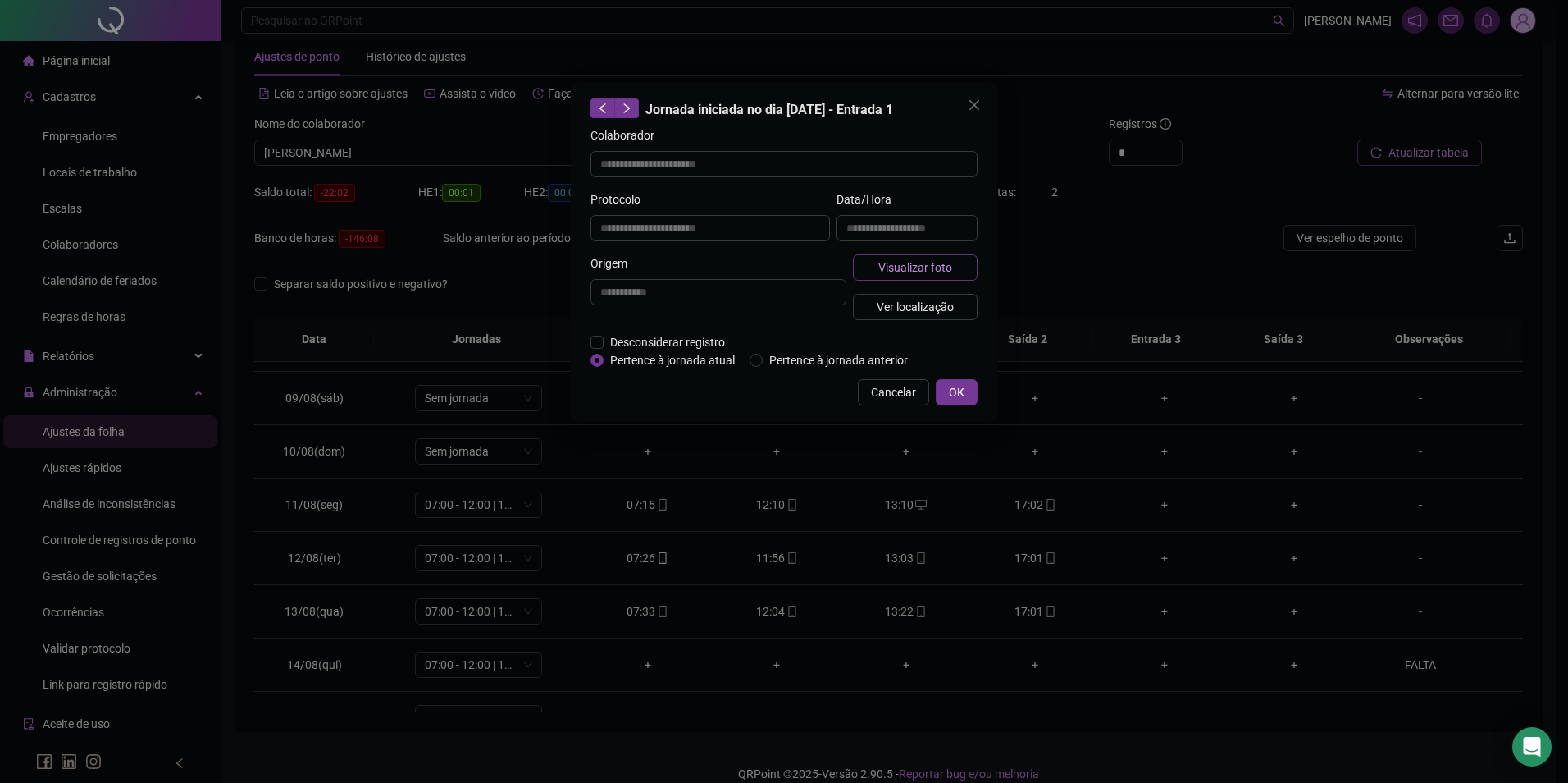
click at [897, 275] on span "Visualizar foto" at bounding box center [915, 267] width 74 height 18
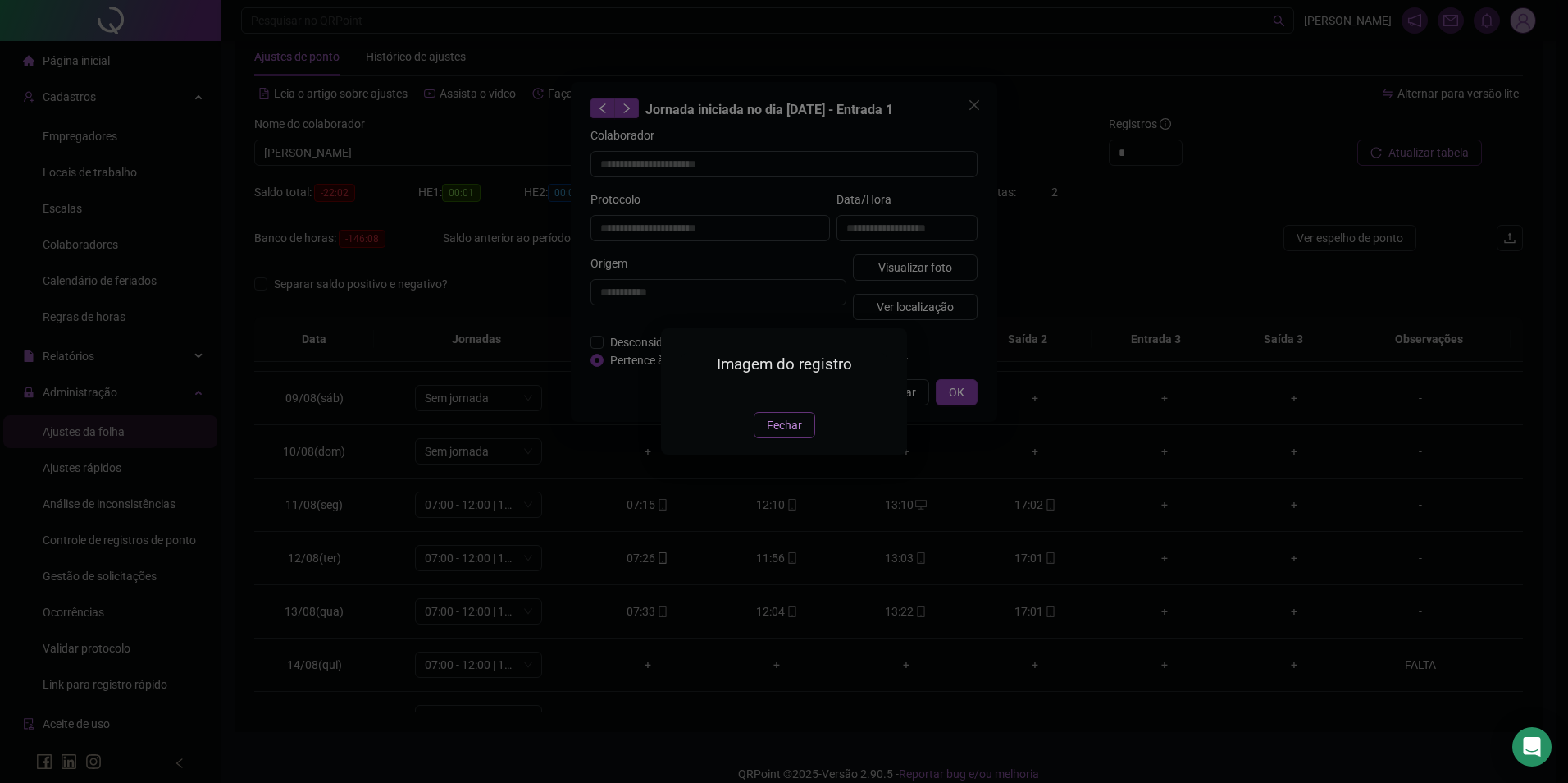
click at [781, 434] on span "Fechar" at bounding box center [784, 425] width 35 height 18
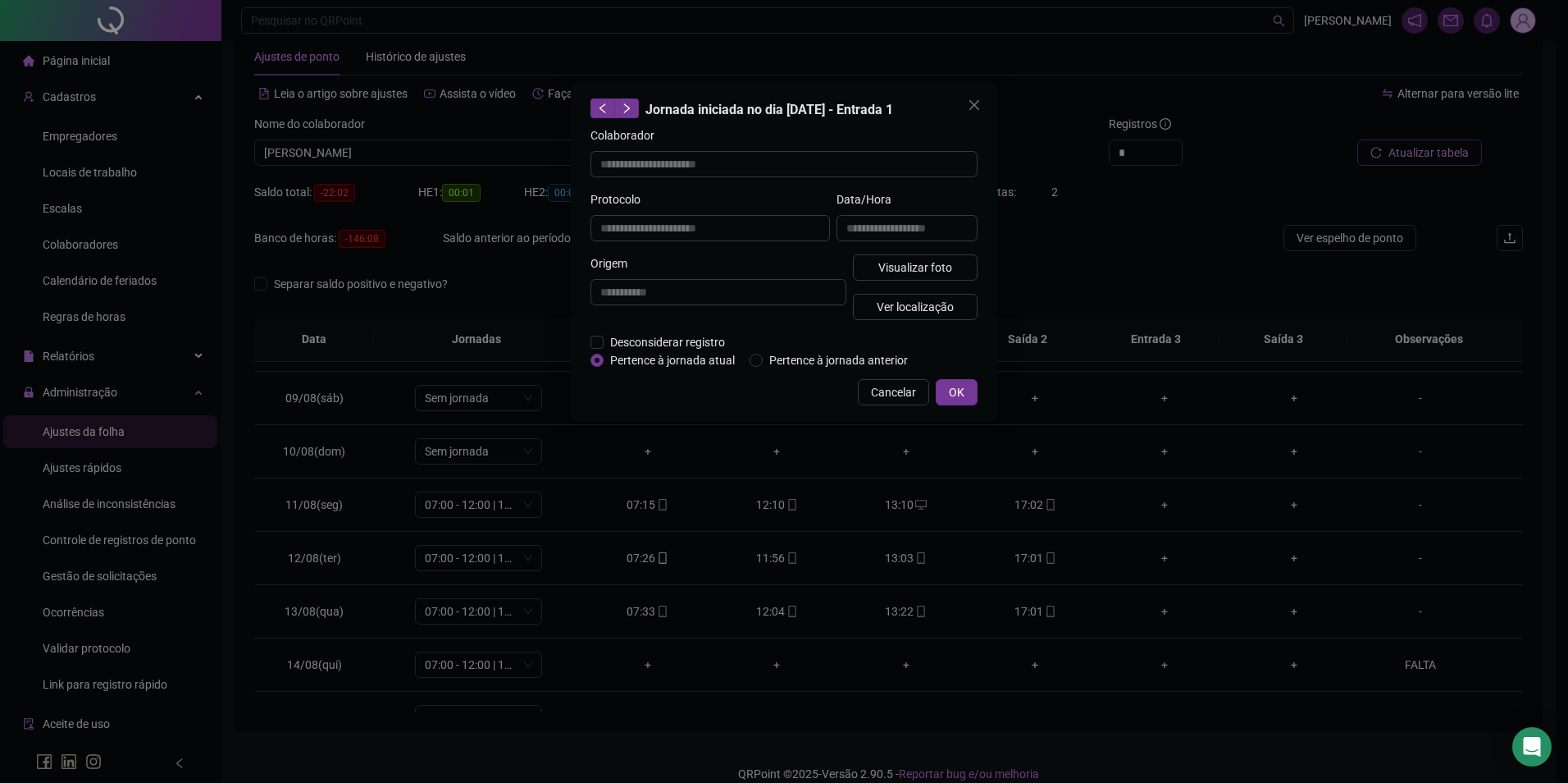
click at [970, 377] on div "**********" at bounding box center [784, 252] width 426 height 340
click at [948, 392] on button "OK" at bounding box center [956, 392] width 42 height 26
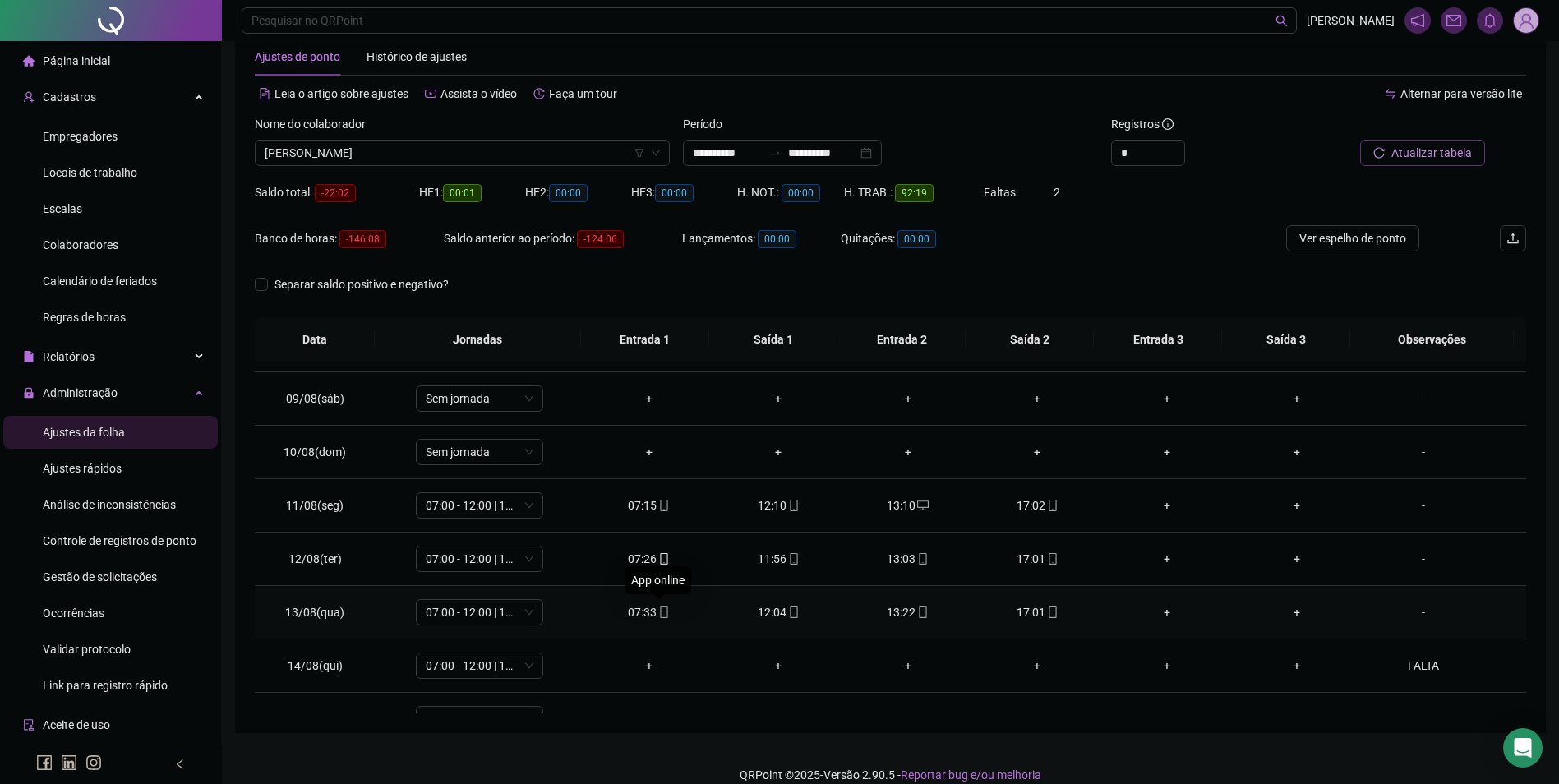
click at [660, 610] on icon "mobile" at bounding box center [664, 612] width 7 height 11
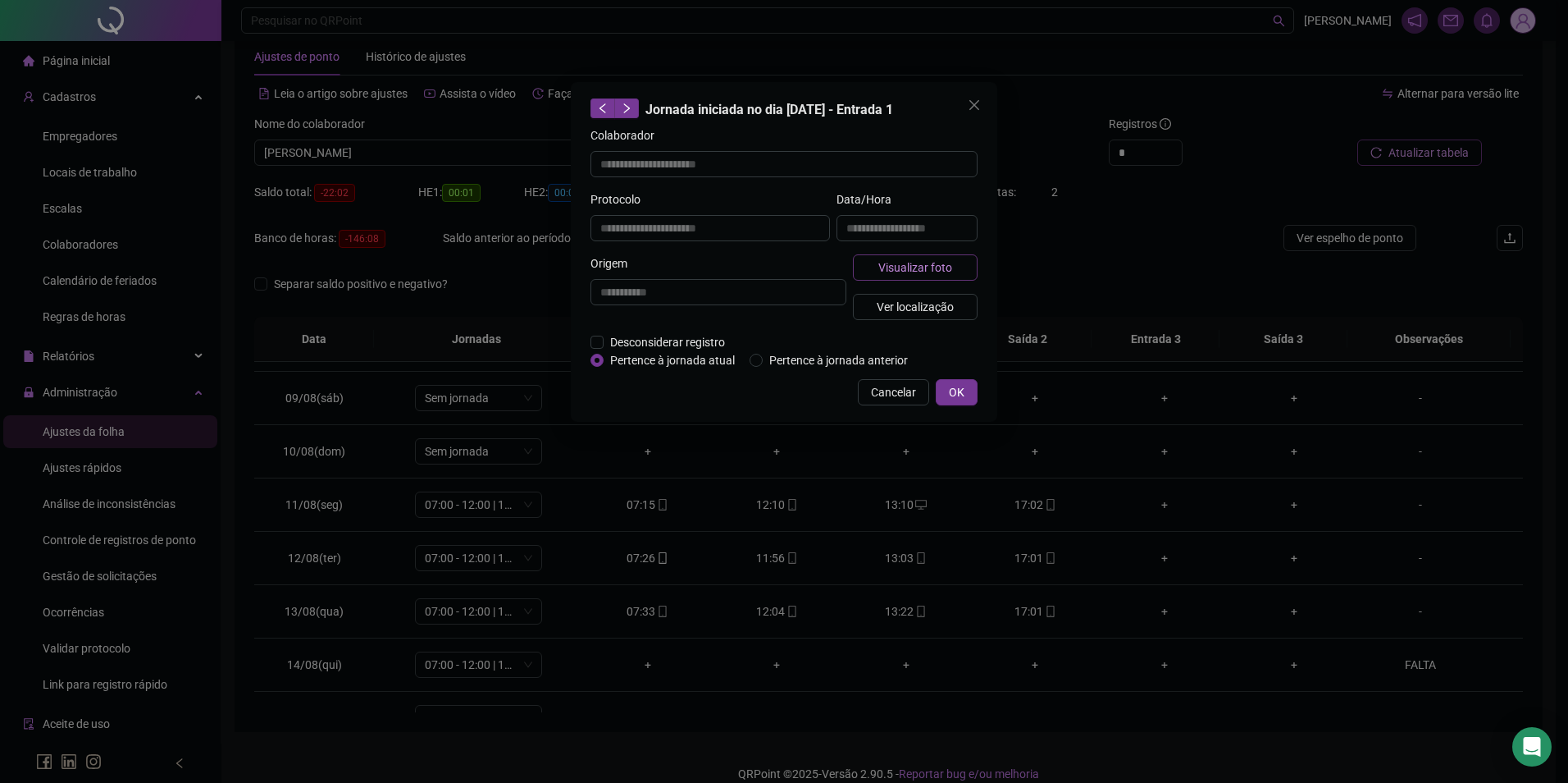
type input "**********"
click at [912, 268] on span "Visualizar foto" at bounding box center [915, 267] width 74 height 18
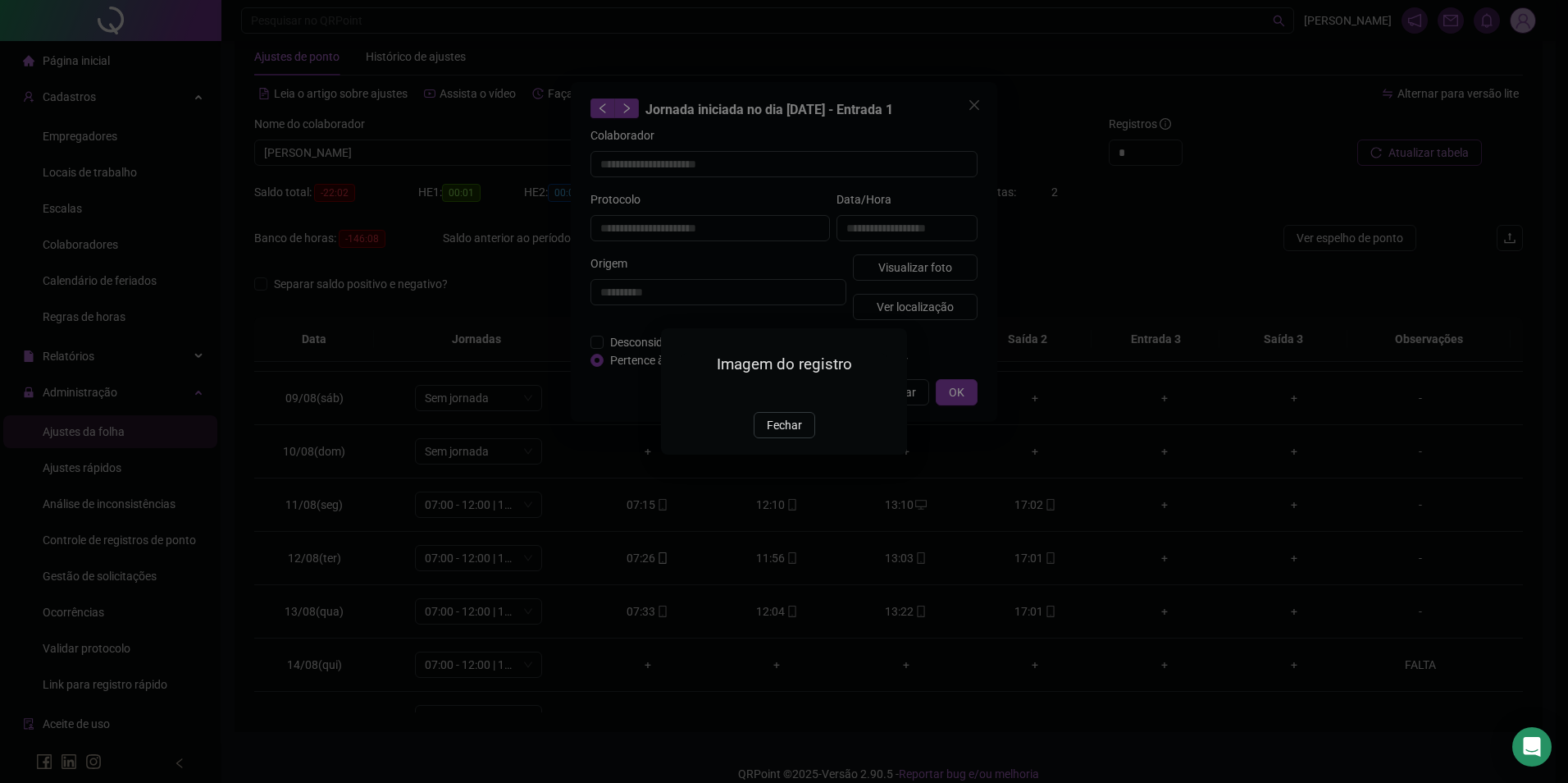
drag, startPoint x: 777, startPoint y: 514, endPoint x: 784, endPoint y: 502, distance: 13.9
click at [778, 434] on span "Fechar" at bounding box center [784, 425] width 35 height 18
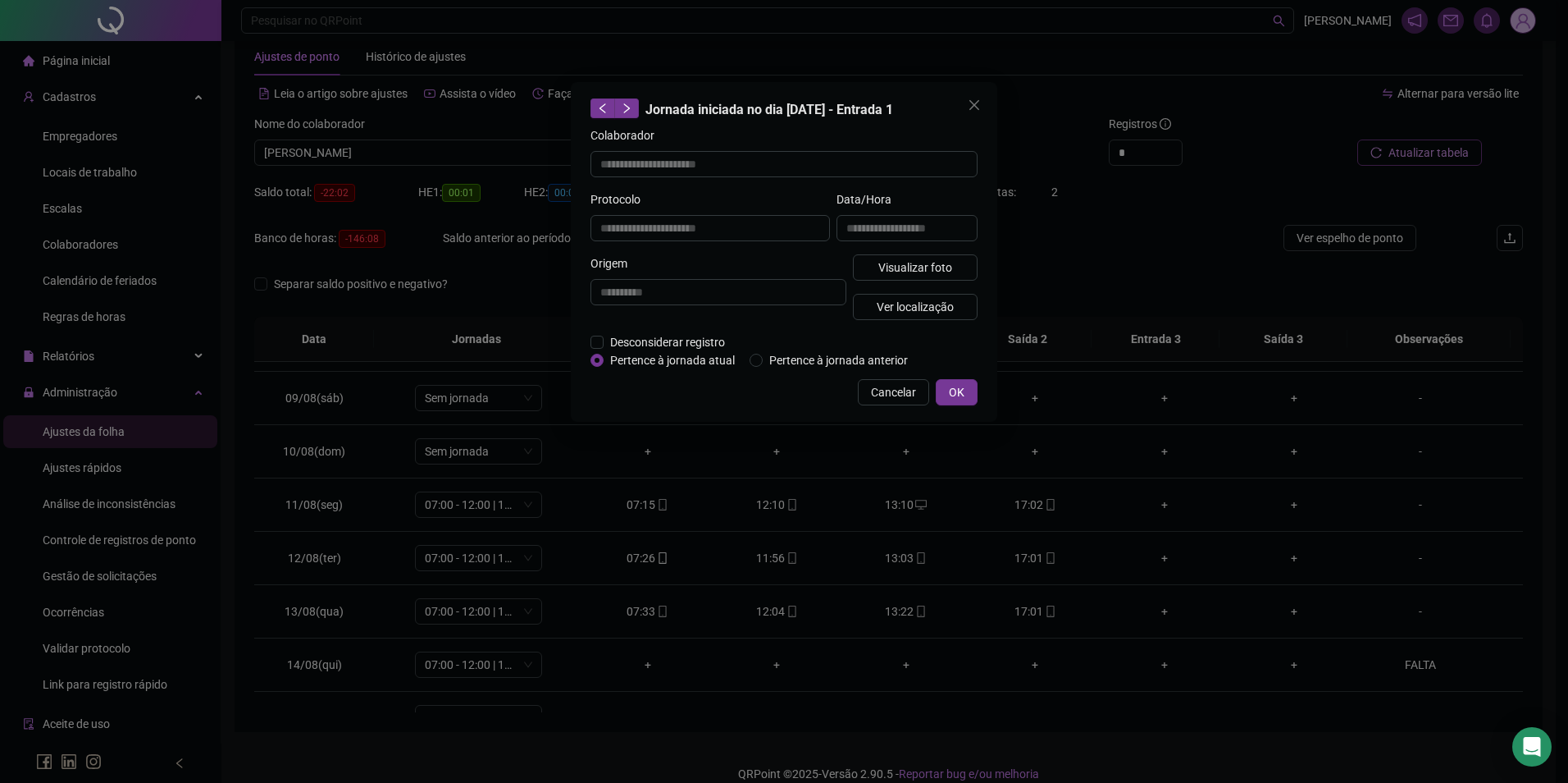
click at [991, 380] on div "**********" at bounding box center [784, 252] width 426 height 340
click at [966, 394] on button "OK" at bounding box center [956, 392] width 42 height 26
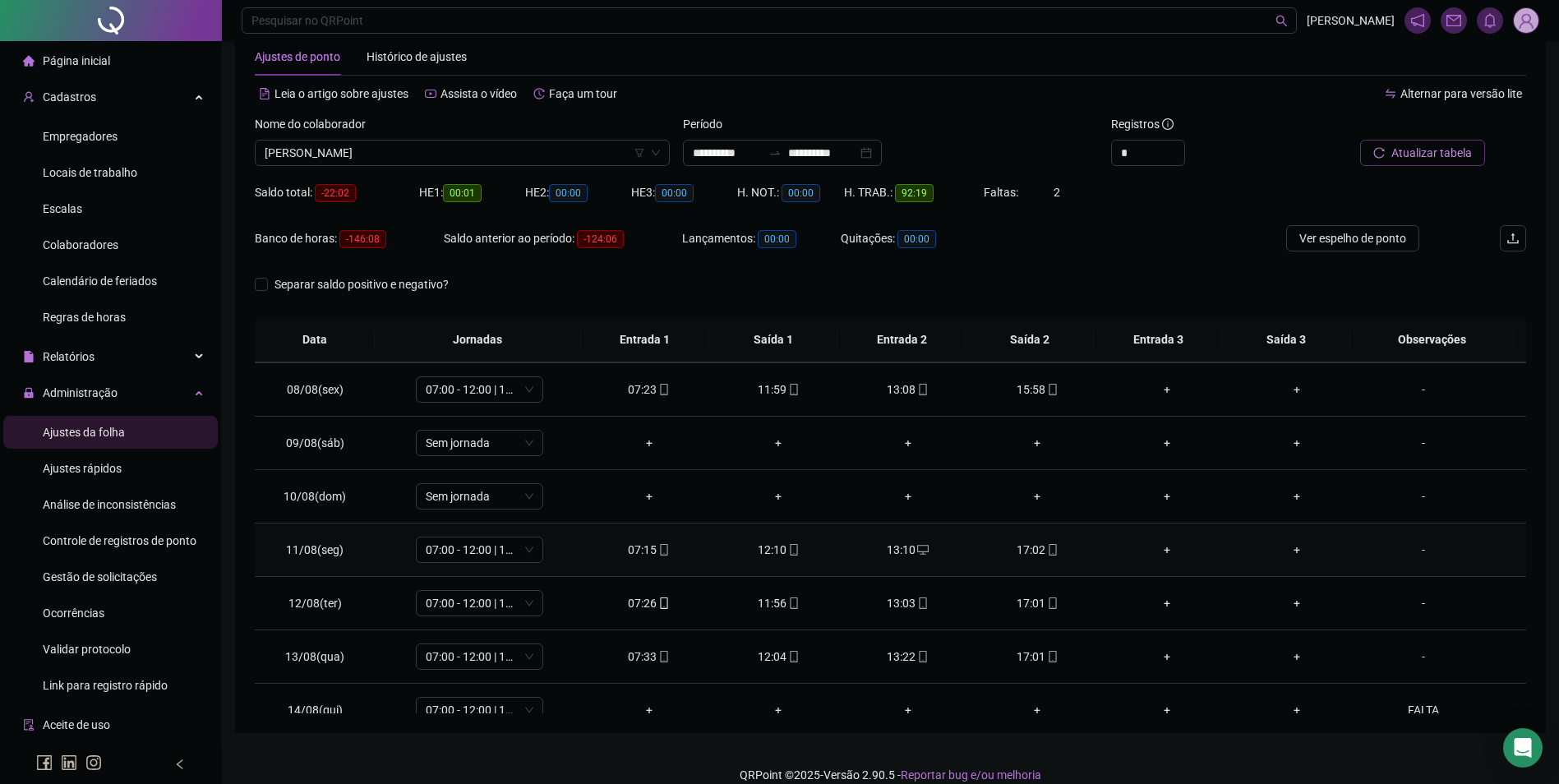
scroll to position [335, 0]
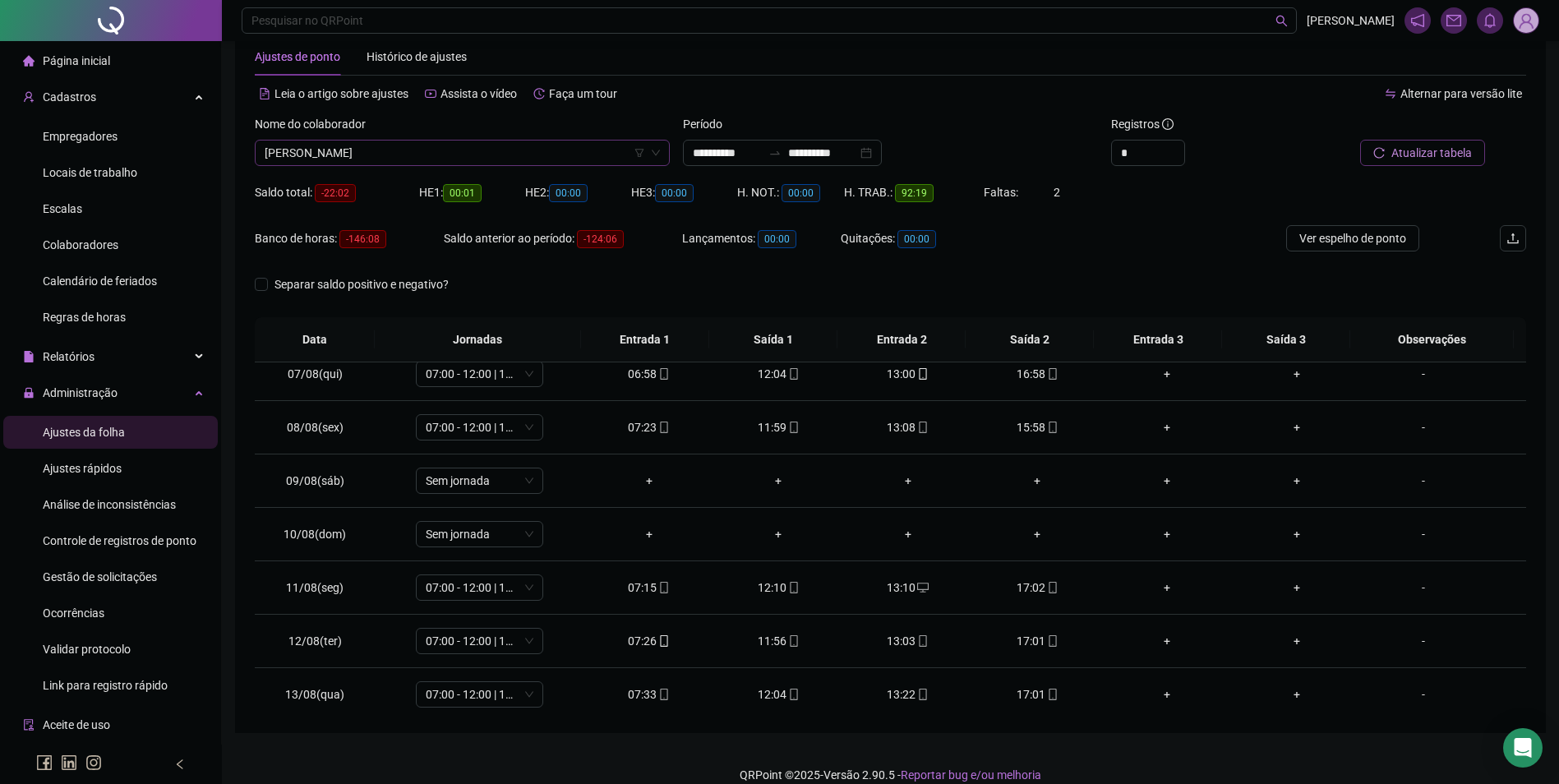
click at [545, 153] on span "[PERSON_NAME]" at bounding box center [462, 152] width 395 height 24
drag, startPoint x: 545, startPoint y: 153, endPoint x: 989, endPoint y: 21, distance: 463.2
click at [989, 21] on div "Pesquisar no QRPoint" at bounding box center [768, 21] width 1055 height 26
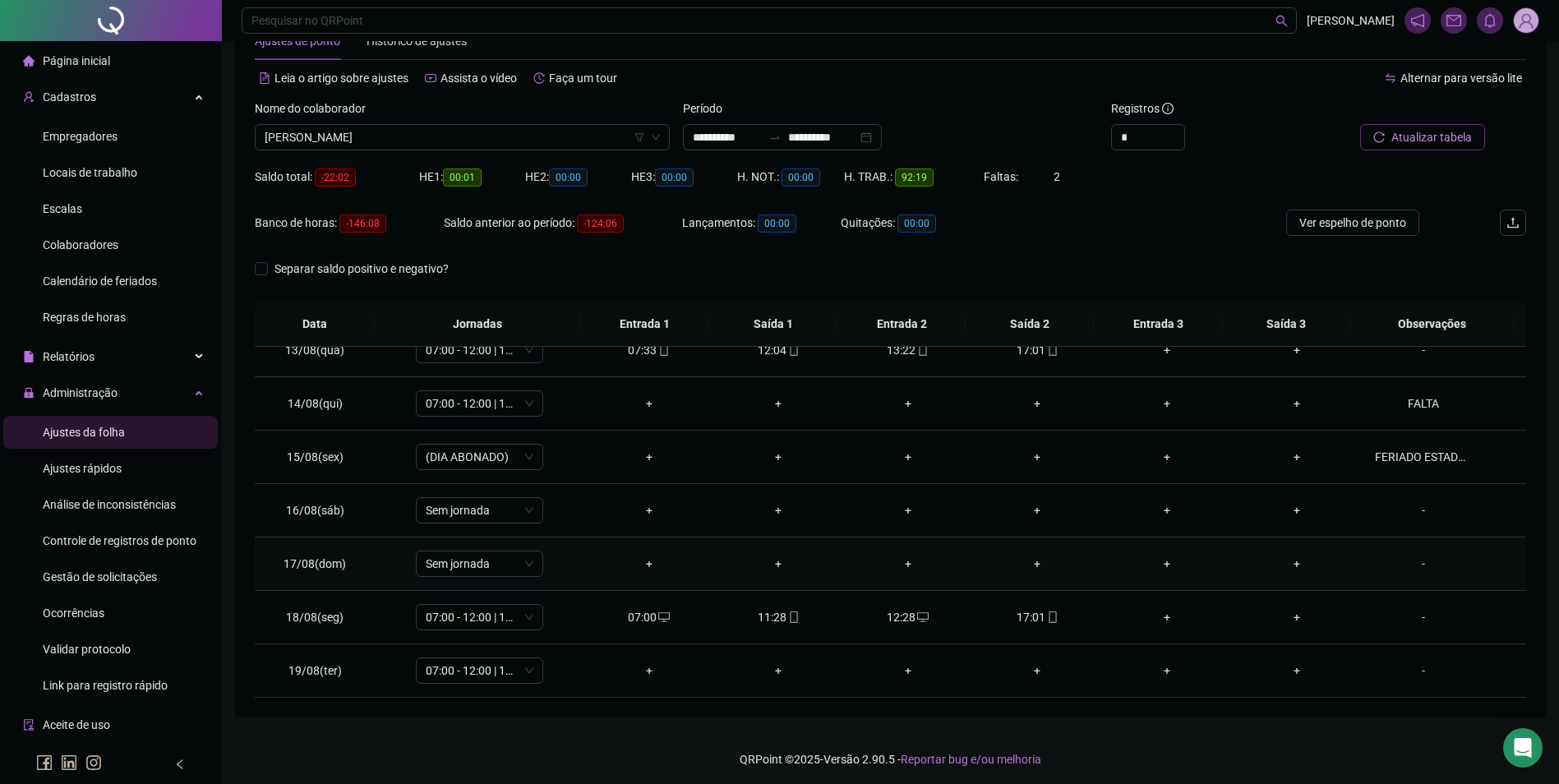
scroll to position [56, 0]
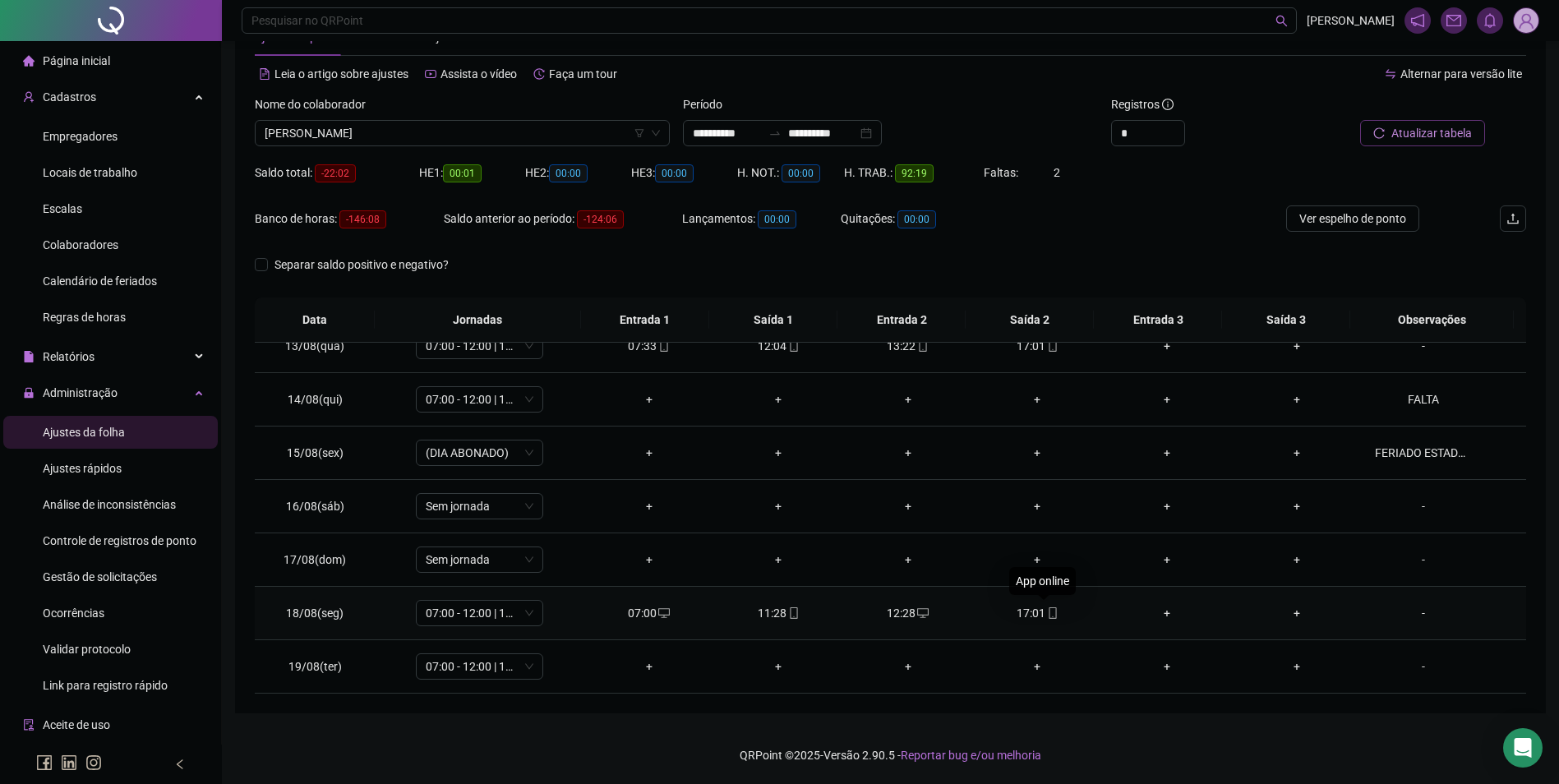
click at [1050, 608] on icon "mobile" at bounding box center [1052, 613] width 11 height 11
type input "**********"
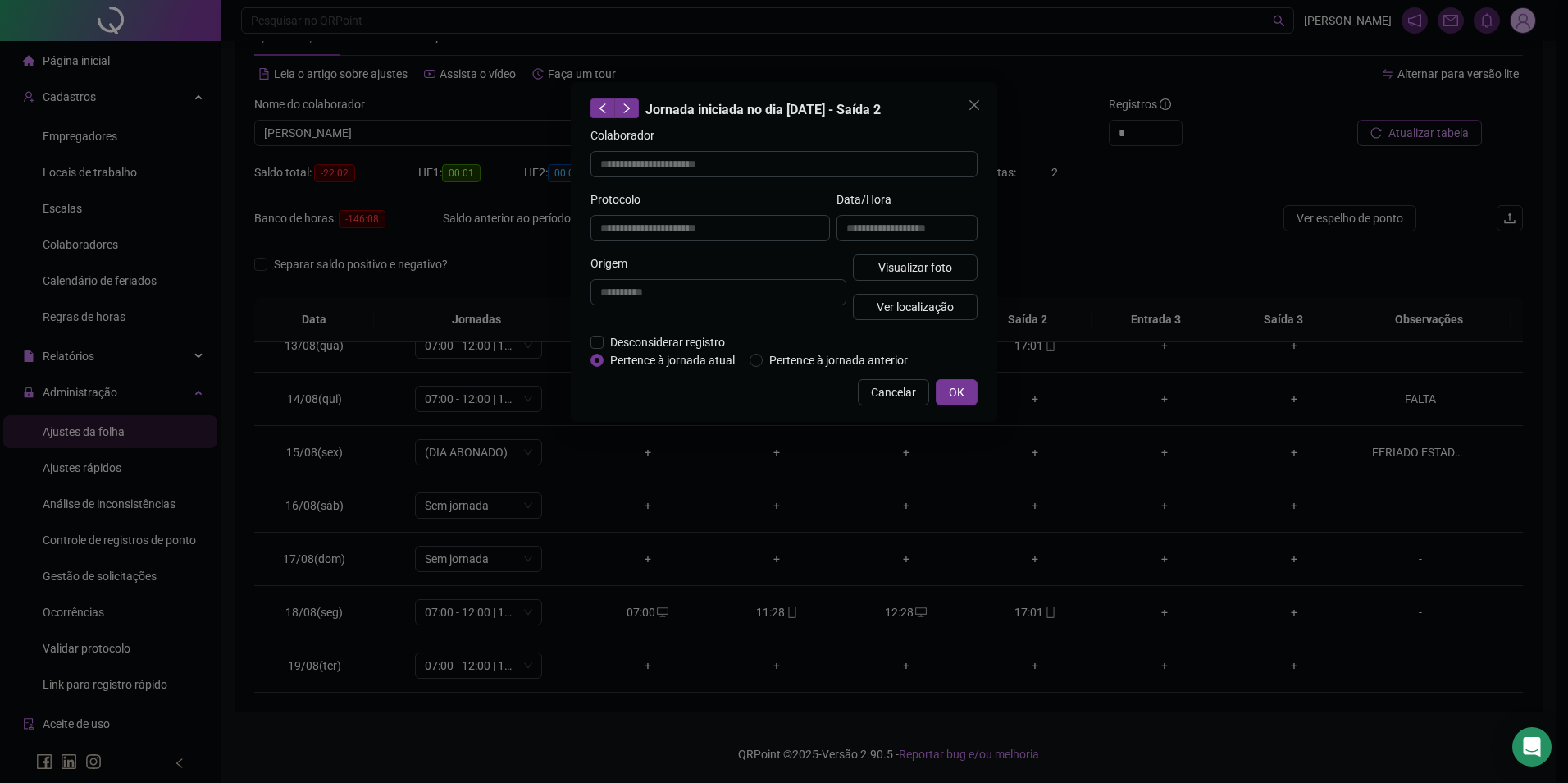
click at [770, 609] on div "**********" at bounding box center [784, 391] width 1568 height 783
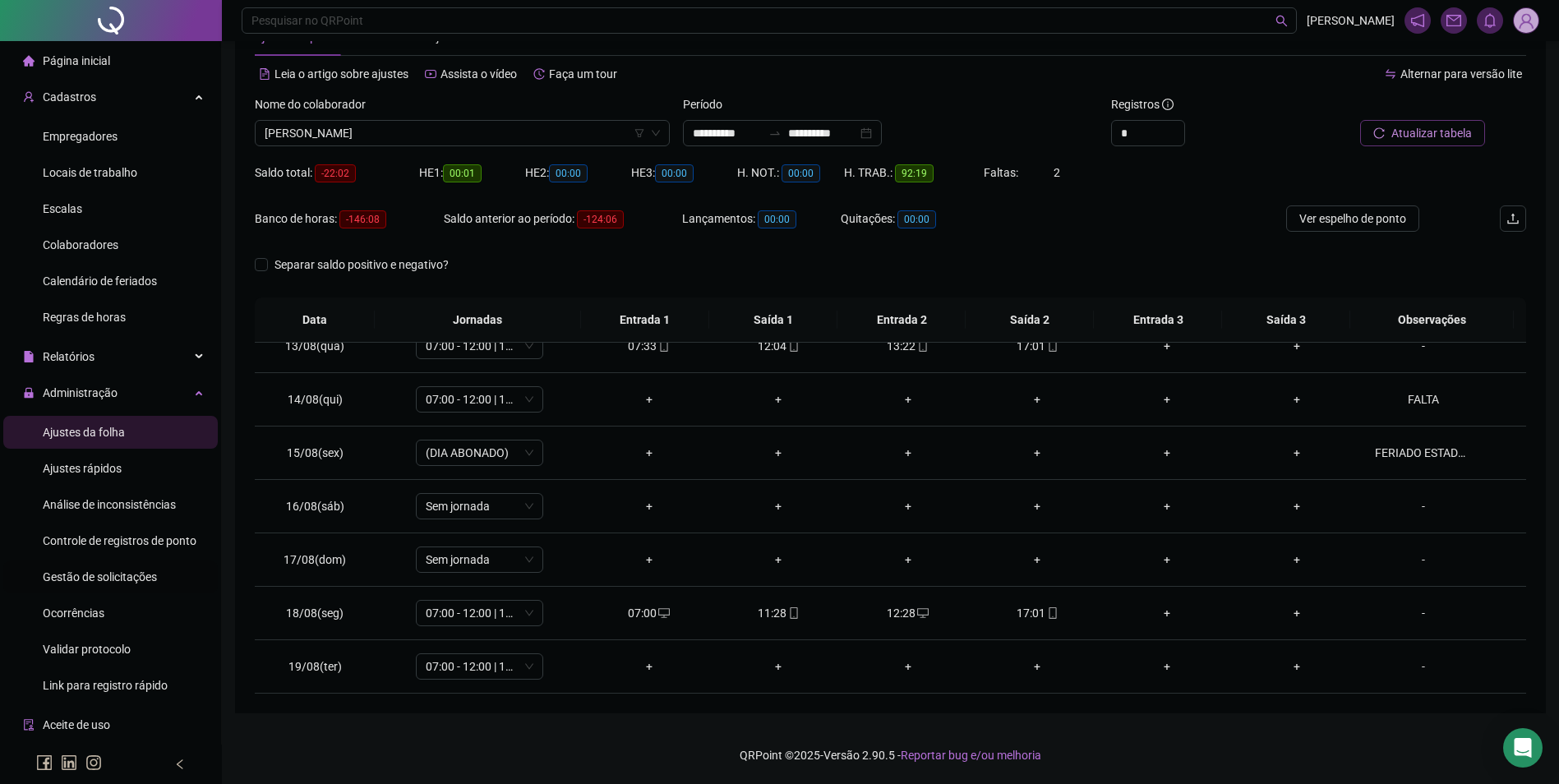
click at [112, 571] on span "Gestão de solicitações" at bounding box center [100, 577] width 114 height 13
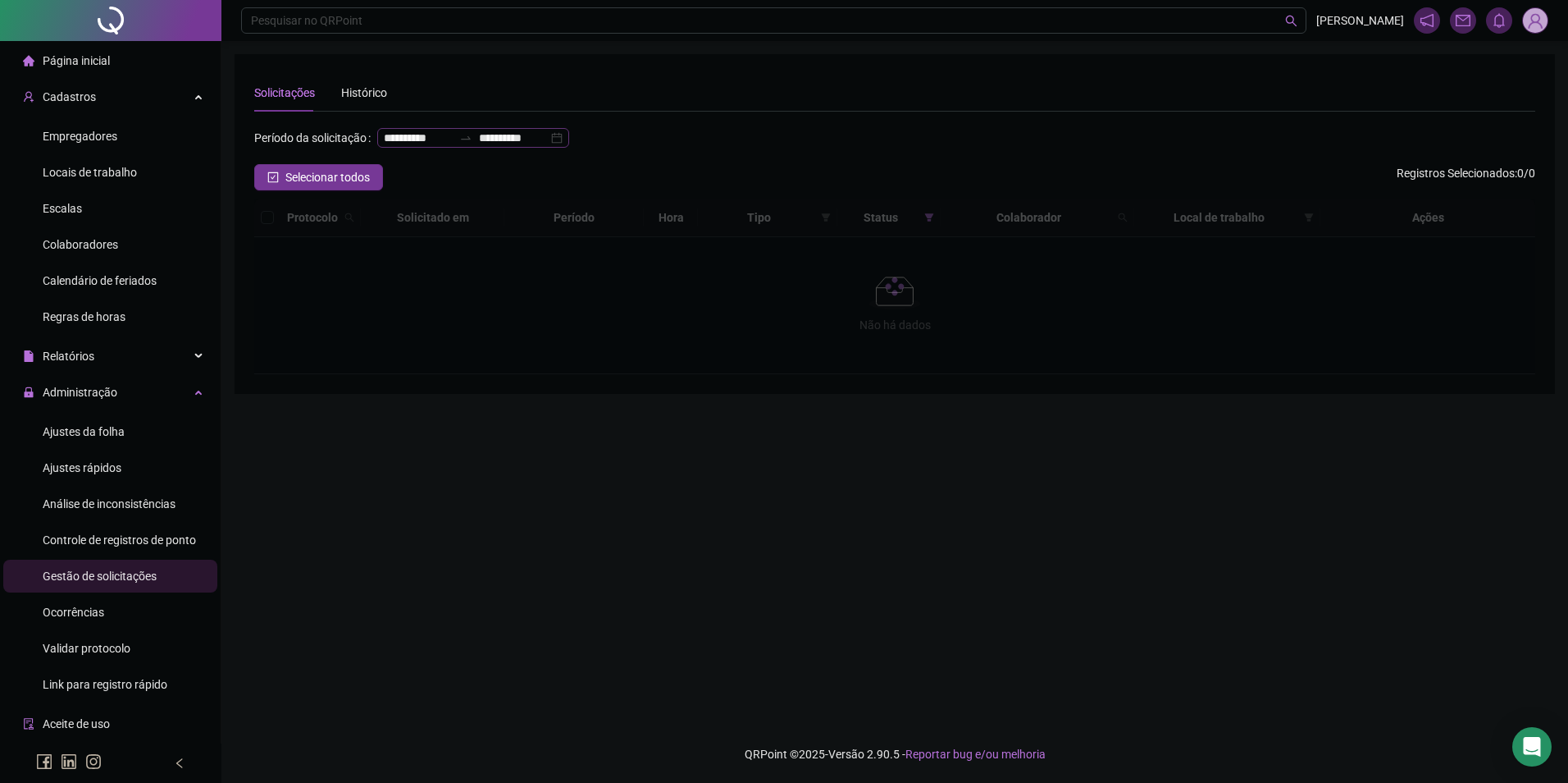
click at [404, 147] on div "**********" at bounding box center [473, 137] width 192 height 20
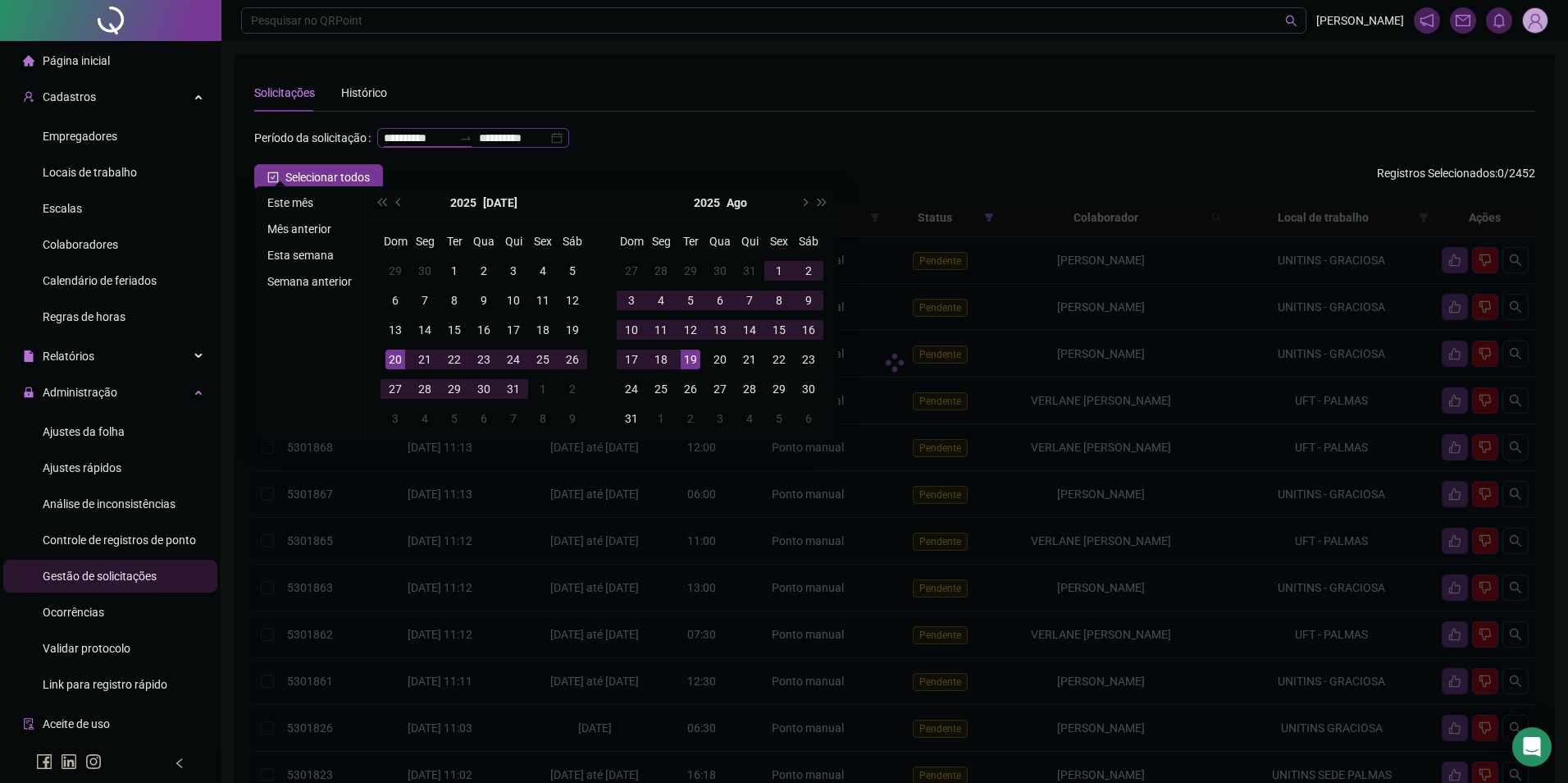
type input "**********"
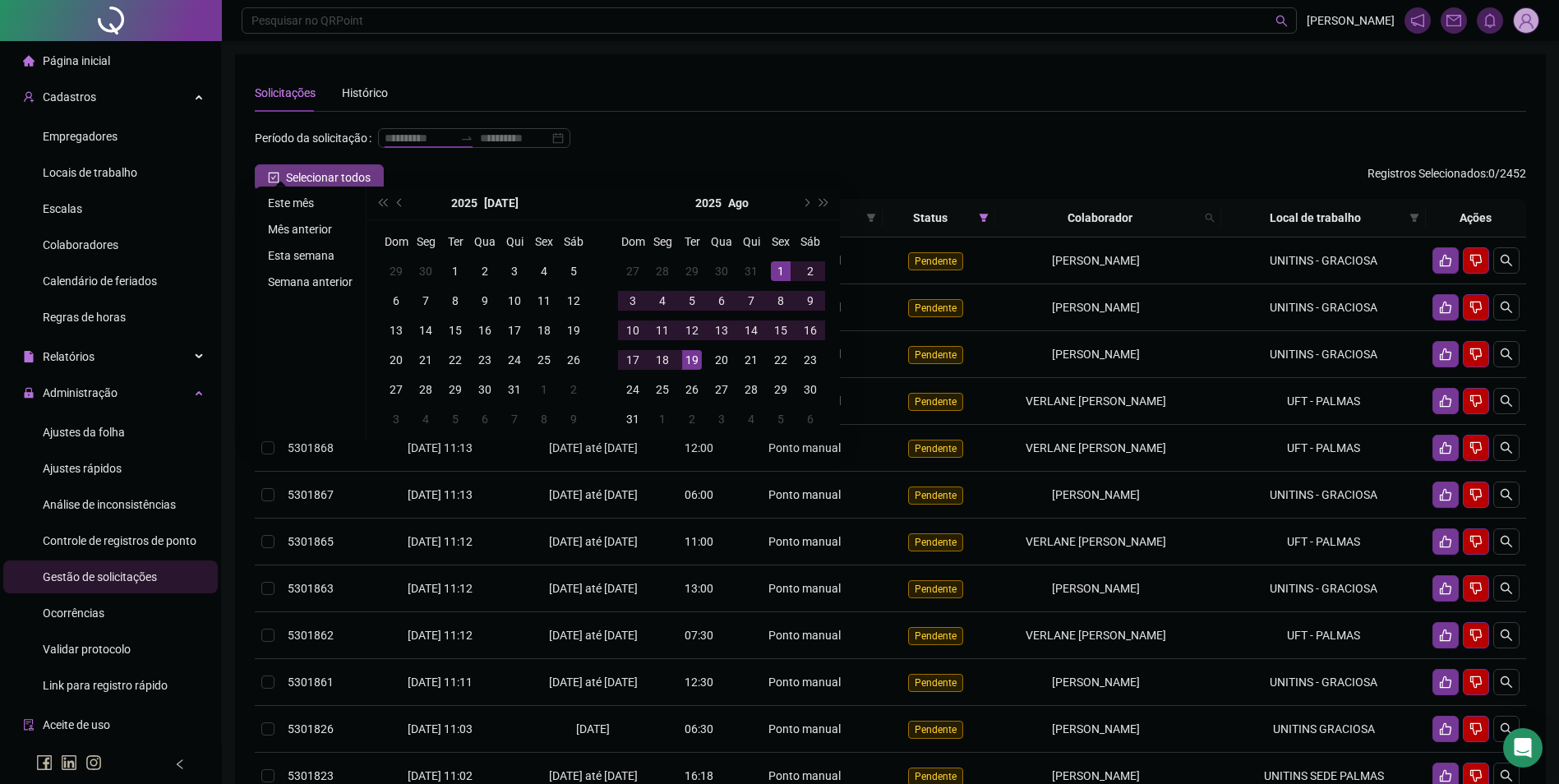
click at [283, 201] on li "Este mês" at bounding box center [310, 203] width 98 height 20
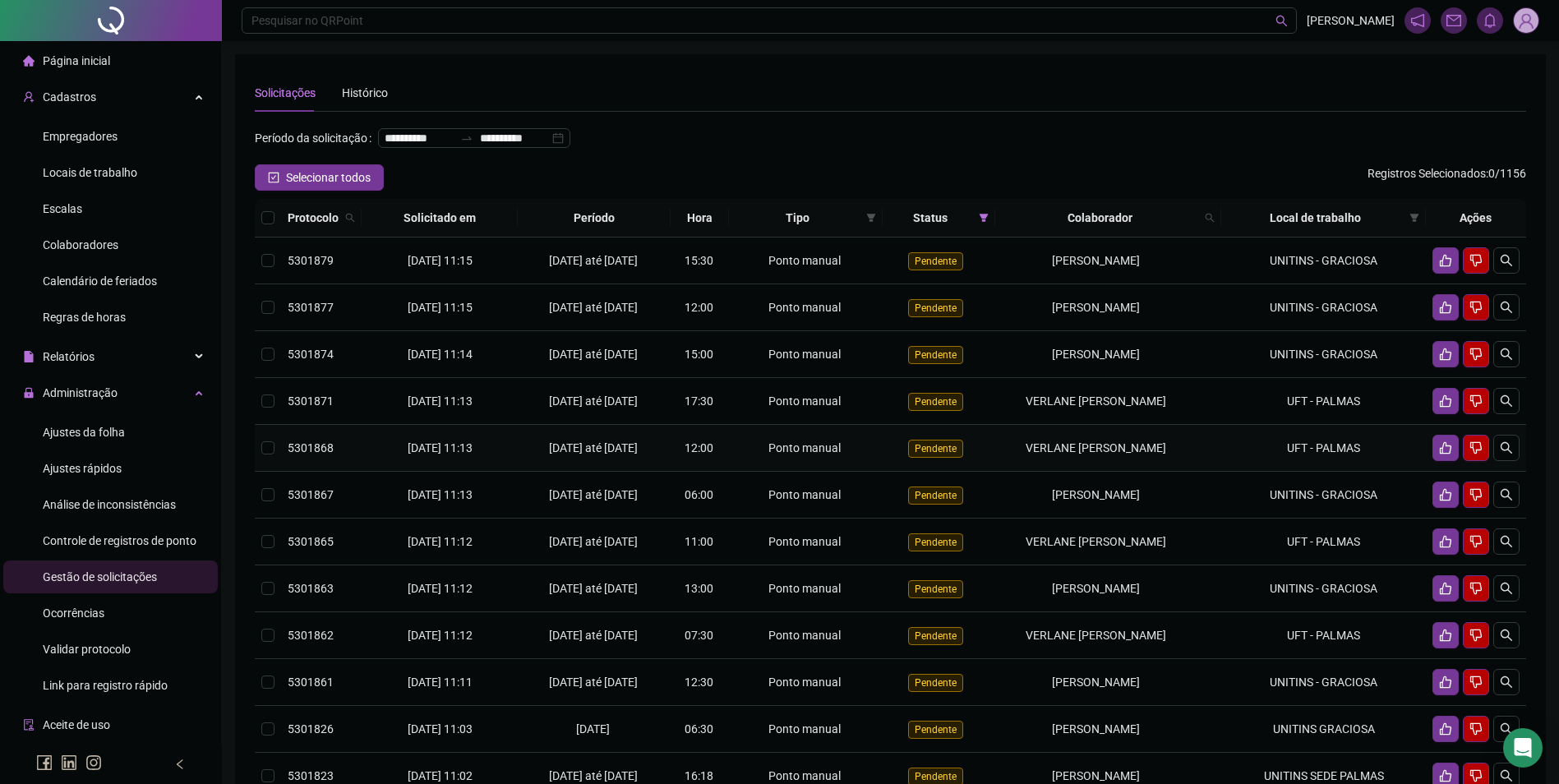
click at [782, 454] on span "Ponto manual" at bounding box center [804, 448] width 72 height 13
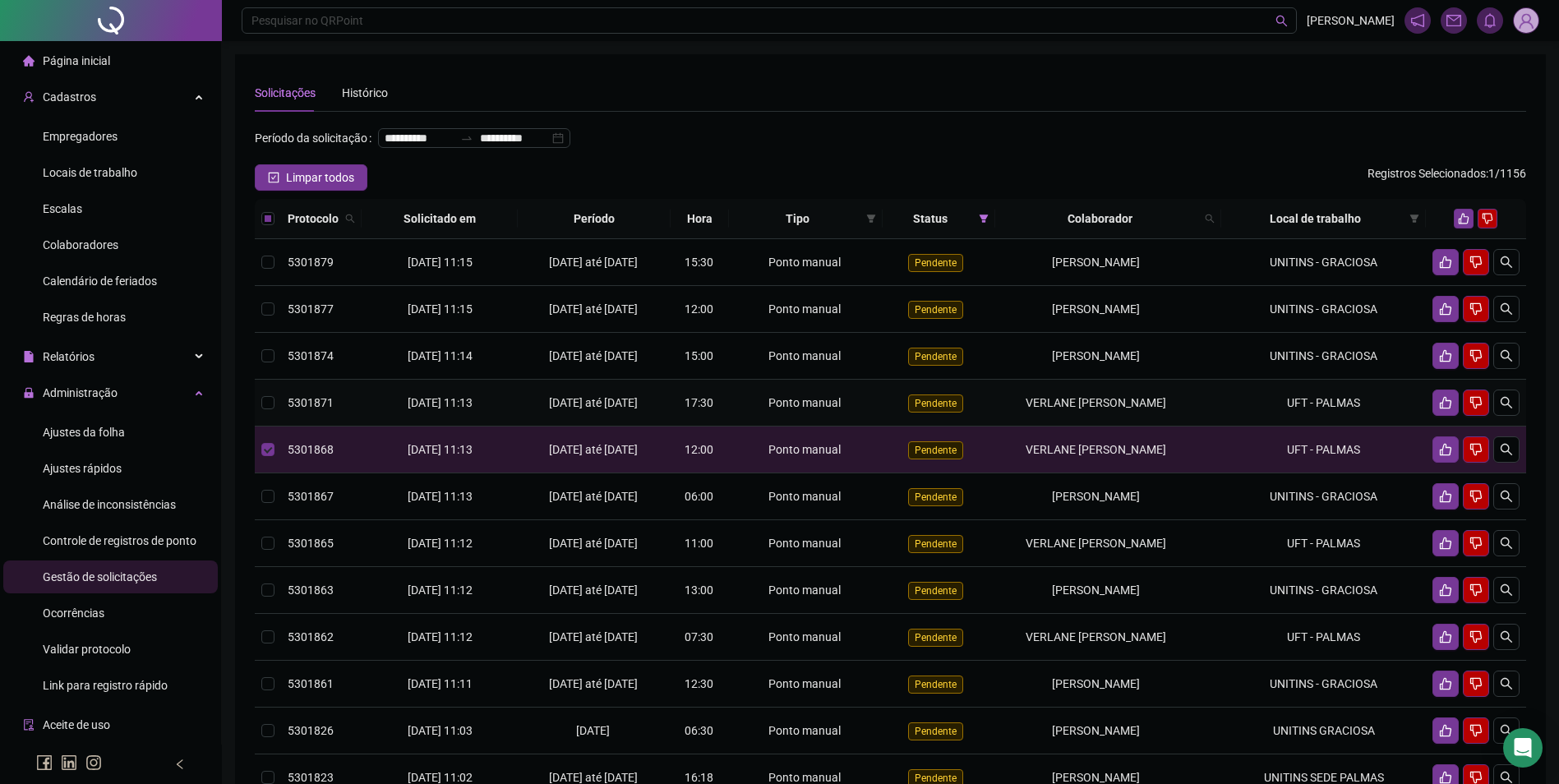
click at [797, 409] on span "Ponto manual" at bounding box center [804, 403] width 72 height 13
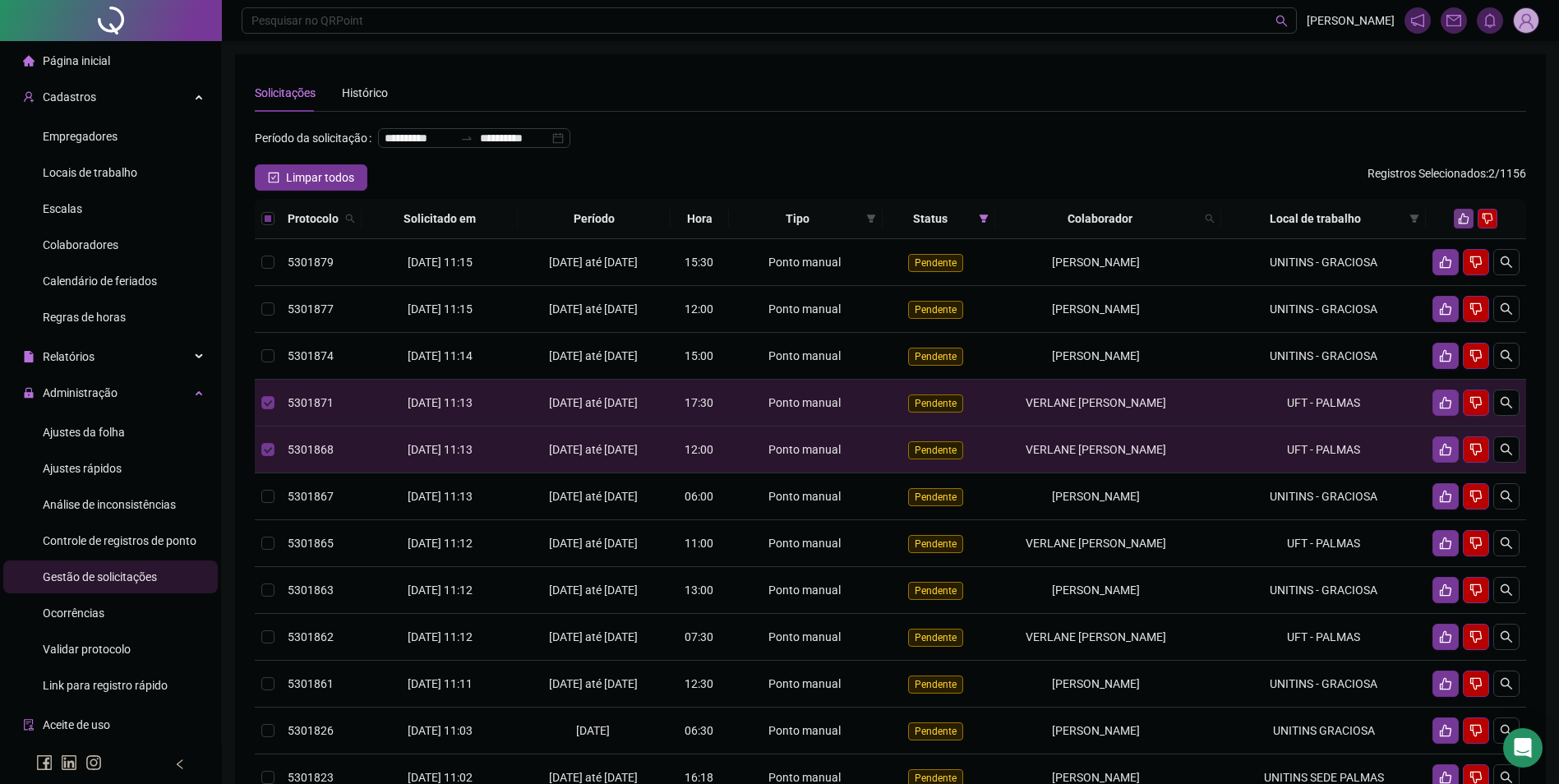
click at [1458, 224] on icon "like" at bounding box center [1464, 219] width 11 height 11
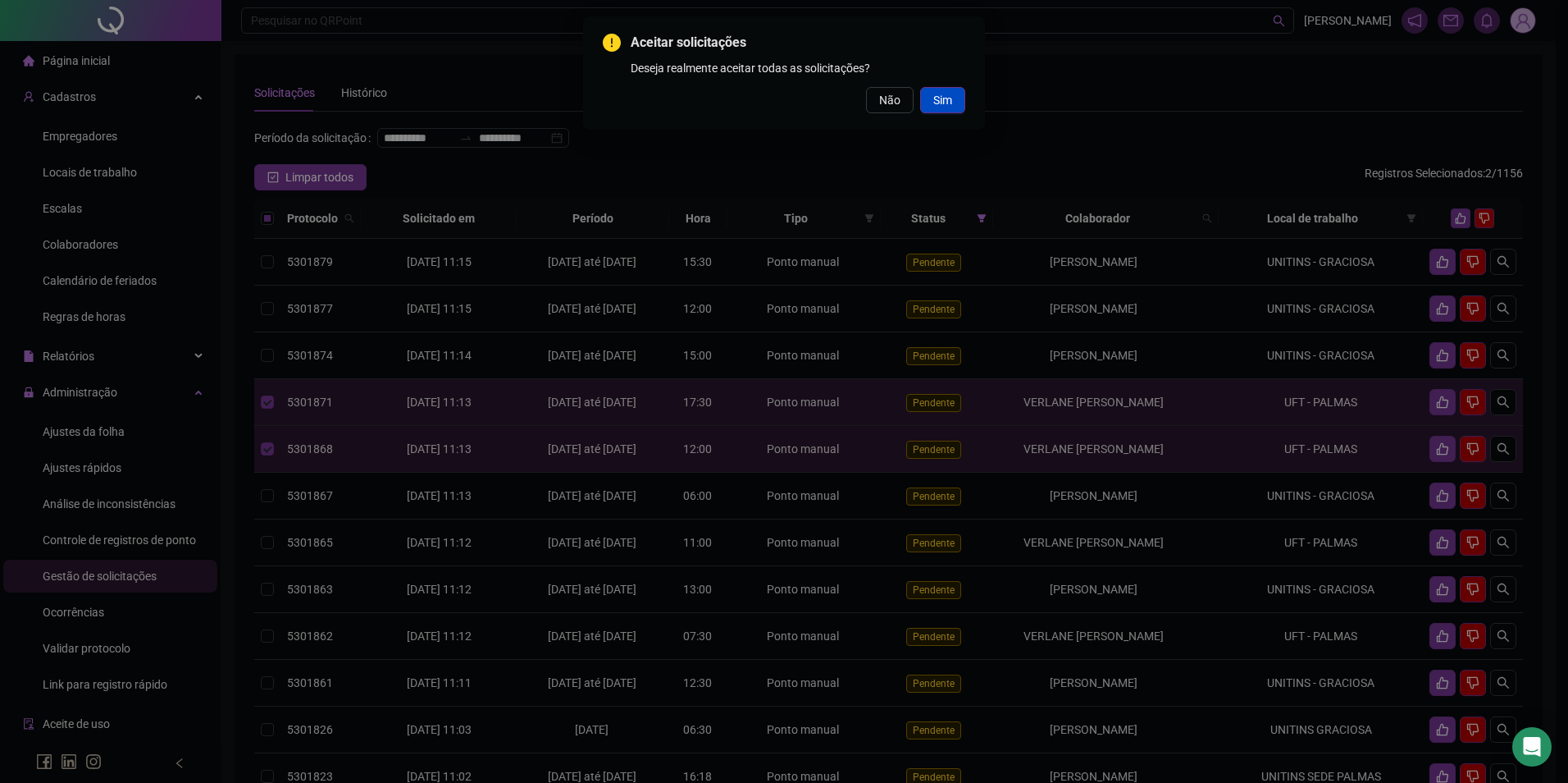
click at [951, 106] on span "Sim" at bounding box center [942, 100] width 19 height 18
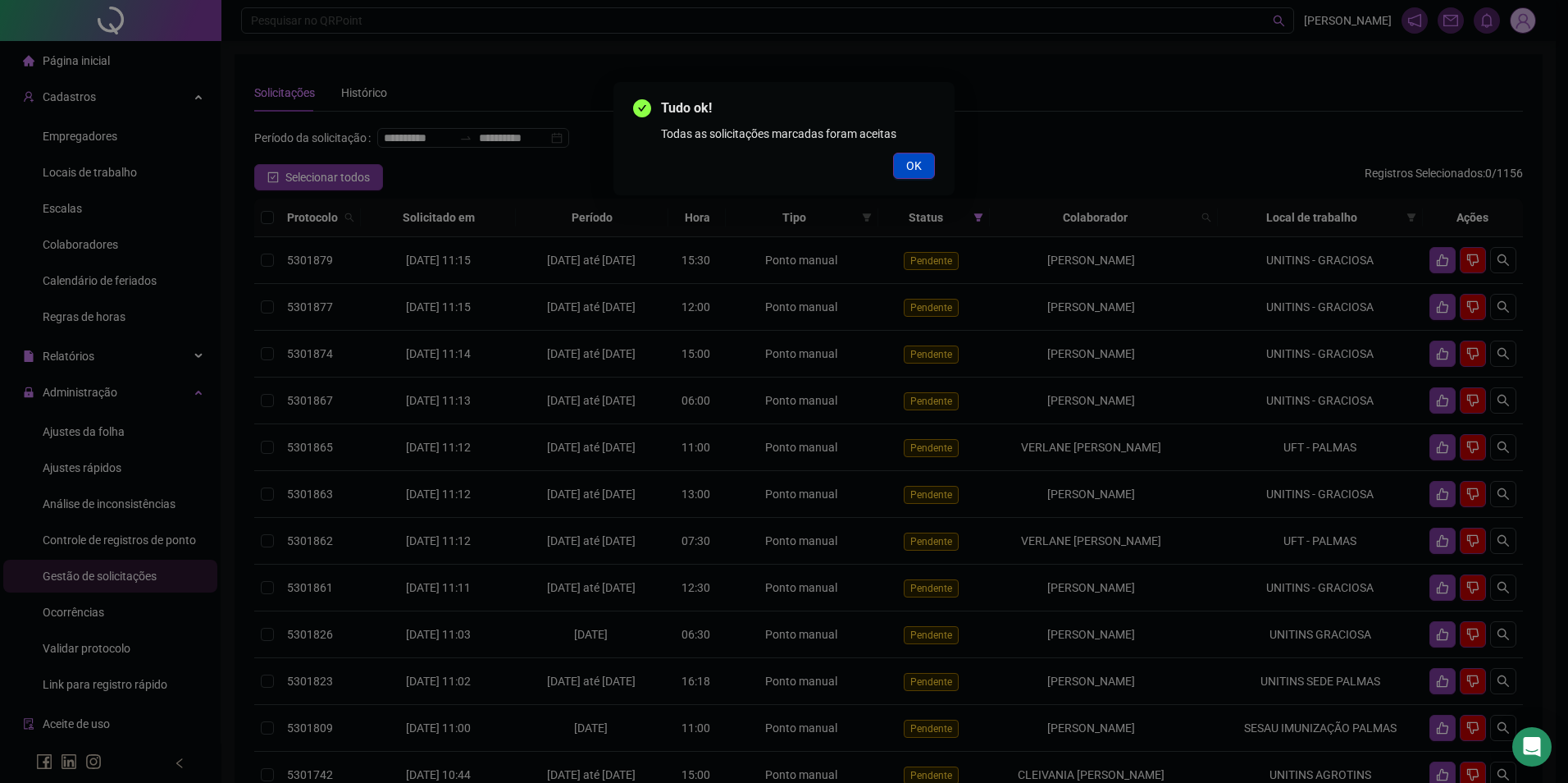
click at [907, 160] on button "OK" at bounding box center [913, 166] width 42 height 26
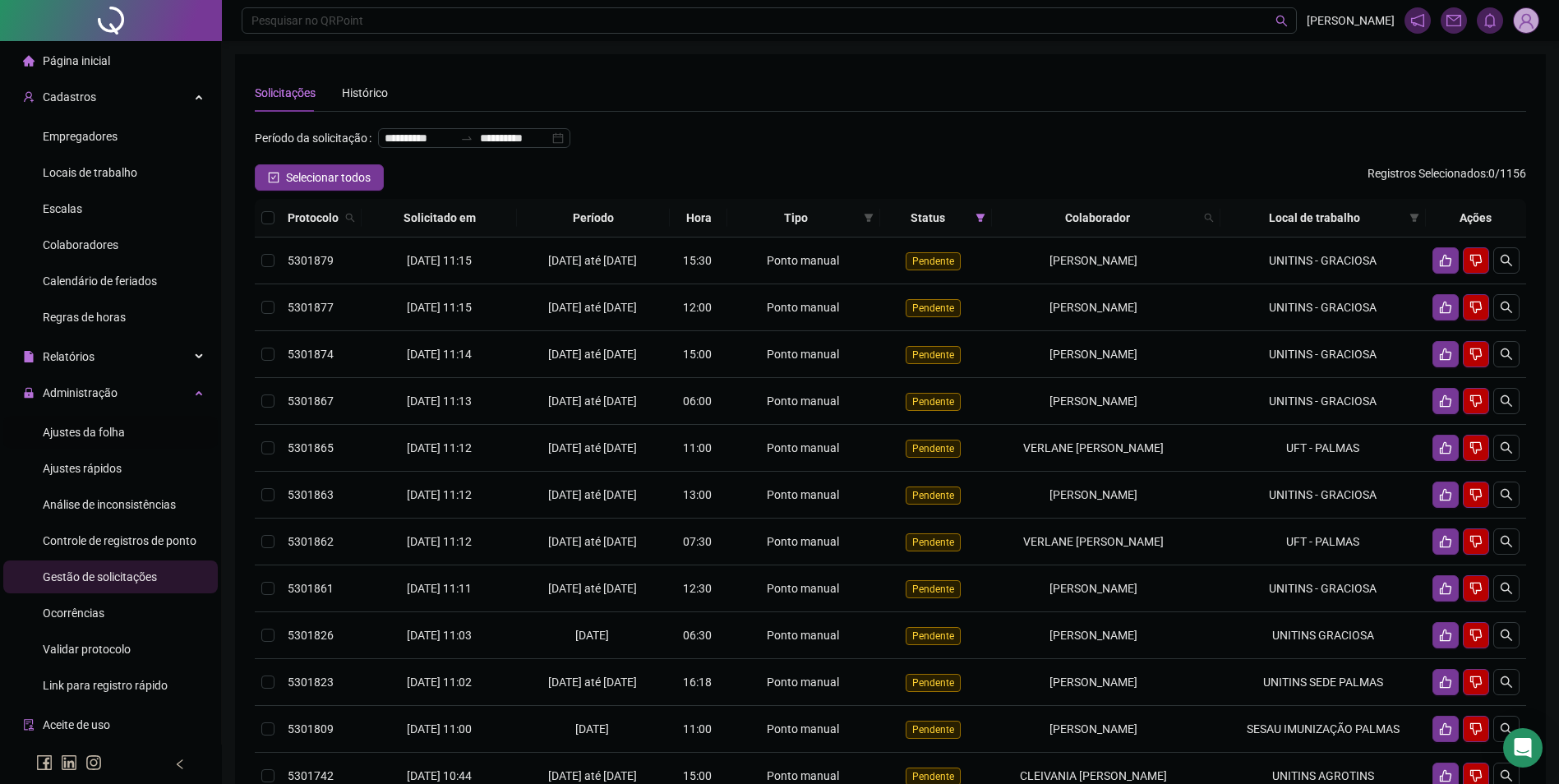
click at [95, 428] on span "Ajustes da folha" at bounding box center [84, 432] width 82 height 13
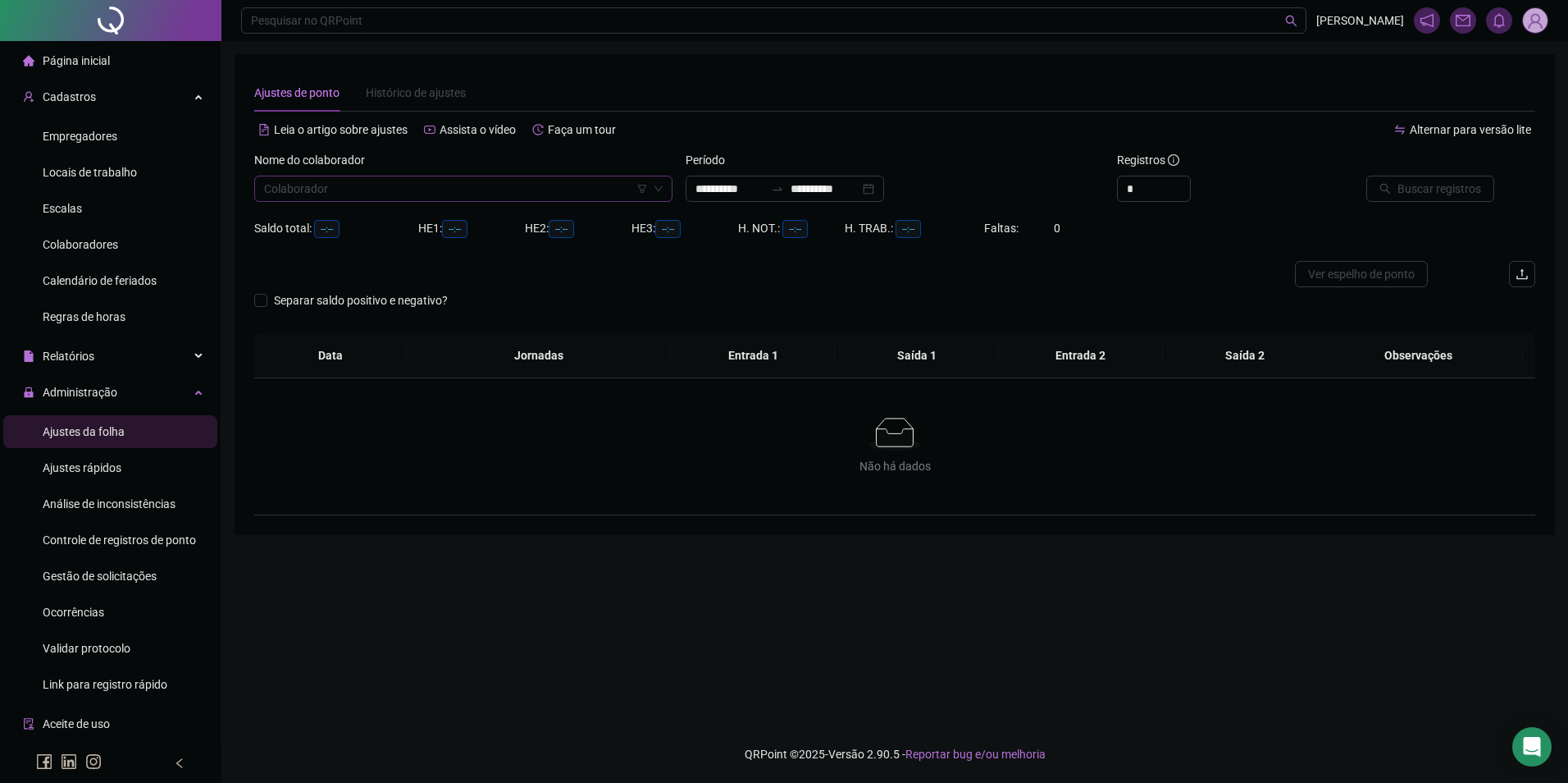
type input "**********"
click at [85, 578] on span "Gestão de solicitações" at bounding box center [100, 576] width 114 height 13
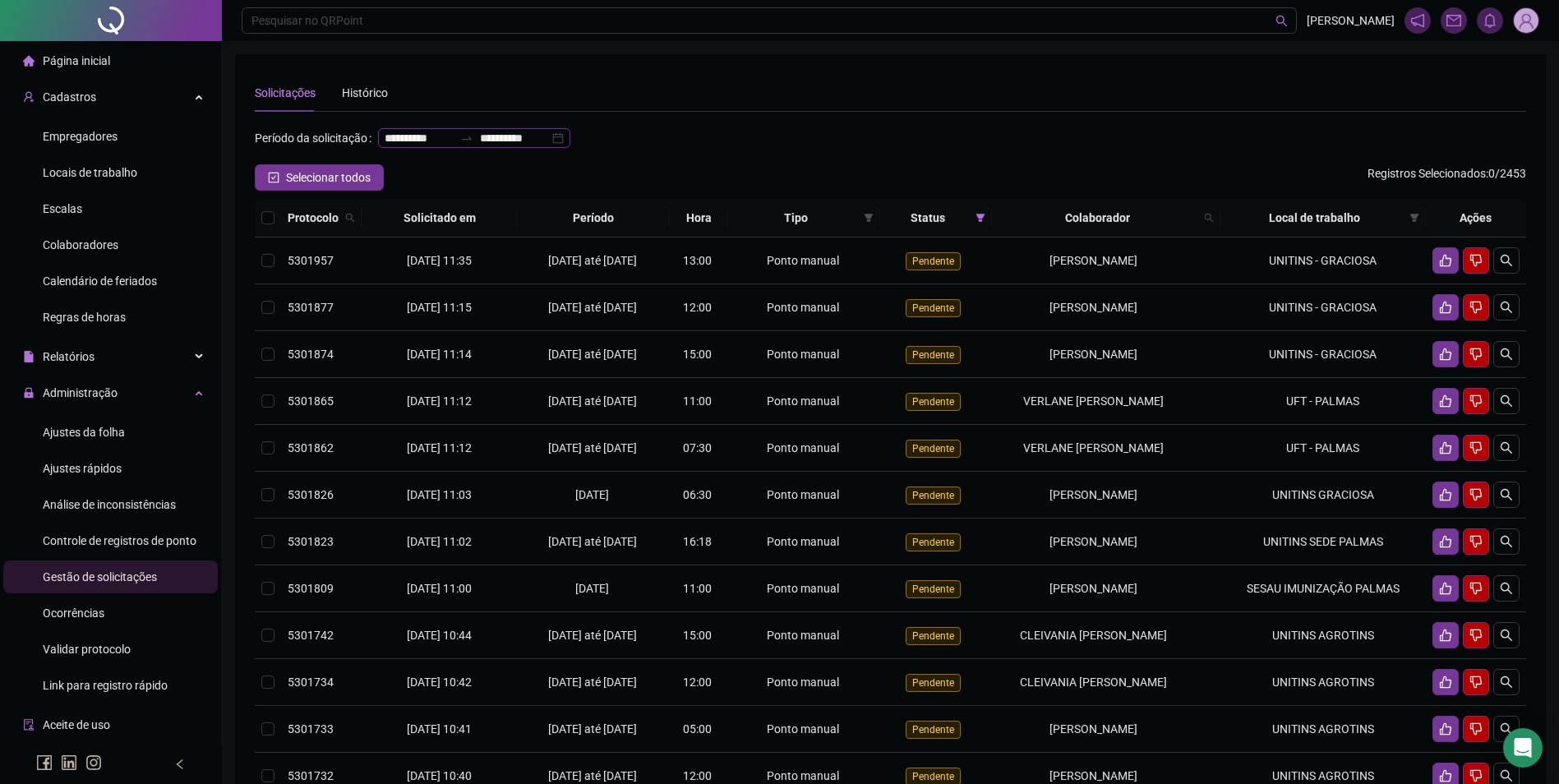
click at [479, 147] on input "**********" at bounding box center [514, 137] width 69 height 18
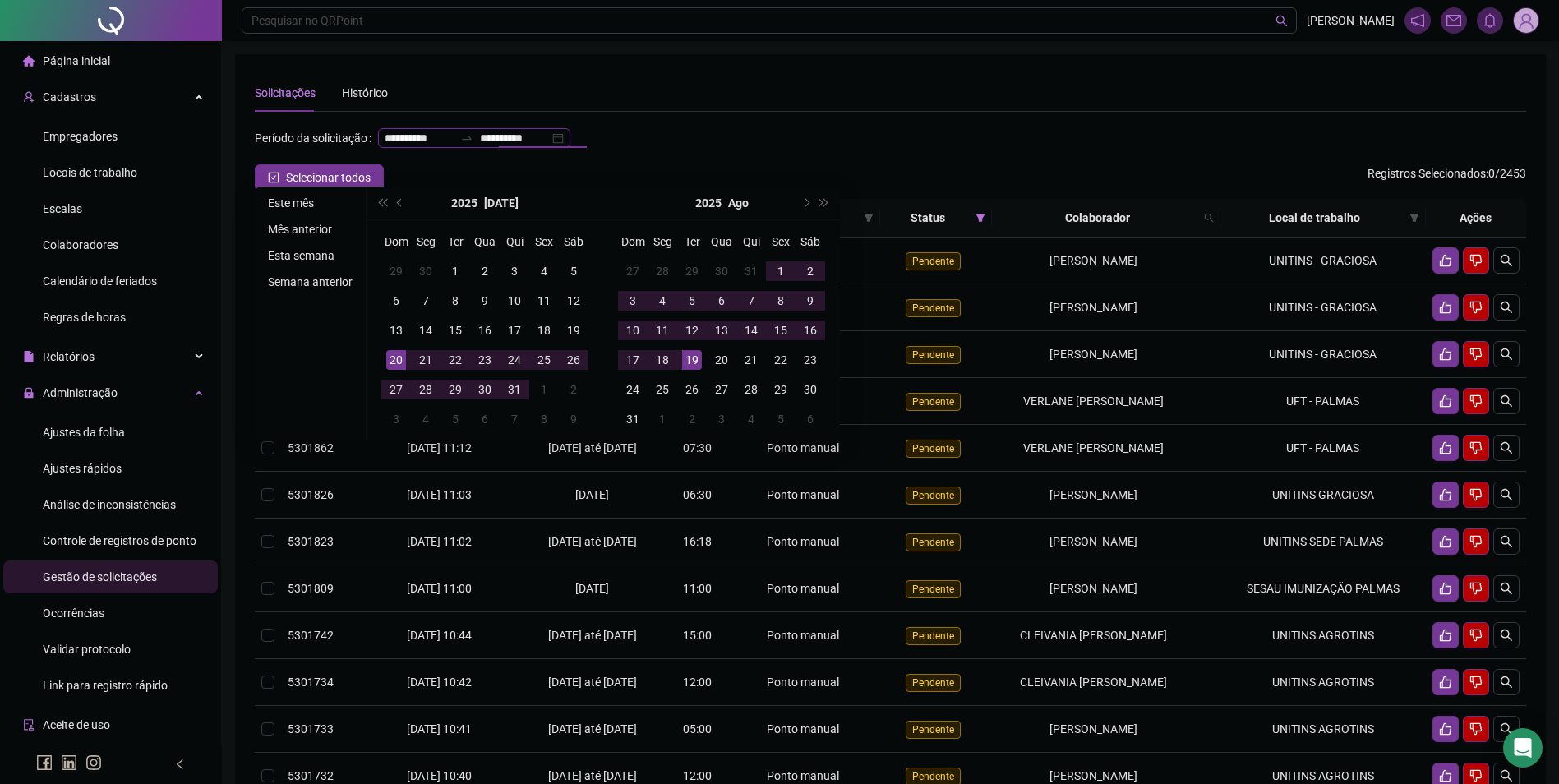
type input "**********"
click at [307, 201] on li "Este mês" at bounding box center [310, 203] width 98 height 20
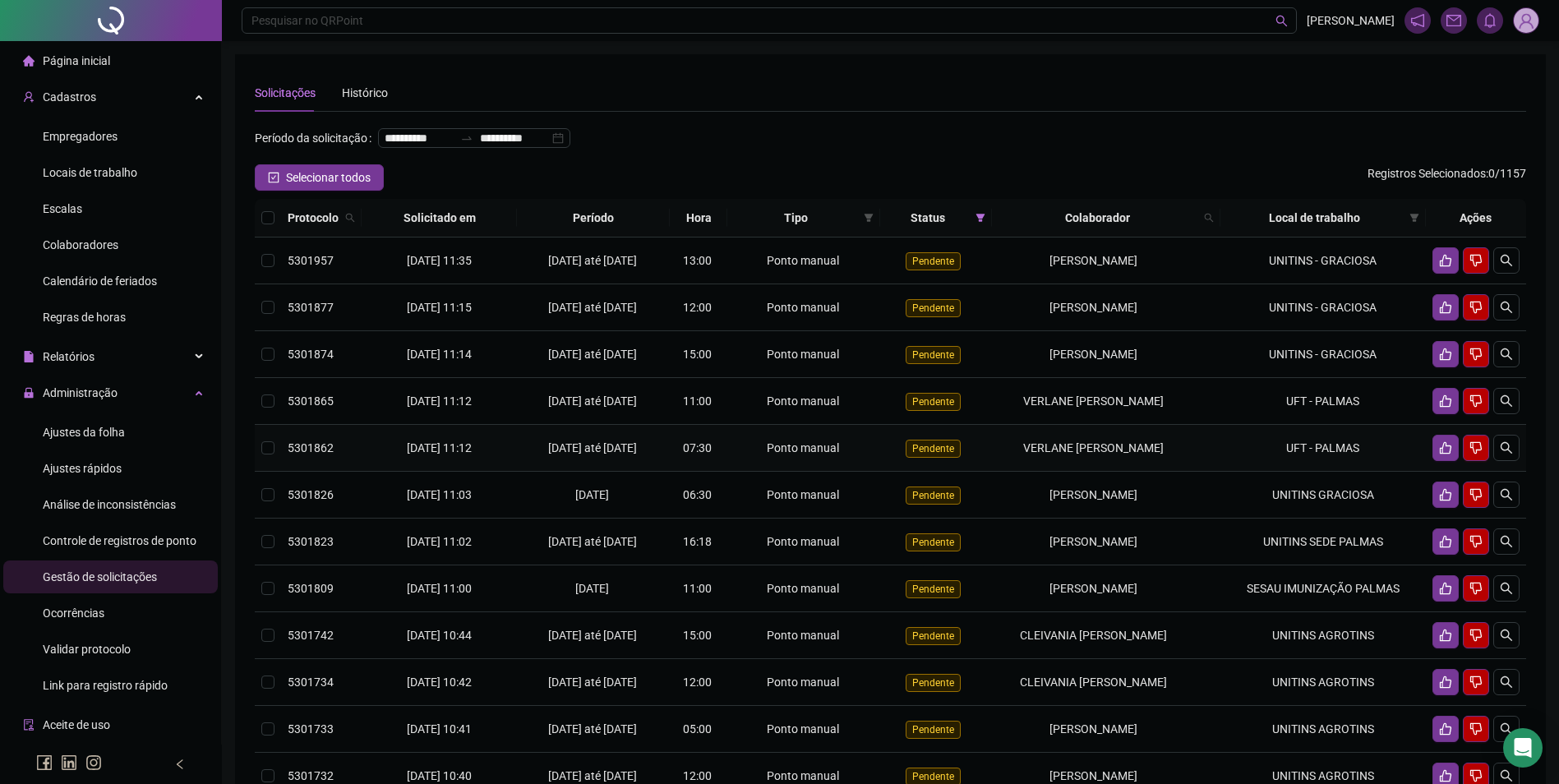
click at [1164, 454] on span "VERLANE [PERSON_NAME]" at bounding box center [1094, 448] width 140 height 13
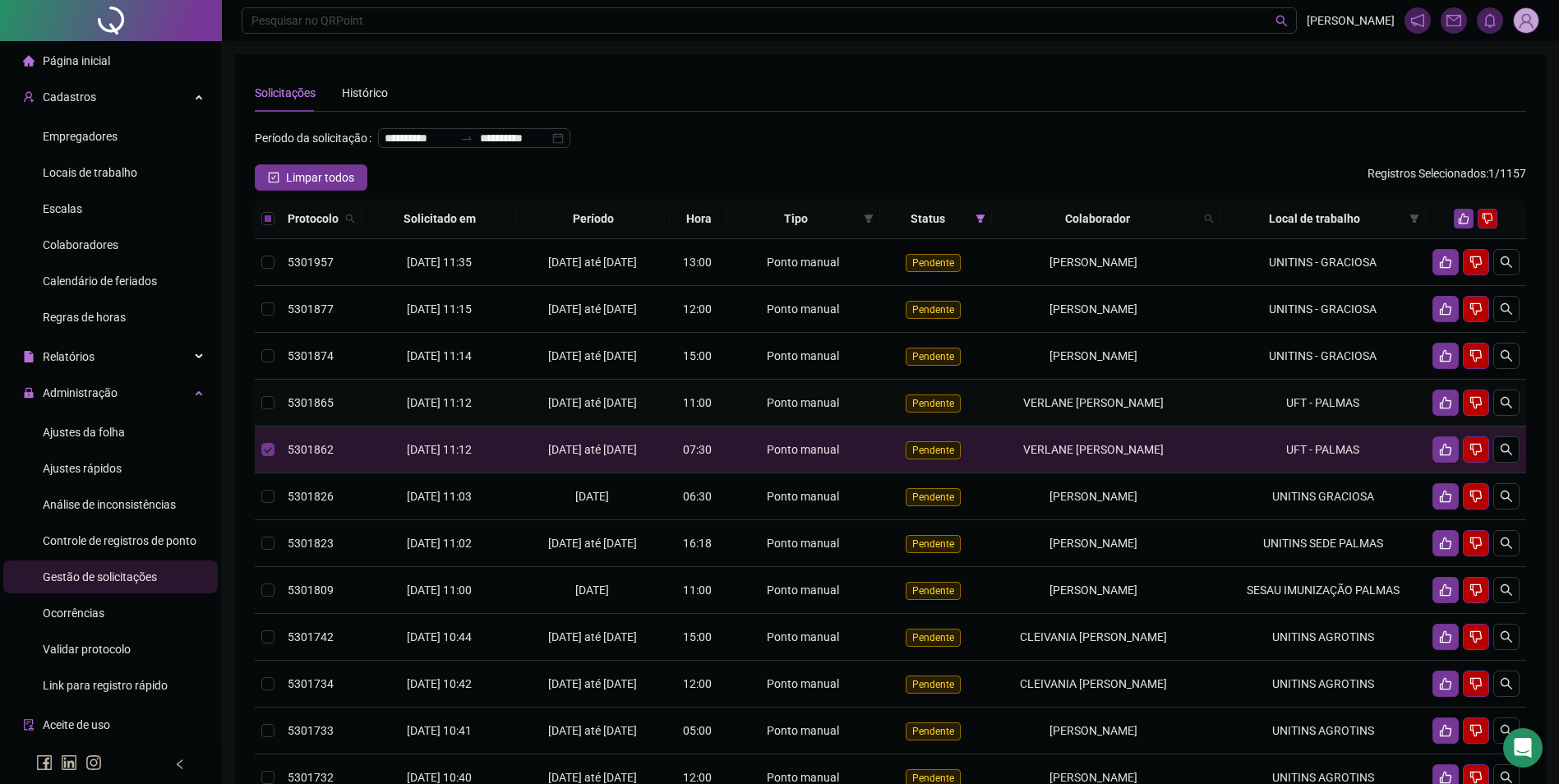
click at [1193, 426] on td "VERLANE [PERSON_NAME]" at bounding box center [1106, 403] width 228 height 47
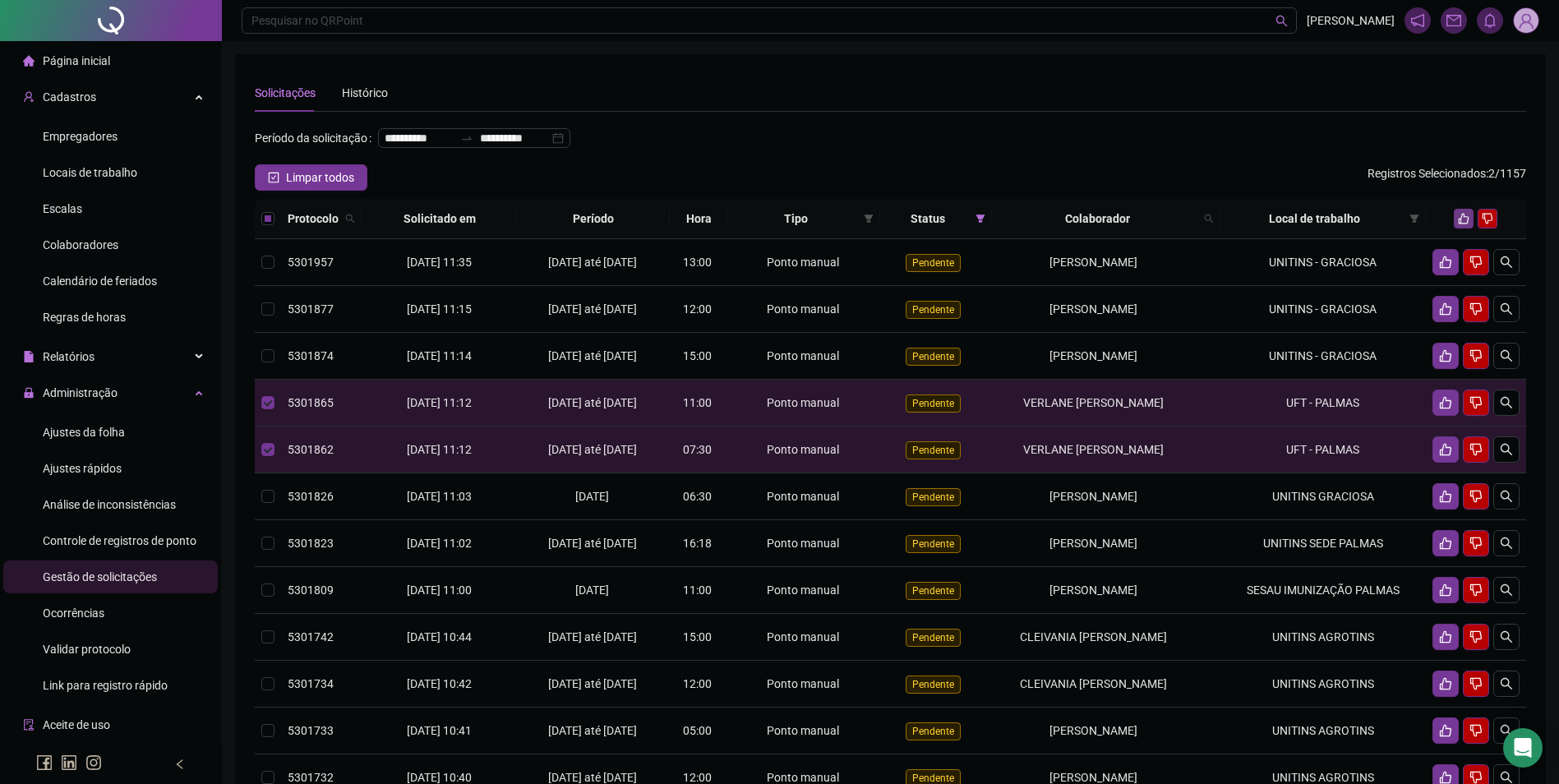
click at [1464, 224] on icon "like" at bounding box center [1464, 219] width 11 height 11
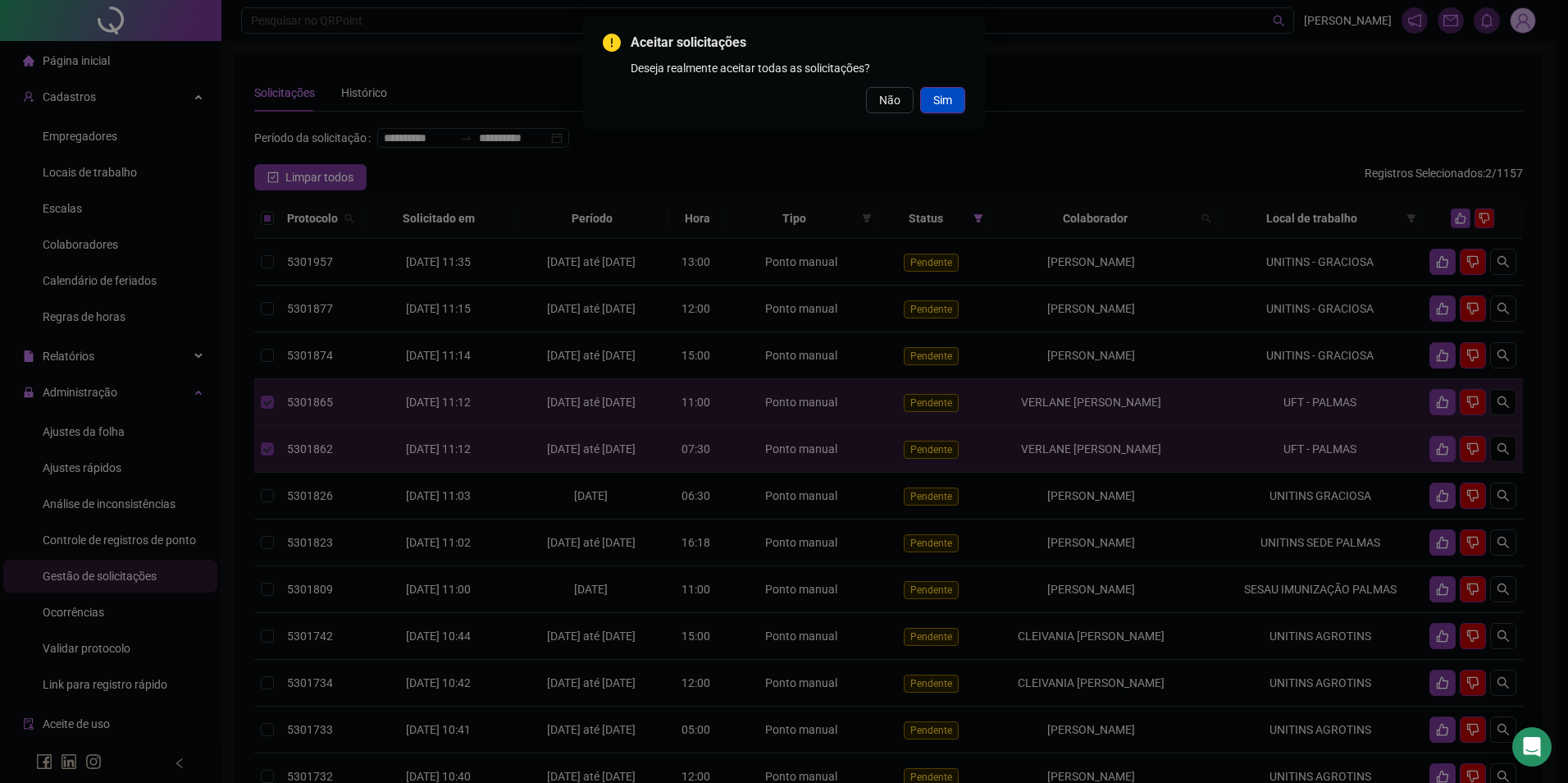
click at [933, 98] on span "Sim" at bounding box center [942, 100] width 19 height 18
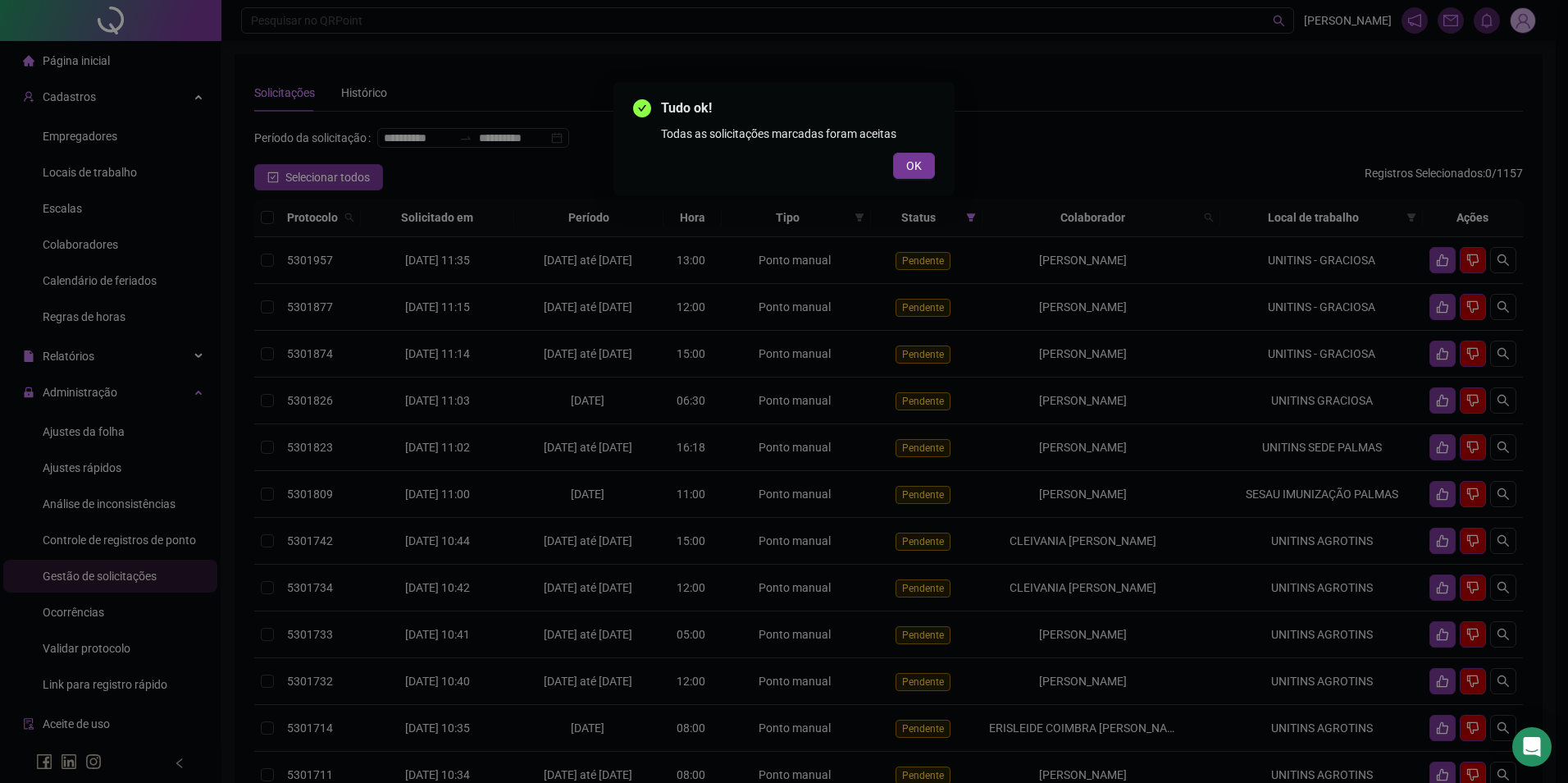
click at [58, 398] on div "Tudo ok! Todas as solicitações marcadas foram aceitas OK" at bounding box center [784, 391] width 1568 height 783
click at [78, 431] on div "Tudo ok! Todas as solicitações marcadas foram aceitas OK" at bounding box center [784, 391] width 1568 height 783
click at [78, 435] on div "Tudo ok! Todas as solicitações marcadas foram aceitas OK" at bounding box center [784, 391] width 1568 height 783
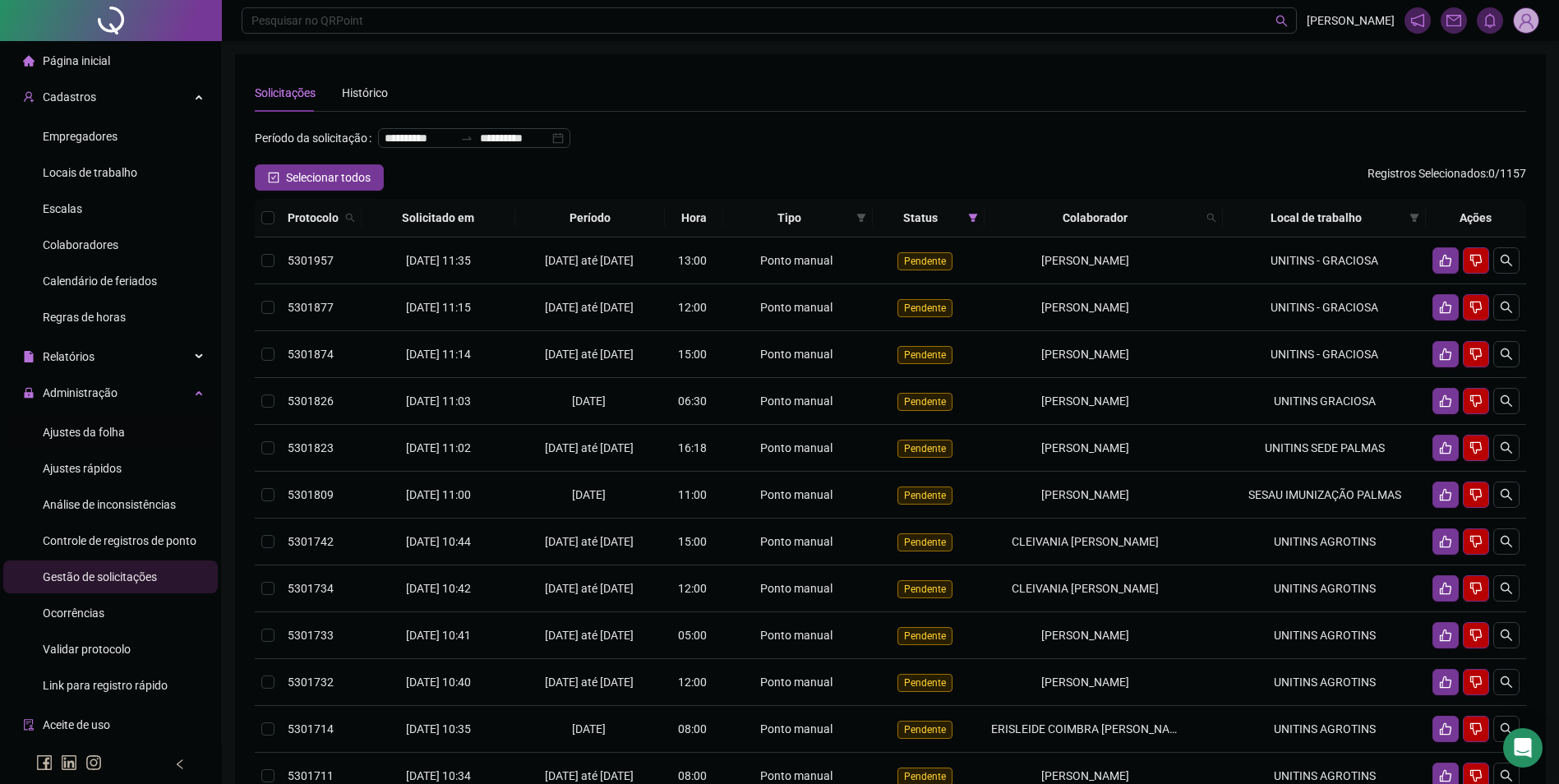
click at [82, 436] on span "Ajustes da folha" at bounding box center [84, 432] width 82 height 13
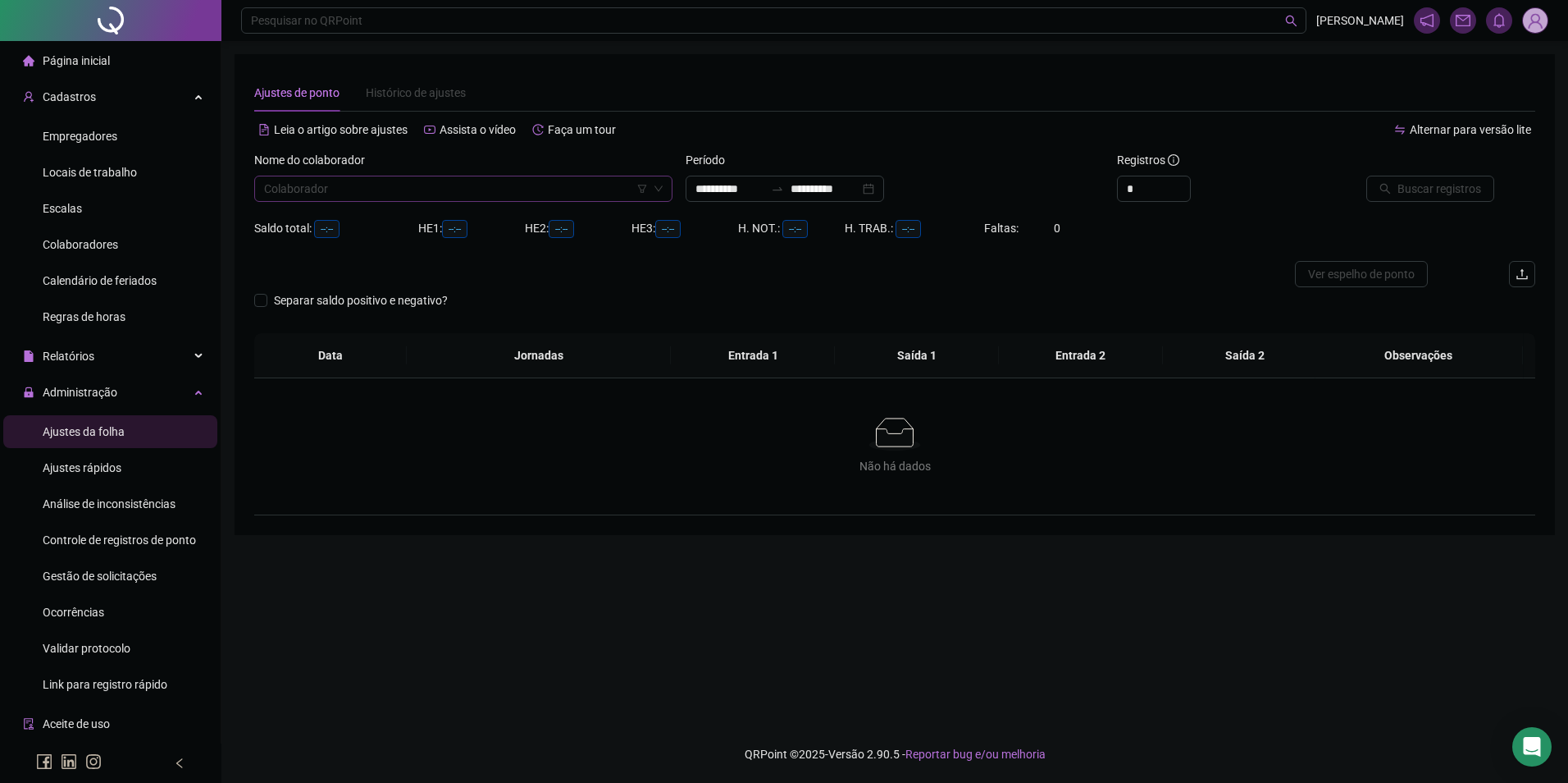
click at [387, 188] on input "search" at bounding box center [455, 189] width 383 height 24
type input "*******"
type input "**********"
click at [785, 191] on div at bounding box center [777, 189] width 26 height 13
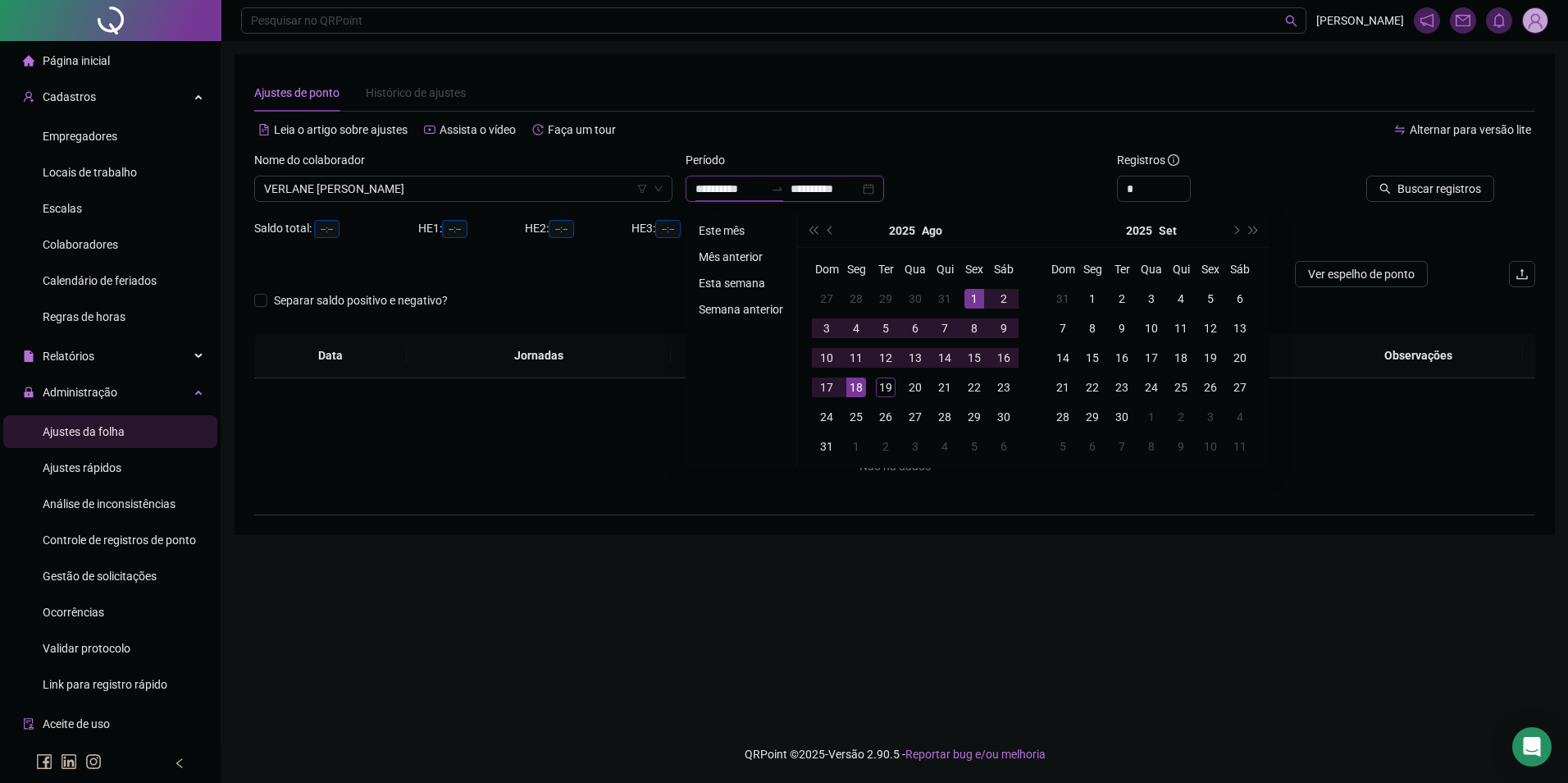
type input "**********"
click at [719, 228] on li "Este mês" at bounding box center [741, 230] width 98 height 20
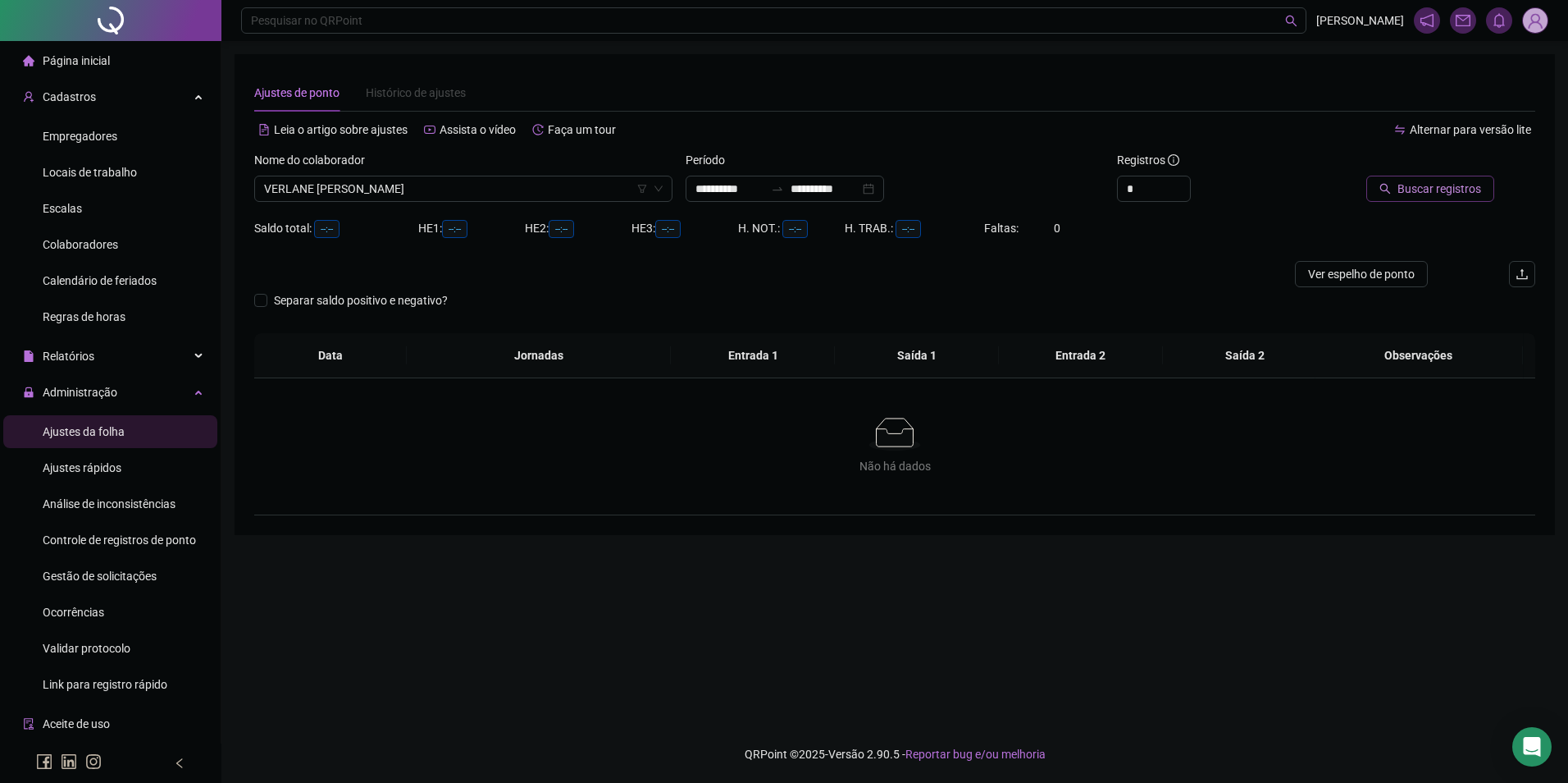
click at [1439, 195] on span "Buscar registros" at bounding box center [1439, 189] width 84 height 18
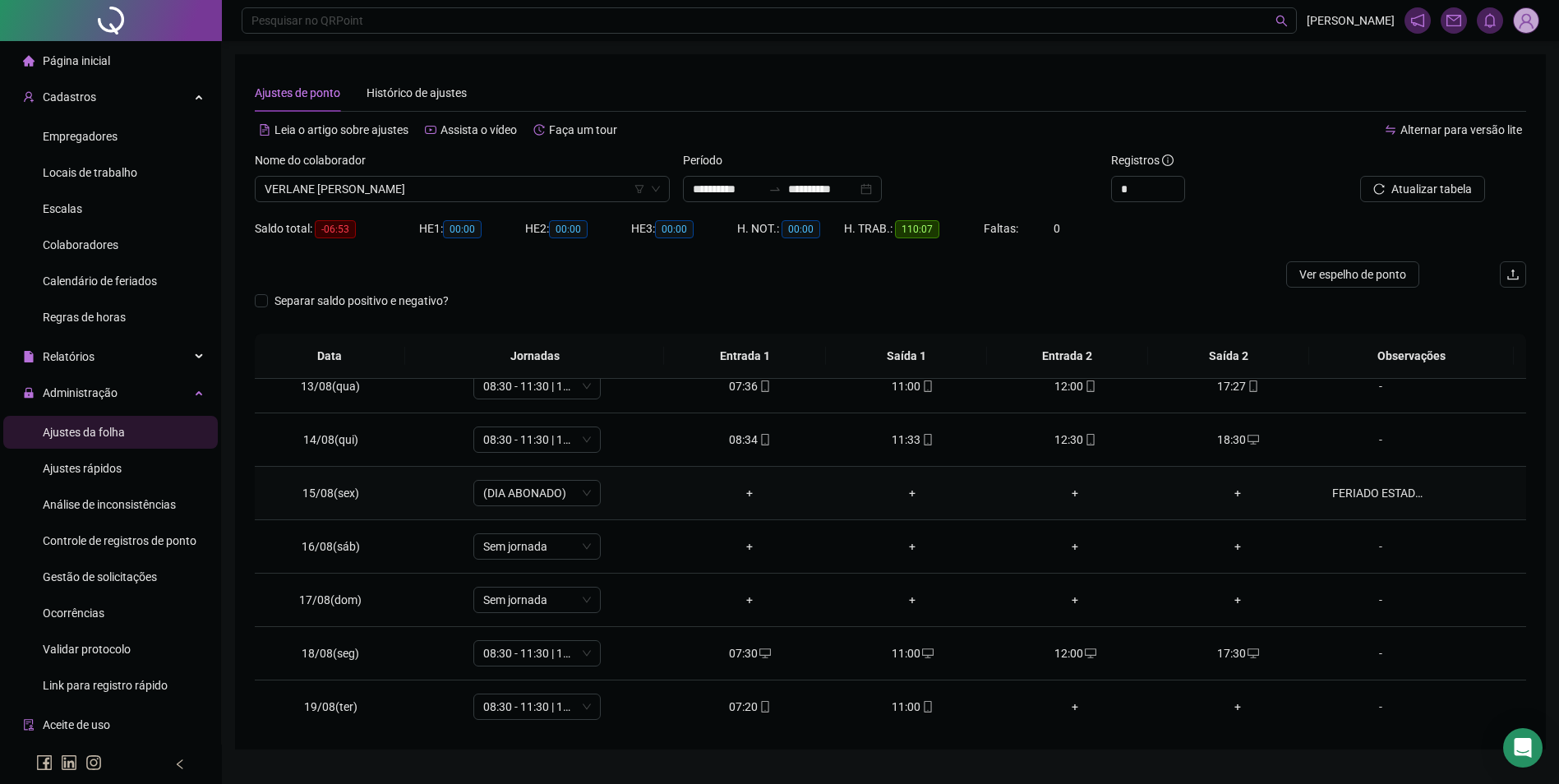
scroll to position [663, 0]
click at [923, 698] on icon "mobile" at bounding box center [927, 702] width 7 height 11
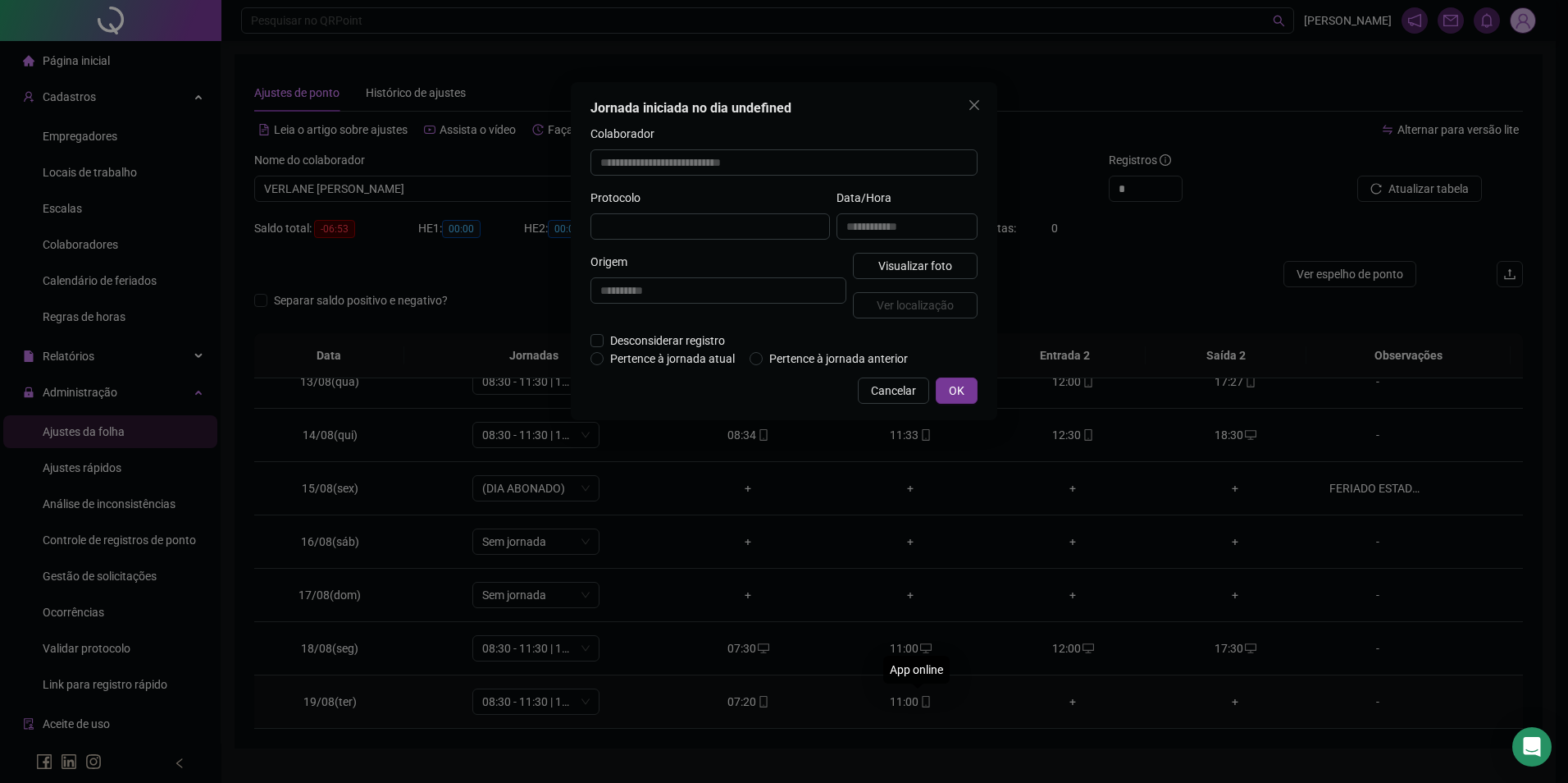
type input "**********"
click at [940, 269] on span "Visualizar foto" at bounding box center [915, 267] width 74 height 18
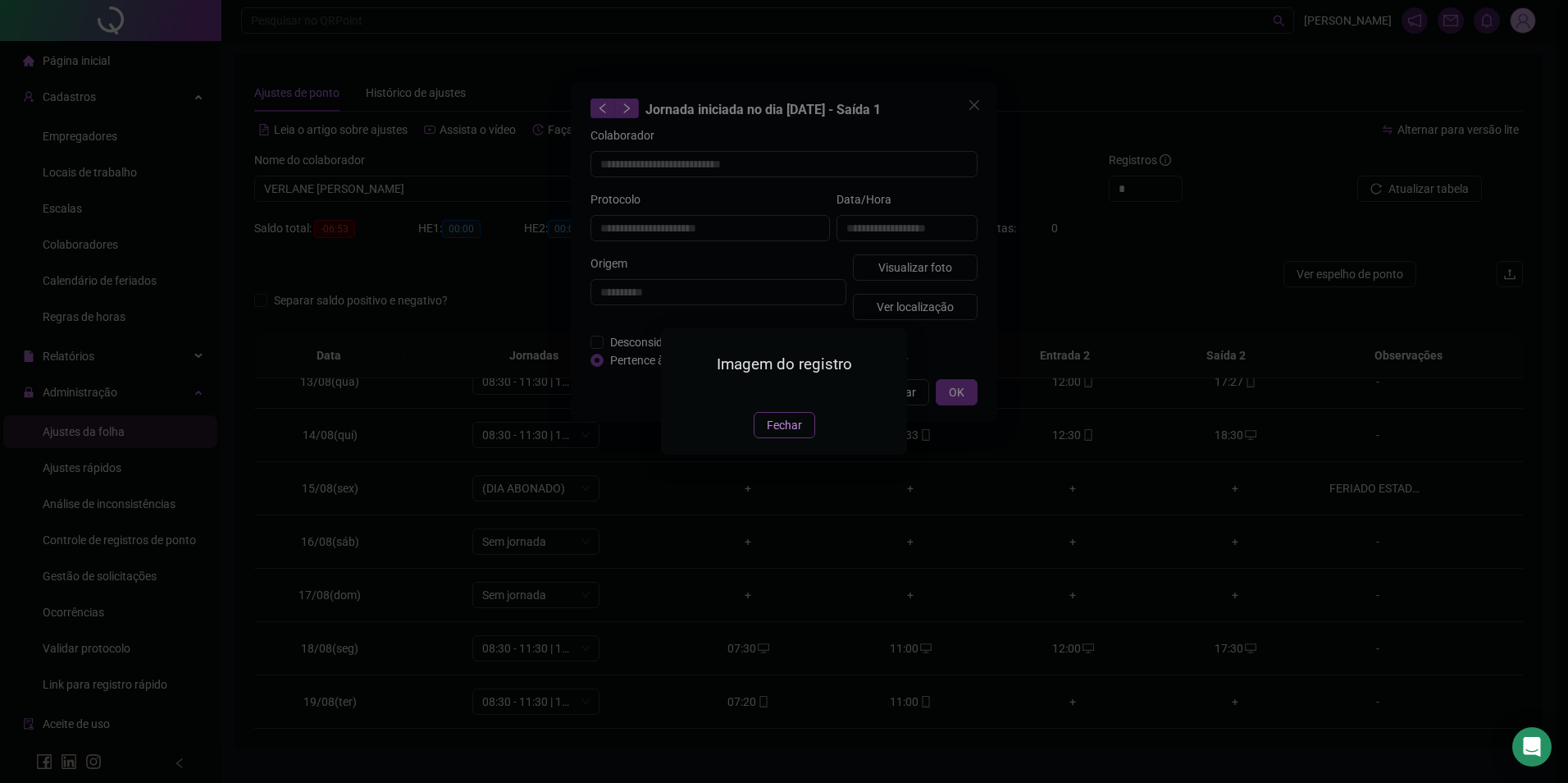
click at [795, 434] on span "Fechar" at bounding box center [784, 425] width 35 height 18
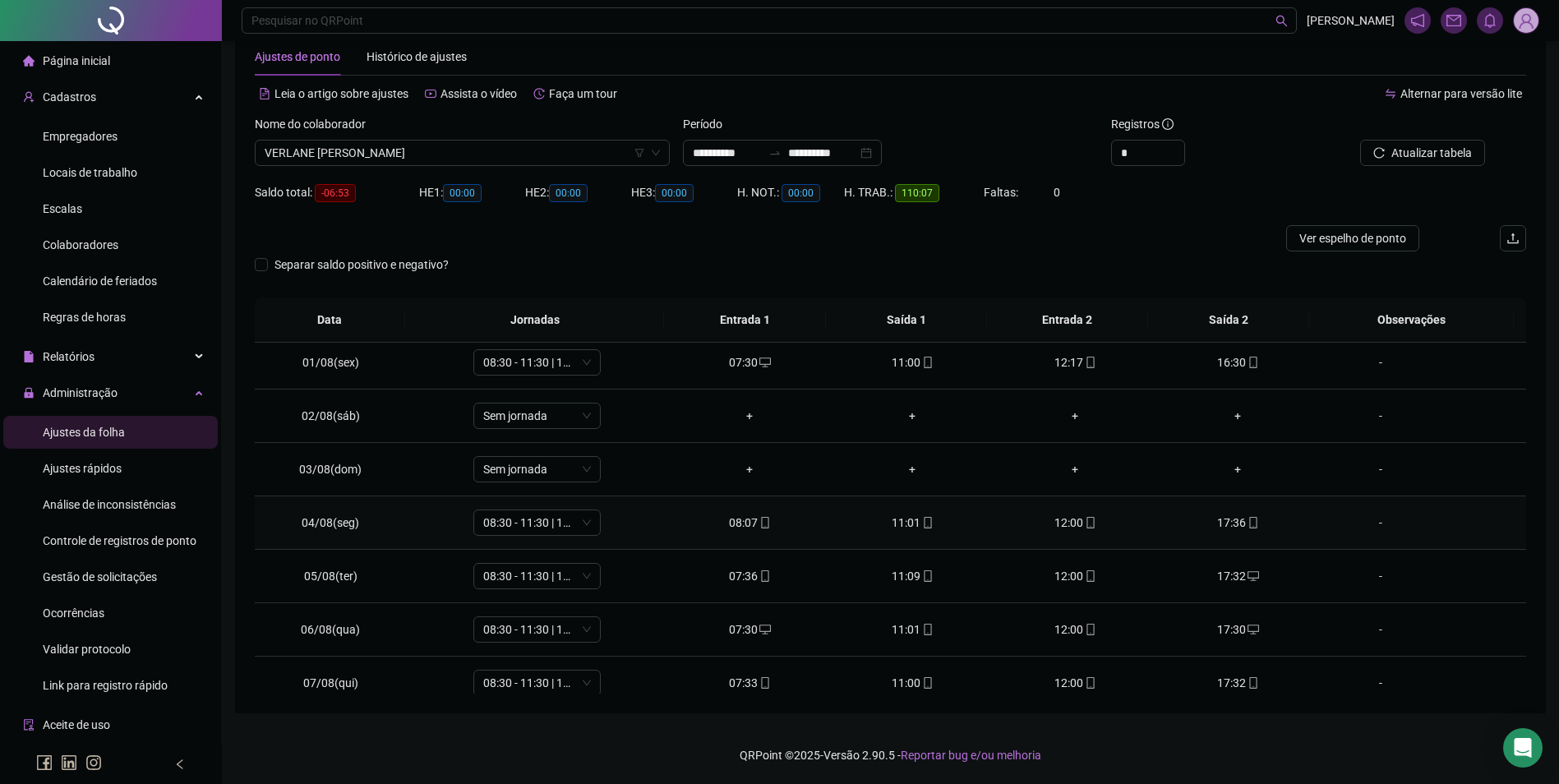
scroll to position [0, 0]
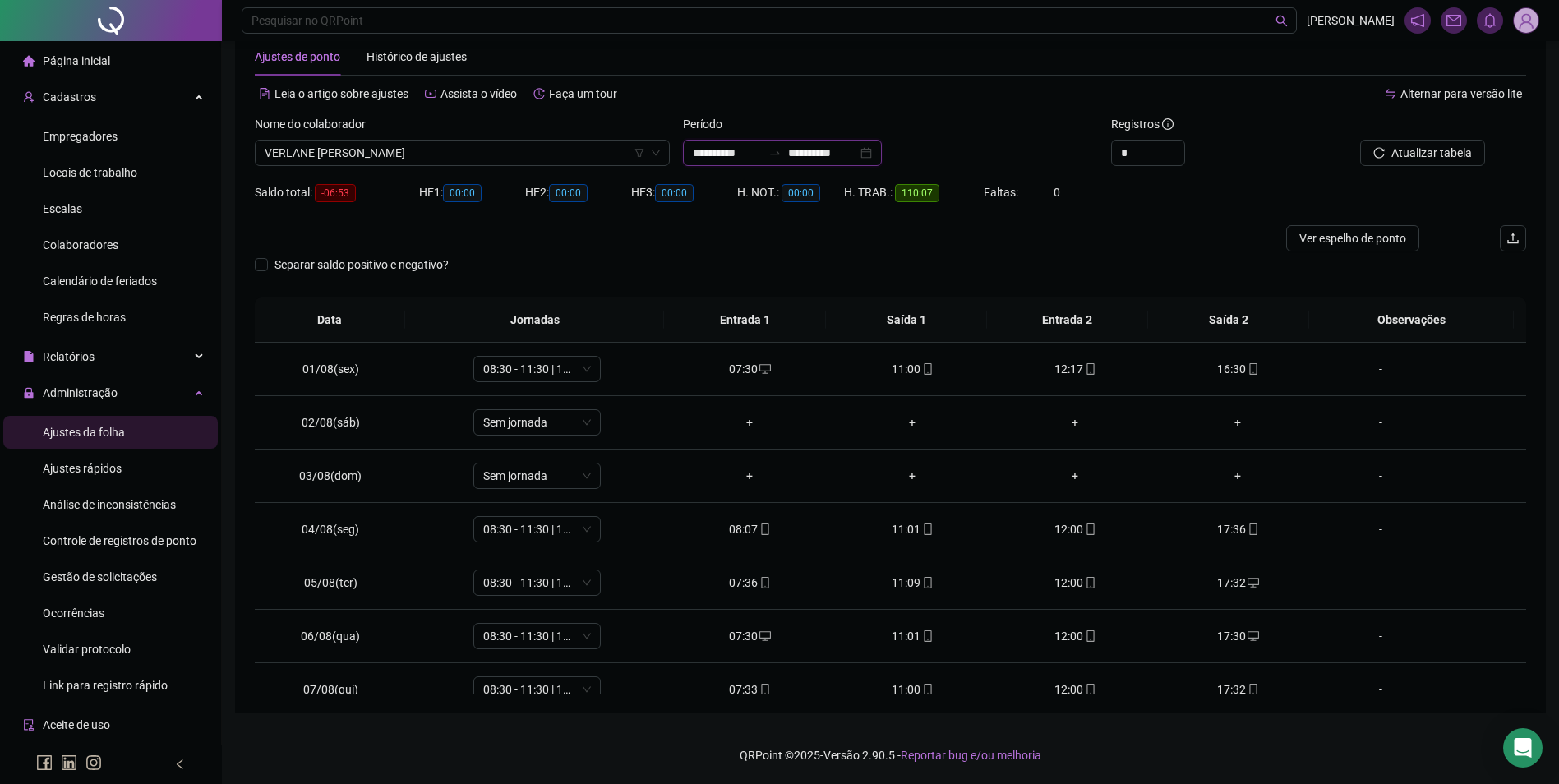
click at [836, 158] on input "**********" at bounding box center [822, 152] width 69 height 18
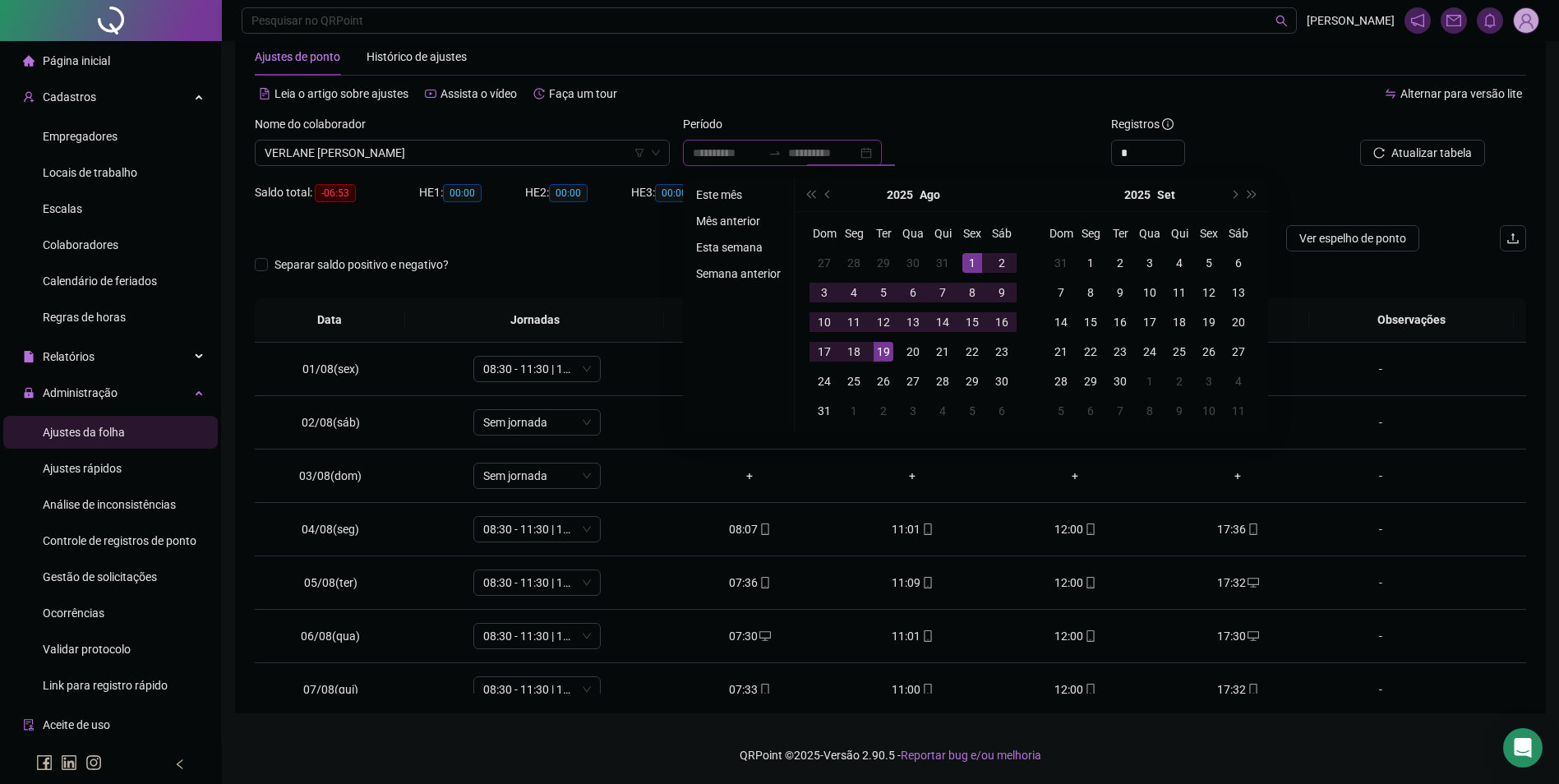
type input "**********"
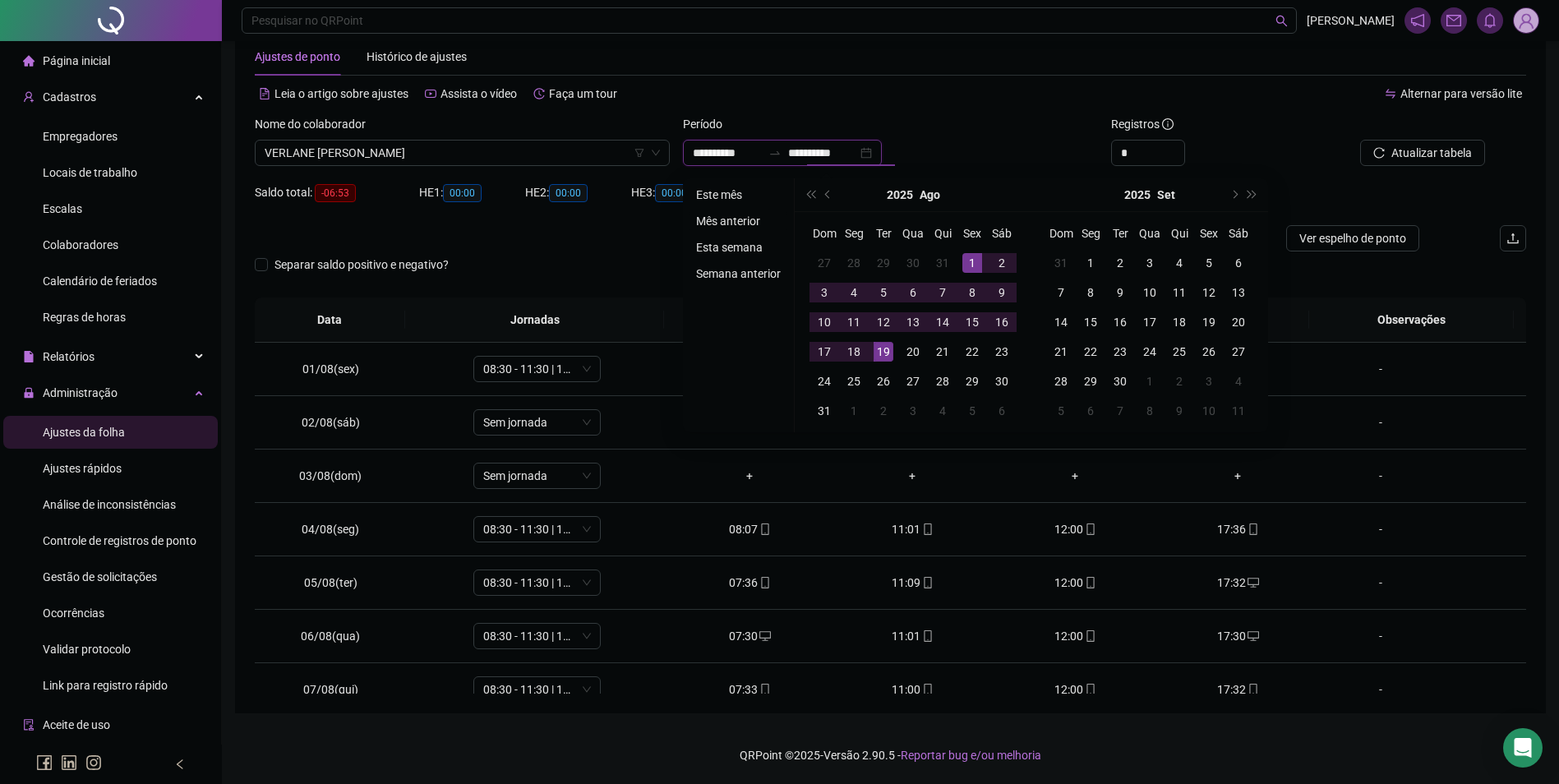
type input "**********"
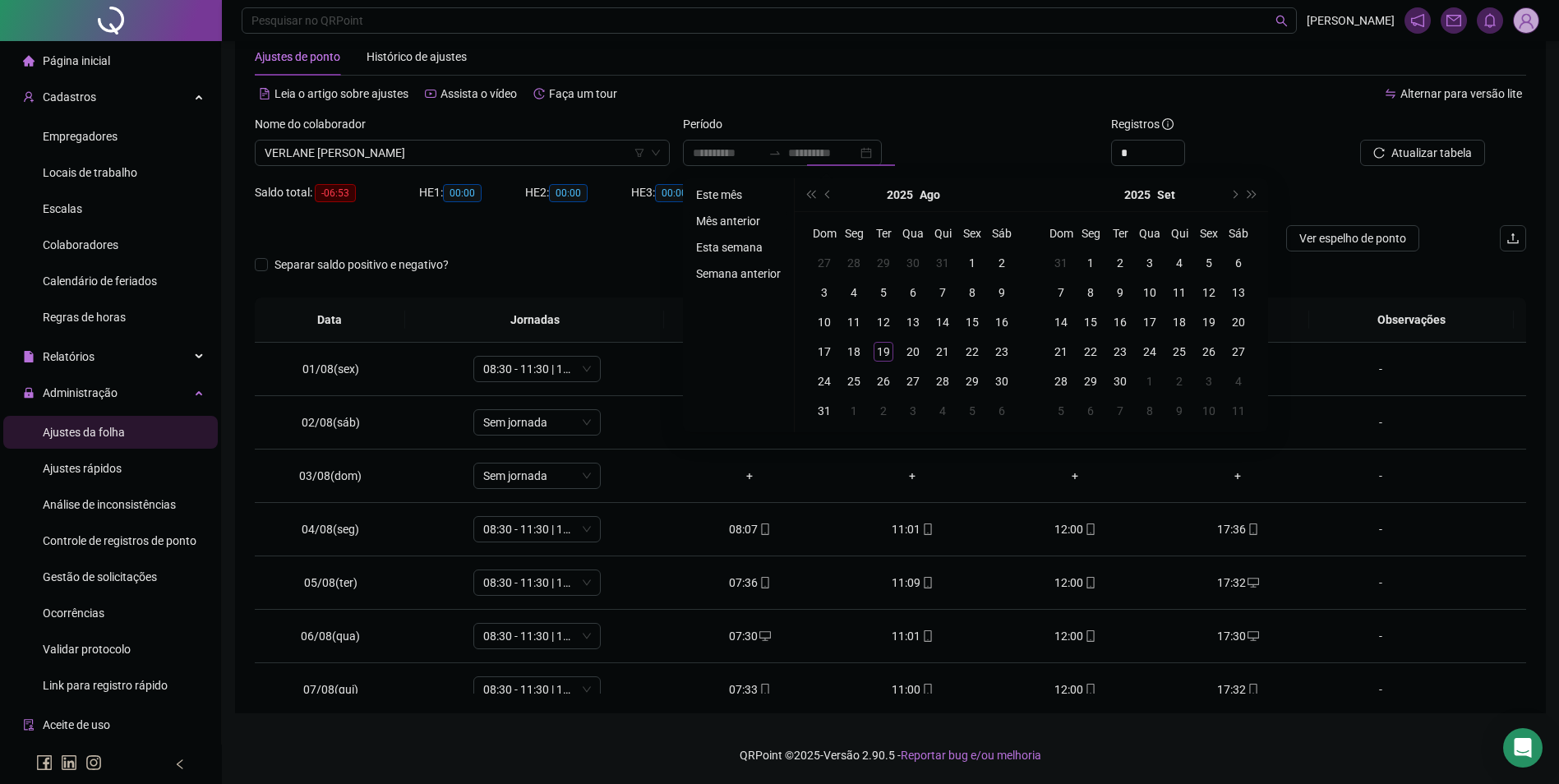
click at [731, 216] on li "Mês anterior" at bounding box center [738, 221] width 98 height 20
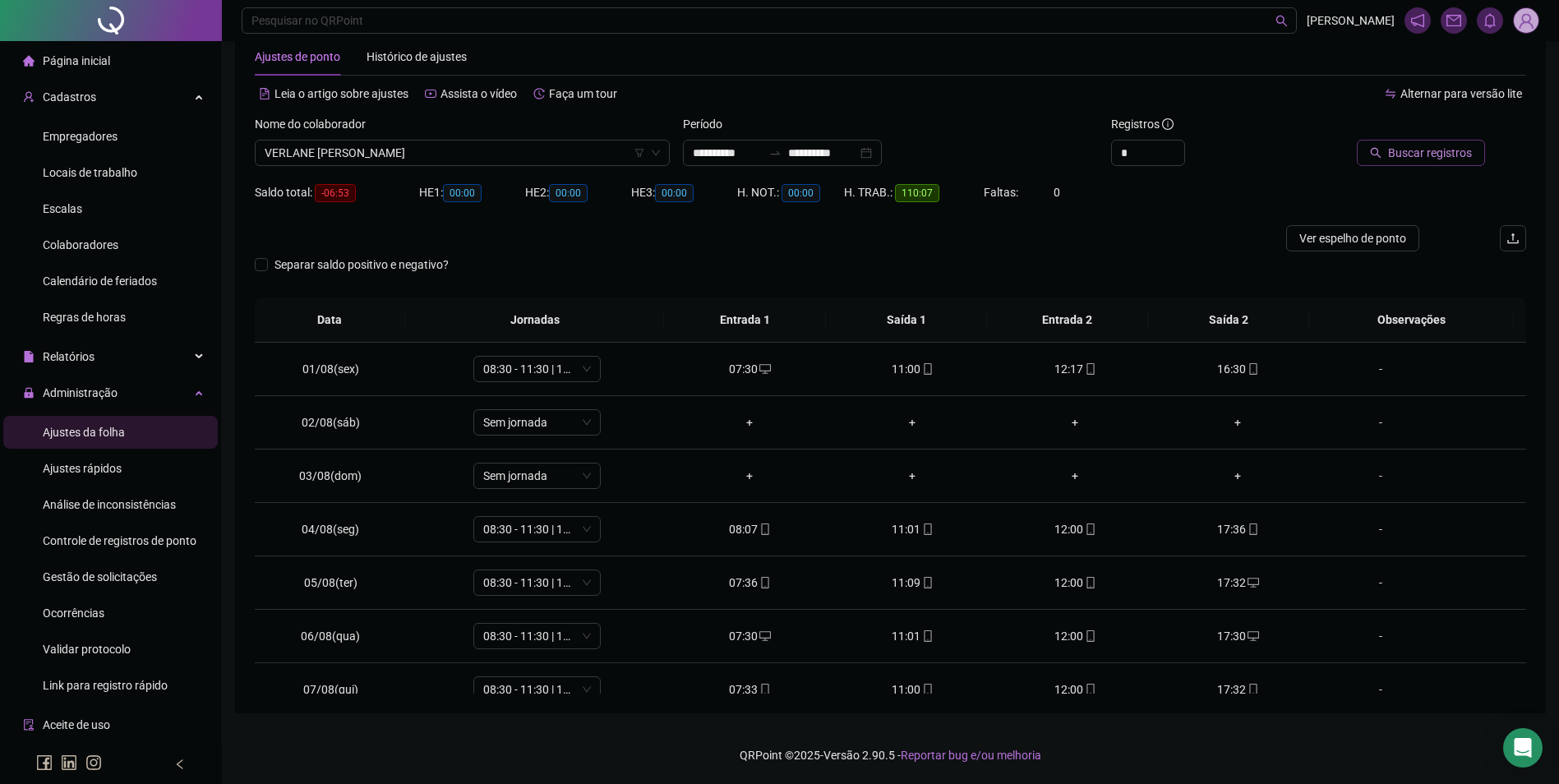
click at [1425, 144] on span "Buscar registros" at bounding box center [1430, 152] width 84 height 18
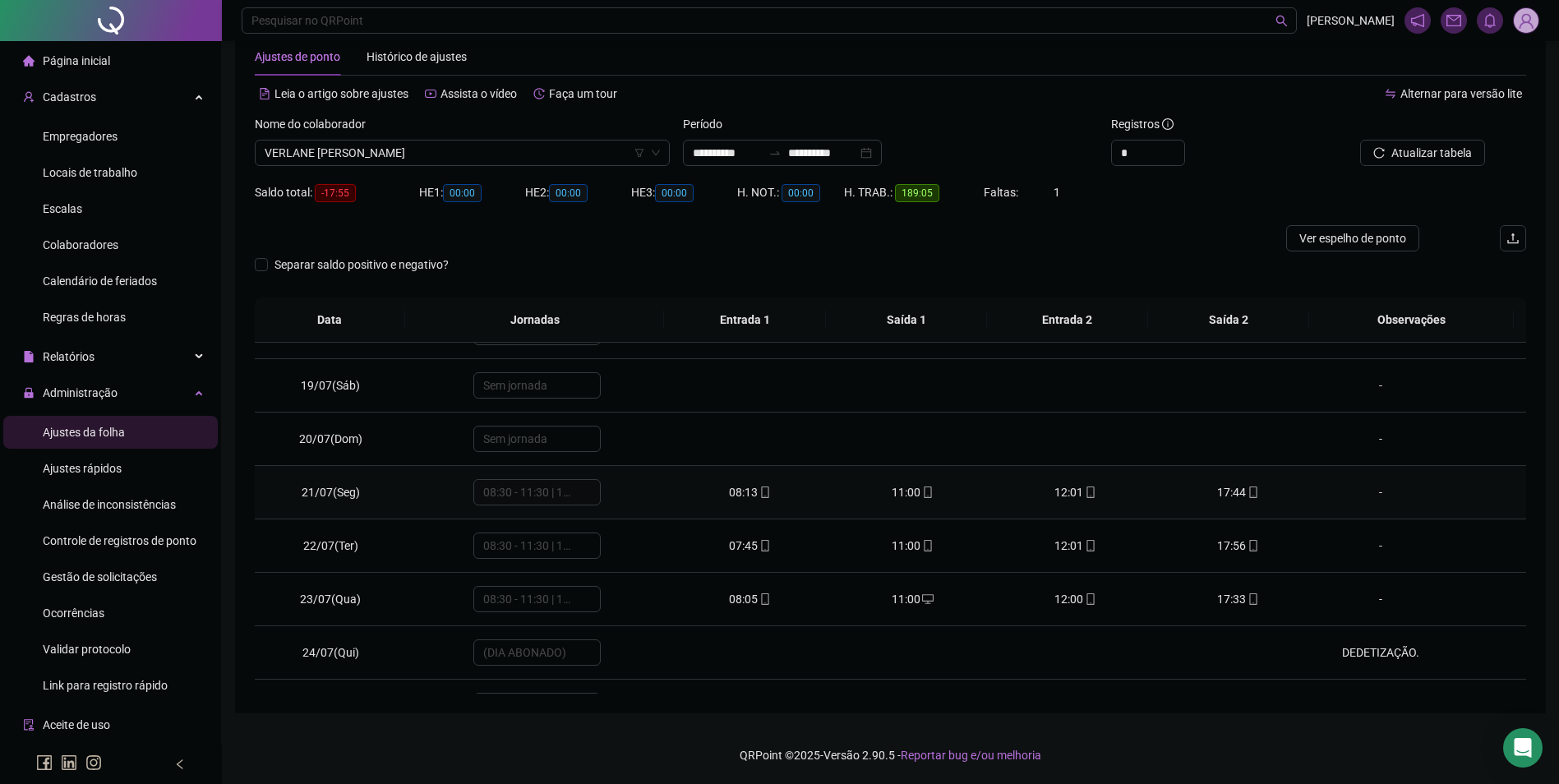
scroll to position [893, 0]
click at [785, 148] on div at bounding box center [775, 152] width 26 height 13
type input "**********"
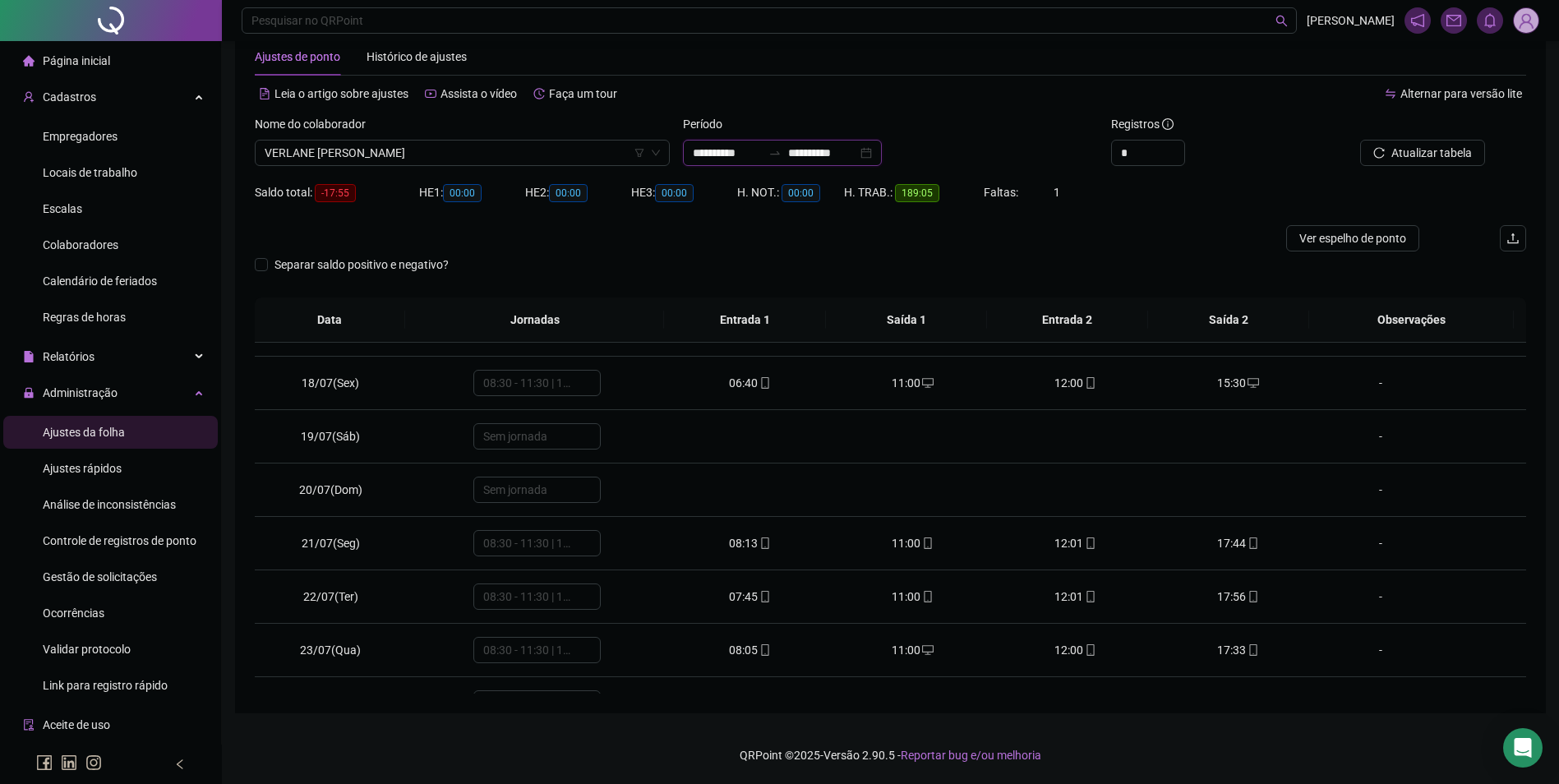
type input "**********"
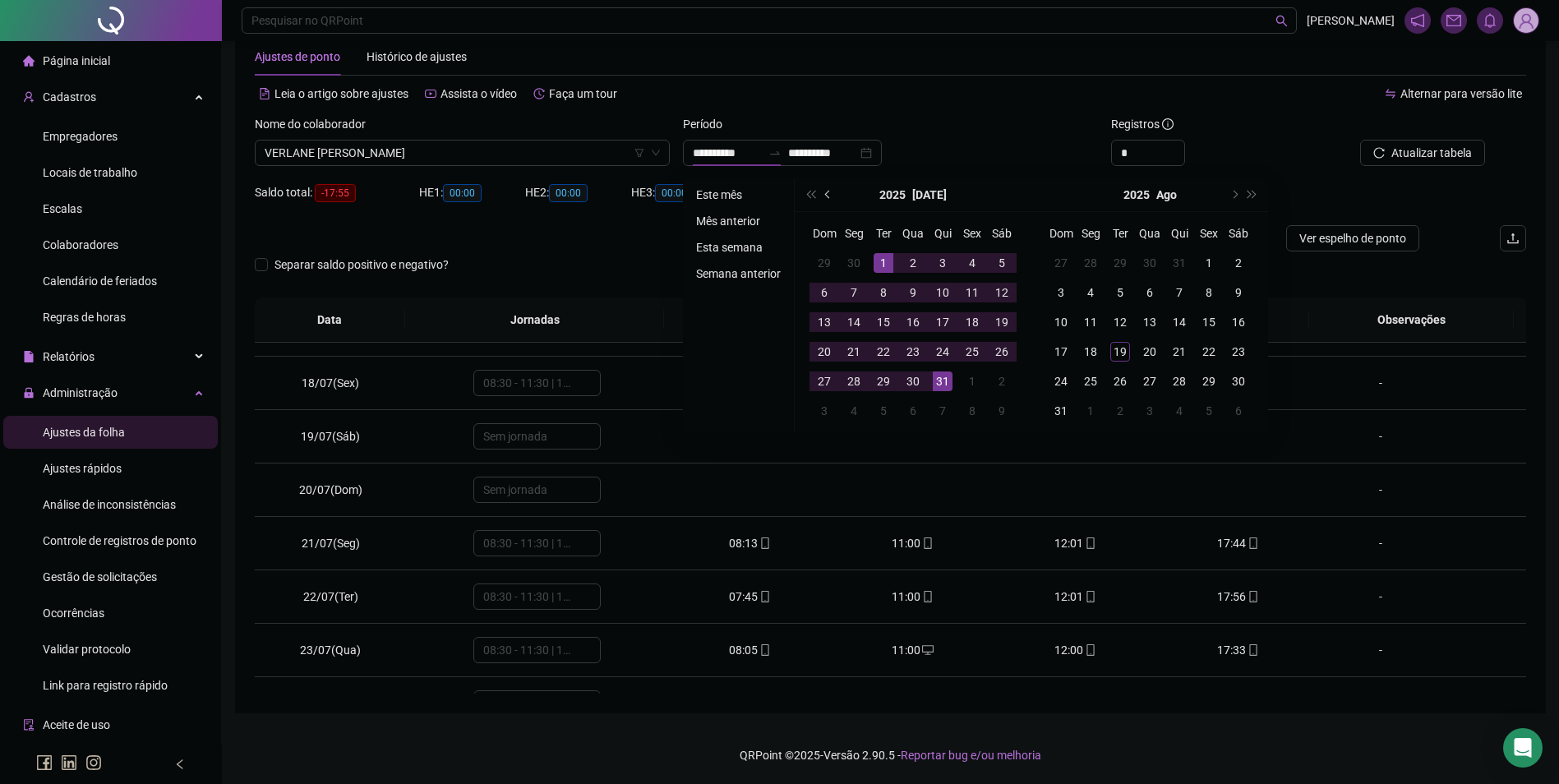
click at [826, 195] on span "prev-year" at bounding box center [829, 194] width 8 height 8
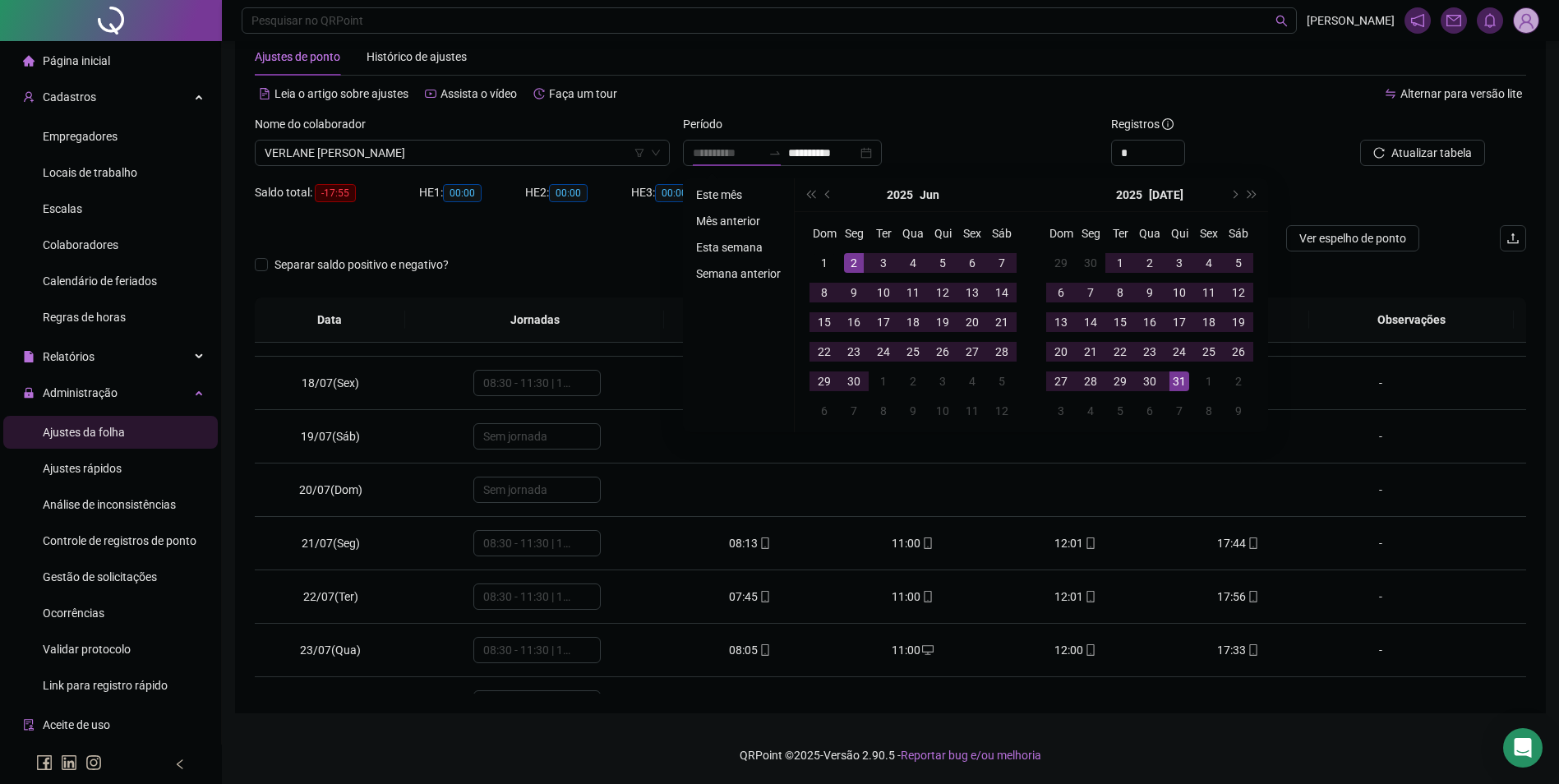
type input "**********"
drag, startPoint x: 815, startPoint y: 261, endPoint x: 842, endPoint y: 277, distance: 31.4
click at [816, 261] on div "1" at bounding box center [823, 263] width 20 height 20
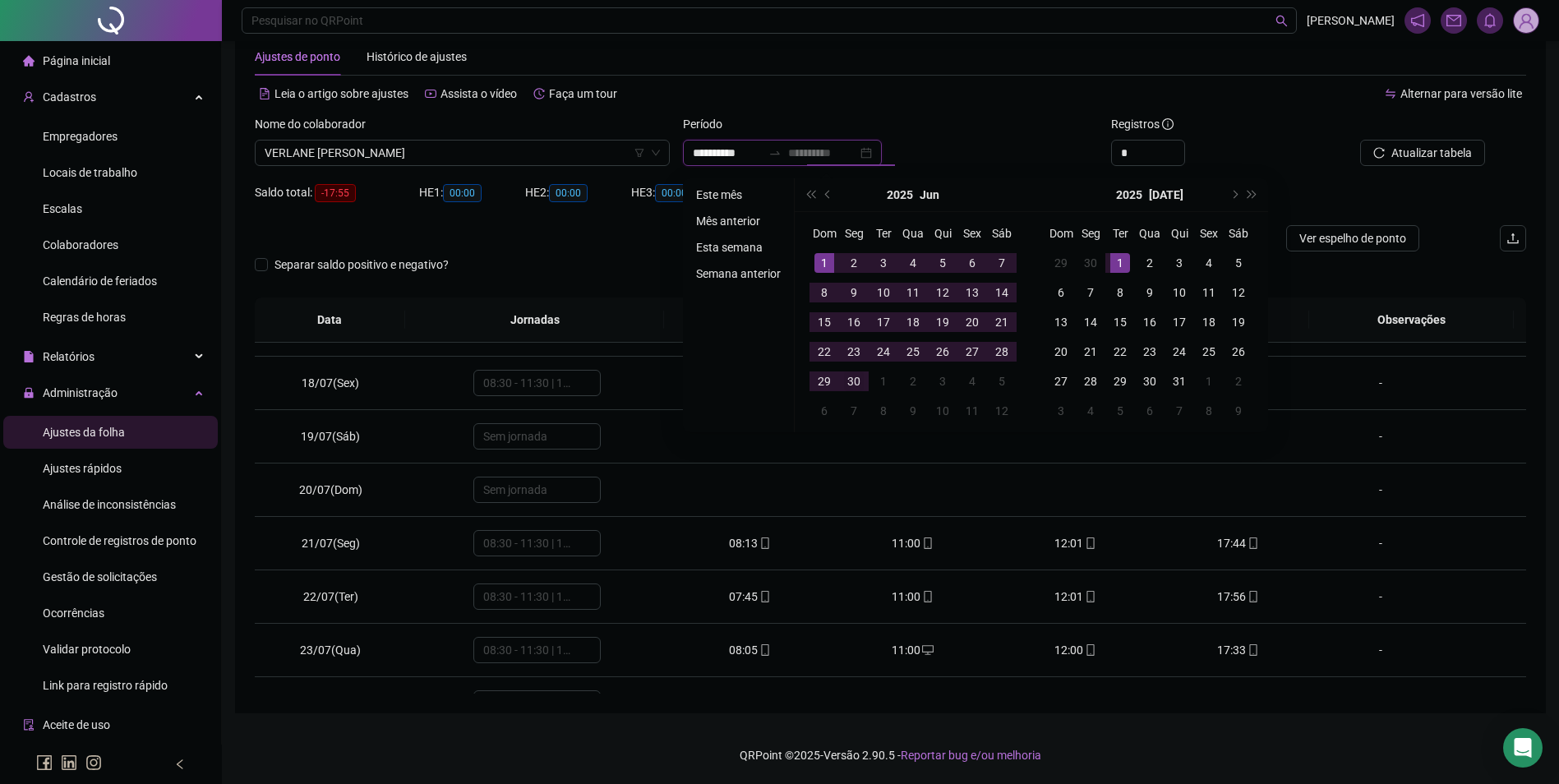
type input "**********"
drag, startPoint x: 857, startPoint y: 379, endPoint x: 1249, endPoint y: 203, distance: 429.7
click at [860, 378] on div "30" at bounding box center [853, 380] width 20 height 20
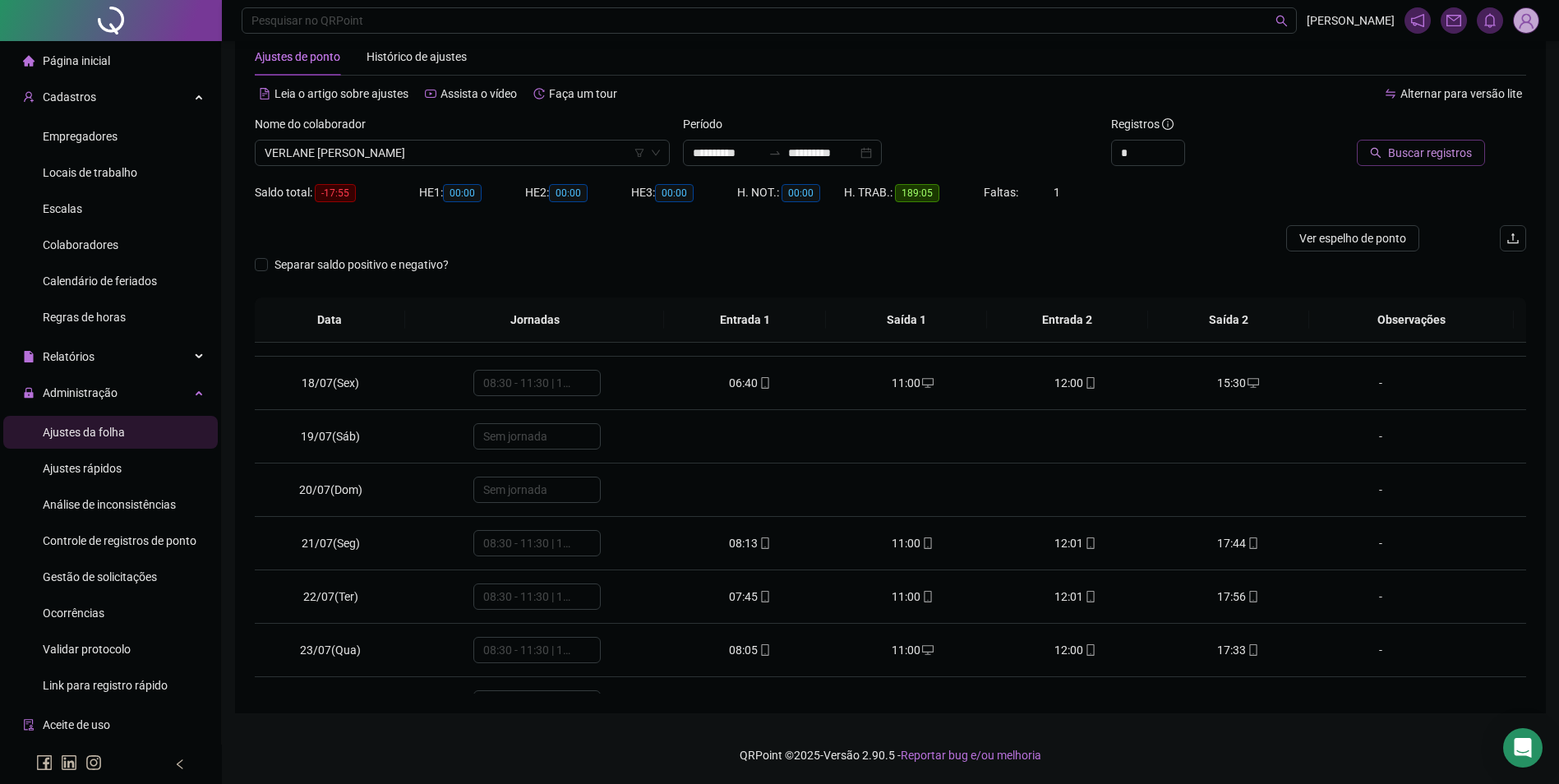
click at [1424, 147] on span "Buscar registros" at bounding box center [1430, 152] width 84 height 18
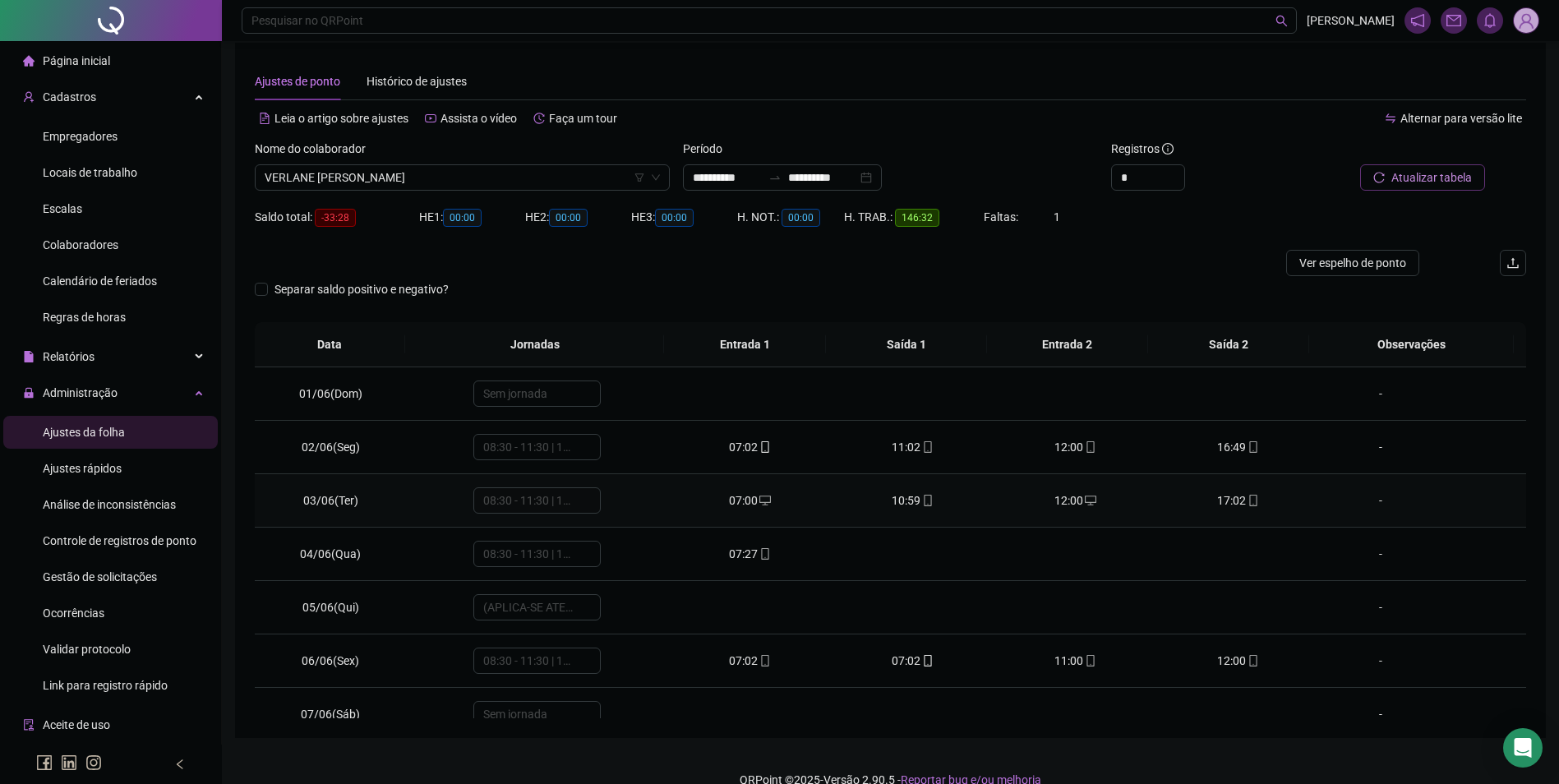
scroll to position [0, 0]
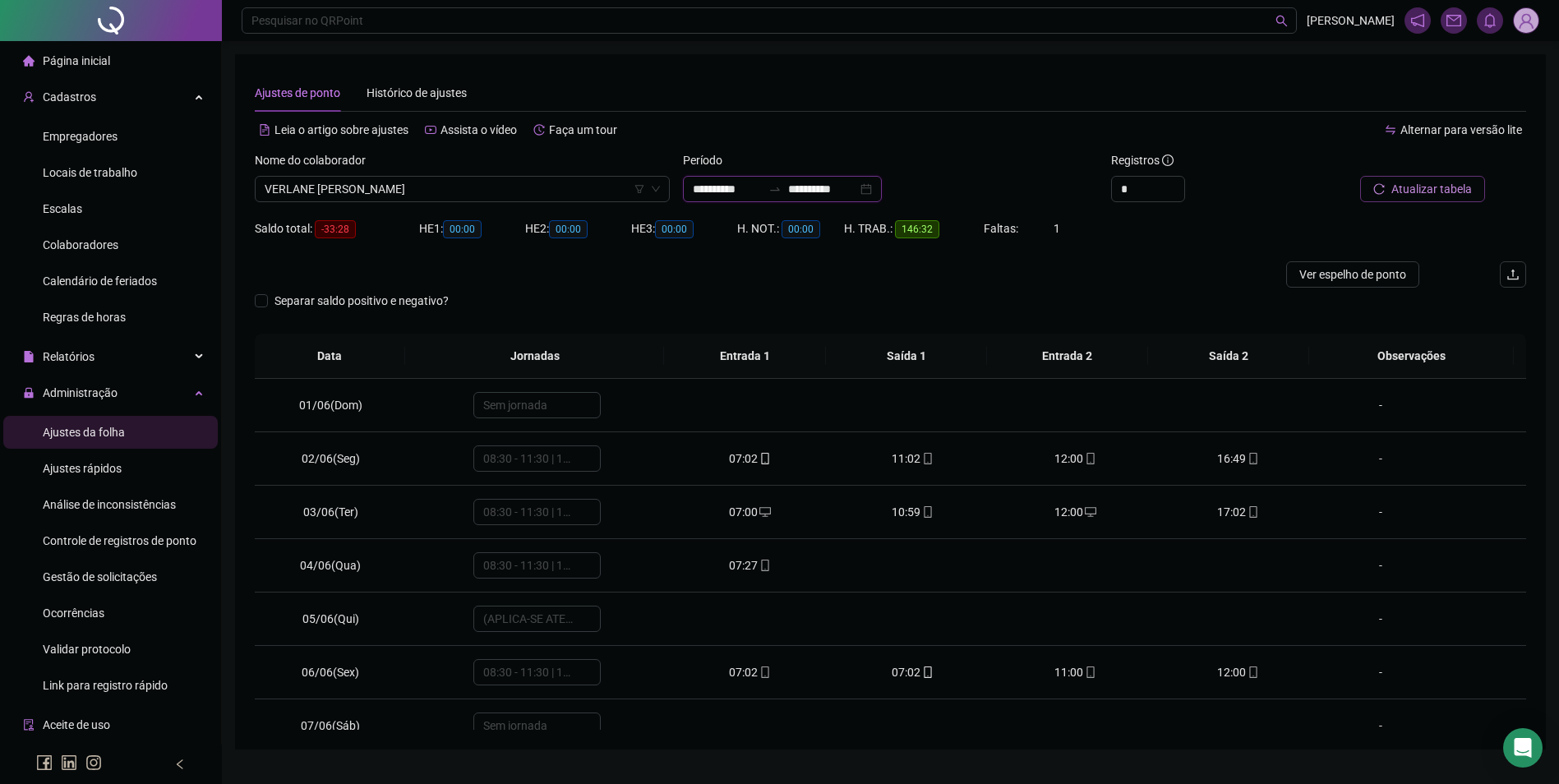
click at [812, 187] on input "**********" at bounding box center [822, 189] width 69 height 18
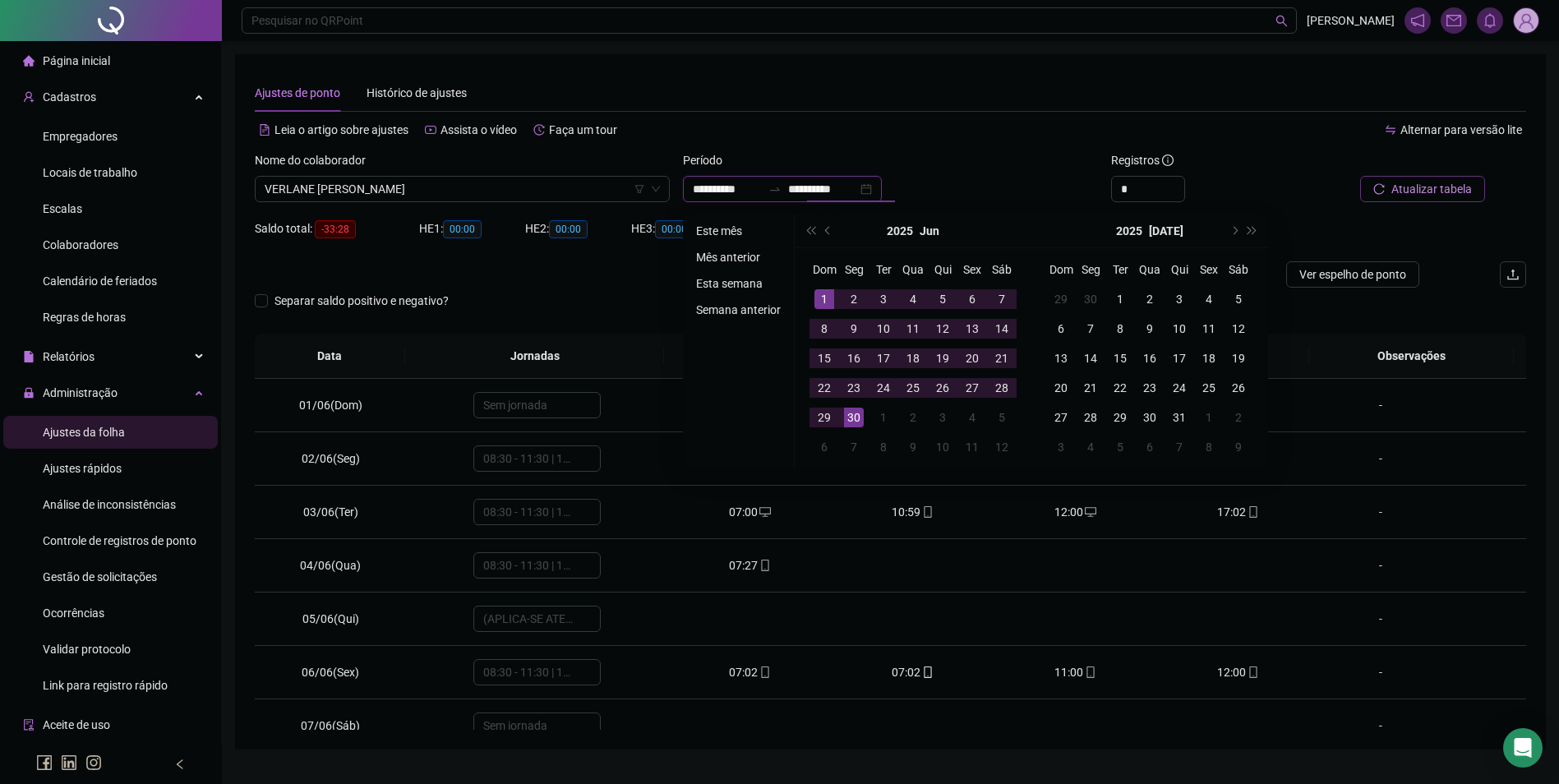
type input "**********"
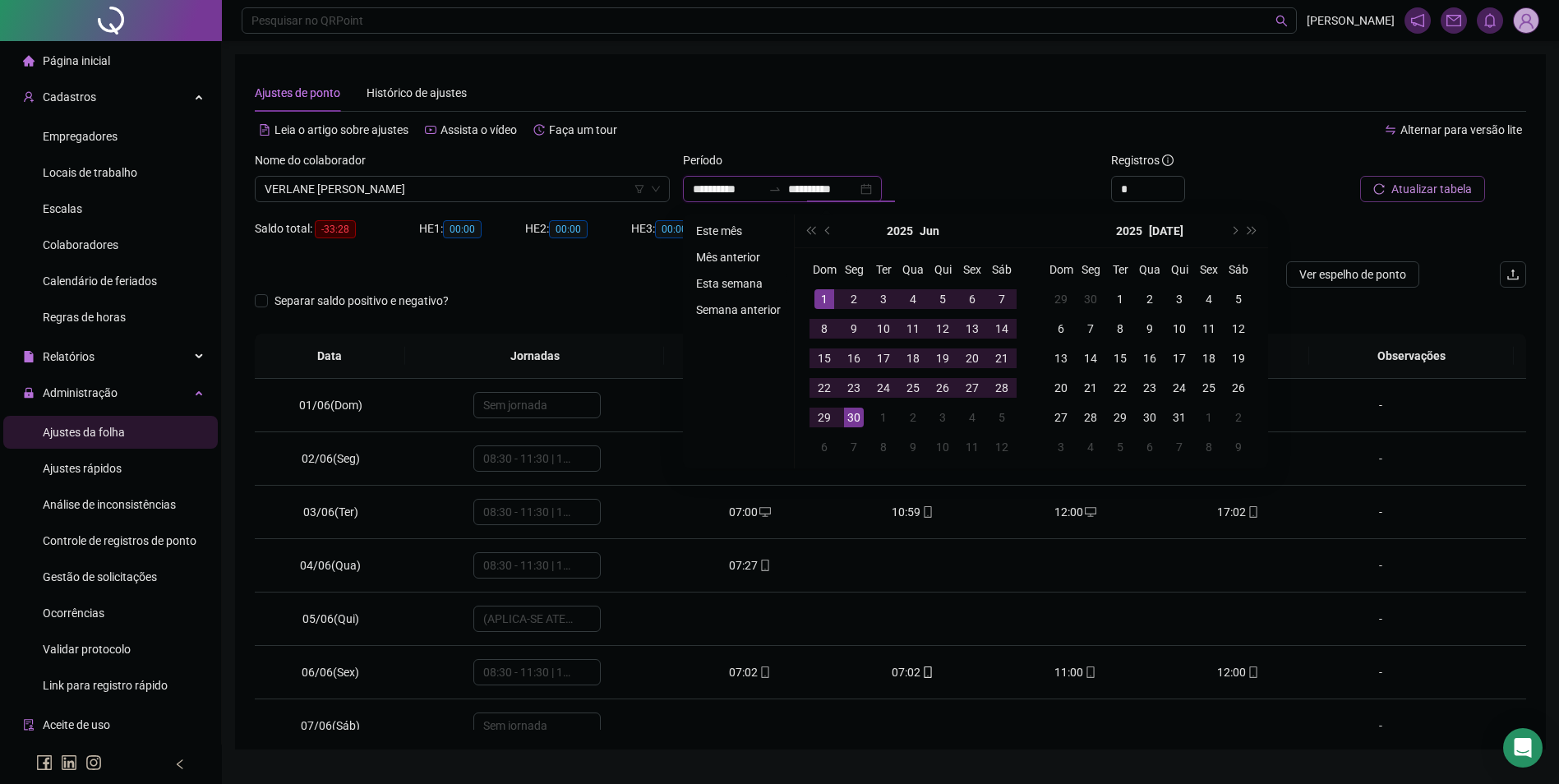
type input "**********"
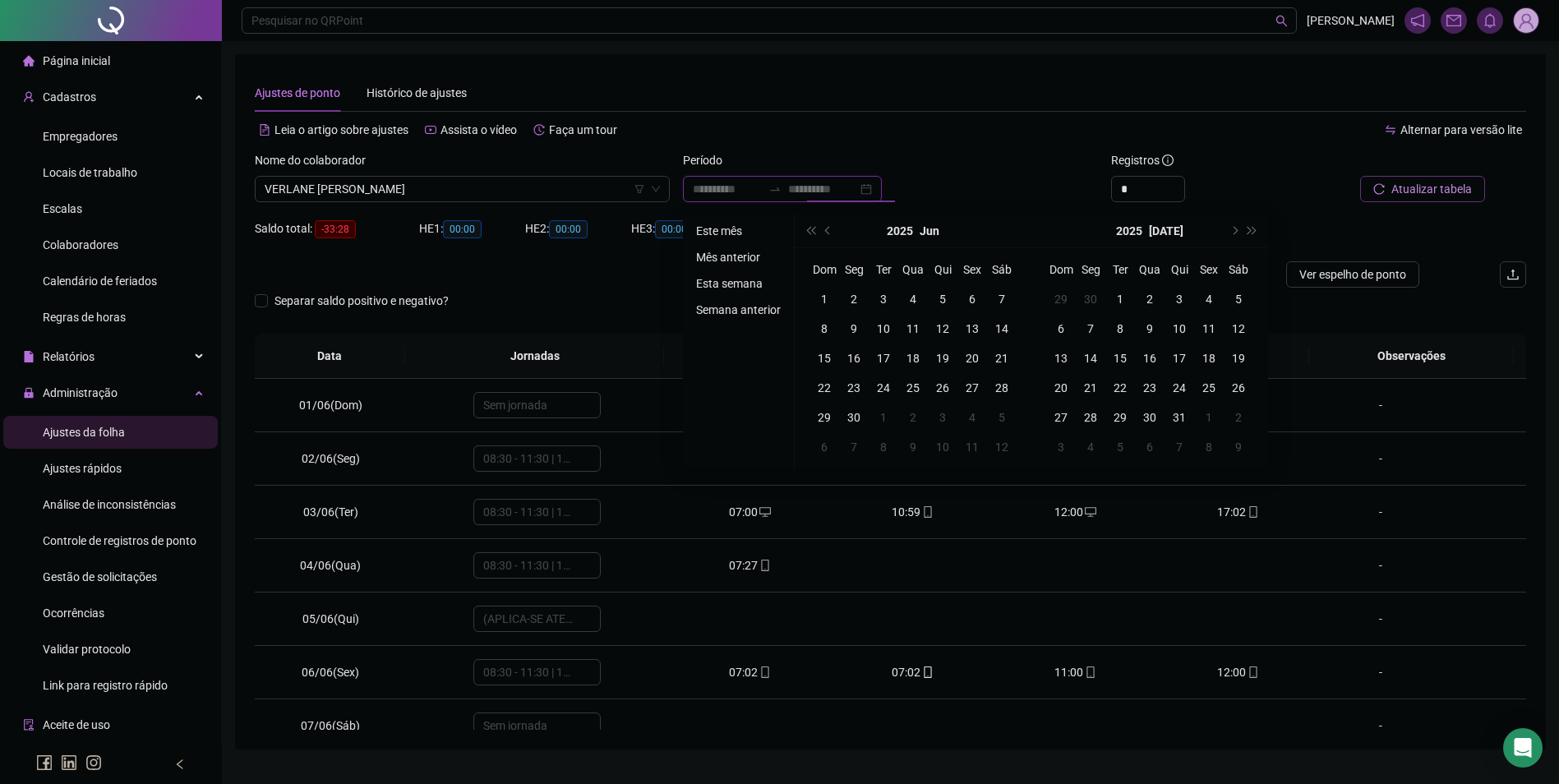
type input "**********"
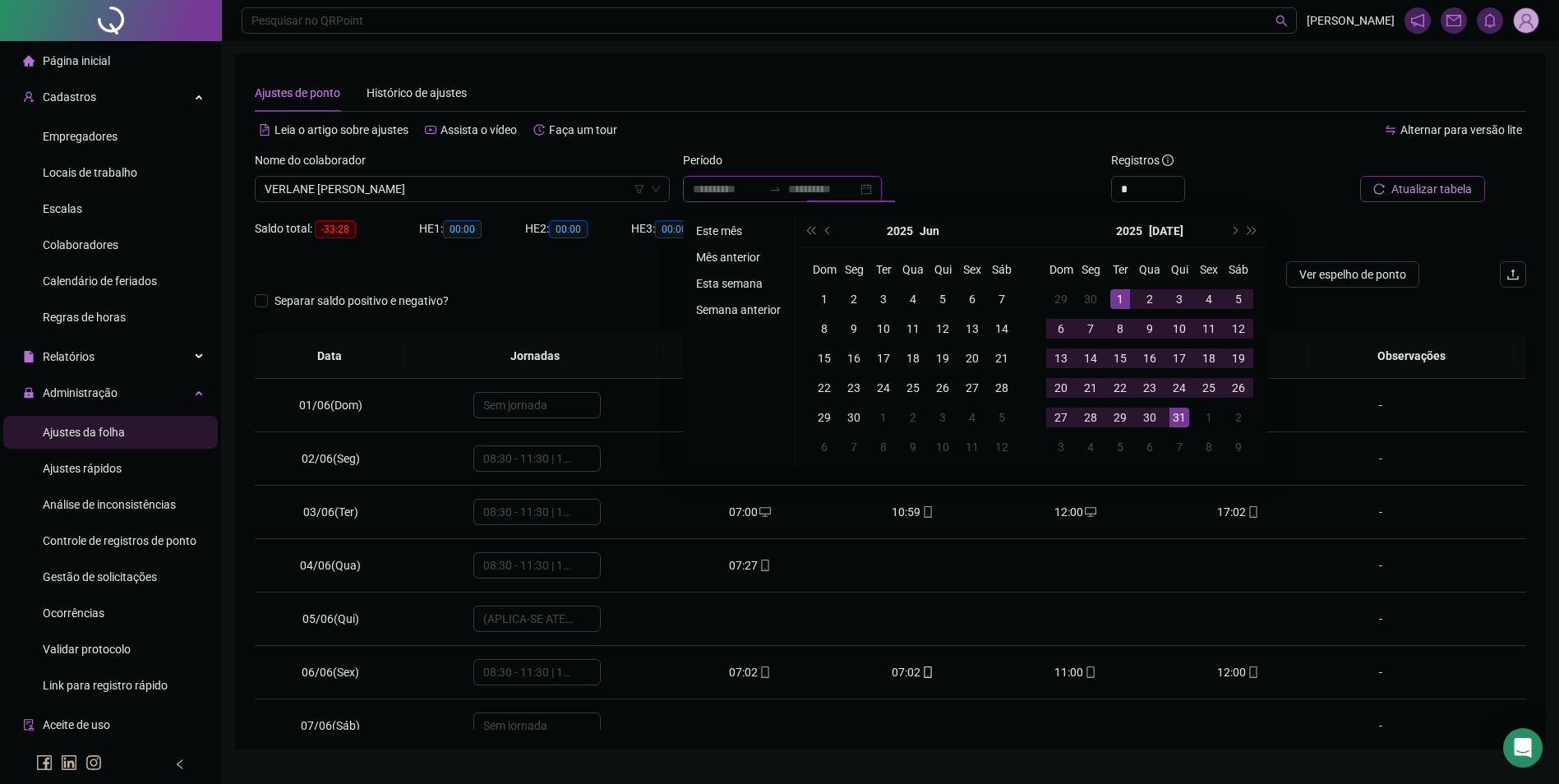
type input "**********"
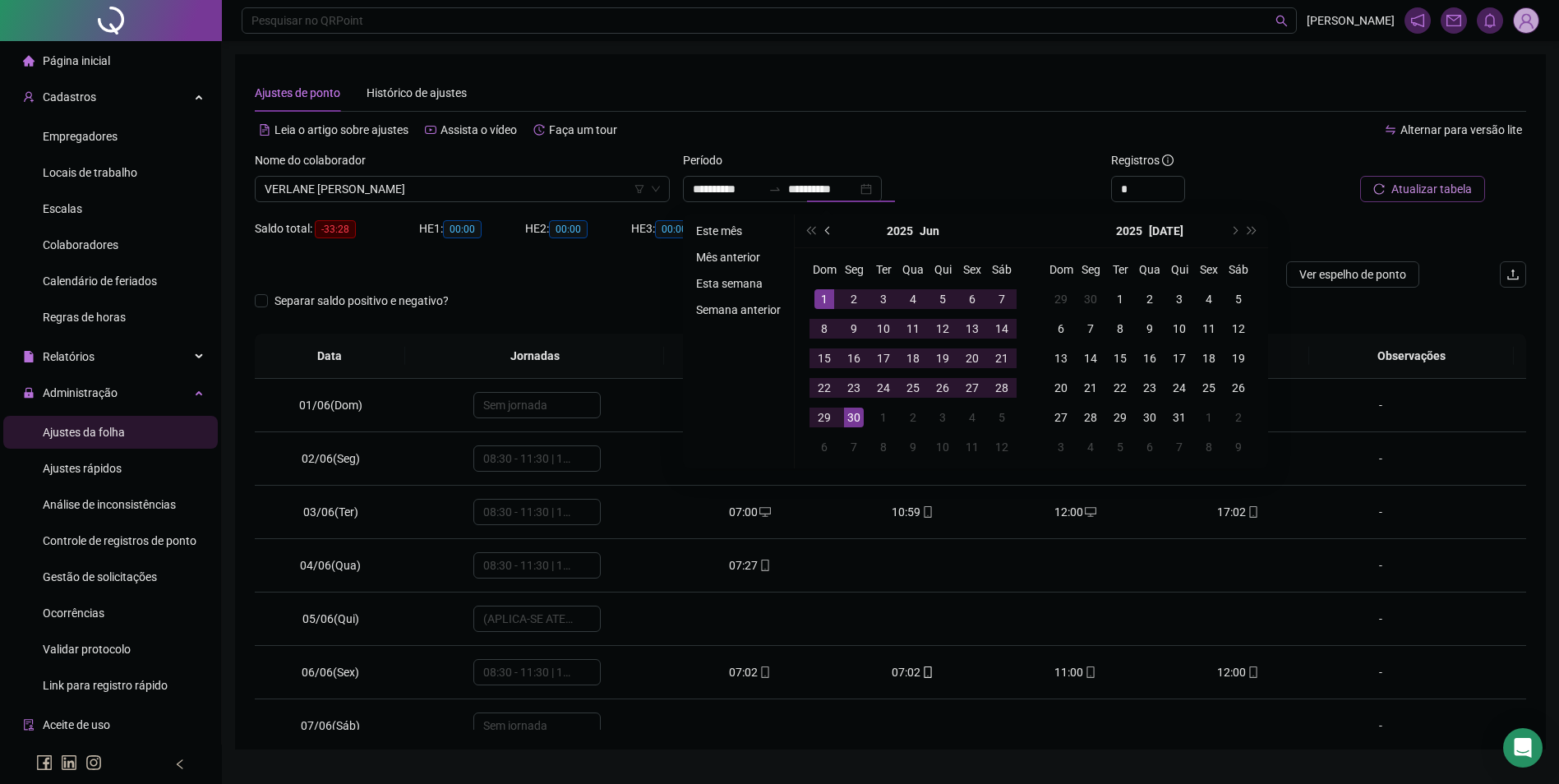
click at [826, 228] on span "prev-year" at bounding box center [829, 231] width 8 height 8
type input "**********"
click at [937, 292] on div "1" at bounding box center [942, 298] width 20 height 20
click at [1003, 415] on div "31" at bounding box center [1001, 417] width 20 height 20
type input "**********"
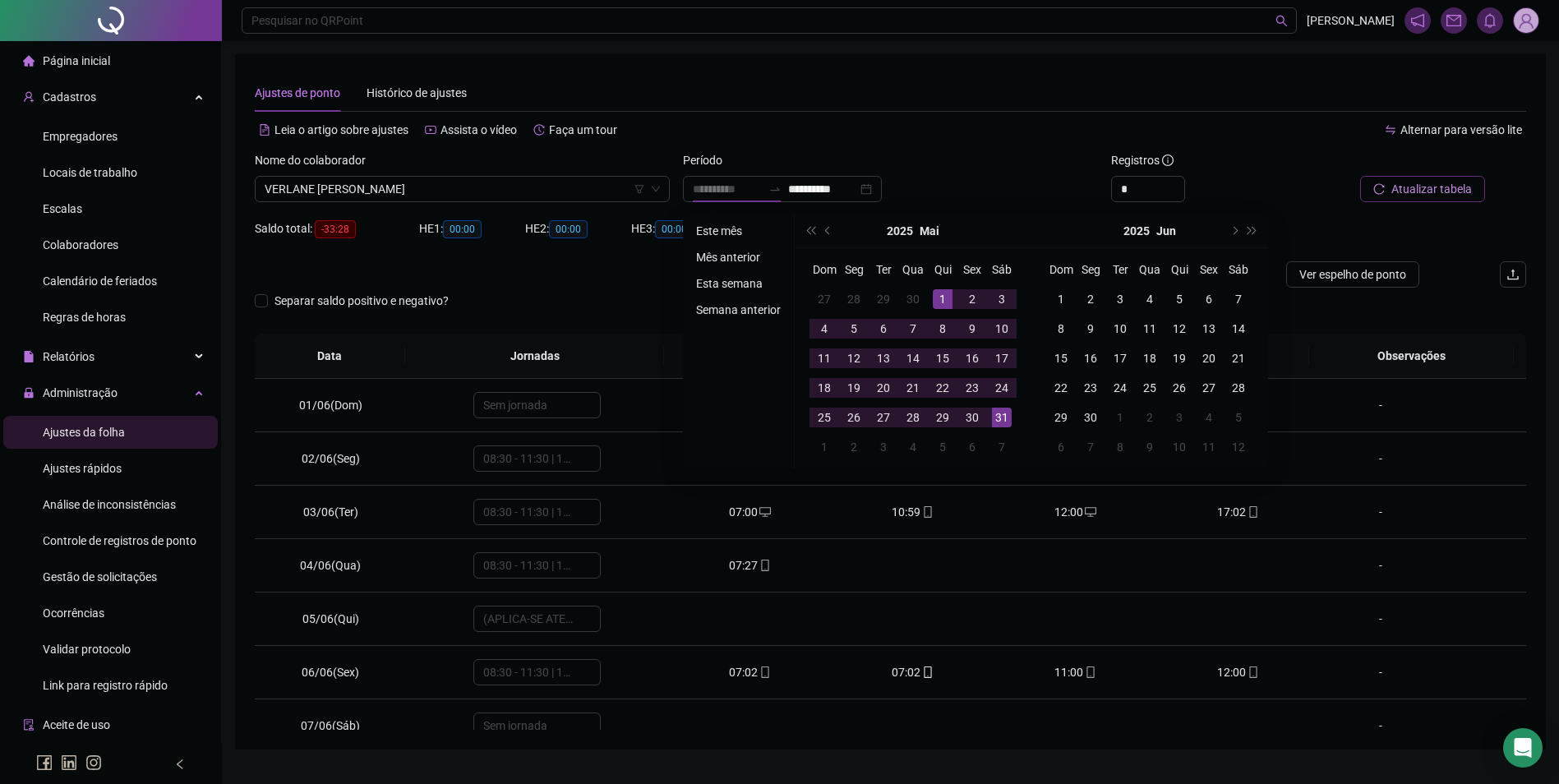
type input "**********"
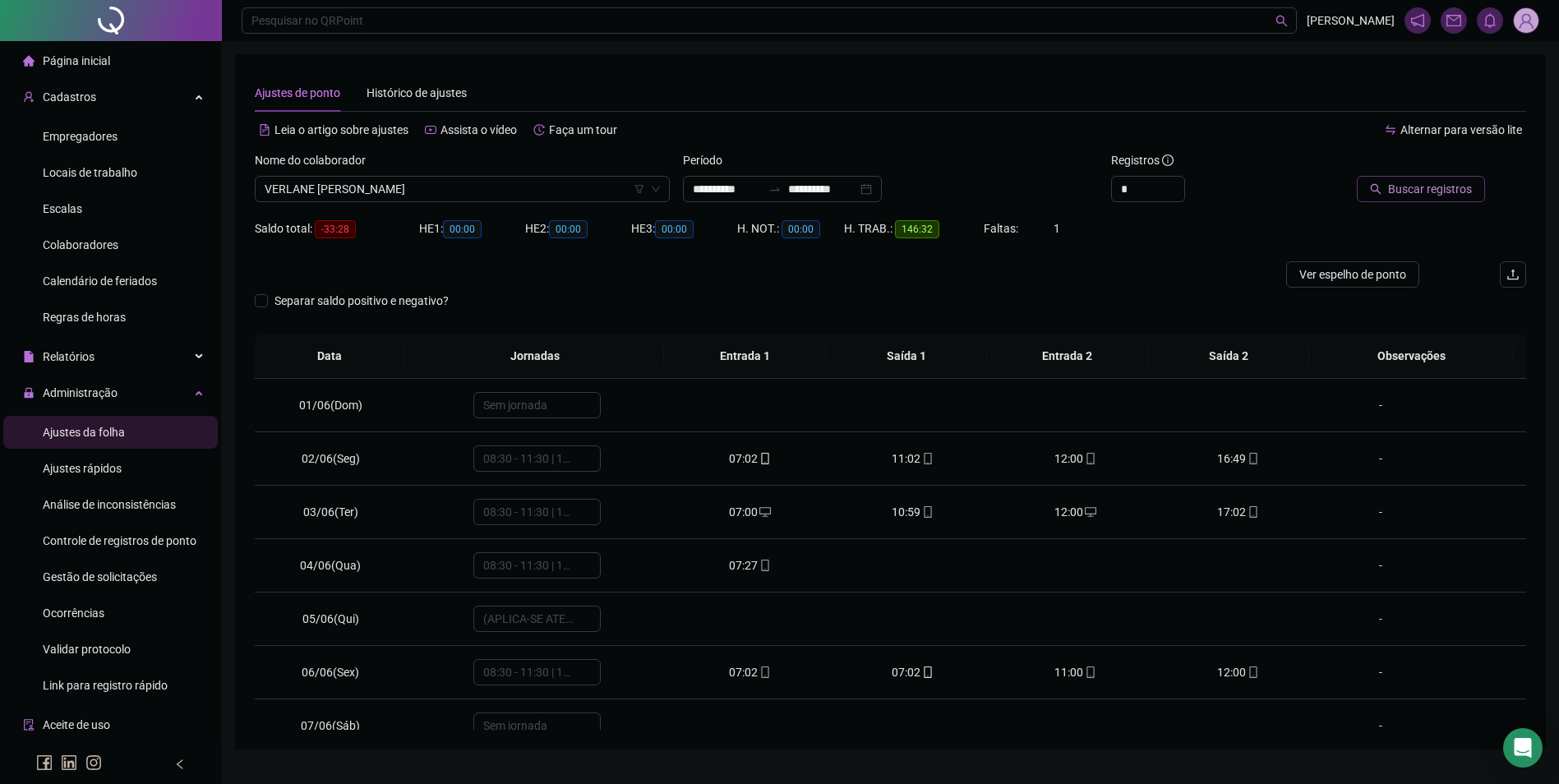
click at [1454, 187] on span "Buscar registros" at bounding box center [1430, 189] width 84 height 18
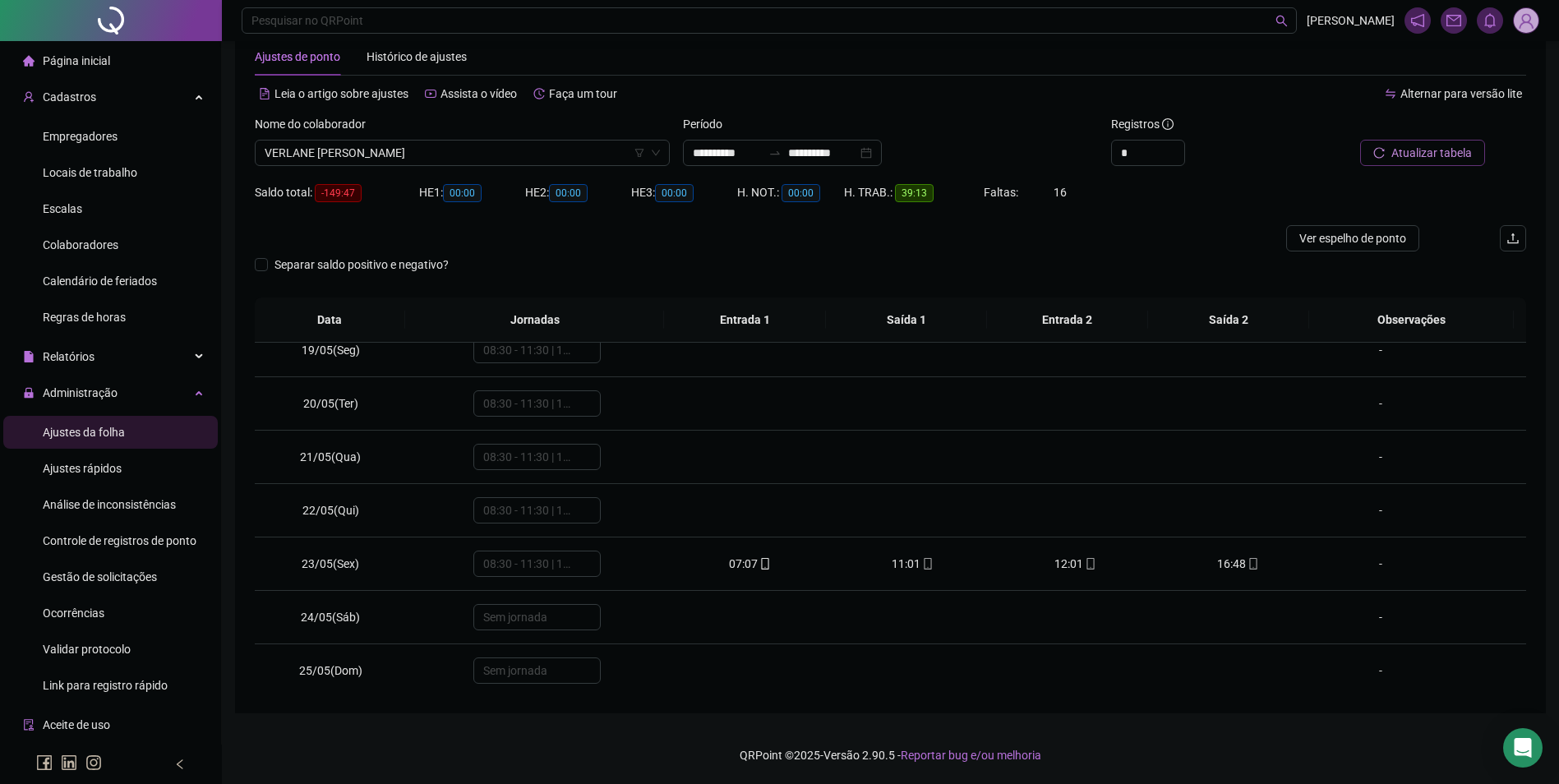
scroll to position [976, 0]
click at [1246, 561] on span at bounding box center [1252, 567] width 13 height 13
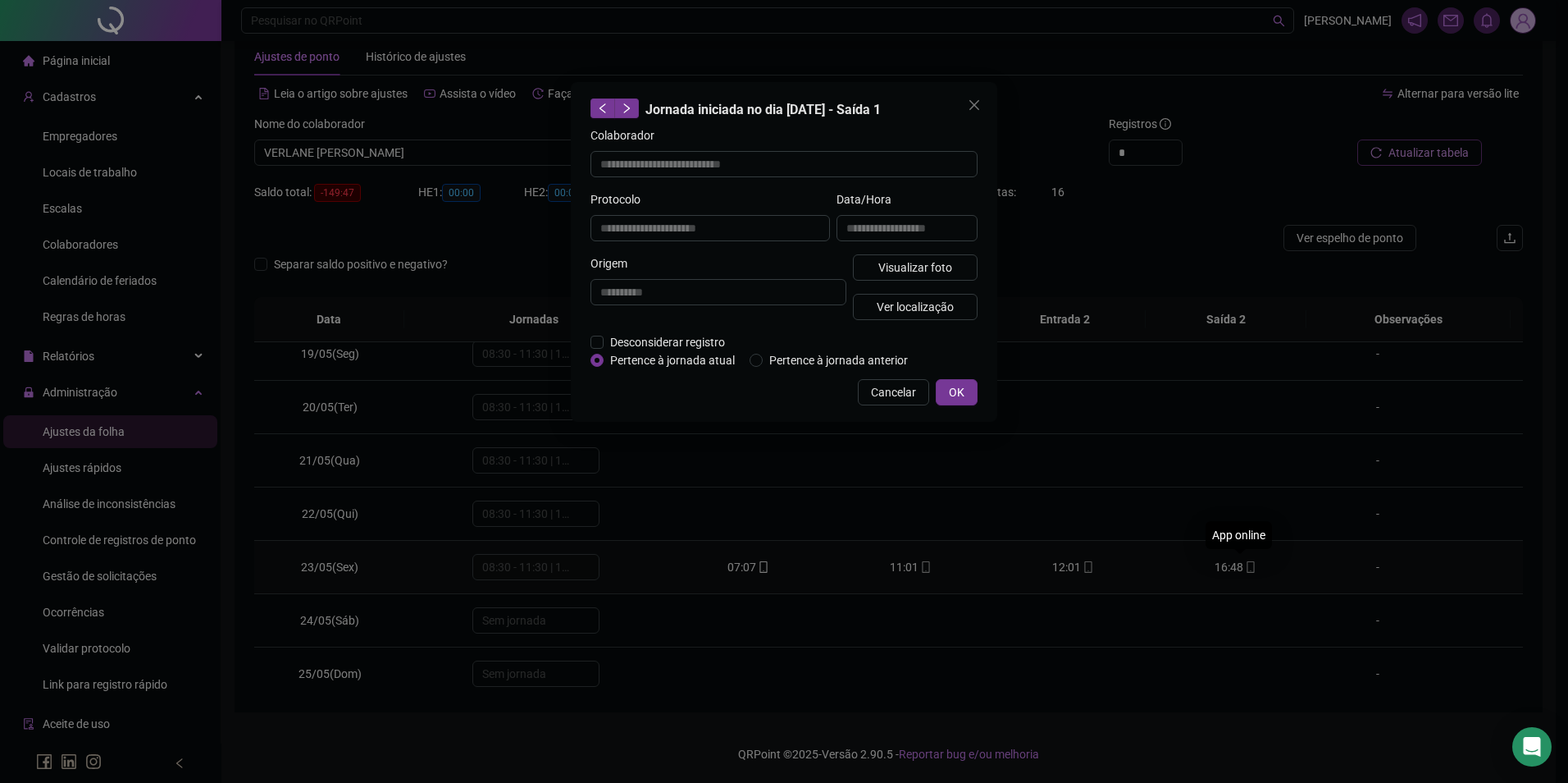
type input "**********"
click at [930, 275] on span "Visualizar foto" at bounding box center [915, 267] width 74 height 18
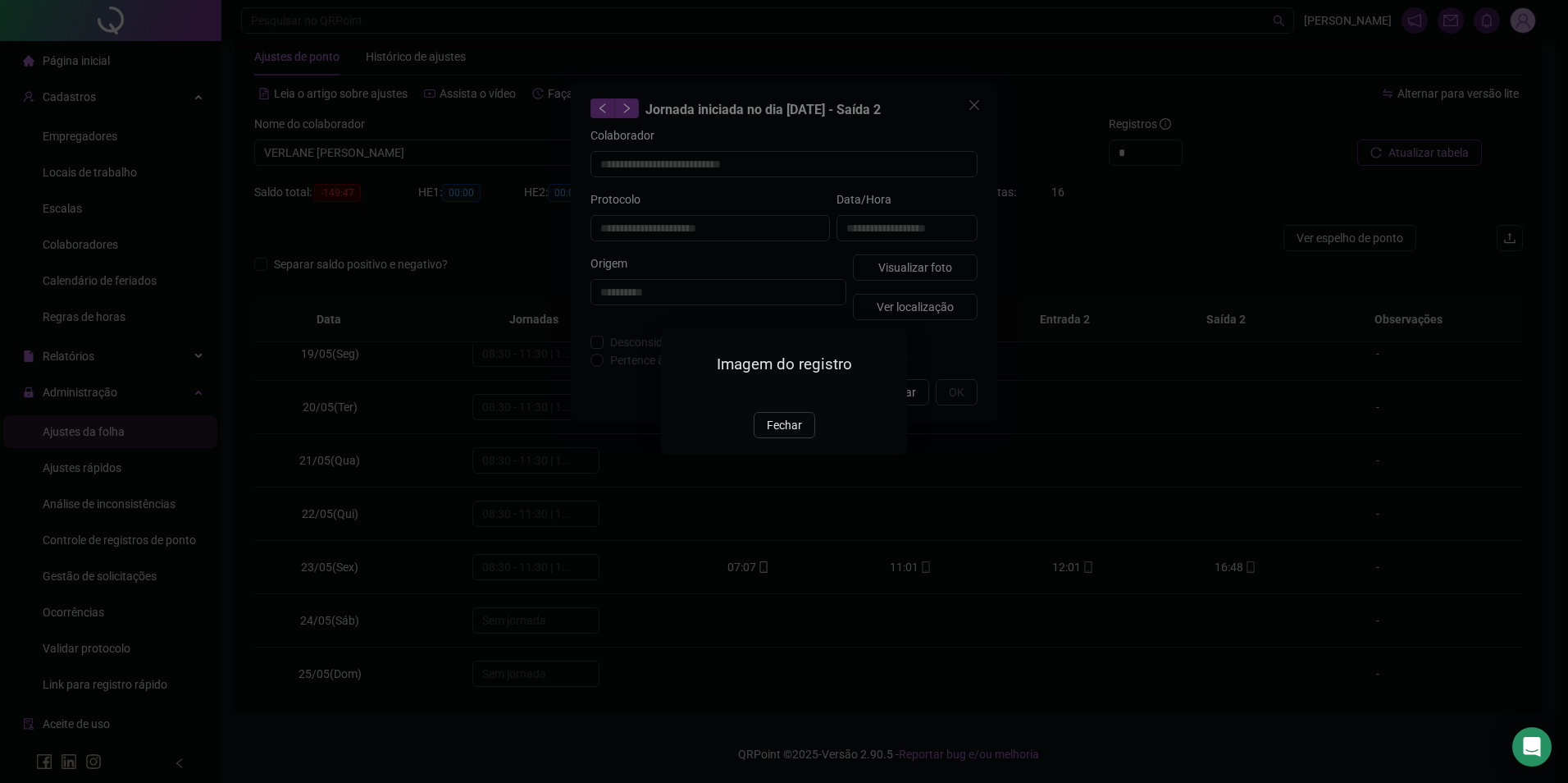
drag, startPoint x: 775, startPoint y: 516, endPoint x: 829, endPoint y: 474, distance: 68.4
click at [778, 434] on span "Fechar" at bounding box center [784, 425] width 35 height 18
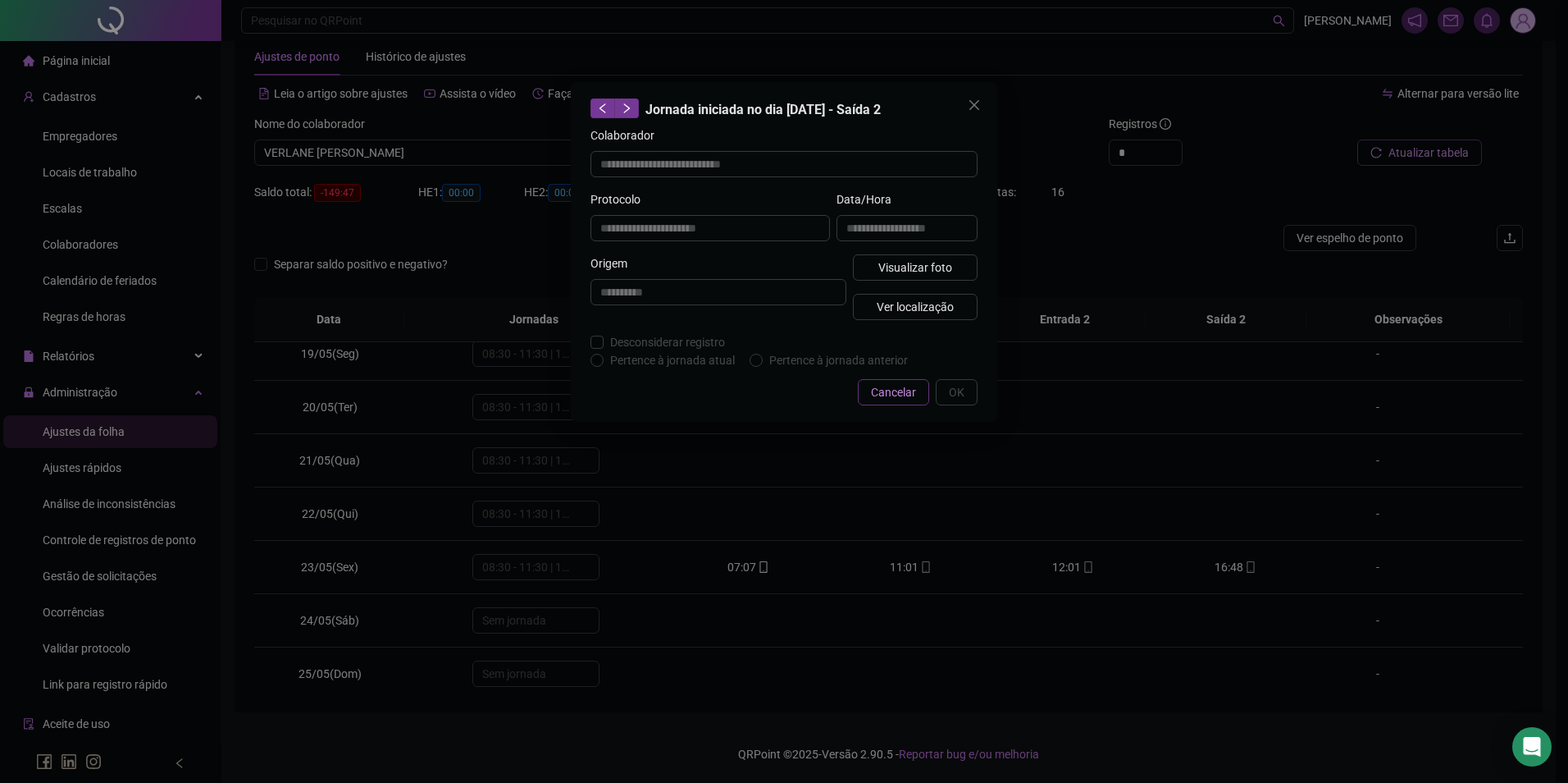
click at [881, 392] on span "Cancelar" at bounding box center [894, 392] width 45 height 18
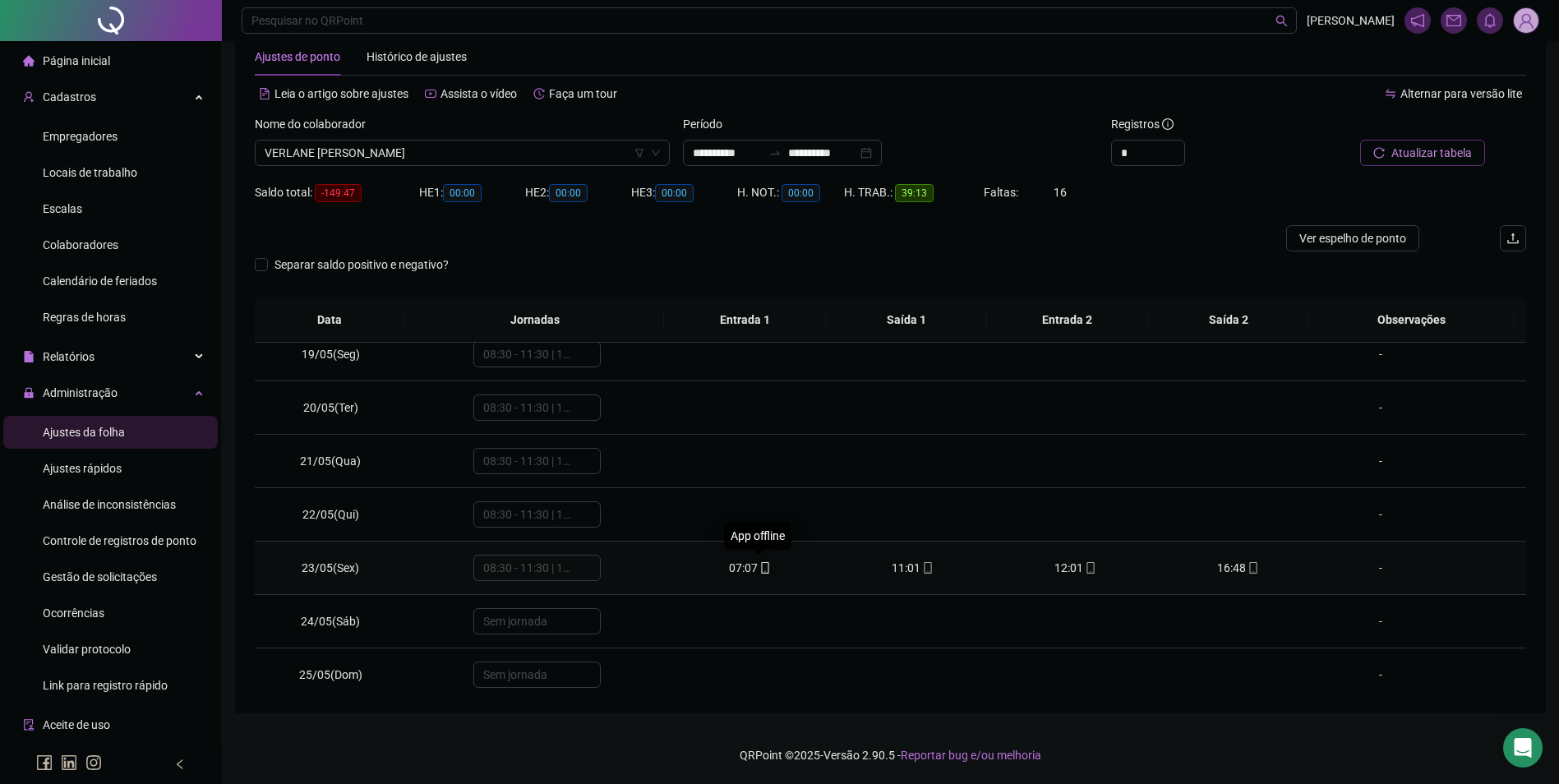
click at [758, 561] on span at bounding box center [765, 567] width 13 height 13
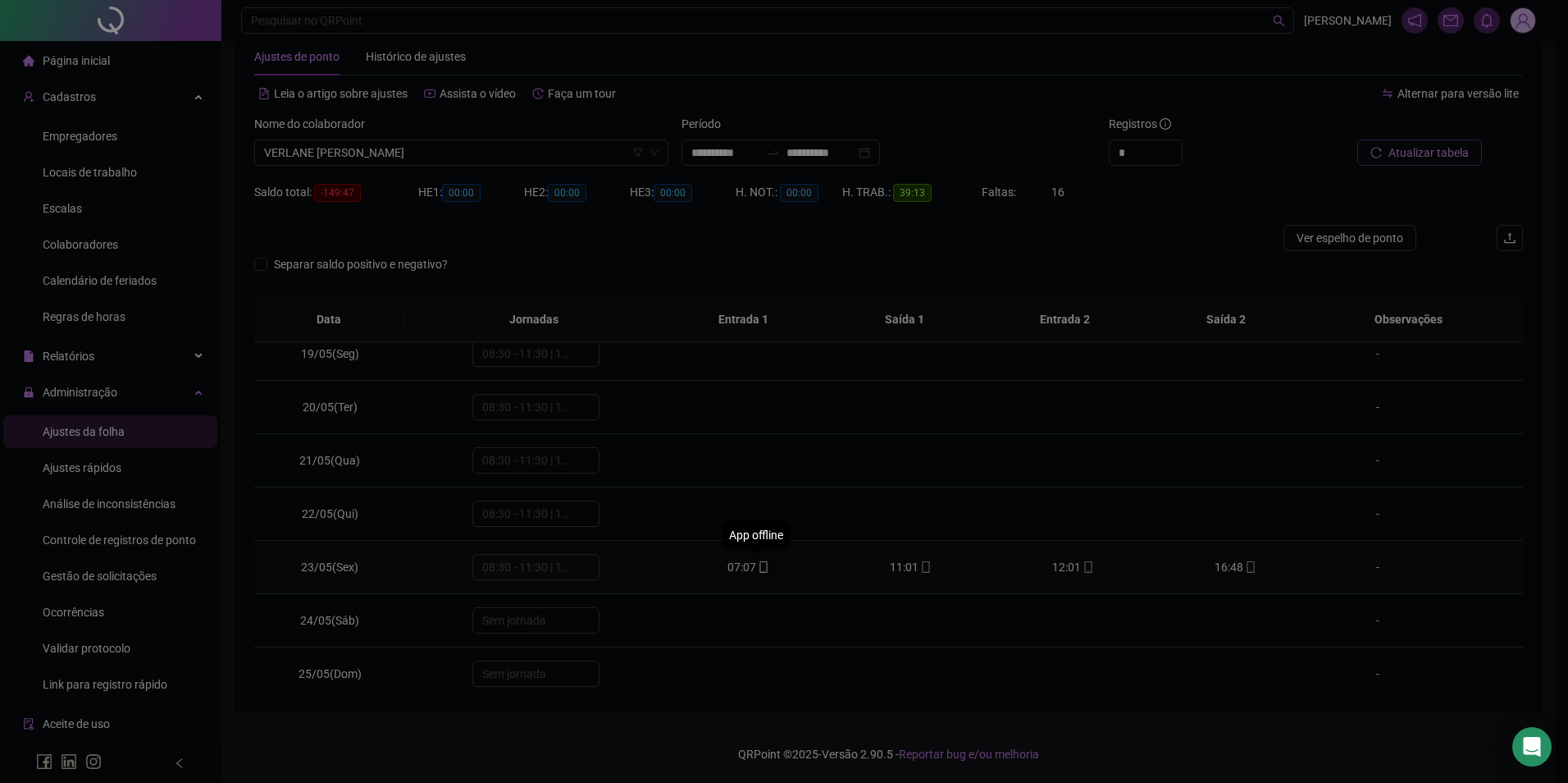
type input "**********"
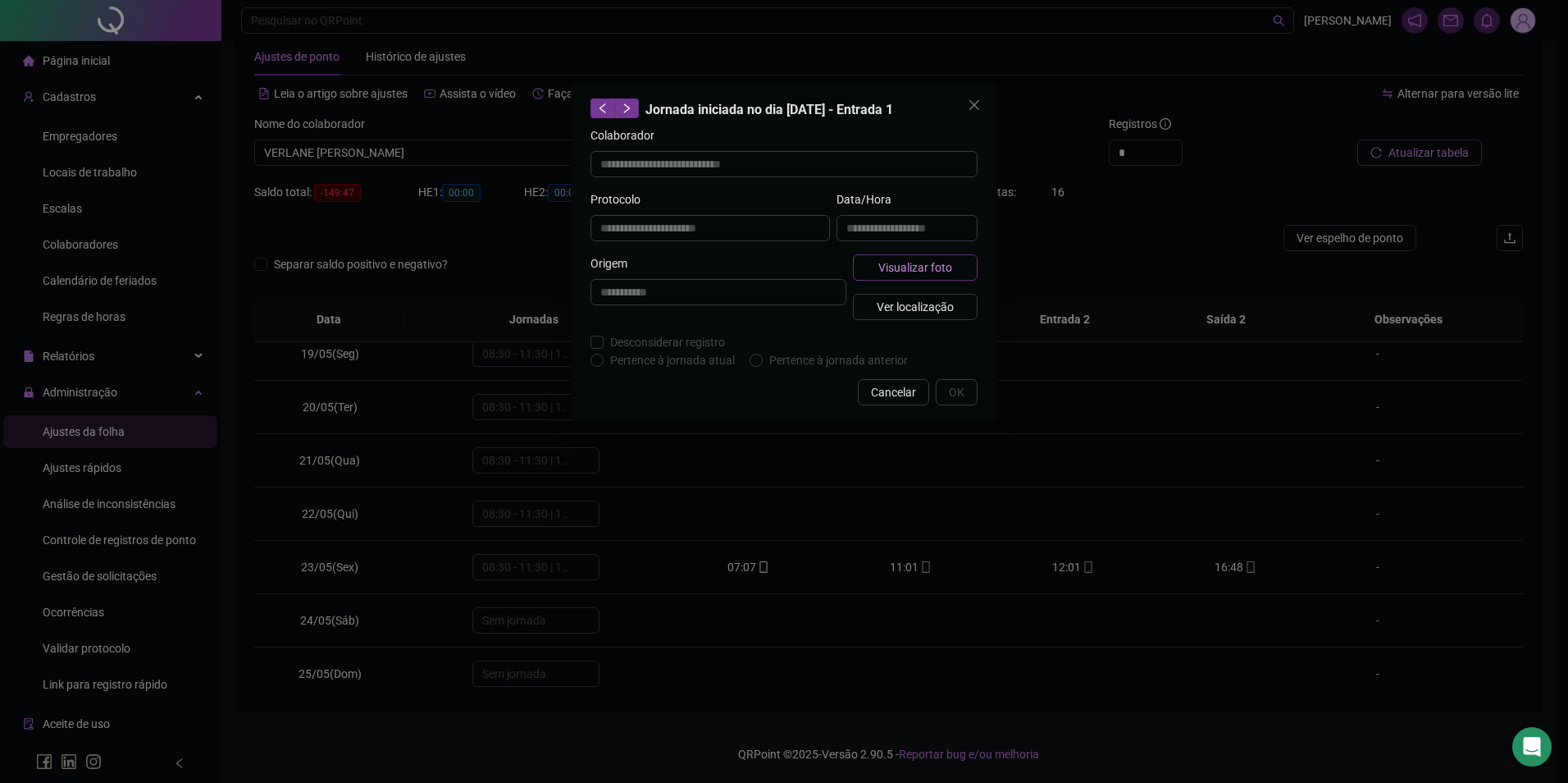
click at [913, 267] on span "Visualizar foto" at bounding box center [915, 267] width 74 height 18
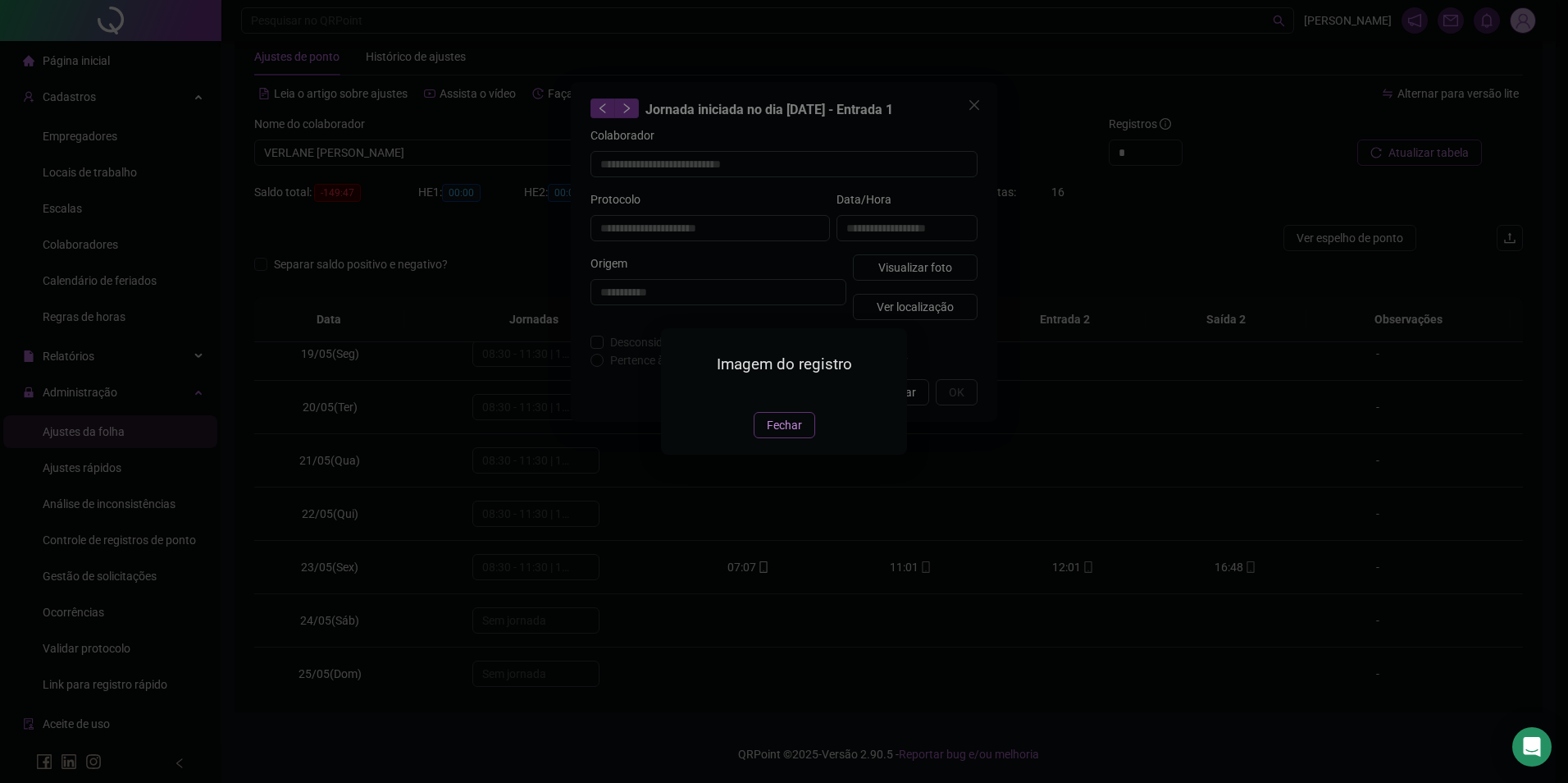
click at [799, 434] on span "Fechar" at bounding box center [784, 425] width 35 height 18
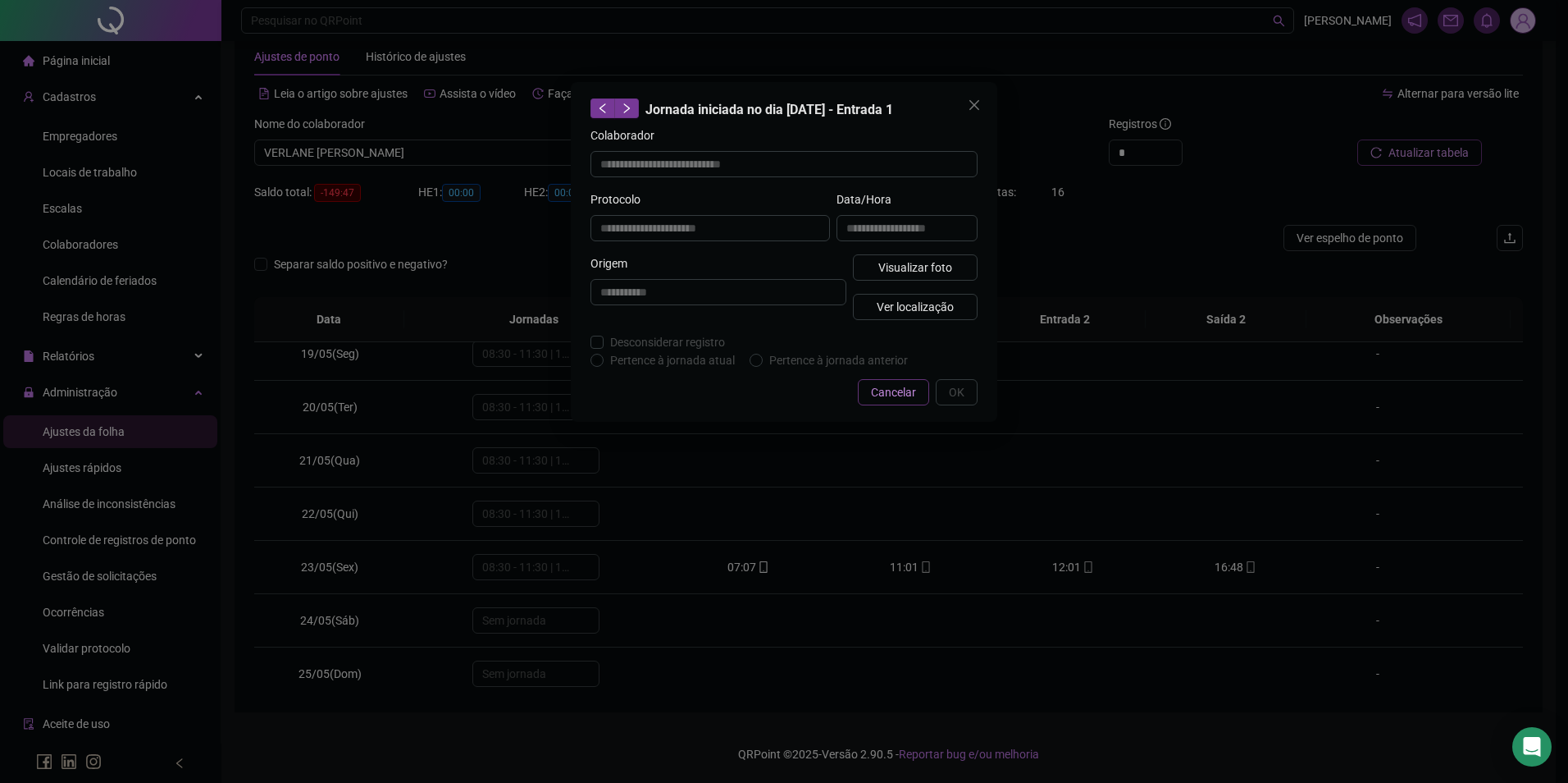
click at [902, 385] on span "Cancelar" at bounding box center [894, 392] width 45 height 18
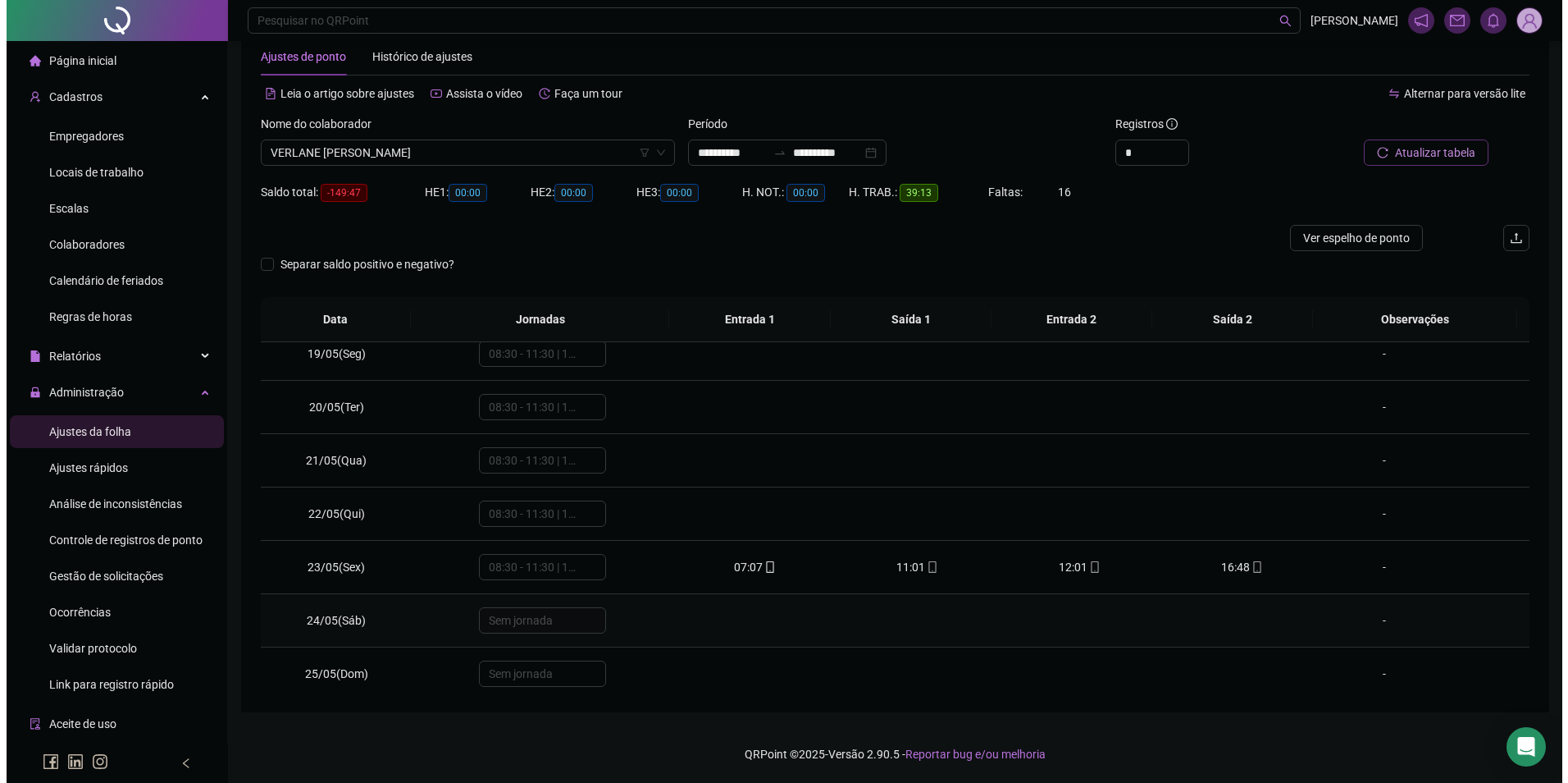
scroll to position [1303, 0]
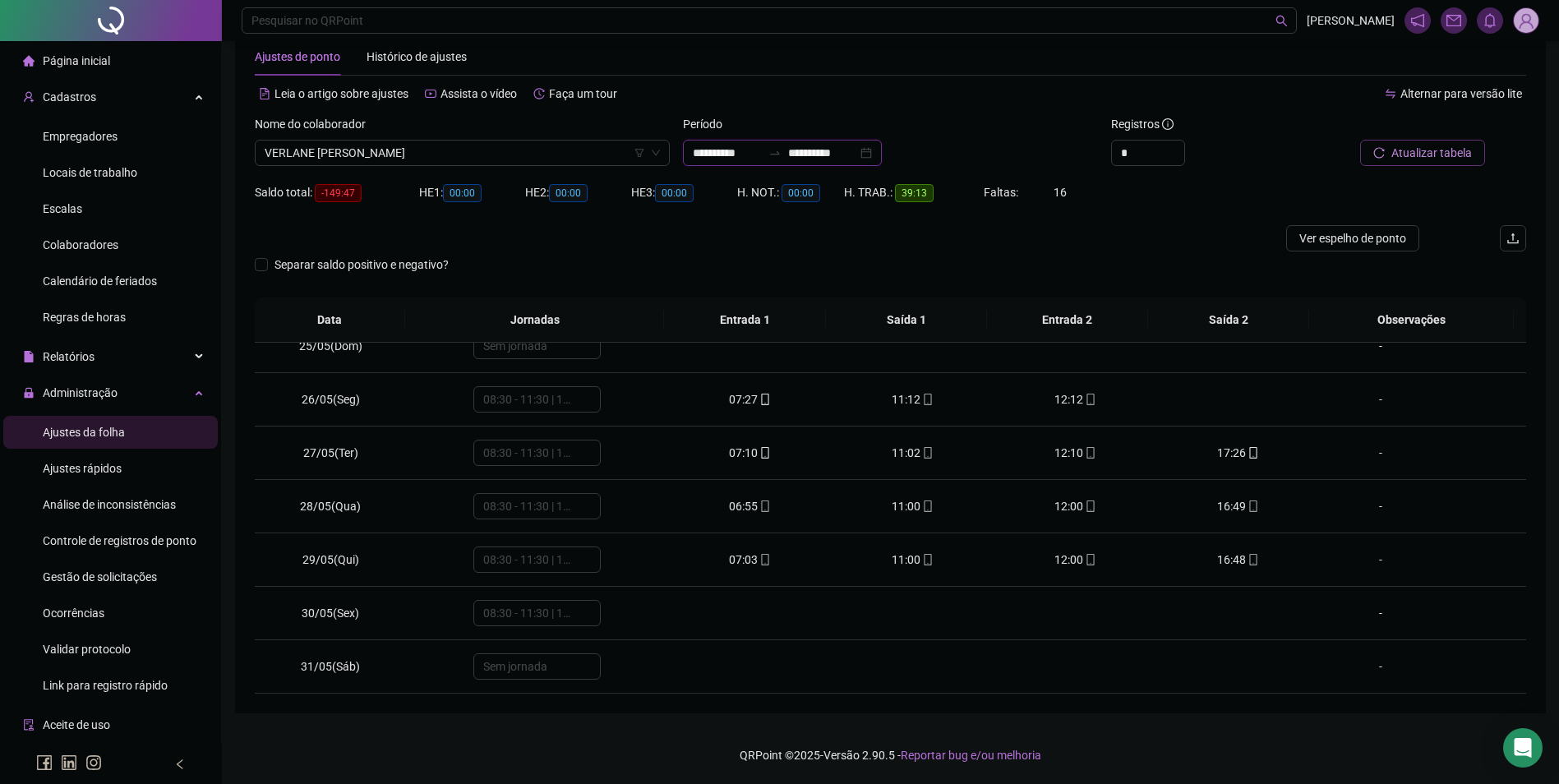
click at [810, 159] on input "**********" at bounding box center [822, 152] width 69 height 18
type input "**********"
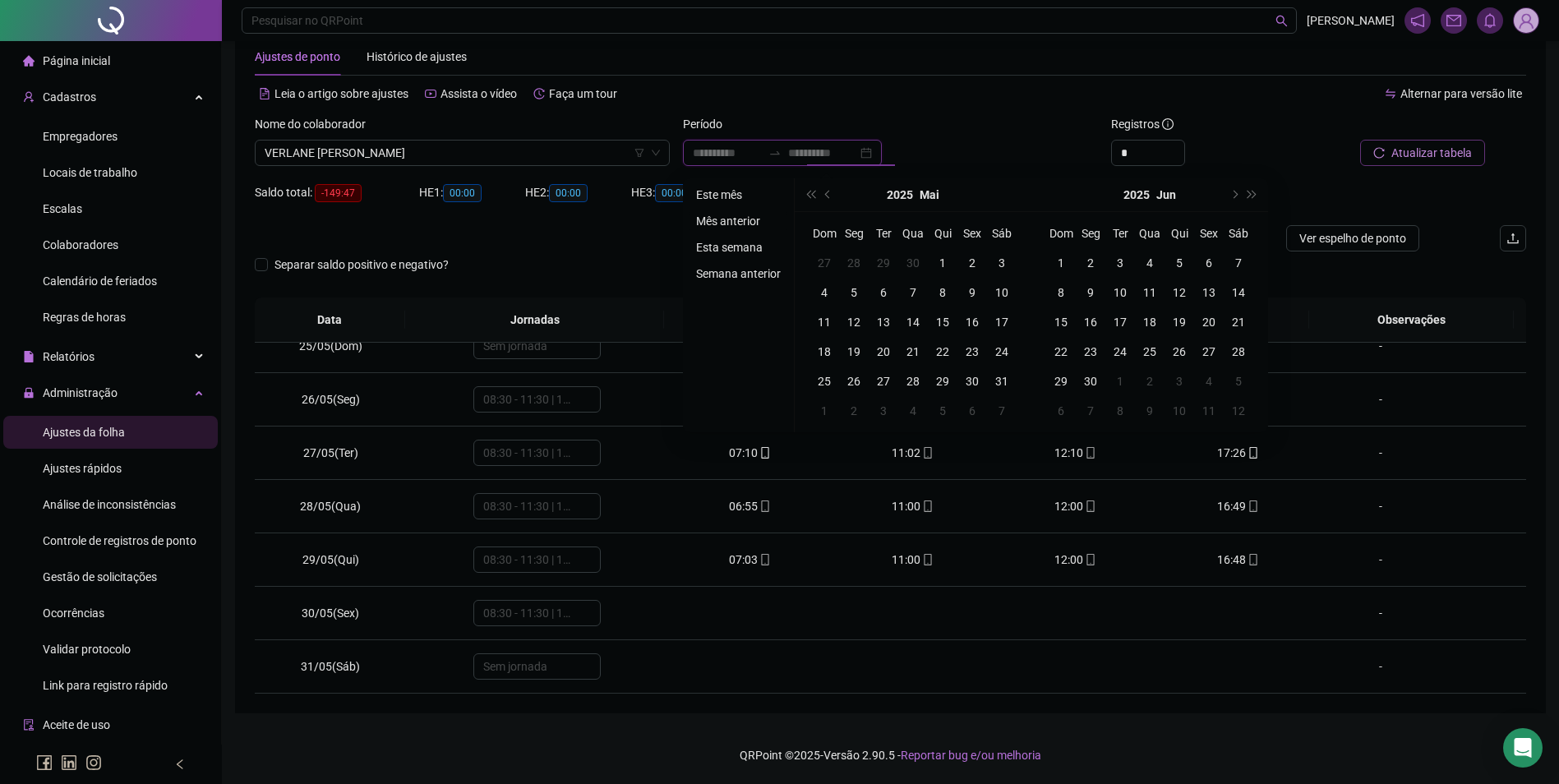
type input "**********"
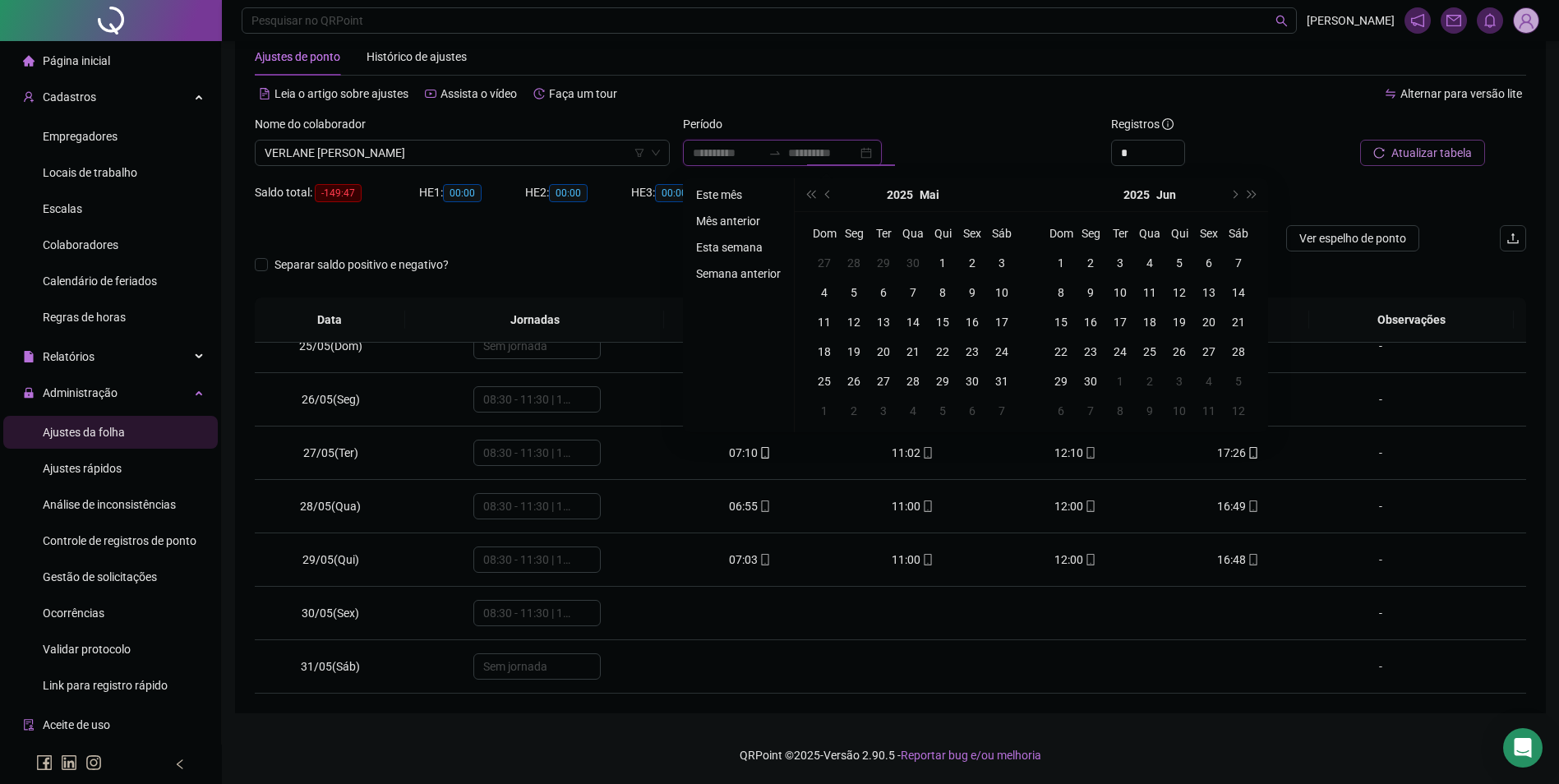
type input "**********"
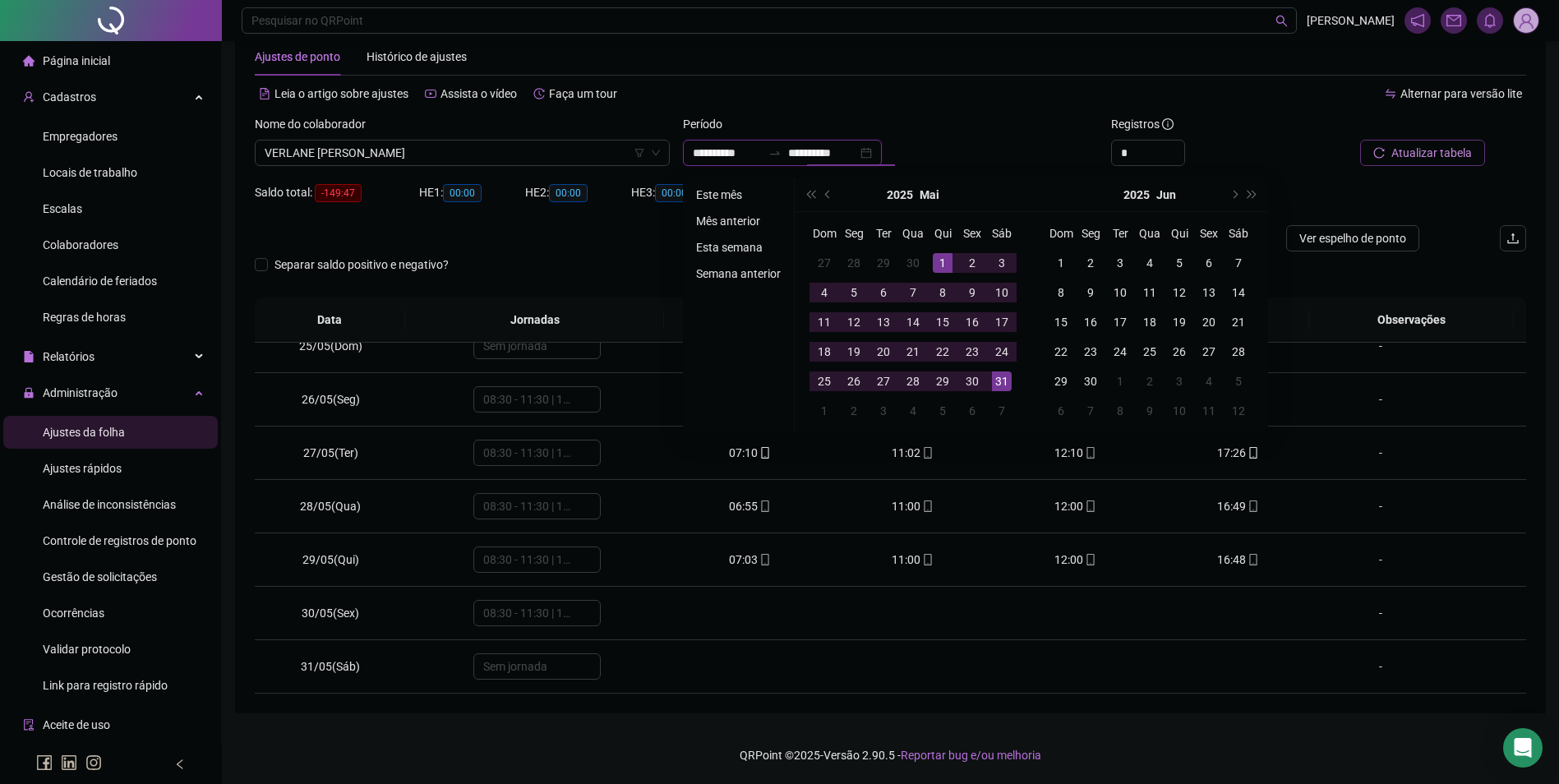
type input "**********"
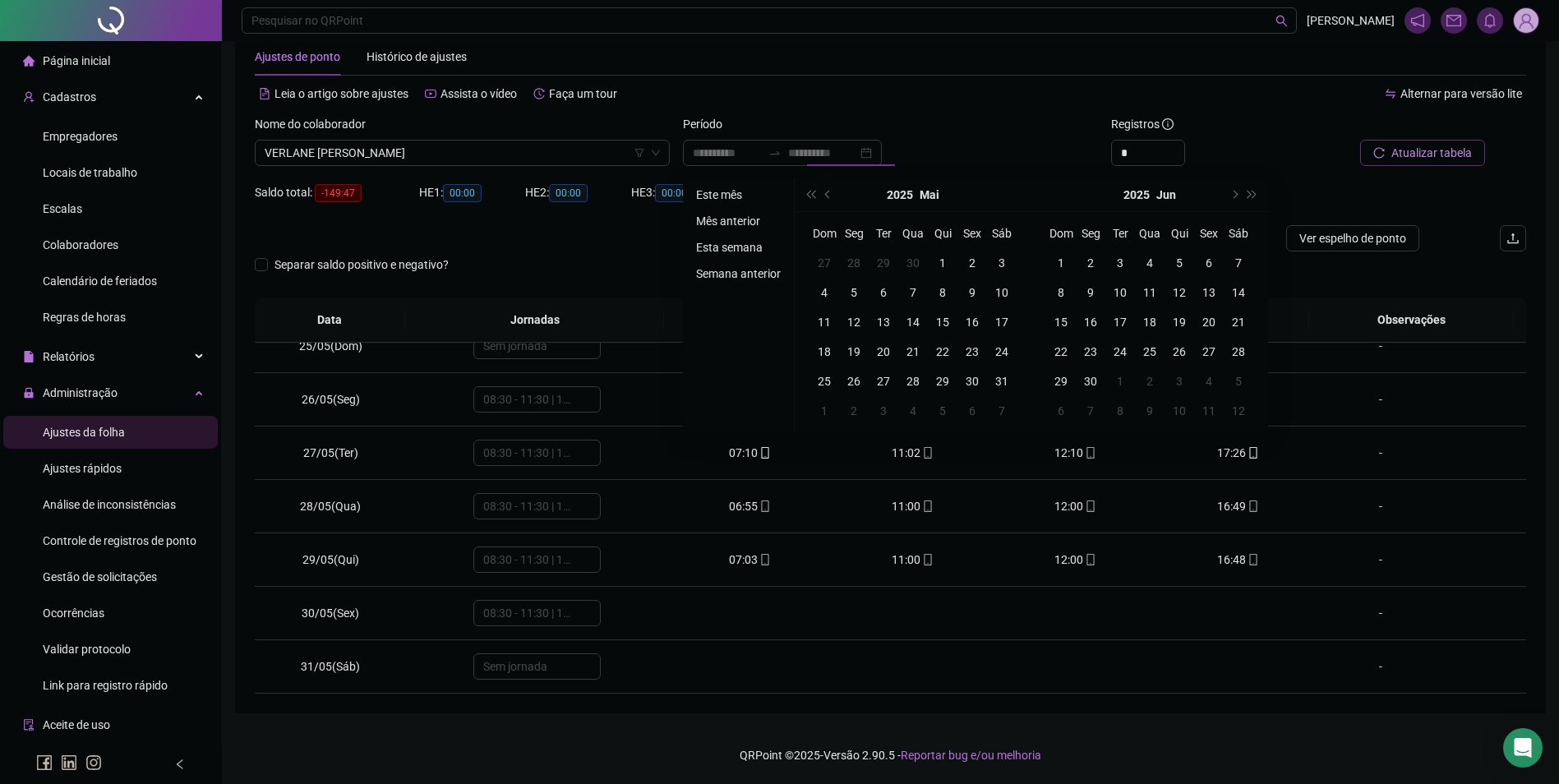
click at [714, 191] on li "Este mês" at bounding box center [738, 194] width 98 height 20
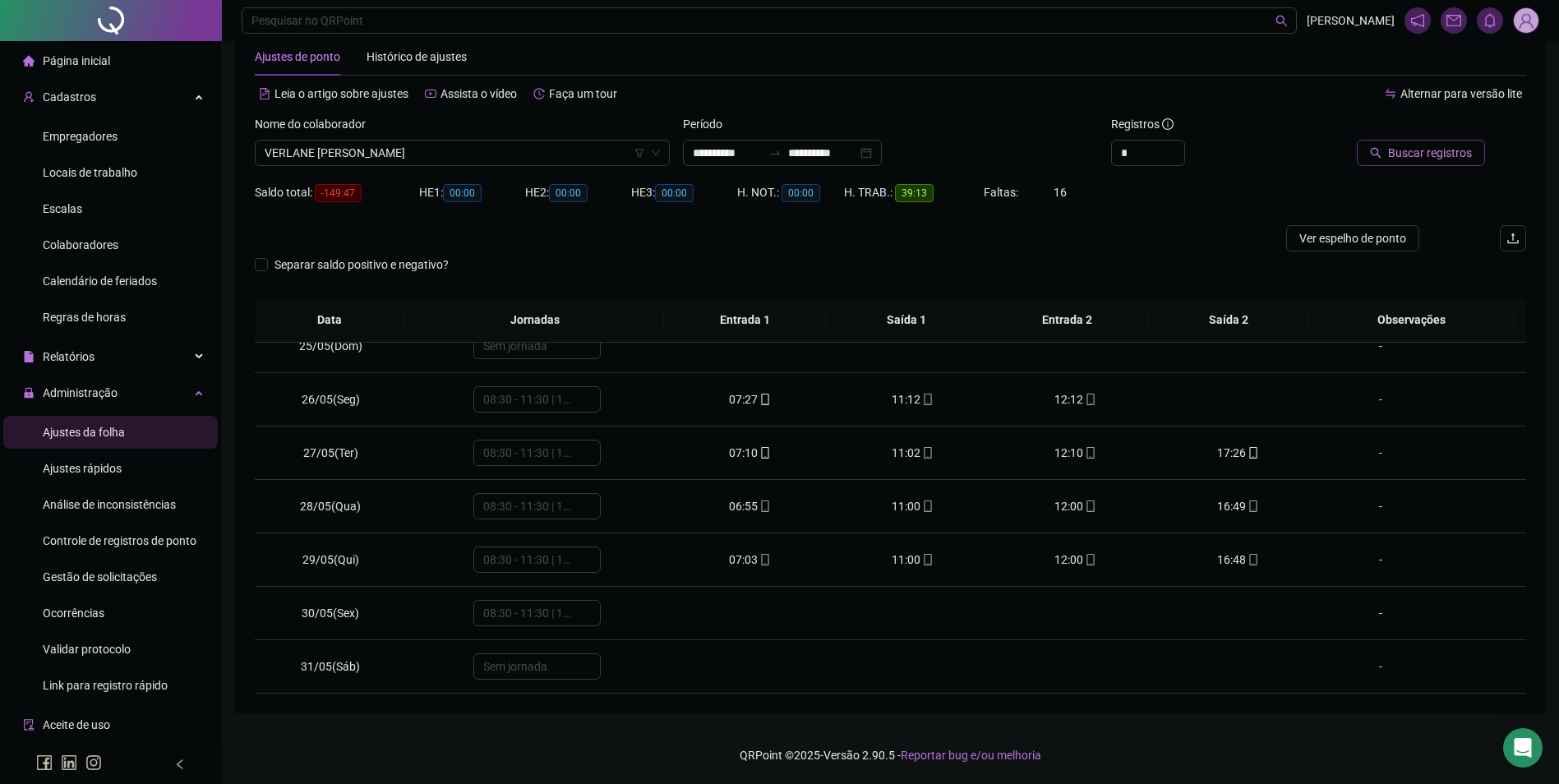
click at [1383, 160] on button "Buscar registros" at bounding box center [1420, 152] width 128 height 26
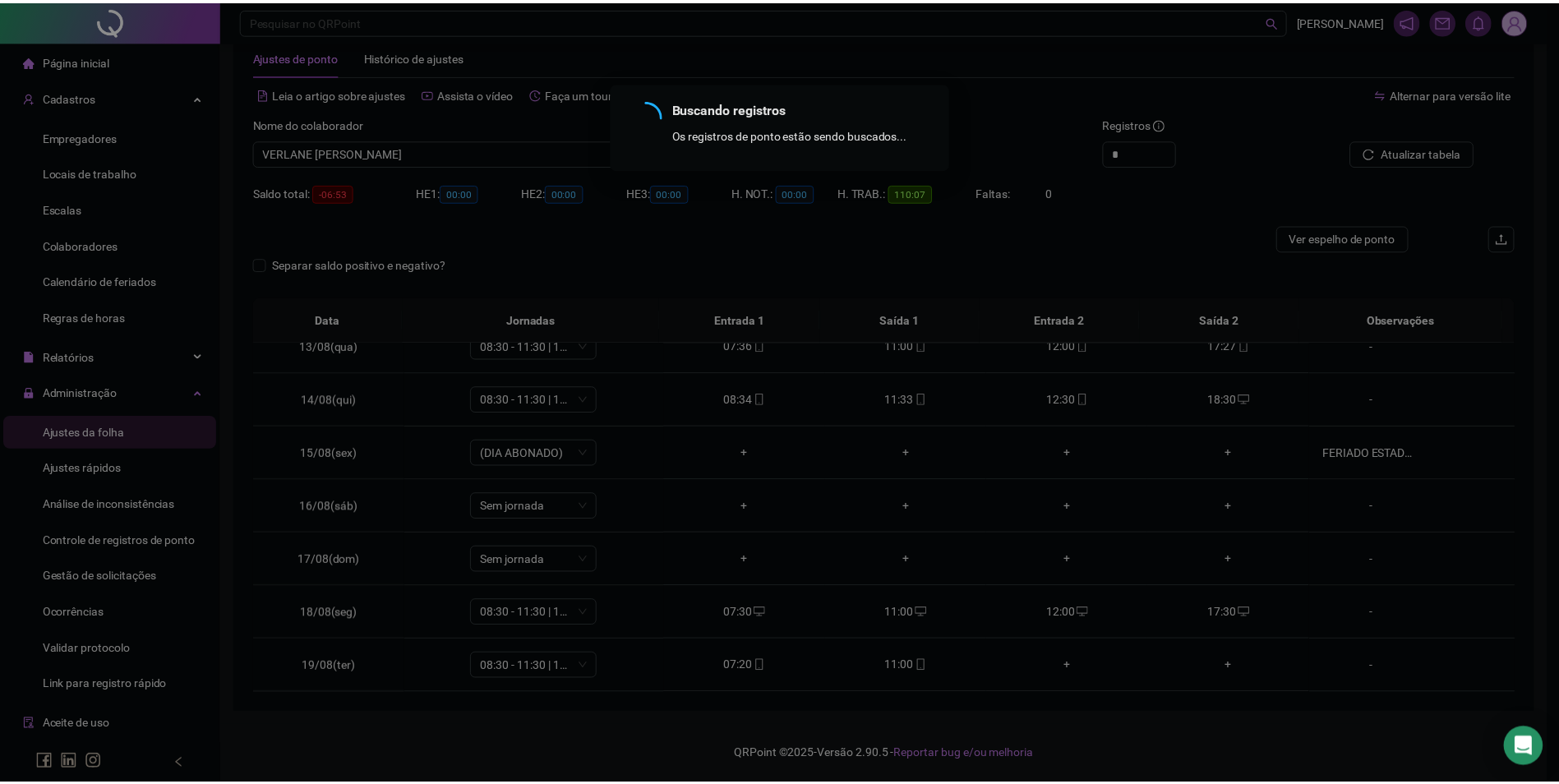
scroll to position [663, 0]
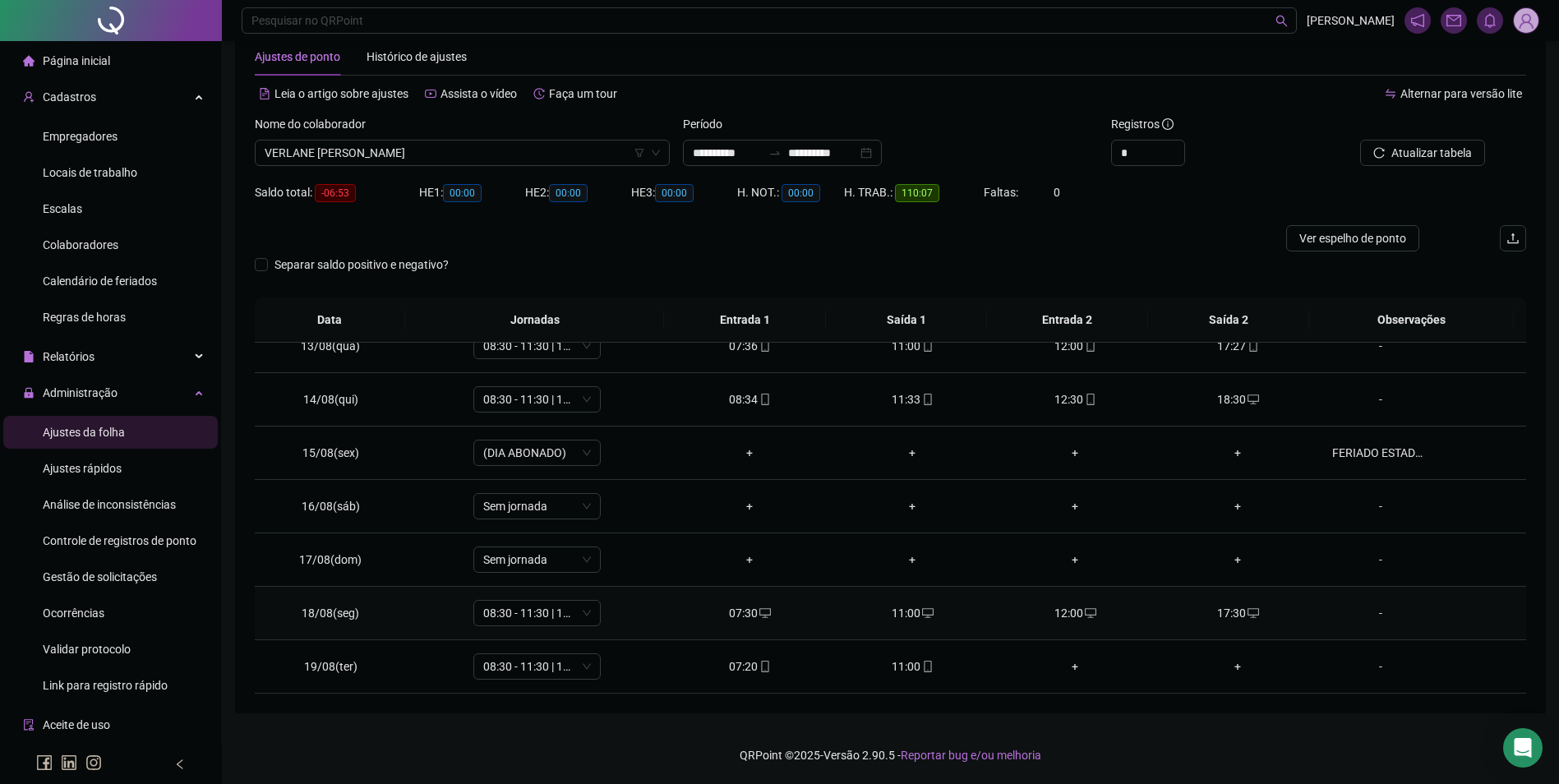
click at [735, 604] on div "07:30" at bounding box center [750, 612] width 136 height 18
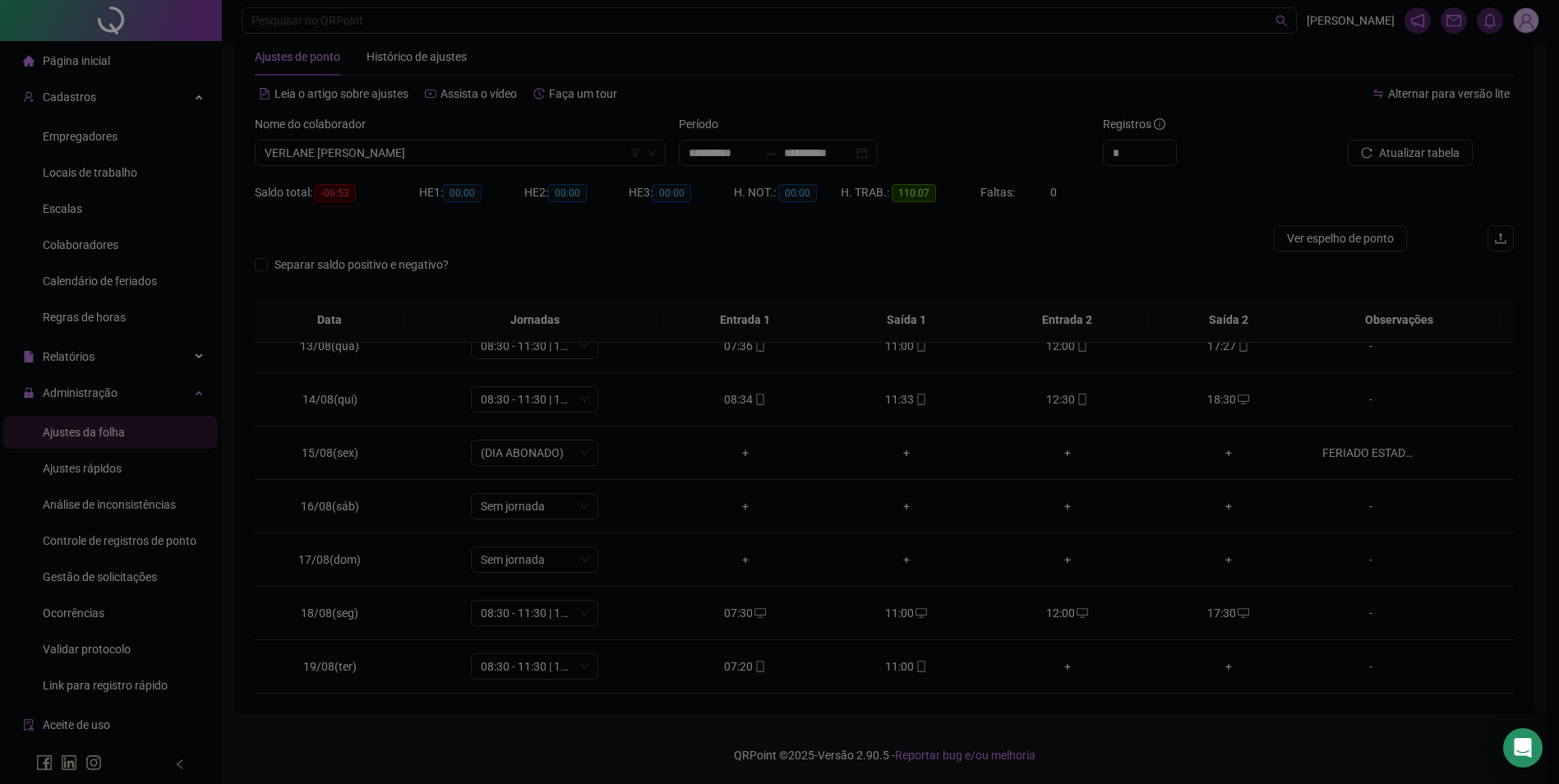
type input "**********"
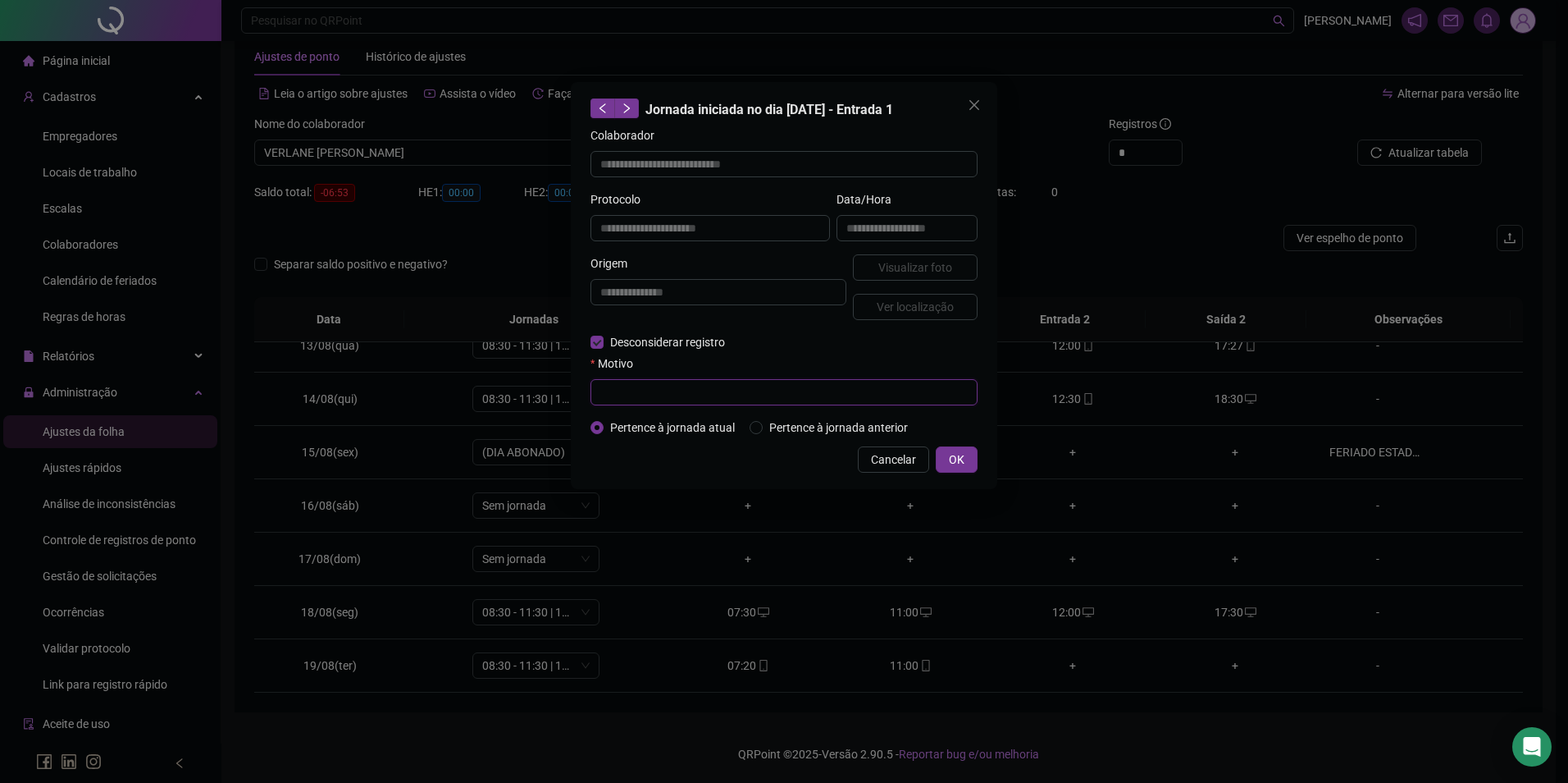
click at [655, 385] on input "text" at bounding box center [784, 392] width 387 height 26
type input "*"
drag, startPoint x: 707, startPoint y: 395, endPoint x: 577, endPoint y: 407, distance: 130.6
click at [577, 407] on div "**********" at bounding box center [784, 286] width 426 height 407
type input "**********"
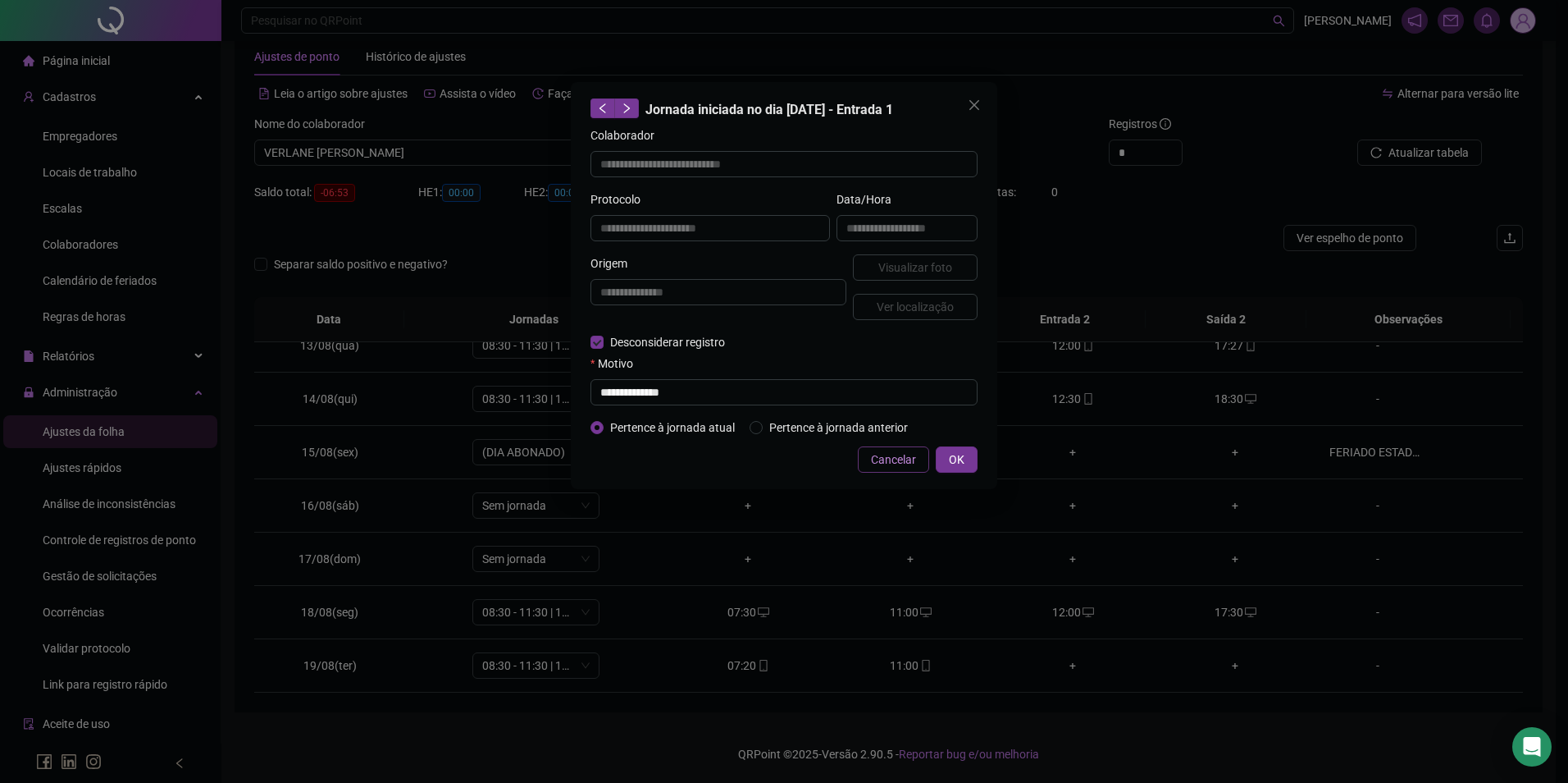
drag, startPoint x: 806, startPoint y: 461, endPoint x: 926, endPoint y: 452, distance: 120.3
click at [811, 461] on div "Cancelar OK" at bounding box center [784, 459] width 387 height 26
click at [962, 460] on span "OK" at bounding box center [956, 459] width 16 height 18
click at [947, 466] on button "OK" at bounding box center [956, 459] width 42 height 26
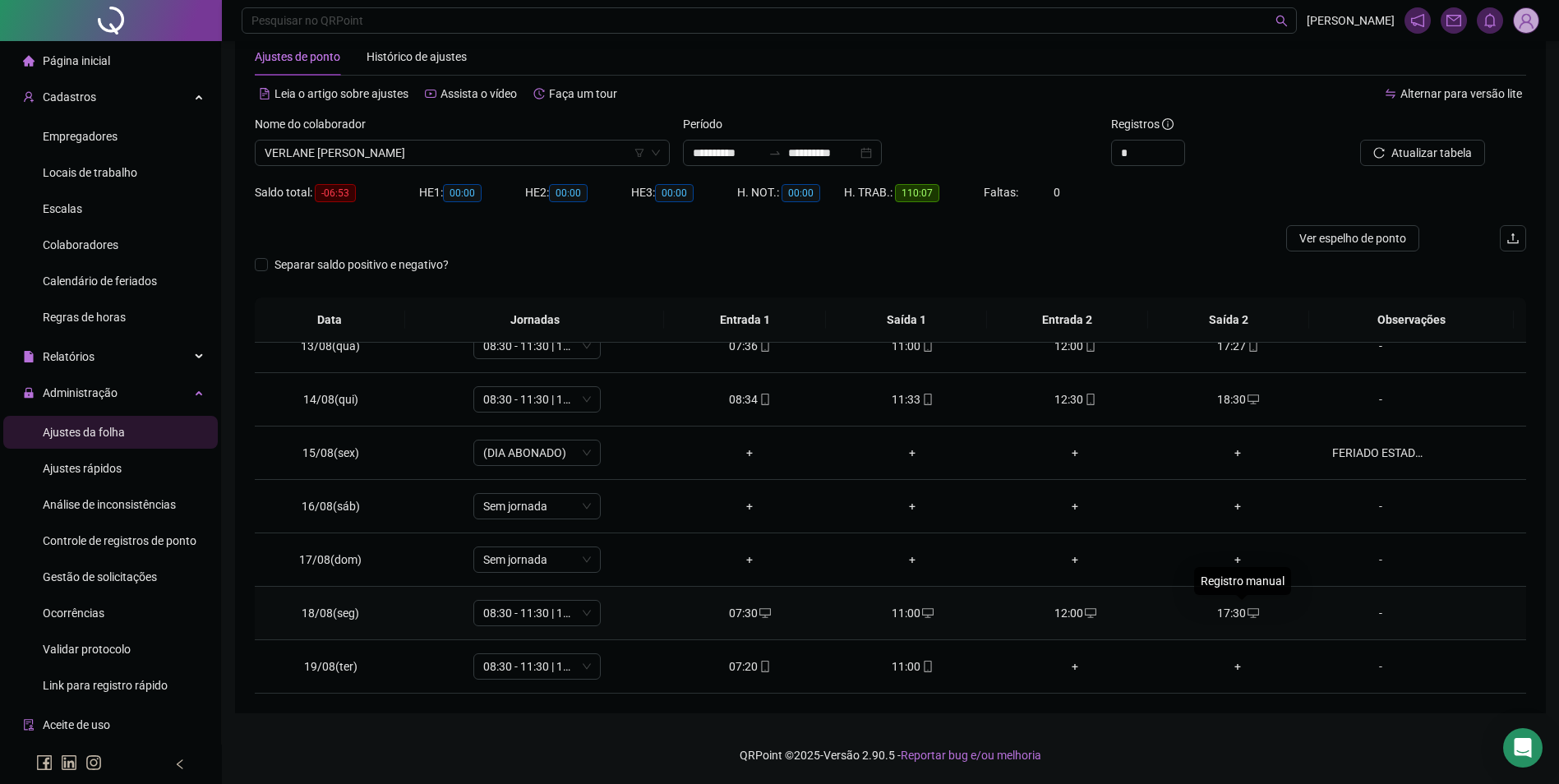
click at [1248, 616] on icon "desktop" at bounding box center [1253, 613] width 11 height 10
drag, startPoint x: 1237, startPoint y: 608, endPoint x: 1222, endPoint y: 606, distance: 15.1
click at [1234, 608] on div "17:30" at bounding box center [1237, 612] width 136 height 18
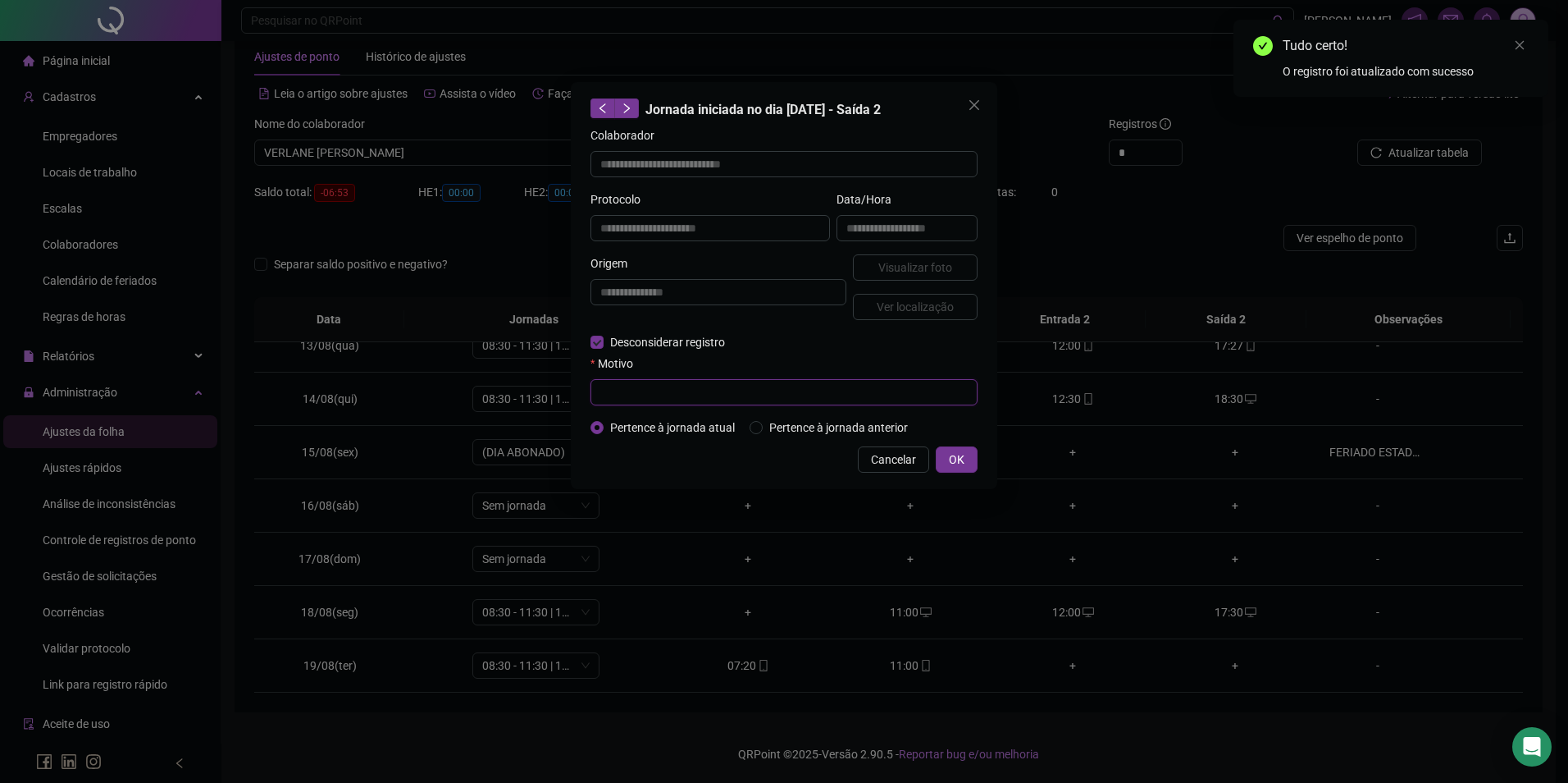
click at [656, 393] on input "text" at bounding box center [784, 392] width 387 height 26
paste input "**********"
type input "**********"
click at [964, 448] on button "OK" at bounding box center [956, 459] width 42 height 26
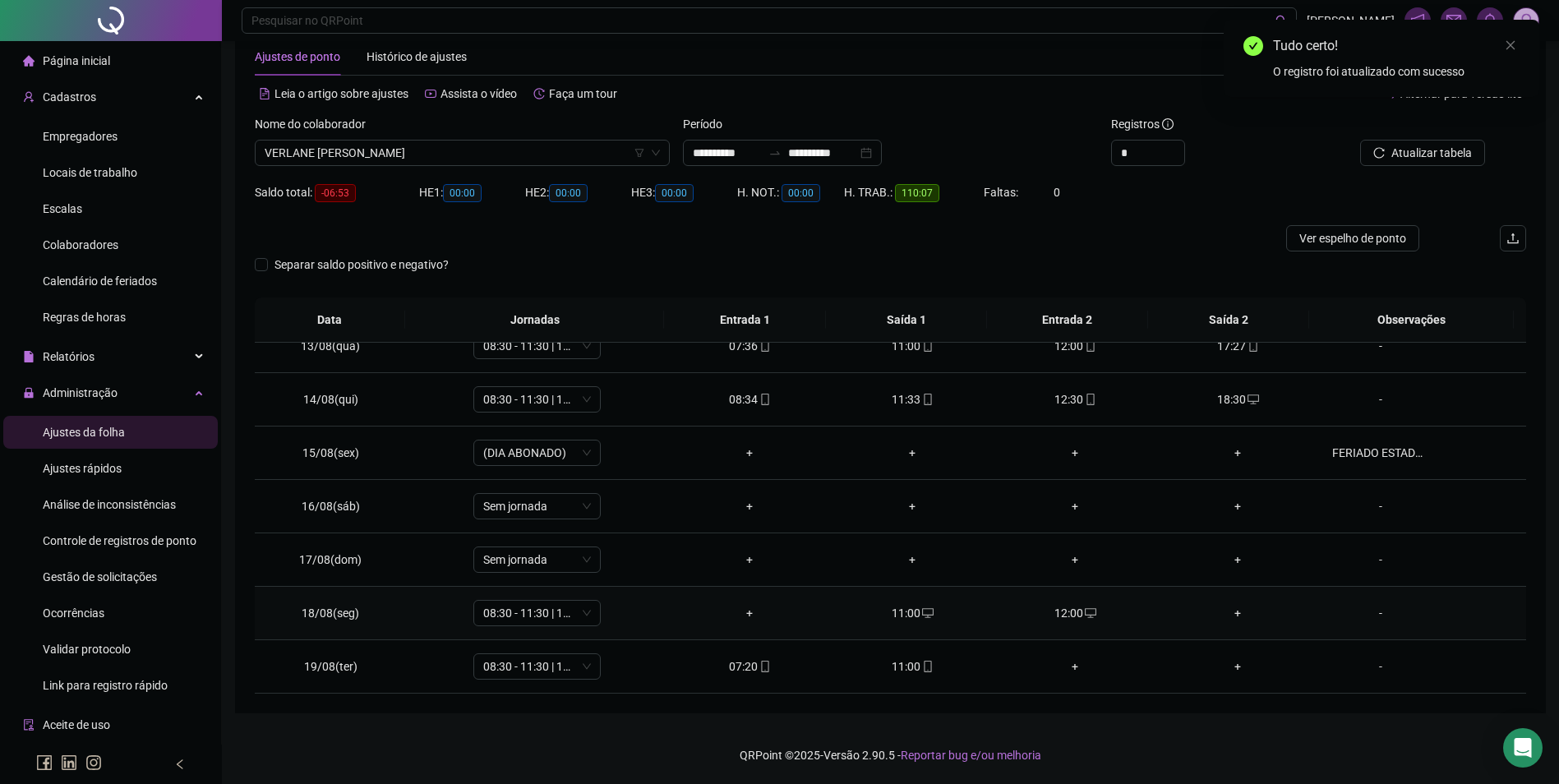
click at [1063, 608] on div "12:00" at bounding box center [1075, 612] width 136 height 18
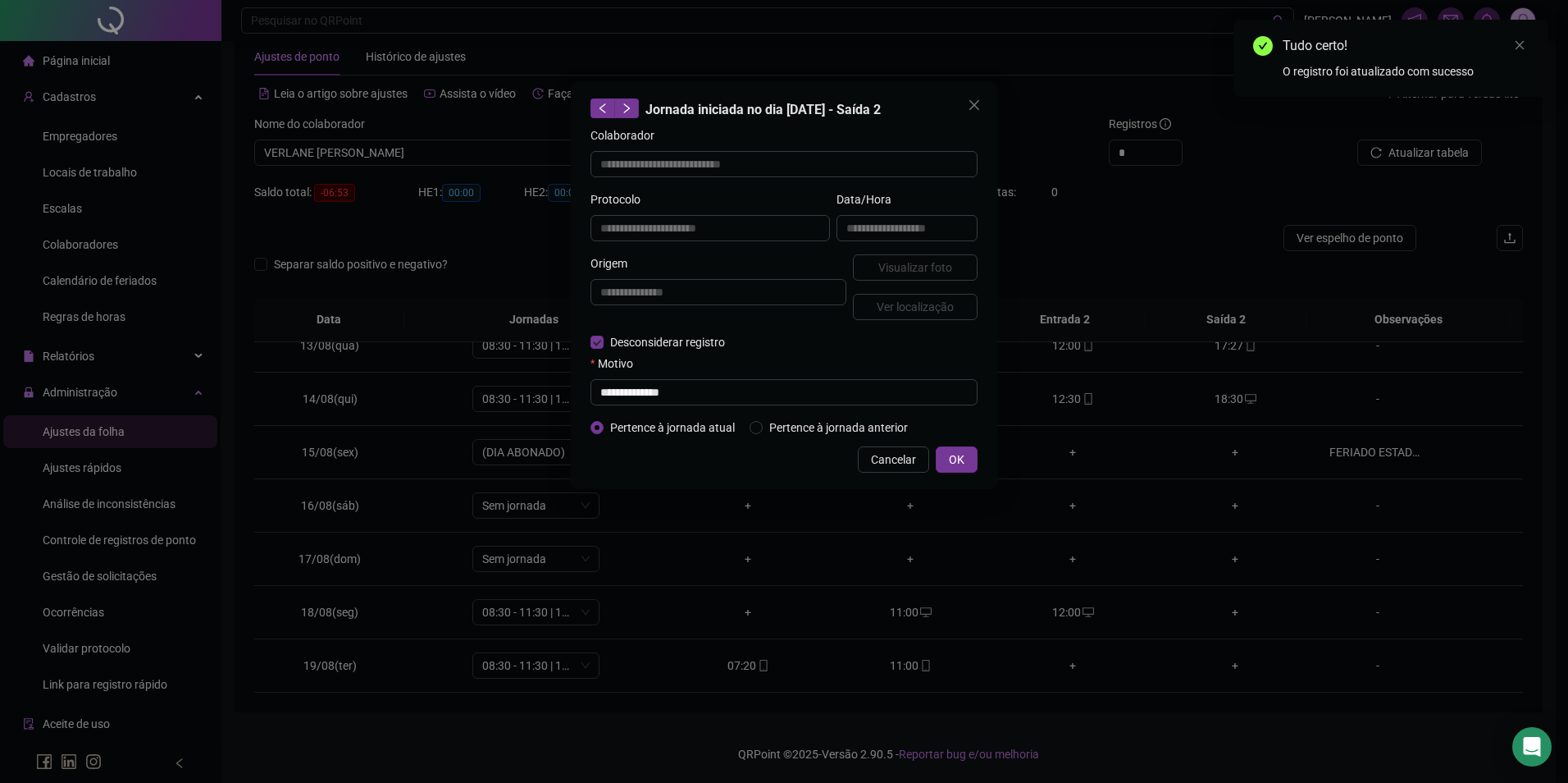
type input "**********"
click at [679, 397] on input "text" at bounding box center [784, 392] width 387 height 26
paste input "**********"
type input "**********"
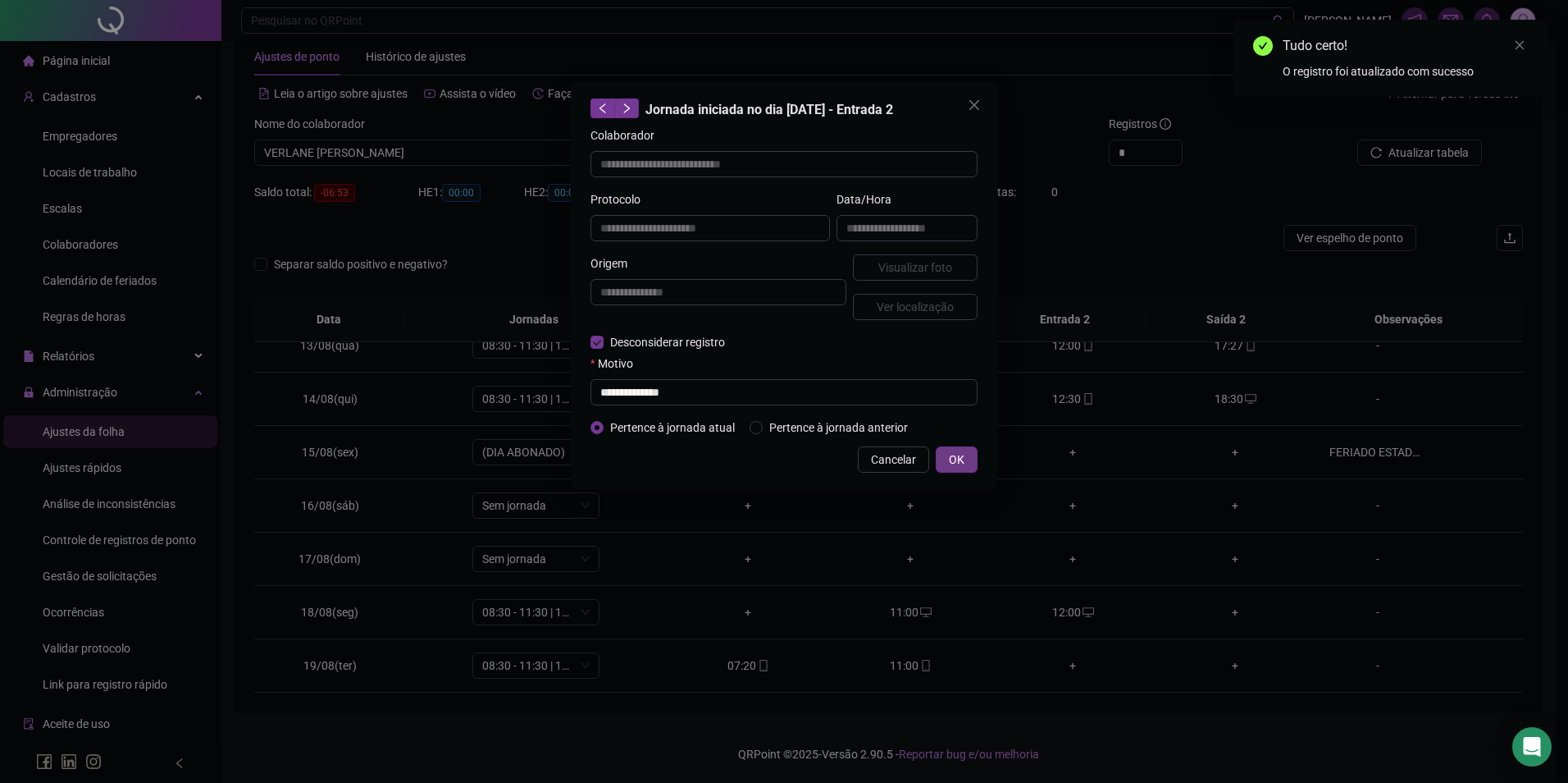
click at [952, 454] on span "OK" at bounding box center [956, 459] width 16 height 18
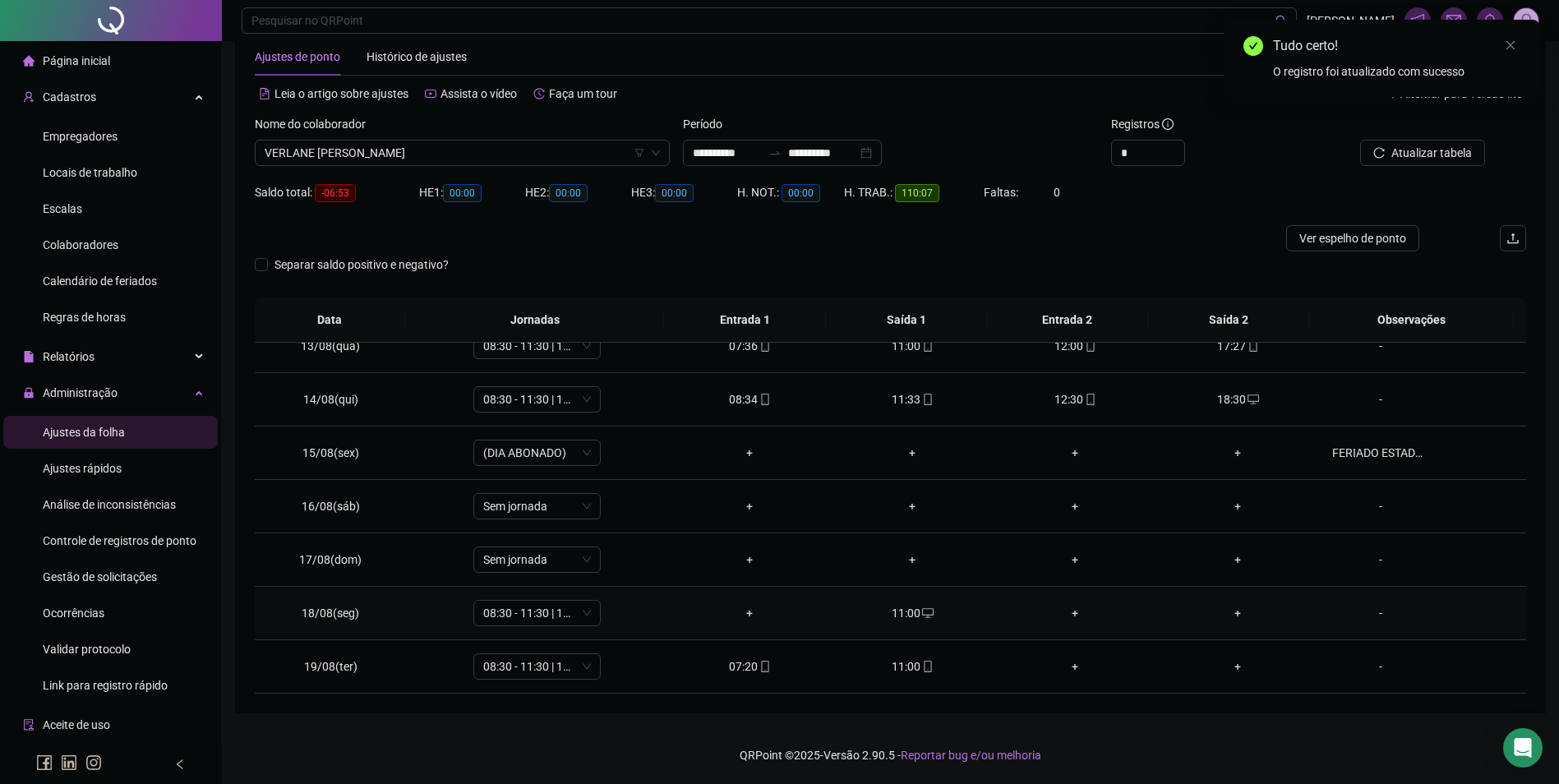
drag, startPoint x: 924, startPoint y: 624, endPoint x: 921, endPoint y: 610, distance: 14.3
click at [924, 623] on td "11:00" at bounding box center [912, 613] width 163 height 53
click at [922, 607] on icon "desktop" at bounding box center [927, 613] width 11 height 11
type input "**********"
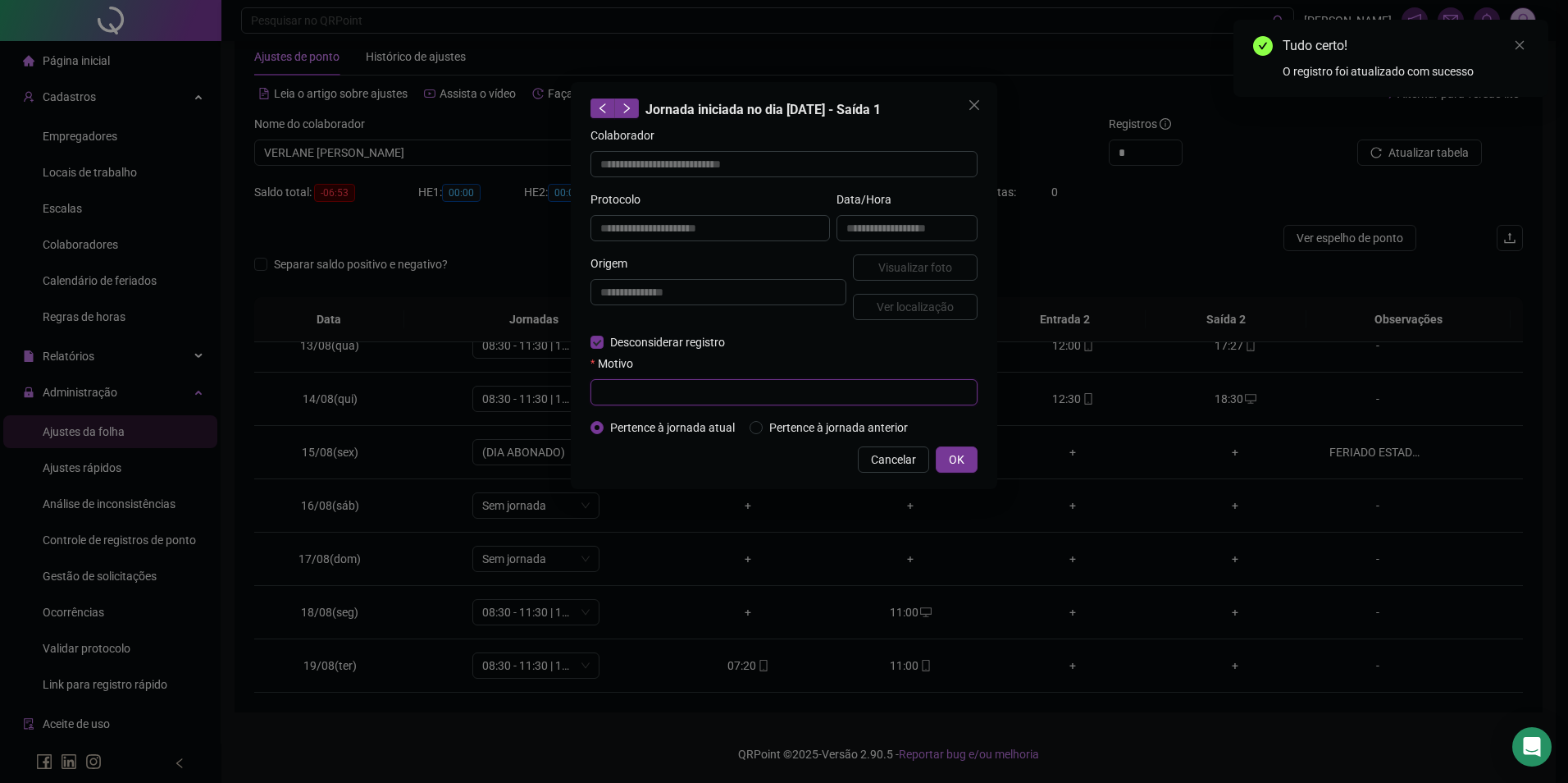
click at [648, 384] on input "text" at bounding box center [784, 392] width 387 height 26
paste input "**********"
type input "**********"
click at [957, 463] on span "OK" at bounding box center [956, 459] width 16 height 18
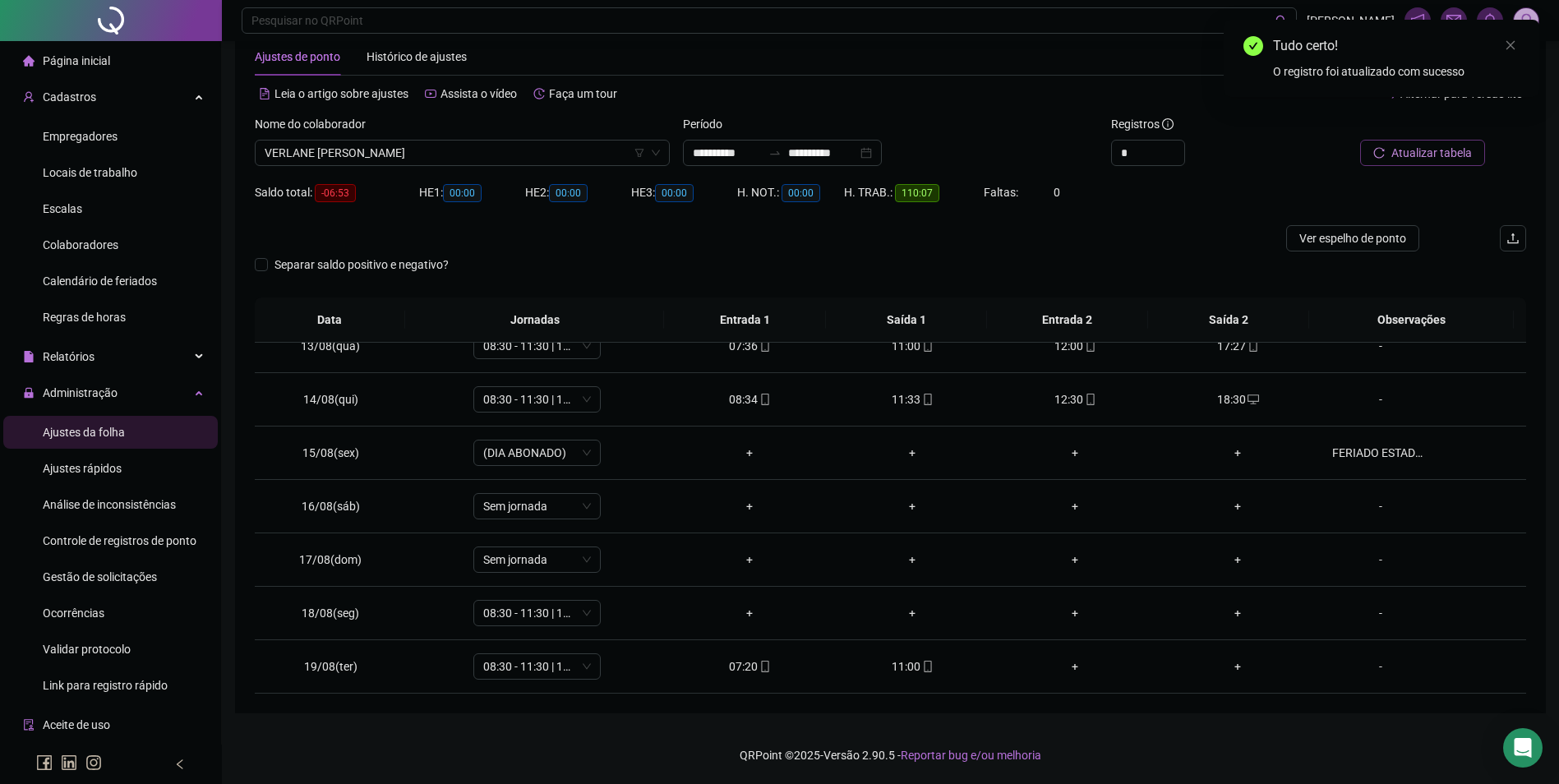
click at [1419, 145] on span "Atualizar tabela" at bounding box center [1431, 152] width 80 height 18
click at [745, 608] on div "+" at bounding box center [750, 612] width 136 height 18
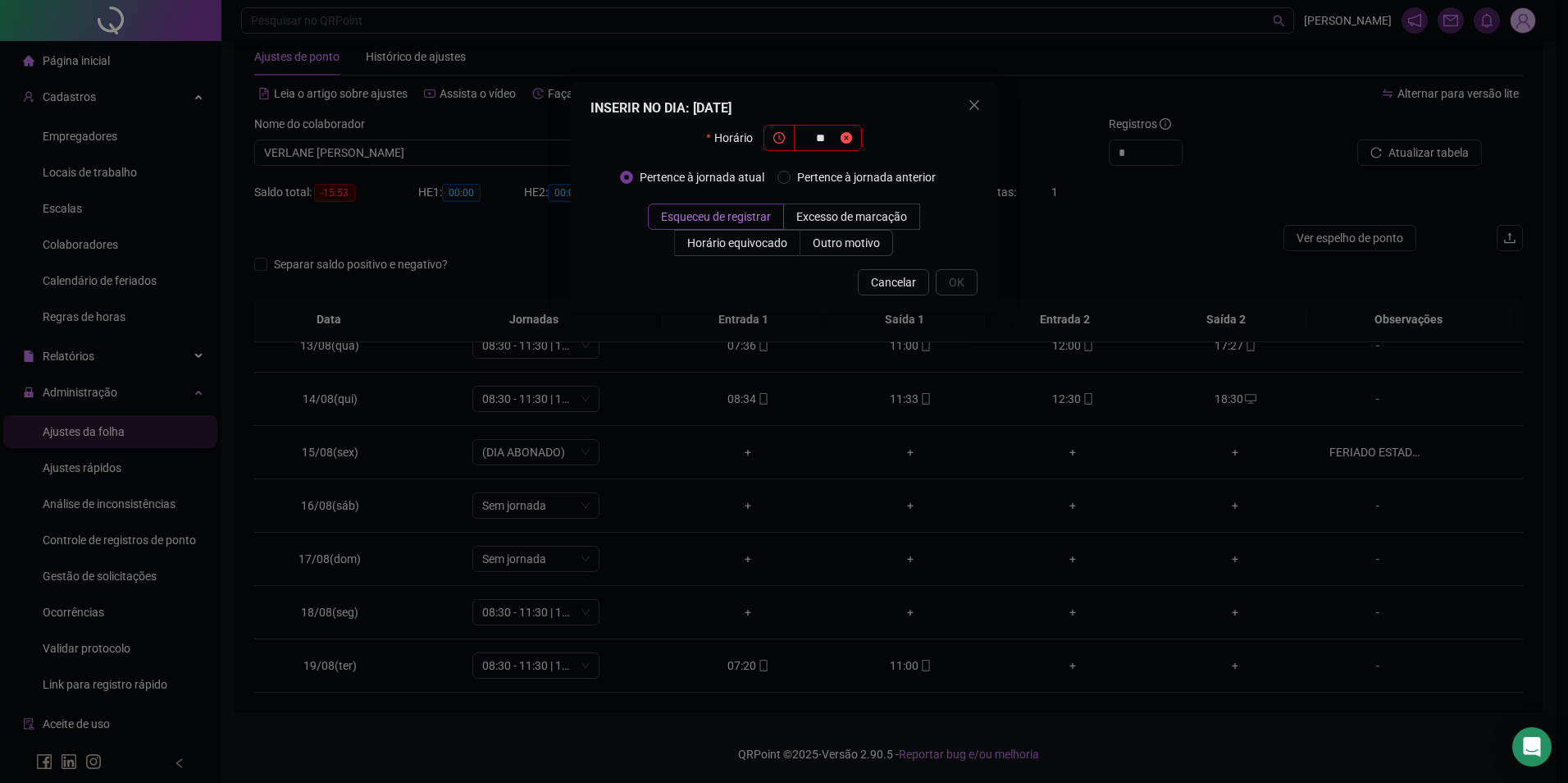
type input "*"
type input "*****"
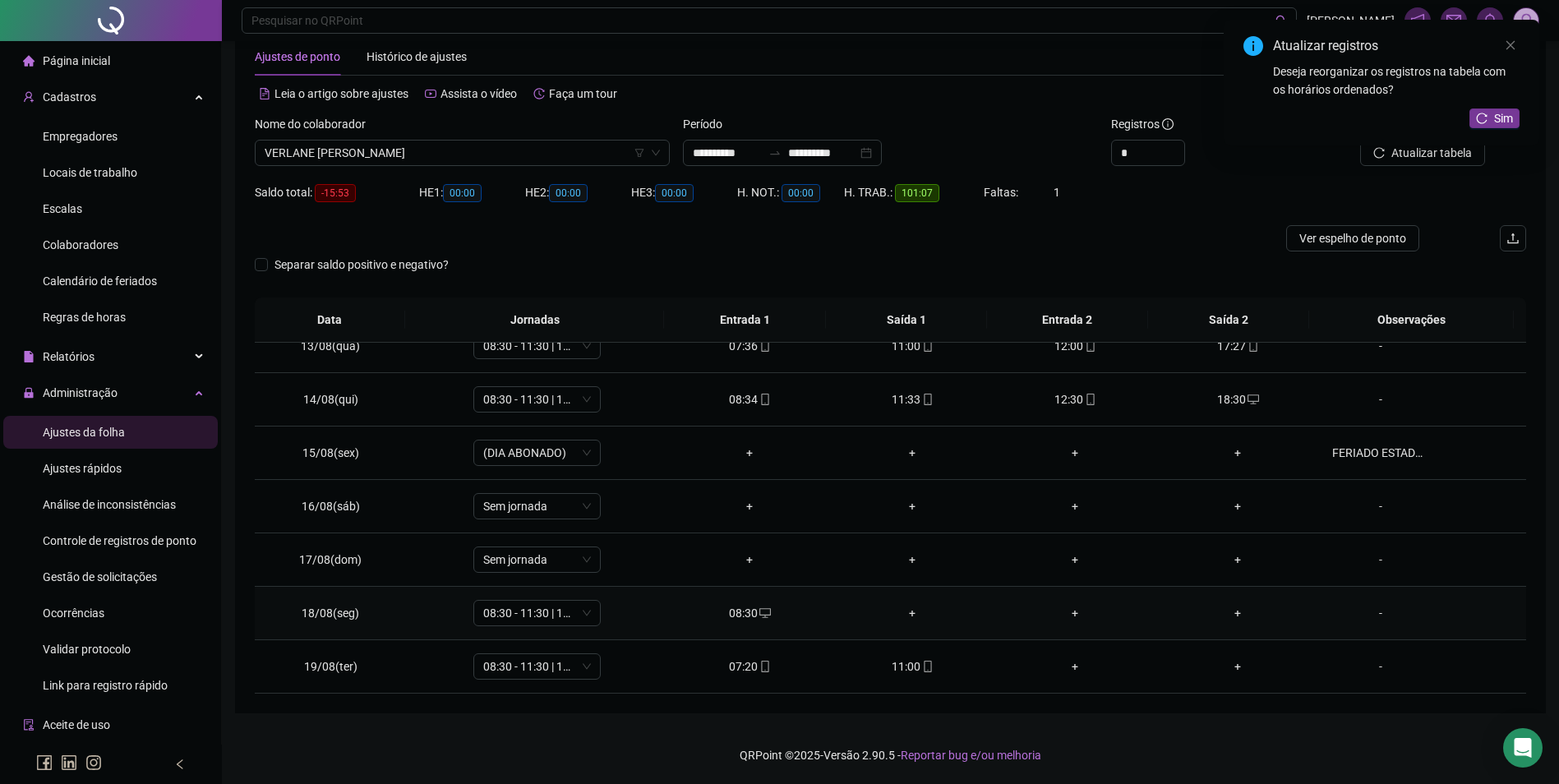
click at [908, 614] on div "+" at bounding box center [912, 612] width 136 height 18
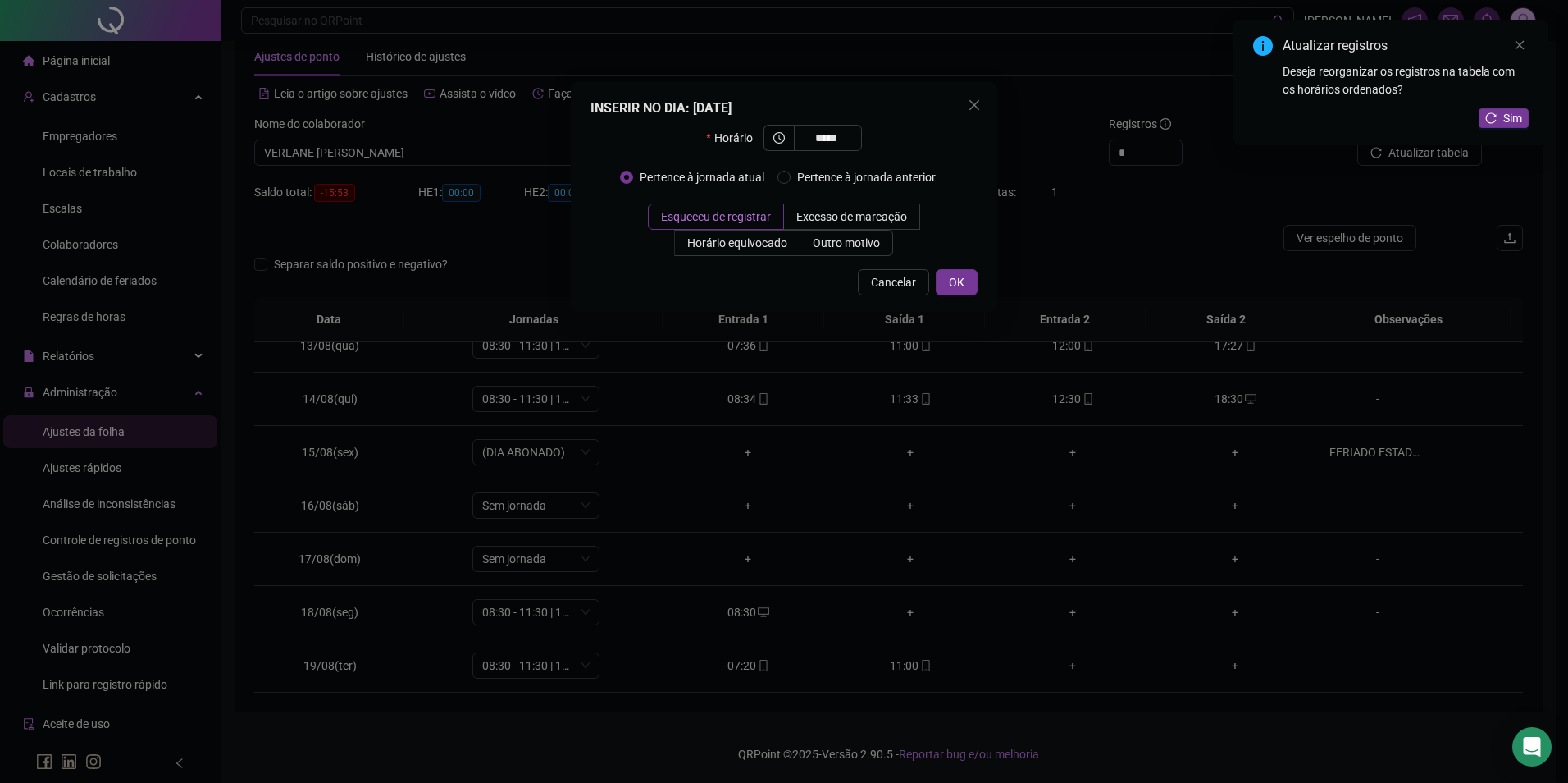
type input "*****"
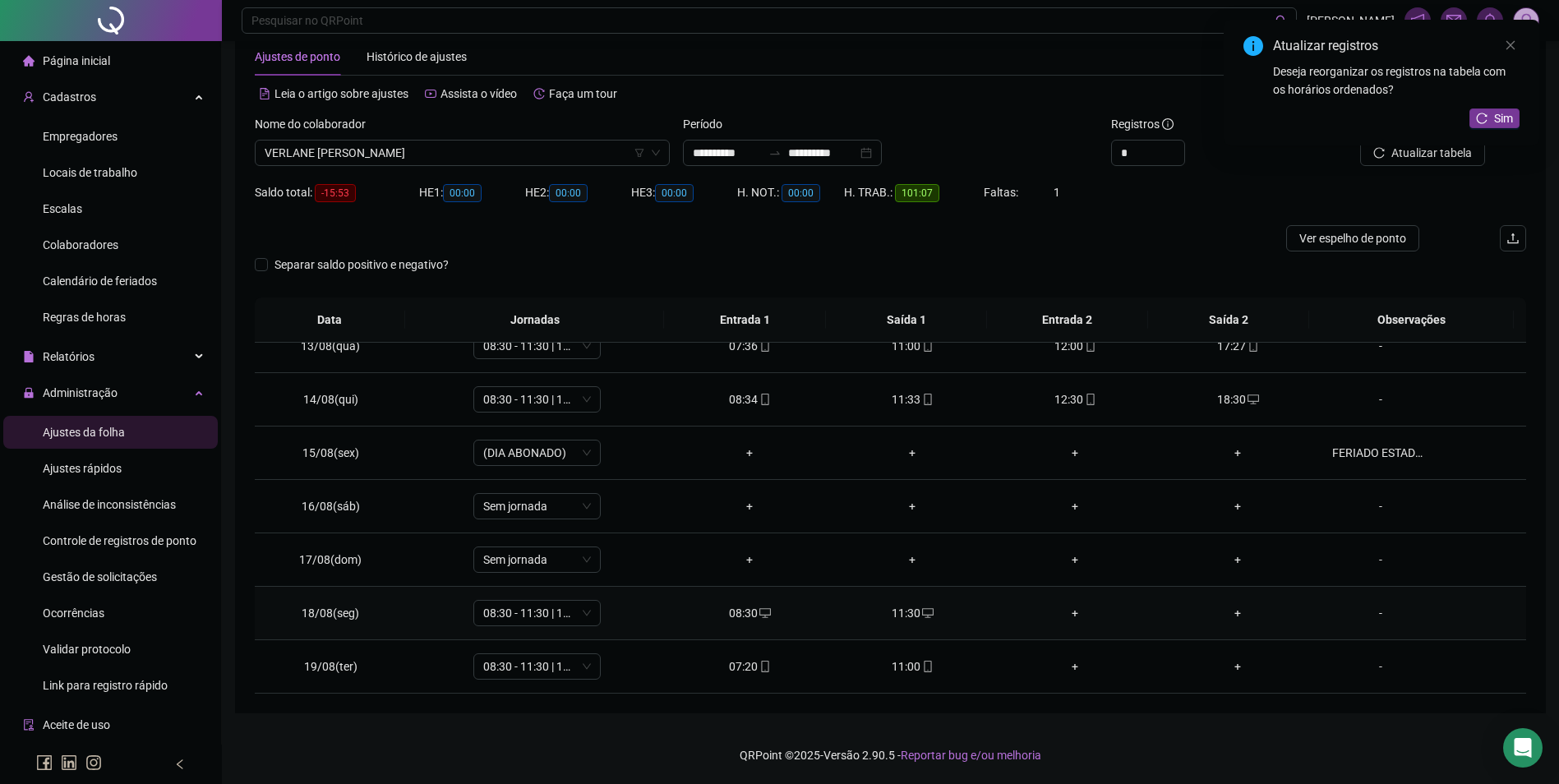
click at [1071, 615] on div "+" at bounding box center [1075, 612] width 136 height 18
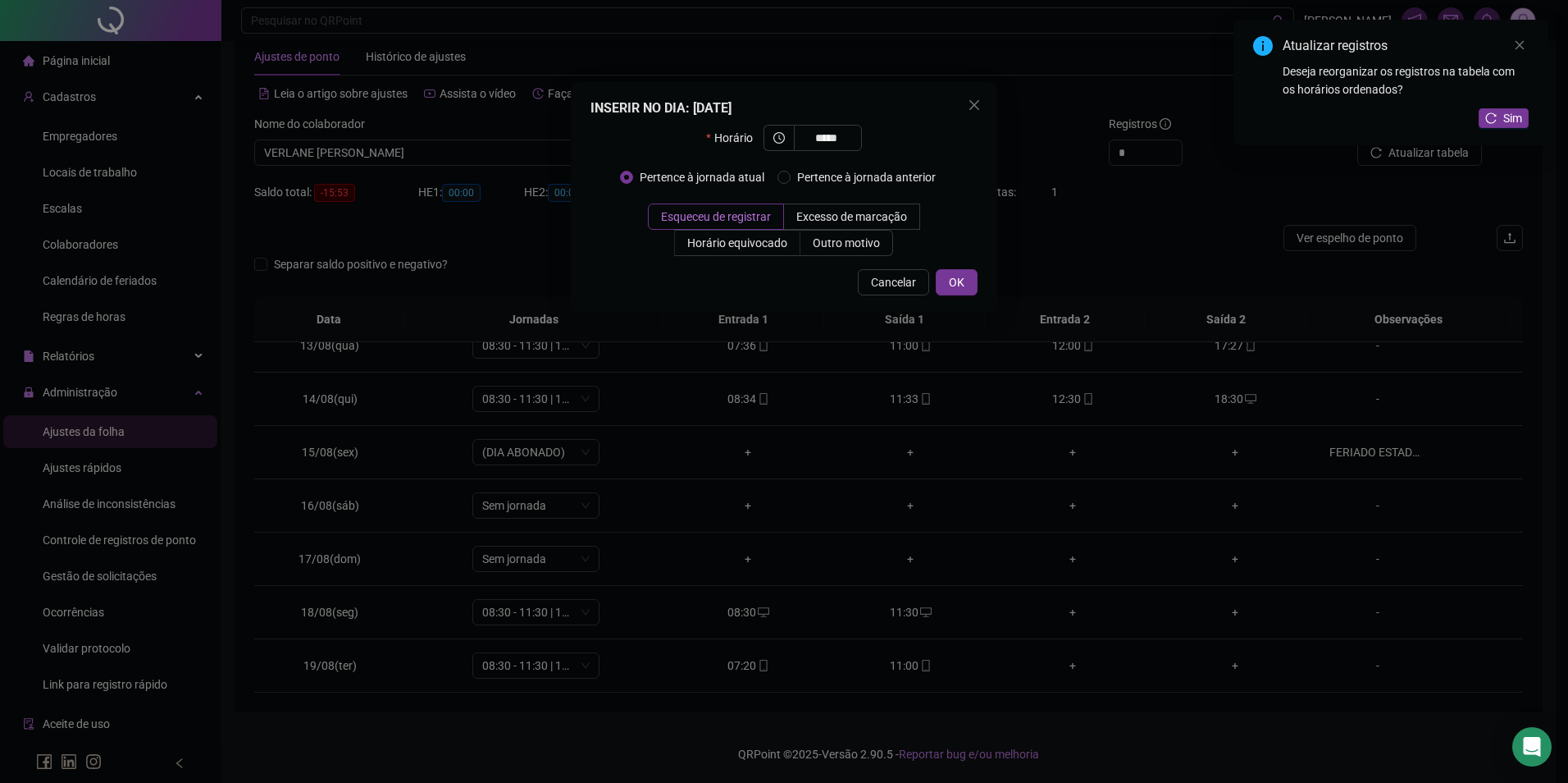
type input "*****"
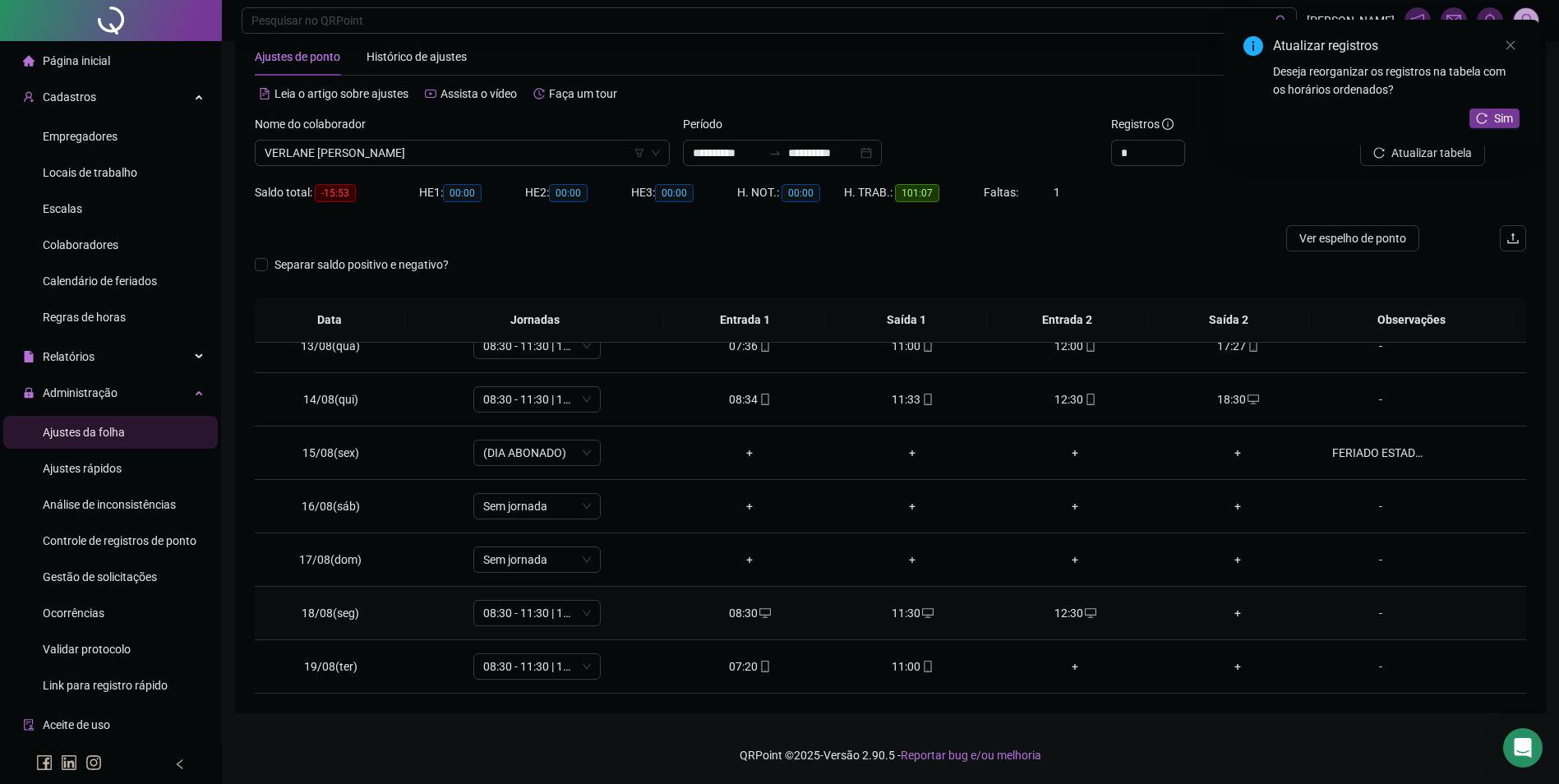
click at [1221, 606] on div "+" at bounding box center [1237, 612] width 136 height 18
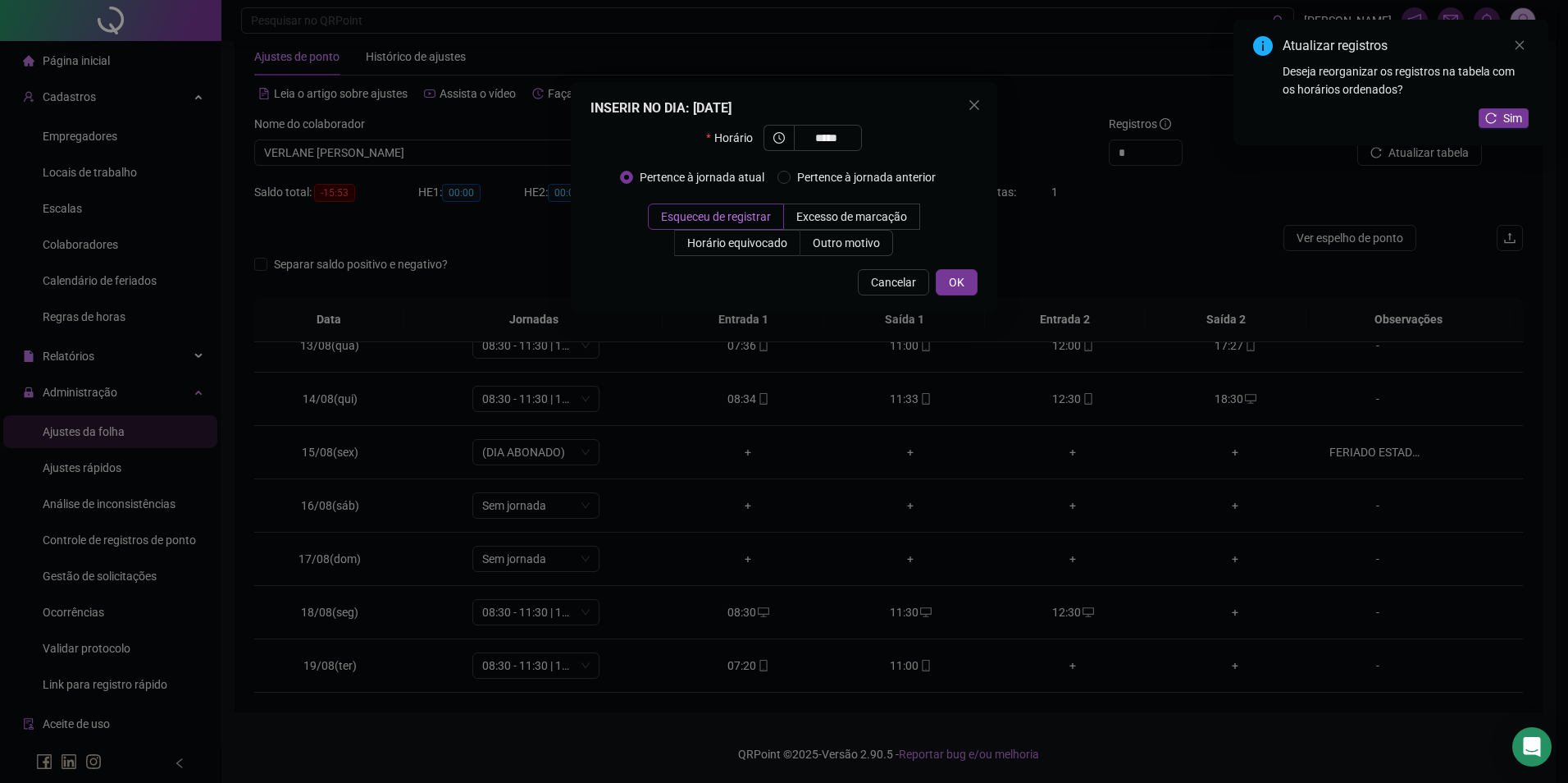
type input "*****"
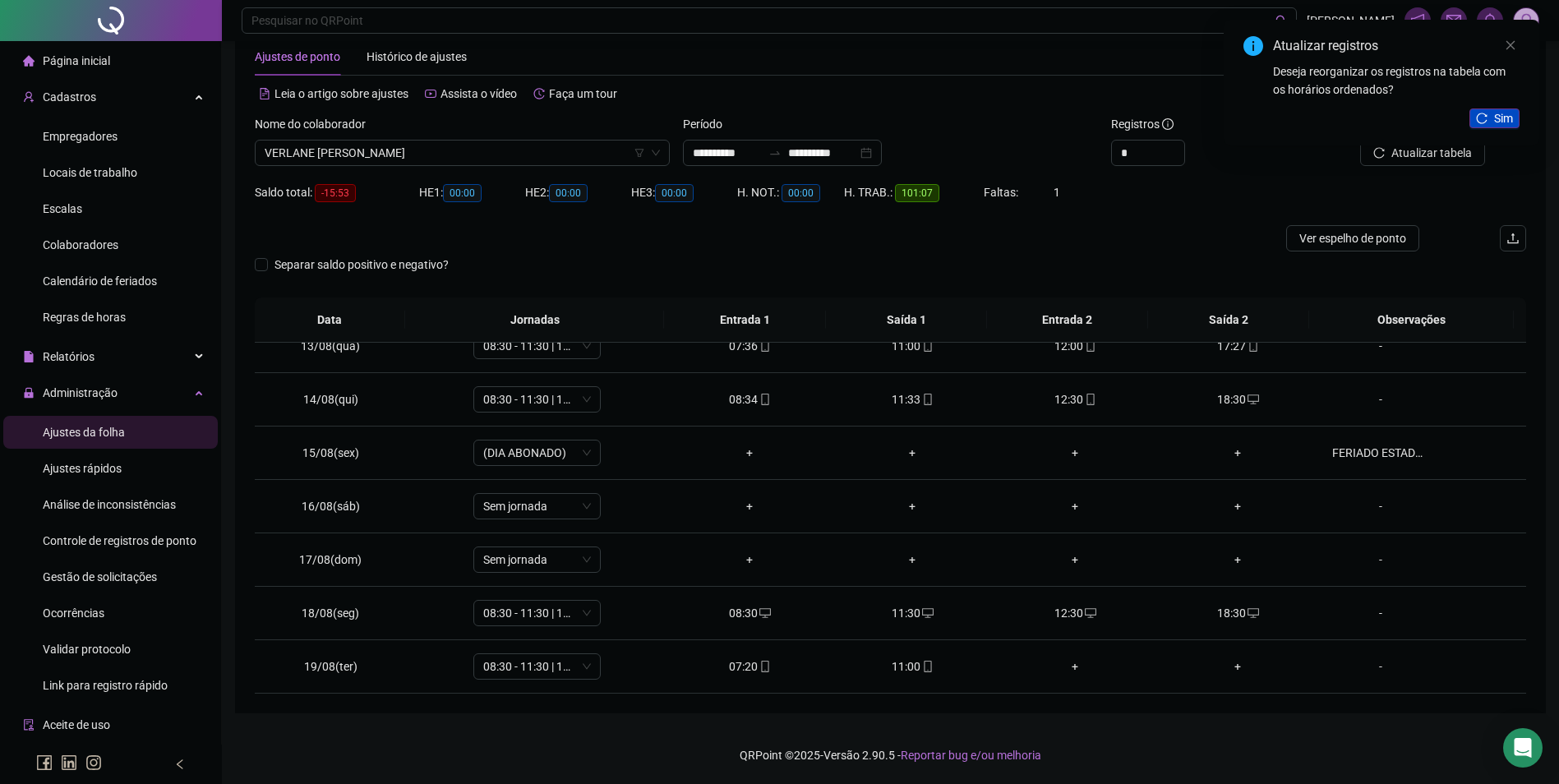
click at [1506, 121] on span "Sim" at bounding box center [1503, 118] width 19 height 18
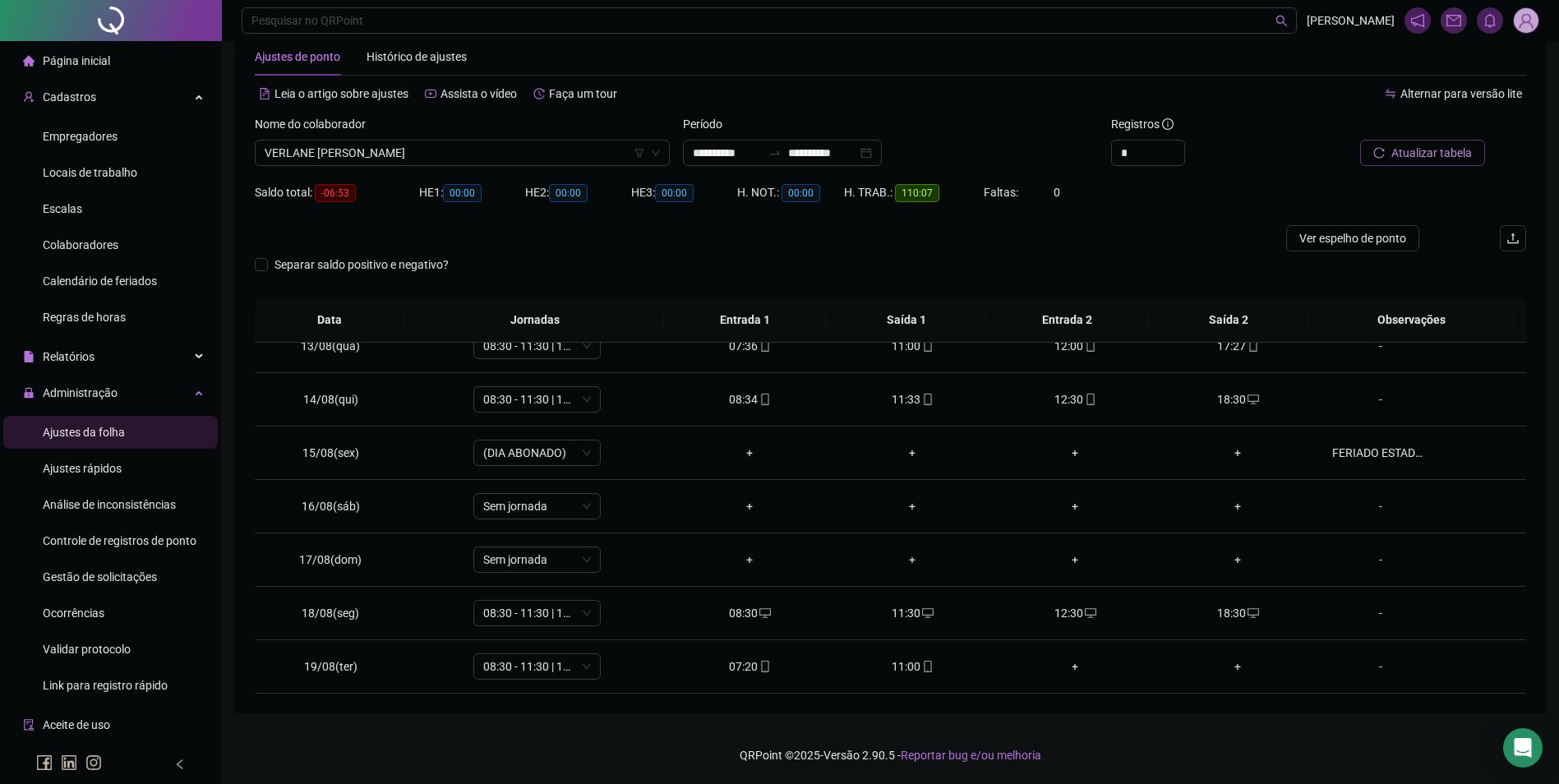
click at [1423, 150] on span "Atualizar tabela" at bounding box center [1431, 152] width 80 height 18
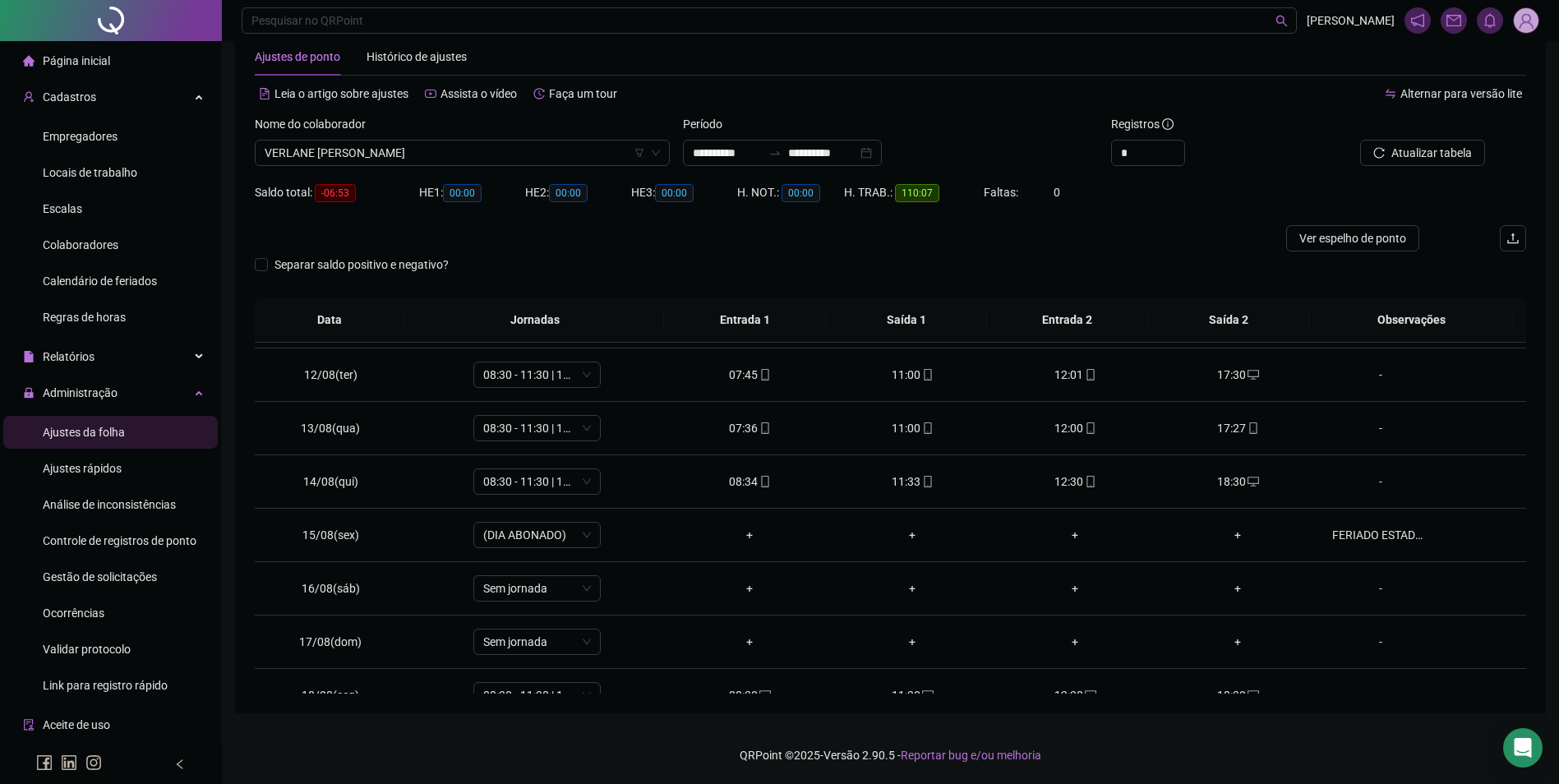
click at [126, 575] on span "Gestão de solicitações" at bounding box center [100, 577] width 114 height 13
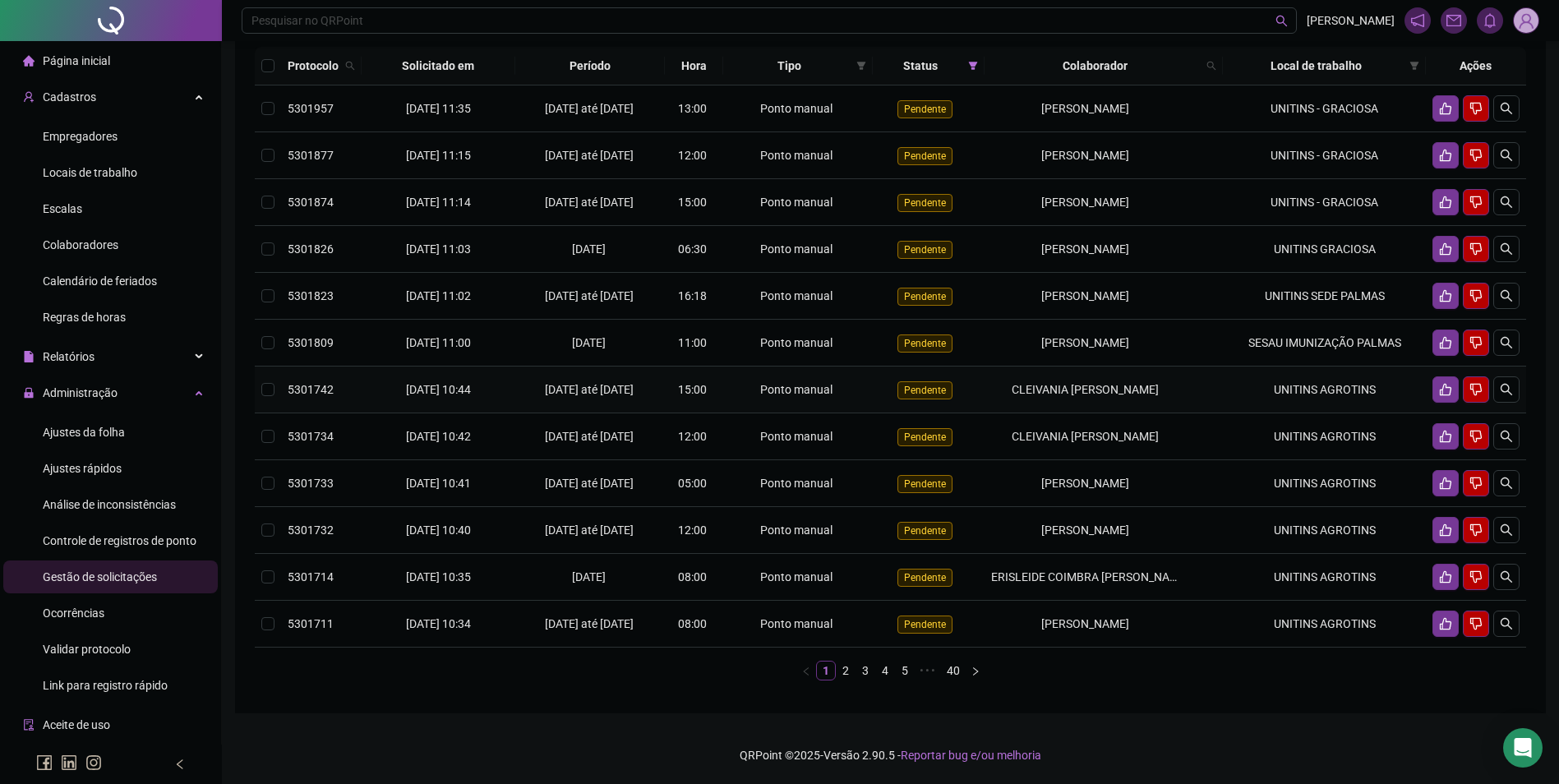
scroll to position [247, 0]
click at [843, 679] on link "2" at bounding box center [845, 670] width 18 height 18
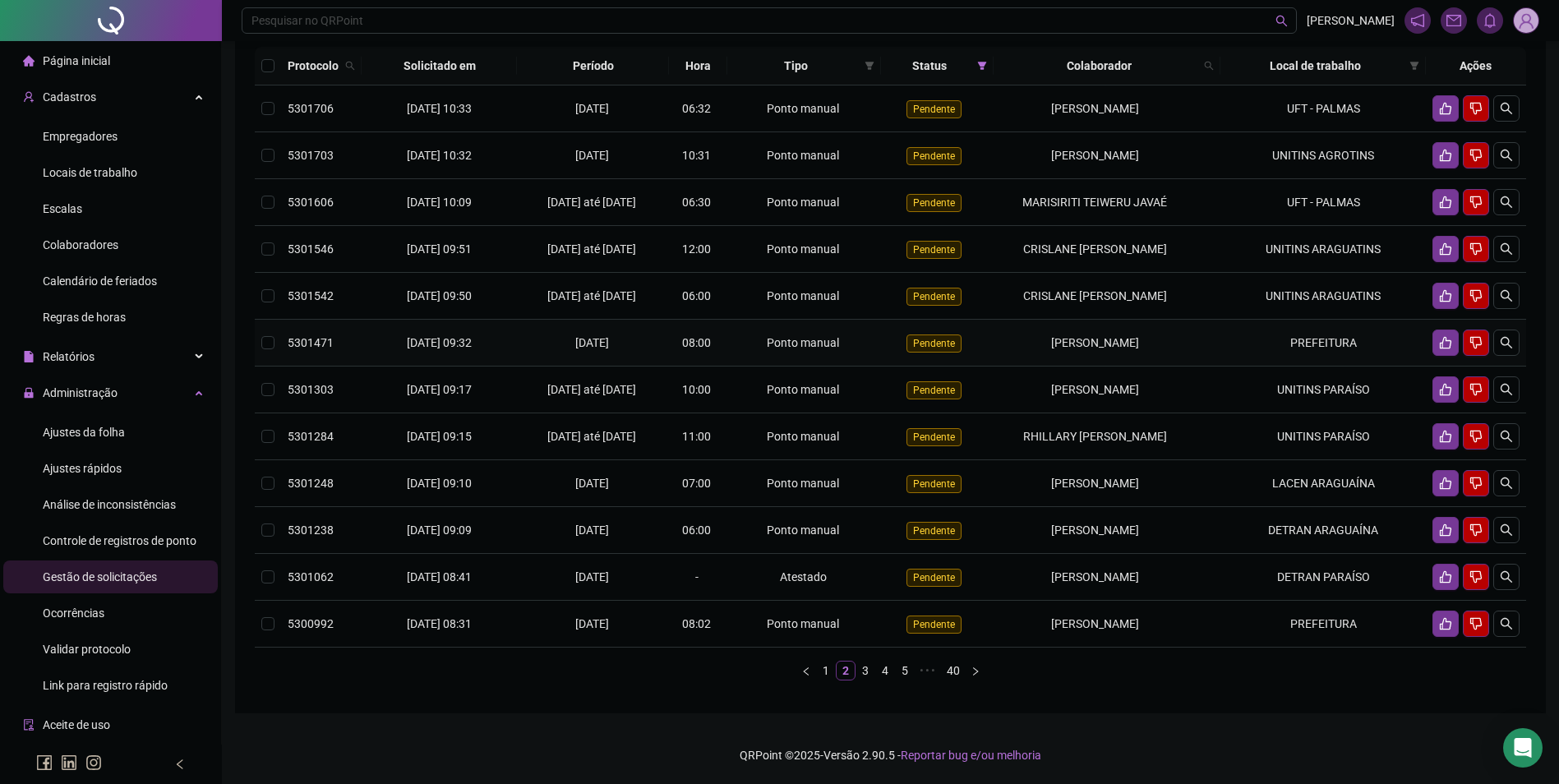
scroll to position [146, 0]
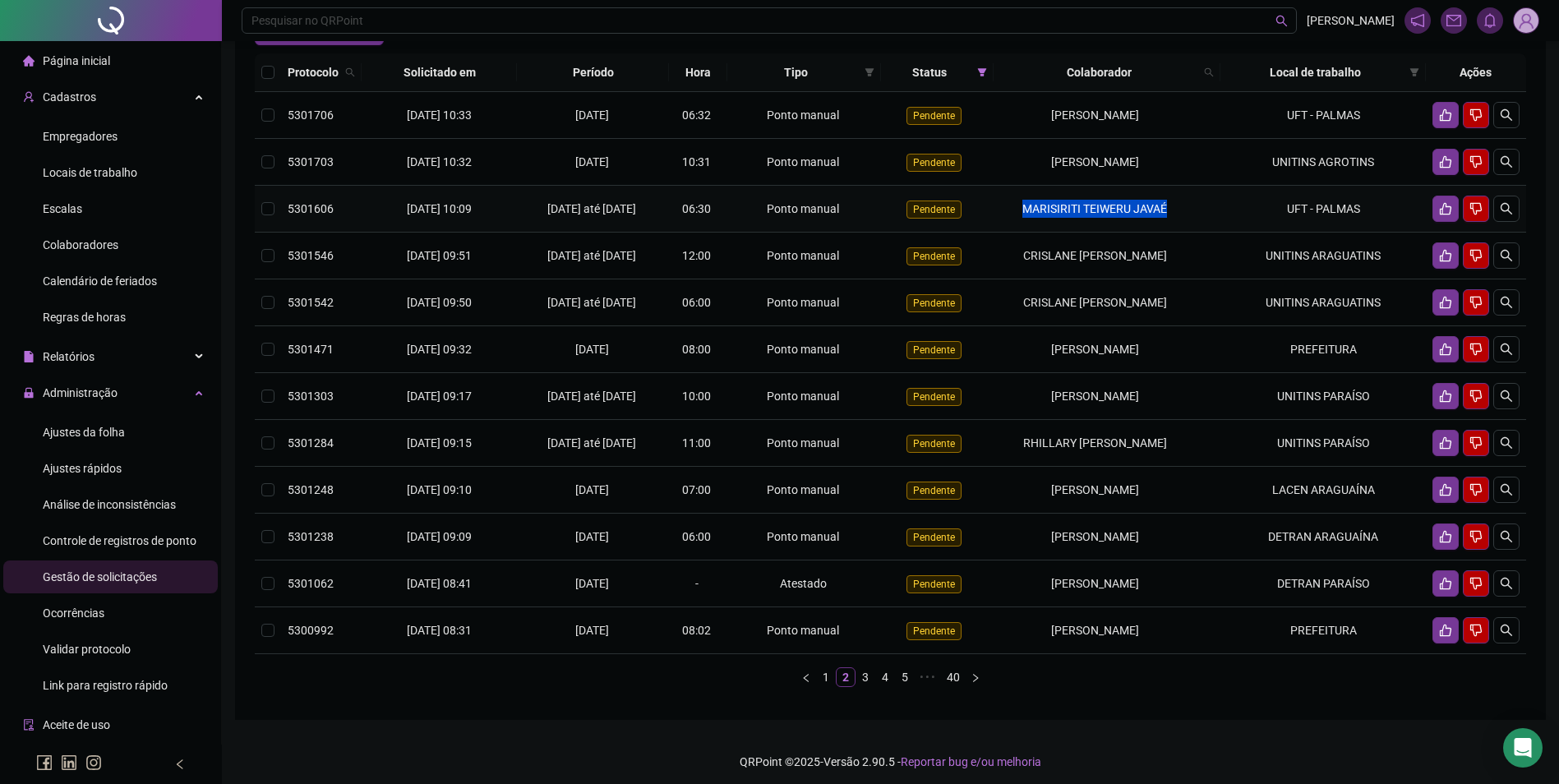
drag, startPoint x: 1146, startPoint y: 239, endPoint x: 1013, endPoint y: 248, distance: 133.3
click at [1013, 218] on div "MARISIRITI TEIWERU JAVAÉ" at bounding box center [1094, 208] width 189 height 18
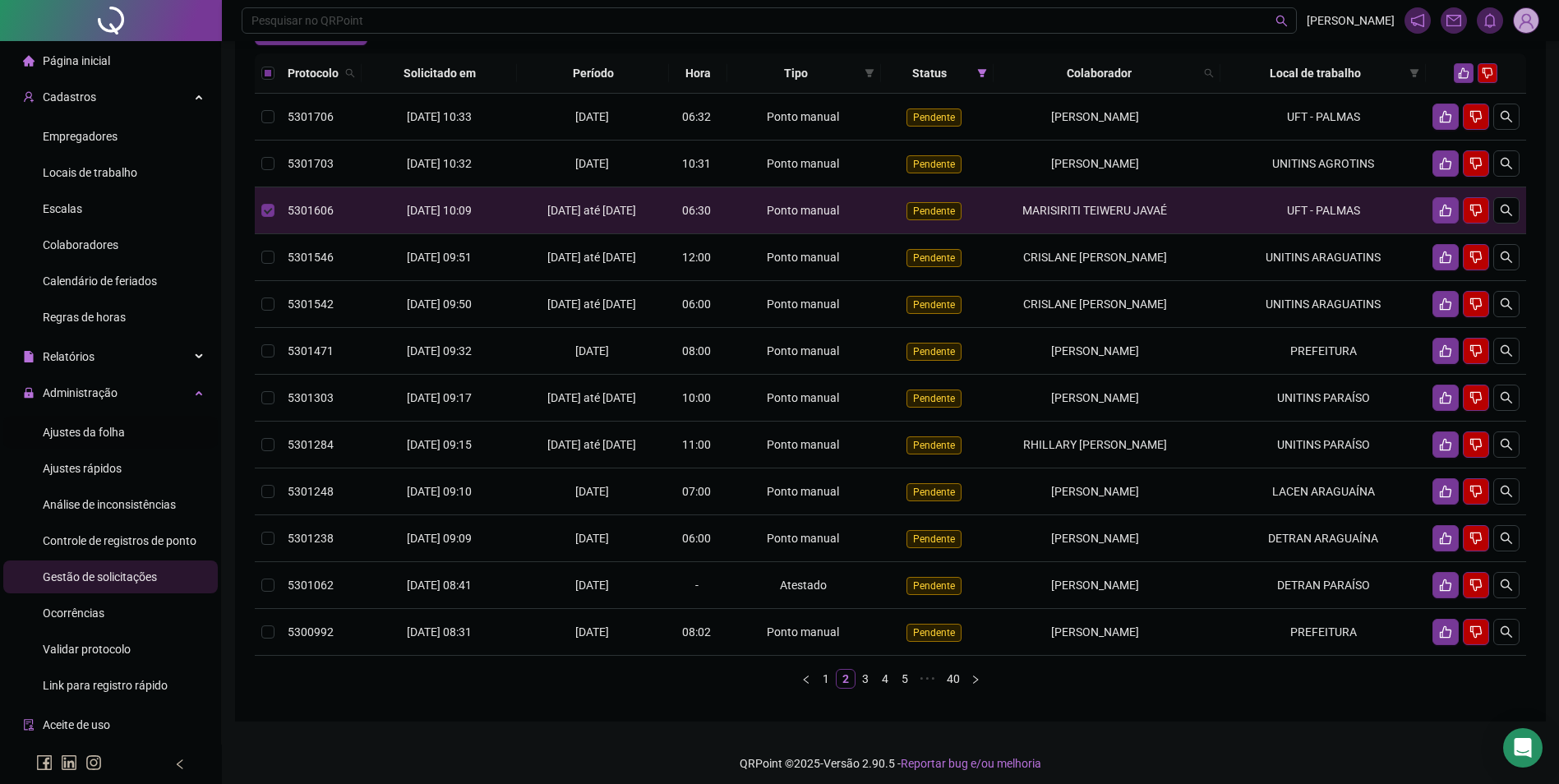
click at [114, 433] on span "Ajustes da folha" at bounding box center [84, 432] width 82 height 13
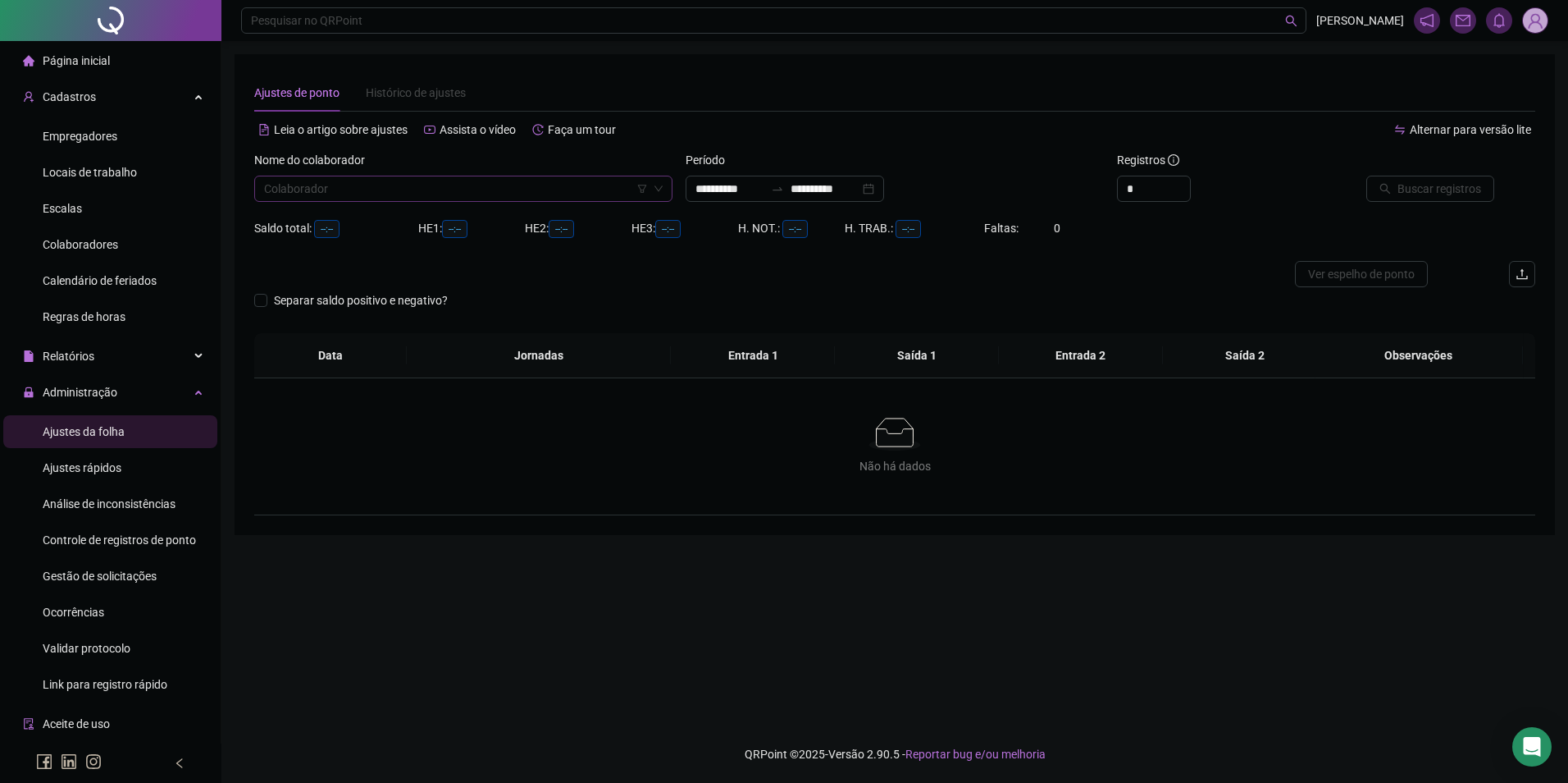
click at [437, 195] on input "search" at bounding box center [455, 189] width 383 height 24
paste input "**********"
type input "**********"
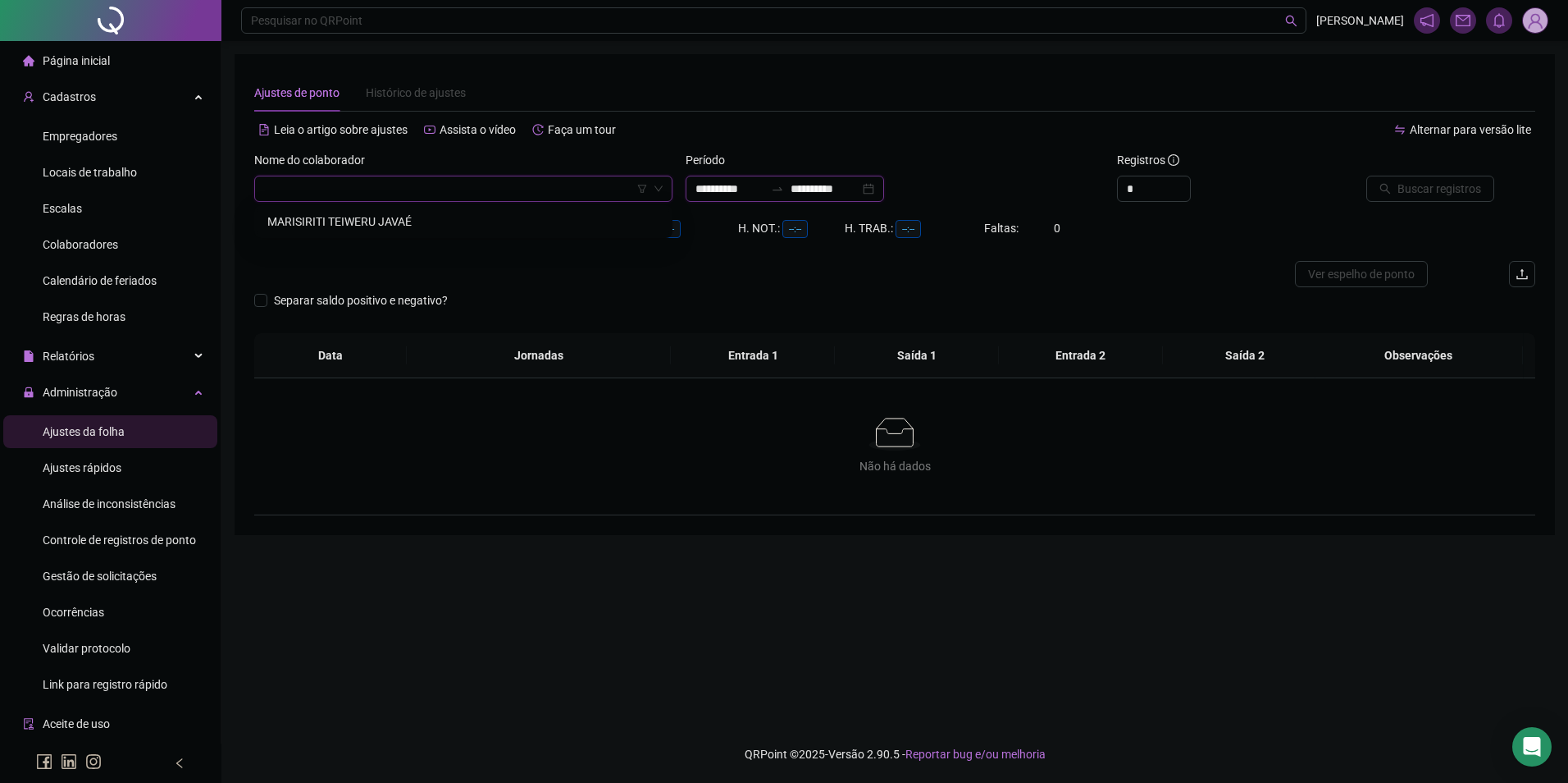
click at [752, 189] on input "**********" at bounding box center [729, 189] width 69 height 18
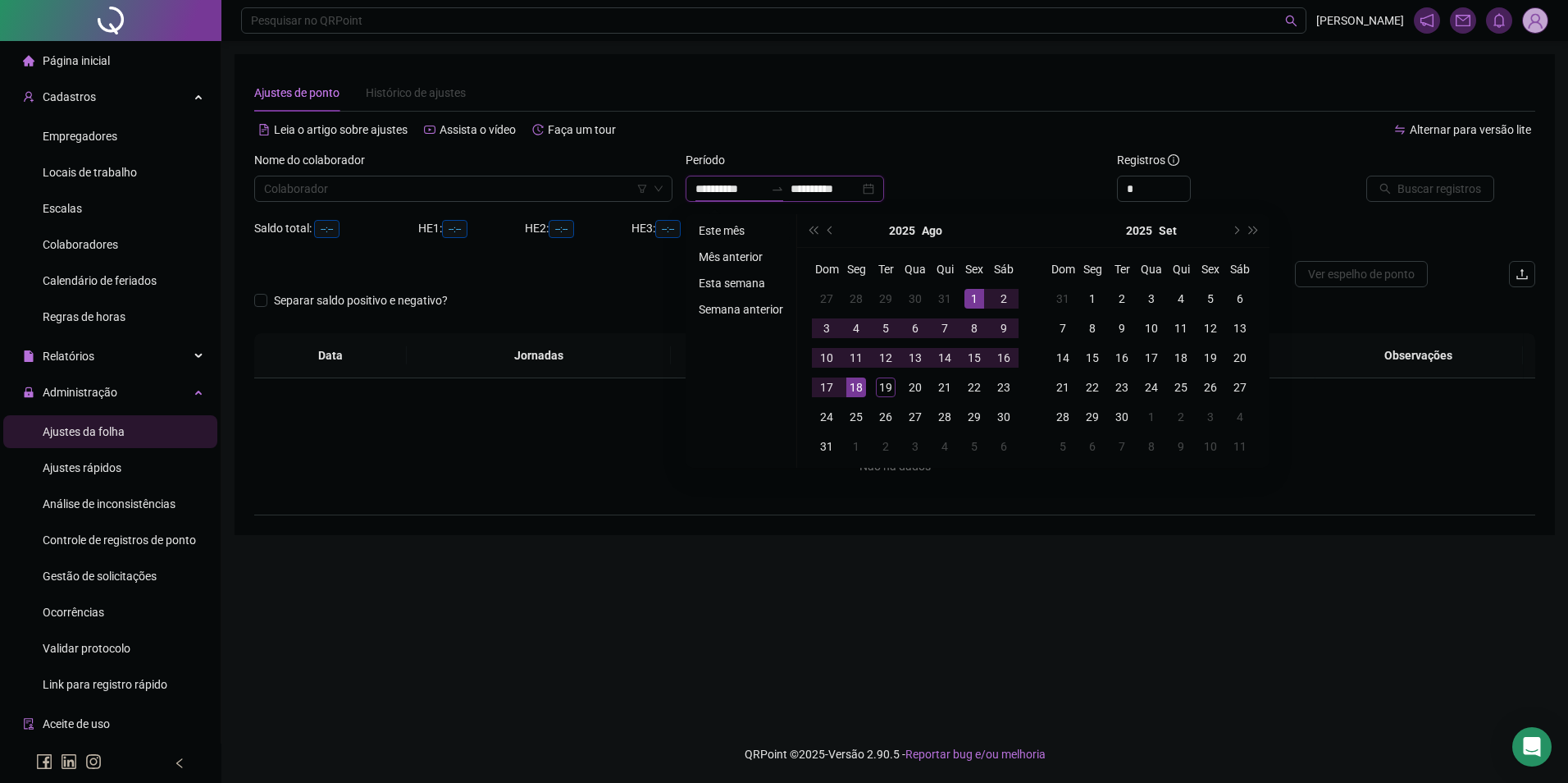
type input "**********"
click at [735, 230] on li "Este mês" at bounding box center [741, 230] width 98 height 20
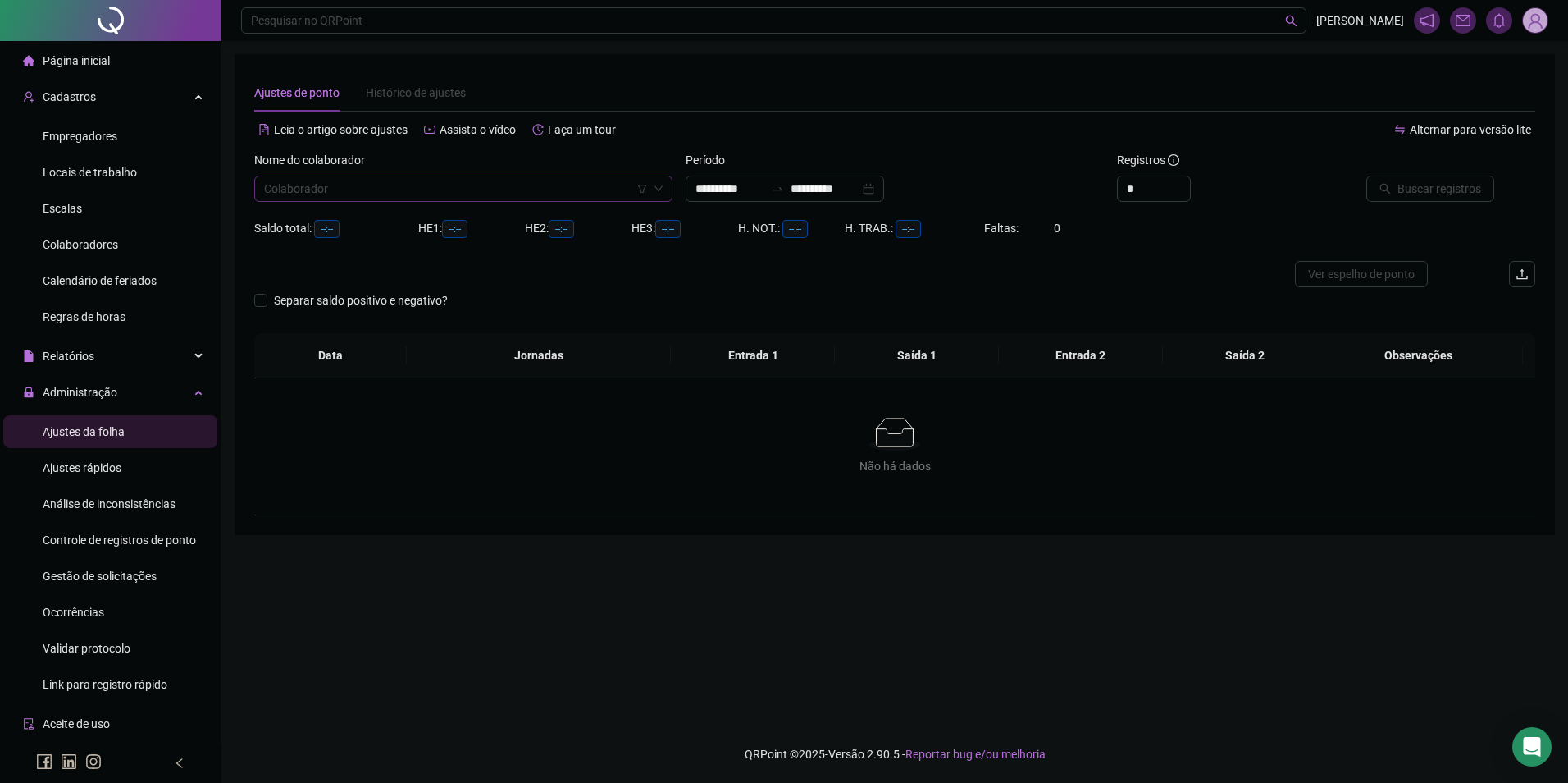
click at [465, 185] on input "search" at bounding box center [455, 189] width 383 height 24
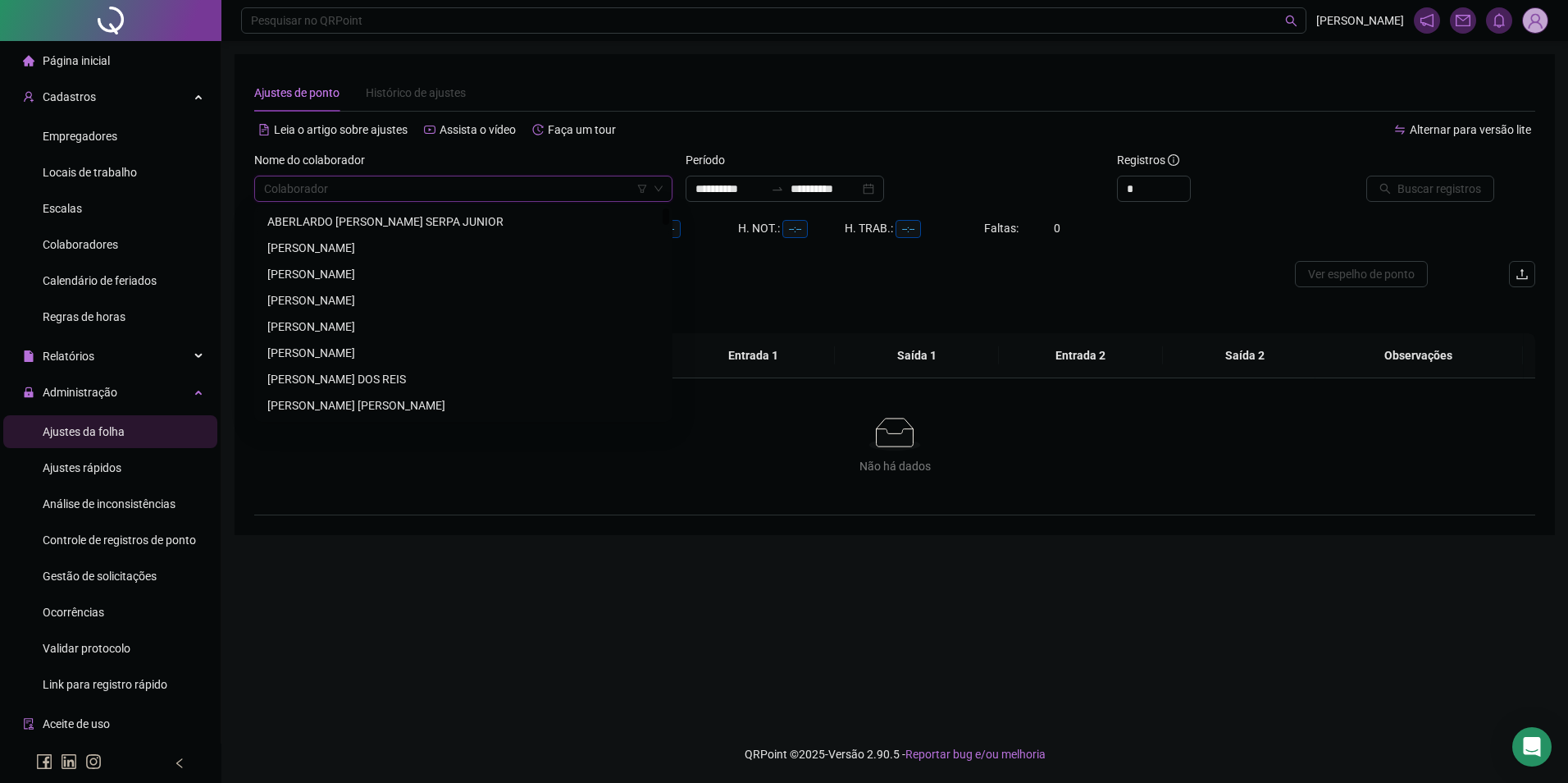
paste input "**********"
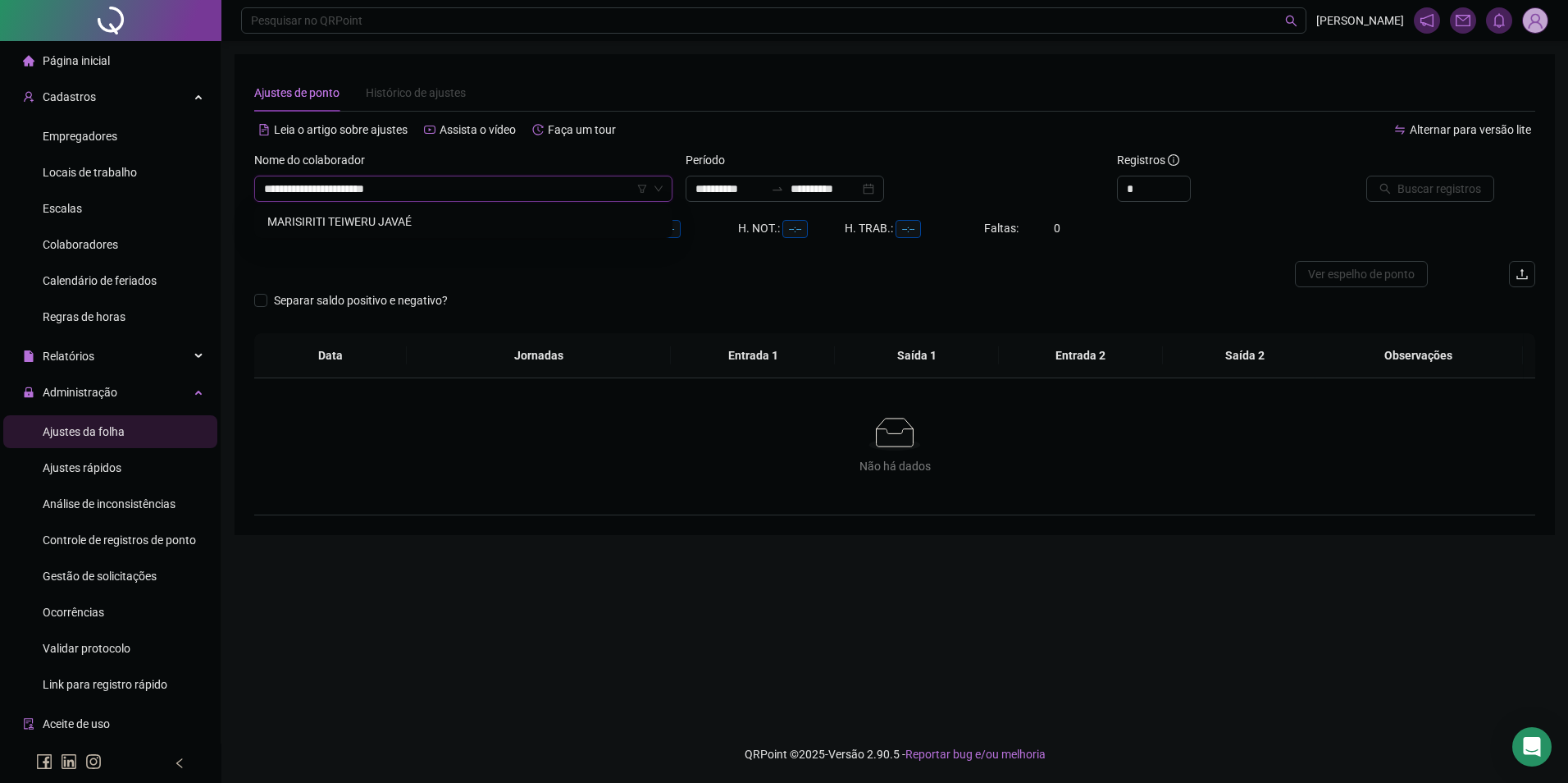
drag, startPoint x: 392, startPoint y: 220, endPoint x: 458, endPoint y: 203, distance: 68.2
click at [393, 220] on div "MARISIRITI TEIWERU JAVAÉ" at bounding box center [464, 221] width 392 height 18
click at [1446, 188] on span "Buscar registros" at bounding box center [1439, 189] width 84 height 18
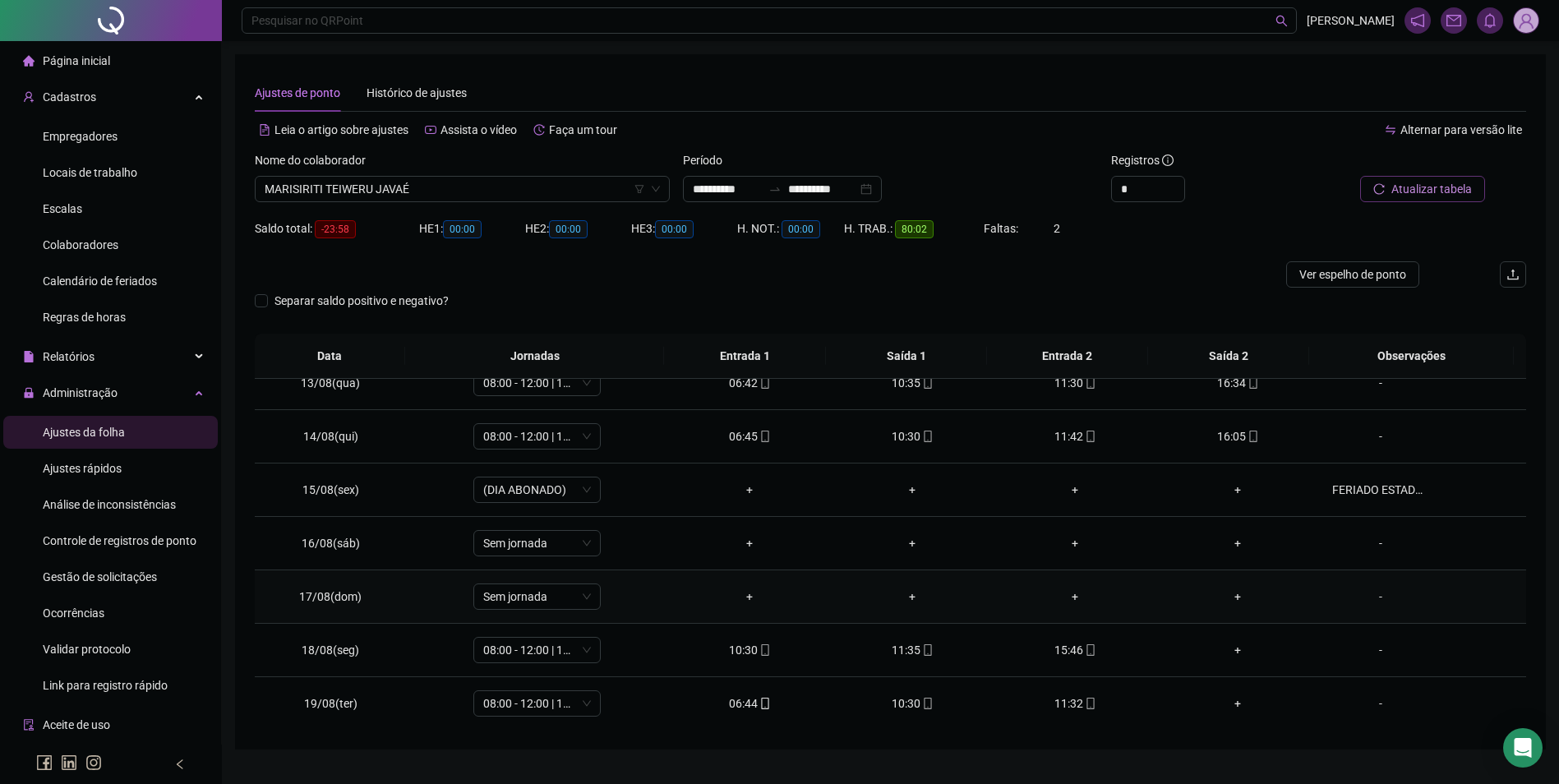
scroll to position [663, 0]
click at [1083, 648] on span "mobile" at bounding box center [1090, 649] width 13 height 11
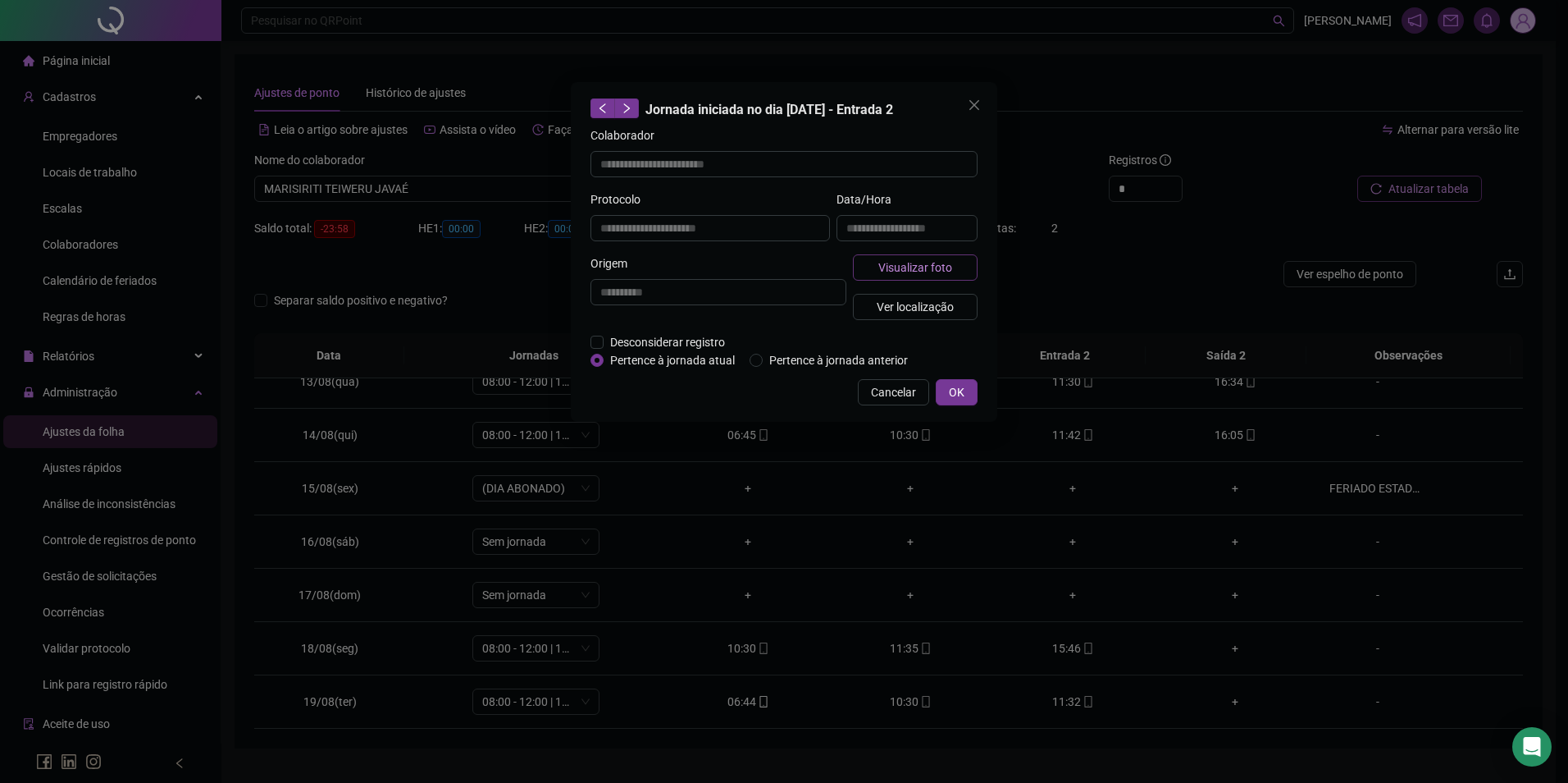
click at [922, 261] on span "Visualizar foto" at bounding box center [915, 267] width 74 height 18
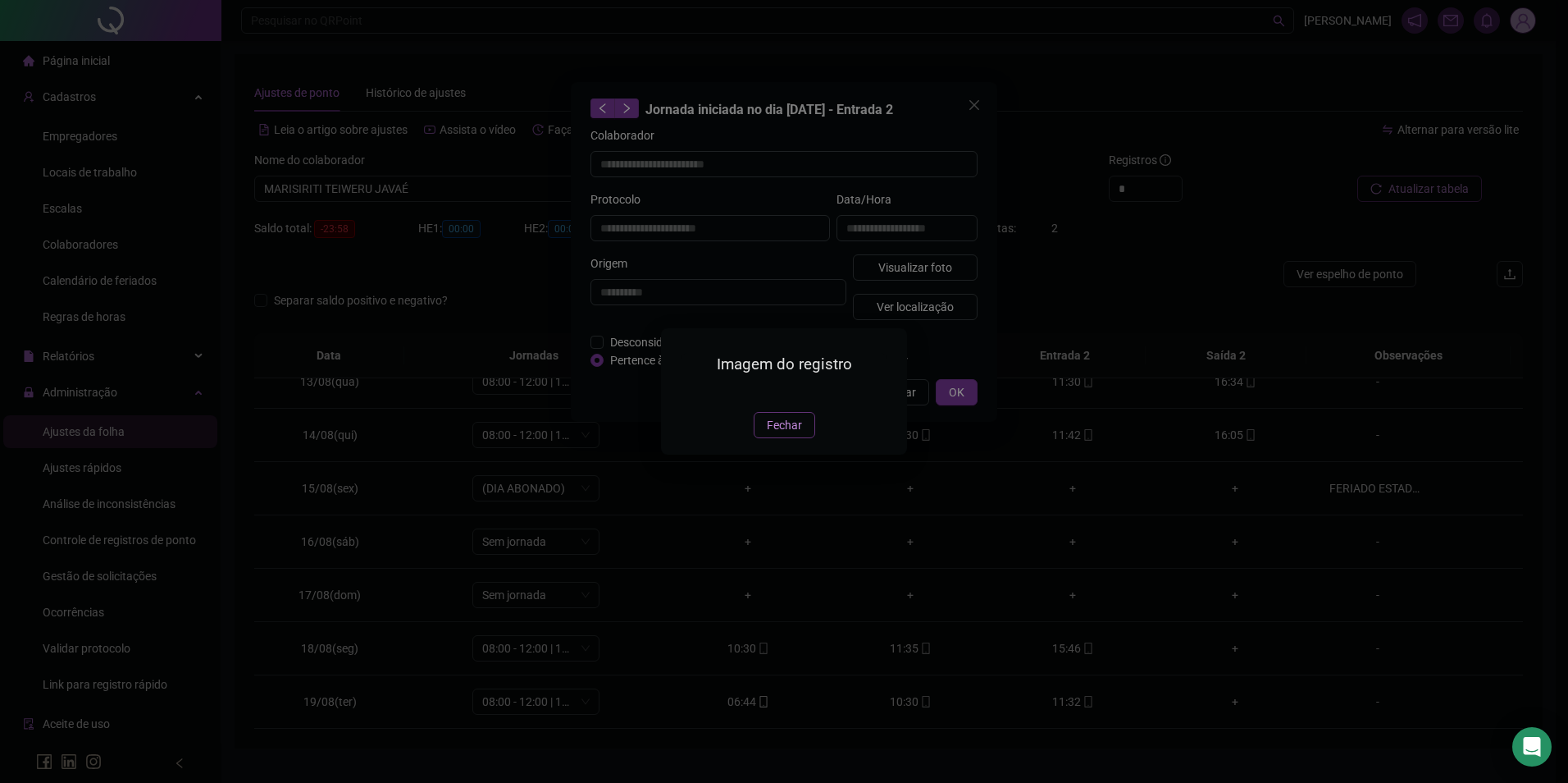
click at [766, 438] on button "Fechar" at bounding box center [784, 425] width 62 height 26
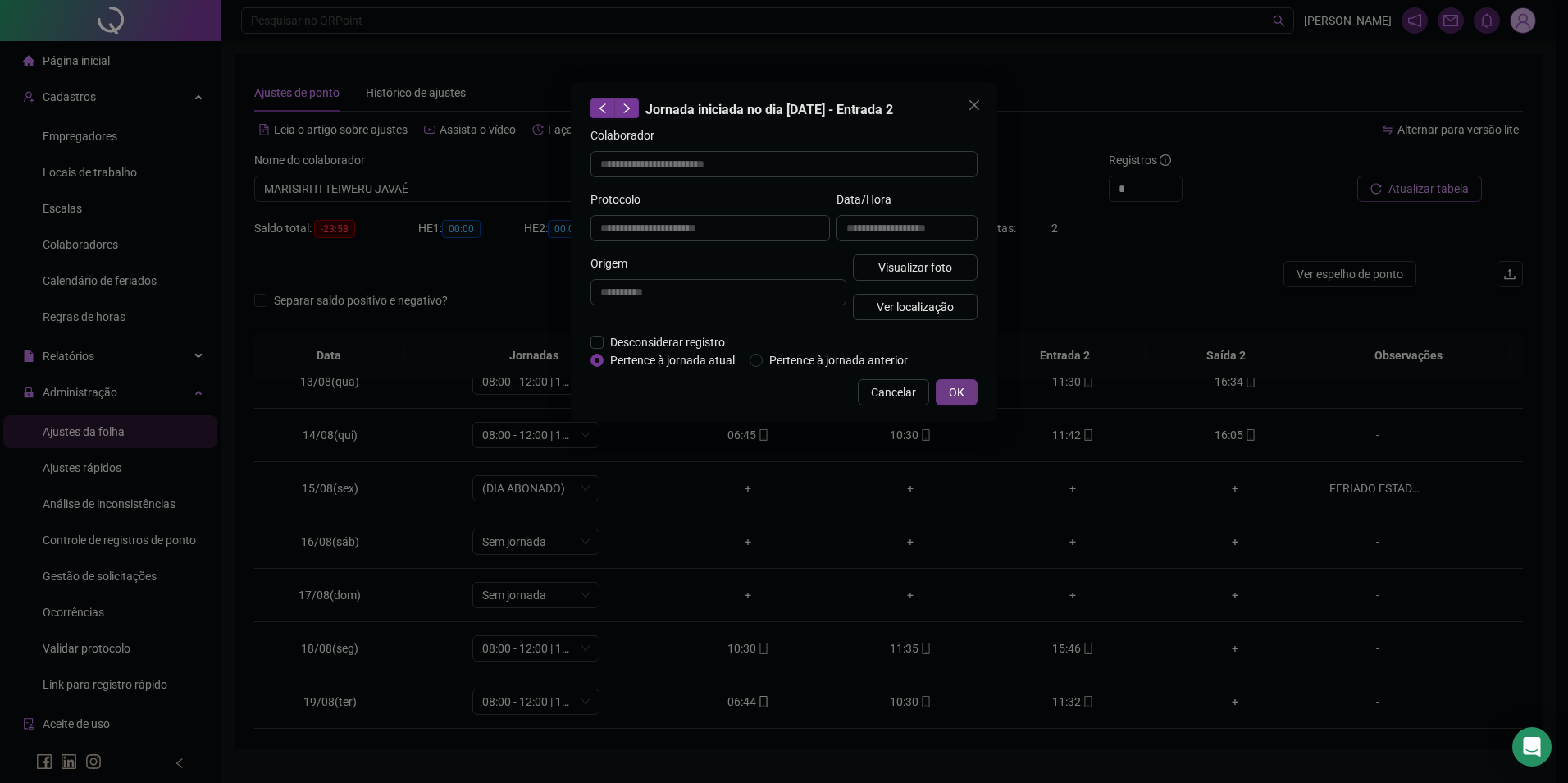
click at [975, 389] on button "OK" at bounding box center [956, 392] width 42 height 26
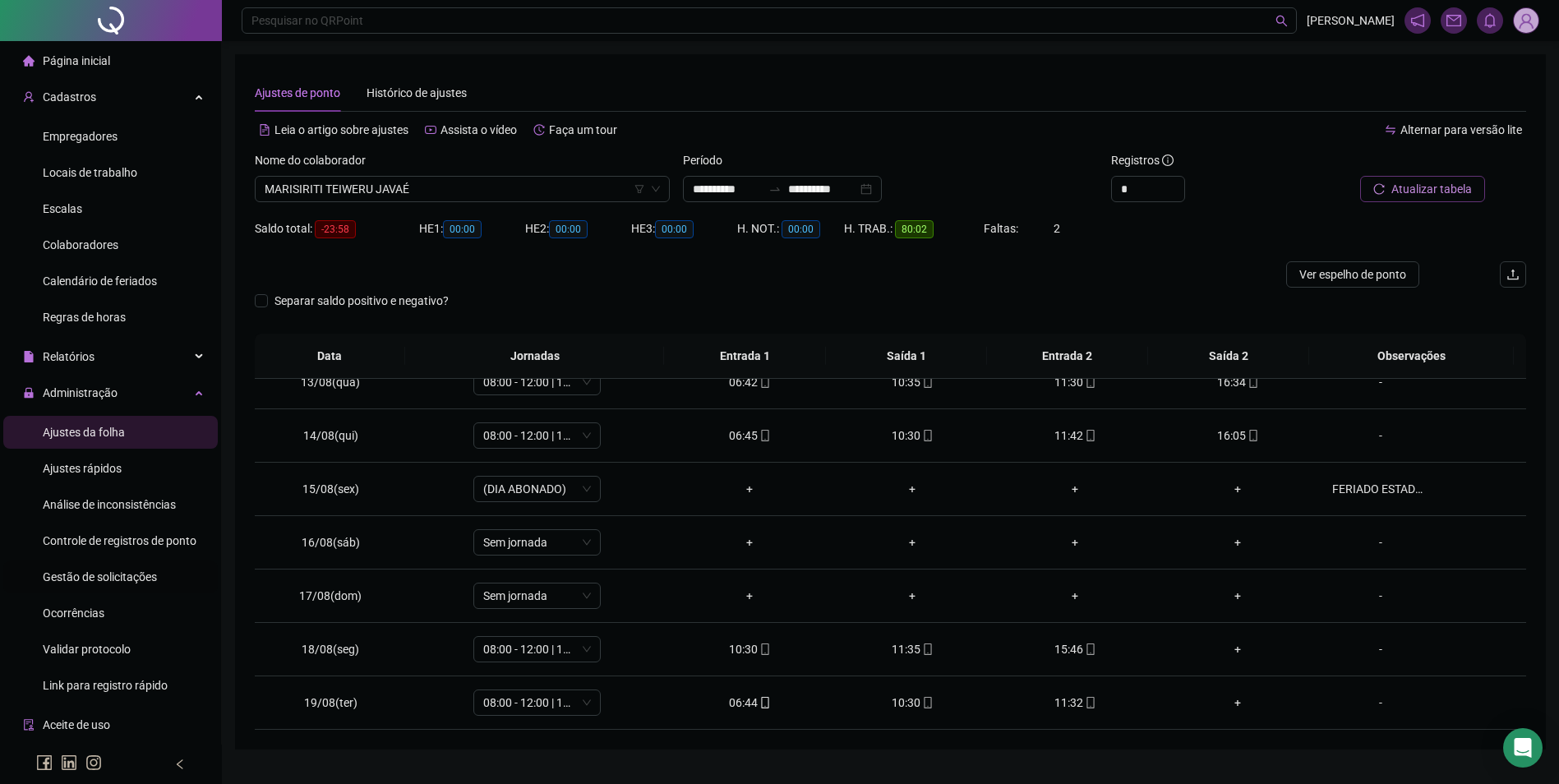
click at [89, 567] on div "Gestão de solicitações" at bounding box center [100, 577] width 114 height 33
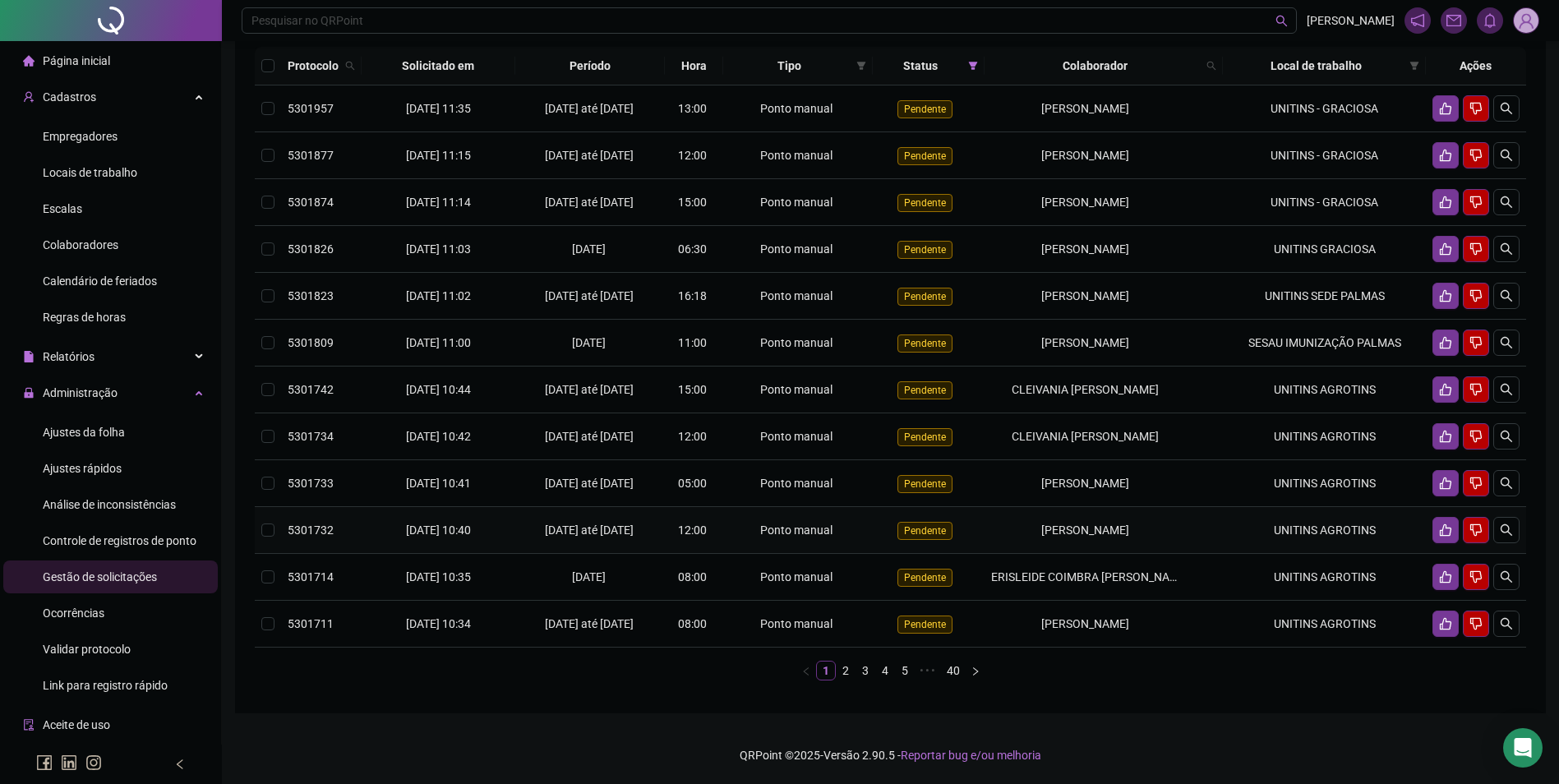
scroll to position [247, 0]
click at [839, 679] on link "2" at bounding box center [845, 670] width 18 height 18
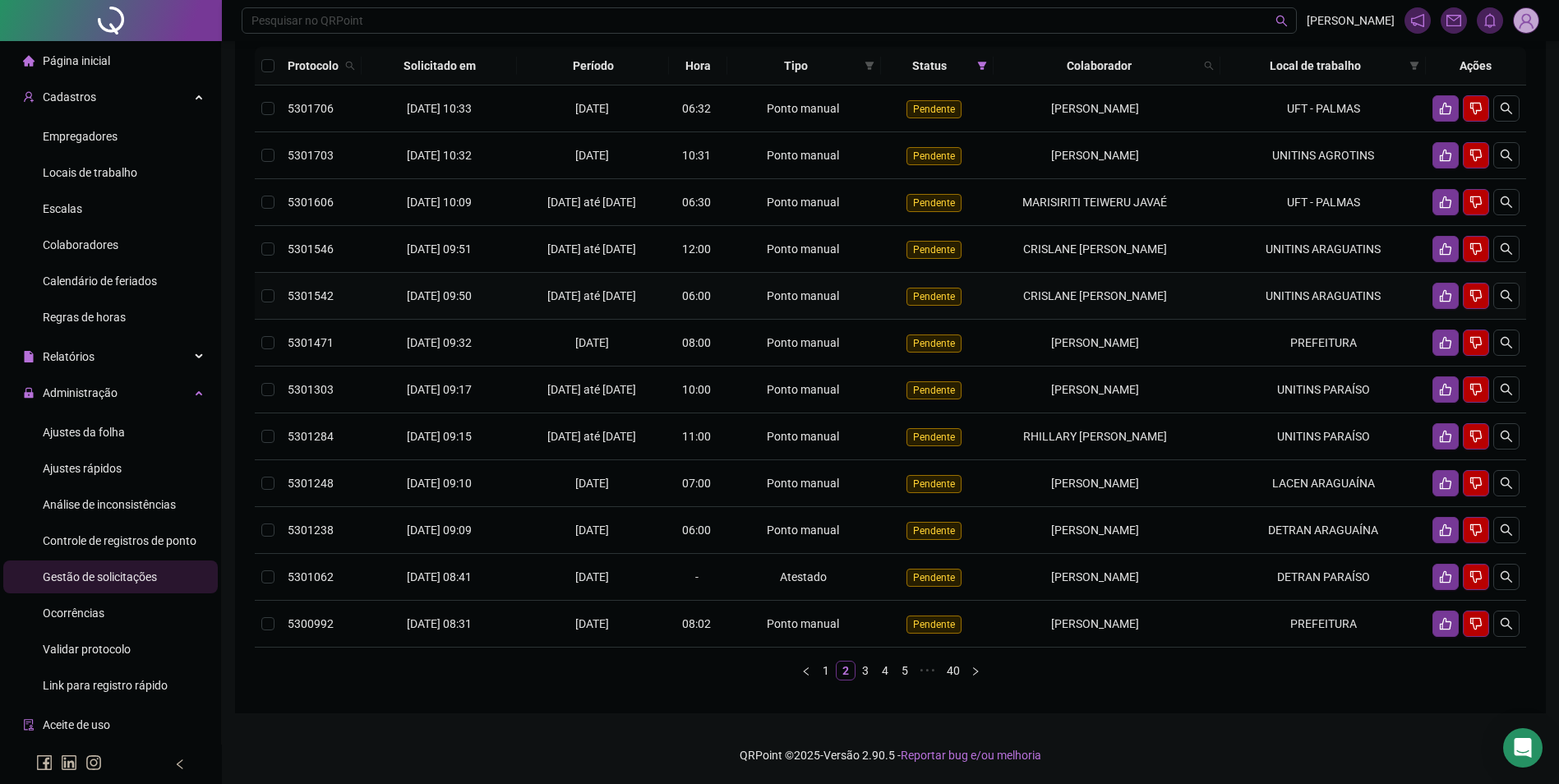
scroll to position [146, 0]
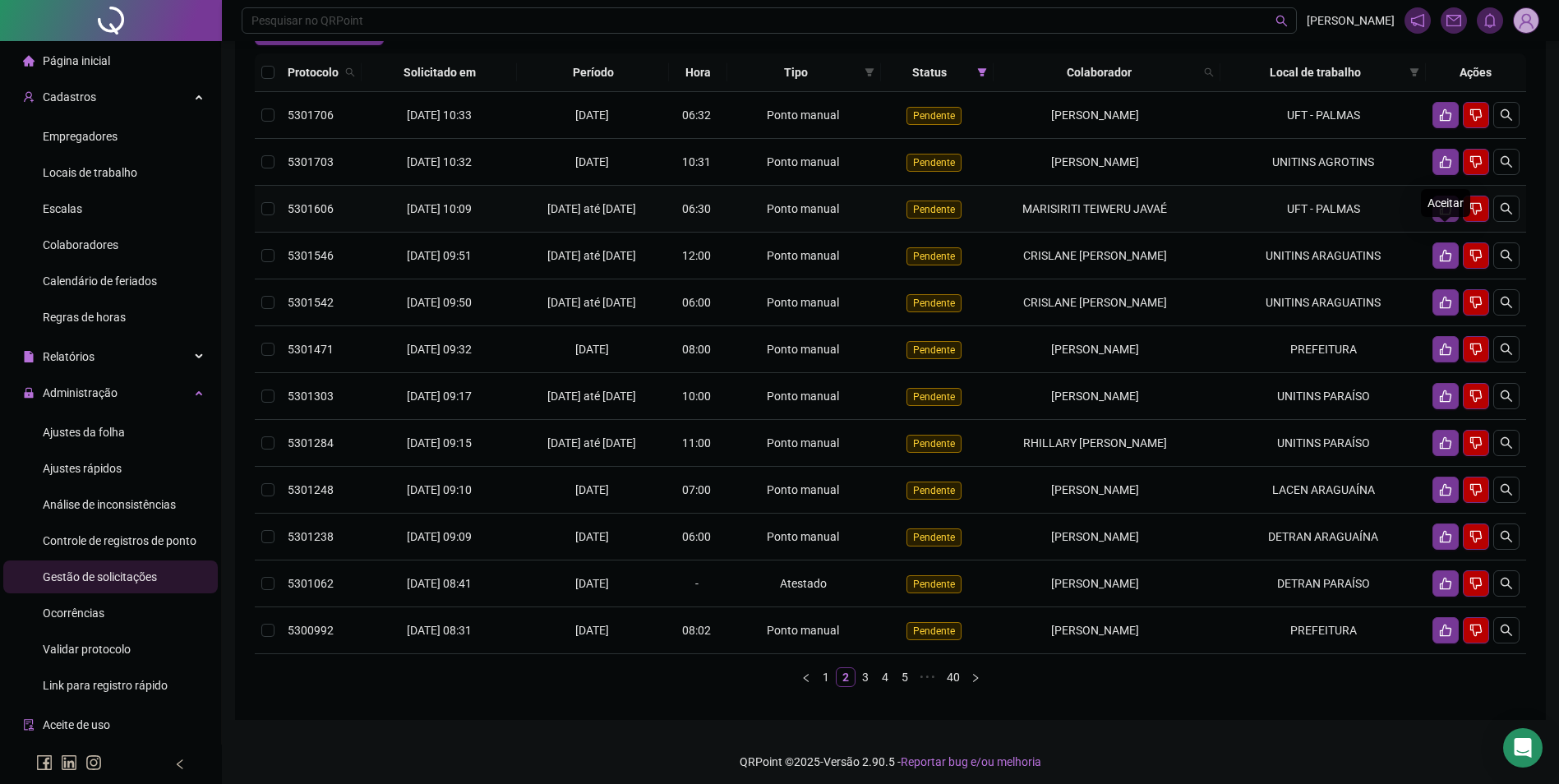
click at [1451, 215] on icon "like" at bounding box center [1445, 208] width 13 height 13
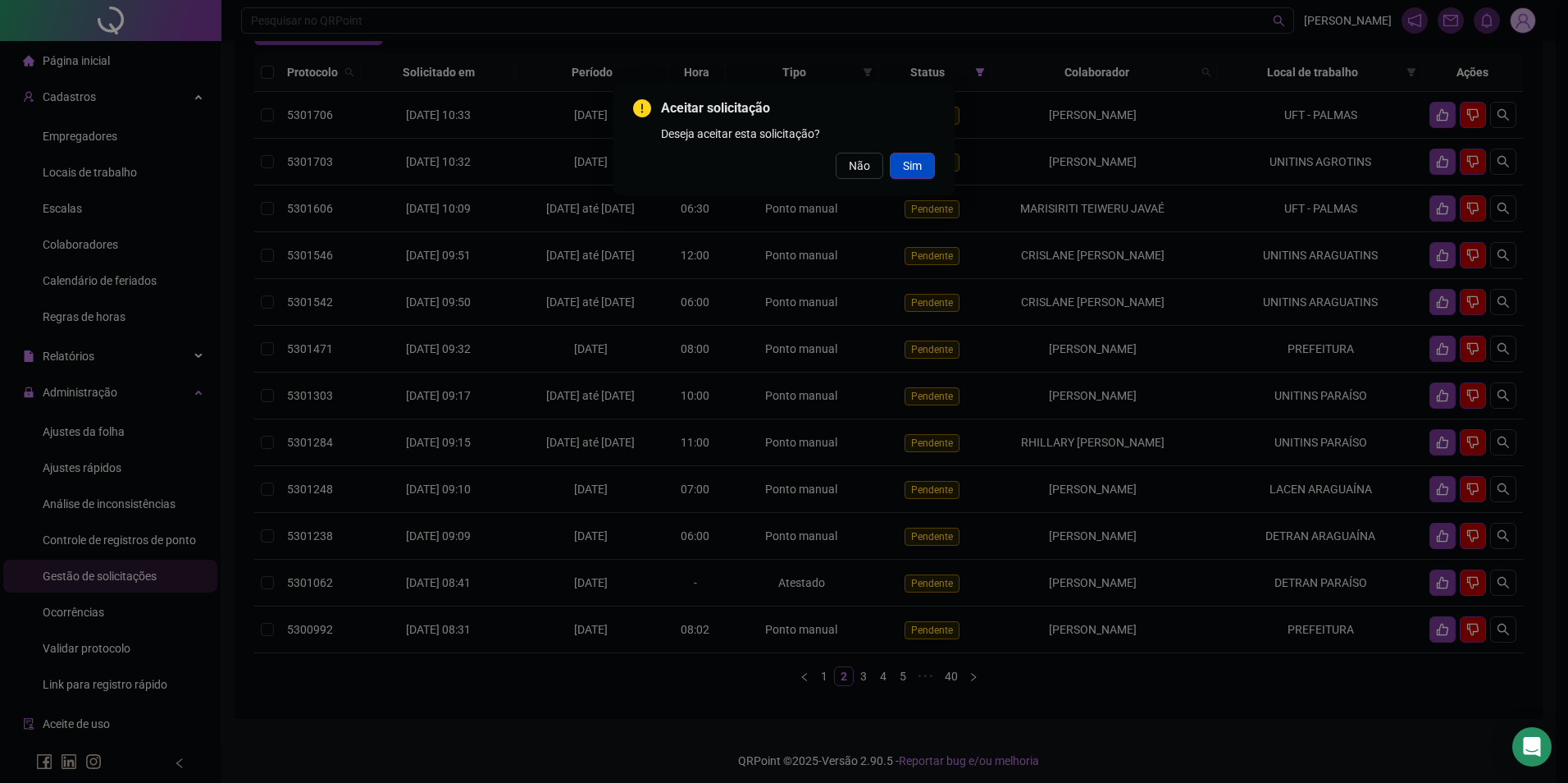
click at [929, 167] on button "Sim" at bounding box center [912, 166] width 45 height 26
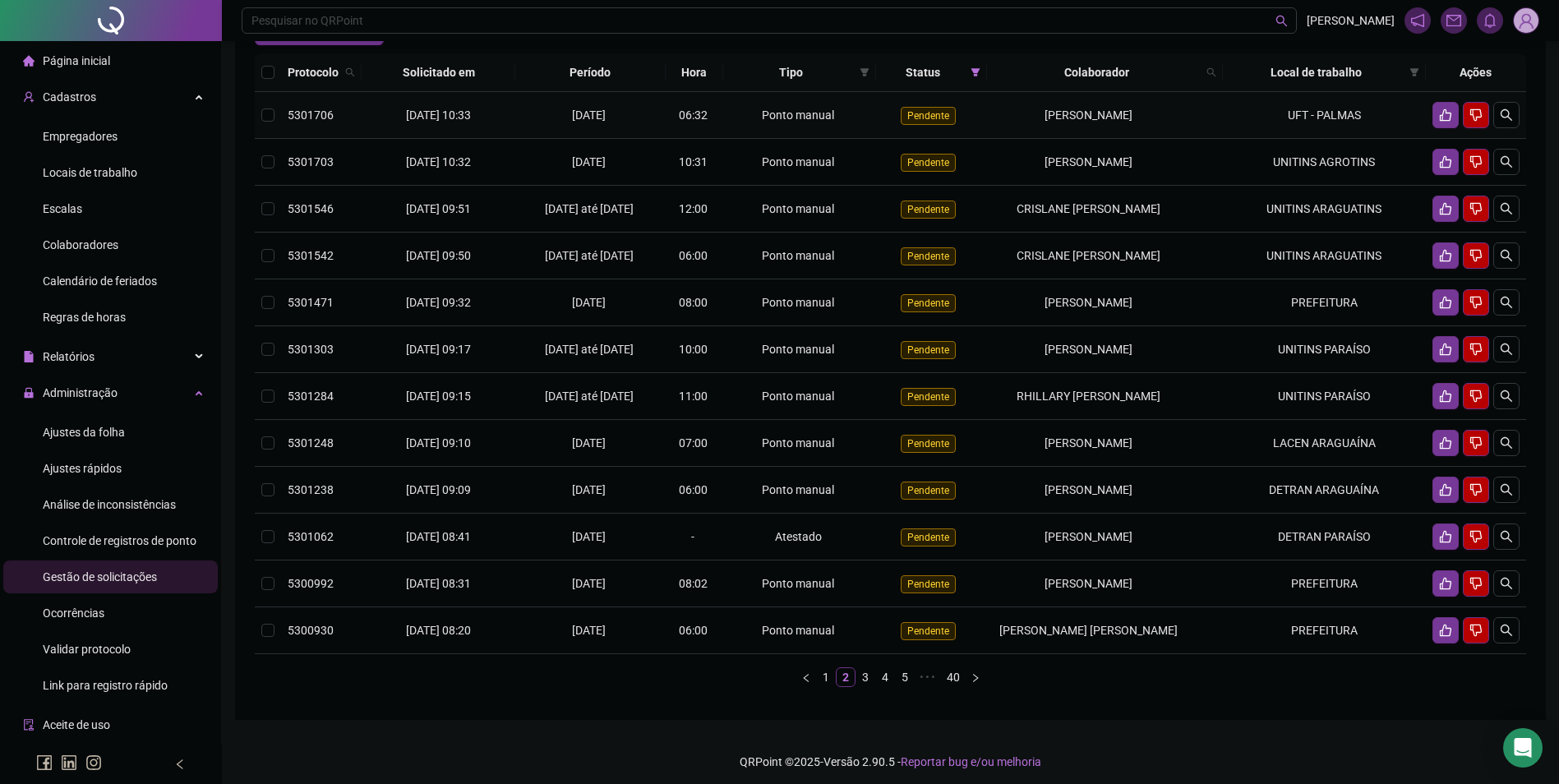
drag, startPoint x: 1186, startPoint y: 146, endPoint x: 994, endPoint y: 153, distance: 192.1
click at [994, 139] on td "[PERSON_NAME]" at bounding box center [1105, 115] width 236 height 47
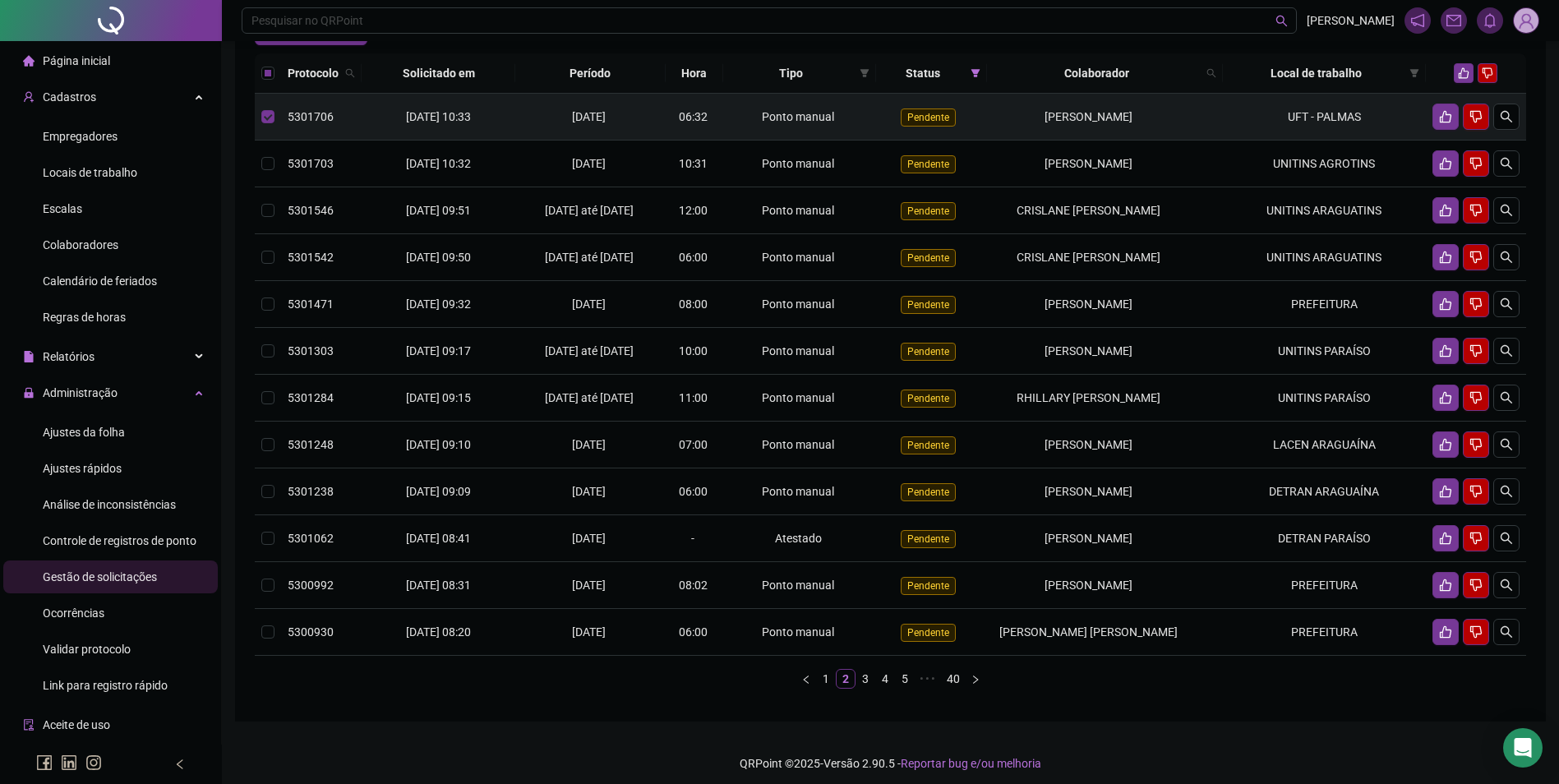
copy span "[PERSON_NAME]"
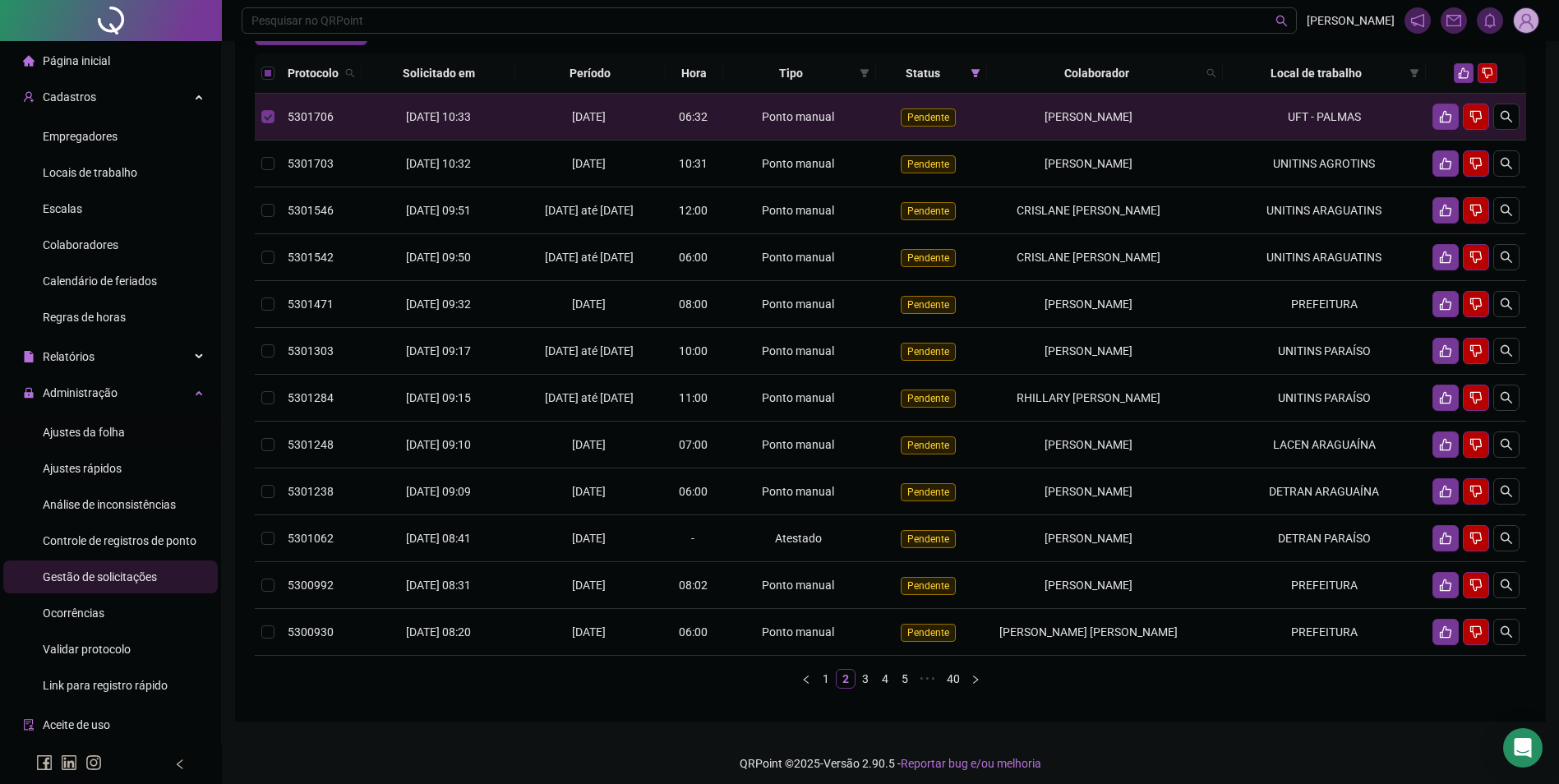
click at [66, 425] on span "Ajustes da folha" at bounding box center [84, 432] width 82 height 13
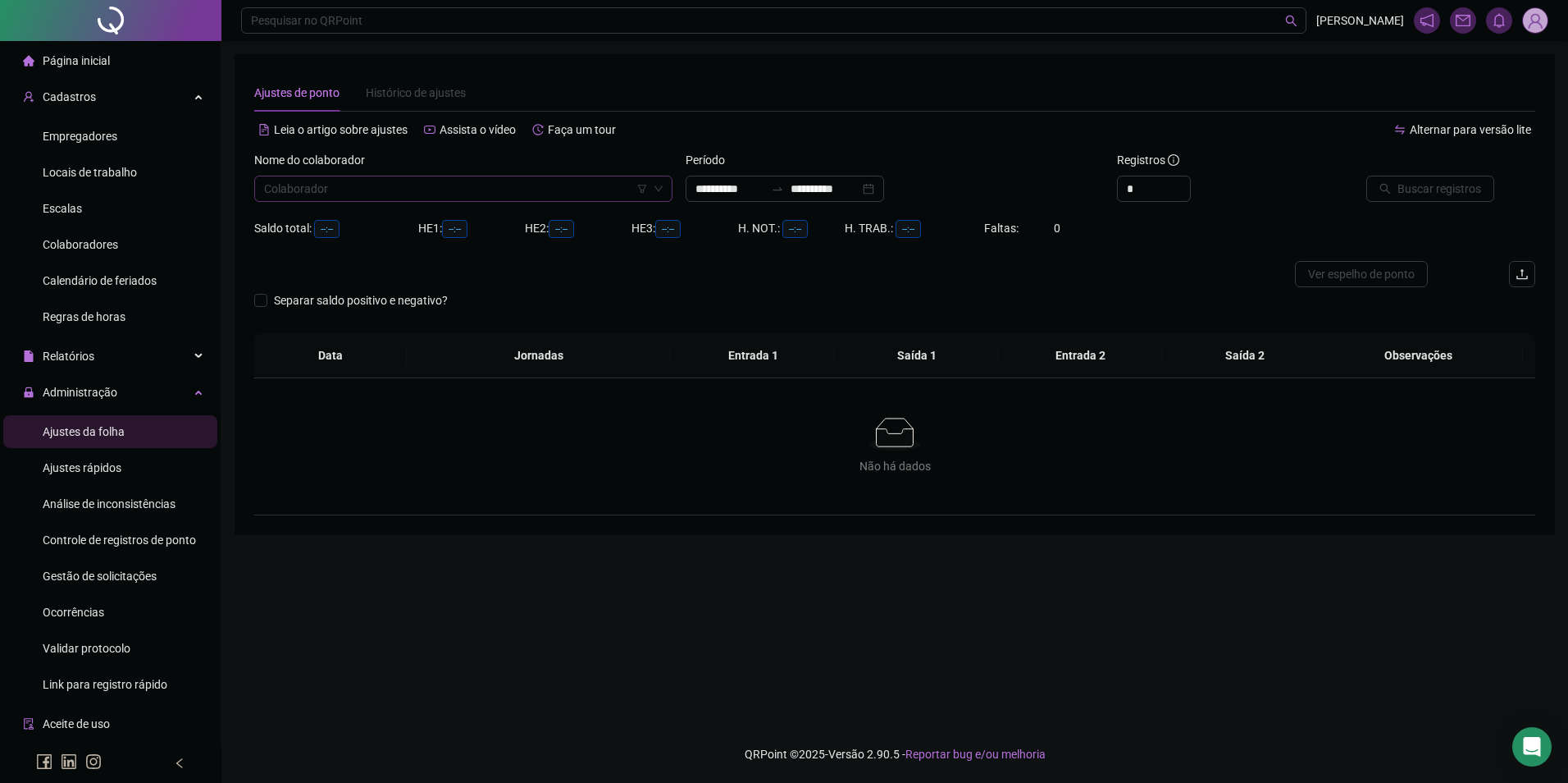
click at [356, 192] on input "search" at bounding box center [455, 189] width 383 height 24
paste input "**********"
click at [337, 214] on div "[PERSON_NAME]" at bounding box center [464, 221] width 392 height 18
click at [762, 199] on div "**********" at bounding box center [784, 189] width 199 height 26
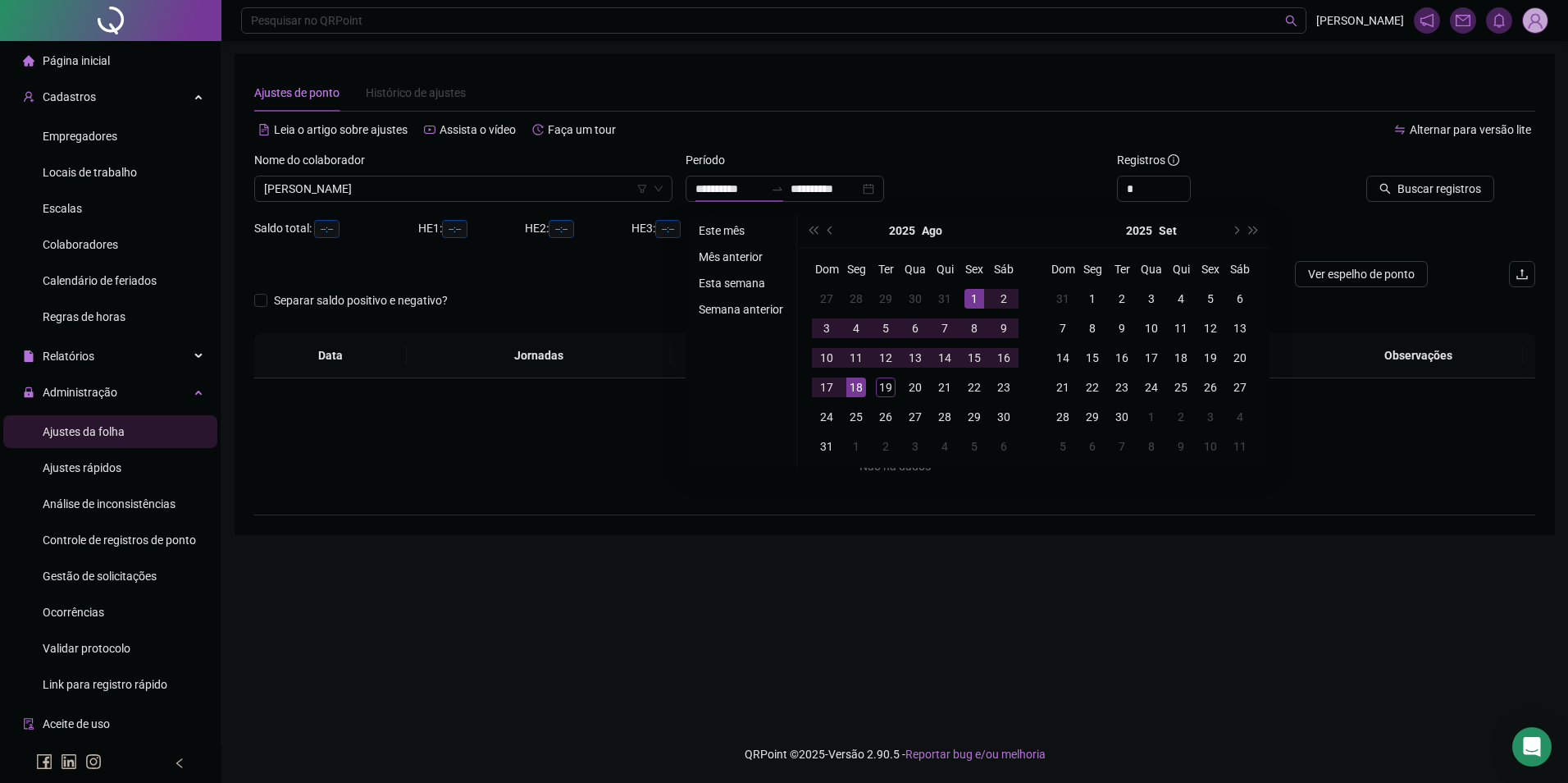
click at [726, 216] on ul "Este mês Mês anterior Esta semana Semana anterior" at bounding box center [742, 341] width 112 height 254
click at [719, 226] on li "Este mês" at bounding box center [741, 230] width 98 height 20
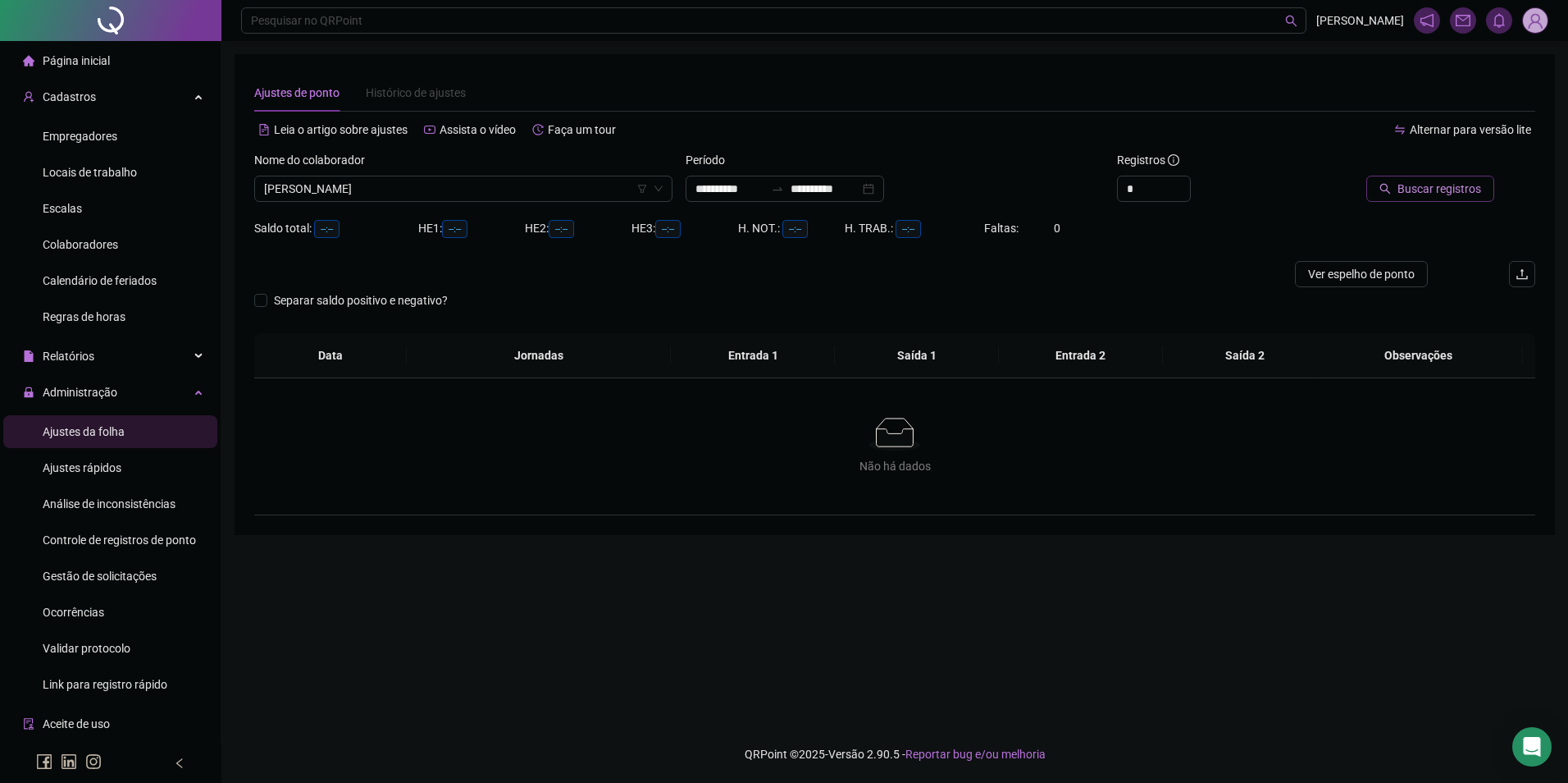
click at [1422, 187] on span "Buscar registros" at bounding box center [1439, 189] width 84 height 18
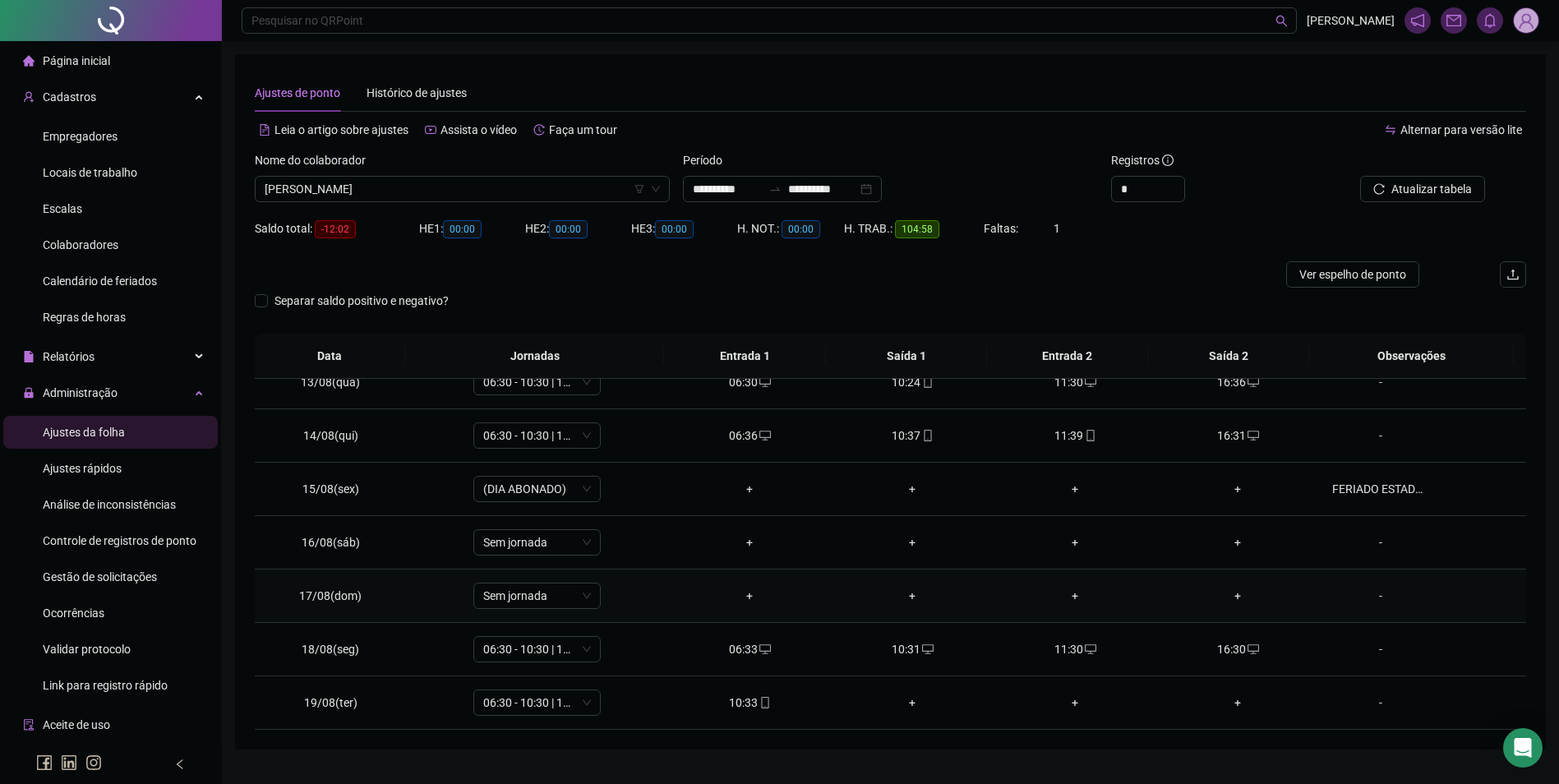
scroll to position [36, 0]
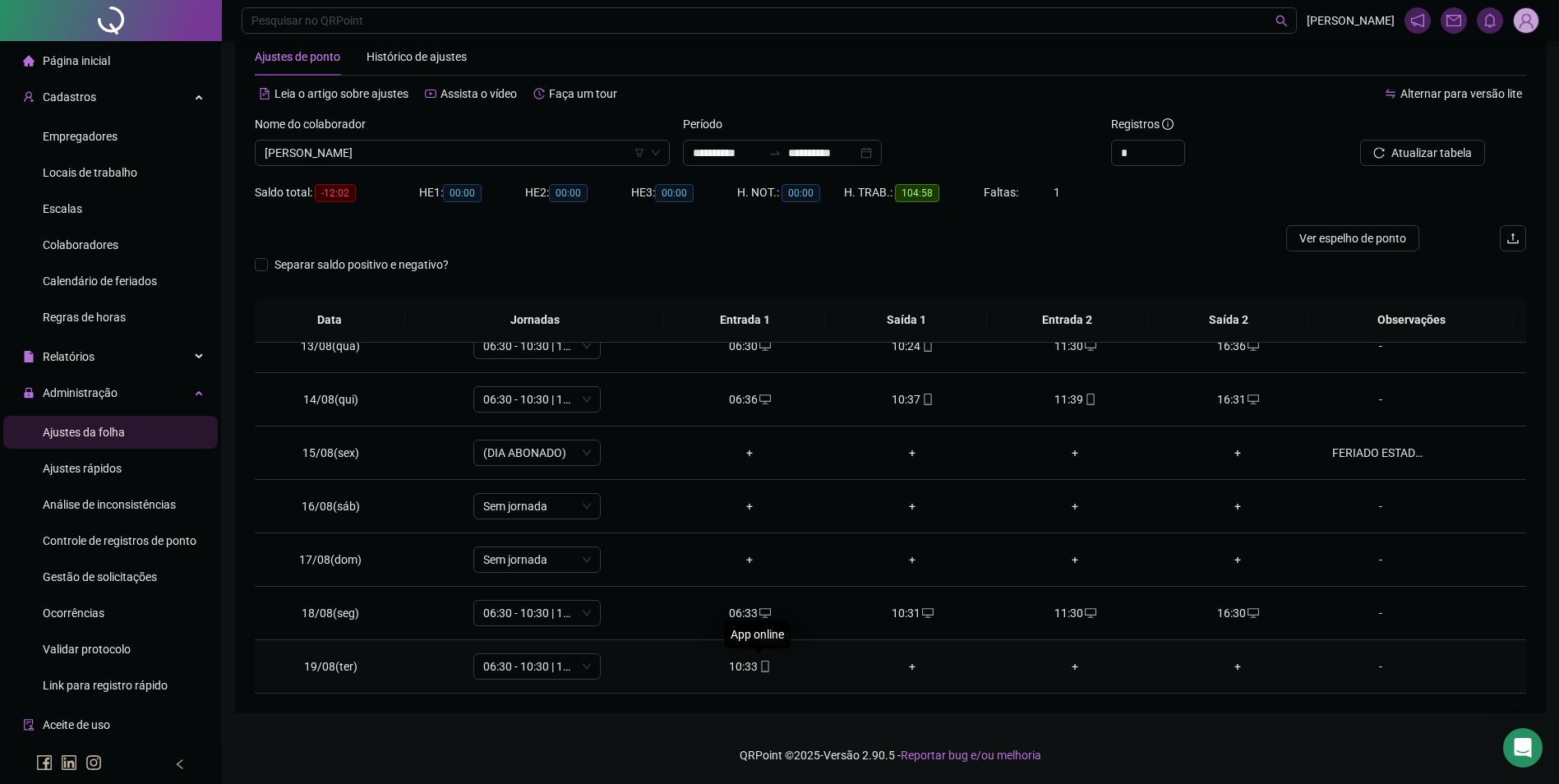
click at [762, 663] on icon "mobile" at bounding box center [765, 666] width 11 height 11
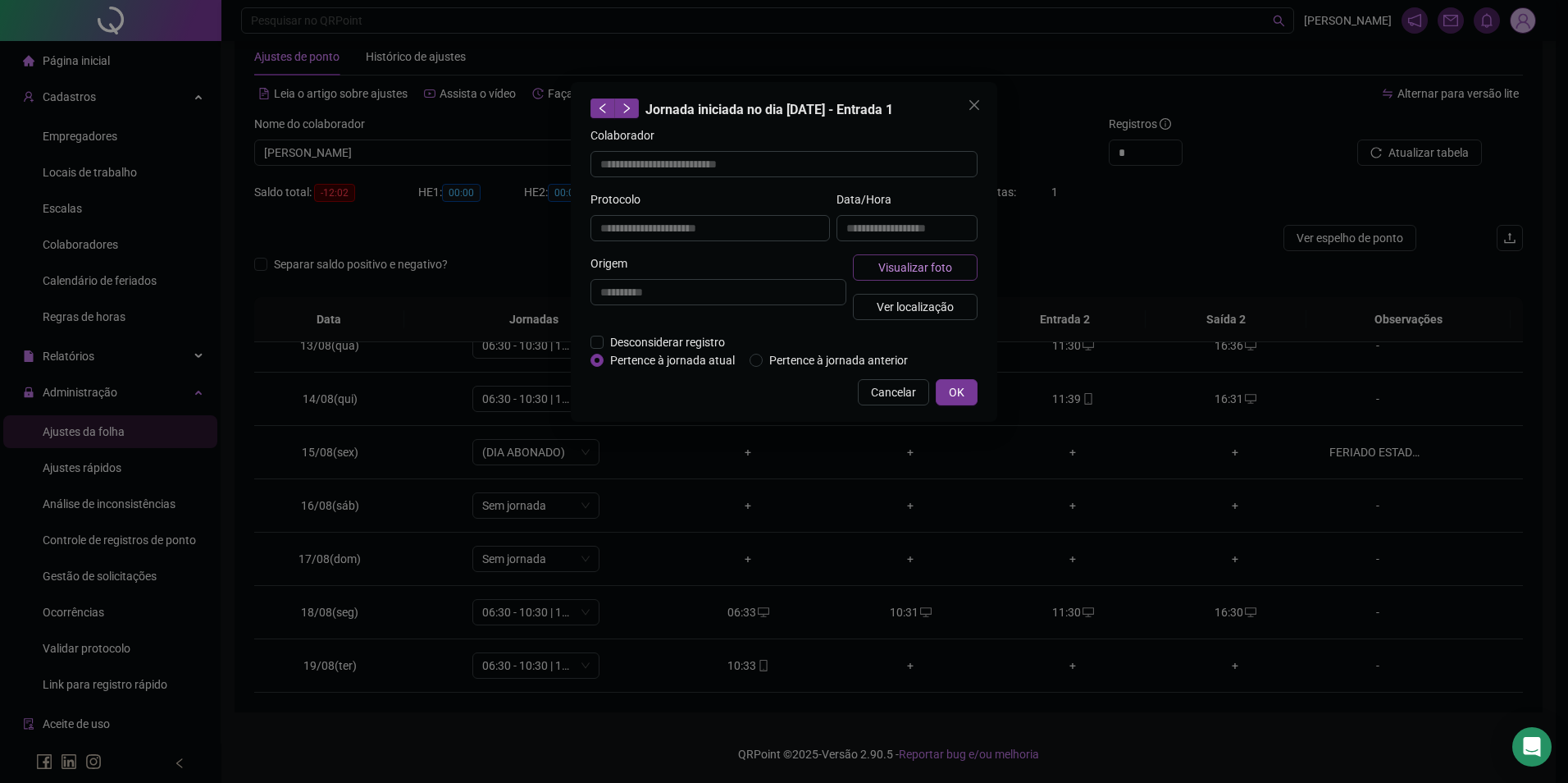
click at [912, 275] on button "Visualizar foto" at bounding box center [915, 268] width 125 height 26
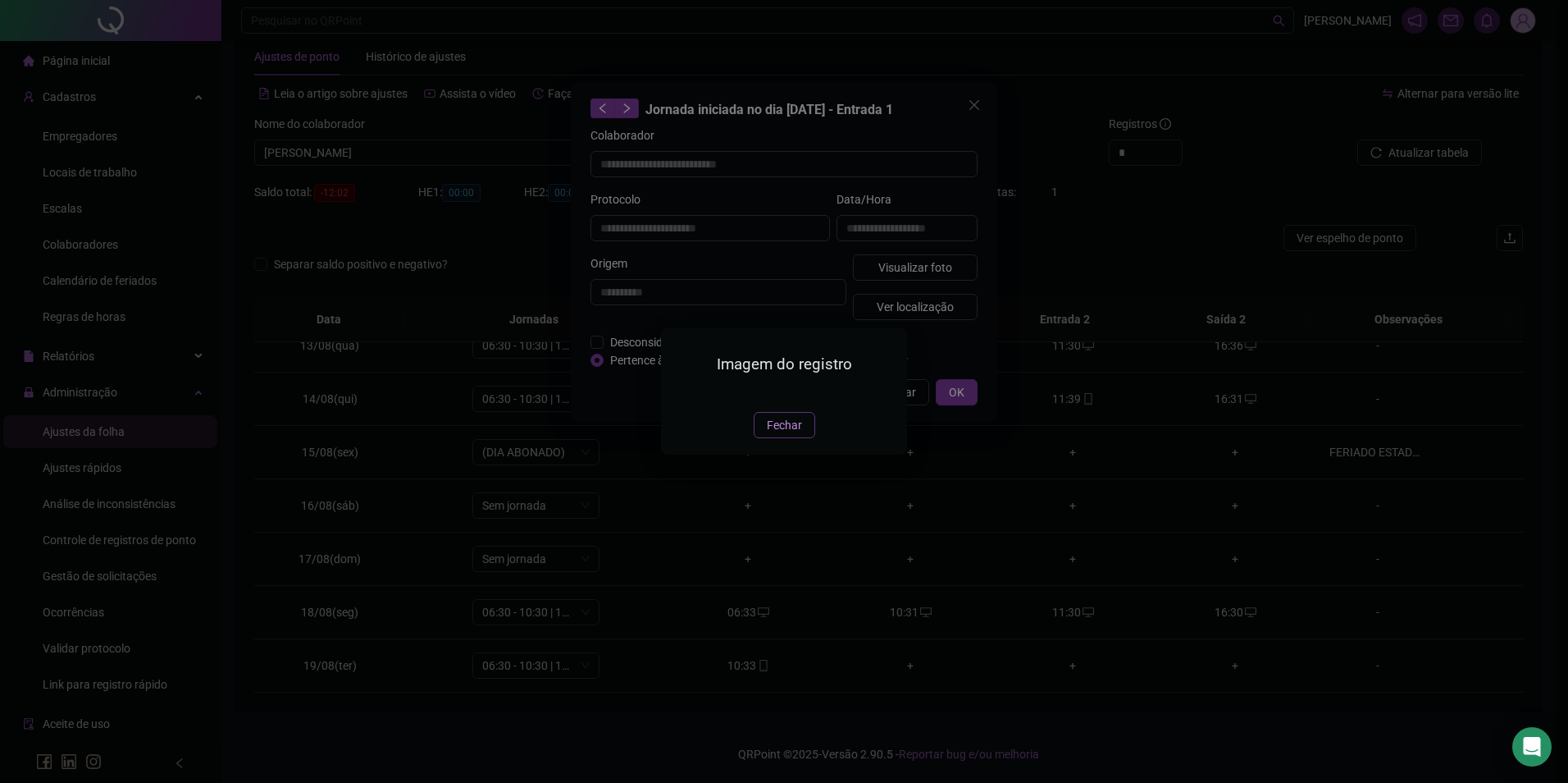
click at [767, 434] on span "Fechar" at bounding box center [784, 425] width 35 height 18
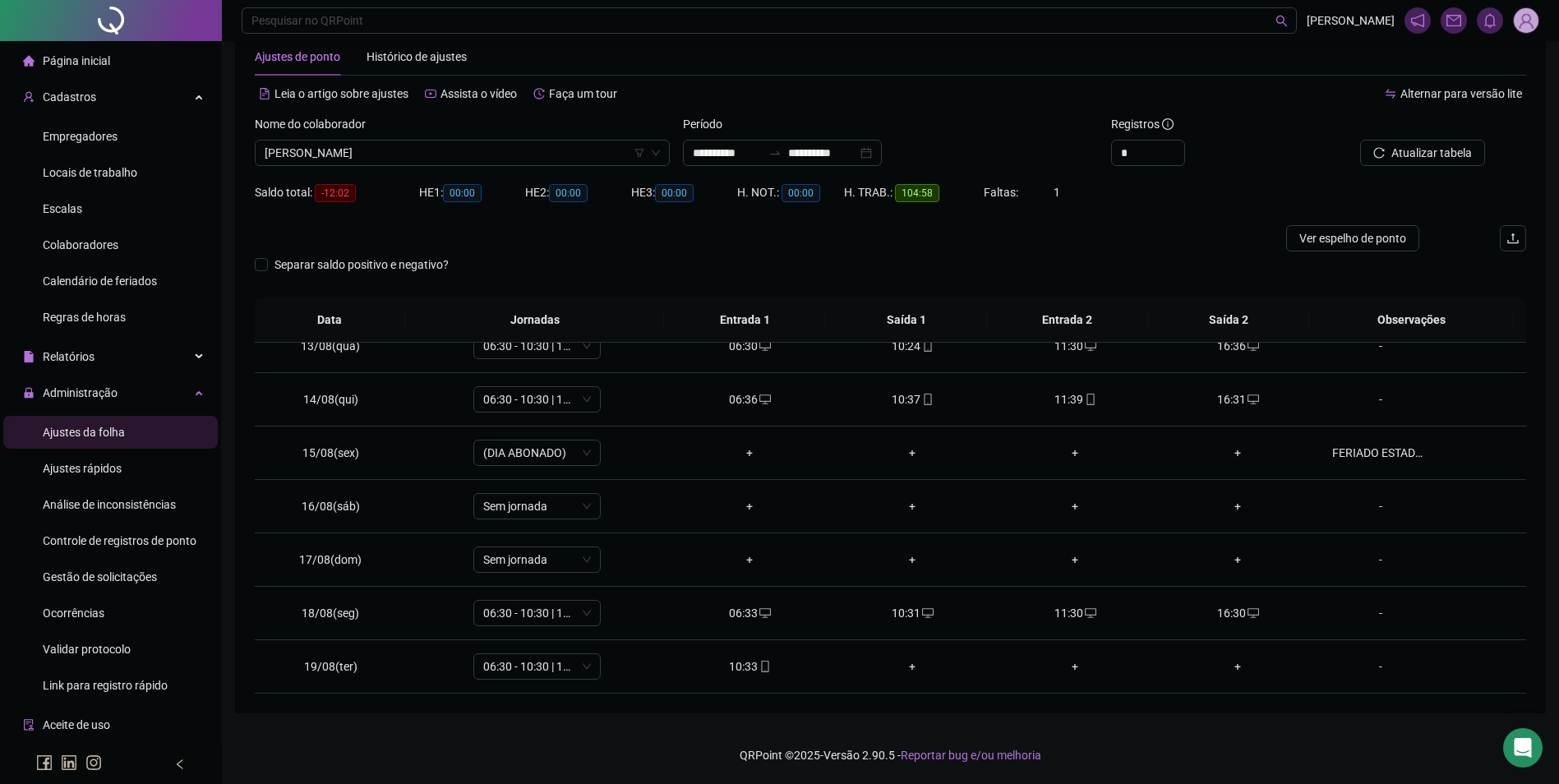
click at [93, 580] on span "Gestão de solicitações" at bounding box center [100, 577] width 114 height 13
